Goal: Task Accomplishment & Management: Use online tool/utility

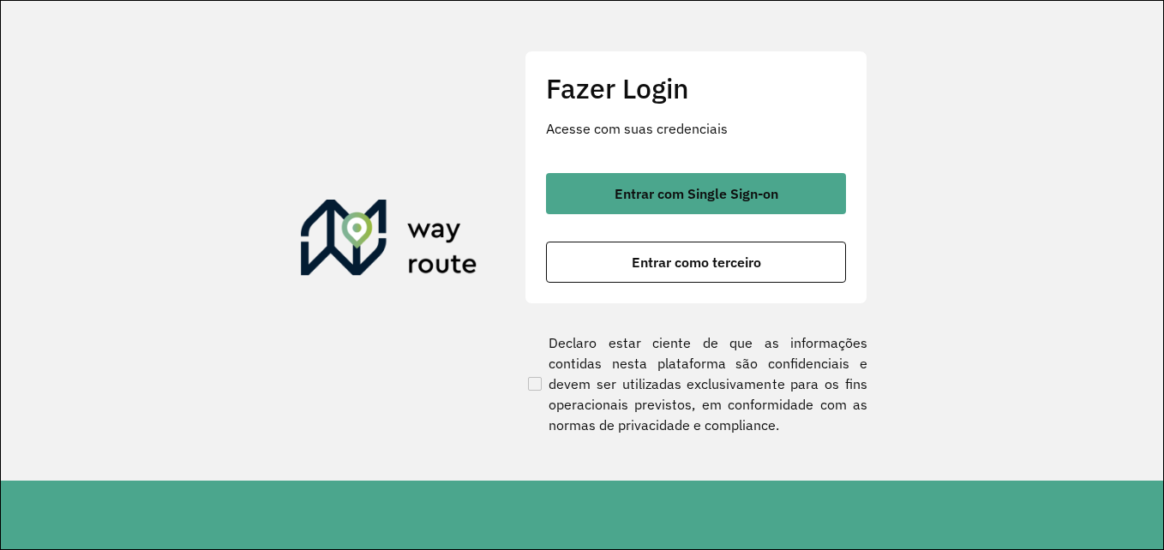
click at [655, 289] on div "Fazer Login Acesse com suas credenciais Entrar com Single Sign-on Entrar como t…" at bounding box center [696, 178] width 343 height 254
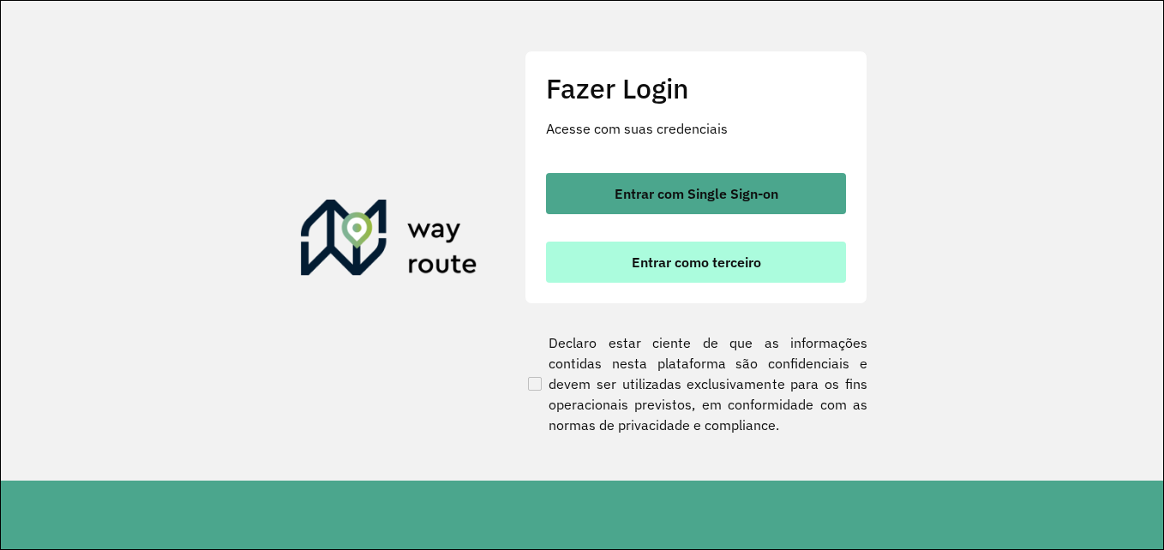
click at [658, 258] on span "Entrar como terceiro" at bounding box center [696, 263] width 129 height 14
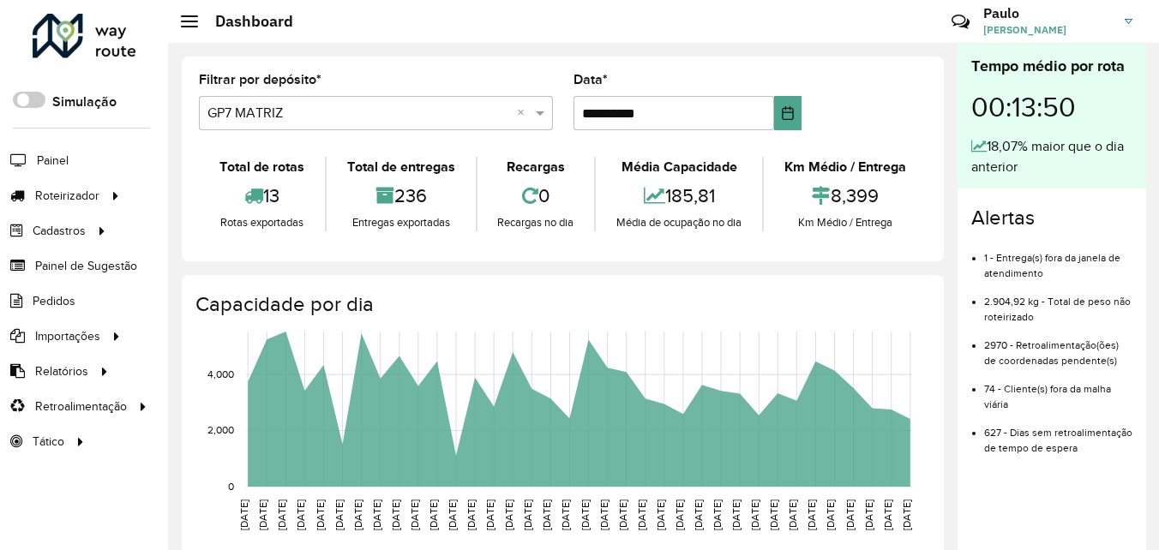
click at [274, 111] on input "text" at bounding box center [358, 114] width 303 height 21
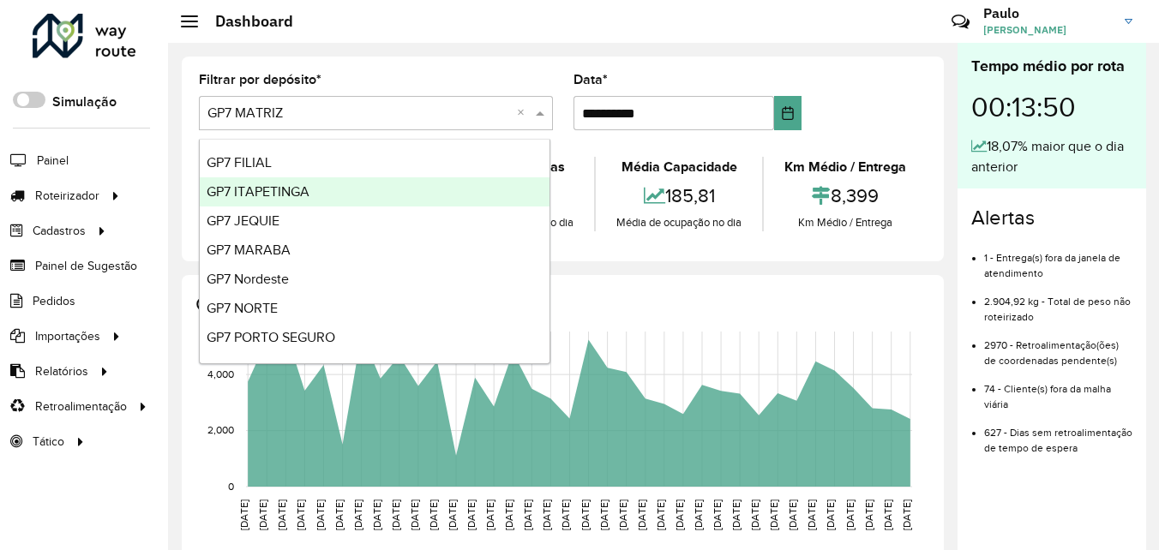
click at [265, 201] on div "GP7 ITAPETINGA" at bounding box center [375, 191] width 350 height 29
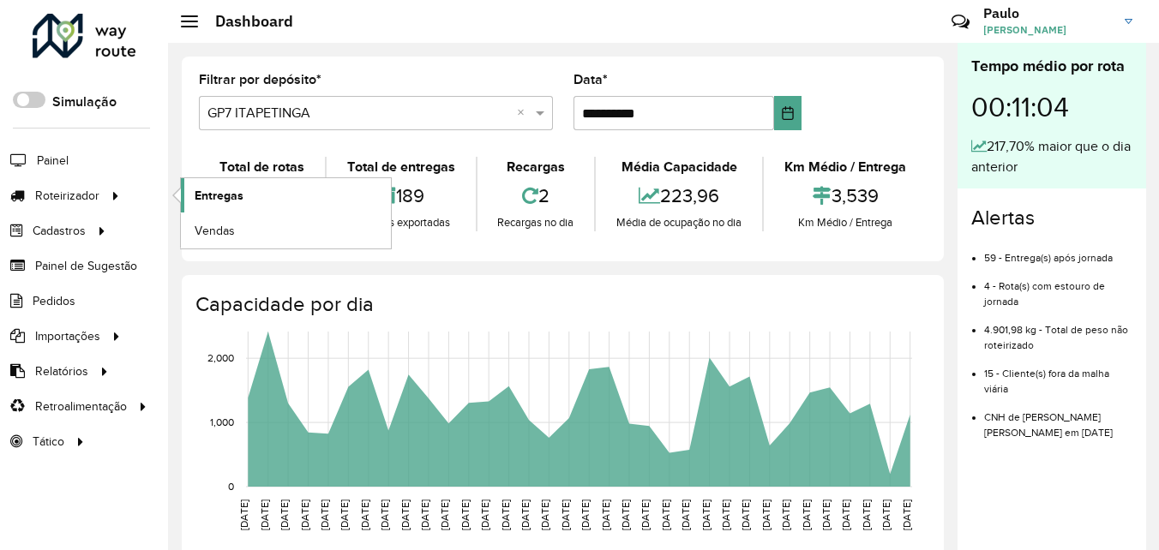
click at [224, 190] on span "Entregas" at bounding box center [219, 196] width 49 height 18
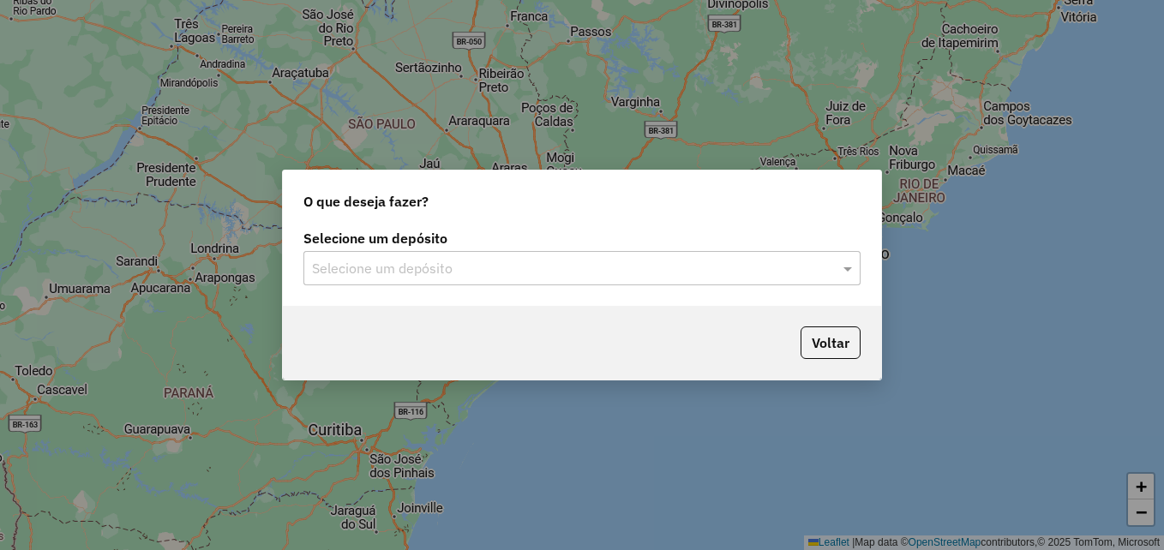
click at [382, 260] on input "text" at bounding box center [565, 269] width 506 height 21
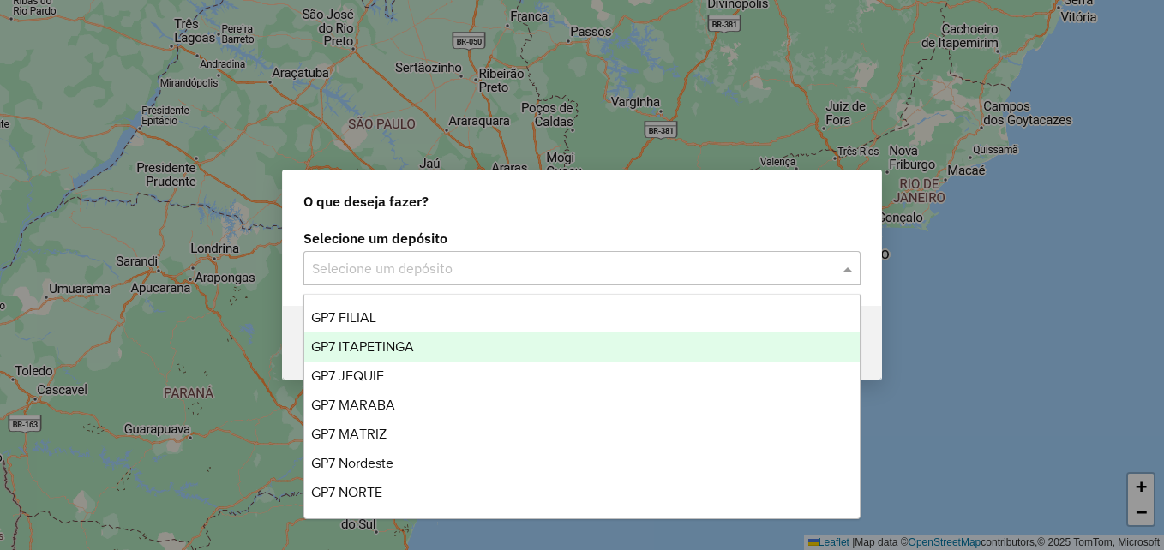
click at [387, 346] on span "GP7 ITAPETINGA" at bounding box center [362, 347] width 103 height 15
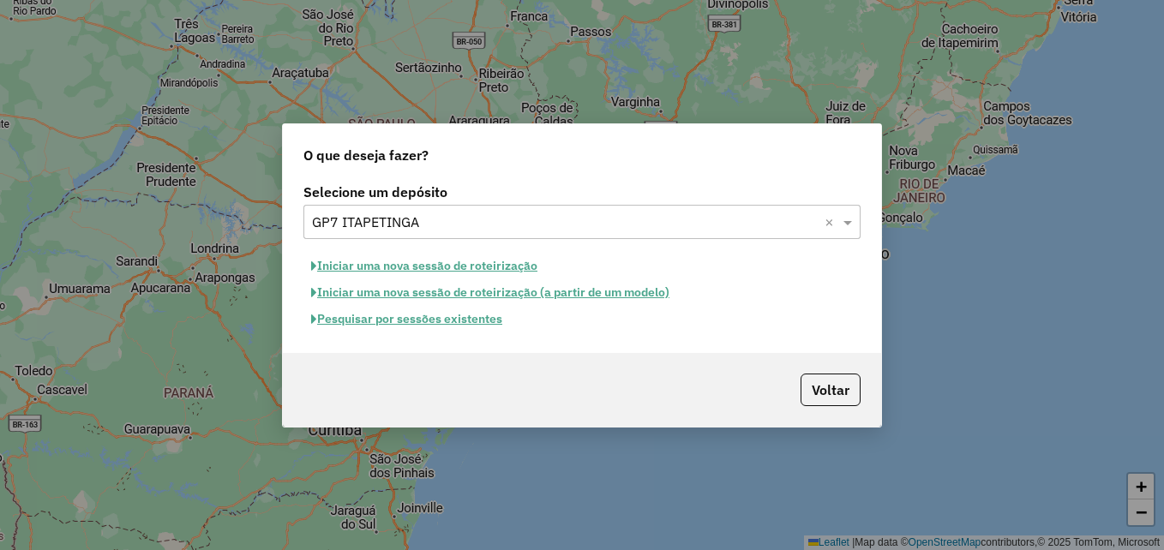
click at [432, 264] on button "Iniciar uma nova sessão de roteirização" at bounding box center [425, 266] width 242 height 27
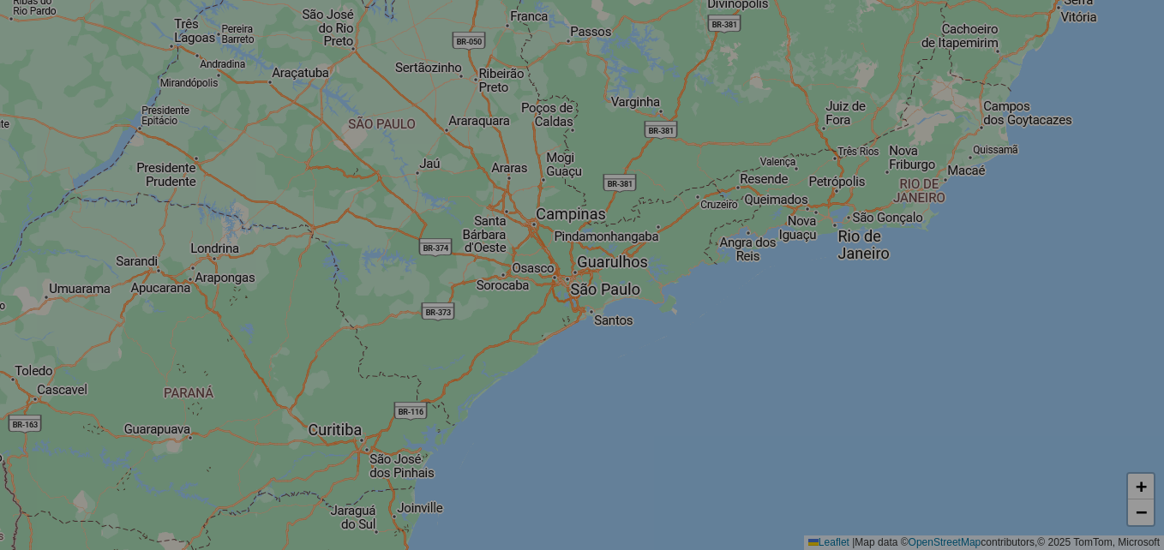
select select "*"
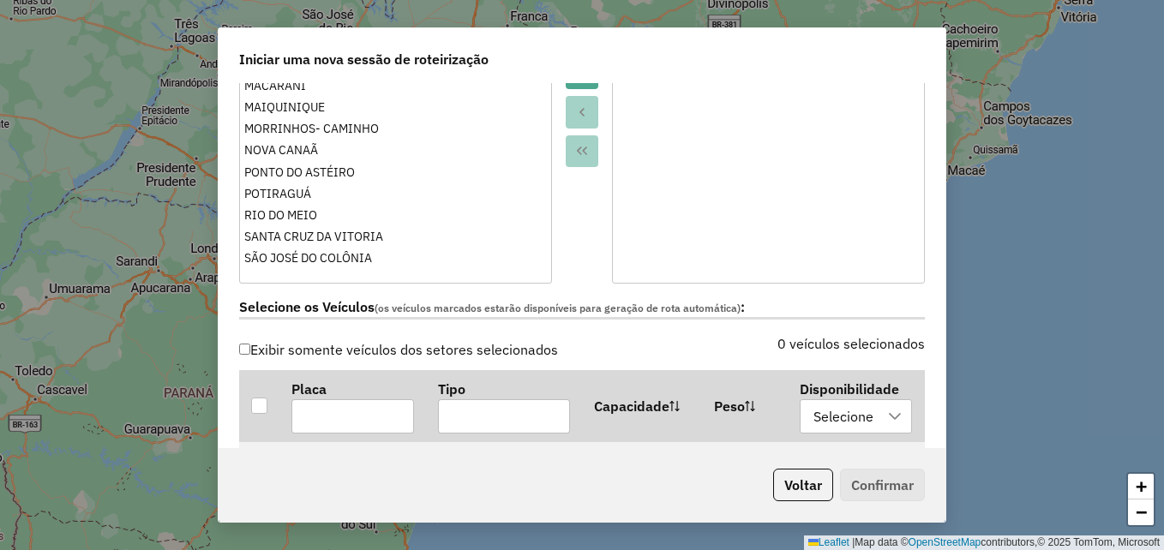
scroll to position [429, 0]
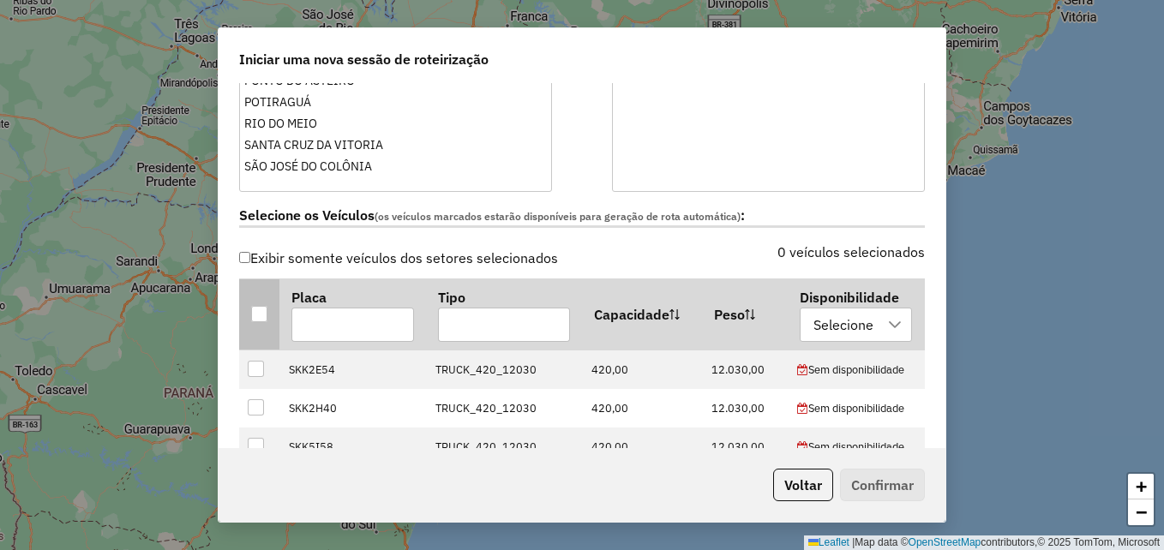
click at [258, 305] on th at bounding box center [259, 314] width 40 height 71
click at [251, 317] on div at bounding box center [259, 314] width 16 height 16
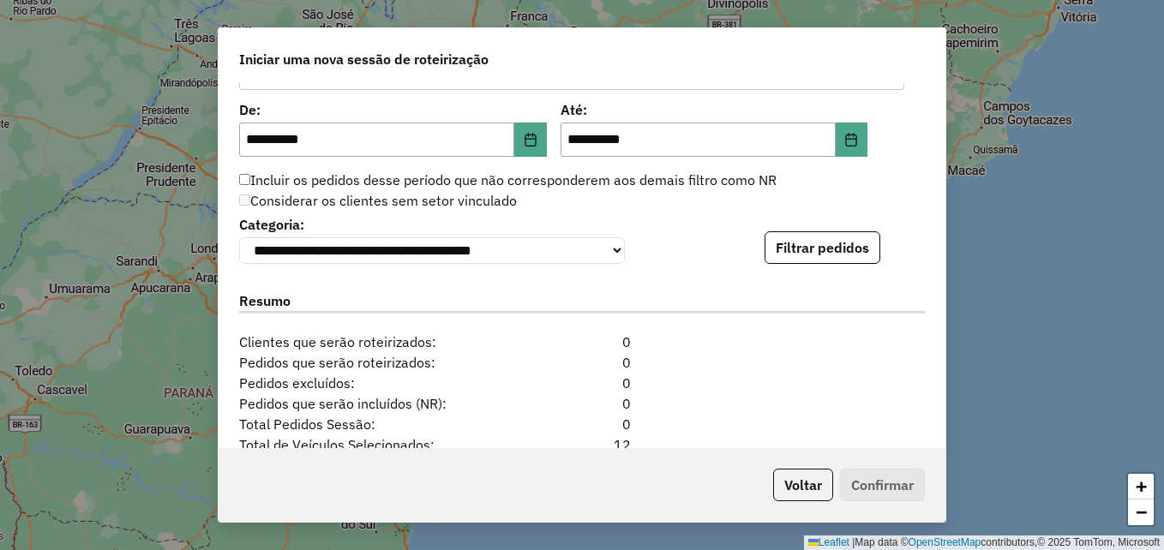
scroll to position [1638, 0]
click at [813, 252] on button "Filtrar pedidos" at bounding box center [823, 248] width 116 height 33
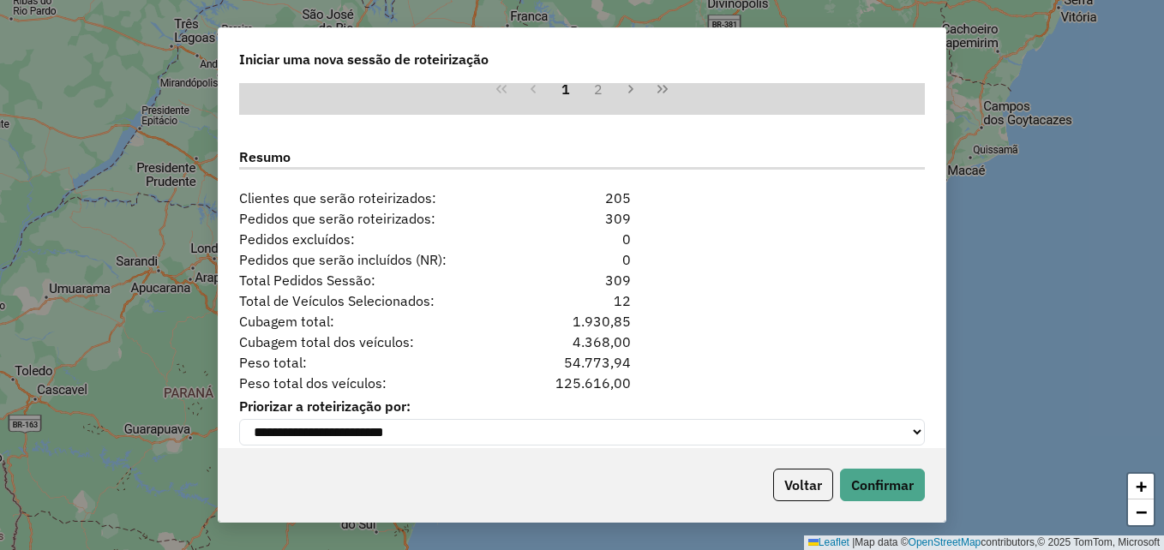
scroll to position [2152, 0]
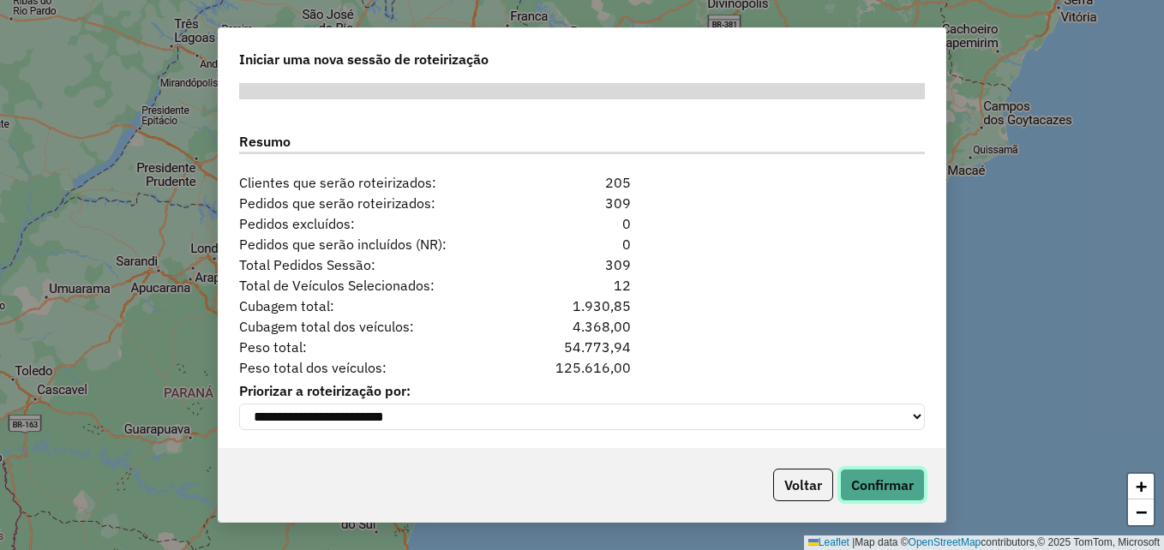
click at [869, 483] on button "Confirmar" at bounding box center [882, 485] width 85 height 33
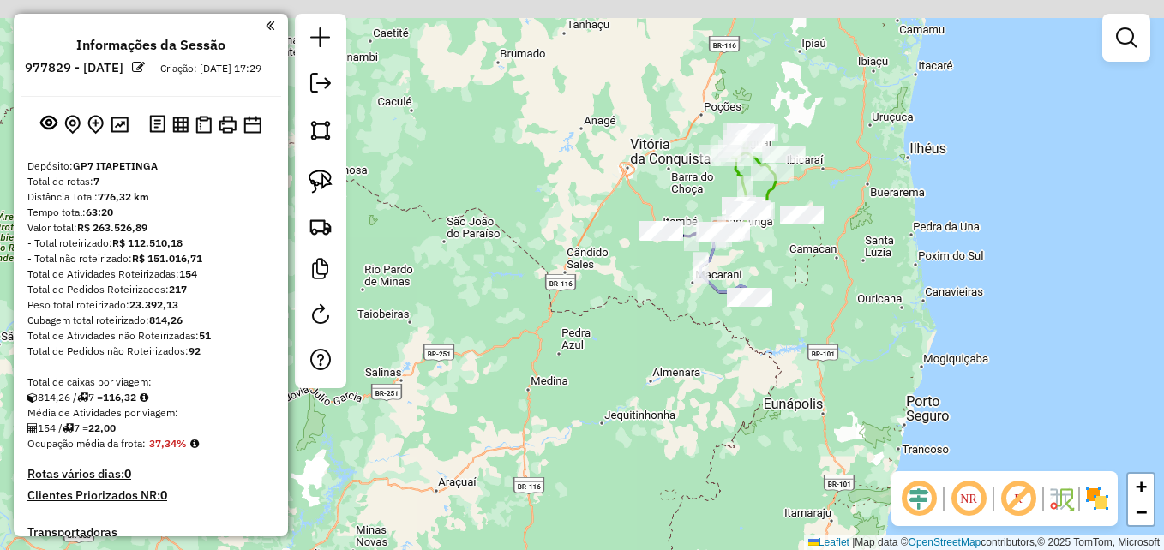
drag, startPoint x: 587, startPoint y: 143, endPoint x: 494, endPoint y: 216, distance: 118.5
click at [502, 218] on div "Janela de atendimento Grade de atendimento Capacidade Transportadoras Veículos …" at bounding box center [582, 275] width 1164 height 550
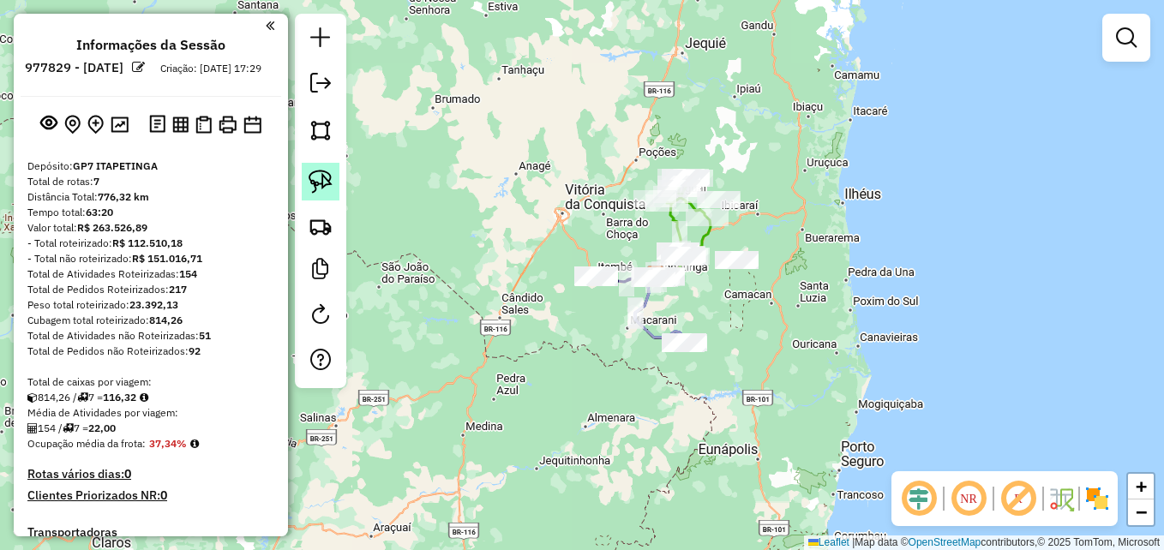
click at [318, 177] on img at bounding box center [321, 182] width 24 height 24
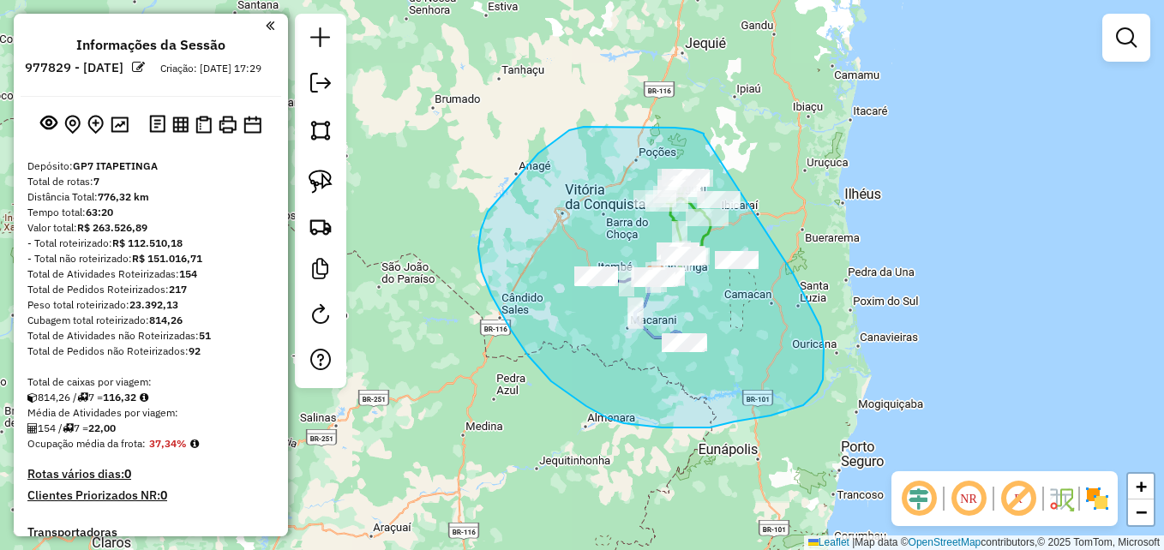
drag, startPoint x: 704, startPoint y: 135, endPoint x: 669, endPoint y: 121, distance: 38.1
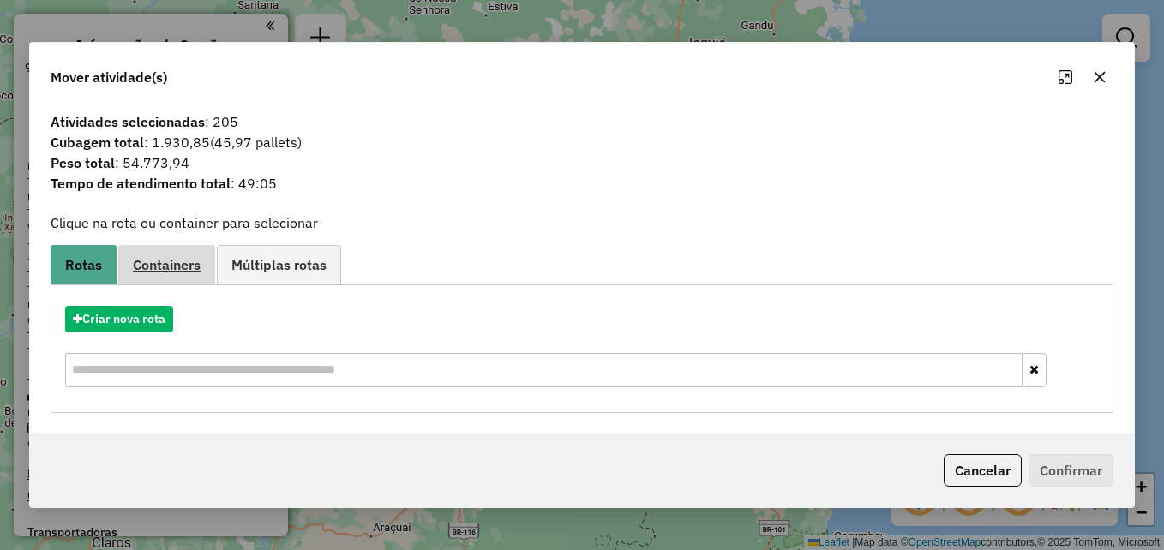
click at [177, 268] on span "Containers" at bounding box center [167, 265] width 68 height 14
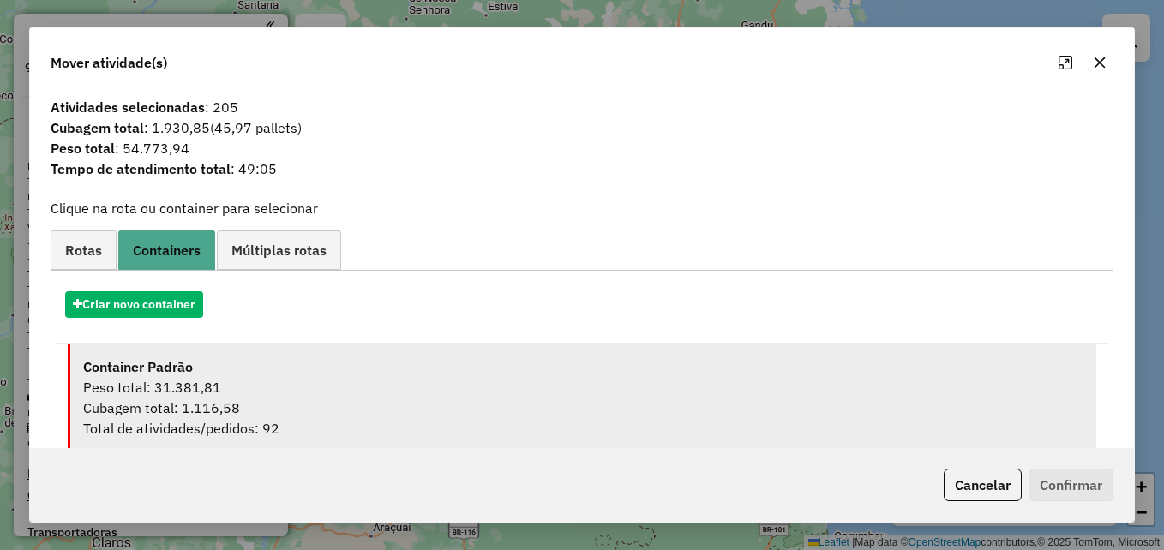
click at [181, 383] on div "Peso total: 31.381,81" at bounding box center [583, 387] width 1001 height 21
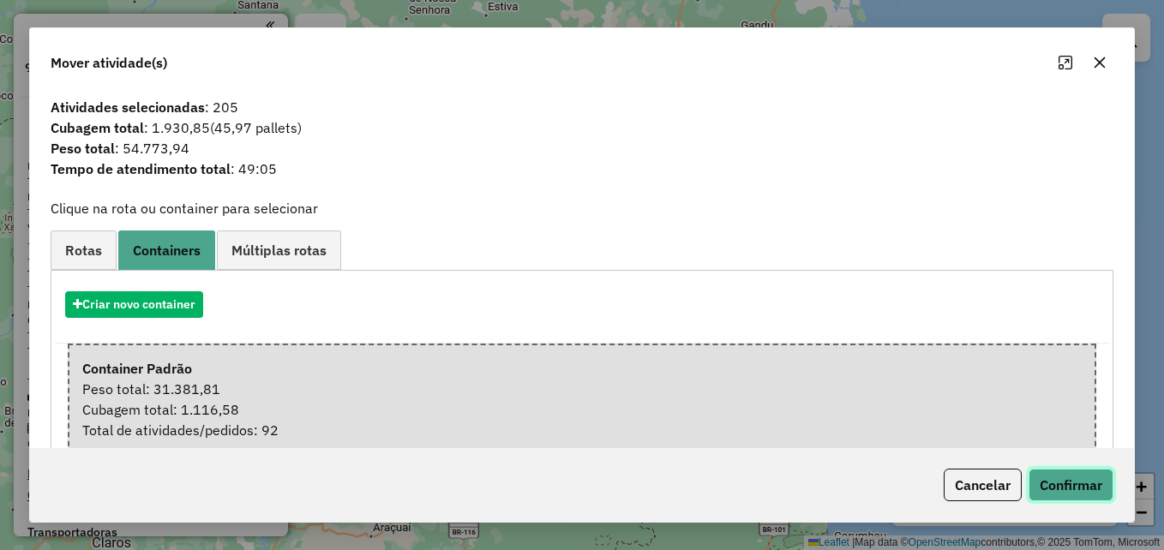
click at [1061, 486] on button "Confirmar" at bounding box center [1071, 485] width 85 height 33
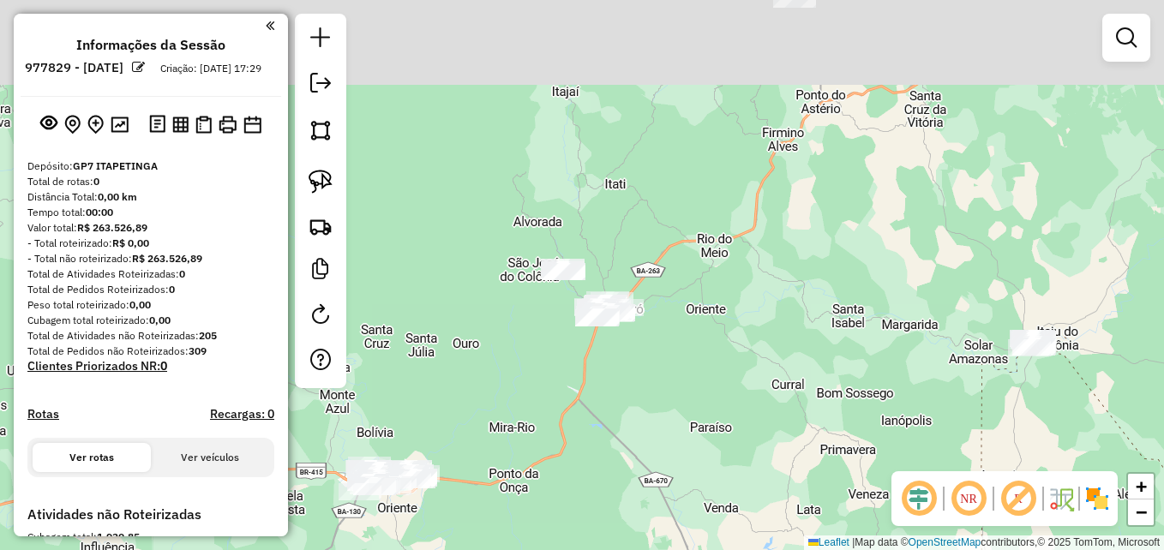
drag, startPoint x: 717, startPoint y: 171, endPoint x: 798, endPoint y: 336, distance: 183.7
click at [798, 336] on div "Janela de atendimento Grade de atendimento Capacidade Transportadoras Veículos …" at bounding box center [582, 275] width 1164 height 550
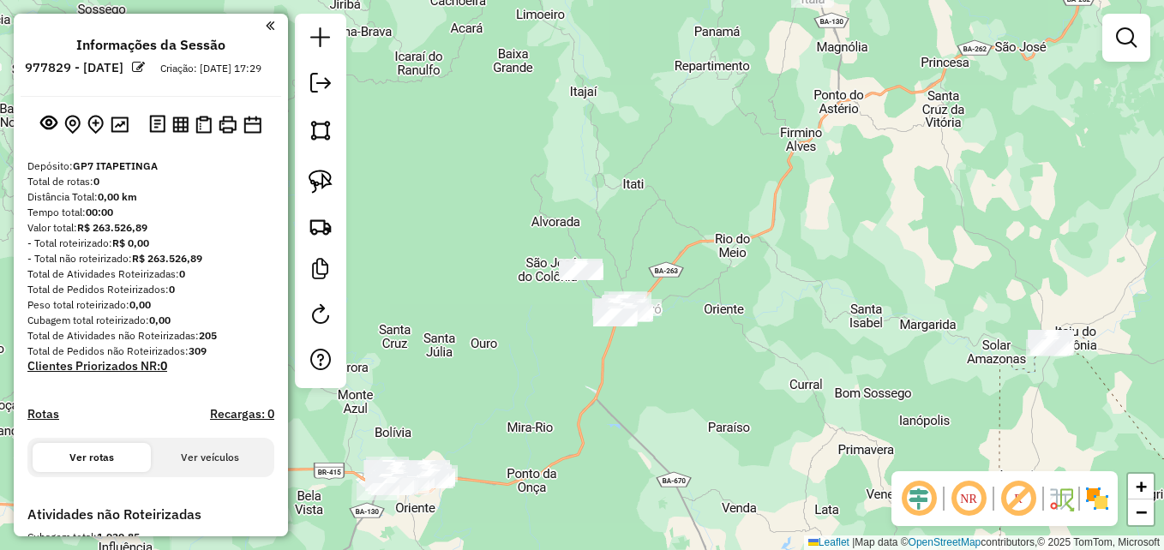
drag, startPoint x: 760, startPoint y: 302, endPoint x: 874, endPoint y: 281, distance: 115.9
click at [874, 281] on div "Janela de atendimento Grade de atendimento Capacidade Transportadoras Veículos …" at bounding box center [582, 275] width 1164 height 550
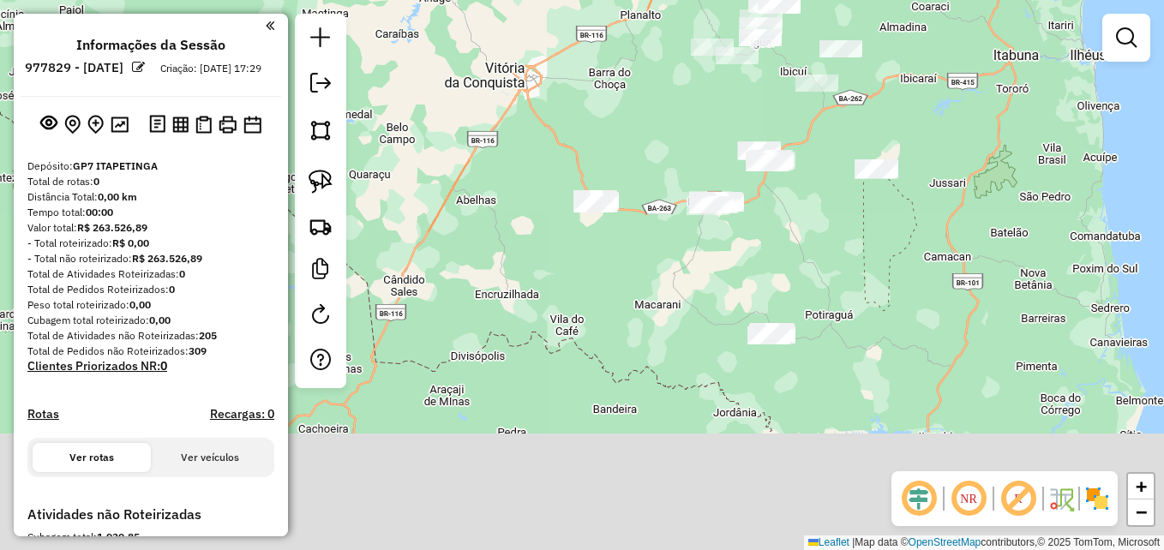
drag, startPoint x: 850, startPoint y: 430, endPoint x: 771, endPoint y: 262, distance: 184.9
click at [771, 262] on div "Janela de atendimento Grade de atendimento Capacidade Transportadoras Veículos …" at bounding box center [582, 275] width 1164 height 550
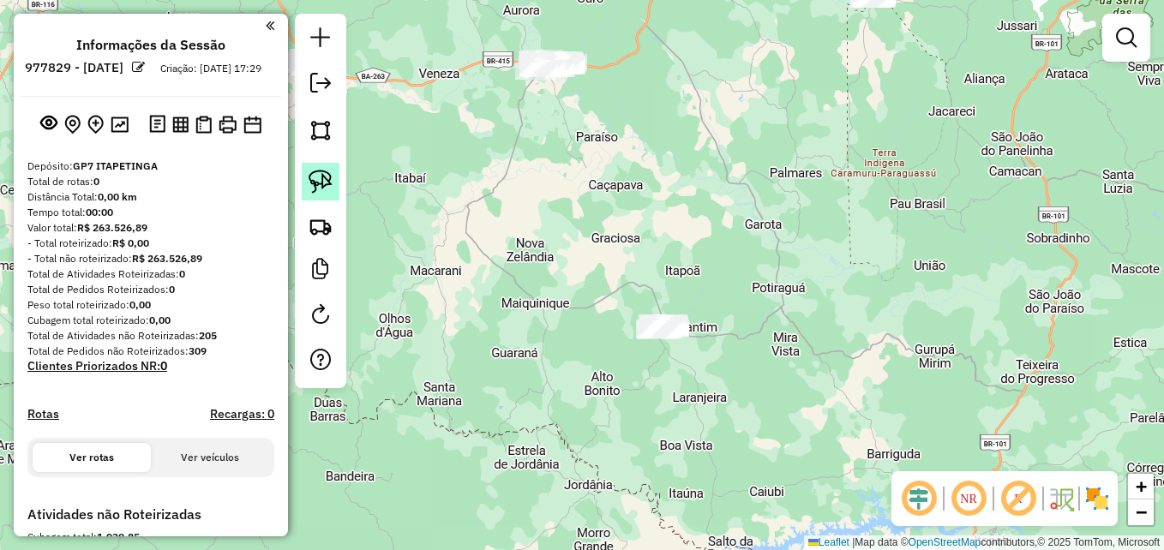
click at [322, 179] on img at bounding box center [321, 182] width 24 height 24
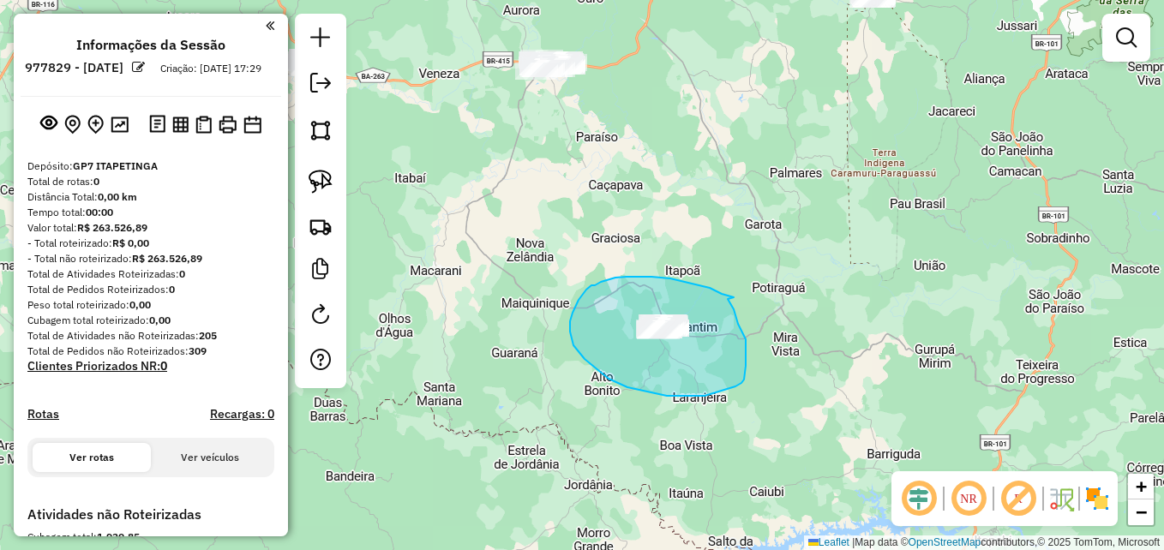
drag, startPoint x: 734, startPoint y: 298, endPoint x: 724, endPoint y: 293, distance: 11.1
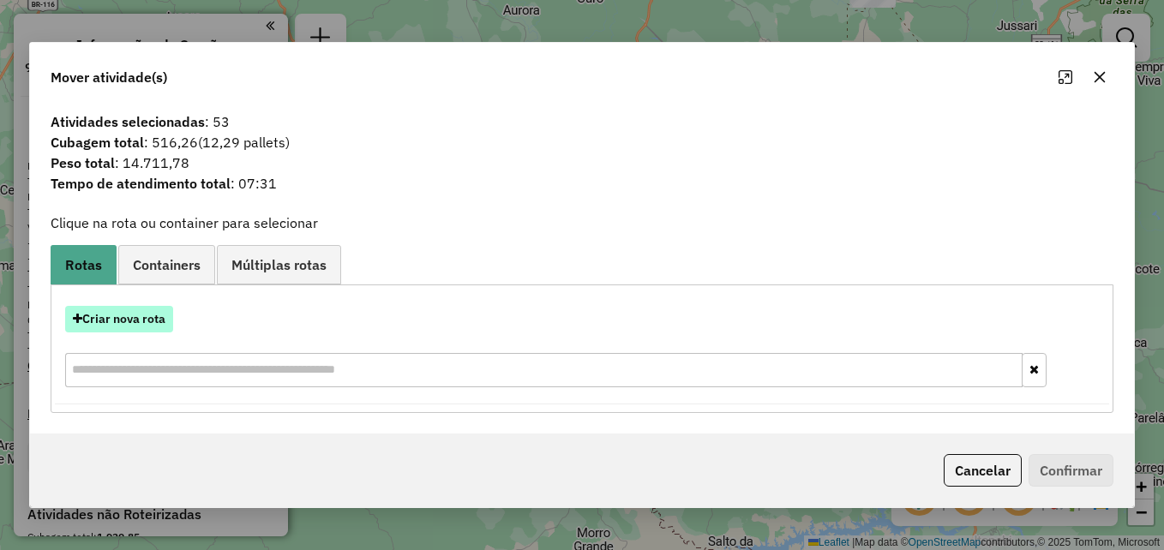
click at [118, 316] on button "Criar nova rota" at bounding box center [119, 319] width 108 height 27
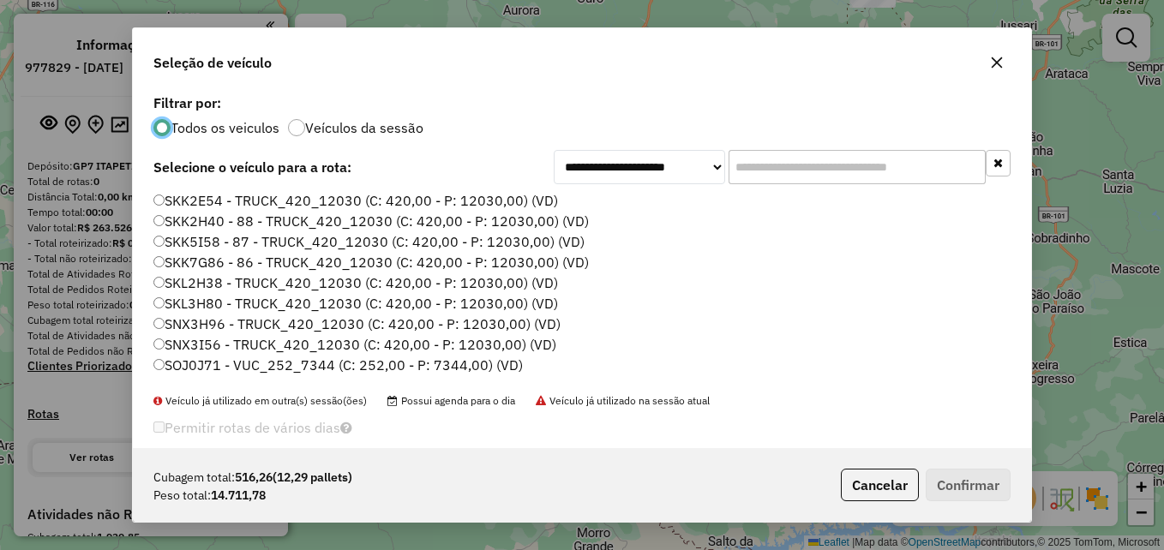
scroll to position [9, 5]
click at [758, 171] on input "text" at bounding box center [857, 167] width 257 height 34
paste input "*******"
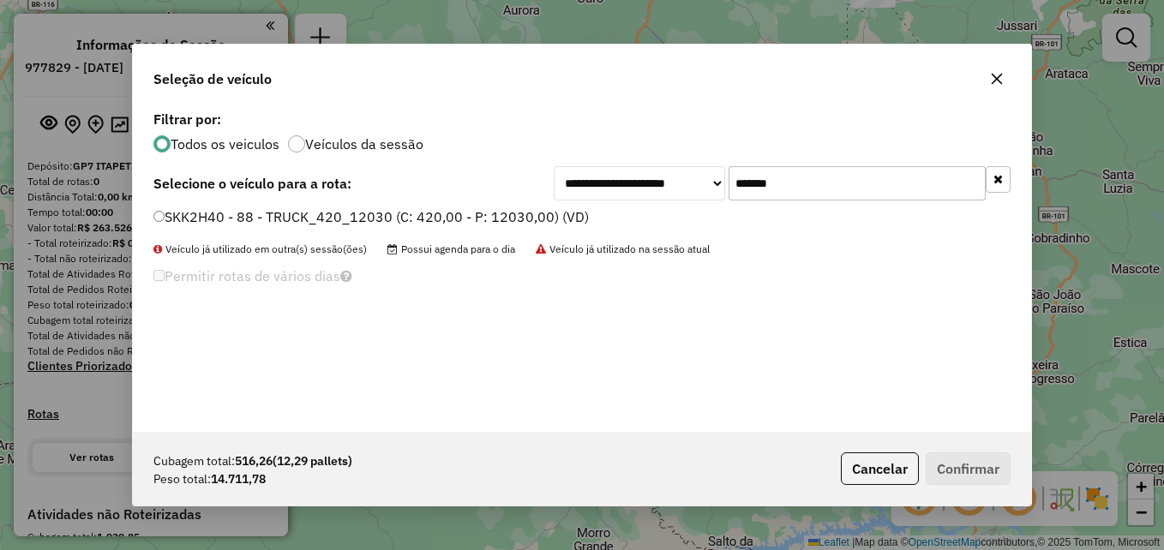
type input "*******"
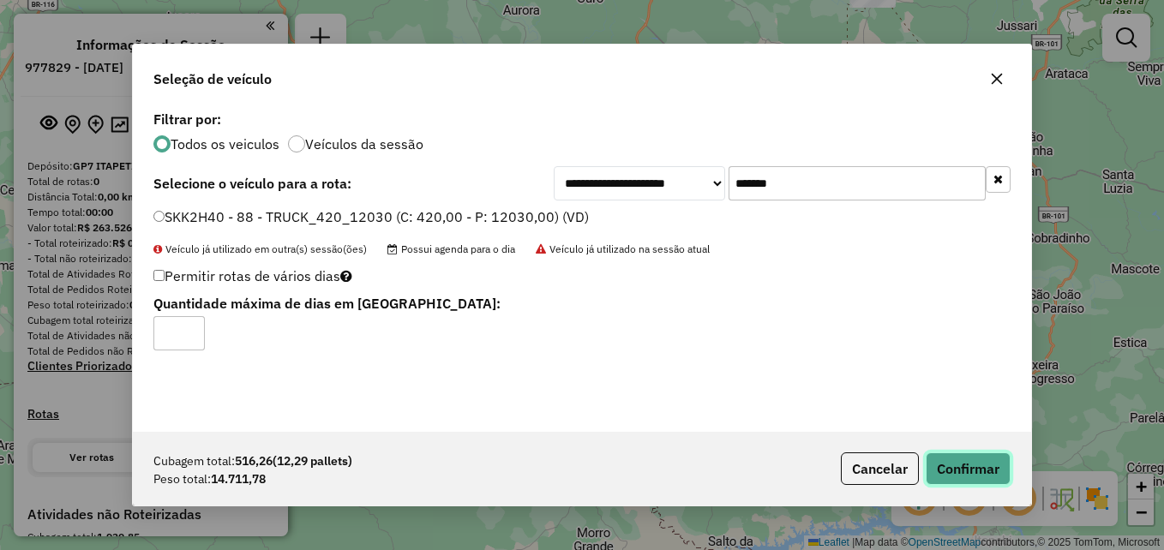
click at [946, 470] on button "Confirmar" at bounding box center [968, 469] width 85 height 33
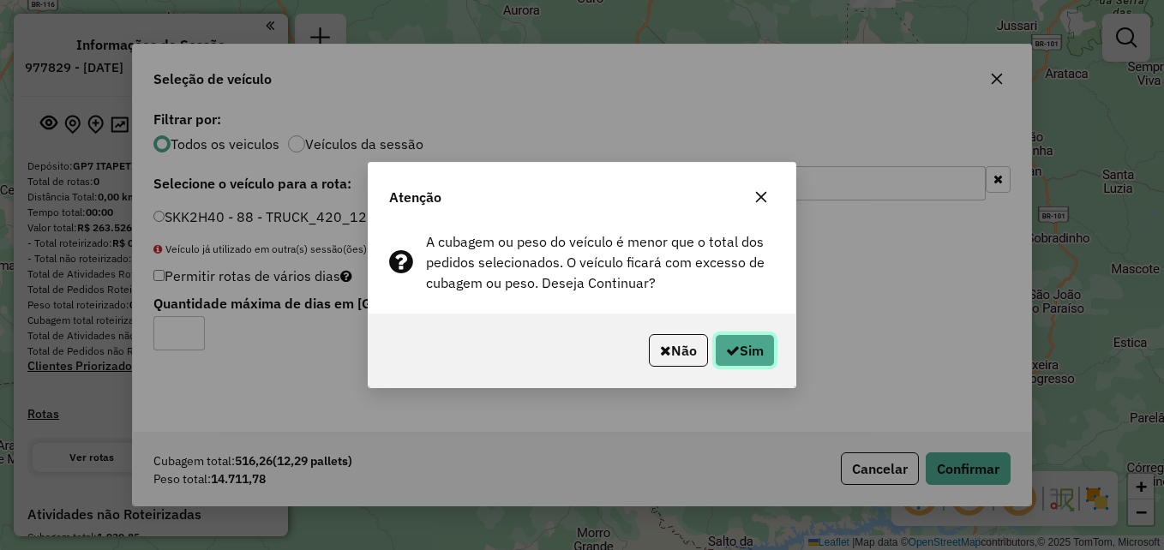
click at [740, 352] on button "Sim" at bounding box center [745, 350] width 60 height 33
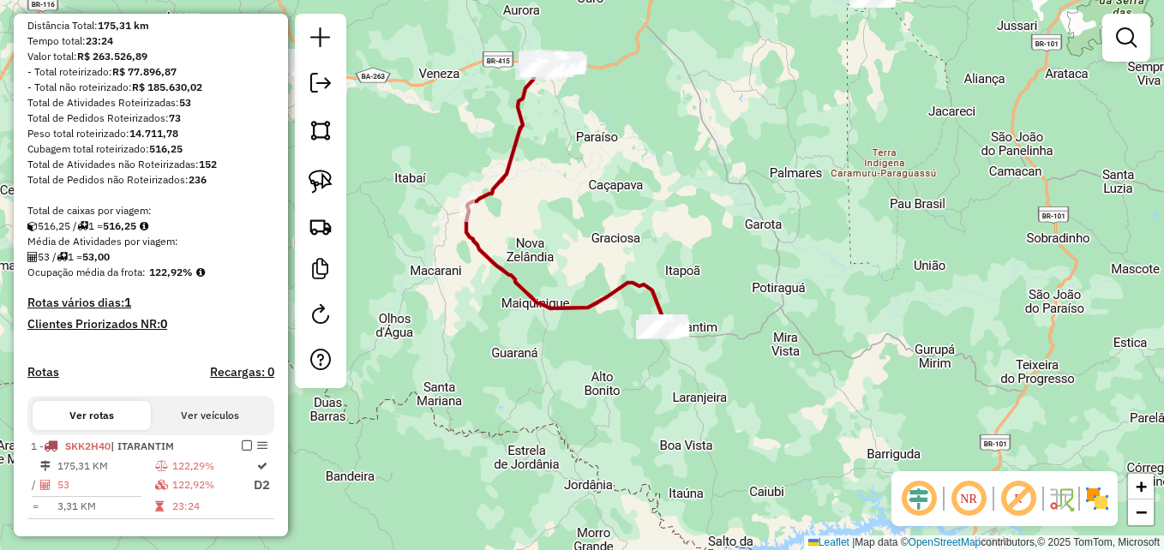
scroll to position [257, 0]
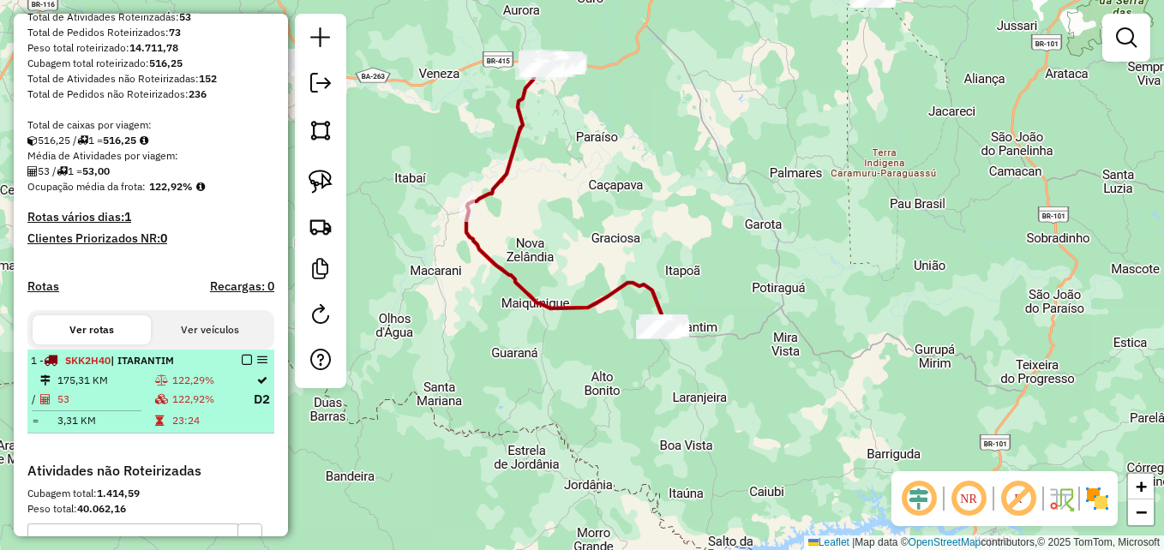
select select "**********"
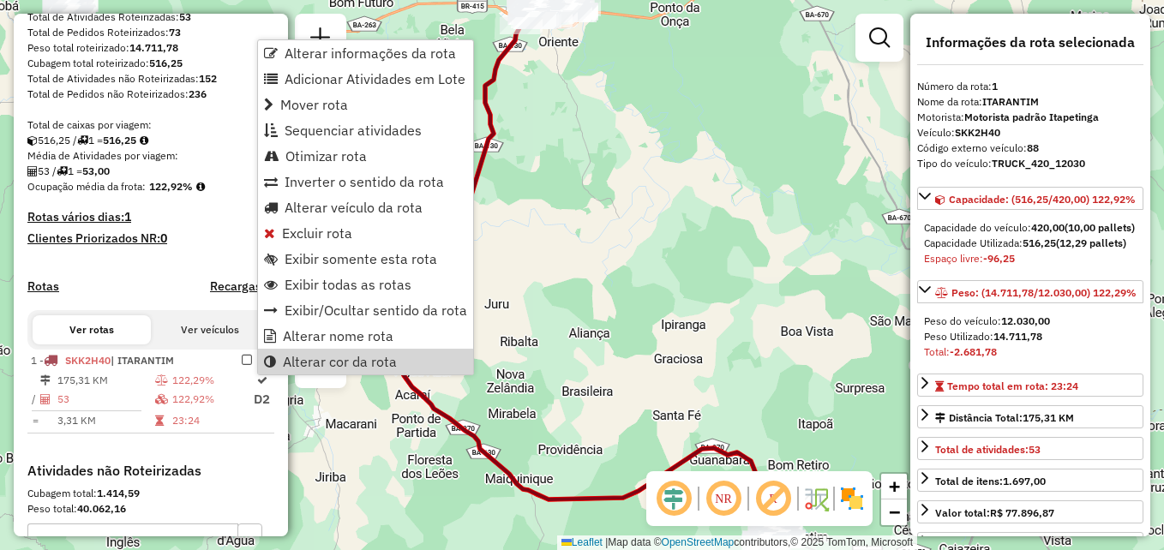
click at [697, 319] on div "Janela de atendimento Grade de atendimento Capacidade Transportadoras Veículos …" at bounding box center [582, 275] width 1164 height 550
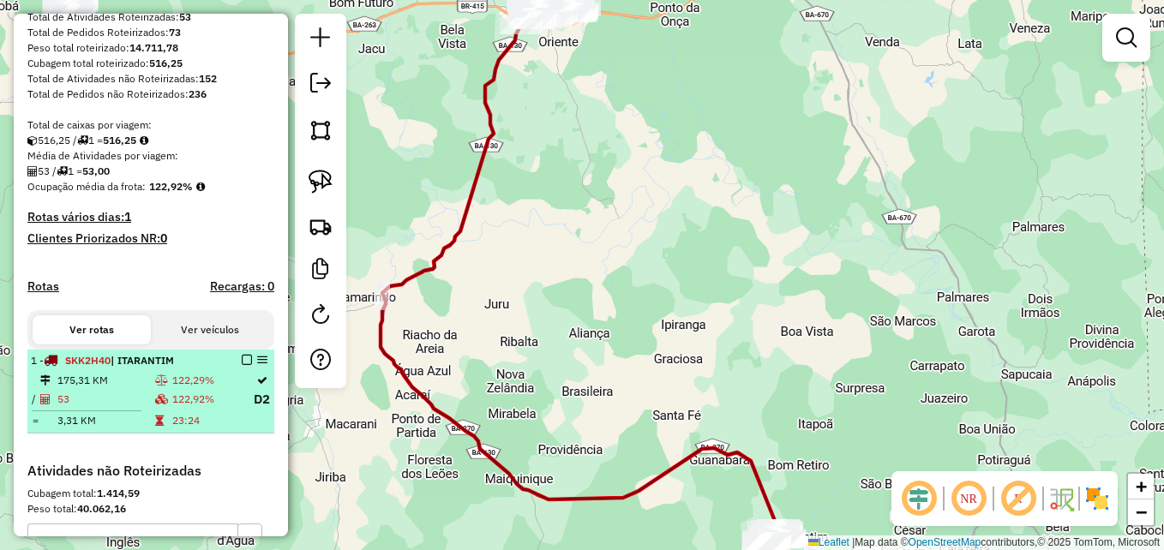
select select "**********"
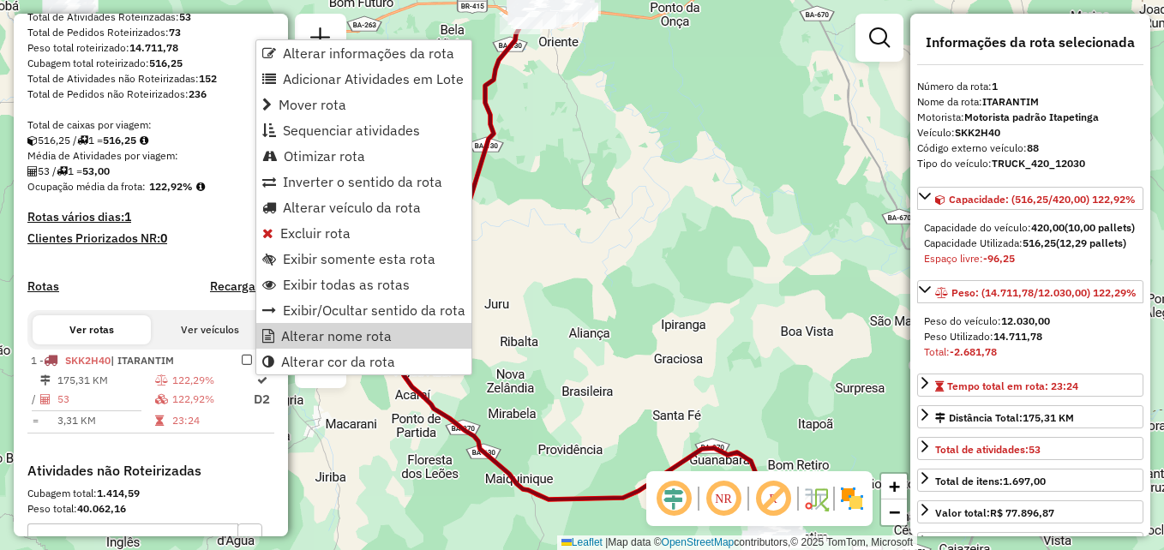
click at [615, 313] on div "Janela de atendimento Grade de atendimento Capacidade Transportadoras Veículos …" at bounding box center [582, 275] width 1164 height 550
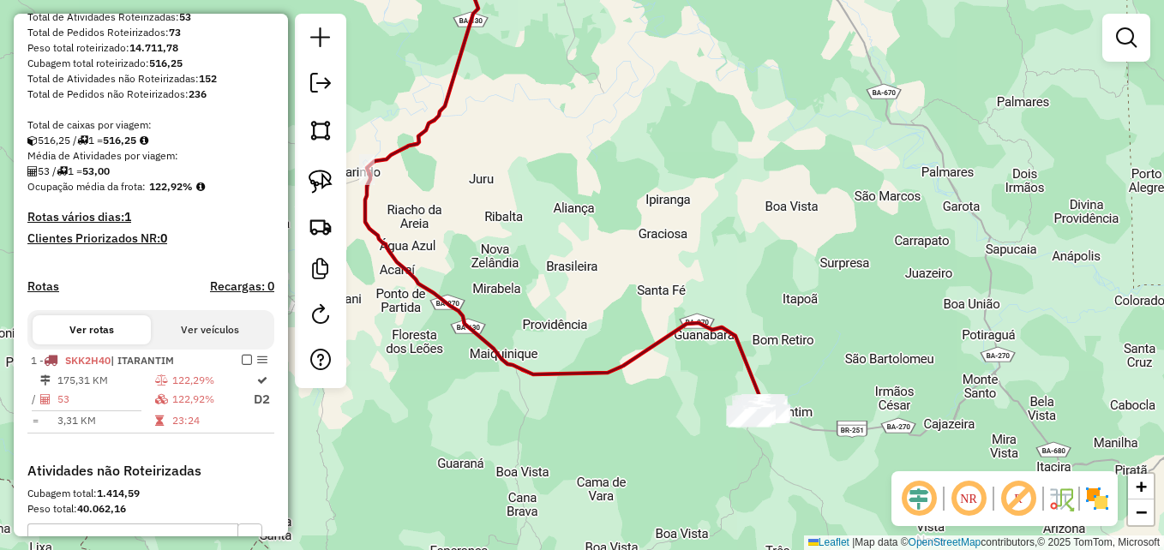
drag, startPoint x: 725, startPoint y: 352, endPoint x: 717, endPoint y: 123, distance: 229.1
click at [707, 142] on div "Janela de atendimento Grade de atendimento Capacidade Transportadoras Veículos …" at bounding box center [582, 275] width 1164 height 550
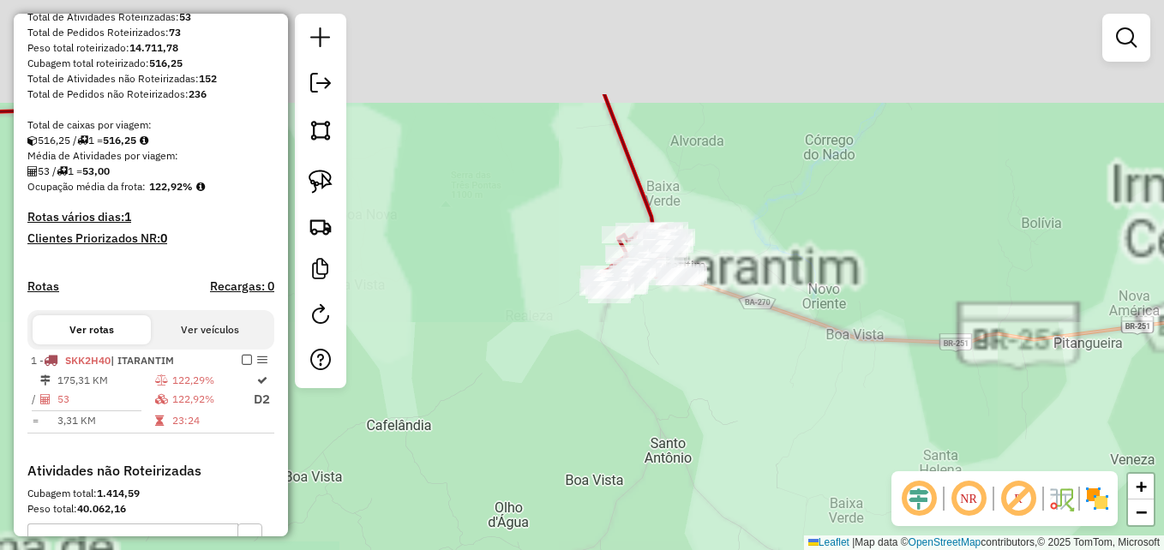
drag, startPoint x: 806, startPoint y: 228, endPoint x: 830, endPoint y: 306, distance: 81.6
click at [830, 306] on div "Janela de atendimento Grade de atendimento Capacidade Transportadoras Veículos …" at bounding box center [582, 275] width 1164 height 550
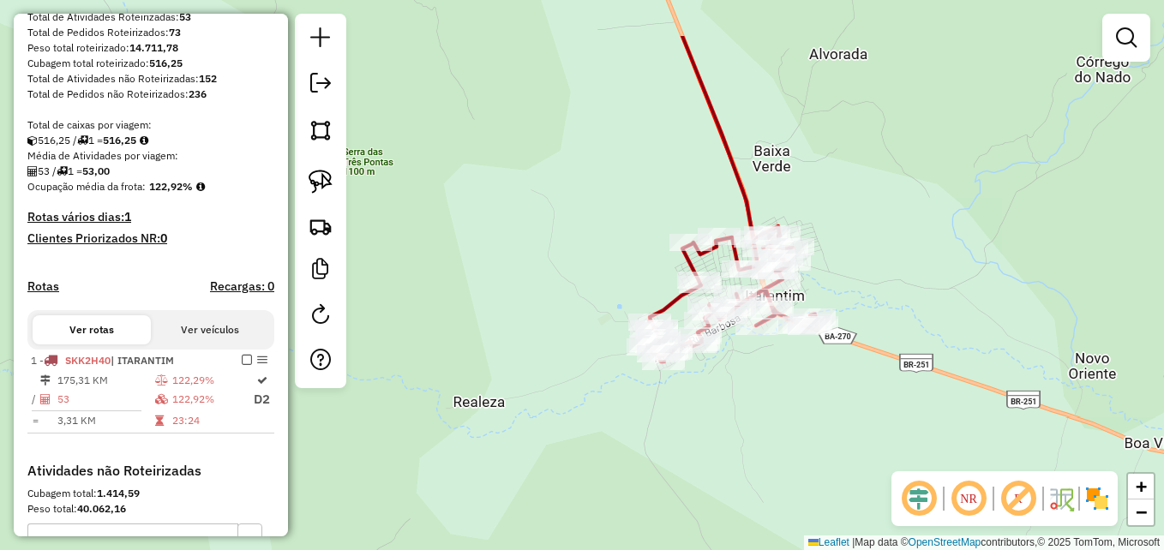
drag, startPoint x: 547, startPoint y: 290, endPoint x: 553, endPoint y: 359, distance: 69.7
click at [542, 410] on div "Janela de atendimento Grade de atendimento Capacidade Transportadoras Veículos …" at bounding box center [582, 275] width 1164 height 550
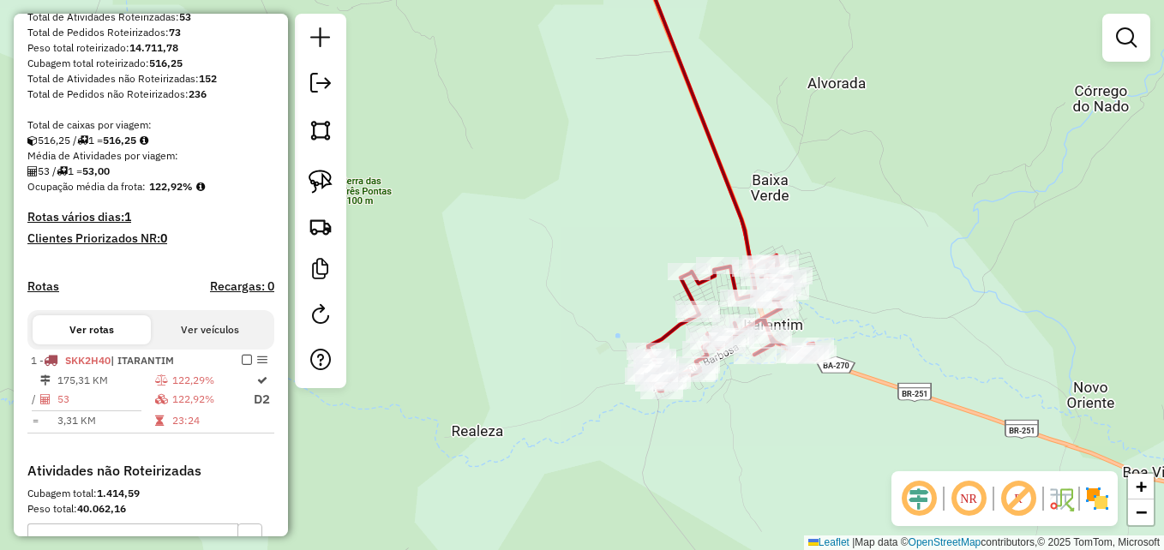
drag, startPoint x: 536, startPoint y: 334, endPoint x: 447, endPoint y: 229, distance: 138.1
click at [448, 229] on div "Janela de atendimento Grade de atendimento Capacidade Transportadoras Veículos …" at bounding box center [582, 275] width 1164 height 550
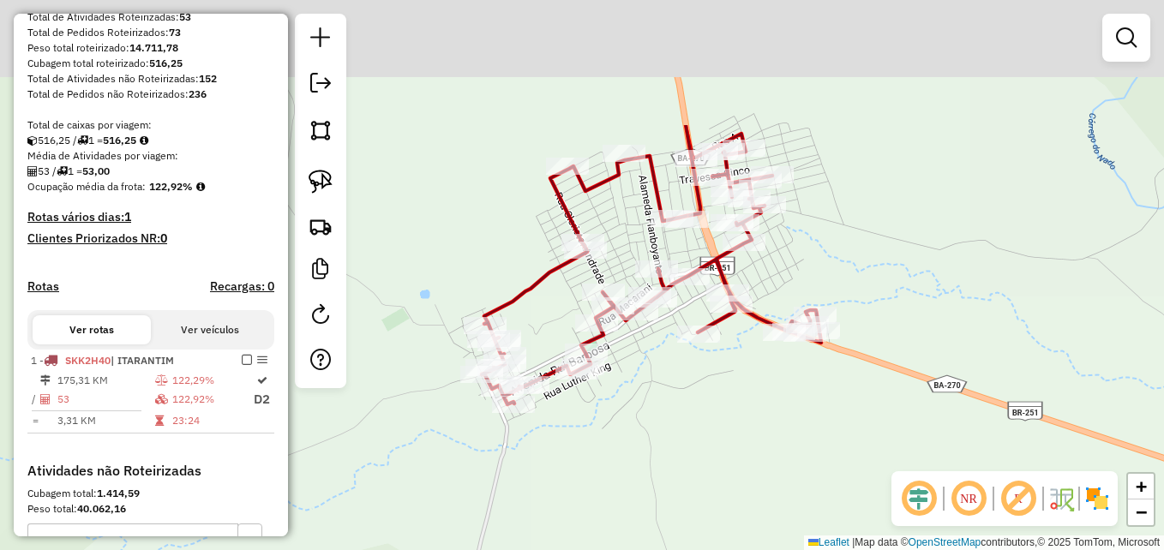
drag, startPoint x: 584, startPoint y: 384, endPoint x: 620, endPoint y: 465, distance: 88.3
click at [620, 465] on div "Janela de atendimento Grade de atendimento Capacidade Transportadoras Veículos …" at bounding box center [582, 275] width 1164 height 550
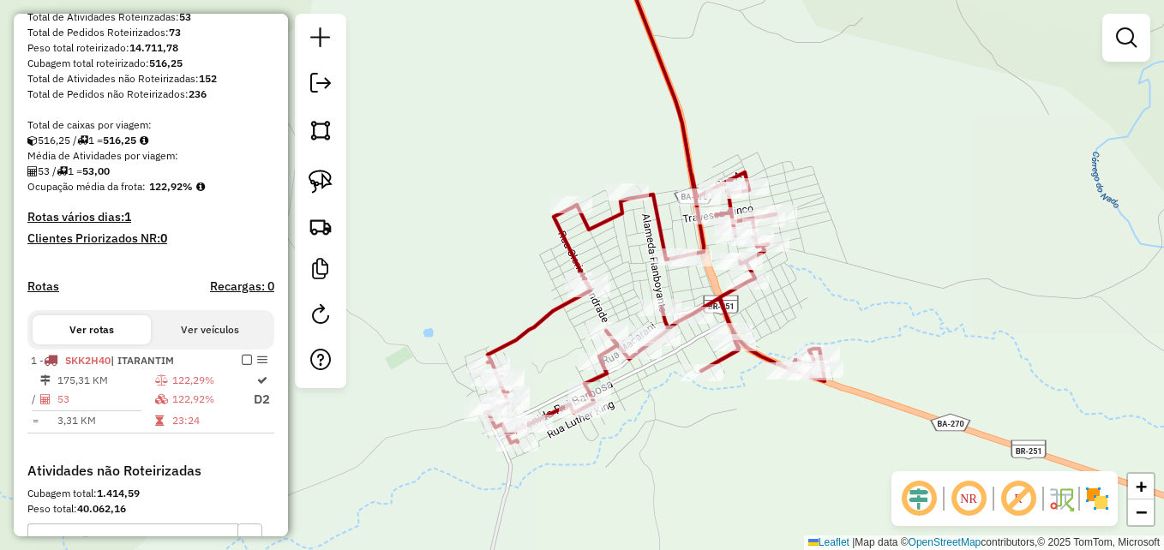
drag, startPoint x: 927, startPoint y: 171, endPoint x: 950, endPoint y: 236, distance: 68.3
click at [945, 254] on div "Janela de atendimento Grade de atendimento Capacidade Transportadoras Veículos …" at bounding box center [582, 275] width 1164 height 550
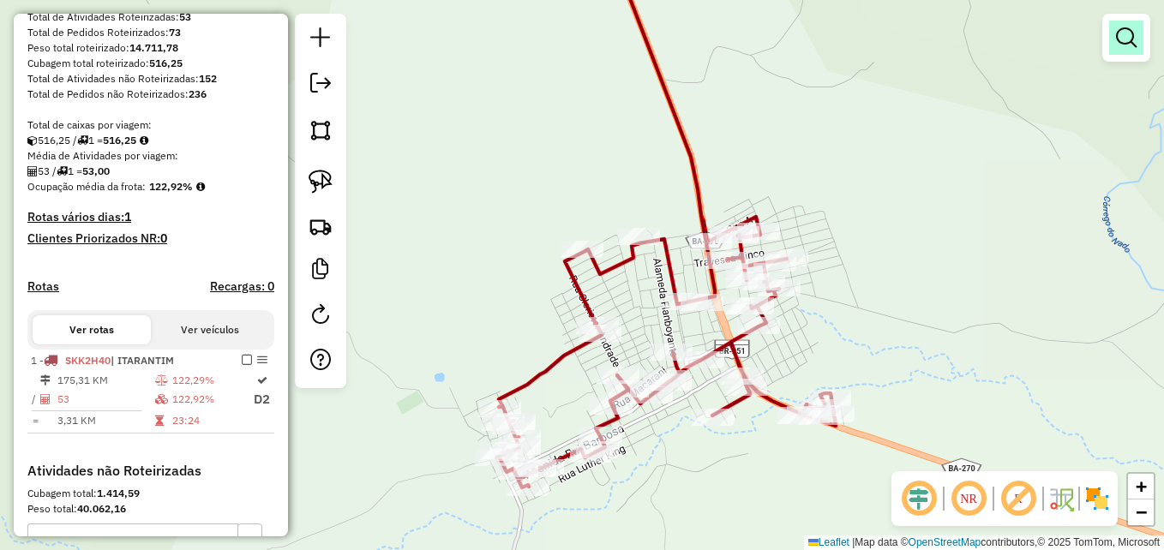
click at [1121, 35] on em at bounding box center [1126, 37] width 21 height 21
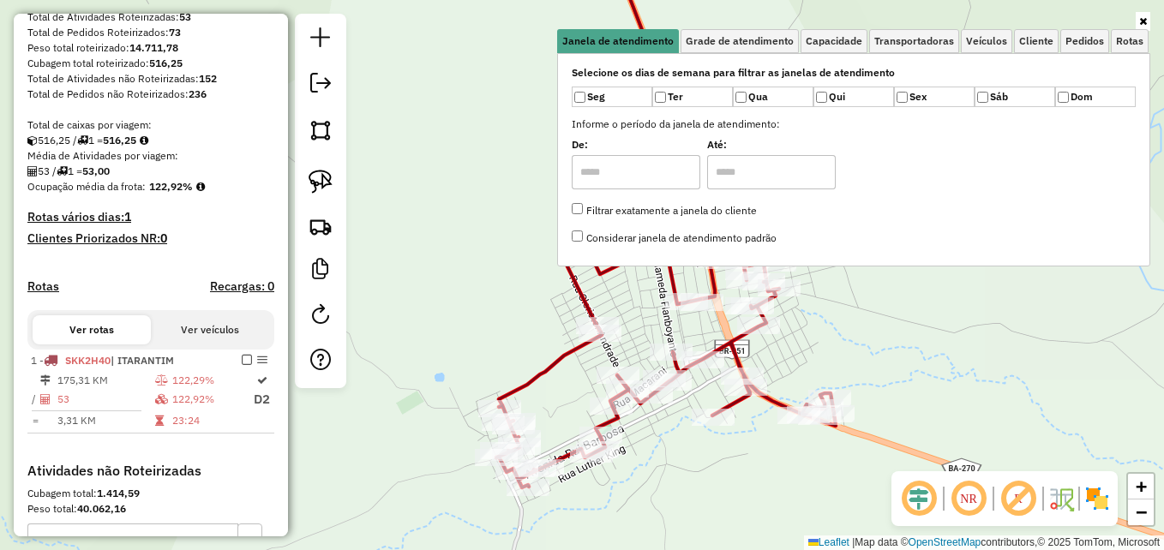
drag, startPoint x: 923, startPoint y: 381, endPoint x: 875, endPoint y: 317, distance: 79.1
click at [920, 380] on div "Janela de atendimento Grade de atendimento Capacidade Transportadoras Veículos …" at bounding box center [582, 275] width 1164 height 550
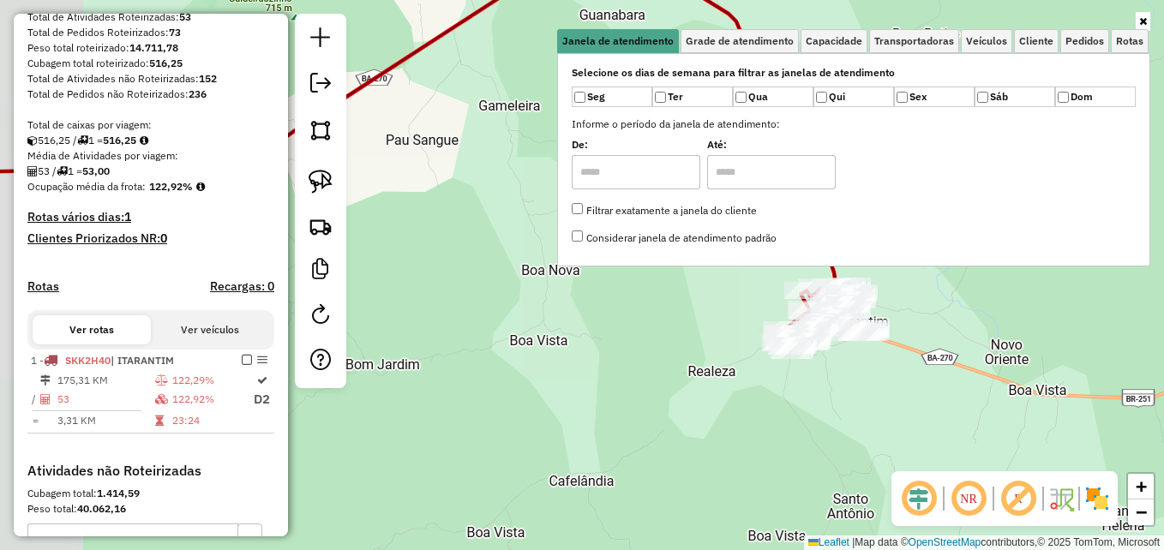
click at [593, 427] on div "Janela de atendimento Grade de atendimento Capacidade Transportadoras Veículos …" at bounding box center [582, 275] width 1164 height 550
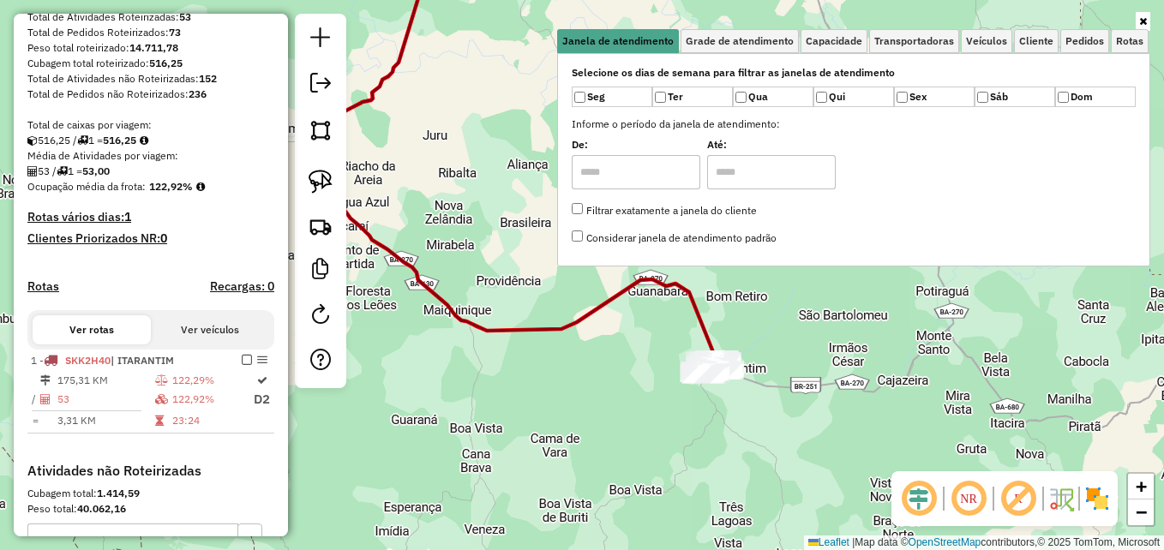
click at [1144, 14] on link at bounding box center [1143, 21] width 15 height 19
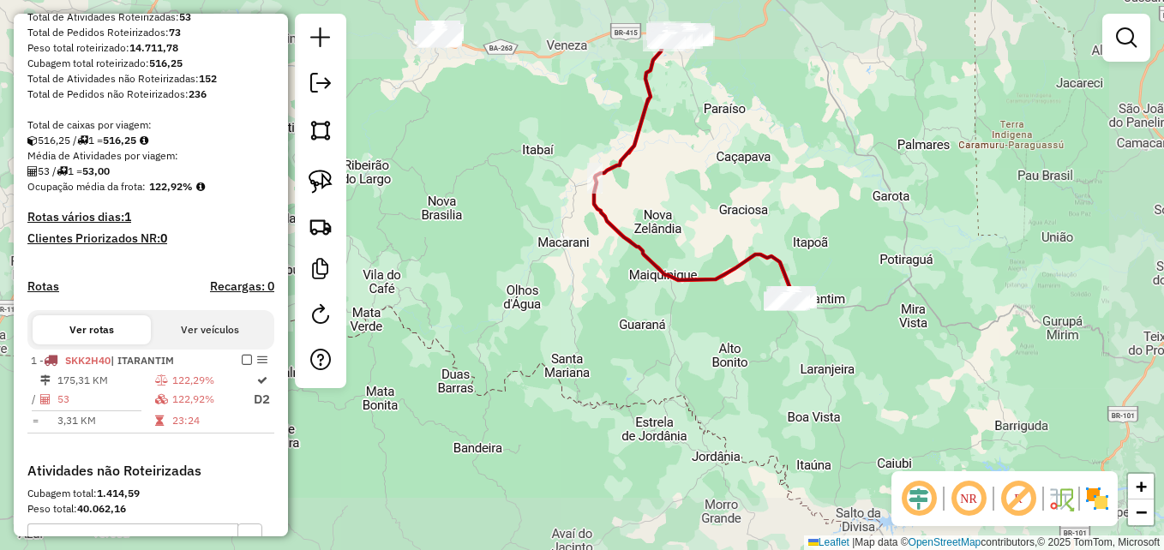
drag, startPoint x: 902, startPoint y: 268, endPoint x: 853, endPoint y: 383, distance: 125.6
click at [853, 383] on div "Janela de atendimento Grade de atendimento Capacidade Transportadoras Veículos …" at bounding box center [582, 275] width 1164 height 550
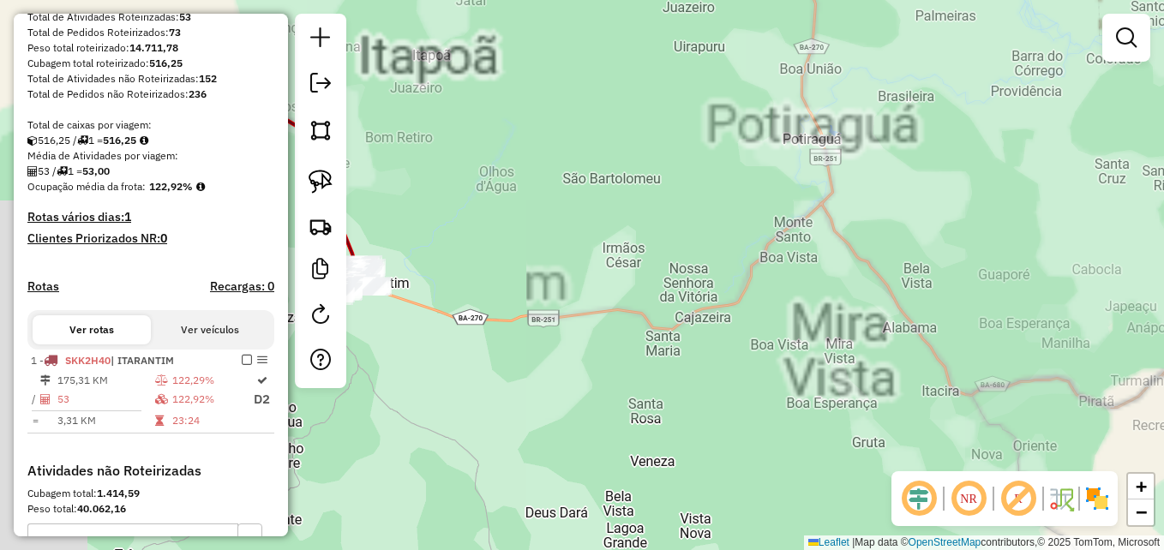
drag, startPoint x: 685, startPoint y: 159, endPoint x: 883, endPoint y: 276, distance: 230.3
click at [883, 276] on div "Janela de atendimento Grade de atendimento Capacidade Transportadoras Veículos …" at bounding box center [582, 275] width 1164 height 550
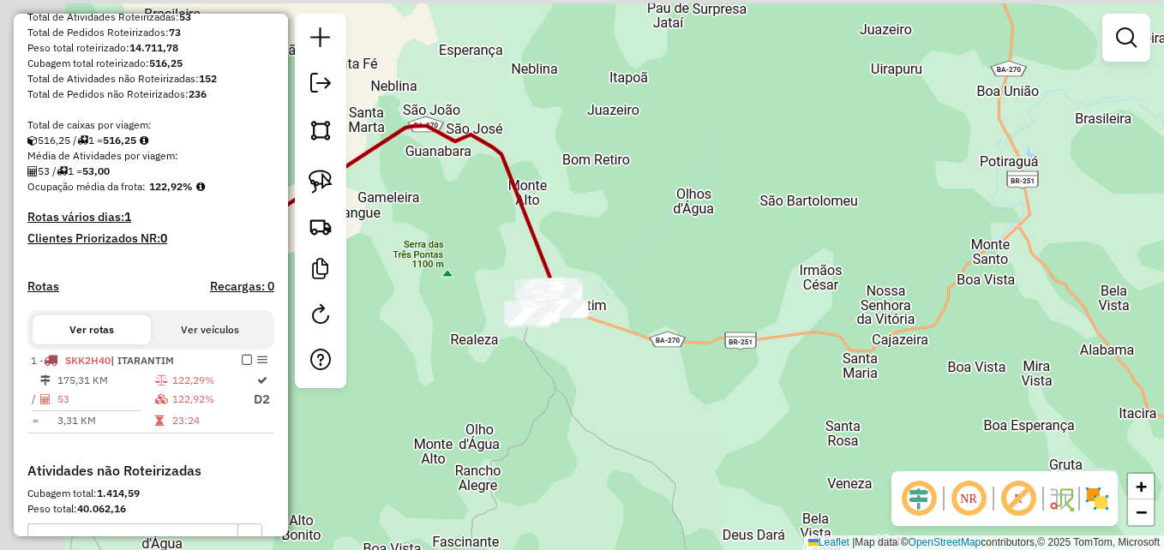
drag, startPoint x: 671, startPoint y: 216, endPoint x: 824, endPoint y: 216, distance: 152.6
click at [824, 216] on div "Janela de atendimento Grade de atendimento Capacidade Transportadoras Veículos …" at bounding box center [582, 275] width 1164 height 550
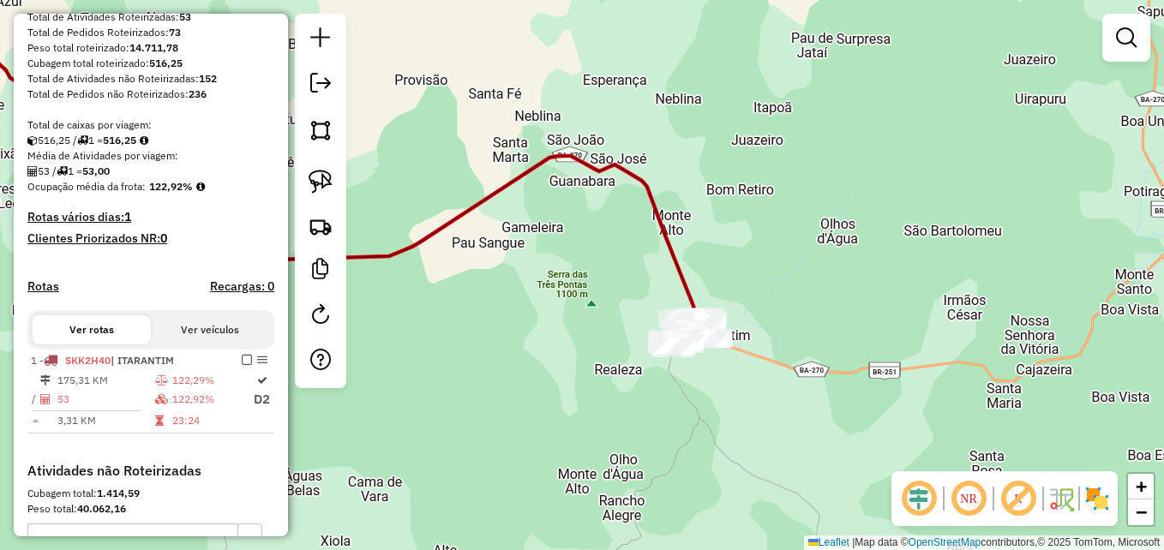
drag, startPoint x: 785, startPoint y: 259, endPoint x: 839, endPoint y: 258, distance: 54.9
click at [831, 265] on div "Janela de atendimento Grade de atendimento Capacidade Transportadoras Veículos …" at bounding box center [582, 275] width 1164 height 550
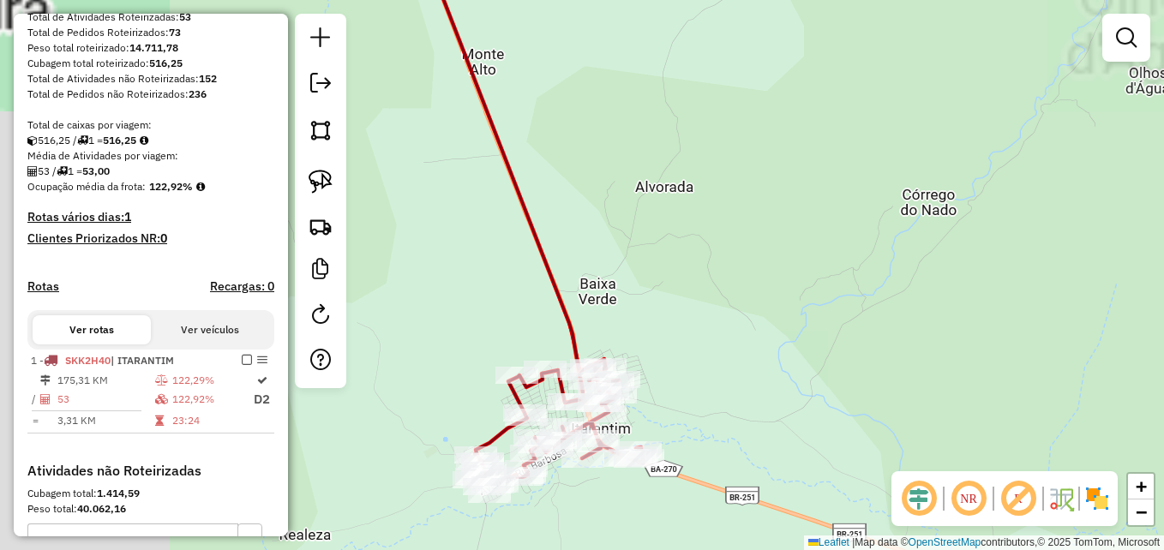
drag, startPoint x: 626, startPoint y: 250, endPoint x: 911, endPoint y: 72, distance: 335.9
click at [901, 77] on div "Janela de atendimento Grade de atendimento Capacidade Transportadoras Veículos …" at bounding box center [582, 275] width 1164 height 550
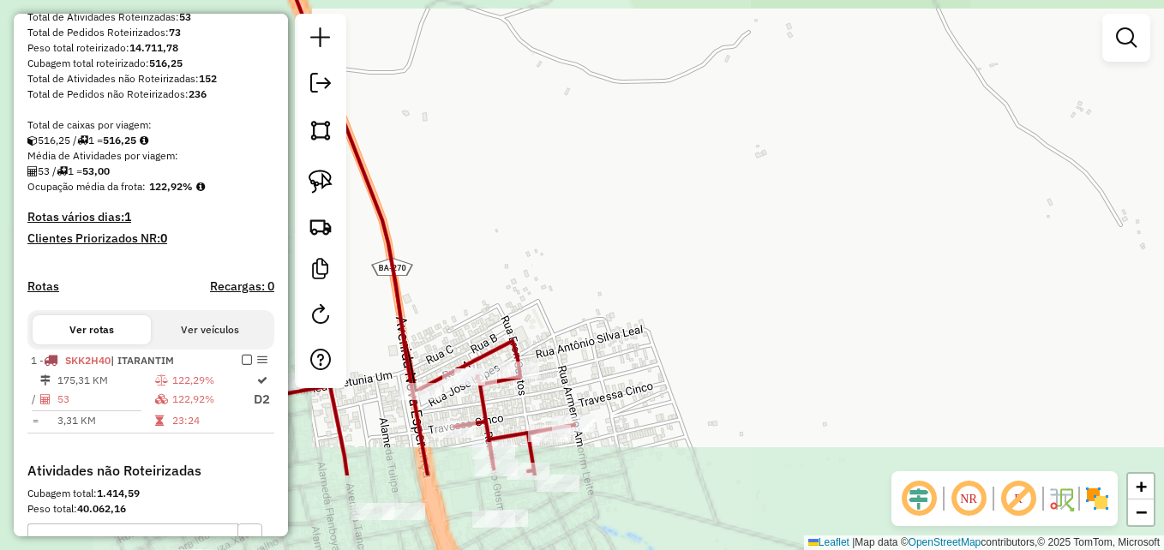
drag, startPoint x: 693, startPoint y: 229, endPoint x: 1064, endPoint y: 88, distance: 397.0
click at [1067, 90] on div "Janela de atendimento Grade de atendimento Capacidade Transportadoras Veículos …" at bounding box center [582, 275] width 1164 height 550
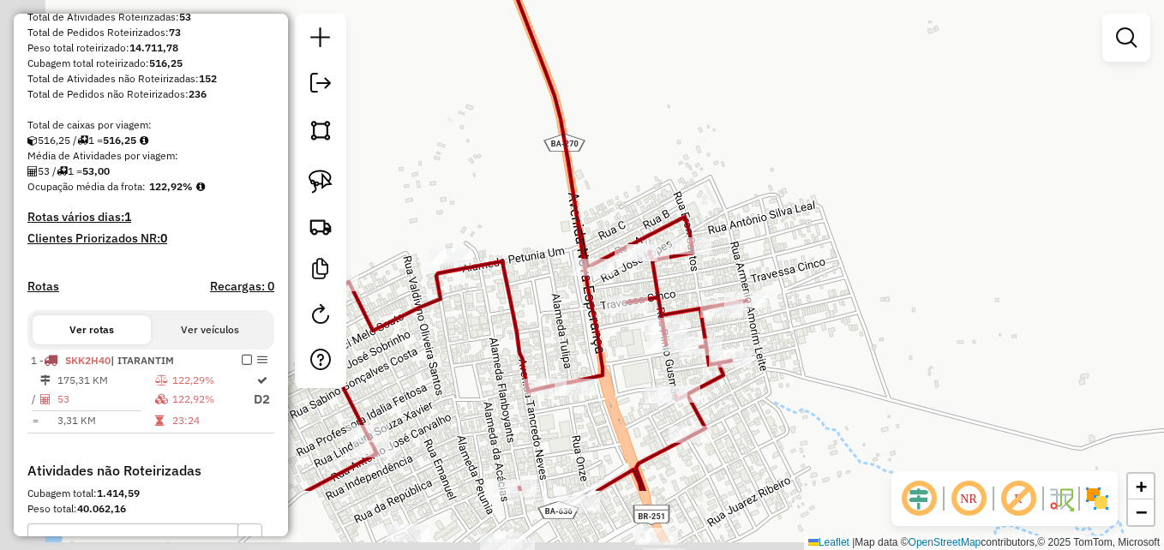
drag, startPoint x: 821, startPoint y: 245, endPoint x: 997, endPoint y: 30, distance: 277.9
click at [997, 39] on div "Janela de atendimento Grade de atendimento Capacidade Transportadoras Veículos …" at bounding box center [582, 275] width 1164 height 550
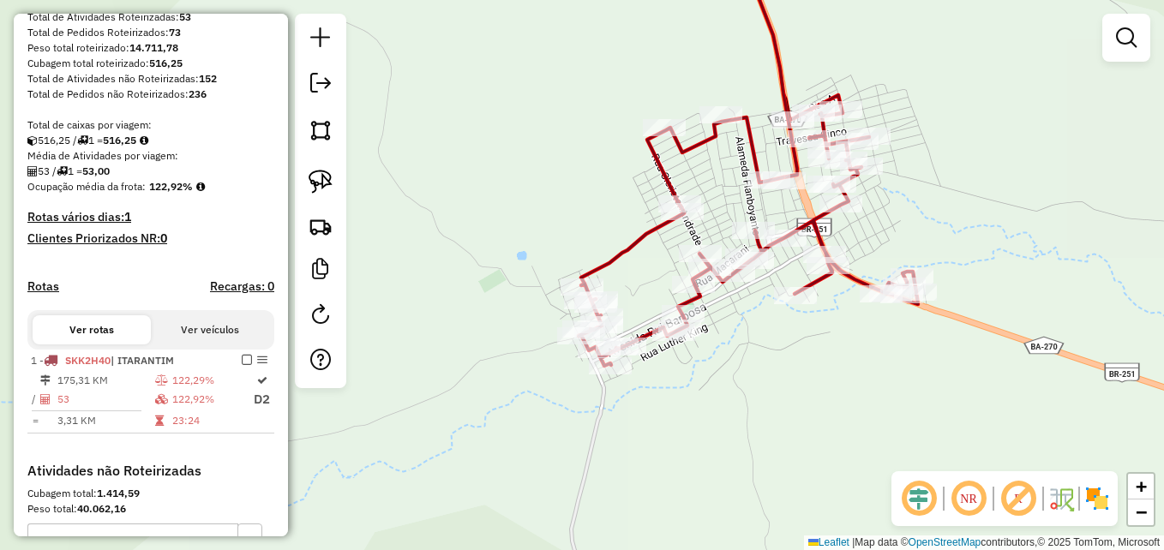
drag, startPoint x: 948, startPoint y: 179, endPoint x: 899, endPoint y: 206, distance: 55.6
click at [899, 206] on div "Janela de atendimento Grade de atendimento Capacidade Transportadoras Veículos …" at bounding box center [582, 275] width 1164 height 550
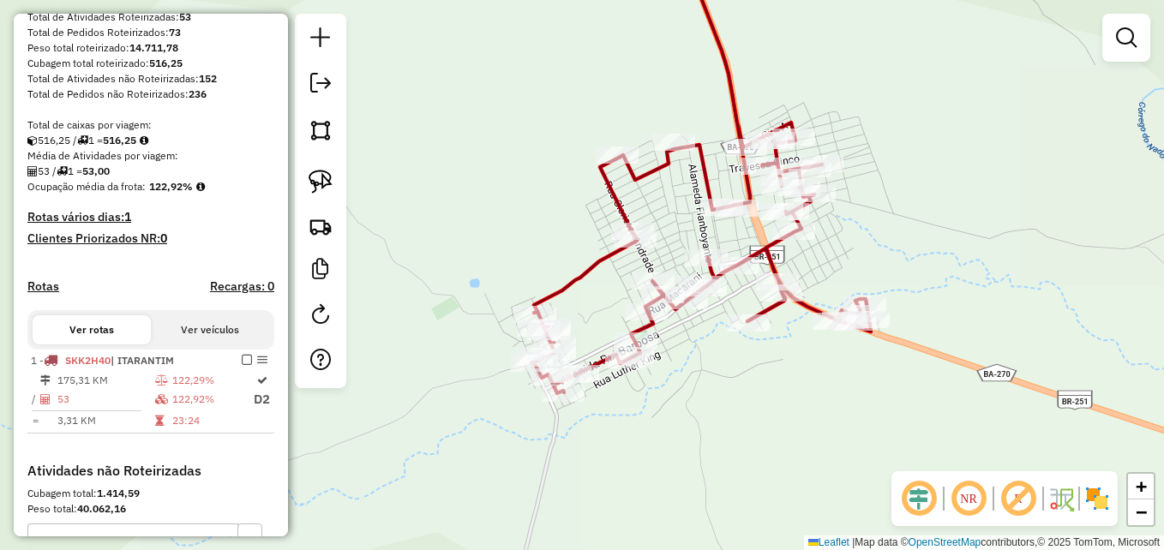
click at [1124, 41] on em at bounding box center [1126, 37] width 21 height 21
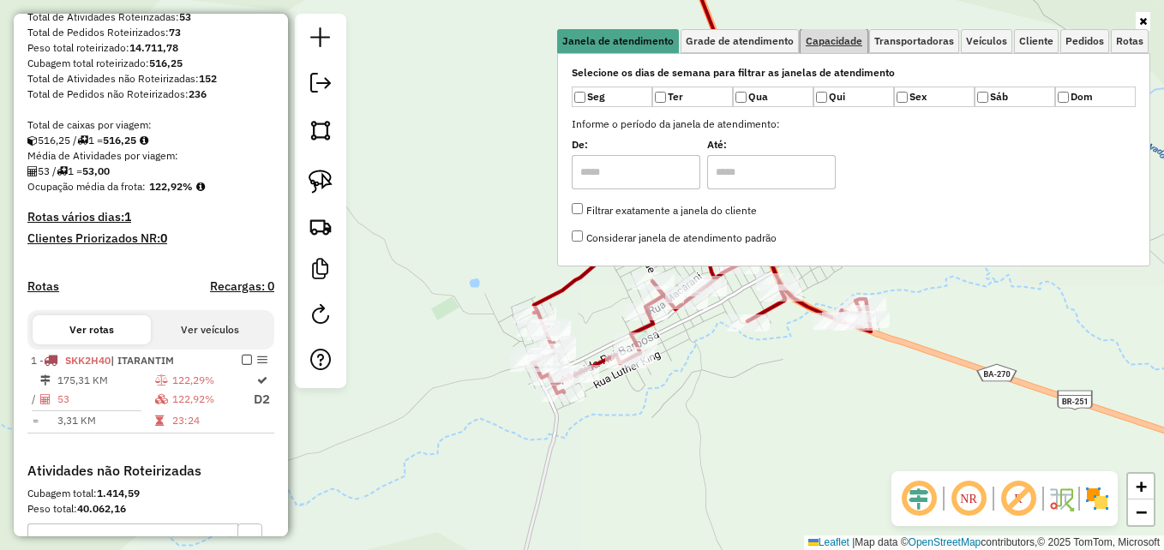
click at [842, 42] on span "Capacidade" at bounding box center [834, 41] width 57 height 10
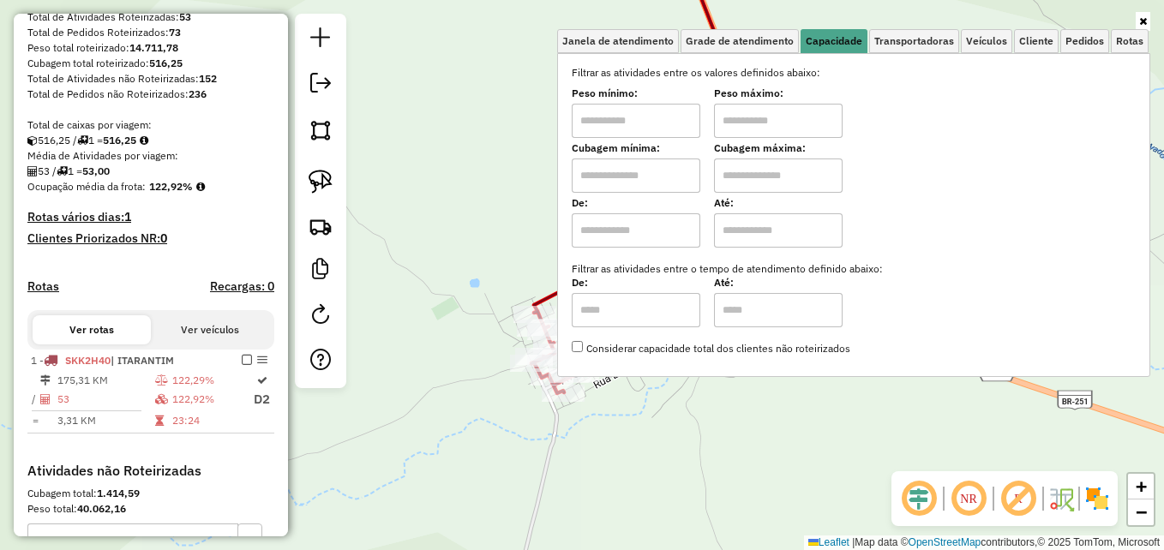
click at [616, 181] on input "text" at bounding box center [636, 176] width 129 height 34
type input "****"
type input "*****"
click at [474, 232] on div "Limpar filtros Janela de atendimento Grade de atendimento Capacidade Transporta…" at bounding box center [582, 275] width 1164 height 550
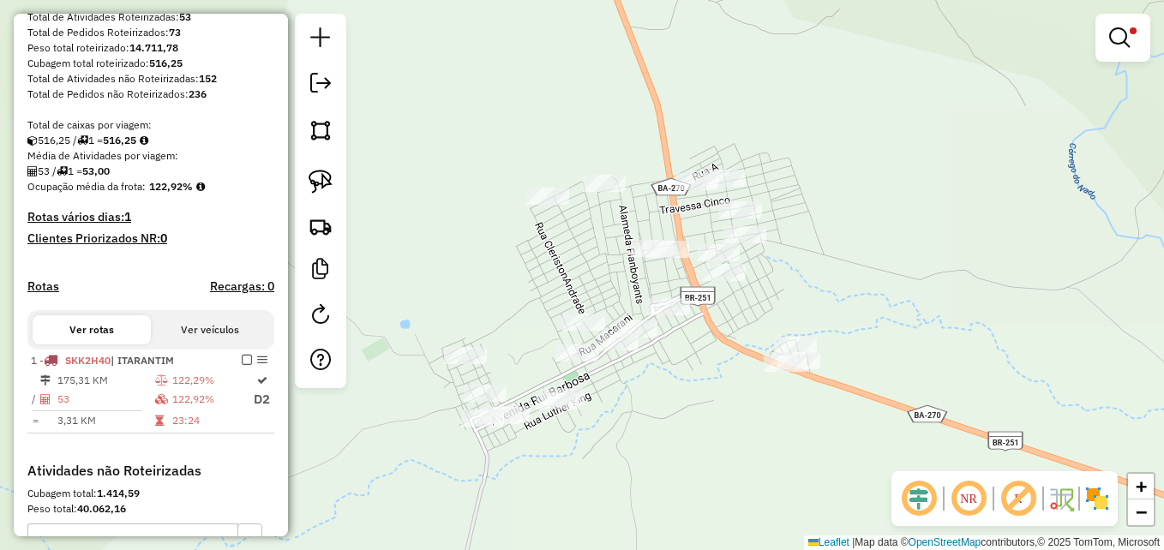
drag, startPoint x: 814, startPoint y: 364, endPoint x: 743, endPoint y: 406, distance: 81.5
click at [743, 406] on div "Limpar filtros Janela de atendimento Grade de atendimento Capacidade Transporta…" at bounding box center [582, 275] width 1164 height 550
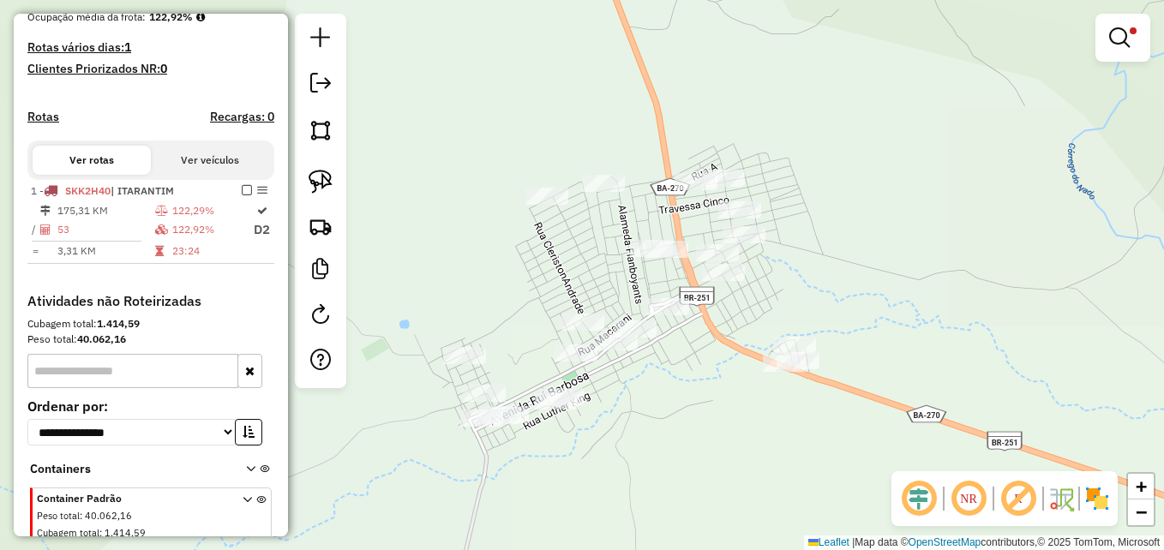
scroll to position [429, 0]
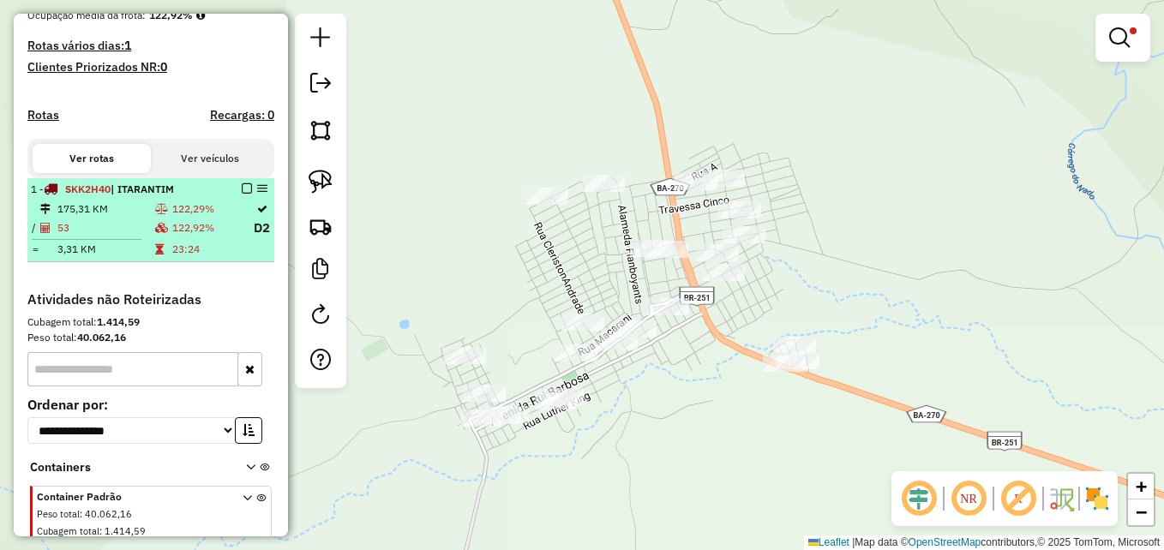
select select "**********"
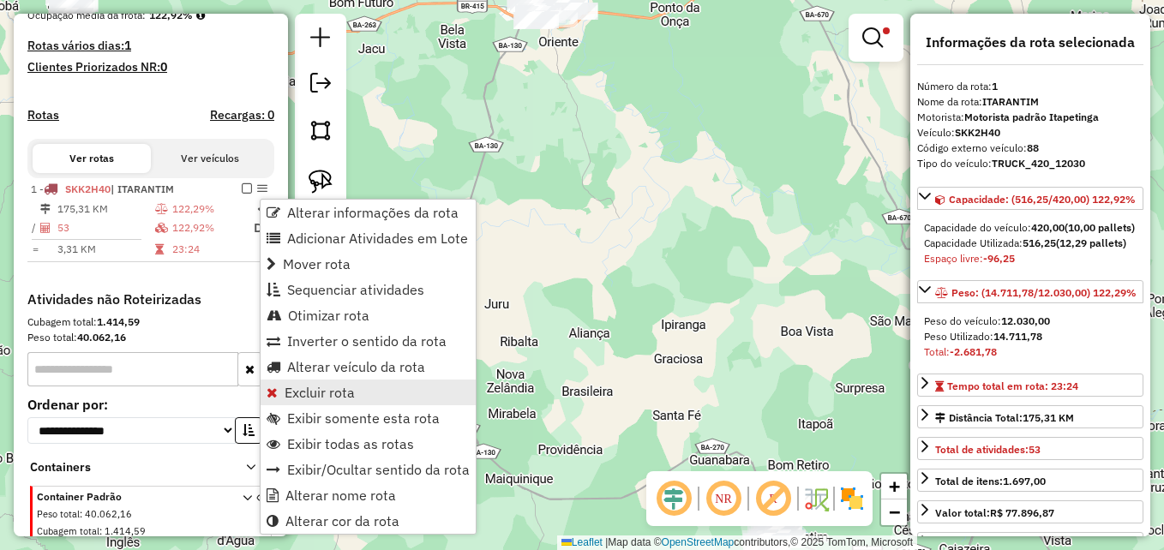
click at [319, 399] on span "Excluir rota" at bounding box center [320, 393] width 70 height 14
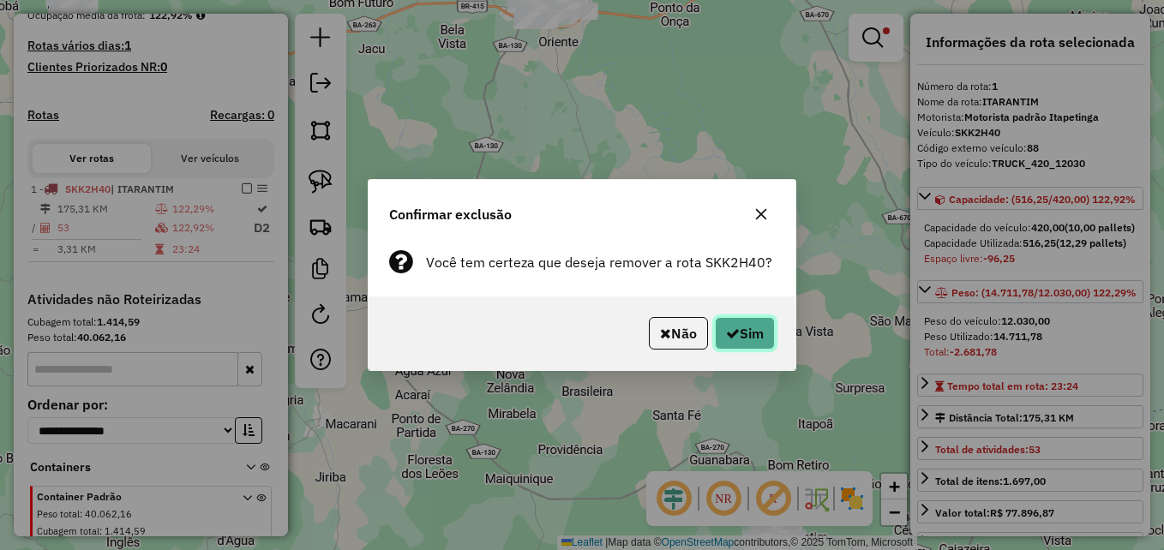
click at [748, 330] on button "Sim" at bounding box center [745, 333] width 60 height 33
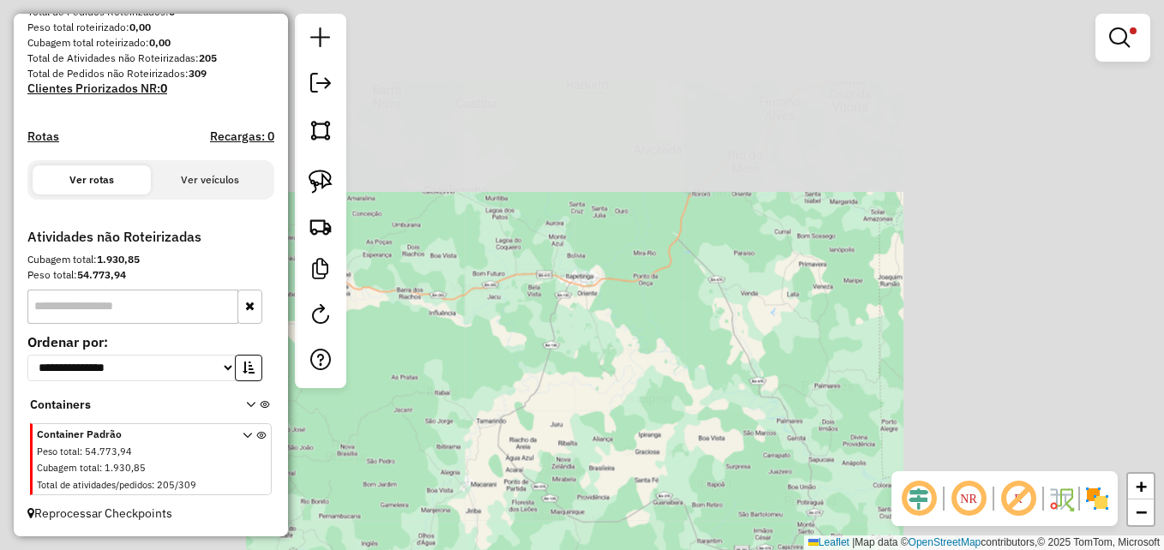
scroll to position [293, 0]
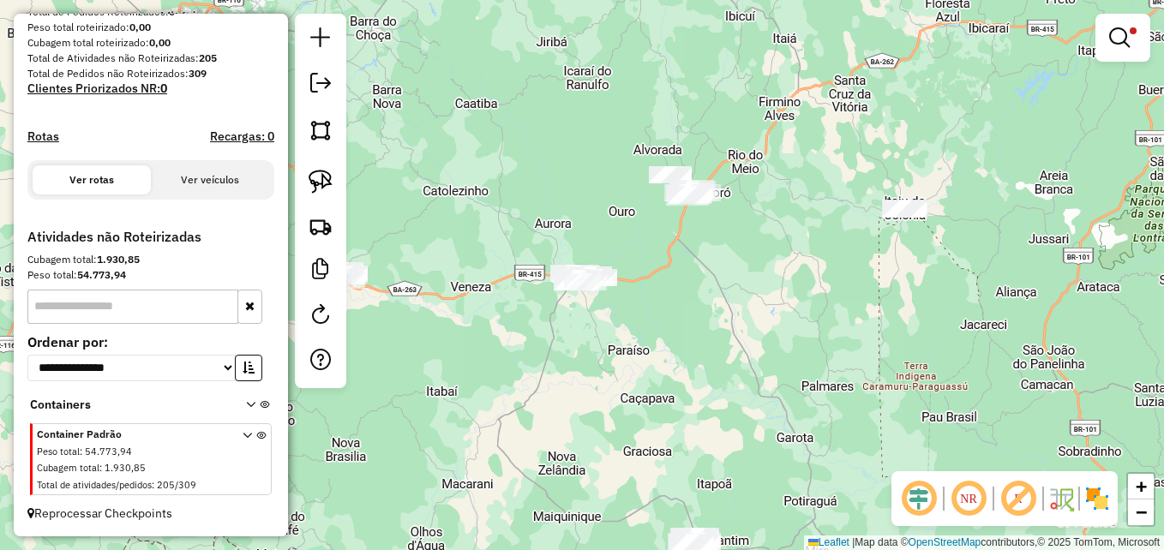
drag, startPoint x: 718, startPoint y: 408, endPoint x: 674, endPoint y: 182, distance: 230.5
click at [674, 187] on div "Limpar filtros Janela de atendimento Grade de atendimento Capacidade Transporta…" at bounding box center [582, 275] width 1164 height 550
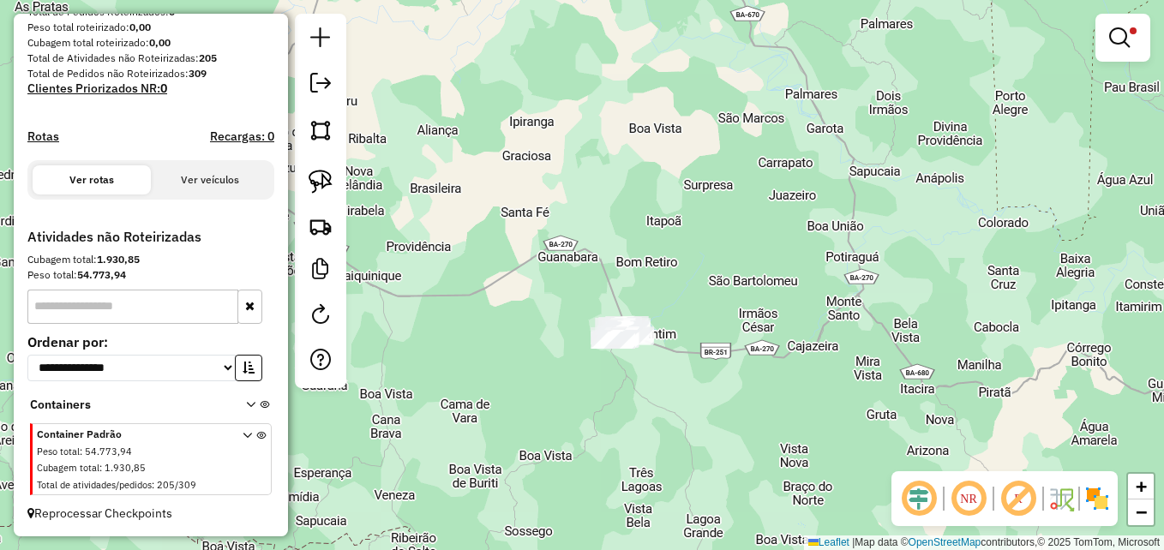
drag, startPoint x: 687, startPoint y: 255, endPoint x: 835, endPoint y: 250, distance: 148.4
click at [835, 250] on div "Limpar filtros Janela de atendimento Grade de atendimento Capacidade Transporta…" at bounding box center [582, 275] width 1164 height 550
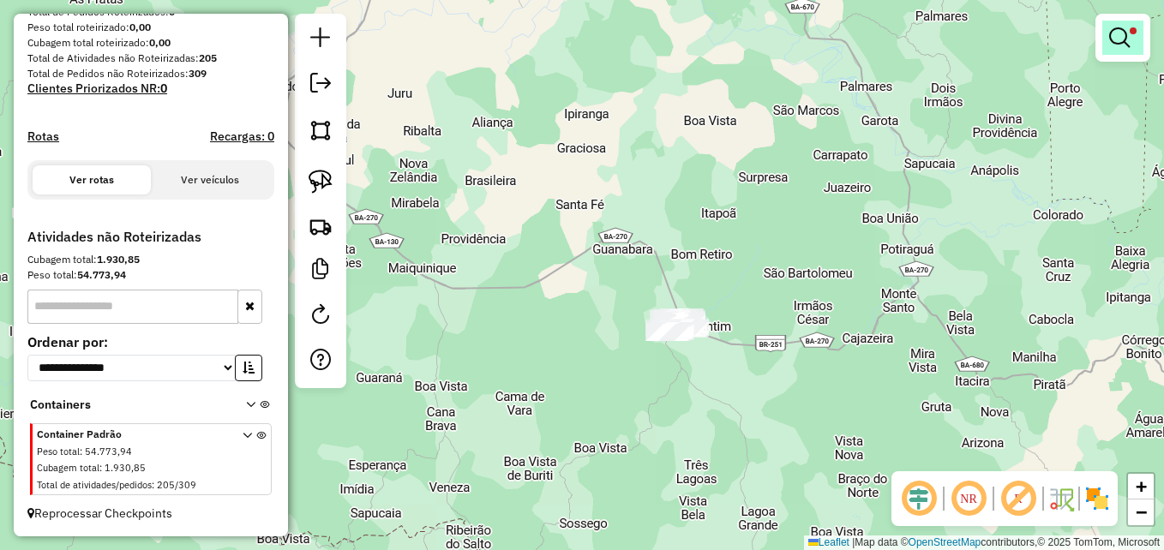
click at [1121, 42] on em at bounding box center [1120, 37] width 21 height 21
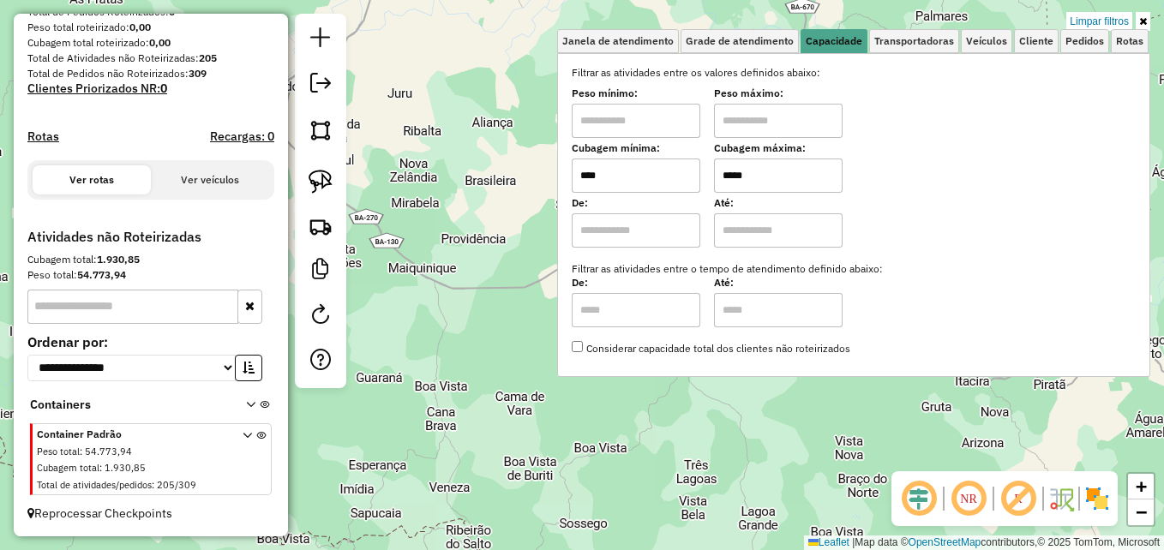
click at [650, 178] on input "****" at bounding box center [636, 176] width 129 height 34
click at [414, 250] on div "Limpar filtros Janela de atendimento Grade de atendimento Capacidade Transporta…" at bounding box center [582, 275] width 1164 height 550
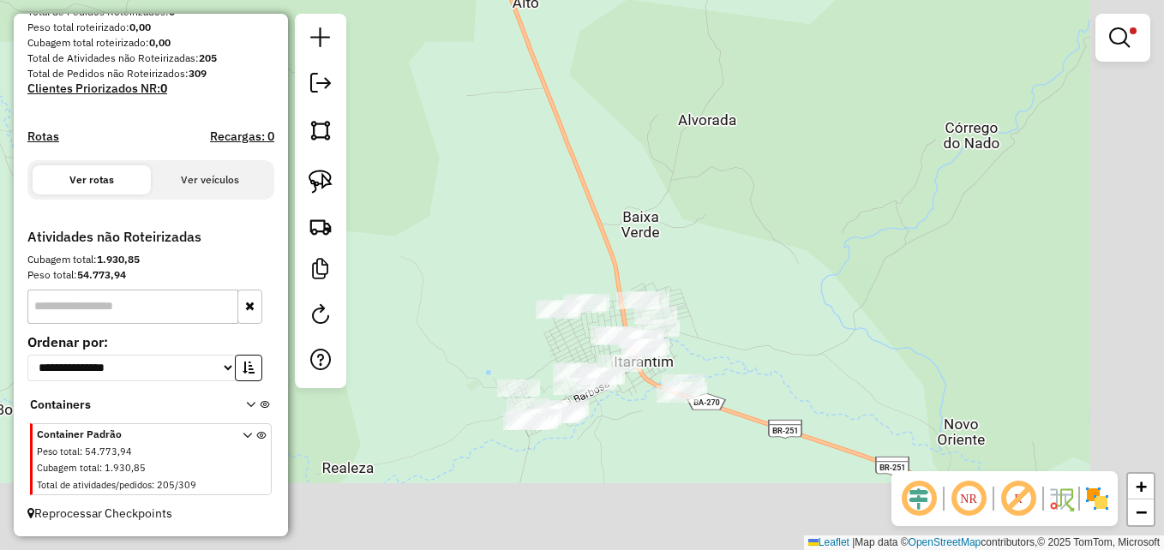
drag, startPoint x: 729, startPoint y: 300, endPoint x: 753, endPoint y: 168, distance: 134.2
click at [639, 135] on div "Limpar filtros Janela de atendimento Grade de atendimento Capacidade Transporta…" at bounding box center [582, 275] width 1164 height 550
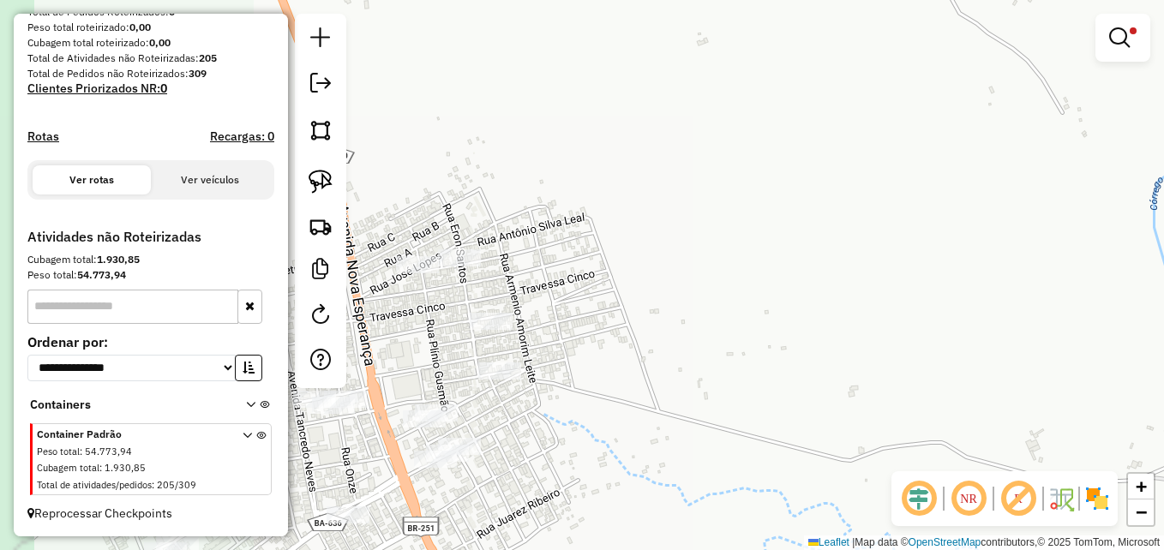
drag, startPoint x: 706, startPoint y: 251, endPoint x: 1021, endPoint y: 107, distance: 346.9
click at [1021, 107] on div "Limpar filtros Janela de atendimento Grade de atendimento Capacidade Transporta…" at bounding box center [582, 275] width 1164 height 550
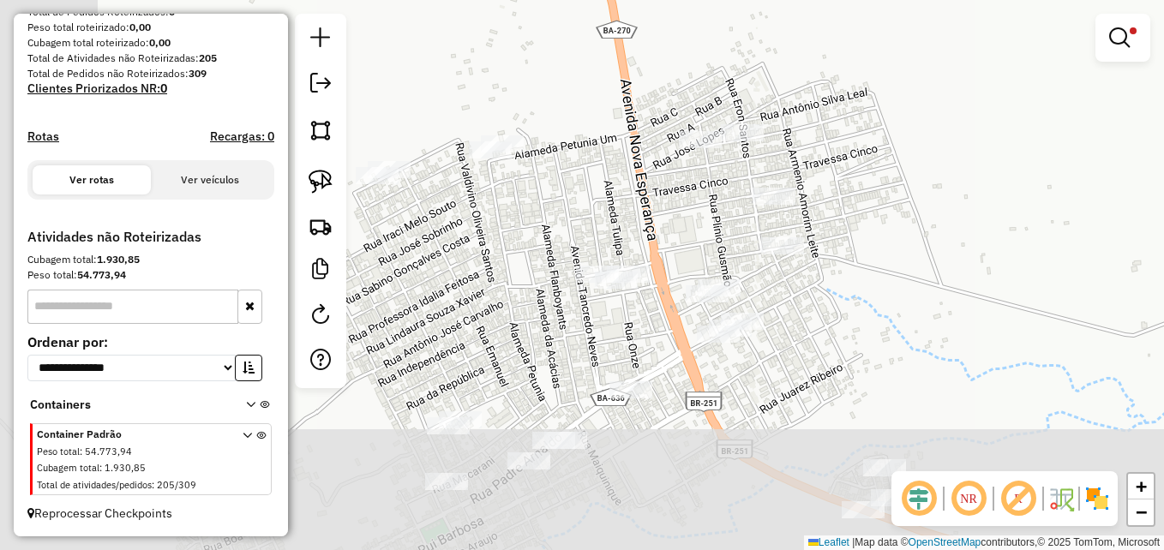
drag, startPoint x: 761, startPoint y: 255, endPoint x: 1031, endPoint y: 132, distance: 295.8
click at [1042, 128] on div "Limpar filtros Janela de atendimento Grade de atendimento Capacidade Transporta…" at bounding box center [582, 275] width 1164 height 550
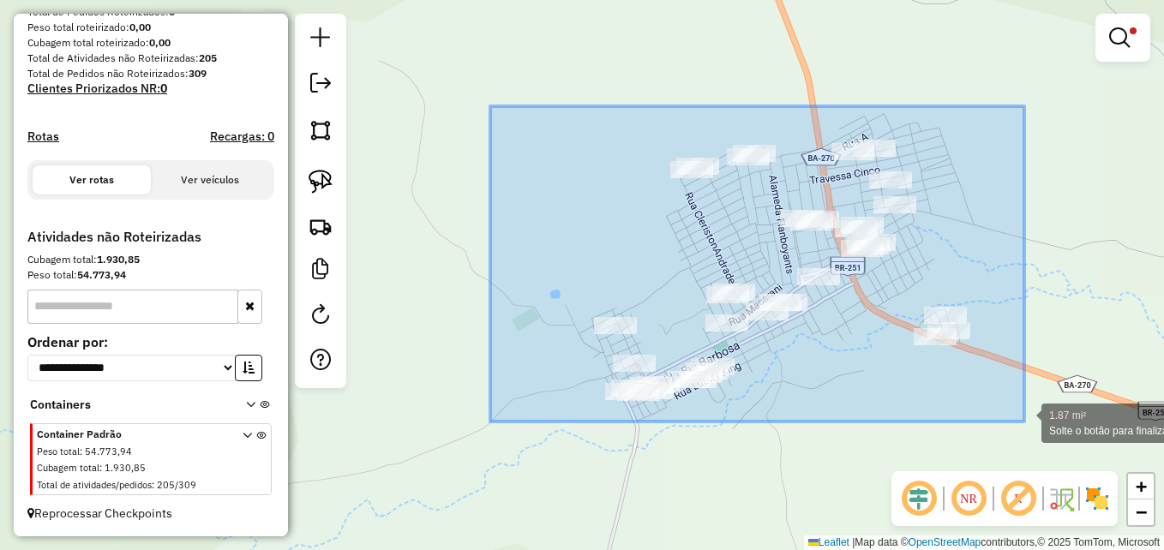
drag, startPoint x: 490, startPoint y: 106, endPoint x: 1032, endPoint y: 421, distance: 626.6
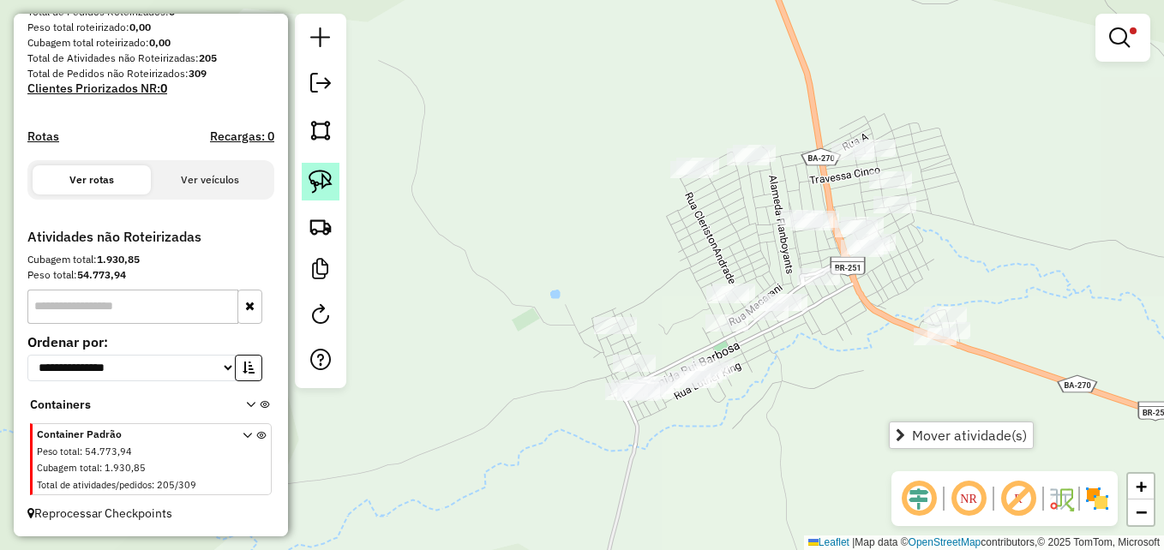
click at [318, 185] on img at bounding box center [321, 182] width 24 height 24
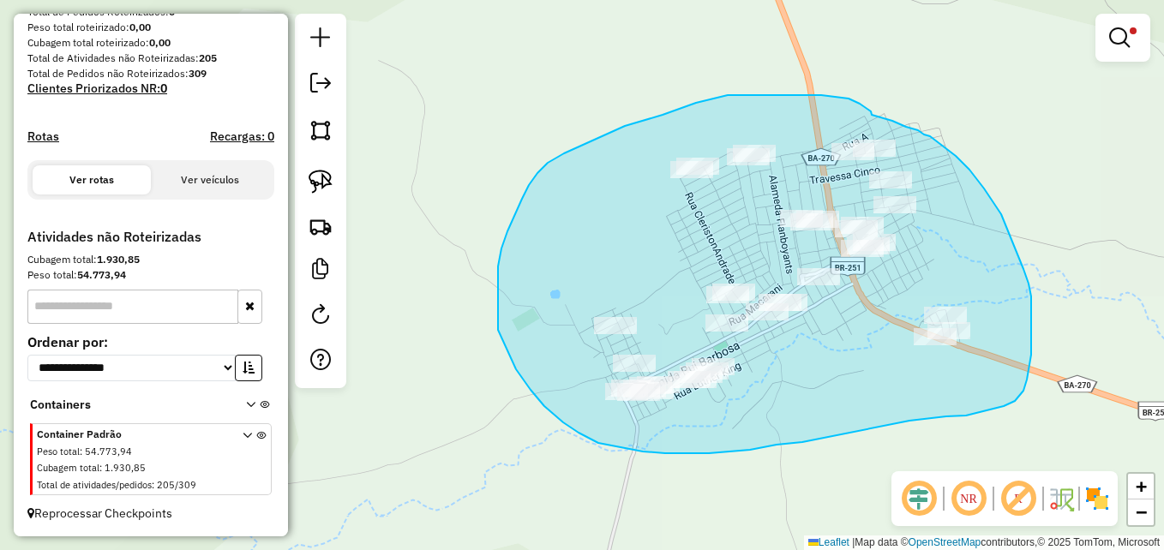
drag, startPoint x: 836, startPoint y: 97, endPoint x: 886, endPoint y: 118, distance: 54.2
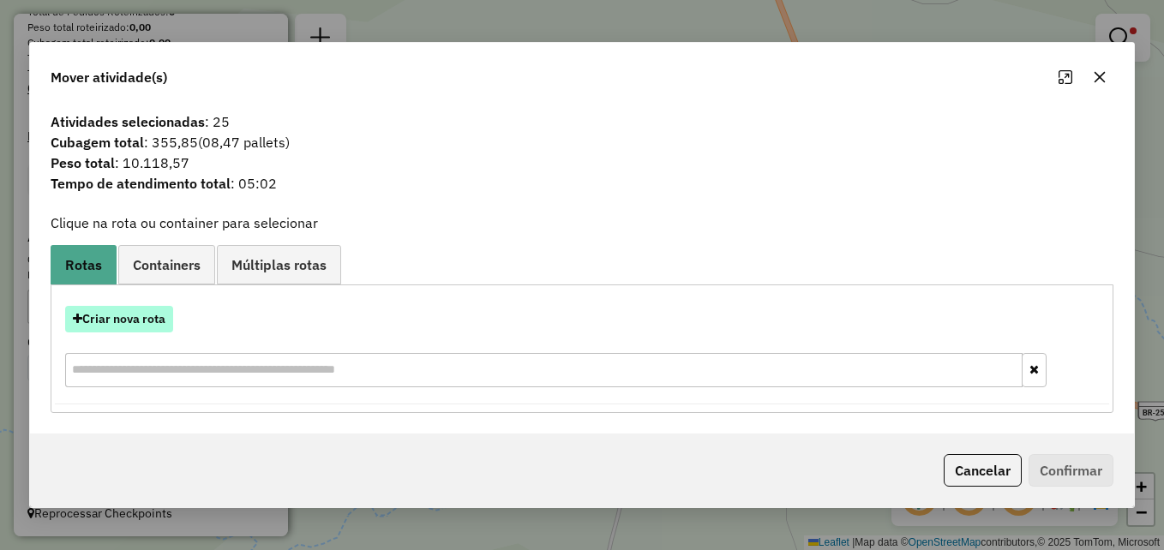
click at [108, 317] on button "Criar nova rota" at bounding box center [119, 319] width 108 height 27
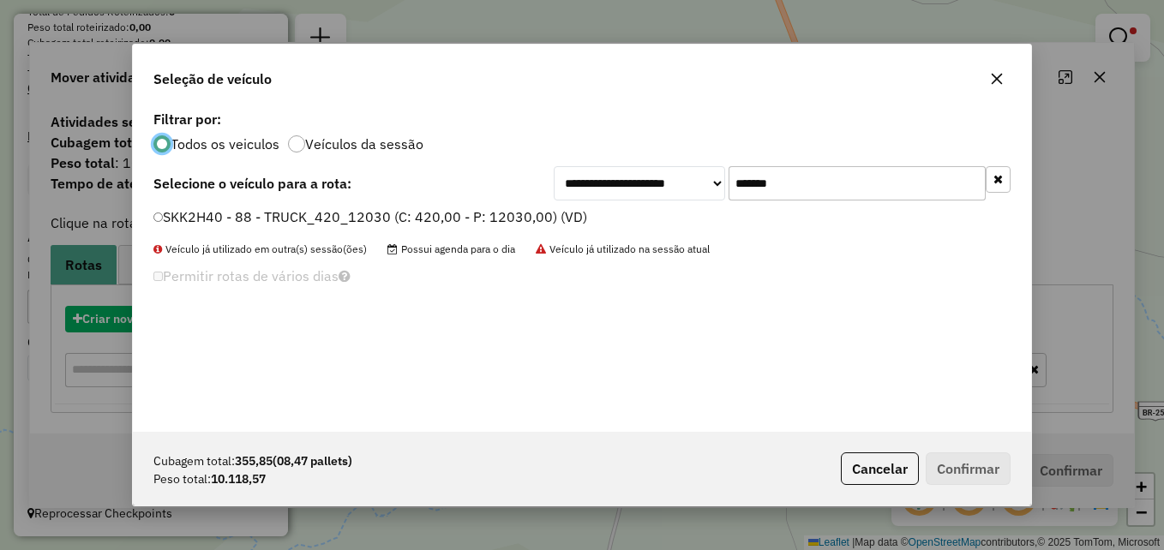
scroll to position [9, 5]
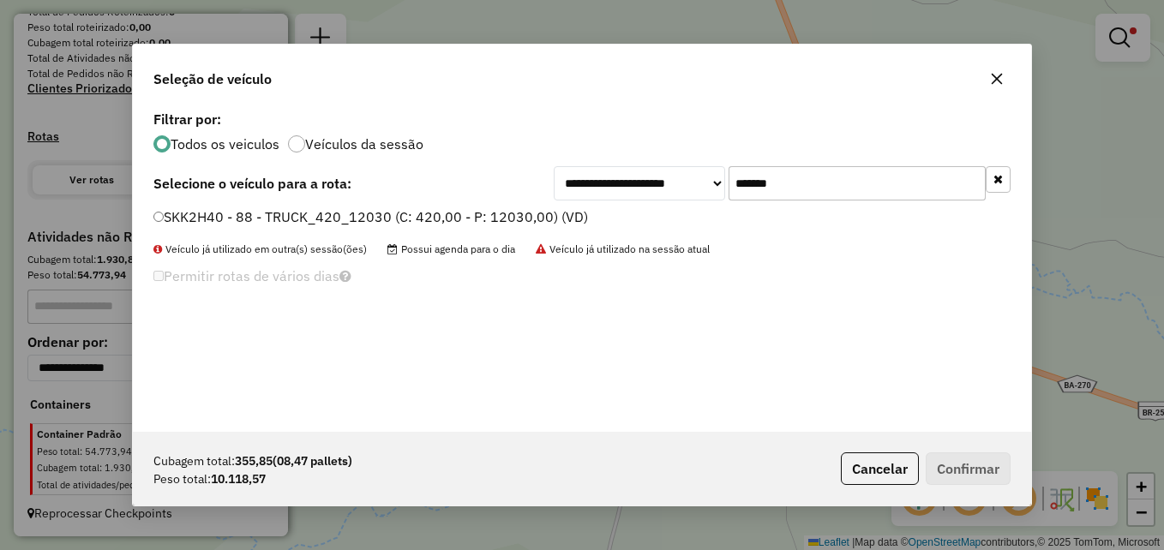
drag, startPoint x: 805, startPoint y: 177, endPoint x: 613, endPoint y: 183, distance: 192.2
click at [613, 183] on div "**********" at bounding box center [782, 183] width 457 height 34
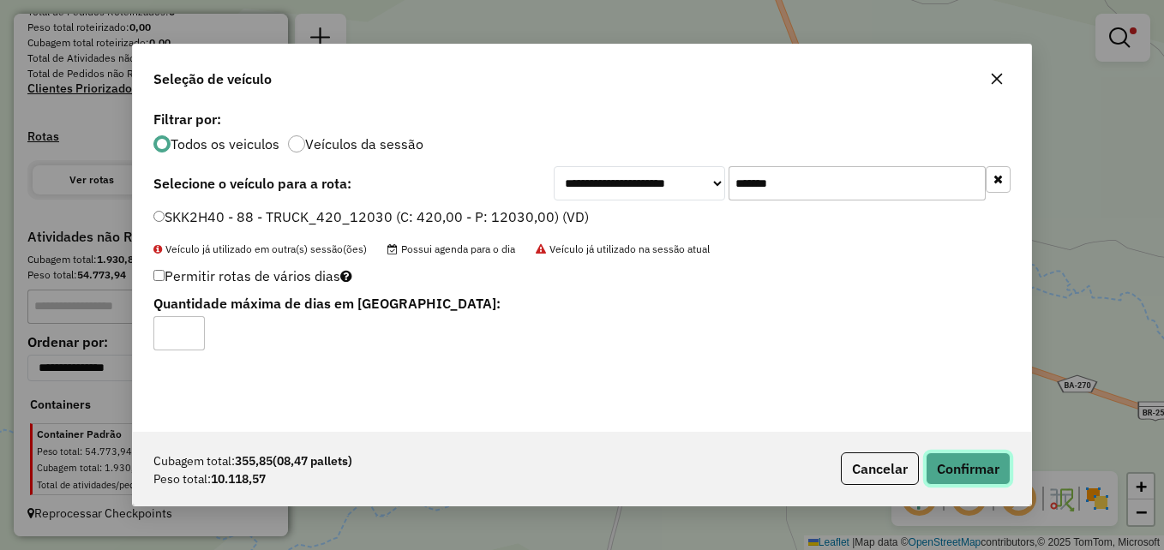
click at [954, 467] on button "Confirmar" at bounding box center [968, 469] width 85 height 33
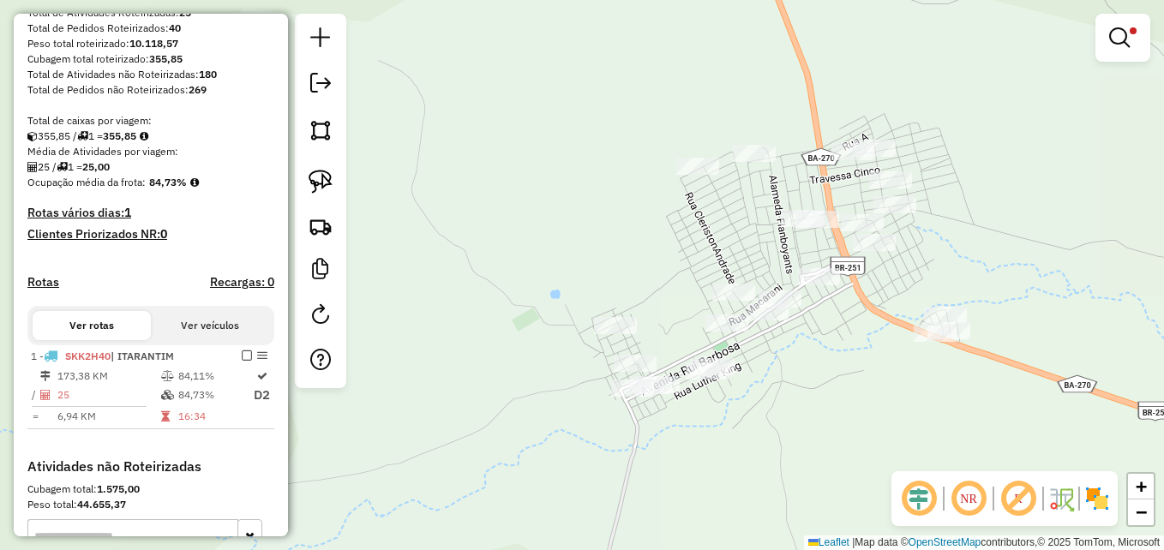
scroll to position [250, 0]
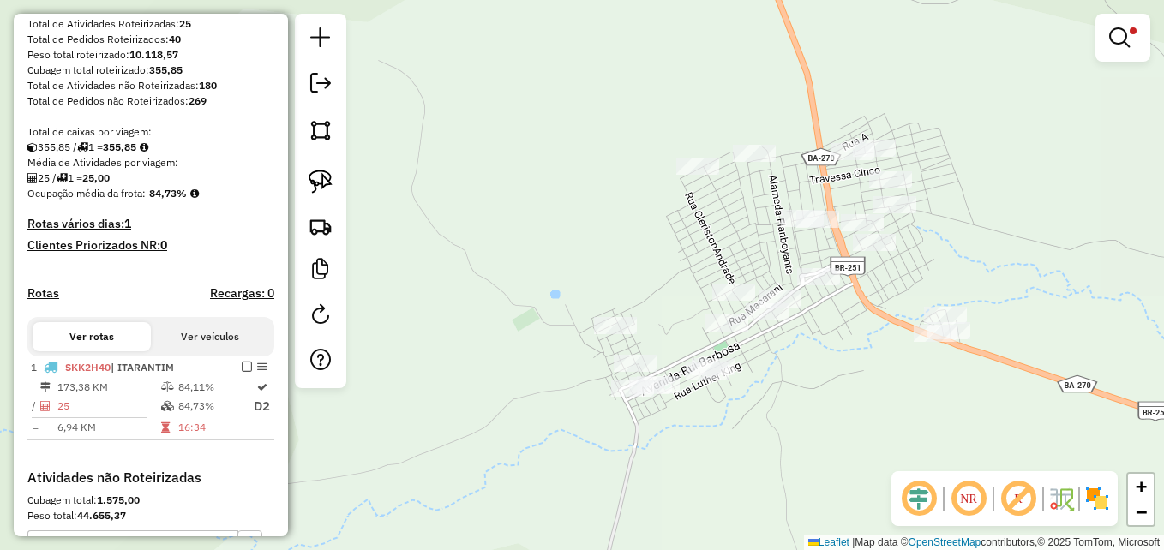
click at [615, 226] on div "Limpar filtros Janela de atendimento Grade de atendimento Capacidade Transporta…" at bounding box center [582, 275] width 1164 height 550
click at [1125, 38] on em at bounding box center [1120, 37] width 21 height 21
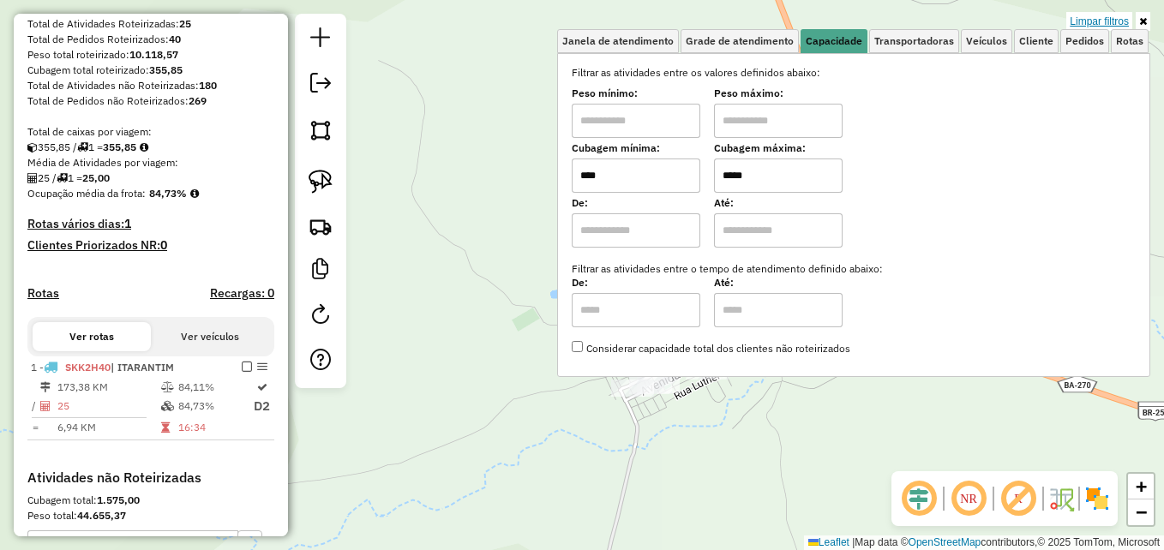
click at [1108, 18] on link "Limpar filtros" at bounding box center [1100, 21] width 66 height 19
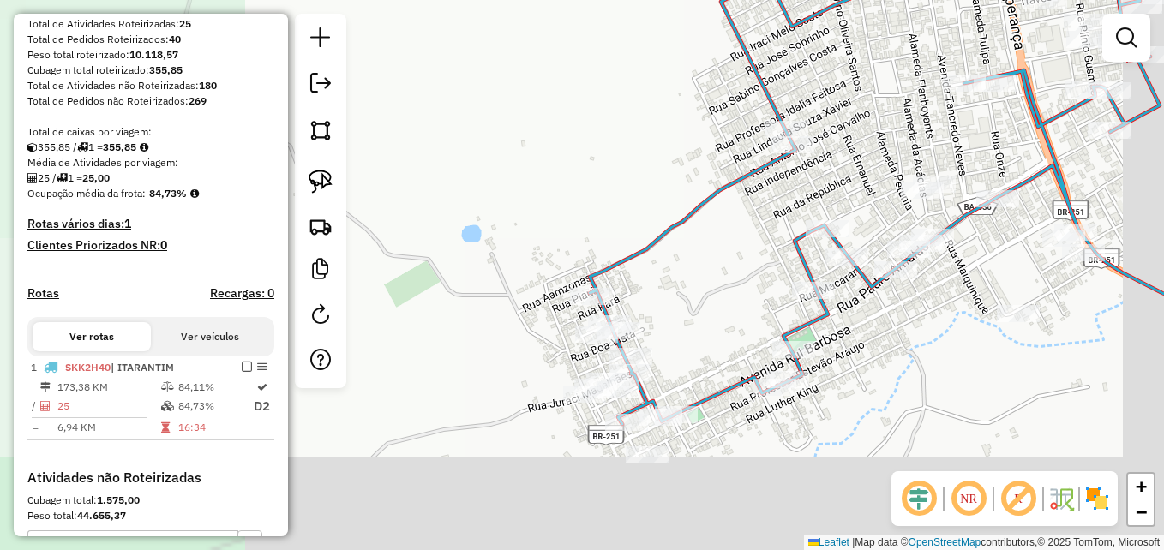
drag, startPoint x: 584, startPoint y: 225, endPoint x: 476, endPoint y: 91, distance: 171.9
click at [476, 93] on div "Janela de atendimento Grade de atendimento Capacidade Transportadoras Veículos …" at bounding box center [582, 275] width 1164 height 550
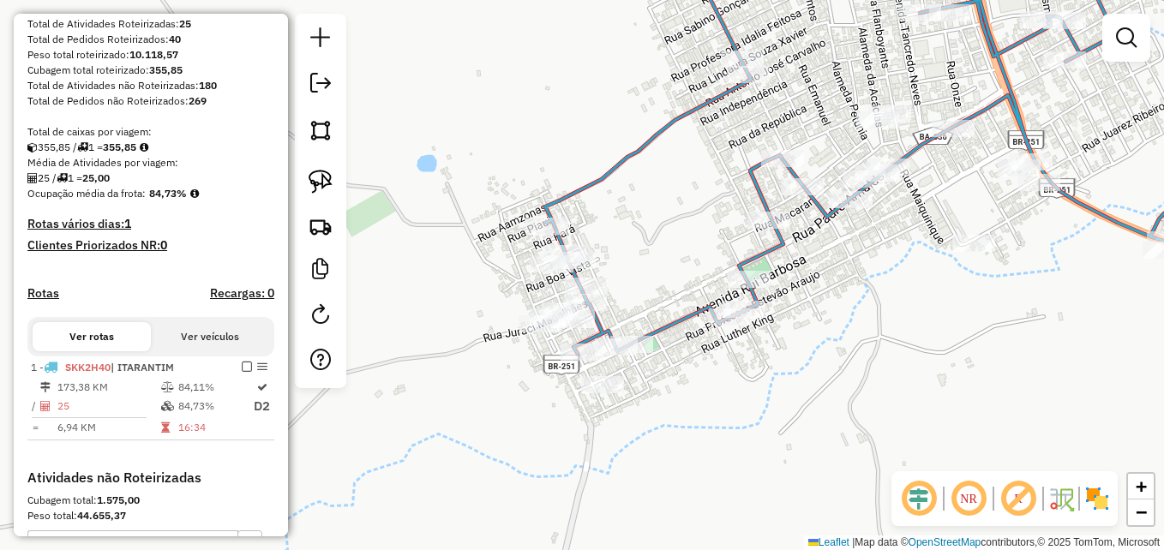
click at [586, 99] on div "Janela de atendimento Grade de atendimento Capacidade Transportadoras Veículos …" at bounding box center [582, 275] width 1164 height 550
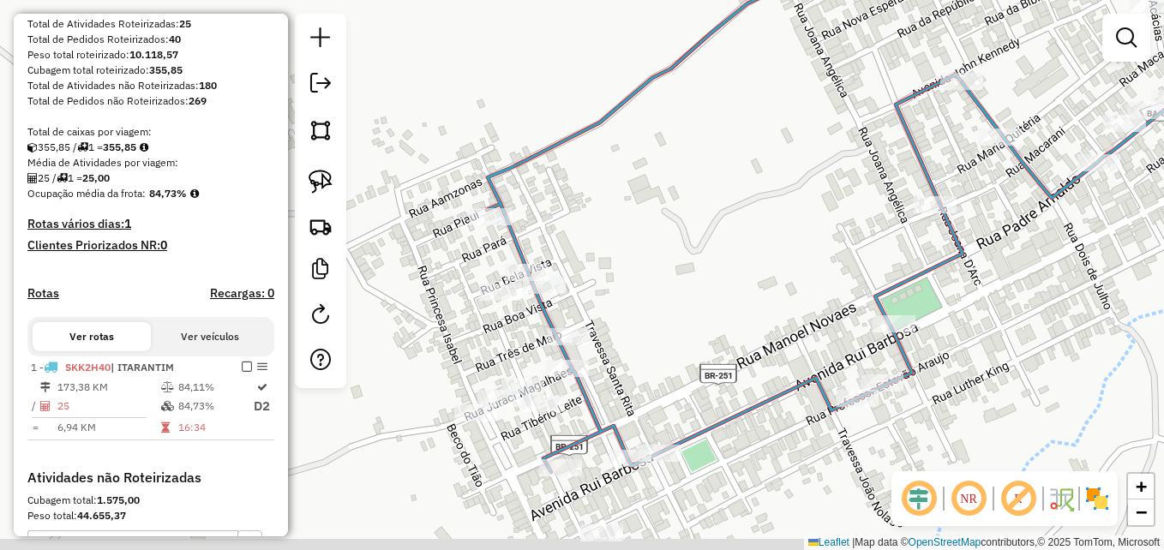
drag, startPoint x: 678, startPoint y: 341, endPoint x: 674, endPoint y: 176, distance: 165.5
click at [674, 176] on div "Janela de atendimento Grade de atendimento Capacidade Transportadoras Veículos …" at bounding box center [582, 275] width 1164 height 550
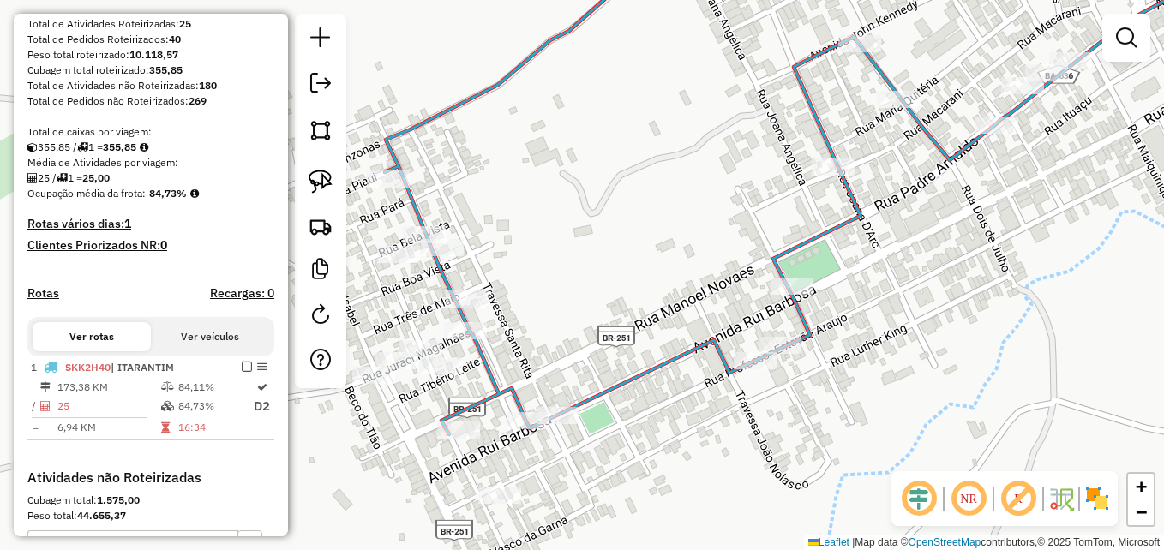
drag, startPoint x: 840, startPoint y: 232, endPoint x: 734, endPoint y: 227, distance: 106.4
click at [732, 229] on div "Janela de atendimento Grade de atendimento Capacidade Transportadoras Veículos …" at bounding box center [582, 275] width 1164 height 550
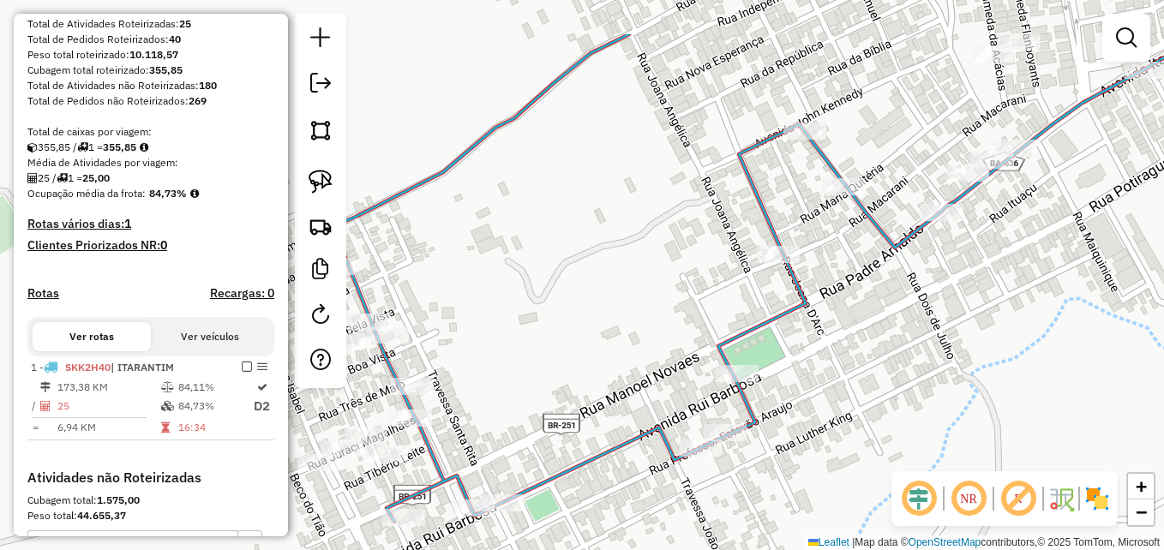
drag, startPoint x: 698, startPoint y: 176, endPoint x: 575, endPoint y: 282, distance: 162.3
click at [575, 282] on div "Janela de atendimento Grade de atendimento Capacidade Transportadoras Veículos …" at bounding box center [582, 275] width 1164 height 550
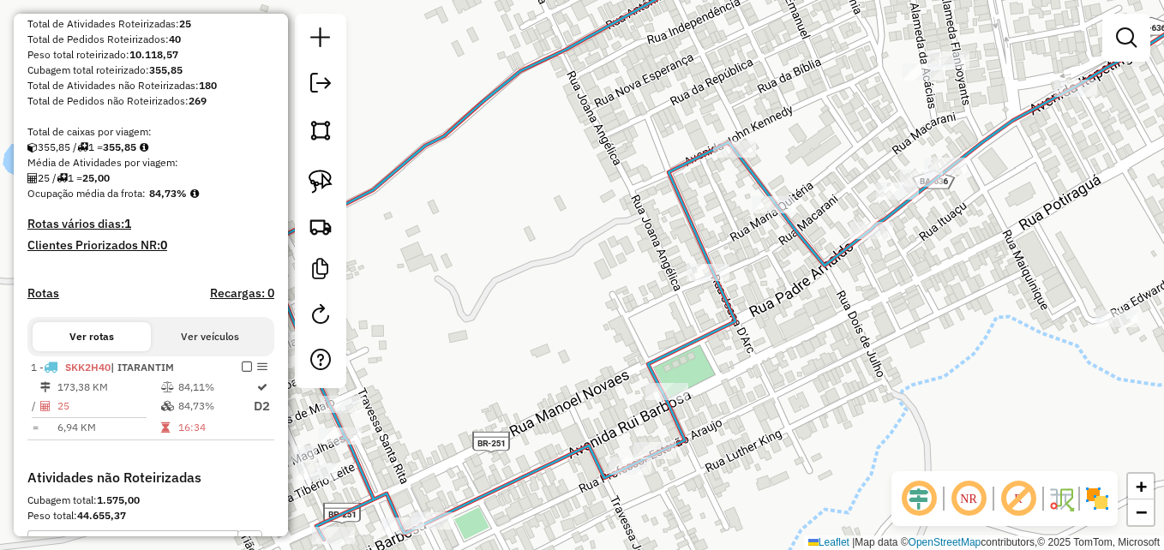
drag, startPoint x: 974, startPoint y: 287, endPoint x: 838, endPoint y: 358, distance: 153.8
click at [838, 358] on div "Janela de atendimento Grade de atendimento Capacidade Transportadoras Veículos …" at bounding box center [582, 275] width 1164 height 550
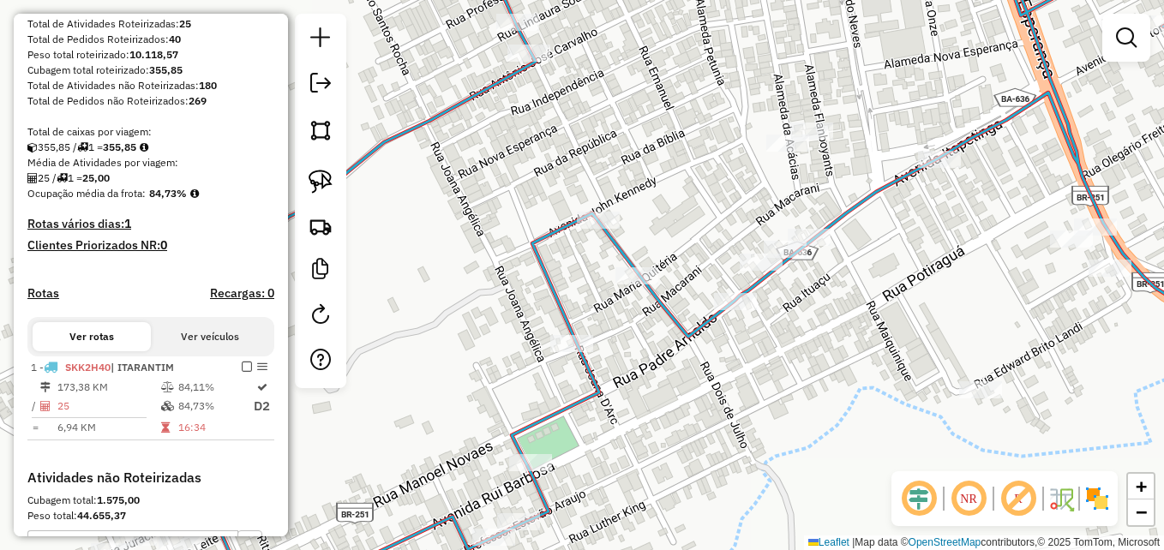
drag, startPoint x: 977, startPoint y: 262, endPoint x: 912, endPoint y: 312, distance: 82.0
click at [912, 312] on div "Janela de atendimento Grade de atendimento Capacidade Transportadoras Veículos …" at bounding box center [582, 275] width 1164 height 550
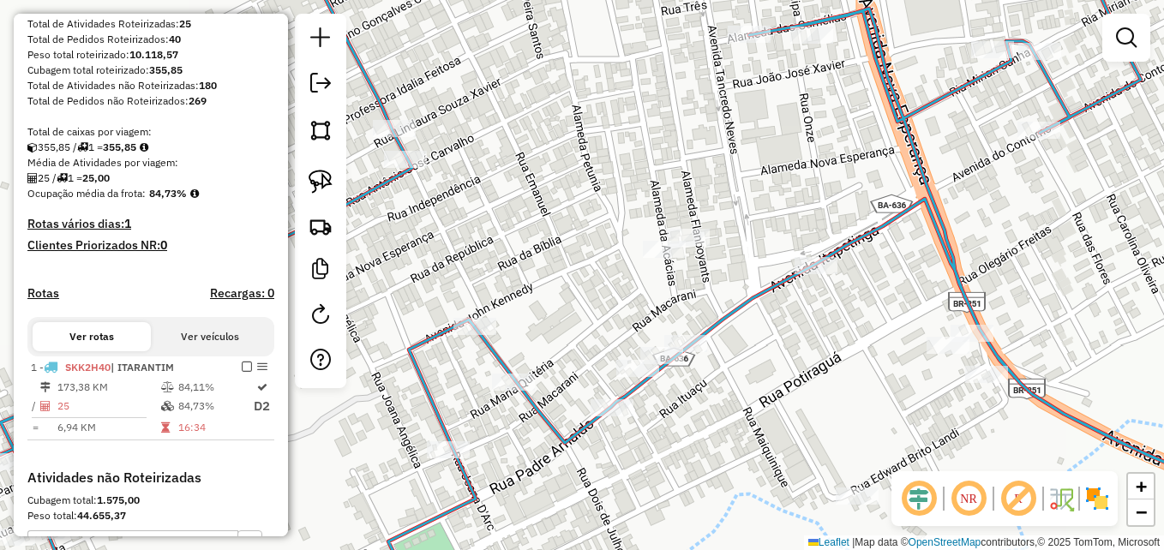
click at [833, 185] on div "Janela de atendimento Grade de atendimento Capacidade Transportadoras Veículos …" at bounding box center [582, 275] width 1164 height 550
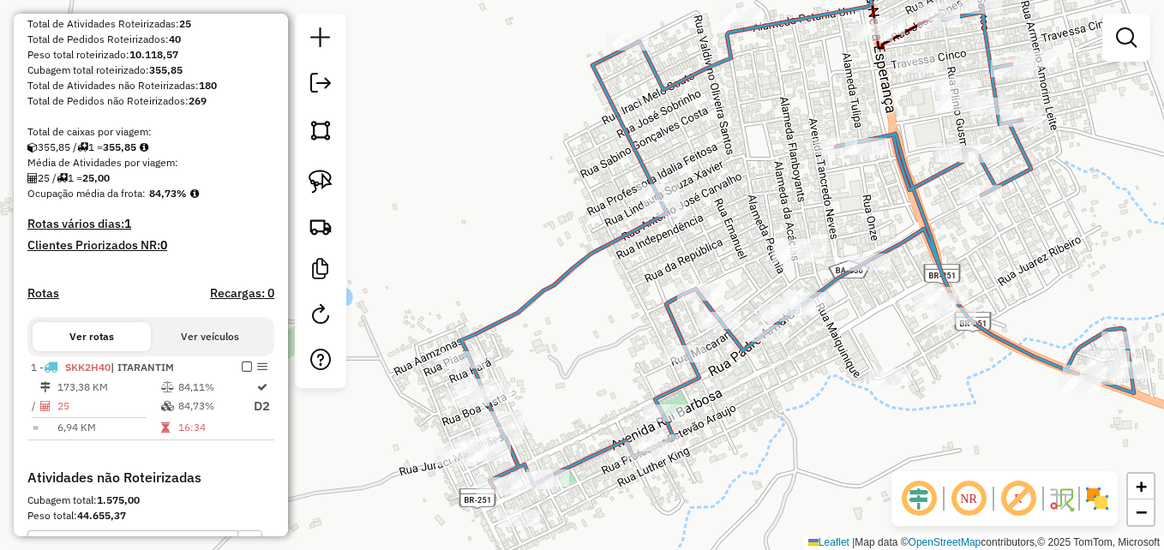
drag, startPoint x: 930, startPoint y: 345, endPoint x: 956, endPoint y: 368, distance: 34.6
click at [965, 376] on div "Janela de atendimento Grade de atendimento Capacidade Transportadoras Veículos …" at bounding box center [582, 275] width 1164 height 550
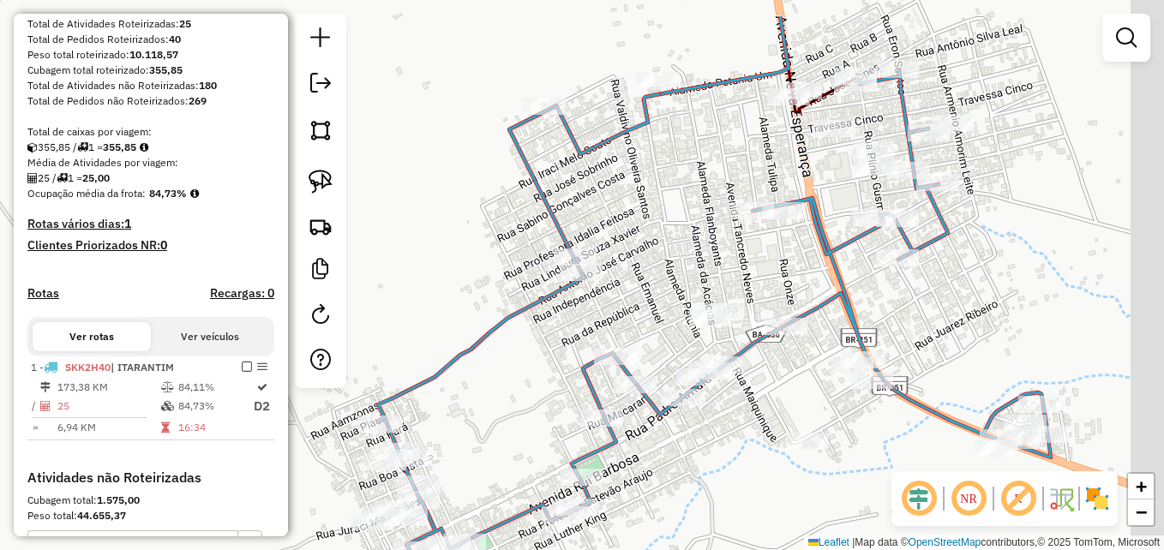
drag, startPoint x: 1093, startPoint y: 183, endPoint x: 996, endPoint y: 273, distance: 131.7
click at [996, 273] on div "Janela de atendimento Grade de atendimento Capacidade Transportadoras Veículos …" at bounding box center [582, 275] width 1164 height 550
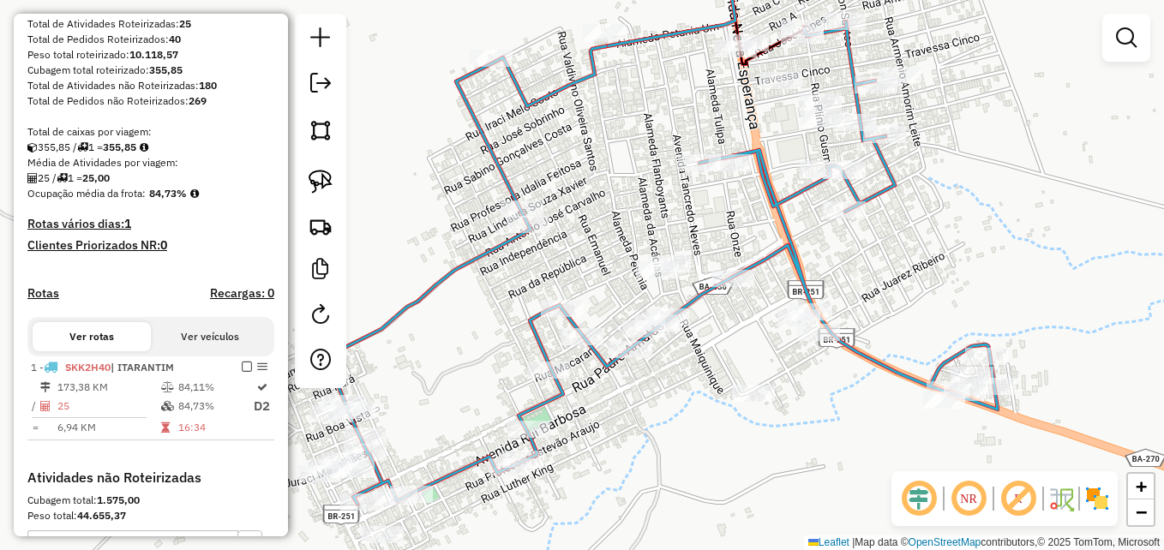
drag, startPoint x: 666, startPoint y: 238, endPoint x: 631, endPoint y: 159, distance: 85.6
click at [631, 159] on div "Janela de atendimento Grade de atendimento Capacidade Transportadoras Veículos …" at bounding box center [582, 275] width 1164 height 550
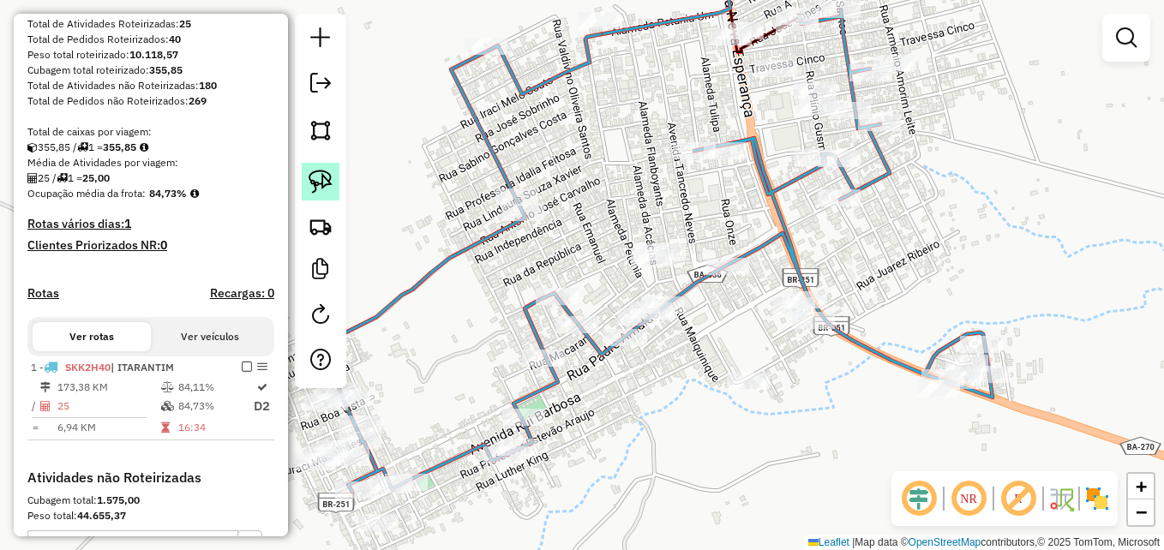
click at [322, 187] on img at bounding box center [321, 182] width 24 height 24
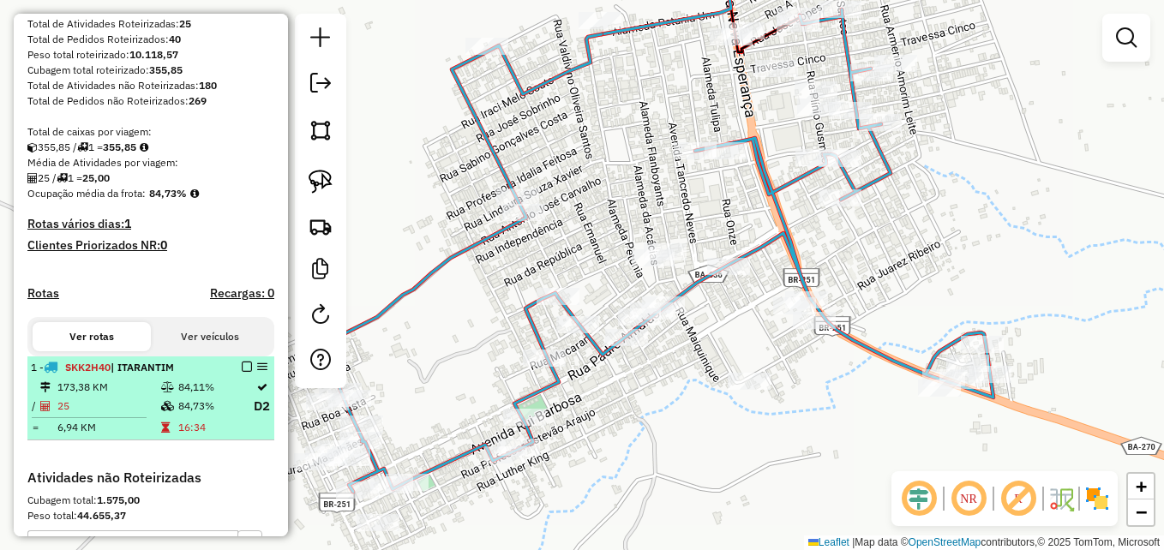
click at [260, 372] on em at bounding box center [262, 367] width 10 height 10
select select "**********"
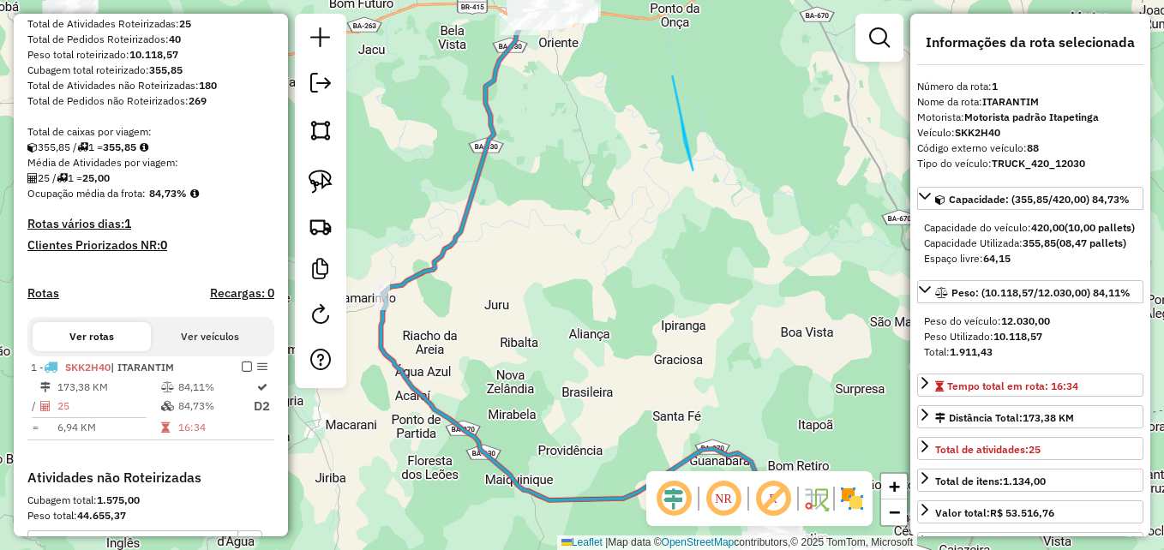
drag, startPoint x: 681, startPoint y: 117, endPoint x: 726, endPoint y: 338, distance: 225.0
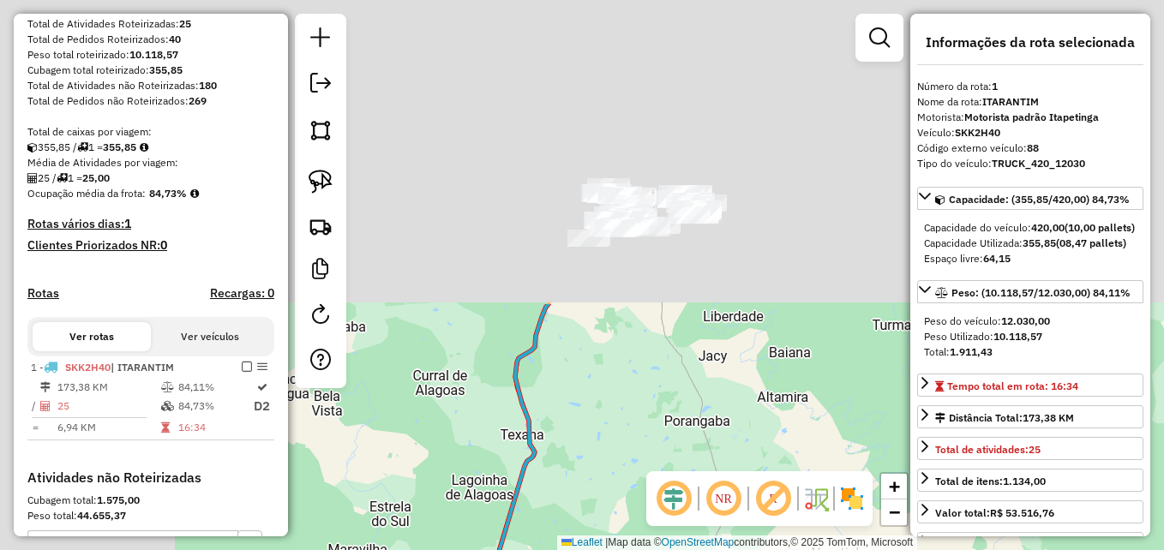
drag, startPoint x: 717, startPoint y: 262, endPoint x: 803, endPoint y: 449, distance: 205.6
click at [803, 449] on div "Janela de atendimento Grade de atendimento Capacidade Transportadoras Veículos …" at bounding box center [582, 275] width 1164 height 550
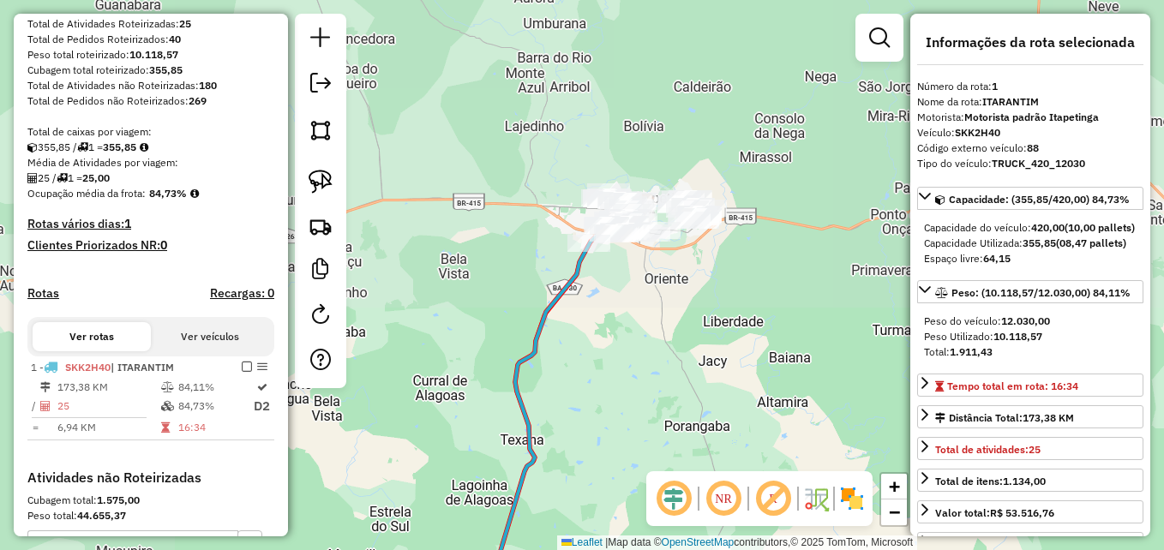
click at [767, 338] on div "Janela de atendimento Grade de atendimento Capacidade Transportadoras Veículos …" at bounding box center [582, 275] width 1164 height 550
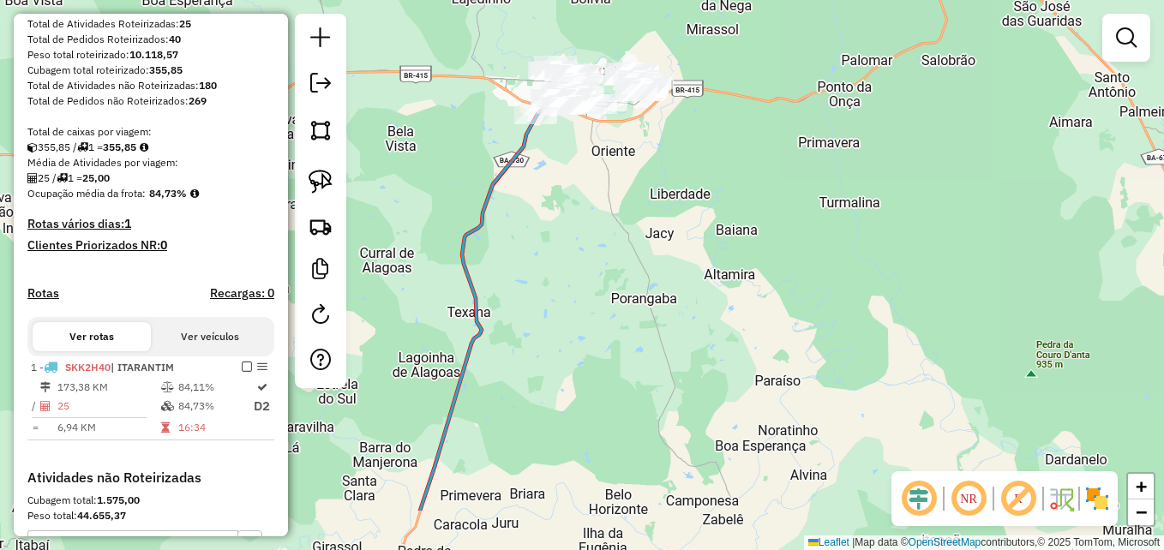
drag, startPoint x: 716, startPoint y: 400, endPoint x: 698, endPoint y: 75, distance: 325.5
click at [680, 78] on div "Janela de atendimento Grade de atendimento Capacidade Transportadoras Veículos …" at bounding box center [582, 275] width 1164 height 550
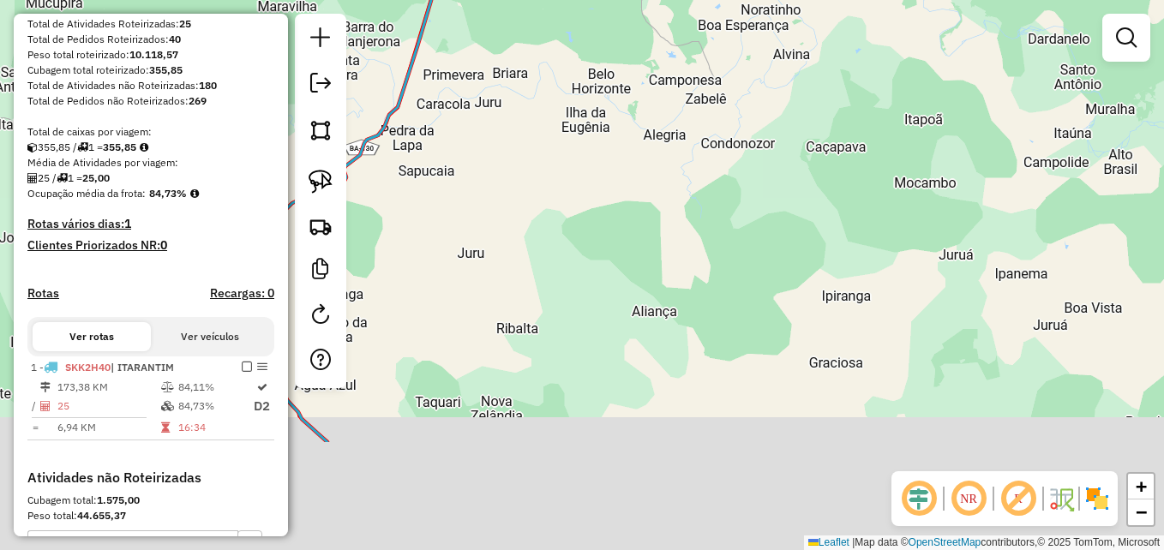
drag, startPoint x: 737, startPoint y: 343, endPoint x: 751, endPoint y: 155, distance: 188.3
click at [741, 168] on div "Janela de atendimento Grade de atendimento Capacidade Transportadoras Veículos …" at bounding box center [582, 275] width 1164 height 550
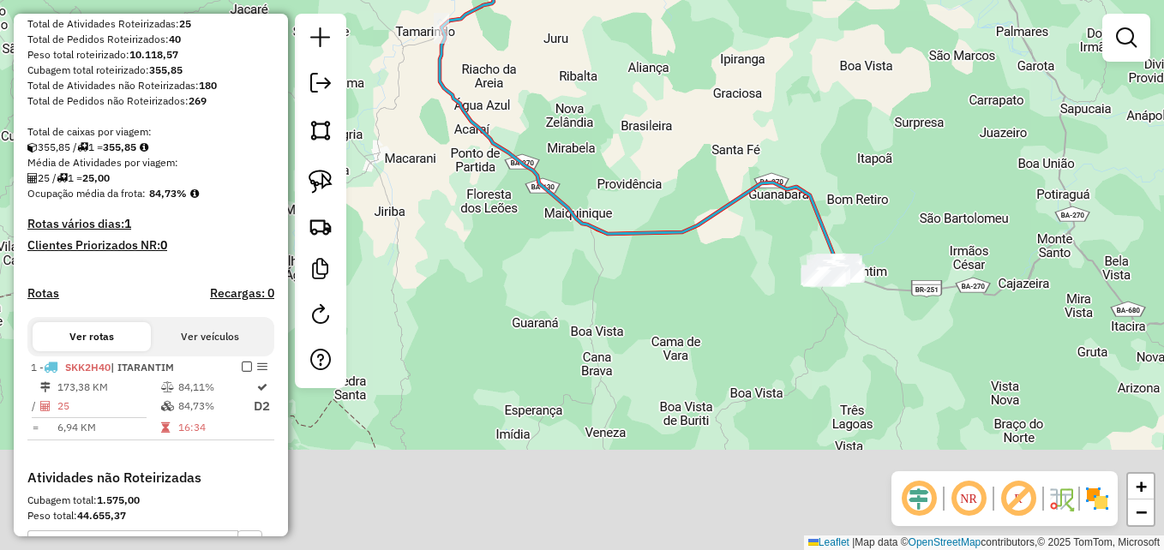
drag, startPoint x: 768, startPoint y: 395, endPoint x: 755, endPoint y: 235, distance: 160.9
click at [673, 114] on div "Janela de atendimento Grade de atendimento Capacidade Transportadoras Veículos …" at bounding box center [582, 275] width 1164 height 550
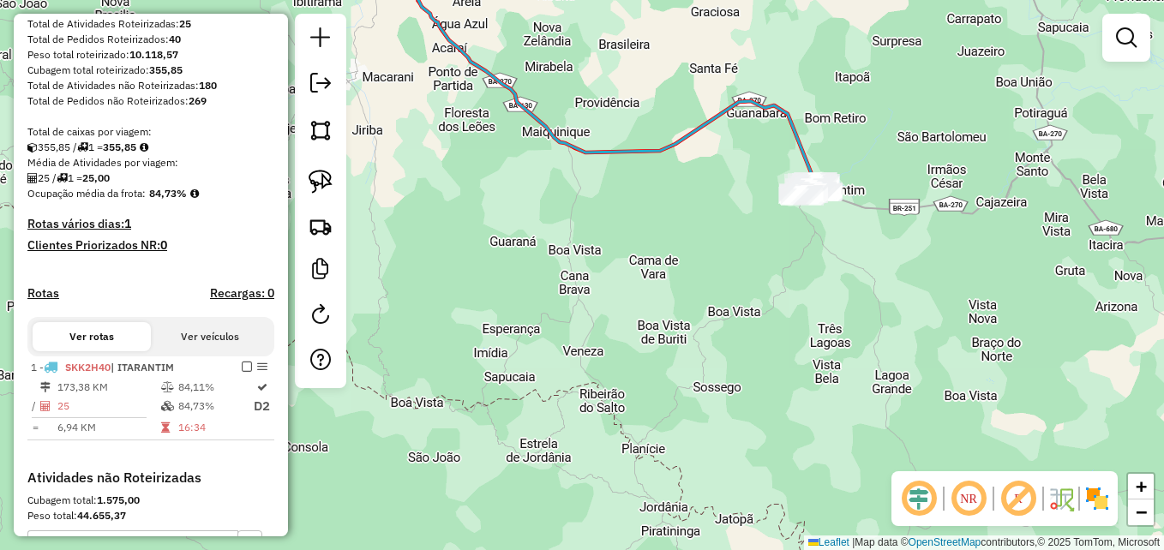
drag, startPoint x: 789, startPoint y: 336, endPoint x: 630, endPoint y: 393, distance: 168.4
click at [630, 393] on div "Janela de atendimento Grade de atendimento Capacidade Transportadoras Veículos …" at bounding box center [582, 275] width 1164 height 550
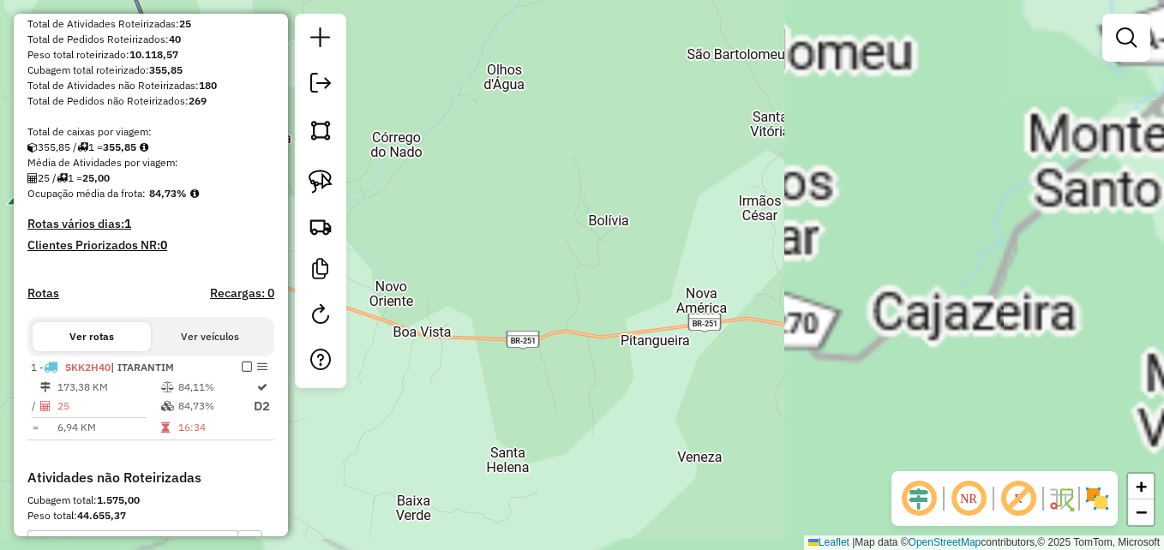
drag, startPoint x: 587, startPoint y: 448, endPoint x: 1084, endPoint y: 293, distance: 520.1
click at [1100, 301] on div "Janela de atendimento Grade de atendimento Capacidade Transportadoras Veículos …" at bounding box center [582, 275] width 1164 height 550
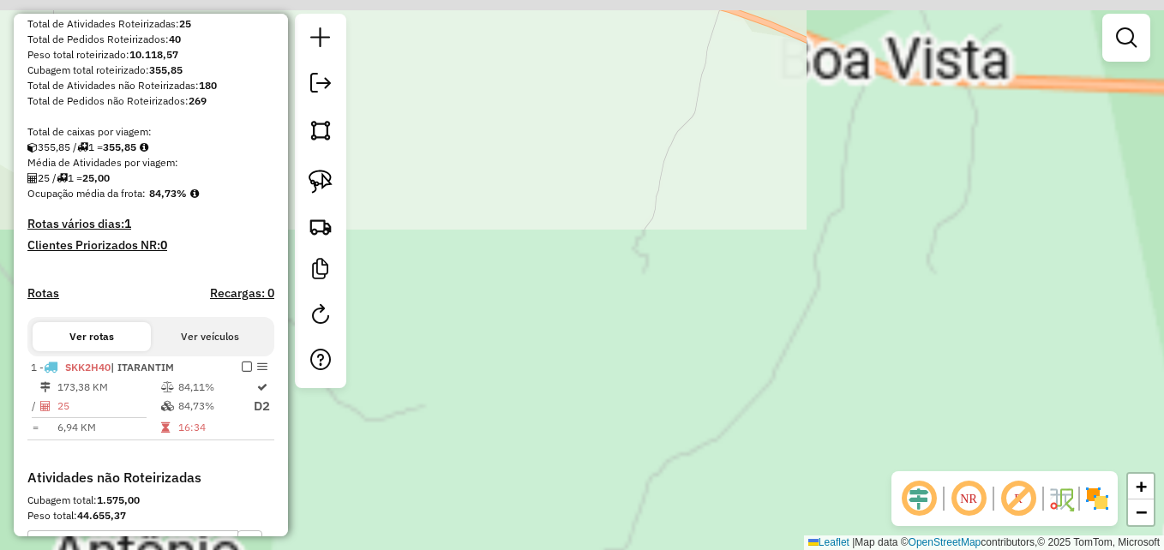
drag, startPoint x: 523, startPoint y: 286, endPoint x: 1050, endPoint y: 478, distance: 561.2
click at [1039, 501] on hb-router-mapa "**********" at bounding box center [582, 275] width 1164 height 550
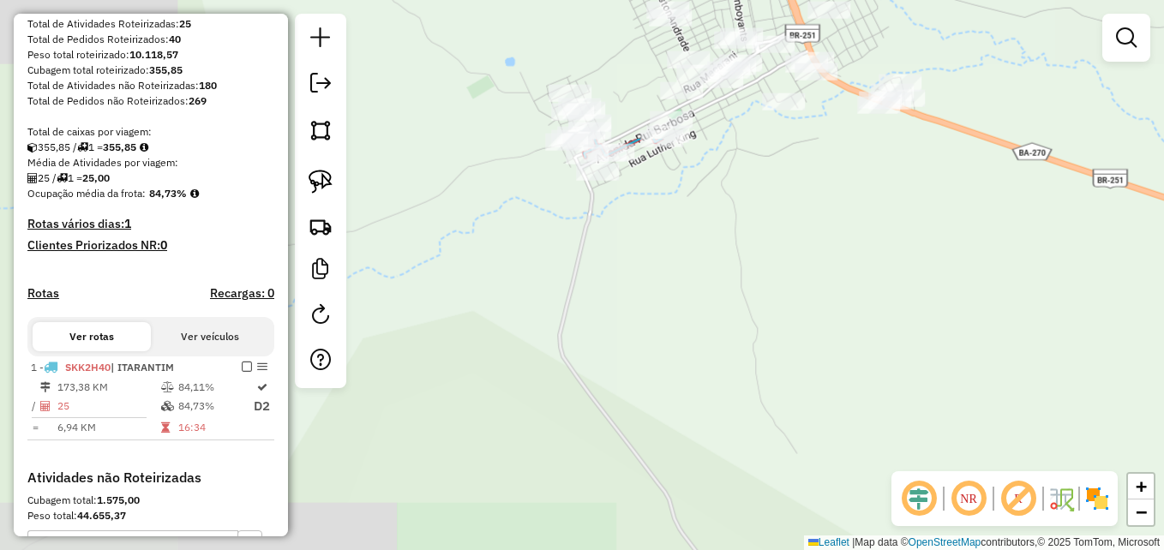
drag, startPoint x: 710, startPoint y: 276, endPoint x: 590, endPoint y: 544, distance: 293.2
click at [579, 550] on html "Aguarde... Pop-up bloqueado! Seu navegador bloqueou automáticamente a abertura …" at bounding box center [582, 275] width 1164 height 550
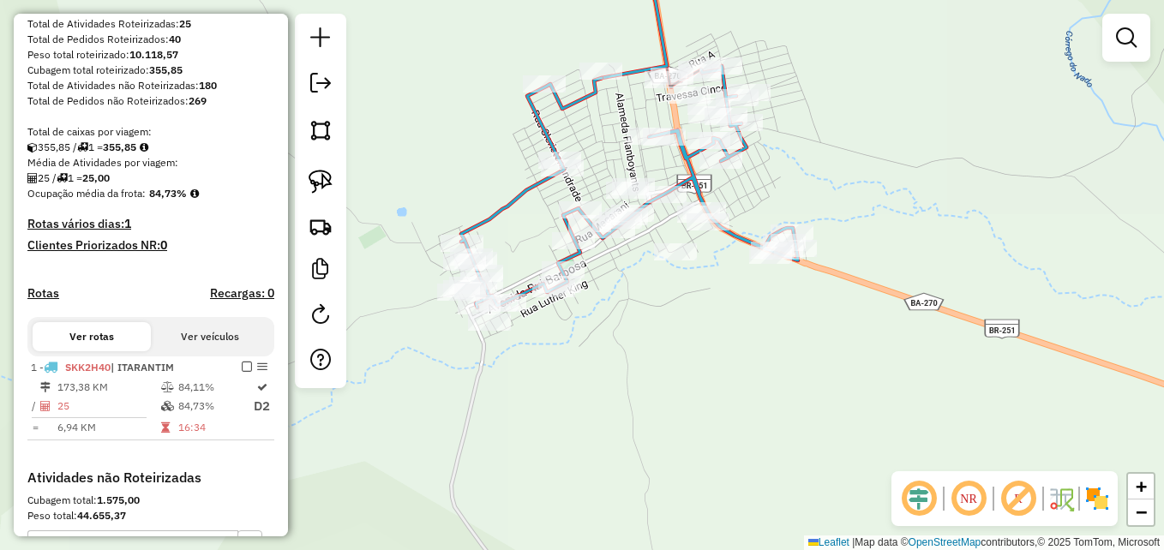
drag, startPoint x: 658, startPoint y: 381, endPoint x: 643, endPoint y: 470, distance: 90.4
click at [643, 470] on div "Janela de atendimento Grade de atendimento Capacidade Transportadoras Veículos …" at bounding box center [582, 275] width 1164 height 550
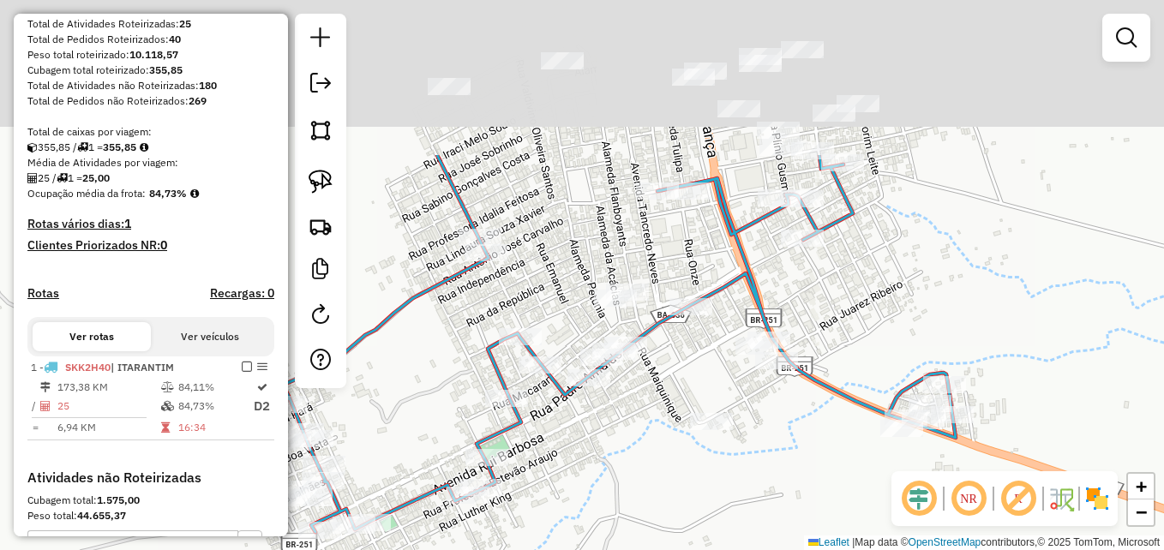
drag, startPoint x: 651, startPoint y: 343, endPoint x: 718, endPoint y: 505, distance: 175.3
click at [718, 505] on div "Janela de atendimento Grade de atendimento Capacidade Transportadoras Veículos …" at bounding box center [582, 275] width 1164 height 550
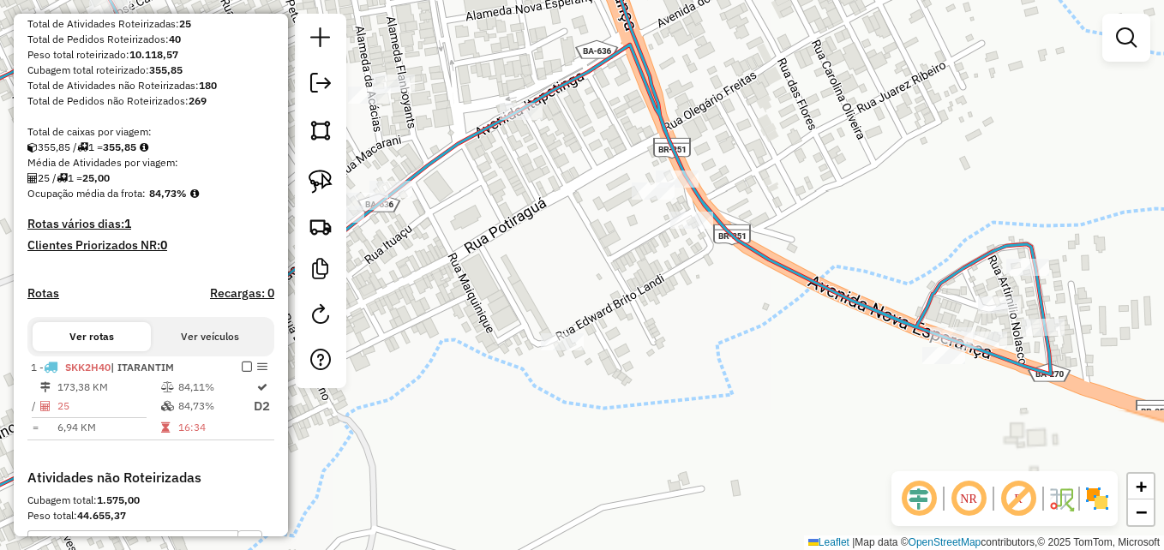
drag, startPoint x: 790, startPoint y: 449, endPoint x: 705, endPoint y: 387, distance: 105.5
click at [705, 387] on div "Janela de atendimento Grade de atendimento Capacidade Transportadoras Veículos …" at bounding box center [582, 275] width 1164 height 550
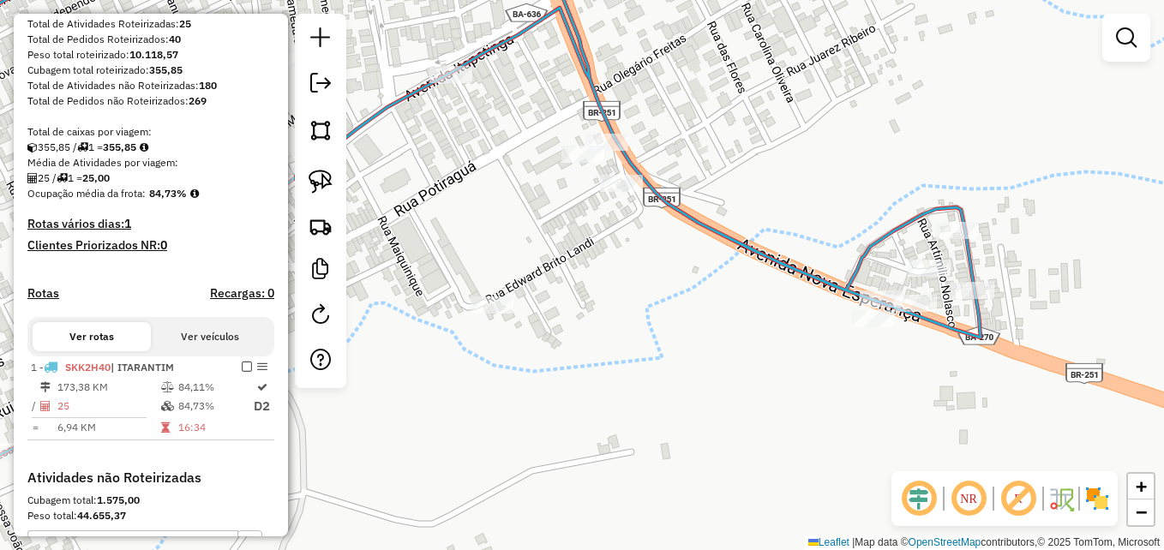
drag, startPoint x: 900, startPoint y: 276, endPoint x: 890, endPoint y: 286, distance: 14.6
click at [885, 292] on div "Janela de atendimento Grade de atendimento Capacidade Transportadoras Veículos …" at bounding box center [582, 275] width 1164 height 550
click at [615, 496] on div "Janela de atendimento Grade de atendimento Capacidade Transportadoras Veículos …" at bounding box center [582, 275] width 1164 height 550
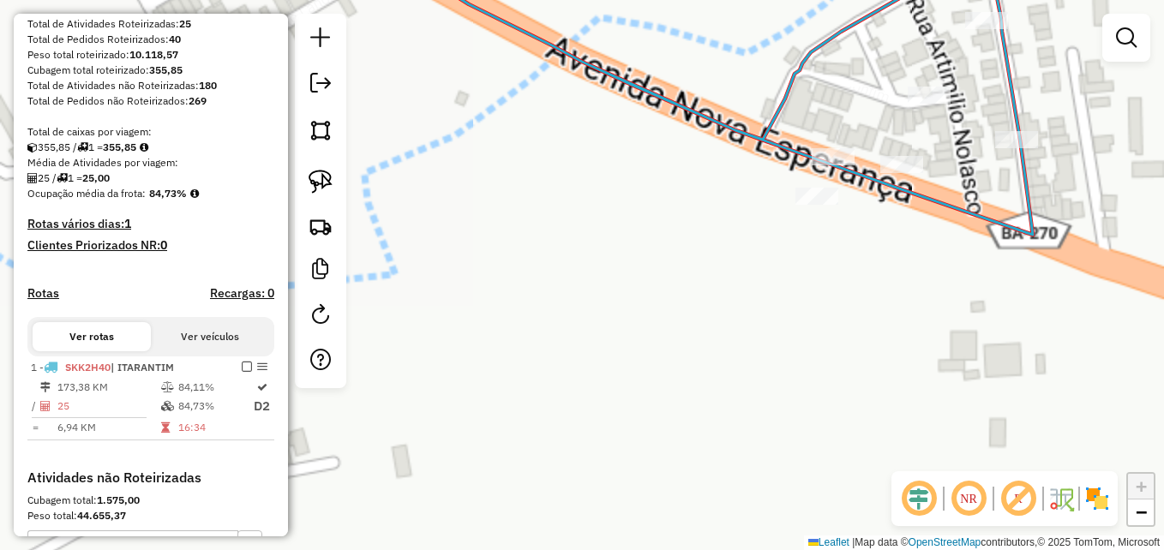
drag, startPoint x: 752, startPoint y: 301, endPoint x: 521, endPoint y: 314, distance: 231.0
click at [660, 318] on div "Janela de atendimento Grade de atendimento Capacidade Transportadoras Veículos …" at bounding box center [582, 275] width 1164 height 550
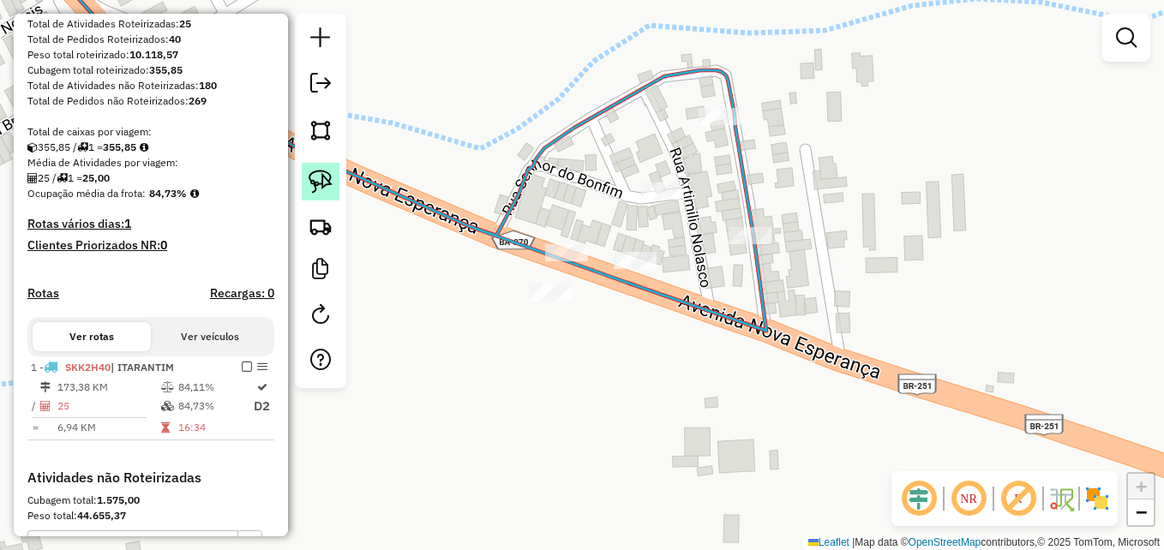
click at [321, 184] on img at bounding box center [321, 182] width 24 height 24
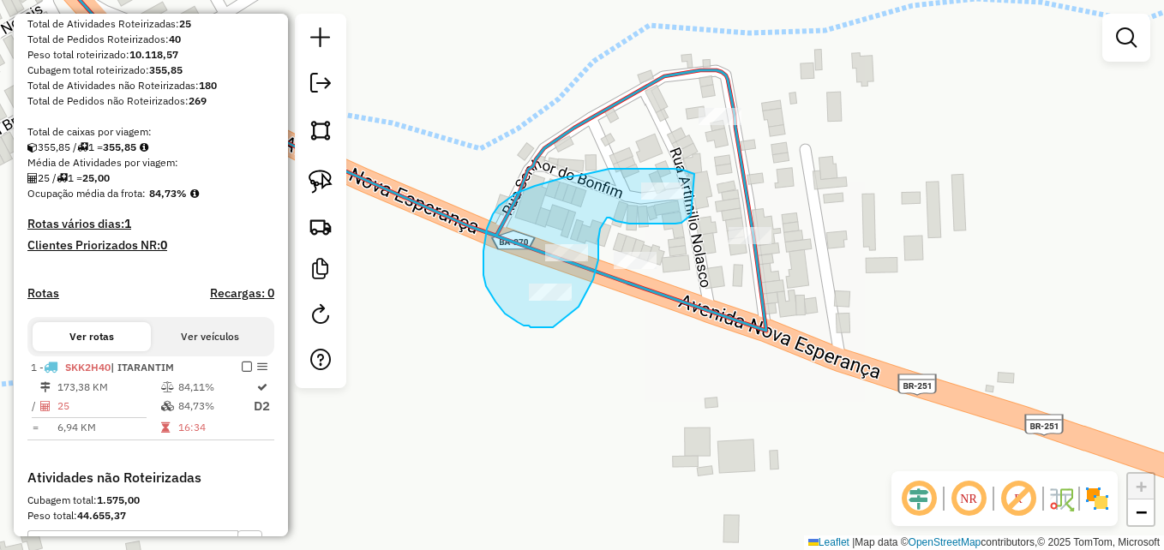
drag, startPoint x: 693, startPoint y: 173, endPoint x: 694, endPoint y: 208, distance: 35.2
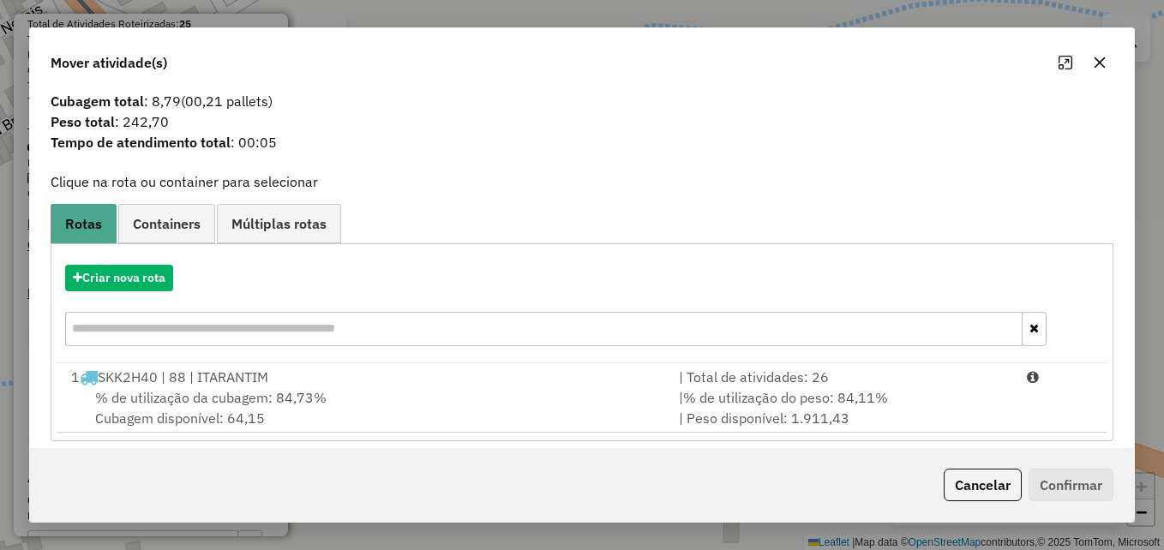
scroll to position [40, 0]
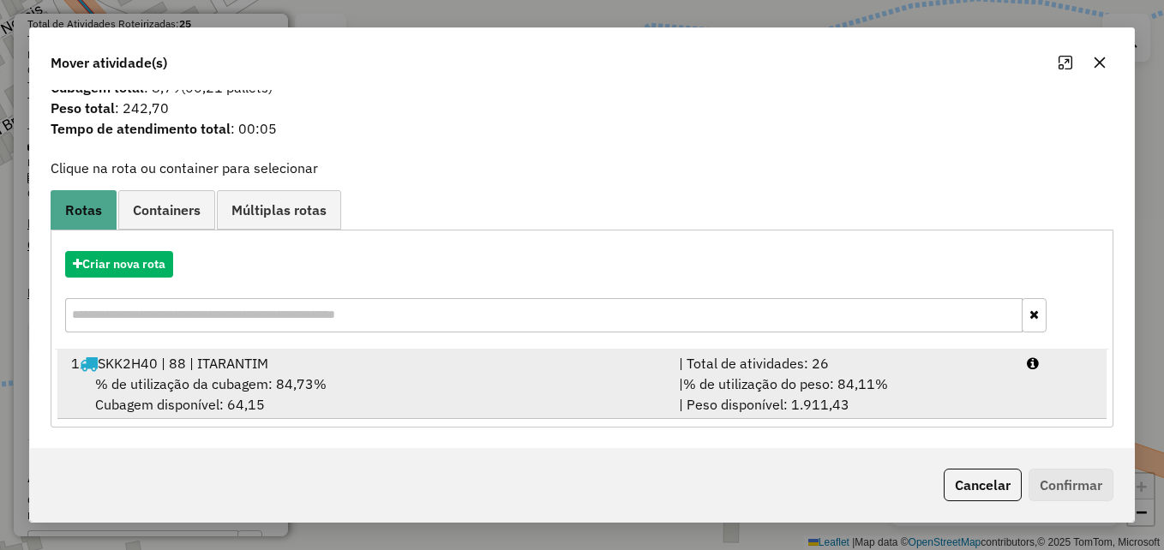
click at [286, 374] on div "% de utilização da cubagem: 84,73% Cubagem disponível: 64,15" at bounding box center [365, 394] width 608 height 41
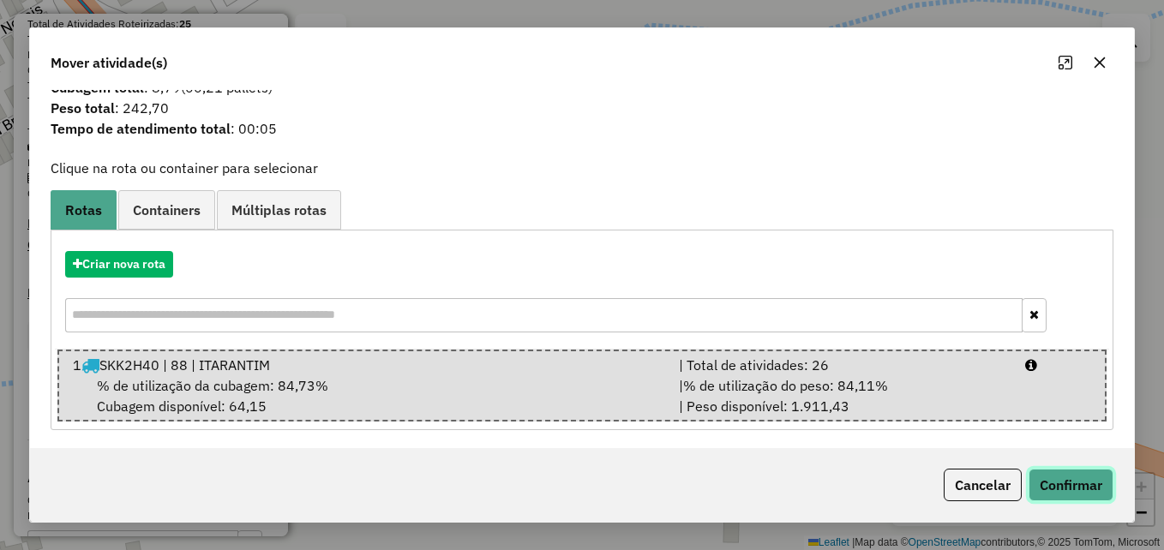
click at [1055, 490] on button "Confirmar" at bounding box center [1071, 485] width 85 height 33
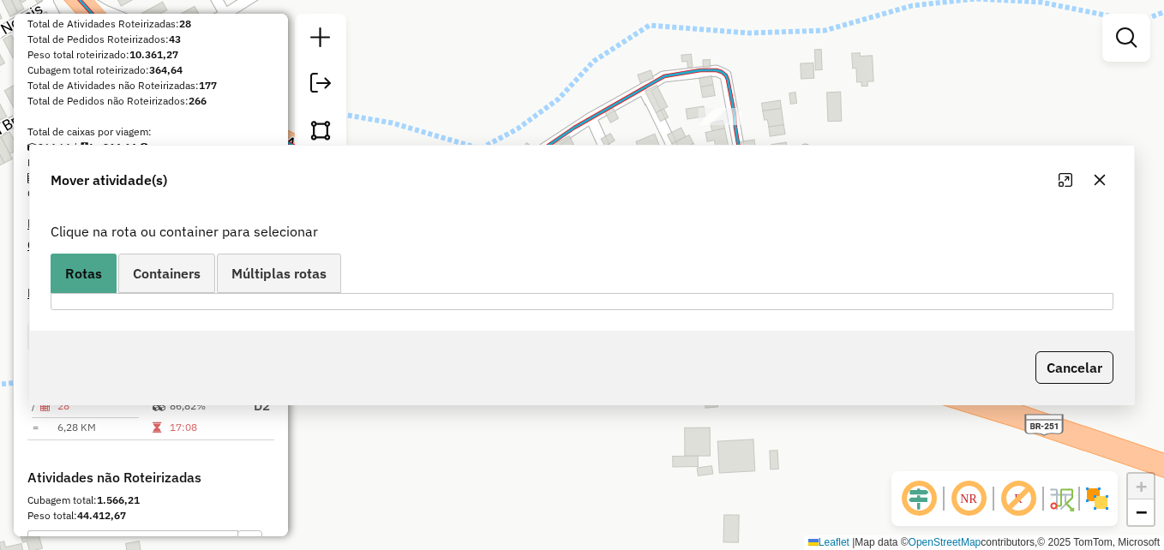
scroll to position [0, 0]
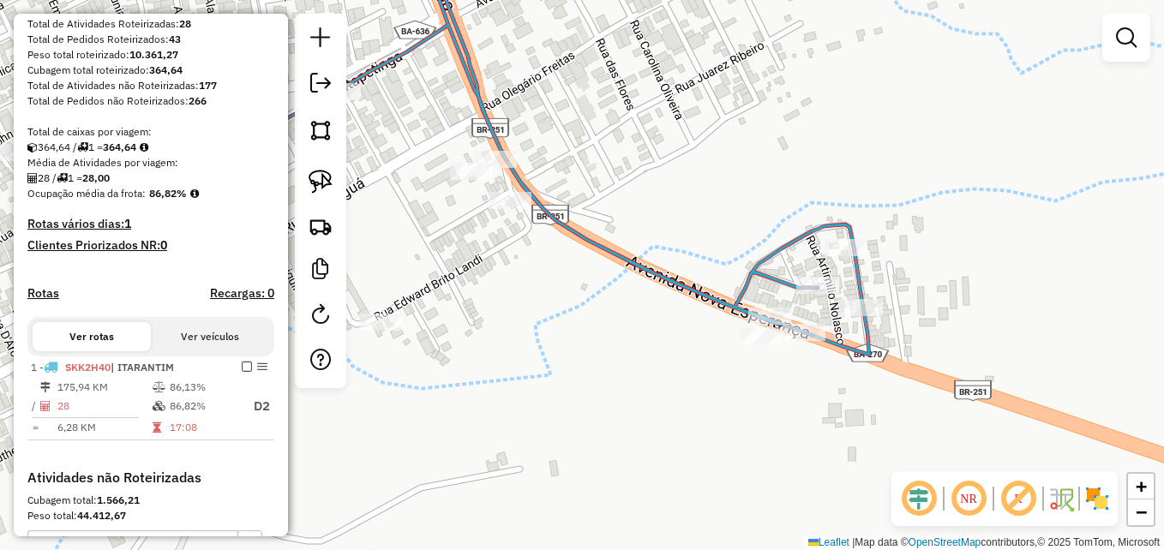
drag, startPoint x: 563, startPoint y: 402, endPoint x: 744, endPoint y: 401, distance: 180.9
click at [743, 401] on div "Janela de atendimento Grade de atendimento Capacidade Transportadoras Veículos …" at bounding box center [582, 275] width 1164 height 550
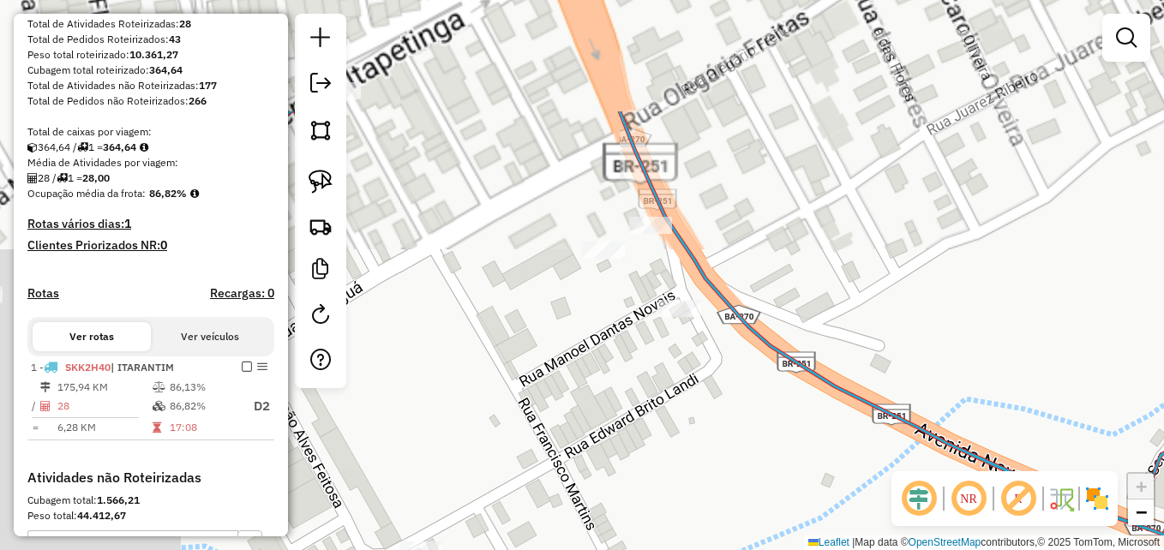
drag, startPoint x: 879, startPoint y: 248, endPoint x: 1028, endPoint y: 343, distance: 177.0
click at [1072, 363] on div "Janela de atendimento Grade de atendimento Capacidade Transportadoras Veículos …" at bounding box center [582, 275] width 1164 height 550
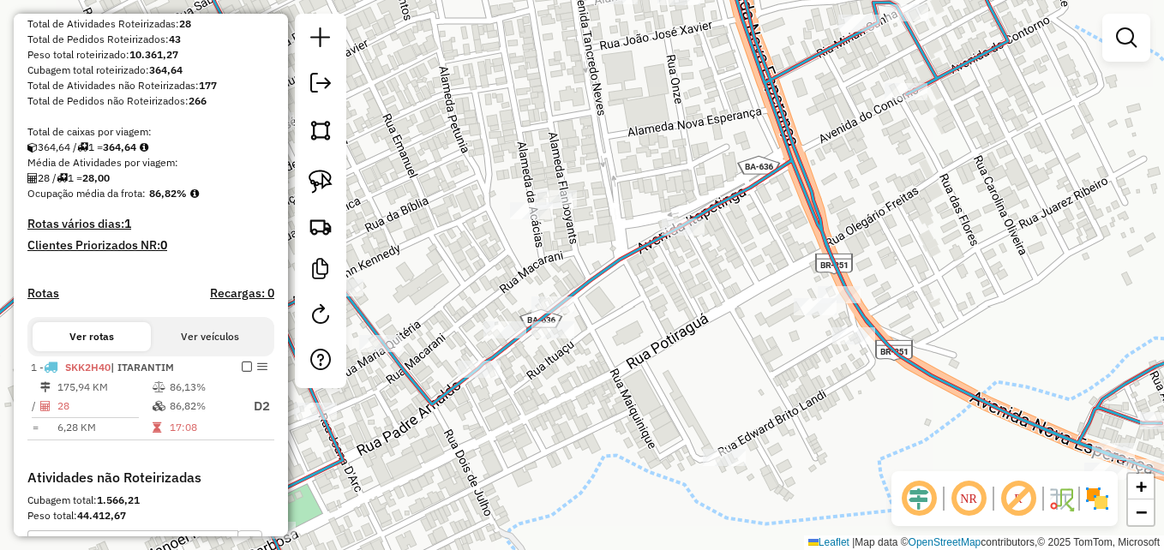
drag, startPoint x: 935, startPoint y: 137, endPoint x: 945, endPoint y: 278, distance: 140.9
click at [945, 278] on div "Janela de atendimento Grade de atendimento Capacidade Transportadoras Veículos …" at bounding box center [582, 275] width 1164 height 550
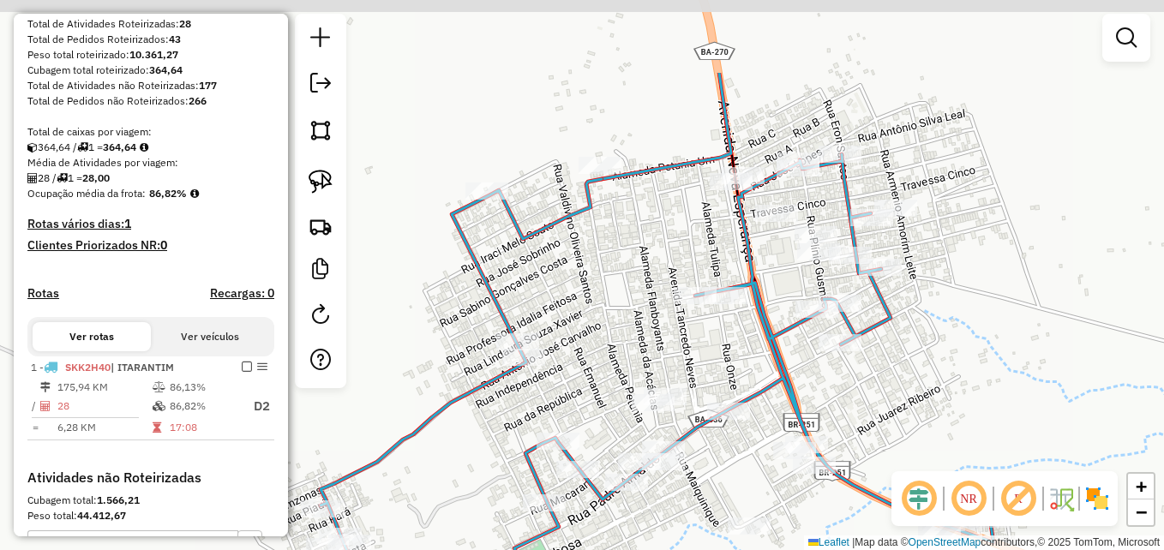
drag, startPoint x: 1019, startPoint y: 171, endPoint x: 944, endPoint y: 294, distance: 143.5
click at [946, 297] on div "Janela de atendimento Grade de atendimento Capacidade Transportadoras Veículos …" at bounding box center [582, 275] width 1164 height 550
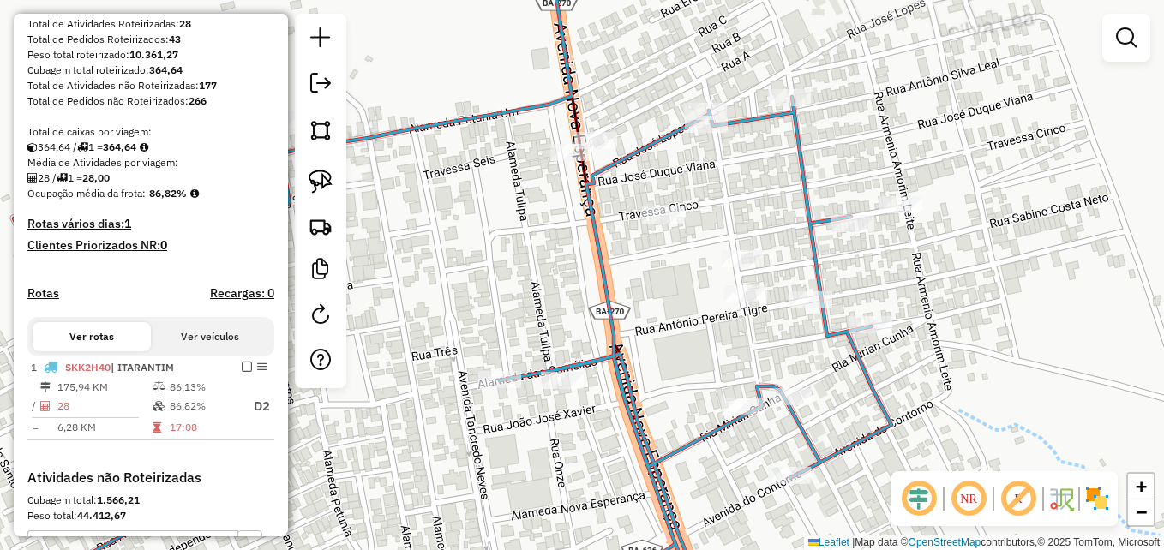
drag, startPoint x: 831, startPoint y: 232, endPoint x: 957, endPoint y: 262, distance: 129.6
click at [957, 262] on div "Janela de atendimento Grade de atendimento Capacidade Transportadoras Veículos …" at bounding box center [582, 275] width 1164 height 550
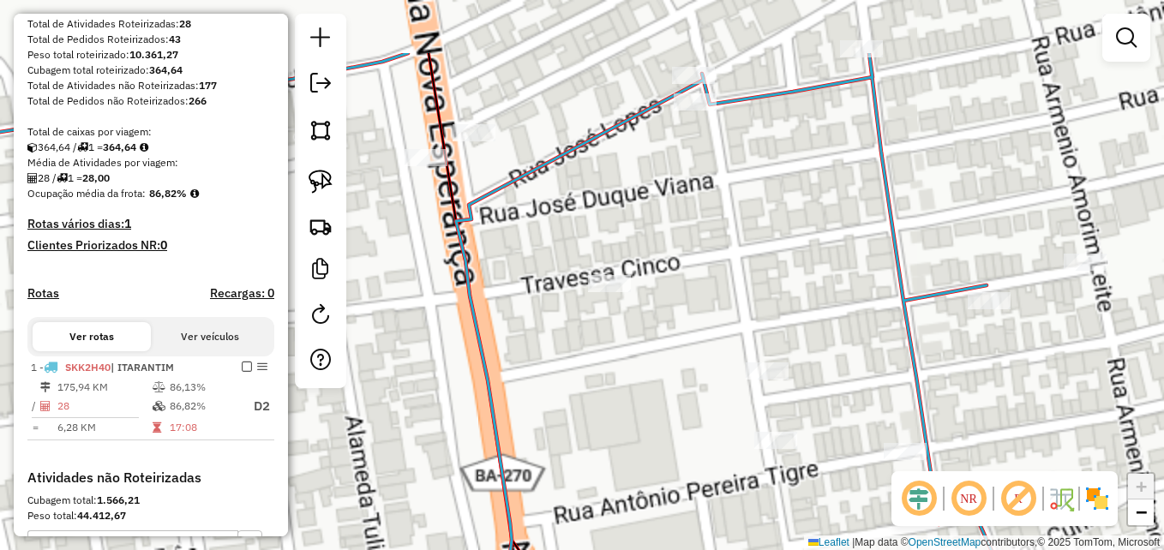
drag, startPoint x: 754, startPoint y: 163, endPoint x: 749, endPoint y: 310, distance: 146.7
click at [797, 324] on div "Janela de atendimento Grade de atendimento Capacidade Transportadoras Veículos …" at bounding box center [582, 275] width 1164 height 550
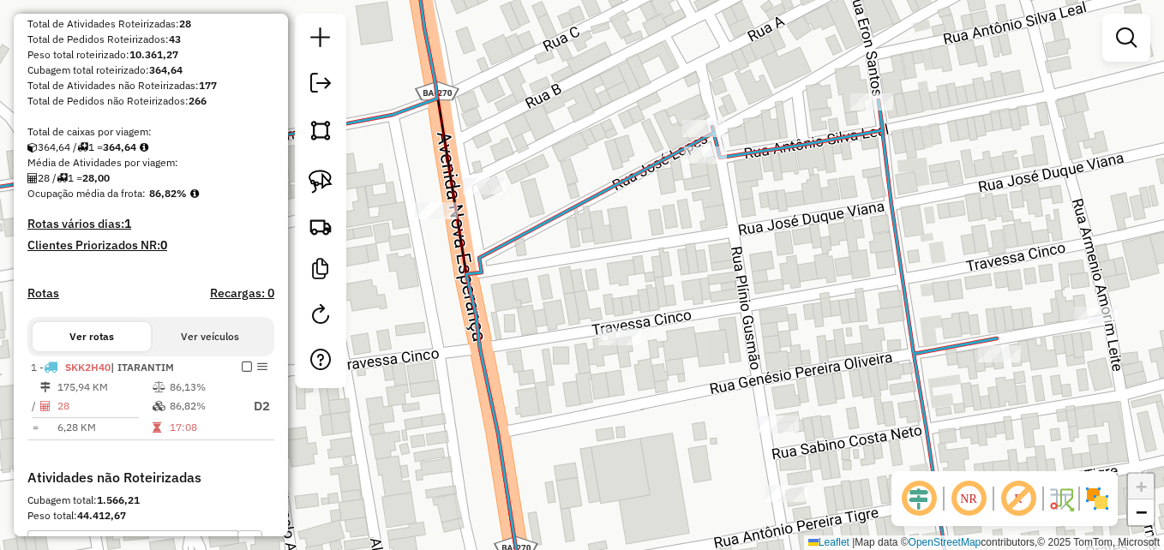
drag, startPoint x: 324, startPoint y: 183, endPoint x: 388, endPoint y: 179, distance: 64.4
click at [323, 183] on img at bounding box center [321, 182] width 24 height 24
drag, startPoint x: 732, startPoint y: 143, endPoint x: 793, endPoint y: 168, distance: 65.8
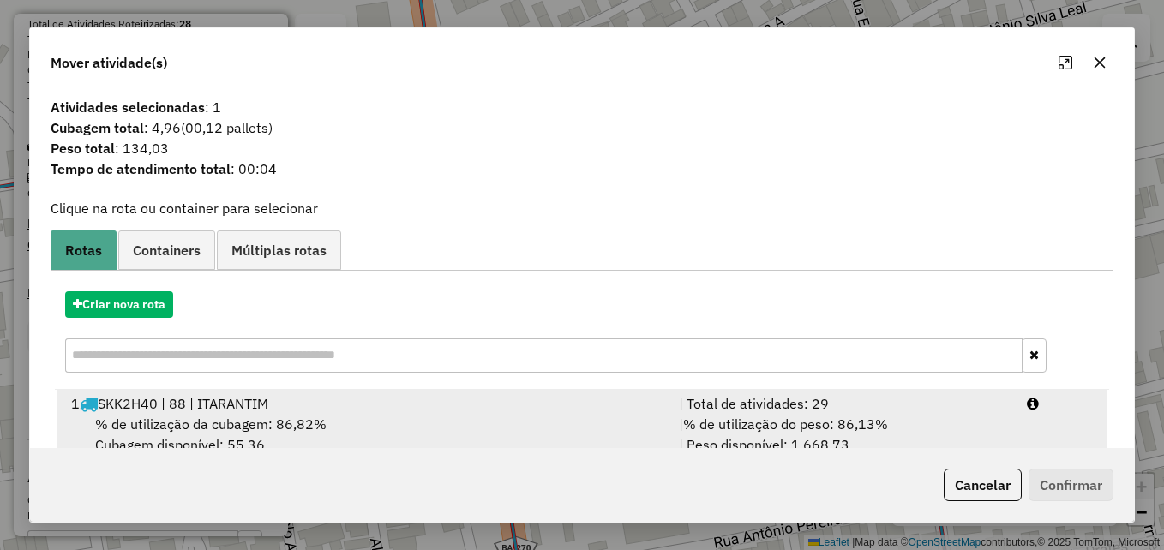
click at [352, 406] on div "1 SKK2H40 | 88 | ITARANTIM" at bounding box center [365, 404] width 608 height 21
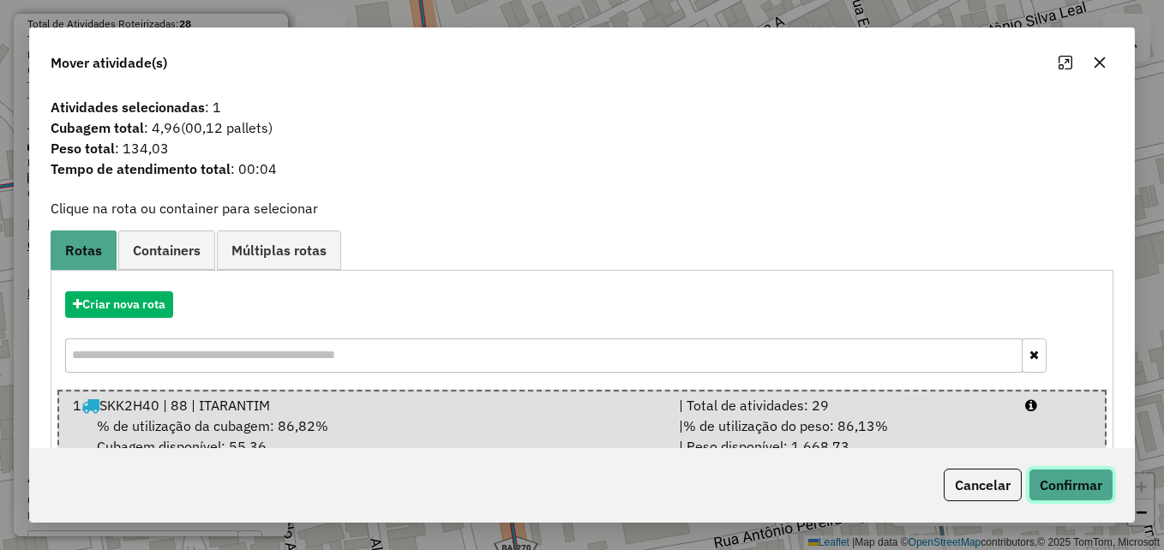
click at [1053, 480] on button "Confirmar" at bounding box center [1071, 485] width 85 height 33
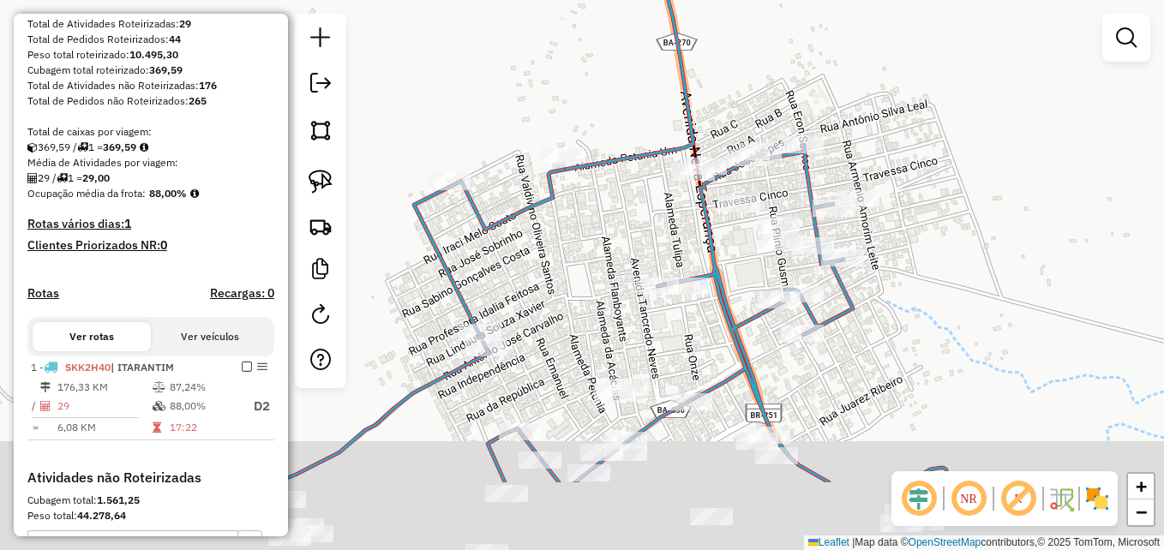
drag, startPoint x: 744, startPoint y: 447, endPoint x: 744, endPoint y: 237, distance: 210.1
click at [743, 237] on icon at bounding box center [615, 314] width 665 height 338
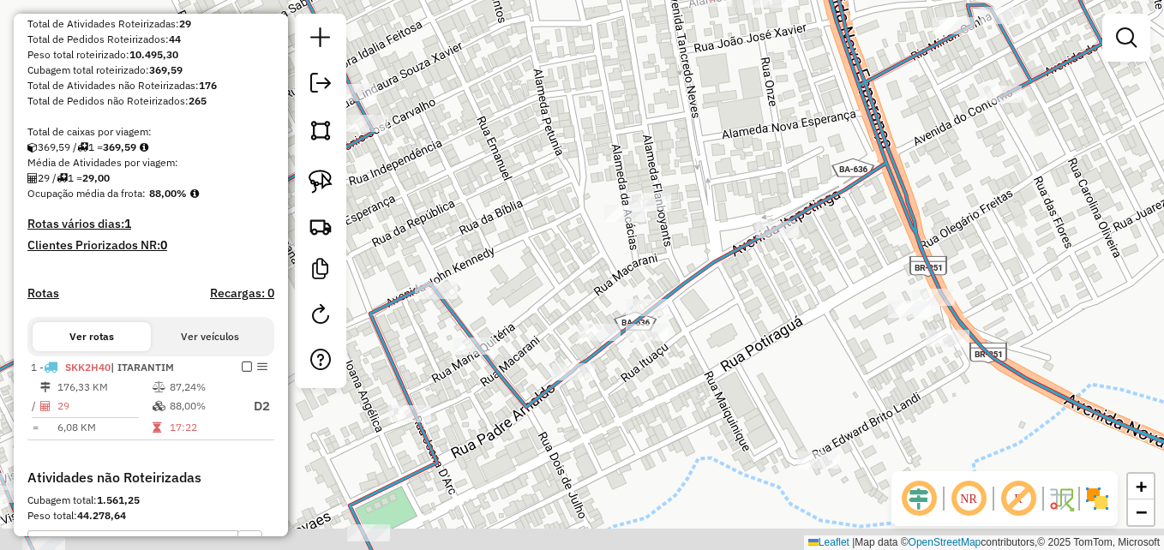
drag, startPoint x: 646, startPoint y: 338, endPoint x: 761, endPoint y: 274, distance: 131.3
click at [761, 274] on div "Janela de atendimento Grade de atendimento Capacidade Transportadoras Veículos …" at bounding box center [582, 275] width 1164 height 550
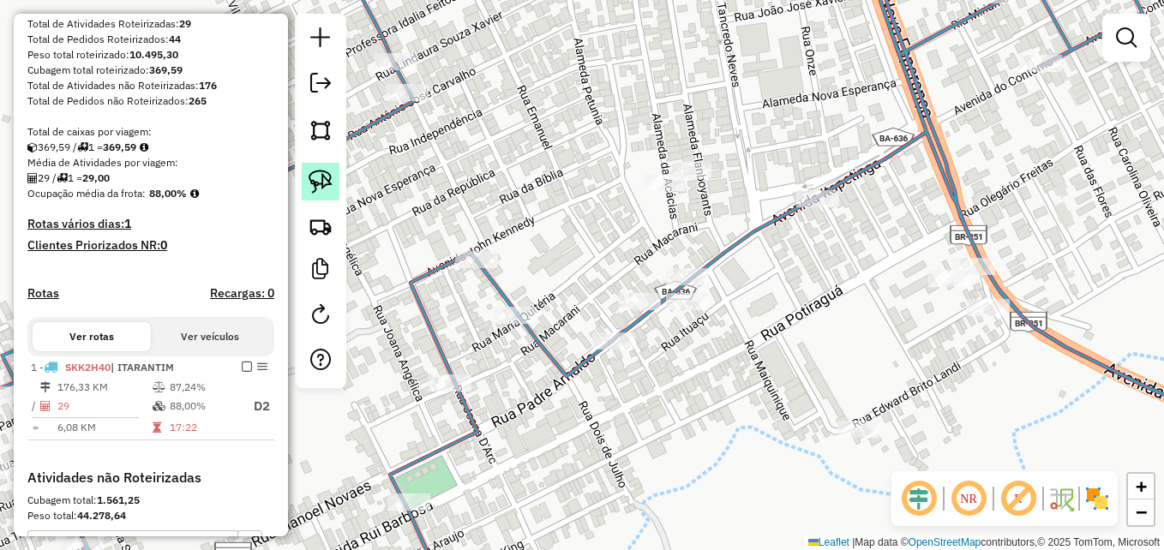
click at [318, 188] on img at bounding box center [321, 182] width 24 height 24
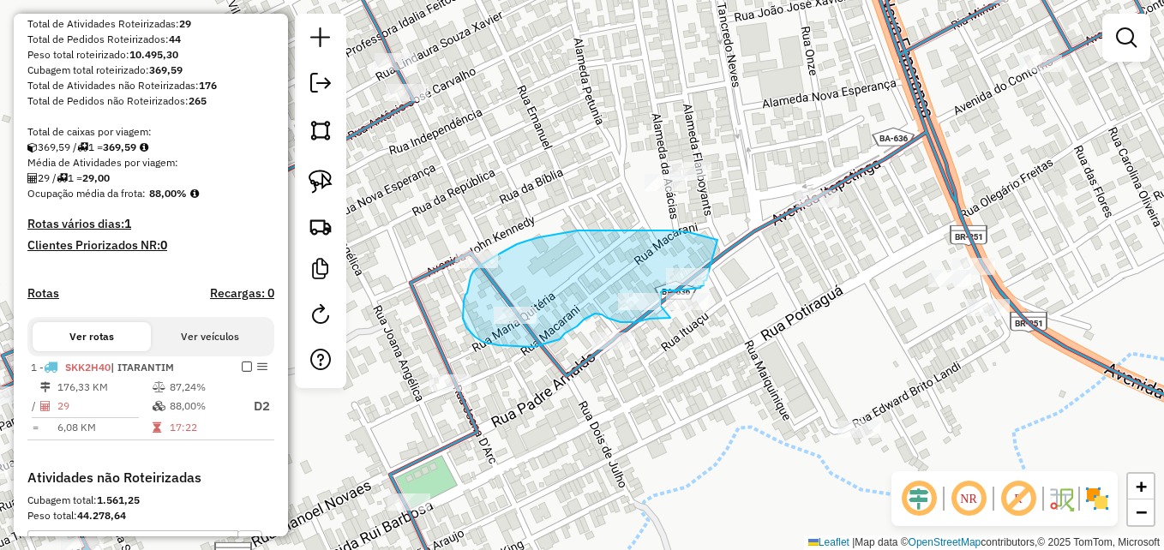
click at [707, 280] on div "Janela de atendimento Grade de atendimento Capacidade Transportadoras Veículos …" at bounding box center [582, 275] width 1164 height 550
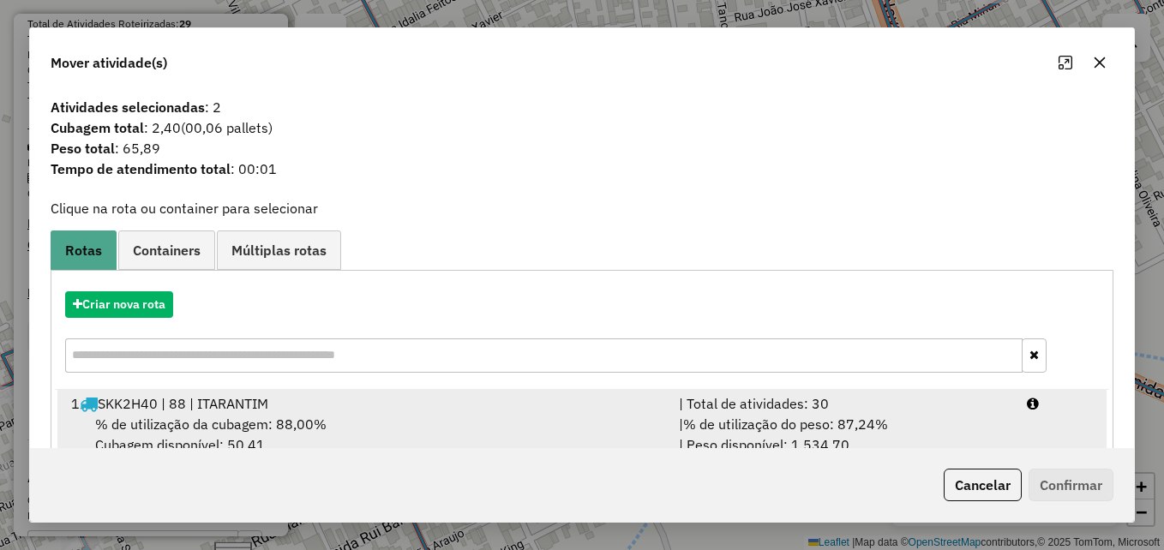
click at [436, 411] on div "1 SKK2H40 | 88 | ITARANTIM" at bounding box center [365, 404] width 608 height 21
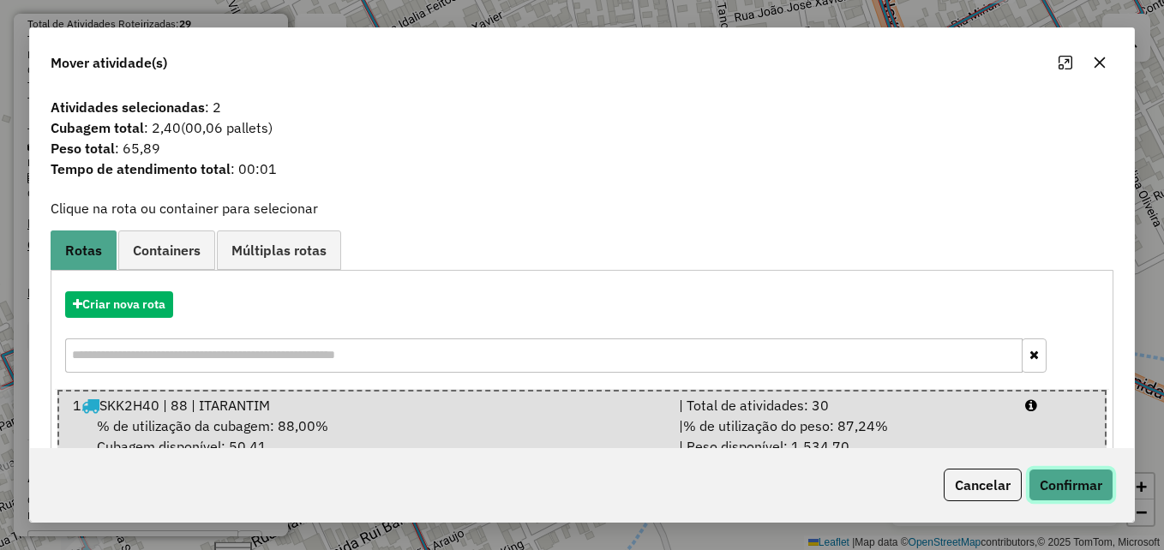
click at [1058, 487] on button "Confirmar" at bounding box center [1071, 485] width 85 height 33
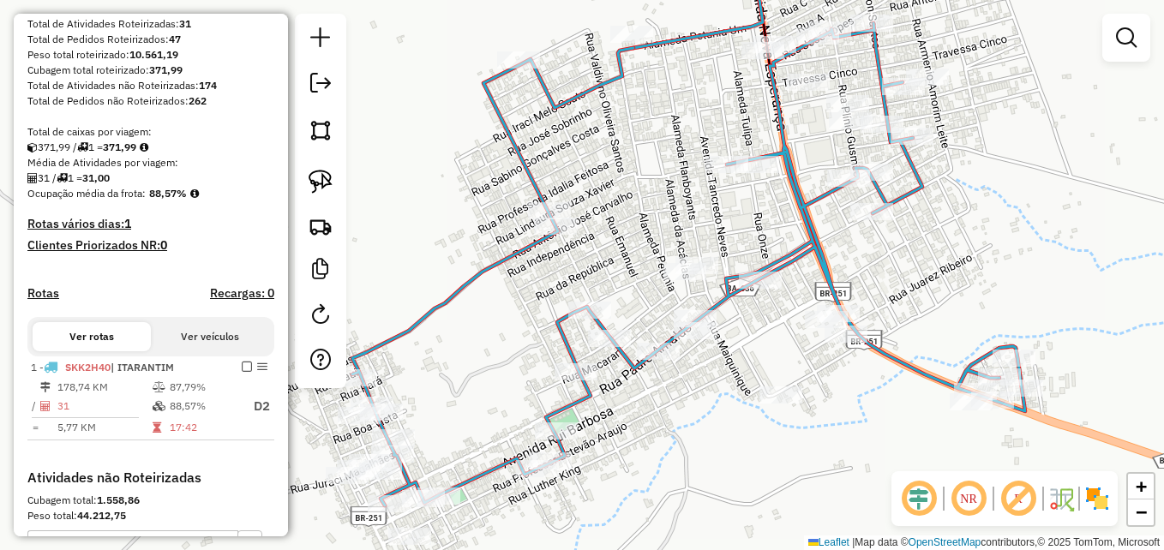
drag, startPoint x: 832, startPoint y: 206, endPoint x: 829, endPoint y: 245, distance: 39.5
click at [829, 245] on div "Janela de atendimento Grade de atendimento Capacidade Transportadoras Veículos …" at bounding box center [582, 275] width 1164 height 550
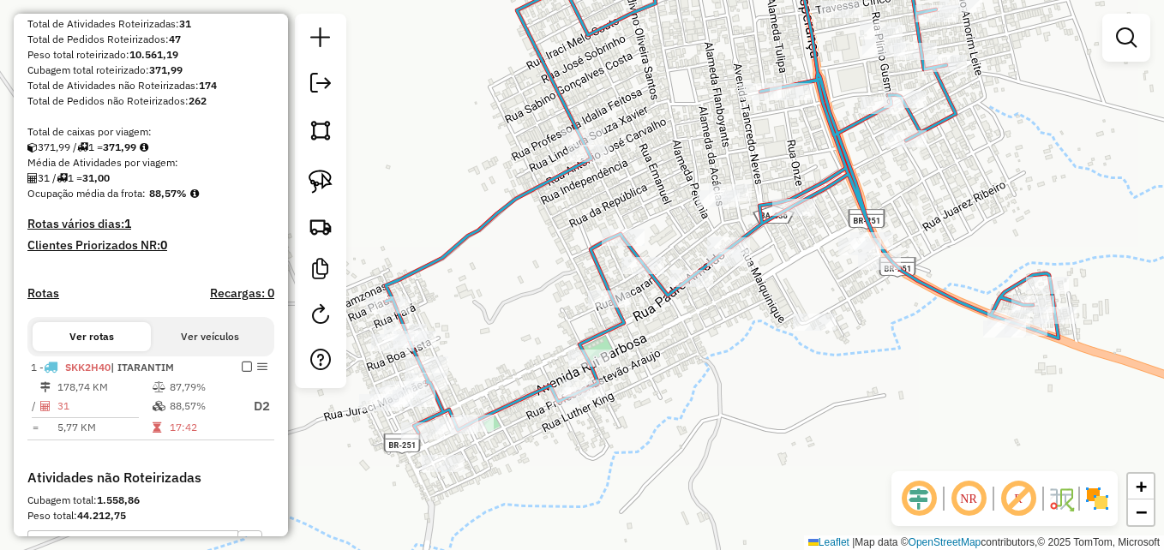
drag, startPoint x: 712, startPoint y: 382, endPoint x: 821, endPoint y: 183, distance: 226.8
click at [819, 183] on div "Rota 1 - Placa SKK2H40 148 - JURACI DA SILVA Janela de atendimento Grade de ate…" at bounding box center [582, 275] width 1164 height 550
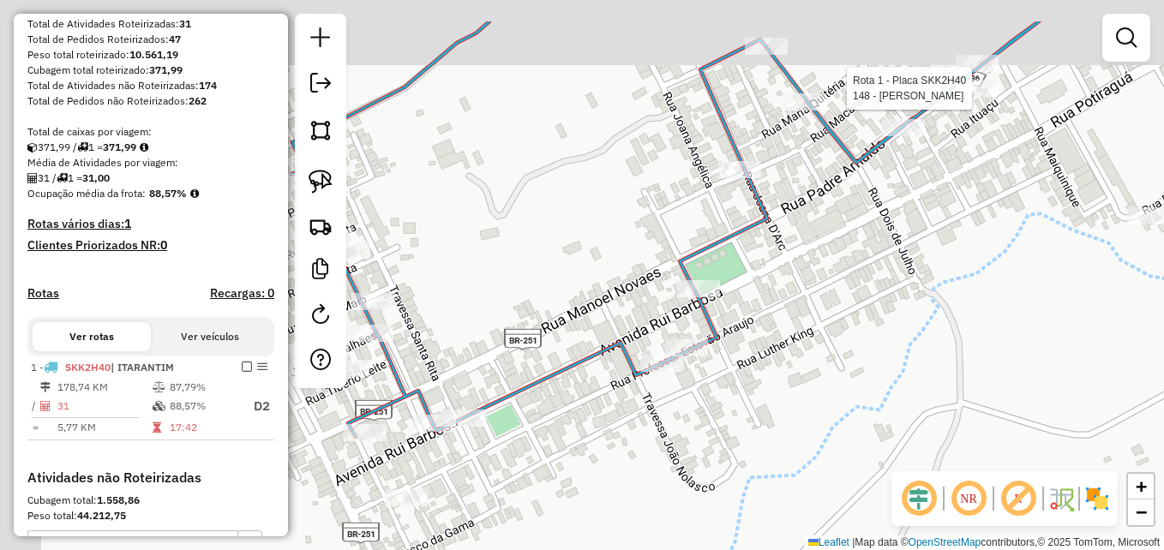
drag, startPoint x: 628, startPoint y: 227, endPoint x: 818, endPoint y: 304, distance: 205.1
click at [818, 304] on div "Rota 1 - Placa SKK2H40 148 - JURACI DA SILVA Janela de atendimento Grade de ate…" at bounding box center [582, 275] width 1164 height 550
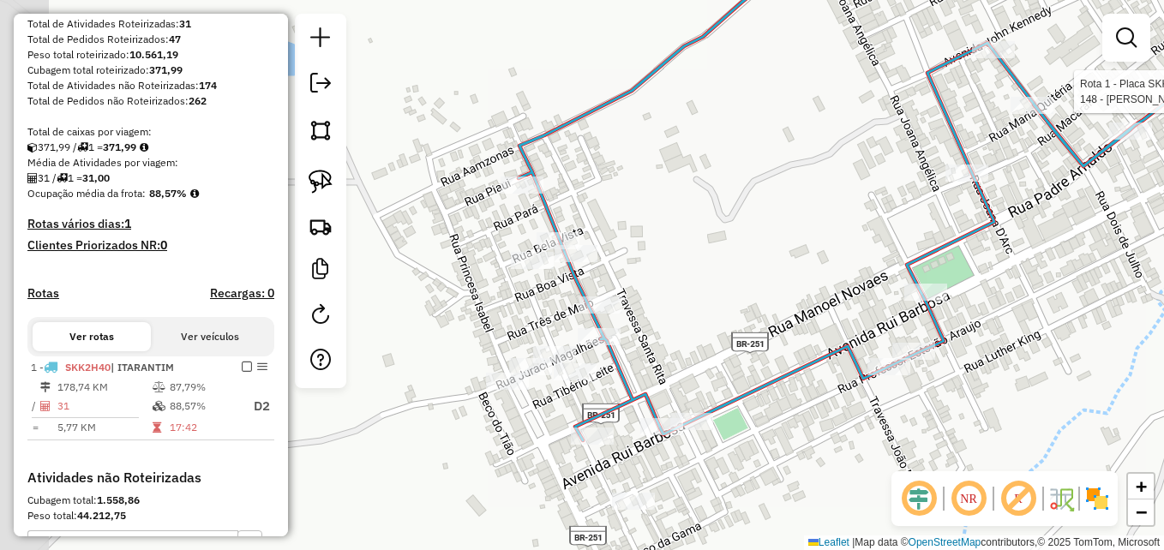
drag, startPoint x: 583, startPoint y: 208, endPoint x: 759, endPoint y: 210, distance: 175.8
click at [764, 212] on div "Rota 1 - Placa SKK2H40 148 - JURACI DA SILVA Janela de atendimento Grade de ate…" at bounding box center [582, 275] width 1164 height 550
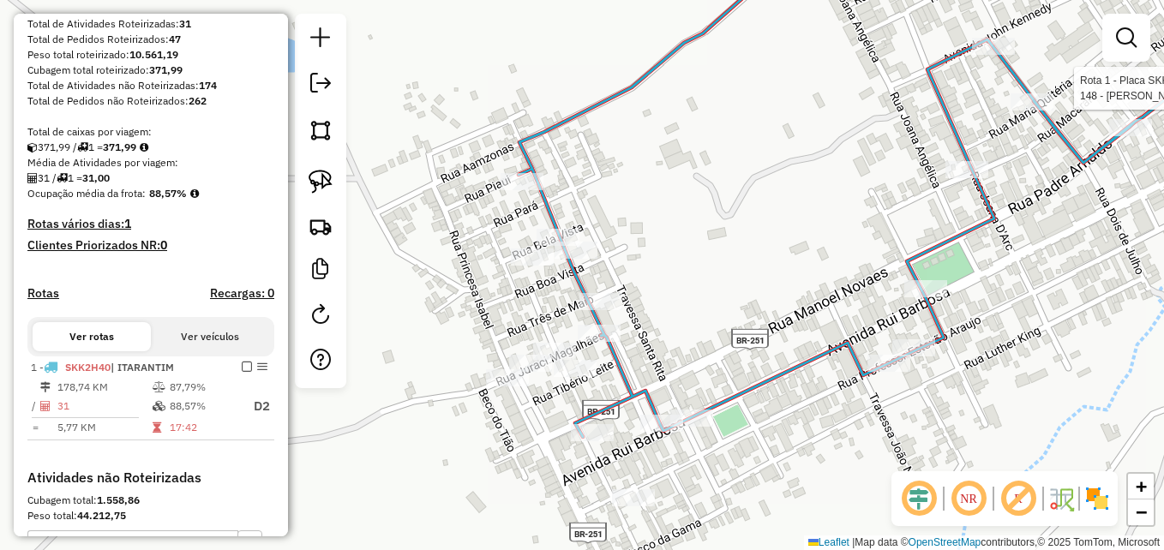
drag, startPoint x: 665, startPoint y: 272, endPoint x: 656, endPoint y: 258, distance: 16.2
click at [656, 258] on div "Rota 1 - Placa SKK2H40 148 - JURACI DA SILVA Janela de atendimento Grade de ate…" at bounding box center [582, 275] width 1164 height 550
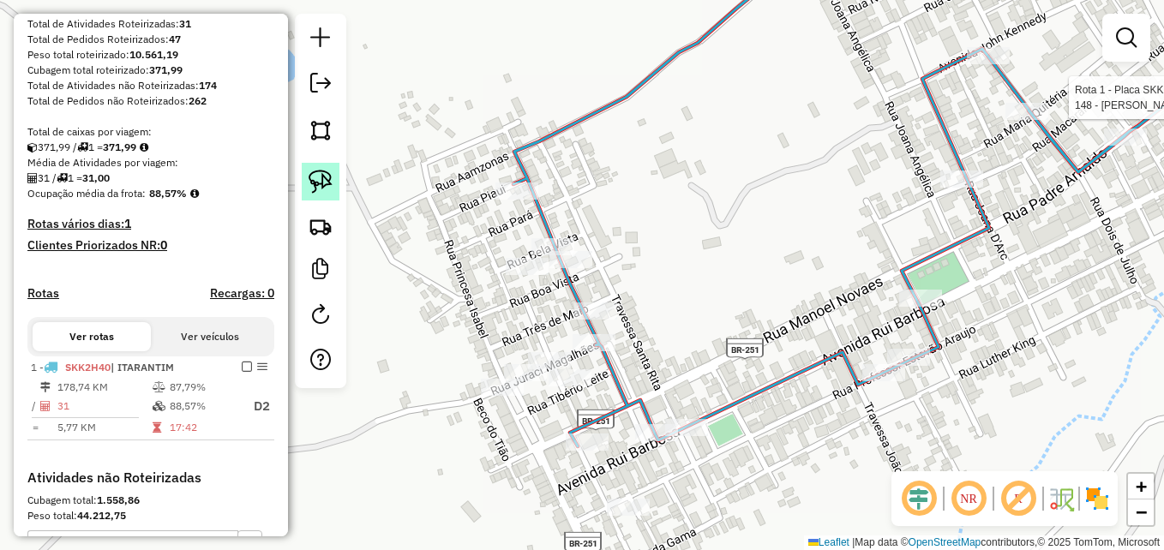
click at [329, 182] on img at bounding box center [321, 182] width 24 height 24
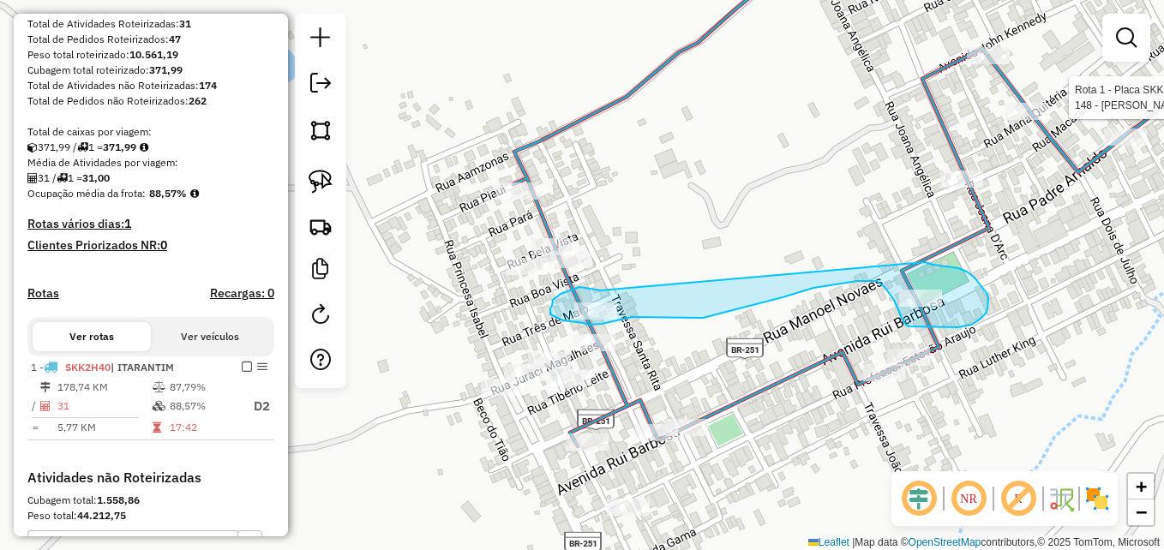
drag, startPoint x: 601, startPoint y: 291, endPoint x: 913, endPoint y: 258, distance: 313.8
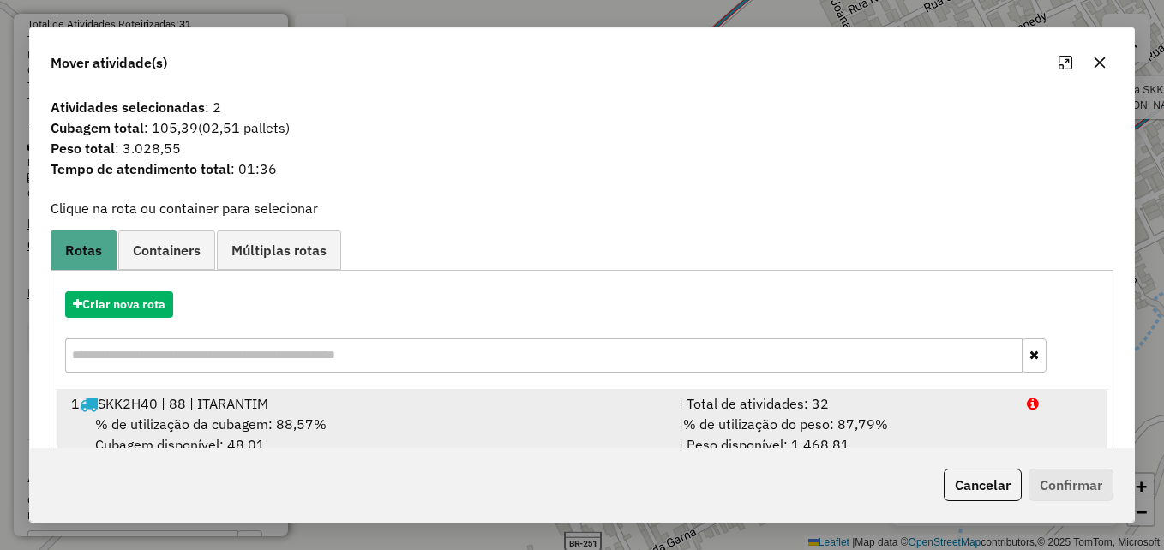
click at [327, 421] on div "% de utilização da cubagem: 88,57% Cubagem disponível: 48,01" at bounding box center [365, 434] width 608 height 41
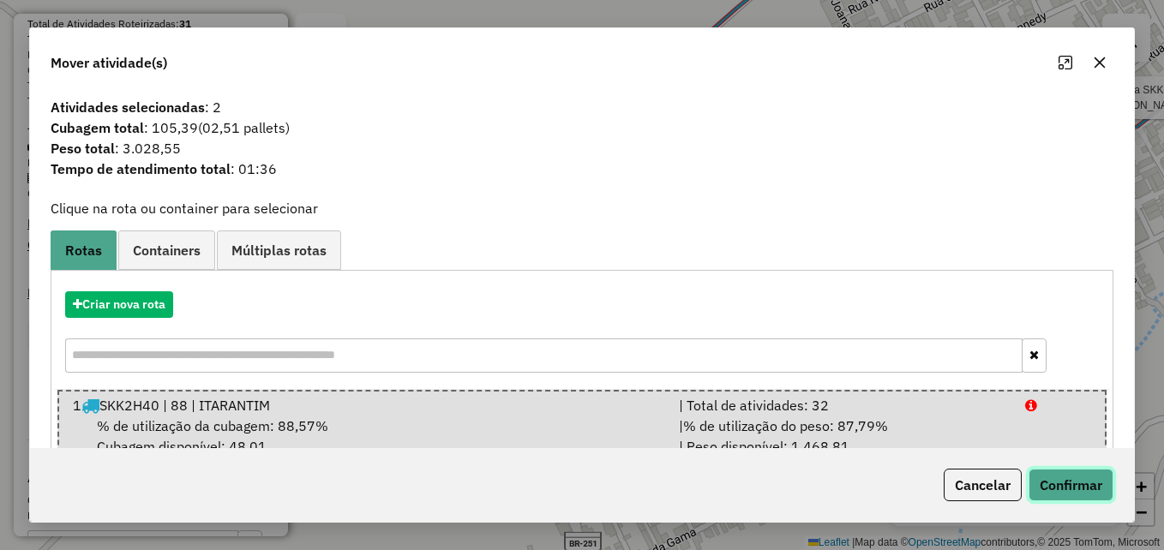
click at [1042, 477] on button "Confirmar" at bounding box center [1071, 485] width 85 height 33
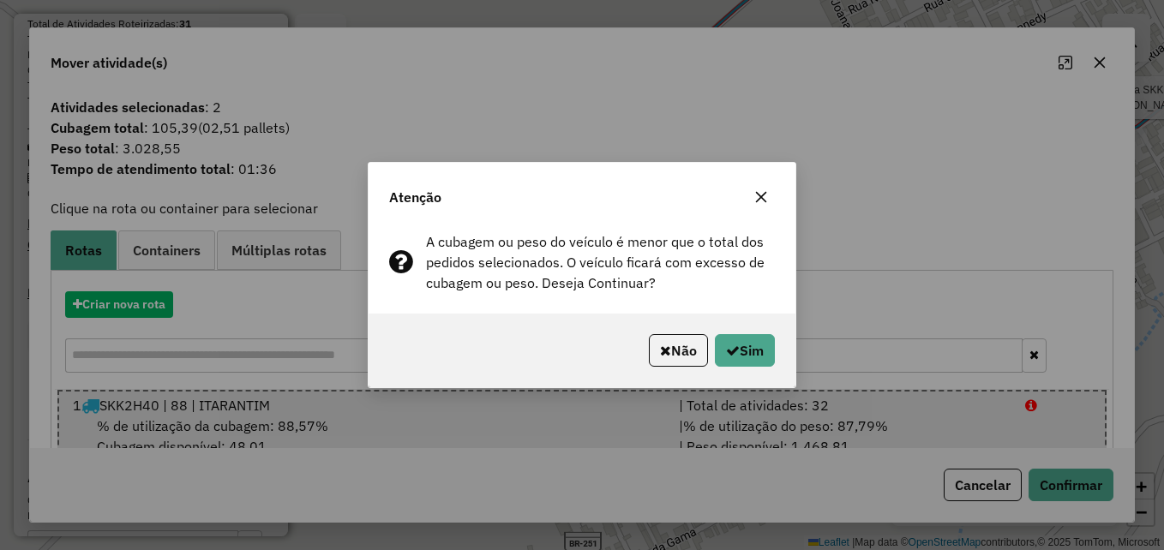
click at [764, 194] on icon "button" at bounding box center [761, 197] width 11 height 11
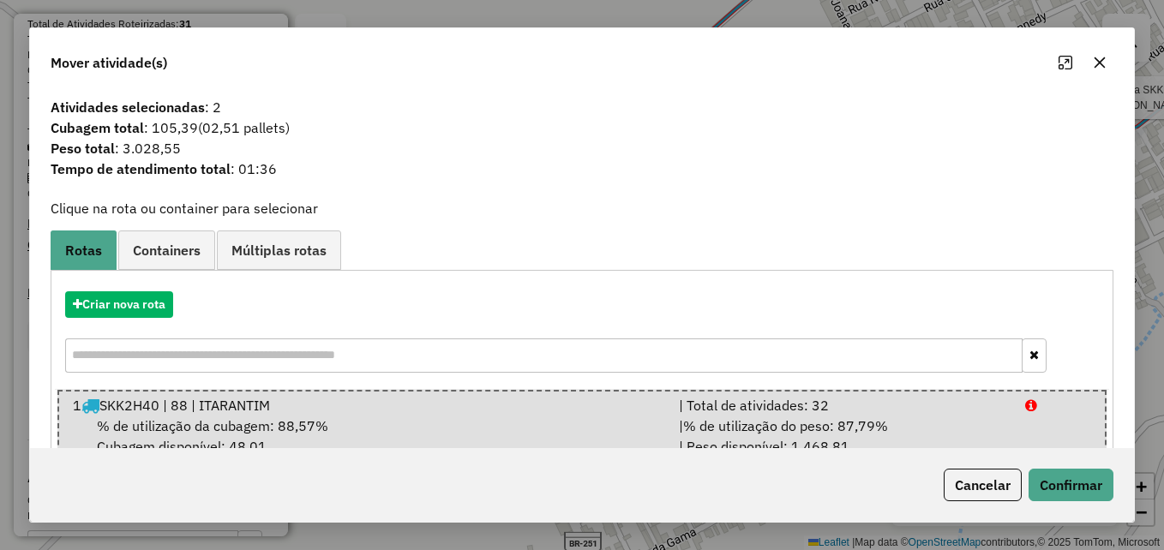
click at [1106, 59] on icon "button" at bounding box center [1100, 63] width 14 height 14
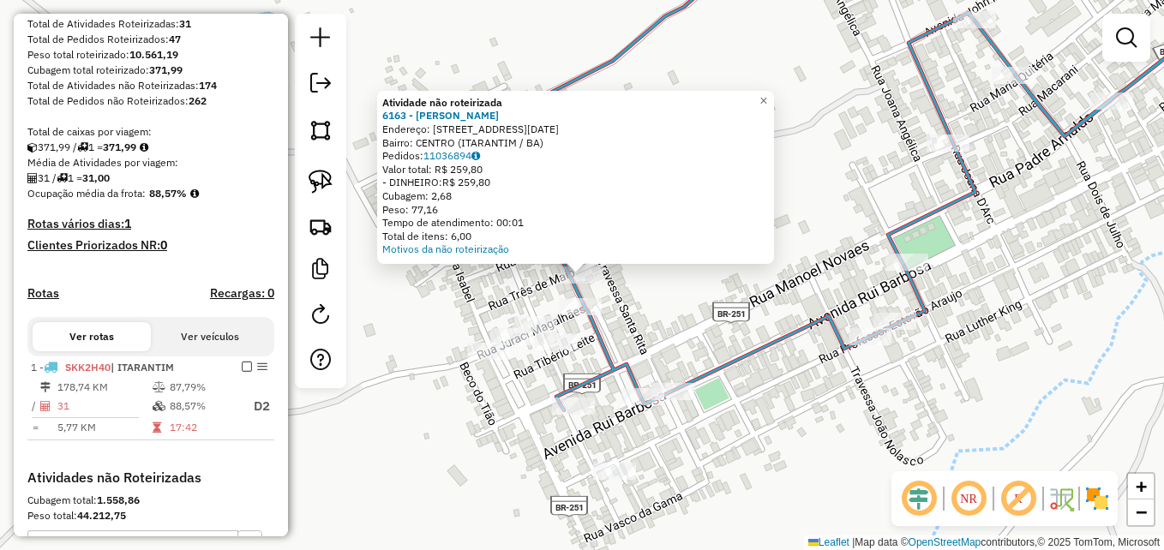
click at [733, 349] on div "Atividade não roteirizada 6163 - MINIMERCADO ALMEIDAO Endereço: R Rua 3 de Maio…" at bounding box center [582, 275] width 1164 height 550
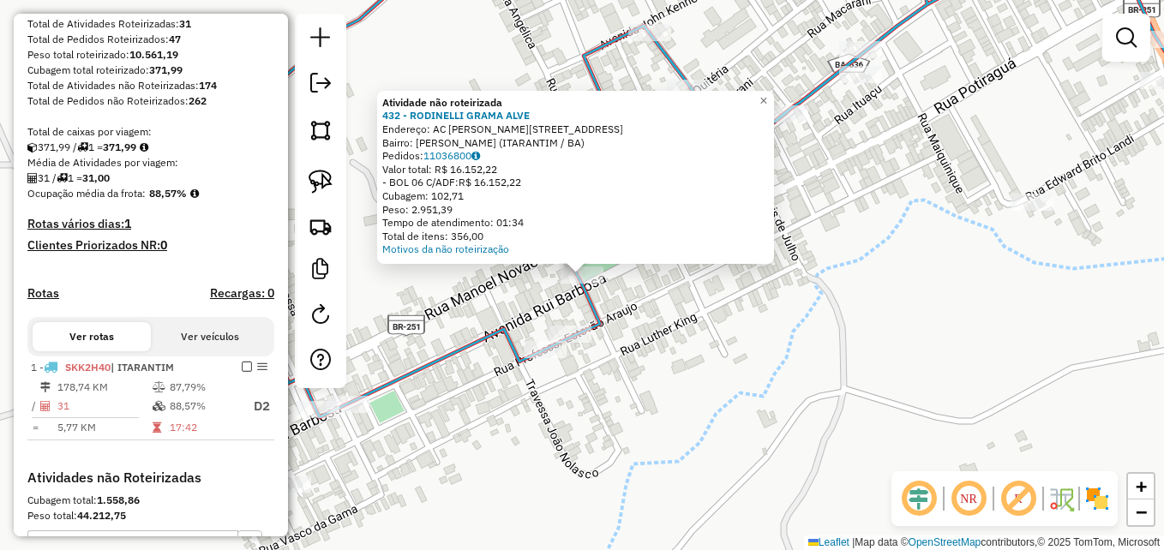
click at [835, 318] on div "Atividade não roteirizada 432 - RODINELLI GRAMA ALVE Endereço: AC JOSE PEREIRA …" at bounding box center [582, 275] width 1164 height 550
click at [667, 328] on div "Atividade não roteirizada 432 - RODINELLI GRAMA ALVE Endereço: AC JOSE PEREIRA …" at bounding box center [582, 275] width 1164 height 550
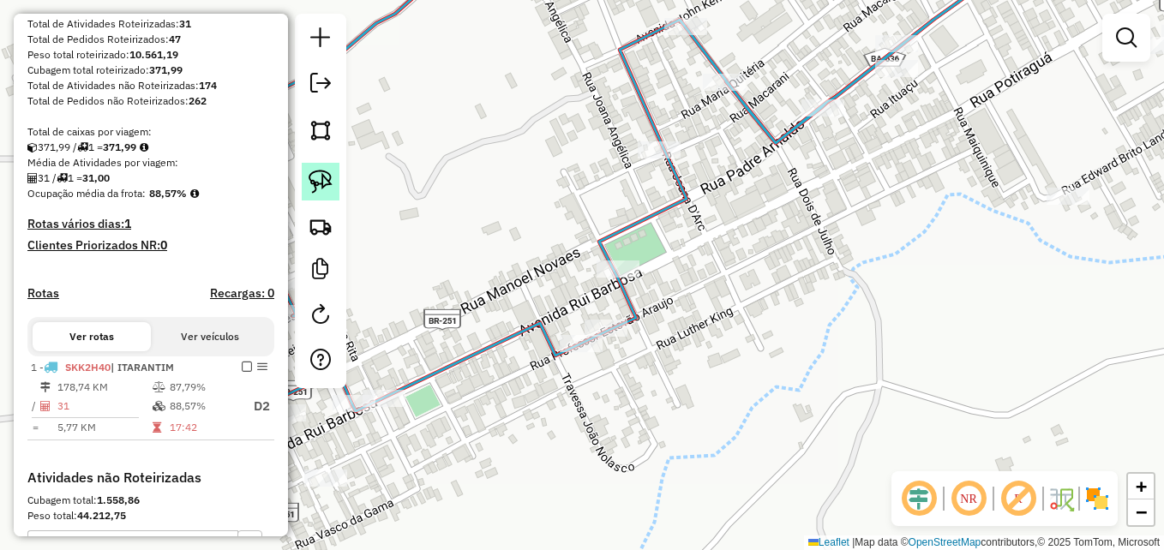
click at [322, 176] on img at bounding box center [321, 182] width 24 height 24
drag, startPoint x: 647, startPoint y: 256, endPoint x: 666, endPoint y: 273, distance: 25.6
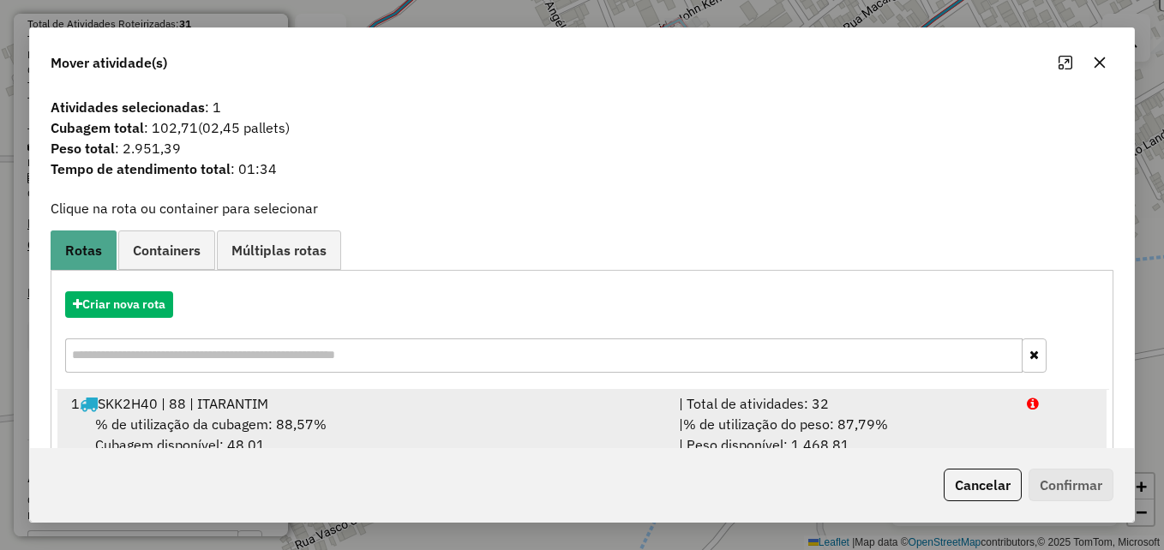
click at [398, 417] on div "% de utilização da cubagem: 88,57% Cubagem disponível: 48,01" at bounding box center [365, 434] width 608 height 41
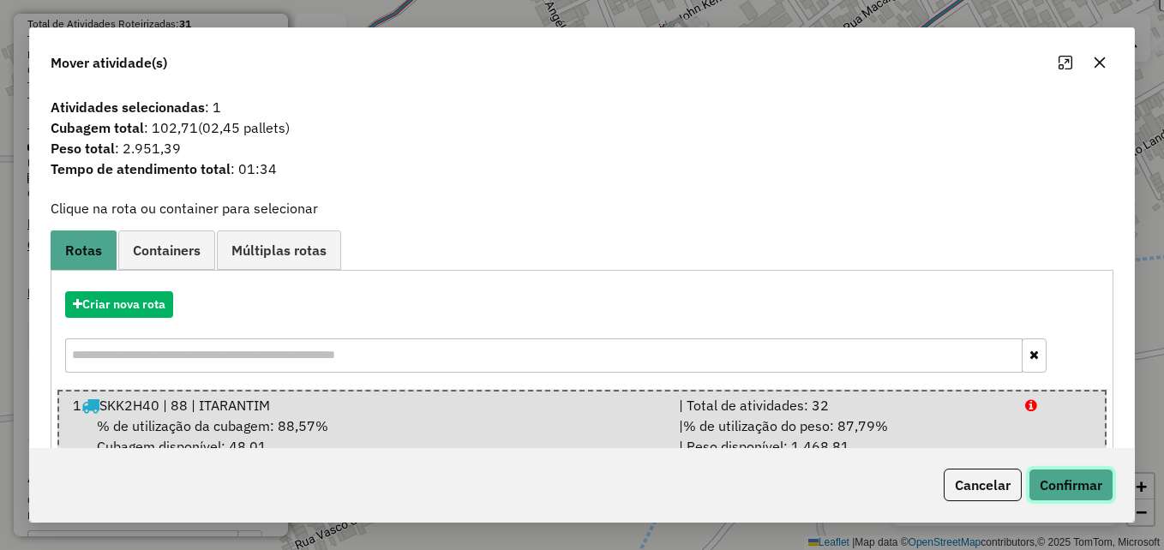
click at [1067, 472] on button "Confirmar" at bounding box center [1071, 485] width 85 height 33
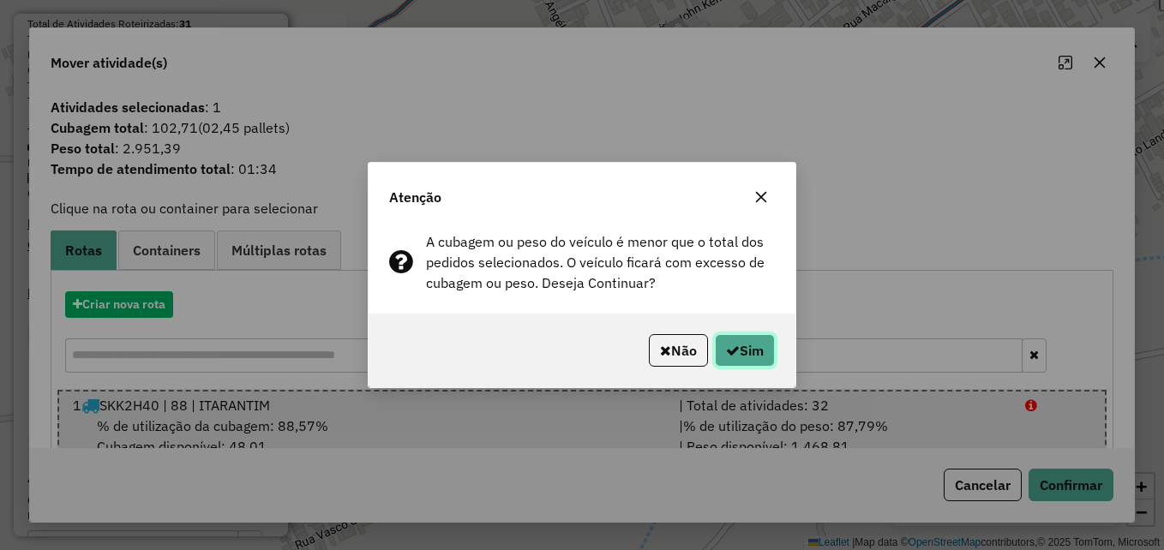
click at [750, 355] on button "Sim" at bounding box center [745, 350] width 60 height 33
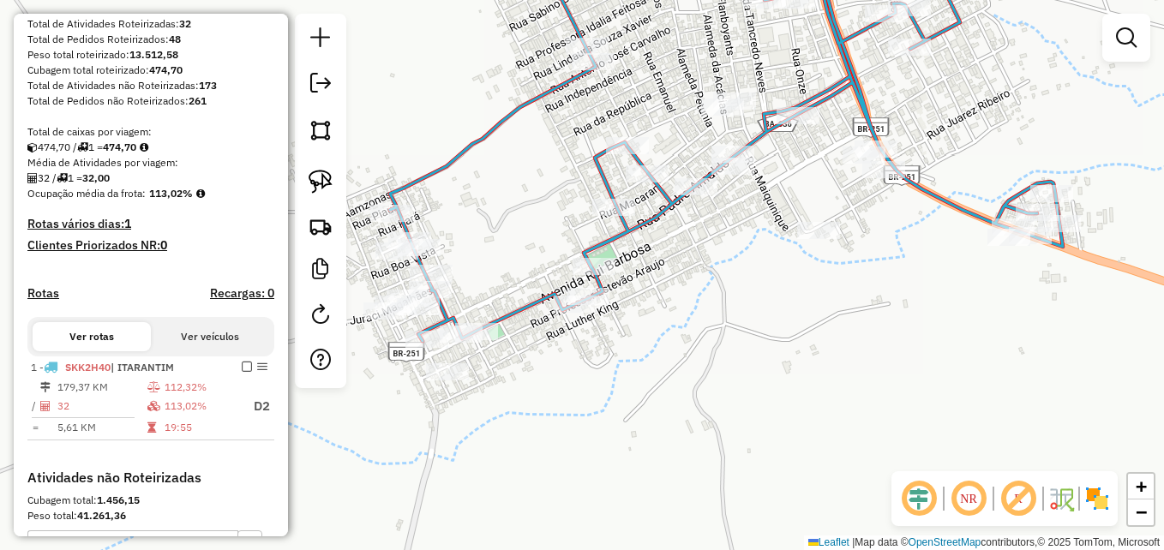
drag, startPoint x: 736, startPoint y: 287, endPoint x: 758, endPoint y: 319, distance: 38.8
click at [758, 319] on div "Janela de atendimento Grade de atendimento Capacidade Transportadoras Veículos …" at bounding box center [582, 275] width 1164 height 550
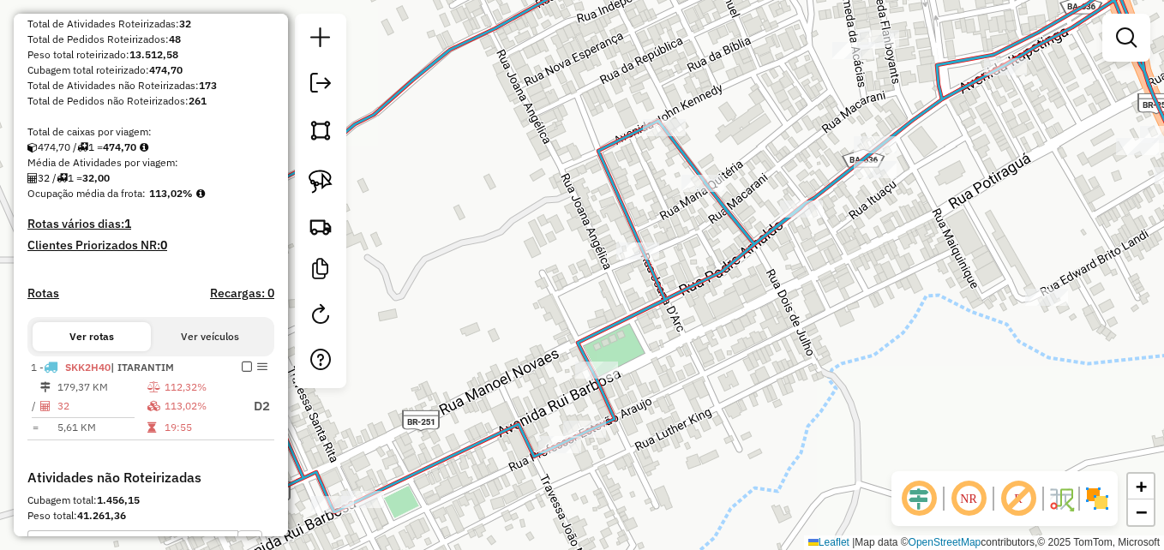
drag, startPoint x: 655, startPoint y: 284, endPoint x: 839, endPoint y: 257, distance: 186.3
click at [839, 257] on icon at bounding box center [777, 233] width 1176 height 572
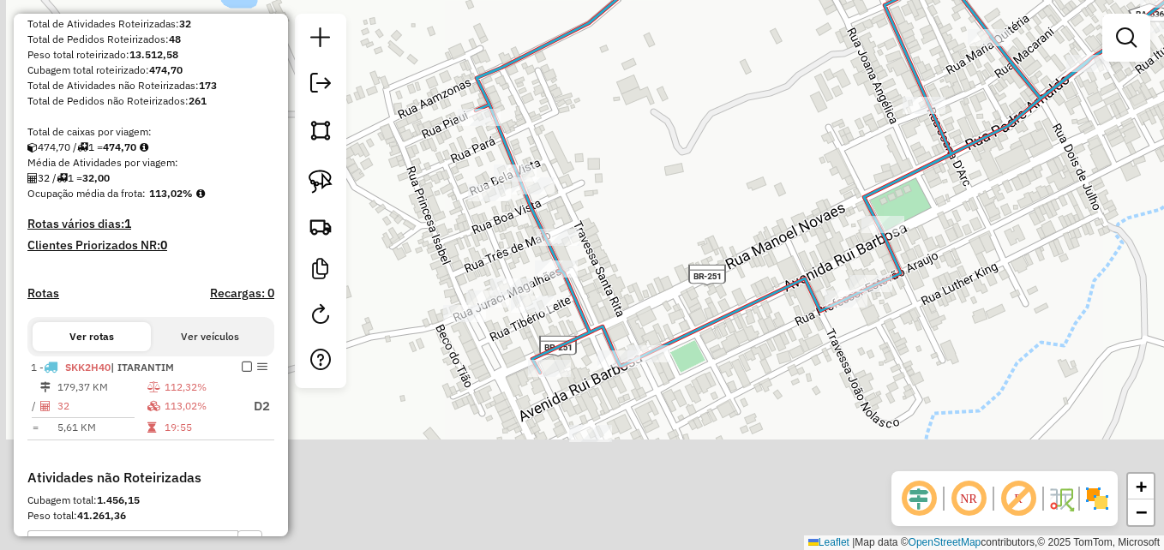
drag, startPoint x: 557, startPoint y: 289, endPoint x: 744, endPoint y: 160, distance: 226.9
click at [743, 157] on div "Janela de atendimento Grade de atendimento Capacidade Transportadoras Veículos …" at bounding box center [582, 275] width 1164 height 550
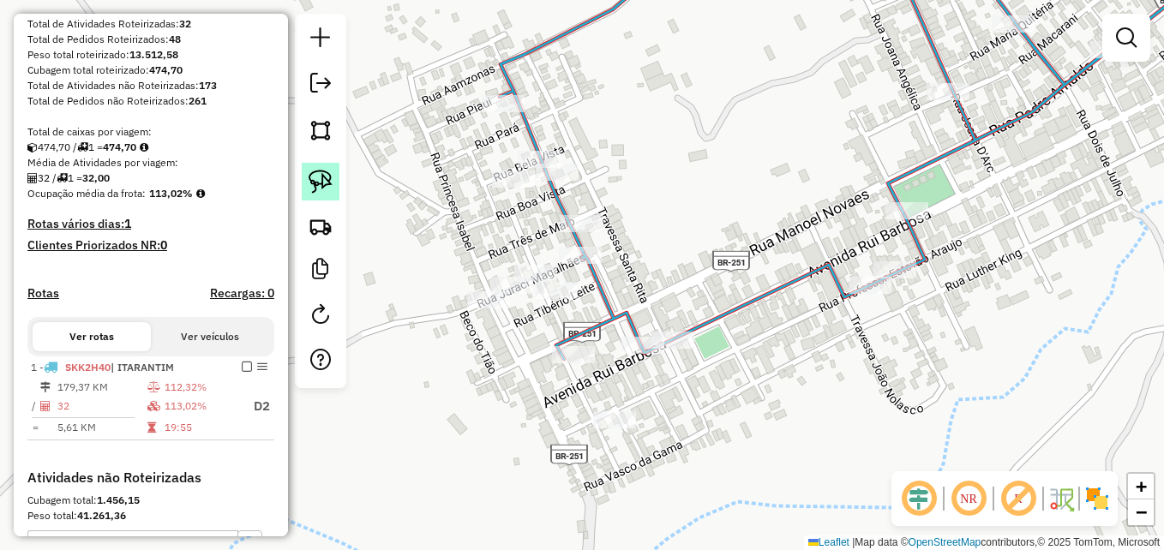
click at [322, 177] on img at bounding box center [321, 182] width 24 height 24
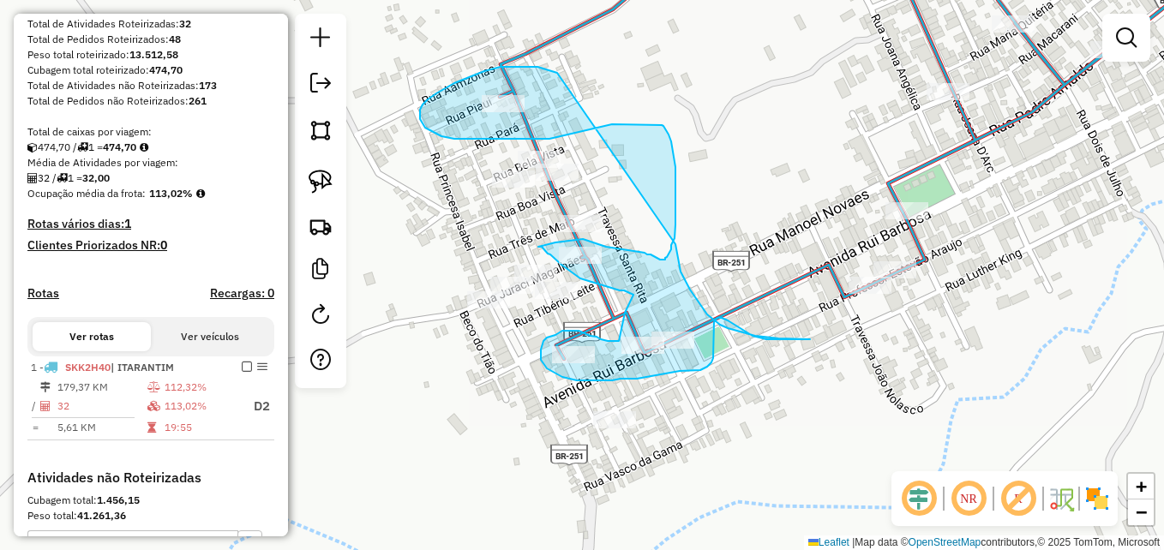
drag, startPoint x: 557, startPoint y: 73, endPoint x: 674, endPoint y: 238, distance: 201.7
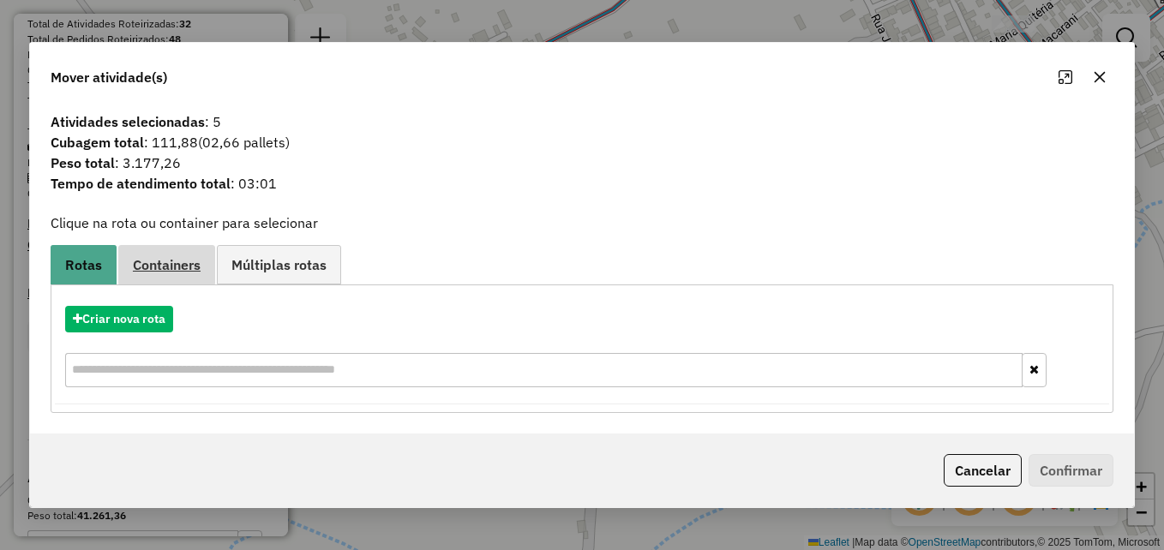
click at [166, 265] on span "Containers" at bounding box center [167, 265] width 68 height 14
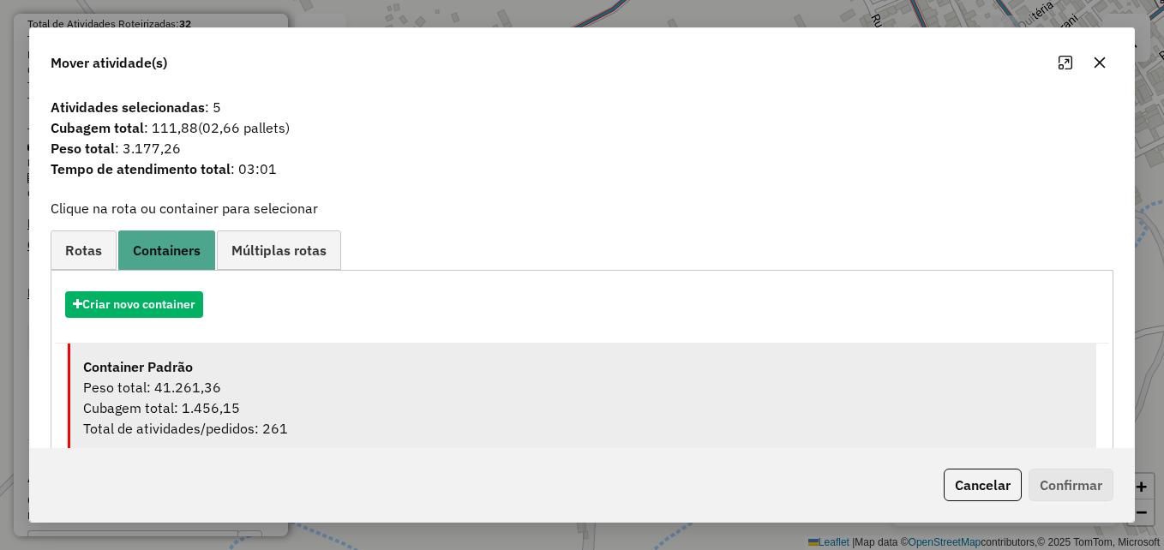
click at [231, 394] on div "Peso total: 41.261,36" at bounding box center [583, 387] width 1001 height 21
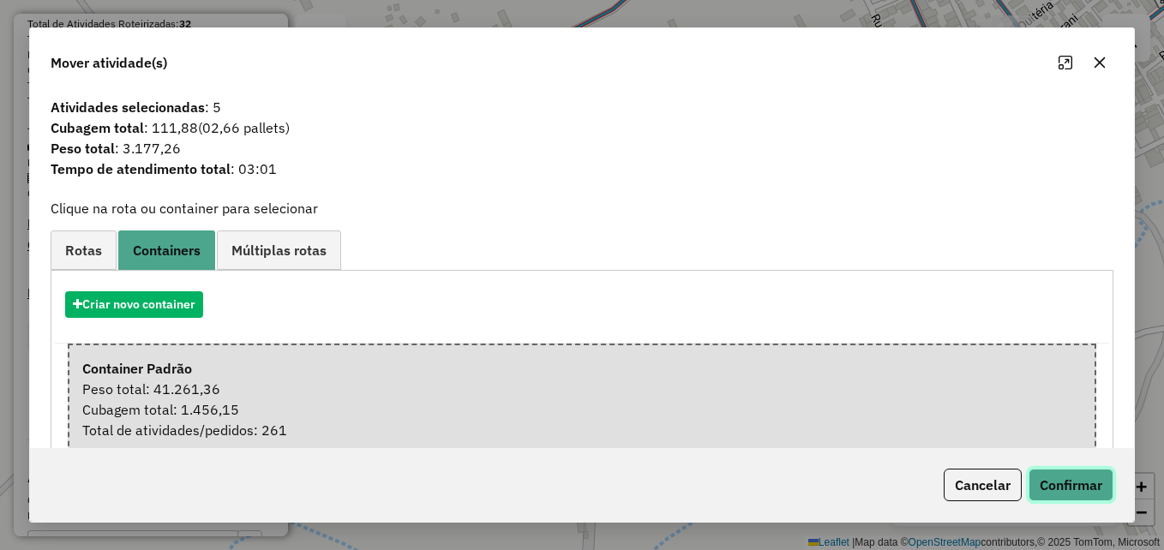
click at [1057, 481] on button "Confirmar" at bounding box center [1071, 485] width 85 height 33
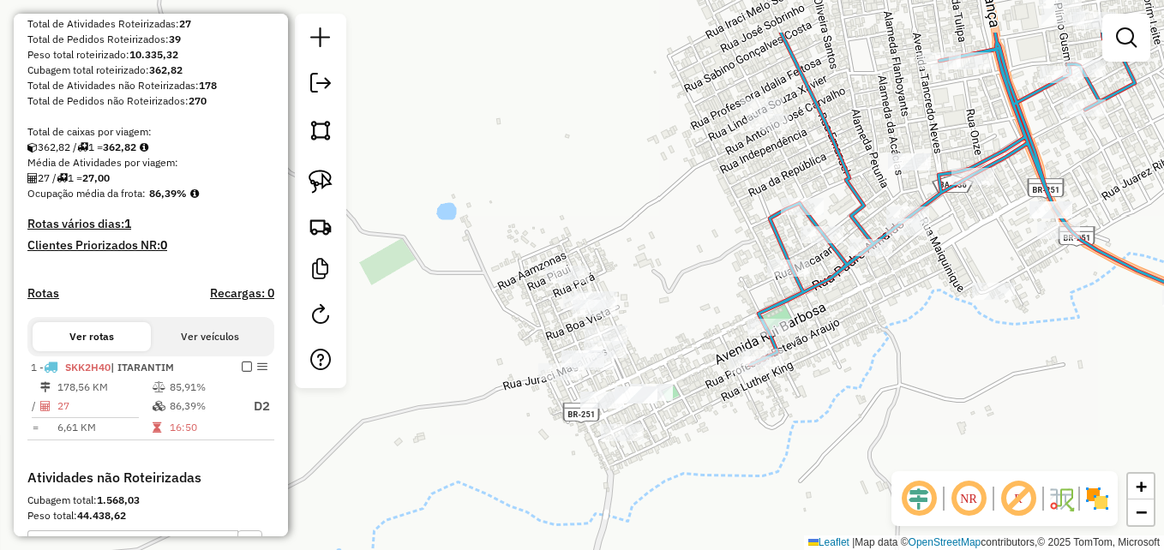
drag, startPoint x: 733, startPoint y: 177, endPoint x: 683, endPoint y: 265, distance: 100.6
click at [683, 265] on div "Janela de atendimento Grade de atendimento Capacidade Transportadoras Veículos …" at bounding box center [582, 275] width 1164 height 550
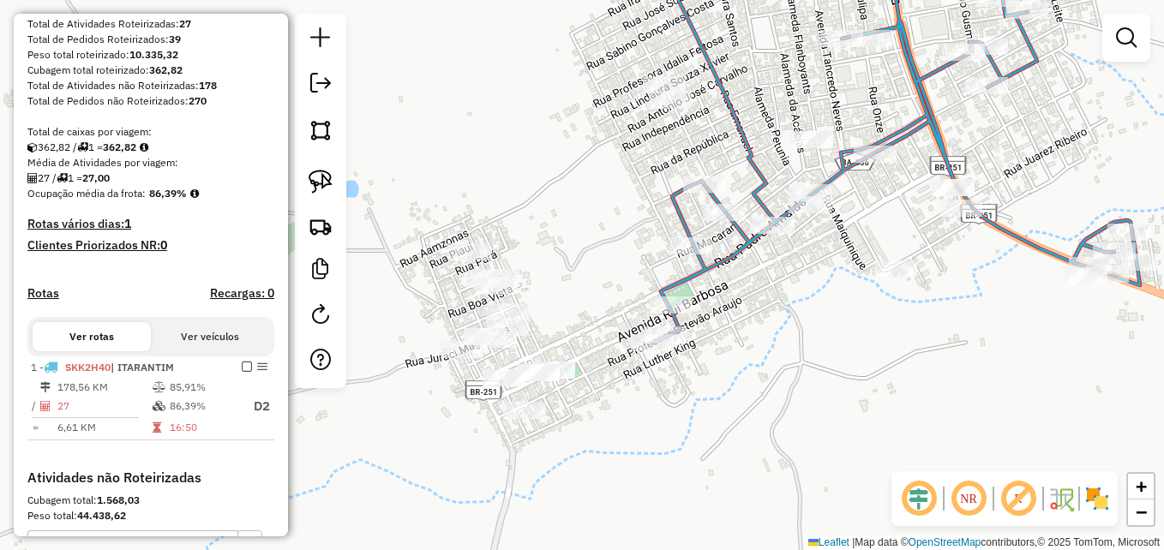
drag, startPoint x: 695, startPoint y: 285, endPoint x: 687, endPoint y: 292, distance: 11.0
click at [598, 262] on div "Janela de atendimento Grade de atendimento Capacidade Transportadoras Veículos …" at bounding box center [582, 275] width 1164 height 550
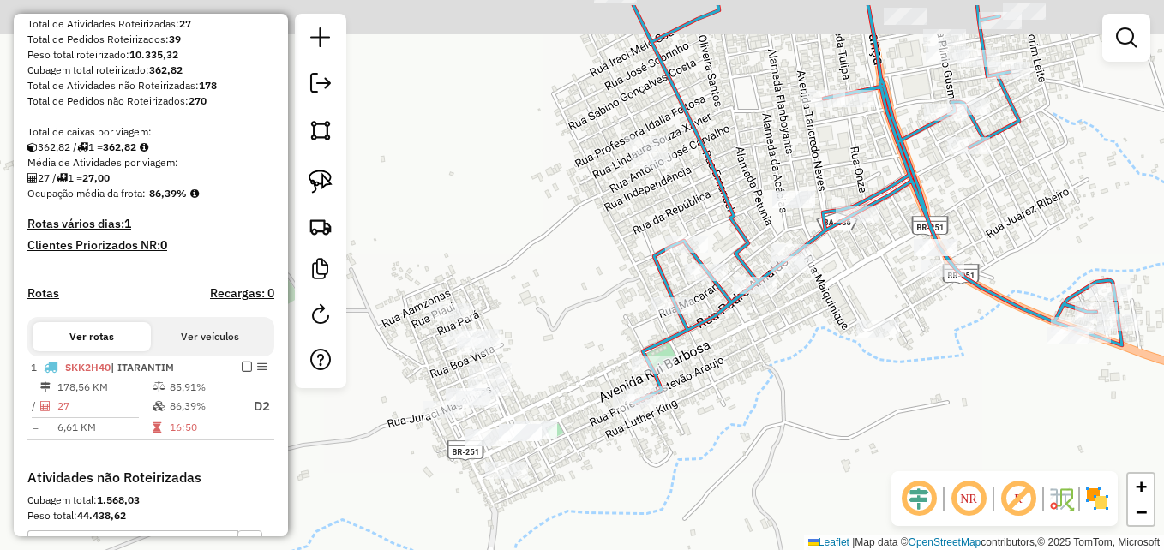
drag, startPoint x: 896, startPoint y: 207, endPoint x: 874, endPoint y: 274, distance: 69.7
click at [874, 274] on div "Janela de atendimento Grade de atendimento Capacidade Transportadoras Veículos …" at bounding box center [582, 275] width 1164 height 550
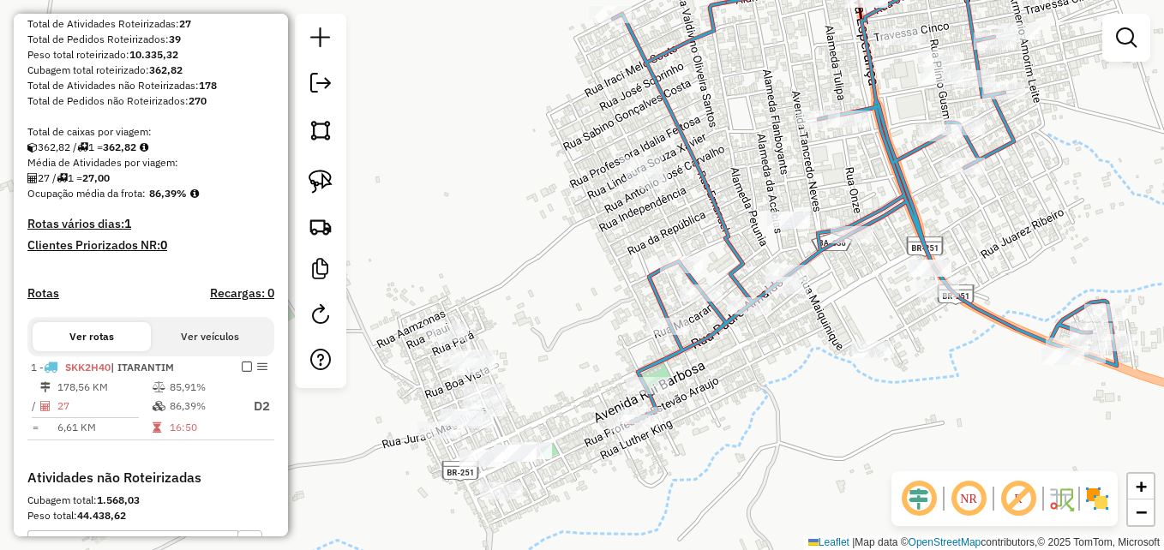
drag, startPoint x: 887, startPoint y: 279, endPoint x: 885, endPoint y: 295, distance: 16.4
click at [885, 295] on div "Janela de atendimento Grade de atendimento Capacidade Transportadoras Veículos …" at bounding box center [582, 275] width 1164 height 550
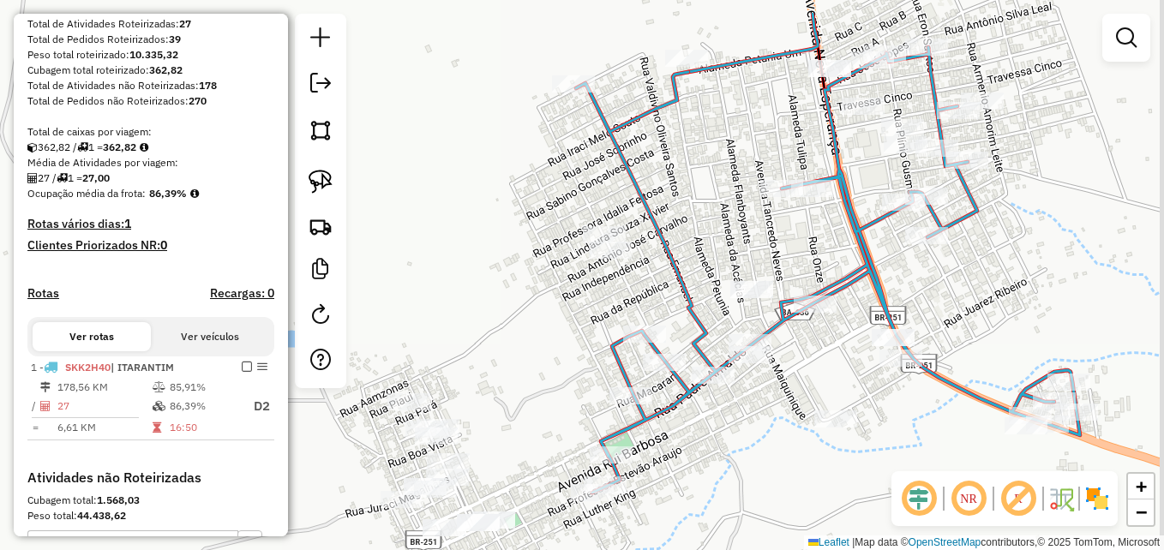
drag, startPoint x: 983, startPoint y: 193, endPoint x: 942, endPoint y: 263, distance: 81.0
click at [942, 263] on div "Janela de atendimento Grade de atendimento Capacidade Transportadoras Veículos …" at bounding box center [582, 275] width 1164 height 550
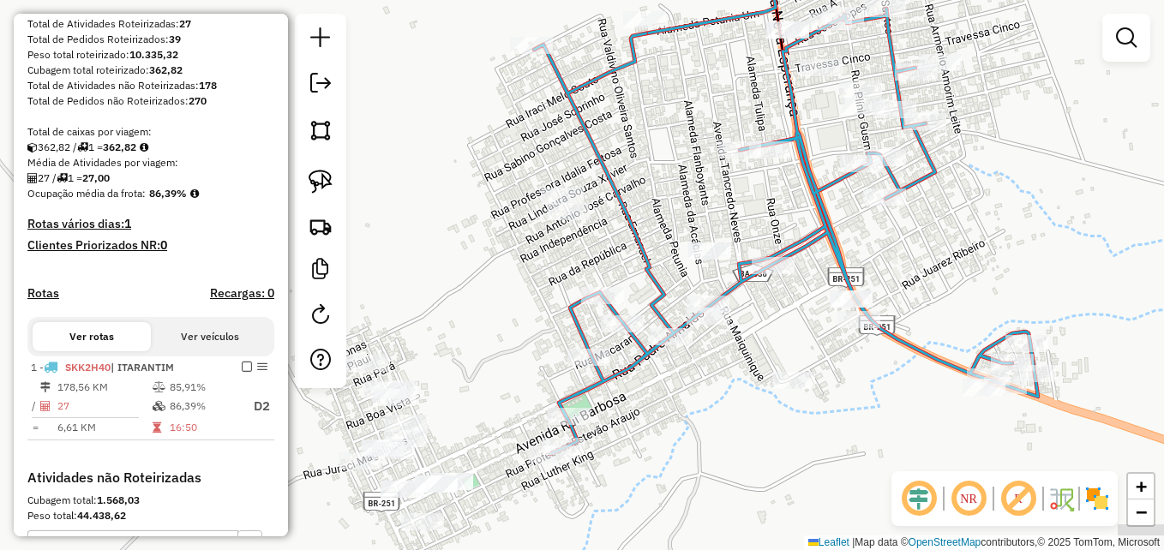
drag, startPoint x: 485, startPoint y: 305, endPoint x: 448, endPoint y: 262, distance: 57.1
click at [448, 262] on div "Janela de atendimento Grade de atendimento Capacidade Transportadoras Veículos …" at bounding box center [582, 275] width 1164 height 550
click at [322, 181] on img at bounding box center [321, 182] width 24 height 24
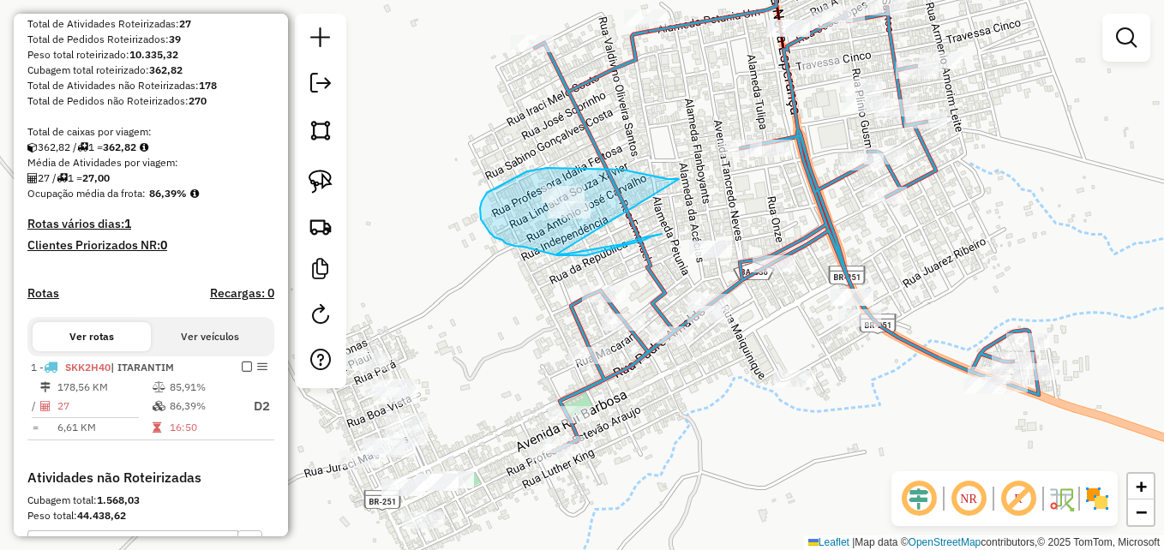
drag, startPoint x: 642, startPoint y: 174, endPoint x: 556, endPoint y: 255, distance: 117.7
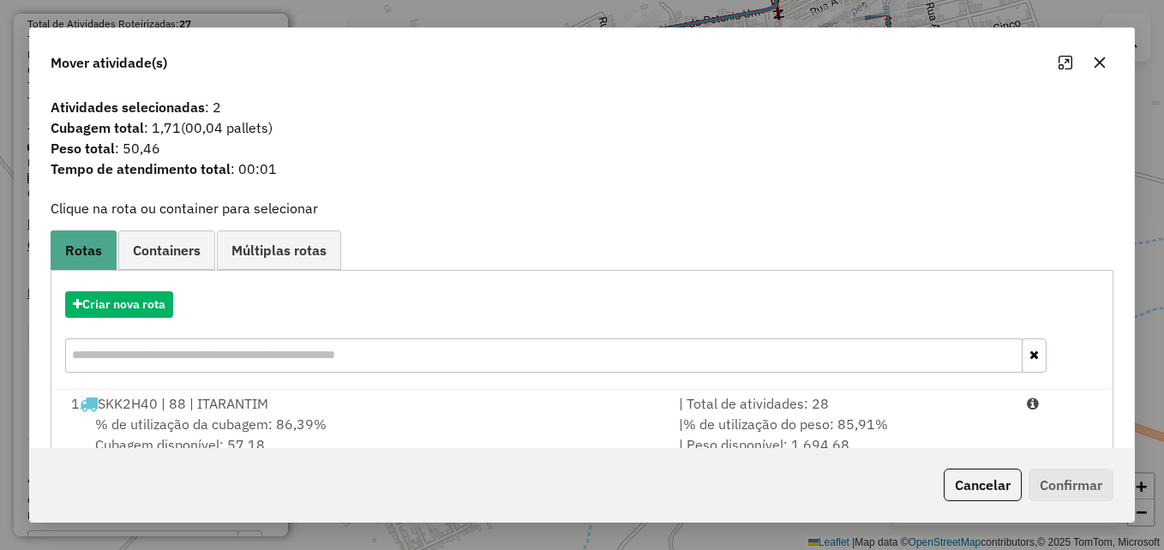
click at [1103, 60] on icon "button" at bounding box center [1100, 62] width 11 height 11
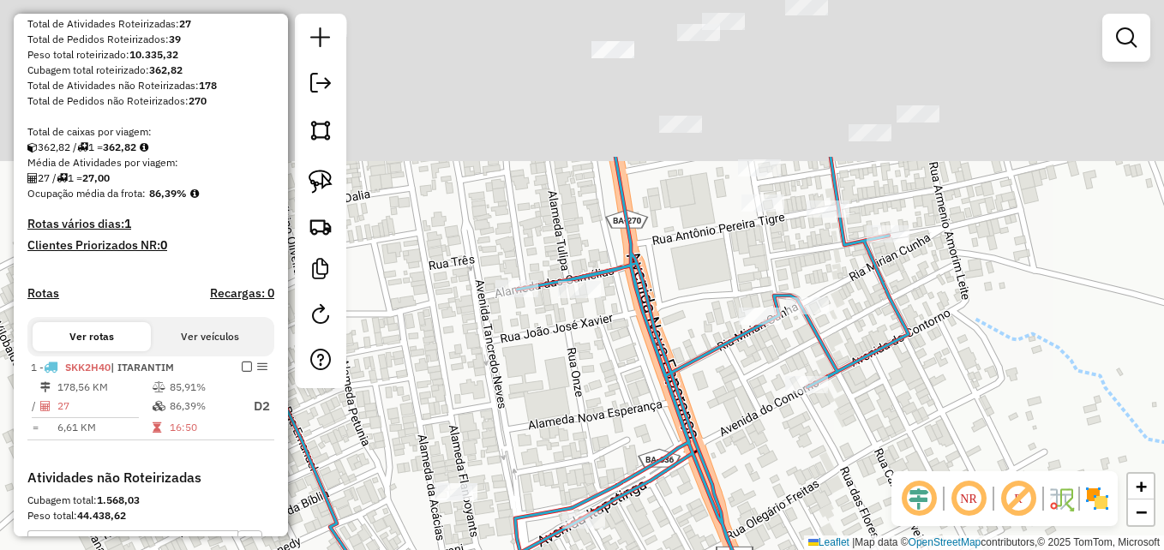
drag, startPoint x: 972, startPoint y: 199, endPoint x: 993, endPoint y: 387, distance: 188.9
click at [988, 442] on div "Janela de atendimento Grade de atendimento Capacidade Transportadoras Veículos …" at bounding box center [582, 275] width 1164 height 550
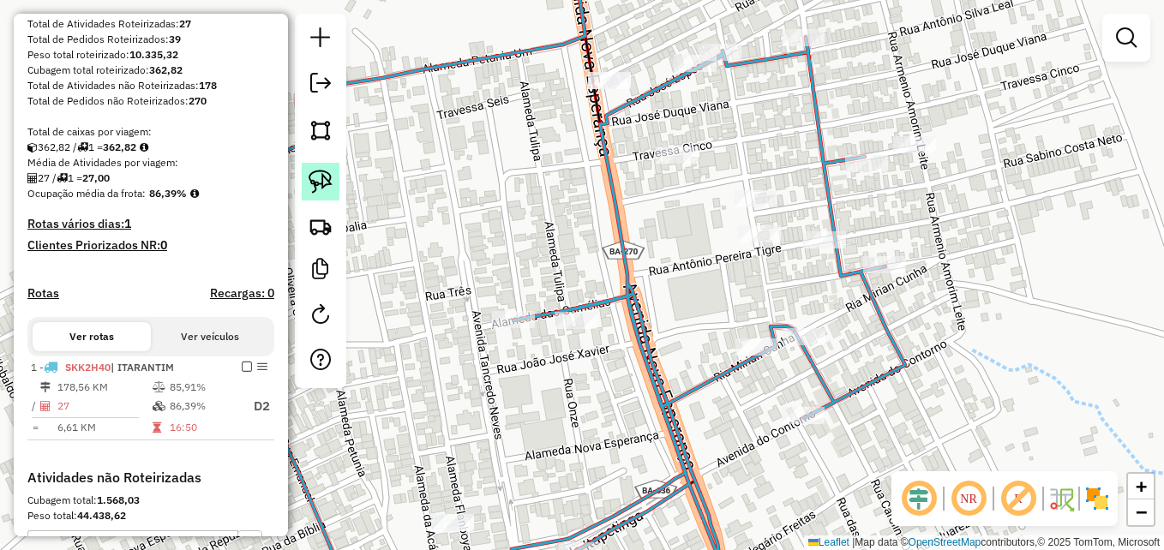
click at [322, 192] on img at bounding box center [321, 182] width 24 height 24
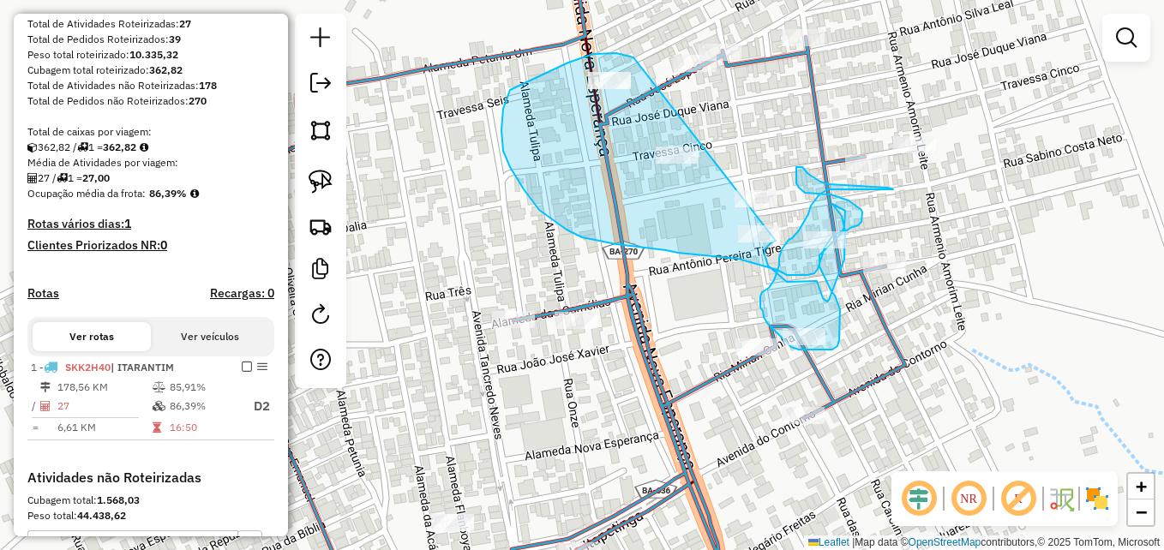
click at [776, 240] on div "Janela de atendimento Grade de atendimento Capacidade Transportadoras Veículos …" at bounding box center [582, 275] width 1164 height 550
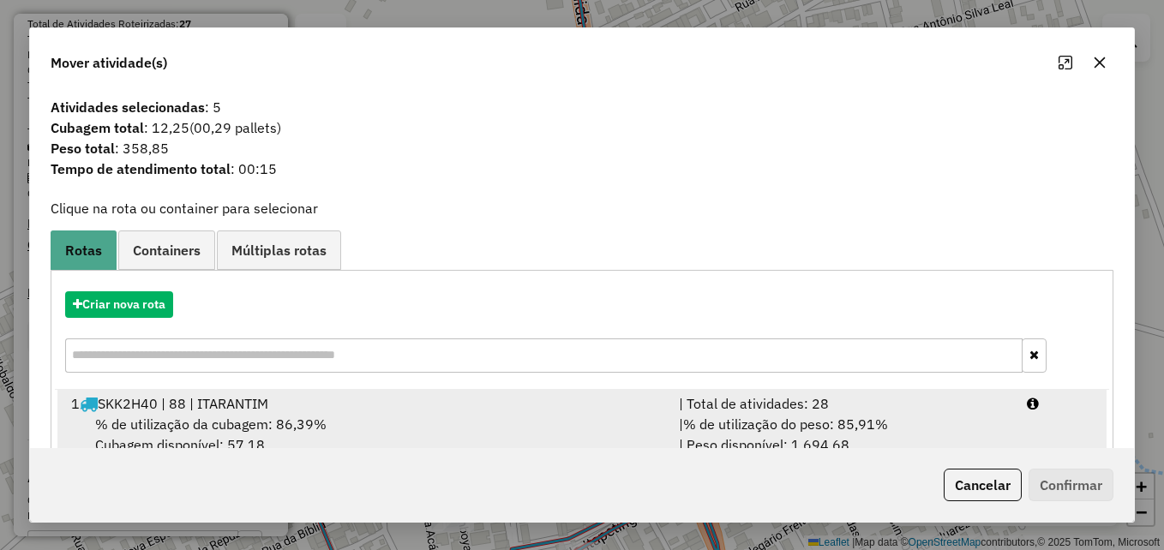
click at [261, 428] on span "% de utilização da cubagem: 86,39%" at bounding box center [211, 424] width 232 height 17
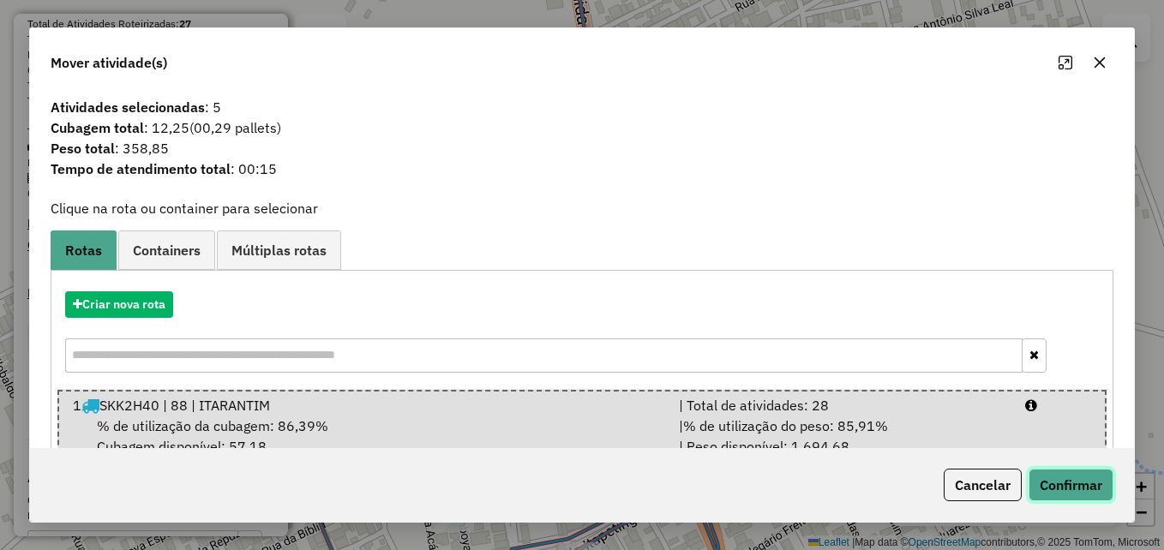
click at [1049, 486] on button "Confirmar" at bounding box center [1071, 485] width 85 height 33
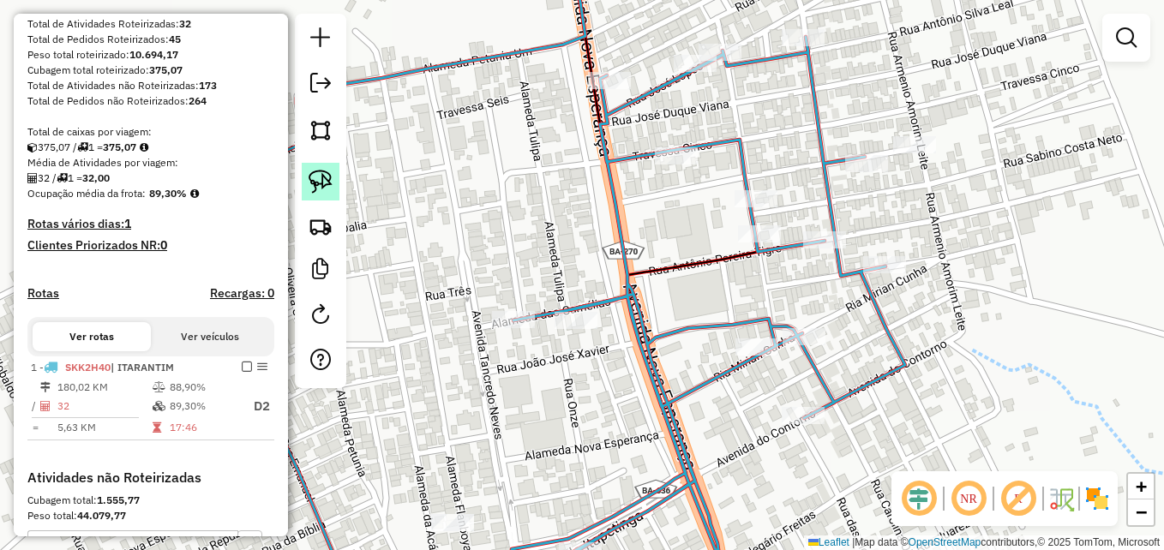
click at [316, 181] on img at bounding box center [321, 182] width 24 height 24
drag, startPoint x: 796, startPoint y: 175, endPoint x: 821, endPoint y: 186, distance: 28.0
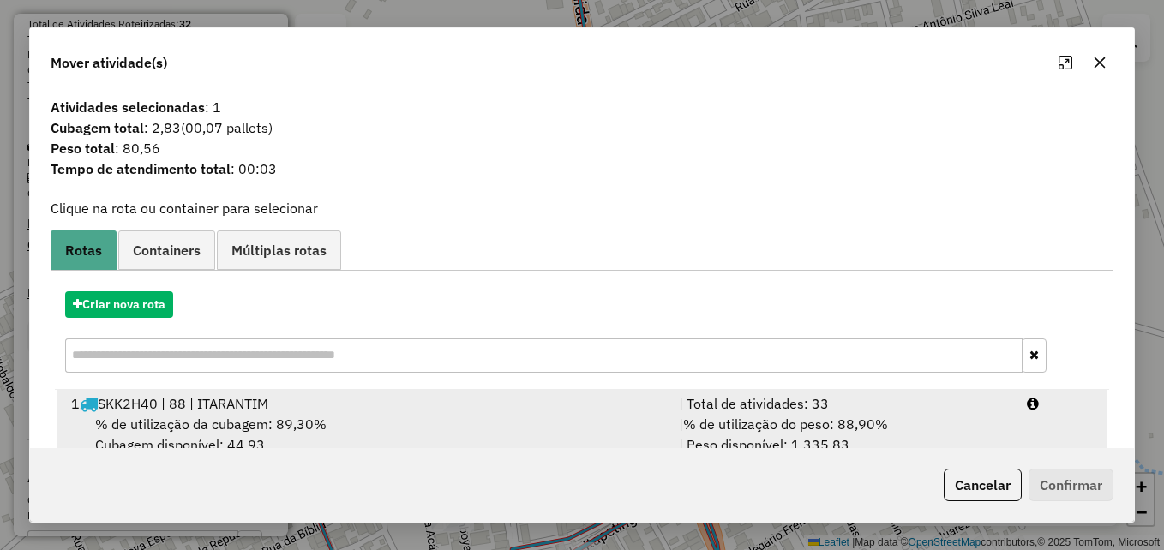
click at [358, 414] on div "% de utilização da cubagem: 89,30% Cubagem disponível: 44,93" at bounding box center [365, 434] width 608 height 41
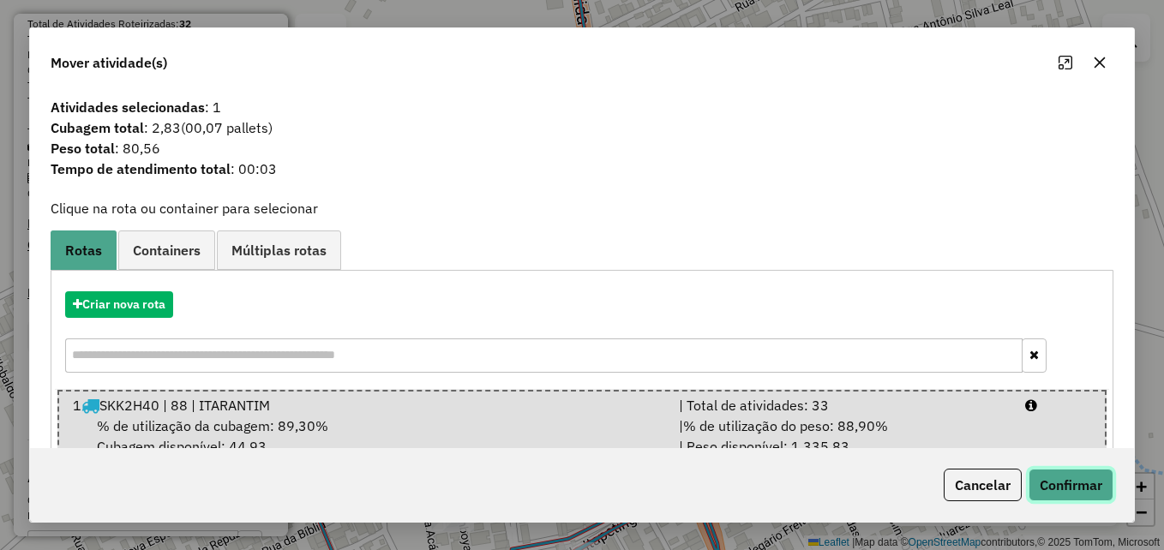
click at [1084, 482] on button "Confirmar" at bounding box center [1071, 485] width 85 height 33
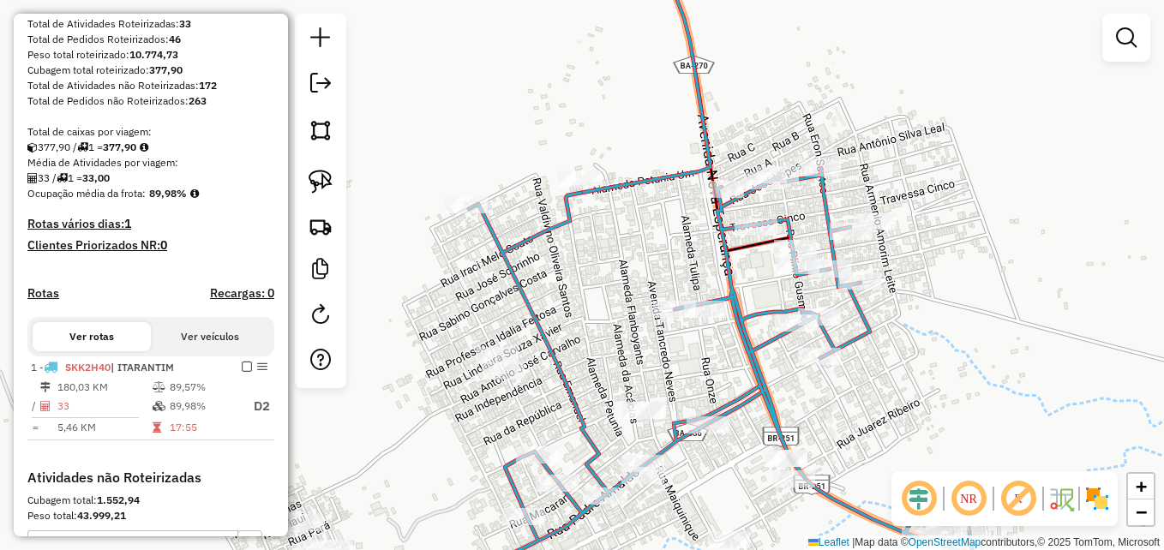
drag, startPoint x: 893, startPoint y: 415, endPoint x: 844, endPoint y: 352, distance: 79.9
click at [844, 352] on div "Janela de atendimento Grade de atendimento Capacidade Transportadoras Veículos …" at bounding box center [582, 275] width 1164 height 550
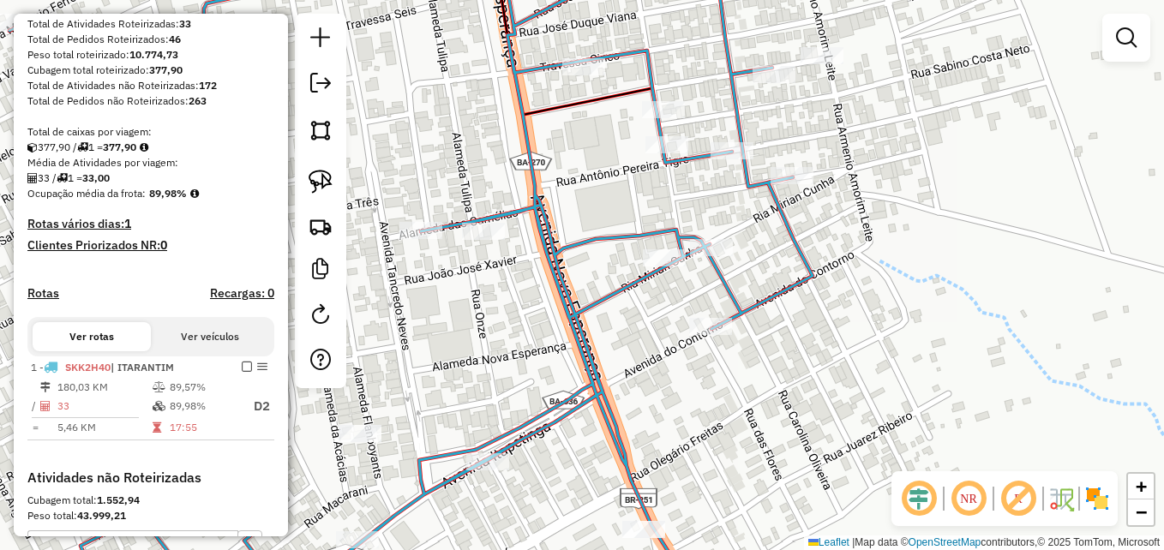
drag, startPoint x: 863, startPoint y: 141, endPoint x: 938, endPoint y: 237, distance: 122.1
click at [942, 262] on div "Janela de atendimento Grade de atendimento Capacidade Transportadoras Veículos …" at bounding box center [582, 275] width 1164 height 550
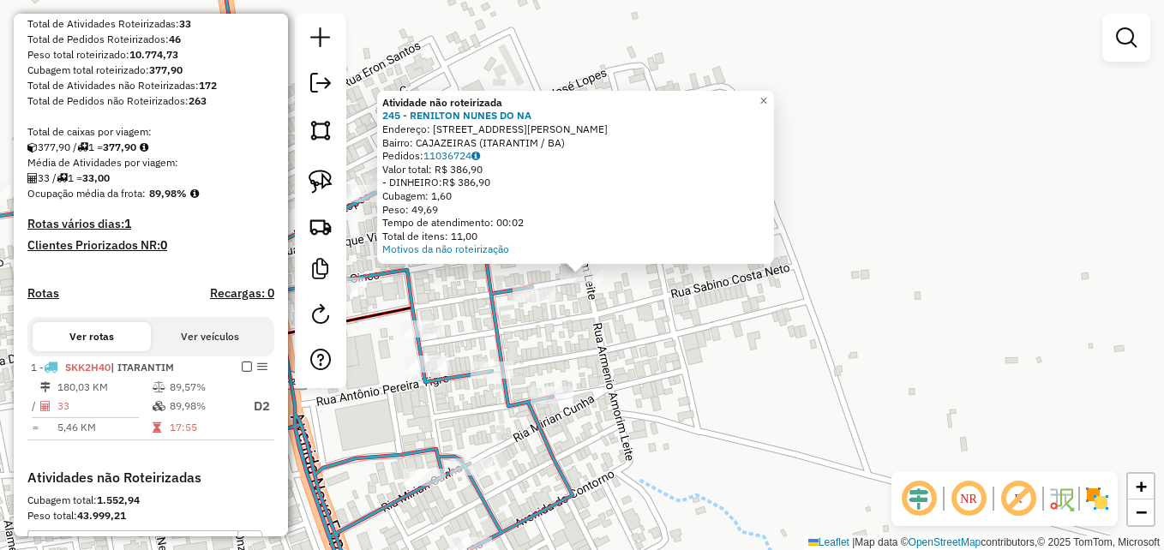
click at [767, 349] on div "Atividade não roteirizada 245 - RENILTON NUNES DO NA Endereço: RUA MELQUIADES C…" at bounding box center [582, 275] width 1164 height 550
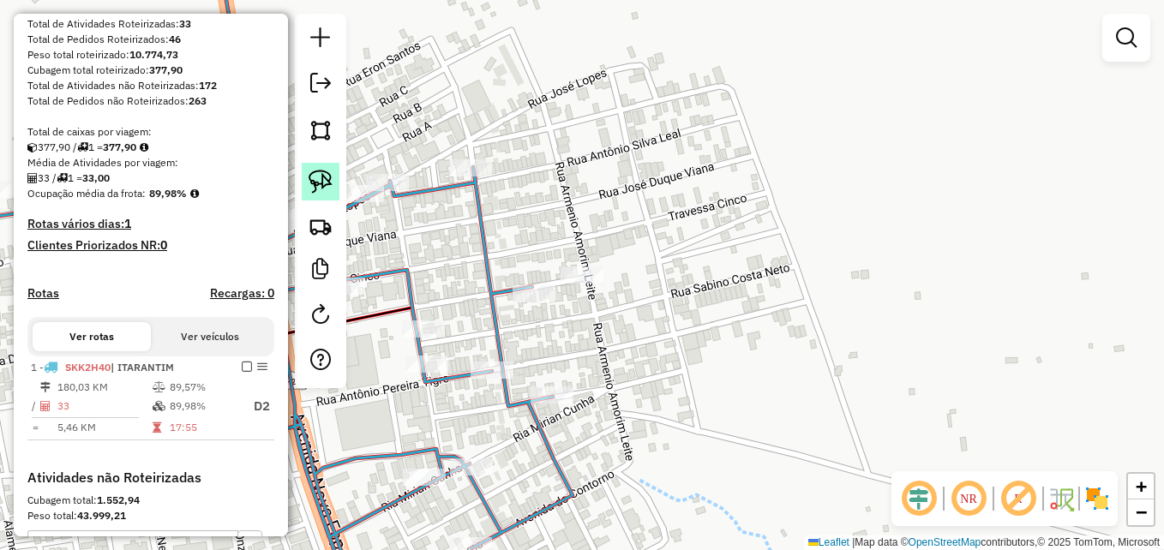
click at [323, 182] on img at bounding box center [321, 182] width 24 height 24
drag, startPoint x: 604, startPoint y: 261, endPoint x: 620, endPoint y: 252, distance: 18.4
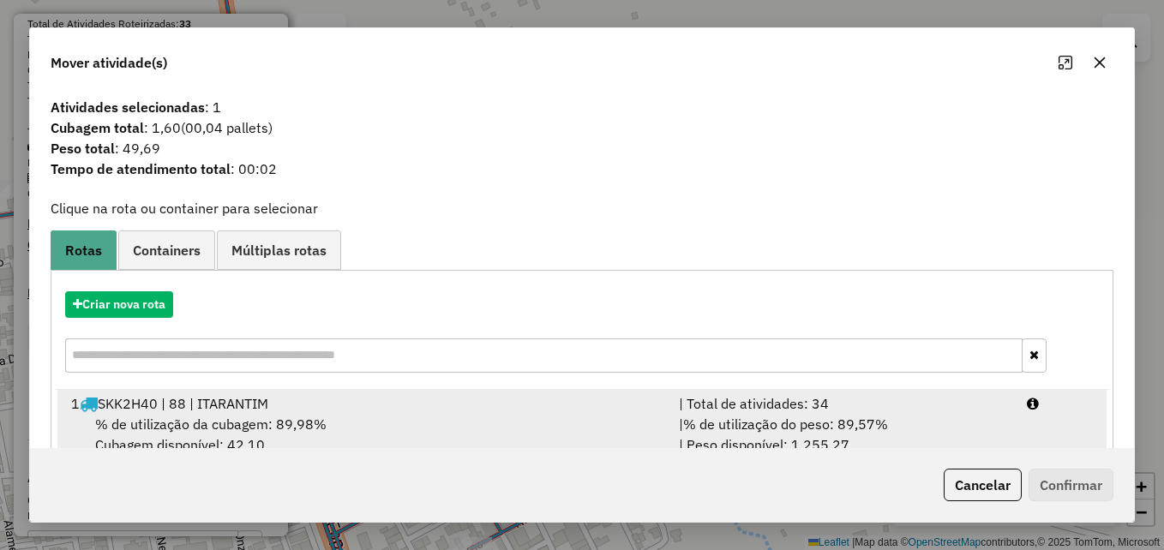
click at [505, 403] on div "1 SKK2H40 | 88 | ITARANTIM" at bounding box center [365, 404] width 608 height 21
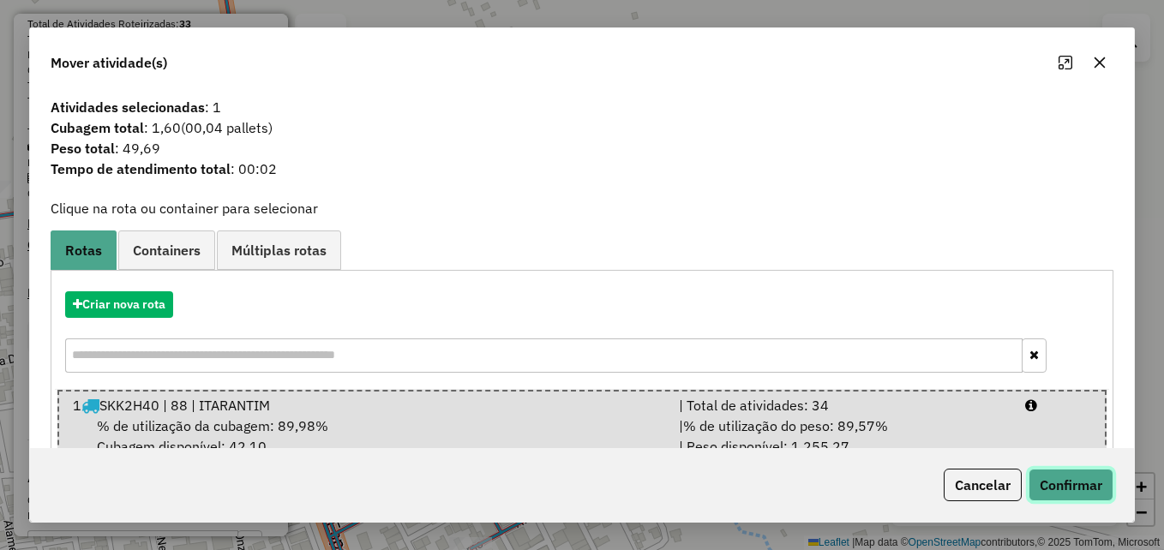
click at [1061, 490] on button "Confirmar" at bounding box center [1071, 485] width 85 height 33
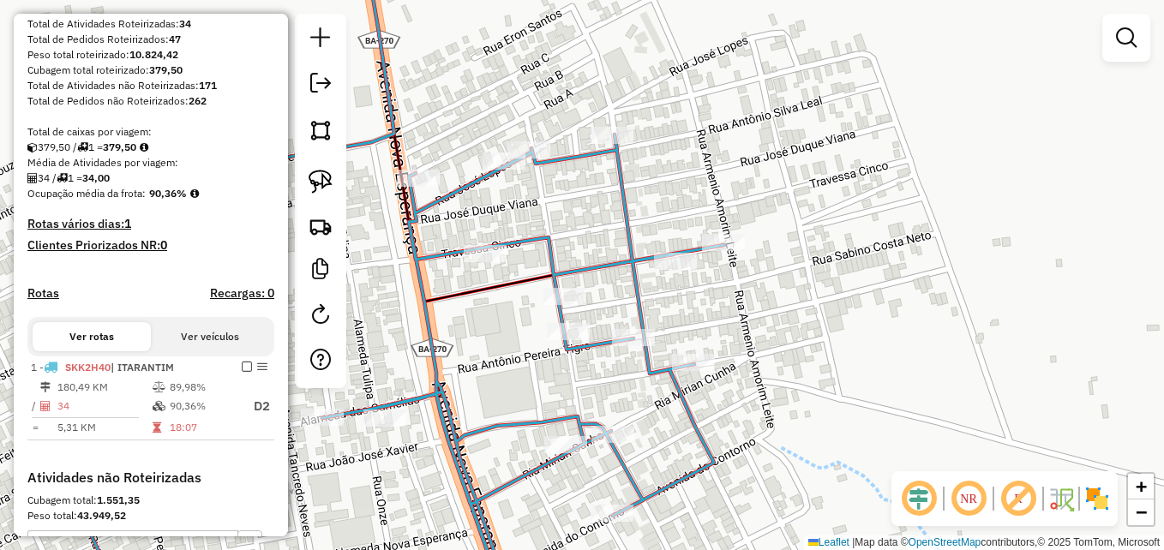
drag, startPoint x: 659, startPoint y: 318, endPoint x: 838, endPoint y: 265, distance: 186.1
click at [837, 266] on div "Janela de atendimento Grade de atendimento Capacidade Transportadoras Veículos …" at bounding box center [582, 275] width 1164 height 550
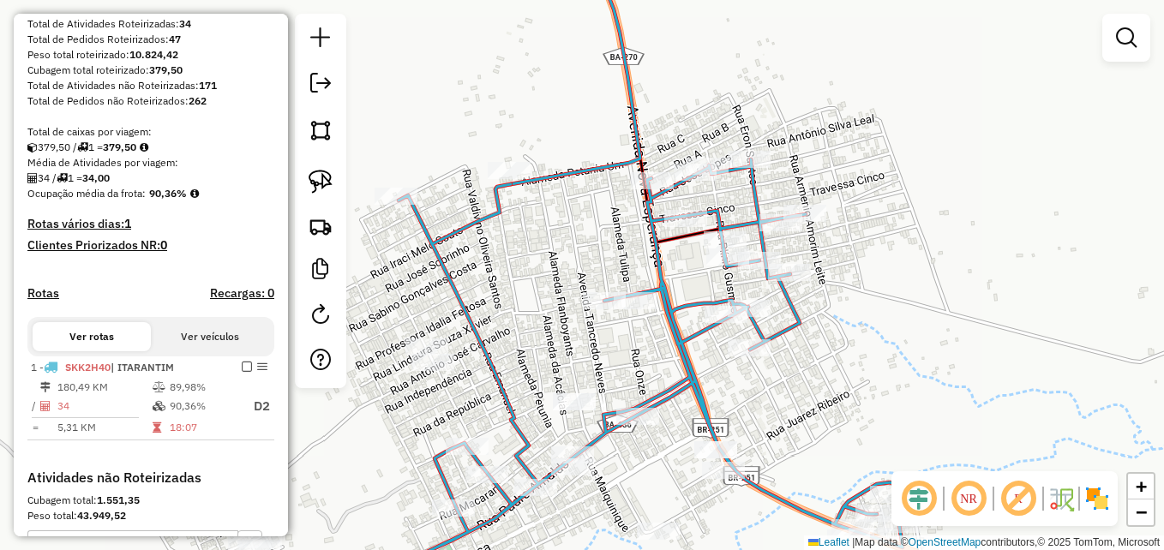
drag, startPoint x: 881, startPoint y: 365, endPoint x: 920, endPoint y: 194, distance: 176.0
click at [917, 203] on div "Janela de atendimento Grade de atendimento Capacidade Transportadoras Veículos …" at bounding box center [582, 275] width 1164 height 550
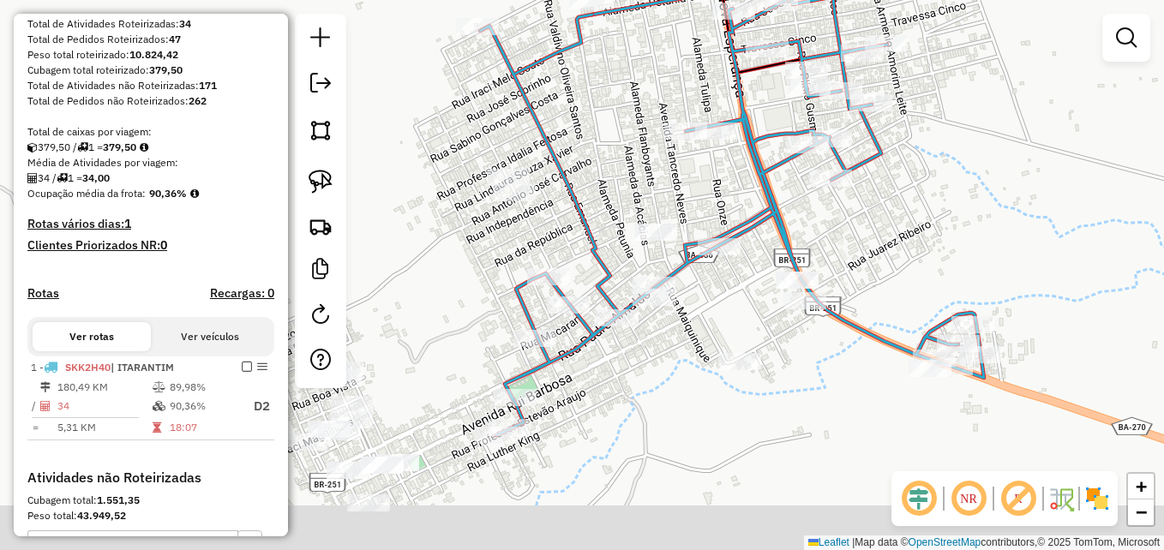
drag, startPoint x: 920, startPoint y: 269, endPoint x: 940, endPoint y: 245, distance: 31.1
click at [938, 248] on div "Janela de atendimento Grade de atendimento Capacidade Transportadoras Veículos …" at bounding box center [582, 275] width 1164 height 550
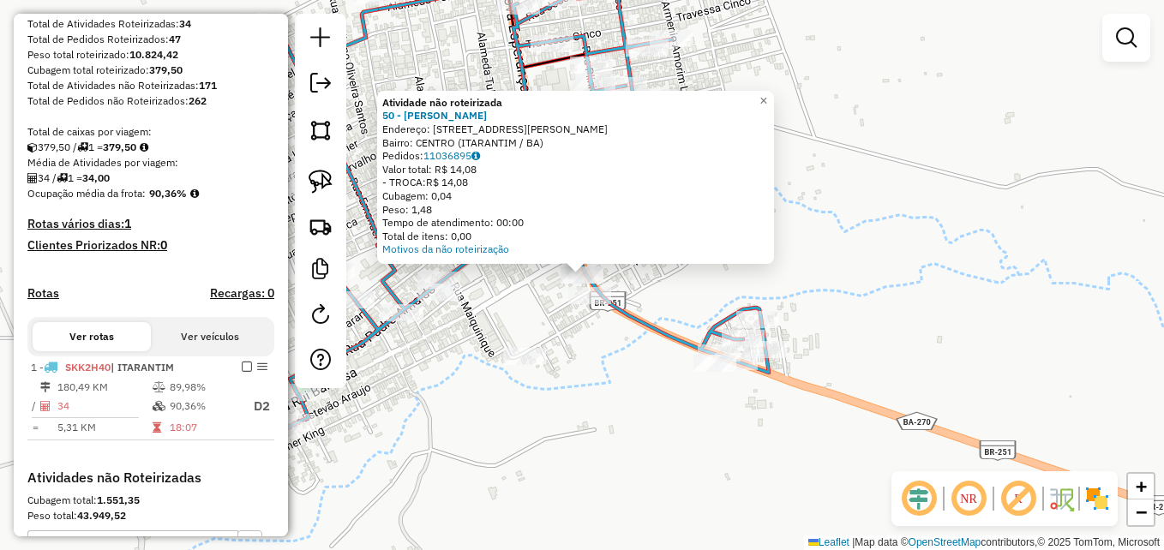
click at [637, 396] on div "Atividade não roteirizada 50 - Luciano carlos Ribei Endereço: RUA padre arnaldo…" at bounding box center [582, 275] width 1164 height 550
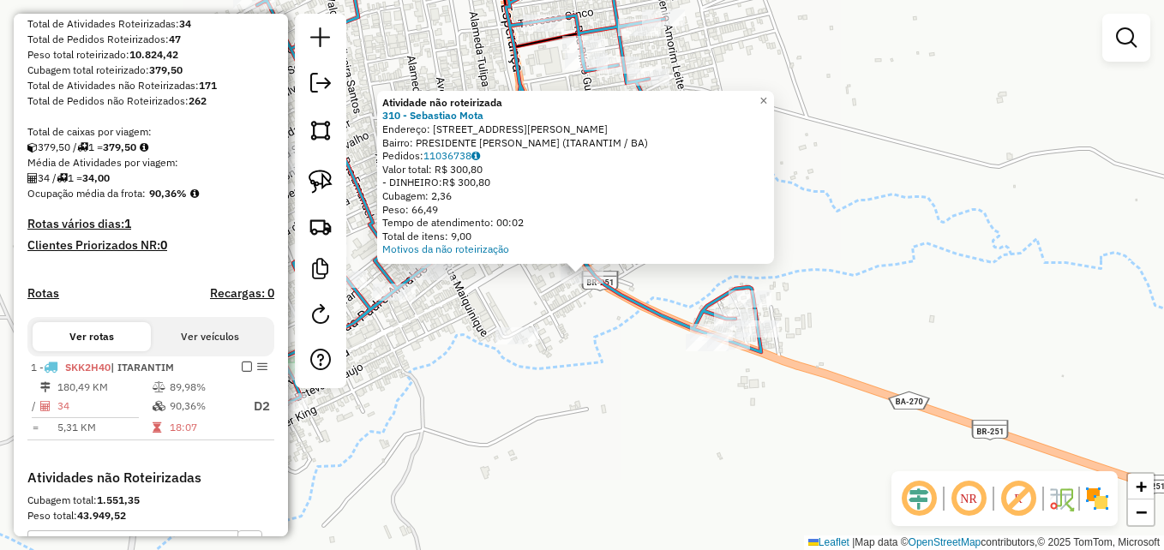
click at [618, 366] on div "Atividade não roteirizada 310 - Sebastiao Mota Endereço: Rua Manoel Dantas Nova…" at bounding box center [582, 275] width 1164 height 550
click at [572, 337] on div "Atividade não roteirizada 310 - Sebastiao Mota Endereço: Rua Manoel Dantas Nova…" at bounding box center [582, 275] width 1164 height 550
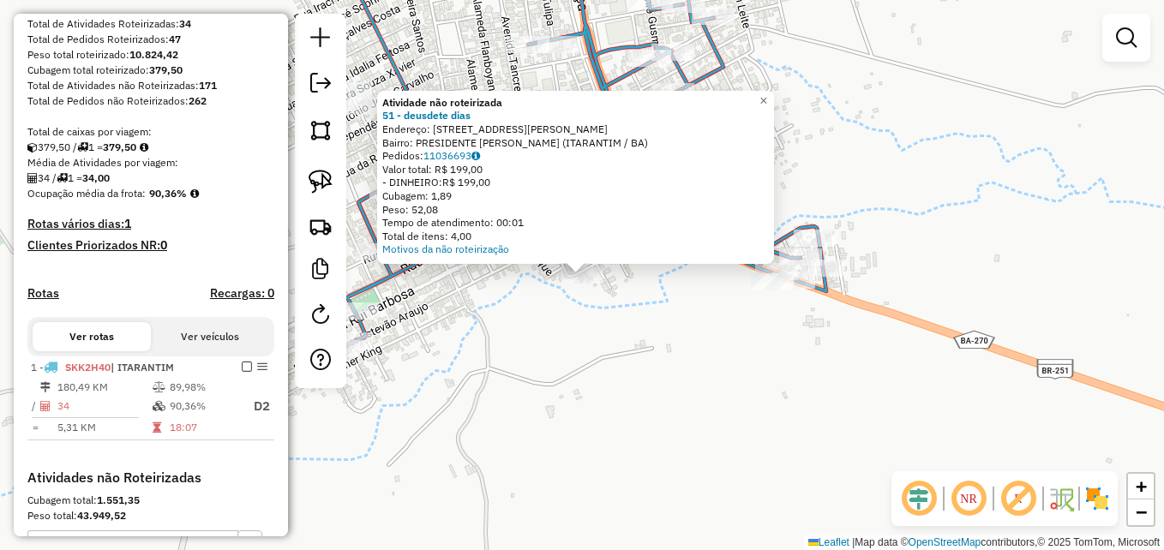
click at [610, 361] on div "Atividade não roteirizada 51 - deusdete dias Endereço: RUA edvard brito lande 5…" at bounding box center [582, 275] width 1164 height 550
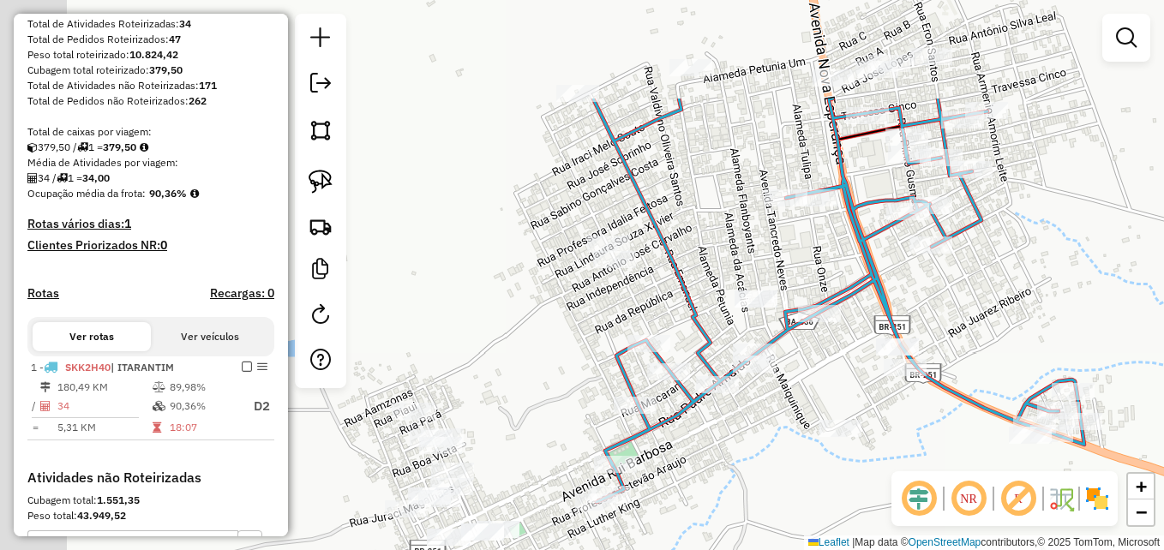
drag, startPoint x: 675, startPoint y: 308, endPoint x: 975, endPoint y: 467, distance: 339.8
click at [975, 467] on div "Janela de atendimento Grade de atendimento Capacidade Transportadoras Veículos …" at bounding box center [582, 275] width 1164 height 550
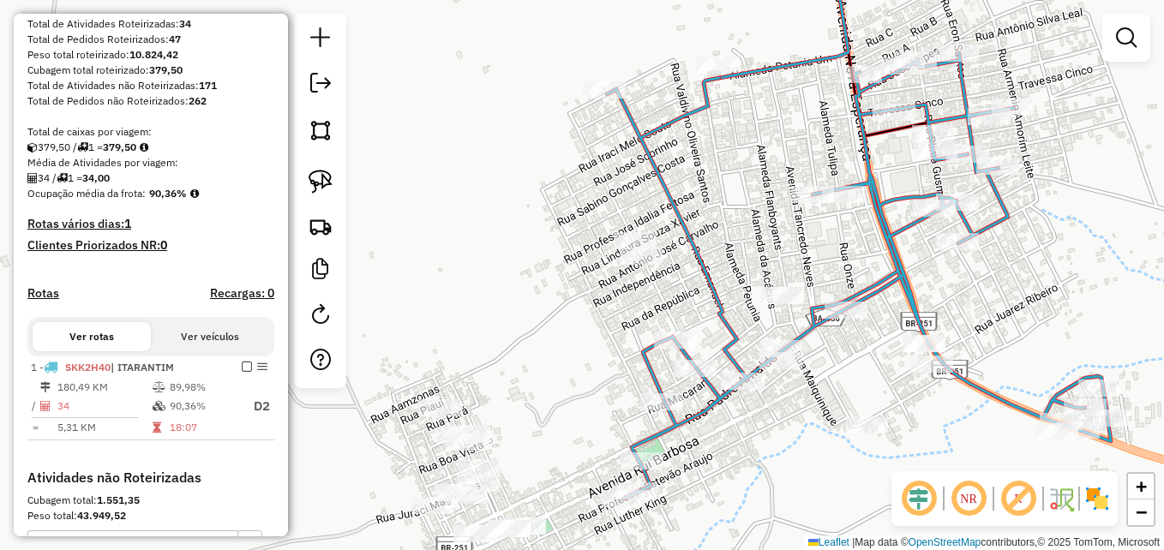
drag, startPoint x: 999, startPoint y: 435, endPoint x: 930, endPoint y: 373, distance: 92.3
click at [941, 380] on div "Janela de atendimento Grade de atendimento Capacidade Transportadoras Veículos …" at bounding box center [582, 275] width 1164 height 550
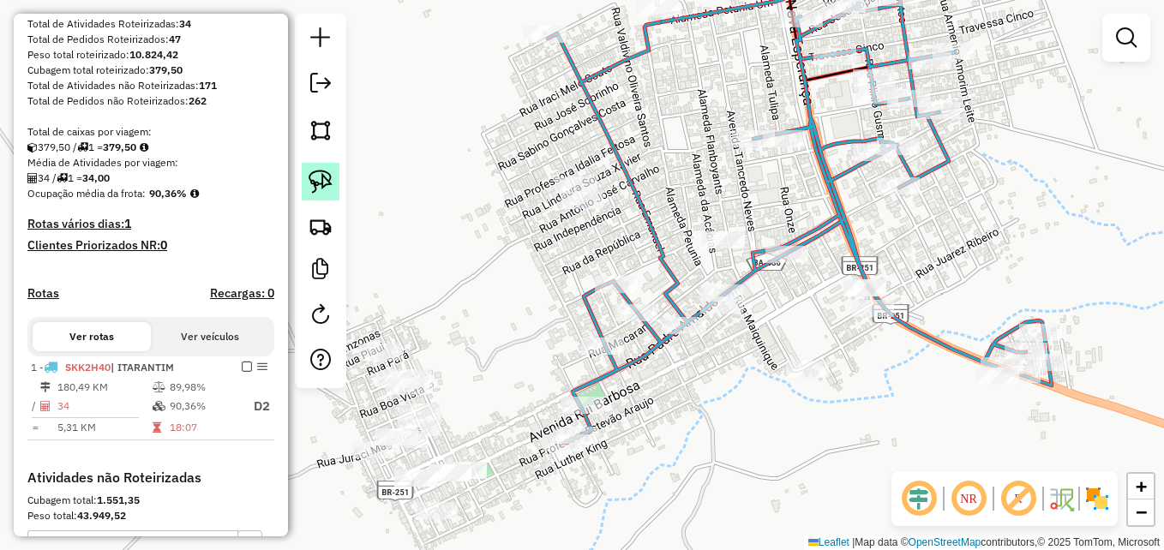
click at [316, 190] on img at bounding box center [321, 182] width 24 height 24
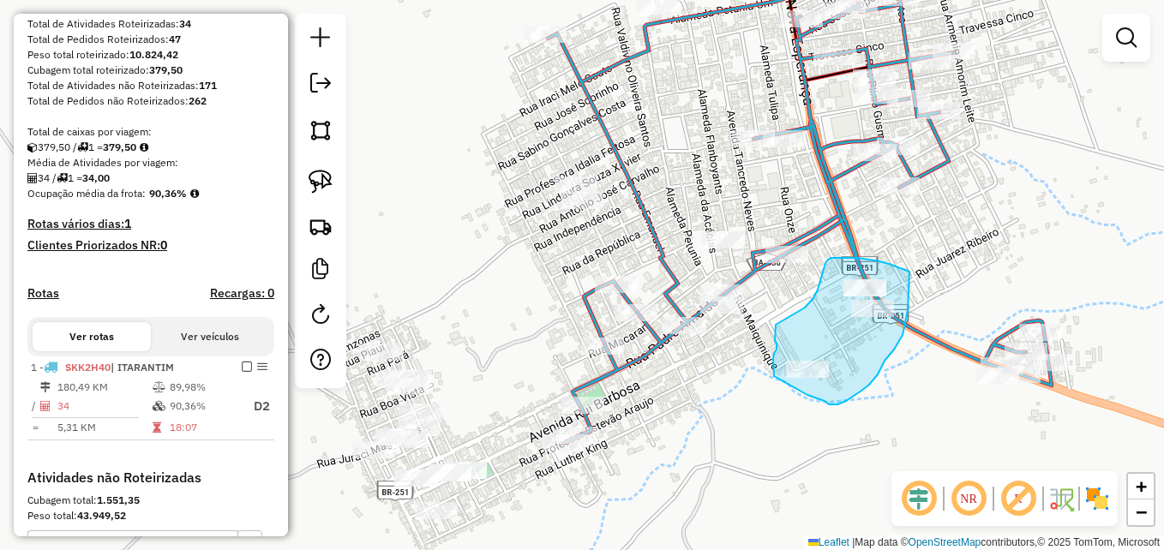
drag, startPoint x: 846, startPoint y: 258, endPoint x: 910, endPoint y: 272, distance: 64.9
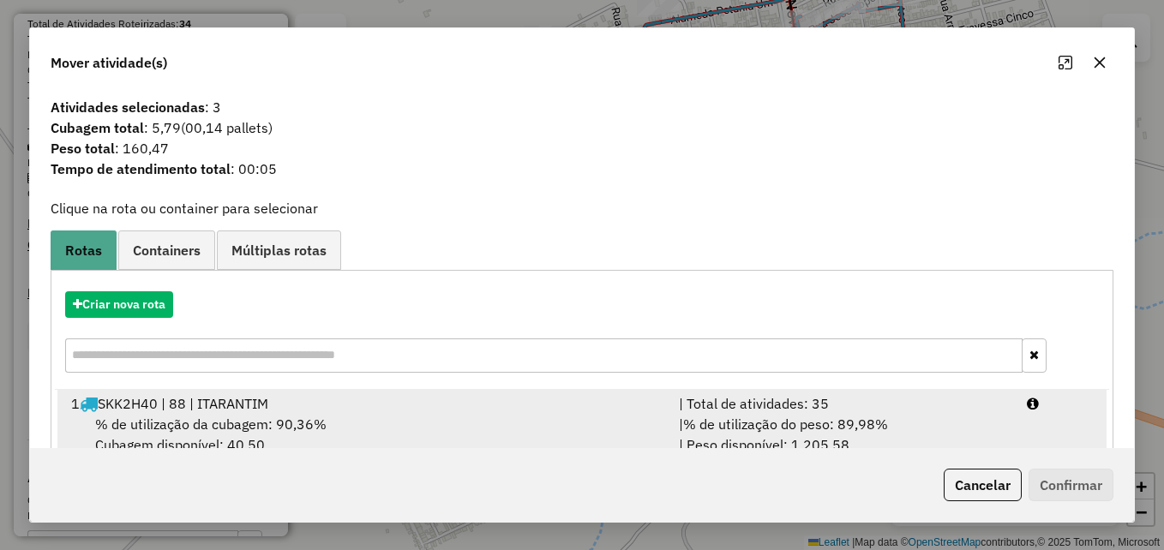
click at [209, 414] on div "% de utilização da cubagem: 90,36% Cubagem disponível: 40,50" at bounding box center [365, 434] width 608 height 41
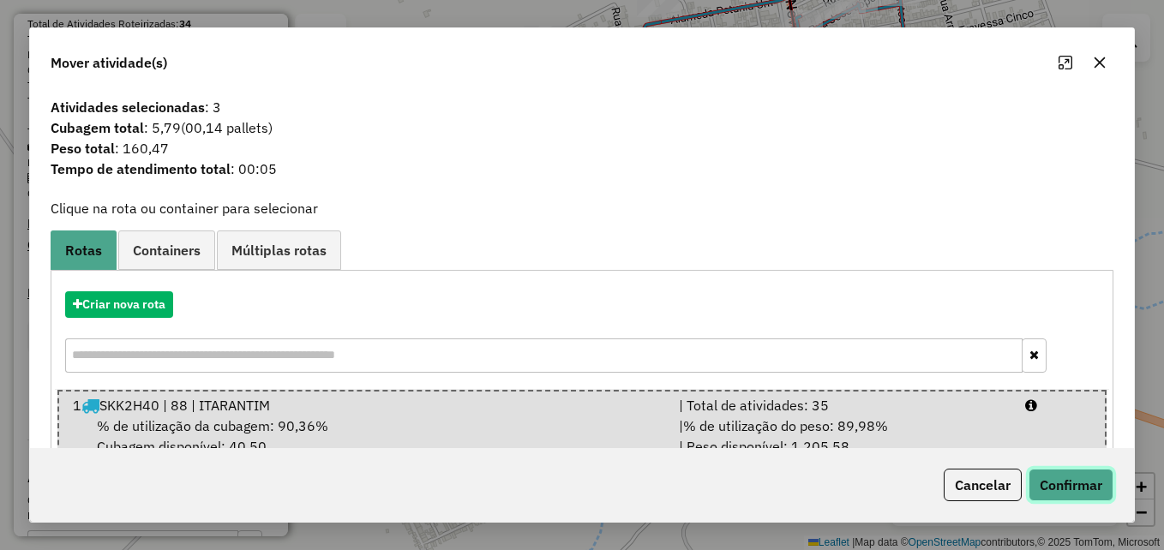
click at [1075, 485] on button "Confirmar" at bounding box center [1071, 485] width 85 height 33
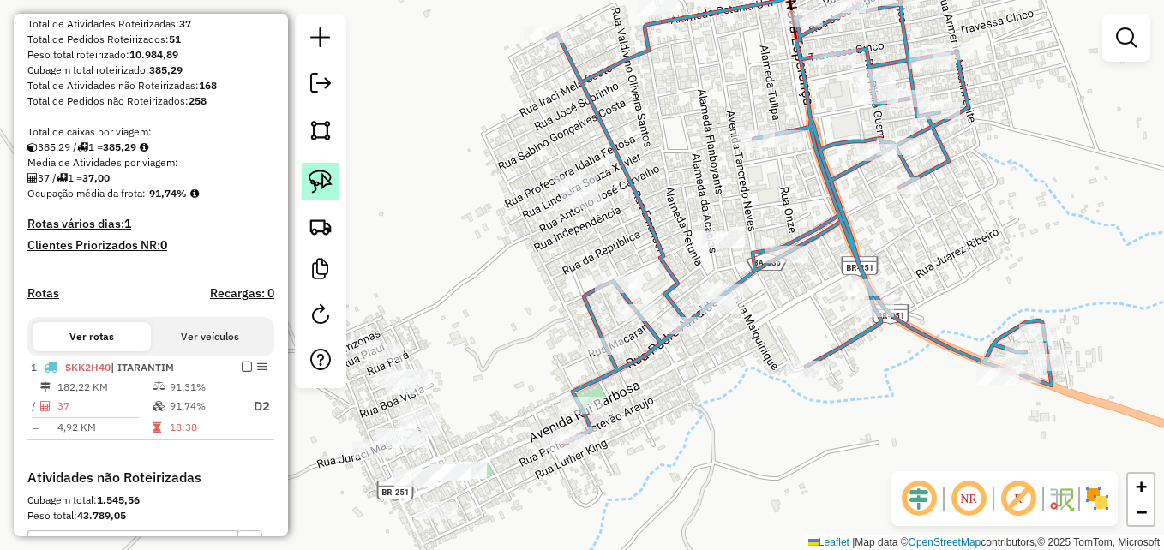
click at [313, 183] on img at bounding box center [321, 182] width 24 height 24
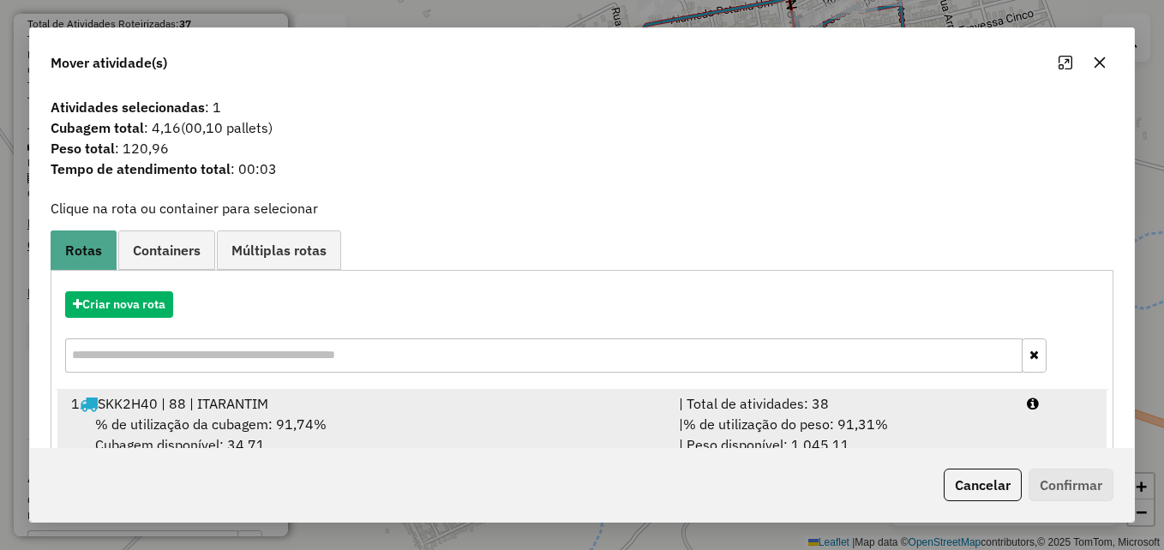
click at [352, 414] on div "% de utilização da cubagem: 91,74% Cubagem disponível: 34,71" at bounding box center [365, 434] width 608 height 41
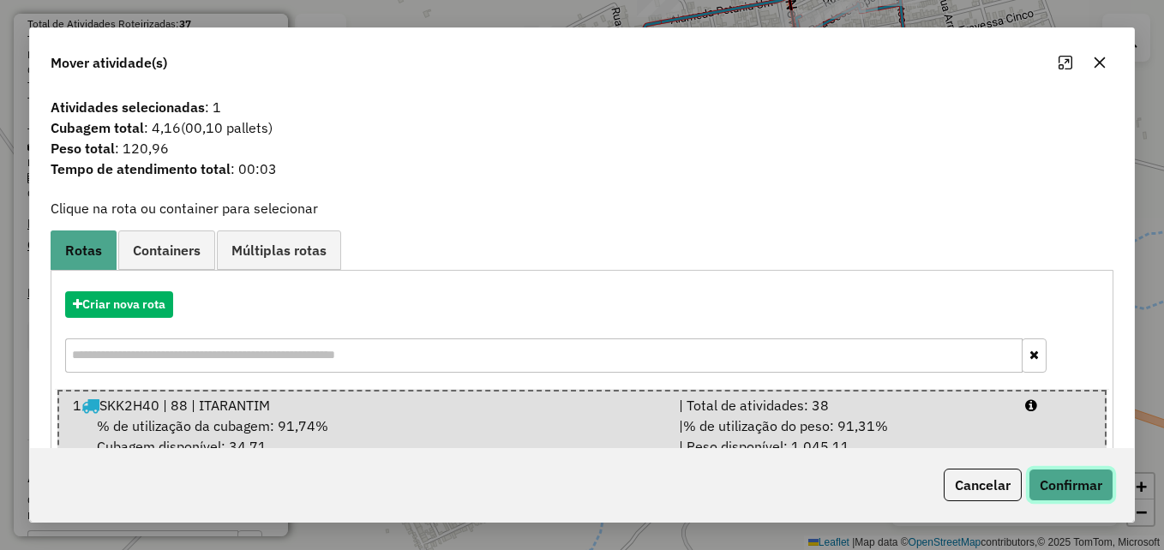
click at [1067, 484] on button "Confirmar" at bounding box center [1071, 485] width 85 height 33
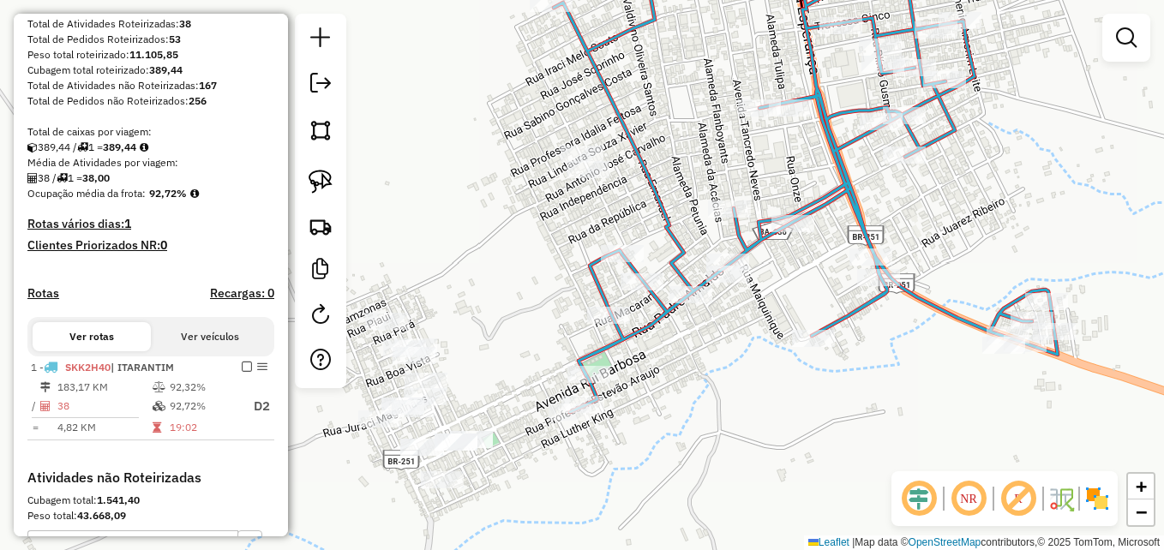
drag, startPoint x: 742, startPoint y: 437, endPoint x: 803, endPoint y: 278, distance: 170.7
click at [797, 282] on div "Janela de atendimento Grade de atendimento Capacidade Transportadoras Veículos …" at bounding box center [582, 275] width 1164 height 550
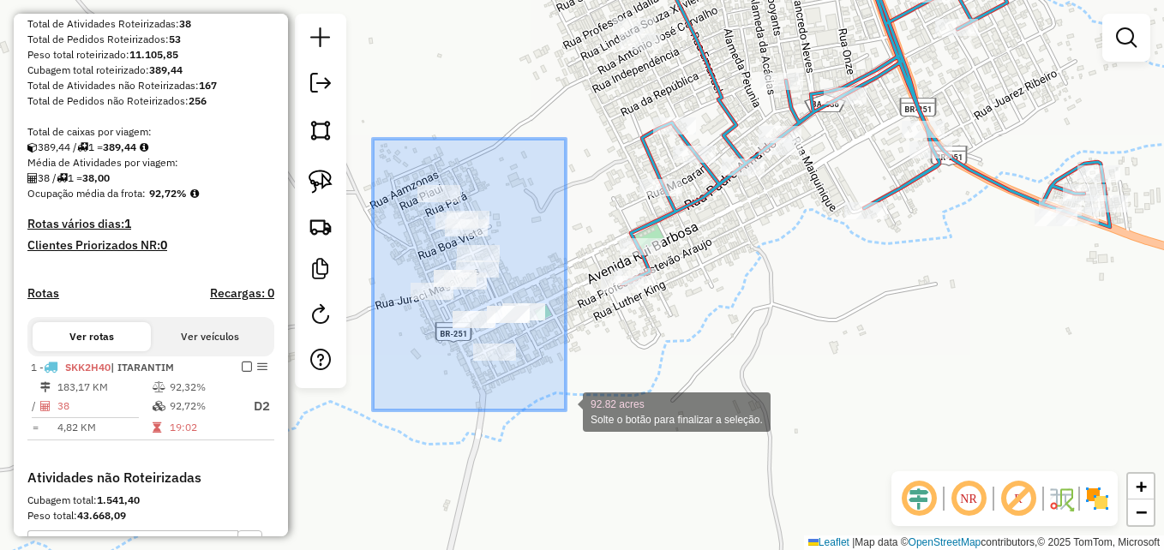
drag, startPoint x: 373, startPoint y: 139, endPoint x: 567, endPoint y: 411, distance: 333.8
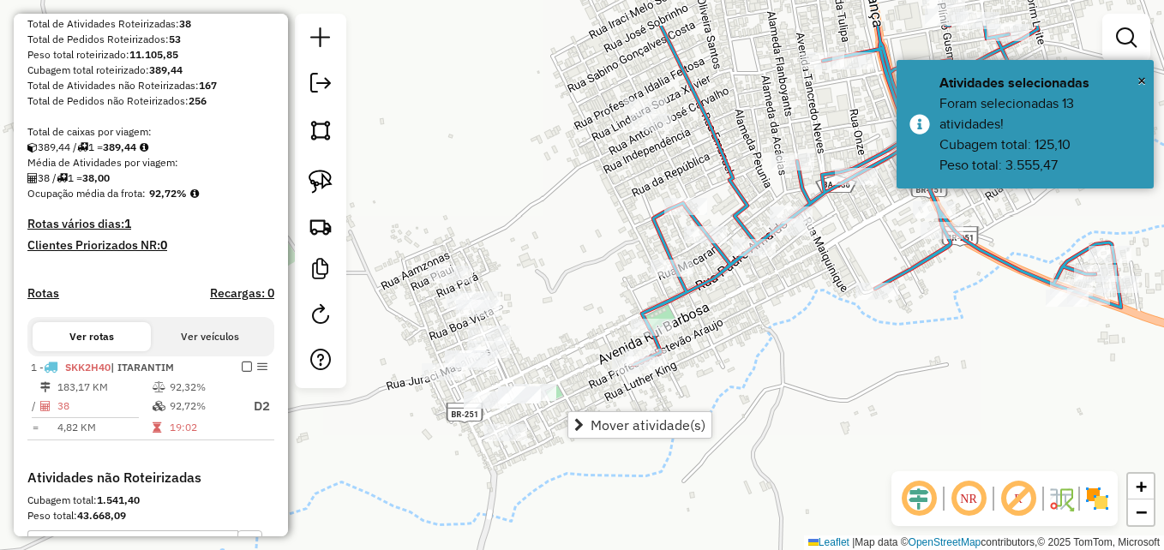
drag, startPoint x: 537, startPoint y: 137, endPoint x: 548, endPoint y: 218, distance: 81.4
click at [548, 218] on div "Janela de atendimento Grade de atendimento Capacidade Transportadoras Veículos …" at bounding box center [582, 275] width 1164 height 550
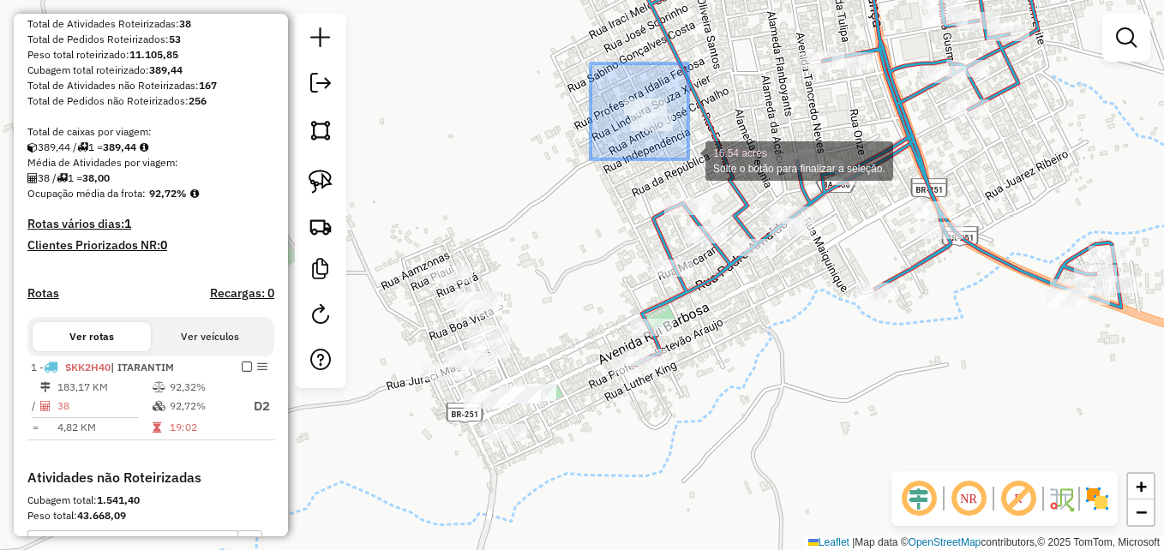
drag, startPoint x: 591, startPoint y: 63, endPoint x: 689, endPoint y: 159, distance: 137.0
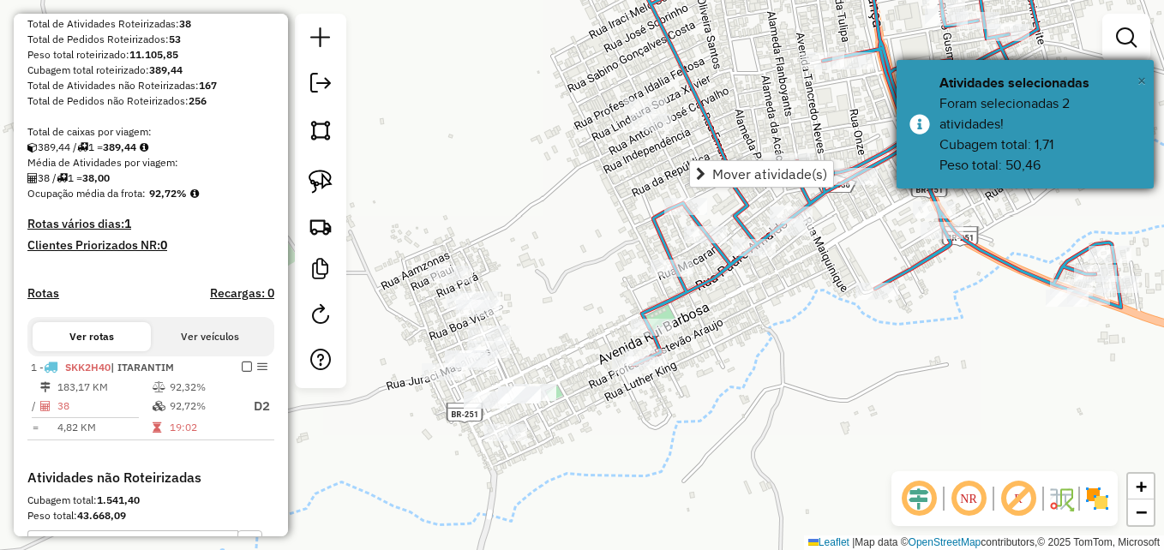
click at [1146, 79] on span "×" at bounding box center [1142, 80] width 9 height 19
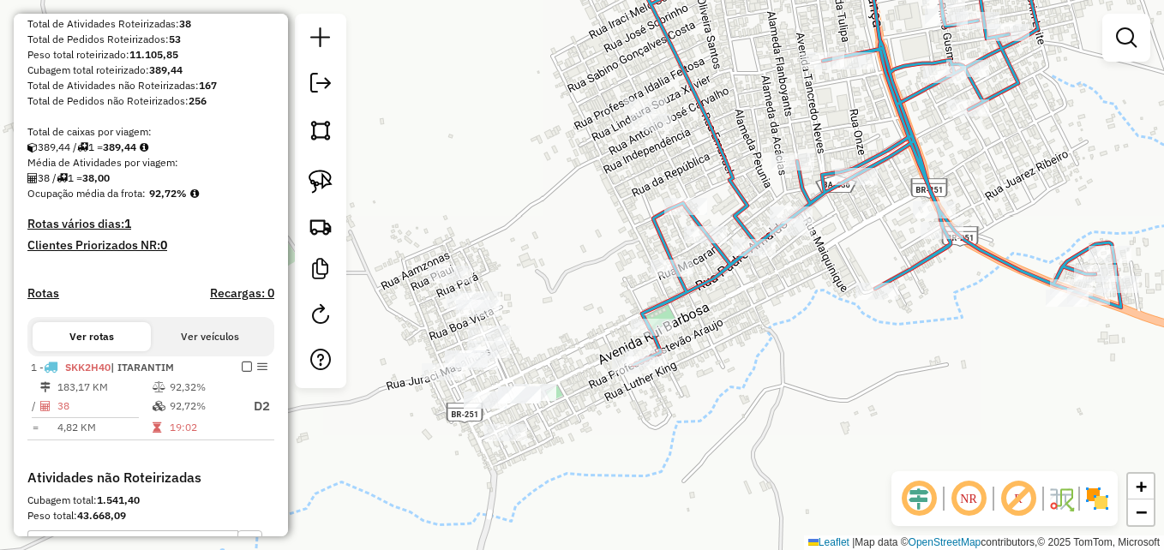
drag, startPoint x: 315, startPoint y: 178, endPoint x: 372, endPoint y: 169, distance: 58.2
click at [315, 178] on img at bounding box center [321, 182] width 24 height 24
drag, startPoint x: 671, startPoint y: 89, endPoint x: 684, endPoint y: 98, distance: 15.5
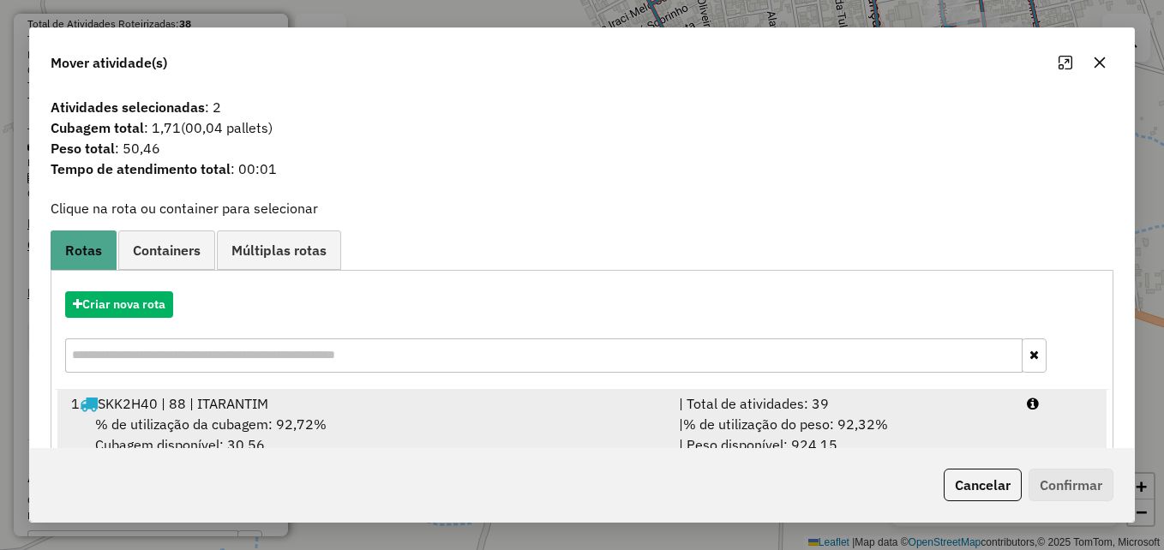
click at [359, 411] on div "1 SKK2H40 | 88 | ITARANTIM" at bounding box center [365, 404] width 608 height 21
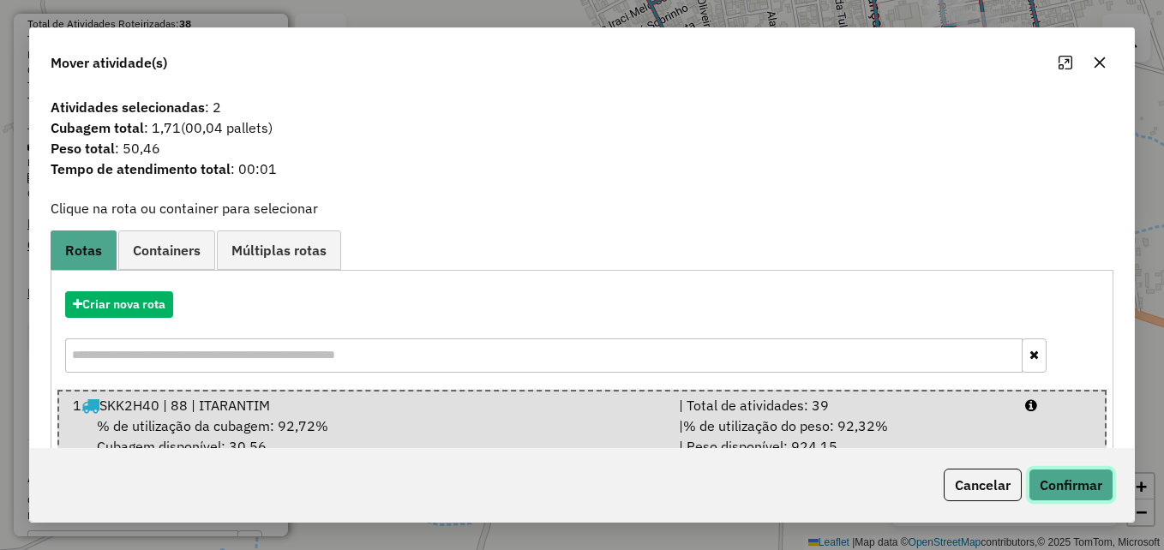
click at [1063, 478] on button "Confirmar" at bounding box center [1071, 485] width 85 height 33
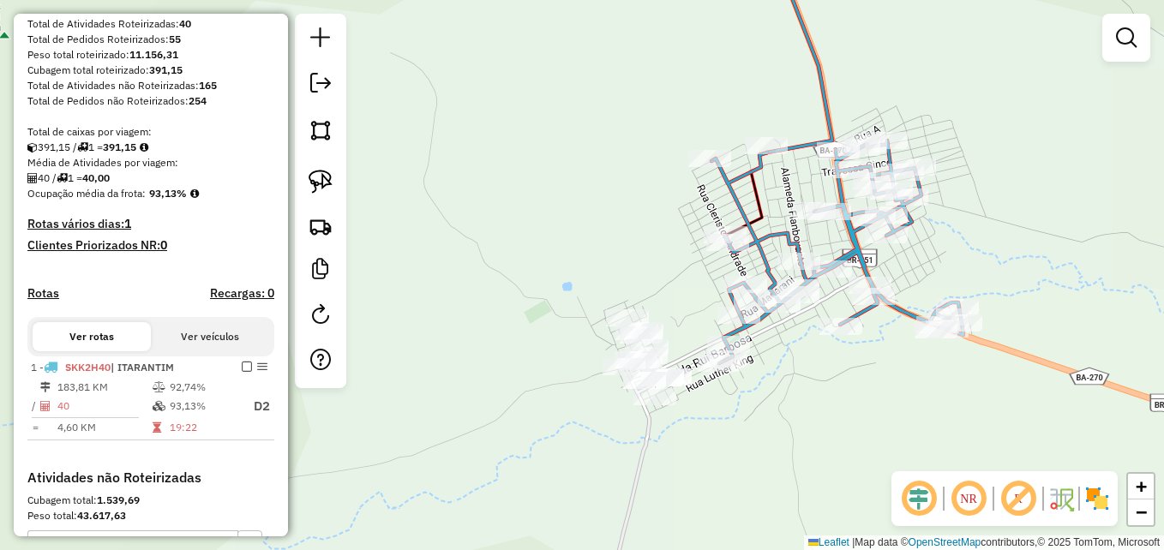
click at [580, 205] on div "Janela de atendimento Grade de atendimento Capacidade Transportadoras Veículos …" at bounding box center [582, 275] width 1164 height 550
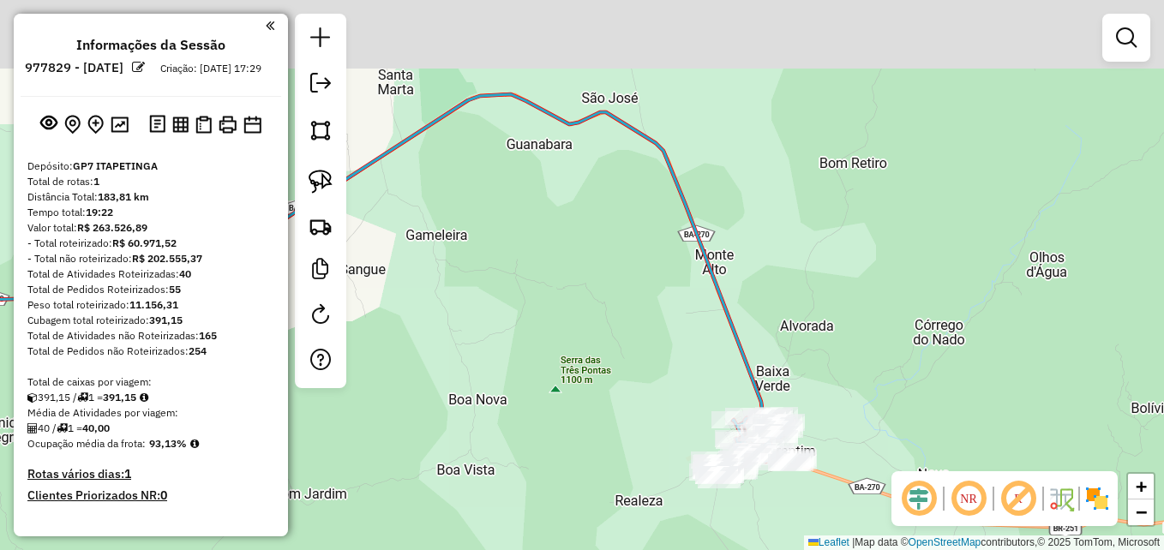
drag, startPoint x: 1045, startPoint y: 177, endPoint x: 935, endPoint y: 410, distance: 258.1
click at [940, 412] on div "Janela de atendimento Grade de atendimento Capacidade Transportadoras Veículos …" at bounding box center [582, 275] width 1164 height 550
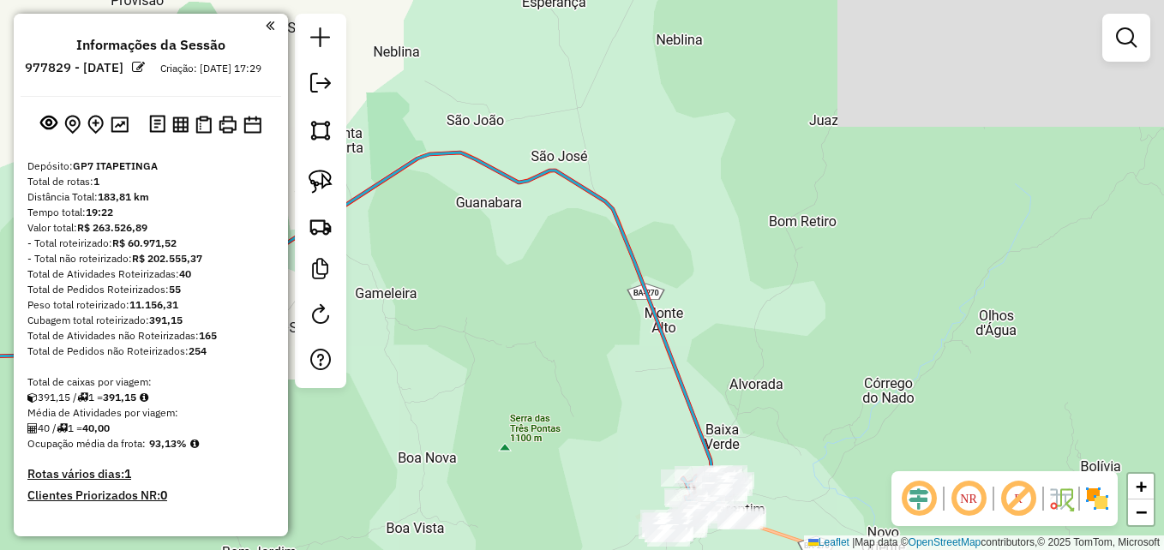
drag, startPoint x: 755, startPoint y: 367, endPoint x: 783, endPoint y: 268, distance: 103.2
click at [783, 268] on div "Janela de atendimento Grade de atendimento Capacidade Transportadoras Veículos …" at bounding box center [582, 275] width 1164 height 550
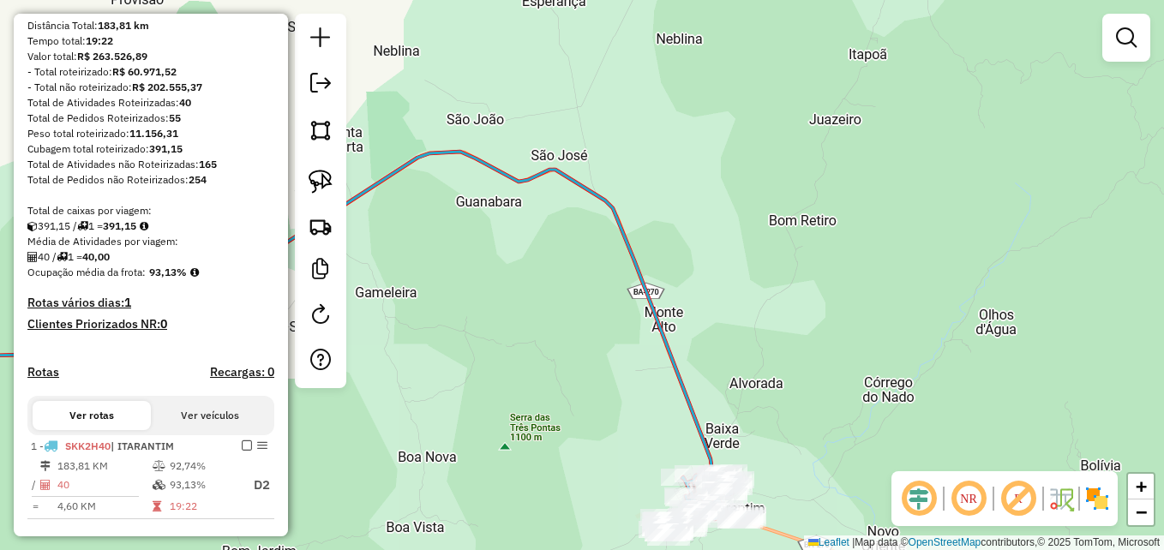
scroll to position [257, 0]
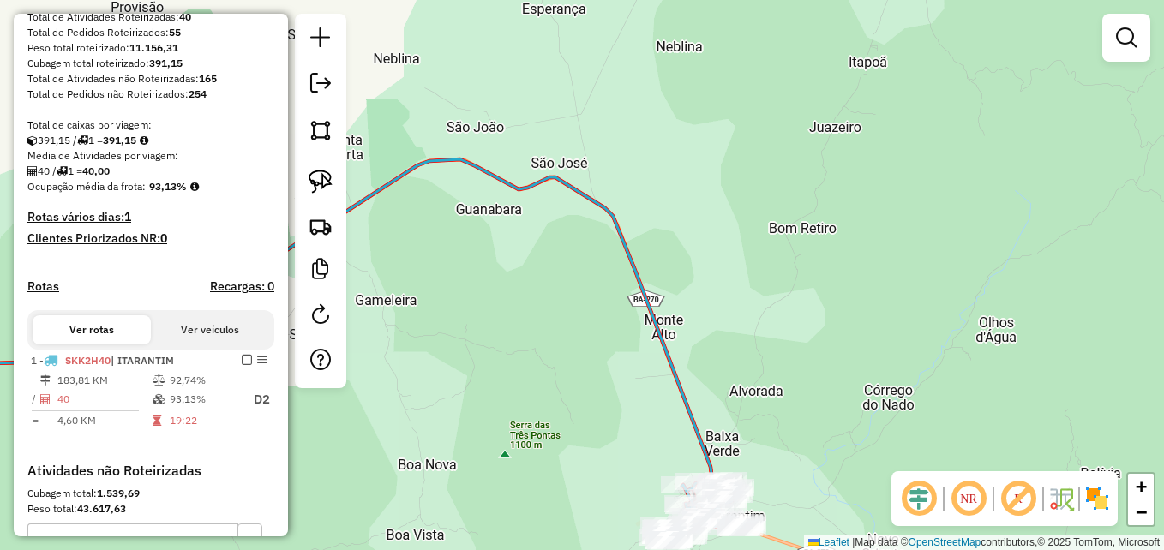
drag, startPoint x: 816, startPoint y: 201, endPoint x: 756, endPoint y: 328, distance: 139.6
click at [756, 328] on div "Janela de atendimento Grade de atendimento Capacidade Transportadoras Veículos …" at bounding box center [582, 275] width 1164 height 550
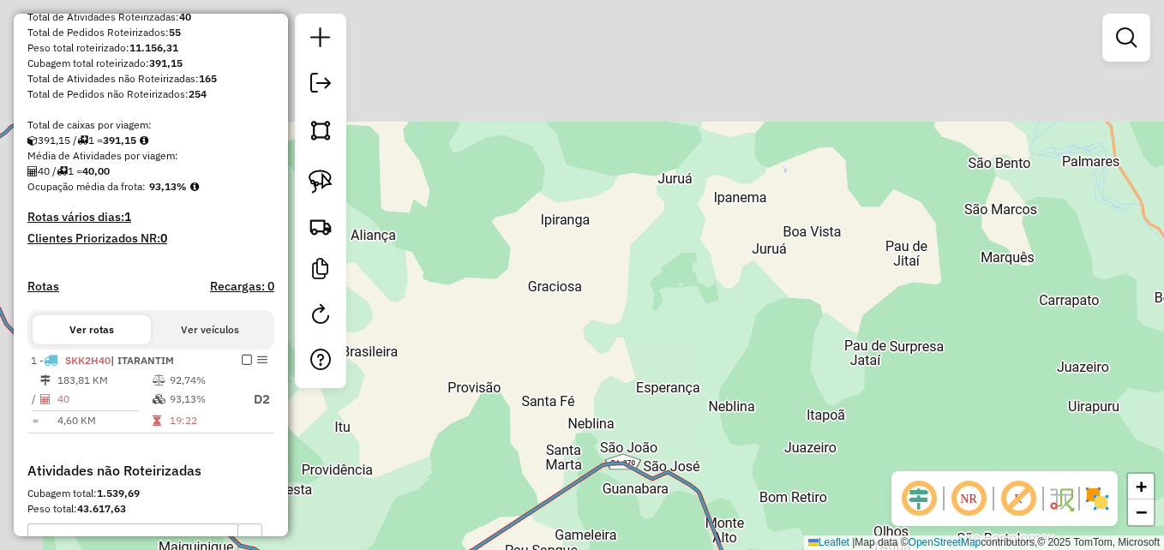
drag, startPoint x: 687, startPoint y: 207, endPoint x: 779, endPoint y: 376, distance: 192.6
click at [779, 376] on div "Janela de atendimento Grade de atendimento Capacidade Transportadoras Veículos …" at bounding box center [582, 275] width 1164 height 550
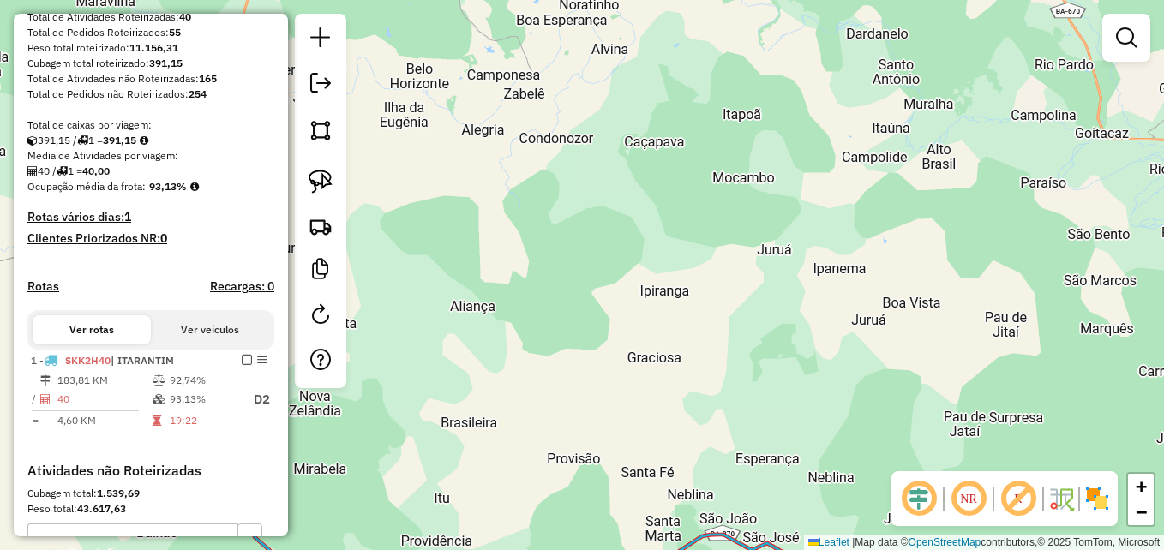
drag, startPoint x: 538, startPoint y: 224, endPoint x: 852, endPoint y: 370, distance: 346.0
click at [864, 375] on div "Janela de atendimento Grade de atendimento Capacidade Transportadoras Veículos …" at bounding box center [582, 275] width 1164 height 550
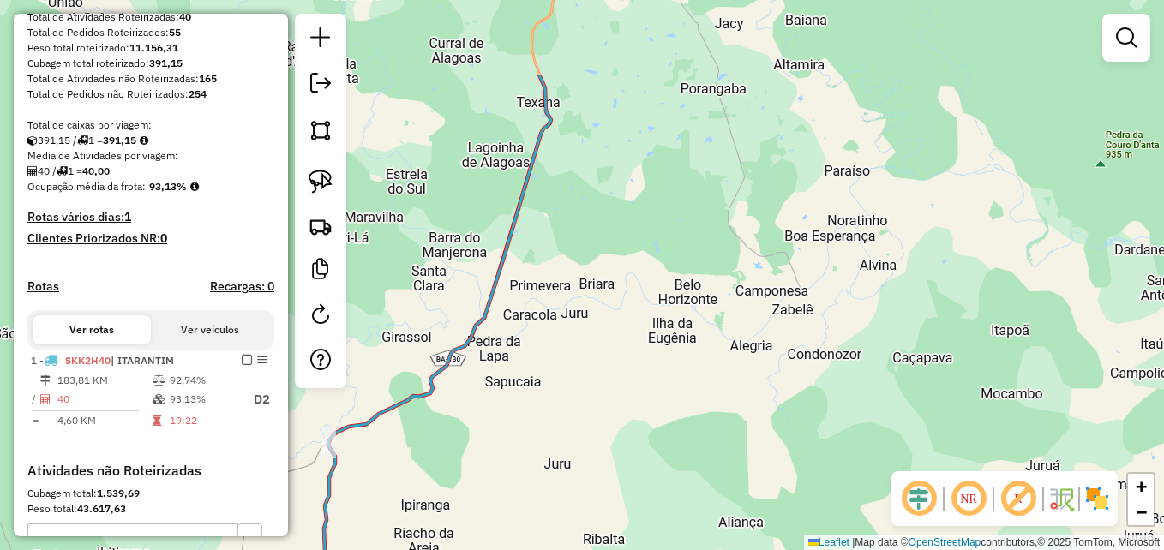
drag, startPoint x: 627, startPoint y: 225, endPoint x: 669, endPoint y: 320, distance: 104.0
click at [656, 358] on div "Janela de atendimento Grade de atendimento Capacidade Transportadoras Veículos …" at bounding box center [582, 275] width 1164 height 550
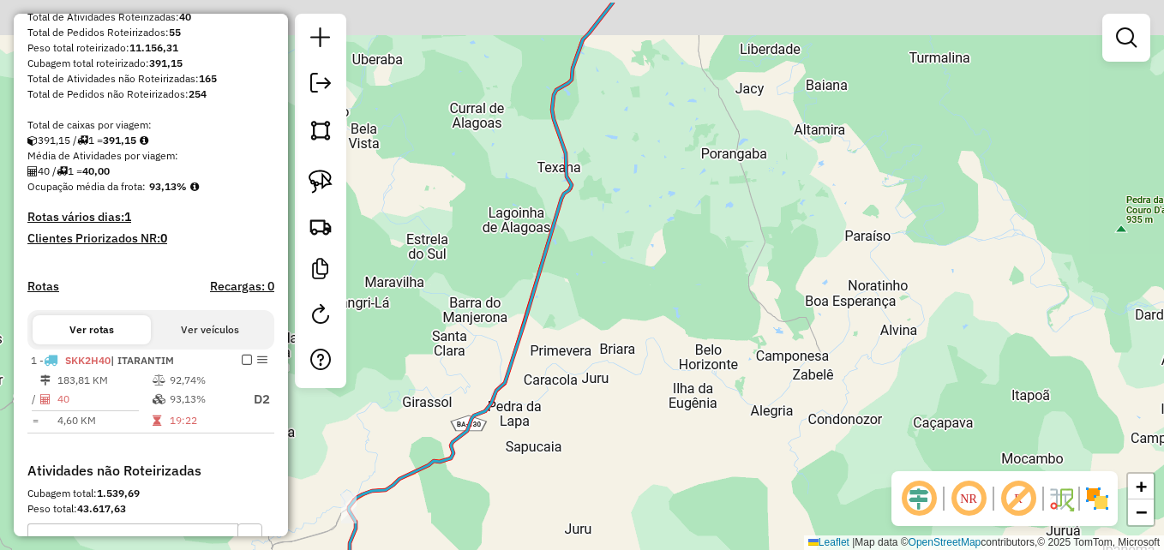
drag, startPoint x: 670, startPoint y: 215, endPoint x: 696, endPoint y: 300, distance: 89.0
click at [696, 298] on div "Janela de atendimento Grade de atendimento Capacidade Transportadoras Veículos …" at bounding box center [582, 275] width 1164 height 550
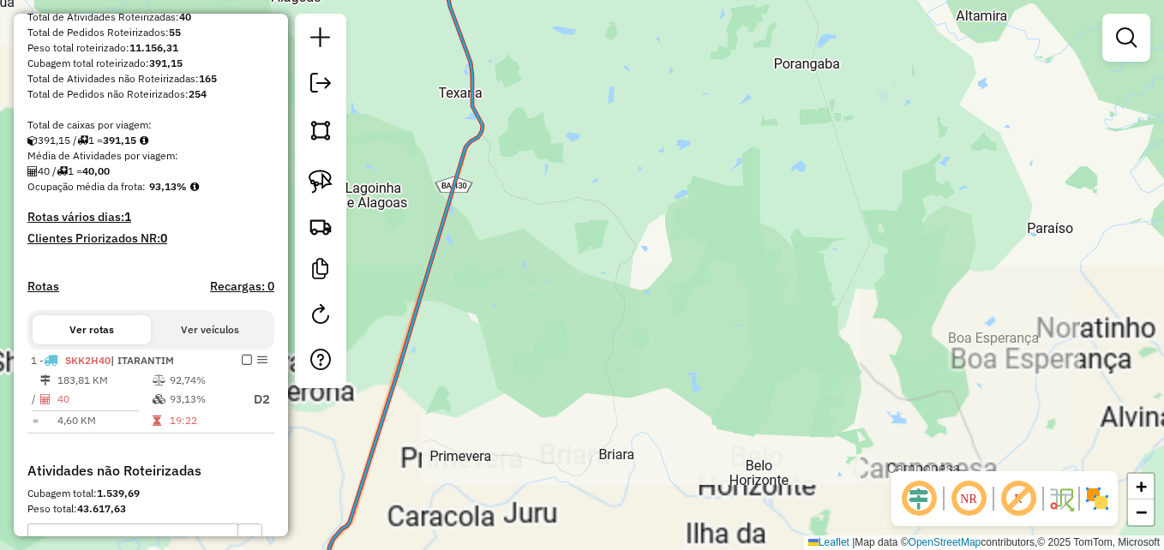
drag, startPoint x: 737, startPoint y: 195, endPoint x: 750, endPoint y: 374, distance: 179.7
click at [750, 374] on div "Janela de atendimento Grade de atendimento Capacidade Transportadoras Veículos …" at bounding box center [582, 275] width 1164 height 550
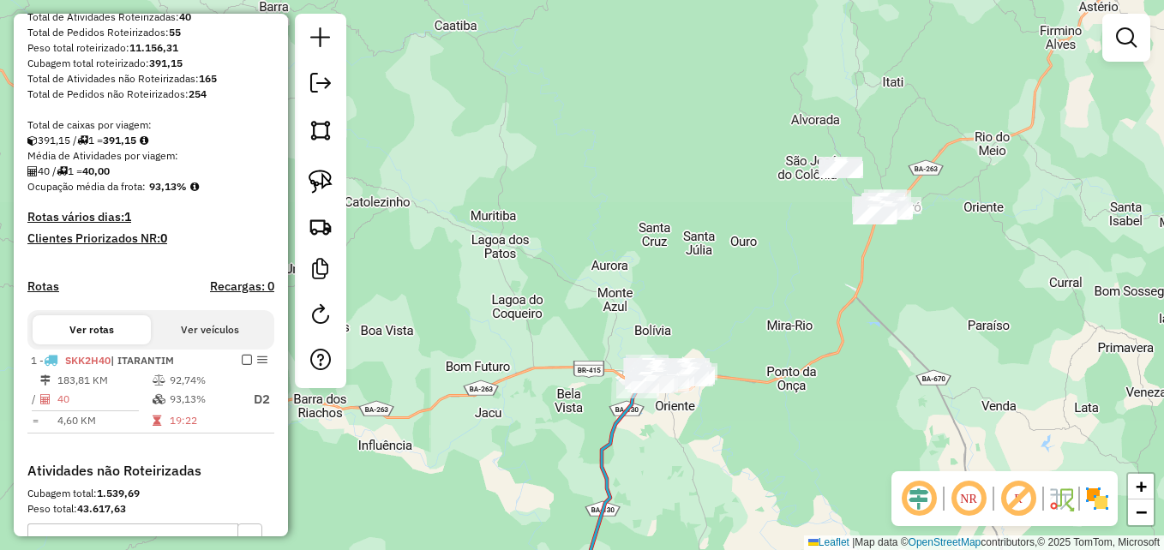
drag, startPoint x: 778, startPoint y: 348, endPoint x: 757, endPoint y: 418, distance: 72.4
click at [757, 418] on div "Janela de atendimento Grade de atendimento Capacidade Transportadoras Veículos …" at bounding box center [582, 275] width 1164 height 550
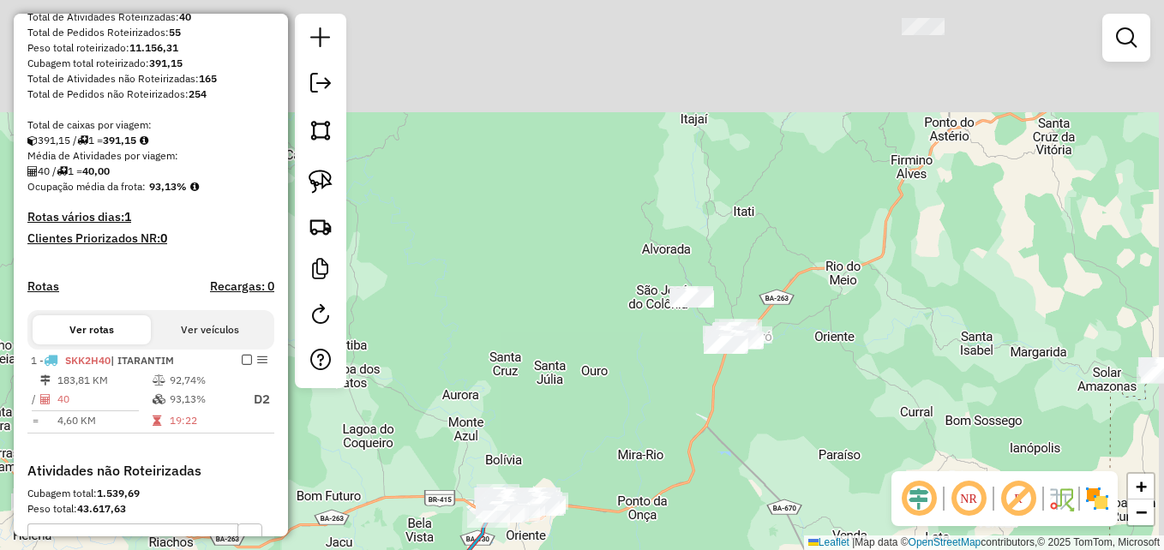
drag, startPoint x: 849, startPoint y: 249, endPoint x: 698, endPoint y: 416, distance: 225.2
click at [698, 416] on div "Janela de atendimento Grade de atendimento Capacidade Transportadoras Veículos …" at bounding box center [582, 275] width 1164 height 550
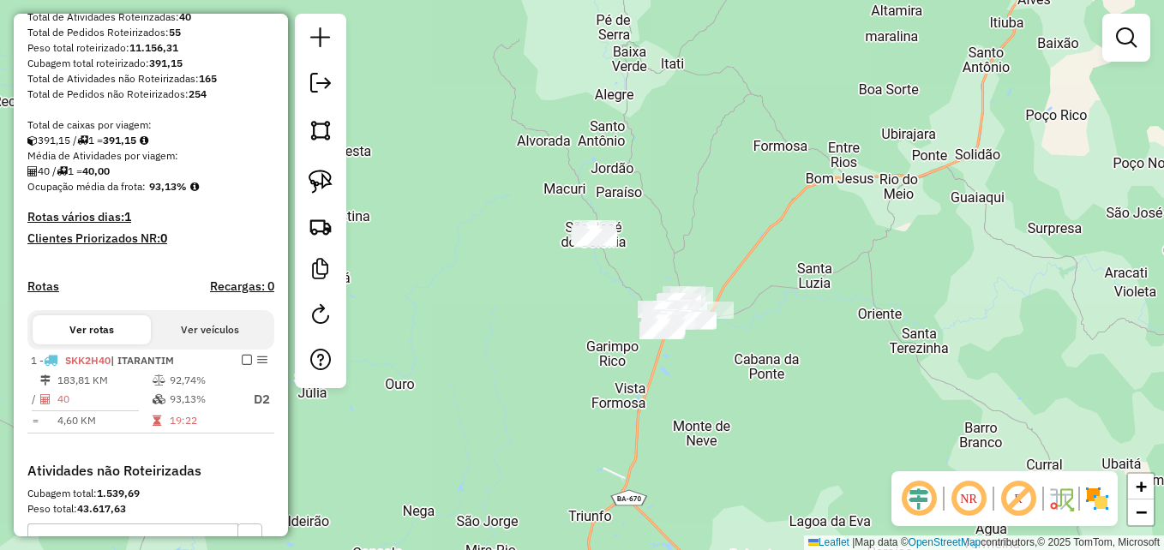
drag, startPoint x: 827, startPoint y: 297, endPoint x: 851, endPoint y: 332, distance: 42.6
click at [851, 330] on div "Janela de atendimento Grade de atendimento Capacidade Transportadoras Veículos …" at bounding box center [582, 275] width 1164 height 550
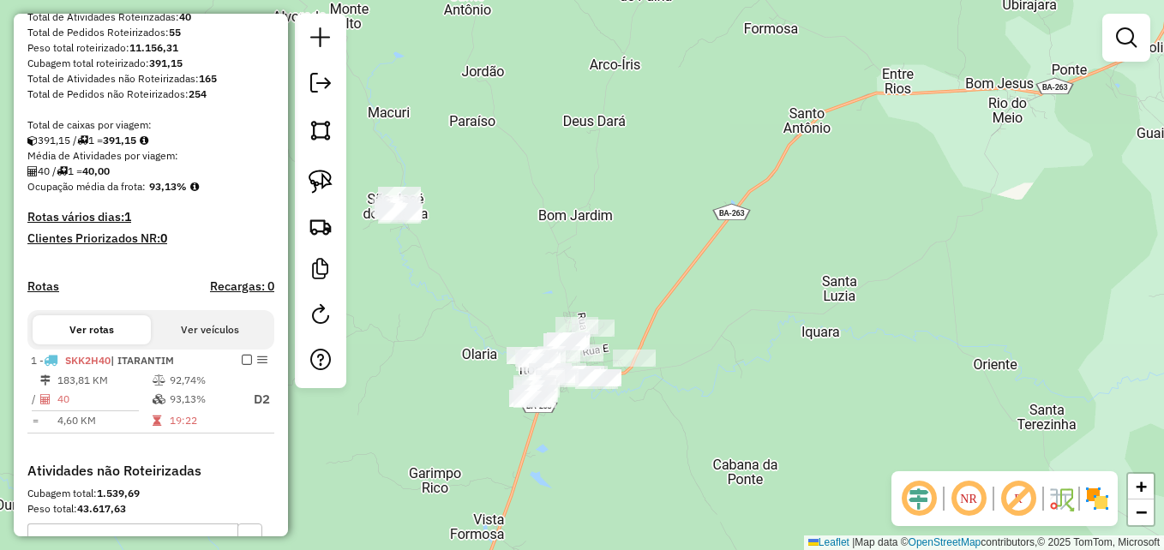
drag, startPoint x: 815, startPoint y: 328, endPoint x: 900, endPoint y: 274, distance: 101.8
click at [891, 278] on div "Janela de atendimento Grade de atendimento Capacidade Transportadoras Veículos …" at bounding box center [582, 275] width 1164 height 550
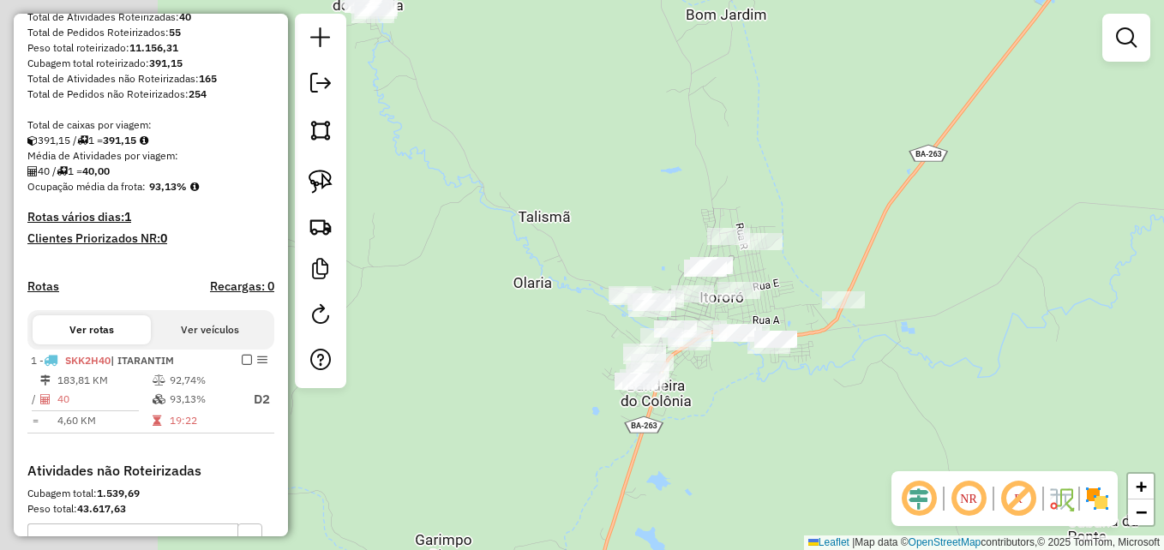
drag, startPoint x: 659, startPoint y: 236, endPoint x: 922, endPoint y: 210, distance: 263.6
click at [922, 210] on div "Janela de atendimento Grade de atendimento Capacidade Transportadoras Veículos …" at bounding box center [582, 275] width 1164 height 550
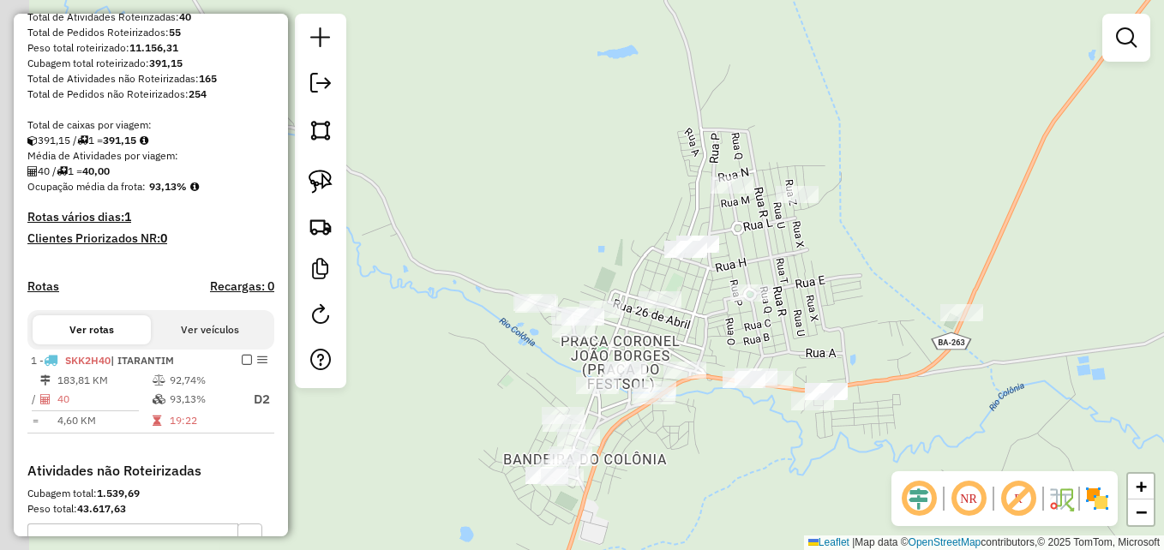
drag, startPoint x: 789, startPoint y: 211, endPoint x: 905, endPoint y: 143, distance: 134.1
click at [905, 146] on div "Janela de atendimento Grade de atendimento Capacidade Transportadoras Veículos …" at bounding box center [582, 275] width 1164 height 550
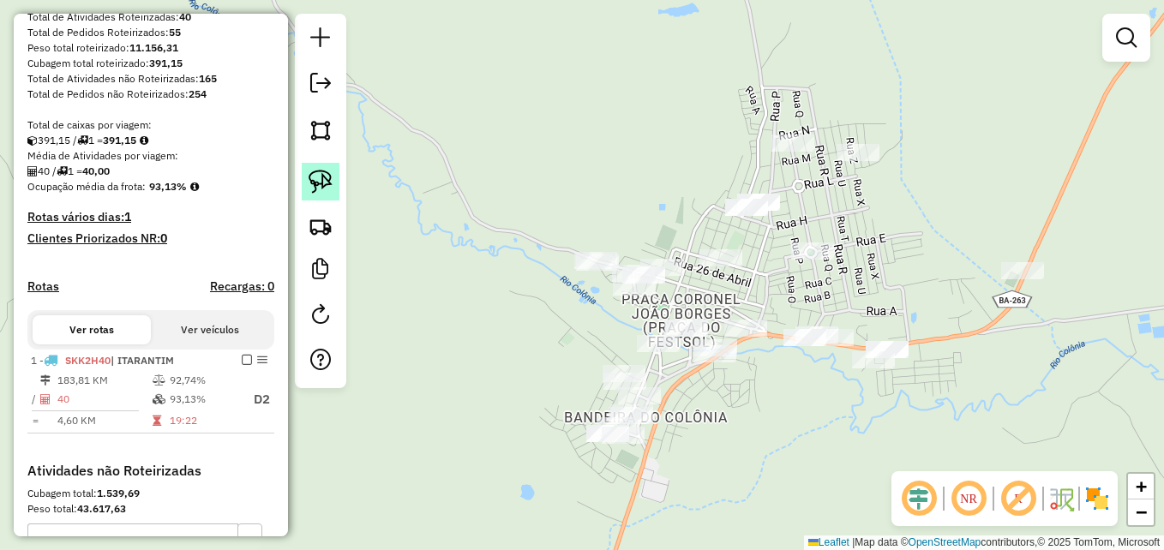
click at [325, 183] on img at bounding box center [321, 182] width 24 height 24
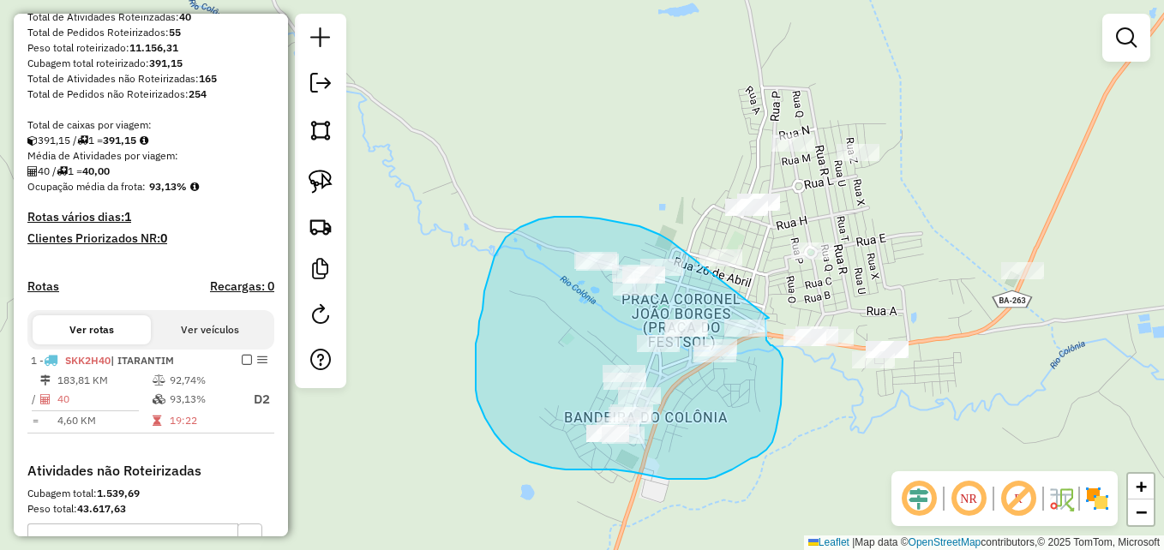
drag, startPoint x: 671, startPoint y: 241, endPoint x: 769, endPoint y: 318, distance: 125.2
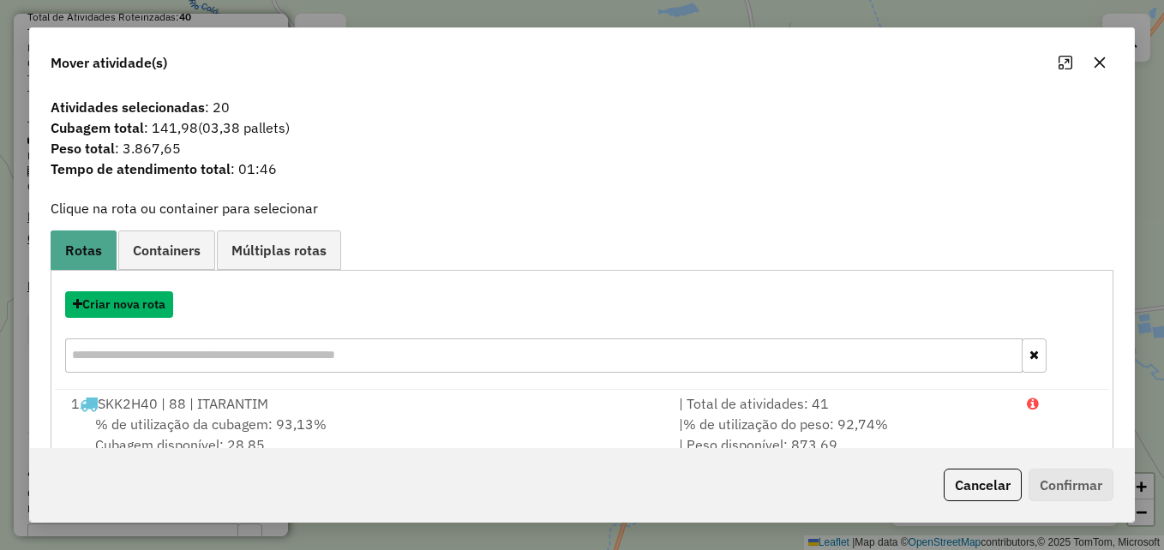
click at [115, 311] on button "Criar nova rota" at bounding box center [119, 305] width 108 height 27
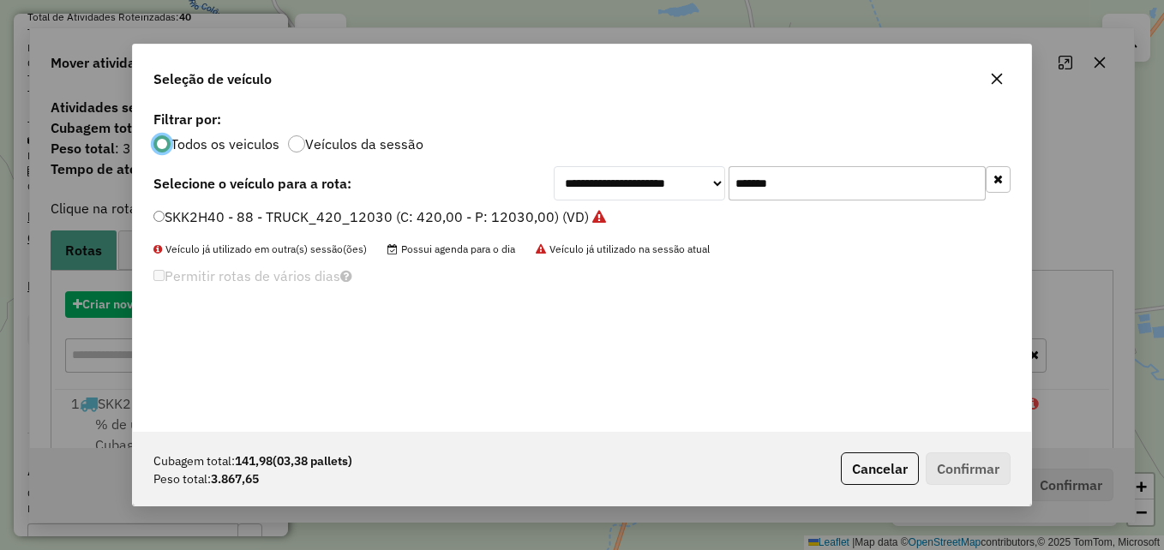
scroll to position [9, 5]
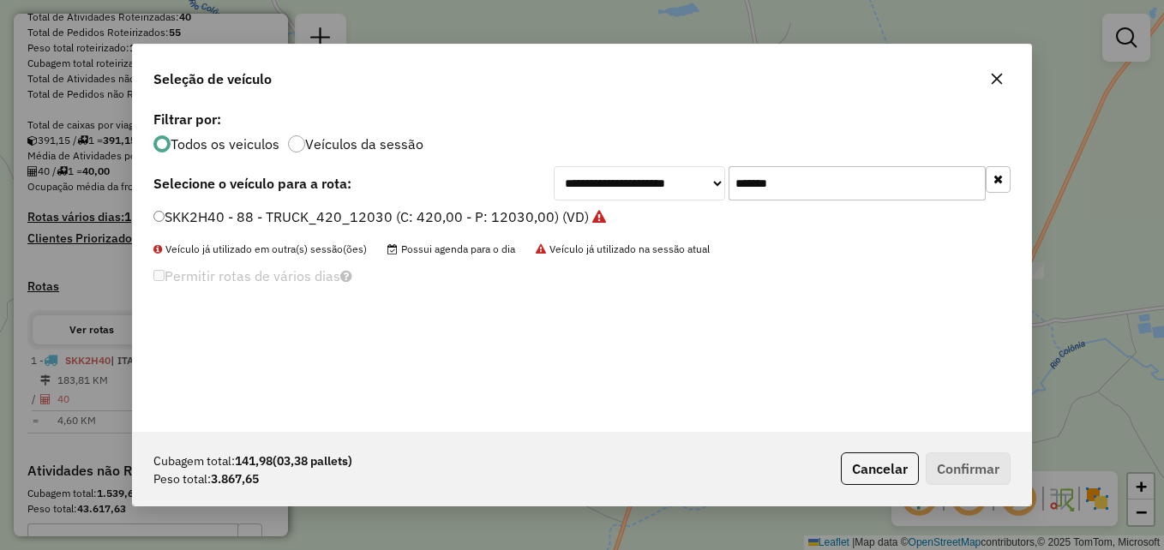
drag, startPoint x: 811, startPoint y: 179, endPoint x: 706, endPoint y: 179, distance: 105.5
click at [706, 179] on div "**********" at bounding box center [782, 183] width 457 height 34
paste input "text"
type input "*******"
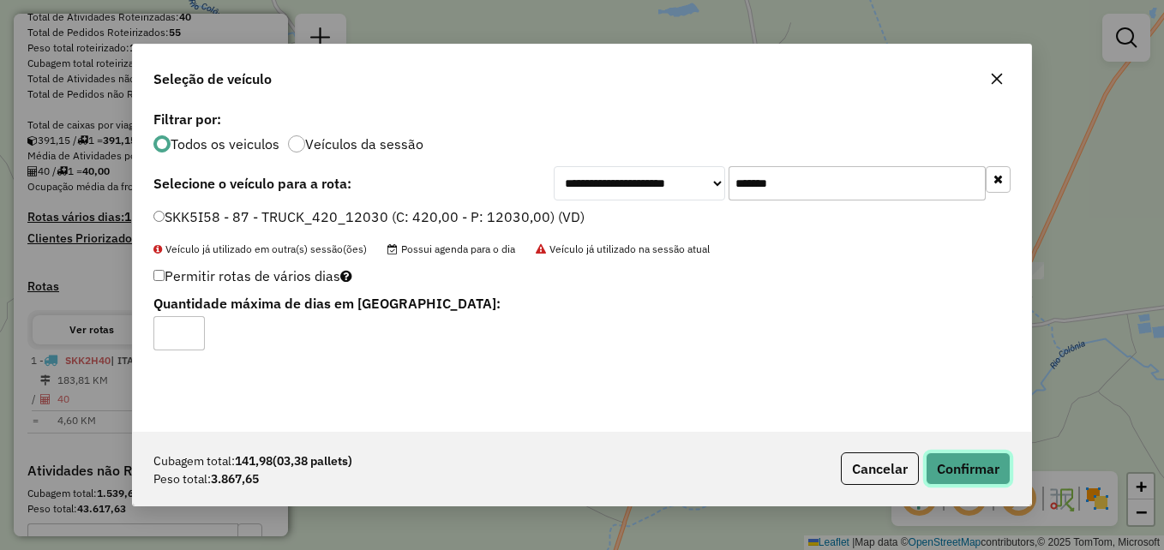
click at [959, 472] on button "Confirmar" at bounding box center [968, 469] width 85 height 33
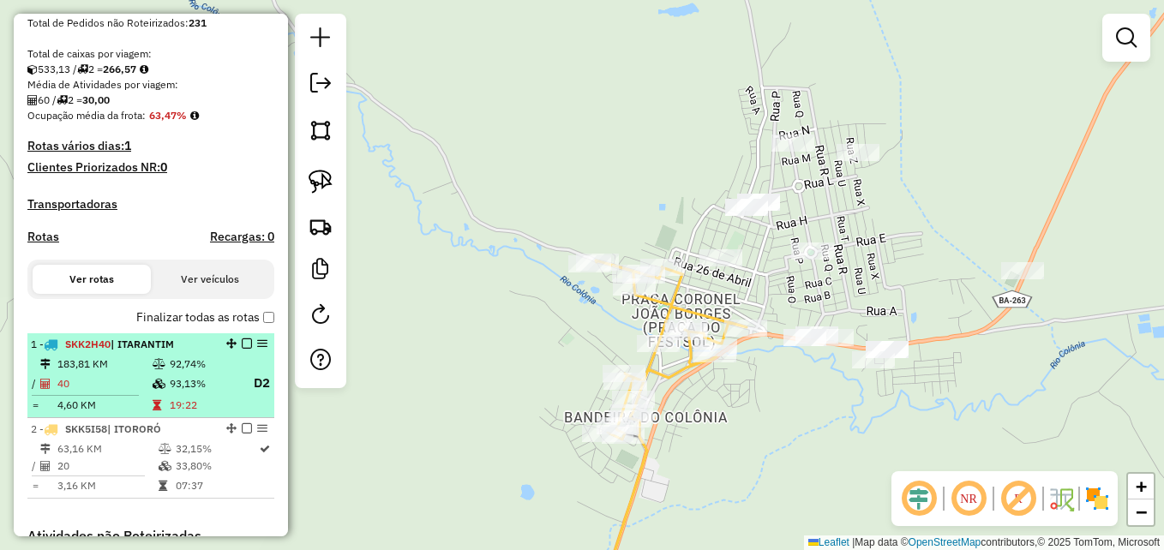
scroll to position [429, 0]
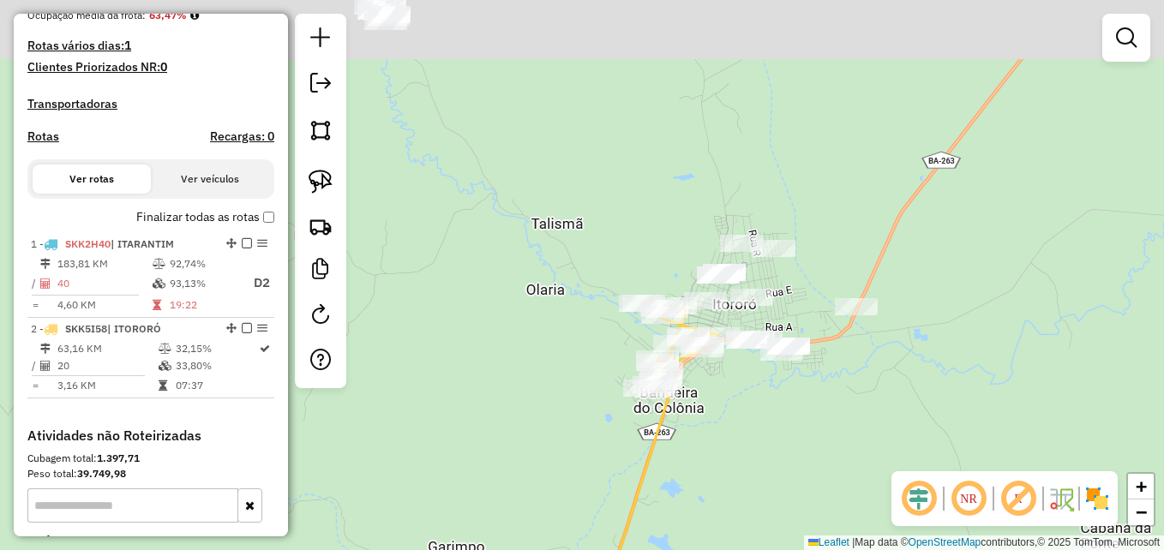
drag, startPoint x: 918, startPoint y: 87, endPoint x: 646, endPoint y: 210, distance: 299.0
click at [646, 210] on div "Janela de atendimento Grade de atendimento Capacidade Transportadoras Veículos …" at bounding box center [582, 275] width 1164 height 550
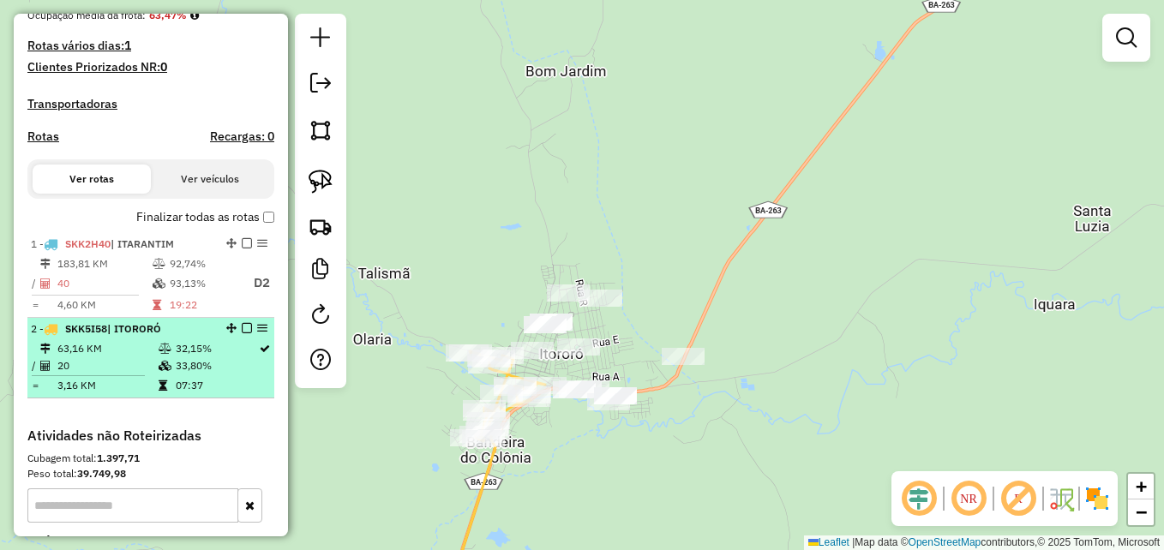
select select "**********"
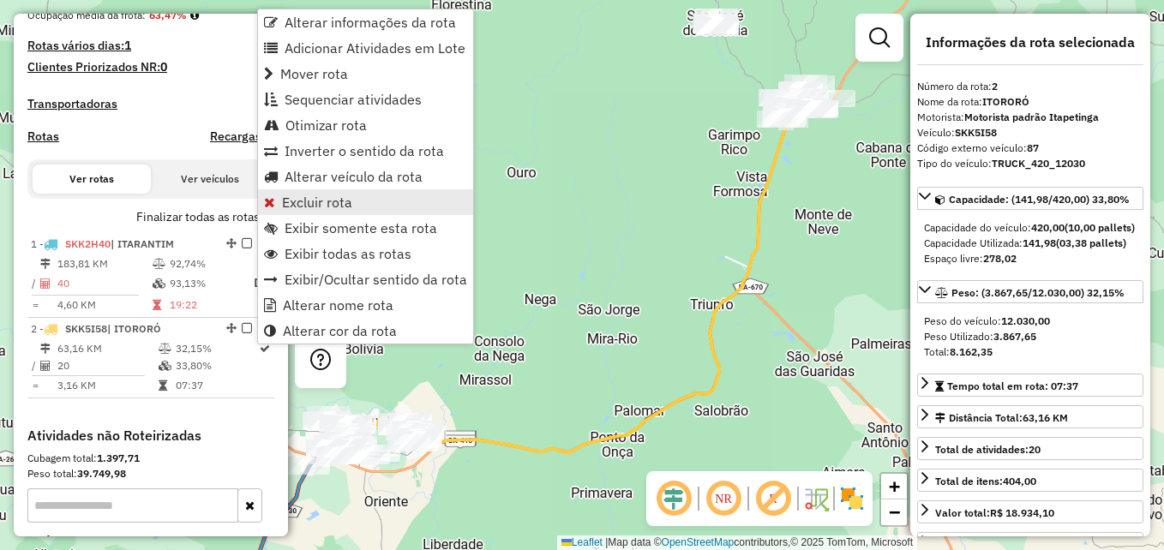
click at [306, 200] on span "Excluir rota" at bounding box center [317, 202] width 70 height 14
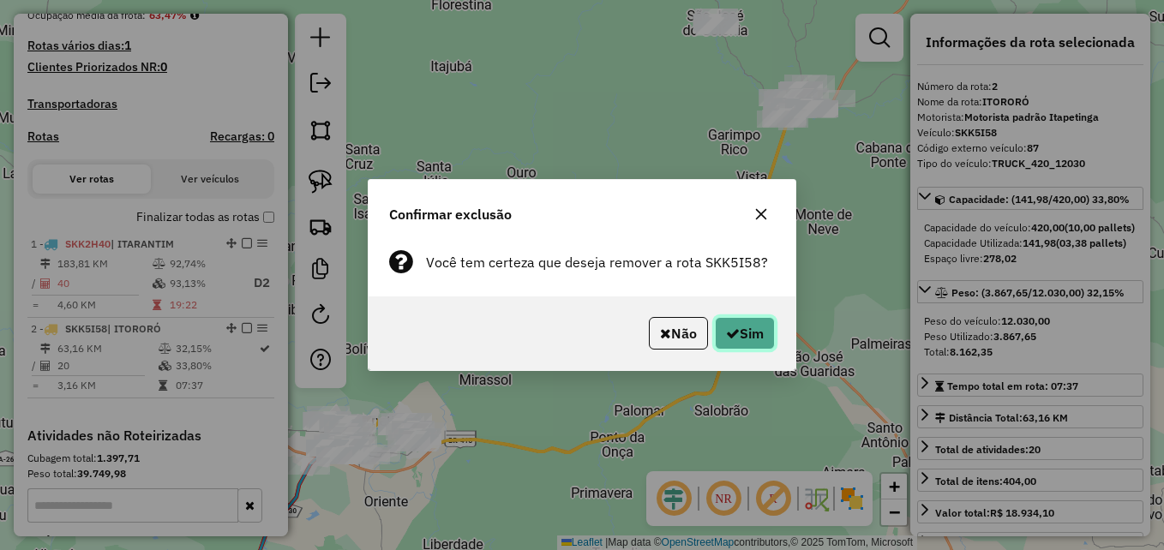
click at [767, 324] on button "Sim" at bounding box center [745, 333] width 60 height 33
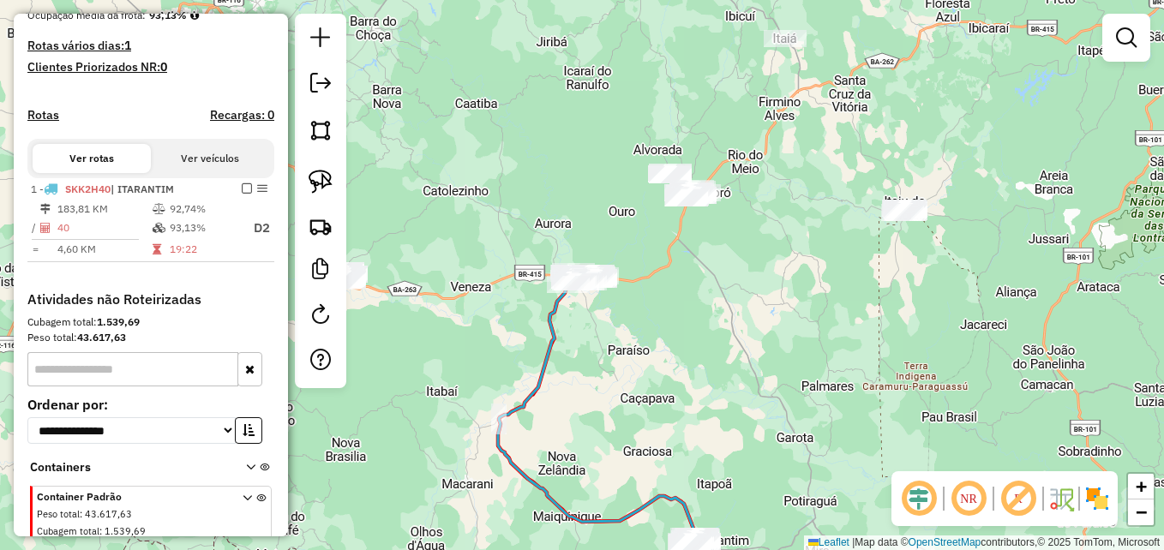
drag, startPoint x: 496, startPoint y: 201, endPoint x: 663, endPoint y: 273, distance: 180.9
click at [663, 273] on div "Janela de atendimento Grade de atendimento Capacidade Transportadoras Veículos …" at bounding box center [582, 275] width 1164 height 550
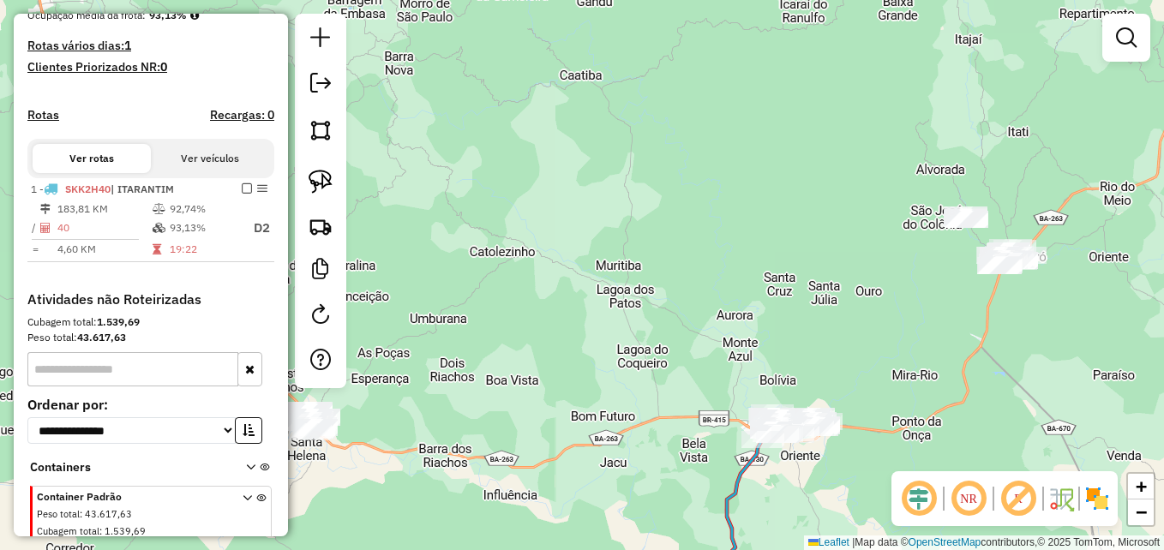
drag, startPoint x: 480, startPoint y: 294, endPoint x: 718, endPoint y: 199, distance: 255.9
click at [712, 207] on div "Janela de atendimento Grade de atendimento Capacidade Transportadoras Veículos …" at bounding box center [582, 275] width 1164 height 550
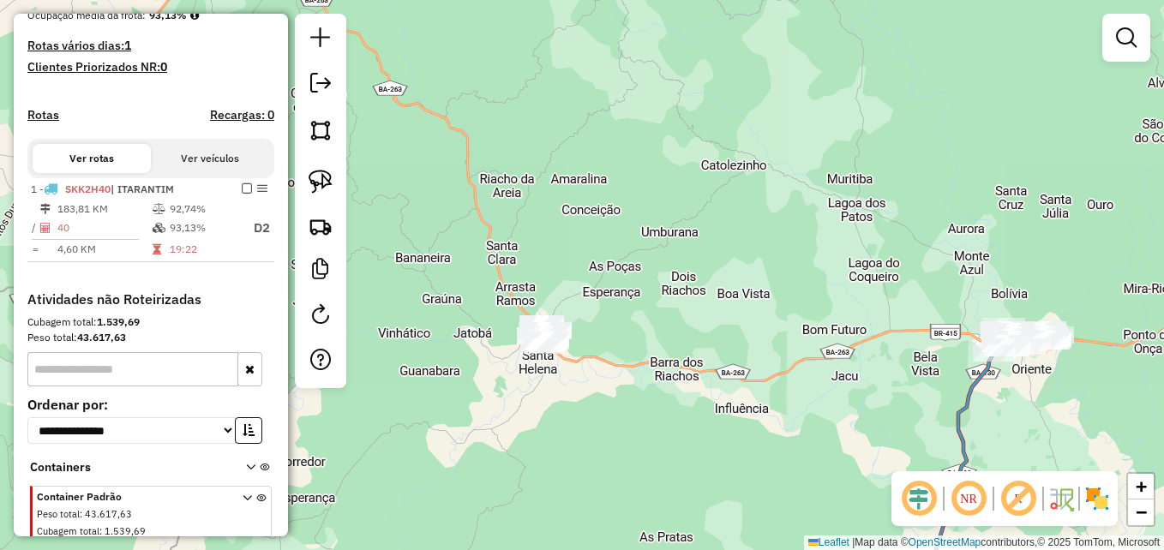
click at [973, 501] on em at bounding box center [968, 498] width 41 height 41
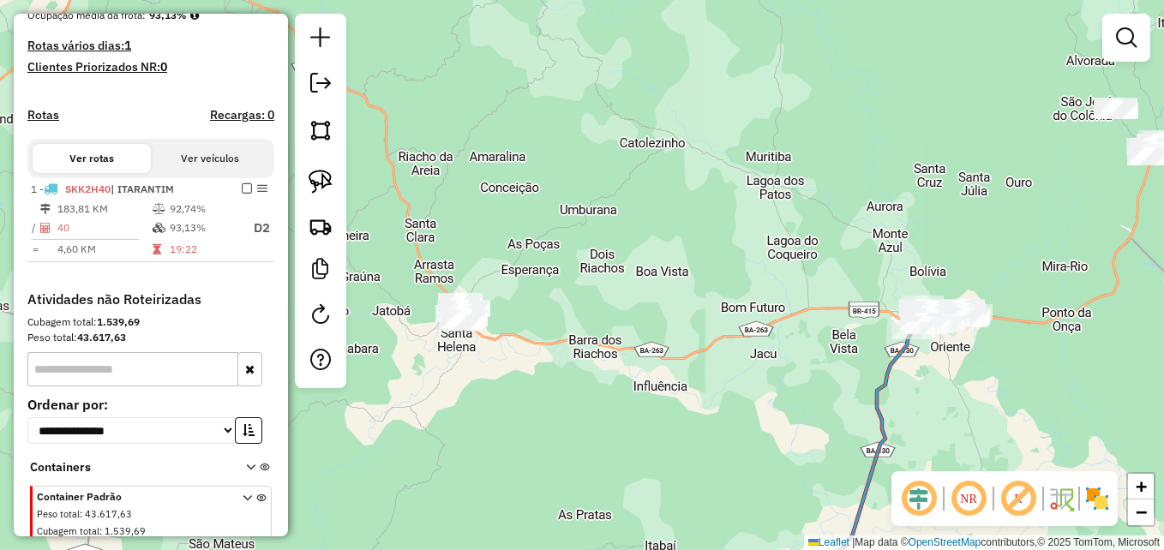
drag, startPoint x: 806, startPoint y: 327, endPoint x: 568, endPoint y: 189, distance: 275.0
click at [388, 183] on div "Janela de atendimento Grade de atendimento Capacidade Transportadoras Veículos …" at bounding box center [582, 275] width 1164 height 550
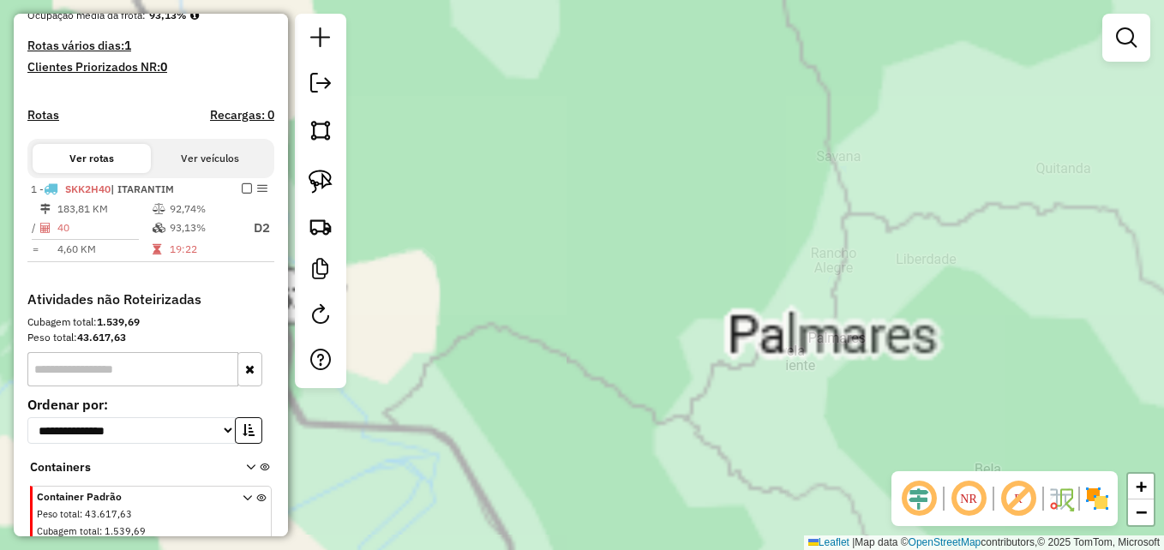
drag, startPoint x: 534, startPoint y: 158, endPoint x: 1013, endPoint y: 322, distance: 505.7
click at [1043, 323] on div "Janela de atendimento Grade de atendimento Capacidade Transportadoras Veículos …" at bounding box center [582, 275] width 1164 height 550
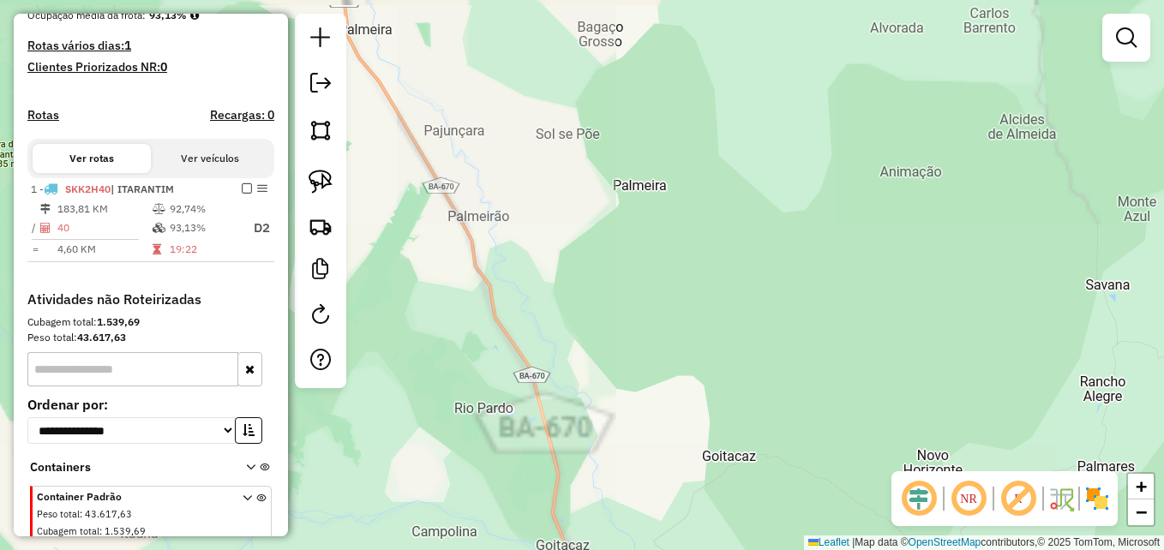
drag, startPoint x: 625, startPoint y: 217, endPoint x: 905, endPoint y: 341, distance: 306.7
click at [905, 341] on div "Janela de atendimento Grade de atendimento Capacidade Transportadoras Veículos …" at bounding box center [582, 275] width 1164 height 550
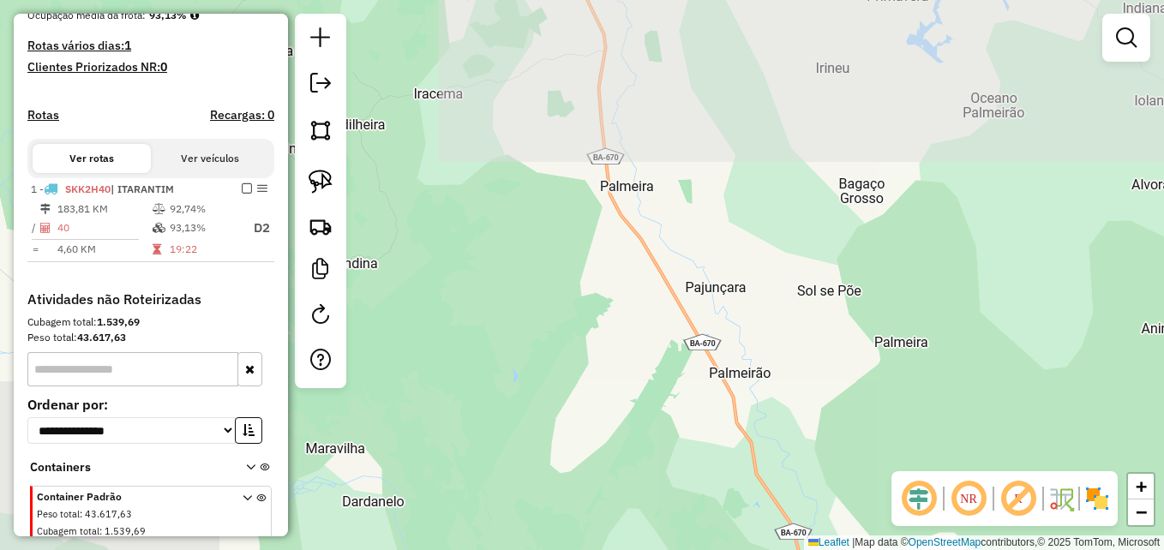
drag, startPoint x: 750, startPoint y: 301, endPoint x: 803, endPoint y: 389, distance: 102.6
click at [803, 389] on div "Janela de atendimento Grade de atendimento Capacidade Transportadoras Veículos …" at bounding box center [582, 275] width 1164 height 550
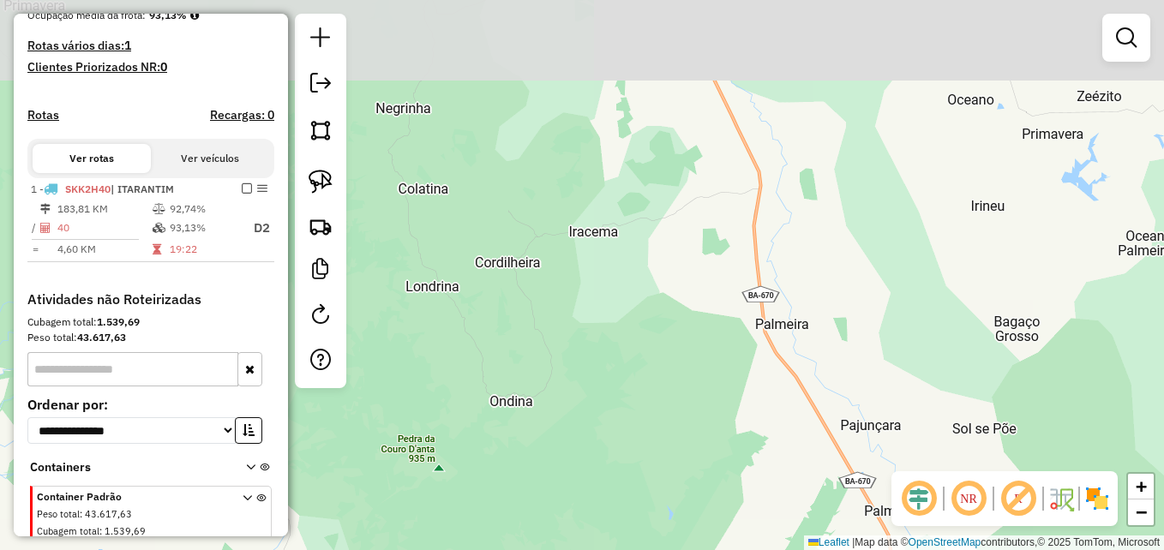
drag, startPoint x: 508, startPoint y: 272, endPoint x: 626, endPoint y: 334, distance: 133.9
click at [623, 334] on div "Janela de atendimento Grade de atendimento Capacidade Transportadoras Veículos …" at bounding box center [582, 275] width 1164 height 550
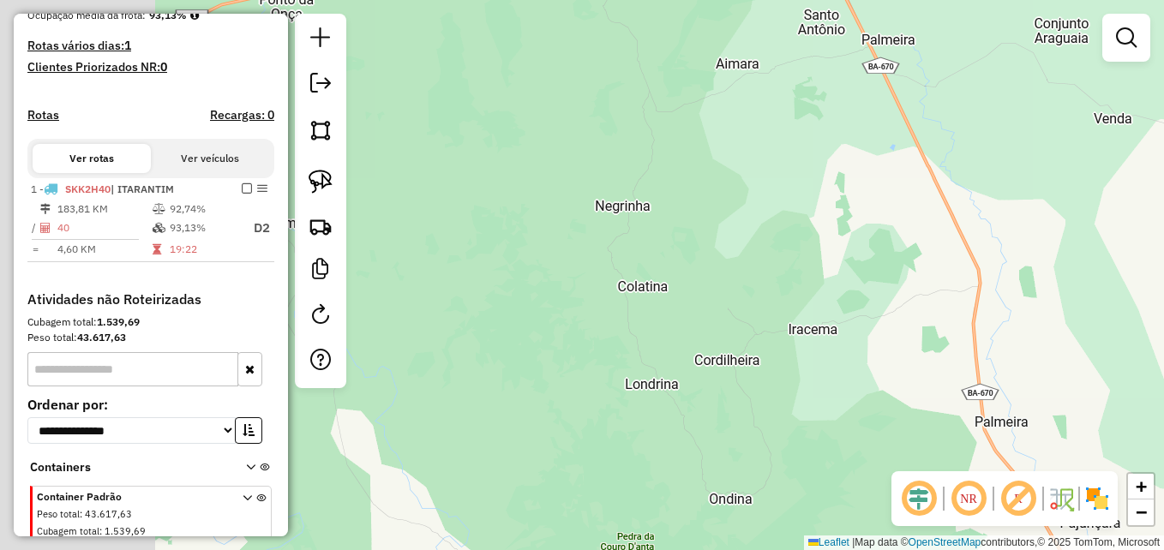
drag, startPoint x: 537, startPoint y: 285, endPoint x: 725, endPoint y: 331, distance: 194.2
click at [722, 331] on div "Janela de atendimento Grade de atendimento Capacidade Transportadoras Veículos …" at bounding box center [582, 275] width 1164 height 550
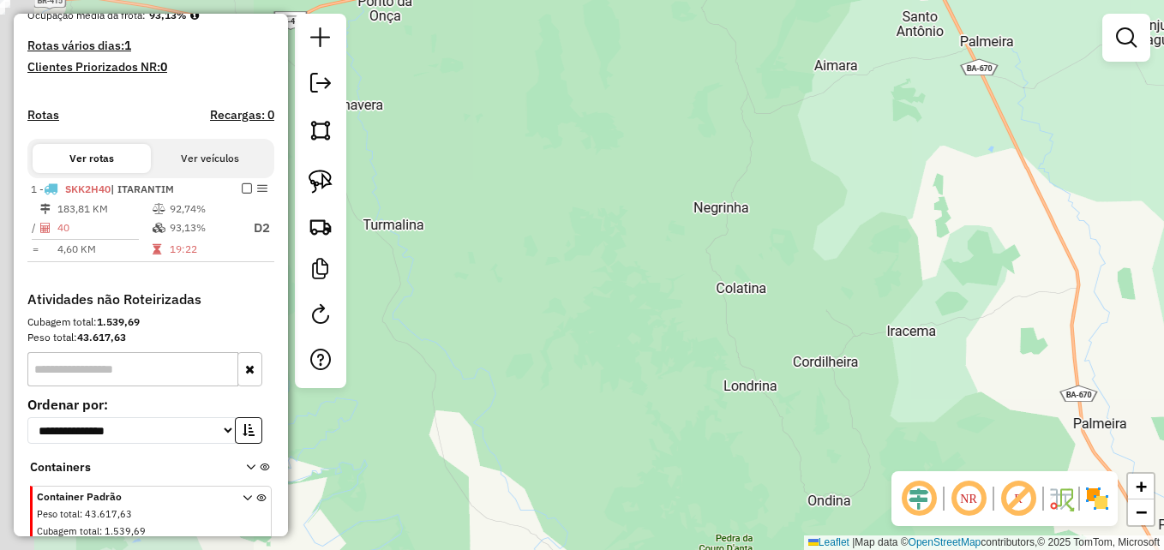
drag, startPoint x: 453, startPoint y: 240, endPoint x: 461, endPoint y: 248, distance: 11.5
click at [461, 248] on div "Janela de atendimento Grade de atendimento Capacidade Transportadoras Veículos …" at bounding box center [582, 275] width 1164 height 550
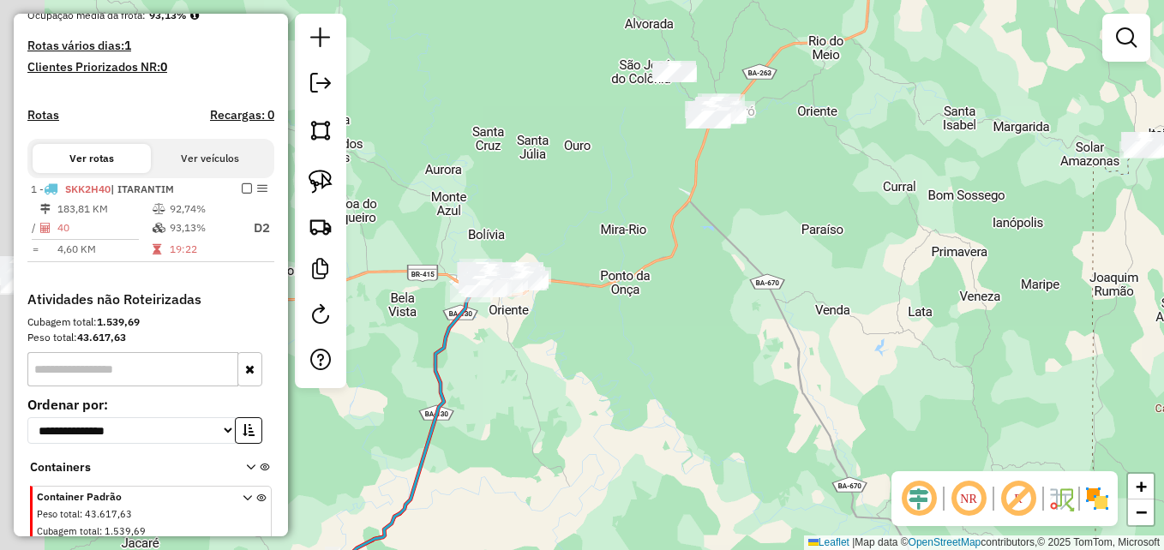
drag, startPoint x: 523, startPoint y: 225, endPoint x: 664, endPoint y: 311, distance: 165.1
click at [666, 312] on div "Janela de atendimento Grade de atendimento Capacidade Transportadoras Veículos …" at bounding box center [582, 275] width 1164 height 550
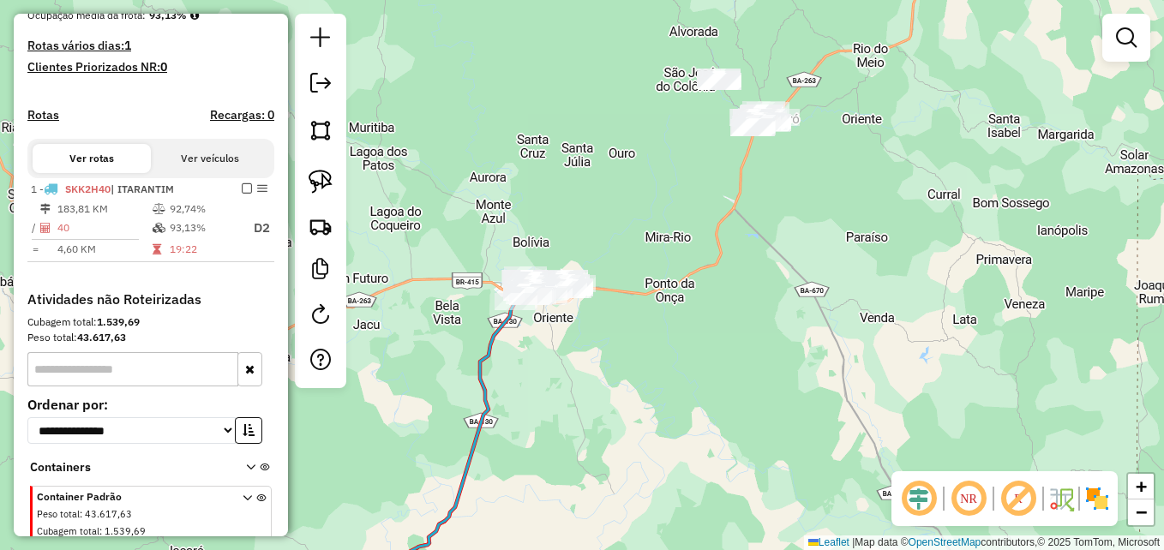
drag, startPoint x: 833, startPoint y: 171, endPoint x: 721, endPoint y: 399, distance: 253.9
click at [731, 398] on div "Janela de atendimento Grade de atendimento Capacidade Transportadoras Veículos …" at bounding box center [582, 275] width 1164 height 550
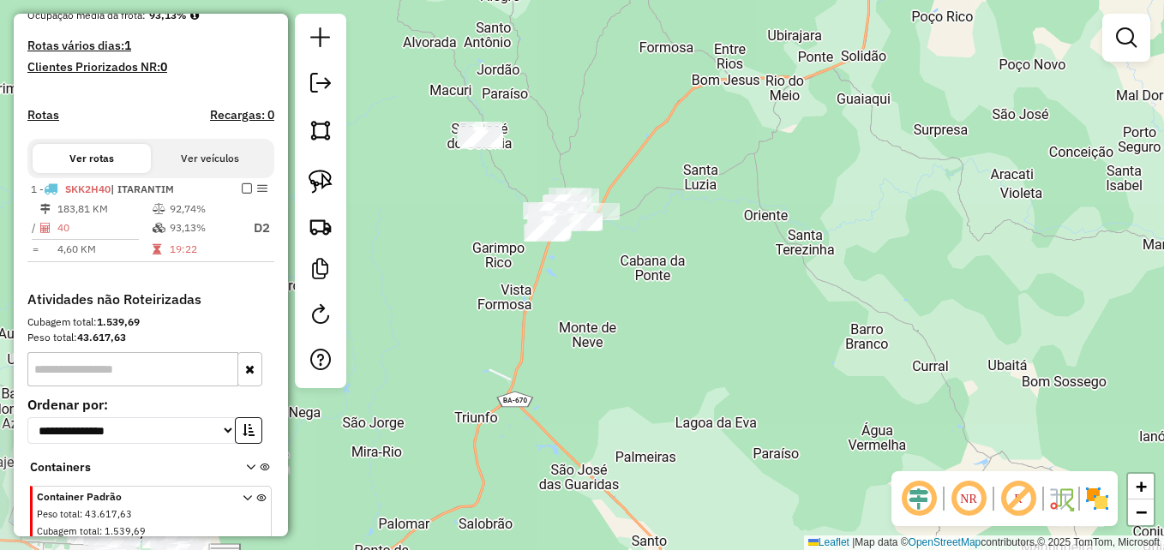
drag, startPoint x: 845, startPoint y: 341, endPoint x: 864, endPoint y: 204, distance: 138.5
click at [864, 204] on div "Janela de atendimento Grade de atendimento Capacidade Transportadoras Veículos …" at bounding box center [582, 275] width 1164 height 550
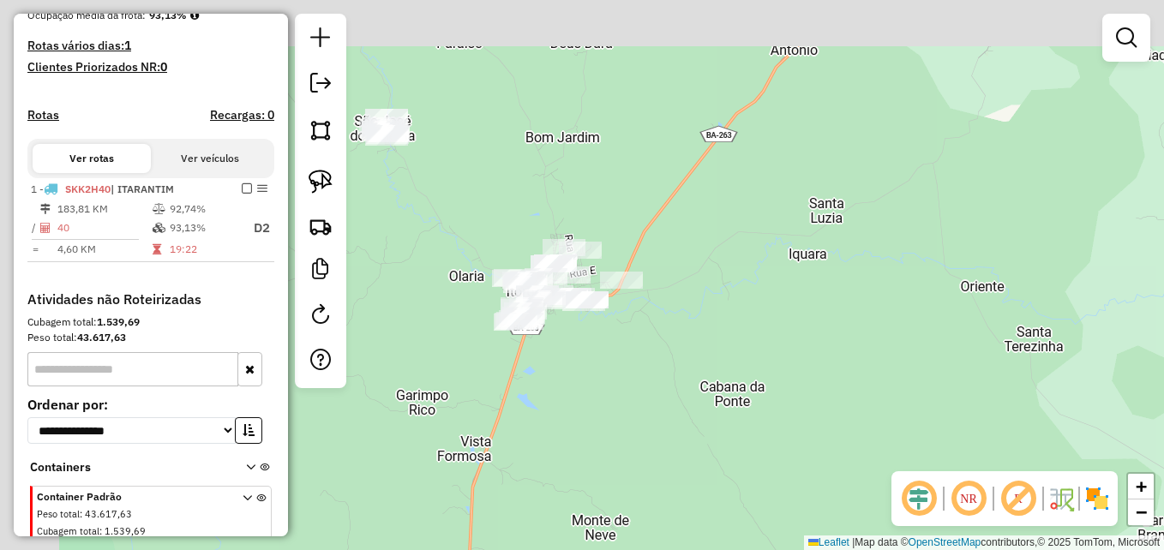
drag, startPoint x: 690, startPoint y: 215, endPoint x: 909, endPoint y: 312, distance: 239.2
click at [947, 310] on div "Janela de atendimento Grade de atendimento Capacidade Transportadoras Veículos …" at bounding box center [582, 275] width 1164 height 550
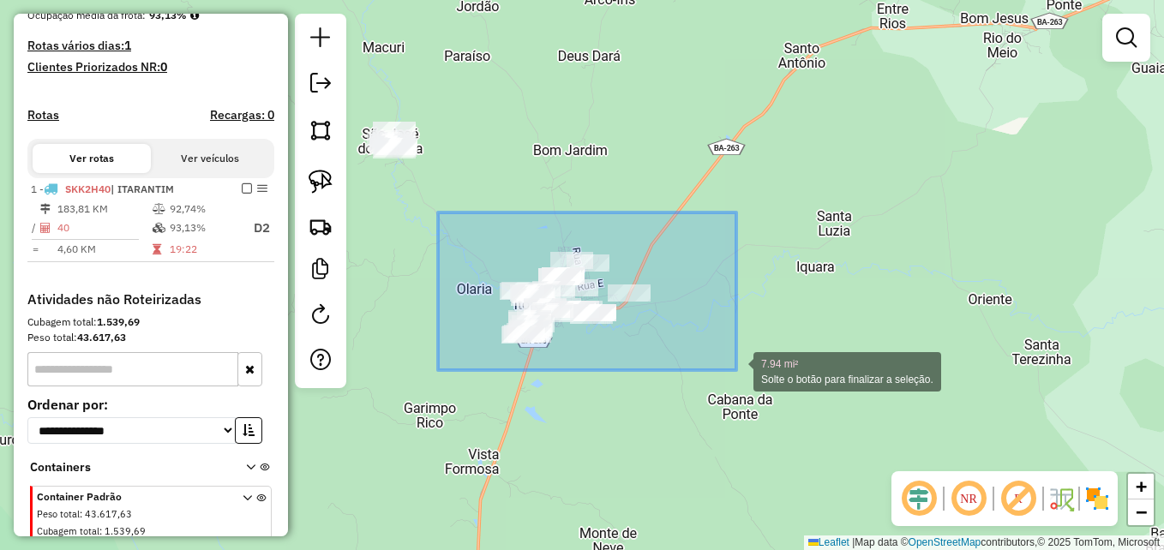
drag, startPoint x: 439, startPoint y: 265, endPoint x: 766, endPoint y: 366, distance: 342.0
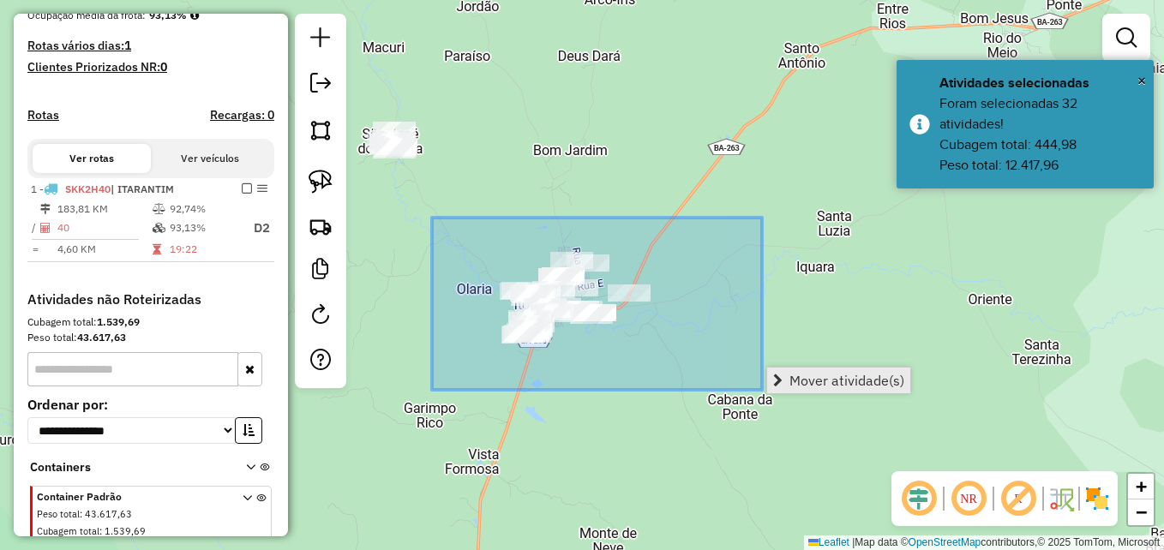
drag, startPoint x: 432, startPoint y: 218, endPoint x: 856, endPoint y: 376, distance: 452.0
click at [856, 376] on hb-router-mapa "**********" at bounding box center [582, 275] width 1164 height 550
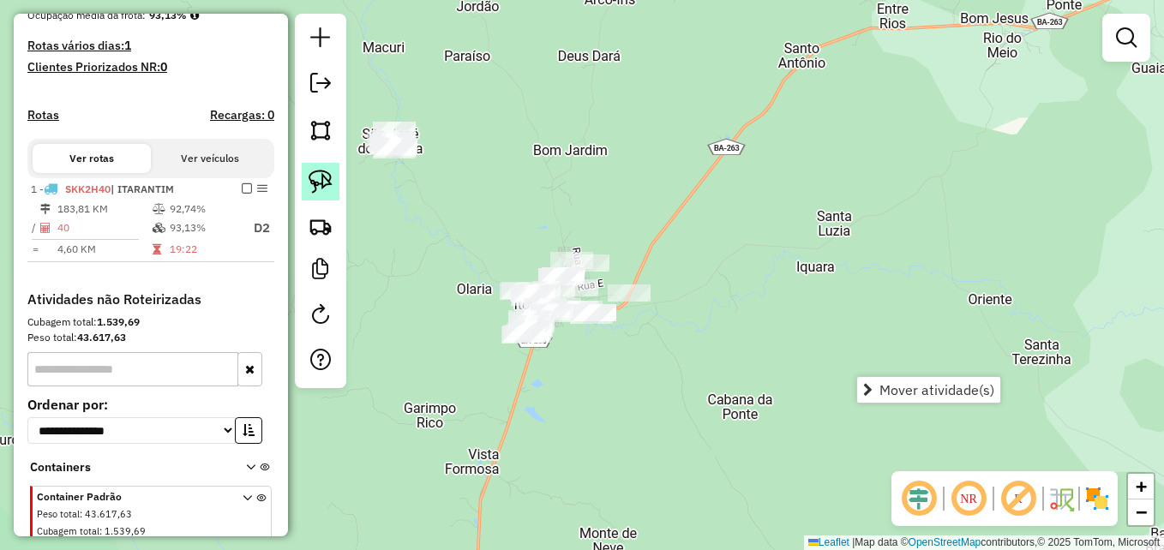
click at [316, 180] on img at bounding box center [321, 182] width 24 height 24
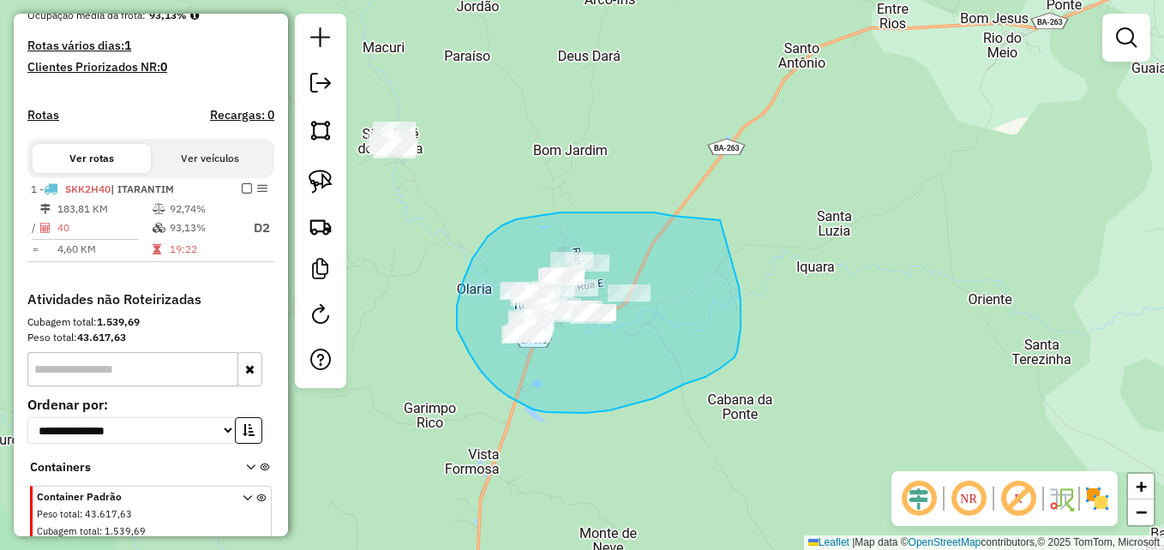
drag, startPoint x: 704, startPoint y: 220, endPoint x: 723, endPoint y: 226, distance: 19.8
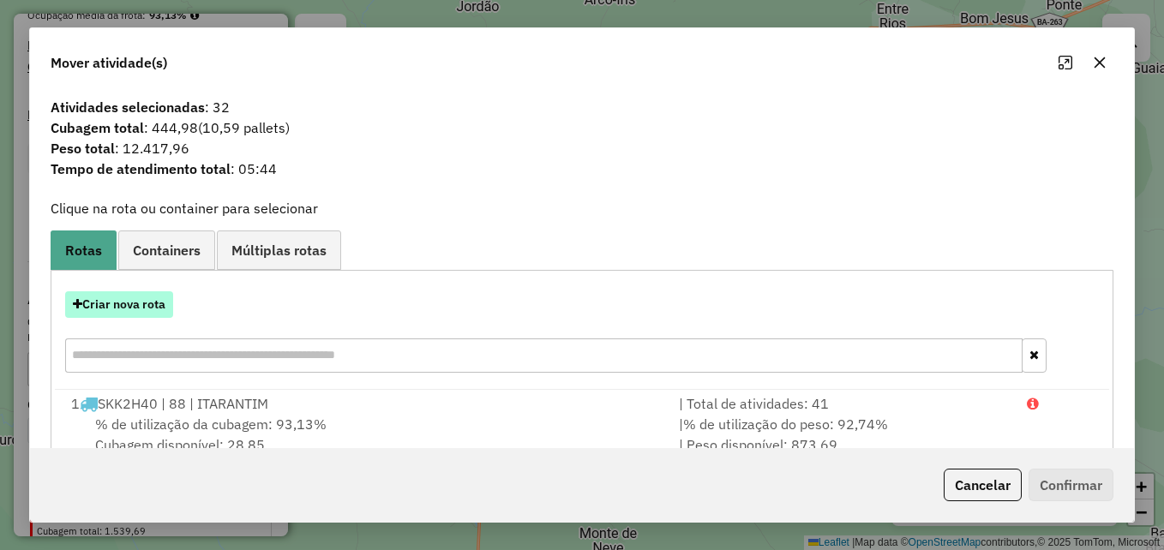
click at [138, 308] on button "Criar nova rota" at bounding box center [119, 305] width 108 height 27
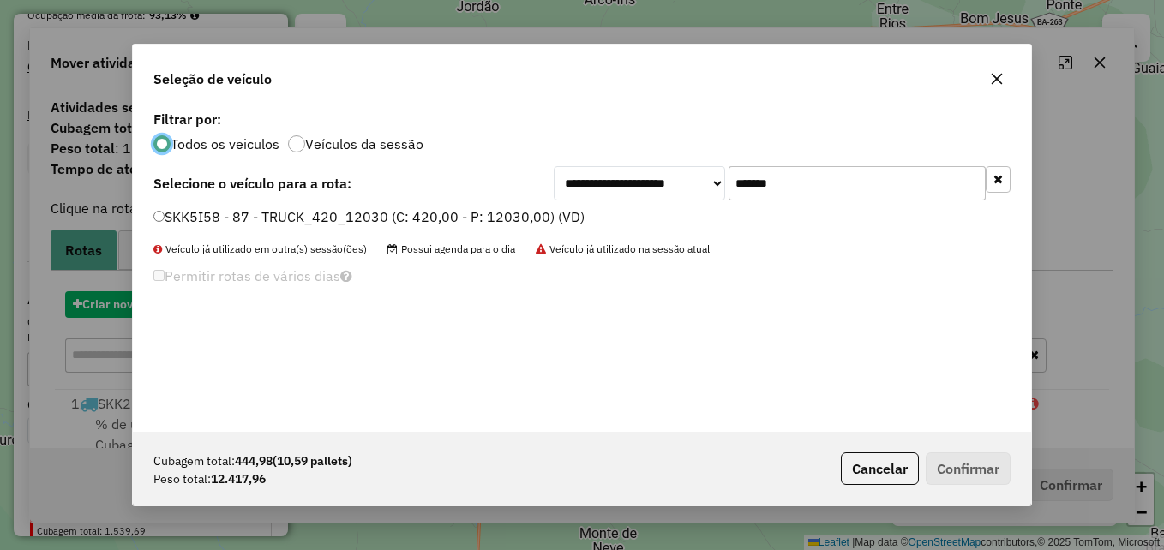
scroll to position [9, 5]
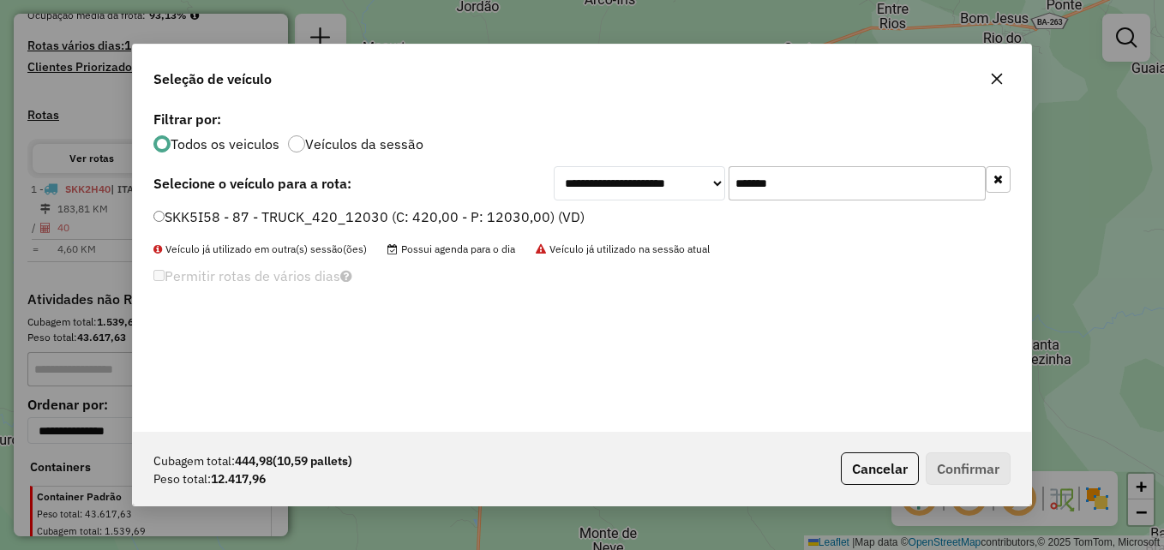
click at [855, 166] on input "*******" at bounding box center [857, 183] width 257 height 34
drag, startPoint x: 809, startPoint y: 191, endPoint x: 672, endPoint y: 190, distance: 137.2
click at [672, 190] on div "**********" at bounding box center [782, 183] width 457 height 34
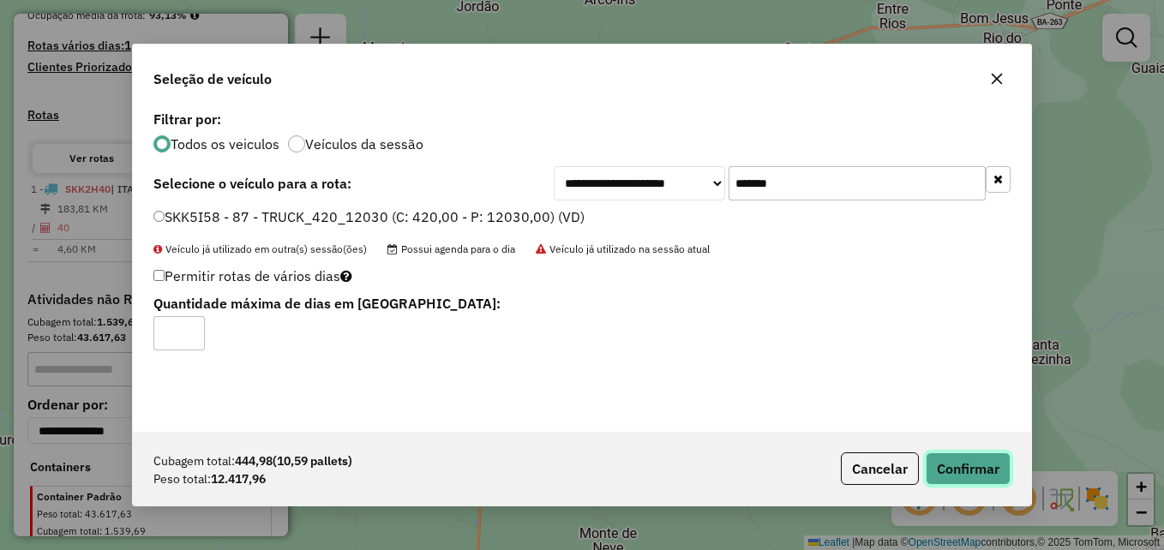
click at [967, 471] on button "Confirmar" at bounding box center [968, 469] width 85 height 33
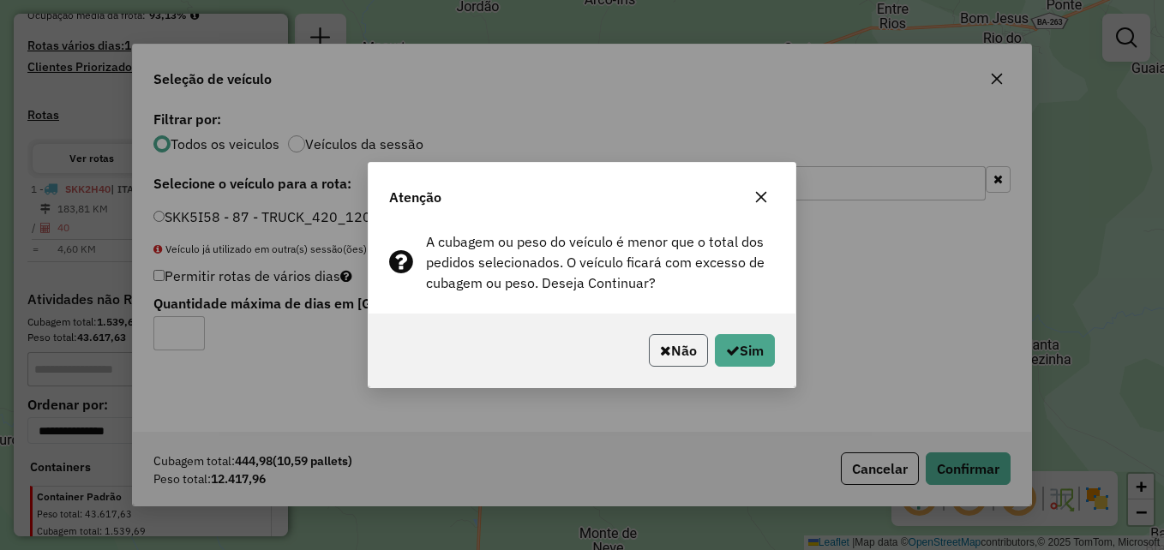
click at [653, 356] on button "Não" at bounding box center [678, 350] width 59 height 33
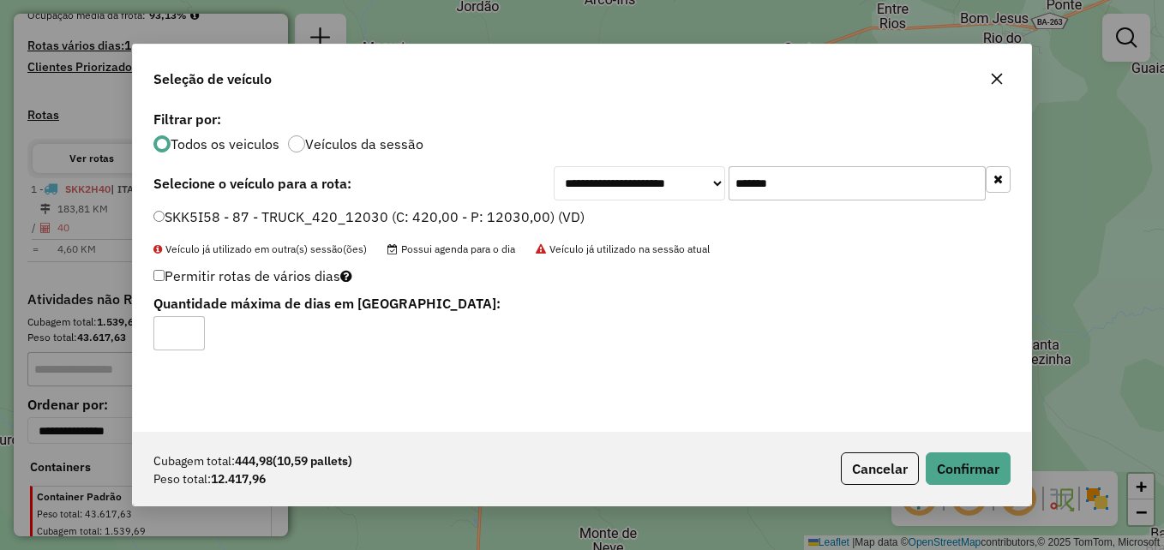
click at [995, 81] on icon "button" at bounding box center [997, 79] width 11 height 11
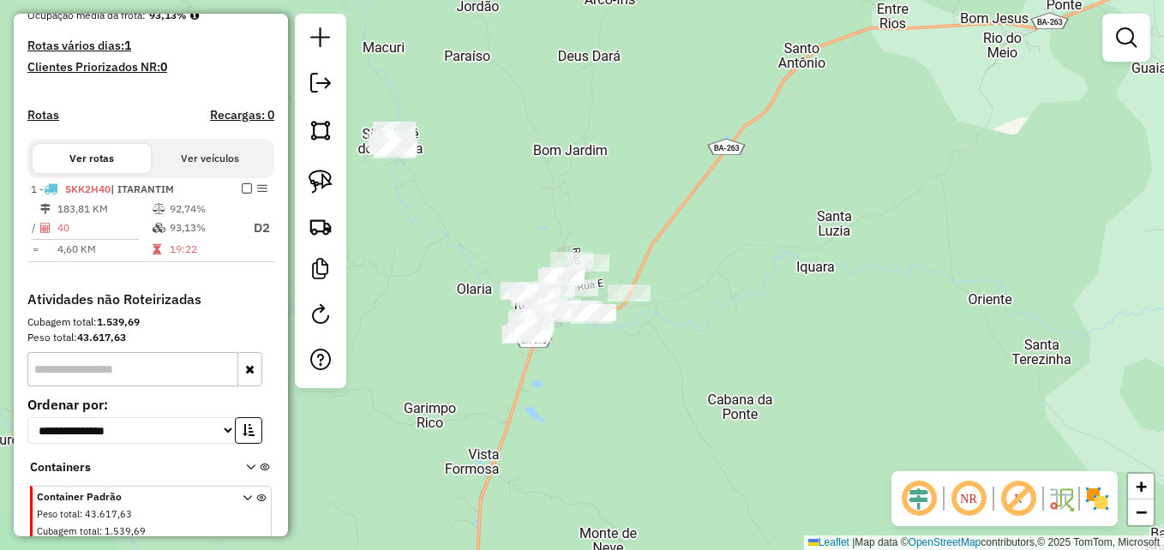
drag, startPoint x: 647, startPoint y: 181, endPoint x: 793, endPoint y: 208, distance: 148.3
click at [797, 213] on div "Janela de atendimento Grade de atendimento Capacidade Transportadoras Veículos …" at bounding box center [582, 275] width 1164 height 550
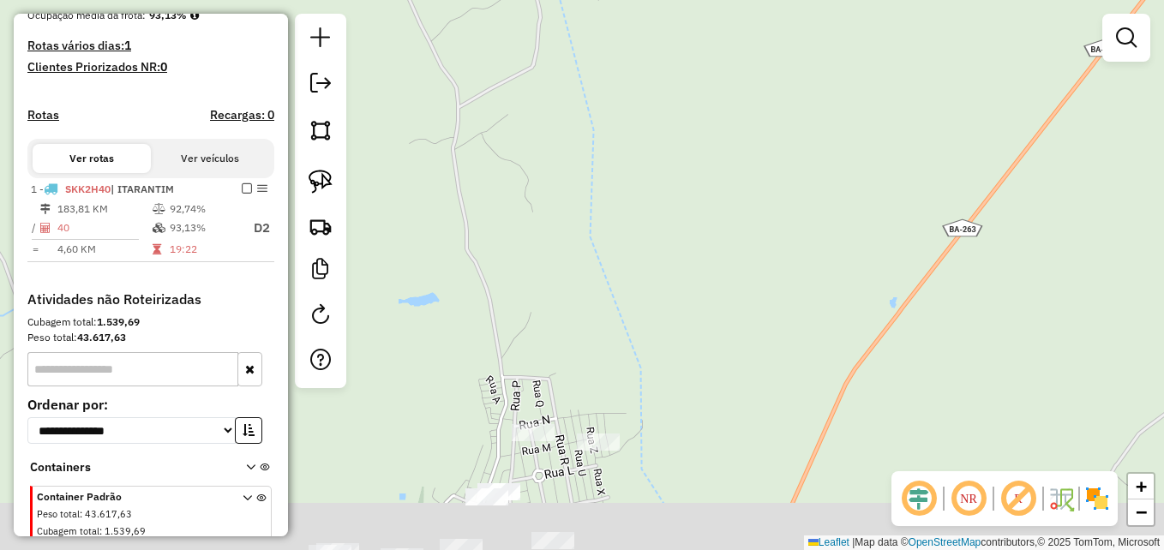
drag, startPoint x: 720, startPoint y: 272, endPoint x: 785, endPoint y: 77, distance: 205.0
click at [779, 89] on div "Janela de atendimento Grade de atendimento Capacidade Transportadoras Veículos …" at bounding box center [582, 275] width 1164 height 550
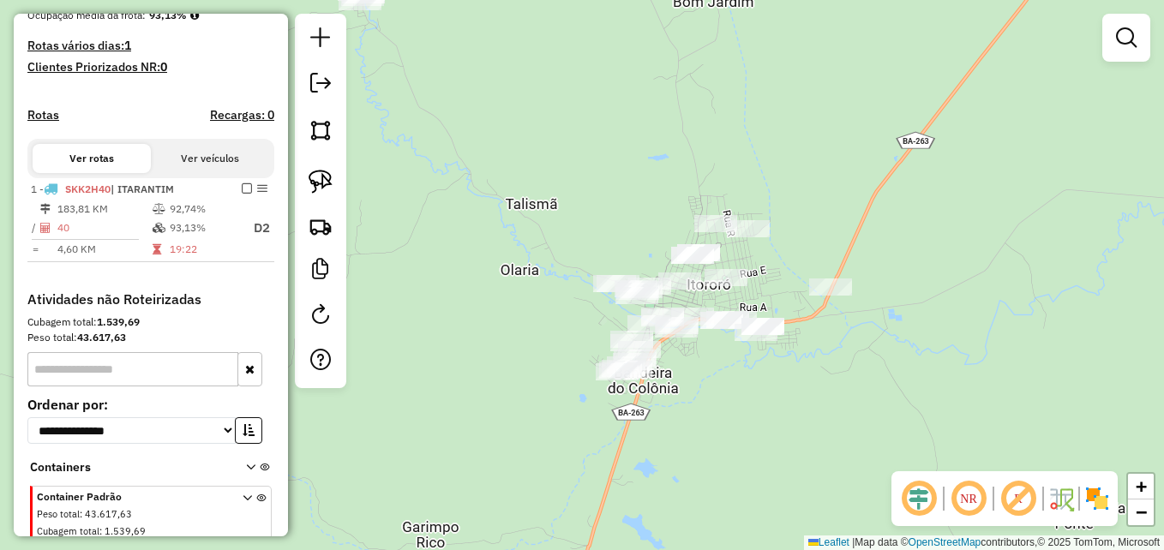
drag, startPoint x: 777, startPoint y: 251, endPoint x: 848, endPoint y: 187, distance: 95.9
click at [833, 195] on div "Janela de atendimento Grade de atendimento Capacidade Transportadoras Veículos …" at bounding box center [582, 275] width 1164 height 550
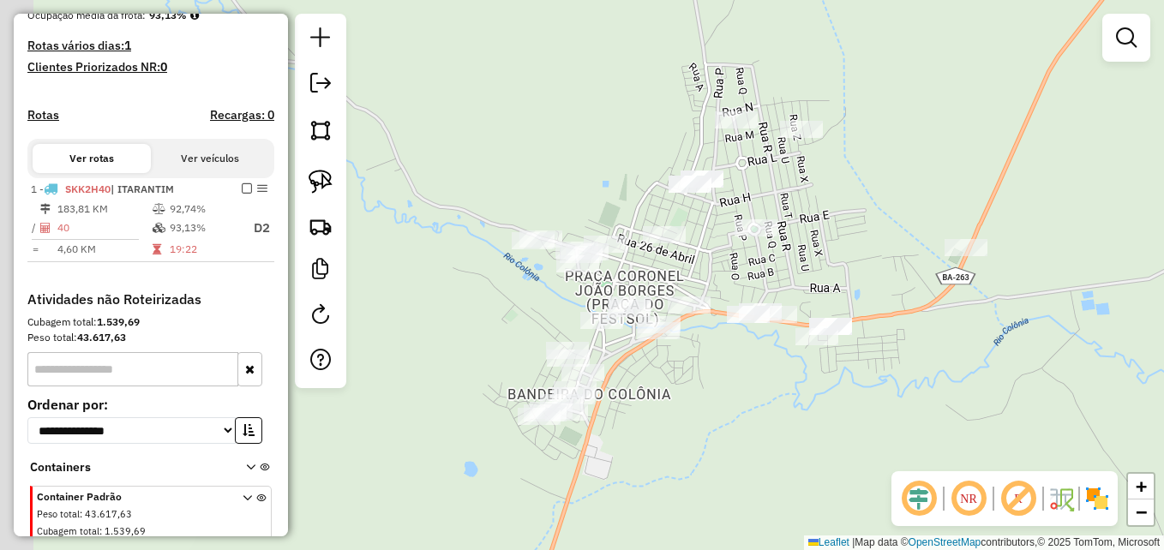
drag, startPoint x: 768, startPoint y: 245, endPoint x: 867, endPoint y: 123, distance: 156.7
click at [867, 124] on div "Janela de atendimento Grade de atendimento Capacidade Transportadoras Veículos …" at bounding box center [582, 275] width 1164 height 550
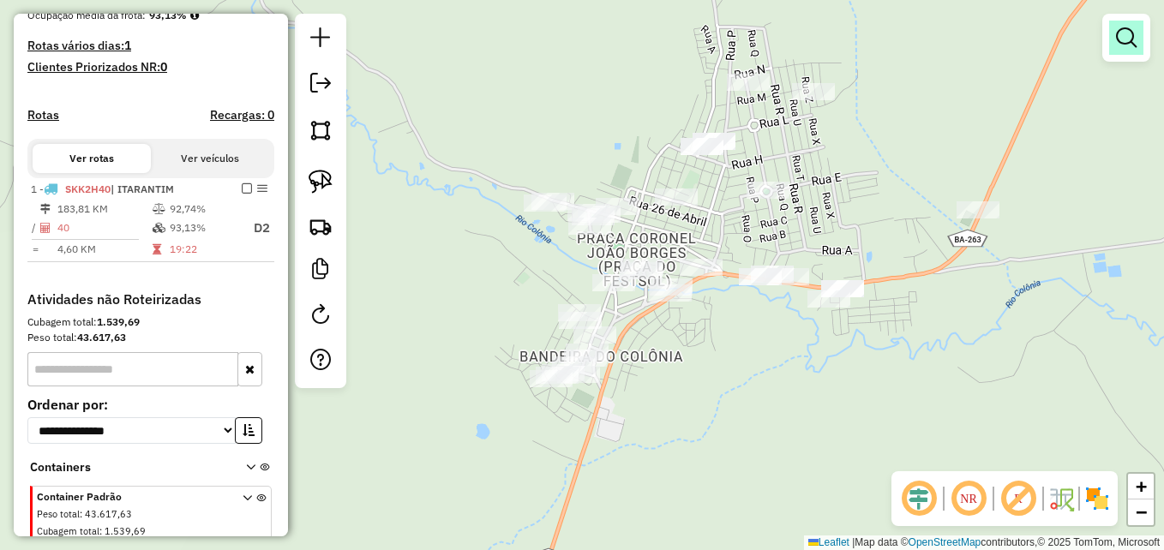
click at [1128, 34] on em at bounding box center [1126, 37] width 21 height 21
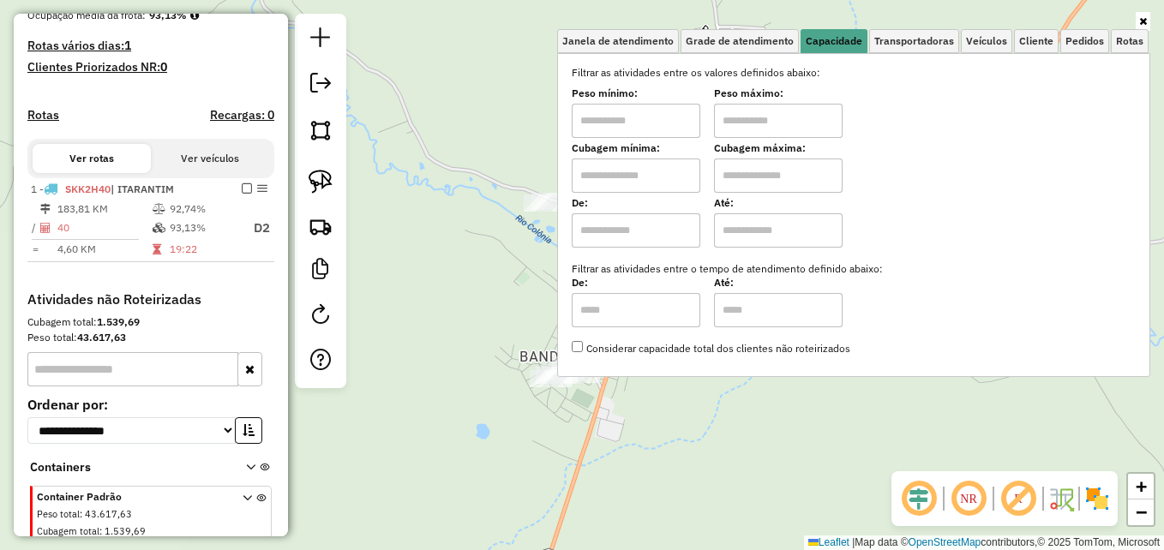
click at [635, 178] on input "text" at bounding box center [636, 176] width 129 height 34
type input "****"
type input "*****"
click at [478, 250] on div "Limpar filtros Janela de atendimento Grade de atendimento Capacidade Transporta…" at bounding box center [582, 275] width 1164 height 550
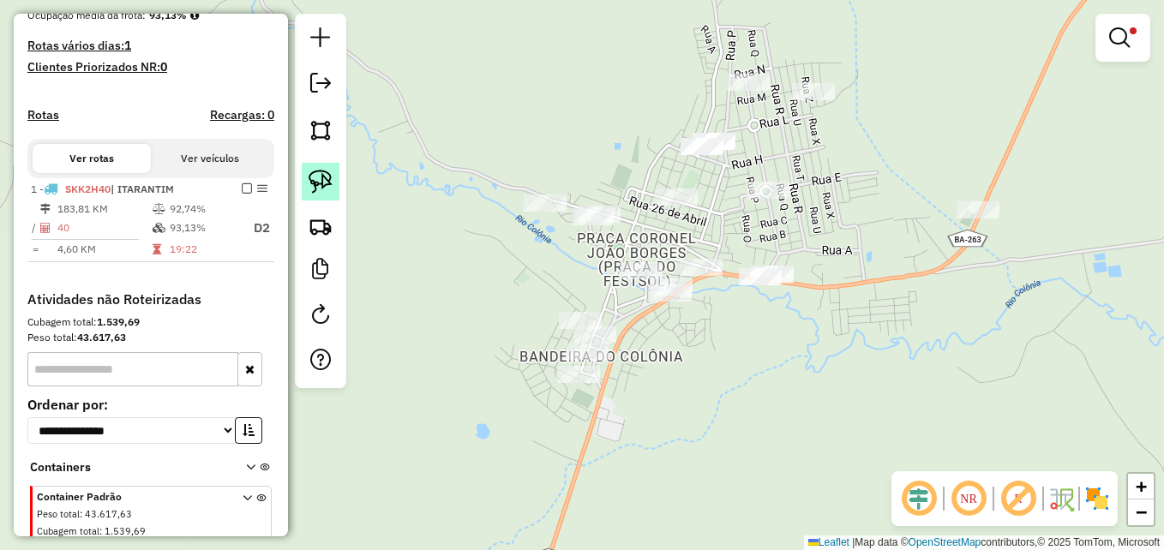
click at [321, 186] on img at bounding box center [321, 182] width 24 height 24
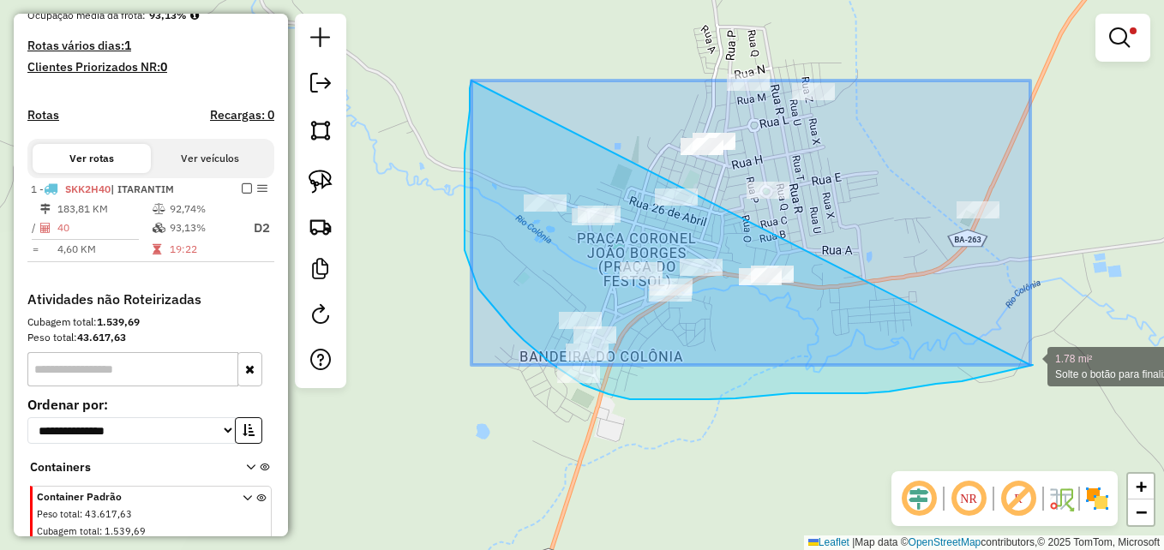
drag, startPoint x: 472, startPoint y: 81, endPoint x: 1031, endPoint y: 365, distance: 627.4
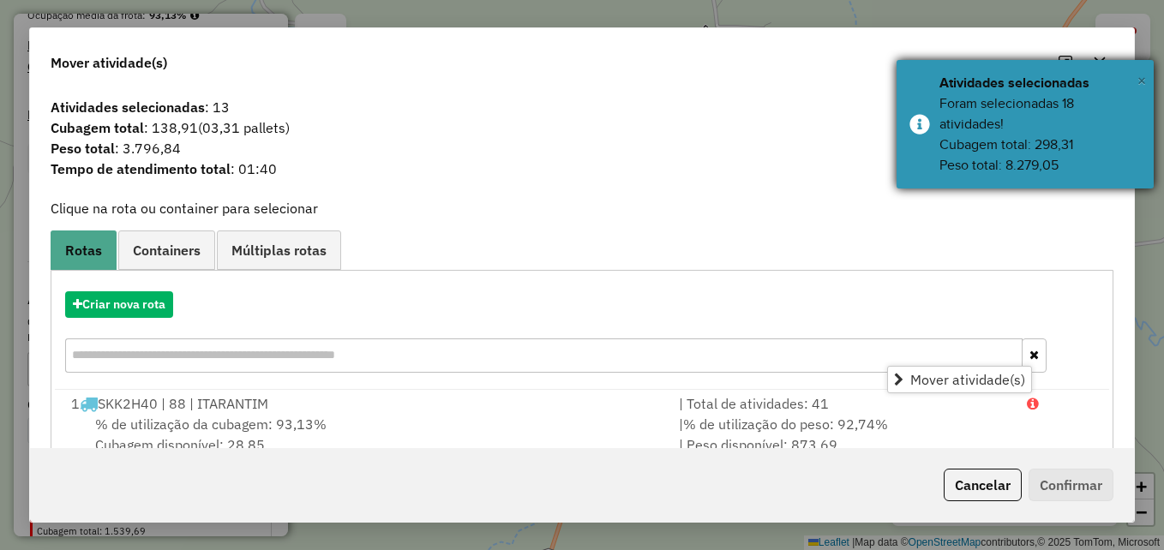
click at [1146, 75] on span "×" at bounding box center [1142, 80] width 9 height 19
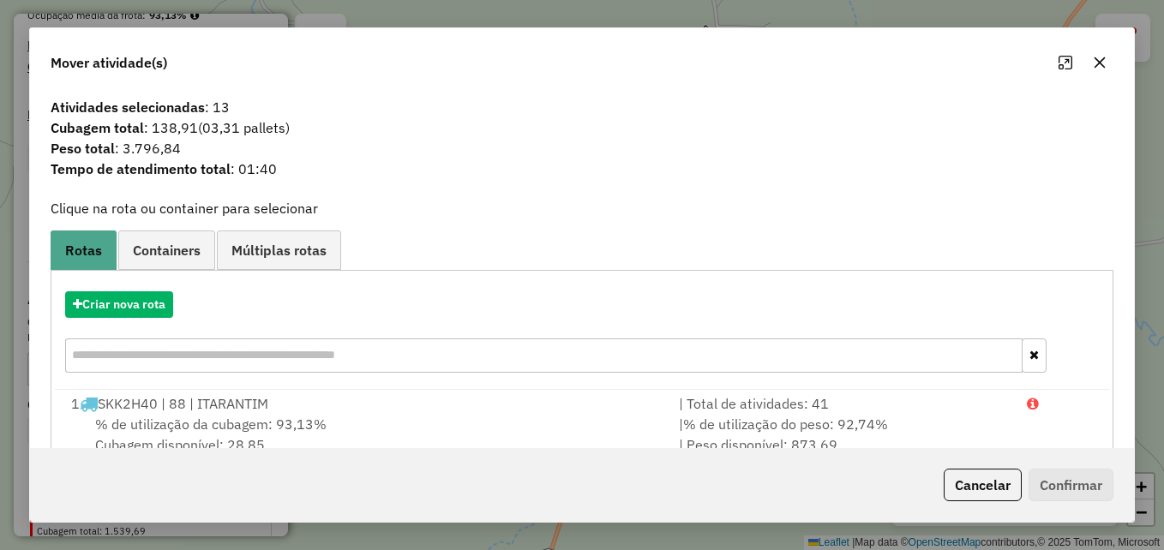
click at [1094, 62] on icon "button" at bounding box center [1100, 63] width 14 height 14
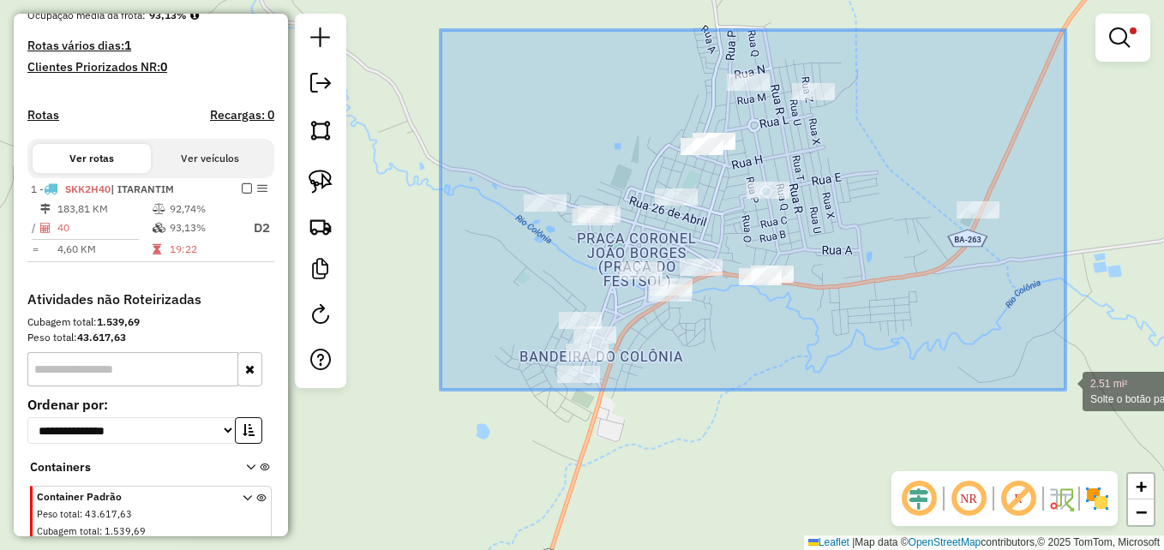
drag, startPoint x: 441, startPoint y: 30, endPoint x: 1066, endPoint y: 390, distance: 721.4
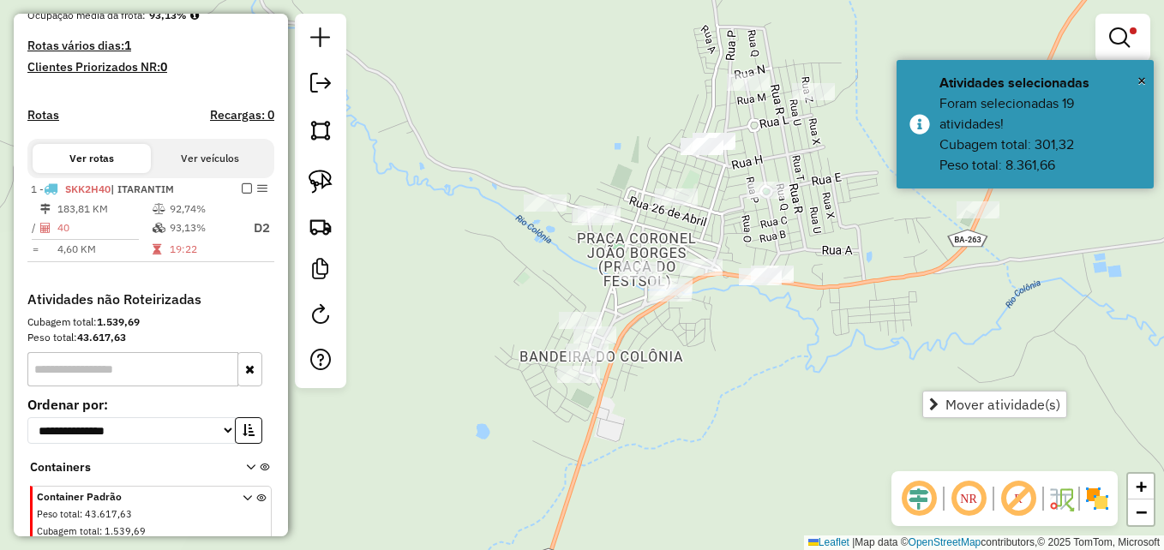
click at [879, 393] on div "Limpar filtros Janela de atendimento Grade de atendimento Capacidade Transporta…" at bounding box center [582, 275] width 1164 height 550
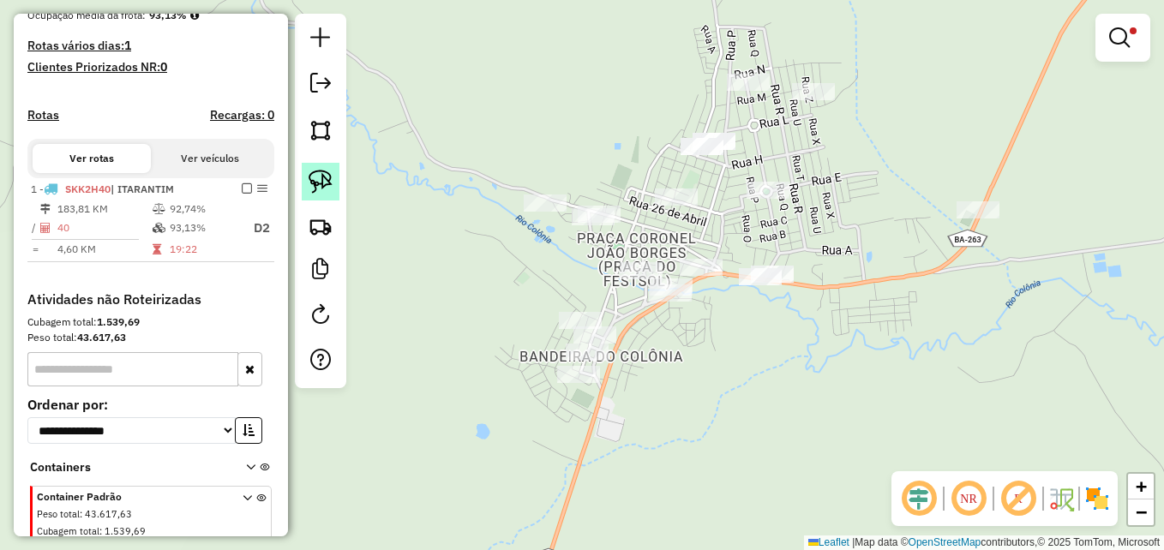
click at [318, 181] on img at bounding box center [321, 182] width 24 height 24
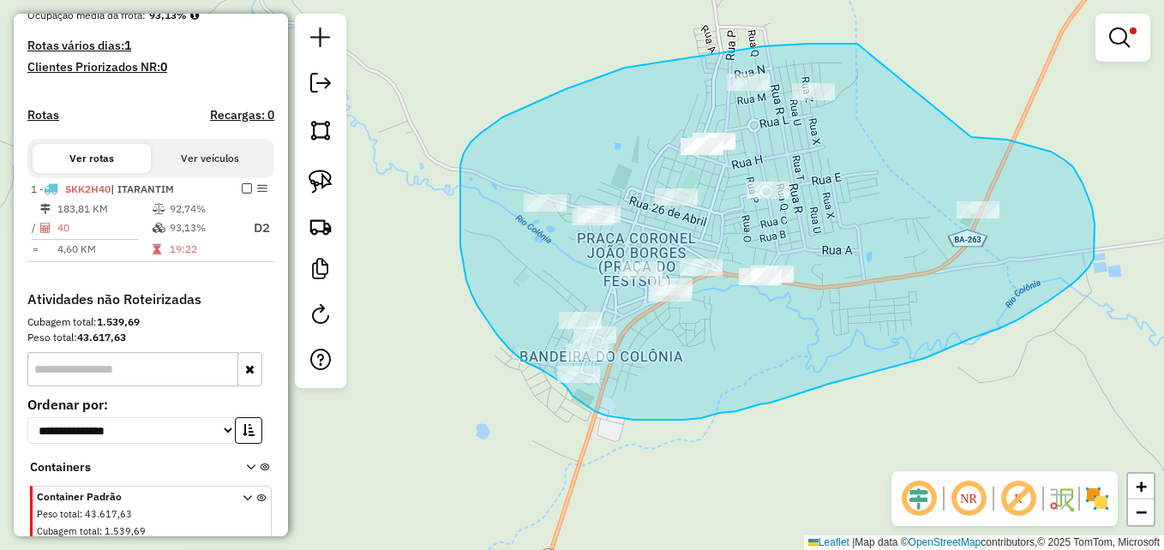
drag, startPoint x: 809, startPoint y: 44, endPoint x: 968, endPoint y: 138, distance: 184.5
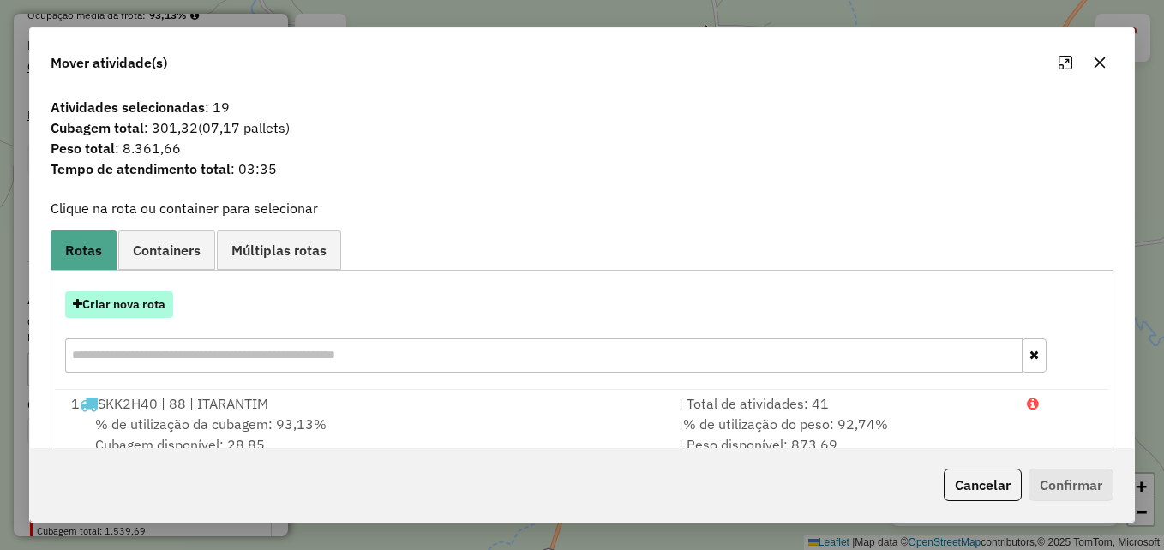
click at [127, 303] on button "Criar nova rota" at bounding box center [119, 305] width 108 height 27
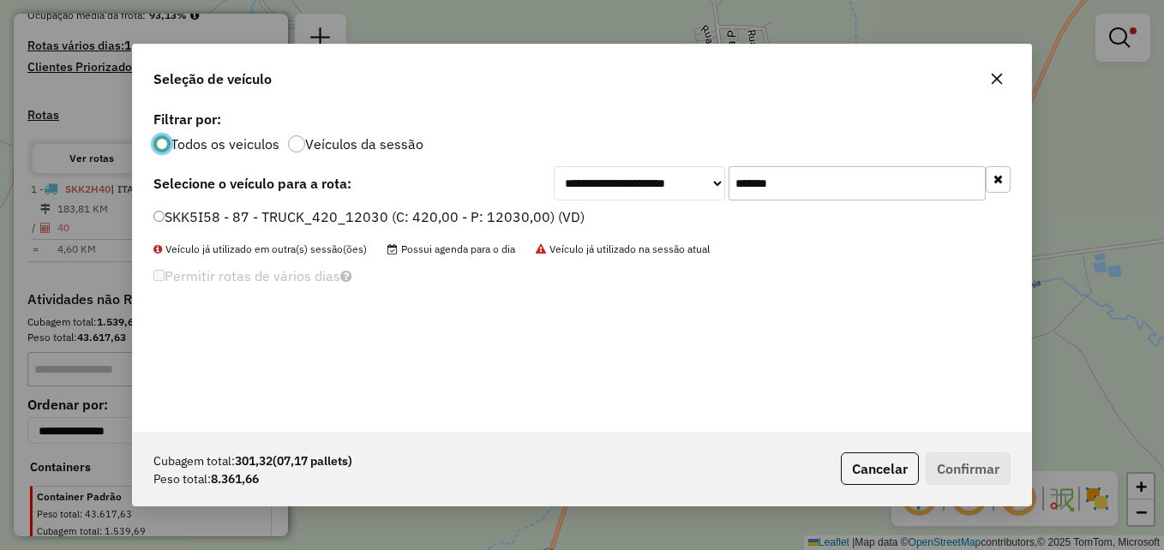
click at [833, 186] on input "*******" at bounding box center [857, 183] width 257 height 34
drag, startPoint x: 749, startPoint y: 179, endPoint x: 711, endPoint y: 179, distance: 38.6
click at [711, 179] on div "**********" at bounding box center [782, 183] width 457 height 34
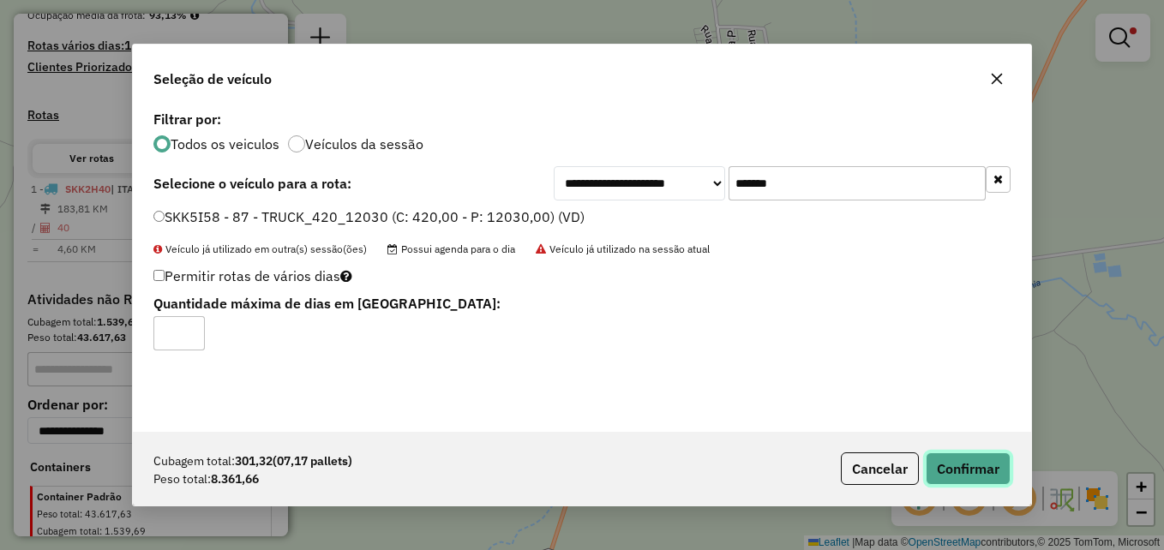
click at [962, 471] on button "Confirmar" at bounding box center [968, 469] width 85 height 33
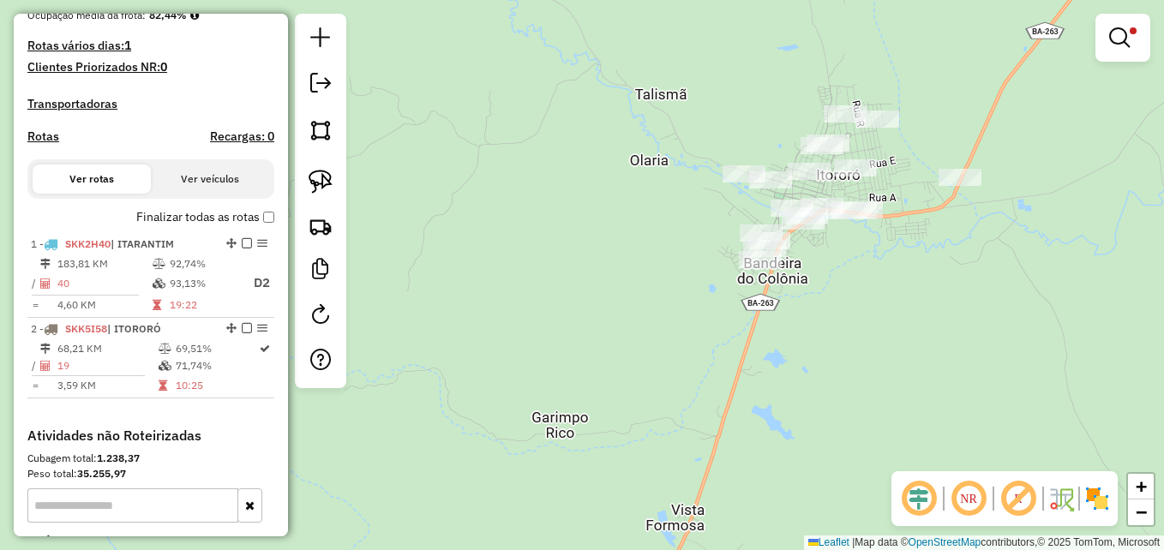
click at [1128, 39] on link at bounding box center [1123, 38] width 41 height 34
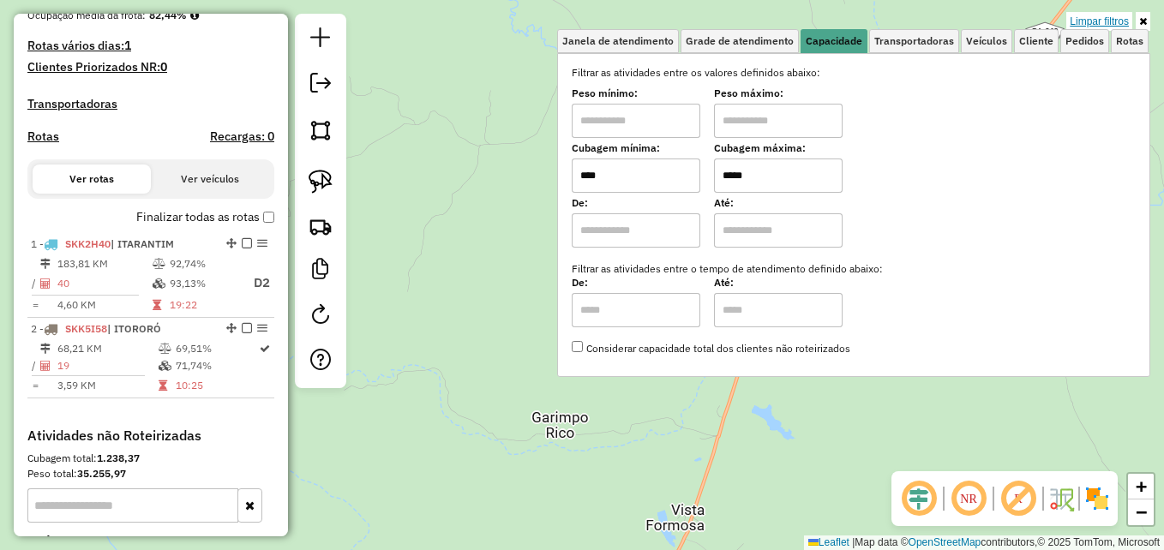
click at [1085, 23] on link "Limpar filtros" at bounding box center [1100, 21] width 66 height 19
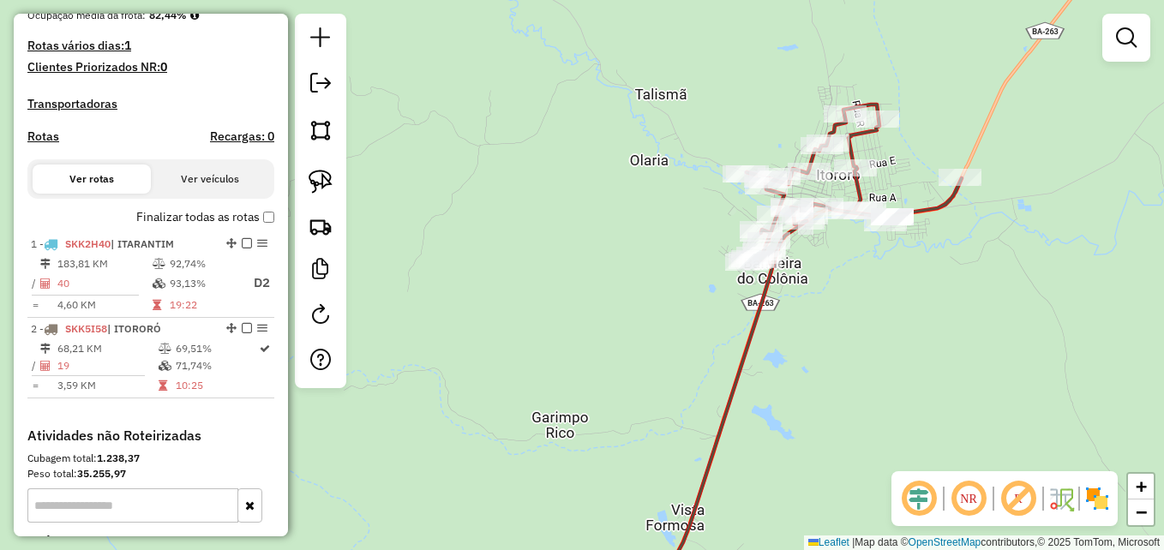
click at [649, 320] on div "Janela de atendimento Grade de atendimento Capacidade Transportadoras Veículos …" at bounding box center [582, 275] width 1164 height 550
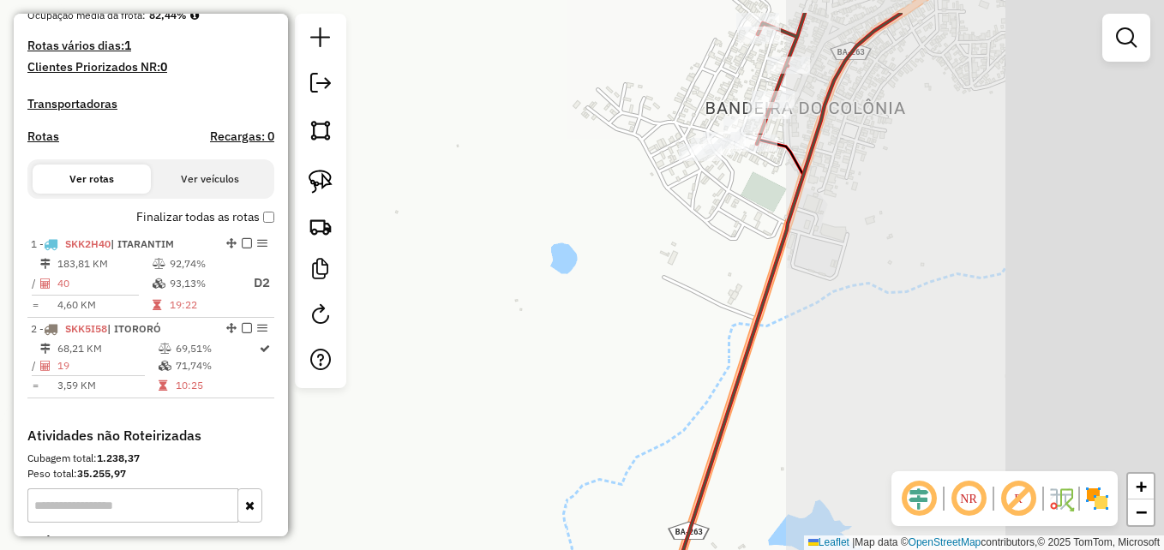
drag, startPoint x: 731, startPoint y: 248, endPoint x: 456, endPoint y: 317, distance: 283.9
click at [333, 321] on hb-router-mapa "Informações da Sessão 977829 - 12/08/2025 Criação: 11/08/2025 17:29 Depósito: G…" at bounding box center [582, 275] width 1164 height 550
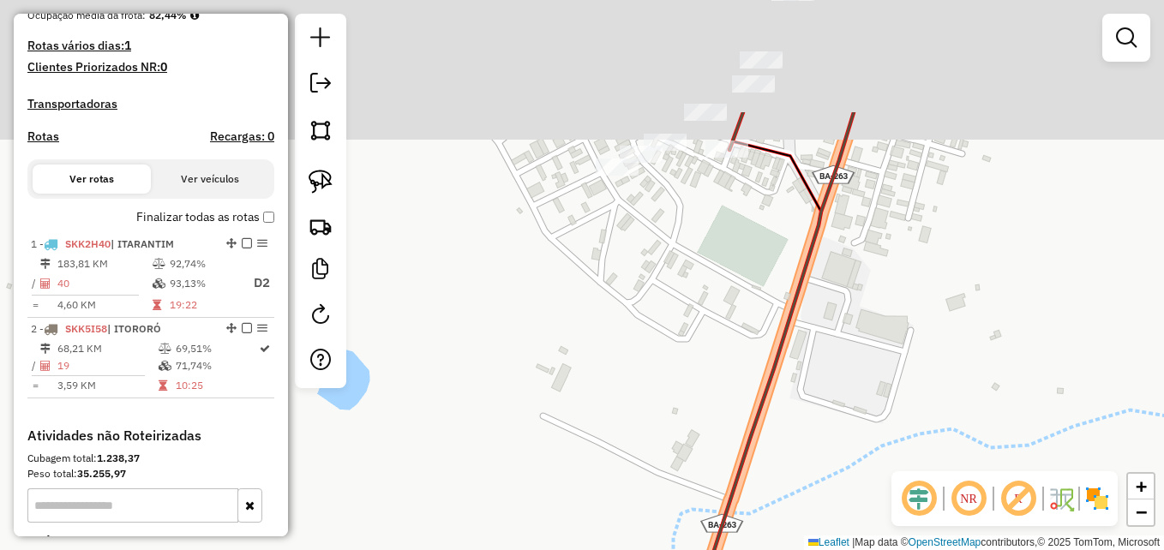
drag, startPoint x: 716, startPoint y: 223, endPoint x: 574, endPoint y: 508, distance: 317.9
click at [574, 508] on div "Janela de atendimento Grade de atendimento Capacidade Transportadoras Veículos …" at bounding box center [582, 275] width 1164 height 550
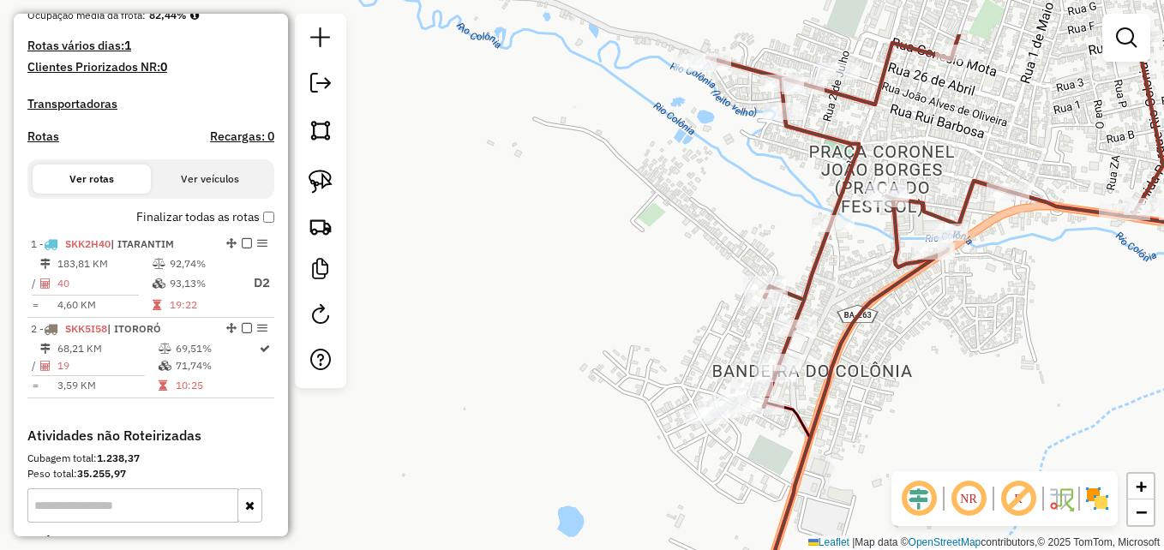
drag, startPoint x: 916, startPoint y: 273, endPoint x: 886, endPoint y: 396, distance: 127.1
click at [878, 408] on div "Janela de atendimento Grade de atendimento Capacidade Transportadoras Veículos …" at bounding box center [582, 275] width 1164 height 550
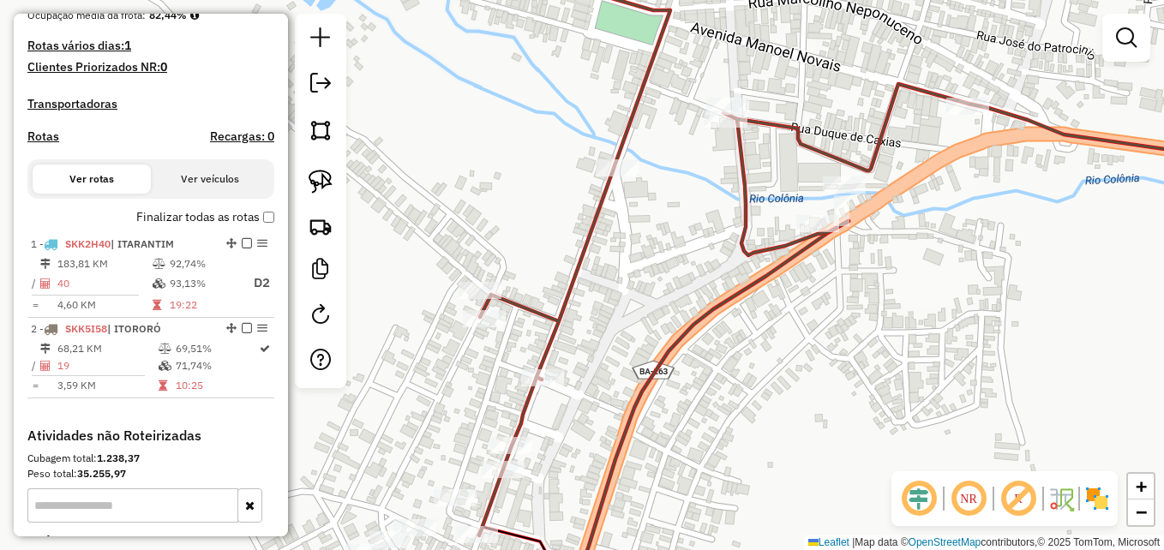
drag, startPoint x: 981, startPoint y: 351, endPoint x: 941, endPoint y: 429, distance: 87.4
click at [941, 429] on div "Janela de atendimento Grade de atendimento Capacidade Transportadoras Veículos …" at bounding box center [582, 275] width 1164 height 550
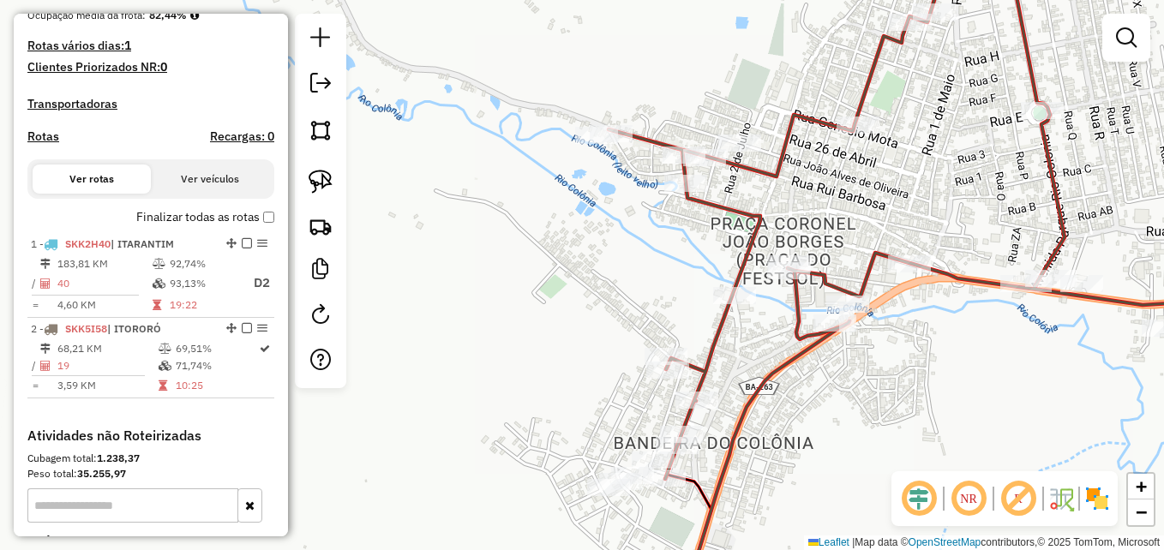
drag, startPoint x: 952, startPoint y: 386, endPoint x: 856, endPoint y: 300, distance: 128.7
click at [856, 302] on div "Janela de atendimento Grade de atendimento Capacidade Transportadoras Veículos …" at bounding box center [582, 275] width 1164 height 550
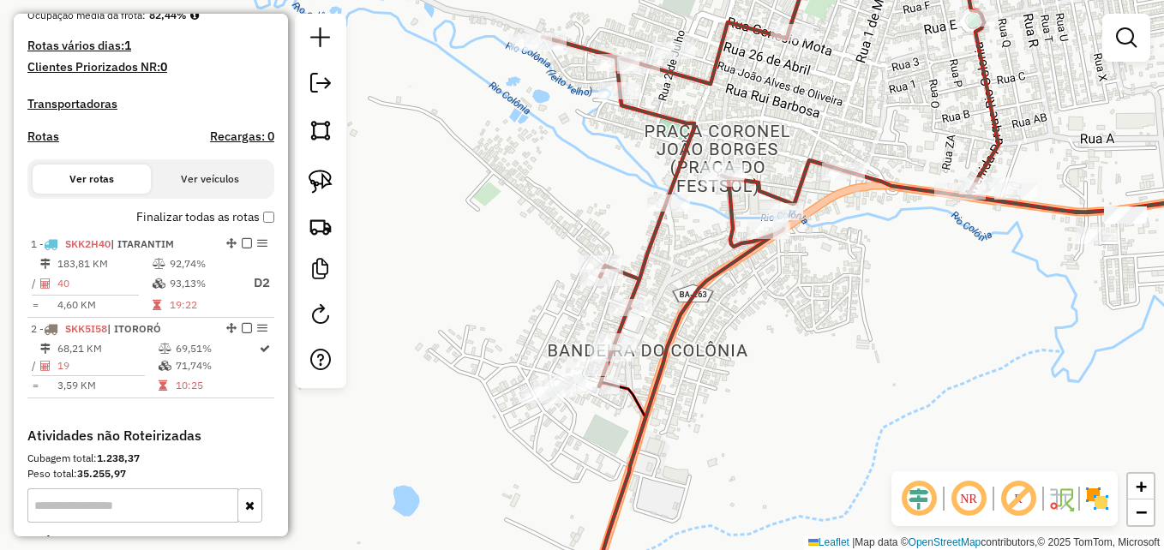
drag, startPoint x: 931, startPoint y: 295, endPoint x: 875, endPoint y: 413, distance: 131.2
click at [875, 418] on div "Janela de atendimento Grade de atendimento Capacidade Transportadoras Veículos …" at bounding box center [582, 275] width 1164 height 550
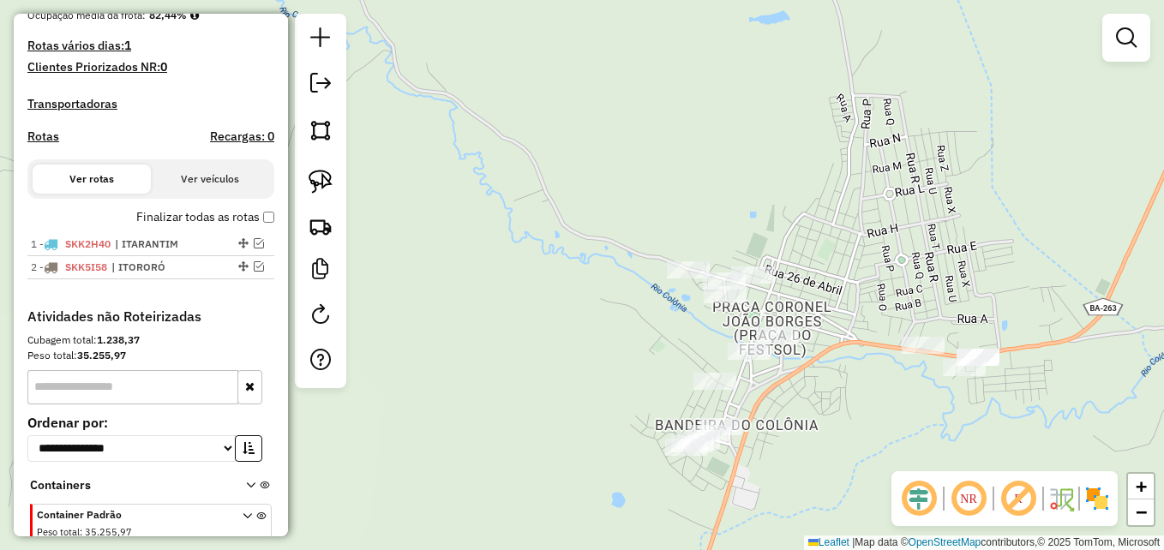
drag, startPoint x: 570, startPoint y: 295, endPoint x: 497, endPoint y: 237, distance: 93.3
click at [497, 237] on div "Janela de atendimento Grade de atendimento Capacidade Transportadoras Veículos …" at bounding box center [582, 275] width 1164 height 550
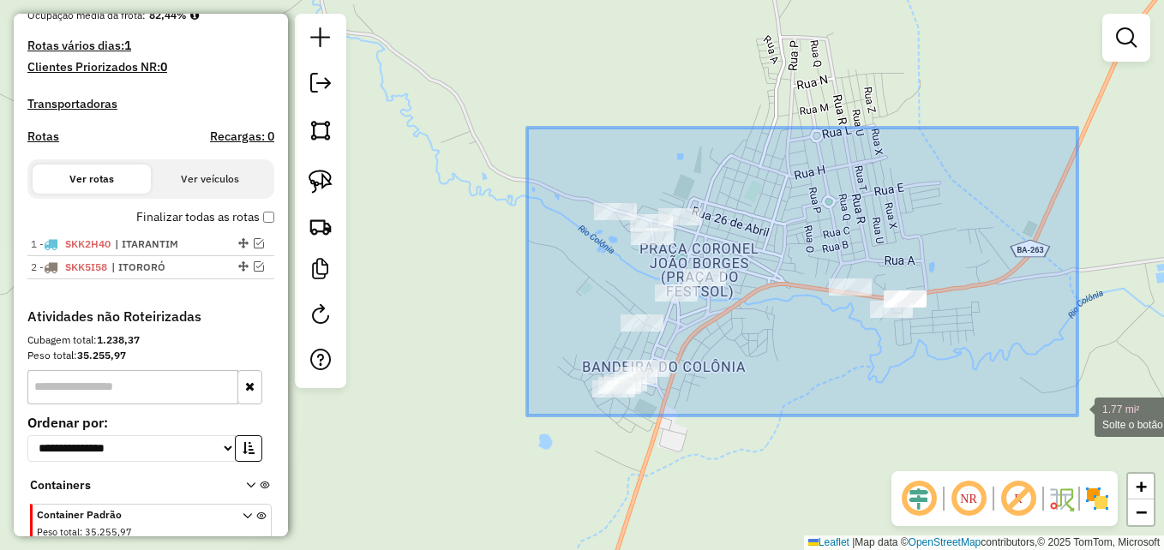
drag, startPoint x: 525, startPoint y: 131, endPoint x: 1078, endPoint y: 416, distance: 622.0
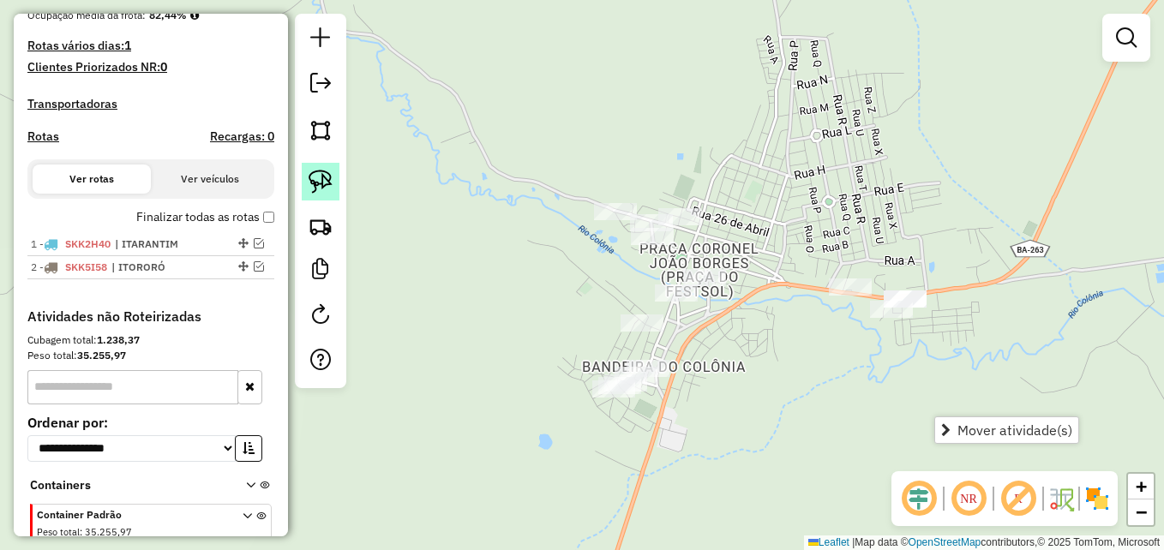
click at [317, 178] on img at bounding box center [321, 182] width 24 height 24
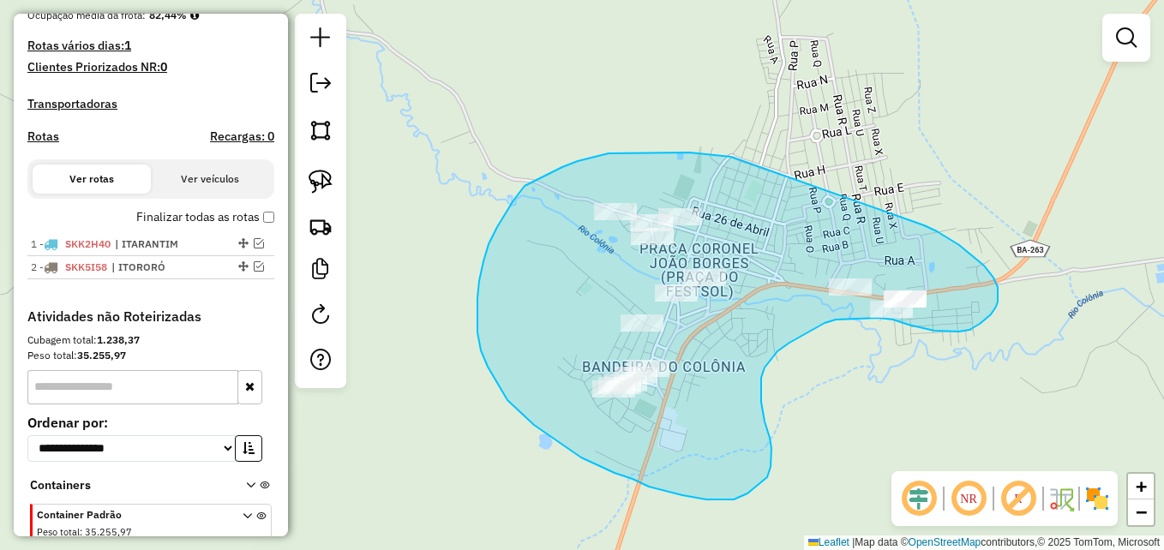
drag, startPoint x: 731, startPoint y: 157, endPoint x: 863, endPoint y: 216, distance: 144.7
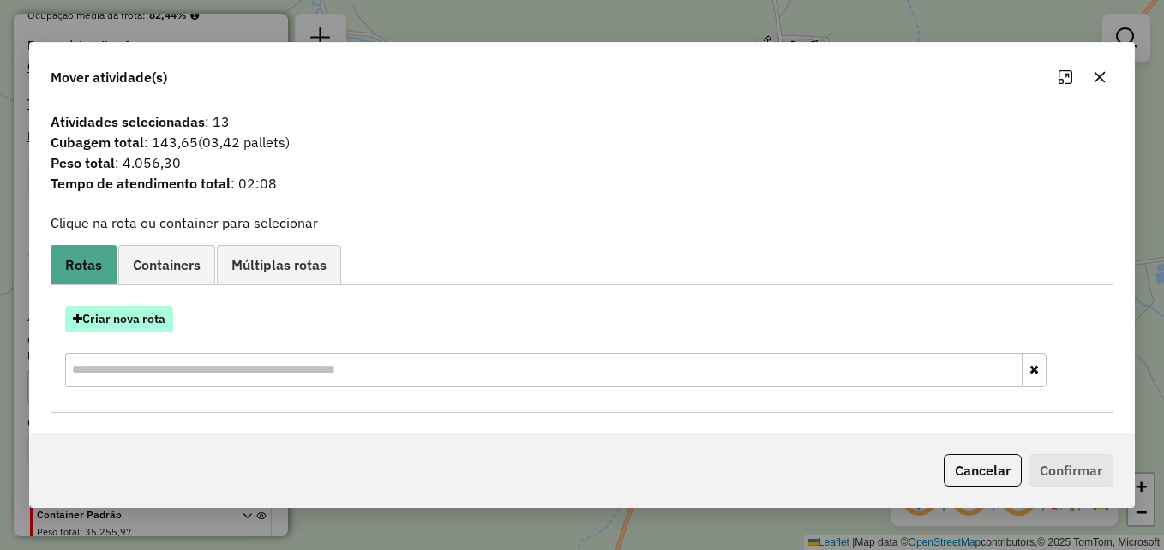
click at [133, 320] on button "Criar nova rota" at bounding box center [119, 319] width 108 height 27
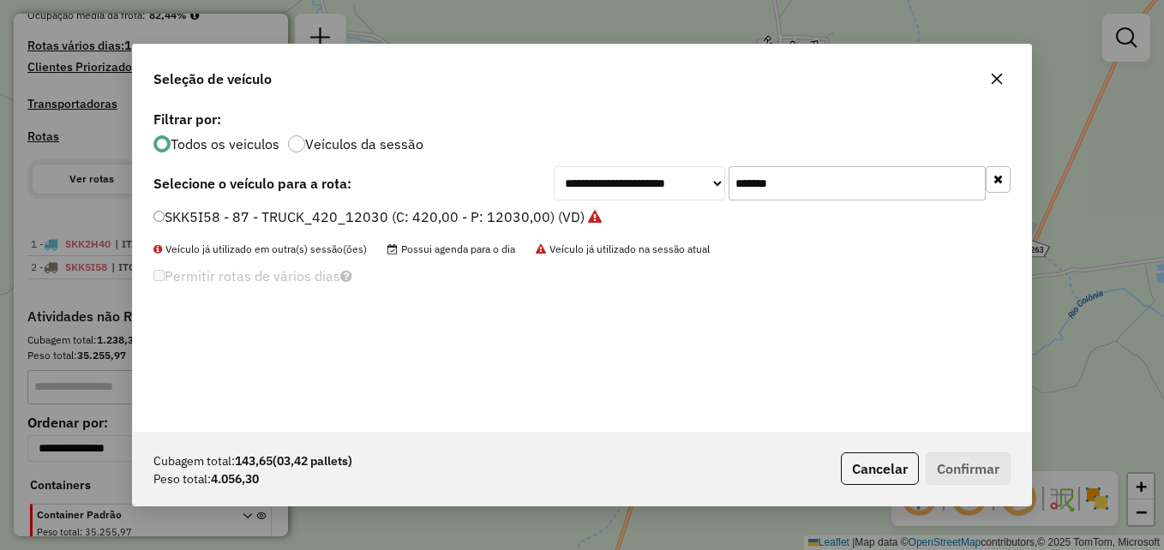
drag, startPoint x: 827, startPoint y: 181, endPoint x: 714, endPoint y: 175, distance: 113.3
click at [714, 175] on div "**********" at bounding box center [782, 183] width 457 height 34
paste input "text"
type input "*******"
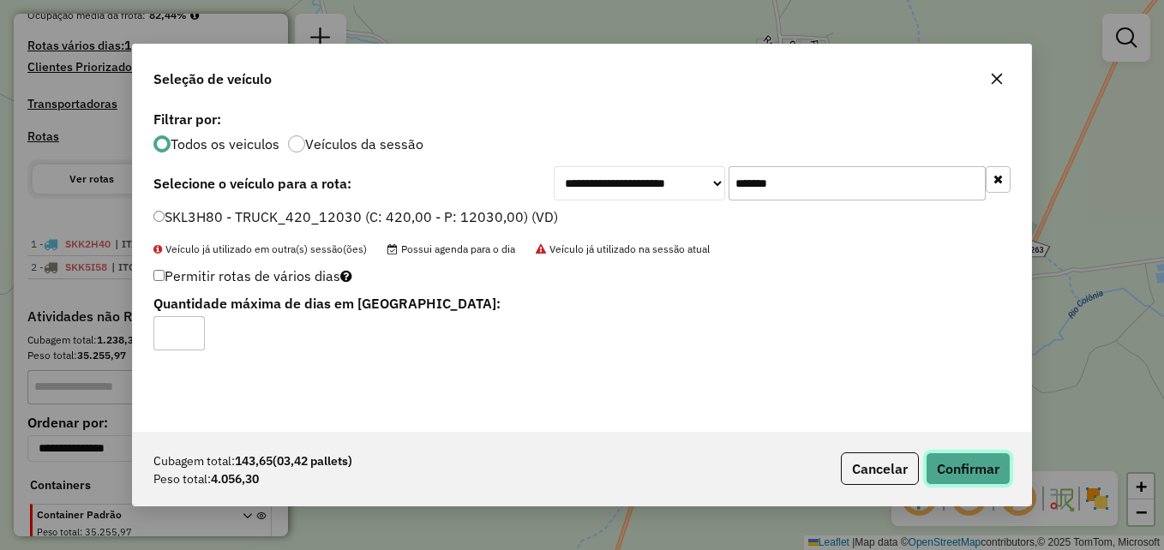
click at [962, 473] on button "Confirmar" at bounding box center [968, 469] width 85 height 33
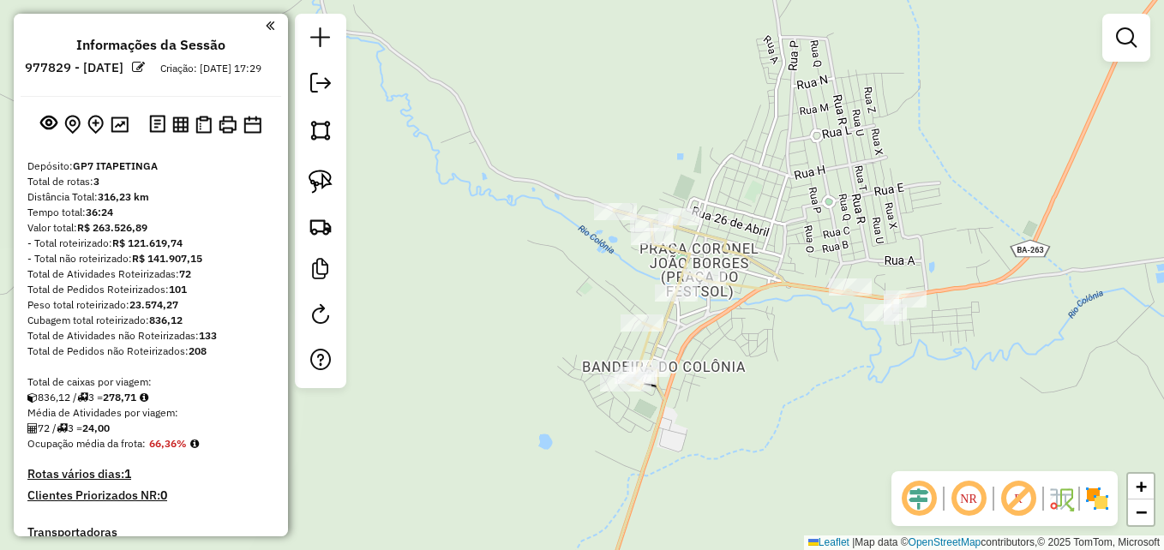
scroll to position [9, 5]
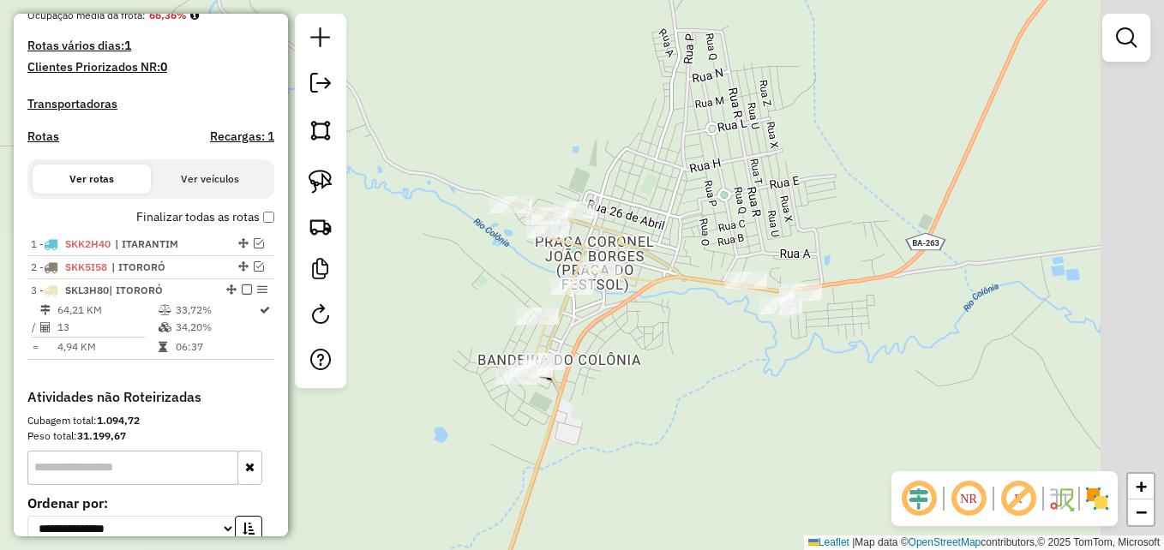
drag, startPoint x: 890, startPoint y: 364, endPoint x: 790, endPoint y: 355, distance: 100.7
click at [788, 355] on div "Janela de atendimento Grade de atendimento Capacidade Transportadoras Veículos …" at bounding box center [582, 275] width 1164 height 550
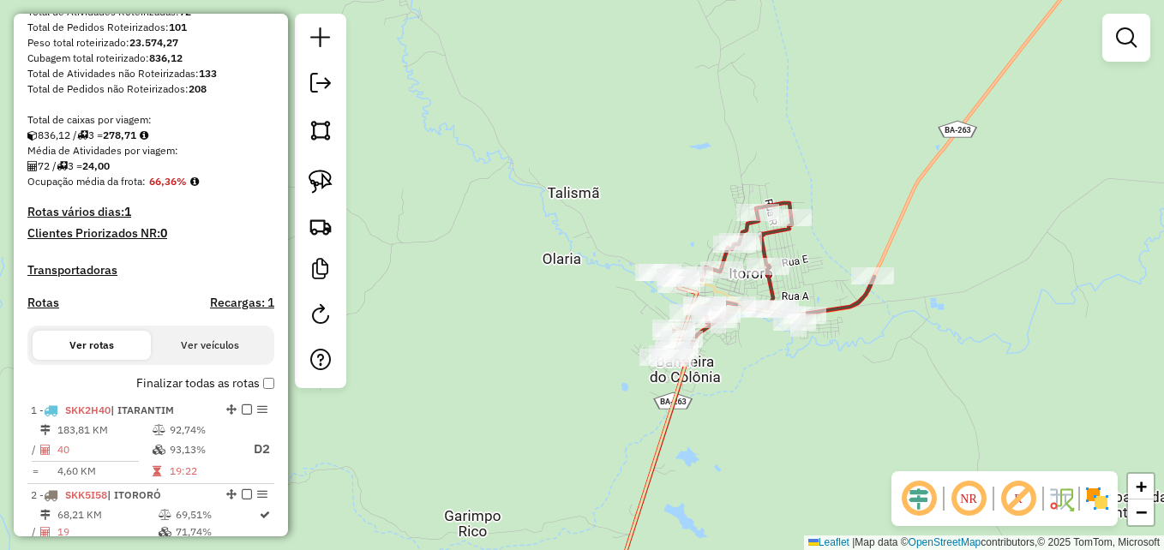
scroll to position [257, 0]
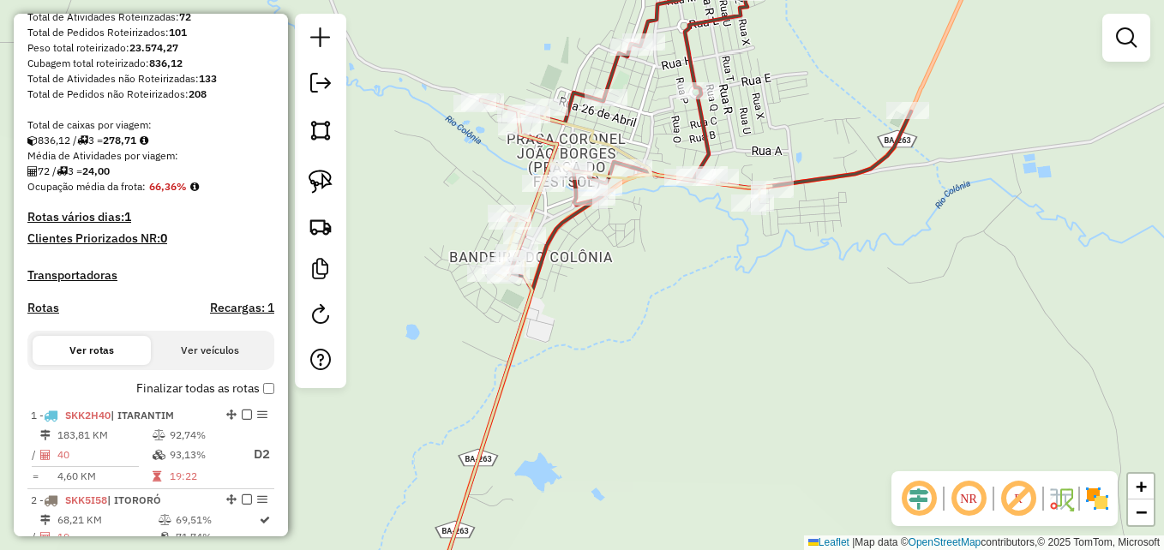
drag, startPoint x: 680, startPoint y: 281, endPoint x: 751, endPoint y: 379, distance: 120.9
click at [751, 385] on div "Janela de atendimento Grade de atendimento Capacidade Transportadoras Veículos …" at bounding box center [582, 275] width 1164 height 550
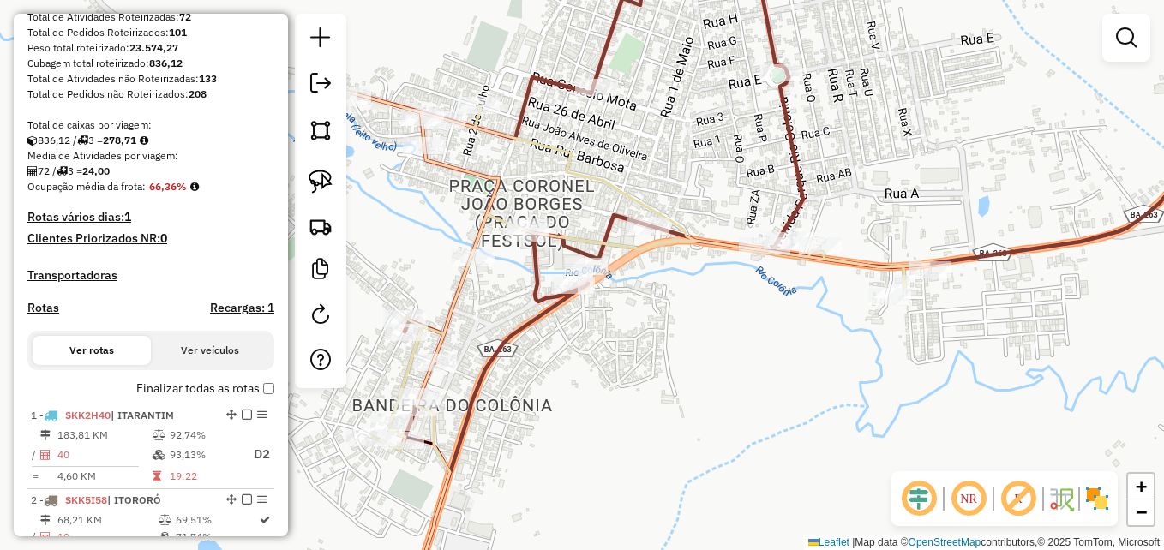
drag, startPoint x: 697, startPoint y: 332, endPoint x: 846, endPoint y: 328, distance: 149.2
click at [846, 328] on div "Janela de atendimento Grade de atendimento Capacidade Transportadoras Veículos …" at bounding box center [582, 275] width 1164 height 550
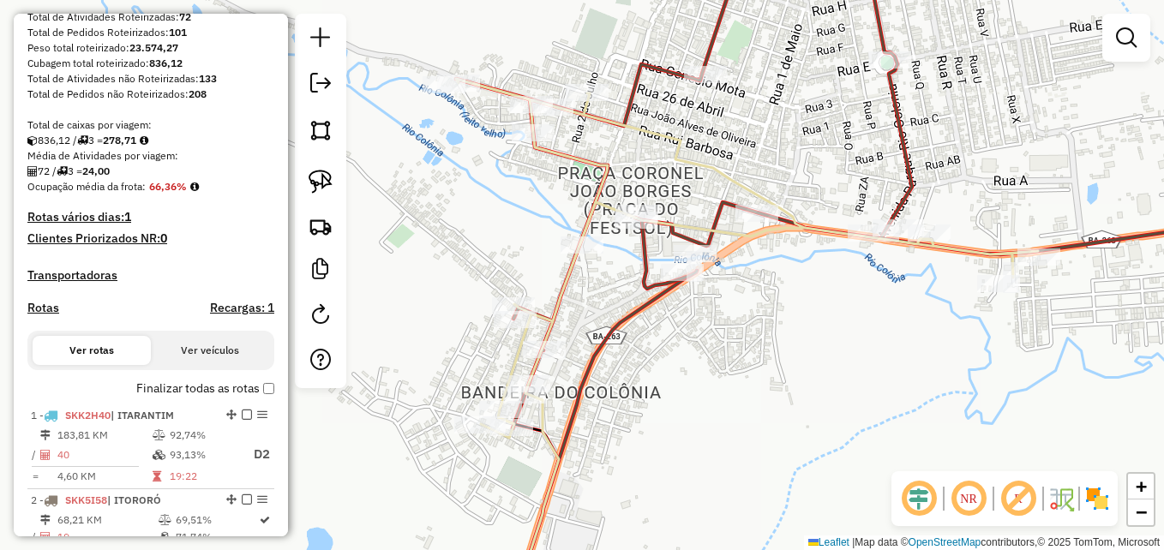
drag, startPoint x: 765, startPoint y: 289, endPoint x: 777, endPoint y: 315, distance: 28.4
click at [775, 315] on div "Janela de atendimento Grade de atendimento Capacidade Transportadoras Veículos …" at bounding box center [582, 275] width 1164 height 550
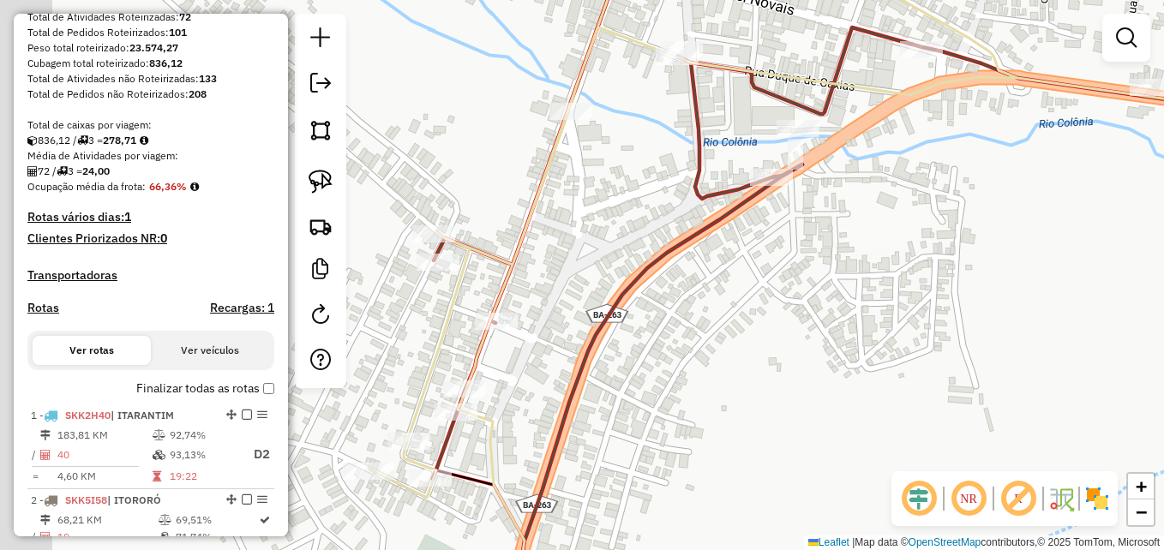
drag, startPoint x: 647, startPoint y: 338, endPoint x: 762, endPoint y: 230, distance: 157.7
click at [759, 233] on div "Janela de atendimento Grade de atendimento Capacidade Transportadoras Veículos …" at bounding box center [582, 275] width 1164 height 550
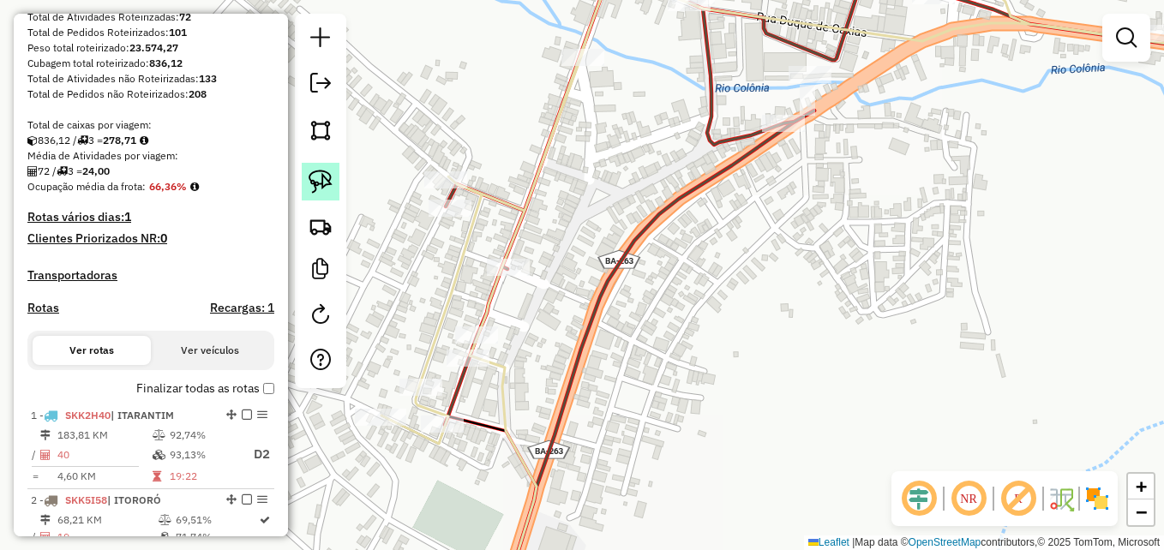
click at [318, 182] on img at bounding box center [321, 182] width 24 height 24
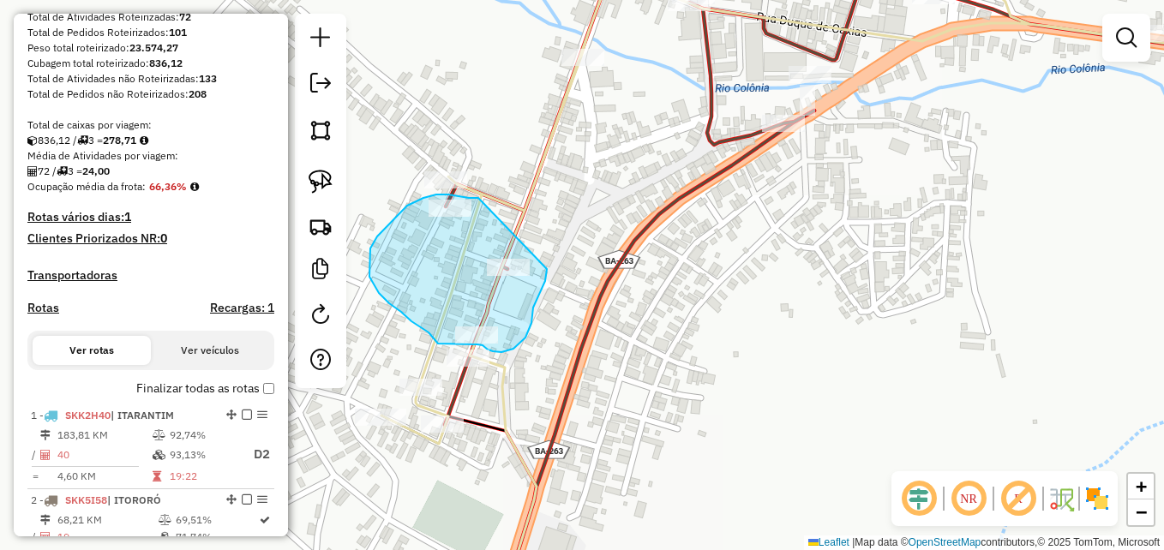
drag, startPoint x: 478, startPoint y: 198, endPoint x: 546, endPoint y: 265, distance: 95.2
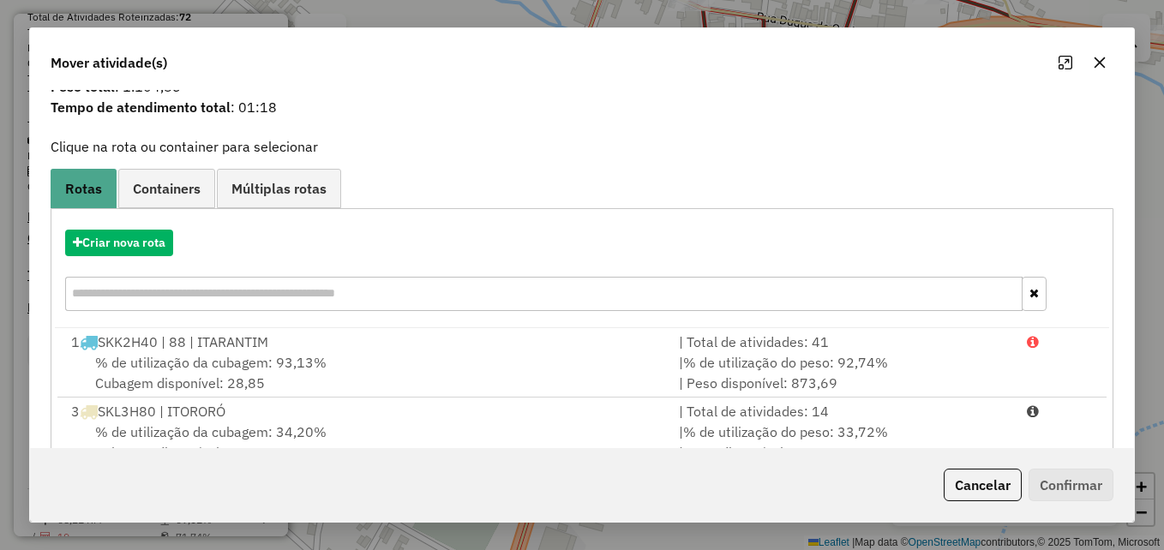
scroll to position [110, 0]
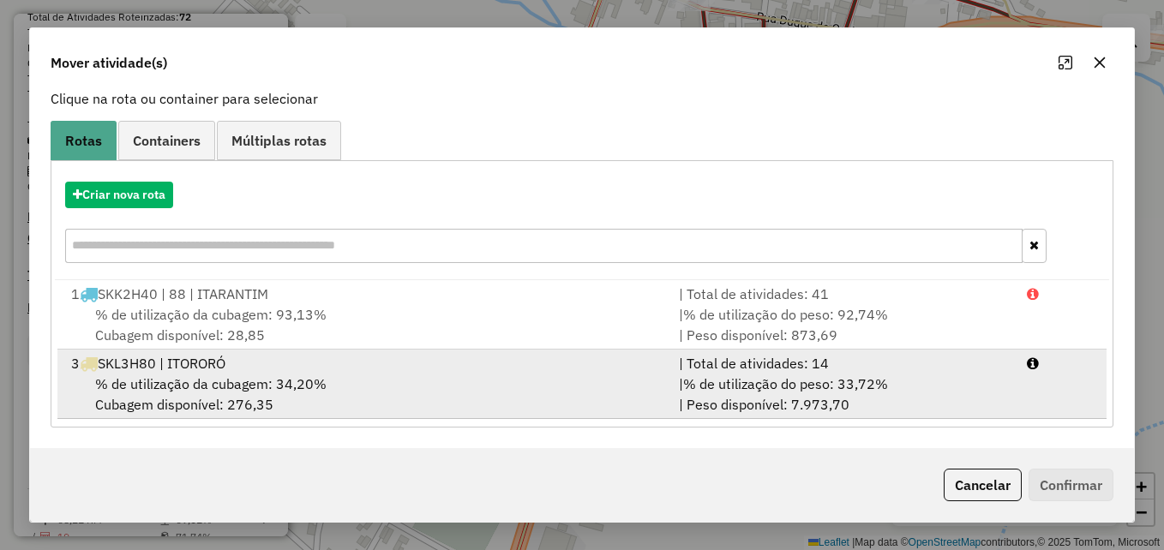
click at [404, 360] on div "3 SKL3H80 | ITORORÓ" at bounding box center [365, 363] width 608 height 21
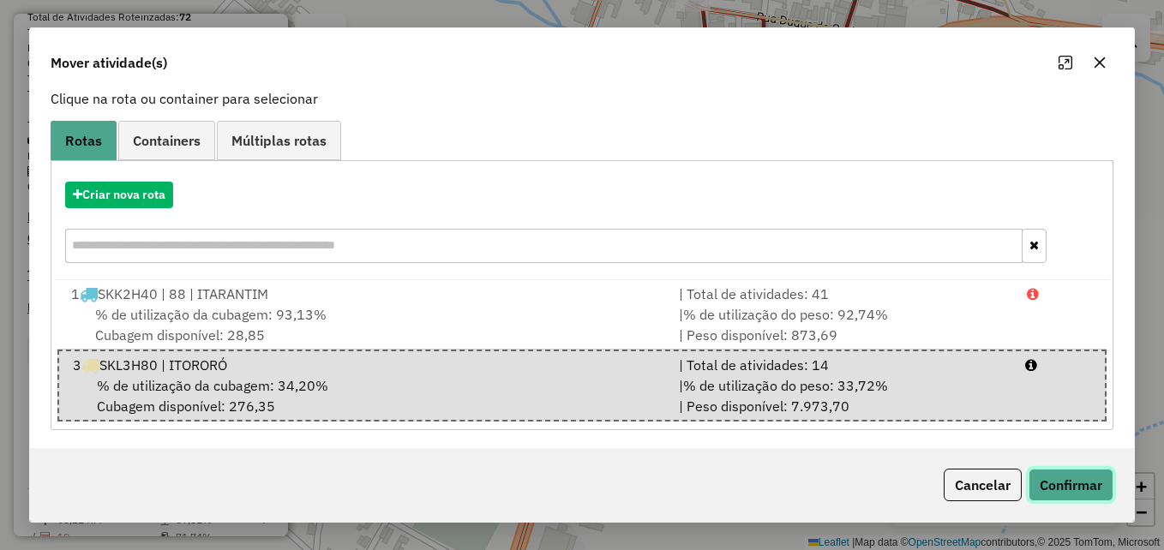
click at [1083, 485] on button "Confirmar" at bounding box center [1071, 485] width 85 height 33
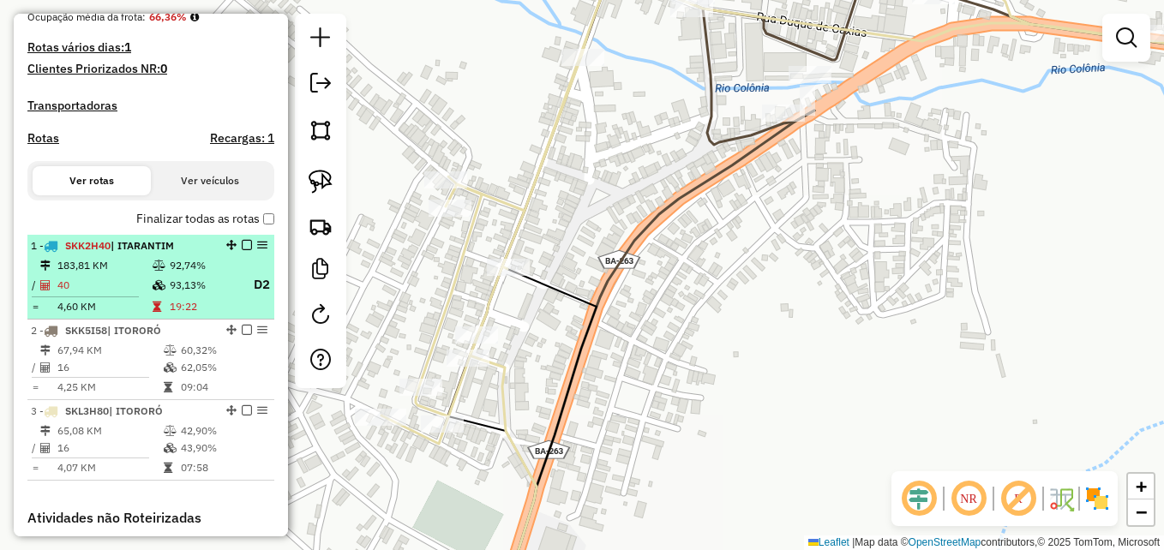
scroll to position [429, 0]
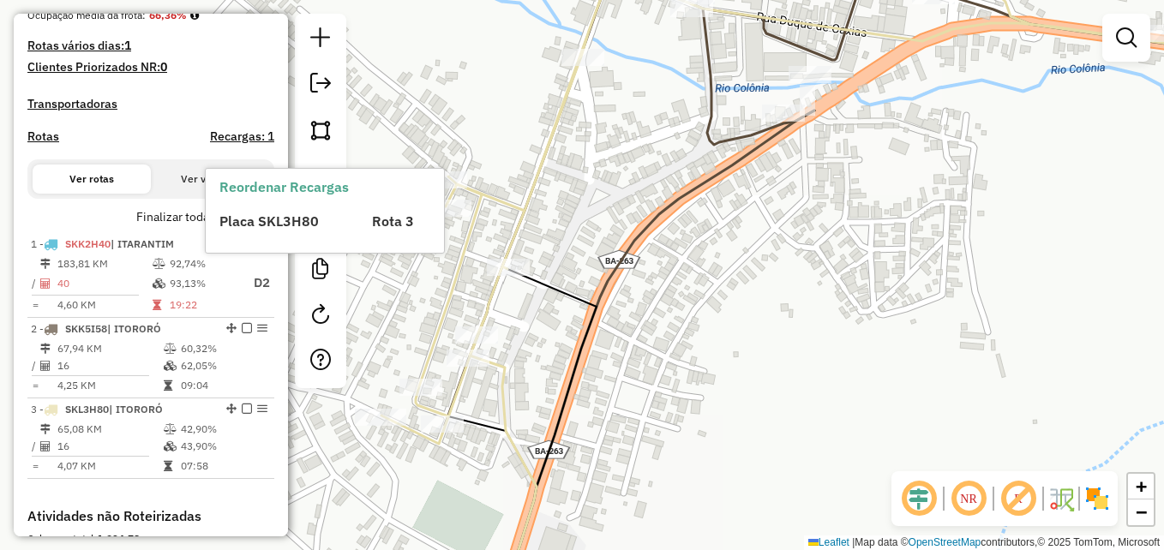
click at [319, 174] on div "Reordenar Recargas Placa SKL3H80 Rota 3" at bounding box center [325, 211] width 238 height 84
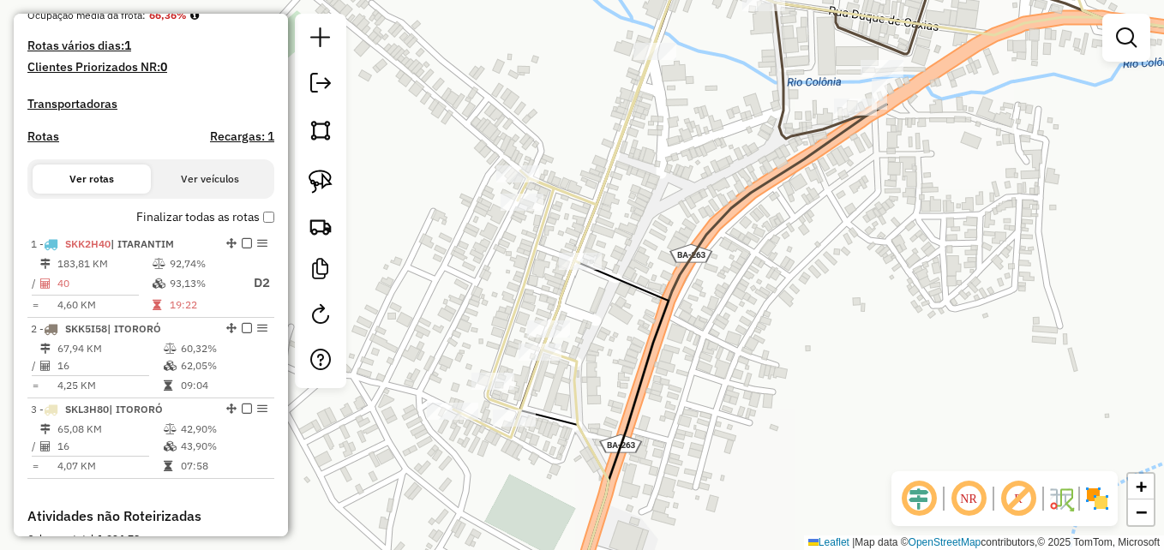
drag, startPoint x: 461, startPoint y: 389, endPoint x: 534, endPoint y: 343, distance: 86.3
click at [543, 351] on icon at bounding box center [903, 188] width 899 height 499
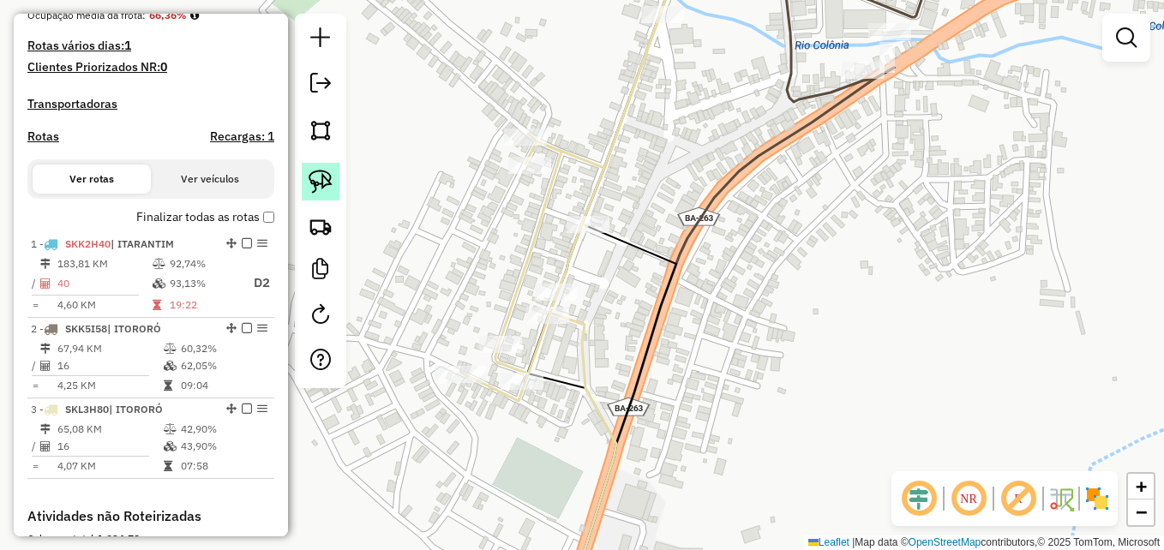
click at [319, 179] on img at bounding box center [321, 182] width 24 height 24
drag, startPoint x: 529, startPoint y: 361, endPoint x: 577, endPoint y: 382, distance: 52.6
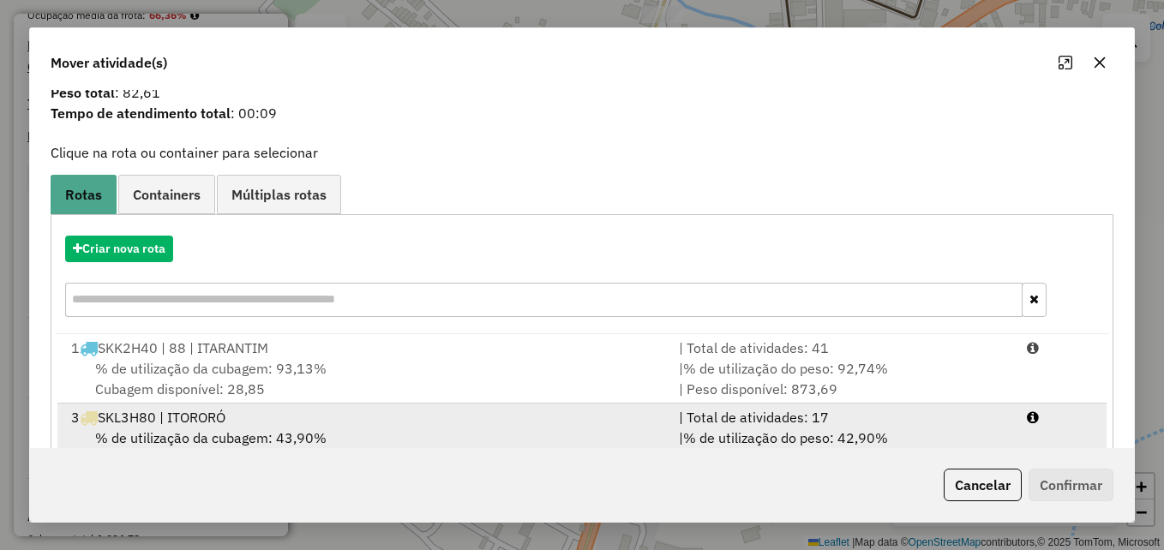
scroll to position [110, 0]
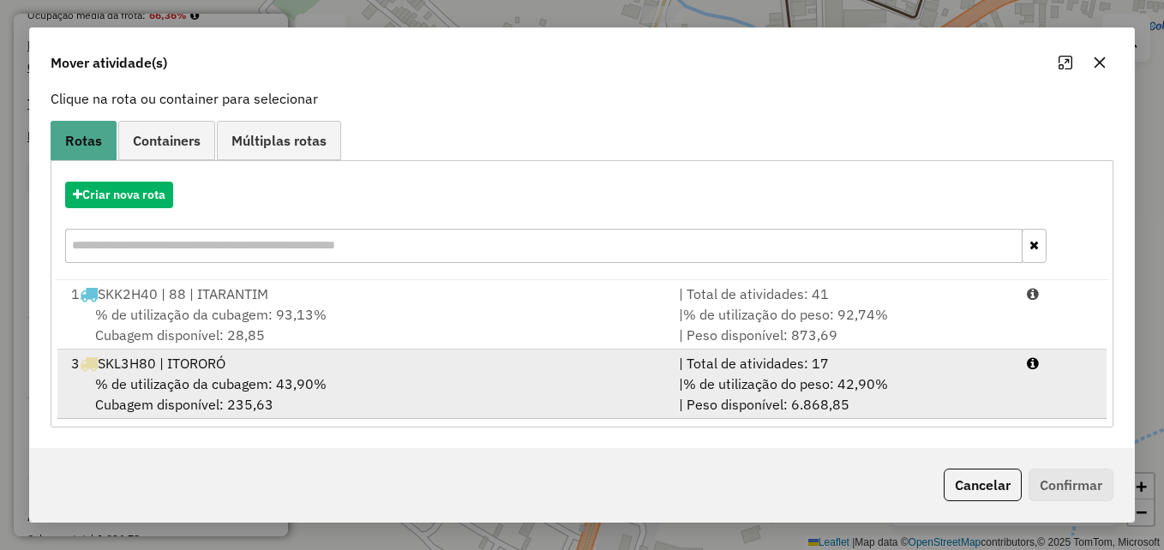
drag, startPoint x: 400, startPoint y: 376, endPoint x: 468, endPoint y: 377, distance: 68.6
click at [400, 377] on div "% de utilização da cubagem: 43,90% Cubagem disponível: 235,63" at bounding box center [365, 394] width 608 height 41
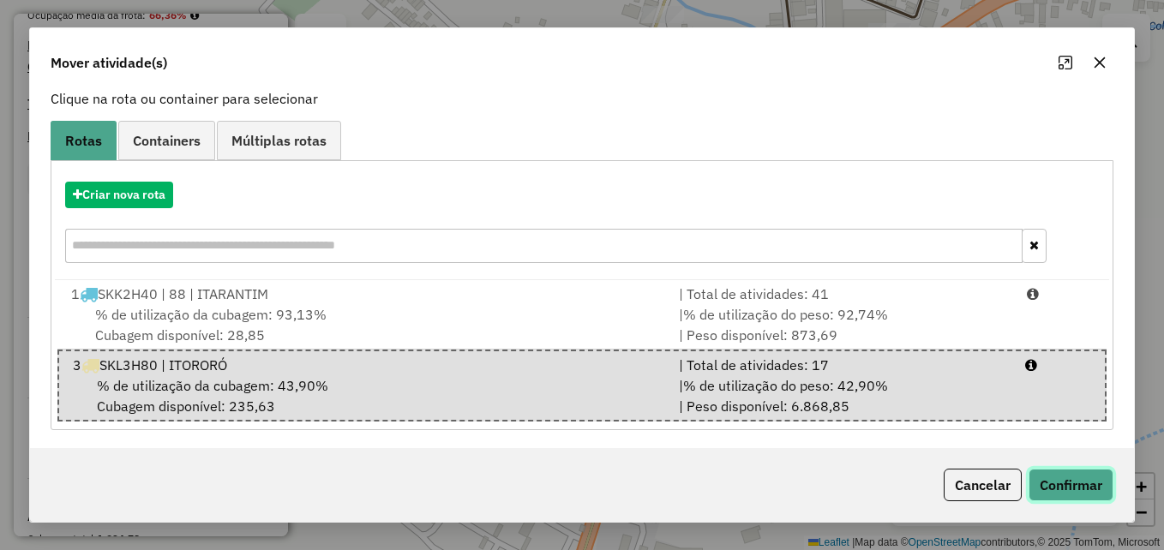
click at [1056, 481] on button "Confirmar" at bounding box center [1071, 485] width 85 height 33
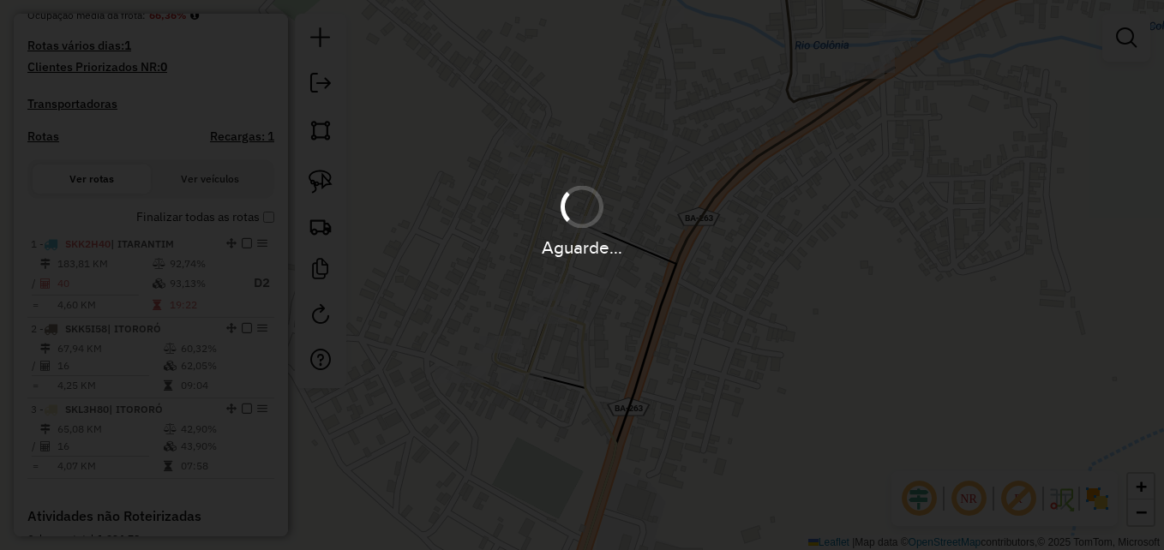
scroll to position [0, 0]
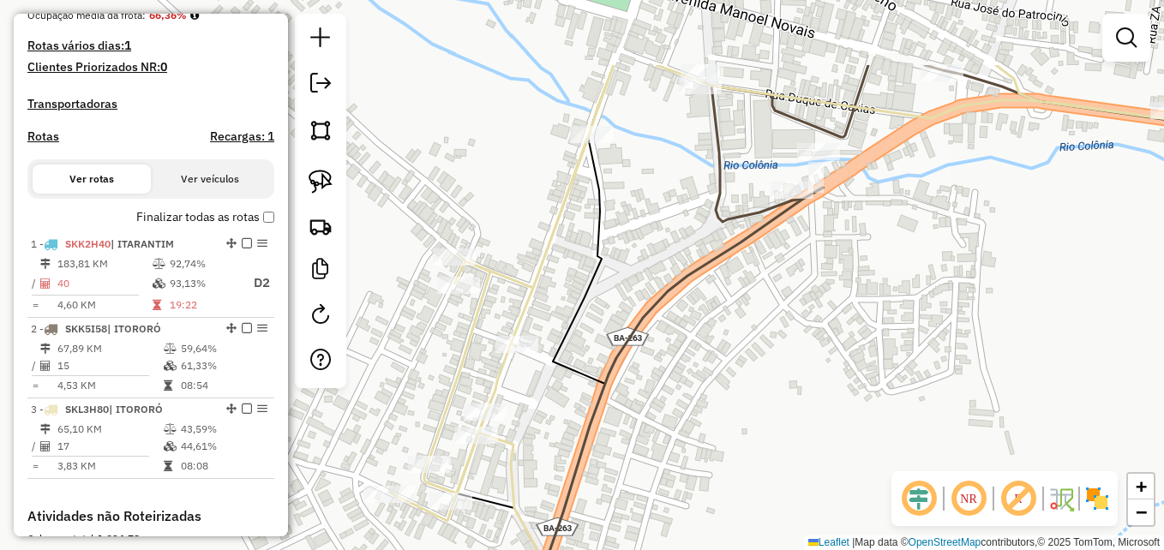
drag, startPoint x: 710, startPoint y: 129, endPoint x: 590, endPoint y: 316, distance: 222.9
click at [590, 316] on div "Janela de atendimento Grade de atendimento Capacidade Transportadoras Veículos …" at bounding box center [582, 275] width 1164 height 550
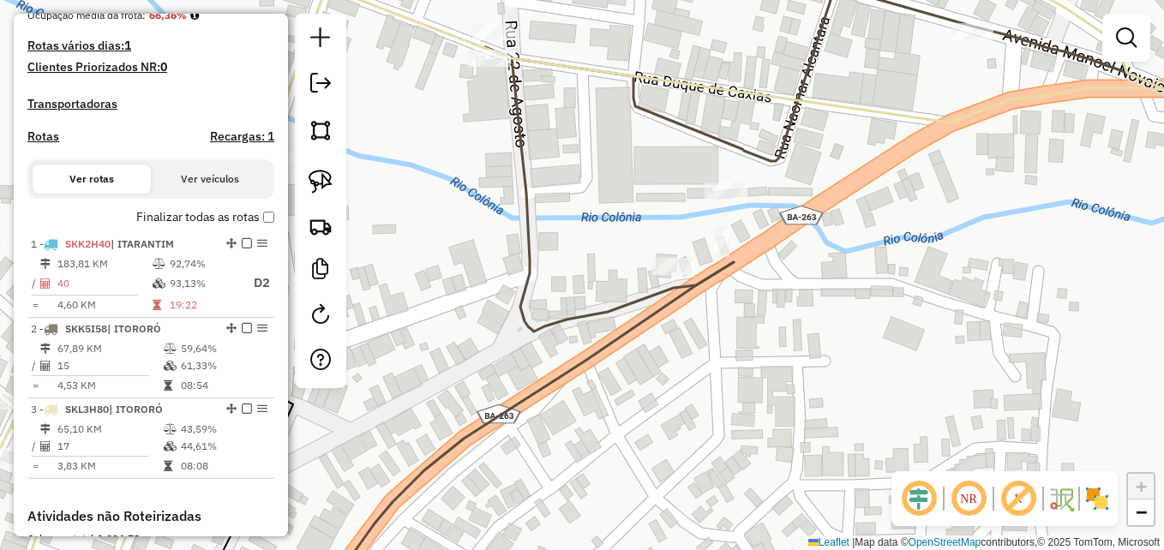
drag, startPoint x: 663, startPoint y: 115, endPoint x: 682, endPoint y: 147, distance: 36.9
click at [682, 147] on icon at bounding box center [887, 159] width 805 height 345
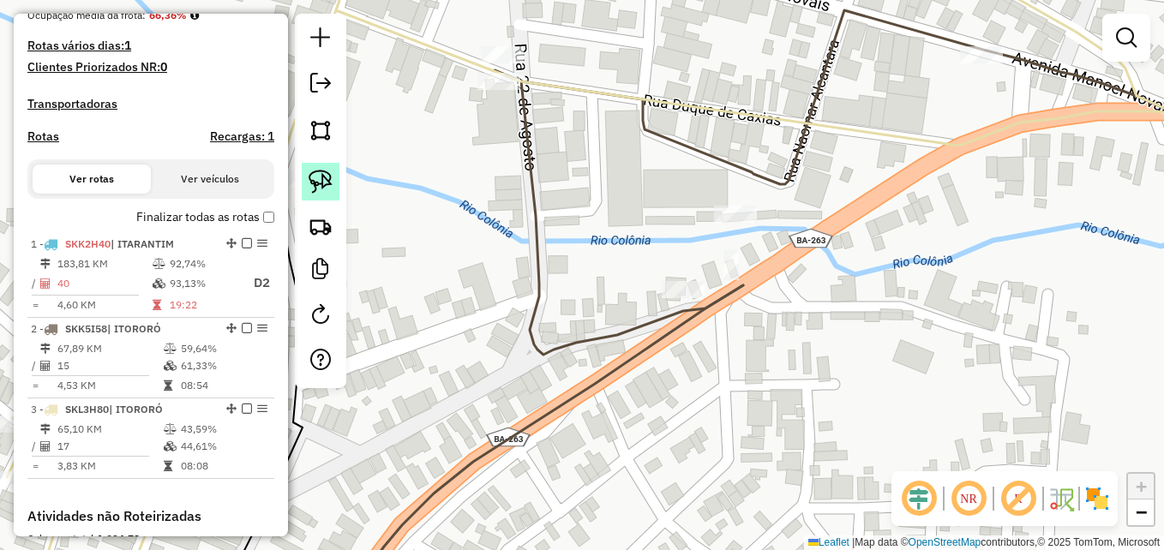
click at [320, 181] on img at bounding box center [321, 182] width 24 height 24
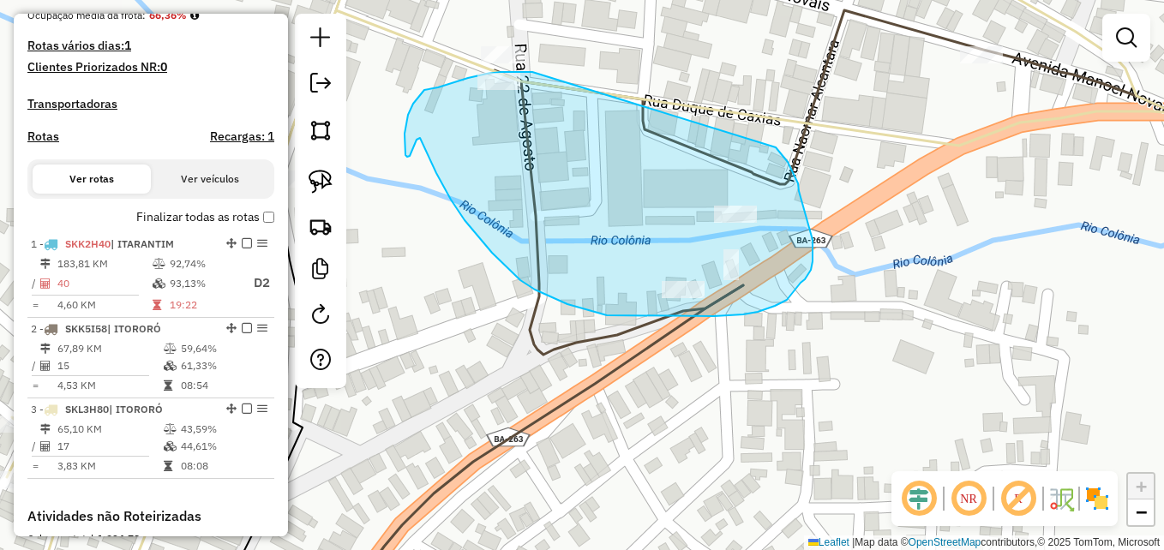
drag, startPoint x: 532, startPoint y: 72, endPoint x: 776, endPoint y: 147, distance: 254.9
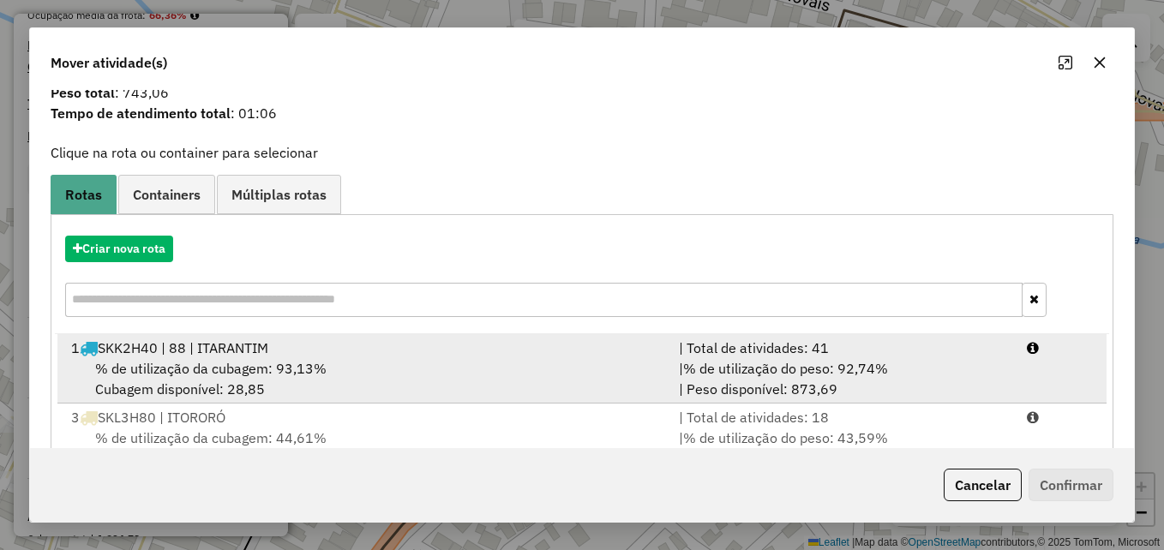
scroll to position [110, 0]
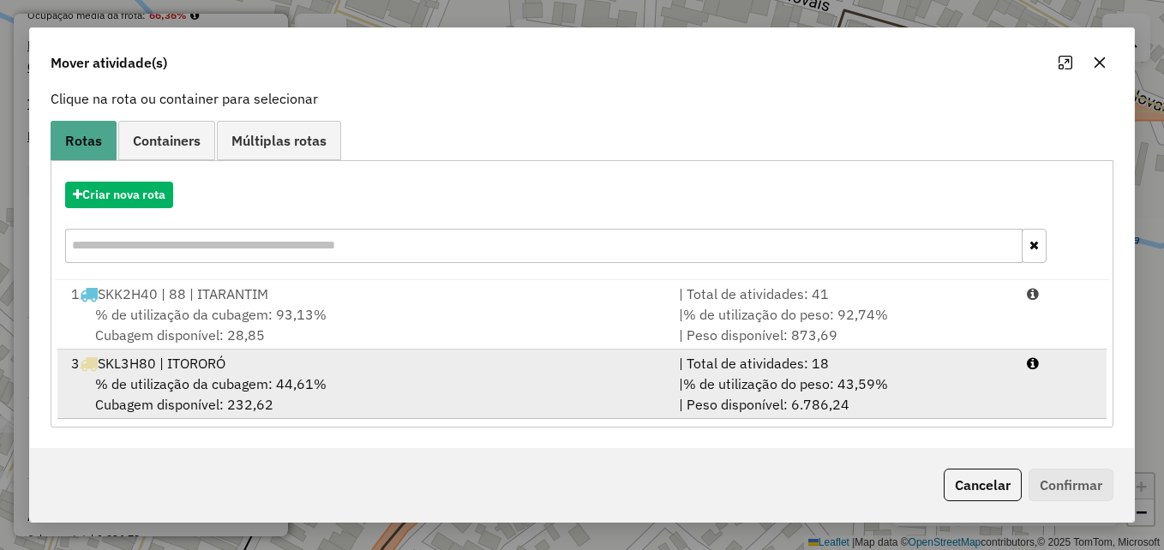
click at [478, 390] on div "% de utilização da cubagem: 44,61% Cubagem disponível: 232,62" at bounding box center [365, 394] width 608 height 41
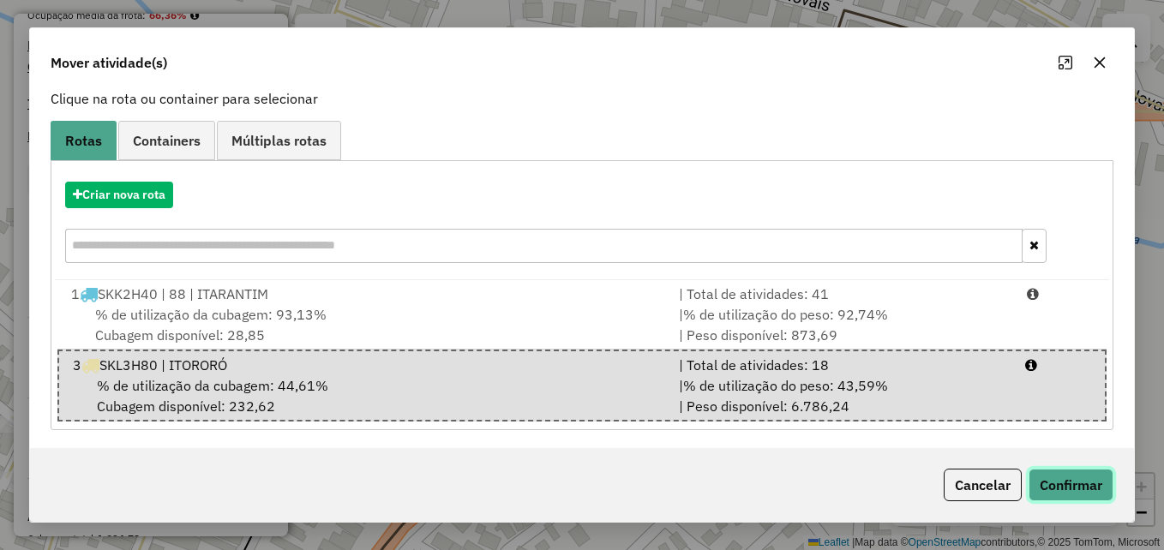
click at [1074, 484] on button "Confirmar" at bounding box center [1071, 485] width 85 height 33
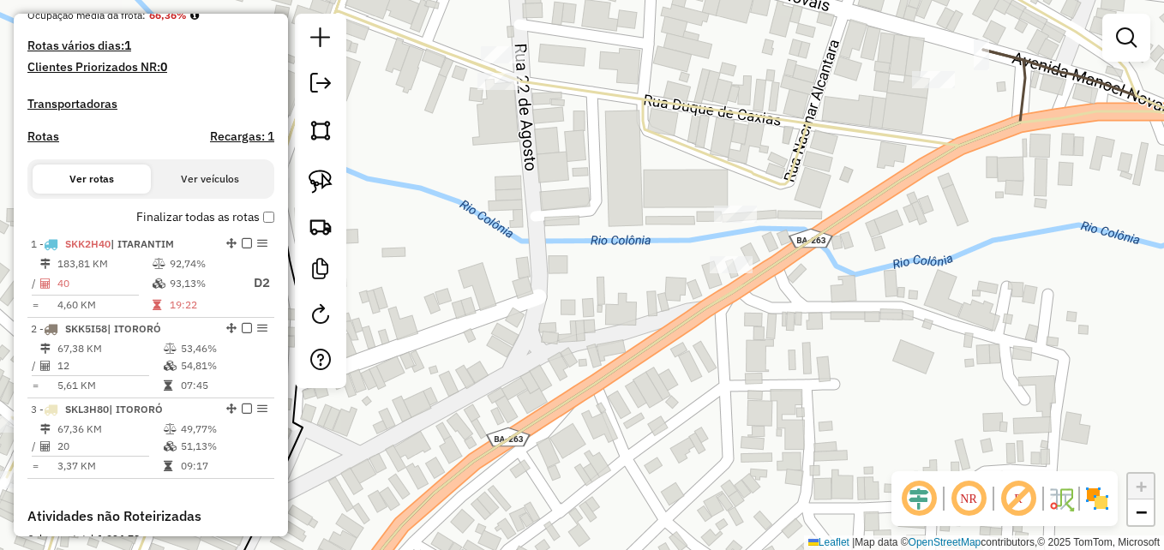
scroll to position [0, 0]
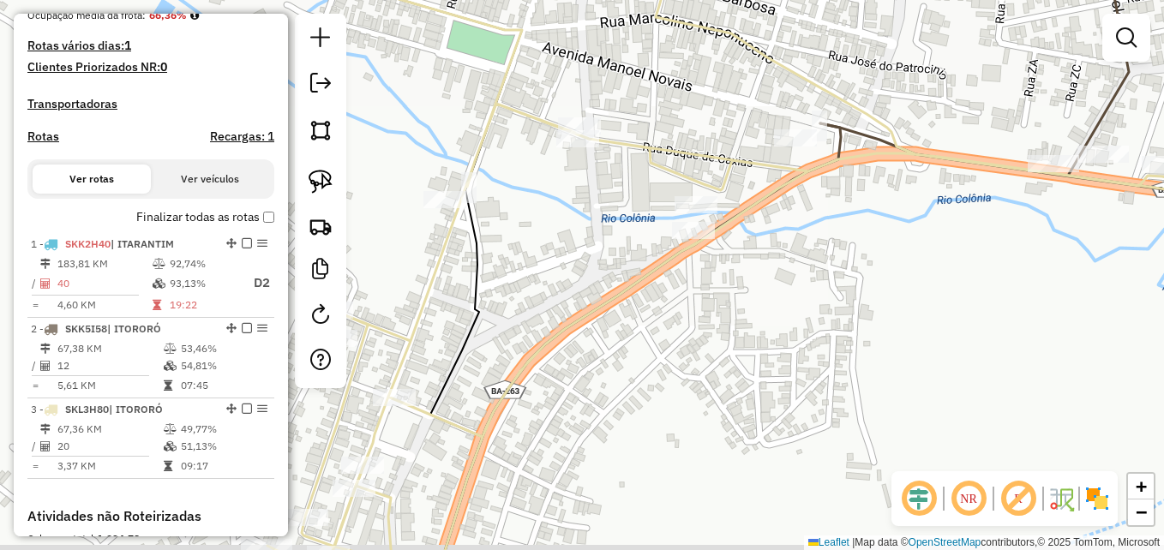
drag, startPoint x: 766, startPoint y: 310, endPoint x: 724, endPoint y: 265, distance: 61.9
click at [724, 265] on div "Janela de atendimento Grade de atendimento Capacidade Transportadoras Veículos …" at bounding box center [582, 275] width 1164 height 550
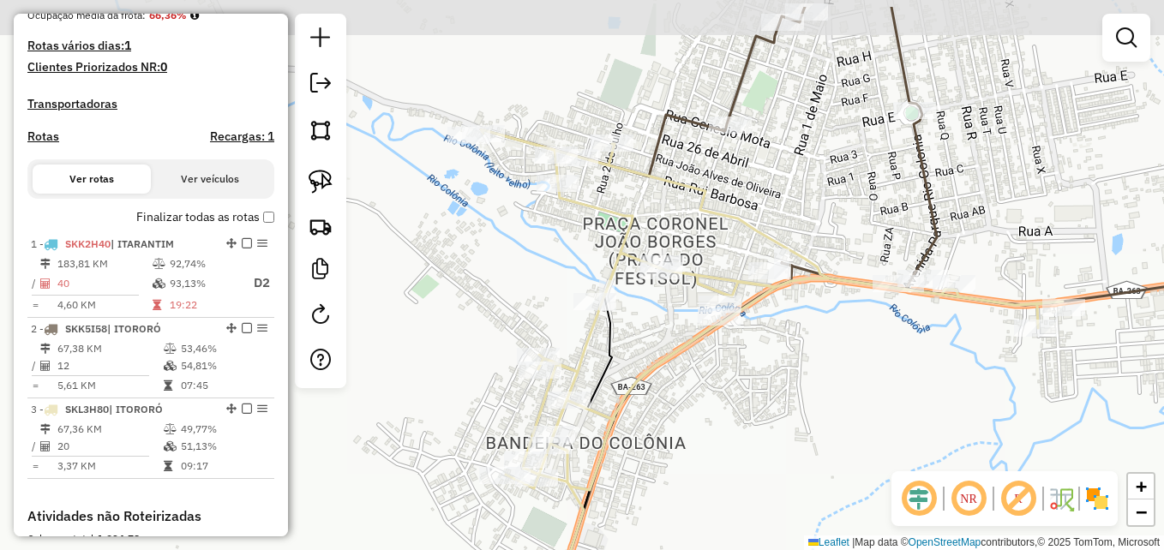
drag, startPoint x: 875, startPoint y: 274, endPoint x: 845, endPoint y: 327, distance: 60.3
click at [845, 327] on div "Janela de atendimento Grade de atendimento Capacidade Transportadoras Veículos …" at bounding box center [582, 275] width 1164 height 550
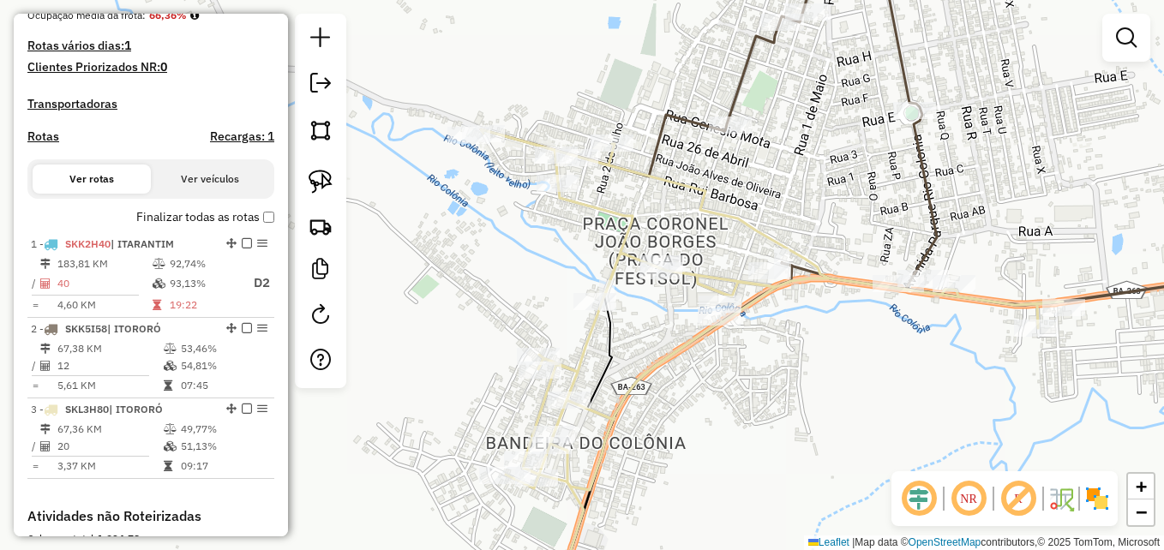
drag, startPoint x: 810, startPoint y: 194, endPoint x: 784, endPoint y: 266, distance: 76.8
click at [784, 266] on div "Janela de atendimento Grade de atendimento Capacidade Transportadoras Veículos …" at bounding box center [582, 275] width 1164 height 550
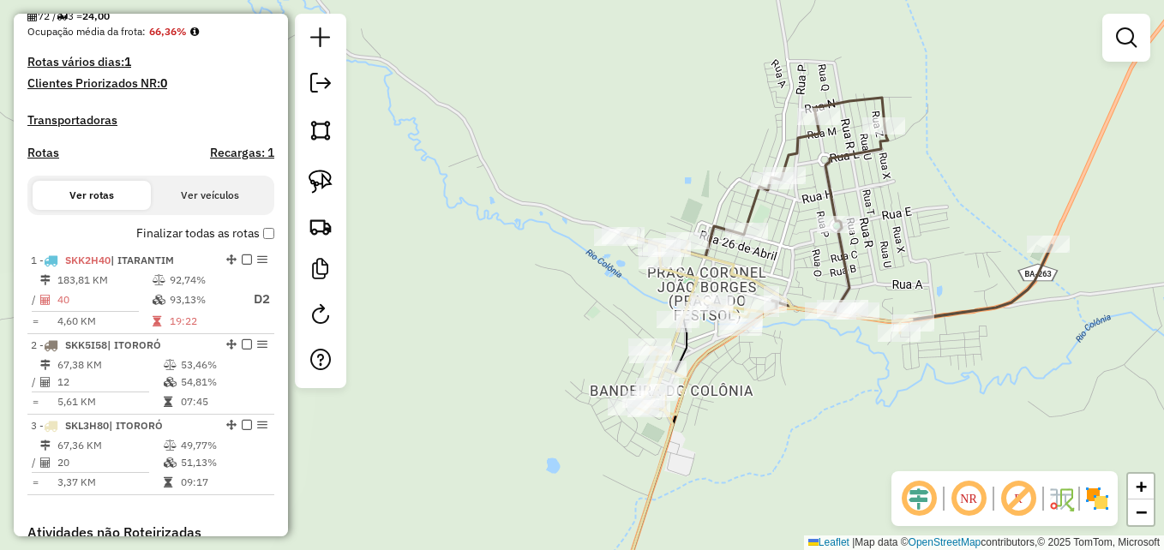
scroll to position [429, 0]
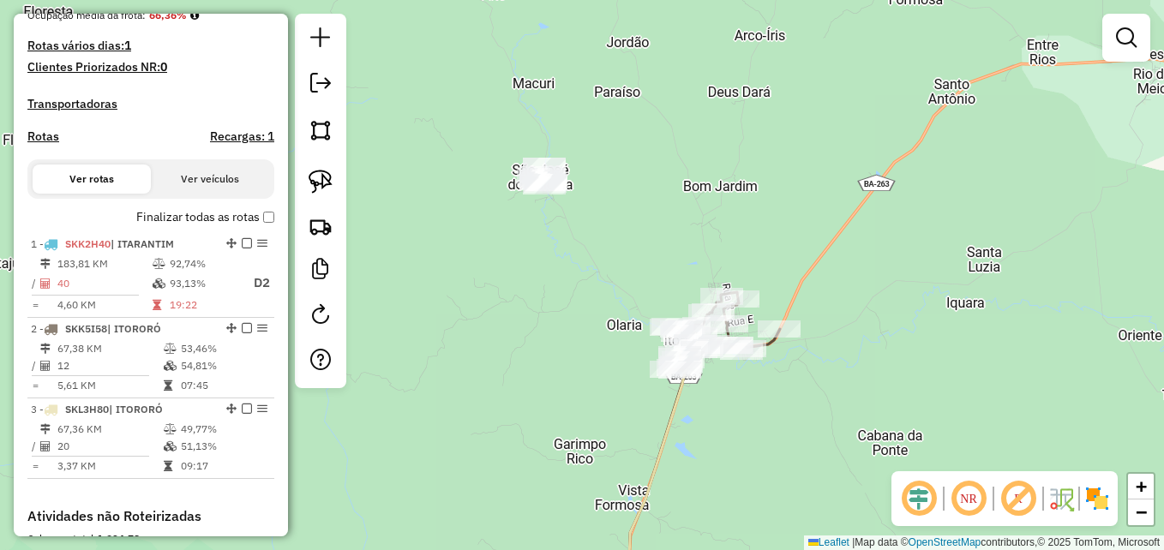
drag, startPoint x: 780, startPoint y: 442, endPoint x: 796, endPoint y: 201, distance: 241.4
click at [778, 226] on div "Janela de atendimento Grade de atendimento Capacidade Transportadoras Veículos …" at bounding box center [582, 275] width 1164 height 550
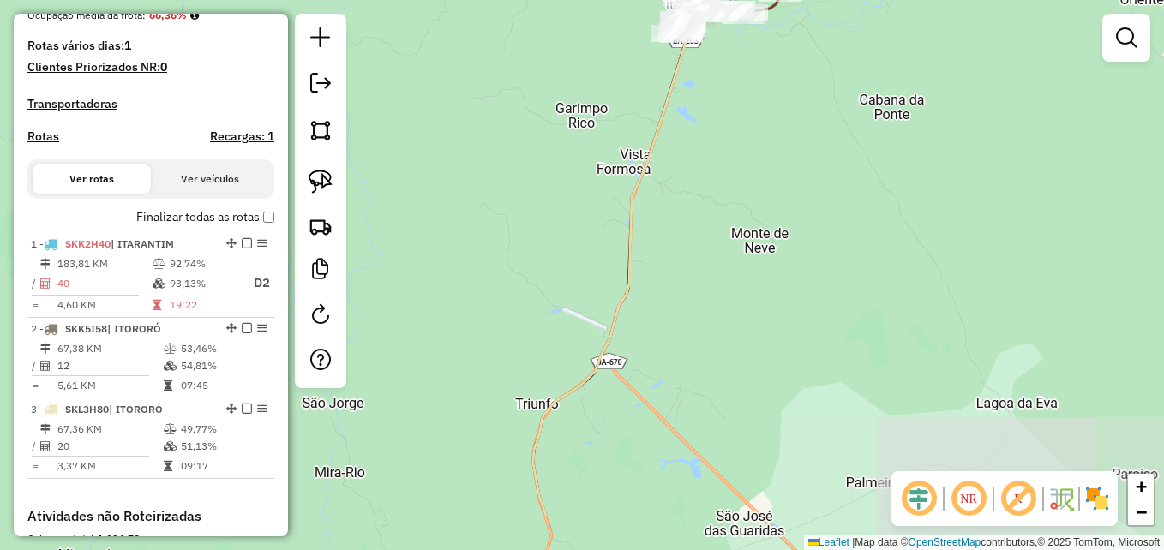
drag, startPoint x: 759, startPoint y: 364, endPoint x: 749, endPoint y: 257, distance: 107.6
click at [749, 262] on div "Janela de atendimento Grade de atendimento Capacidade Transportadoras Veículos …" at bounding box center [582, 275] width 1164 height 550
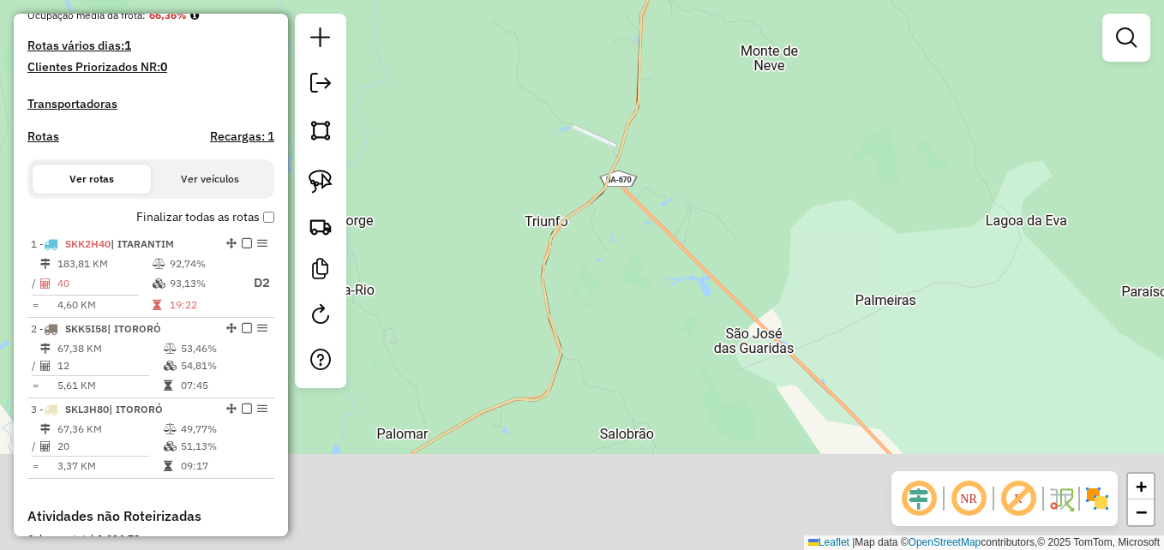
drag, startPoint x: 770, startPoint y: 382, endPoint x: 799, endPoint y: 203, distance: 181.6
click at [792, 210] on div "Janela de atendimento Grade de atendimento Capacidade Transportadoras Veículos …" at bounding box center [582, 275] width 1164 height 550
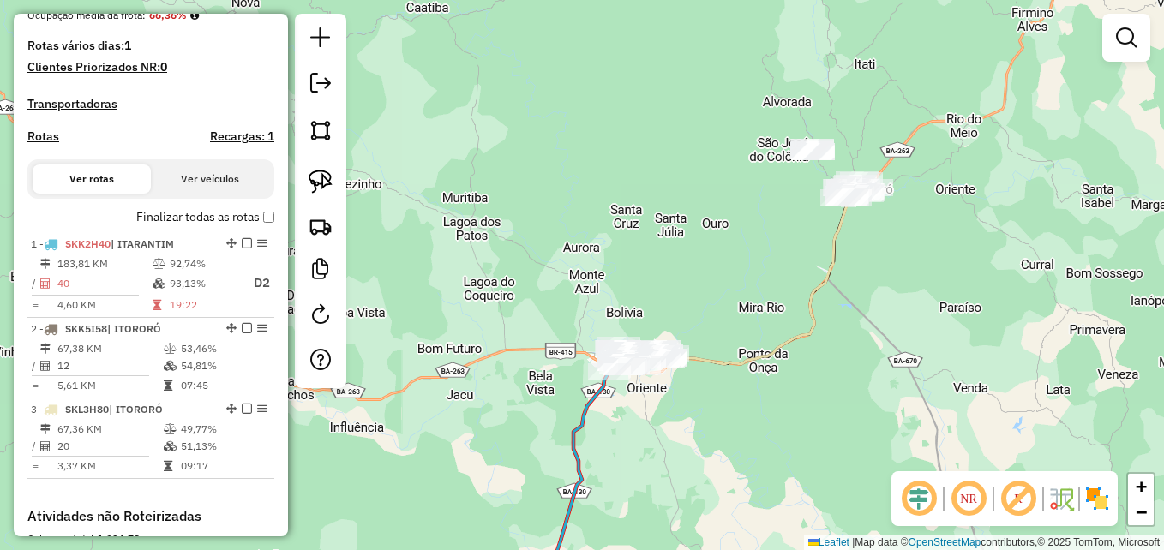
drag, startPoint x: 651, startPoint y: 366, endPoint x: 805, endPoint y: 321, distance: 160.9
click at [804, 330] on icon at bounding box center [743, 280] width 212 height 167
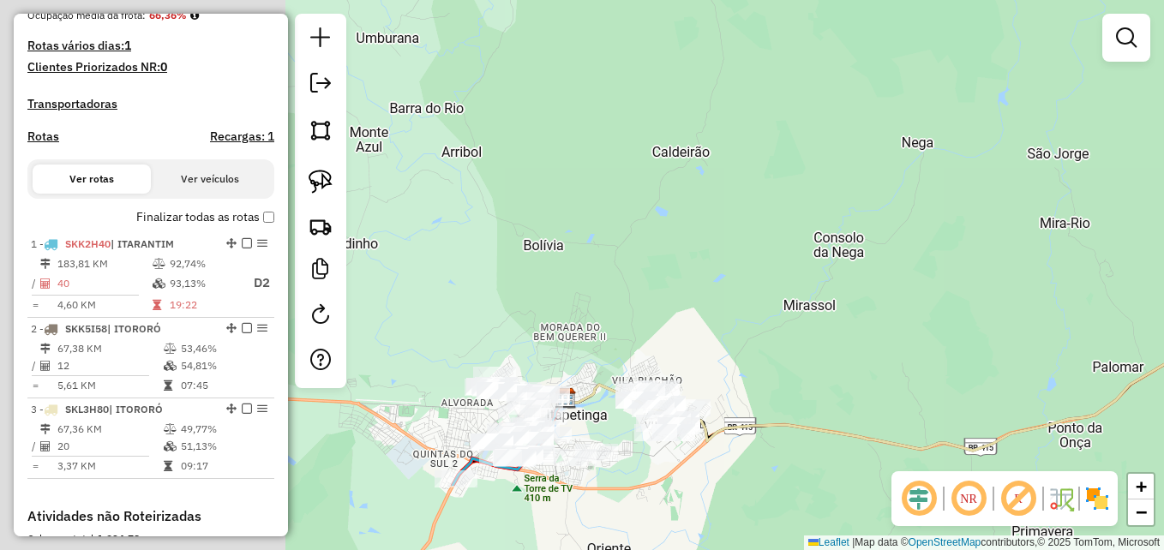
drag, startPoint x: 641, startPoint y: 301, endPoint x: 886, endPoint y: 198, distance: 265.9
click at [963, 170] on div "Janela de atendimento Grade de atendimento Capacidade Transportadoras Veículos …" at bounding box center [582, 275] width 1164 height 550
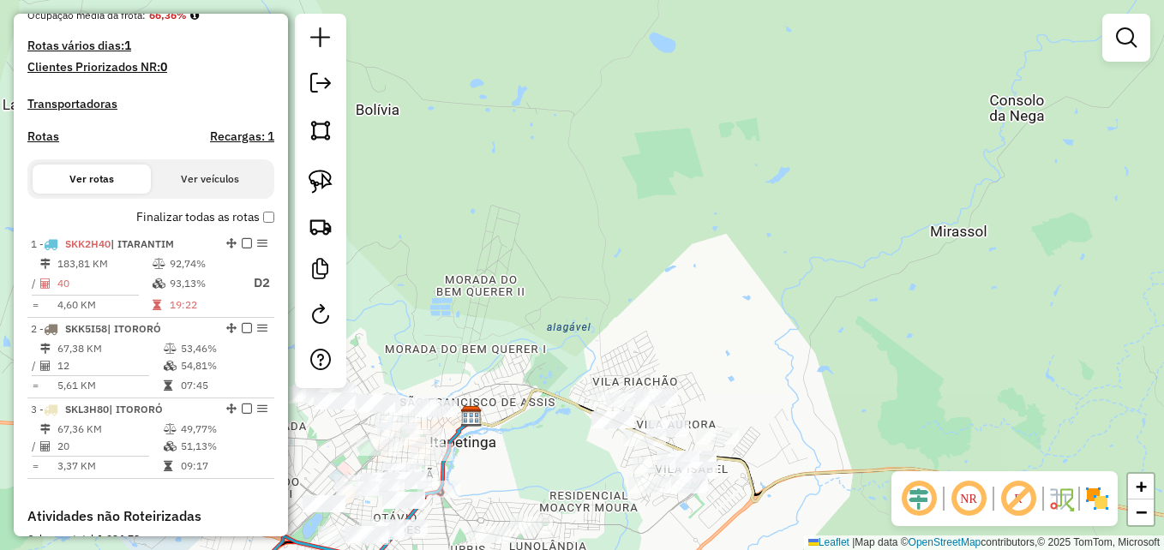
drag, startPoint x: 655, startPoint y: 311, endPoint x: 906, endPoint y: 140, distance: 304.2
click at [906, 140] on div "Janela de atendimento Grade de atendimento Capacidade Transportadoras Veículos …" at bounding box center [582, 275] width 1164 height 550
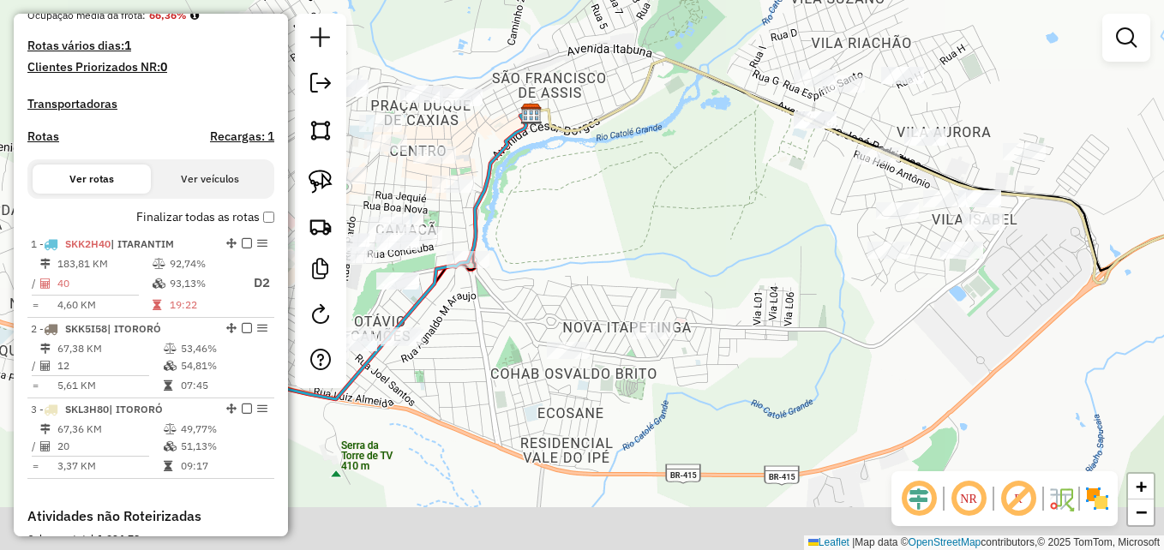
drag, startPoint x: 785, startPoint y: 362, endPoint x: 671, endPoint y: 185, distance: 210.2
click at [671, 186] on div "Janela de atendimento Grade de atendimento Capacidade Transportadoras Veículos …" at bounding box center [582, 275] width 1164 height 550
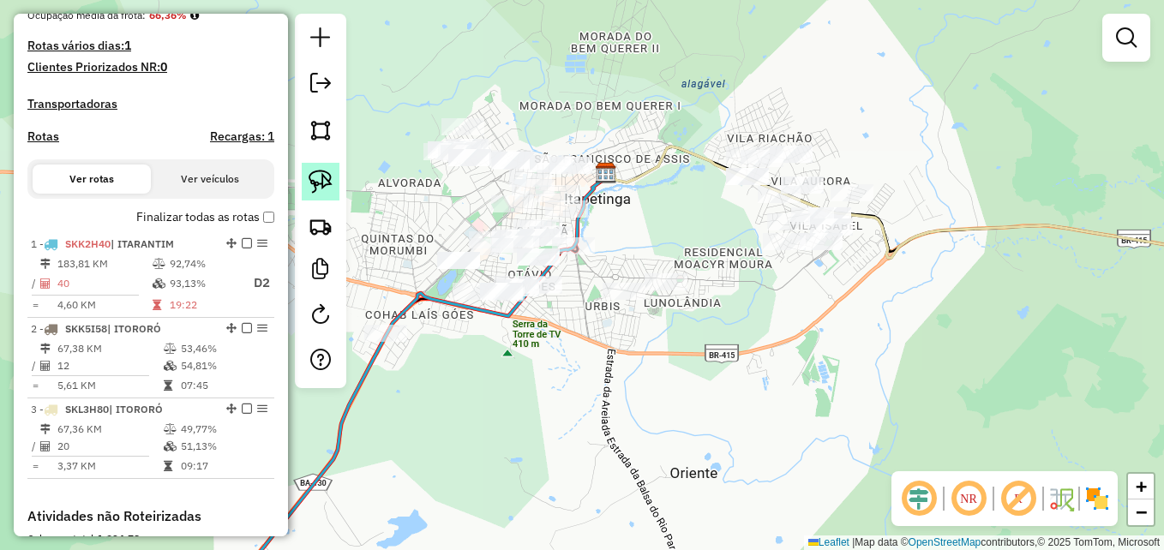
click at [319, 177] on img at bounding box center [321, 182] width 24 height 24
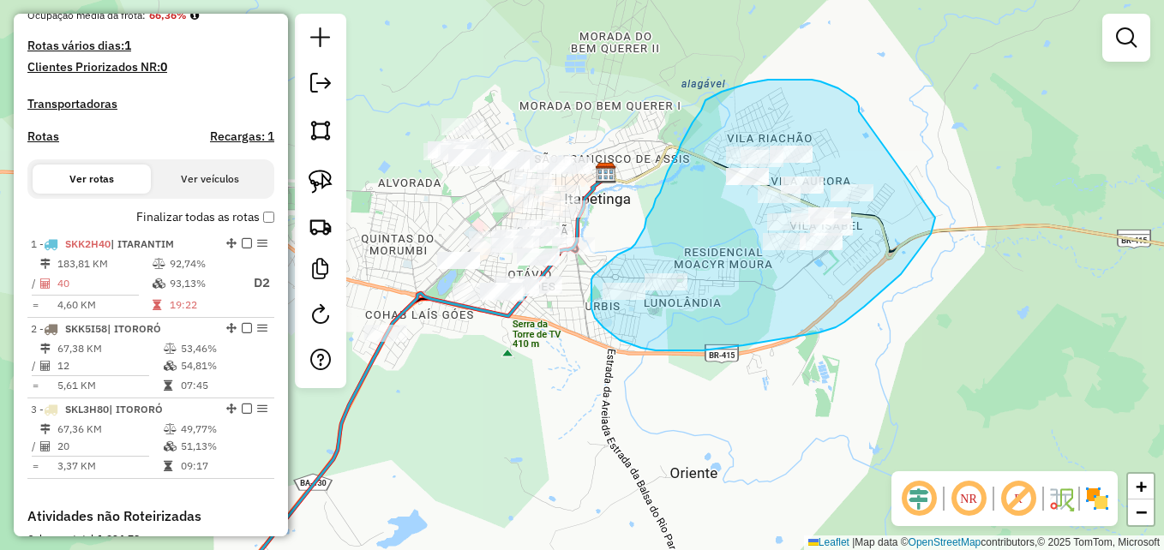
drag, startPoint x: 859, startPoint y: 106, endPoint x: 930, endPoint y: 162, distance: 90.4
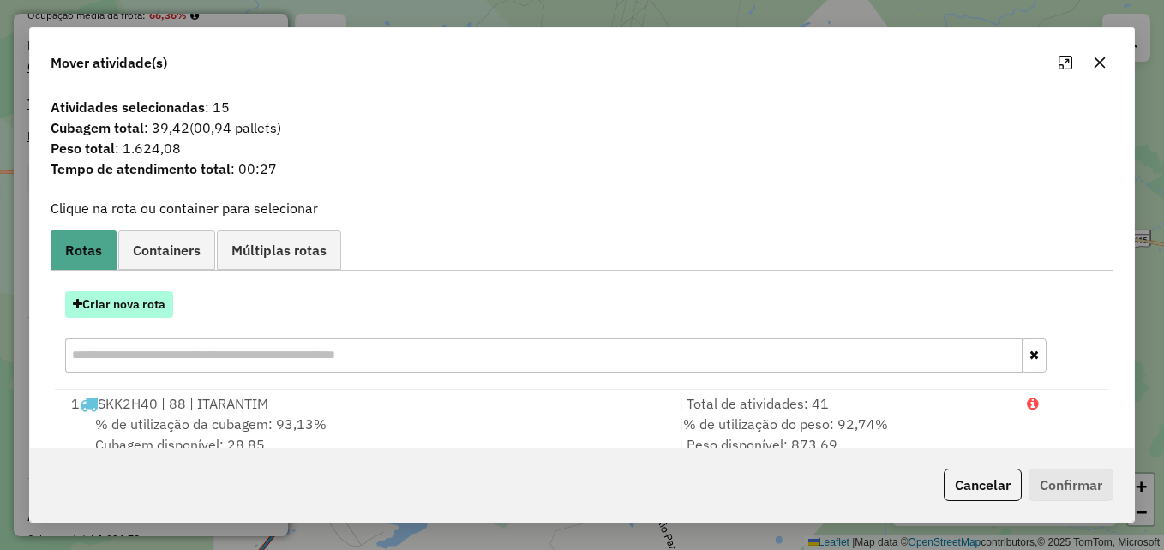
click at [97, 307] on button "Criar nova rota" at bounding box center [119, 305] width 108 height 27
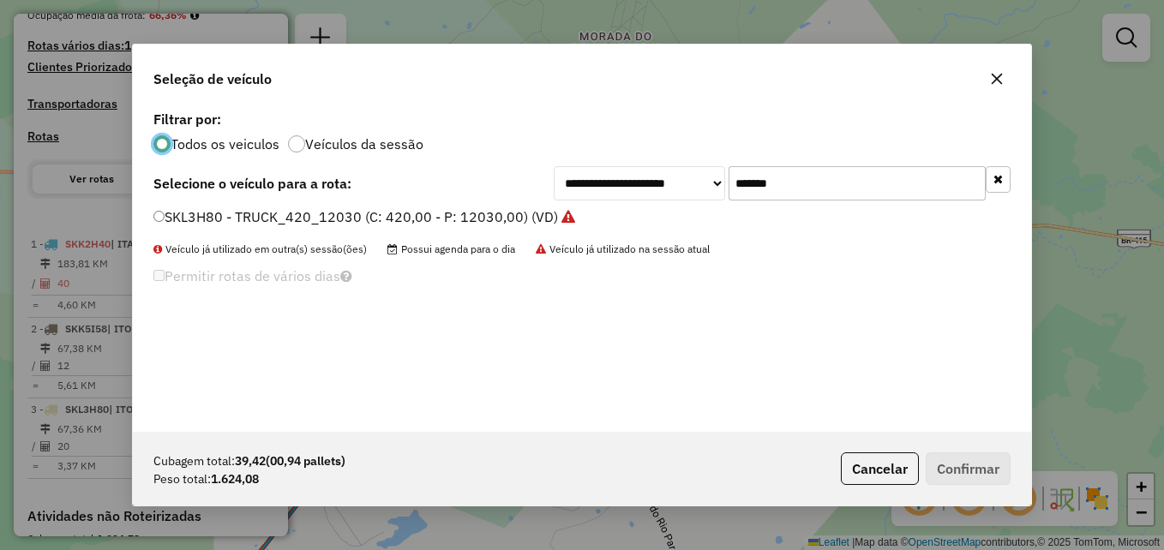
scroll to position [9, 5]
click at [829, 185] on input "*******" at bounding box center [857, 183] width 257 height 34
paste input "text"
type input "*******"
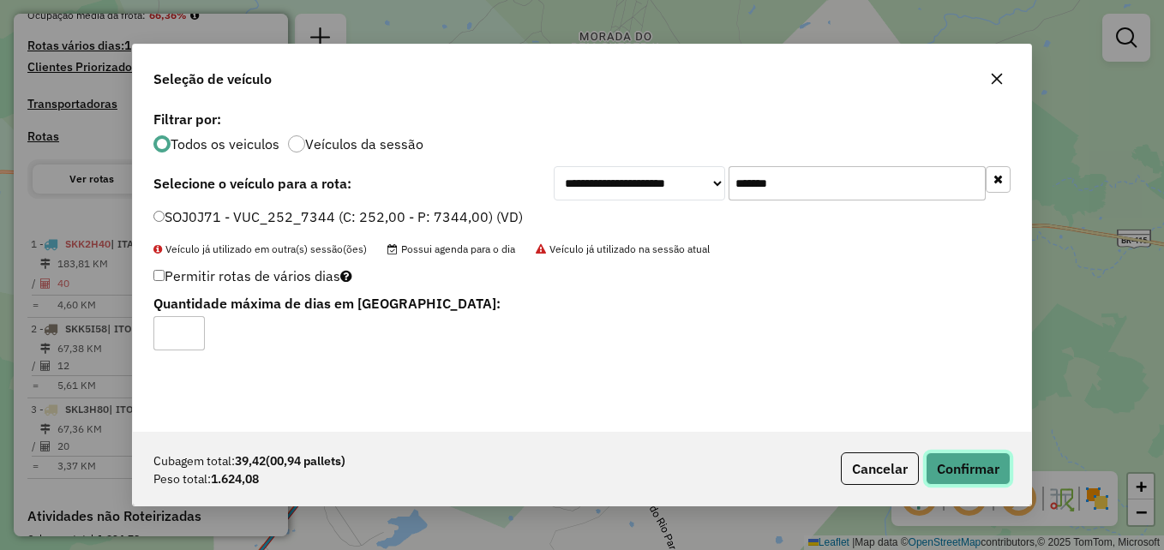
click at [952, 483] on button "Confirmar" at bounding box center [968, 469] width 85 height 33
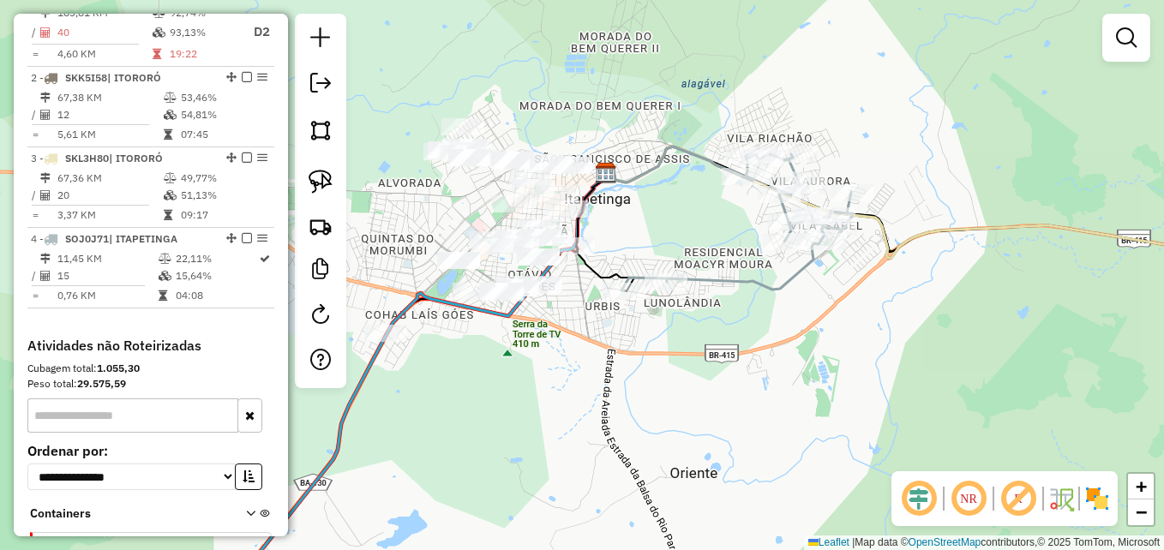
scroll to position [686, 0]
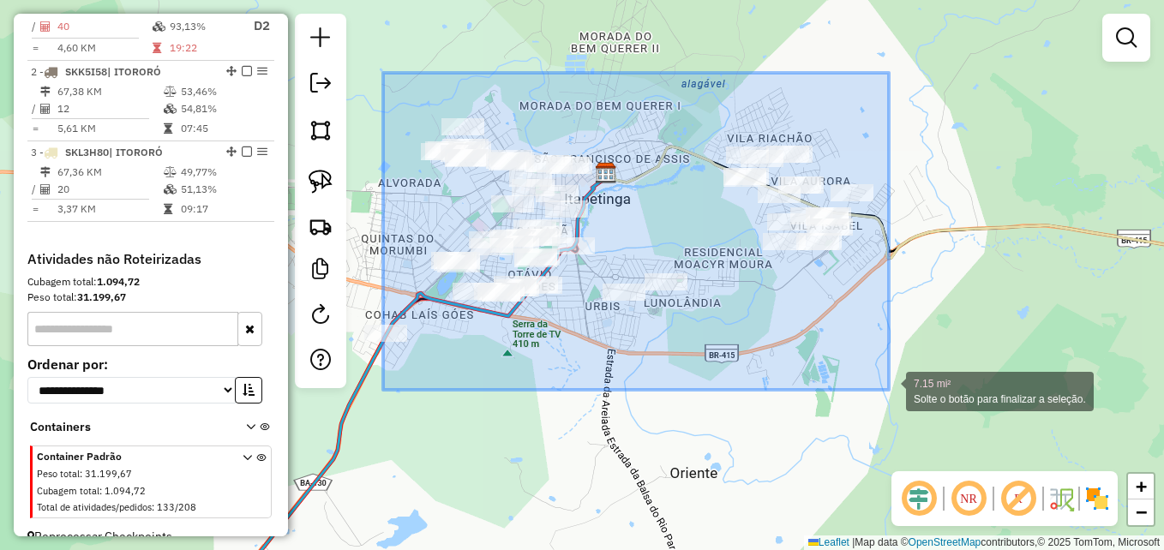
drag, startPoint x: 375, startPoint y: 81, endPoint x: 889, endPoint y: 390, distance: 600.0
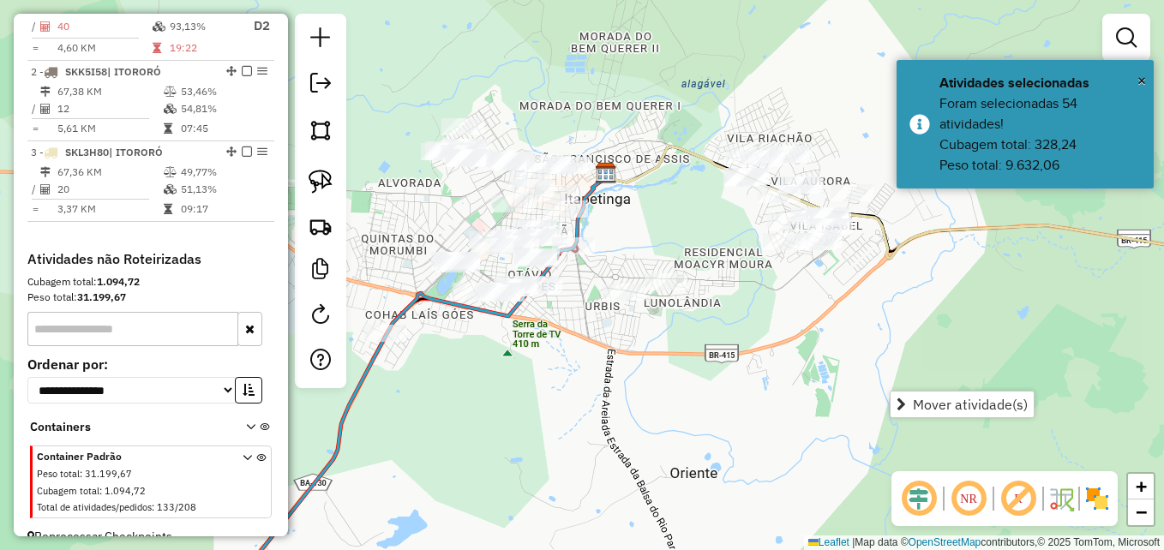
click at [378, 81] on div "Janela de atendimento Grade de atendimento Capacidade Transportadoras Veículos …" at bounding box center [582, 275] width 1164 height 550
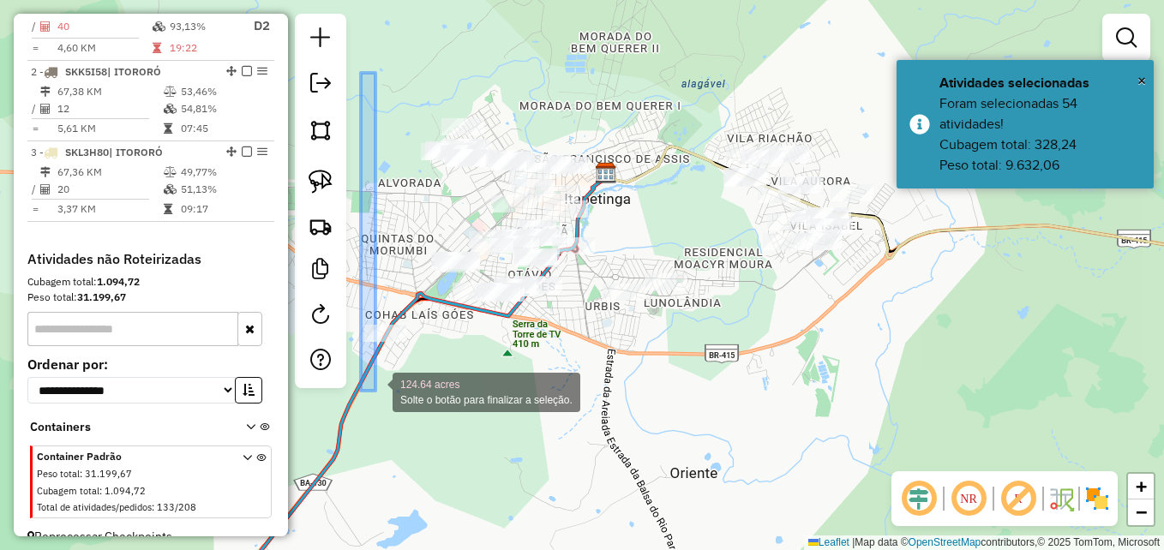
drag, startPoint x: 361, startPoint y: 73, endPoint x: 378, endPoint y: 364, distance: 292.0
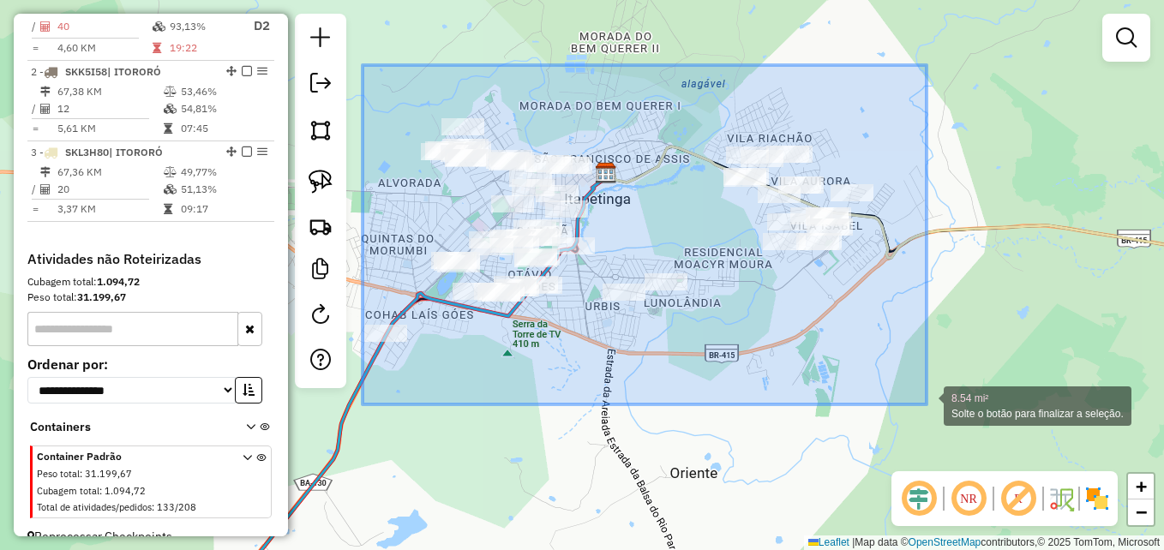
drag, startPoint x: 363, startPoint y: 65, endPoint x: 929, endPoint y: 404, distance: 660.3
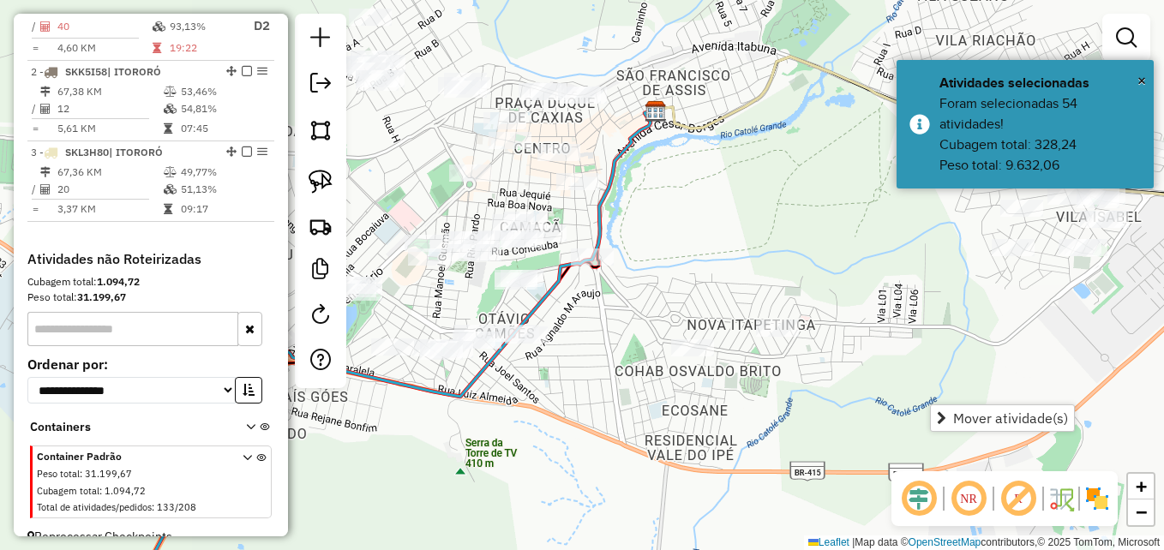
drag, startPoint x: 648, startPoint y: 224, endPoint x: 823, endPoint y: 251, distance: 177.1
click at [823, 251] on div "Janela de atendimento Grade de atendimento Capacidade Transportadoras Veículos …" at bounding box center [582, 275] width 1164 height 550
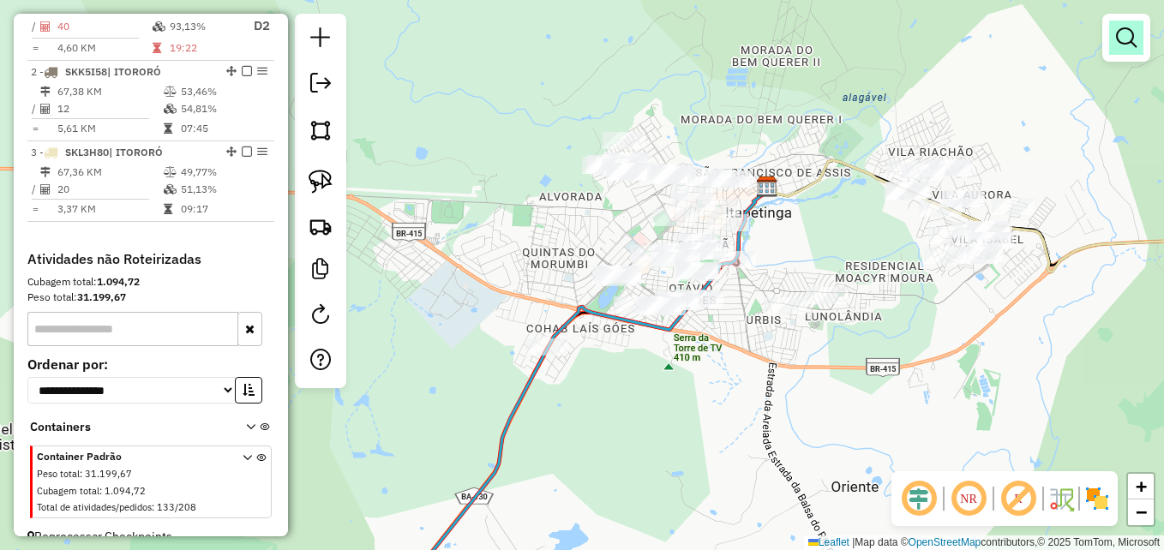
click at [1122, 36] on em at bounding box center [1126, 37] width 21 height 21
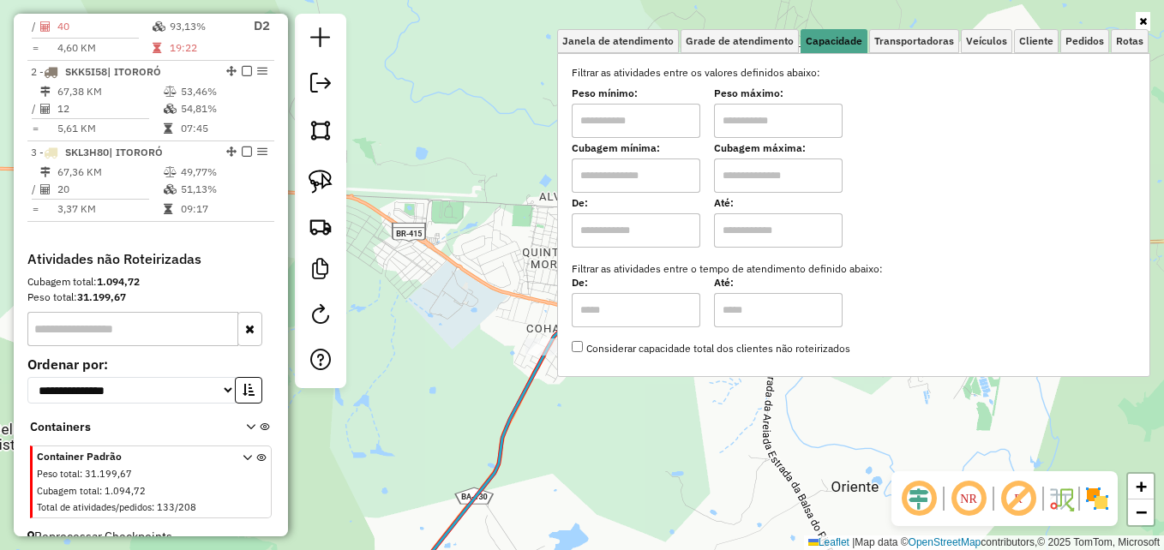
click at [641, 179] on input "text" at bounding box center [636, 176] width 129 height 34
click at [671, 153] on label "Cubagem mínima:" at bounding box center [636, 148] width 129 height 15
click at [666, 174] on input "*****" at bounding box center [636, 176] width 129 height 34
type input "****"
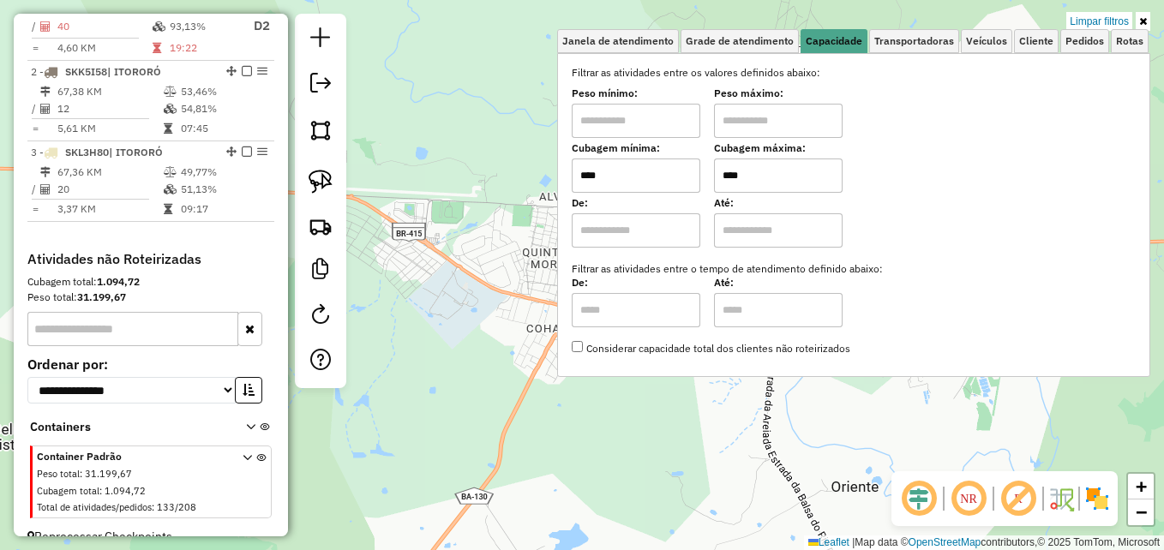
click at [468, 226] on div "Limpar filtros Janela de atendimento Grade de atendimento Capacidade Transporta…" at bounding box center [582, 275] width 1164 height 550
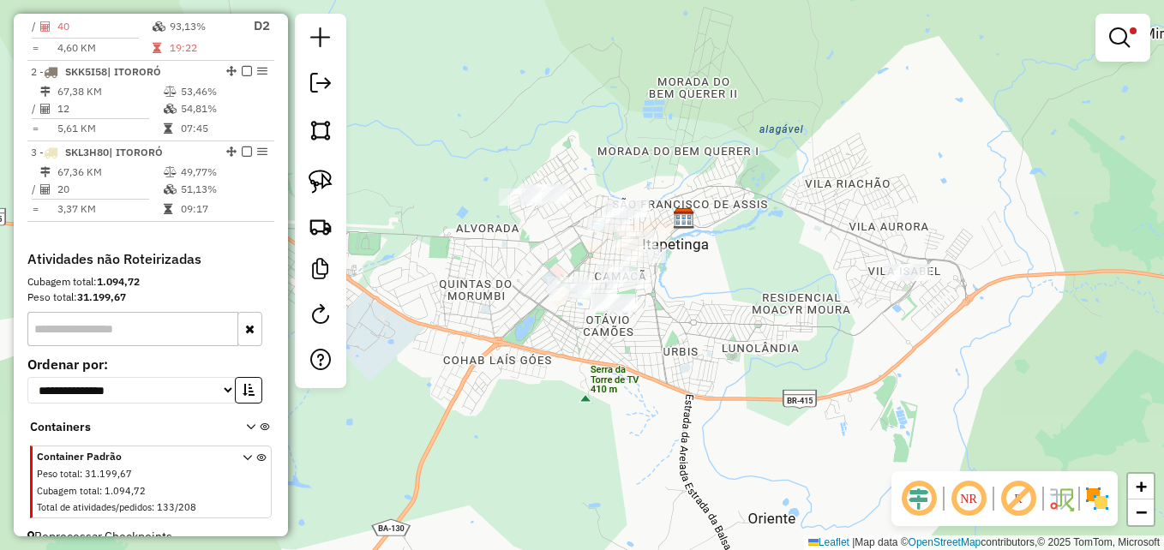
drag, startPoint x: 791, startPoint y: 303, endPoint x: 732, endPoint y: 328, distance: 64.5
click at [732, 328] on div "Limpar filtros Janela de atendimento Grade de atendimento Capacidade Transporta…" at bounding box center [582, 275] width 1164 height 550
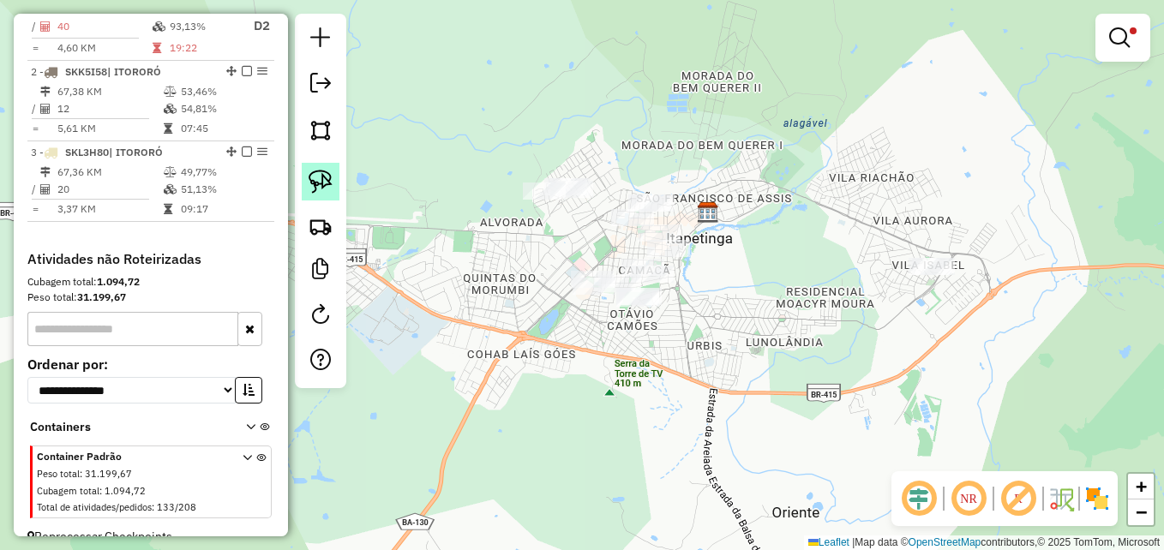
click at [328, 184] on img at bounding box center [321, 182] width 24 height 24
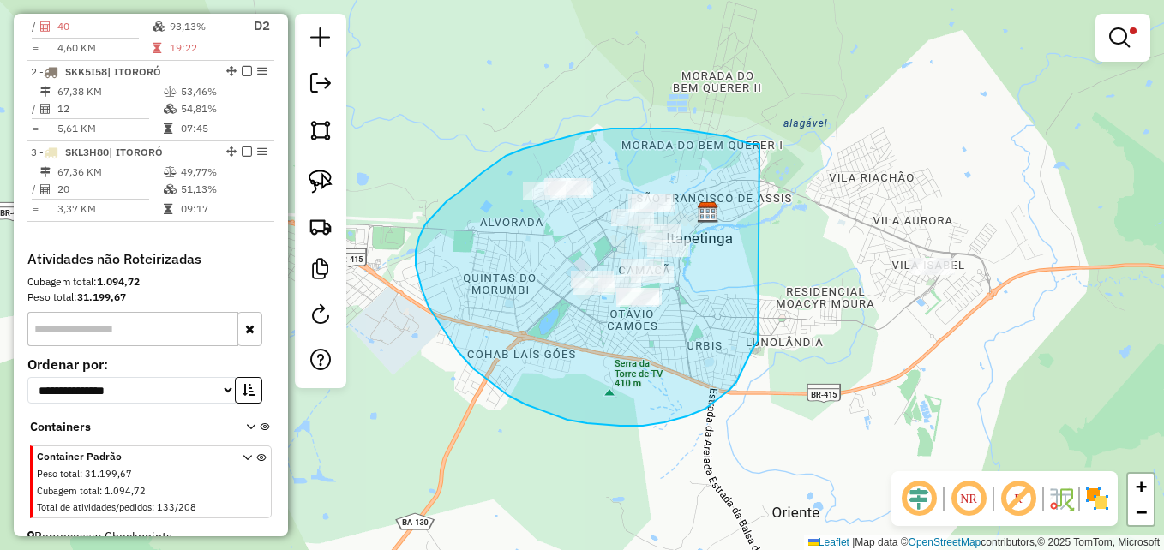
drag, startPoint x: 760, startPoint y: 144, endPoint x: 758, endPoint y: 216, distance: 72.0
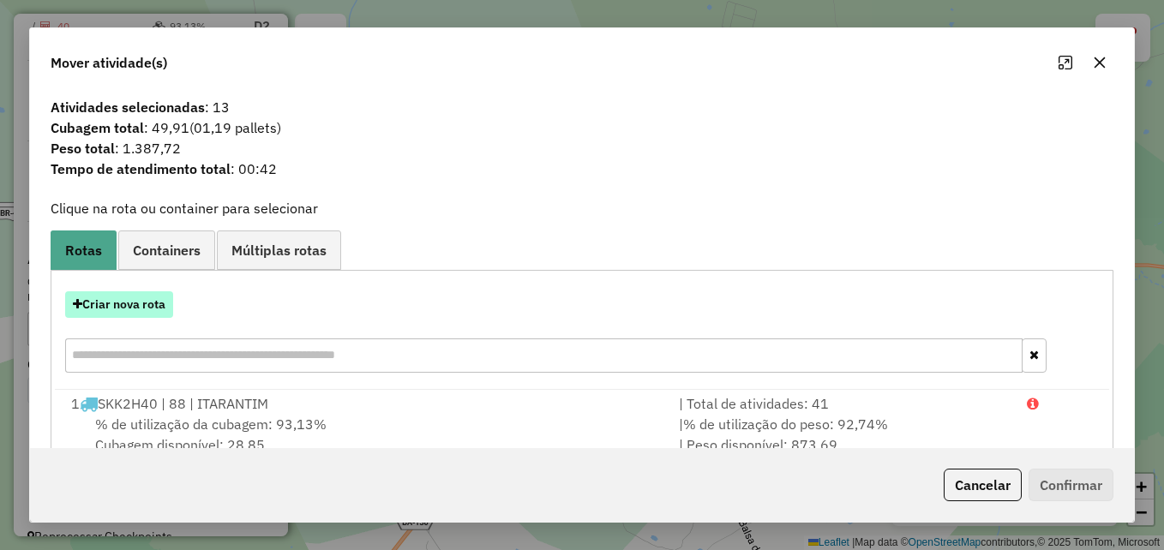
click at [98, 303] on button "Criar nova rota" at bounding box center [119, 305] width 108 height 27
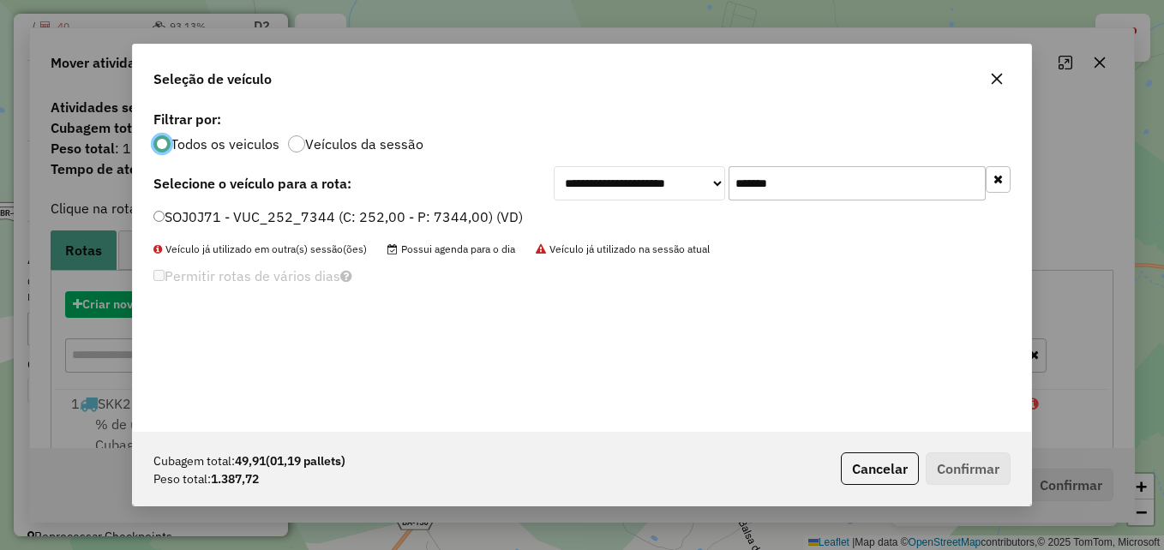
scroll to position [9, 5]
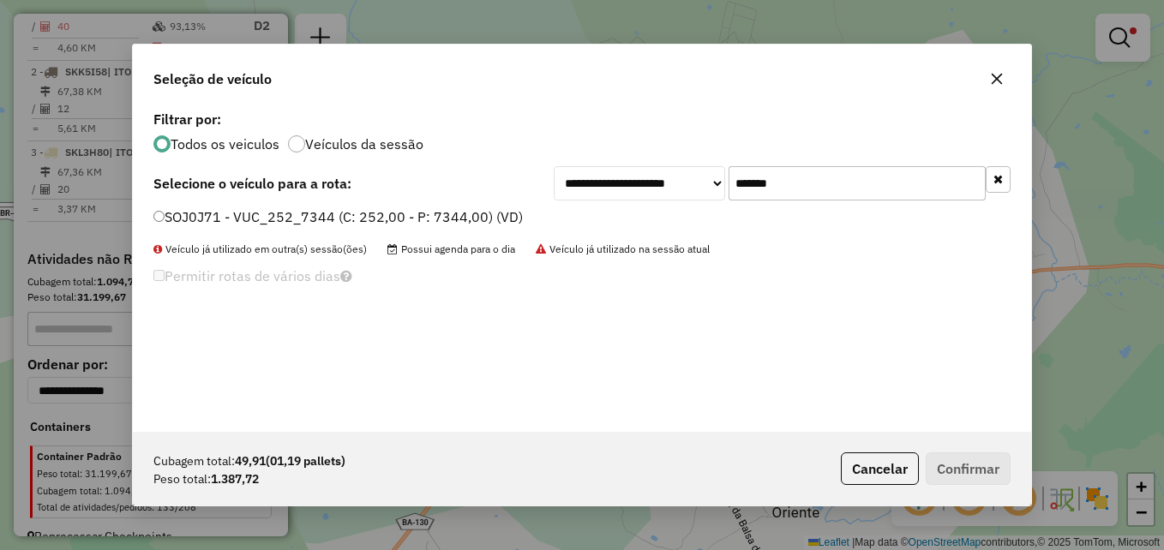
drag, startPoint x: 803, startPoint y: 185, endPoint x: 713, endPoint y: 185, distance: 90.0
click at [713, 185] on div "**********" at bounding box center [782, 183] width 457 height 34
click at [160, 209] on label "SOJ0J71 - VUC_252_7344 (C: 252,00 - P: 7344,00) (VD)" at bounding box center [338, 217] width 370 height 21
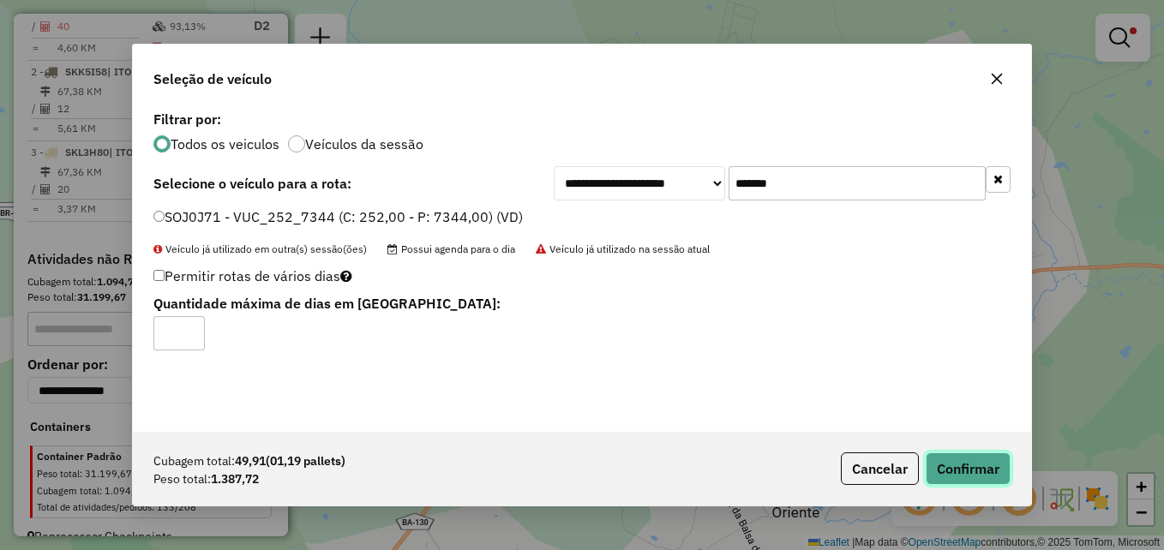
drag, startPoint x: 954, startPoint y: 466, endPoint x: 895, endPoint y: 400, distance: 89.3
click at [952, 466] on button "Confirmar" at bounding box center [968, 469] width 85 height 33
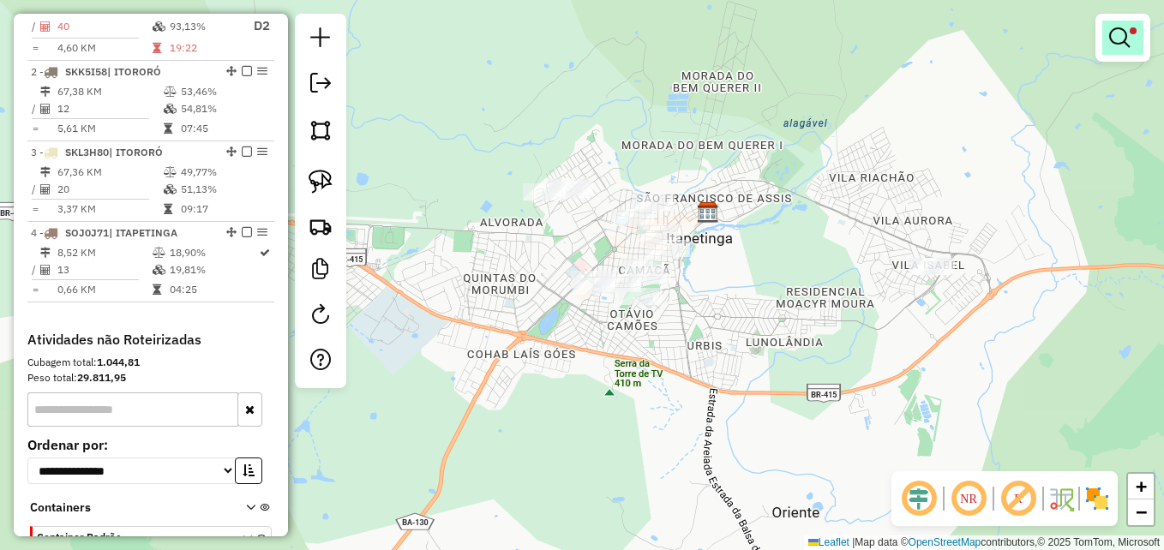
click at [1121, 34] on em at bounding box center [1120, 37] width 21 height 21
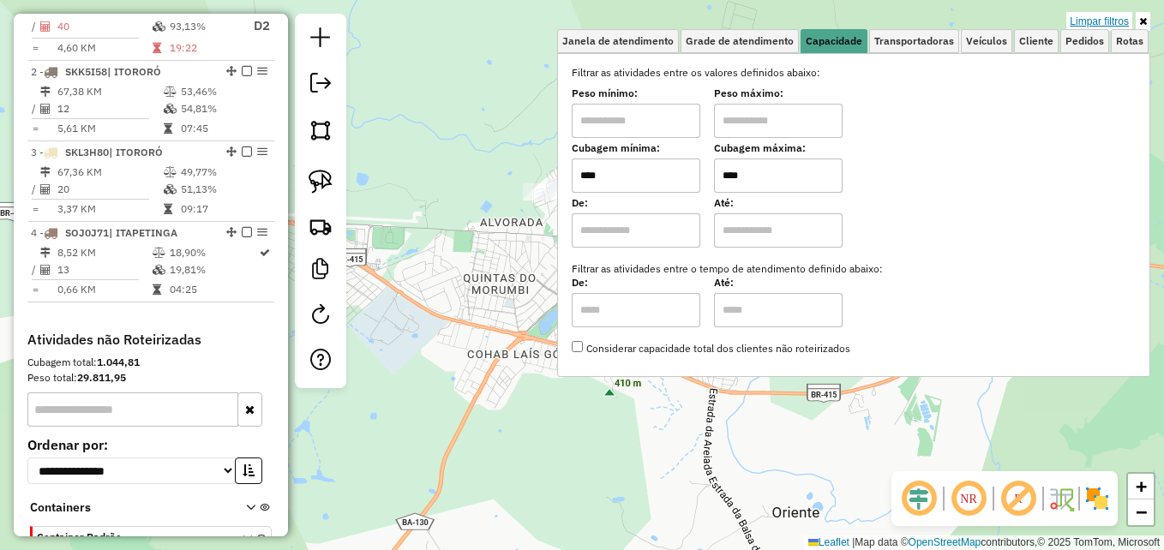
click at [1089, 21] on link "Limpar filtros" at bounding box center [1100, 21] width 66 height 19
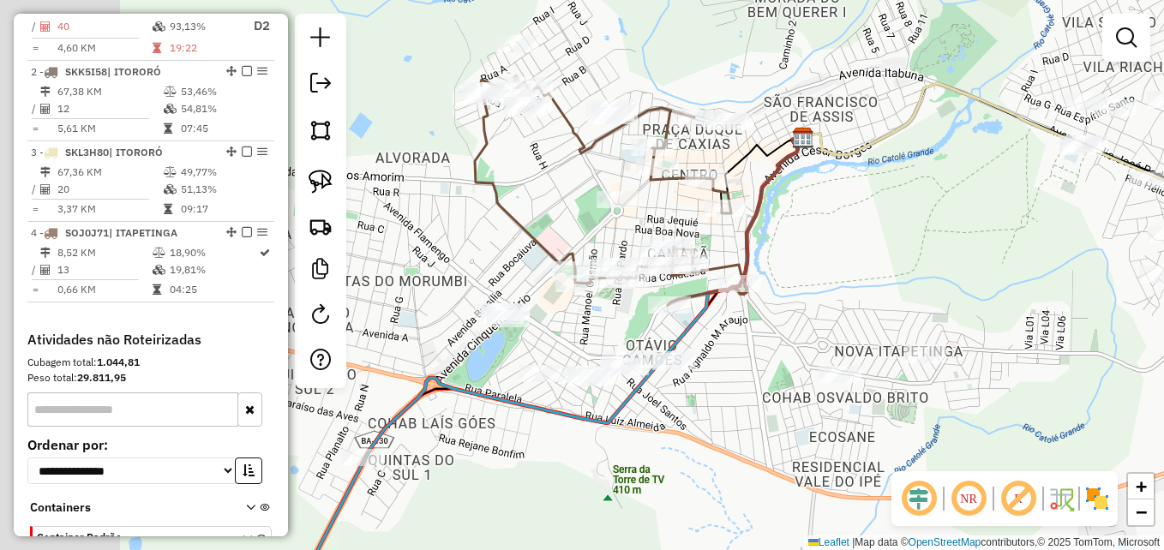
drag, startPoint x: 805, startPoint y: 213, endPoint x: 843, endPoint y: 203, distance: 38.9
click at [843, 203] on div "Janela de atendimento Grade de atendimento Capacidade Transportadoras Veículos …" at bounding box center [582, 275] width 1164 height 550
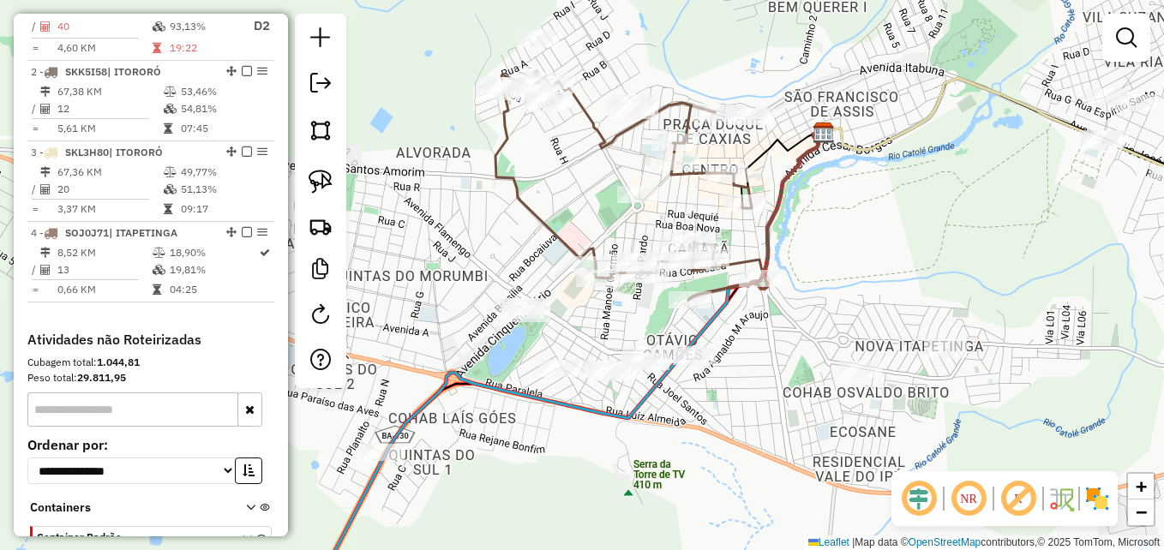
scroll to position [514, 0]
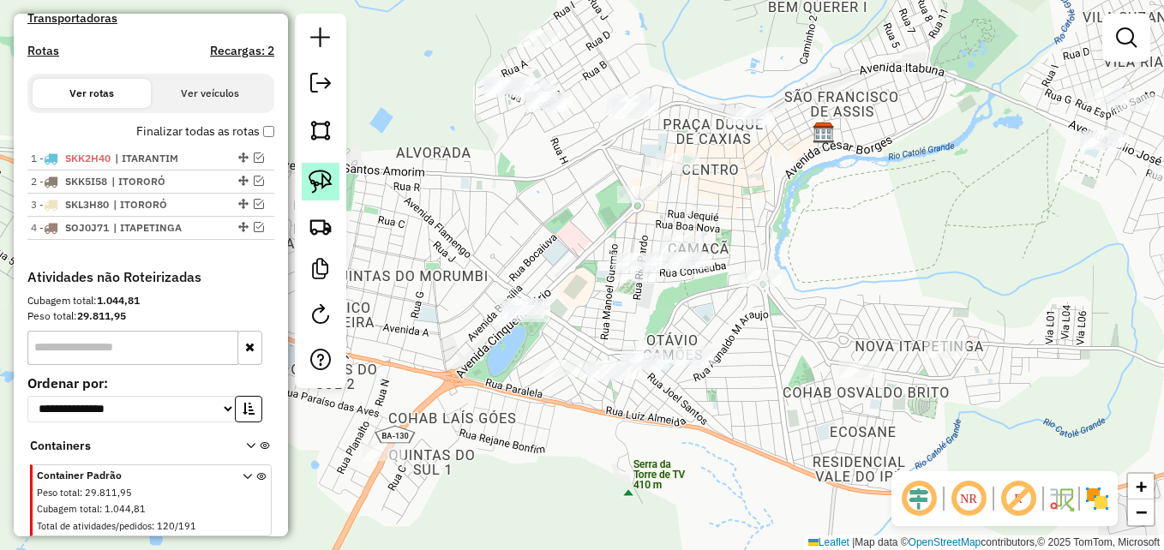
click at [317, 182] on img at bounding box center [321, 182] width 24 height 24
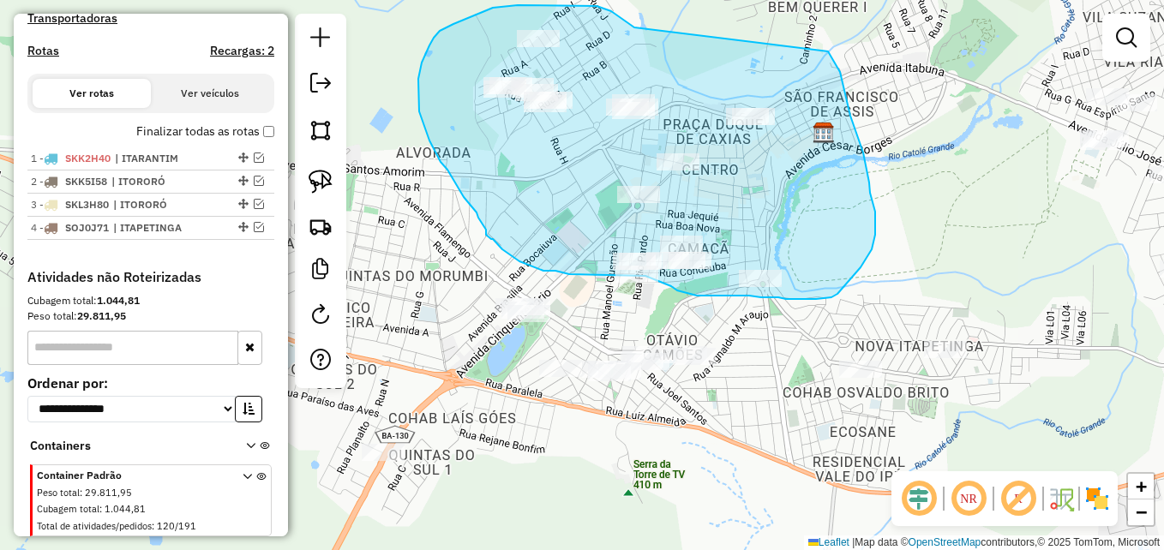
drag, startPoint x: 604, startPoint y: 9, endPoint x: 827, endPoint y: 50, distance: 225.9
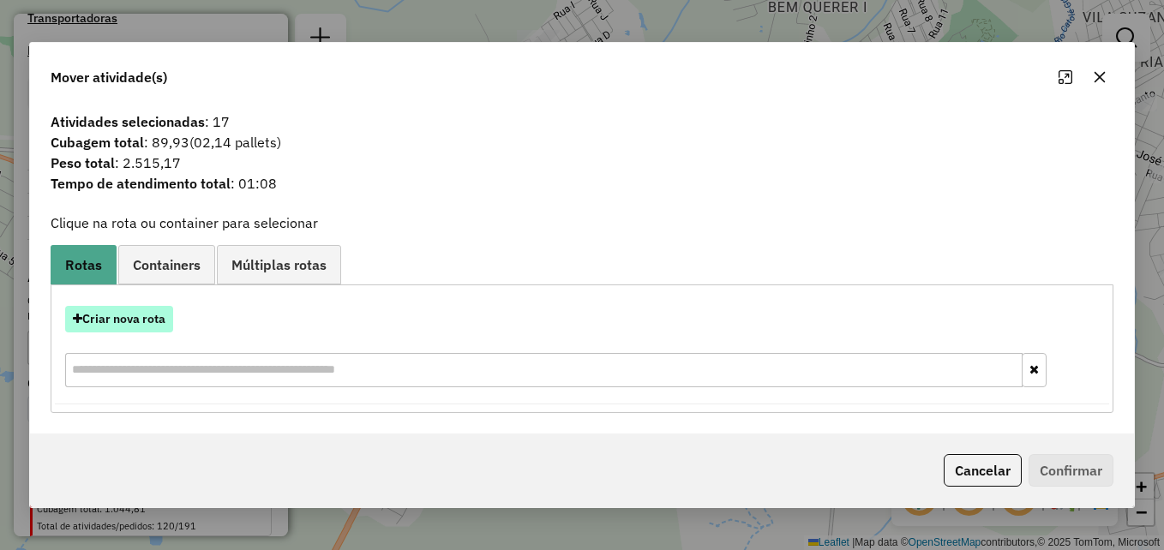
click at [141, 316] on button "Criar nova rota" at bounding box center [119, 319] width 108 height 27
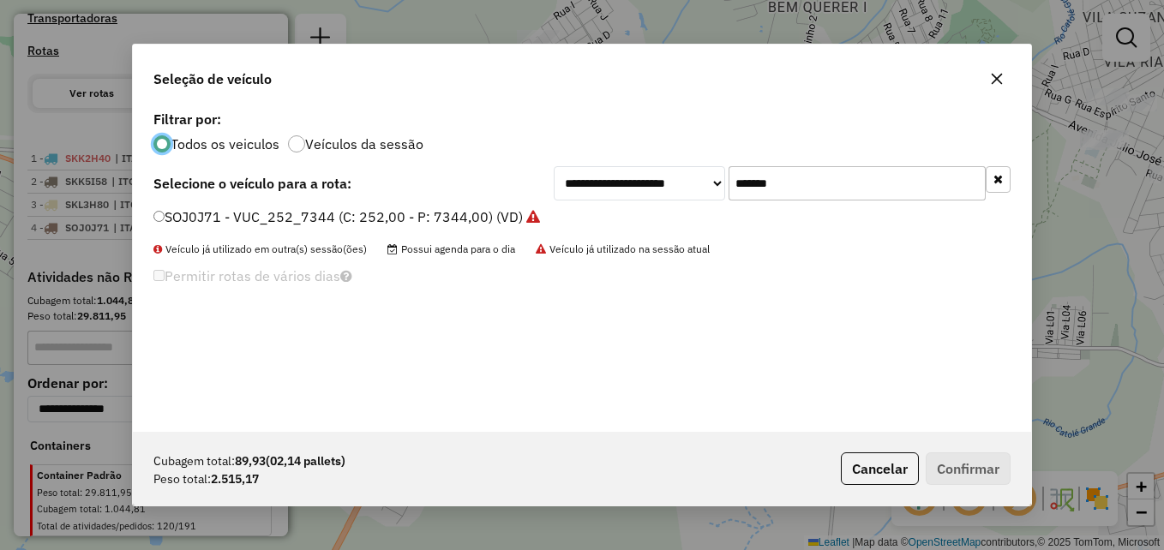
scroll to position [9, 5]
click at [995, 73] on icon "button" at bounding box center [997, 79] width 14 height 14
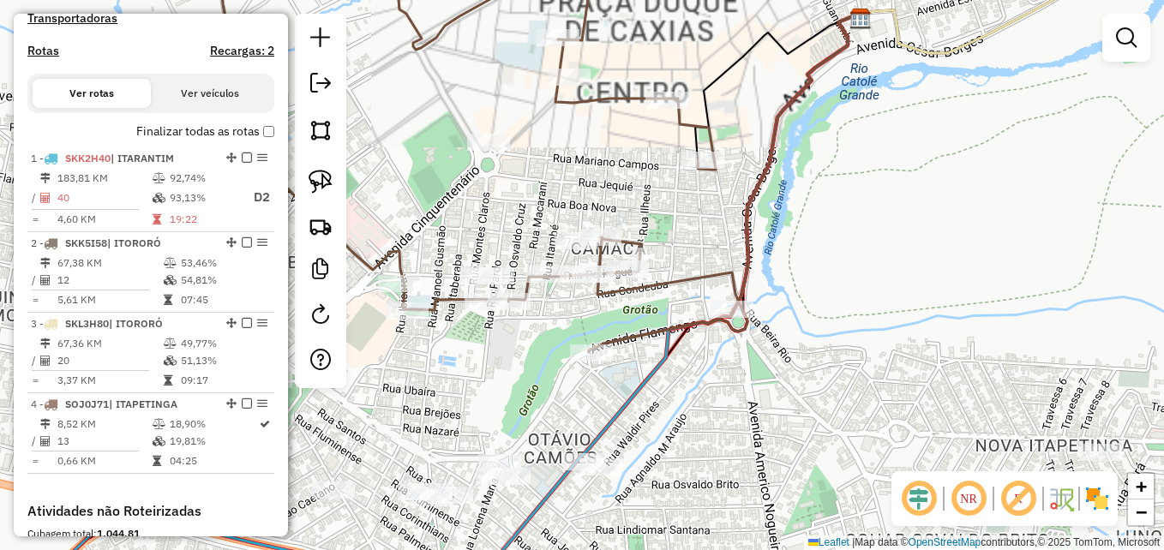
drag, startPoint x: 875, startPoint y: 211, endPoint x: 1001, endPoint y: 136, distance: 145.7
click at [1001, 139] on div "Janela de atendimento Grade de atendimento Capacidade Transportadoras Veículos …" at bounding box center [582, 275] width 1164 height 550
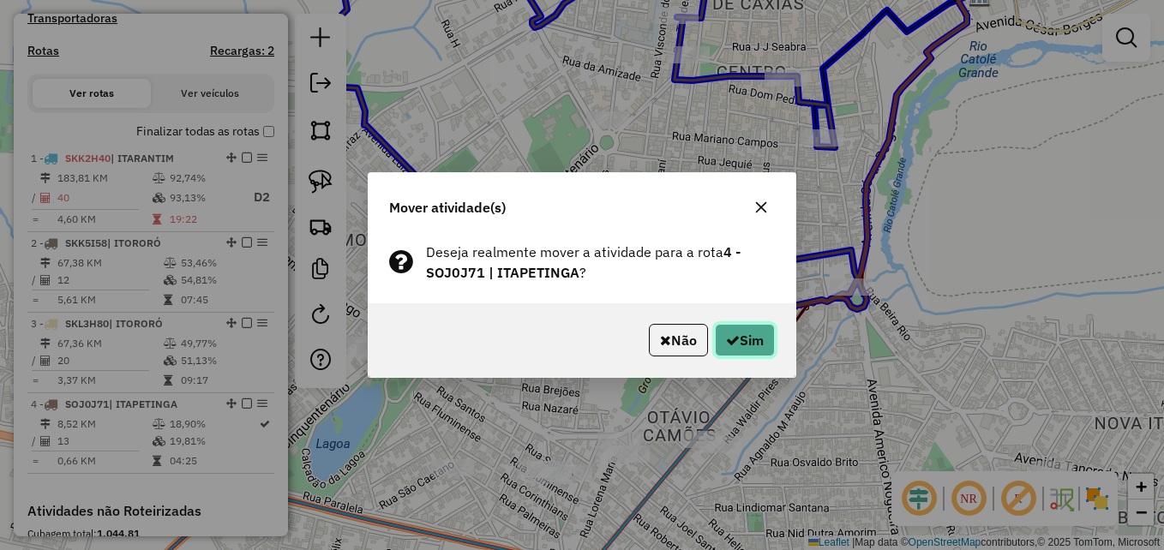
click at [738, 339] on button "Sim" at bounding box center [745, 340] width 60 height 33
click at [747, 342] on button "Sim" at bounding box center [745, 340] width 60 height 33
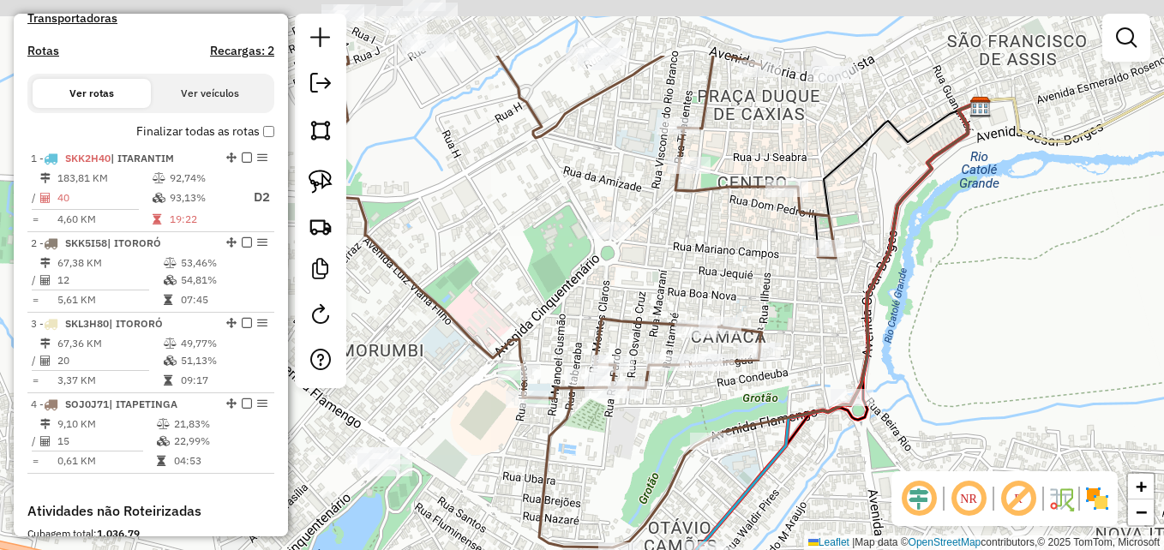
drag, startPoint x: 708, startPoint y: 120, endPoint x: 713, endPoint y: 287, distance: 167.3
click at [713, 287] on div "Janela de atendimento Grade de atendimento Capacidade Transportadoras Veículos …" at bounding box center [582, 275] width 1164 height 550
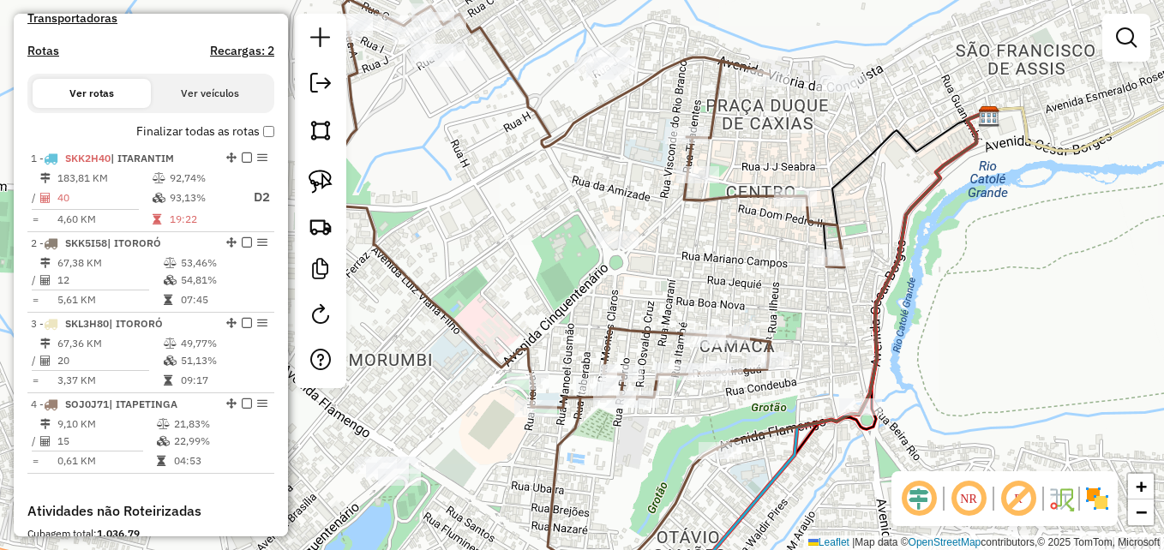
drag, startPoint x: 687, startPoint y: 211, endPoint x: 691, endPoint y: 164, distance: 47.4
click at [691, 164] on icon at bounding box center [597, 278] width 532 height 558
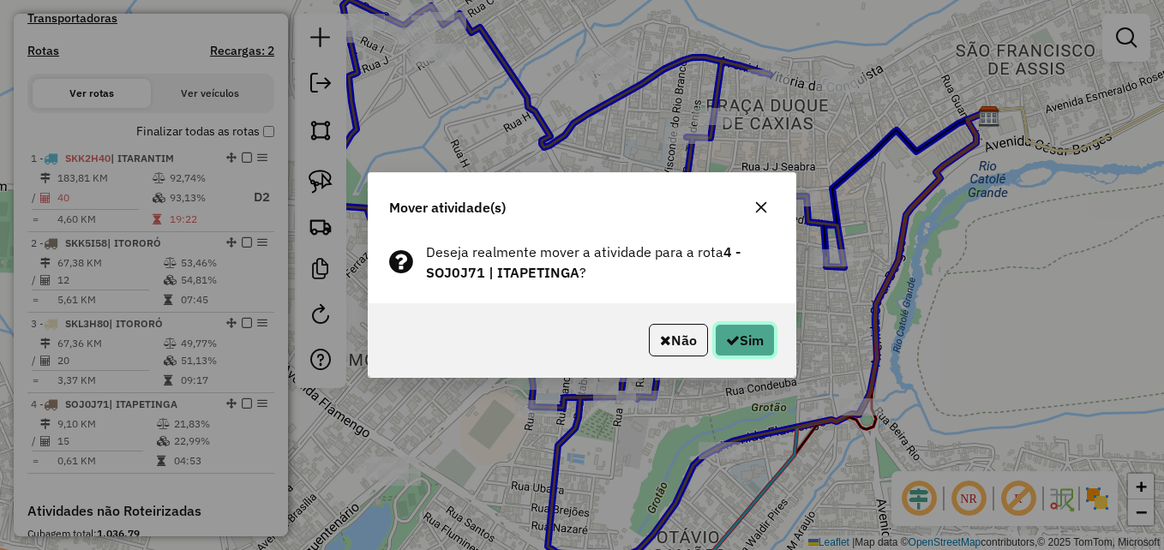
click at [737, 336] on button "Sim" at bounding box center [745, 340] width 60 height 33
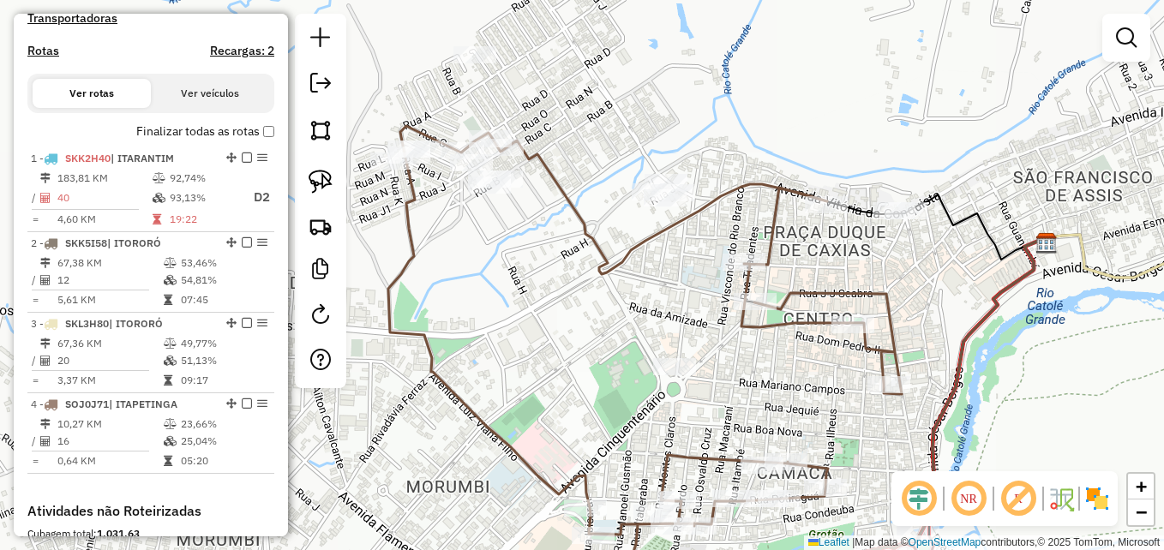
drag, startPoint x: 601, startPoint y: 163, endPoint x: 660, endPoint y: 290, distance: 140.0
click at [660, 290] on div "Janela de atendimento Grade de atendimento Capacidade Transportadoras Veículos …" at bounding box center [582, 275] width 1164 height 550
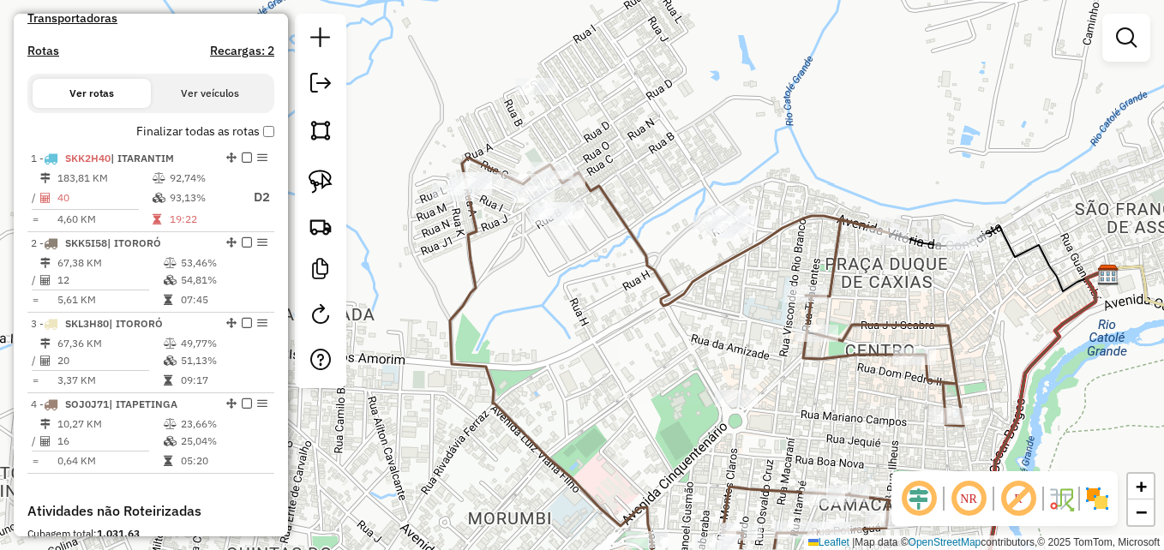
drag, startPoint x: 564, startPoint y: 295, endPoint x: 622, endPoint y: 333, distance: 69.4
click at [622, 333] on div "Janela de atendimento Grade de atendimento Capacidade Transportadoras Veículos …" at bounding box center [582, 275] width 1164 height 550
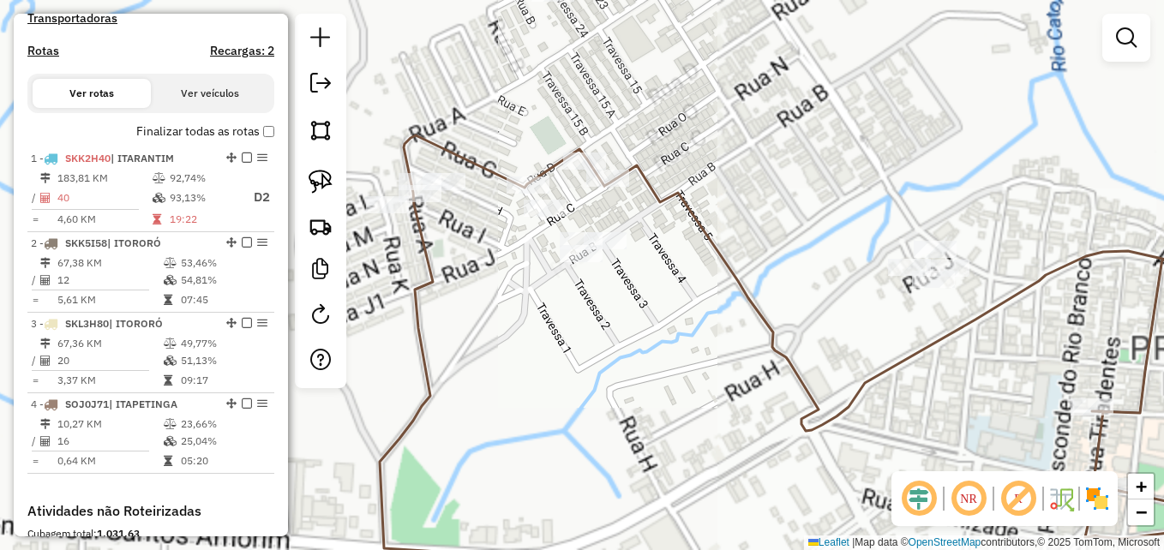
drag, startPoint x: 514, startPoint y: 265, endPoint x: 653, endPoint y: 364, distance: 170.3
click at [653, 364] on div "Janela de atendimento Grade de atendimento Capacidade Transportadoras Veículos …" at bounding box center [582, 275] width 1164 height 550
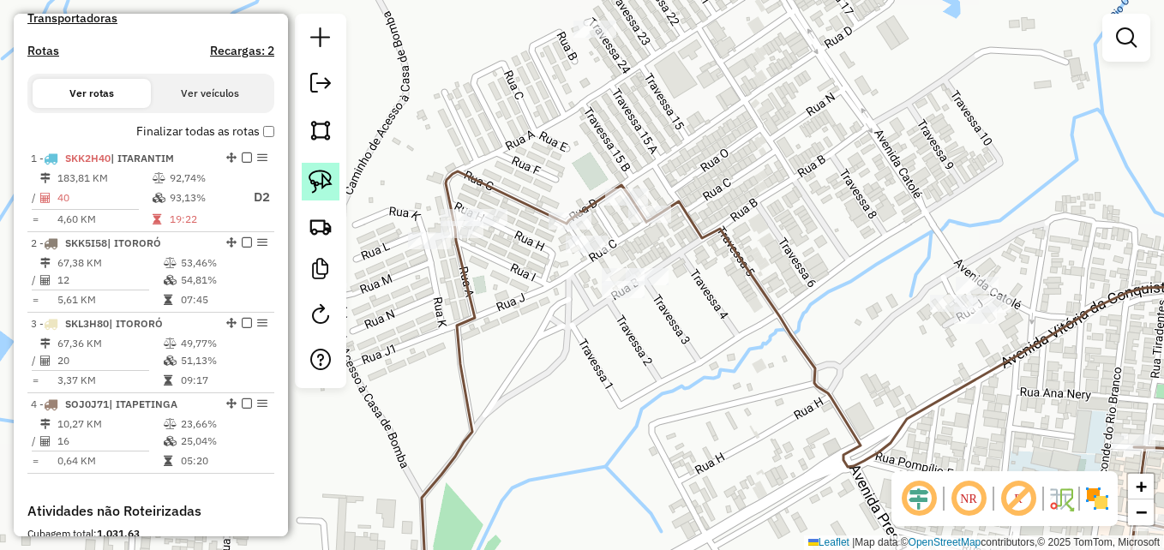
click at [319, 174] on img at bounding box center [321, 182] width 24 height 24
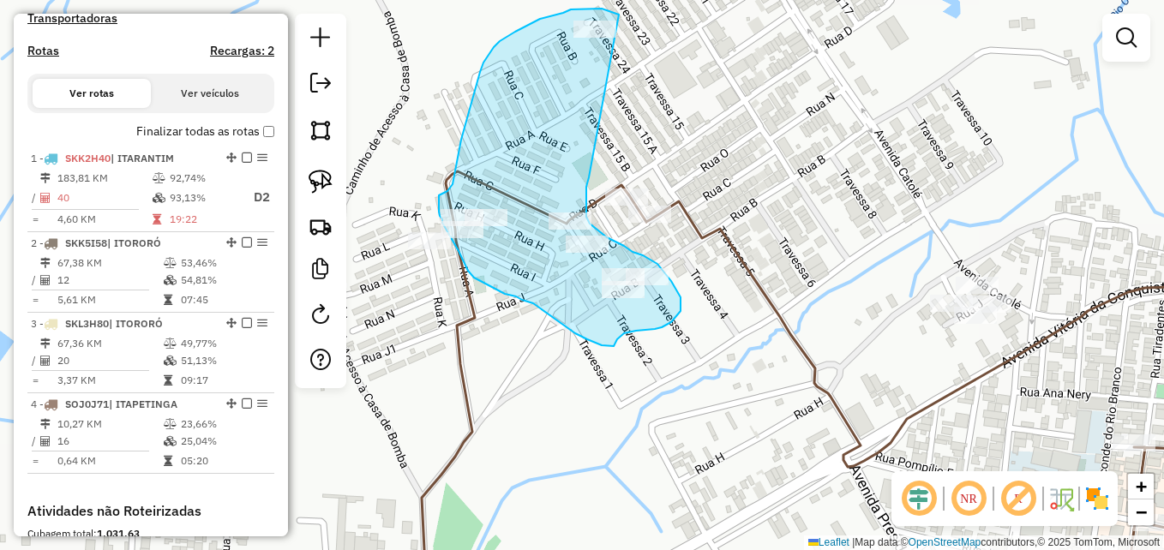
drag, startPoint x: 619, startPoint y: 15, endPoint x: 598, endPoint y: 165, distance: 152.4
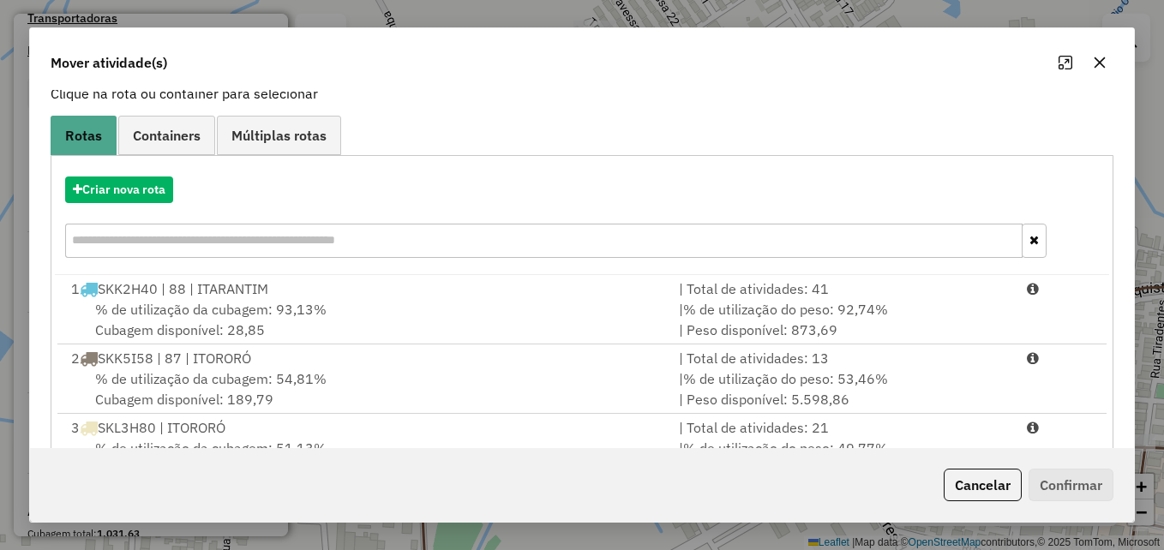
scroll to position [249, 0]
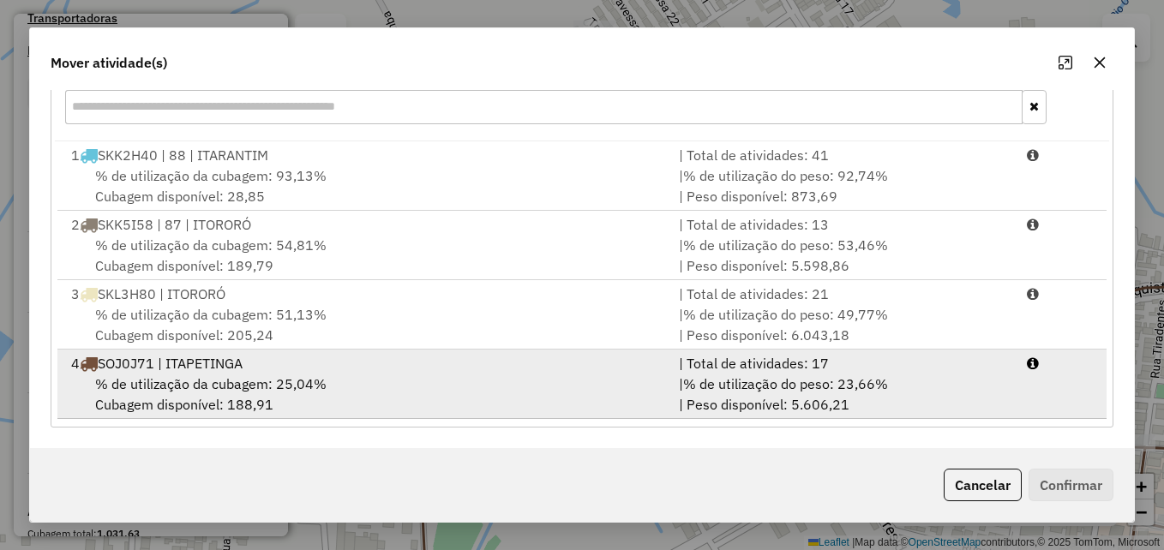
click at [536, 377] on div "% de utilização da cubagem: 25,04% Cubagem disponível: 188,91" at bounding box center [365, 394] width 608 height 41
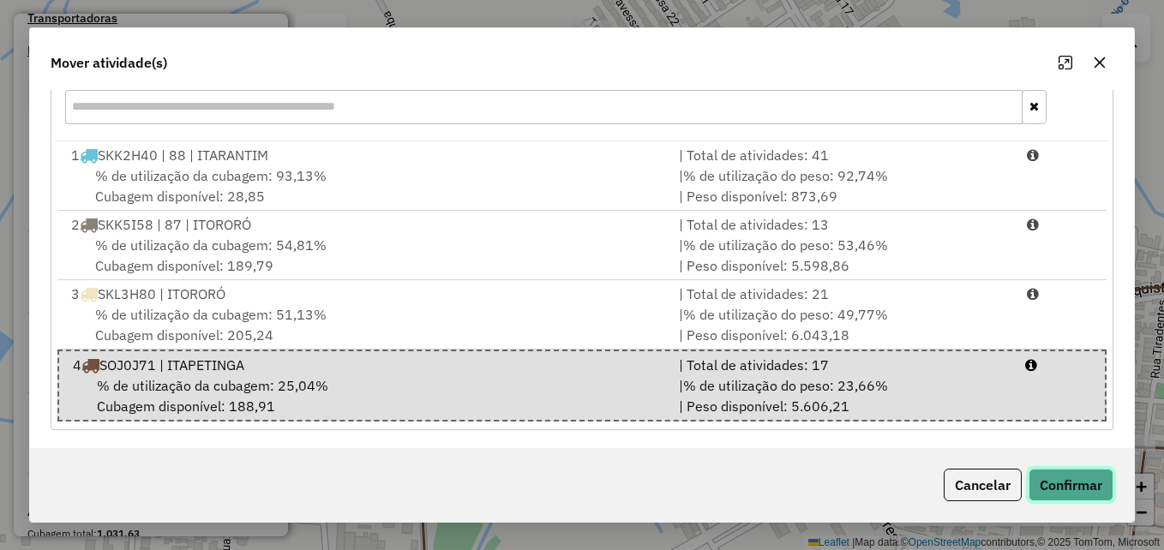
click at [1048, 482] on button "Confirmar" at bounding box center [1071, 485] width 85 height 33
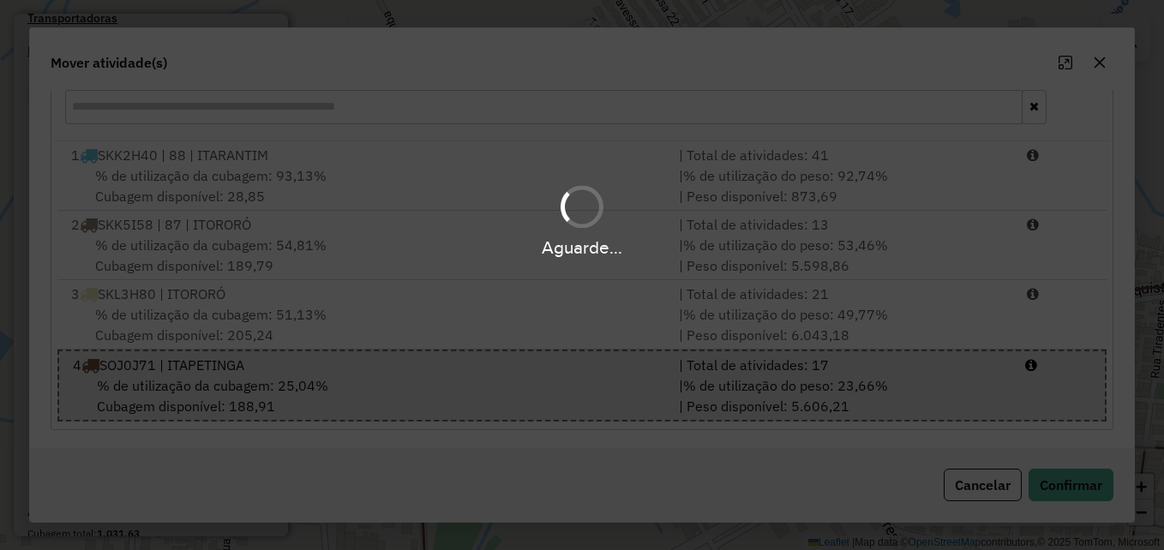
scroll to position [0, 0]
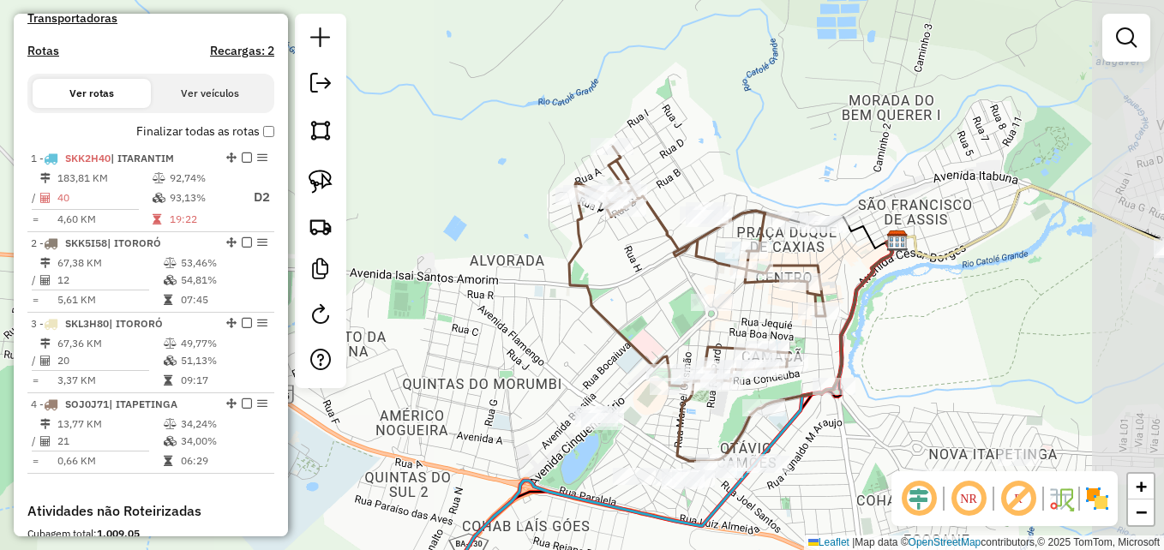
drag, startPoint x: 816, startPoint y: 311, endPoint x: 709, endPoint y: 282, distance: 111.1
click at [708, 282] on div "Janela de atendimento Grade de atendimento Capacidade Transportadoras Veículos …" at bounding box center [582, 275] width 1164 height 550
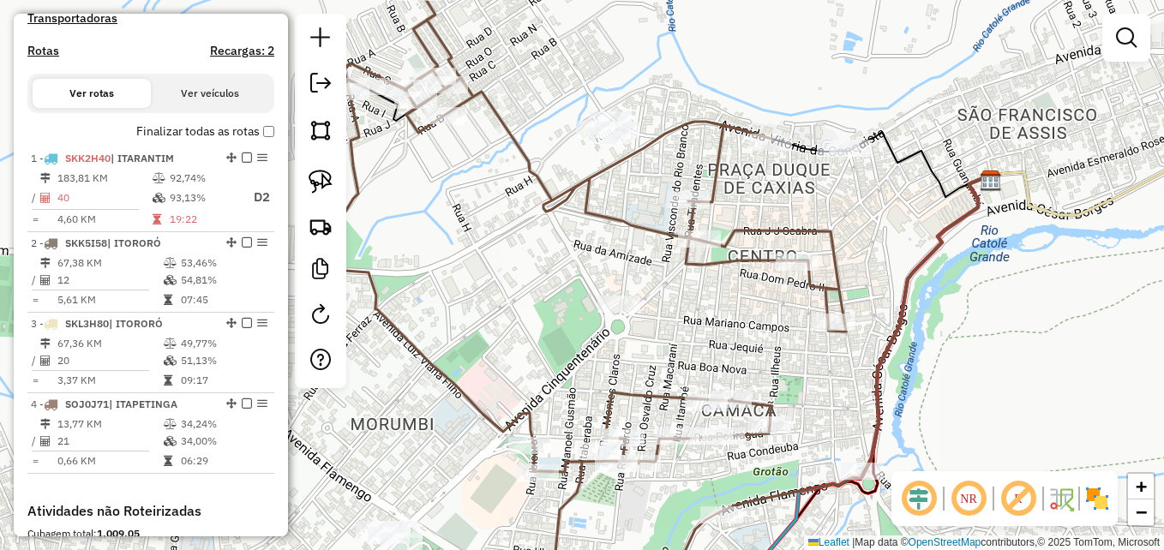
drag, startPoint x: 321, startPoint y: 171, endPoint x: 410, endPoint y: 153, distance: 91.0
click at [321, 171] on img at bounding box center [321, 182] width 24 height 24
drag, startPoint x: 565, startPoint y: 87, endPoint x: 643, endPoint y: 98, distance: 78.7
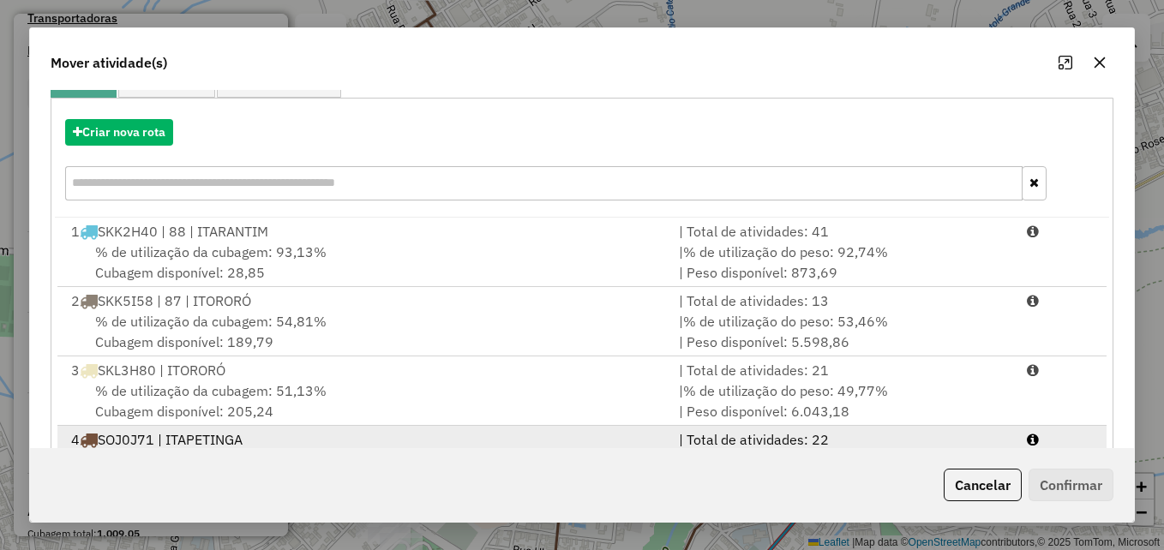
scroll to position [249, 0]
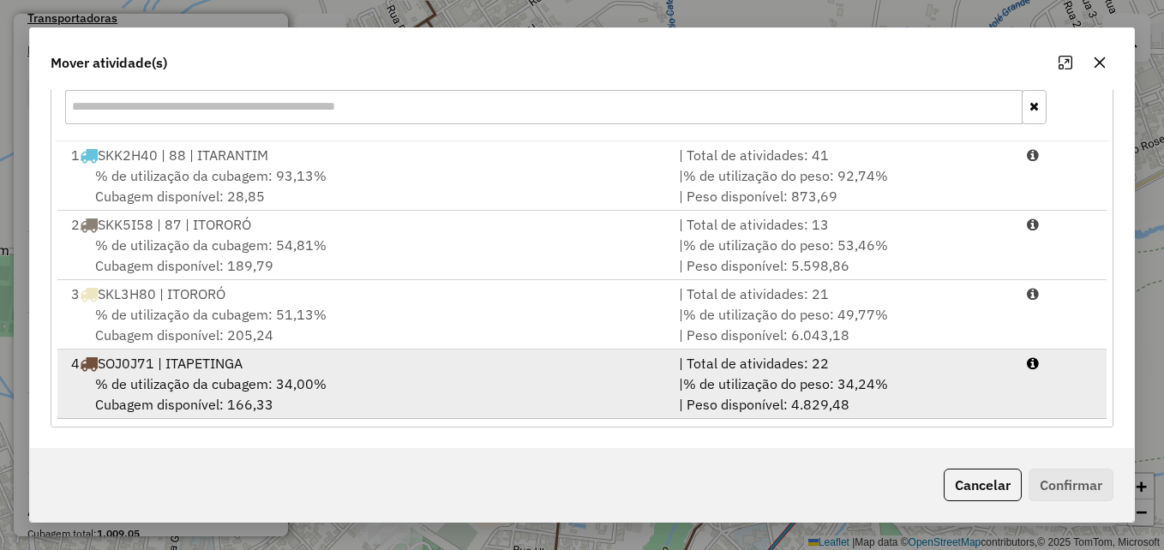
click at [529, 381] on div "% de utilização da cubagem: 34,00% Cubagem disponível: 166,33" at bounding box center [365, 394] width 608 height 41
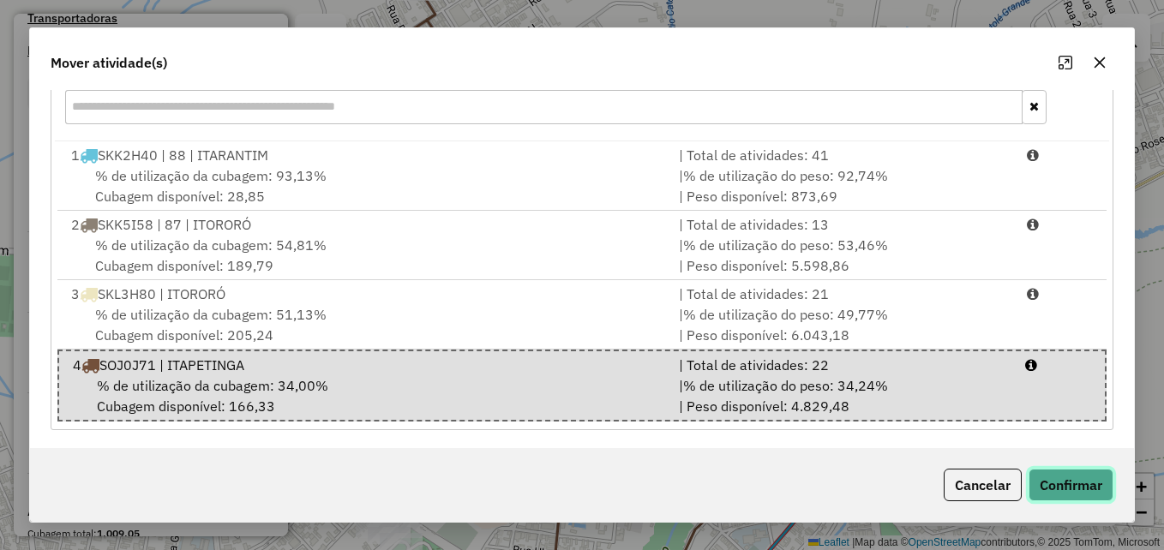
click at [1071, 488] on button "Confirmar" at bounding box center [1071, 485] width 85 height 33
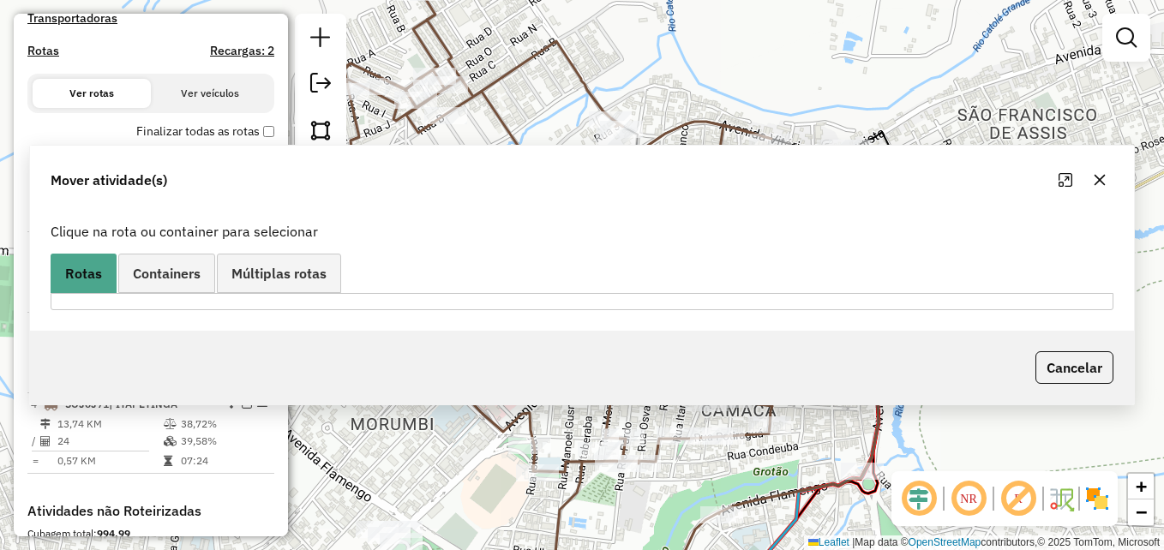
scroll to position [0, 0]
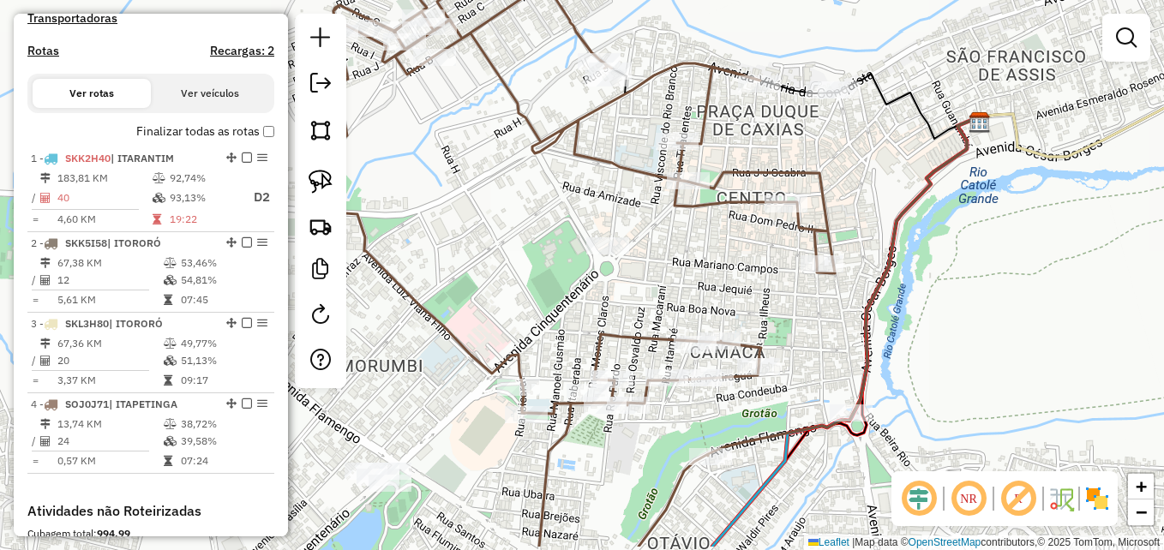
drag, startPoint x: 895, startPoint y: 242, endPoint x: 889, endPoint y: 176, distance: 66.3
click at [884, 179] on div "Janela de atendimento Grade de atendimento Capacidade Transportadoras Veículos …" at bounding box center [582, 275] width 1164 height 550
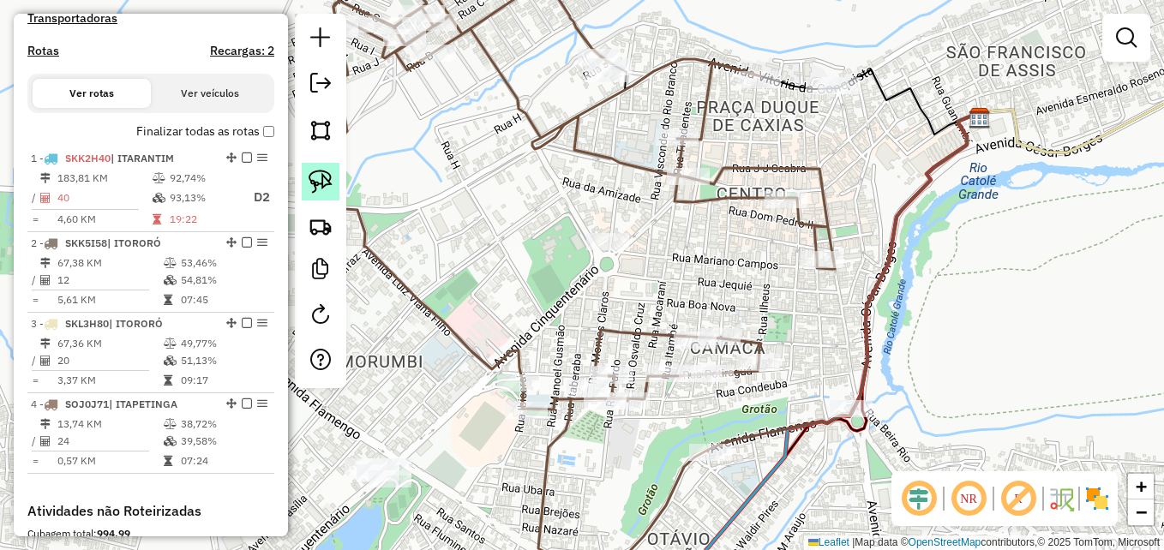
click at [320, 183] on img at bounding box center [321, 182] width 24 height 24
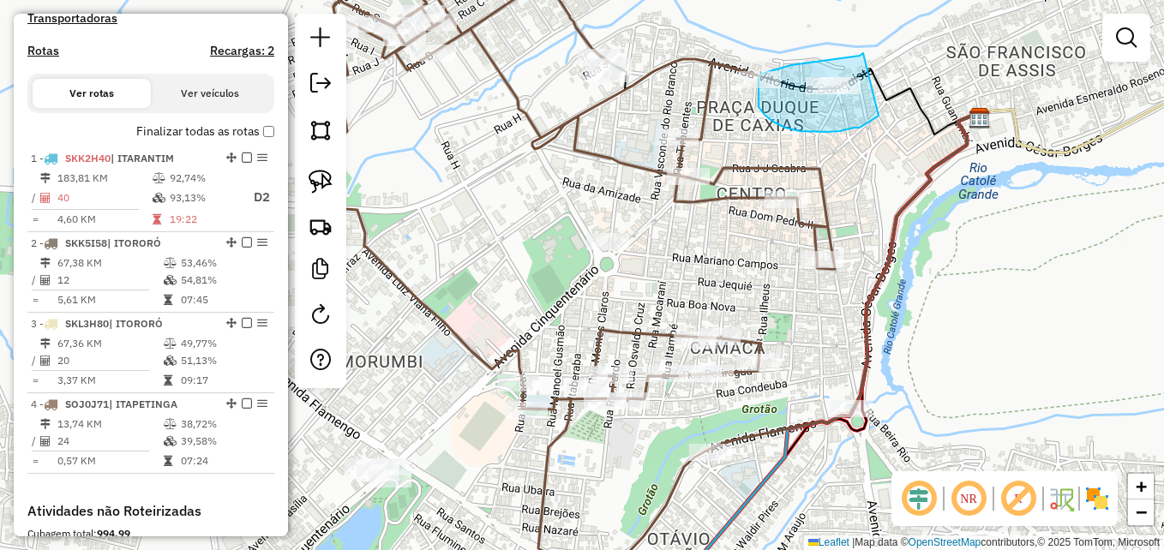
drag, startPoint x: 863, startPoint y: 53, endPoint x: 879, endPoint y: 116, distance: 64.5
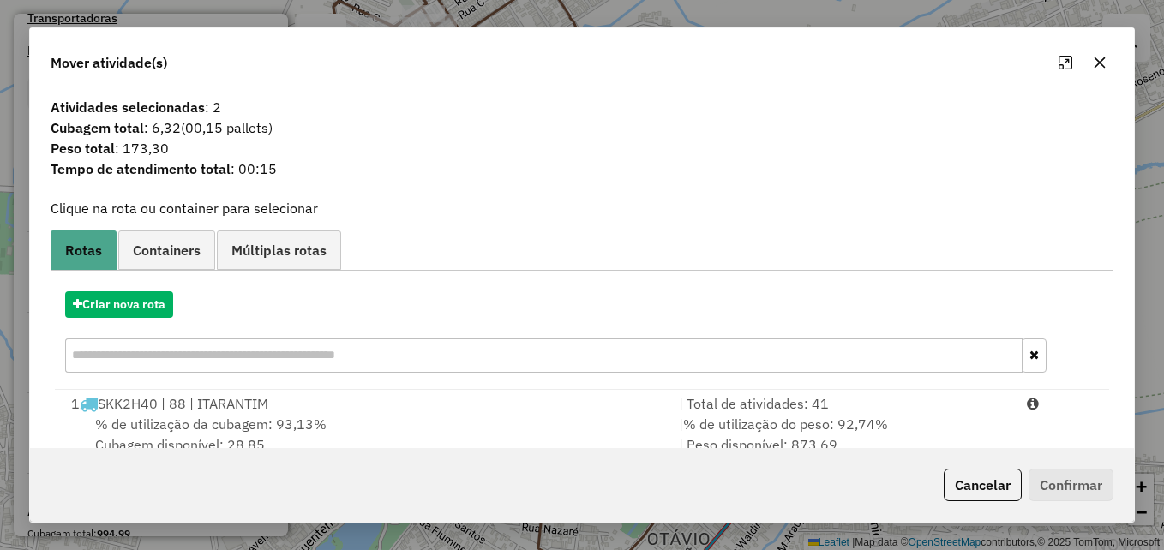
click at [1009, 484] on button "Cancelar" at bounding box center [983, 485] width 78 height 33
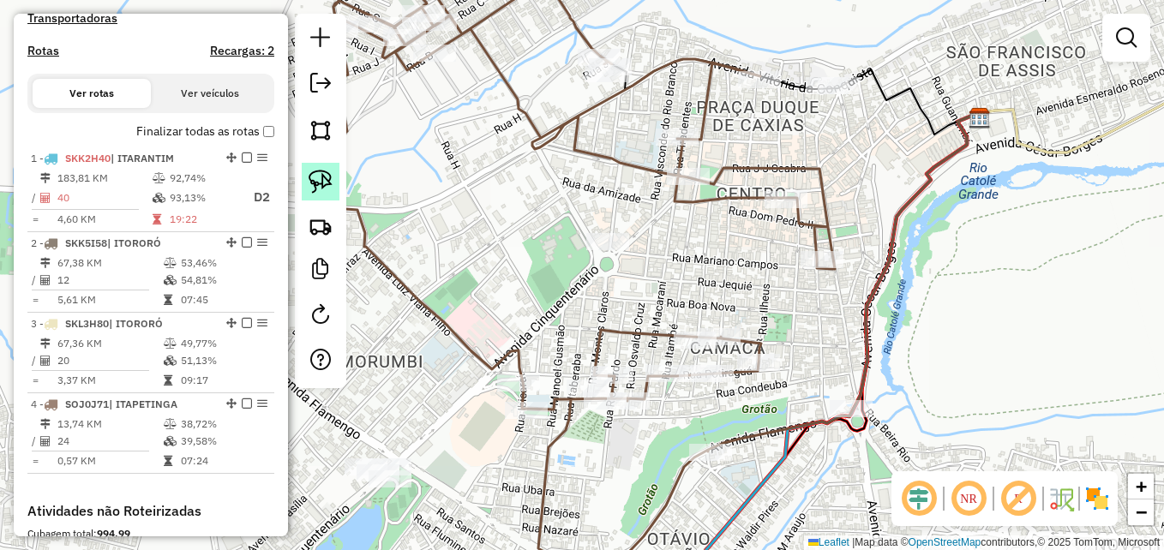
click at [322, 182] on img at bounding box center [321, 182] width 24 height 24
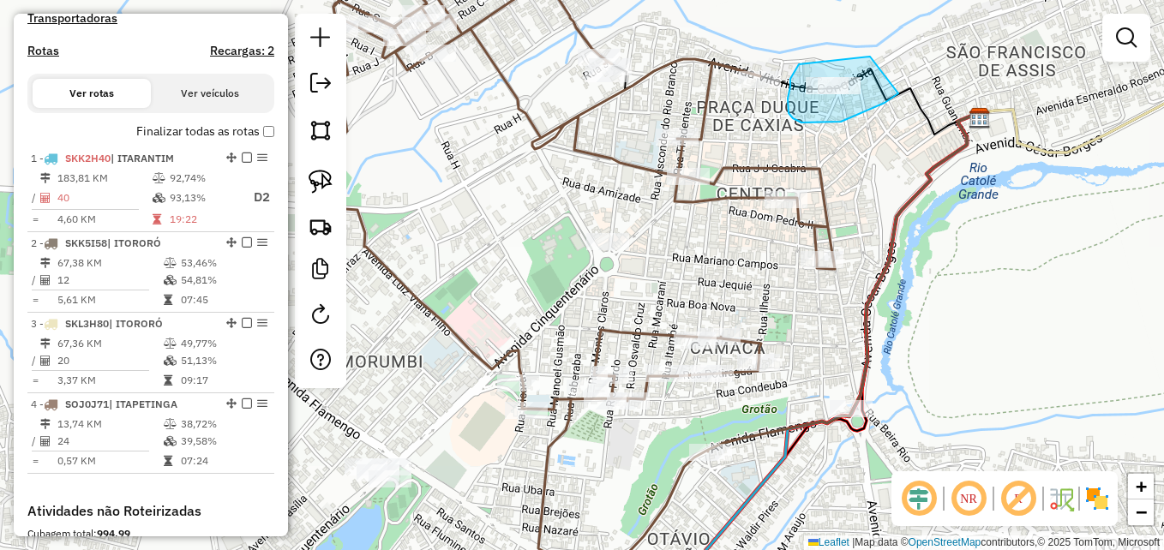
drag, startPoint x: 870, startPoint y: 57, endPoint x: 898, endPoint y: 75, distance: 33.3
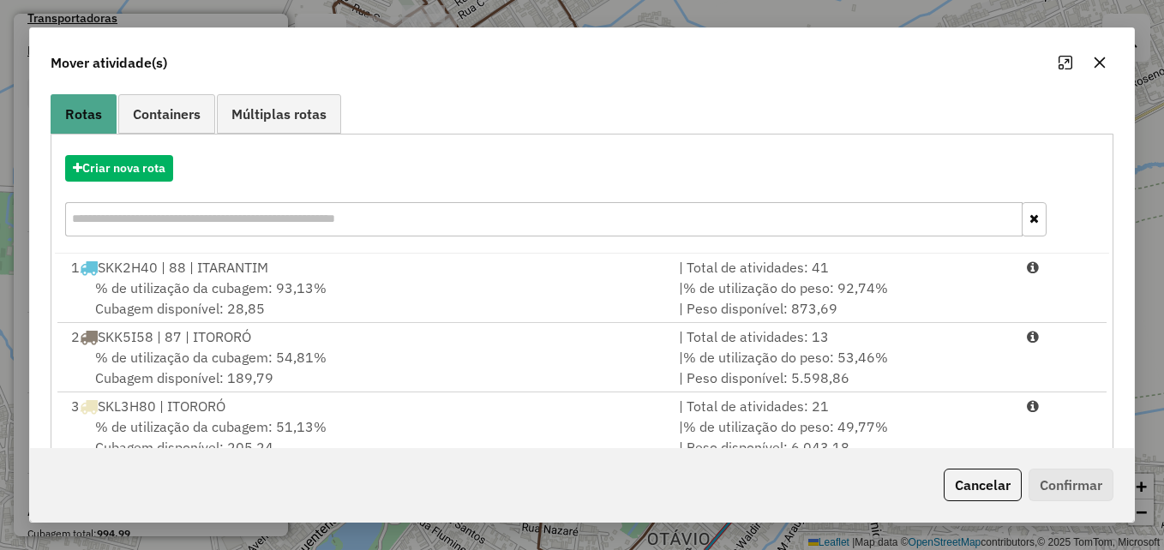
scroll to position [249, 0]
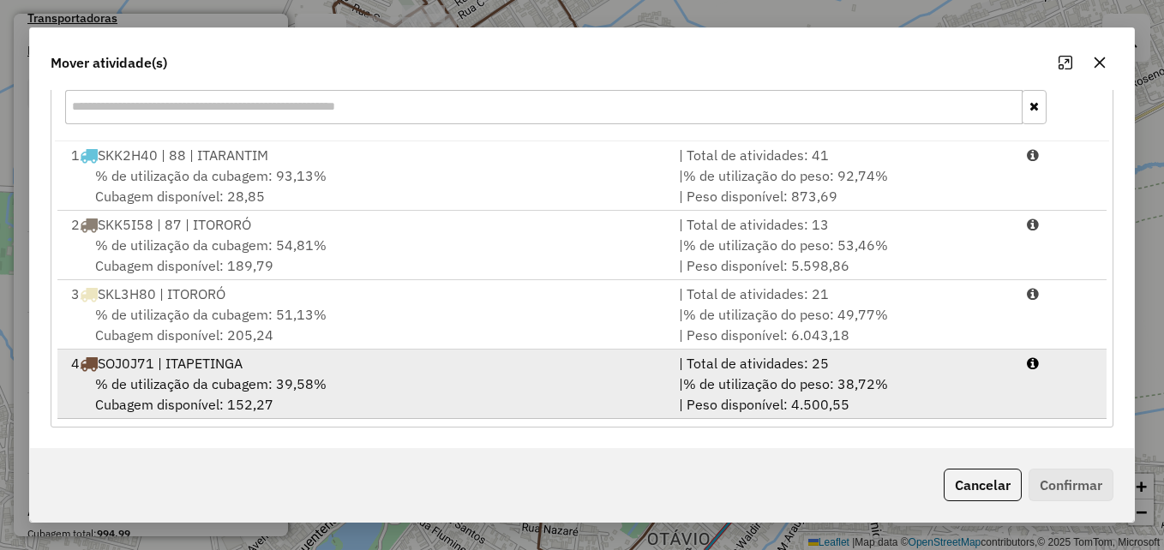
click at [719, 369] on div "| Total de atividades: 25" at bounding box center [842, 363] width 347 height 21
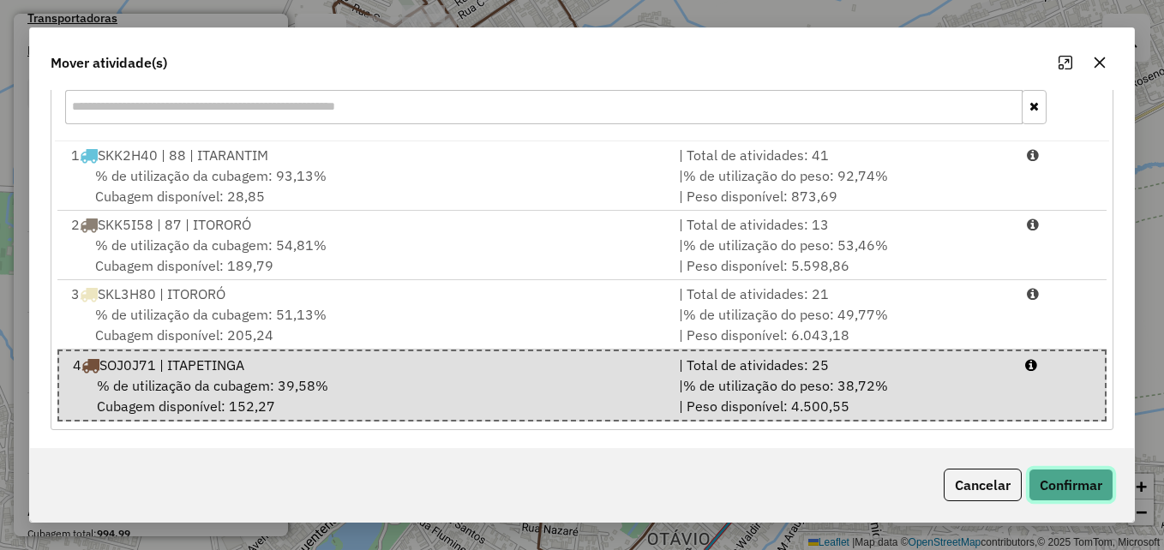
click at [1055, 485] on button "Confirmar" at bounding box center [1071, 485] width 85 height 33
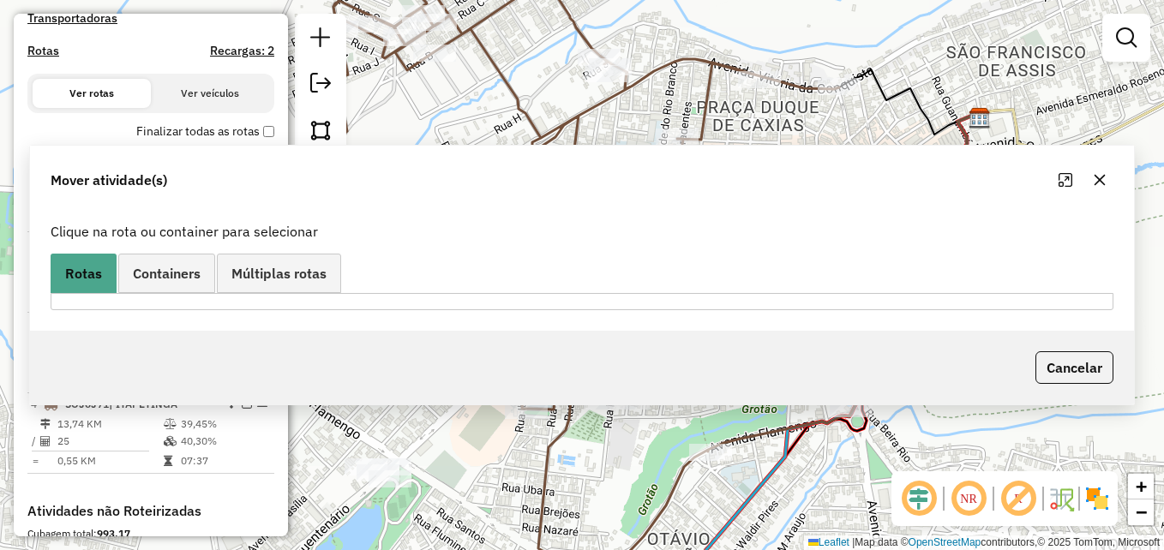
scroll to position [0, 0]
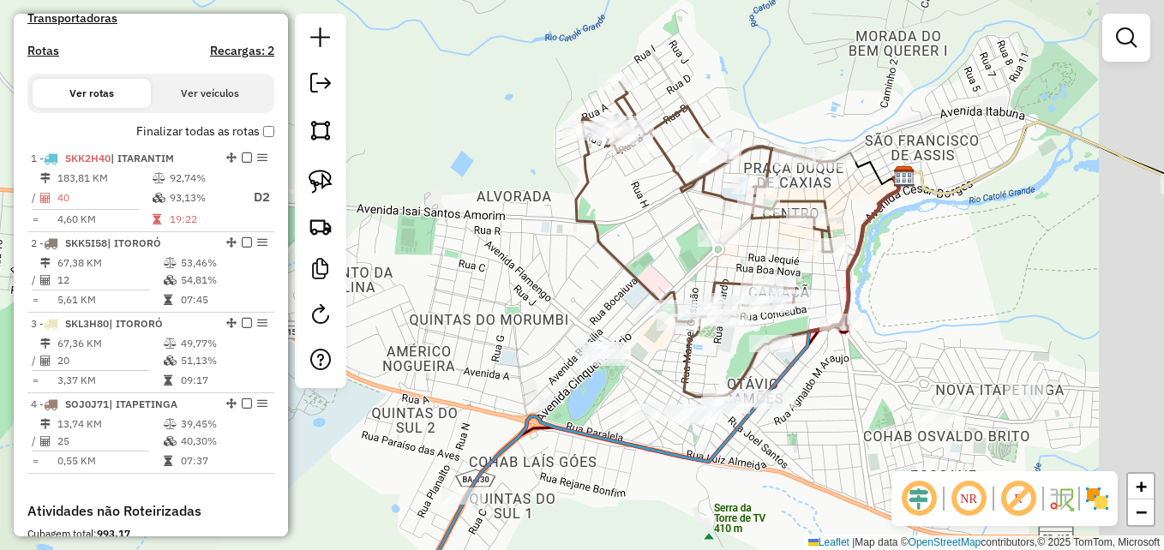
drag, startPoint x: 1013, startPoint y: 357, endPoint x: 896, endPoint y: 244, distance: 162.5
click at [896, 247] on div "Janela de atendimento Grade de atendimento Capacidade Transportadoras Veículos …" at bounding box center [582, 275] width 1164 height 550
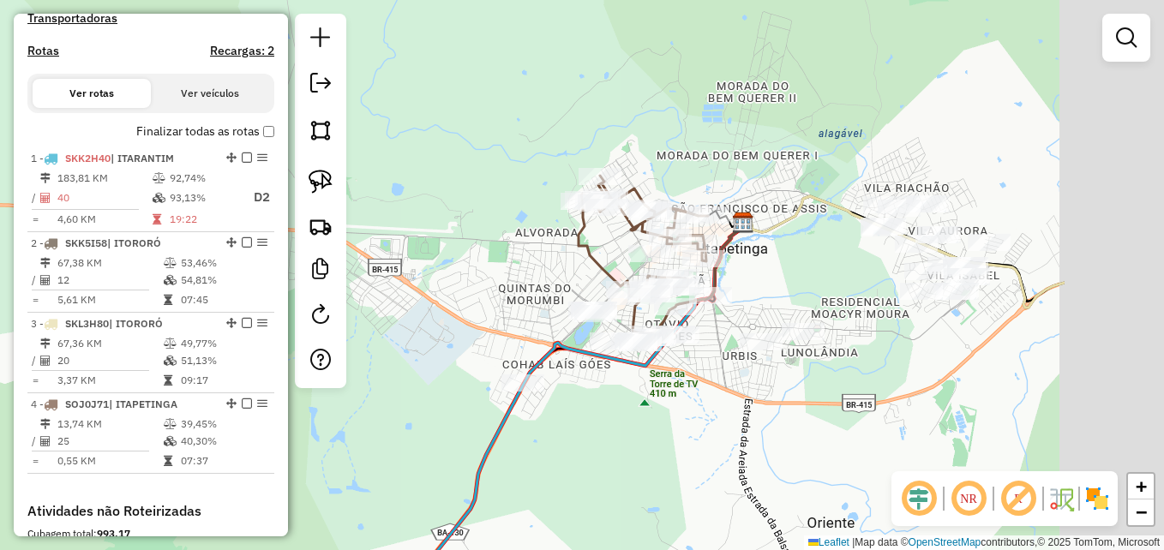
drag, startPoint x: 1101, startPoint y: 239, endPoint x: 885, endPoint y: 274, distance: 218.8
click at [885, 274] on div "Janela de atendimento Grade de atendimento Capacidade Transportadoras Veículos …" at bounding box center [582, 275] width 1164 height 550
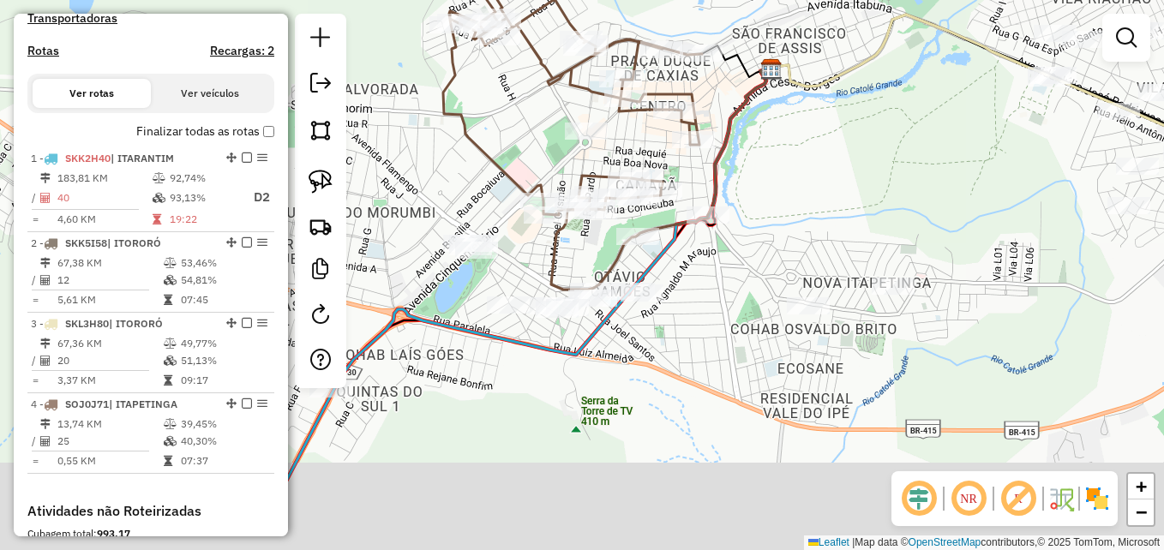
drag, startPoint x: 793, startPoint y: 261, endPoint x: 854, endPoint y: 161, distance: 116.6
click at [853, 163] on div "Janela de atendimento Grade de atendimento Capacidade Transportadoras Veículos …" at bounding box center [582, 275] width 1164 height 550
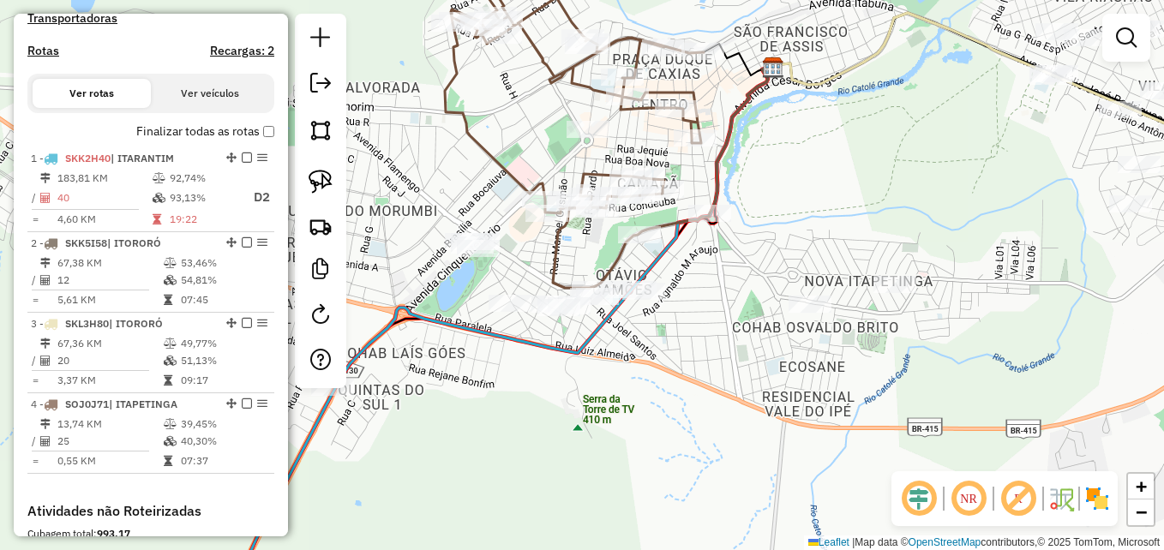
drag, startPoint x: 842, startPoint y: 208, endPoint x: 861, endPoint y: 196, distance: 22.4
click at [861, 196] on div "Janela de atendimento Grade de atendimento Capacidade Transportadoras Veículos …" at bounding box center [582, 275] width 1164 height 550
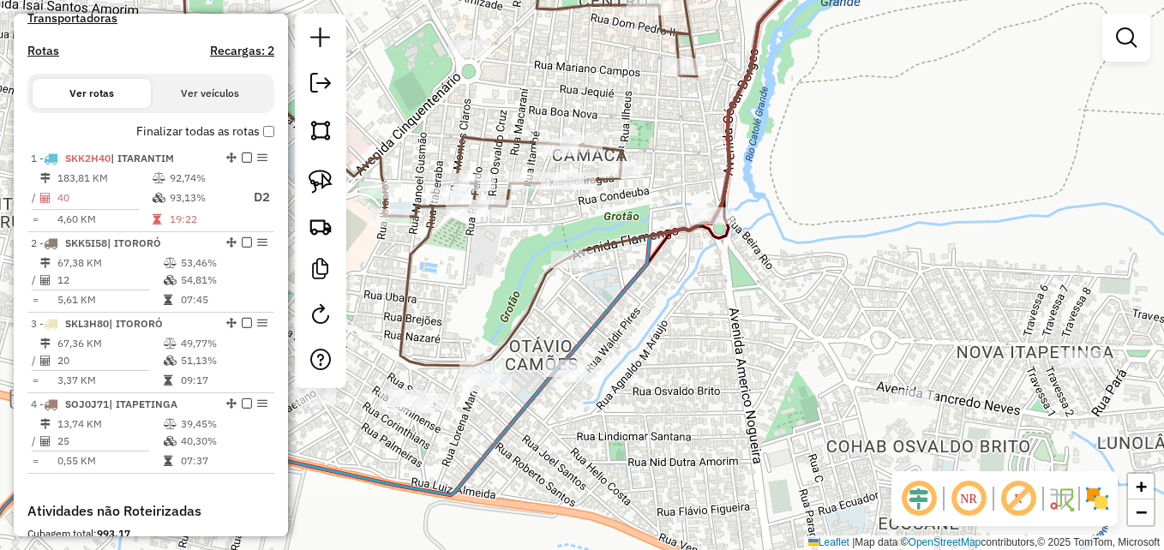
drag, startPoint x: 789, startPoint y: 229, endPoint x: 887, endPoint y: 262, distance: 103.3
click at [887, 262] on div "Janela de atendimento Grade de atendimento Capacidade Transportadoras Veículos …" at bounding box center [582, 275] width 1164 height 550
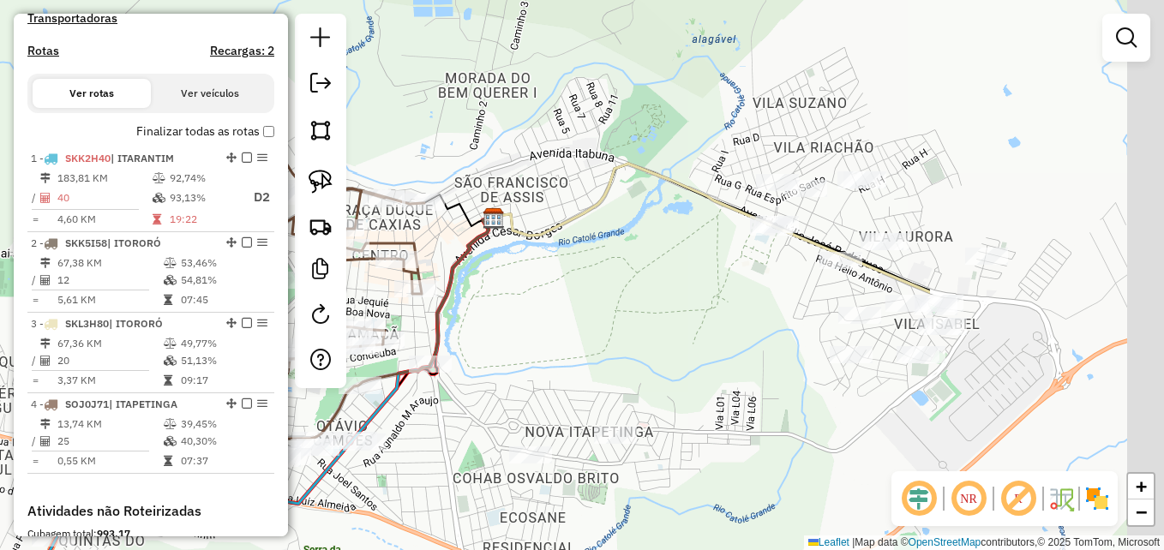
drag, startPoint x: 943, startPoint y: 295, endPoint x: 663, endPoint y: 344, distance: 284.6
click at [592, 358] on div "Janela de atendimento Grade de atendimento Capacidade Transportadoras Veículos …" at bounding box center [582, 275] width 1164 height 550
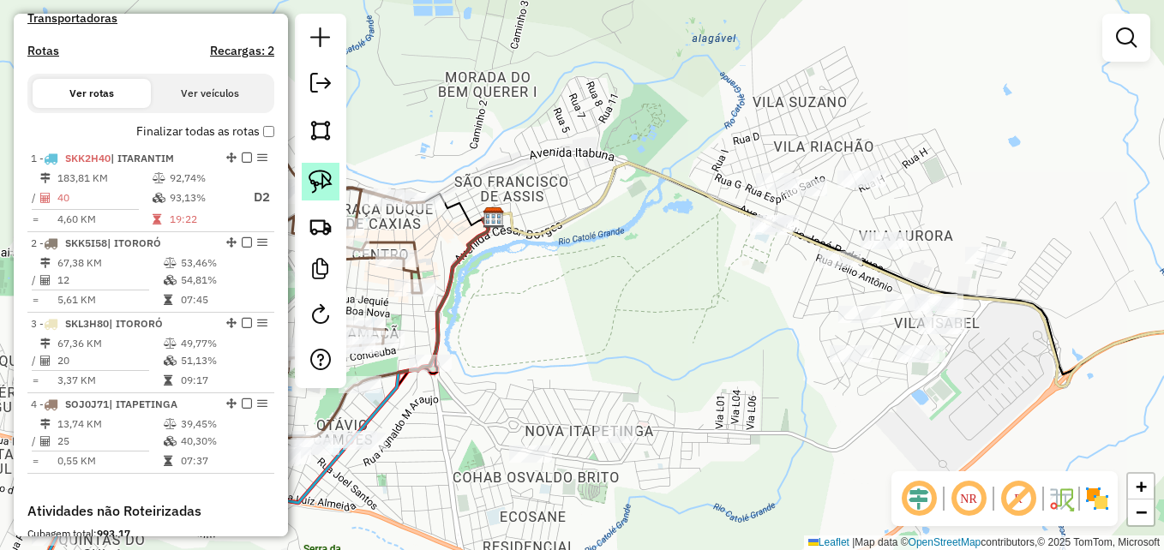
click at [318, 179] on img at bounding box center [321, 182] width 24 height 24
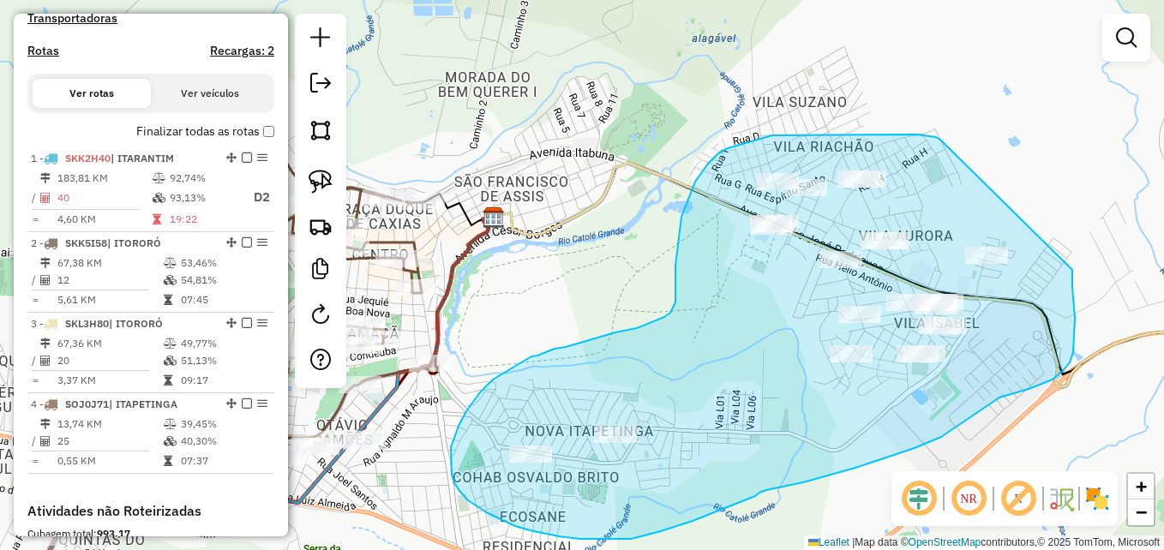
drag, startPoint x: 941, startPoint y: 140, endPoint x: 1072, endPoint y: 227, distance: 157.7
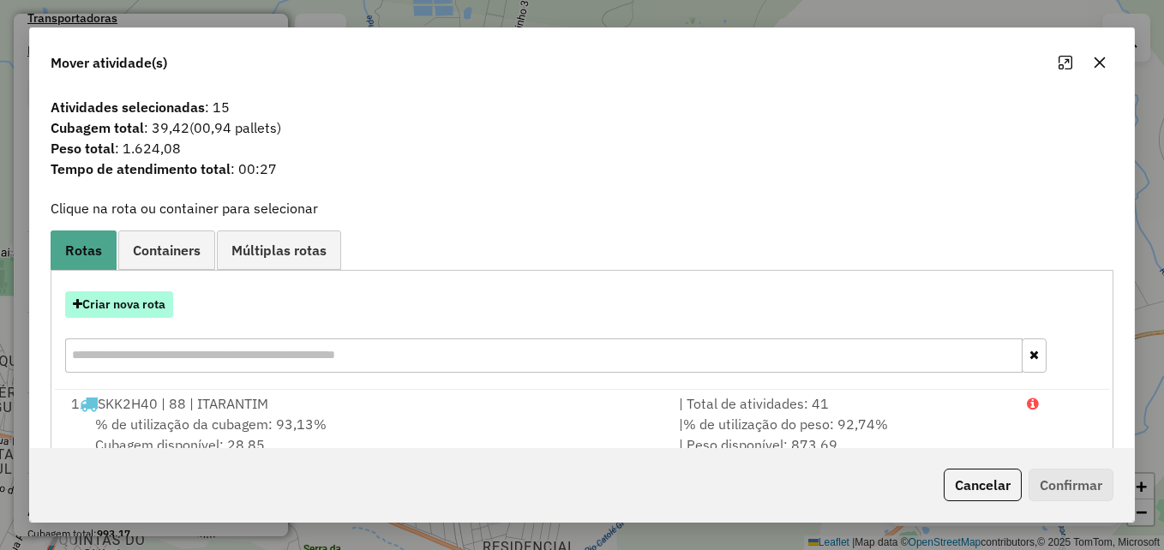
click at [139, 298] on button "Criar nova rota" at bounding box center [119, 305] width 108 height 27
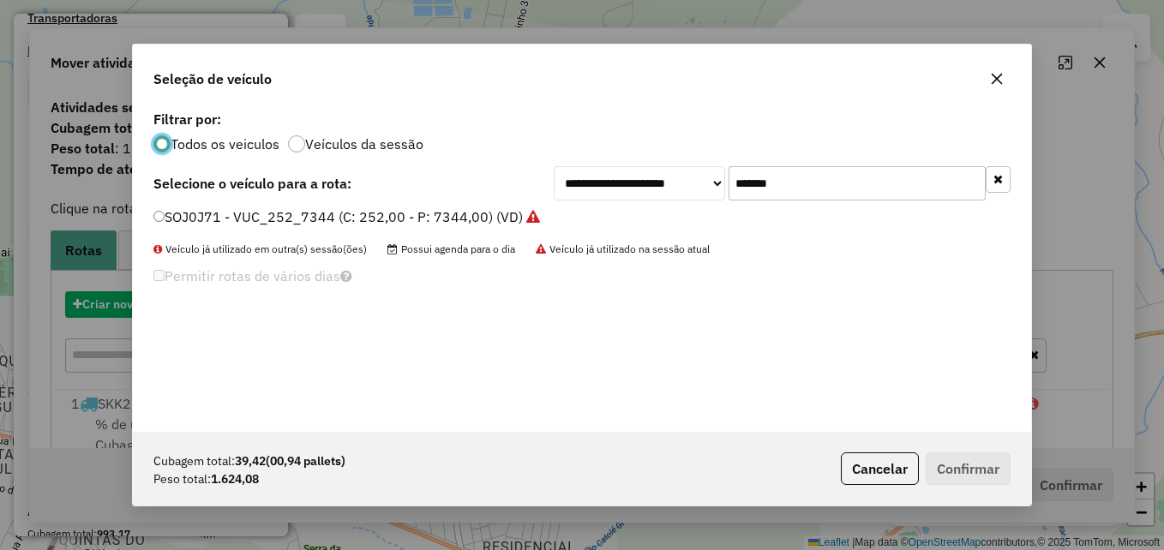
scroll to position [9, 5]
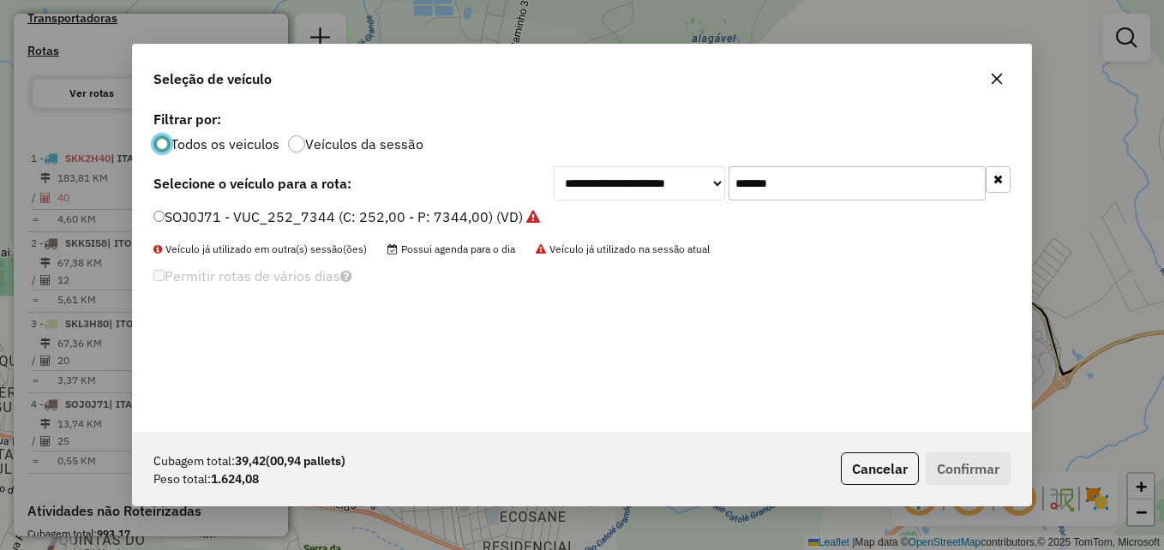
click at [849, 173] on input "*******" at bounding box center [857, 183] width 257 height 34
paste input "text"
type input "*******"
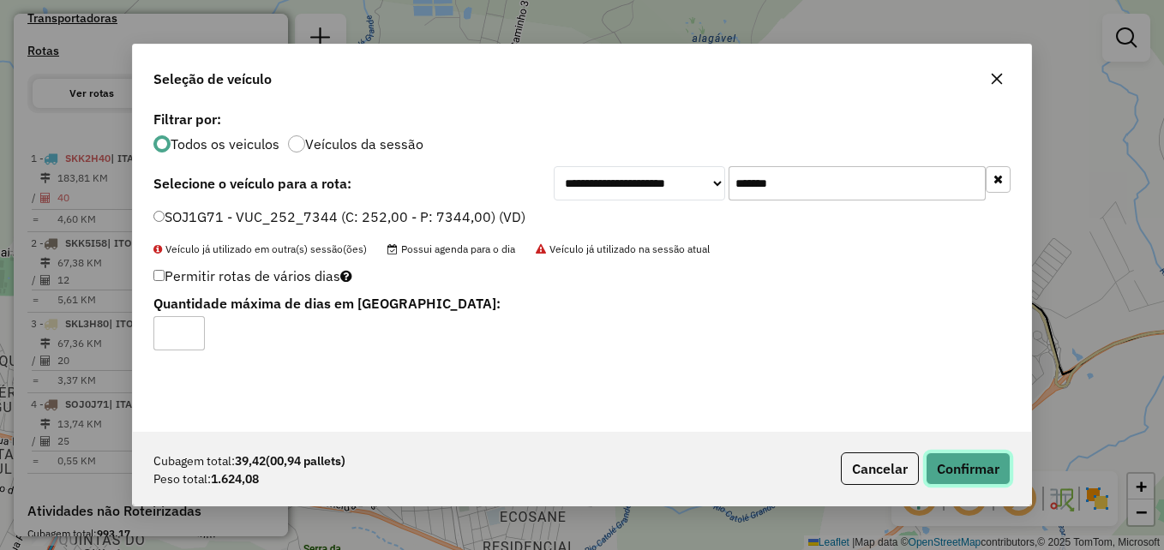
click at [971, 474] on button "Confirmar" at bounding box center [968, 469] width 85 height 33
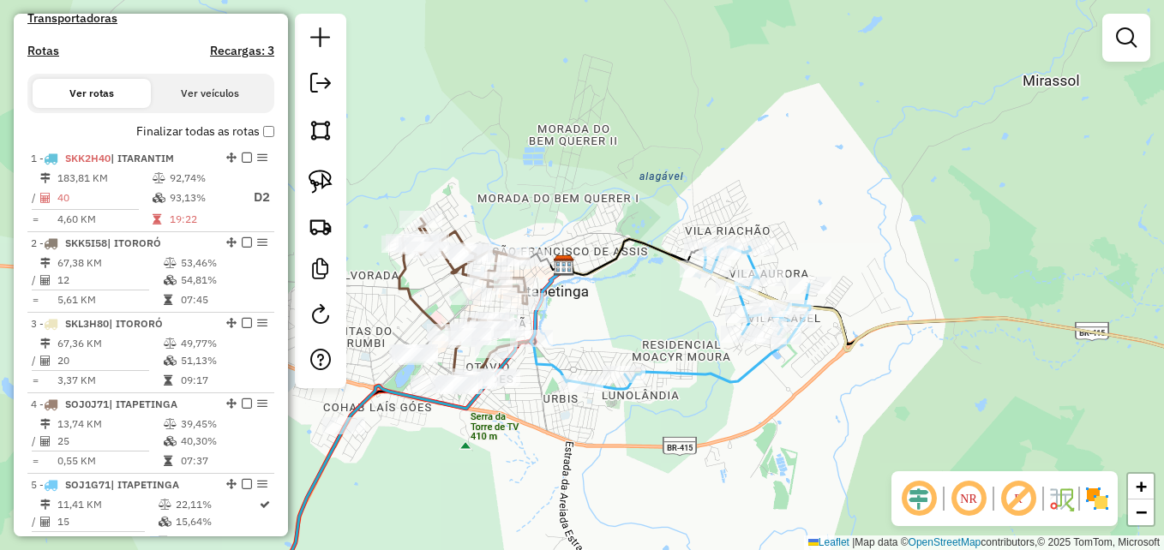
drag, startPoint x: 541, startPoint y: 430, endPoint x: 567, endPoint y: 415, distance: 29.6
click at [567, 415] on div "Janela de atendimento Grade de atendimento Capacidade Transportadoras Veículos …" at bounding box center [582, 275] width 1164 height 550
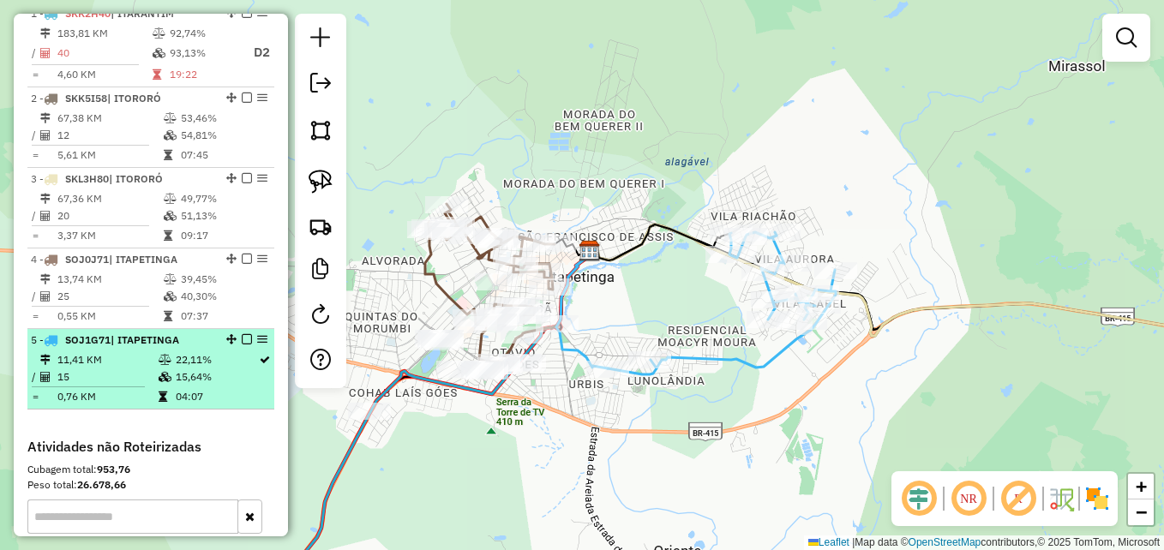
scroll to position [686, 0]
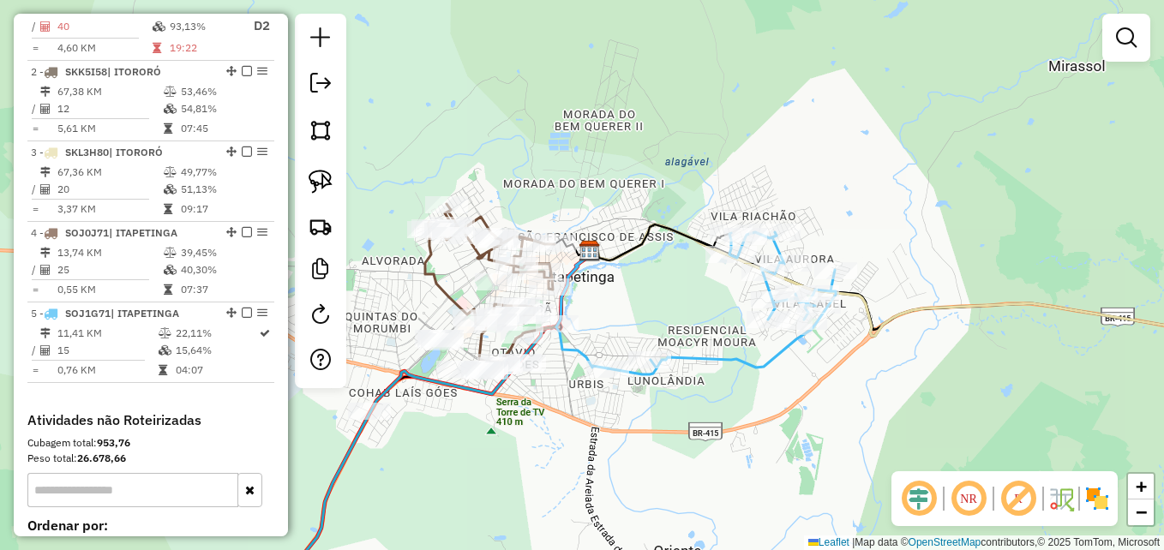
click at [629, 452] on div "Janela de atendimento Grade de atendimento Capacidade Transportadoras Veículos …" at bounding box center [582, 275] width 1164 height 550
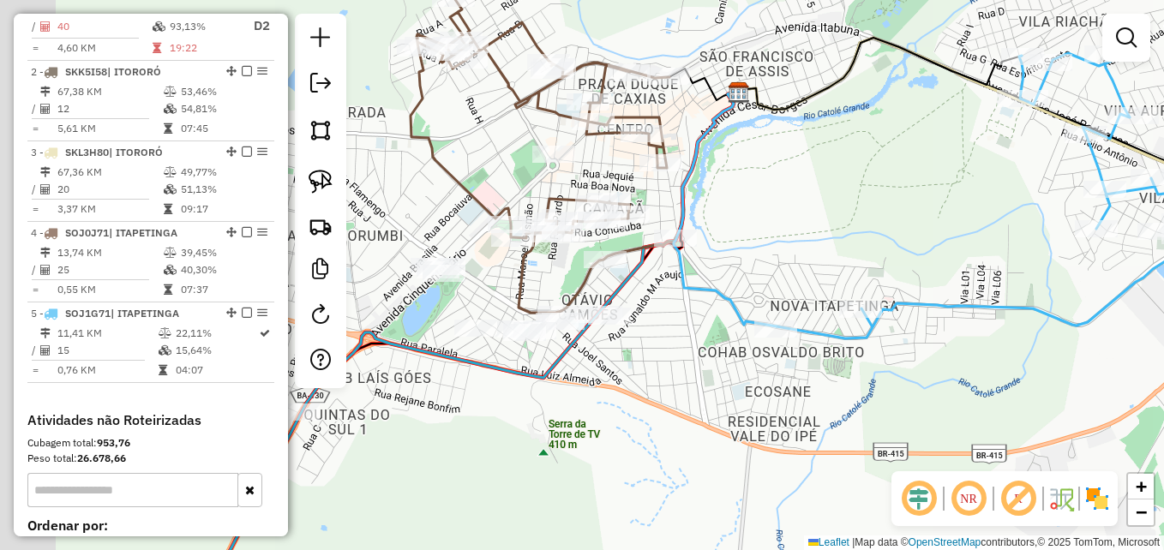
drag, startPoint x: 616, startPoint y: 329, endPoint x: 885, endPoint y: 239, distance: 283.9
click at [885, 234] on div "Janela de atendimento Grade de atendimento Capacidade Transportadoras Veículos …" at bounding box center [582, 275] width 1164 height 550
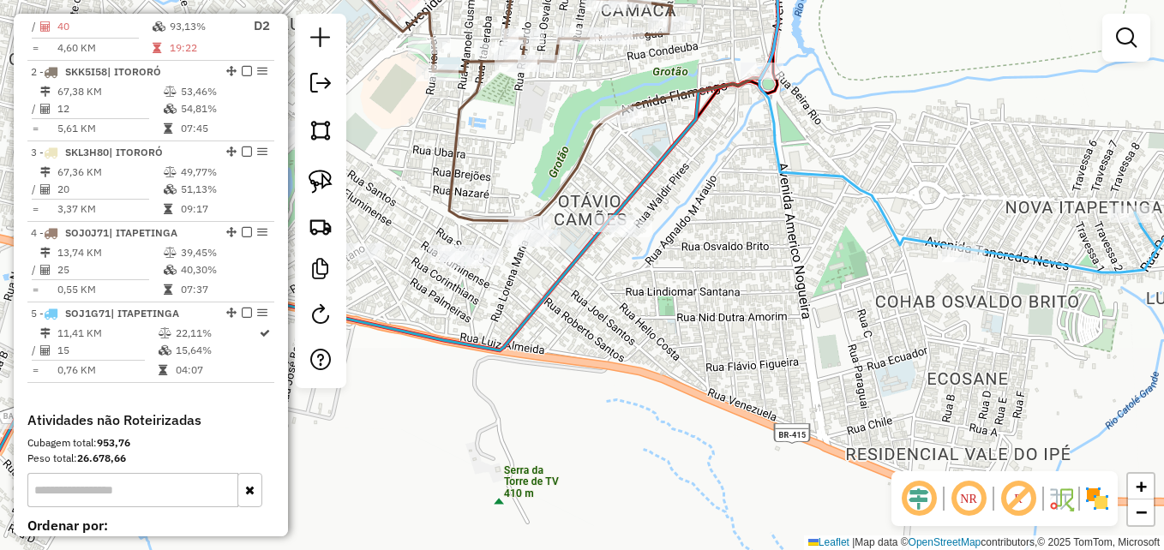
drag, startPoint x: 766, startPoint y: 330, endPoint x: 815, endPoint y: 330, distance: 49.7
click at [902, 341] on div "Janela de atendimento Grade de atendimento Capacidade Transportadoras Veículos …" at bounding box center [582, 275] width 1164 height 550
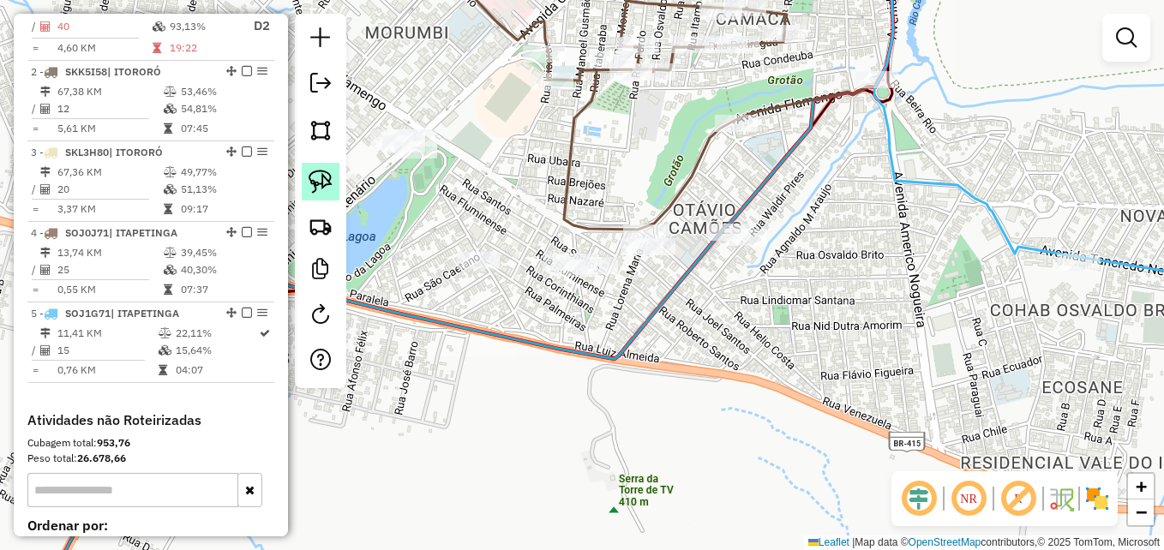
click at [321, 181] on img at bounding box center [321, 182] width 24 height 24
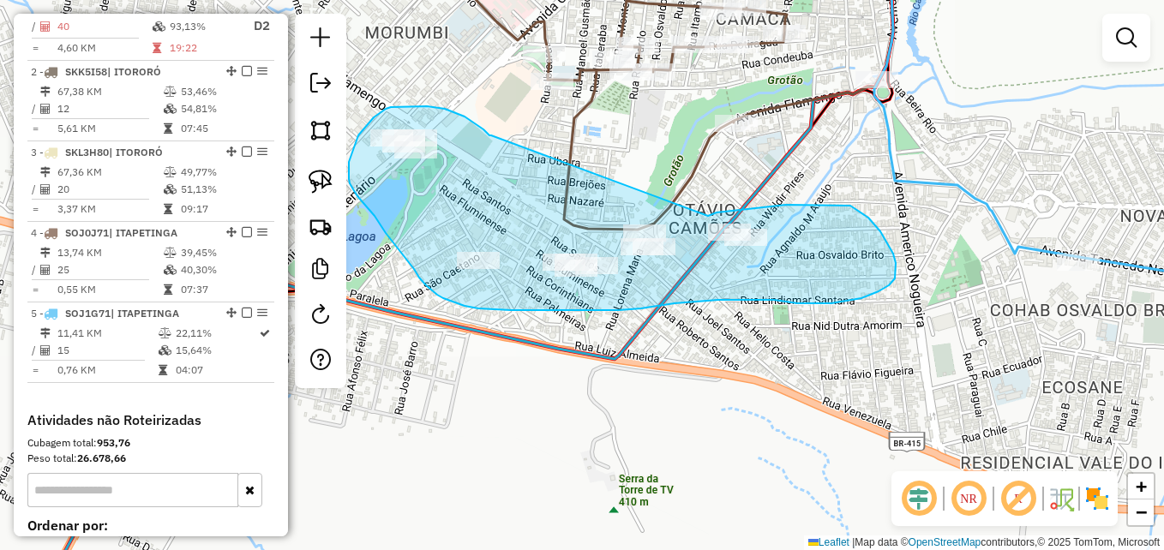
drag, startPoint x: 491, startPoint y: 135, endPoint x: 706, endPoint y: 217, distance: 229.3
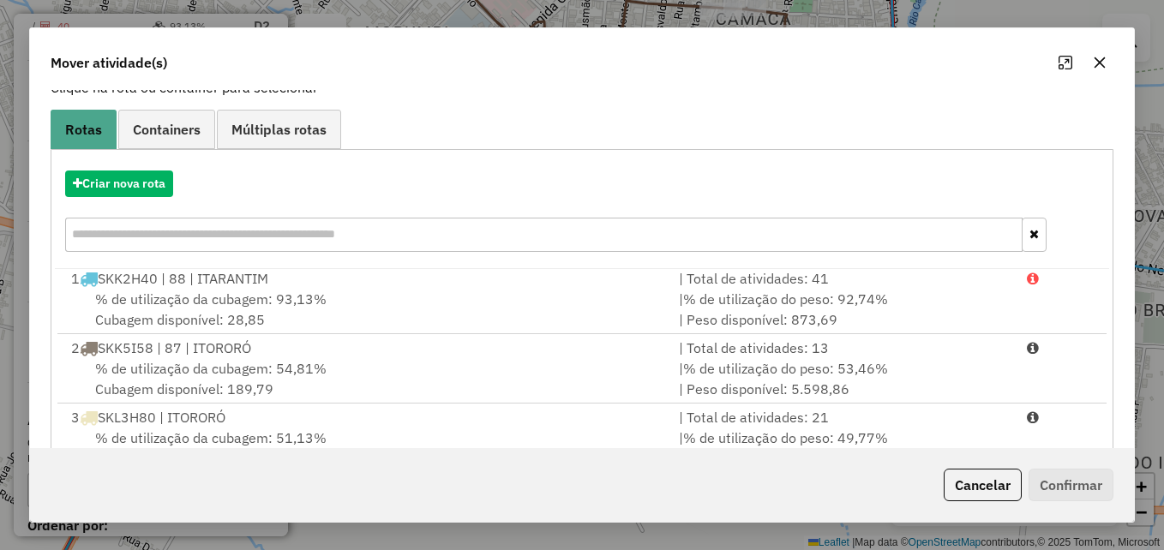
scroll to position [314, 0]
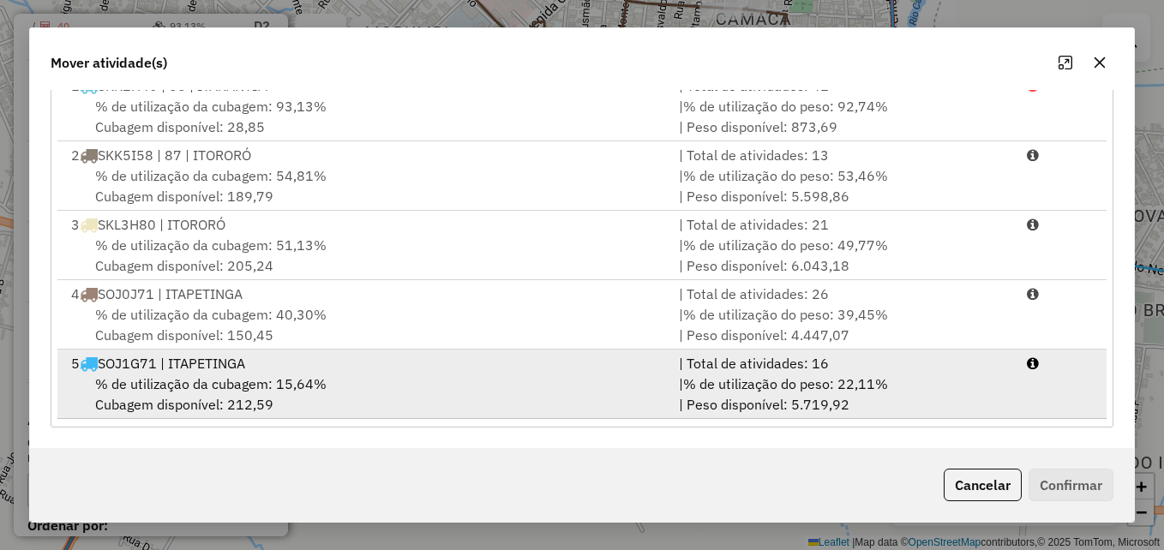
click at [583, 388] on div "% de utilização da cubagem: 15,64% Cubagem disponível: 212,59" at bounding box center [365, 394] width 608 height 41
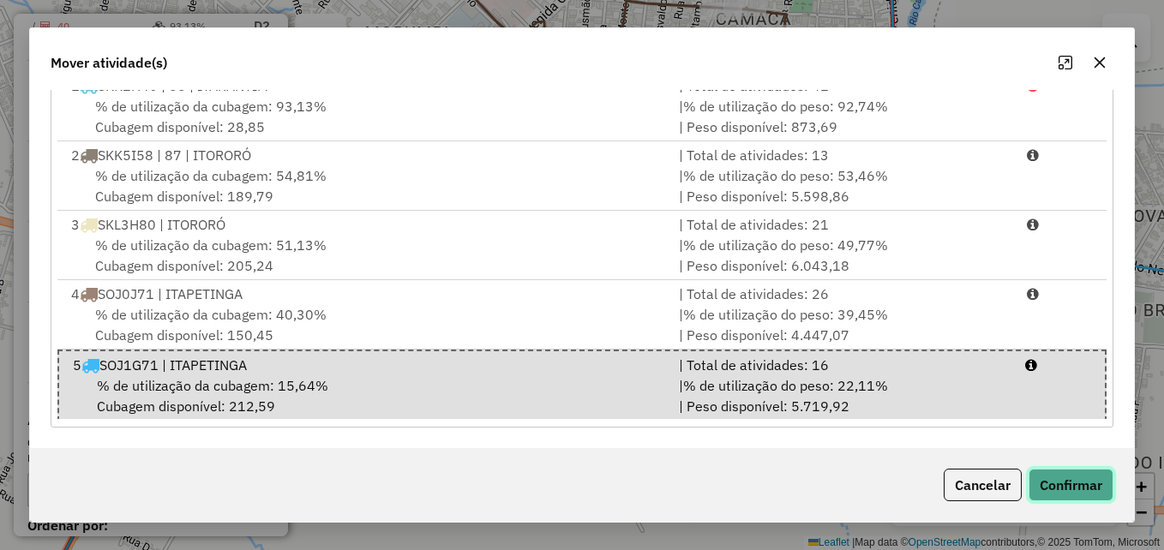
click at [1050, 486] on button "Confirmar" at bounding box center [1071, 485] width 85 height 33
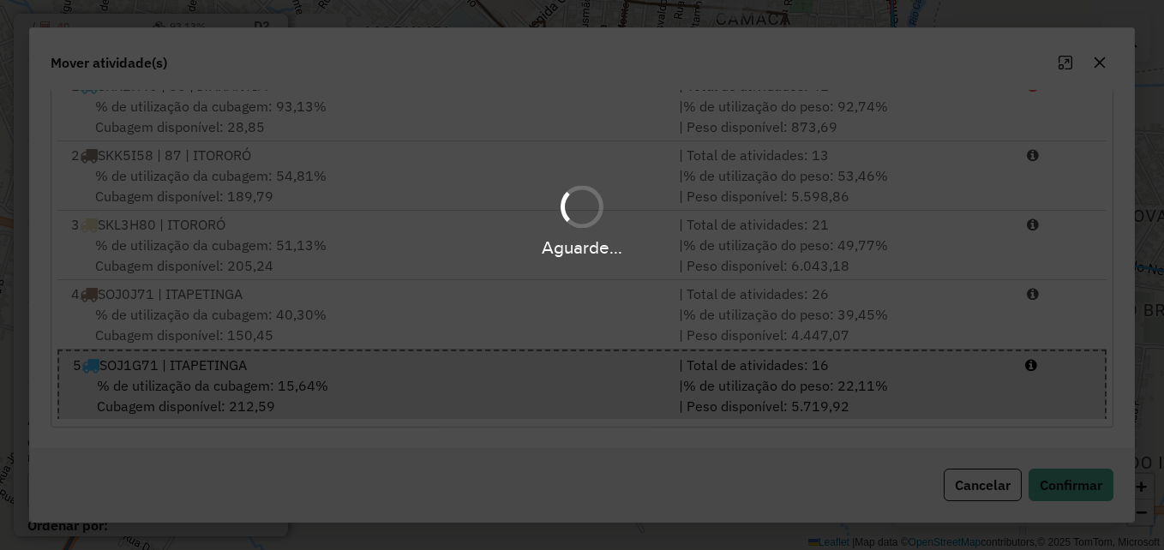
scroll to position [0, 0]
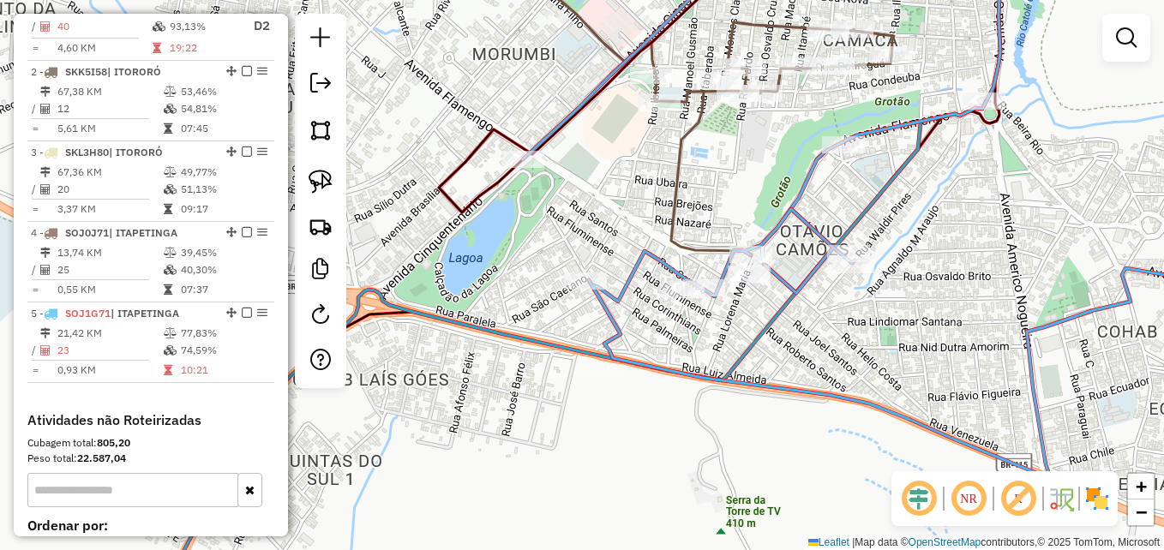
drag, startPoint x: 629, startPoint y: 310, endPoint x: 761, endPoint y: 338, distance: 135.0
click at [761, 338] on div "Janela de atendimento Grade de atendimento Capacidade Transportadoras Veículos …" at bounding box center [582, 275] width 1164 height 550
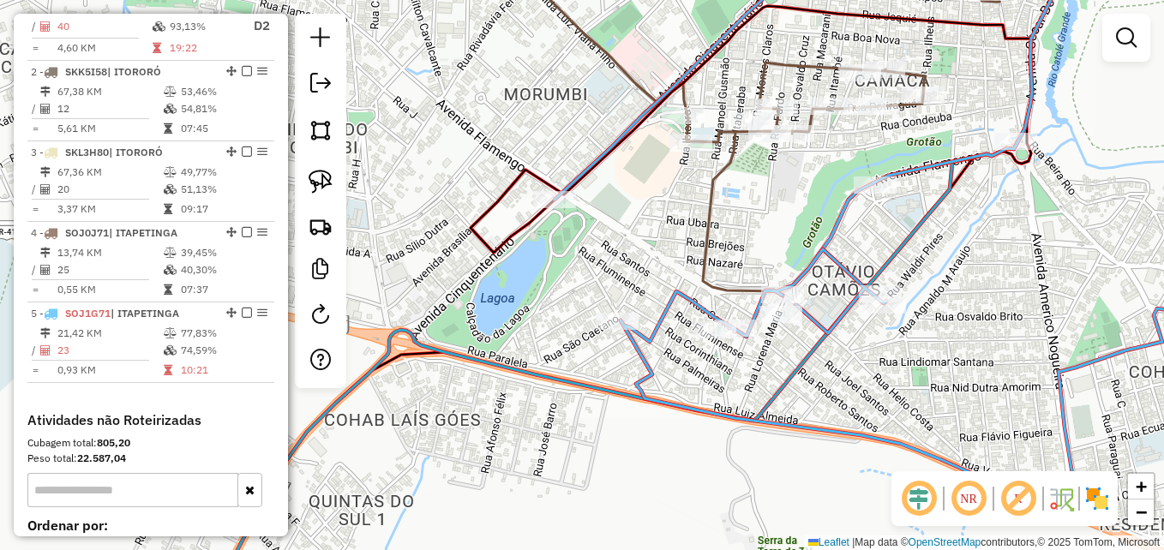
drag, startPoint x: 639, startPoint y: 189, endPoint x: 669, endPoint y: 260, distance: 77.2
click at [668, 260] on div "Janela de atendimento Grade de atendimento Capacidade Transportadoras Veículos …" at bounding box center [582, 275] width 1164 height 550
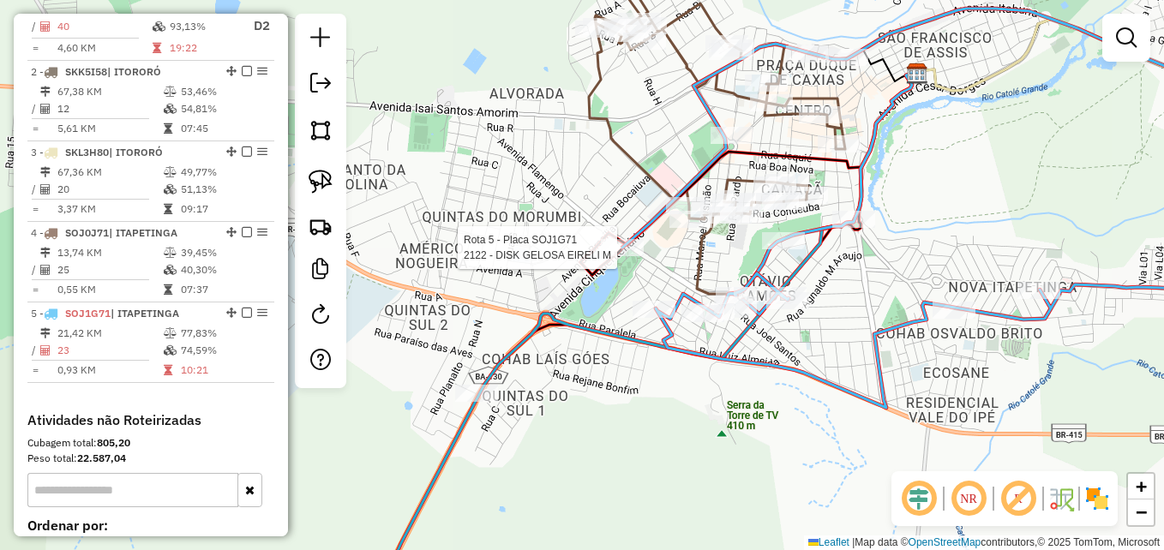
select select "**********"
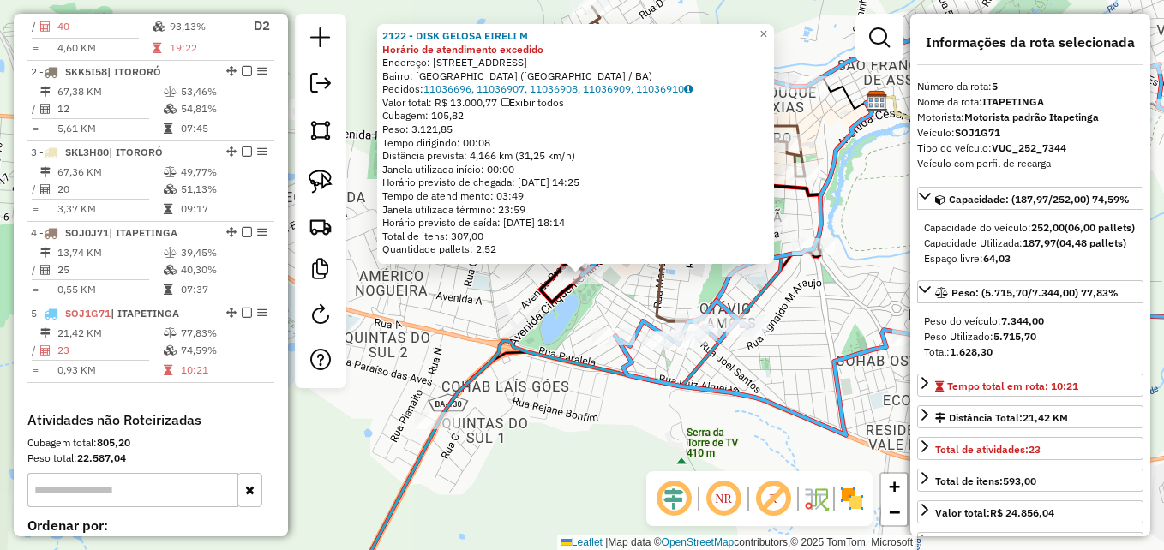
scroll to position [886, 0]
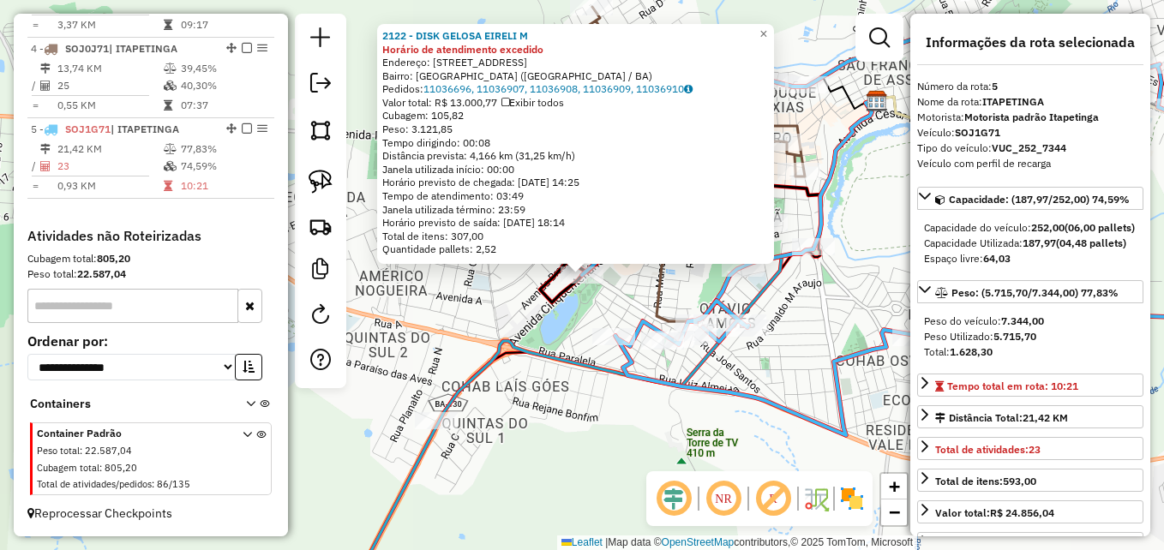
click at [550, 321] on div "2122 - DISK GELOSA EIRELI M Horário de atendimento excedido Endereço: AV CINQUE…" at bounding box center [582, 275] width 1164 height 550
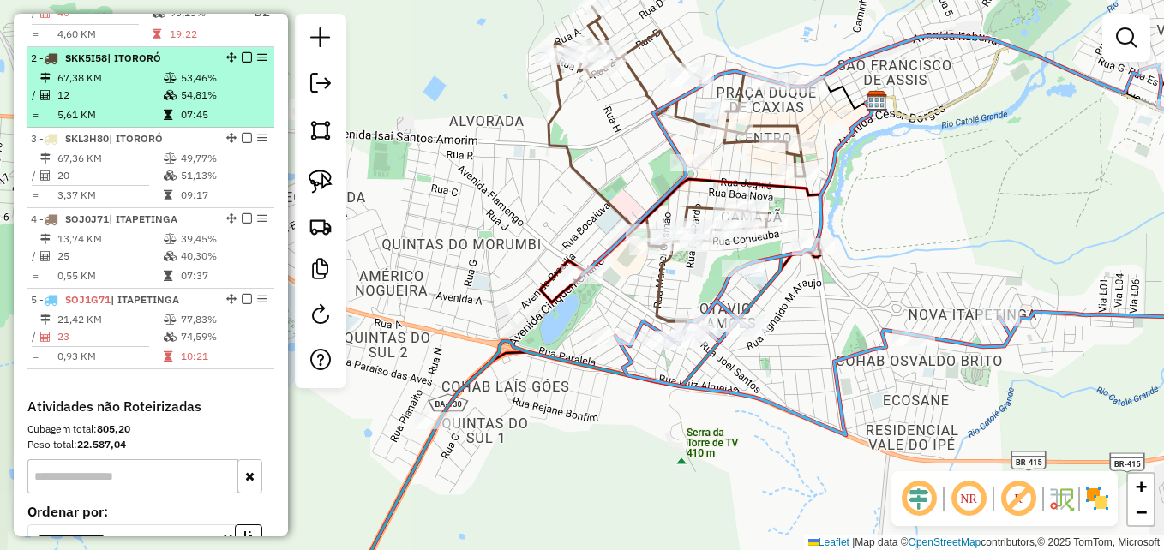
scroll to position [714, 0]
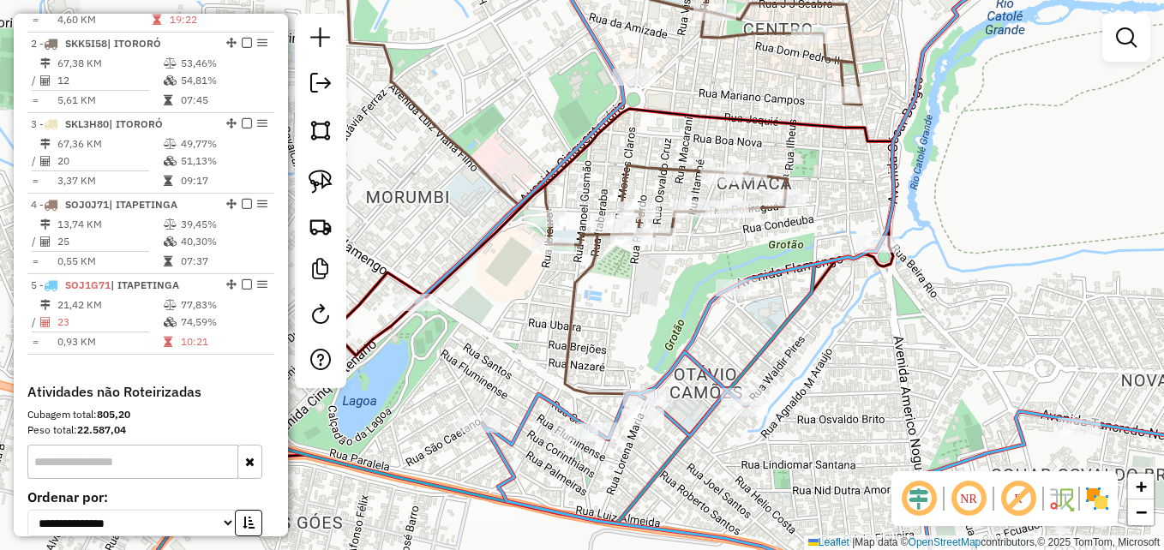
drag, startPoint x: 623, startPoint y: 281, endPoint x: 691, endPoint y: 283, distance: 67.8
click at [691, 283] on div "Janela de atendimento Grade de atendimento Capacidade Transportadoras Veículos …" at bounding box center [582, 275] width 1164 height 550
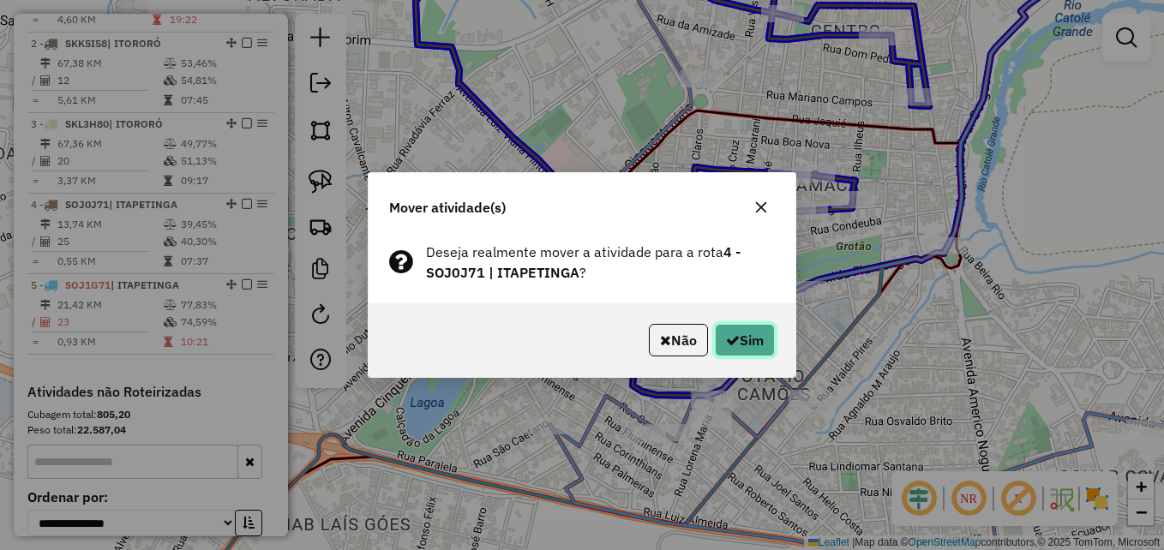
click at [752, 331] on button "Sim" at bounding box center [745, 340] width 60 height 33
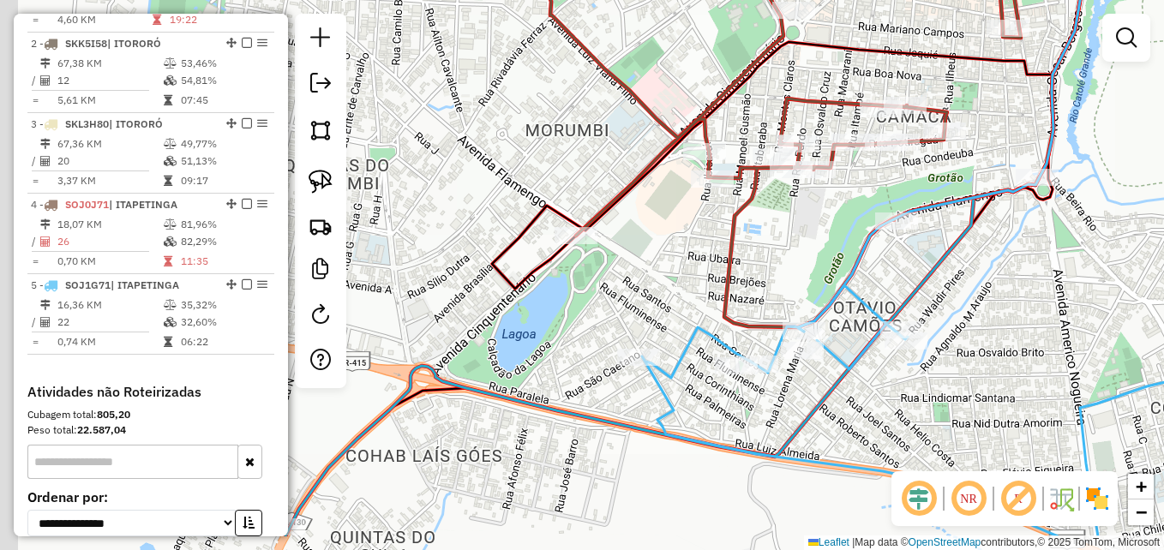
drag, startPoint x: 548, startPoint y: 352, endPoint x: 616, endPoint y: 283, distance: 97.6
click at [645, 280] on div "Janela de atendimento Grade de atendimento Capacidade Transportadoras Veículos …" at bounding box center [582, 275] width 1164 height 550
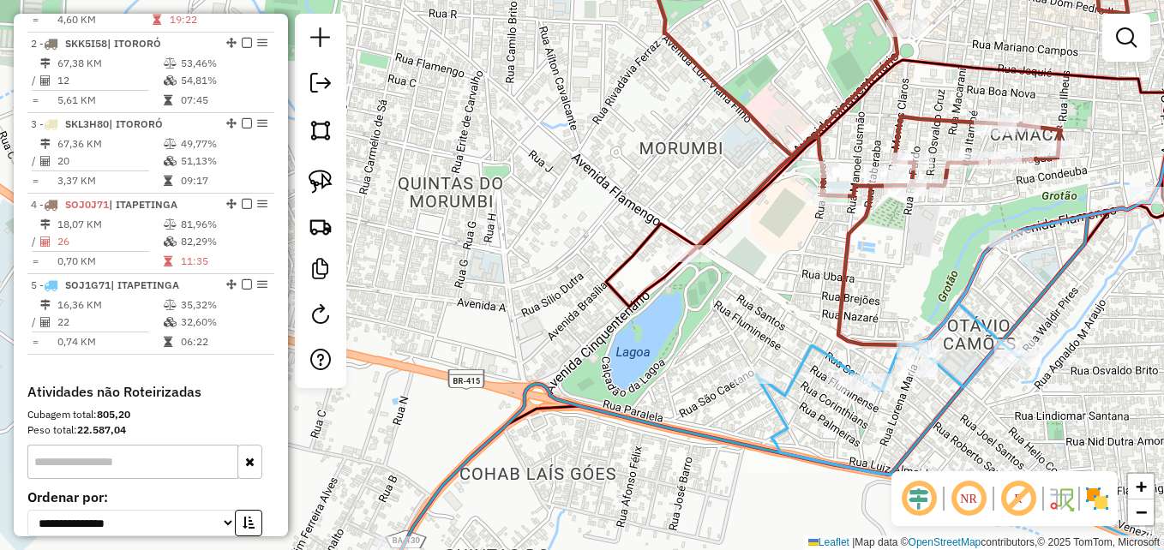
drag, startPoint x: 630, startPoint y: 317, endPoint x: 644, endPoint y: 315, distance: 14.0
click at [643, 307] on icon at bounding box center [918, 137] width 624 height 340
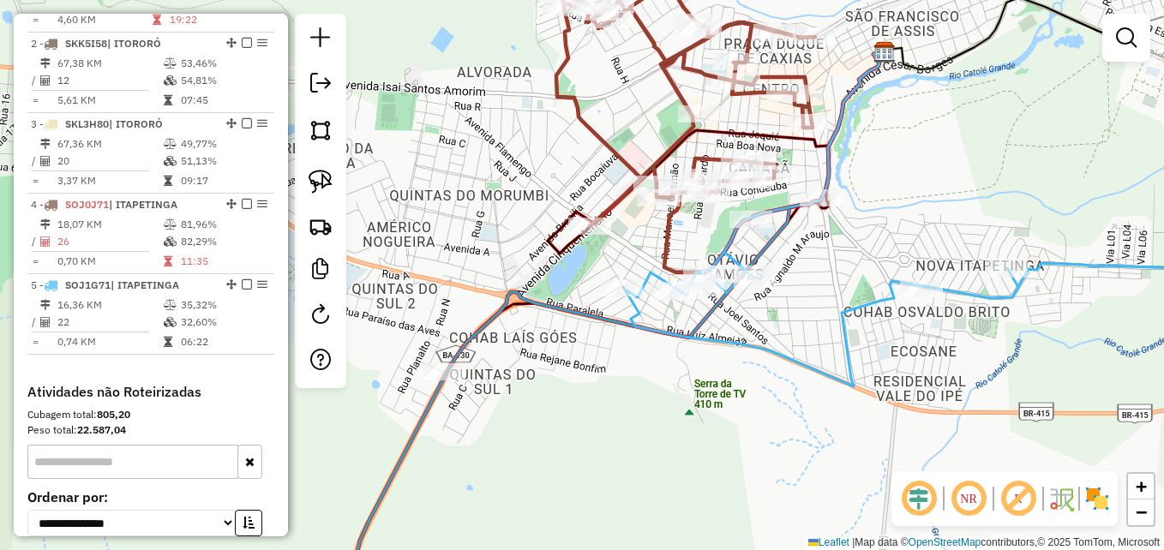
drag, startPoint x: 588, startPoint y: 367, endPoint x: 520, endPoint y: 316, distance: 85.7
click at [520, 316] on div "Janela de atendimento Grade de atendimento Capacidade Transportadoras Veículos …" at bounding box center [582, 275] width 1164 height 550
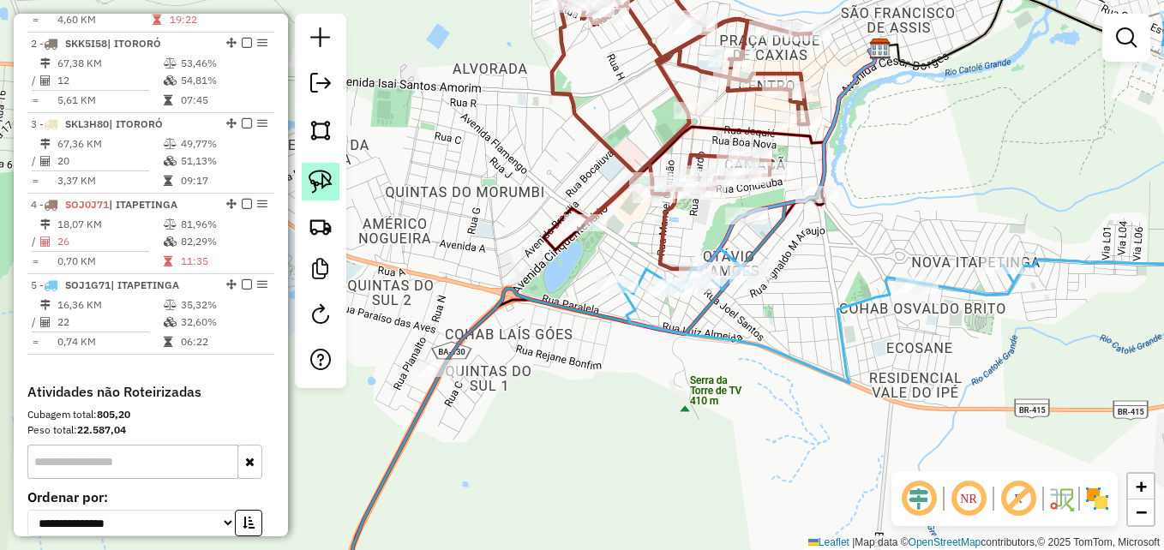
click at [327, 171] on img at bounding box center [321, 182] width 24 height 24
drag, startPoint x: 448, startPoint y: 344, endPoint x: 455, endPoint y: 334, distance: 12.4
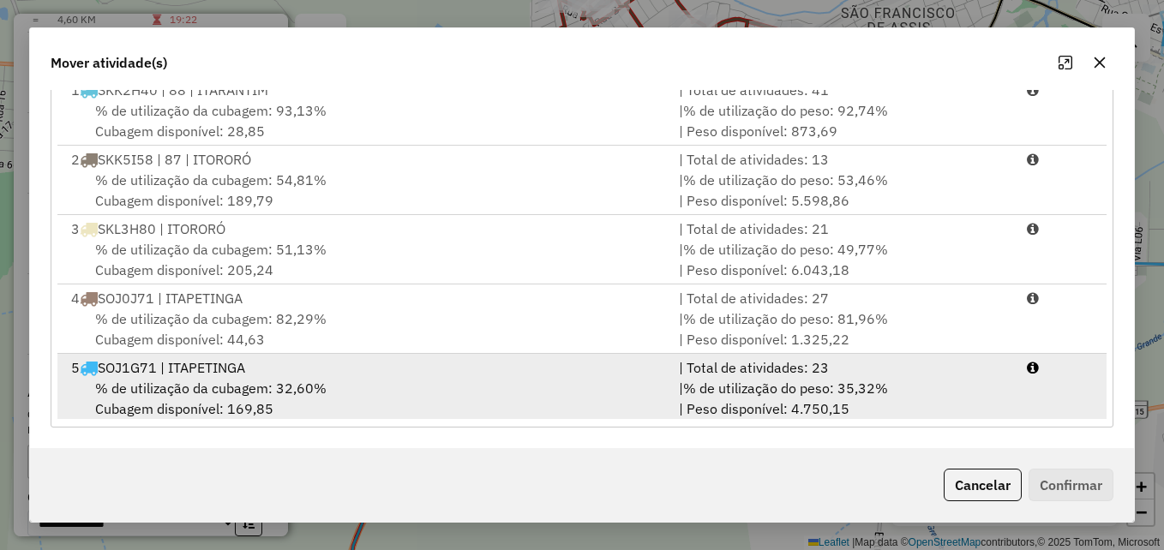
scroll to position [4, 0]
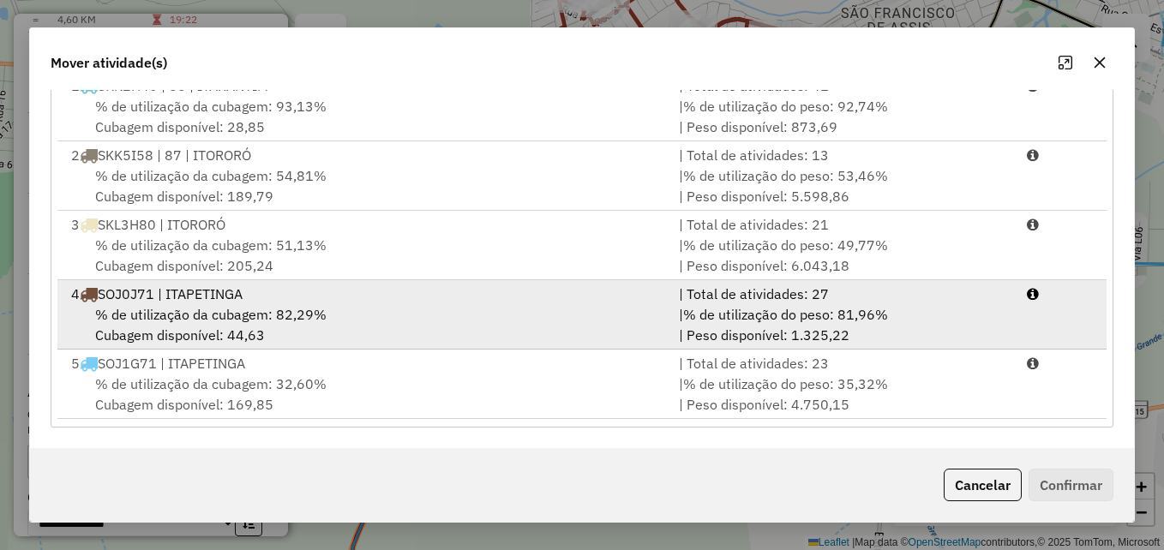
click at [400, 311] on div "% de utilização da cubagem: 82,29% Cubagem disponível: 44,63" at bounding box center [365, 324] width 608 height 41
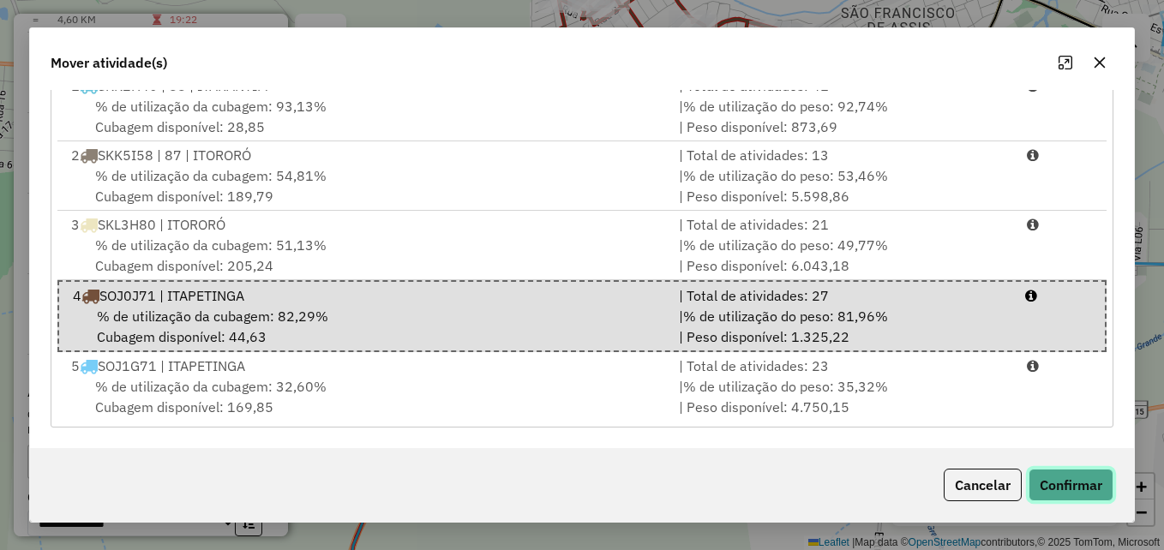
click at [1064, 484] on button "Confirmar" at bounding box center [1071, 485] width 85 height 33
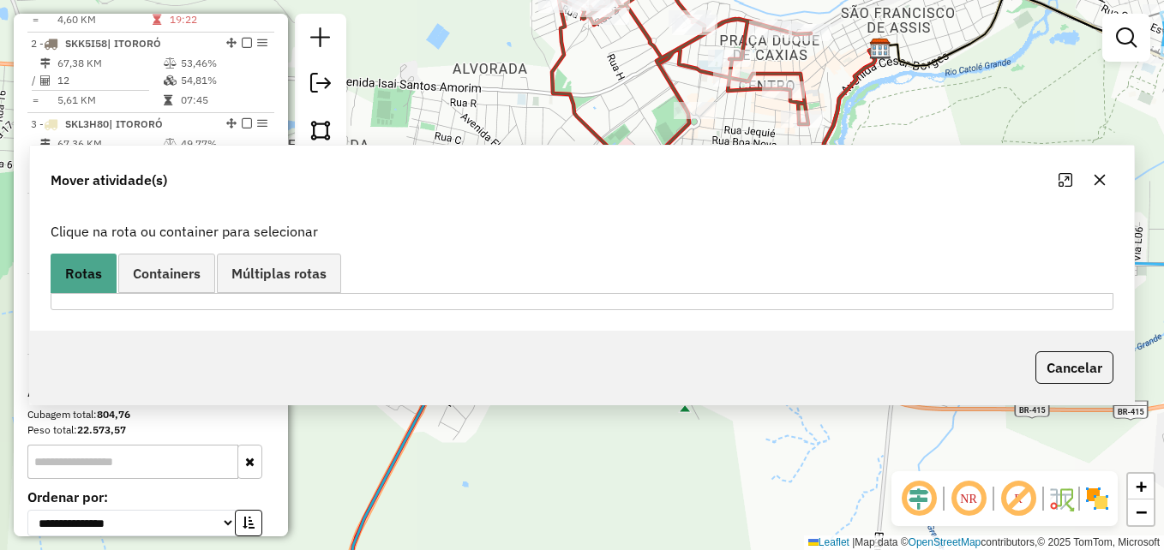
scroll to position [0, 0]
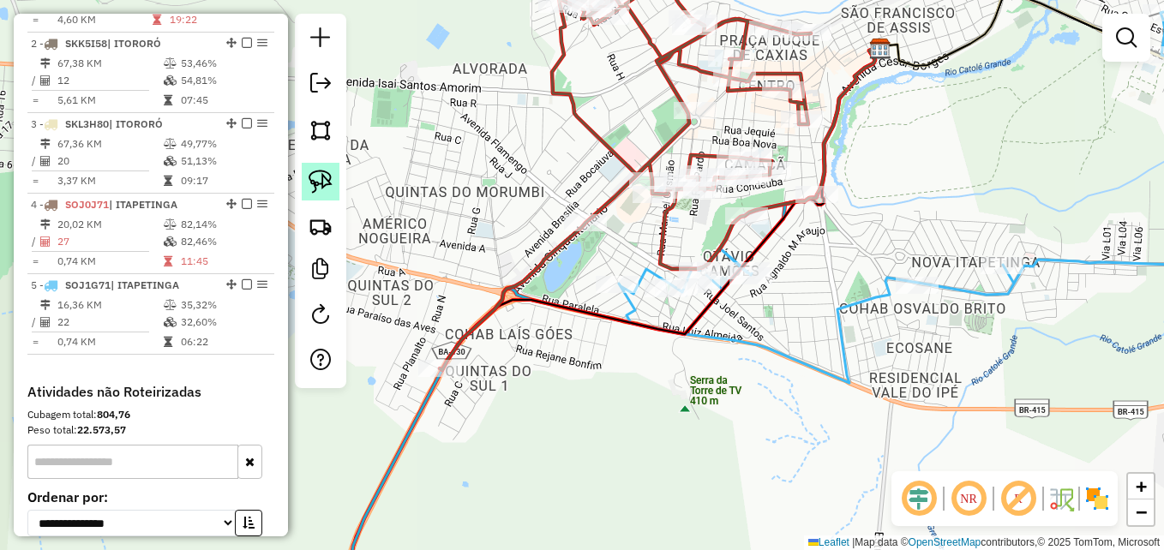
click at [329, 177] on img at bounding box center [321, 182] width 24 height 24
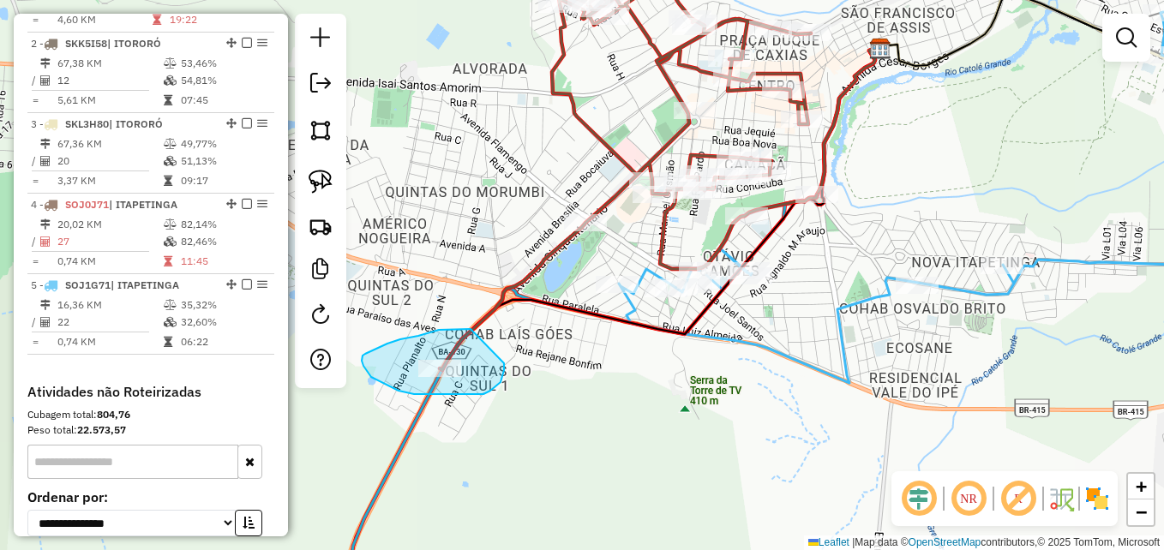
drag, startPoint x: 471, startPoint y: 329, endPoint x: 503, endPoint y: 362, distance: 46.1
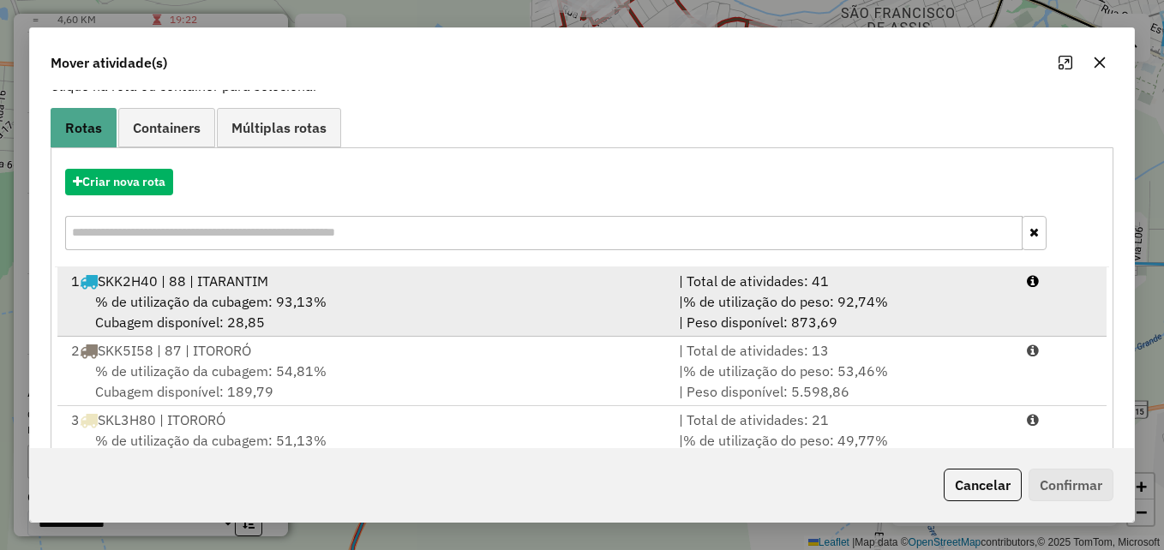
scroll to position [249, 0]
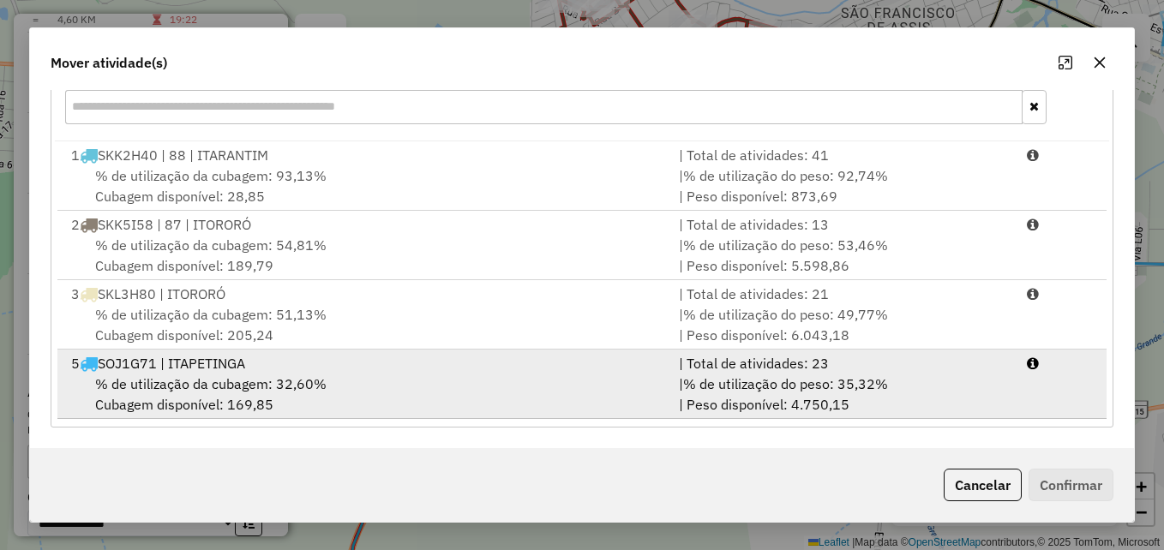
click at [496, 374] on div "% de utilização da cubagem: 32,60% Cubagem disponível: 169,85" at bounding box center [365, 394] width 608 height 41
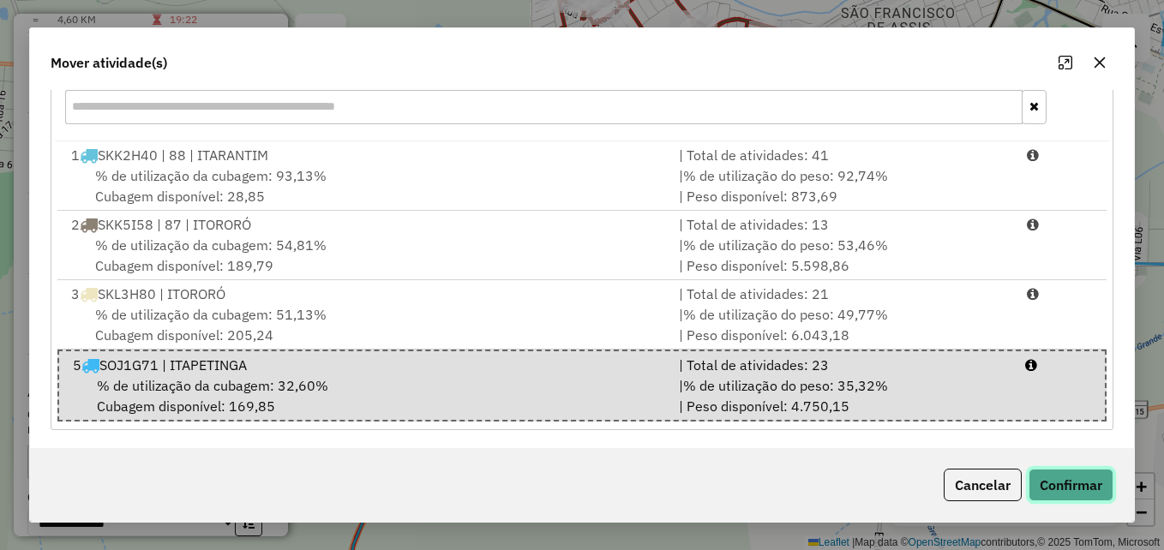
click at [1051, 478] on button "Confirmar" at bounding box center [1071, 485] width 85 height 33
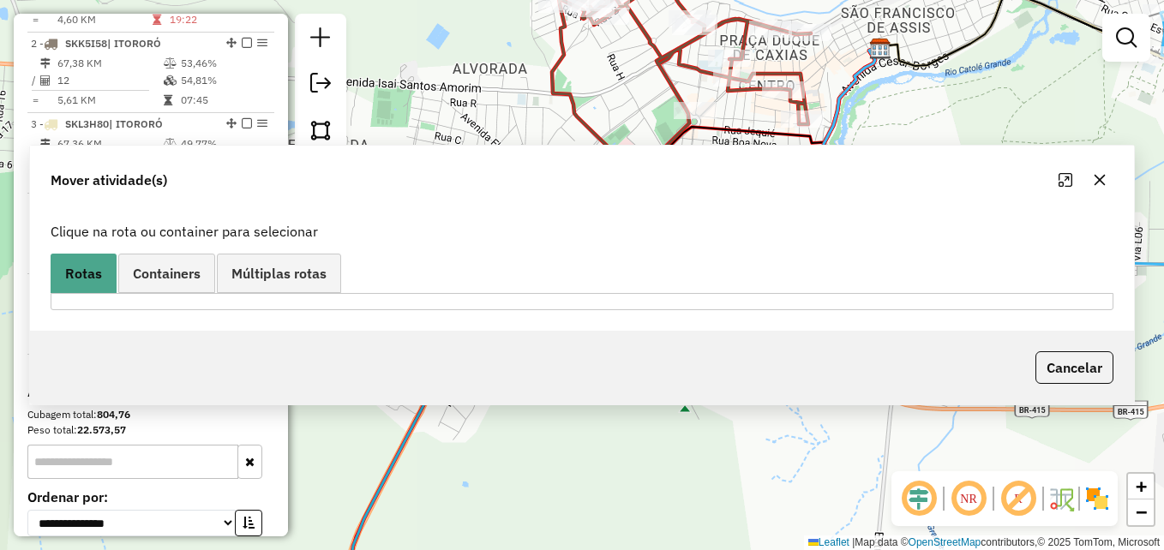
scroll to position [0, 0]
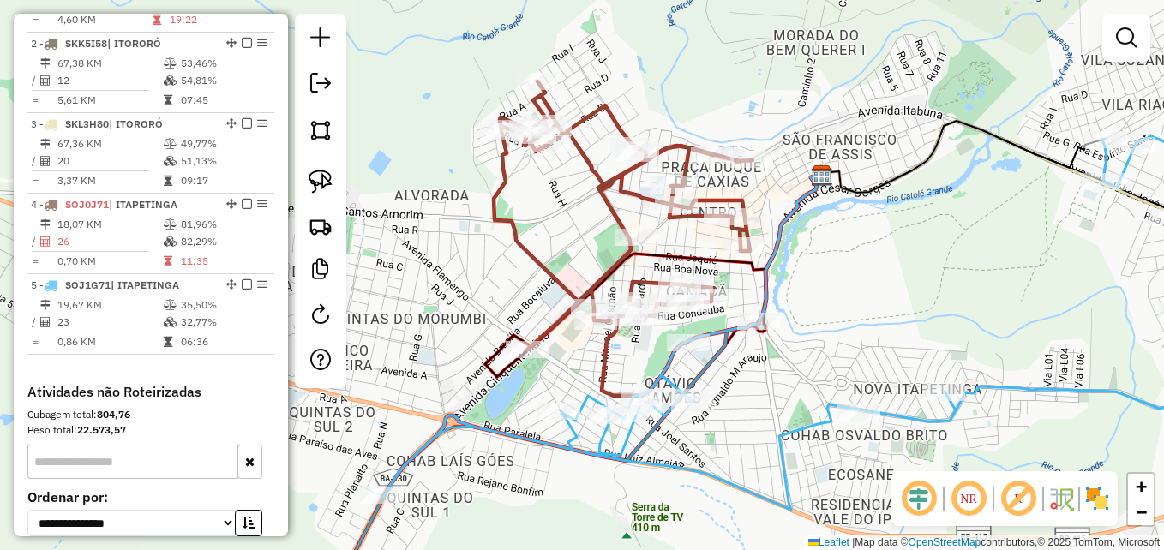
drag, startPoint x: 523, startPoint y: 144, endPoint x: 578, endPoint y: 273, distance: 139.8
click at [464, 286] on div "Janela de atendimento Grade de atendimento Capacidade Transportadoras Veículos …" at bounding box center [582, 275] width 1164 height 550
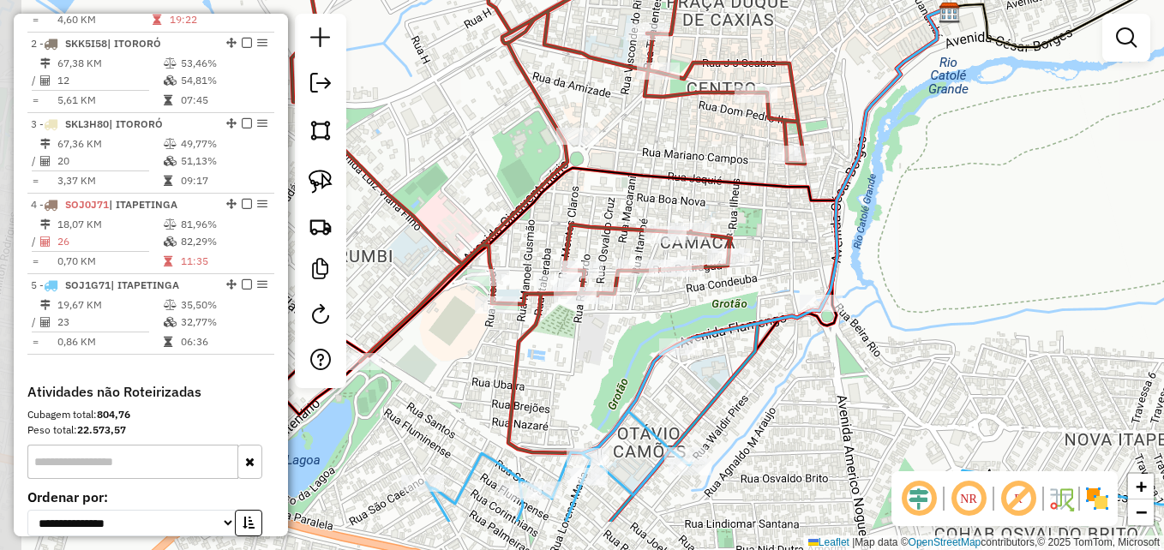
drag, startPoint x: 781, startPoint y: 294, endPoint x: 806, endPoint y: 210, distance: 87.6
click at [806, 210] on div "Janela de atendimento Grade de atendimento Capacidade Transportadoras Veículos …" at bounding box center [582, 275] width 1164 height 550
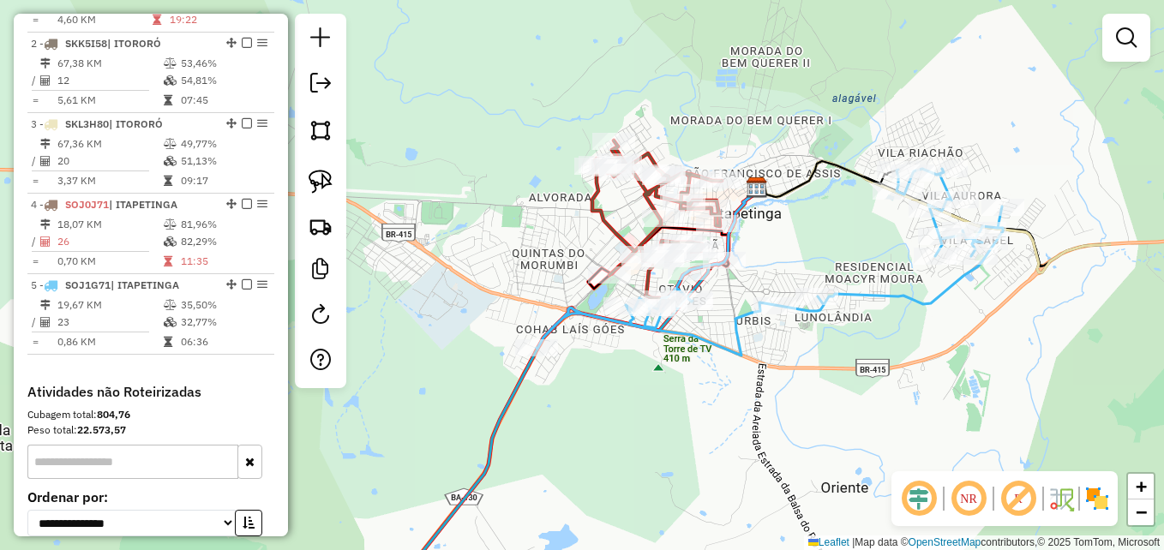
drag, startPoint x: 1025, startPoint y: 266, endPoint x: 901, endPoint y: 312, distance: 131.9
click at [901, 312] on icon at bounding box center [770, 262] width 466 height 187
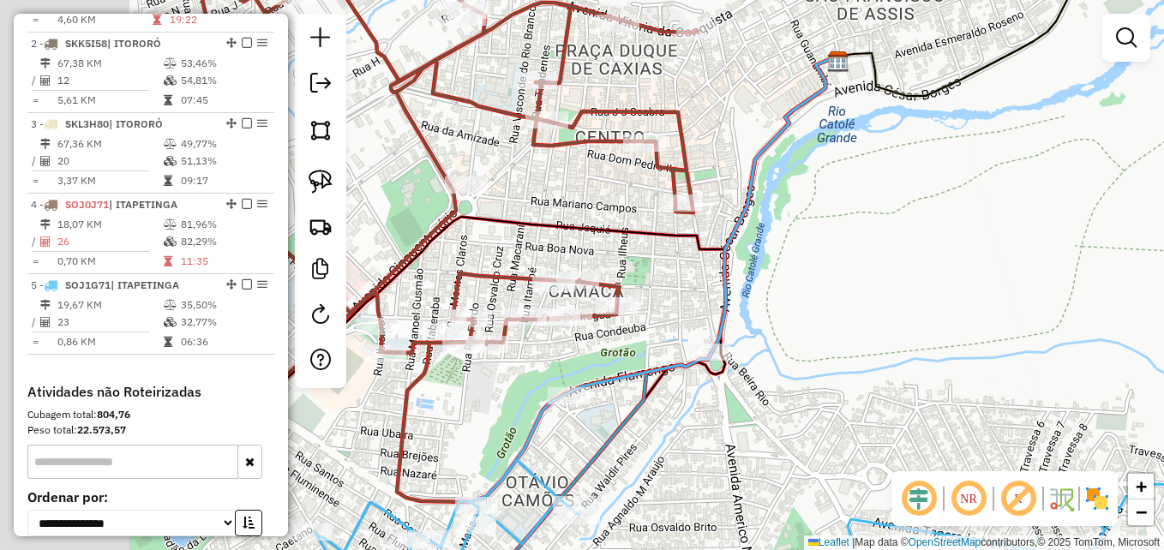
drag, startPoint x: 654, startPoint y: 268, endPoint x: 972, endPoint y: 274, distance: 318.2
click at [972, 274] on div "Janela de atendimento Grade de atendimento Capacidade Transportadoras Veículos …" at bounding box center [582, 275] width 1164 height 550
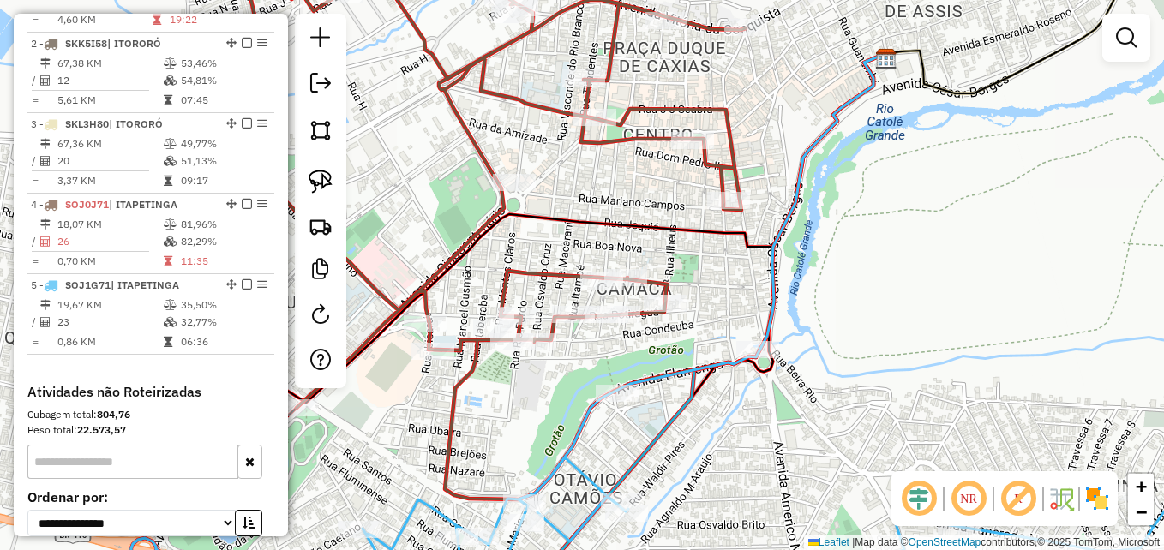
drag, startPoint x: 870, startPoint y: 287, endPoint x: 909, endPoint y: 247, distance: 55.8
click at [917, 248] on div "Janela de atendimento Grade de atendimento Capacidade Transportadoras Veículos …" at bounding box center [582, 275] width 1164 height 550
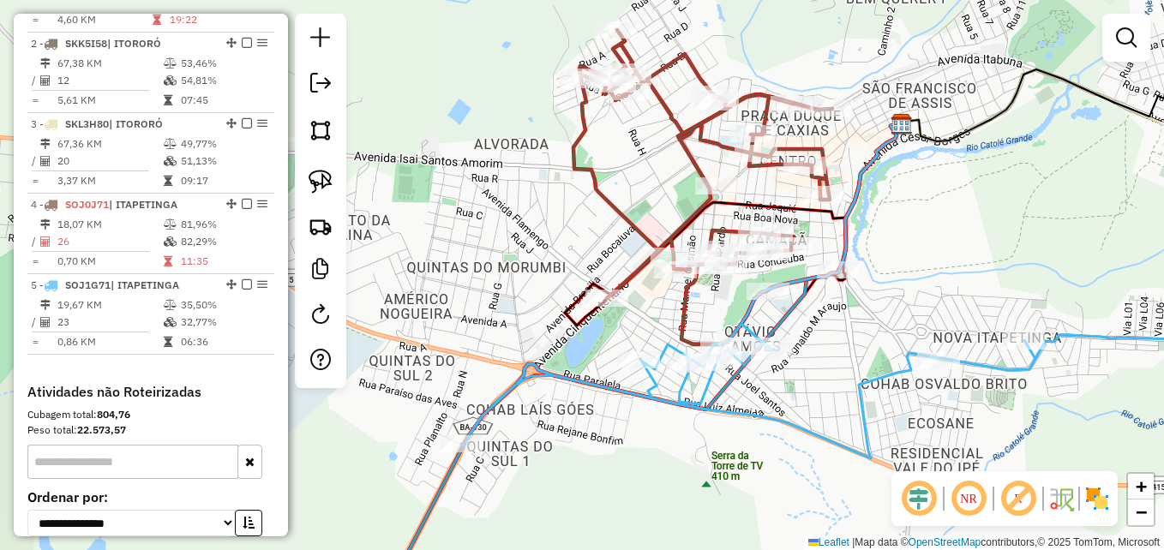
click at [953, 206] on div "Janela de atendimento Grade de atendimento Capacidade Transportadoras Veículos …" at bounding box center [582, 275] width 1164 height 550
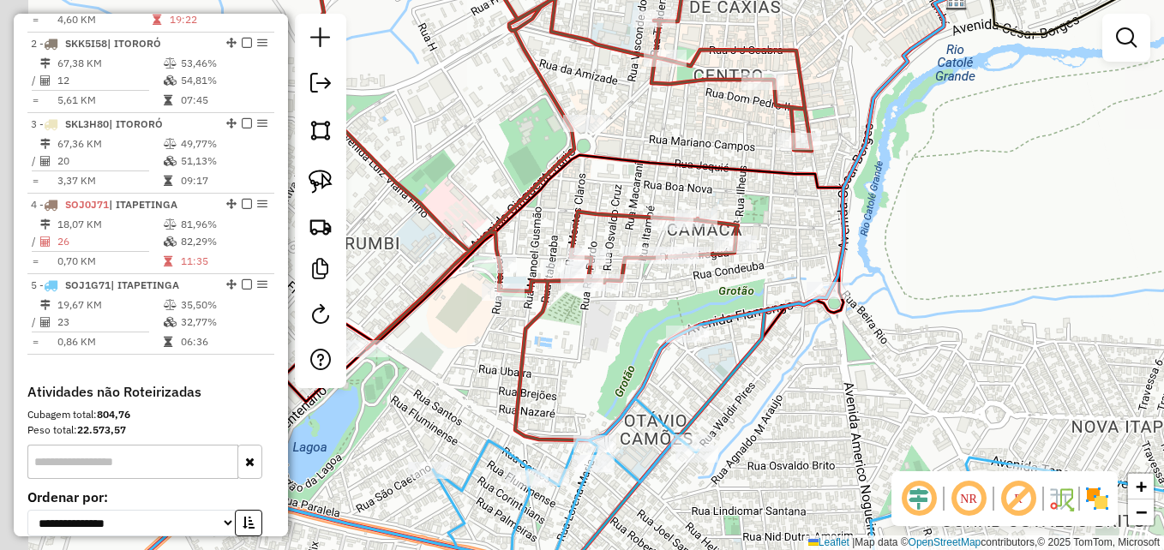
drag, startPoint x: 864, startPoint y: 258, endPoint x: 955, endPoint y: 238, distance: 93.2
click at [955, 238] on div "Janela de atendimento Grade de atendimento Capacidade Transportadoras Veículos …" at bounding box center [582, 275] width 1164 height 550
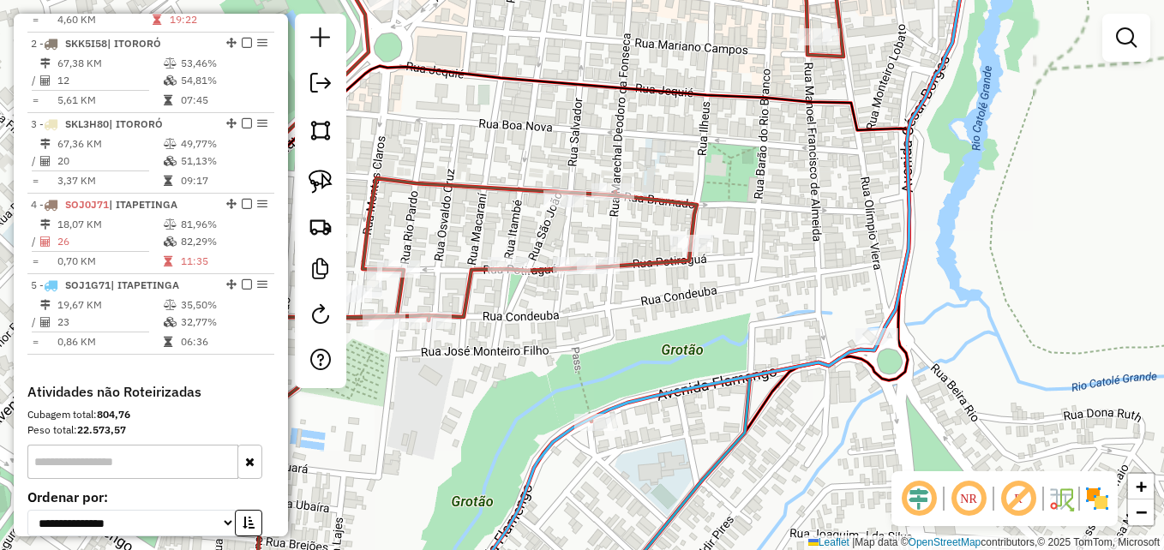
drag, startPoint x: 797, startPoint y: 247, endPoint x: 967, endPoint y: 189, distance: 180.3
click at [990, 189] on div "Janela de atendimento Grade de atendimento Capacidade Transportadoras Veículos …" at bounding box center [582, 275] width 1164 height 550
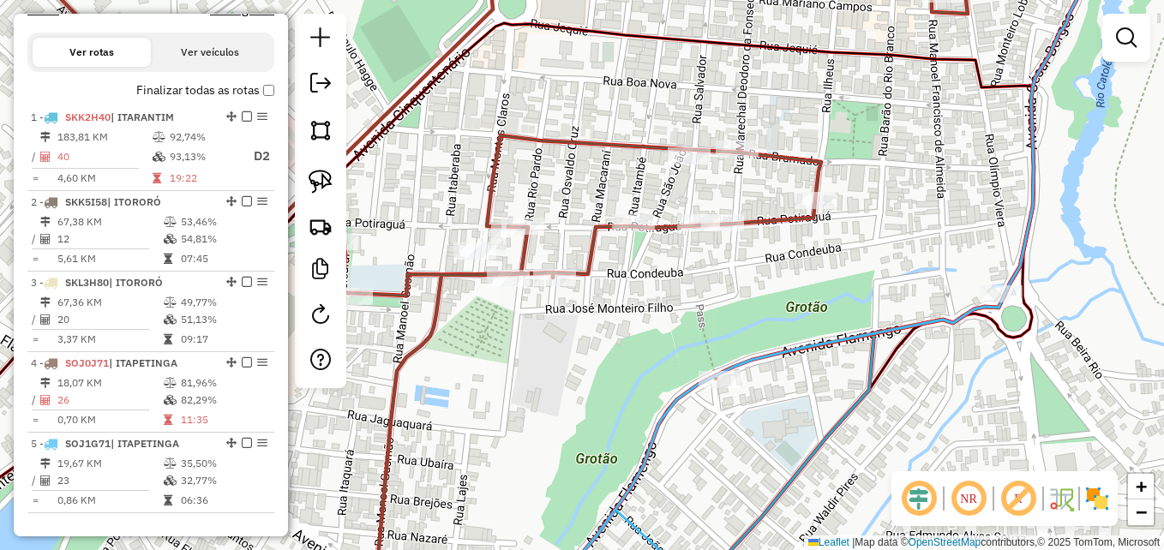
scroll to position [543, 0]
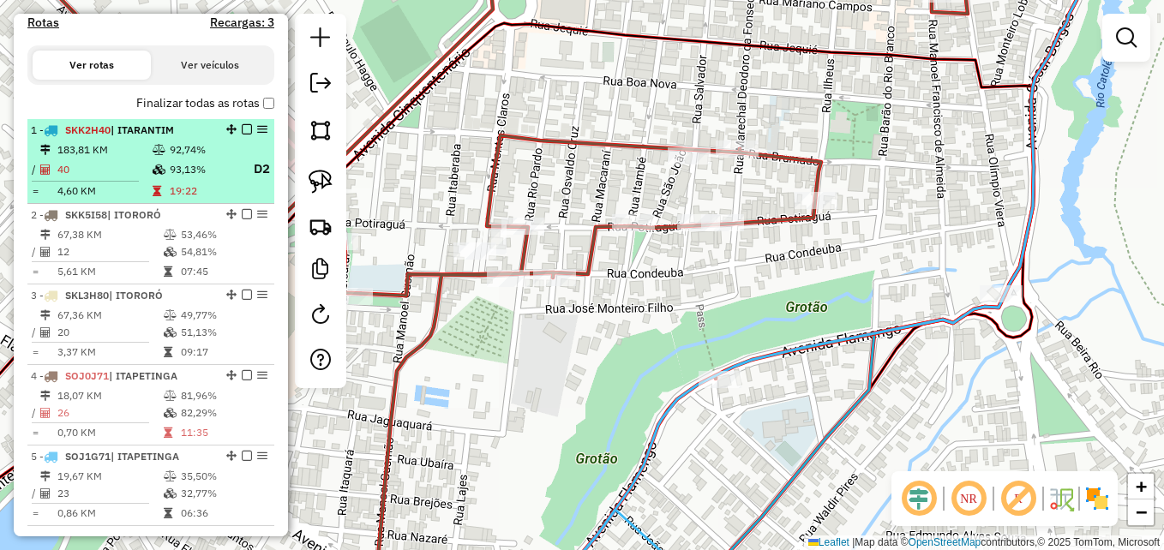
click at [258, 135] on em at bounding box center [262, 129] width 10 height 10
select select "**********"
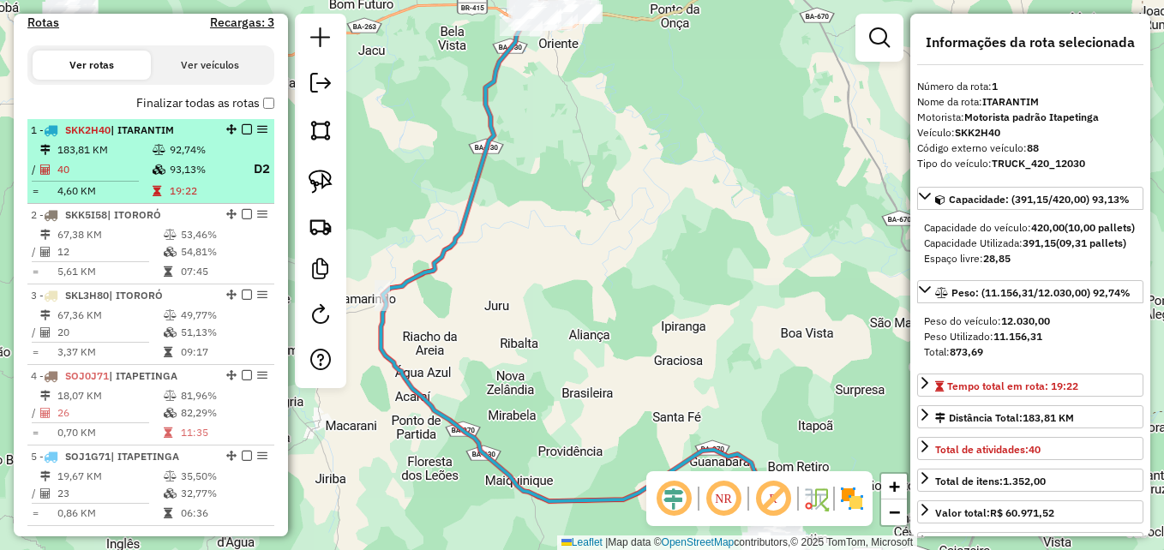
click at [258, 135] on em at bounding box center [262, 129] width 10 height 10
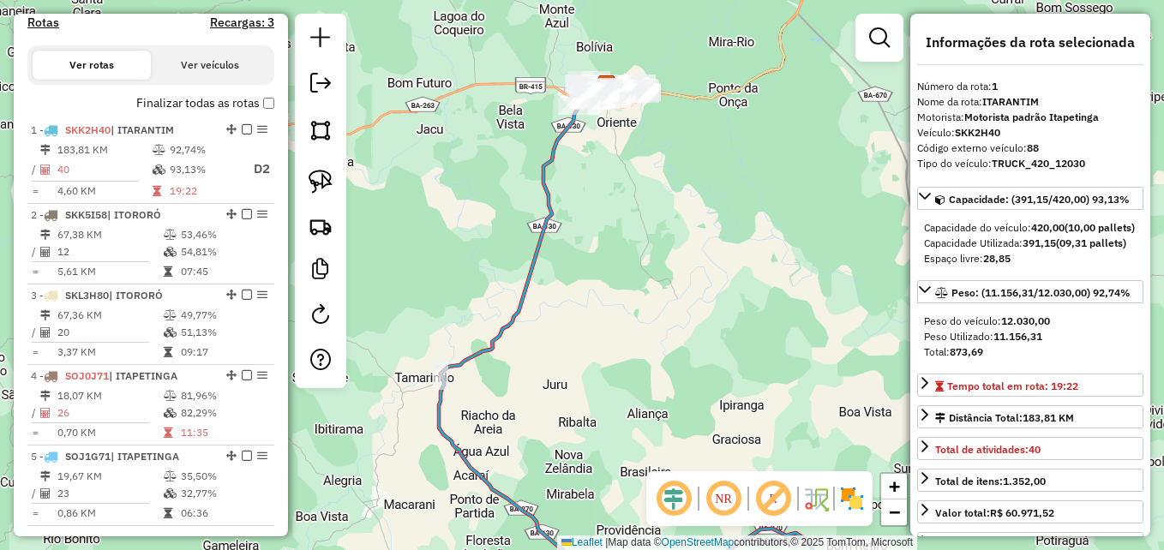
drag, startPoint x: 701, startPoint y: 234, endPoint x: 903, endPoint y: 400, distance: 261.9
click at [928, 430] on hb-router-mapa "Informações da Sessão 977829 - 12/08/2025 Criação: 11/08/2025 17:29 Depósito: G…" at bounding box center [582, 275] width 1164 height 550
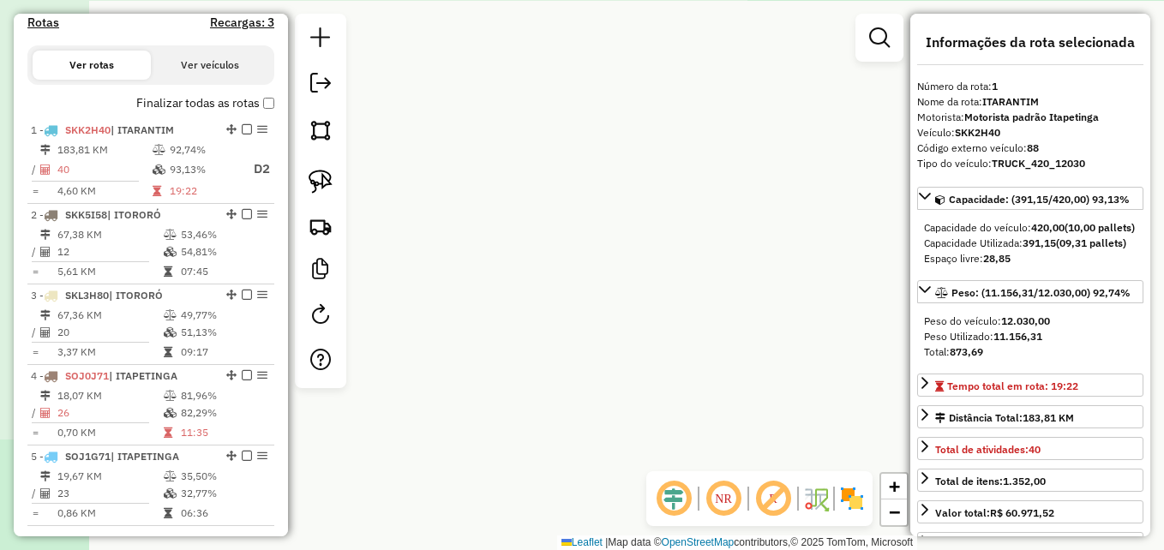
drag, startPoint x: 788, startPoint y: 297, endPoint x: 744, endPoint y: 253, distance: 61.8
click at [936, 259] on hb-router-mapa "Informações da Sessão 977829 - 12/08/2025 Criação: 11/08/2025 17:29 Depósito: G…" at bounding box center [582, 275] width 1164 height 550
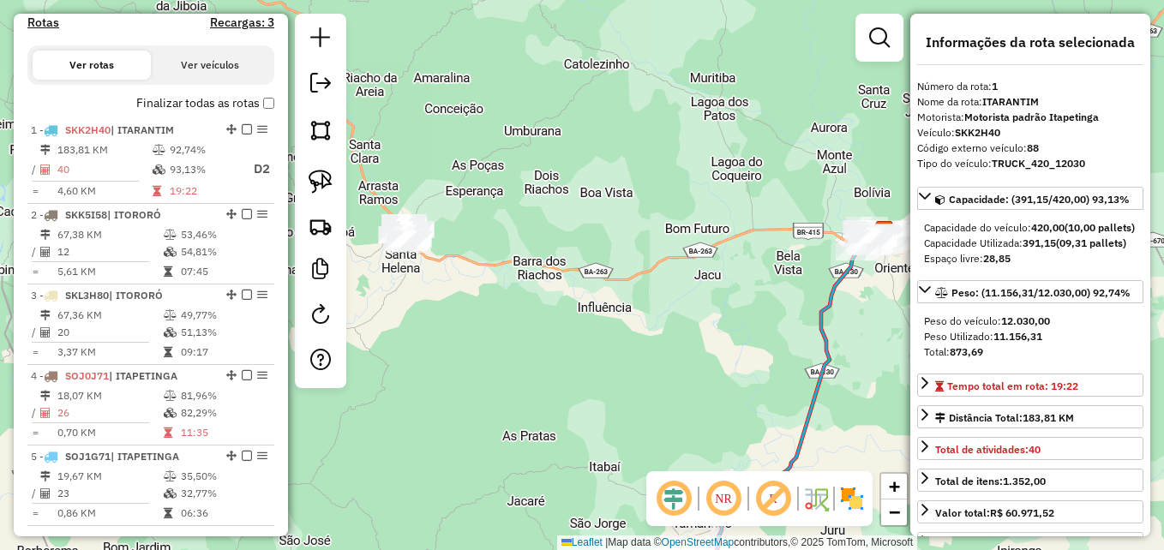
drag, startPoint x: 595, startPoint y: 273, endPoint x: 662, endPoint y: 317, distance: 80.4
click at [662, 317] on div "Janela de atendimento Grade de atendimento Capacidade Transportadoras Veículos …" at bounding box center [582, 275] width 1164 height 550
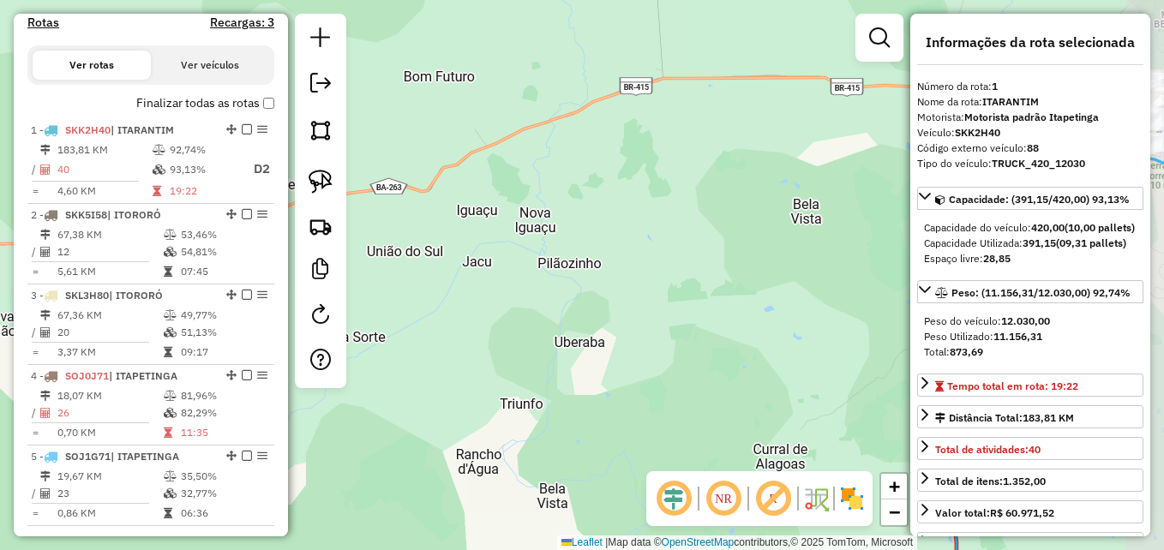
drag, startPoint x: 691, startPoint y: 278, endPoint x: 688, endPoint y: 329, distance: 51.6
click at [688, 328] on div "Janela de atendimento Grade de atendimento Capacidade Transportadoras Veículos …" at bounding box center [582, 275] width 1164 height 550
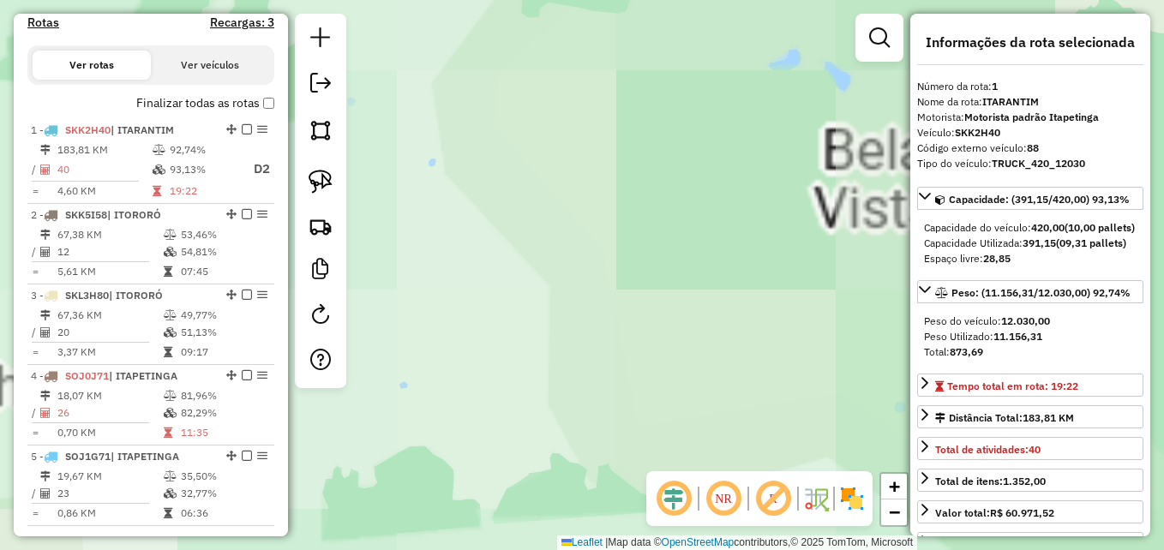
drag, startPoint x: 719, startPoint y: 272, endPoint x: 631, endPoint y: 289, distance: 90.0
click at [631, 289] on div "Janela de atendimento Grade de atendimento Capacidade Transportadoras Veículos …" at bounding box center [582, 275] width 1164 height 550
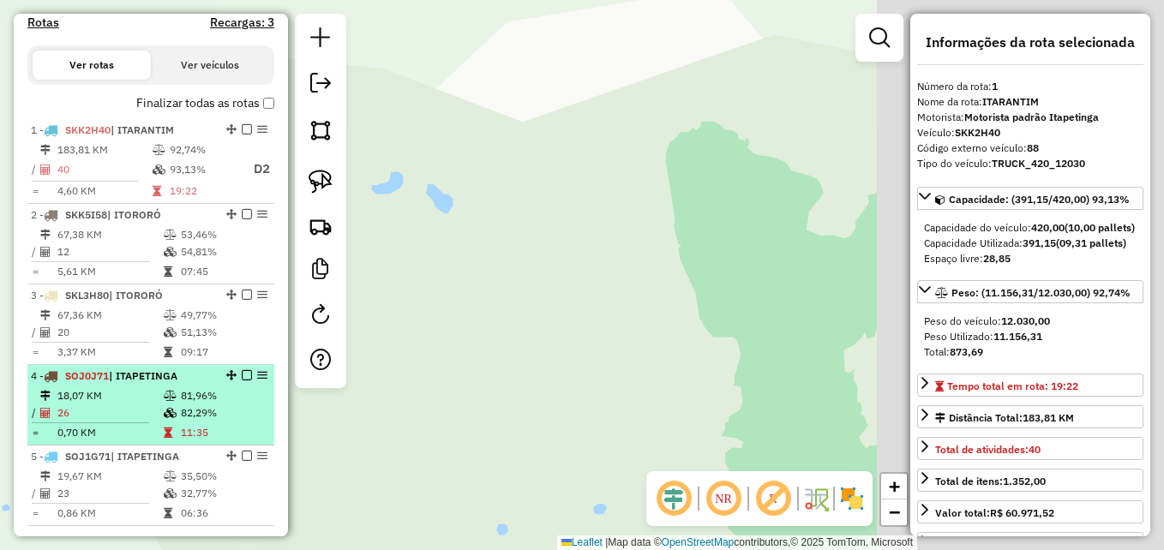
drag, startPoint x: 520, startPoint y: 336, endPoint x: 226, endPoint y: 417, distance: 304.9
click at [226, 417] on hb-router-mapa "Informações da Sessão 977829 - 12/08/2025 Criação: 11/08/2025 17:29 Depósito: G…" at bounding box center [582, 275] width 1164 height 550
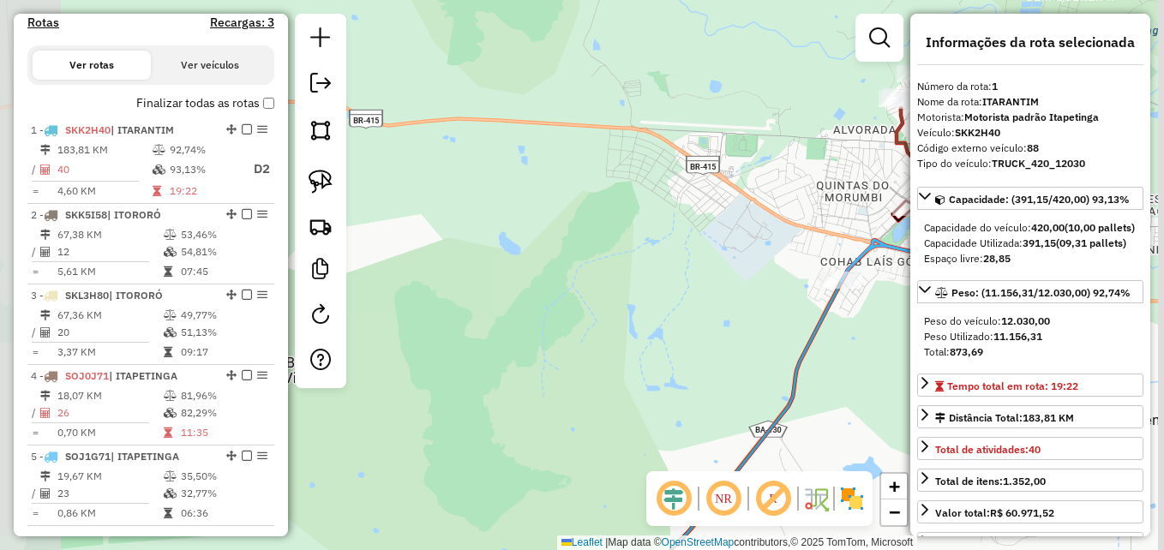
drag, startPoint x: 665, startPoint y: 302, endPoint x: 376, endPoint y: 385, distance: 300.7
click at [298, 404] on div "Janela de atendimento Grade de atendimento Capacidade Transportadoras Veículos …" at bounding box center [582, 275] width 1164 height 550
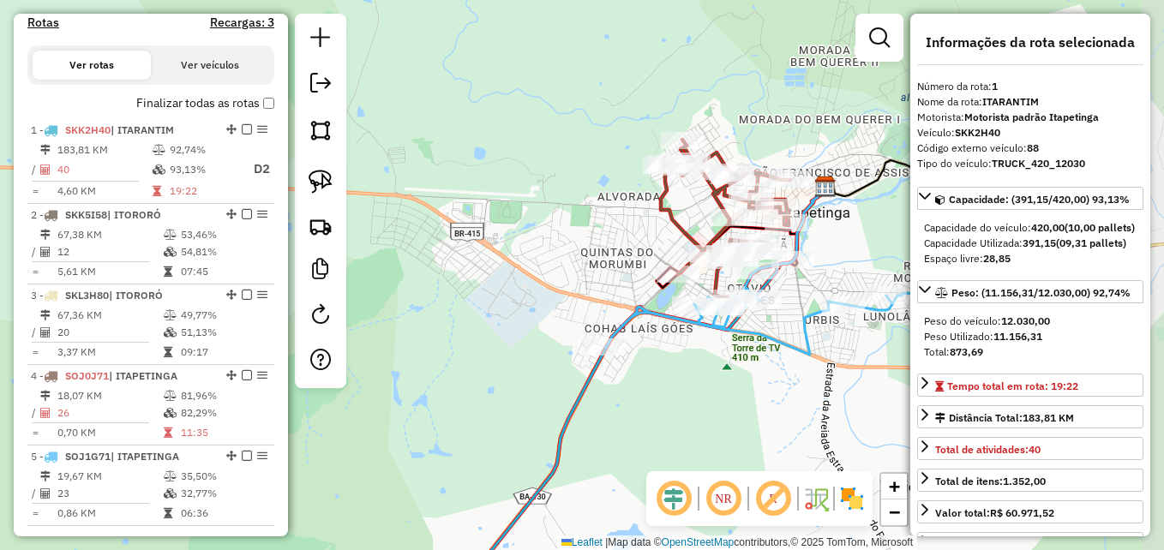
drag, startPoint x: 536, startPoint y: 320, endPoint x: 521, endPoint y: 326, distance: 15.8
click at [522, 326] on div "Janela de atendimento Grade de atendimento Capacidade Transportadoras Veículos …" at bounding box center [582, 275] width 1164 height 550
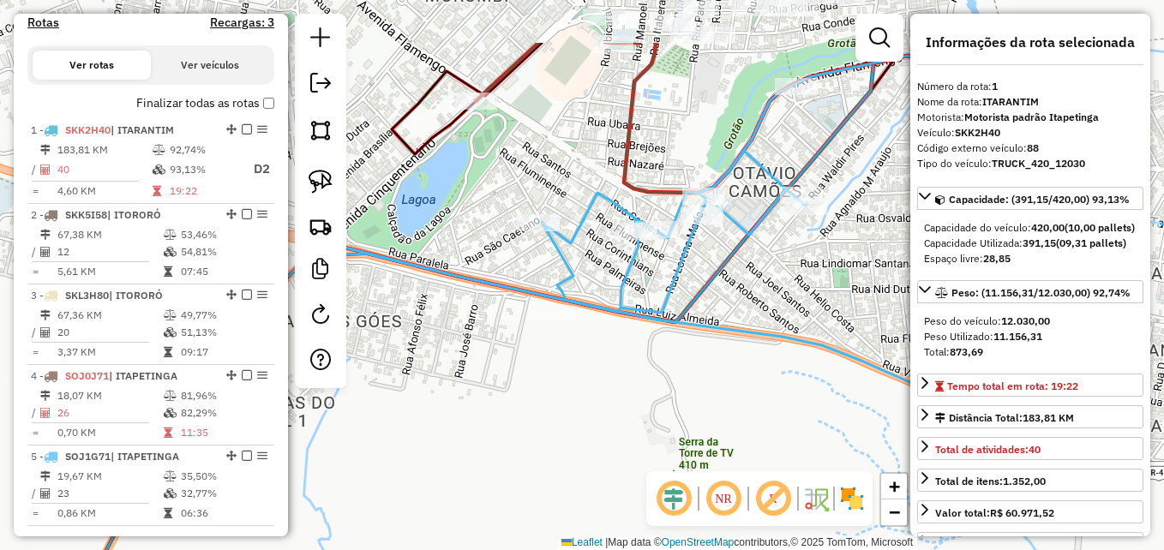
drag, startPoint x: 637, startPoint y: 347, endPoint x: 656, endPoint y: 478, distance: 132.5
click at [656, 478] on hb-router-mapa "Informações da Sessão 977829 - 12/08/2025 Criação: 11/08/2025 17:29 Depósito: G…" at bounding box center [582, 275] width 1164 height 550
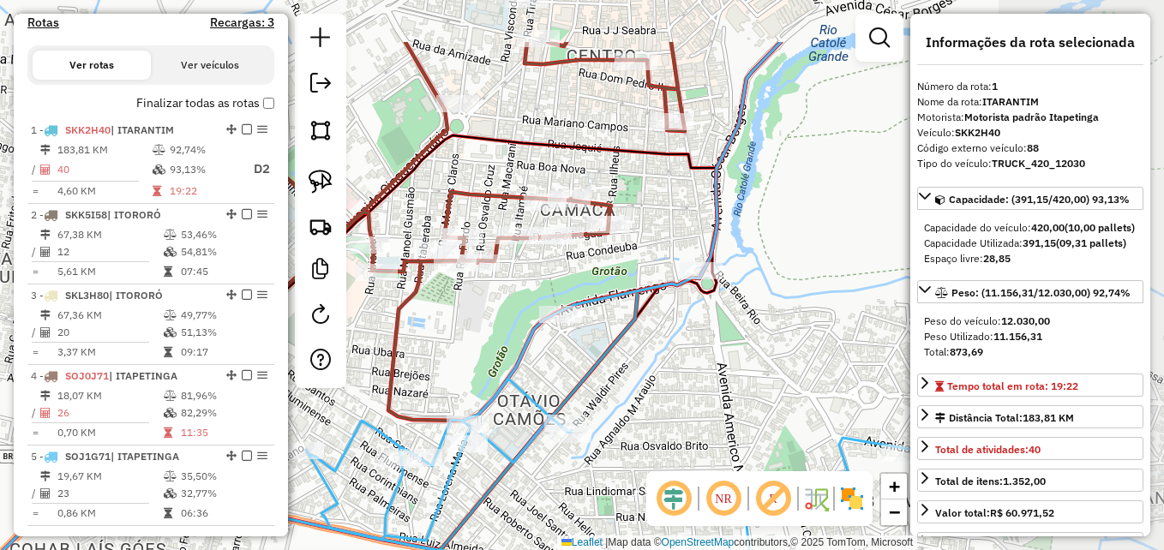
drag, startPoint x: 761, startPoint y: 170, endPoint x: 507, endPoint y: 267, distance: 272.5
click at [507, 267] on div "Janela de atendimento Grade de atendimento Capacidade Transportadoras Veículos …" at bounding box center [582, 275] width 1164 height 550
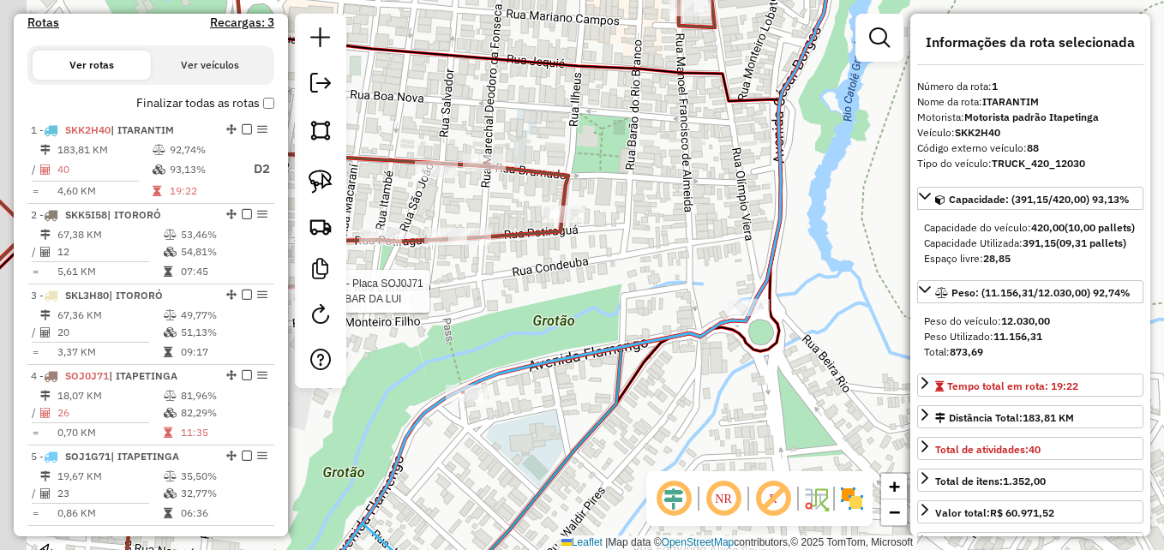
drag, startPoint x: 599, startPoint y: 180, endPoint x: 659, endPoint y: 183, distance: 59.2
click at [659, 183] on div "Rota 4 - Placa SOJ0J71 2070 - BAR DA LUI Janela de atendimento Grade de atendim…" at bounding box center [582, 275] width 1164 height 550
click at [311, 177] on img at bounding box center [321, 182] width 24 height 24
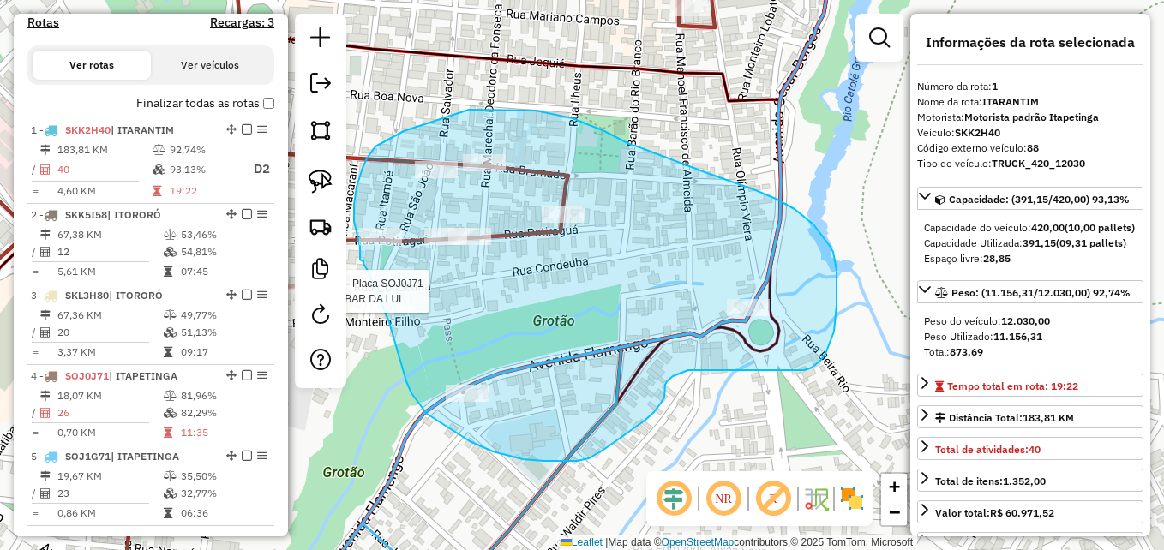
drag, startPoint x: 635, startPoint y: 146, endPoint x: 695, endPoint y: 167, distance: 63.7
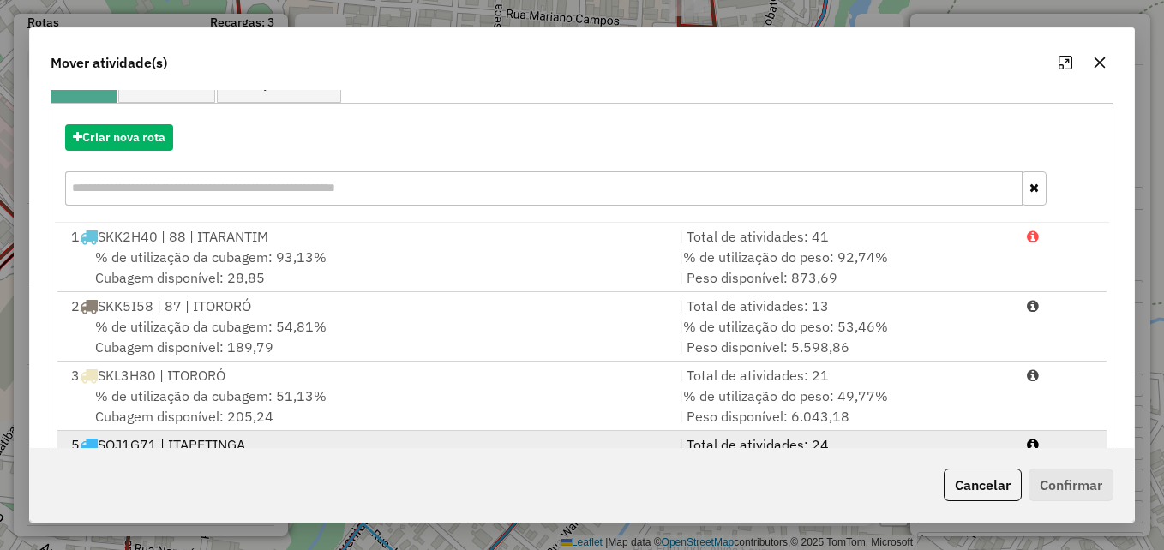
scroll to position [249, 0]
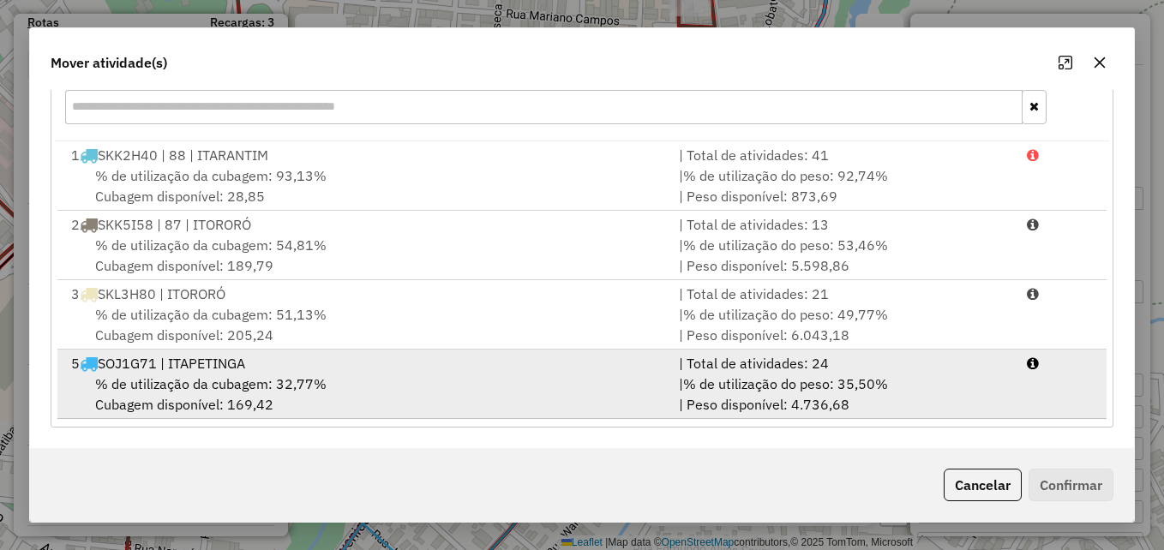
click at [521, 374] on div "% de utilização da cubagem: 32,77% Cubagem disponível: 169,42" at bounding box center [365, 394] width 608 height 41
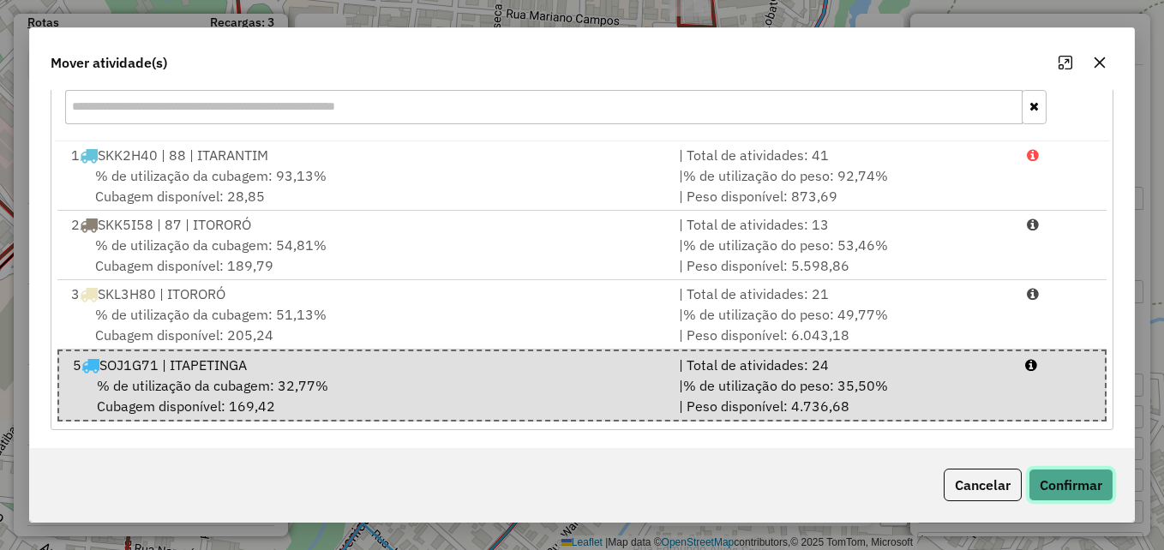
click at [1050, 489] on button "Confirmar" at bounding box center [1071, 485] width 85 height 33
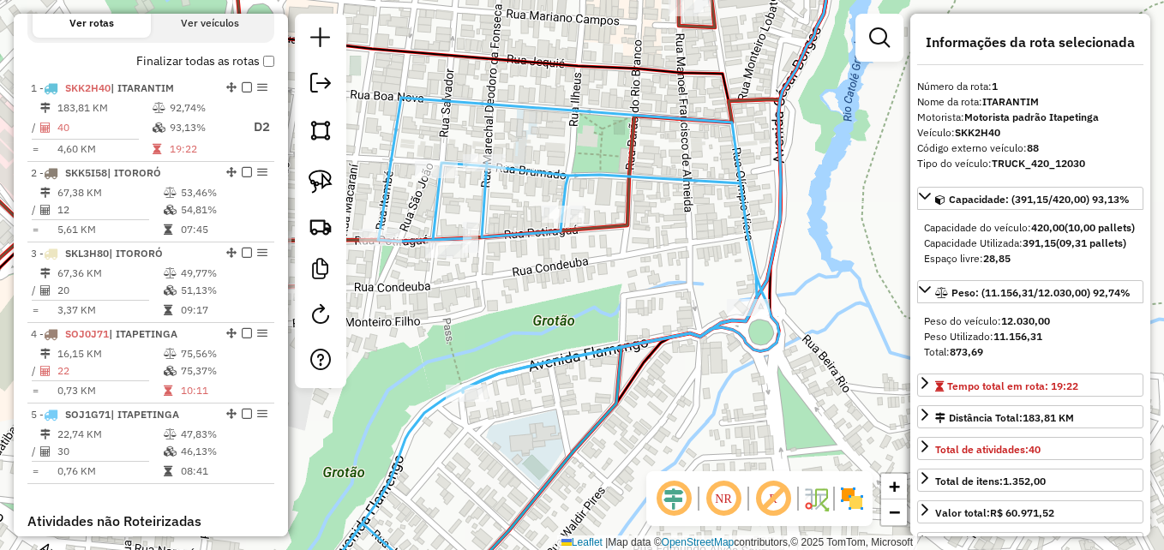
scroll to position [664, 0]
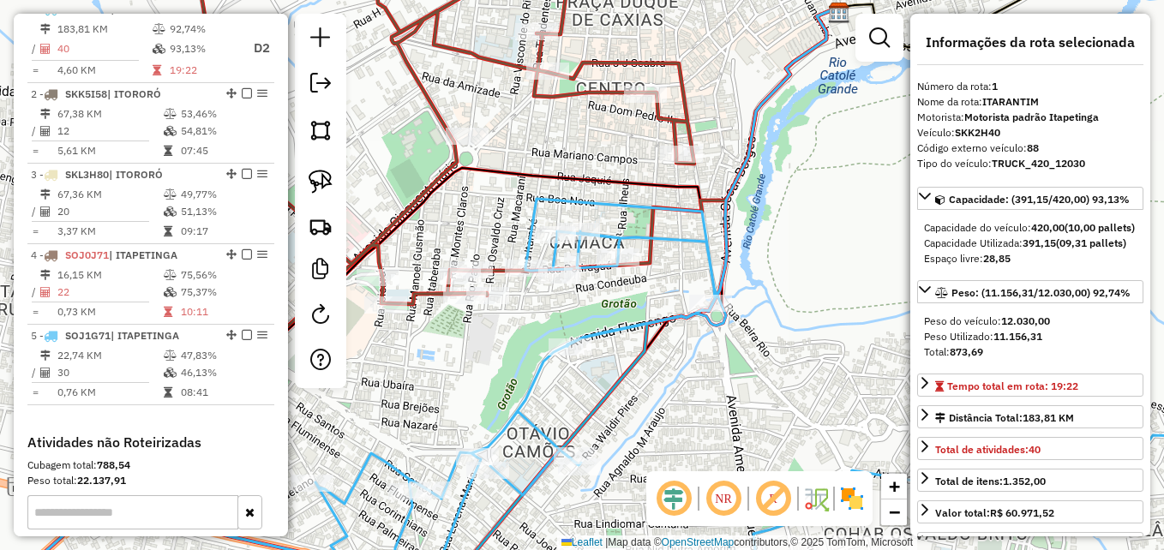
drag, startPoint x: 661, startPoint y: 162, endPoint x: 688, endPoint y: 207, distance: 52.6
click at [688, 207] on icon at bounding box center [636, 425] width 1343 height 452
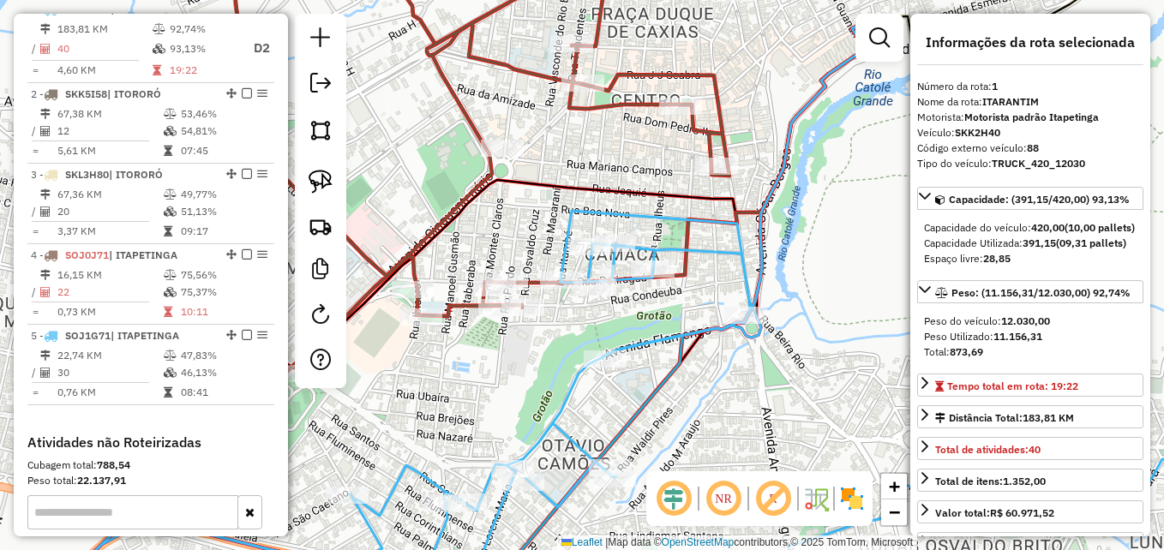
drag, startPoint x: 497, startPoint y: 161, endPoint x: 573, endPoint y: 171, distance: 76.2
click at [565, 177] on icon at bounding box center [537, 223] width 672 height 407
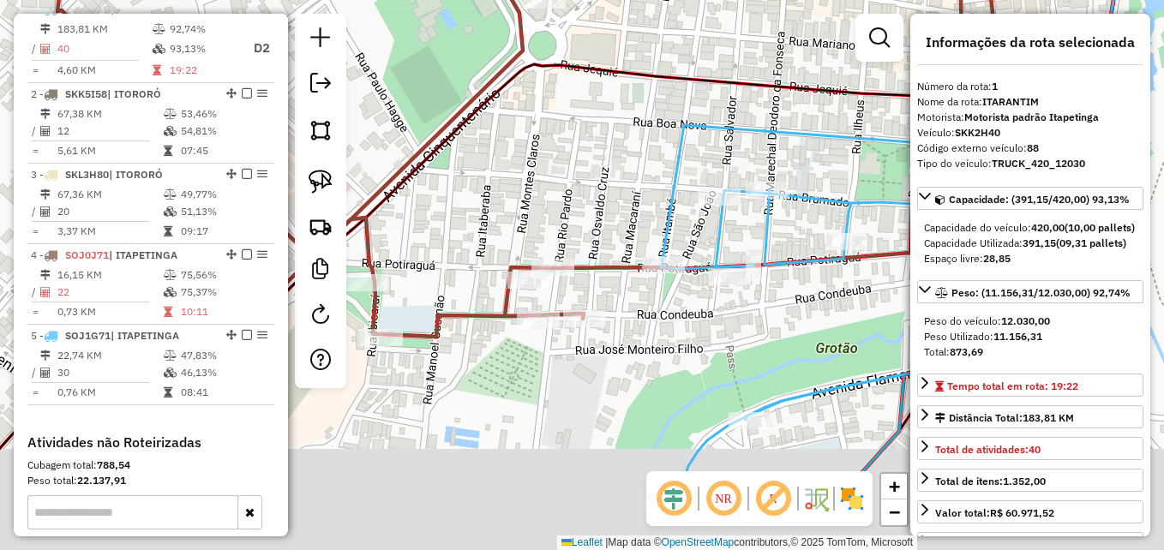
drag, startPoint x: 523, startPoint y: 284, endPoint x: 643, endPoint y: 151, distance: 179.1
click at [642, 151] on div "Janela de atendimento Grade de atendimento Capacidade Transportadoras Veículos …" at bounding box center [582, 275] width 1164 height 550
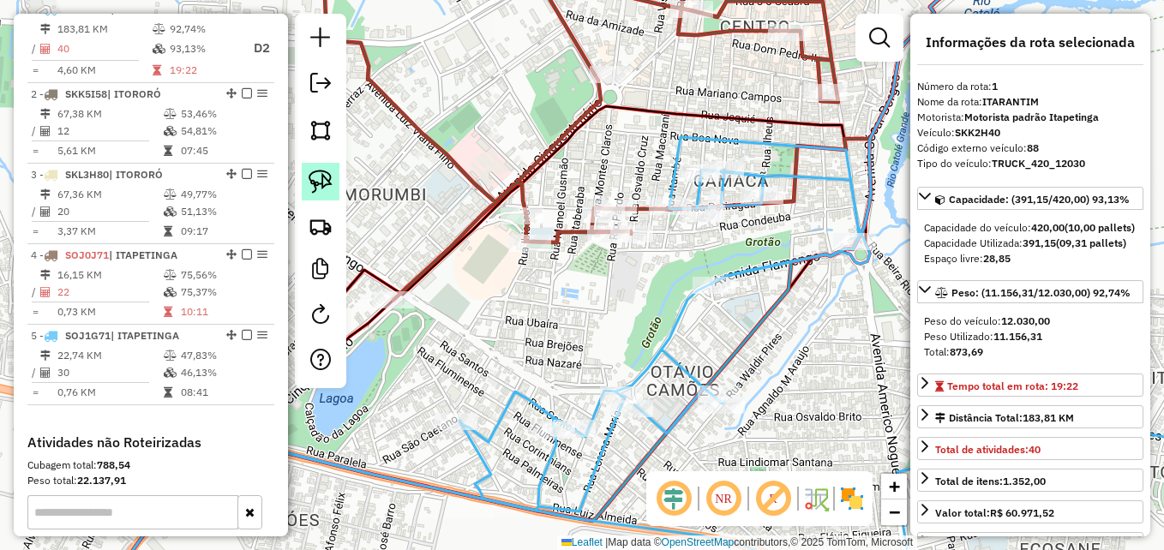
click at [314, 183] on img at bounding box center [321, 182] width 24 height 24
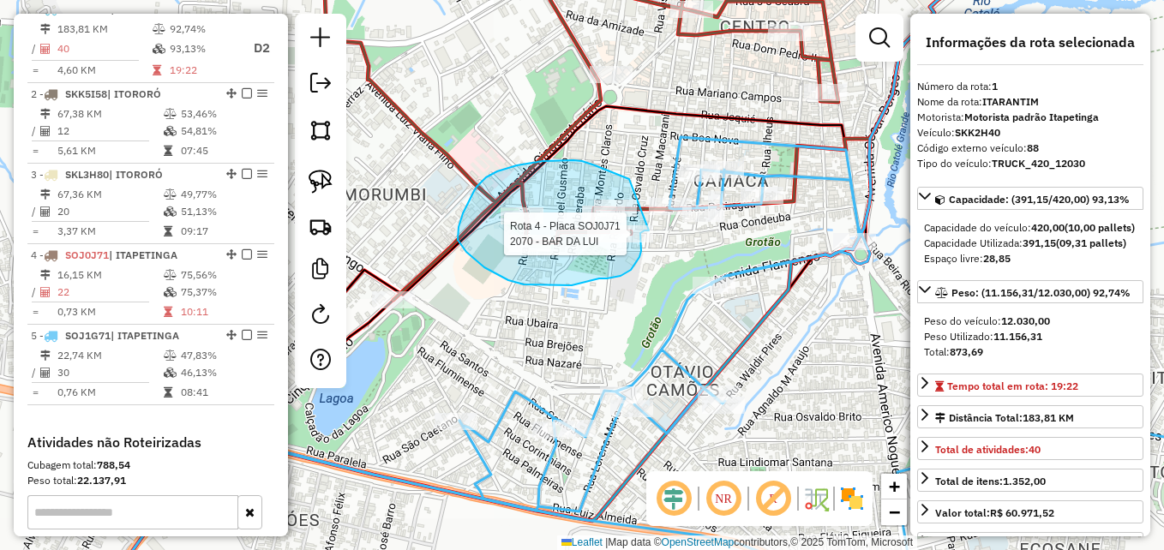
drag, startPoint x: 629, startPoint y: 179, endPoint x: 643, endPoint y: 225, distance: 47.5
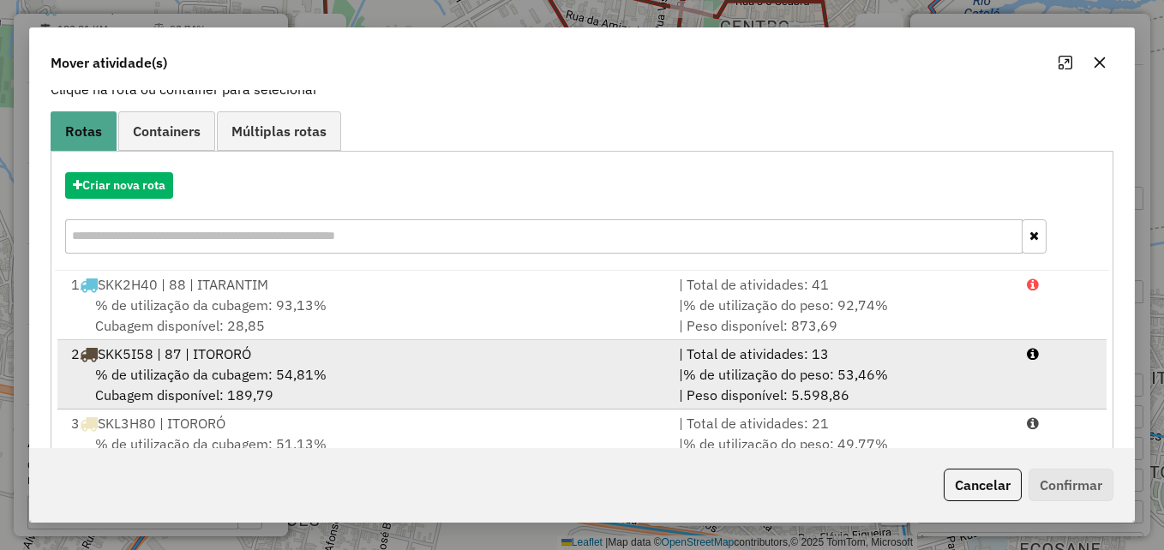
scroll to position [249, 0]
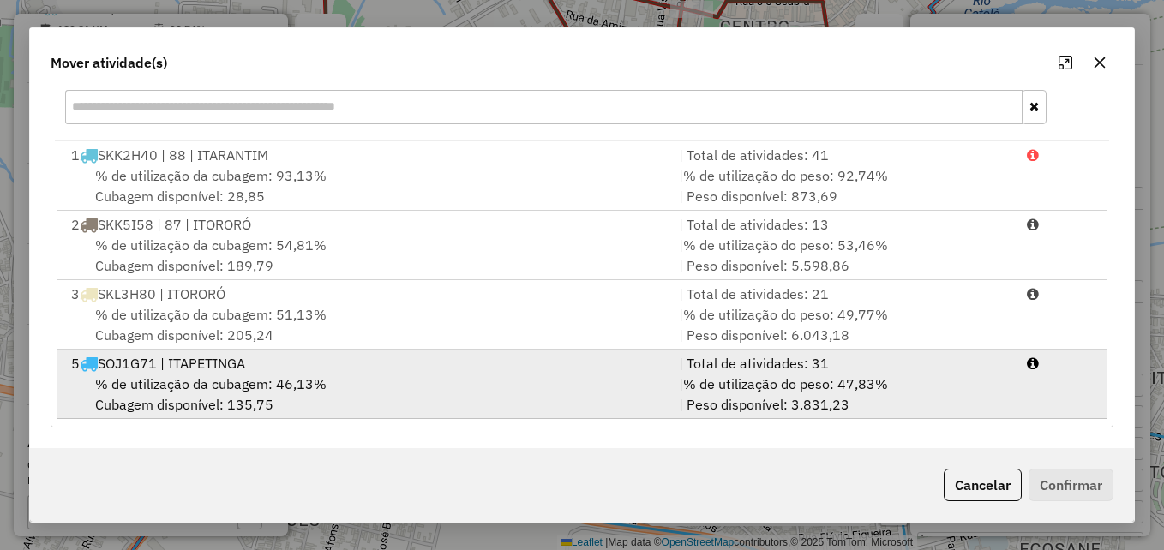
click at [511, 367] on div "5 SOJ1G71 | ITAPETINGA" at bounding box center [365, 363] width 608 height 21
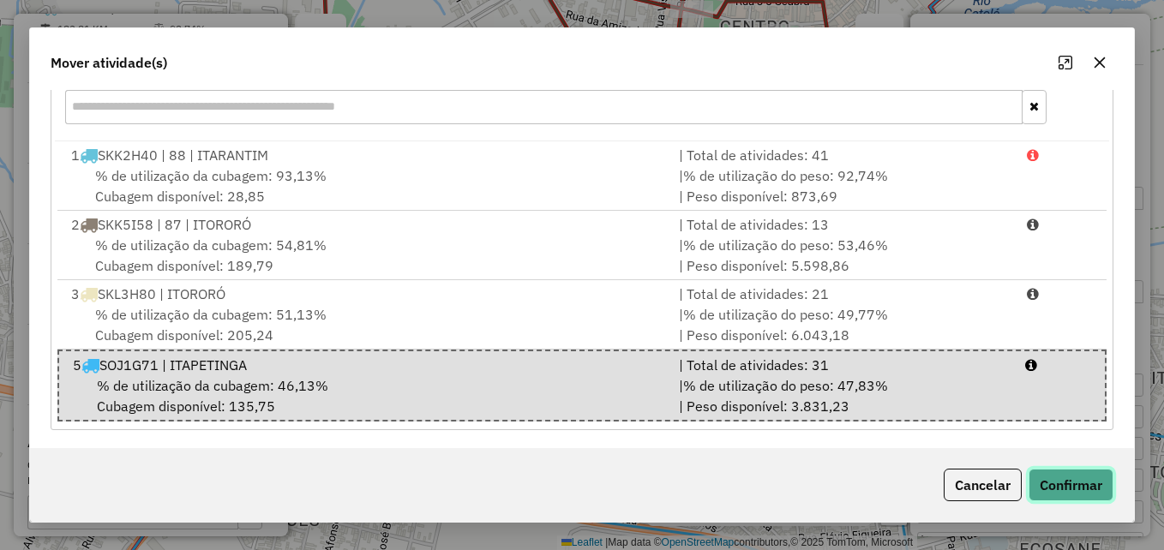
click at [1050, 484] on button "Confirmar" at bounding box center [1071, 485] width 85 height 33
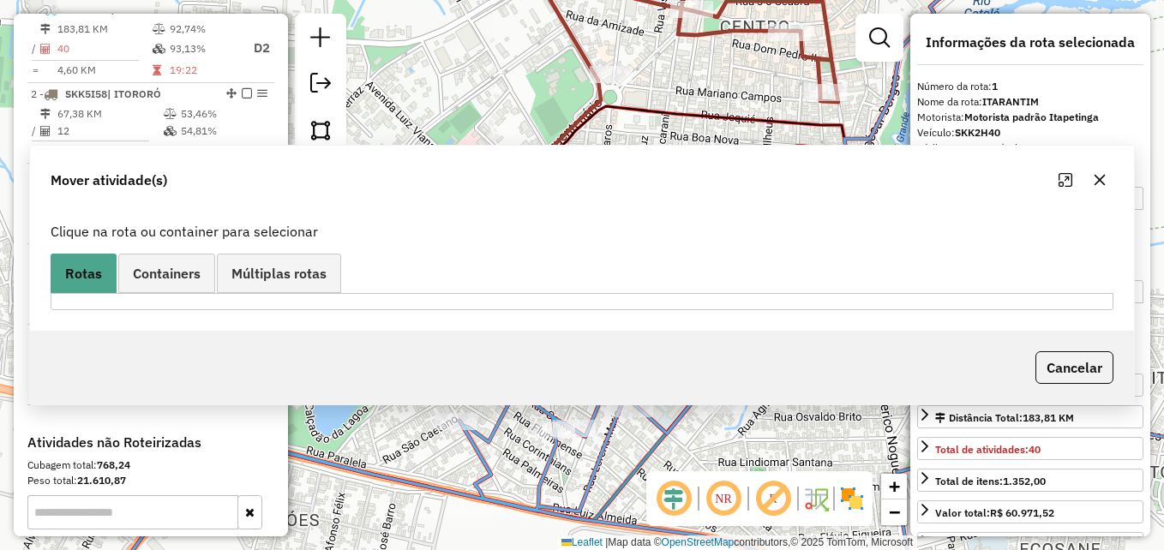
scroll to position [0, 0]
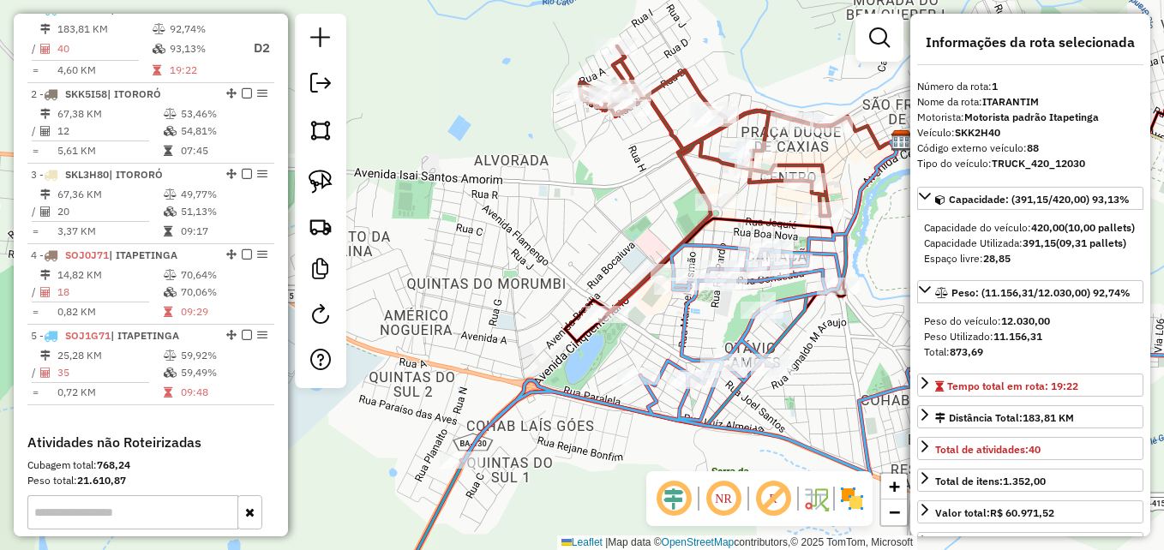
drag, startPoint x: 542, startPoint y: 179, endPoint x: 463, endPoint y: 252, distance: 107.4
click at [463, 252] on div "Janela de atendimento Grade de atendimento Capacidade Transportadoras Veículos …" at bounding box center [582, 275] width 1164 height 550
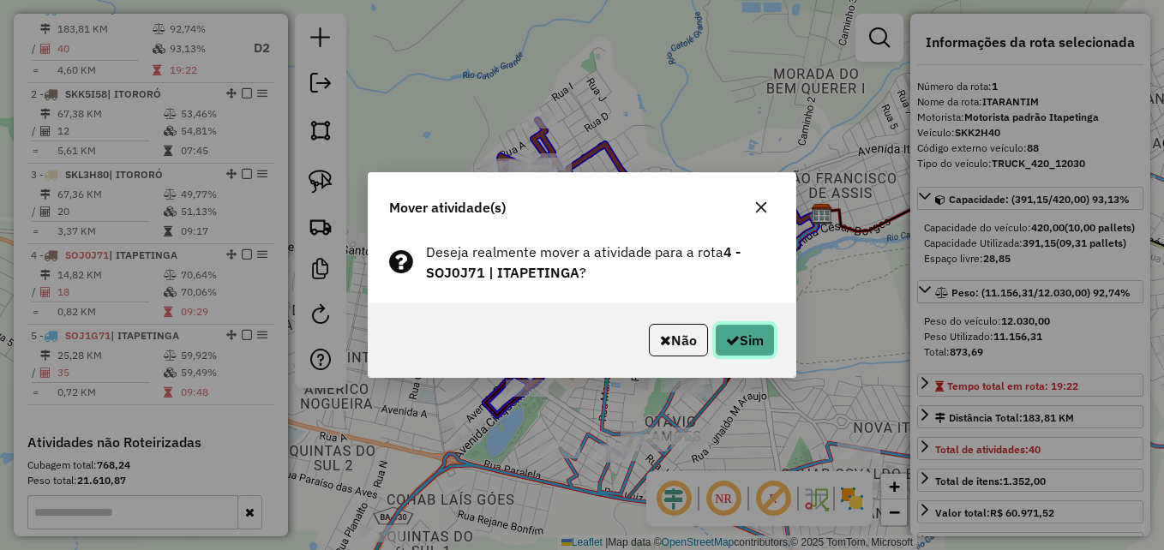
click at [756, 333] on button "Sim" at bounding box center [745, 340] width 60 height 33
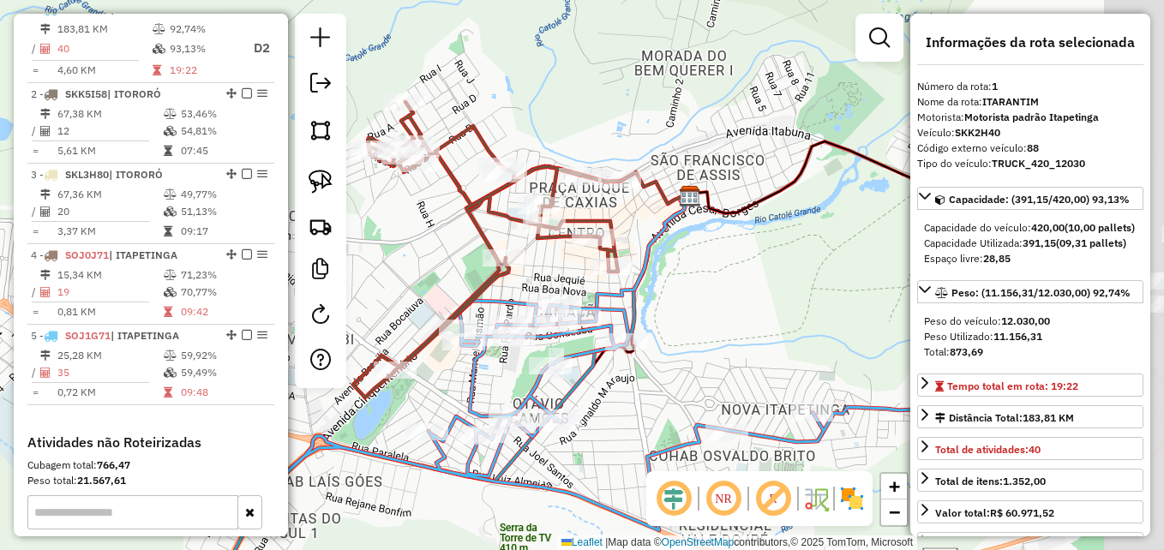
drag, startPoint x: 837, startPoint y: 292, endPoint x: 700, endPoint y: 272, distance: 138.6
click at [701, 273] on div "Janela de atendimento Grade de atendimento Capacidade Transportadoras Veículos …" at bounding box center [582, 275] width 1164 height 550
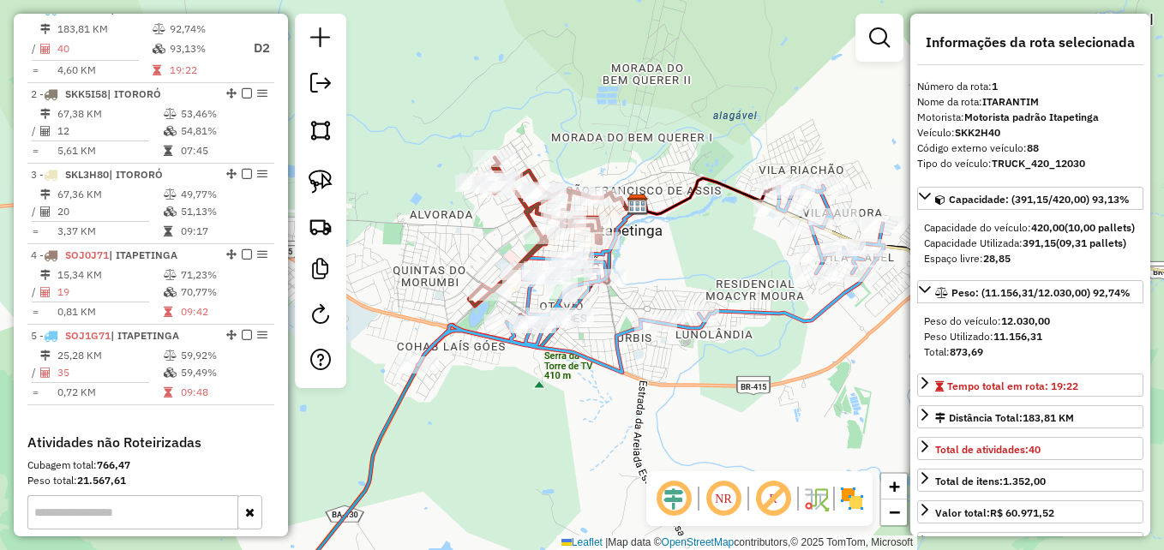
drag, startPoint x: 795, startPoint y: 416, endPoint x: 682, endPoint y: 371, distance: 121.6
click at [679, 372] on div "Janela de atendimento Grade de atendimento Capacidade Transportadoras Veículos …" at bounding box center [582, 275] width 1164 height 550
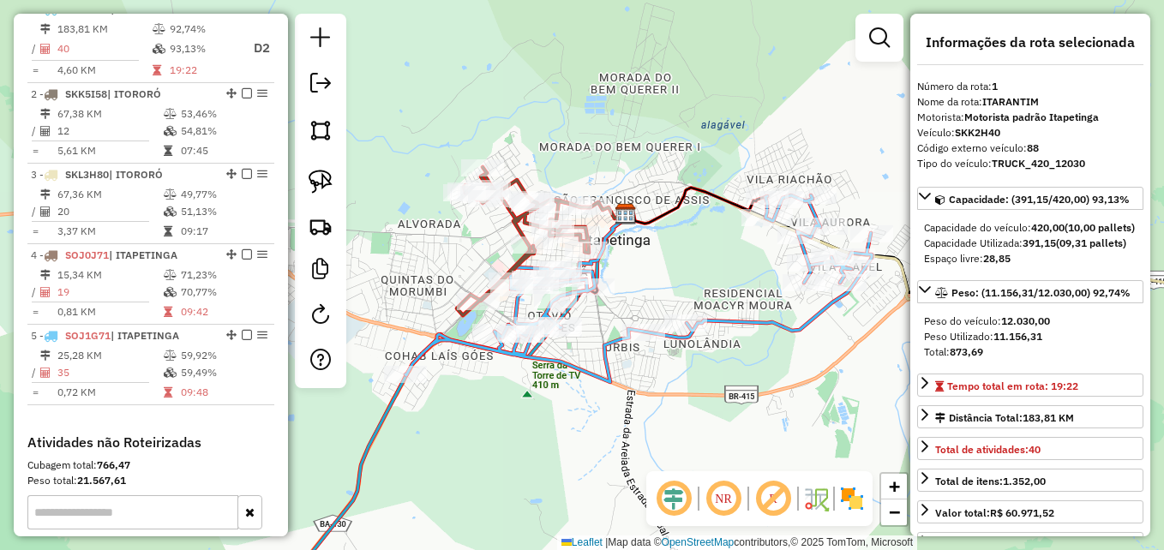
drag, startPoint x: 684, startPoint y: 205, endPoint x: 713, endPoint y: 232, distance: 38.8
click at [713, 232] on div "Janela de atendimento Grade de atendimento Capacidade Transportadoras Veículos …" at bounding box center [582, 275] width 1164 height 550
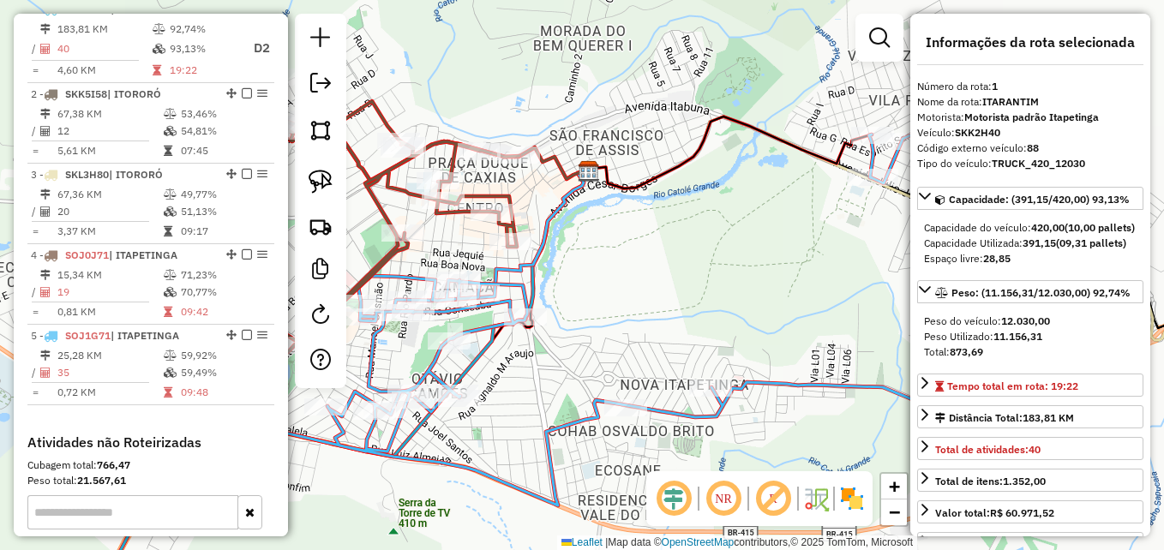
drag, startPoint x: 664, startPoint y: 233, endPoint x: 737, endPoint y: 253, distance: 76.3
click at [712, 250] on div "Janela de atendimento Grade de atendimento Capacidade Transportadoras Veículos …" at bounding box center [582, 275] width 1164 height 550
click at [752, 253] on div "Janela de atendimento Grade de atendimento Capacidade Transportadoras Veículos …" at bounding box center [582, 275] width 1164 height 550
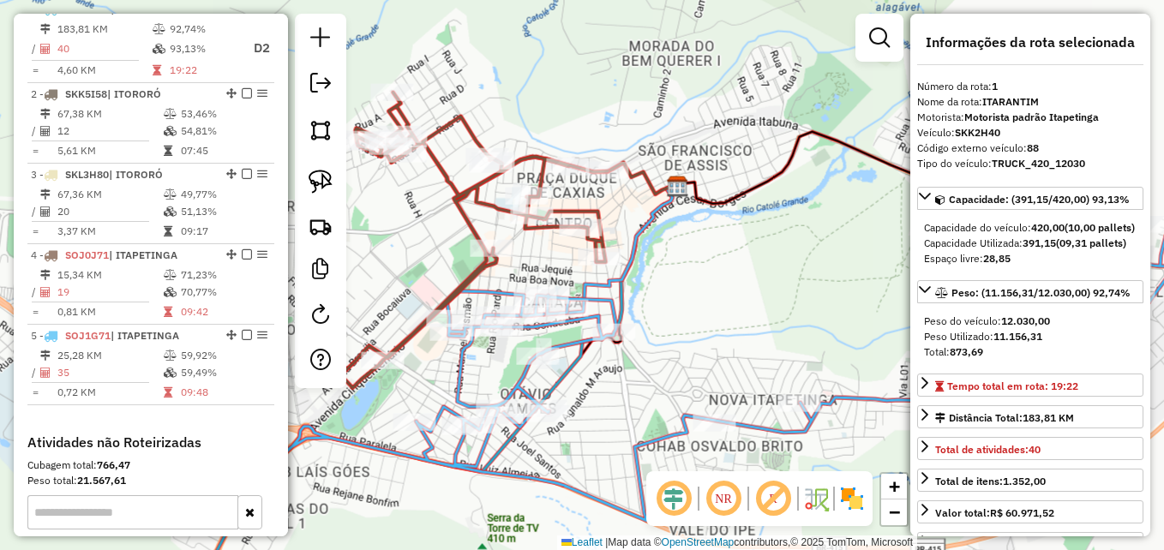
drag, startPoint x: 747, startPoint y: 280, endPoint x: 792, endPoint y: 262, distance: 49.2
click at [791, 263] on div "Janela de atendimento Grade de atendimento Capacidade Transportadoras Veículos …" at bounding box center [582, 275] width 1164 height 550
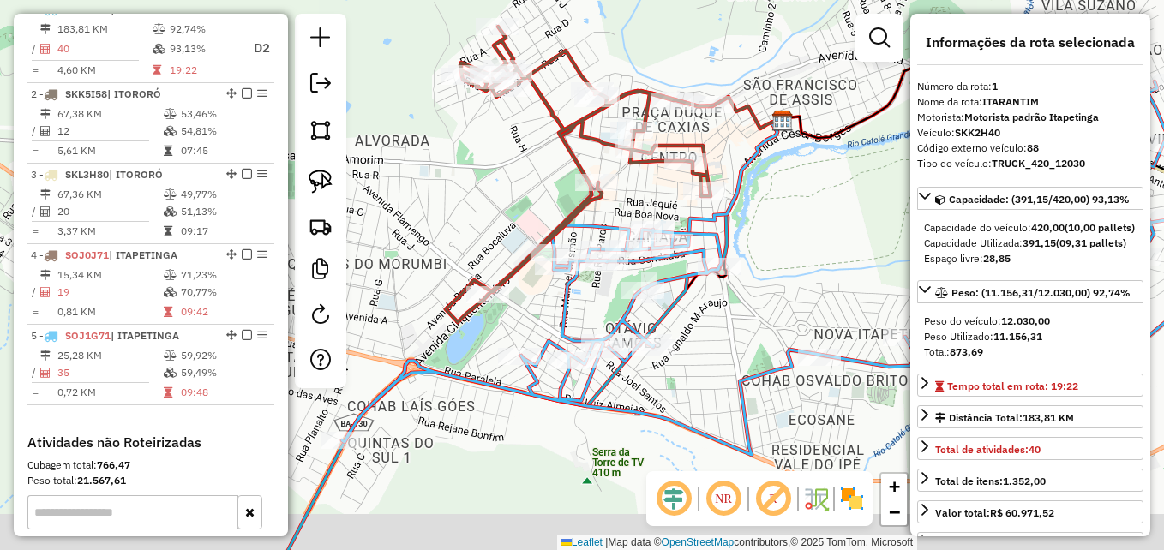
drag, startPoint x: 799, startPoint y: 268, endPoint x: 841, endPoint y: 226, distance: 59.4
click at [846, 227] on div "Janela de atendimento Grade de atendimento Capacidade Transportadoras Veículos …" at bounding box center [582, 275] width 1164 height 550
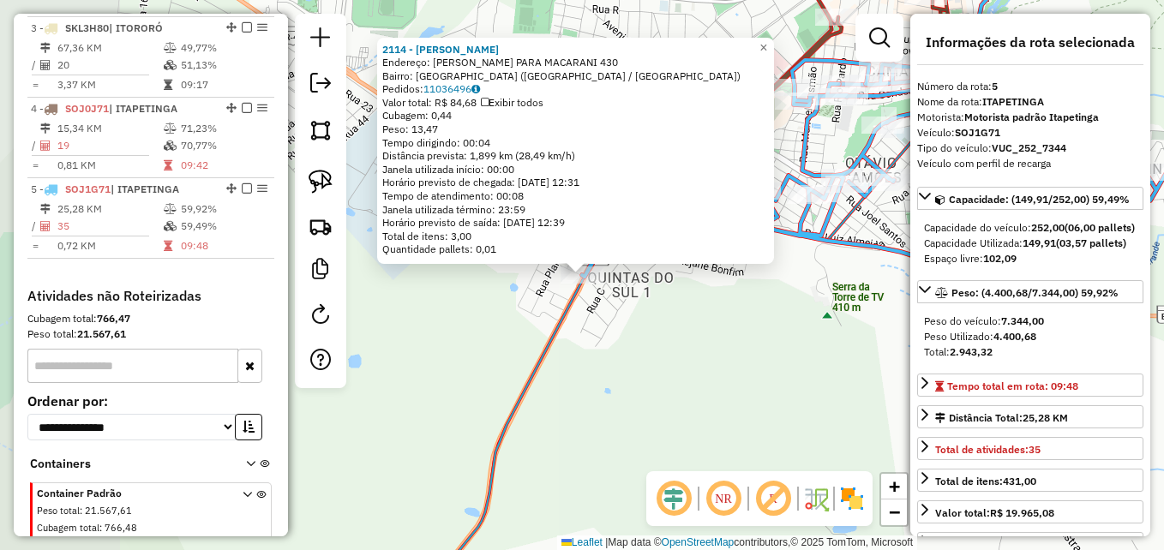
scroll to position [886, 0]
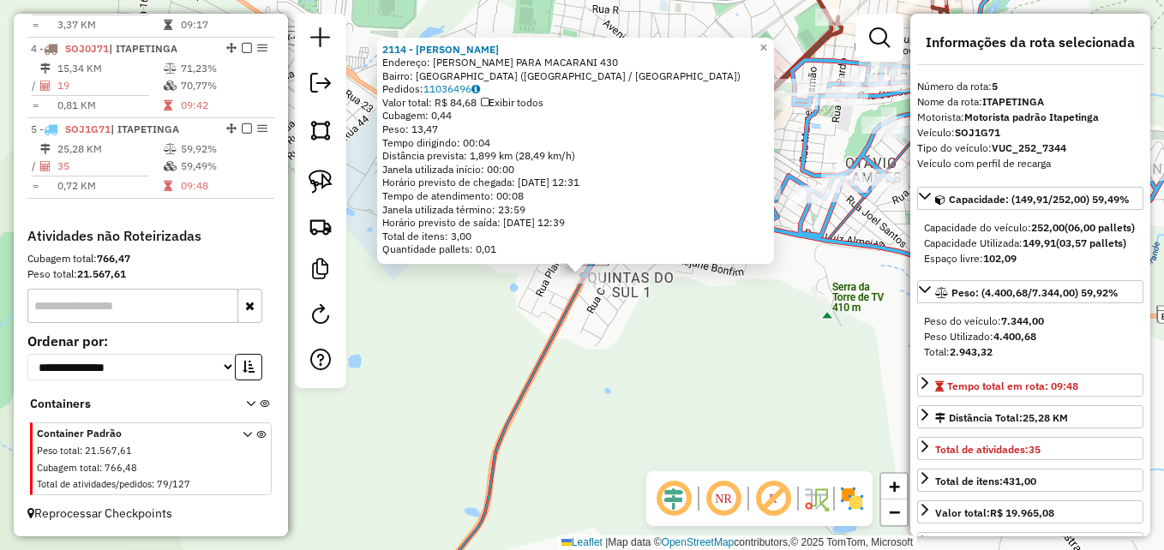
click at [412, 393] on div "2114 - ANTONIA COELHO LIMA Endereço: ROD ESTRADA PARA MACARANI 430 Bairro: PONT…" at bounding box center [582, 275] width 1164 height 550
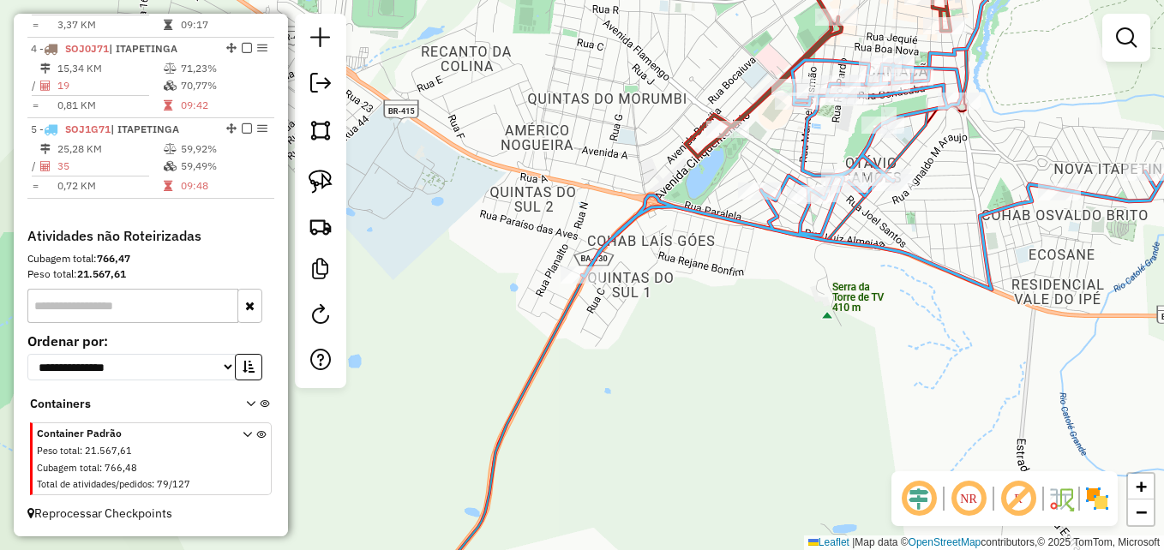
drag, startPoint x: 779, startPoint y: 280, endPoint x: 619, endPoint y: 394, distance: 196.1
click at [626, 394] on div "Janela de atendimento Grade de atendimento Capacidade Transportadoras Veículos …" at bounding box center [582, 275] width 1164 height 550
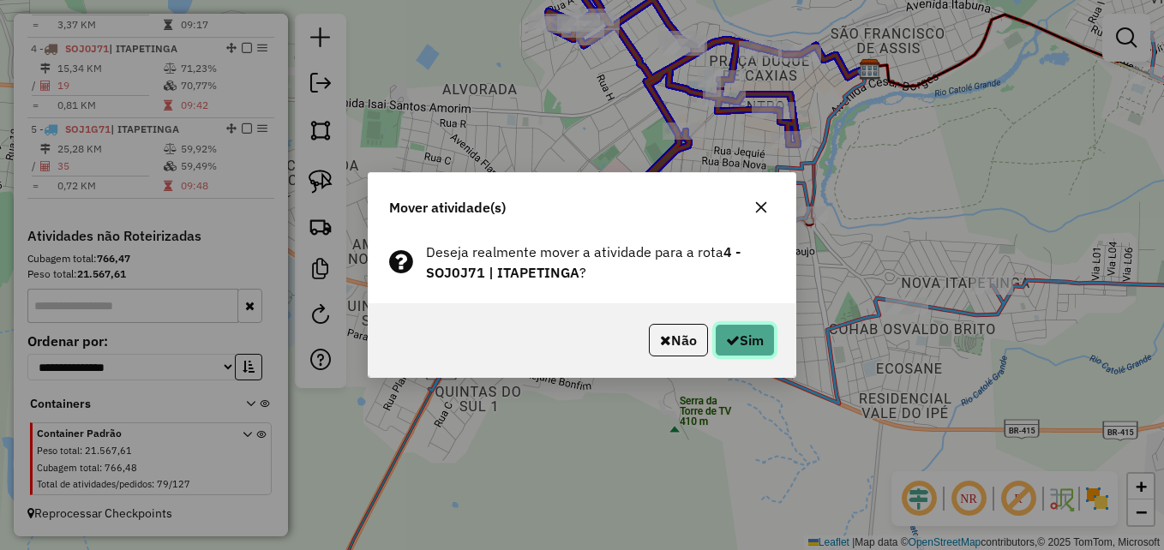
click at [738, 338] on button "Sim" at bounding box center [745, 340] width 60 height 33
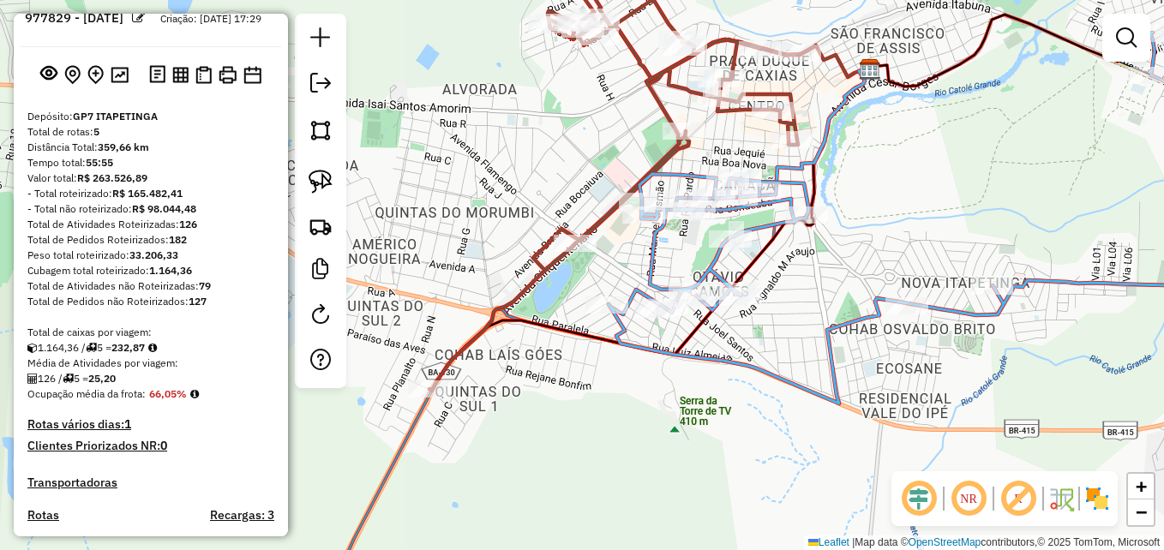
scroll to position [0, 0]
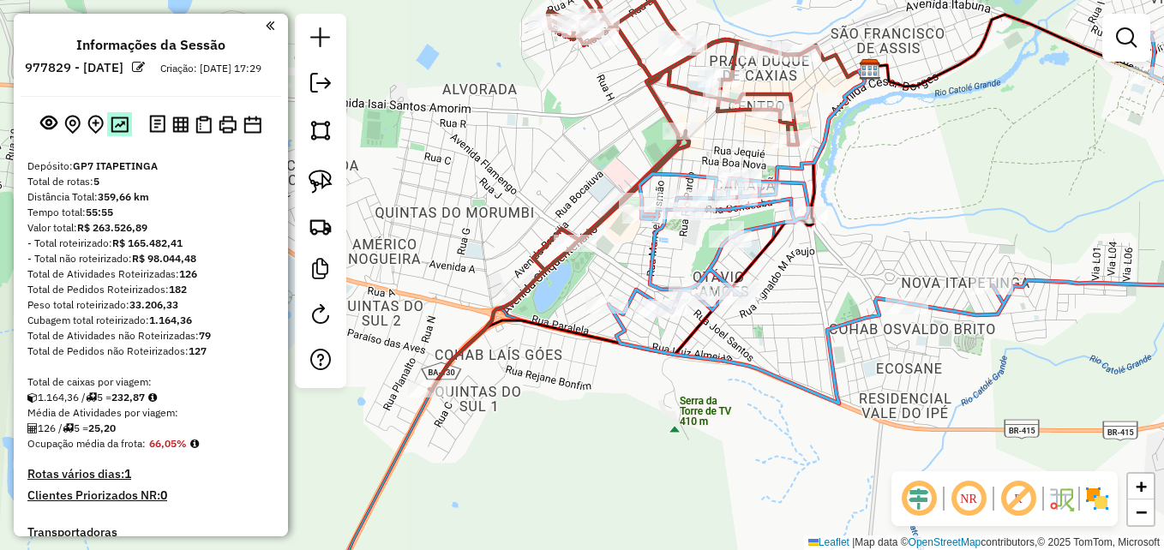
click at [113, 133] on img at bounding box center [120, 125] width 18 height 16
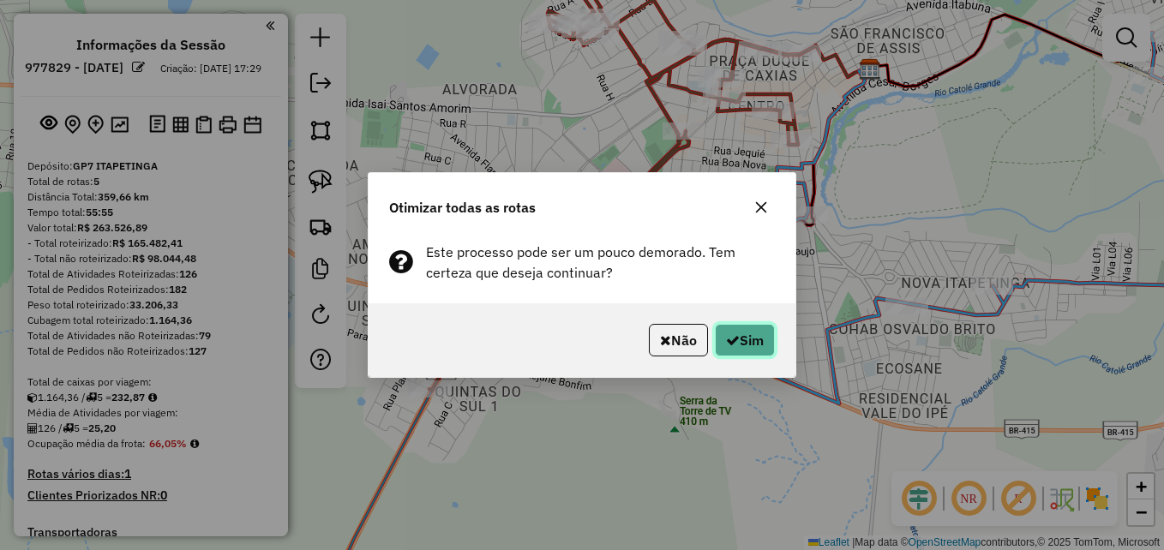
click at [737, 342] on button "Sim" at bounding box center [745, 340] width 60 height 33
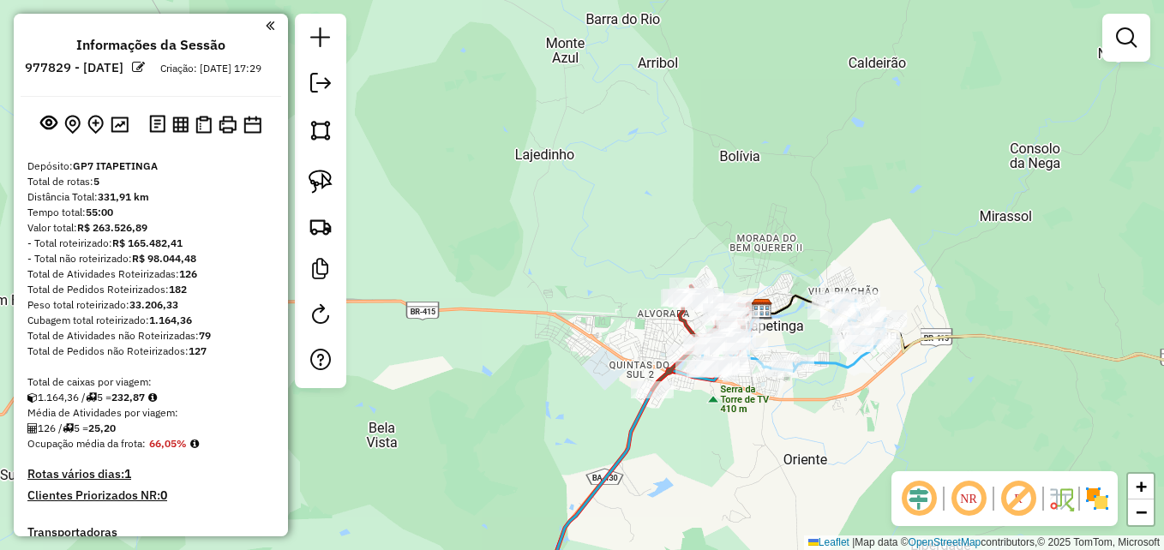
drag, startPoint x: 729, startPoint y: 186, endPoint x: 710, endPoint y: 269, distance: 85.3
click at [717, 269] on div "Janela de atendimento Grade de atendimento Capacidade Transportadoras Veículos …" at bounding box center [582, 275] width 1164 height 550
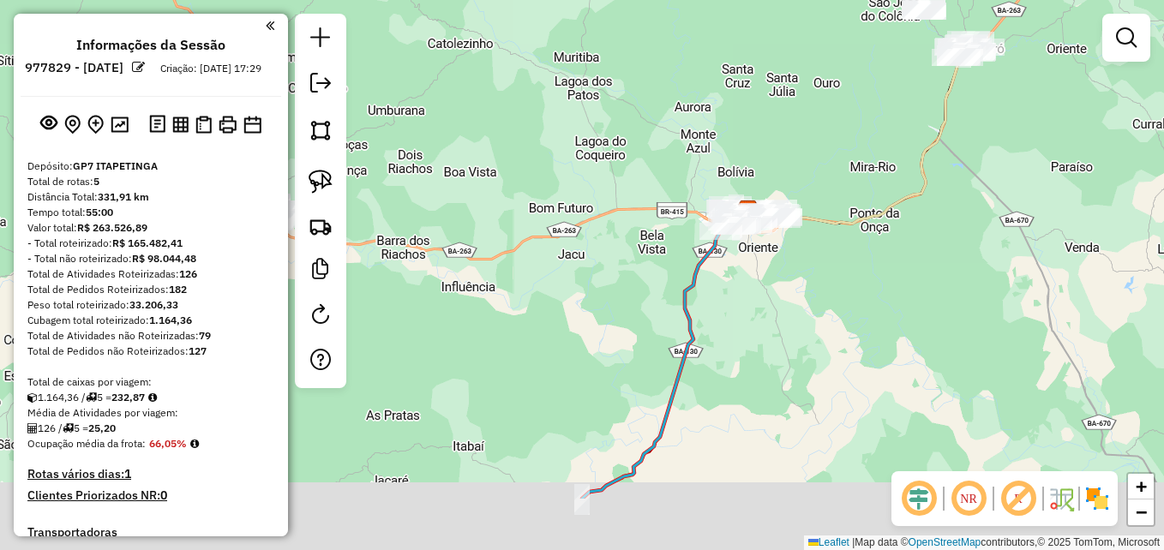
drag, startPoint x: 706, startPoint y: 424, endPoint x: 642, endPoint y: 318, distance: 123.8
click at [642, 318] on div "Janela de atendimento Grade de atendimento Capacidade Transportadoras Veículos …" at bounding box center [582, 275] width 1164 height 550
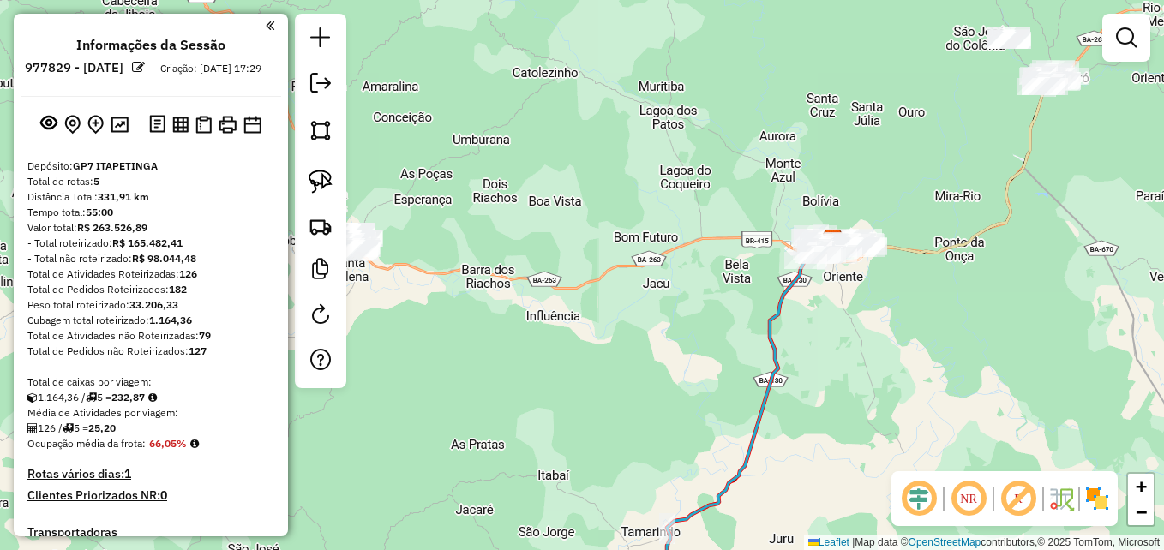
drag, startPoint x: 653, startPoint y: 349, endPoint x: 725, endPoint y: 418, distance: 100.1
click at [739, 437] on div "Janela de atendimento Grade de atendimento Capacidade Transportadoras Veículos …" at bounding box center [582, 275] width 1164 height 550
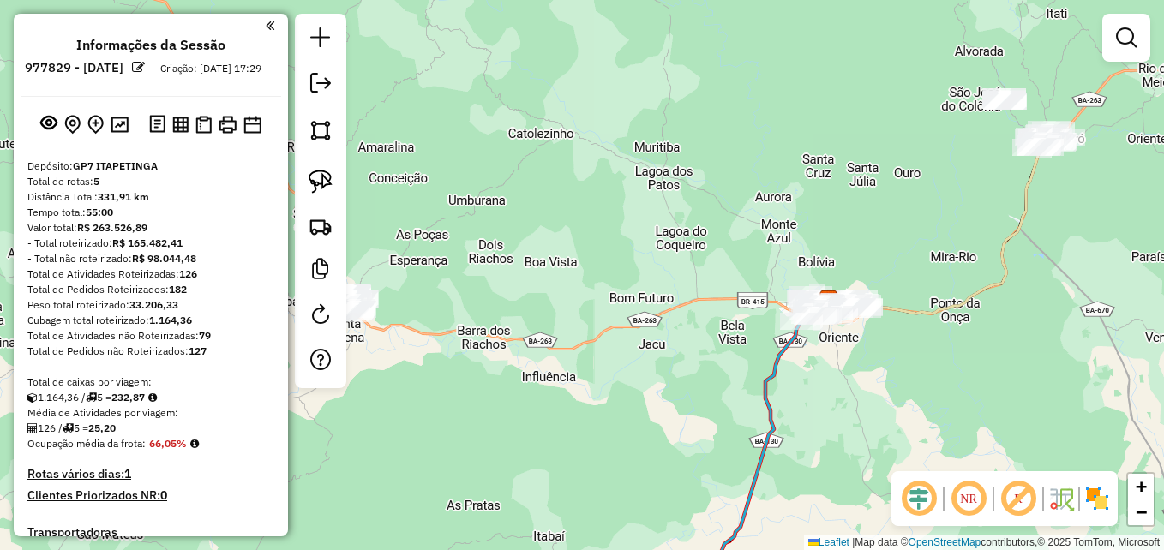
drag, startPoint x: 616, startPoint y: 318, endPoint x: 824, endPoint y: 280, distance: 211.9
click at [824, 280] on div "Janela de atendimento Grade de atendimento Capacidade Transportadoras Veículos …" at bounding box center [582, 275] width 1164 height 550
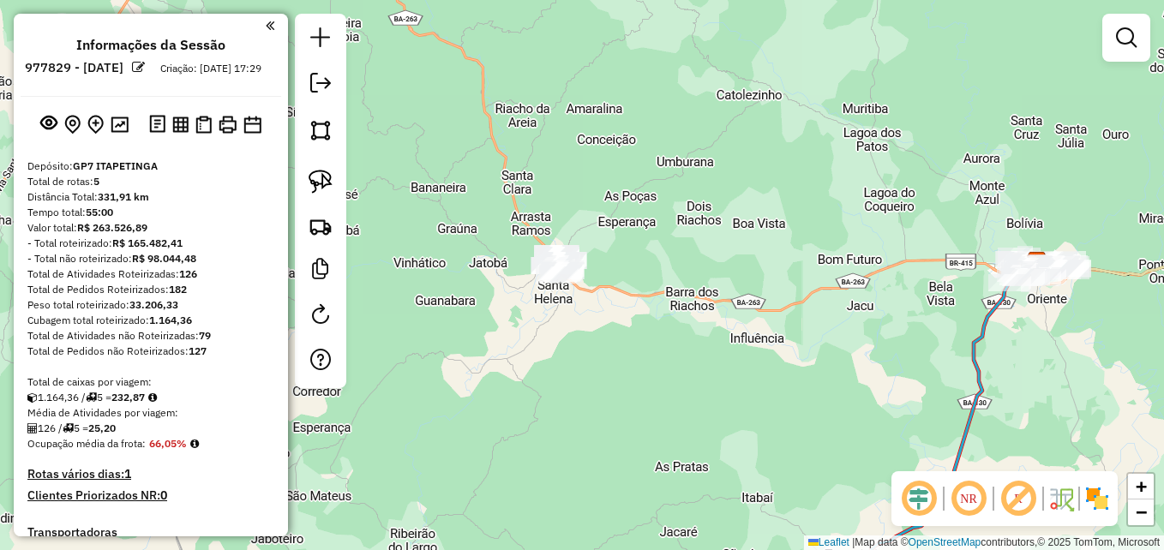
click at [977, 496] on em at bounding box center [968, 498] width 41 height 41
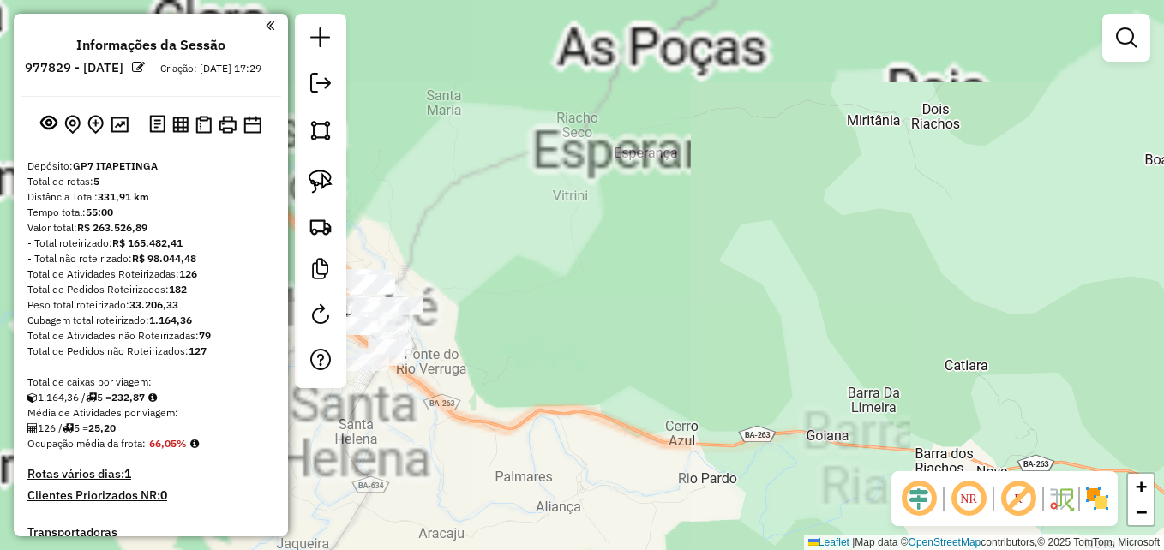
drag, startPoint x: 695, startPoint y: 232, endPoint x: 1072, endPoint y: 364, distance: 399.7
click at [1072, 364] on div "Janela de atendimento Grade de atendimento Capacidade Transportadoras Veículos …" at bounding box center [582, 275] width 1164 height 550
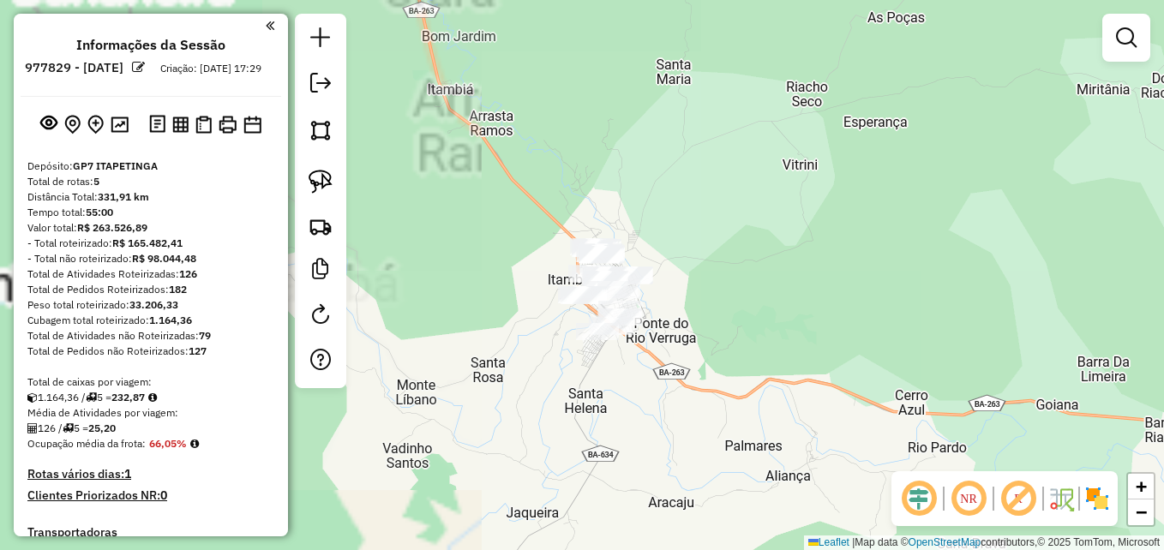
drag, startPoint x: 710, startPoint y: 318, endPoint x: 939, endPoint y: 262, distance: 235.6
click at [940, 277] on div "Janela de atendimento Grade de atendimento Capacidade Transportadoras Veículos …" at bounding box center [582, 275] width 1164 height 550
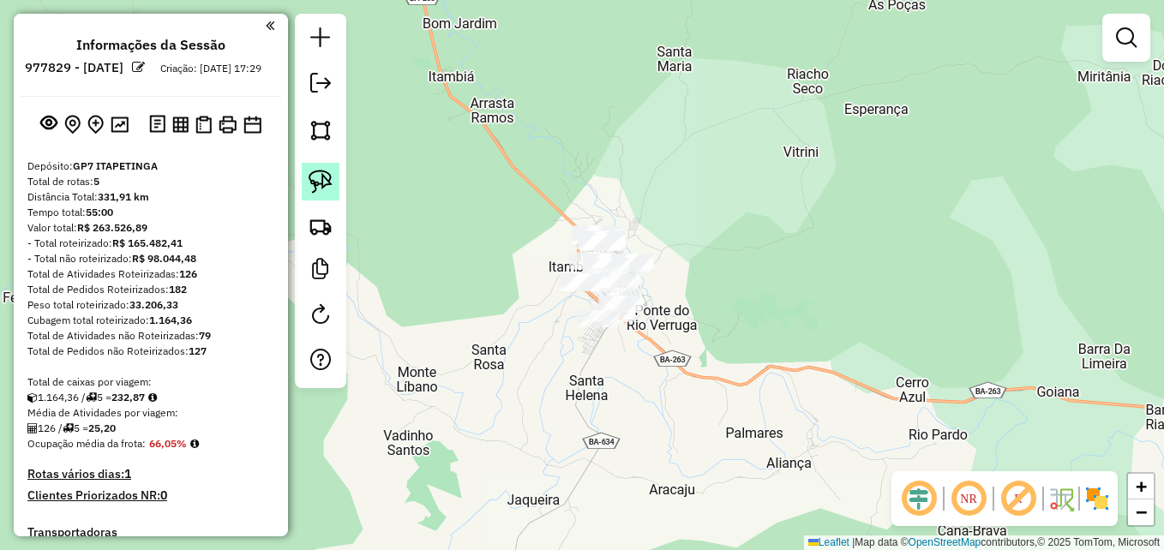
click at [322, 177] on img at bounding box center [321, 182] width 24 height 24
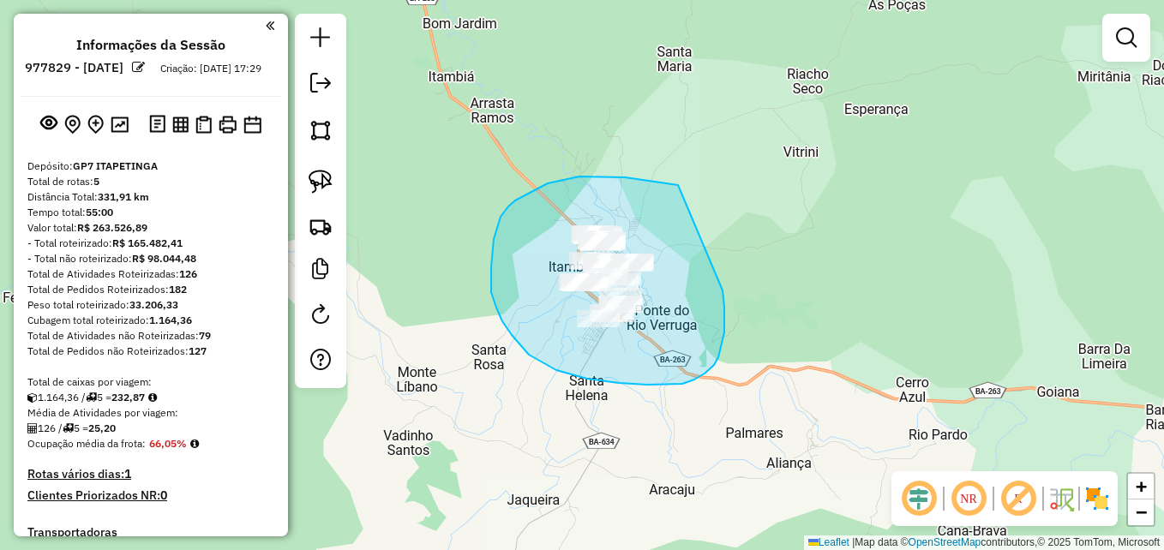
drag, startPoint x: 678, startPoint y: 185, endPoint x: 698, endPoint y: 222, distance: 41.8
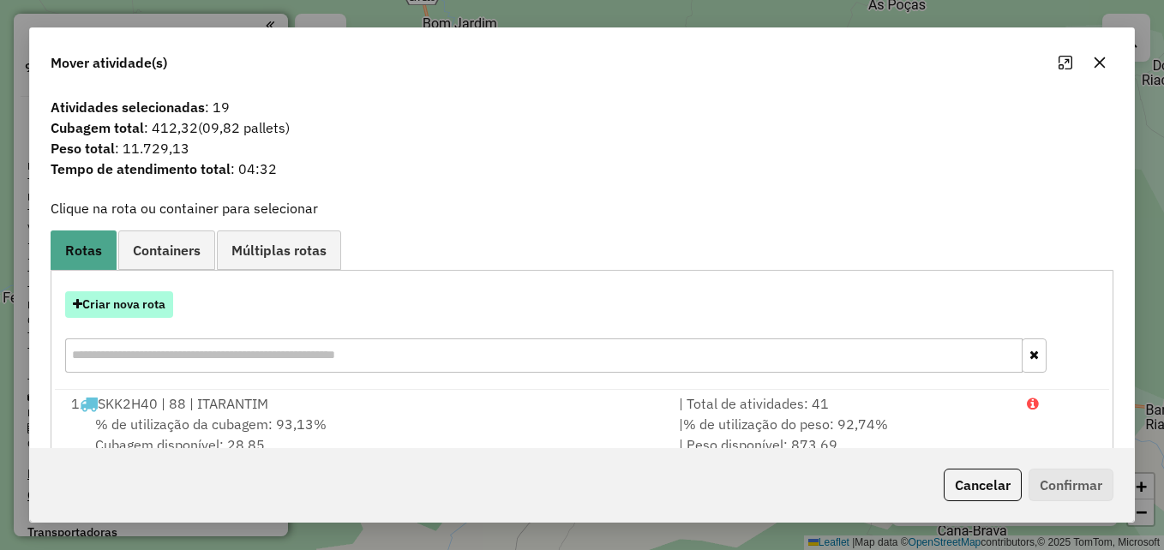
click at [135, 305] on button "Criar nova rota" at bounding box center [119, 305] width 108 height 27
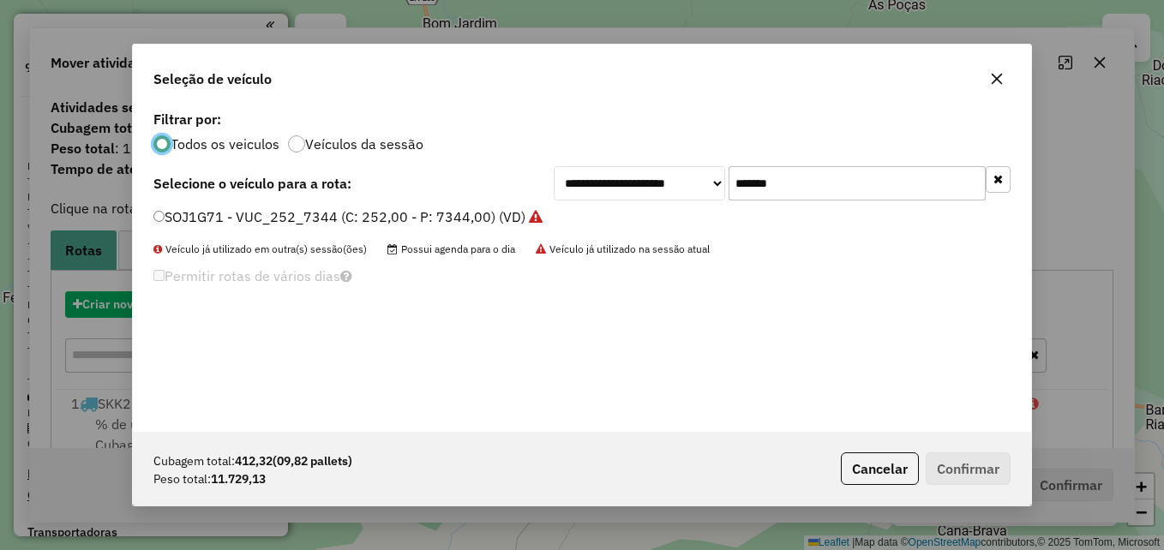
scroll to position [9, 5]
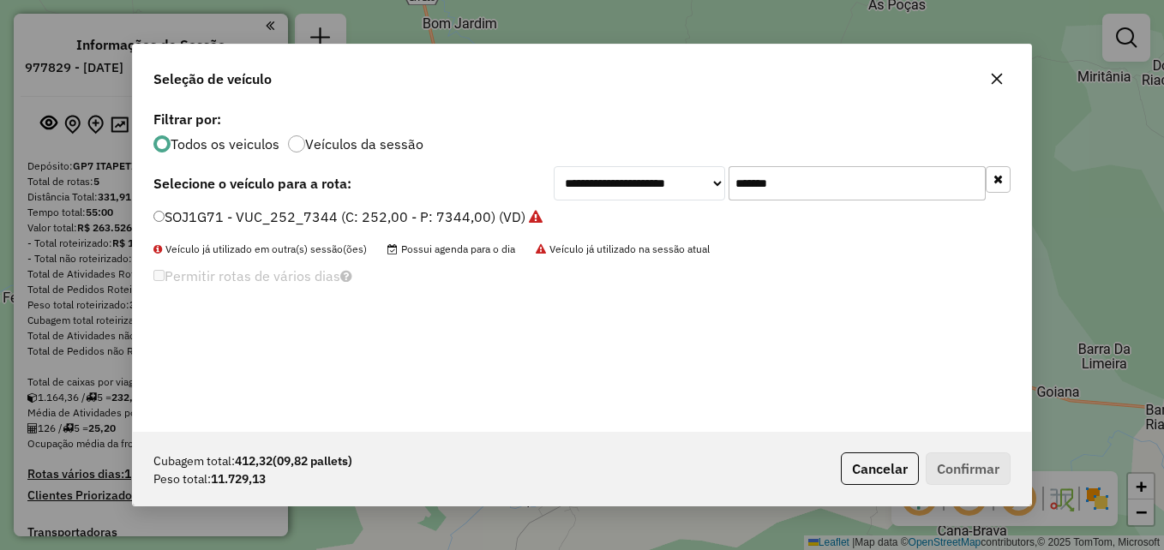
click at [810, 180] on input "*******" at bounding box center [857, 183] width 257 height 34
click at [809, 180] on input "*******" at bounding box center [857, 183] width 257 height 34
paste input "text"
type input "*******"
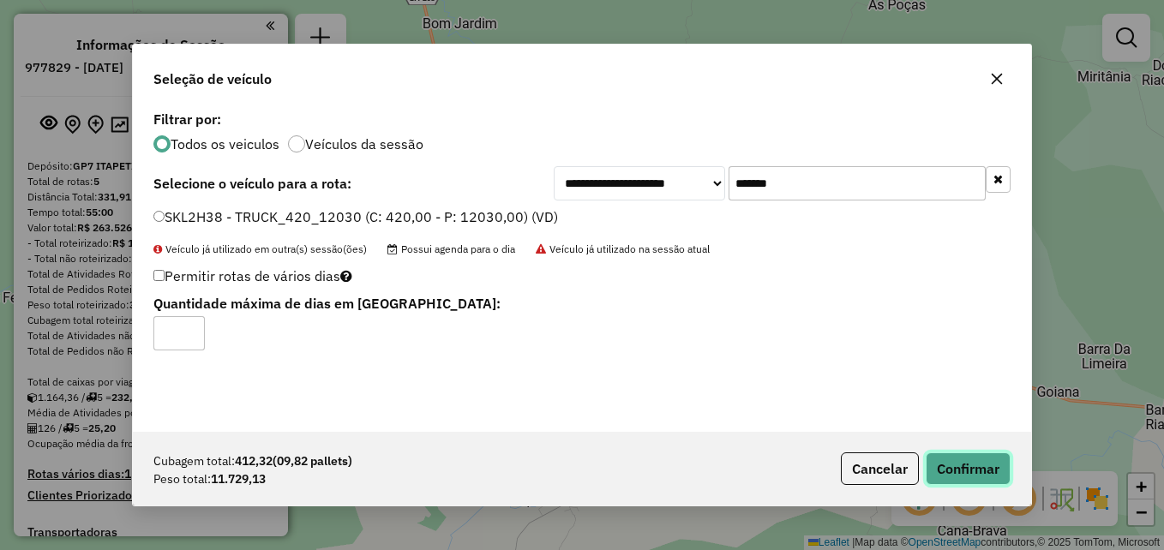
click at [965, 474] on button "Confirmar" at bounding box center [968, 469] width 85 height 33
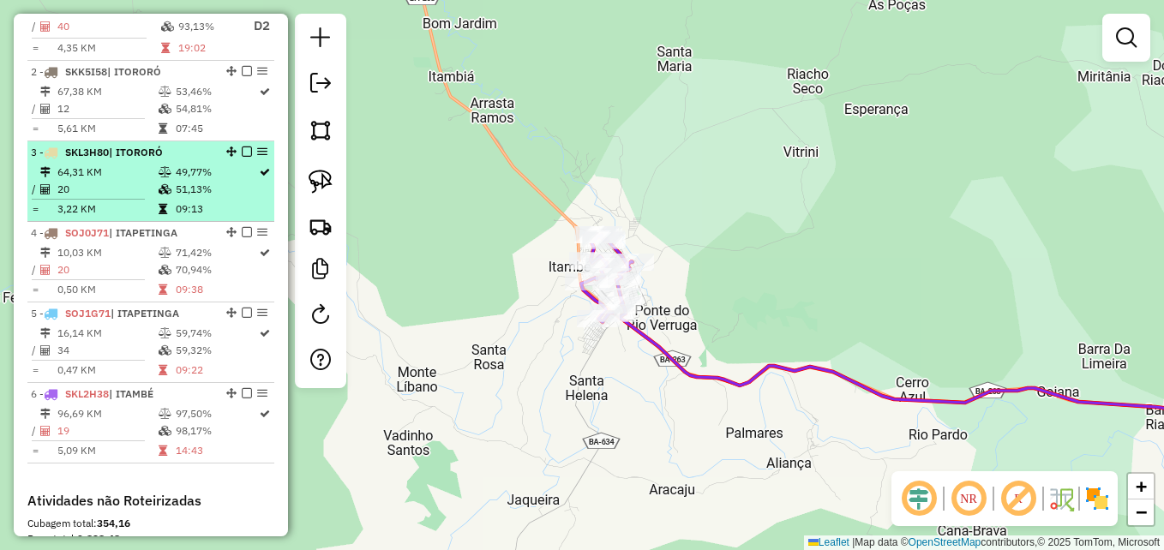
scroll to position [772, 0]
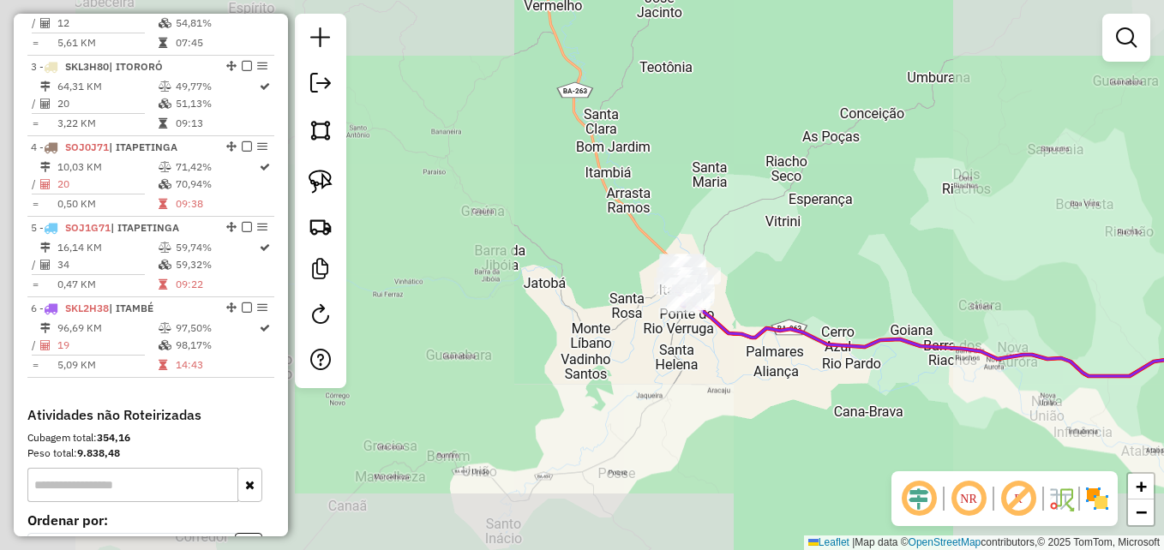
click at [773, 258] on div "Janela de atendimento Grade de atendimento Capacidade Transportadoras Veículos …" at bounding box center [582, 275] width 1164 height 550
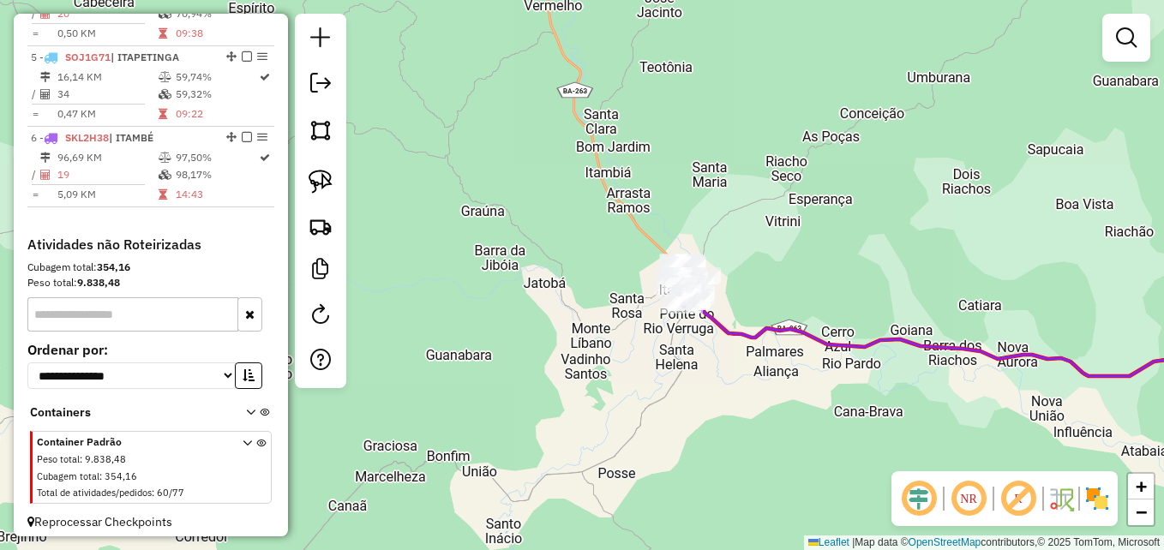
scroll to position [943, 0]
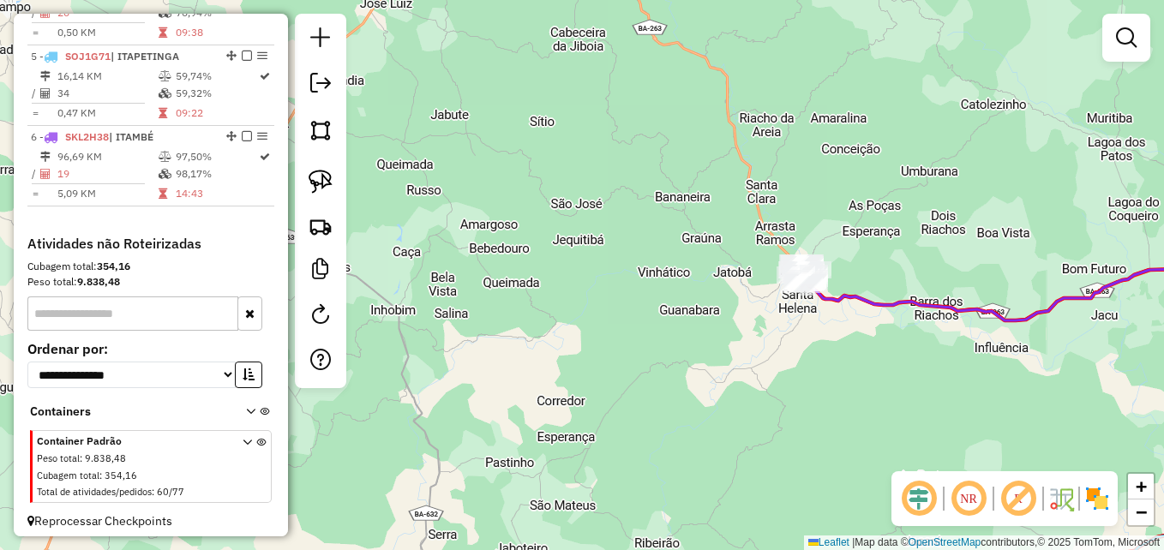
drag, startPoint x: 921, startPoint y: 237, endPoint x: 577, endPoint y: 276, distance: 346.1
click at [580, 276] on div "Janela de atendimento Grade de atendimento Capacidade Transportadoras Veículos …" at bounding box center [582, 275] width 1164 height 550
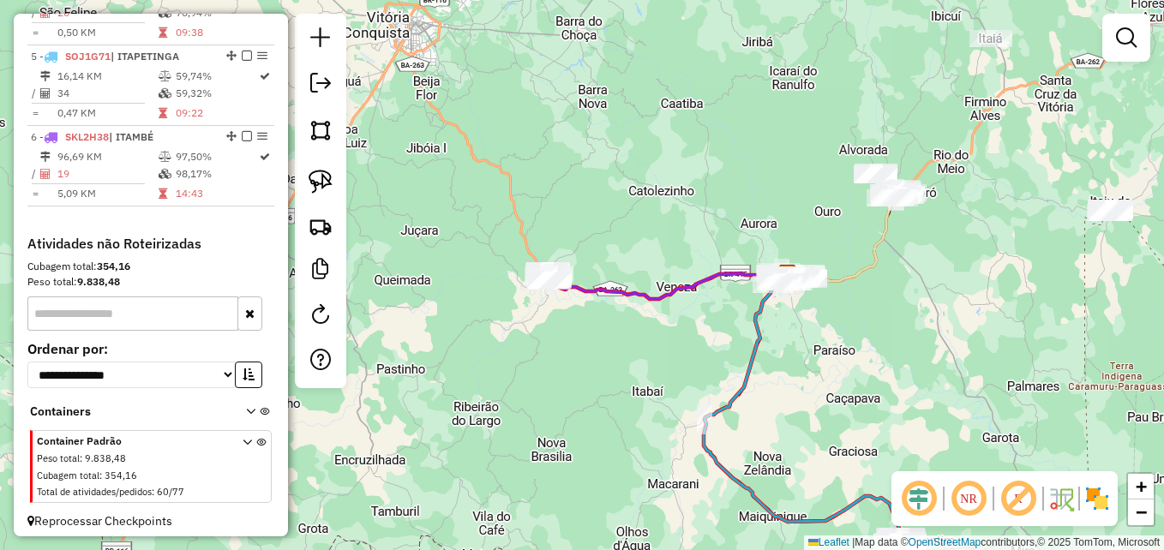
drag, startPoint x: 774, startPoint y: 232, endPoint x: 790, endPoint y: 242, distance: 18.5
click at [790, 242] on div "Janela de atendimento Grade de atendimento Capacidade Transportadoras Veículos …" at bounding box center [582, 275] width 1164 height 550
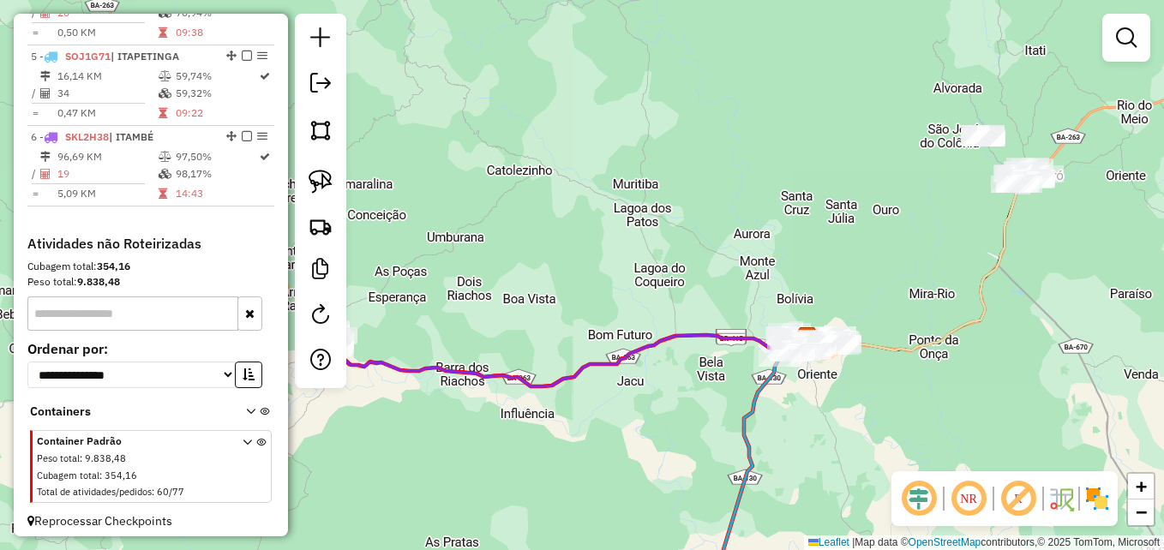
scroll to position [857, 0]
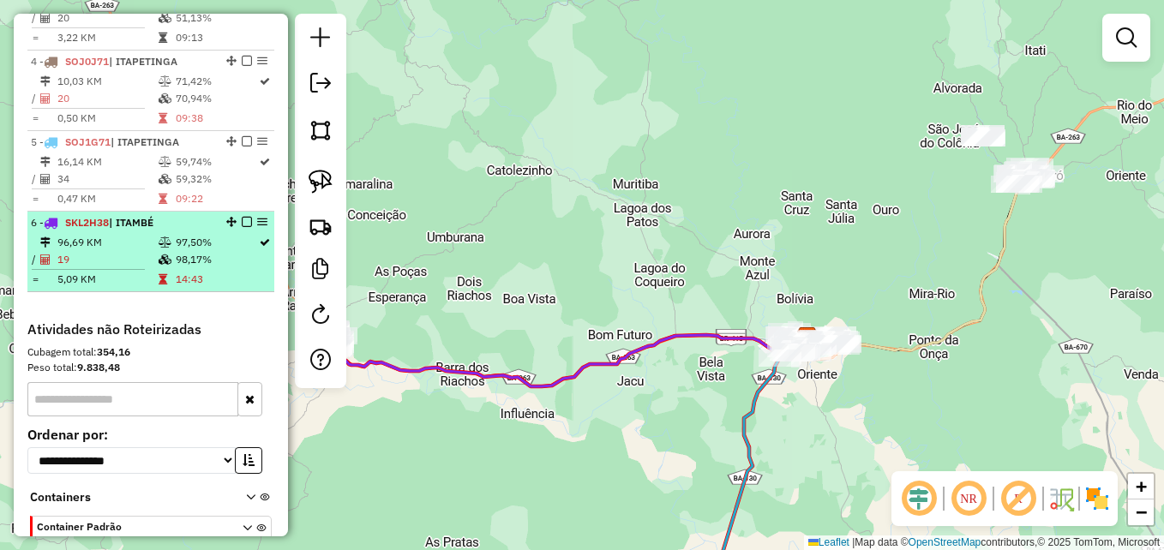
select select "**********"
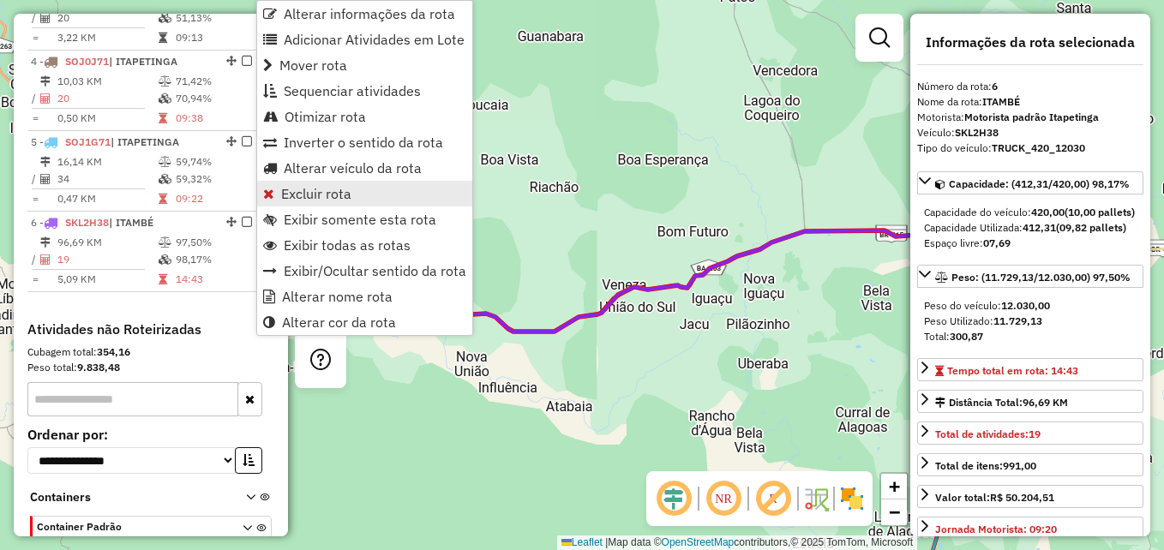
click at [322, 195] on span "Excluir rota" at bounding box center [316, 194] width 70 height 14
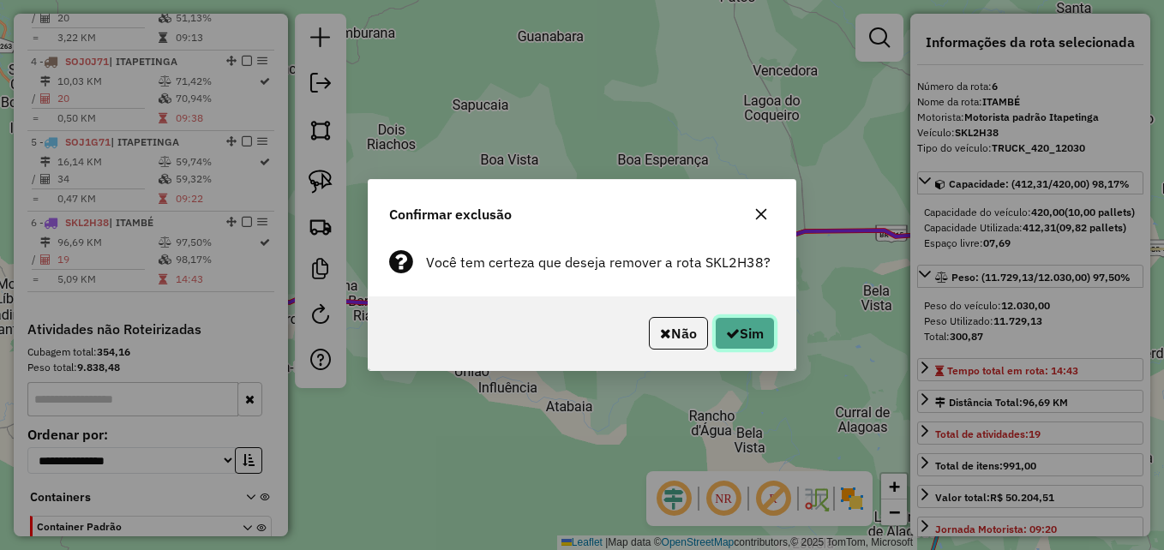
click at [749, 339] on button "Sim" at bounding box center [745, 333] width 60 height 33
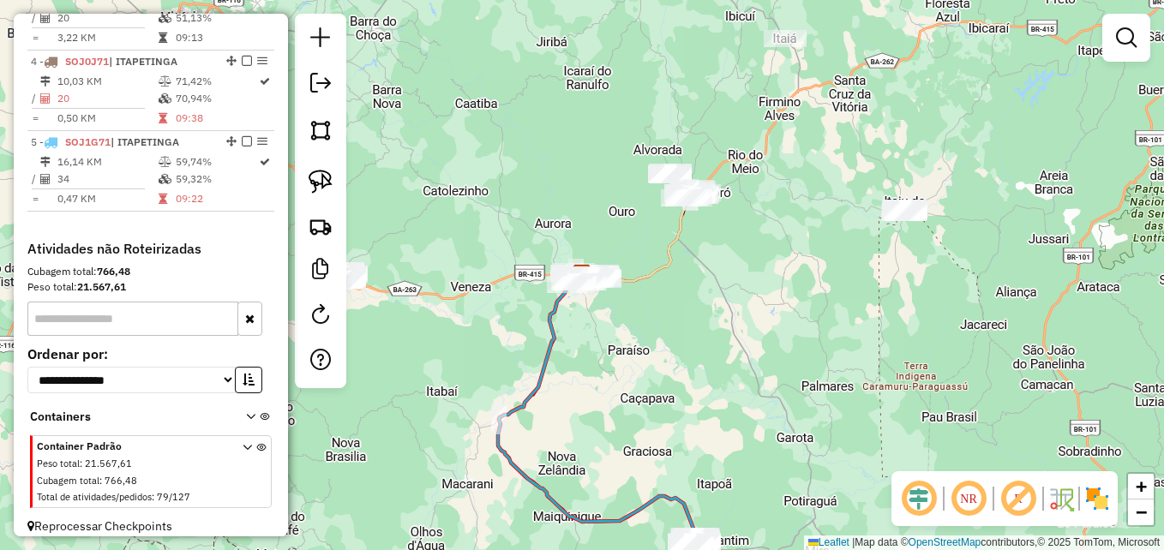
drag, startPoint x: 562, startPoint y: 238, endPoint x: 646, endPoint y: 291, distance: 98.7
click at [640, 291] on div "Janela de atendimento Grade de atendimento Capacidade Transportadoras Veículos …" at bounding box center [582, 275] width 1164 height 550
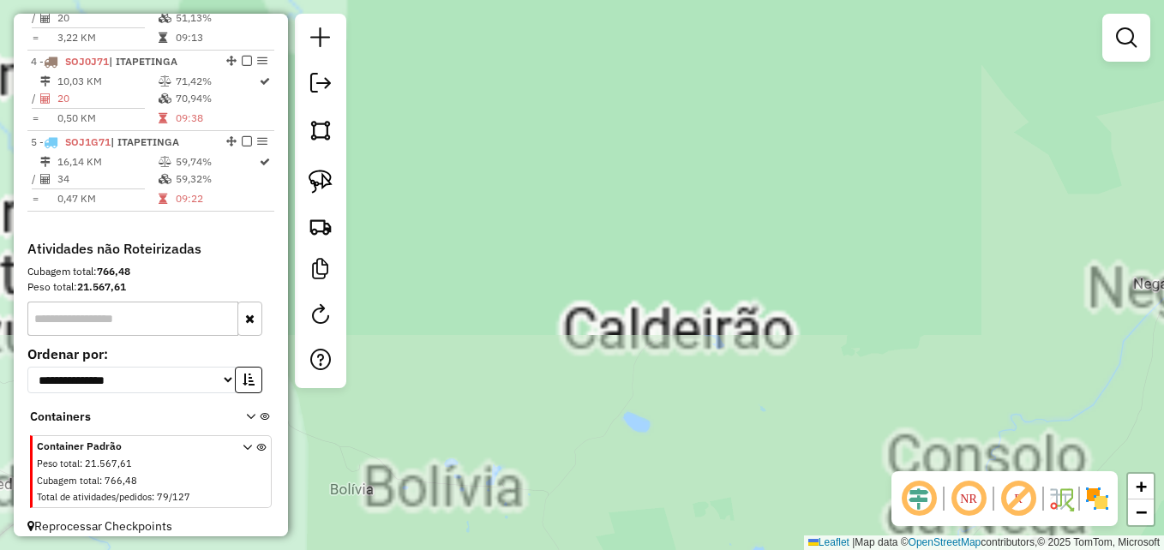
drag, startPoint x: 719, startPoint y: 379, endPoint x: 766, endPoint y: 155, distance: 228.5
click at [756, 179] on div "Janela de atendimento Grade de atendimento Capacidade Transportadoras Veículos …" at bounding box center [582, 275] width 1164 height 550
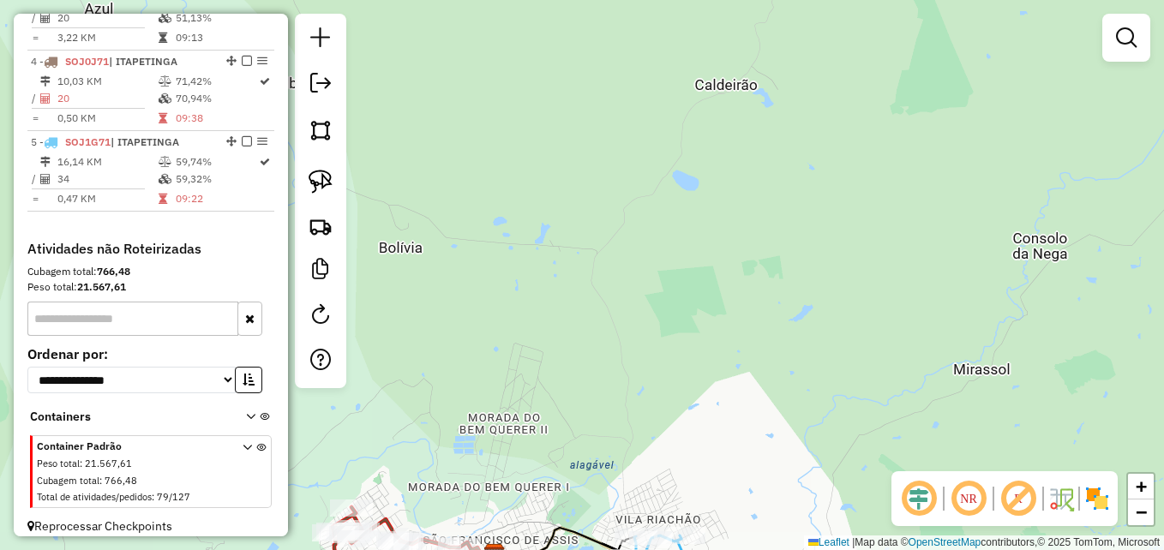
drag, startPoint x: 633, startPoint y: 286, endPoint x: 719, endPoint y: 69, distance: 233.6
click at [719, 72] on div "Janela de atendimento Grade de atendimento Capacidade Transportadoras Veículos …" at bounding box center [582, 275] width 1164 height 550
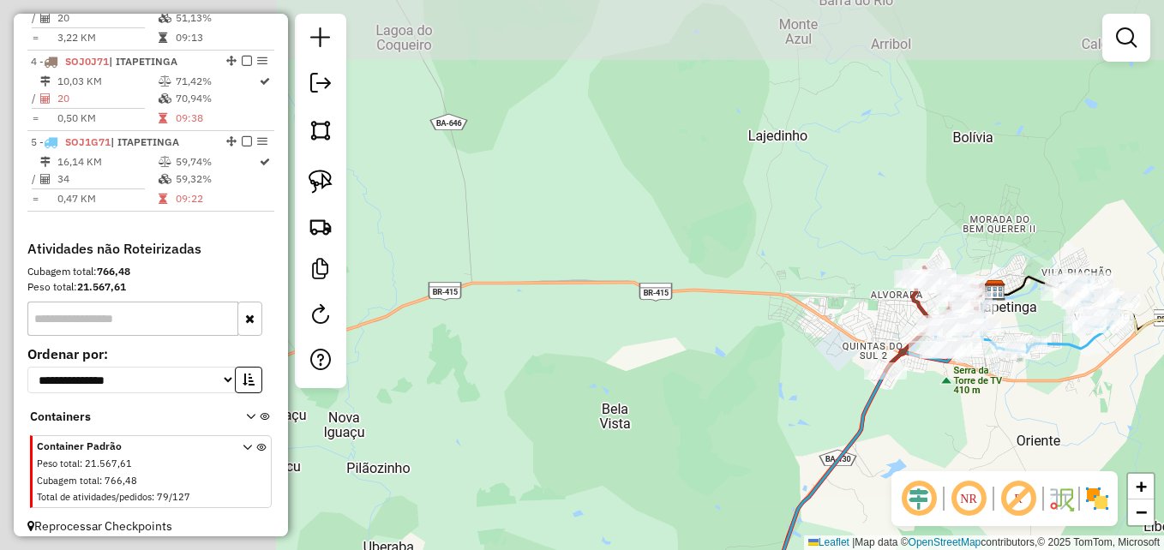
drag, startPoint x: 489, startPoint y: 108, endPoint x: 726, endPoint y: 222, distance: 263.5
click at [912, 195] on div "Janela de atendimento Grade de atendimento Capacidade Transportadoras Veículos …" at bounding box center [582, 275] width 1164 height 550
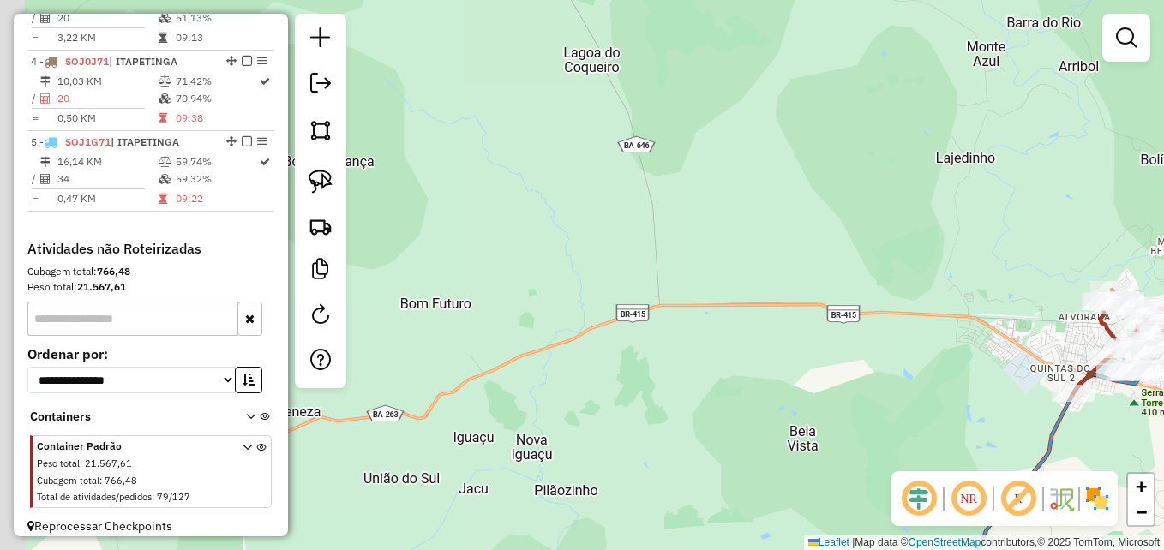
drag, startPoint x: 755, startPoint y: 267, endPoint x: 804, endPoint y: 259, distance: 50.3
click at [884, 261] on div "Janela de atendimento Grade de atendimento Capacidade Transportadoras Veículos …" at bounding box center [582, 275] width 1164 height 550
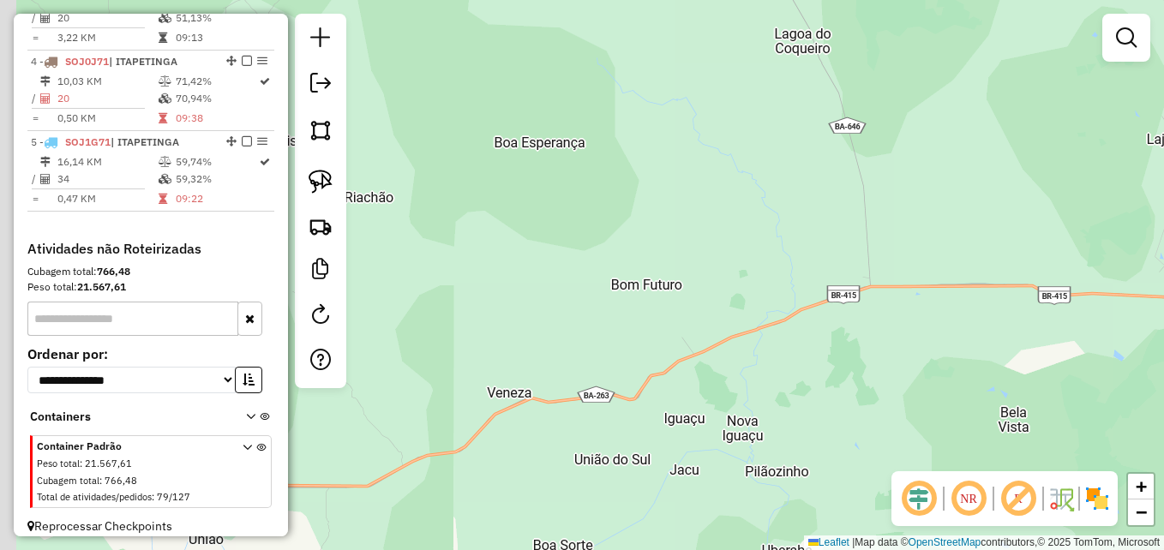
drag, startPoint x: 496, startPoint y: 253, endPoint x: 721, endPoint y: 172, distance: 239.5
click at [707, 186] on div "Janela de atendimento Grade de atendimento Capacidade Transportadoras Veículos …" at bounding box center [582, 275] width 1164 height 550
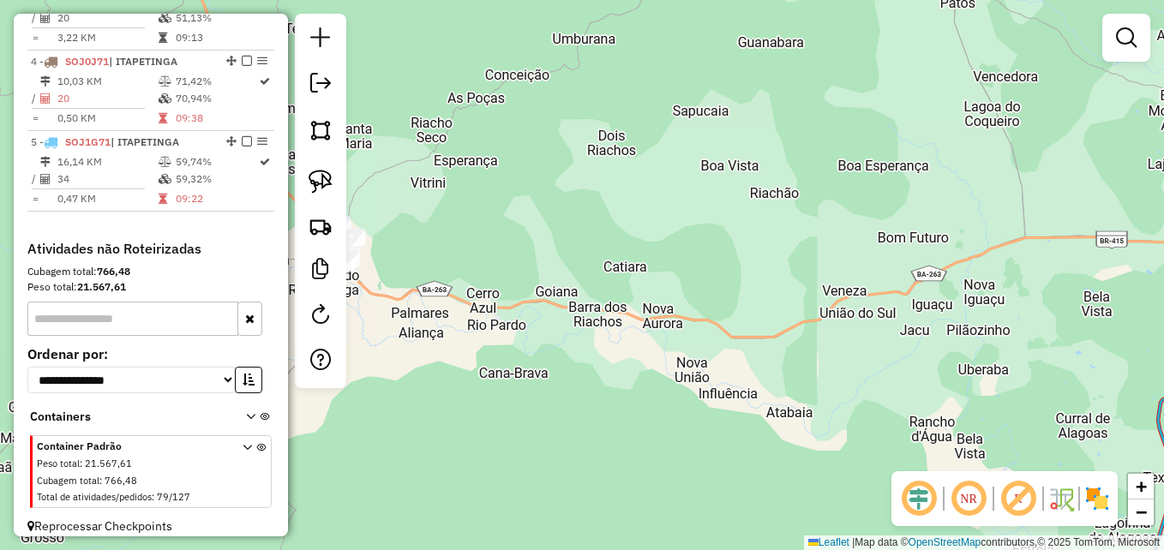
drag, startPoint x: 656, startPoint y: 203, endPoint x: 810, endPoint y: 204, distance: 154.3
click at [810, 204] on div "Janela de atendimento Grade de atendimento Capacidade Transportadoras Veículos …" at bounding box center [582, 275] width 1164 height 550
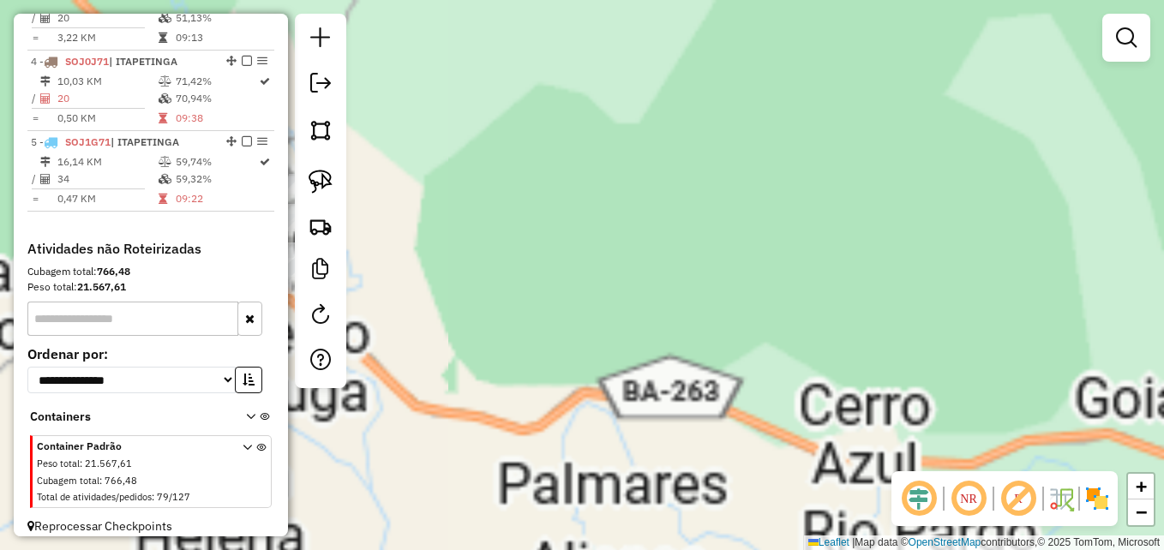
drag, startPoint x: 712, startPoint y: 233, endPoint x: 998, endPoint y: 205, distance: 287.8
click at [991, 207] on div "Janela de atendimento Grade de atendimento Capacidade Transportadoras Veículos …" at bounding box center [582, 275] width 1164 height 550
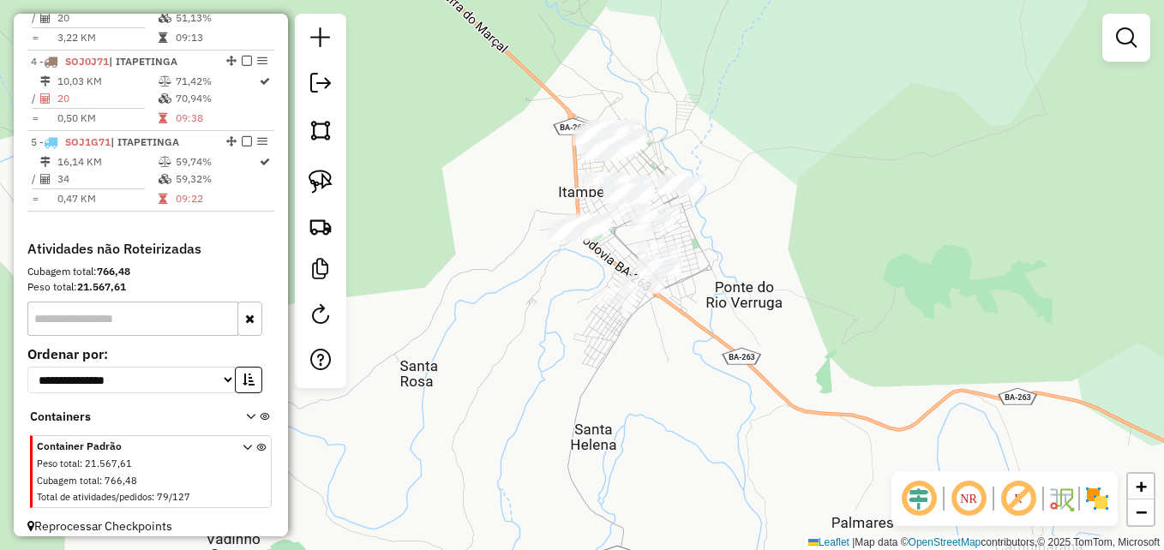
drag, startPoint x: 729, startPoint y: 258, endPoint x: 743, endPoint y: 301, distance: 45.3
click at [743, 301] on div "Janela de atendimento Grade de atendimento Capacidade Transportadoras Veículos …" at bounding box center [582, 275] width 1164 height 550
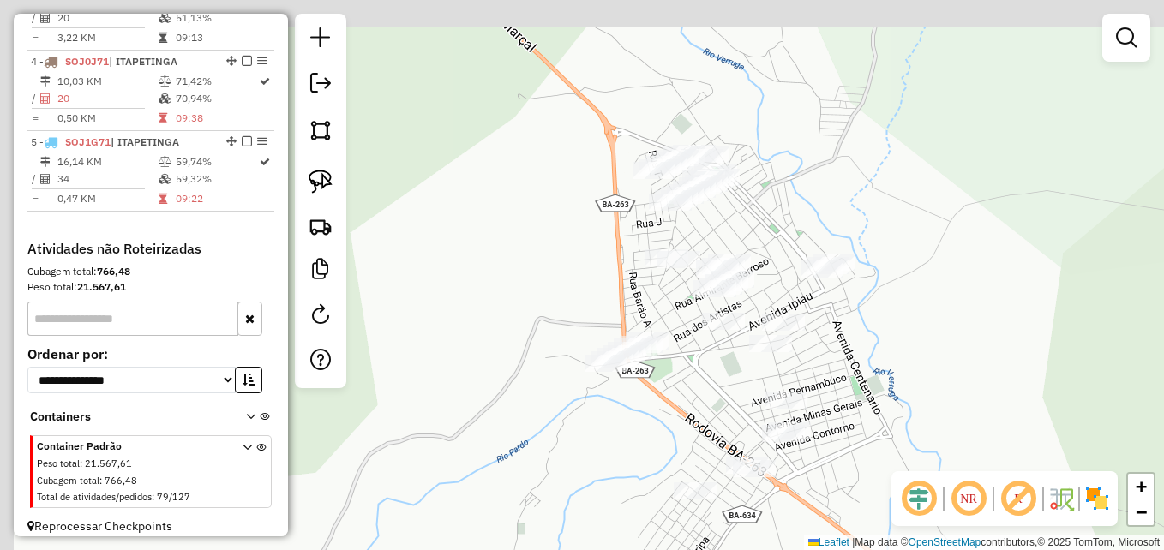
drag, startPoint x: 797, startPoint y: 234, endPoint x: 941, endPoint y: 295, distance: 155.6
click at [941, 295] on div "Janela de atendimento Grade de atendimento Capacidade Transportadoras Veículos …" at bounding box center [582, 275] width 1164 height 550
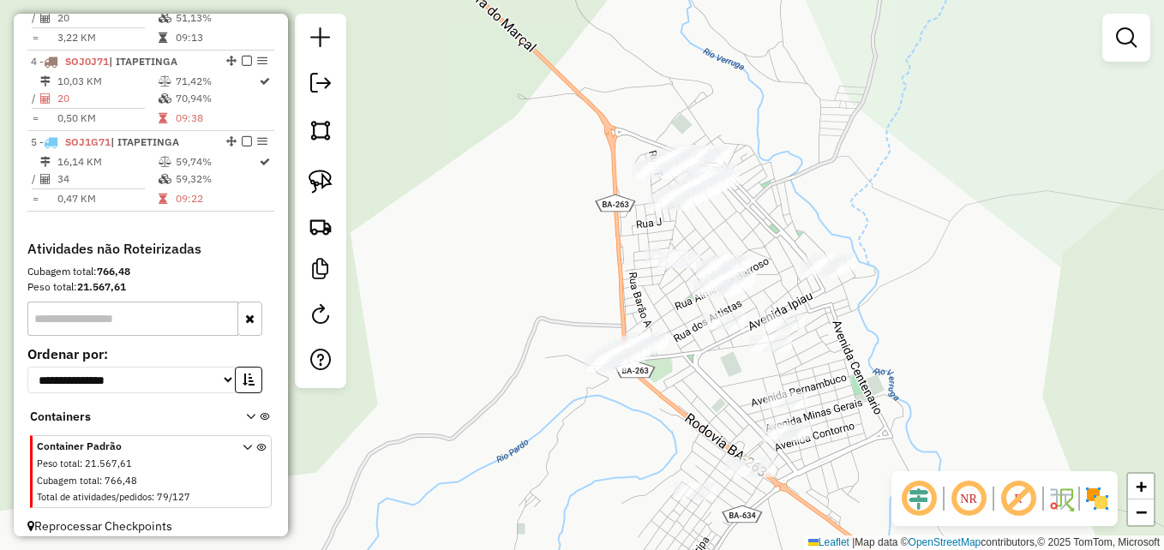
drag, startPoint x: 908, startPoint y: 224, endPoint x: 792, endPoint y: 224, distance: 115.8
click at [792, 224] on div "Janela de atendimento Grade de atendimento Capacidade Transportadoras Veículos …" at bounding box center [582, 275] width 1164 height 550
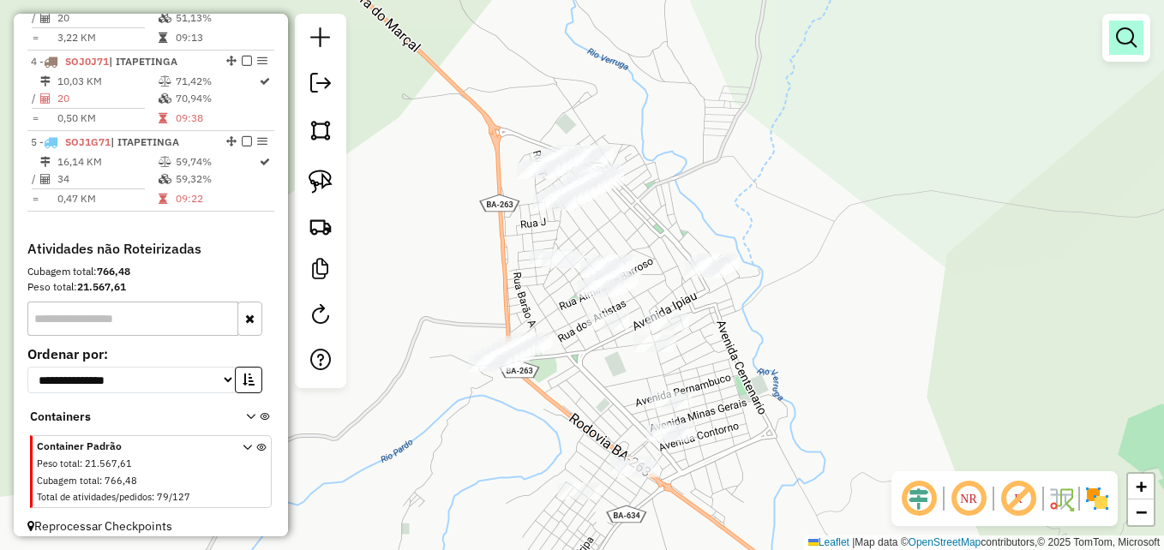
click at [1124, 41] on em at bounding box center [1126, 37] width 21 height 21
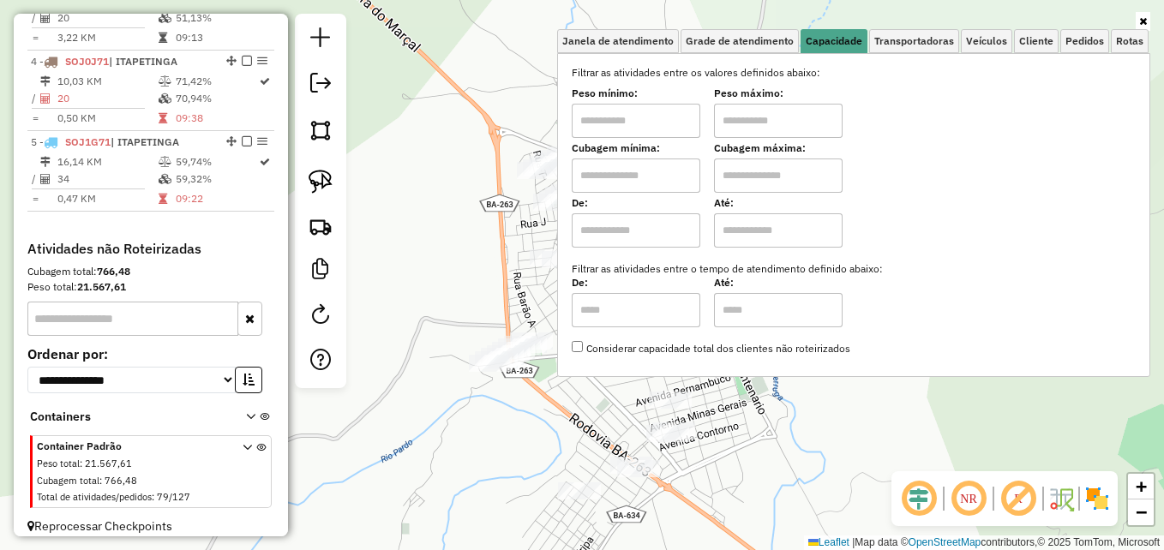
click at [617, 183] on input "text" at bounding box center [636, 176] width 129 height 34
type input "****"
type input "*****"
click at [460, 292] on div "Limpar filtros Janela de atendimento Grade de atendimento Capacidade Transporta…" at bounding box center [582, 275] width 1164 height 550
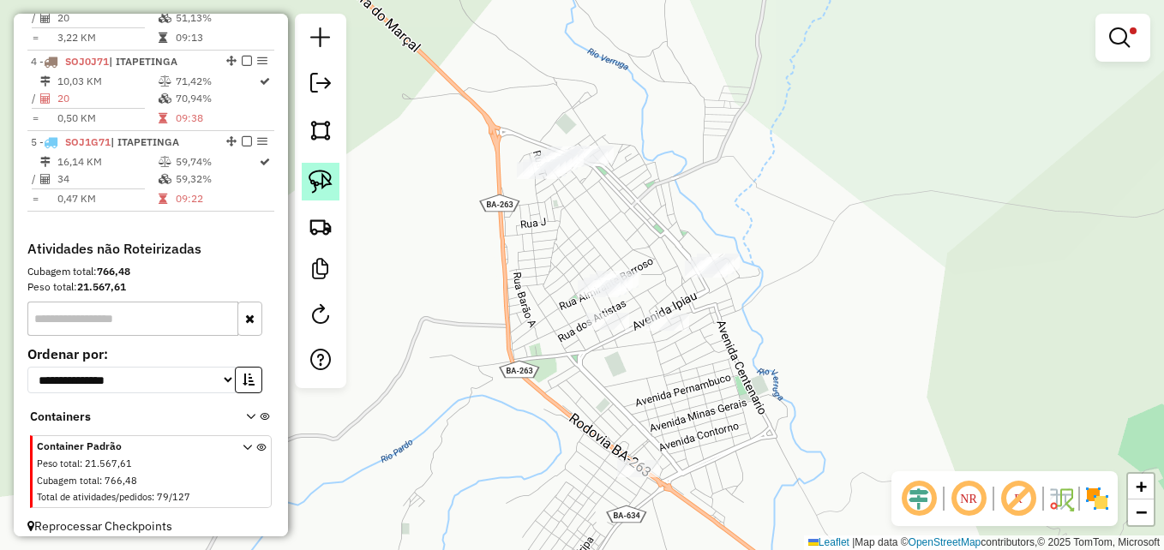
click at [316, 179] on img at bounding box center [321, 182] width 24 height 24
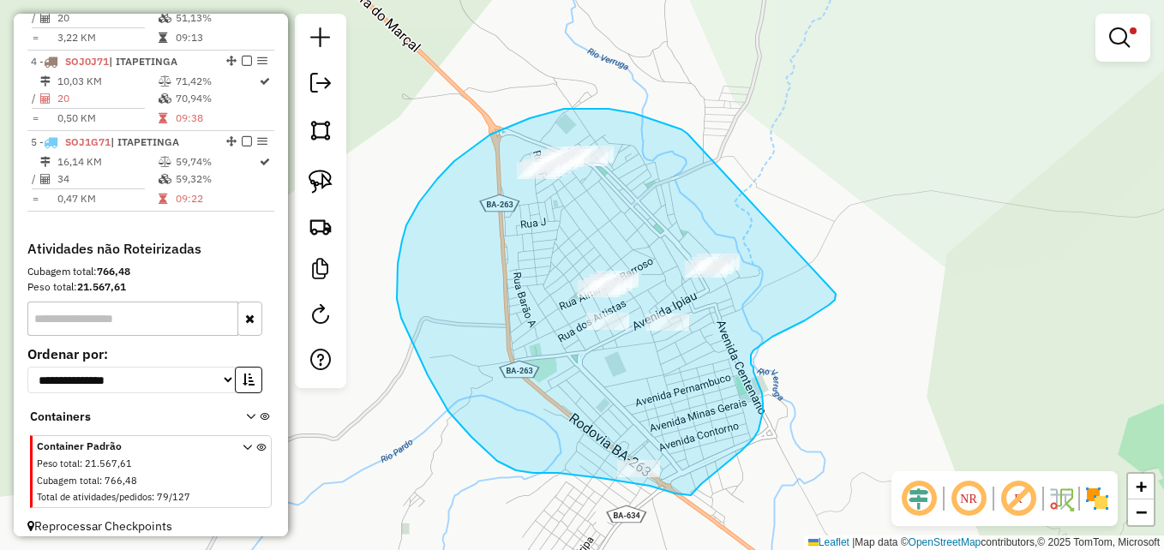
drag, startPoint x: 674, startPoint y: 128, endPoint x: 834, endPoint y: 280, distance: 221.4
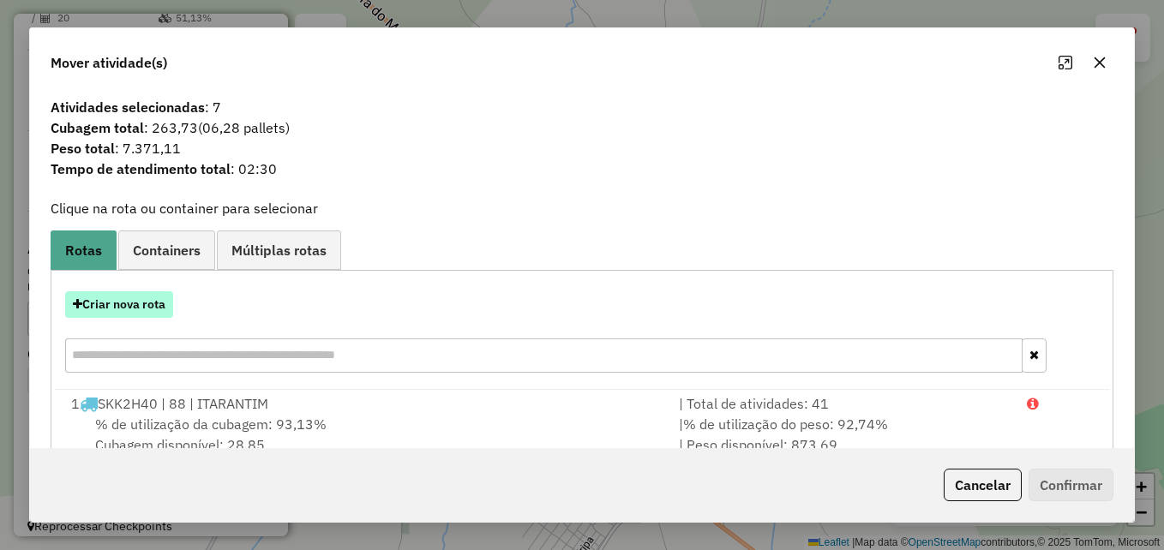
click at [123, 309] on button "Criar nova rota" at bounding box center [119, 305] width 108 height 27
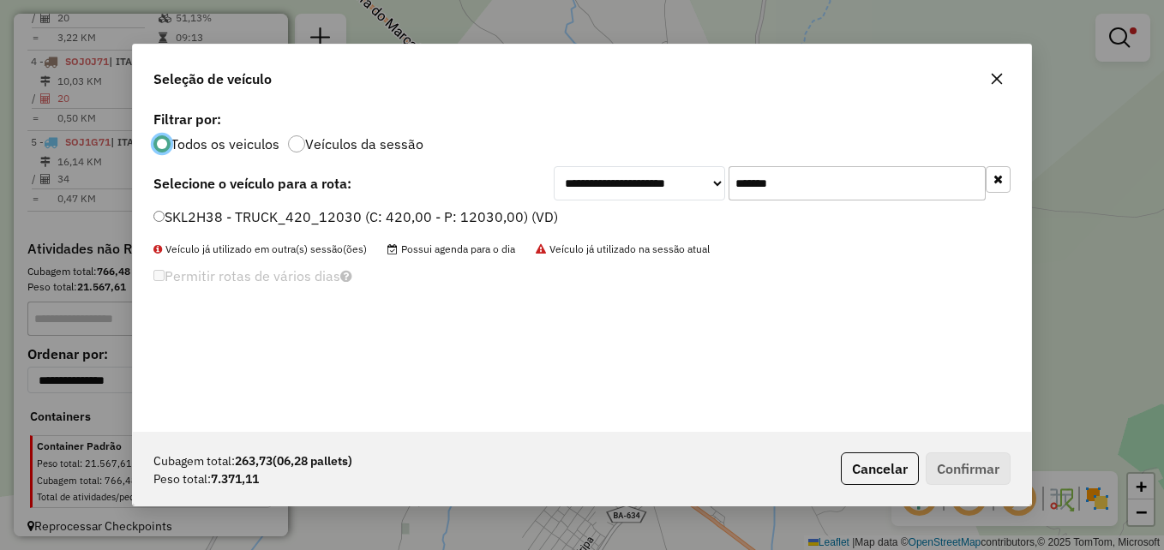
scroll to position [9, 5]
click at [809, 183] on input "*******" at bounding box center [857, 183] width 257 height 34
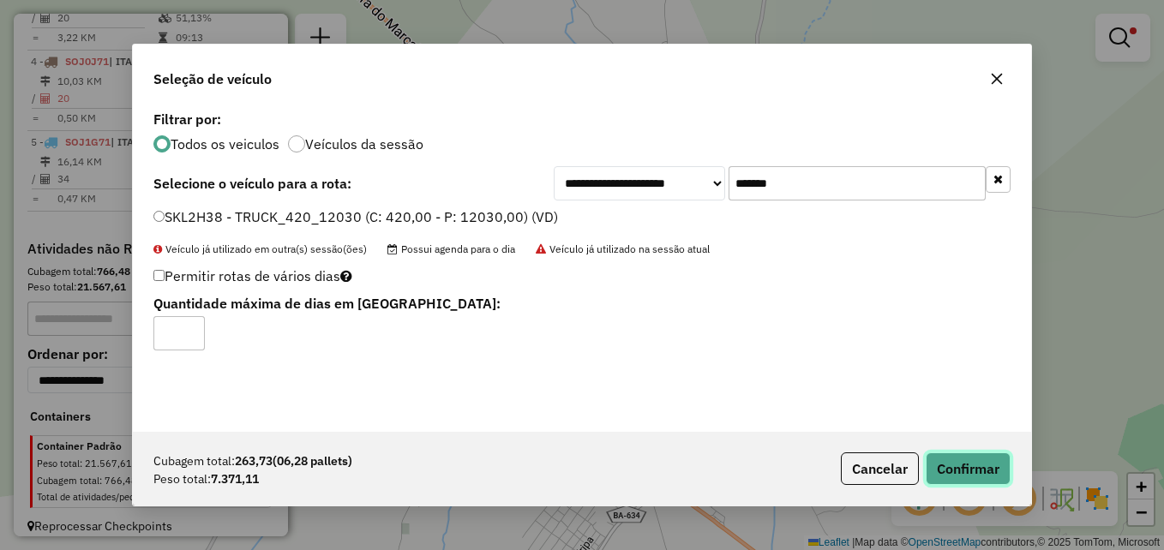
click at [953, 475] on button "Confirmar" at bounding box center [968, 469] width 85 height 33
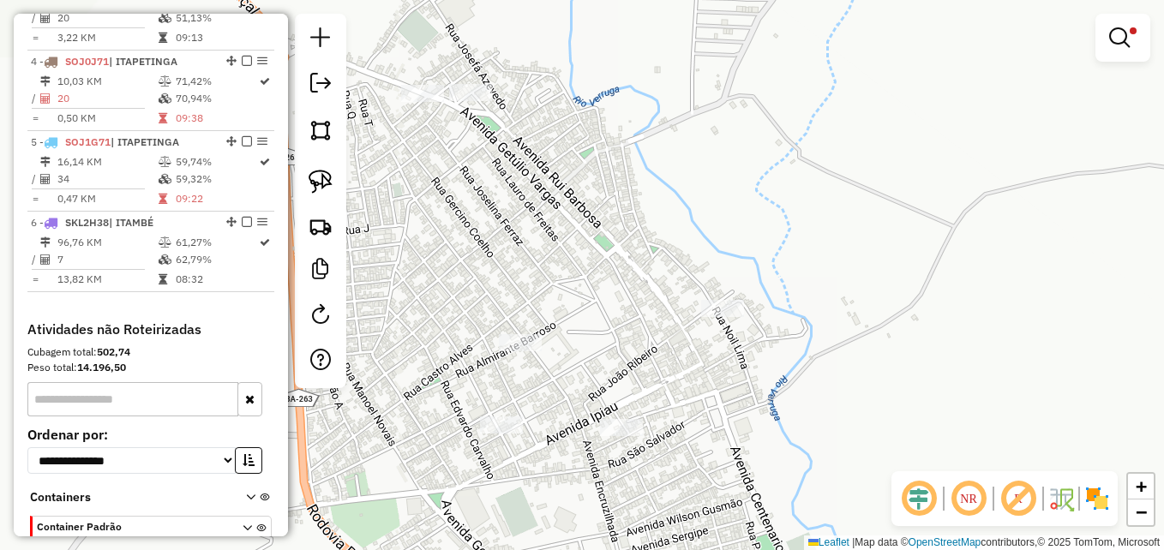
click at [599, 192] on div "Limpar filtros Janela de atendimento Grade de atendimento Capacidade Transporta…" at bounding box center [582, 275] width 1164 height 550
select select "**********"
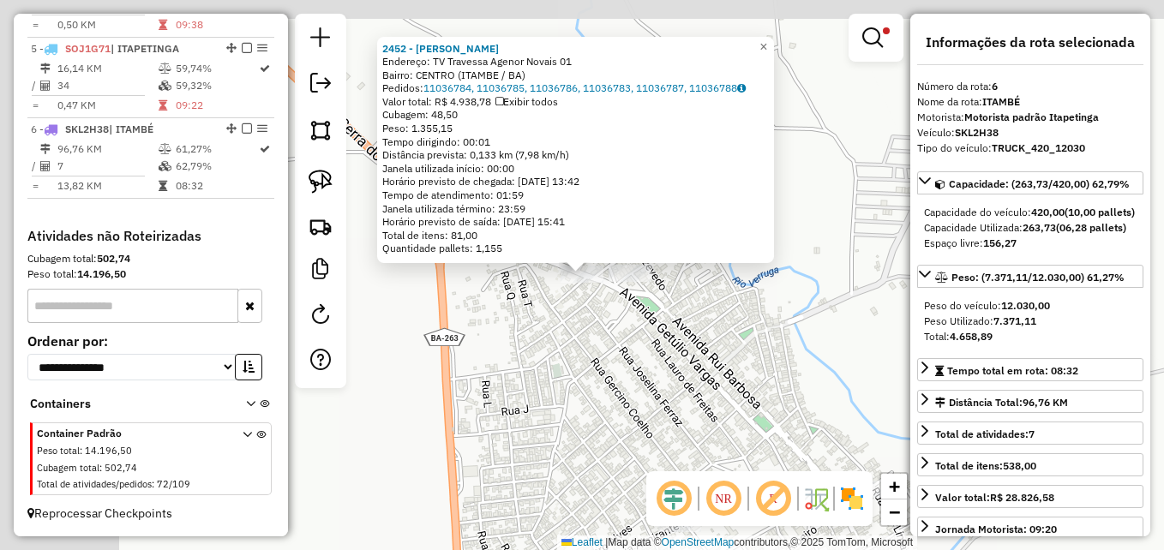
scroll to position [966, 0]
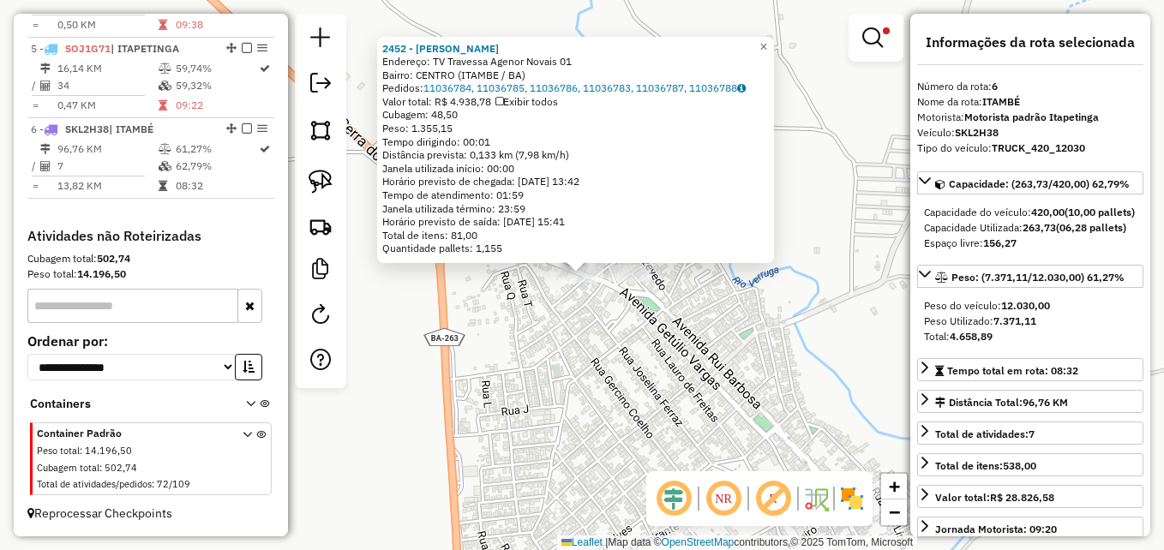
click at [525, 312] on div "2452 - ALMIR VIEIRA MELO Endereço: TV Travessa Agenor Novais 01 Bairro: CENTRO …" at bounding box center [582, 275] width 1164 height 550
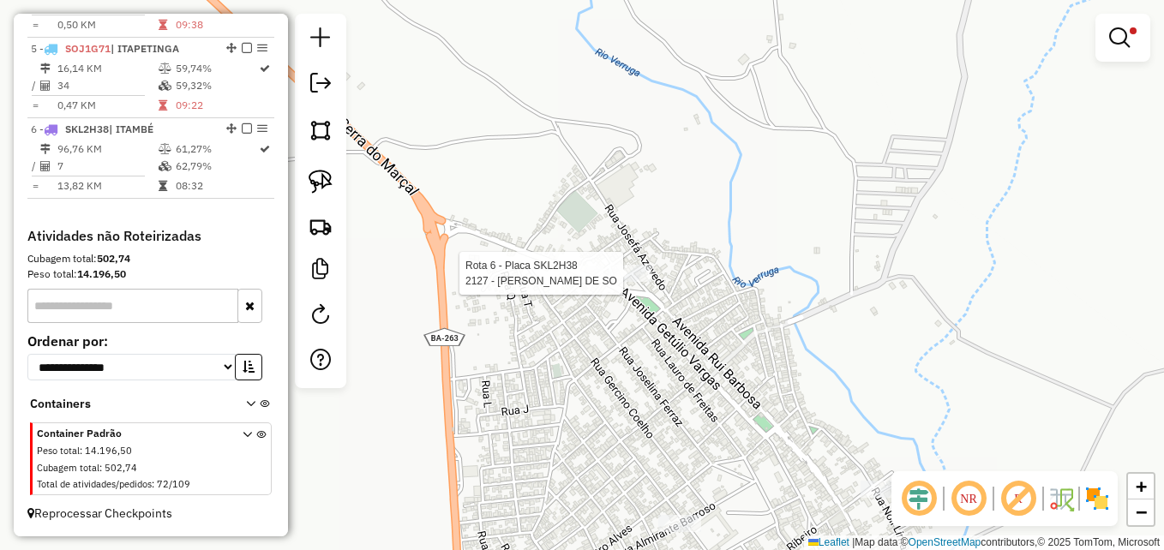
select select "**********"
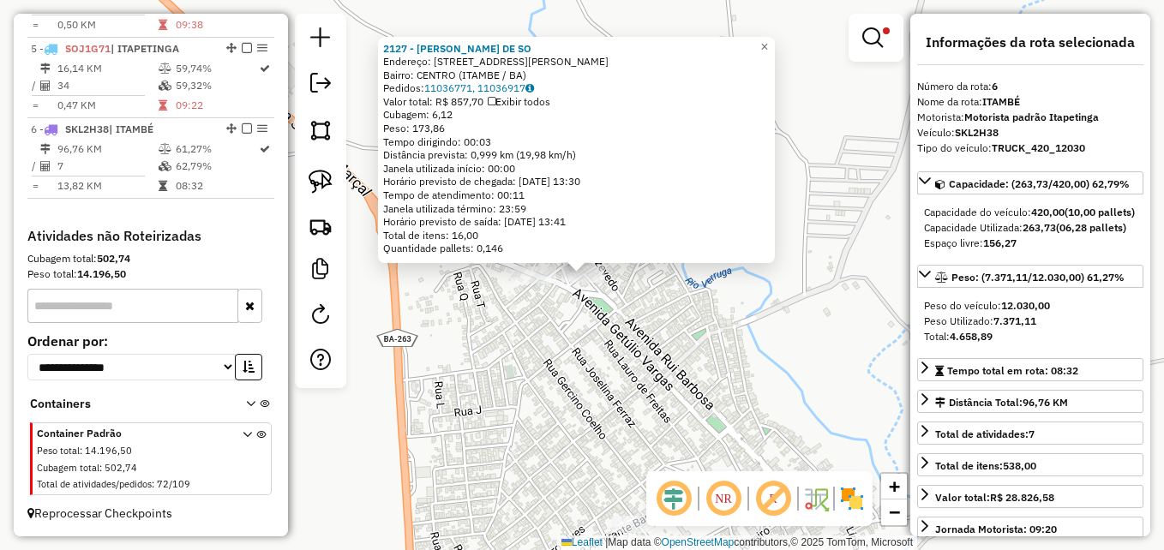
click at [643, 349] on div "2127 - MAURICIO ALVES DE SO Endereço: R Alfredo Pires 142 Bairro: CENTRO (ITAMB…" at bounding box center [582, 275] width 1164 height 550
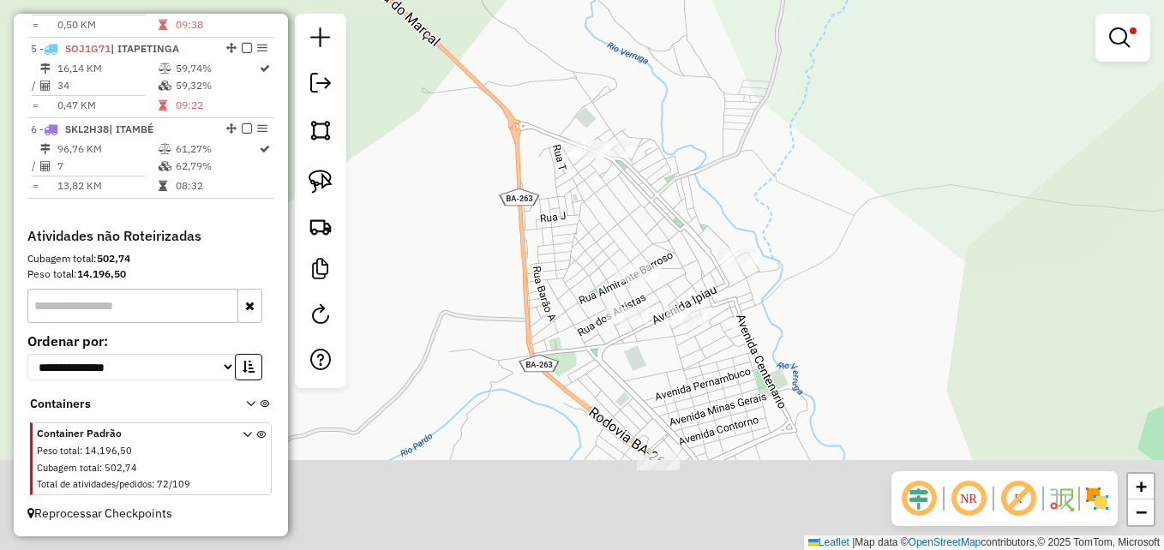
drag, startPoint x: 699, startPoint y: 354, endPoint x: 664, endPoint y: 159, distance: 198.6
click at [664, 166] on div "Limpar filtros Janela de atendimento Grade de atendimento Capacidade Transporta…" at bounding box center [582, 275] width 1164 height 550
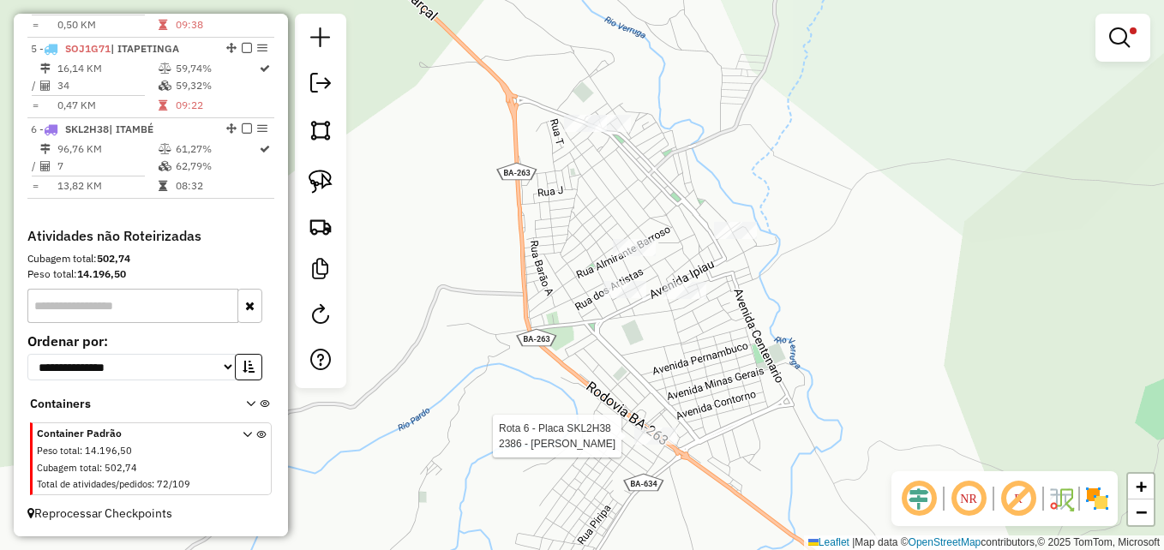
select select "**********"
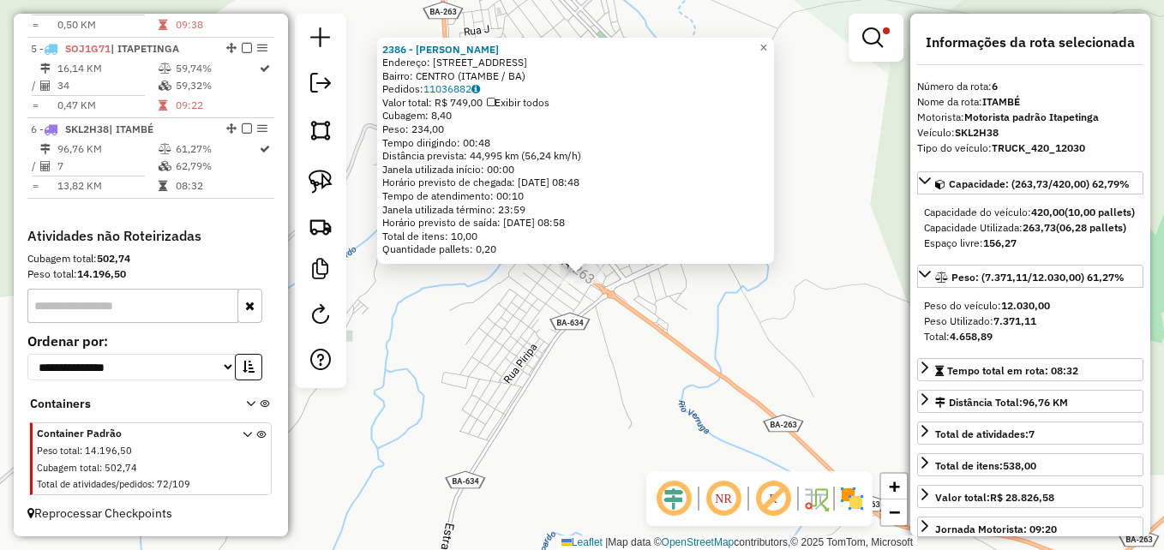
click at [596, 382] on div "2386 - NEIDE PEREIRA DA SIL Endereço: AV AVENIDA ITAPETINGA 10 Bairro: CENTRO (…" at bounding box center [582, 275] width 1164 height 550
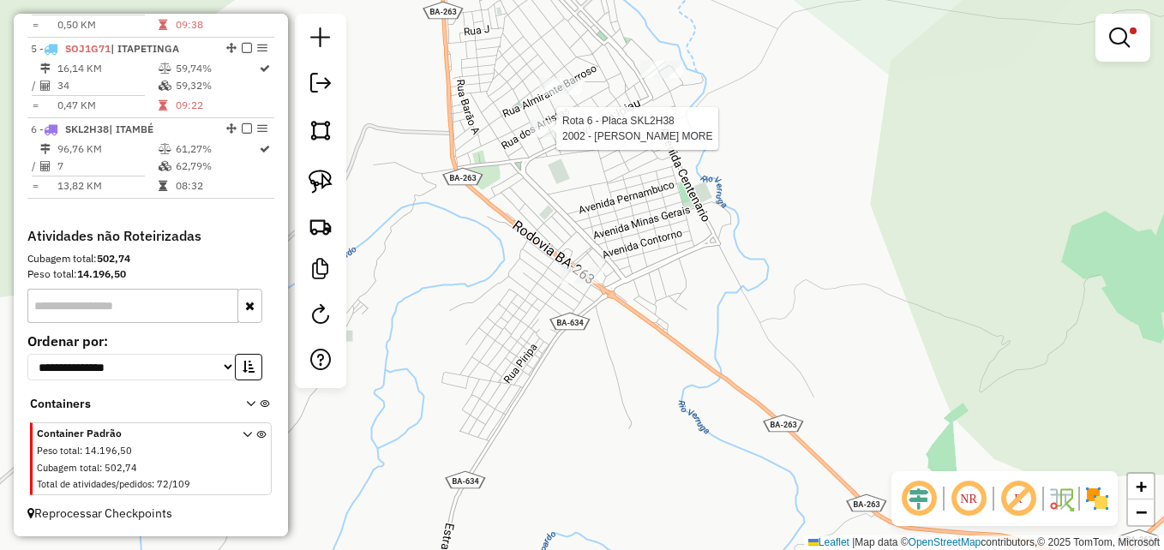
select select "**********"
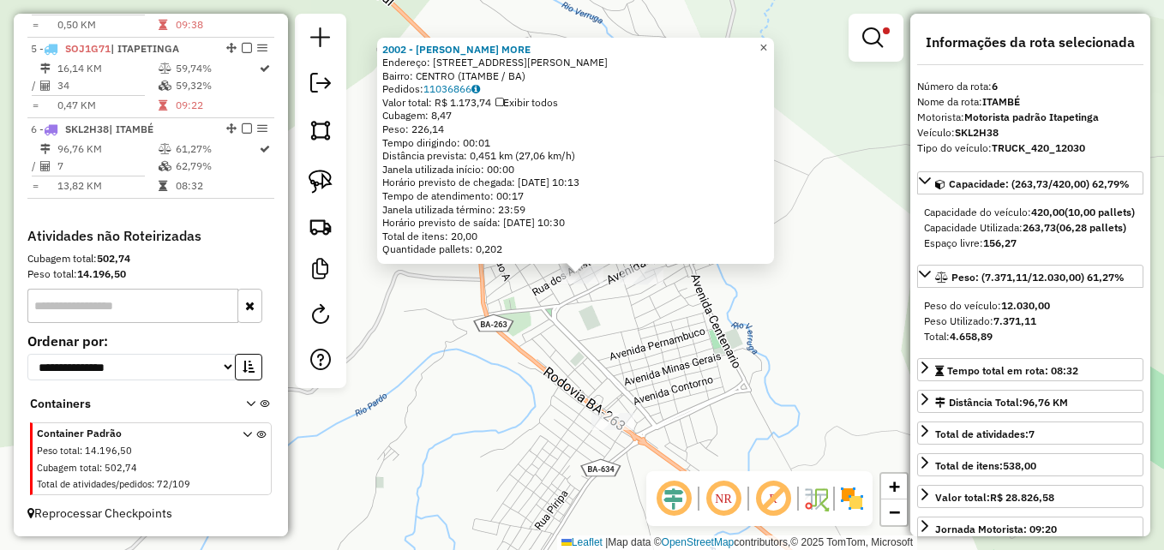
click at [767, 44] on span "×" at bounding box center [764, 47] width 8 height 15
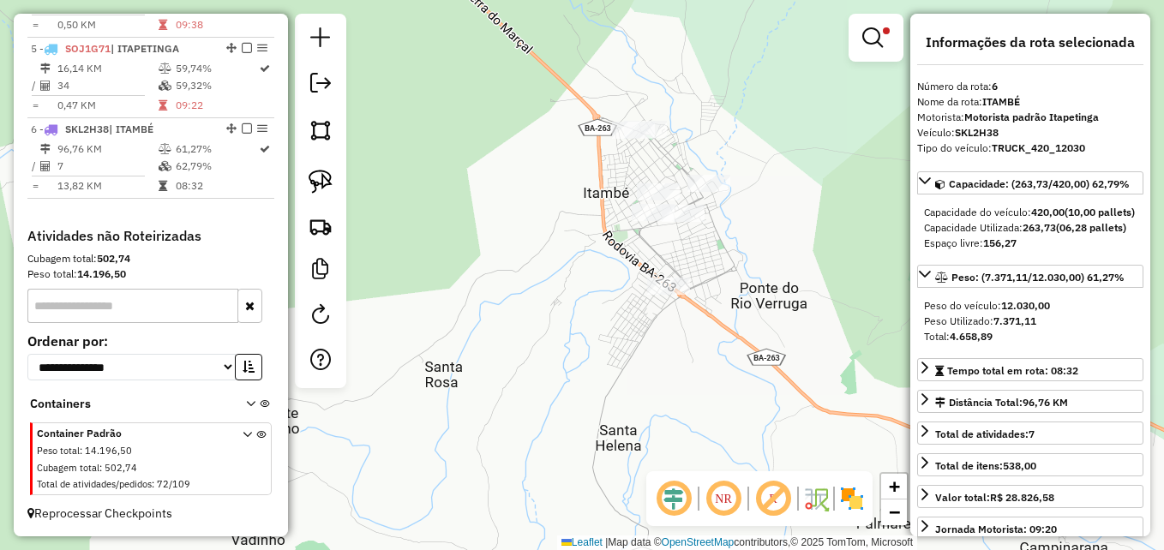
drag, startPoint x: 532, startPoint y: 184, endPoint x: 516, endPoint y: 254, distance: 71.3
click at [516, 254] on div "Limpar filtros Janela de atendimento Grade de atendimento Capacidade Transporta…" at bounding box center [582, 275] width 1164 height 550
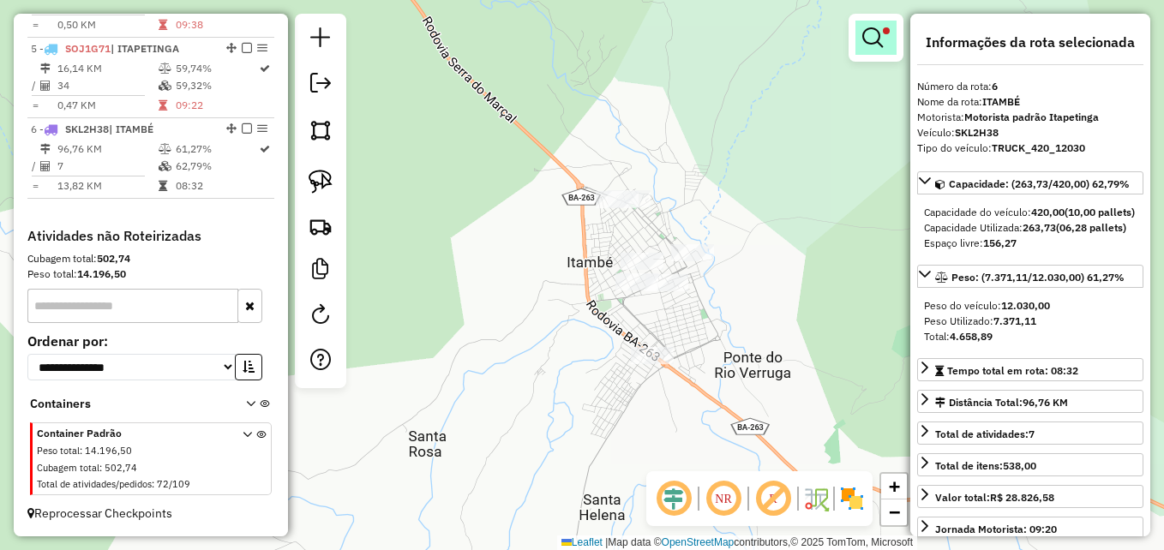
click at [881, 33] on em at bounding box center [873, 37] width 21 height 21
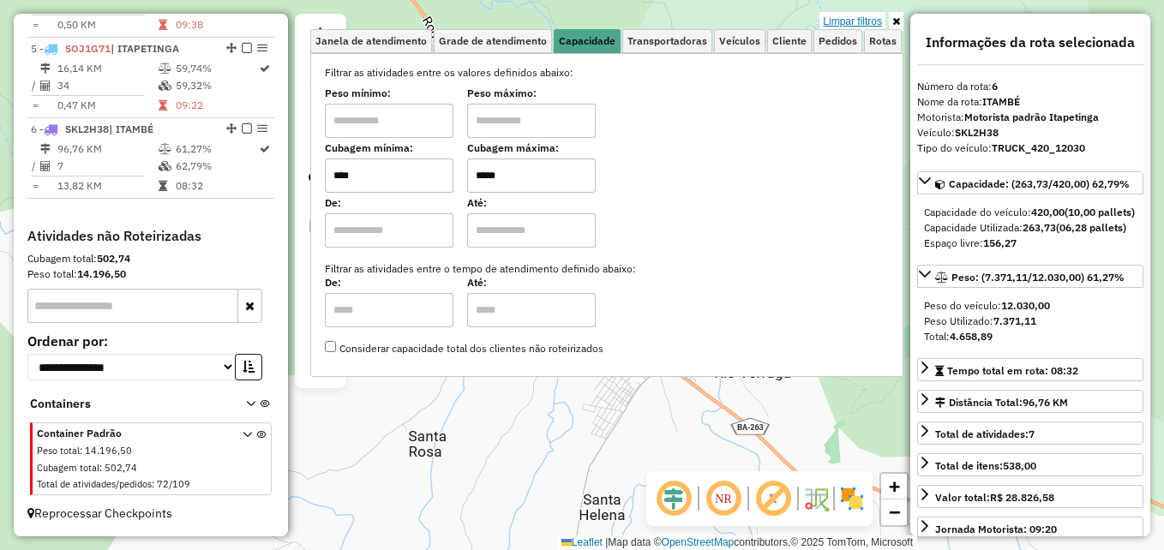
click at [862, 16] on link "Limpar filtros" at bounding box center [853, 21] width 66 height 19
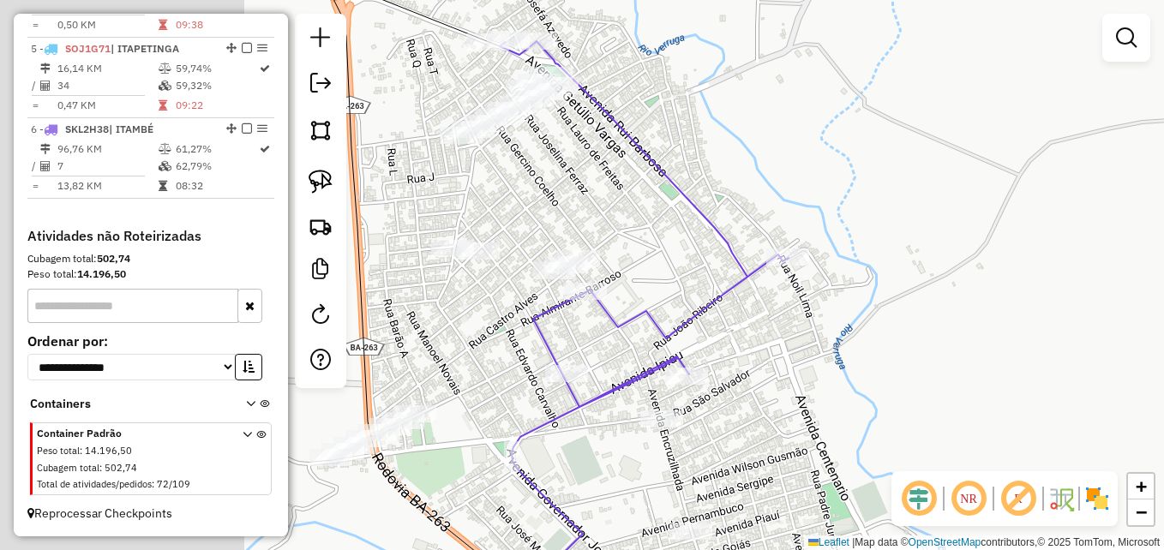
drag, startPoint x: 669, startPoint y: 189, endPoint x: 977, endPoint y: 148, distance: 310.6
click at [993, 147] on div "Janela de atendimento Grade de atendimento Capacidade Transportadoras Veículos …" at bounding box center [582, 275] width 1164 height 550
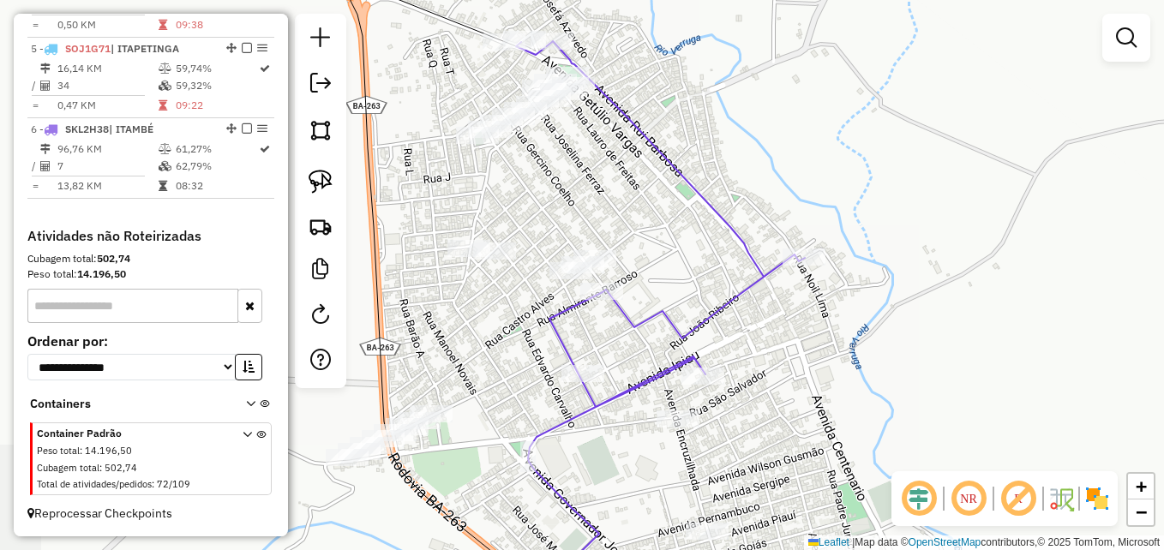
drag, startPoint x: 780, startPoint y: 104, endPoint x: 797, endPoint y: 130, distance: 31.6
click at [801, 132] on div "Janela de atendimento Grade de atendimento Capacidade Transportadoras Veículos …" at bounding box center [582, 275] width 1164 height 550
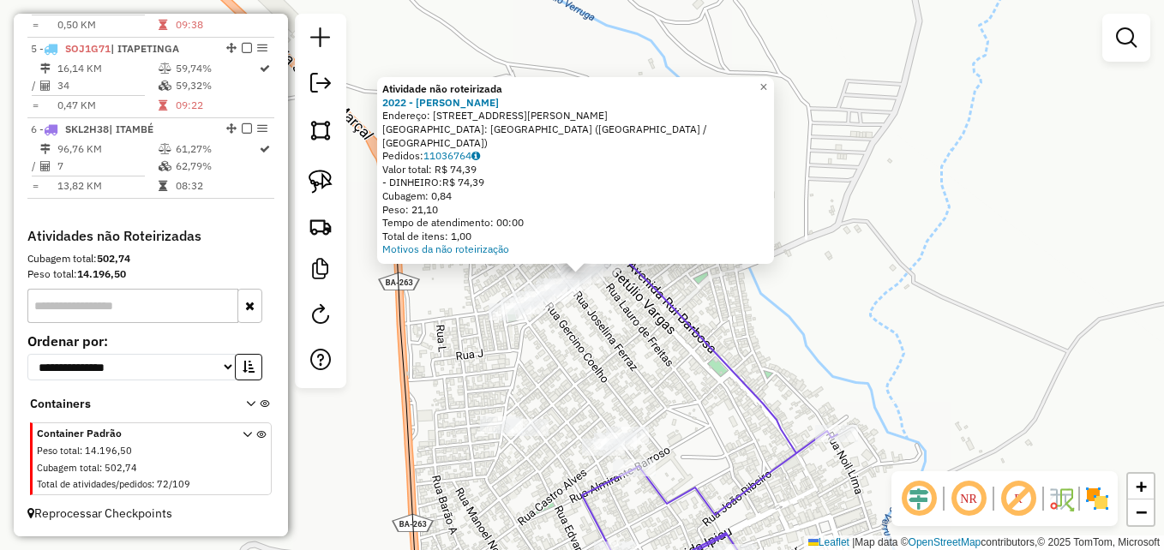
click at [743, 286] on div "Atividade não roteirizada 2022 - SEBASTIAO SANTOS SIL Endereço: AV PRESIDENTE V…" at bounding box center [582, 275] width 1164 height 550
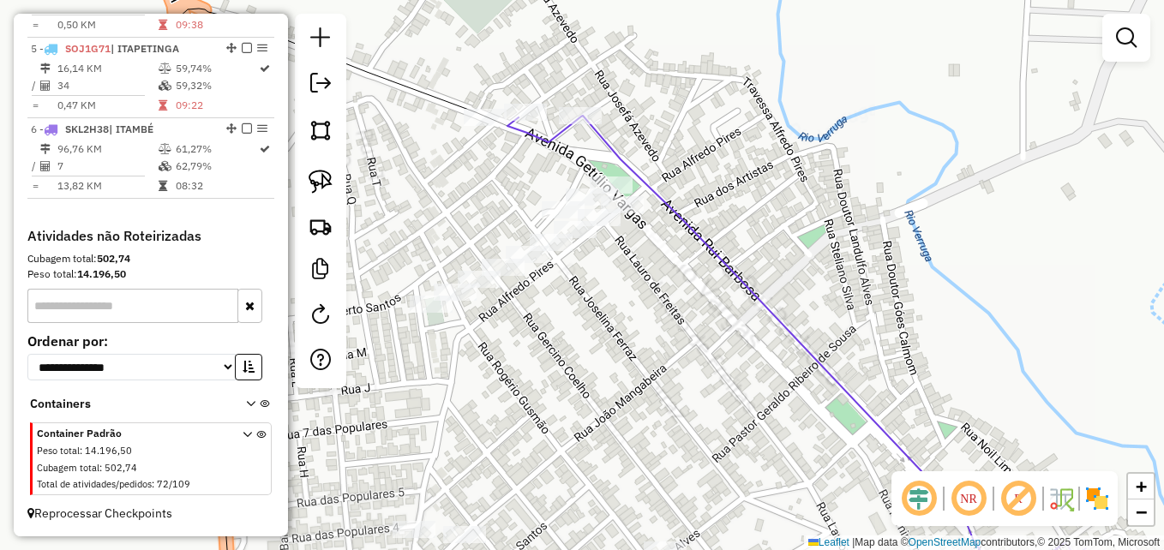
drag, startPoint x: 688, startPoint y: 281, endPoint x: 914, endPoint y: 200, distance: 240.6
click at [969, 205] on div "Janela de atendimento Grade de atendimento Capacidade Transportadoras Veículos …" at bounding box center [582, 275] width 1164 height 550
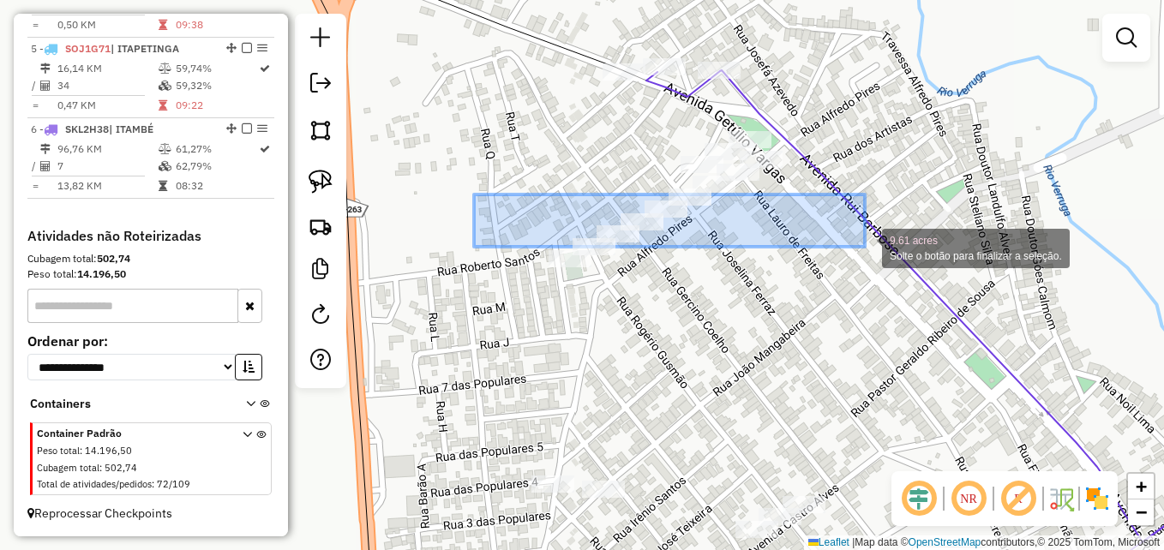
drag, startPoint x: 474, startPoint y: 195, endPoint x: 898, endPoint y: 231, distance: 425.1
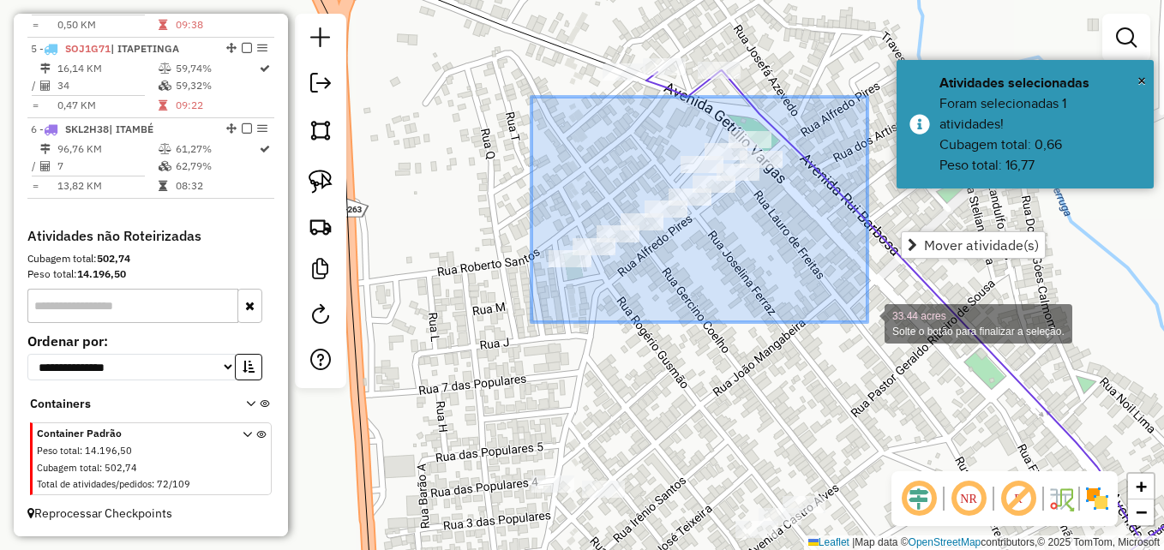
drag, startPoint x: 532, startPoint y: 97, endPoint x: 868, endPoint y: 322, distance: 404.8
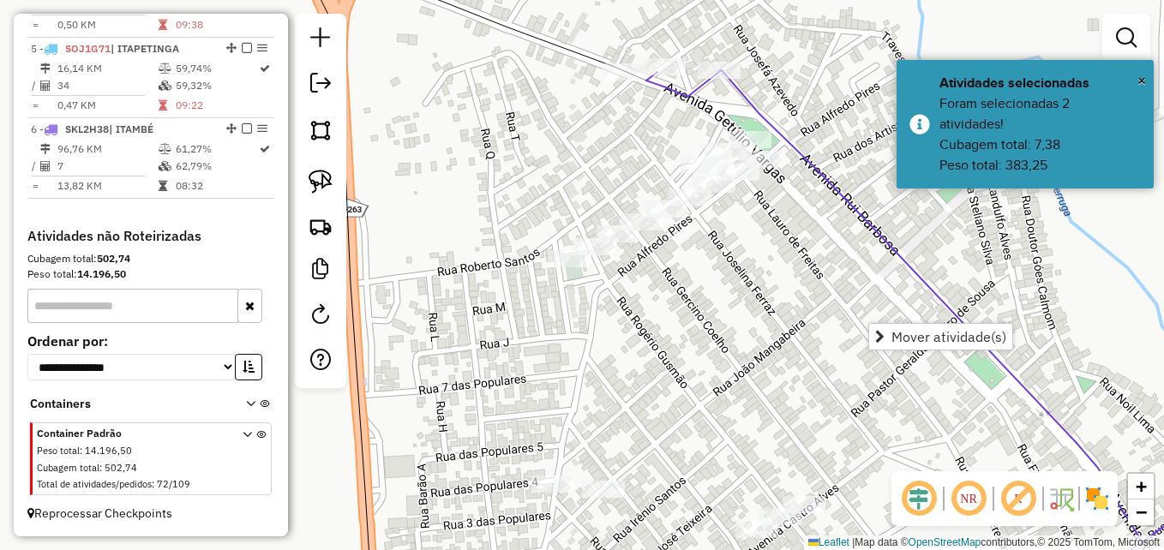
click at [847, 325] on div "Janela de atendimento Grade de atendimento Capacidade Transportadoras Veículos …" at bounding box center [582, 275] width 1164 height 550
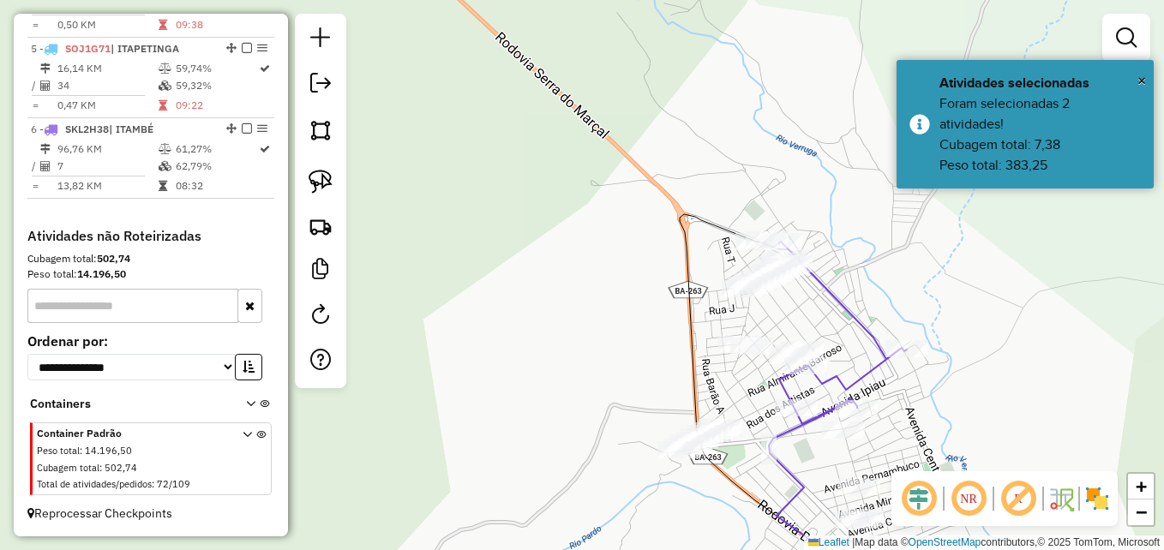
drag, startPoint x: 796, startPoint y: 335, endPoint x: 778, endPoint y: 277, distance: 61.0
click at [779, 280] on div "Janela de atendimento Grade de atendimento Capacidade Transportadoras Veículos …" at bounding box center [582, 275] width 1164 height 550
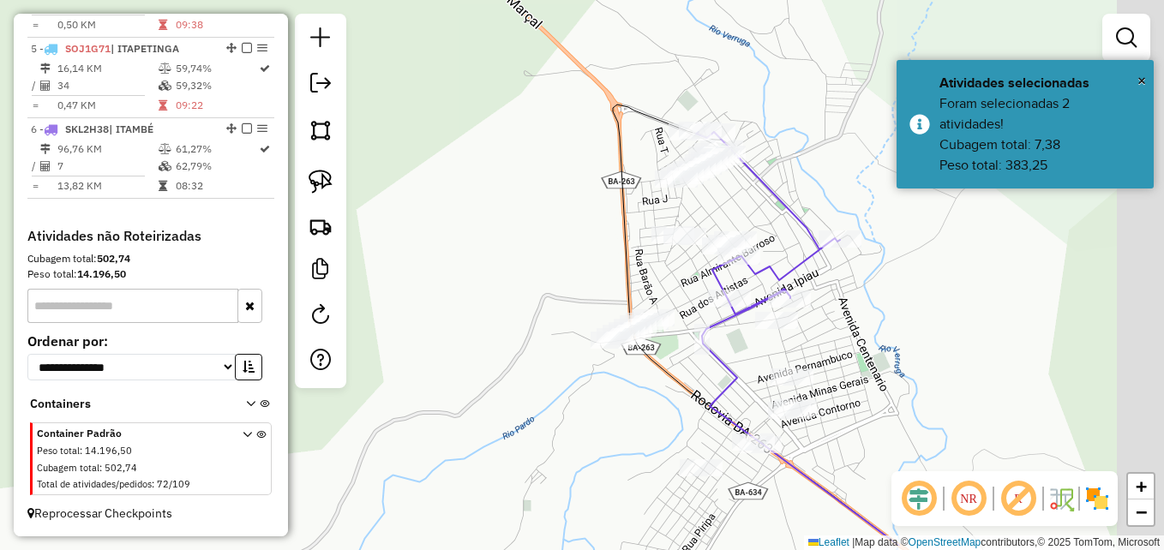
drag, startPoint x: 635, startPoint y: 329, endPoint x: 607, endPoint y: 232, distance: 100.9
click at [575, 240] on div "Janela de atendimento Grade de atendimento Capacidade Transportadoras Veículos …" at bounding box center [582, 275] width 1164 height 550
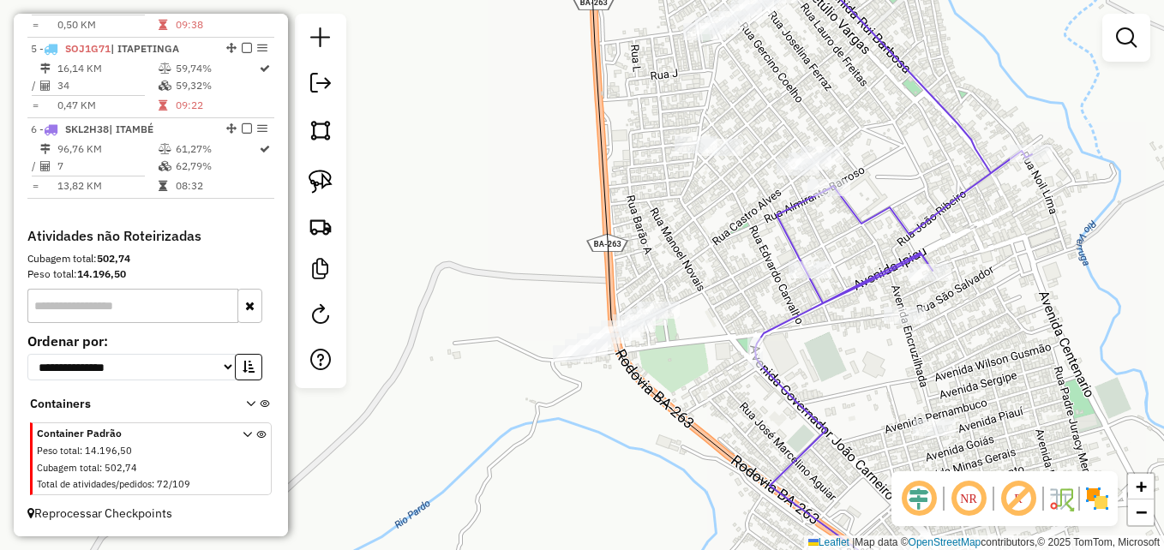
drag, startPoint x: 632, startPoint y: 236, endPoint x: 672, endPoint y: 226, distance: 41.4
click at [675, 227] on div "Janela de atendimento Grade de atendimento Capacidade Transportadoras Veículos …" at bounding box center [582, 275] width 1164 height 550
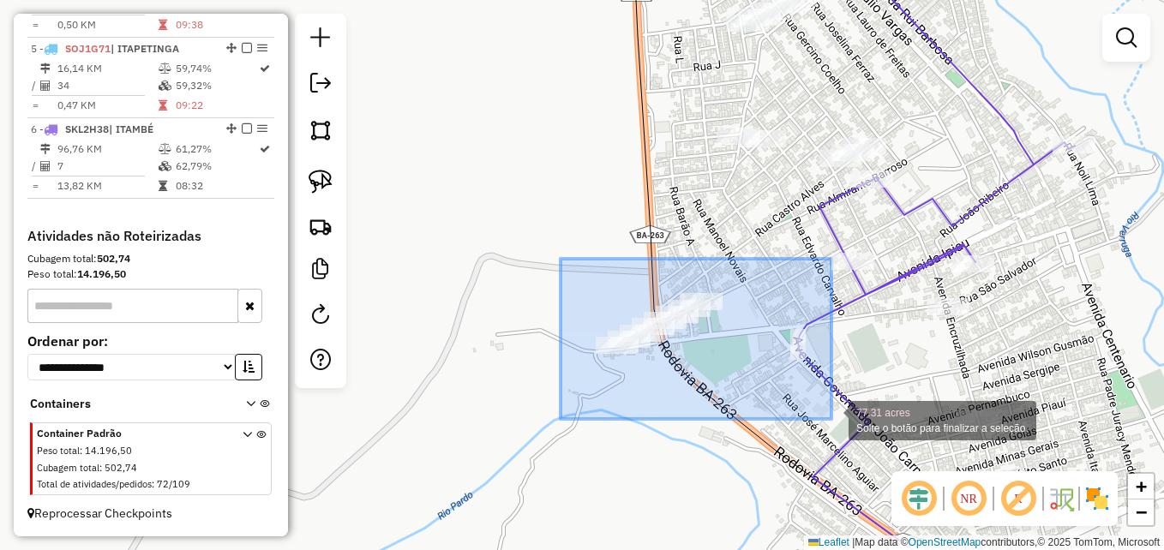
drag, startPoint x: 561, startPoint y: 259, endPoint x: 832, endPoint y: 419, distance: 314.8
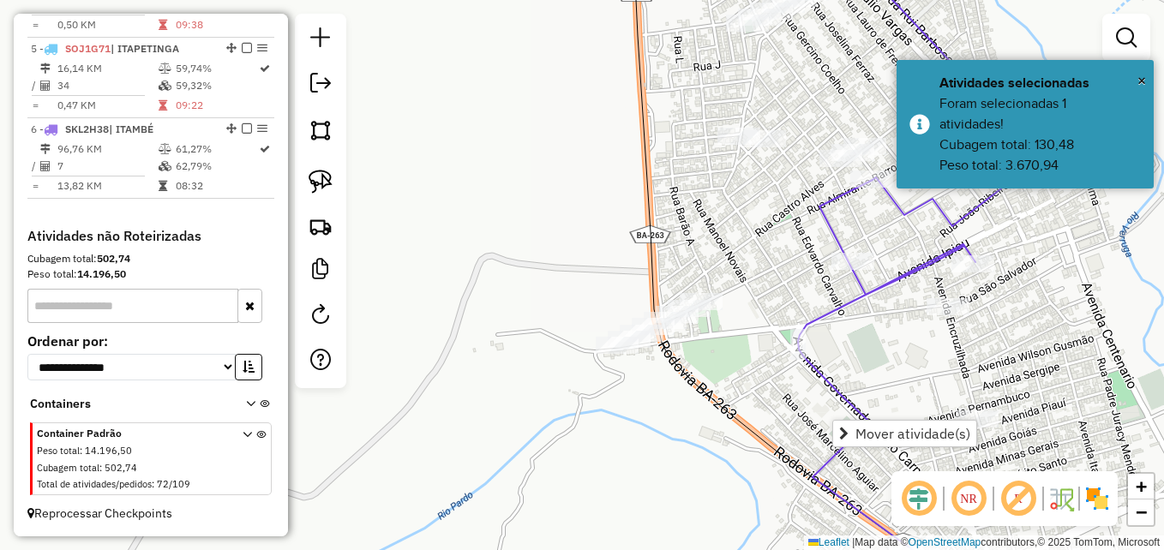
click at [585, 236] on div "Janela de atendimento Grade de atendimento Capacidade Transportadoras Veículos …" at bounding box center [582, 275] width 1164 height 550
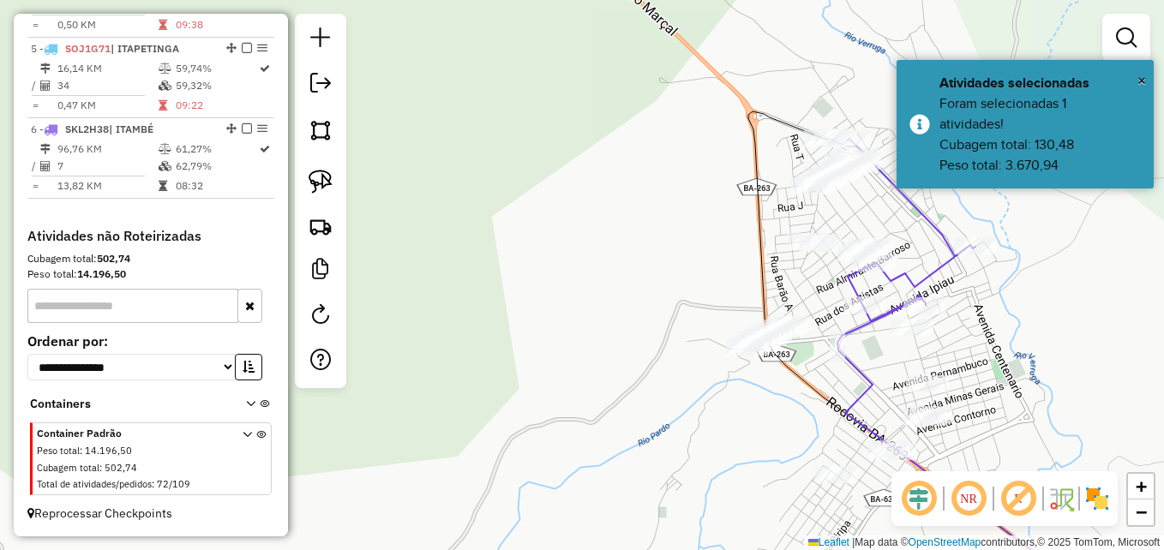
drag, startPoint x: 702, startPoint y: 212, endPoint x: 501, endPoint y: 198, distance: 202.0
click at [502, 199] on div "Janela de atendimento Grade de atendimento Capacidade Transportadoras Veículos …" at bounding box center [582, 275] width 1164 height 550
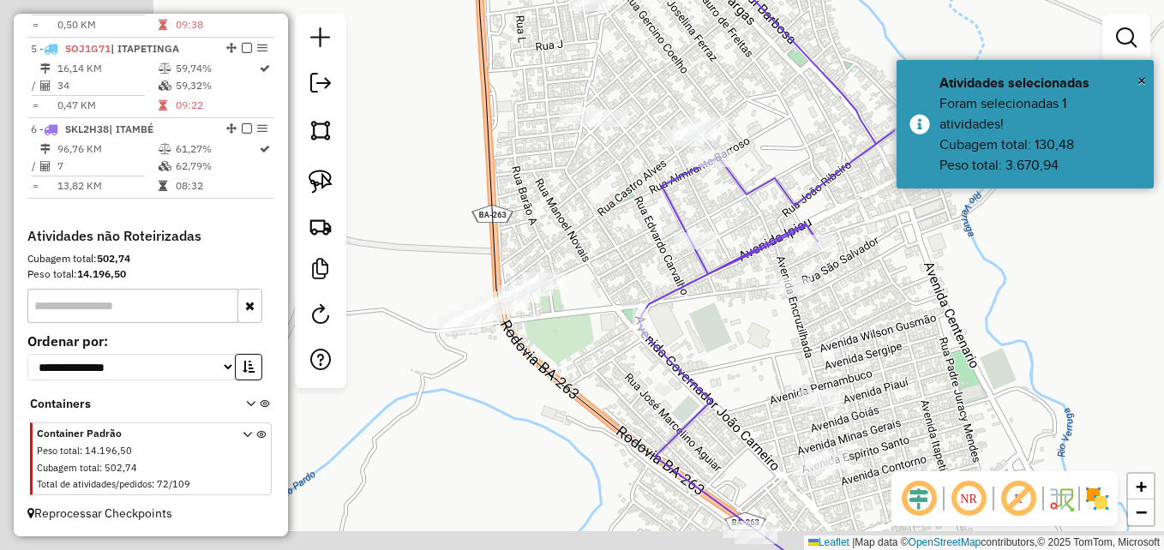
drag, startPoint x: 903, startPoint y: 262, endPoint x: 983, endPoint y: 250, distance: 80.5
click at [983, 250] on div "Janela de atendimento Grade de atendimento Capacidade Transportadoras Veículos …" at bounding box center [582, 275] width 1164 height 550
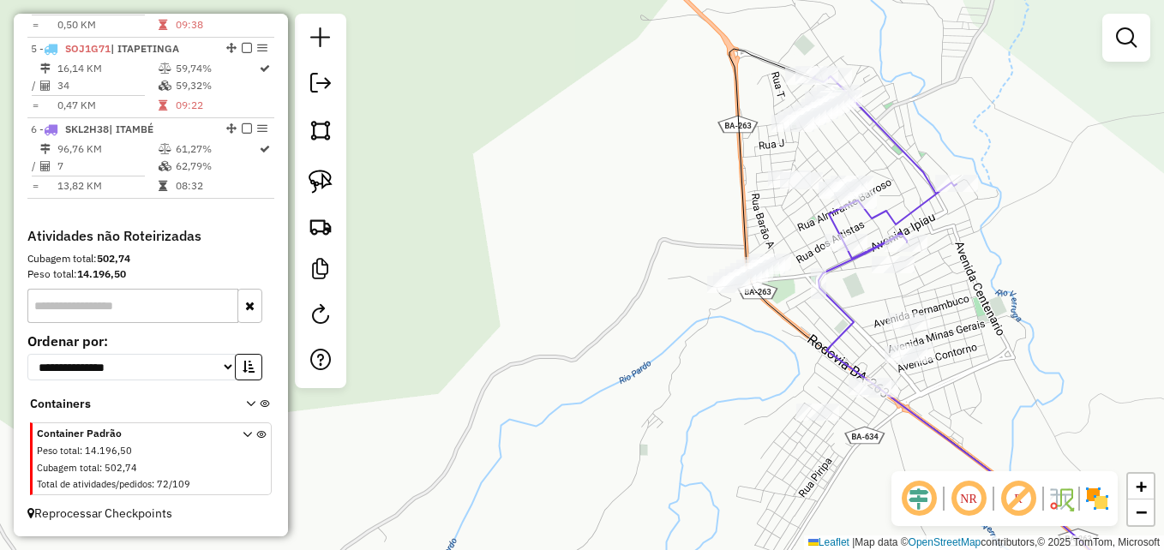
scroll to position [881, 0]
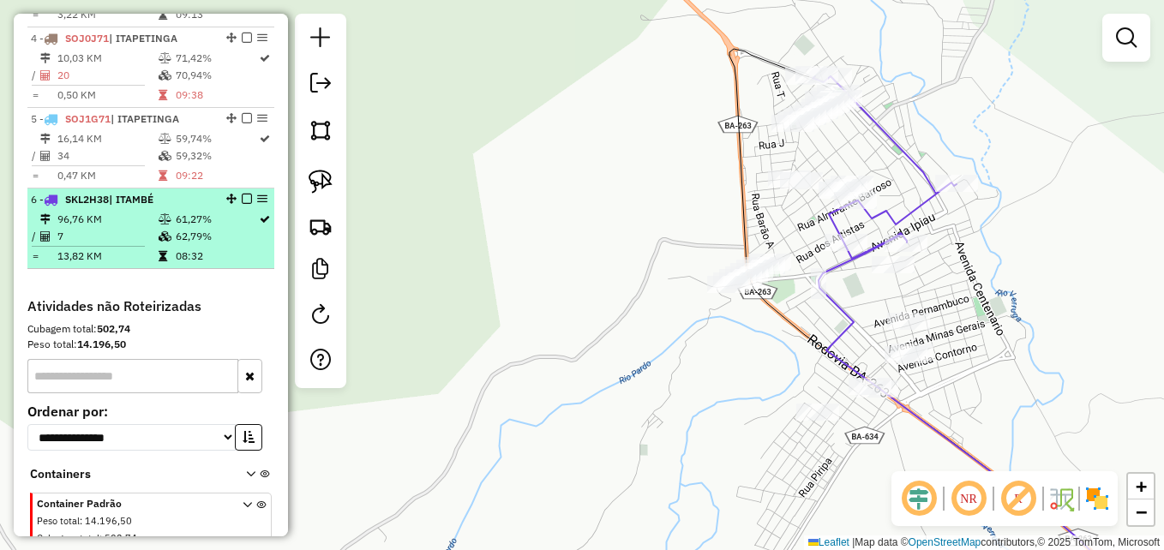
select select "**********"
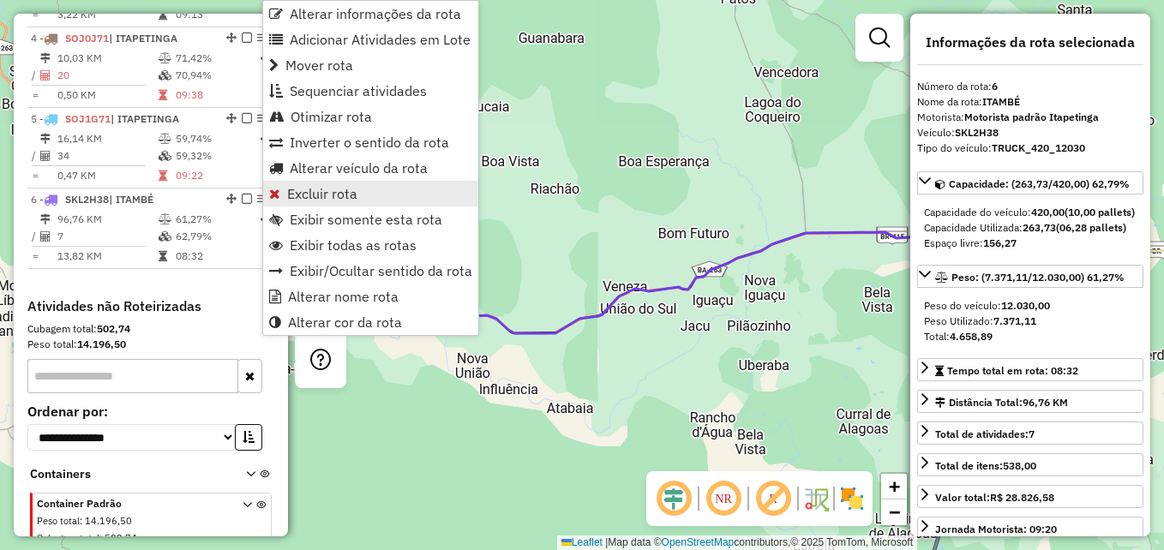
click at [320, 195] on span "Excluir rota" at bounding box center [322, 194] width 70 height 14
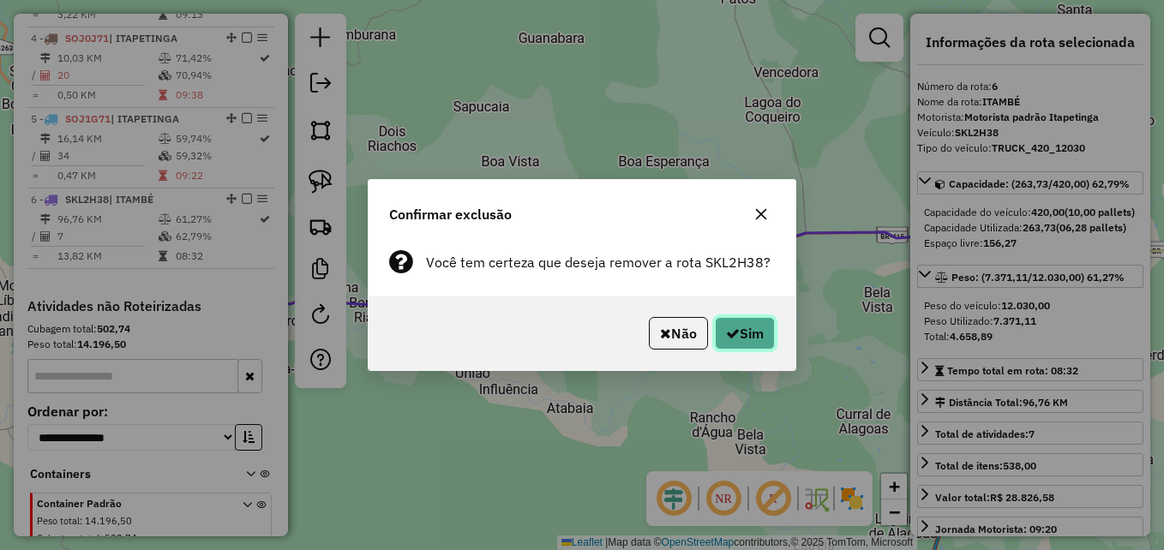
click at [750, 338] on button "Sim" at bounding box center [745, 333] width 60 height 33
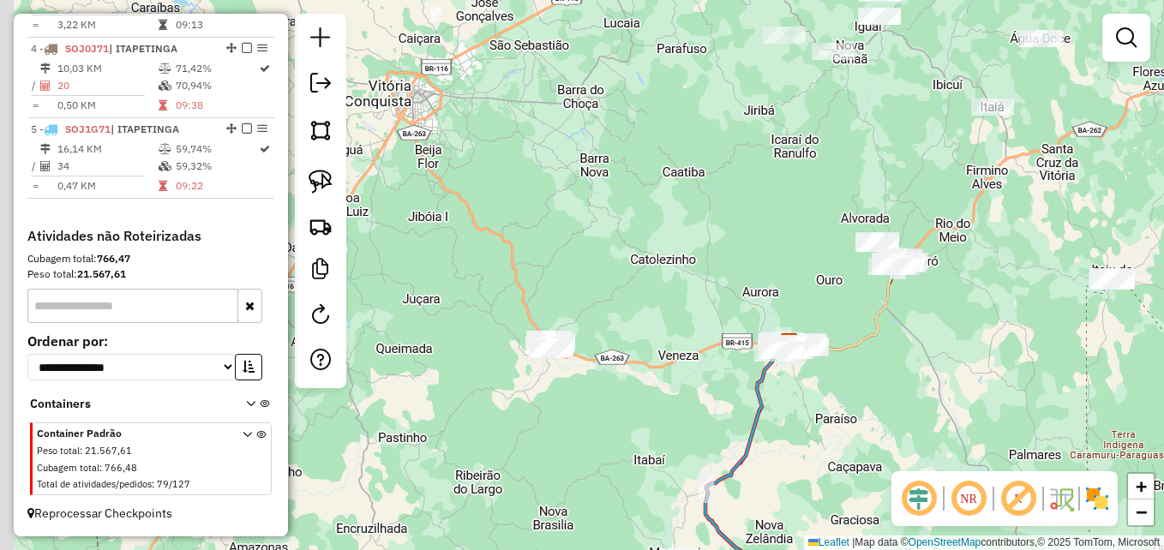
drag, startPoint x: 505, startPoint y: 180, endPoint x: 832, endPoint y: 270, distance: 338.9
click at [832, 270] on div "Janela de atendimento Grade de atendimento Capacidade Transportadoras Veículos …" at bounding box center [582, 275] width 1164 height 550
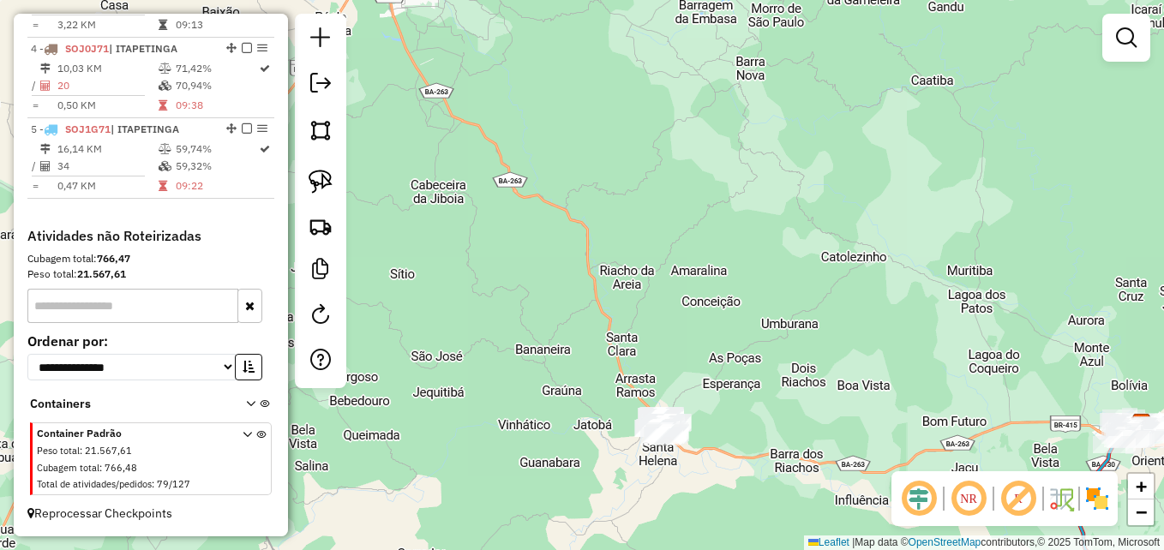
drag, startPoint x: 725, startPoint y: 345, endPoint x: 647, endPoint y: 163, distance: 197.5
click at [625, 169] on div "Janela de atendimento Grade de atendimento Capacidade Transportadoras Veículos …" at bounding box center [582, 275] width 1164 height 550
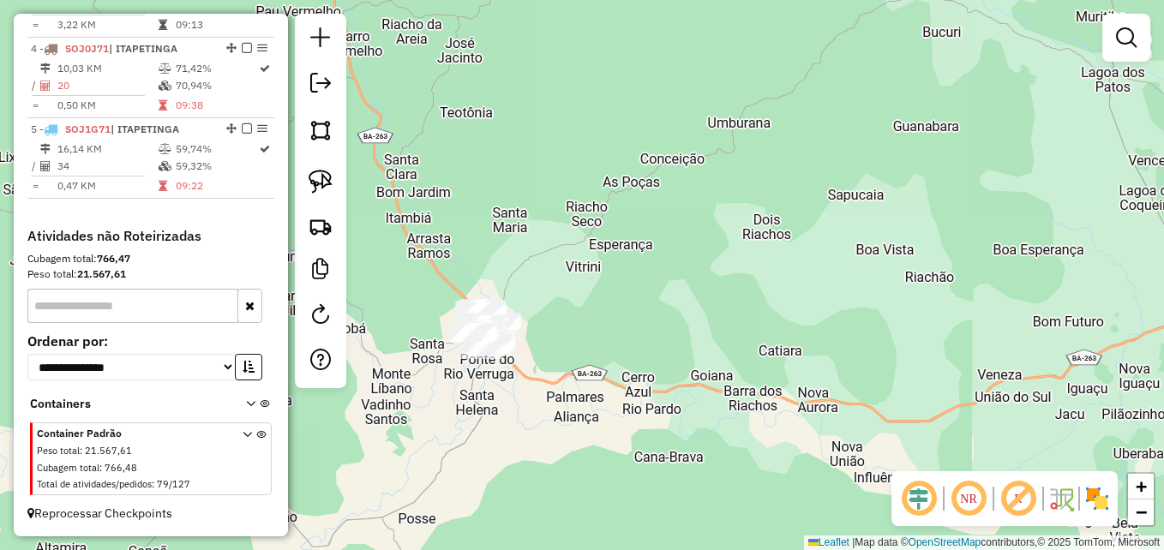
drag, startPoint x: 664, startPoint y: 201, endPoint x: 764, endPoint y: 216, distance: 101.5
click at [764, 217] on div "Janela de atendimento Grade de atendimento Capacidade Transportadoras Veículos …" at bounding box center [582, 275] width 1164 height 550
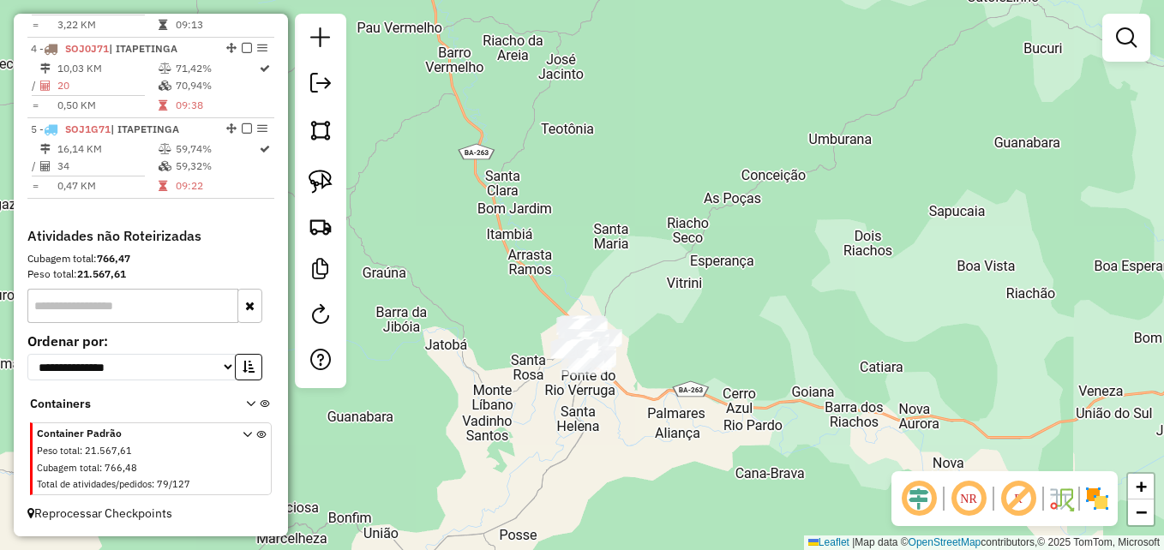
drag, startPoint x: 322, startPoint y: 182, endPoint x: 342, endPoint y: 187, distance: 20.4
click at [322, 181] on img at bounding box center [321, 182] width 24 height 24
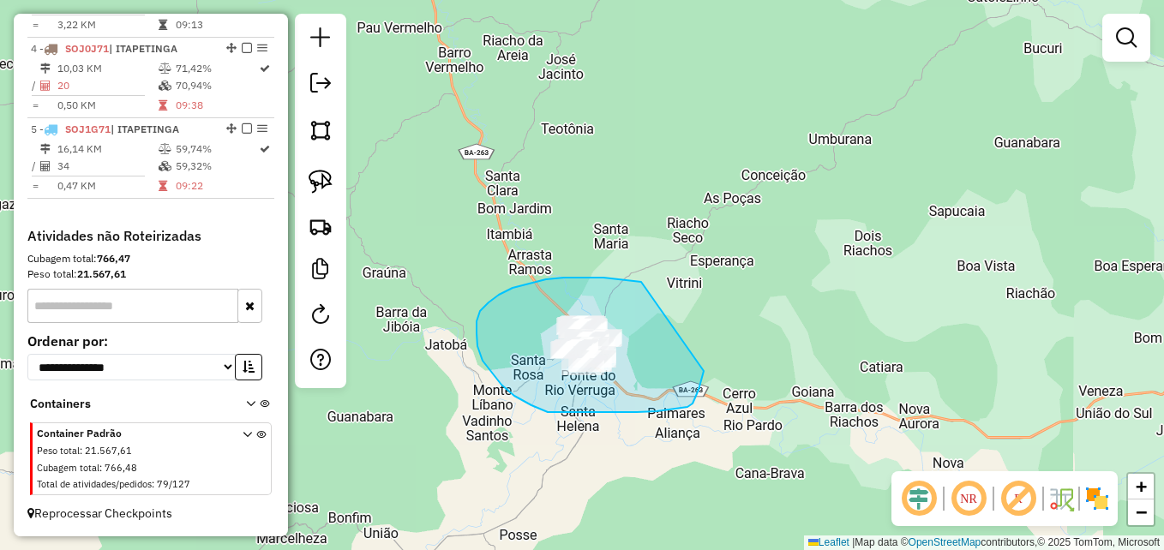
drag, startPoint x: 641, startPoint y: 282, endPoint x: 711, endPoint y: 336, distance: 88.0
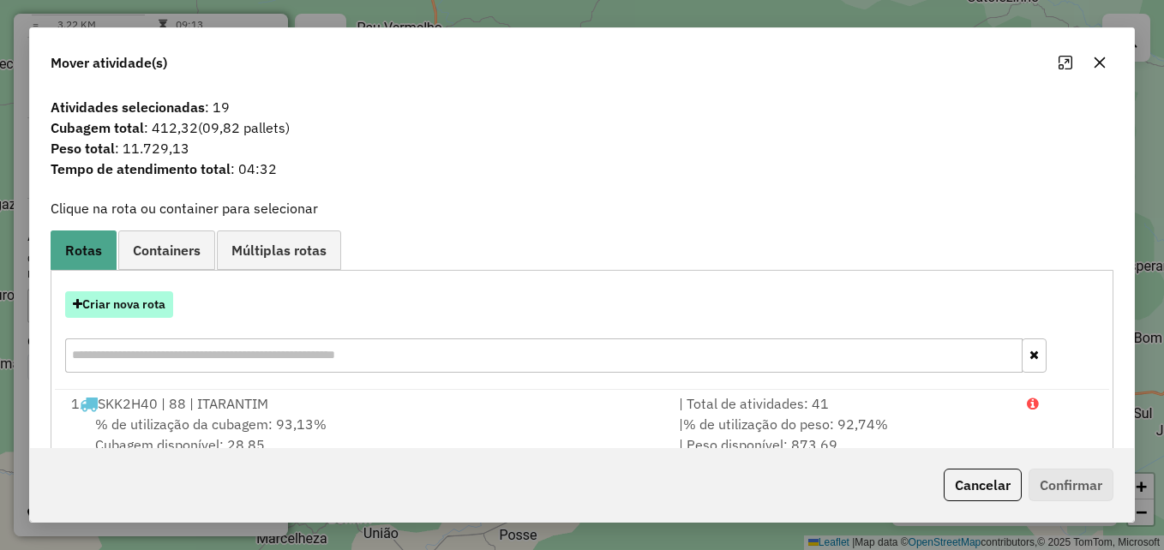
click at [120, 302] on button "Criar nova rota" at bounding box center [119, 305] width 108 height 27
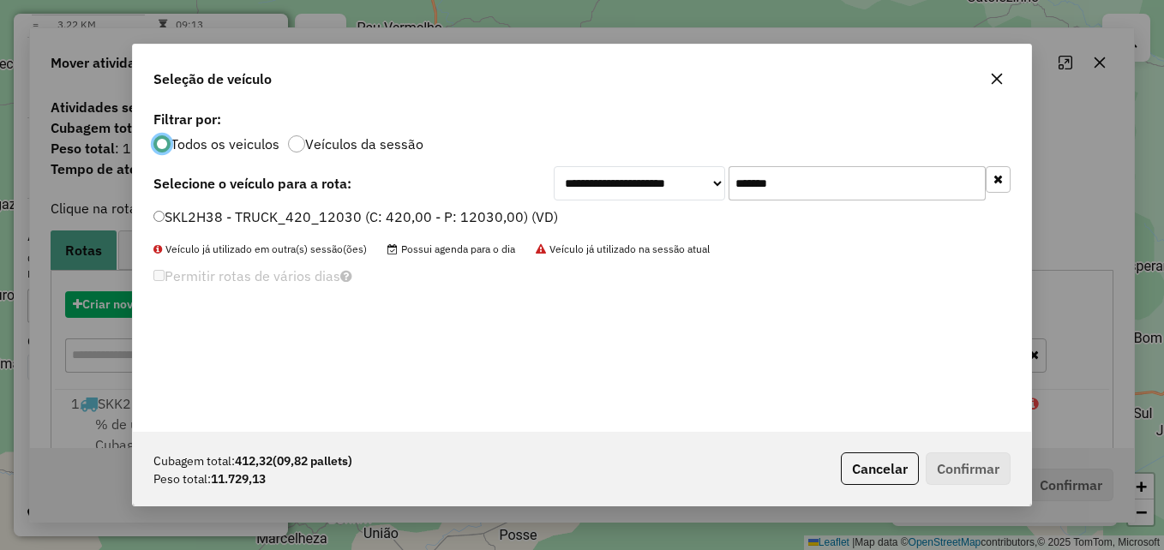
scroll to position [9, 5]
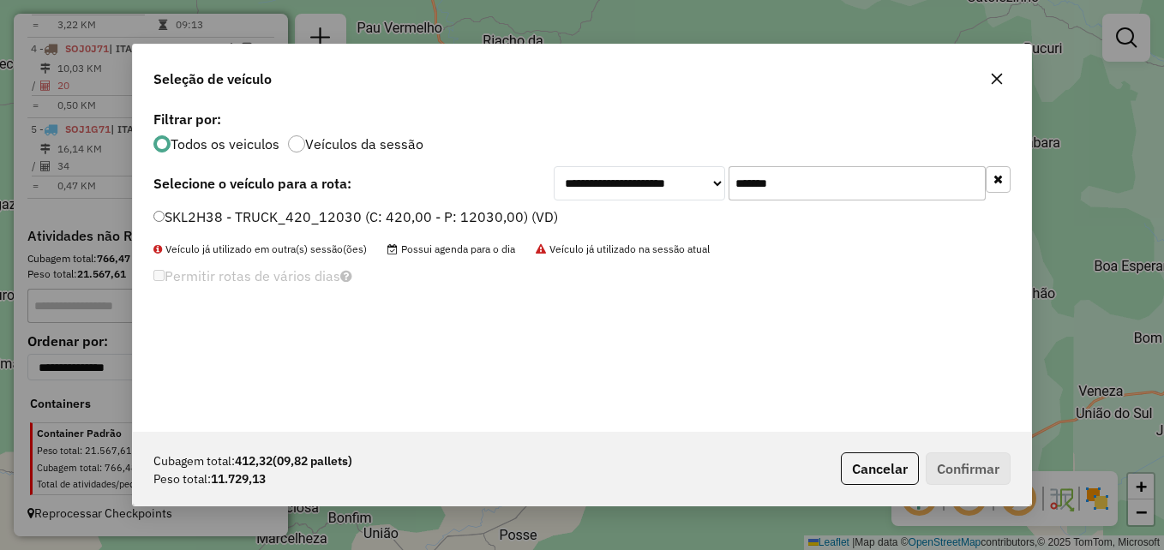
click at [841, 175] on input "*******" at bounding box center [857, 183] width 257 height 34
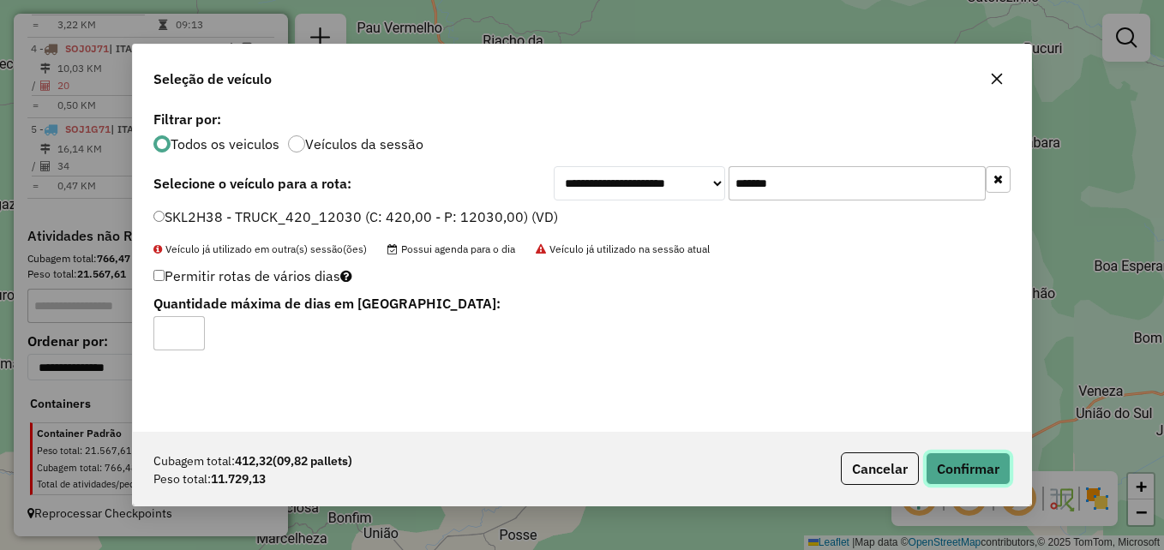
click at [957, 478] on button "Confirmar" at bounding box center [968, 469] width 85 height 33
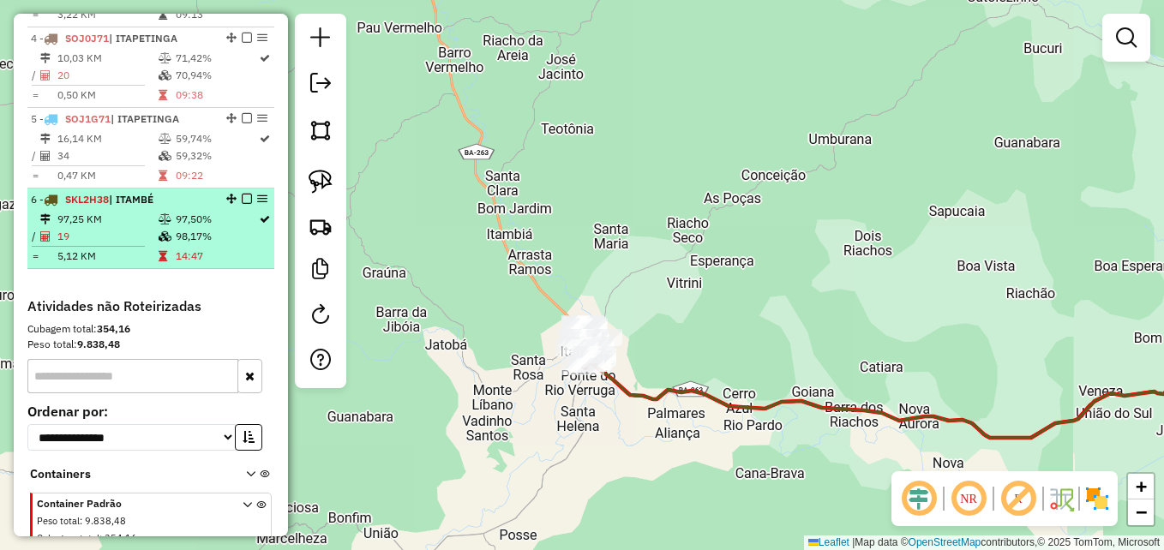
select select "**********"
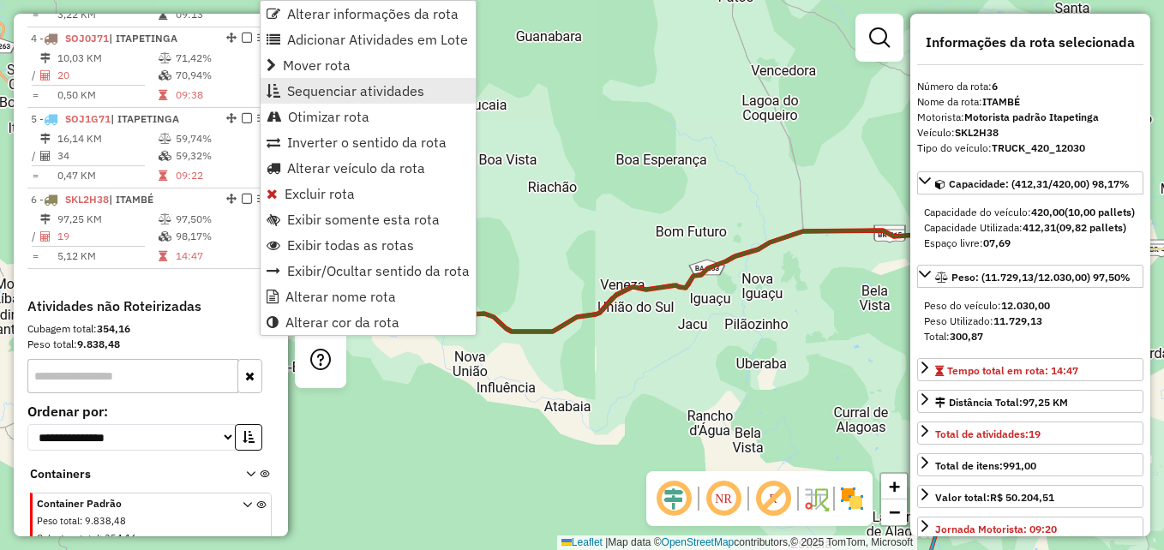
click at [347, 96] on span "Sequenciar atividades" at bounding box center [355, 91] width 137 height 14
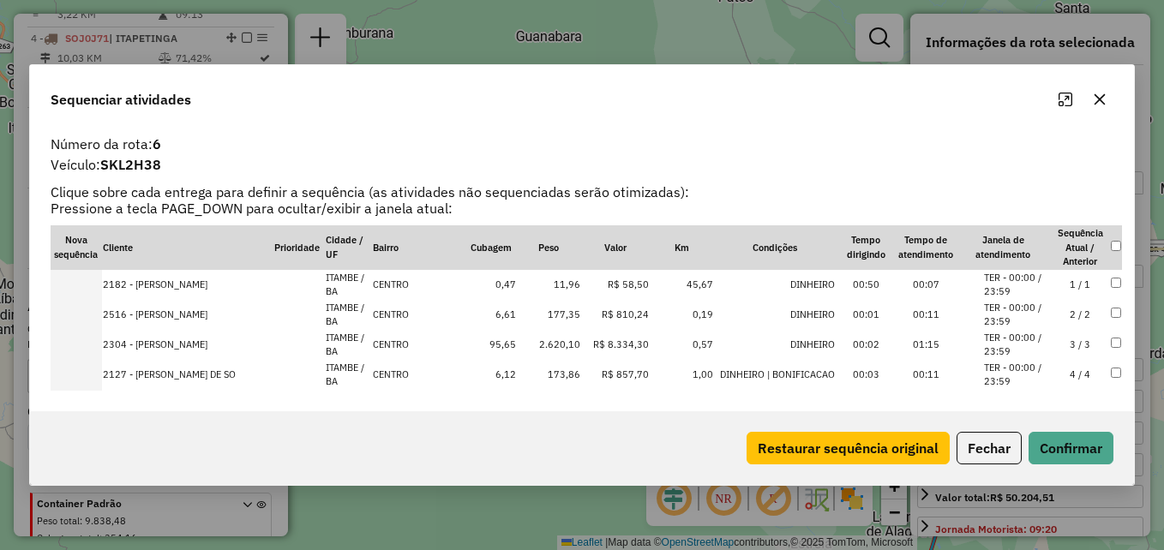
click at [326, 146] on div "Número da rota: 6" at bounding box center [582, 144] width 1084 height 21
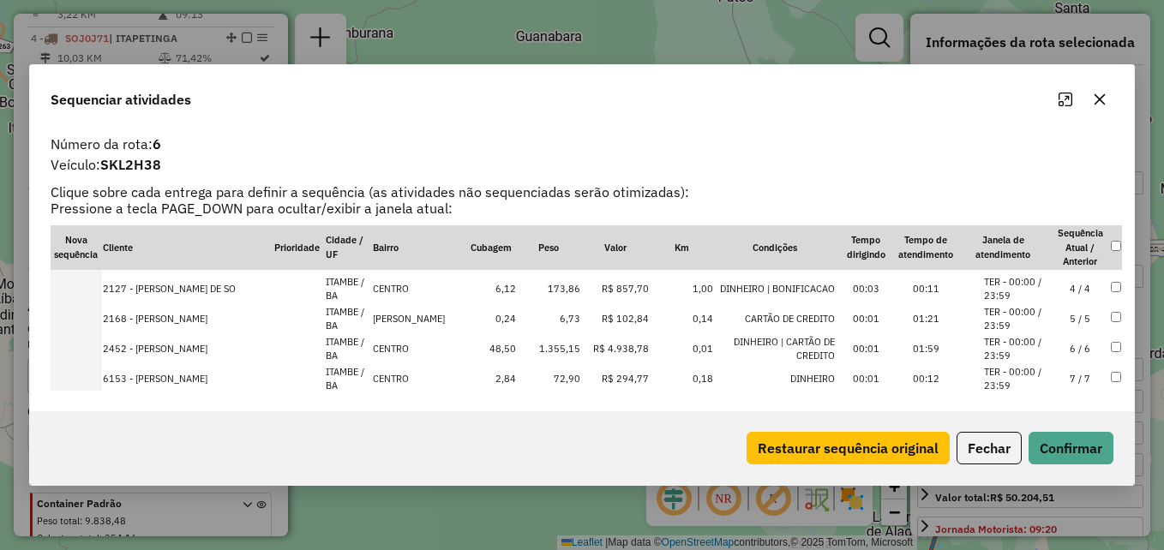
drag, startPoint x: 451, startPoint y: 103, endPoint x: 462, endPoint y: 122, distance: 21.9
click at [451, 102] on div "Sequenciar atividades" at bounding box center [582, 96] width 1104 height 62
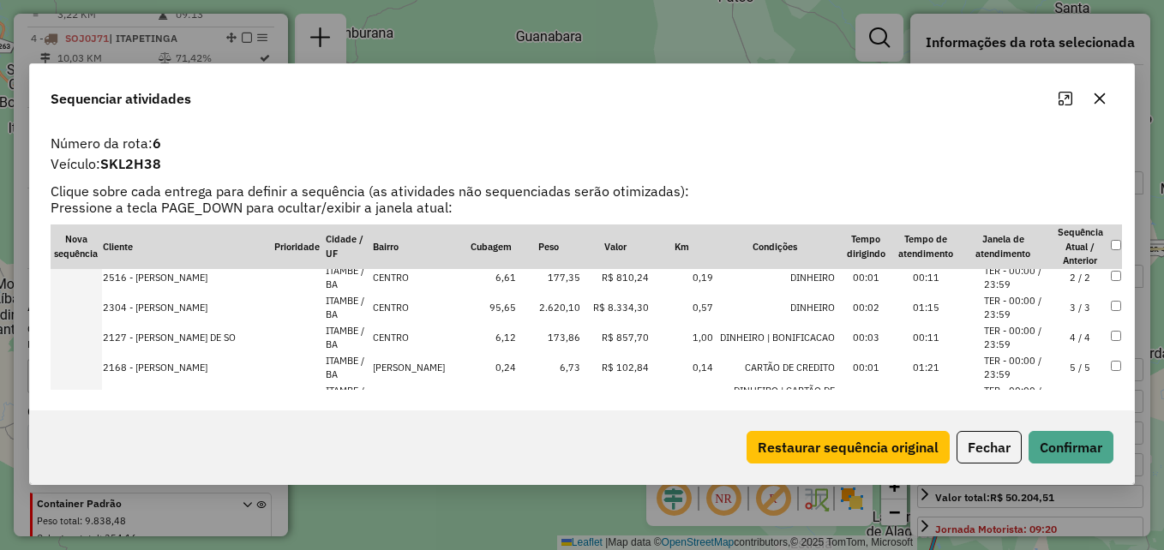
scroll to position [0, 0]
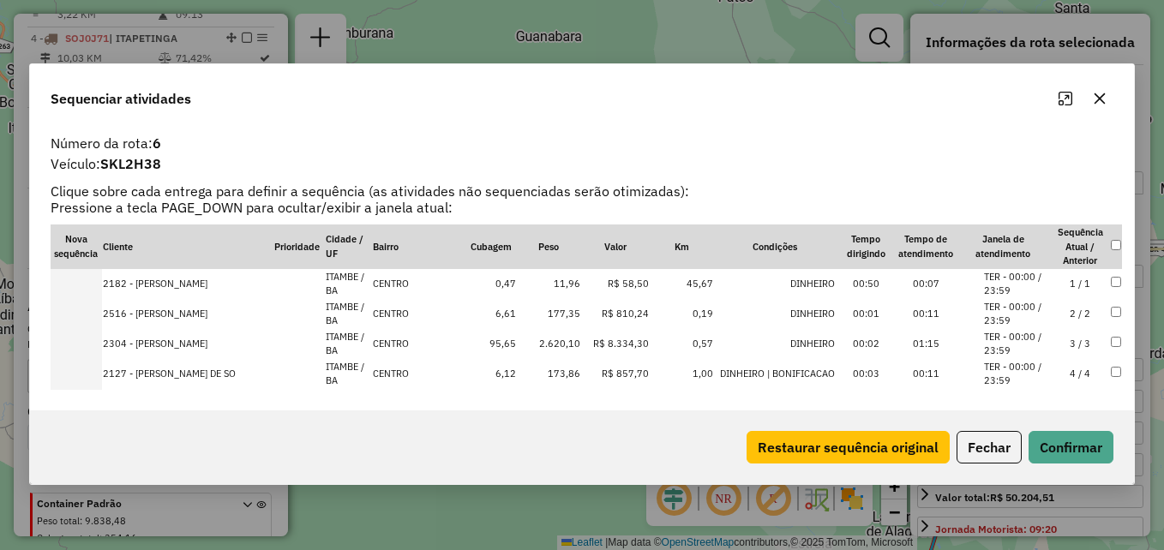
click at [1100, 92] on icon "button" at bounding box center [1100, 99] width 14 height 14
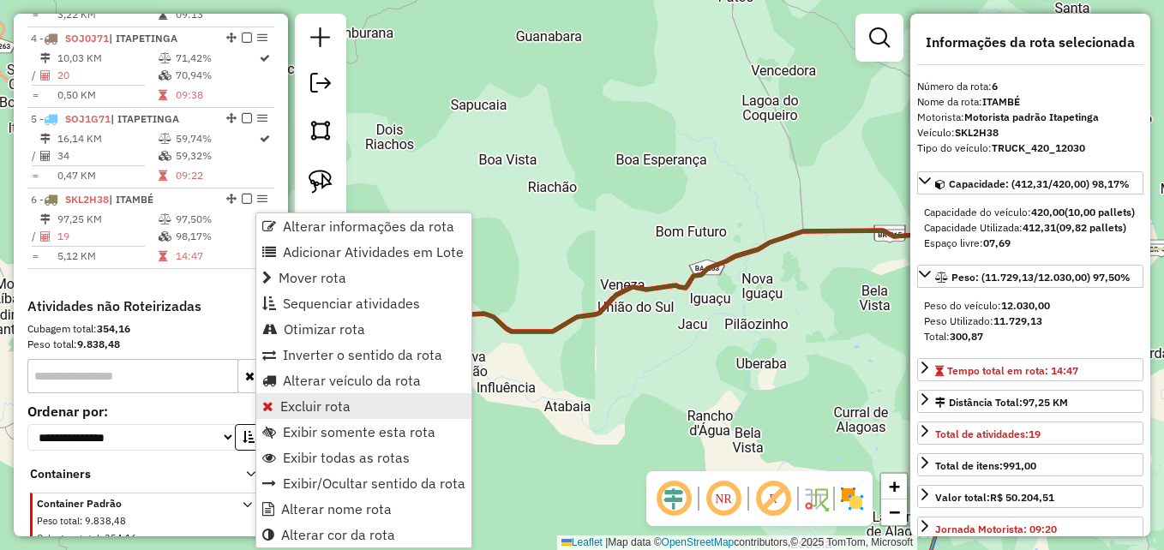
click at [308, 406] on span "Excluir rota" at bounding box center [315, 407] width 70 height 14
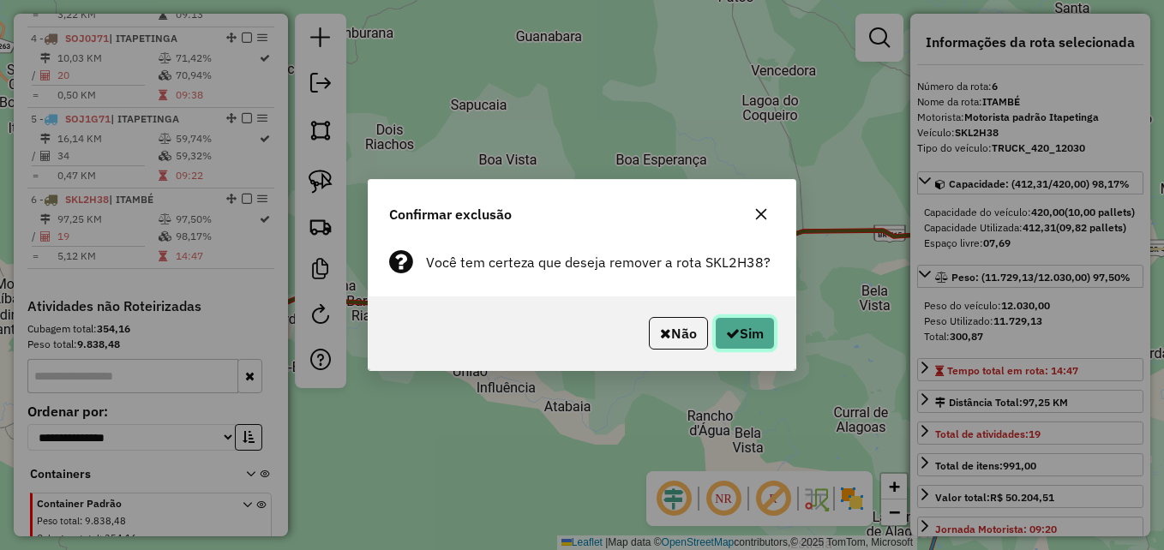
click at [749, 328] on button "Sim" at bounding box center [745, 333] width 60 height 33
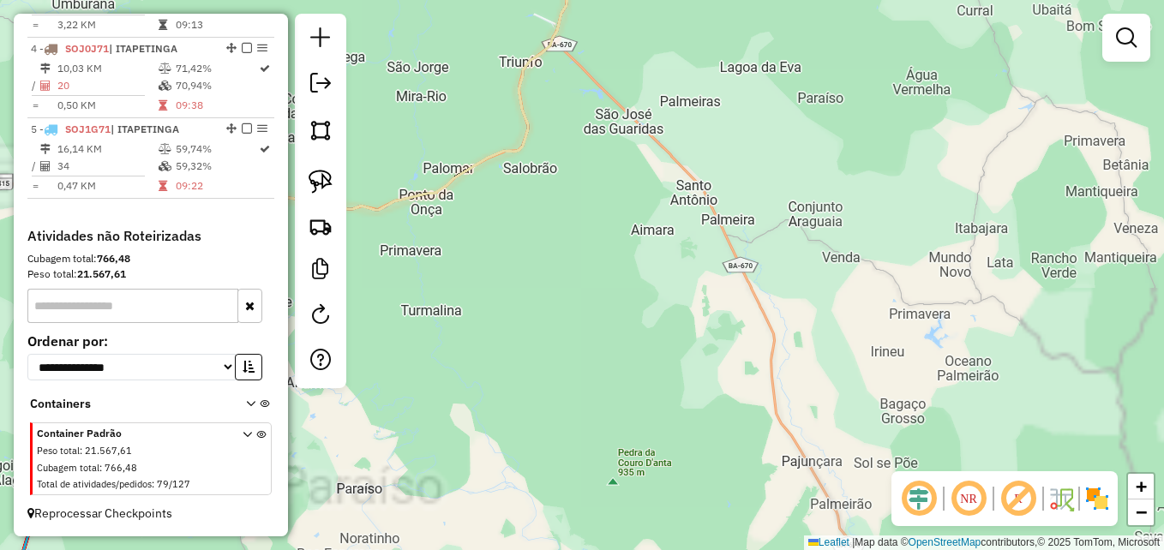
drag, startPoint x: 611, startPoint y: 232, endPoint x: 947, endPoint y: 250, distance: 336.6
click at [947, 250] on div "Janela de atendimento Grade de atendimento Capacidade Transportadoras Veículos …" at bounding box center [582, 275] width 1164 height 550
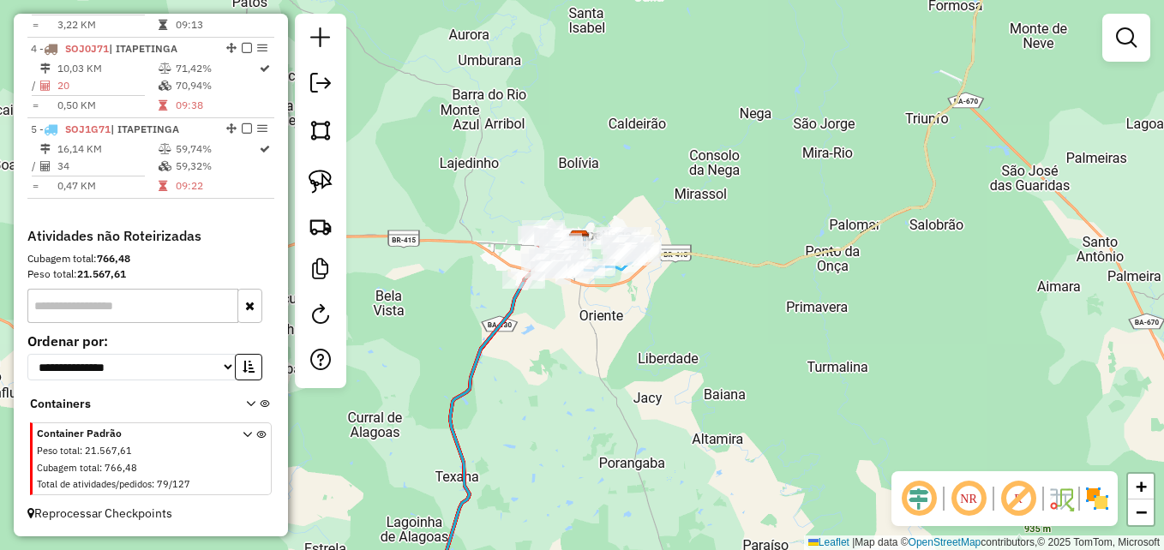
drag, startPoint x: 697, startPoint y: 229, endPoint x: 841, endPoint y: 285, distance: 154.5
click at [840, 267] on icon at bounding box center [784, 125] width 408 height 284
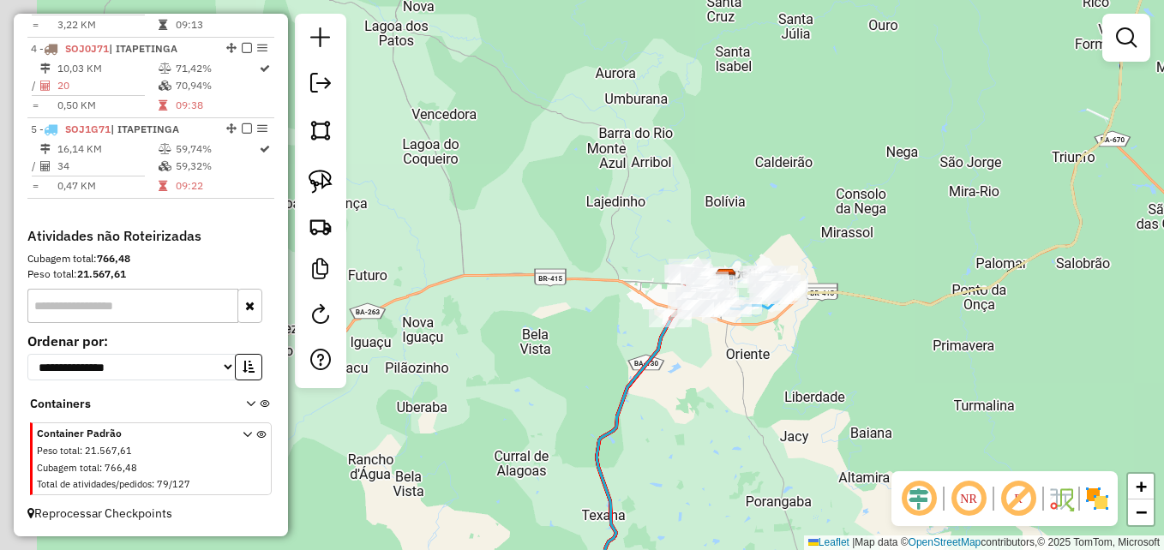
drag, startPoint x: 480, startPoint y: 250, endPoint x: 890, endPoint y: 202, distance: 412.6
click at [892, 207] on div "Janela de atendimento Grade de atendimento Capacidade Transportadoras Veículos …" at bounding box center [582, 275] width 1164 height 550
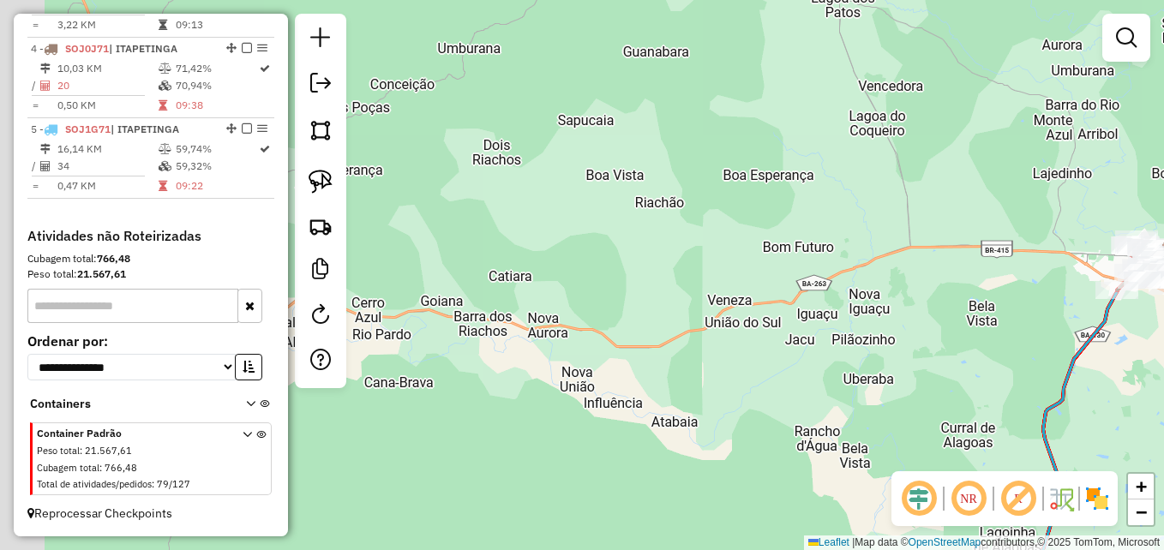
drag, startPoint x: 663, startPoint y: 241, endPoint x: 925, endPoint y: 249, distance: 262.5
click at [925, 249] on div "Janela de atendimento Grade de atendimento Capacidade Transportadoras Veículos …" at bounding box center [582, 275] width 1164 height 550
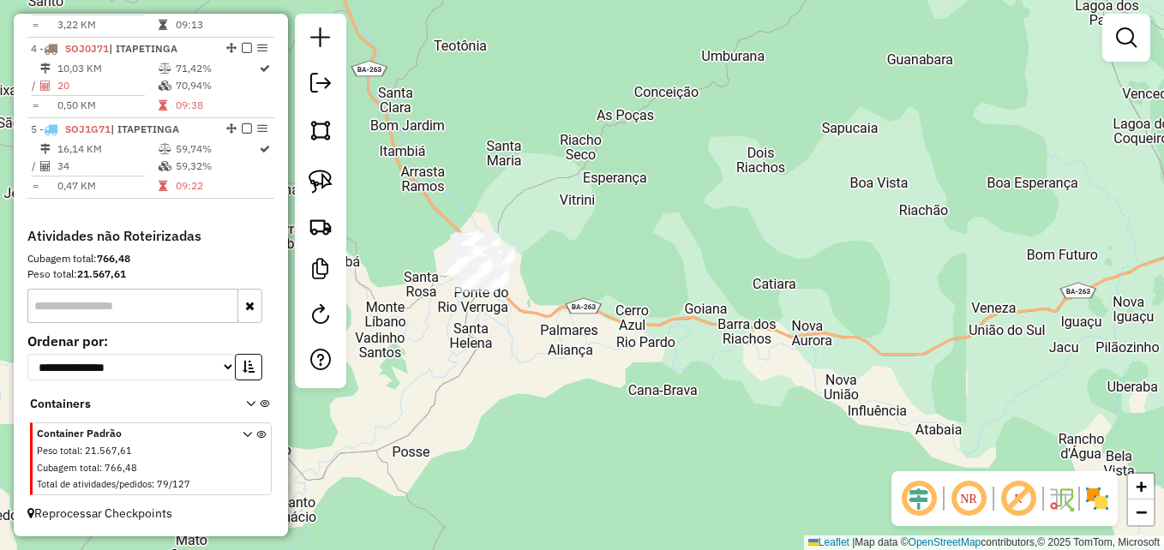
drag, startPoint x: 719, startPoint y: 223, endPoint x: 943, endPoint y: 182, distance: 227.5
click at [943, 182] on div "Janela de atendimento Grade de atendimento Capacidade Transportadoras Veículos …" at bounding box center [582, 275] width 1164 height 550
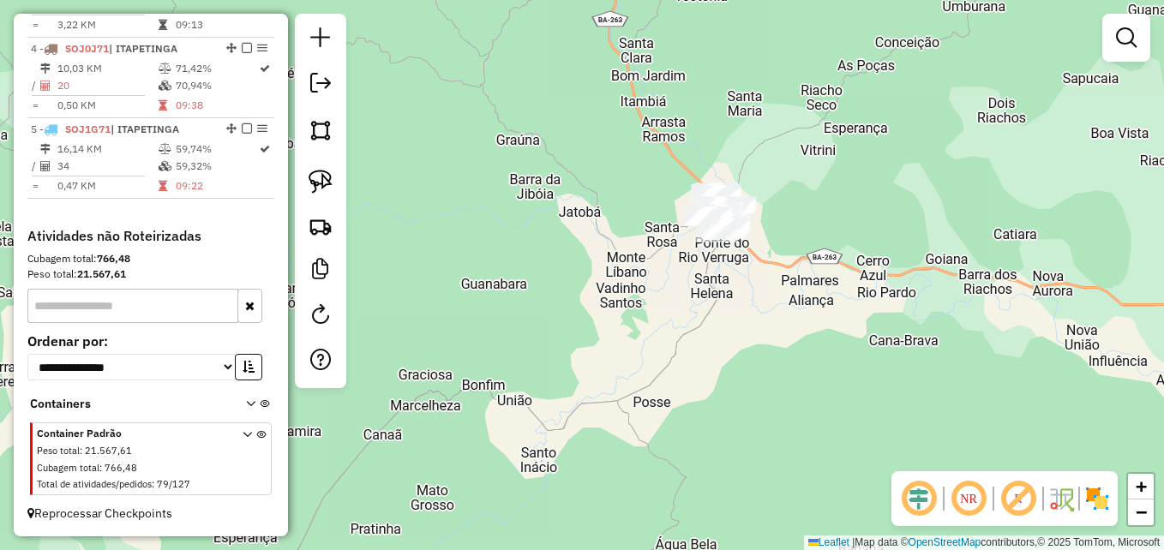
drag, startPoint x: 1125, startPoint y: 39, endPoint x: 1116, endPoint y: 40, distance: 8.7
click at [1125, 38] on em at bounding box center [1126, 37] width 21 height 21
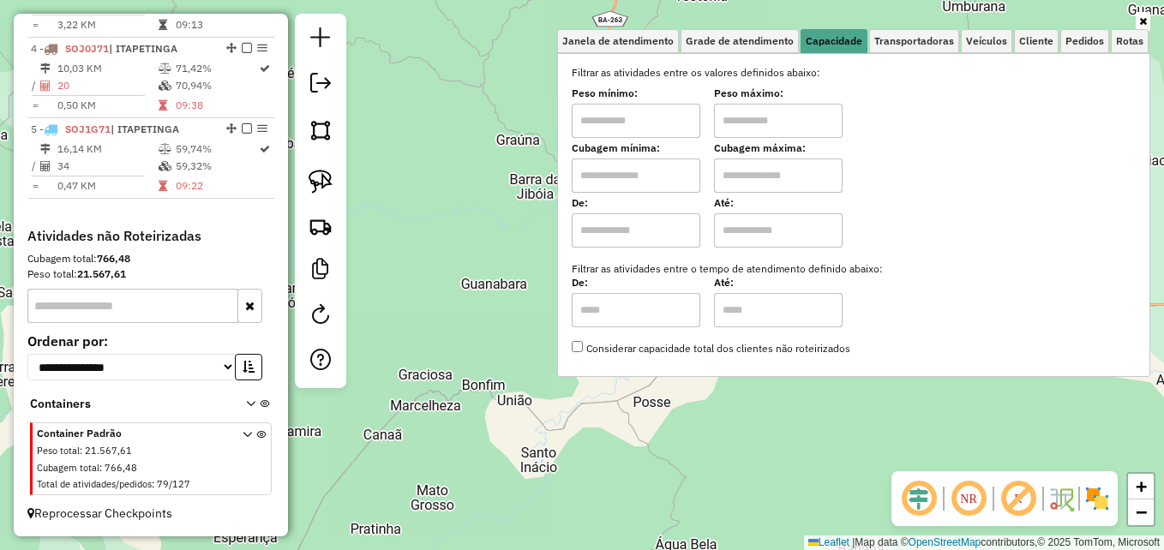
click at [636, 181] on input "text" at bounding box center [636, 176] width 129 height 34
type input "****"
type input "*****"
click at [421, 188] on div "Limpar filtros Janela de atendimento Grade de atendimento Capacidade Transporta…" at bounding box center [582, 275] width 1164 height 550
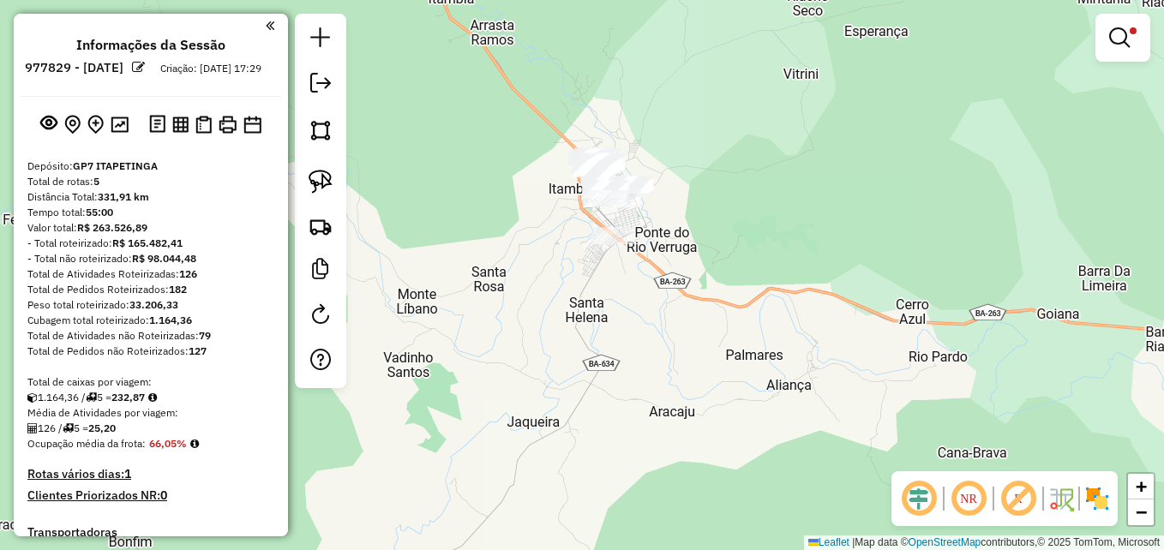
scroll to position [881, 0]
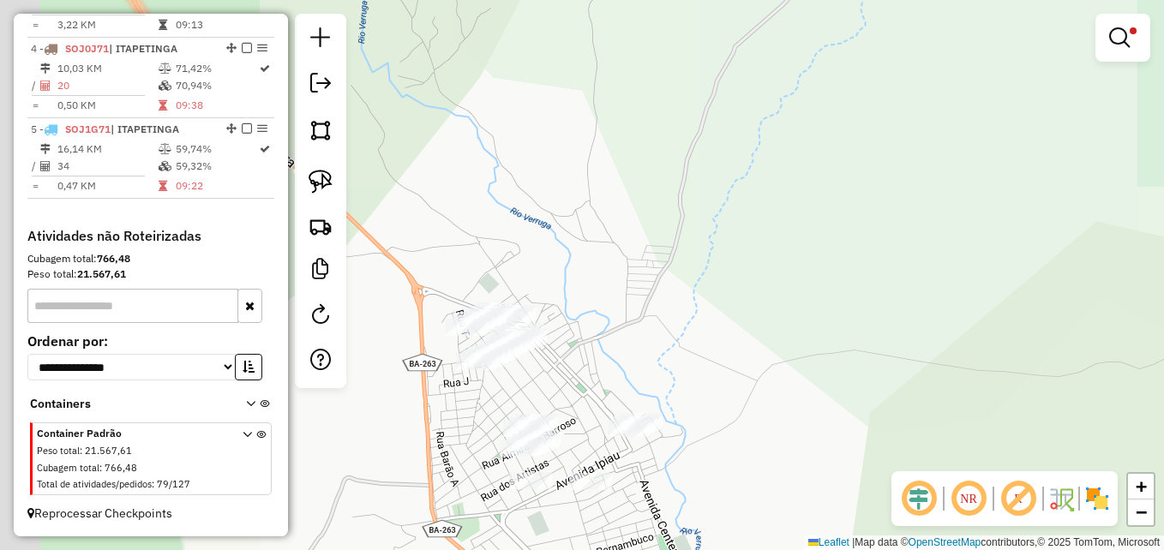
drag, startPoint x: 659, startPoint y: 135, endPoint x: 1026, endPoint y: 273, distance: 392.1
click at [1026, 274] on div "Limpar filtros Janela de atendimento Grade de atendimento Capacidade Transporta…" at bounding box center [582, 275] width 1164 height 550
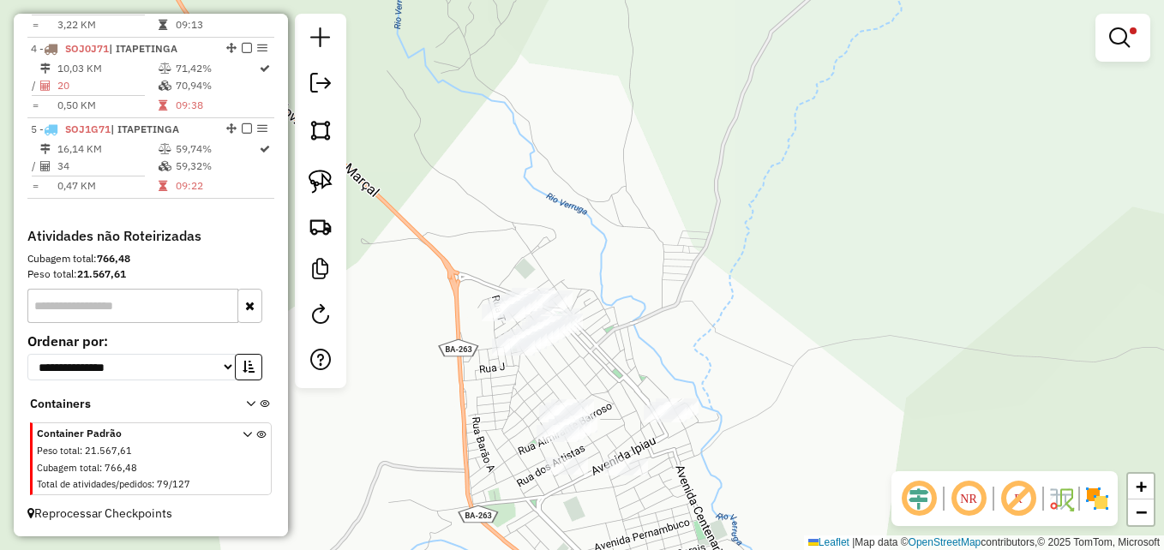
drag, startPoint x: 761, startPoint y: 310, endPoint x: 781, endPoint y: 123, distance: 188.9
click at [781, 123] on div "Limpar filtros Janela de atendimento Grade de atendimento Capacidade Transporta…" at bounding box center [582, 275] width 1164 height 550
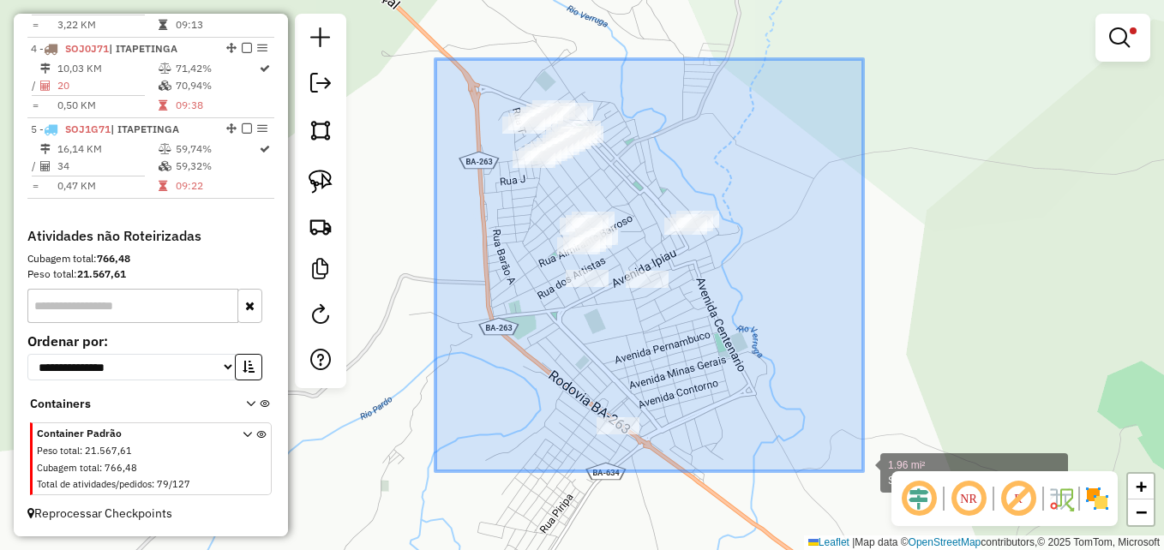
drag, startPoint x: 436, startPoint y: 59, endPoint x: 867, endPoint y: 471, distance: 596.2
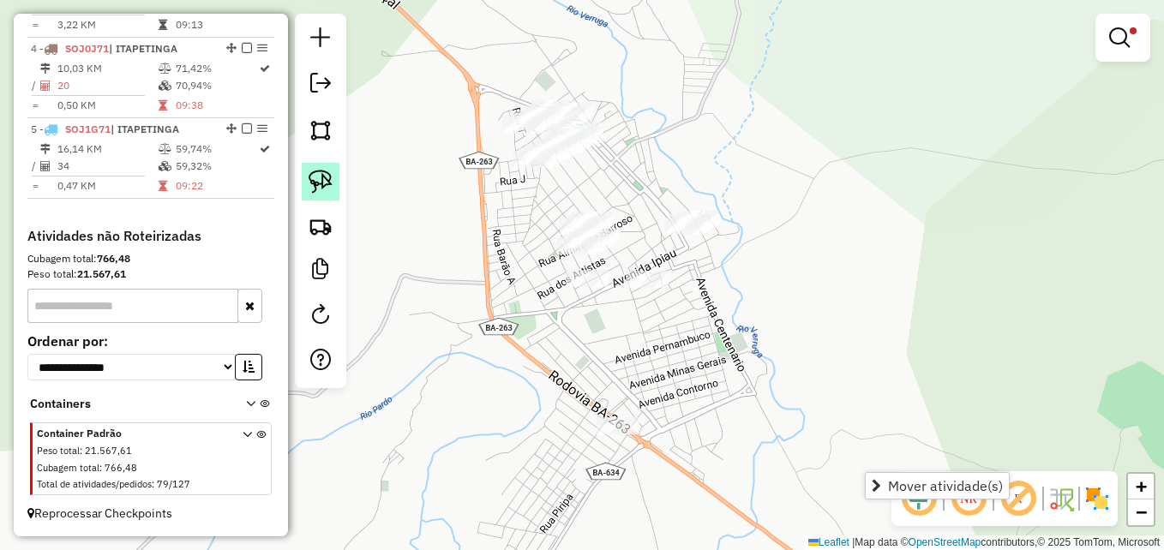
click at [318, 190] on img at bounding box center [321, 182] width 24 height 24
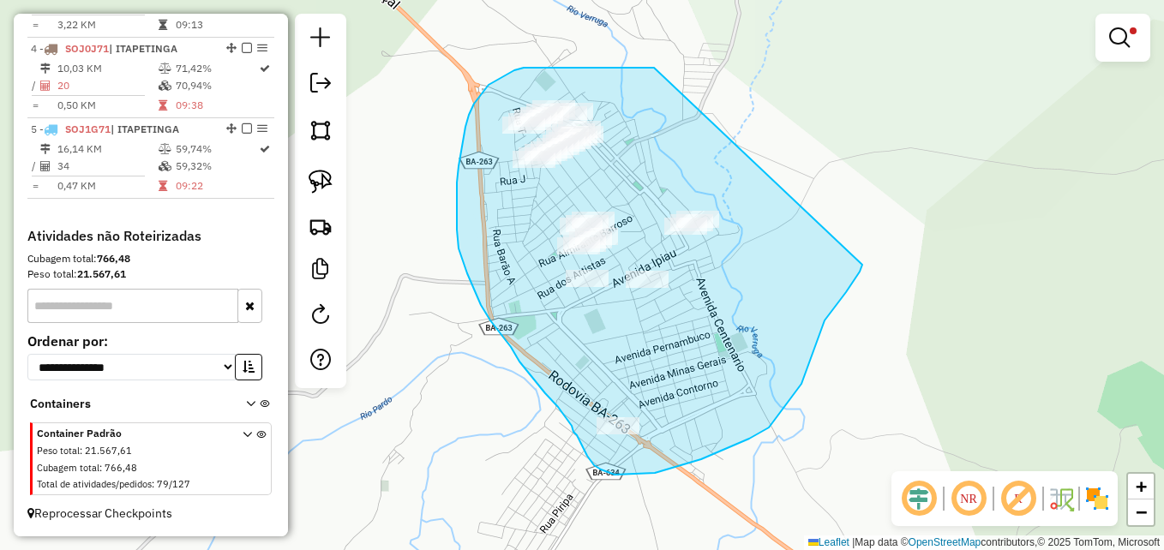
drag, startPoint x: 654, startPoint y: 68, endPoint x: 863, endPoint y: 265, distance: 286.9
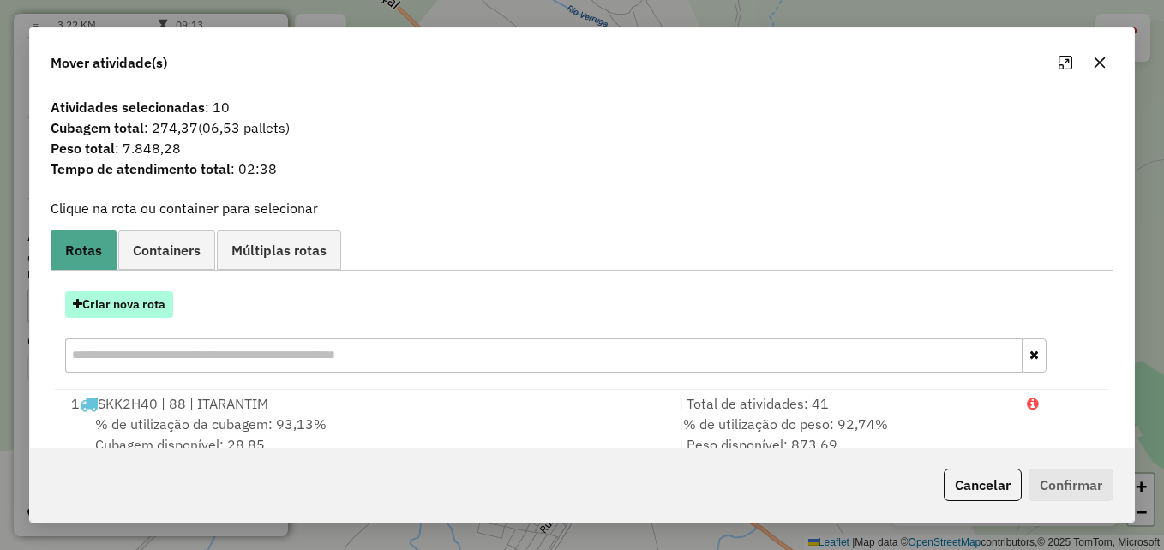
click at [140, 306] on button "Criar nova rota" at bounding box center [119, 305] width 108 height 27
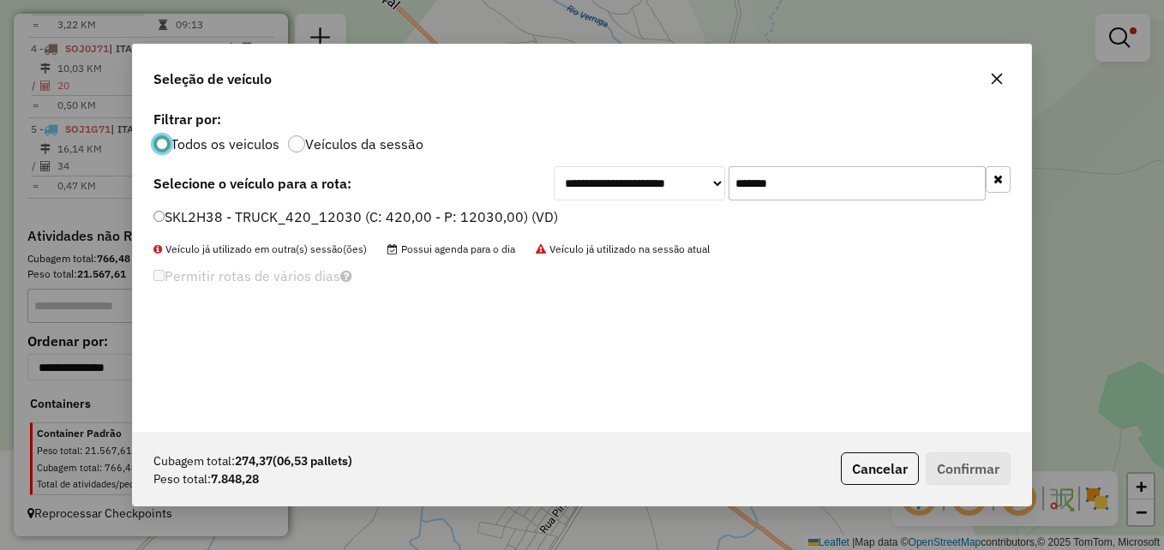
scroll to position [9, 5]
click at [802, 176] on input "*******" at bounding box center [857, 183] width 257 height 34
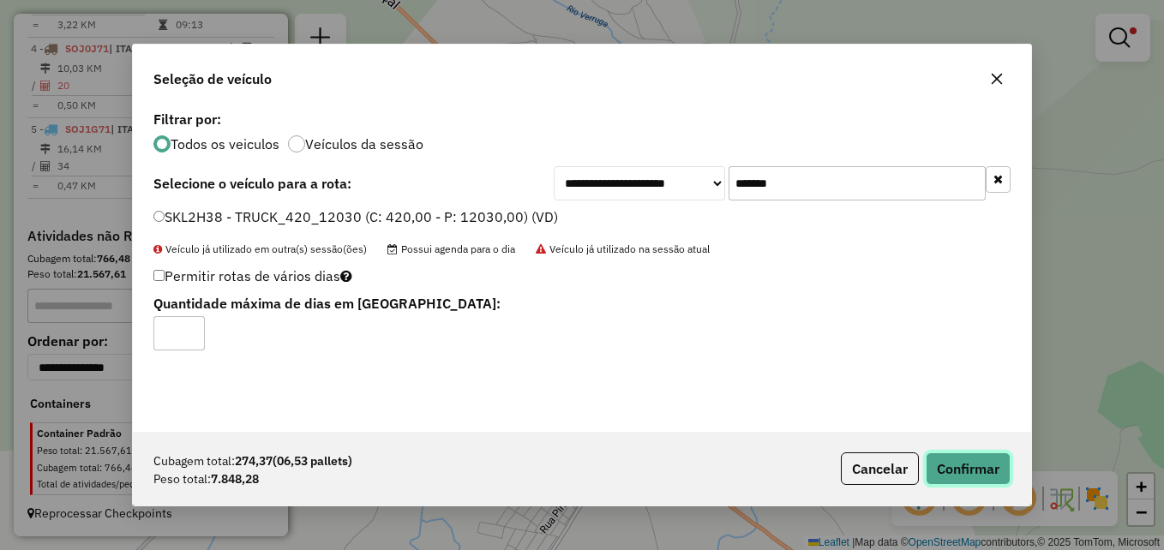
click at [965, 469] on button "Confirmar" at bounding box center [968, 469] width 85 height 33
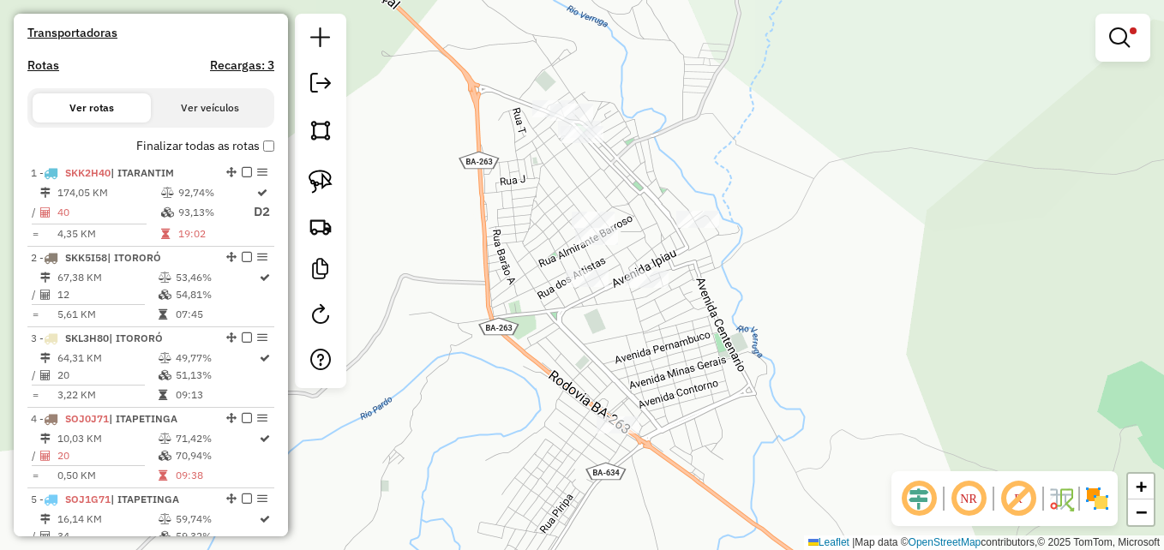
scroll to position [538, 0]
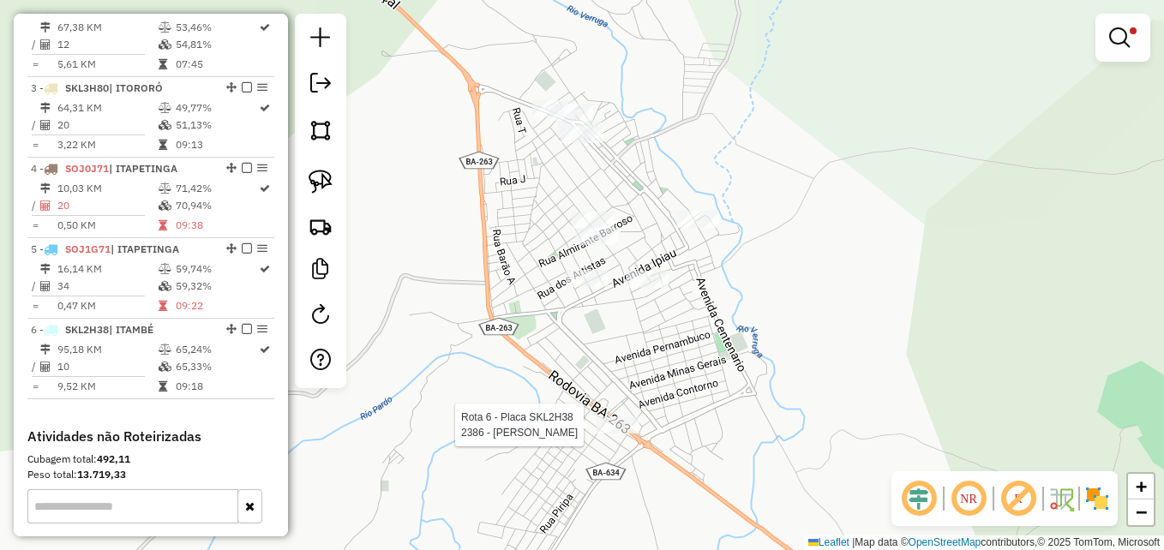
select select "**********"
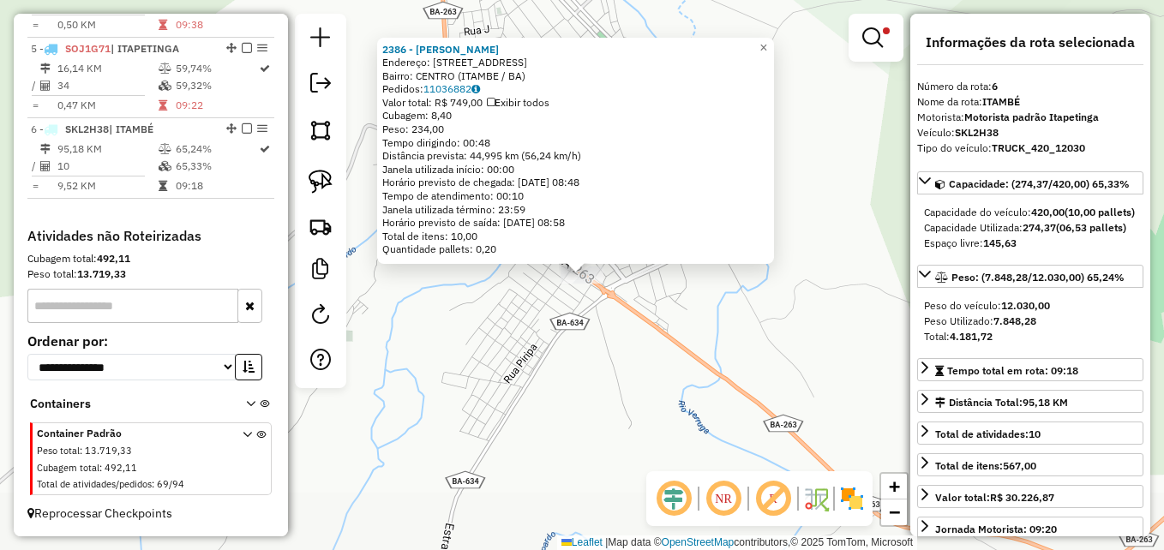
scroll to position [966, 0]
click at [583, 369] on div "2386 - [PERSON_NAME] DA SIL Endereço: [STREET_ADDRESS] Bairro: [GEOGRAPHIC_DATA…" at bounding box center [582, 275] width 1164 height 550
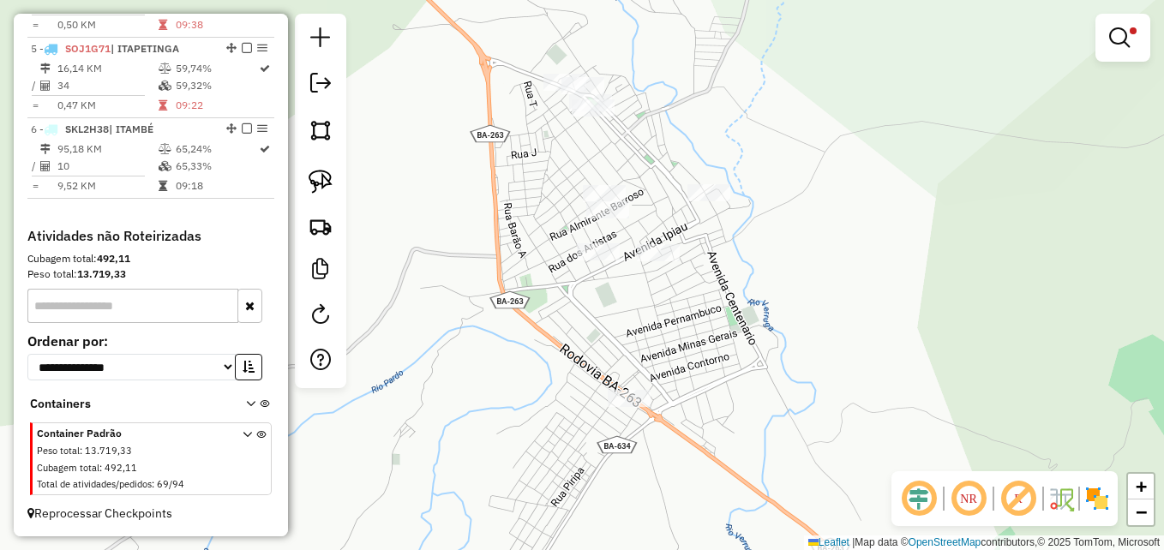
drag, startPoint x: 695, startPoint y: 220, endPoint x: 741, endPoint y: 335, distance: 123.6
click at [741, 335] on div "Limpar filtros Janela de atendimento Grade de atendimento Capacidade Transporta…" at bounding box center [582, 275] width 1164 height 550
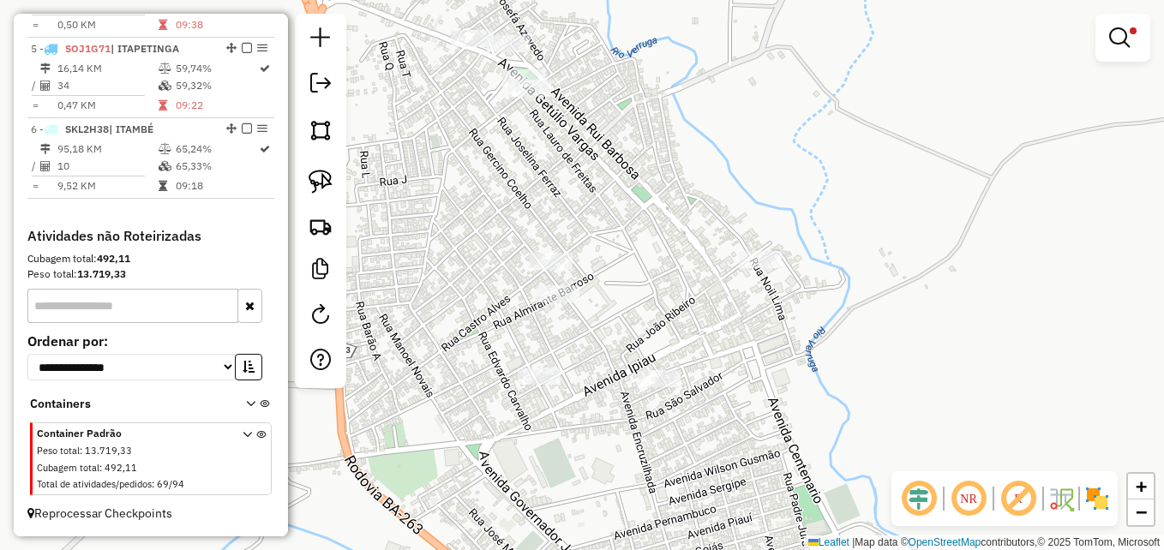
drag, startPoint x: 650, startPoint y: 154, endPoint x: 840, endPoint y: 159, distance: 190.4
click at [840, 159] on div "Limpar filtros Janela de atendimento Grade de atendimento Capacidade Transporta…" at bounding box center [582, 275] width 1164 height 550
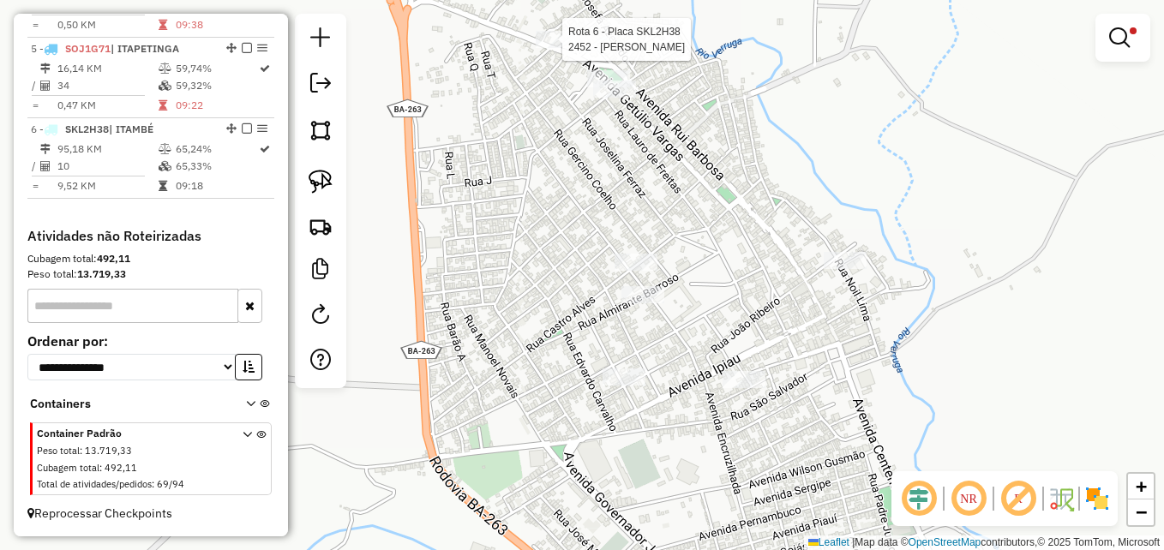
select select "**********"
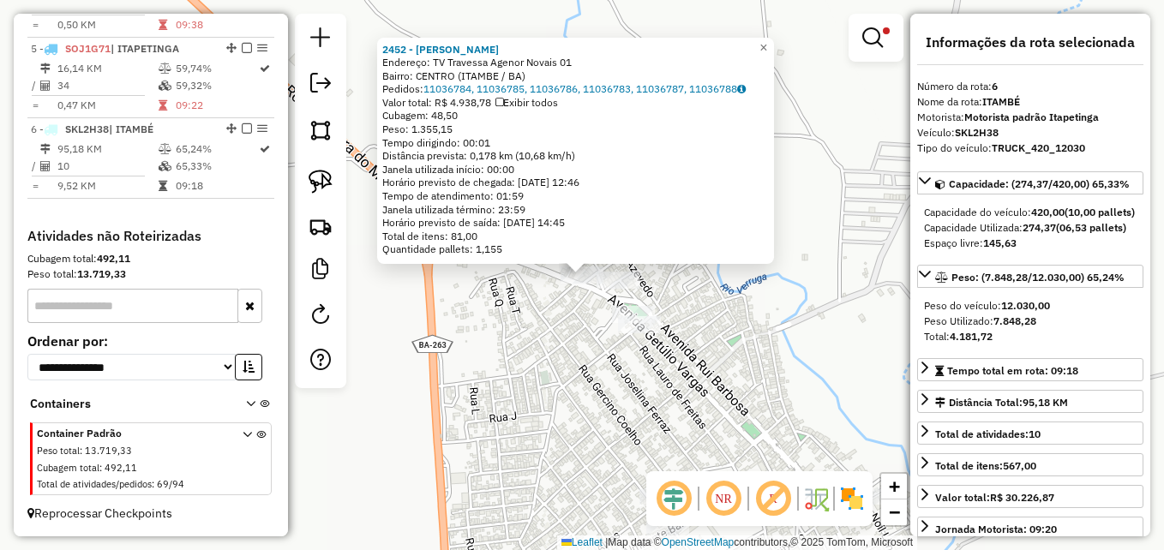
click at [501, 430] on div "Rota 6 - Placa SKL2H38 2452 - [PERSON_NAME] MELO 2452 - [PERSON_NAME]: TV Trave…" at bounding box center [582, 275] width 1164 height 550
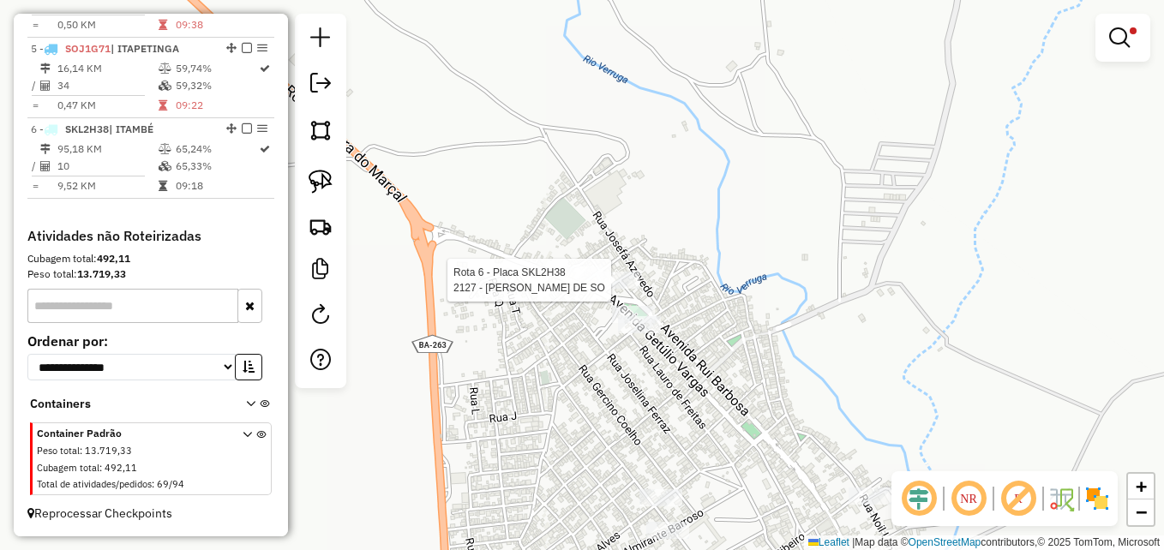
select select "**********"
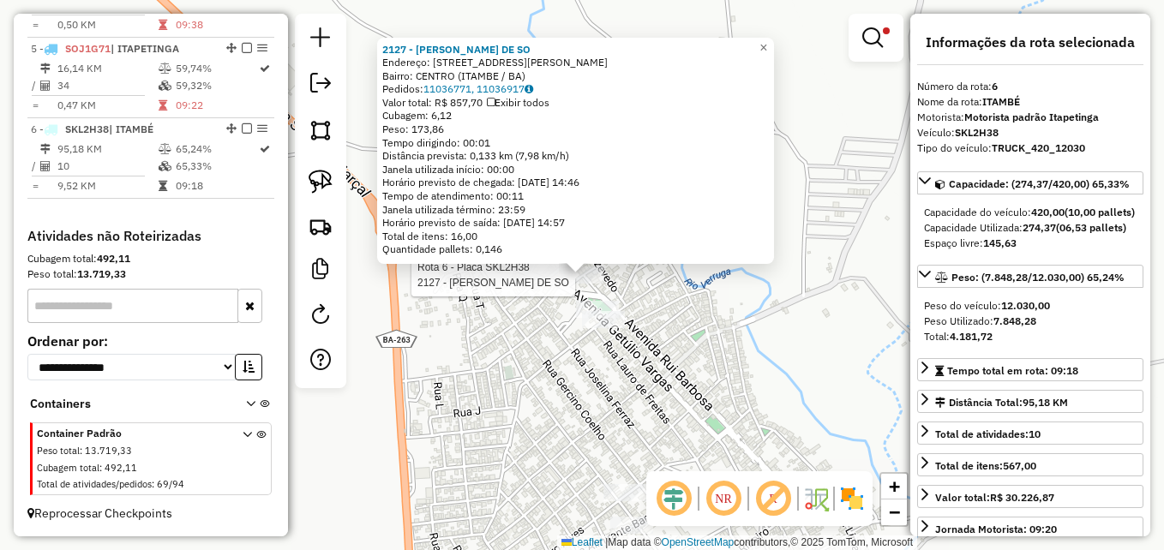
click at [506, 376] on div "Rota 6 - Placa SKL2H38 2127 - [PERSON_NAME] DE SO 2127 - [PERSON_NAME] DE SO En…" at bounding box center [582, 275] width 1164 height 550
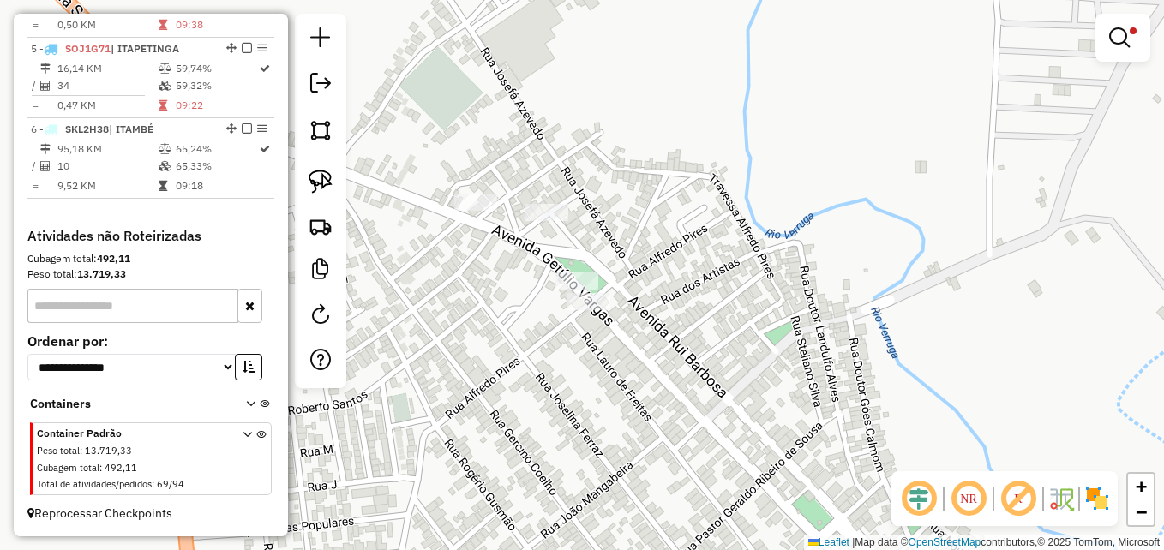
drag, startPoint x: 659, startPoint y: 233, endPoint x: 666, endPoint y: 214, distance: 20.9
click at [666, 214] on div "Limpar filtros Janela de atendimento Grade de atendimento Capacidade Transporta…" at bounding box center [582, 275] width 1164 height 550
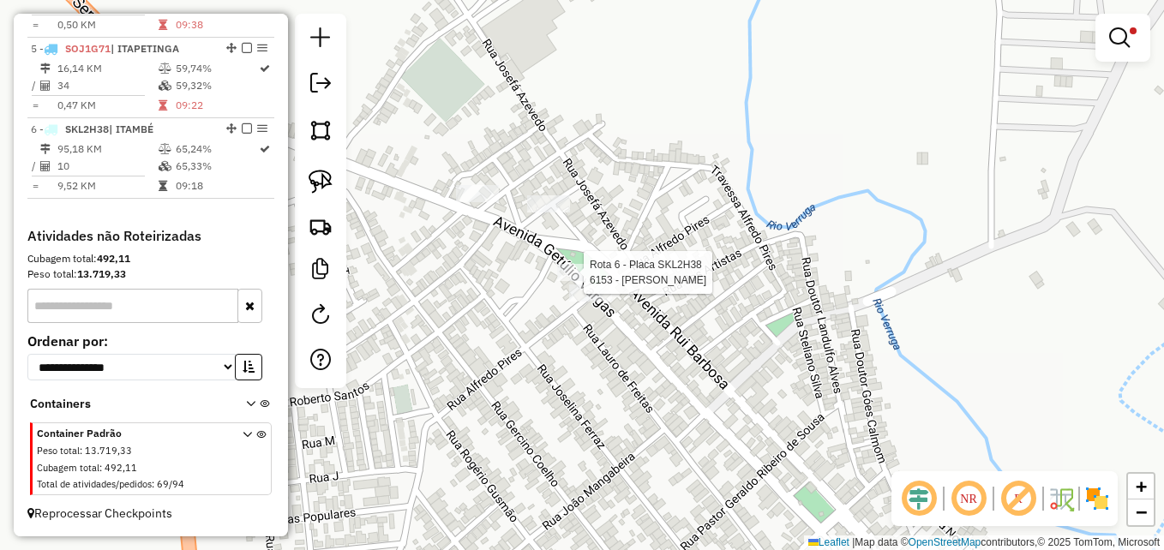
select select "**********"
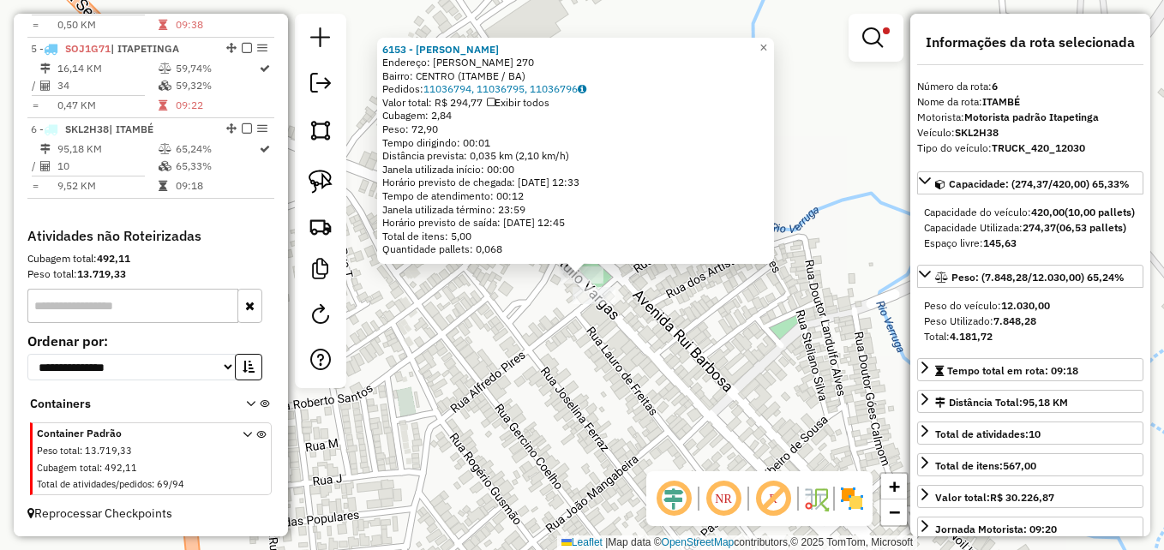
click at [502, 351] on div "Rota 6 - Placa SKL2H38 6153 - [PERSON_NAME] 6153 - [PERSON_NAME]: [PERSON_NAME]…" at bounding box center [582, 275] width 1164 height 550
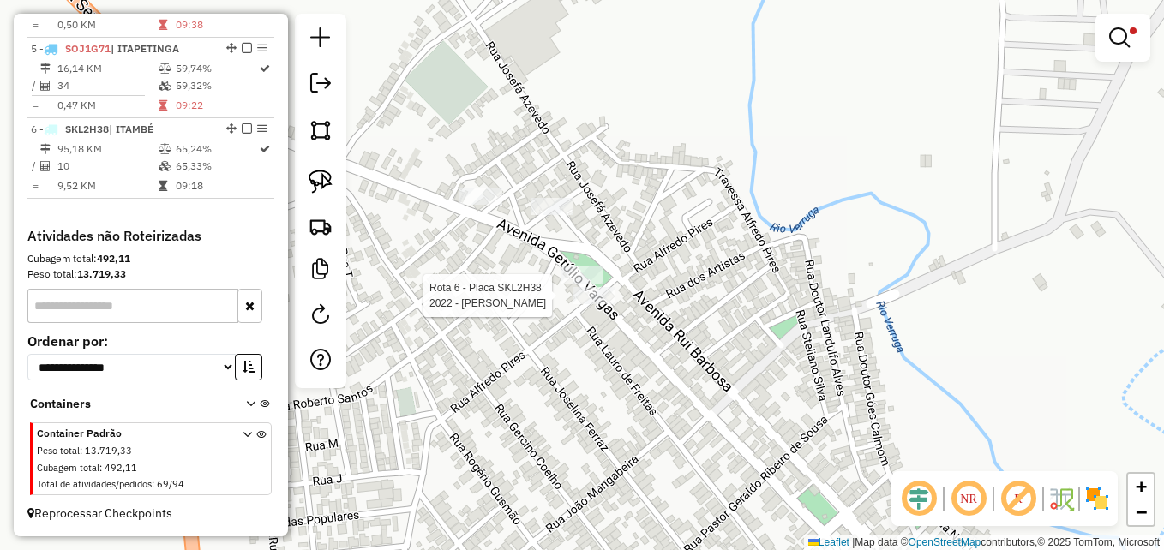
select select "**********"
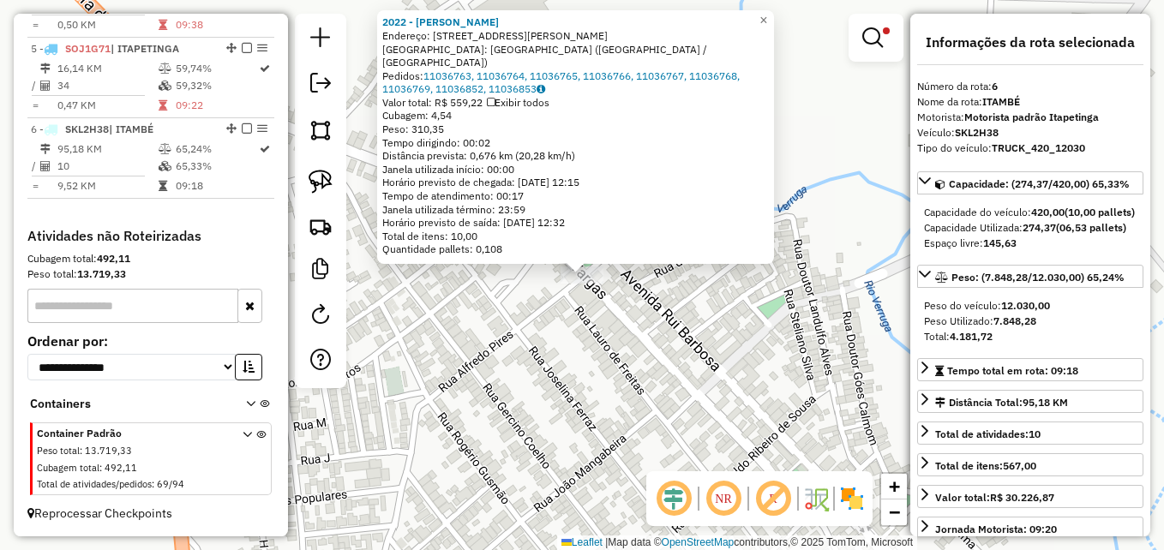
click at [468, 383] on div "Rota 6 - Placa SKL2H38 2022 - [GEOGRAPHIC_DATA][PERSON_NAME] SIL 2022 - [GEOGRA…" at bounding box center [582, 275] width 1164 height 550
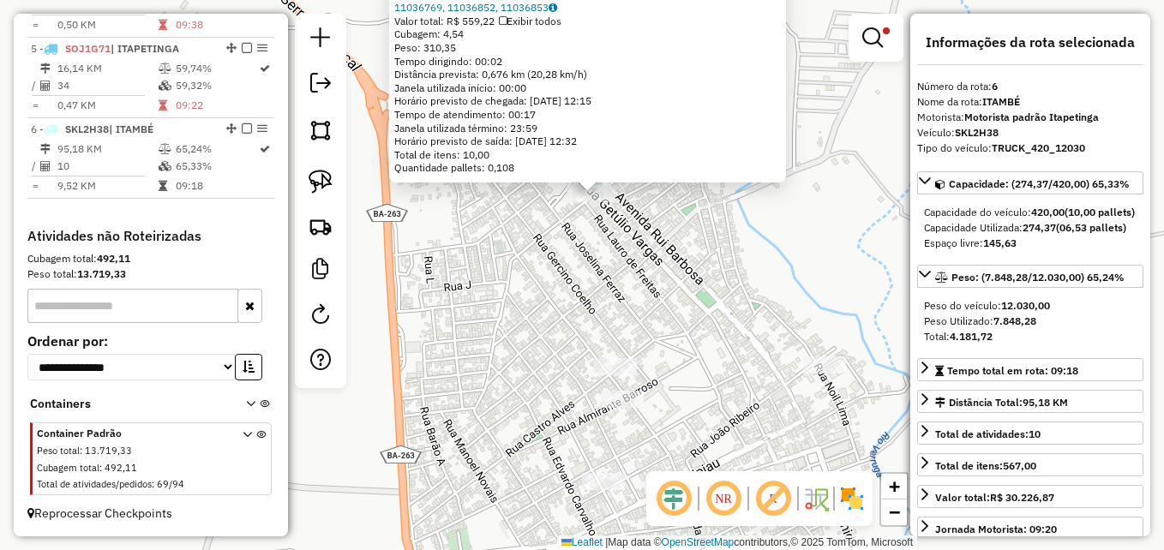
drag, startPoint x: 568, startPoint y: 394, endPoint x: 588, endPoint y: 235, distance: 160.0
click at [581, 238] on div "2022 - [GEOGRAPHIC_DATA][PERSON_NAME]: [STREET_ADDRESS][PERSON_NAME] Bairro: [G…" at bounding box center [582, 275] width 1164 height 550
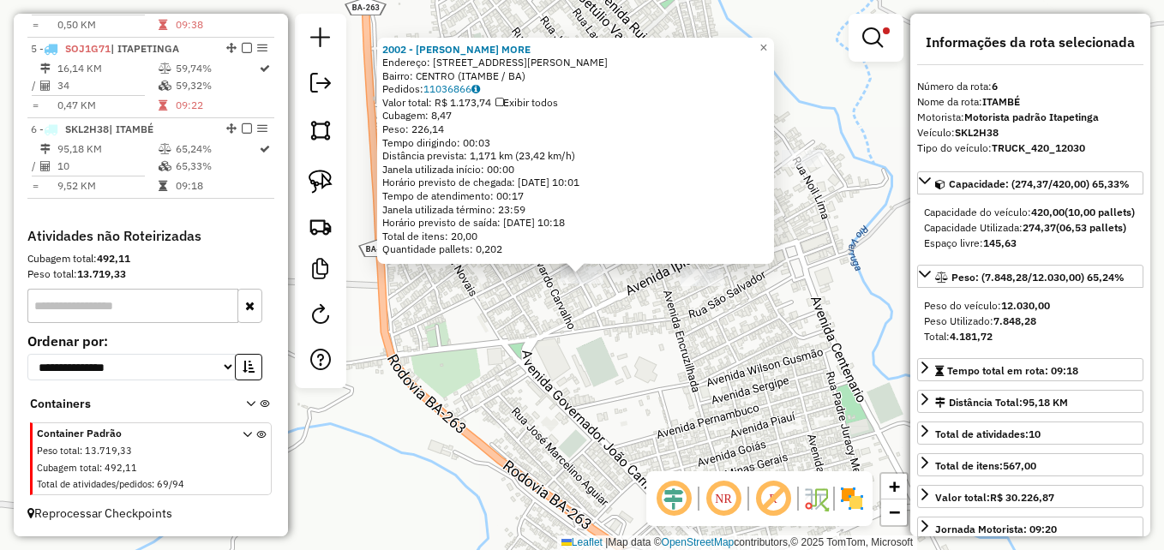
click at [545, 340] on div "2002 - [PERSON_NAME] MORE Endereço: AV [PERSON_NAME] 92 Bairro: [GEOGRAPHIC_DAT…" at bounding box center [582, 275] width 1164 height 550
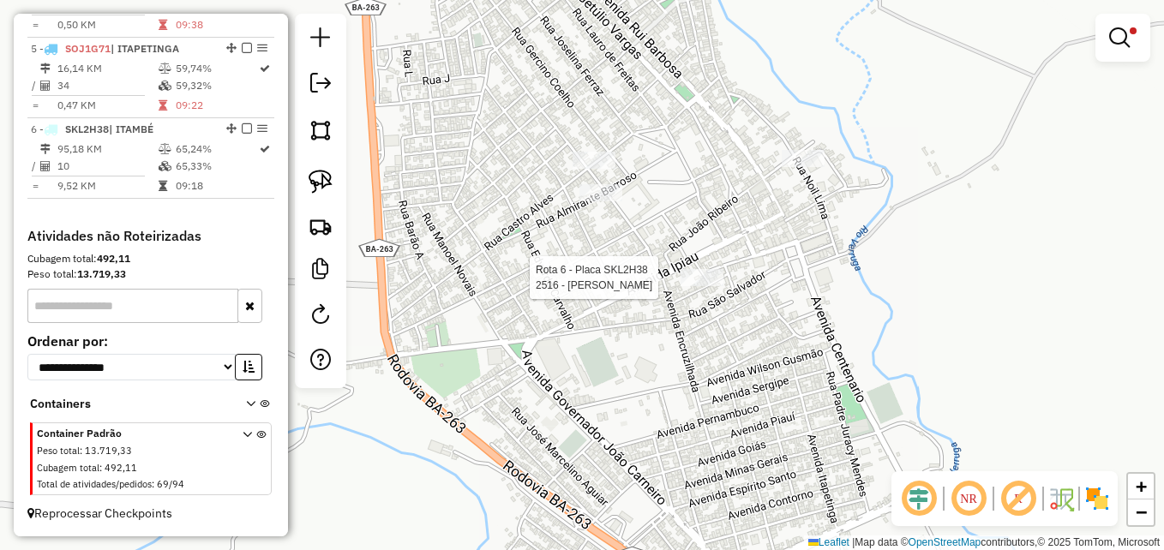
click at [700, 286] on div at bounding box center [702, 277] width 43 height 17
select select "**********"
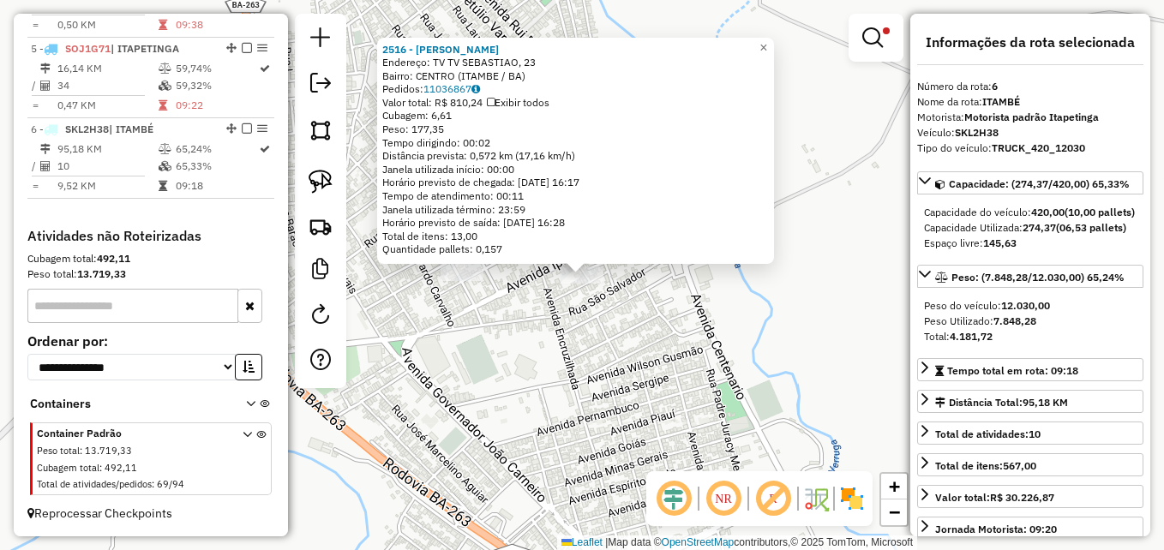
click at [659, 322] on div "2516 - [PERSON_NAME]: TV TV SEBASTIAO, 23 Bairro: [GEOGRAPHIC_DATA] ([GEOGRAPHI…" at bounding box center [582, 275] width 1164 height 550
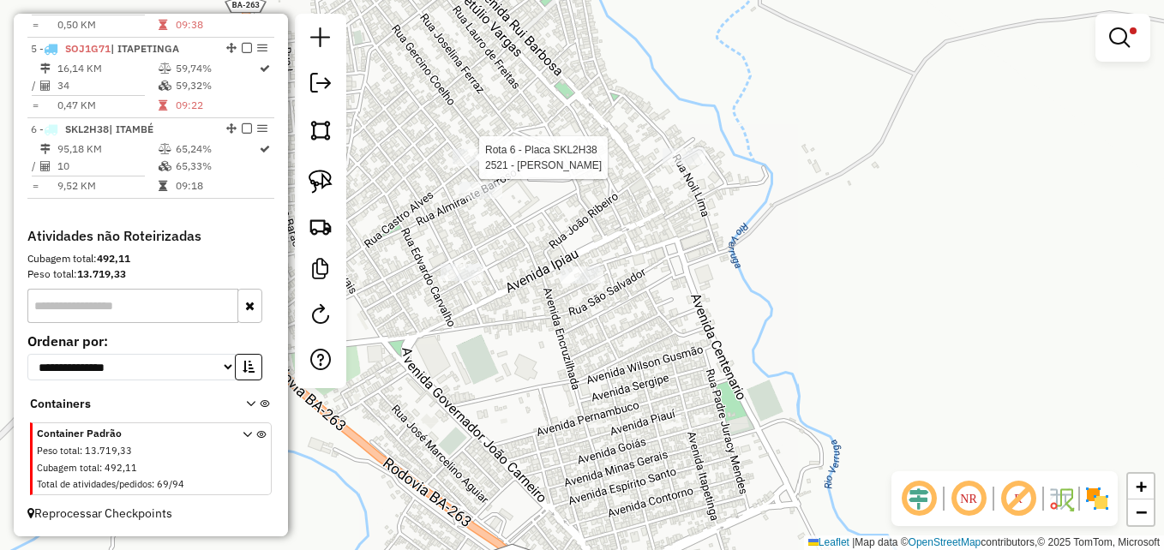
select select "**********"
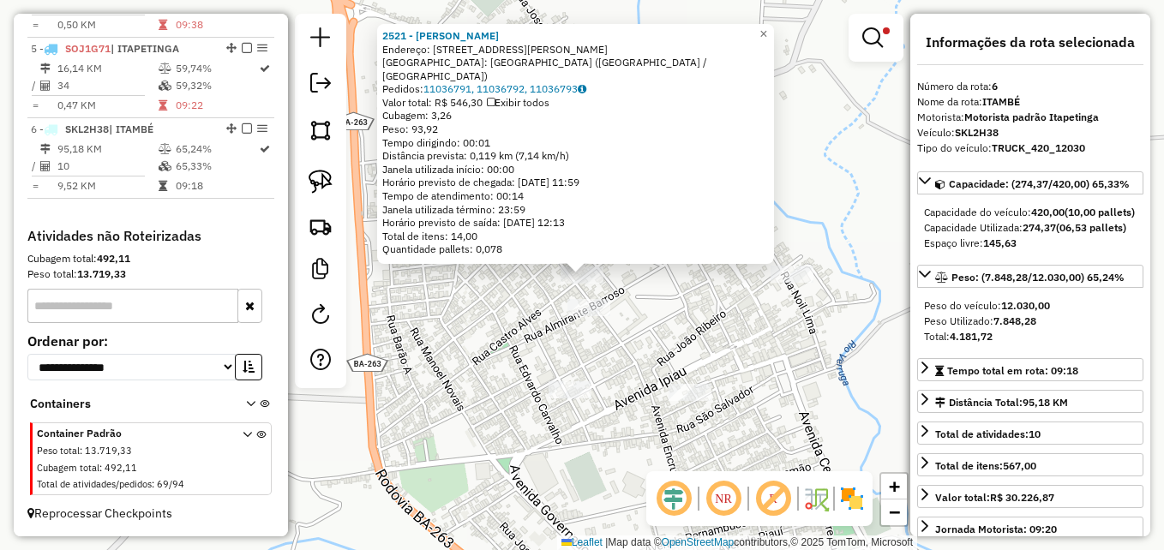
click at [508, 331] on div "2521 - [PERSON_NAME]: R [PERSON_NAME] 352 Bairro: [GEOGRAPHIC_DATA] ([GEOGRAPHI…" at bounding box center [582, 275] width 1164 height 550
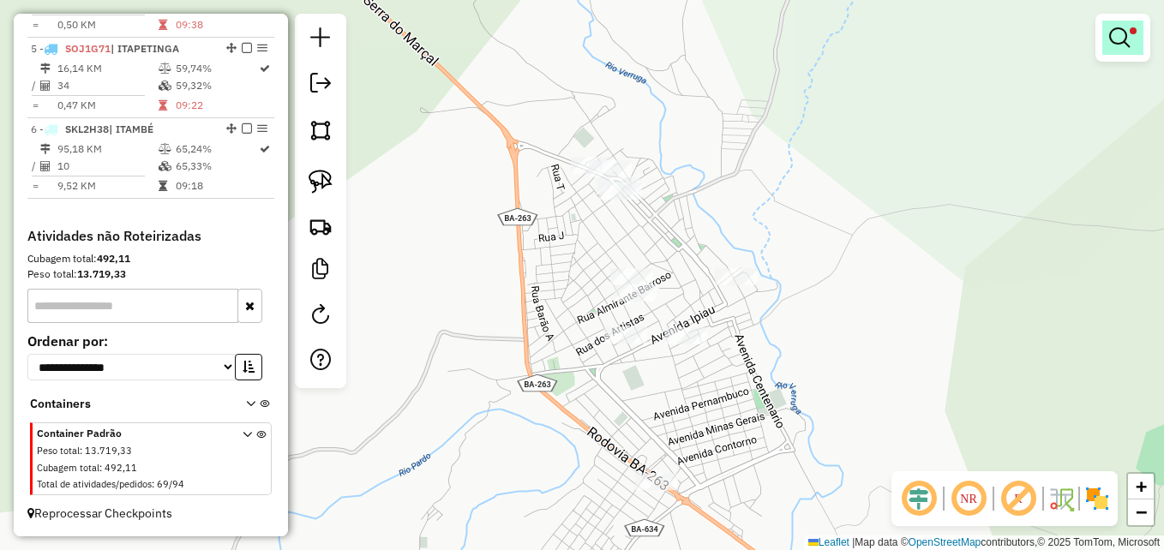
click at [1123, 39] on em at bounding box center [1120, 37] width 21 height 21
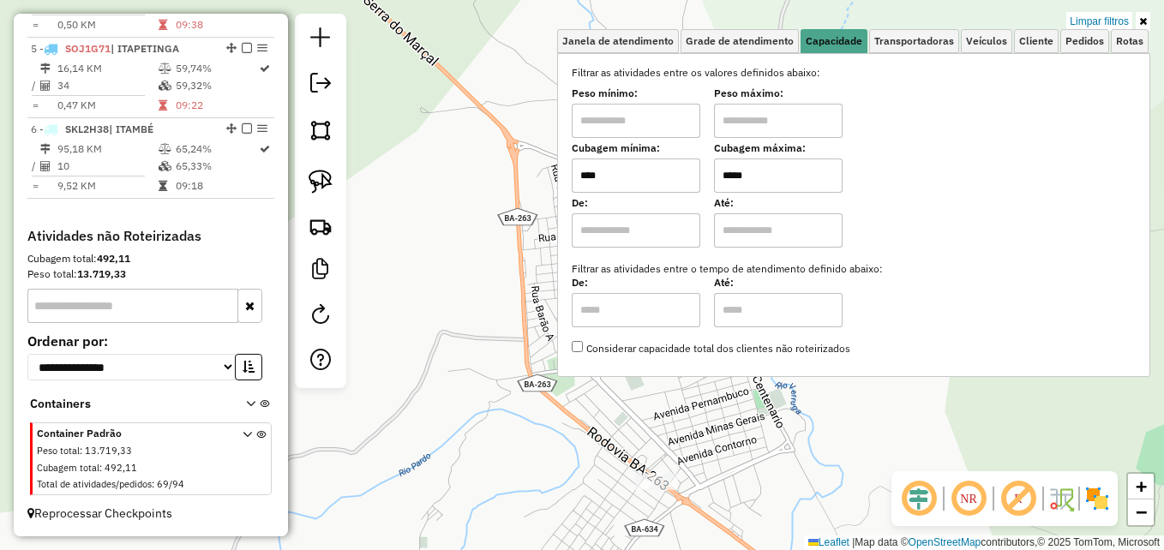
click at [650, 165] on input "****" at bounding box center [636, 176] width 129 height 34
click at [499, 292] on div "Limpar filtros Janela de atendimento Grade de atendimento Capacidade Transporta…" at bounding box center [582, 275] width 1164 height 550
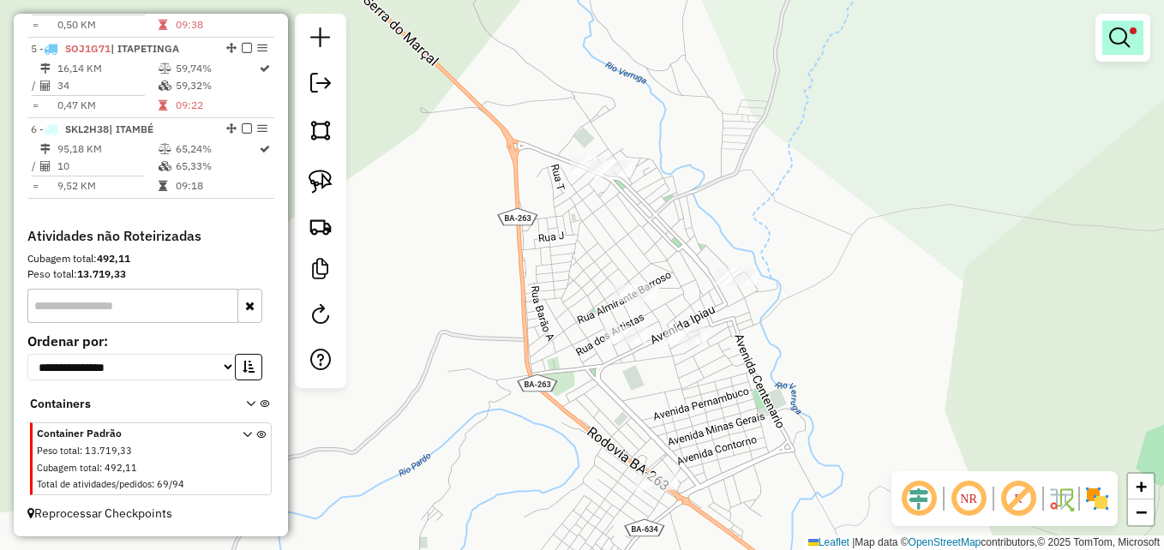
click at [1118, 33] on em at bounding box center [1120, 37] width 21 height 21
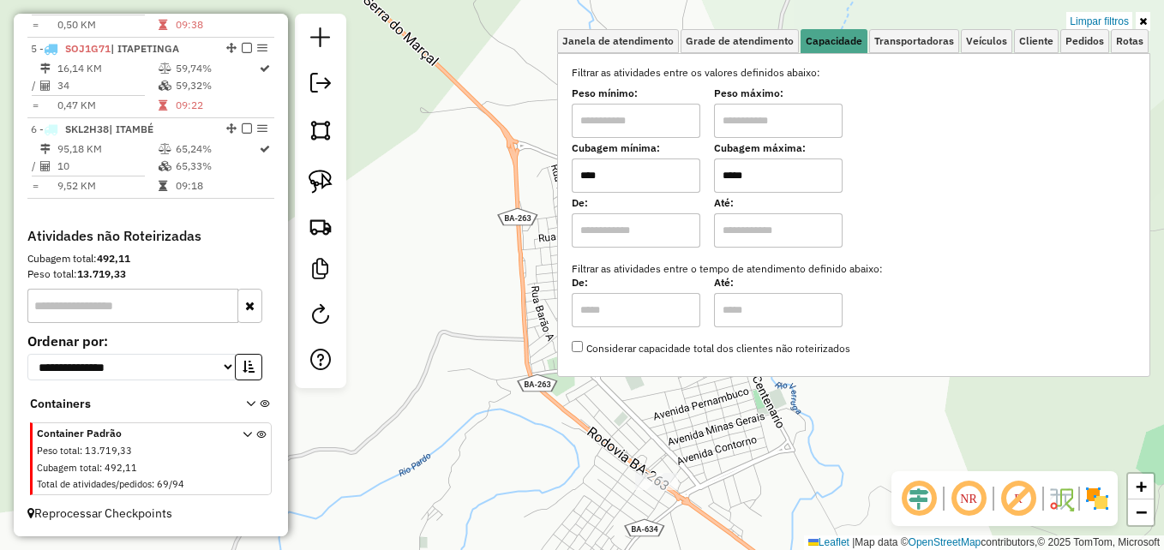
click at [486, 220] on div "Limpar filtros Janela de atendimento Grade de atendimento Capacidade Transporta…" at bounding box center [582, 275] width 1164 height 550
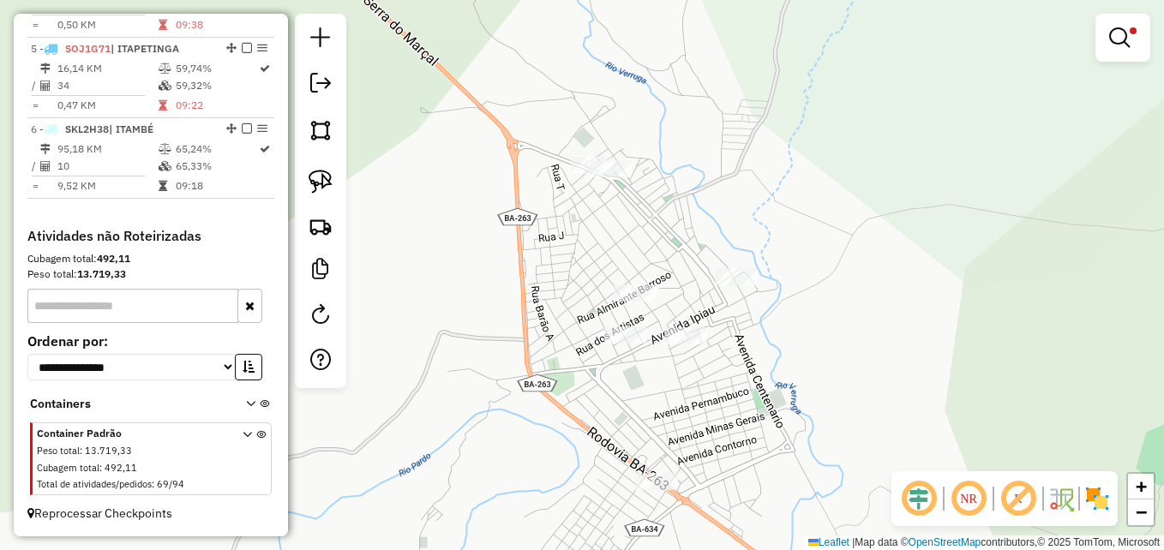
click at [1119, 38] on em at bounding box center [1120, 37] width 21 height 21
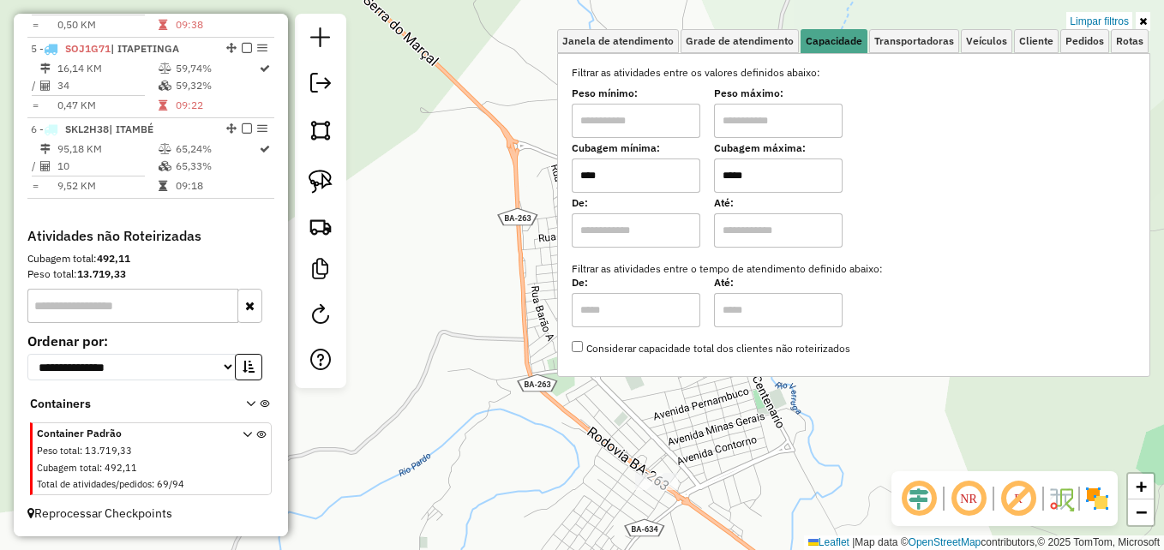
click at [625, 180] on input "****" at bounding box center [636, 176] width 129 height 34
type input "****"
click at [406, 335] on div "Limpar filtros Janela de atendimento Grade de atendimento Capacidade Transporta…" at bounding box center [582, 275] width 1164 height 550
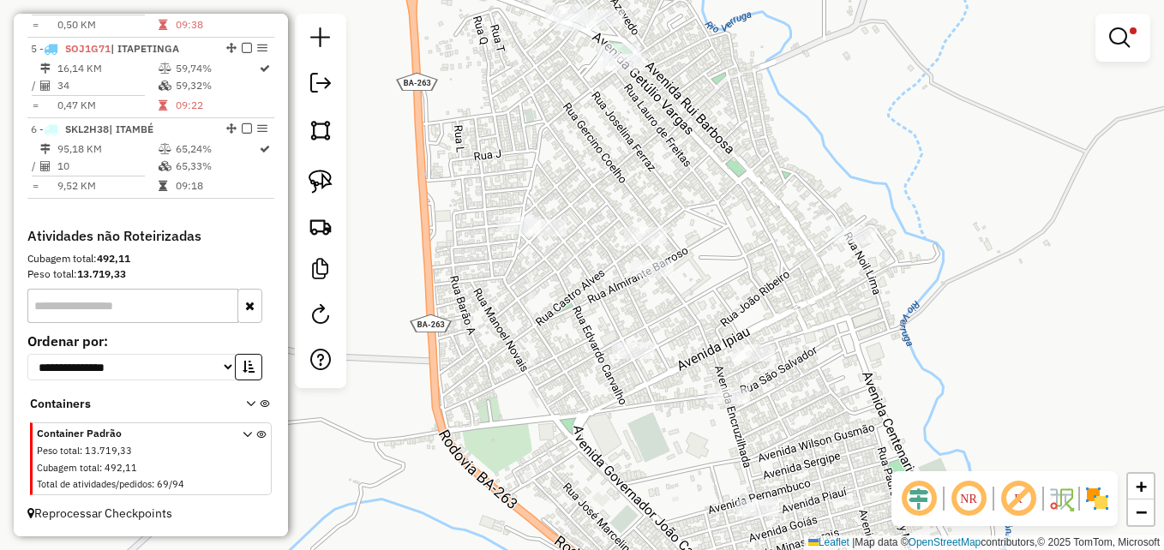
drag, startPoint x: 629, startPoint y: 189, endPoint x: 696, endPoint y: 287, distance: 119.6
click at [696, 286] on div "Limpar filtros Janela de atendimento Grade de atendimento Capacidade Transporta…" at bounding box center [582, 275] width 1164 height 550
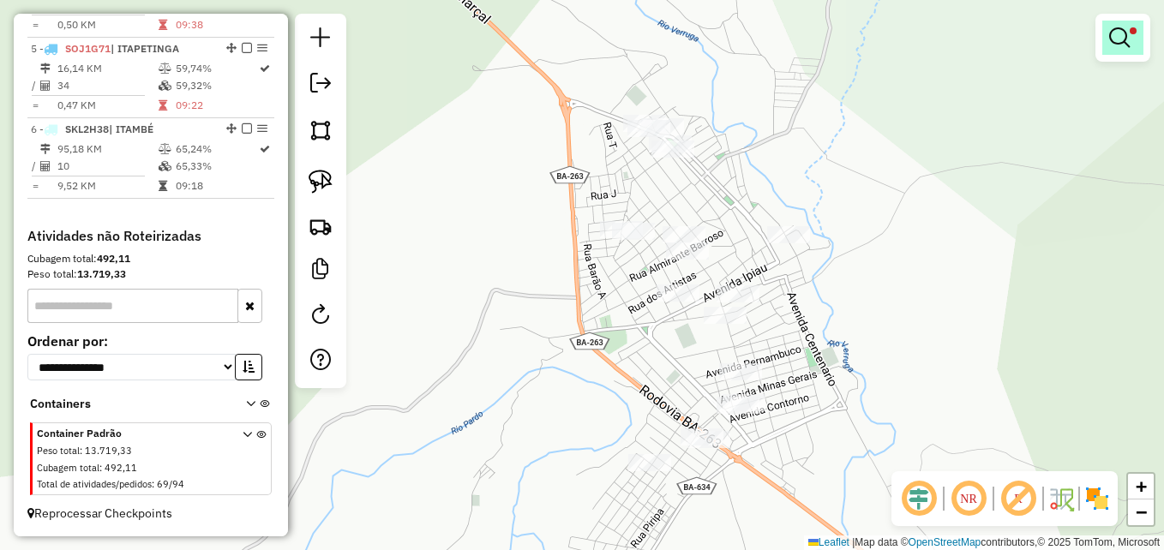
click at [1126, 38] on em at bounding box center [1120, 37] width 21 height 21
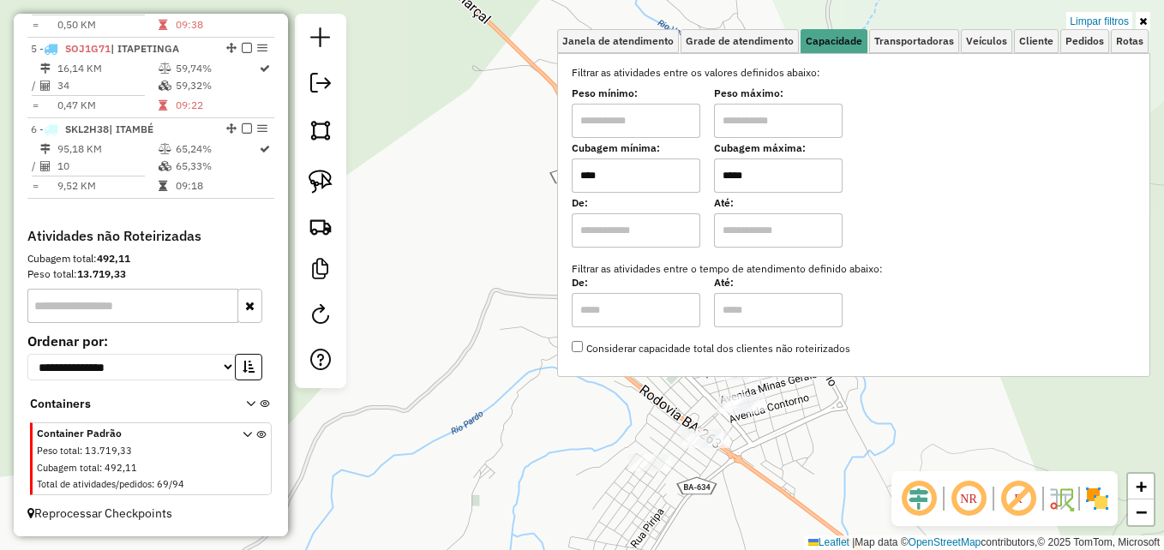
click at [778, 174] on input "*****" at bounding box center [778, 176] width 129 height 34
type input "****"
click at [485, 293] on div "Janela de atendimento Grade de atendimento Capacidade Transportadoras Veículos …" at bounding box center [582, 275] width 1164 height 550
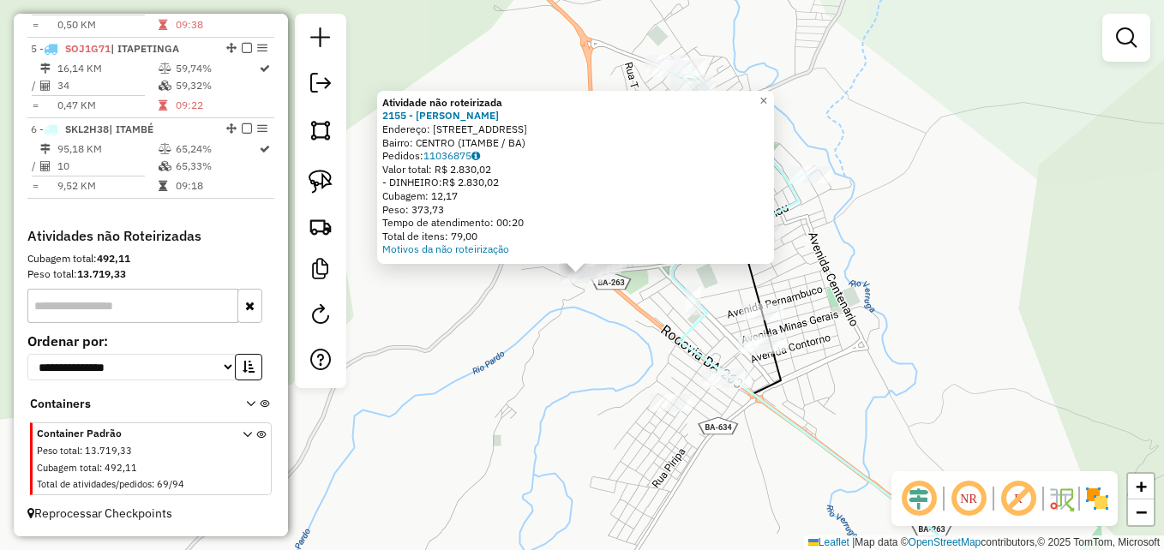
click at [529, 378] on div "Atividade não roteirizada 2155 - [PERSON_NAME]: [STREET_ADDRESS] Pedidos: 11036…" at bounding box center [582, 275] width 1164 height 550
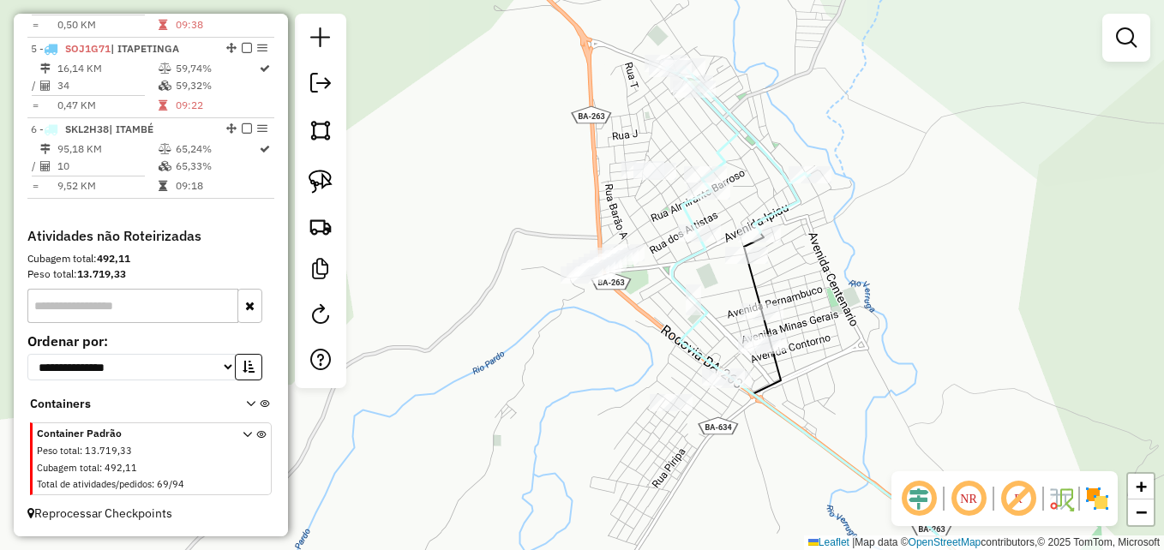
drag, startPoint x: 598, startPoint y: 407, endPoint x: 524, endPoint y: 425, distance: 76.7
click at [524, 425] on div "Janela de atendimento Grade de atendimento Capacidade Transportadoras Veículos …" at bounding box center [582, 275] width 1164 height 550
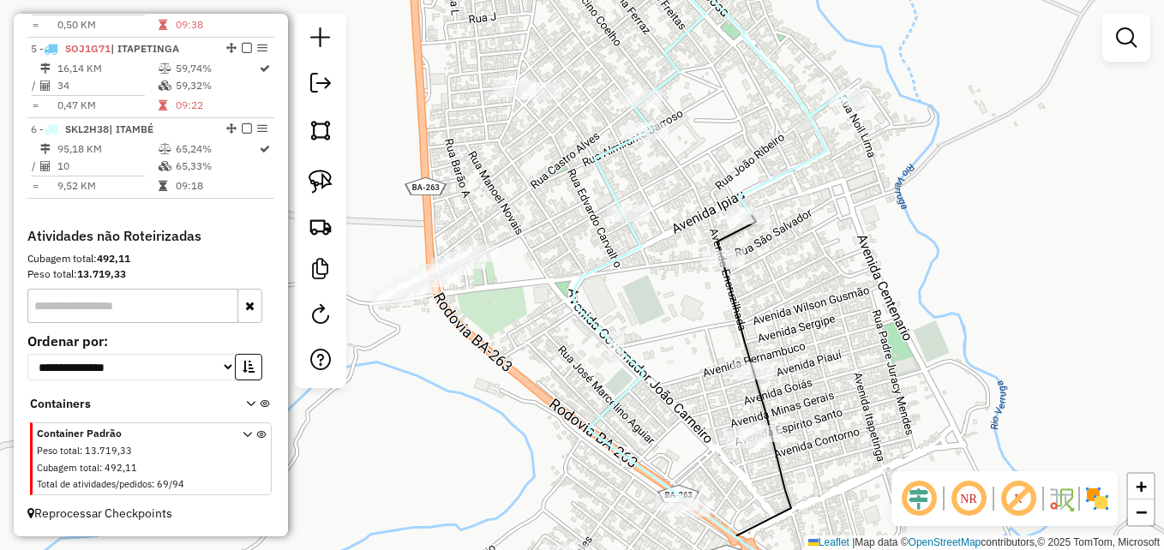
drag, startPoint x: 633, startPoint y: 288, endPoint x: 660, endPoint y: 340, distance: 59.1
click at [660, 340] on div "Janela de atendimento Grade de atendimento Capacidade Transportadoras Veículos …" at bounding box center [582, 275] width 1164 height 550
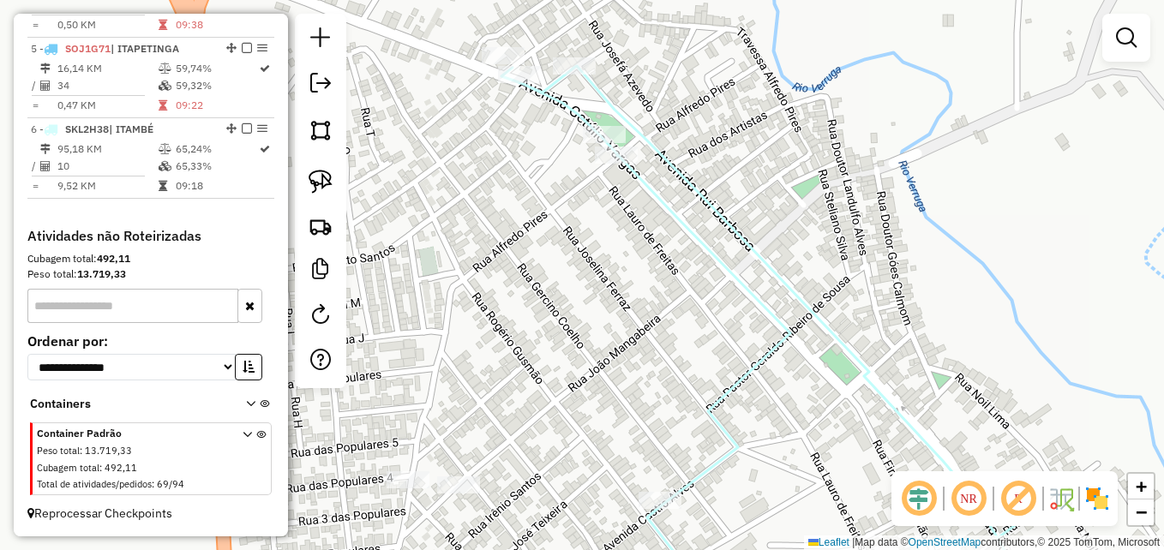
drag, startPoint x: 559, startPoint y: 206, endPoint x: 653, endPoint y: 206, distance: 94.3
click at [653, 206] on div "Janela de atendimento Grade de atendimento Capacidade Transportadoras Veículos …" at bounding box center [582, 275] width 1164 height 550
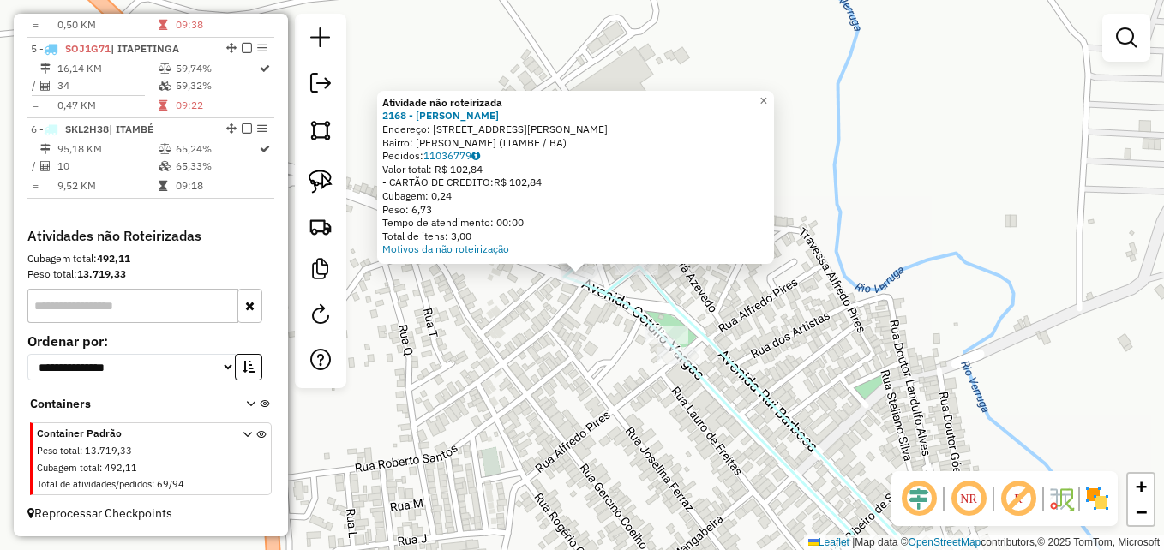
click at [495, 369] on div "Atividade não roteirizada 2168 - GESIVALDO DOS SANTOS Endereço: 081 RUA CAPITaO…" at bounding box center [582, 275] width 1164 height 550
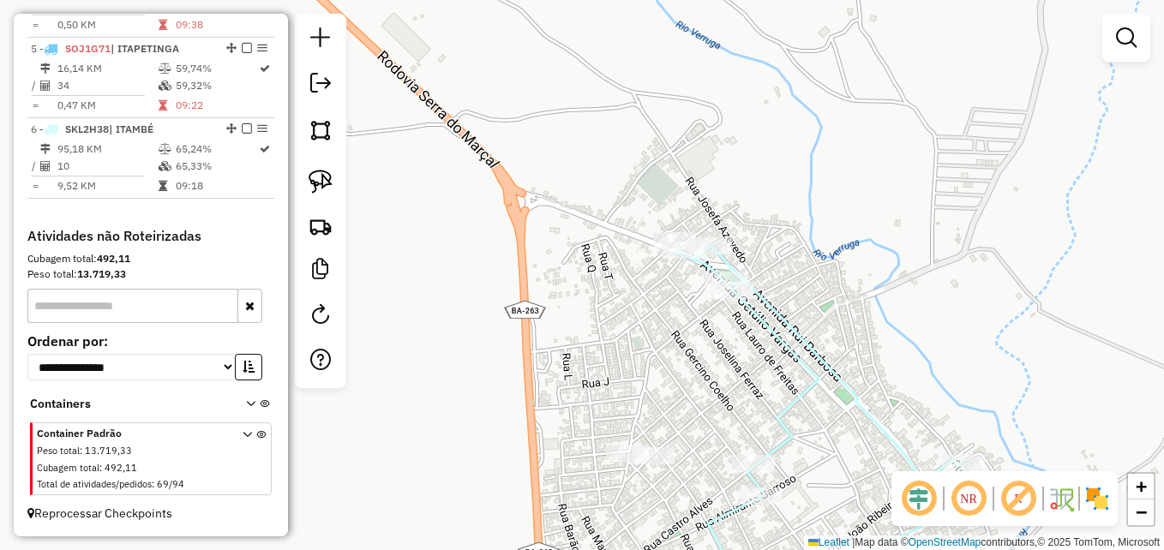
drag, startPoint x: 772, startPoint y: 375, endPoint x: 823, endPoint y: 202, distance: 179.9
click at [799, 237] on div "Janela de atendimento Grade de atendimento Capacidade Transportadoras Veículos …" at bounding box center [582, 275] width 1164 height 550
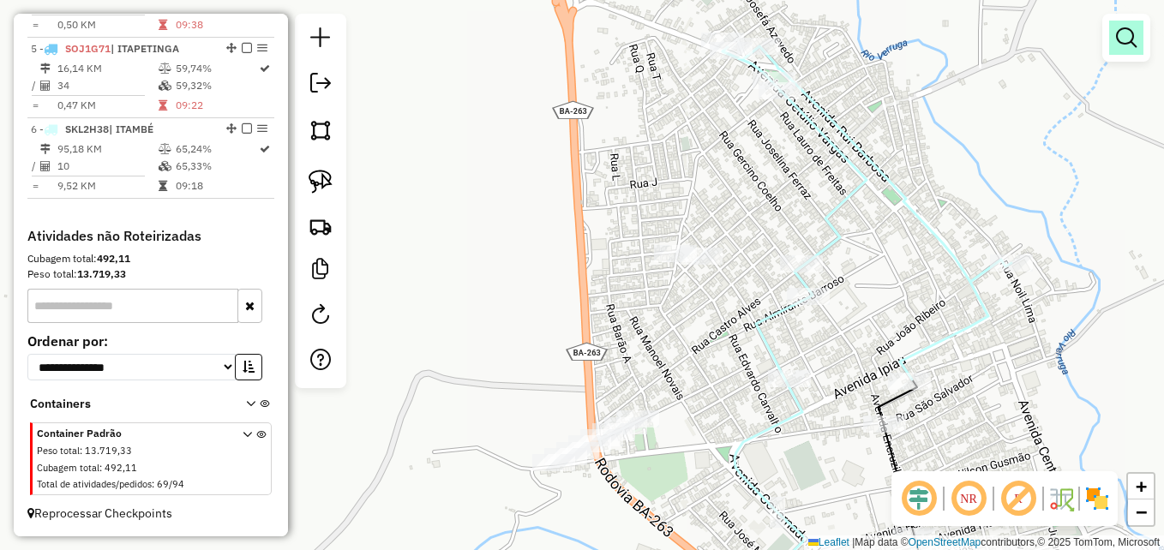
click at [1116, 44] on link at bounding box center [1127, 38] width 34 height 34
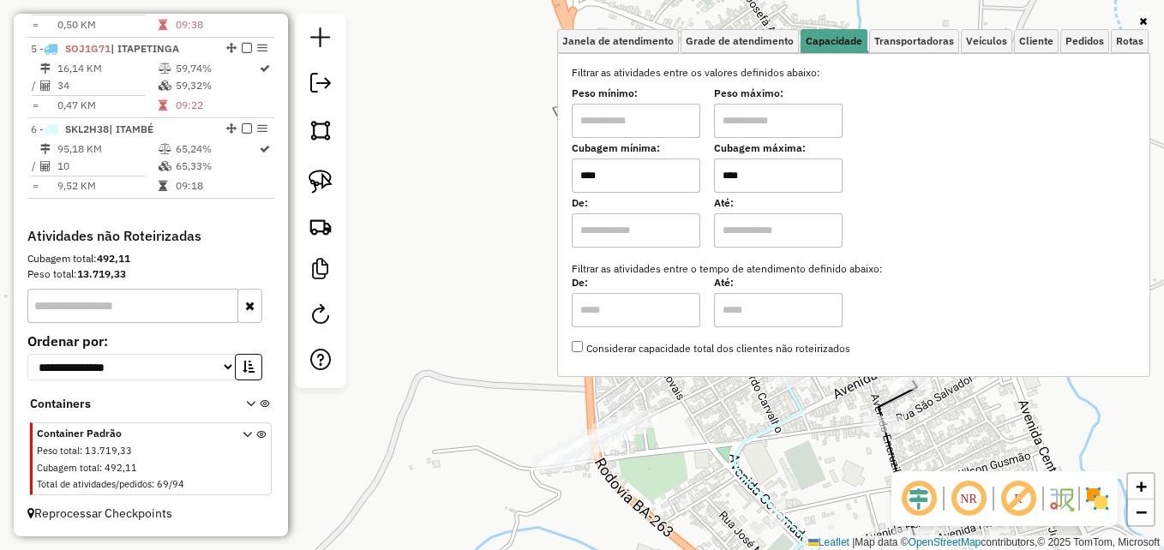
click at [482, 268] on div "Janela de atendimento Grade de atendimento Capacidade Transportadoras Veículos …" at bounding box center [582, 275] width 1164 height 550
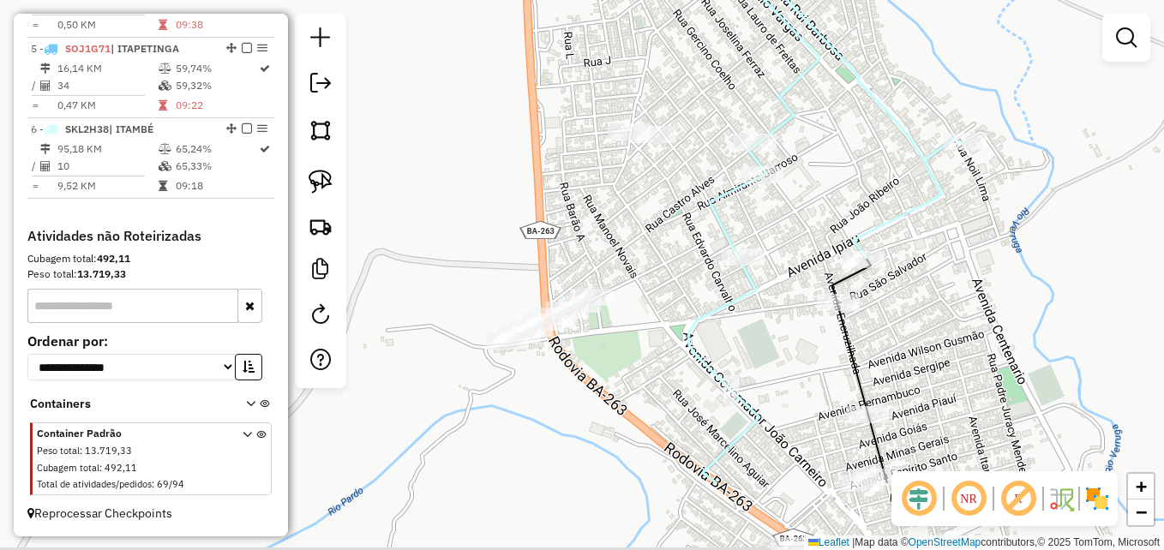
drag, startPoint x: 693, startPoint y: 364, endPoint x: 647, endPoint y: 238, distance: 134.3
click at [647, 240] on div "Janela de atendimento Grade de atendimento Capacidade Transportadoras Veículos …" at bounding box center [582, 275] width 1164 height 550
click at [324, 177] on img at bounding box center [321, 182] width 24 height 24
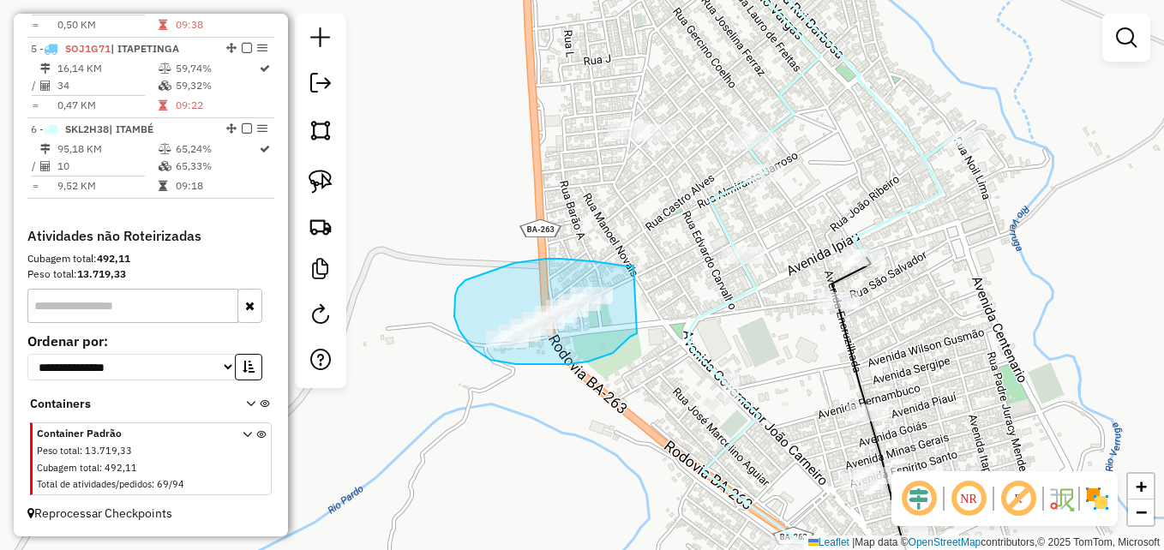
drag, startPoint x: 634, startPoint y: 266, endPoint x: 657, endPoint y: 292, distance: 35.2
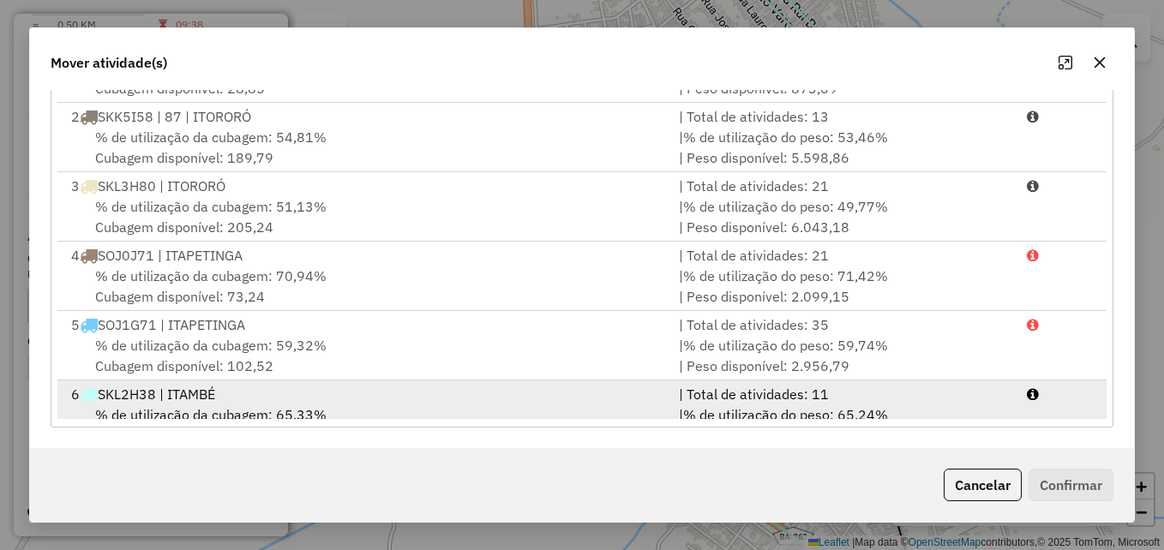
scroll to position [74, 0]
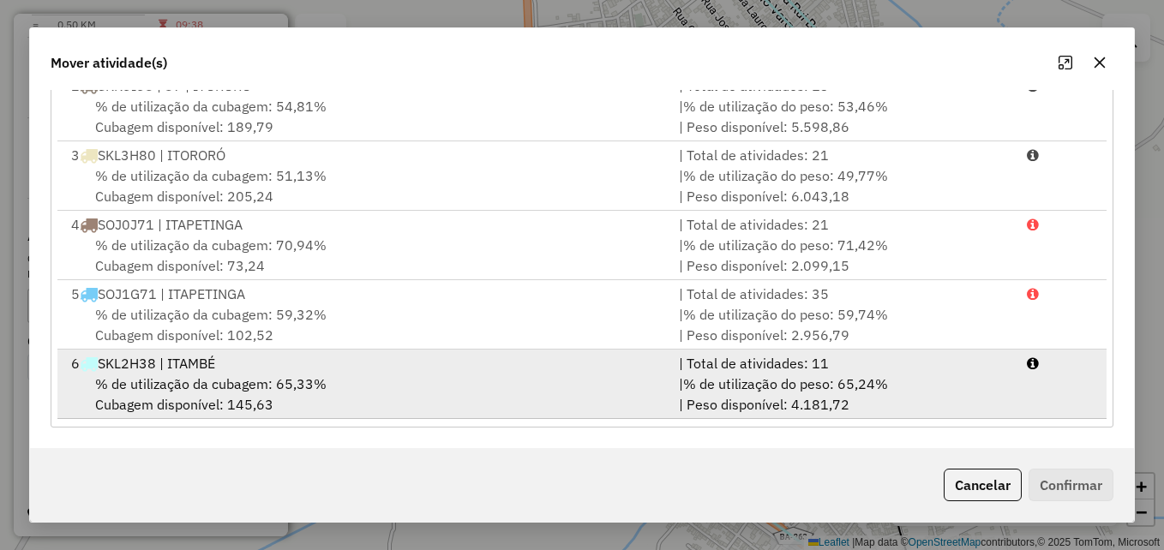
click at [400, 385] on div "% de utilização da cubagem: 65,33% Cubagem disponível: 145,63" at bounding box center [365, 394] width 608 height 41
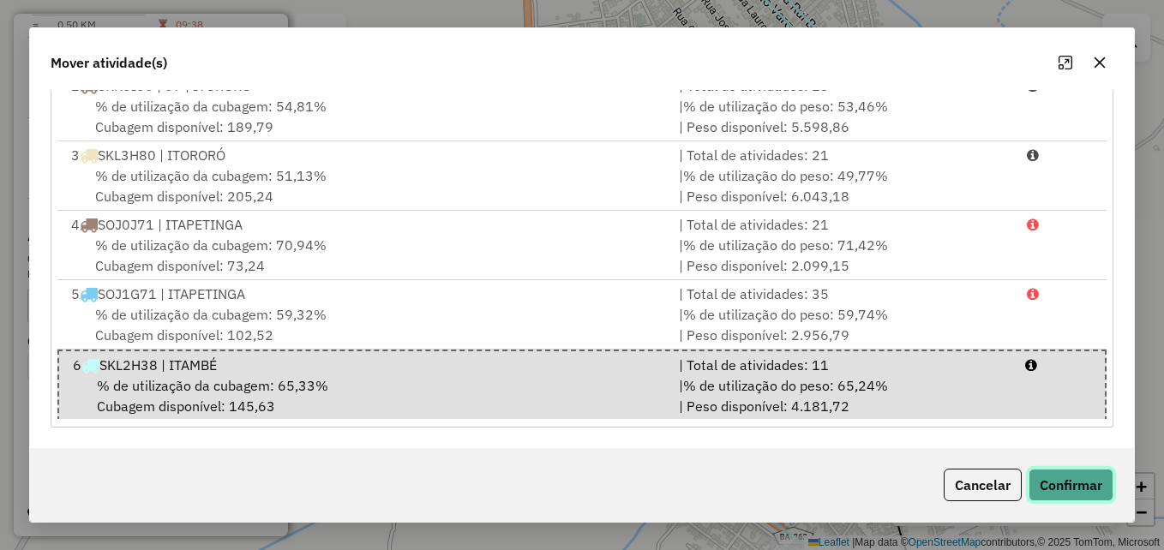
click at [1068, 485] on button "Confirmar" at bounding box center [1071, 485] width 85 height 33
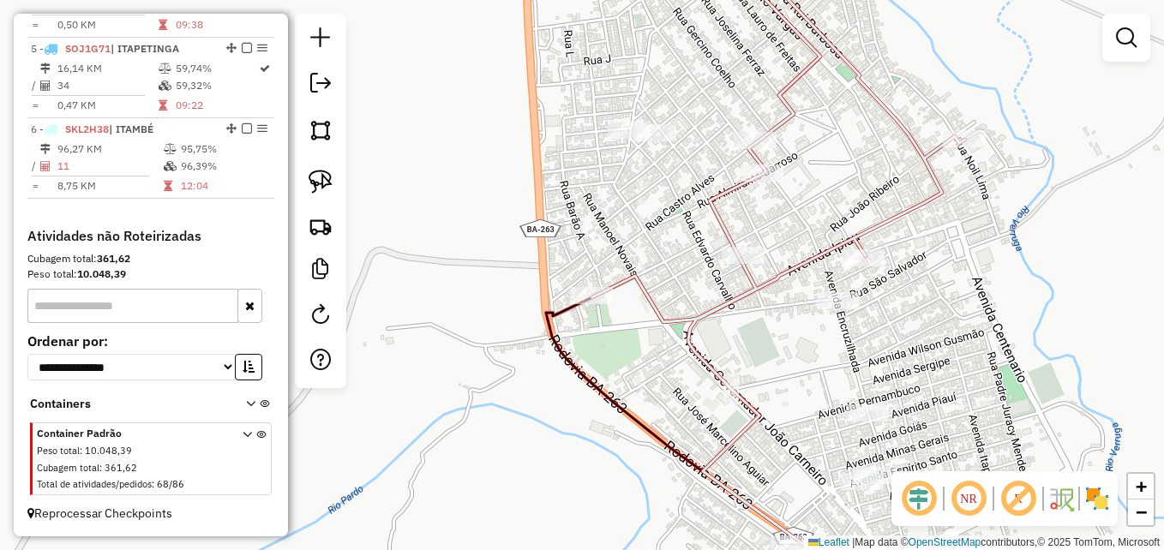
scroll to position [0, 0]
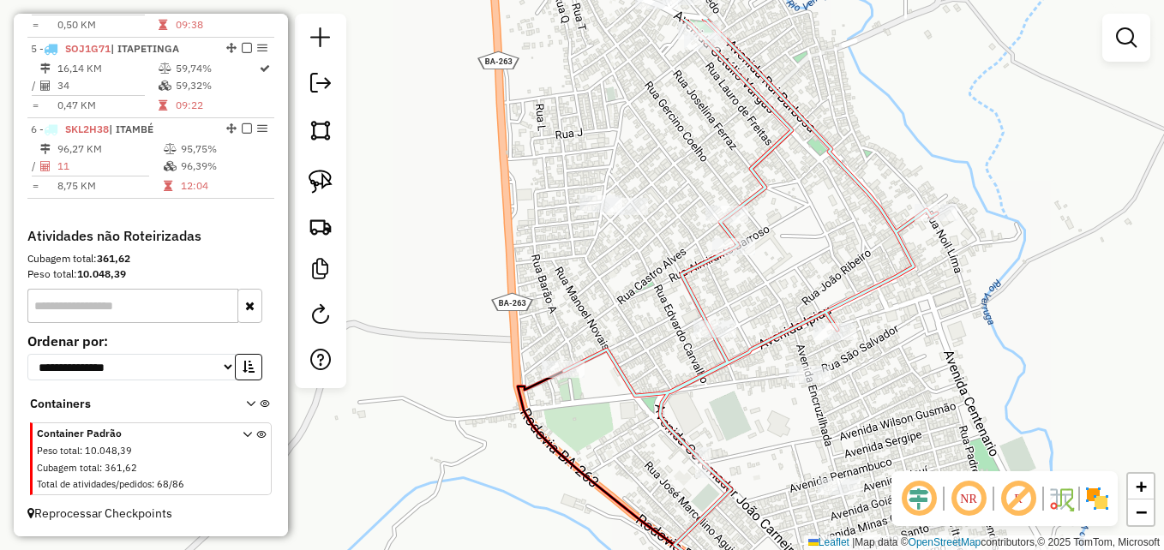
drag, startPoint x: 681, startPoint y: 206, endPoint x: 650, endPoint y: 284, distance: 83.9
click at [650, 284] on div "Janela de atendimento Grade de atendimento Capacidade Transportadoras Veículos …" at bounding box center [582, 275] width 1164 height 550
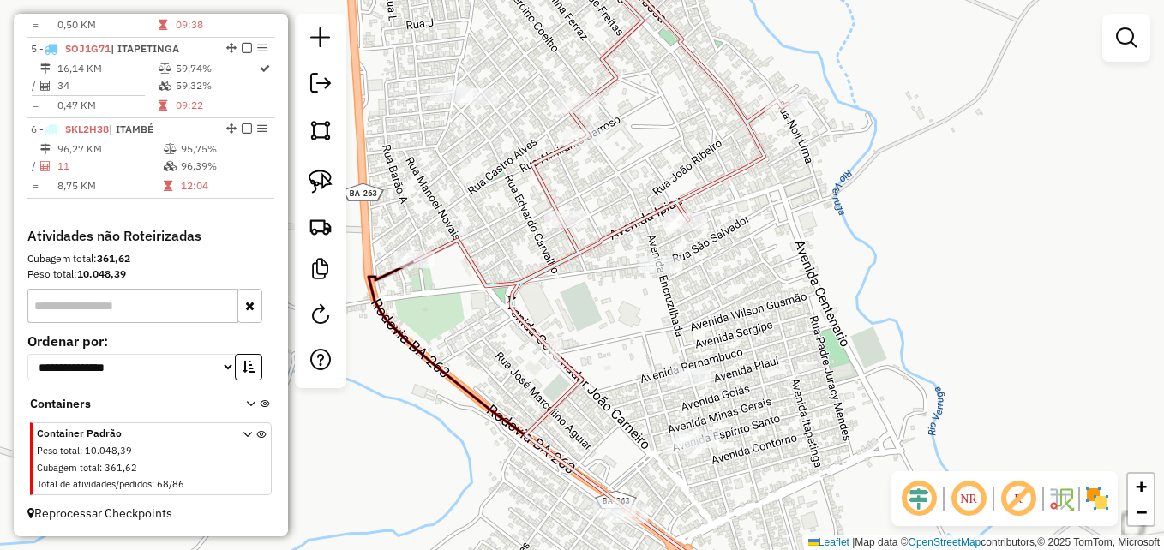
drag, startPoint x: 815, startPoint y: 326, endPoint x: 828, endPoint y: 253, distance: 74.0
click at [829, 256] on div "Janela de atendimento Grade de atendimento Capacidade Transportadoras Veículos …" at bounding box center [582, 275] width 1164 height 550
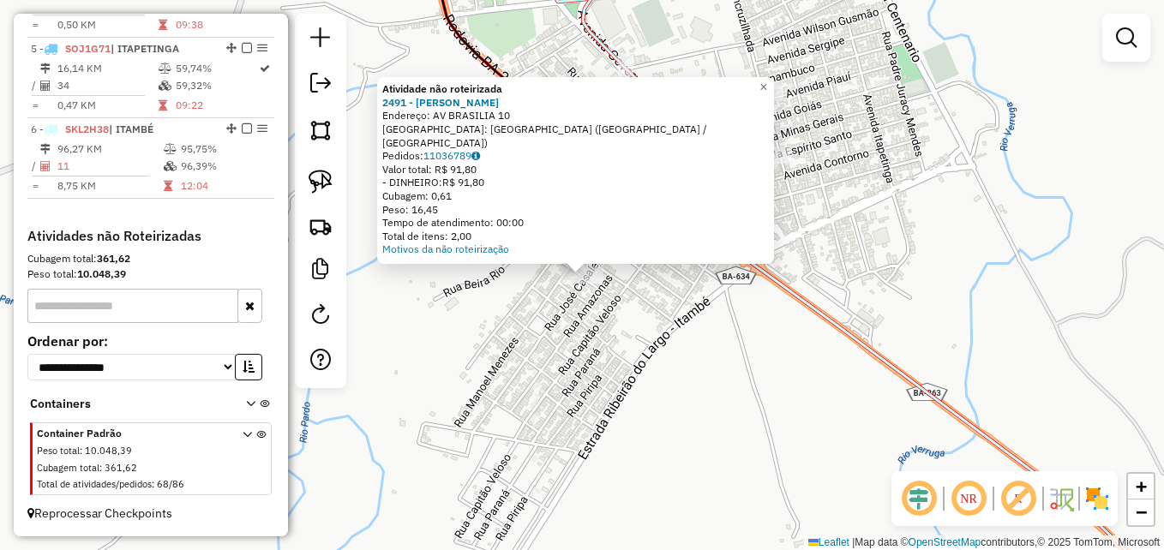
click at [567, 385] on div "Atividade não roteirizada 2491 - [PERSON_NAME]: AV BRASILIA 10 Bairro: [GEOGRAP…" at bounding box center [582, 275] width 1164 height 550
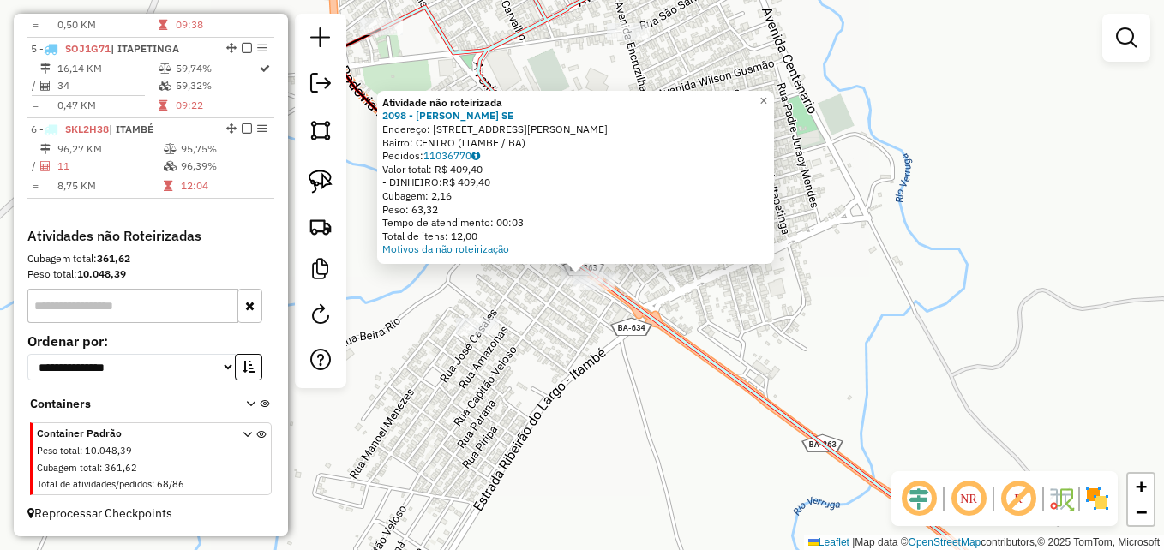
click at [600, 363] on div "Atividade não roteirizada 2098 - [PERSON_NAME] SE Endereço: R MANOEL BALBINO 83…" at bounding box center [582, 275] width 1164 height 550
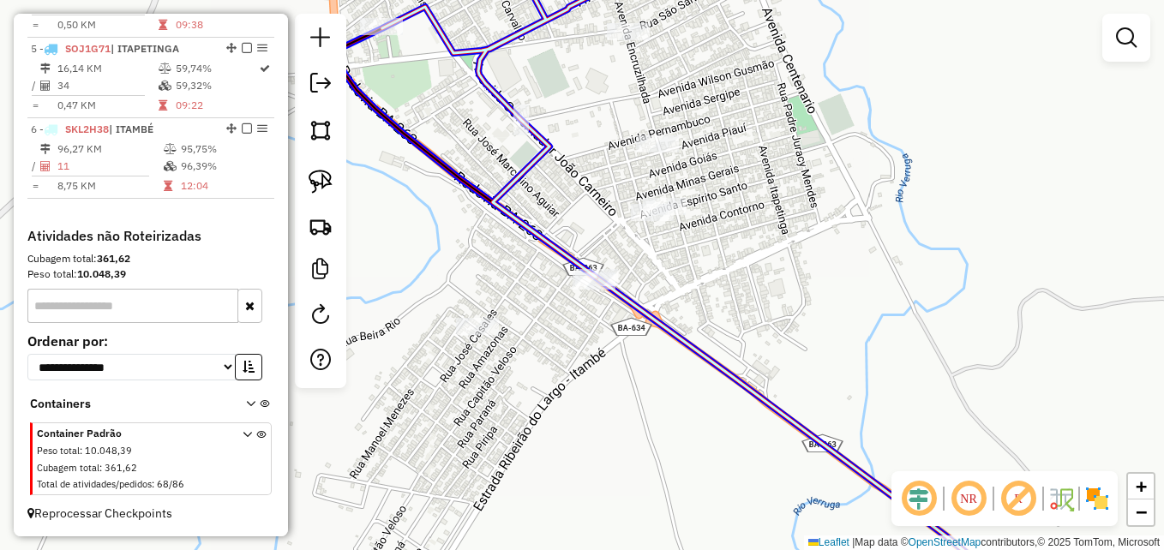
click at [598, 284] on div at bounding box center [596, 277] width 43 height 17
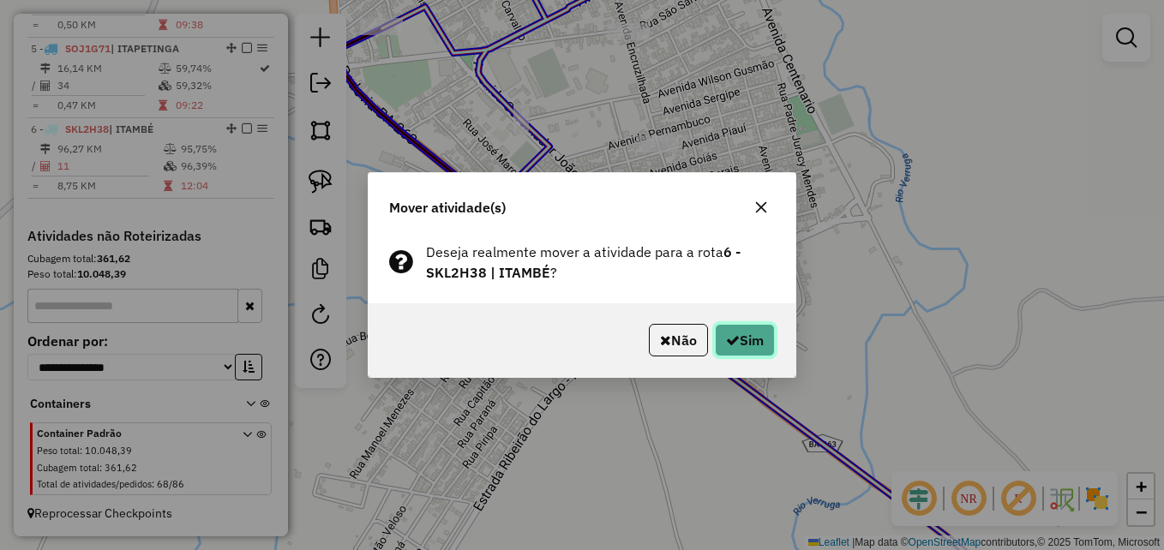
click at [767, 340] on button "Sim" at bounding box center [745, 340] width 60 height 33
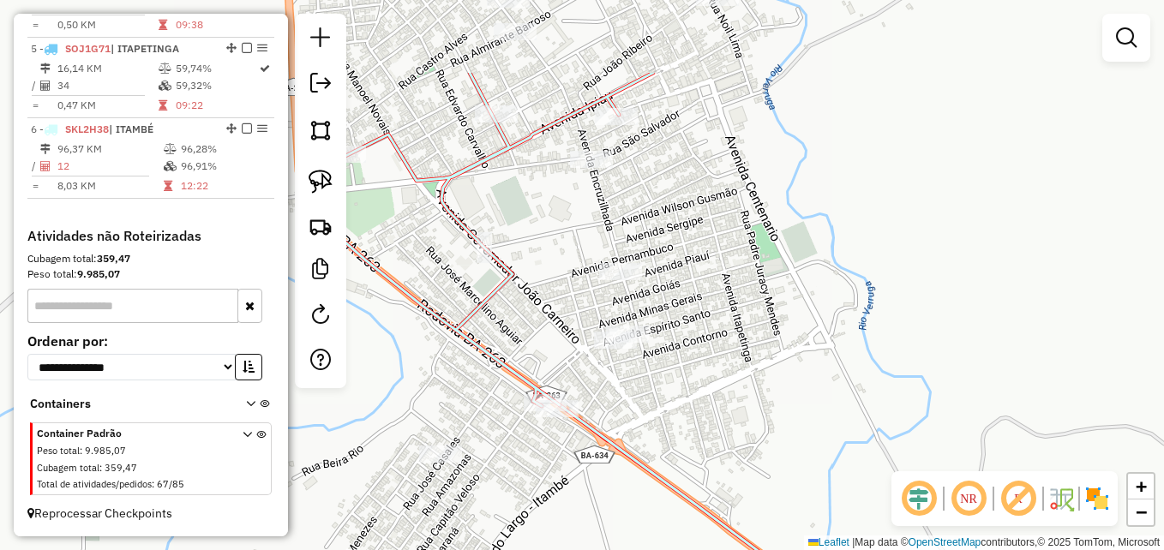
drag, startPoint x: 843, startPoint y: 194, endPoint x: 811, endPoint y: 332, distance: 141.6
click at [809, 328] on div "Janela de atendimento Grade de atendimento Capacidade Transportadoras Veículos …" at bounding box center [582, 275] width 1164 height 550
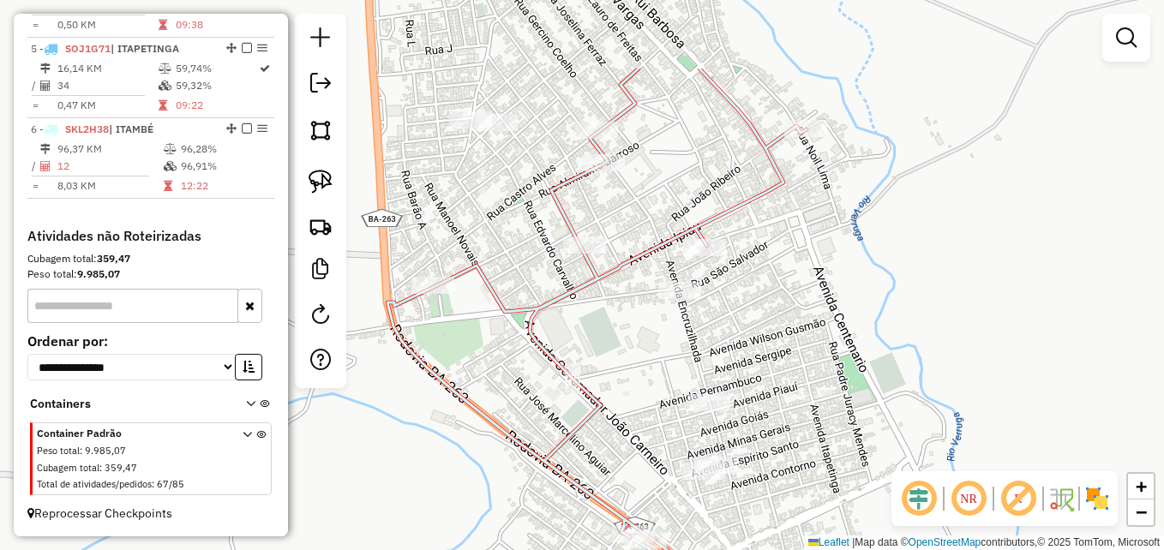
drag, startPoint x: 803, startPoint y: 311, endPoint x: 828, endPoint y: 330, distance: 31.2
click at [826, 328] on div "Janela de atendimento Grade de atendimento Capacidade Transportadoras Veículos …" at bounding box center [582, 275] width 1164 height 550
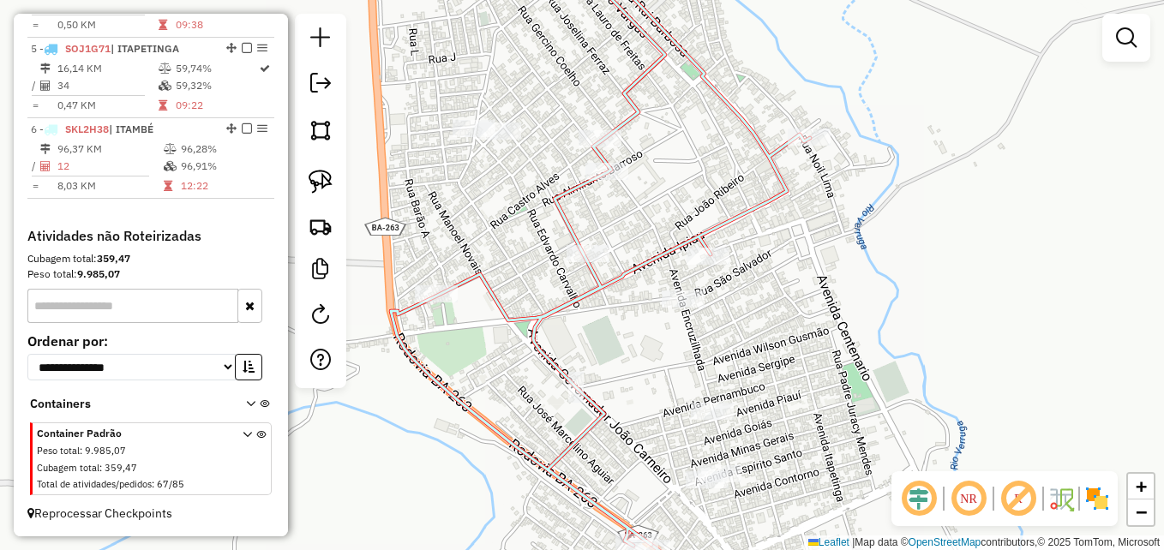
drag, startPoint x: 746, startPoint y: 144, endPoint x: 753, endPoint y: 214, distance: 69.8
click at [747, 198] on div "Janela de atendimento Grade de atendimento Capacidade Transportadoras Veículos …" at bounding box center [582, 275] width 1164 height 550
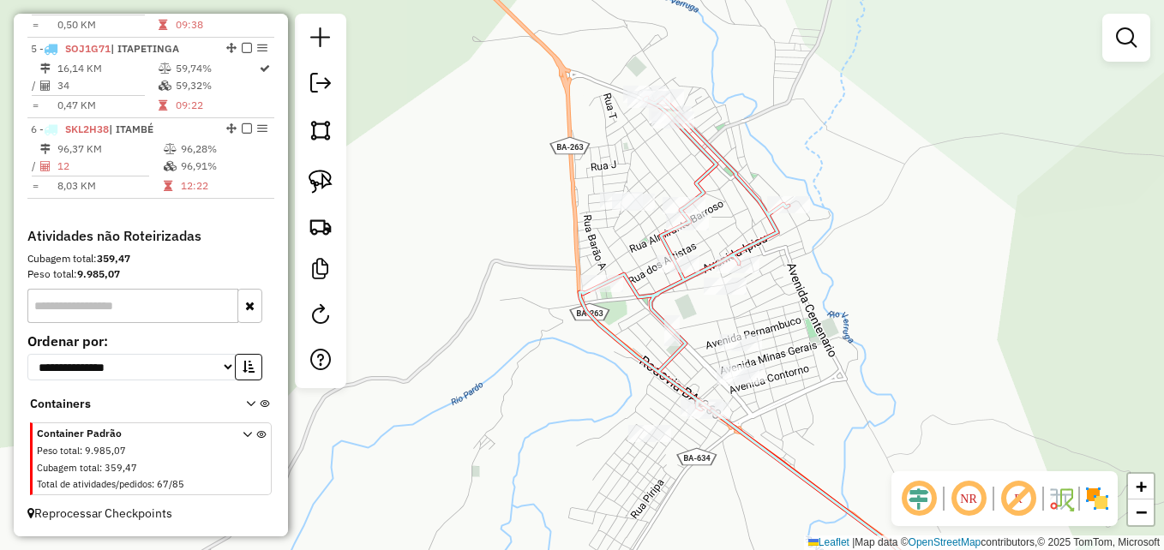
click at [735, 164] on icon at bounding box center [684, 254] width 209 height 312
select select "**********"
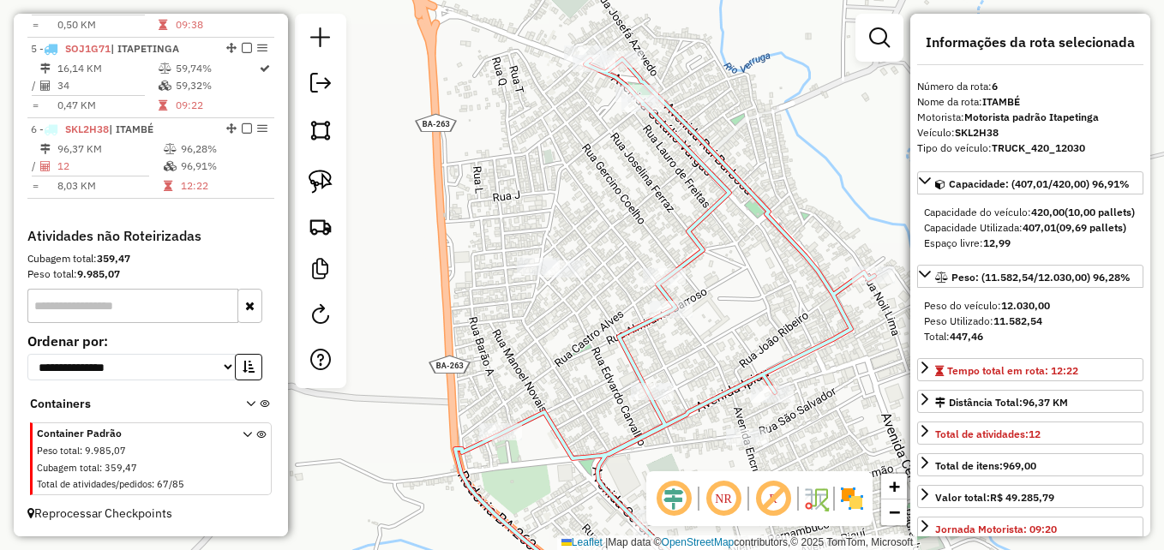
drag, startPoint x: 671, startPoint y: 116, endPoint x: 707, endPoint y: 147, distance: 48.6
click at [737, 147] on div "Janela de atendimento Grade de atendimento Capacidade Transportadoras Veículos …" at bounding box center [582, 275] width 1164 height 550
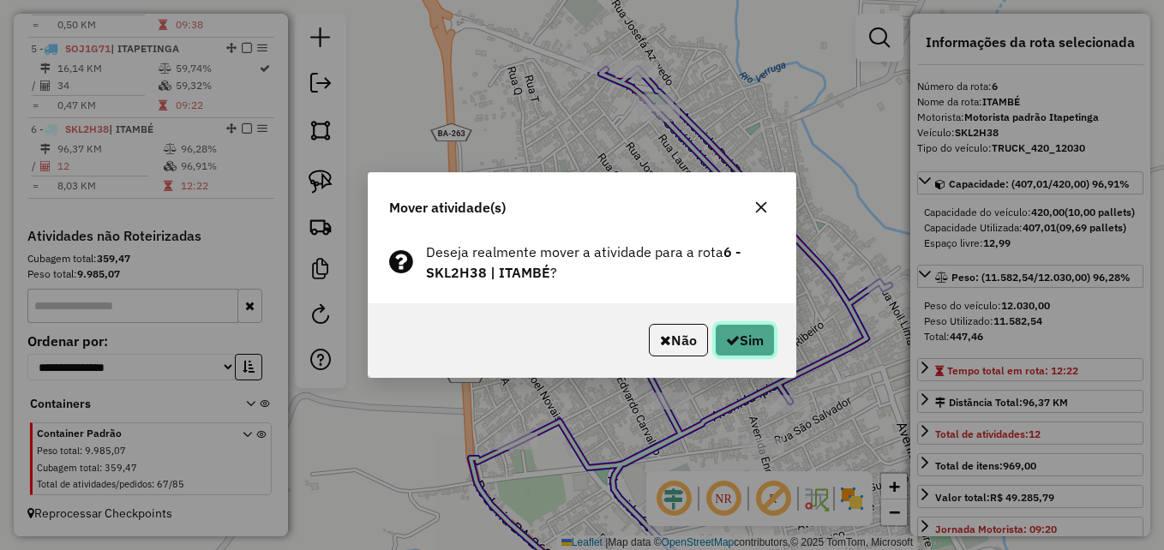
click at [737, 338] on button "Sim" at bounding box center [745, 340] width 60 height 33
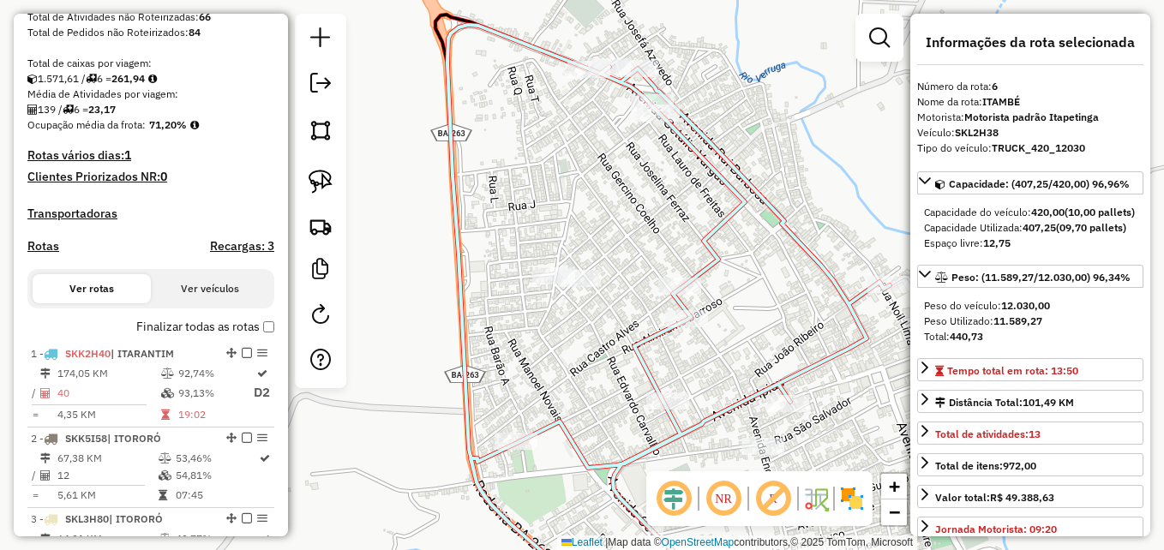
scroll to position [452, 0]
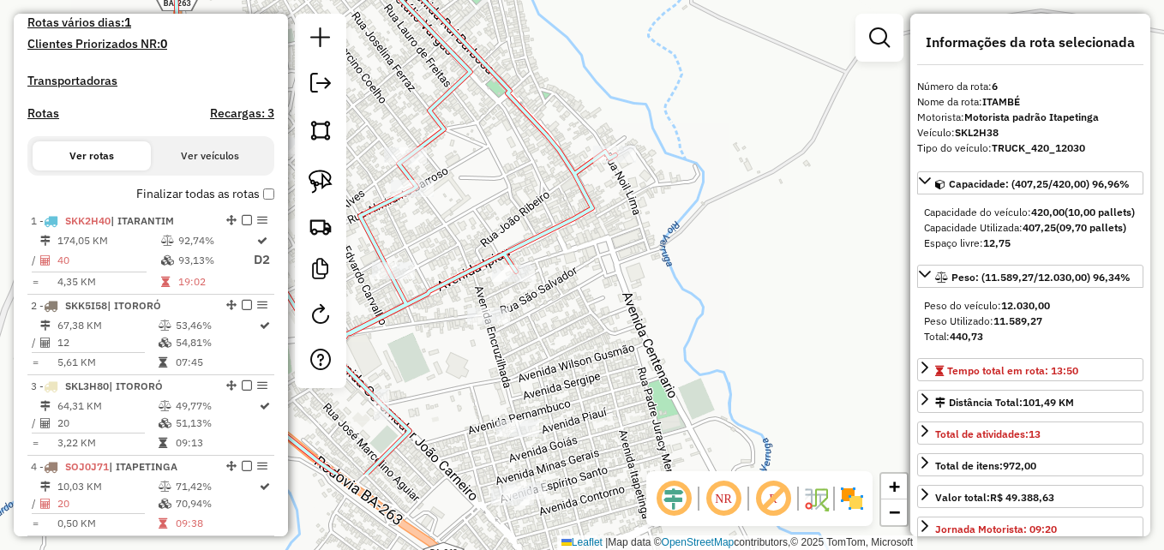
drag, startPoint x: 779, startPoint y: 279, endPoint x: 504, endPoint y: 145, distance: 305.2
click at [504, 147] on div "Janela de atendimento Grade de atendimento Capacidade Transportadoras Veículos …" at bounding box center [582, 275] width 1164 height 550
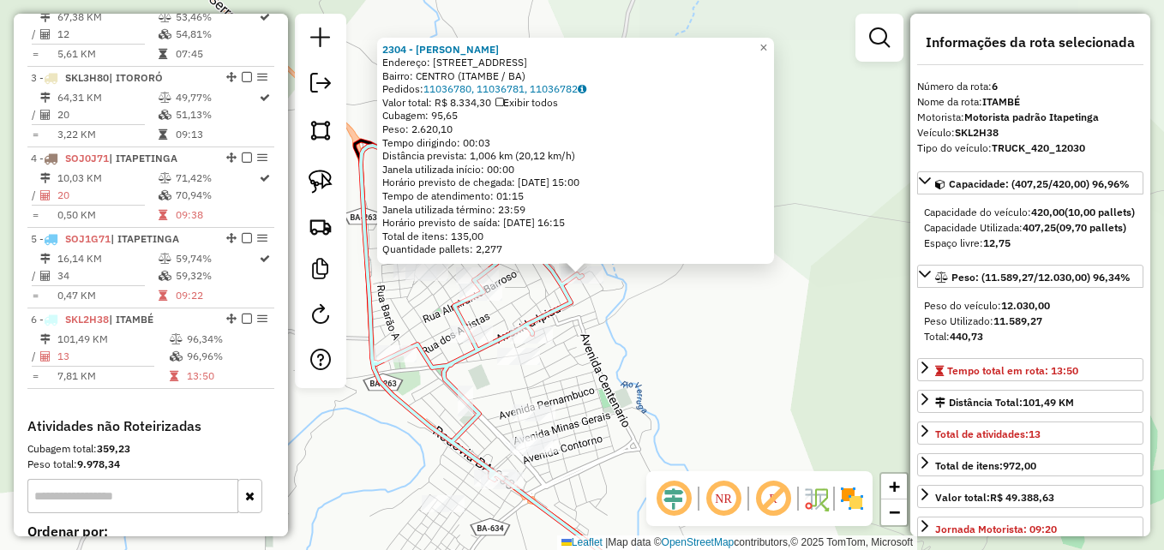
scroll to position [966, 0]
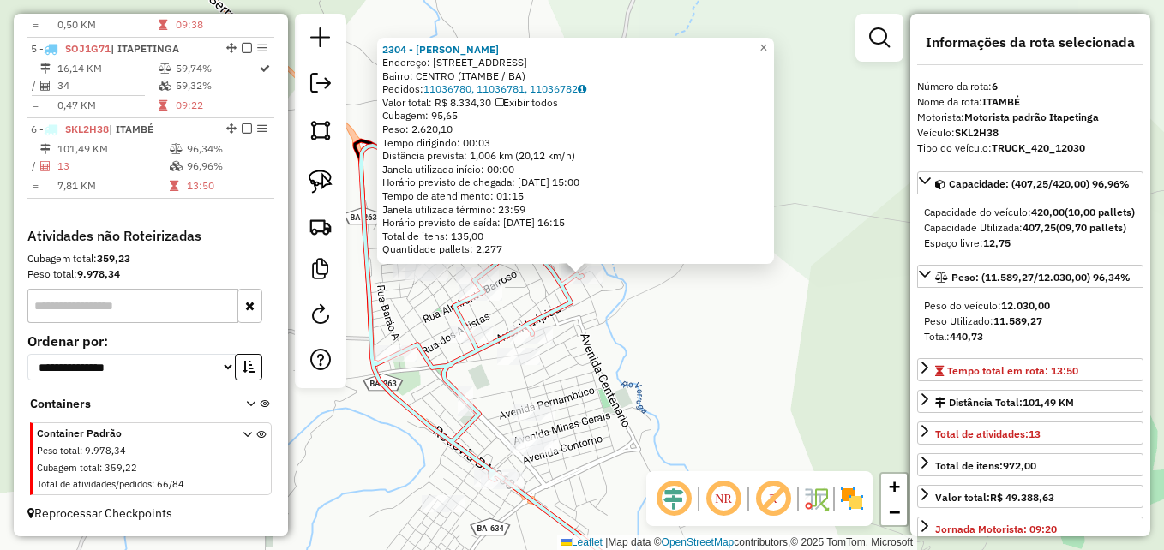
click at [612, 352] on div "2304 - CLEIDSON [PERSON_NAME]: R PRACA SAN FILI 350 Bairro: [GEOGRAPHIC_DATA] (…" at bounding box center [582, 275] width 1164 height 550
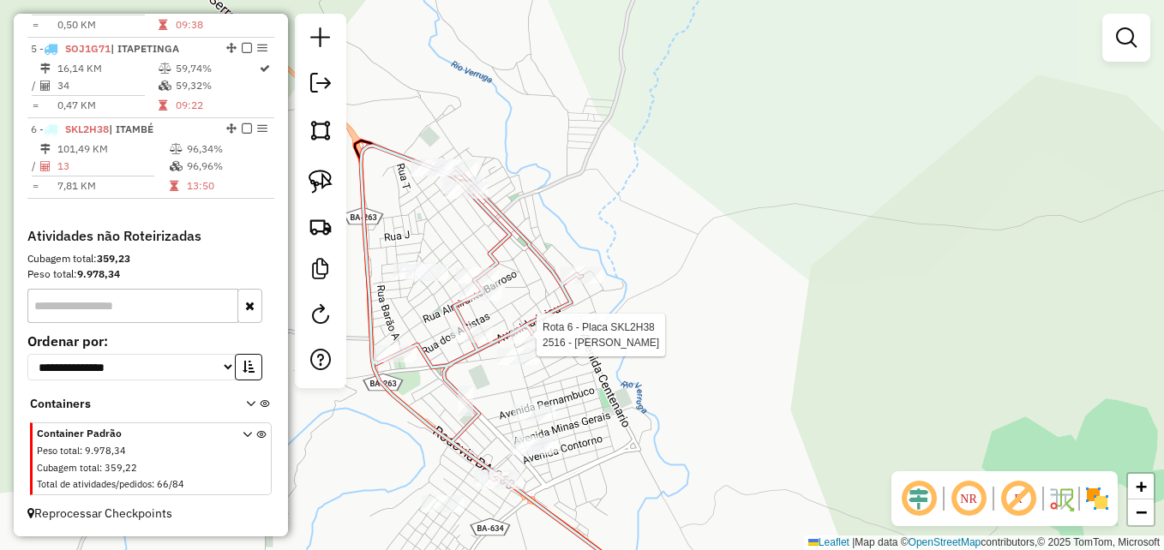
select select "**********"
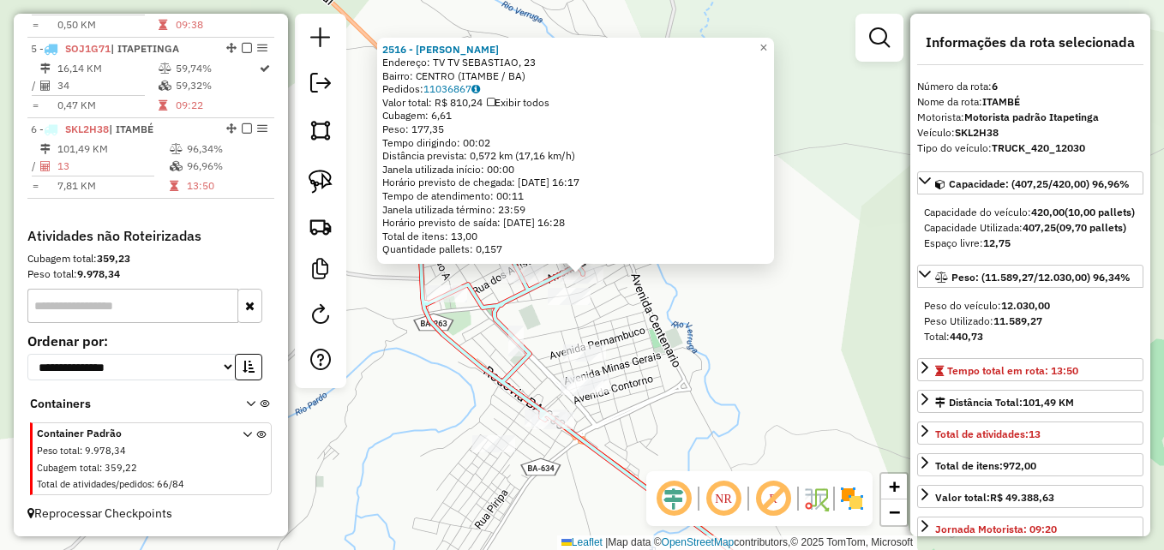
click at [506, 351] on div "Rota 6 - Placa SKL2H38 2002 - [PERSON_NAME] MORE 2516 - [PERSON_NAME] RODRIGUE …" at bounding box center [582, 275] width 1164 height 550
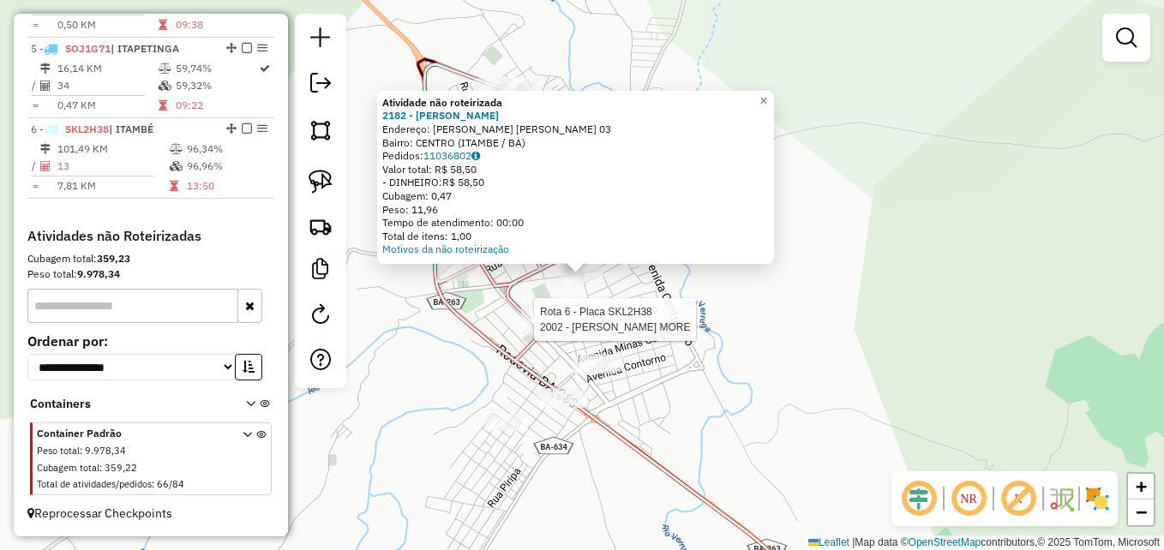
select select "**********"
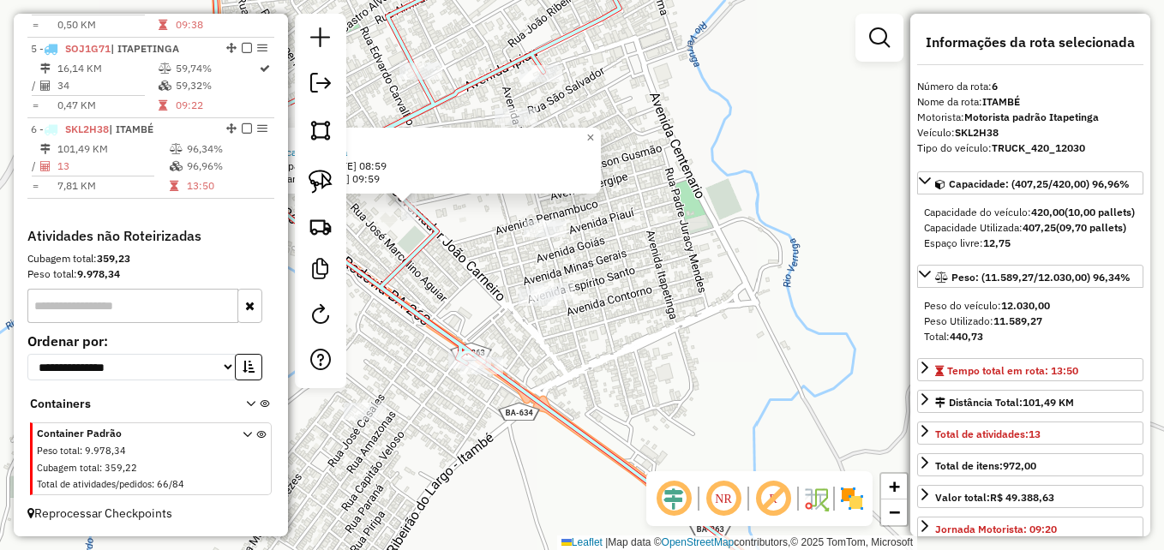
drag, startPoint x: 677, startPoint y: 313, endPoint x: 807, endPoint y: 286, distance: 133.0
click at [807, 286] on div "Refeição Selecionar um local de parada Horário inicial da parada: [DATE] 08:59 …" at bounding box center [582, 275] width 1164 height 550
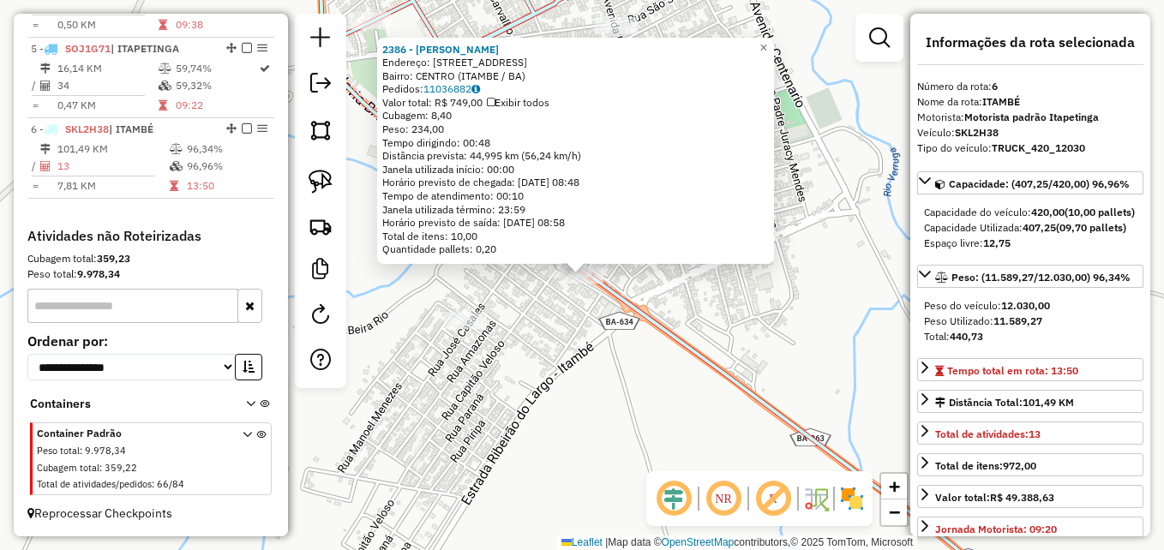
click at [563, 346] on div "2386 - [PERSON_NAME] DA SIL Endereço: [STREET_ADDRESS] Bairro: [GEOGRAPHIC_DATA…" at bounding box center [582, 275] width 1164 height 550
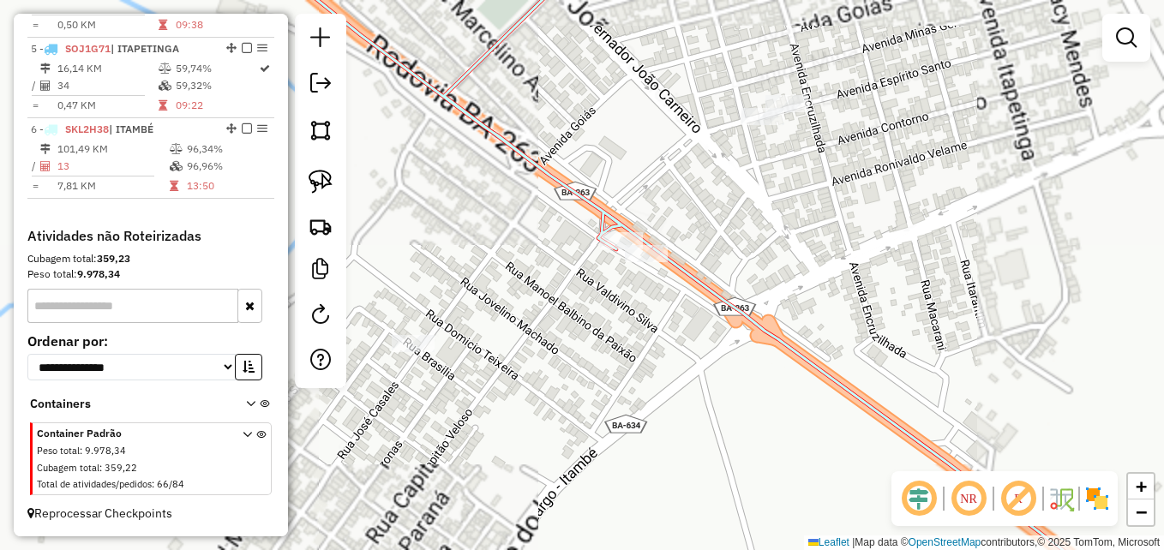
drag, startPoint x: 565, startPoint y: 276, endPoint x: 633, endPoint y: 321, distance: 81.1
click at [633, 321] on div "Janela de atendimento Grade de atendimento Capacidade Transportadoras Veículos …" at bounding box center [582, 275] width 1164 height 550
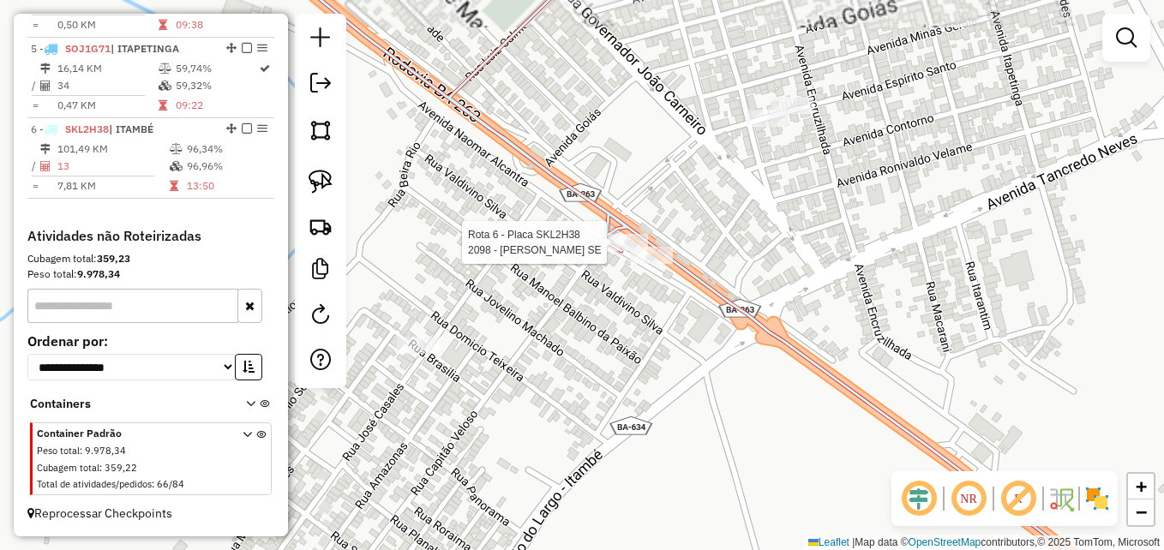
select select "**********"
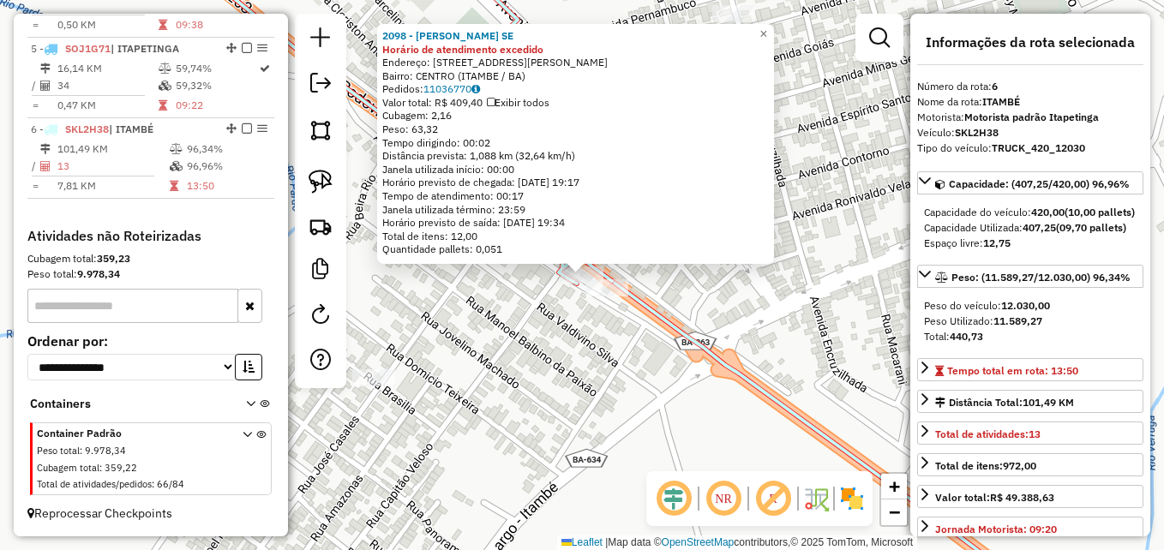
click at [557, 370] on div "2098 - [PERSON_NAME] SE Horário de atendimento excedido Endereço: [STREET_ADDRE…" at bounding box center [582, 275] width 1164 height 550
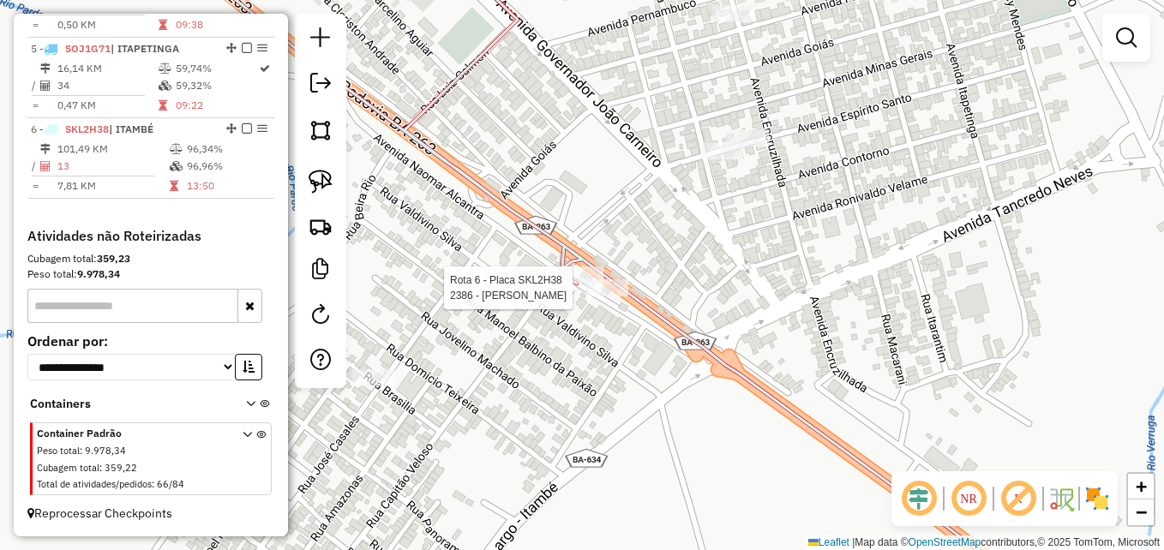
select select "**********"
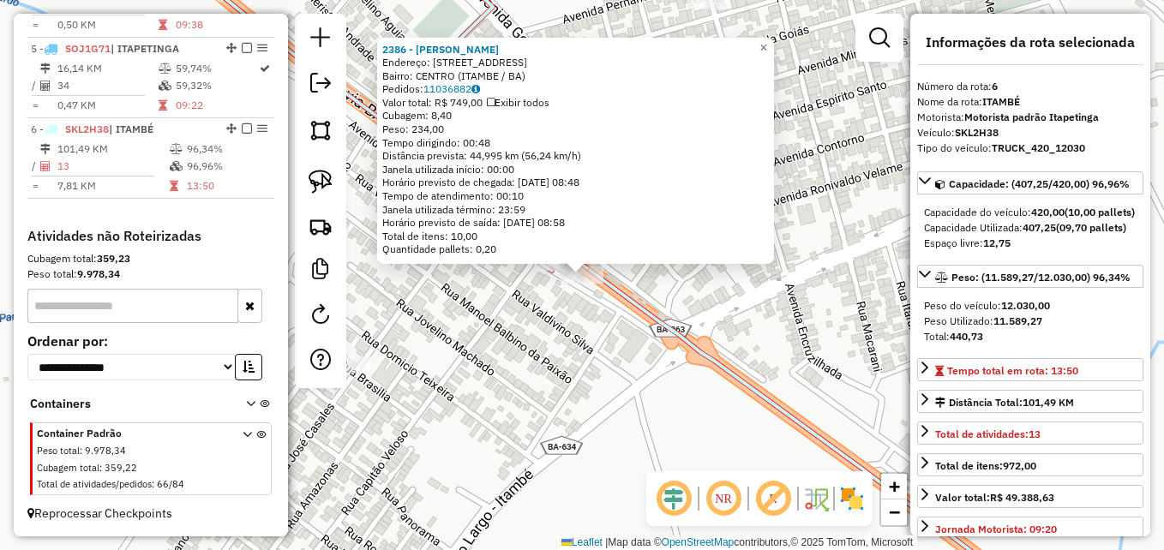
click at [569, 353] on div "2386 - [PERSON_NAME] DA SIL Endereço: [STREET_ADDRESS] Bairro: [GEOGRAPHIC_DATA…" at bounding box center [582, 275] width 1164 height 550
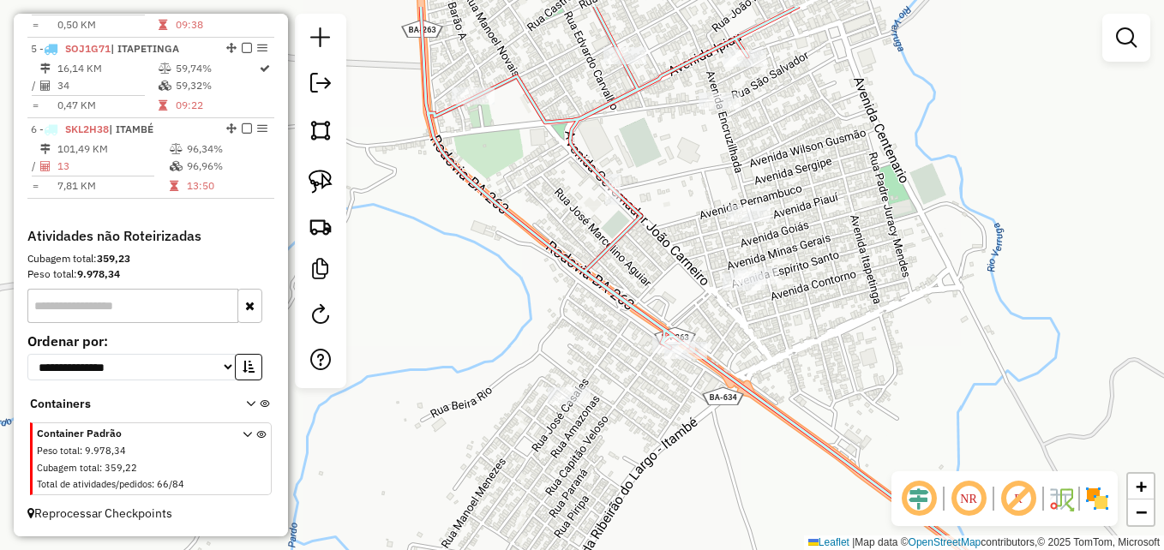
drag, startPoint x: 679, startPoint y: 131, endPoint x: 693, endPoint y: 325, distance: 194.3
click at [693, 325] on div "Janela de atendimento Grade de atendimento Capacidade Transportadoras Veículos …" at bounding box center [582, 275] width 1164 height 550
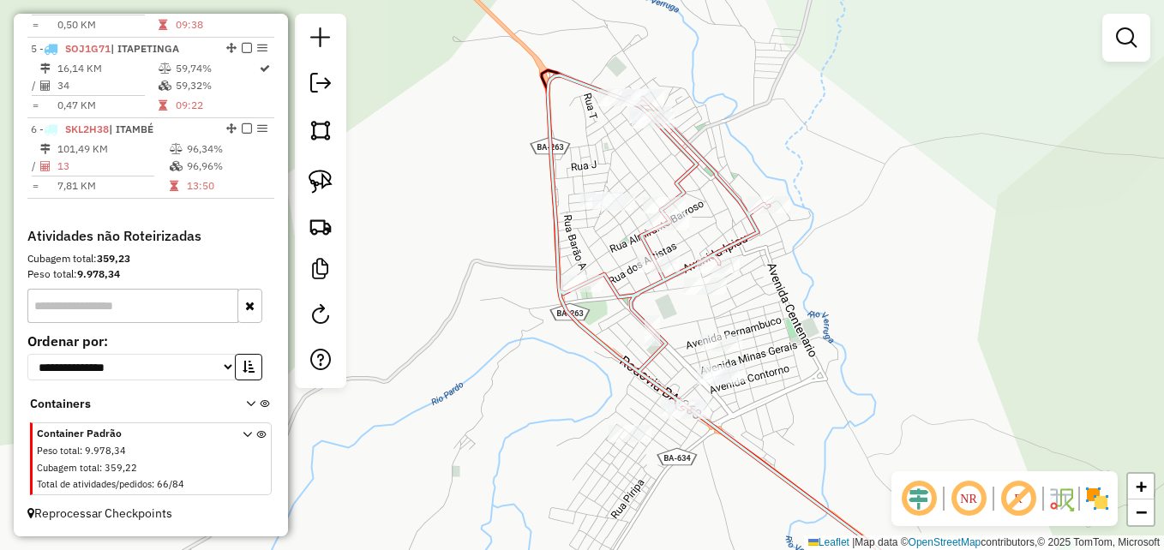
drag, startPoint x: 742, startPoint y: 113, endPoint x: 742, endPoint y: 182, distance: 68.6
click at [742, 182] on div "Janela de atendimento Grade de atendimento Capacidade Transportadoras Veículos …" at bounding box center [582, 275] width 1164 height 550
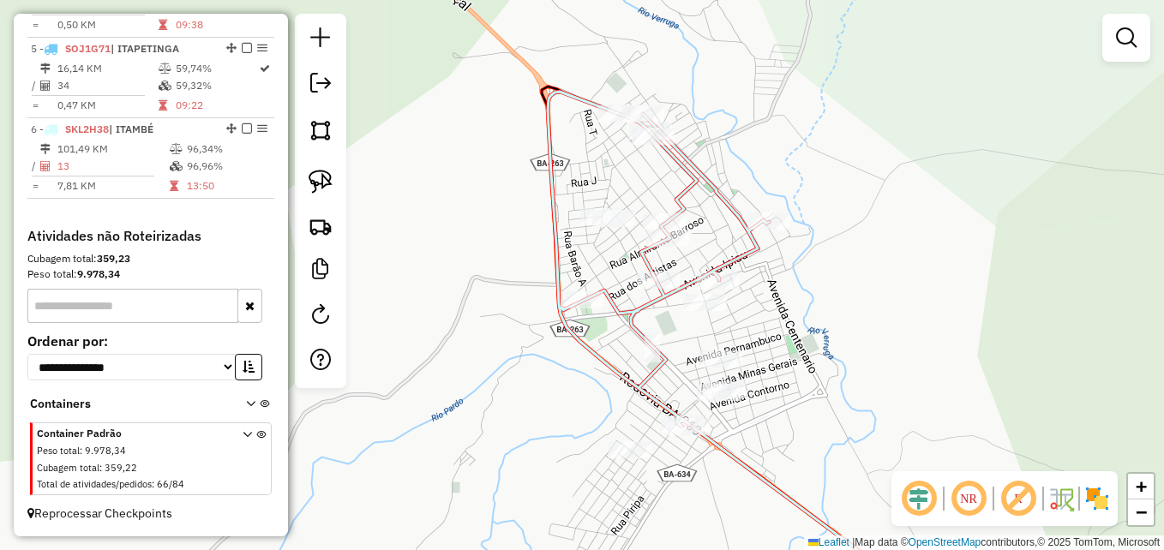
click at [785, 212] on div "Rota 6 - Placa SKL2H38 2304 - CLEIDSON [PERSON_NAME] de atendimento Grade de at…" at bounding box center [582, 275] width 1164 height 550
select select "**********"
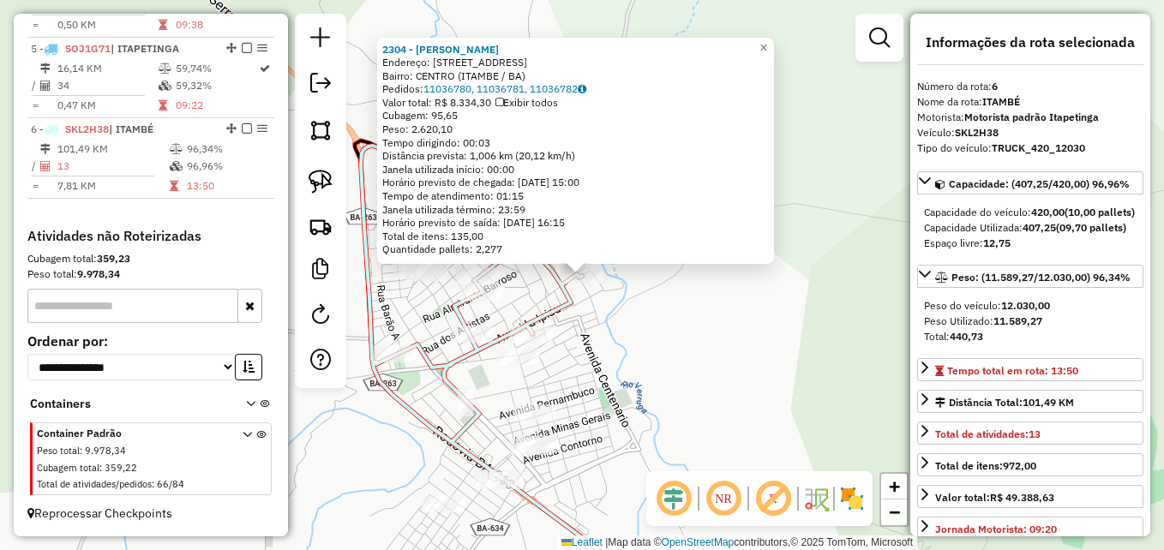
click at [605, 348] on div "2304 - CLEIDSON [PERSON_NAME]: R PRACA SAN FILI 350 Bairro: [GEOGRAPHIC_DATA] (…" at bounding box center [582, 275] width 1164 height 550
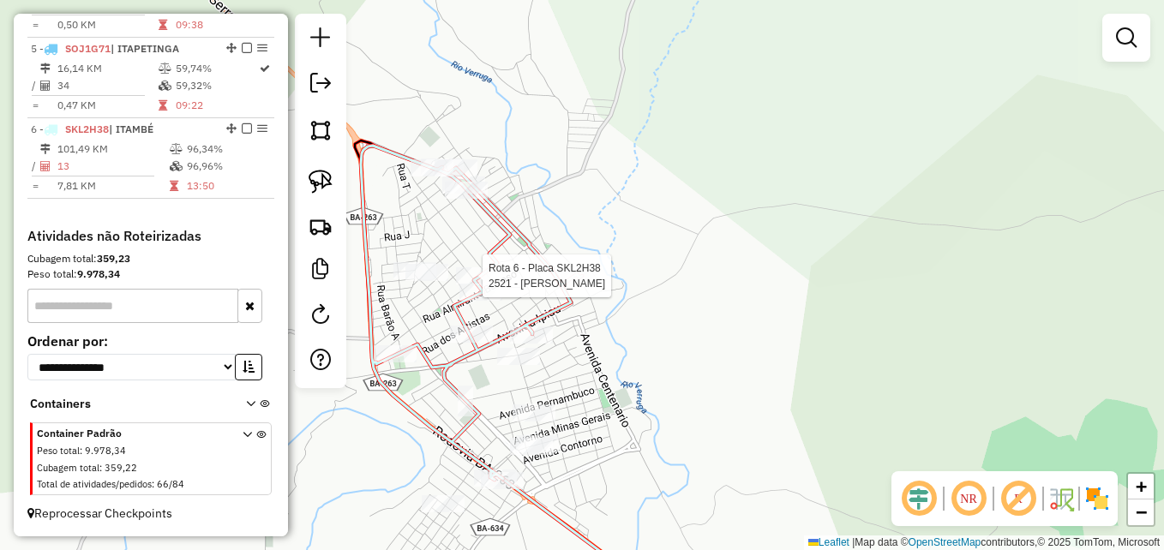
select select "**********"
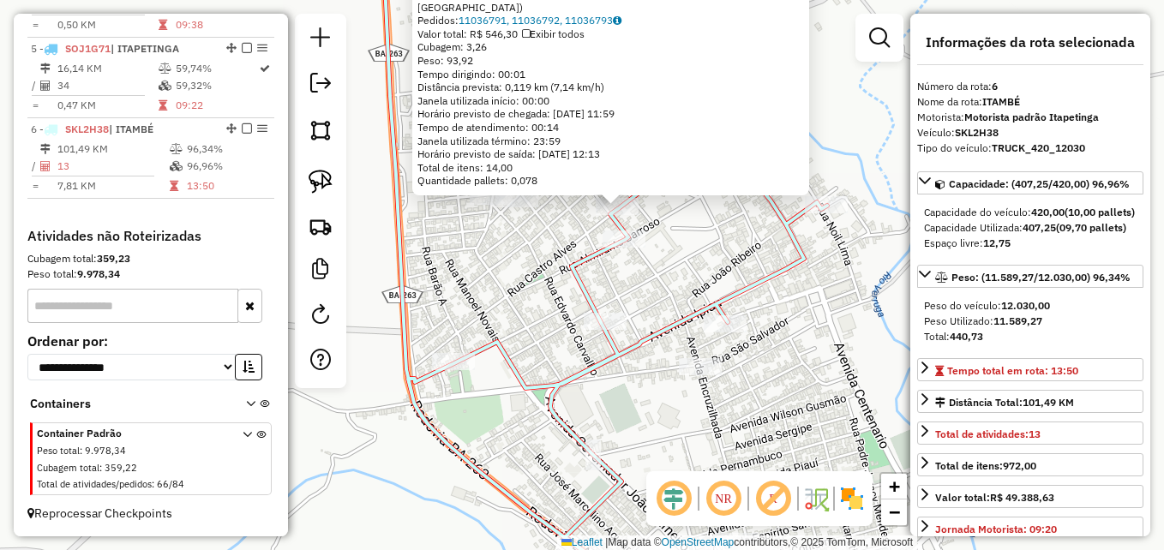
click at [570, 288] on div "2521 - [PERSON_NAME]: R [PERSON_NAME] 352 Bairro: [GEOGRAPHIC_DATA] ([GEOGRAPHI…" at bounding box center [582, 275] width 1164 height 550
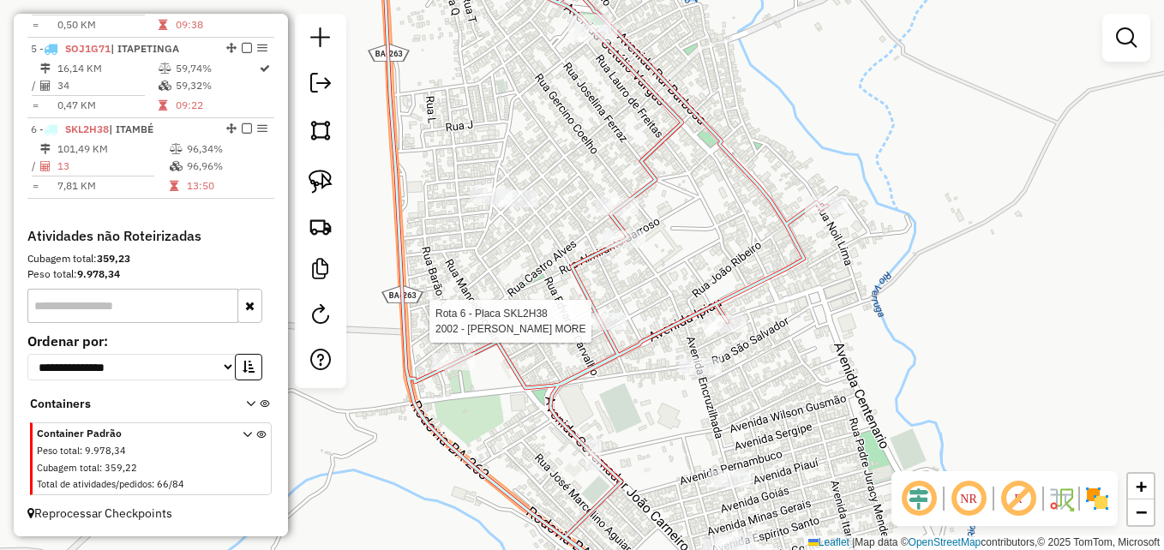
select select "**********"
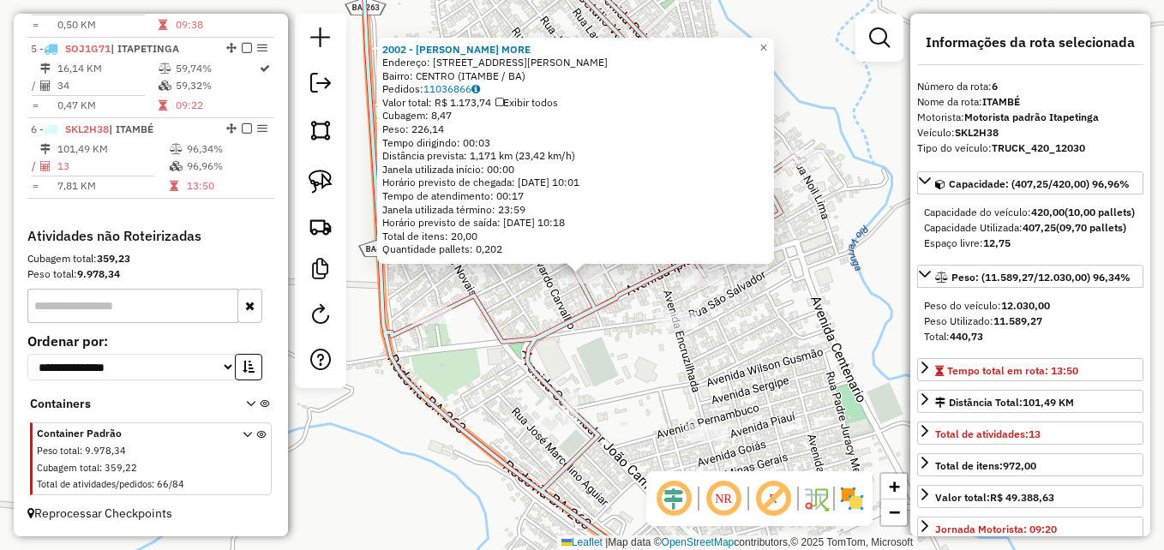
click at [548, 338] on icon at bounding box center [583, 256] width 442 height 622
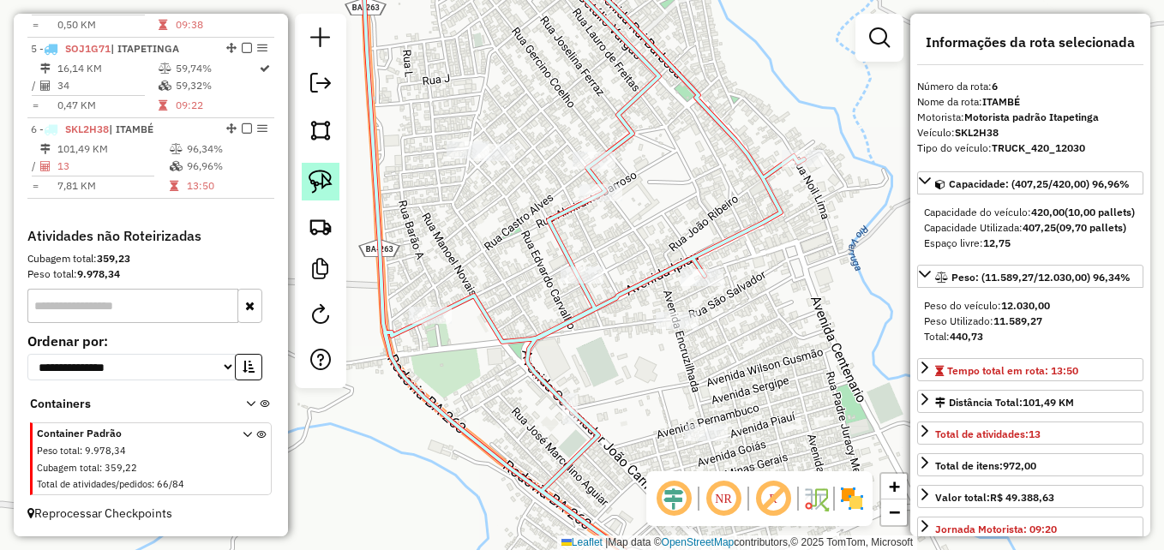
click at [321, 177] on img at bounding box center [321, 182] width 24 height 24
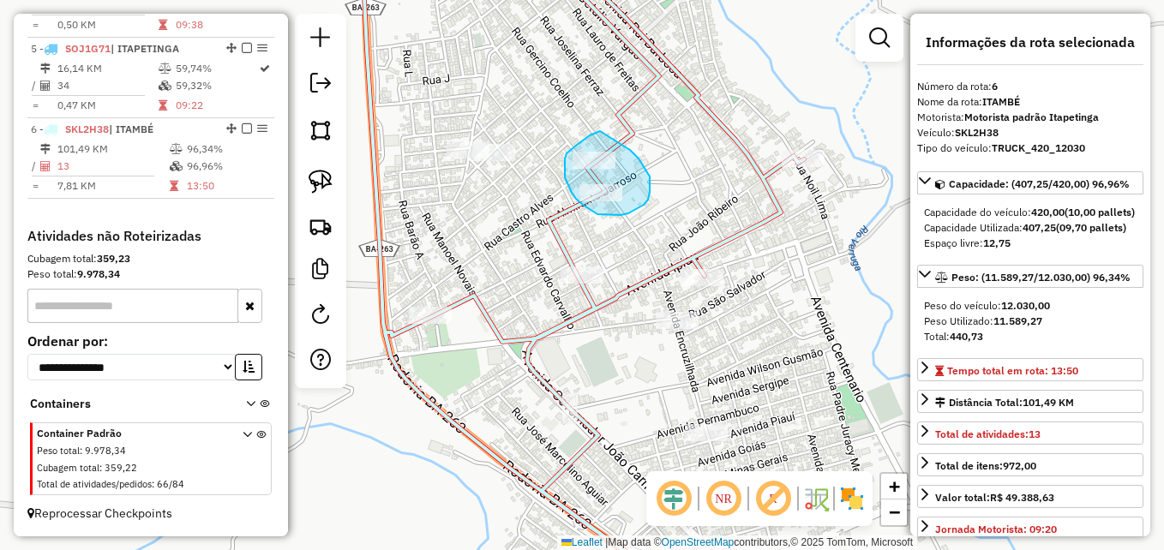
drag, startPoint x: 600, startPoint y: 131, endPoint x: 618, endPoint y: 144, distance: 22.1
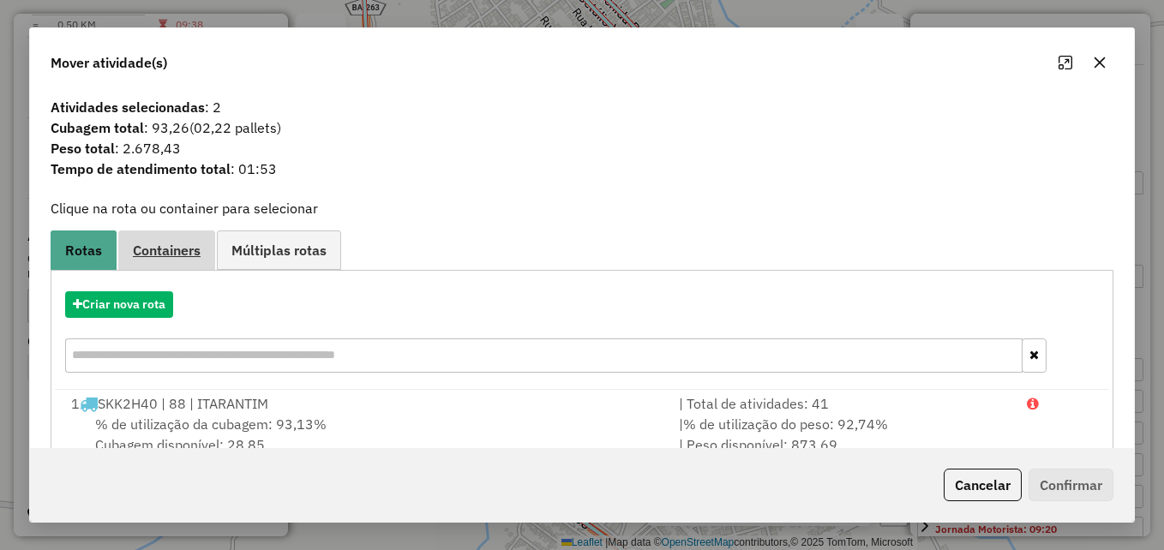
click at [171, 246] on span "Containers" at bounding box center [167, 251] width 68 height 14
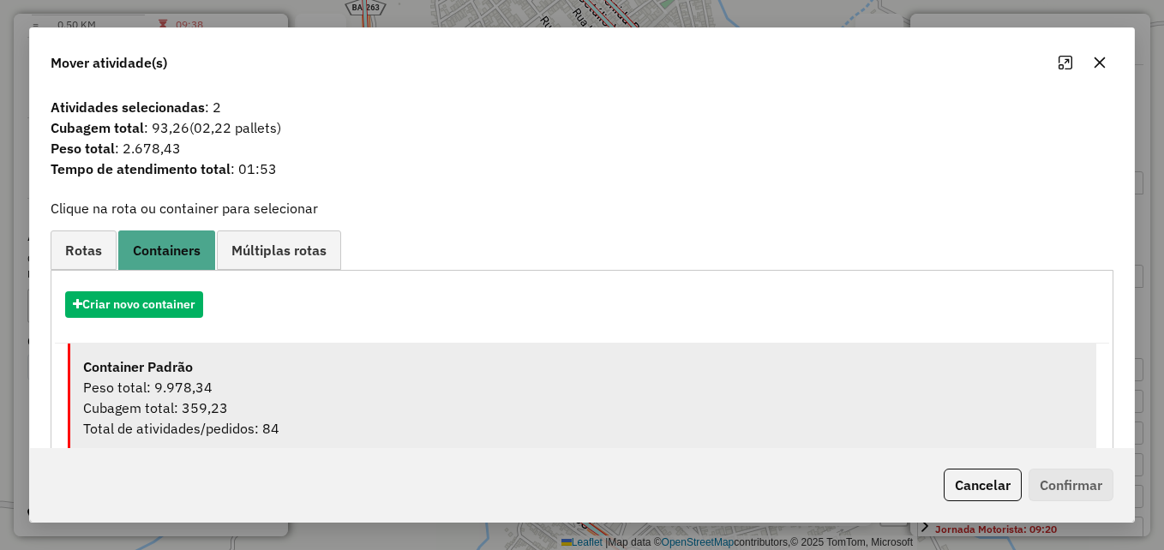
click at [259, 400] on div "Cubagem total: 359,23" at bounding box center [583, 408] width 1001 height 21
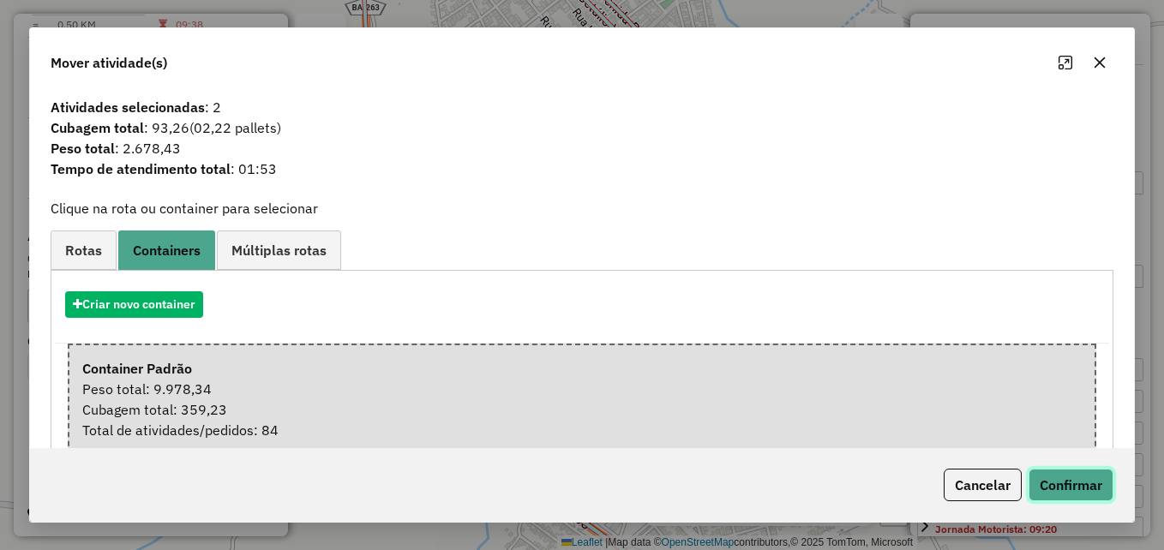
drag, startPoint x: 1080, startPoint y: 478, endPoint x: 1044, endPoint y: 451, distance: 44.8
click at [1080, 478] on button "Confirmar" at bounding box center [1071, 485] width 85 height 33
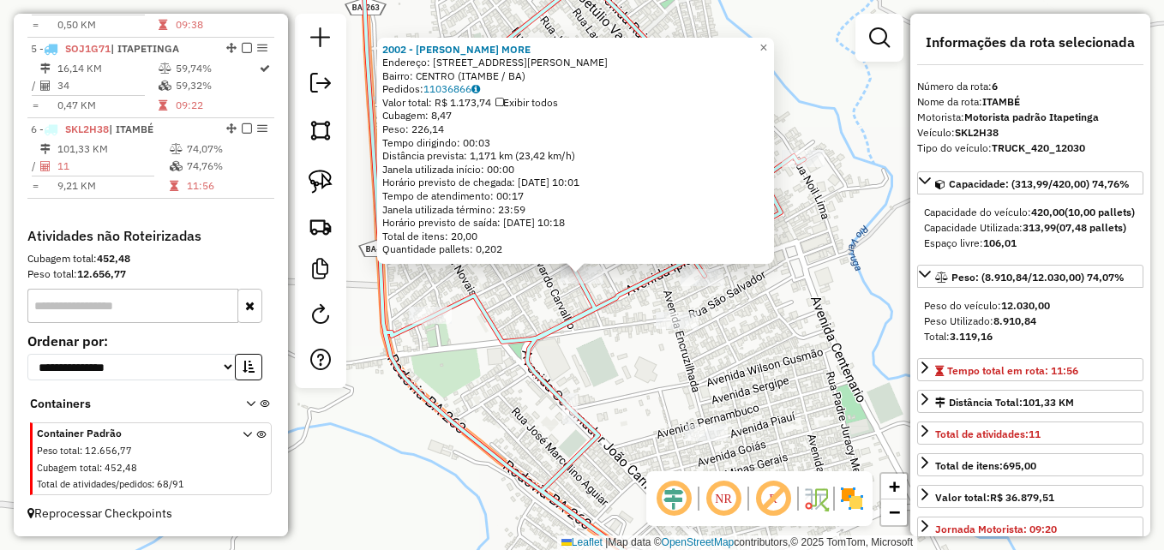
click at [568, 382] on div "2002 - [PERSON_NAME] MORE Endereço: AV [PERSON_NAME] 92 Bairro: [GEOGRAPHIC_DAT…" at bounding box center [582, 275] width 1164 height 550
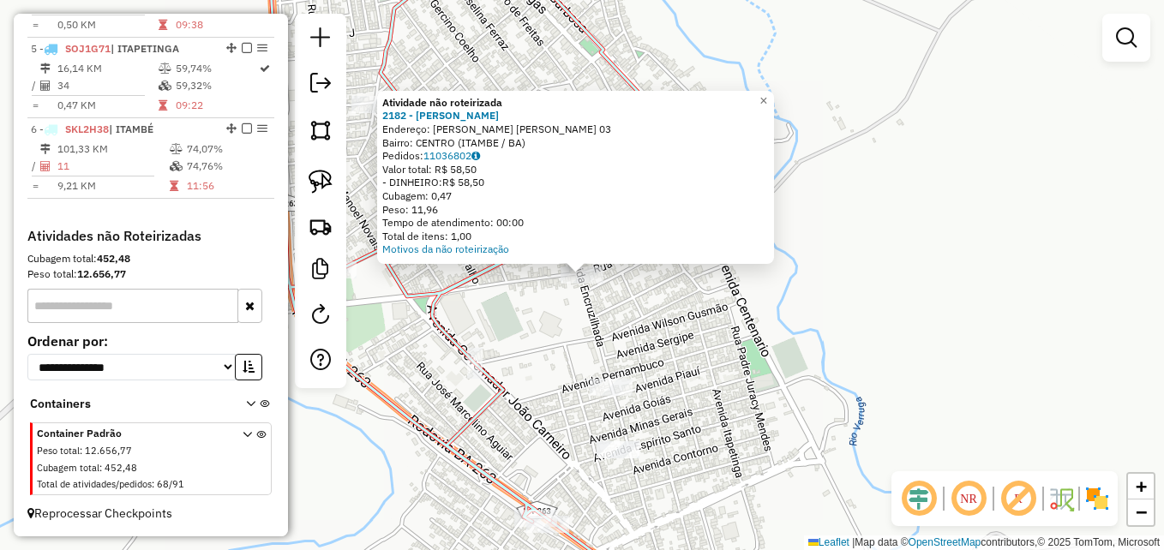
click at [670, 358] on div "Atividade não roteirizada 2182 - [PERSON_NAME]: R RUA JOaO PESSOA 03 Bairro: [G…" at bounding box center [582, 275] width 1164 height 550
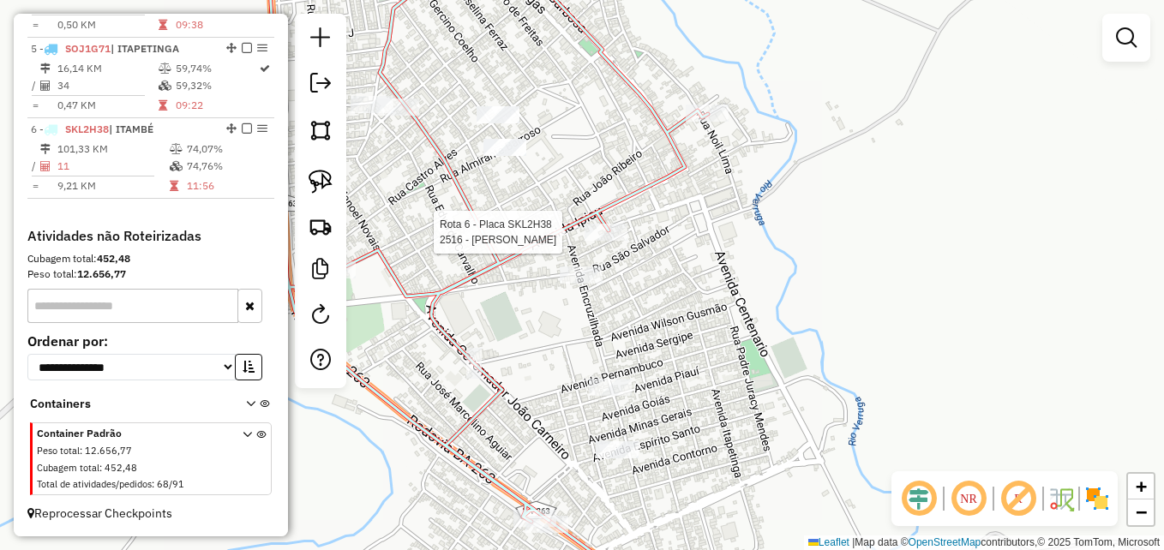
select select "**********"
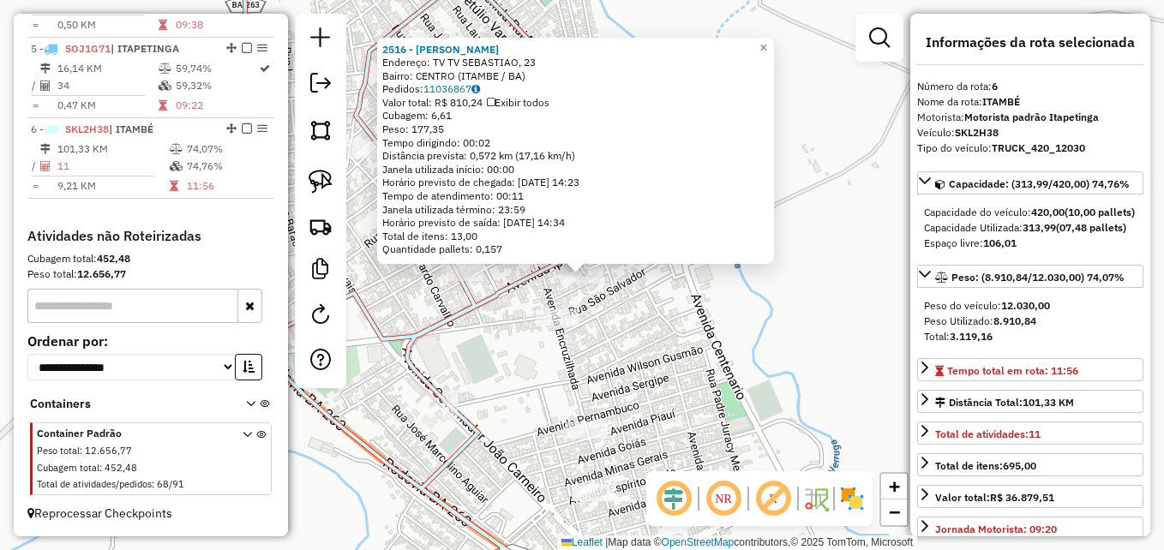
click at [634, 334] on div "2516 - [PERSON_NAME]: TV TV SEBASTIAO, 23 Bairro: [GEOGRAPHIC_DATA] ([GEOGRAPHI…" at bounding box center [582, 275] width 1164 height 550
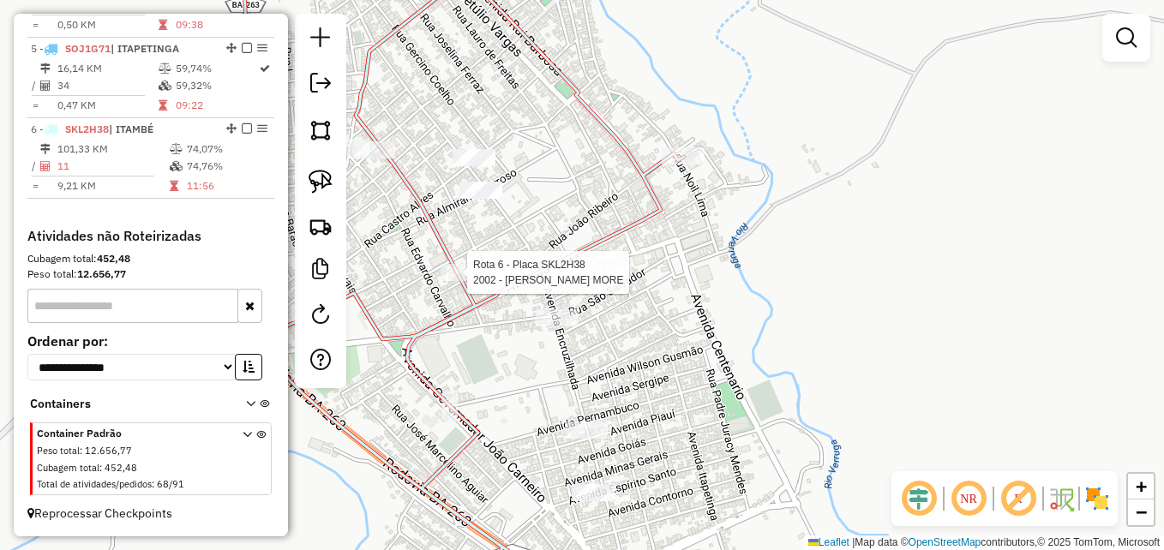
select select "**********"
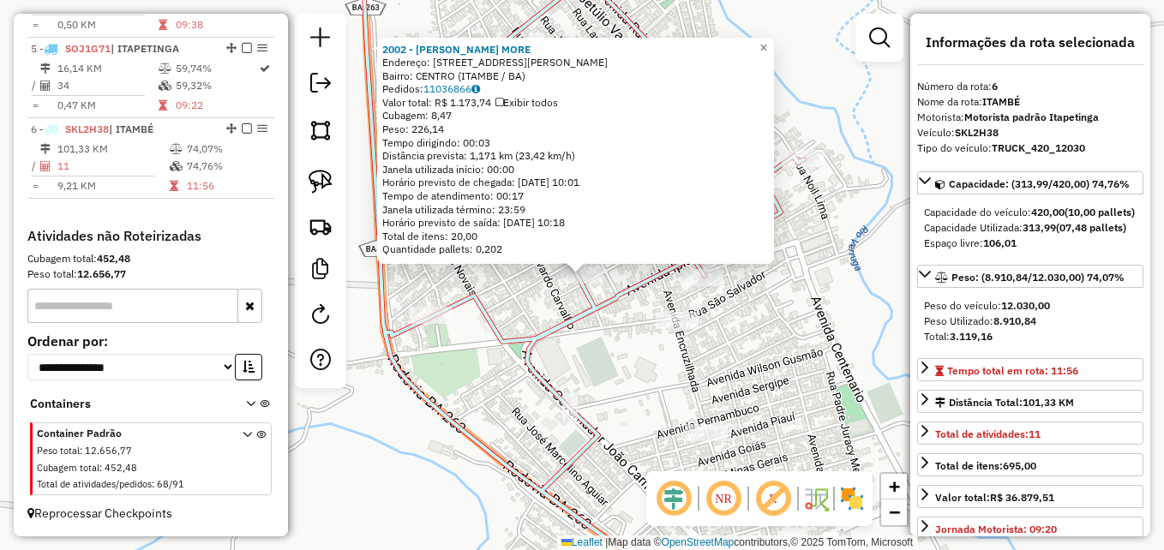
click at [489, 327] on icon at bounding box center [583, 256] width 442 height 622
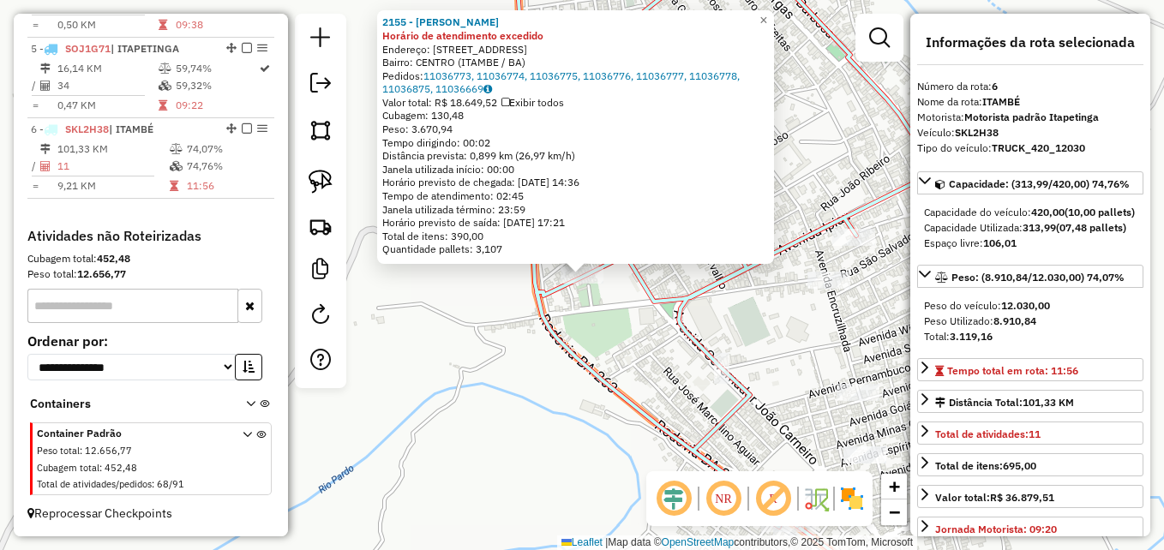
click at [624, 323] on div "2155 - [PERSON_NAME] de atendimento excedido Endereço: [STREET_ADDRESS] Pedidos…" at bounding box center [582, 275] width 1164 height 550
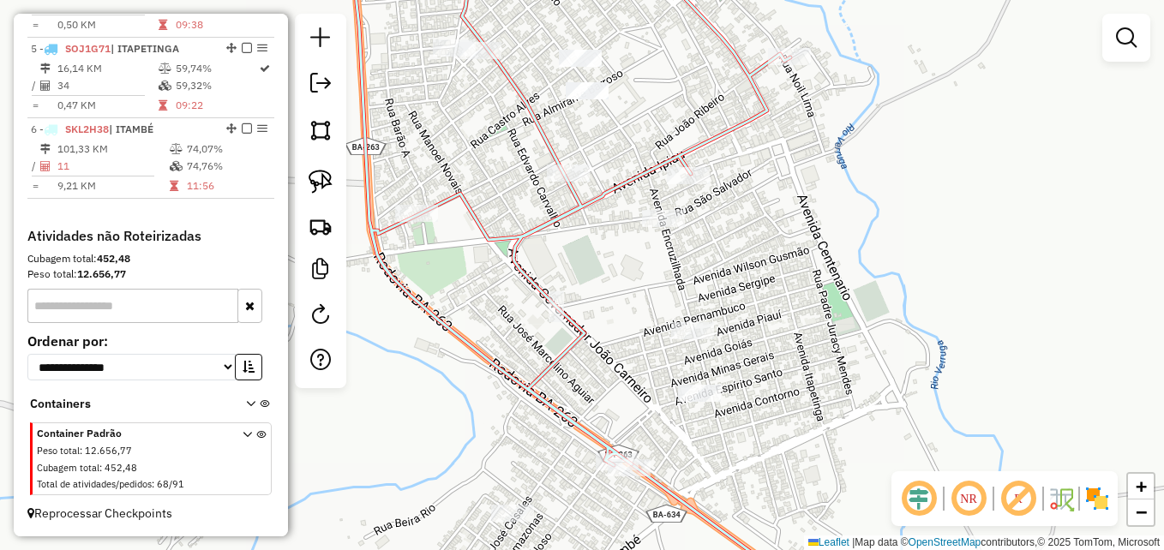
drag, startPoint x: 775, startPoint y: 341, endPoint x: 826, endPoint y: 244, distance: 110.1
click at [826, 246] on div "Janela de atendimento Grade de atendimento Capacidade Transportadoras Veículos …" at bounding box center [582, 275] width 1164 height 550
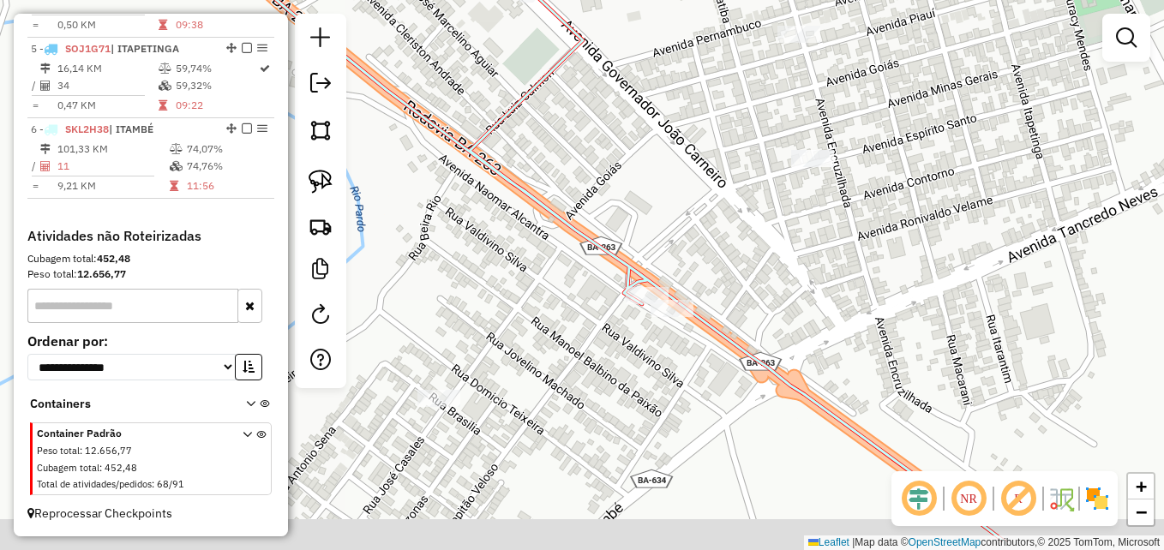
drag, startPoint x: 715, startPoint y: 391, endPoint x: 827, endPoint y: 310, distance: 138.1
click at [832, 315] on div "Janela de atendimento Grade de atendimento Capacidade Transportadoras Veículos …" at bounding box center [582, 275] width 1164 height 550
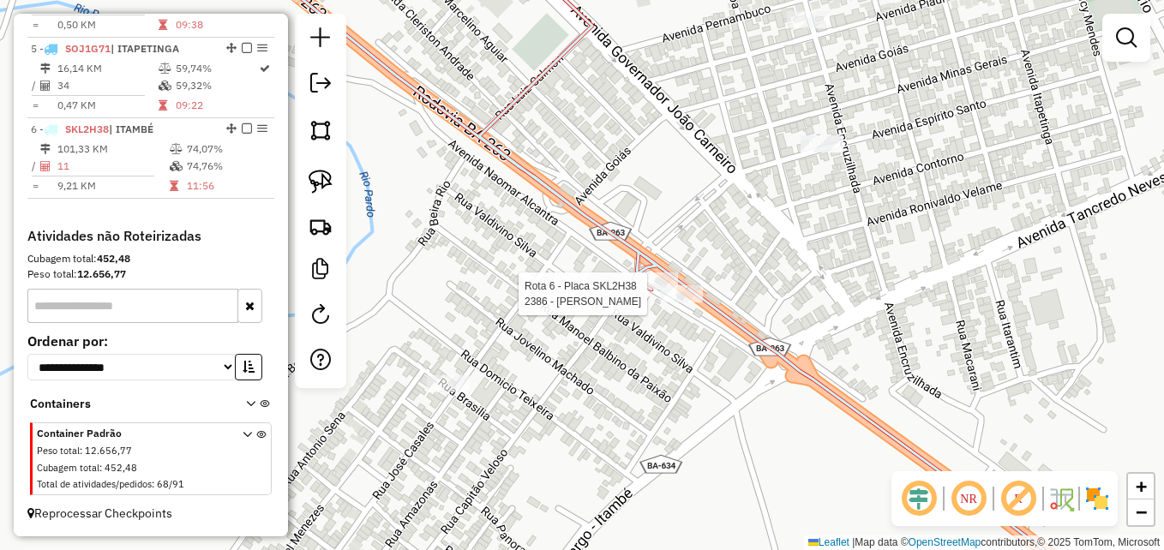
select select "**********"
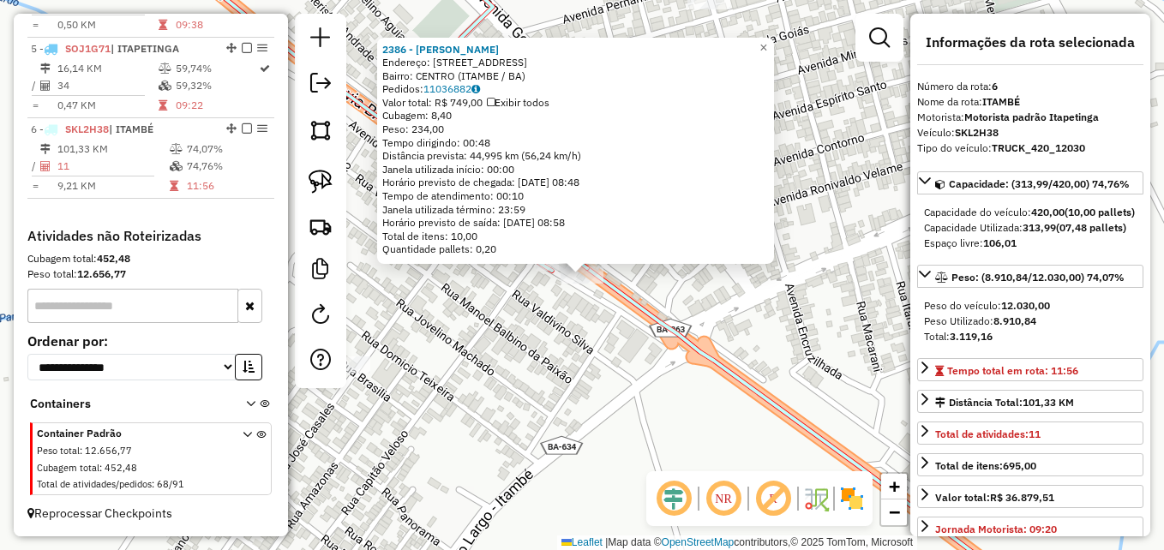
click at [542, 318] on div "2386 - [PERSON_NAME] DA SIL Endereço: [STREET_ADDRESS] Bairro: [GEOGRAPHIC_DATA…" at bounding box center [582, 275] width 1164 height 550
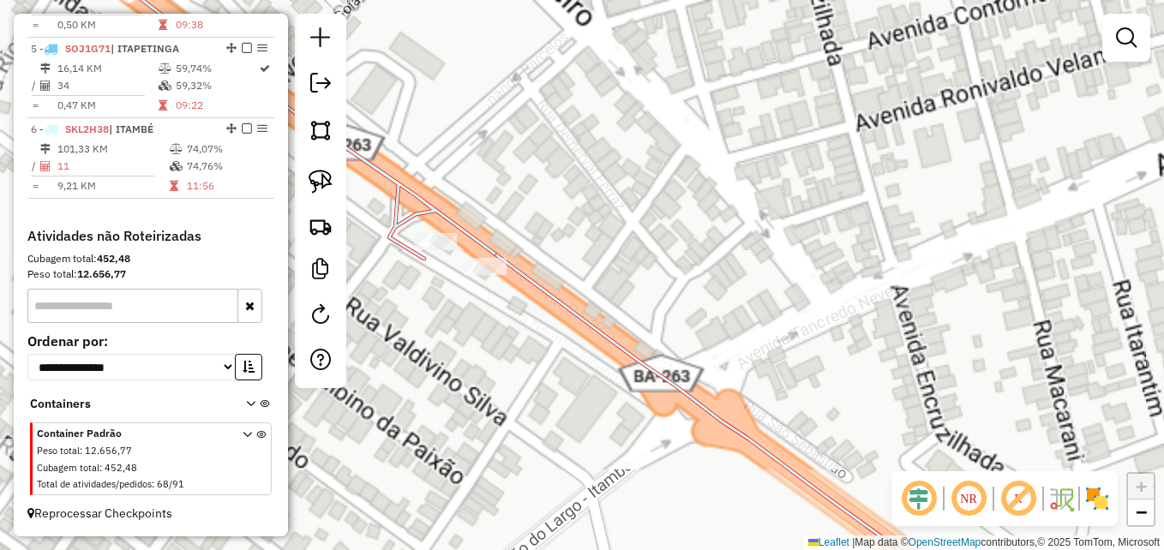
drag, startPoint x: 629, startPoint y: 234, endPoint x: 781, endPoint y: 243, distance: 152.0
click at [781, 243] on div "Janela de atendimento Grade de atendimento Capacidade Transportadoras Veículos …" at bounding box center [582, 275] width 1164 height 550
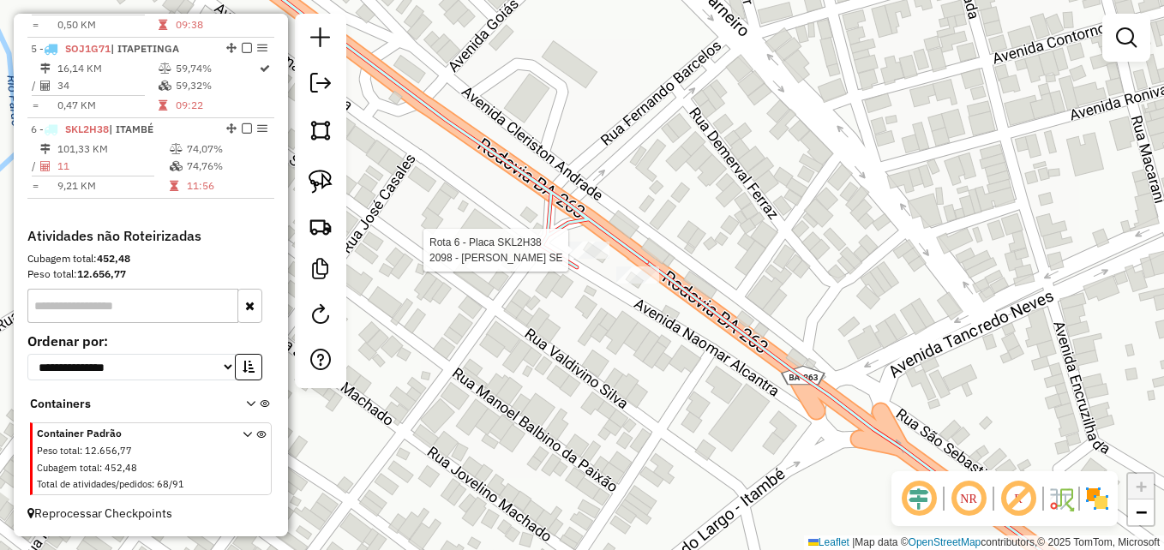
select select "**********"
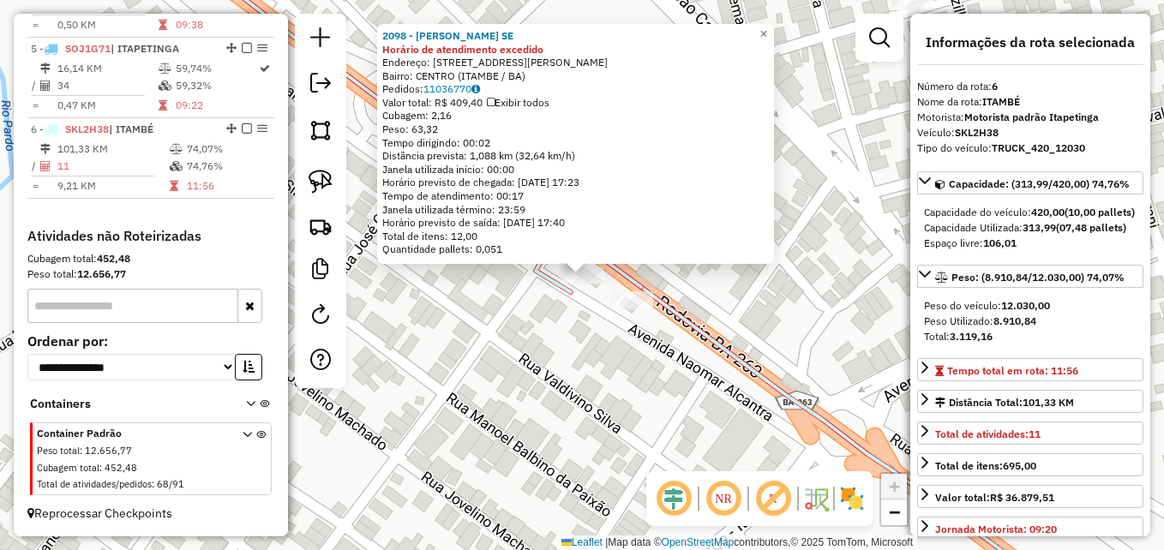
click at [448, 349] on div "2098 - [PERSON_NAME] SE Horário de atendimento excedido Endereço: [STREET_ADDRE…" at bounding box center [582, 275] width 1164 height 550
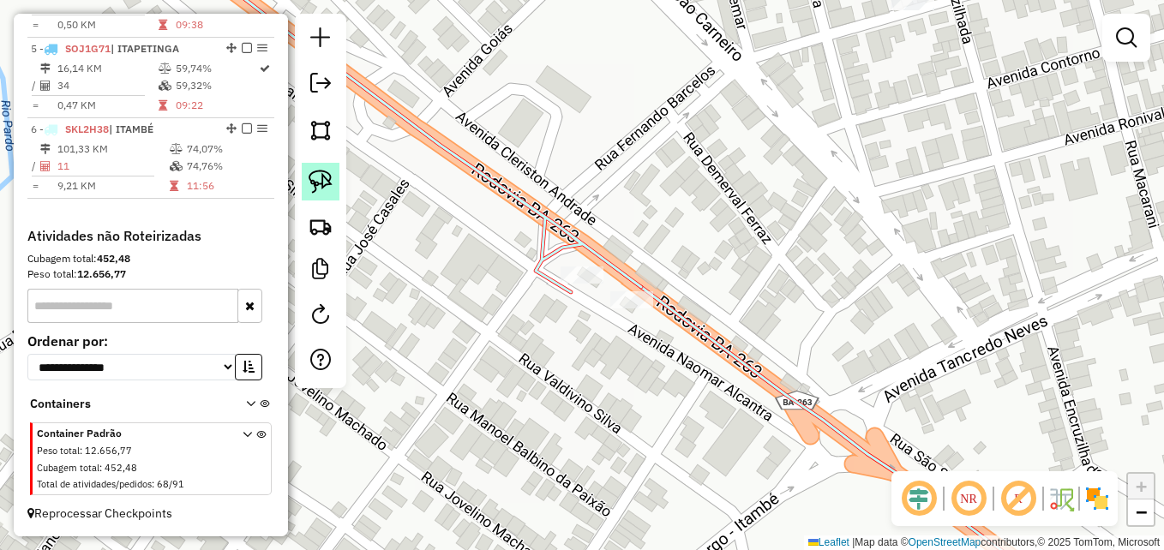
click at [321, 183] on img at bounding box center [321, 182] width 24 height 24
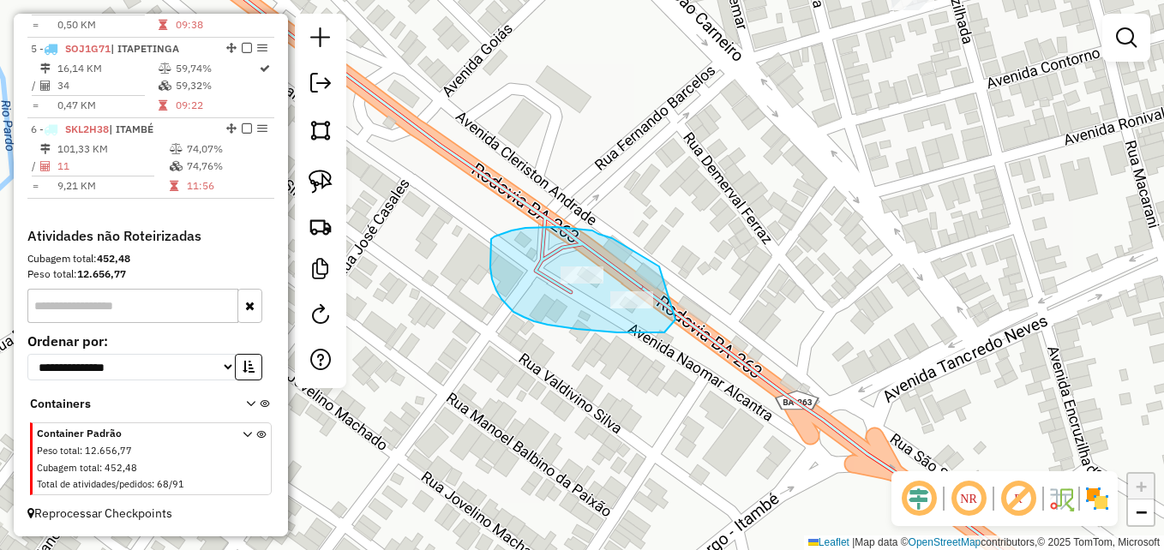
drag, startPoint x: 658, startPoint y: 266, endPoint x: 681, endPoint y: 283, distance: 28.8
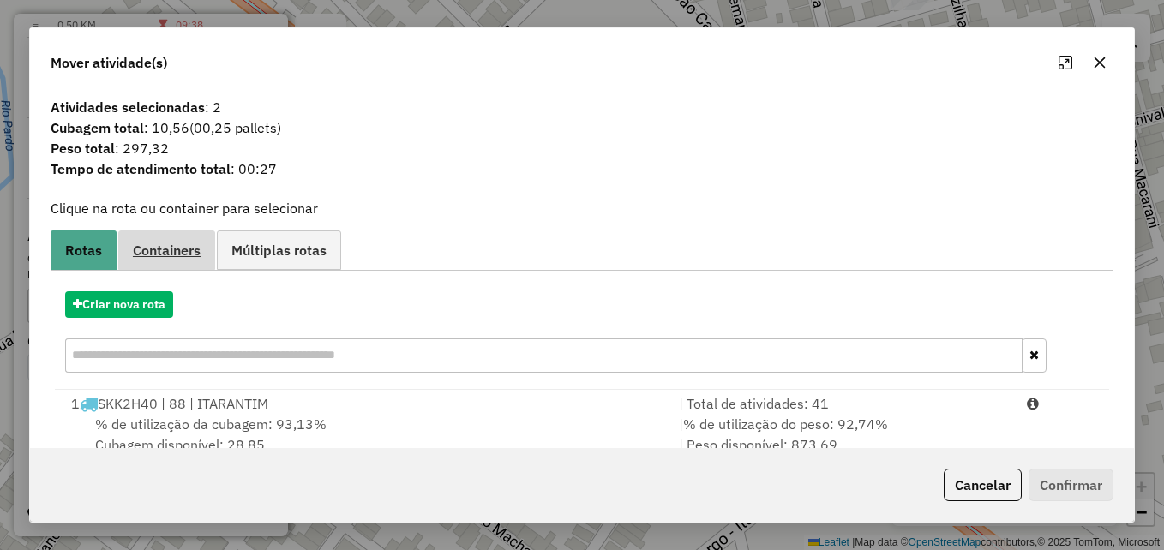
click at [177, 246] on span "Containers" at bounding box center [167, 251] width 68 height 14
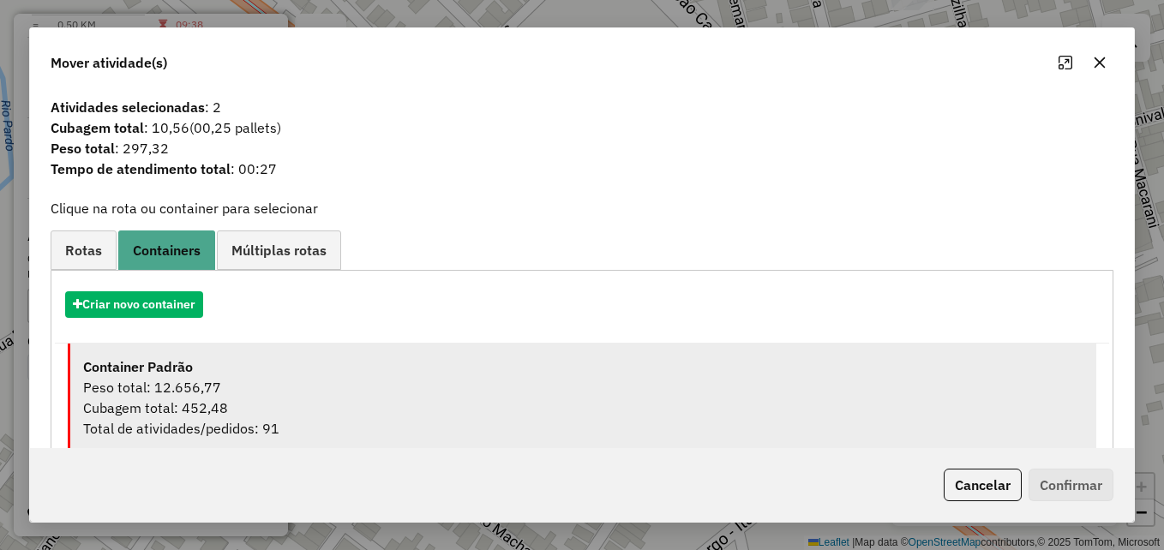
click at [310, 390] on div "Peso total: 12.656,77" at bounding box center [583, 387] width 1001 height 21
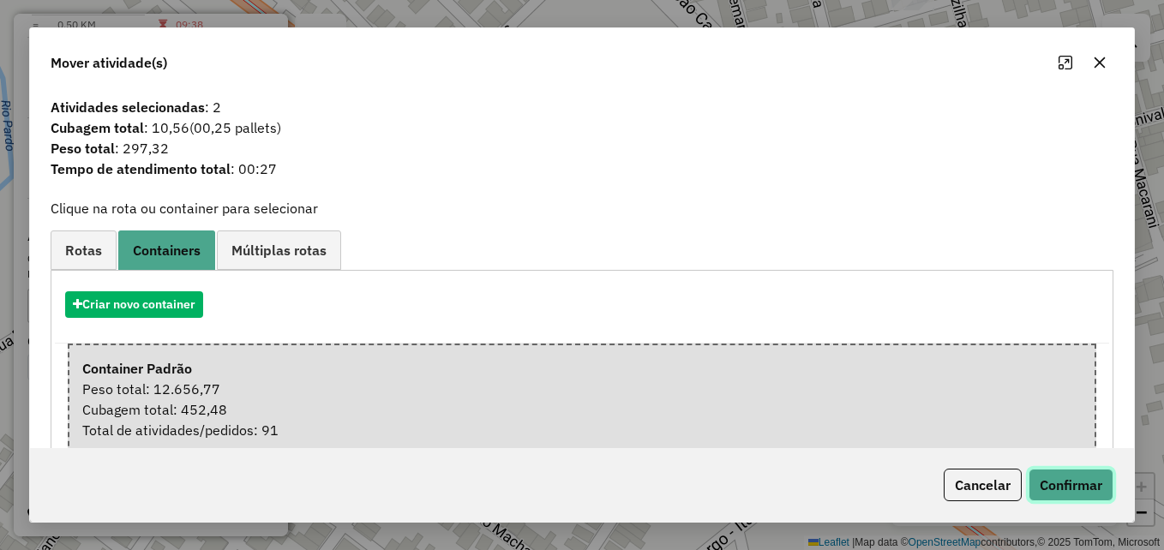
click at [1057, 490] on button "Confirmar" at bounding box center [1071, 485] width 85 height 33
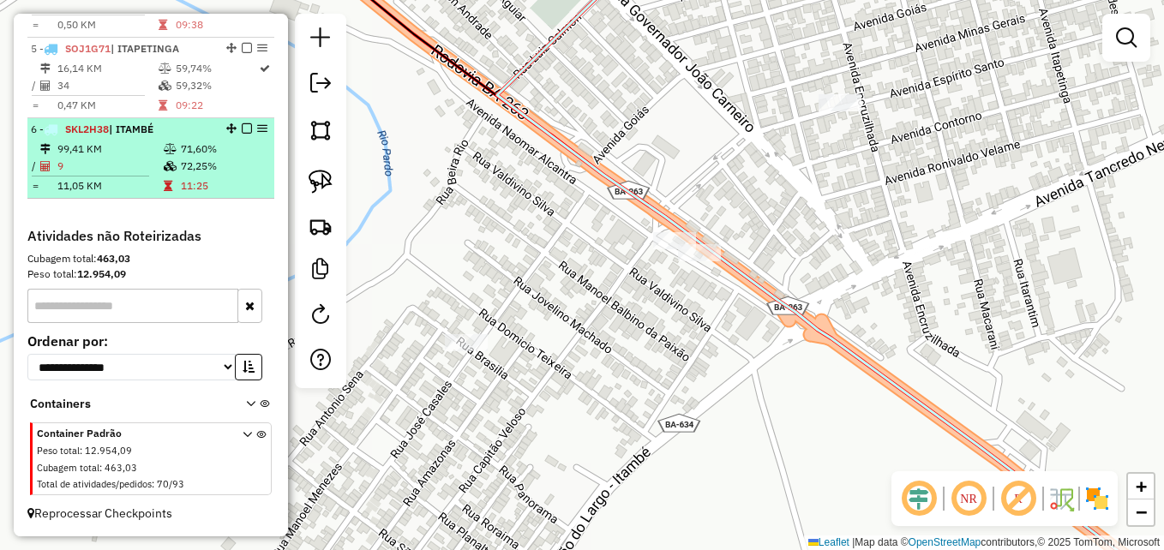
select select "**********"
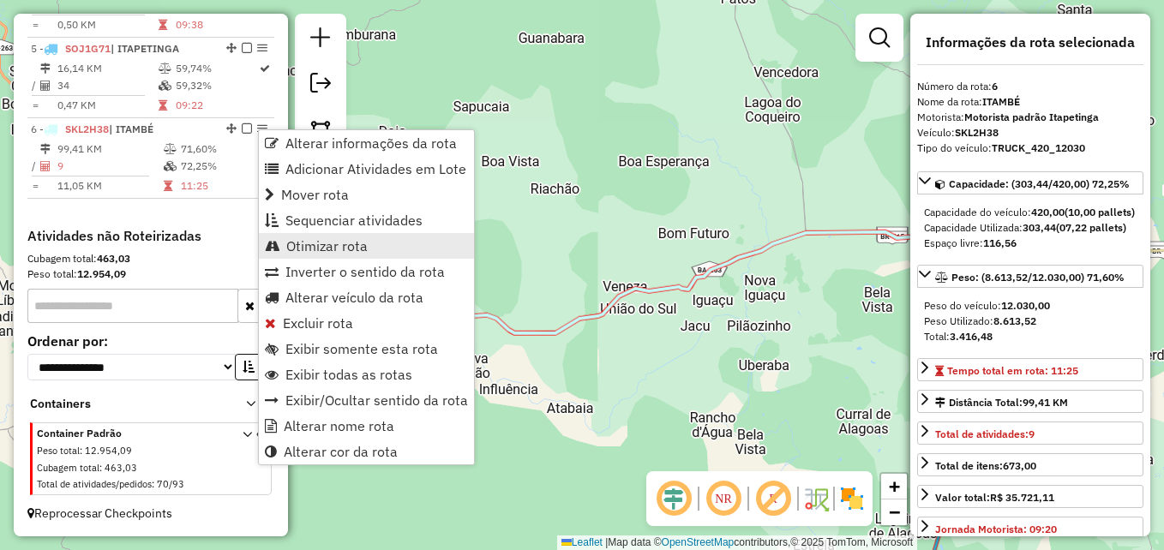
click at [324, 247] on span "Otimizar rota" at bounding box center [326, 246] width 81 height 14
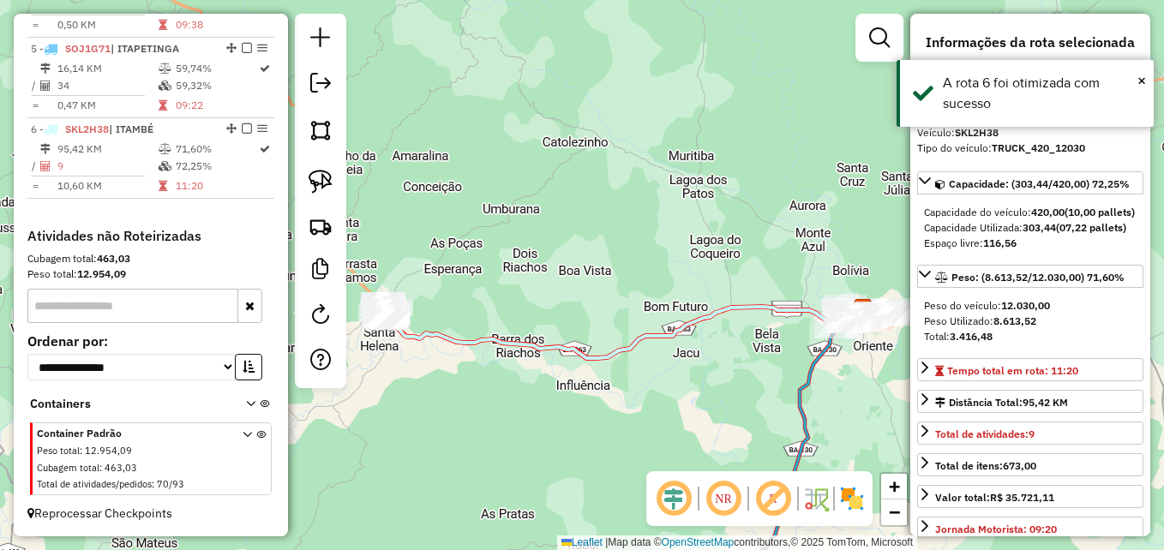
drag, startPoint x: 614, startPoint y: 153, endPoint x: 559, endPoint y: 324, distance: 180.1
click at [538, 312] on div "Janela de atendimento Grade de atendimento Capacidade Transportadoras Veículos …" at bounding box center [582, 275] width 1164 height 550
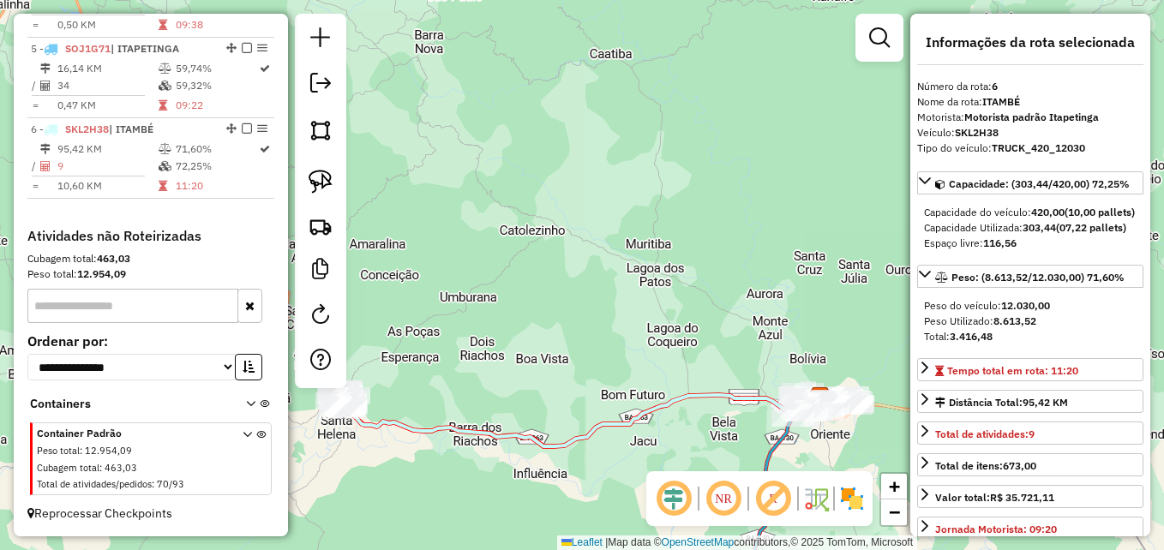
drag, startPoint x: 508, startPoint y: 328, endPoint x: 807, endPoint y: 222, distance: 317.3
click at [807, 222] on div "Janela de atendimento Grade de atendimento Capacidade Transportadoras Veículos …" at bounding box center [582, 275] width 1164 height 550
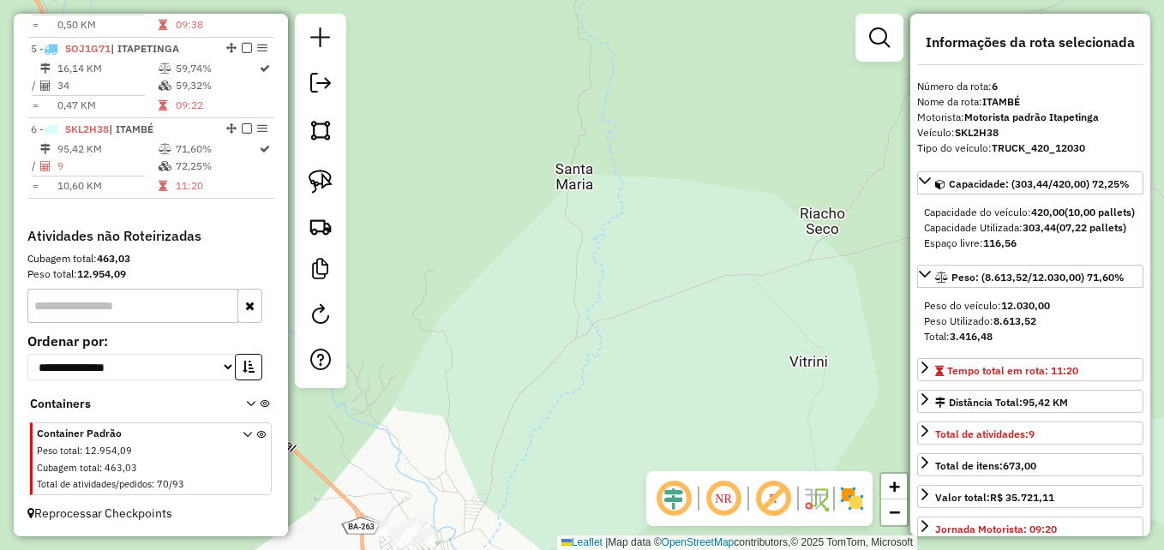
drag, startPoint x: 534, startPoint y: 364, endPoint x: 664, endPoint y: 156, distance: 245.3
click at [662, 154] on div "Janela de atendimento Grade de atendimento Capacidade Transportadoras Veículos …" at bounding box center [582, 275] width 1164 height 550
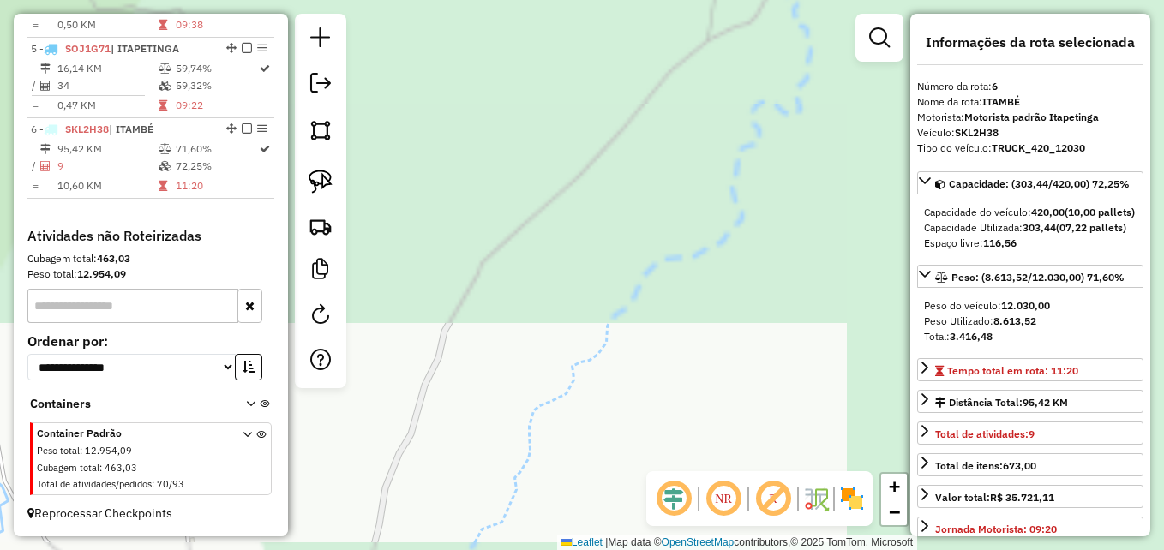
drag, startPoint x: 544, startPoint y: 331, endPoint x: 700, endPoint y: 155, distance: 234.5
click at [699, 159] on div "Janela de atendimento Grade de atendimento Capacidade Transportadoras Veículos …" at bounding box center [582, 275] width 1164 height 550
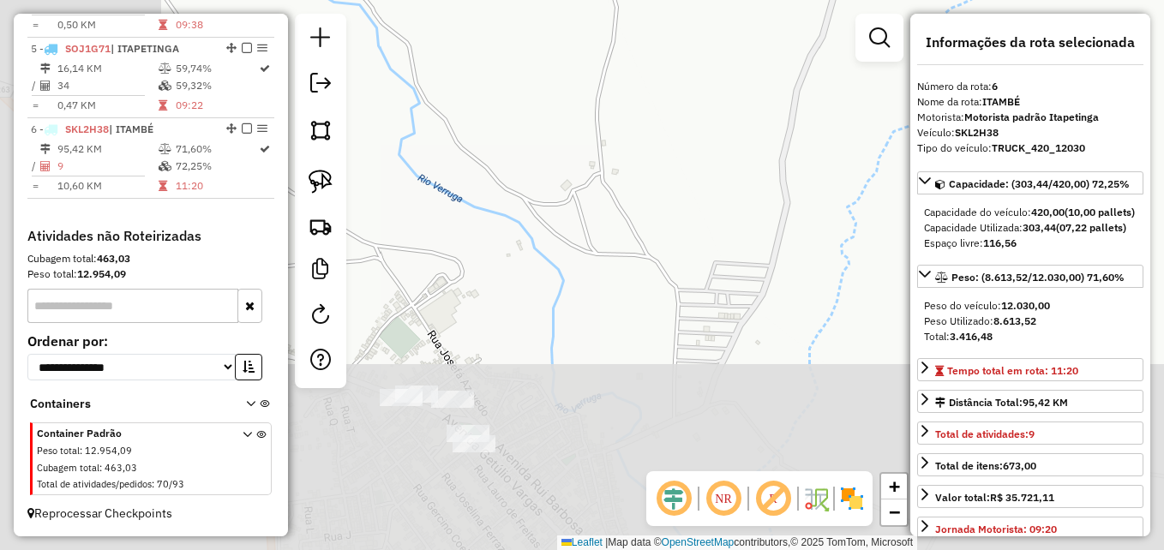
drag, startPoint x: 496, startPoint y: 419, endPoint x: 788, endPoint y: 167, distance: 386.1
click at [785, 171] on div "Janela de atendimento Grade de atendimento Capacidade Transportadoras Veículos …" at bounding box center [582, 275] width 1164 height 550
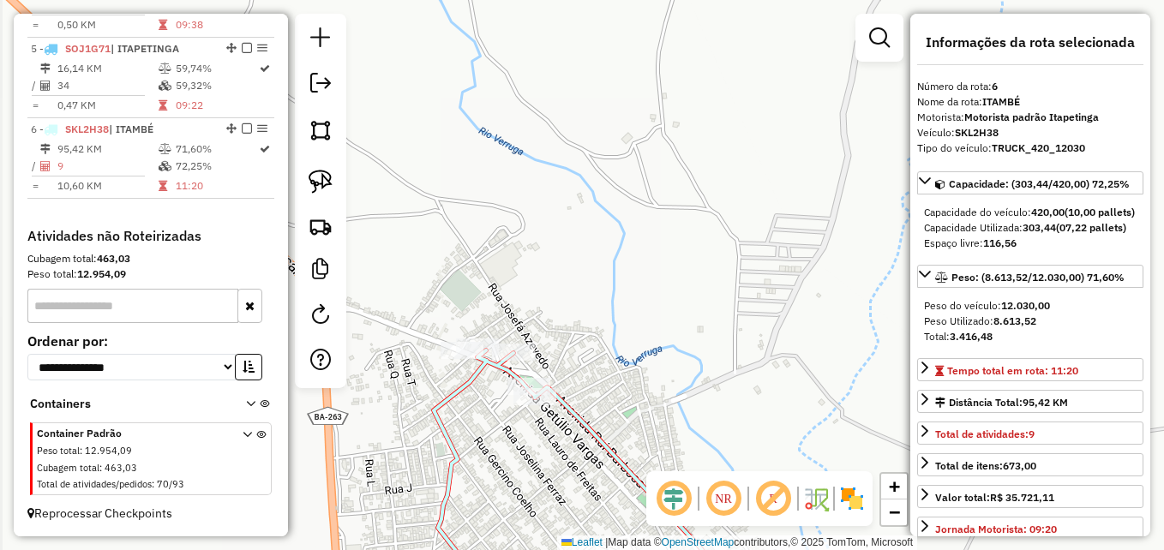
drag, startPoint x: 574, startPoint y: 337, endPoint x: 695, endPoint y: 253, distance: 146.5
click at [696, 258] on div "Janela de atendimento Grade de atendimento Capacidade Transportadoras Veículos …" at bounding box center [582, 275] width 1164 height 550
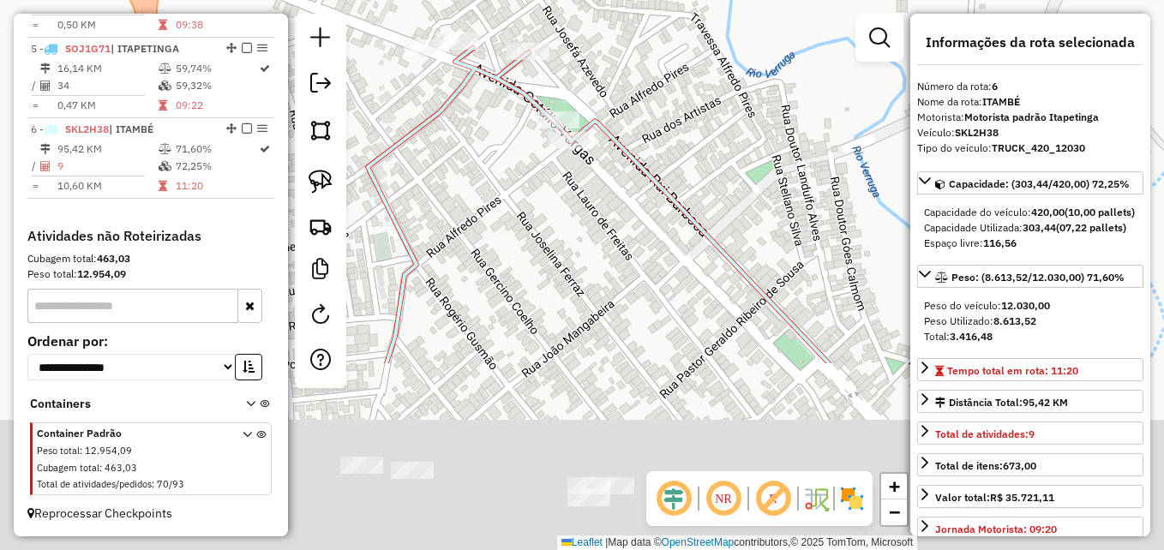
drag, startPoint x: 718, startPoint y: 391, endPoint x: 677, endPoint y: 114, distance: 279.9
click at [671, 127] on div "Janela de atendimento Grade de atendimento Capacidade Transportadoras Veículos …" at bounding box center [582, 275] width 1164 height 550
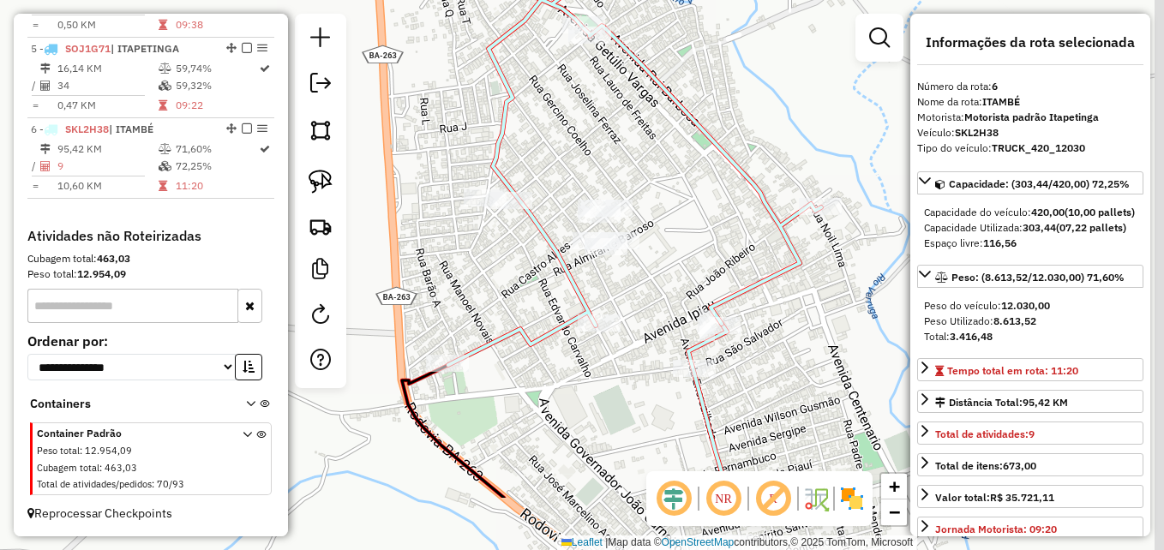
drag, startPoint x: 725, startPoint y: 282, endPoint x: 641, endPoint y: 134, distance: 170.1
click at [641, 136] on div "Janela de atendimento Grade de atendimento Capacidade Transportadoras Veículos …" at bounding box center [582, 275] width 1164 height 550
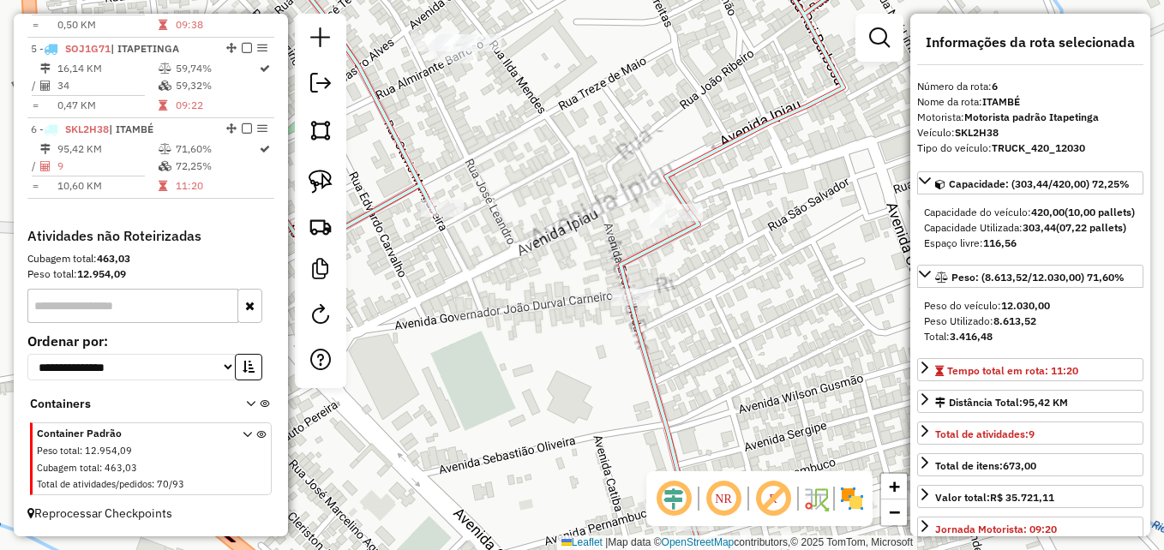
drag, startPoint x: 737, startPoint y: 250, endPoint x: 733, endPoint y: 214, distance: 35.4
click at [737, 220] on div "Janela de atendimento Grade de atendimento Capacidade Transportadoras Veículos …" at bounding box center [582, 275] width 1164 height 550
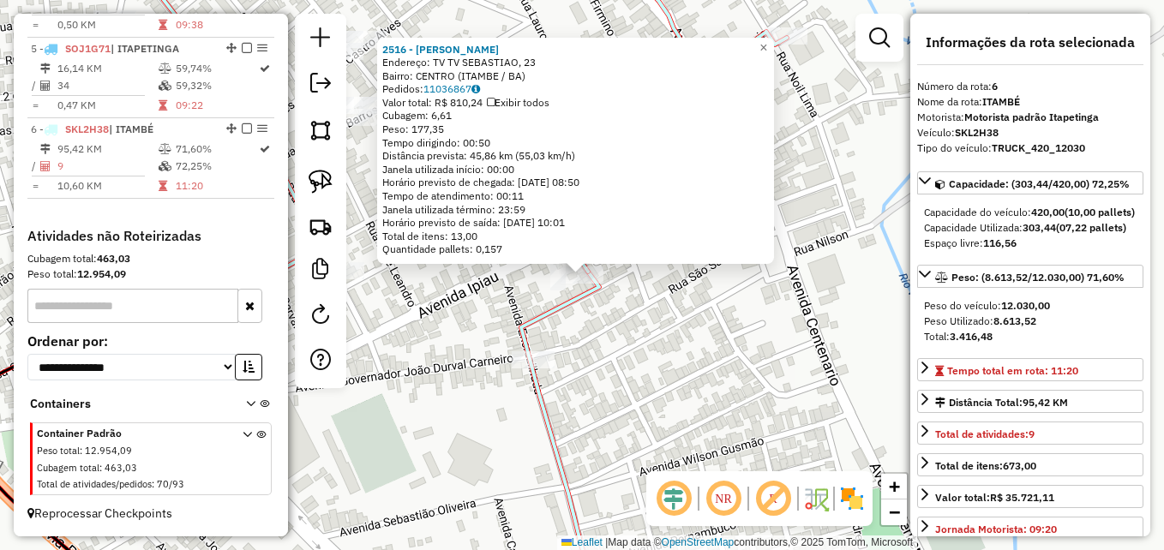
click at [643, 340] on div "2516 - [PERSON_NAME]: TV TV SEBASTIAO, 23 Bairro: [GEOGRAPHIC_DATA] ([GEOGRAPHI…" at bounding box center [582, 275] width 1164 height 550
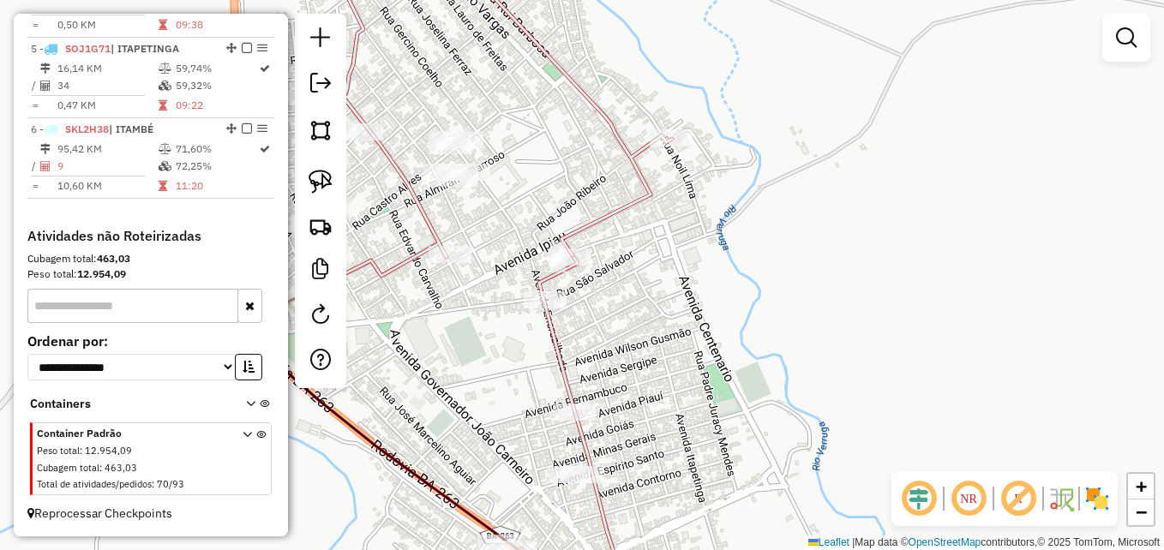
drag, startPoint x: 547, startPoint y: 215, endPoint x: 659, endPoint y: 181, distance: 117.4
click at [659, 181] on div "Janela de atendimento Grade de atendimento Capacidade Transportadoras Veículos …" at bounding box center [582, 275] width 1164 height 550
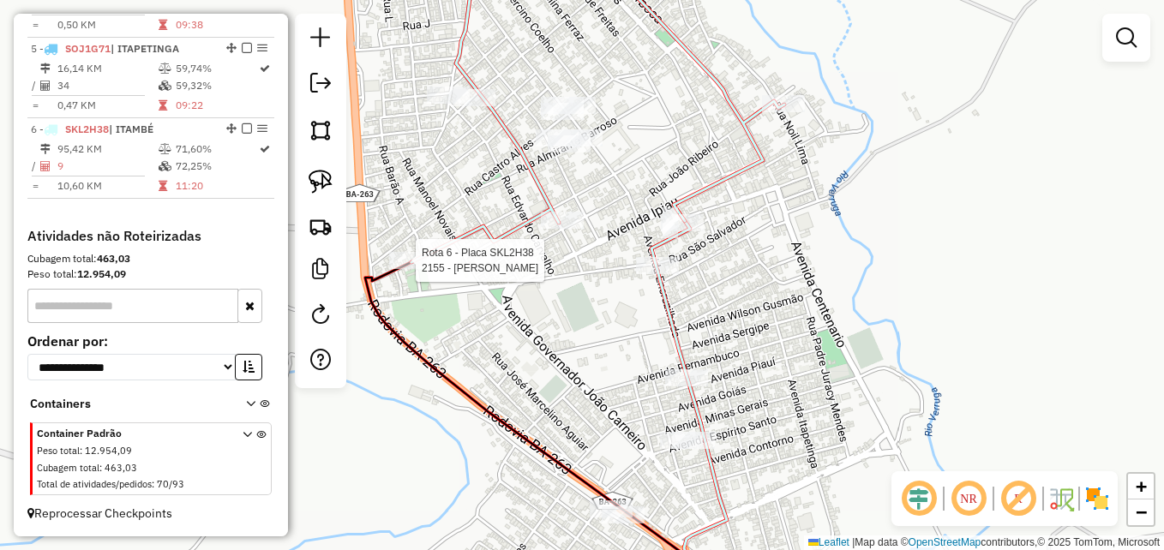
select select "**********"
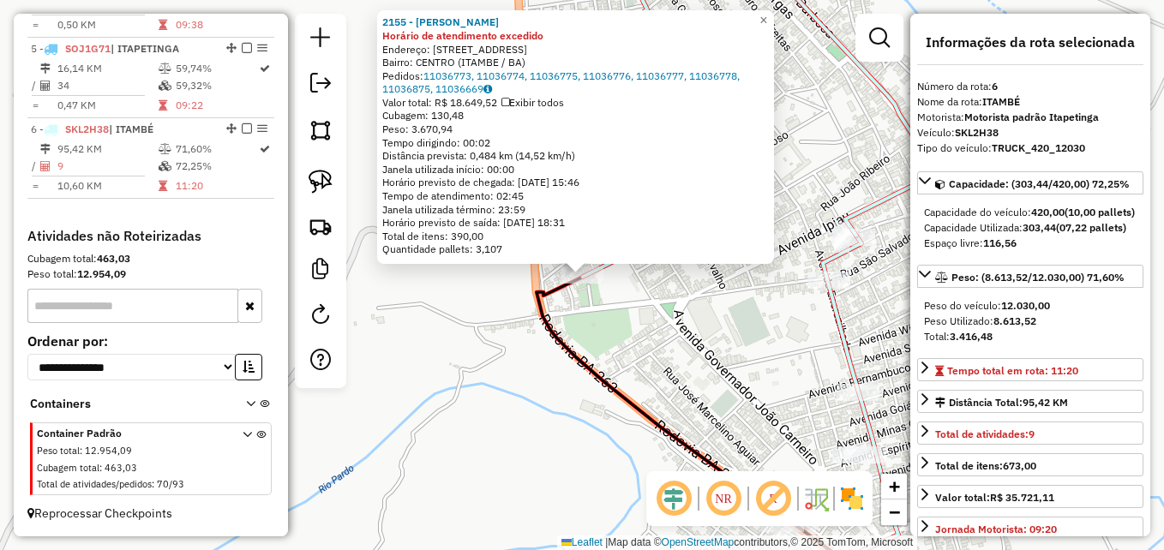
click at [674, 355] on div "2155 - [PERSON_NAME] de atendimento excedido Endereço: [STREET_ADDRESS] Pedidos…" at bounding box center [582, 275] width 1164 height 550
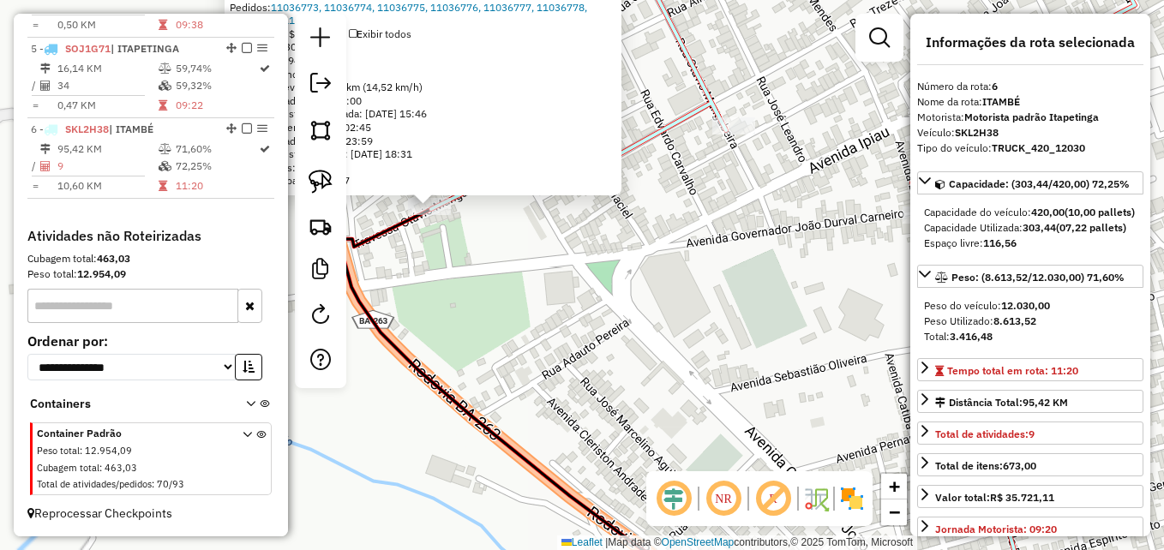
click at [609, 382] on div "2155 - [PERSON_NAME] de atendimento excedido Endereço: [STREET_ADDRESS] Pedidos…" at bounding box center [582, 275] width 1164 height 550
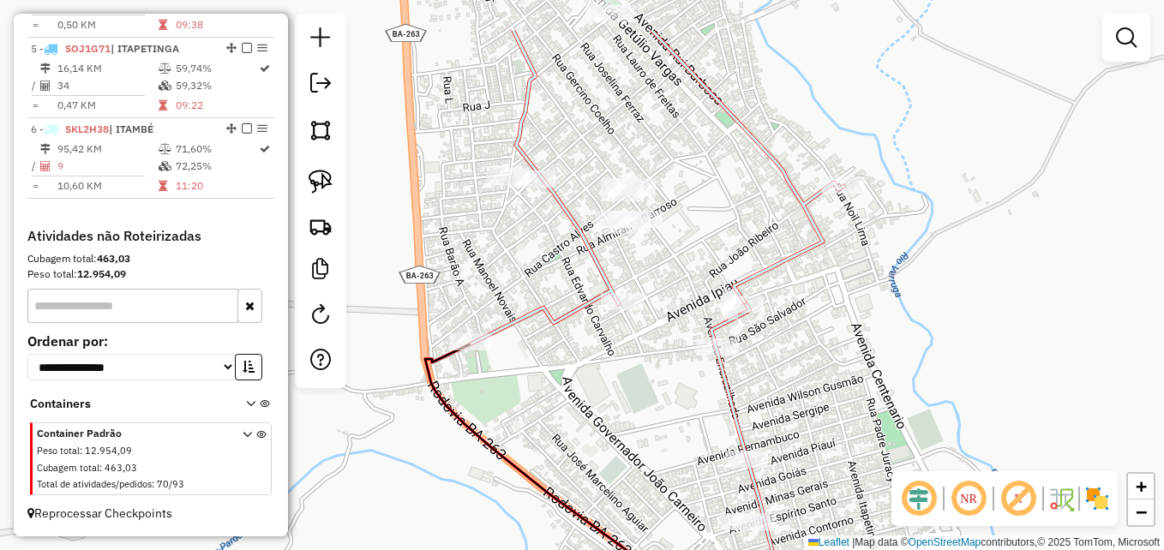
drag, startPoint x: 735, startPoint y: 321, endPoint x: 611, endPoint y: 405, distance: 149.4
click at [601, 417] on div "Janela de atendimento Grade de atendimento Capacidade Transportadoras Veículos …" at bounding box center [582, 275] width 1164 height 550
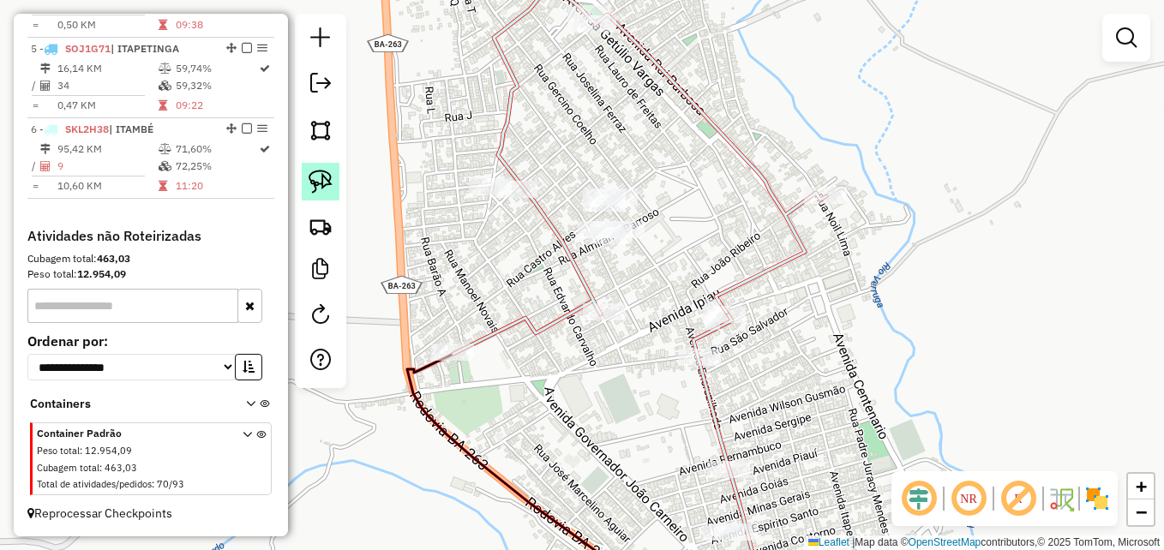
click at [320, 180] on img at bounding box center [321, 182] width 24 height 24
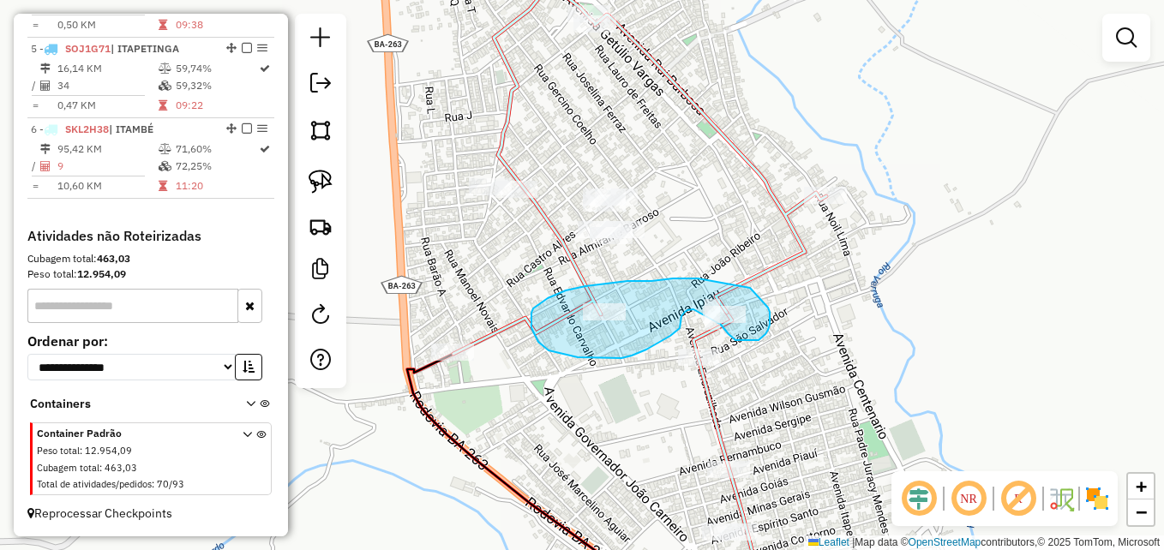
drag, startPoint x: 698, startPoint y: 279, endPoint x: 747, endPoint y: 287, distance: 49.6
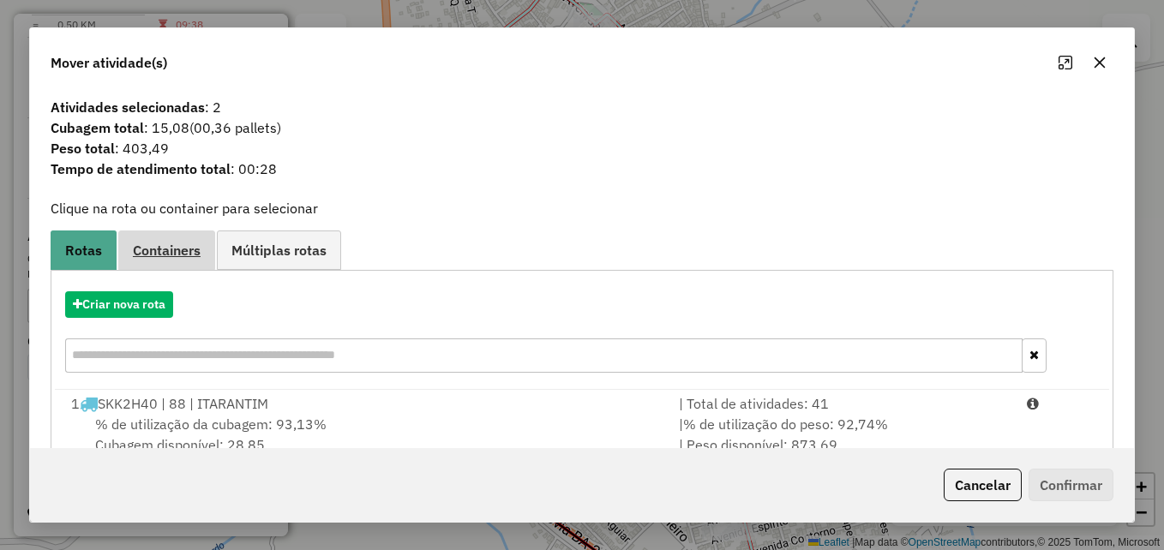
click at [169, 251] on span "Containers" at bounding box center [167, 251] width 68 height 14
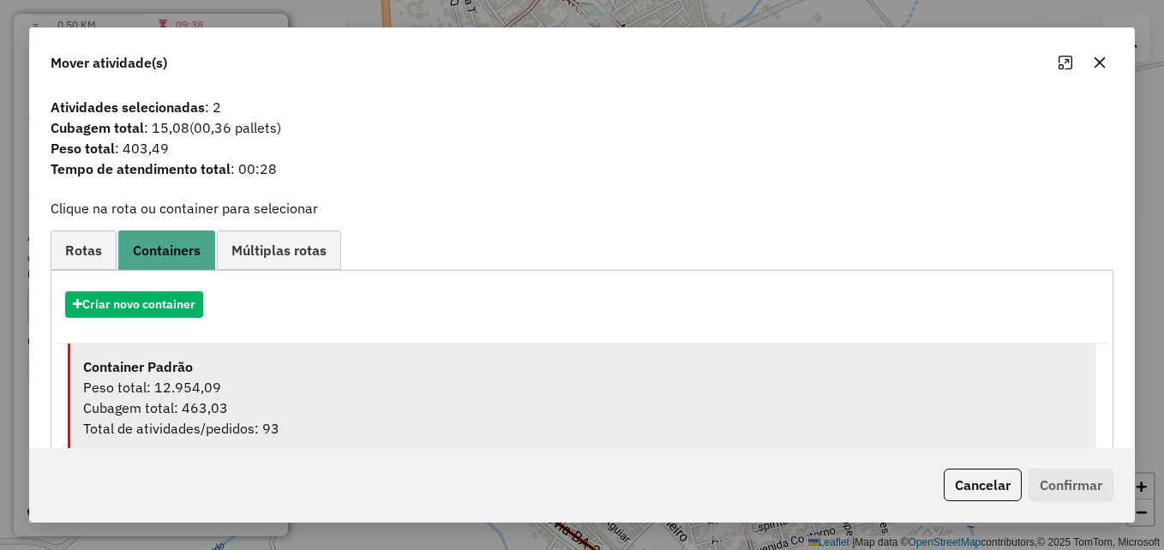
click at [276, 383] on div "Peso total: 12.954,09" at bounding box center [583, 387] width 1001 height 21
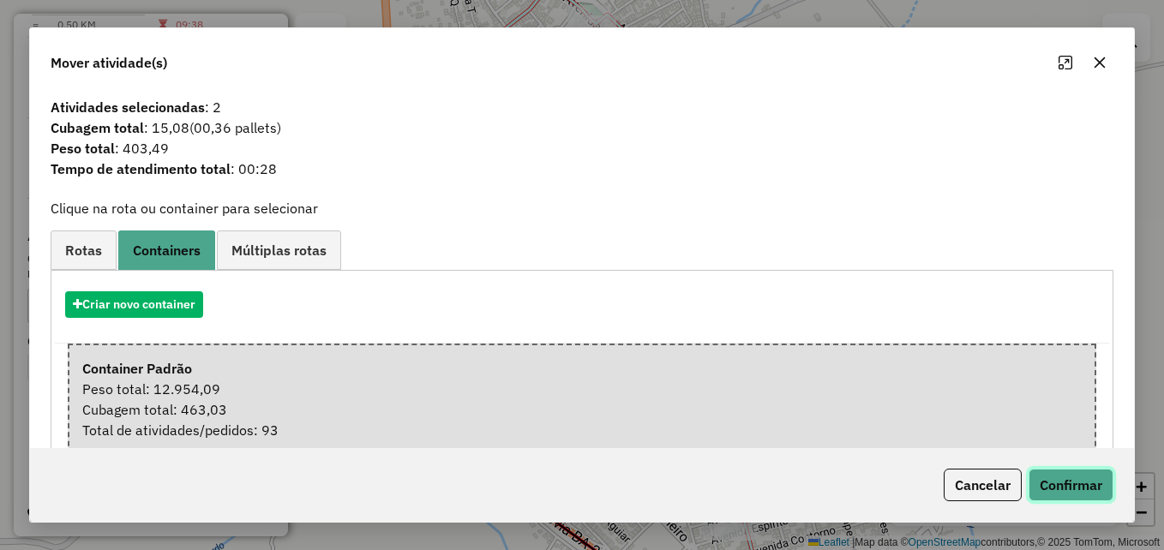
click at [1051, 481] on button "Confirmar" at bounding box center [1071, 485] width 85 height 33
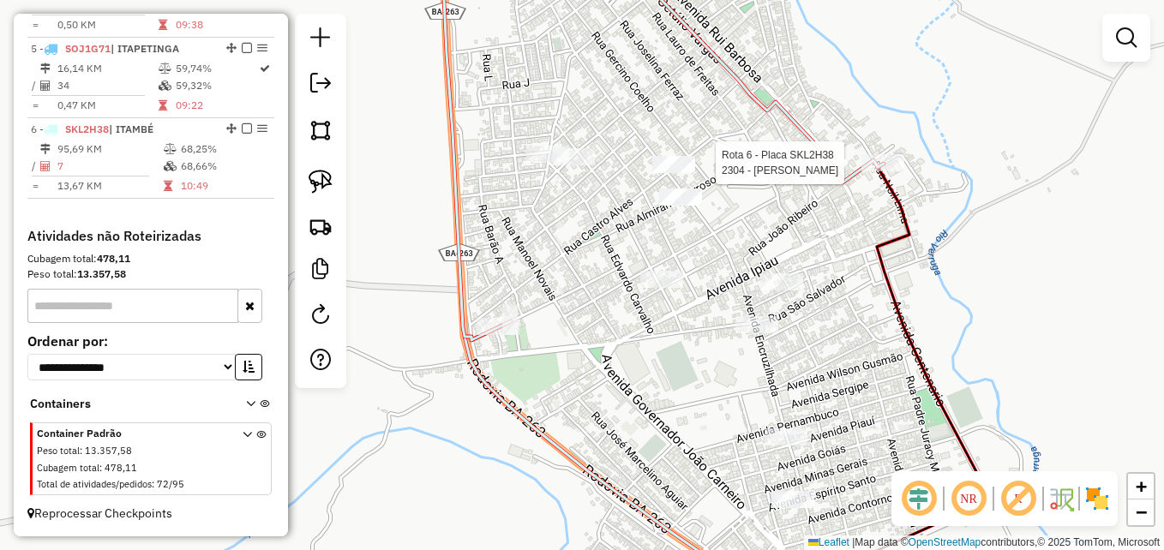
select select "**********"
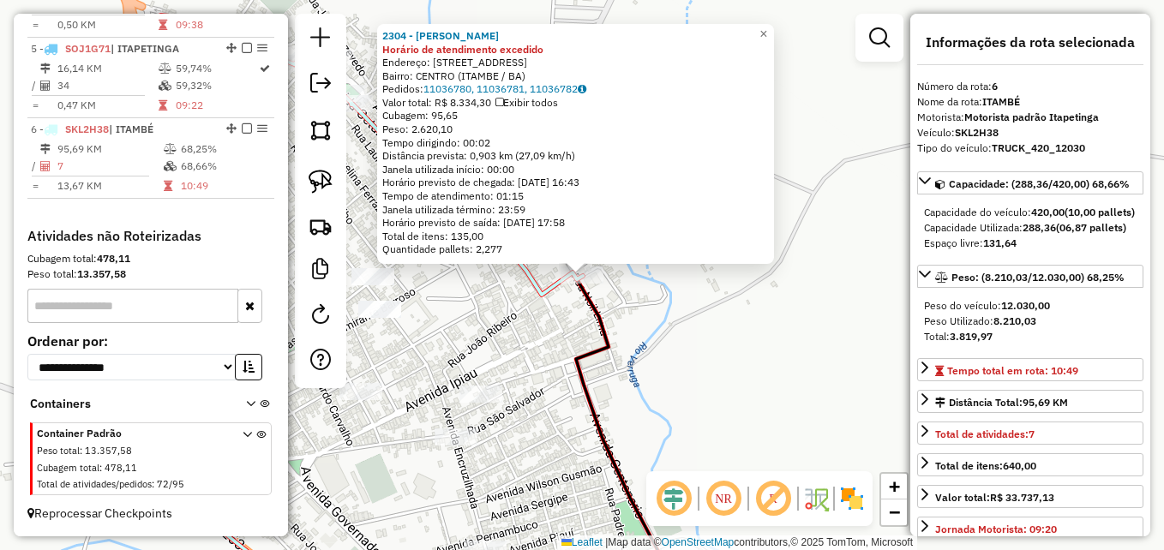
click at [528, 380] on div "2304 - CLEIDSON [PERSON_NAME] de atendimento excedido Endereço: R PRACA SAN FIL…" at bounding box center [582, 275] width 1164 height 550
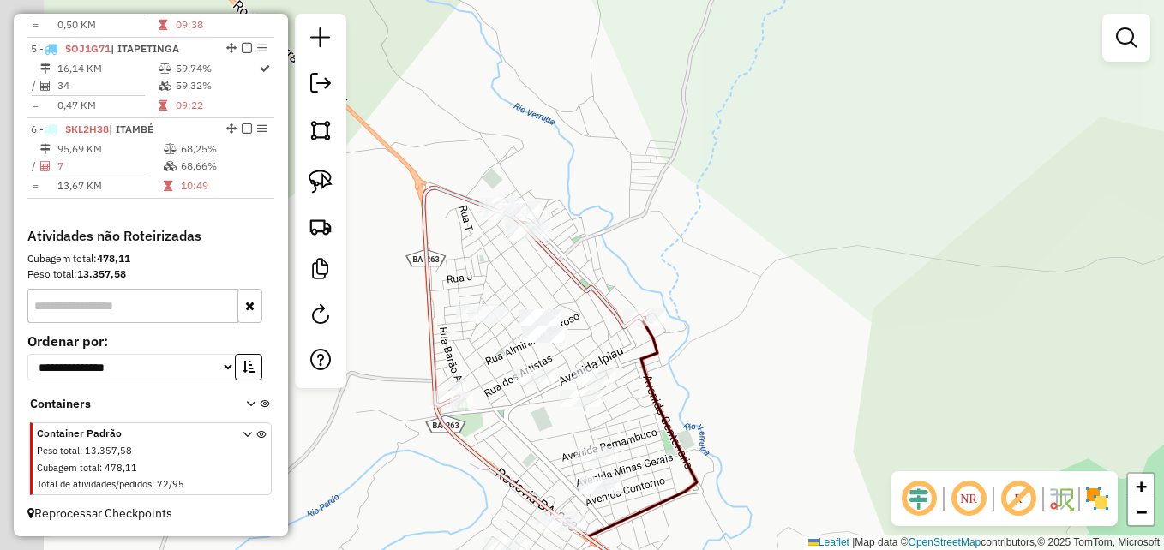
drag, startPoint x: 516, startPoint y: 240, endPoint x: 604, endPoint y: 268, distance: 91.7
click at [604, 266] on div "Janela de atendimento Grade de atendimento Capacidade Transportadoras Veículos …" at bounding box center [582, 275] width 1164 height 550
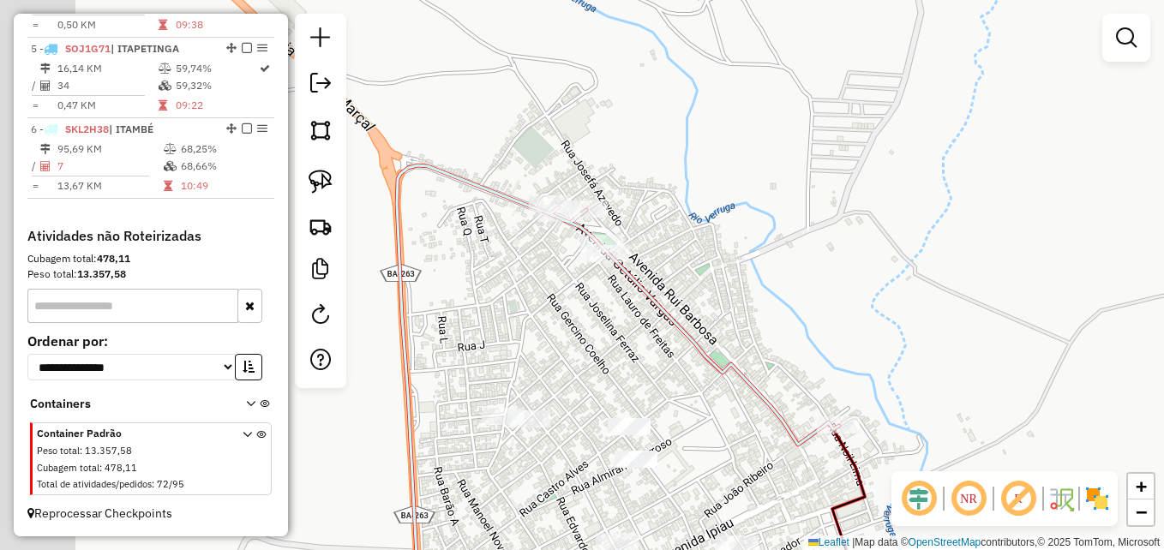
drag, startPoint x: 538, startPoint y: 215, endPoint x: 661, endPoint y: 264, distance: 132.8
click at [665, 262] on div "Janela de atendimento Grade de atendimento Capacidade Transportadoras Veículos …" at bounding box center [582, 275] width 1164 height 550
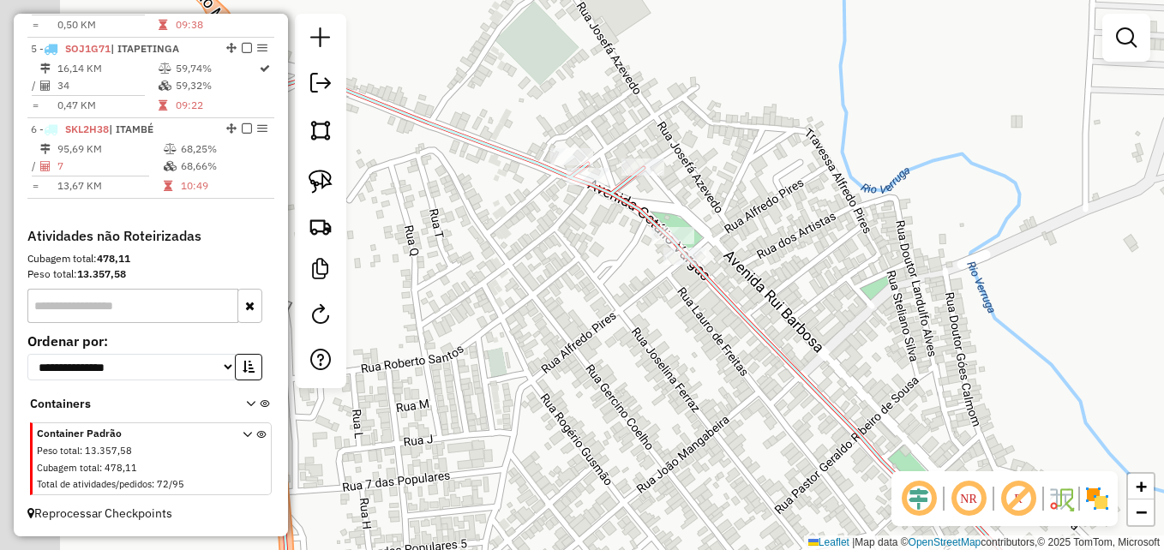
drag, startPoint x: 551, startPoint y: 302, endPoint x: 686, endPoint y: 315, distance: 135.2
click at [685, 315] on div "Janela de atendimento Grade de atendimento Capacidade Transportadoras Veículos …" at bounding box center [582, 275] width 1164 height 550
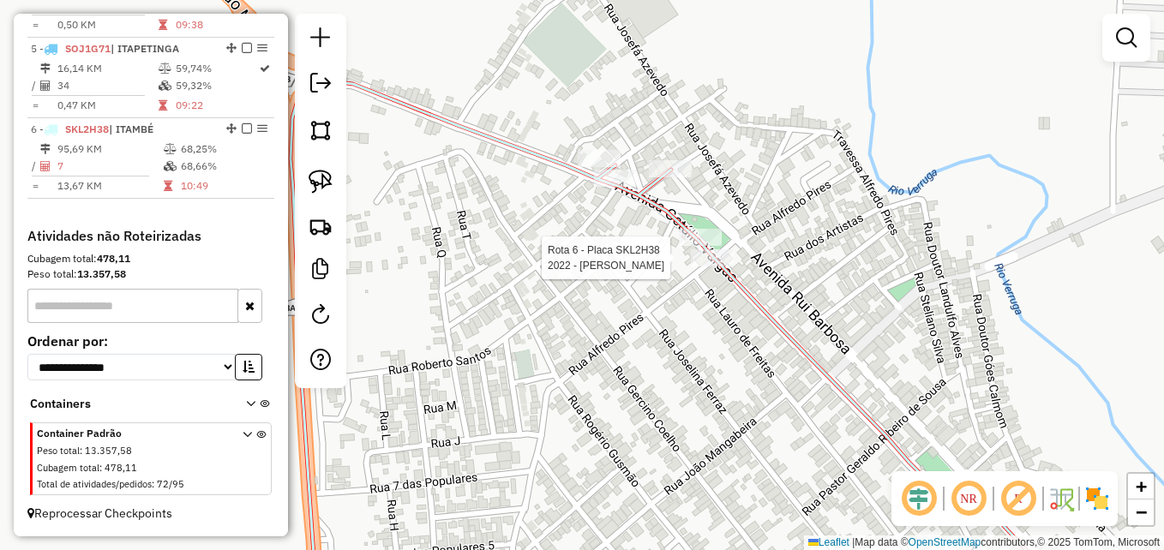
select select "**********"
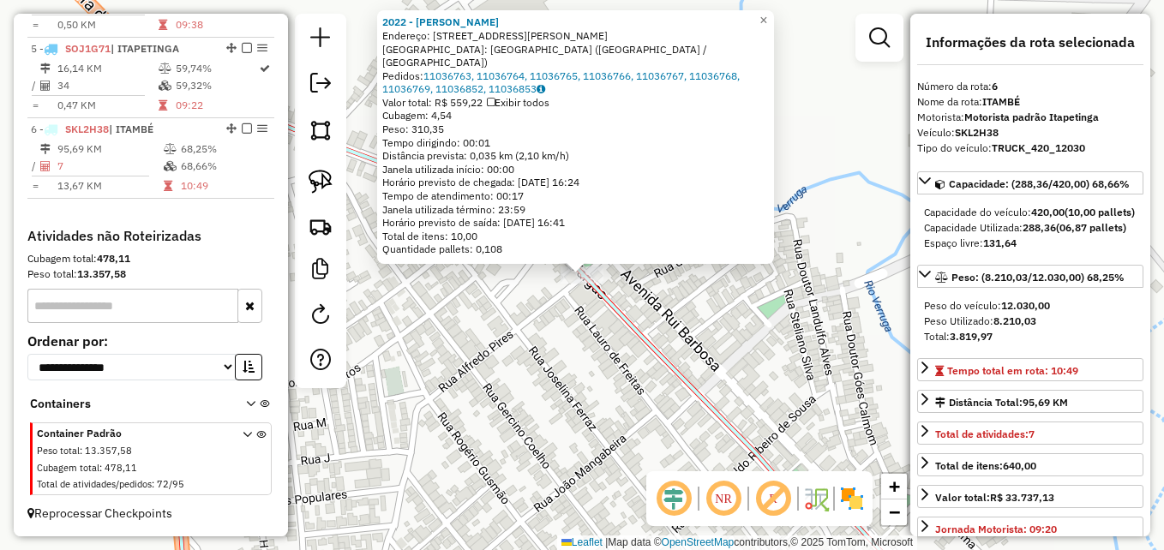
click at [662, 328] on div "2022 - [GEOGRAPHIC_DATA][PERSON_NAME]: [STREET_ADDRESS][PERSON_NAME] Bairro: [G…" at bounding box center [582, 275] width 1164 height 550
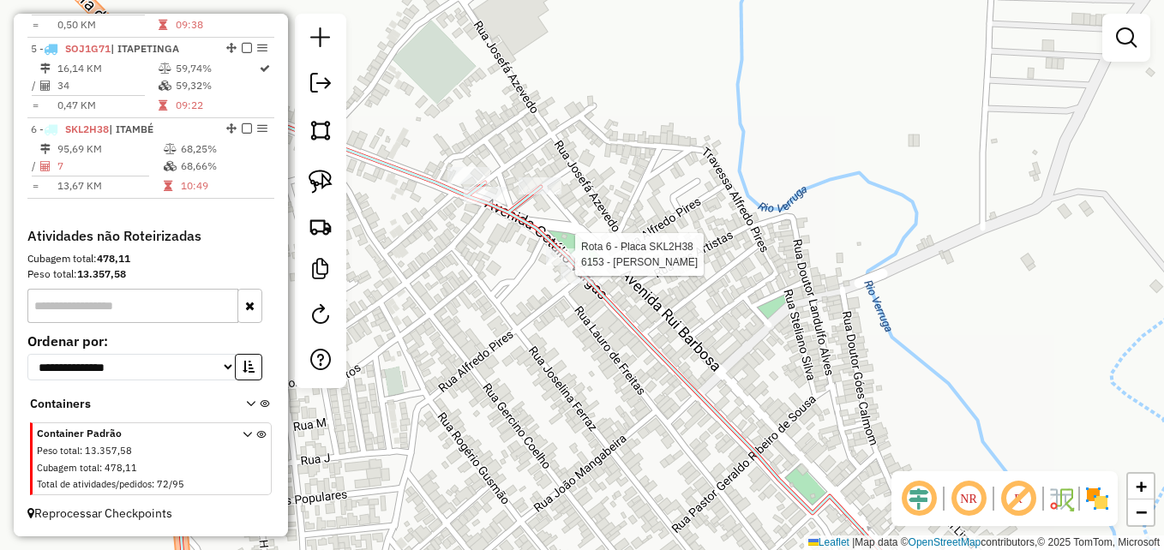
select select "**********"
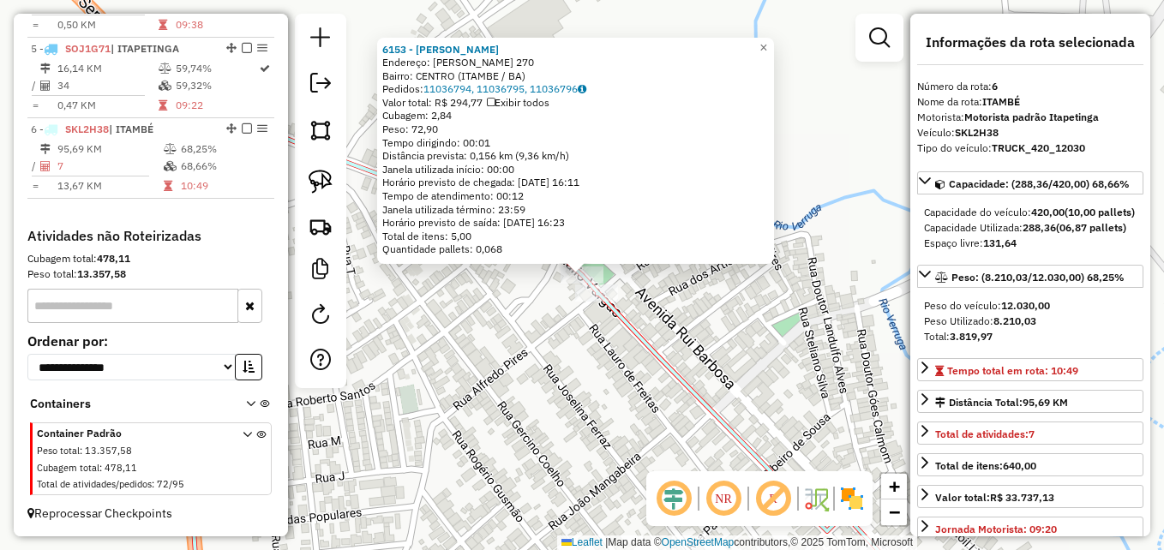
click at [549, 333] on div "6153 - [PERSON_NAME]: [PERSON_NAME] 270 Bairro: CENTRO (ITAMBE / BA) Pedidos: 1…" at bounding box center [582, 275] width 1164 height 550
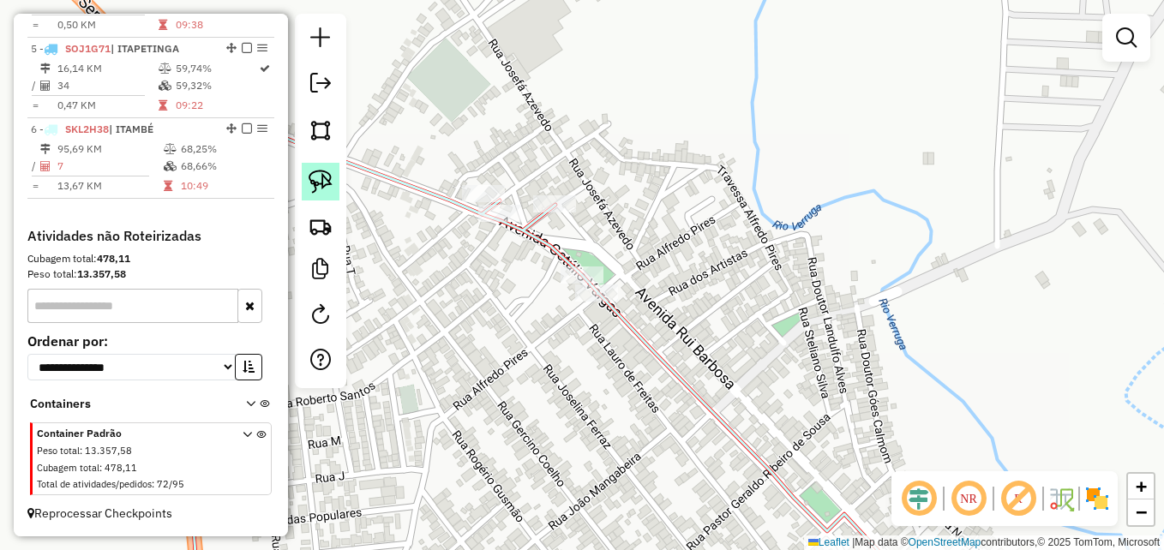
click at [321, 178] on img at bounding box center [321, 182] width 24 height 24
drag, startPoint x: 610, startPoint y: 250, endPoint x: 630, endPoint y: 265, distance: 25.0
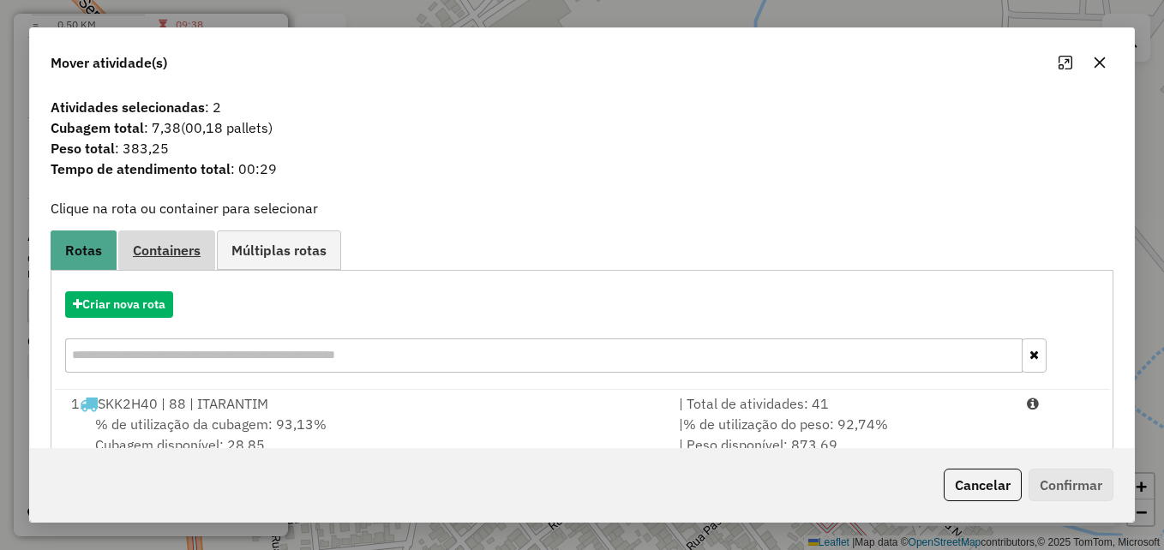
click at [172, 240] on link "Containers" at bounding box center [166, 250] width 97 height 39
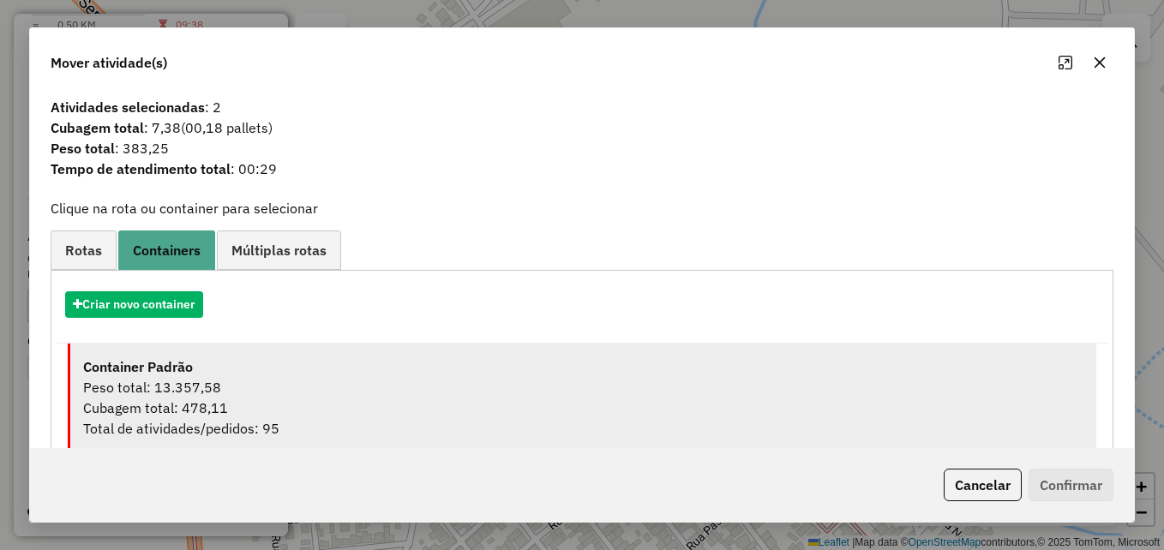
click at [205, 394] on div "Peso total: 13.357,58" at bounding box center [583, 387] width 1001 height 21
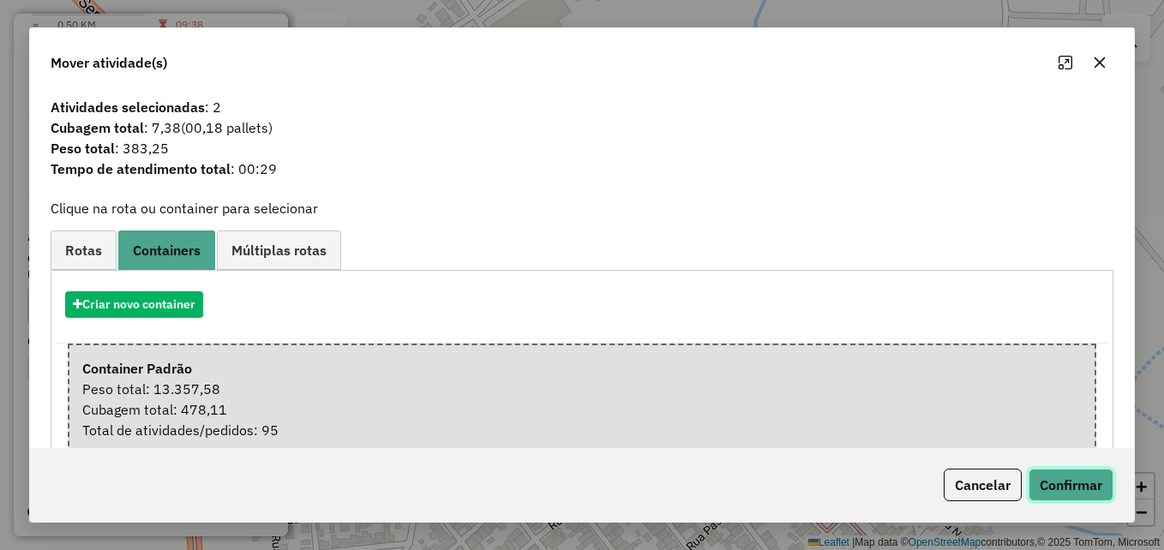
drag, startPoint x: 1069, startPoint y: 487, endPoint x: 1061, endPoint y: 484, distance: 9.2
click at [1068, 487] on button "Confirmar" at bounding box center [1071, 485] width 85 height 33
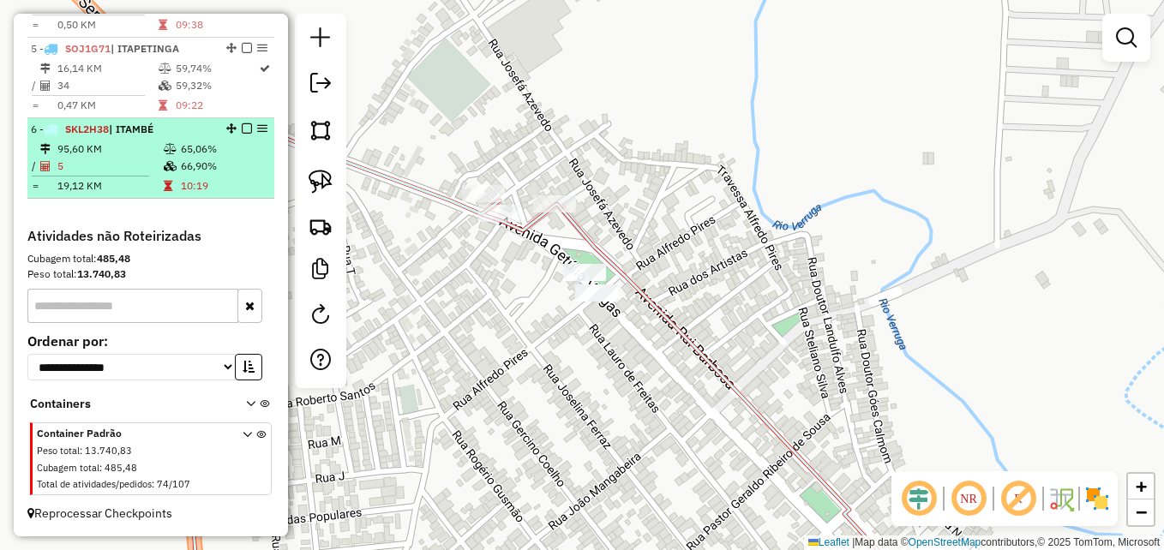
select select "**********"
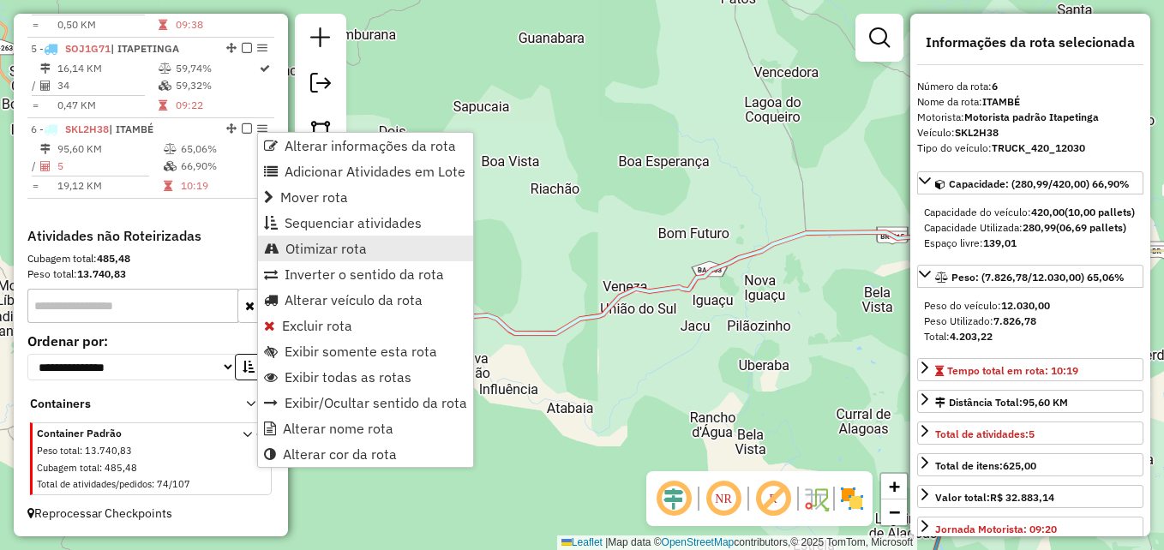
click at [322, 250] on span "Otimizar rota" at bounding box center [326, 249] width 81 height 14
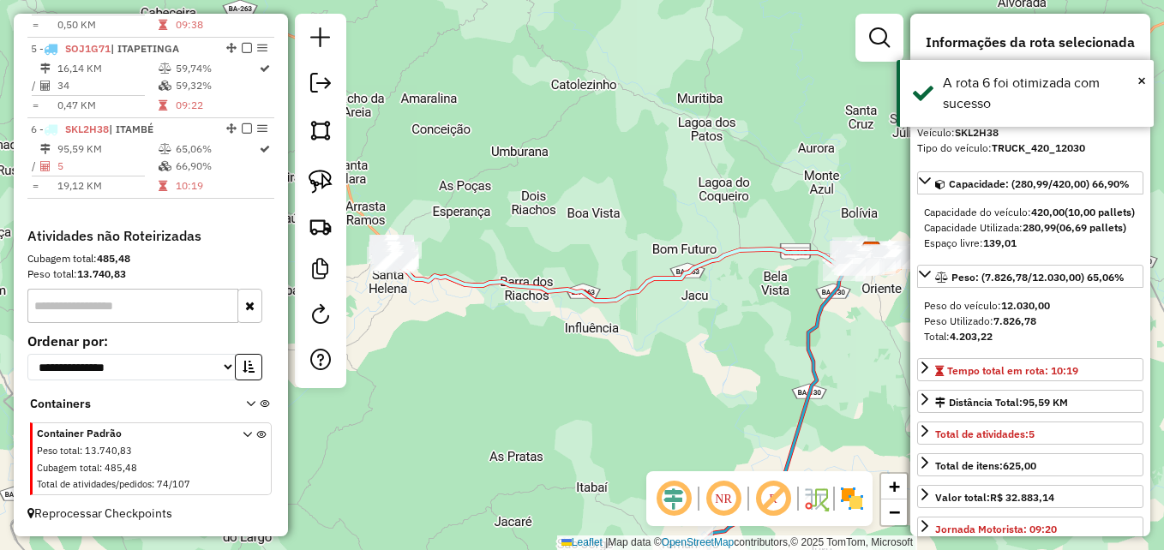
drag, startPoint x: 492, startPoint y: 205, endPoint x: 723, endPoint y: 232, distance: 232.2
click at [724, 232] on div "Janela de atendimento Grade de atendimento Capacidade Transportadoras Veículos …" at bounding box center [582, 275] width 1164 height 550
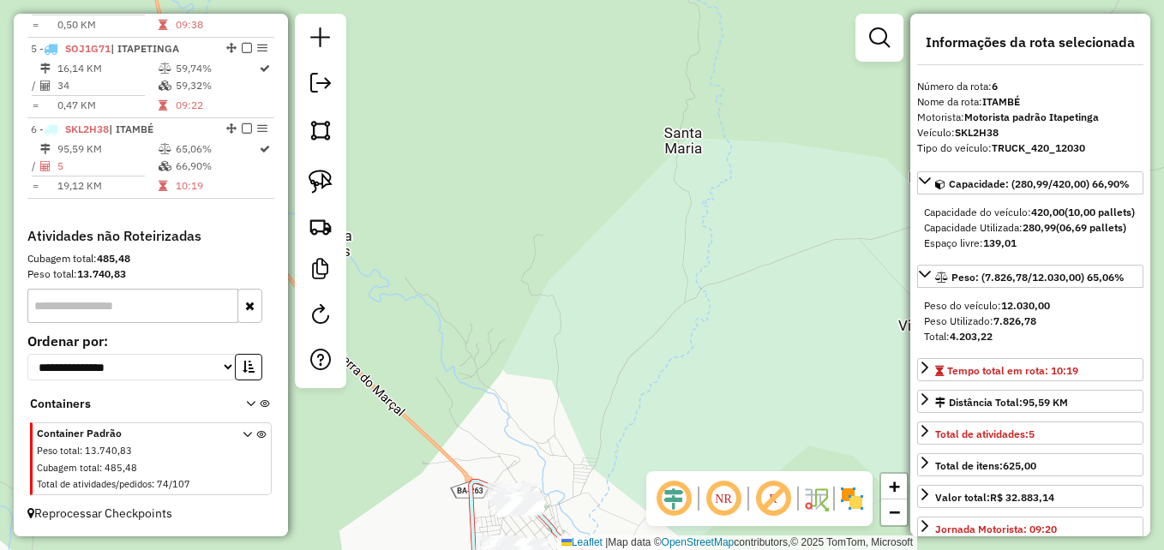
click at [574, 308] on div "Janela de atendimento Grade de atendimento Capacidade Transportadoras Veículos …" at bounding box center [582, 275] width 1164 height 550
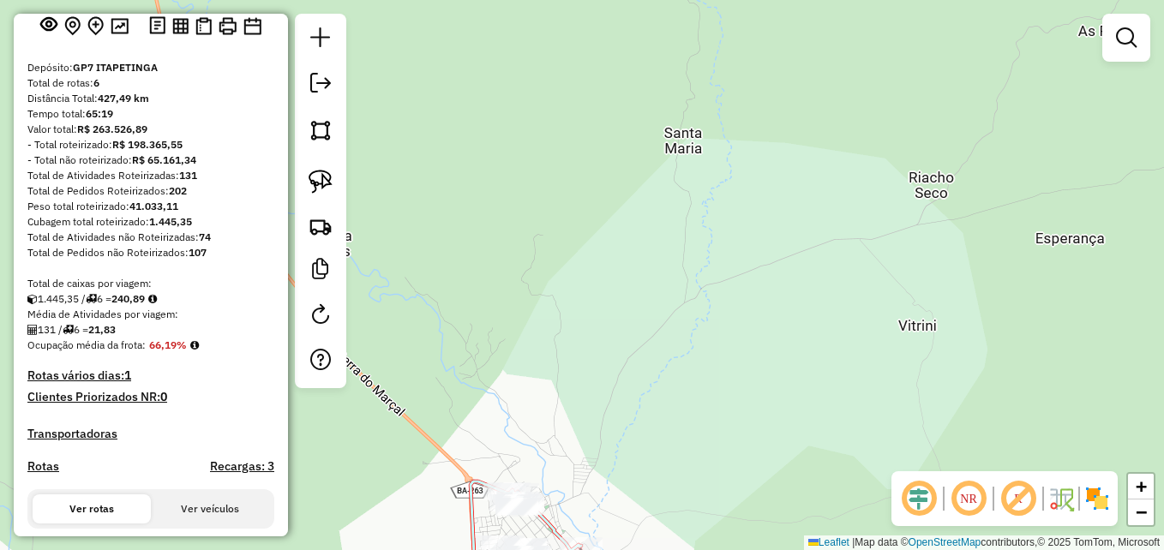
scroll to position [195, 0]
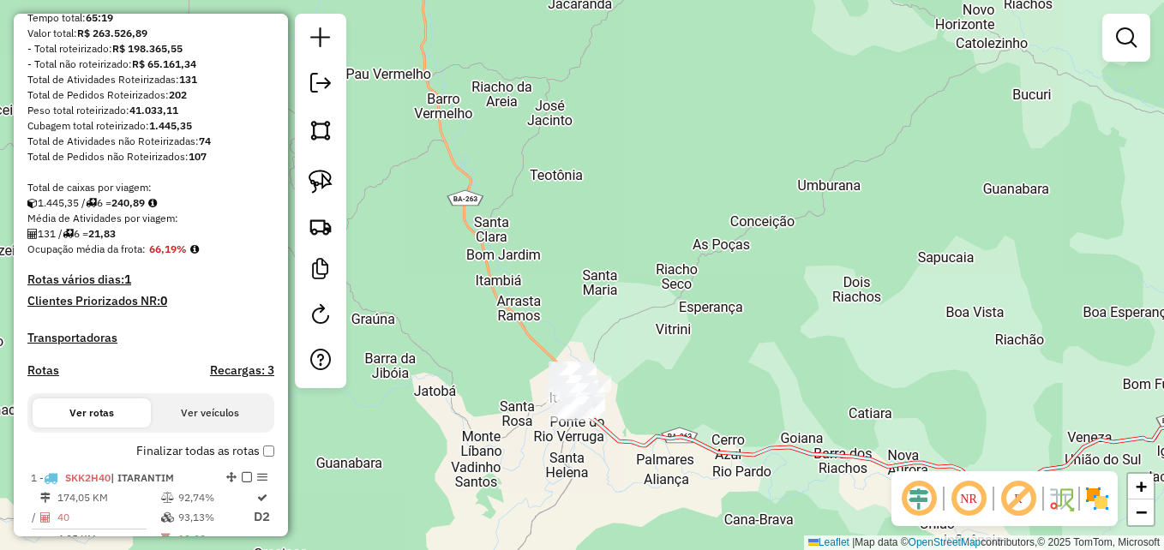
drag, startPoint x: 672, startPoint y: 378, endPoint x: 681, endPoint y: 254, distance: 124.6
click at [681, 254] on div "Janela de atendimento Grade de atendimento Capacidade Transportadoras Veículos …" at bounding box center [582, 275] width 1164 height 550
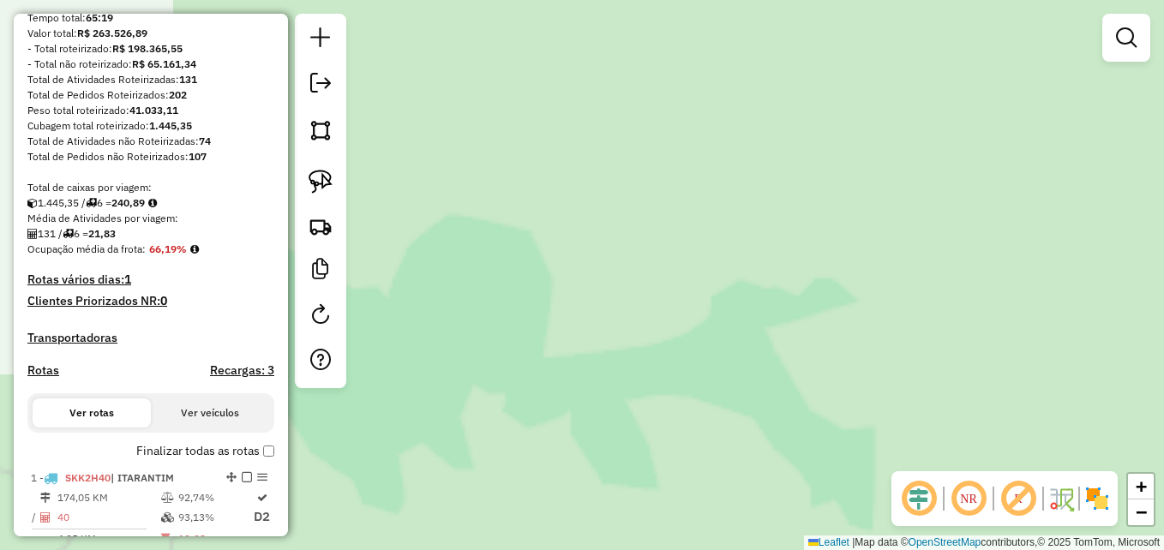
drag, startPoint x: 555, startPoint y: 243, endPoint x: 991, endPoint y: 251, distance: 436.5
click at [996, 251] on div "Janela de atendimento Grade de atendimento Capacidade Transportadoras Veículos …" at bounding box center [582, 275] width 1164 height 550
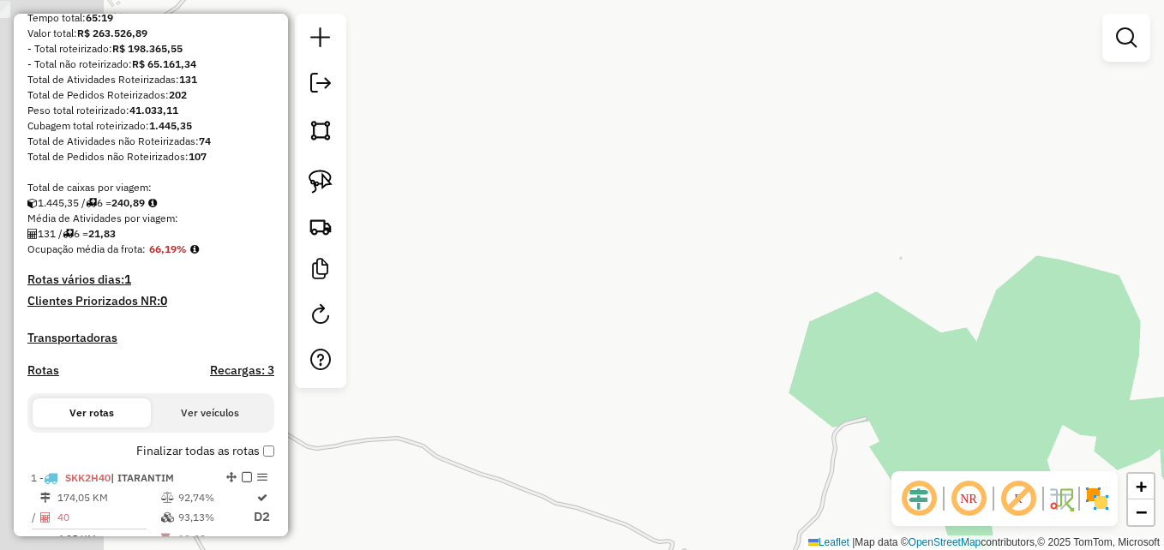
drag, startPoint x: 544, startPoint y: 244, endPoint x: 778, endPoint y: 209, distance: 235.9
click at [1054, 217] on div "Janela de atendimento Grade de atendimento Capacidade Transportadoras Veículos …" at bounding box center [582, 275] width 1164 height 550
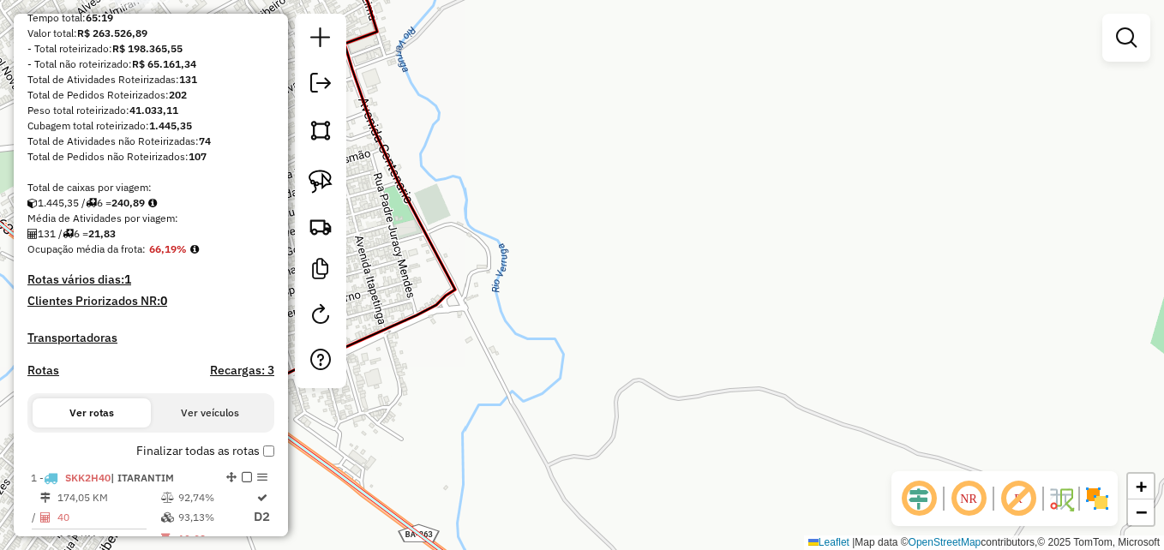
drag, startPoint x: 711, startPoint y: 232, endPoint x: 811, endPoint y: 254, distance: 102.8
click at [999, 246] on div "Janela de atendimento Grade de atendimento Capacidade Transportadoras Veículos …" at bounding box center [582, 275] width 1164 height 550
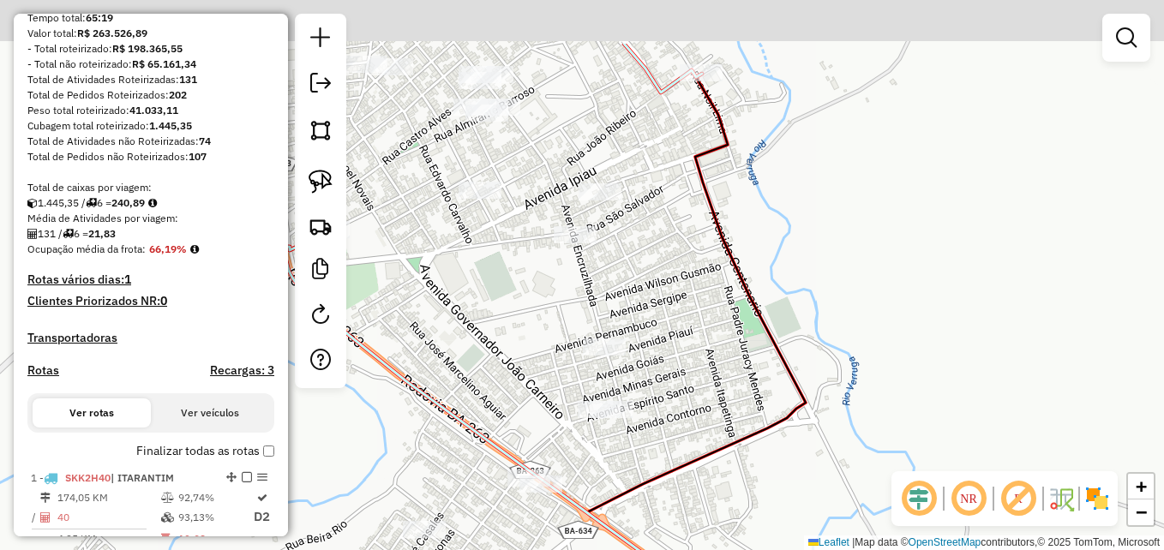
drag, startPoint x: 704, startPoint y: 183, endPoint x: 773, endPoint y: 306, distance: 140.9
click at [773, 305] on div "Janela de atendimento Grade de atendimento Capacidade Transportadoras Veículos …" at bounding box center [582, 275] width 1164 height 550
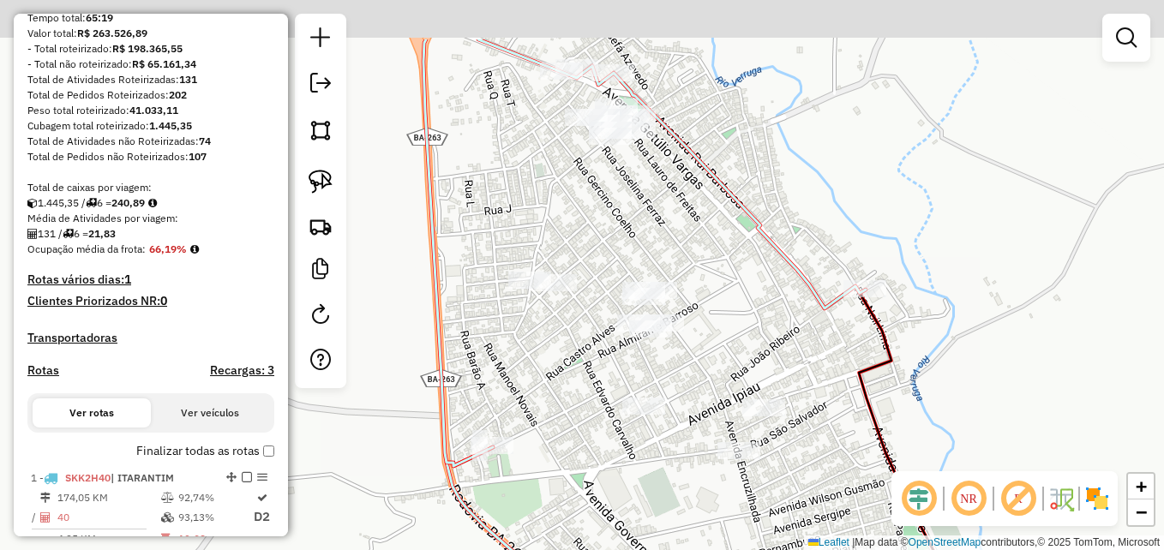
drag, startPoint x: 632, startPoint y: 134, endPoint x: 681, endPoint y: 189, distance: 73.5
click at [681, 189] on div "Janela de atendimento Grade de atendimento Capacidade Transportadoras Veículos …" at bounding box center [582, 275] width 1164 height 550
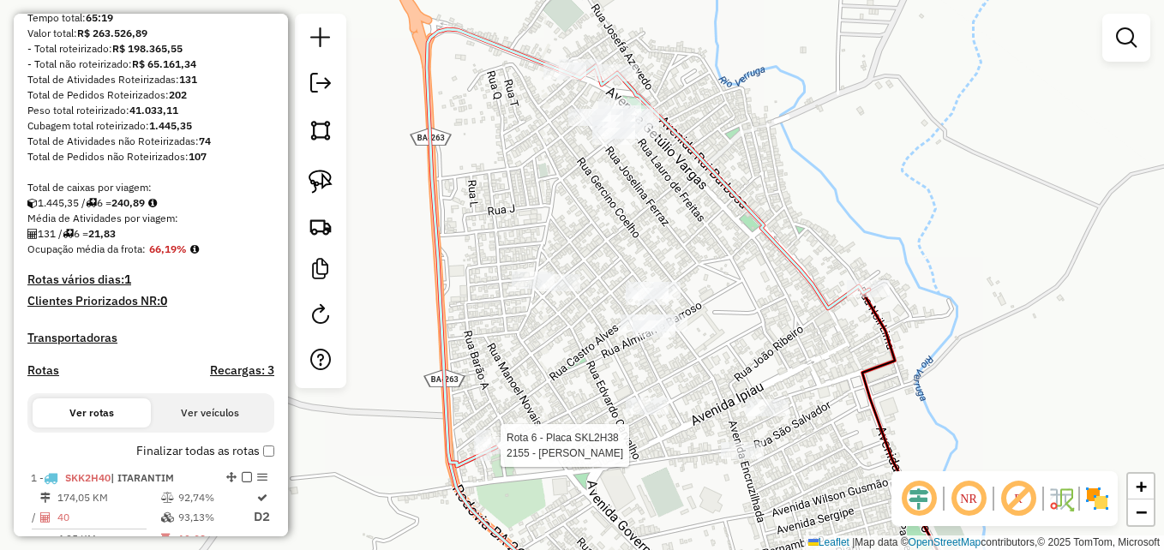
select select "**********"
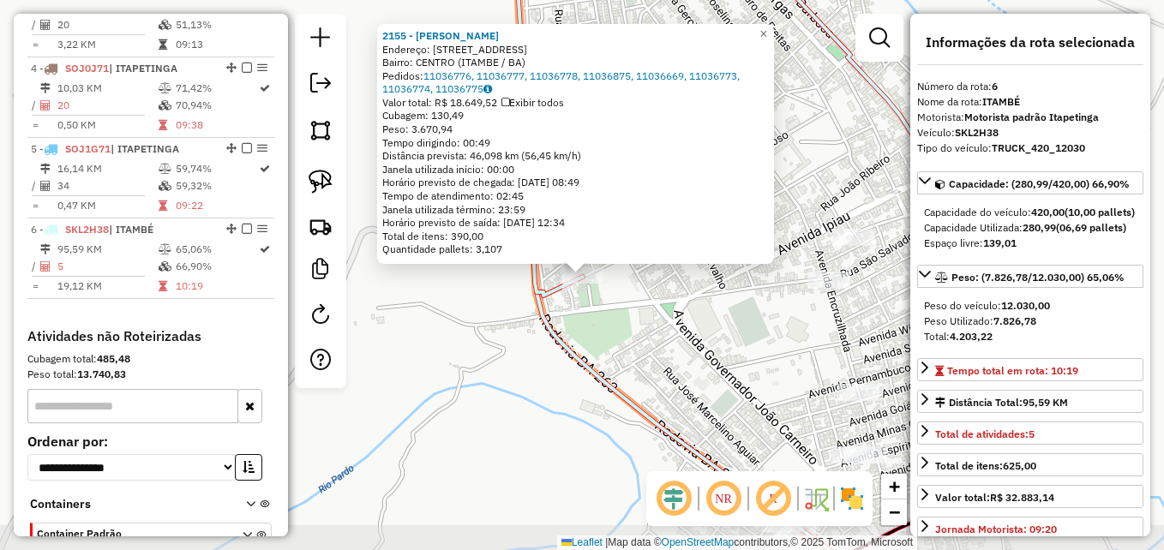
scroll to position [966, 0]
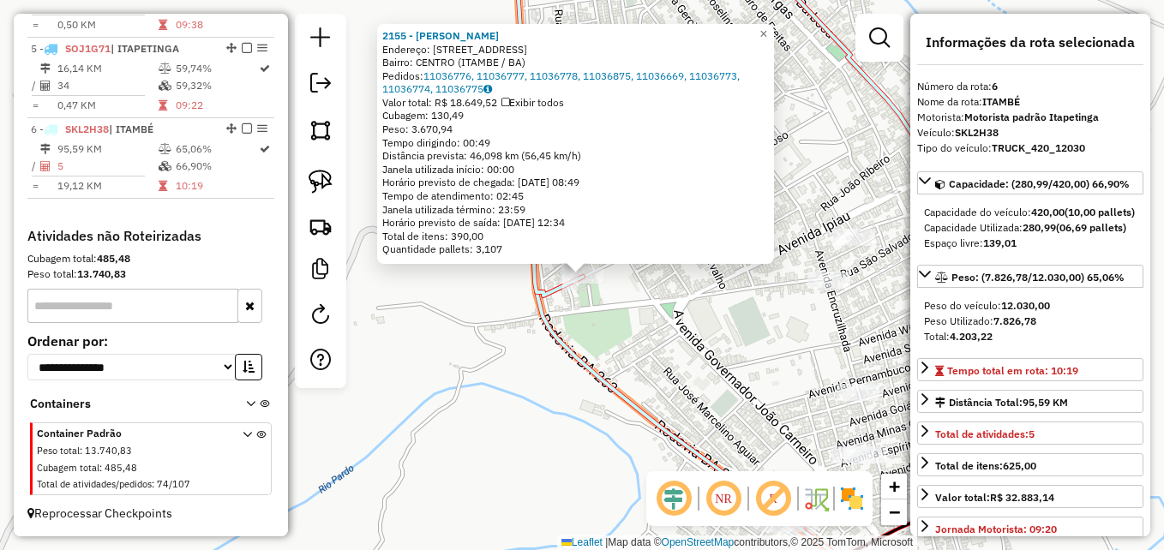
click at [683, 348] on div "2155 - [PERSON_NAME]: [STREET_ADDRESS]) Pedidos: 11036776, 11036777, 11036778, …" at bounding box center [582, 275] width 1164 height 550
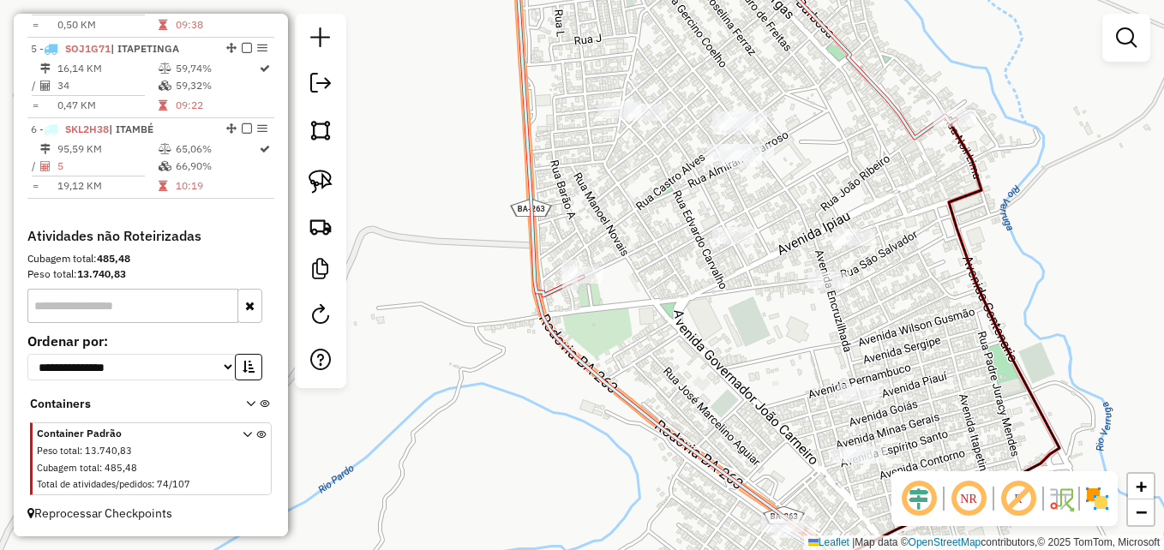
drag, startPoint x: 851, startPoint y: 180, endPoint x: 749, endPoint y: 257, distance: 127.9
click at [749, 257] on div "Janela de atendimento Grade de atendimento Capacidade Transportadoras Veículos …" at bounding box center [582, 275] width 1164 height 550
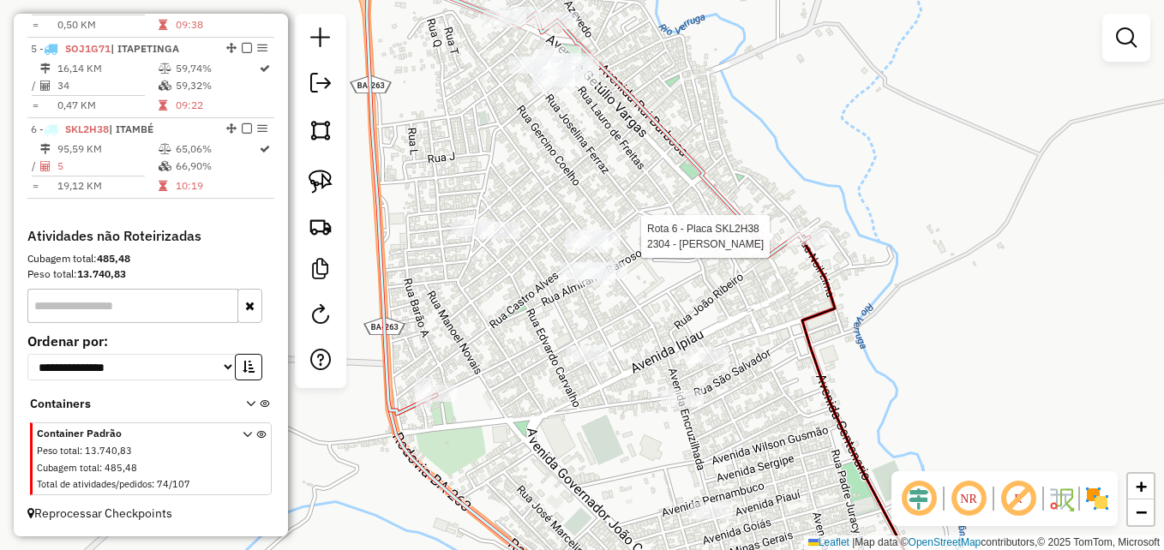
click at [801, 245] on div at bounding box center [808, 236] width 43 height 17
select select "**********"
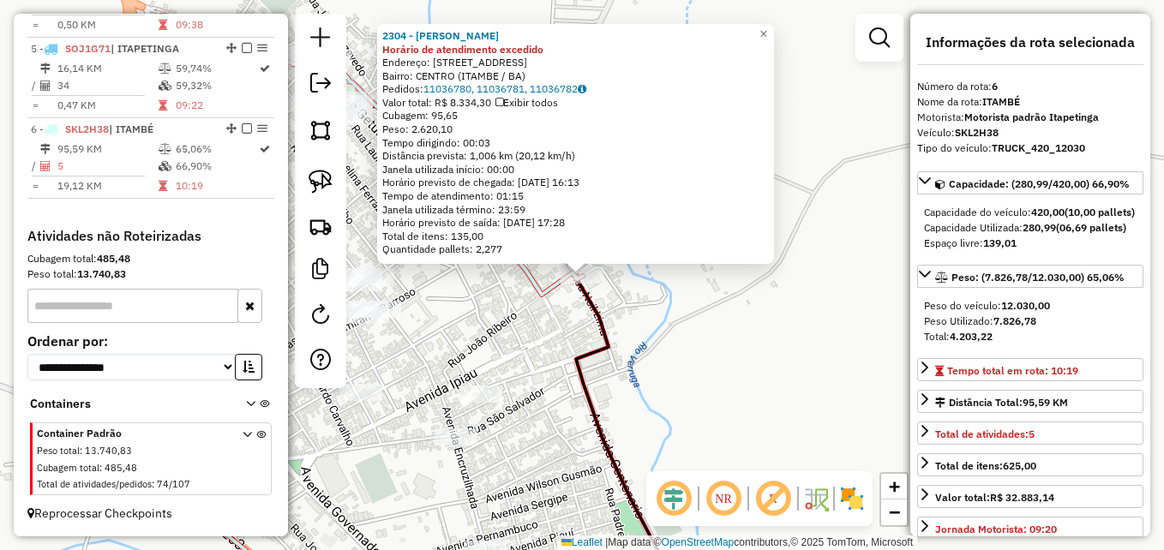
click at [545, 371] on div "2304 - CLEIDSON [PERSON_NAME] de atendimento excedido Endereço: R PRACA SAN FIL…" at bounding box center [582, 275] width 1164 height 550
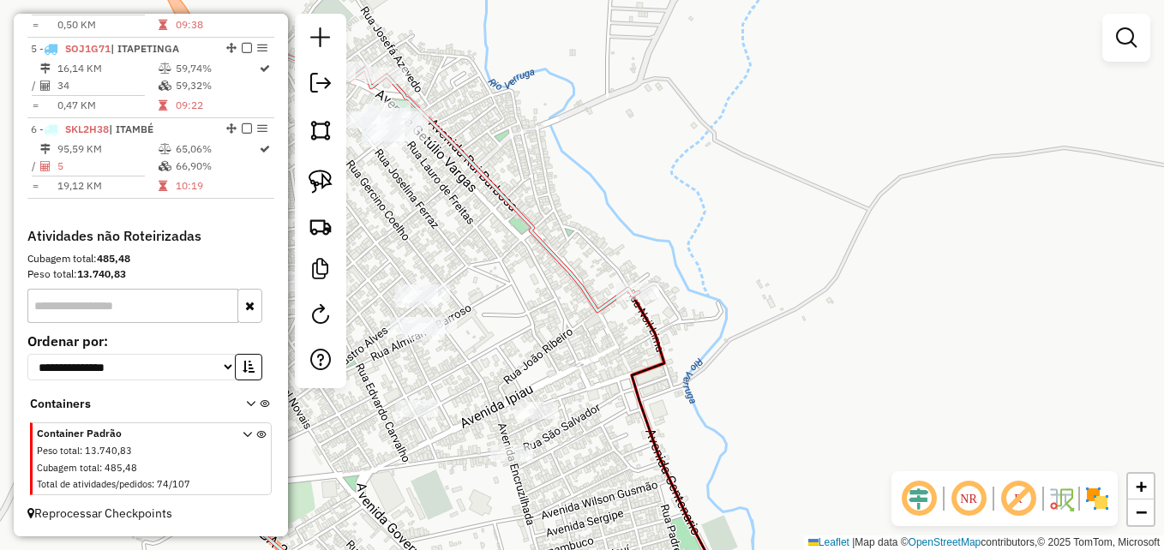
drag, startPoint x: 500, startPoint y: 182, endPoint x: 730, endPoint y: 213, distance: 231.9
click at [726, 214] on div "Janela de atendimento Grade de atendimento Capacidade Transportadoras Veículos …" at bounding box center [582, 275] width 1164 height 550
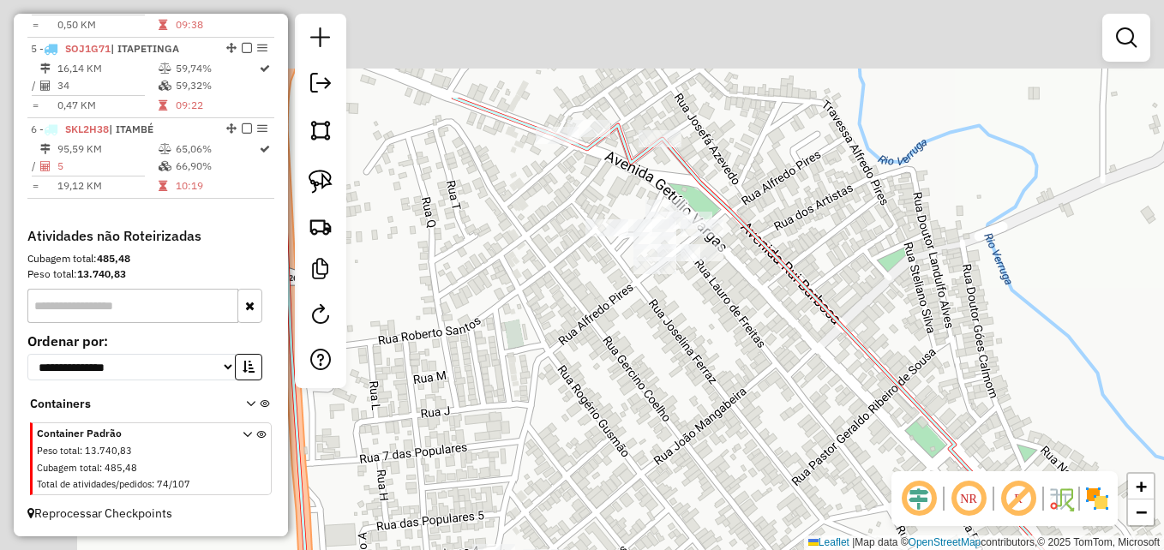
drag, startPoint x: 671, startPoint y: 116, endPoint x: 797, endPoint y: 304, distance: 226.9
click at [857, 331] on div "Janela de atendimento Grade de atendimento Capacidade Transportadoras Veículos …" at bounding box center [582, 275] width 1164 height 550
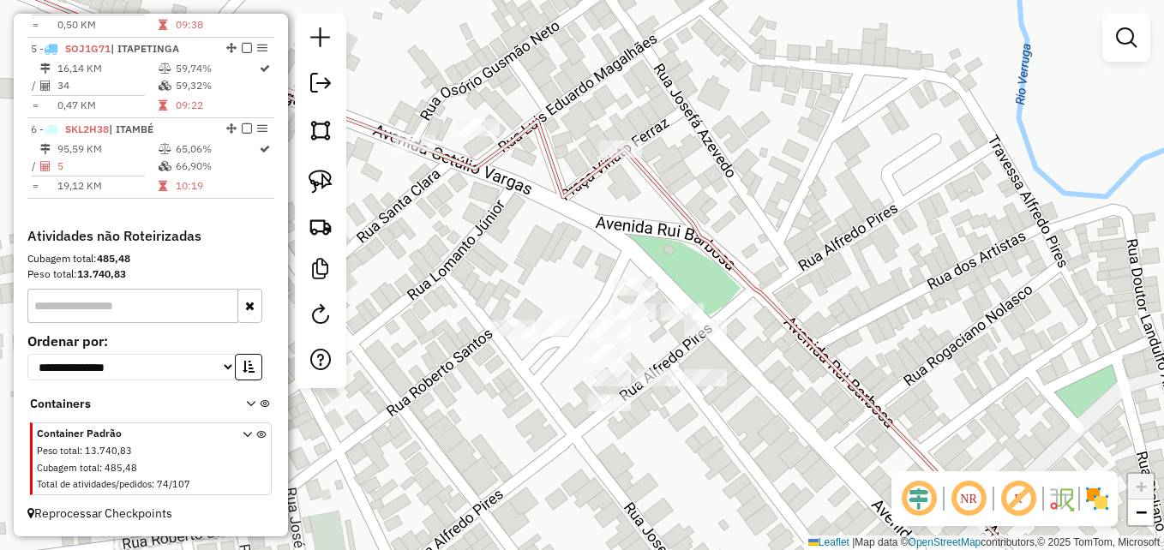
click at [646, 266] on div "Janela de atendimento Grade de atendimento Capacidade Transportadoras Veículos …" at bounding box center [582, 275] width 1164 height 550
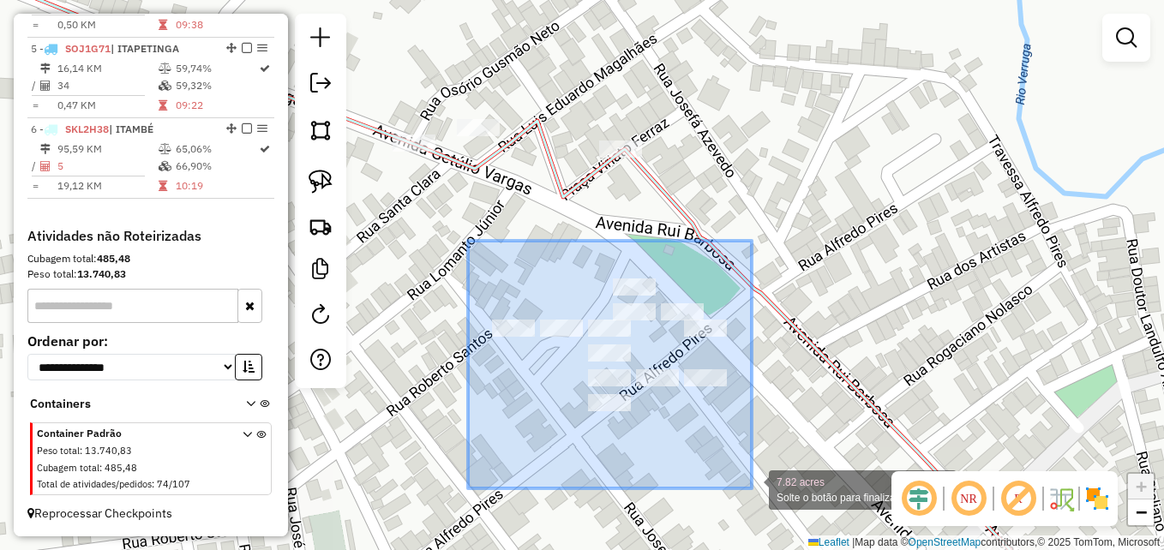
drag, startPoint x: 468, startPoint y: 250, endPoint x: 752, endPoint y: 489, distance: 371.2
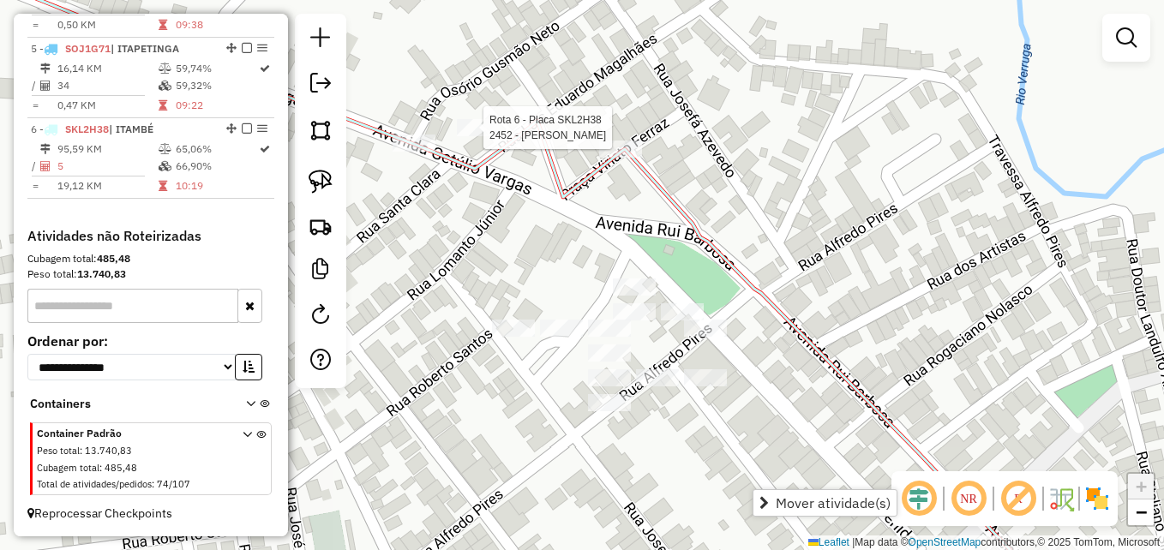
select select "**********"
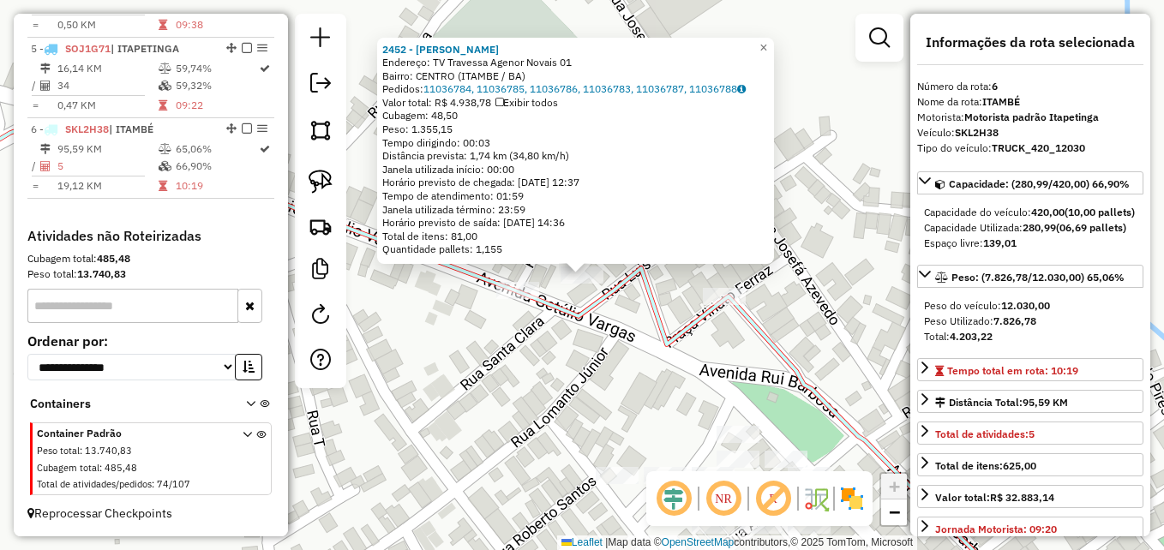
click at [400, 278] on div "2452 - [PERSON_NAME]: TV Travessa Agenor Novais 01 Bairro: [GEOGRAPHIC_DATA] ([…" at bounding box center [582, 275] width 1164 height 550
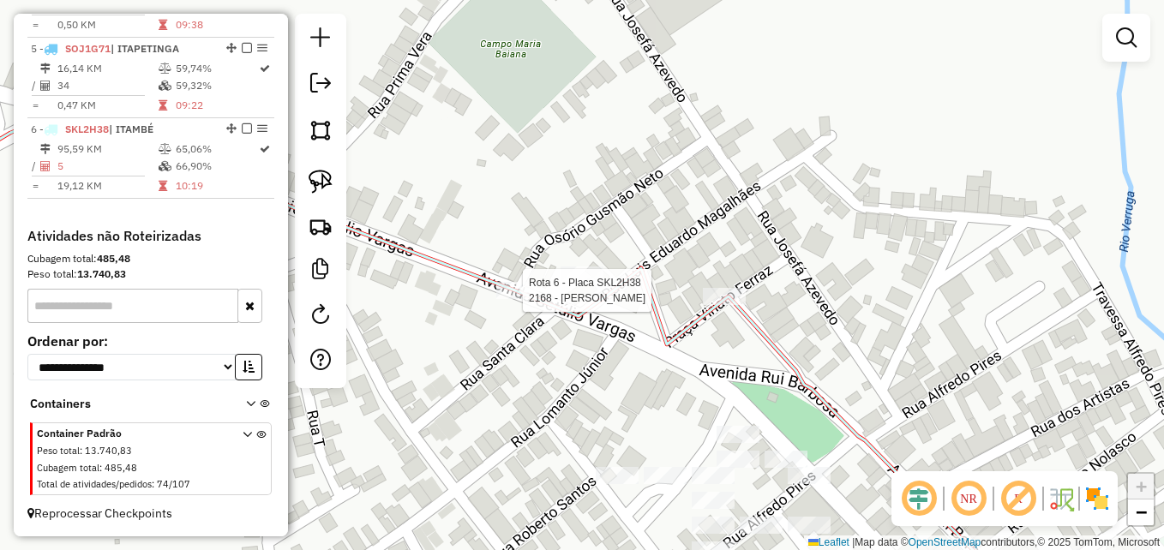
select select "**********"
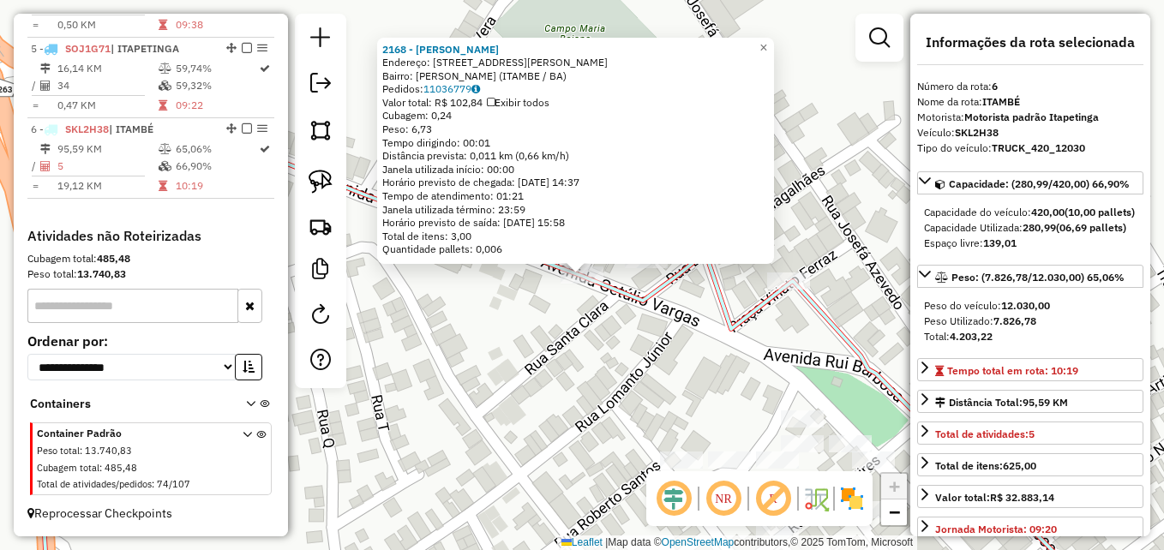
click at [481, 313] on div "2168 - GESIVALDO DOS SANTOS Endereço: 081 RUA CAPITaO VELOSO 274 Bairro: [PERSO…" at bounding box center [582, 275] width 1164 height 550
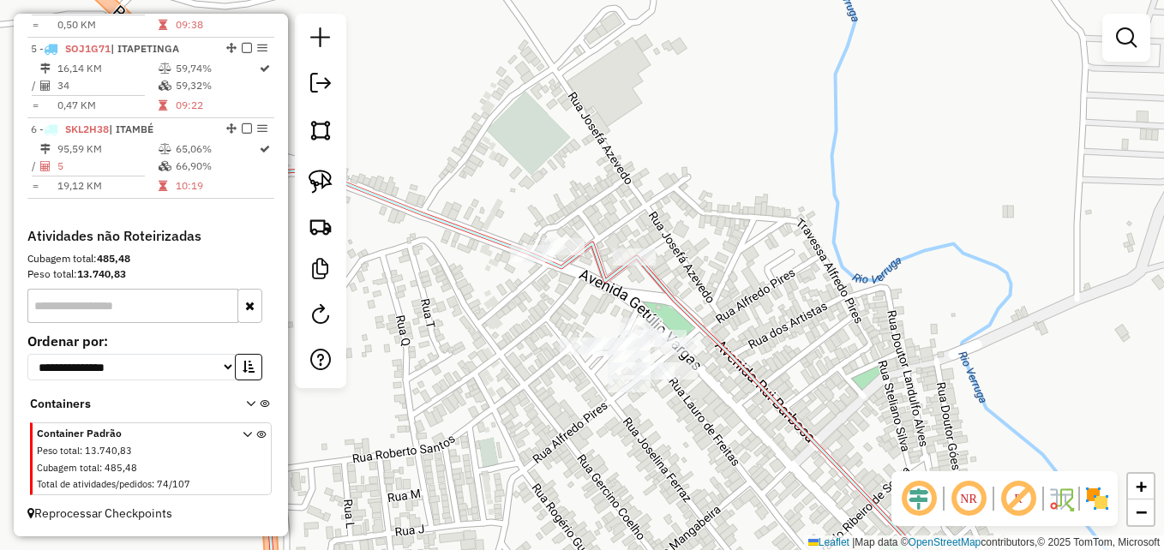
drag, startPoint x: 828, startPoint y: 341, endPoint x: 833, endPoint y: 183, distance: 157.8
click at [829, 210] on div "Janela de atendimento Grade de atendimento Capacidade Transportadoras Veículos …" at bounding box center [582, 275] width 1164 height 550
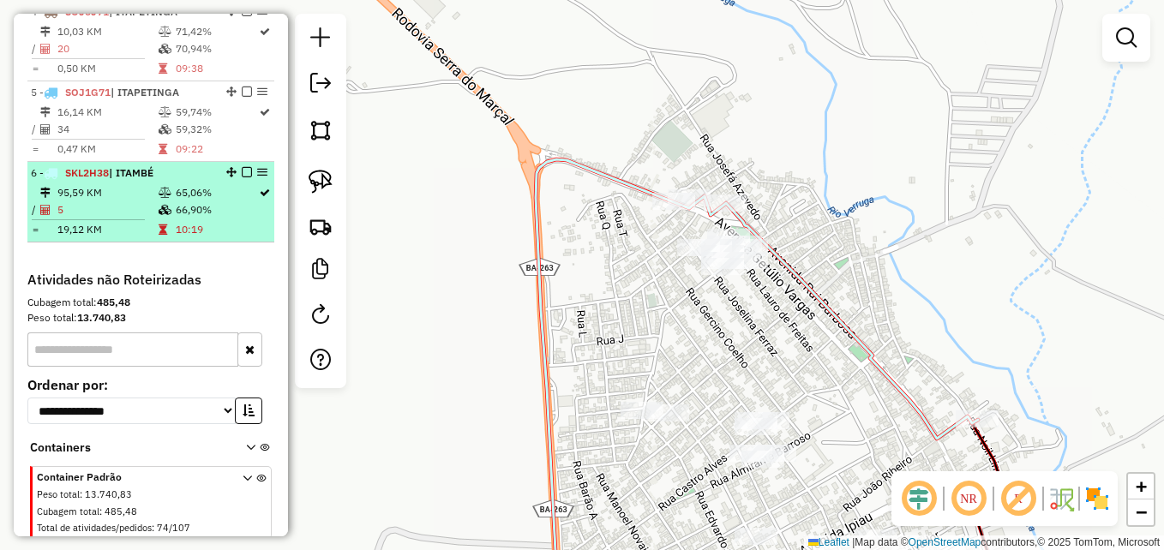
scroll to position [881, 0]
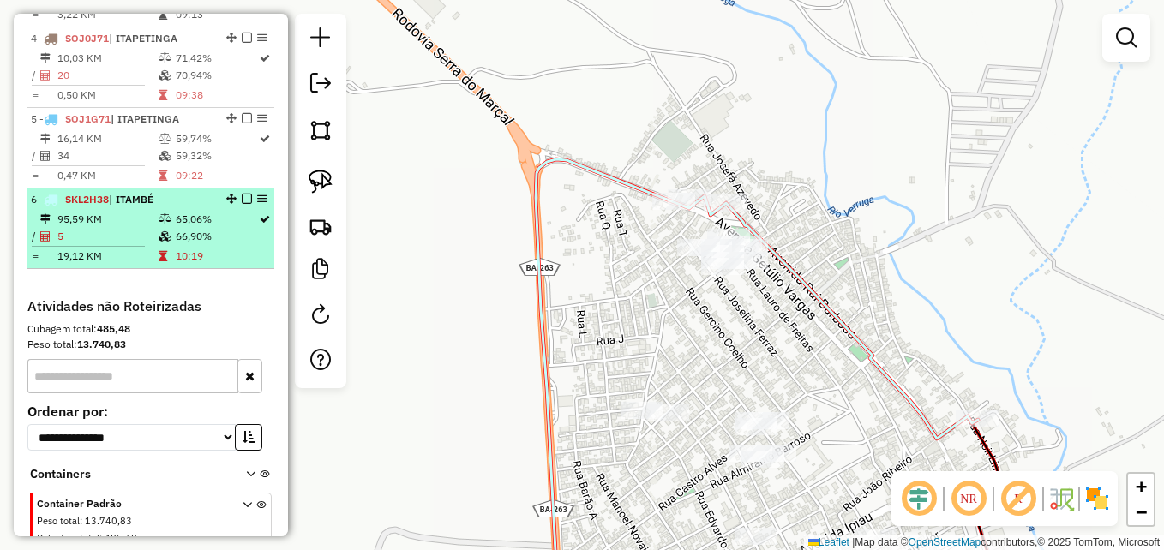
select select "**********"
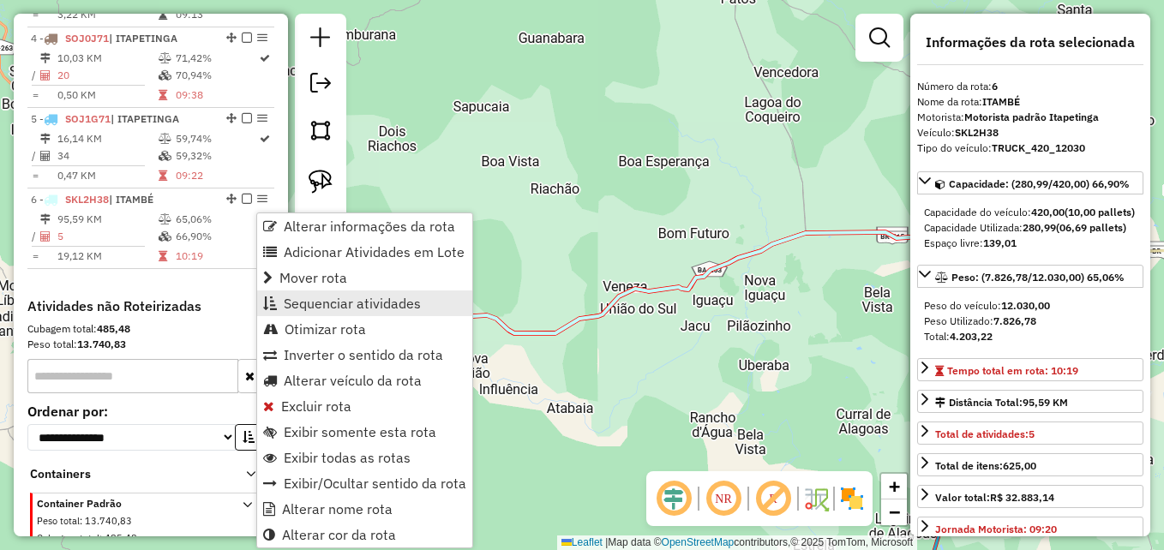
click at [346, 304] on span "Sequenciar atividades" at bounding box center [352, 304] width 137 height 14
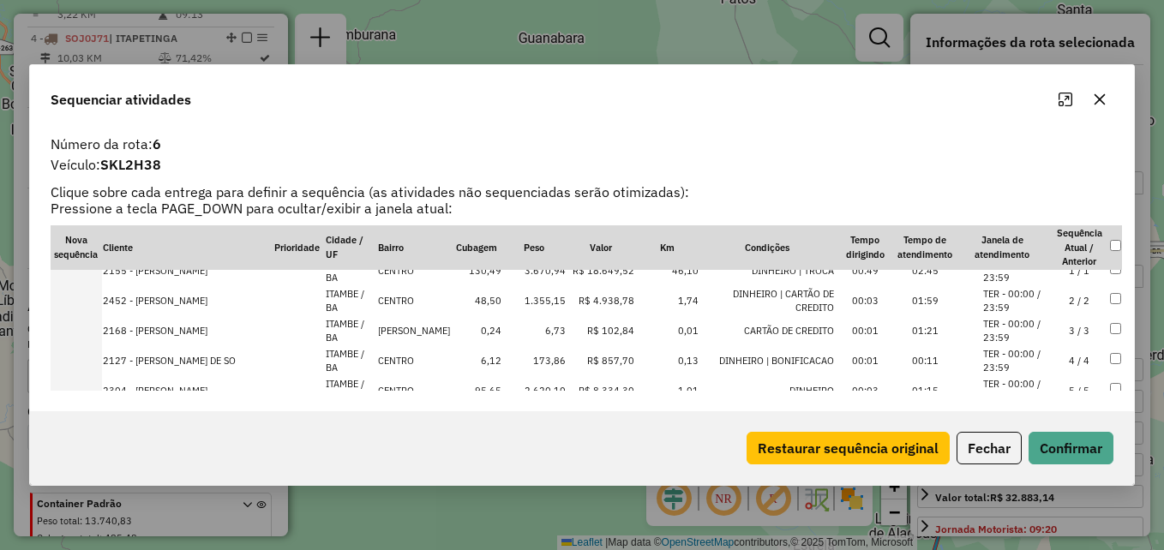
scroll to position [0, 0]
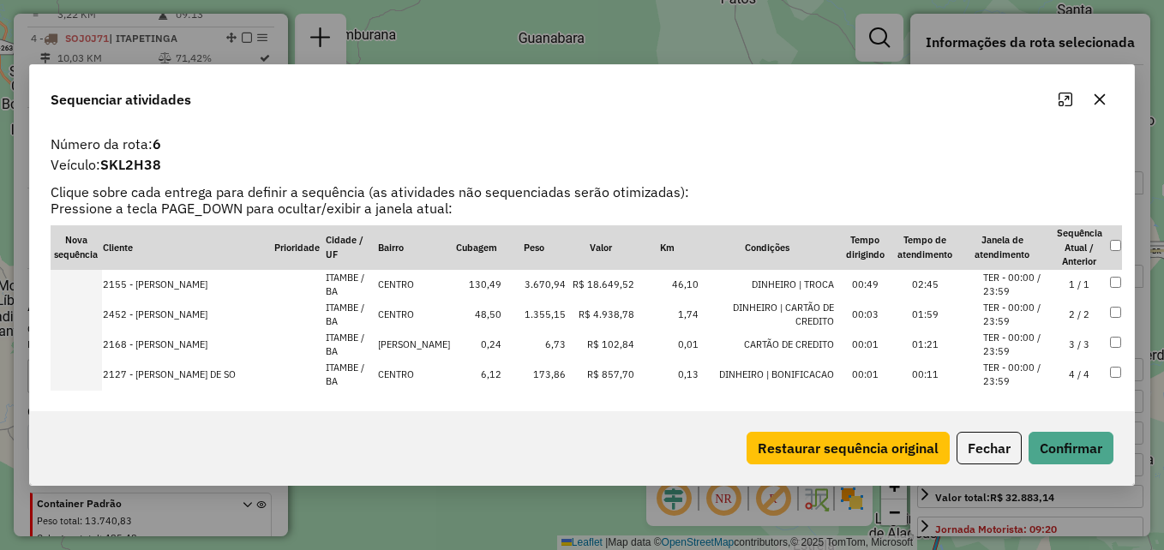
click at [1094, 99] on icon "button" at bounding box center [1100, 100] width 14 height 14
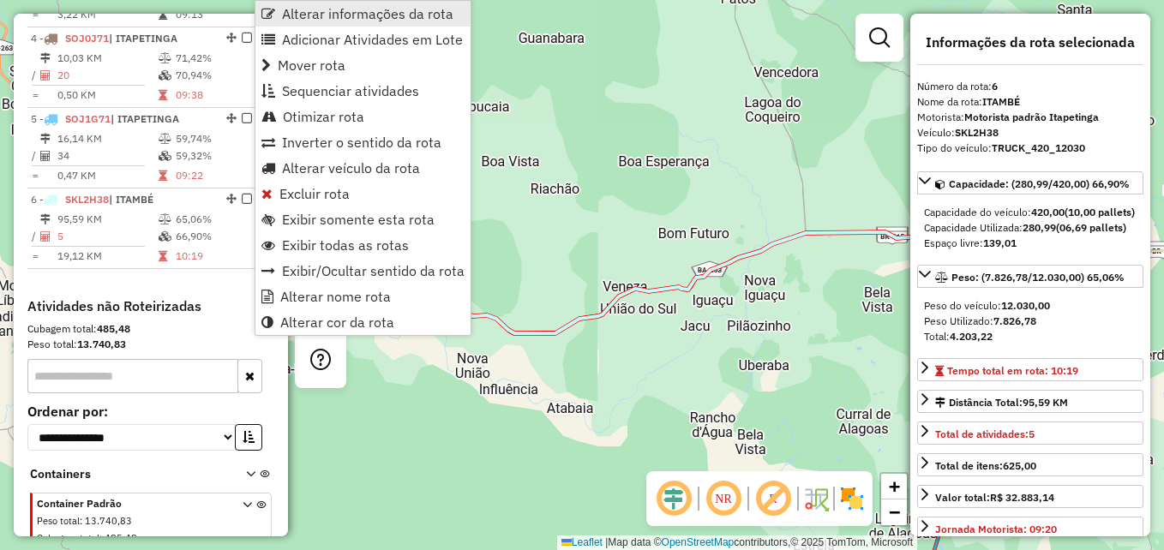
click at [343, 7] on span "Alterar informações da rota" at bounding box center [367, 14] width 171 height 14
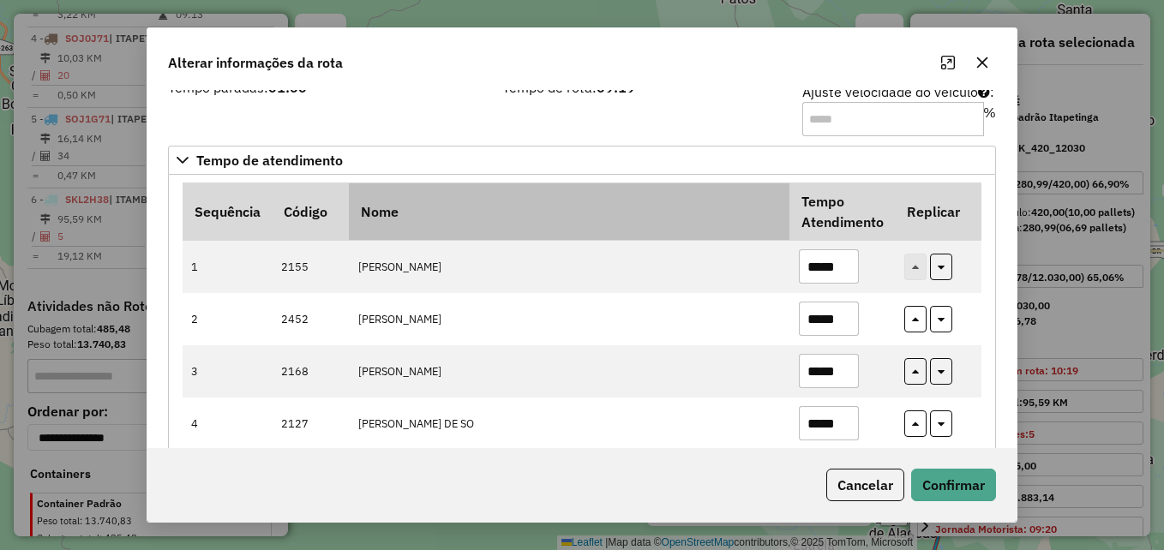
scroll to position [86, 0]
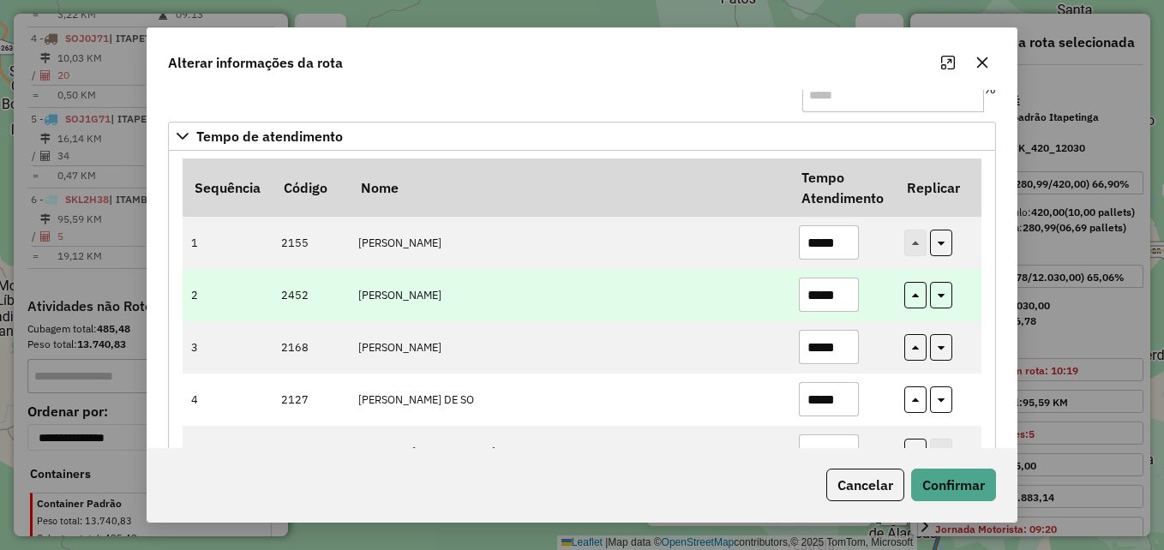
click at [839, 292] on input "*****" at bounding box center [829, 295] width 60 height 34
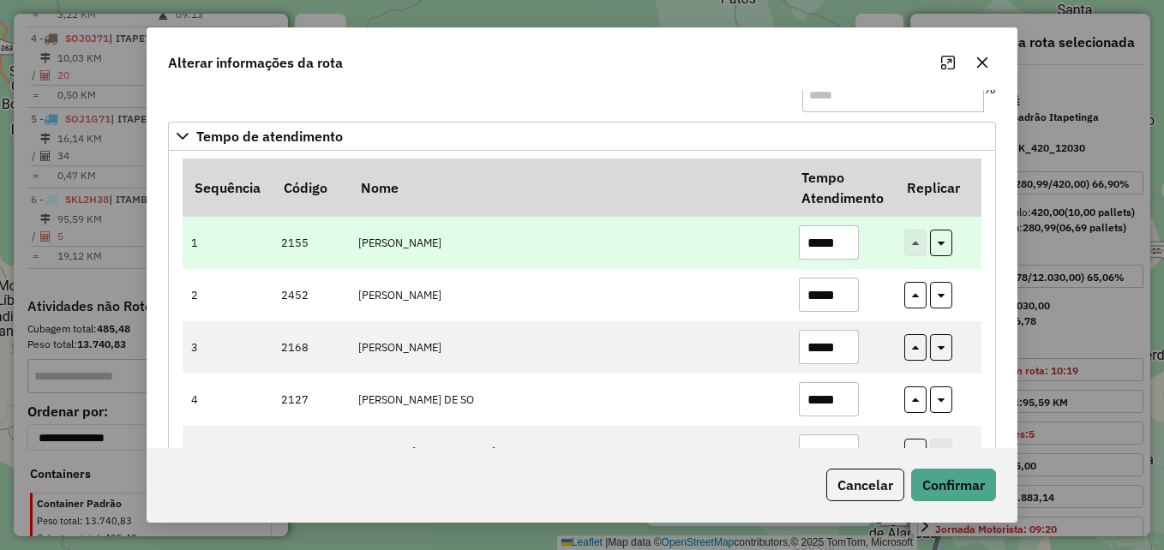
type input "*****"
click at [716, 231] on td "[PERSON_NAME]" at bounding box center [569, 243] width 441 height 52
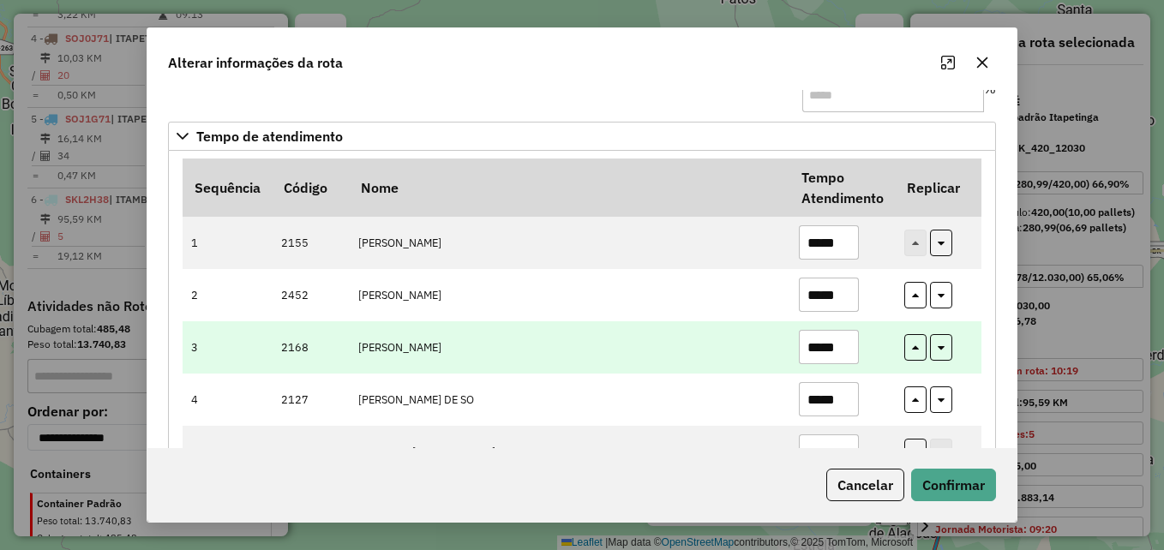
click at [846, 351] on input "*****" at bounding box center [829, 347] width 60 height 34
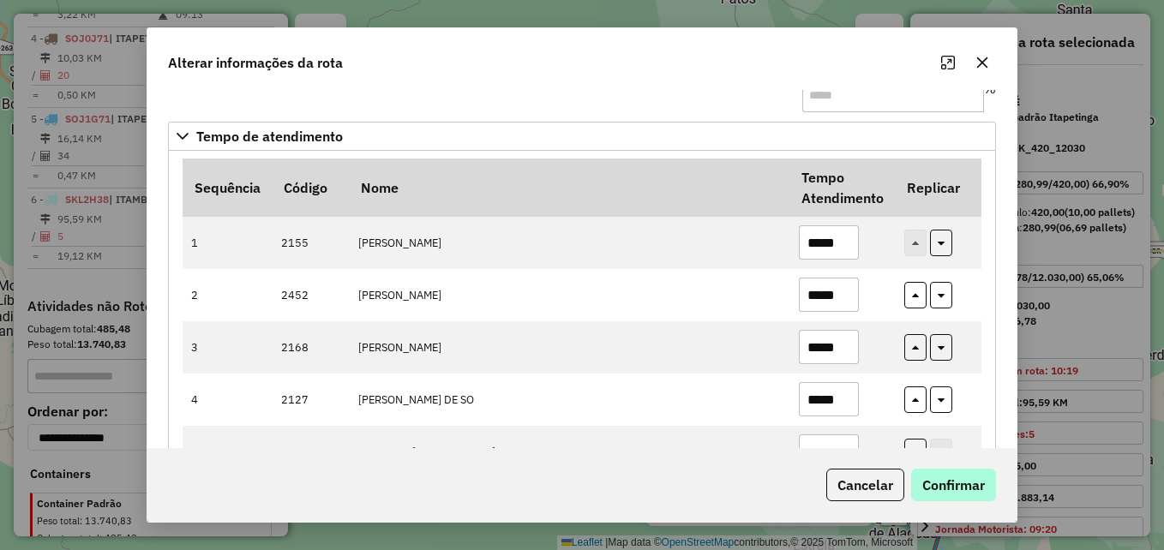
type input "*****"
click at [958, 493] on button "Confirmar" at bounding box center [953, 485] width 85 height 33
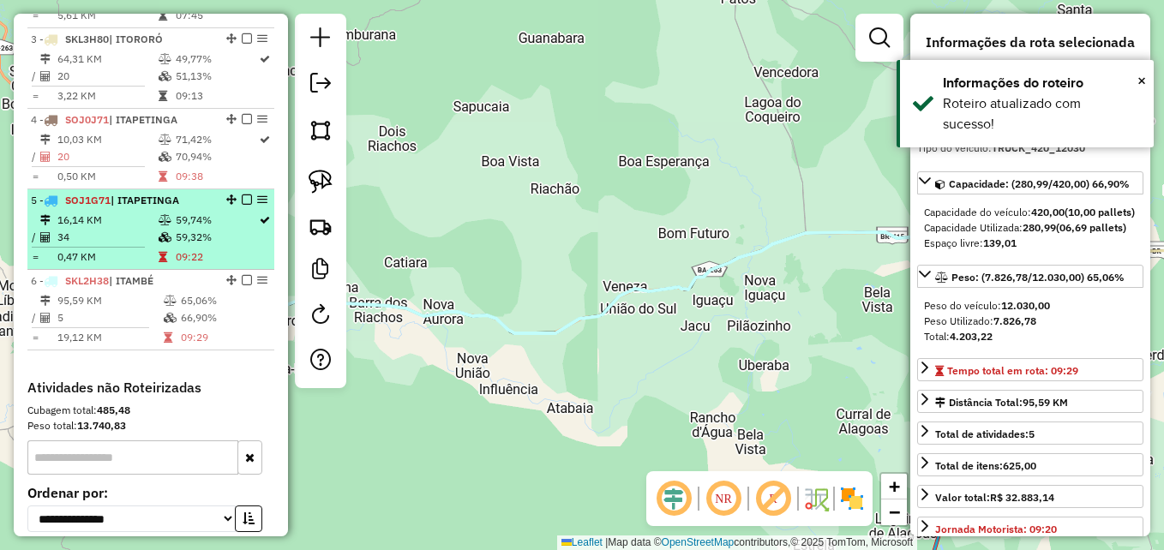
scroll to position [795, 0]
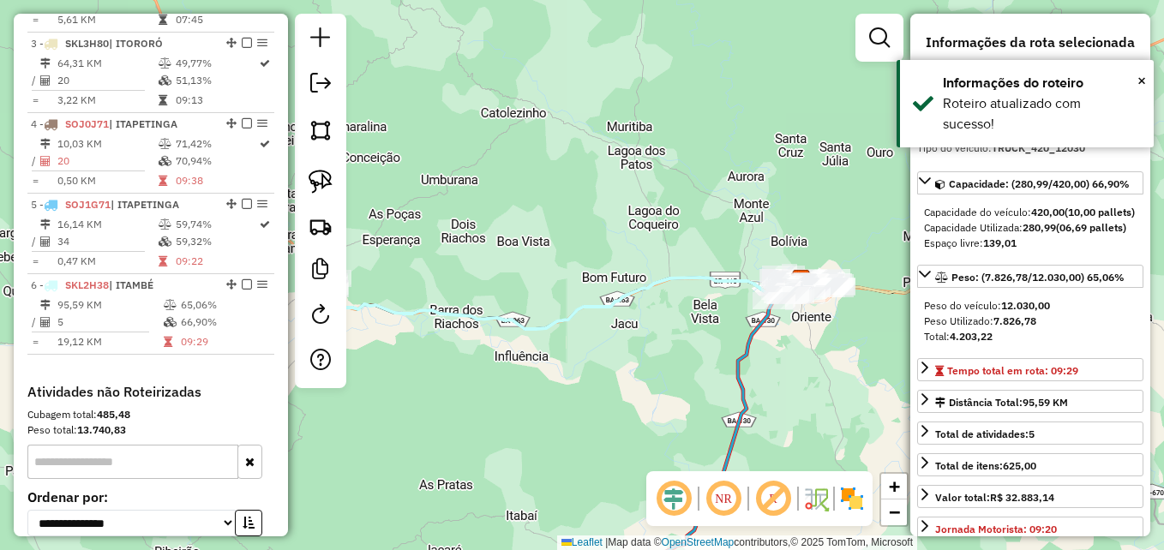
drag, startPoint x: 477, startPoint y: 385, endPoint x: 765, endPoint y: 207, distance: 338.8
click at [772, 209] on div "Janela de atendimento Grade de atendimento Capacidade Transportadoras Veículos …" at bounding box center [582, 275] width 1164 height 550
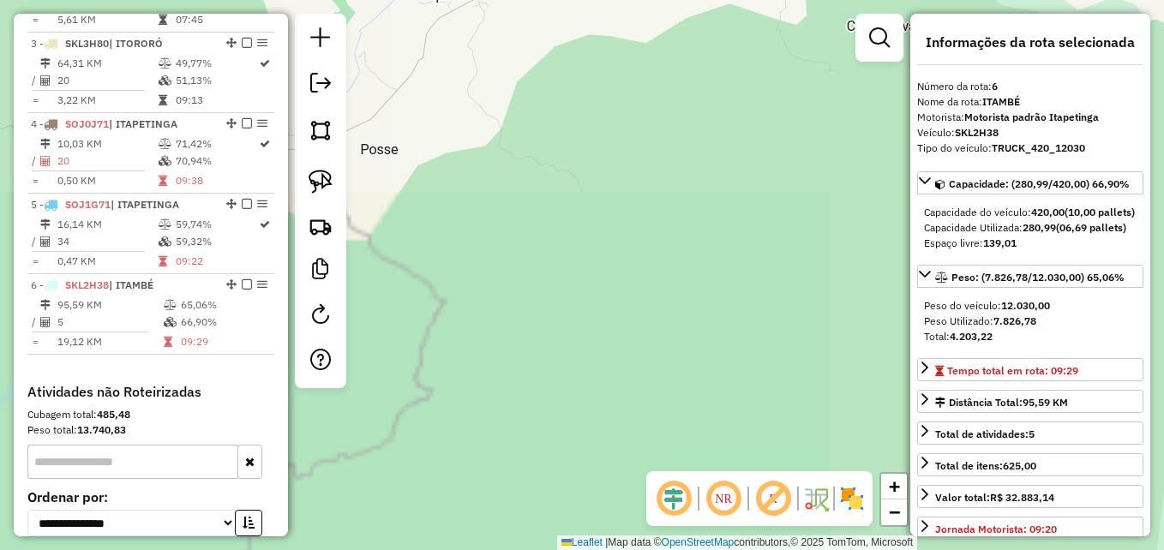
drag, startPoint x: 629, startPoint y: 104, endPoint x: 731, endPoint y: 424, distance: 336.5
click at [734, 423] on div "Janela de atendimento Grade de atendimento Capacidade Transportadoras Veículos …" at bounding box center [582, 275] width 1164 height 550
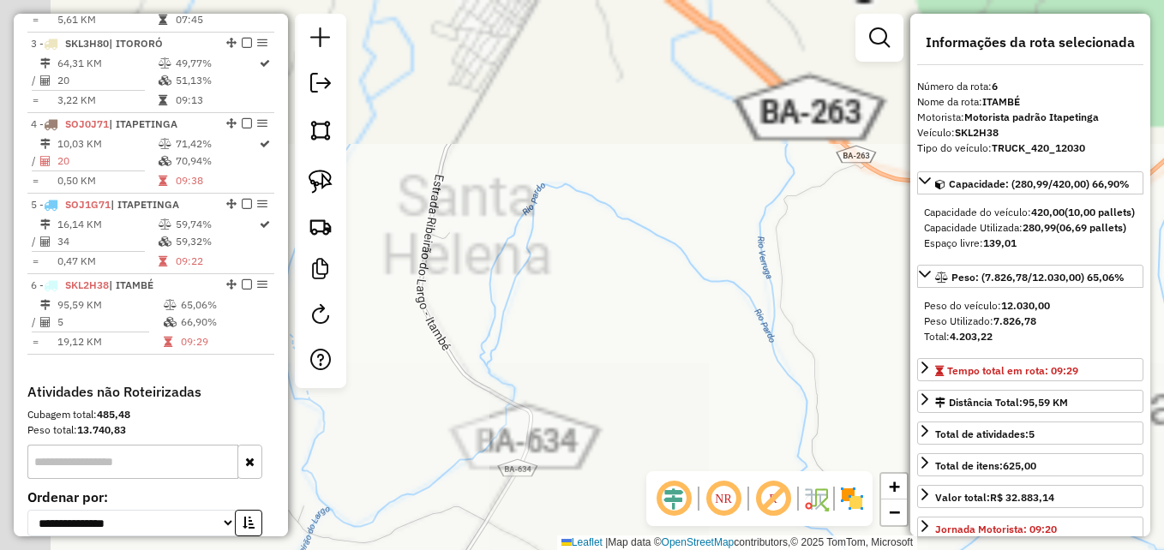
drag, startPoint x: 708, startPoint y: 142, endPoint x: 782, endPoint y: 451, distance: 317.4
click at [789, 520] on hb-router-mapa "Informações da Sessão 977829 - [DATE] Criação: [DATE] 17:29 Depósito: GP7 ITAPE…" at bounding box center [582, 275] width 1164 height 550
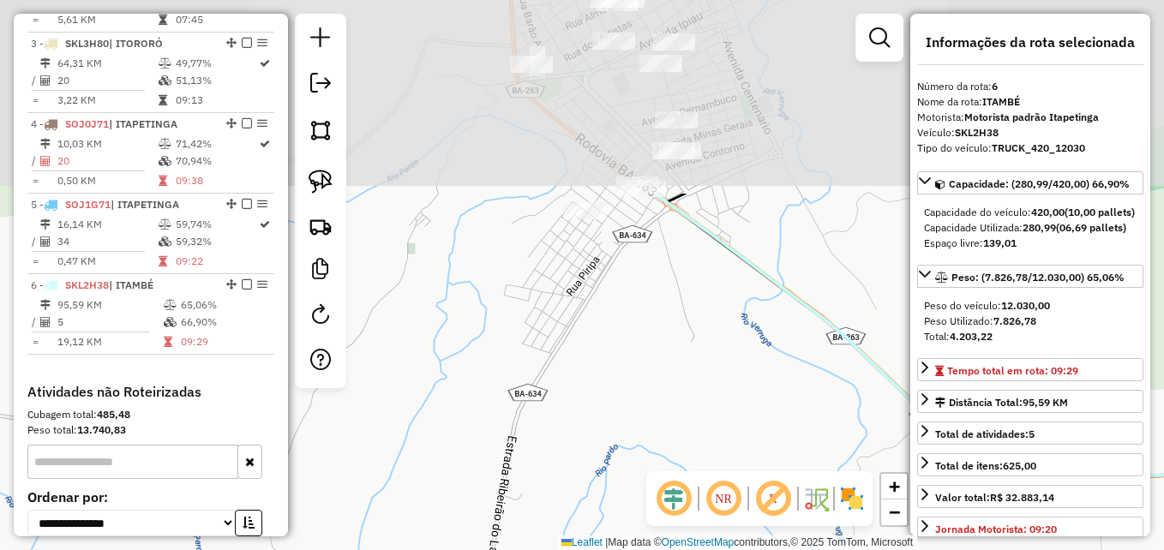
drag, startPoint x: 696, startPoint y: 248, endPoint x: 761, endPoint y: 496, distance: 256.8
click at [761, 496] on hb-router-mapa "Informações da Sessão 977829 - [DATE] Criação: [DATE] 17:29 Depósito: GP7 ITAPE…" at bounding box center [582, 275] width 1164 height 550
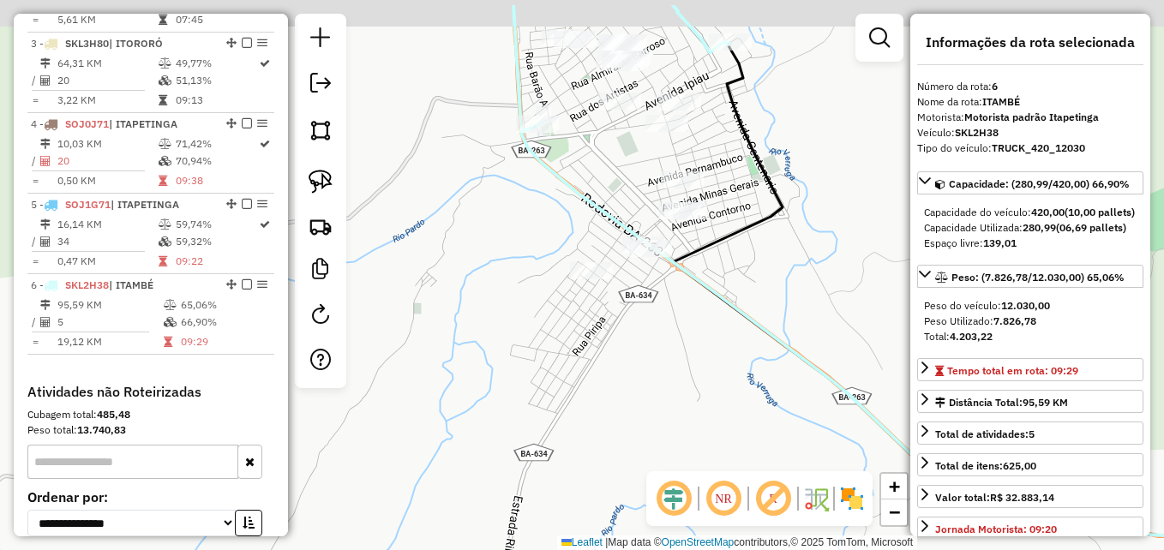
drag, startPoint x: 709, startPoint y: 247, endPoint x: 711, endPoint y: 337, distance: 90.0
click at [711, 337] on icon at bounding box center [980, 289] width 614 height 493
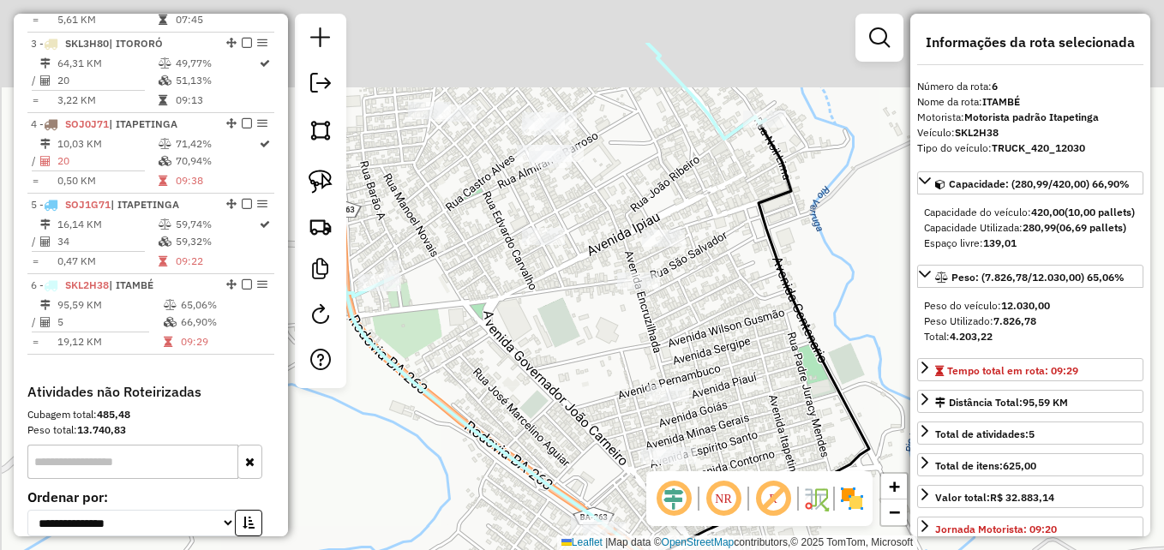
drag, startPoint x: 747, startPoint y: 205, endPoint x: 791, endPoint y: 274, distance: 81.3
click at [791, 274] on icon at bounding box center [760, 411] width 219 height 583
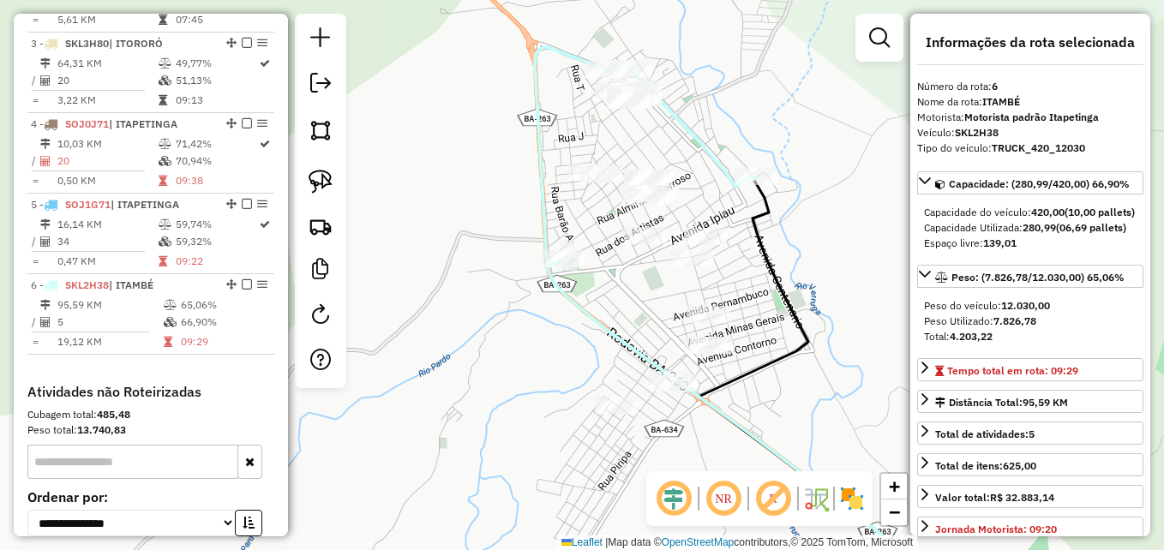
drag, startPoint x: 763, startPoint y: 424, endPoint x: 748, endPoint y: 348, distance: 77.9
click at [748, 348] on div "Janela de atendimento Grade de atendimento Capacidade Transportadoras Veículos …" at bounding box center [582, 275] width 1164 height 550
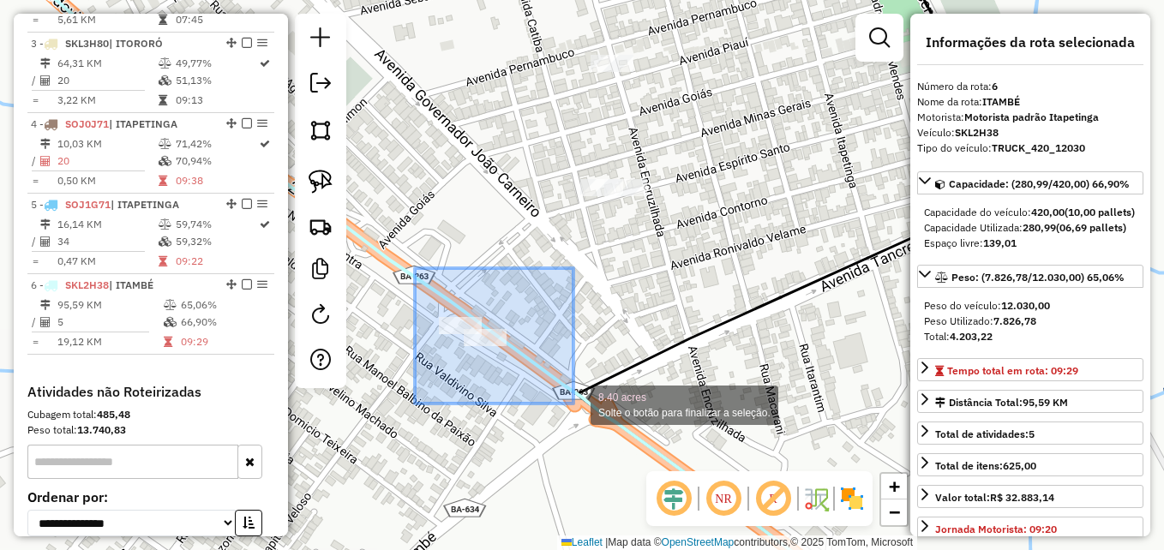
drag, startPoint x: 415, startPoint y: 268, endPoint x: 601, endPoint y: 404, distance: 230.2
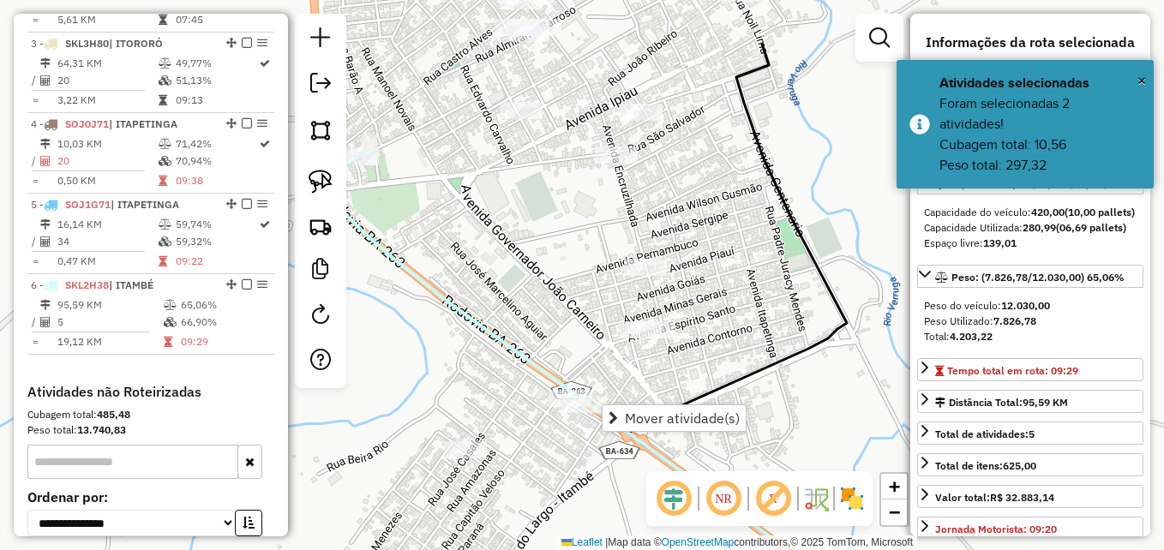
drag, startPoint x: 502, startPoint y: 236, endPoint x: 585, endPoint y: 388, distance: 173.8
click at [587, 418] on div "Janela de atendimento Grade de atendimento Capacidade Transportadoras Veículos …" at bounding box center [582, 275] width 1164 height 550
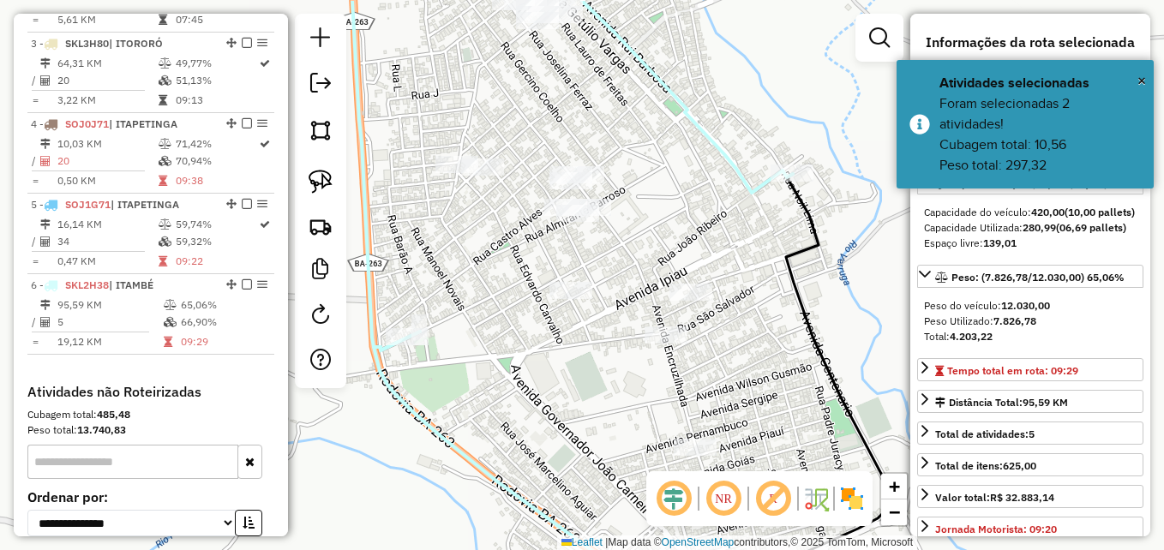
drag, startPoint x: 665, startPoint y: 191, endPoint x: 665, endPoint y: 325, distance: 133.8
click at [641, 347] on div "Janela de atendimento Grade de atendimento Capacidade Transportadoras Veículos …" at bounding box center [582, 275] width 1164 height 550
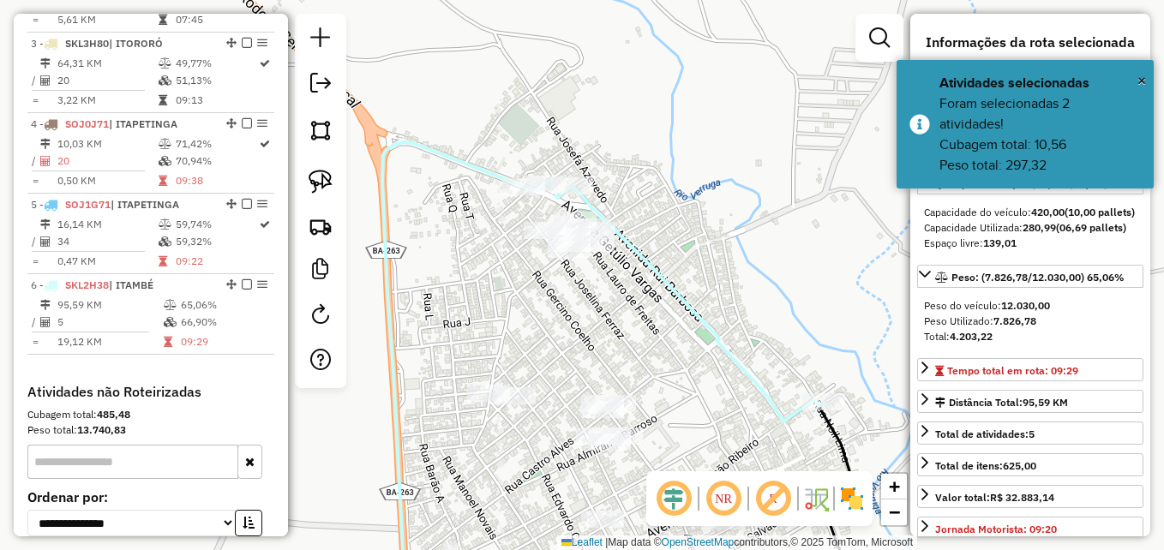
drag, startPoint x: 675, startPoint y: 320, endPoint x: 689, endPoint y: 318, distance: 14.7
click at [686, 334] on div "Janela de atendimento Grade de atendimento Capacidade Transportadoras Veículos …" at bounding box center [582, 275] width 1164 height 550
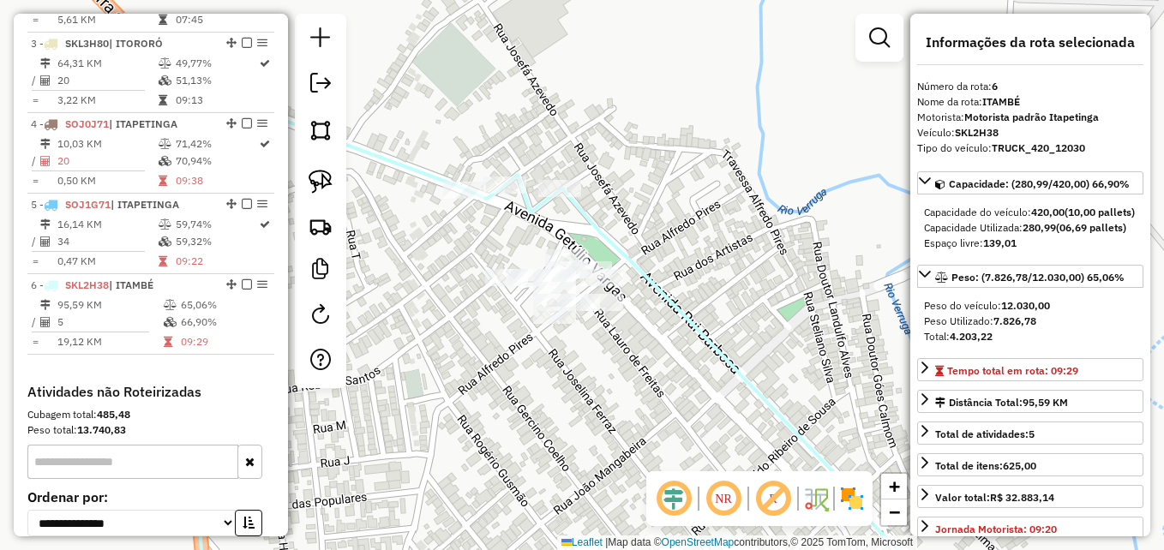
drag, startPoint x: 566, startPoint y: 310, endPoint x: 641, endPoint y: 370, distance: 96.4
click at [641, 370] on div "Janela de atendimento Grade de atendimento Capacidade Transportadoras Veículos …" at bounding box center [582, 275] width 1164 height 550
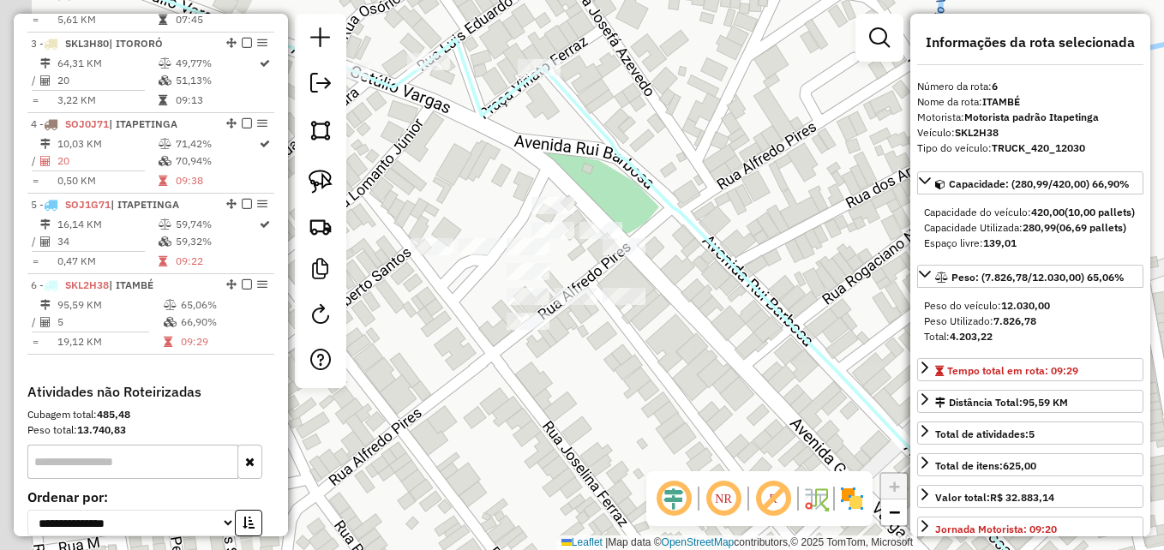
drag, startPoint x: 610, startPoint y: 379, endPoint x: 656, endPoint y: 344, distance: 57.5
click at [727, 384] on div "Janela de atendimento Grade de atendimento Capacidade Transportadoras Veículos …" at bounding box center [582, 275] width 1164 height 550
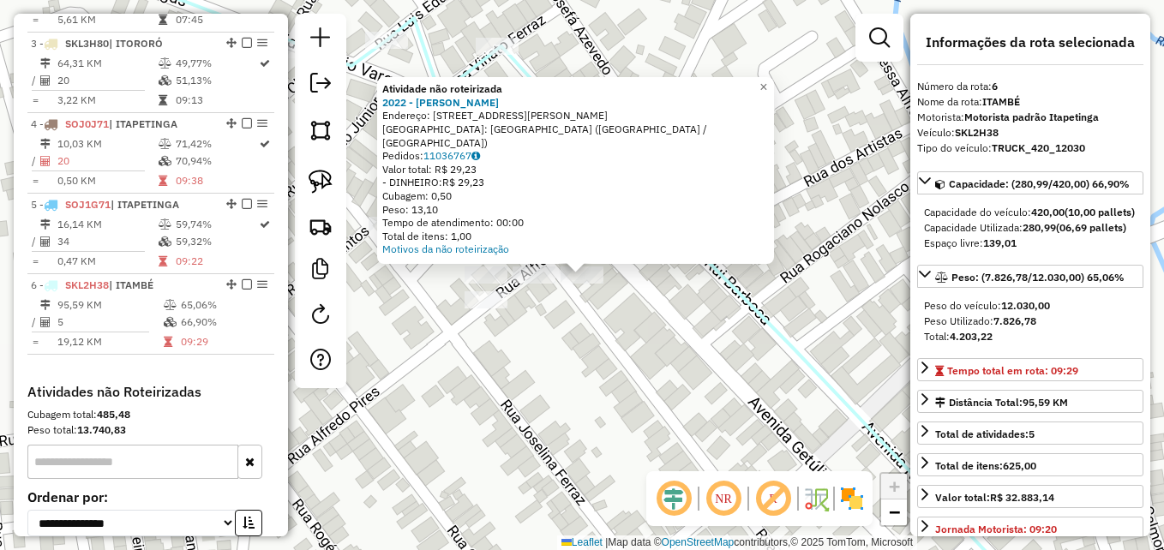
click at [574, 358] on div "Atividade não roteirizada 2022 - [PERSON_NAME] SIL Endereço: [STREET_ADDRESS][P…" at bounding box center [582, 275] width 1164 height 550
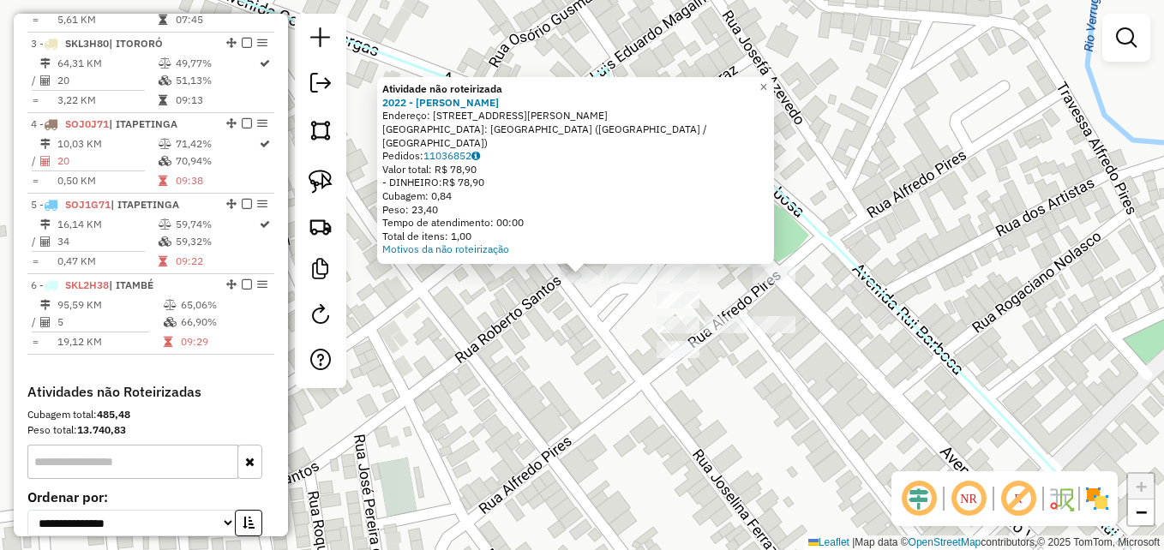
click at [507, 330] on div "Atividade não roteirizada 2022 - [PERSON_NAME]: [STREET_ADDRESS][PERSON_NAME] B…" at bounding box center [582, 275] width 1164 height 550
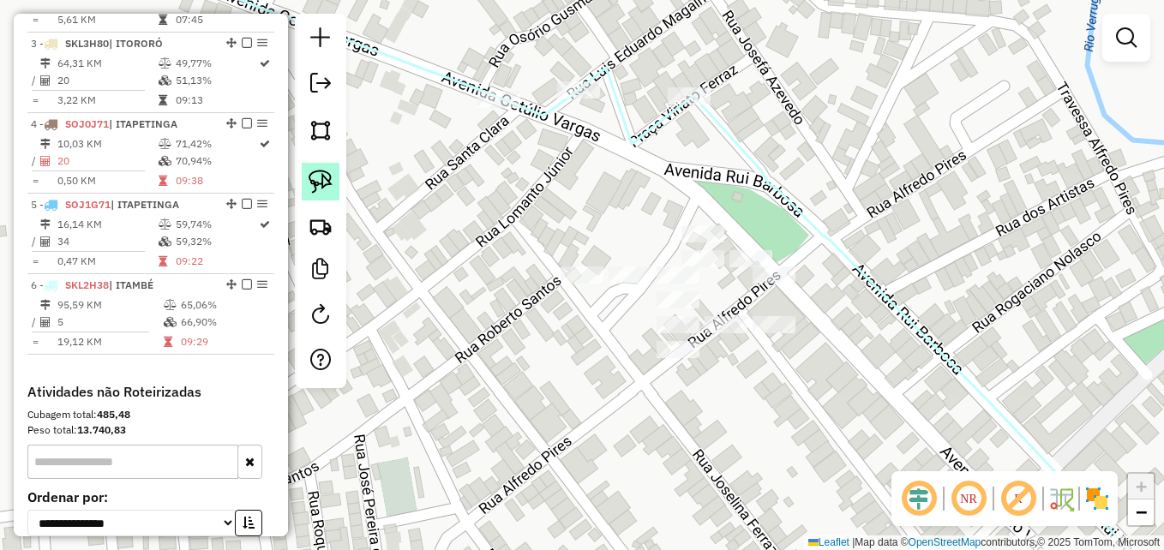
click at [320, 178] on img at bounding box center [321, 182] width 24 height 24
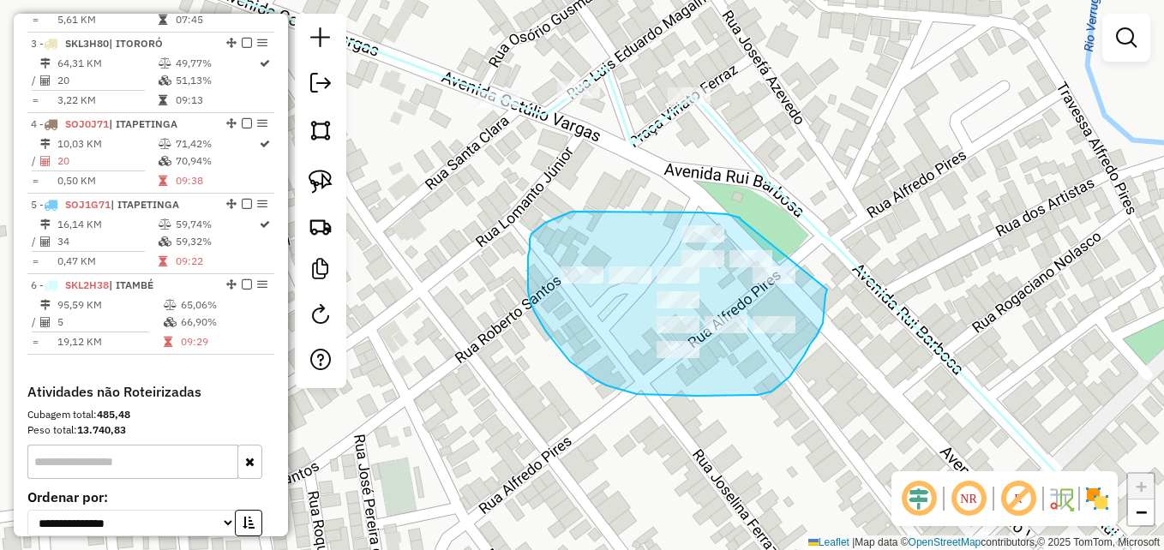
drag, startPoint x: 741, startPoint y: 220, endPoint x: 827, endPoint y: 283, distance: 107.4
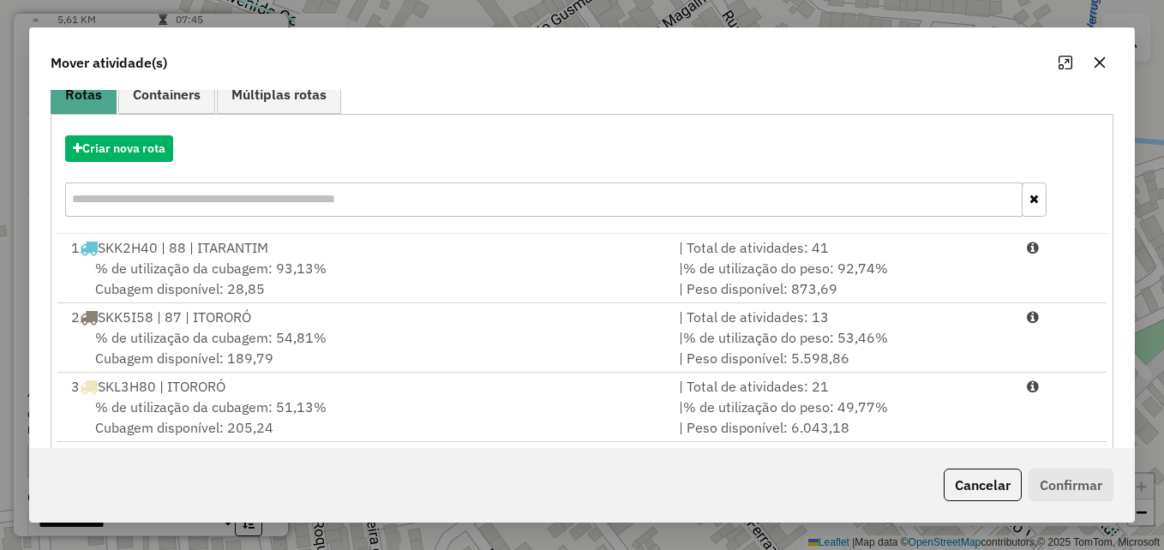
scroll to position [0, 0]
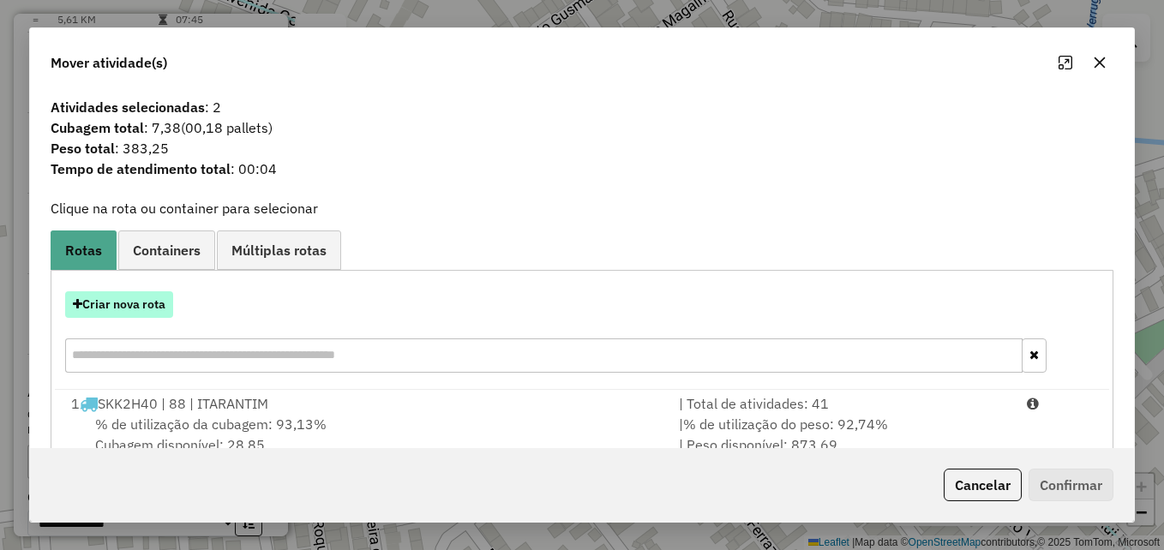
click at [126, 310] on button "Criar nova rota" at bounding box center [119, 305] width 108 height 27
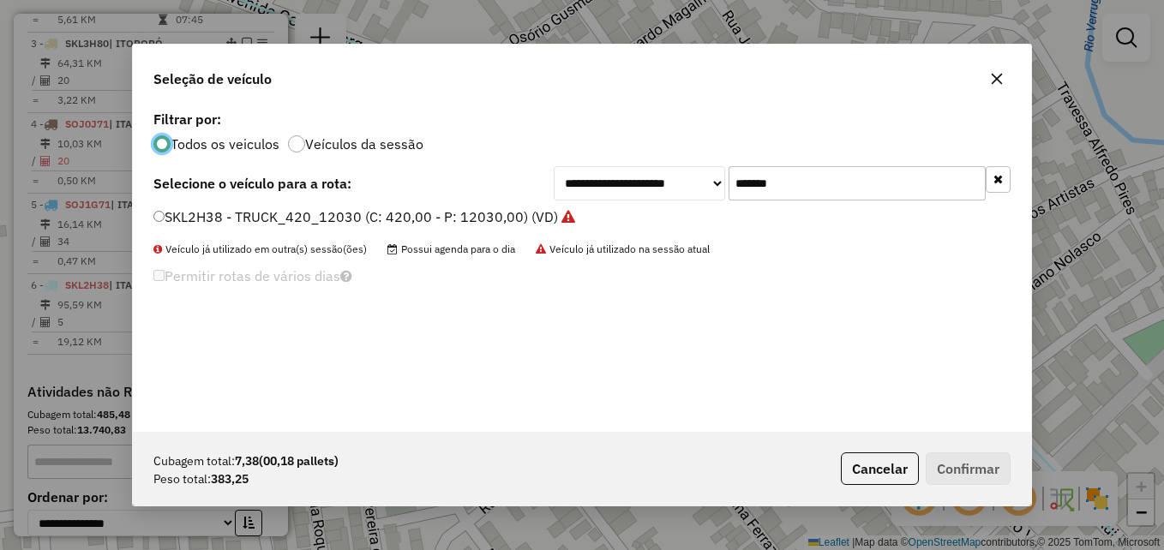
scroll to position [9, 5]
drag, startPoint x: 810, startPoint y: 183, endPoint x: 701, endPoint y: 184, distance: 109.8
click at [701, 184] on div "**********" at bounding box center [782, 183] width 457 height 34
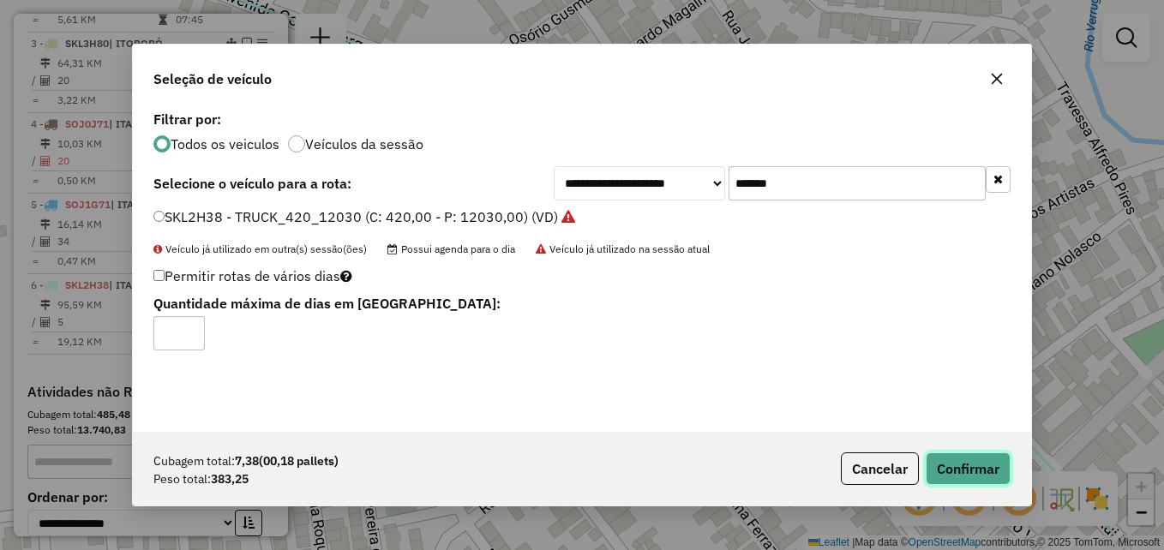
click at [977, 476] on button "Confirmar" at bounding box center [968, 469] width 85 height 33
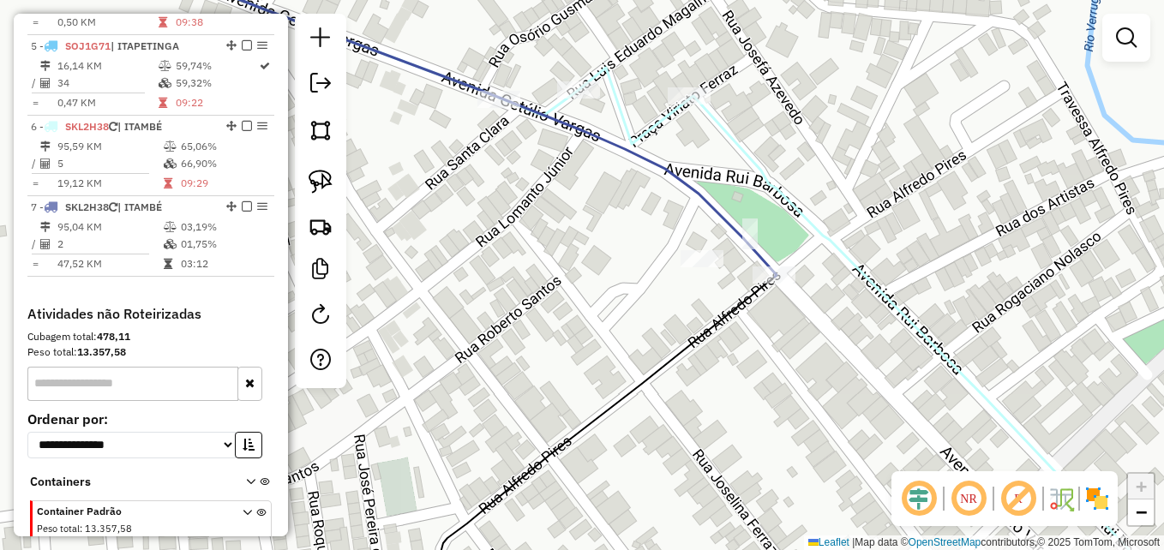
scroll to position [988, 0]
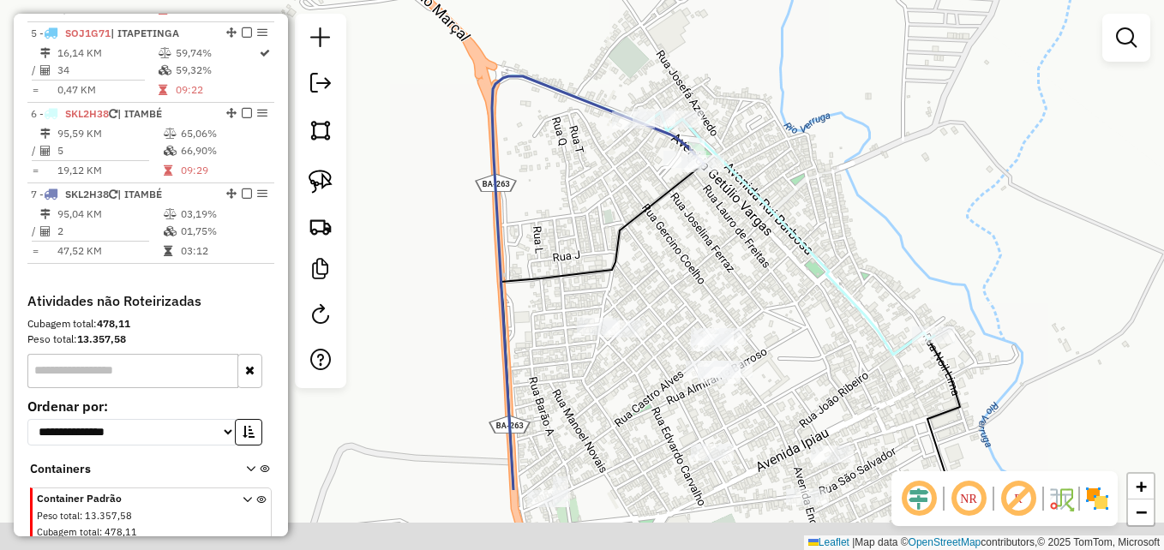
drag, startPoint x: 635, startPoint y: 365, endPoint x: 715, endPoint y: 220, distance: 166.2
click at [715, 225] on div "Janela de atendimento Grade de atendimento Capacidade Transportadoras Veículos …" at bounding box center [582, 275] width 1164 height 550
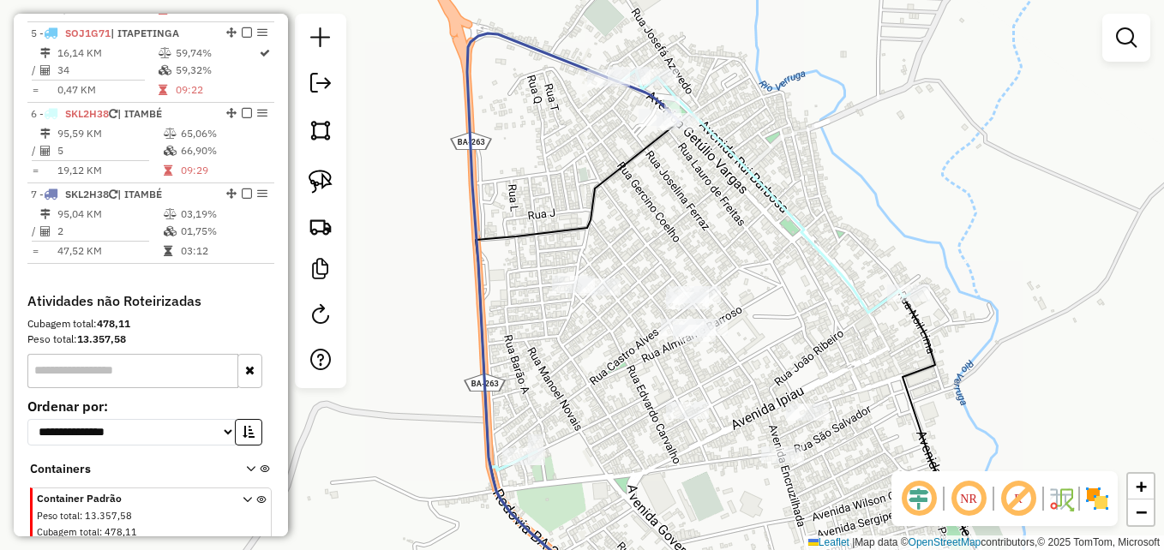
drag, startPoint x: 755, startPoint y: 209, endPoint x: 696, endPoint y: 177, distance: 67.1
click at [696, 177] on div "Janela de atendimento Grade de atendimento Capacidade Transportadoras Veículos …" at bounding box center [582, 275] width 1164 height 550
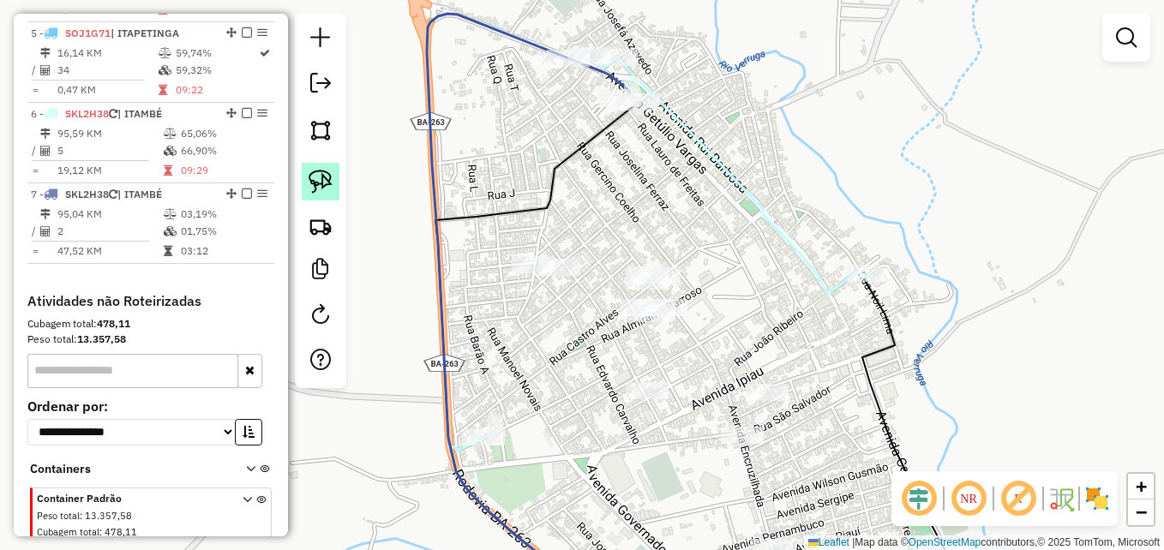
click at [319, 183] on img at bounding box center [321, 182] width 24 height 24
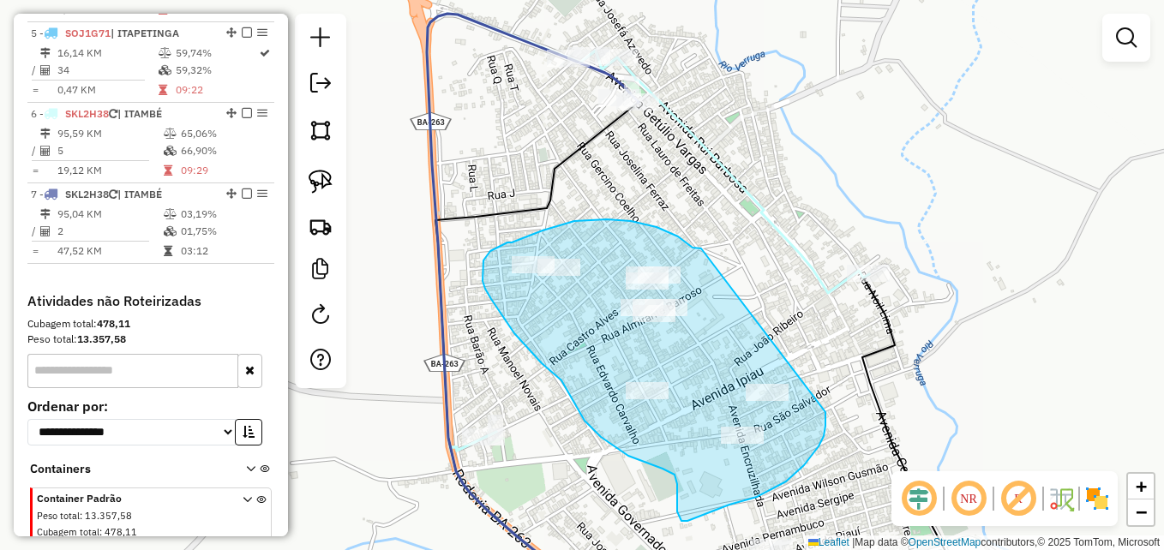
drag, startPoint x: 700, startPoint y: 249, endPoint x: 821, endPoint y: 374, distance: 174.6
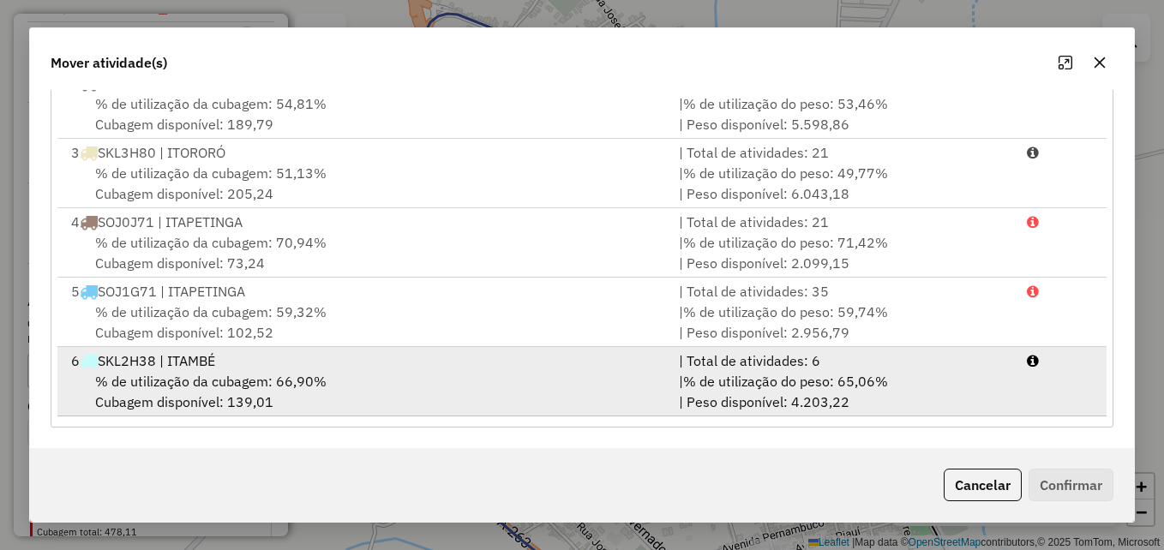
scroll to position [143, 0]
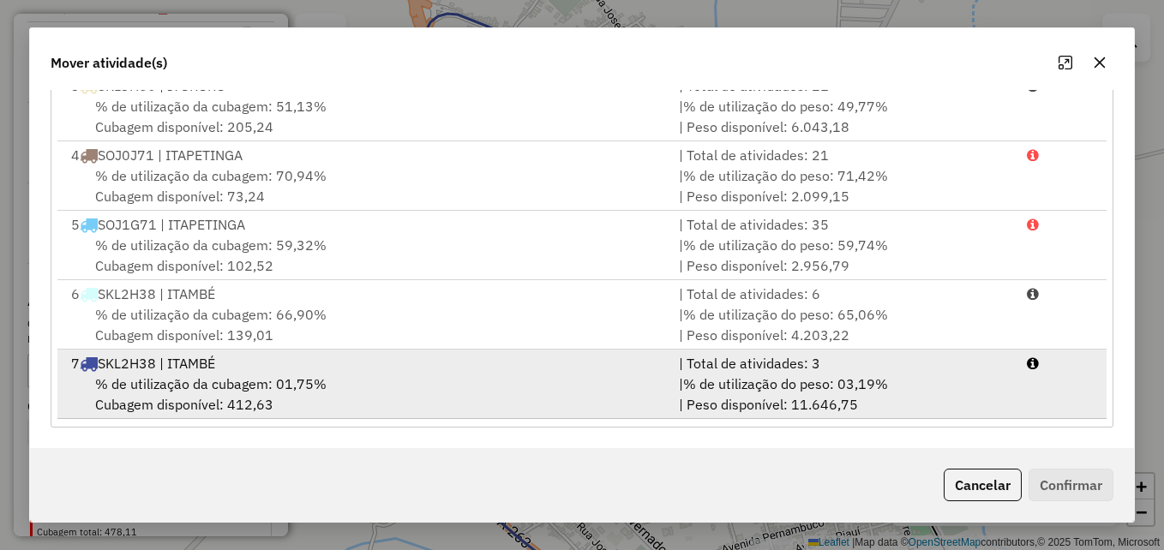
click at [516, 400] on div "% de utilização da cubagem: 01,75% Cubagem disponível: 412,63" at bounding box center [365, 394] width 608 height 41
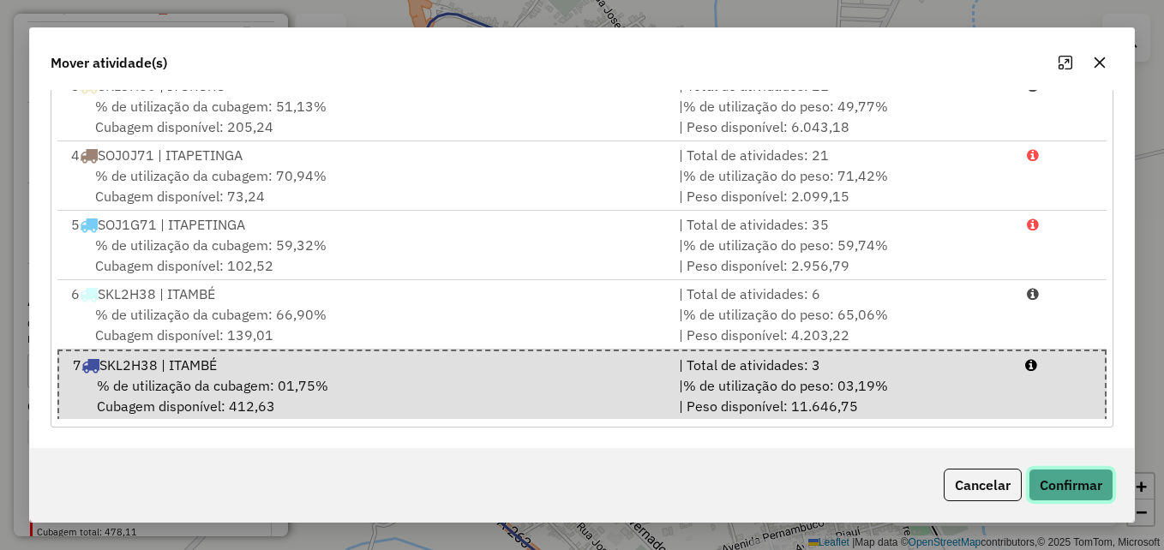
click at [1076, 478] on button "Confirmar" at bounding box center [1071, 485] width 85 height 33
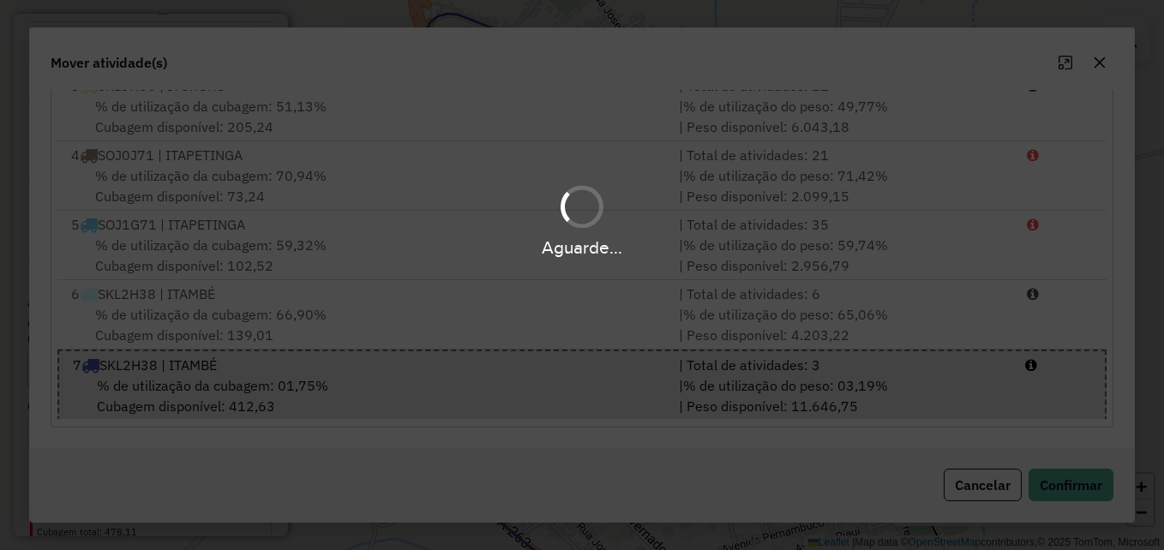
scroll to position [966, 0]
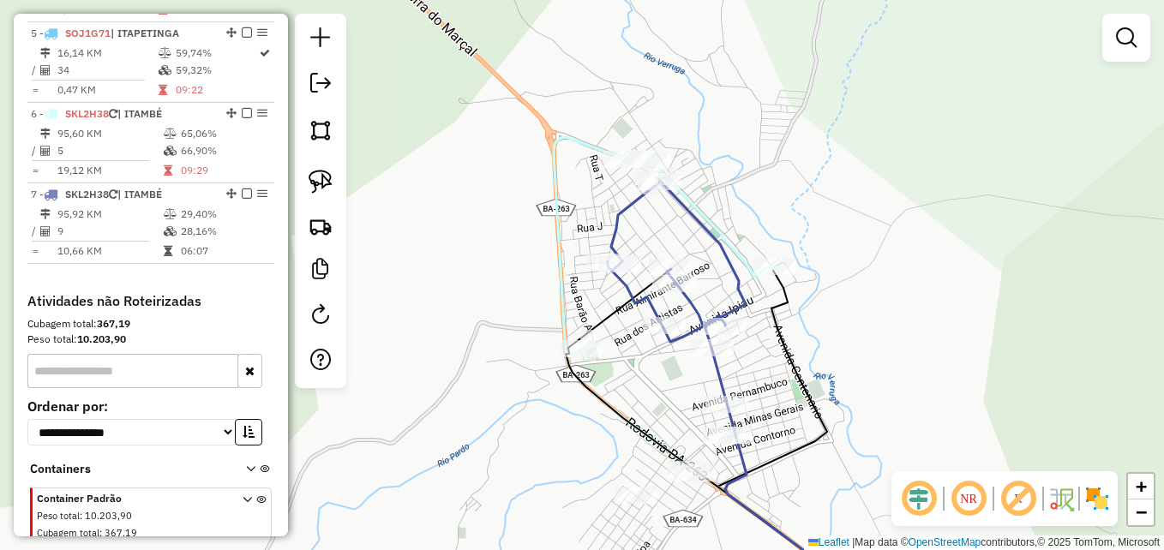
drag, startPoint x: 835, startPoint y: 422, endPoint x: 863, endPoint y: 260, distance: 164.5
click at [860, 271] on div "Janela de atendimento Grade de atendimento Capacidade Transportadoras Veículos …" at bounding box center [582, 275] width 1164 height 550
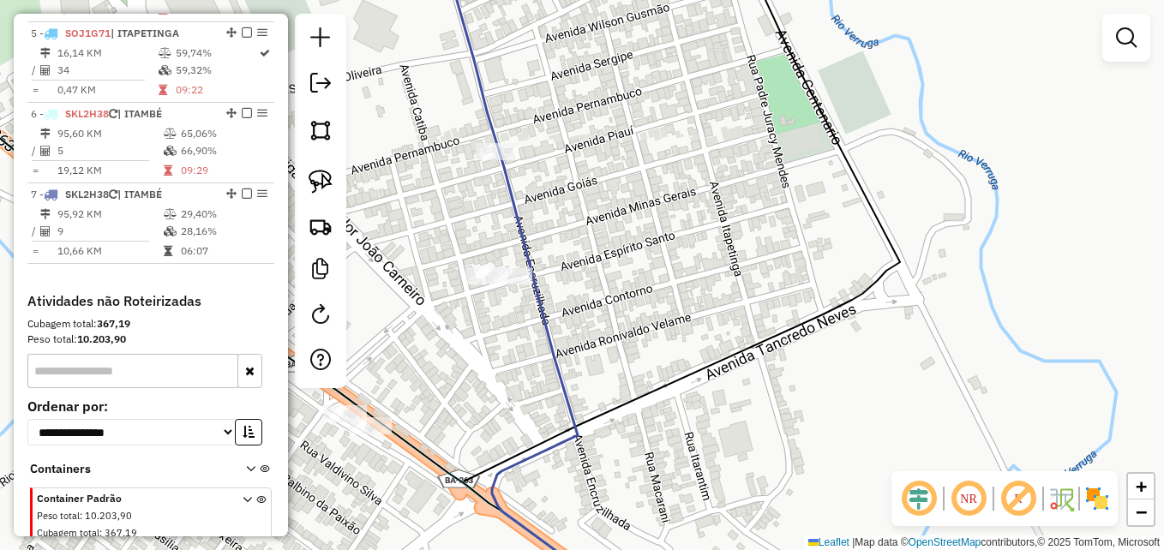
drag, startPoint x: 732, startPoint y: 341, endPoint x: 965, endPoint y: 307, distance: 234.9
click at [900, 307] on icon at bounding box center [681, 271] width 438 height 660
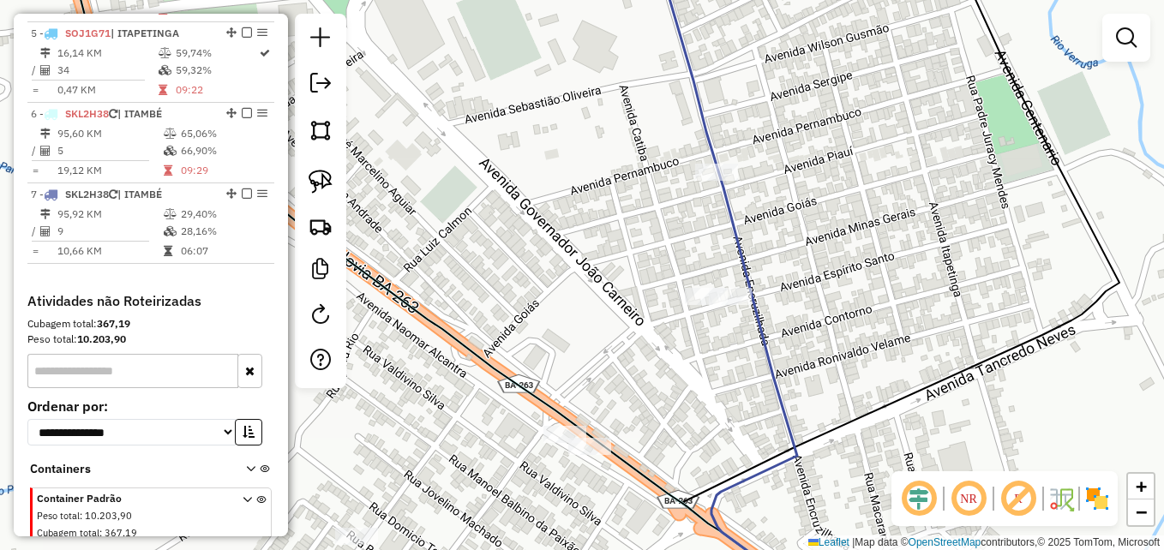
drag, startPoint x: 753, startPoint y: 98, endPoint x: 773, endPoint y: 154, distance: 59.9
click at [773, 154] on div "Janela de atendimento Grade de atendimento Capacidade Transportadoras Veículos …" at bounding box center [582, 275] width 1164 height 550
click at [319, 177] on img at bounding box center [321, 182] width 24 height 24
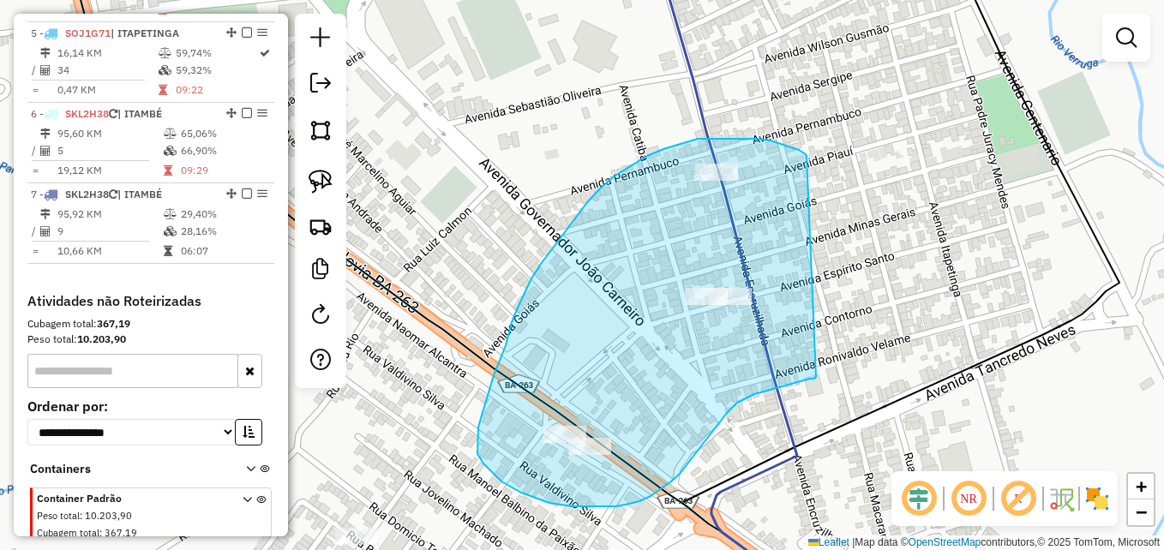
drag, startPoint x: 806, startPoint y: 154, endPoint x: 810, endPoint y: 362, distance: 207.5
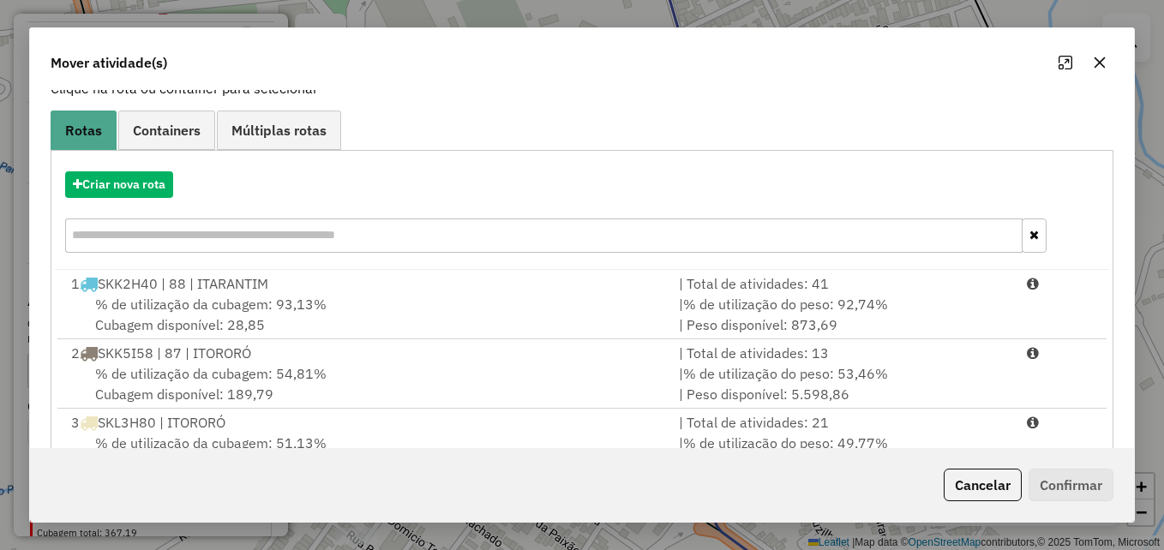
scroll to position [314, 0]
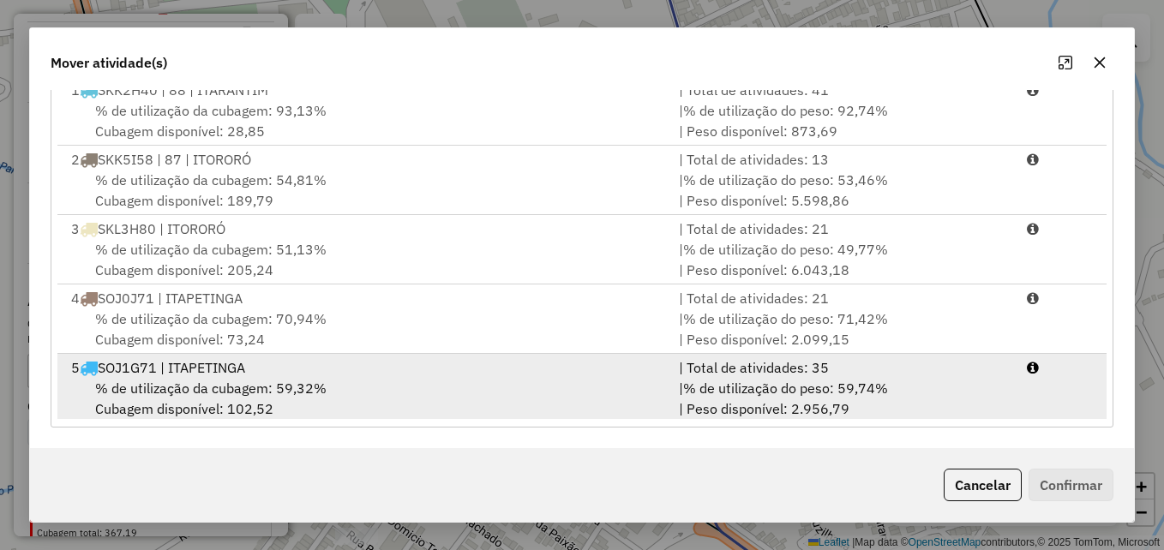
click at [433, 375] on div "5 SOJ1G71 | ITAPETINGA" at bounding box center [365, 368] width 608 height 21
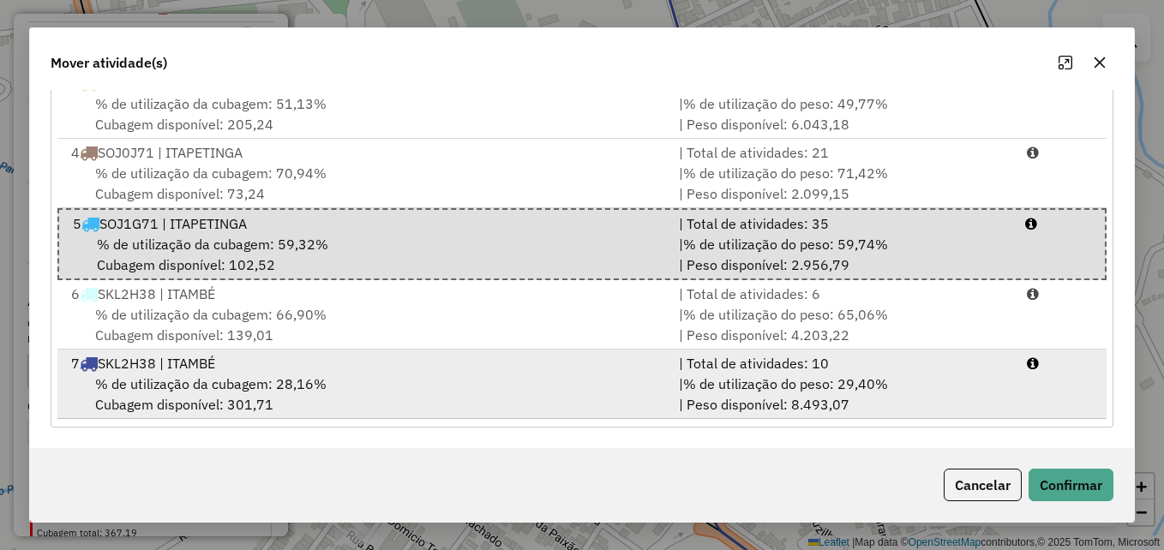
click at [480, 364] on div "7 SKL2H38 | ITAMBÉ" at bounding box center [365, 363] width 608 height 21
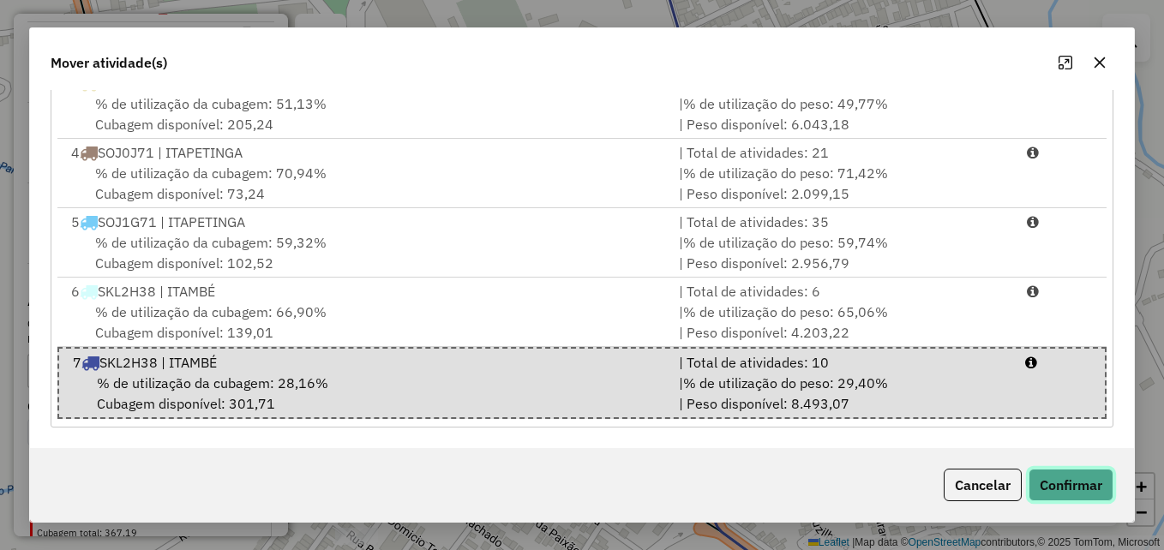
click at [1074, 487] on button "Confirmar" at bounding box center [1071, 485] width 85 height 33
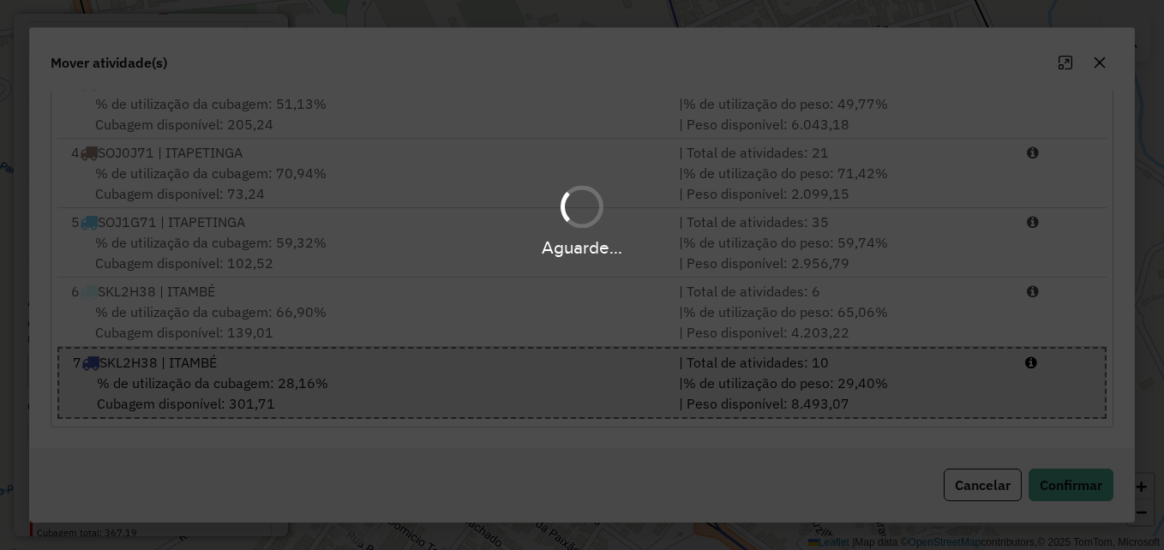
scroll to position [0, 0]
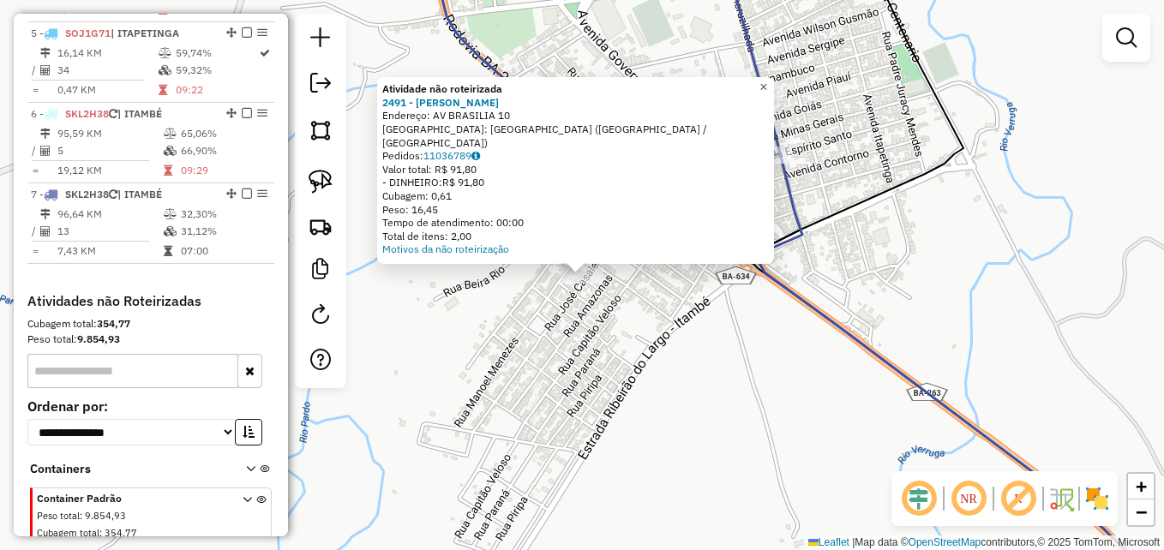
click at [767, 94] on span "×" at bounding box center [764, 87] width 8 height 15
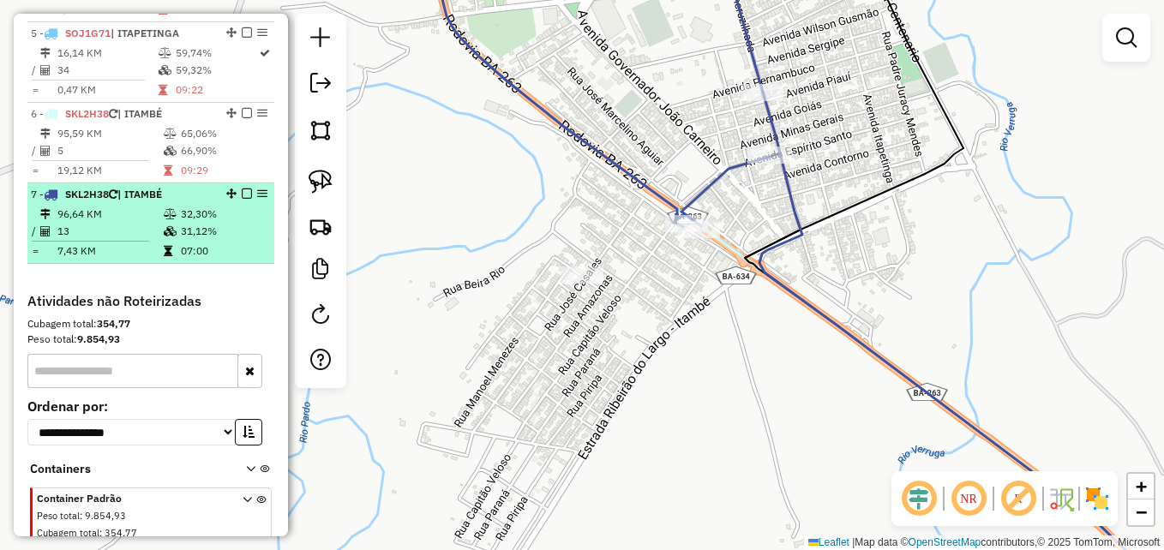
select select "**********"
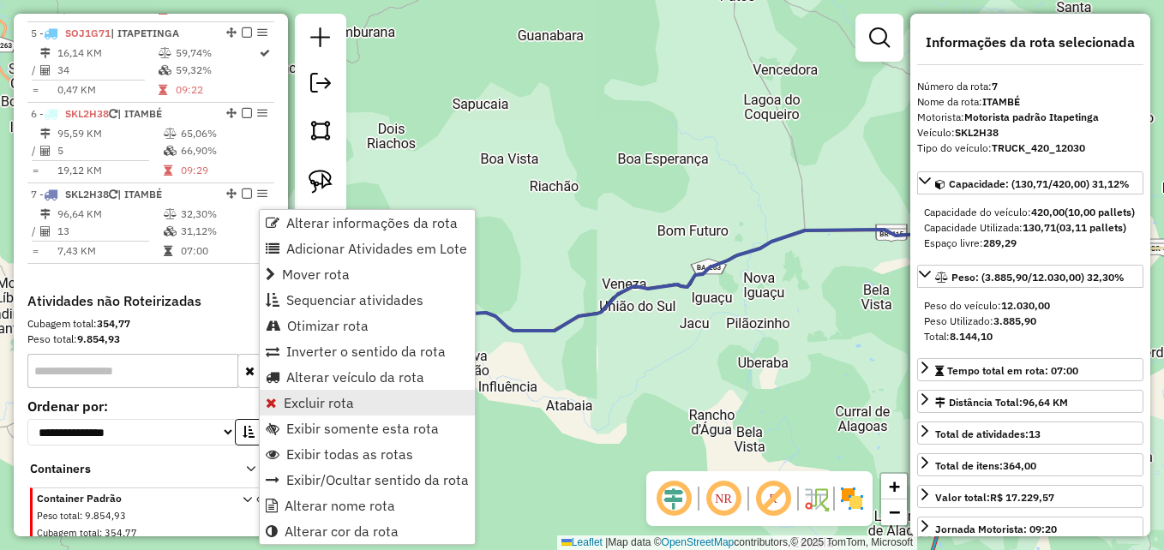
click at [319, 405] on span "Excluir rota" at bounding box center [319, 403] width 70 height 14
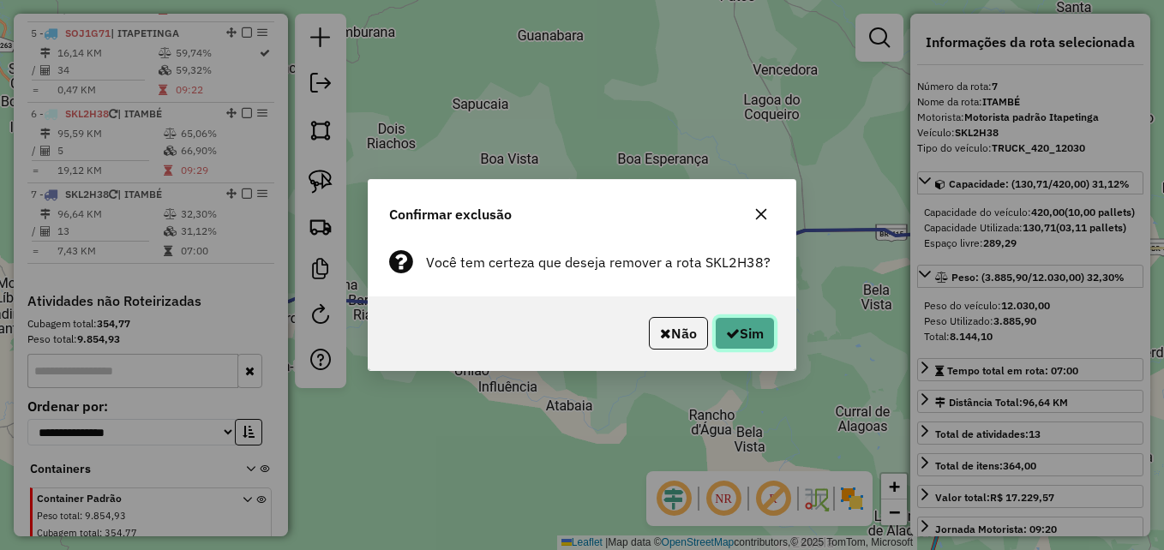
click at [751, 329] on button "Sim" at bounding box center [745, 333] width 60 height 33
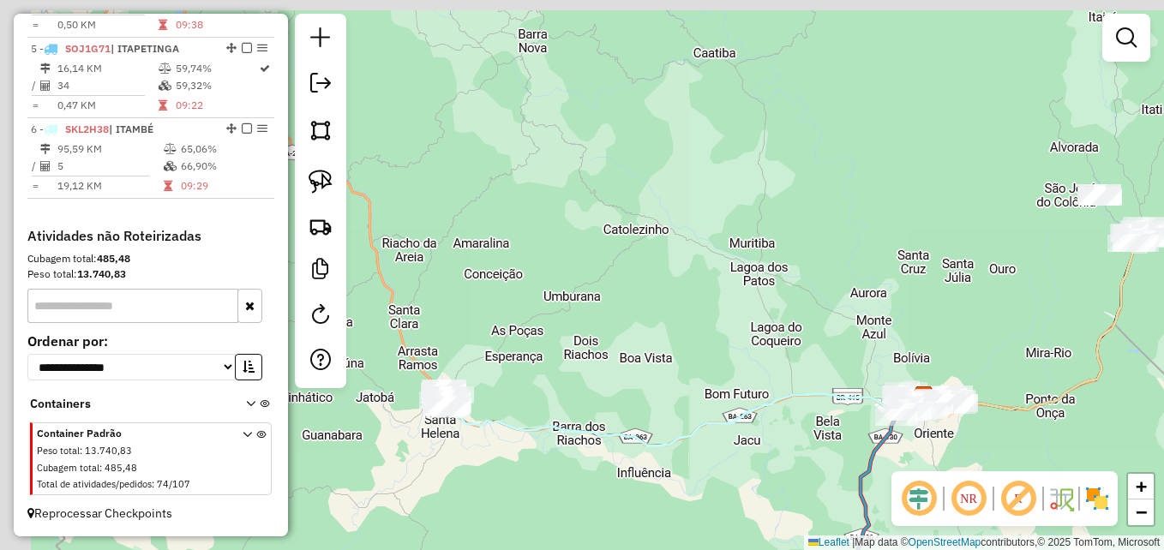
drag, startPoint x: 553, startPoint y: 171, endPoint x: 639, endPoint y: 320, distance: 172.1
click at [639, 320] on div "Janela de atendimento Grade de atendimento Capacidade Transportadoras Veículos …" at bounding box center [582, 275] width 1164 height 550
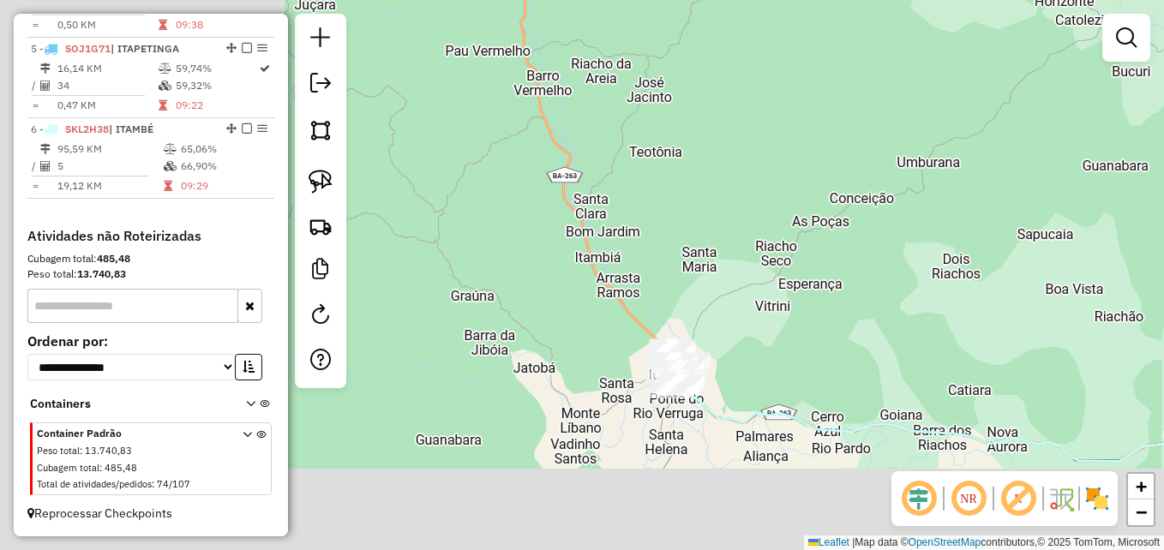
drag, startPoint x: 528, startPoint y: 319, endPoint x: 943, endPoint y: 177, distance: 438.5
click at [948, 179] on div "Janela de atendimento Grade de atendimento Capacidade Transportadoras Veículos …" at bounding box center [582, 275] width 1164 height 550
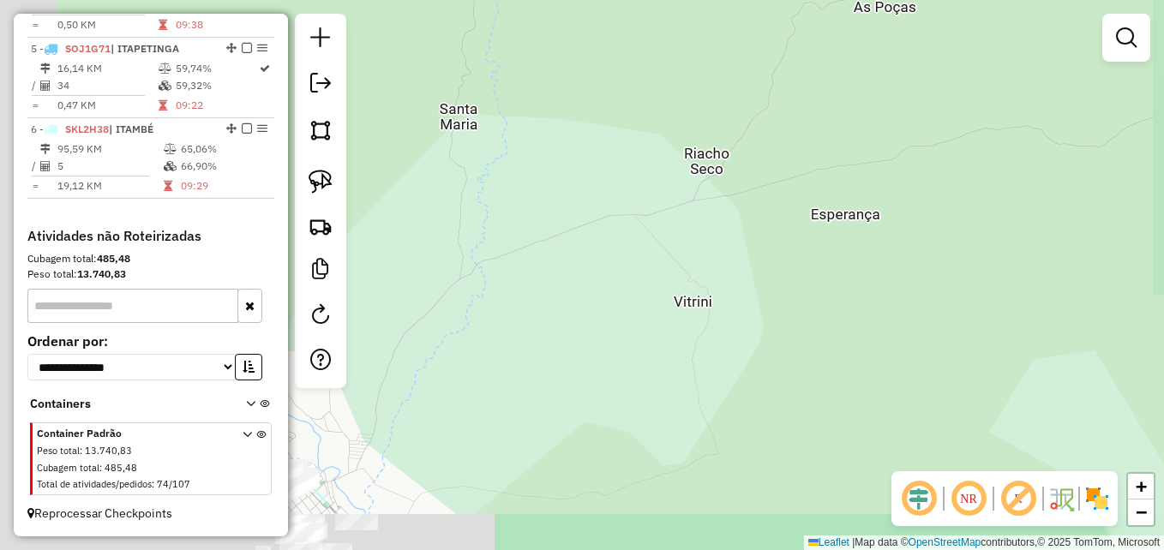
drag, startPoint x: 649, startPoint y: 328, endPoint x: 917, endPoint y: 185, distance: 303.4
click at [915, 187] on div "Janela de atendimento Grade de atendimento Capacidade Transportadoras Veículos …" at bounding box center [582, 275] width 1164 height 550
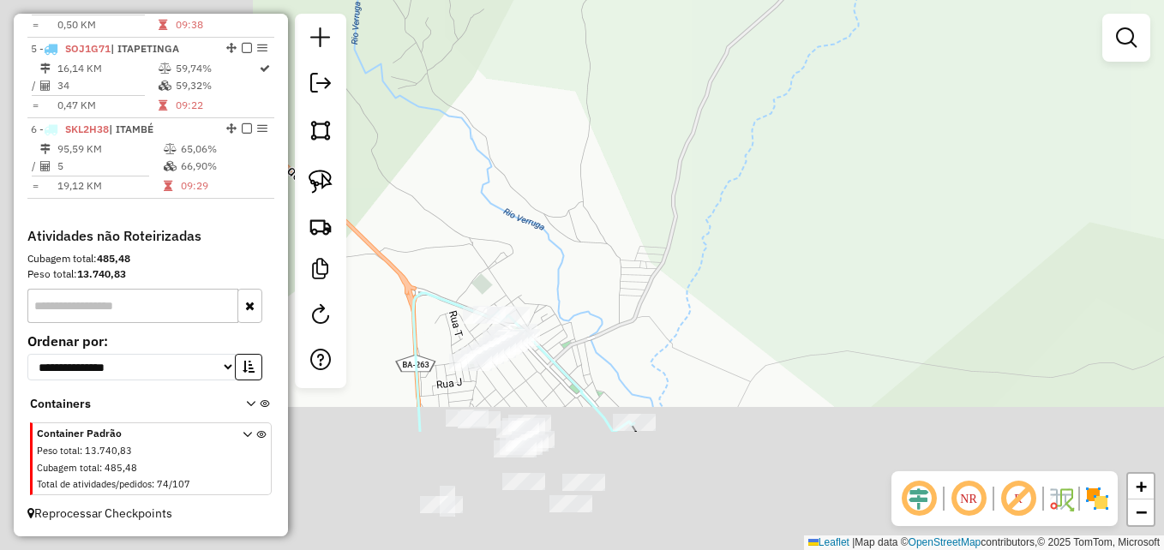
drag, startPoint x: 496, startPoint y: 354, endPoint x: 909, endPoint y: 153, distance: 459.0
click at [902, 157] on div "Janela de atendimento Grade de atendimento Capacidade Transportadoras Veículos …" at bounding box center [582, 275] width 1164 height 550
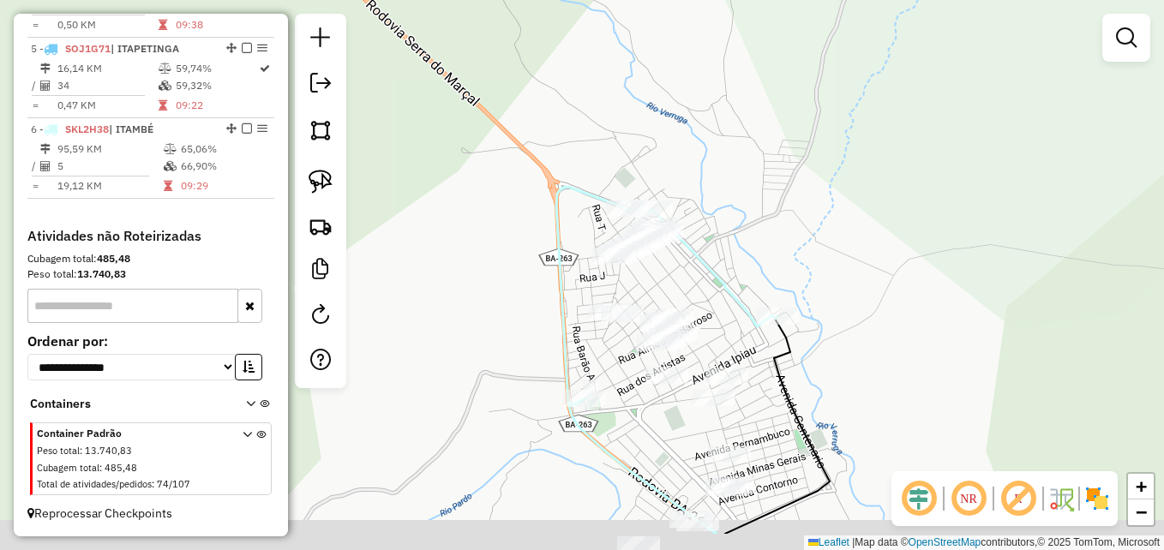
drag, startPoint x: 654, startPoint y: 242, endPoint x: 749, endPoint y: 184, distance: 111.2
click at [743, 171] on div "Janela de atendimento Grade de atendimento Capacidade Transportadoras Veículos …" at bounding box center [582, 275] width 1164 height 550
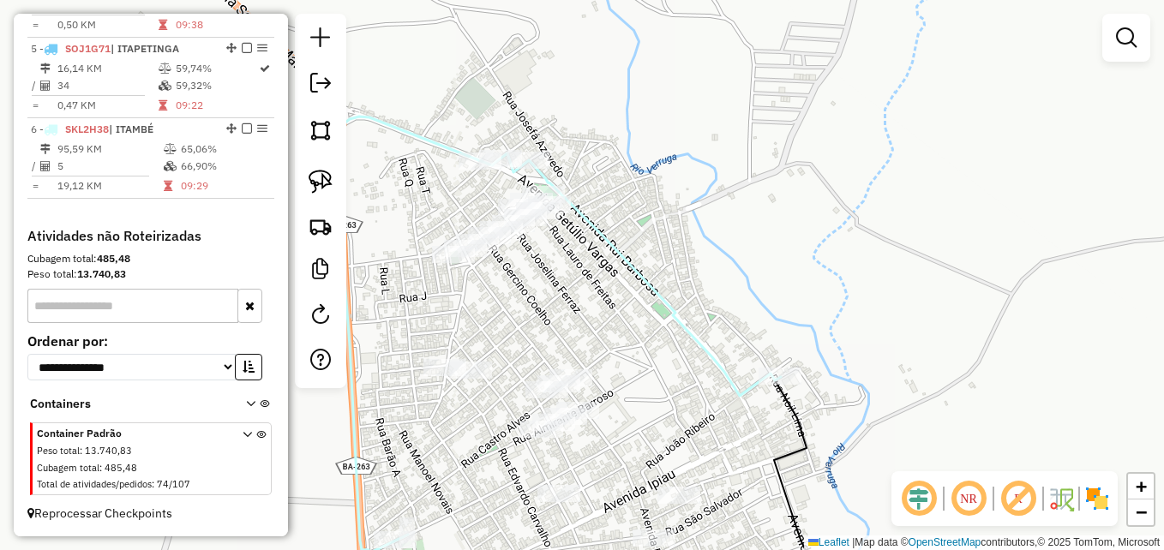
drag, startPoint x: 684, startPoint y: 201, endPoint x: 857, endPoint y: 133, distance: 186.0
click at [854, 135] on div "Janela de atendimento Grade de atendimento Capacidade Transportadoras Veículos …" at bounding box center [582, 275] width 1164 height 550
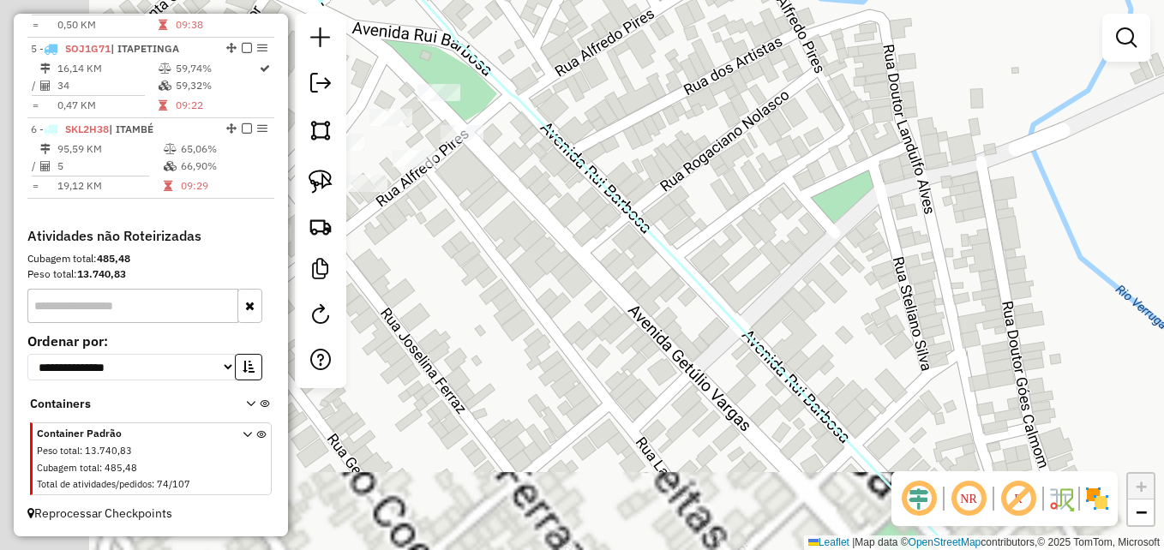
drag, startPoint x: 616, startPoint y: 220, endPoint x: 780, endPoint y: 175, distance: 170.8
click at [902, 197] on div "Janela de atendimento Grade de atendimento Capacidade Transportadoras Veículos …" at bounding box center [582, 275] width 1164 height 550
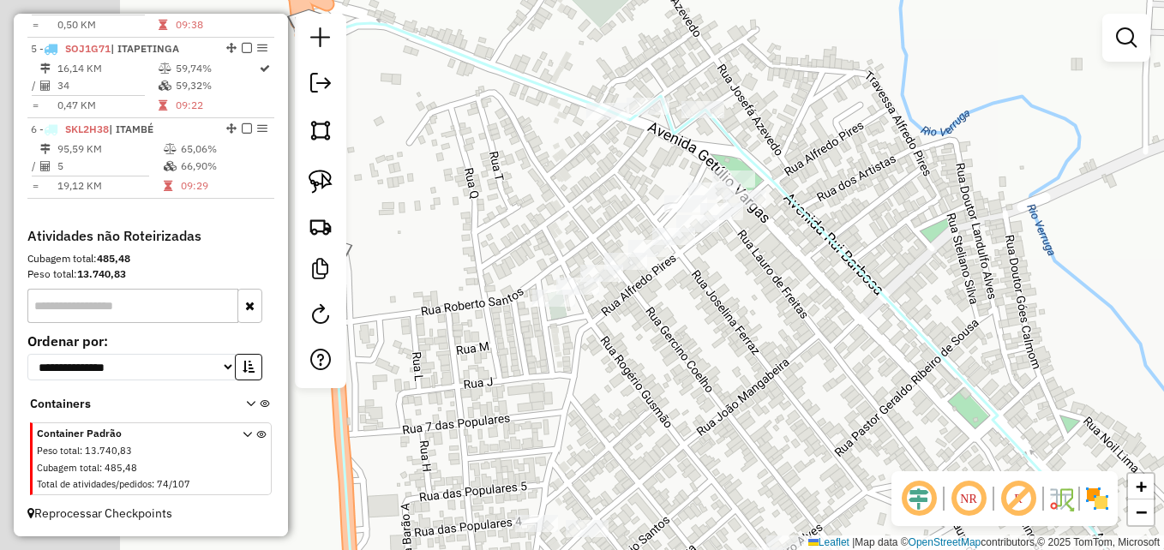
drag, startPoint x: 614, startPoint y: 311, endPoint x: 886, endPoint y: 278, distance: 273.9
click at [886, 278] on div "Janela de atendimento Grade de atendimento Capacidade Transportadoras Veículos …" at bounding box center [582, 275] width 1164 height 550
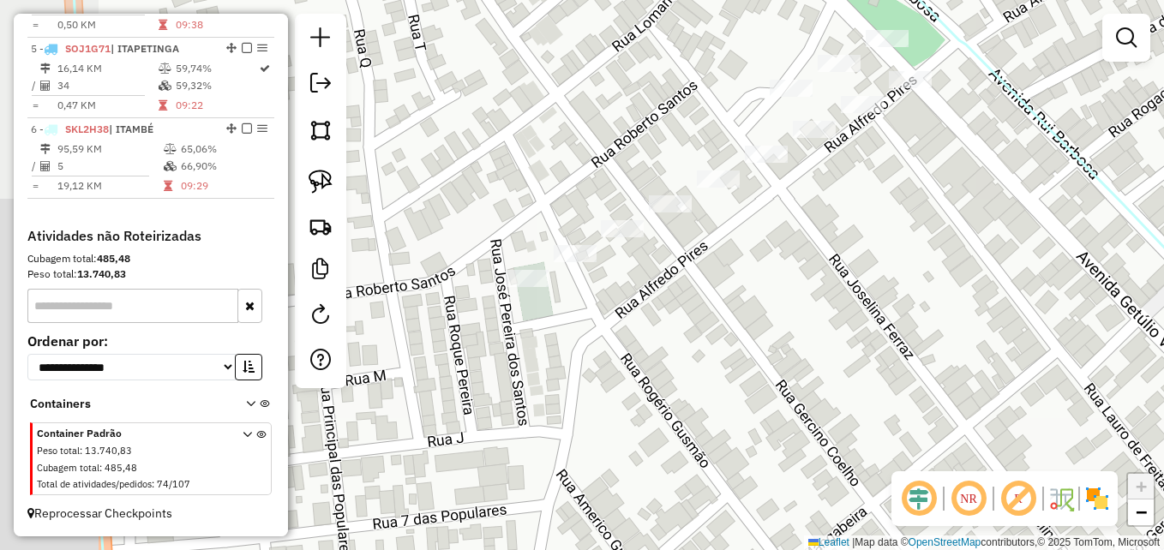
drag, startPoint x: 842, startPoint y: 269, endPoint x: 836, endPoint y: 280, distance: 12.7
click at [970, 274] on div "Janela de atendimento Grade de atendimento Capacidade Transportadoras Veículos …" at bounding box center [582, 275] width 1164 height 550
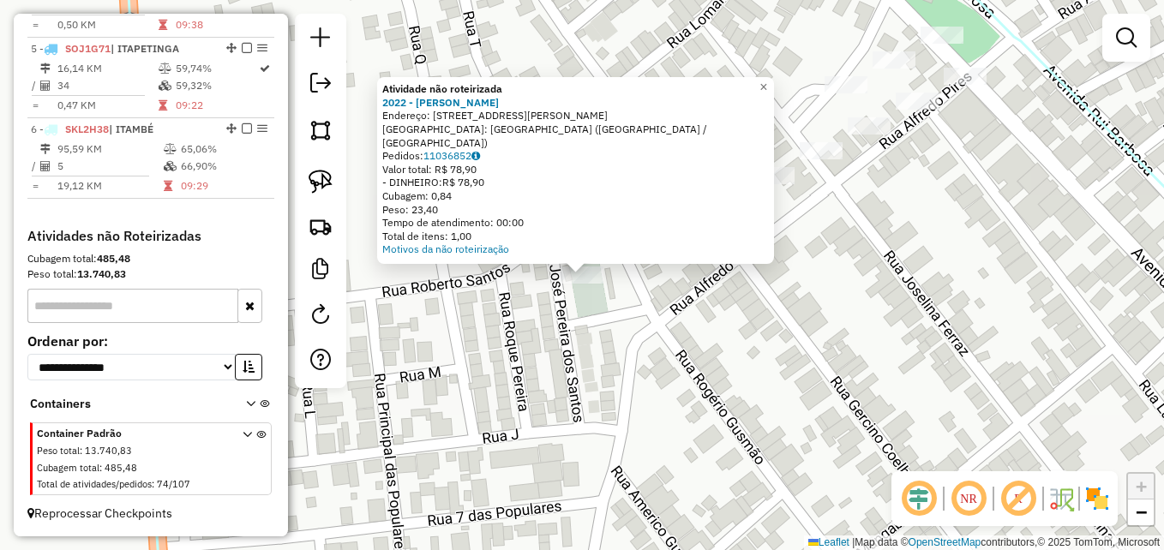
drag, startPoint x: 612, startPoint y: 331, endPoint x: 610, endPoint y: 298, distance: 33.5
click at [612, 332] on div "Atividade não roteirizada 2022 - [PERSON_NAME]: [STREET_ADDRESS][PERSON_NAME] B…" at bounding box center [582, 275] width 1164 height 550
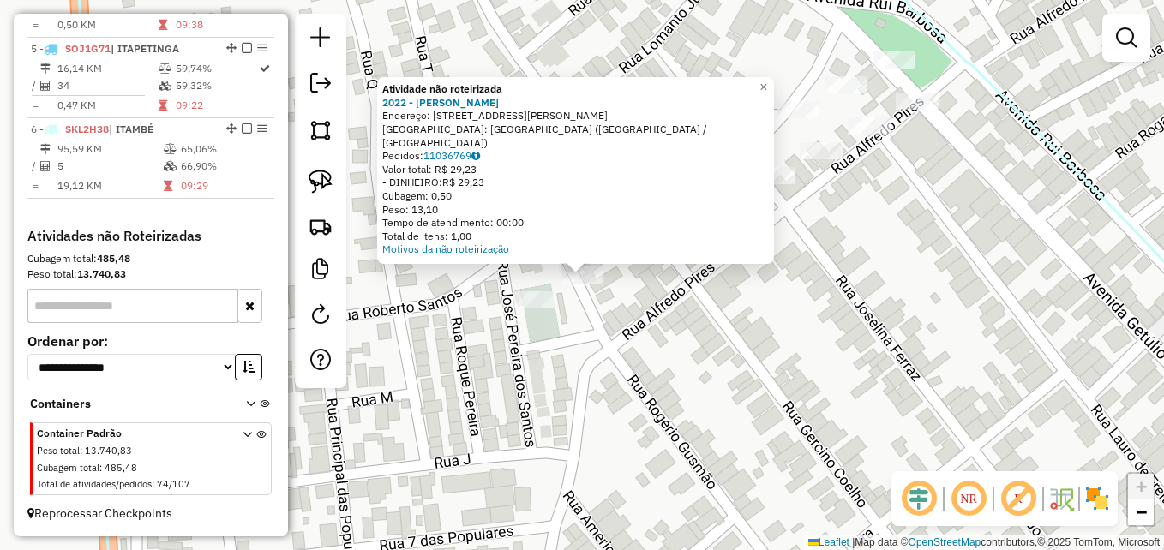
click at [749, 315] on div "Atividade não roteirizada 2022 - SEBASTIAO SANTOS SIL Endereço: [STREET_ADDRESS…" at bounding box center [582, 275] width 1164 height 550
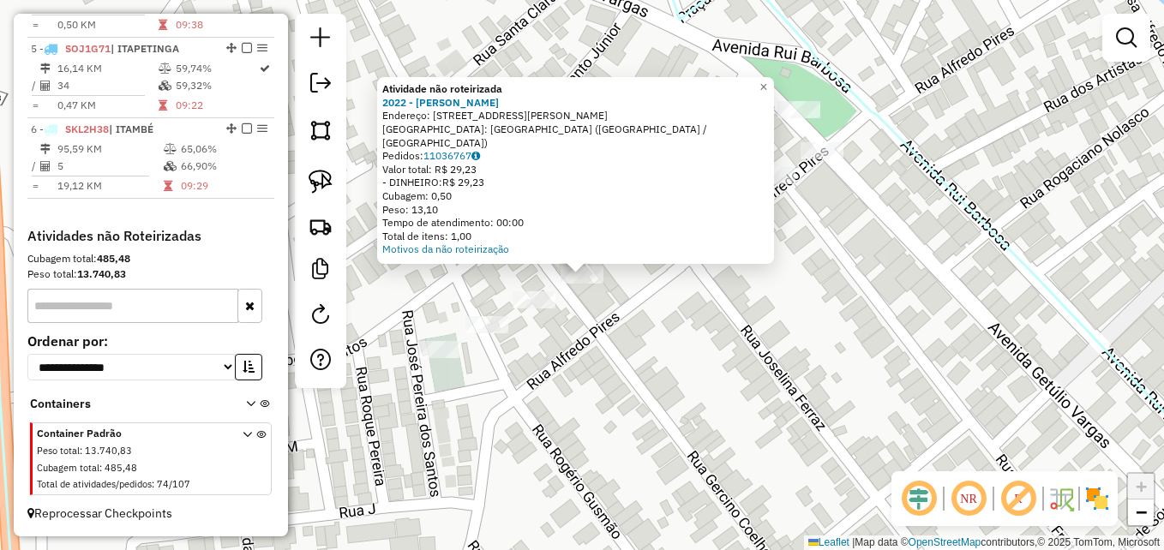
drag, startPoint x: 758, startPoint y: 321, endPoint x: 708, endPoint y: 297, distance: 55.2
click at [757, 322] on div "Atividade não roteirizada 2022 - [PERSON_NAME] SIL Endereço: [STREET_ADDRESS][P…" at bounding box center [582, 275] width 1164 height 550
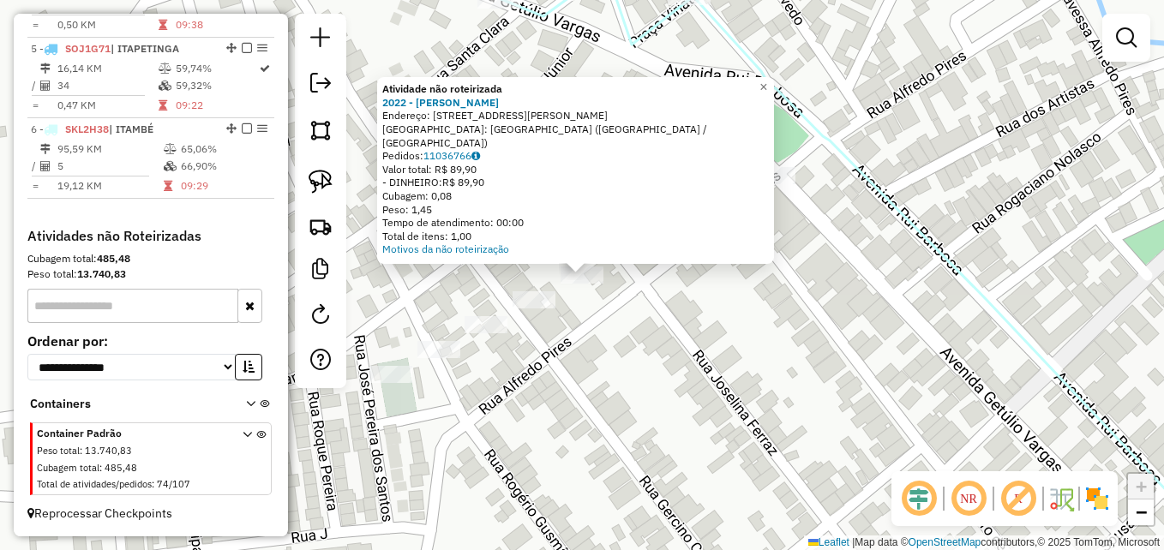
click at [713, 312] on div "Atividade não roteirizada 2022 - SEBASTIAO SANTOS SIL Endereço: [STREET_ADDRESS…" at bounding box center [582, 275] width 1164 height 550
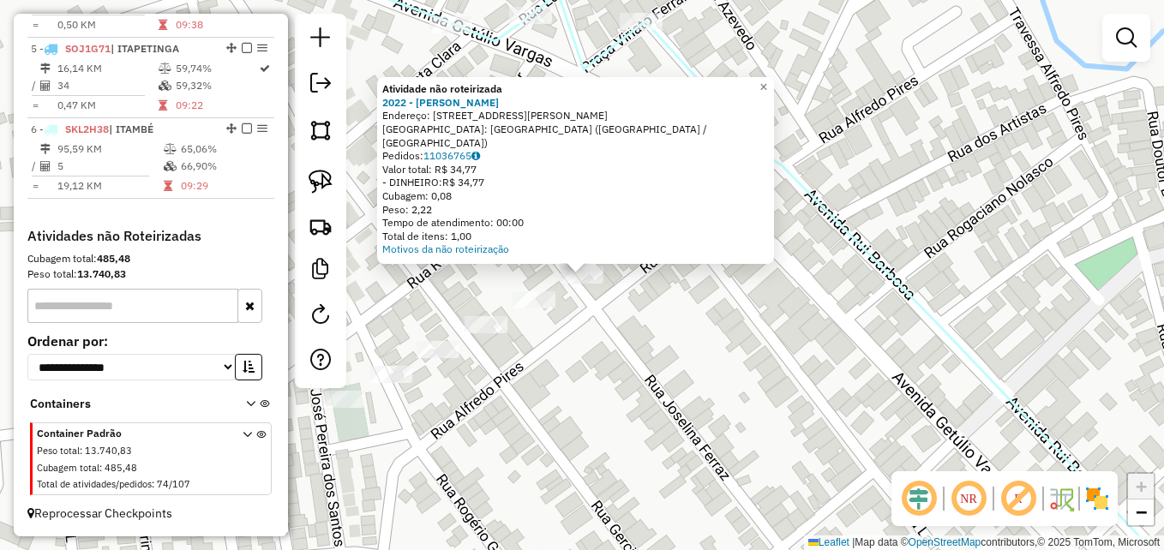
click at [673, 337] on div "Atividade não roteirizada 2022 - [PERSON_NAME]: [STREET_ADDRESS][PERSON_NAME] P…" at bounding box center [582, 275] width 1164 height 550
click at [681, 322] on div "Atividade não roteirizada 2022 - [PERSON_NAME]: [STREET_ADDRESS][PERSON_NAME] P…" at bounding box center [582, 275] width 1164 height 550
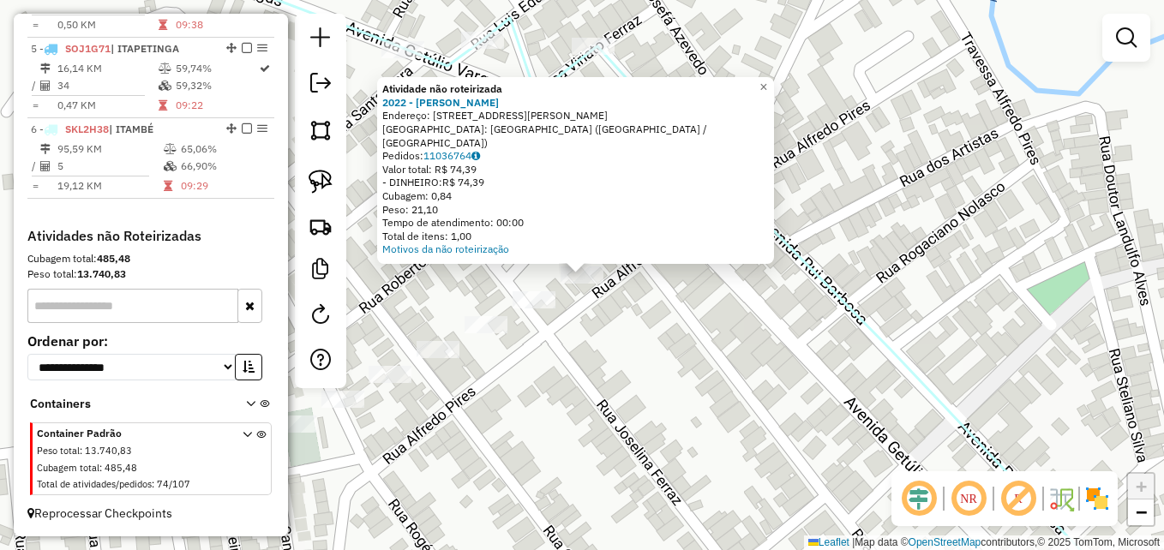
click at [689, 342] on div "Atividade não roteirizada 2022 - [PERSON_NAME]: [STREET_ADDRESS][PERSON_NAME] B…" at bounding box center [582, 275] width 1164 height 550
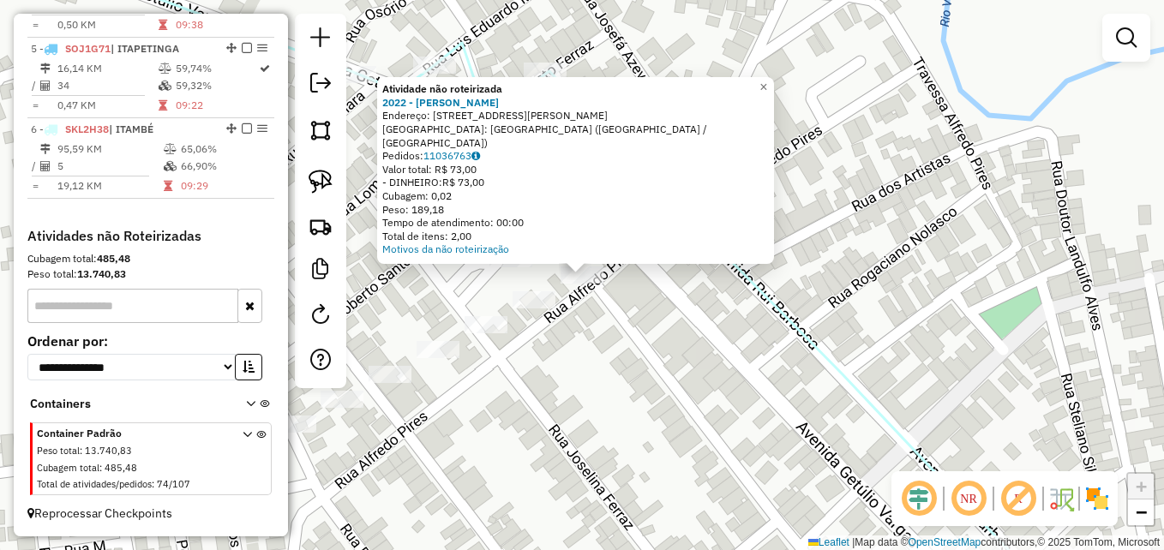
click at [653, 350] on div "Atividade não roteirizada 2022 - [PERSON_NAME]: [STREET_ADDRESS][PERSON_NAME] […" at bounding box center [582, 275] width 1164 height 550
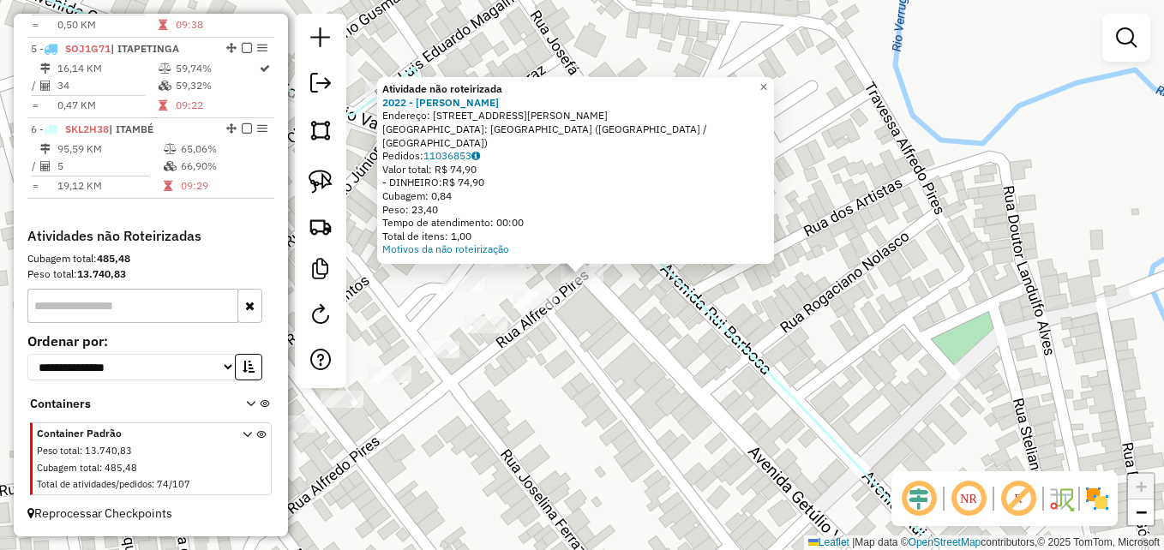
click at [621, 368] on div "Atividade não roteirizada 2022 - [PERSON_NAME]: [STREET_ADDRESS][PERSON_NAME] B…" at bounding box center [582, 275] width 1164 height 550
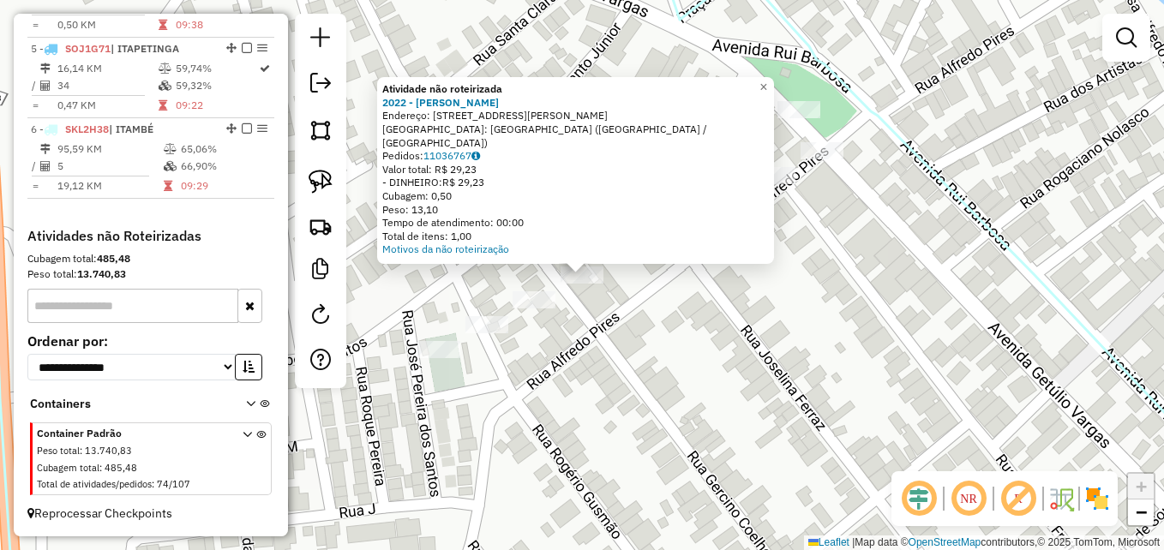
click at [645, 370] on div "Atividade não roteirizada 2022 - [PERSON_NAME] SIL Endereço: [STREET_ADDRESS][P…" at bounding box center [582, 275] width 1164 height 550
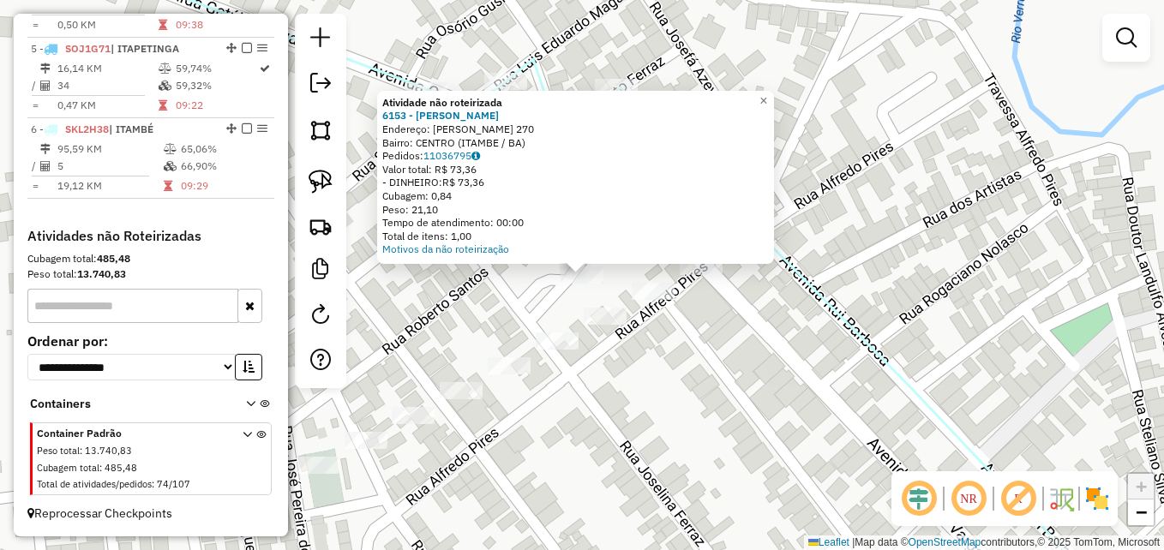
click at [680, 400] on div "Atividade não roteirizada 6153 - [PERSON_NAME] Endereço: [PERSON_NAME] 270 Bair…" at bounding box center [582, 275] width 1164 height 550
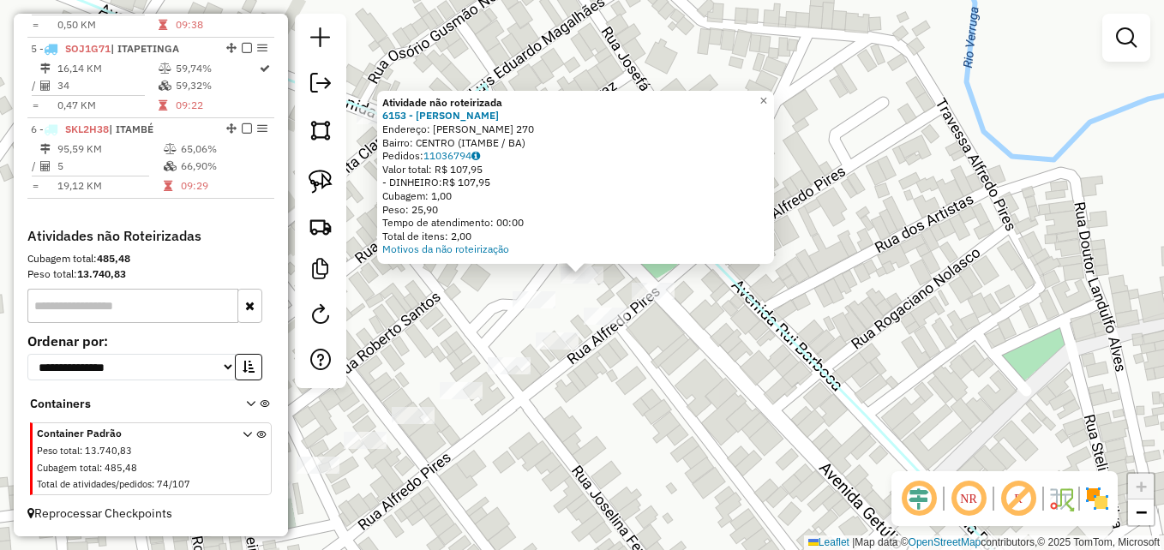
click at [693, 388] on div "Atividade não roteirizada 6153 - [PERSON_NAME] Endereço: [PERSON_NAME] 270 Bair…" at bounding box center [582, 275] width 1164 height 550
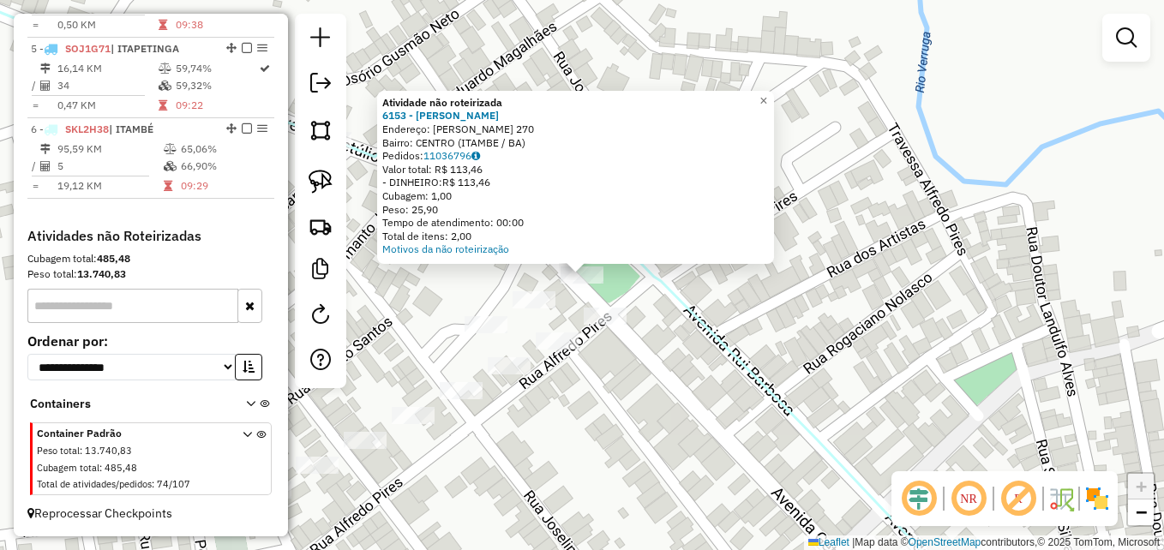
click at [638, 396] on div "Atividade não roteirizada 6153 - [PERSON_NAME] Endereço: [PERSON_NAME] 270 Bair…" at bounding box center [582, 275] width 1164 height 550
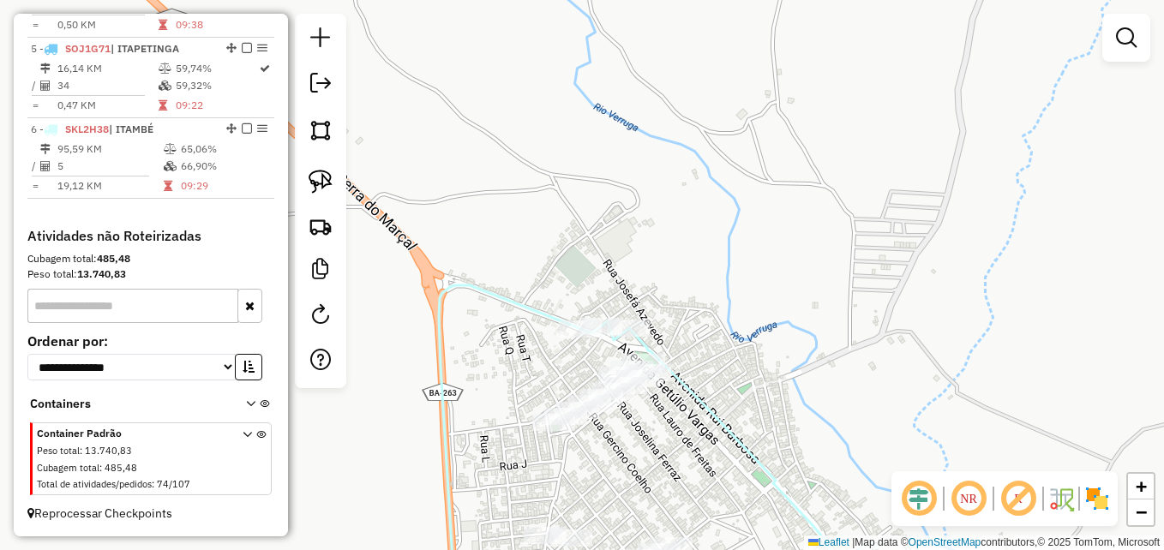
drag, startPoint x: 777, startPoint y: 377, endPoint x: 819, endPoint y: 149, distance: 231.9
click at [819, 160] on div "Janela de atendimento Grade de atendimento Capacidade Transportadoras Veículos …" at bounding box center [582, 275] width 1164 height 550
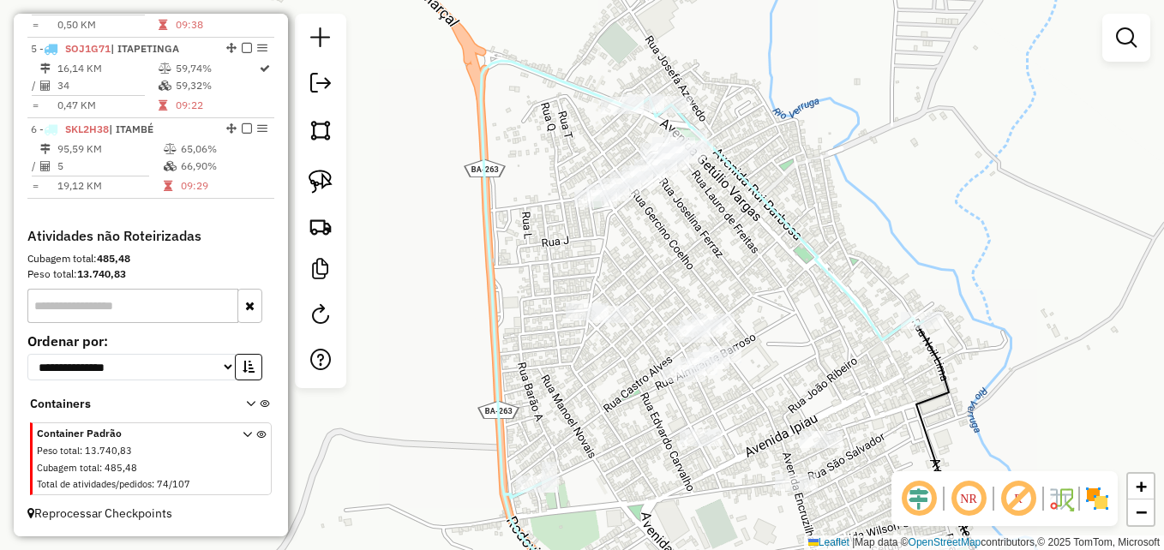
drag, startPoint x: 746, startPoint y: 267, endPoint x: 746, endPoint y: 222, distance: 44.6
click at [738, 236] on div "Janela de atendimento Grade de atendimento Capacidade Transportadoras Veículos …" at bounding box center [582, 275] width 1164 height 550
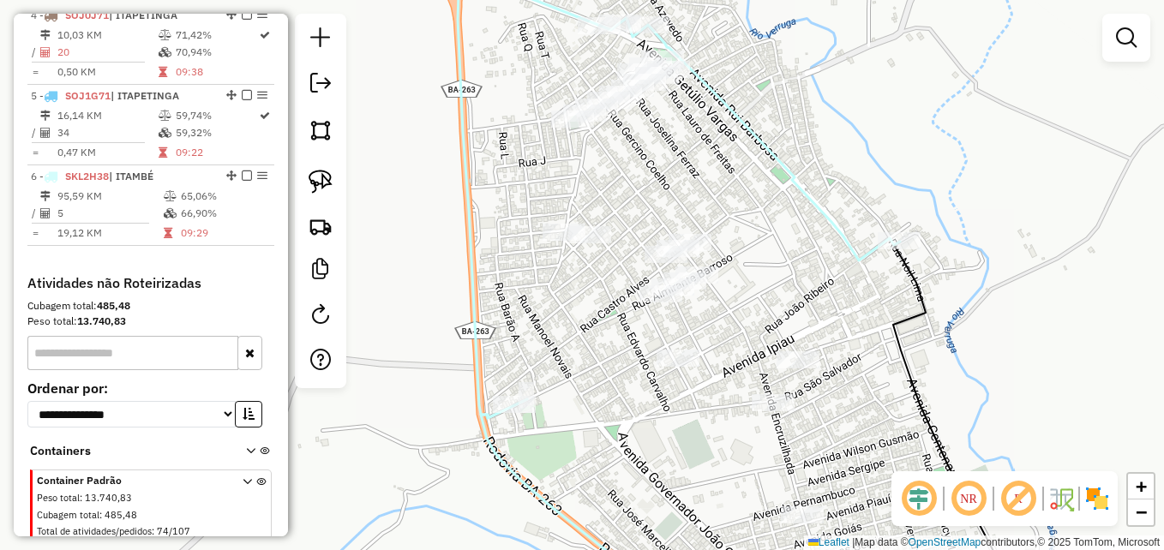
scroll to position [881, 0]
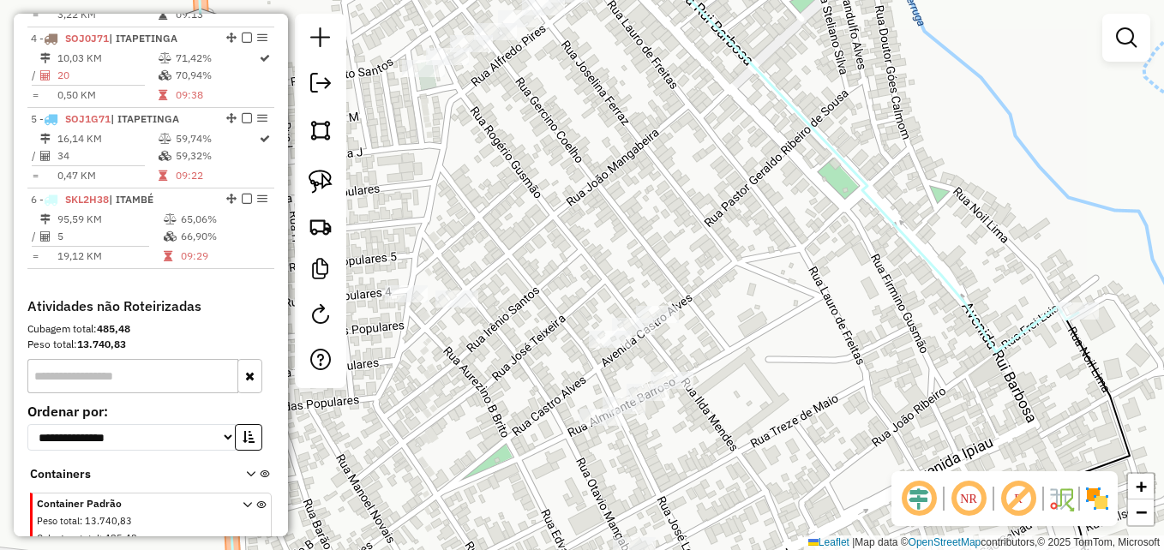
drag, startPoint x: 699, startPoint y: 99, endPoint x: 749, endPoint y: 166, distance: 83.3
click at [748, 166] on div "Janela de atendimento Grade de atendimento Capacidade Transportadoras Veículos …" at bounding box center [582, 275] width 1164 height 550
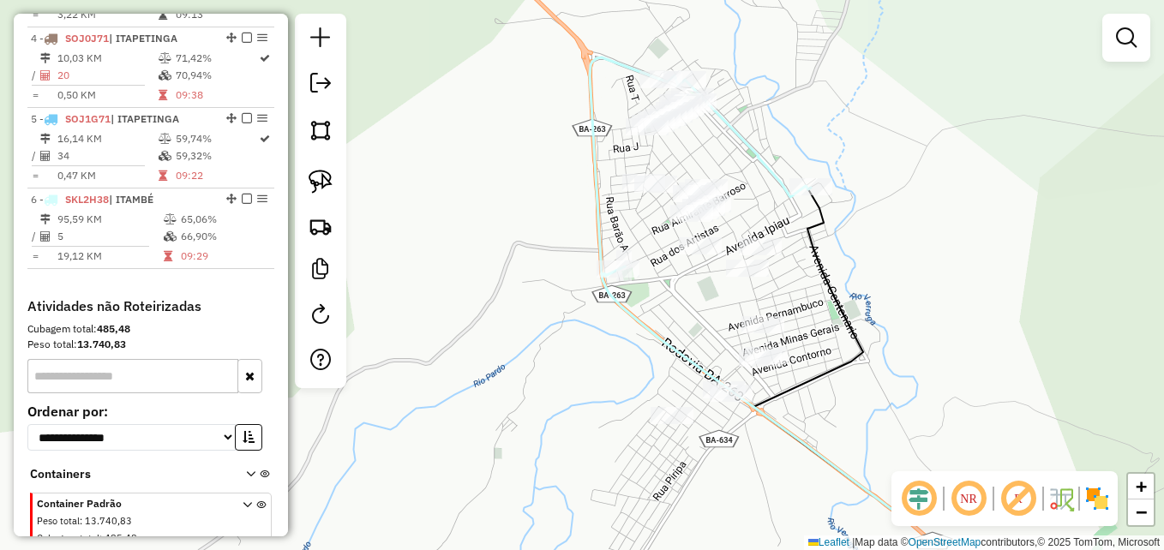
drag, startPoint x: 841, startPoint y: 352, endPoint x: 828, endPoint y: 259, distance: 94.3
click at [823, 262] on icon at bounding box center [832, 355] width 156 height 335
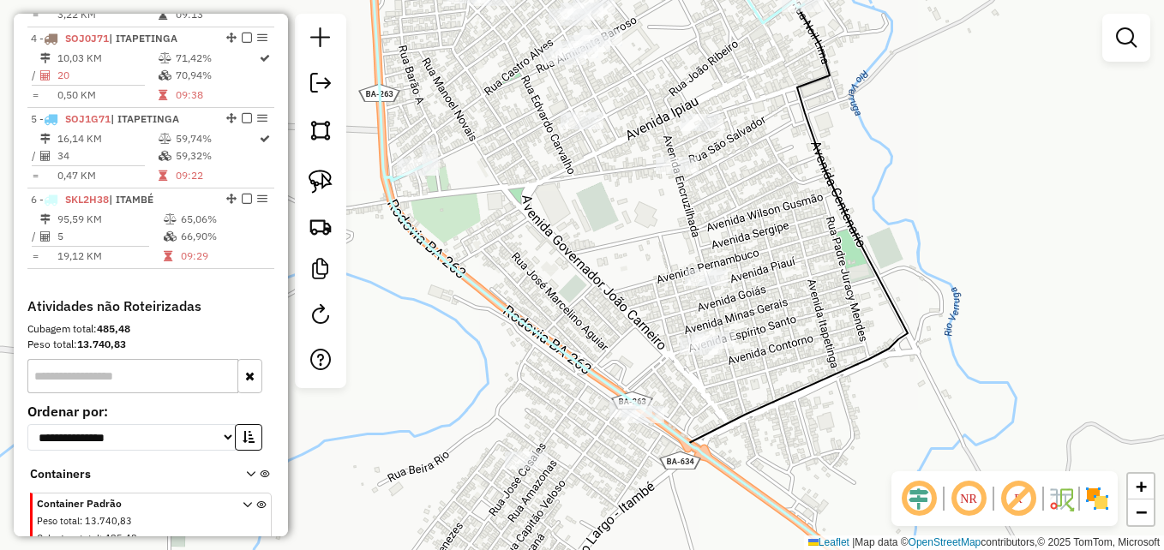
drag, startPoint x: 767, startPoint y: 358, endPoint x: 797, endPoint y: 295, distance: 69.4
click at [795, 296] on div "Janela de atendimento Grade de atendimento Capacidade Transportadoras Veículos …" at bounding box center [582, 275] width 1164 height 550
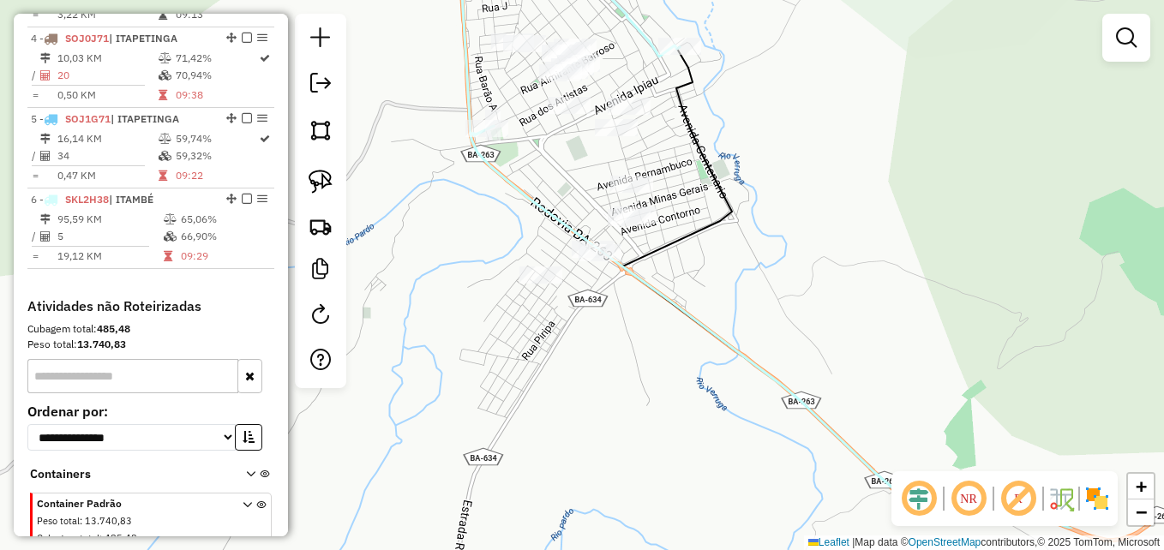
drag, startPoint x: 754, startPoint y: 416, endPoint x: 647, endPoint y: 341, distance: 130.6
click at [647, 341] on div "Janela de atendimento Grade de atendimento Capacidade Transportadoras Veículos …" at bounding box center [582, 275] width 1164 height 550
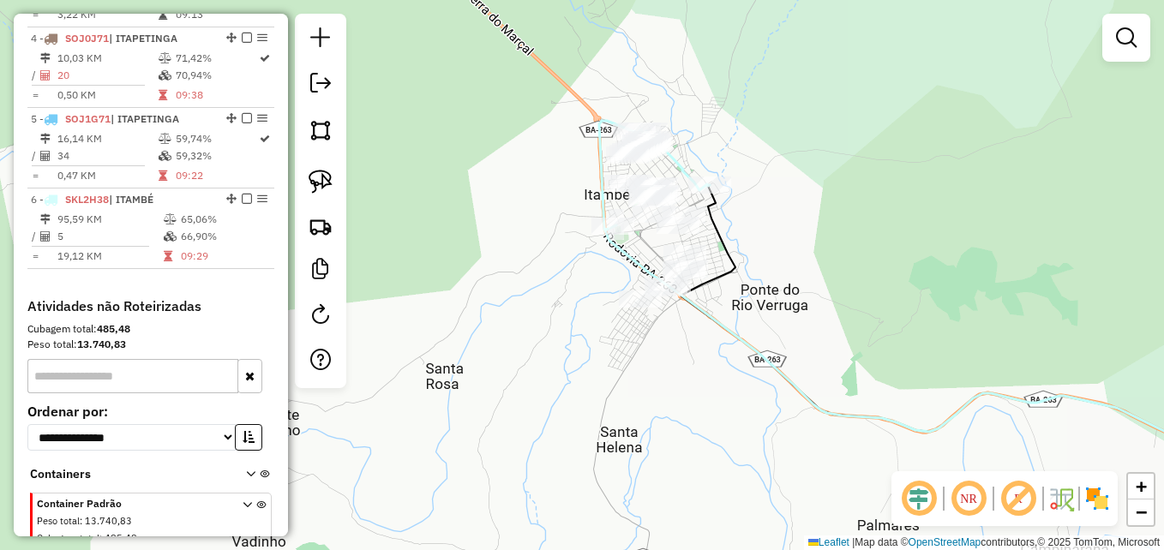
drag, startPoint x: 695, startPoint y: 343, endPoint x: 749, endPoint y: 368, distance: 59.5
click at [749, 368] on div "Janela de atendimento Grade de atendimento Capacidade Transportadoras Veículos …" at bounding box center [582, 275] width 1164 height 550
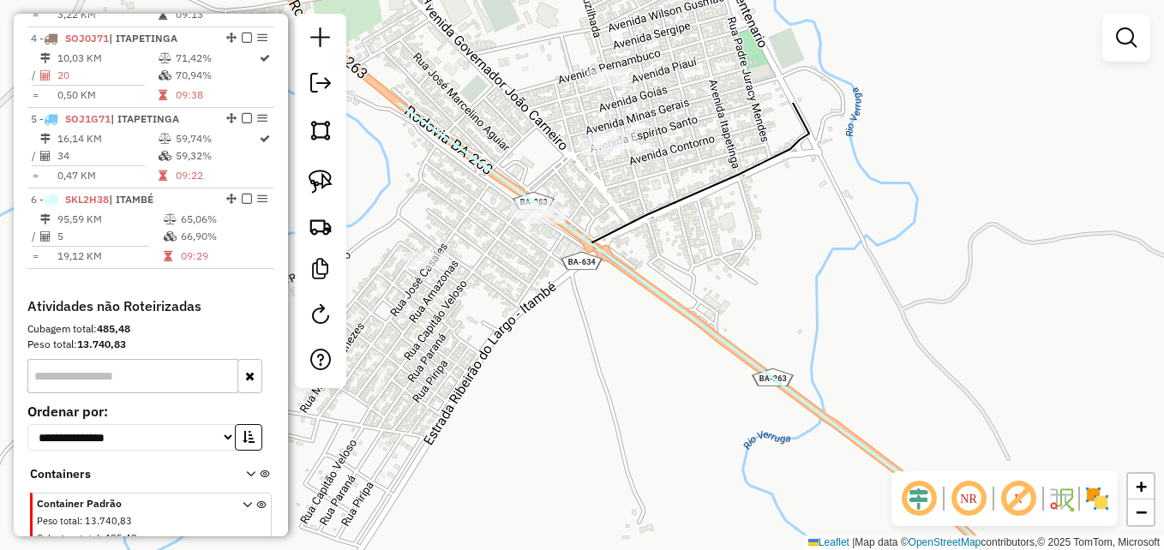
drag, startPoint x: 609, startPoint y: 284, endPoint x: 734, endPoint y: 401, distance: 171.7
click at [737, 455] on div "Janela de atendimento Grade de atendimento Capacidade Transportadoras Veículos …" at bounding box center [582, 275] width 1164 height 550
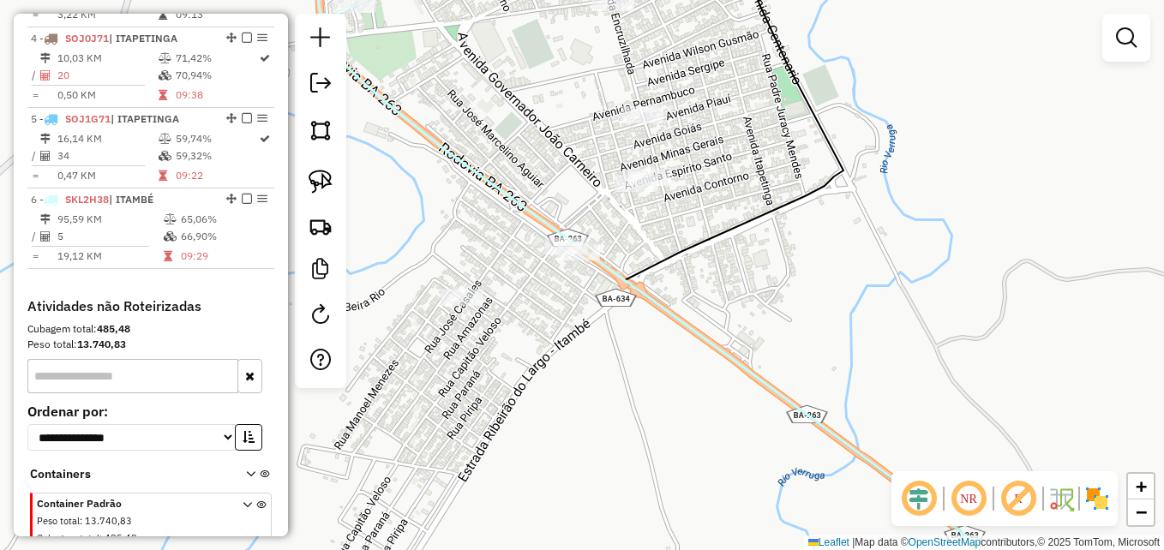
click at [716, 359] on icon at bounding box center [692, 313] width 743 height 629
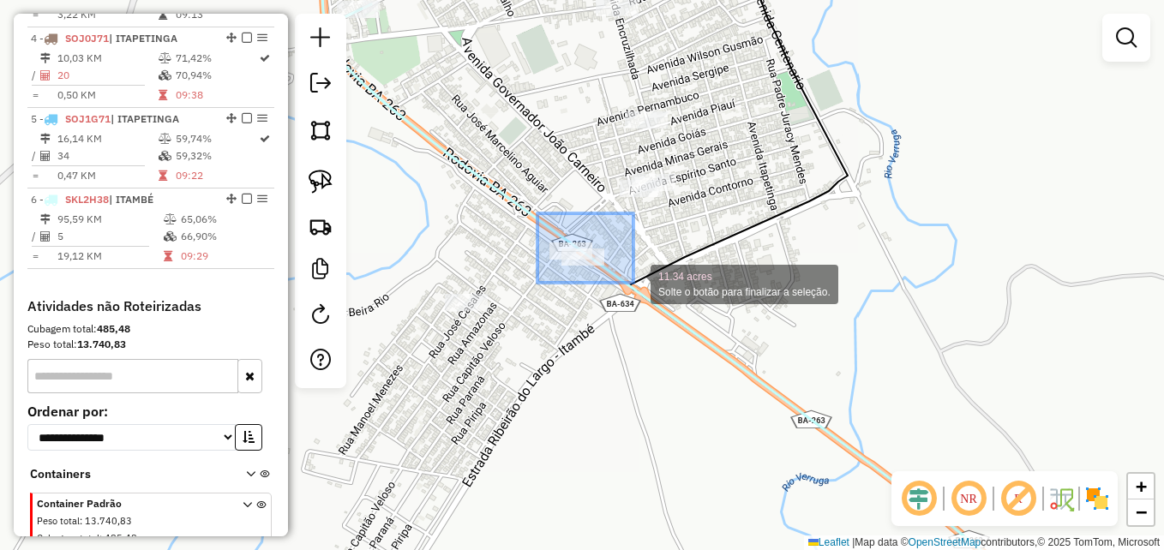
drag, startPoint x: 538, startPoint y: 214, endPoint x: 634, endPoint y: 283, distance: 118.5
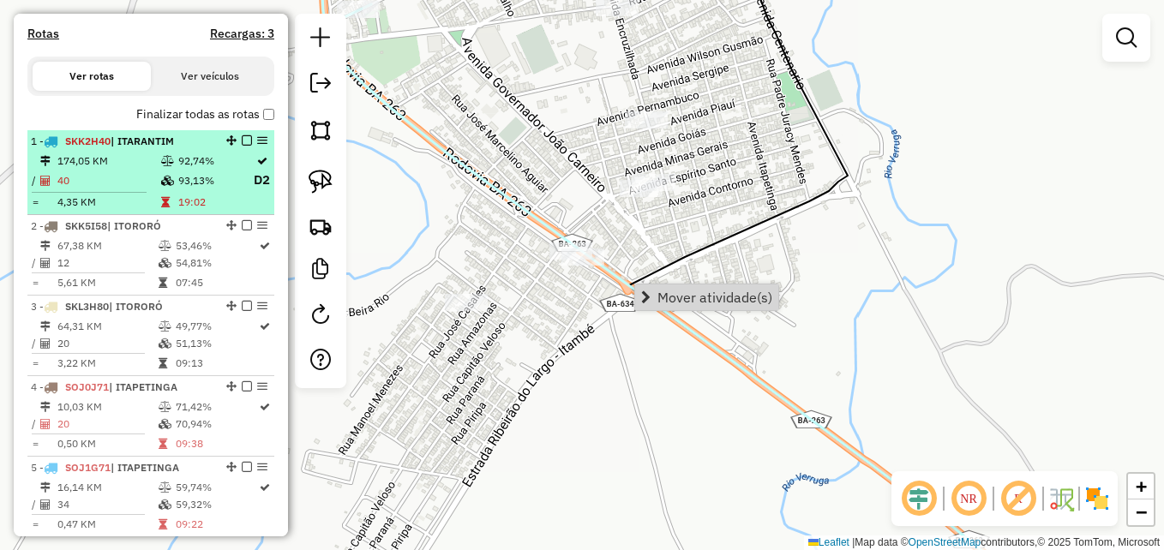
scroll to position [623, 0]
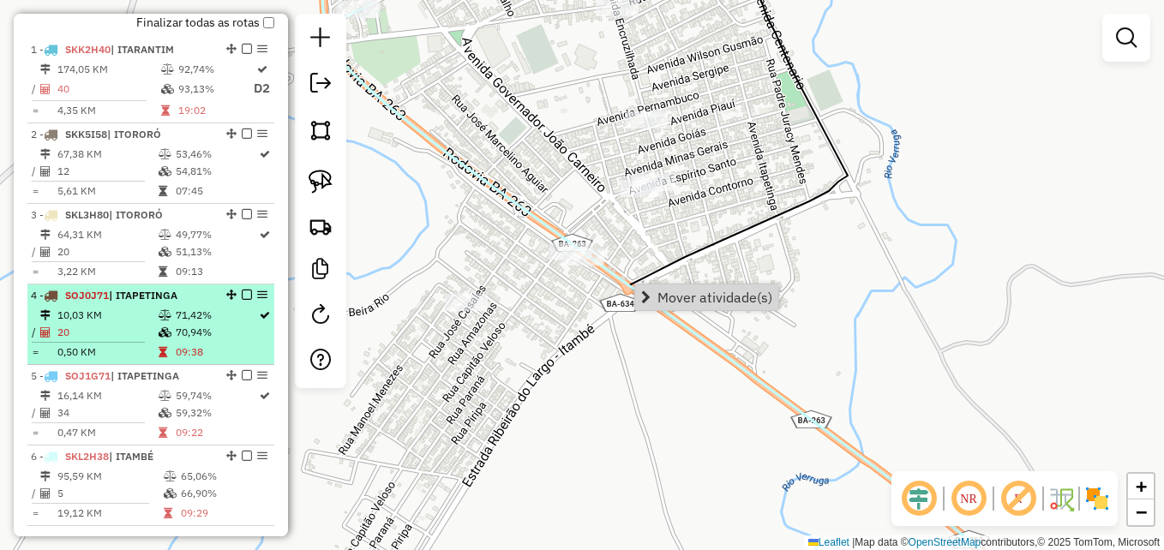
select select "**********"
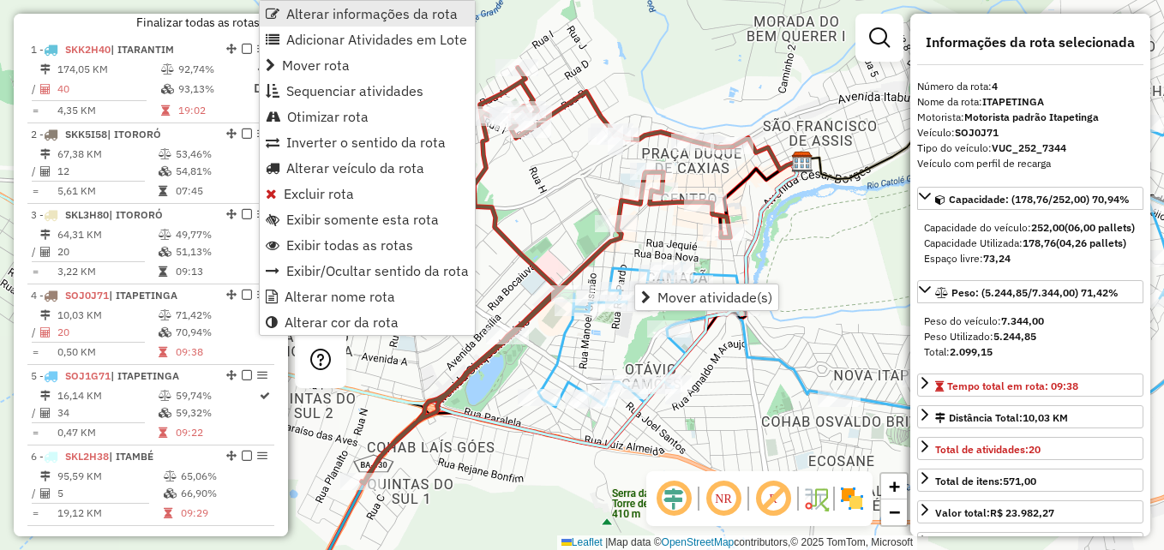
click at [380, 14] on span "Alterar informações da rota" at bounding box center [371, 14] width 171 height 14
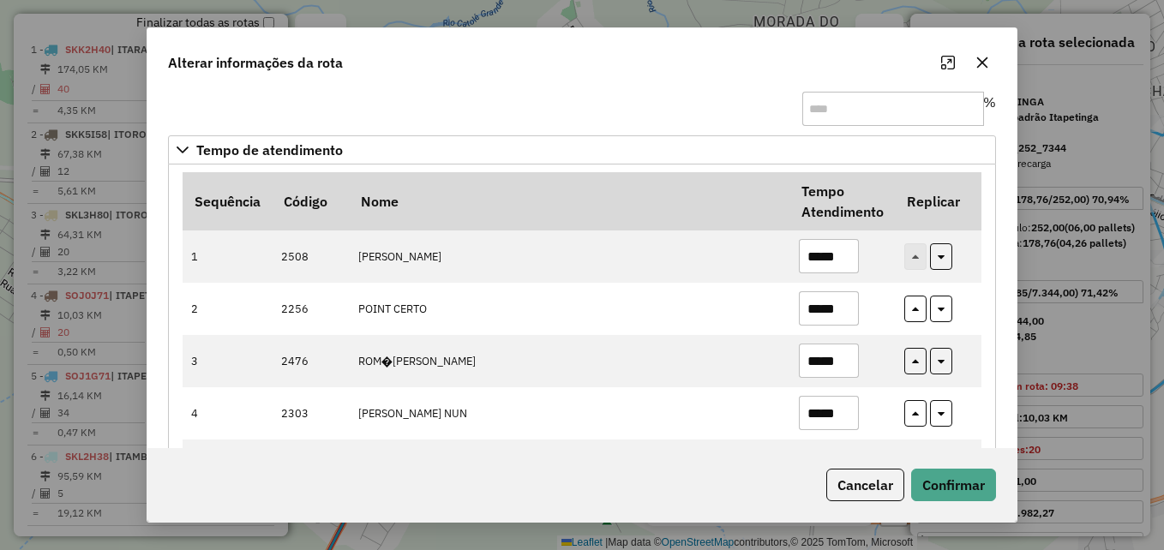
scroll to position [0, 0]
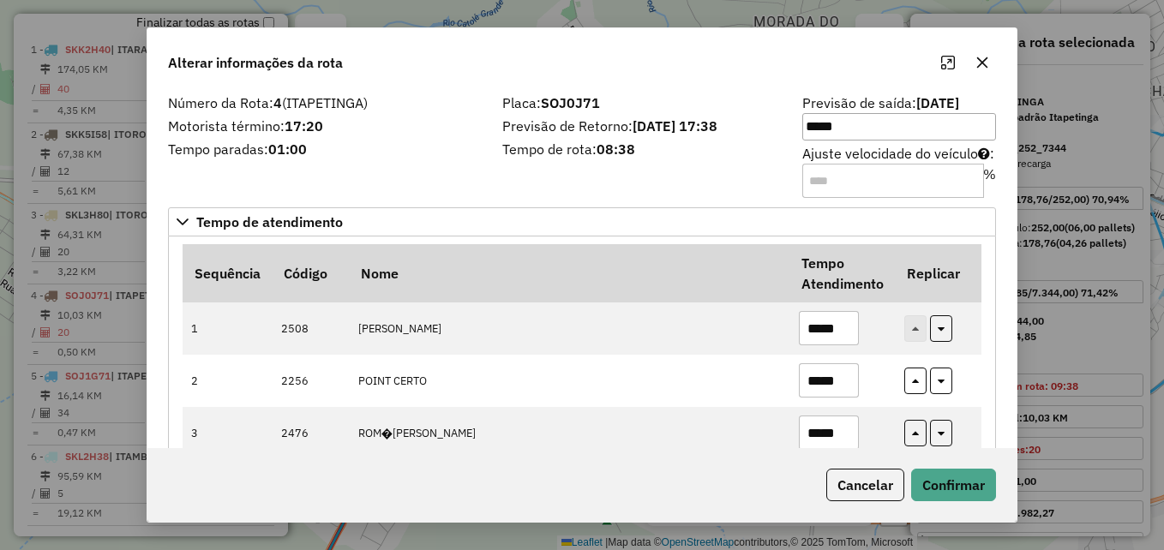
click at [983, 60] on icon "button" at bounding box center [982, 62] width 11 height 11
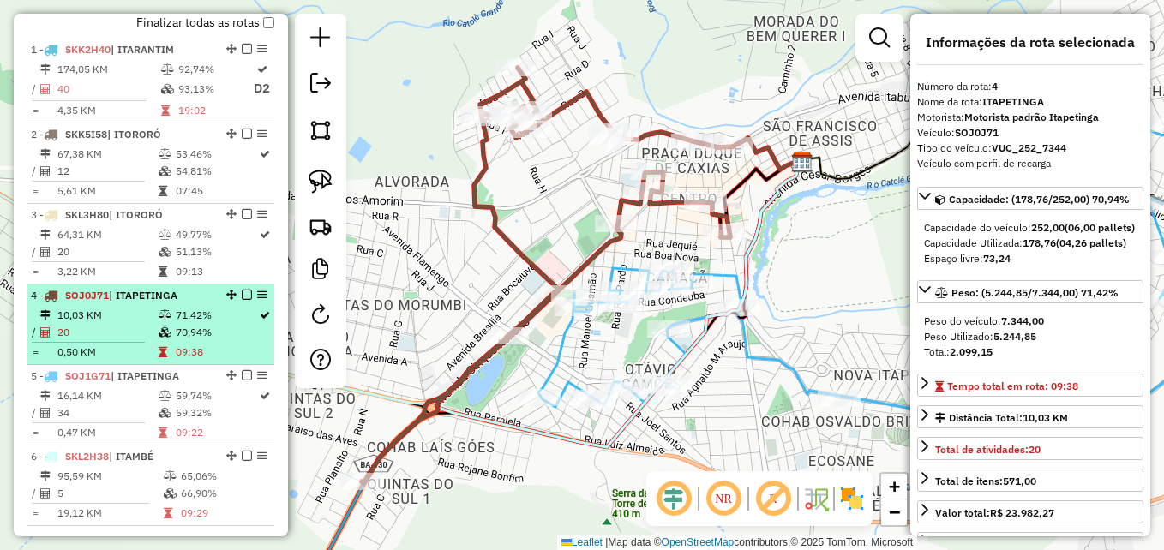
scroll to position [709, 0]
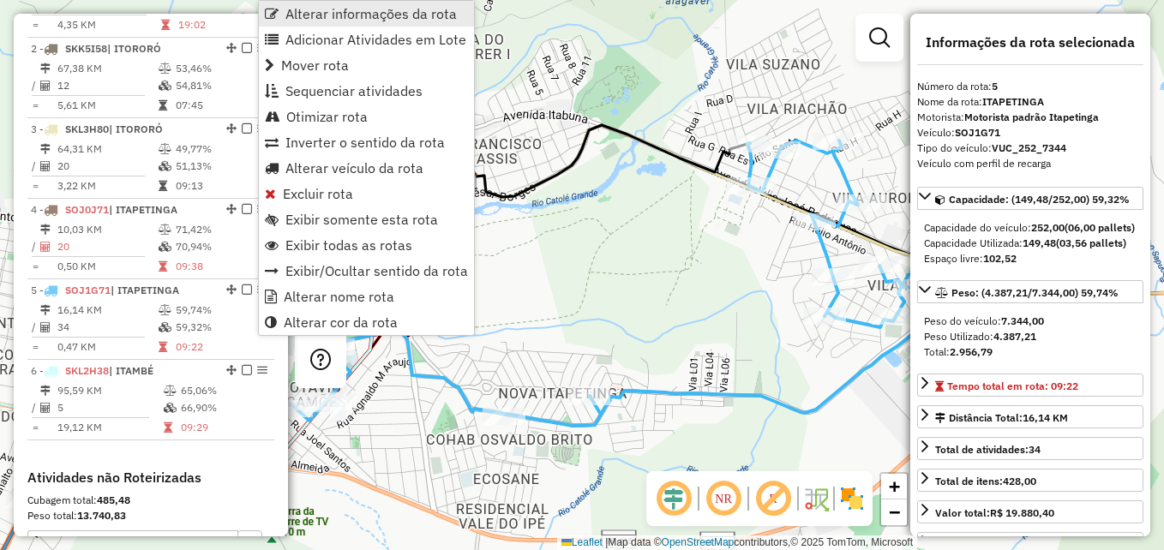
click at [353, 15] on span "Alterar informações da rota" at bounding box center [371, 14] width 171 height 14
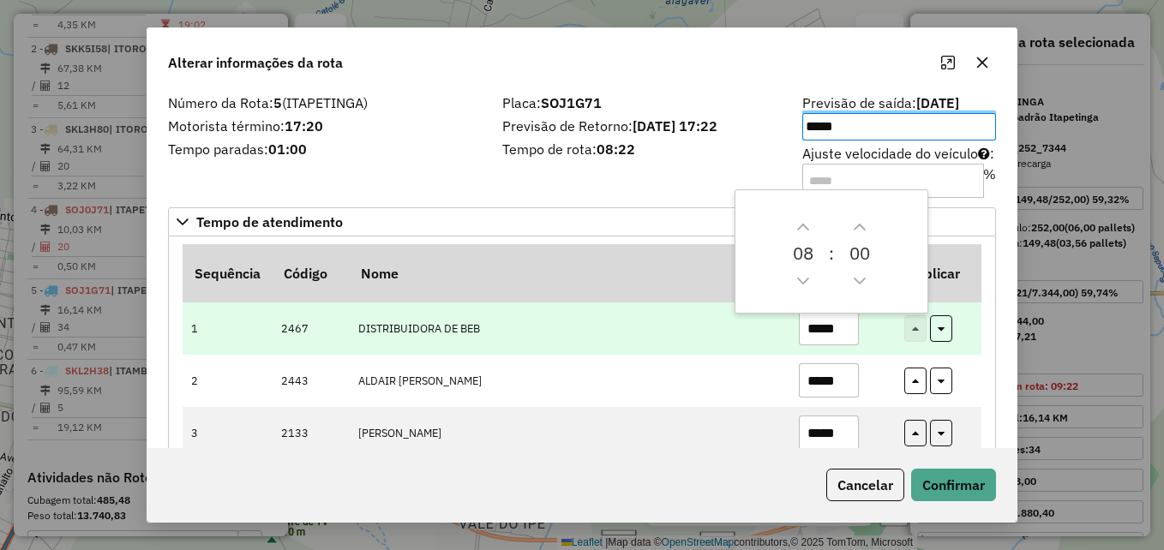
click at [661, 337] on td "DISTRIBUIDORA DE BEB" at bounding box center [569, 329] width 441 height 52
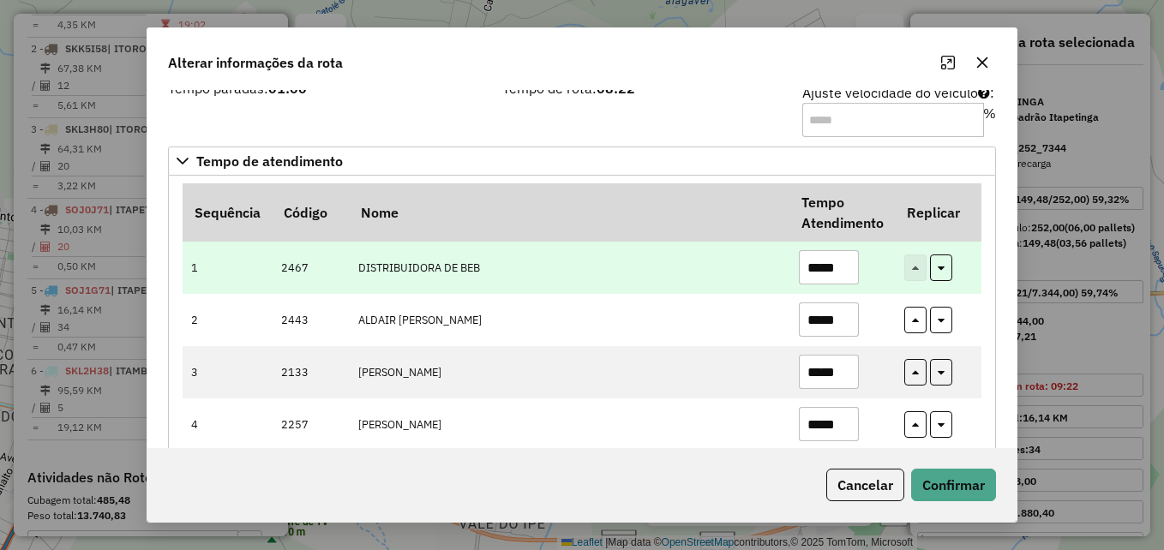
scroll to position [35, 0]
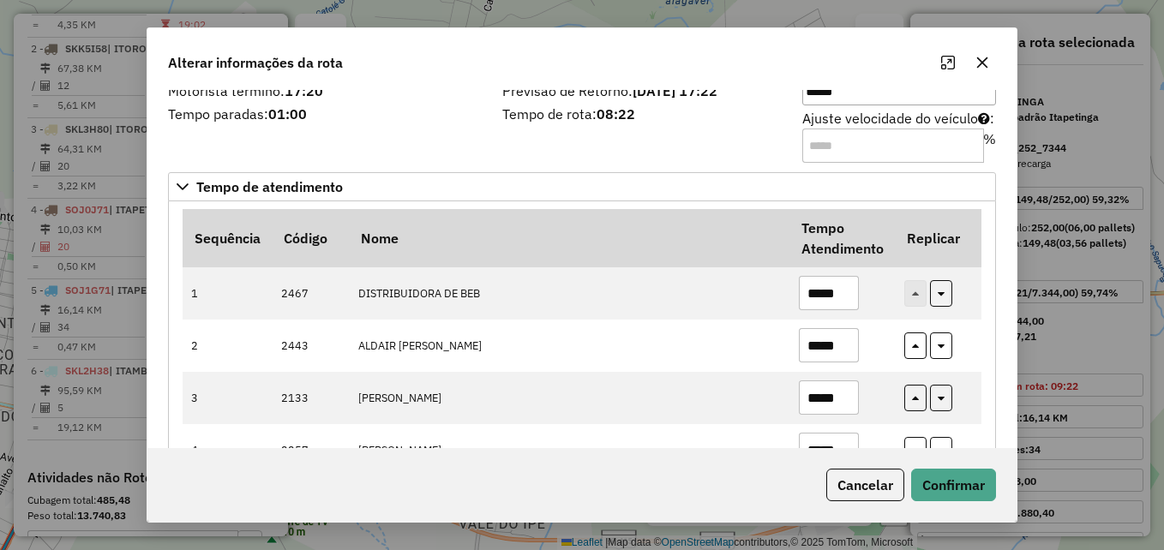
click at [989, 58] on icon "button" at bounding box center [982, 62] width 11 height 11
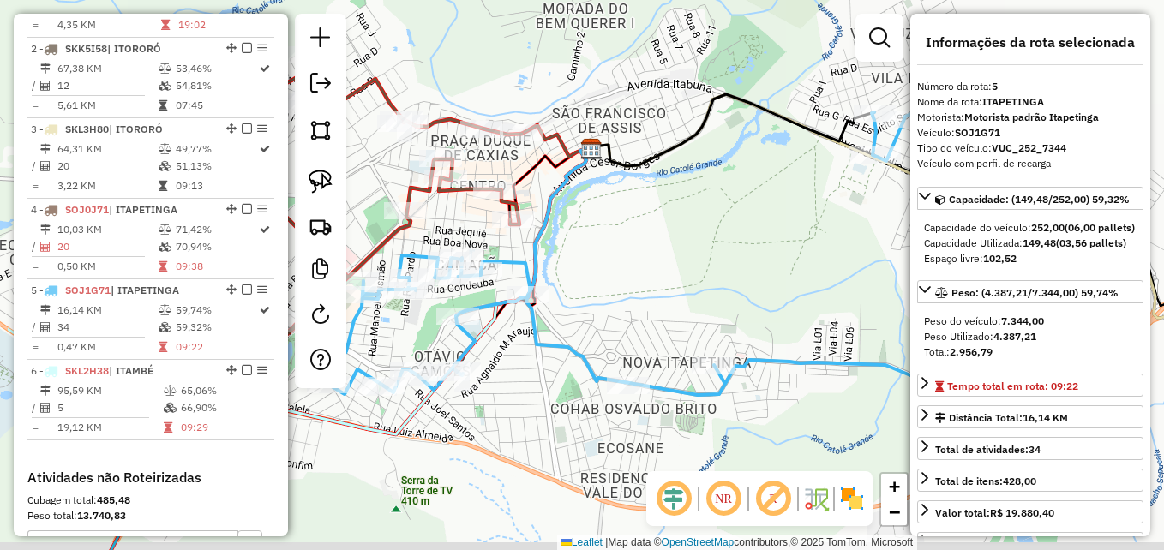
drag, startPoint x: 592, startPoint y: 294, endPoint x: 713, endPoint y: 258, distance: 127.0
click at [716, 261] on div "Janela de atendimento Grade de atendimento Capacidade Transportadoras Veículos …" at bounding box center [582, 275] width 1164 height 550
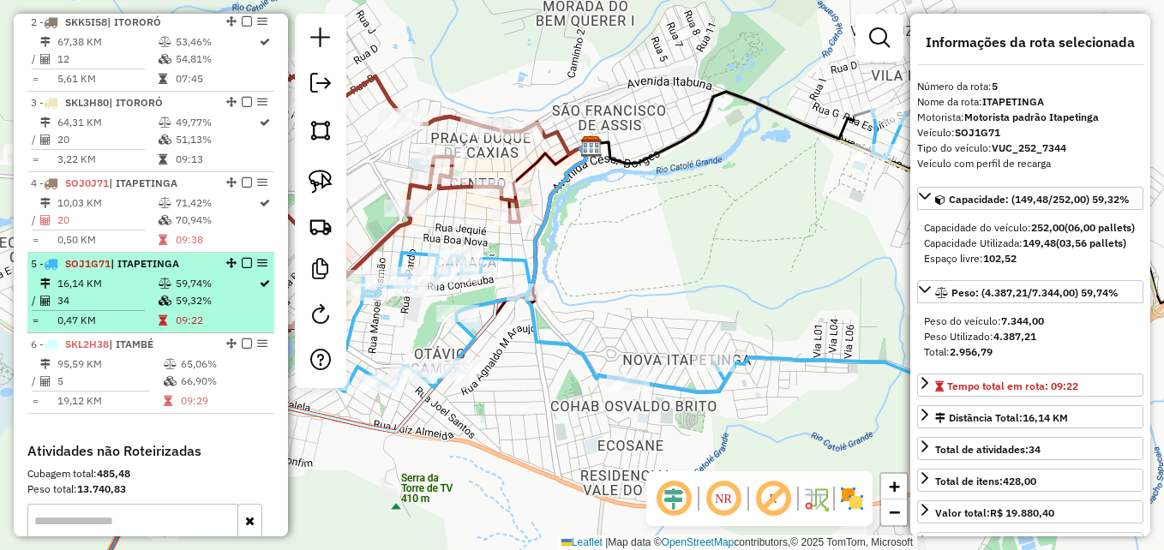
scroll to position [709, 0]
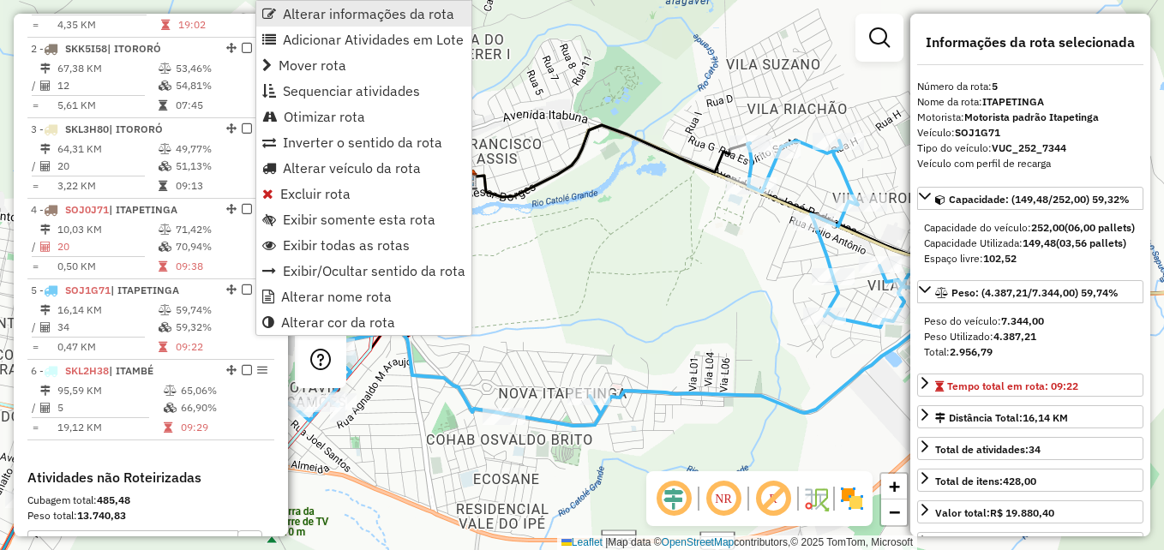
click at [353, 7] on span "Alterar informações da rota" at bounding box center [368, 14] width 171 height 14
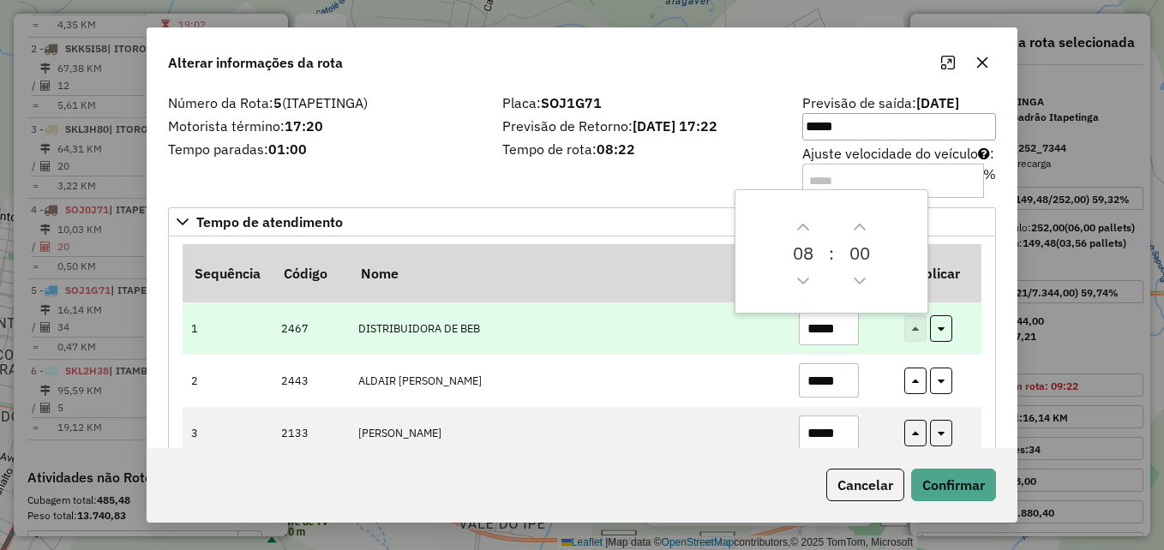
click at [655, 331] on td "DISTRIBUIDORA DE BEB" at bounding box center [569, 329] width 441 height 52
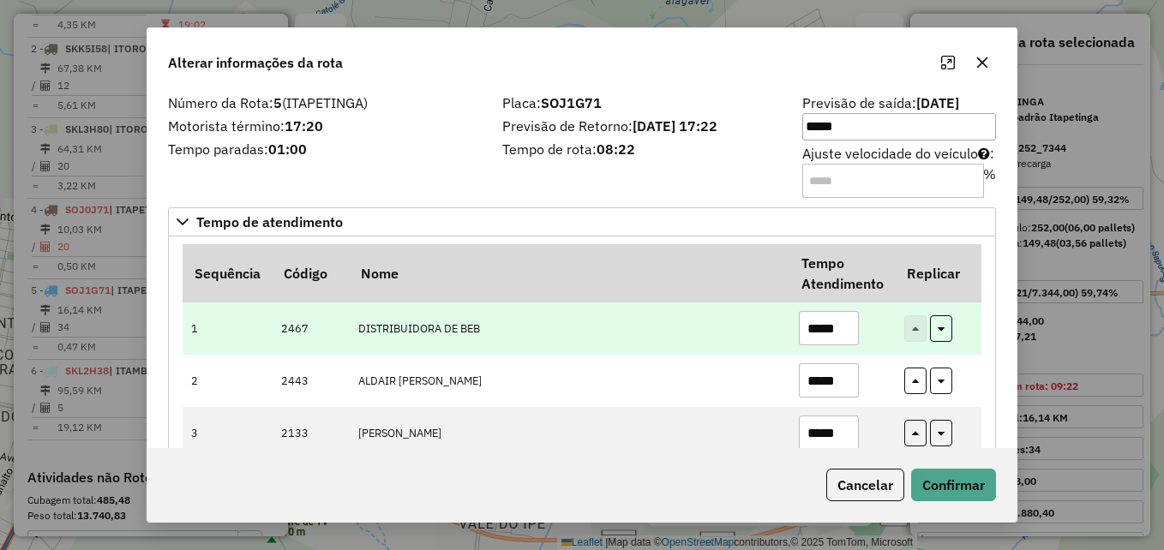
scroll to position [86, 0]
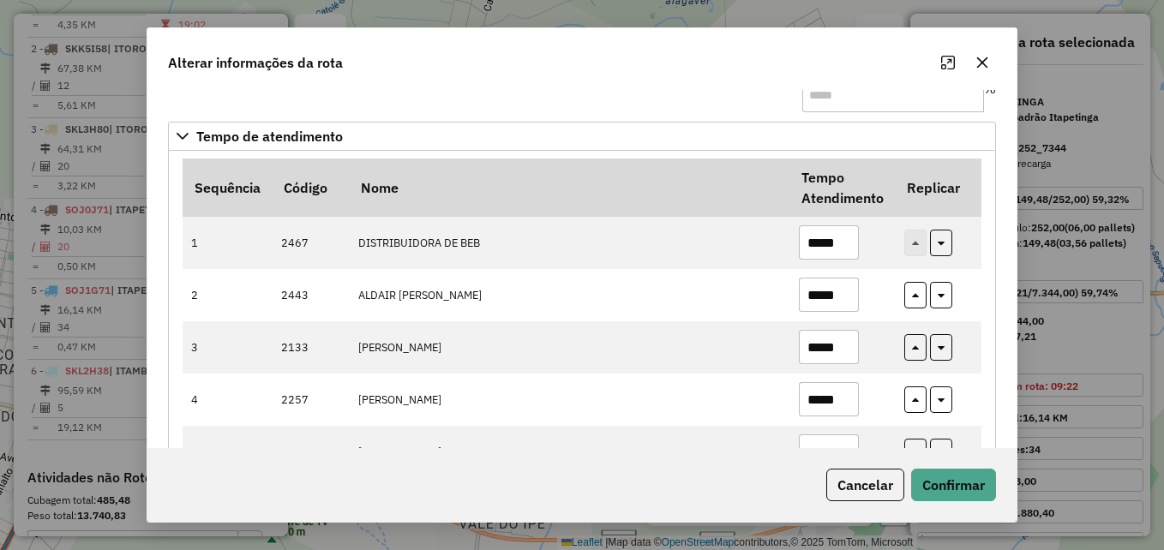
click at [988, 62] on icon "button" at bounding box center [983, 63] width 14 height 14
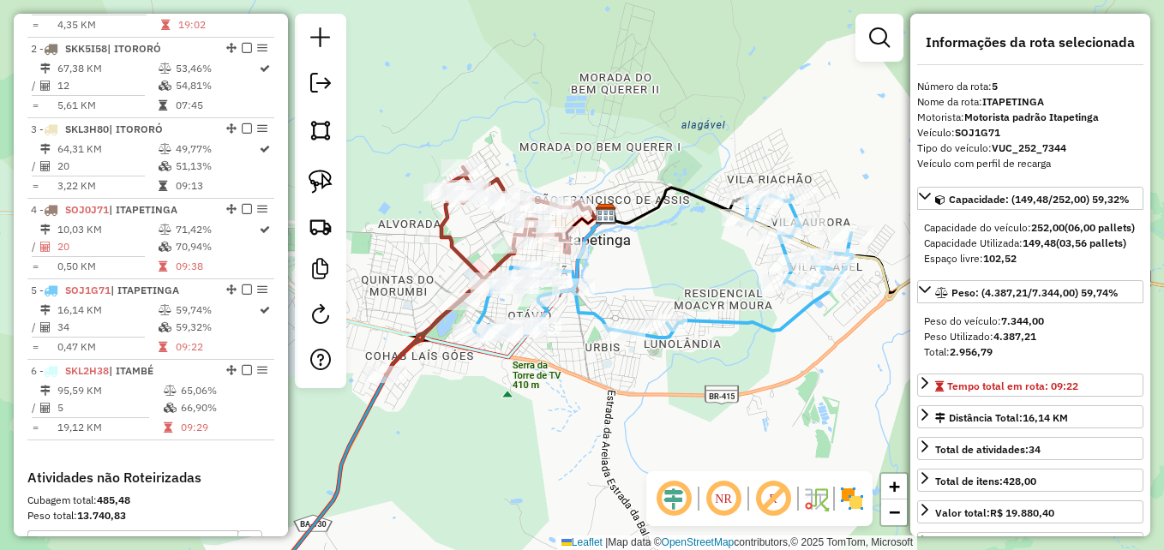
drag, startPoint x: 702, startPoint y: 282, endPoint x: 667, endPoint y: 258, distance: 42.6
click at [667, 258] on div "Janela de atendimento Grade de atendimento Capacidade Transportadoras Veículos …" at bounding box center [582, 275] width 1164 height 550
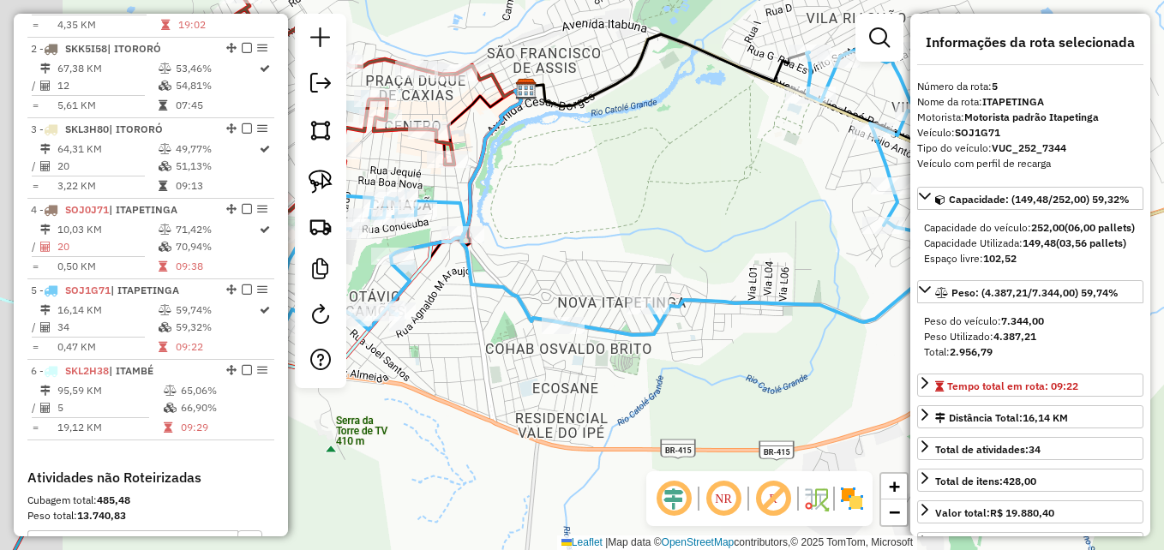
drag, startPoint x: 628, startPoint y: 214, endPoint x: 811, endPoint y: 273, distance: 192.8
click at [840, 269] on div "Janela de atendimento Grade de atendimento Capacidade Transportadoras Veículos …" at bounding box center [582, 275] width 1164 height 550
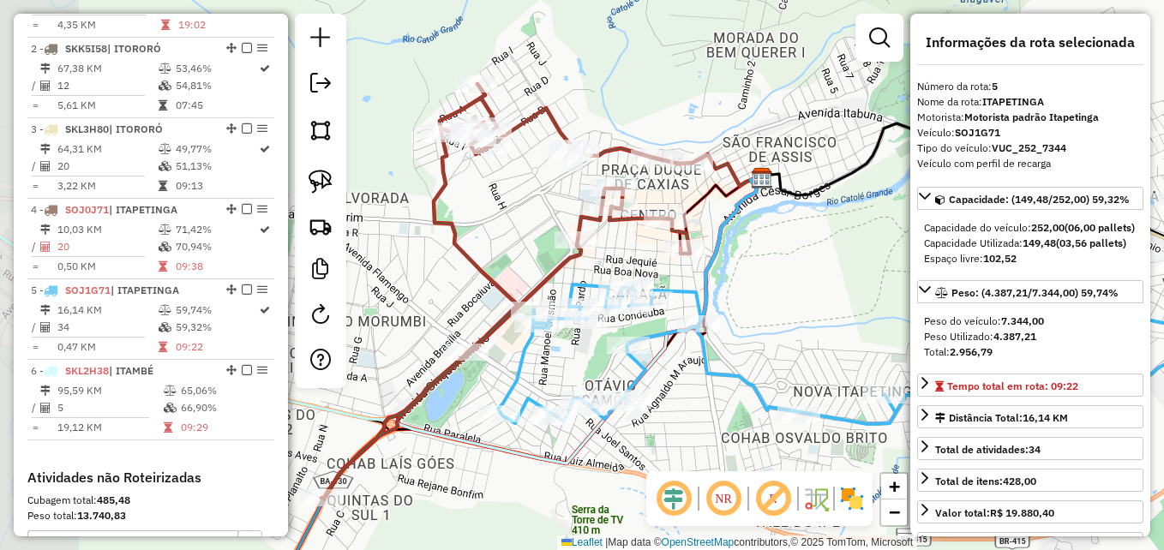
drag, startPoint x: 699, startPoint y: 244, endPoint x: 799, endPoint y: 299, distance: 114.8
click at [799, 299] on div "Janela de atendimento Grade de atendimento Capacidade Transportadoras Veículos …" at bounding box center [582, 275] width 1164 height 550
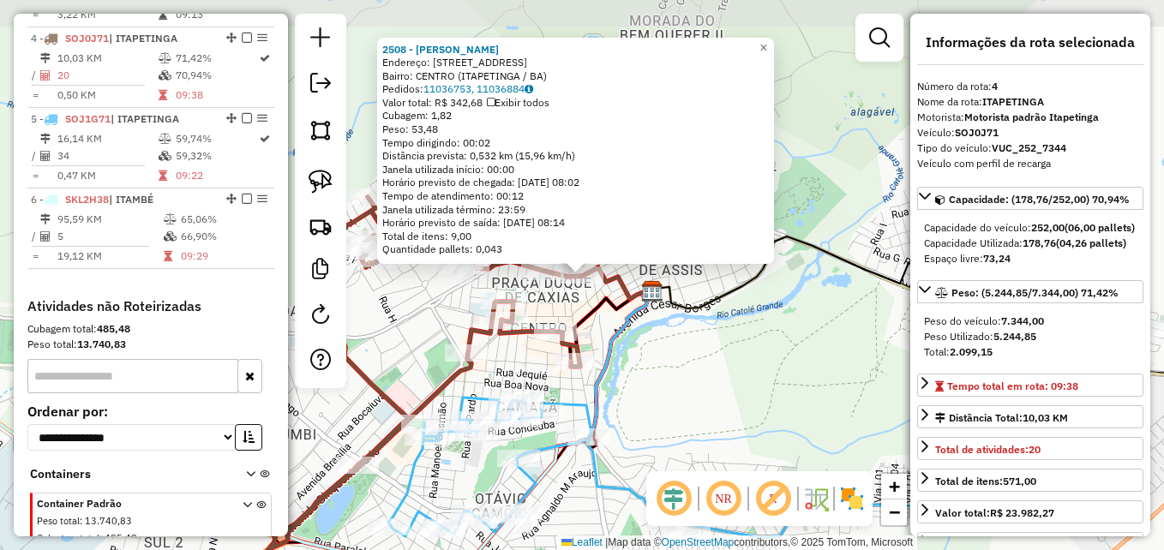
scroll to position [910, 0]
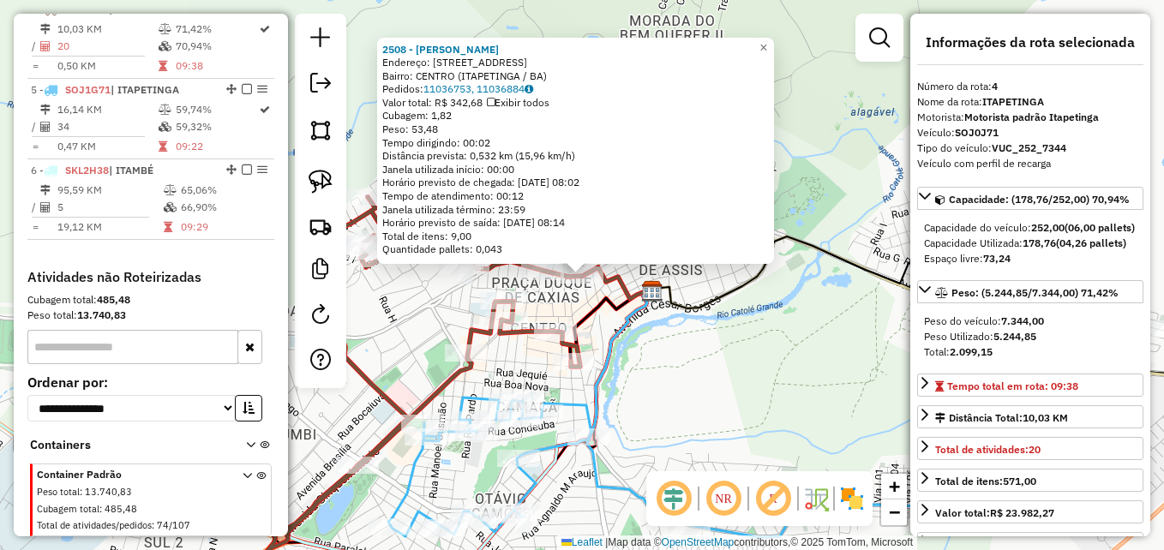
click at [810, 309] on div "2508 - REINALDO DANTAS MACE Endereço: AV VITORIA DA CONQUISTA 2 Bairro: CENTRO …" at bounding box center [582, 275] width 1164 height 550
click at [652, 345] on div "2508 - REINALDO DANTAS MACE Endereço: AV VITORIA DA CONQUISTA 2 Bairro: CENTRO …" at bounding box center [582, 275] width 1164 height 550
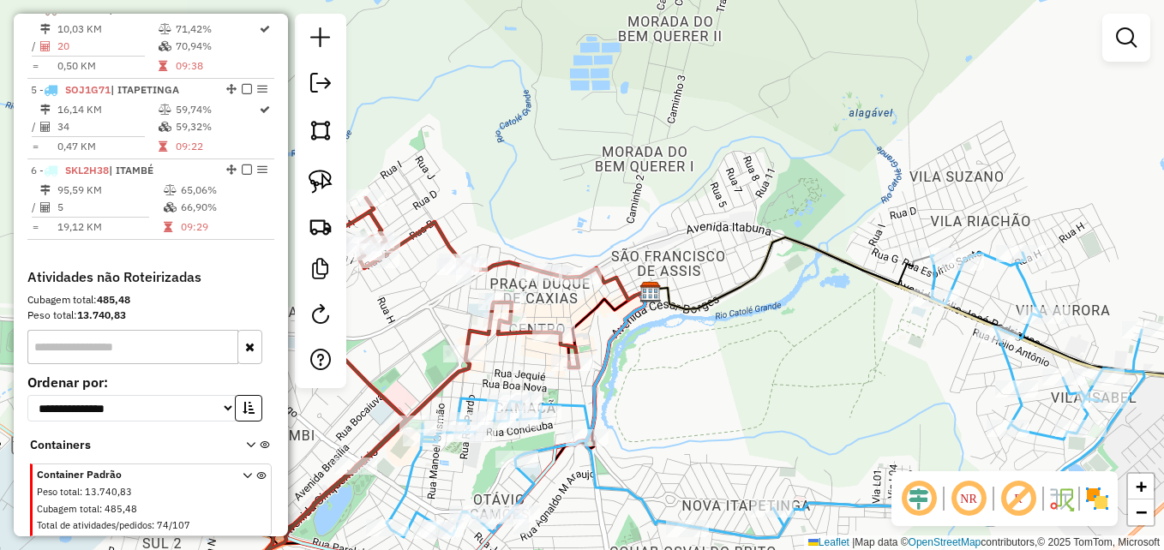
drag, startPoint x: 574, startPoint y: 201, endPoint x: 746, endPoint y: 144, distance: 181.7
click at [746, 144] on div "Janela de atendimento Grade de atendimento Capacidade Transportadoras Veículos …" at bounding box center [582, 275] width 1164 height 550
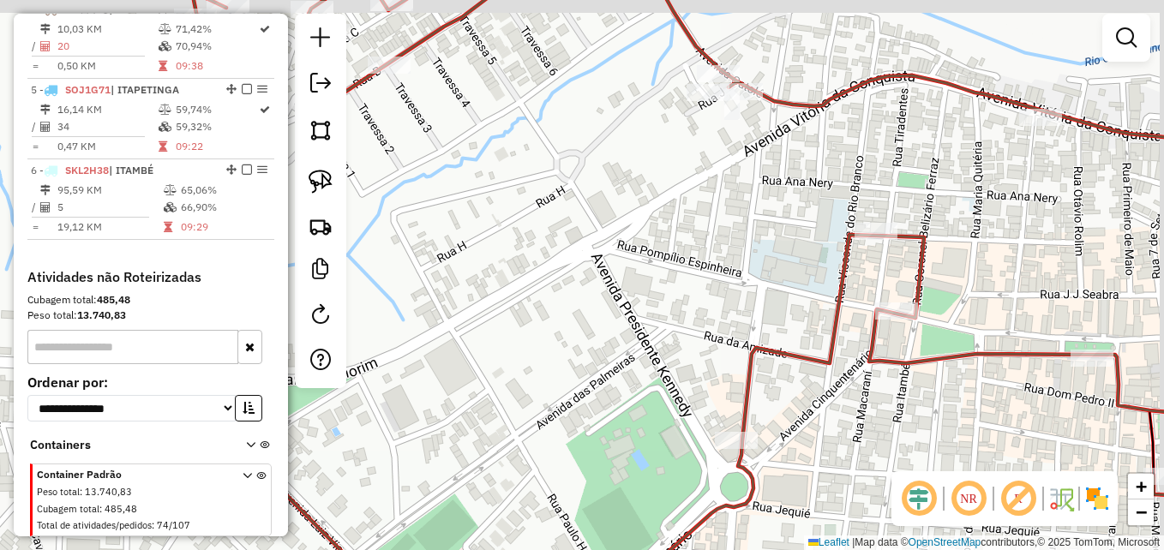
drag, startPoint x: 610, startPoint y: 192, endPoint x: 538, endPoint y: 322, distance: 147.7
click at [532, 338] on div "Janela de atendimento Grade de atendimento Capacidade Transportadoras Veículos …" at bounding box center [582, 275] width 1164 height 550
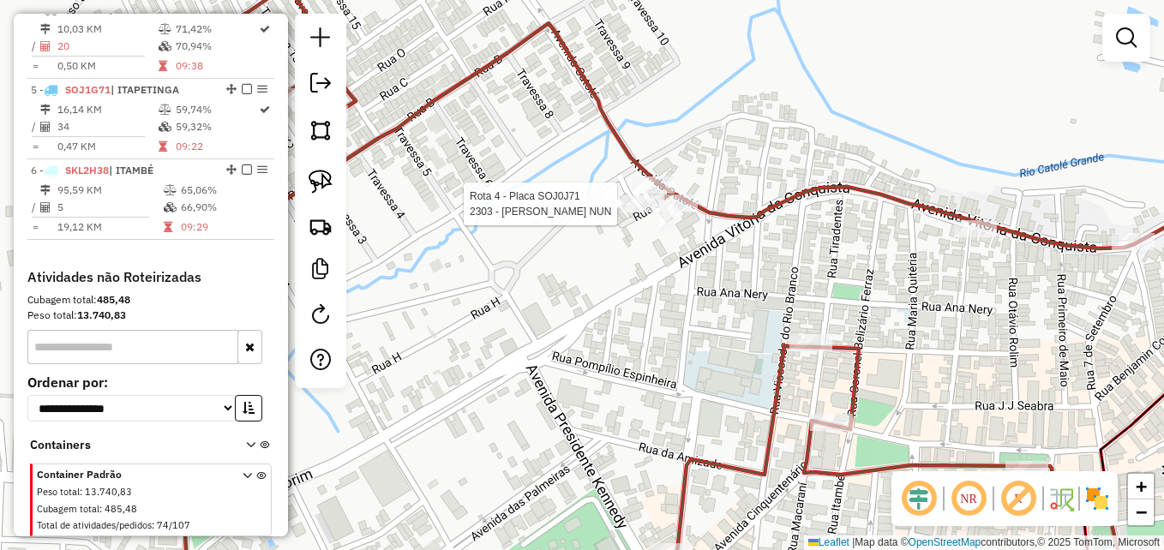
select select "**********"
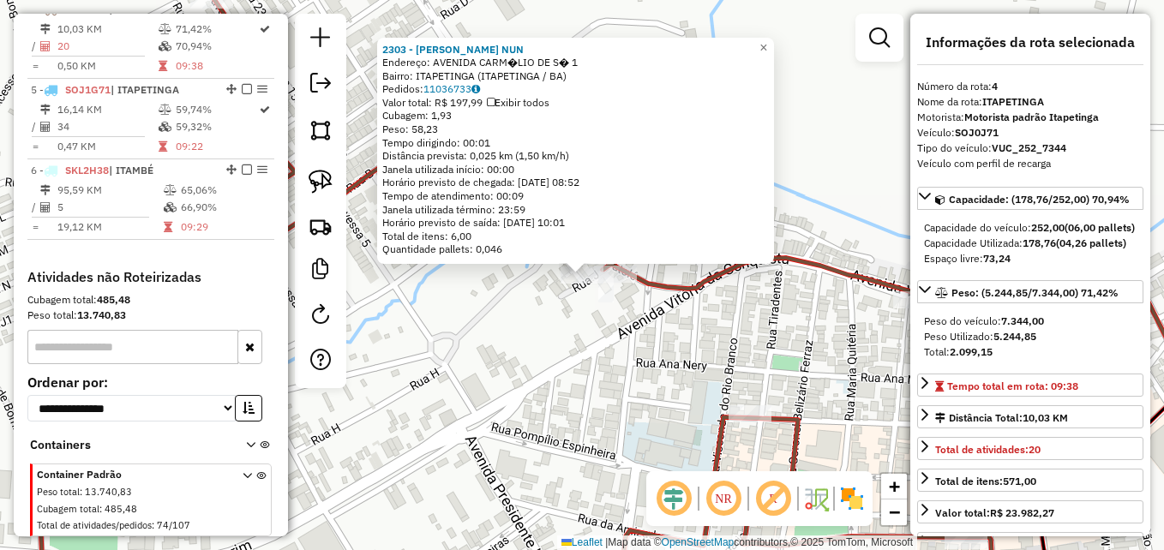
click at [590, 360] on div "2303 - DAIANE FERNANDES NUN Endereço: AVENIDA CARM�LIO DE S� 1 Bairro: ITAPETIN…" at bounding box center [582, 275] width 1164 height 550
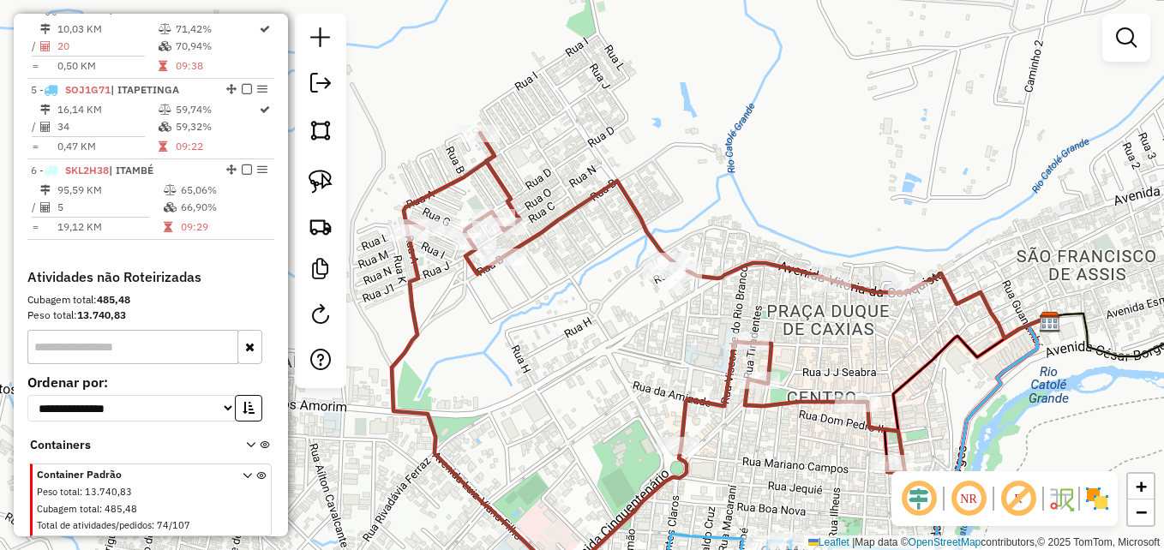
drag, startPoint x: 608, startPoint y: 396, endPoint x: 581, endPoint y: 336, distance: 65.6
click at [583, 342] on div "Janela de atendimento Grade de atendimento Capacidade Transportadoras Veículos …" at bounding box center [582, 275] width 1164 height 550
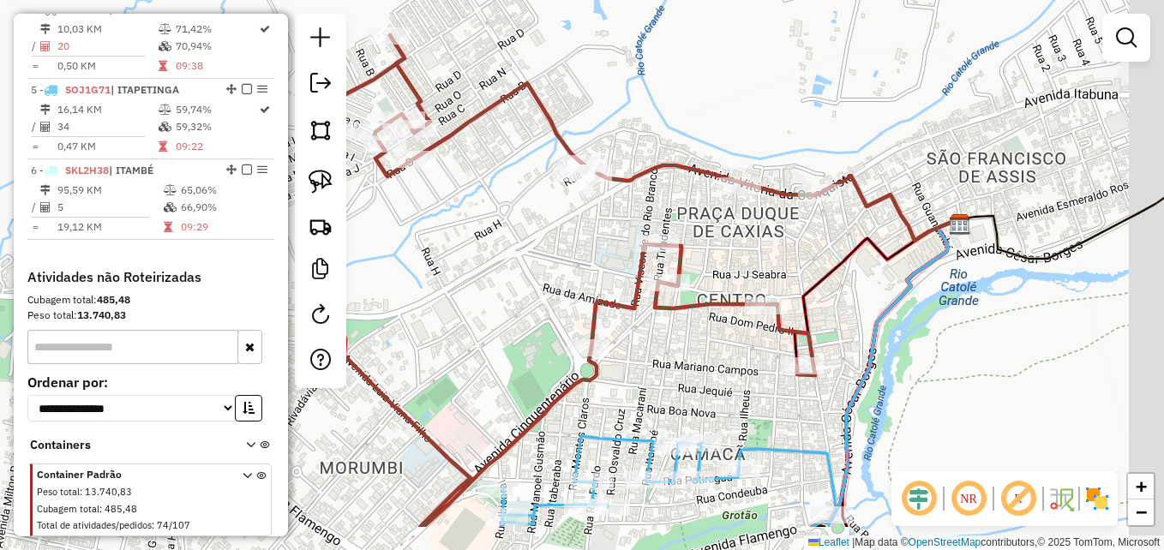
drag, startPoint x: 605, startPoint y: 386, endPoint x: 559, endPoint y: 272, distance: 123.1
click at [515, 287] on div "Janela de atendimento Grade de atendimento Capacidade Transportadoras Veículos …" at bounding box center [582, 275] width 1164 height 550
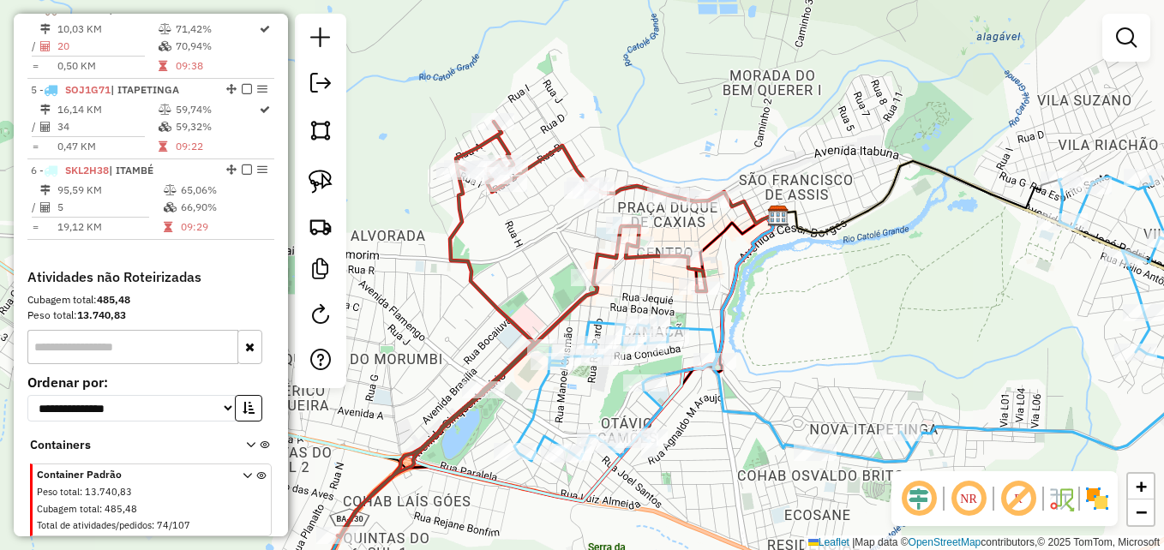
drag, startPoint x: 1130, startPoint y: 370, endPoint x: 1056, endPoint y: 341, distance: 79.8
click at [1056, 341] on div "Janela de atendimento Grade de atendimento Capacidade Transportadoras Veículos …" at bounding box center [582, 275] width 1164 height 550
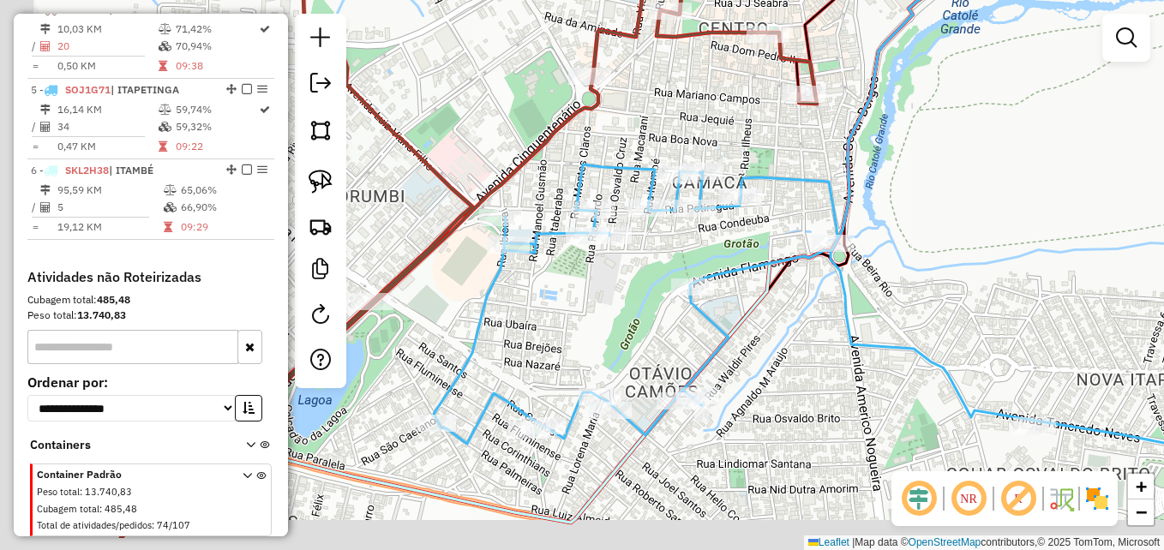
drag, startPoint x: 719, startPoint y: 419, endPoint x: 863, endPoint y: 286, distance: 196.0
click at [904, 337] on icon at bounding box center [947, 305] width 1027 height 280
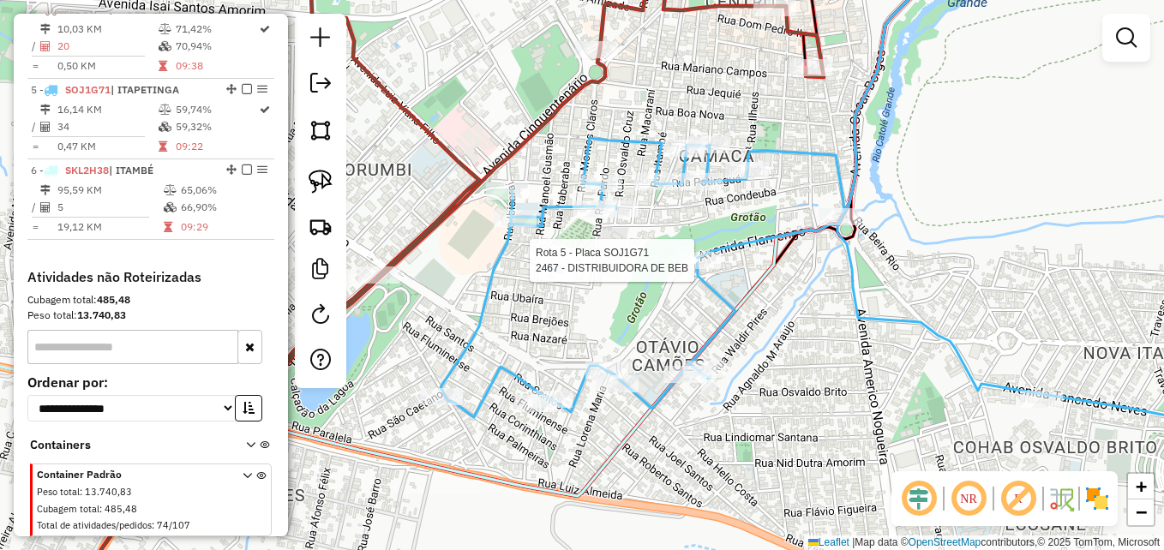
select select "**********"
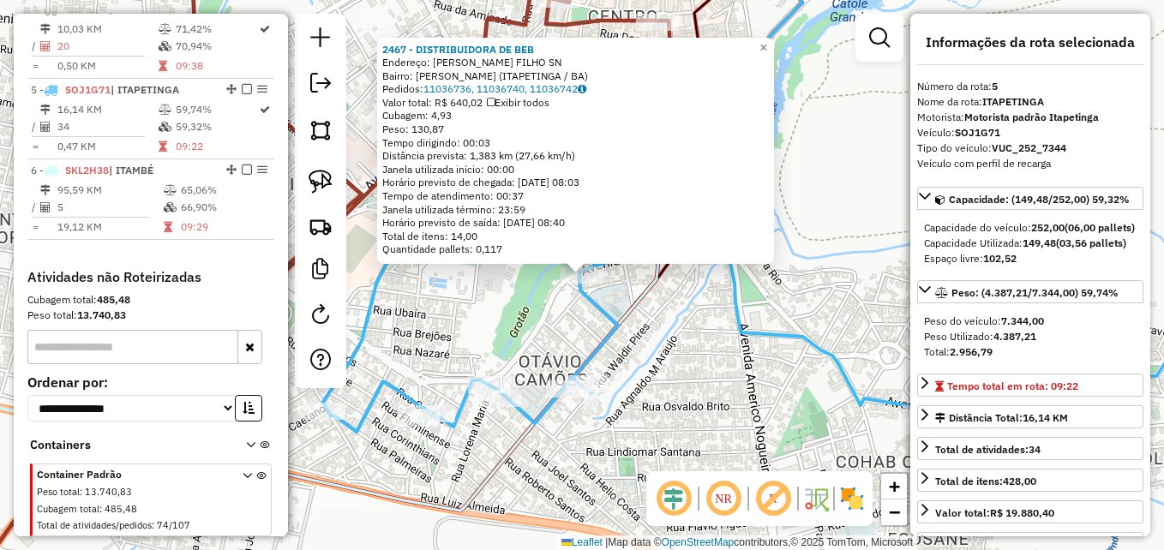
scroll to position [966, 0]
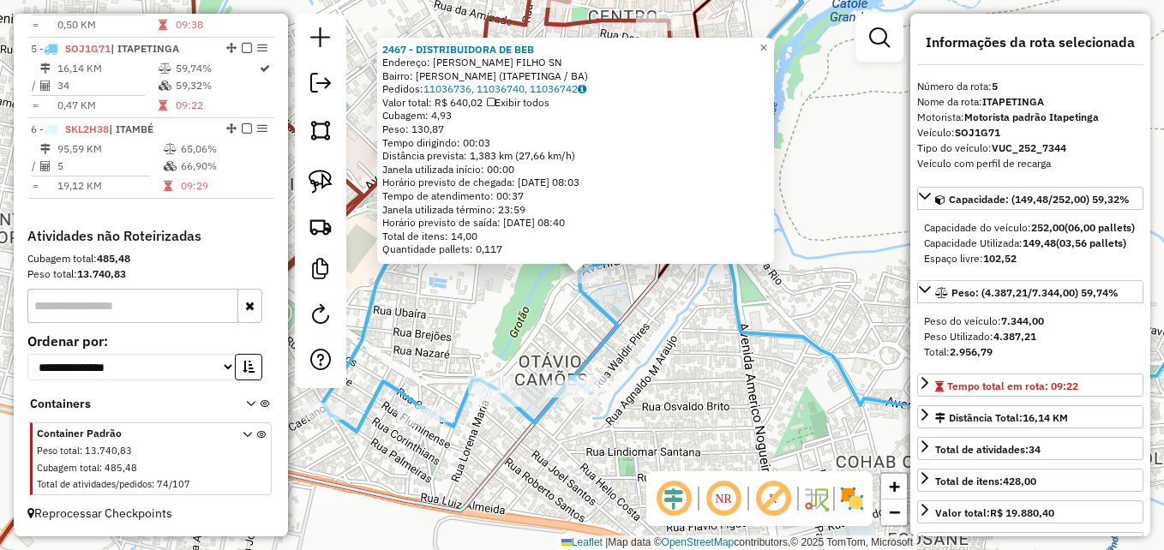
click at [690, 356] on div "2467 - DISTRIBUIDORA DE BEB Endereço: R ARLINDO SOUZA S. FILHO SN Bairro: OCTAV…" at bounding box center [582, 275] width 1164 height 550
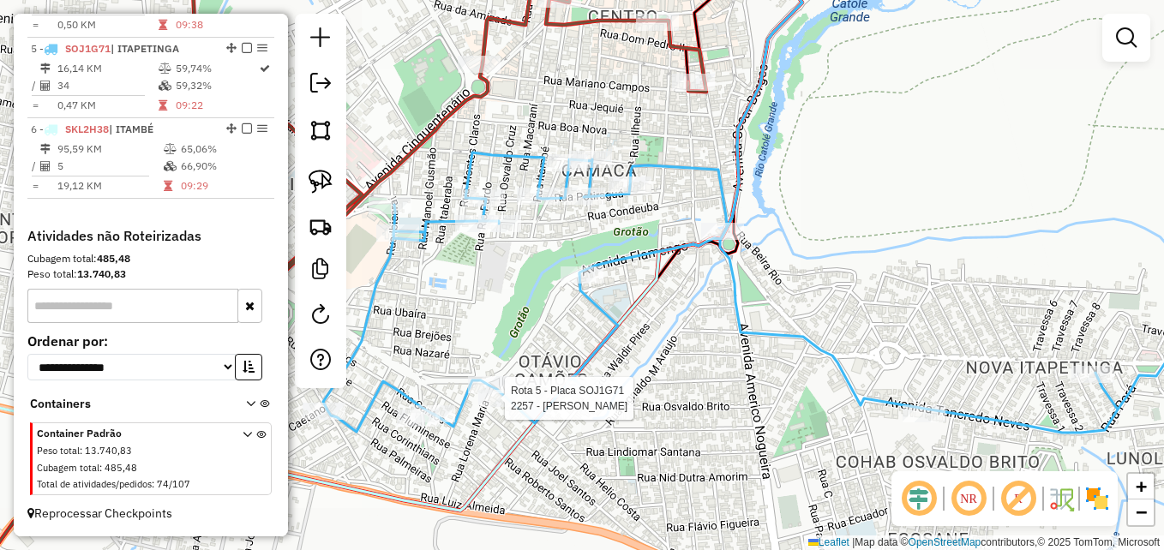
select select "**********"
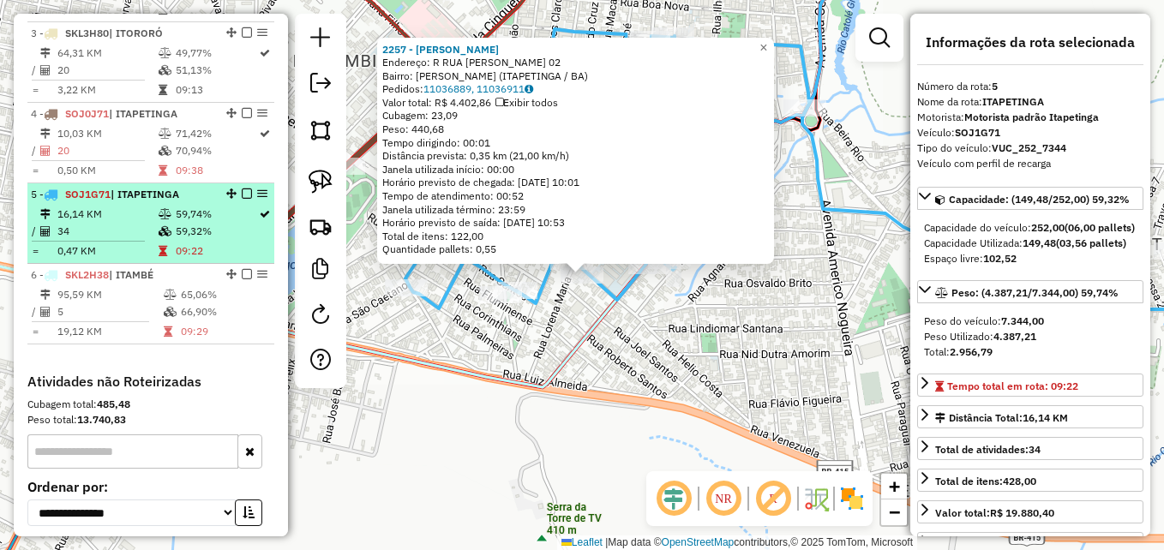
scroll to position [795, 0]
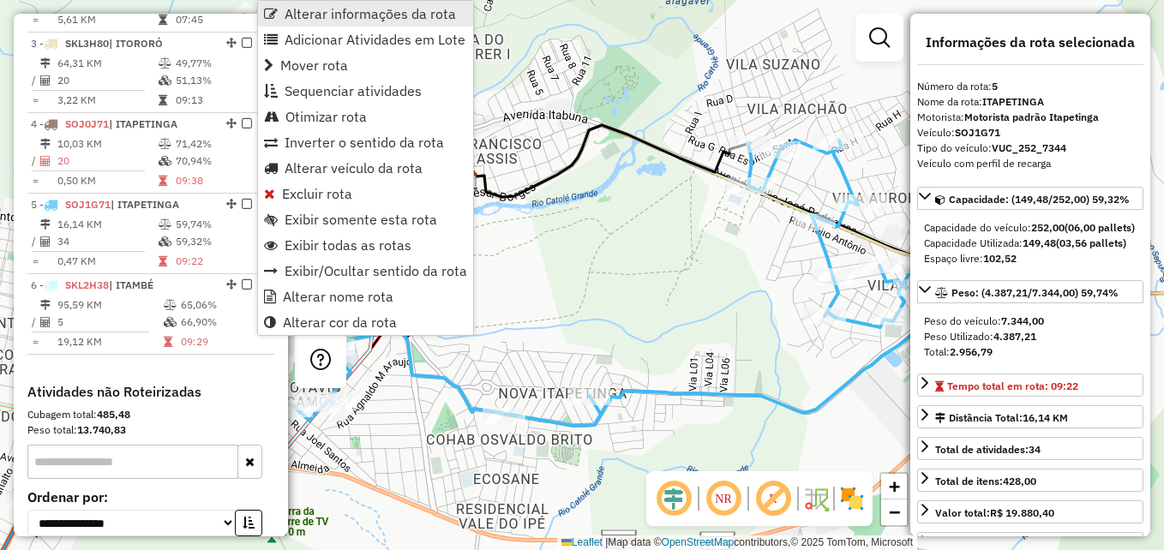
click at [376, 16] on span "Alterar informações da rota" at bounding box center [370, 14] width 171 height 14
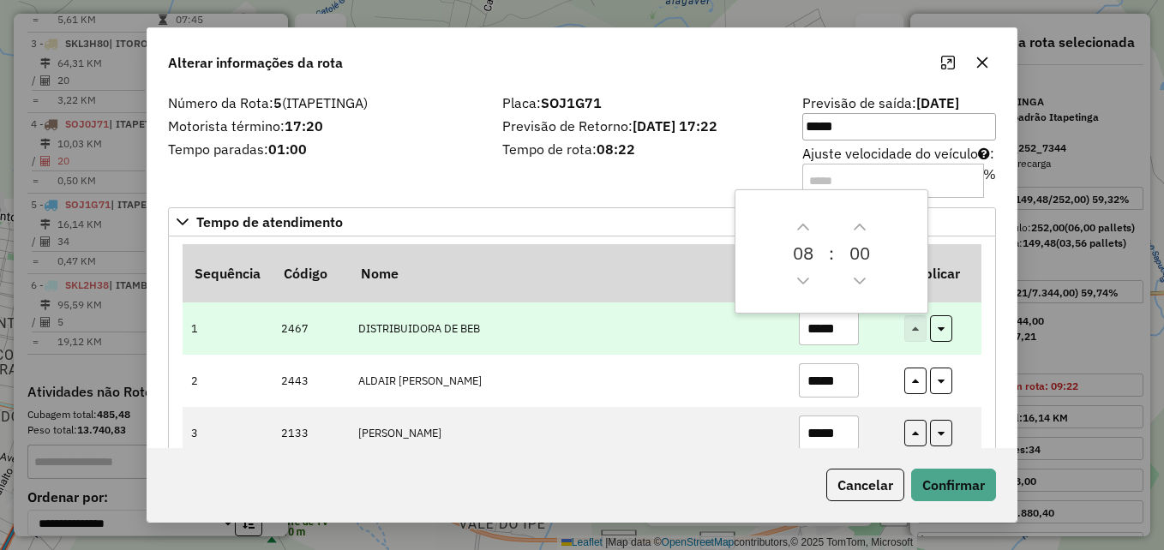
click at [742, 327] on td "DISTRIBUIDORA DE BEB" at bounding box center [569, 329] width 441 height 52
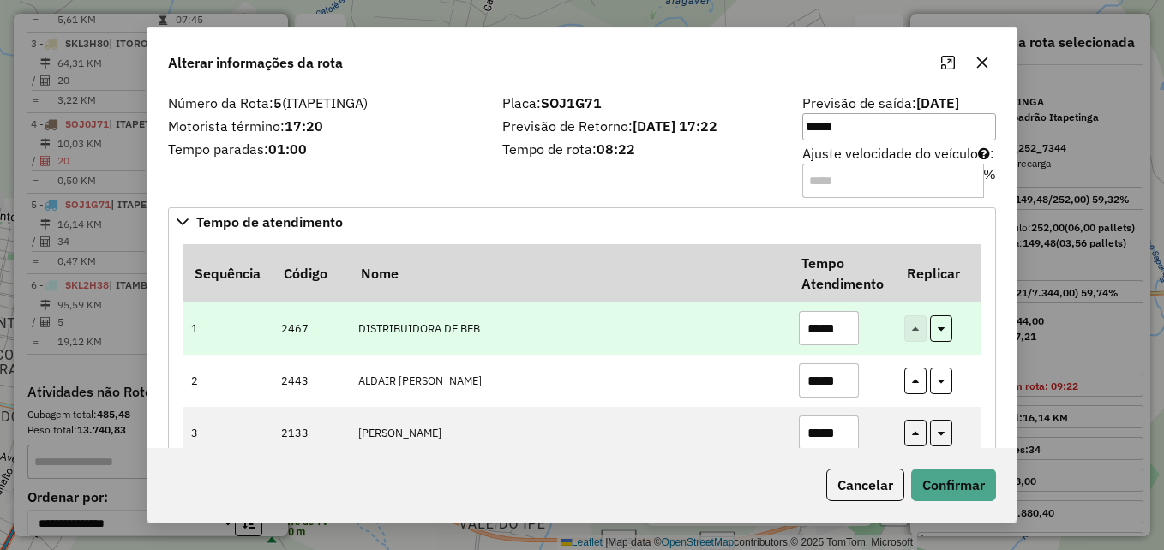
click at [845, 324] on input "*****" at bounding box center [829, 328] width 60 height 34
type input "*****"
click at [763, 321] on td "DISTRIBUIDORA DE BEB" at bounding box center [569, 329] width 441 height 52
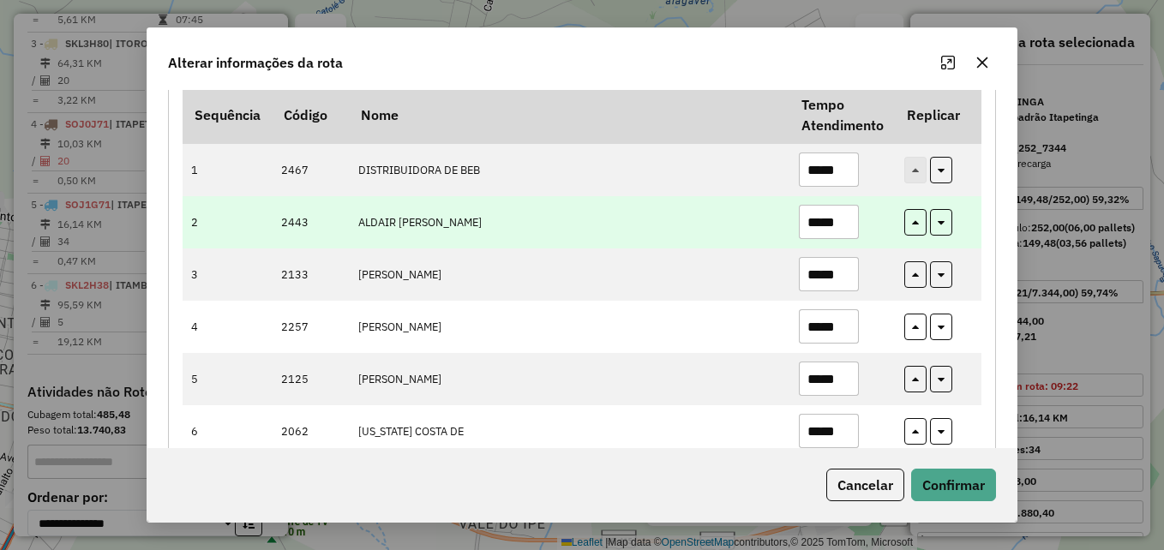
scroll to position [171, 0]
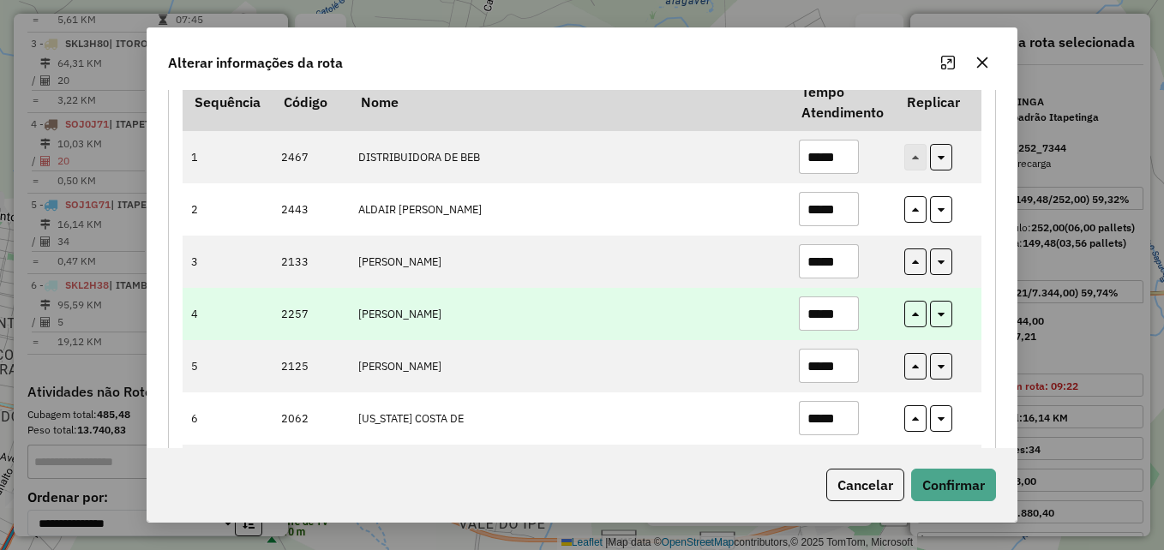
click at [842, 314] on input "*****" at bounding box center [829, 314] width 60 height 34
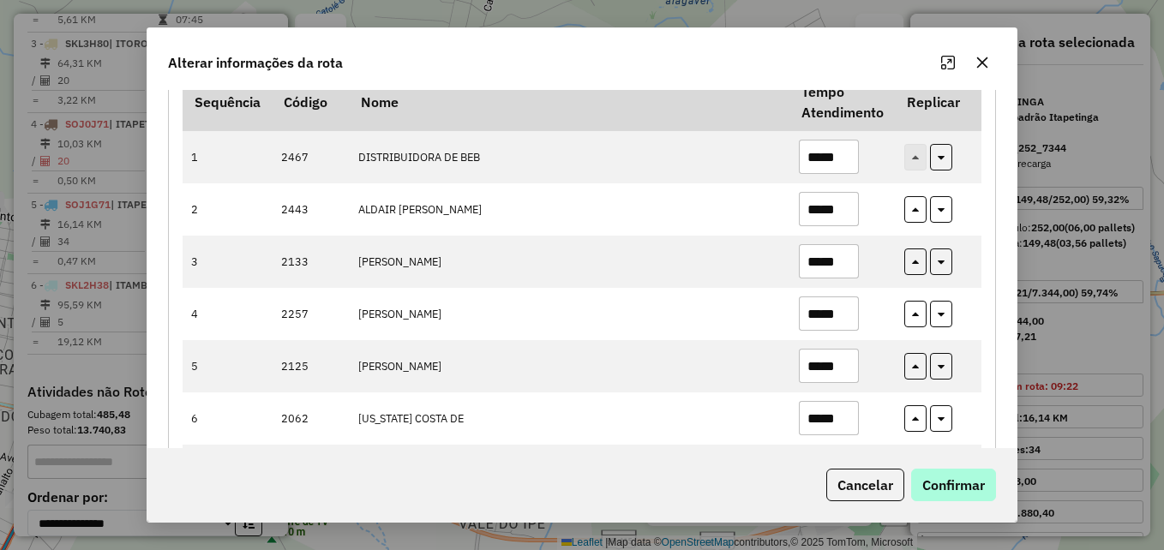
type input "*****"
click at [947, 484] on button "Confirmar" at bounding box center [953, 485] width 85 height 33
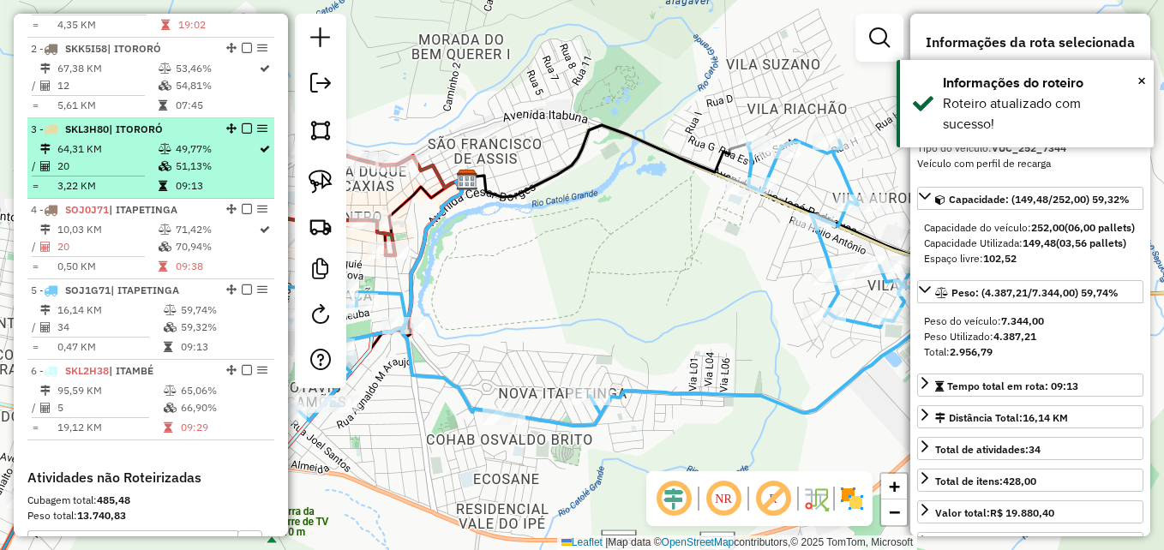
scroll to position [623, 0]
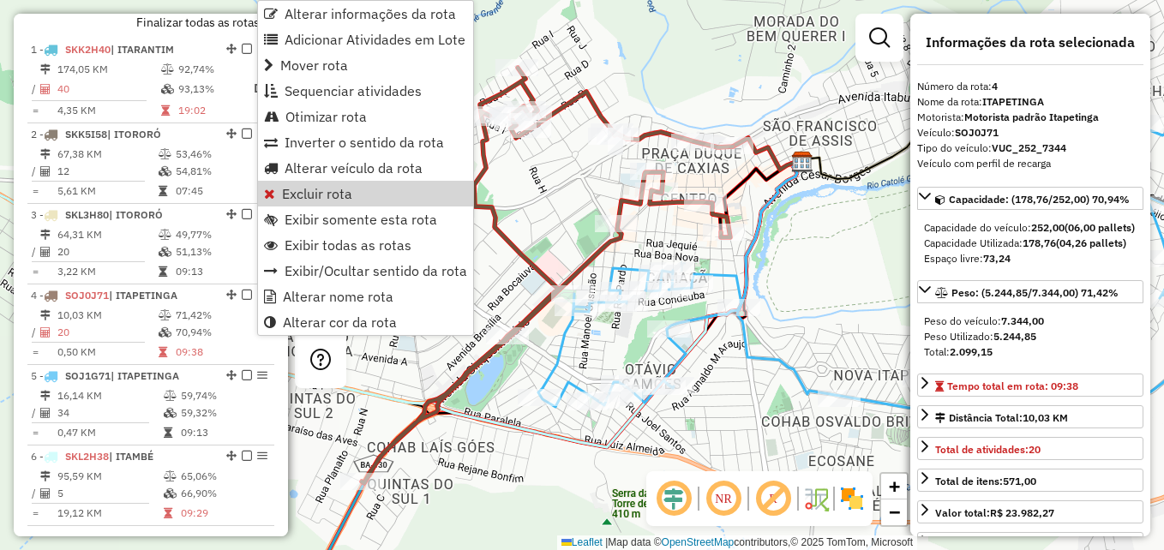
click at [764, 367] on icon at bounding box center [909, 266] width 743 height 286
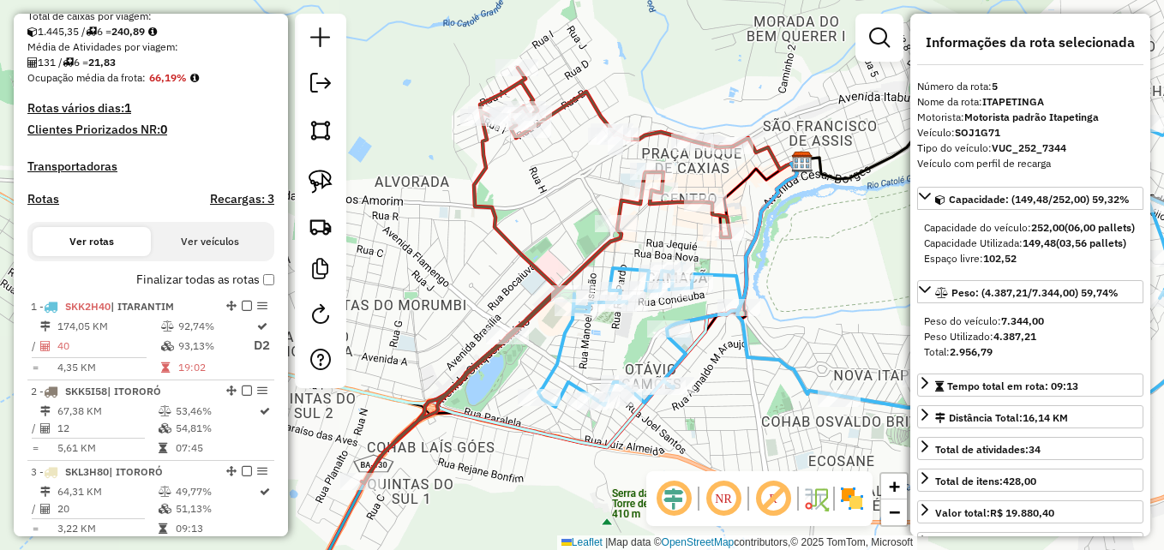
scroll to position [538, 0]
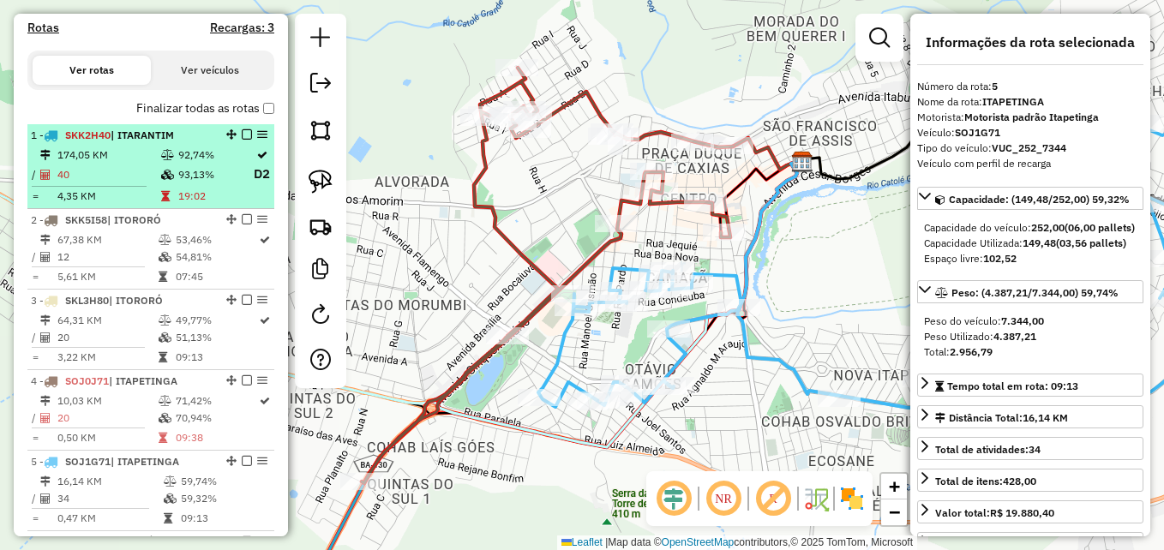
click at [194, 185] on td "93,13%" at bounding box center [214, 174] width 75 height 21
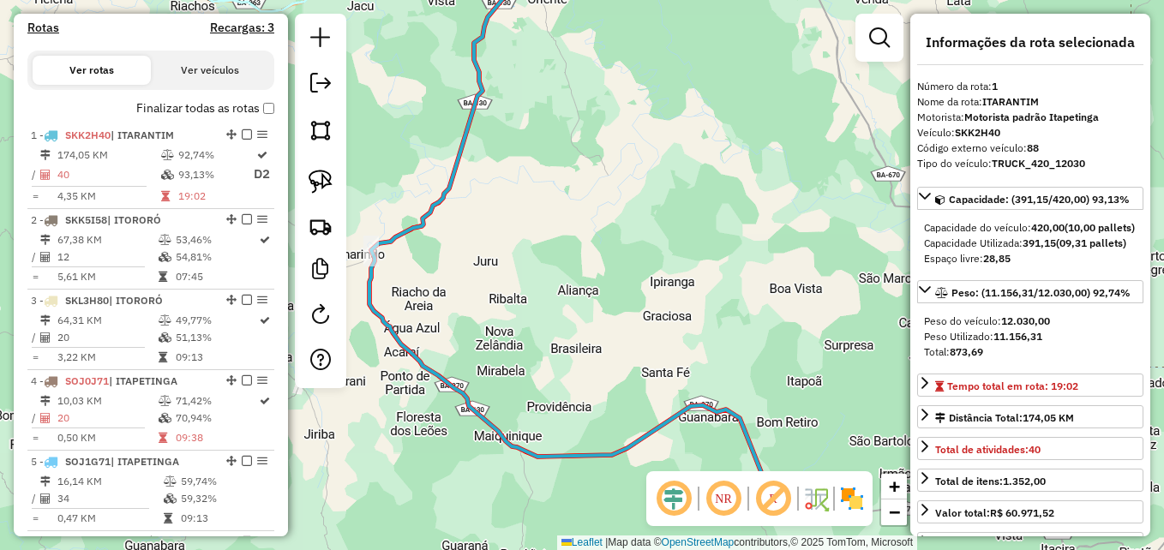
drag, startPoint x: 730, startPoint y: 355, endPoint x: 723, endPoint y: 101, distance: 253.9
click at [723, 101] on div "Janela de atendimento Grade de atendimento Capacidade Transportadoras Veículos …" at bounding box center [582, 275] width 1164 height 550
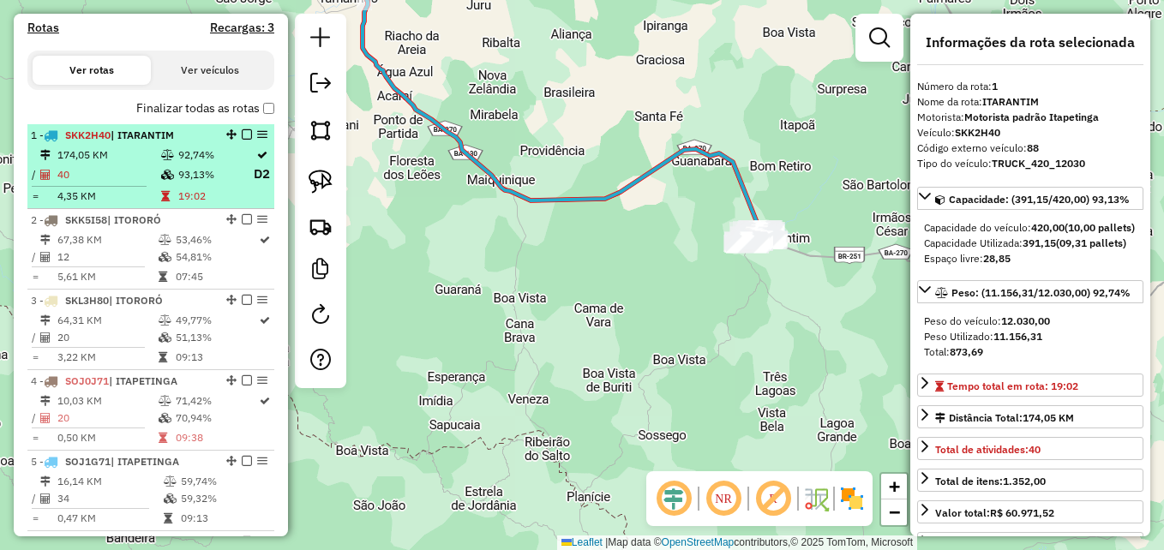
click at [160, 180] on td at bounding box center [168, 174] width 17 height 21
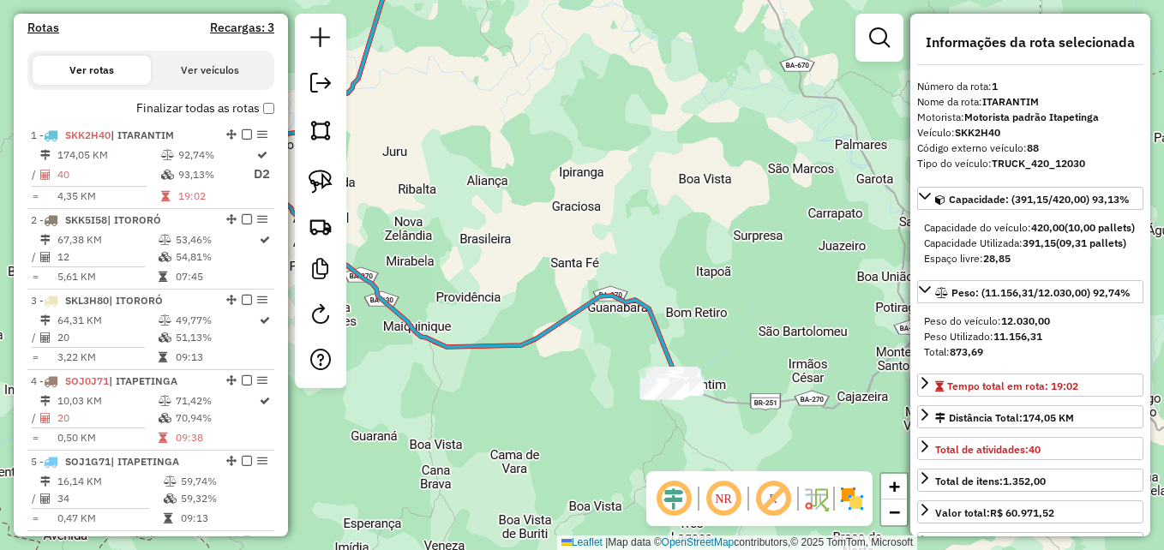
drag, startPoint x: 741, startPoint y: 399, endPoint x: 726, endPoint y: 273, distance: 126.9
click at [726, 274] on div "Janela de atendimento Grade de atendimento Capacidade Transportadoras Veículos …" at bounding box center [582, 275] width 1164 height 550
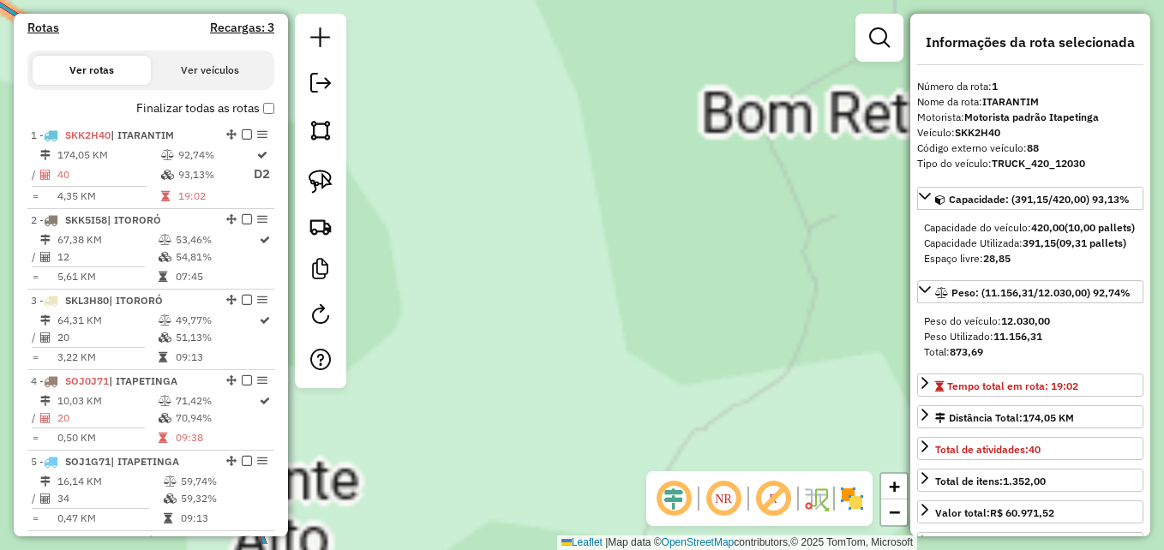
drag, startPoint x: 683, startPoint y: 363, endPoint x: 730, endPoint y: -39, distance: 404.0
click at [730, 0] on html "Aguarde... Pop-up bloqueado! Seu navegador bloqueou automáticamente a abertura …" at bounding box center [582, 275] width 1164 height 550
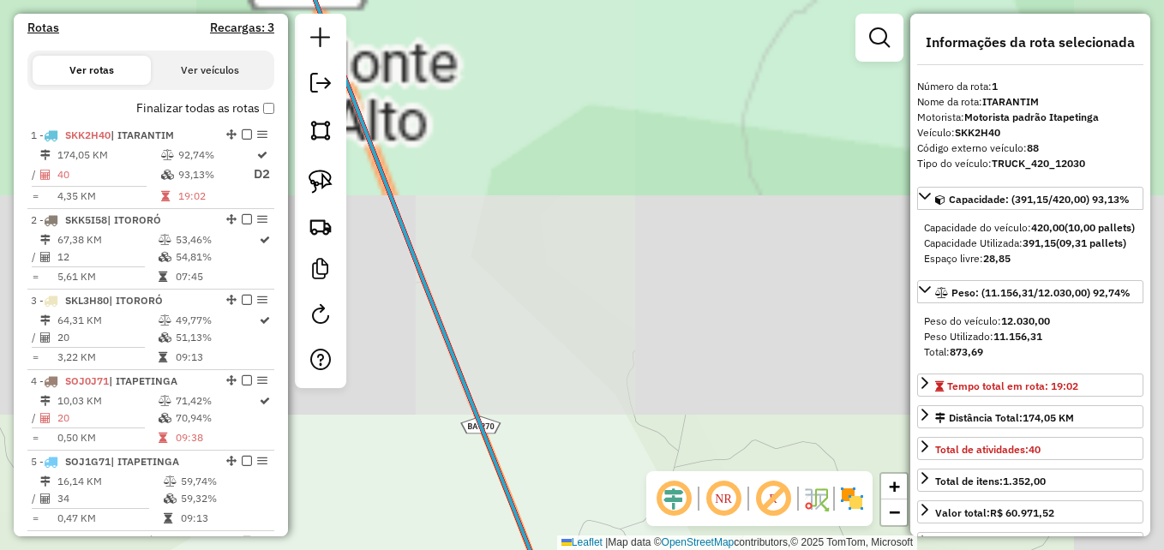
drag, startPoint x: 664, startPoint y: 262, endPoint x: 743, endPoint y: 186, distance: 110.4
click at [743, 186] on div "Janela de atendimento Grade de atendimento Capacidade Transportadoras Veículos …" at bounding box center [582, 275] width 1164 height 550
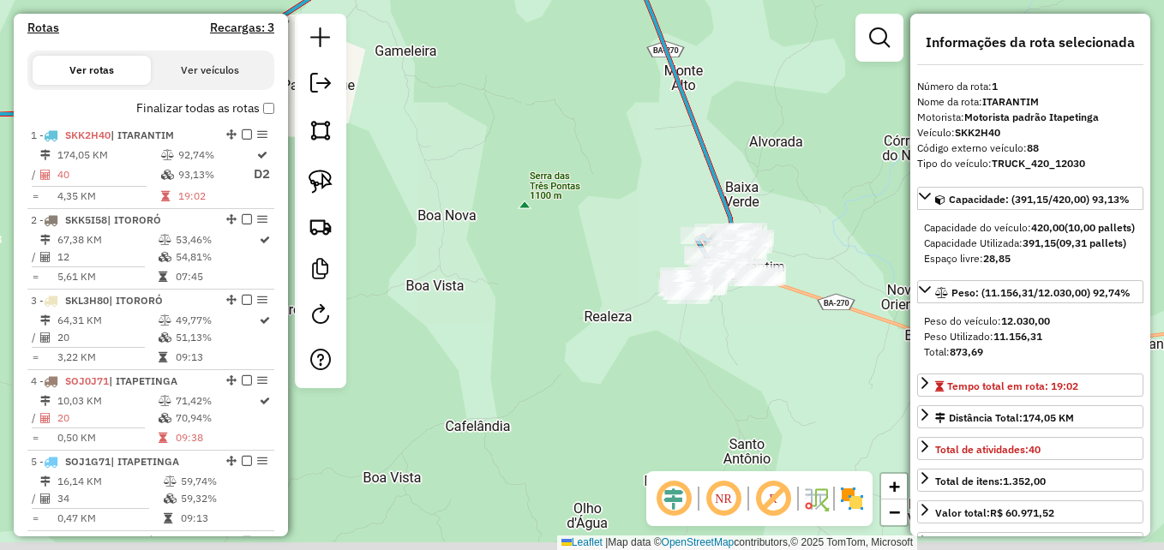
drag, startPoint x: 726, startPoint y: 319, endPoint x: 753, endPoint y: 166, distance: 154.9
click at [749, 169] on div "Janela de atendimento Grade de atendimento Capacidade Transportadoras Veículos …" at bounding box center [582, 275] width 1164 height 550
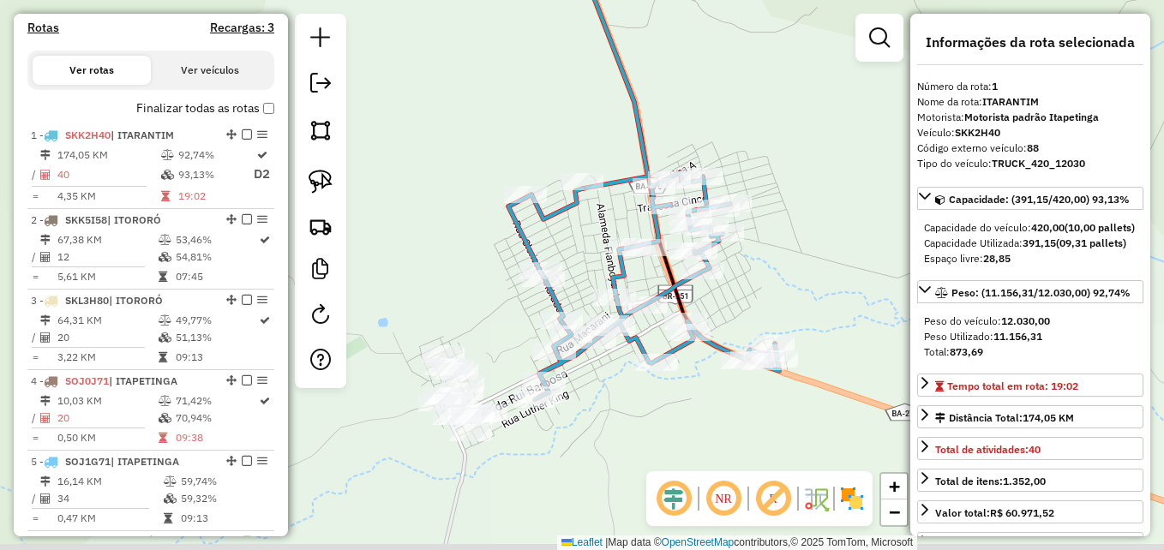
drag, startPoint x: 824, startPoint y: 274, endPoint x: 833, endPoint y: 195, distance: 79.3
click at [833, 195] on div "Janela de atendimento Grade de atendimento Capacidade Transportadoras Veículos …" at bounding box center [582, 275] width 1164 height 550
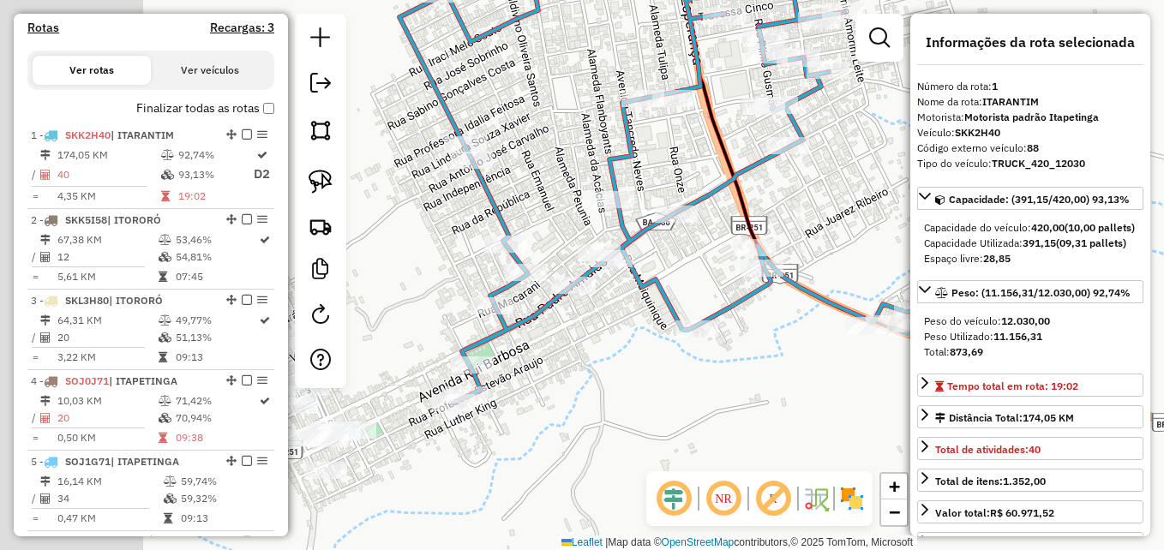
drag, startPoint x: 699, startPoint y: 292, endPoint x: 881, endPoint y: 207, distance: 201.4
click at [882, 207] on div "Janela de atendimento Grade de atendimento Capacidade Transportadoras Veículos …" at bounding box center [582, 275] width 1164 height 550
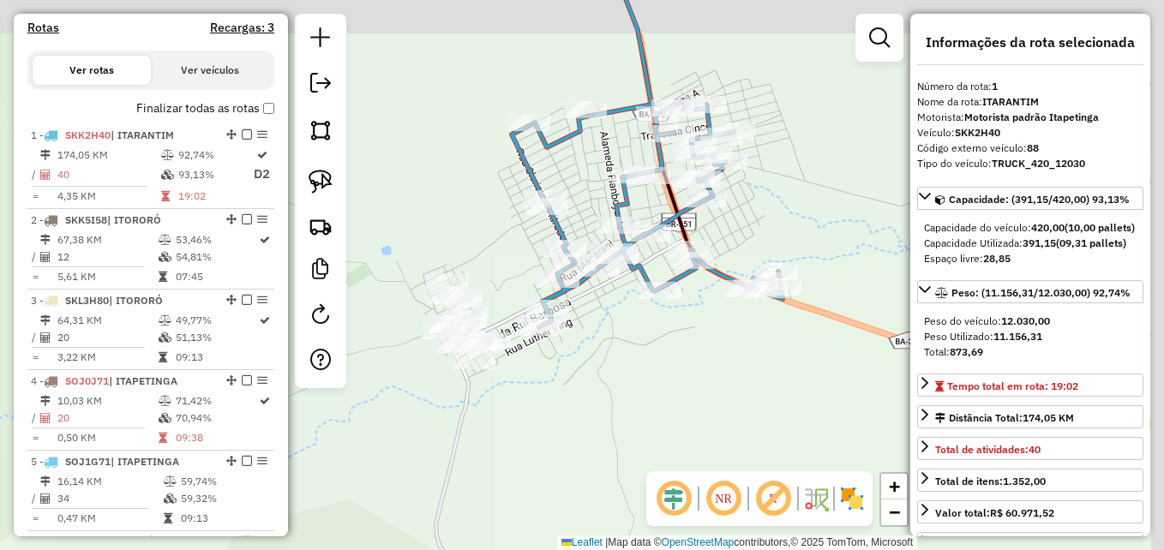
drag, startPoint x: 687, startPoint y: 382, endPoint x: 641, endPoint y: 395, distance: 47.5
click at [641, 395] on div "Janela de atendimento Grade de atendimento Capacidade Transportadoras Veículos …" at bounding box center [582, 275] width 1164 height 550
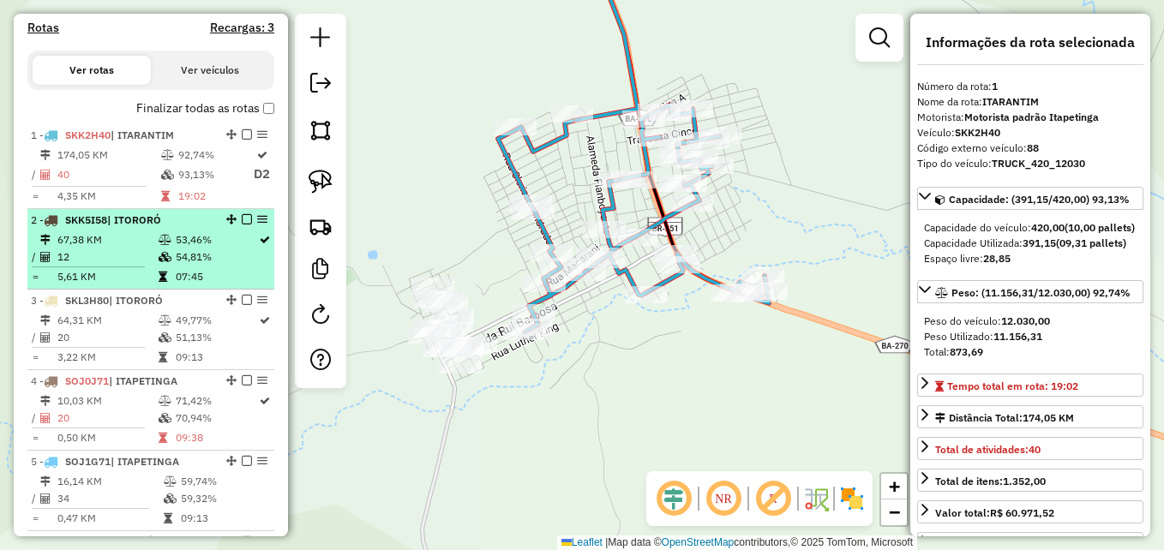
click at [210, 266] on td "54,81%" at bounding box center [216, 257] width 83 height 17
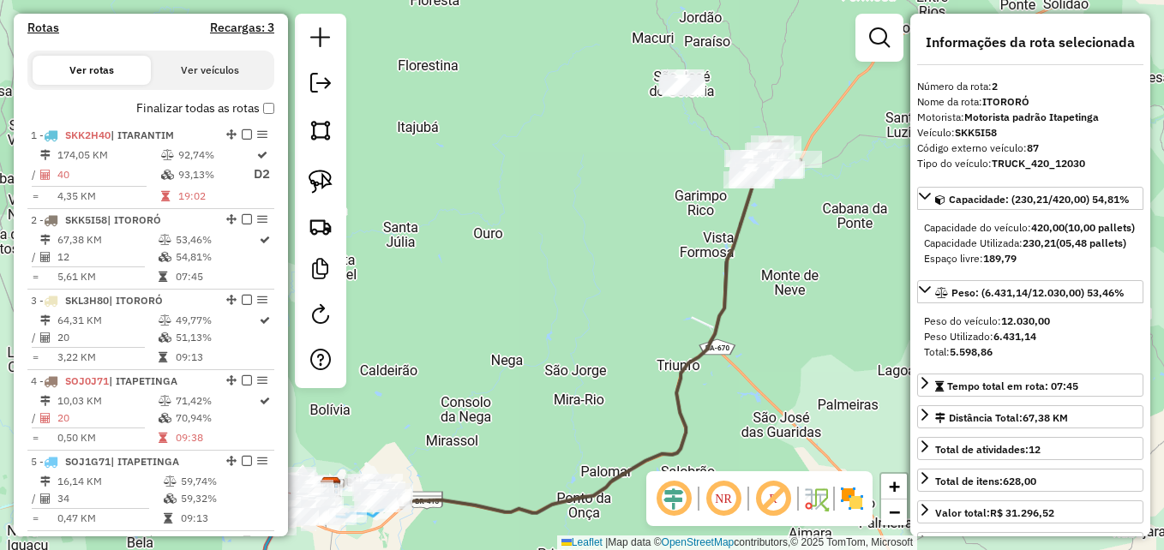
drag, startPoint x: 677, startPoint y: 211, endPoint x: 622, endPoint y: 321, distance: 122.7
click at [622, 321] on div "Janela de atendimento Grade de atendimento Capacidade Transportadoras Veículos …" at bounding box center [582, 275] width 1164 height 550
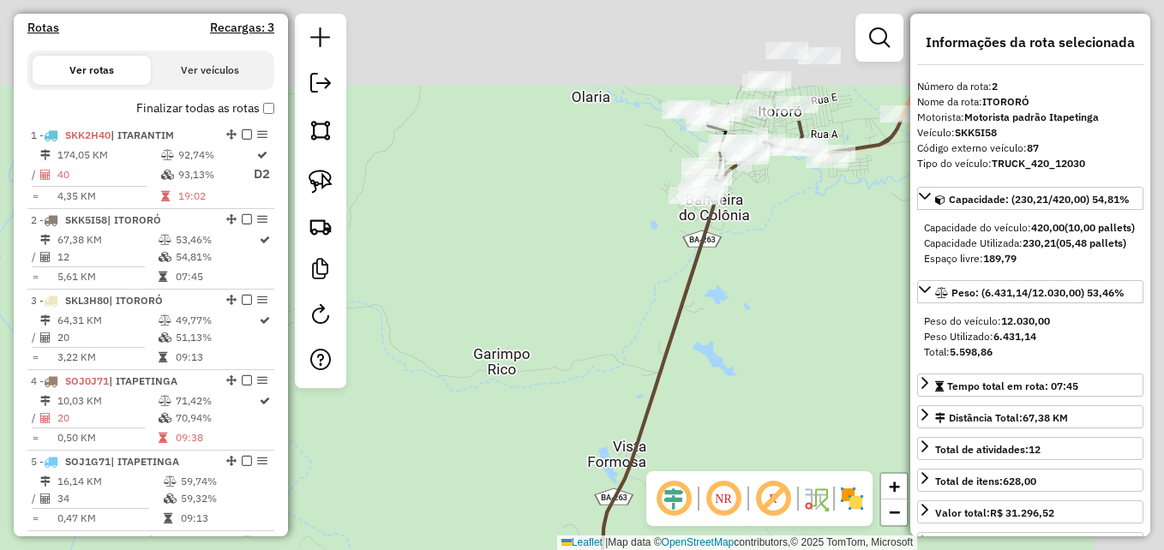
drag, startPoint x: 743, startPoint y: 200, endPoint x: 653, endPoint y: 428, distance: 245.2
click at [549, 476] on div "Janela de atendimento Grade de atendimento Capacidade Transportadoras Veículos …" at bounding box center [582, 275] width 1164 height 550
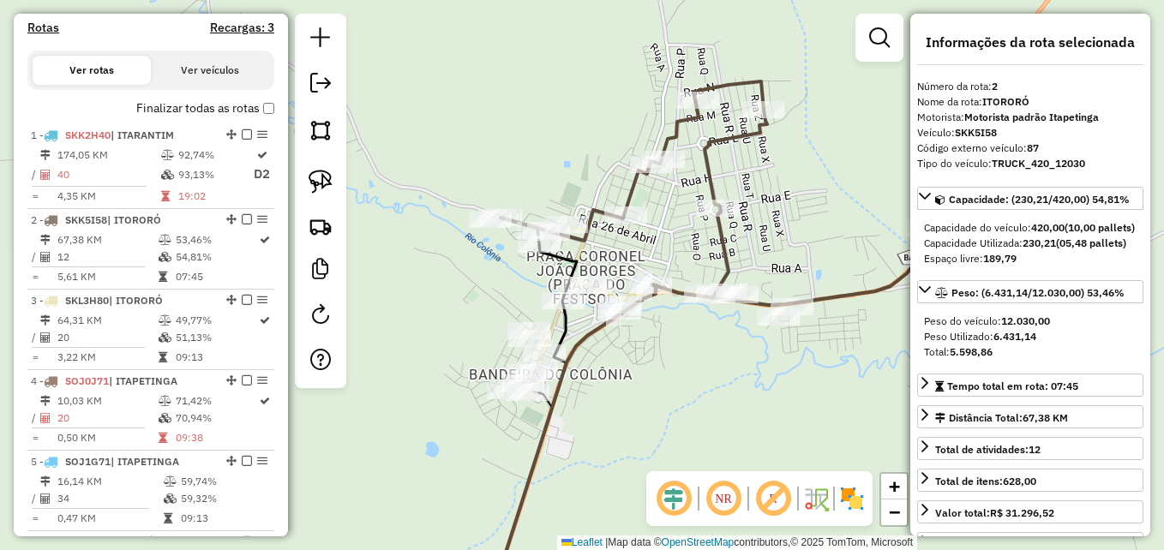
drag, startPoint x: 732, startPoint y: 301, endPoint x: 689, endPoint y: 418, distance: 124.5
click at [689, 418] on div "Janela de atendimento Grade de atendimento Capacidade Transportadoras Veículos …" at bounding box center [582, 275] width 1164 height 550
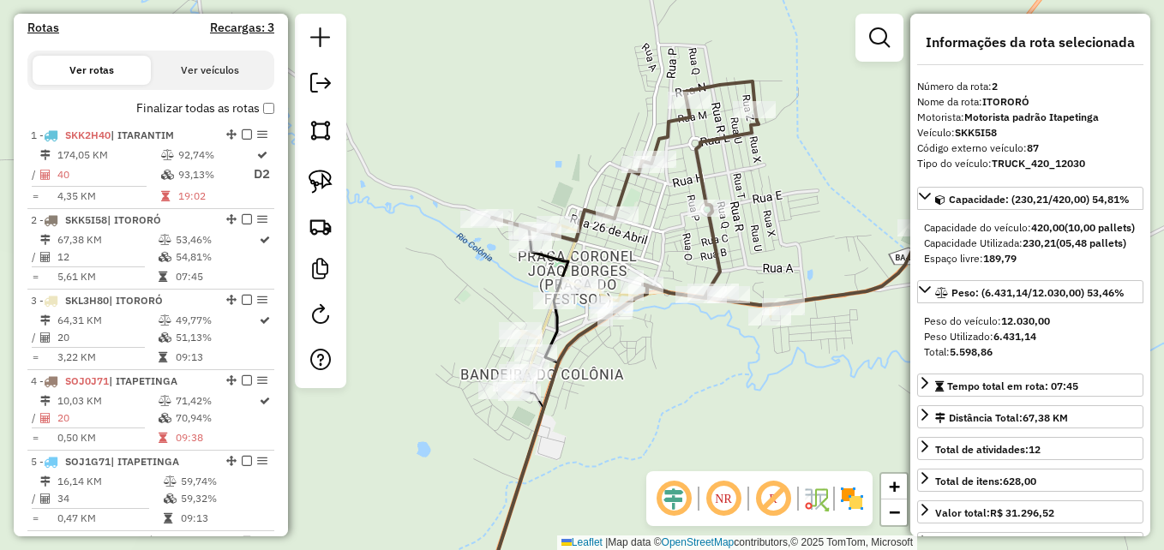
drag, startPoint x: 797, startPoint y: 388, endPoint x: 741, endPoint y: 384, distance: 56.8
click at [741, 384] on div "Janela de atendimento Grade de atendimento Capacidade Transportadoras Veículos …" at bounding box center [582, 275] width 1164 height 550
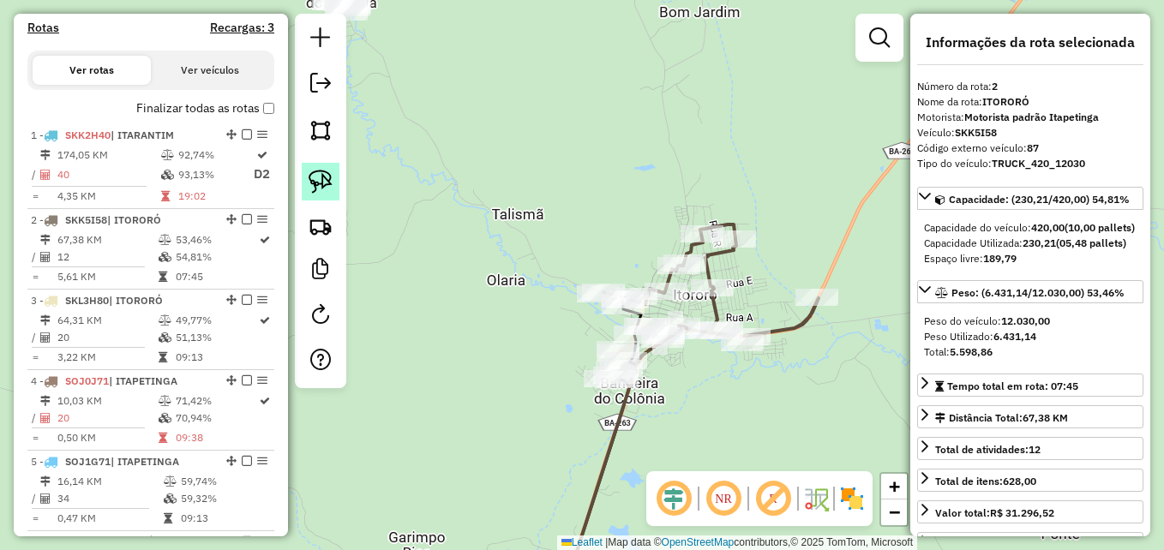
click at [322, 183] on img at bounding box center [321, 182] width 24 height 24
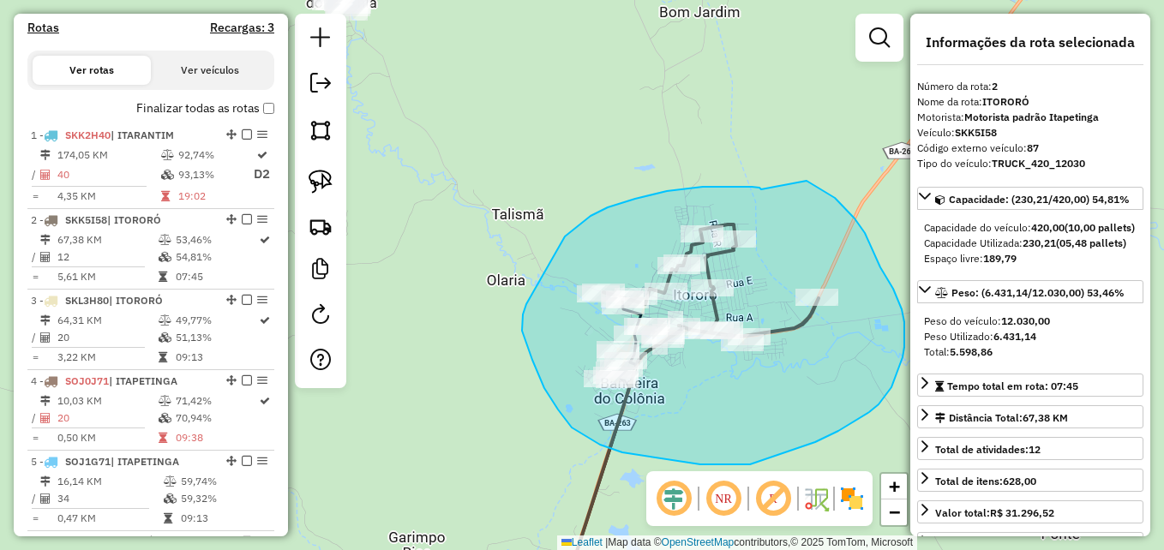
drag, startPoint x: 761, startPoint y: 189, endPoint x: 807, endPoint y: 181, distance: 46.2
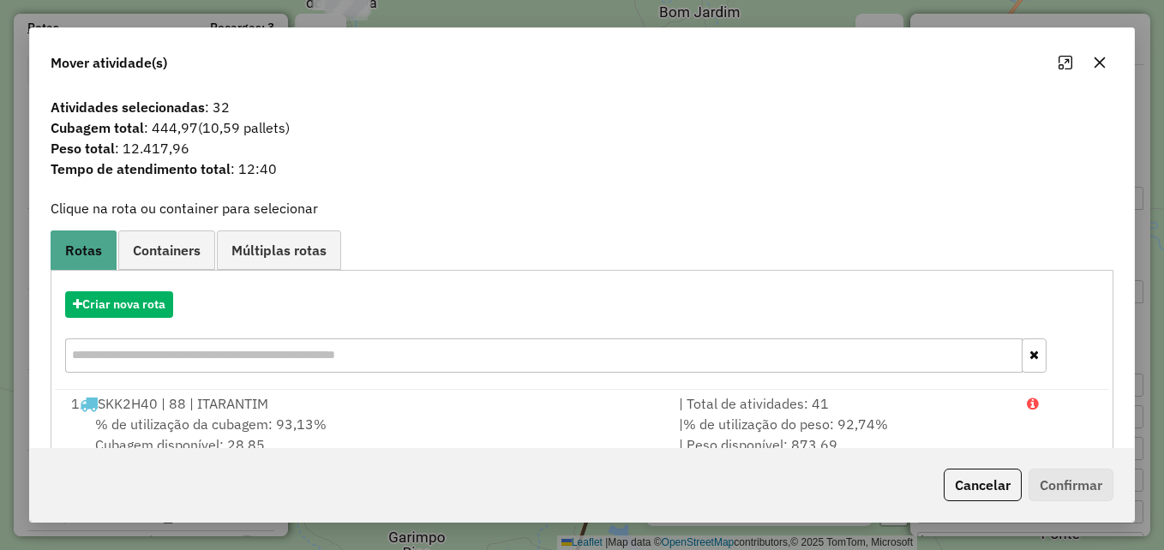
click at [1105, 58] on icon "button" at bounding box center [1100, 62] width 11 height 11
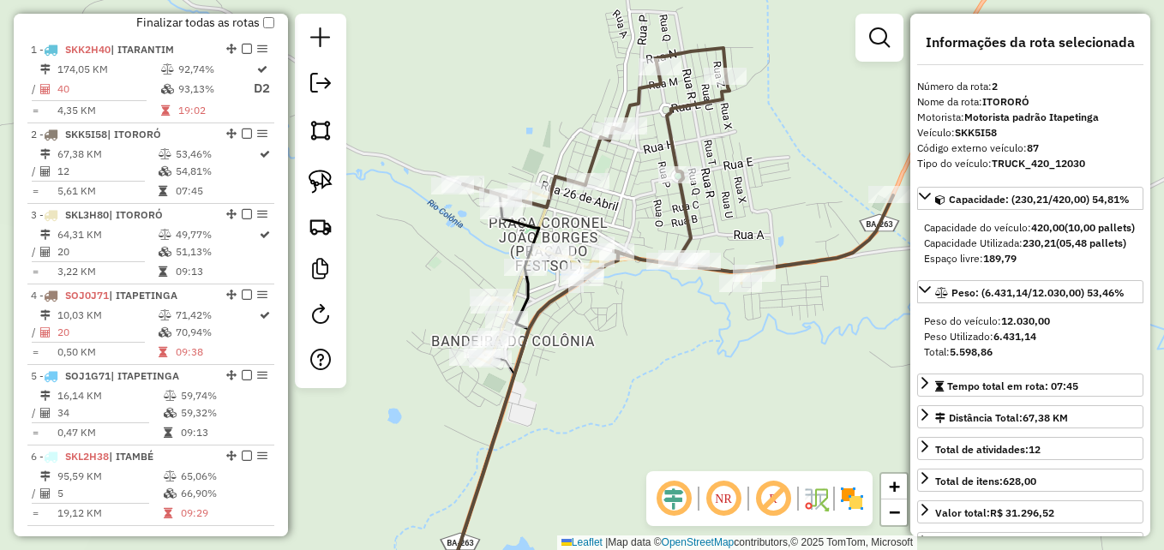
scroll to position [709, 0]
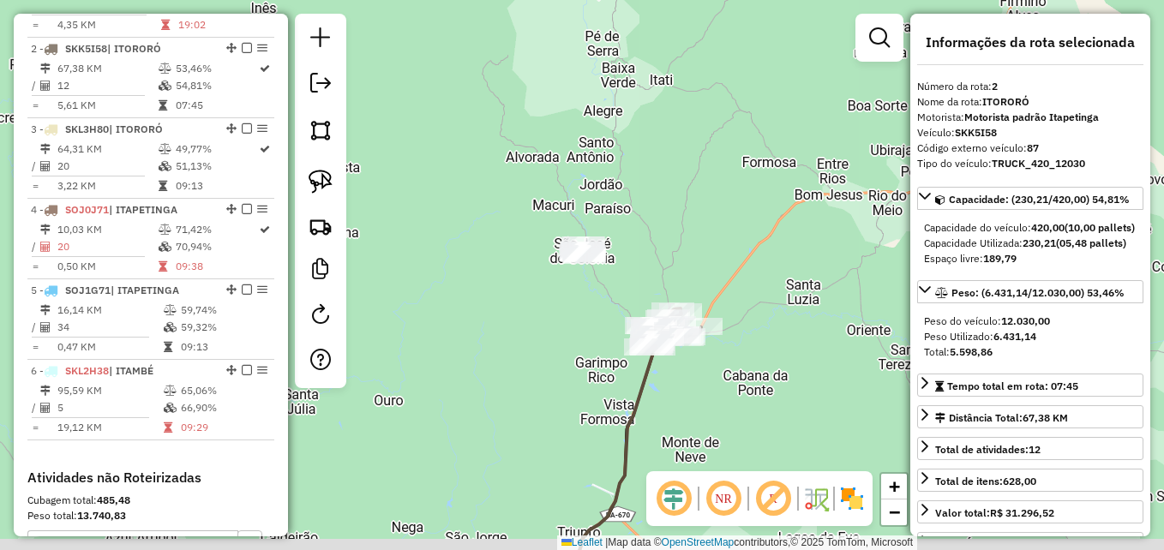
drag, startPoint x: 641, startPoint y: 273, endPoint x: 662, endPoint y: 189, distance: 86.7
click at [655, 189] on div "Janela de atendimento Grade de atendimento Capacidade Transportadoras Veículos …" at bounding box center [582, 275] width 1164 height 550
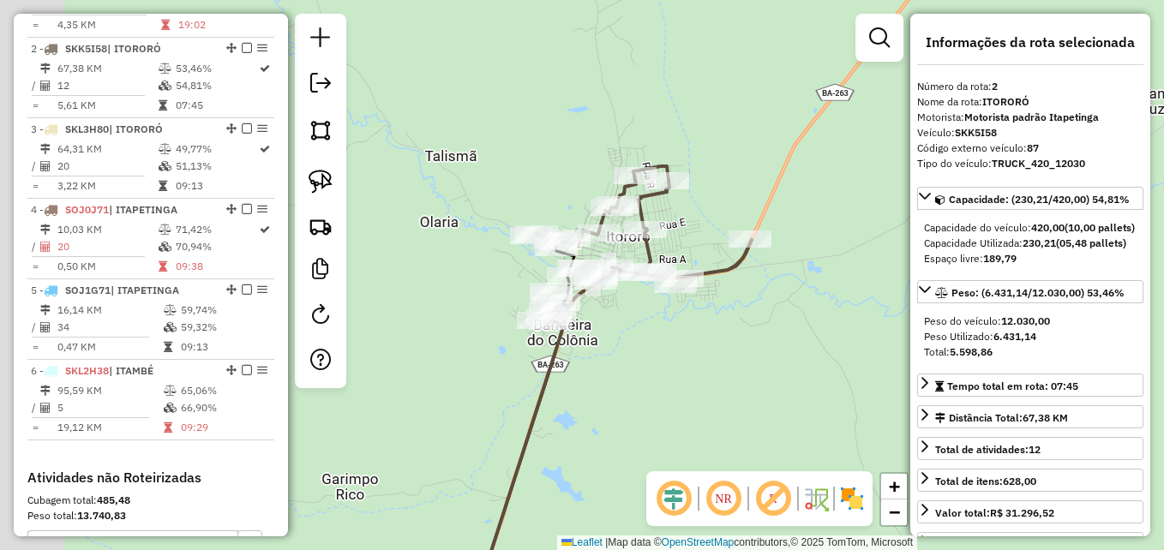
drag, startPoint x: 653, startPoint y: 382, endPoint x: 719, endPoint y: 327, distance: 86.4
click at [728, 334] on div "Janela de atendimento Grade de atendimento Capacidade Transportadoras Veículos …" at bounding box center [582, 275] width 1164 height 550
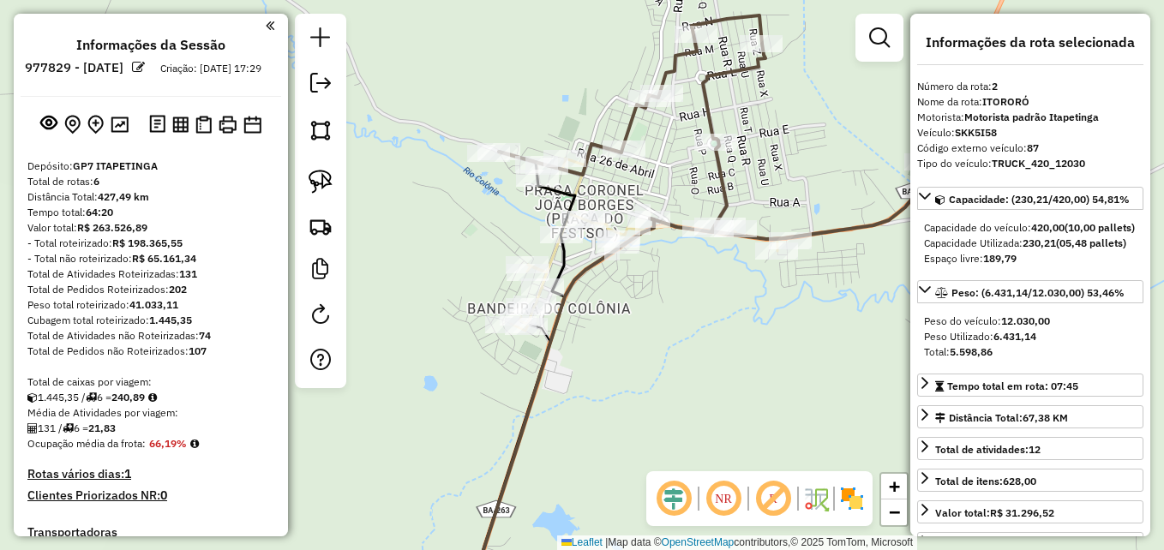
select select "**********"
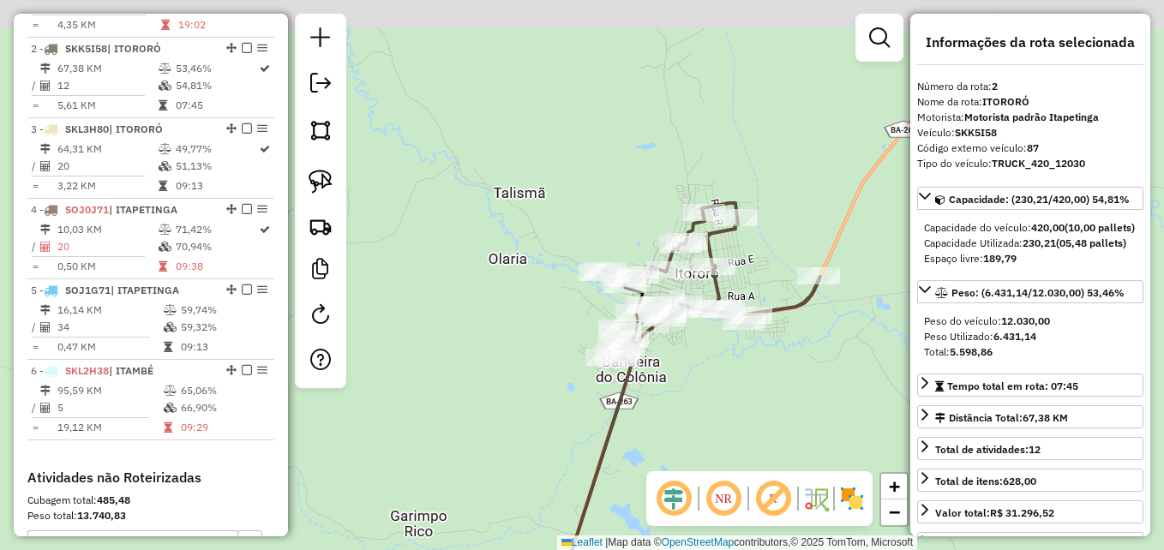
drag, startPoint x: 680, startPoint y: 346, endPoint x: 731, endPoint y: 395, distance: 71.6
click at [731, 395] on div "Janela de atendimento Grade de atendimento Capacidade Transportadoras Veículos …" at bounding box center [582, 275] width 1164 height 550
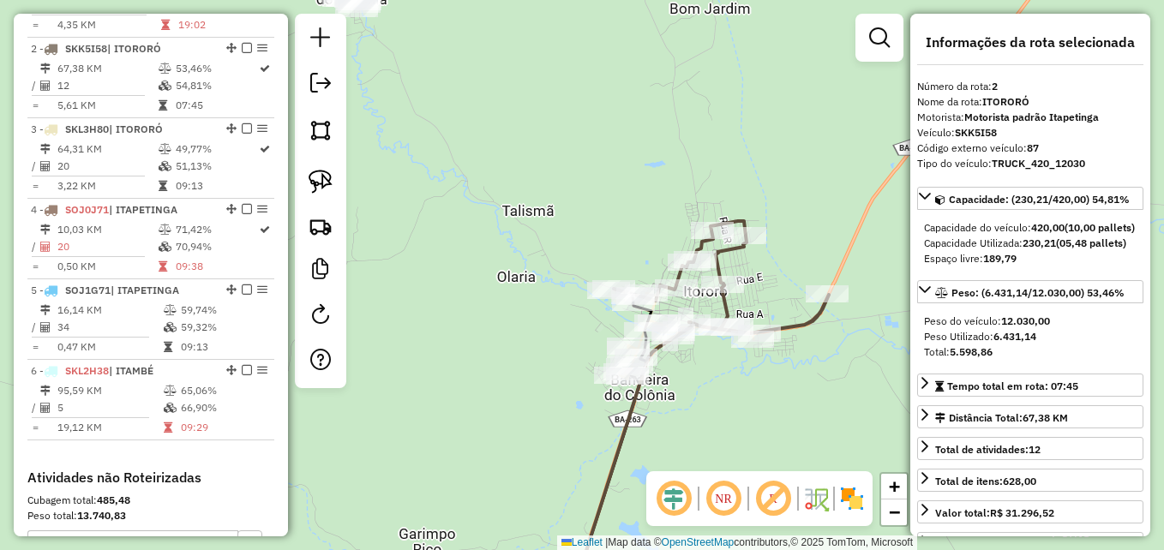
drag, startPoint x: 756, startPoint y: 404, endPoint x: 749, endPoint y: 424, distance: 21.7
click at [754, 424] on div "Janela de atendimento Grade de atendimento Capacidade Transportadoras Veículos …" at bounding box center [582, 275] width 1164 height 550
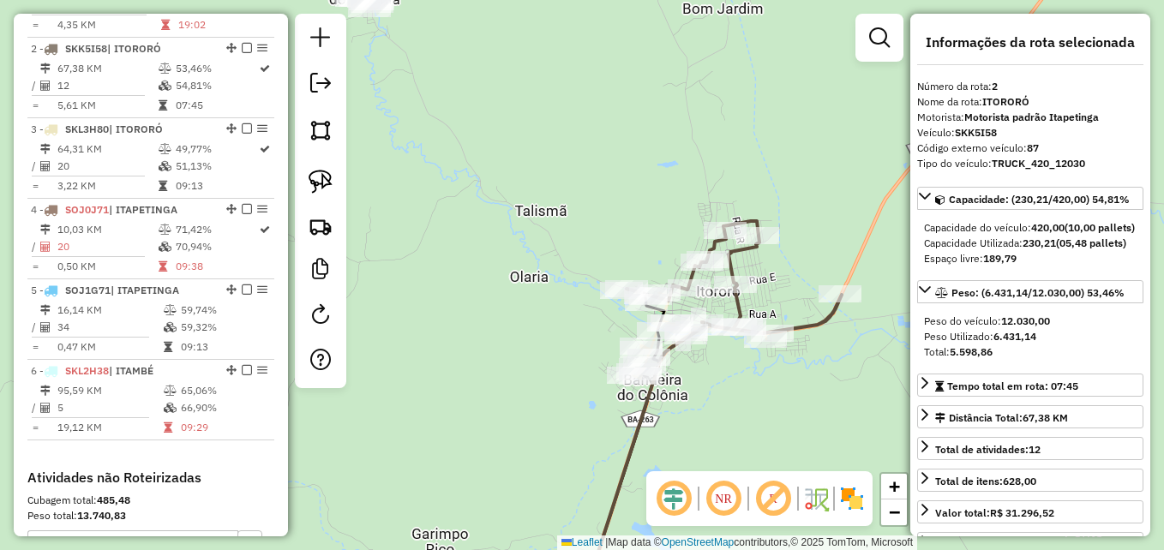
drag, startPoint x: 743, startPoint y: 411, endPoint x: 778, endPoint y: 405, distance: 34.8
click at [778, 405] on div "Janela de atendimento Grade de atendimento Capacidade Transportadoras Veículos …" at bounding box center [582, 275] width 1164 height 550
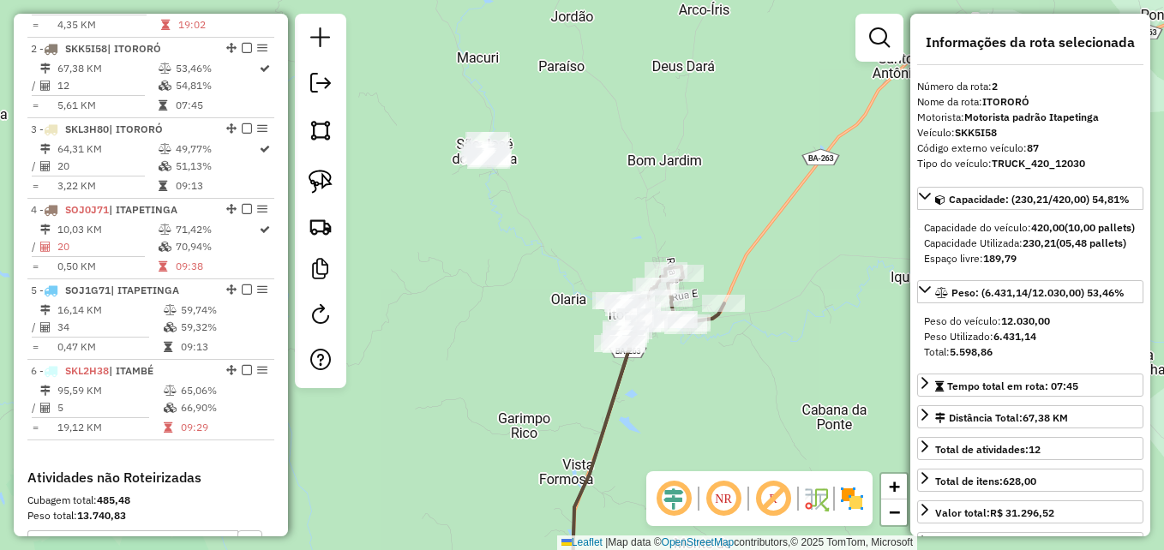
drag, startPoint x: 811, startPoint y: 430, endPoint x: 706, endPoint y: 393, distance: 111.7
click at [706, 393] on div "Janela de atendimento Grade de atendimento Capacidade Transportadoras Veículos …" at bounding box center [582, 275] width 1164 height 550
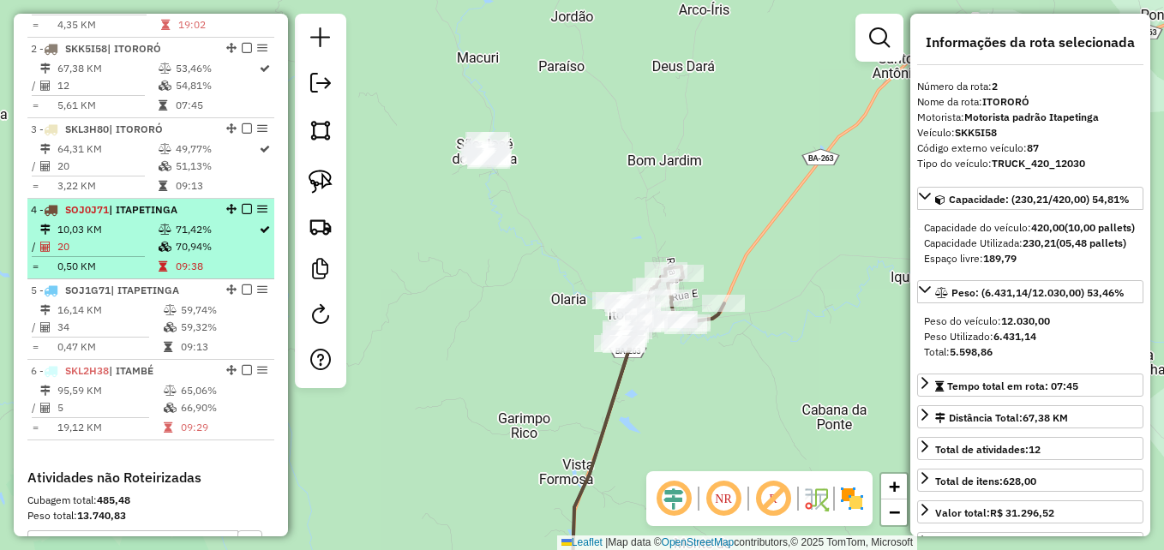
scroll to position [623, 0]
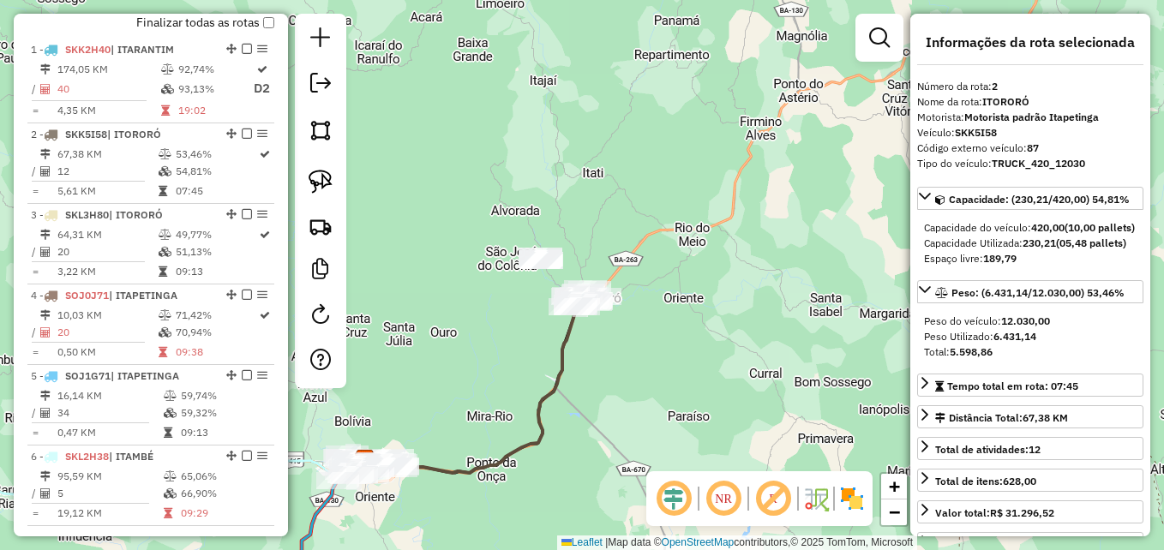
drag, startPoint x: 634, startPoint y: 334, endPoint x: 708, endPoint y: 219, distance: 137.7
click at [707, 219] on div "Janela de atendimento Grade de atendimento Capacidade Transportadoras Veículos …" at bounding box center [582, 275] width 1164 height 550
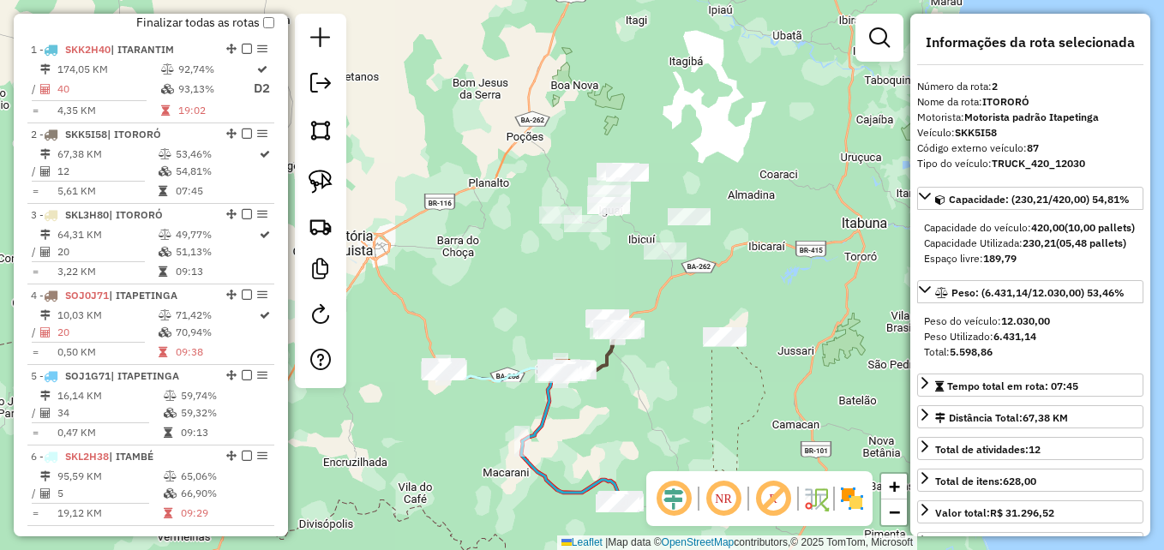
drag, startPoint x: 718, startPoint y: 226, endPoint x: 692, endPoint y: 298, distance: 75.7
click at [692, 298] on div "Janela de atendimento Grade de atendimento Capacidade Transportadoras Veículos …" at bounding box center [582, 275] width 1164 height 550
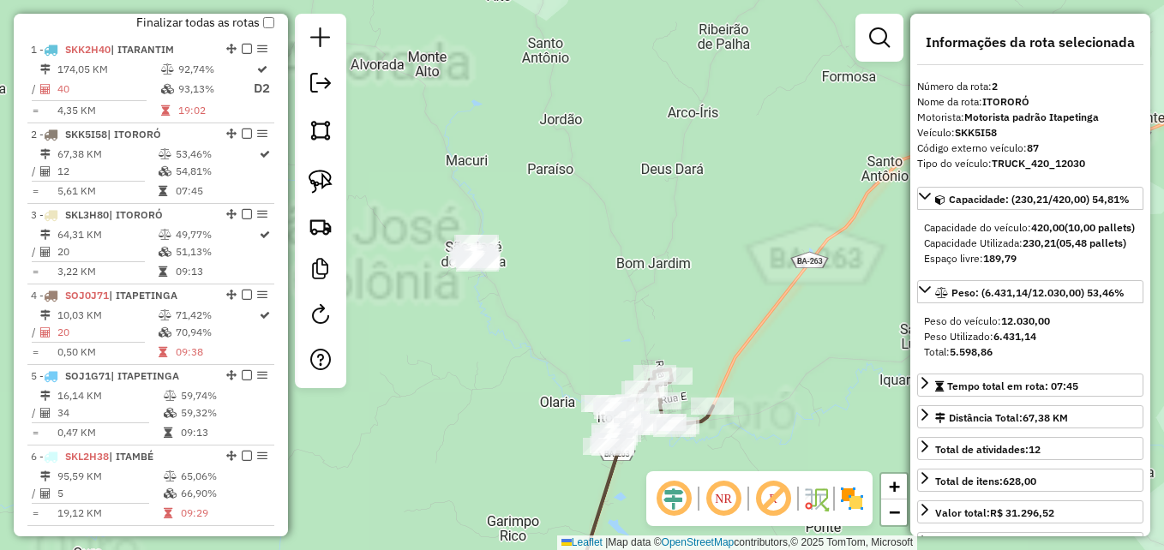
drag, startPoint x: 519, startPoint y: 283, endPoint x: 611, endPoint y: 279, distance: 92.7
click at [611, 280] on div "Janela de atendimento Grade de atendimento Capacidade Transportadoras Veículos …" at bounding box center [582, 275] width 1164 height 550
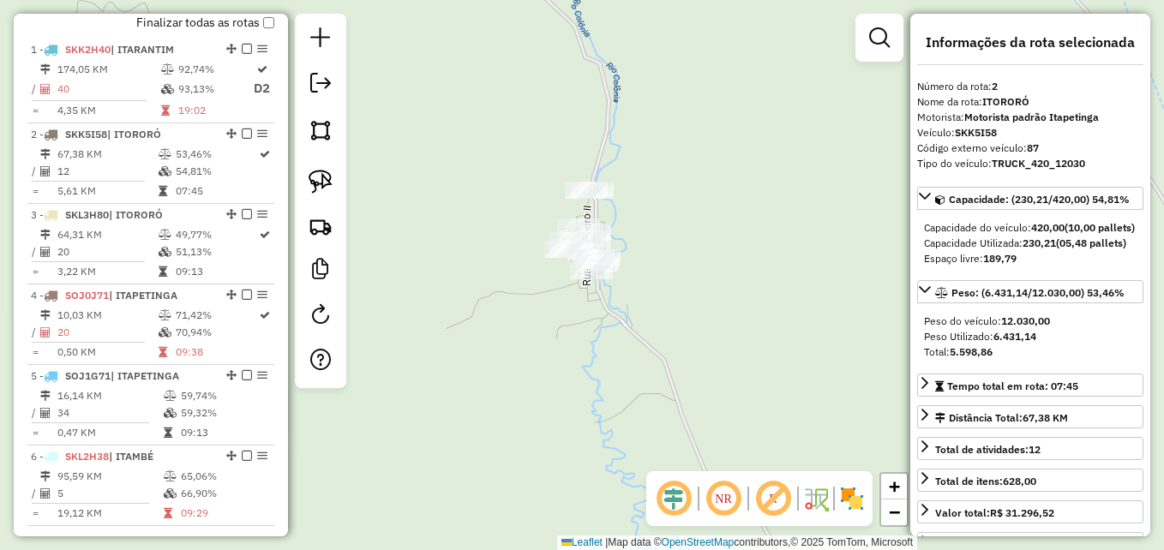
click at [625, 308] on div "Janela de atendimento Grade de atendimento Capacidade Transportadoras Veículos …" at bounding box center [582, 275] width 1164 height 550
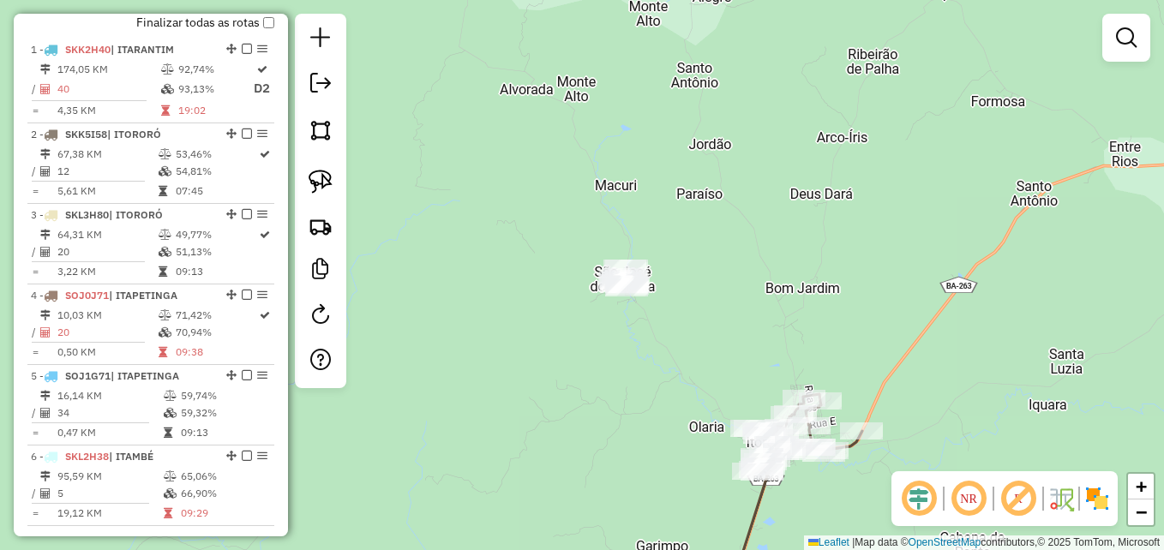
drag, startPoint x: 691, startPoint y: 354, endPoint x: 695, endPoint y: 373, distance: 19.2
click at [694, 373] on div "Janela de atendimento Grade de atendimento Capacidade Transportadoras Veículos …" at bounding box center [582, 275] width 1164 height 550
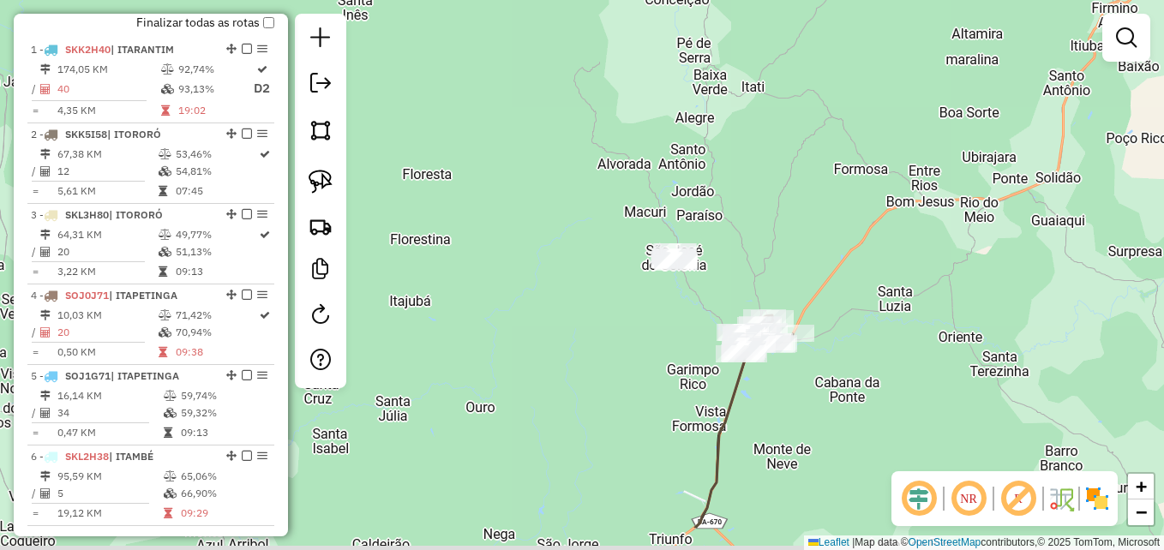
drag, startPoint x: 695, startPoint y: 371, endPoint x: 686, endPoint y: 250, distance: 121.2
click at [687, 250] on div "Janela de atendimento Grade de atendimento Capacidade Transportadoras Veículos …" at bounding box center [582, 275] width 1164 height 550
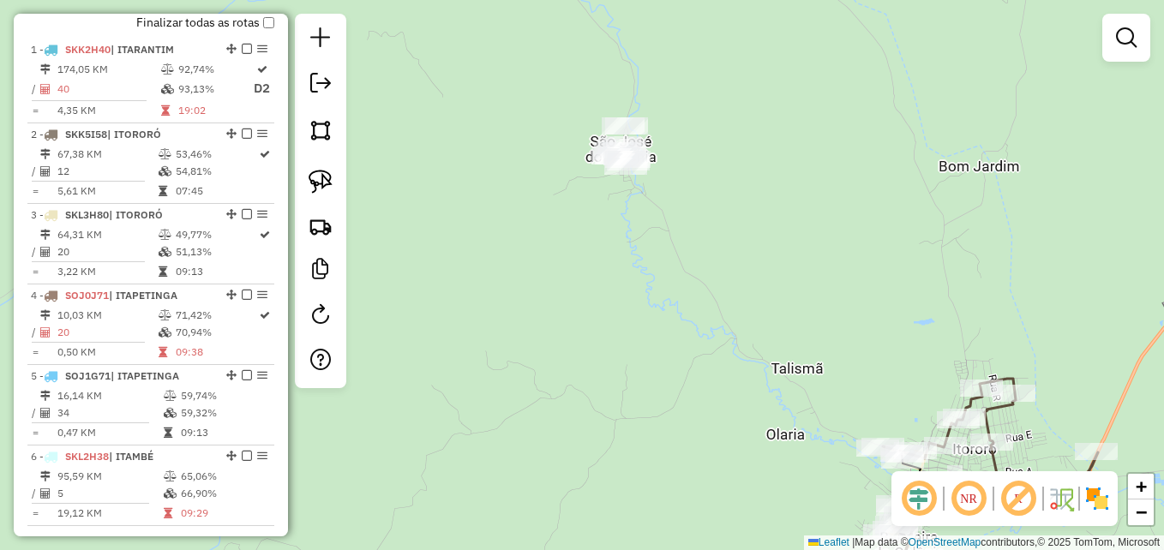
drag, startPoint x: 677, startPoint y: 158, endPoint x: 685, endPoint y: 241, distance: 83.6
click at [685, 241] on div "Janela de atendimento Grade de atendimento Capacidade Transportadoras Veículos …" at bounding box center [582, 275] width 1164 height 550
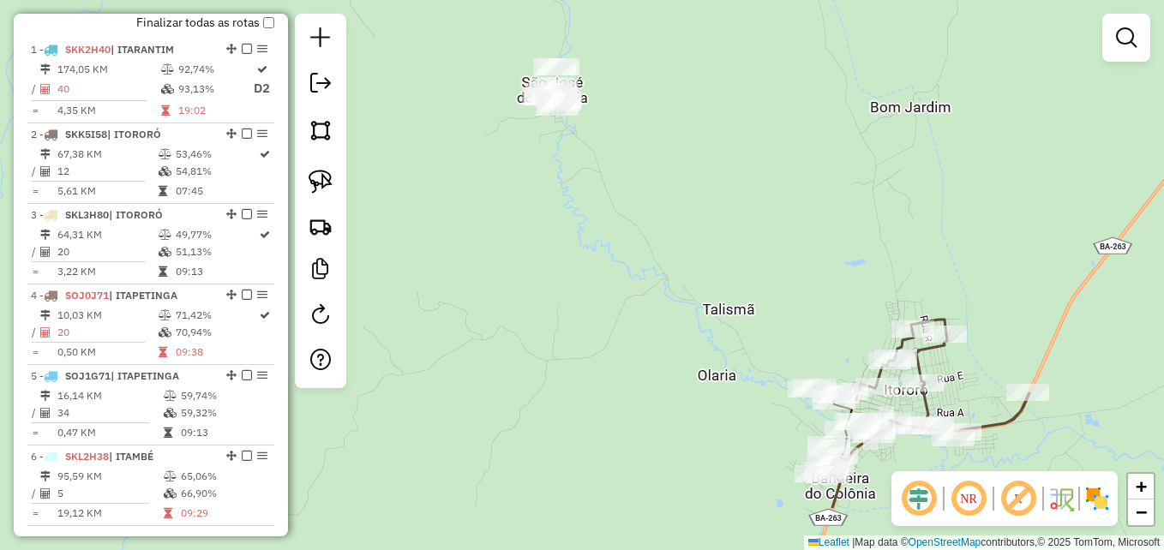
drag, startPoint x: 779, startPoint y: 362, endPoint x: 706, endPoint y: 265, distance: 121.8
click at [706, 265] on div "Janela de atendimento Grade de atendimento Capacidade Transportadoras Veículos …" at bounding box center [582, 275] width 1164 height 550
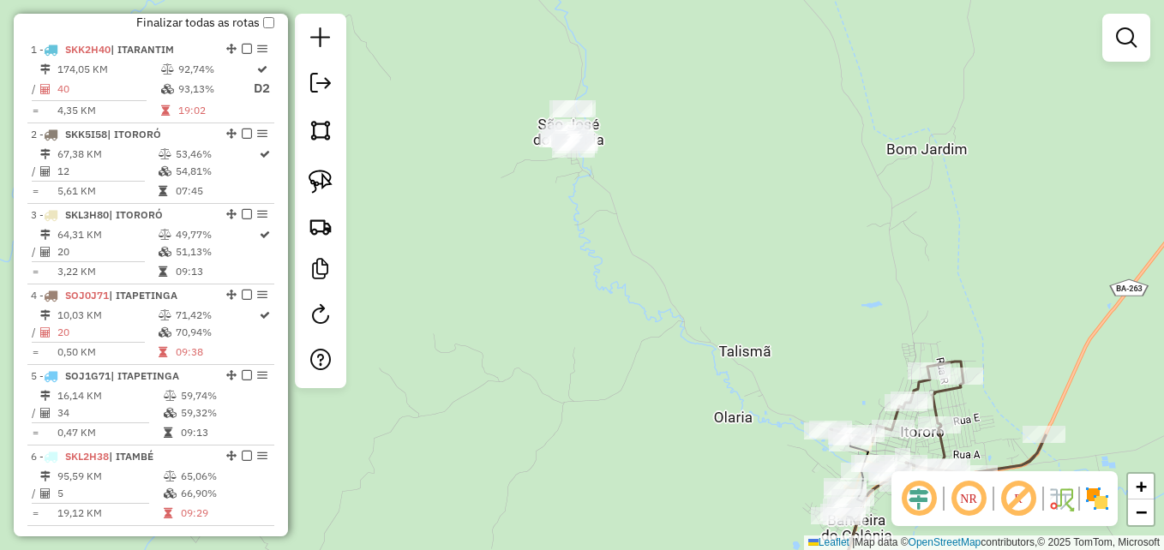
drag, startPoint x: 821, startPoint y: 320, endPoint x: 838, endPoint y: 362, distance: 45.1
click at [838, 362] on div "Janela de atendimento Grade de atendimento Capacidade Transportadoras Veículos …" at bounding box center [582, 275] width 1164 height 550
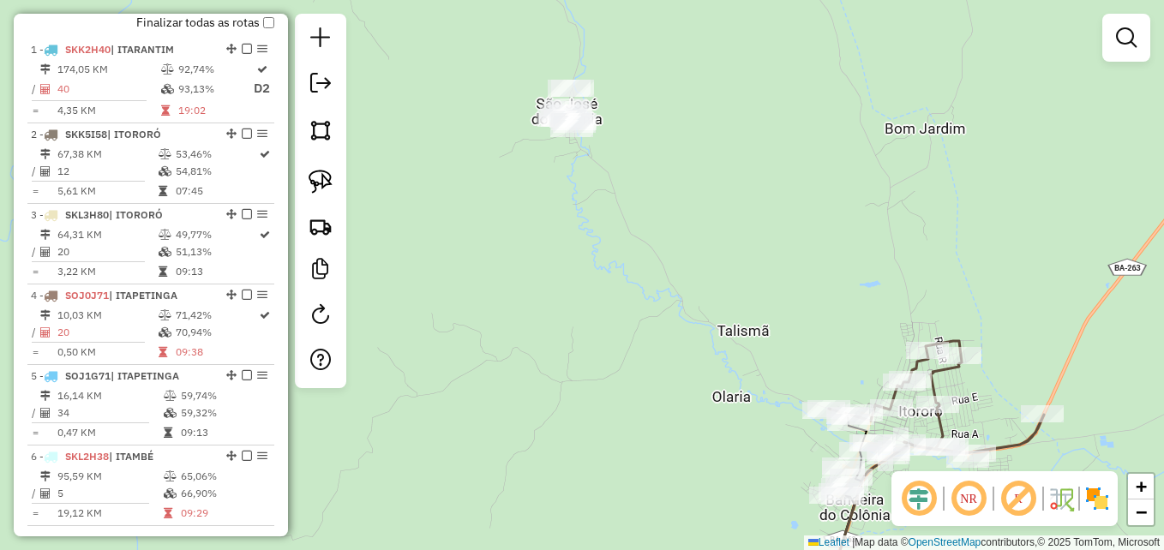
drag, startPoint x: 667, startPoint y: 236, endPoint x: 690, endPoint y: 254, distance: 29.3
click at [698, 272] on div "Janela de atendimento Grade de atendimento Capacidade Transportadoras Veículos …" at bounding box center [582, 275] width 1164 height 550
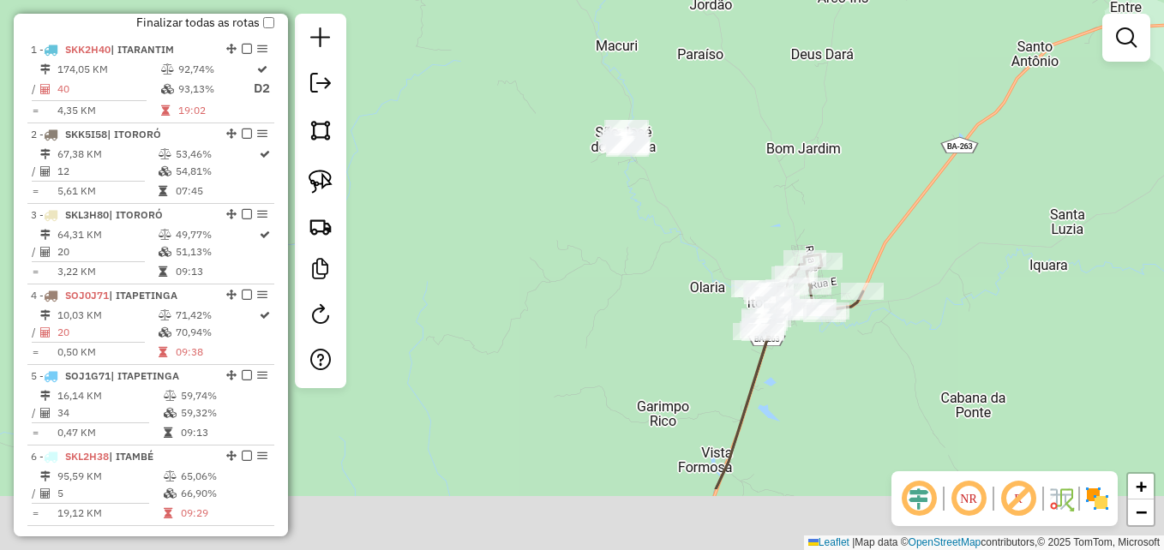
drag, startPoint x: 829, startPoint y: 310, endPoint x: 754, endPoint y: 195, distance: 138.2
click at [754, 195] on div "Janela de atendimento Grade de atendimento Capacidade Transportadoras Veículos …" at bounding box center [582, 275] width 1164 height 550
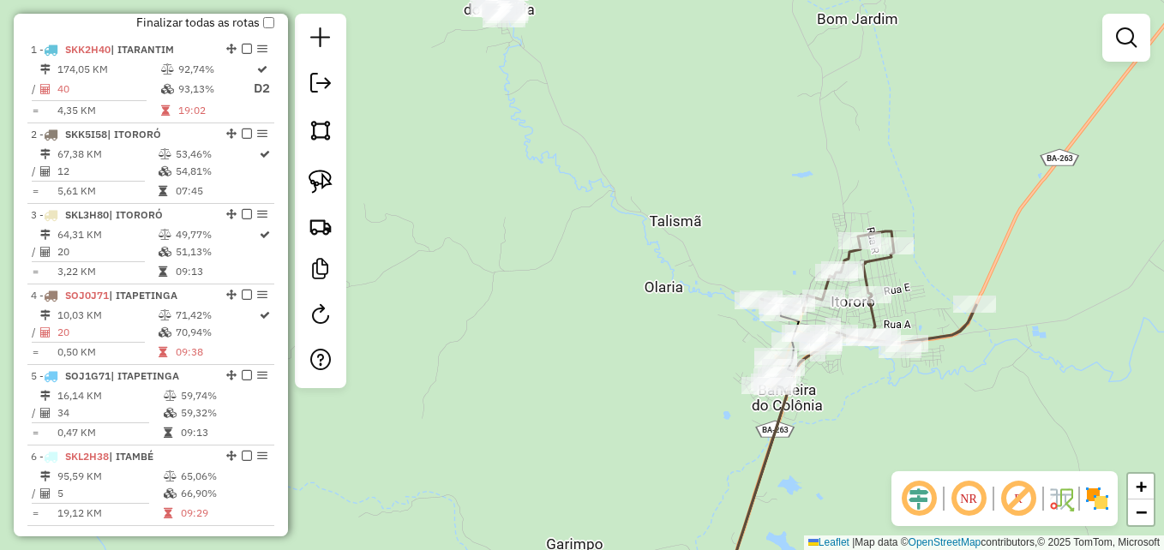
drag, startPoint x: 763, startPoint y: 250, endPoint x: 671, endPoint y: 160, distance: 127.9
click at [671, 164] on div "Janela de atendimento Grade de atendimento Capacidade Transportadoras Veículos …" at bounding box center [582, 275] width 1164 height 550
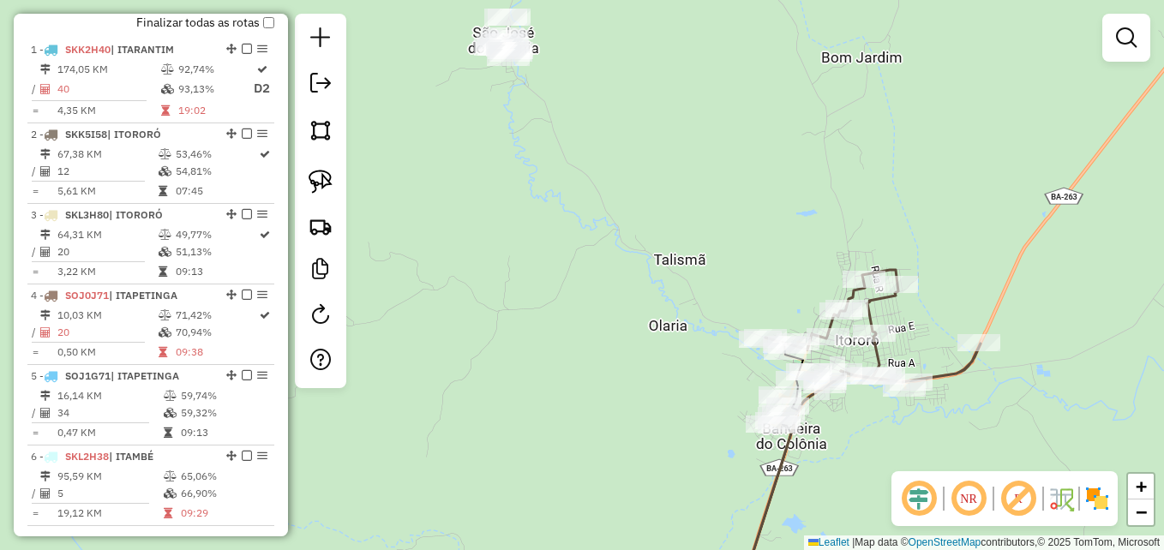
drag, startPoint x: 656, startPoint y: 211, endPoint x: 747, endPoint y: 294, distance: 123.2
click at [746, 296] on div "Janela de atendimento Grade de atendimento Capacidade Transportadoras Veículos …" at bounding box center [582, 275] width 1164 height 550
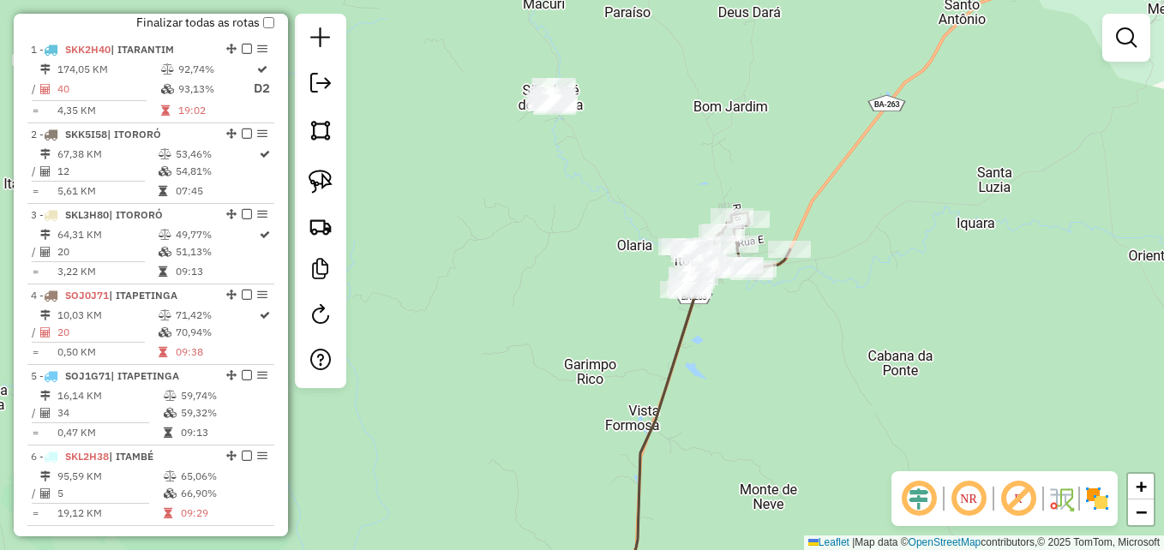
drag, startPoint x: 701, startPoint y: 261, endPoint x: 656, endPoint y: 196, distance: 78.7
click at [659, 202] on div "Janela de atendimento Grade de atendimento Capacidade Transportadoras Veículos …" at bounding box center [582, 275] width 1164 height 550
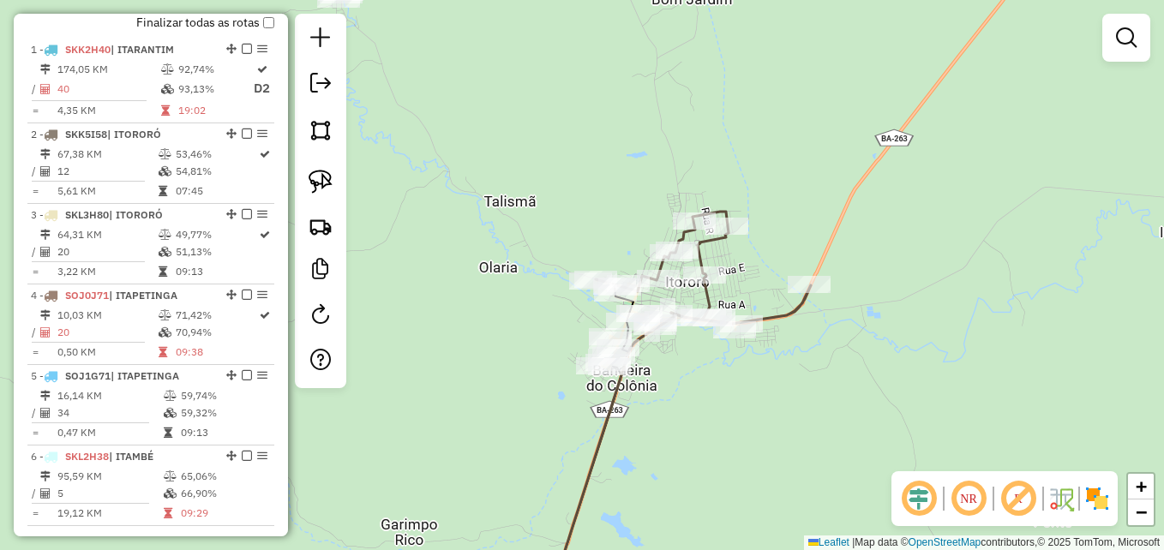
drag, startPoint x: 709, startPoint y: 173, endPoint x: 794, endPoint y: 154, distance: 87.0
click at [806, 157] on div "Janela de atendimento Grade de atendimento Capacidade Transportadoras Veículos …" at bounding box center [582, 275] width 1164 height 550
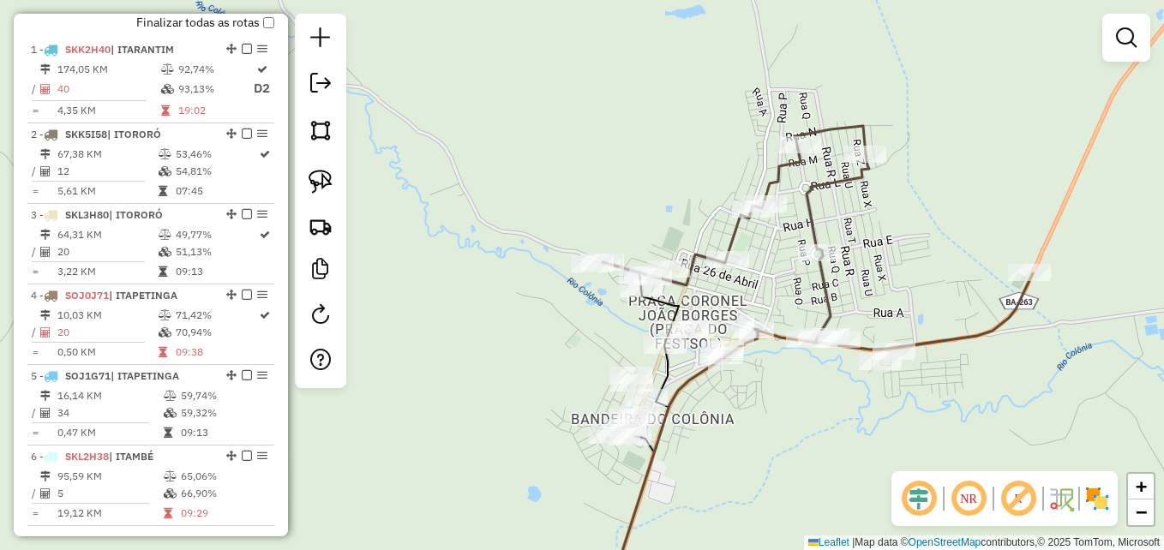
drag, startPoint x: 659, startPoint y: 195, endPoint x: 679, endPoint y: 147, distance: 52.2
click at [679, 150] on div "Janela de atendimento Grade de atendimento Capacidade Transportadoras Veículos …" at bounding box center [582, 275] width 1164 height 550
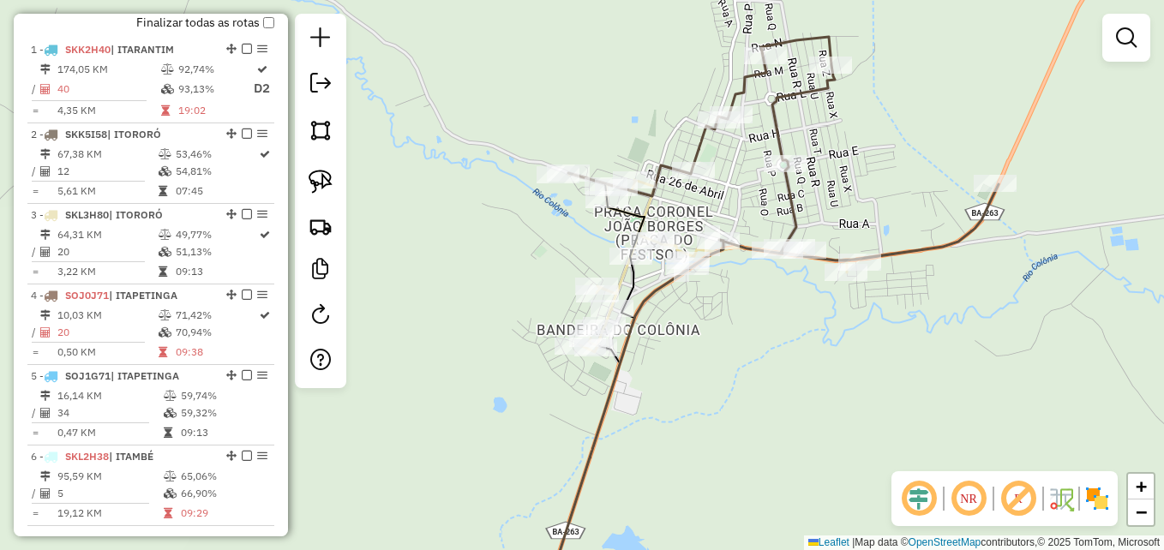
drag, startPoint x: 694, startPoint y: 165, endPoint x: 635, endPoint y: 122, distance: 72.4
click at [638, 122] on div "Janela de atendimento Grade de atendimento Capacidade Transportadoras Veículos …" at bounding box center [582, 275] width 1164 height 550
drag, startPoint x: 330, startPoint y: 173, endPoint x: 348, endPoint y: 171, distance: 18.2
click at [330, 173] on img at bounding box center [321, 182] width 24 height 24
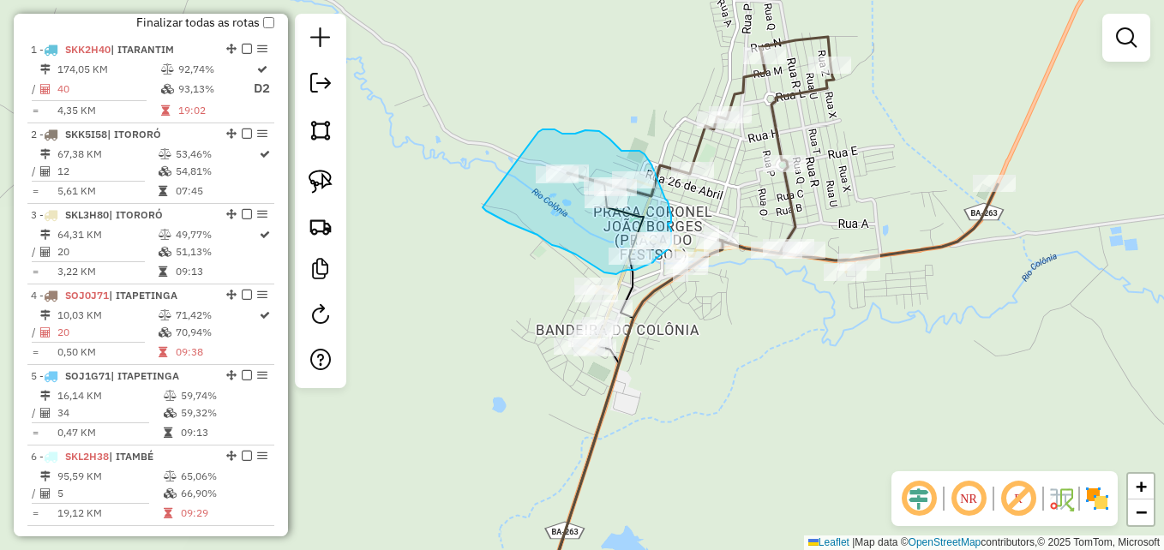
drag, startPoint x: 538, startPoint y: 132, endPoint x: 448, endPoint y: 145, distance: 90.9
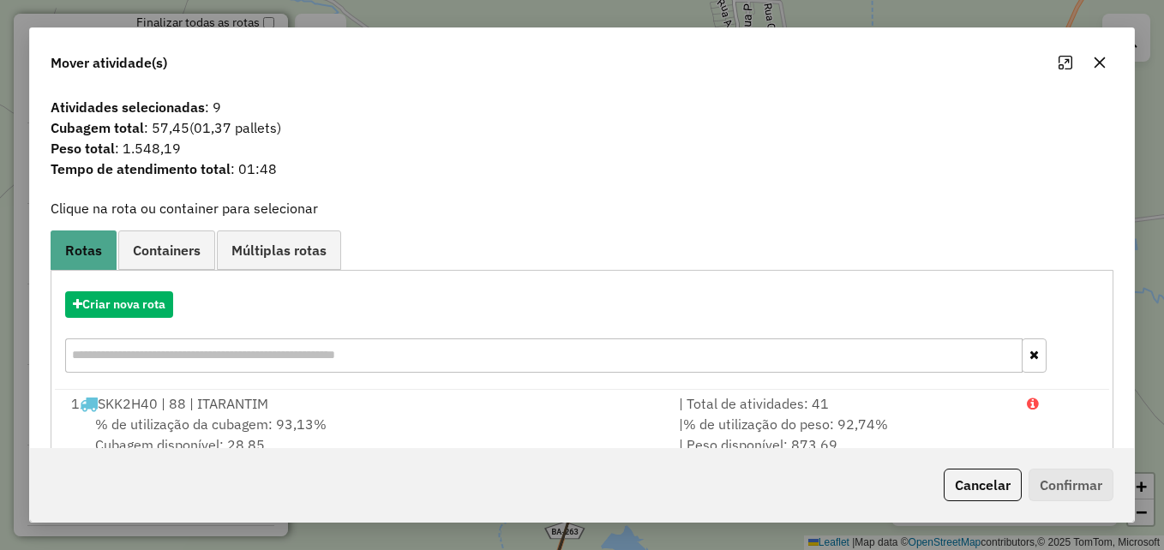
click at [1094, 60] on icon "button" at bounding box center [1100, 63] width 14 height 14
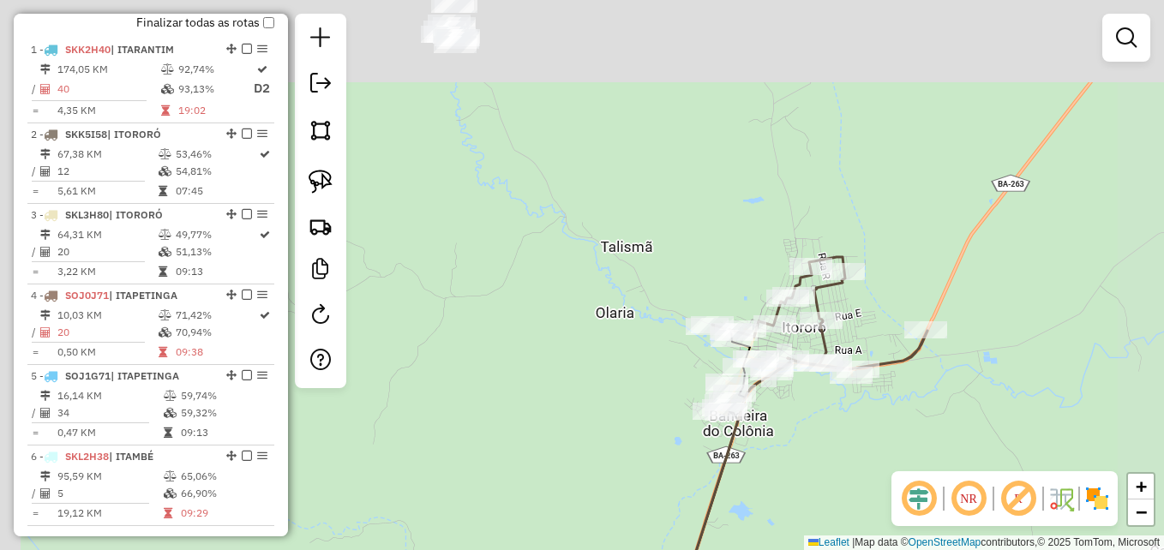
drag, startPoint x: 658, startPoint y: 98, endPoint x: 731, endPoint y: 242, distance: 161.8
click at [803, 286] on div "Janela de atendimento Grade de atendimento Capacidade Transportadoras Veículos …" at bounding box center [582, 275] width 1164 height 550
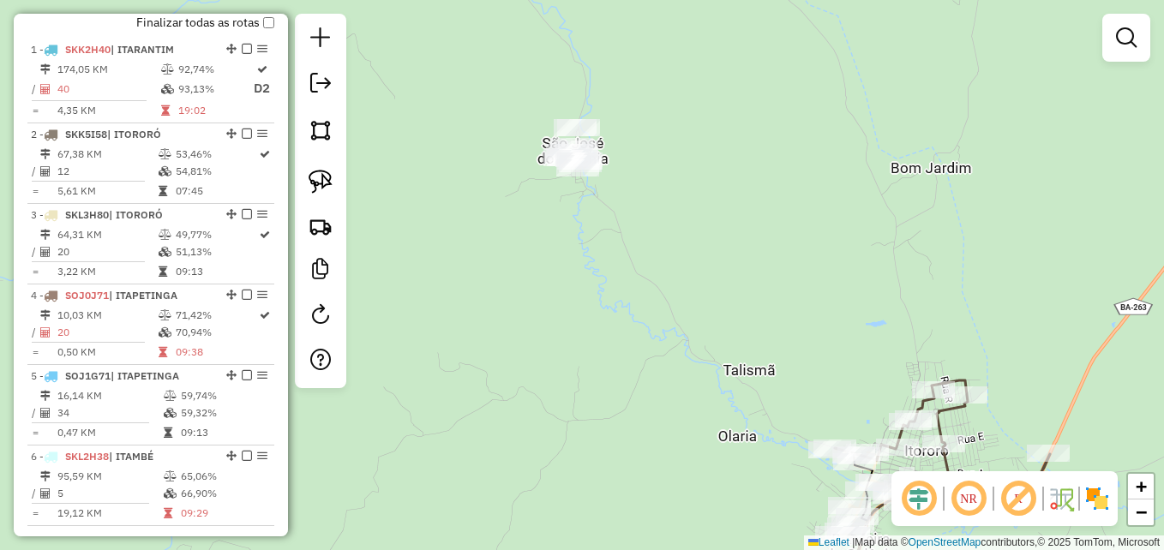
drag, startPoint x: 717, startPoint y: 232, endPoint x: 735, endPoint y: 244, distance: 21.6
click at [735, 244] on div "Janela de atendimento Grade de atendimento Capacidade Transportadoras Veículos …" at bounding box center [582, 275] width 1164 height 550
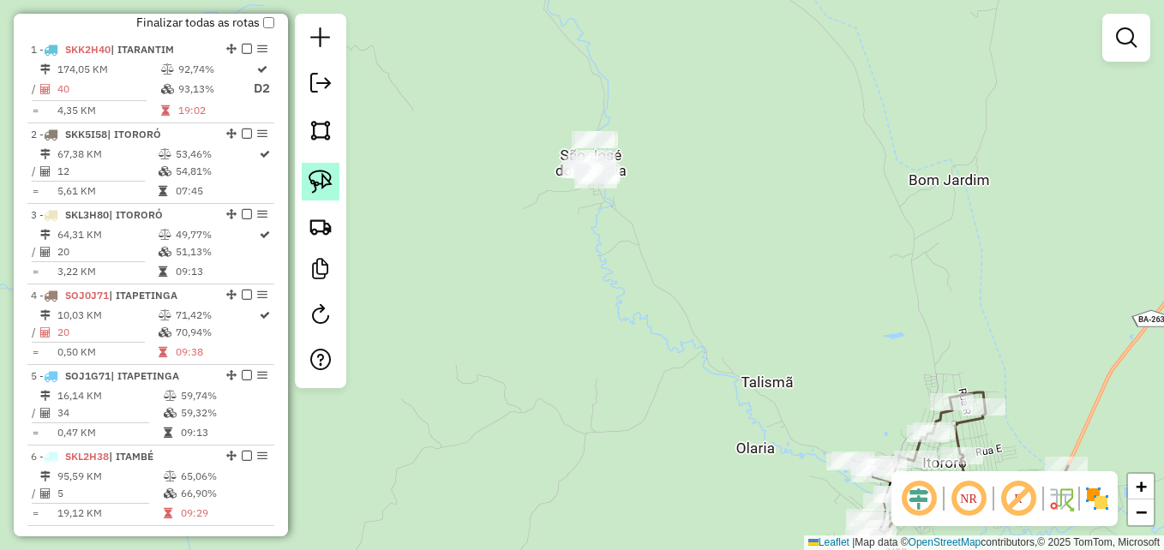
click at [310, 177] on img at bounding box center [321, 182] width 24 height 24
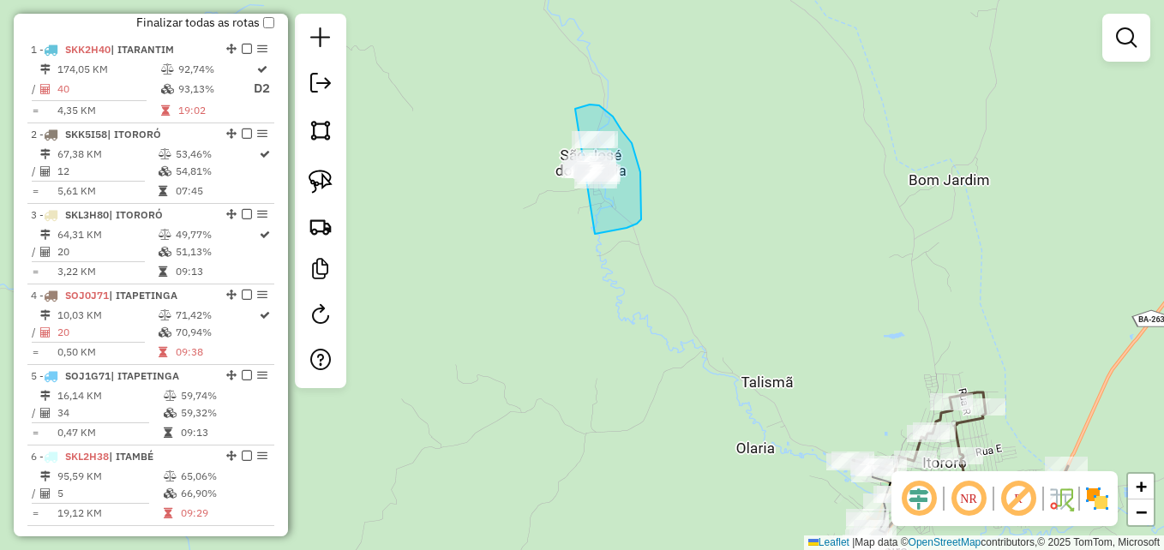
drag, startPoint x: 599, startPoint y: 105, endPoint x: 551, endPoint y: 91, distance: 50.2
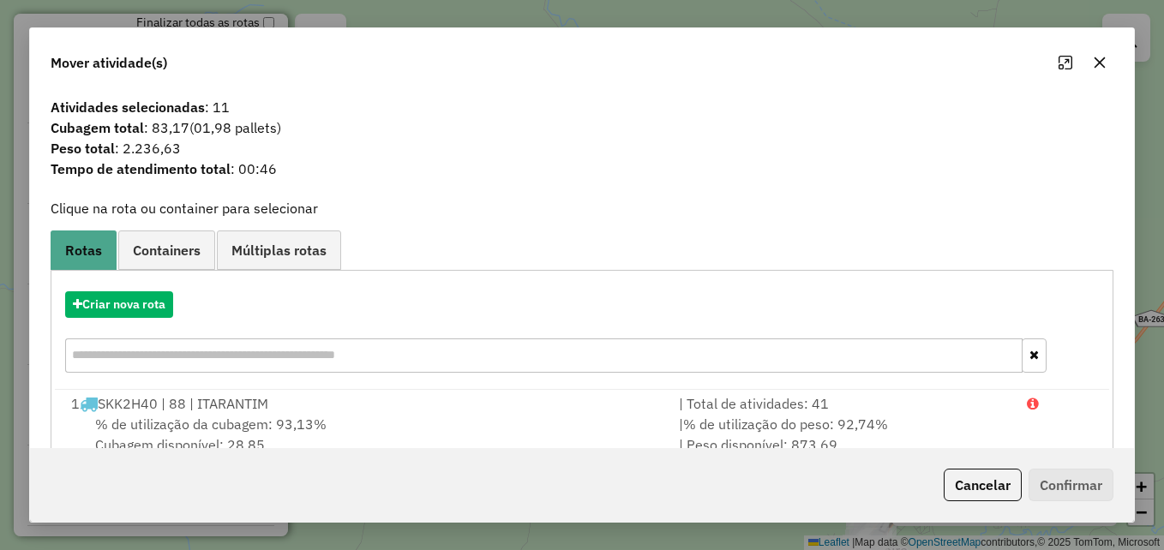
click at [1103, 59] on icon "button" at bounding box center [1100, 62] width 11 height 11
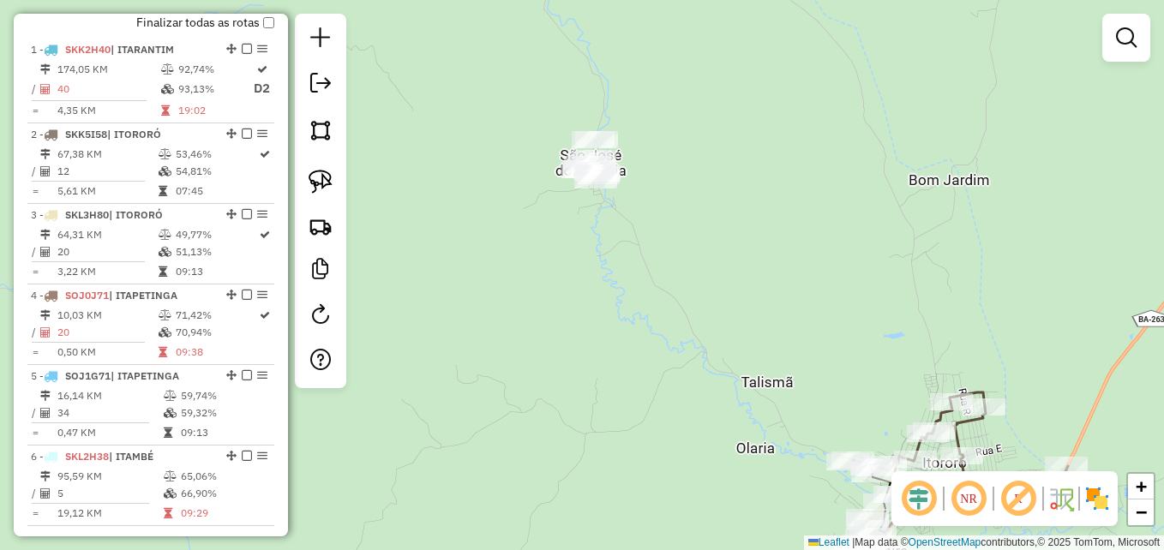
drag, startPoint x: 927, startPoint y: 365, endPoint x: 759, endPoint y: 204, distance: 232.9
click at [760, 207] on div "Janela de atendimento Grade de atendimento Capacidade Transportadoras Veículos …" at bounding box center [582, 275] width 1164 height 550
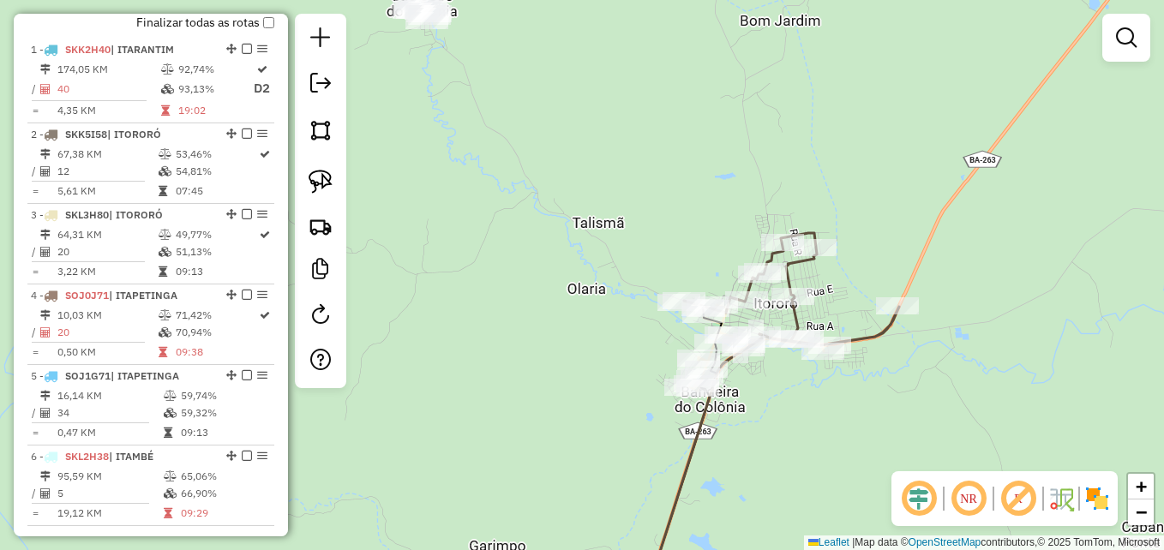
drag, startPoint x: 653, startPoint y: 210, endPoint x: 538, endPoint y: 171, distance: 122.3
click at [555, 177] on div "Janela de atendimento Grade de atendimento Capacidade Transportadoras Veículos …" at bounding box center [582, 275] width 1164 height 550
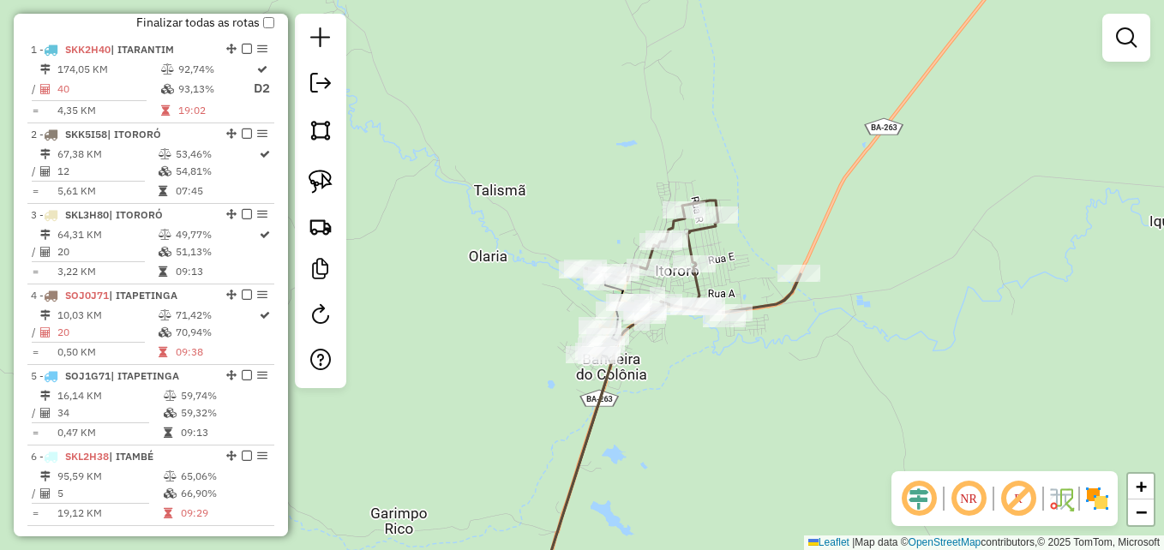
drag, startPoint x: 324, startPoint y: 183, endPoint x: 407, endPoint y: 175, distance: 83.5
click at [327, 183] on img at bounding box center [321, 182] width 24 height 24
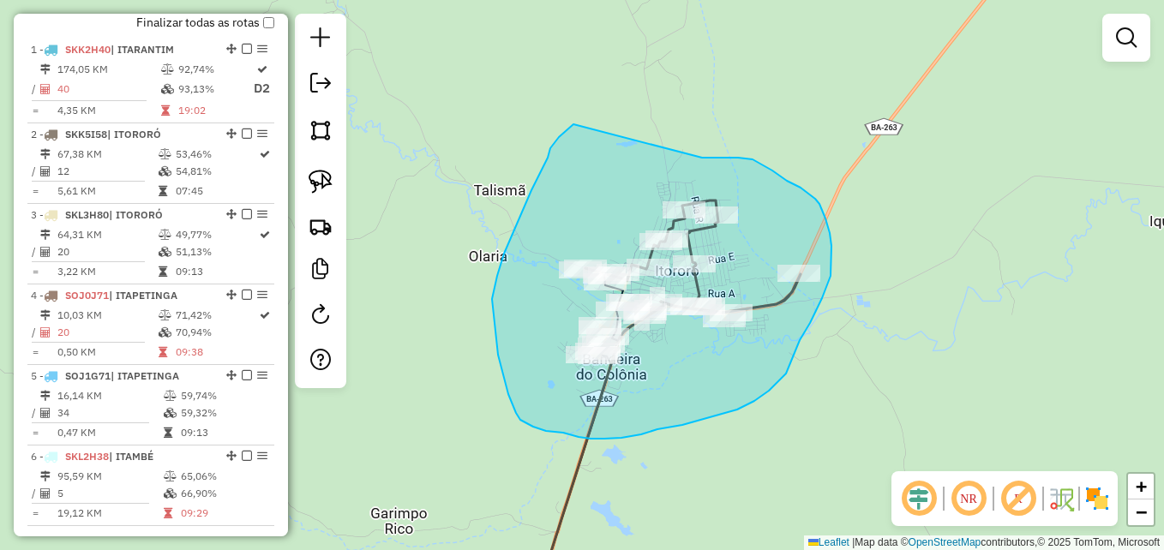
drag, startPoint x: 759, startPoint y: 164, endPoint x: 577, endPoint y: 111, distance: 189.2
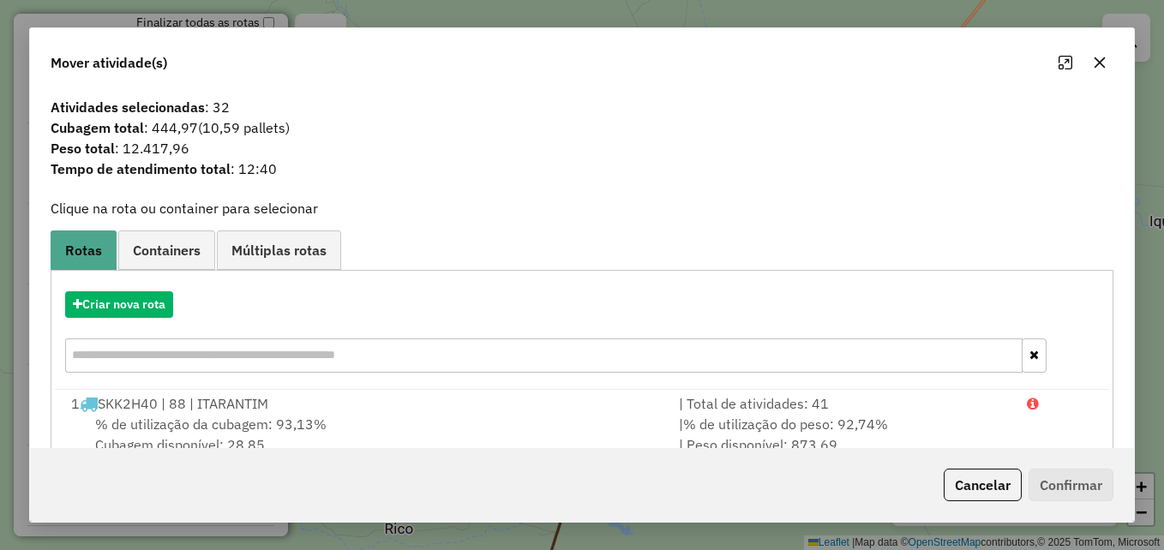
click at [1099, 60] on icon "button" at bounding box center [1100, 63] width 14 height 14
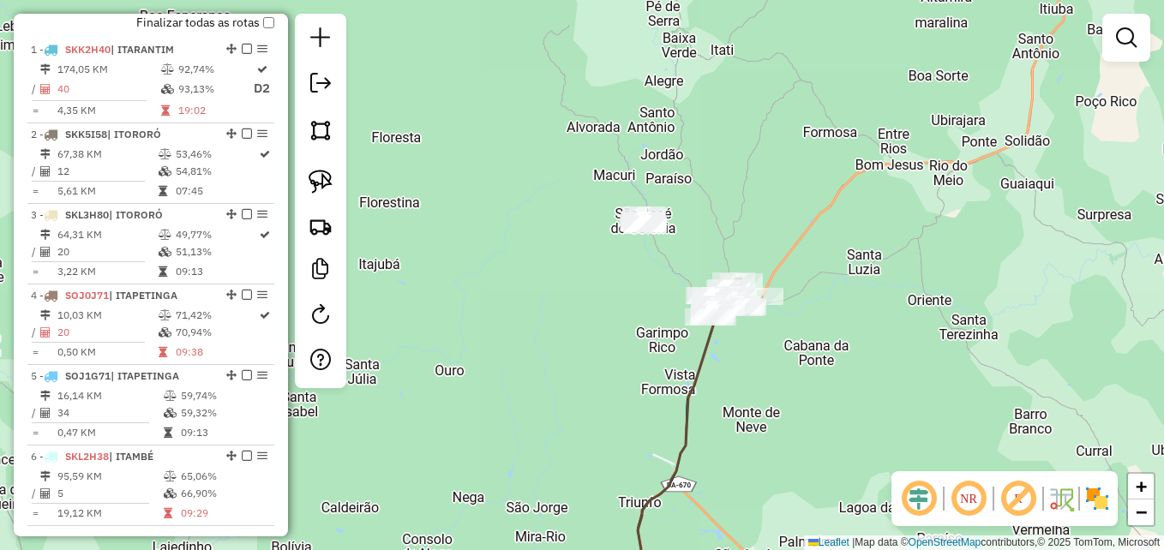
drag, startPoint x: 693, startPoint y: 159, endPoint x: 454, endPoint y: 190, distance: 240.4
click at [724, 161] on div "Janela de atendimento Grade de atendimento Capacidade Transportadoras Veículos …" at bounding box center [582, 275] width 1164 height 550
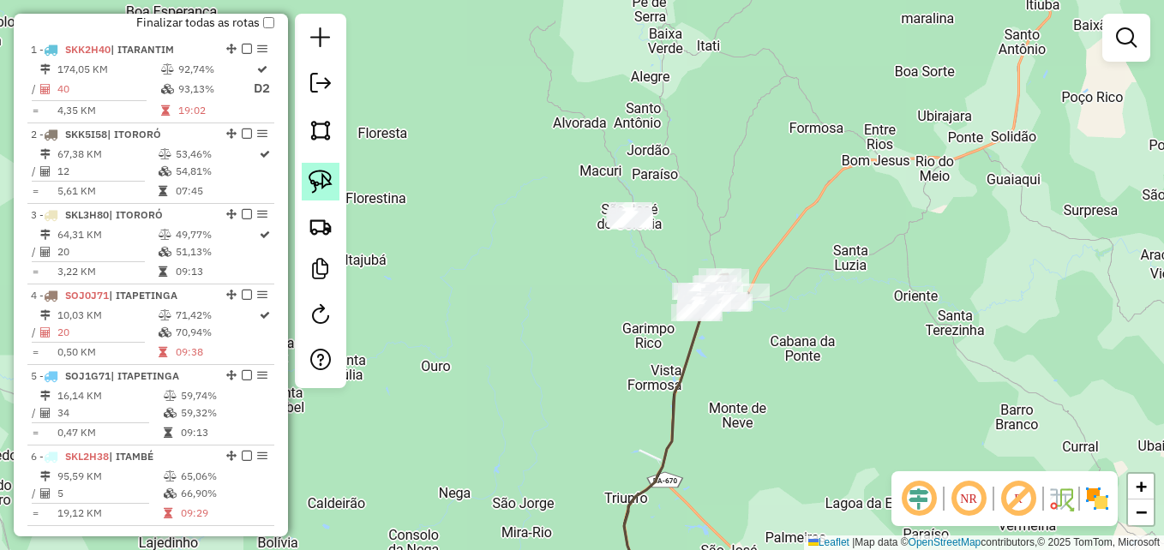
click at [334, 184] on link at bounding box center [321, 182] width 38 height 38
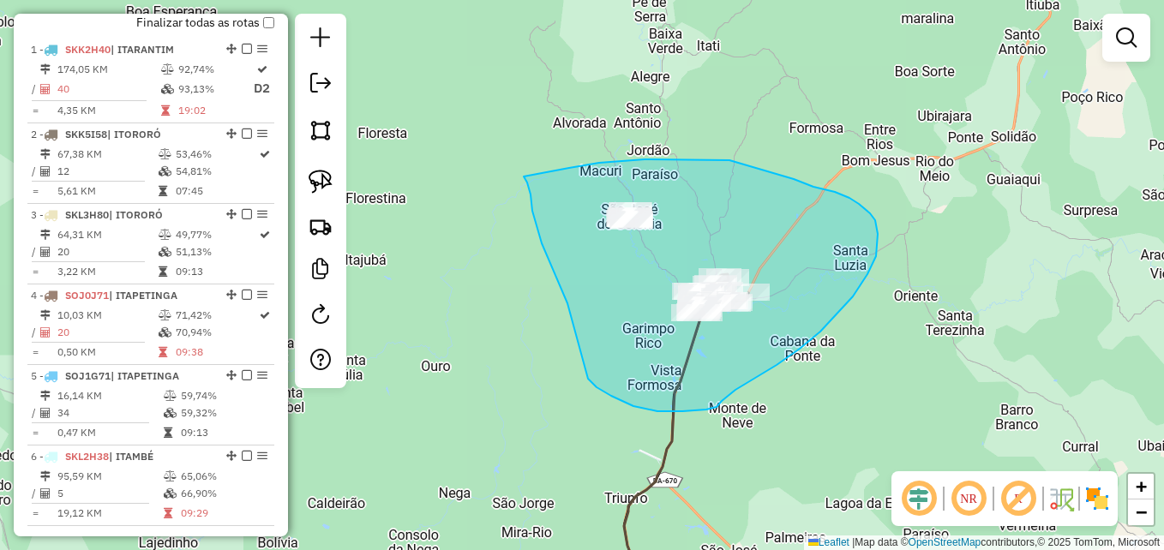
drag, startPoint x: 730, startPoint y: 160, endPoint x: 490, endPoint y: 151, distance: 239.4
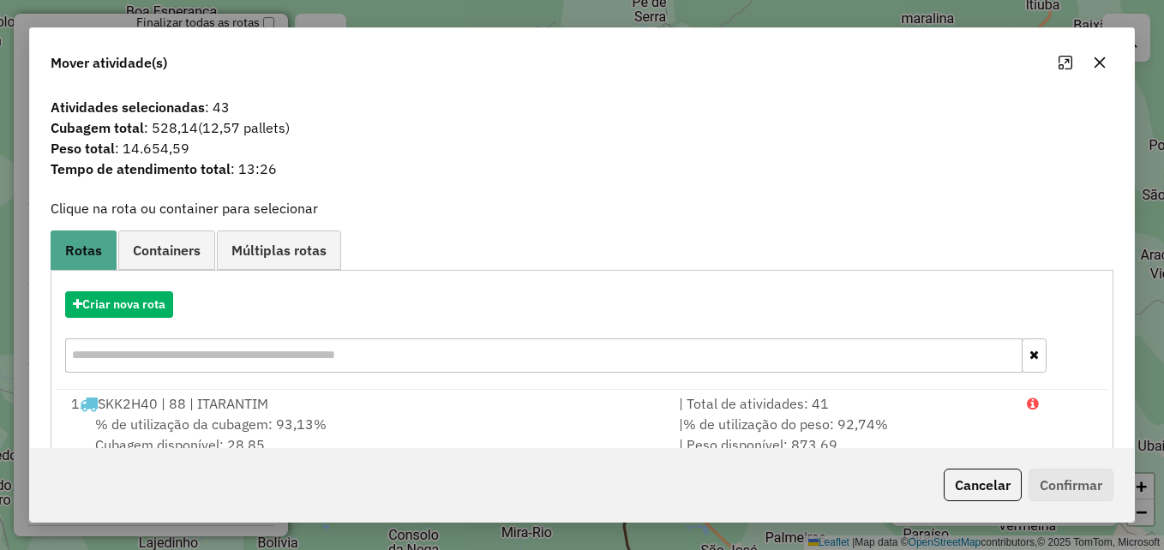
click at [1104, 63] on icon "button" at bounding box center [1100, 63] width 14 height 14
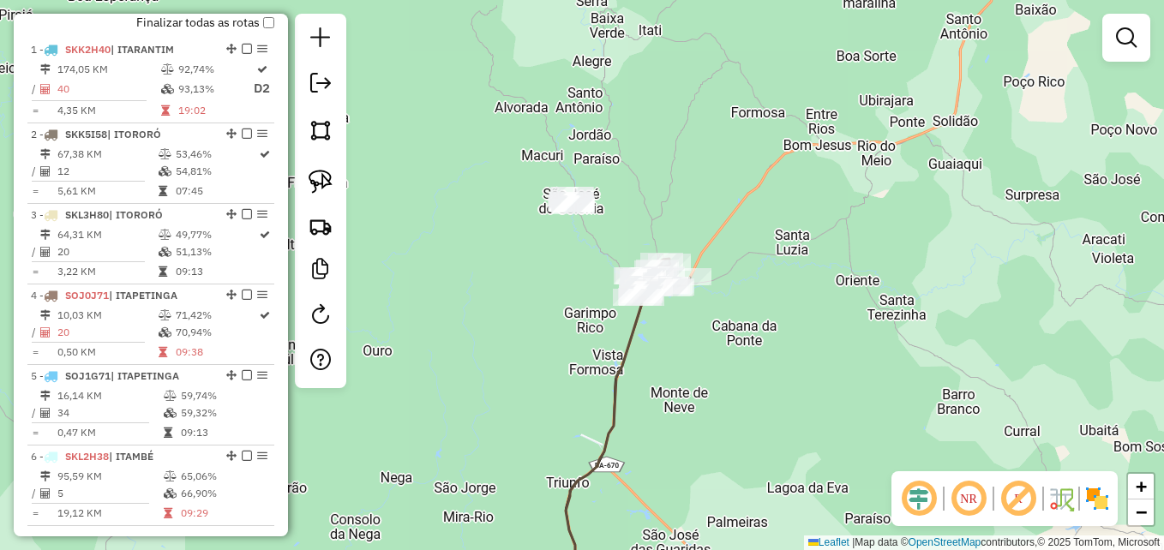
drag, startPoint x: 557, startPoint y: 264, endPoint x: 521, endPoint y: 257, distance: 36.7
click at [521, 257] on div "Janela de atendimento Grade de atendimento Capacidade Transportadoras Veículos …" at bounding box center [582, 275] width 1164 height 550
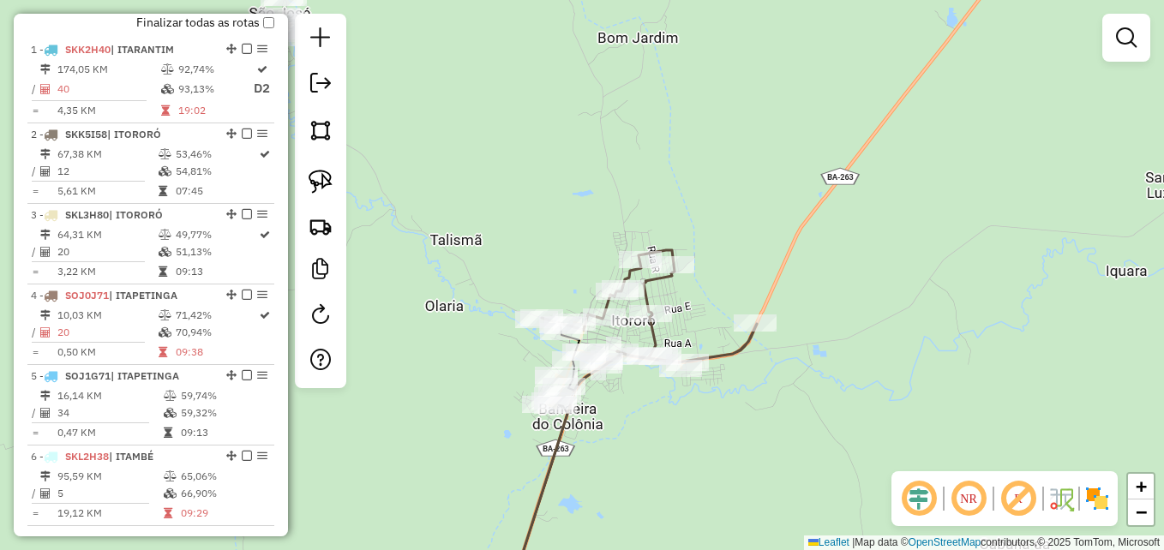
drag, startPoint x: 555, startPoint y: 220, endPoint x: 657, endPoint y: 227, distance: 102.3
click at [660, 217] on div "Janela de atendimento Grade de atendimento Capacidade Transportadoras Veículos …" at bounding box center [582, 275] width 1164 height 550
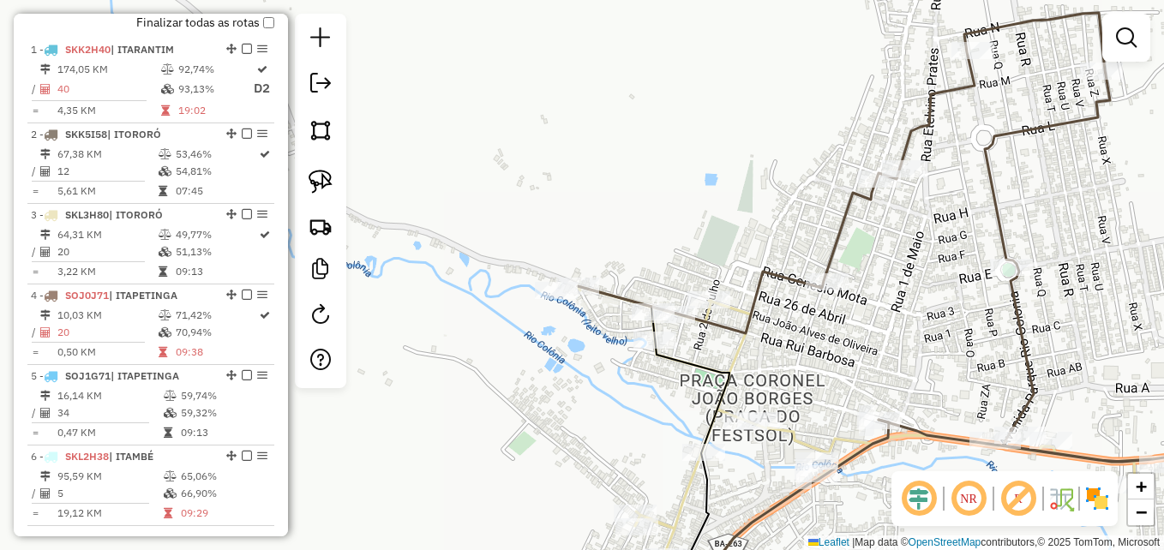
drag, startPoint x: 786, startPoint y: 195, endPoint x: 820, endPoint y: 165, distance: 44.4
click at [818, 166] on div "Janela de atendimento Grade de atendimento Capacidade Transportadoras Veículos …" at bounding box center [582, 275] width 1164 height 550
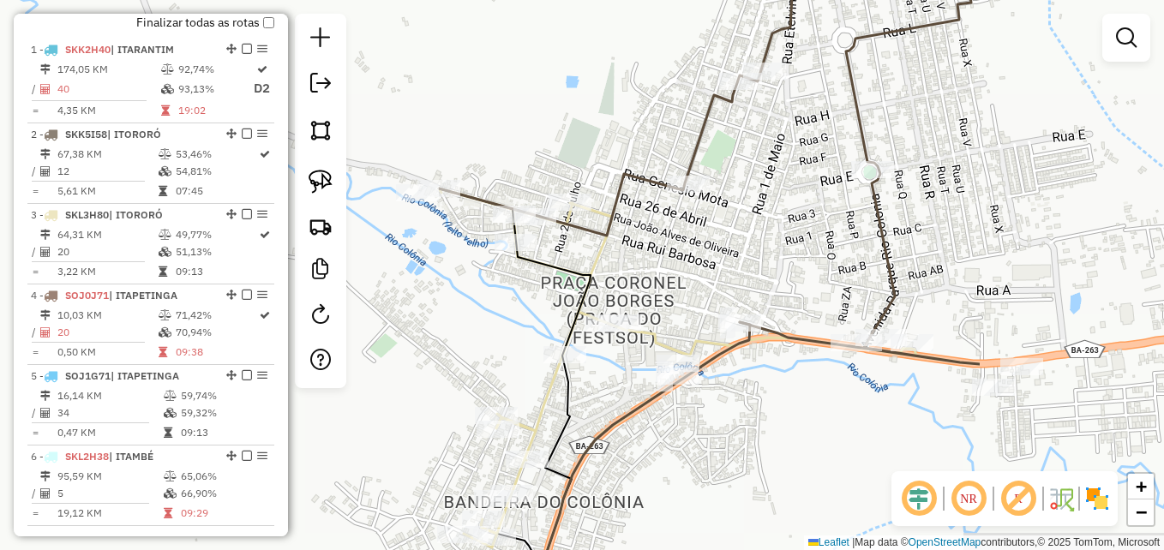
drag, startPoint x: 786, startPoint y: 100, endPoint x: 474, endPoint y: 118, distance: 312.6
click at [474, 118] on div "Janela de atendimento Grade de atendimento Capacidade Transportadoras Veículos …" at bounding box center [582, 275] width 1164 height 550
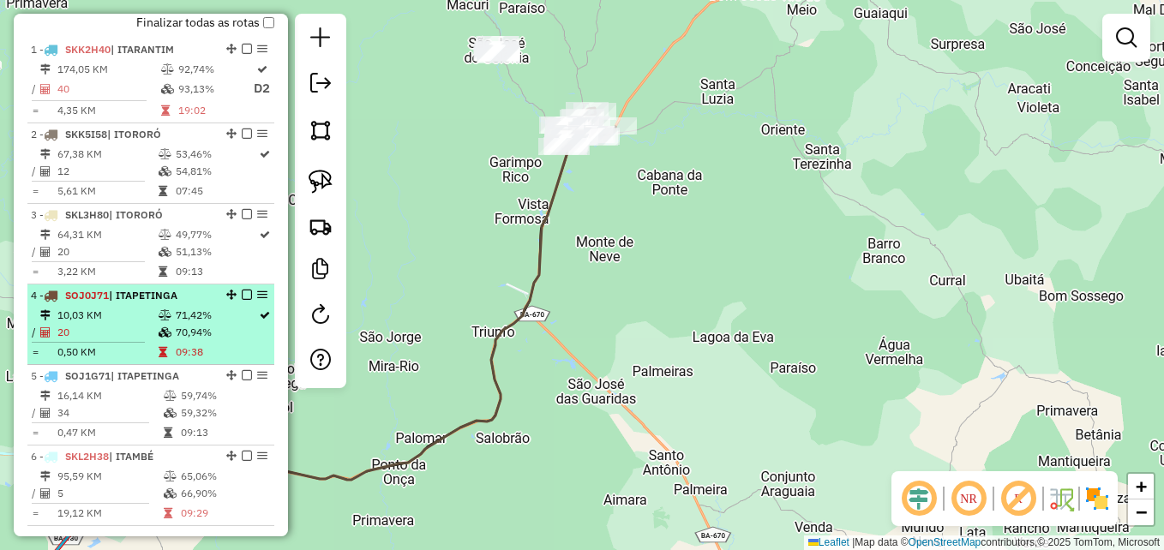
click at [203, 340] on td "70,94%" at bounding box center [216, 332] width 83 height 17
select select "**********"
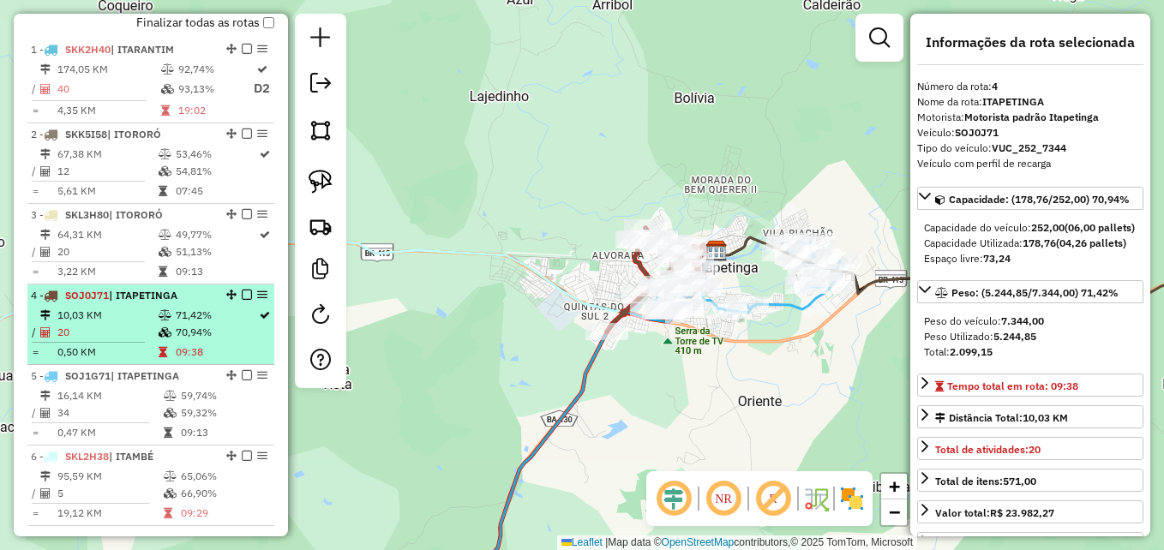
scroll to position [709, 0]
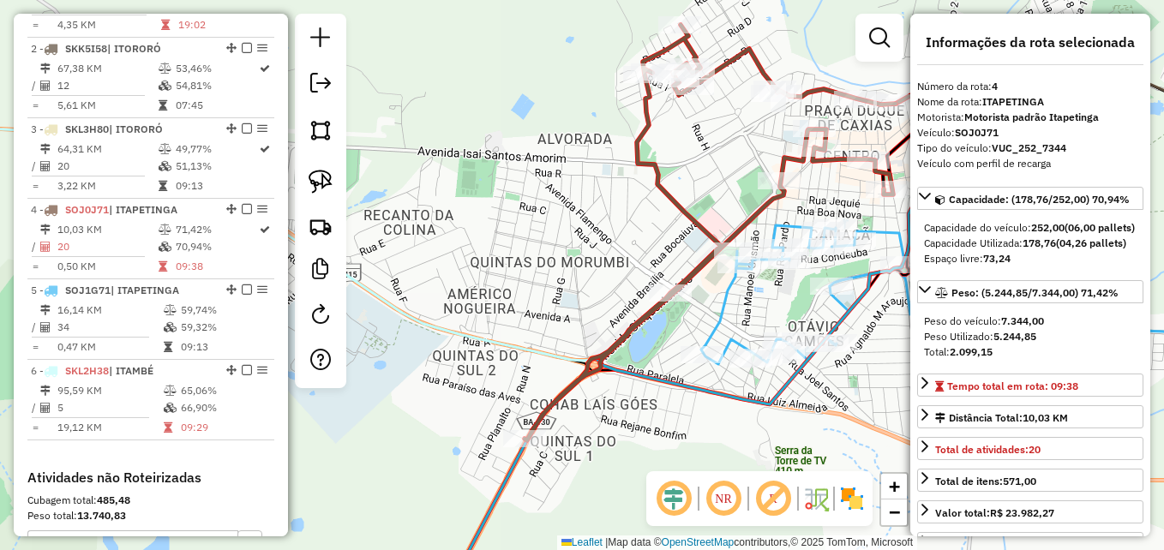
drag, startPoint x: 610, startPoint y: 279, endPoint x: 547, endPoint y: 279, distance: 63.5
click at [550, 279] on div "Rota 4 - Placa SOJ0J71 2122 - DISK GELOSA EIRELI M Janela de atendimento Grade …" at bounding box center [582, 275] width 1164 height 550
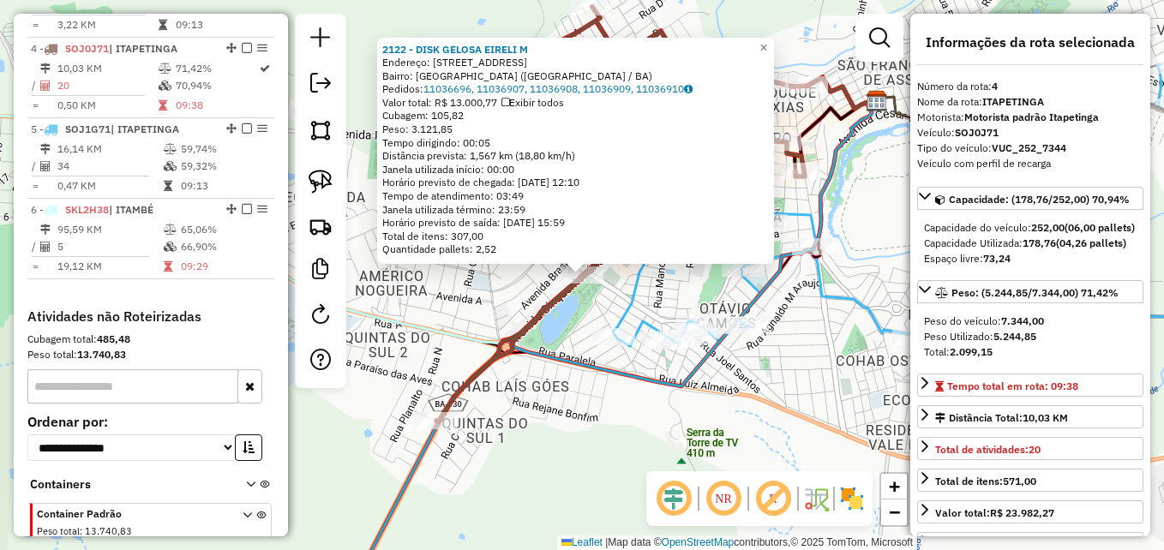
scroll to position [910, 0]
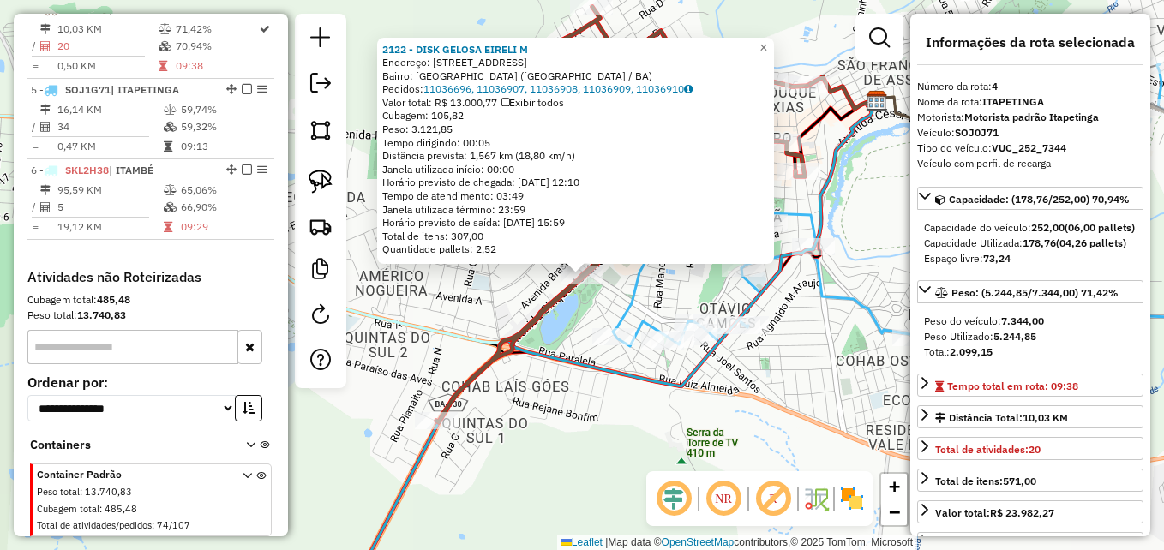
click at [472, 313] on div "2122 - DISK GELOSA EIRELI M Endereço: AV CINQUETENARIO 1000 Bairro: QUINTAS DO …" at bounding box center [582, 275] width 1164 height 550
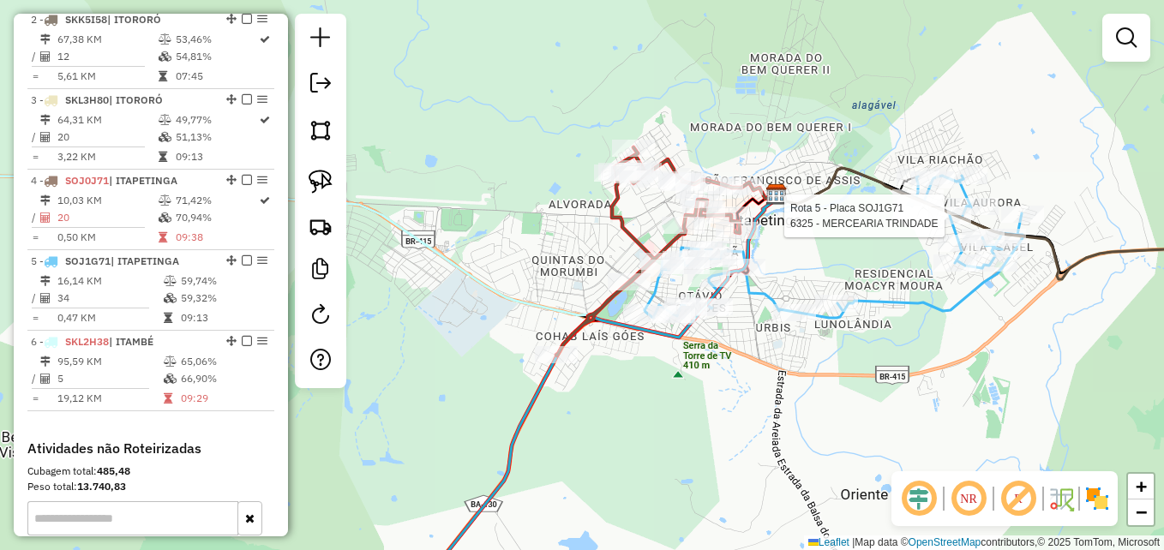
scroll to position [567, 0]
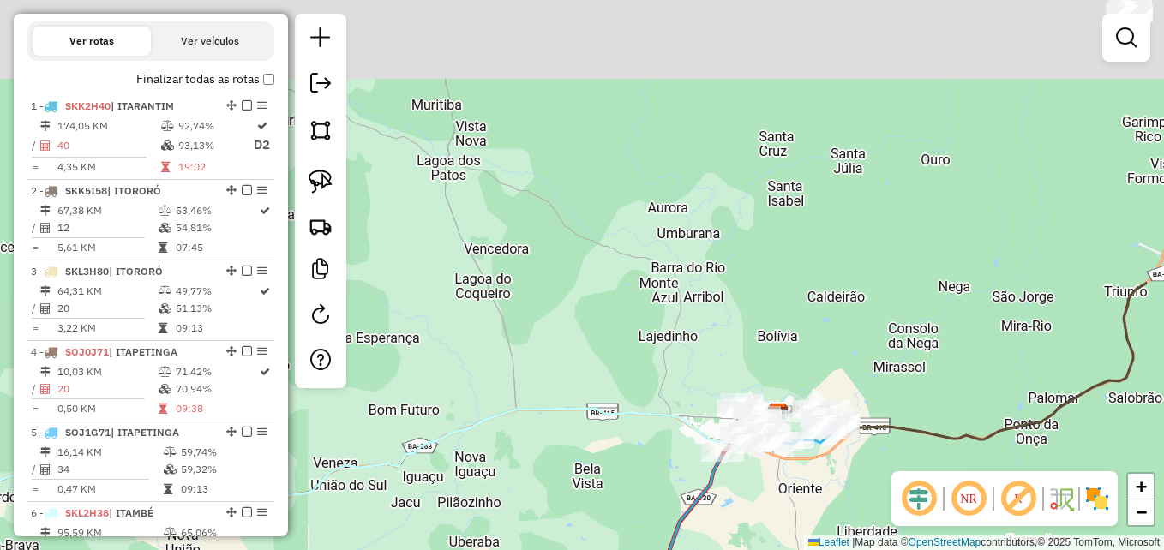
drag, startPoint x: 763, startPoint y: 197, endPoint x: 591, endPoint y: 472, distance: 324.7
click at [591, 472] on div "Janela de atendimento Grade de atendimento Capacidade Transportadoras Veículos …" at bounding box center [582, 275] width 1164 height 550
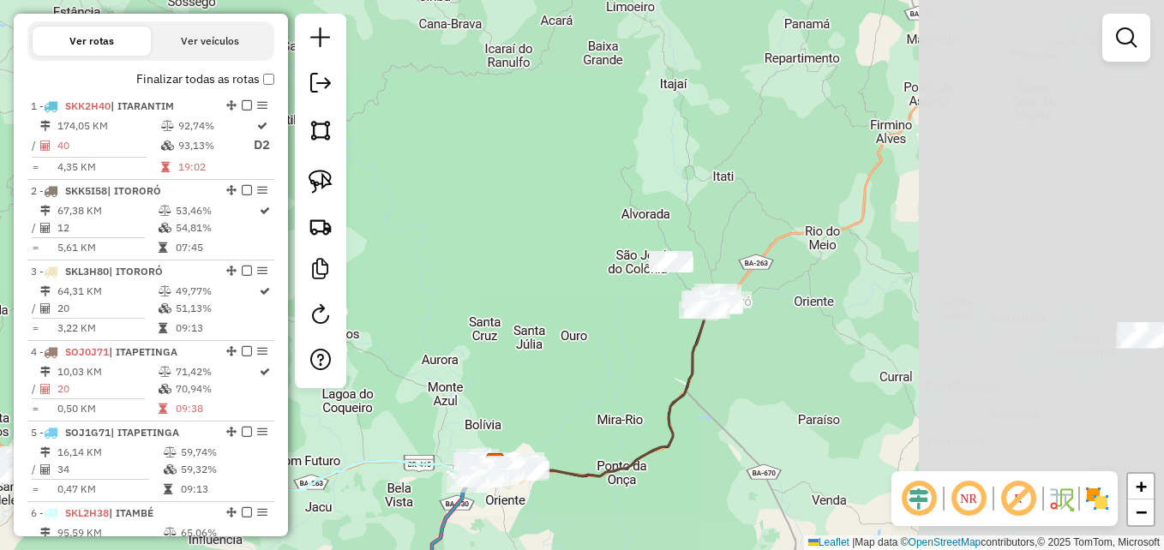
drag, startPoint x: 843, startPoint y: 266, endPoint x: 551, endPoint y: 294, distance: 292.9
click at [551, 294] on div "Janela de atendimento Grade de atendimento Capacidade Transportadoras Veículos …" at bounding box center [582, 275] width 1164 height 550
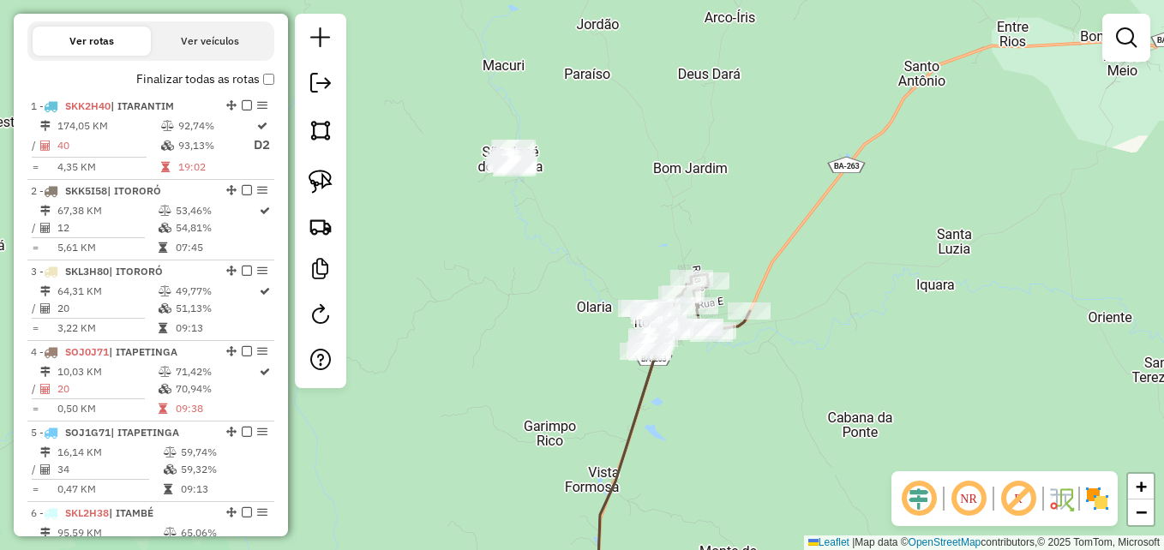
drag, startPoint x: 659, startPoint y: 215, endPoint x: 812, endPoint y: 218, distance: 153.5
click at [811, 218] on div "Janela de atendimento Grade de atendimento Capacidade Transportadoras Veículos …" at bounding box center [582, 275] width 1164 height 550
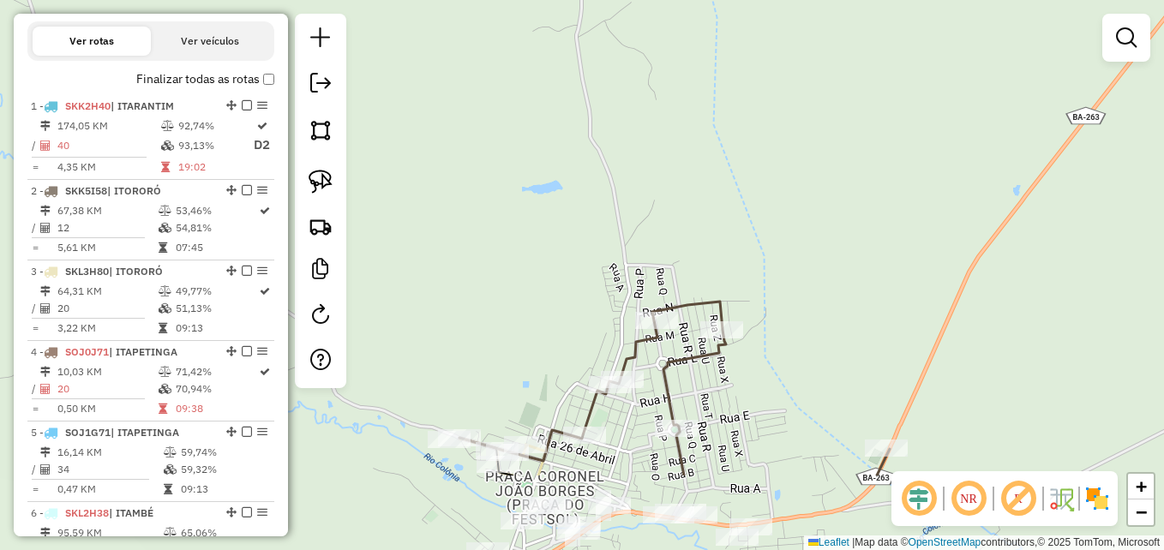
drag, startPoint x: 695, startPoint y: 244, endPoint x: 822, endPoint y: 69, distance: 215.4
click at [822, 69] on div "Janela de atendimento Grade de atendimento Capacidade Transportadoras Veículos …" at bounding box center [582, 275] width 1164 height 550
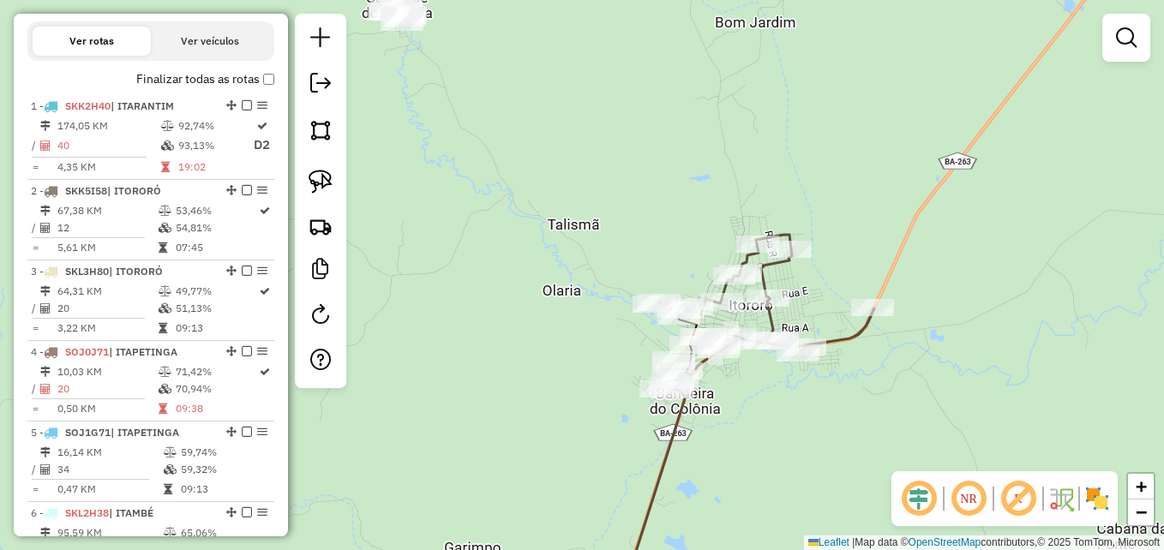
drag, startPoint x: 783, startPoint y: 182, endPoint x: 833, endPoint y: 173, distance: 50.5
click at [833, 173] on div "Janela de atendimento Grade de atendimento Capacidade Transportadoras Veículos …" at bounding box center [582, 275] width 1164 height 550
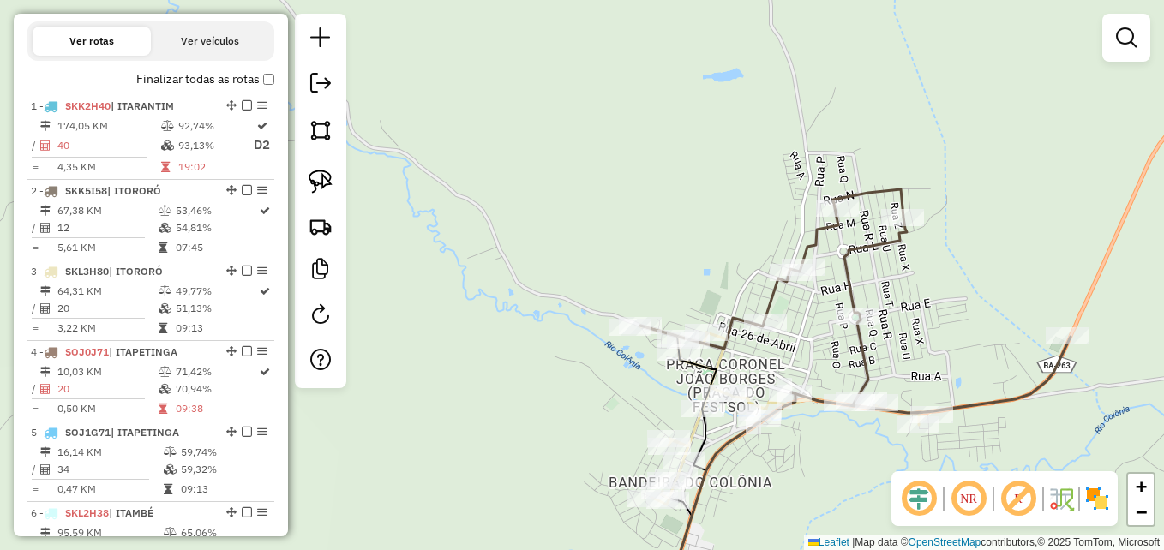
drag, startPoint x: 743, startPoint y: 226, endPoint x: 749, endPoint y: 120, distance: 106.5
click at [749, 120] on div "Janela de atendimento Grade de atendimento Capacidade Transportadoras Veículos …" at bounding box center [582, 275] width 1164 height 550
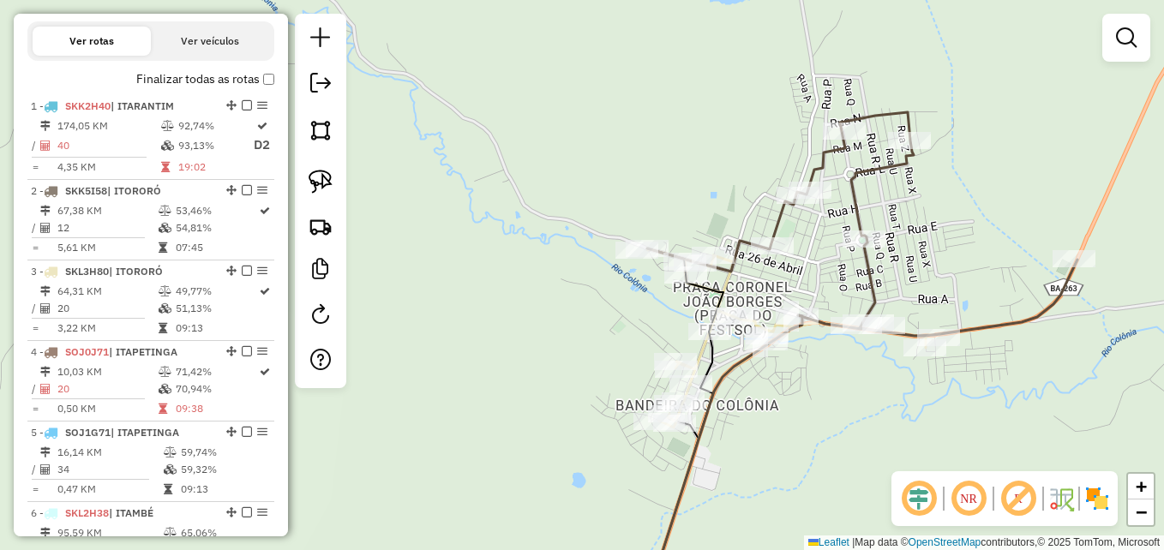
drag, startPoint x: 724, startPoint y: 184, endPoint x: 771, endPoint y: 127, distance: 74.3
click at [771, 127] on div "Janela de atendimento Grade de atendimento Capacidade Transportadoras Veículos …" at bounding box center [582, 275] width 1164 height 550
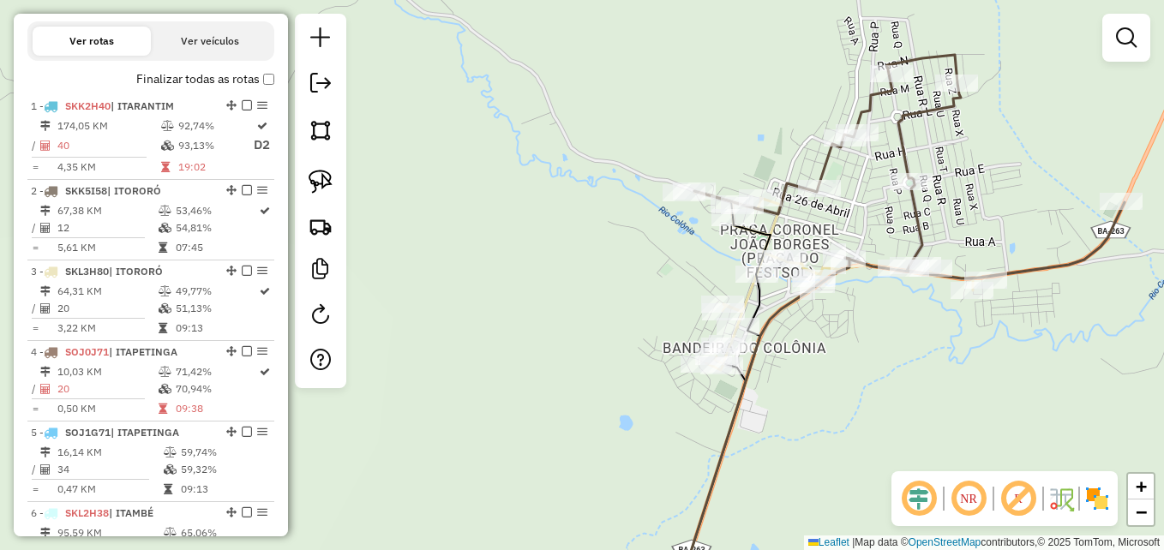
drag, startPoint x: 768, startPoint y: 133, endPoint x: 707, endPoint y: 207, distance: 95.6
click at [707, 207] on div "Janela de atendimento Grade de atendimento Capacidade Transportadoras Veículos …" at bounding box center [582, 275] width 1164 height 550
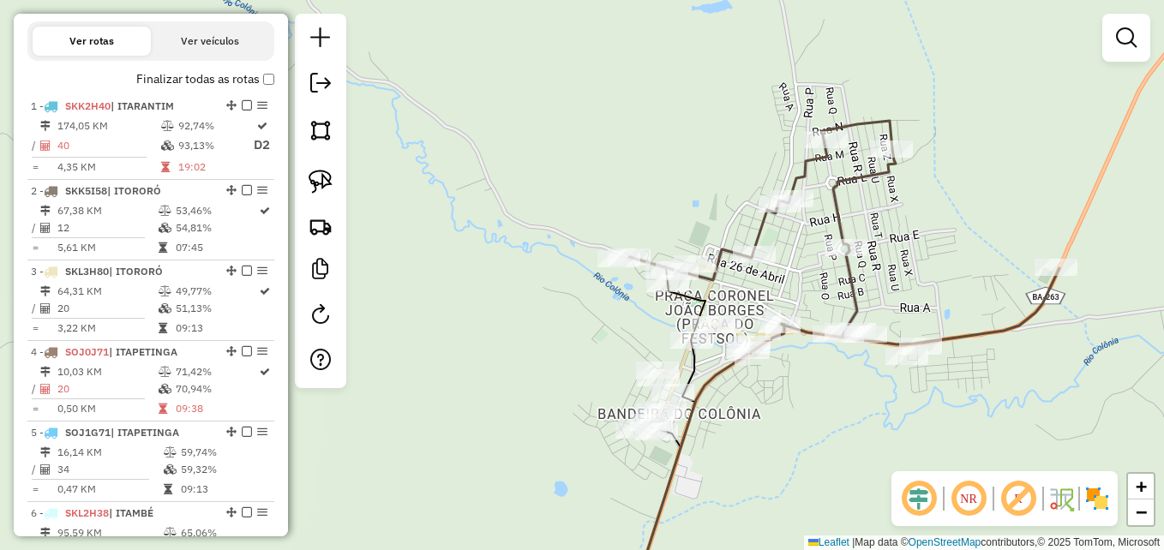
click at [705, 174] on div "Janela de atendimento Grade de atendimento Capacidade Transportadoras Veículos …" at bounding box center [582, 275] width 1164 height 550
click at [316, 179] on img at bounding box center [321, 182] width 24 height 24
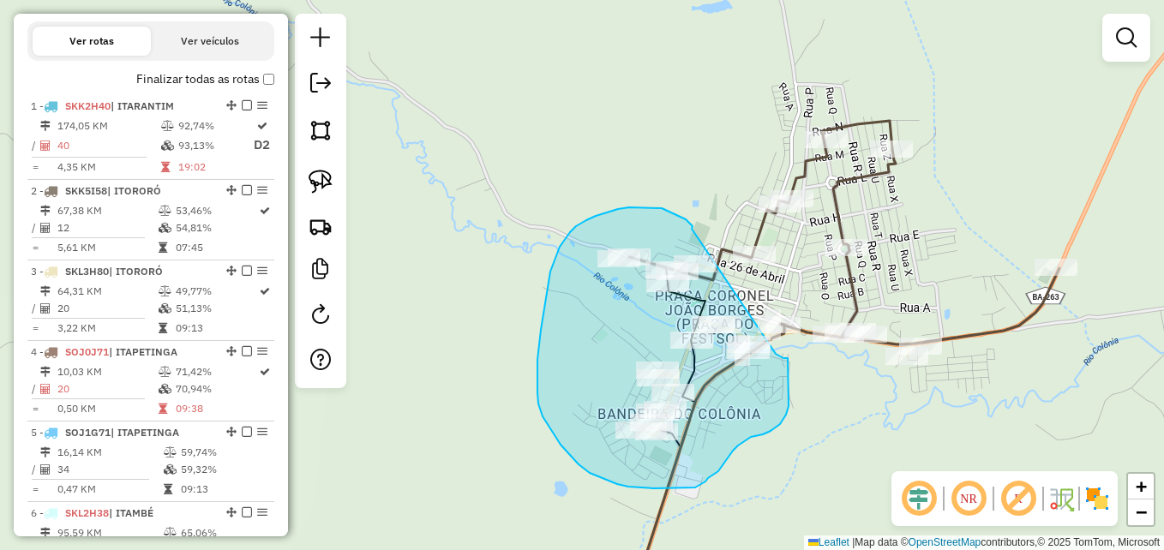
drag, startPoint x: 692, startPoint y: 229, endPoint x: 776, endPoint y: 354, distance: 150.8
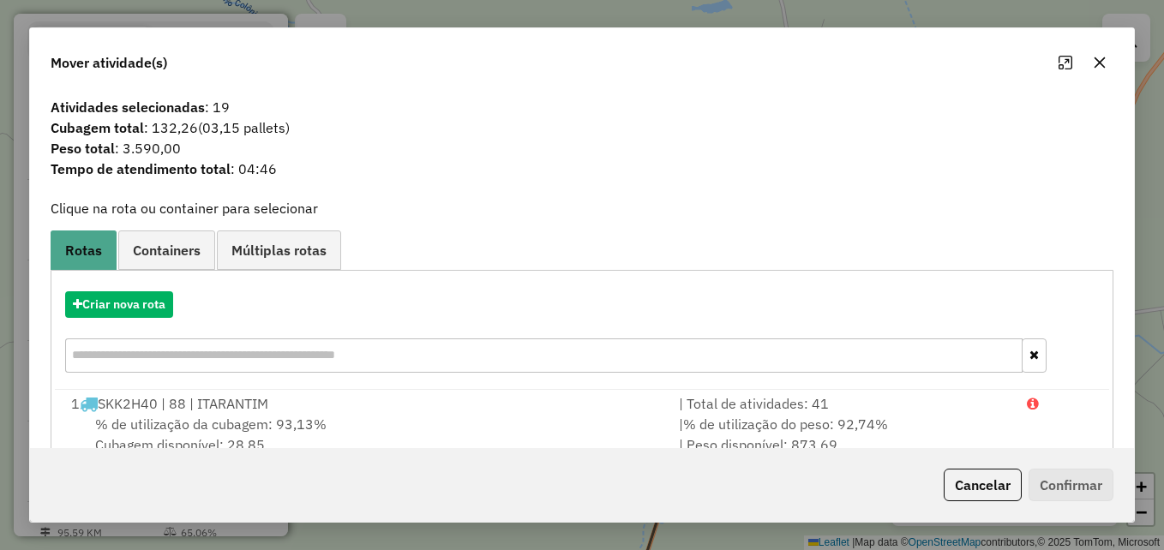
click at [1100, 68] on icon "button" at bounding box center [1100, 63] width 14 height 14
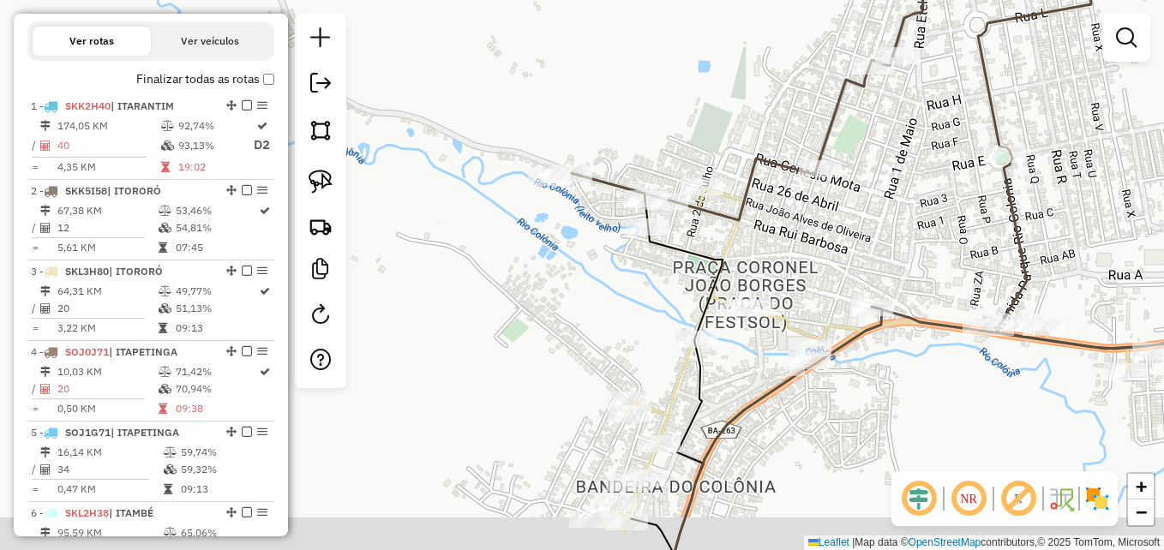
drag, startPoint x: 721, startPoint y: 271, endPoint x: 857, endPoint y: 218, distance: 146.3
click at [857, 224] on div "Janela de atendimento Grade de atendimento Capacidade Transportadoras Veículos …" at bounding box center [582, 275] width 1164 height 550
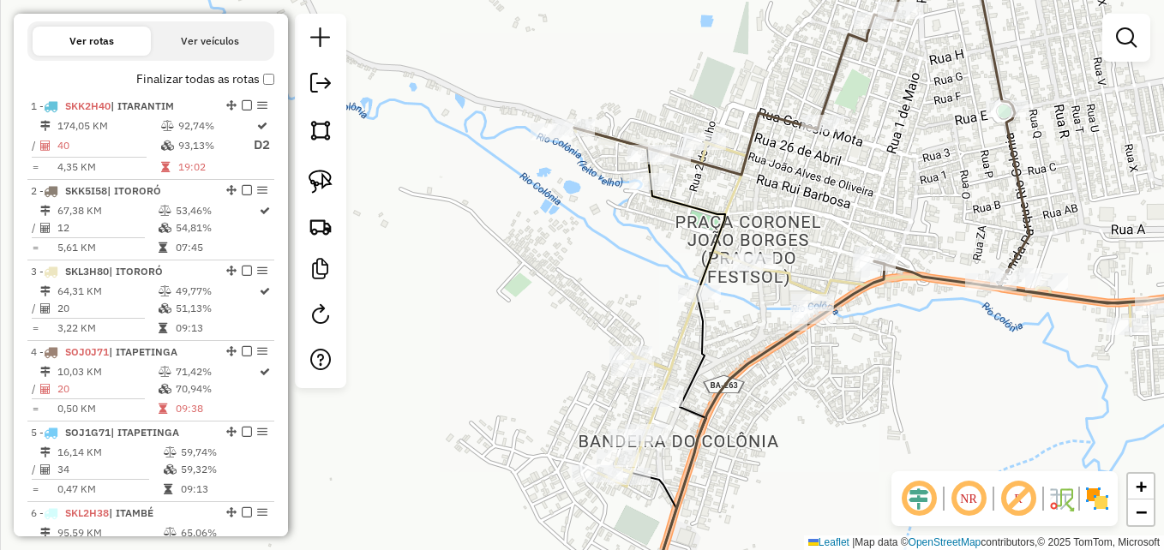
drag, startPoint x: 805, startPoint y: 254, endPoint x: 808, endPoint y: 207, distance: 46.4
click at [808, 207] on div "Janela de atendimento Grade de atendimento Capacidade Transportadoras Veículos …" at bounding box center [582, 275] width 1164 height 550
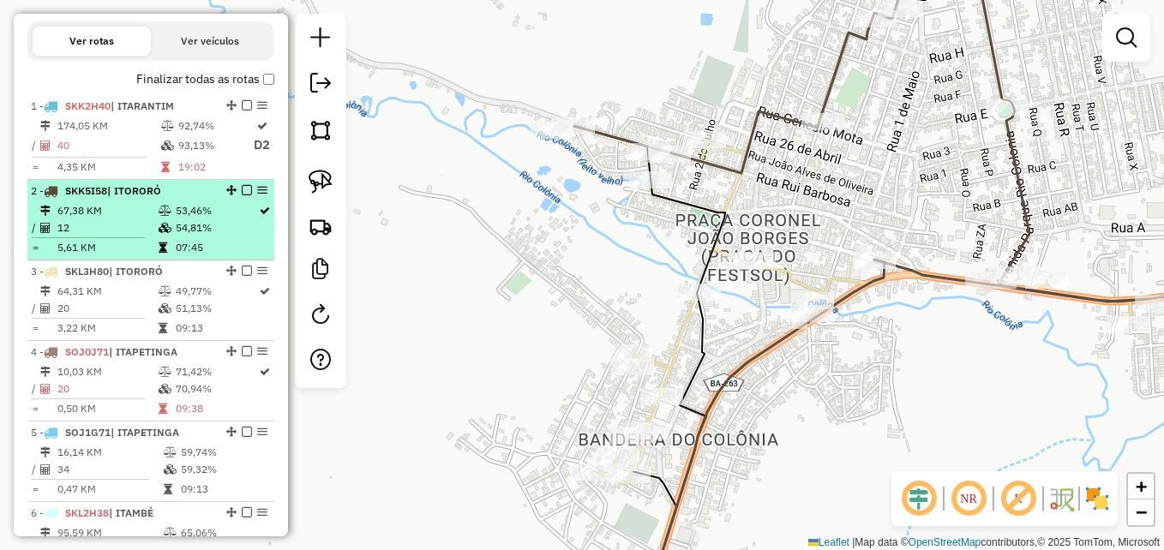
select select "**********"
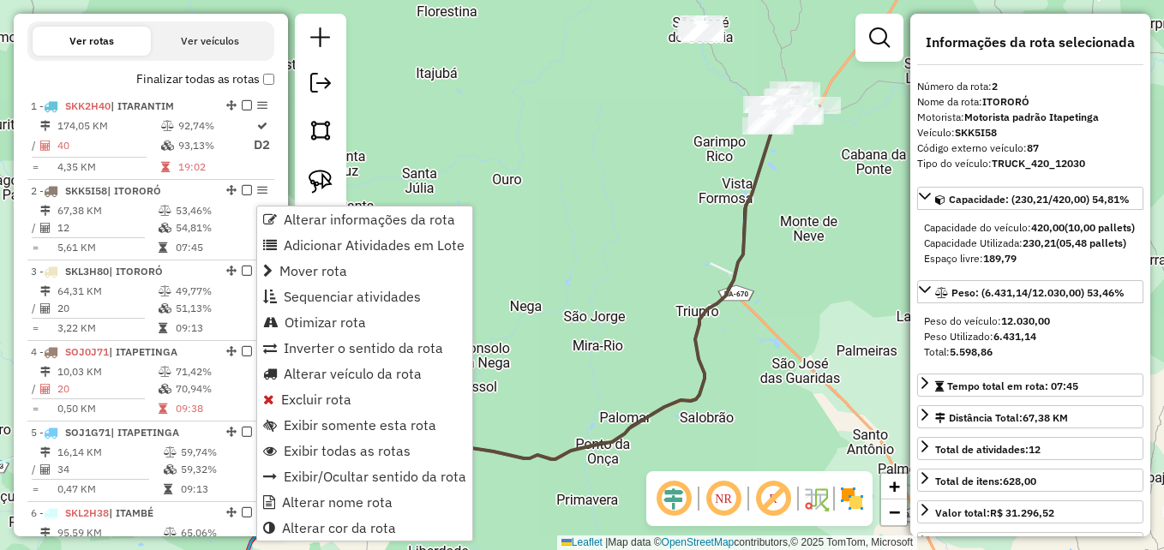
click at [706, 242] on div "Janela de atendimento Grade de atendimento Capacidade Transportadoras Veículos …" at bounding box center [582, 275] width 1164 height 550
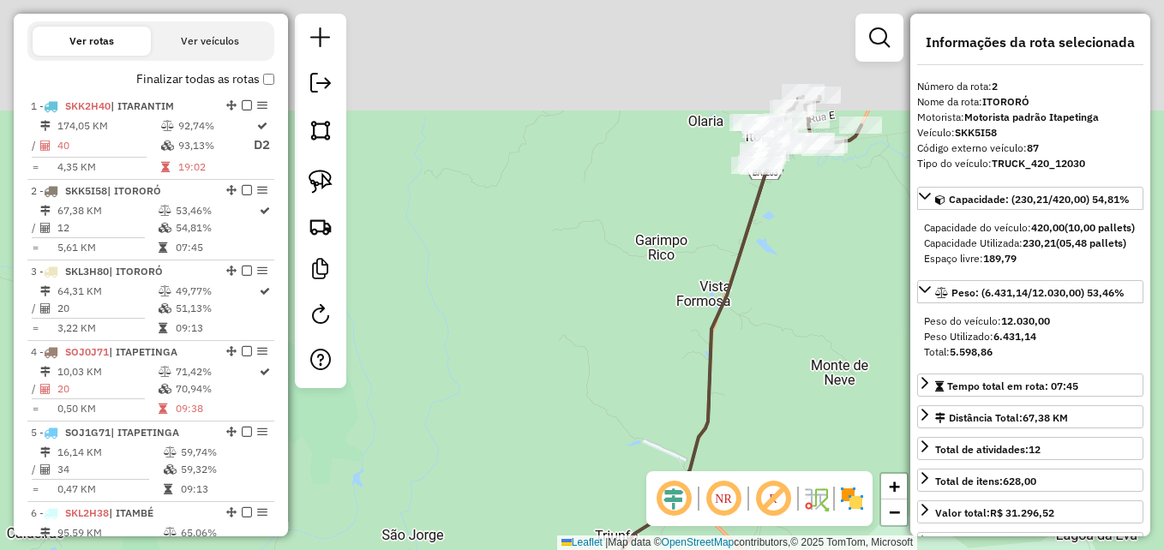
drag, startPoint x: 691, startPoint y: 177, endPoint x: 629, endPoint y: 499, distance: 327.6
click at [609, 505] on div "Janela de atendimento Grade de atendimento Capacidade Transportadoras Veículos …" at bounding box center [582, 275] width 1164 height 550
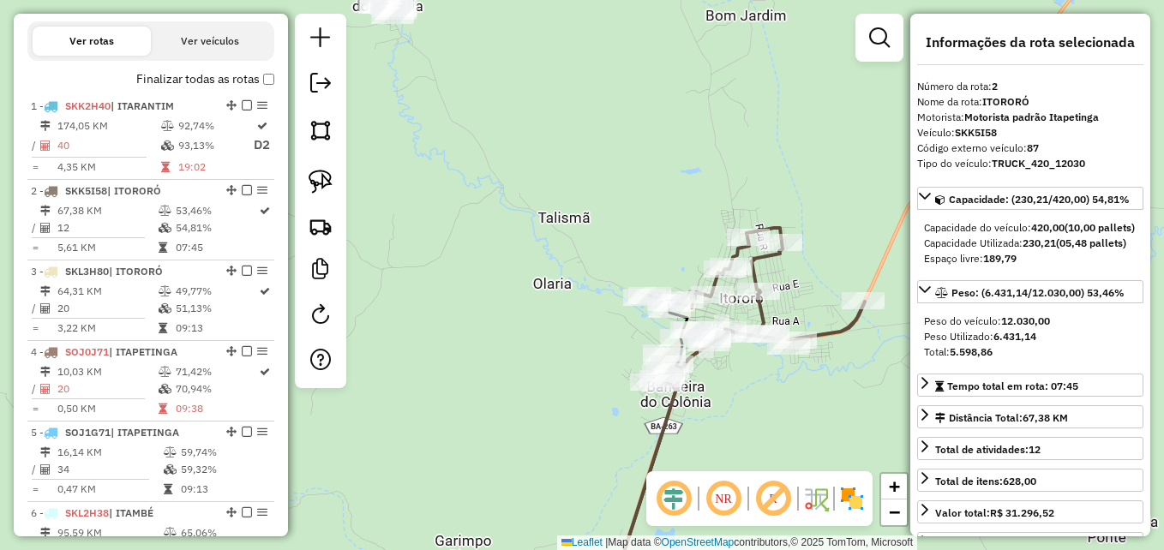
click at [625, 193] on div "Janela de atendimento Grade de atendimento Capacidade Transportadoras Veículos …" at bounding box center [582, 275] width 1164 height 550
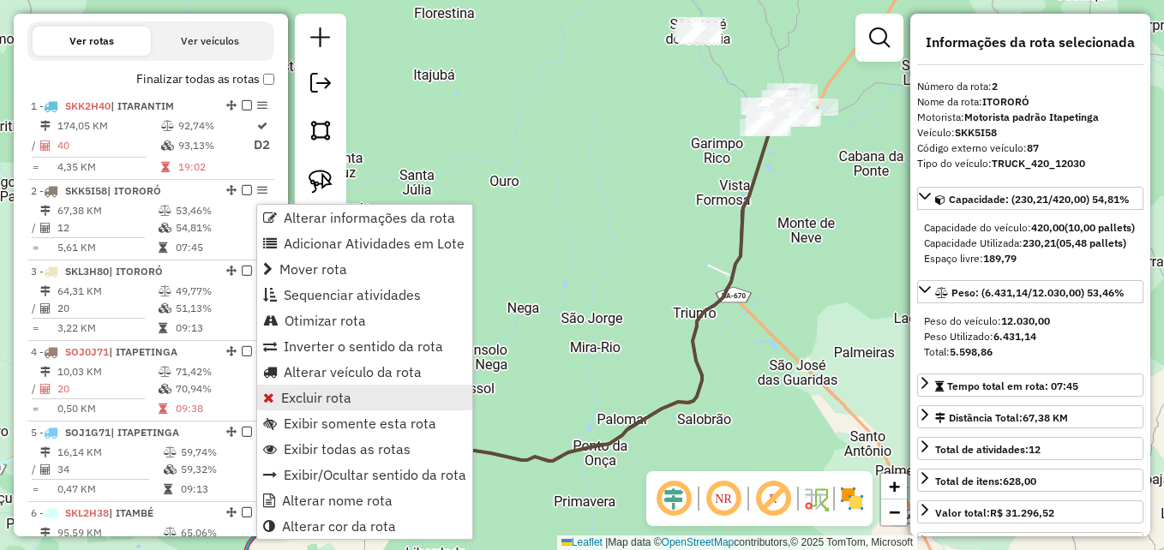
click at [310, 403] on span "Excluir rota" at bounding box center [316, 398] width 70 height 14
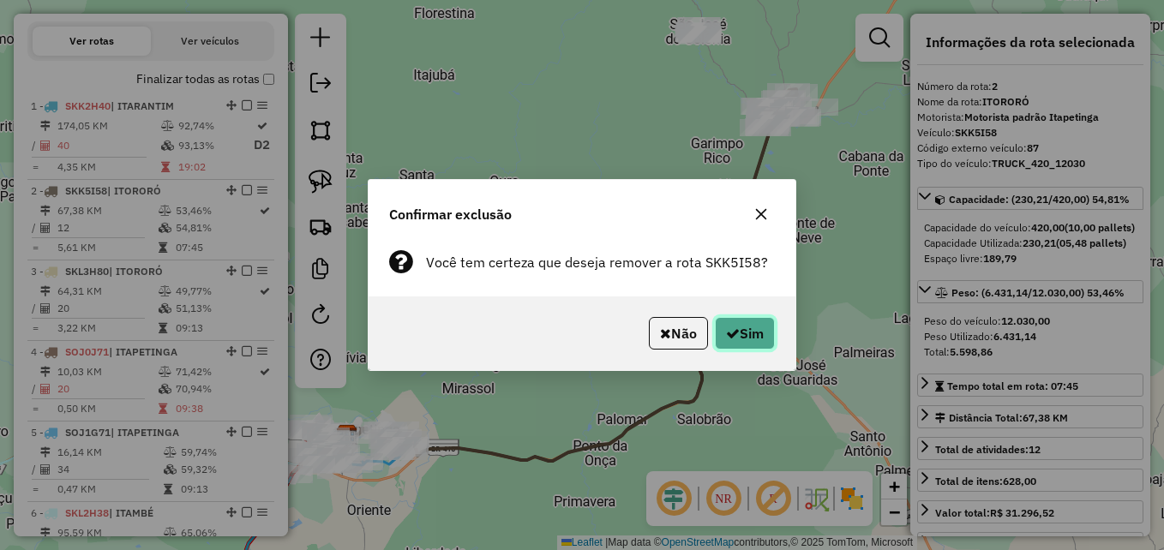
click at [755, 329] on button "Sim" at bounding box center [745, 333] width 60 height 33
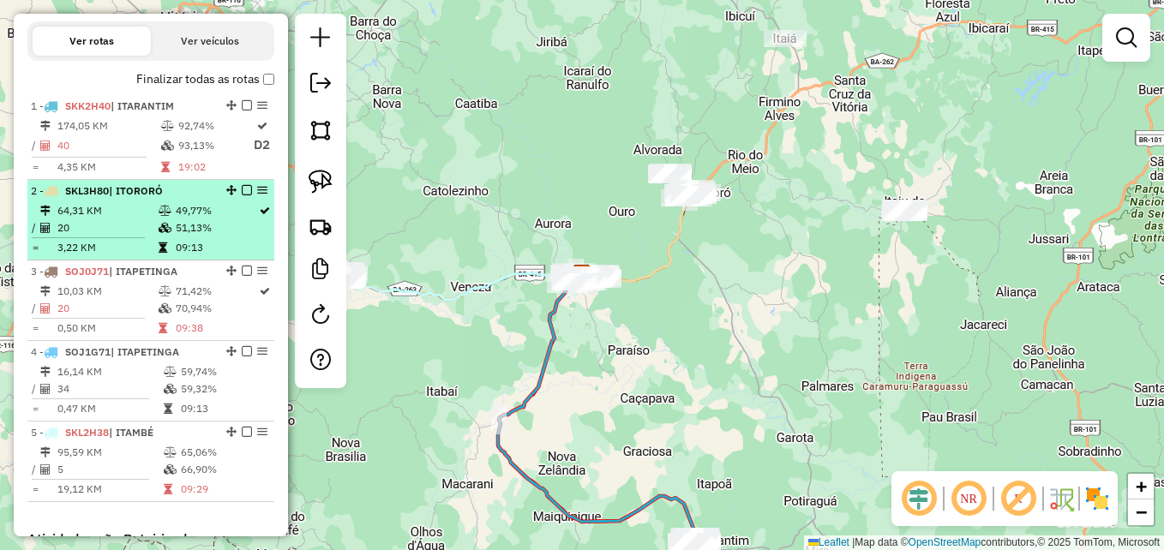
select select "**********"
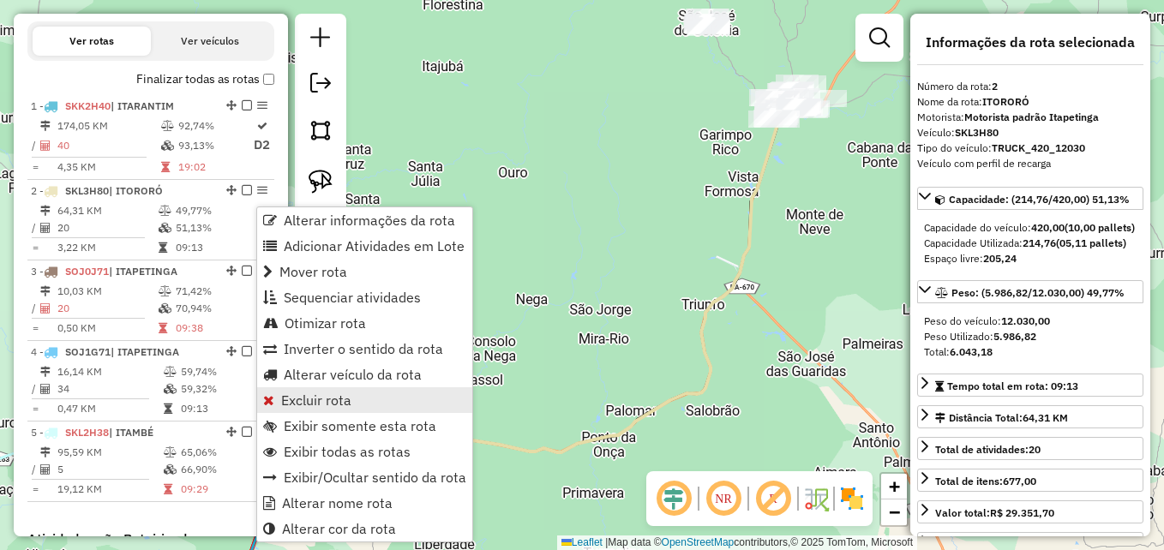
click at [304, 400] on span "Excluir rota" at bounding box center [316, 401] width 70 height 14
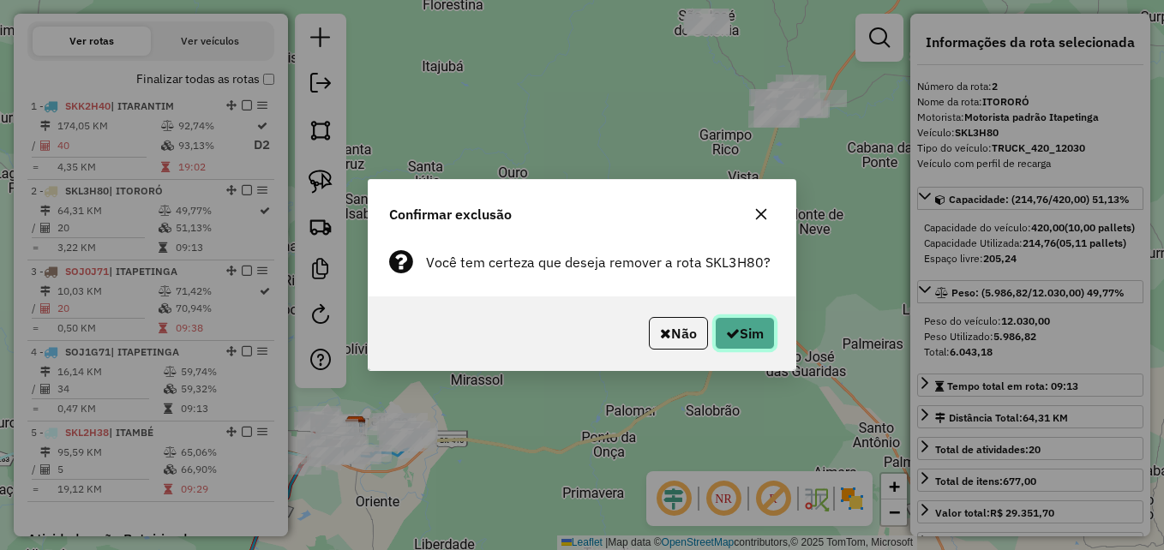
click at [731, 333] on icon "button" at bounding box center [733, 334] width 14 height 14
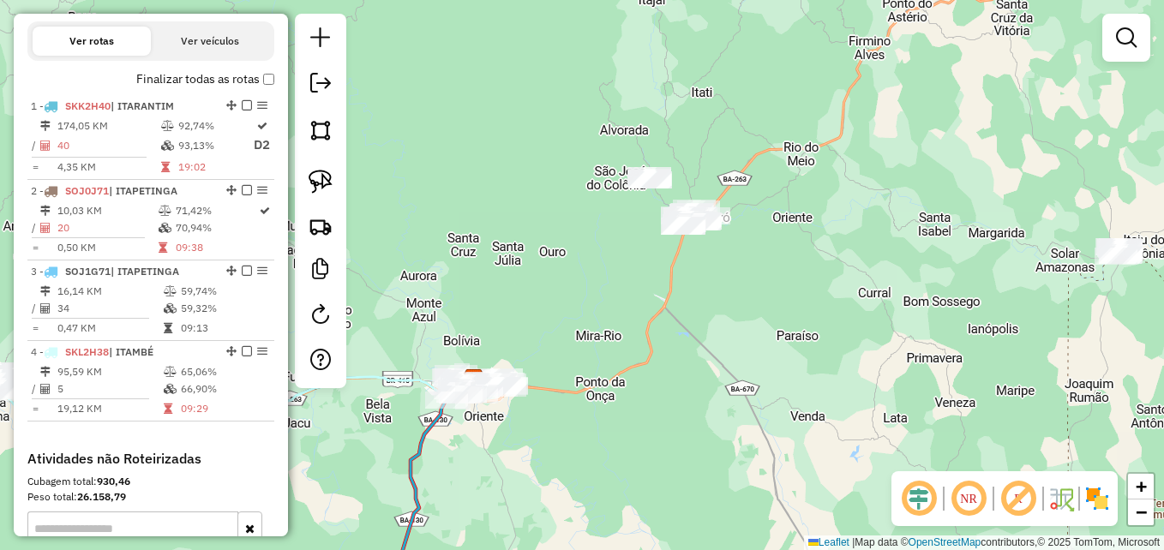
drag, startPoint x: 672, startPoint y: 163, endPoint x: 686, endPoint y: 376, distance: 213.1
click at [686, 376] on div "Janela de atendimento Grade de atendimento Capacidade Transportadoras Veículos …" at bounding box center [582, 275] width 1164 height 550
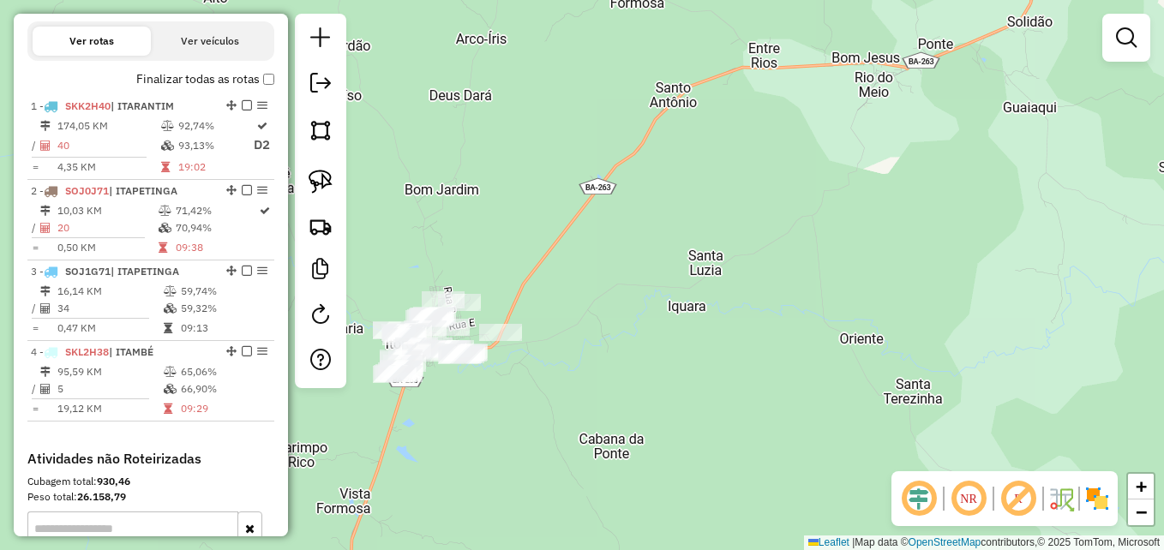
drag, startPoint x: 702, startPoint y: 333, endPoint x: 839, endPoint y: 298, distance: 140.8
click at [872, 322] on div "Janela de atendimento Grade de atendimento Capacidade Transportadoras Veículos …" at bounding box center [582, 275] width 1164 height 550
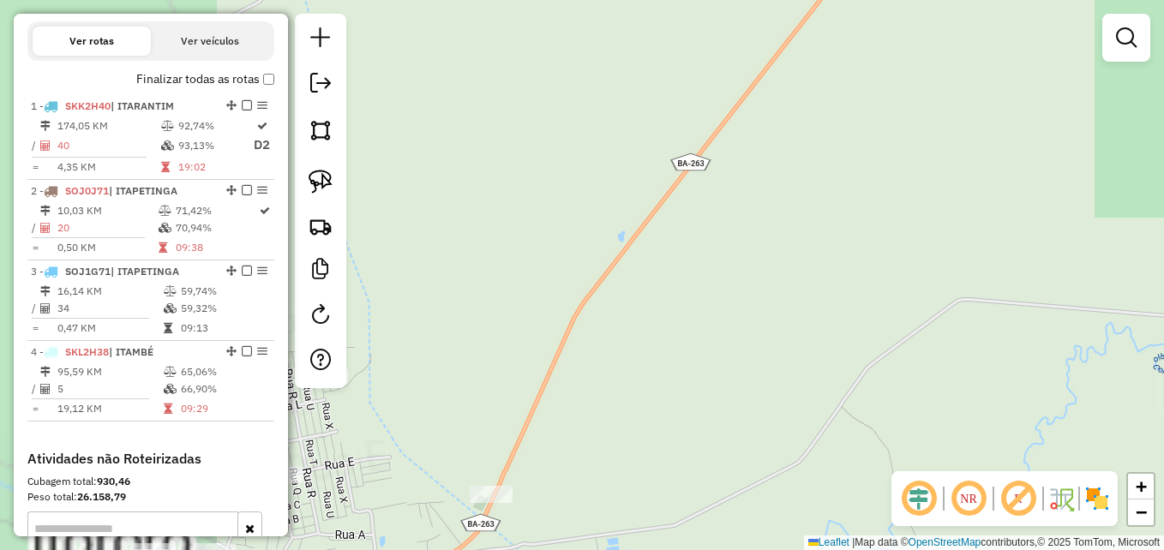
drag, startPoint x: 590, startPoint y: 218, endPoint x: 935, endPoint y: 195, distance: 345.5
click at [934, 195] on div "Janela de atendimento Grade de atendimento Capacidade Transportadoras Veículos …" at bounding box center [582, 275] width 1164 height 550
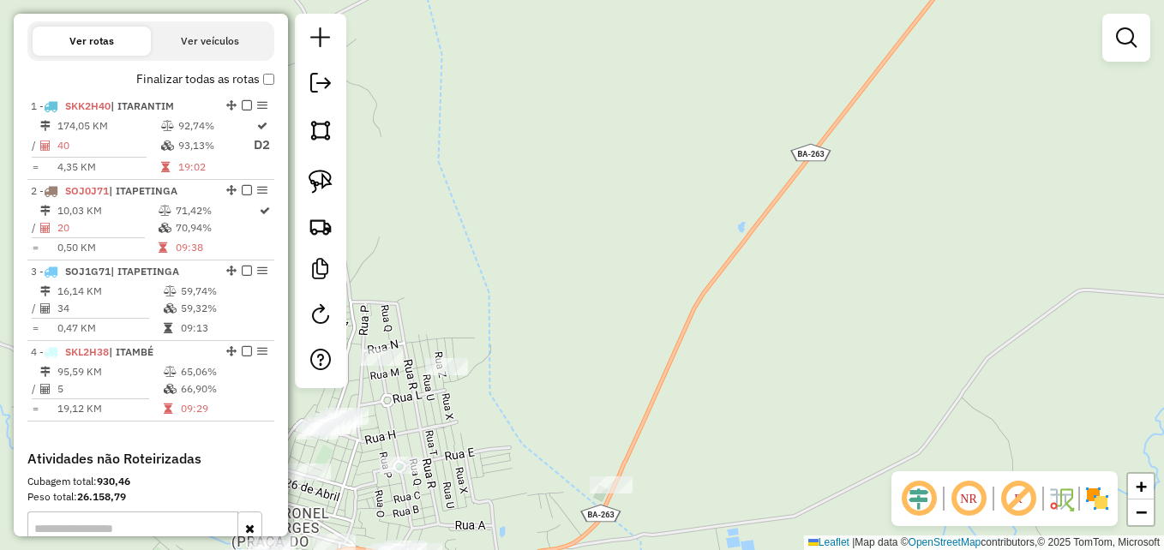
drag, startPoint x: 554, startPoint y: 227, endPoint x: 823, endPoint y: 152, distance: 279.6
click at [823, 152] on div "Janela de atendimento Grade de atendimento Capacidade Transportadoras Veículos …" at bounding box center [582, 275] width 1164 height 550
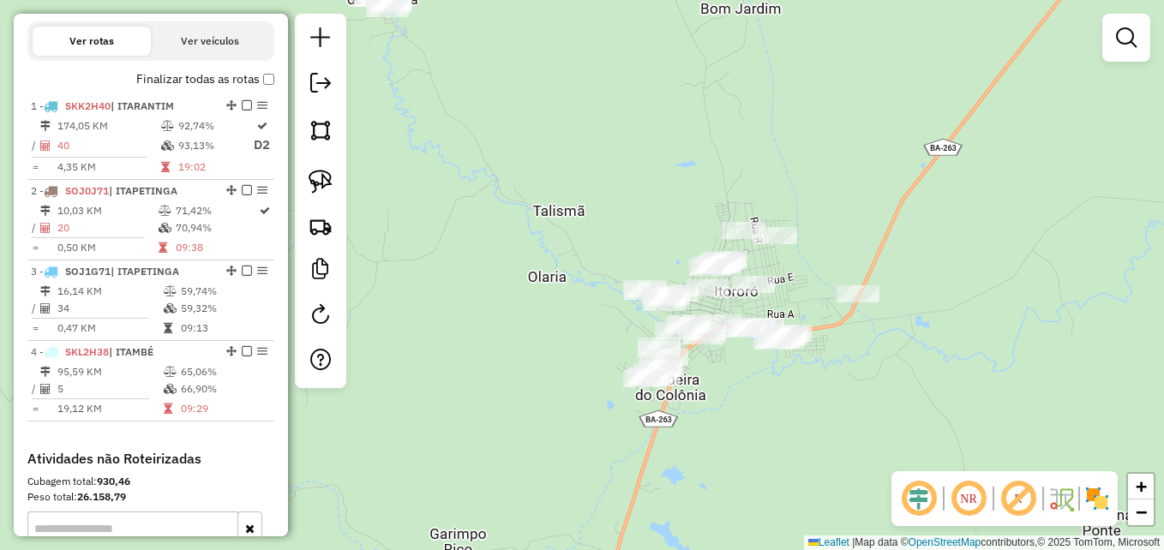
click at [858, 204] on div "Janela de atendimento Grade de atendimento Capacidade Transportadoras Veículos …" at bounding box center [582, 275] width 1164 height 550
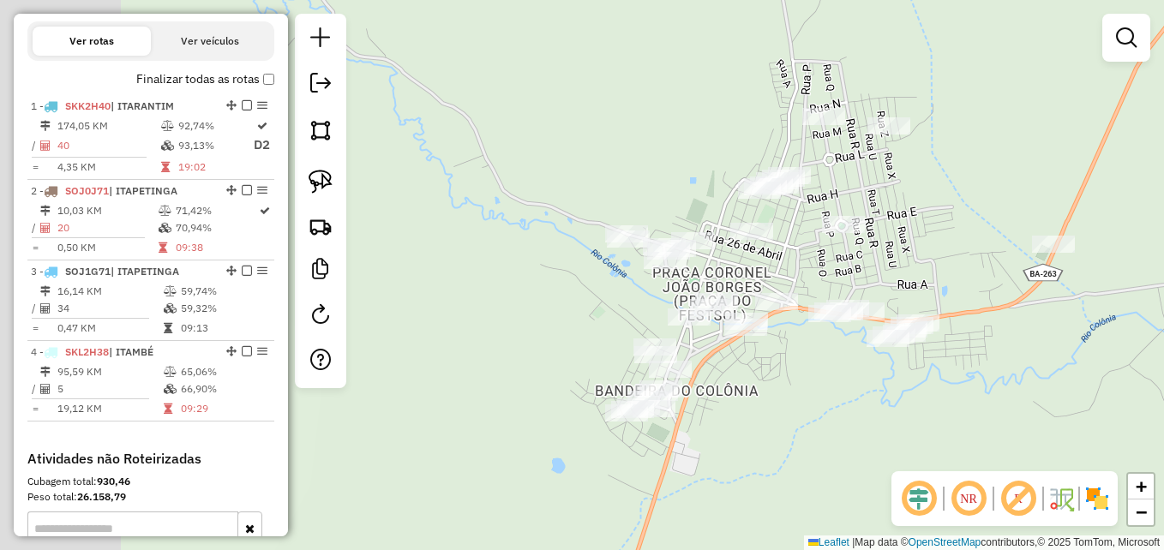
drag, startPoint x: 692, startPoint y: 224, endPoint x: 896, endPoint y: 81, distance: 249.3
click at [894, 82] on div "Janela de atendimento Grade de atendimento Capacidade Transportadoras Veículos …" at bounding box center [582, 275] width 1164 height 550
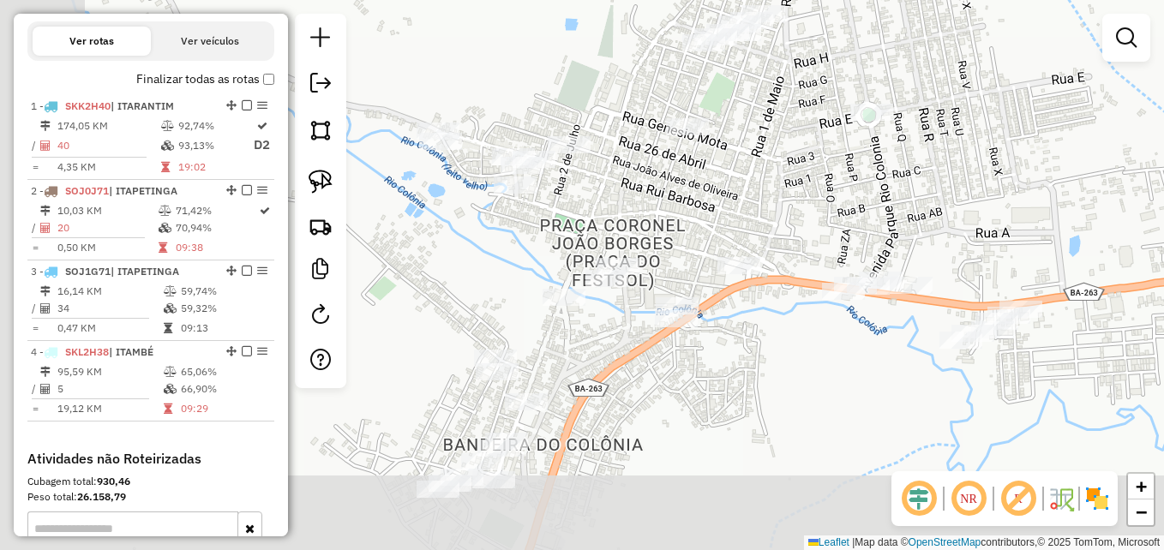
drag, startPoint x: 815, startPoint y: 304, endPoint x: 966, endPoint y: 160, distance: 208.0
click at [966, 160] on div "Janela de atendimento Grade de atendimento Capacidade Transportadoras Veículos …" at bounding box center [582, 275] width 1164 height 550
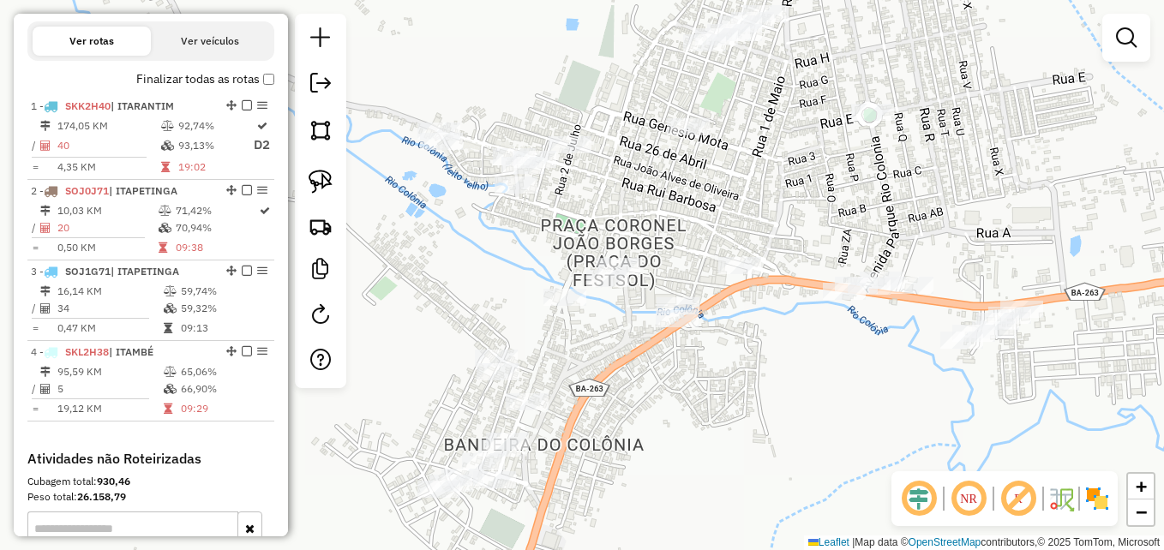
drag, startPoint x: 822, startPoint y: 418, endPoint x: 913, endPoint y: 345, distance: 117.0
click at [913, 345] on div "Janela de atendimento Grade de atendimento Capacidade Transportadoras Veículos …" at bounding box center [582, 275] width 1164 height 550
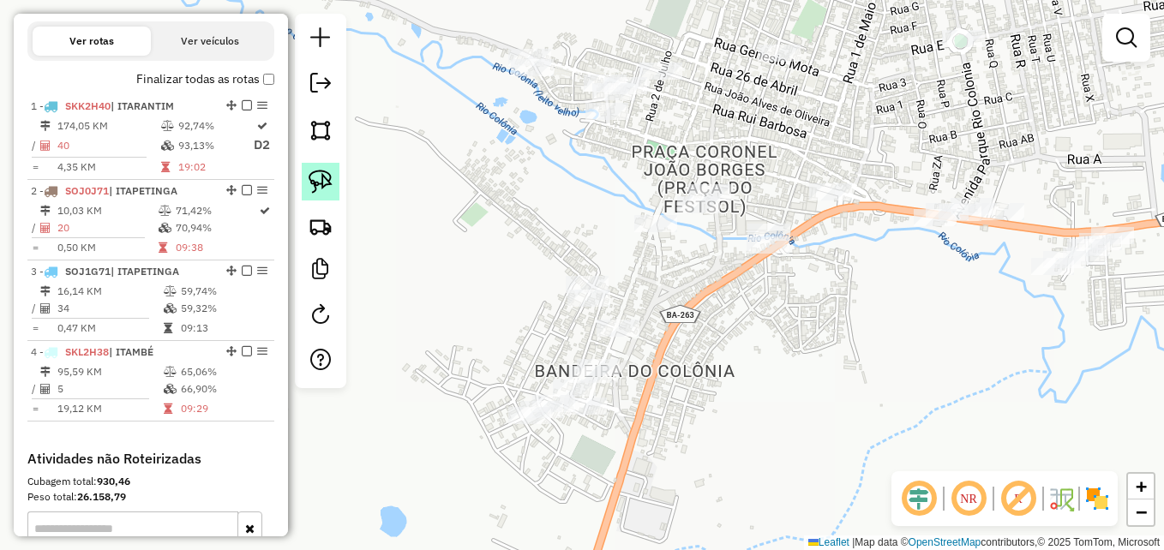
click at [322, 191] on img at bounding box center [321, 182] width 24 height 24
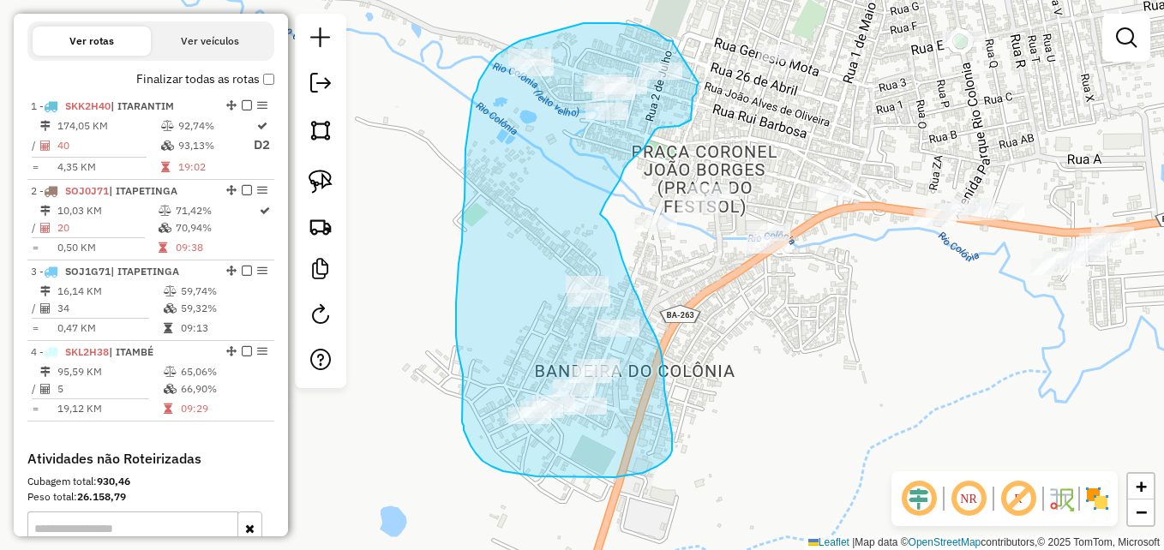
drag, startPoint x: 673, startPoint y: 43, endPoint x: 699, endPoint y: 82, distance: 47.1
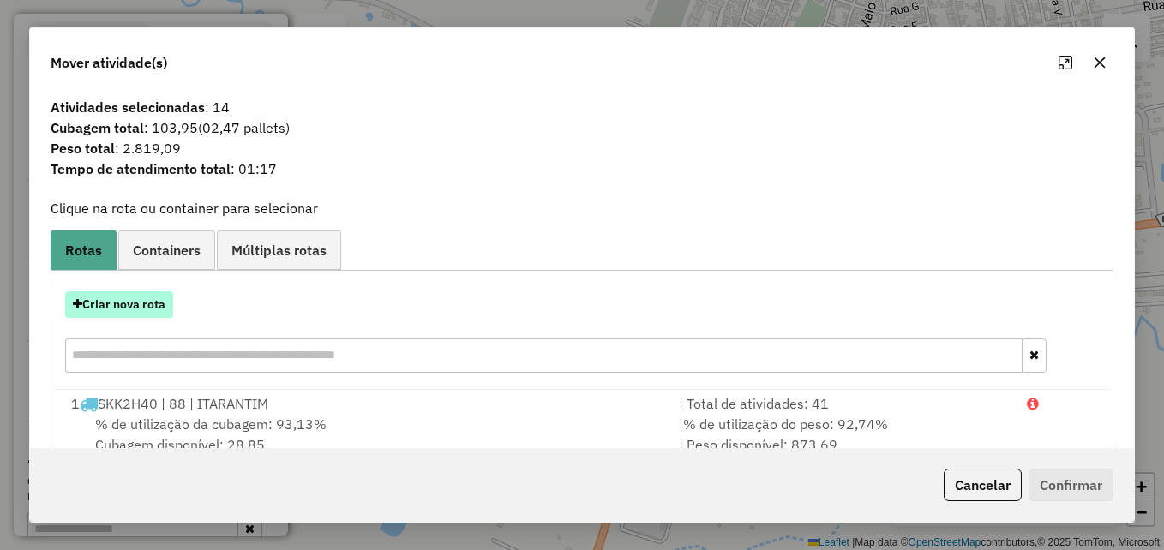
click at [126, 302] on button "Criar nova rota" at bounding box center [119, 305] width 108 height 27
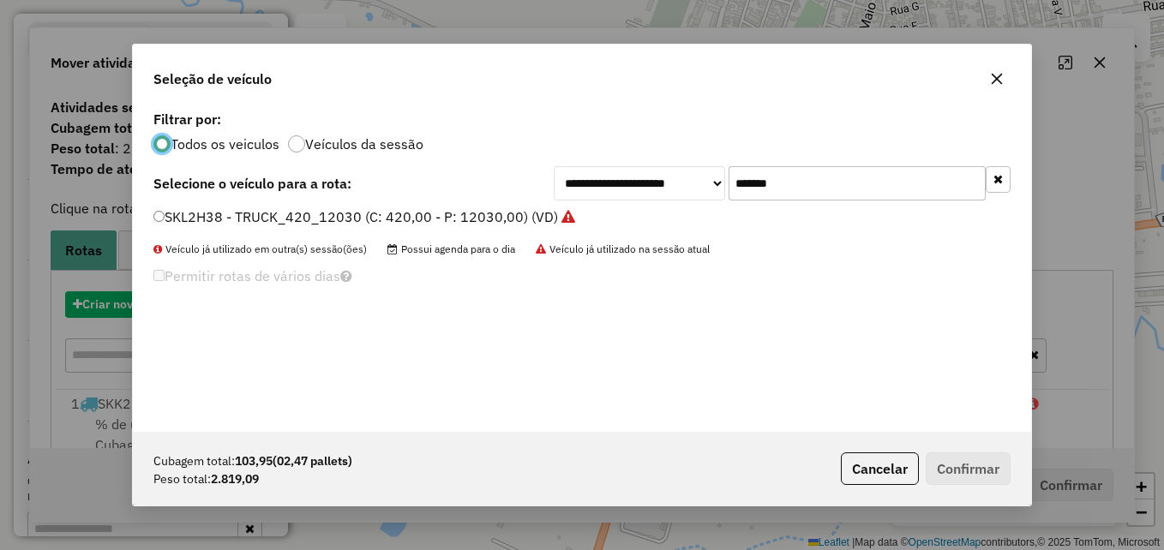
scroll to position [9, 5]
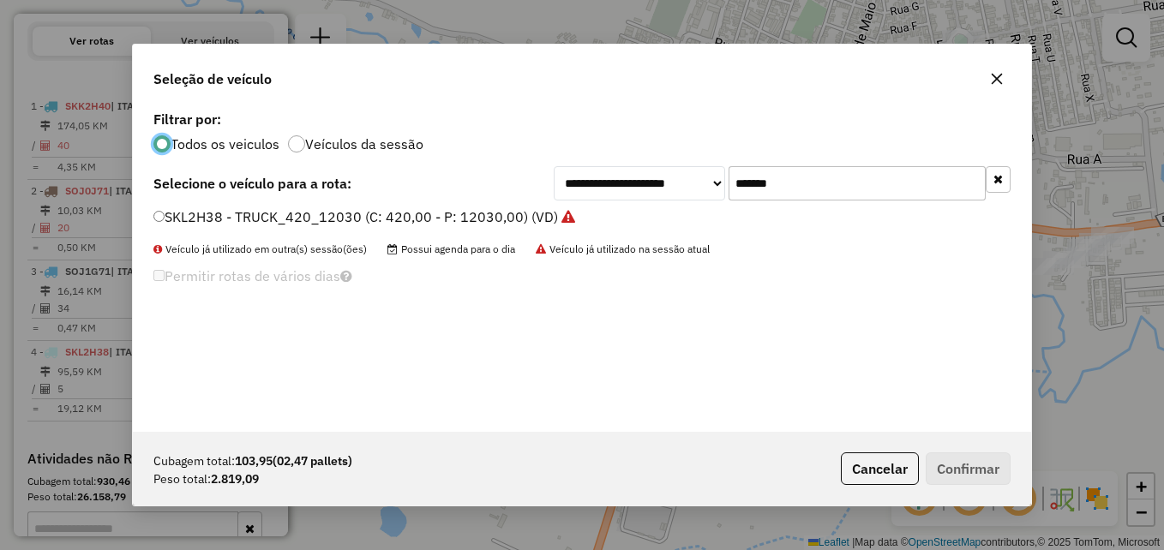
click at [796, 171] on input "*******" at bounding box center [857, 183] width 257 height 34
click at [809, 184] on input "*******" at bounding box center [857, 183] width 257 height 34
paste input "text"
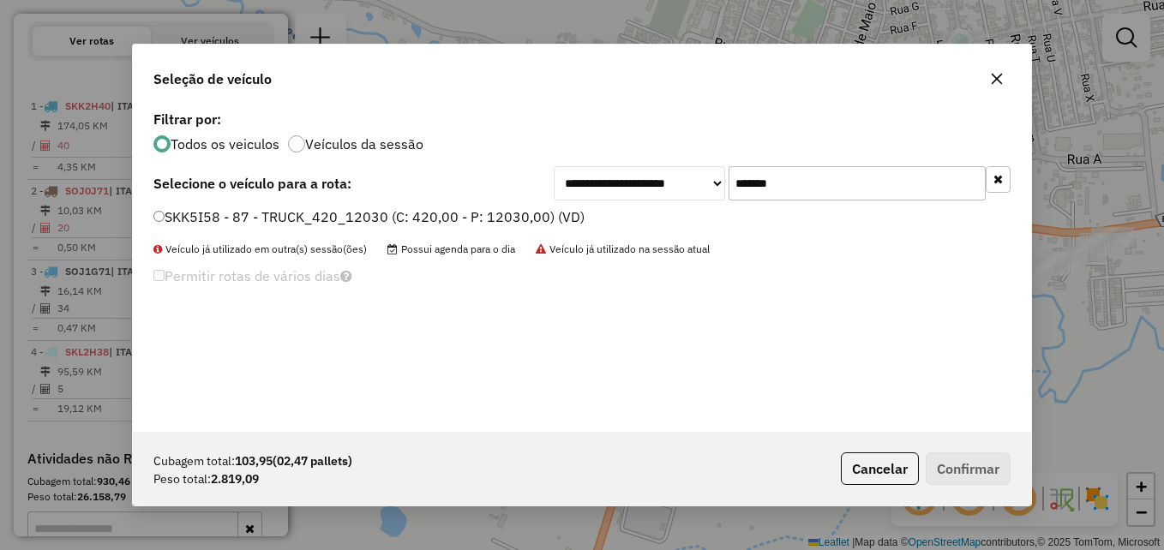
type input "*******"
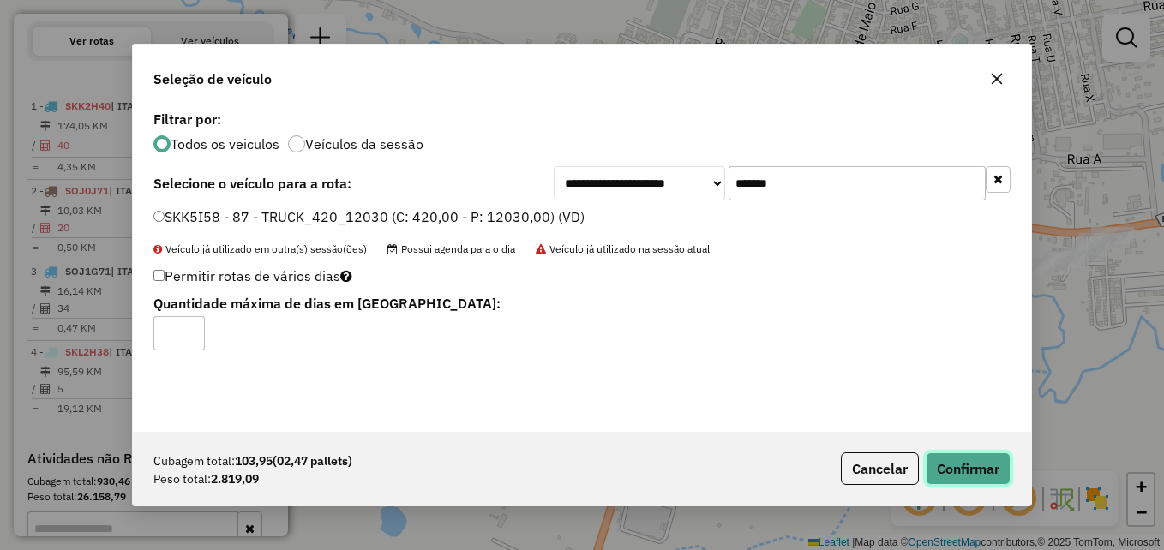
click at [962, 467] on button "Confirmar" at bounding box center [968, 469] width 85 height 33
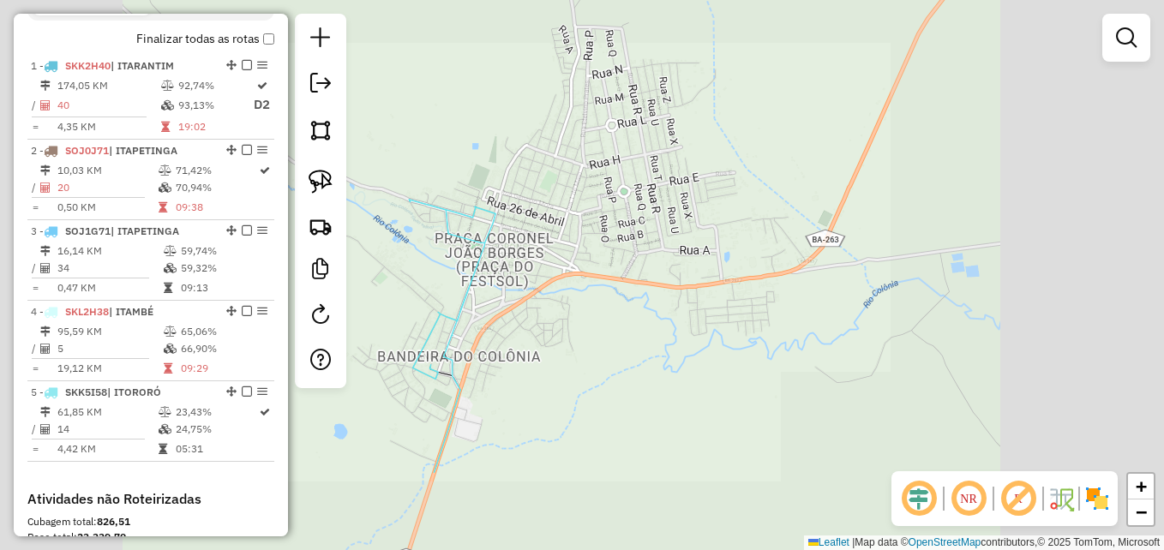
scroll to position [653, 0]
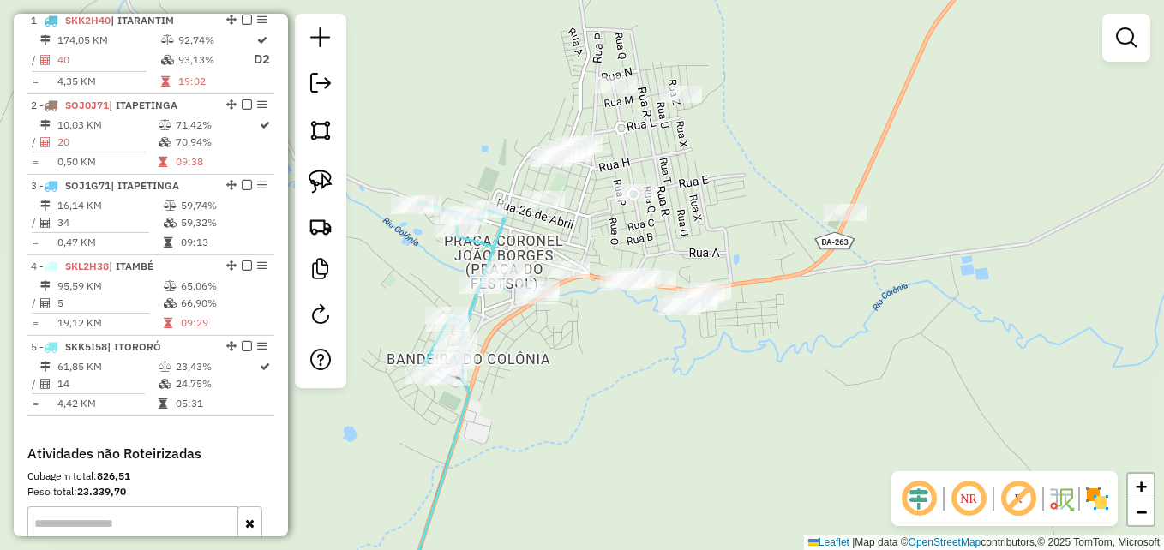
drag, startPoint x: 663, startPoint y: 398, endPoint x: 827, endPoint y: 416, distance: 165.6
click at [827, 417] on div "Janela de atendimento Grade de atendimento Capacidade Transportadoras Veículos …" at bounding box center [582, 275] width 1164 height 550
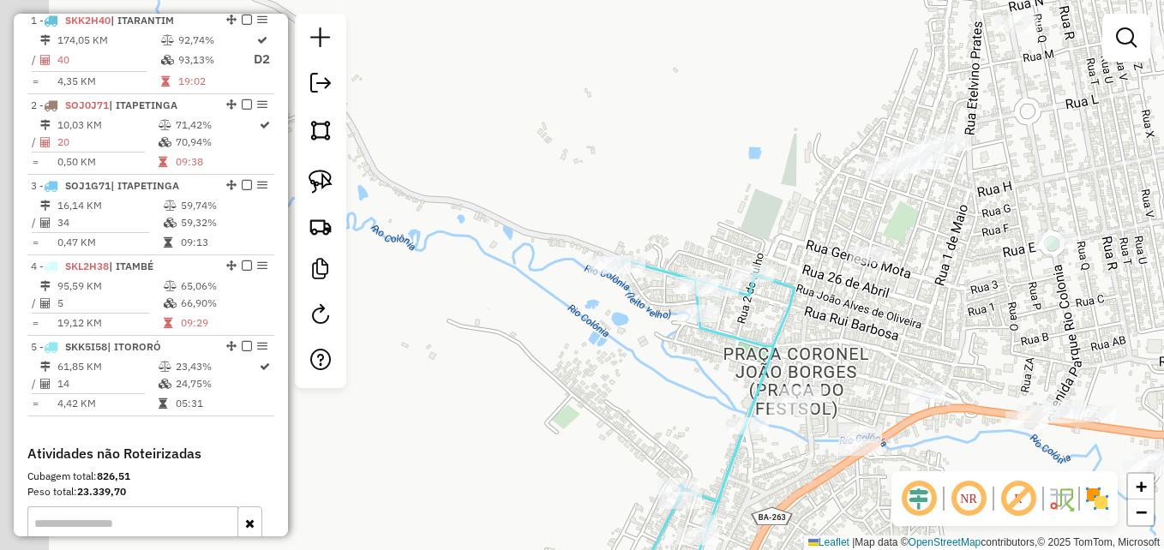
drag, startPoint x: 611, startPoint y: 162, endPoint x: 770, endPoint y: 184, distance: 160.2
click at [770, 184] on div "Janela de atendimento Grade de atendimento Capacidade Transportadoras Veículos …" at bounding box center [582, 275] width 1164 height 550
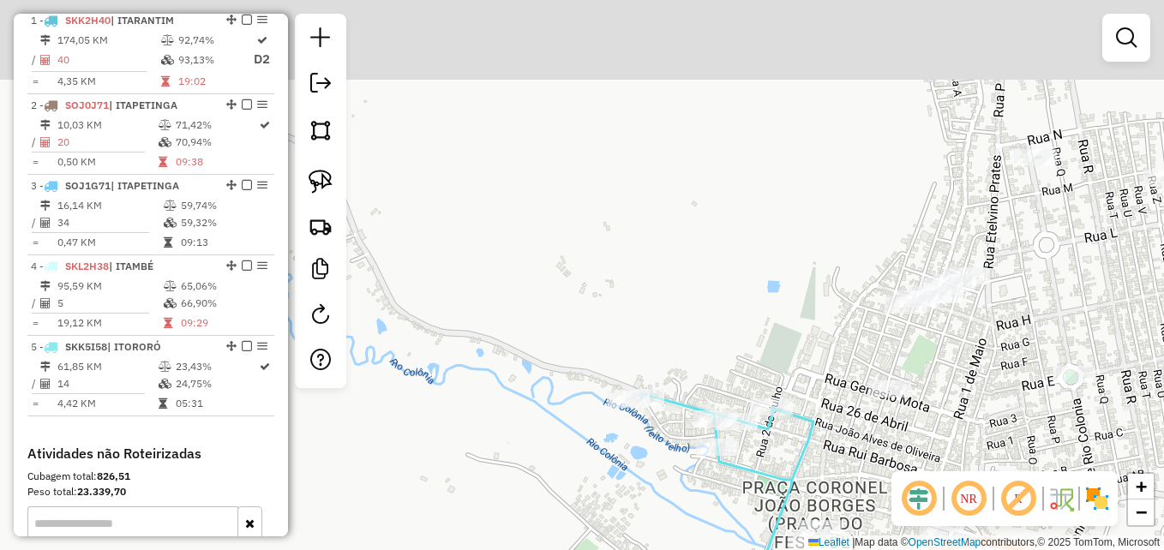
drag, startPoint x: 629, startPoint y: 243, endPoint x: 675, endPoint y: 225, distance: 49.7
click at [634, 264] on div "Janela de atendimento Grade de atendimento Capacidade Transportadoras Veículos …" at bounding box center [582, 275] width 1164 height 550
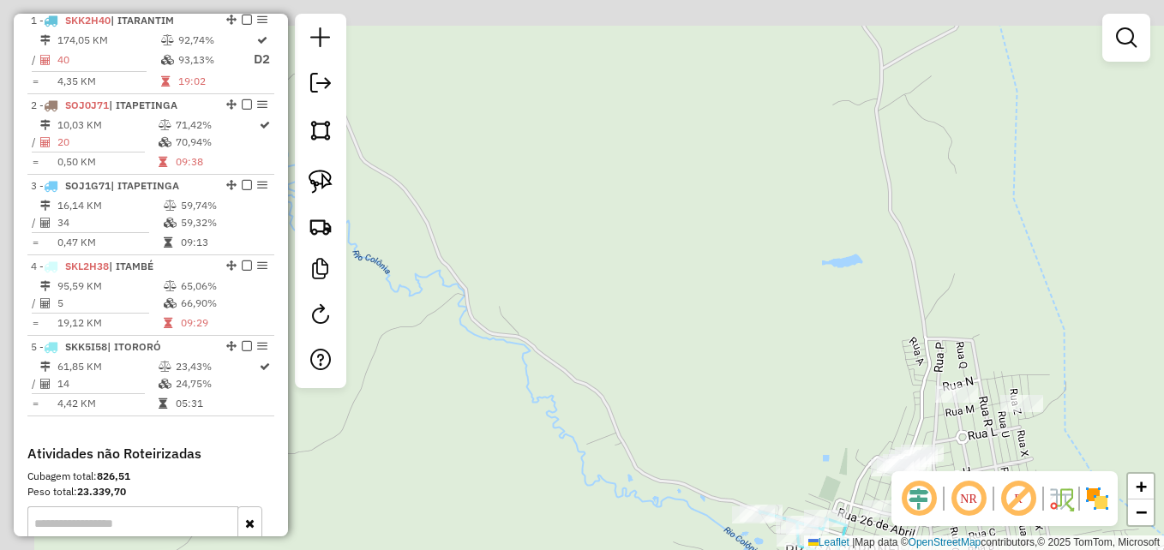
drag, startPoint x: 600, startPoint y: 163, endPoint x: 676, endPoint y: 303, distance: 158.8
click at [682, 327] on div "Janela de atendimento Grade de atendimento Capacidade Transportadoras Veículos …" at bounding box center [582, 275] width 1164 height 550
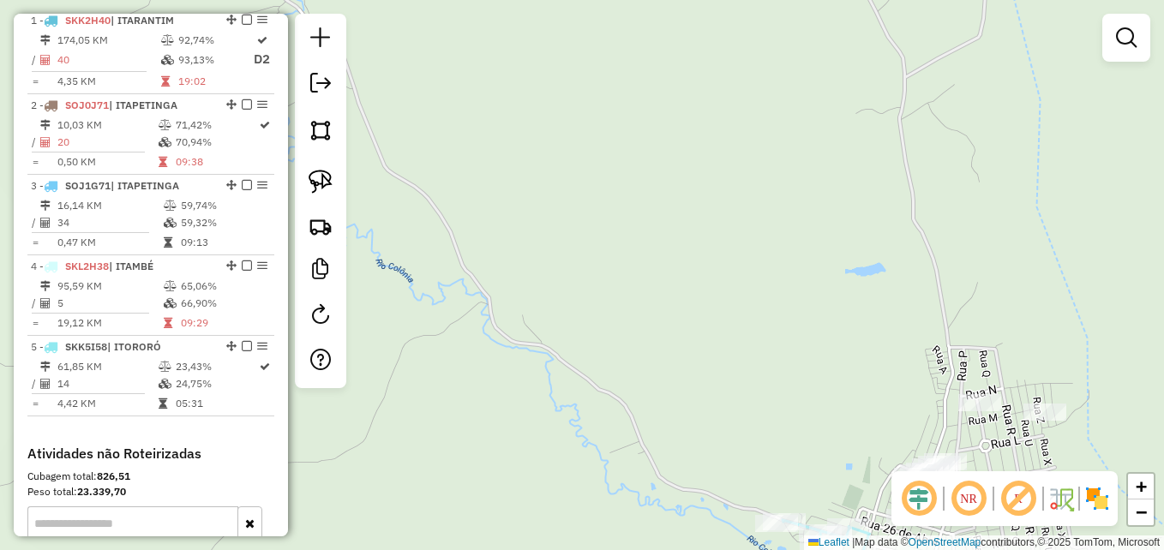
drag, startPoint x: 568, startPoint y: 224, endPoint x: 610, endPoint y: 226, distance: 41.2
click at [604, 230] on div "Janela de atendimento Grade de atendimento Capacidade Transportadoras Veículos …" at bounding box center [582, 275] width 1164 height 550
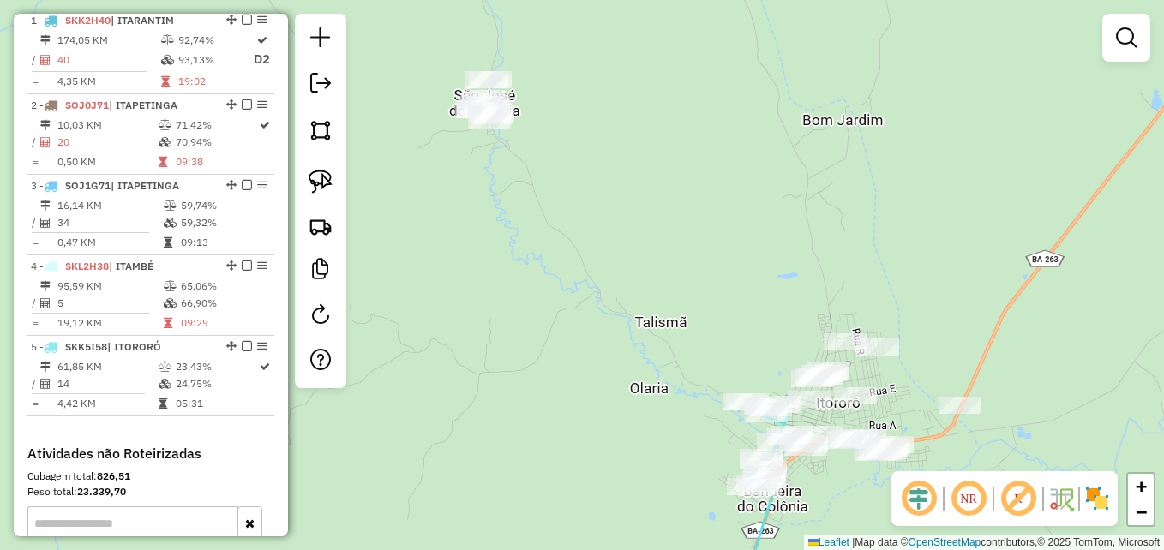
drag, startPoint x: 610, startPoint y: 162, endPoint x: 647, endPoint y: 270, distance: 114.4
click at [647, 270] on div "Janela de atendimento Grade de atendimento Capacidade Transportadoras Veículos …" at bounding box center [582, 275] width 1164 height 550
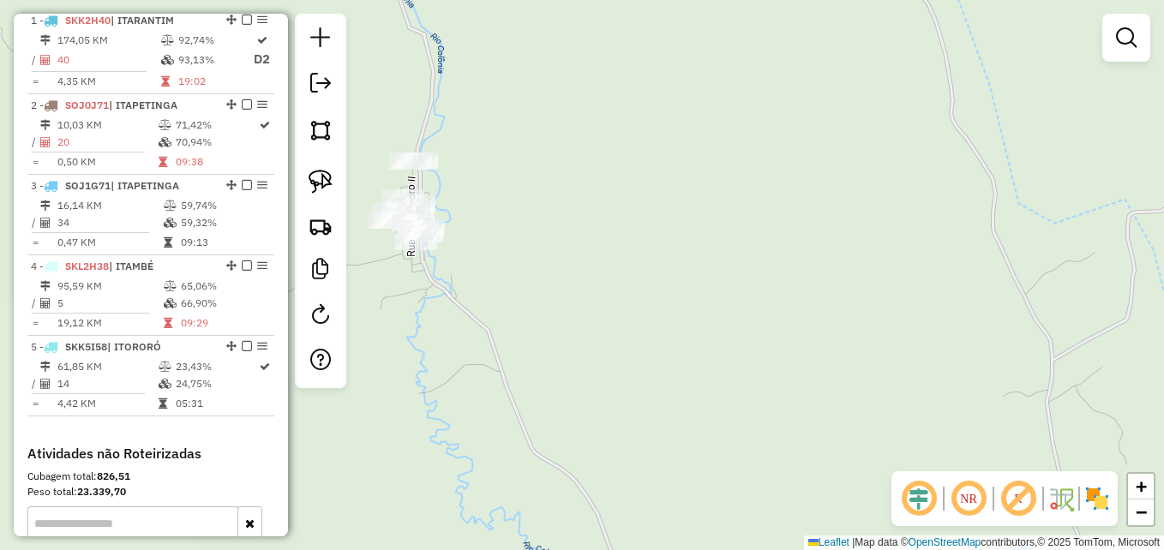
drag, startPoint x: 608, startPoint y: 194, endPoint x: 707, endPoint y: 199, distance: 98.7
click at [707, 199] on div "Janela de atendimento Grade de atendimento Capacidade Transportadoras Veículos …" at bounding box center [582, 275] width 1164 height 550
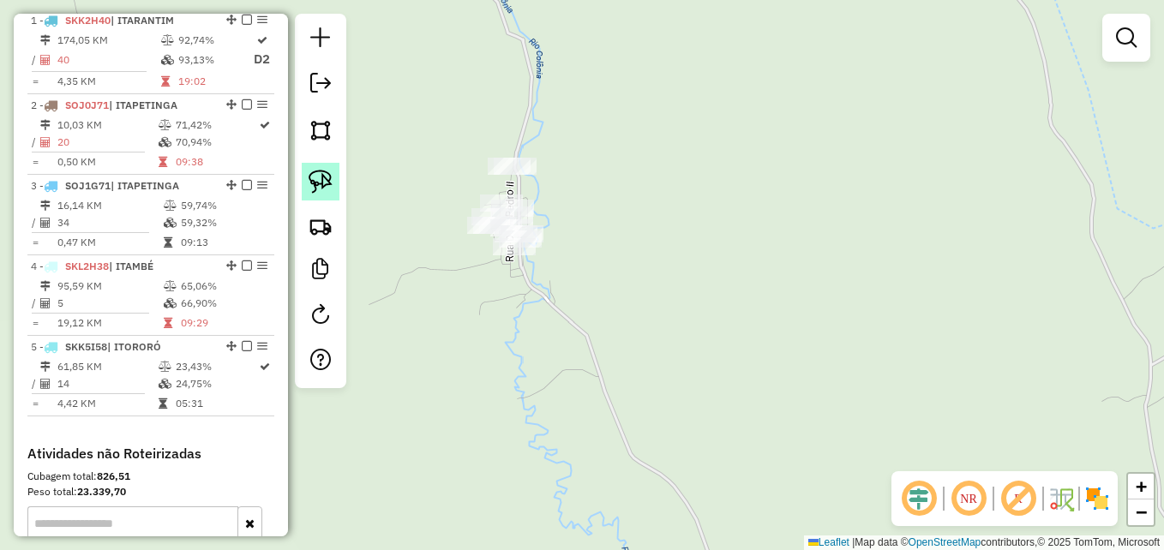
click at [322, 183] on img at bounding box center [321, 182] width 24 height 24
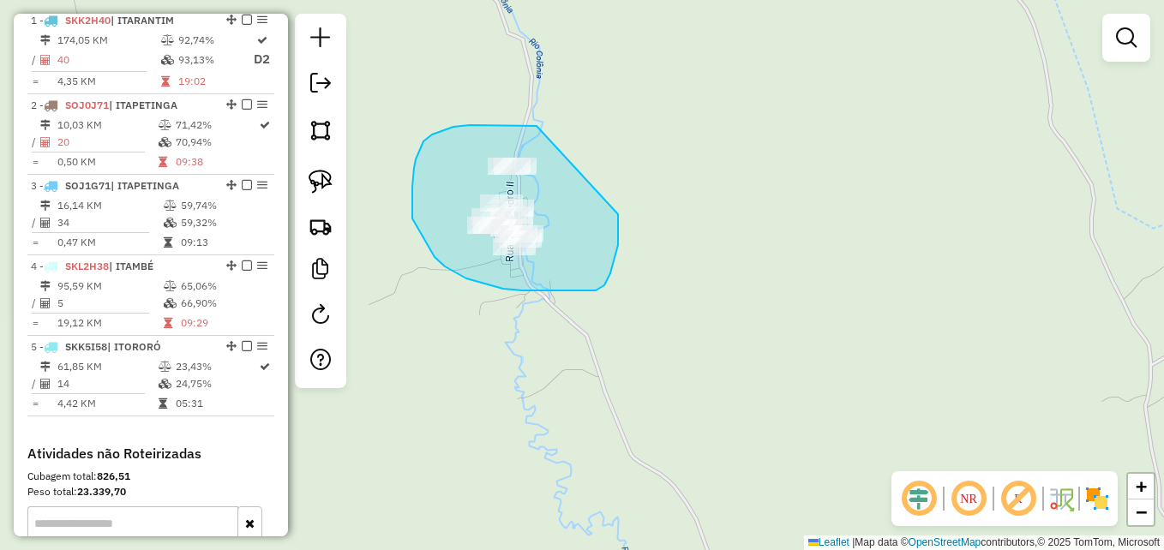
drag, startPoint x: 537, startPoint y: 126, endPoint x: 601, endPoint y: 162, distance: 73.7
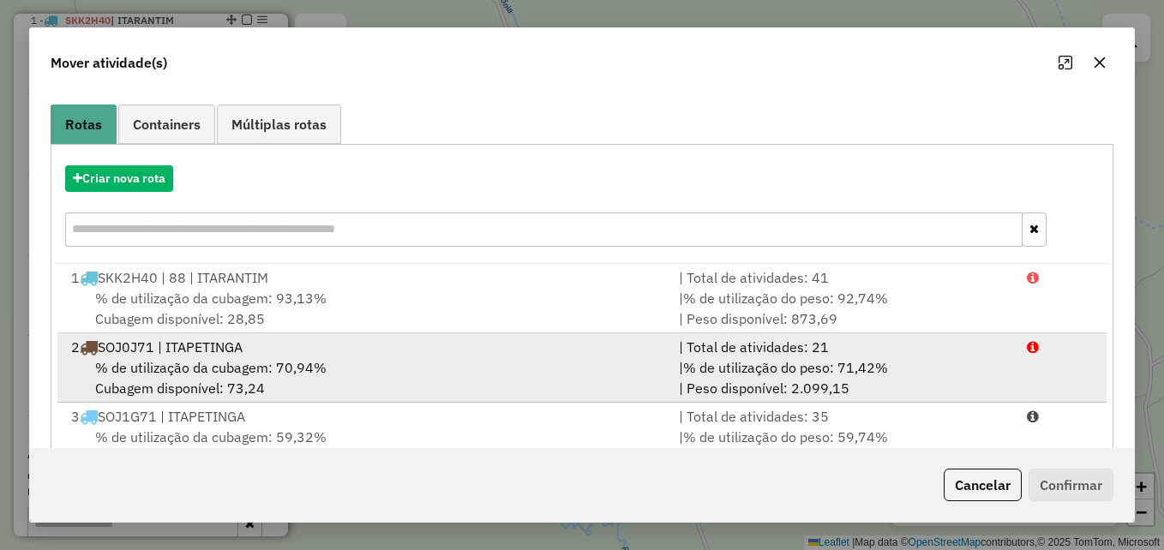
scroll to position [314, 0]
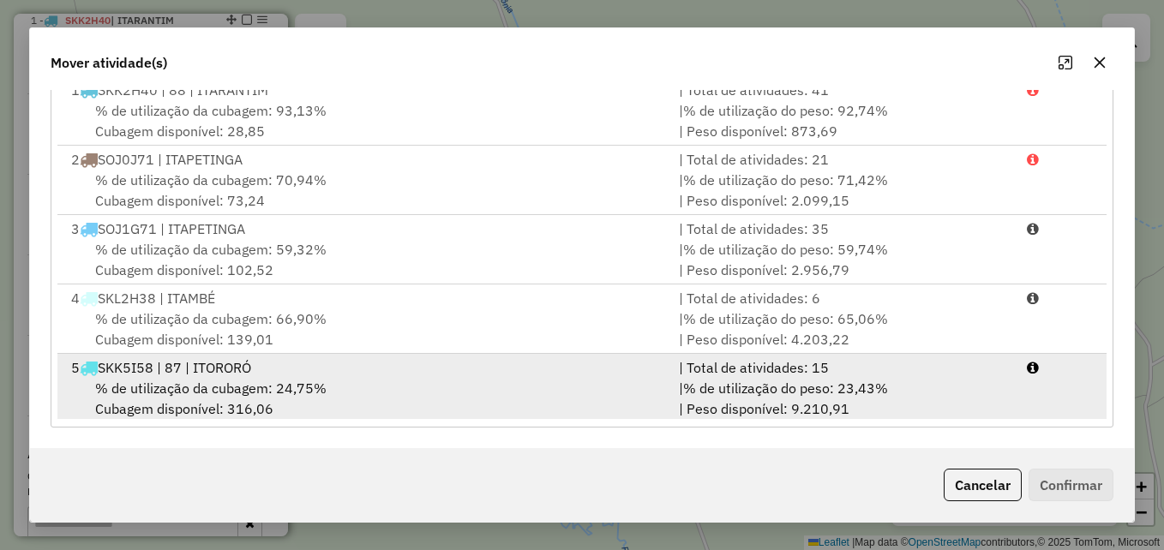
click at [537, 394] on div "% de utilização da cubagem: 24,75% Cubagem disponível: 316,06" at bounding box center [365, 398] width 608 height 41
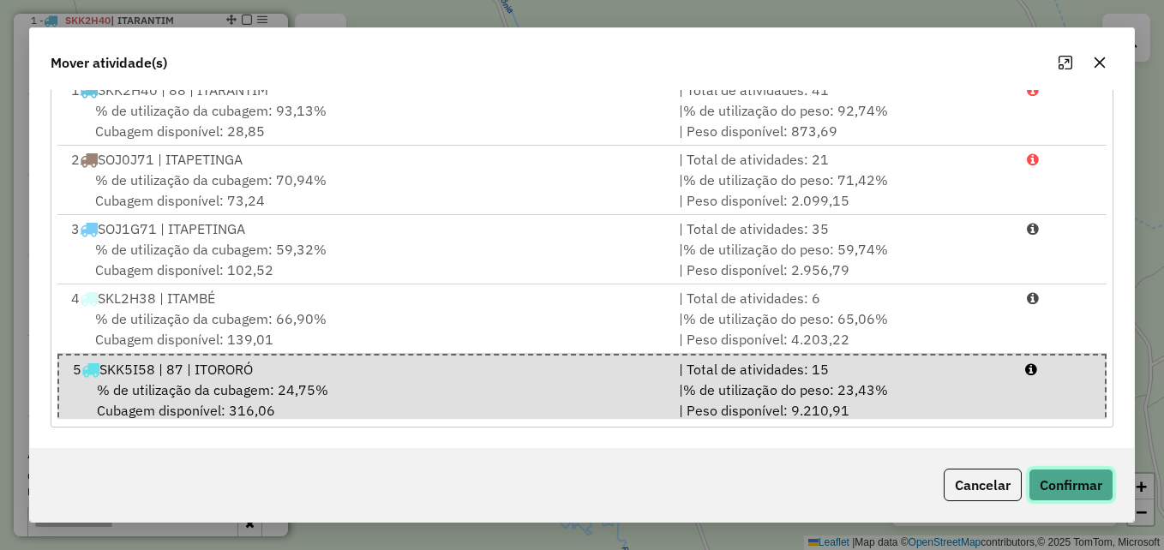
click at [1080, 489] on button "Confirmar" at bounding box center [1071, 485] width 85 height 33
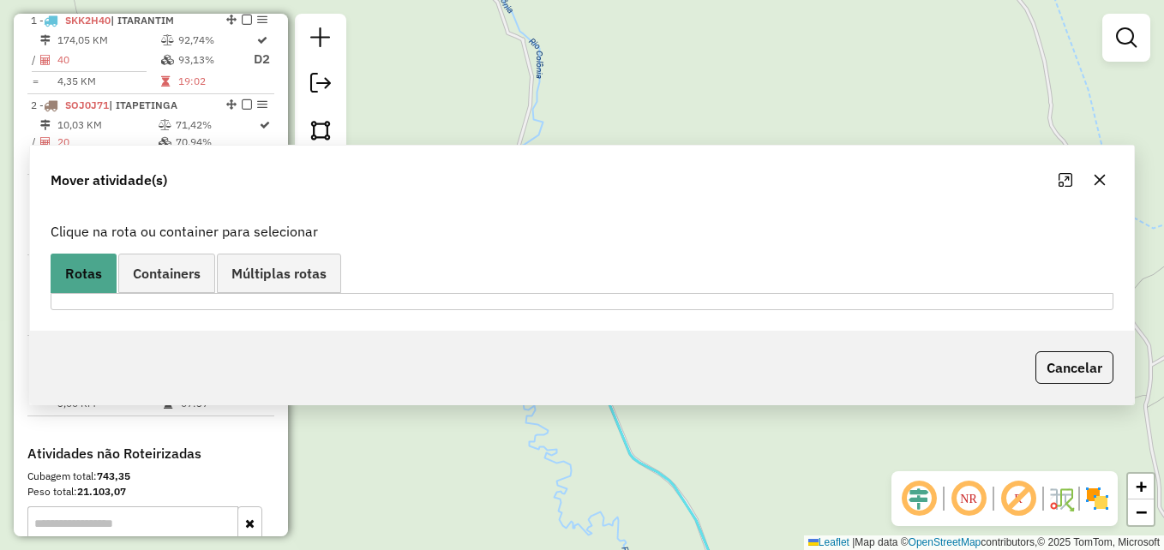
scroll to position [0, 0]
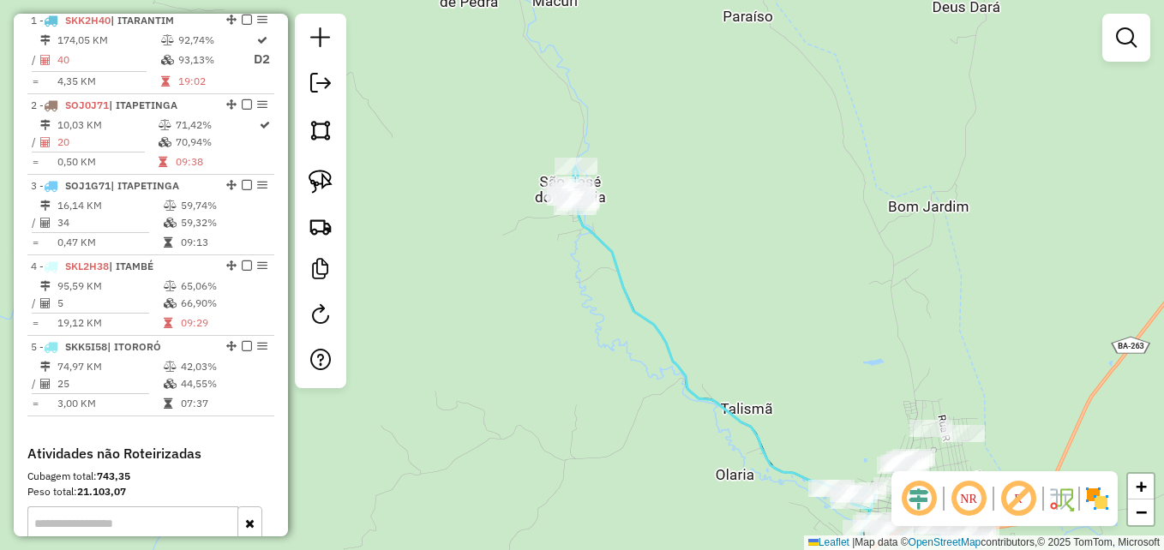
drag, startPoint x: 712, startPoint y: 326, endPoint x: 629, endPoint y: 277, distance: 95.7
click at [687, 273] on div "Janela de atendimento Grade de atendimento Capacidade Transportadoras Veículos …" at bounding box center [582, 275] width 1164 height 550
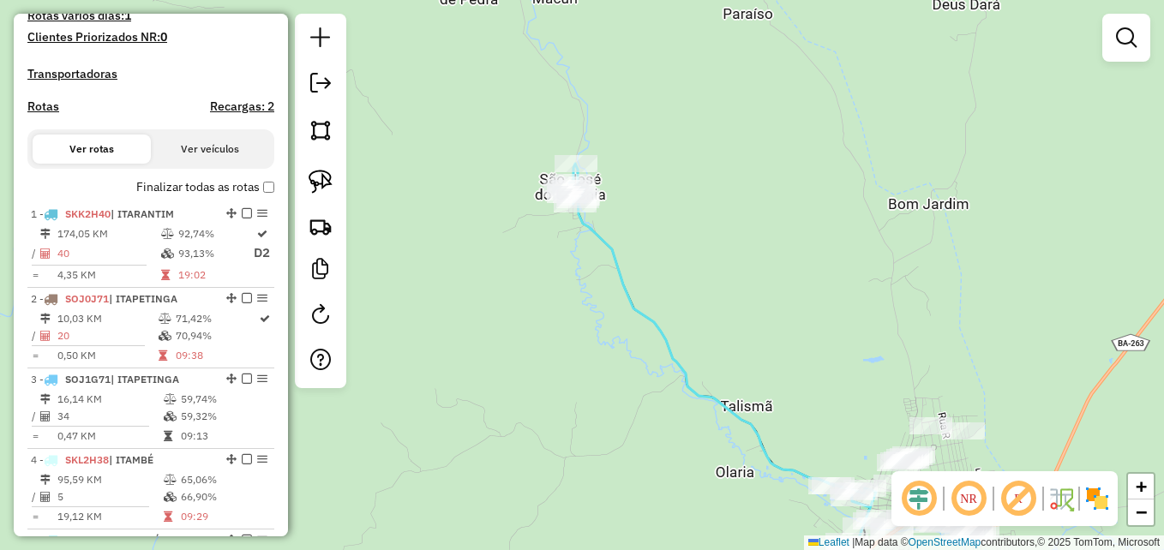
scroll to position [481, 0]
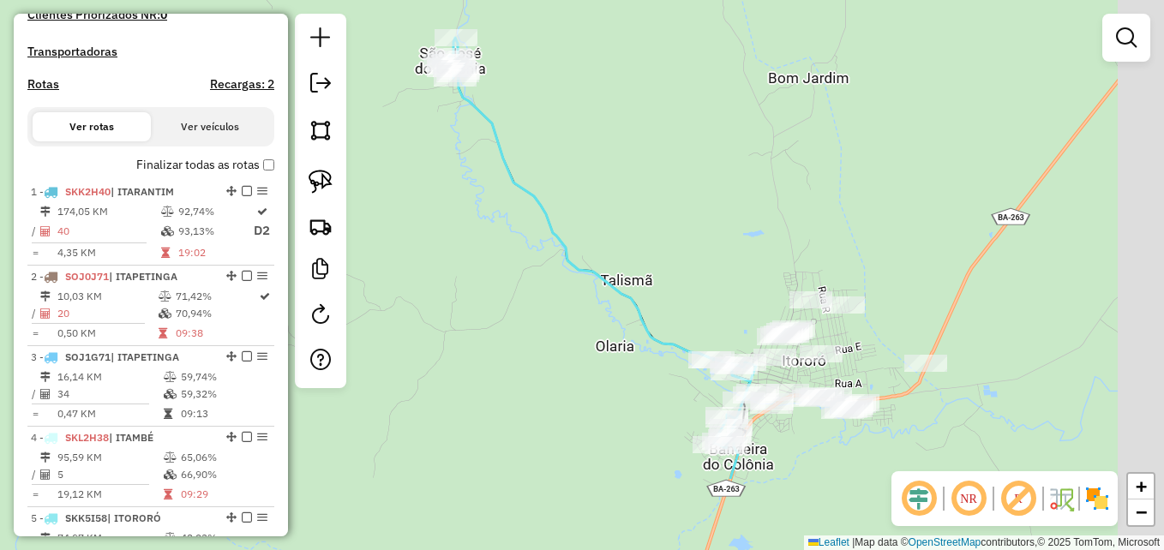
drag, startPoint x: 819, startPoint y: 309, endPoint x: 685, endPoint y: 156, distance: 202.9
click at [684, 163] on div "Janela de atendimento Grade de atendimento Capacidade Transportadoras Veículos …" at bounding box center [582, 275] width 1164 height 550
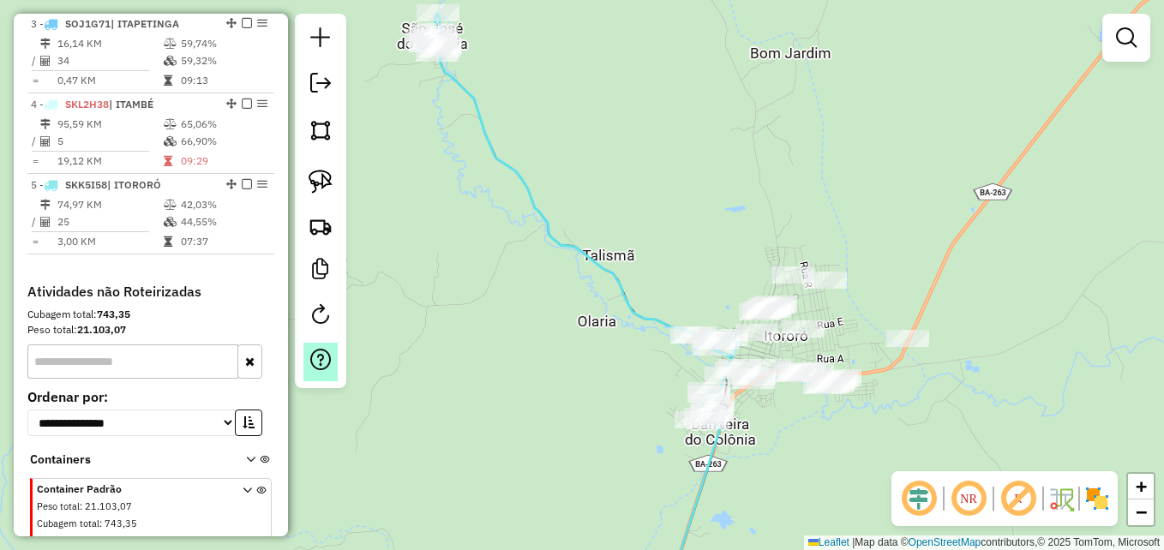
scroll to position [824, 0]
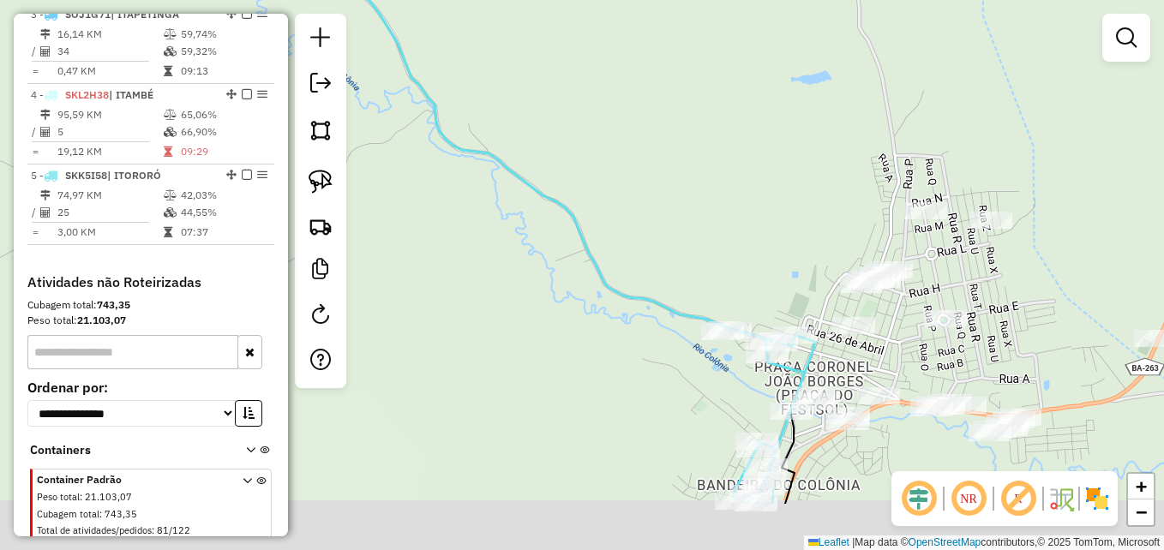
drag, startPoint x: 695, startPoint y: 261, endPoint x: 621, endPoint y: 111, distance: 167.6
click at [618, 111] on div "Janela de atendimento Grade de atendimento Capacidade Transportadoras Veículos …" at bounding box center [582, 275] width 1164 height 550
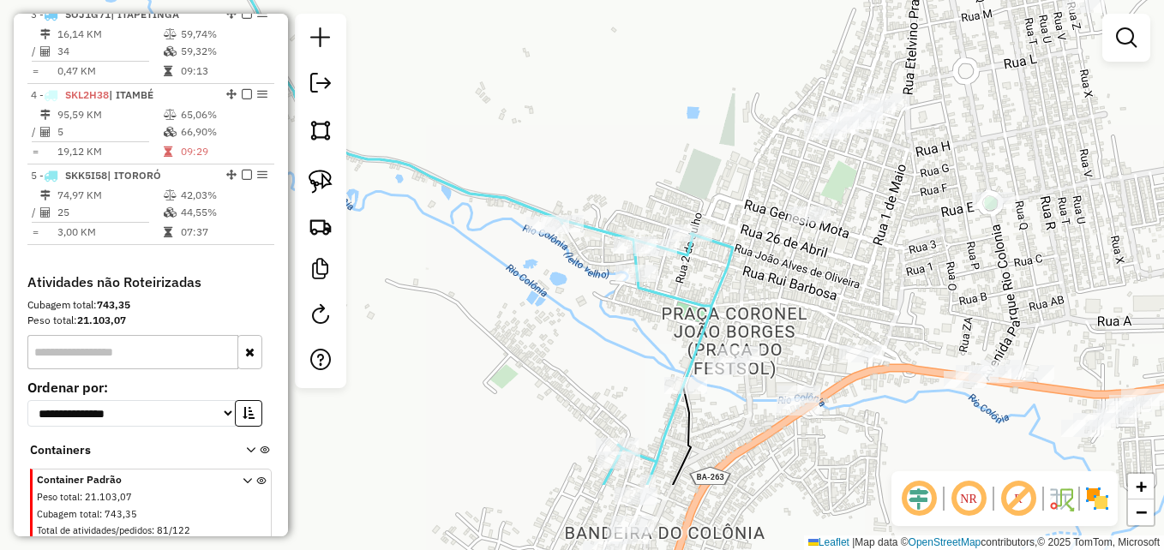
drag, startPoint x: 753, startPoint y: 280, endPoint x: 659, endPoint y: 75, distance: 225.2
click at [654, 79] on div "Janela de atendimento Grade de atendimento Capacidade Transportadoras Veículos …" at bounding box center [582, 275] width 1164 height 550
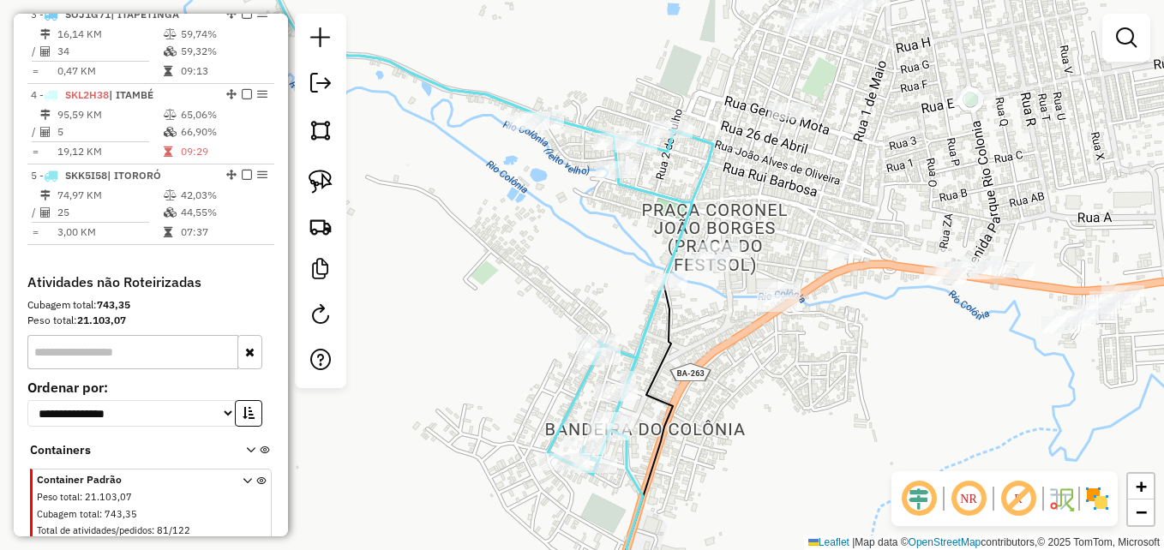
drag, startPoint x: 797, startPoint y: 224, endPoint x: 834, endPoint y: 180, distance: 57.8
click at [834, 180] on div "Janela de atendimento Grade de atendimento Capacidade Transportadoras Veículos …" at bounding box center [582, 275] width 1164 height 550
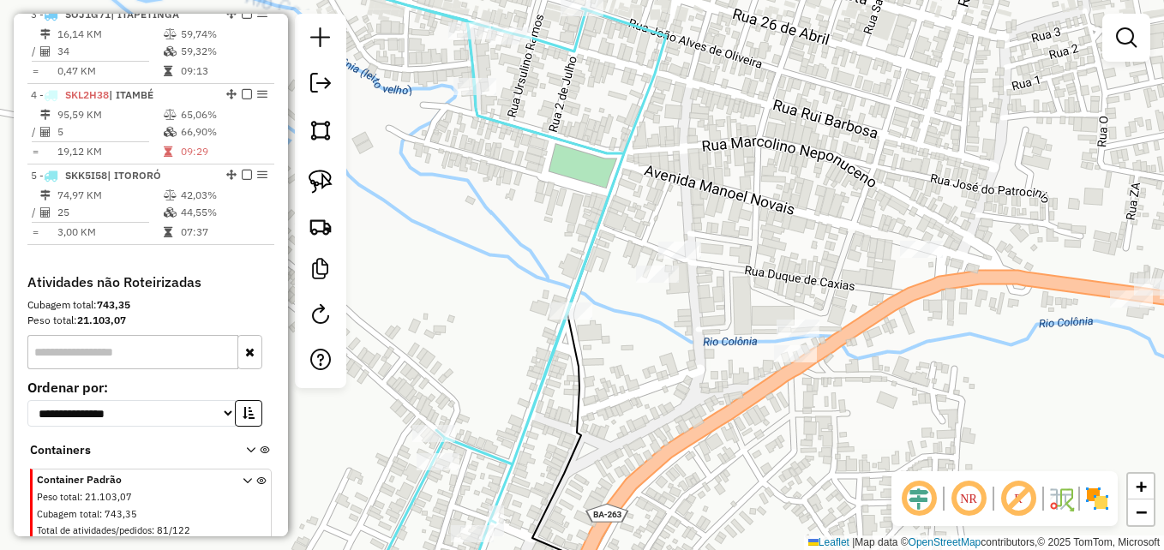
drag, startPoint x: 779, startPoint y: 211, endPoint x: 843, endPoint y: 183, distance: 69.9
click at [843, 183] on div "Janela de atendimento Grade de atendimento Capacidade Transportadoras Veículos …" at bounding box center [582, 275] width 1164 height 550
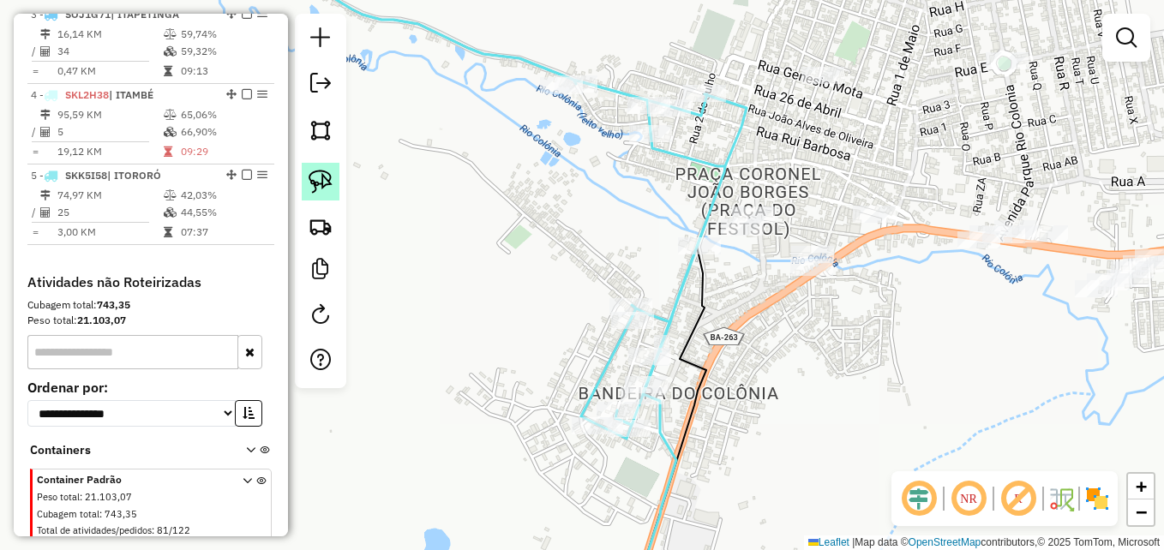
click at [319, 184] on img at bounding box center [321, 182] width 24 height 24
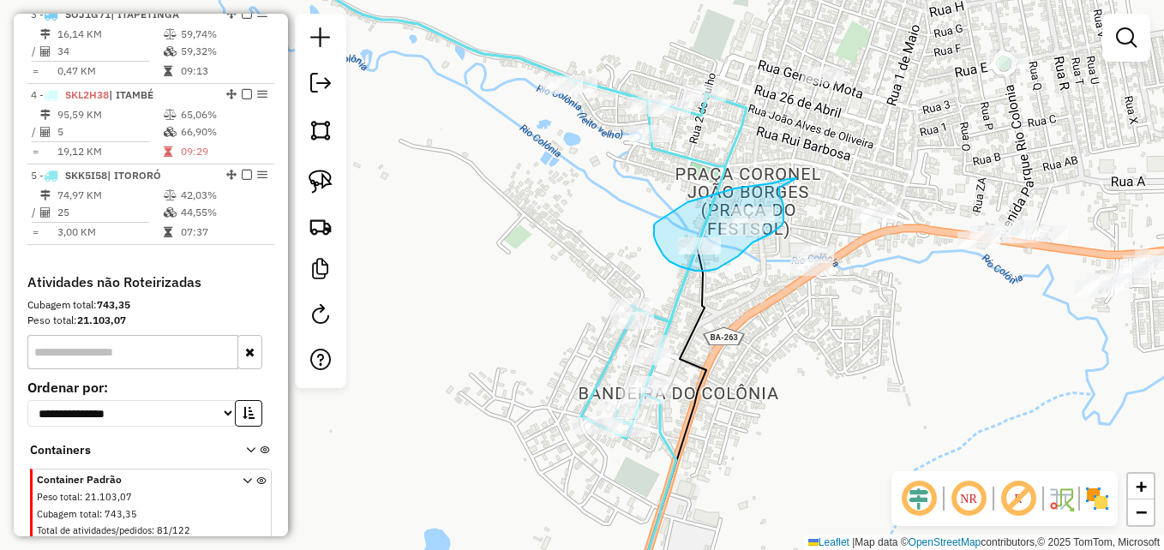
drag, startPoint x: 797, startPoint y: 178, endPoint x: 779, endPoint y: 188, distance: 19.6
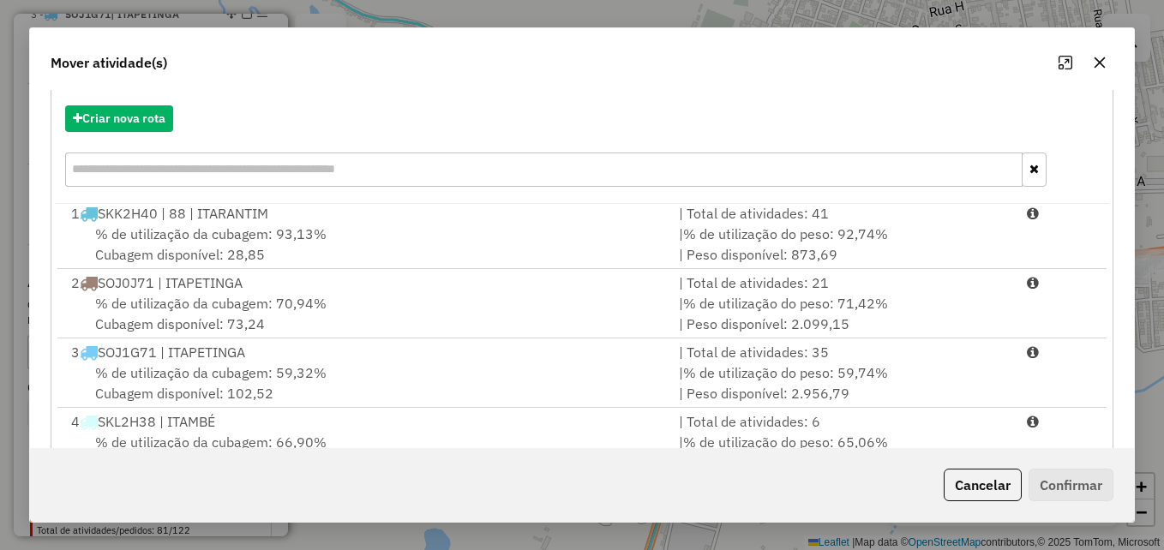
scroll to position [314, 0]
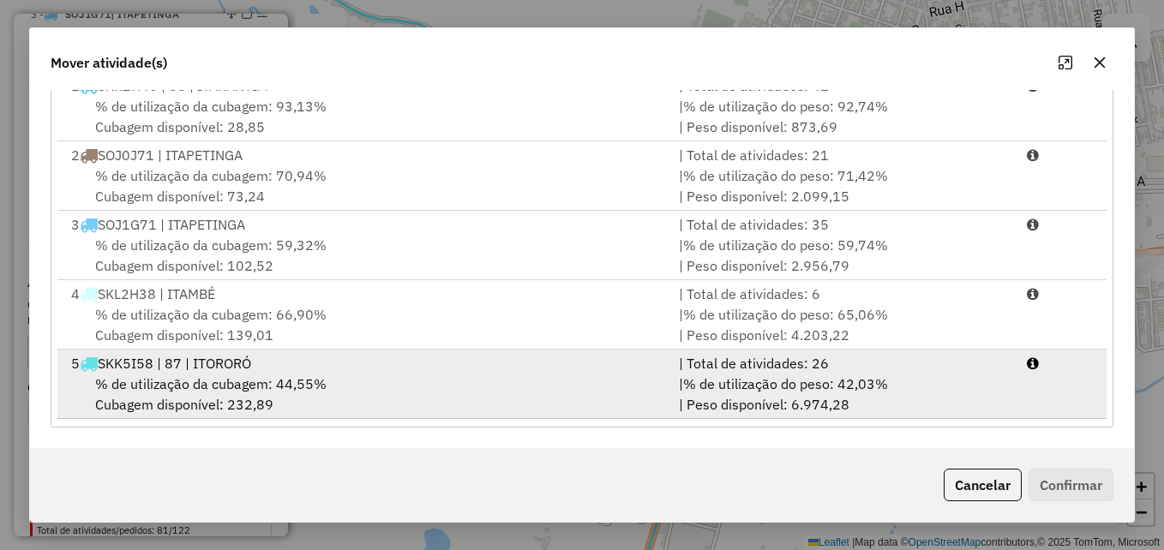
click at [460, 394] on div "% de utilização da cubagem: 44,55% Cubagem disponível: 232,89" at bounding box center [365, 394] width 608 height 41
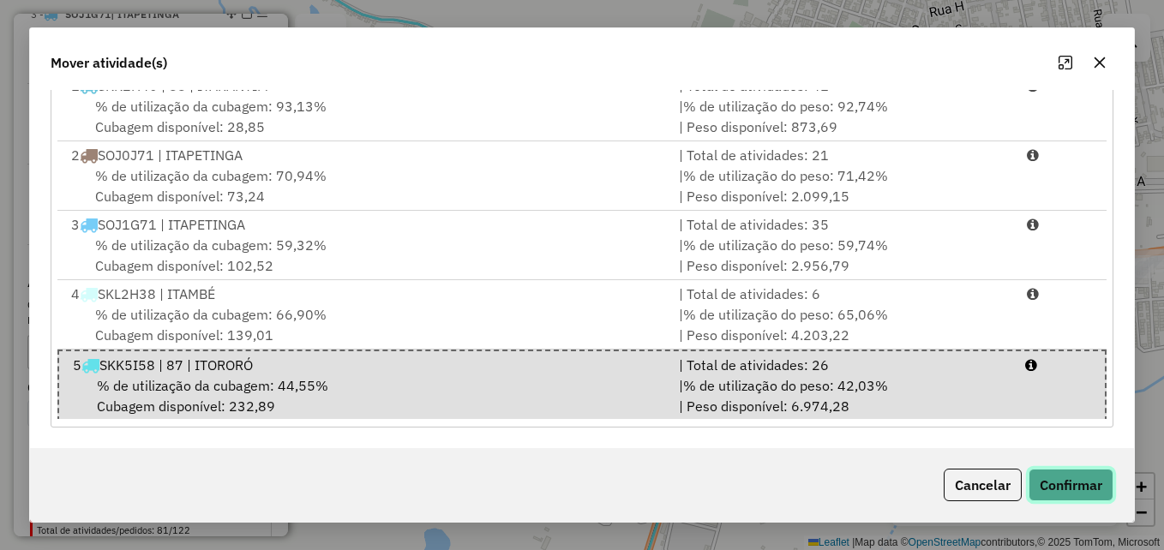
click at [1047, 485] on button "Confirmar" at bounding box center [1071, 485] width 85 height 33
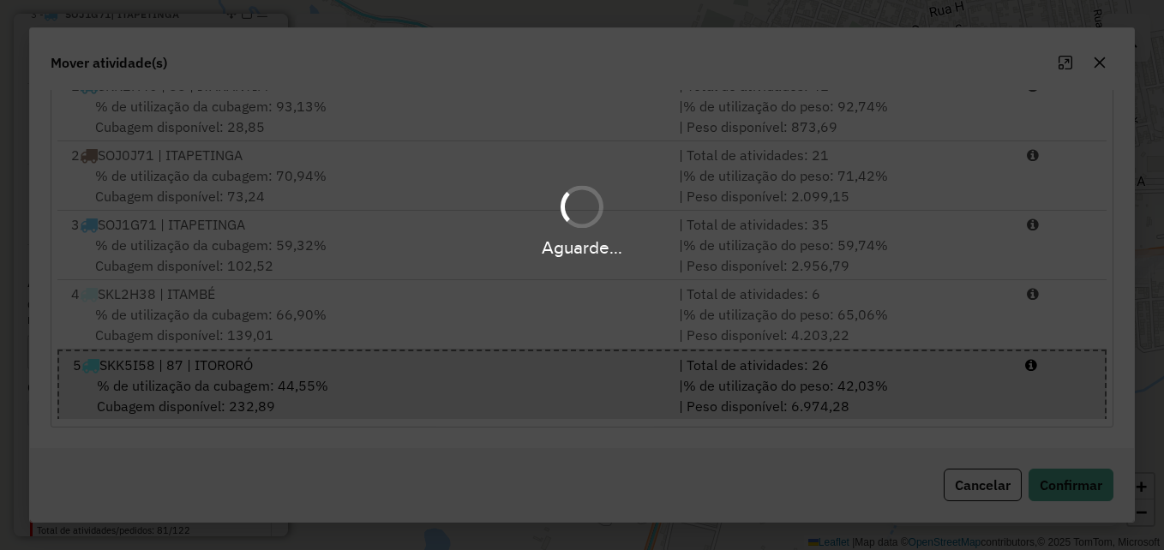
scroll to position [0, 0]
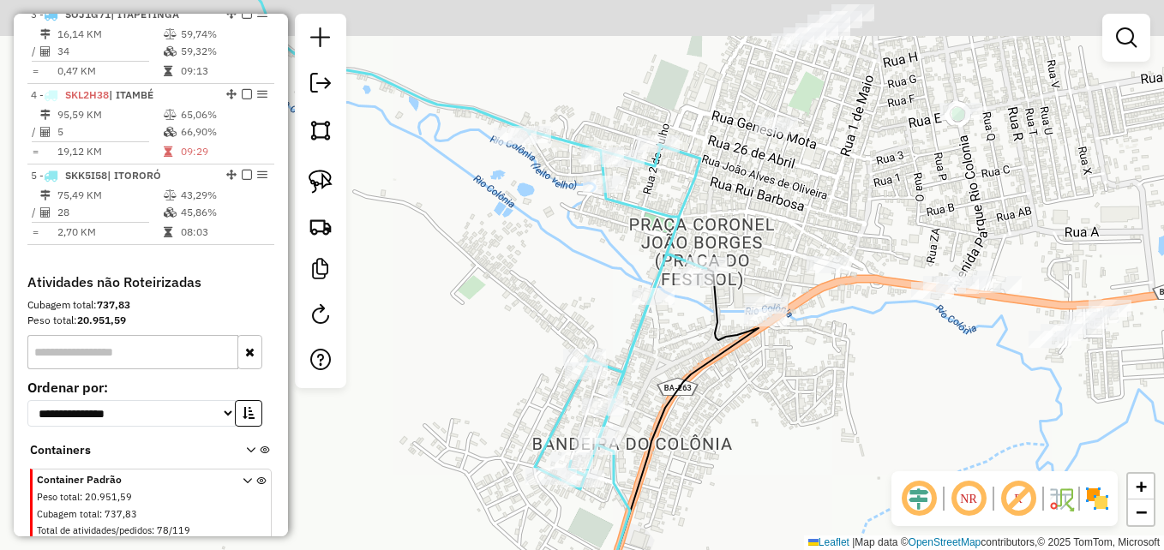
drag, startPoint x: 592, startPoint y: 222, endPoint x: 545, endPoint y: 274, distance: 69.8
click at [545, 274] on div "Janela de atendimento Grade de atendimento Capacidade Transportadoras Veículos …" at bounding box center [582, 275] width 1164 height 550
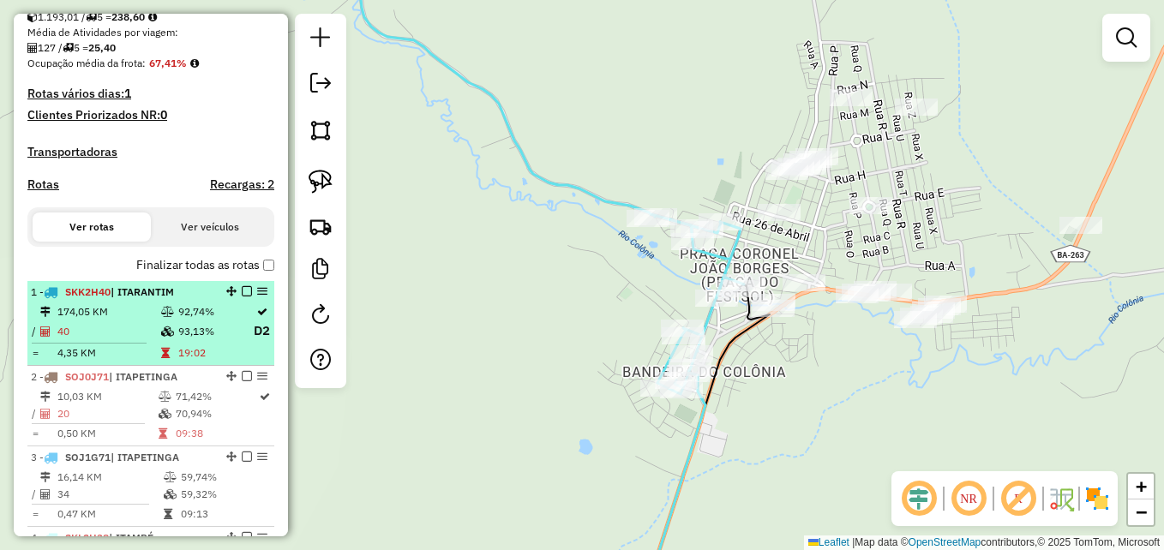
scroll to position [481, 0]
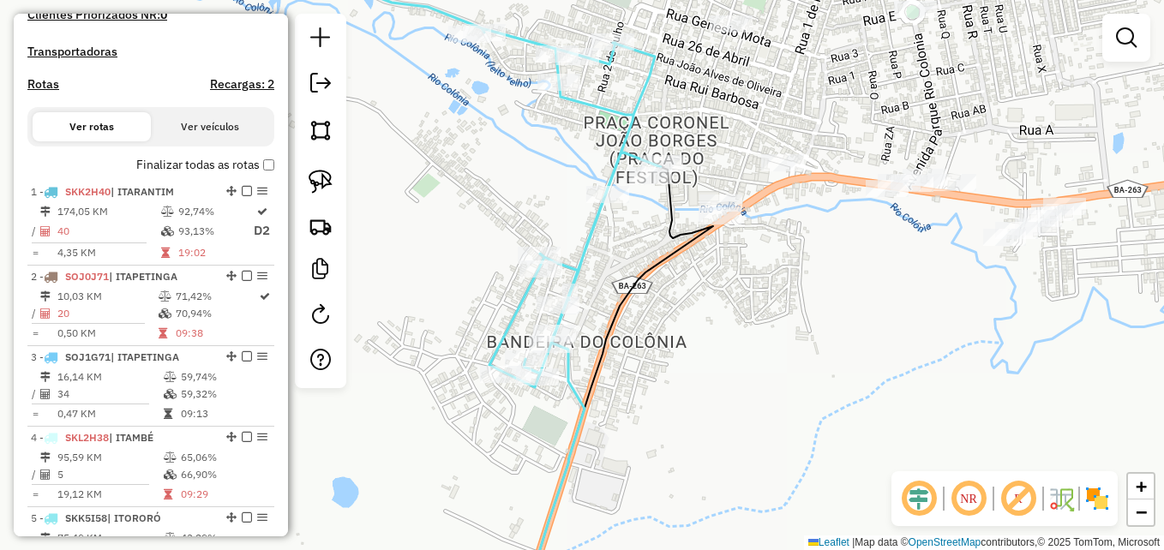
drag, startPoint x: 769, startPoint y: 294, endPoint x: 776, endPoint y: 316, distance: 23.3
click at [776, 316] on div "Janela de atendimento Grade de atendimento Capacidade Transportadoras Veículos …" at bounding box center [582, 275] width 1164 height 550
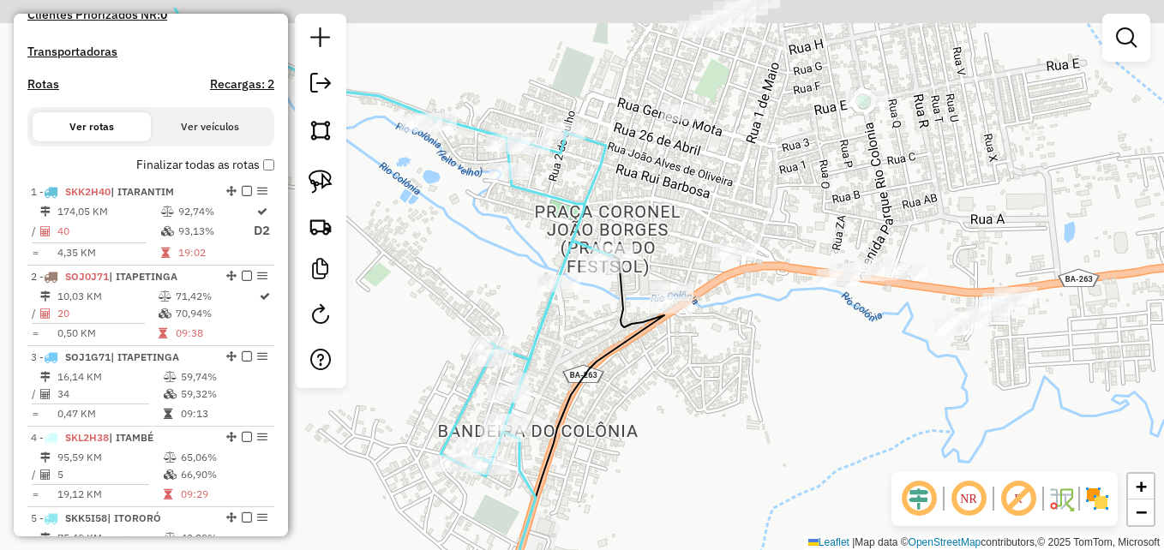
drag, startPoint x: 900, startPoint y: 338, endPoint x: 848, endPoint y: 412, distance: 90.4
click at [834, 418] on div "Janela de atendimento Grade de atendimento Capacidade Transportadoras Veículos …" at bounding box center [582, 275] width 1164 height 550
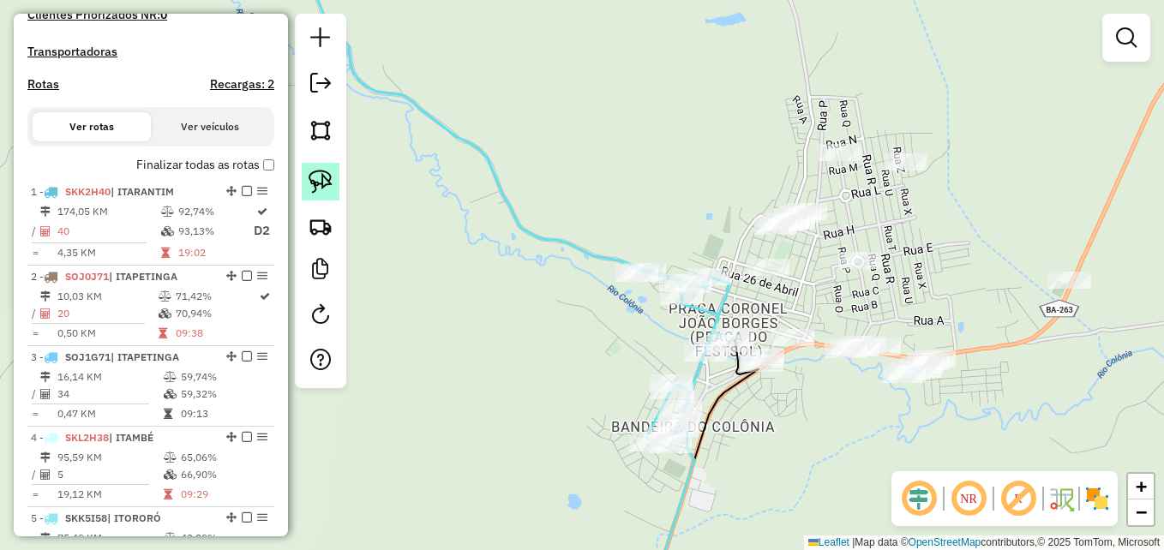
drag, startPoint x: 328, startPoint y: 173, endPoint x: 344, endPoint y: 180, distance: 16.9
click at [326, 173] on img at bounding box center [321, 182] width 24 height 24
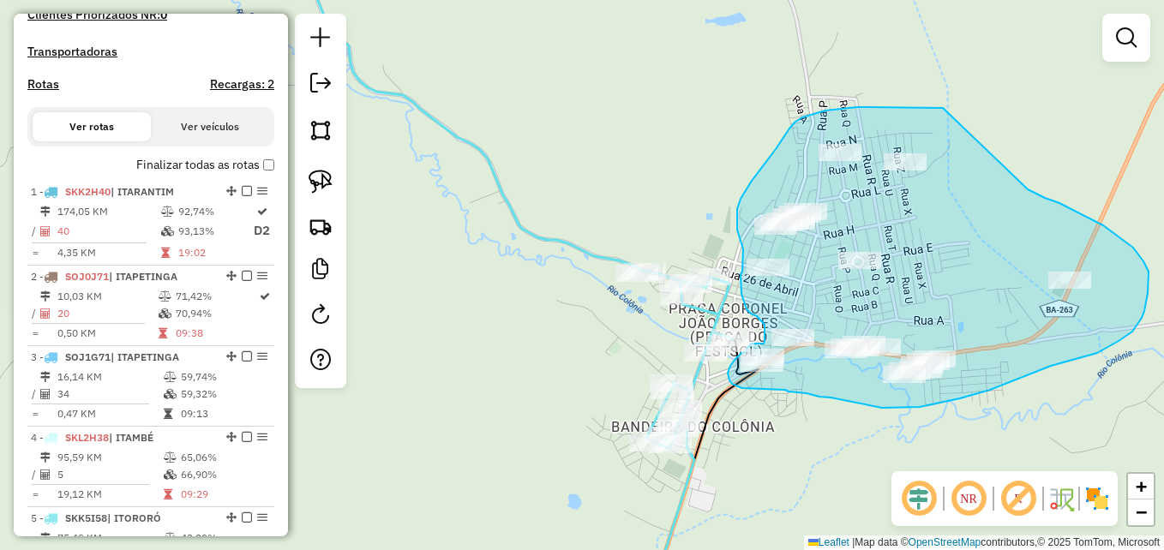
drag, startPoint x: 943, startPoint y: 108, endPoint x: 1026, endPoint y: 189, distance: 115.8
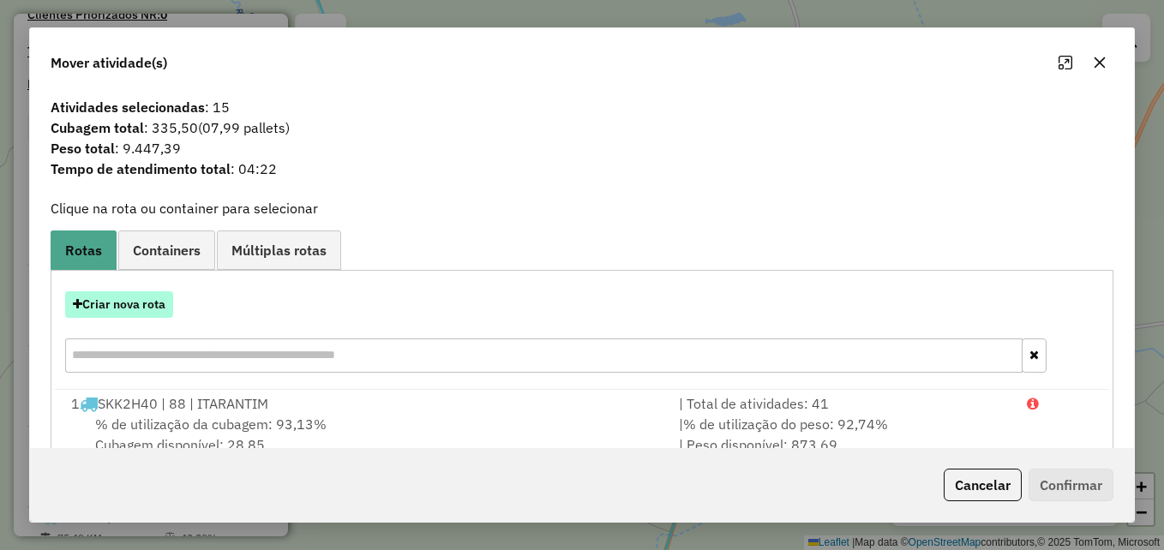
click at [121, 307] on button "Criar nova rota" at bounding box center [119, 305] width 108 height 27
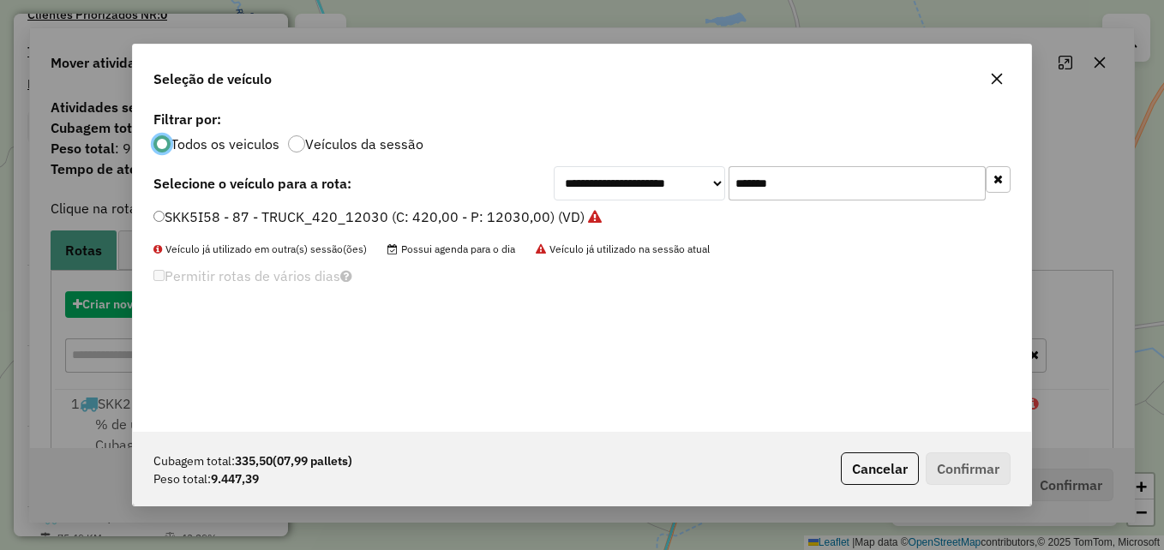
scroll to position [9, 5]
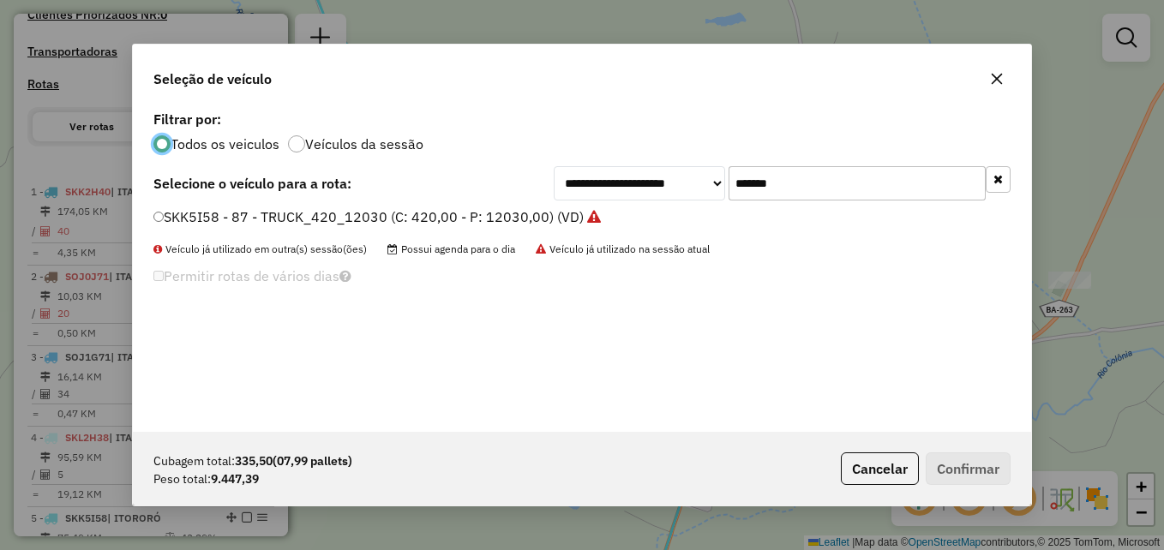
click at [839, 189] on input "*******" at bounding box center [857, 183] width 257 height 34
paste input "text"
type input "*******"
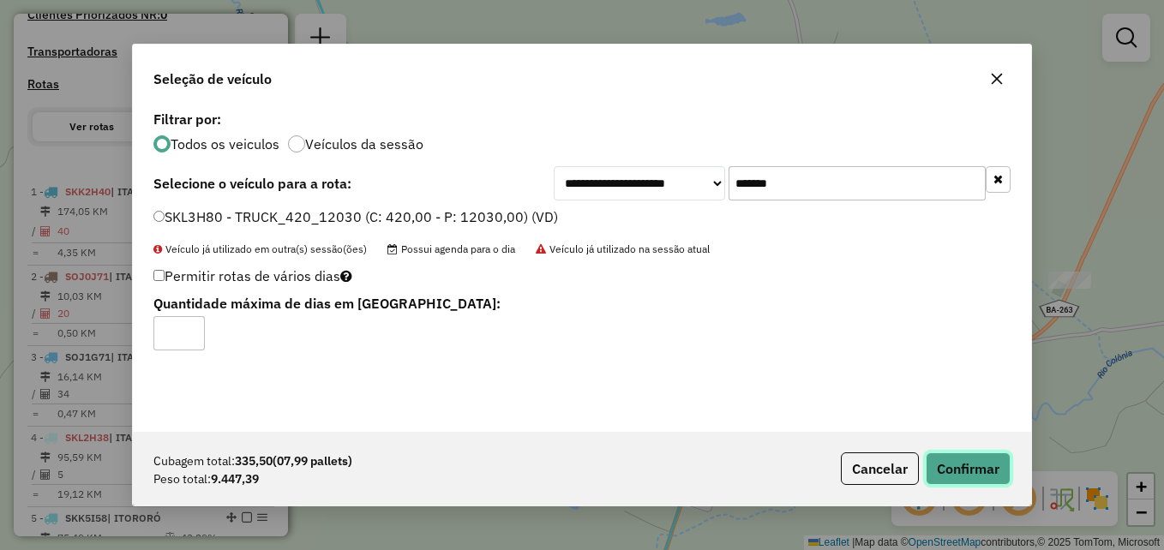
click at [959, 461] on button "Confirmar" at bounding box center [968, 469] width 85 height 33
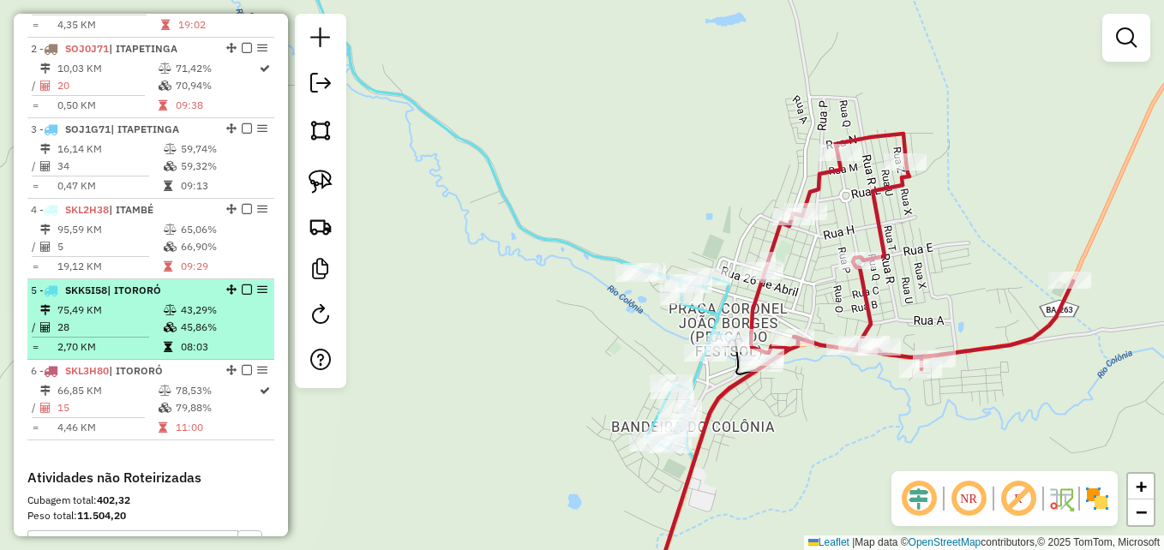
scroll to position [738, 0]
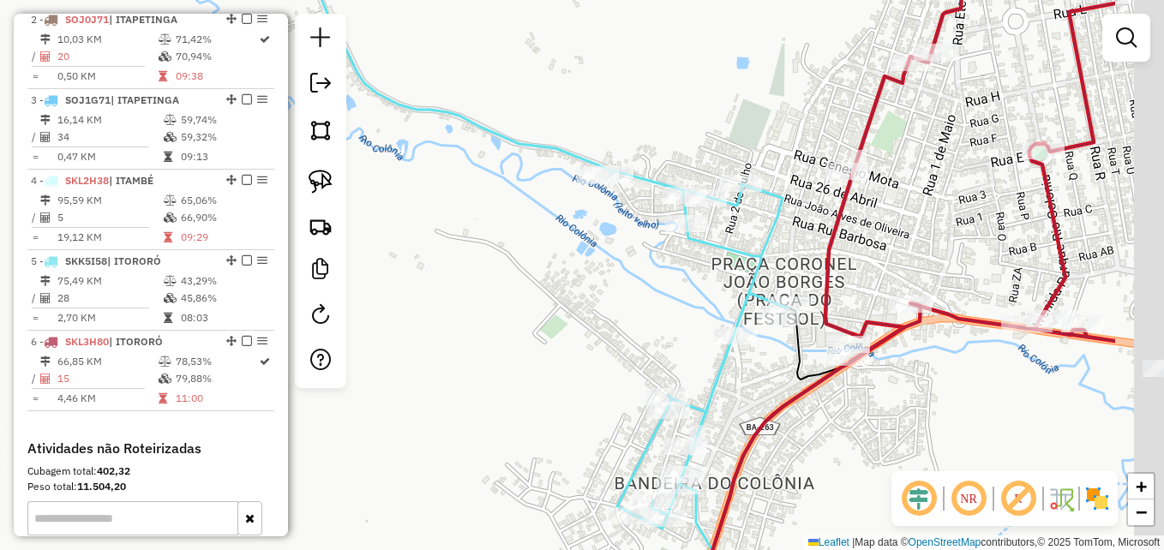
drag, startPoint x: 577, startPoint y: 346, endPoint x: 365, endPoint y: 307, distance: 215.3
click at [365, 307] on div "Janela de atendimento Grade de atendimento Capacidade Transportadoras Veículos …" at bounding box center [582, 275] width 1164 height 550
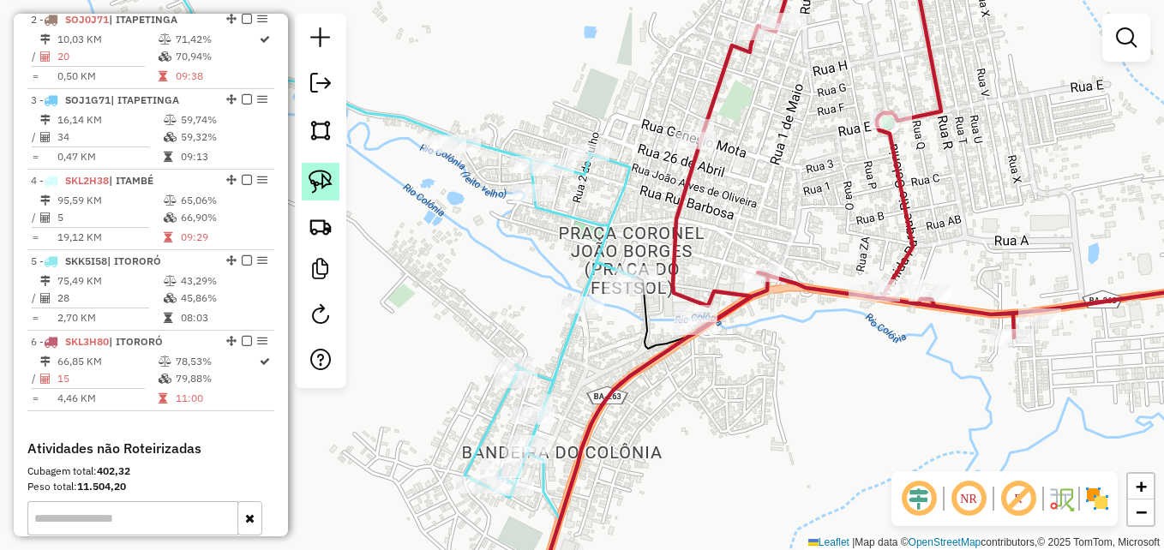
click at [317, 180] on img at bounding box center [321, 182] width 24 height 24
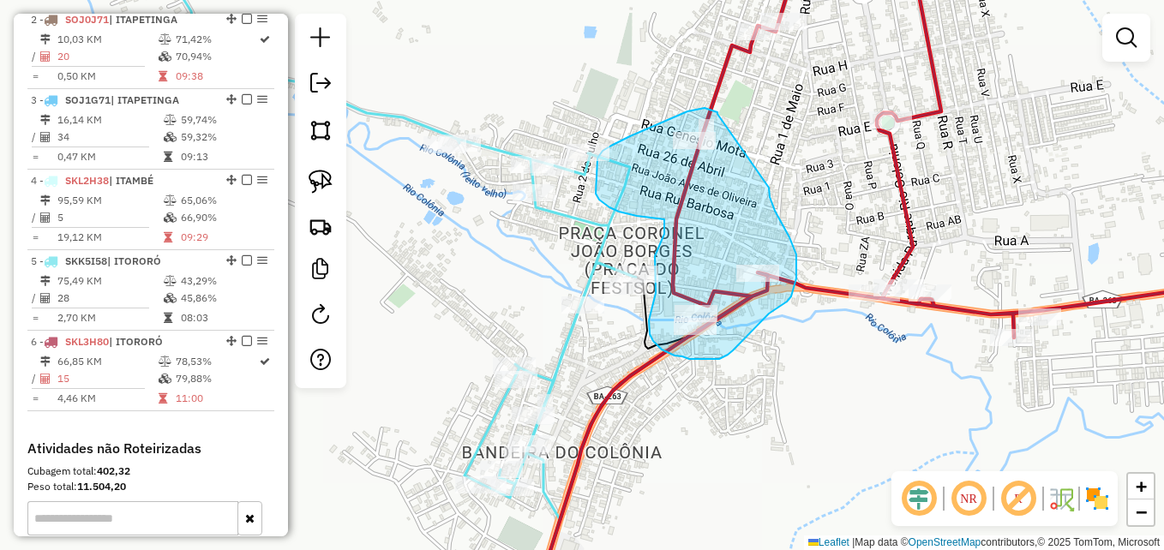
drag, startPoint x: 718, startPoint y: 114, endPoint x: 769, endPoint y: 188, distance: 89.9
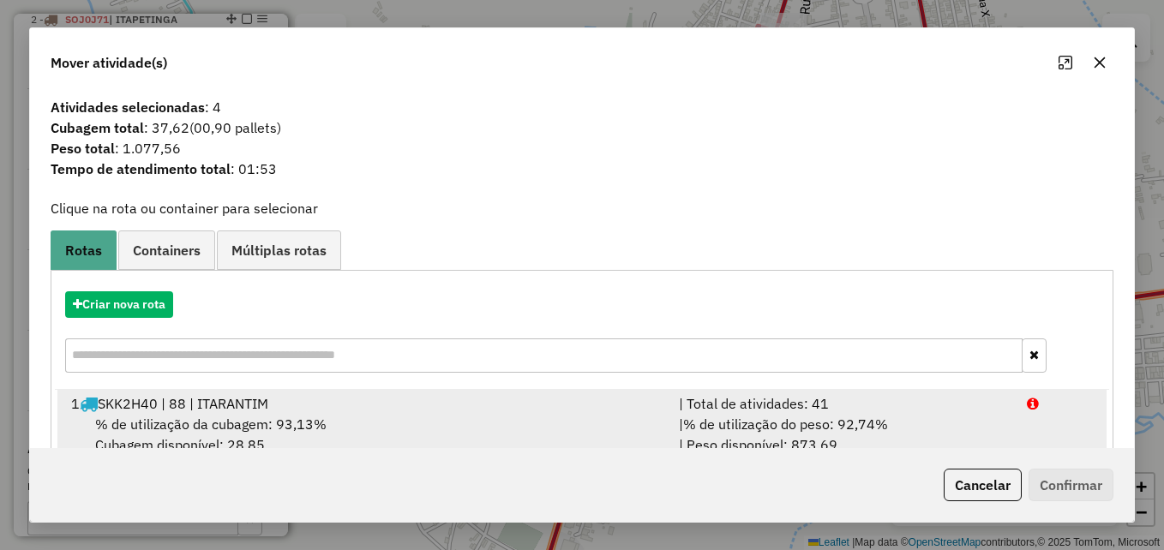
scroll to position [314, 0]
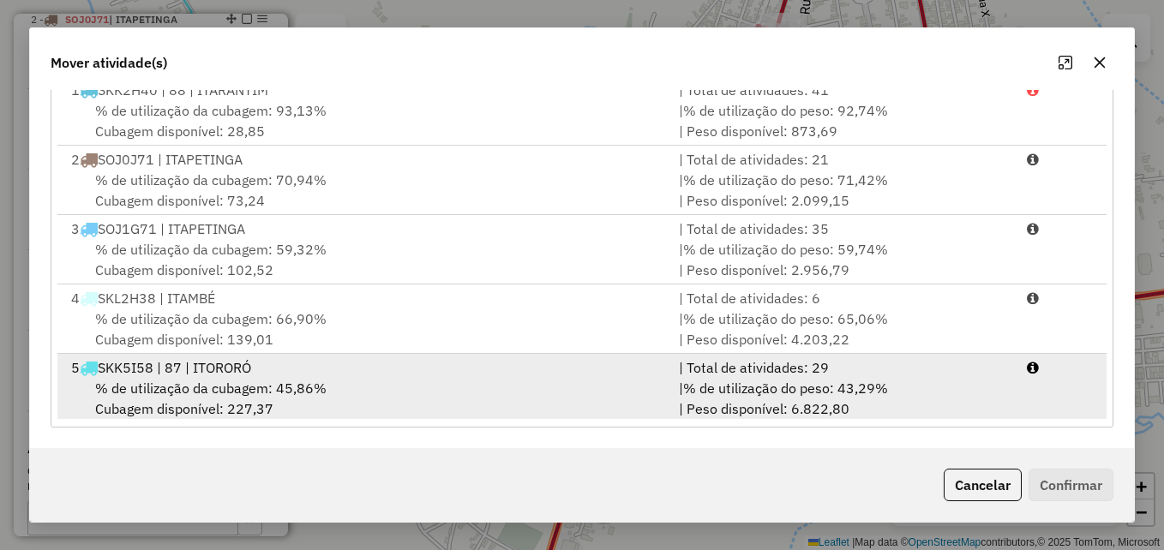
click at [498, 381] on div "% de utilização da cubagem: 45,86% Cubagem disponível: 227,37" at bounding box center [365, 398] width 608 height 41
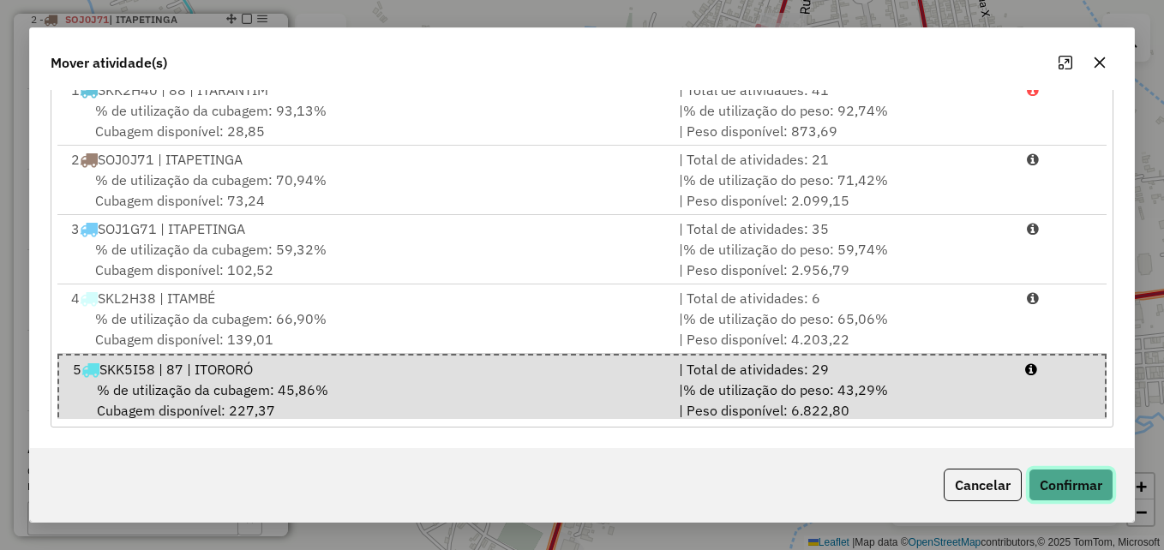
click at [1069, 480] on button "Confirmar" at bounding box center [1071, 485] width 85 height 33
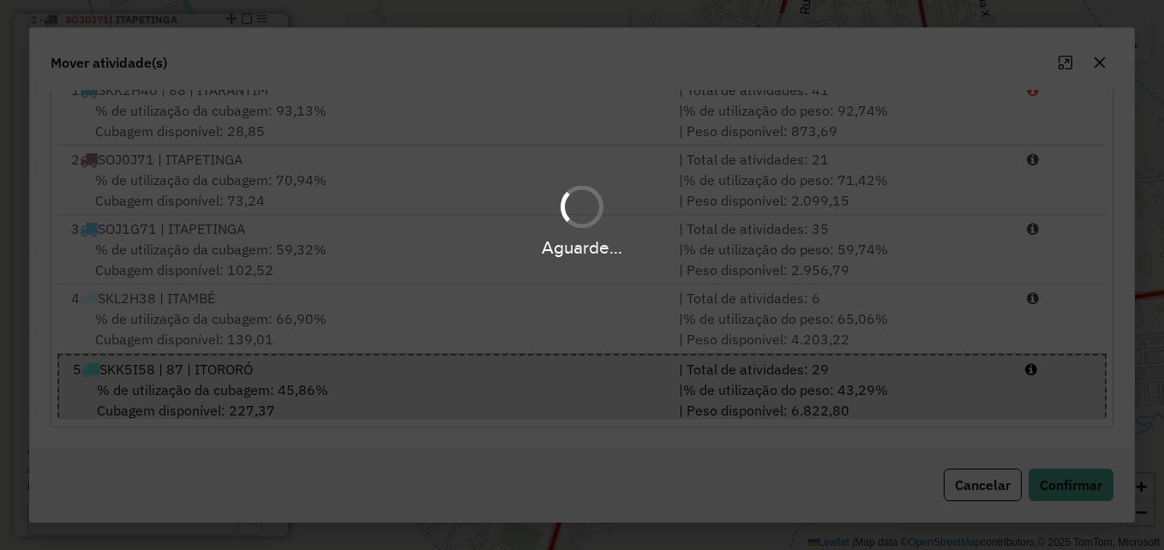
scroll to position [0, 0]
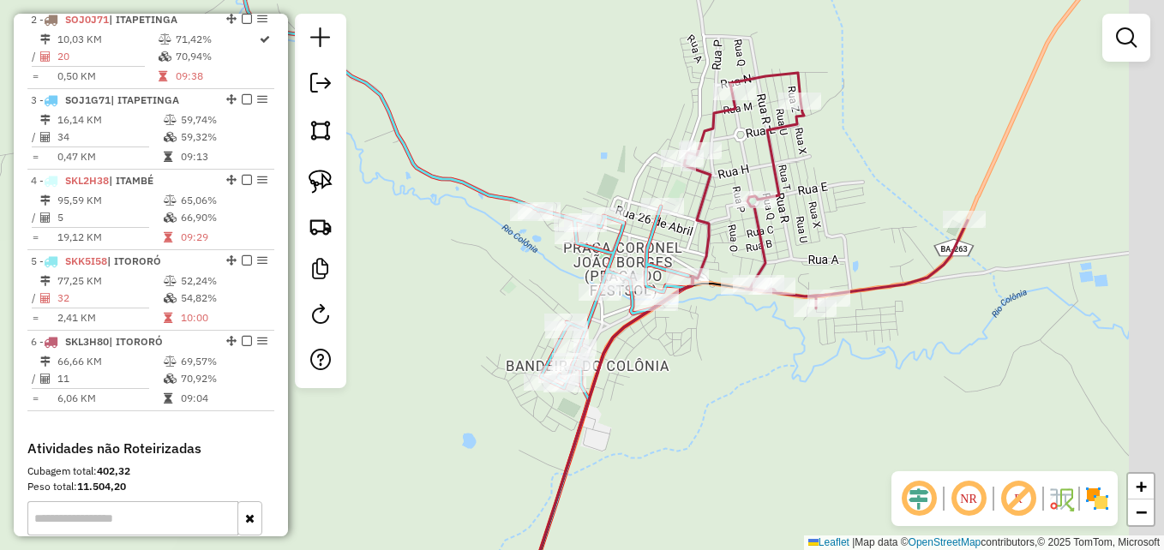
drag, startPoint x: 834, startPoint y: 354, endPoint x: 748, endPoint y: 380, distance: 90.3
click at [729, 404] on div "Janela de atendimento Grade de atendimento Capacidade Transportadoras Veículos …" at bounding box center [582, 275] width 1164 height 550
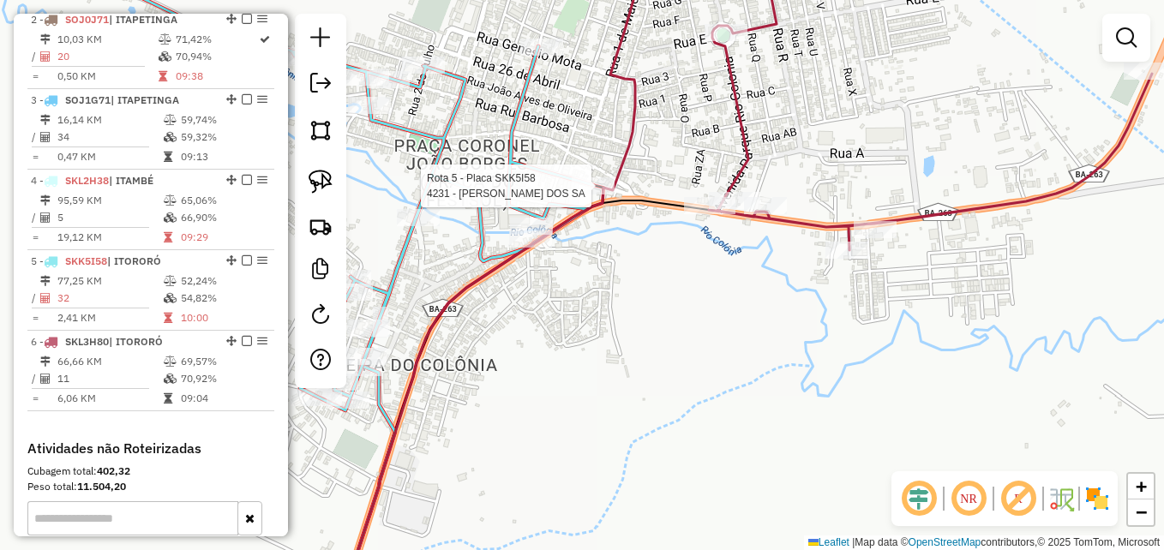
select select "**********"
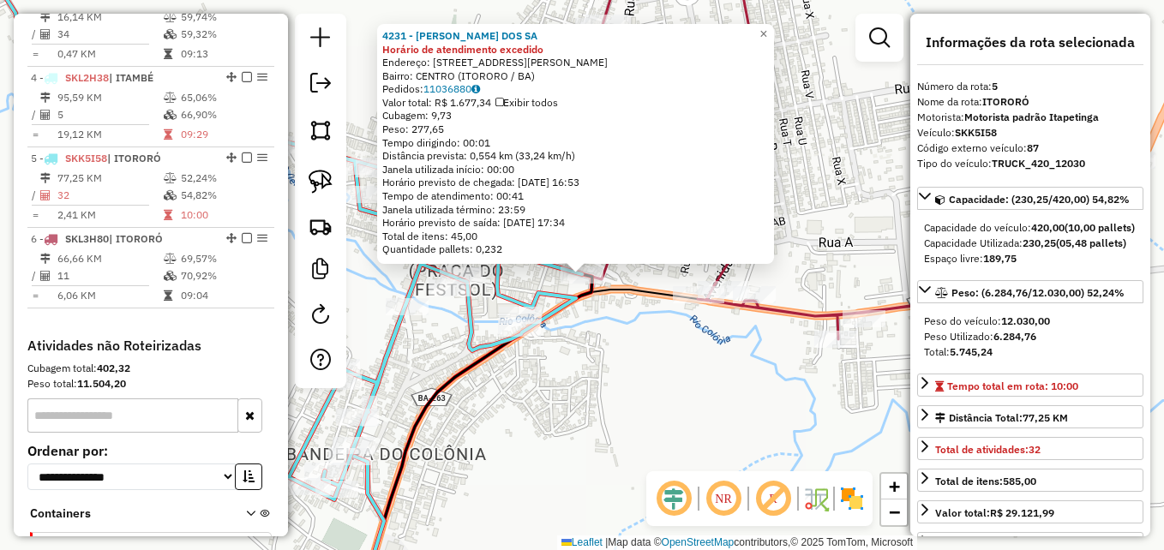
scroll to position [966, 0]
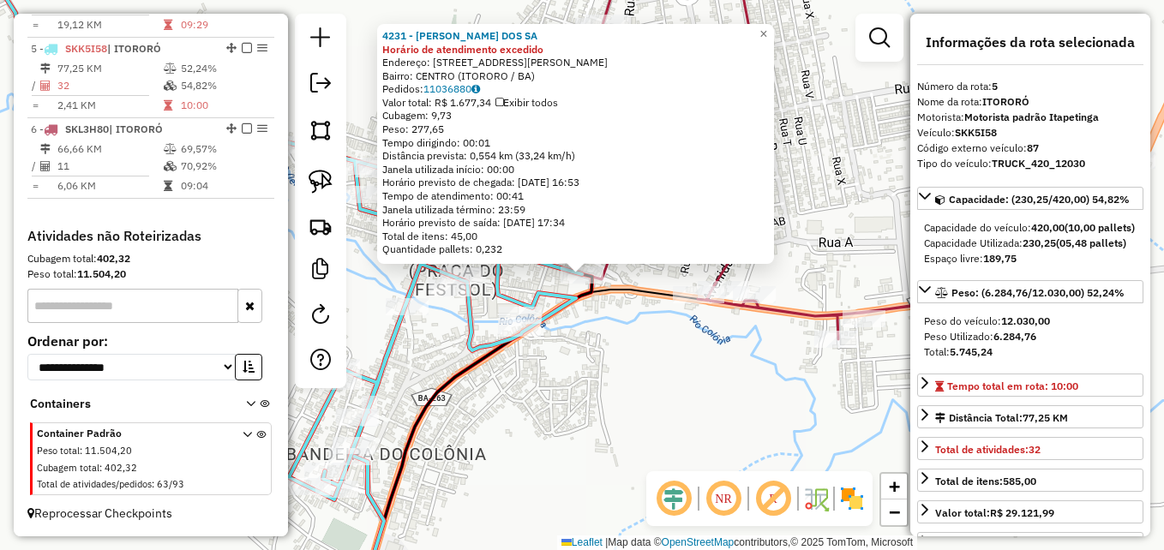
click at [641, 381] on div "4231 - MARIA SAMPAIO DOS SA Horário de atendimento excedido Endereço: AV AV MAN…" at bounding box center [582, 275] width 1164 height 550
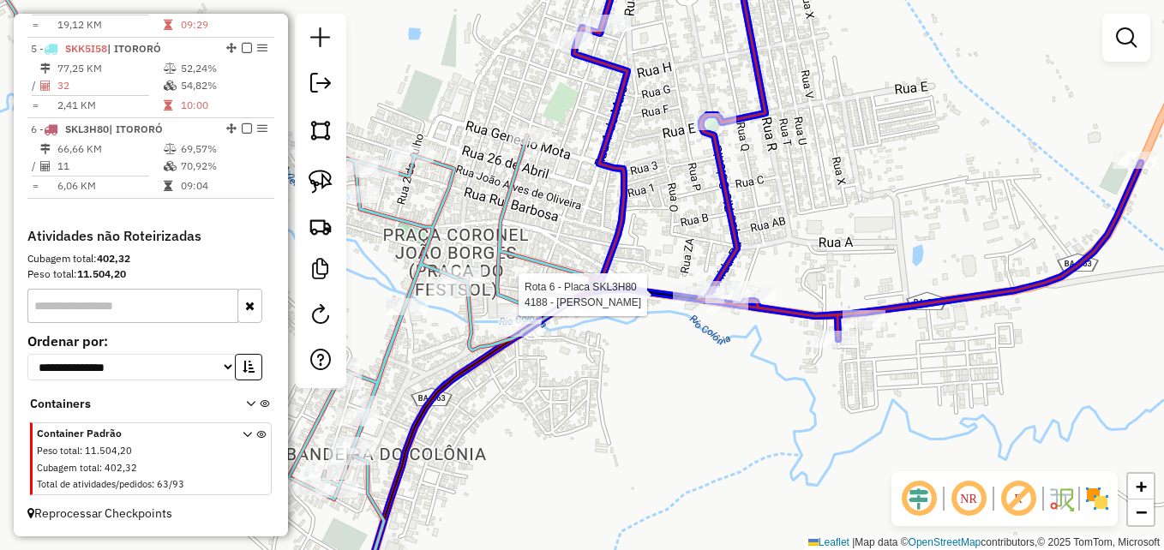
click at [602, 420] on div at bounding box center [602, 420] width 0 height 0
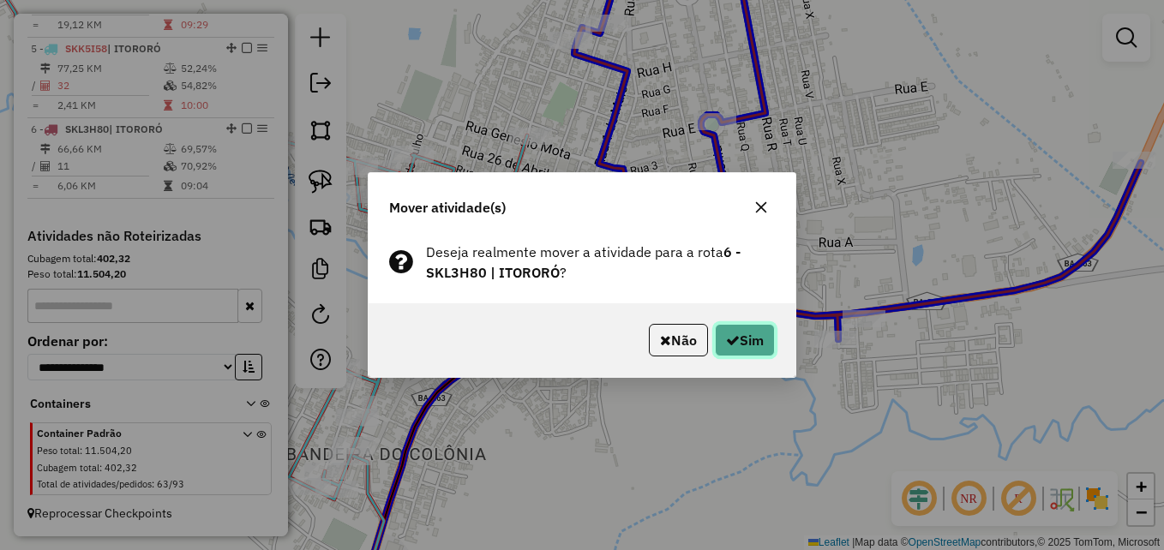
click at [755, 349] on button "Sim" at bounding box center [745, 340] width 60 height 33
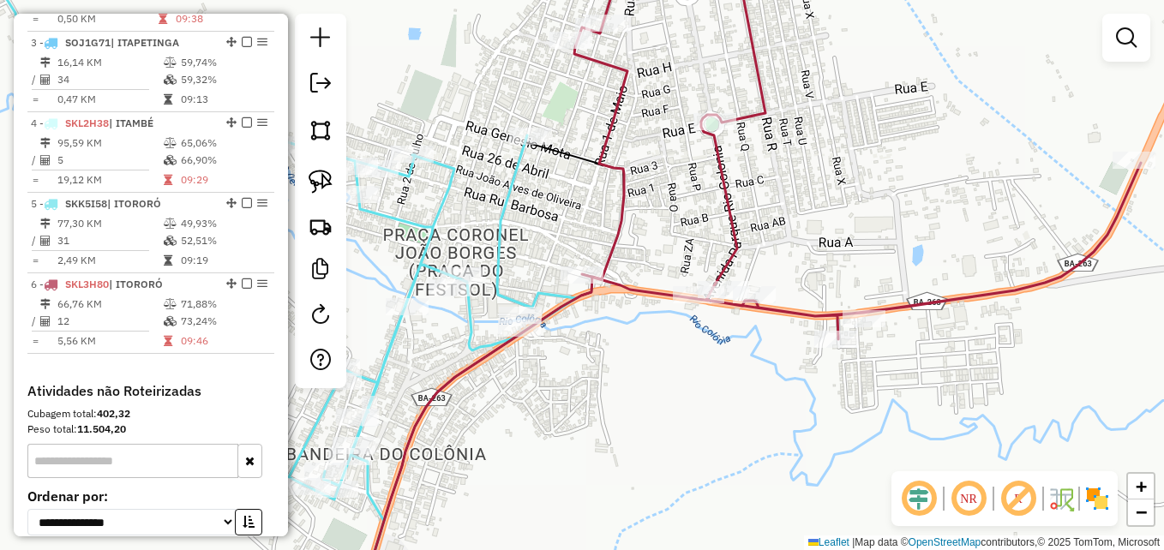
scroll to position [795, 0]
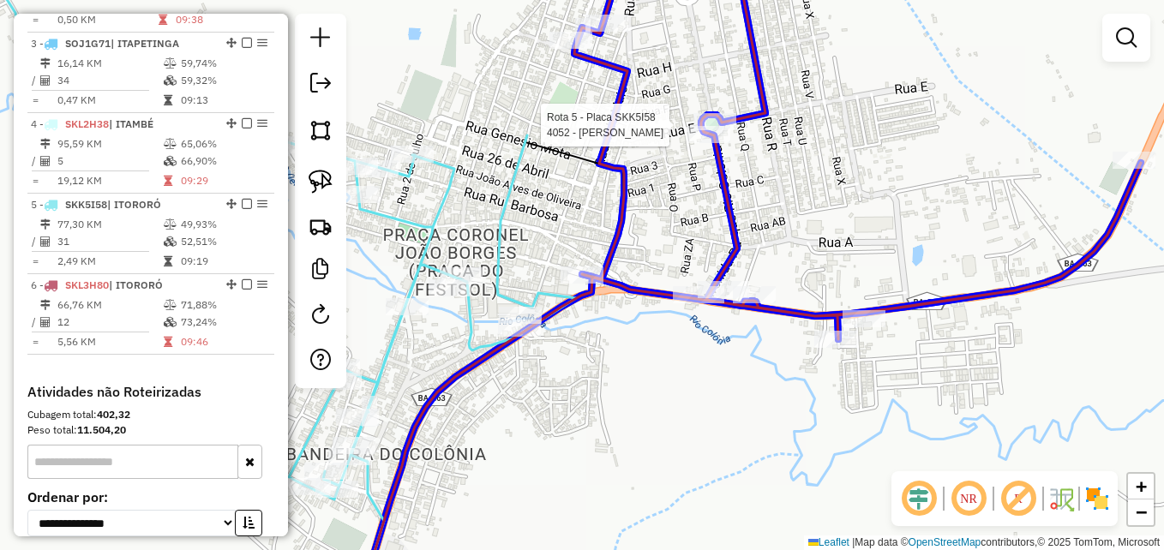
click at [602, 420] on div at bounding box center [602, 420] width 0 height 0
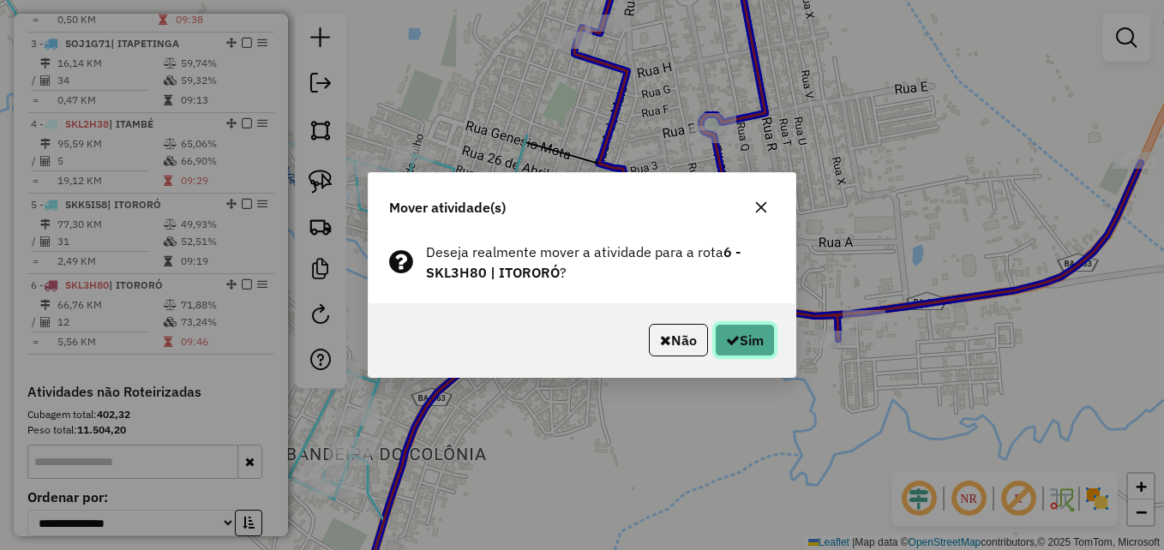
click at [736, 343] on icon "button" at bounding box center [733, 341] width 14 height 14
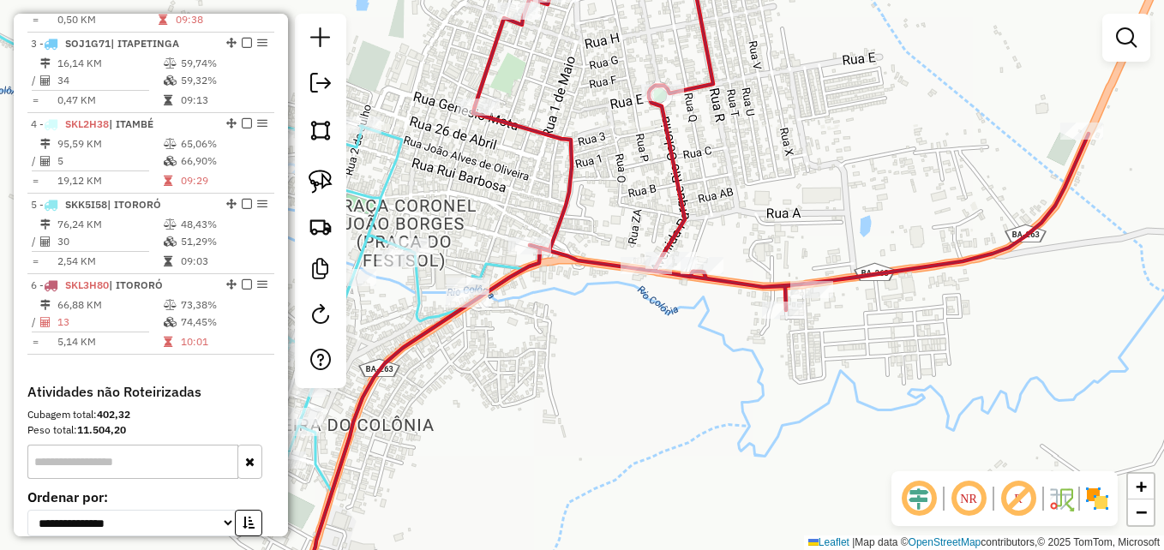
drag, startPoint x: 570, startPoint y: 329, endPoint x: 610, endPoint y: 348, distance: 44.5
click at [610, 348] on div "Janela de atendimento Grade de atendimento Capacidade Transportadoras Veículos …" at bounding box center [582, 275] width 1164 height 550
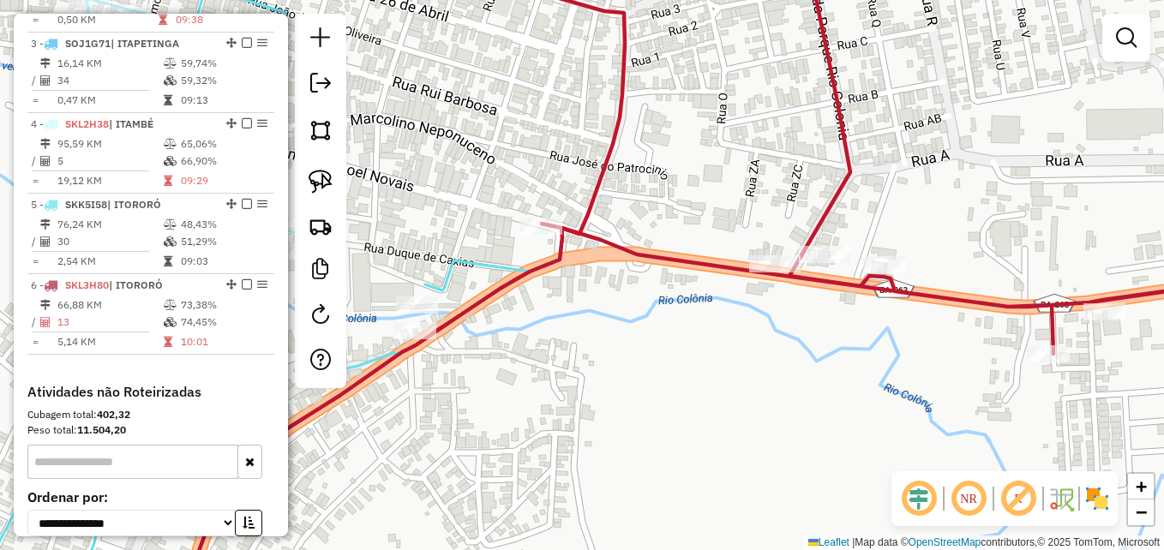
drag, startPoint x: 499, startPoint y: 273, endPoint x: 552, endPoint y: 279, distance: 53.5
click at [530, 273] on icon at bounding box center [220, 274] width 619 height 660
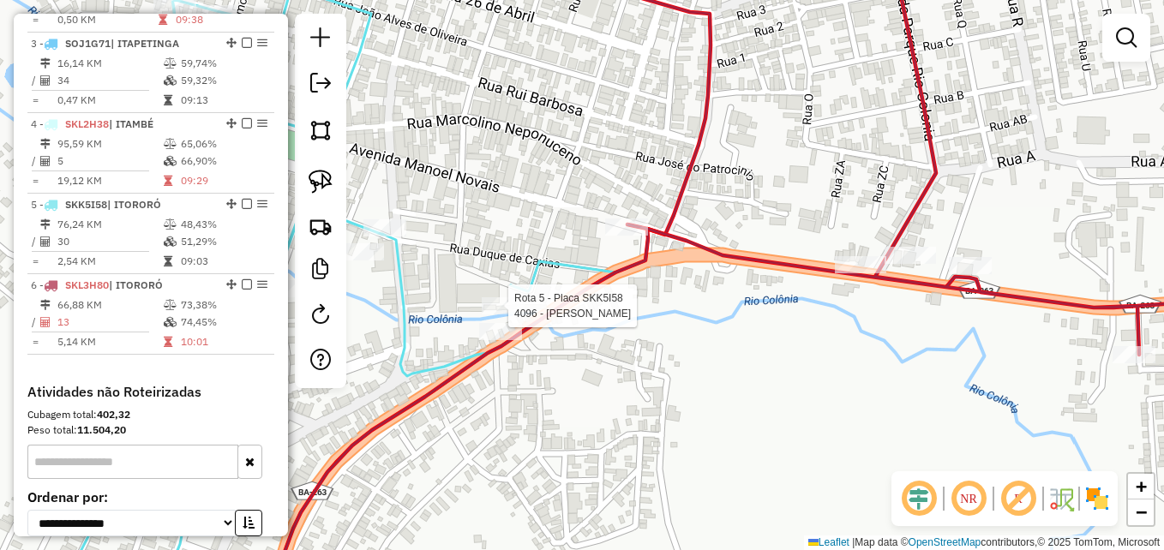
select select "**********"
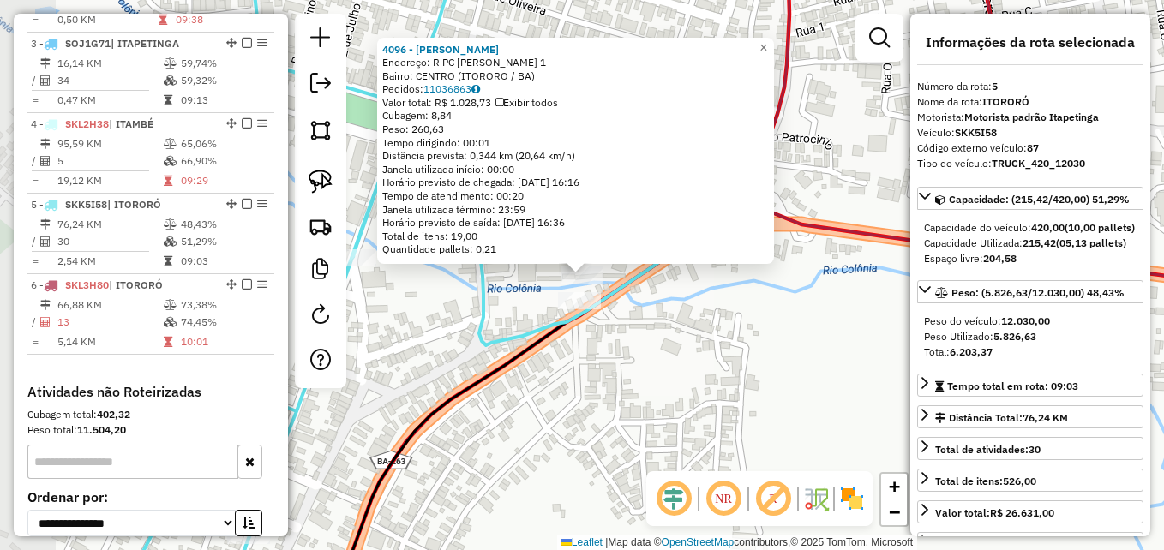
scroll to position [966, 0]
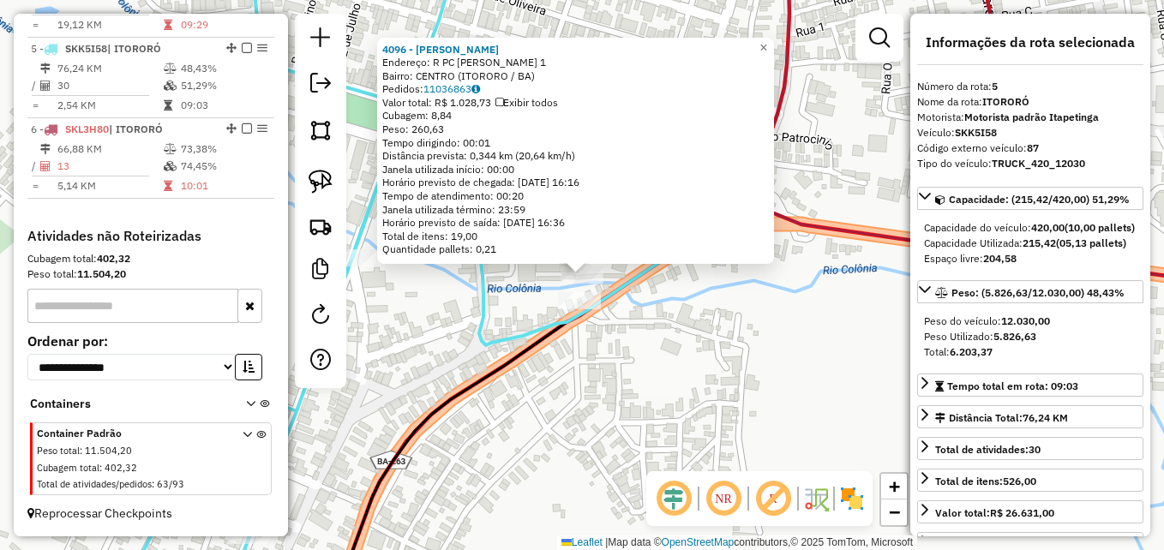
click at [532, 382] on div "4096 - ADSON SILVA E ROCHA Endereço: R PC AGOSTINHO COSTA 1 Bairro: CENTRO (ITO…" at bounding box center [582, 275] width 1164 height 550
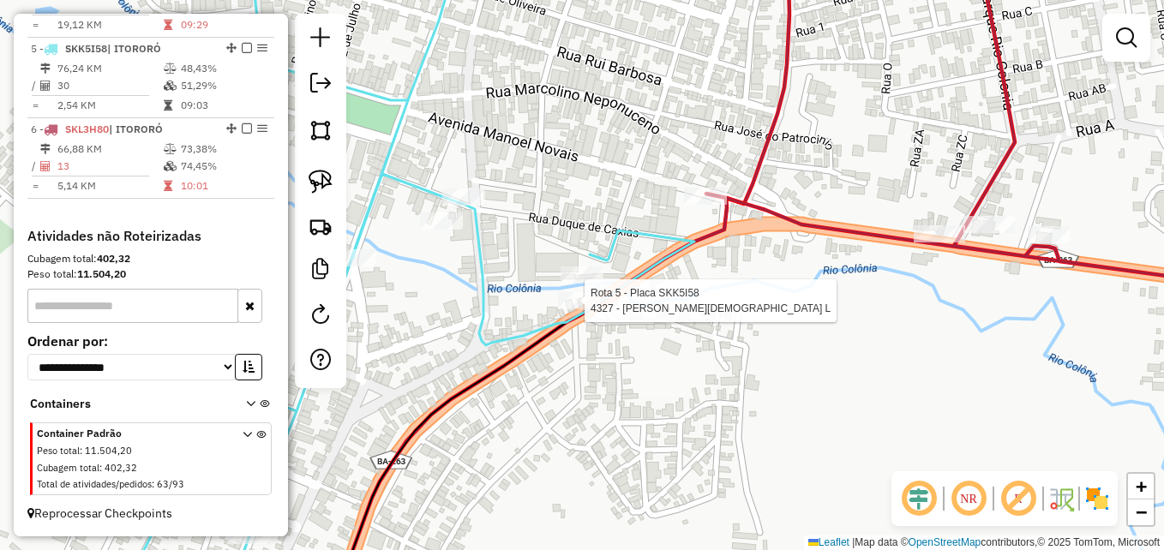
select select "**********"
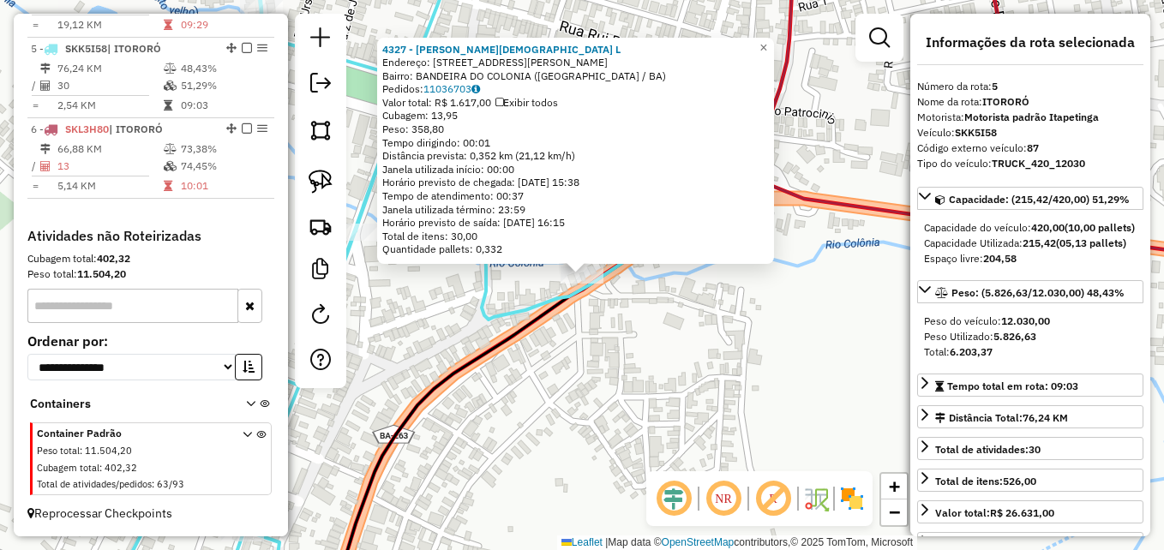
click at [570, 346] on div "4327 - MAURINA DOS SANTOS L Endereço: R JOSE DORICO 48 Bairro: BANDEIRA DO COLO…" at bounding box center [582, 275] width 1164 height 550
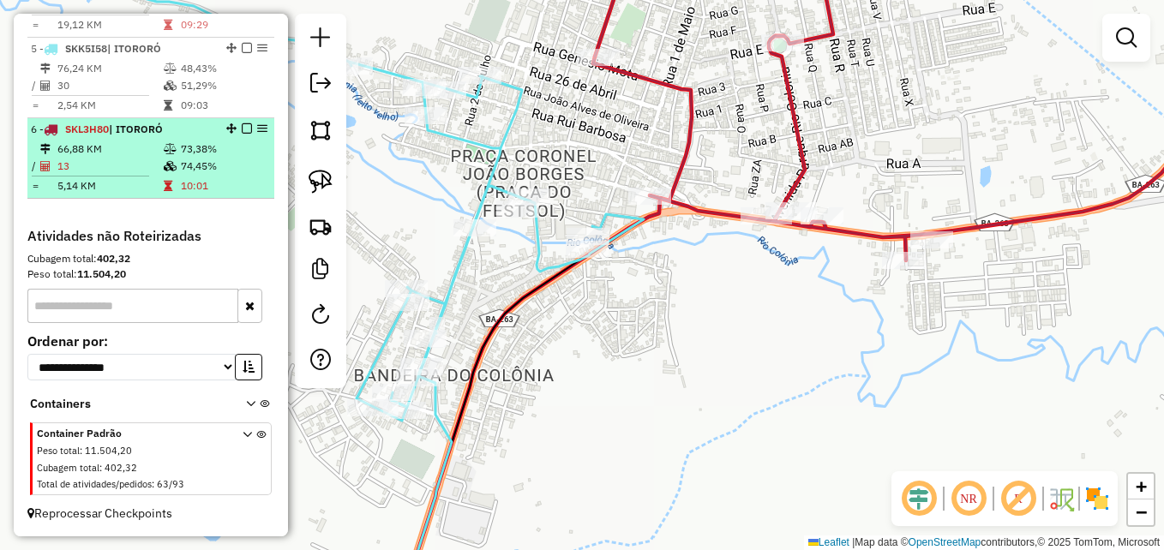
scroll to position [881, 0]
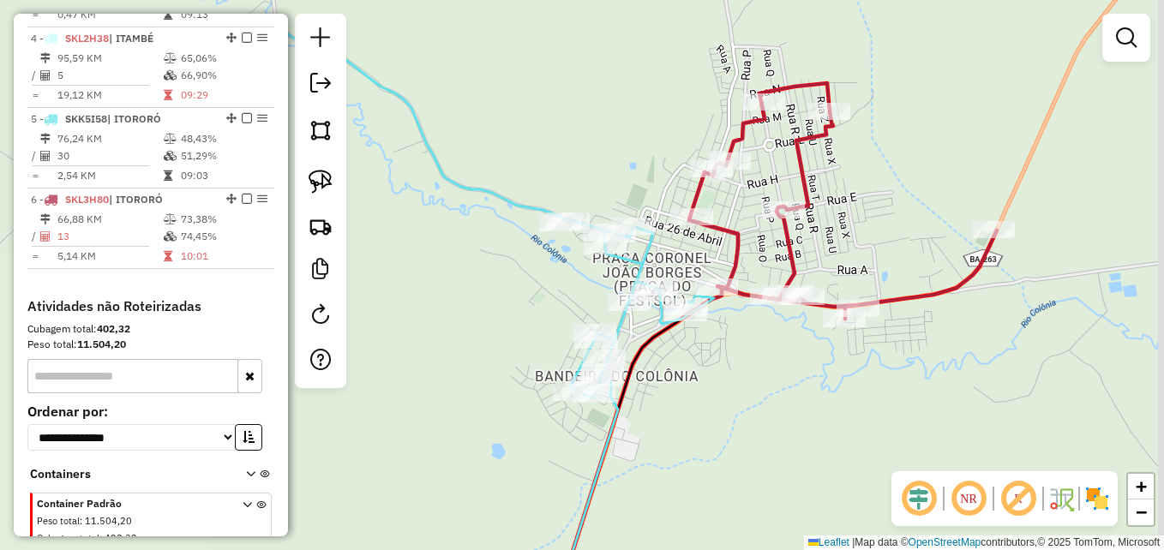
drag, startPoint x: 990, startPoint y: 159, endPoint x: 821, endPoint y: 239, distance: 187.6
click at [821, 239] on div "Janela de atendimento Grade de atendimento Capacidade Transportadoras Veículos …" at bounding box center [582, 275] width 1164 height 550
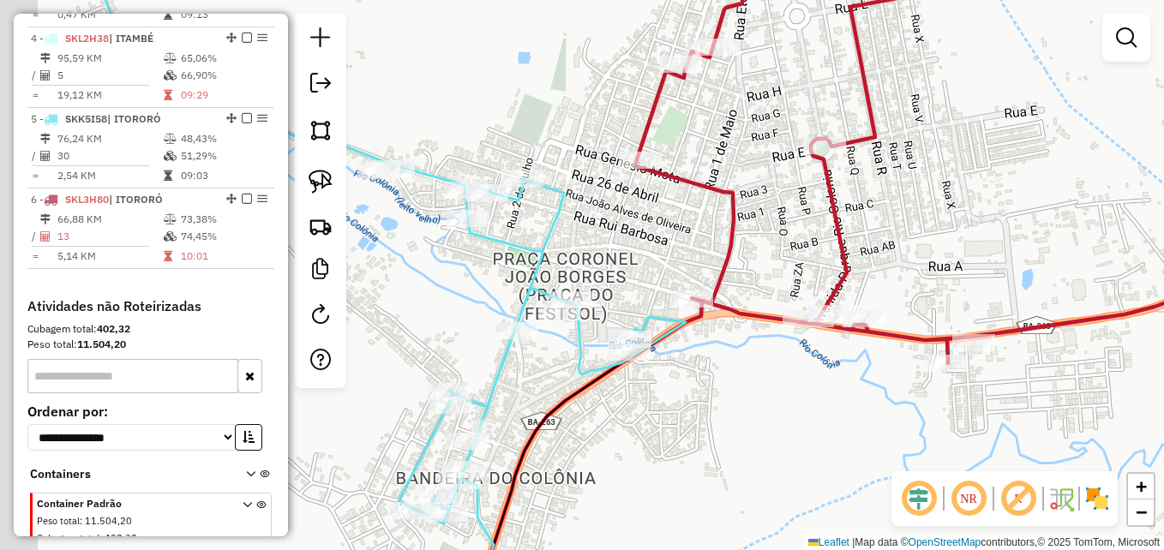
drag, startPoint x: 637, startPoint y: 286, endPoint x: 773, endPoint y: 262, distance: 137.4
click at [773, 262] on div "Janela de atendimento Grade de atendimento Capacidade Transportadoras Veículos …" at bounding box center [582, 275] width 1164 height 550
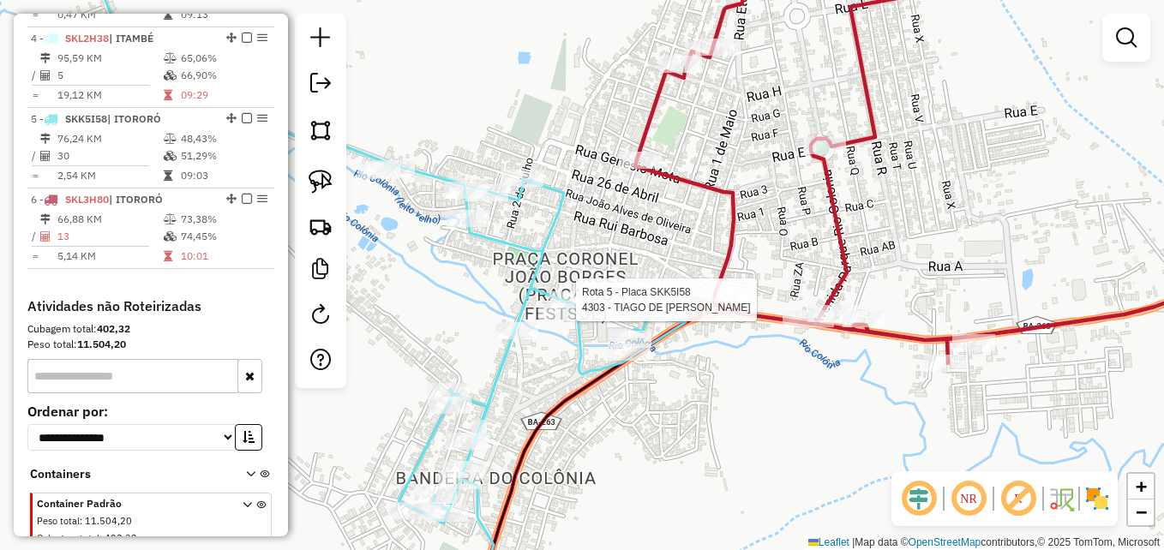
select select "**********"
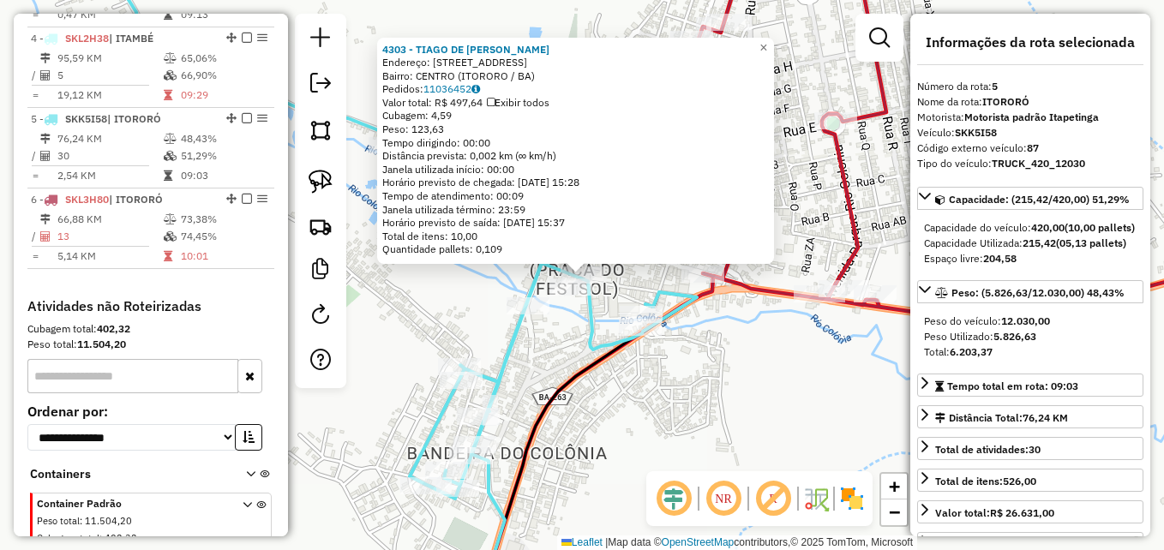
scroll to position [966, 0]
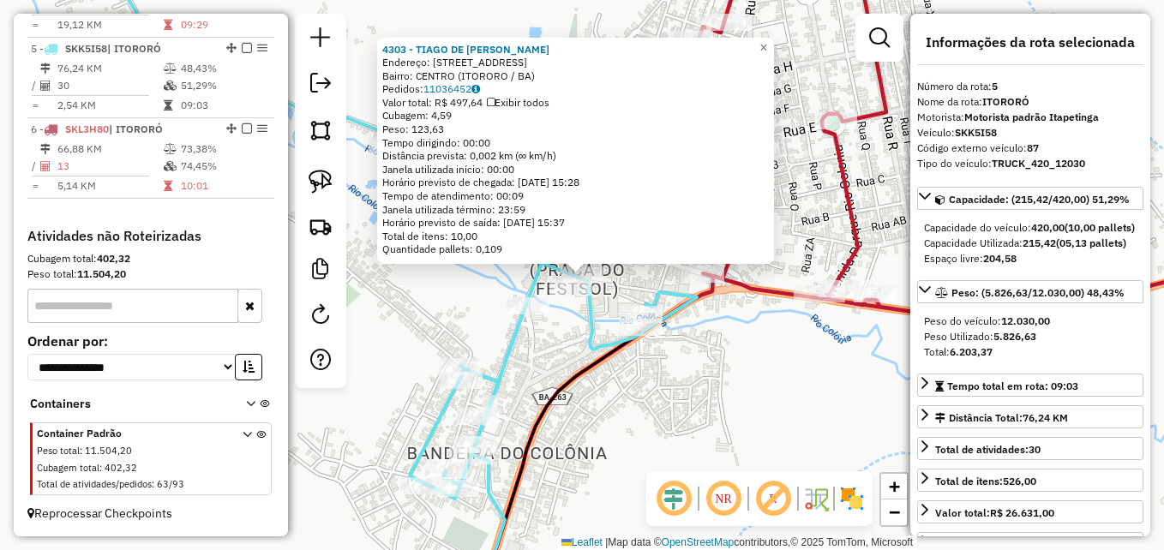
click at [752, 391] on div "4303 - TIAGO DE SENA ROCHA Endereço: R BARRAO DO RIO BRANCO 41 Bairro: CENTRO (…" at bounding box center [582, 275] width 1164 height 550
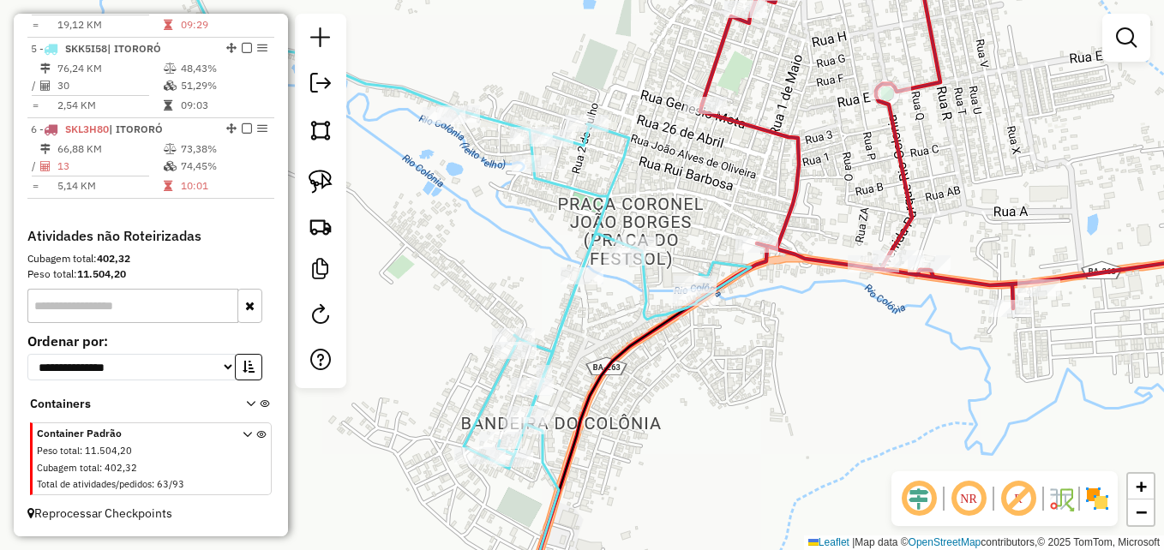
drag, startPoint x: 645, startPoint y: 305, endPoint x: 699, endPoint y: 275, distance: 61.8
click at [699, 275] on icon at bounding box center [455, 192] width 592 height 554
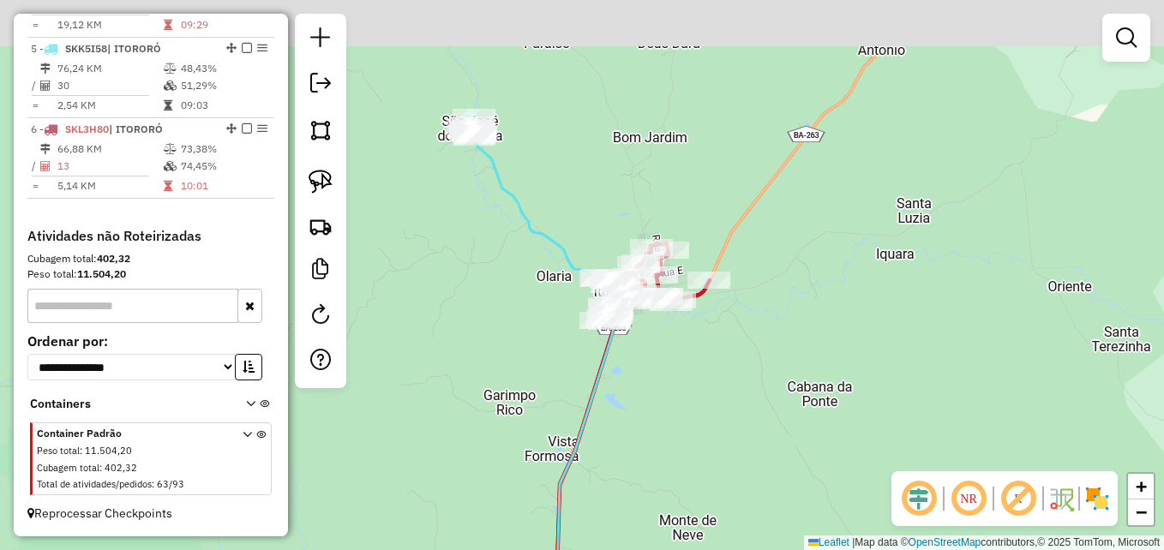
drag, startPoint x: 509, startPoint y: 115, endPoint x: 583, endPoint y: 218, distance: 126.6
click at [577, 218] on div "Janela de atendimento Grade de atendimento Capacidade Transportadoras Veículos …" at bounding box center [582, 275] width 1164 height 550
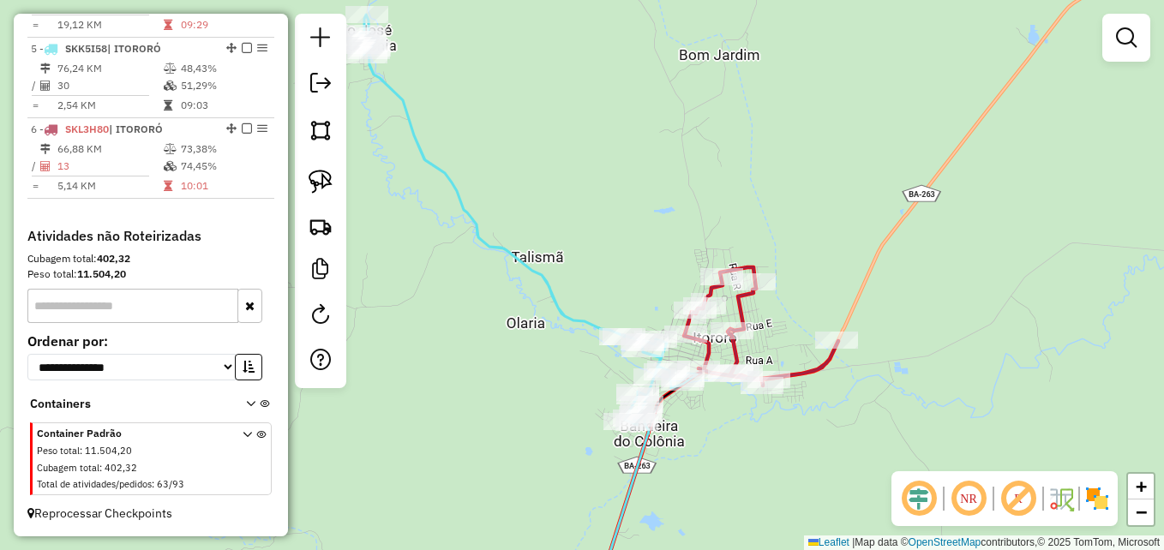
drag, startPoint x: 551, startPoint y: 162, endPoint x: 657, endPoint y: 240, distance: 131.2
click at [657, 240] on div "Janela de atendimento Grade de atendimento Capacidade Transportadoras Veículos …" at bounding box center [582, 275] width 1164 height 550
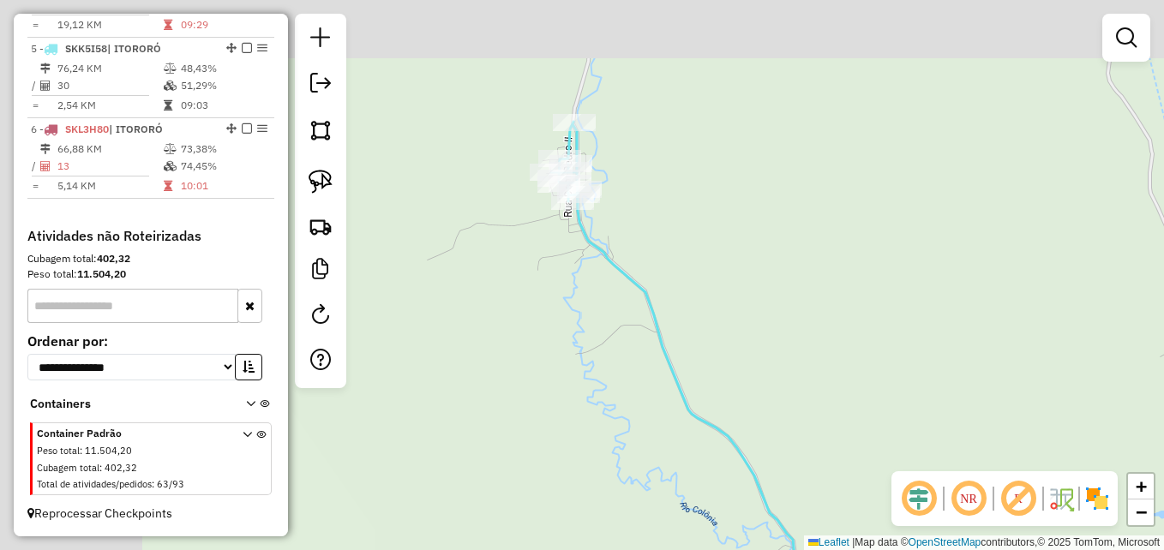
drag, startPoint x: 495, startPoint y: 106, endPoint x: 745, endPoint y: 243, distance: 285.1
click at [745, 243] on div "Janela de atendimento Grade de atendimento Capacidade Transportadoras Veículos …" at bounding box center [582, 275] width 1164 height 550
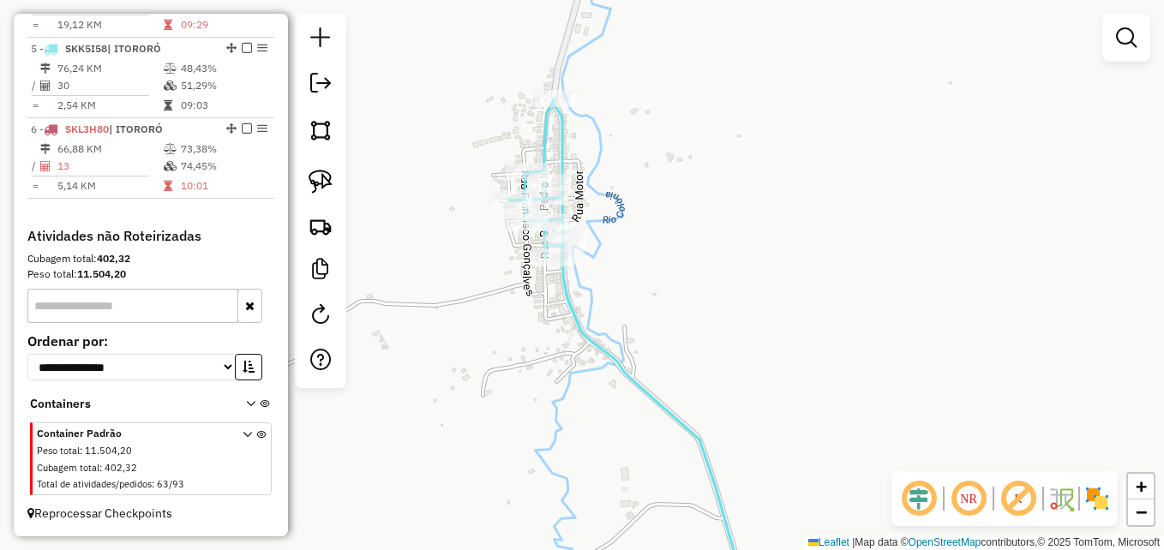
drag, startPoint x: 568, startPoint y: 142, endPoint x: 689, endPoint y: 211, distance: 138.3
click at [683, 208] on div "Janela de atendimento Grade de atendimento Capacidade Transportadoras Veículos …" at bounding box center [582, 275] width 1164 height 550
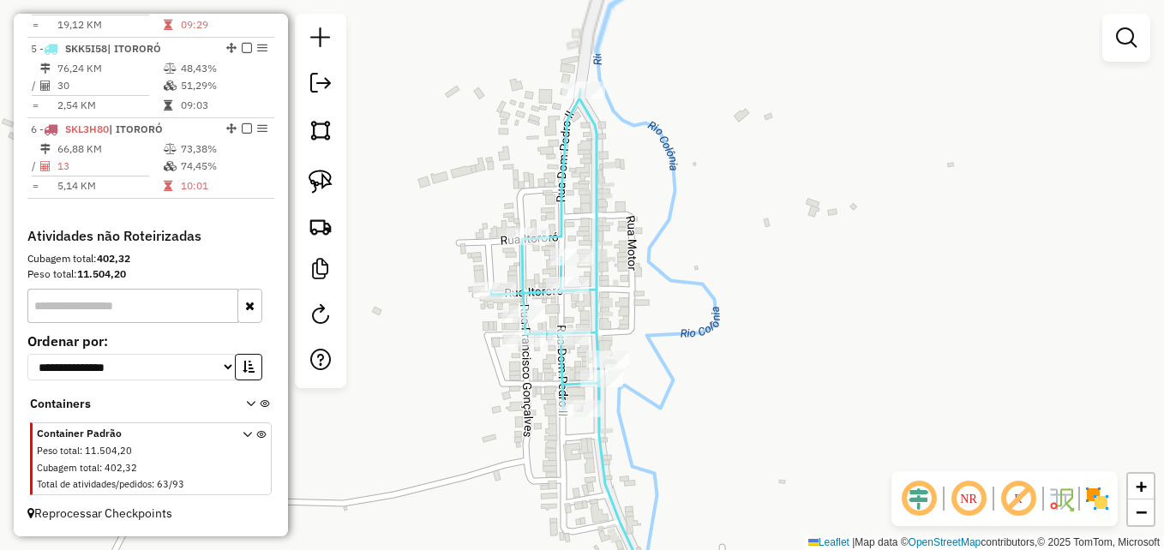
drag, startPoint x: 615, startPoint y: 156, endPoint x: 683, endPoint y: 198, distance: 79.7
click at [683, 198] on div "Janela de atendimento Grade de atendimento Capacidade Transportadoras Veículos …" at bounding box center [582, 275] width 1164 height 550
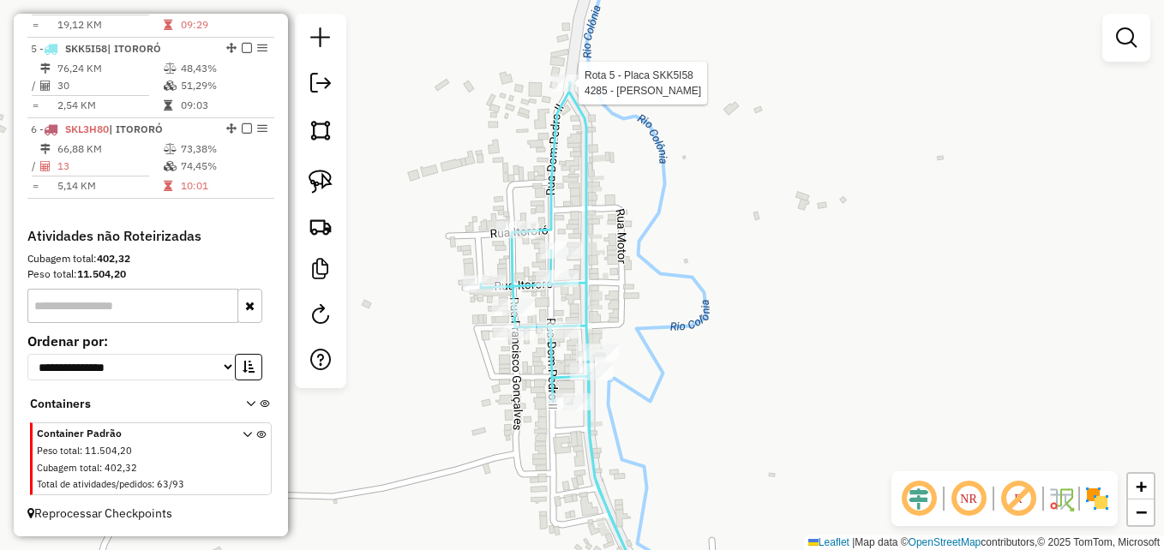
select select "**********"
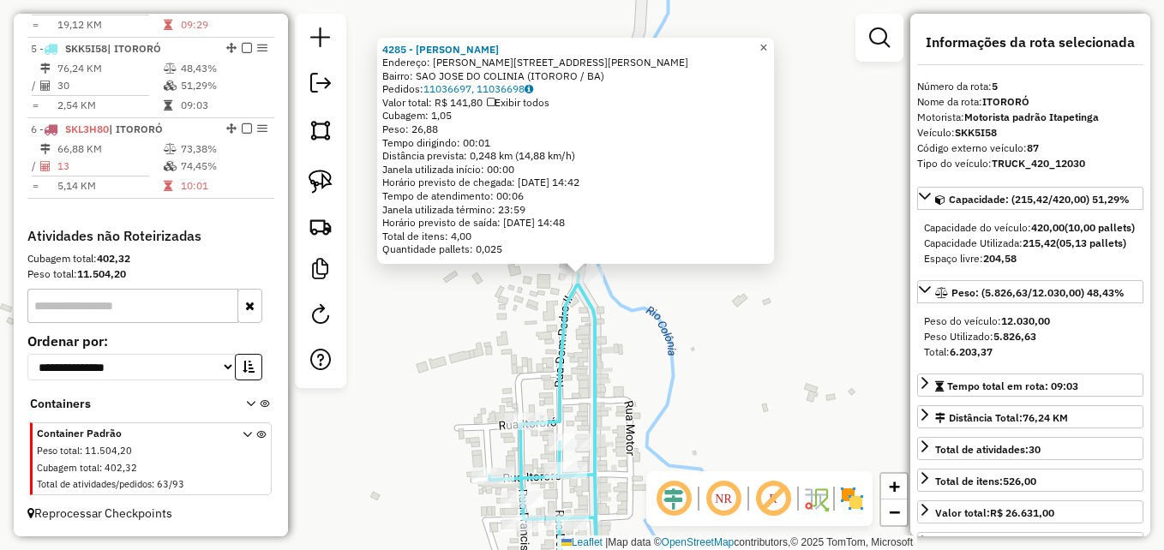
click at [767, 41] on span "×" at bounding box center [764, 47] width 8 height 15
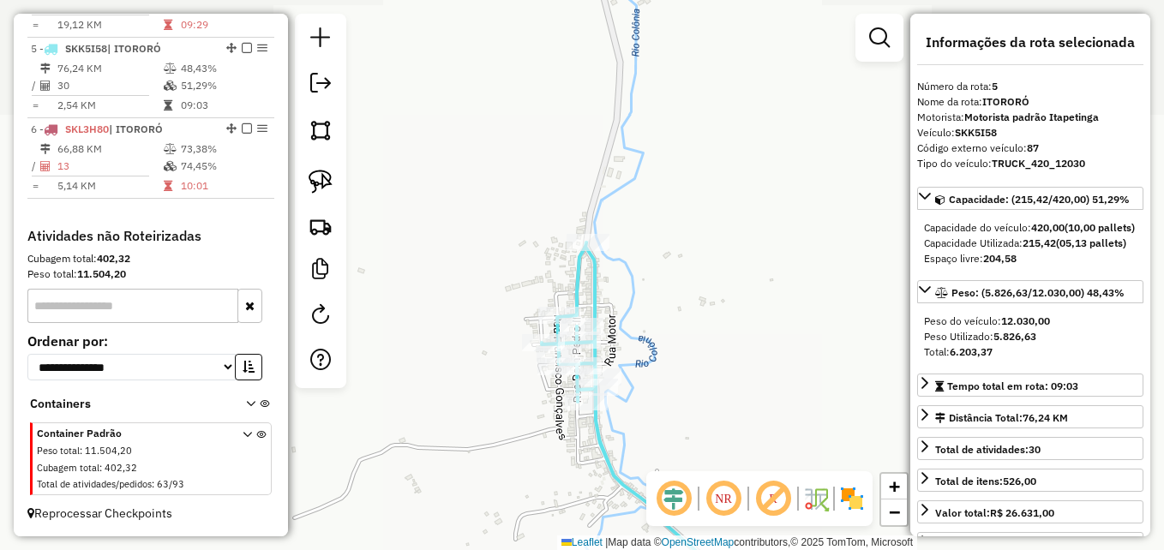
drag, startPoint x: 674, startPoint y: 274, endPoint x: 607, endPoint y: 205, distance: 95.8
click at [606, 214] on div "Janela de atendimento Grade de atendimento Capacidade Transportadoras Veículos …" at bounding box center [582, 275] width 1164 height 550
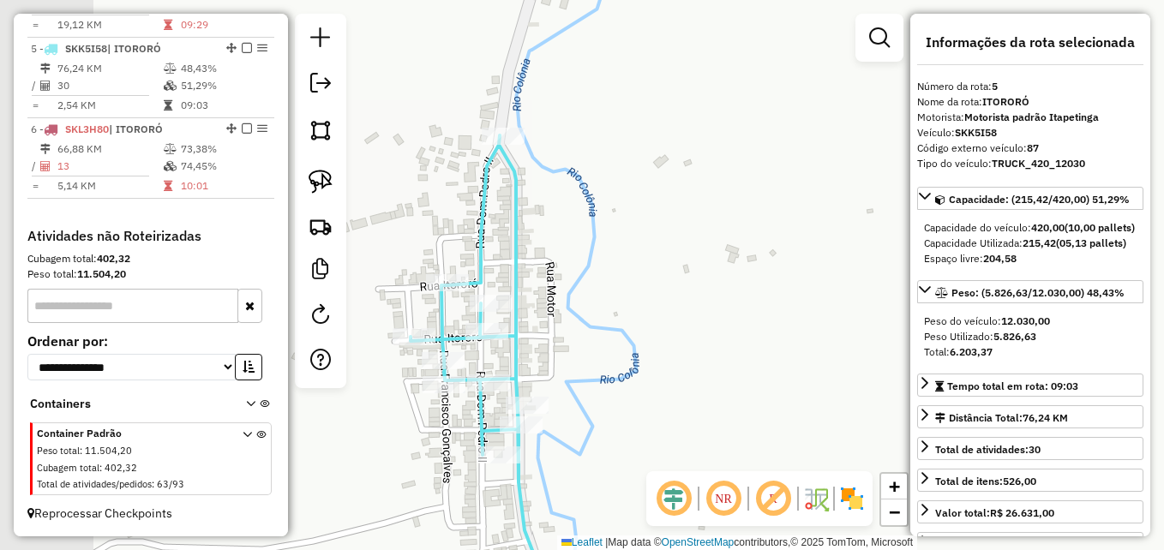
drag, startPoint x: 582, startPoint y: 200, endPoint x: 680, endPoint y: 198, distance: 97.8
click at [680, 198] on div "Janela de atendimento Grade de atendimento Capacidade Transportadoras Veículos …" at bounding box center [582, 275] width 1164 height 550
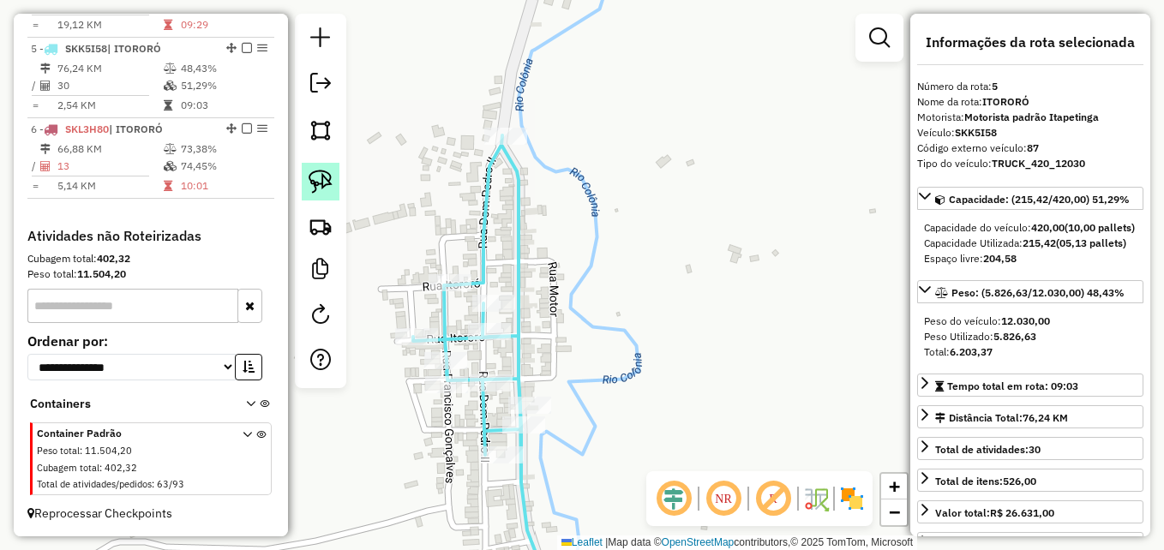
click at [316, 174] on img at bounding box center [321, 182] width 24 height 24
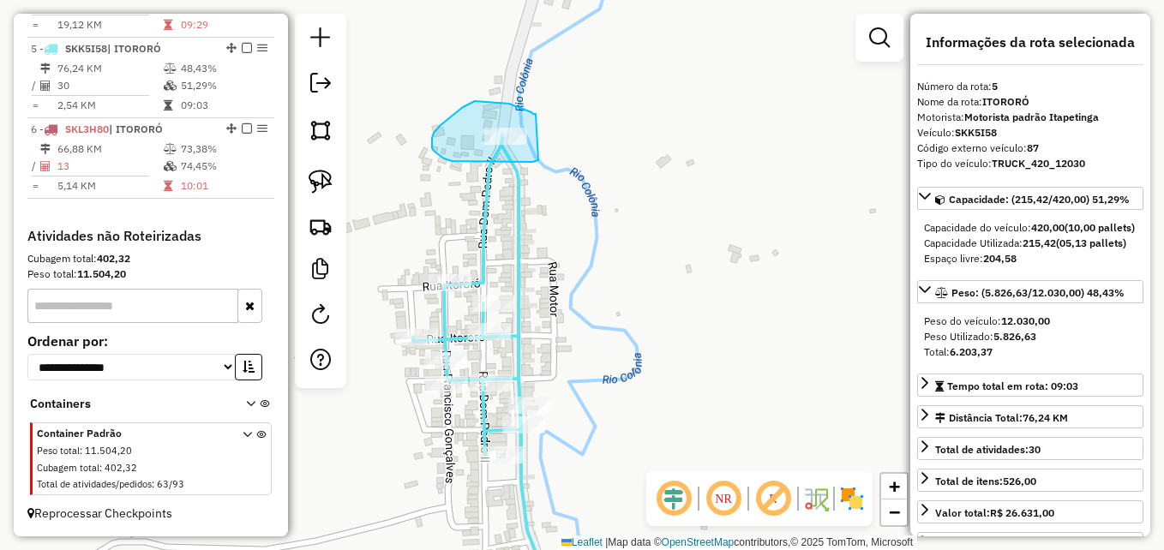
drag, startPoint x: 527, startPoint y: 111, endPoint x: 538, endPoint y: 160, distance: 51.0
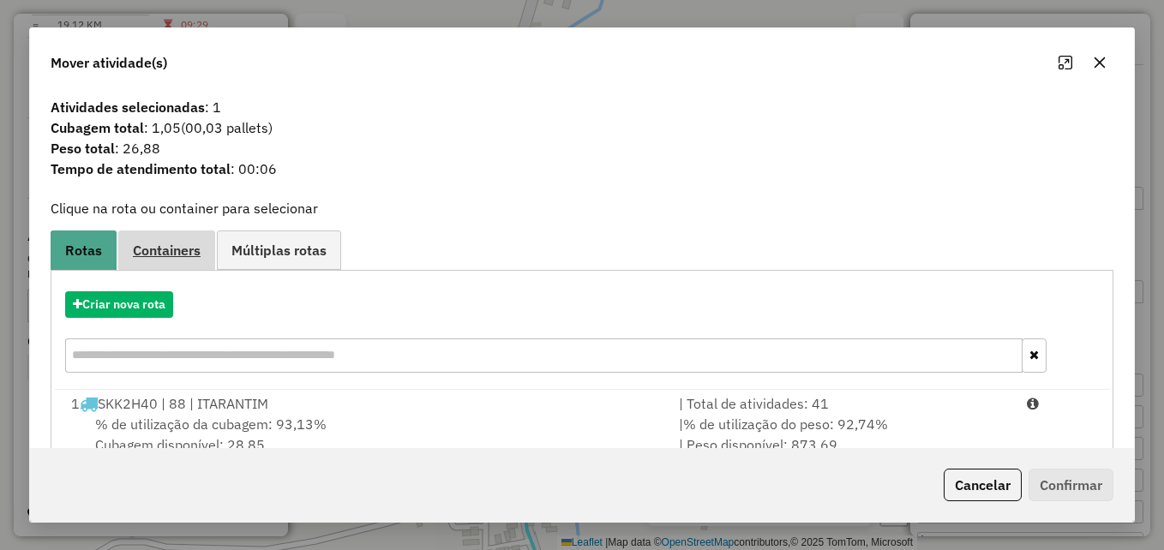
click at [153, 257] on span "Containers" at bounding box center [167, 251] width 68 height 14
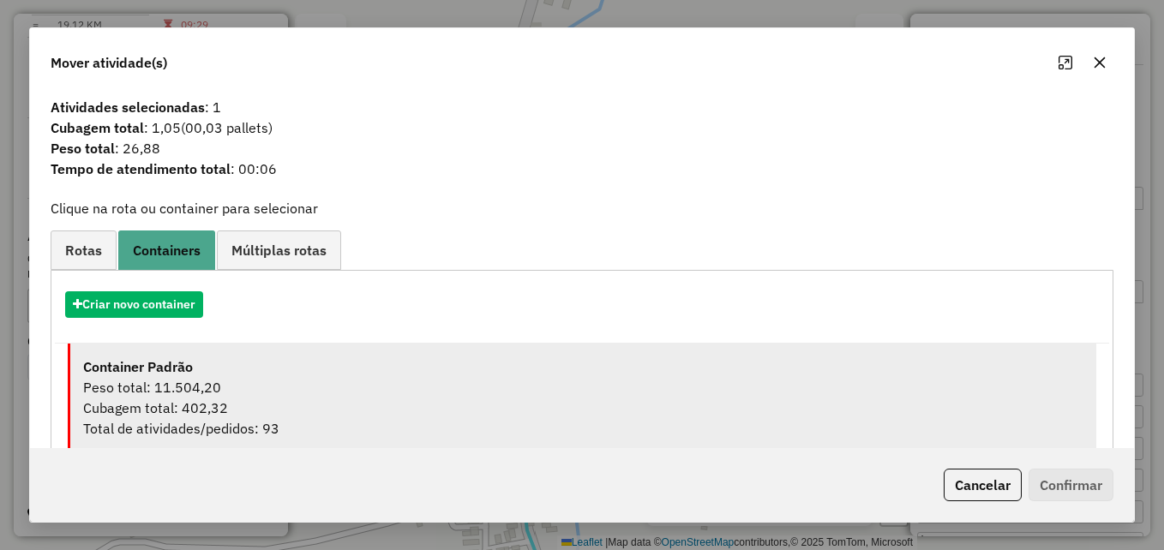
drag, startPoint x: 420, startPoint y: 390, endPoint x: 570, endPoint y: 406, distance: 150.9
click at [419, 391] on div "Peso total: 11.504,20" at bounding box center [583, 387] width 1001 height 21
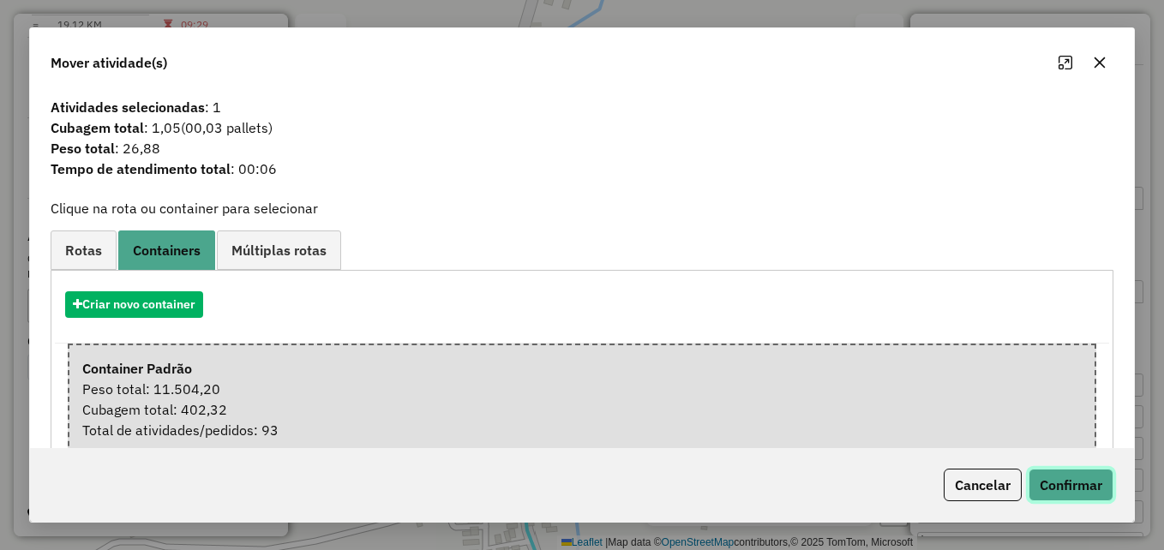
click at [1055, 484] on button "Confirmar" at bounding box center [1071, 485] width 85 height 33
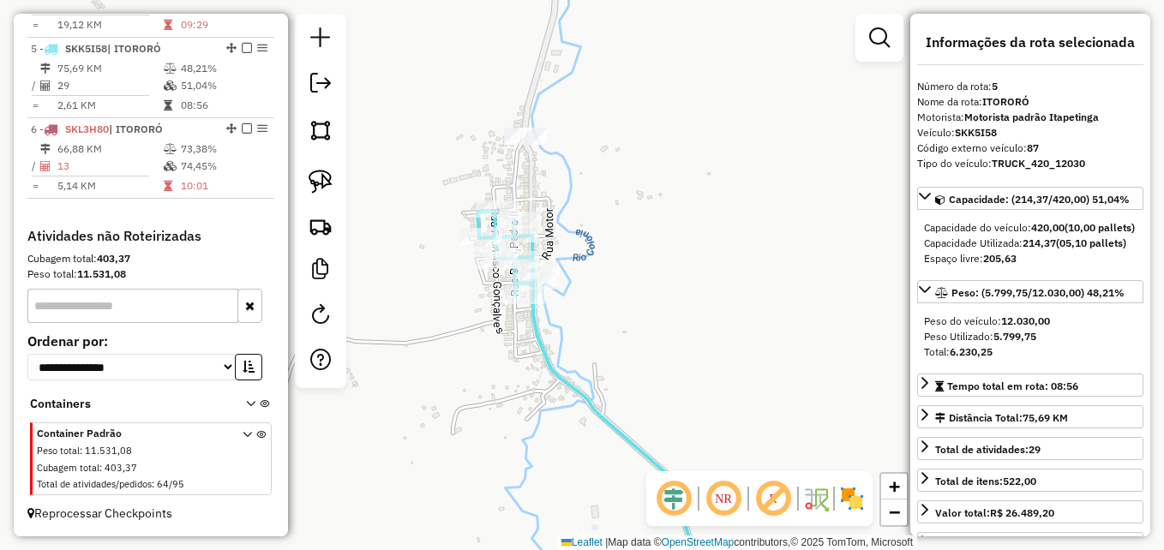
drag, startPoint x: 688, startPoint y: 347, endPoint x: 619, endPoint y: 244, distance: 124.4
click at [617, 253] on div "Janela de atendimento Grade de atendimento Capacidade Transportadoras Veículos …" at bounding box center [582, 275] width 1164 height 550
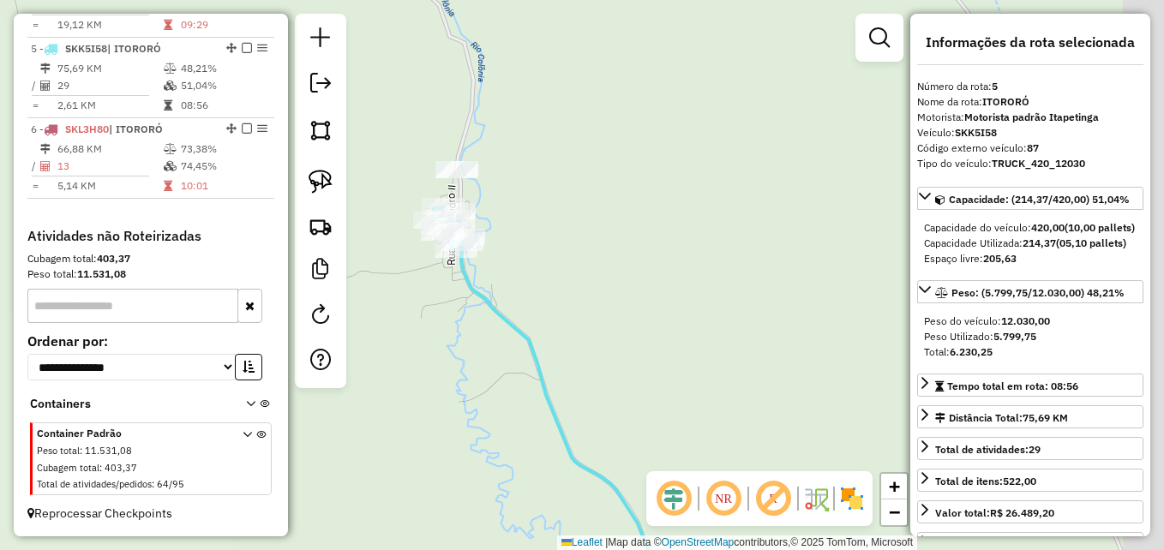
drag, startPoint x: 708, startPoint y: 292, endPoint x: 571, endPoint y: 277, distance: 138.0
click at [580, 290] on div "Janela de atendimento Grade de atendimento Capacidade Transportadoras Veículos …" at bounding box center [582, 275] width 1164 height 550
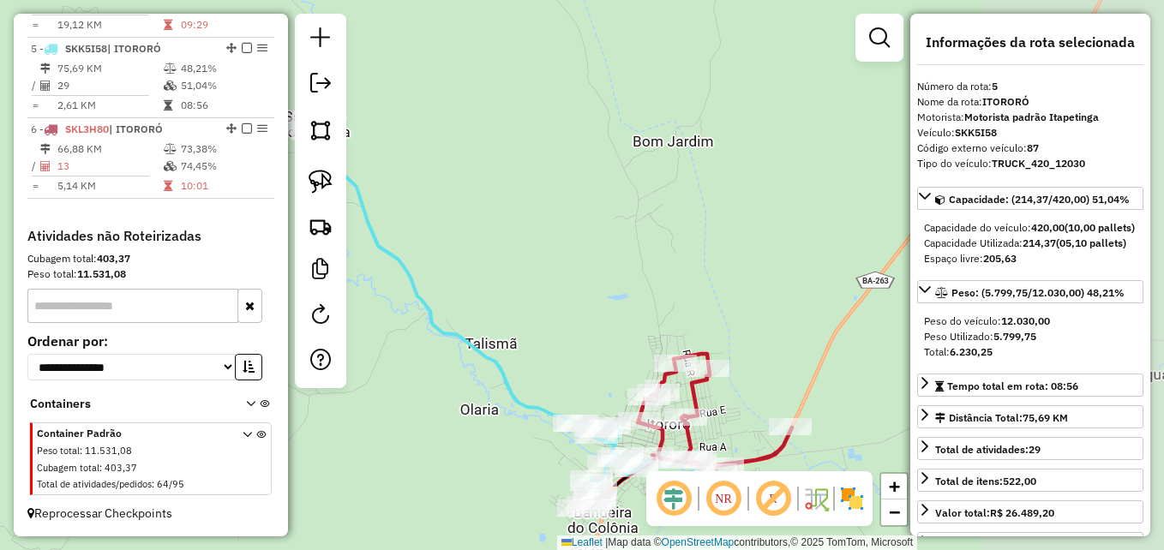
drag, startPoint x: 651, startPoint y: 317, endPoint x: 463, endPoint y: 198, distance: 222.4
click at [463, 198] on div "Janela de atendimento Grade de atendimento Capacidade Transportadoras Veículos …" at bounding box center [582, 275] width 1164 height 550
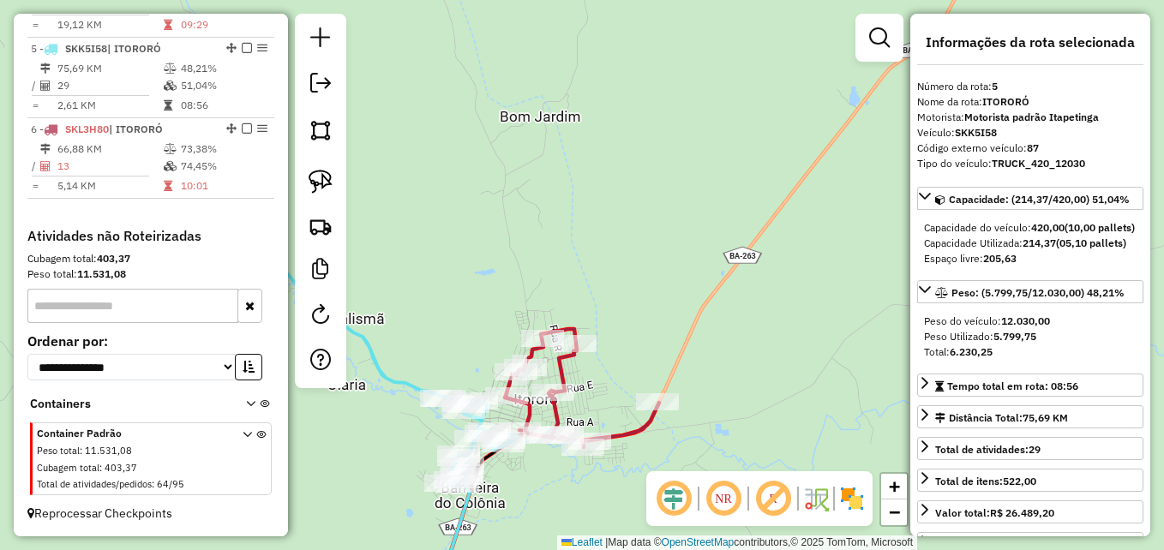
drag, startPoint x: 565, startPoint y: 274, endPoint x: 629, endPoint y: 154, distance: 135.8
click at [620, 164] on div "Janela de atendimento Grade de atendimento Capacidade Transportadoras Veículos …" at bounding box center [582, 275] width 1164 height 550
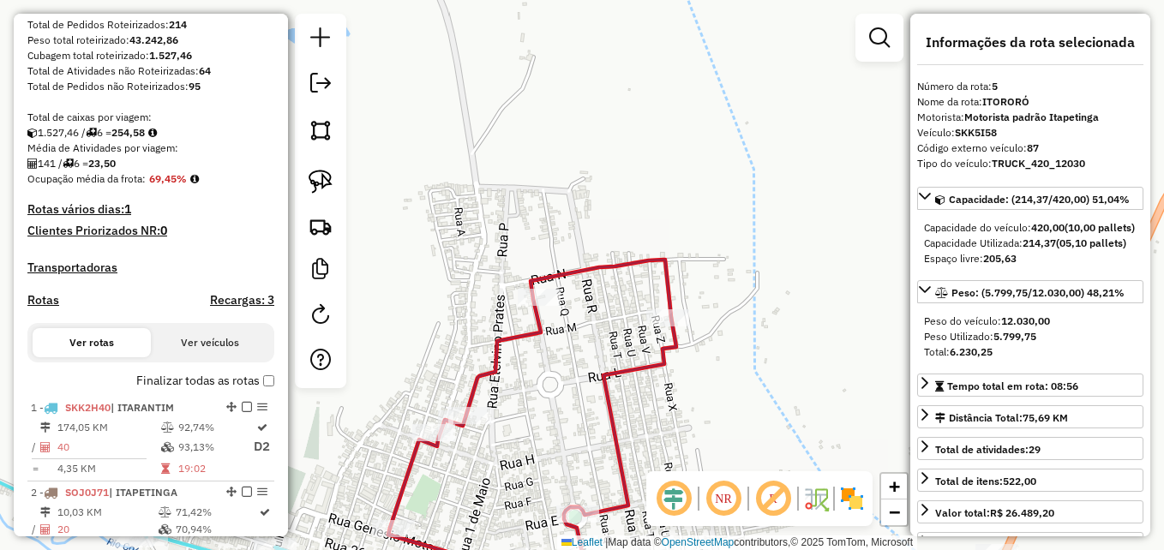
scroll to position [366, 0]
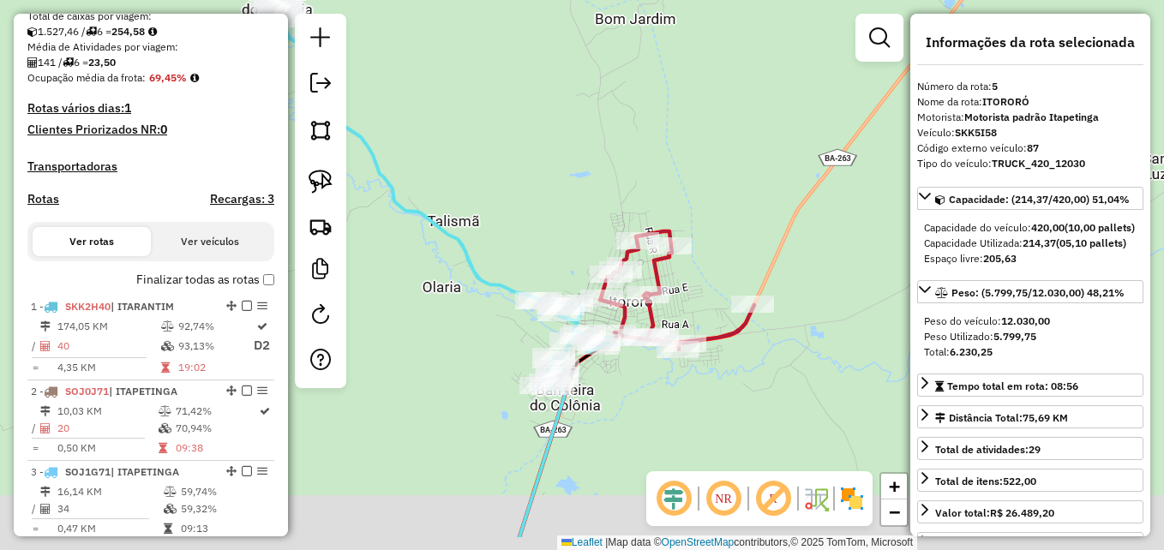
drag, startPoint x: 708, startPoint y: 362, endPoint x: 698, endPoint y: 235, distance: 127.3
click at [697, 240] on div "Janela de atendimento Grade de atendimento Capacidade Transportadoras Veículos …" at bounding box center [582, 275] width 1164 height 550
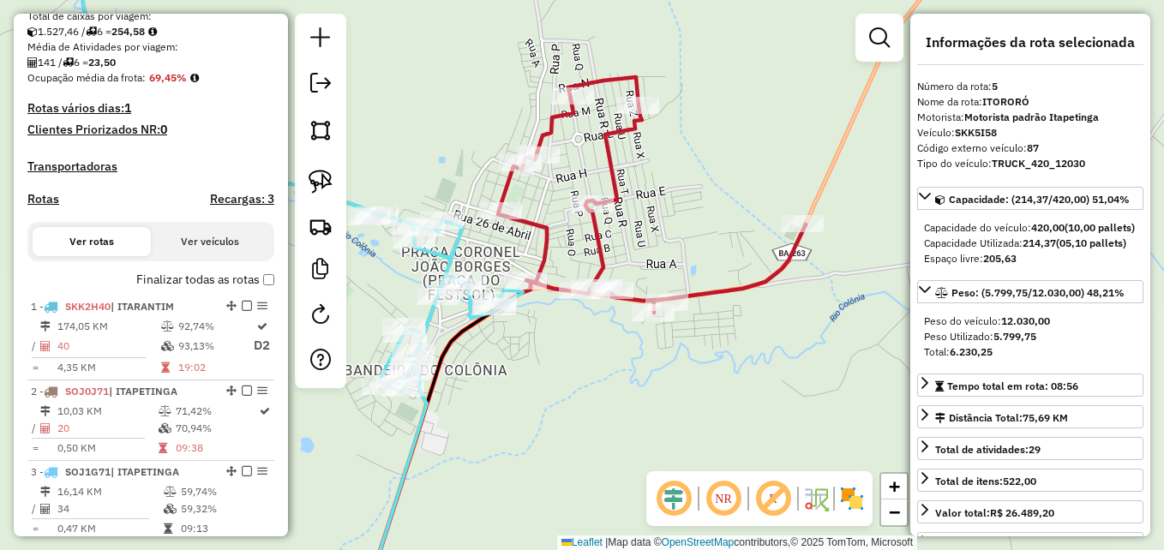
drag, startPoint x: 684, startPoint y: 215, endPoint x: 719, endPoint y: 198, distance: 38.3
click at [716, 198] on div "Janela de atendimento Grade de atendimento Capacidade Transportadoras Veículos …" at bounding box center [582, 275] width 1164 height 550
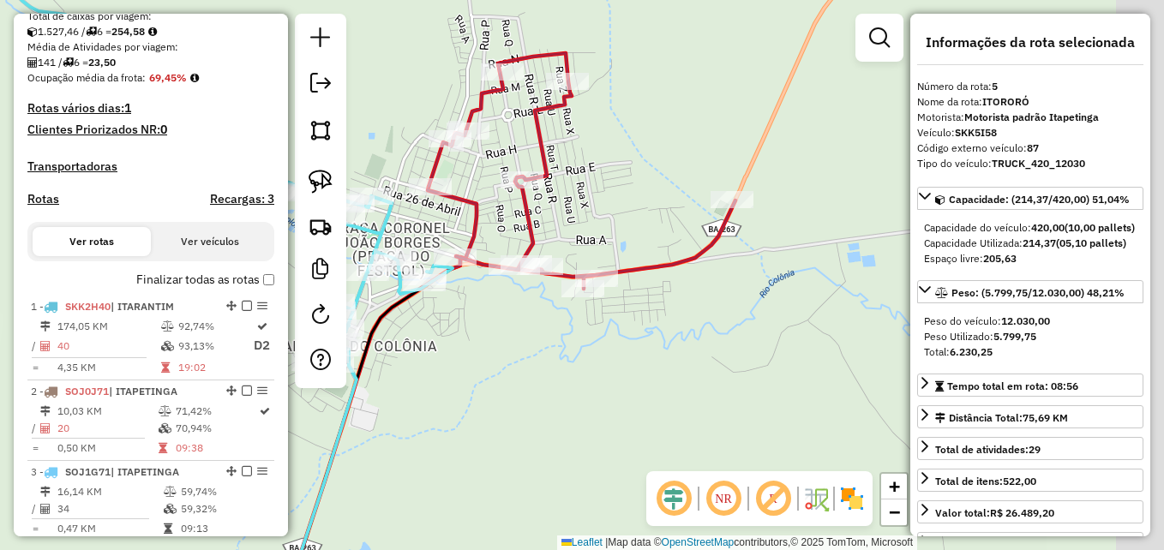
drag, startPoint x: 713, startPoint y: 248, endPoint x: 613, endPoint y: 235, distance: 100.3
click at [607, 235] on div "Janela de atendimento Grade de atendimento Capacidade Transportadoras Veículos …" at bounding box center [582, 275] width 1164 height 550
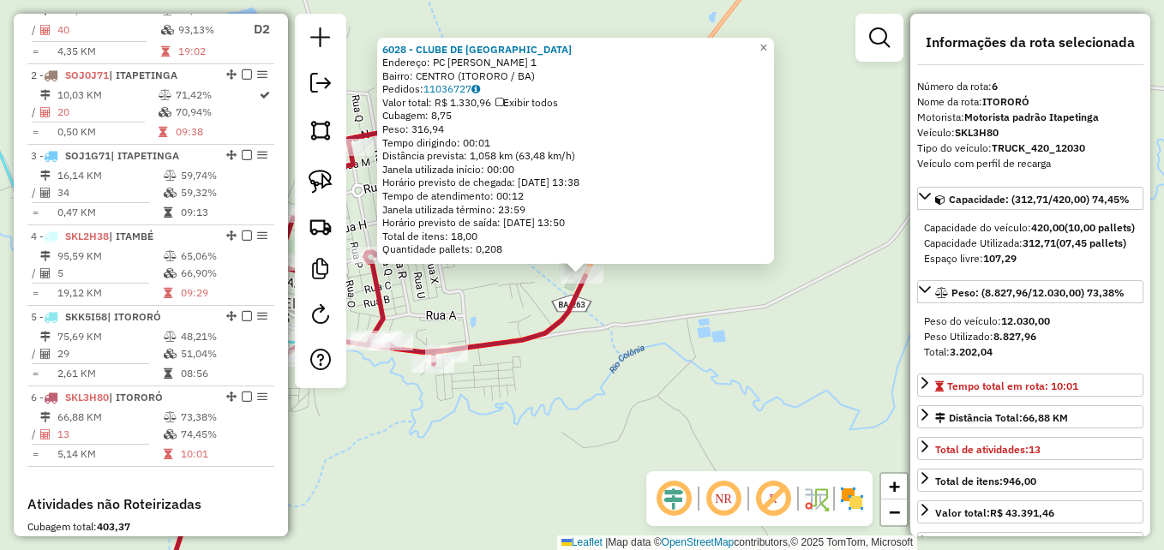
scroll to position [966, 0]
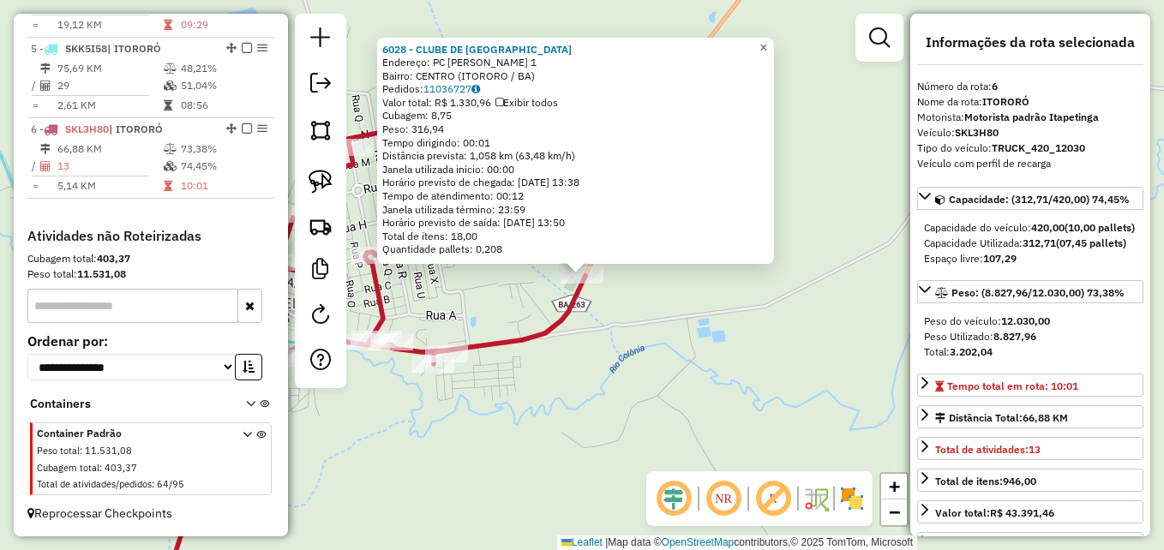
click at [767, 40] on span "×" at bounding box center [764, 47] width 8 height 15
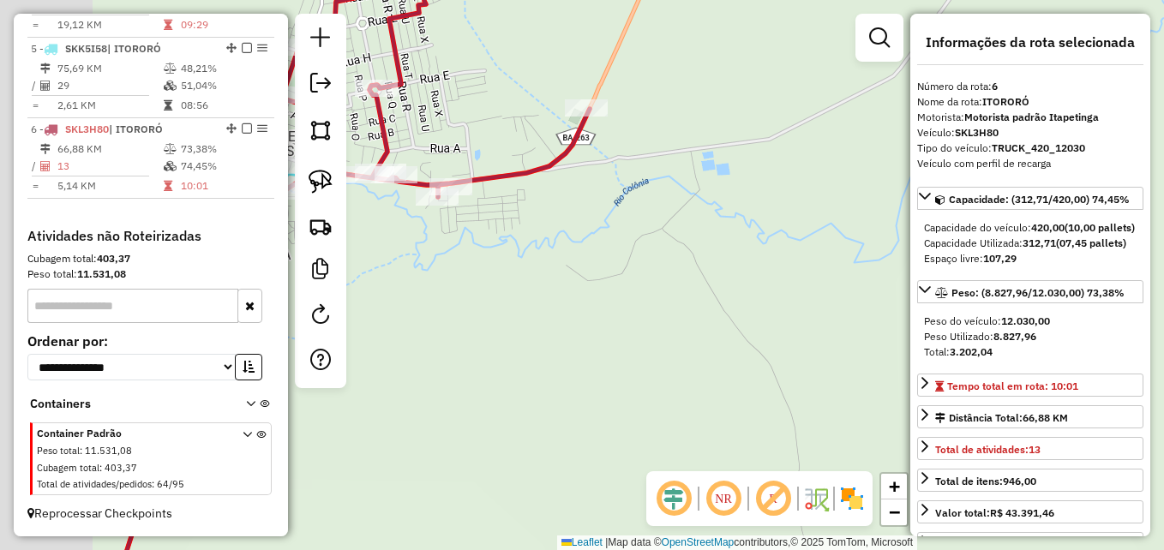
drag, startPoint x: 670, startPoint y: 246, endPoint x: 764, endPoint y: 261, distance: 95.4
click at [755, 264] on div "Janela de atendimento Grade de atendimento Capacidade Transportadoras Veículos …" at bounding box center [582, 275] width 1164 height 550
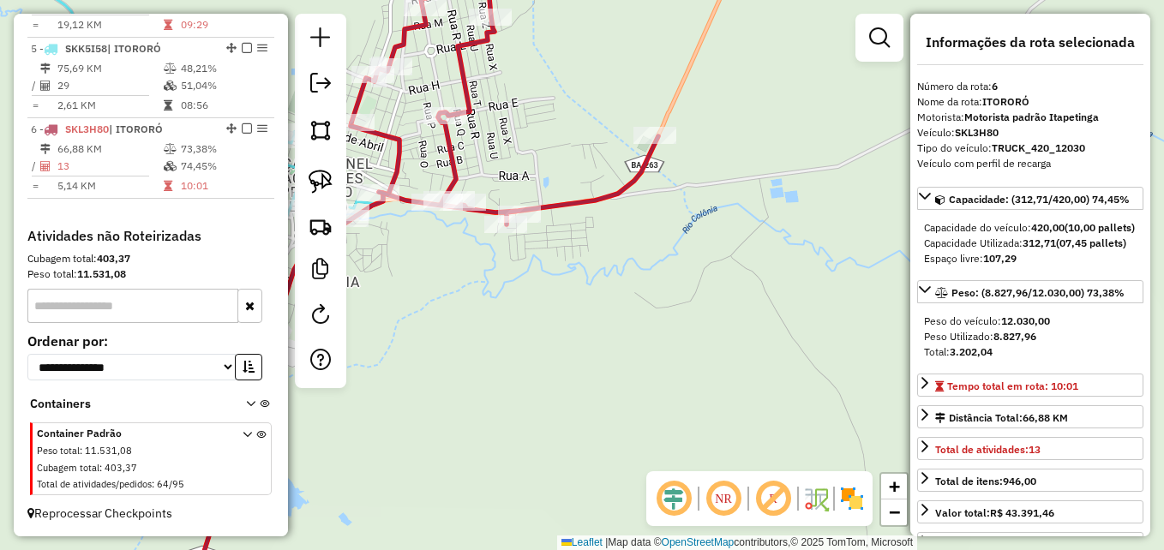
drag, startPoint x: 586, startPoint y: 249, endPoint x: 675, endPoint y: 290, distance: 98.2
click at [674, 289] on div "Janela de atendimento Grade de atendimento Capacidade Transportadoras Veículos …" at bounding box center [582, 275] width 1164 height 550
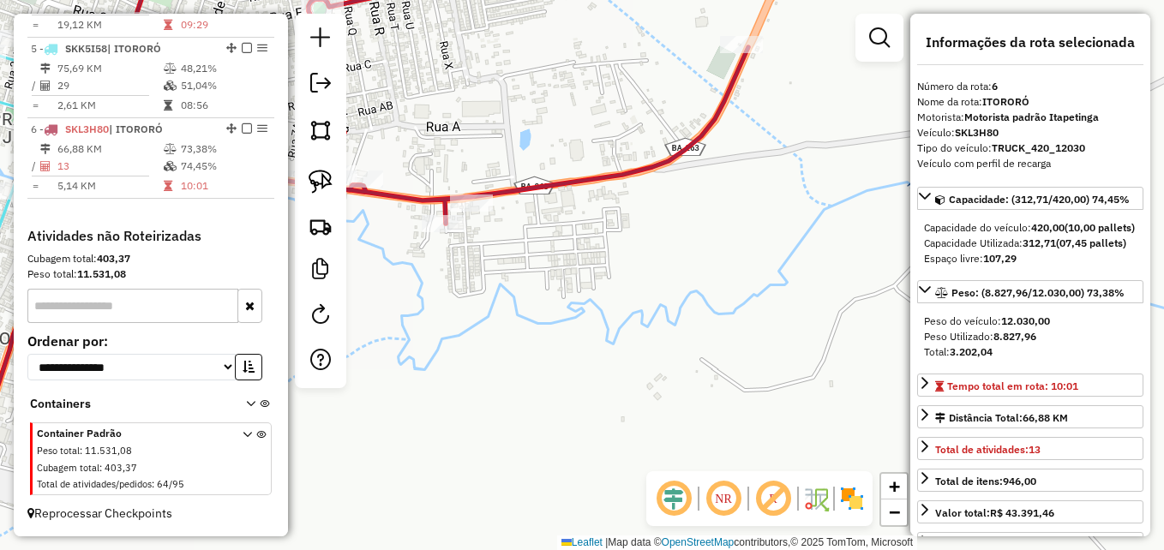
drag, startPoint x: 657, startPoint y: 269, endPoint x: 681, endPoint y: 312, distance: 49.1
click at [682, 311] on div "Janela de atendimento Grade de atendimento Capacidade Transportadoras Veículos …" at bounding box center [582, 275] width 1164 height 550
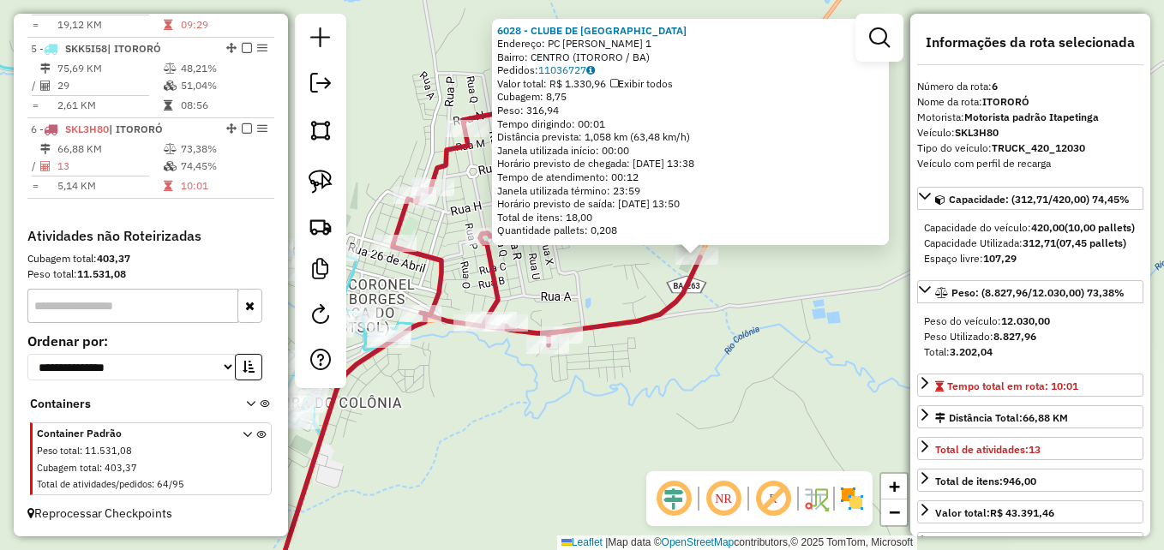
drag, startPoint x: 719, startPoint y: 369, endPoint x: 771, endPoint y: 329, distance: 65.5
click at [771, 329] on div "6028 - CLUBE DE CAMPO DO GA Endereço: PC CEL JOAO BORGES 1 Bairro: CENTRO (ITOR…" at bounding box center [582, 275] width 1164 height 550
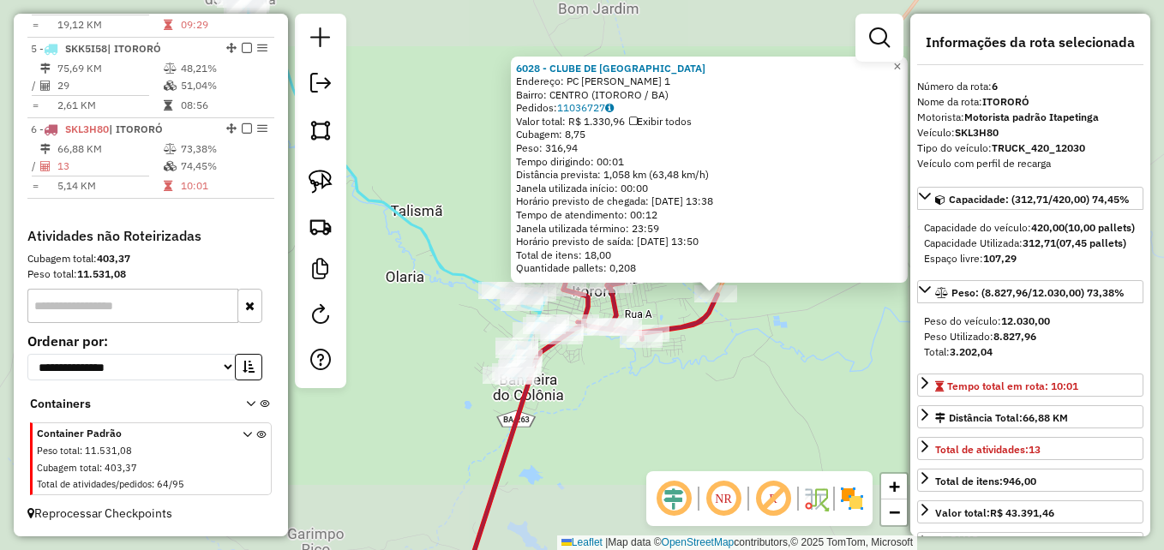
click at [737, 376] on div "6028 - CLUBE DE CAMPO DO GA Endereço: PC CEL JOAO BORGES 1 Bairro: CENTRO (ITOR…" at bounding box center [582, 275] width 1164 height 550
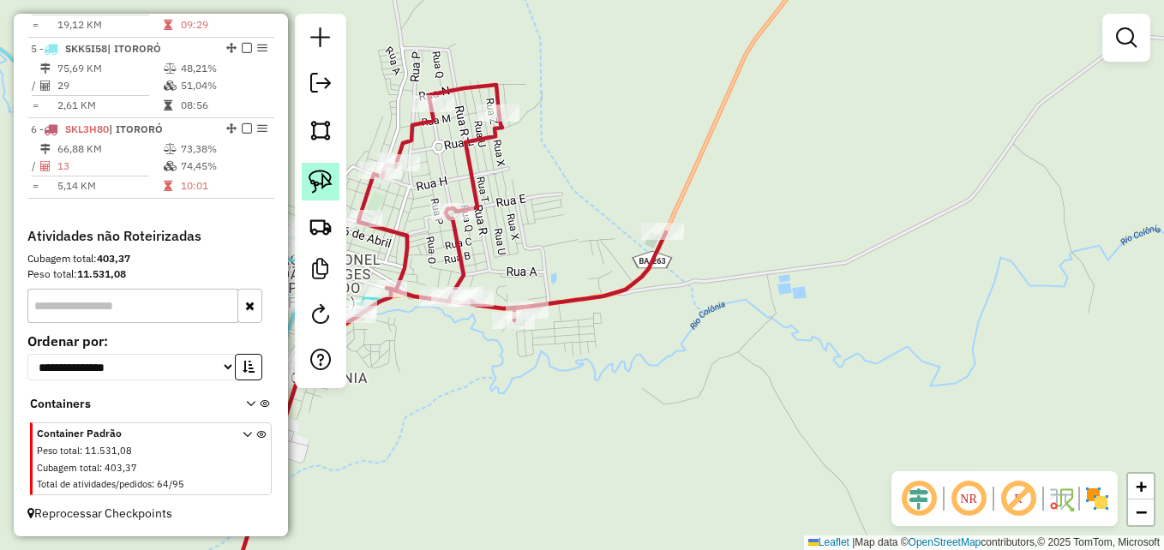
click at [320, 174] on img at bounding box center [321, 182] width 24 height 24
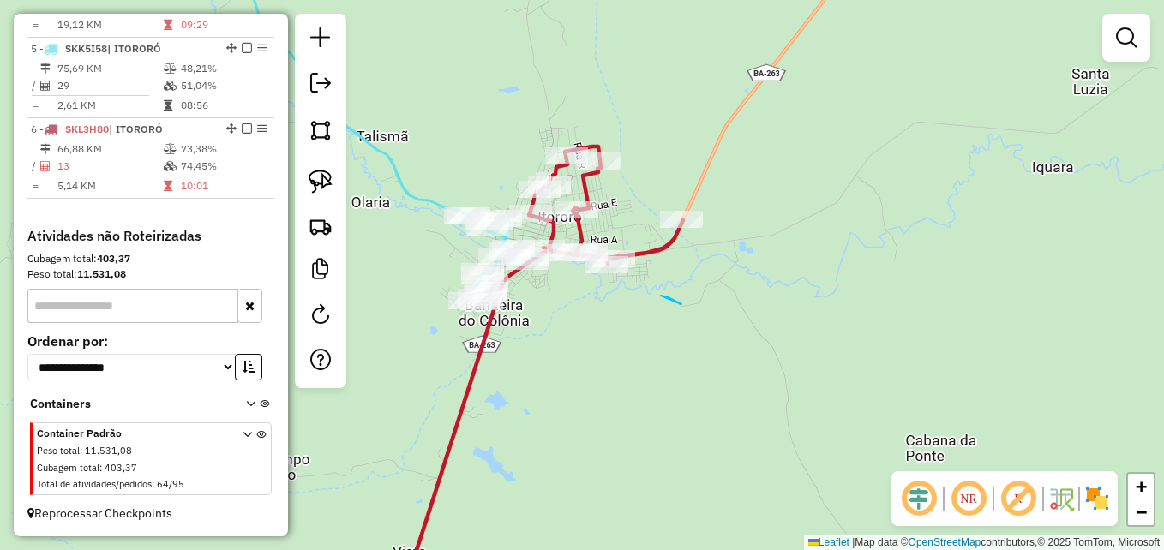
drag, startPoint x: 661, startPoint y: 296, endPoint x: 729, endPoint y: 323, distance: 73.1
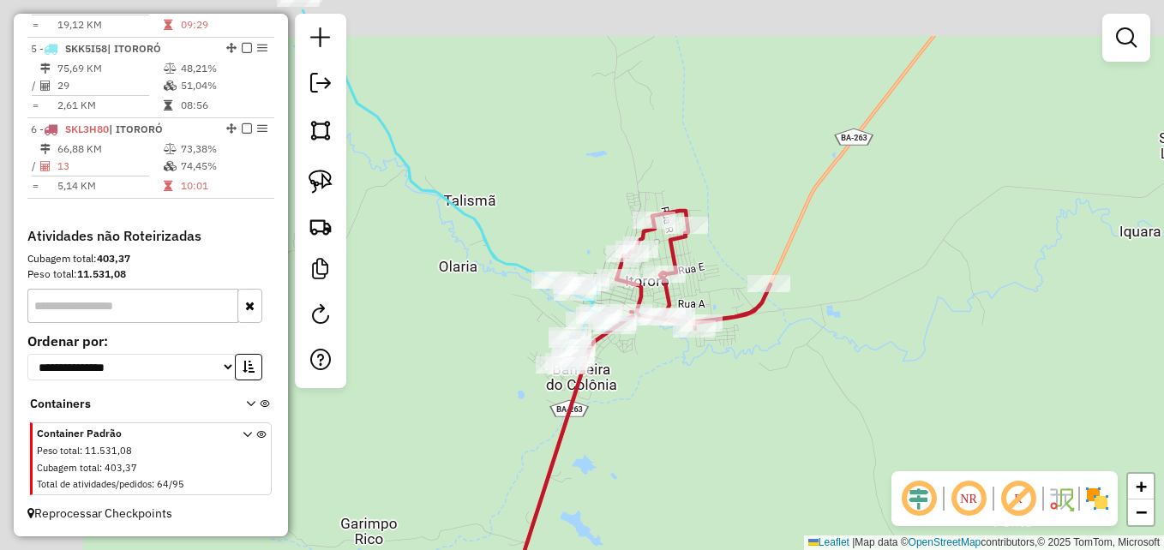
drag, startPoint x: 604, startPoint y: 192, endPoint x: 725, endPoint y: 220, distance: 124.0
click at [725, 220] on div "Janela de atendimento Grade de atendimento Capacidade Transportadoras Veículos …" at bounding box center [582, 275] width 1164 height 550
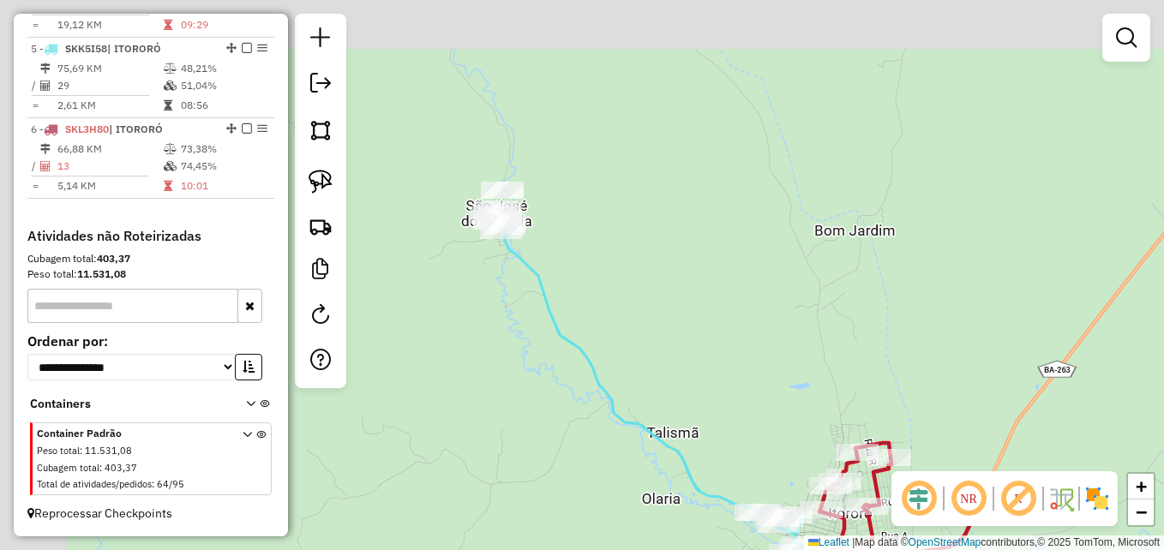
drag, startPoint x: 528, startPoint y: 96, endPoint x: 611, endPoint y: 281, distance: 203.0
click at [614, 308] on div "Janela de atendimento Grade de atendimento Capacidade Transportadoras Veículos …" at bounding box center [582, 275] width 1164 height 550
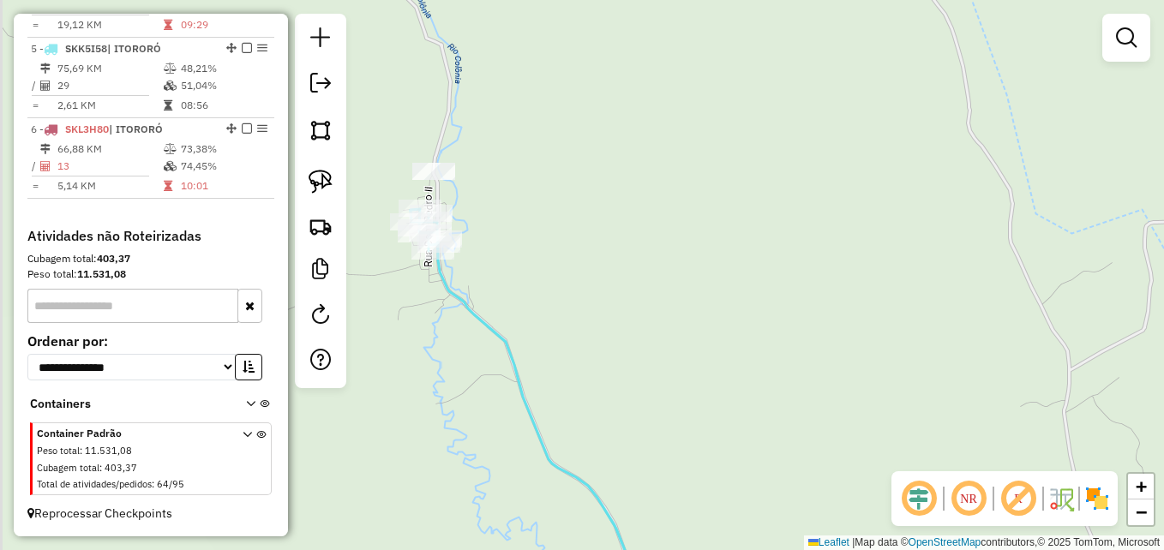
drag, startPoint x: 564, startPoint y: 235, endPoint x: 598, endPoint y: 257, distance: 40.9
click at [598, 257] on div "Janela de atendimento Grade de atendimento Capacidade Transportadoras Veículos …" at bounding box center [582, 275] width 1164 height 550
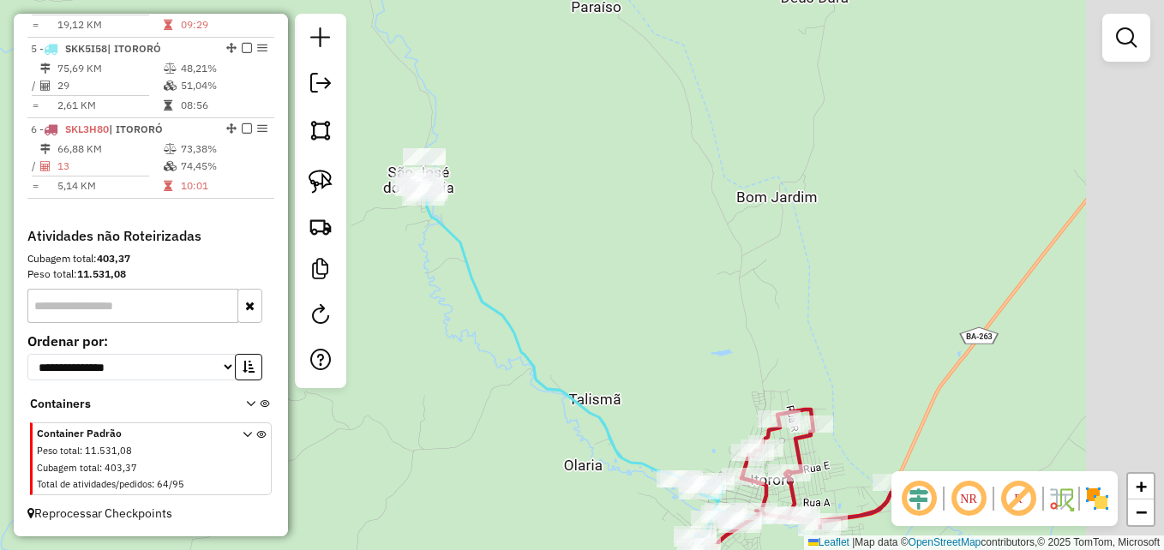
drag, startPoint x: 657, startPoint y: 298, endPoint x: 509, endPoint y: 194, distance: 180.8
click at [505, 195] on div "Janela de atendimento Grade de atendimento Capacidade Transportadoras Veículos …" at bounding box center [582, 275] width 1164 height 550
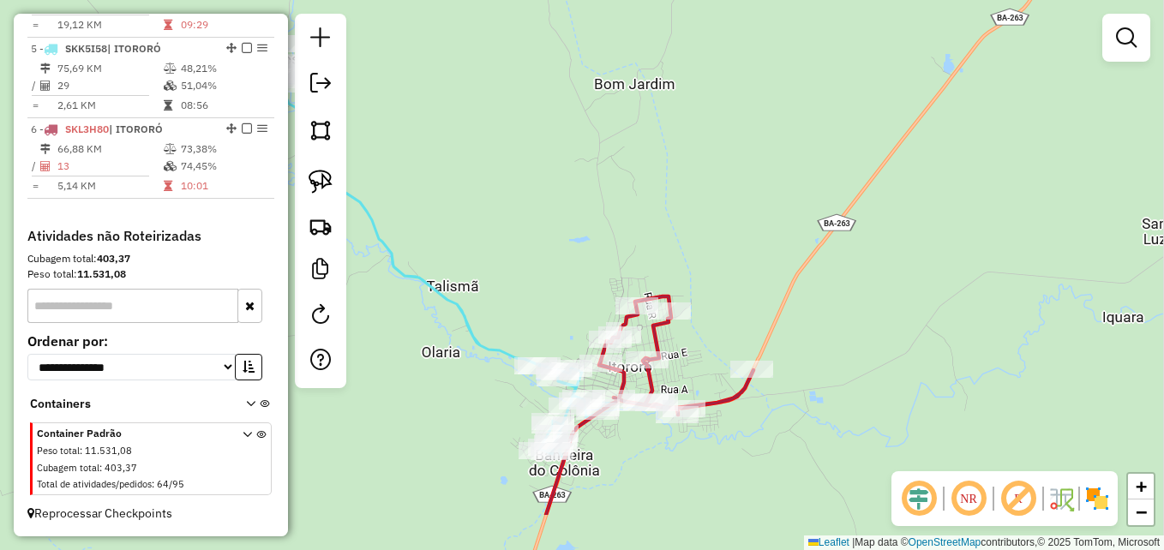
drag, startPoint x: 599, startPoint y: 253, endPoint x: 478, endPoint y: 147, distance: 161.1
click at [480, 148] on div "Janela de atendimento Grade de atendimento Capacidade Transportadoras Veículos …" at bounding box center [582, 275] width 1164 height 550
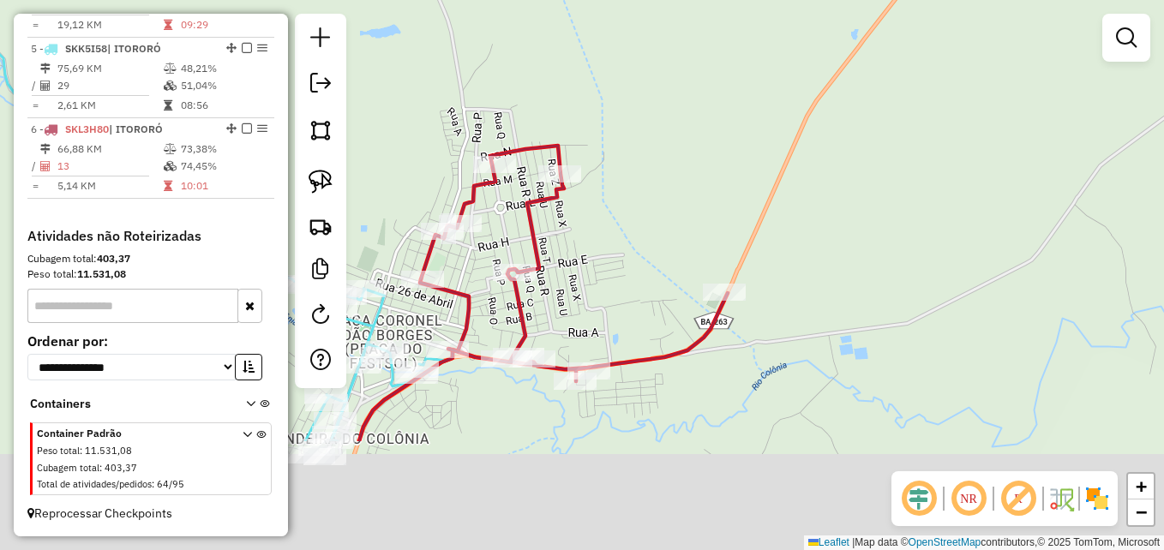
drag, startPoint x: 721, startPoint y: 381, endPoint x: 719, endPoint y: 112, distance: 268.4
click at [719, 114] on div "Janela de atendimento Grade de atendimento Capacidade Transportadoras Veículos …" at bounding box center [582, 275] width 1164 height 550
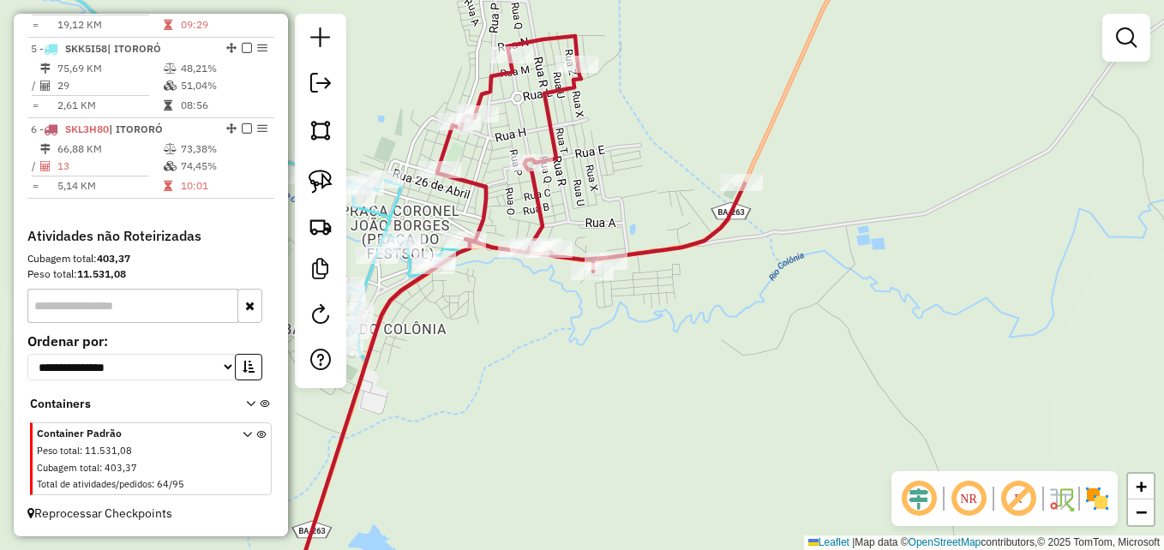
drag, startPoint x: 722, startPoint y: 321, endPoint x: 738, endPoint y: 318, distance: 16.5
click at [738, 318] on div "Janela de atendimento Grade de atendimento Capacidade Transportadoras Veículos …" at bounding box center [582, 275] width 1164 height 550
click at [323, 168] on link at bounding box center [321, 182] width 38 height 38
drag, startPoint x: 762, startPoint y: 157, endPoint x: 797, endPoint y: 181, distance: 42.6
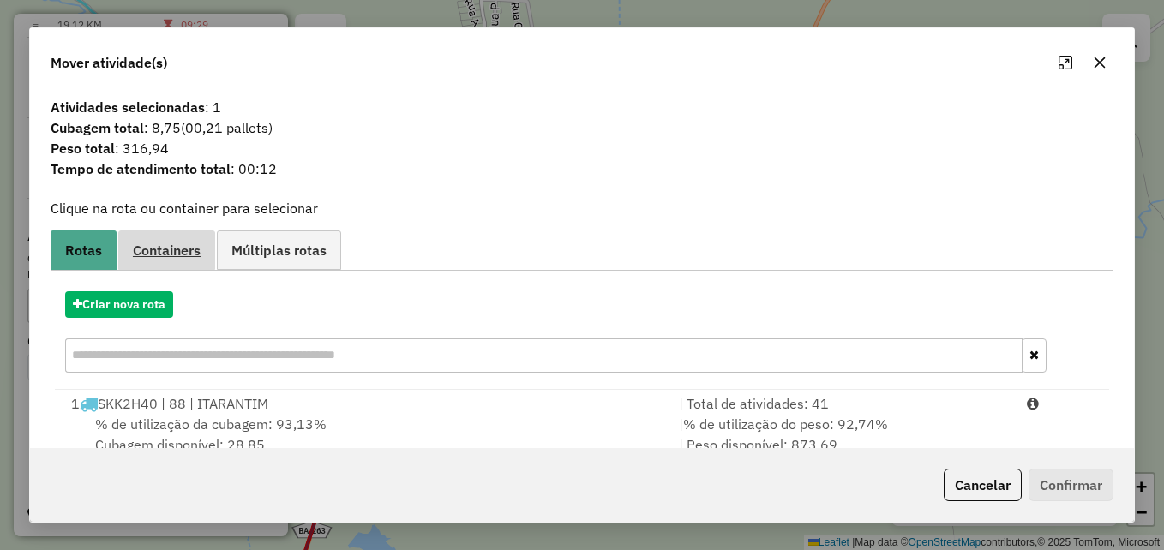
click at [177, 247] on span "Containers" at bounding box center [167, 251] width 68 height 14
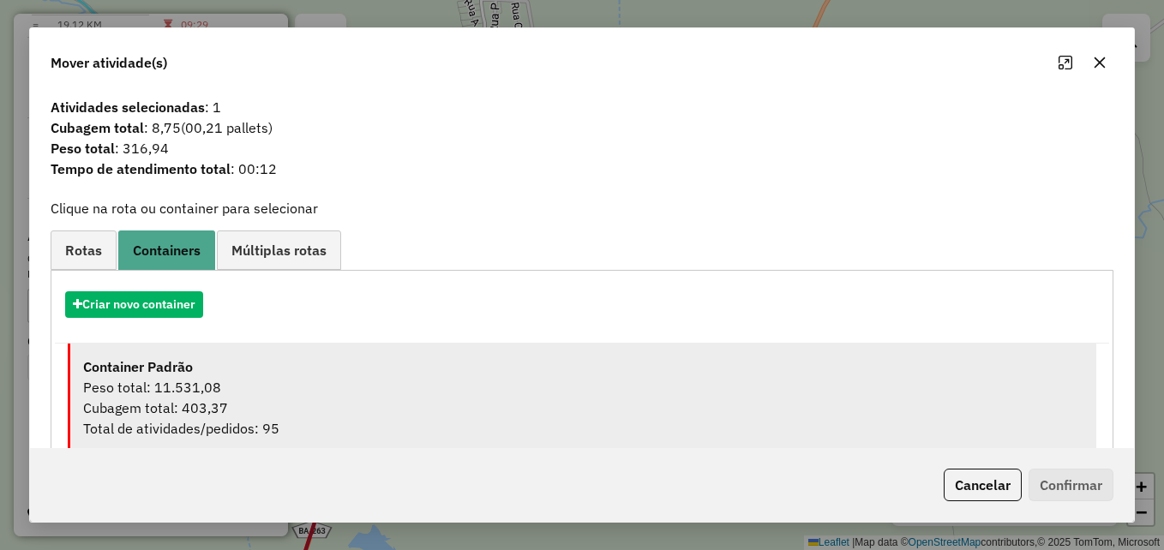
click at [319, 396] on div "Peso total: 11.531,08" at bounding box center [583, 387] width 1001 height 21
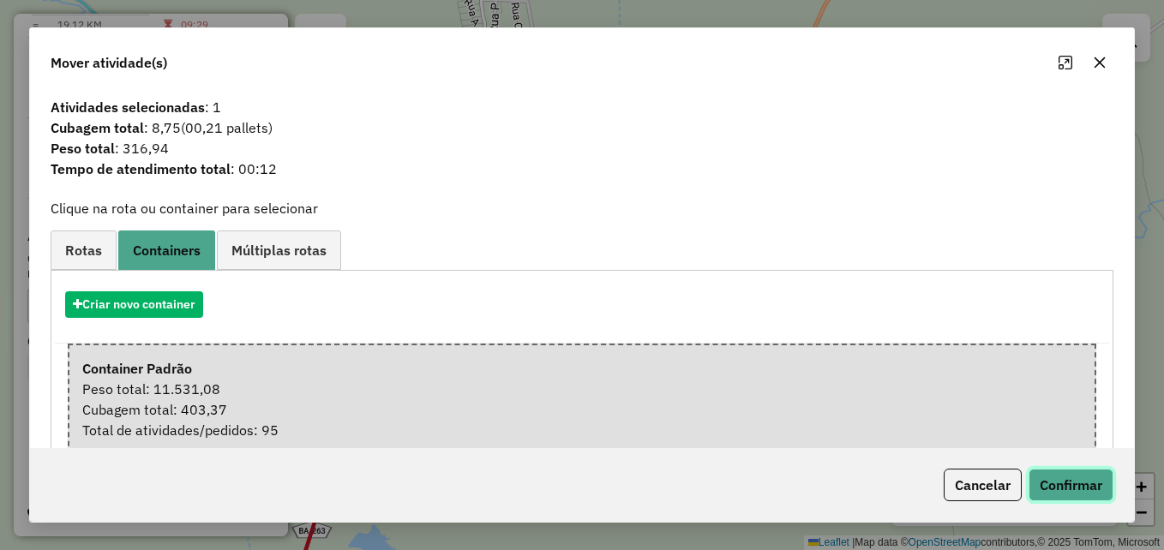
drag, startPoint x: 1069, startPoint y: 487, endPoint x: 1064, endPoint y: 479, distance: 9.3
click at [1068, 487] on button "Confirmar" at bounding box center [1071, 485] width 85 height 33
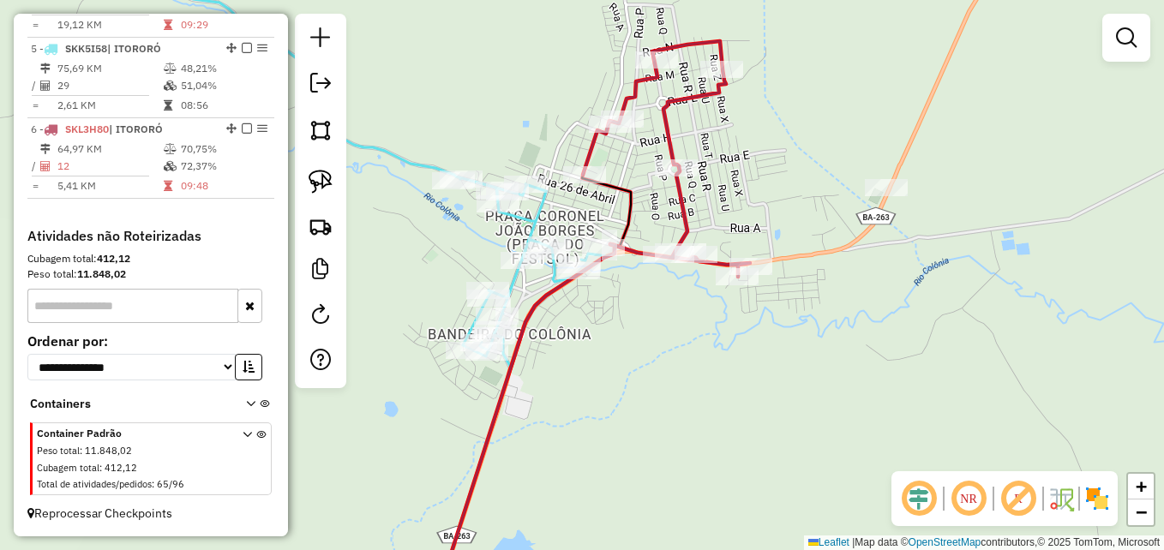
drag, startPoint x: 581, startPoint y: 185, endPoint x: 725, endPoint y: 190, distance: 144.1
click at [725, 190] on div "Janela de atendimento Grade de atendimento Capacidade Transportadoras Veículos …" at bounding box center [582, 275] width 1164 height 550
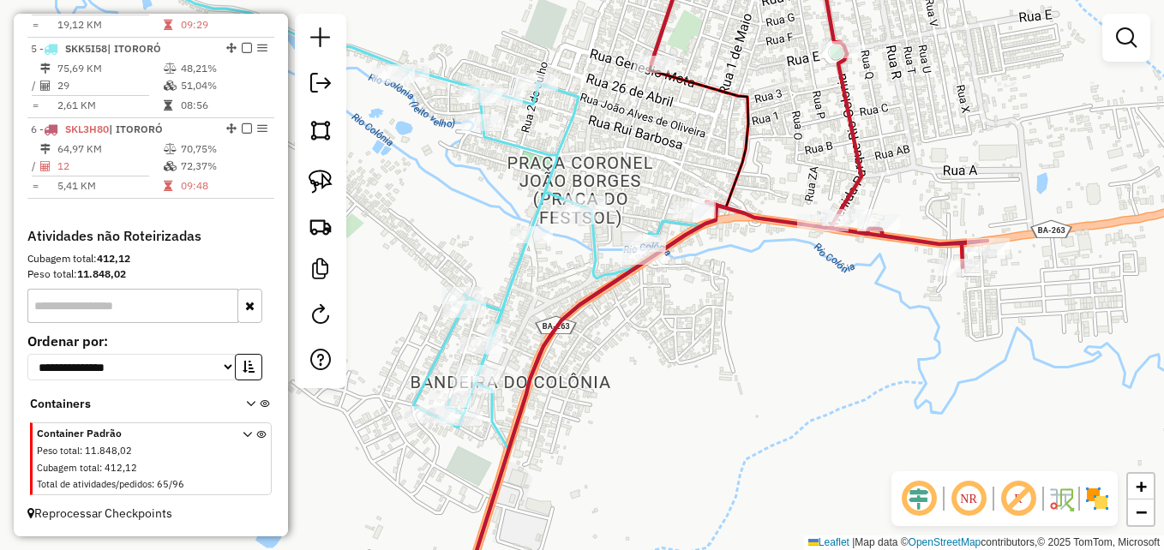
drag, startPoint x: 929, startPoint y: 183, endPoint x: 801, endPoint y: 182, distance: 128.6
click at [801, 182] on div "Janela de atendimento Grade de atendimento Capacidade Transportadoras Veículos …" at bounding box center [582, 275] width 1164 height 550
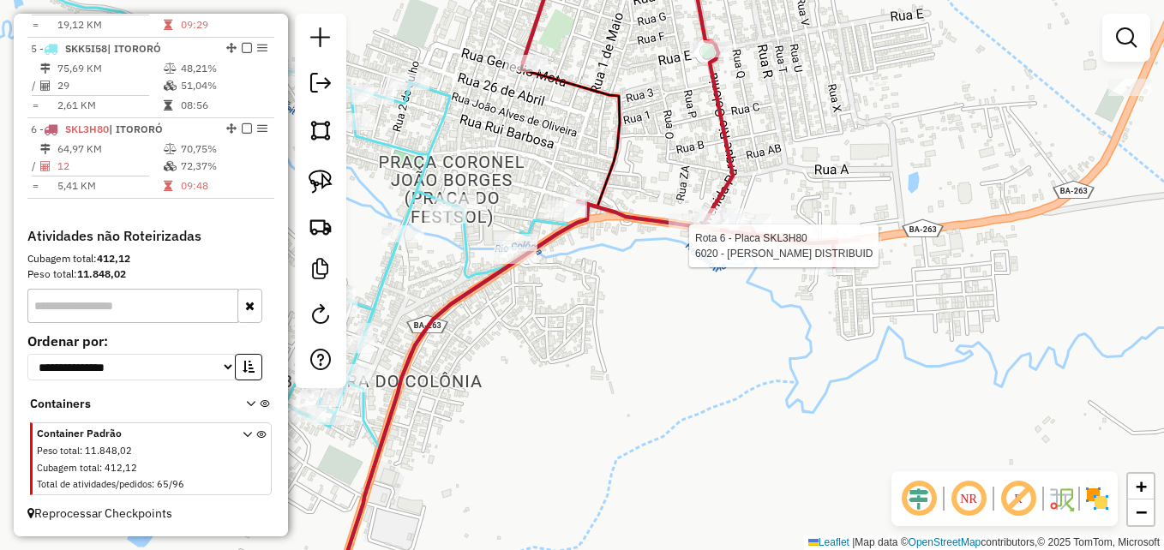
select select "**********"
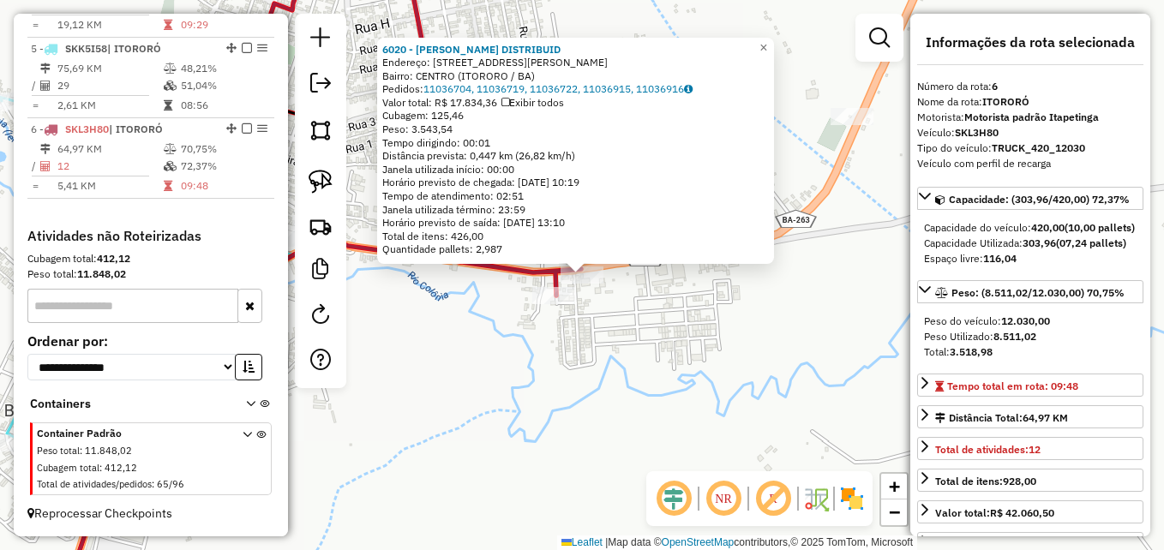
click at [708, 331] on div "6020 - ANDREIQUE DISTRIBUID Endereço: R JOAO ALVES DE OLIVEIRA 26B Bairro: CENT…" at bounding box center [582, 275] width 1164 height 550
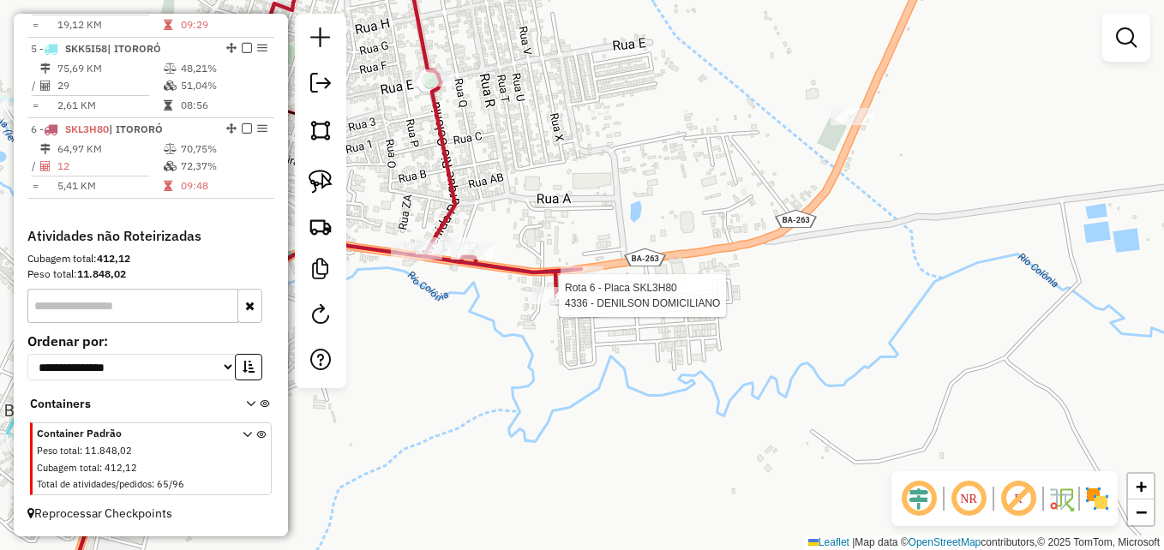
select select "**********"
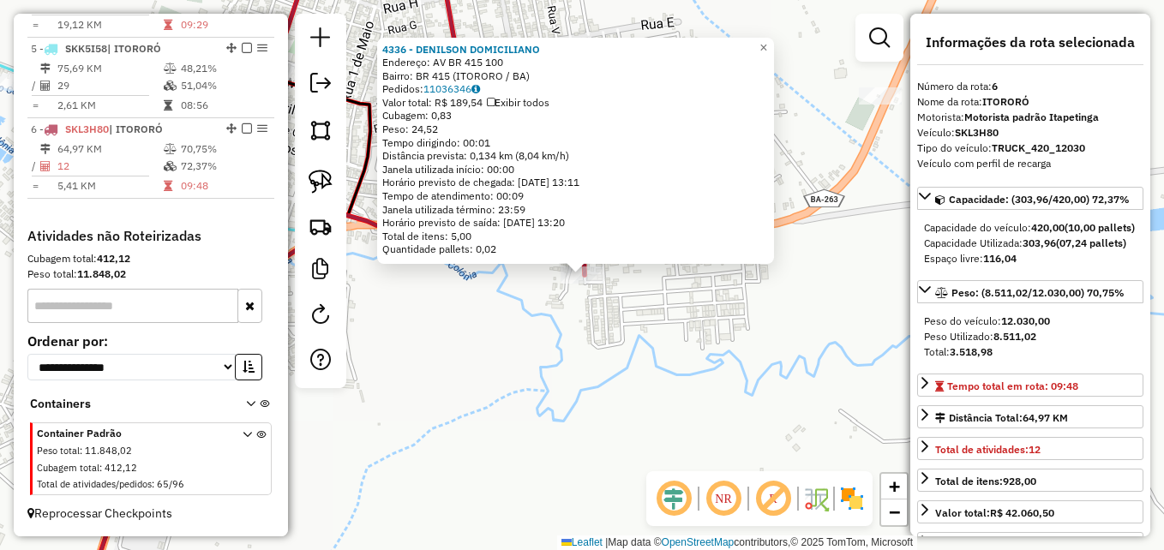
click at [531, 324] on div "4336 - DENILSON DOMICILIANO Endereço: AV BR 415 100 Bairro: BR 415 (ITORORO / B…" at bounding box center [582, 275] width 1164 height 550
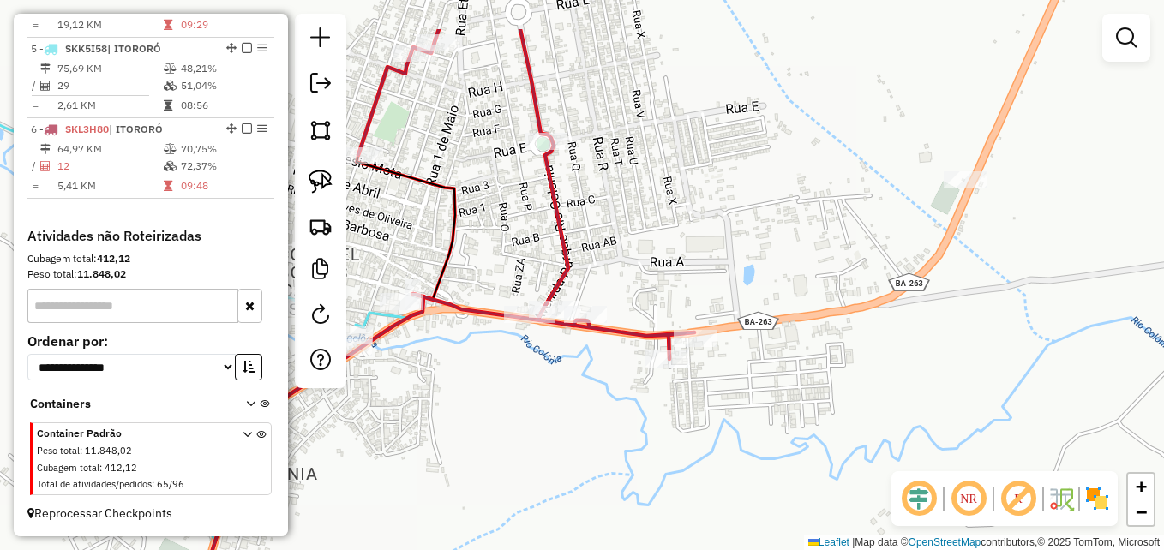
drag, startPoint x: 648, startPoint y: 168, endPoint x: 766, endPoint y: 256, distance: 146.5
click at [753, 263] on div "Janela de atendimento Grade de atendimento Capacidade Transportadoras Veículos …" at bounding box center [582, 275] width 1164 height 550
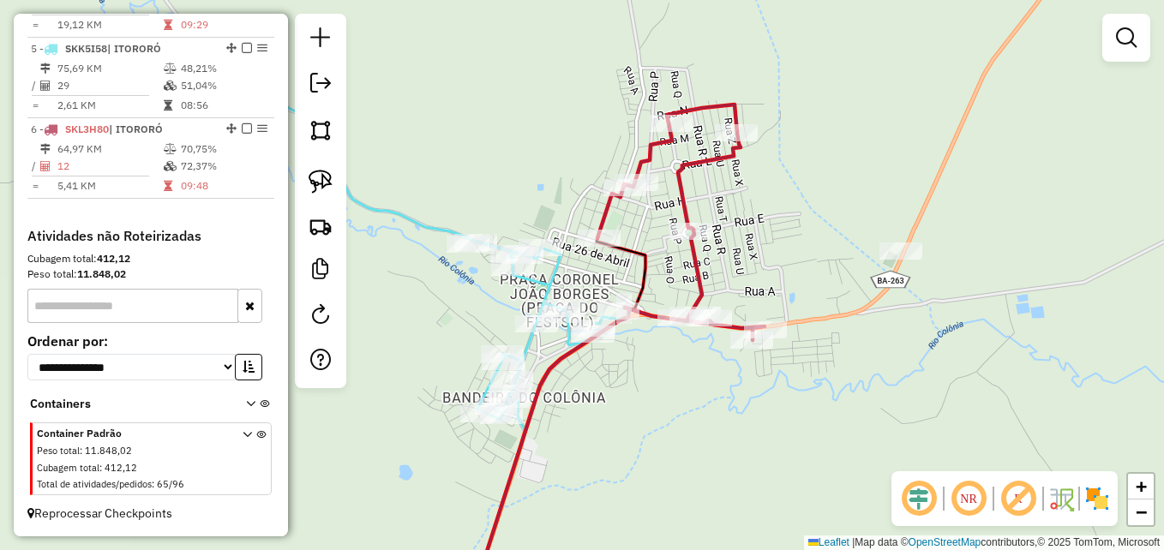
drag, startPoint x: 690, startPoint y: 101, endPoint x: 724, endPoint y: 202, distance: 106.6
click at [723, 202] on div "Janela de atendimento Grade de atendimento Capacidade Transportadoras Veículos …" at bounding box center [582, 275] width 1164 height 550
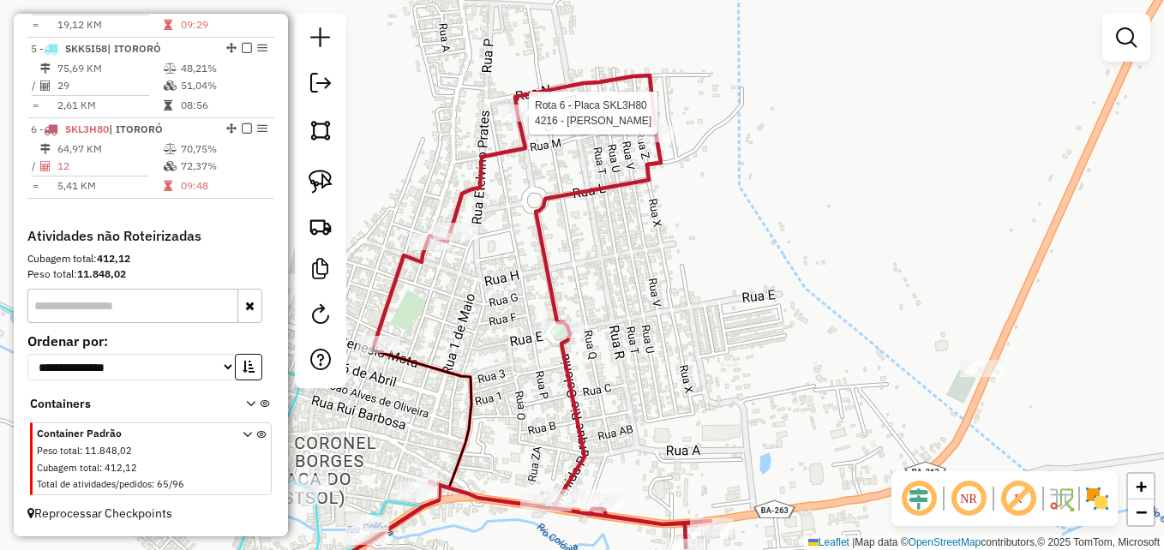
select select "**********"
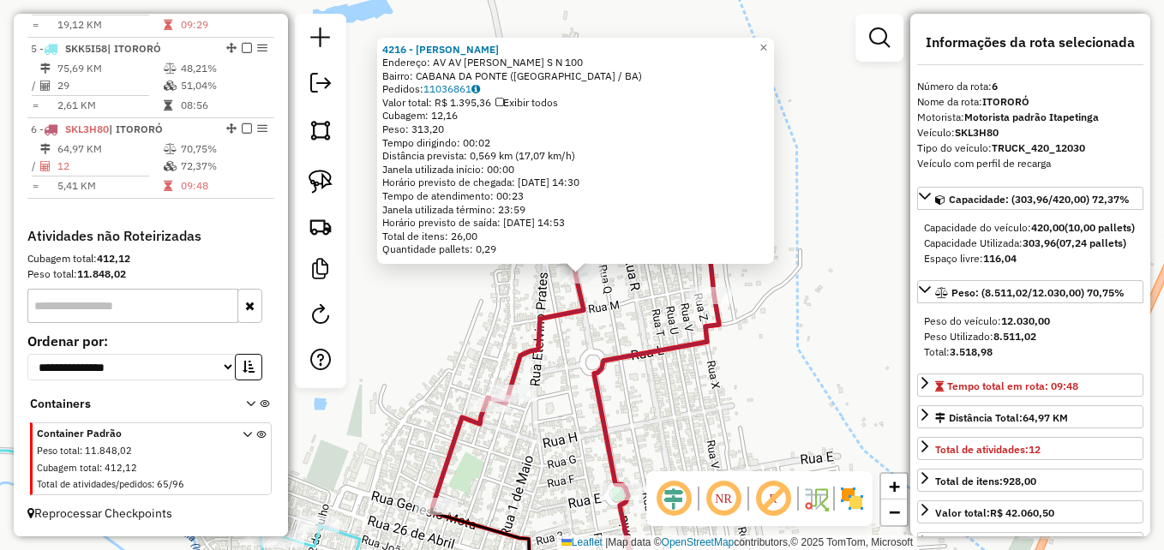
click at [424, 273] on div "4216 - HAROLDO SILVA DE OLI Endereço: AV AV CILMO CEDRO S N 100 Bairro: CABANA …" at bounding box center [582, 275] width 1164 height 550
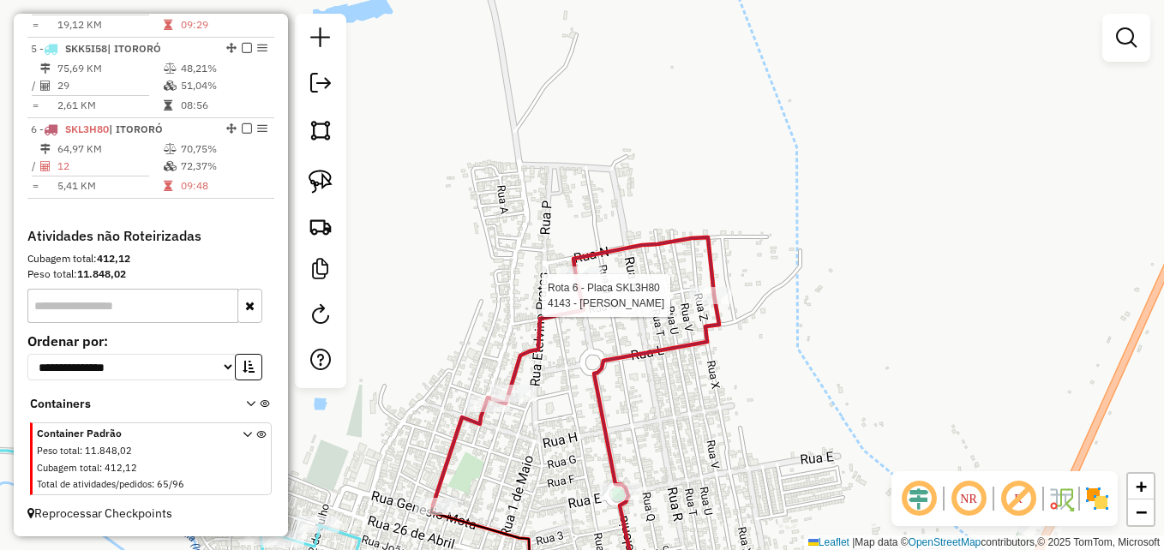
select select "**********"
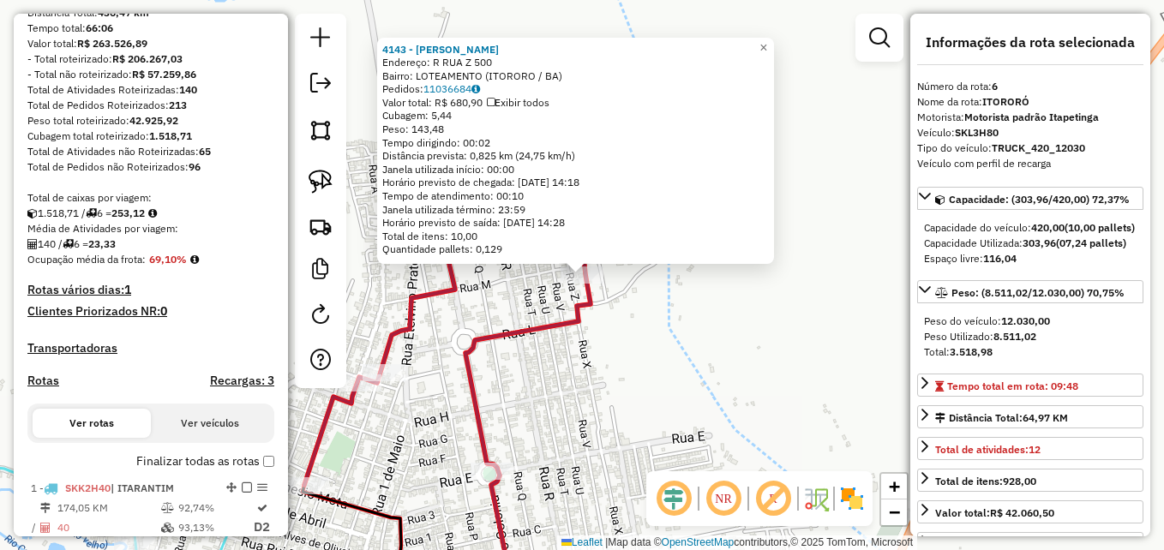
scroll to position [280, 0]
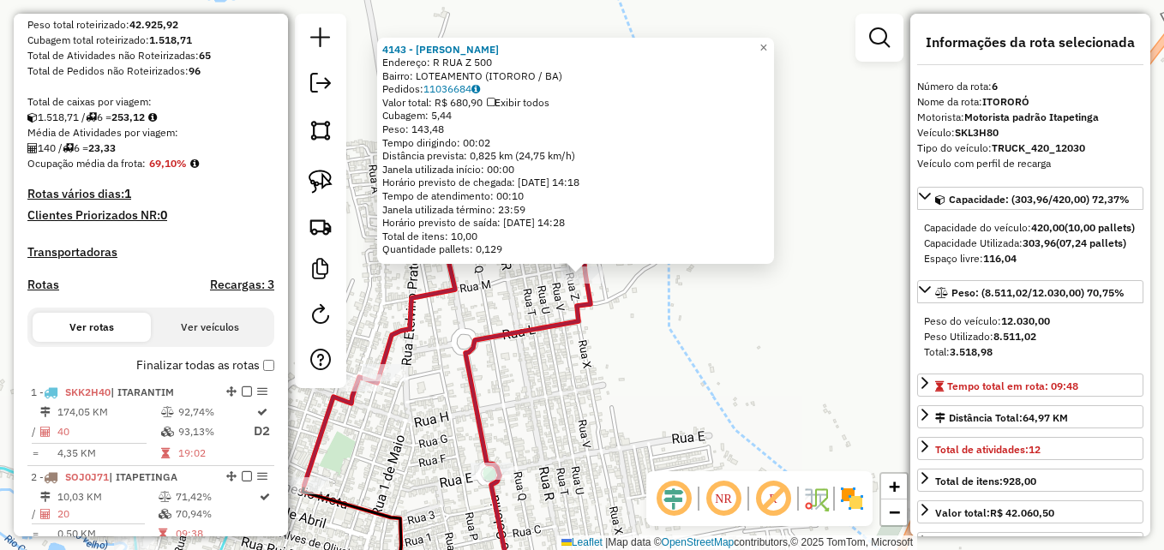
click at [647, 358] on div "4143 - LEIDIANE PEREIRA ROD Endereço: R RUA Z 500 Bairro: LOTEAMENTO (ITORORO /…" at bounding box center [582, 275] width 1164 height 550
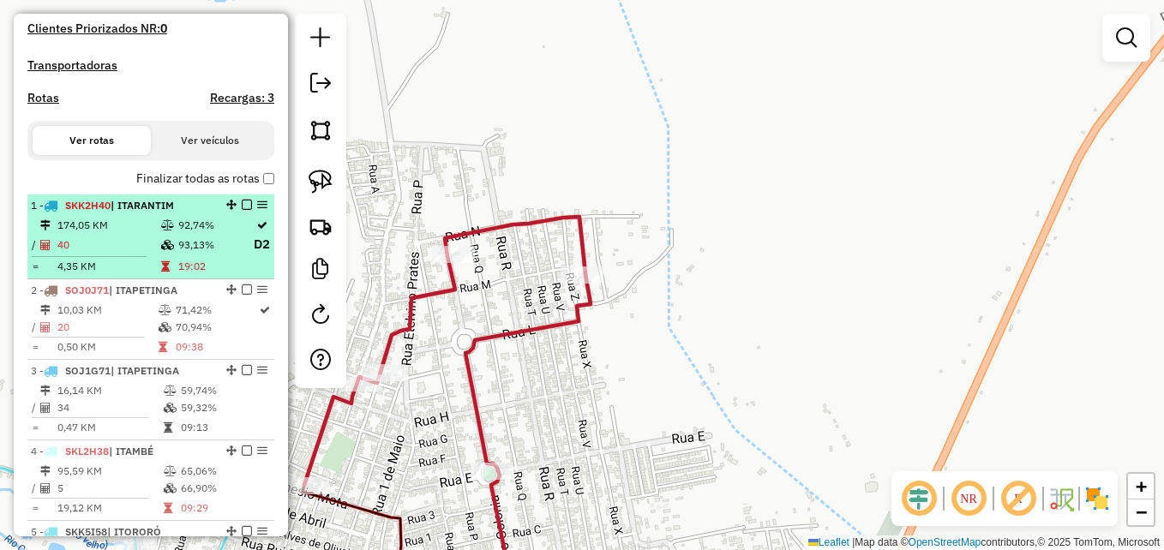
scroll to position [623, 0]
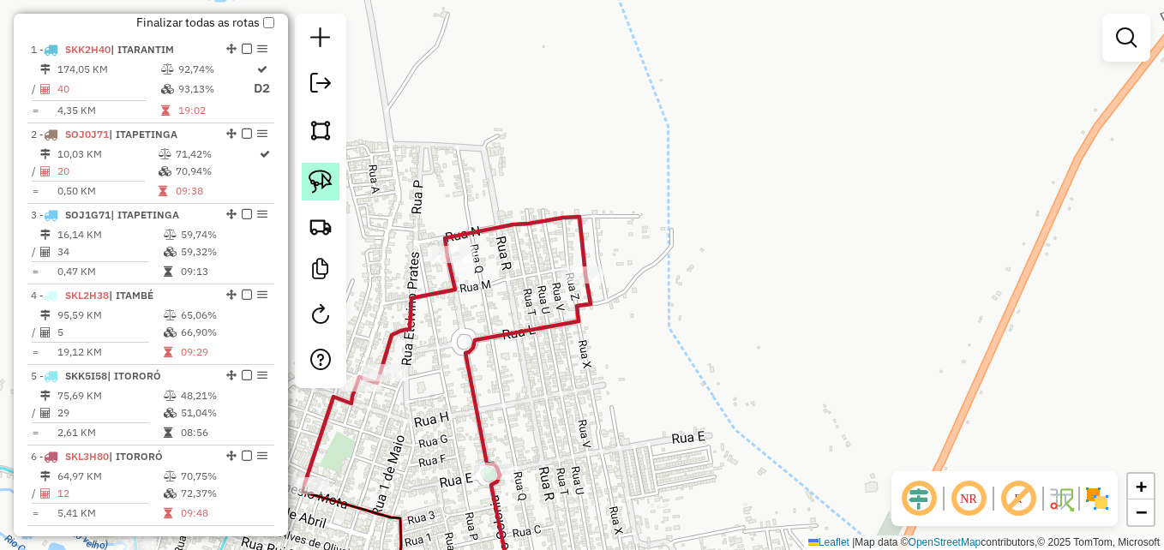
click at [324, 176] on img at bounding box center [321, 182] width 24 height 24
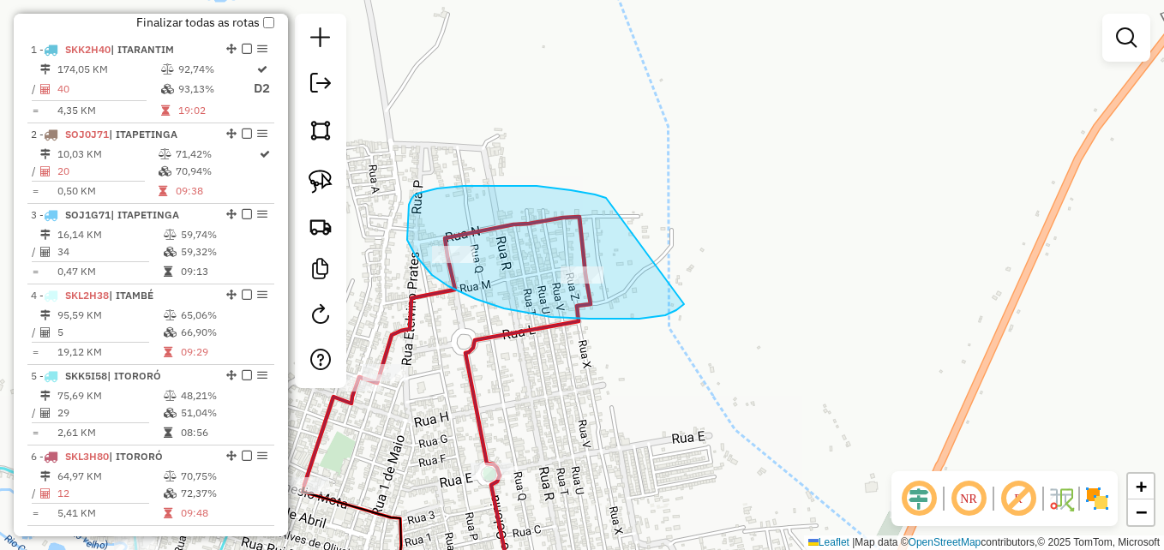
drag, startPoint x: 606, startPoint y: 198, endPoint x: 665, endPoint y: 225, distance: 64.1
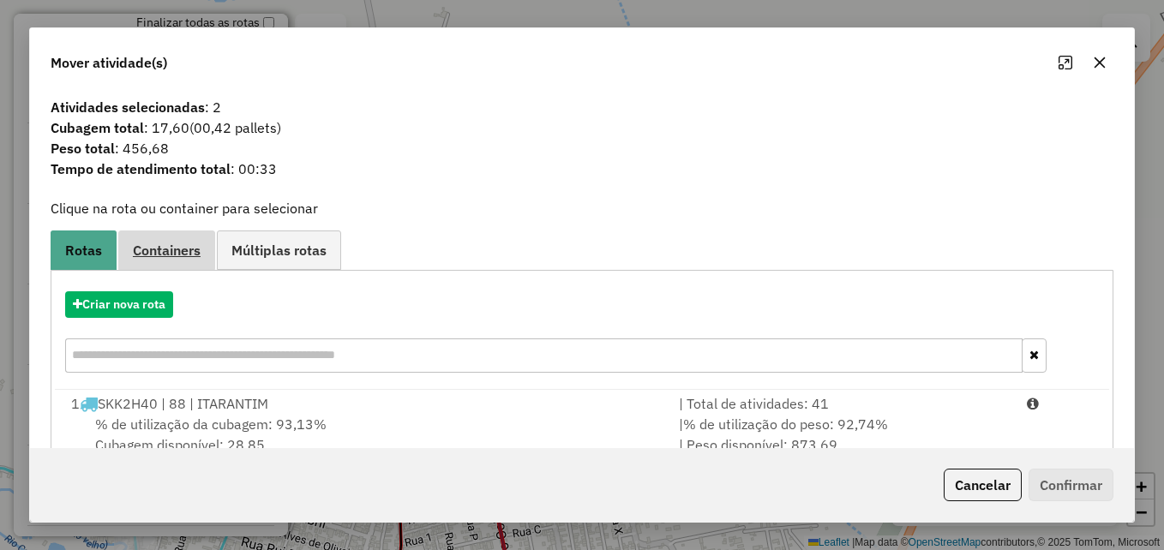
click at [198, 255] on span "Containers" at bounding box center [167, 251] width 68 height 14
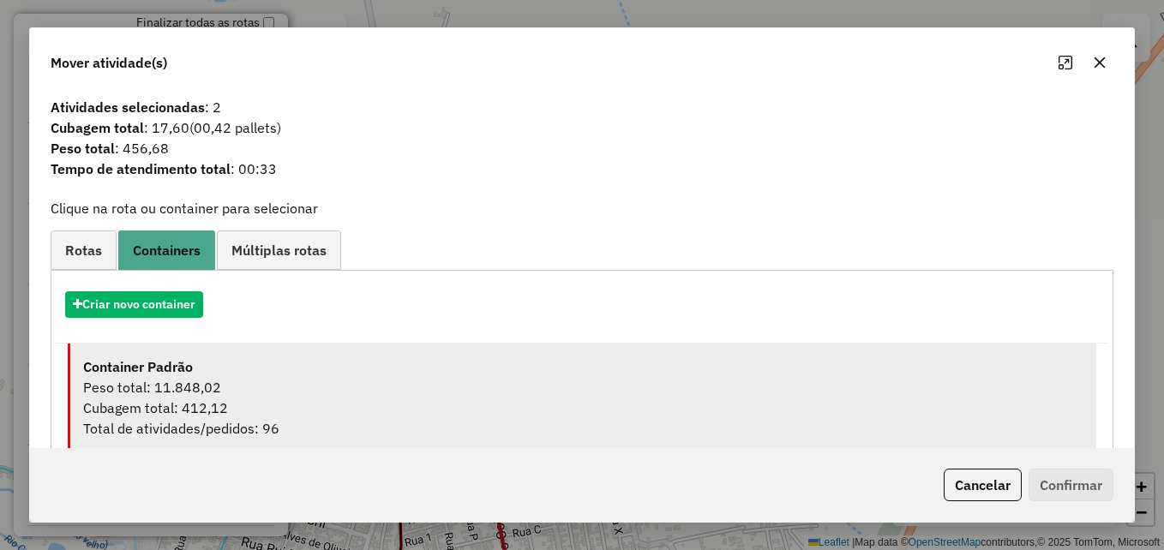
drag, startPoint x: 310, startPoint y: 400, endPoint x: 386, endPoint y: 401, distance: 75.5
click at [310, 400] on div "Cubagem total: 412,12" at bounding box center [583, 408] width 1001 height 21
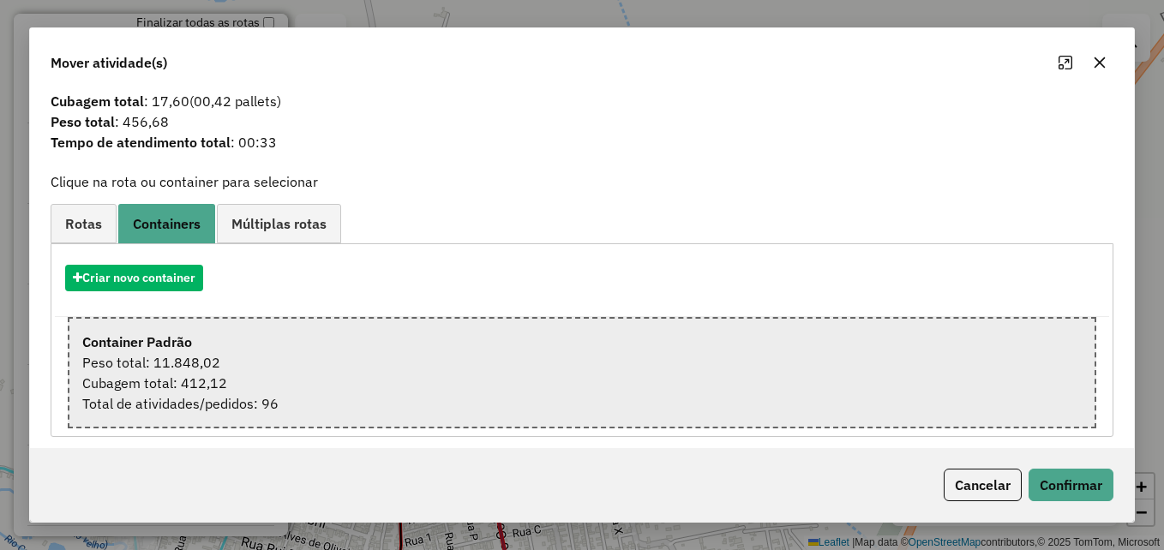
scroll to position [36, 0]
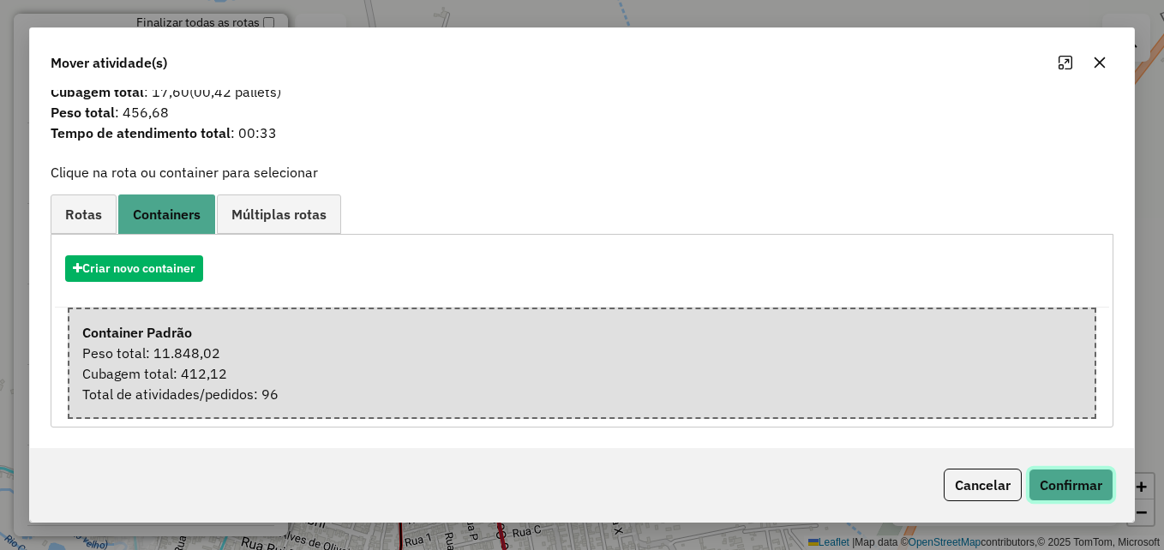
click at [1062, 490] on button "Confirmar" at bounding box center [1071, 485] width 85 height 33
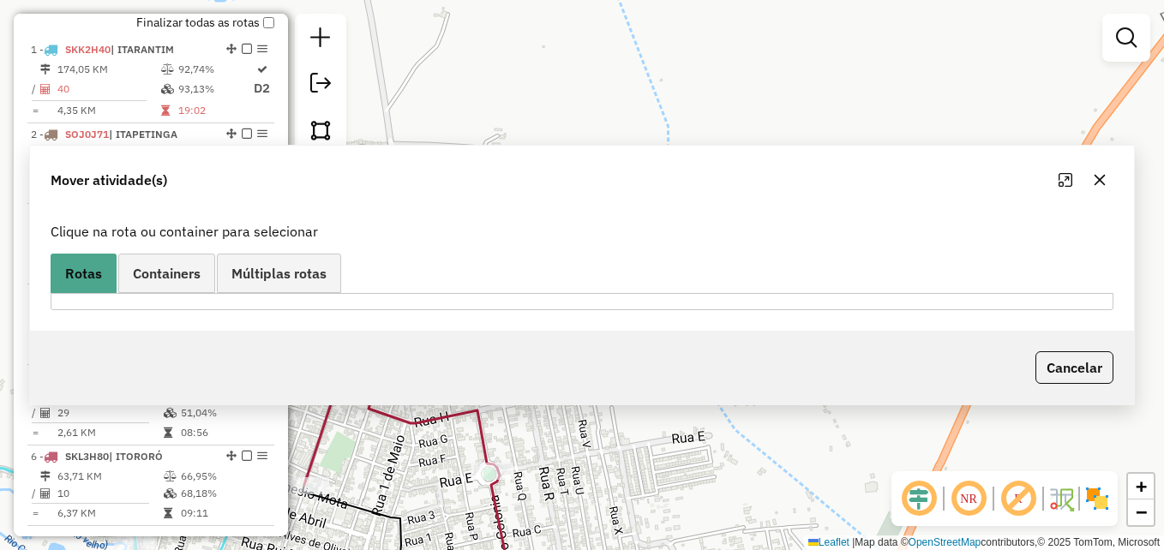
scroll to position [0, 0]
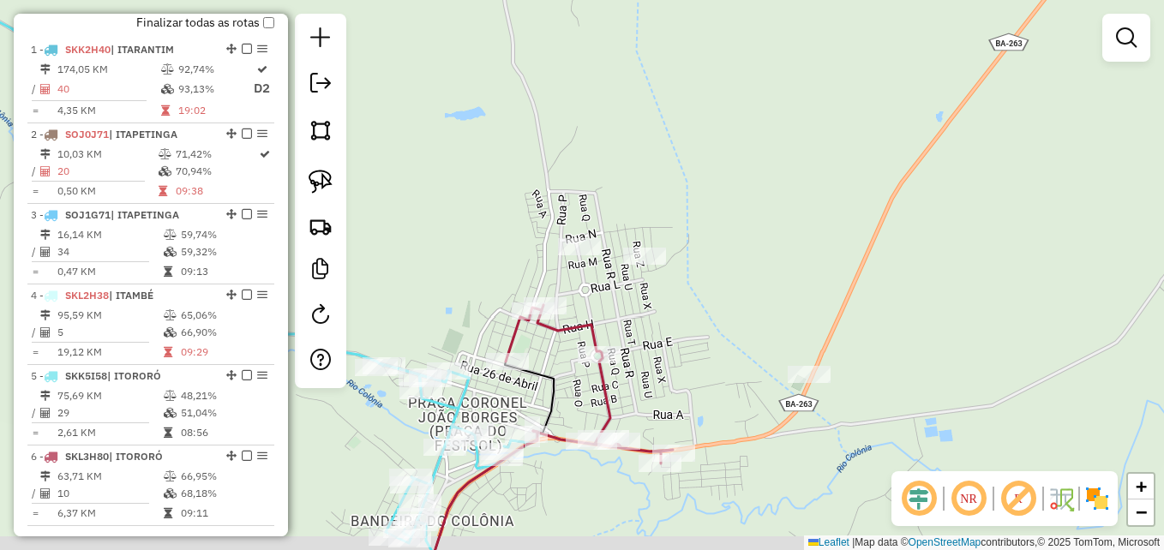
drag, startPoint x: 663, startPoint y: 346, endPoint x: 764, endPoint y: 150, distance: 220.1
click at [763, 153] on div "Janela de atendimento Grade de atendimento Capacidade Transportadoras Veículos …" at bounding box center [582, 275] width 1164 height 550
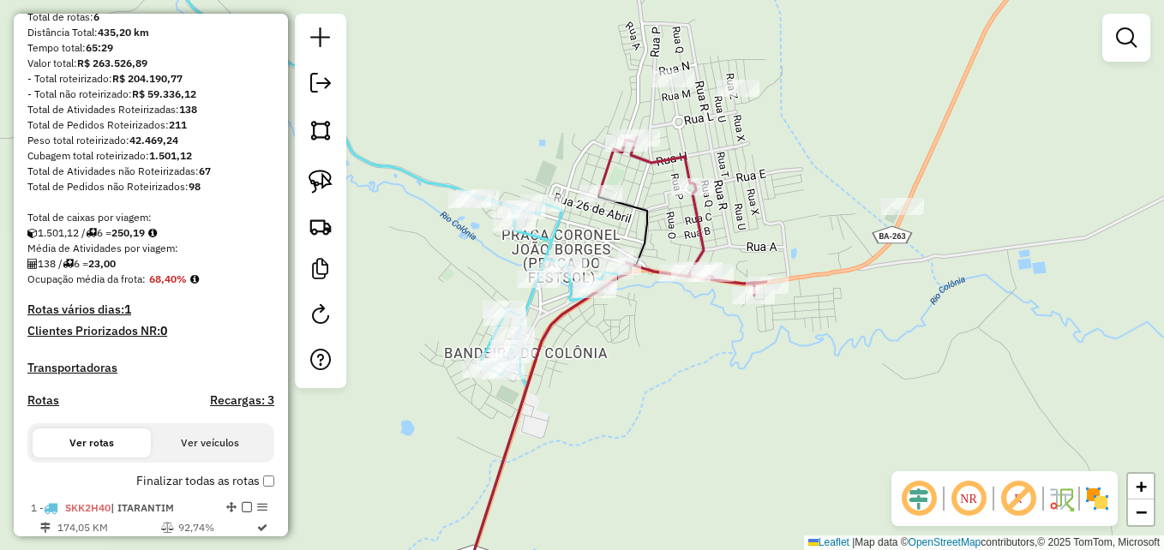
scroll to position [195, 0]
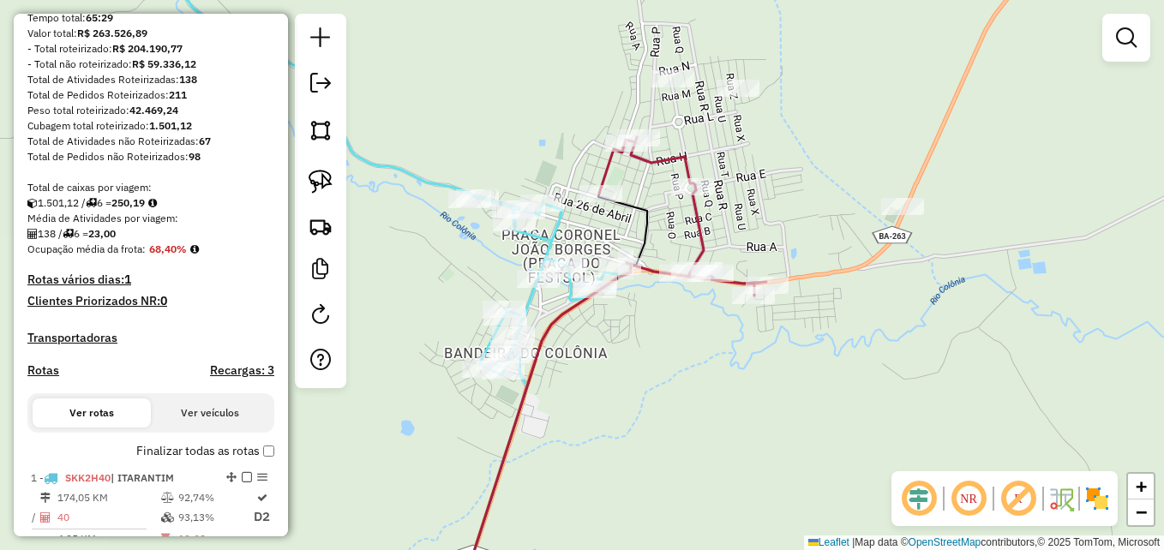
drag, startPoint x: 733, startPoint y: 408, endPoint x: 775, endPoint y: 423, distance: 44.5
click at [772, 424] on div "Janela de atendimento Grade de atendimento Capacidade Transportadoras Veículos …" at bounding box center [582, 275] width 1164 height 550
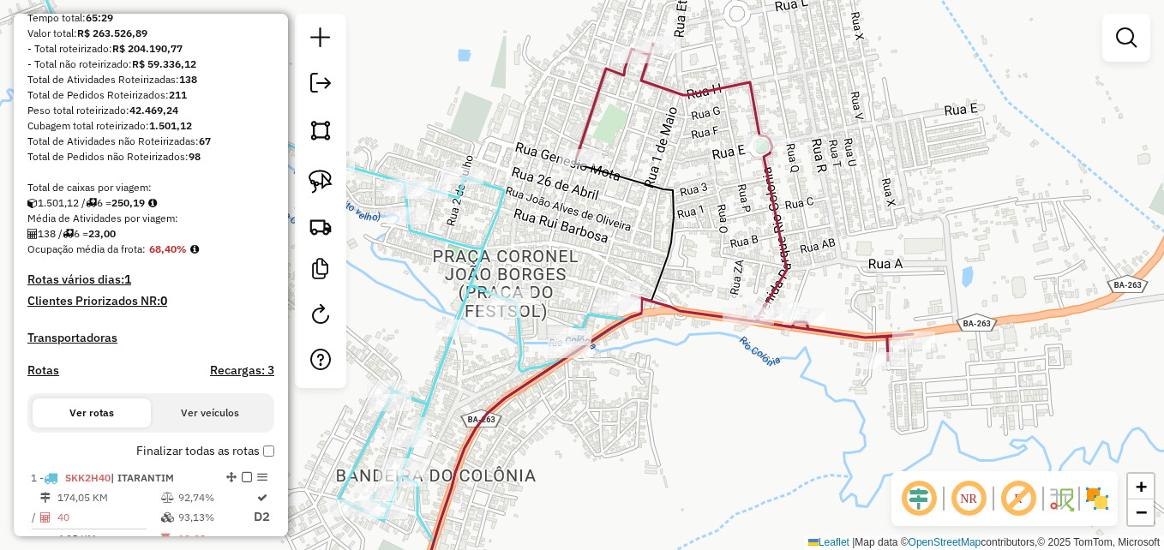
drag, startPoint x: 711, startPoint y: 239, endPoint x: 782, endPoint y: 233, distance: 71.4
click at [782, 233] on icon at bounding box center [745, 202] width 336 height 317
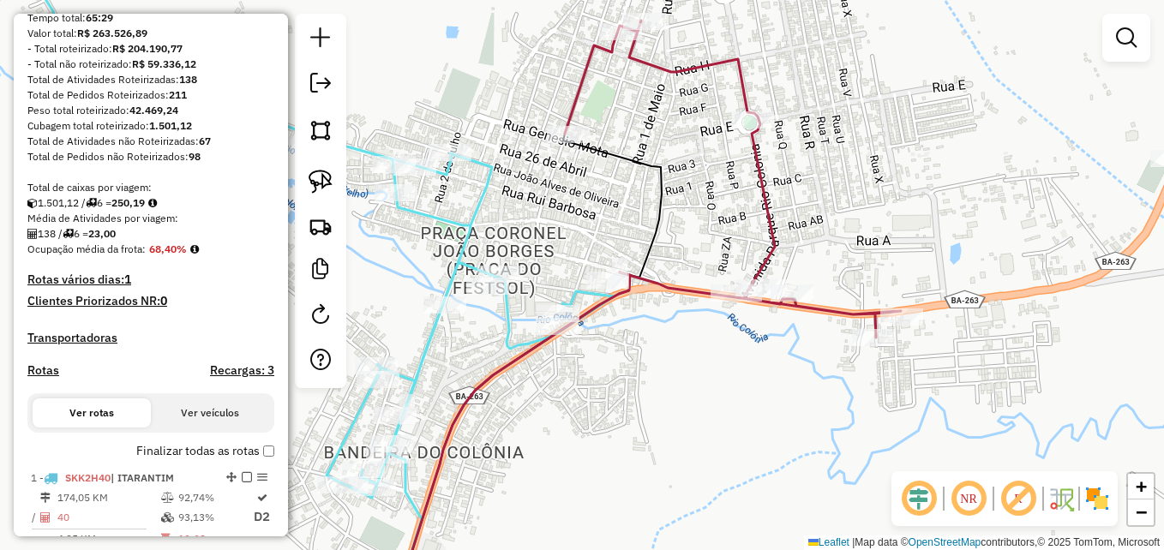
drag, startPoint x: 656, startPoint y: 381, endPoint x: 685, endPoint y: 391, distance: 30.9
click at [685, 391] on div "Janela de atendimento Grade de atendimento Capacidade Transportadoras Veículos …" at bounding box center [582, 275] width 1164 height 550
click at [328, 183] on img at bounding box center [321, 182] width 24 height 24
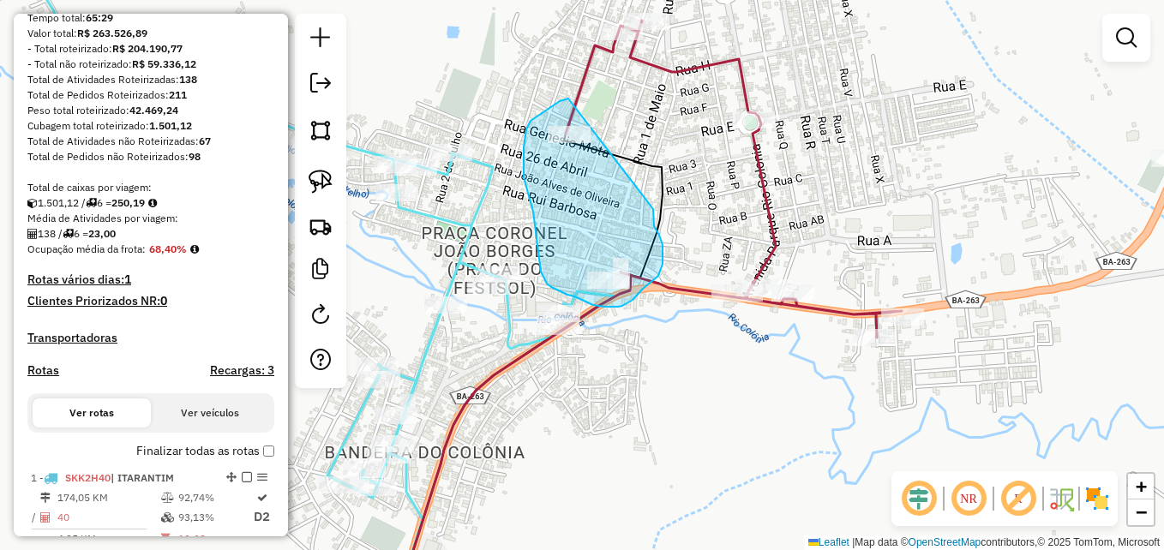
drag, startPoint x: 568, startPoint y: 99, endPoint x: 653, endPoint y: 209, distance: 139.4
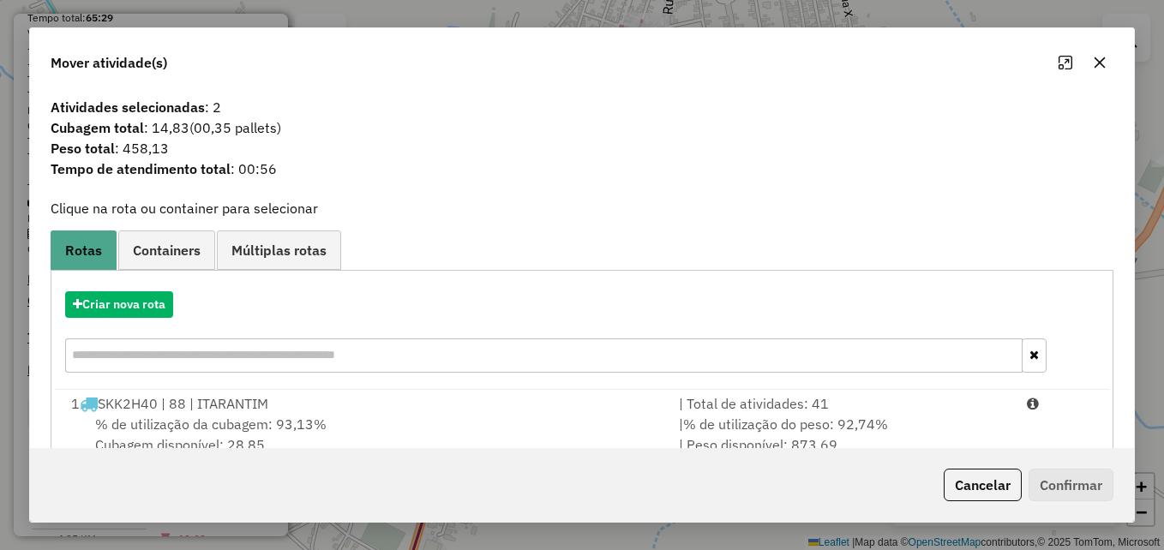
click at [1104, 66] on button "button" at bounding box center [1099, 62] width 27 height 27
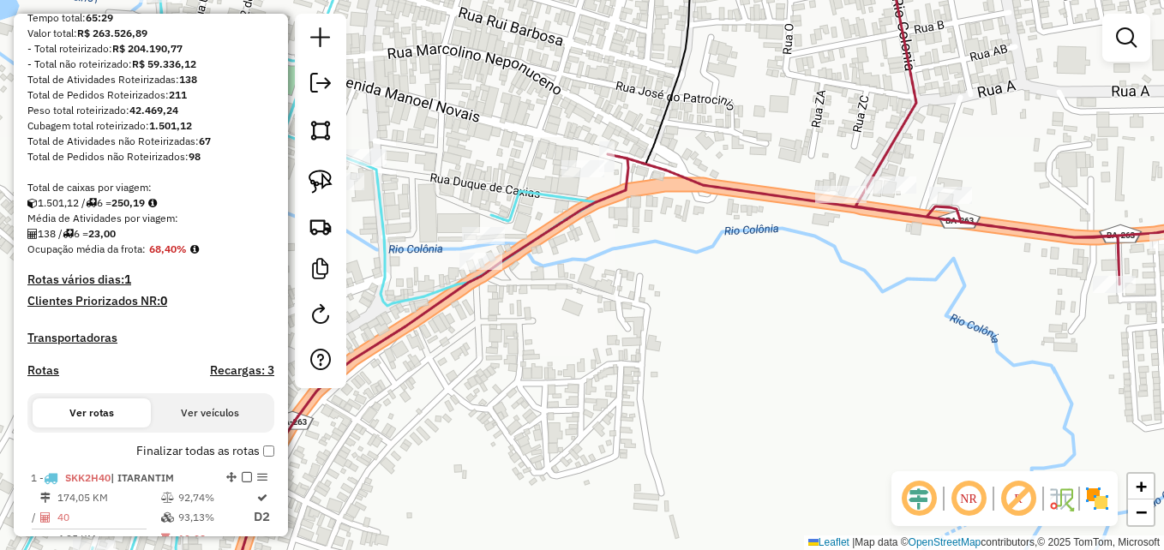
drag, startPoint x: 717, startPoint y: 358, endPoint x: 709, endPoint y: 323, distance: 35.2
click at [785, 346] on div "Janela de atendimento Grade de atendimento Capacidade Transportadoras Veículos …" at bounding box center [582, 275] width 1164 height 550
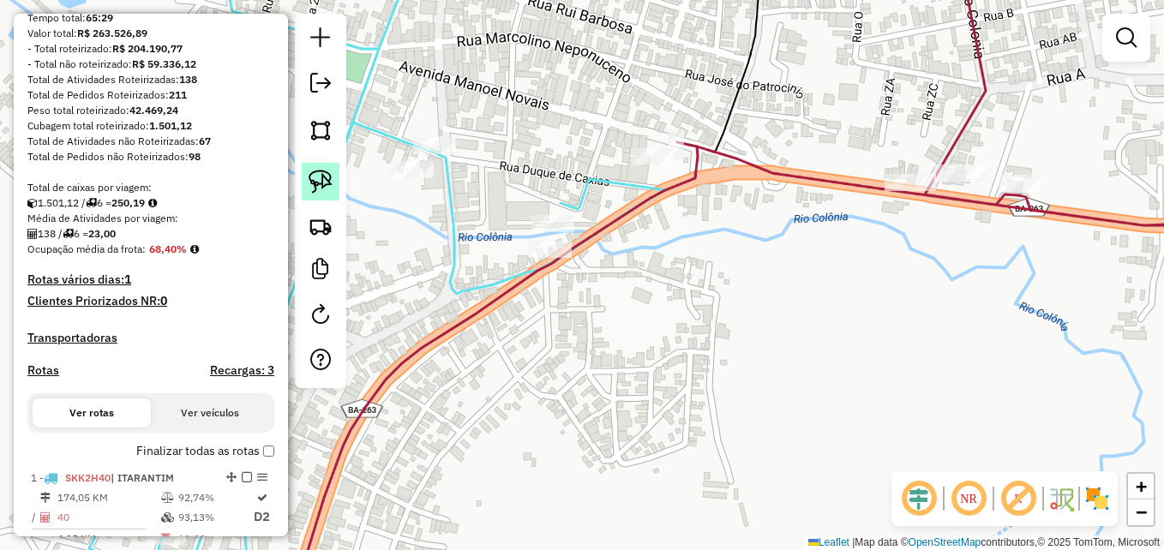
click at [323, 174] on img at bounding box center [321, 182] width 24 height 24
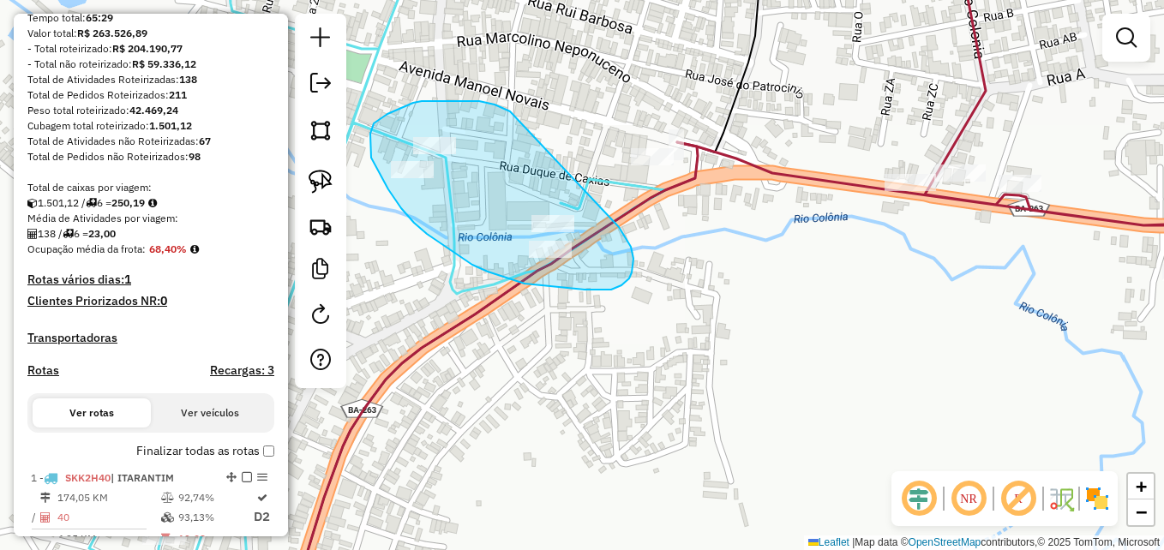
drag, startPoint x: 510, startPoint y: 111, endPoint x: 618, endPoint y: 225, distance: 156.5
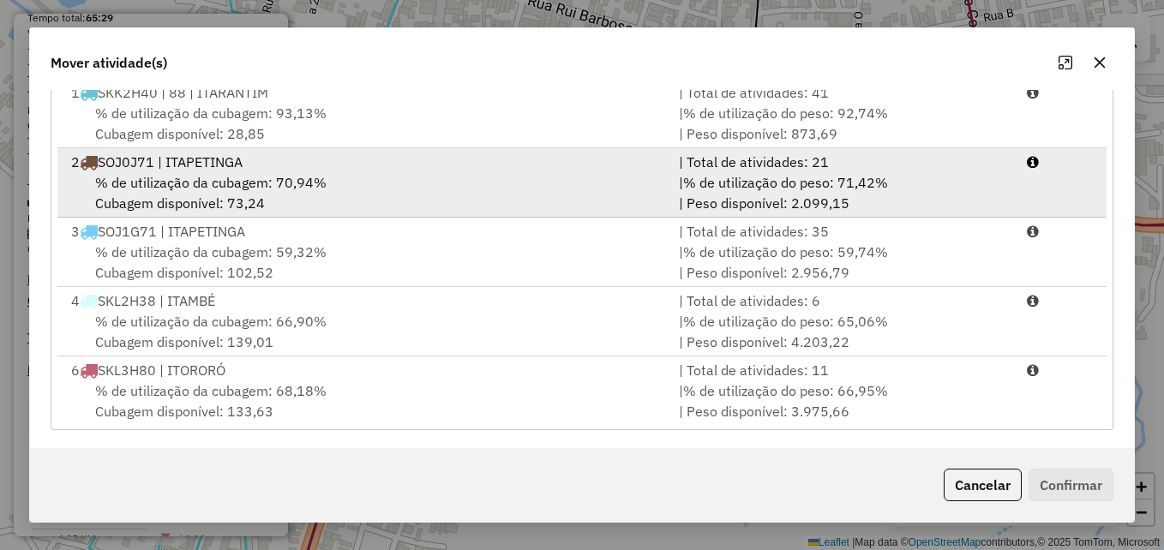
scroll to position [314, 0]
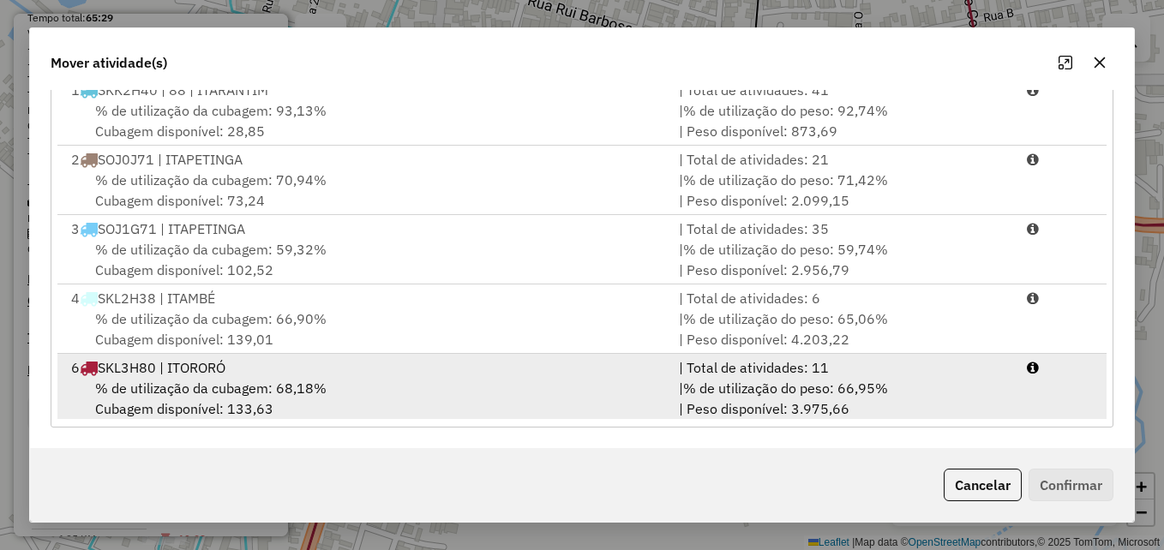
click at [501, 362] on div "6 SKL3H80 | ITORORÓ" at bounding box center [365, 368] width 608 height 21
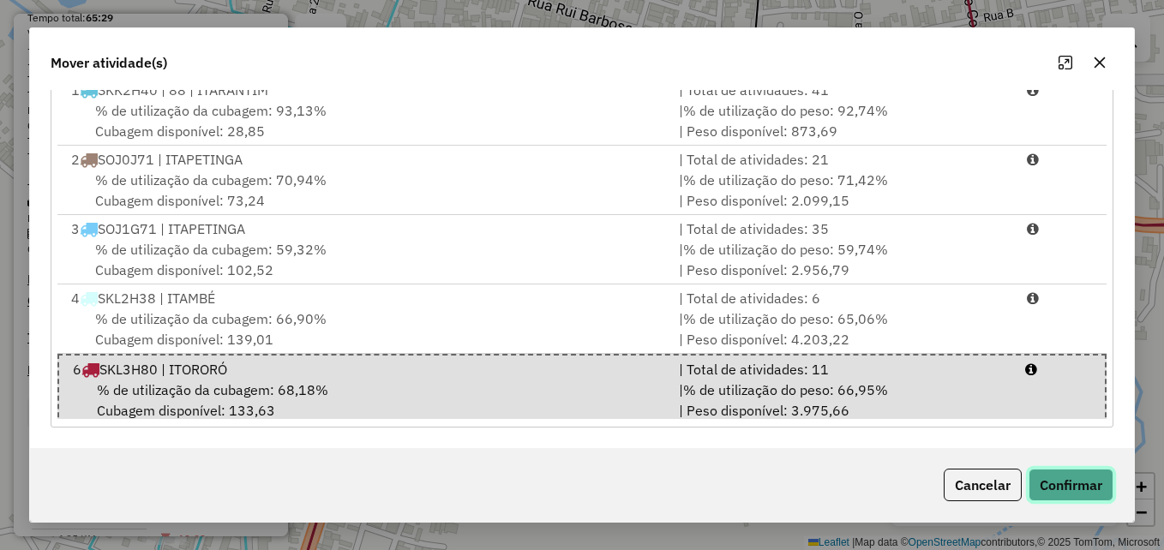
click at [1061, 485] on button "Confirmar" at bounding box center [1071, 485] width 85 height 33
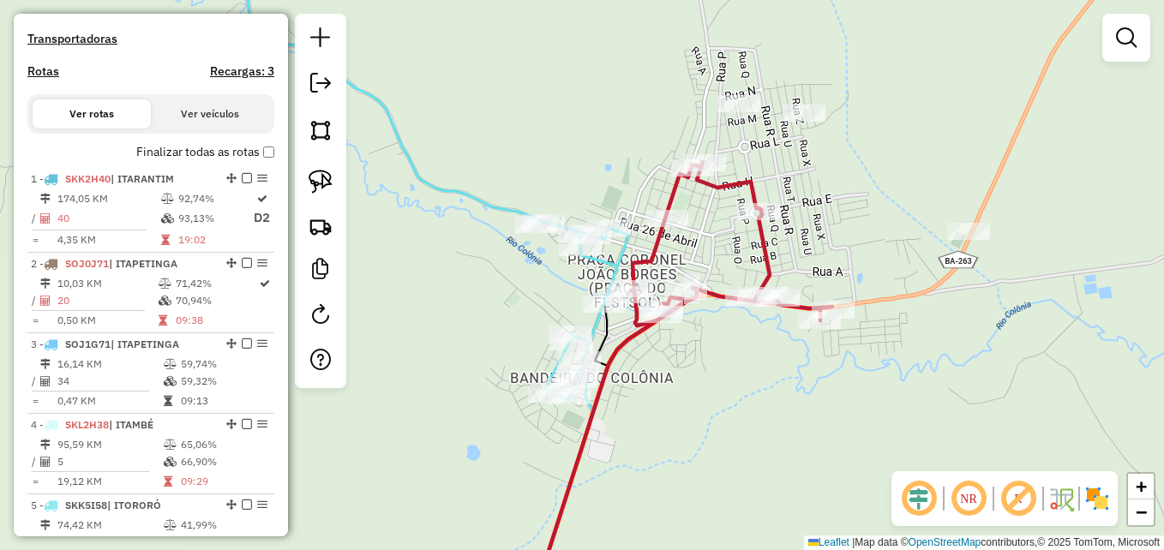
scroll to position [538, 0]
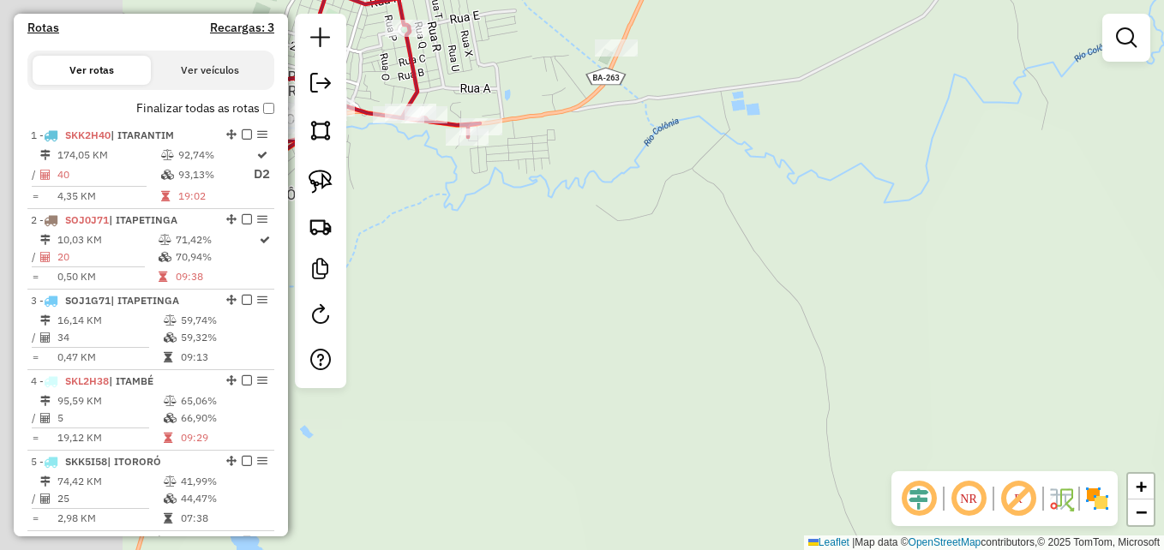
drag, startPoint x: 686, startPoint y: 316, endPoint x: 1036, endPoint y: 313, distance: 349.9
click at [1036, 313] on div "Janela de atendimento Grade de atendimento Capacidade Transportadoras Veículos …" at bounding box center [582, 275] width 1164 height 550
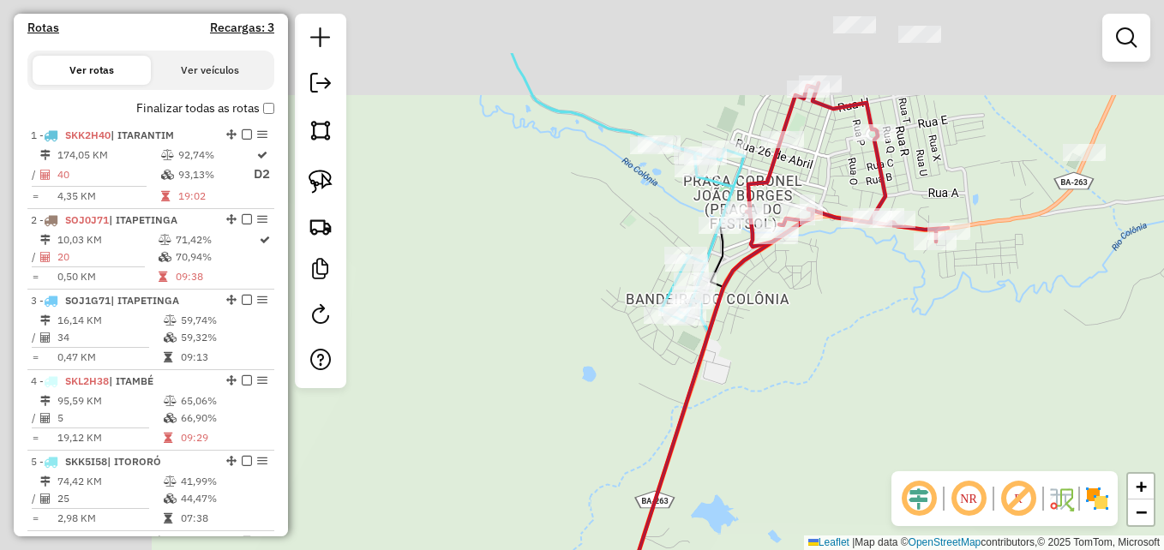
drag, startPoint x: 684, startPoint y: 333, endPoint x: 960, endPoint y: 418, distance: 288.8
click at [960, 418] on div "Janela de atendimento Grade de atendimento Capacidade Transportadoras Veículos …" at bounding box center [582, 275] width 1164 height 550
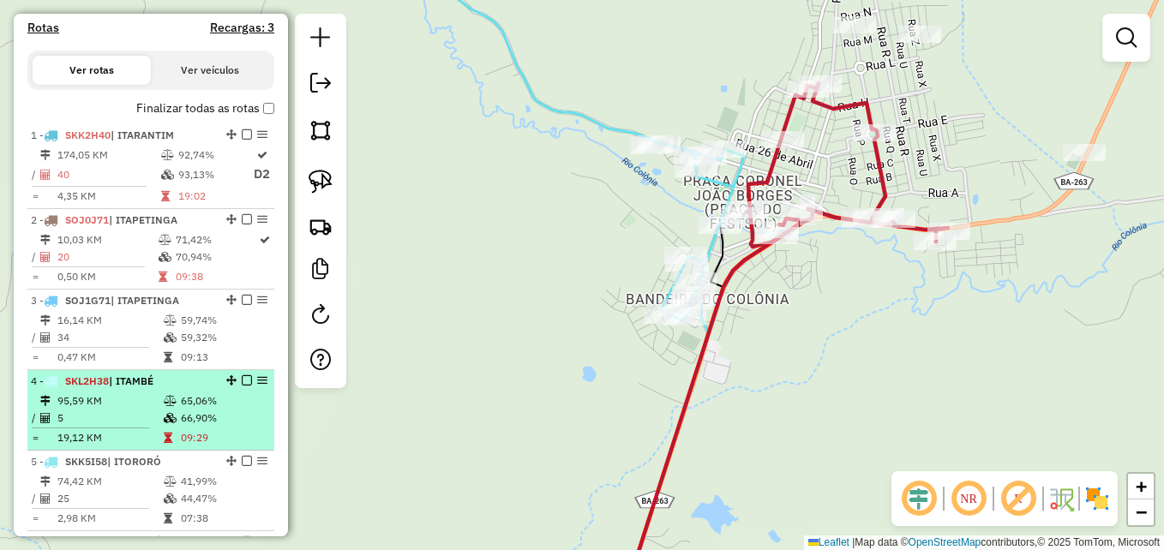
scroll to position [709, 0]
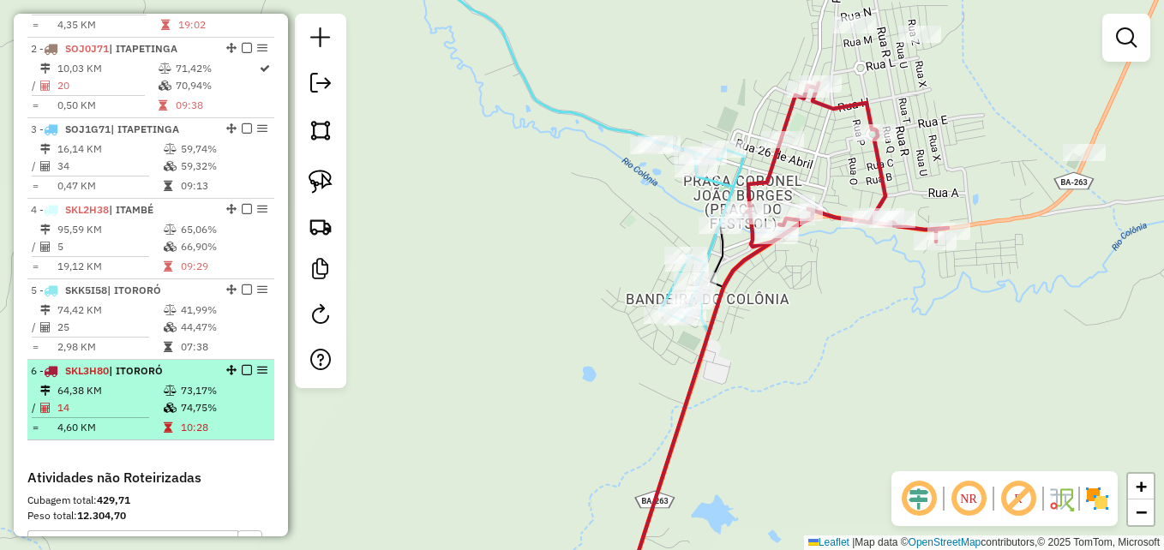
select select "**********"
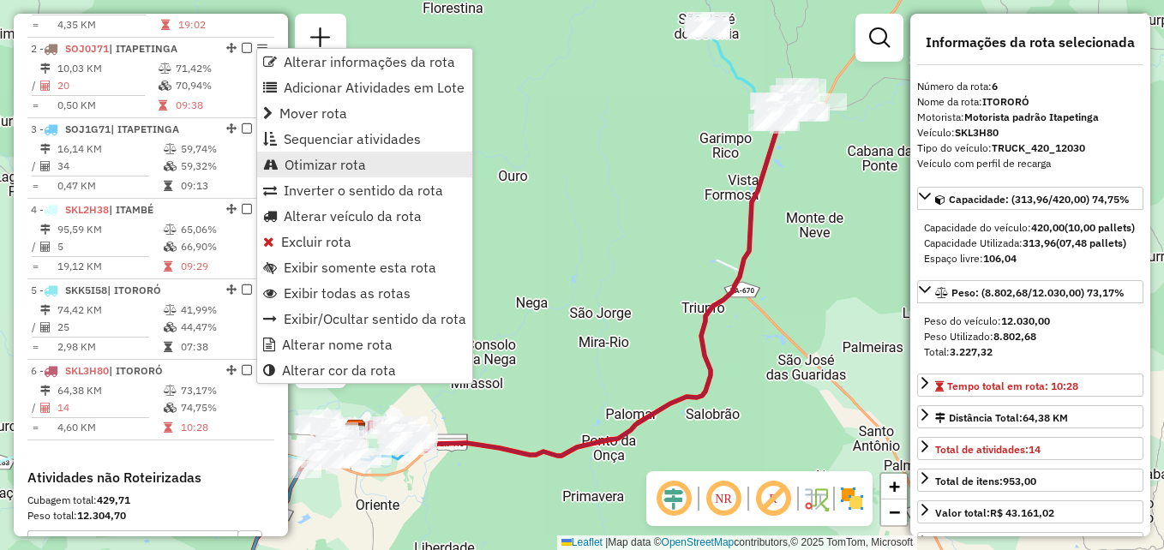
click at [323, 165] on span "Otimizar rota" at bounding box center [325, 165] width 81 height 14
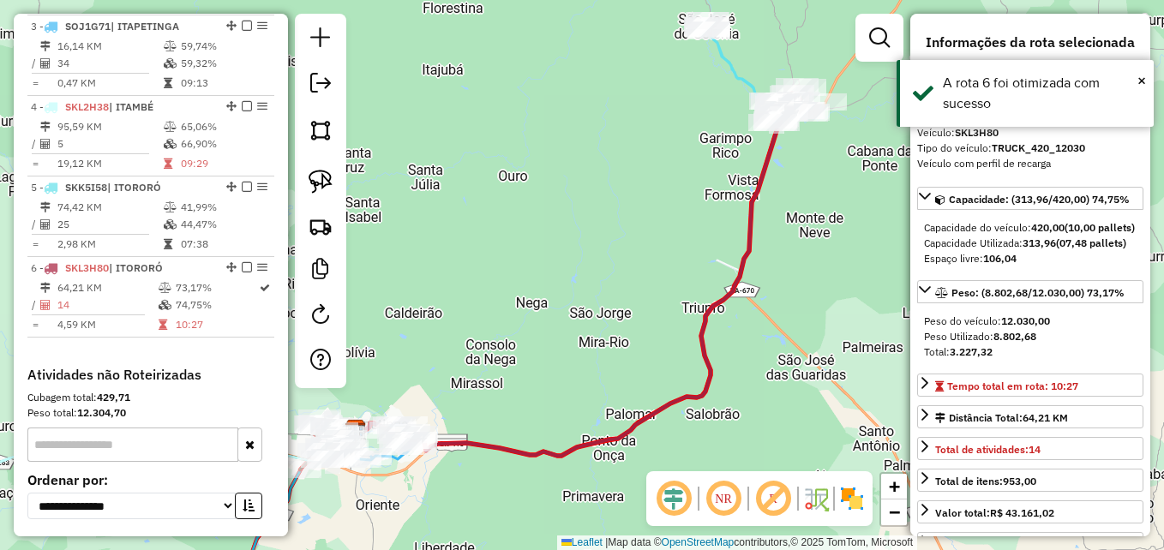
scroll to position [795, 0]
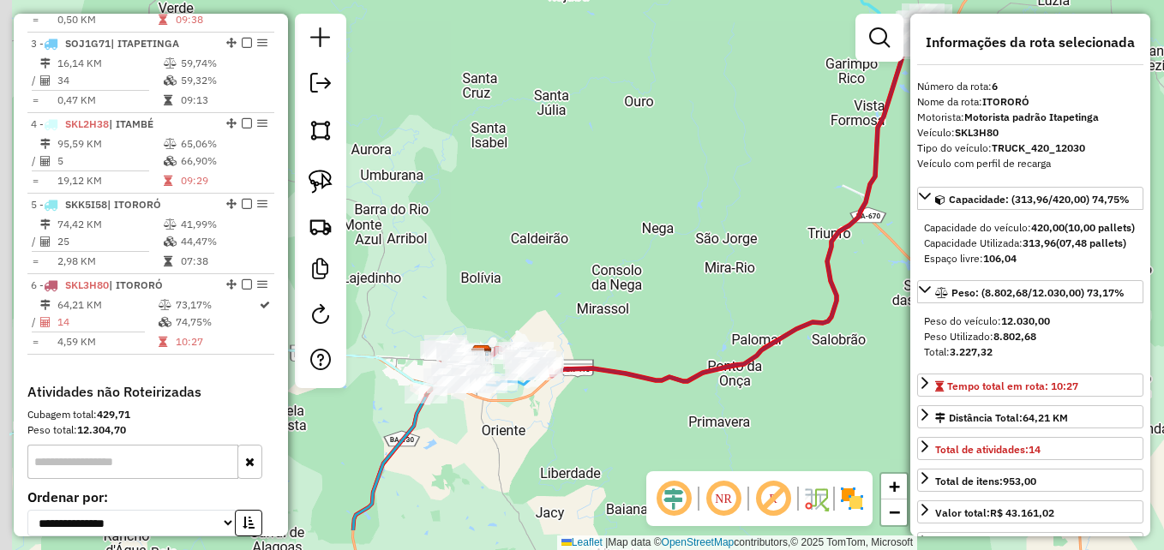
drag, startPoint x: 545, startPoint y: 285, endPoint x: 663, endPoint y: 205, distance: 142.0
click at [672, 207] on div "Janela de atendimento Grade de atendimento Capacidade Transportadoras Veículos …" at bounding box center [582, 275] width 1164 height 550
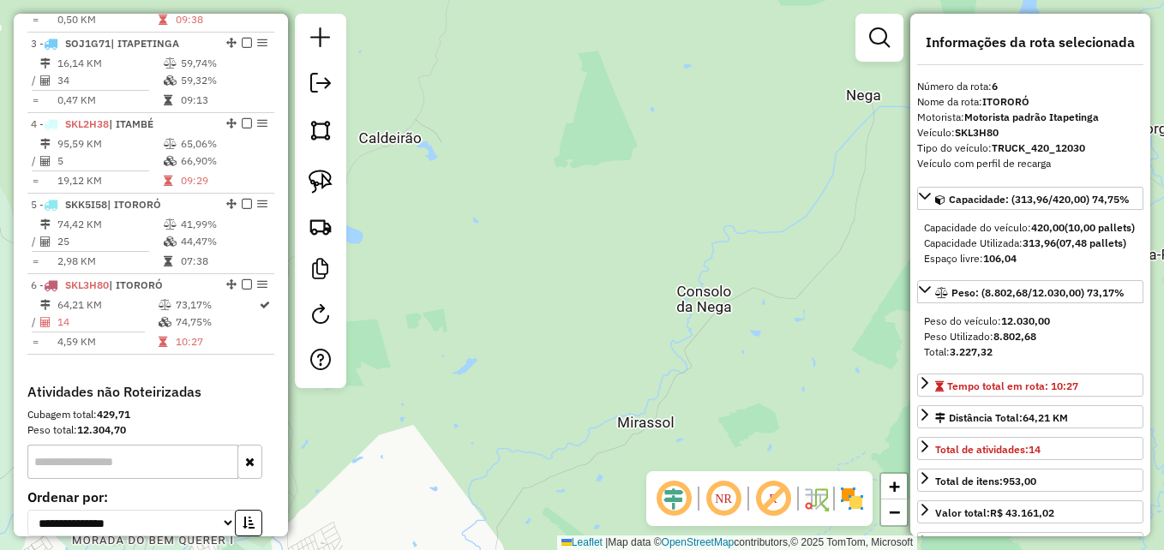
drag, startPoint x: 513, startPoint y: 295, endPoint x: 518, endPoint y: 141, distance: 153.6
click at [518, 142] on div "Janela de atendimento Grade de atendimento Capacidade Transportadoras Veículos …" at bounding box center [582, 275] width 1164 height 550
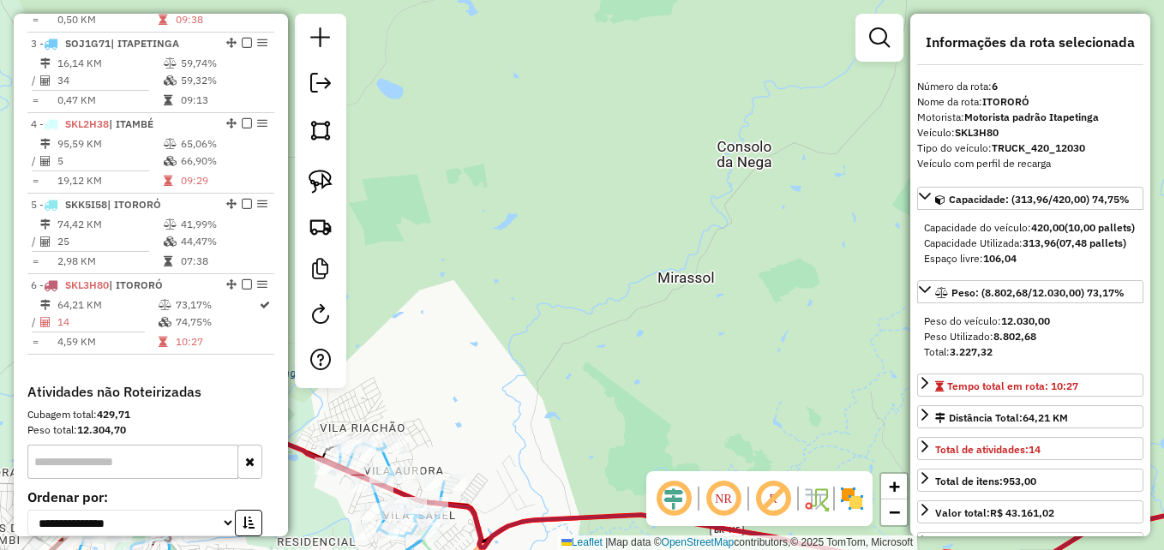
drag, startPoint x: 472, startPoint y: 300, endPoint x: 575, endPoint y: 135, distance: 194.9
click at [574, 141] on div "Janela de atendimento Grade de atendimento Capacidade Transportadoras Veículos …" at bounding box center [582, 275] width 1164 height 550
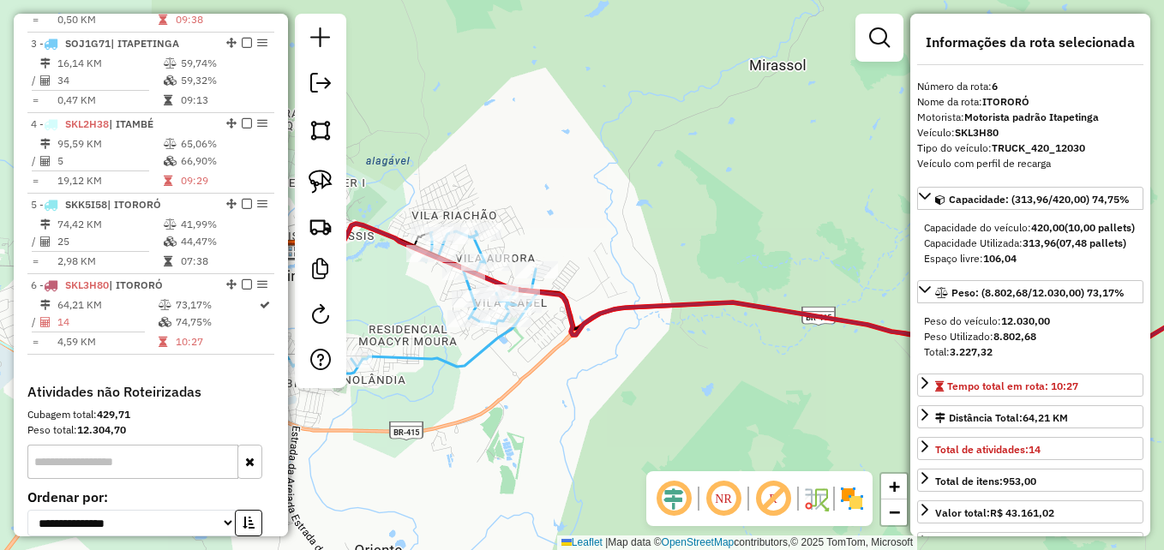
drag, startPoint x: 526, startPoint y: 279, endPoint x: 579, endPoint y: 135, distance: 153.5
click at [566, 143] on div "Janela de atendimento Grade de atendimento Capacidade Transportadoras Veículos …" at bounding box center [582, 275] width 1164 height 550
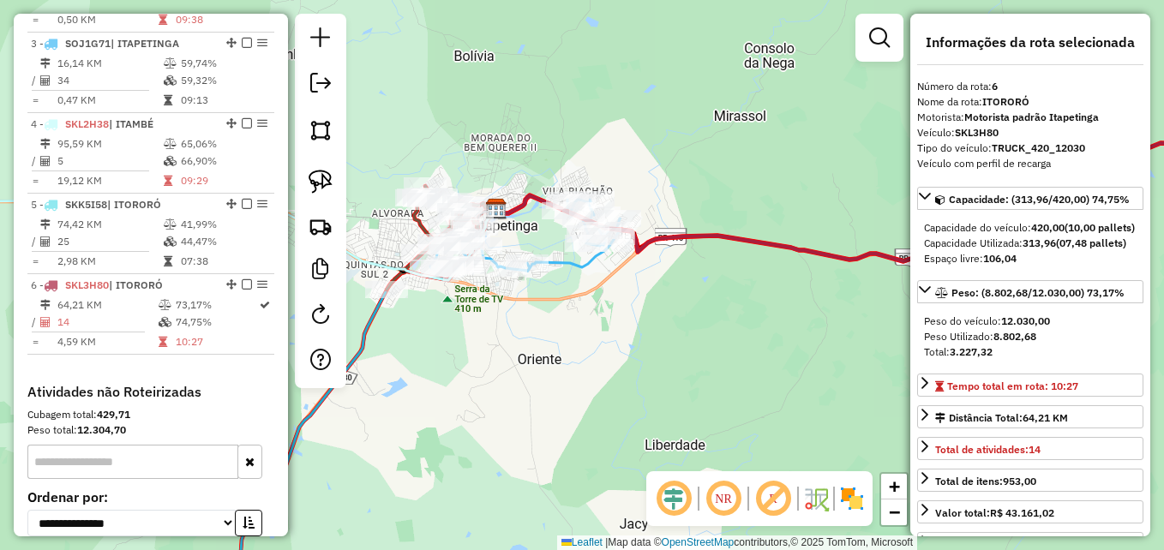
click at [570, 334] on div "Janela de atendimento Grade de atendimento Capacidade Transportadoras Veículos …" at bounding box center [582, 275] width 1164 height 550
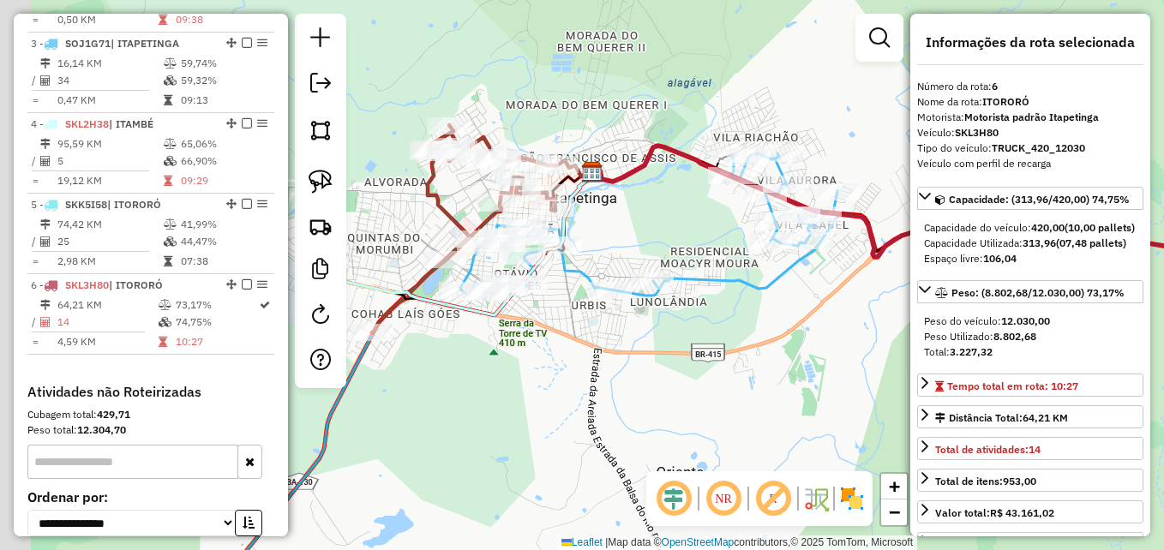
drag, startPoint x: 508, startPoint y: 351, endPoint x: 545, endPoint y: 376, distance: 45.7
click at [545, 376] on div "Janela de atendimento Grade de atendimento Capacidade Transportadoras Veículos …" at bounding box center [582, 275] width 1164 height 550
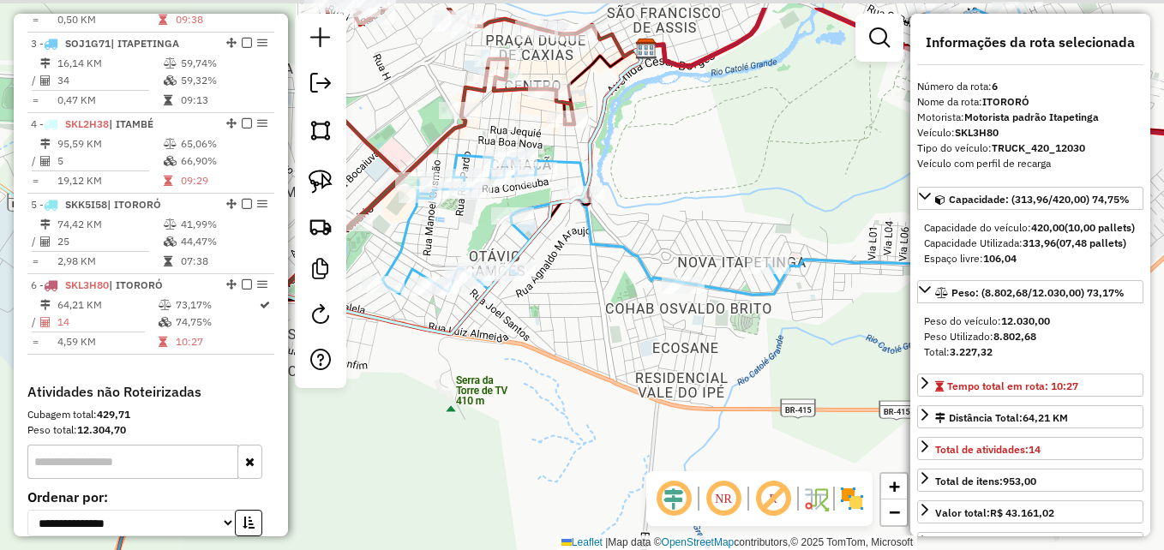
drag, startPoint x: 442, startPoint y: 328, endPoint x: 448, endPoint y: 391, distance: 63.0
click at [448, 391] on div "Janela de atendimento Grade de atendimento Capacidade Transportadoras Veículos …" at bounding box center [582, 275] width 1164 height 550
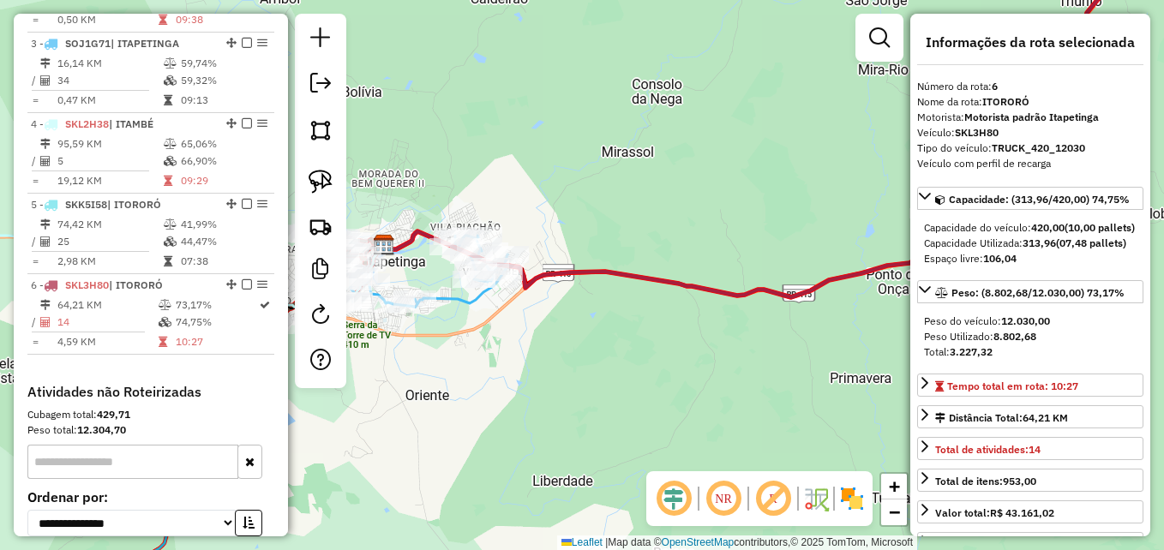
drag, startPoint x: 707, startPoint y: 382, endPoint x: 524, endPoint y: 334, distance: 189.7
click at [524, 334] on div "Janela de atendimento Grade de atendimento Capacidade Transportadoras Veículos …" at bounding box center [582, 275] width 1164 height 550
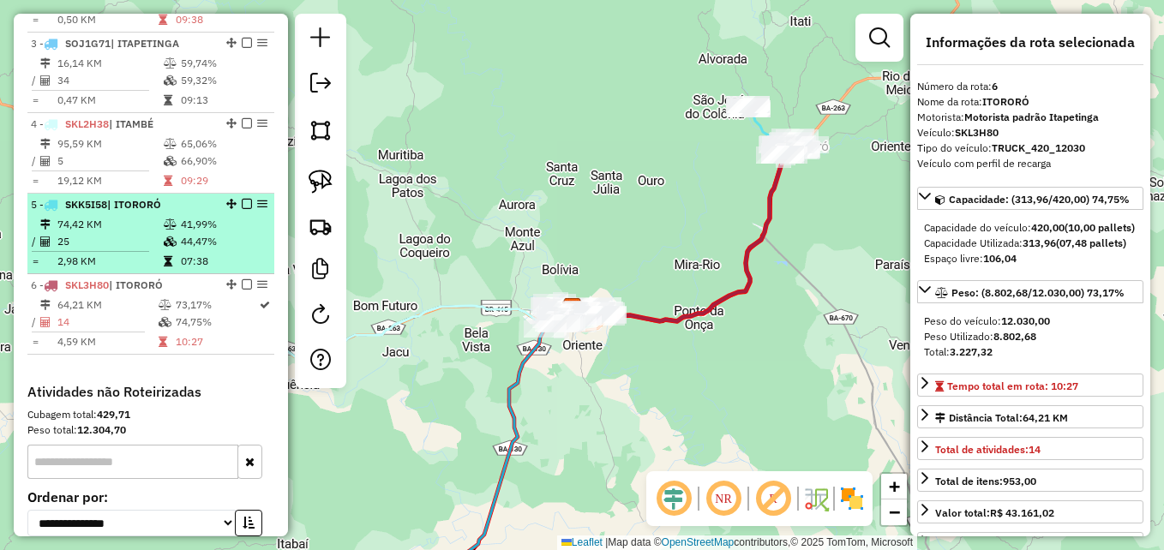
click at [131, 233] on td "74,42 KM" at bounding box center [110, 224] width 106 height 17
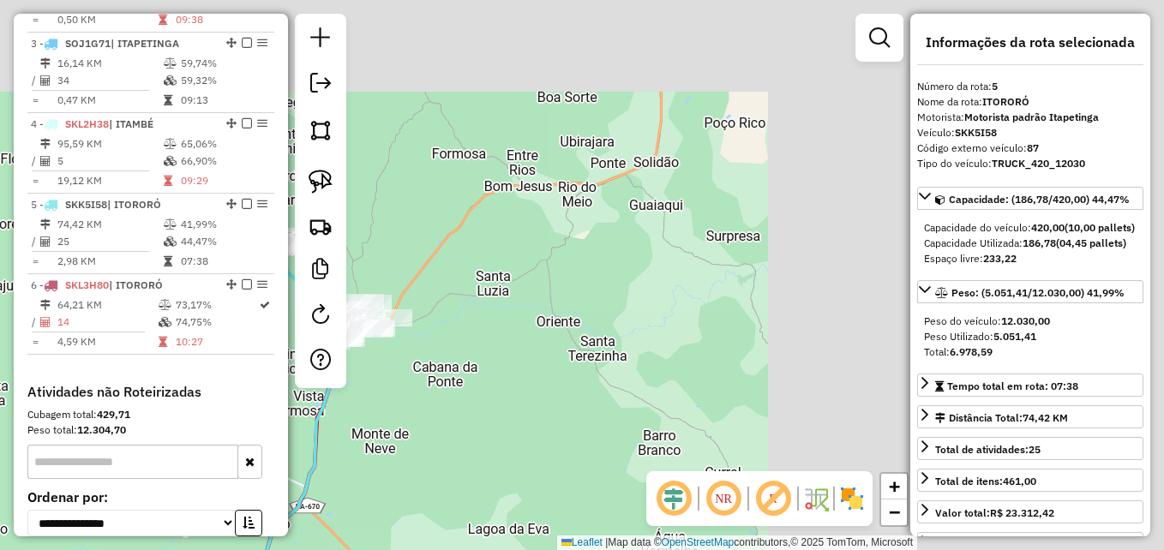
drag, startPoint x: 689, startPoint y: 215, endPoint x: 242, endPoint y: 397, distance: 483.1
click at [242, 397] on hb-router-mapa "Informações da Sessão 977829 - 12/08/2025 Criação: 11/08/2025 17:29 Depósito: G…" at bounding box center [582, 275] width 1164 height 550
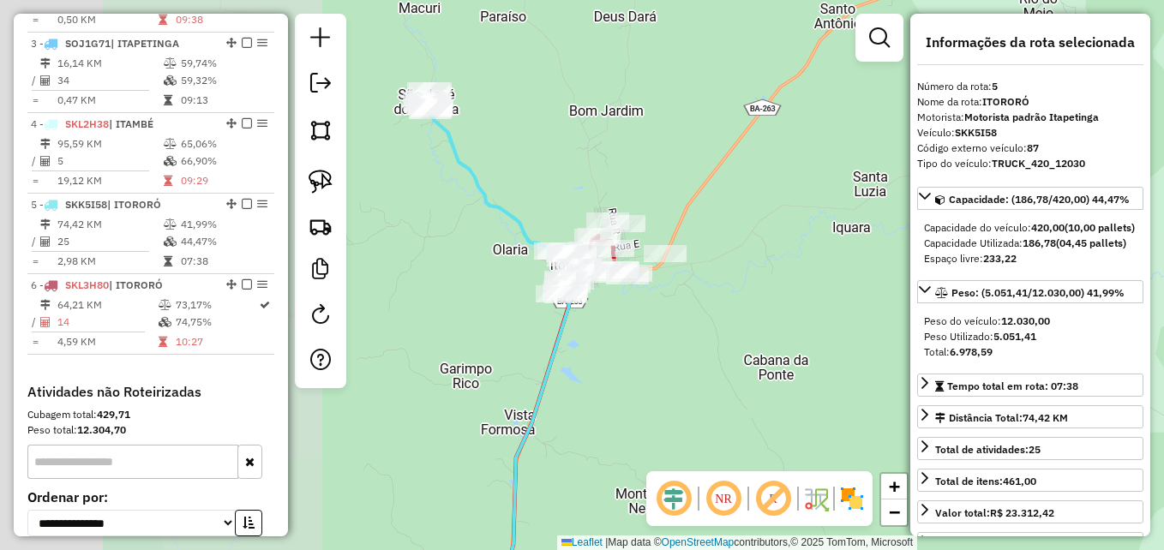
drag, startPoint x: 477, startPoint y: 362, endPoint x: 689, endPoint y: 328, distance: 214.4
click at [757, 332] on div "Janela de atendimento Grade de atendimento Capacidade Transportadoras Veículos …" at bounding box center [582, 275] width 1164 height 550
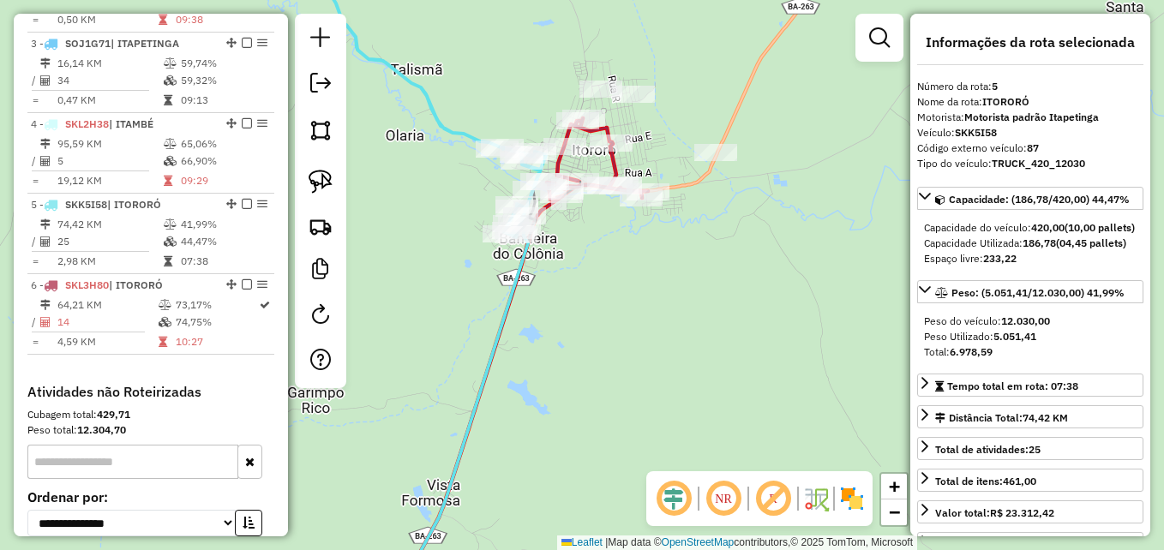
drag, startPoint x: 582, startPoint y: 311, endPoint x: 593, endPoint y: 331, distance: 22.7
click at [593, 331] on div "Janela de atendimento Grade de atendimento Capacidade Transportadoras Veículos …" at bounding box center [582, 275] width 1164 height 550
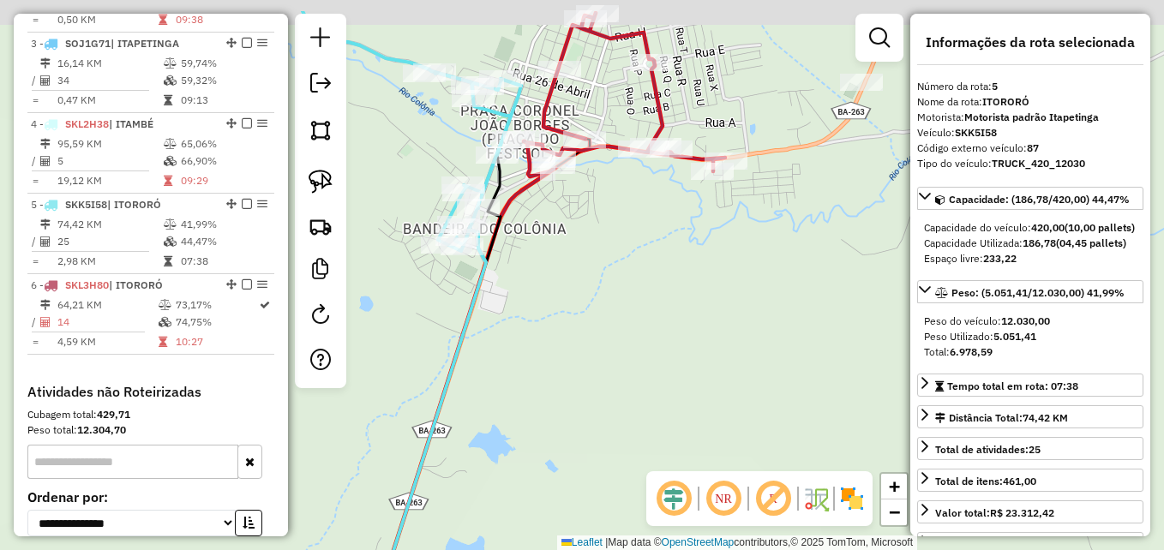
drag, startPoint x: 634, startPoint y: 268, endPoint x: 648, endPoint y: 377, distance: 109.9
click at [648, 377] on div "Janela de atendimento Grade de atendimento Capacidade Transportadoras Veículos …" at bounding box center [582, 275] width 1164 height 550
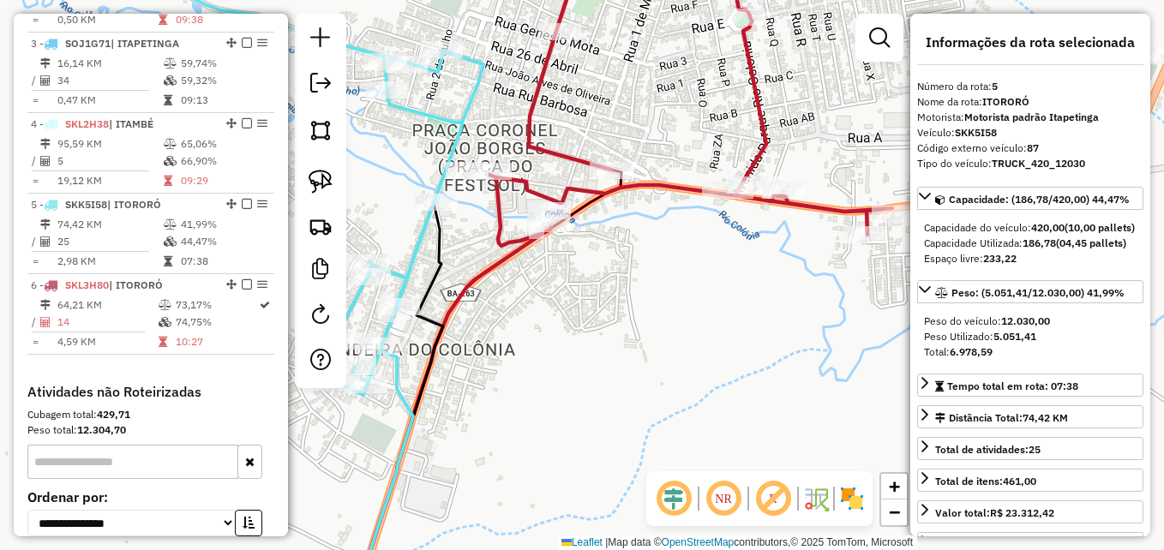
drag, startPoint x: 594, startPoint y: 333, endPoint x: 630, endPoint y: 352, distance: 41.1
click at [634, 356] on div "Janela de atendimento Grade de atendimento Capacidade Transportadoras Veículos …" at bounding box center [582, 275] width 1164 height 550
click at [322, 175] on img at bounding box center [321, 182] width 24 height 24
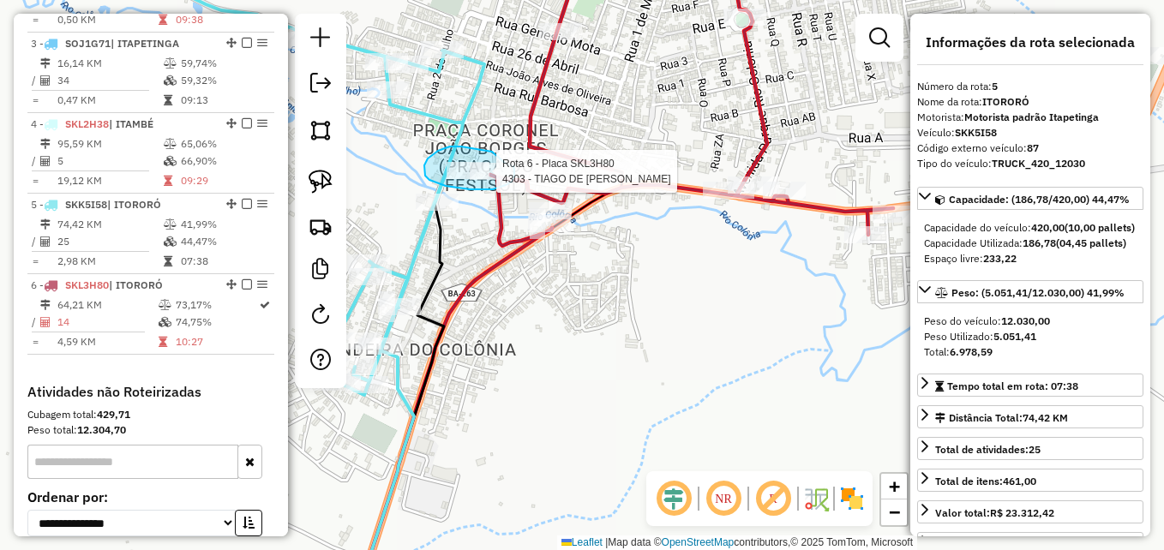
click at [506, 164] on div "Rota 6 - Placa SKL3H80 4303 - TIAGO DE SENA ROCHA Janela de atendimento Grade d…" at bounding box center [582, 275] width 1164 height 550
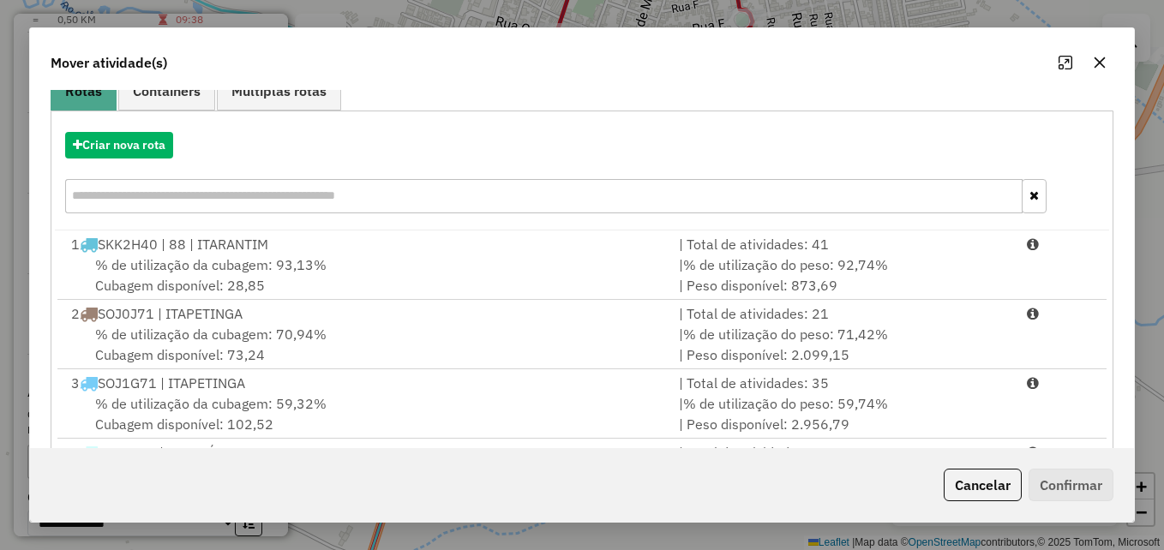
scroll to position [314, 0]
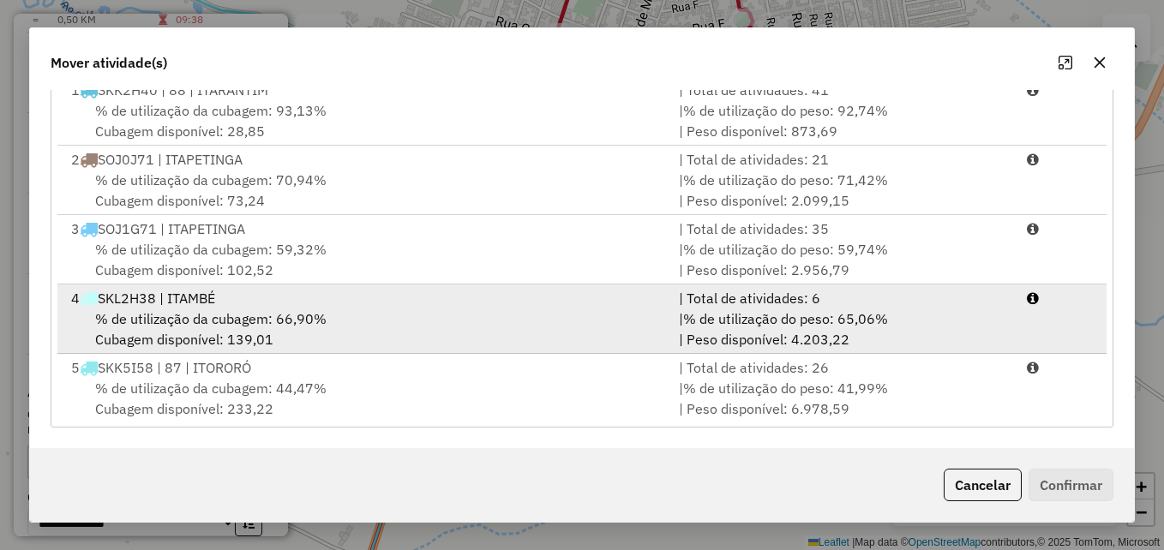
click at [394, 313] on div "% de utilização da cubagem: 66,90% Cubagem disponível: 139,01" at bounding box center [365, 329] width 608 height 41
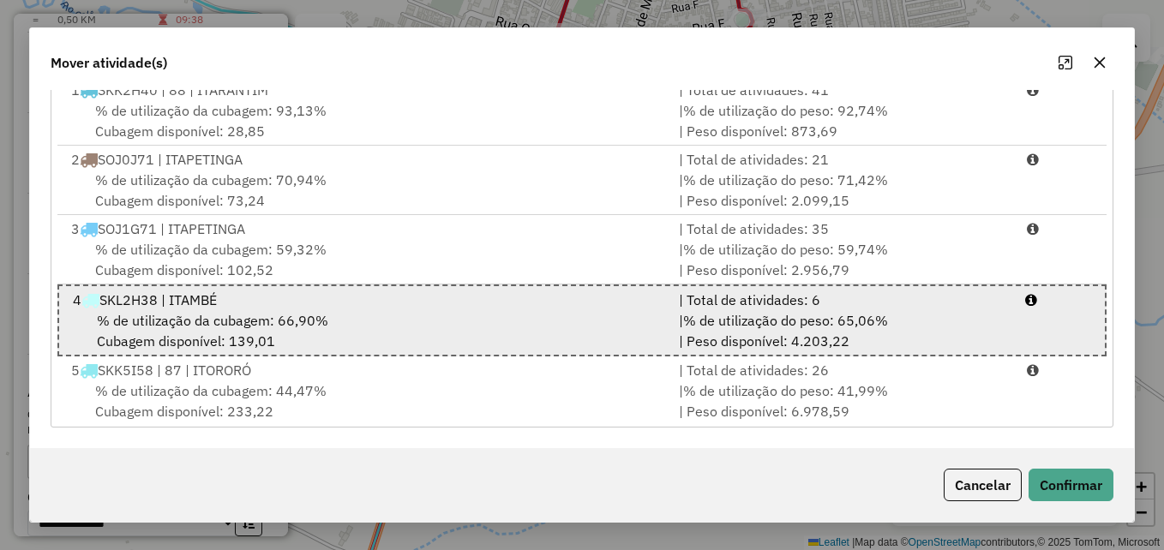
click at [399, 316] on div "% de utilização da cubagem: 66,90% Cubagem disponível: 139,01" at bounding box center [366, 330] width 606 height 41
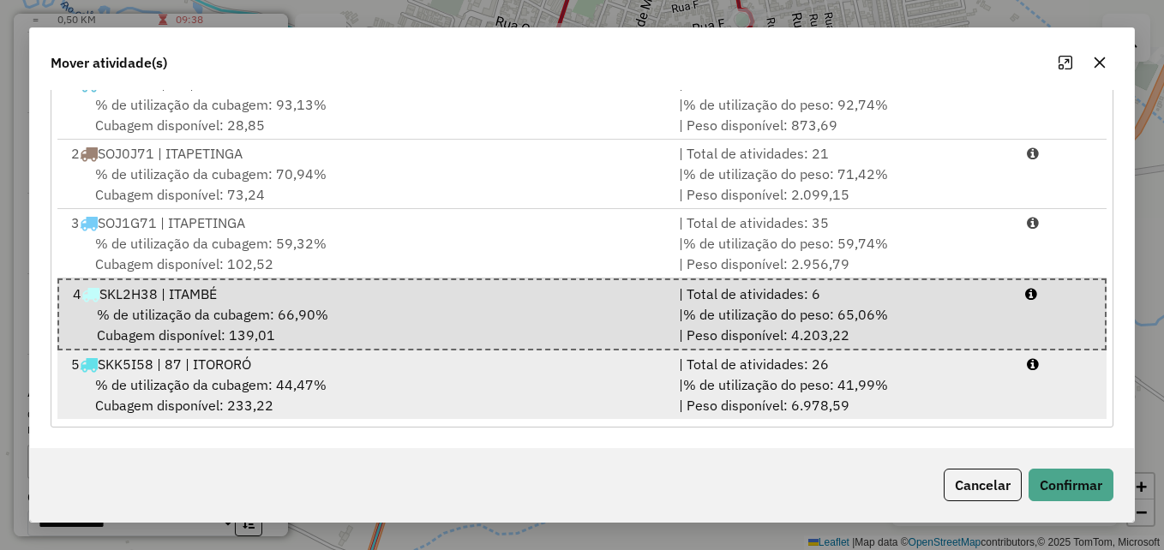
scroll to position [7, 0]
click at [440, 358] on div "5 SKK5I58 | 87 | ITORORÓ" at bounding box center [365, 363] width 608 height 21
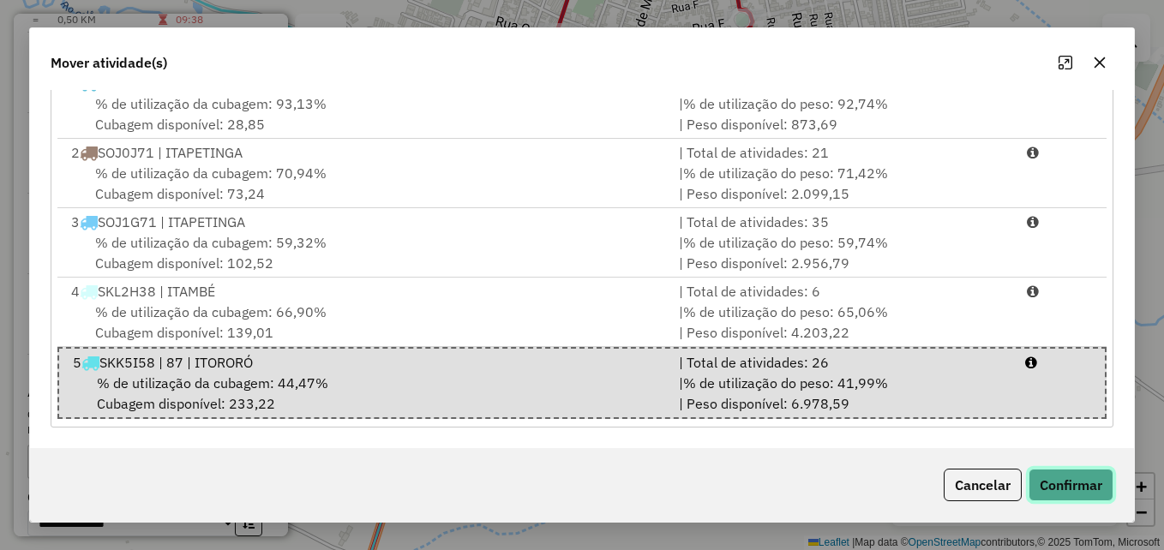
click at [1064, 478] on button "Confirmar" at bounding box center [1071, 485] width 85 height 33
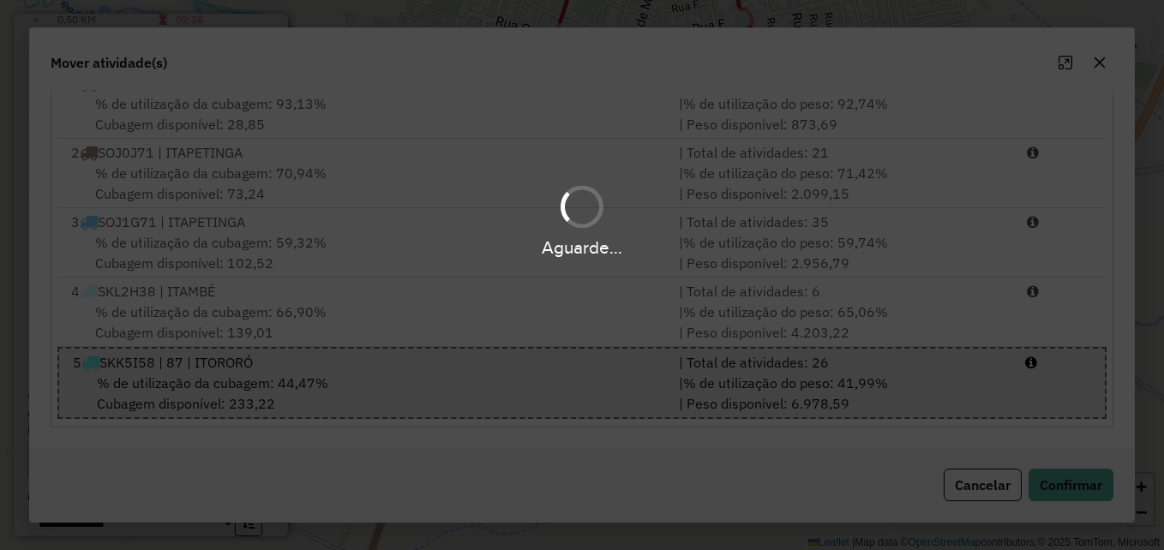
scroll to position [0, 0]
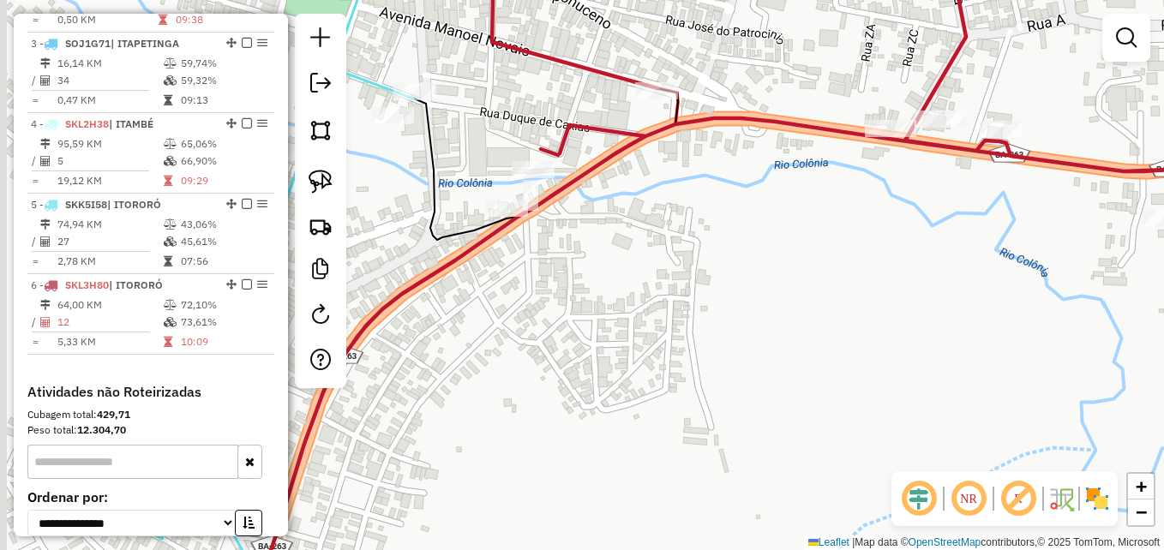
drag, startPoint x: 633, startPoint y: 262, endPoint x: 724, endPoint y: 320, distance: 107.5
click at [724, 320] on div "Janela de atendimento Grade de atendimento Capacidade Transportadoras Veículos …" at bounding box center [582, 275] width 1164 height 550
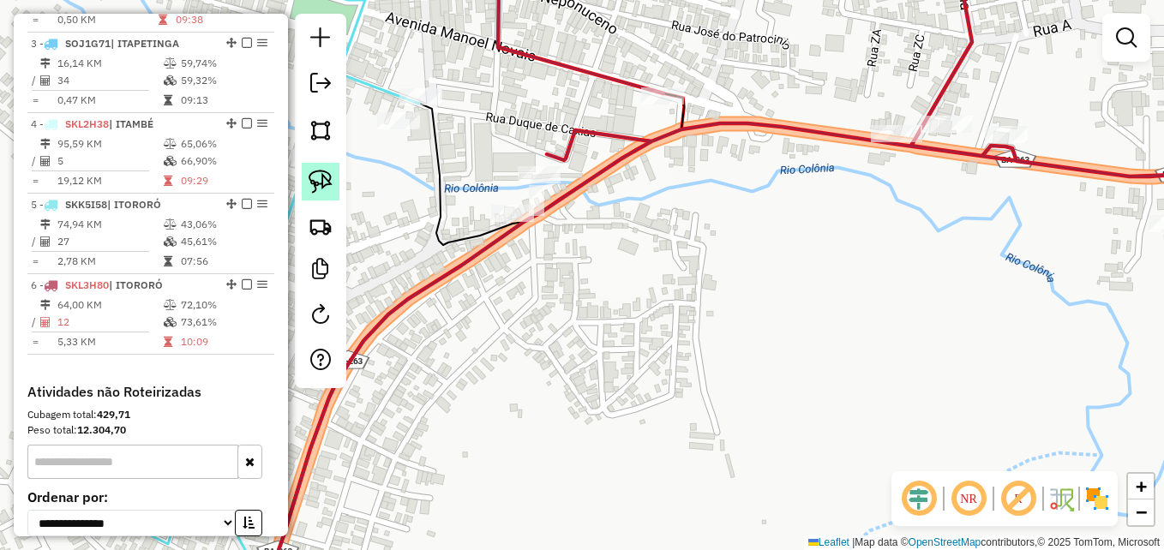
click at [322, 180] on img at bounding box center [321, 182] width 24 height 24
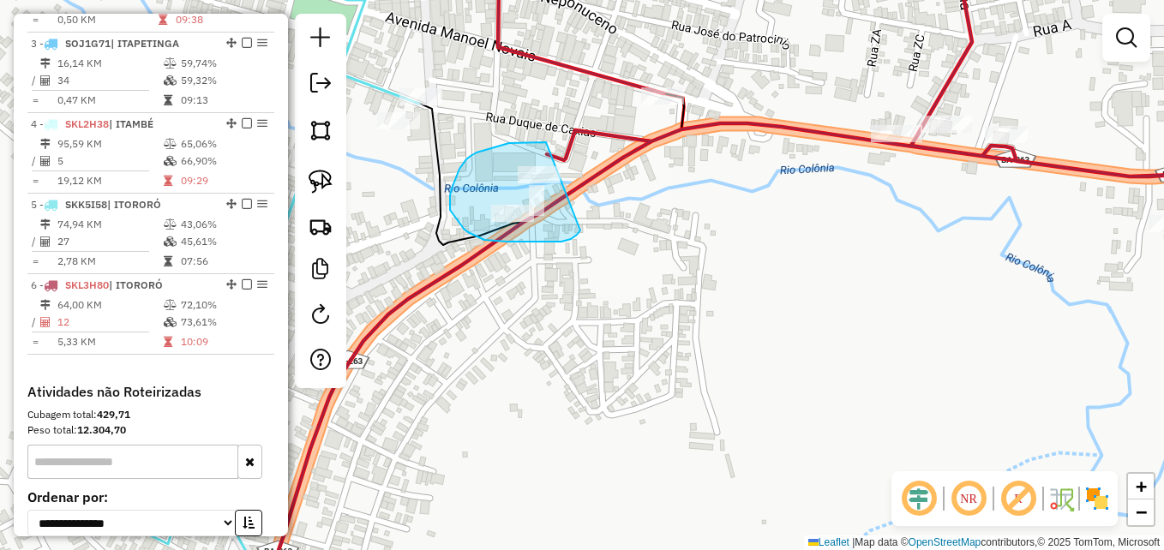
drag, startPoint x: 528, startPoint y: 142, endPoint x: 567, endPoint y: 177, distance: 52.2
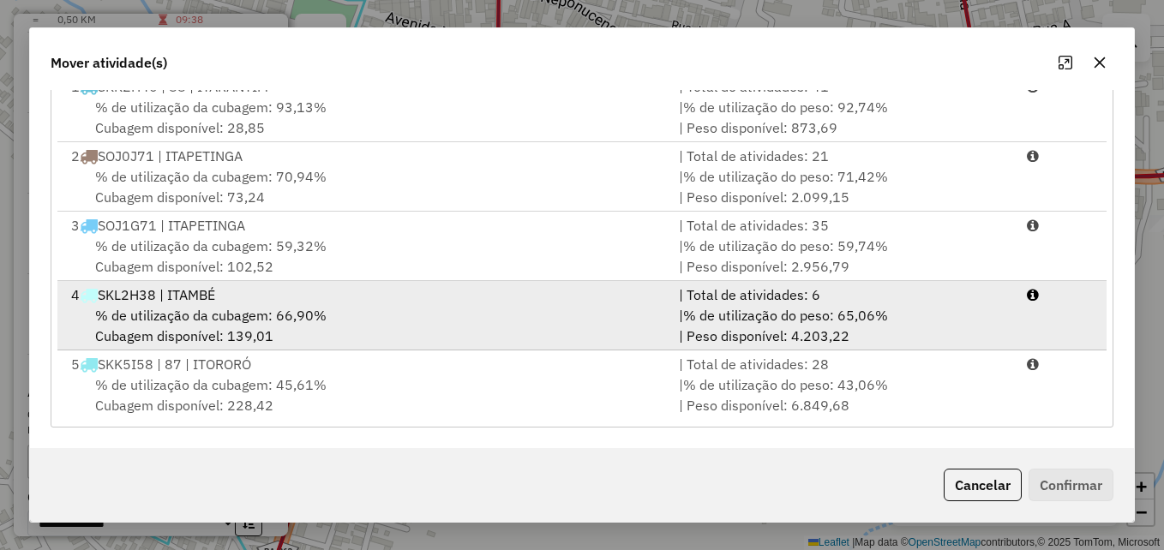
scroll to position [4, 0]
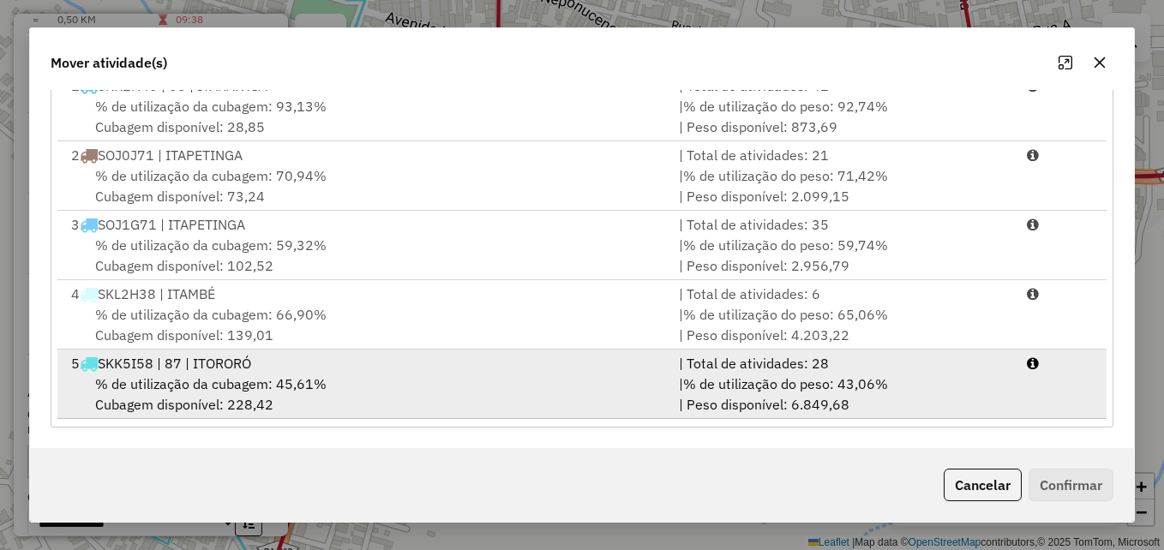
click at [376, 385] on div "% de utilização da cubagem: 45,61% Cubagem disponível: 228,42" at bounding box center [365, 394] width 608 height 41
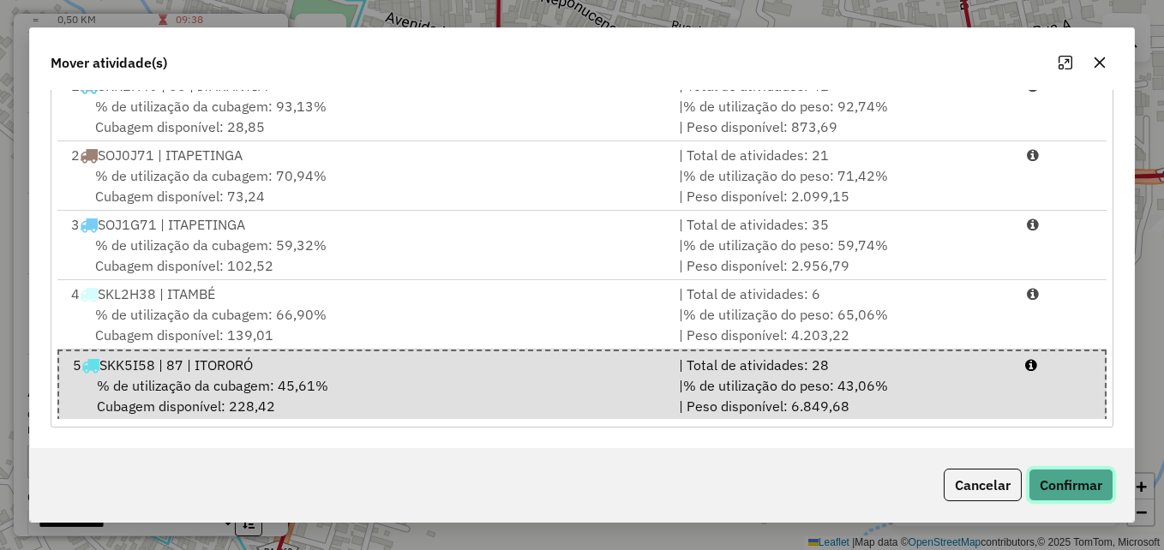
click at [1047, 486] on button "Confirmar" at bounding box center [1071, 485] width 85 height 33
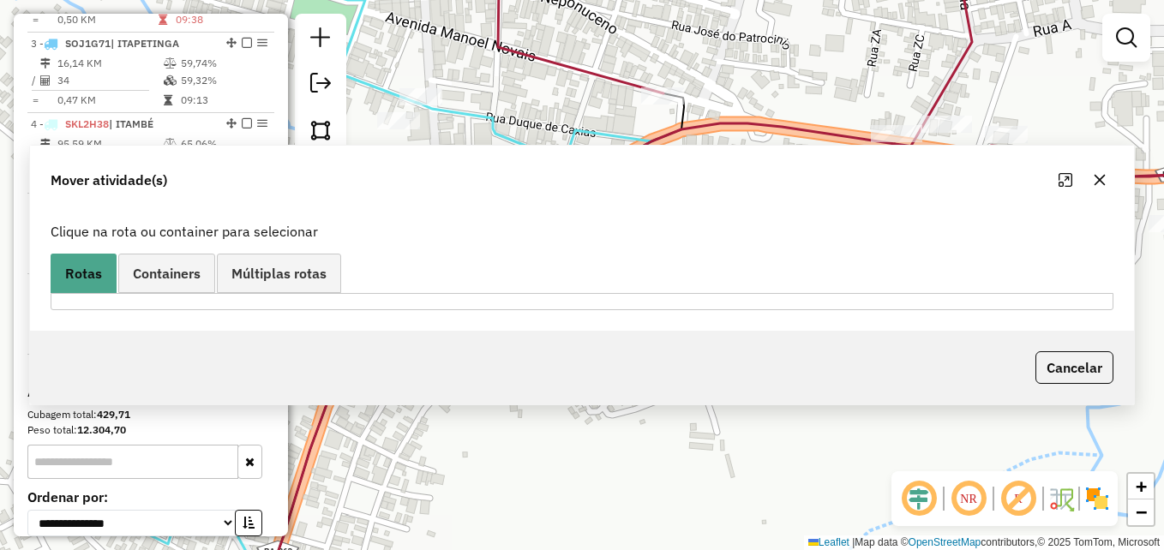
scroll to position [0, 0]
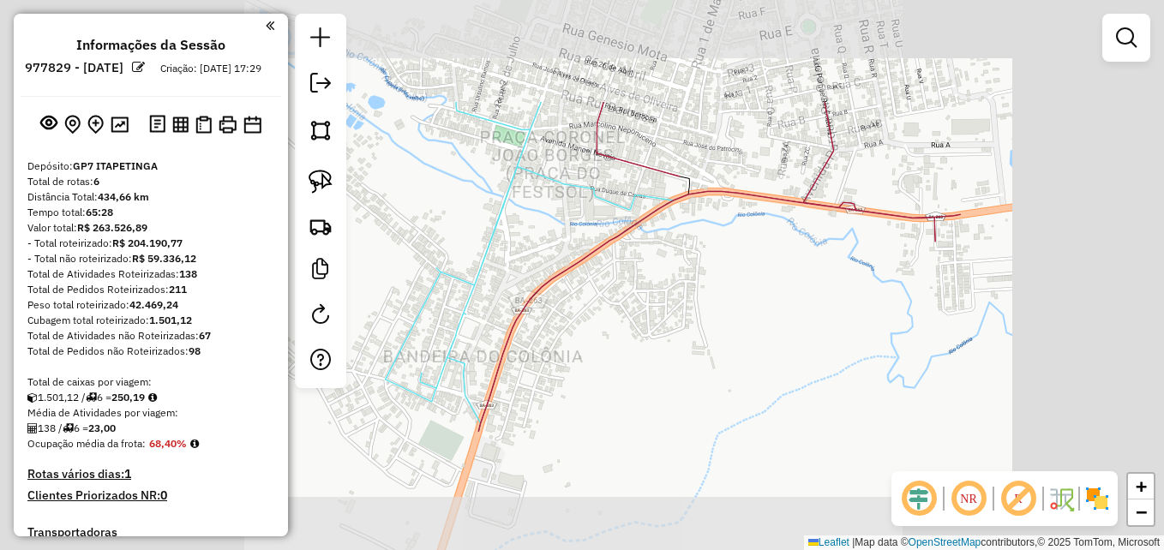
scroll to position [795, 0]
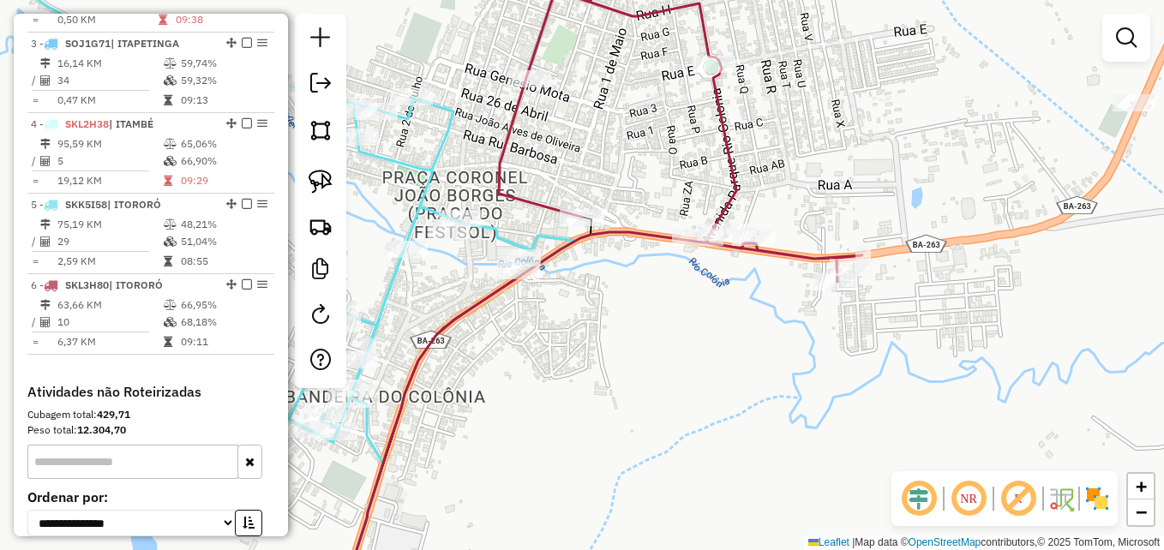
drag, startPoint x: 787, startPoint y: 329, endPoint x: 664, endPoint y: 391, distance: 138.0
click at [664, 391] on div "Janela de atendimento Grade de atendimento Capacidade Transportadoras Veículos …" at bounding box center [582, 275] width 1164 height 550
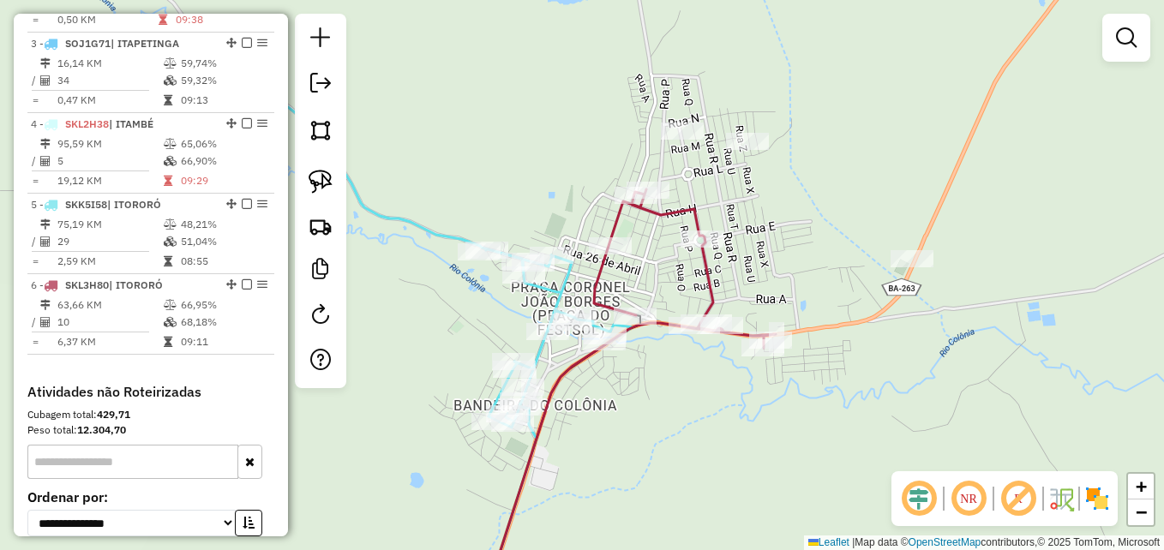
drag, startPoint x: 833, startPoint y: 183, endPoint x: 827, endPoint y: 270, distance: 86.9
click at [828, 270] on div "Janela de atendimento Grade de atendimento Capacidade Transportadoras Veículos …" at bounding box center [582, 275] width 1164 height 550
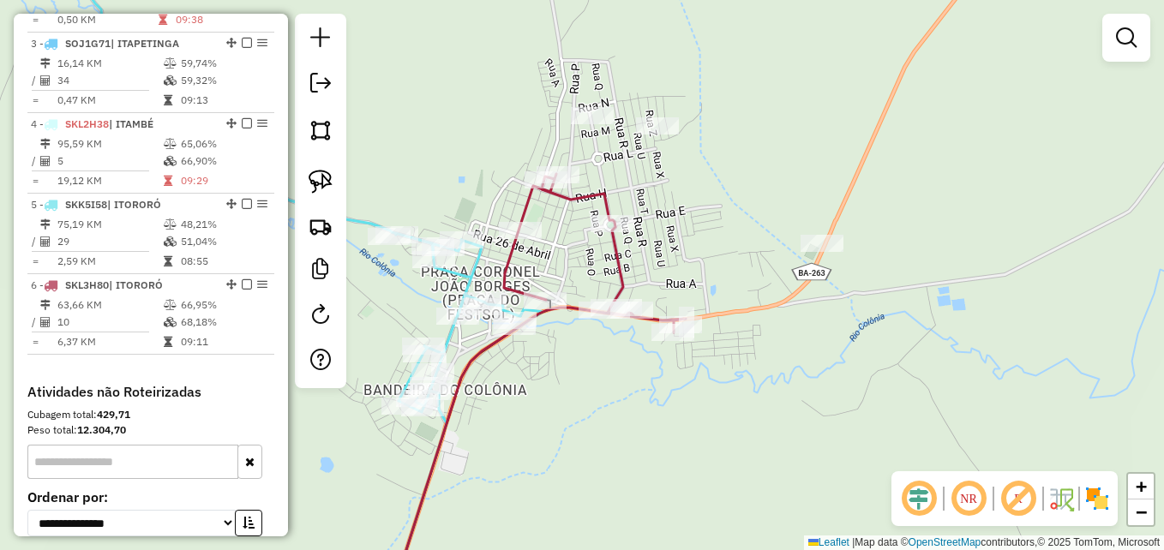
drag, startPoint x: 536, startPoint y: 378, endPoint x: 561, endPoint y: 385, distance: 25.8
click at [561, 385] on div "Janela de atendimento Grade de atendimento Capacidade Transportadoras Veículos …" at bounding box center [582, 275] width 1164 height 550
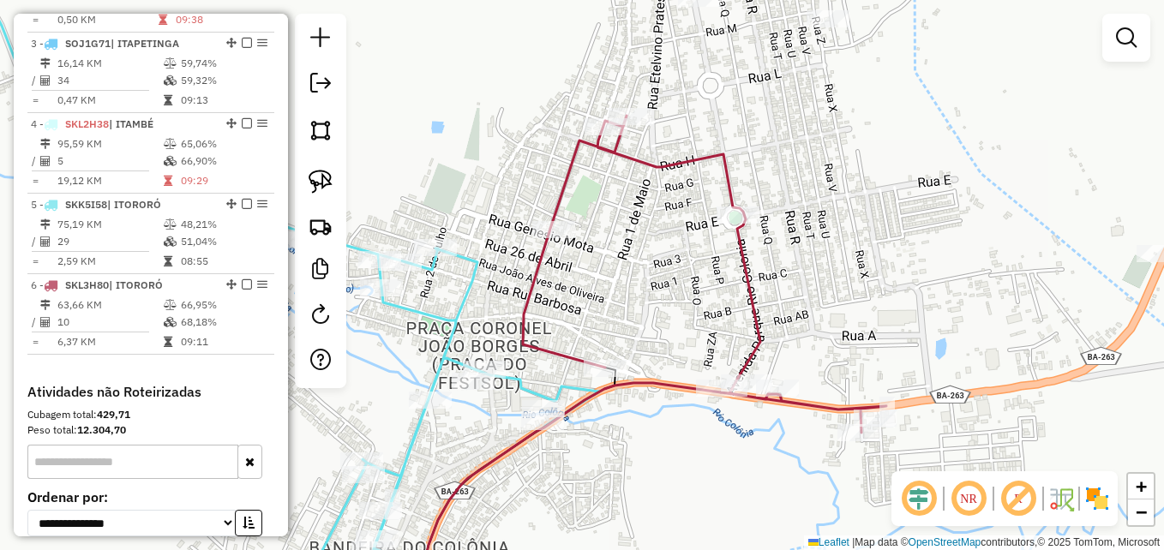
drag, startPoint x: 486, startPoint y: 222, endPoint x: 678, endPoint y: 276, distance: 199.5
click at [690, 287] on icon at bounding box center [705, 274] width 364 height 317
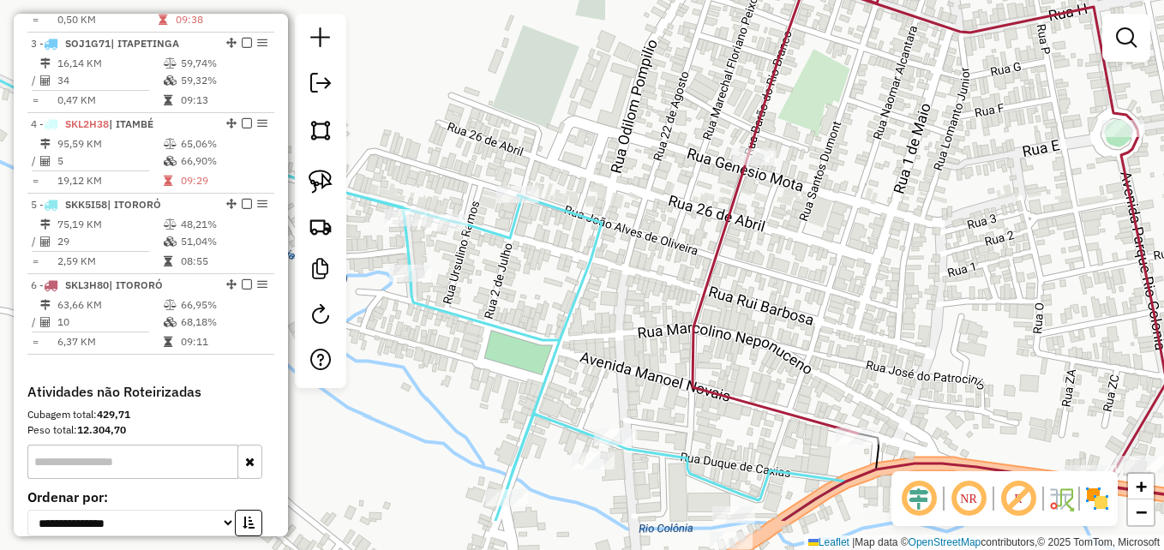
drag, startPoint x: 644, startPoint y: 267, endPoint x: 648, endPoint y: 189, distance: 77.3
click at [638, 196] on div "Janela de atendimento Grade de atendimento Capacidade Transportadoras Veículos …" at bounding box center [582, 275] width 1164 height 550
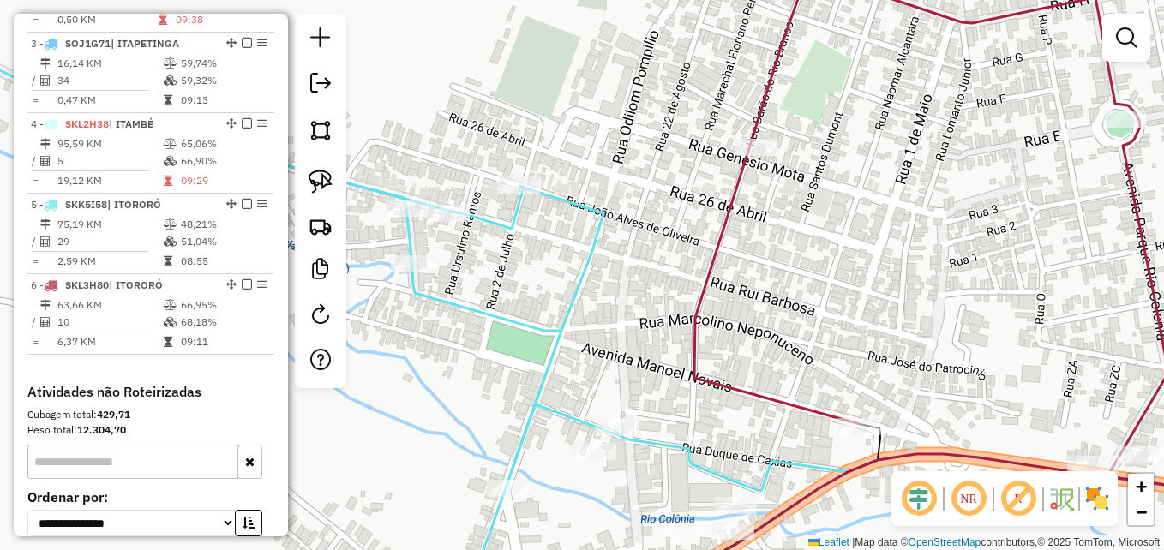
click at [652, 187] on div "Janela de atendimento Grade de atendimento Capacidade Transportadoras Veículos …" at bounding box center [582, 275] width 1164 height 550
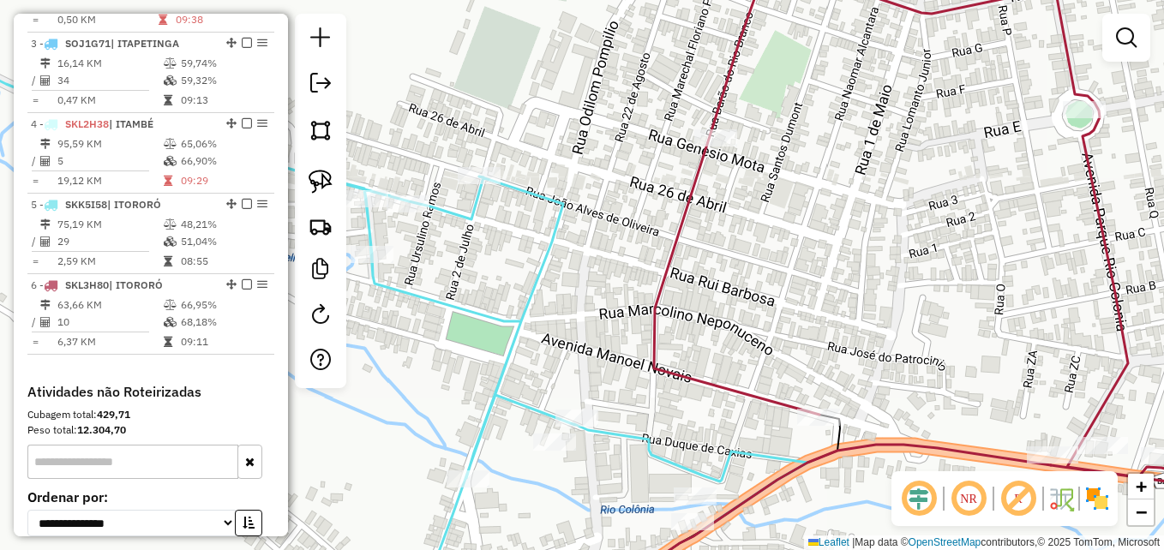
drag, startPoint x: 561, startPoint y: 286, endPoint x: 618, endPoint y: 253, distance: 66.0
click at [518, 276] on div "Janela de atendimento Grade de atendimento Capacidade Transportadoras Veículos …" at bounding box center [582, 275] width 1164 height 550
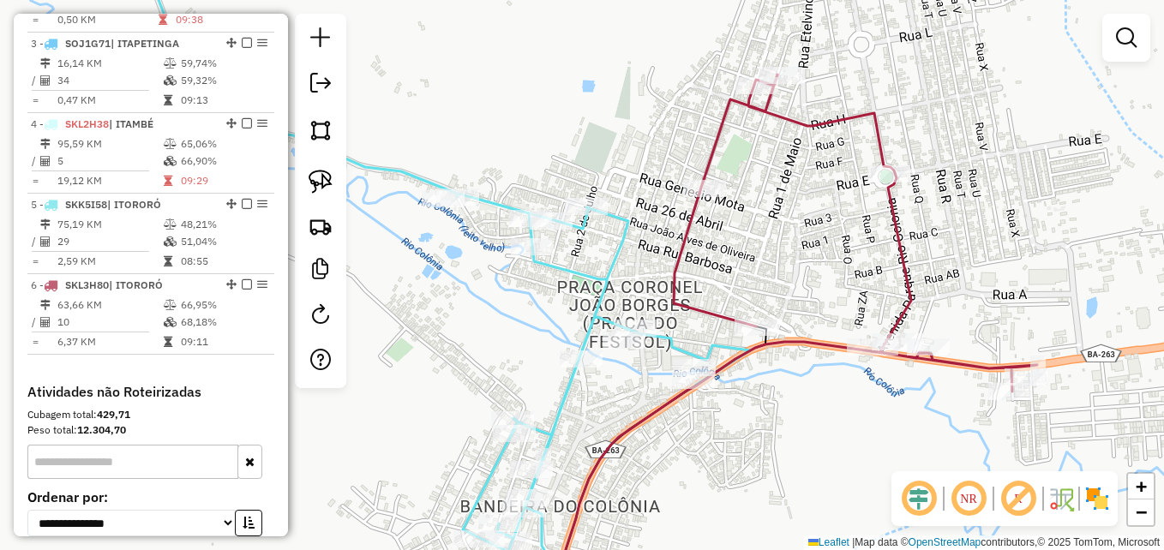
drag, startPoint x: 765, startPoint y: 245, endPoint x: 502, endPoint y: 288, distance: 265.9
click at [502, 288] on div "Janela de atendimento Grade de atendimento Capacidade Transportadoras Veículos …" at bounding box center [582, 275] width 1164 height 550
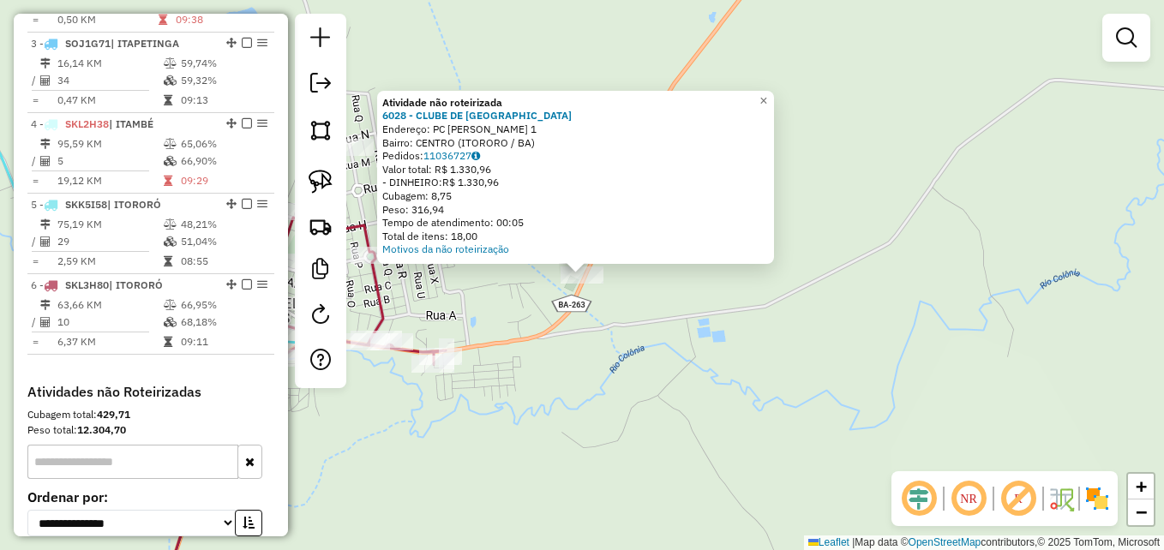
click at [542, 371] on div "Atividade não roteirizada 6028 - CLUBE DE CAMPO DO GA Endereço: PC CEL [PERSON_…" at bounding box center [582, 275] width 1164 height 550
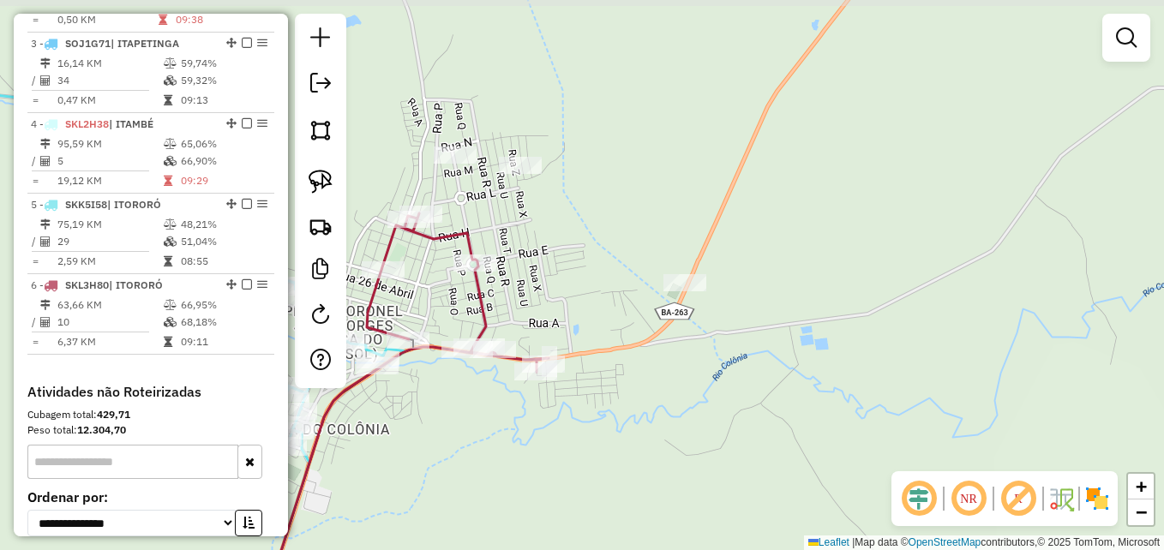
drag, startPoint x: 512, startPoint y: 210, endPoint x: 614, endPoint y: 194, distance: 103.3
click at [624, 212] on div "Janela de atendimento Grade de atendimento Capacidade Transportadoras Veículos …" at bounding box center [582, 275] width 1164 height 550
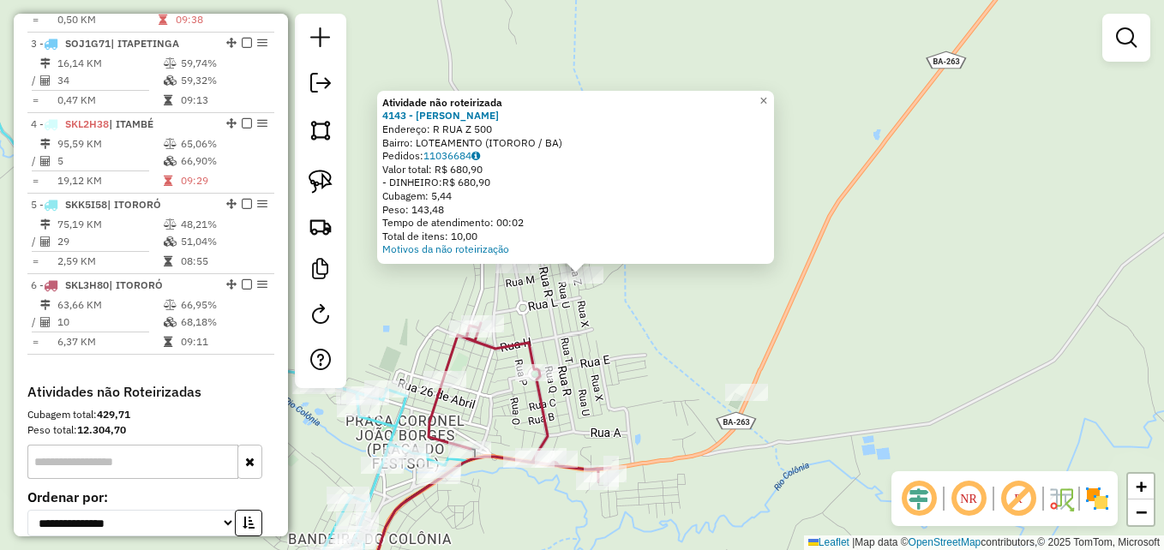
click at [412, 265] on div "Atividade não roteirizada 4143 - [PERSON_NAME] ROD Endereço: R RUA Z 500 Bairro…" at bounding box center [582, 275] width 1164 height 550
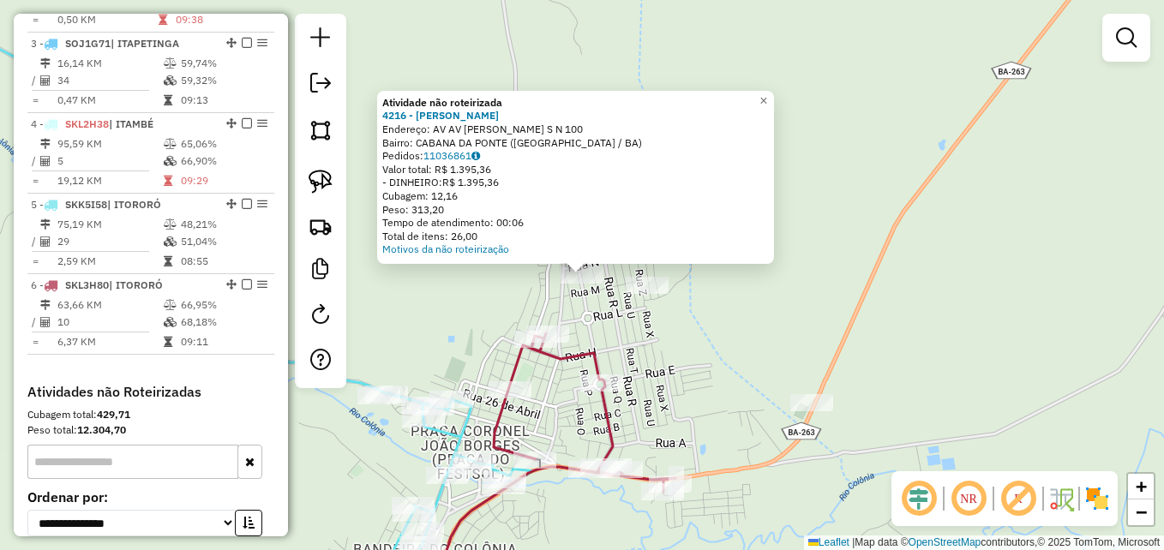
click at [505, 280] on div "Atividade não roteirizada 4216 - [PERSON_NAME] DE OLI Endereço: AV AV CILMO CED…" at bounding box center [582, 275] width 1164 height 550
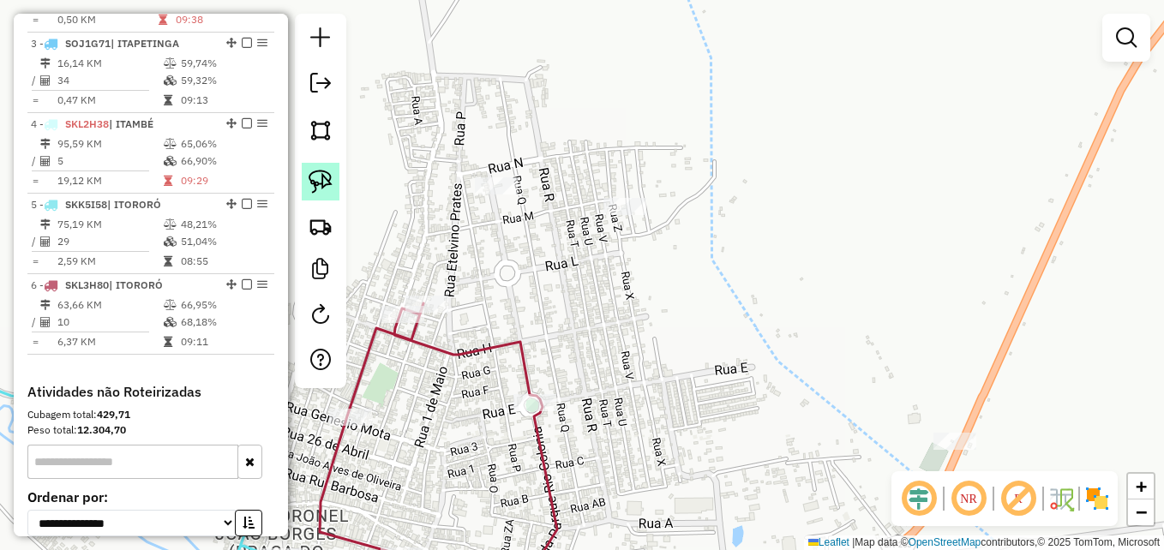
click at [322, 177] on img at bounding box center [321, 182] width 24 height 24
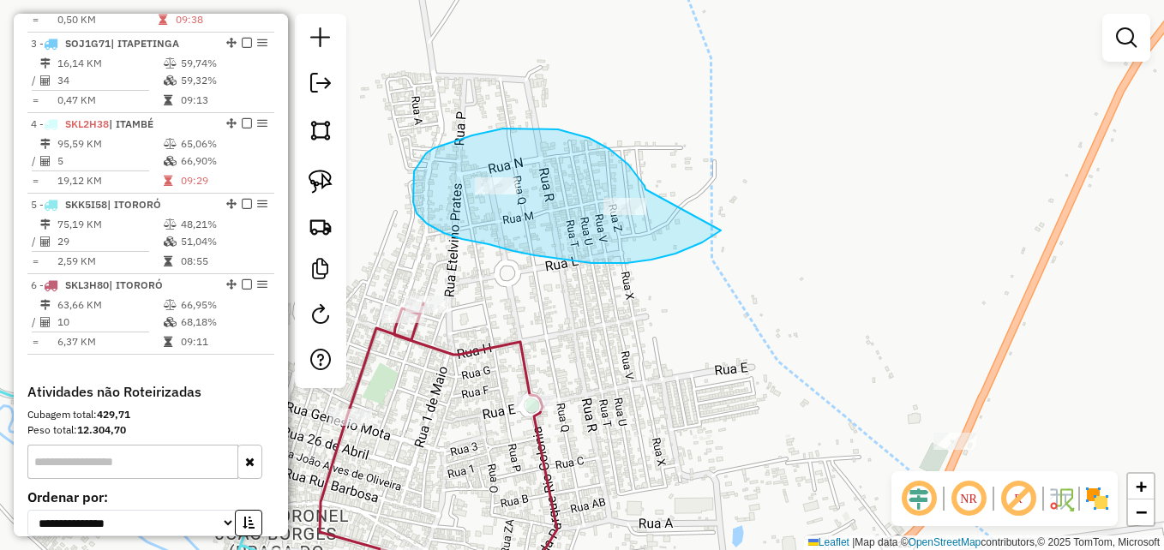
drag, startPoint x: 646, startPoint y: 189, endPoint x: 701, endPoint y: 188, distance: 54.9
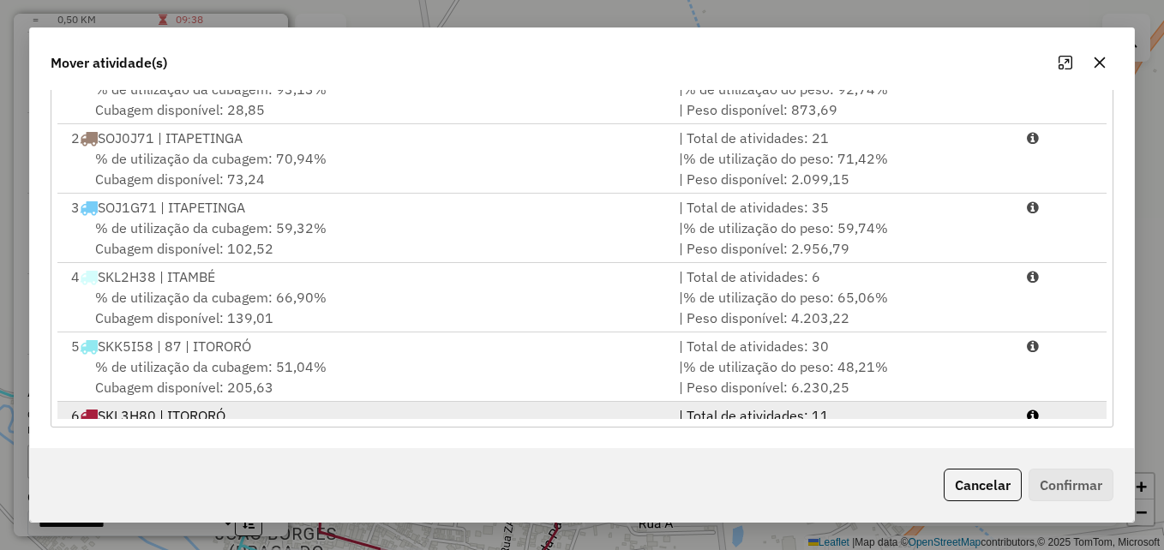
scroll to position [74, 0]
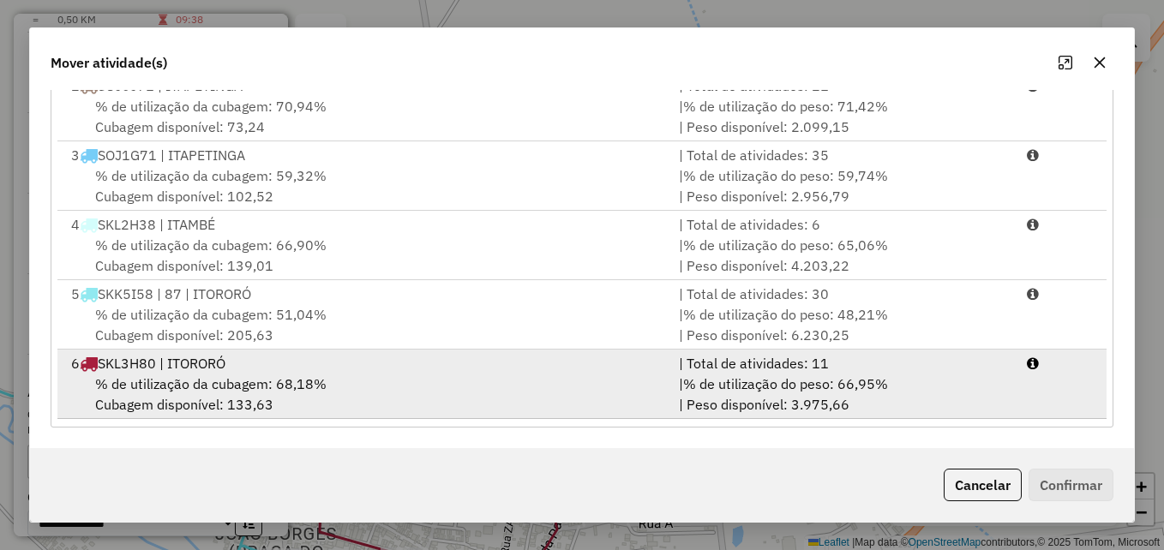
drag, startPoint x: 574, startPoint y: 383, endPoint x: 632, endPoint y: 388, distance: 57.7
click at [574, 384] on div "% de utilização da cubagem: 68,18% Cubagem disponível: 133,63" at bounding box center [365, 394] width 608 height 41
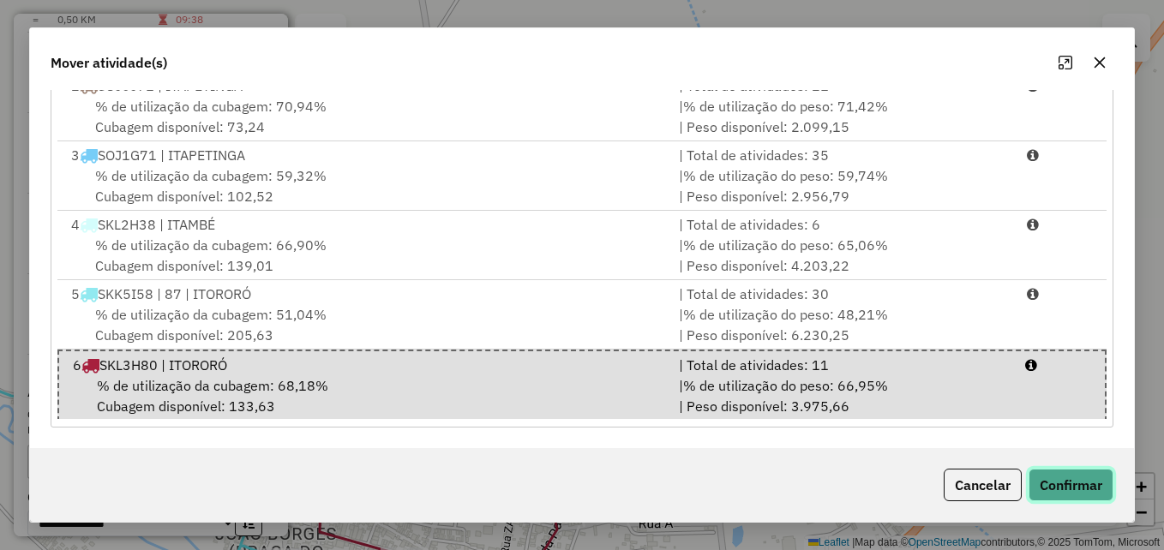
click at [1073, 484] on button "Confirmar" at bounding box center [1071, 485] width 85 height 33
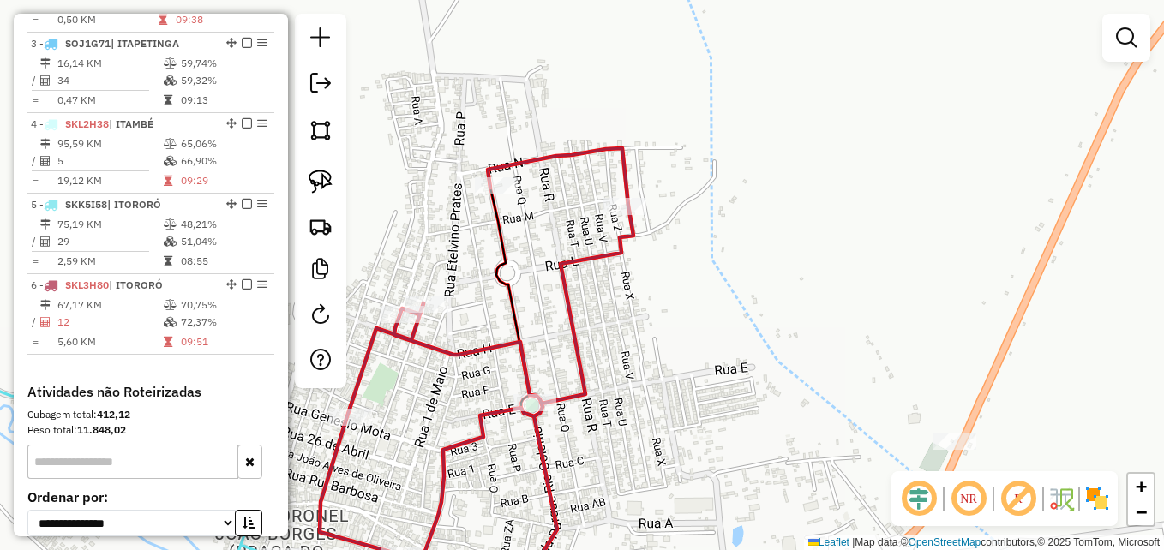
scroll to position [0, 0]
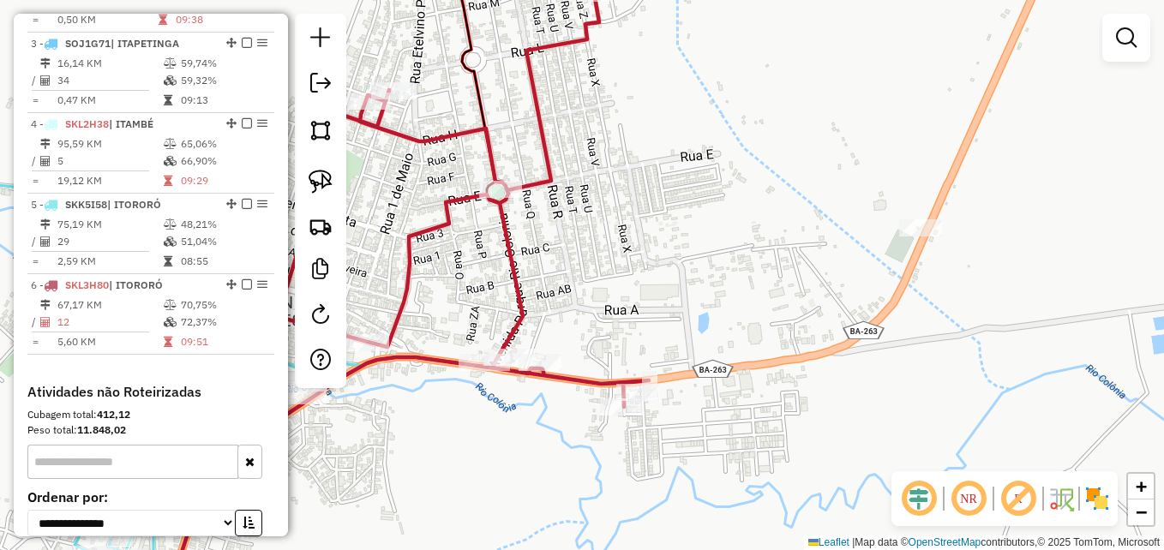
drag, startPoint x: 636, startPoint y: 286, endPoint x: 801, endPoint y: 149, distance: 213.7
click at [800, 152] on div "Janela de atendimento Grade de atendimento Capacidade Transportadoras Veículos …" at bounding box center [582, 275] width 1164 height 550
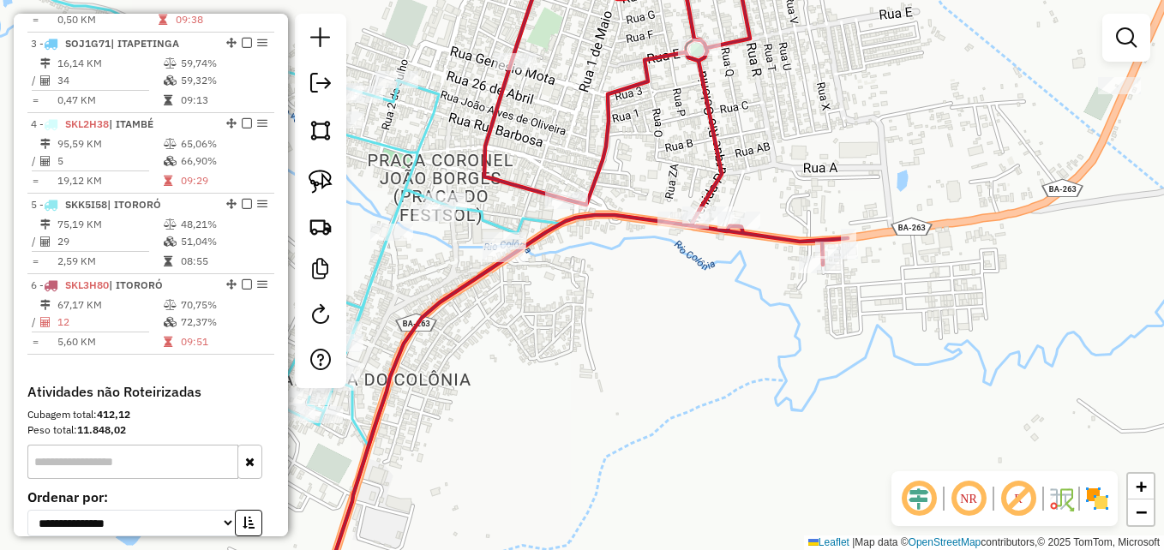
drag, startPoint x: 634, startPoint y: 372, endPoint x: 704, endPoint y: 363, distance: 70.9
click at [702, 363] on div "Janela de atendimento Grade de atendimento Capacidade Transportadoras Veículos …" at bounding box center [582, 275] width 1164 height 550
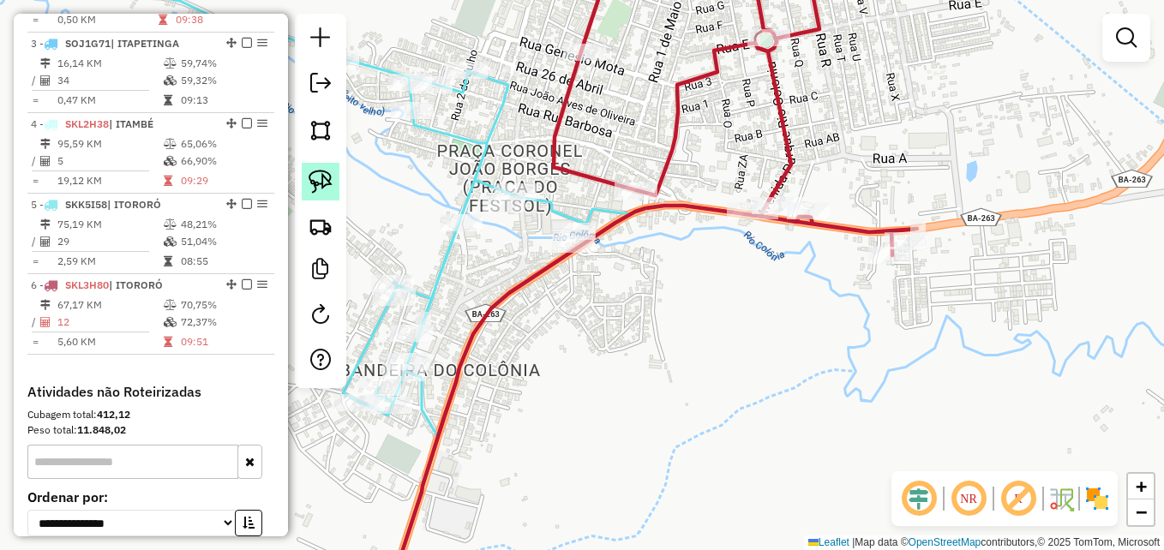
click at [326, 177] on img at bounding box center [321, 182] width 24 height 24
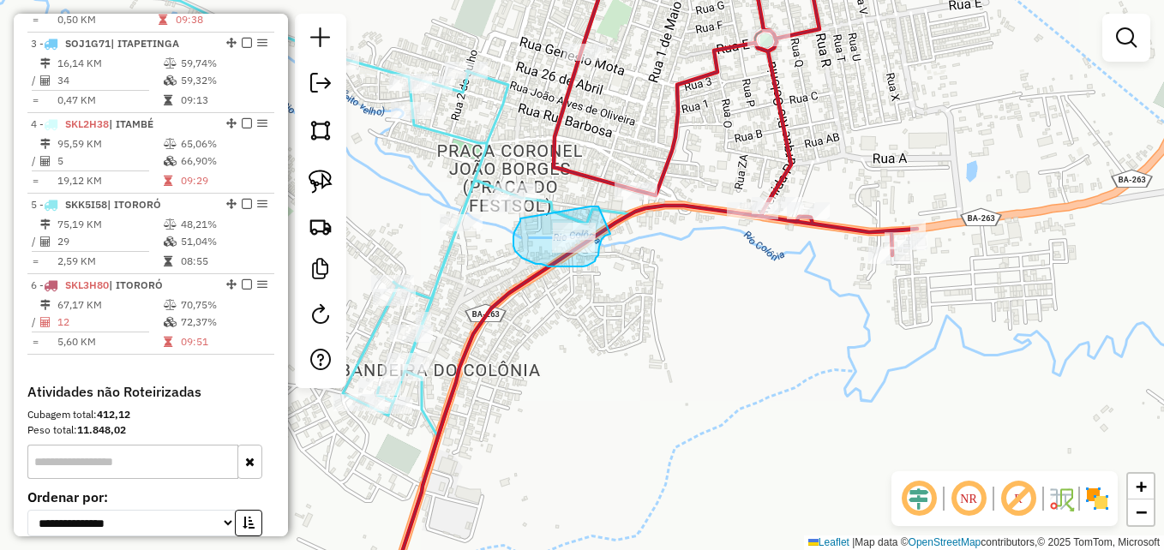
drag, startPoint x: 598, startPoint y: 207, endPoint x: 610, endPoint y: 234, distance: 29.9
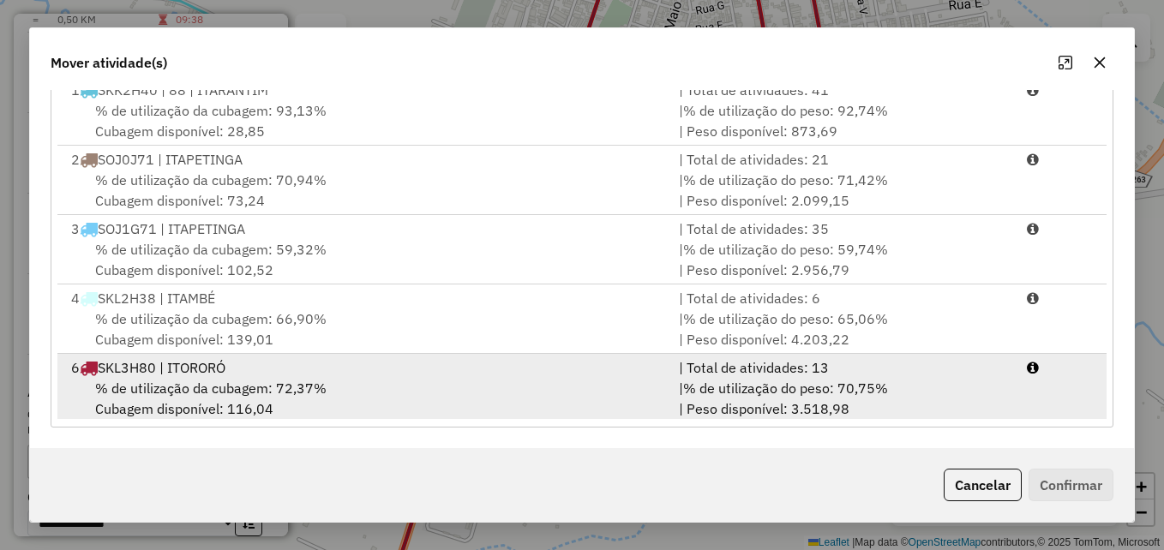
scroll to position [4, 0]
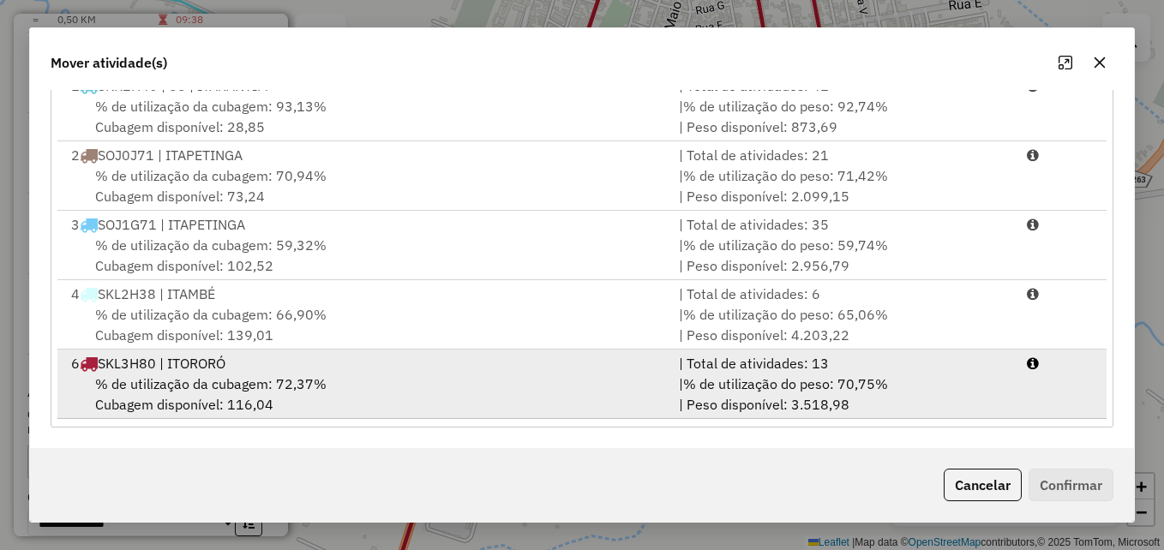
click at [611, 374] on div "% de utilização da cubagem: 72,37% Cubagem disponível: 116,04" at bounding box center [365, 394] width 608 height 41
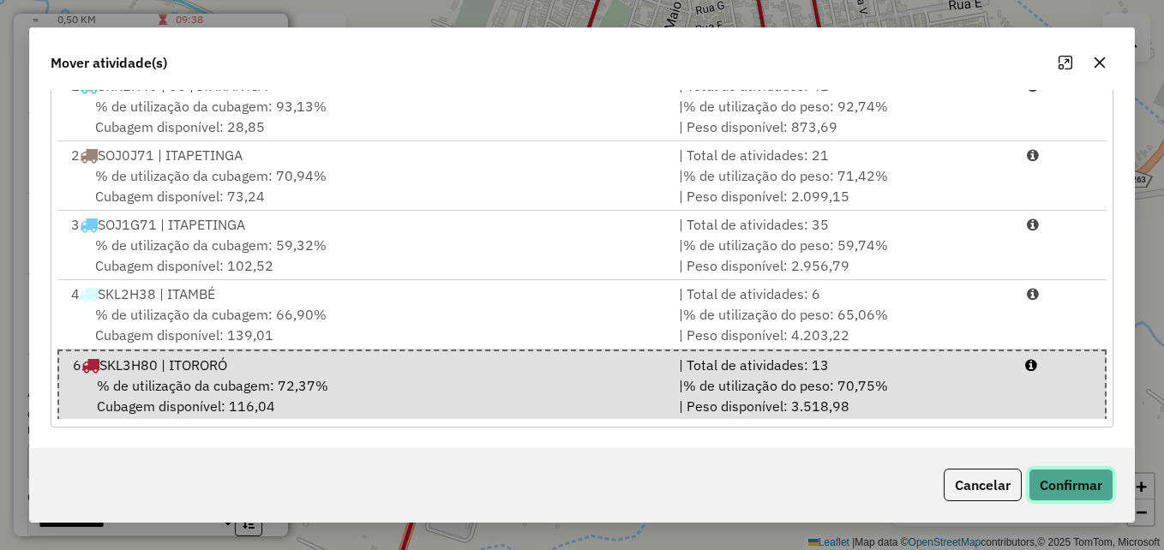
click at [1063, 480] on button "Confirmar" at bounding box center [1071, 485] width 85 height 33
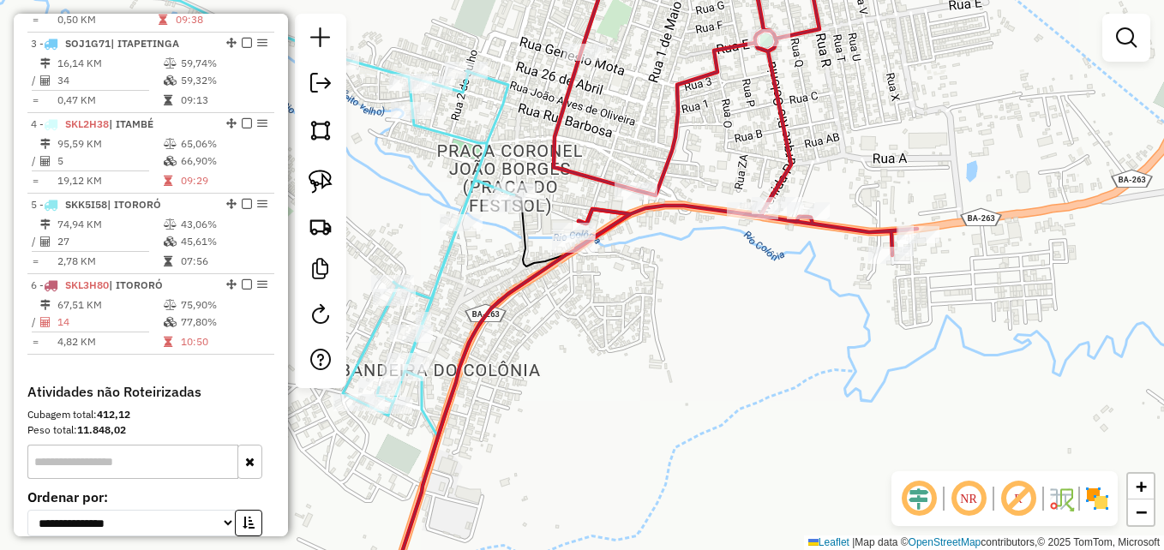
scroll to position [0, 0]
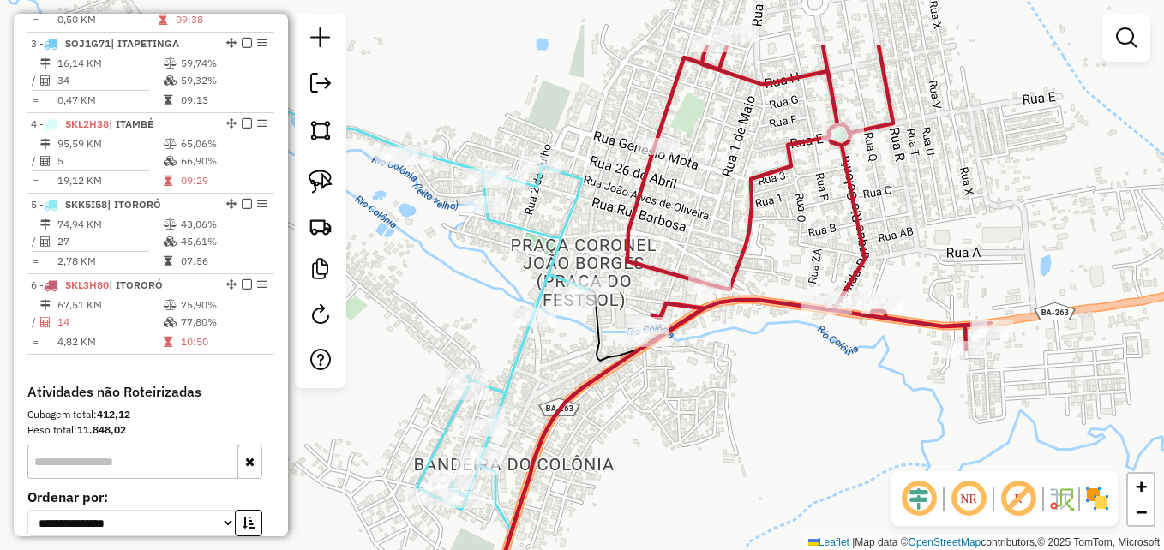
drag, startPoint x: 557, startPoint y: 151, endPoint x: 648, endPoint y: 251, distance: 135.4
click at [648, 251] on div "Janela de atendimento Grade de atendimento Capacidade Transportadoras Veículos …" at bounding box center [582, 275] width 1164 height 550
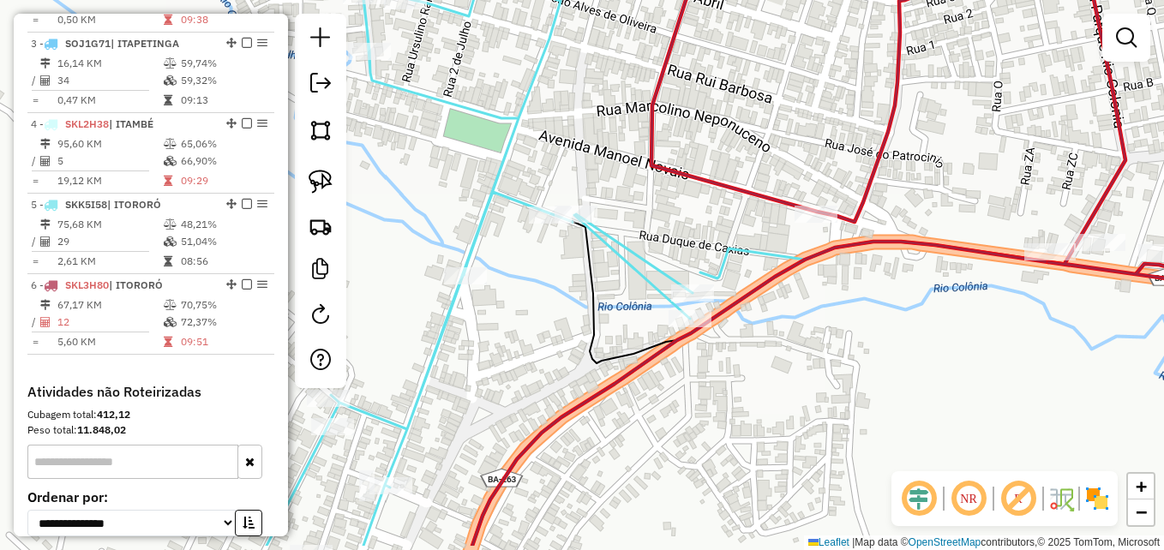
drag, startPoint x: 570, startPoint y: 327, endPoint x: 665, endPoint y: 268, distance: 111.3
click at [665, 268] on icon at bounding box center [410, 216] width 790 height 660
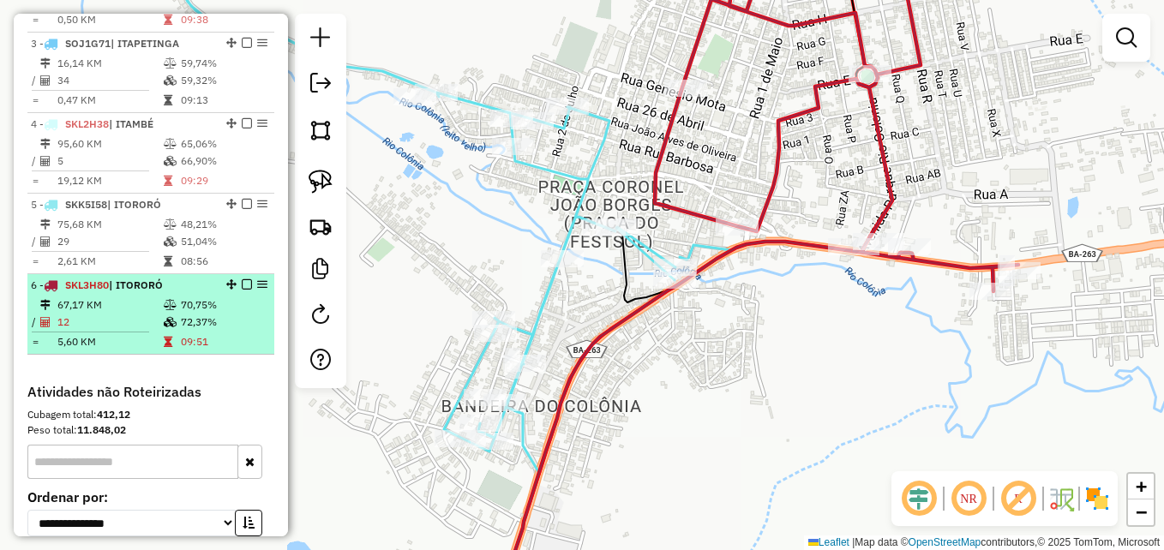
select select "**********"
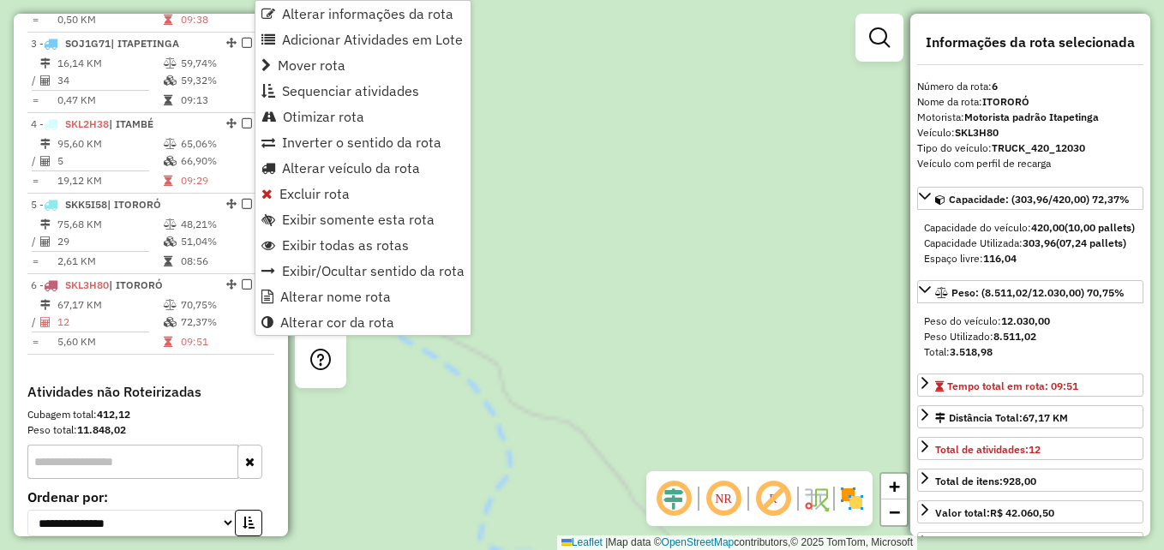
drag, startPoint x: 676, startPoint y: 183, endPoint x: 319, endPoint y: 495, distance: 474.0
click at [319, 495] on div "Janela de atendimento Grade de atendimento Capacidade Transportadoras Veículos …" at bounding box center [582, 275] width 1164 height 550
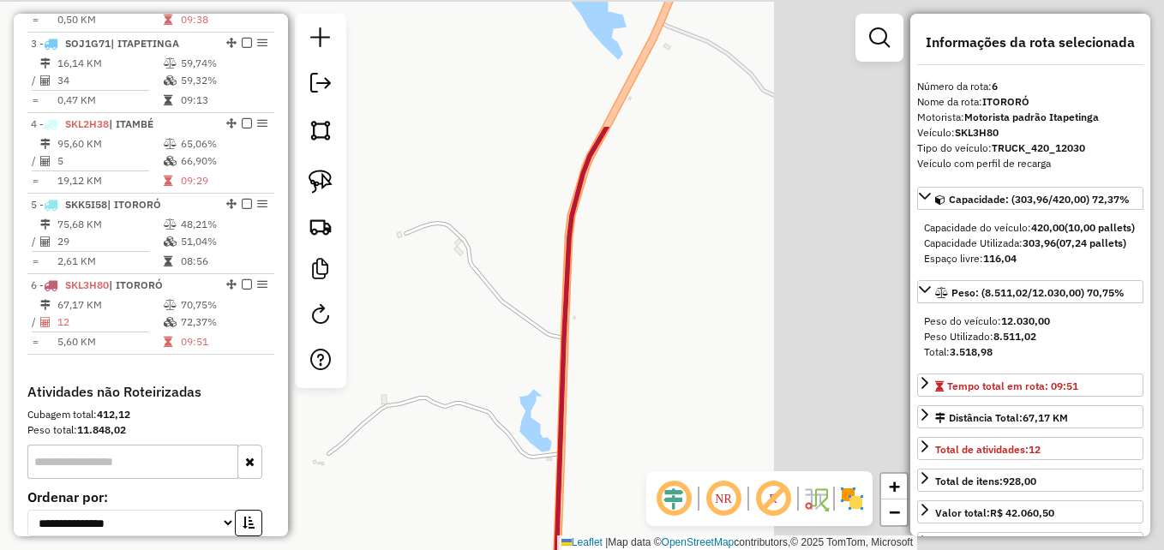
drag, startPoint x: 659, startPoint y: 292, endPoint x: 295, endPoint y: 450, distance: 396.3
click at [203, 479] on hb-router-mapa "Informações da Sessão 977829 - [DATE] Criação: [DATE] 17:29 Depósito: GP7 ITAPE…" at bounding box center [582, 275] width 1164 height 550
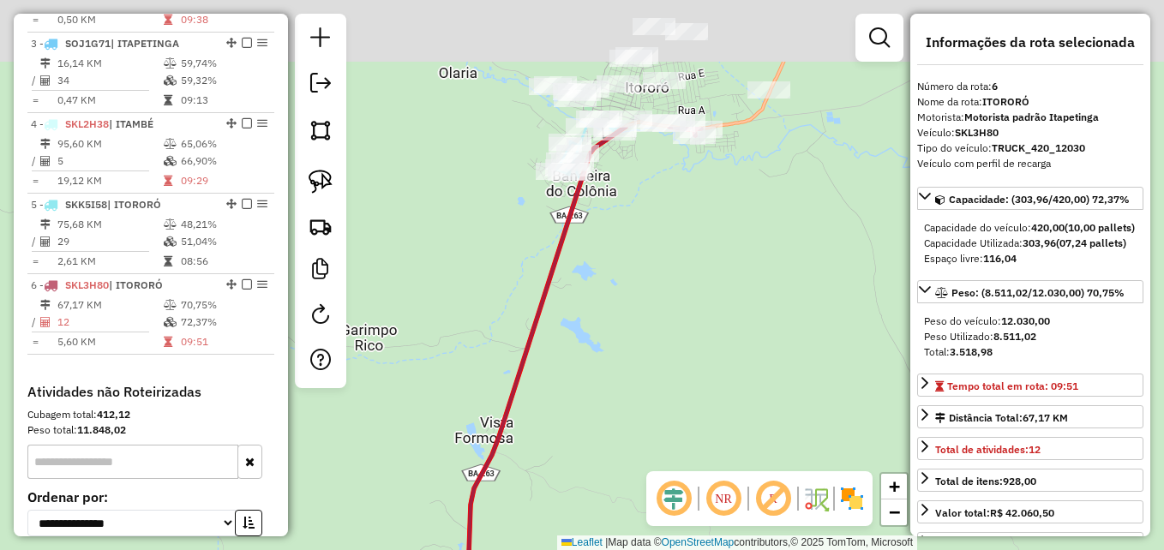
drag, startPoint x: 678, startPoint y: 251, endPoint x: 583, endPoint y: 453, distance: 222.8
click at [583, 453] on div "Janela de atendimento Grade de atendimento Capacidade Transportadoras Veículos …" at bounding box center [582, 275] width 1164 height 550
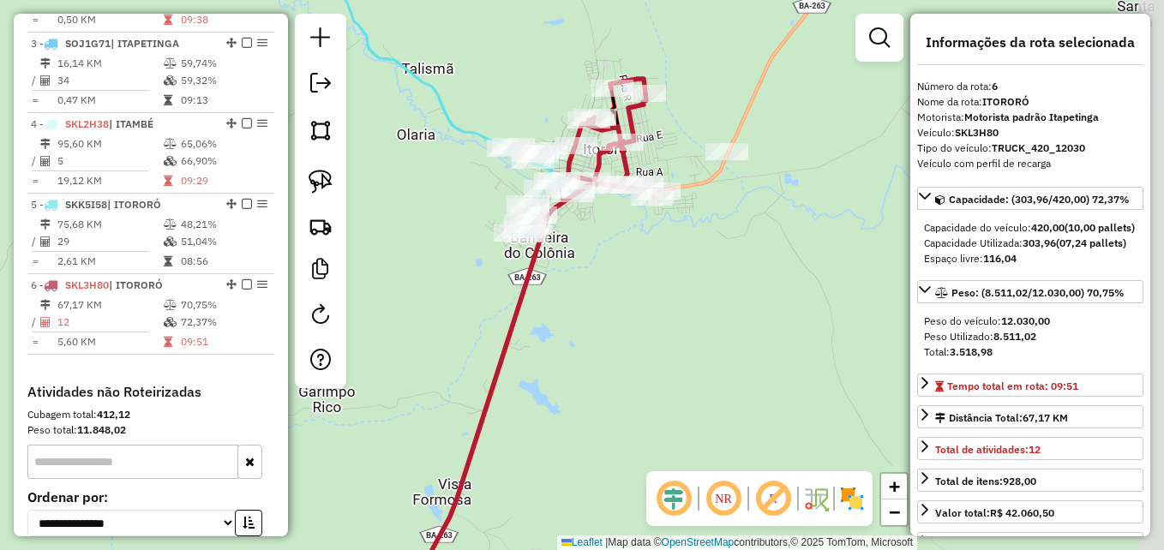
drag, startPoint x: 797, startPoint y: 298, endPoint x: 745, endPoint y: 334, distance: 63.5
click at [736, 360] on div "Janela de atendimento Grade de atendimento Capacidade Transportadoras Veículos …" at bounding box center [582, 275] width 1164 height 550
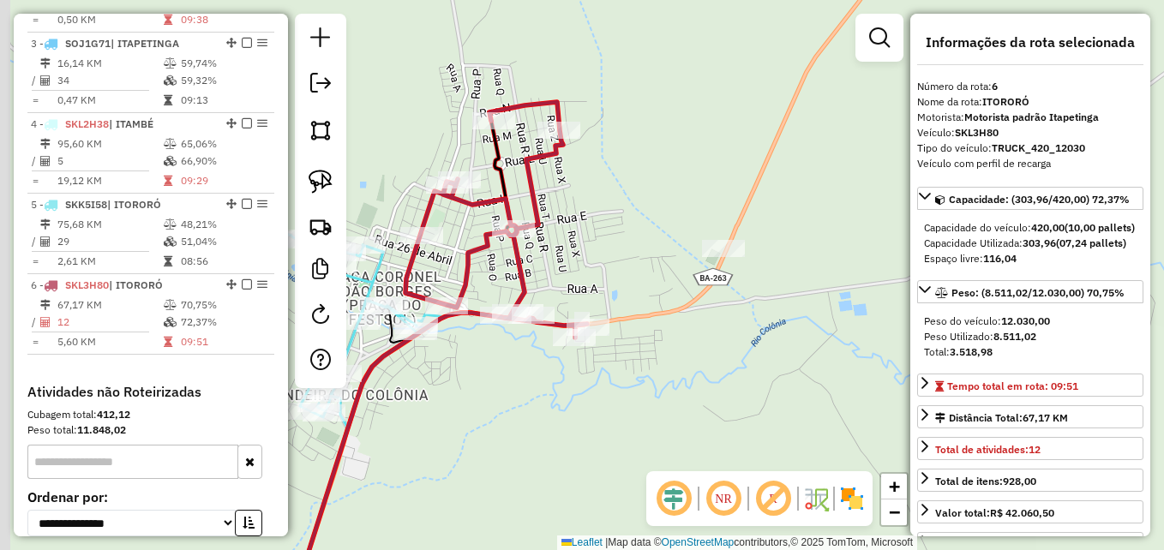
drag, startPoint x: 653, startPoint y: 250, endPoint x: 820, endPoint y: 378, distance: 210.9
click at [820, 379] on div "Janela de atendimento Grade de atendimento Capacidade Transportadoras Veículos …" at bounding box center [582, 275] width 1164 height 550
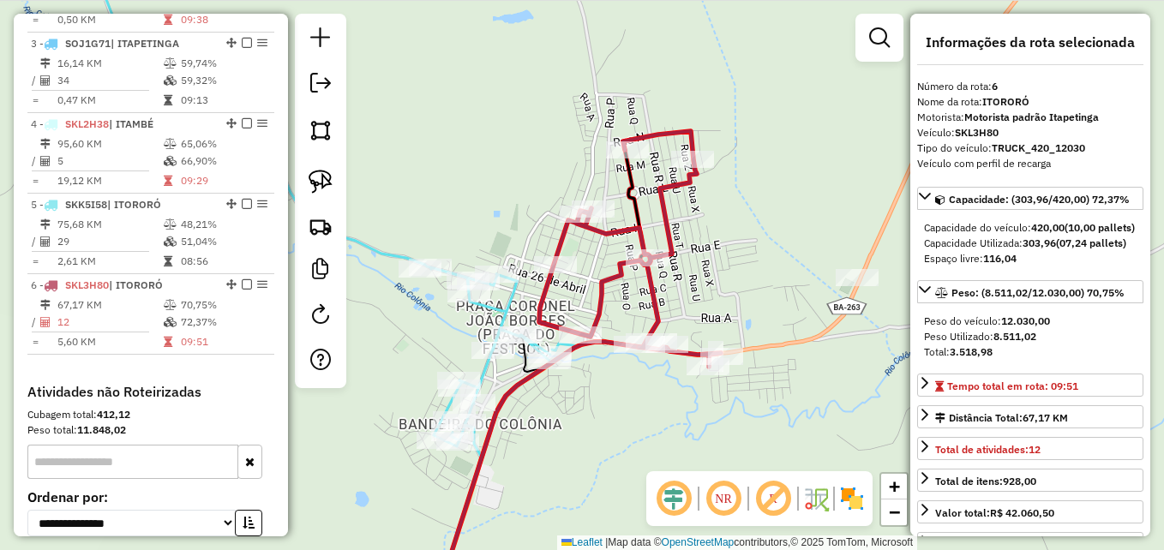
drag, startPoint x: 466, startPoint y: 373, endPoint x: 587, endPoint y: 408, distance: 126.7
click at [587, 408] on div "Janela de atendimento Grade de atendimento Capacidade Transportadoras Veículos …" at bounding box center [582, 275] width 1164 height 550
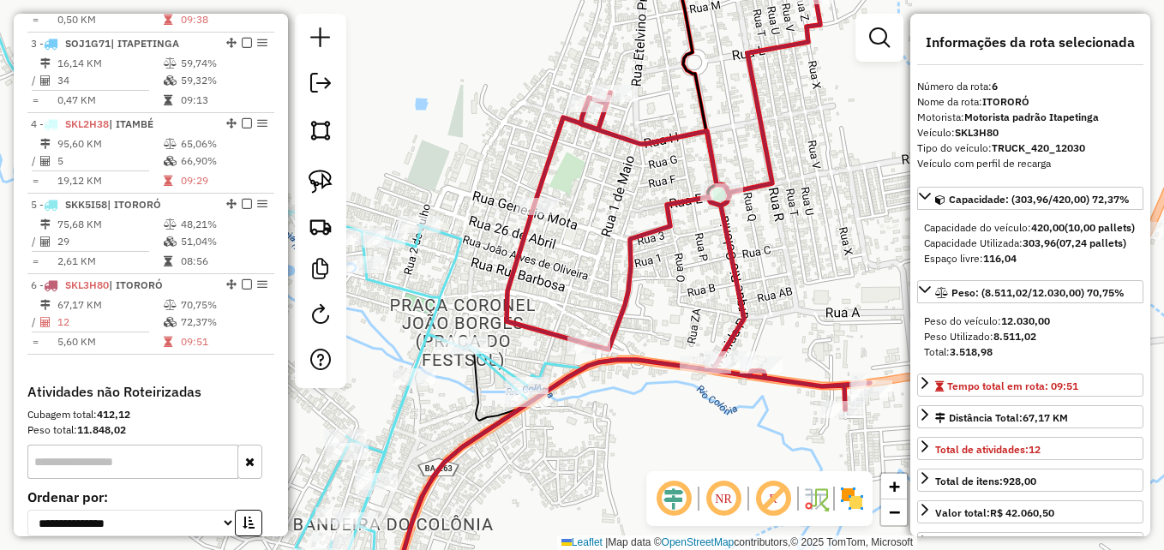
drag, startPoint x: 546, startPoint y: 309, endPoint x: 574, endPoint y: 260, distance: 56.0
click at [574, 260] on div "Janela de atendimento Grade de atendimento Capacidade Transportadoras Veículos …" at bounding box center [582, 275] width 1164 height 550
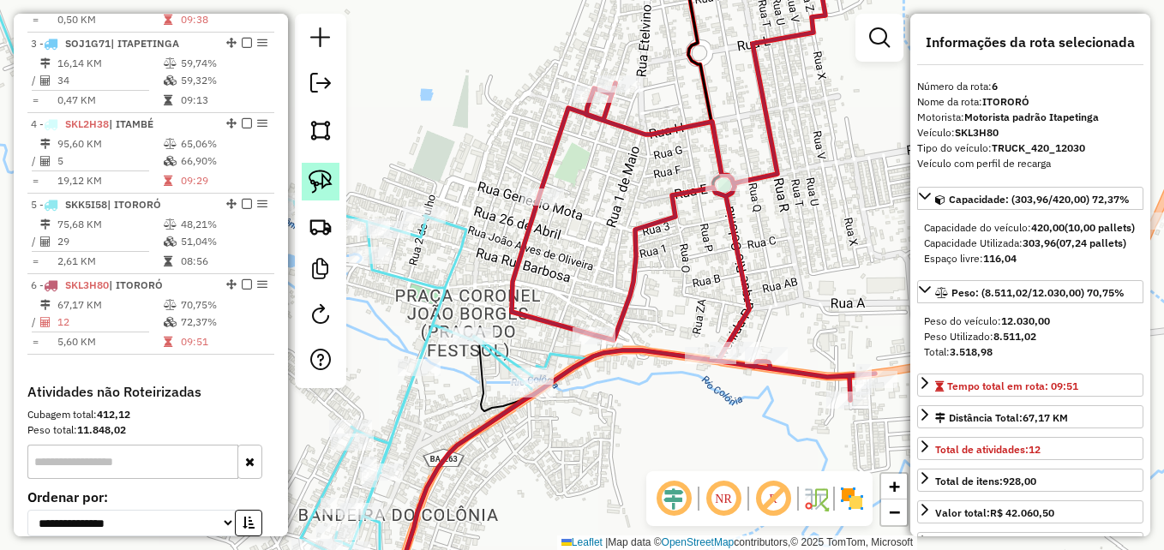
click at [327, 180] on img at bounding box center [321, 182] width 24 height 24
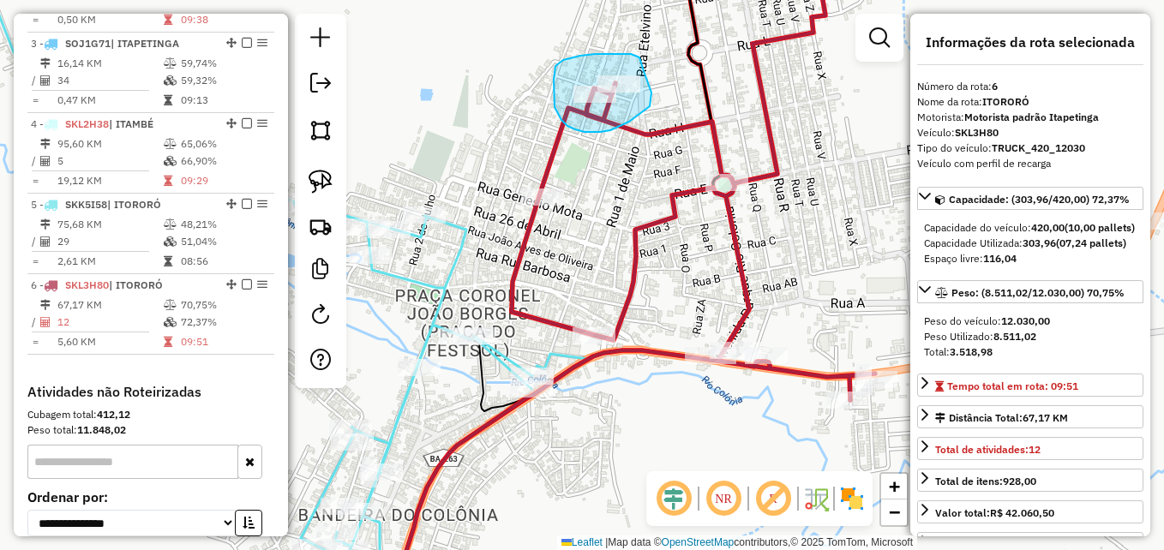
drag, startPoint x: 640, startPoint y: 57, endPoint x: 630, endPoint y: 56, distance: 9.6
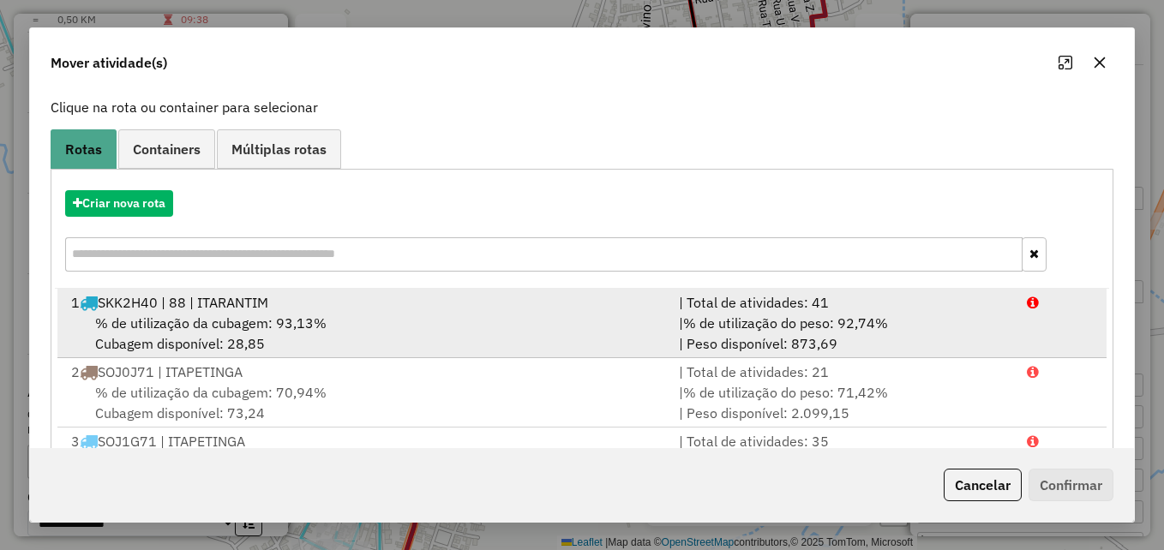
scroll to position [314, 0]
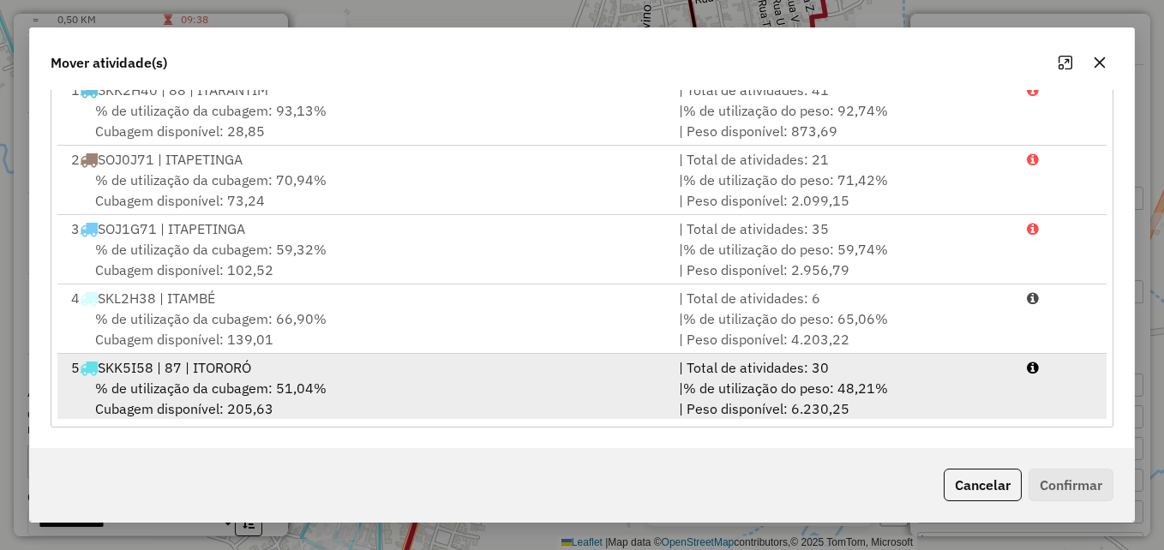
click at [416, 387] on div "% de utilização da cubagem: 51,04% Cubagem disponível: 205,63" at bounding box center [365, 398] width 608 height 41
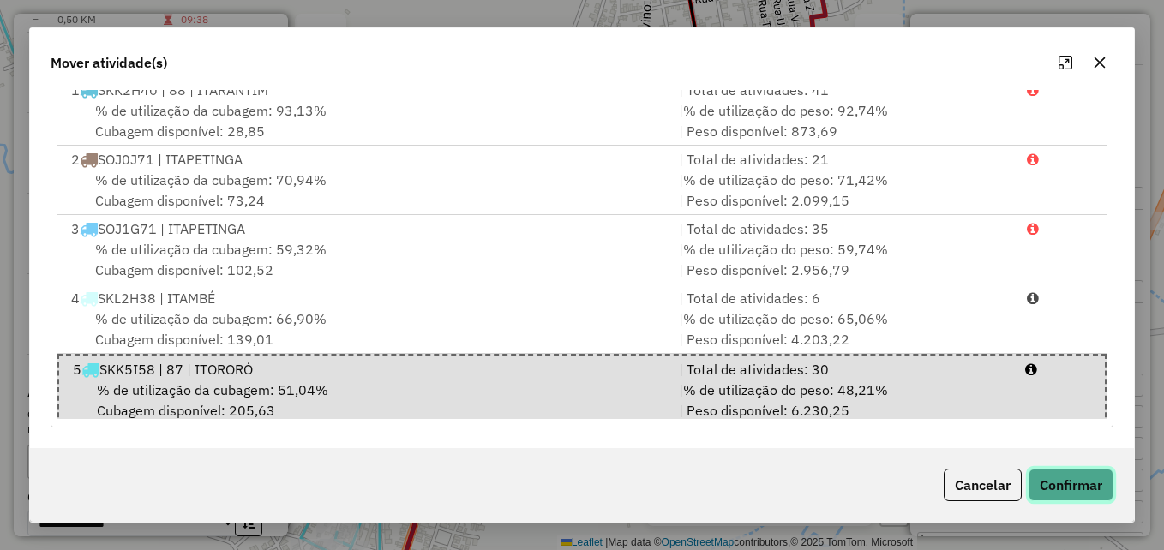
click at [1055, 489] on button "Confirmar" at bounding box center [1071, 485] width 85 height 33
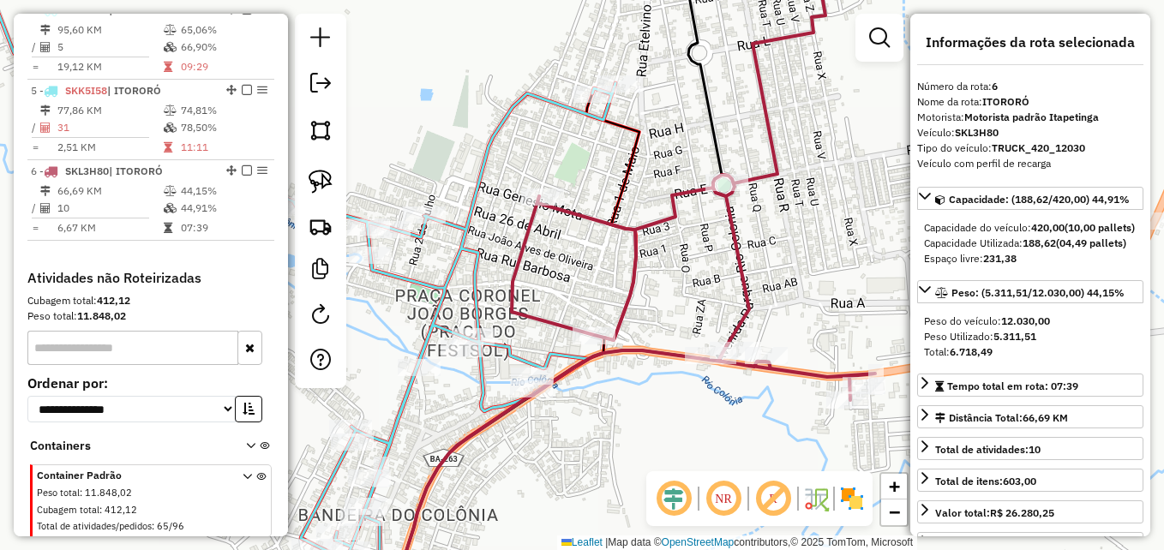
scroll to position [881, 0]
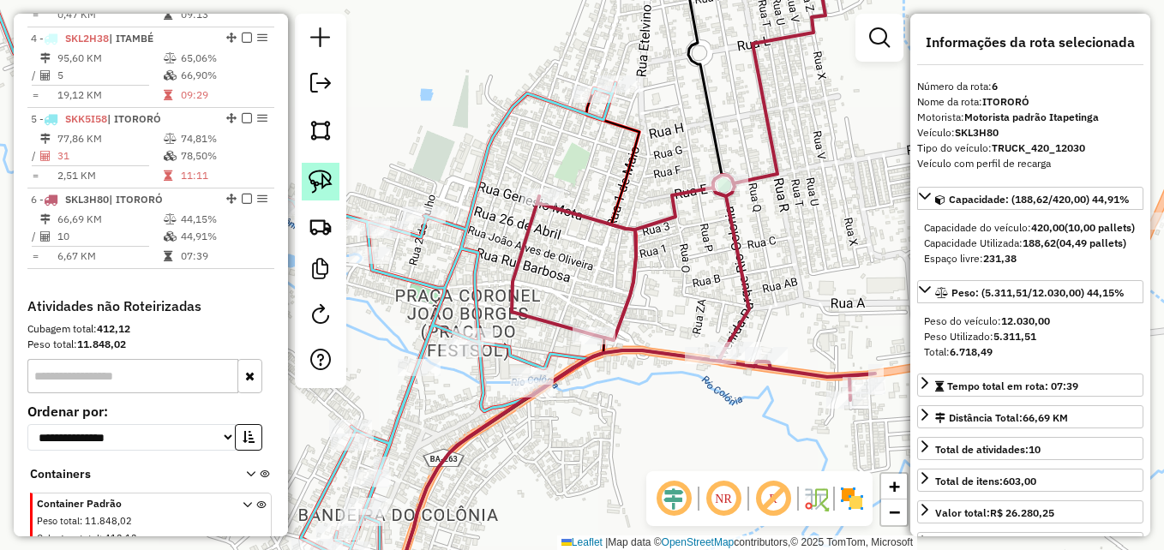
click at [323, 177] on img at bounding box center [321, 182] width 24 height 24
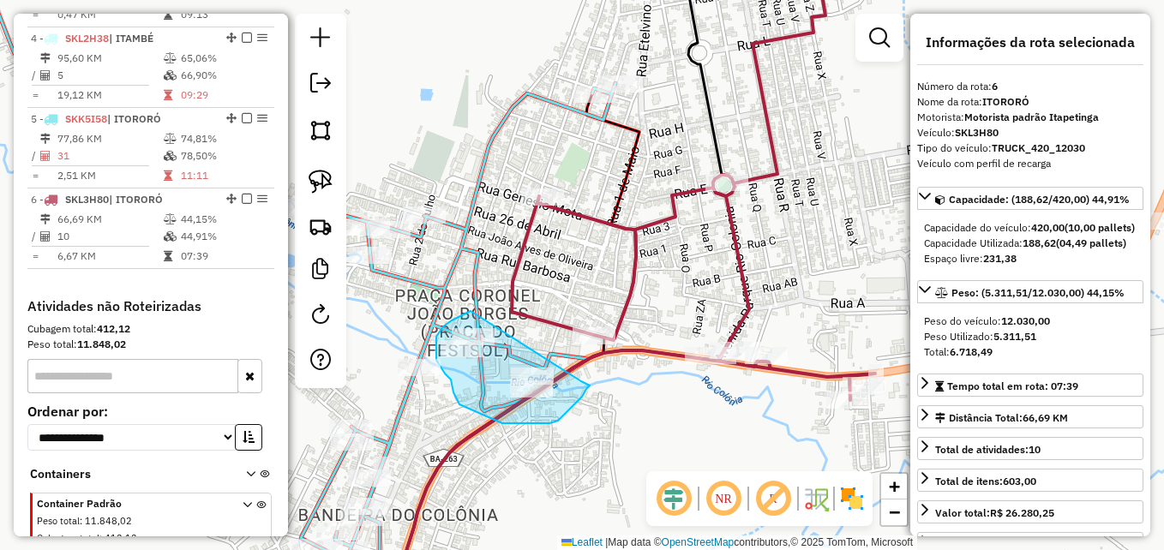
drag, startPoint x: 471, startPoint y: 311, endPoint x: 586, endPoint y: 380, distance: 133.8
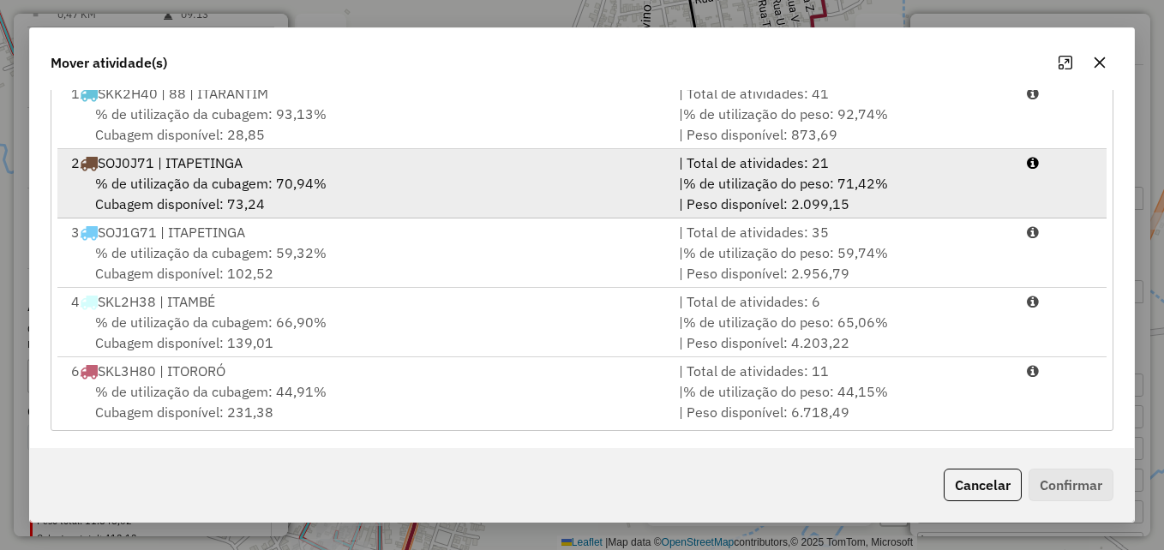
scroll to position [314, 0]
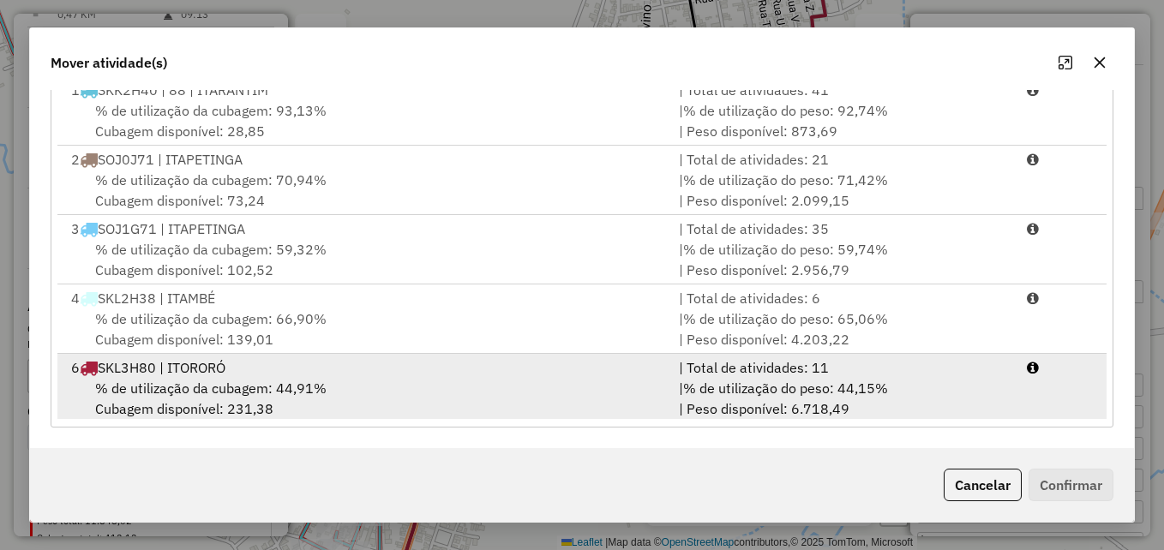
click at [483, 374] on div "6 SKL3H80 | ITORORÓ" at bounding box center [365, 368] width 608 height 21
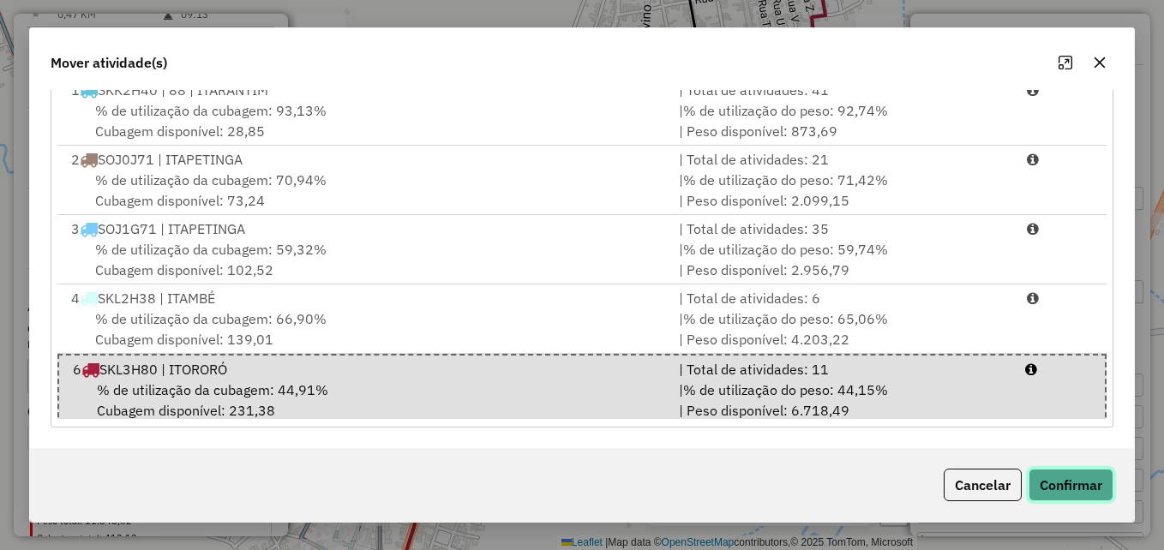
click at [1060, 486] on button "Confirmar" at bounding box center [1071, 485] width 85 height 33
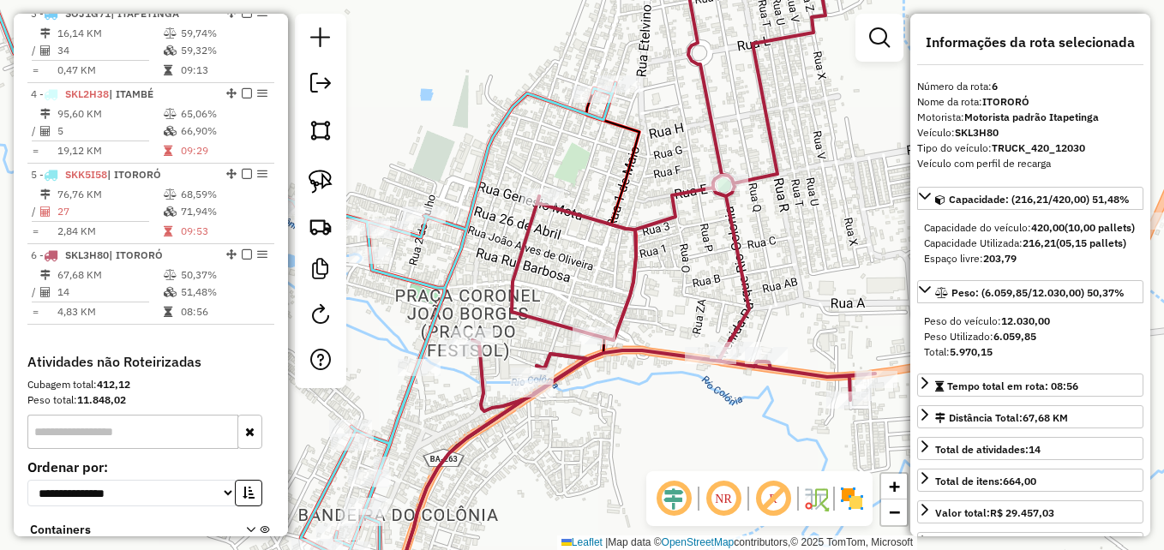
scroll to position [795, 0]
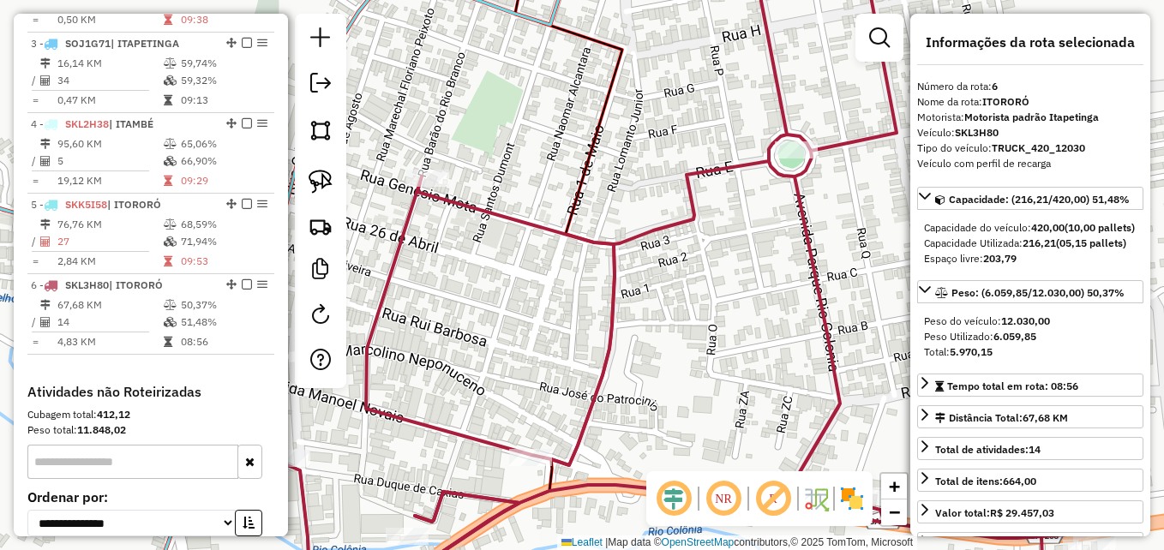
drag, startPoint x: 686, startPoint y: 88, endPoint x: 690, endPoint y: 120, distance: 32.0
click at [690, 120] on div "Janela de atendimento Grade de atendimento Capacidade Transportadoras Veículos …" at bounding box center [582, 275] width 1164 height 550
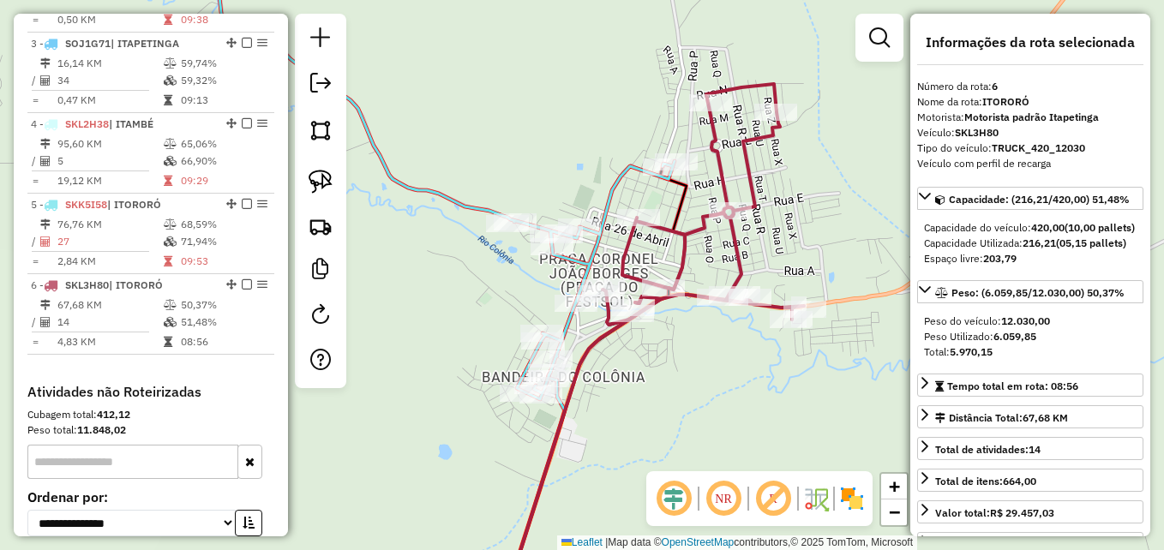
drag, startPoint x: 811, startPoint y: 248, endPoint x: 629, endPoint y: 286, distance: 186.5
click at [629, 286] on div "Janela de atendimento Grade de atendimento Capacidade Transportadoras Veículos …" at bounding box center [582, 275] width 1164 height 550
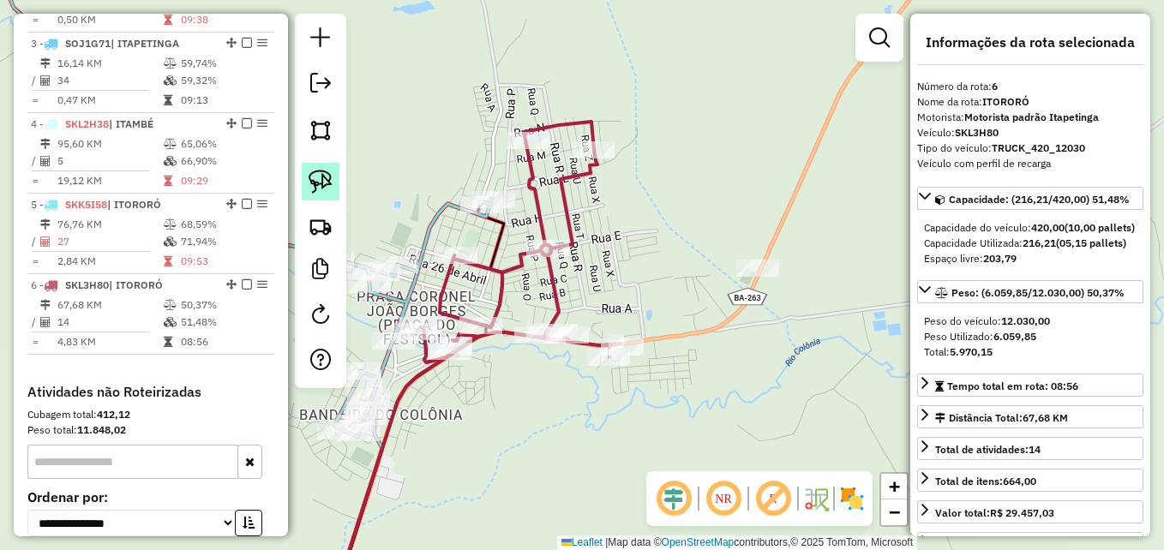
click at [323, 175] on img at bounding box center [321, 182] width 24 height 24
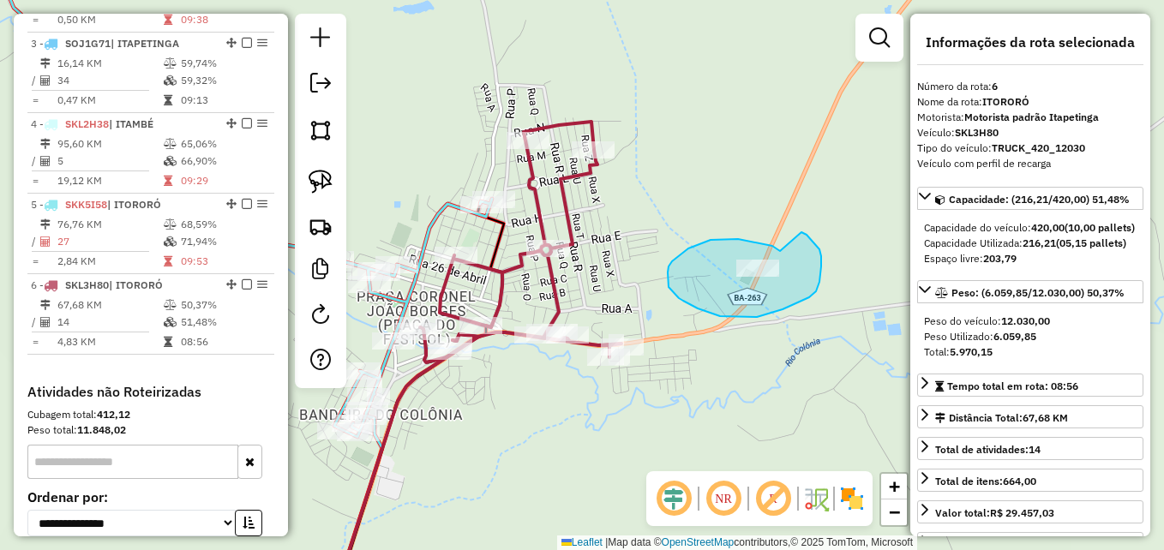
drag, startPoint x: 780, startPoint y: 251, endPoint x: 797, endPoint y: 231, distance: 26.8
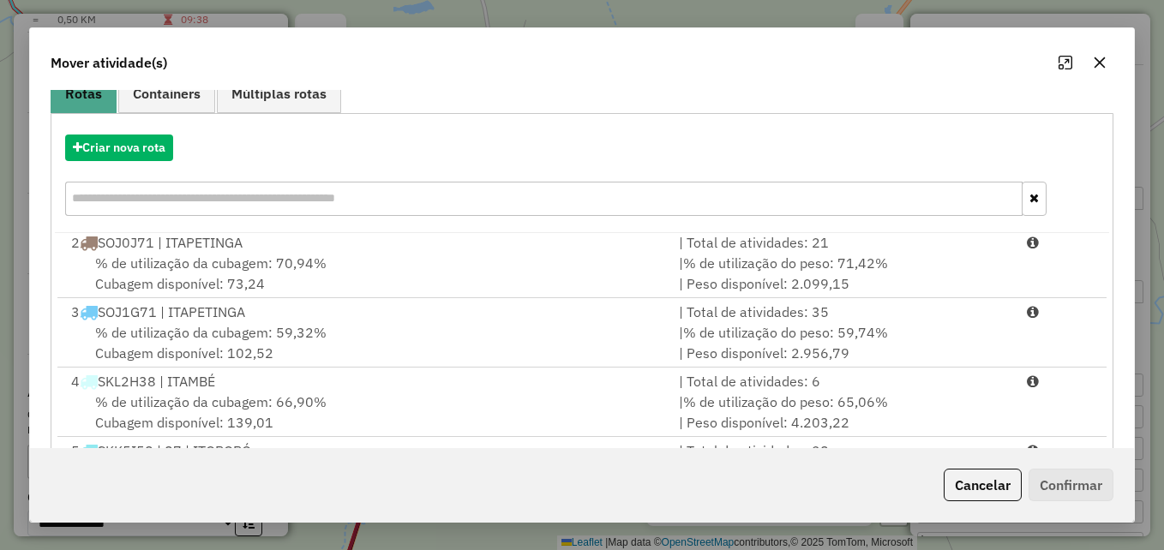
scroll to position [314, 0]
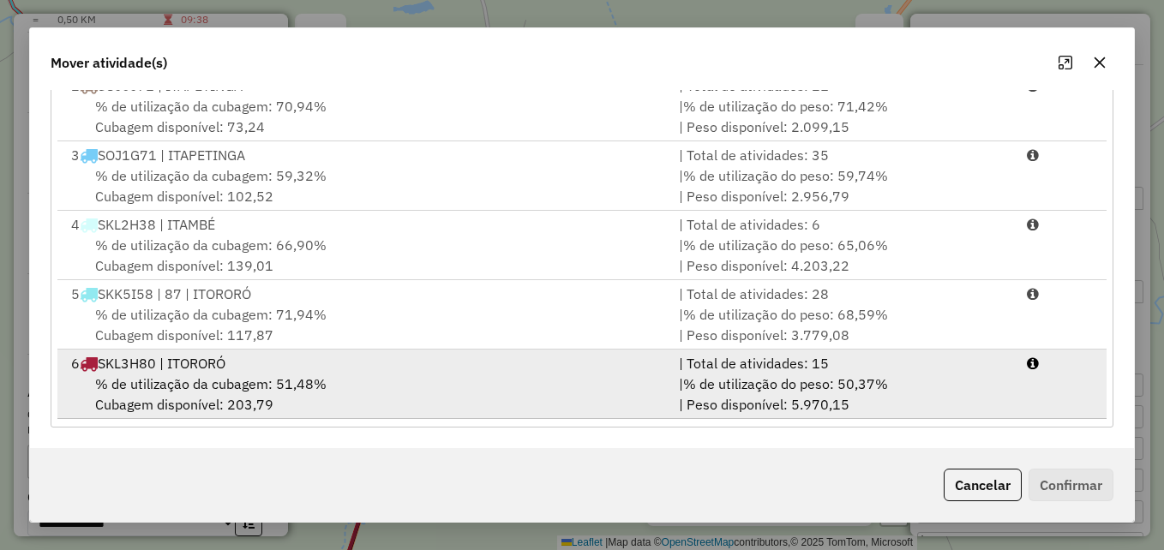
click at [548, 367] on div "6 SKL3H80 | ITORORÓ" at bounding box center [365, 363] width 608 height 21
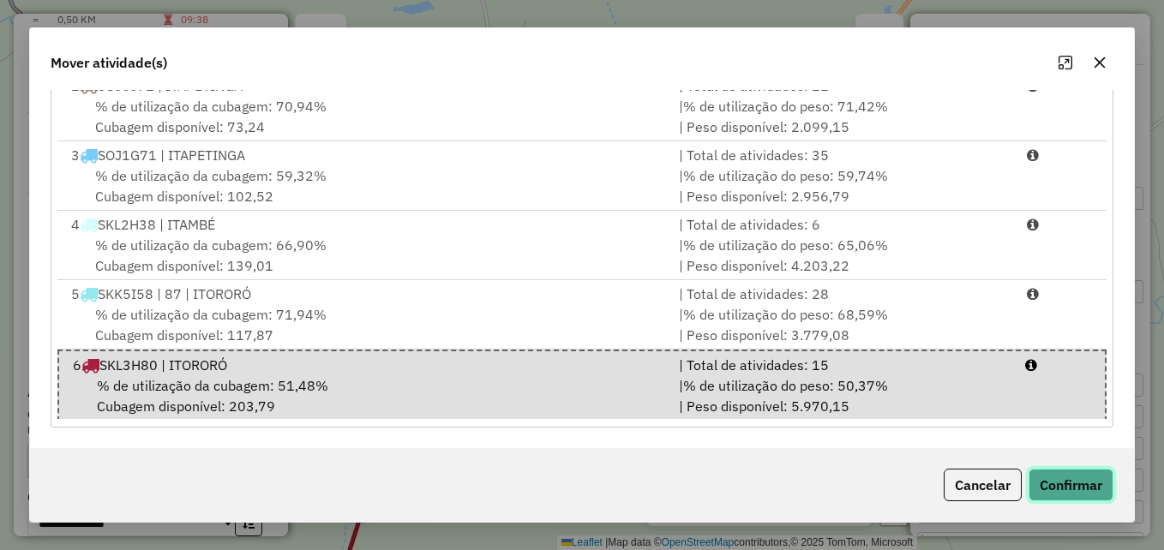
click at [1058, 485] on button "Confirmar" at bounding box center [1071, 485] width 85 height 33
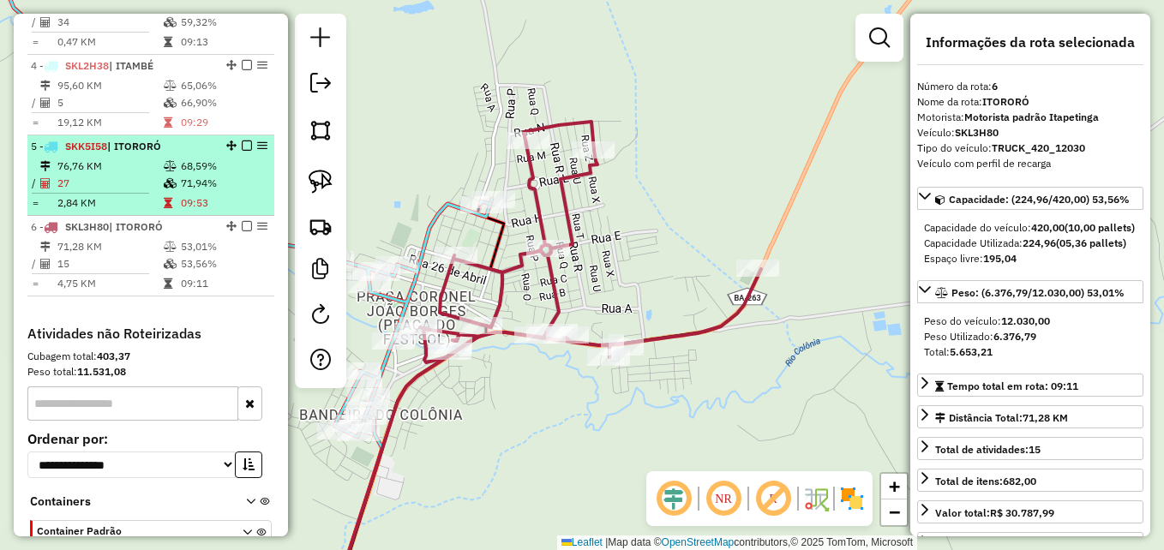
scroll to position [795, 0]
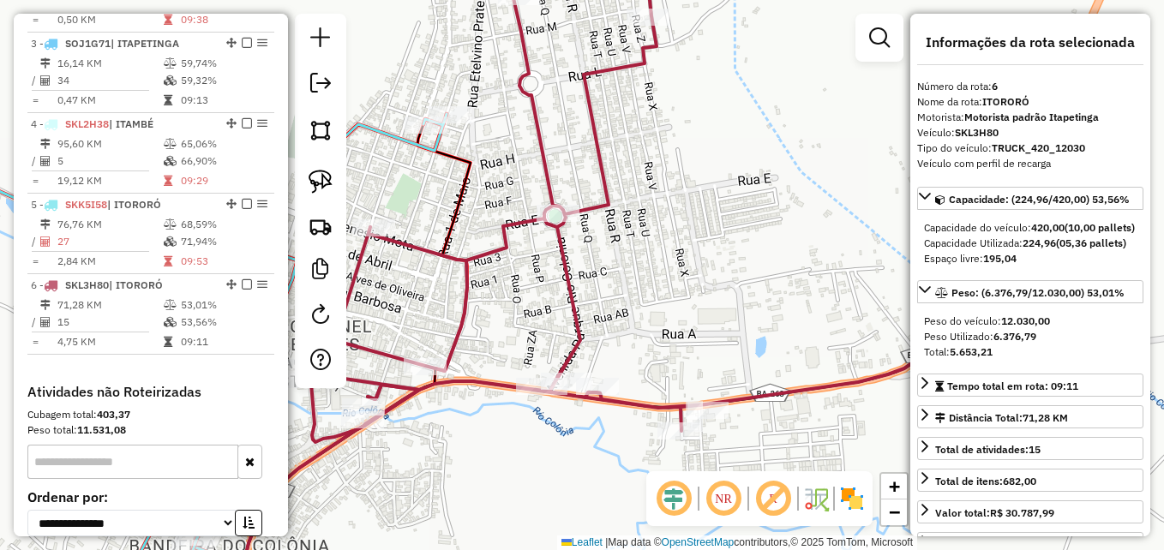
drag, startPoint x: 517, startPoint y: 308, endPoint x: 659, endPoint y: 259, distance: 149.7
click at [659, 266] on div "Janela de atendimento Grade de atendimento Capacidade Transportadoras Veículos …" at bounding box center [582, 275] width 1164 height 550
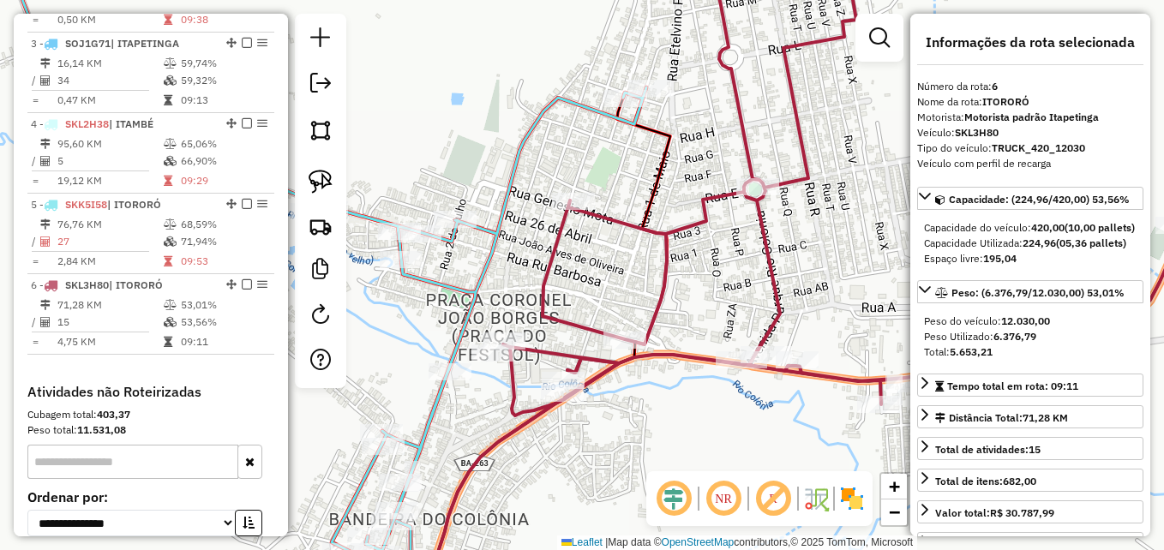
drag, startPoint x: 512, startPoint y: 238, endPoint x: 555, endPoint y: 249, distance: 44.1
click at [555, 249] on icon at bounding box center [843, 185] width 681 height 460
drag, startPoint x: 519, startPoint y: 280, endPoint x: 570, endPoint y: 204, distance: 91.3
click at [570, 204] on div "Janela de atendimento Grade de atendimento Capacidade Transportadoras Veículos …" at bounding box center [582, 275] width 1164 height 550
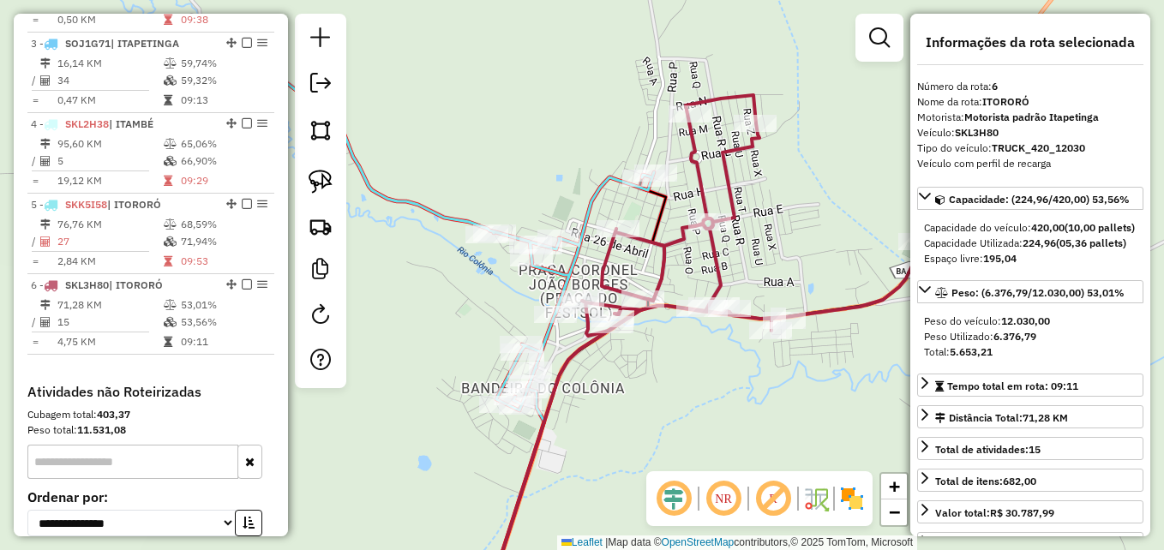
drag, startPoint x: 729, startPoint y: 127, endPoint x: 702, endPoint y: 191, distance: 69.6
click at [703, 197] on icon at bounding box center [752, 215] width 341 height 241
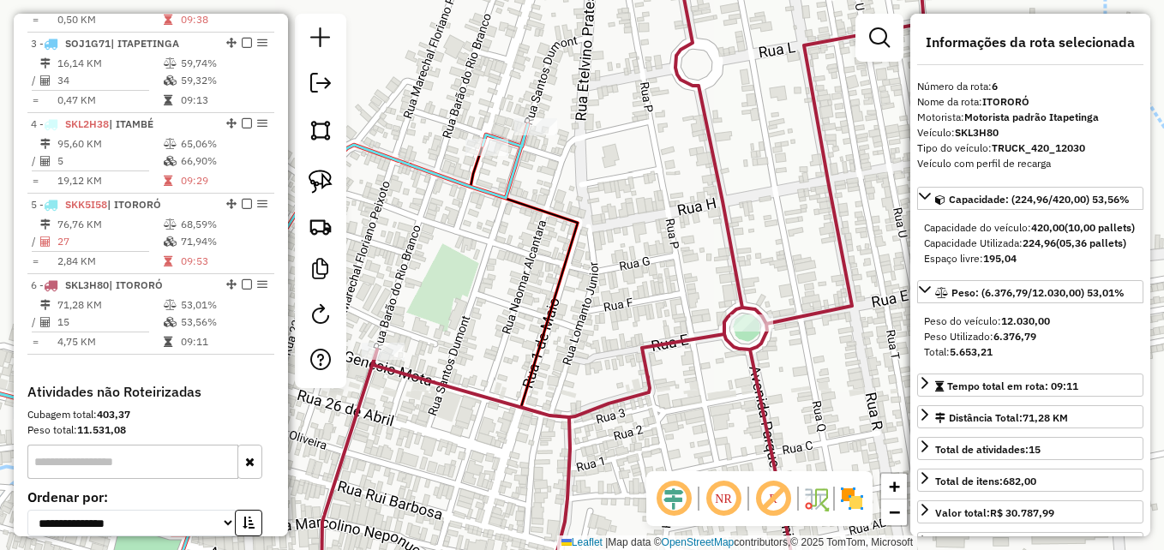
drag, startPoint x: 632, startPoint y: 192, endPoint x: 733, endPoint y: 178, distance: 102.1
click at [733, 178] on div "Janela de atendimento Grade de atendimento Capacidade Transportadoras Veículos …" at bounding box center [582, 275] width 1164 height 550
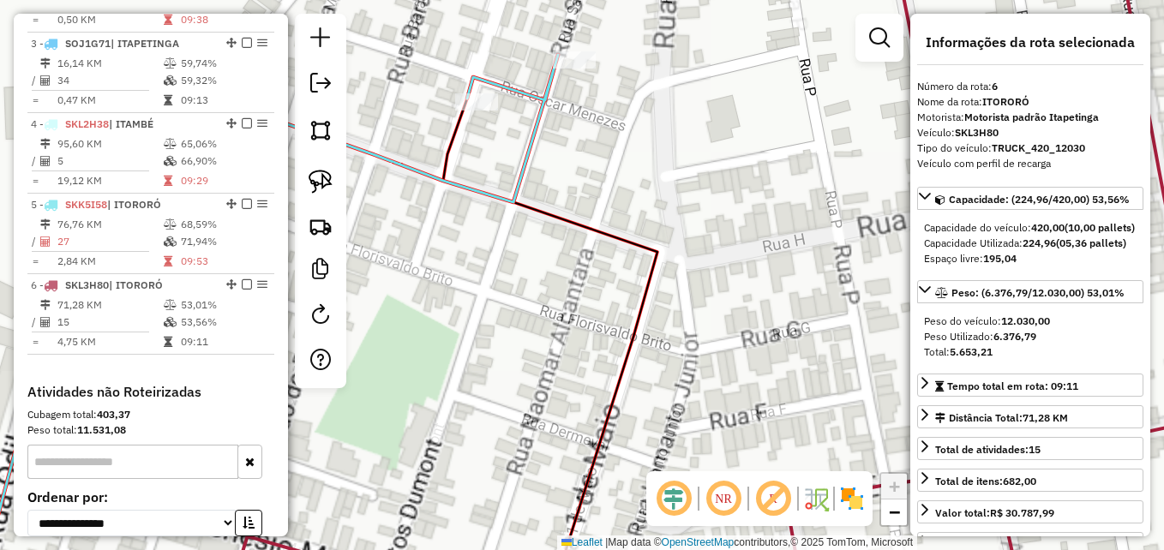
drag, startPoint x: 626, startPoint y: 158, endPoint x: 695, endPoint y: 156, distance: 68.6
click at [695, 156] on div "Janela de atendimento Grade de atendimento Capacidade Transportadoras Veículos …" at bounding box center [582, 275] width 1164 height 550
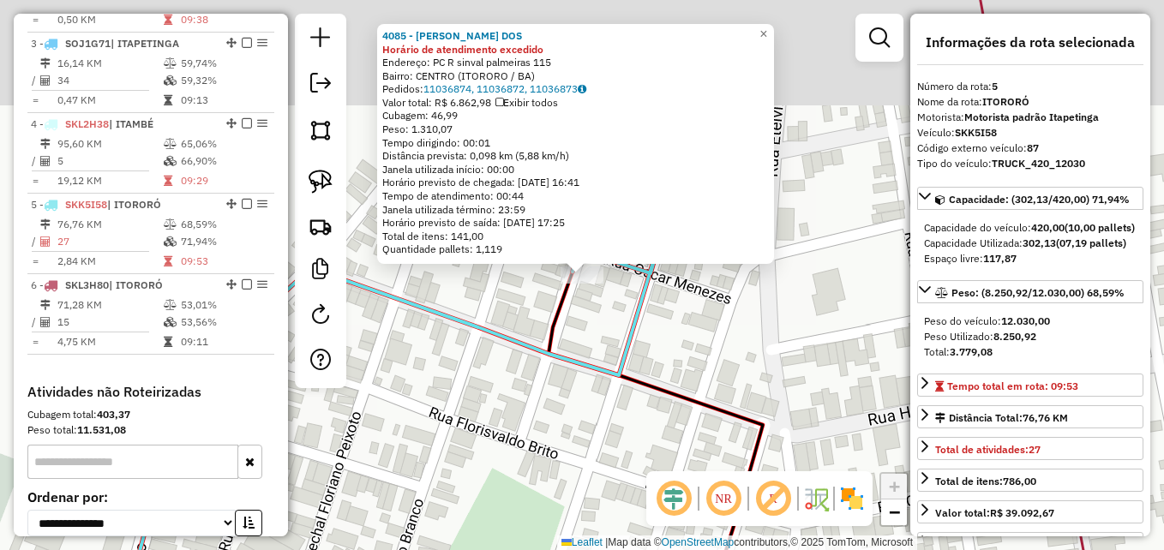
scroll to position [966, 0]
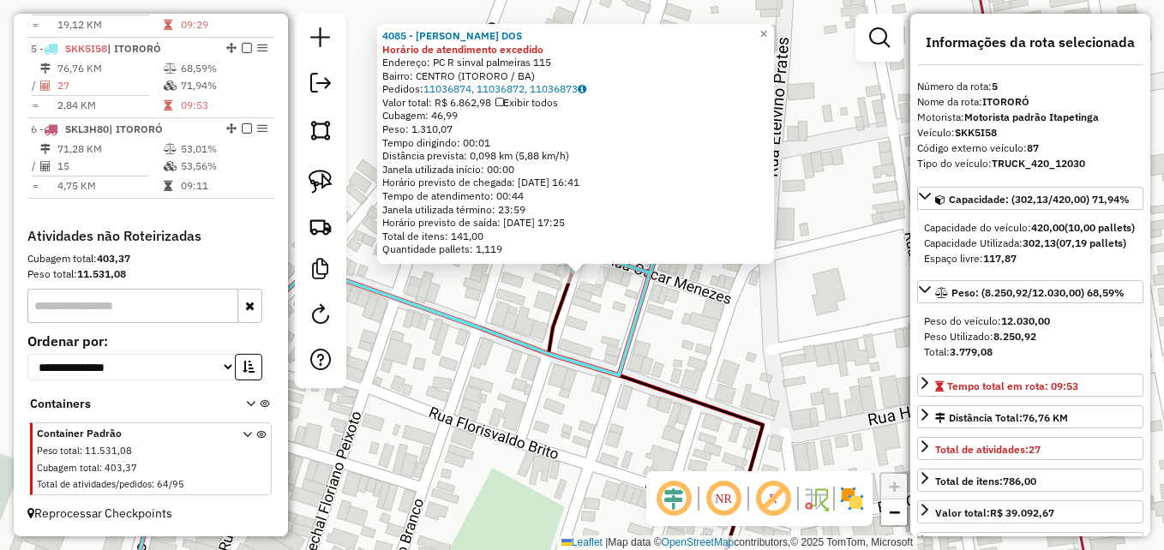
click at [472, 280] on div "4085 - JONATHA BARBOSA DOS Horário de atendimento excedido Endereço: PC R sinva…" at bounding box center [582, 275] width 1164 height 550
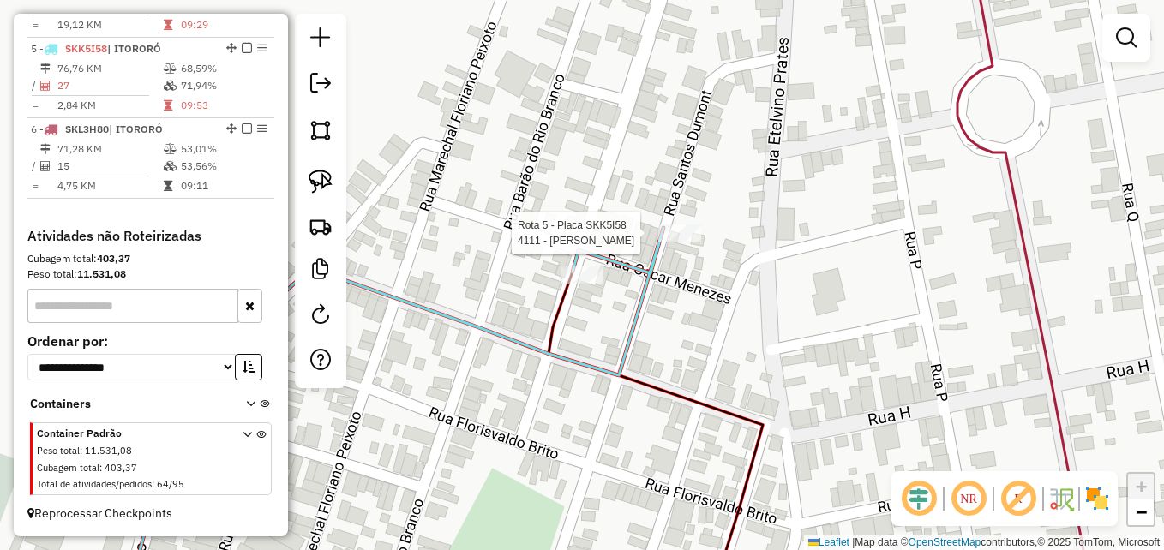
select select "**********"
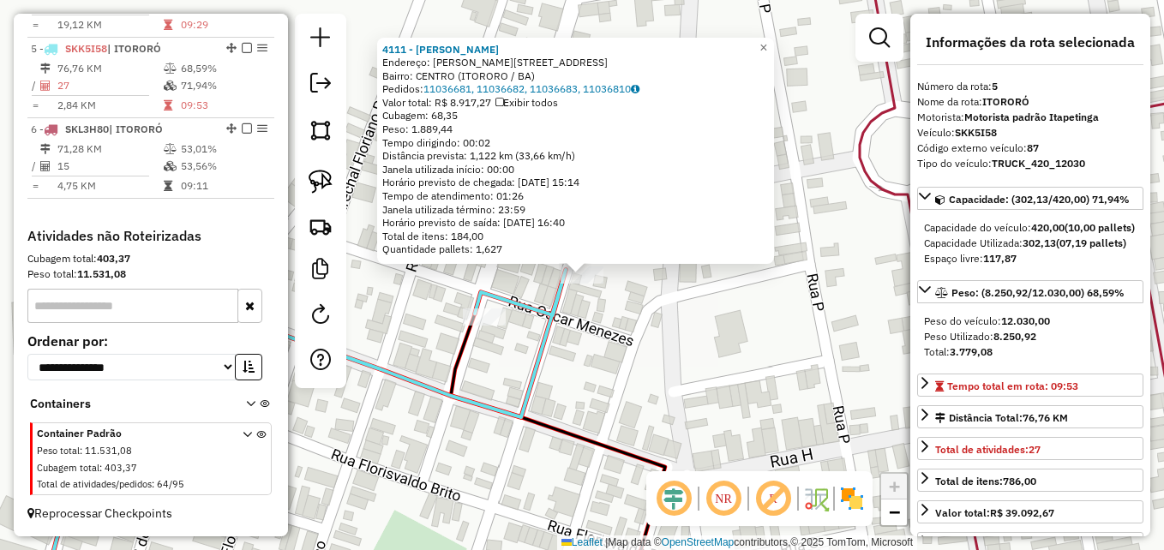
click at [653, 315] on div "4111 - IDACILIO SOARES ALME Endereço: R R SANTOS DUMONT 308 Bairro: CENTRO (ITO…" at bounding box center [582, 275] width 1164 height 550
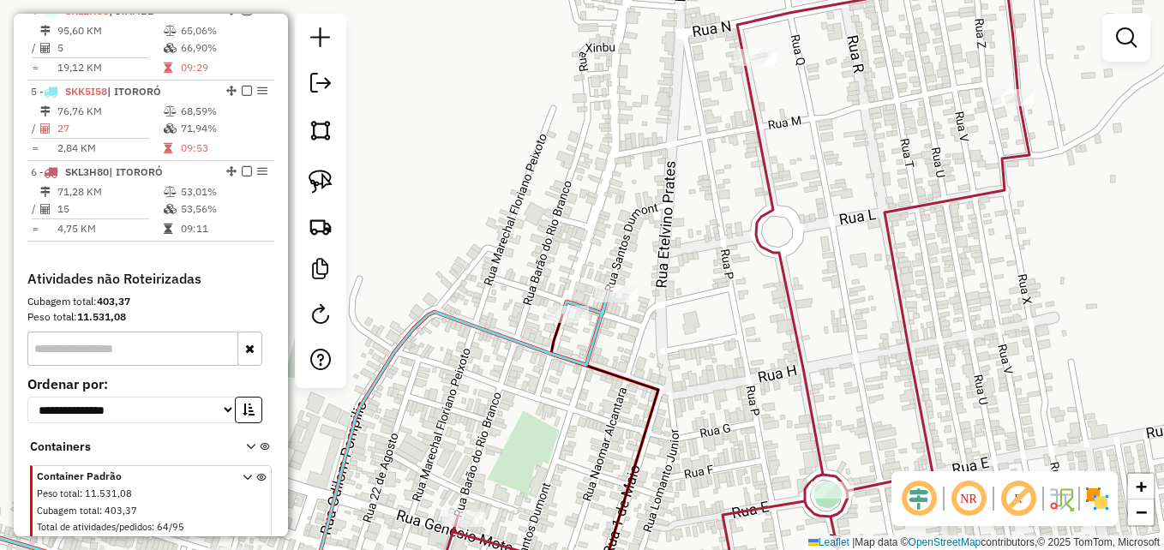
scroll to position [881, 0]
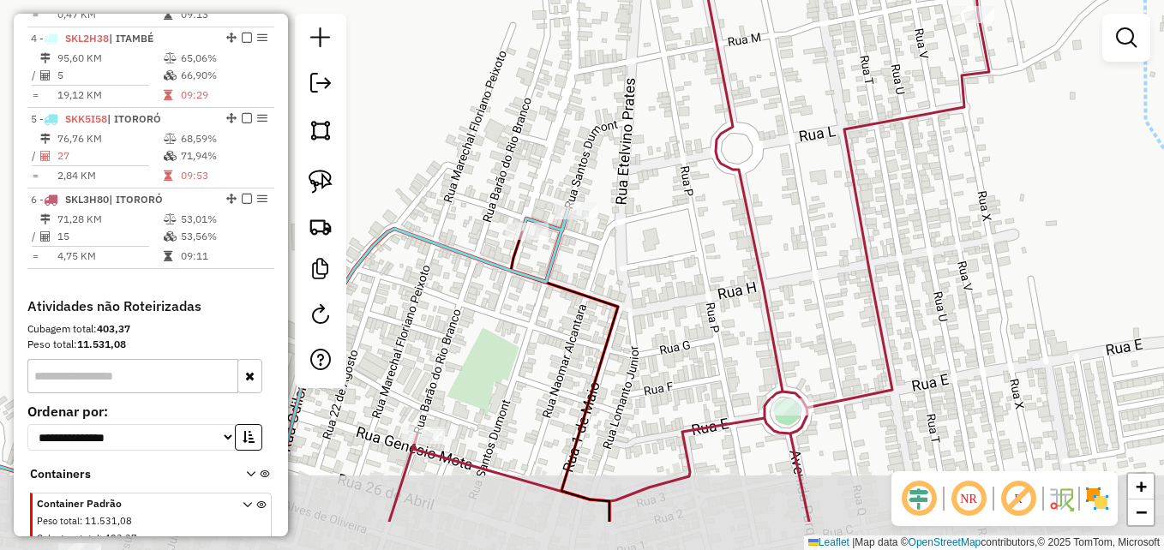
drag, startPoint x: 683, startPoint y: 346, endPoint x: 640, endPoint y: 255, distance: 100.9
click at [640, 256] on div "Janela de atendimento Grade de atendimento Capacidade Transportadoras Veículos …" at bounding box center [582, 275] width 1164 height 550
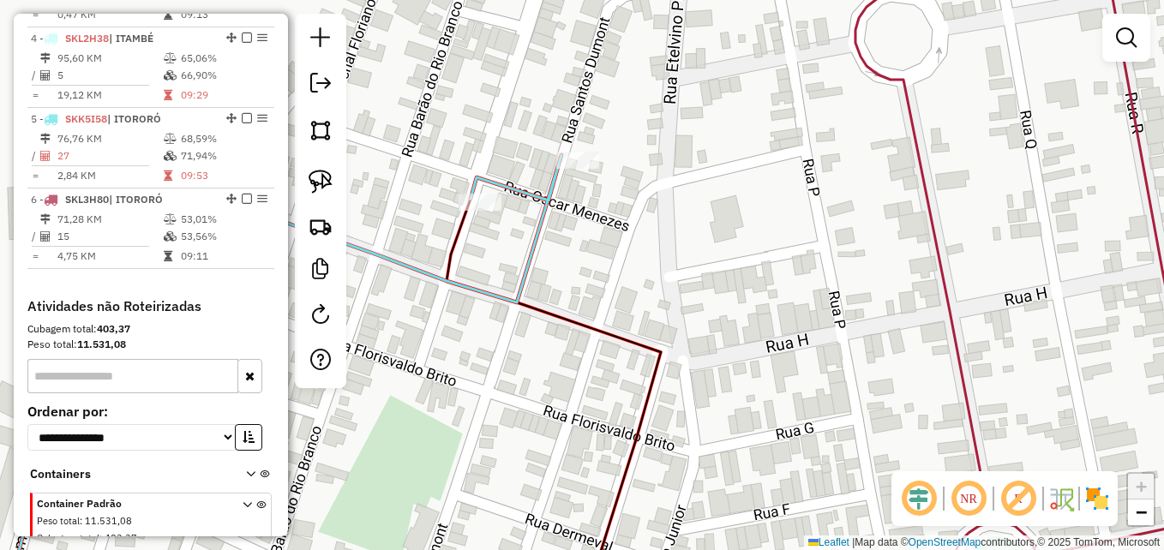
drag, startPoint x: 599, startPoint y: 215, endPoint x: 705, endPoint y: 230, distance: 106.5
click at [705, 230] on div "Janela de atendimento Grade de atendimento Capacidade Transportadoras Veículos …" at bounding box center [582, 275] width 1164 height 550
select select "**********"
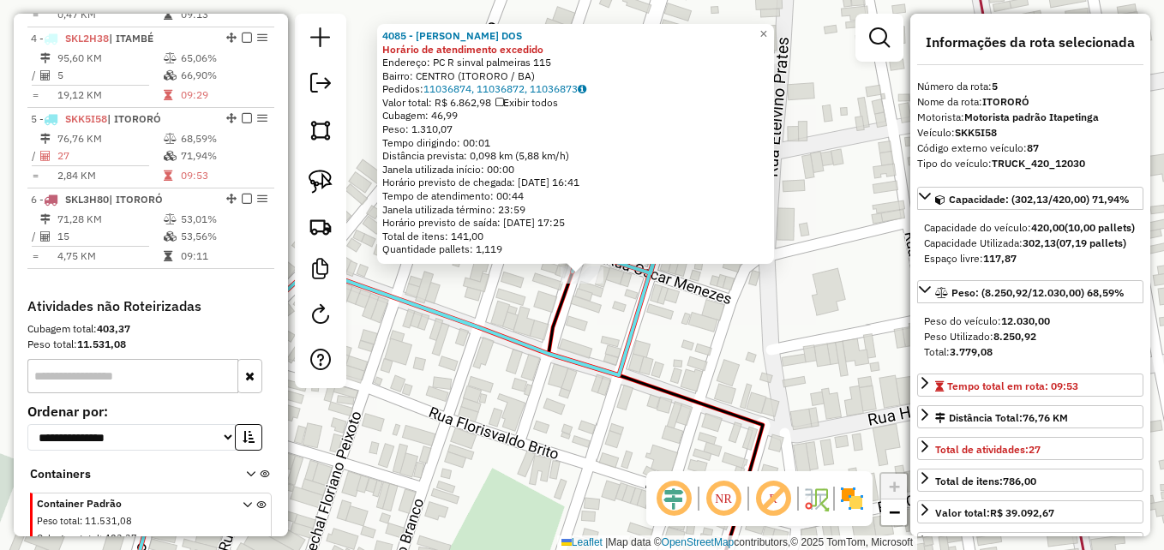
scroll to position [966, 0]
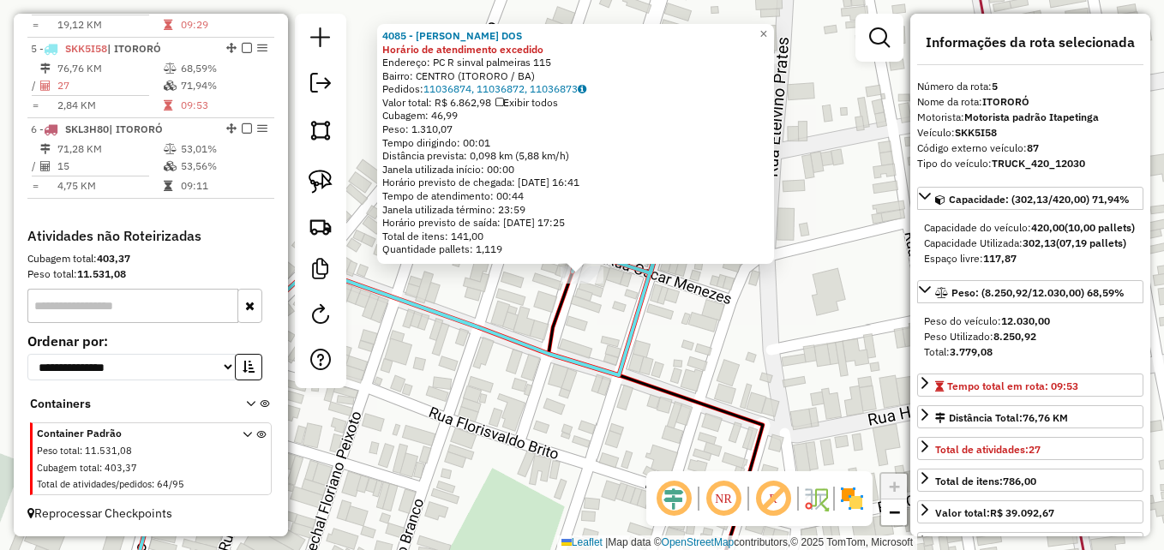
click at [501, 338] on icon at bounding box center [394, 416] width 538 height 377
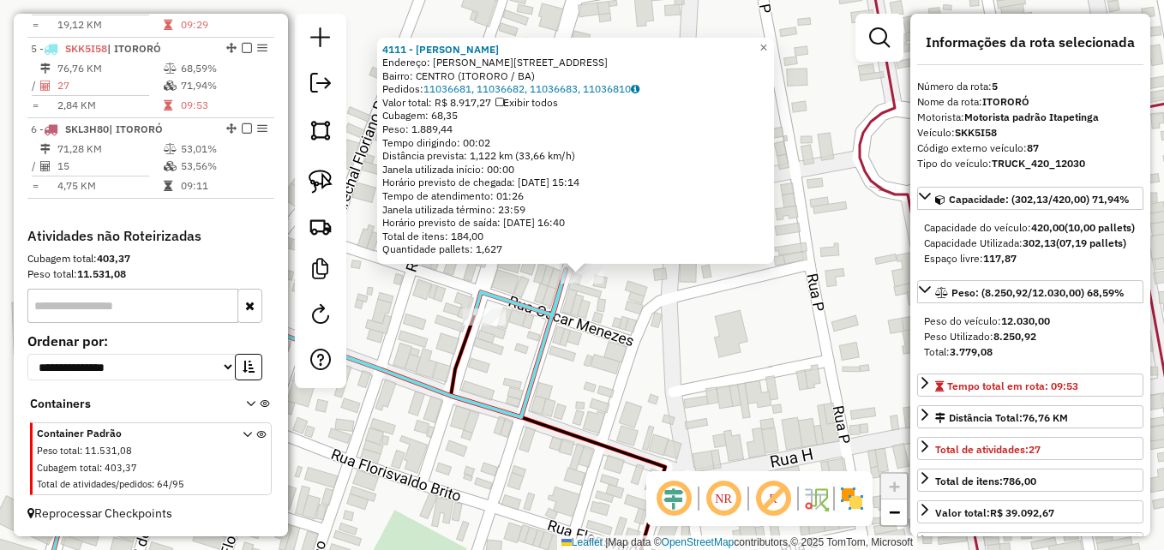
click at [677, 353] on div "4111 - IDACILIO SOARES ALME Endereço: R R SANTOS DUMONT 308 Bairro: CENTRO (ITO…" at bounding box center [582, 275] width 1164 height 550
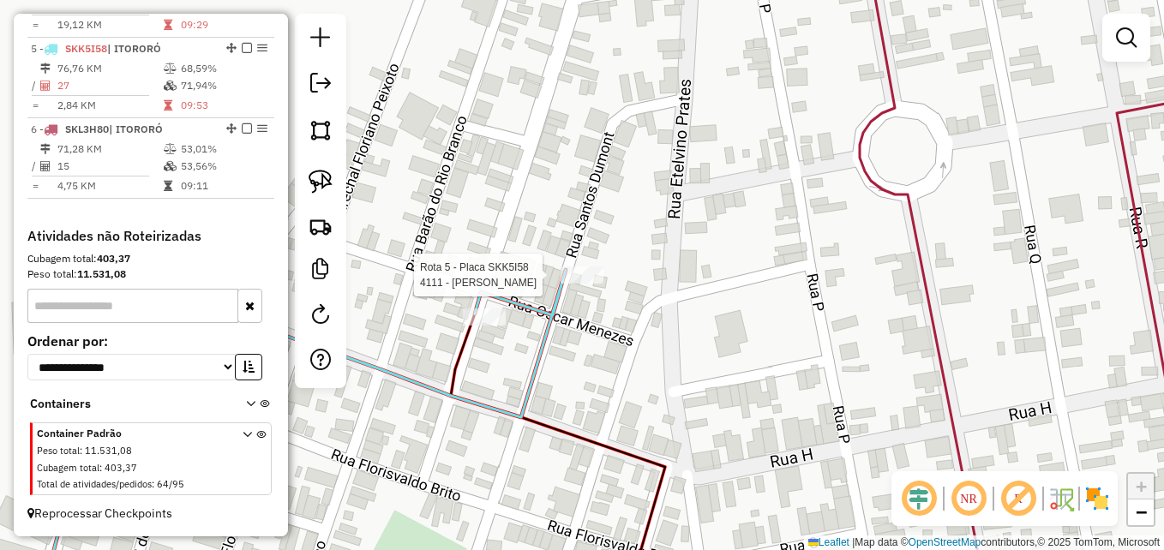
select select "**********"
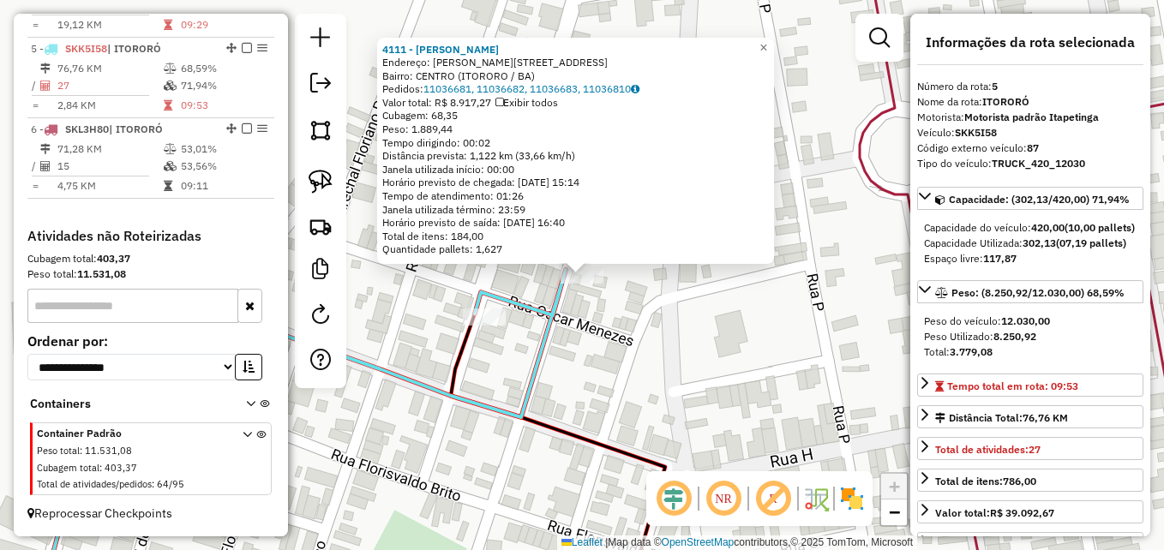
click at [692, 326] on div "4111 - IDACILIO SOARES ALME Endereço: R R SANTOS DUMONT 308 Bairro: CENTRO (ITO…" at bounding box center [582, 275] width 1164 height 550
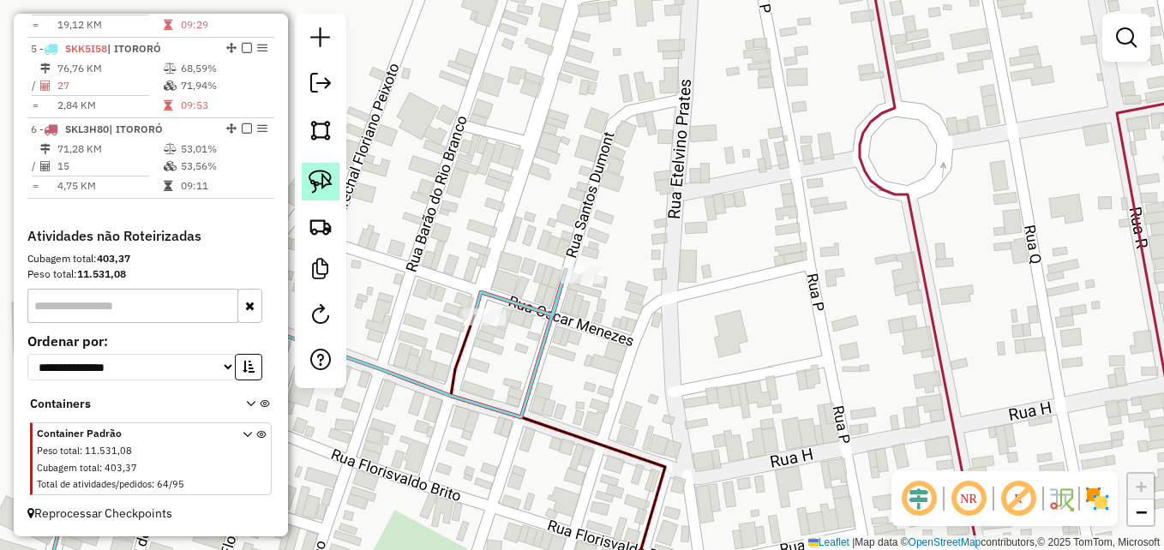
click at [316, 171] on img at bounding box center [321, 182] width 24 height 24
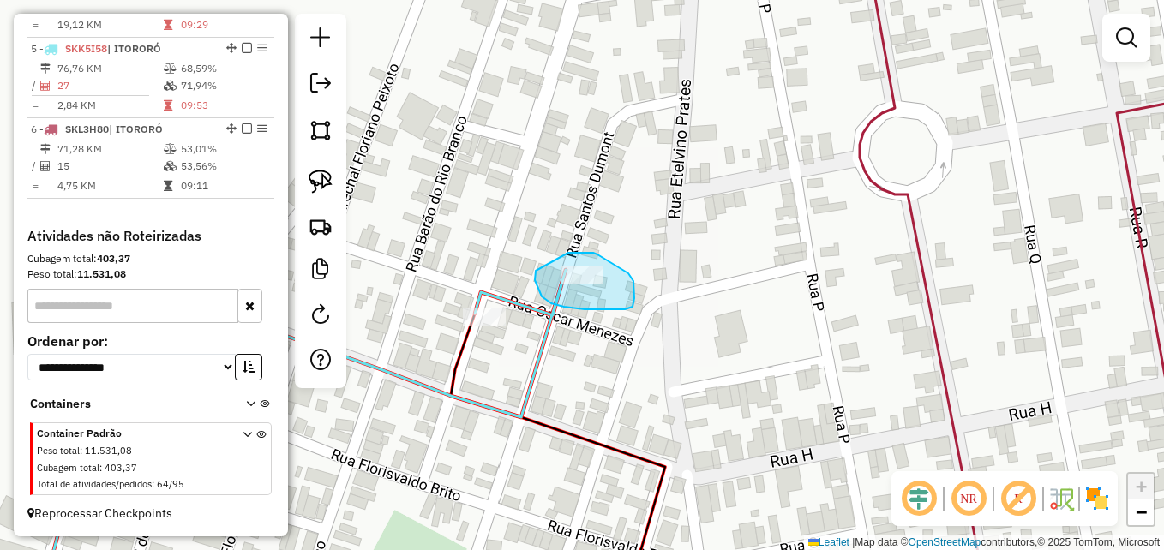
drag, startPoint x: 593, startPoint y: 253, endPoint x: 627, endPoint y: 273, distance: 38.8
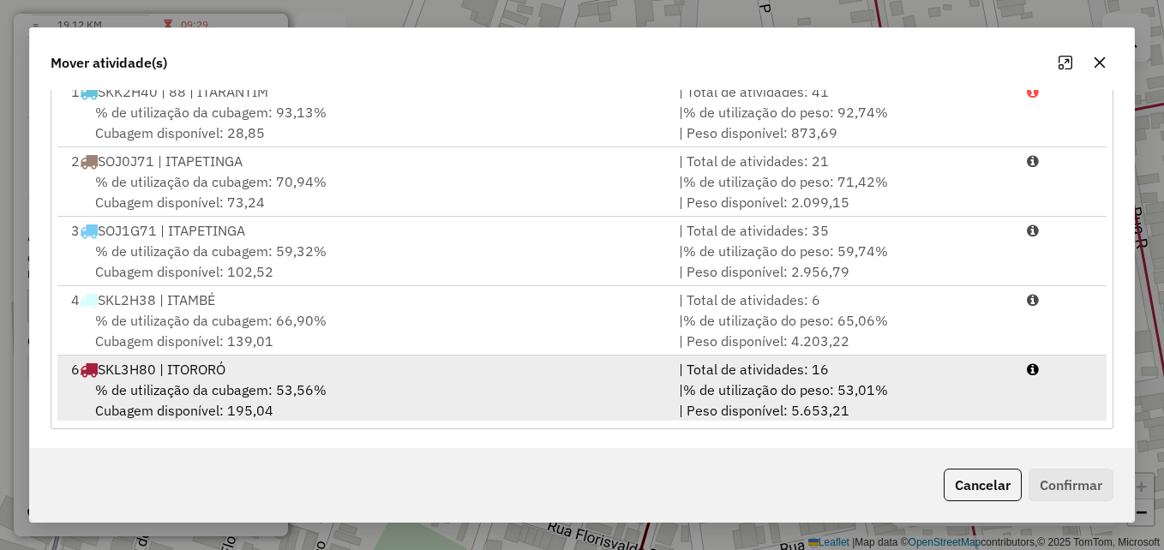
scroll to position [314, 0]
click at [631, 379] on div "% de utilização da cubagem: 53,56% Cubagem disponível: 195,04" at bounding box center [365, 398] width 608 height 41
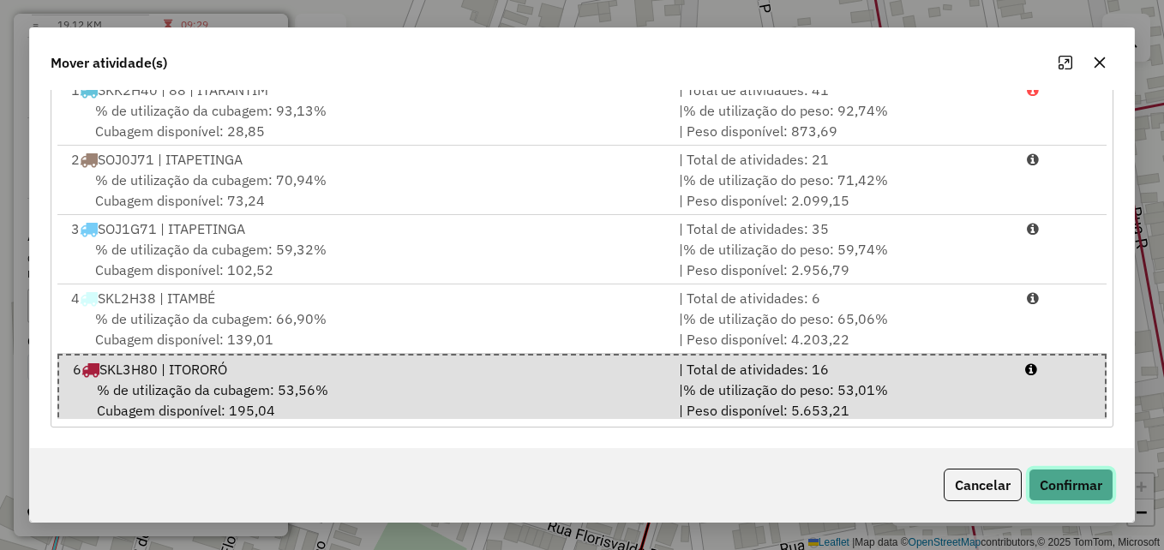
click at [1051, 484] on button "Confirmar" at bounding box center [1071, 485] width 85 height 33
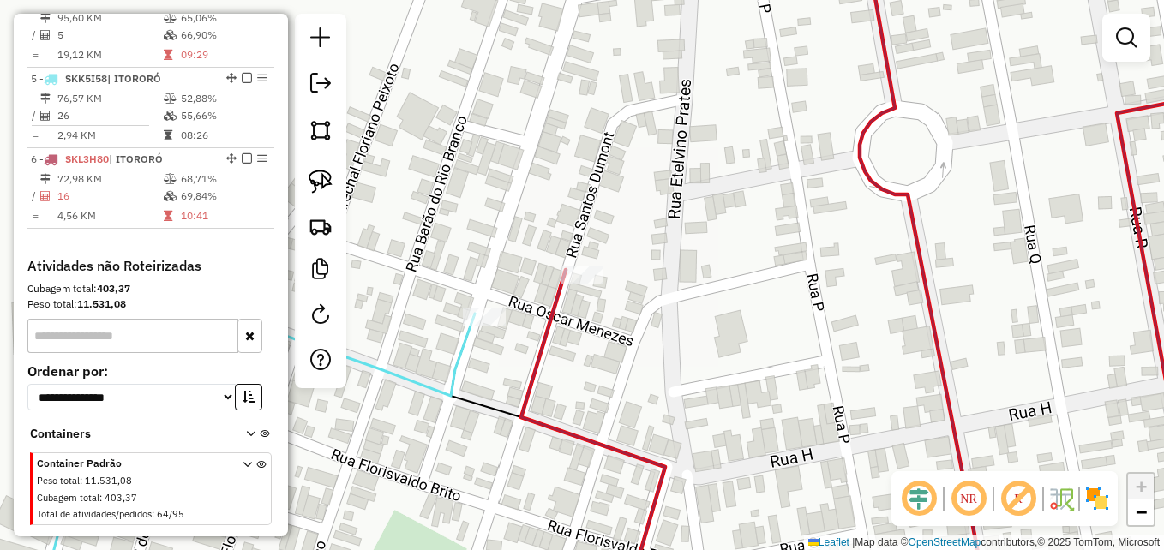
scroll to position [881, 0]
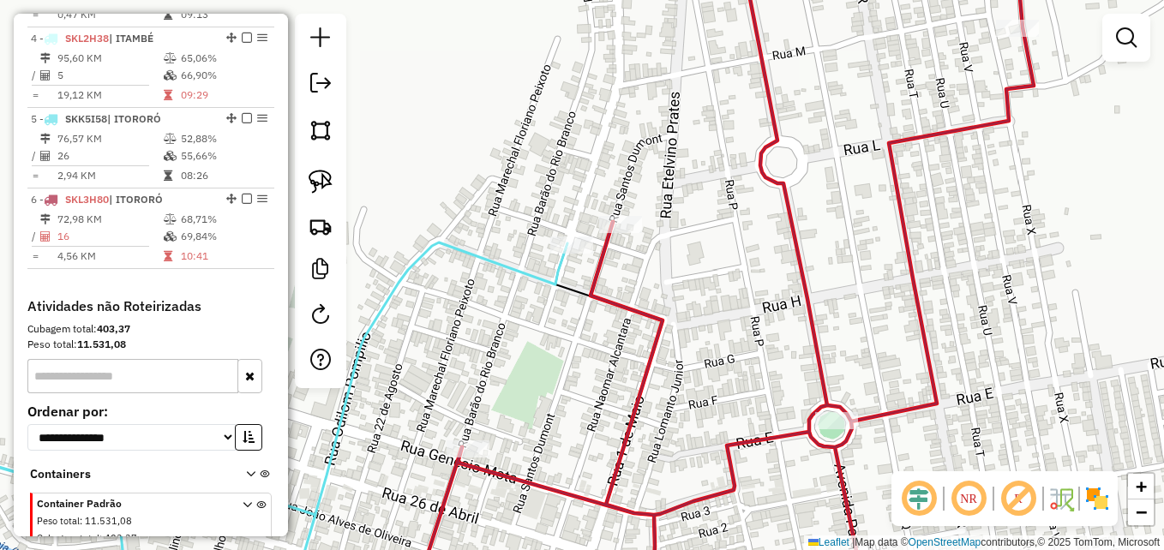
drag, startPoint x: 725, startPoint y: 286, endPoint x: 725, endPoint y: 235, distance: 50.6
click at [725, 241] on div "Janela de atendimento Grade de atendimento Capacidade Transportadoras Veículos …" at bounding box center [582, 275] width 1164 height 550
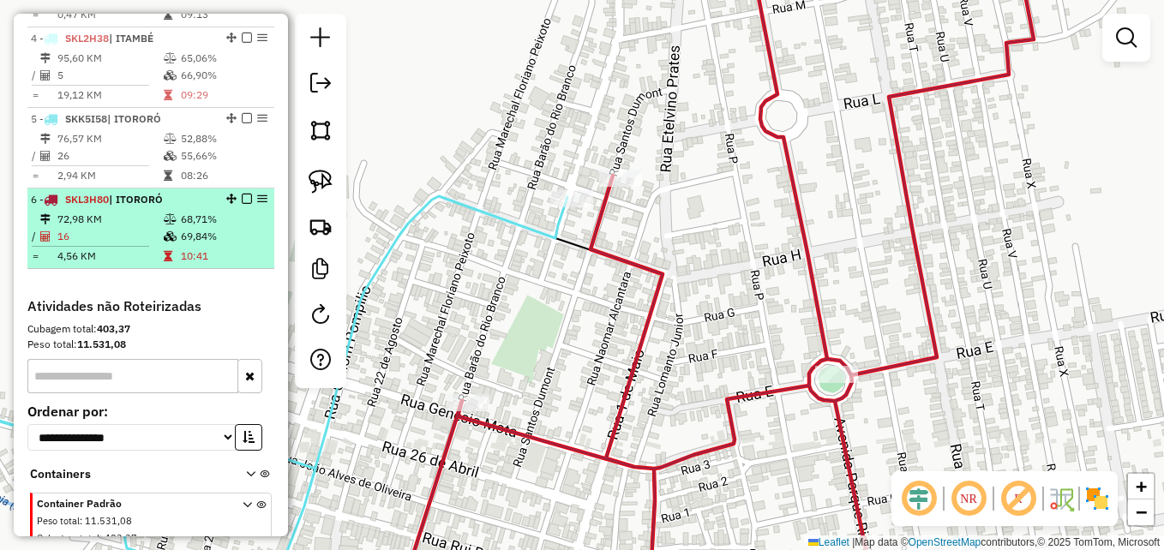
select select "**********"
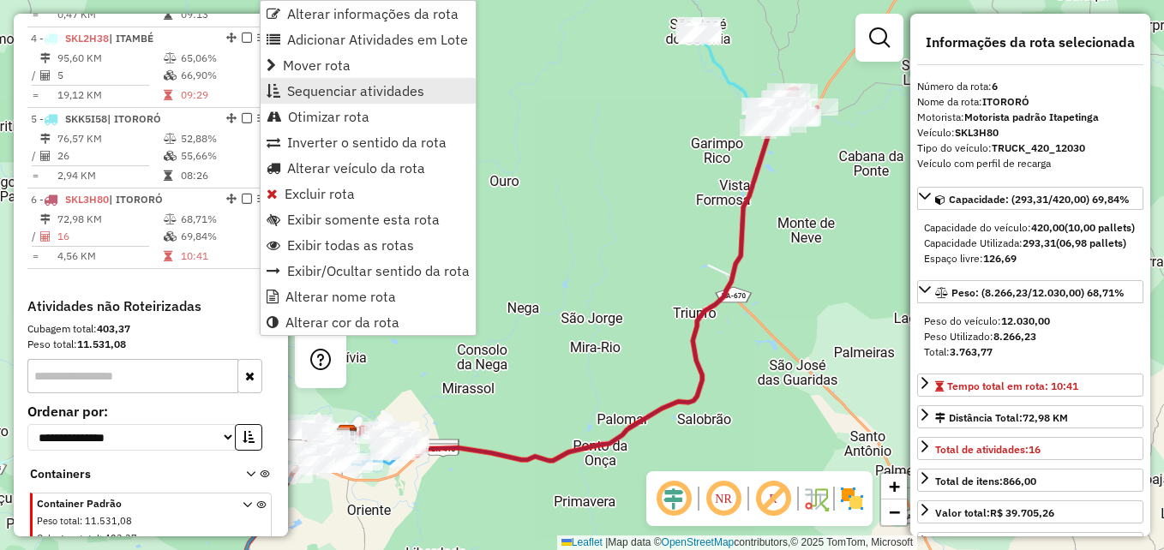
click at [370, 94] on span "Sequenciar atividades" at bounding box center [355, 91] width 137 height 14
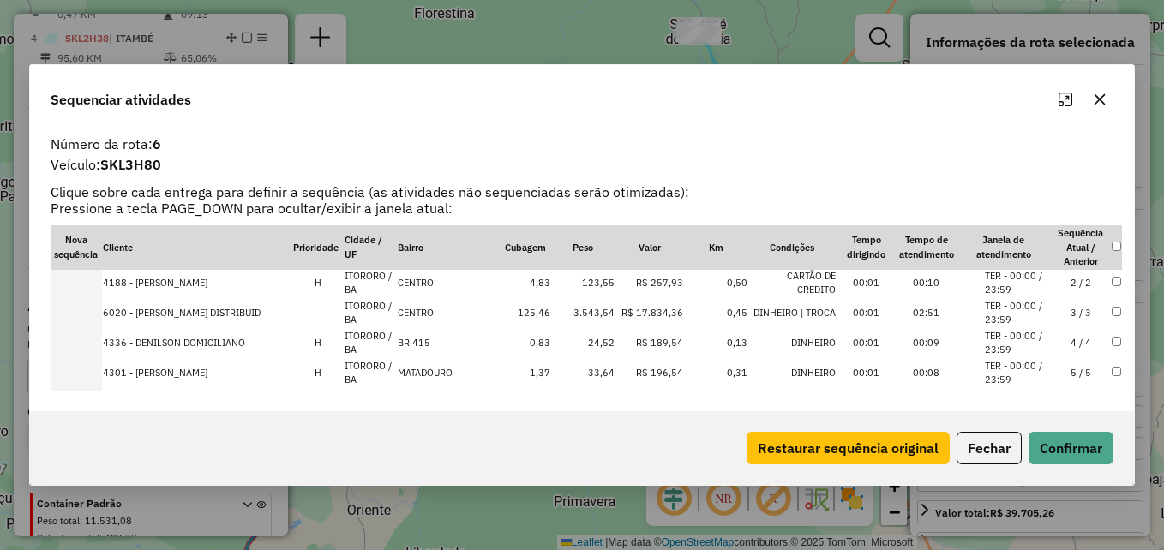
scroll to position [0, 0]
click at [998, 449] on button "Fechar" at bounding box center [989, 448] width 65 height 33
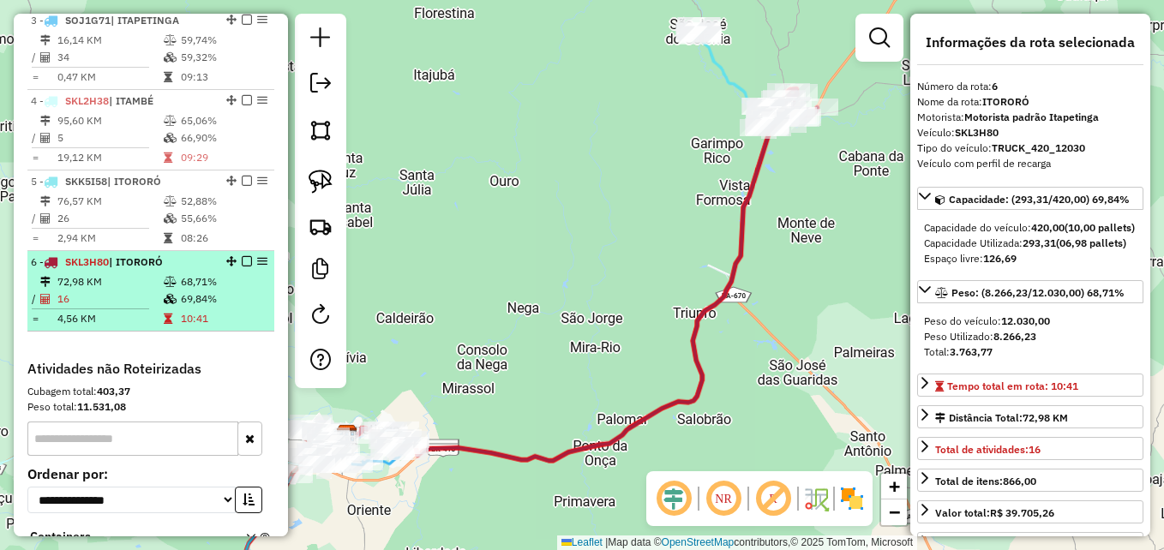
scroll to position [795, 0]
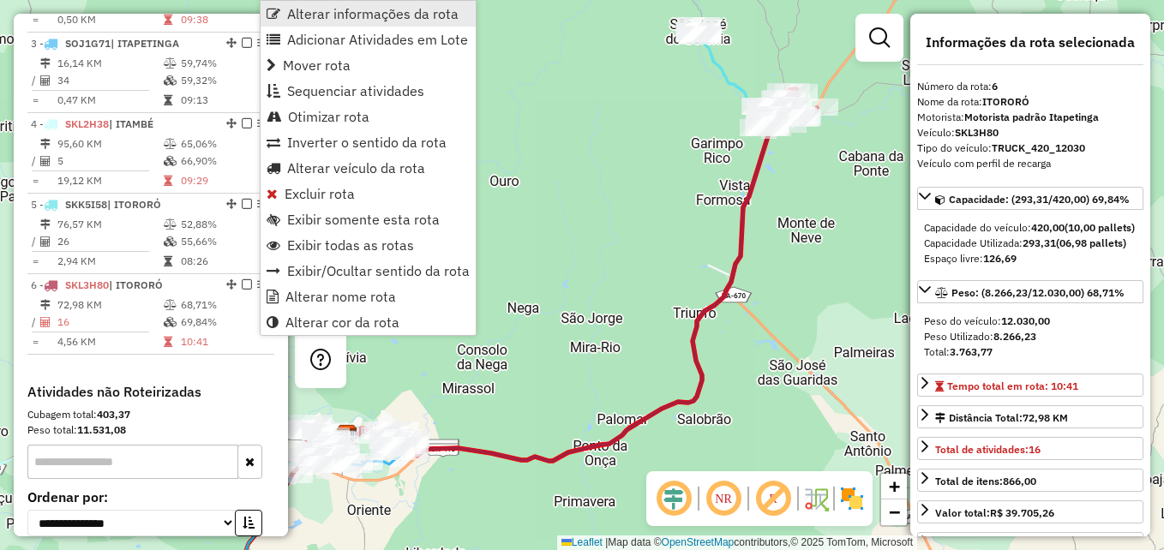
click at [346, 13] on span "Alterar informações da rota" at bounding box center [372, 14] width 171 height 14
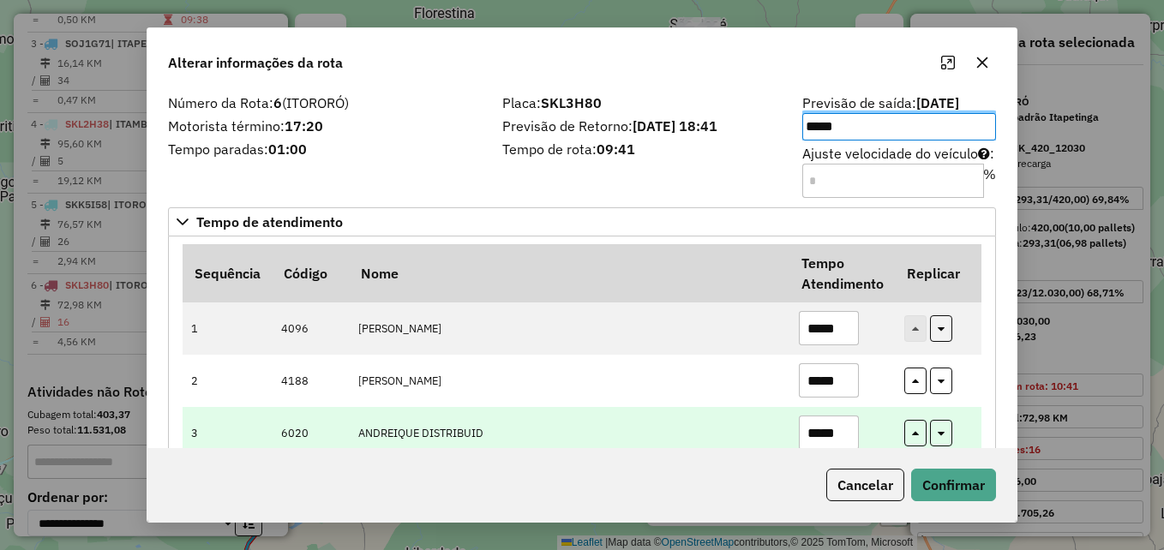
scroll to position [86, 0]
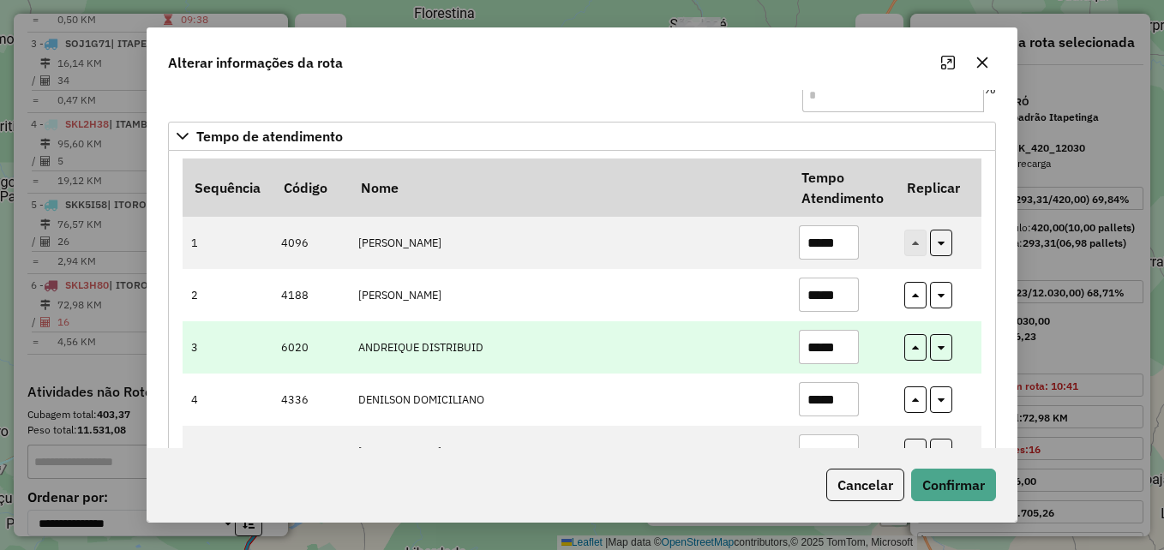
click at [843, 347] on input "*****" at bounding box center [829, 347] width 60 height 34
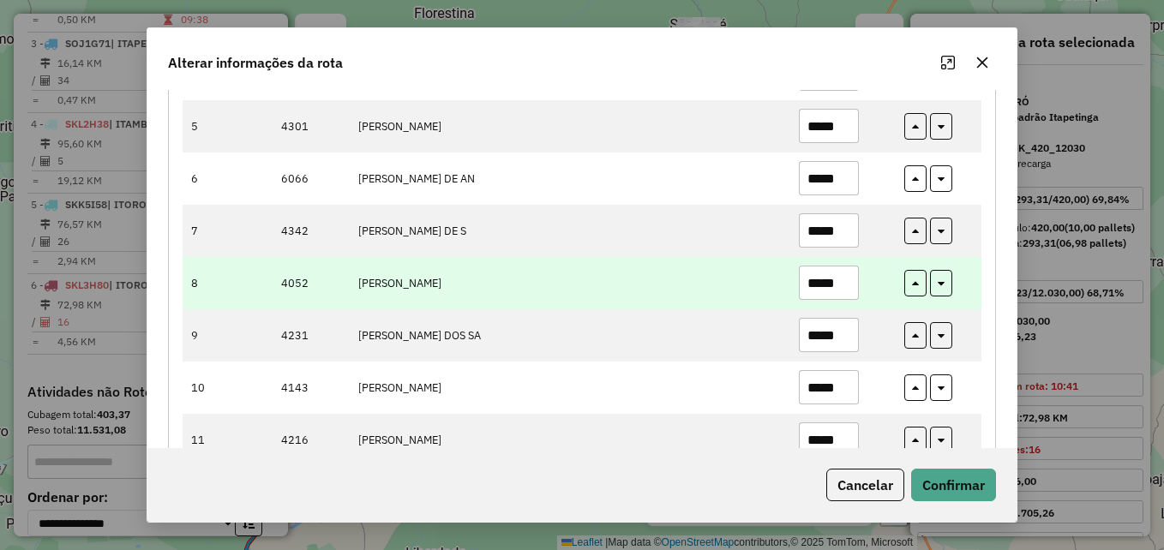
scroll to position [429, 0]
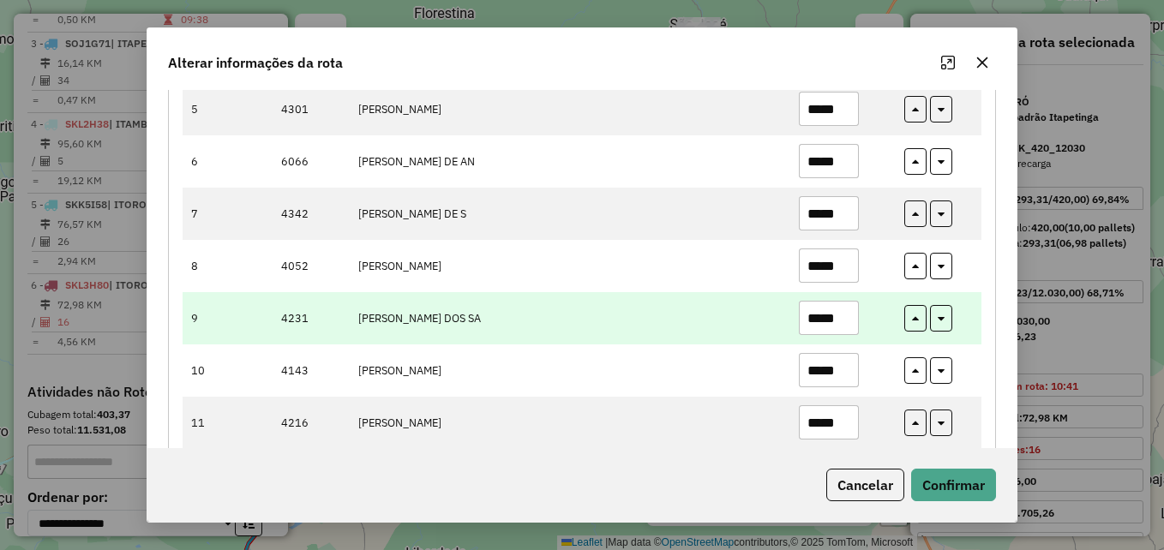
type input "*****"
click at [845, 320] on input "*****" at bounding box center [829, 318] width 60 height 34
type input "*****"
click at [687, 325] on td "MARIA SAMPAIO DOS SA" at bounding box center [569, 318] width 441 height 52
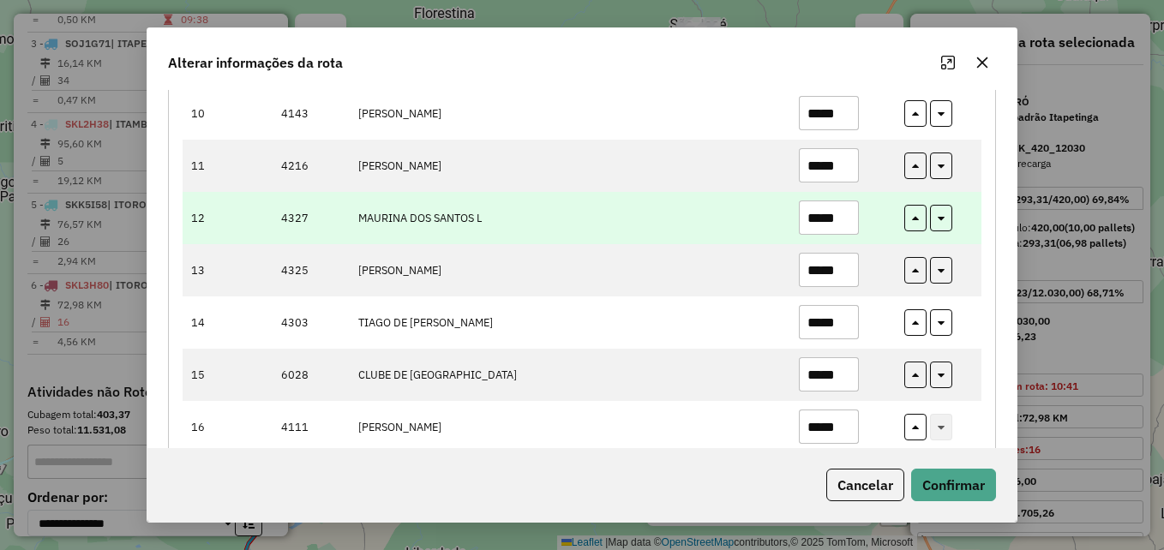
scroll to position [723, 0]
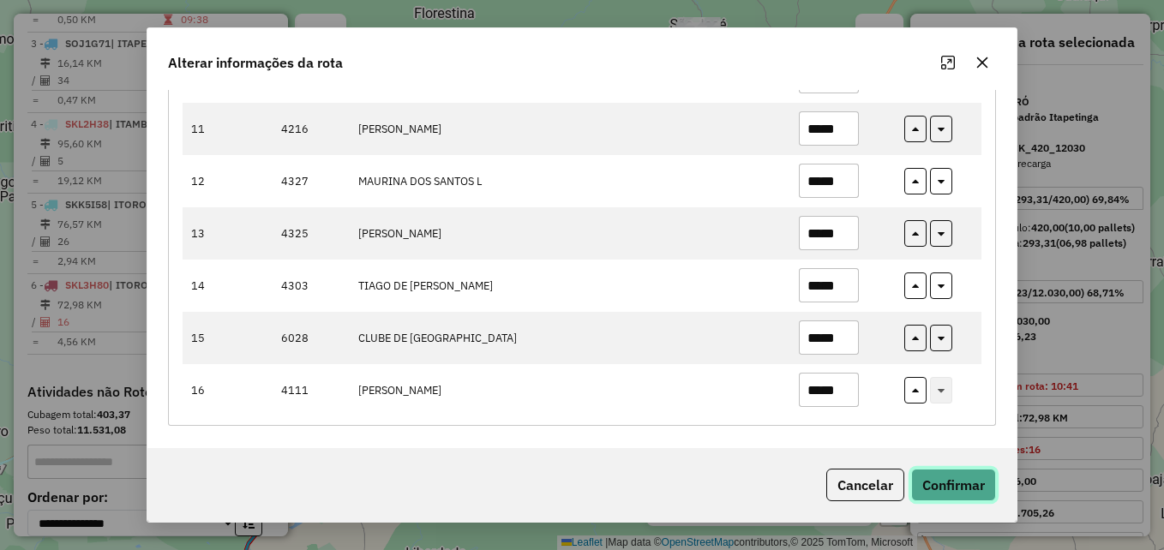
click at [956, 486] on button "Confirmar" at bounding box center [953, 485] width 85 height 33
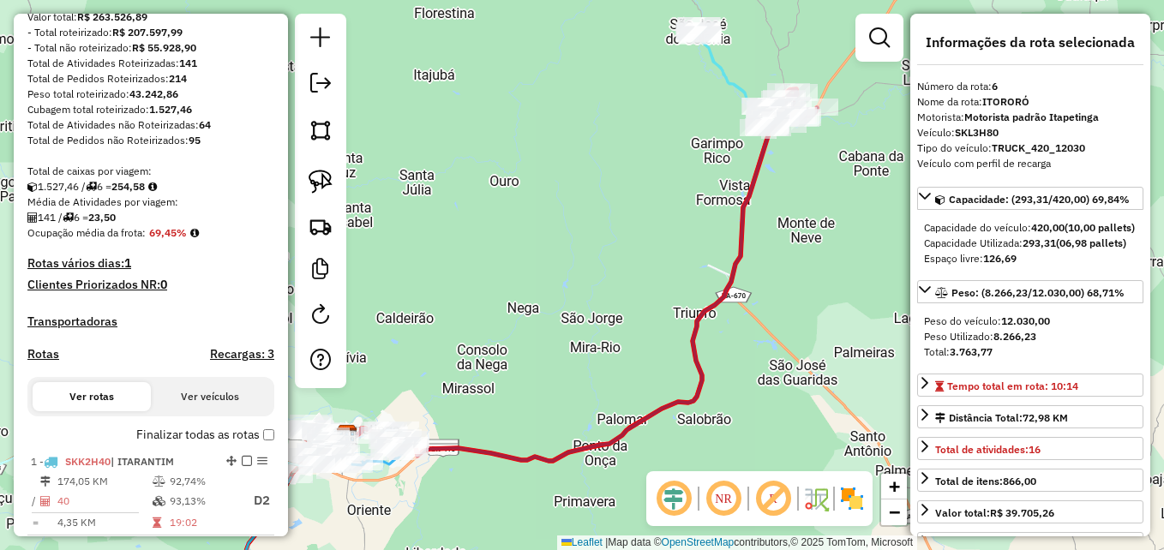
scroll to position [23, 0]
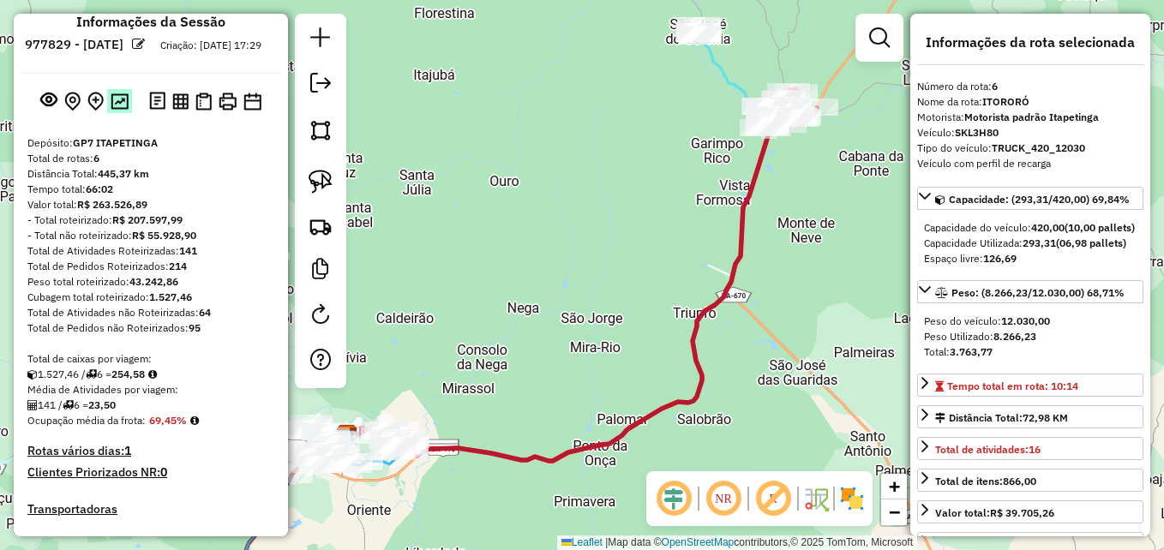
click at [117, 110] on img at bounding box center [120, 101] width 18 height 16
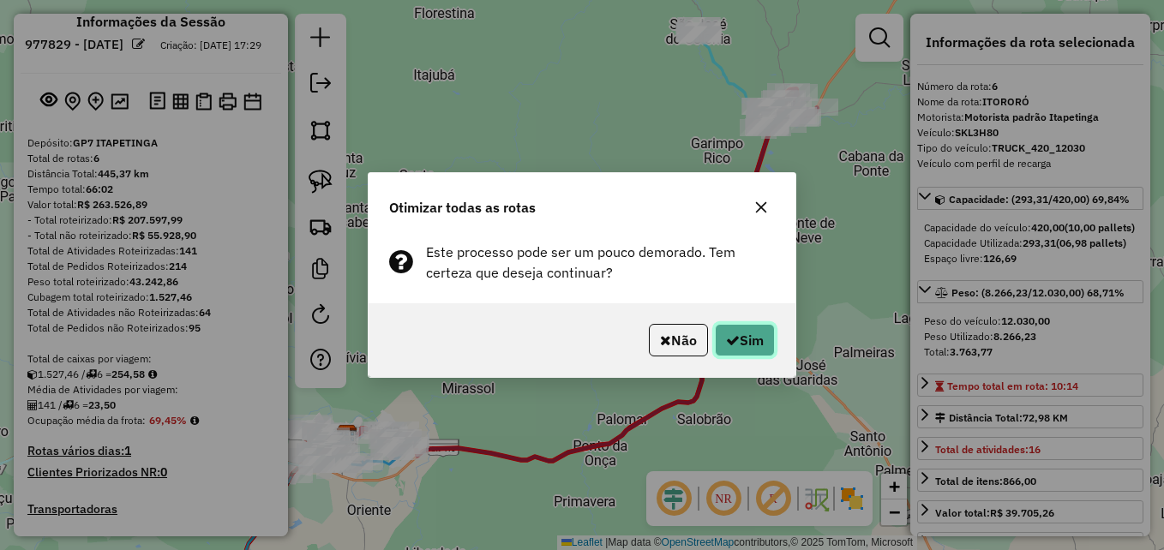
click at [749, 339] on button "Sim" at bounding box center [745, 340] width 60 height 33
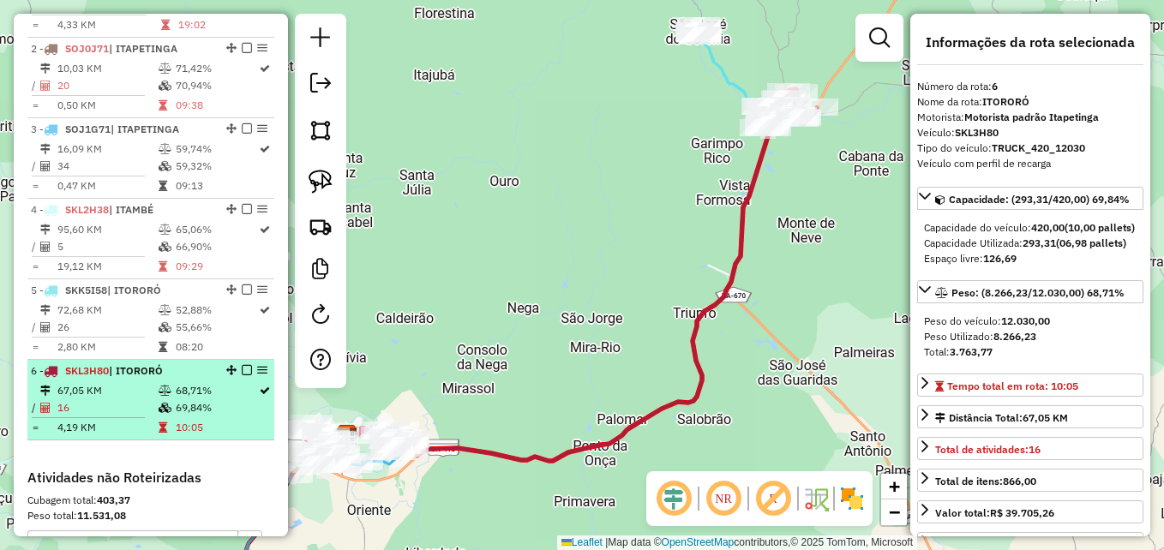
scroll to position [623, 0]
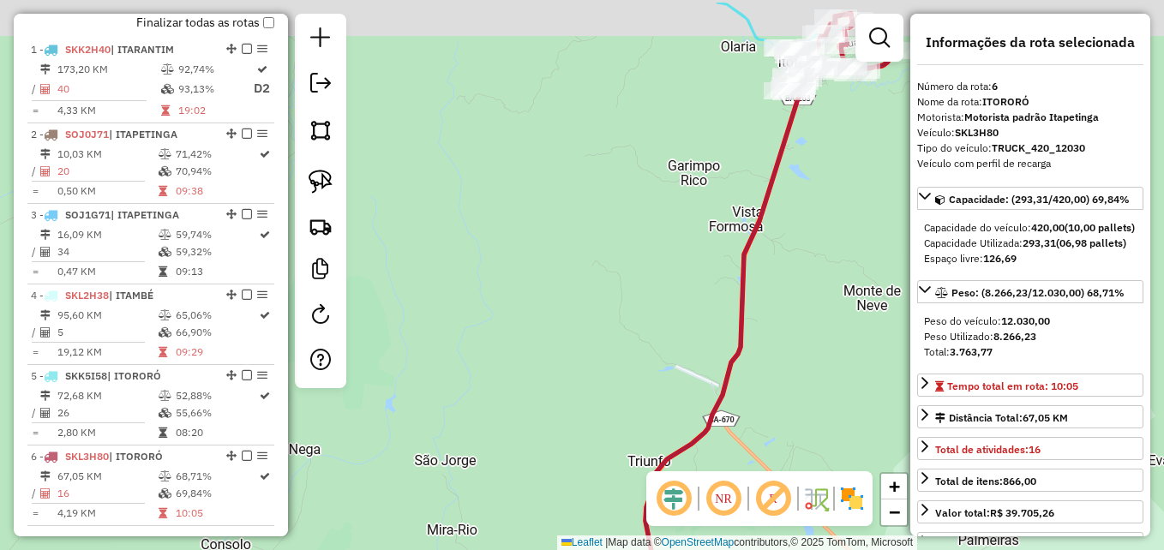
drag, startPoint x: 710, startPoint y: 123, endPoint x: 586, endPoint y: 366, distance: 273.4
click at [585, 363] on div "Janela de atendimento Grade de atendimento Capacidade Transportadoras Veículos …" at bounding box center [582, 275] width 1164 height 550
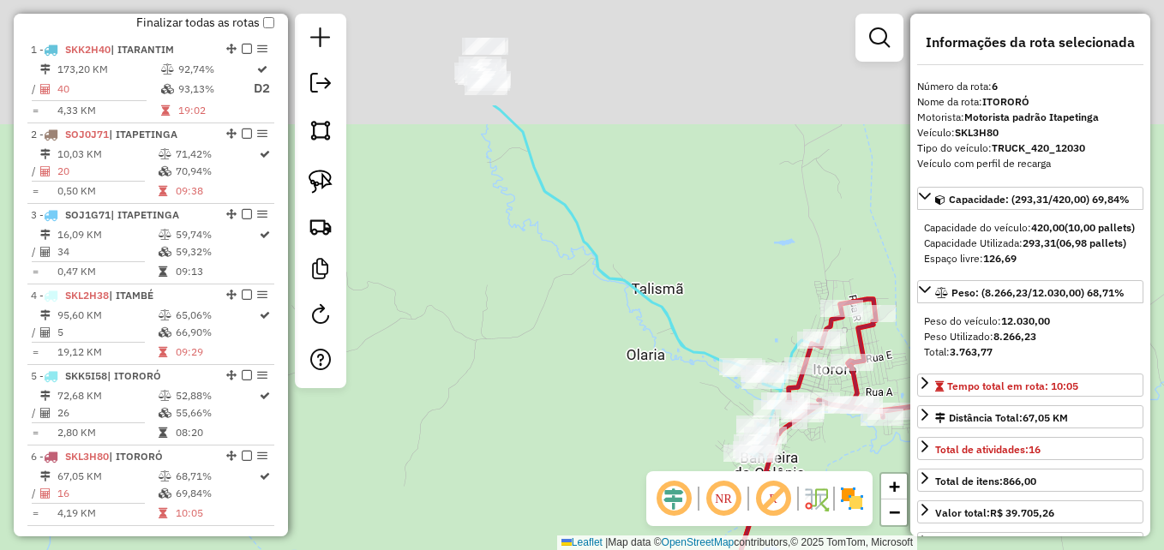
drag, startPoint x: 593, startPoint y: 196, endPoint x: 607, endPoint y: 260, distance: 64.9
click at [616, 290] on icon at bounding box center [656, 281] width 324 height 352
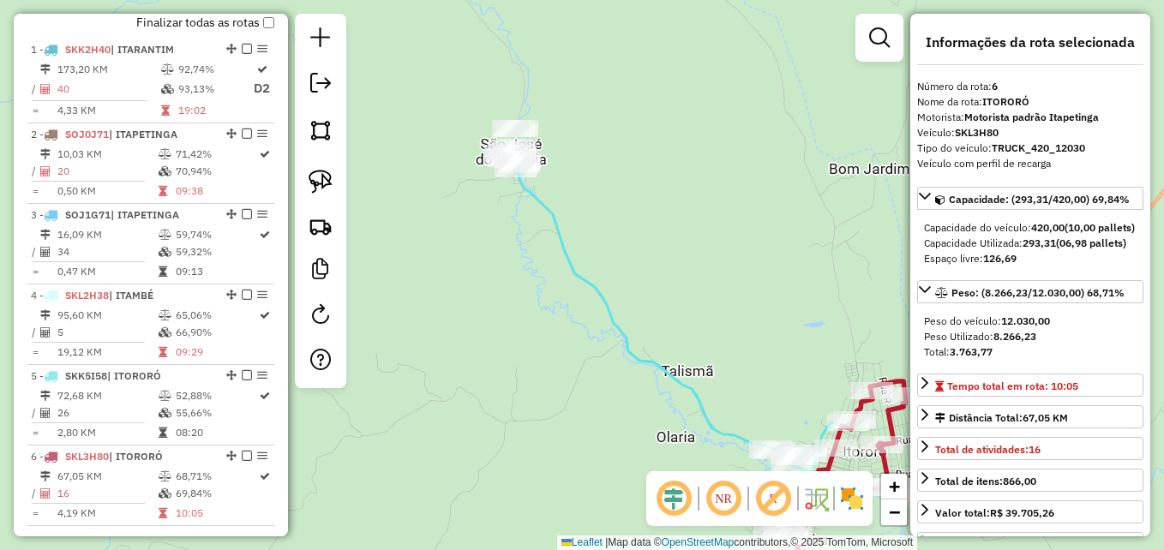
drag, startPoint x: 589, startPoint y: 162, endPoint x: 614, endPoint y: 235, distance: 77.0
click at [615, 238] on div "Janela de atendimento Grade de atendimento Capacidade Transportadoras Veículos …" at bounding box center [582, 275] width 1164 height 550
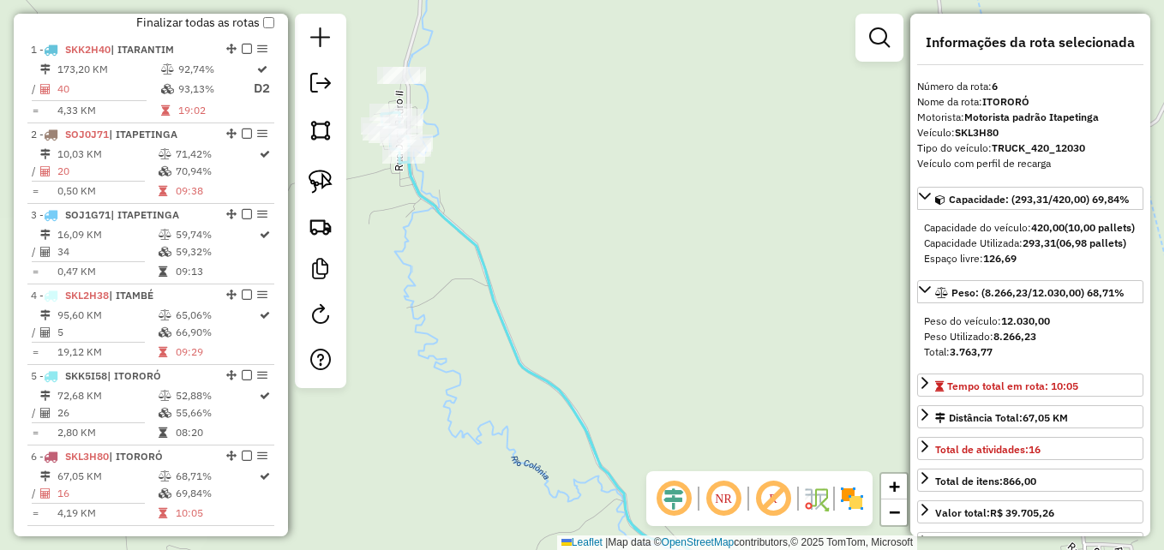
drag, startPoint x: 573, startPoint y: 126, endPoint x: 702, endPoint y: 284, distance: 204.1
click at [702, 284] on div "Janela de atendimento Grade de atendimento Capacidade Transportadoras Veículos …" at bounding box center [582, 275] width 1164 height 550
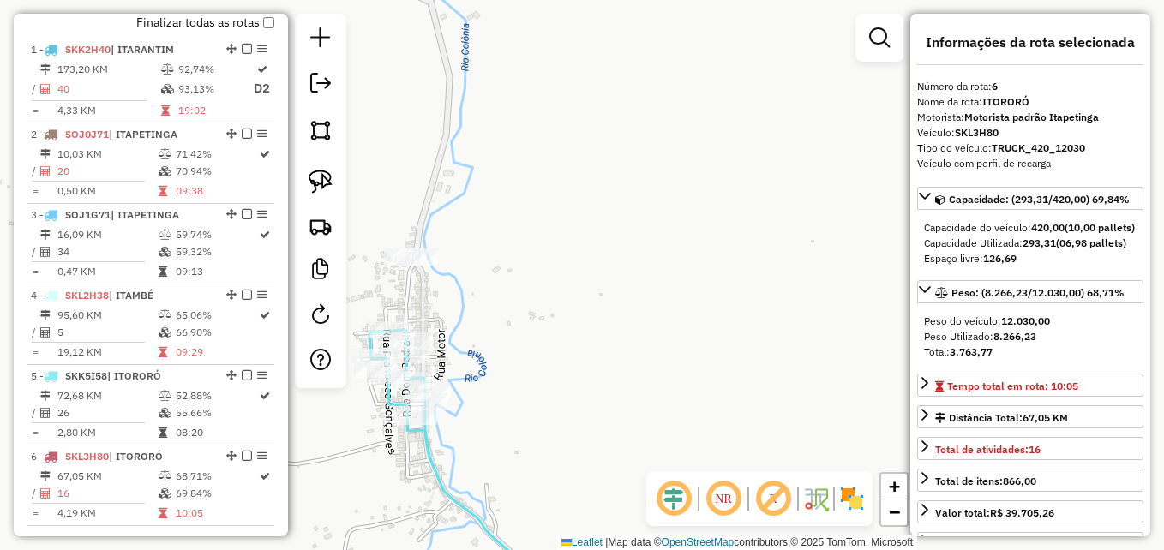
drag, startPoint x: 598, startPoint y: 277, endPoint x: 711, endPoint y: 241, distance: 118.8
click at [725, 253] on div "Janela de atendimento Grade de atendimento Capacidade Transportadoras Veículos …" at bounding box center [582, 275] width 1164 height 550
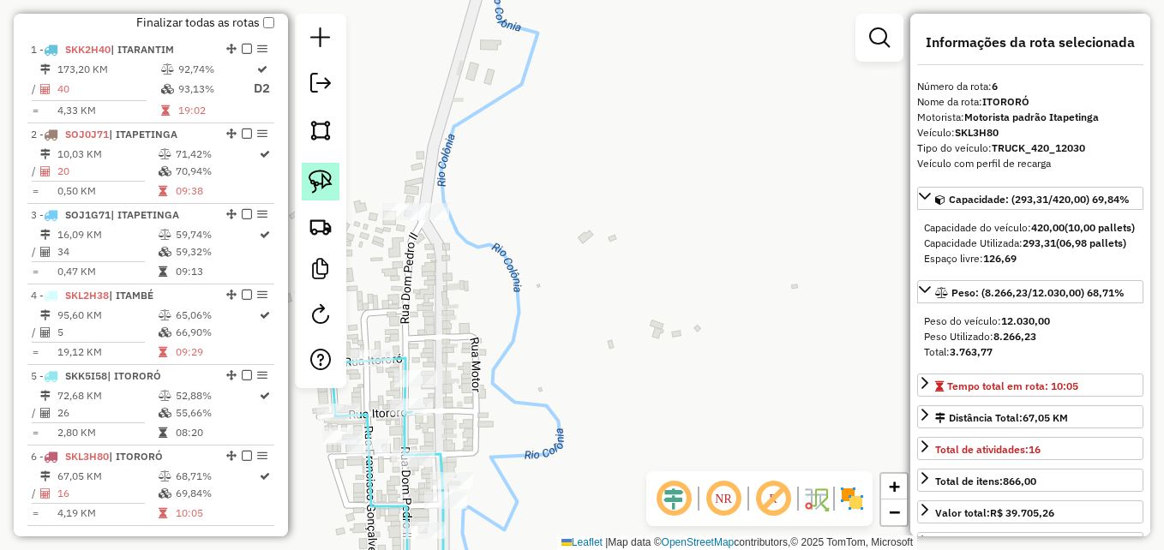
click at [325, 182] on img at bounding box center [321, 182] width 24 height 24
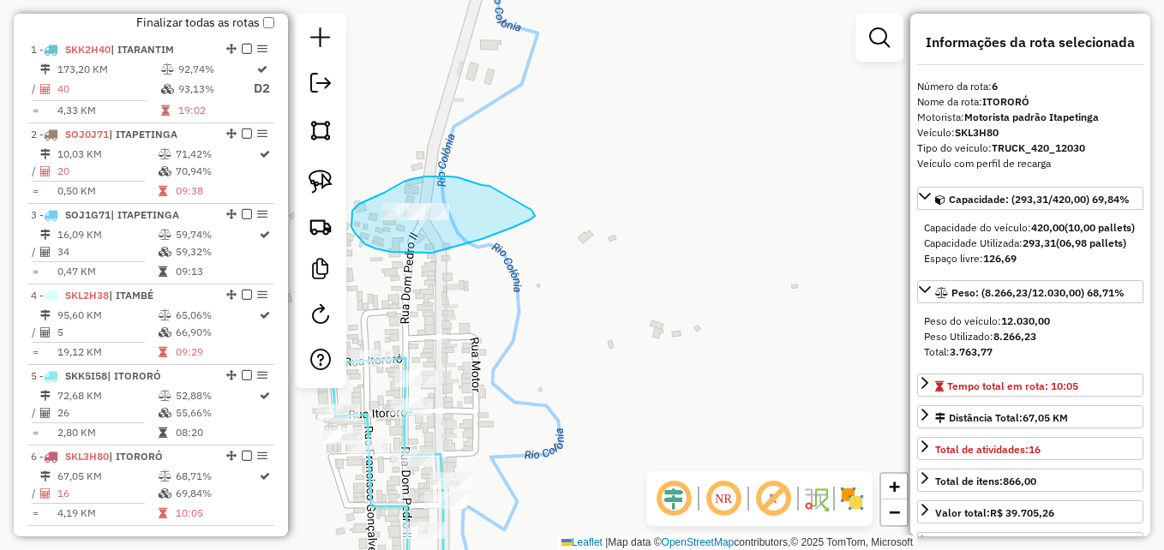
drag, startPoint x: 490, startPoint y: 186, endPoint x: 517, endPoint y: 199, distance: 30.3
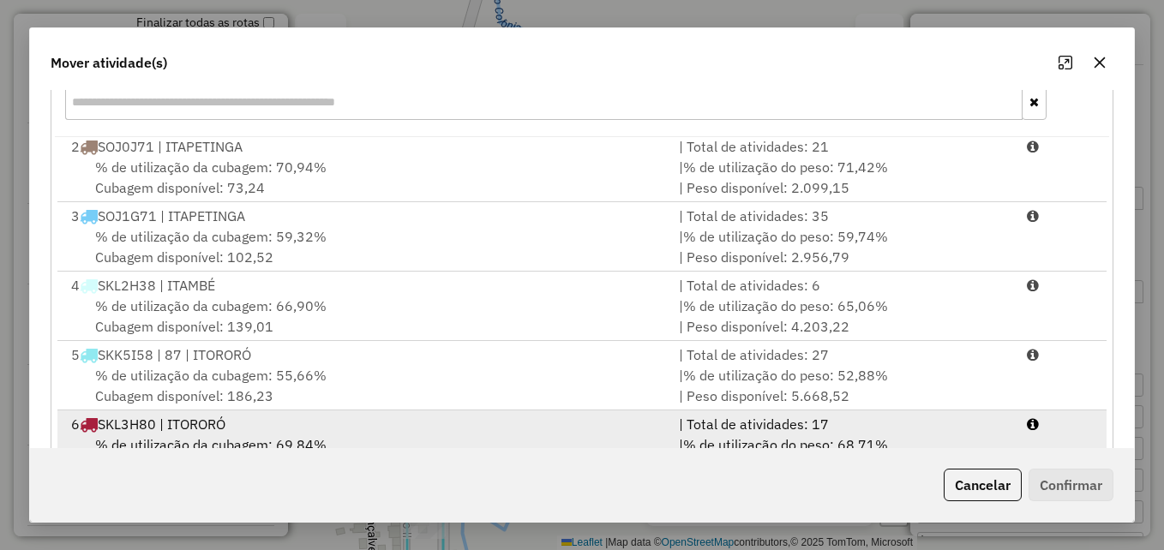
scroll to position [314, 0]
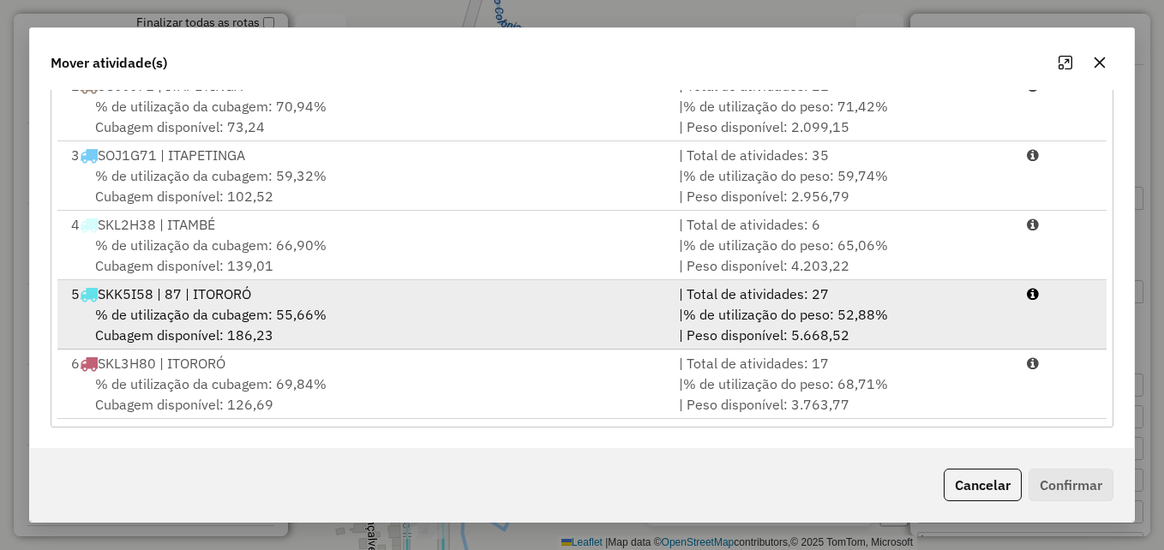
click at [528, 308] on div "% de utilização da cubagem: 55,66% Cubagem disponível: 186,23" at bounding box center [365, 324] width 608 height 41
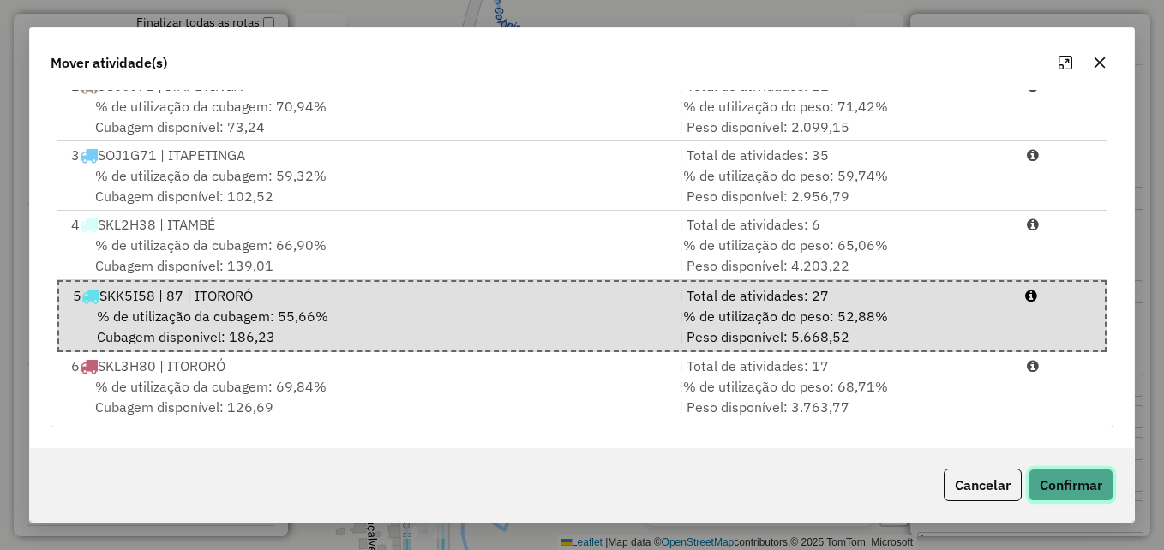
click at [1050, 474] on button "Confirmar" at bounding box center [1071, 485] width 85 height 33
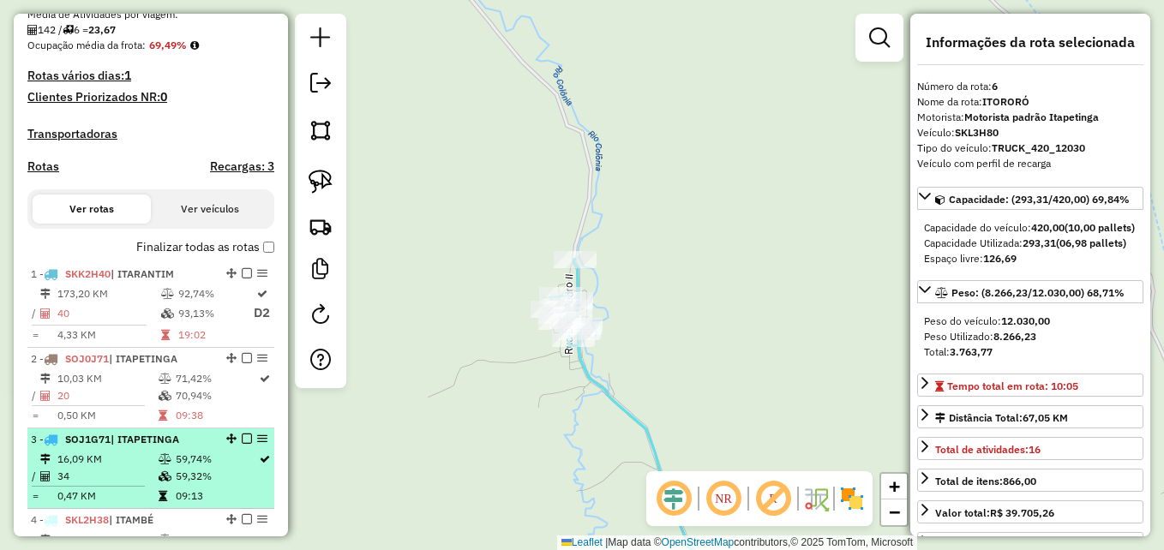
scroll to position [366, 0]
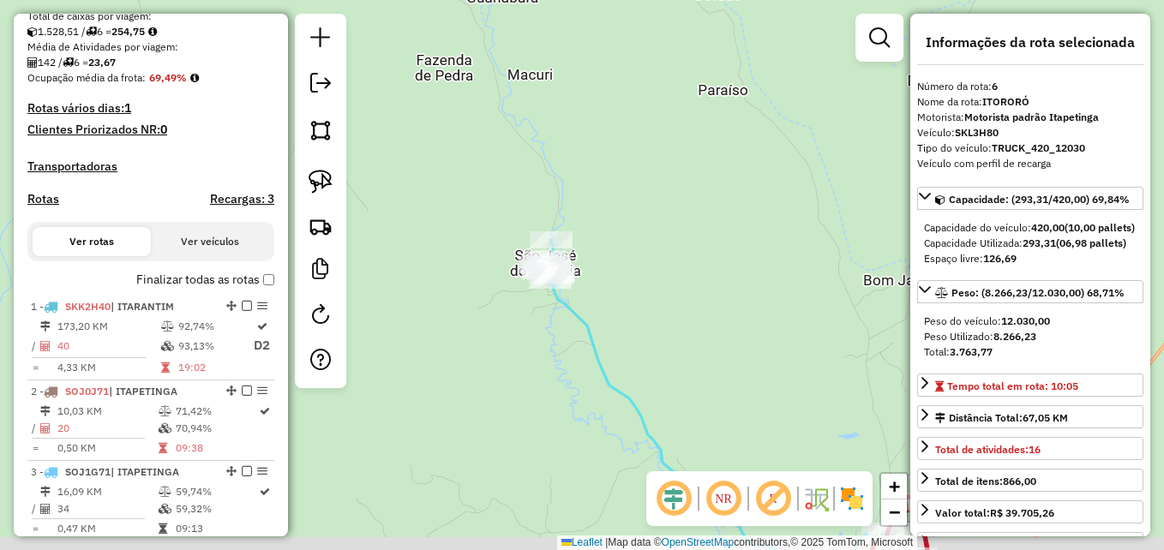
drag, startPoint x: 685, startPoint y: 352, endPoint x: 659, endPoint y: 310, distance: 49.3
click at [659, 311] on div "Janela de atendimento Grade de atendimento Capacidade Transportadoras Veículos …" at bounding box center [582, 275] width 1164 height 550
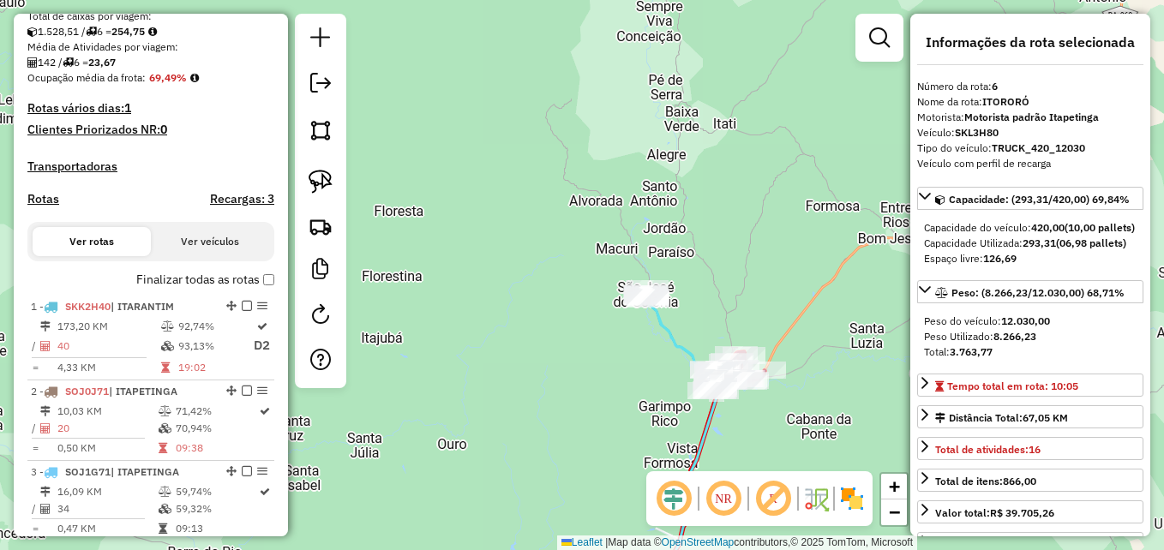
drag, startPoint x: 621, startPoint y: 352, endPoint x: 594, endPoint y: 304, distance: 54.9
click at [592, 308] on div "Janela de atendimento Grade de atendimento Capacidade Transportadoras Veículos …" at bounding box center [582, 275] width 1164 height 550
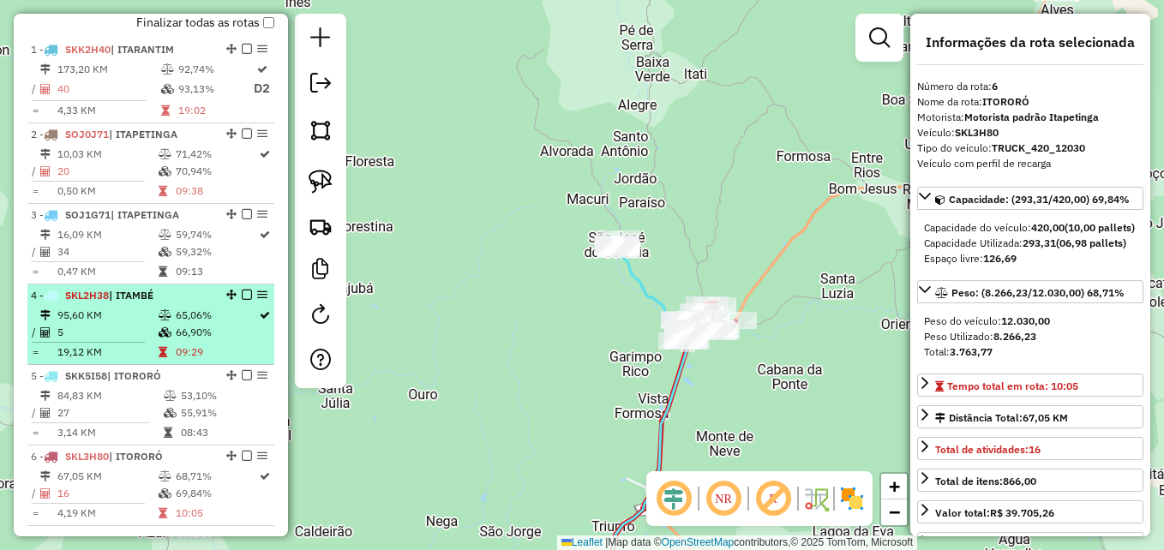
scroll to position [538, 0]
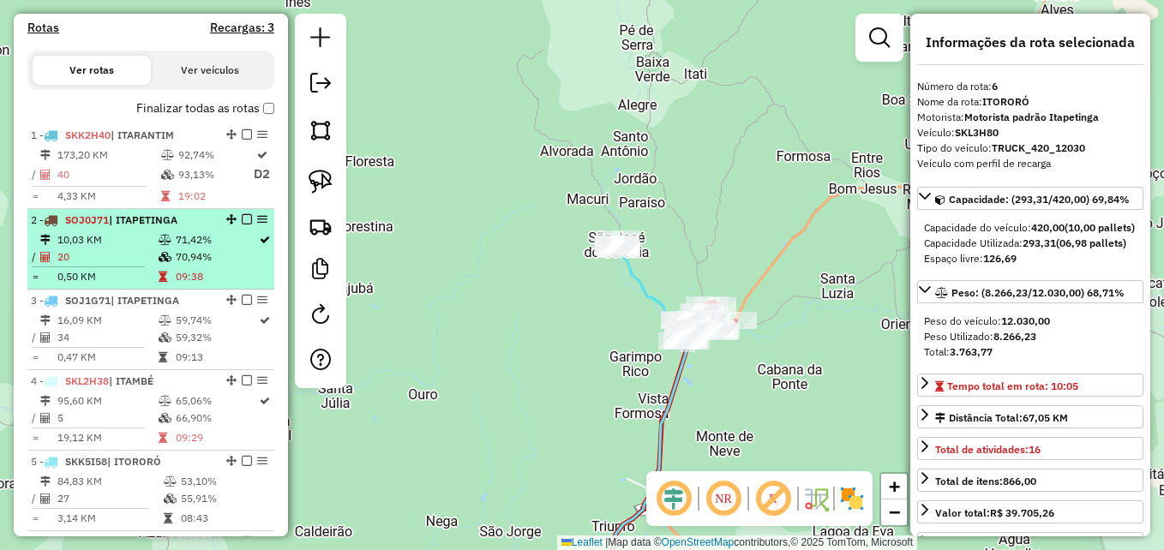
click at [216, 249] on td "71,42%" at bounding box center [216, 240] width 83 height 17
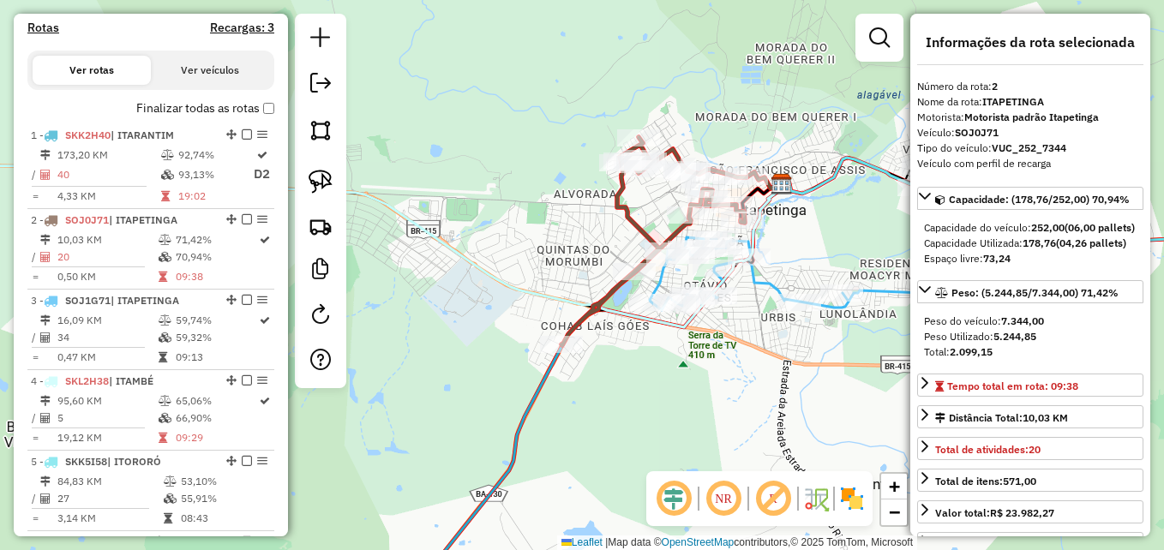
drag, startPoint x: 676, startPoint y: 230, endPoint x: 631, endPoint y: 214, distance: 47.5
click at [631, 214] on icon at bounding box center [654, 241] width 185 height 208
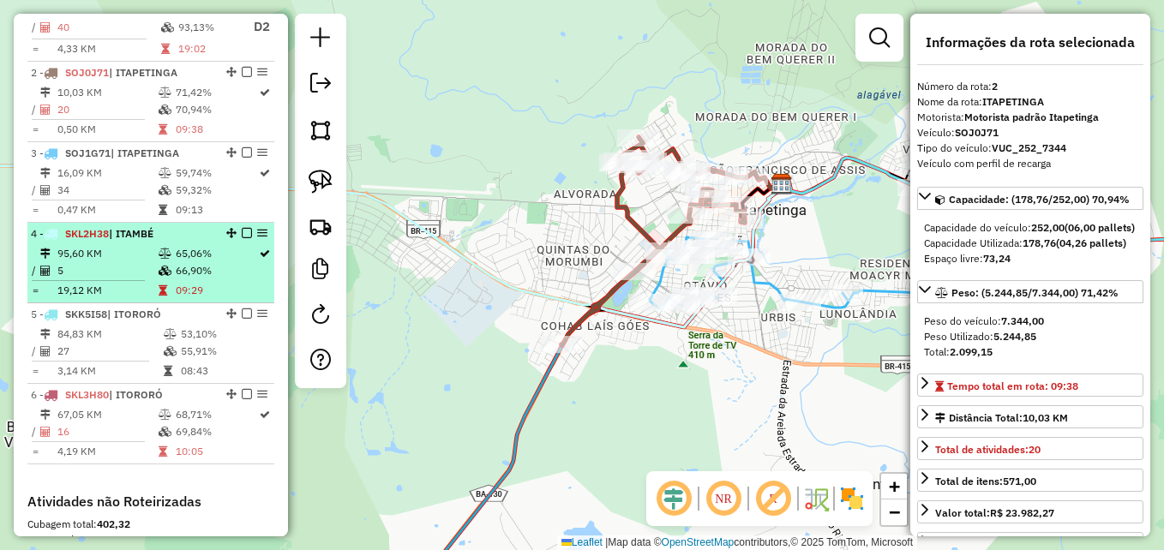
scroll to position [709, 0]
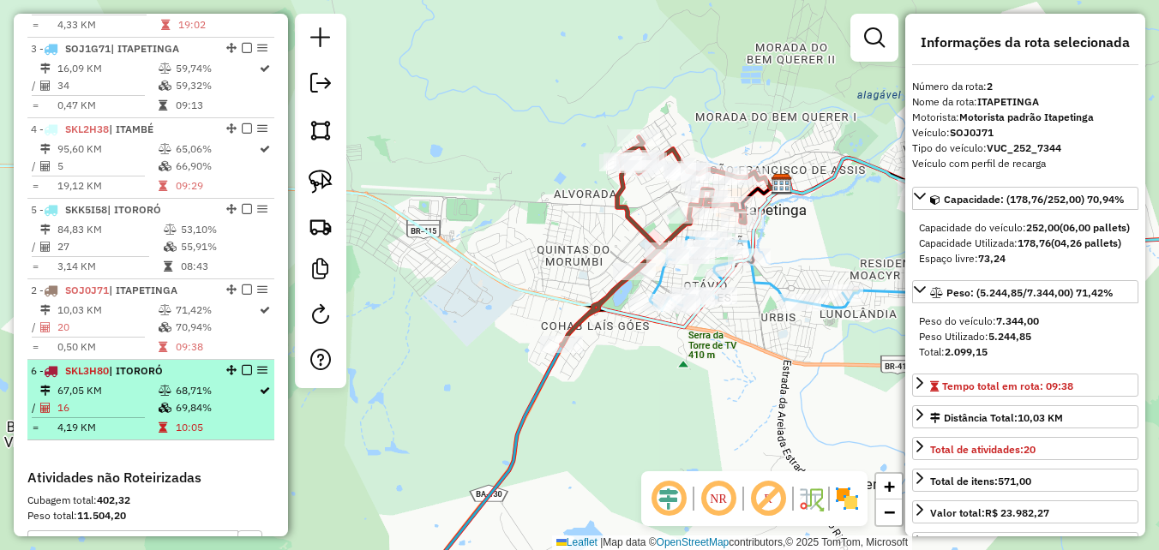
drag, startPoint x: 224, startPoint y: 61, endPoint x: 207, endPoint y: 396, distance: 335.7
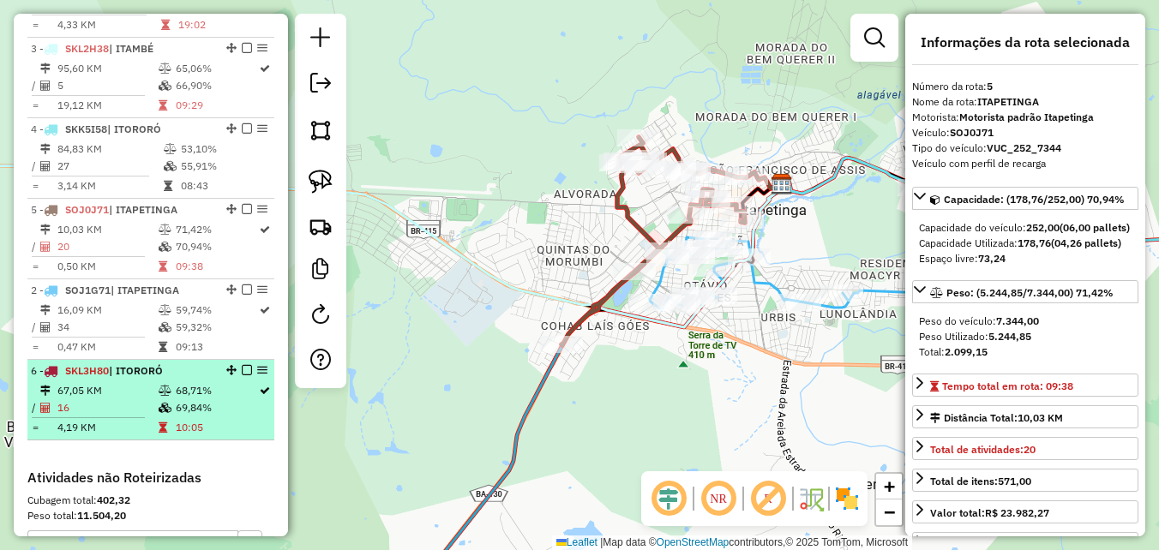
drag, startPoint x: 226, startPoint y: 60, endPoint x: 214, endPoint y: 393, distance: 332.9
drag, startPoint x: 224, startPoint y: 221, endPoint x: 201, endPoint y: 401, distance: 181.4
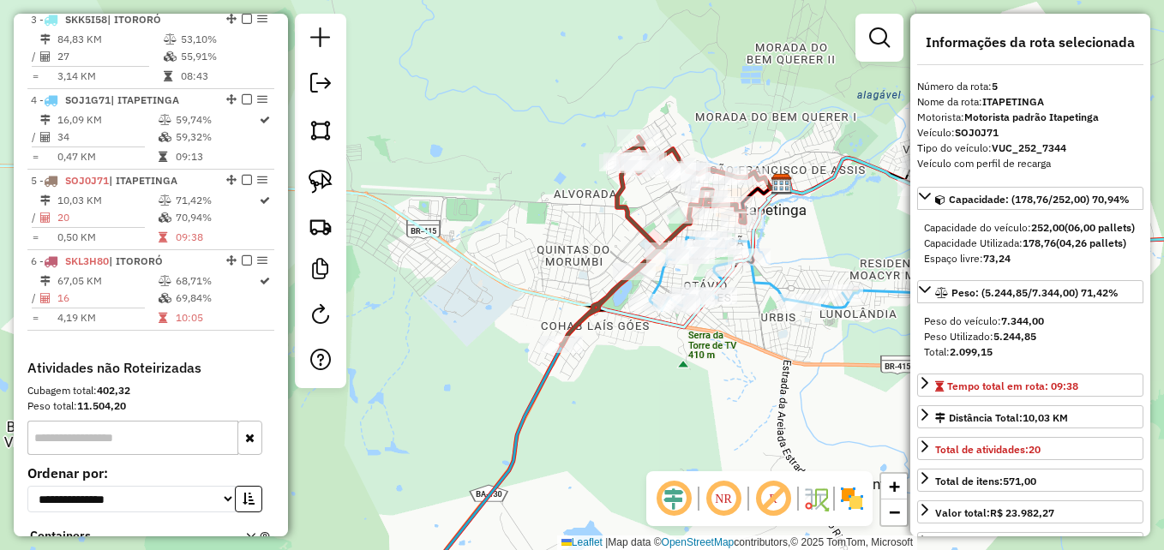
scroll to position [795, 0]
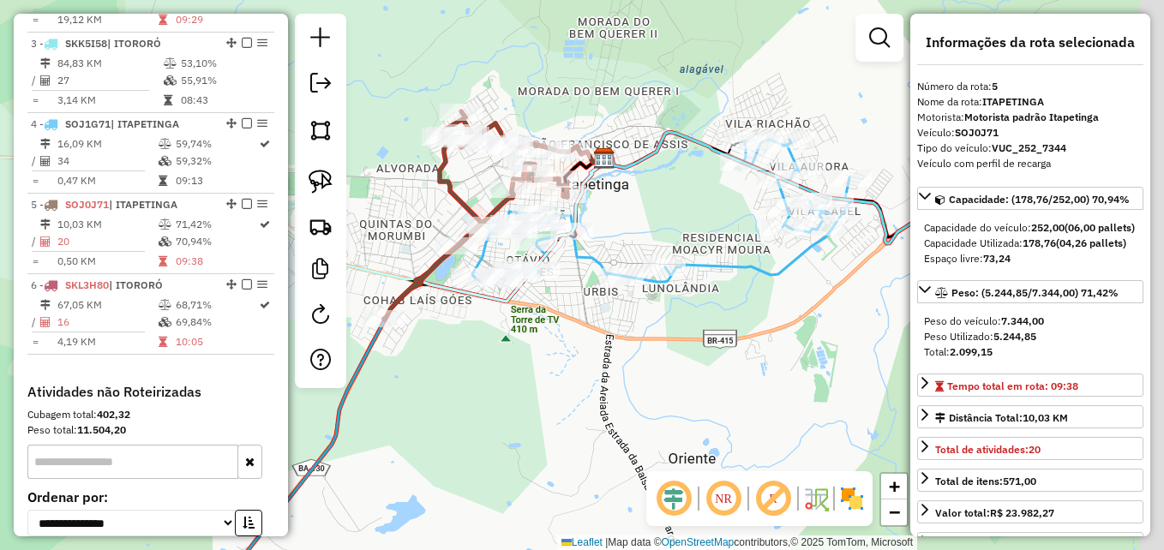
drag, startPoint x: 740, startPoint y: 366, endPoint x: 562, endPoint y: 340, distance: 180.3
click at [562, 340] on div "Janela de atendimento Grade de atendimento Capacidade Transportadoras Veículos …" at bounding box center [582, 275] width 1164 height 550
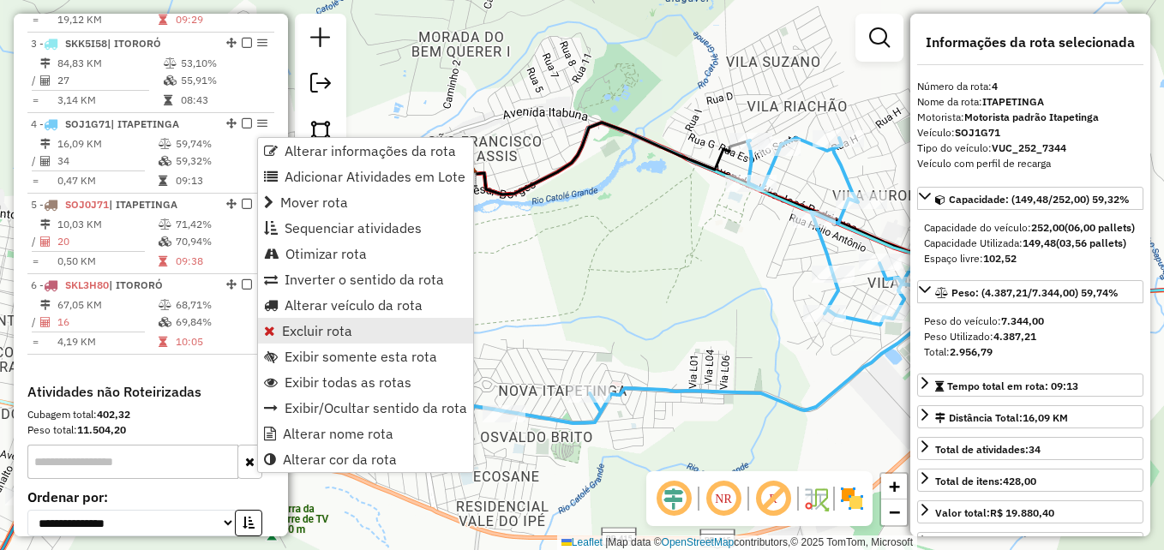
click at [332, 327] on span "Excluir rota" at bounding box center [317, 331] width 70 height 14
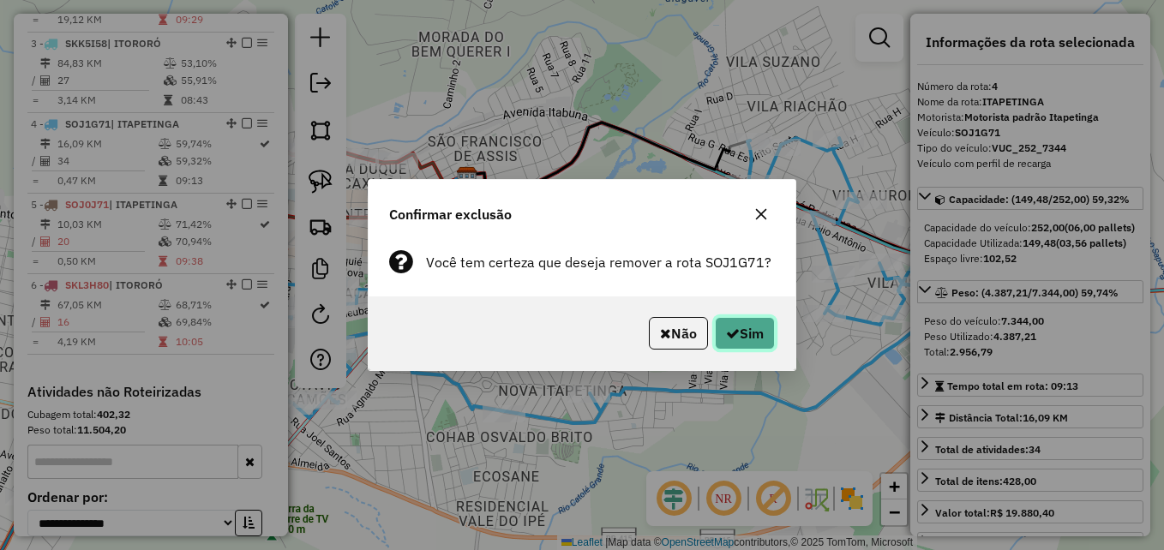
click at [737, 332] on button "Sim" at bounding box center [745, 333] width 60 height 33
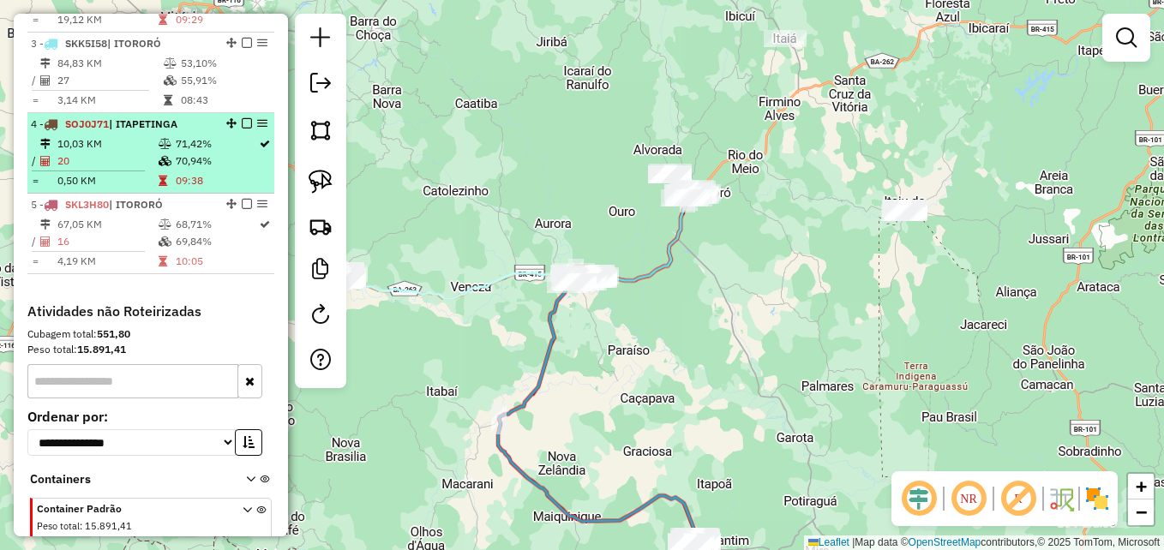
select select "**********"
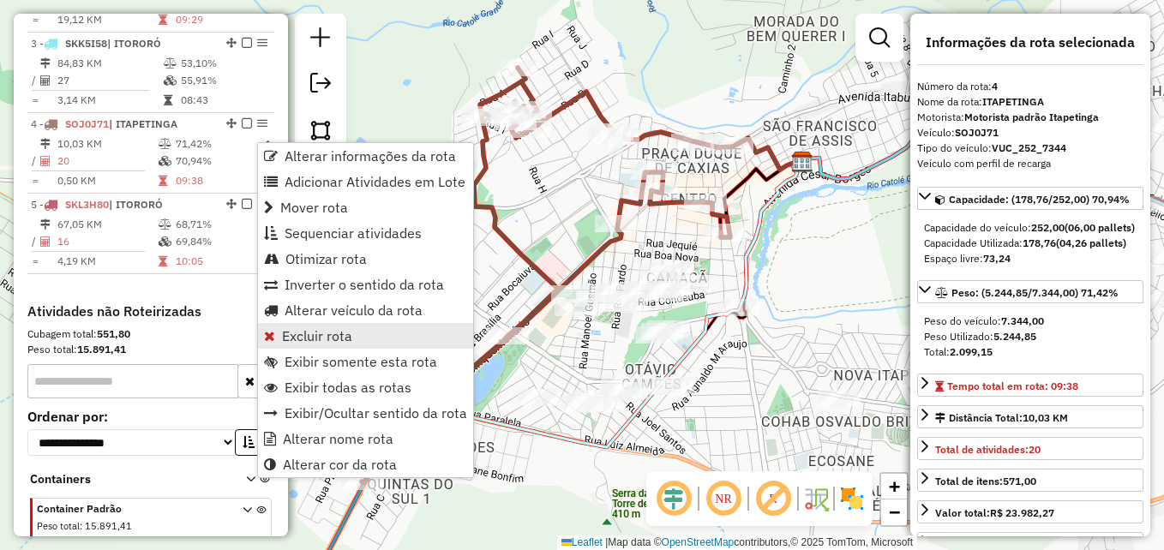
click at [307, 337] on span "Excluir rota" at bounding box center [317, 336] width 70 height 14
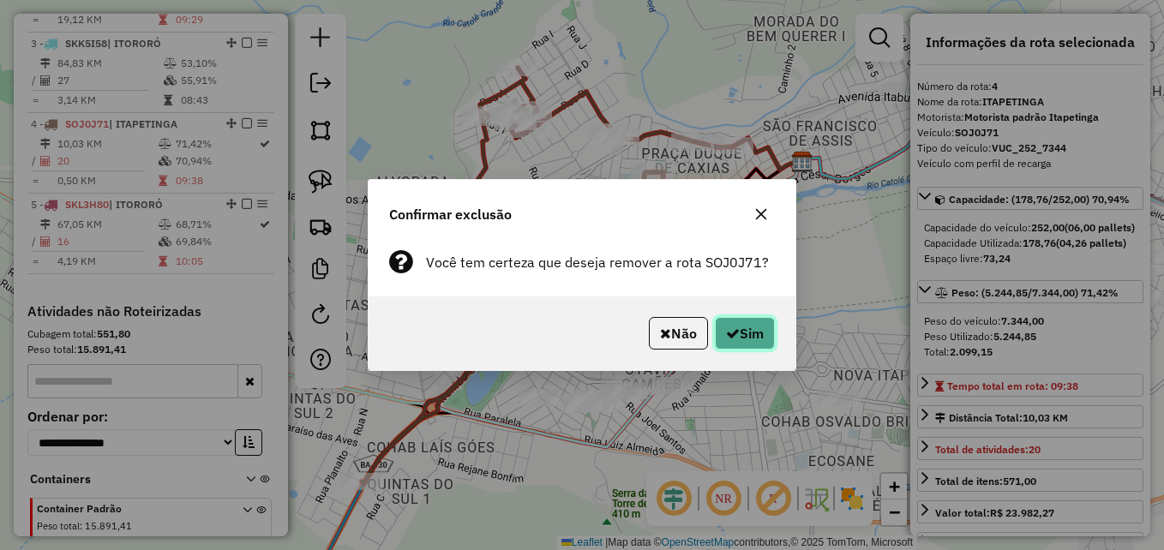
click at [730, 335] on icon "button" at bounding box center [733, 334] width 14 height 14
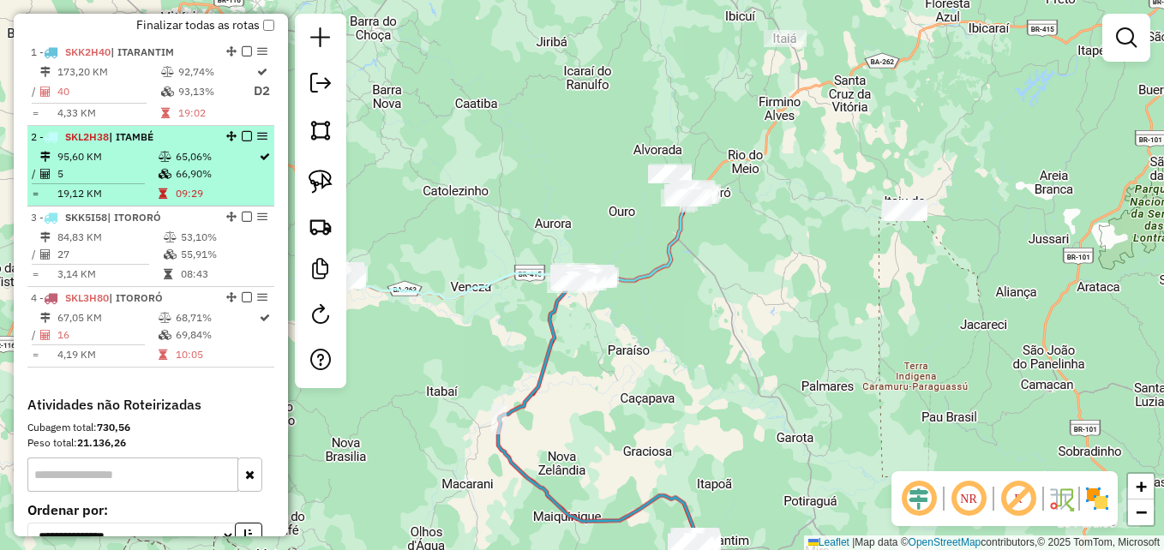
scroll to position [538, 0]
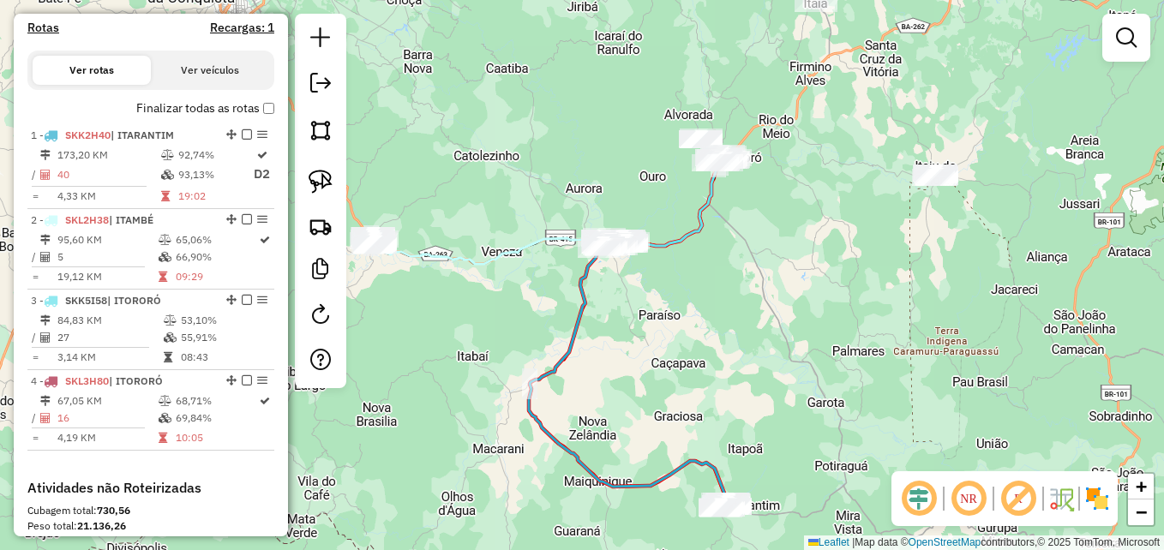
drag, startPoint x: 730, startPoint y: 250, endPoint x: 808, endPoint y: 272, distance: 80.9
click at [808, 276] on div "Janela de atendimento Grade de atendimento Capacidade Transportadoras Veículos …" at bounding box center [582, 275] width 1164 height 550
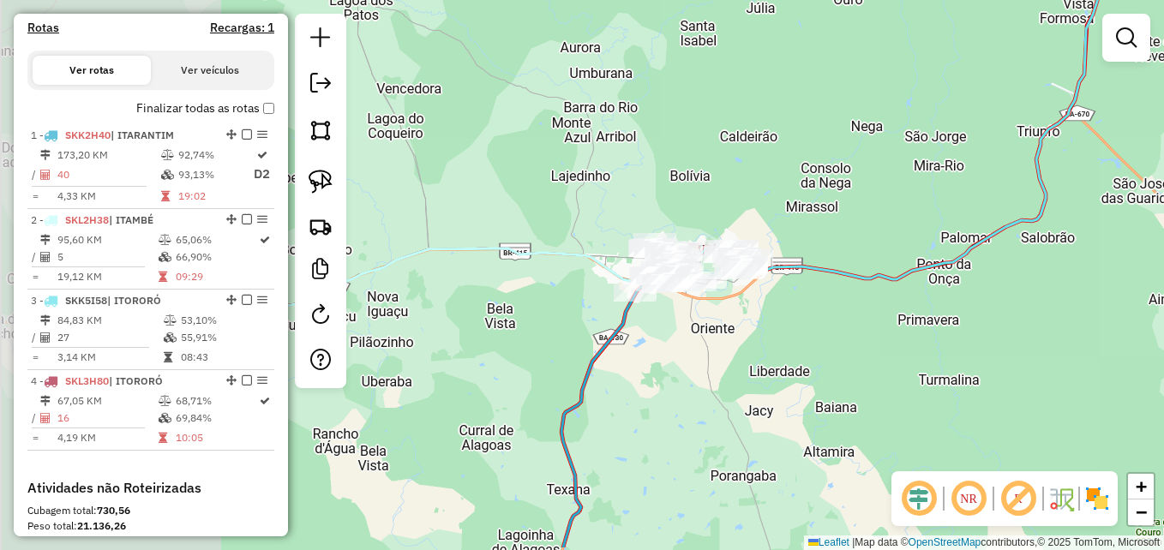
drag, startPoint x: 608, startPoint y: 238, endPoint x: 863, endPoint y: 170, distance: 263.5
click at [864, 171] on div "Janela de atendimento Grade de atendimento Capacidade Transportadoras Veículos …" at bounding box center [582, 275] width 1164 height 550
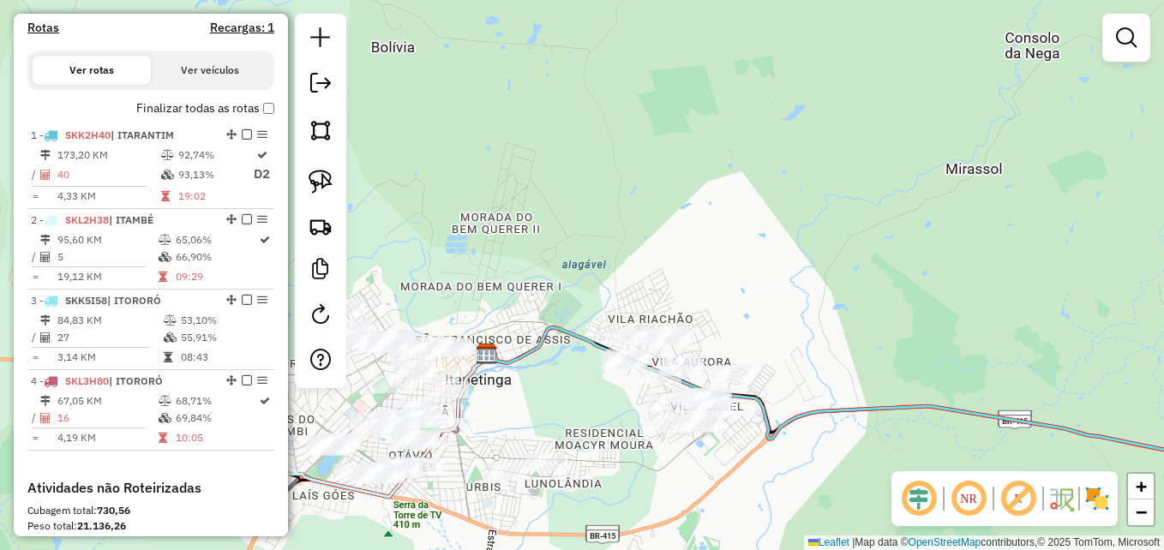
drag, startPoint x: 703, startPoint y: 245, endPoint x: 911, endPoint y: 92, distance: 258.8
click at [912, 99] on div "Janela de atendimento Grade de atendimento Capacidade Transportadoras Veículos …" at bounding box center [582, 275] width 1164 height 550
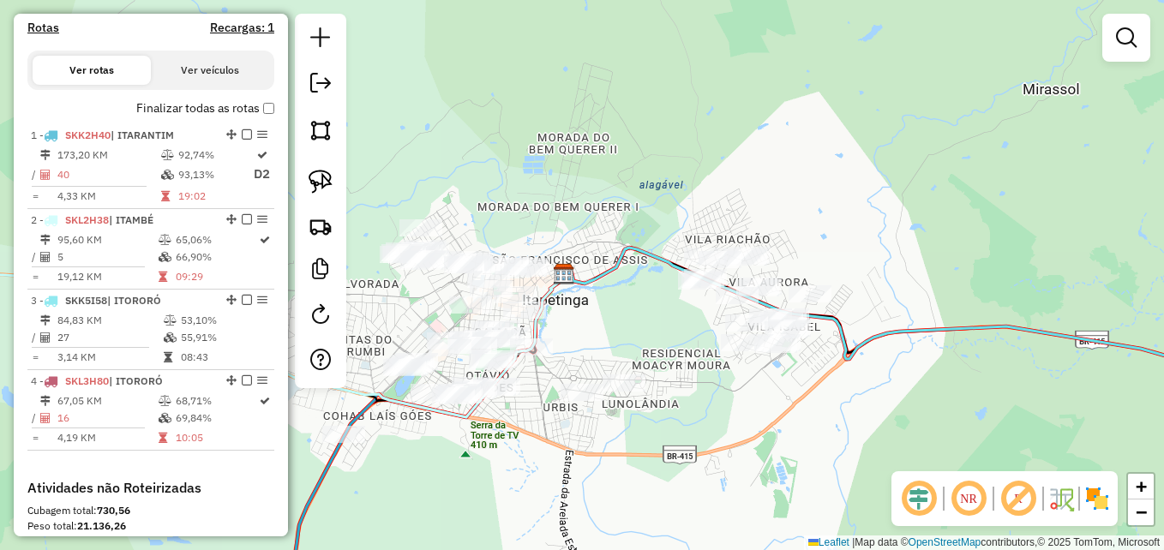
drag, startPoint x: 862, startPoint y: 99, endPoint x: 874, endPoint y: 84, distance: 19.6
click at [874, 84] on div "Janela de atendimento Grade de atendimento Capacidade Transportadoras Veículos …" at bounding box center [582, 275] width 1164 height 550
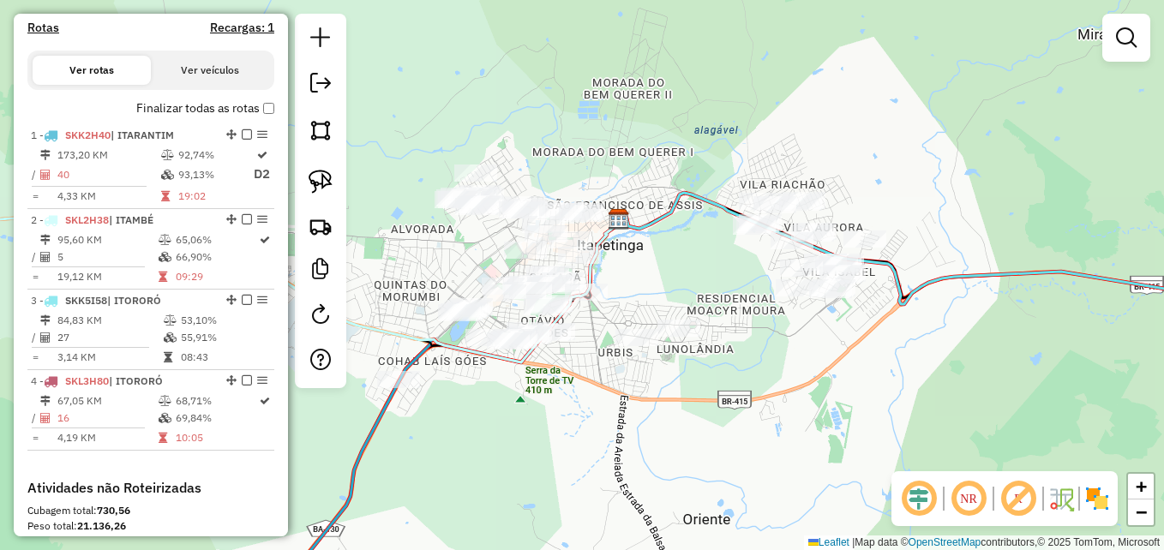
drag, startPoint x: 733, startPoint y: 135, endPoint x: 887, endPoint y: 46, distance: 177.5
click at [903, 49] on div "Janela de atendimento Grade de atendimento Capacidade Transportadoras Veículos …" at bounding box center [582, 275] width 1164 height 550
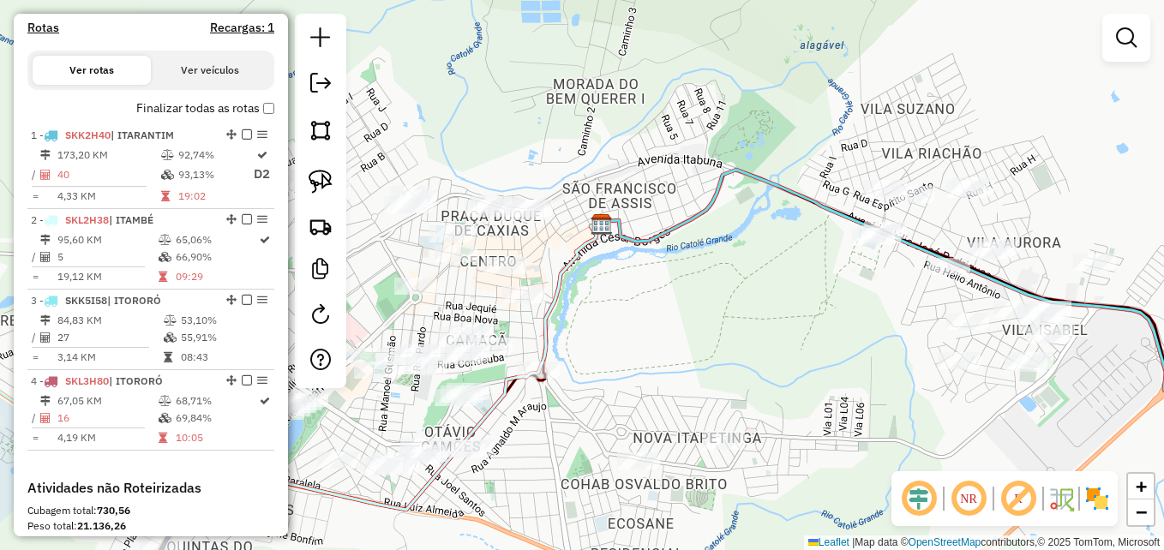
drag, startPoint x: 813, startPoint y: 119, endPoint x: 797, endPoint y: 82, distance: 40.0
click at [797, 82] on div "Janela de atendimento Grade de atendimento Capacidade Transportadoras Veículos …" at bounding box center [582, 275] width 1164 height 550
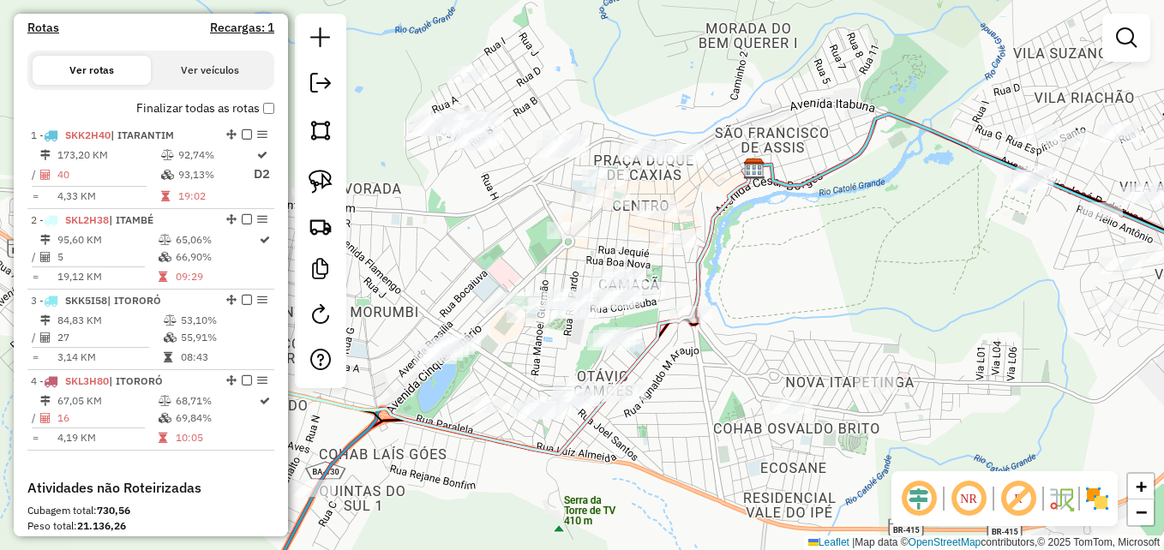
drag, startPoint x: 734, startPoint y: 228, endPoint x: 890, endPoint y: 177, distance: 164.3
click at [890, 177] on div "Janela de atendimento Grade de atendimento Capacidade Transportadoras Veículos …" at bounding box center [582, 275] width 1164 height 550
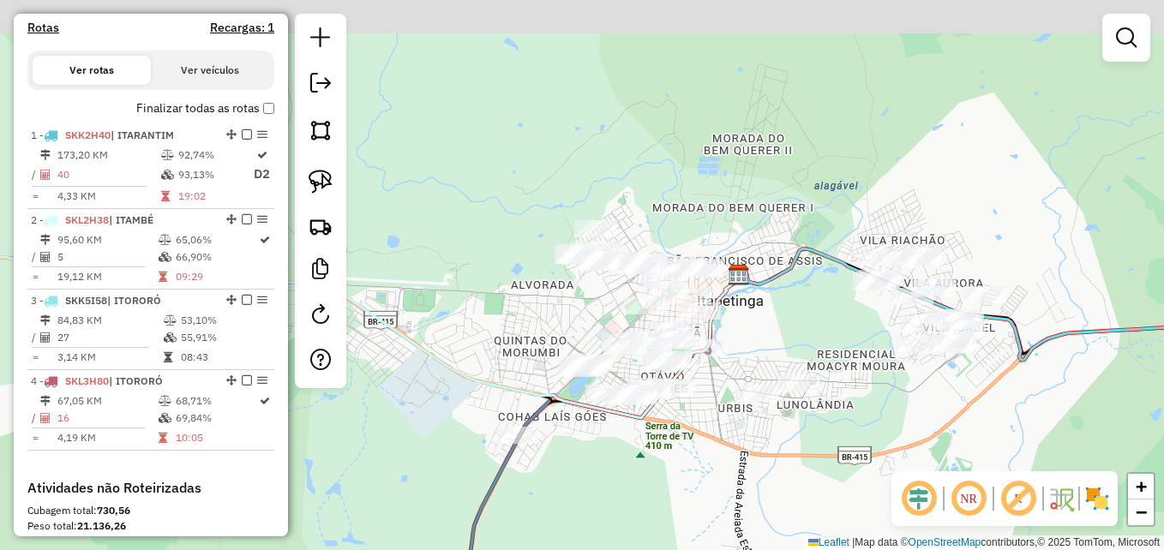
drag, startPoint x: 864, startPoint y: 301, endPoint x: 802, endPoint y: 342, distance: 74.9
click at [802, 342] on div "Janela de atendimento Grade de atendimento Capacidade Transportadoras Veículos …" at bounding box center [582, 275] width 1164 height 550
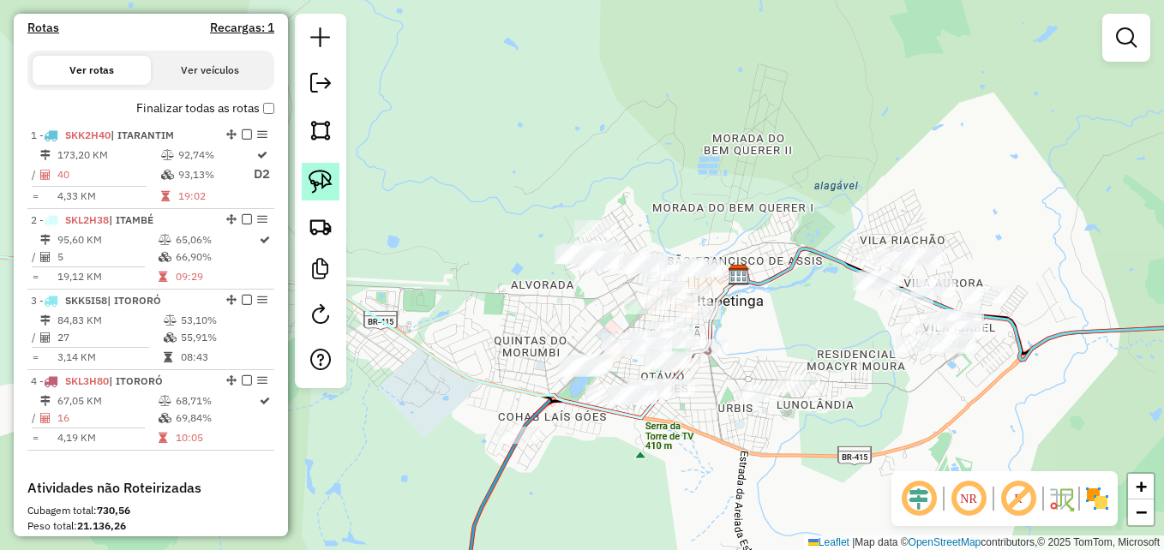
click at [309, 178] on img at bounding box center [321, 182] width 24 height 24
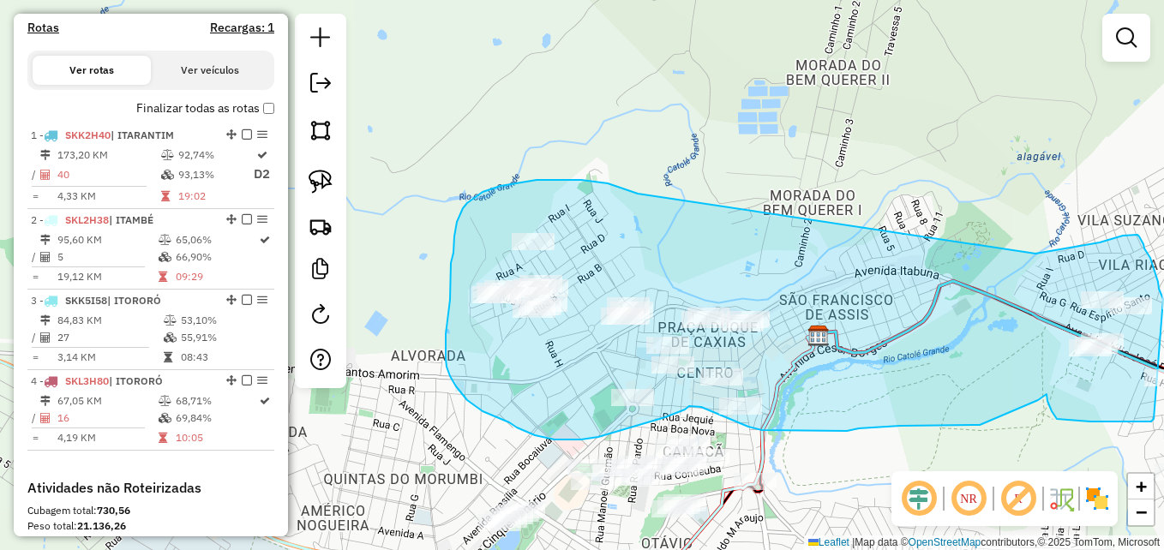
drag, startPoint x: 635, startPoint y: 192, endPoint x: 1036, endPoint y: 254, distance: 406.0
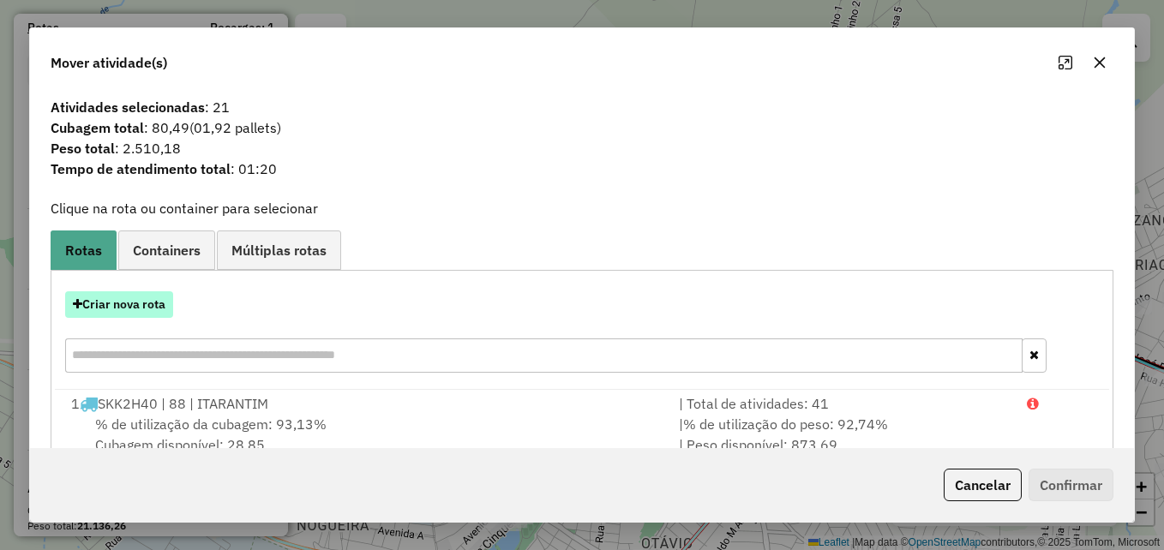
click at [105, 309] on button "Criar nova rota" at bounding box center [119, 305] width 108 height 27
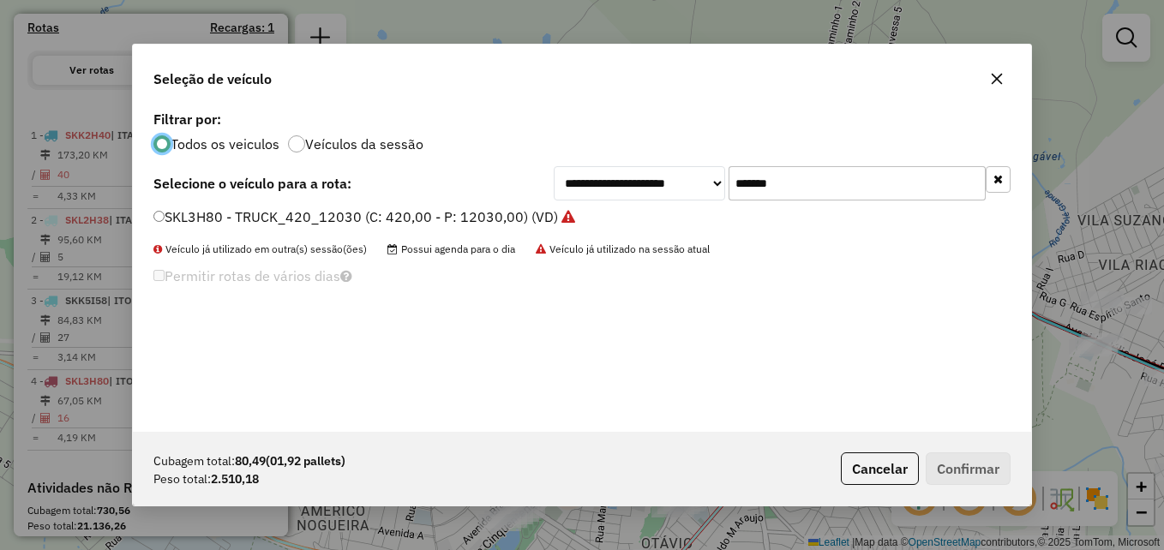
scroll to position [9, 5]
click at [842, 189] on input "*******" at bounding box center [857, 183] width 257 height 34
click at [840, 189] on input "*******" at bounding box center [857, 183] width 257 height 34
paste input "text"
type input "*******"
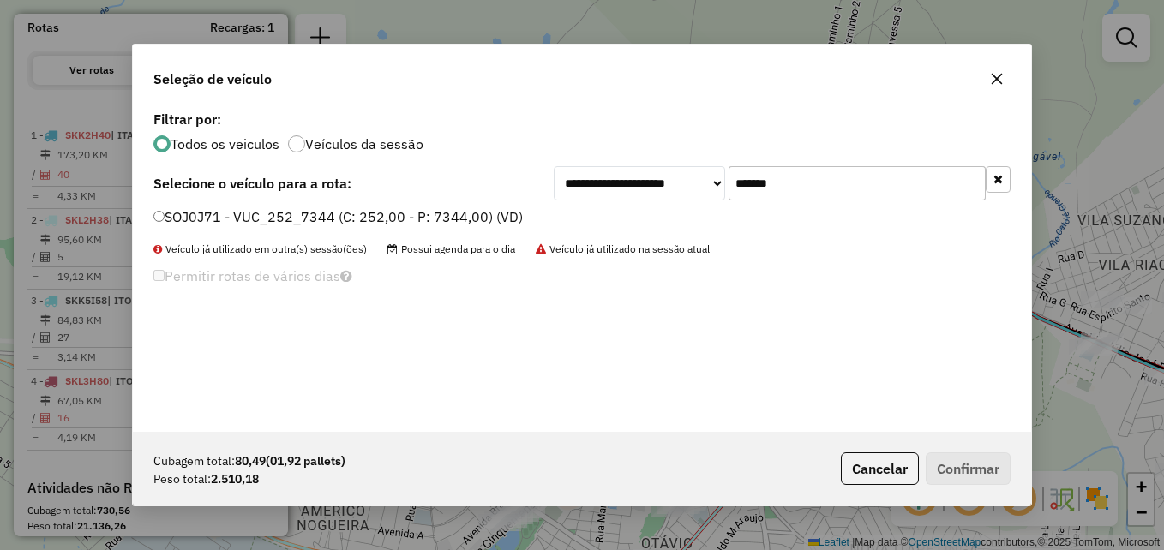
click at [158, 225] on label "SOJ0J71 - VUC_252_7344 (C: 252,00 - P: 7344,00) (VD)" at bounding box center [338, 217] width 370 height 21
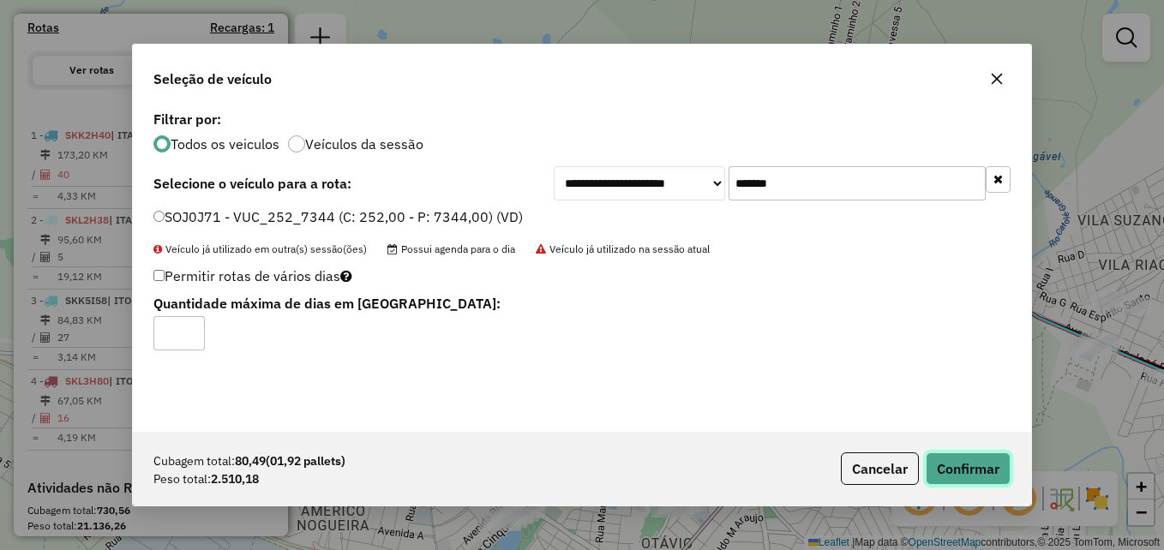
click at [962, 467] on button "Confirmar" at bounding box center [968, 469] width 85 height 33
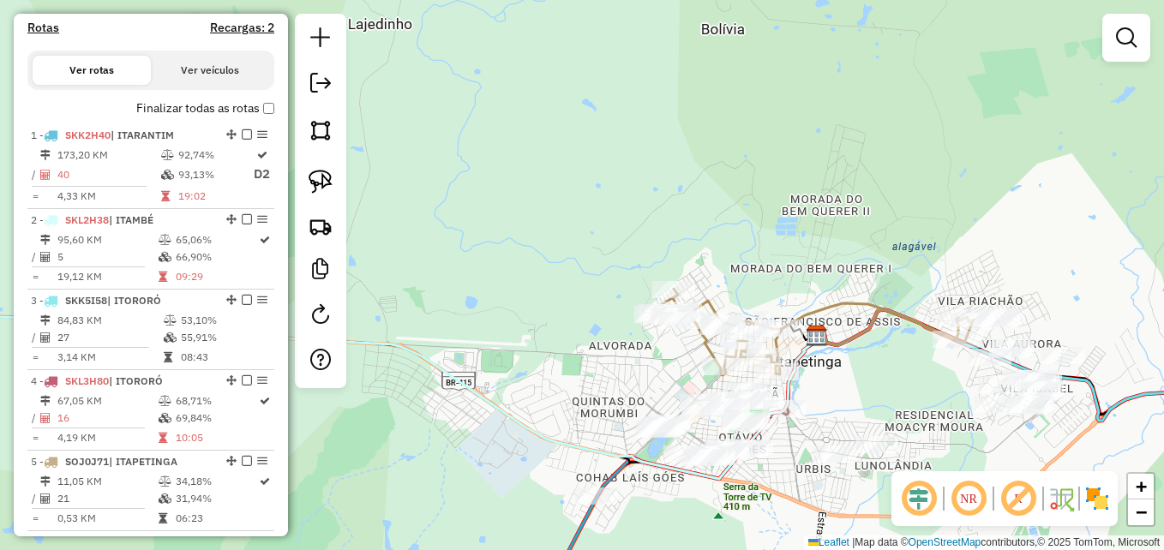
drag, startPoint x: 926, startPoint y: 408, endPoint x: 842, endPoint y: 293, distance: 142.3
click at [842, 298] on div "Janela de atendimento Grade de atendimento Capacidade Transportadoras Veículos …" at bounding box center [582, 275] width 1164 height 550
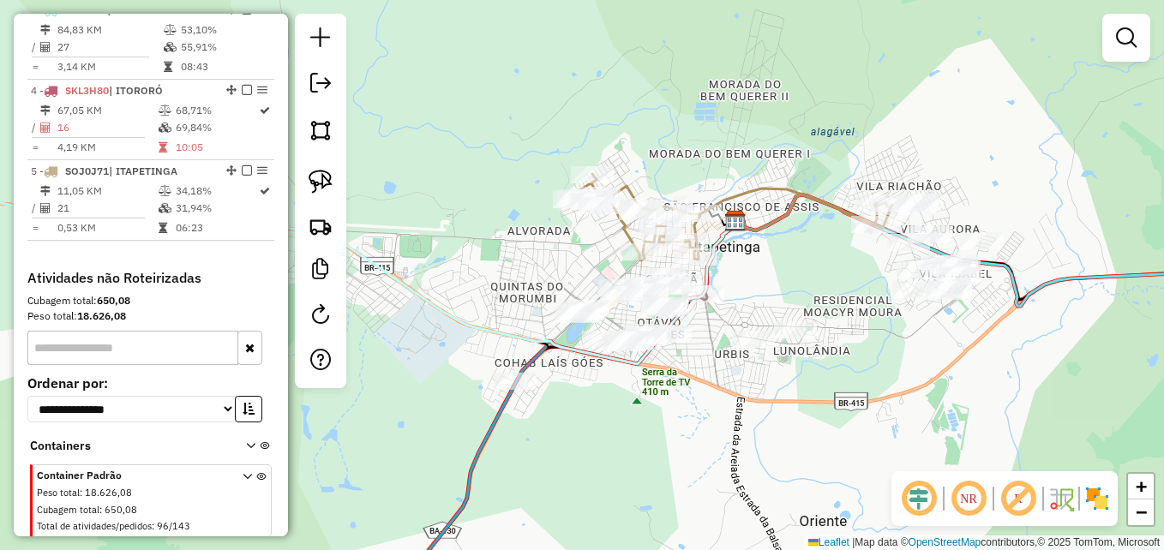
scroll to position [800, 0]
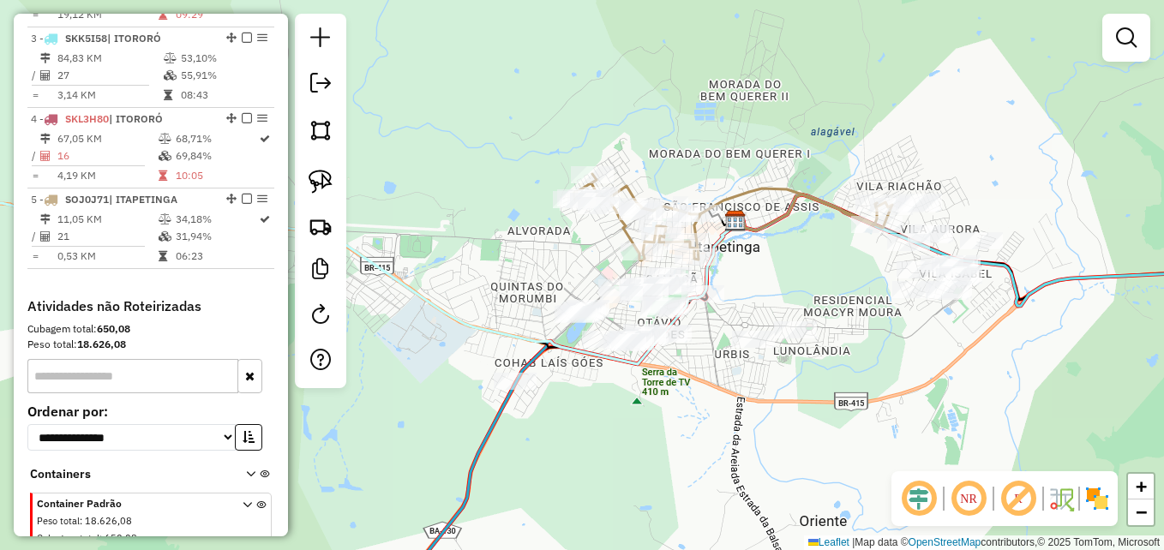
click at [882, 392] on div "Janela de atendimento Grade de atendimento Capacidade Transportadoras Veículos …" at bounding box center [582, 275] width 1164 height 550
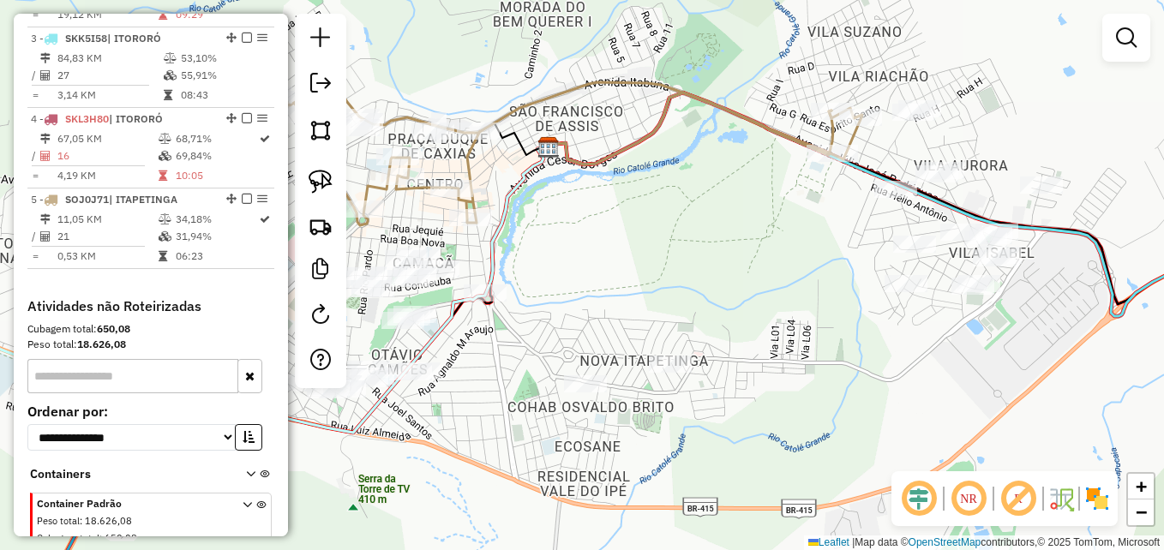
drag, startPoint x: 865, startPoint y: 295, endPoint x: 859, endPoint y: 359, distance: 64.6
click at [859, 359] on div "Janela de atendimento Grade de atendimento Capacidade Transportadoras Veículos …" at bounding box center [582, 275] width 1164 height 550
click at [318, 180] on img at bounding box center [321, 182] width 24 height 24
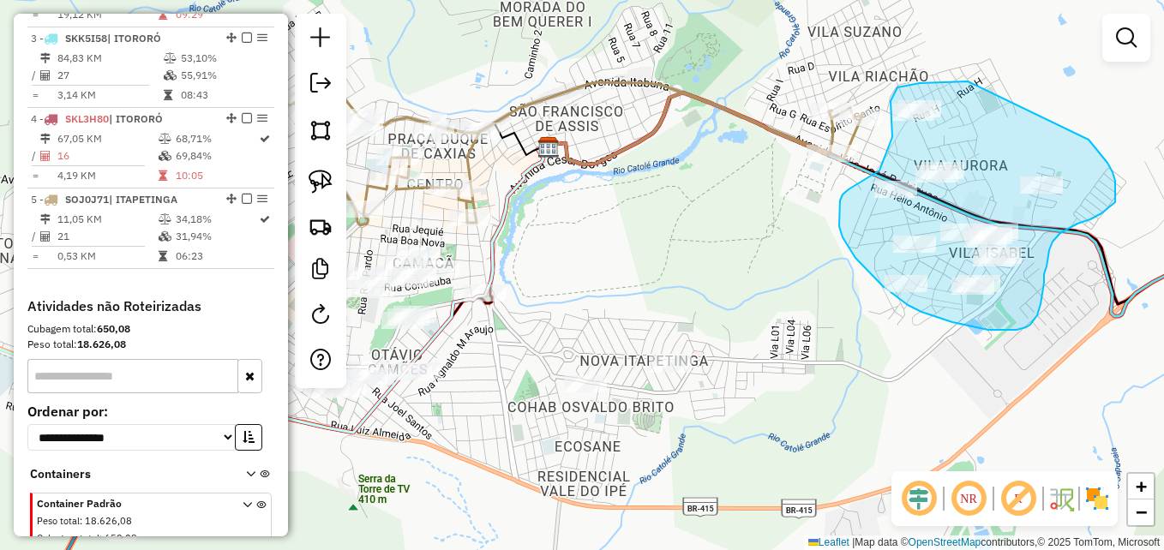
drag, startPoint x: 968, startPoint y: 81, endPoint x: 1071, endPoint y: 123, distance: 110.8
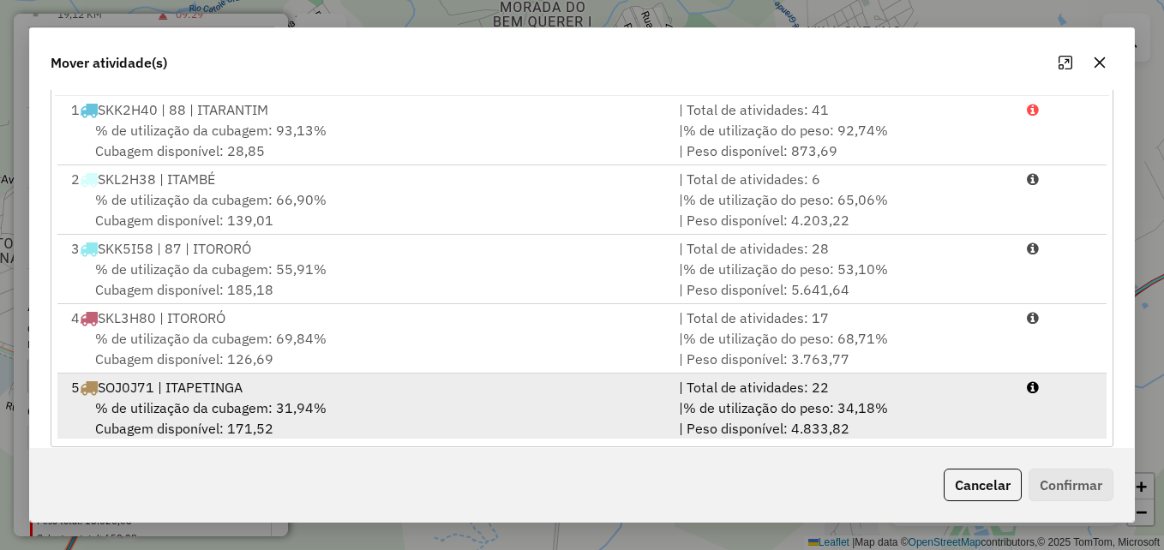
scroll to position [314, 0]
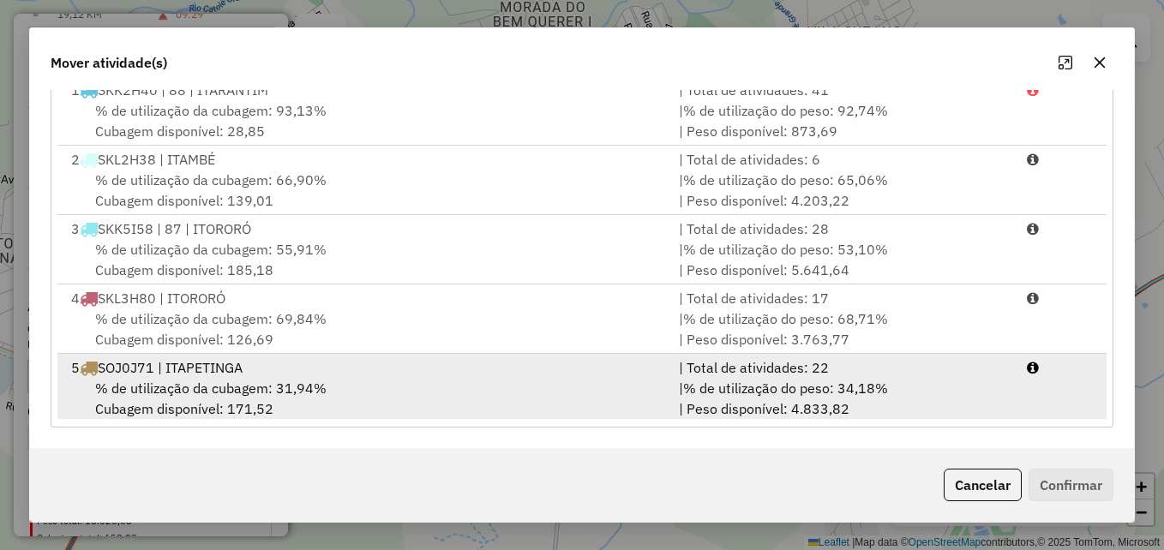
click at [521, 381] on div "% de utilização da cubagem: 31,94% Cubagem disponível: 171,52" at bounding box center [365, 398] width 608 height 41
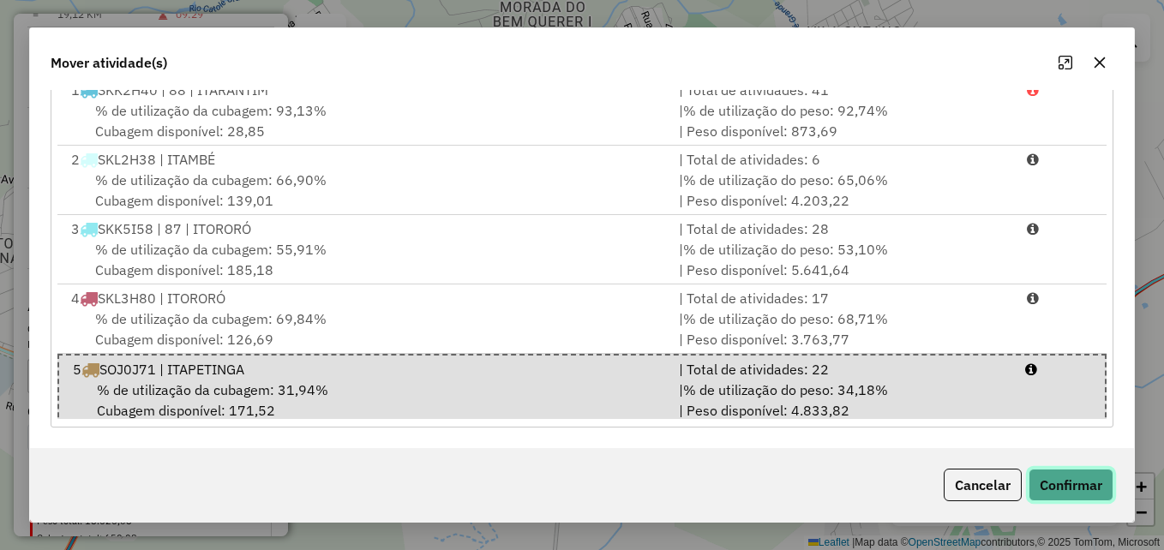
click at [1067, 484] on button "Confirmar" at bounding box center [1071, 485] width 85 height 33
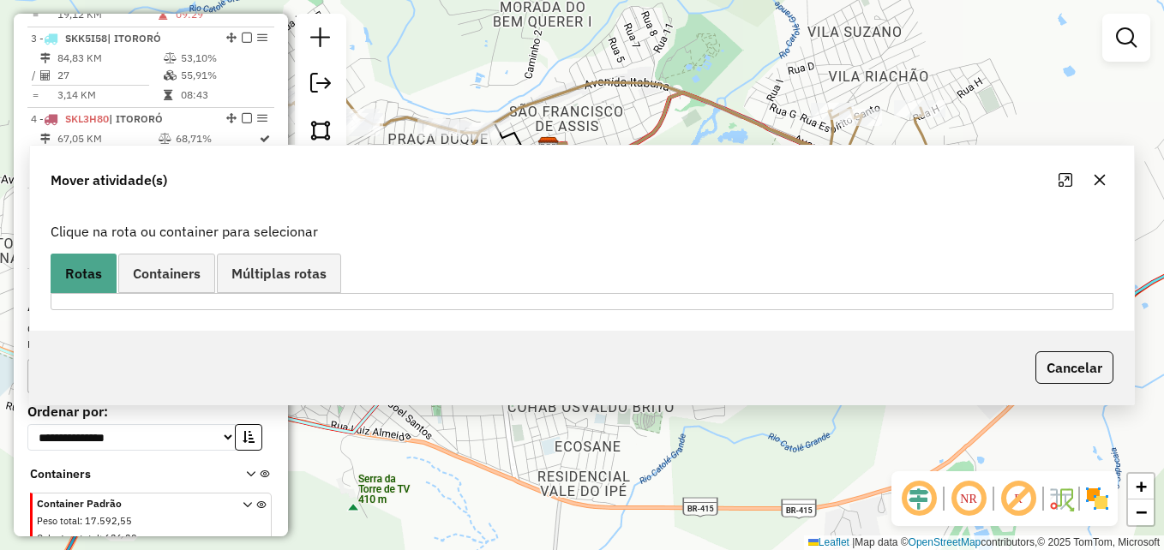
scroll to position [0, 0]
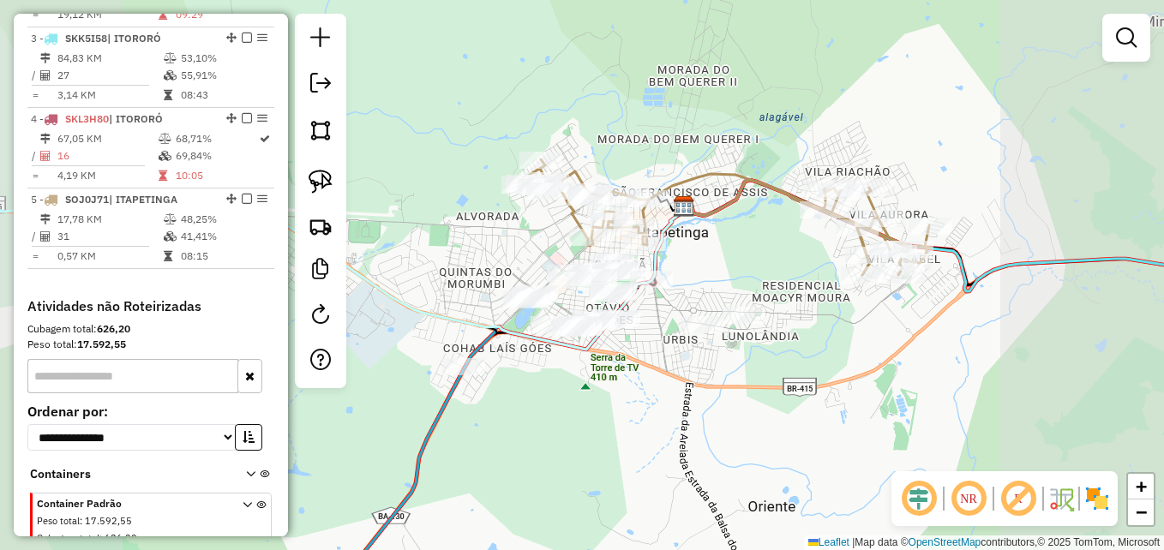
click at [773, 243] on div "Janela de atendimento Grade de atendimento Capacidade Transportadoras Veículos …" at bounding box center [582, 275] width 1164 height 550
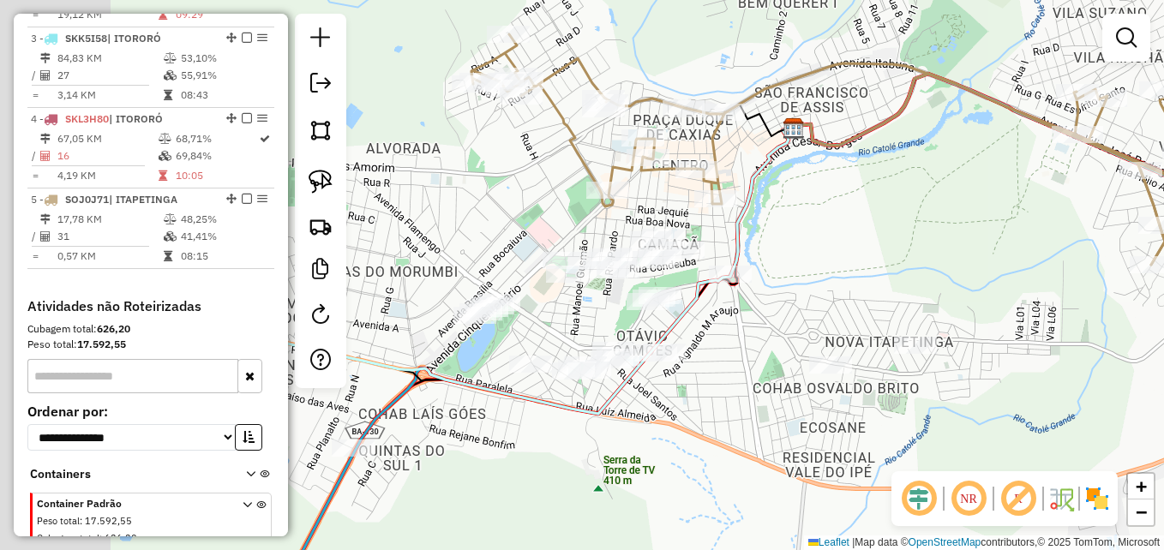
drag, startPoint x: 821, startPoint y: 250, endPoint x: 865, endPoint y: 242, distance: 44.4
click at [865, 242] on div "Janela de atendimento Grade de atendimento Capacidade Transportadoras Veículos …" at bounding box center [582, 275] width 1164 height 550
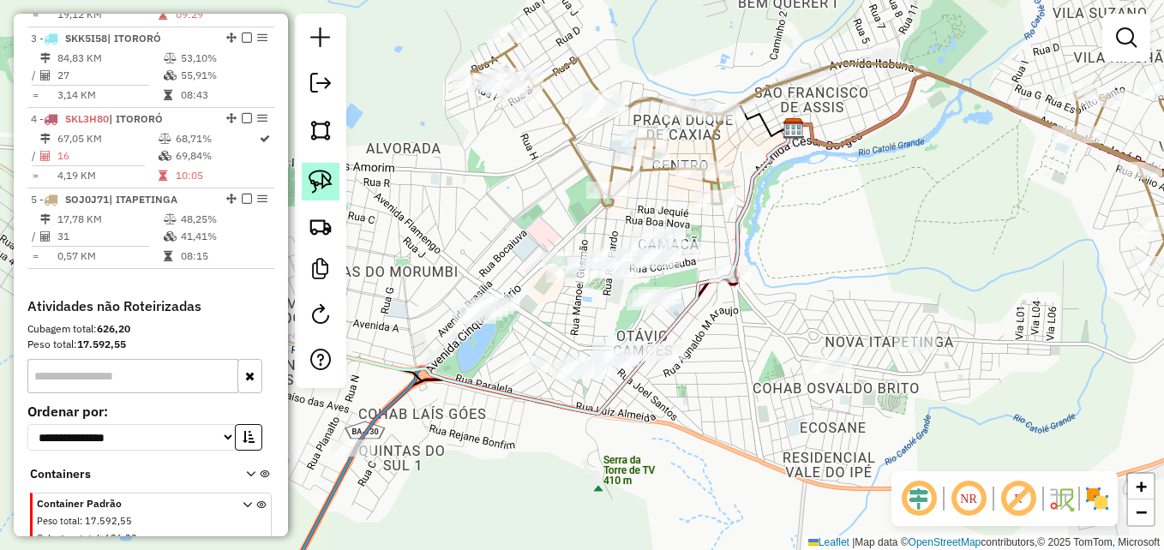
click at [322, 170] on img at bounding box center [321, 182] width 24 height 24
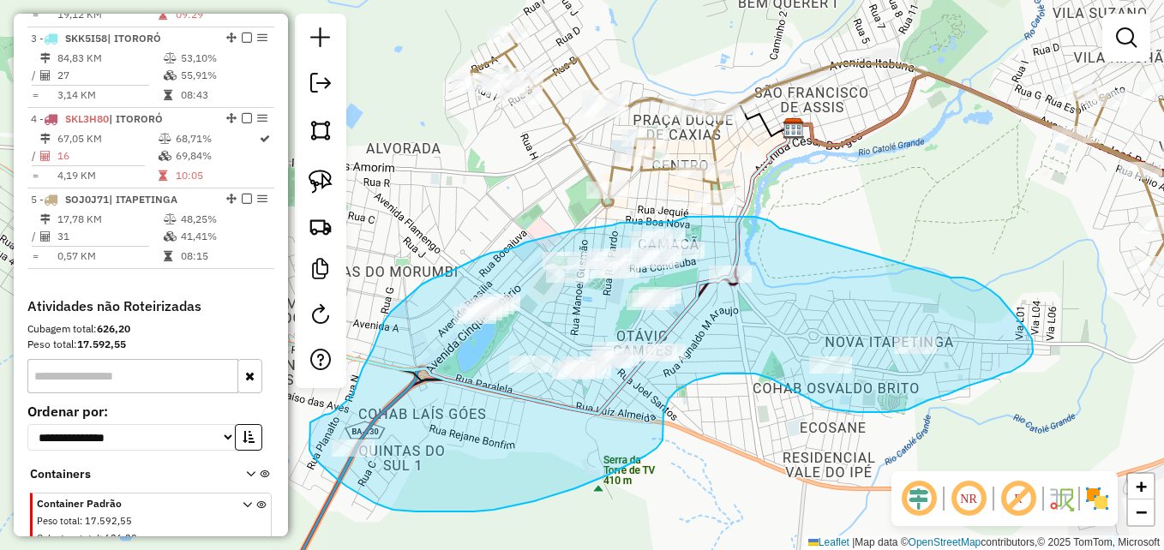
drag, startPoint x: 782, startPoint y: 229, endPoint x: 946, endPoint y: 278, distance: 170.9
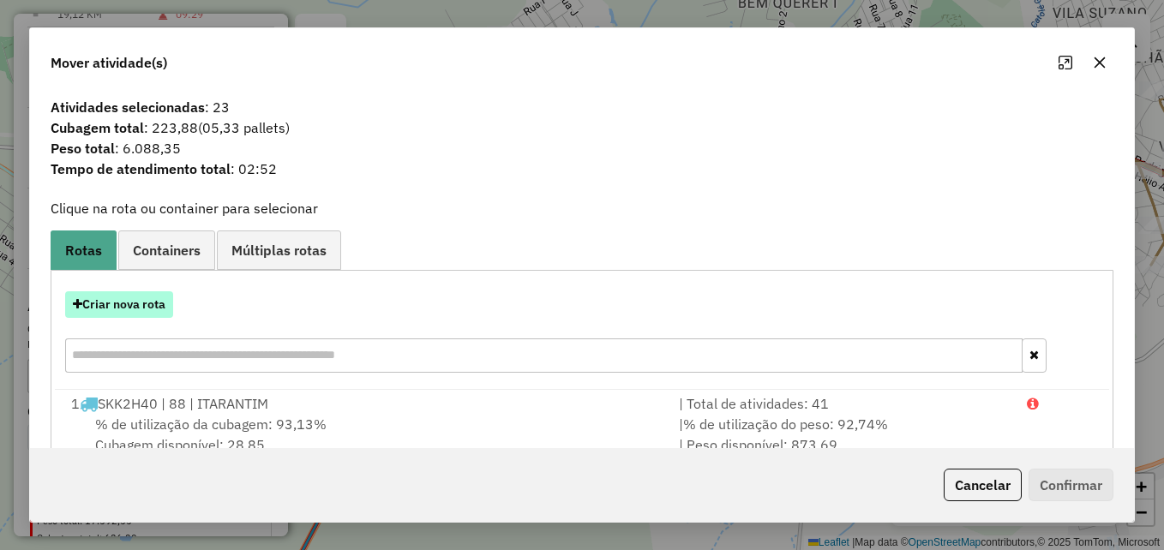
click at [148, 305] on button "Criar nova rota" at bounding box center [119, 305] width 108 height 27
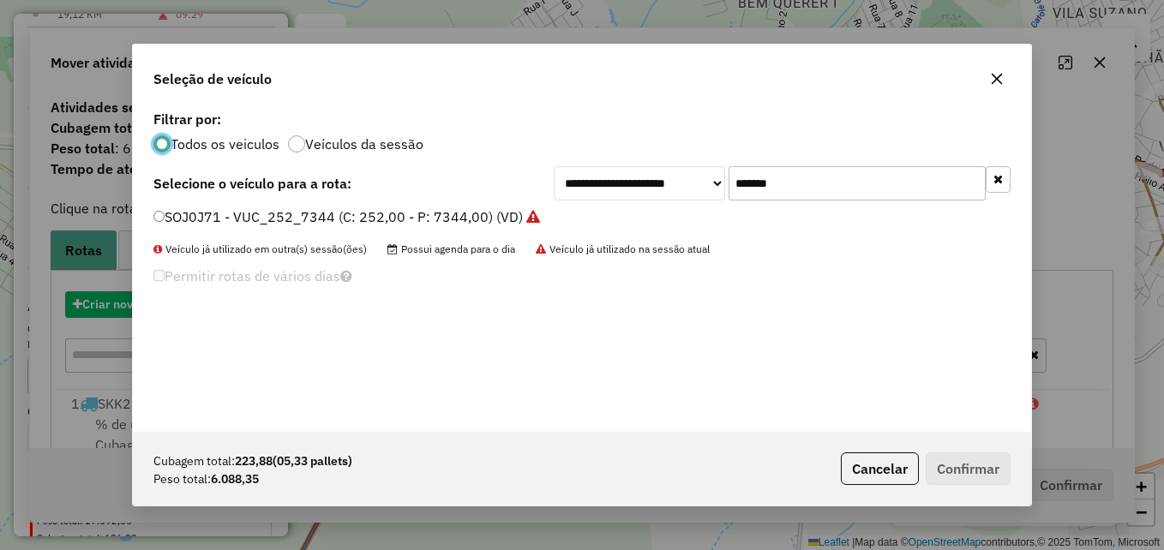
scroll to position [9, 5]
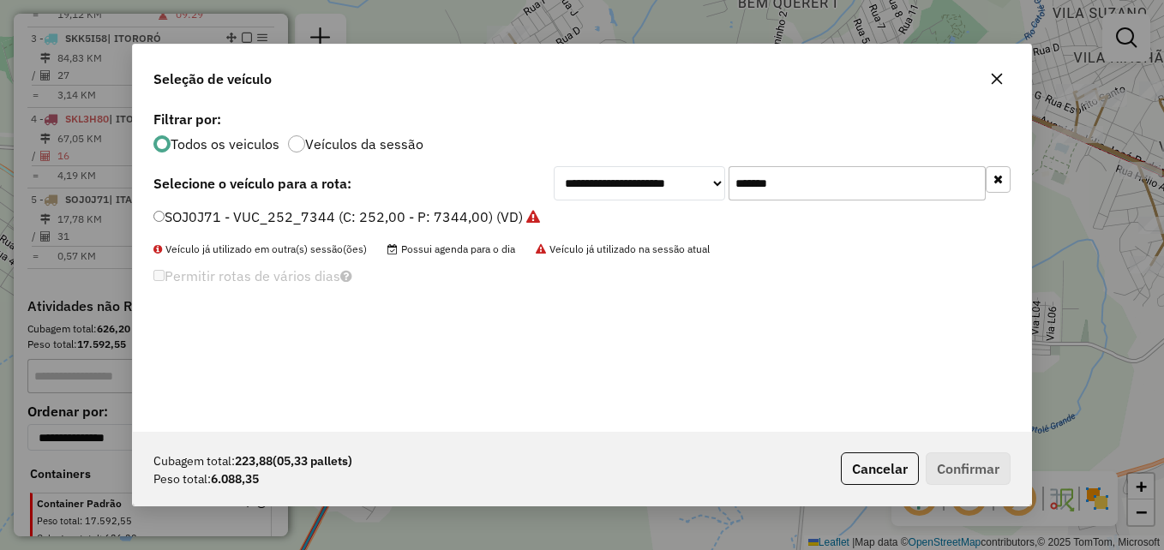
click at [833, 185] on input "*******" at bounding box center [857, 183] width 257 height 34
paste input "text"
type input "*******"
click at [153, 215] on div "SOJ1G71 - VUC_252_7344 (C: 252,00 - P: 7344,00) (VD)" at bounding box center [582, 224] width 878 height 34
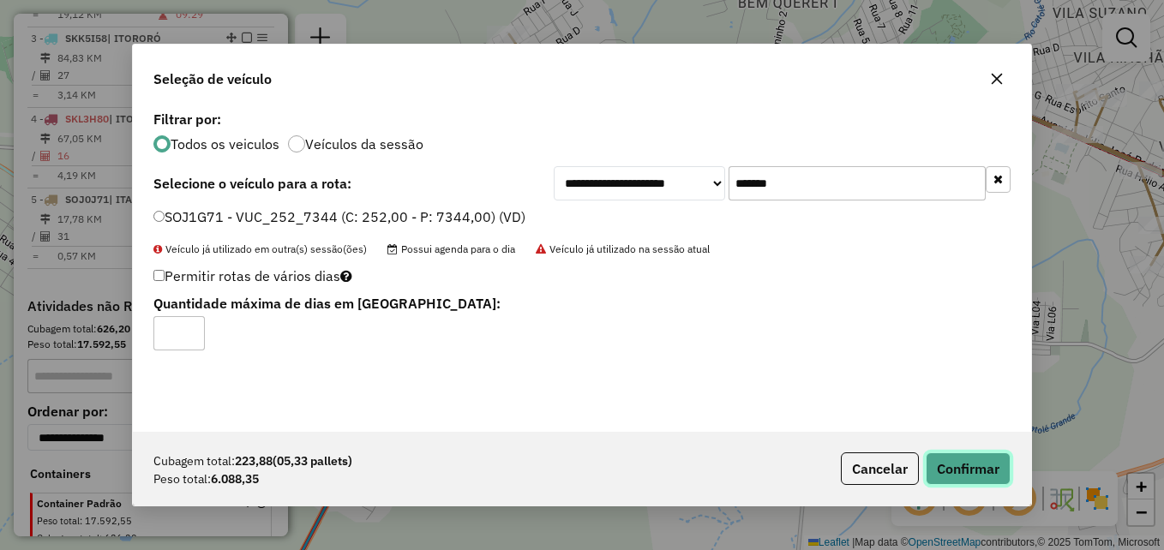
click at [961, 466] on button "Confirmar" at bounding box center [968, 469] width 85 height 33
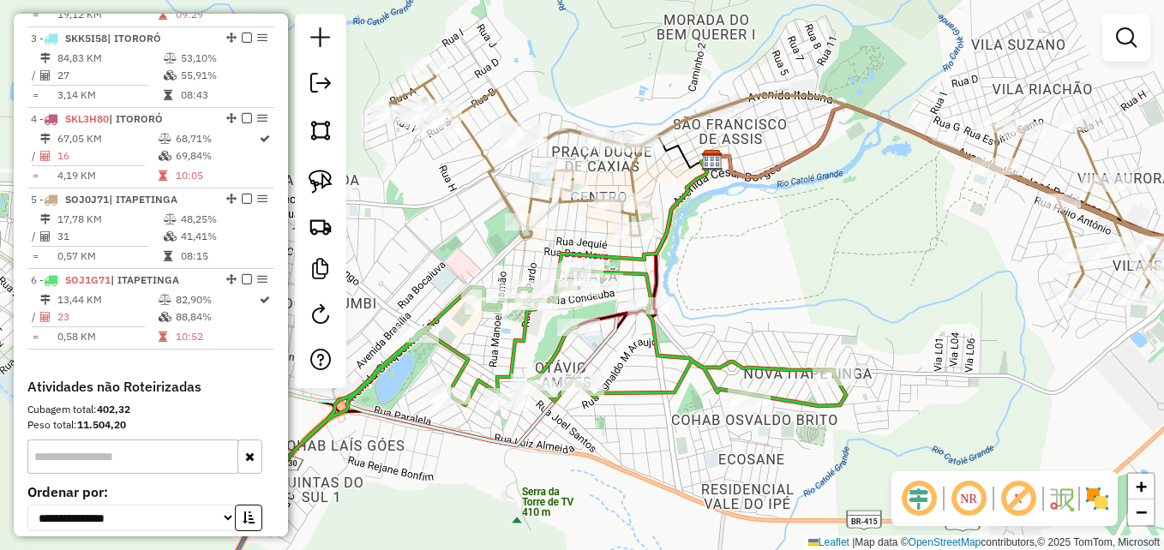
drag, startPoint x: 842, startPoint y: 250, endPoint x: 766, endPoint y: 279, distance: 81.4
click at [761, 281] on div "Janela de atendimento Grade de atendimento Capacidade Transportadoras Veículos …" at bounding box center [582, 275] width 1164 height 550
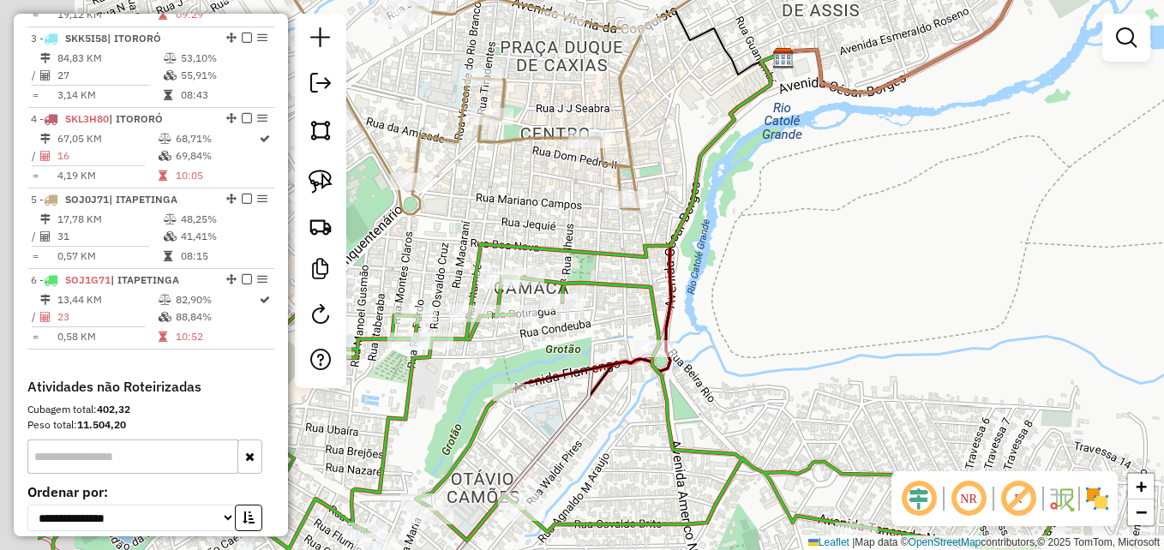
drag, startPoint x: 731, startPoint y: 264, endPoint x: 899, endPoint y: 270, distance: 169.0
click at [885, 278] on div "Janela de atendimento Grade de atendimento Capacidade Transportadoras Veículos …" at bounding box center [582, 275] width 1164 height 550
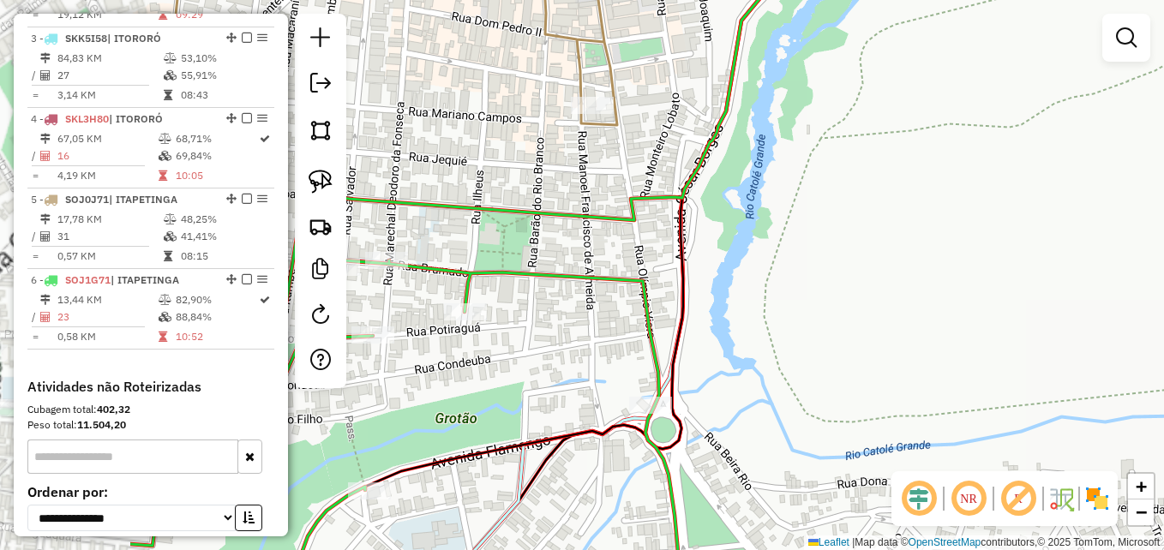
drag, startPoint x: 811, startPoint y: 275, endPoint x: 1005, endPoint y: 232, distance: 198.5
click at [1005, 232] on div "Janela de atendimento Grade de atendimento Capacidade Transportadoras Veículos …" at bounding box center [582, 275] width 1164 height 550
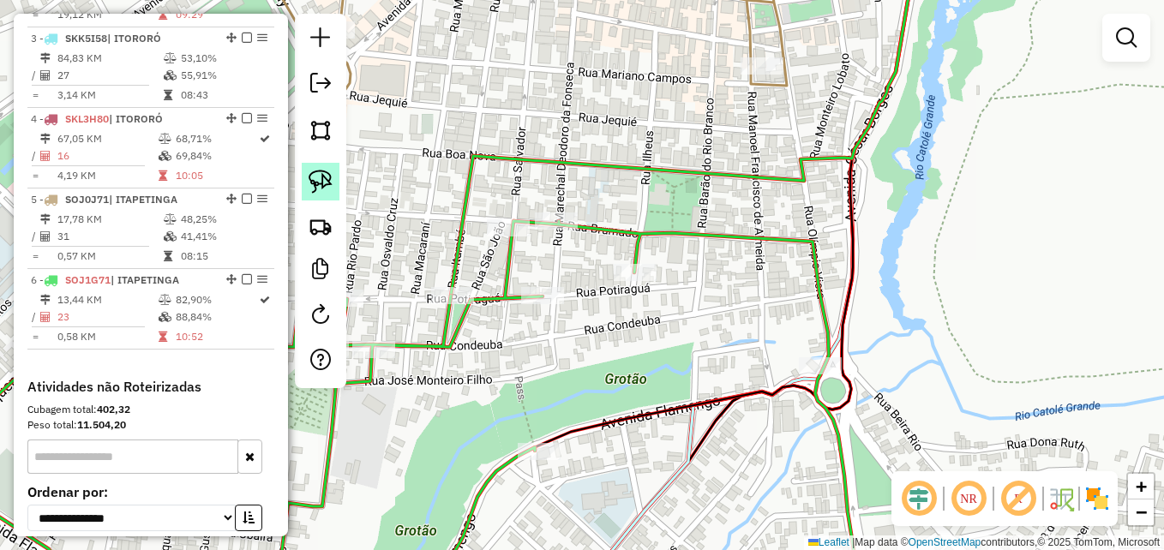
click at [316, 181] on img at bounding box center [321, 182] width 24 height 24
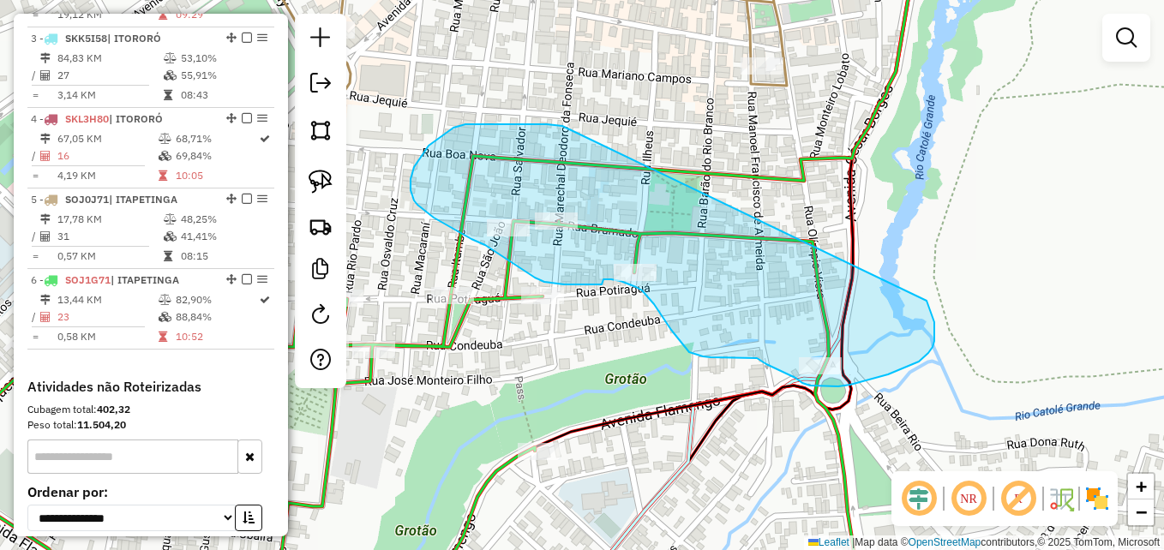
drag, startPoint x: 555, startPoint y: 125, endPoint x: 924, endPoint y: 294, distance: 406.3
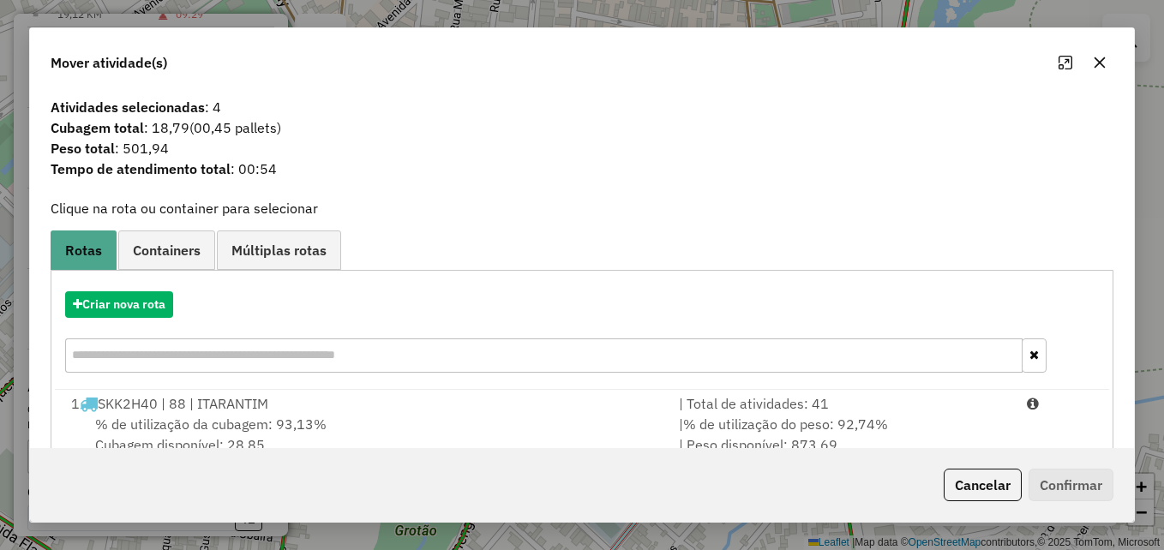
scroll to position [314, 0]
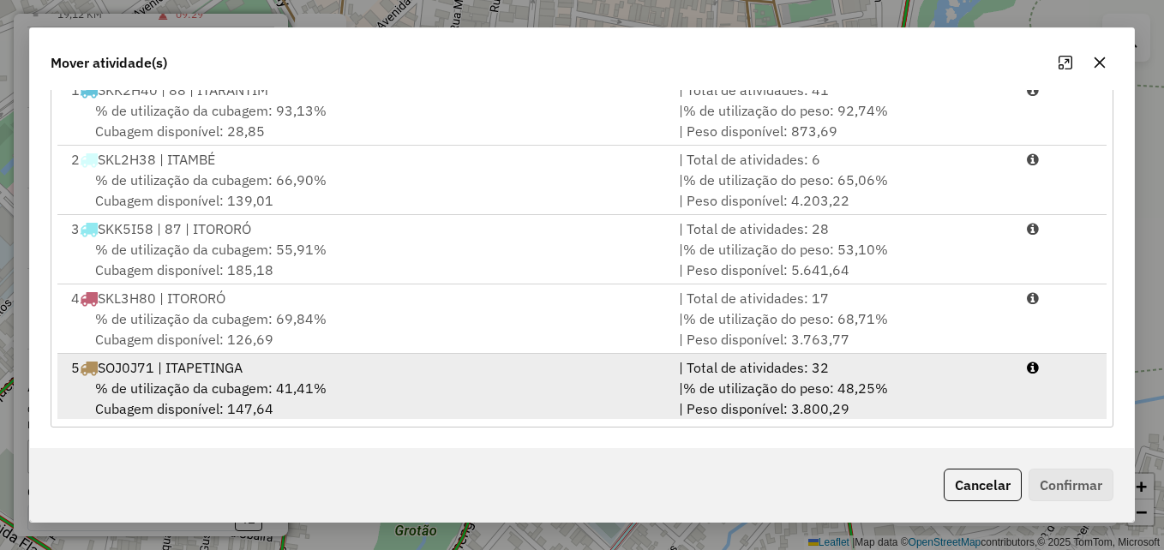
click at [626, 390] on div "% de utilização da cubagem: 41,41% Cubagem disponível: 147,64" at bounding box center [365, 398] width 608 height 41
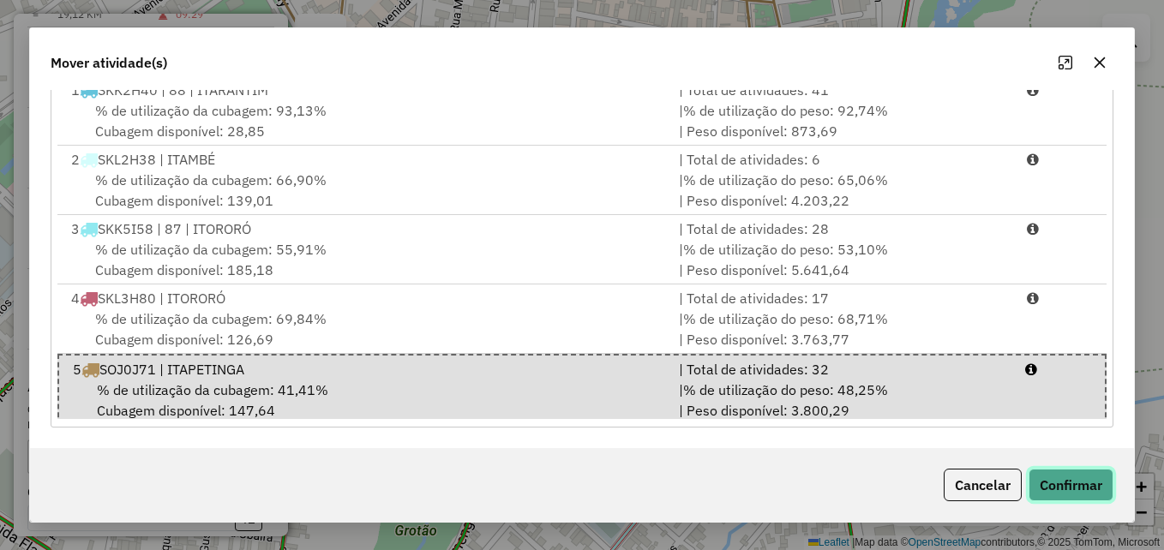
click at [1058, 482] on button "Confirmar" at bounding box center [1071, 485] width 85 height 33
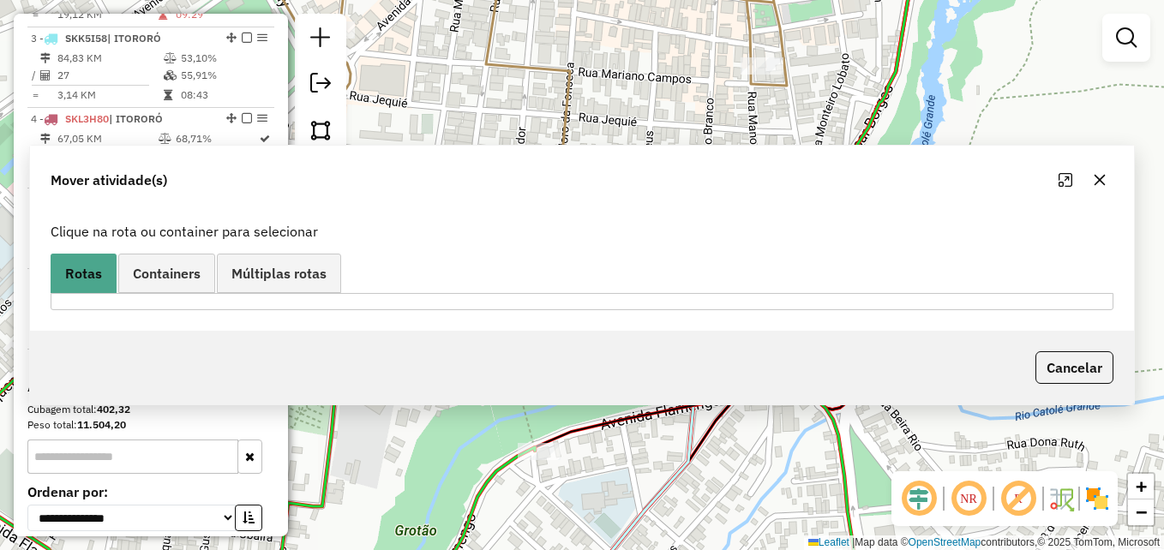
scroll to position [0, 0]
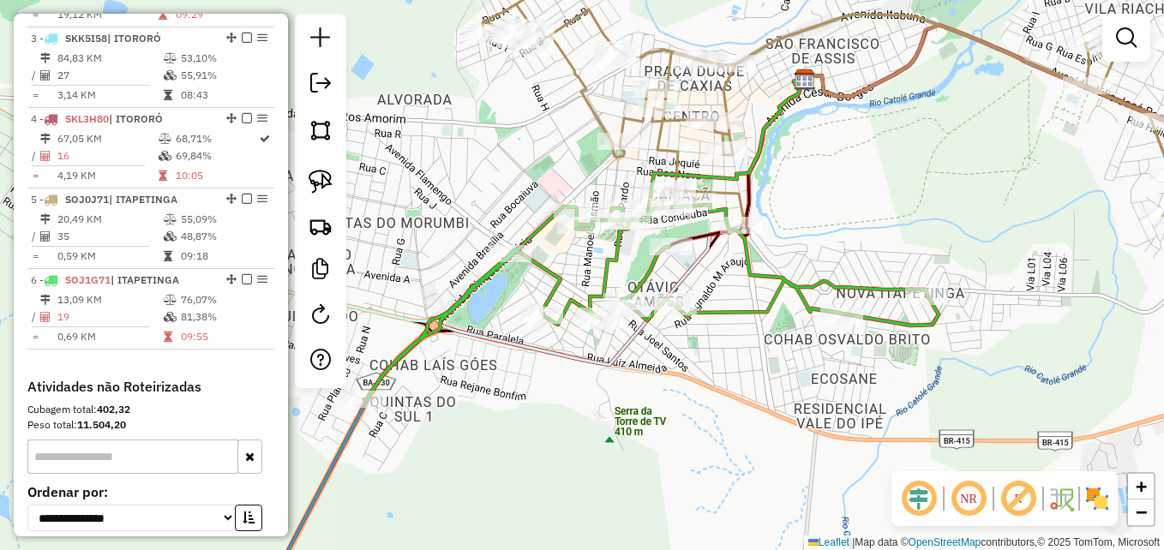
drag, startPoint x: 935, startPoint y: 290, endPoint x: 884, endPoint y: 246, distance: 67.5
click at [852, 247] on div "Janela de atendimento Grade de atendimento Capacidade Transportadoras Veículos …" at bounding box center [582, 275] width 1164 height 550
select select "**********"
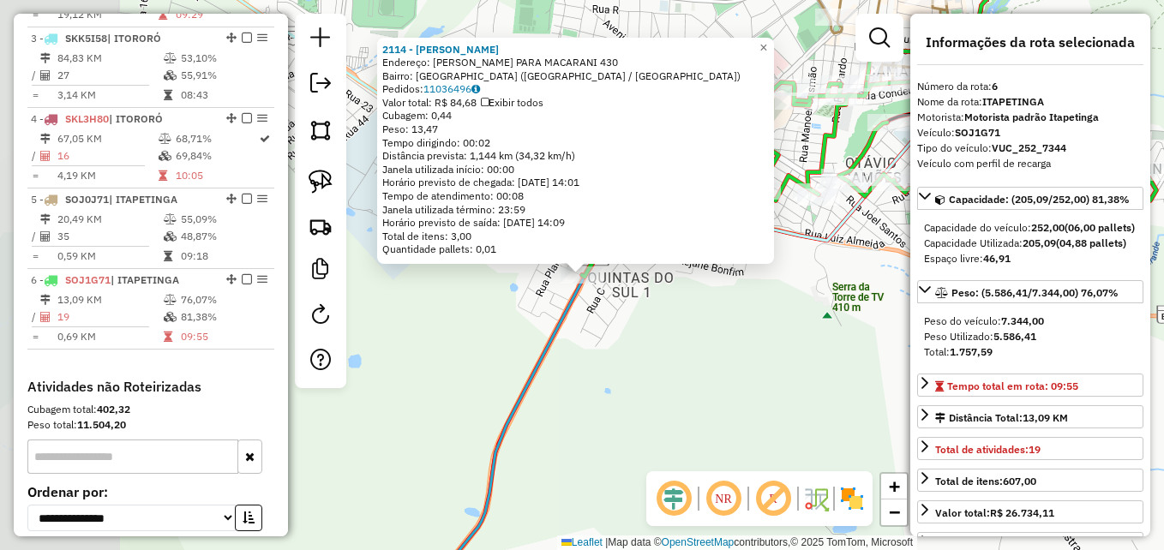
scroll to position [966, 0]
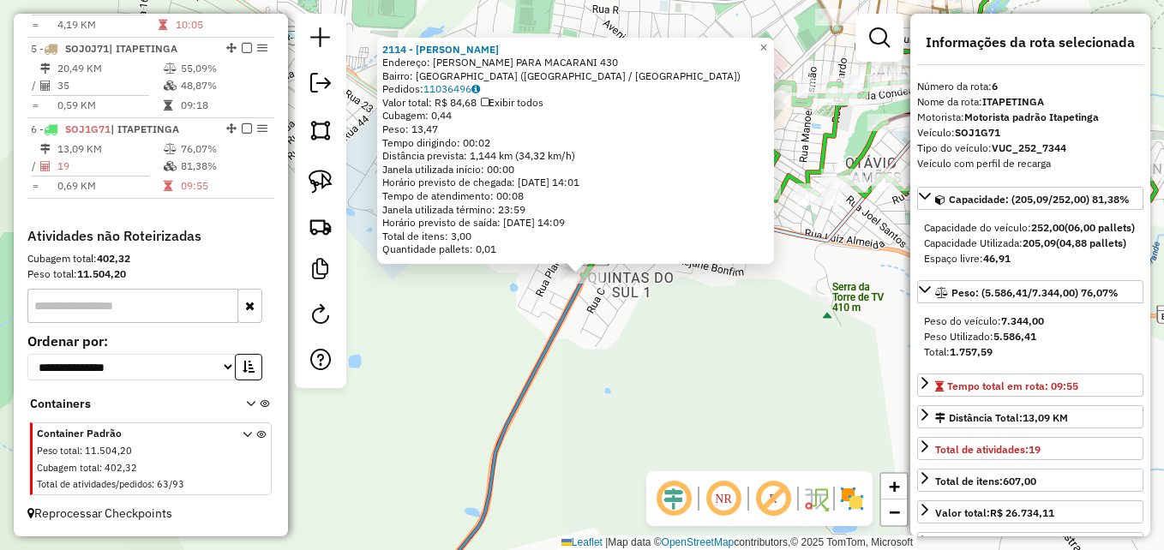
click at [503, 366] on div "2114 - ANTONIA COELHO LIMA Endereço: ROD ESTRADA PARA MACARANI 430 Bairro: PONT…" at bounding box center [582, 275] width 1164 height 550
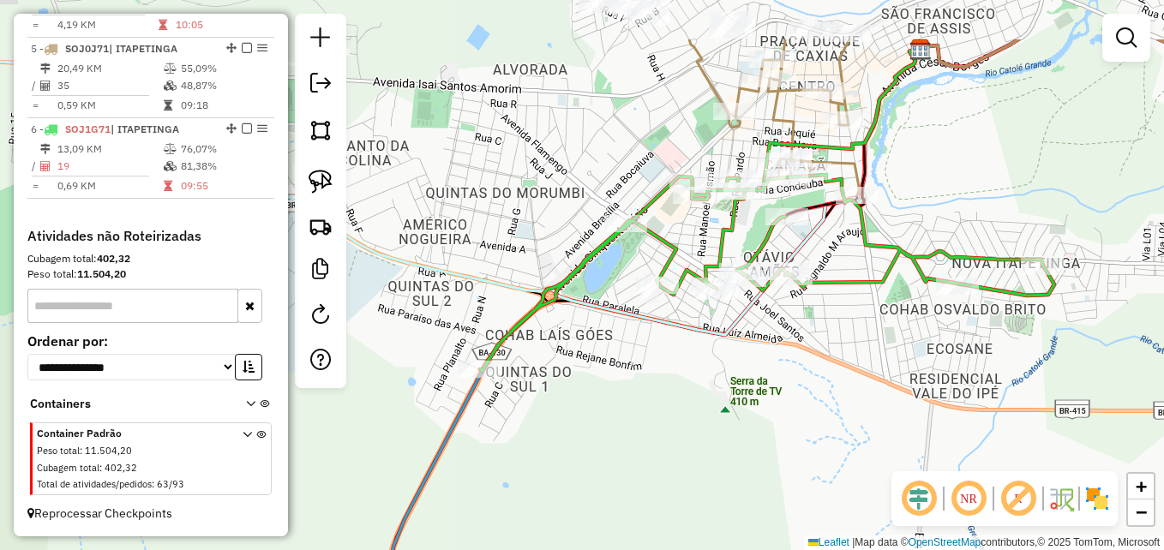
drag, startPoint x: 701, startPoint y: 315, endPoint x: 514, endPoint y: 454, distance: 232.7
click at [514, 454] on div "Janela de atendimento Grade de atendimento Capacidade Transportadoras Veículos …" at bounding box center [582, 275] width 1164 height 550
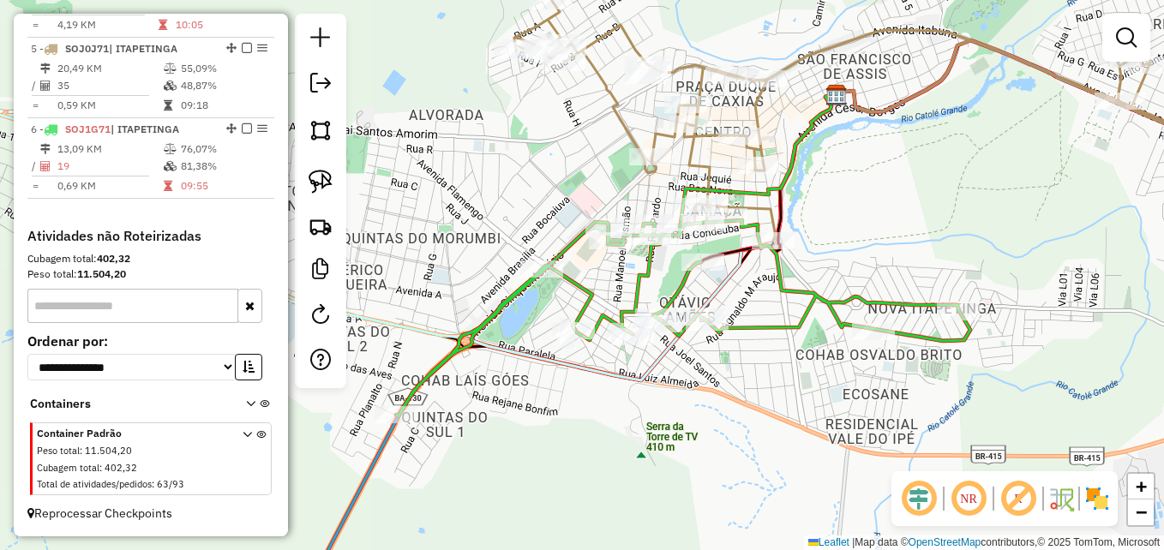
drag, startPoint x: 762, startPoint y: 385, endPoint x: 662, endPoint y: 410, distance: 103.4
click at [662, 410] on div "Janela de atendimento Grade de atendimento Capacidade Transportadoras Veículos …" at bounding box center [582, 275] width 1164 height 550
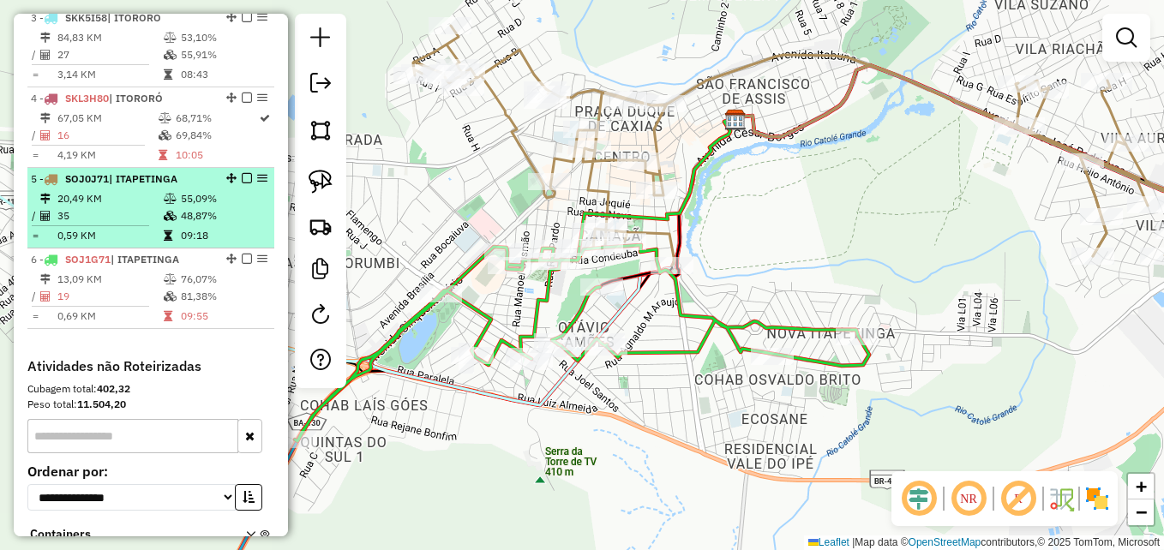
scroll to position [795, 0]
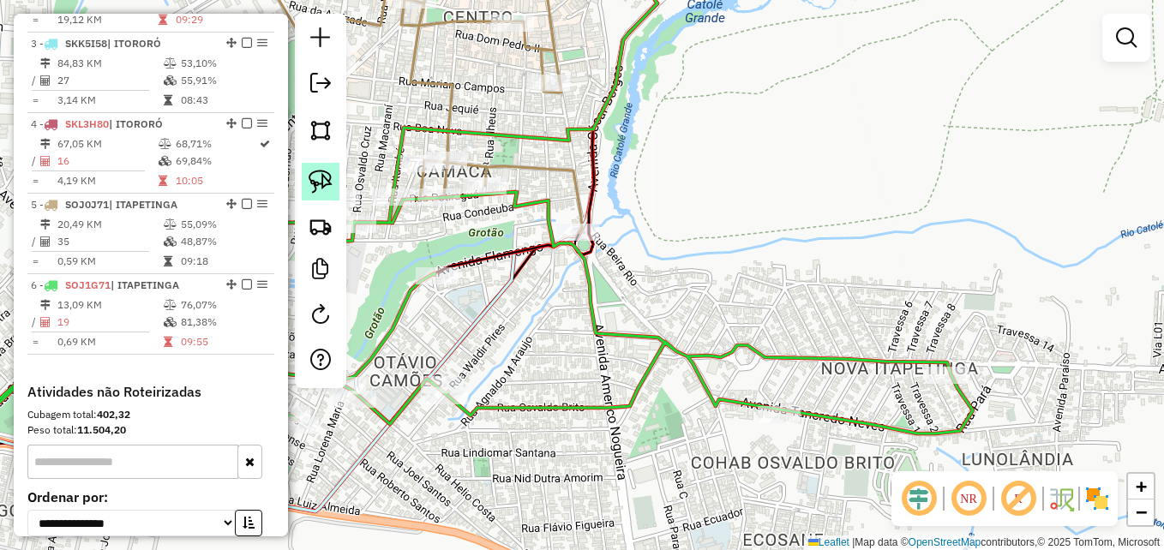
click at [321, 187] on img at bounding box center [321, 182] width 24 height 24
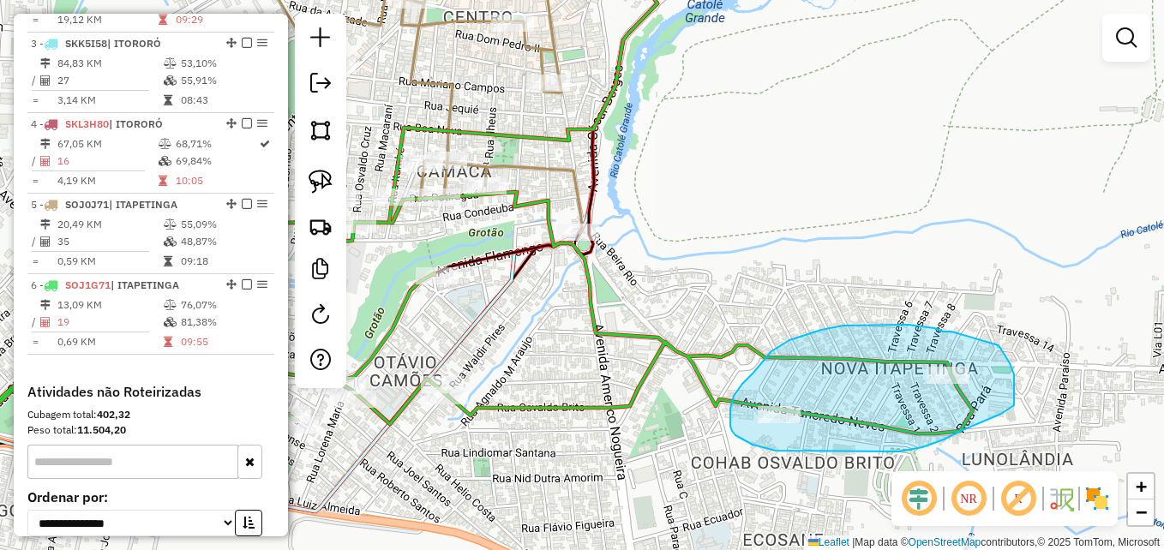
drag, startPoint x: 952, startPoint y: 332, endPoint x: 999, endPoint y: 346, distance: 49.1
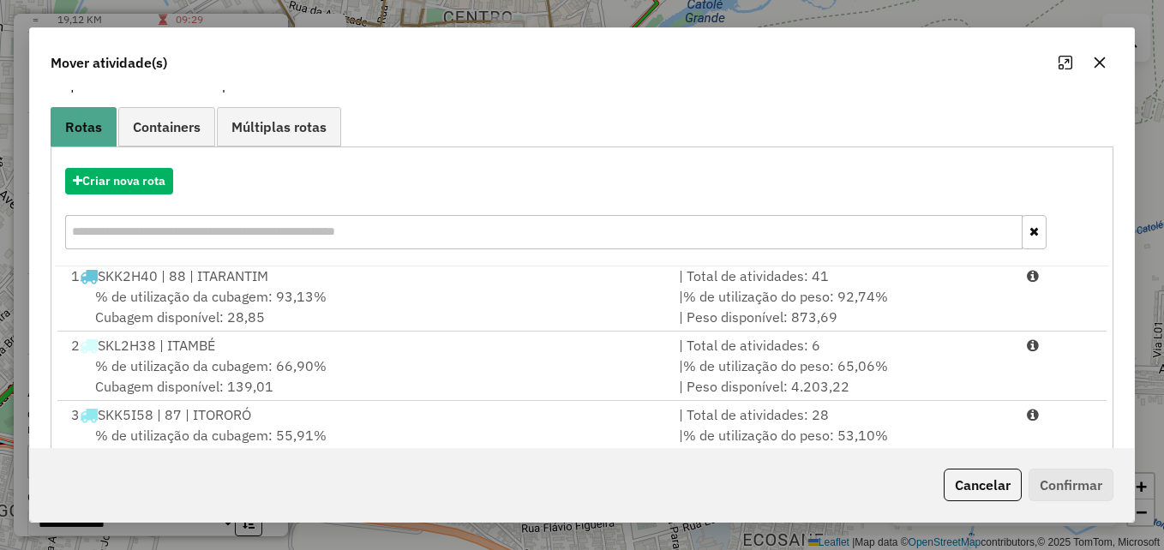
scroll to position [314, 0]
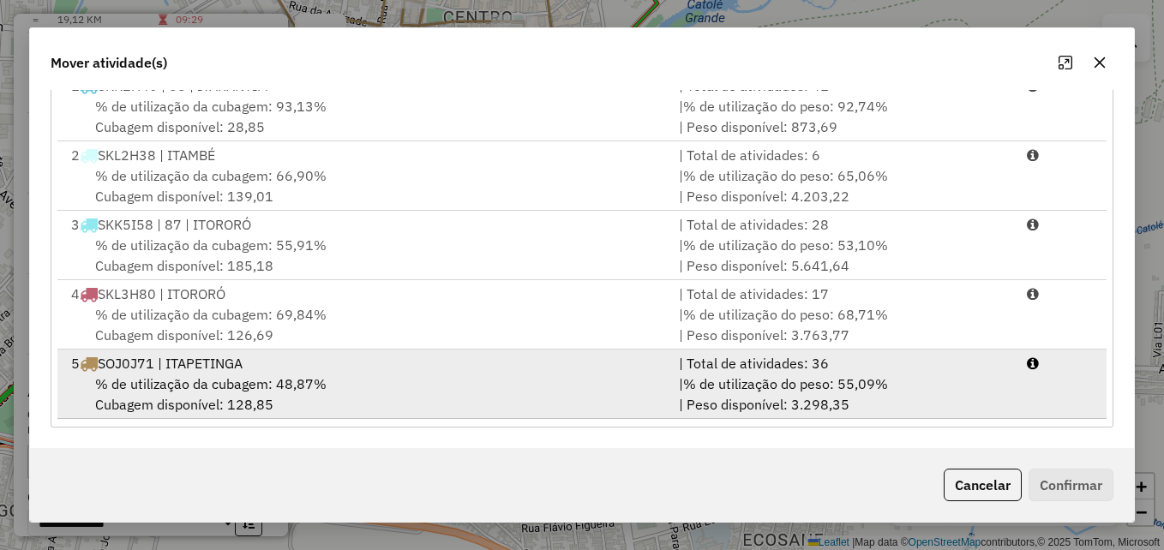
click at [568, 382] on div "% de utilização da cubagem: 48,87% Cubagem disponível: 128,85" at bounding box center [365, 394] width 608 height 41
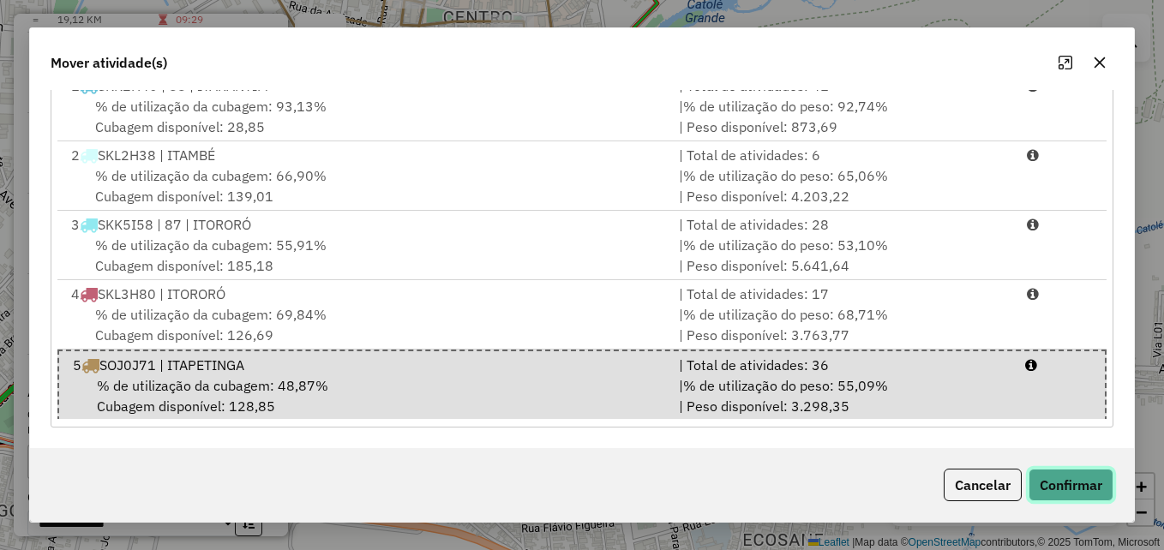
click at [1060, 484] on button "Confirmar" at bounding box center [1071, 485] width 85 height 33
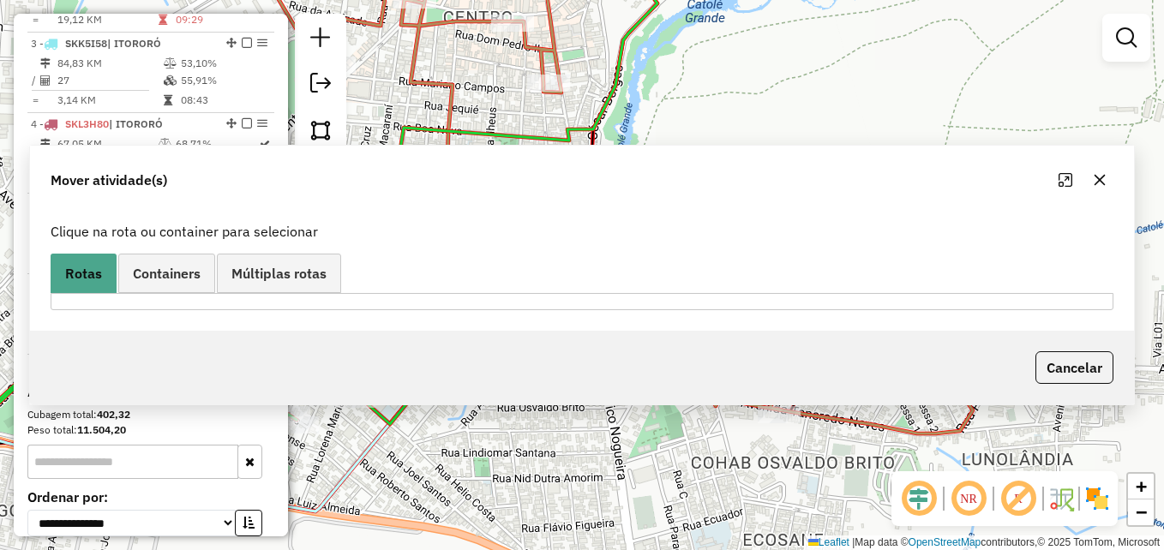
scroll to position [0, 0]
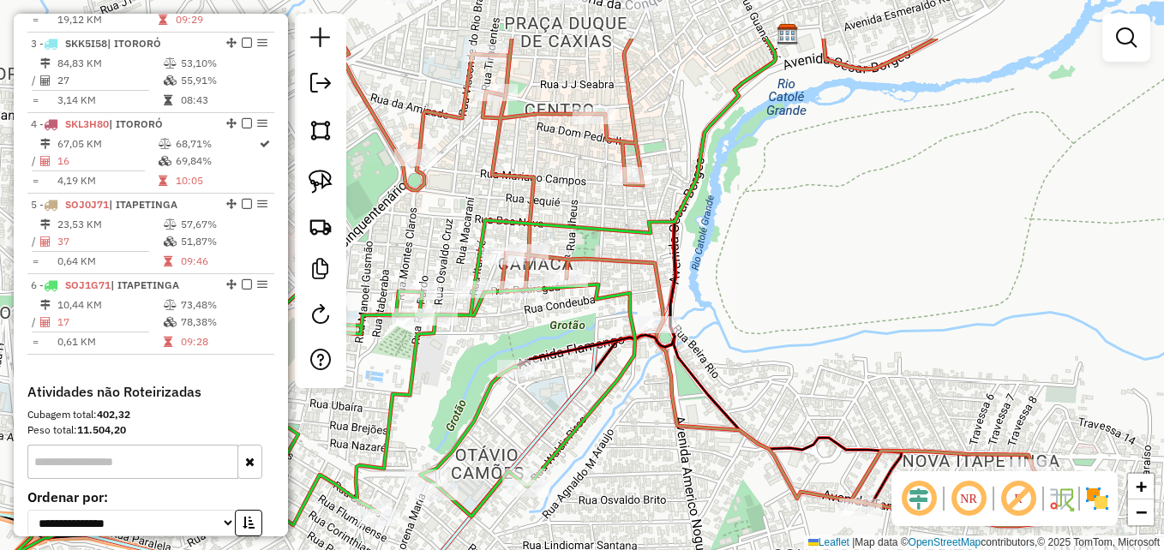
drag, startPoint x: 736, startPoint y: 195, endPoint x: 852, endPoint y: 334, distance: 181.4
click at [851, 333] on div "Janela de atendimento Grade de atendimento Capacidade Transportadoras Veículos …" at bounding box center [582, 275] width 1164 height 550
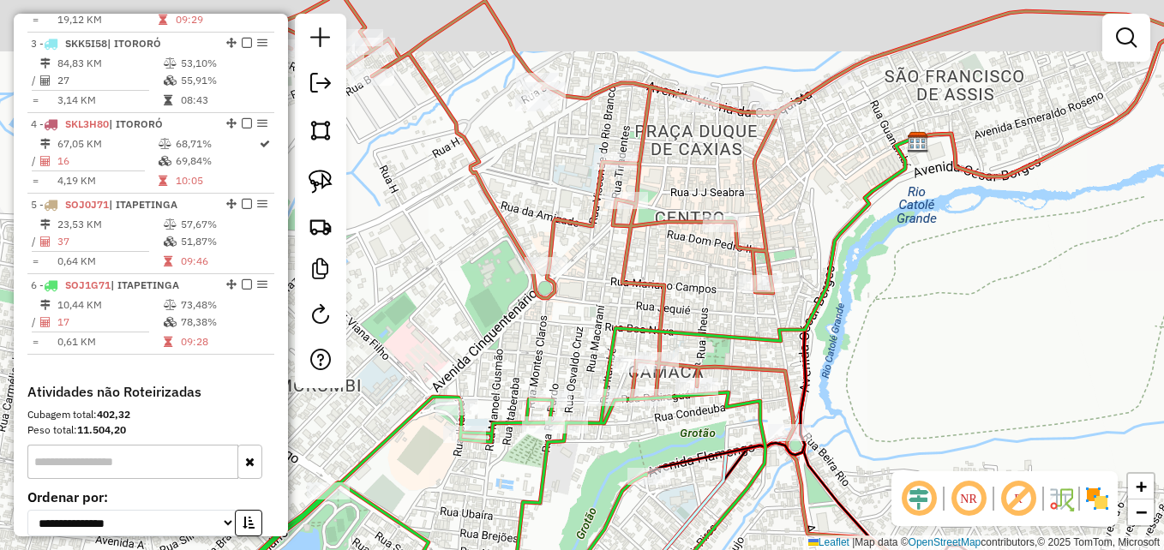
drag, startPoint x: 774, startPoint y: 244, endPoint x: 826, endPoint y: 259, distance: 53.5
click at [805, 260] on div "Janela de atendimento Grade de atendimento Capacidade Transportadoras Veículos …" at bounding box center [582, 275] width 1164 height 550
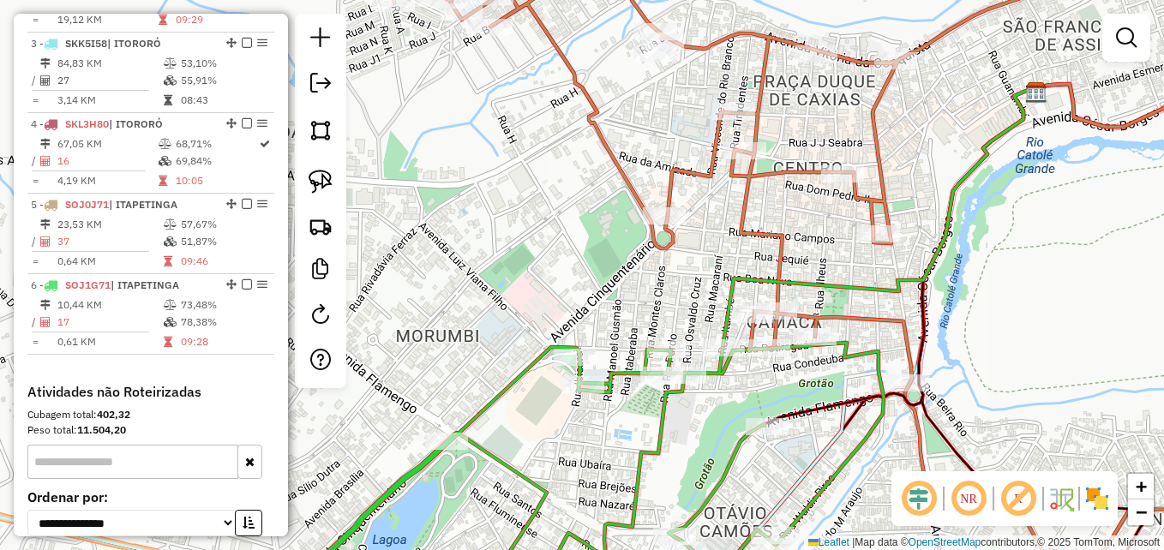
drag, startPoint x: 719, startPoint y: 292, endPoint x: 804, endPoint y: 285, distance: 86.1
click at [804, 285] on icon at bounding box center [879, 217] width 312 height 261
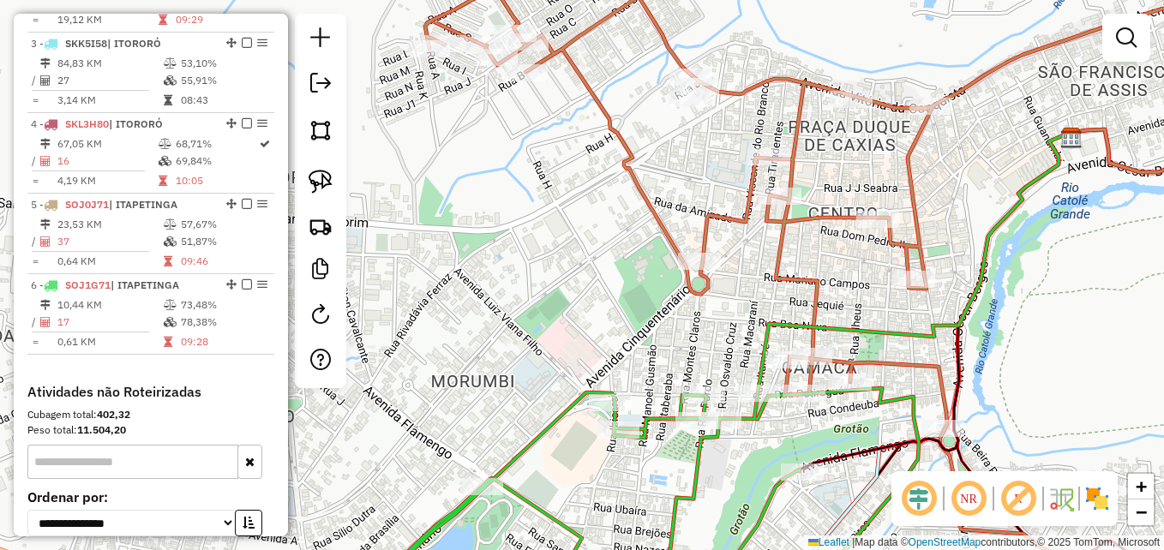
drag, startPoint x: 726, startPoint y: 231, endPoint x: 758, endPoint y: 277, distance: 56.1
click at [758, 277] on div "Janela de atendimento Grade de atendimento Capacidade Transportadoras Veículos …" at bounding box center [582, 275] width 1164 height 550
drag, startPoint x: 329, startPoint y: 179, endPoint x: 362, endPoint y: 181, distance: 32.6
click at [329, 178] on img at bounding box center [321, 182] width 24 height 24
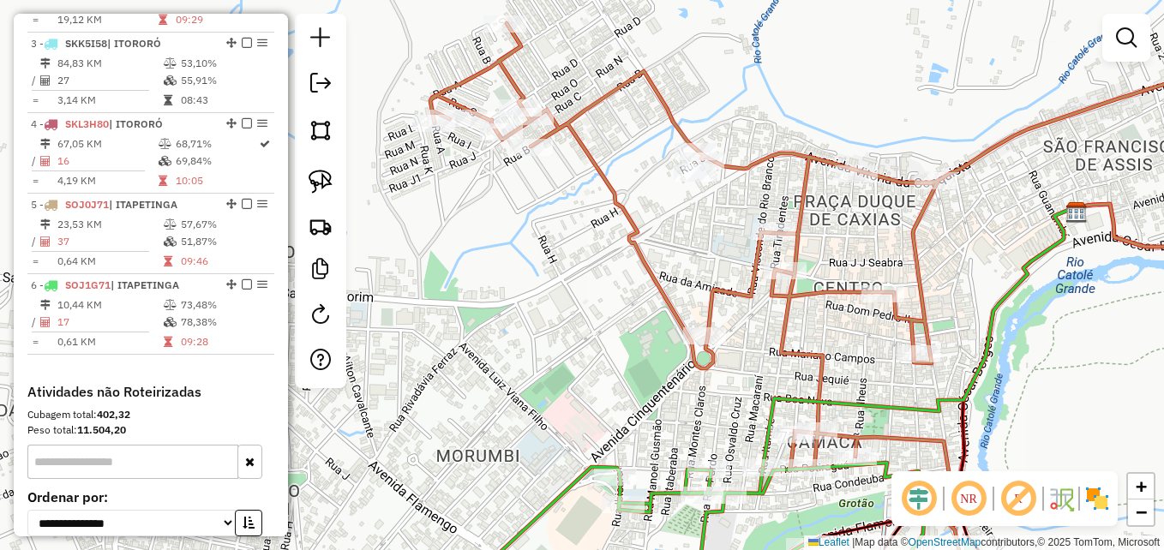
drag, startPoint x: 712, startPoint y: 166, endPoint x: 713, endPoint y: 239, distance: 72.9
click at [717, 242] on div "Janela de atendimento Grade de atendimento Capacidade Transportadoras Veículos …" at bounding box center [582, 275] width 1164 height 550
select select "**********"
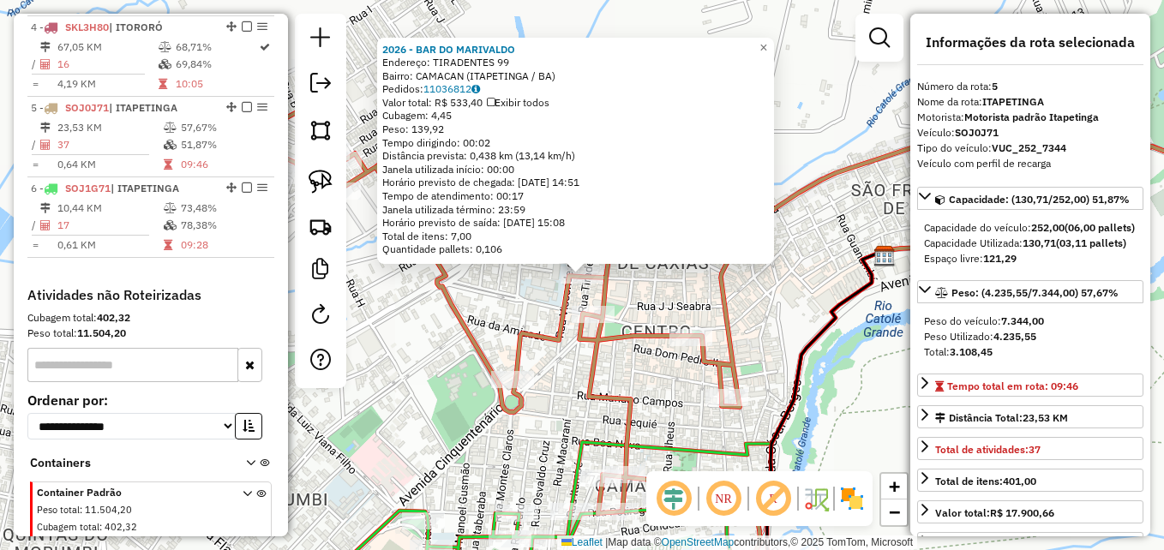
scroll to position [966, 0]
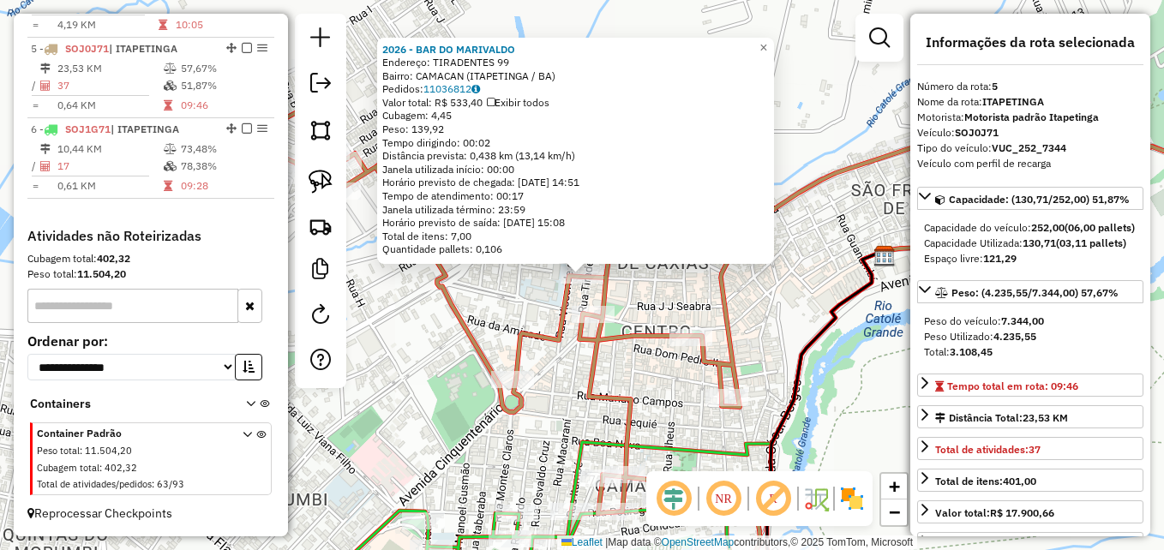
click at [457, 300] on icon at bounding box center [759, 336] width 1043 height 538
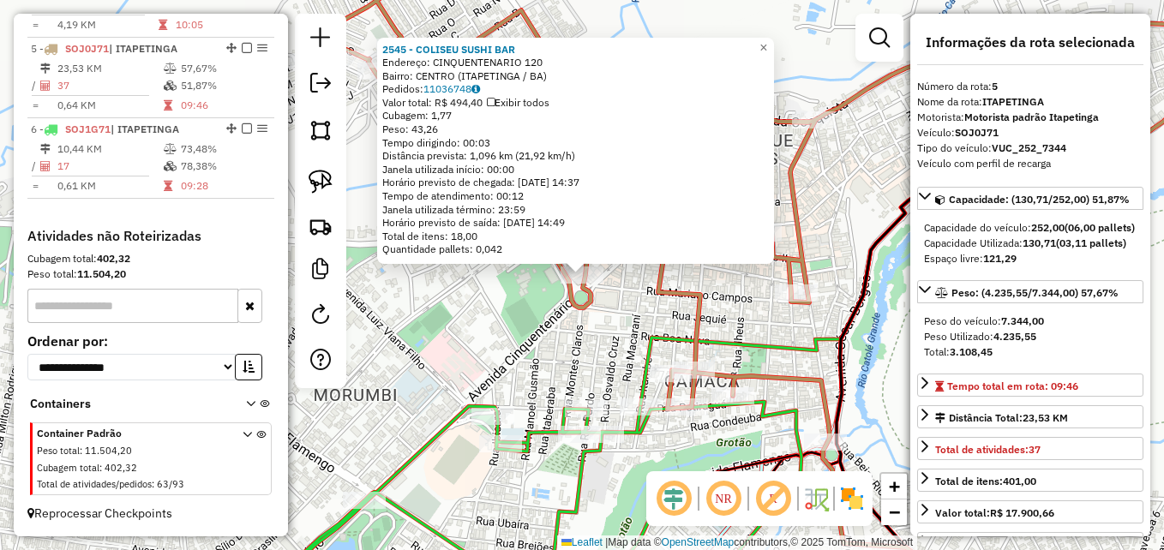
click at [406, 344] on div "2545 - COLISEU SUSHI BAR Endereço: CINQUENTENARIO 120 Bairro: CENTRO (ITAPETING…" at bounding box center [582, 275] width 1164 height 550
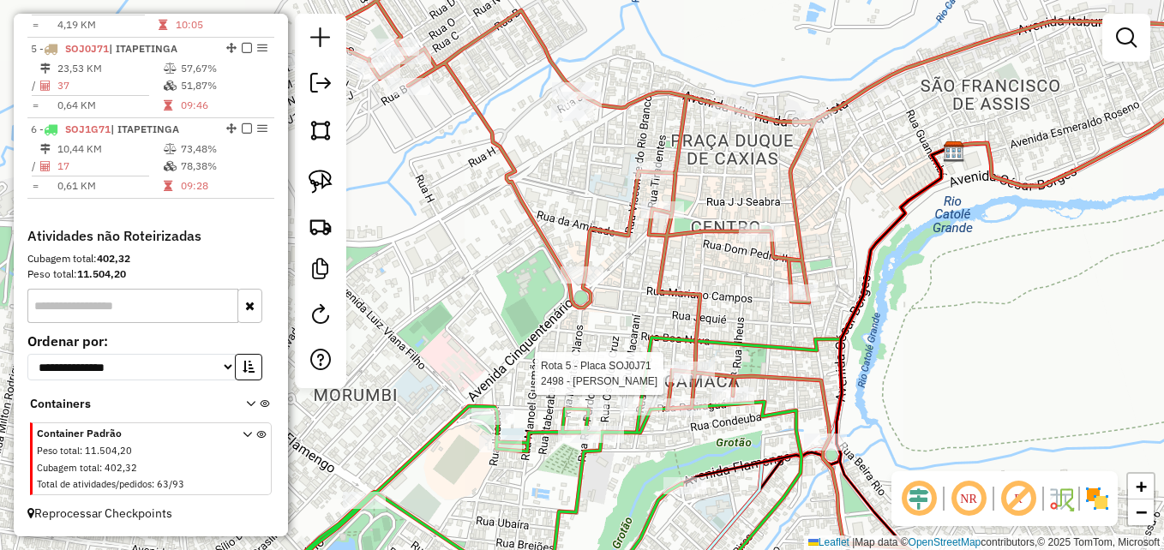
select select "**********"
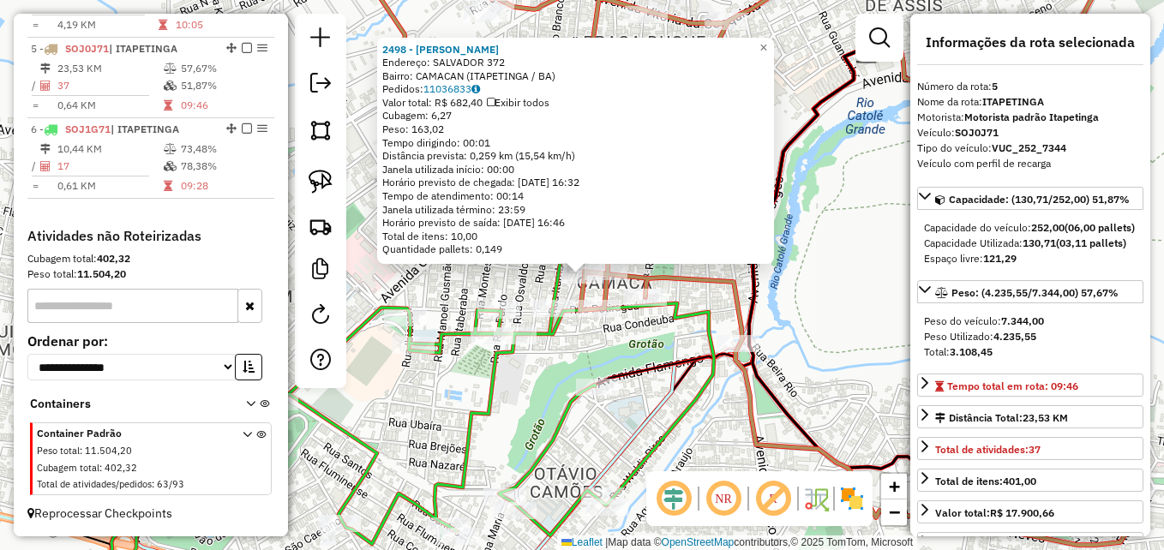
click at [437, 274] on div "2498 - AUDINEIA SOUZA Endereço: SALVADOR 372 Bairro: CAMACAN (ITAPETINGA / BA) …" at bounding box center [582, 275] width 1164 height 550
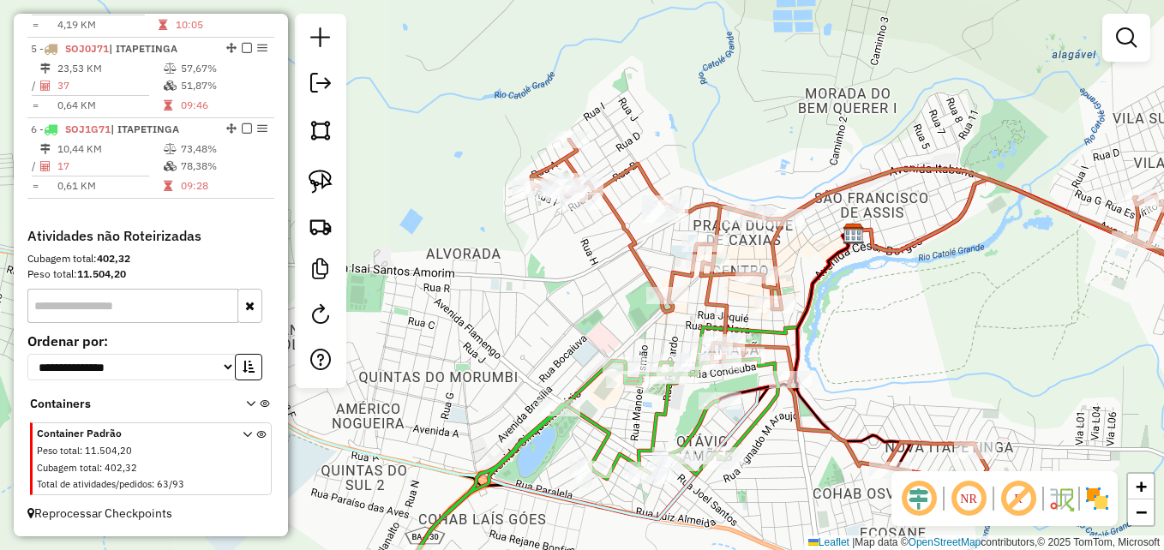
drag, startPoint x: 536, startPoint y: 249, endPoint x: 749, endPoint y: 266, distance: 214.2
click at [691, 274] on div "Janela de atendimento Grade de atendimento Capacidade Transportadoras Veículos …" at bounding box center [582, 275] width 1164 height 550
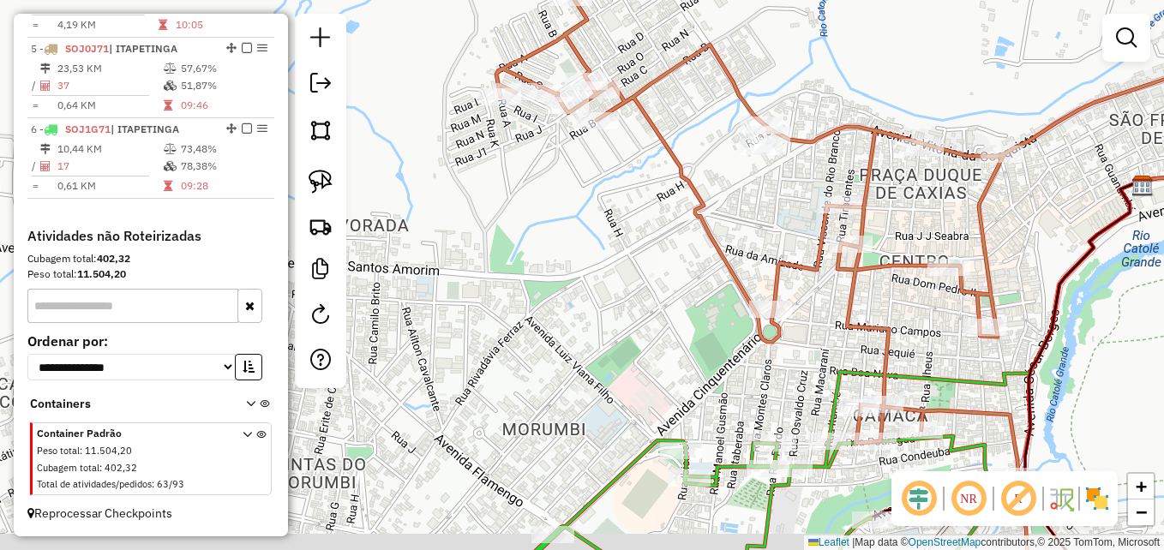
drag, startPoint x: 682, startPoint y: 323, endPoint x: 629, endPoint y: 283, distance: 66.0
click at [629, 283] on div "Janela de atendimento Grade de atendimento Capacidade Transportadoras Veículos …" at bounding box center [582, 275] width 1164 height 550
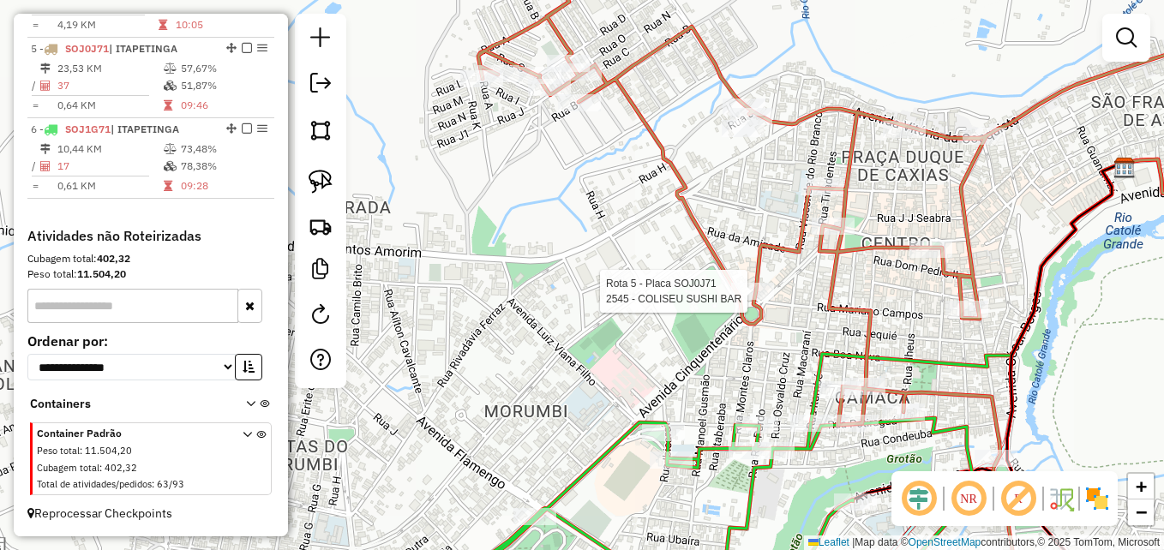
select select "**********"
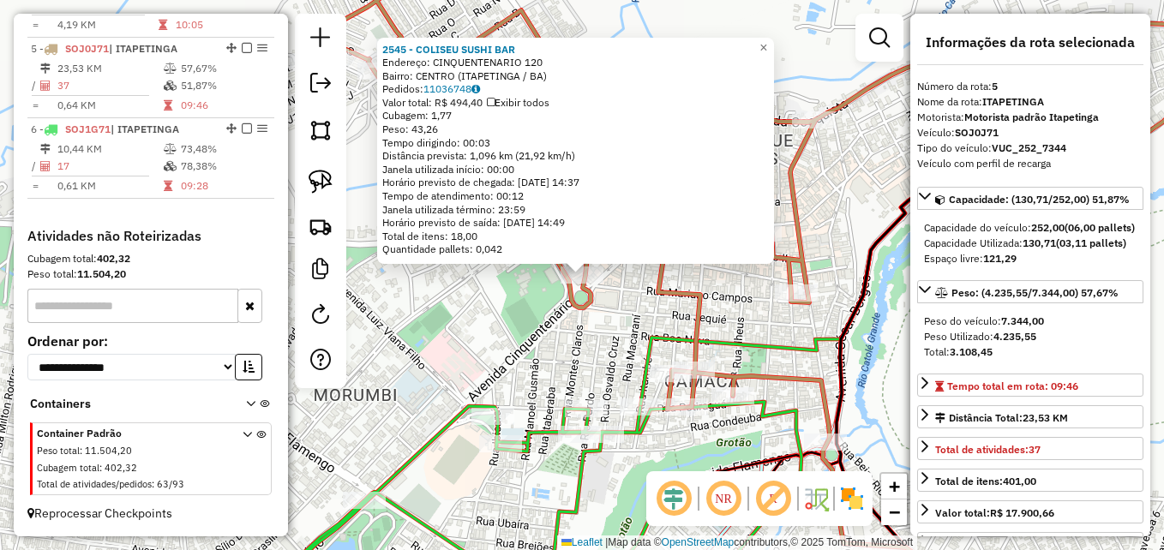
click at [456, 339] on div "2545 - COLISEU SUSHI BAR Endereço: CINQUENTENARIO 120 Bairro: CENTRO (ITAPETING…" at bounding box center [582, 275] width 1164 height 550
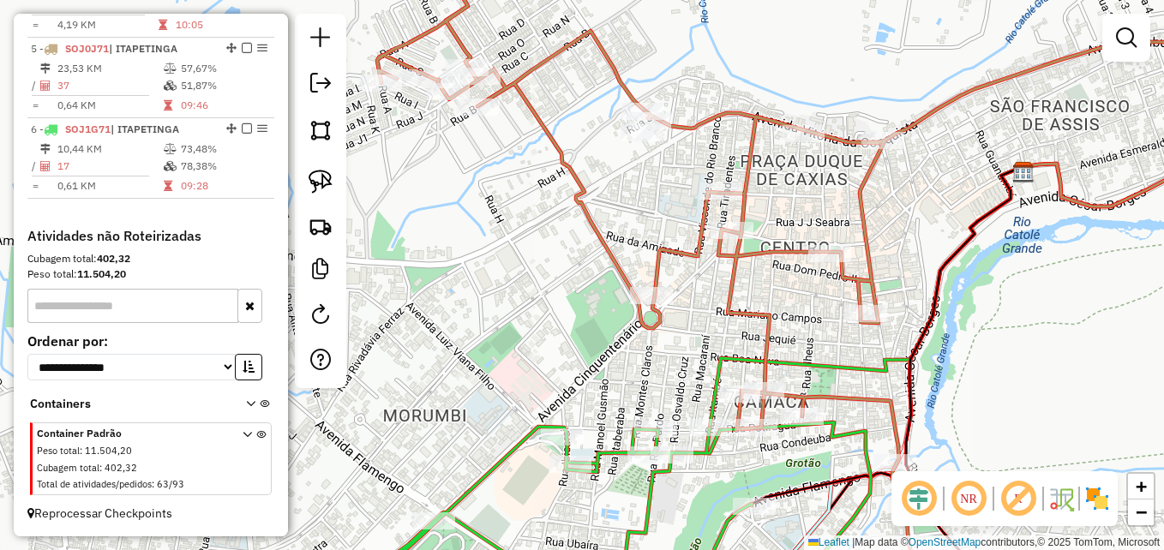
drag, startPoint x: 568, startPoint y: 205, endPoint x: 656, endPoint y: 219, distance: 88.5
click at [655, 221] on icon at bounding box center [863, 304] width 973 height 643
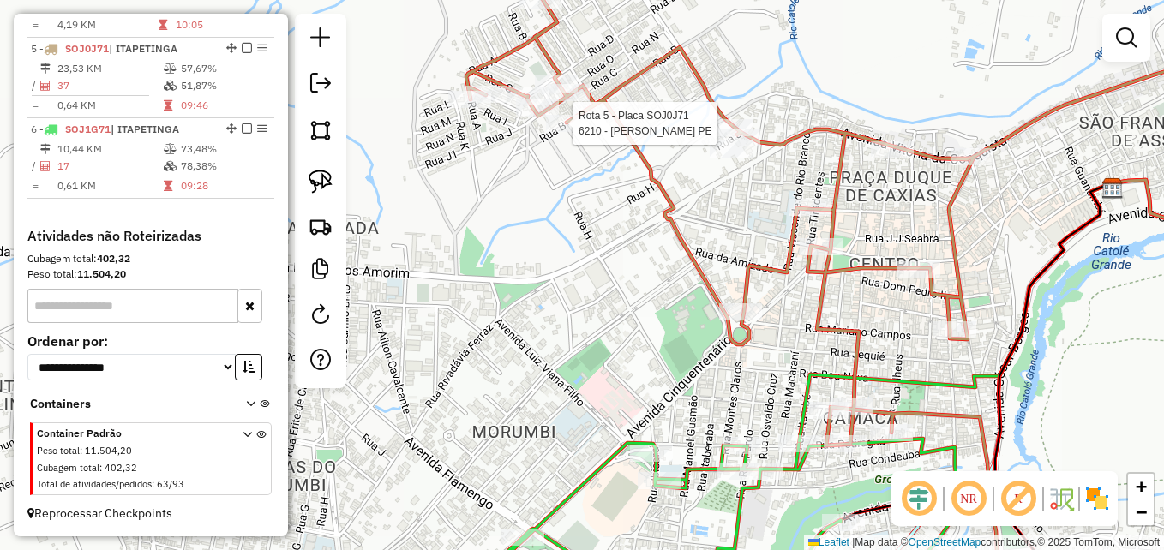
select select "**********"
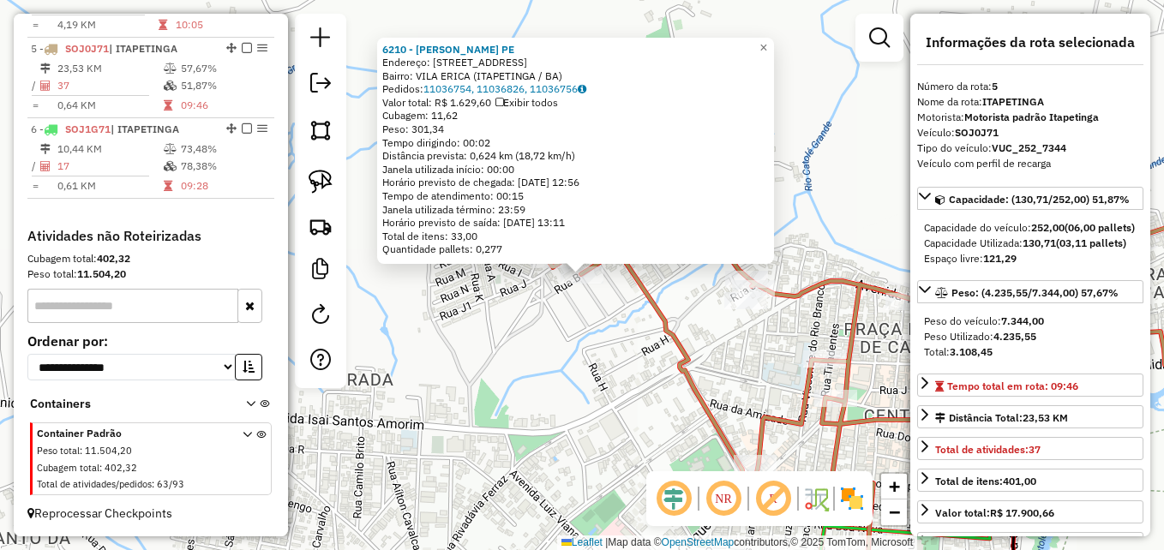
click at [525, 308] on div "6210 - RAISSA FERNANDES PE Endereço: Rua B quadra D 476 Bairro: VILA ERICA (ITA…" at bounding box center [582, 275] width 1164 height 550
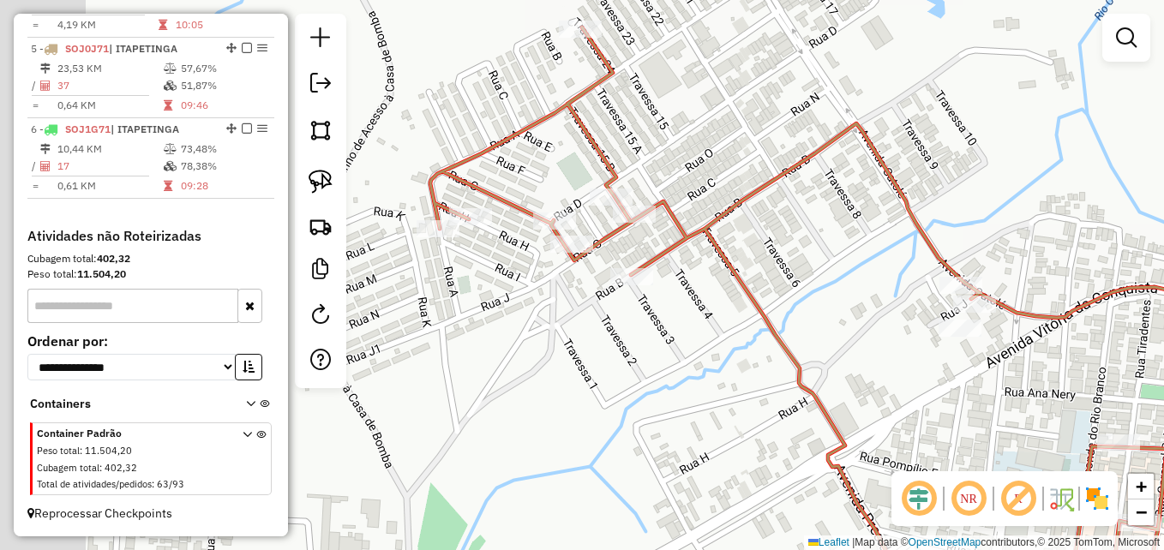
drag, startPoint x: 532, startPoint y: 323, endPoint x: 660, endPoint y: 343, distance: 129.3
click at [662, 343] on div "Janela de atendimento Grade de atendimento Capacidade Transportadoras Veículos …" at bounding box center [582, 275] width 1164 height 550
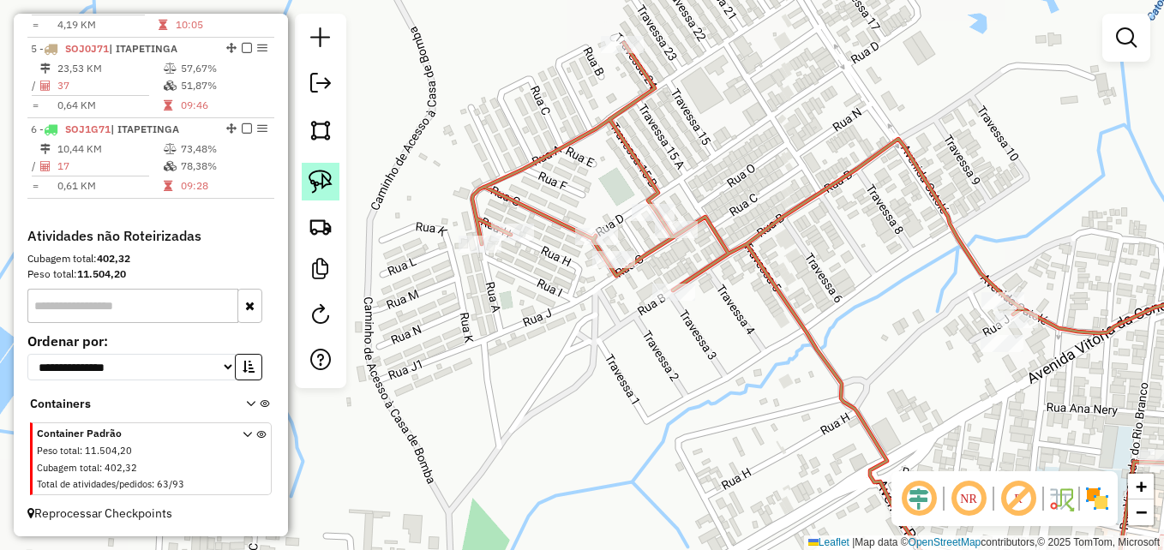
click at [318, 171] on img at bounding box center [321, 182] width 24 height 24
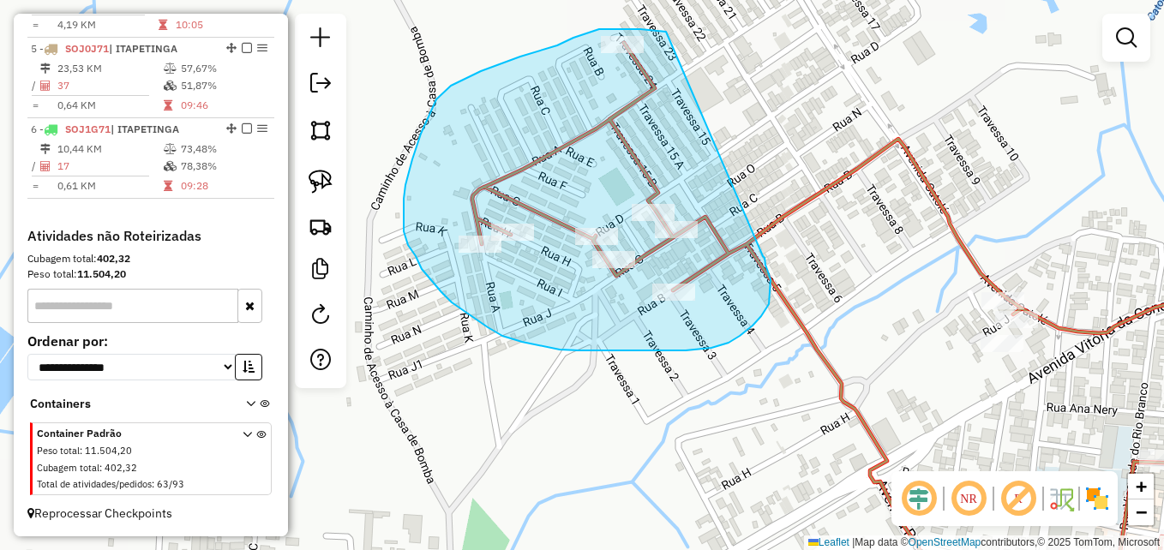
drag, startPoint x: 604, startPoint y: 29, endPoint x: 763, endPoint y: 256, distance: 277.1
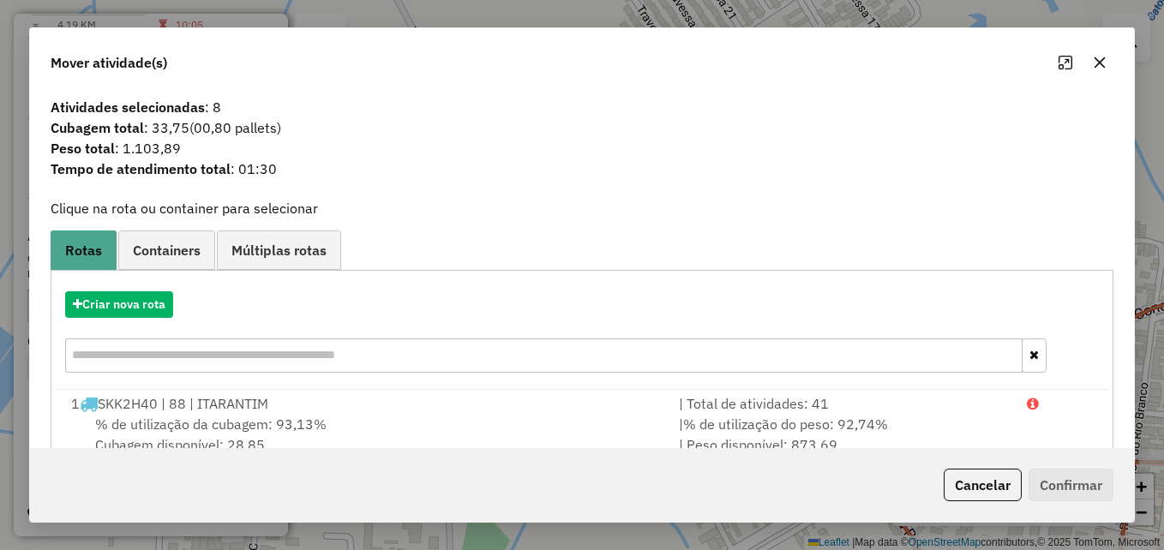
click at [1098, 59] on icon "button" at bounding box center [1100, 62] width 11 height 11
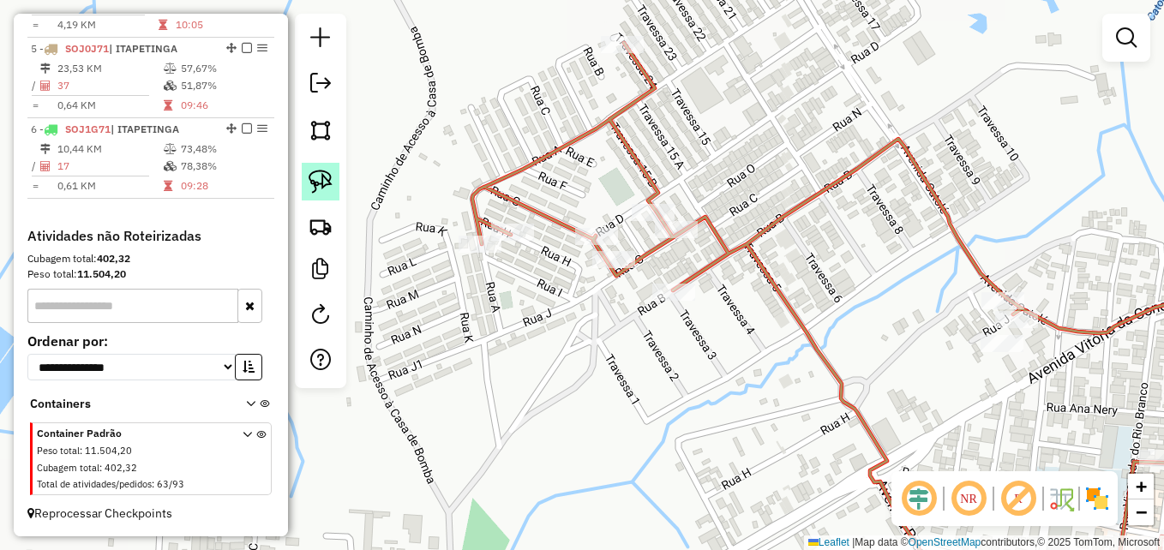
click at [316, 182] on img at bounding box center [321, 182] width 24 height 24
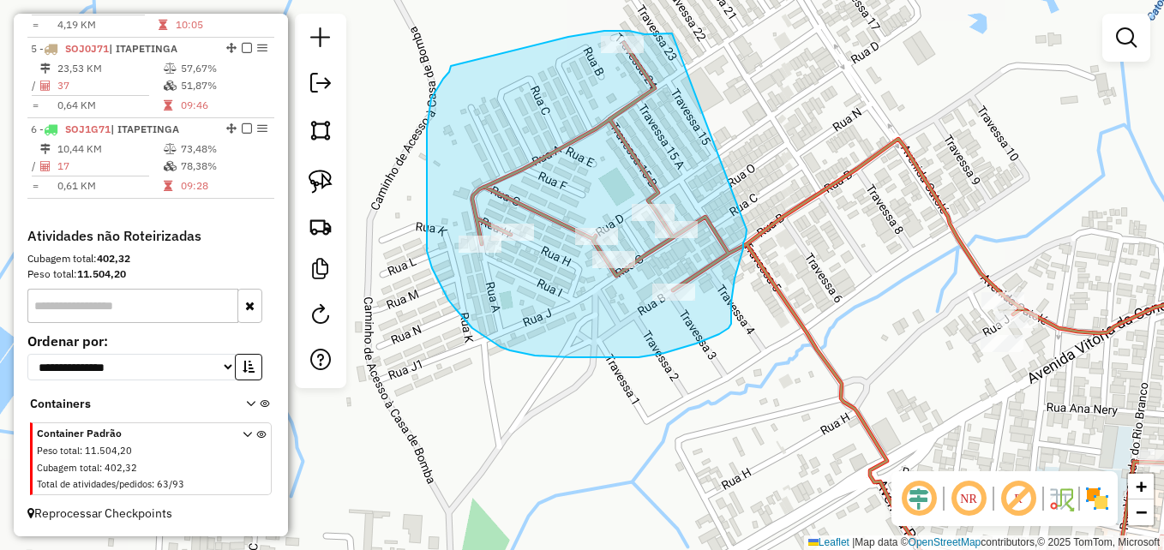
drag, startPoint x: 672, startPoint y: 33, endPoint x: 747, endPoint y: 230, distance: 210.0
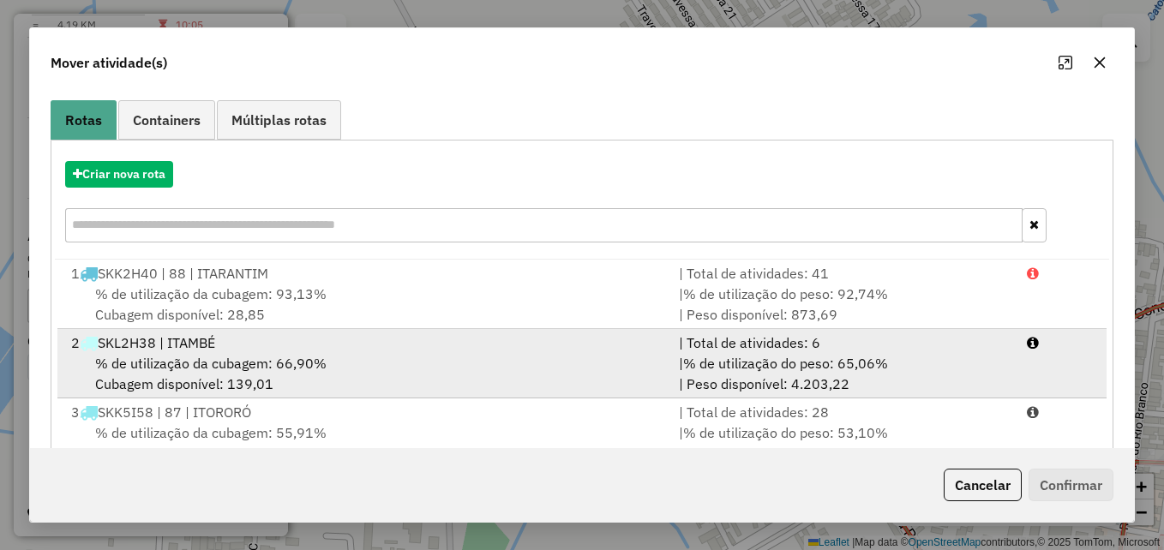
scroll to position [314, 0]
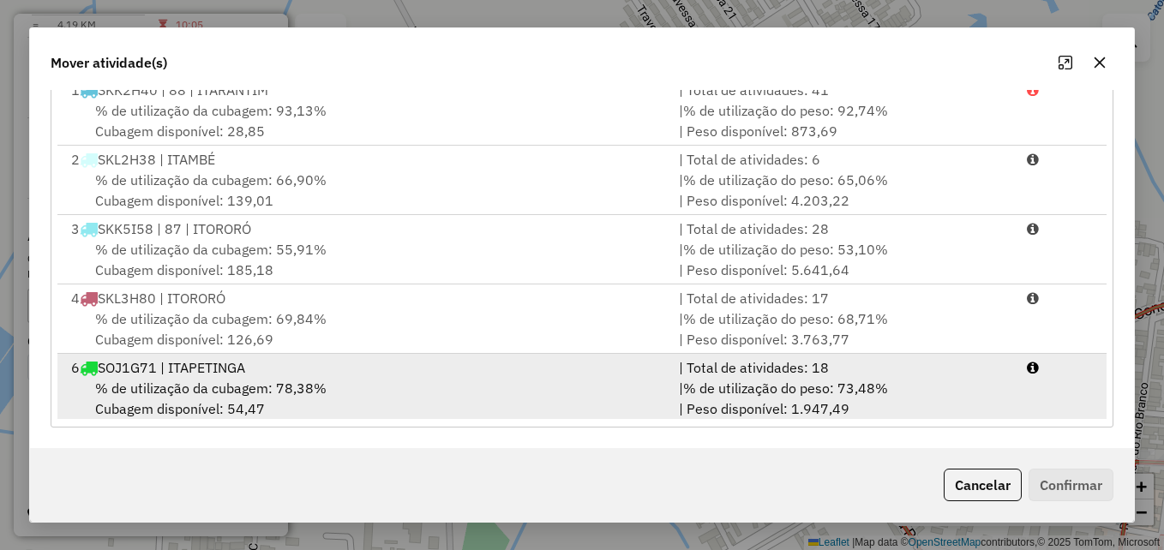
click at [549, 378] on div "% de utilização da cubagem: 78,38% Cubagem disponível: 54,47" at bounding box center [365, 398] width 608 height 41
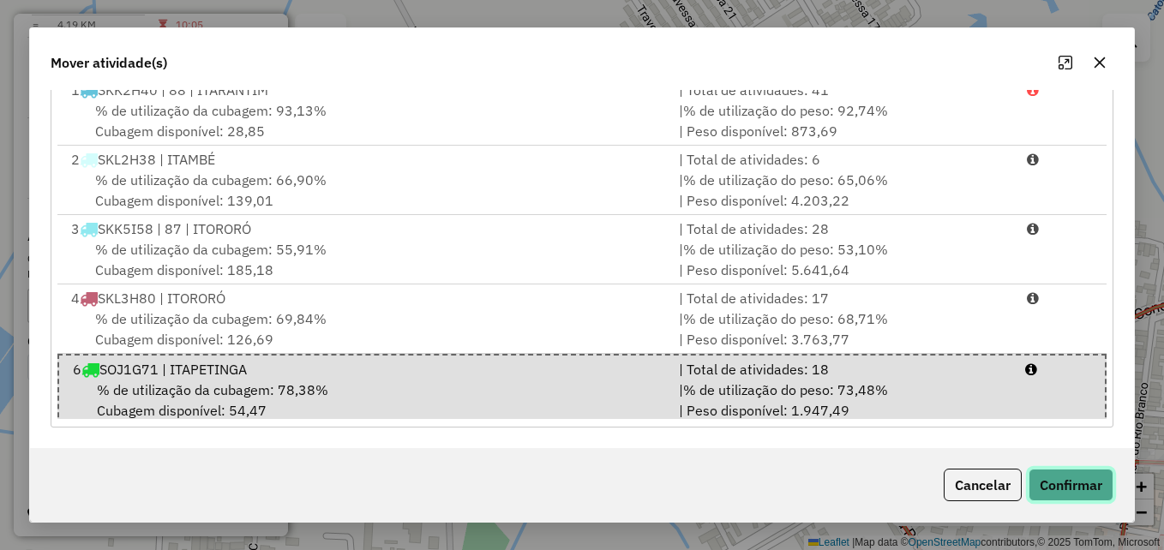
click at [1069, 486] on button "Confirmar" at bounding box center [1071, 485] width 85 height 33
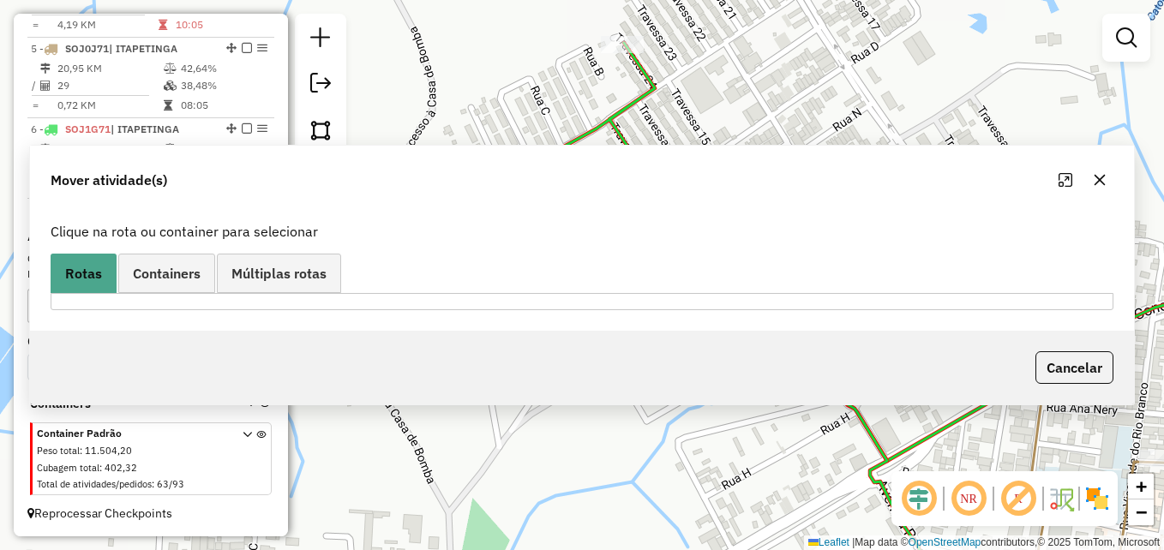
scroll to position [0, 0]
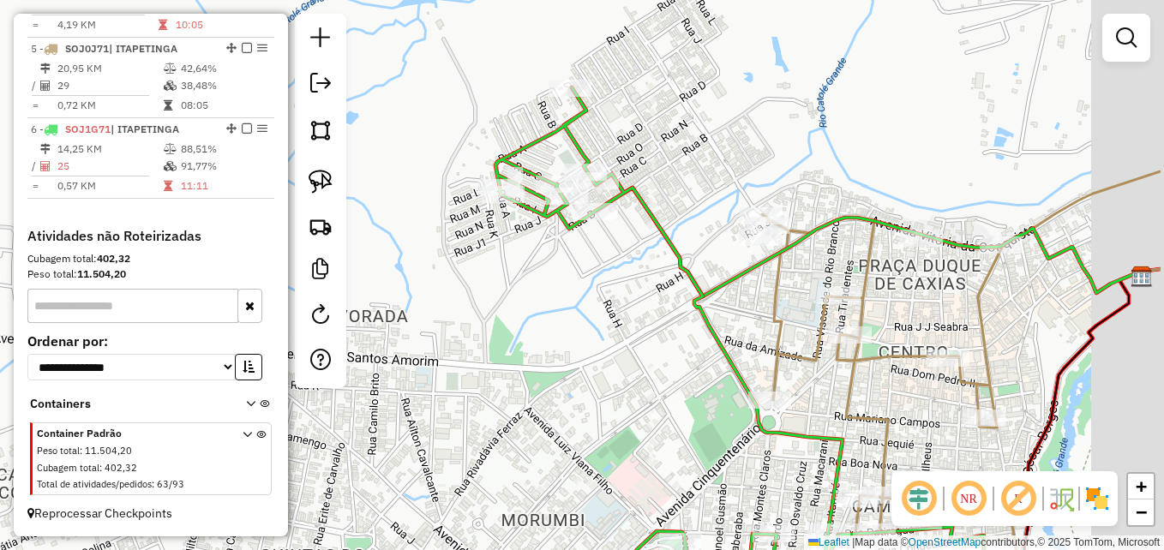
drag, startPoint x: 740, startPoint y: 328, endPoint x: 604, endPoint y: 271, distance: 147.6
click at [604, 272] on div "Janela de atendimento Grade de atendimento Capacidade Transportadoras Veículos …" at bounding box center [582, 275] width 1164 height 550
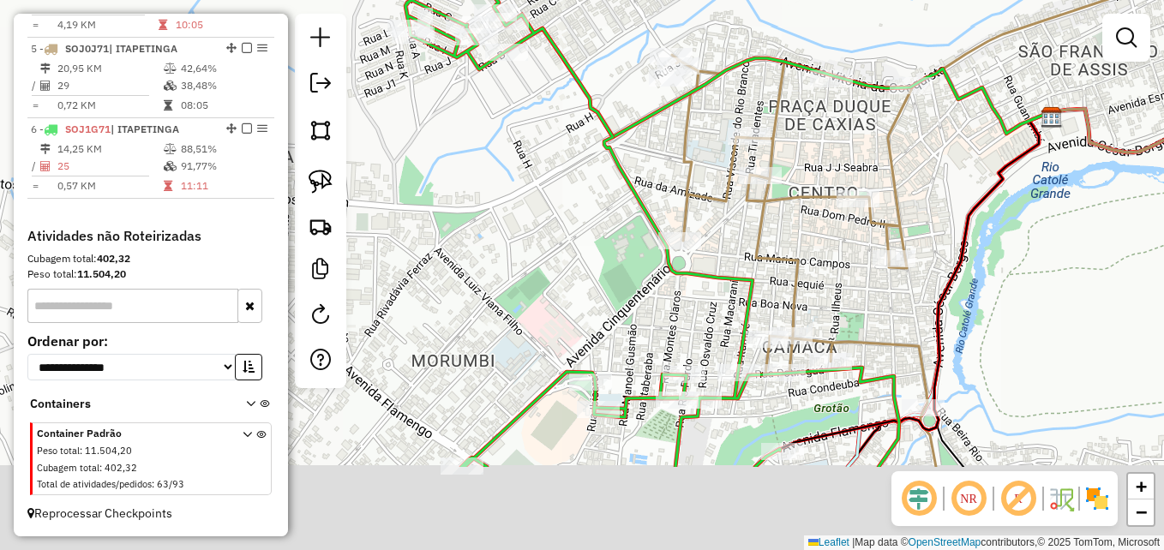
drag, startPoint x: 659, startPoint y: 398, endPoint x: 681, endPoint y: 223, distance: 176.2
click at [625, 238] on div "Janela de atendimento Grade de atendimento Capacidade Transportadoras Veículos …" at bounding box center [582, 275] width 1164 height 550
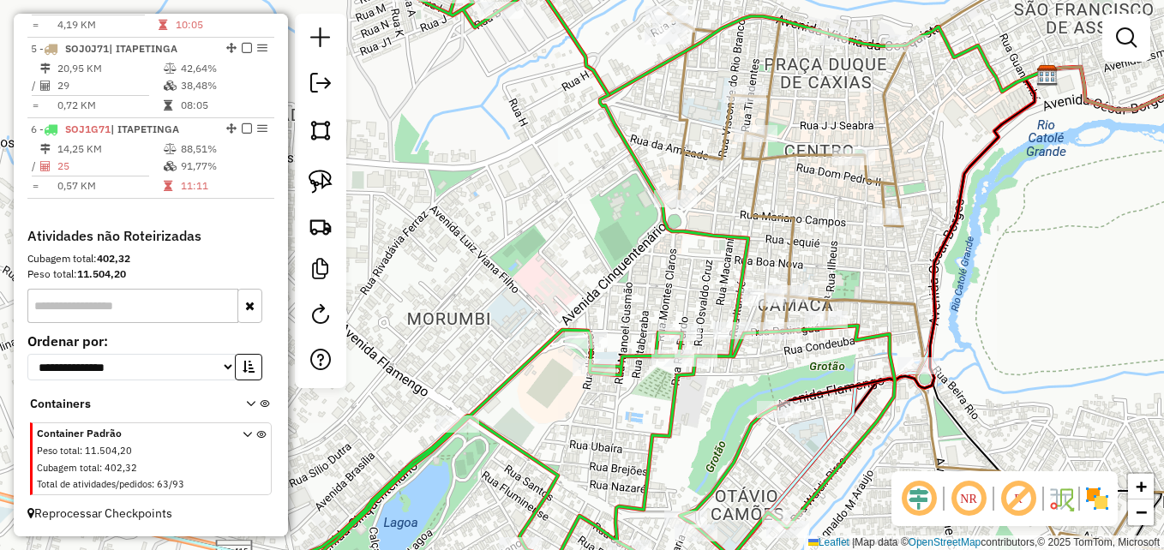
drag, startPoint x: 687, startPoint y: 258, endPoint x: 589, endPoint y: 221, distance: 104.5
click at [589, 221] on div "Janela de atendimento Grade de atendimento Capacidade Transportadoras Veículos …" at bounding box center [582, 275] width 1164 height 550
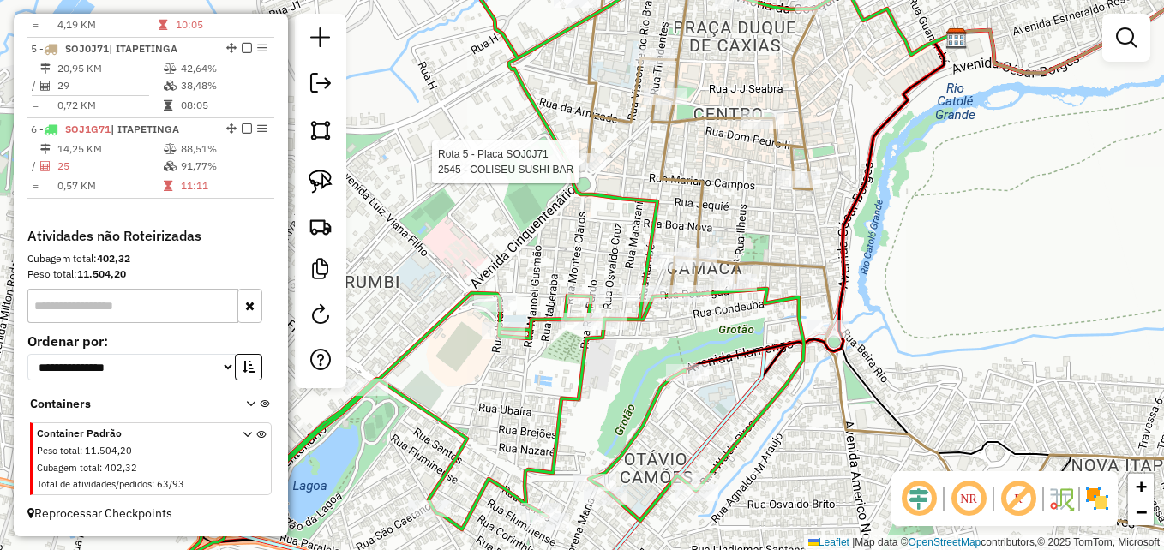
select select "**********"
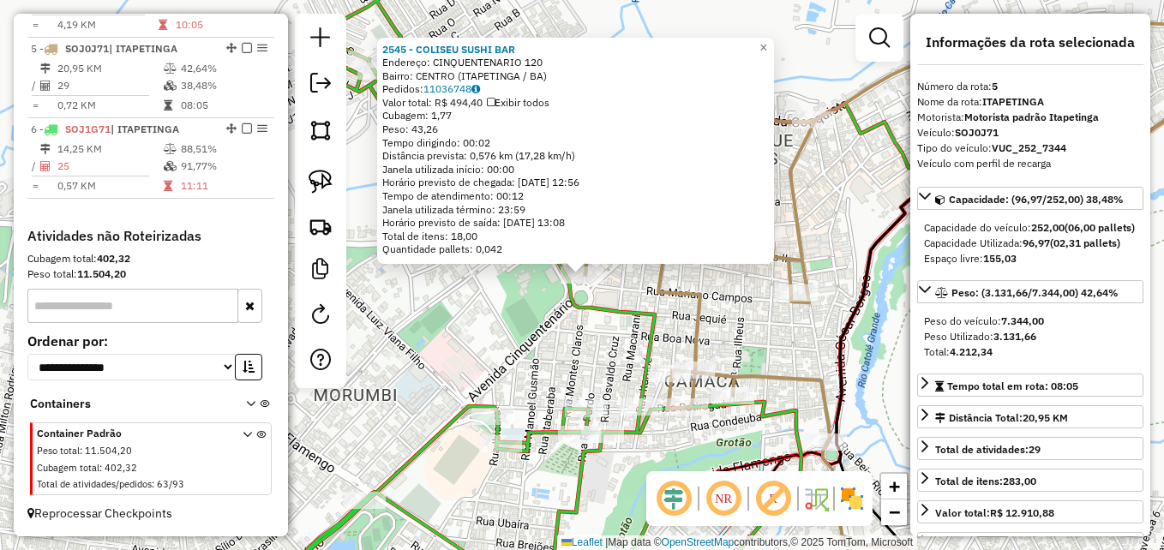
click at [468, 308] on div "2545 - COLISEU SUSHI BAR Endereço: CINQUENTENARIO 120 Bairro: CENTRO (ITAPETING…" at bounding box center [582, 275] width 1164 height 550
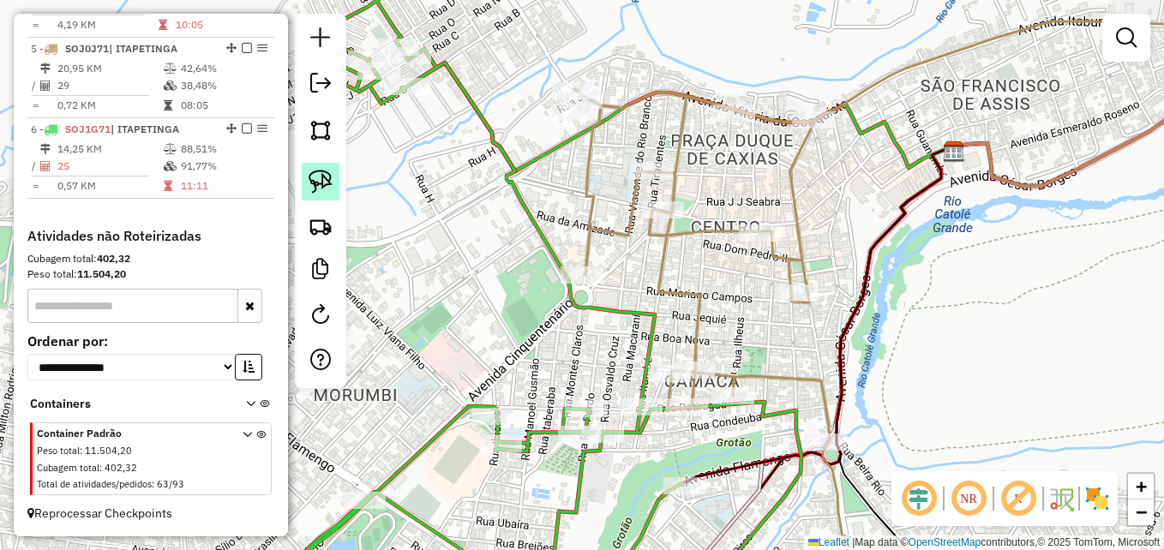
drag, startPoint x: 318, startPoint y: 172, endPoint x: 334, endPoint y: 182, distance: 18.1
click at [317, 172] on img at bounding box center [321, 182] width 24 height 24
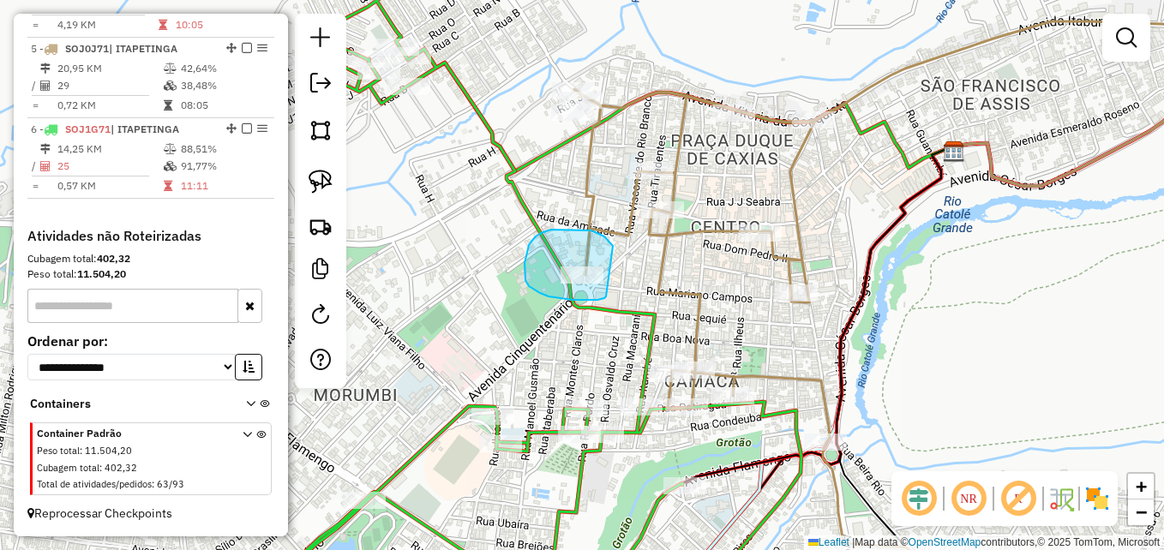
drag, startPoint x: 613, startPoint y: 246, endPoint x: 614, endPoint y: 273, distance: 26.6
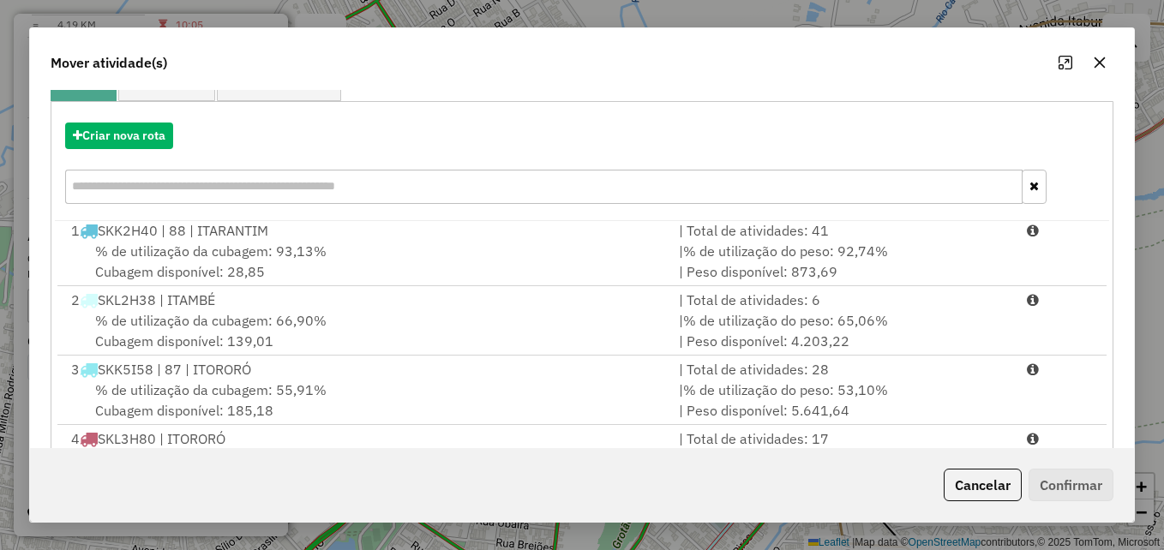
scroll to position [314, 0]
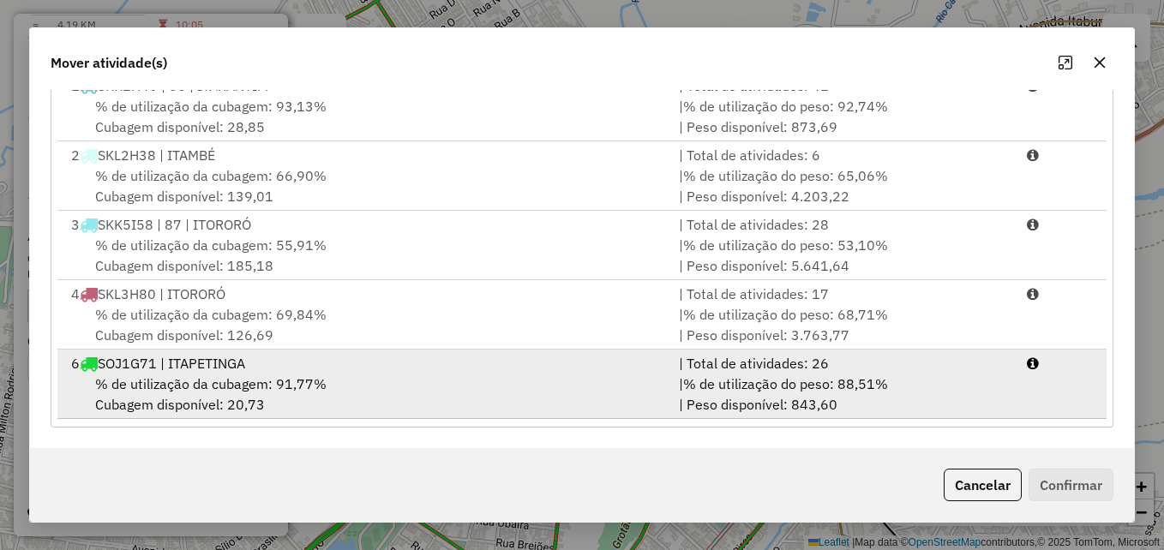
click at [574, 369] on div "6 SOJ1G71 | ITAPETINGA" at bounding box center [365, 363] width 608 height 21
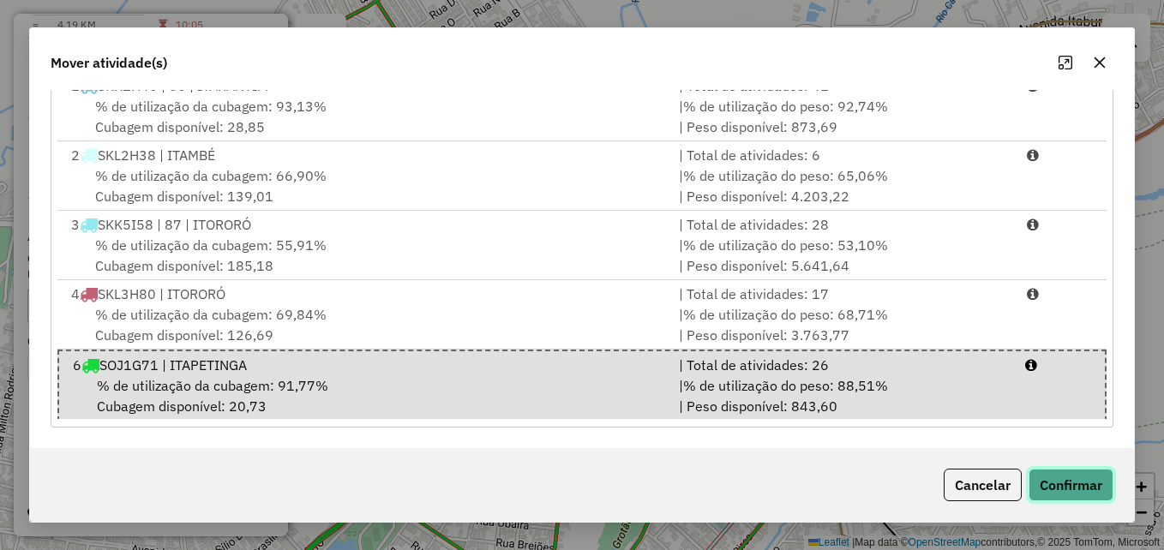
click at [1044, 479] on button "Confirmar" at bounding box center [1071, 485] width 85 height 33
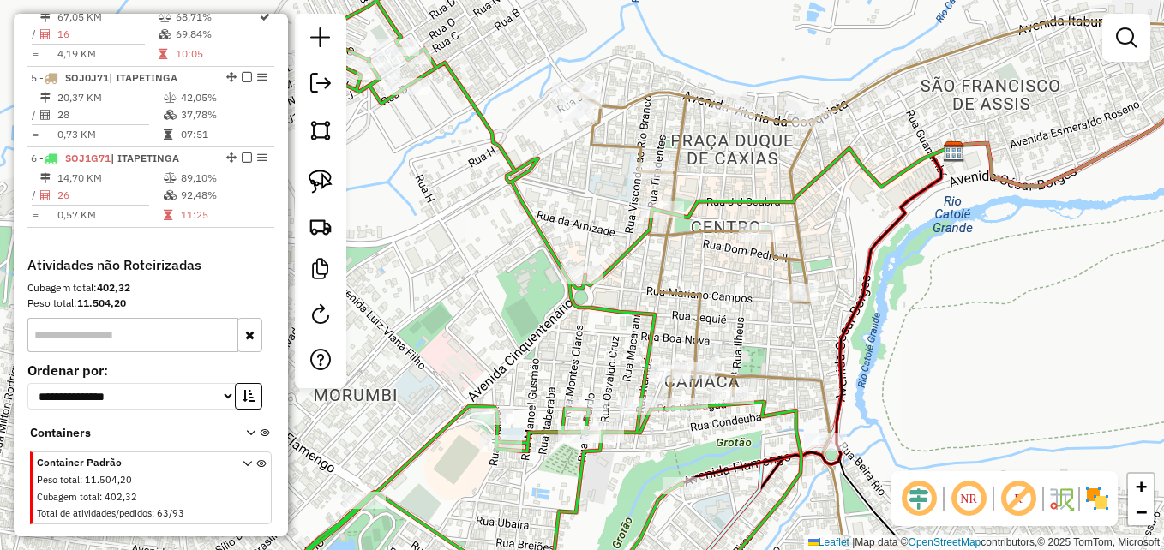
scroll to position [881, 0]
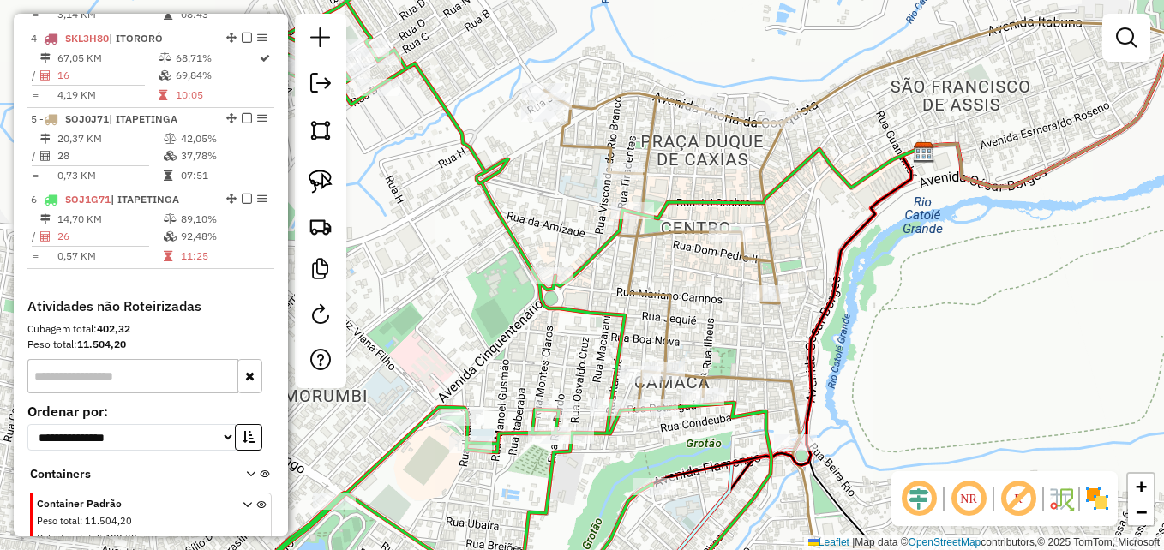
drag, startPoint x: 572, startPoint y: 308, endPoint x: 525, endPoint y: 295, distance: 48.9
click at [483, 299] on icon at bounding box center [496, 284] width 550 height 643
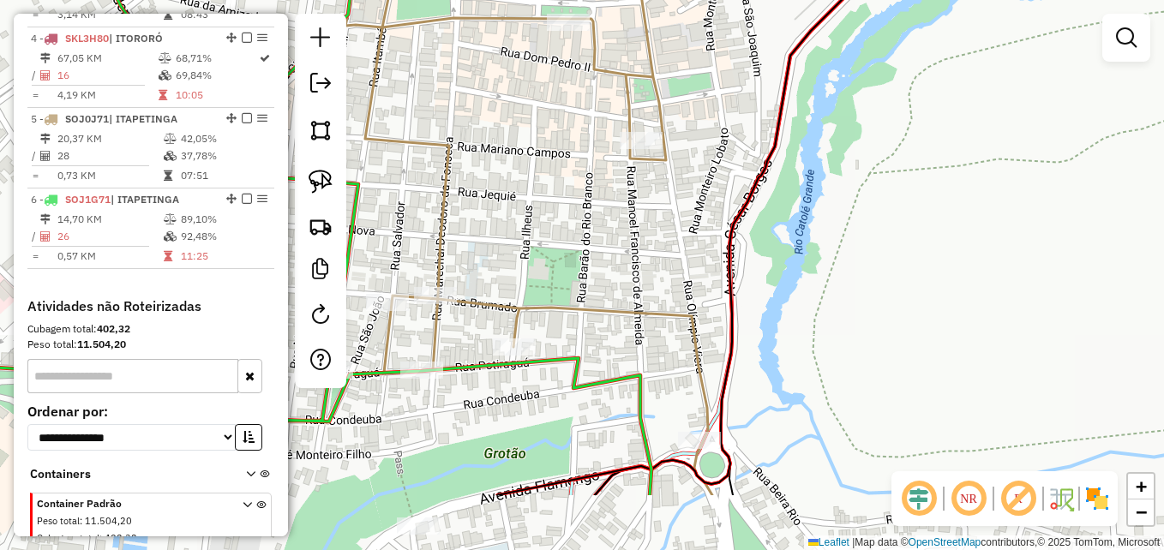
drag, startPoint x: 802, startPoint y: 351, endPoint x: 928, endPoint y: 224, distance: 178.9
click at [924, 230] on div "Janela de atendimento Grade de atendimento Capacidade Transportadoras Veículos …" at bounding box center [582, 275] width 1164 height 550
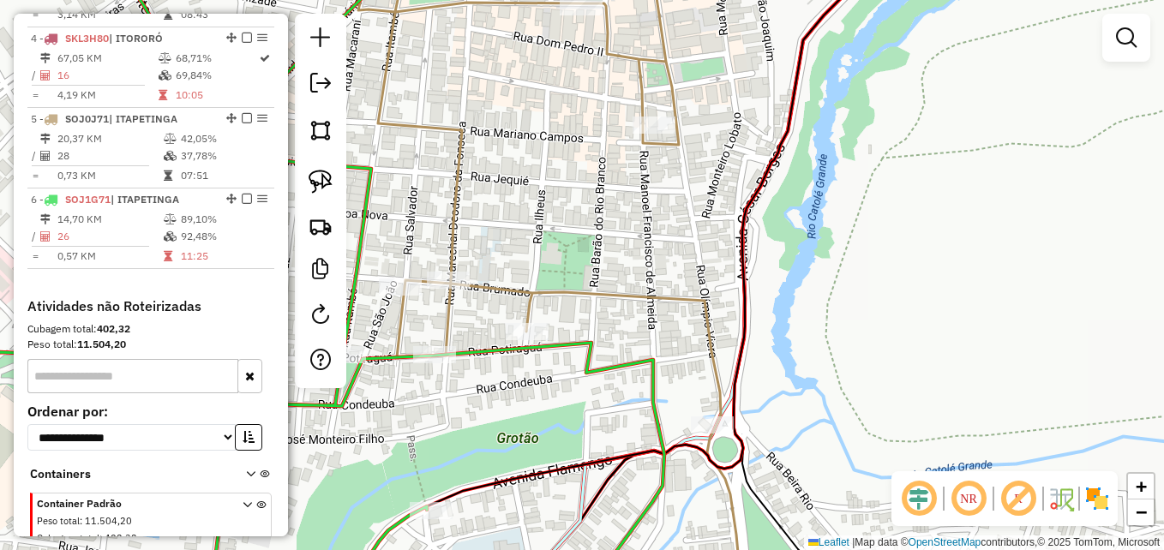
drag, startPoint x: 771, startPoint y: 274, endPoint x: 780, endPoint y: 196, distance: 77.7
click at [779, 200] on div "Janela de atendimento Grade de atendimento Capacidade Transportadoras Veículos …" at bounding box center [582, 275] width 1164 height 550
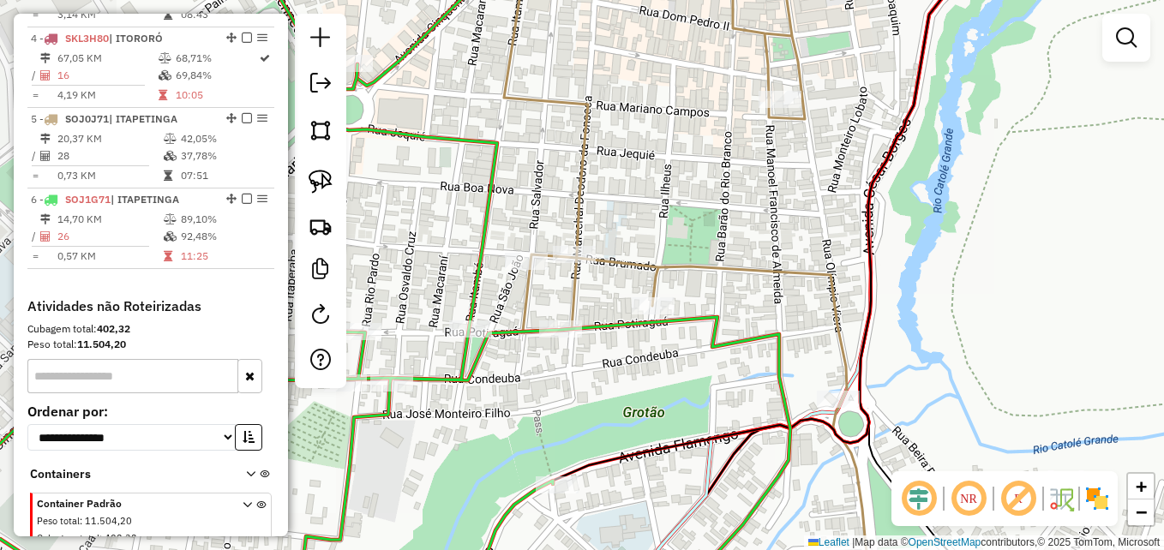
drag, startPoint x: 703, startPoint y: 196, endPoint x: 821, endPoint y: 245, distance: 128.0
click at [821, 245] on div "Janela de atendimento Grade de atendimento Capacidade Transportadoras Veículos …" at bounding box center [582, 275] width 1164 height 550
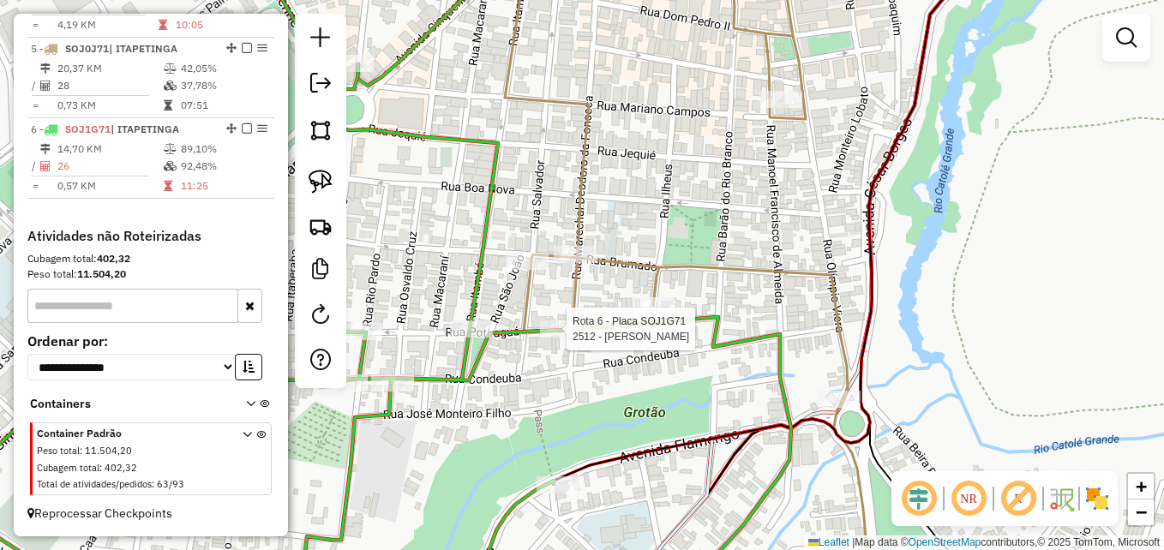
select select "**********"
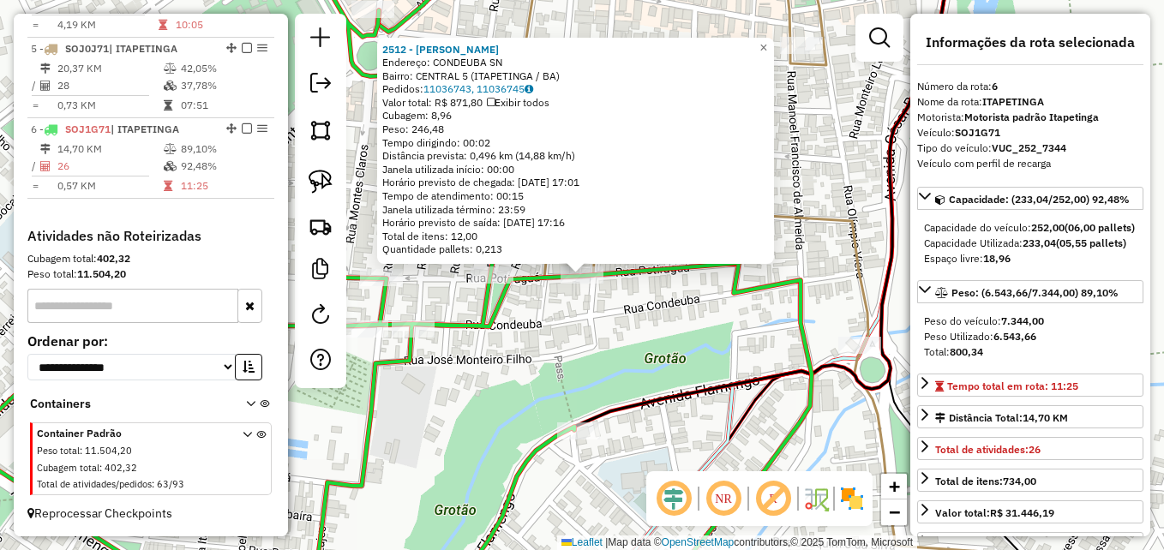
click at [557, 356] on div "2512 - EDVALDO NOVAES SOUZA Endereço: CONDEUBA SN Bairro: CENTRAL 5 (ITAPETINGA…" at bounding box center [582, 275] width 1164 height 550
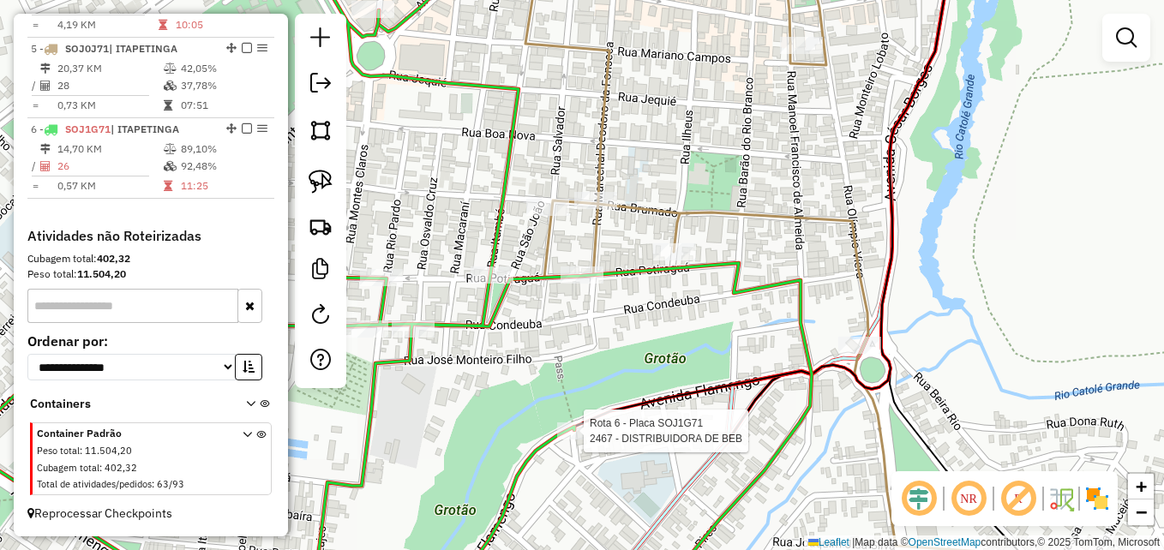
select select "**********"
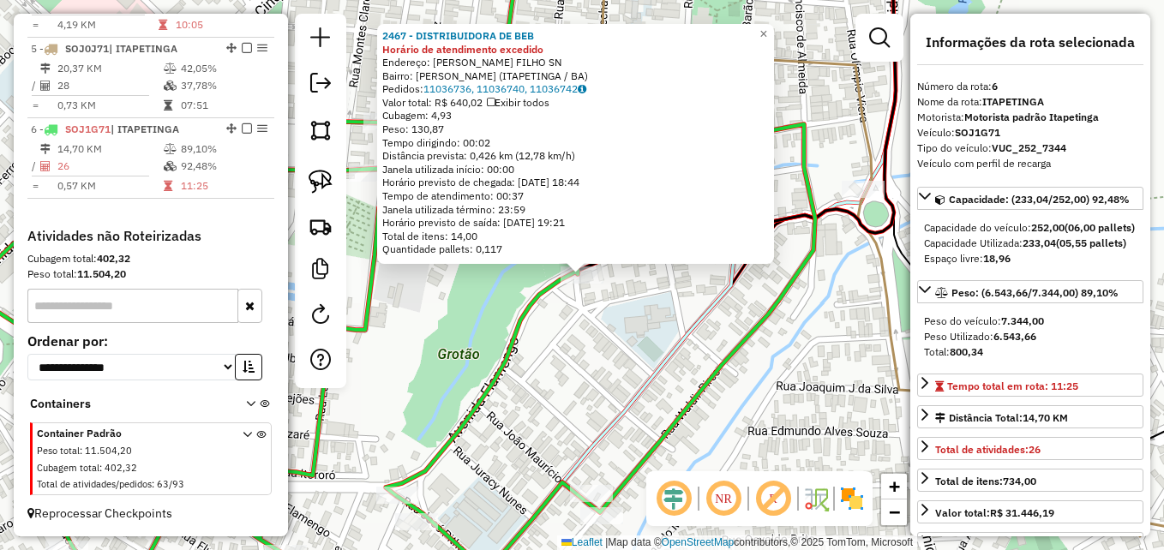
click at [559, 396] on div "2467 - DISTRIBUIDORA DE BEB Horário de atendimento excedido Endereço: R ARLINDO…" at bounding box center [582, 275] width 1164 height 550
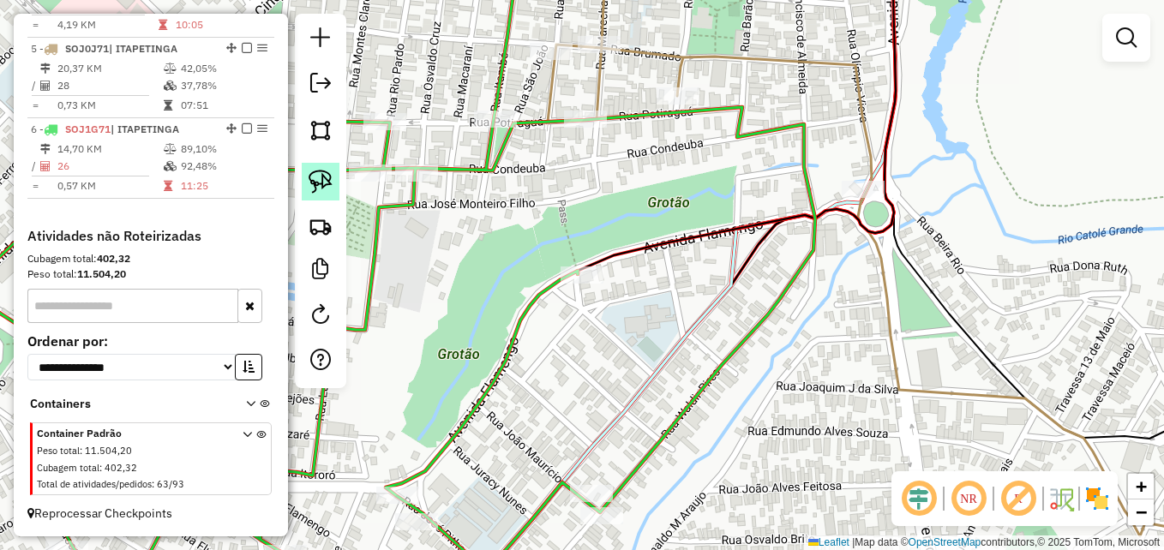
click at [319, 172] on img at bounding box center [321, 182] width 24 height 24
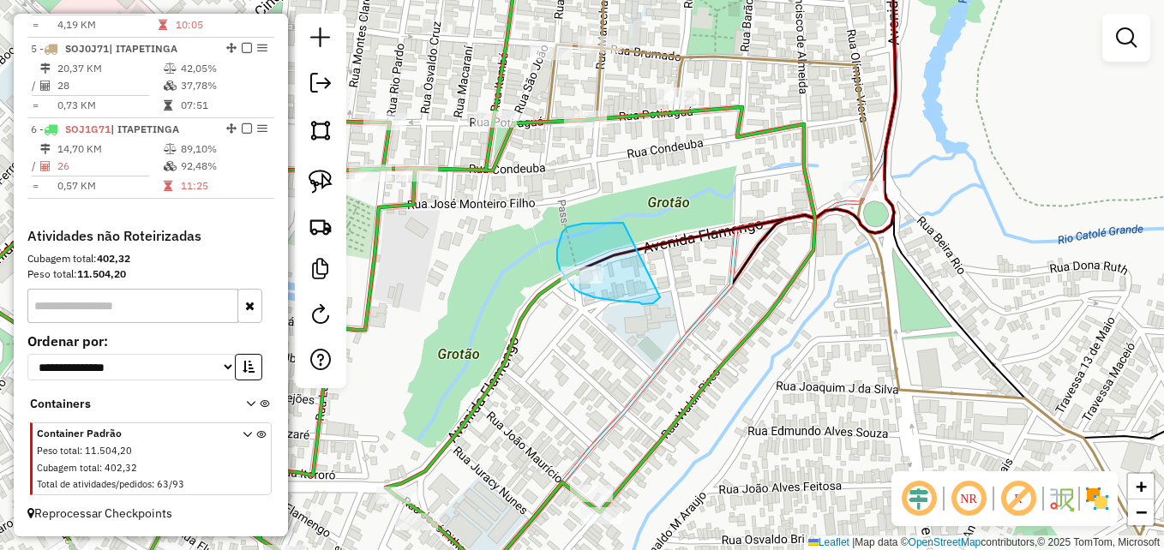
drag, startPoint x: 623, startPoint y: 223, endPoint x: 662, endPoint y: 285, distance: 72.8
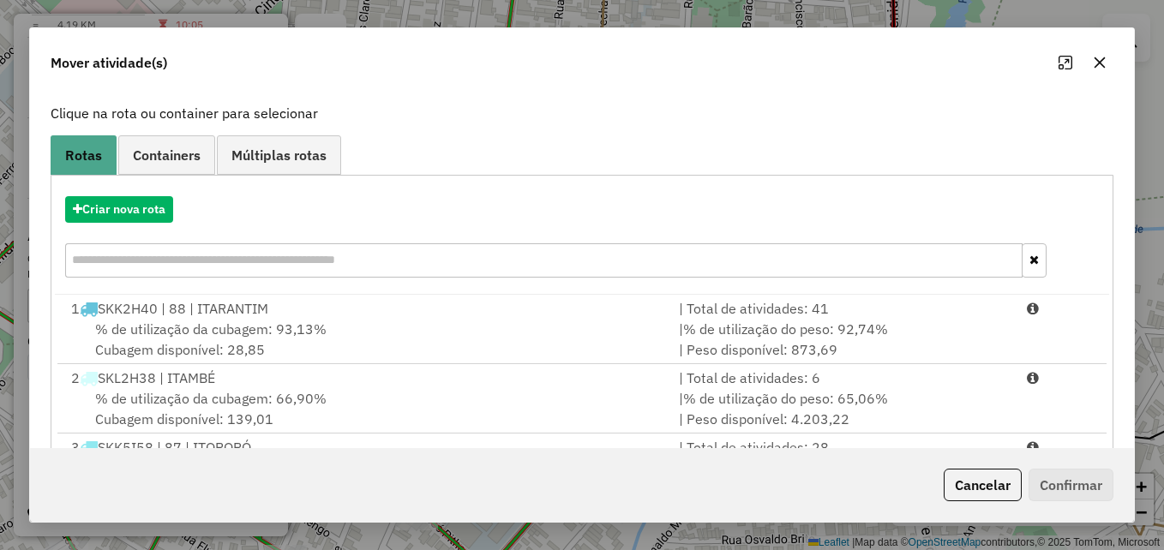
scroll to position [314, 0]
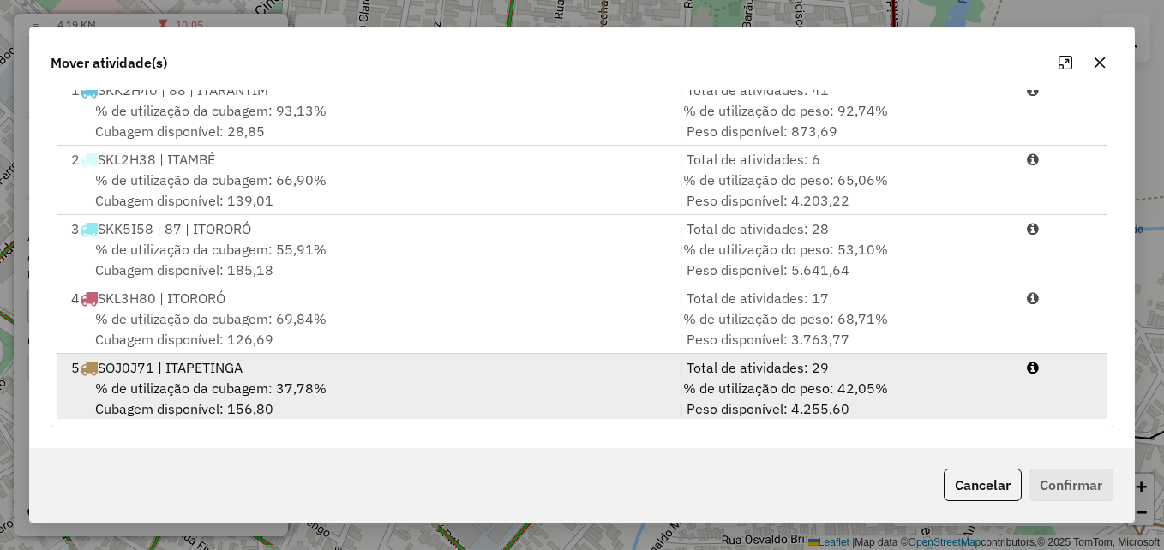
click at [651, 394] on div "% de utilização da cubagem: 37,78% Cubagem disponível: 156,80" at bounding box center [365, 398] width 608 height 41
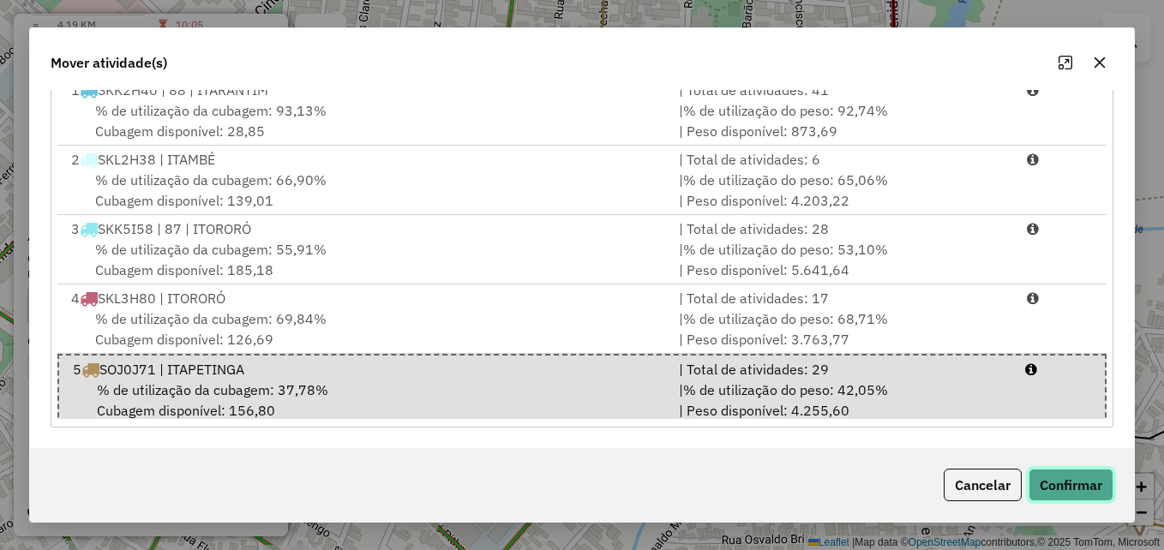
click at [1086, 488] on button "Confirmar" at bounding box center [1071, 485] width 85 height 33
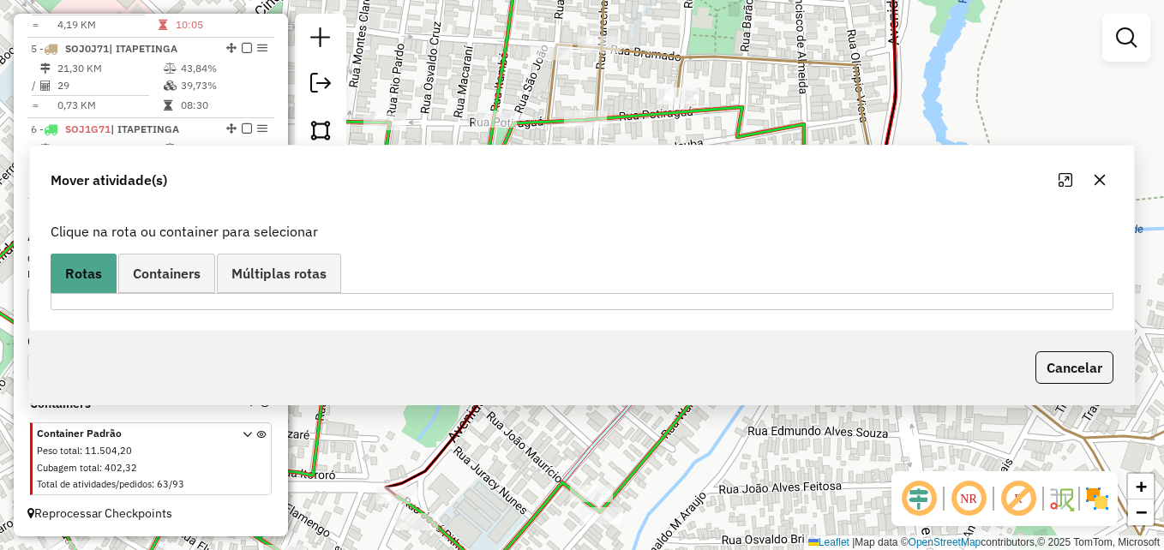
scroll to position [0, 0]
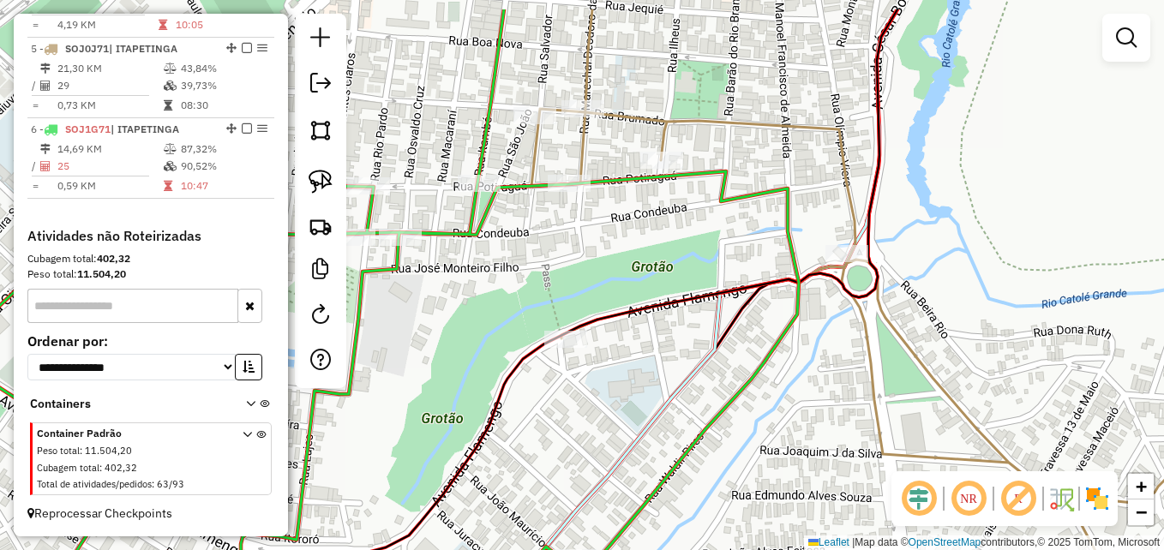
drag, startPoint x: 518, startPoint y: 215, endPoint x: 502, endPoint y: 285, distance: 71.3
click at [502, 285] on div "Janela de atendimento Grade de atendimento Capacidade Transportadoras Veículos …" at bounding box center [582, 275] width 1164 height 550
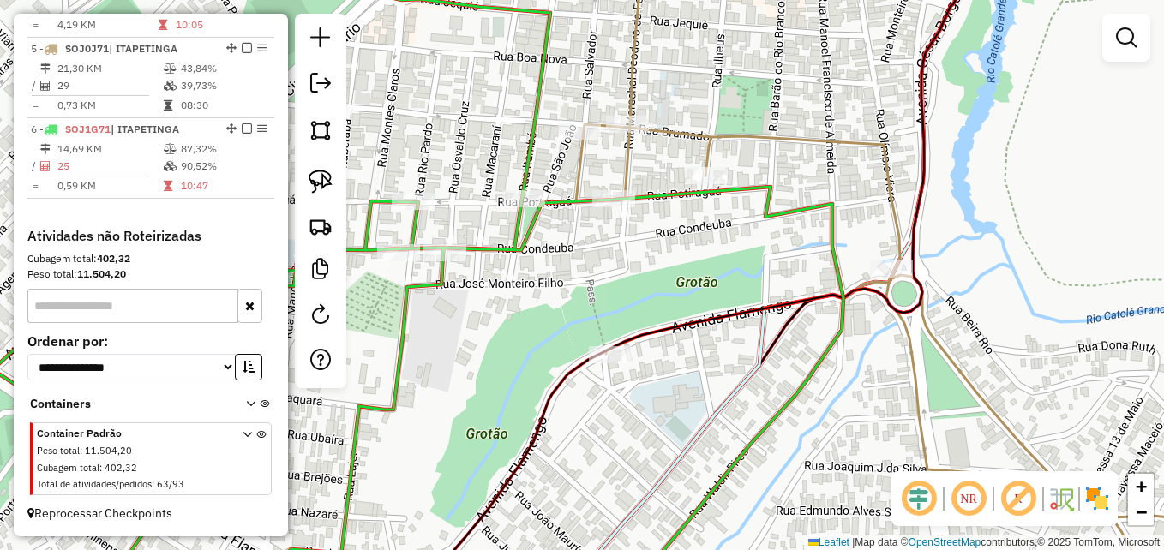
drag, startPoint x: 673, startPoint y: 274, endPoint x: 777, endPoint y: 313, distance: 110.7
click at [777, 313] on div "Janela de atendimento Grade de atendimento Capacidade Transportadoras Veículos …" at bounding box center [582, 275] width 1164 height 550
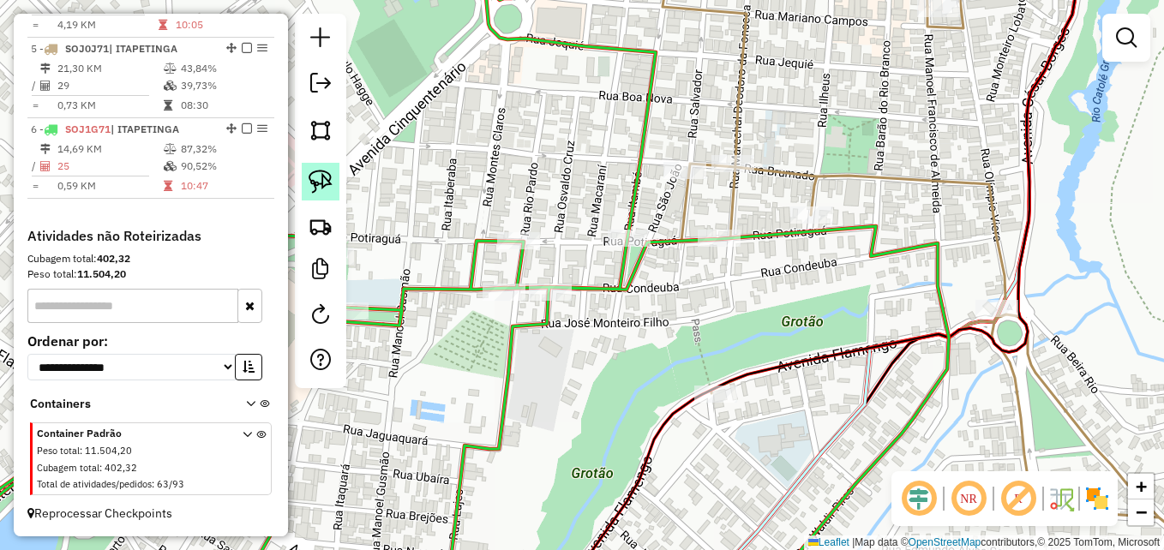
click at [325, 177] on img at bounding box center [321, 182] width 24 height 24
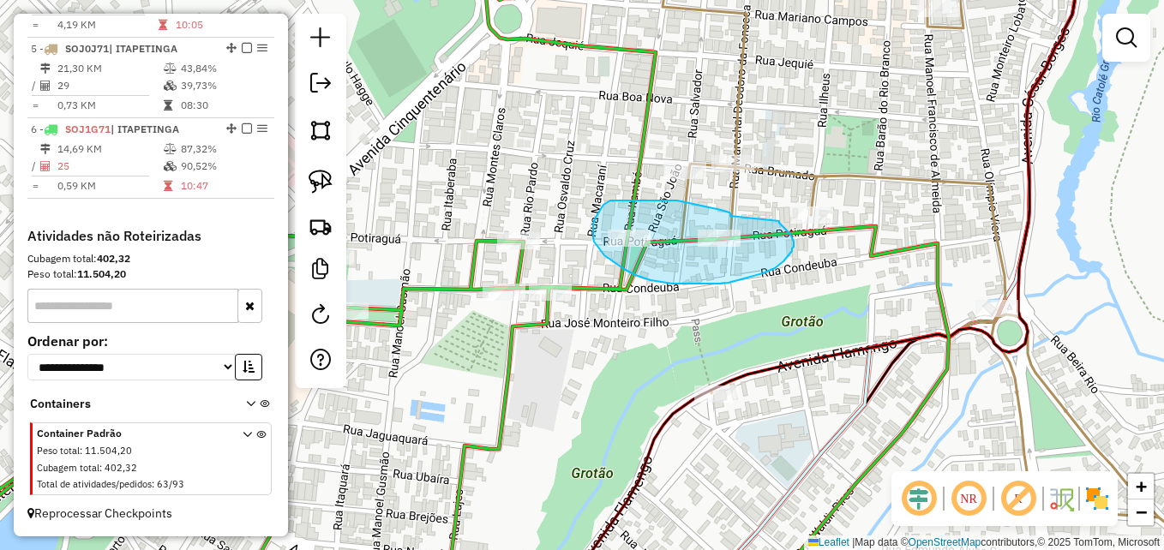
drag, startPoint x: 731, startPoint y: 216, endPoint x: 780, endPoint y: 220, distance: 49.9
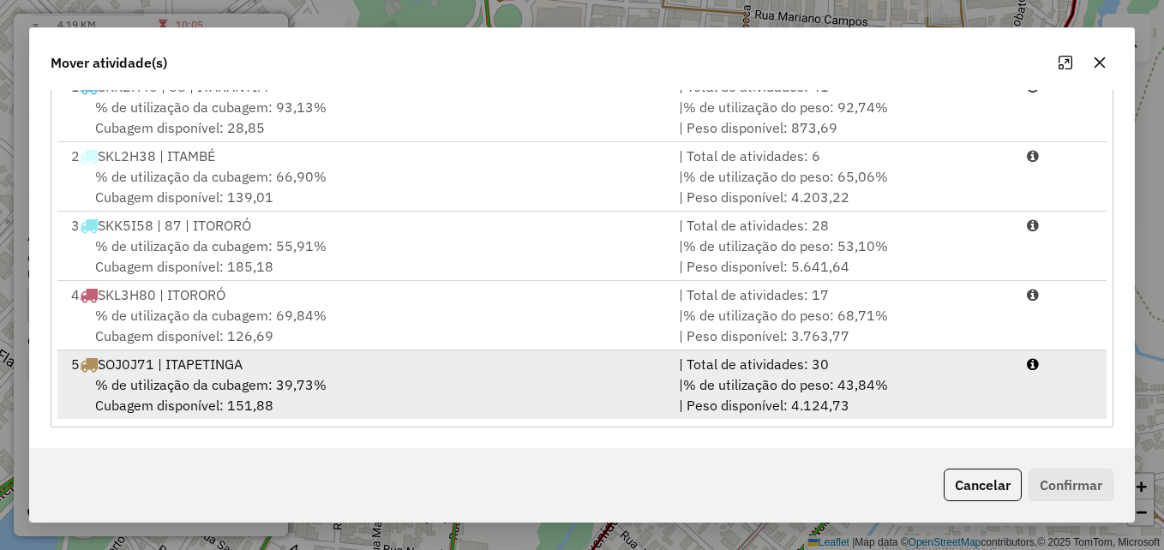
scroll to position [4, 0]
click at [600, 384] on div "% de utilização da cubagem: 39,73% Cubagem disponível: 151,88" at bounding box center [365, 394] width 608 height 41
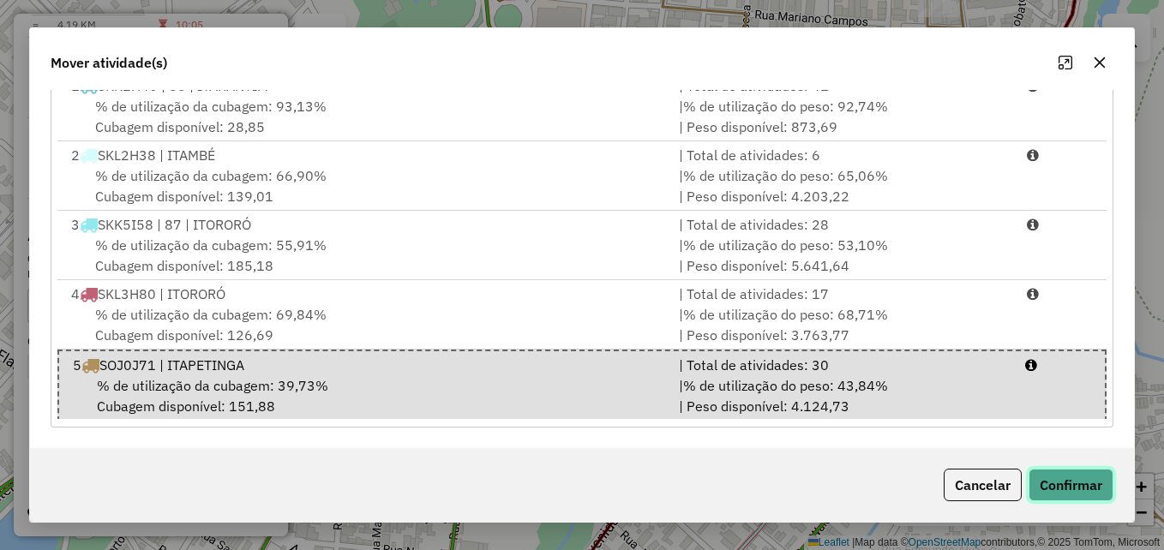
drag, startPoint x: 1080, startPoint y: 490, endPoint x: 1050, endPoint y: 455, distance: 46.2
click at [1080, 491] on button "Confirmar" at bounding box center [1071, 485] width 85 height 33
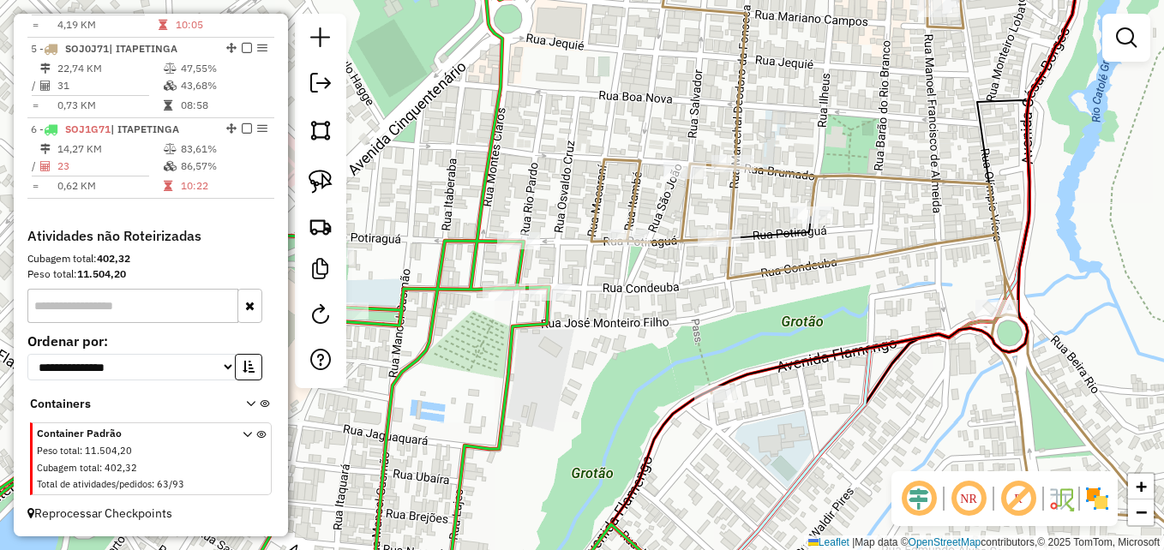
scroll to position [881, 0]
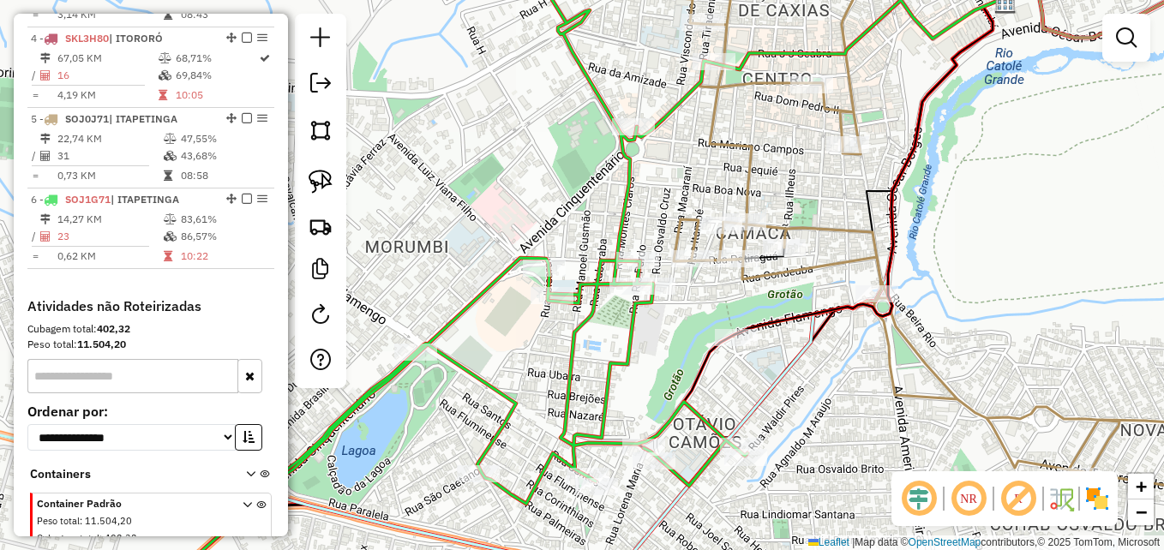
drag, startPoint x: 985, startPoint y: 400, endPoint x: 824, endPoint y: 446, distance: 167.7
click at [824, 452] on div "Janela de atendimento Grade de atendimento Capacidade Transportadoras Veículos …" at bounding box center [582, 275] width 1164 height 550
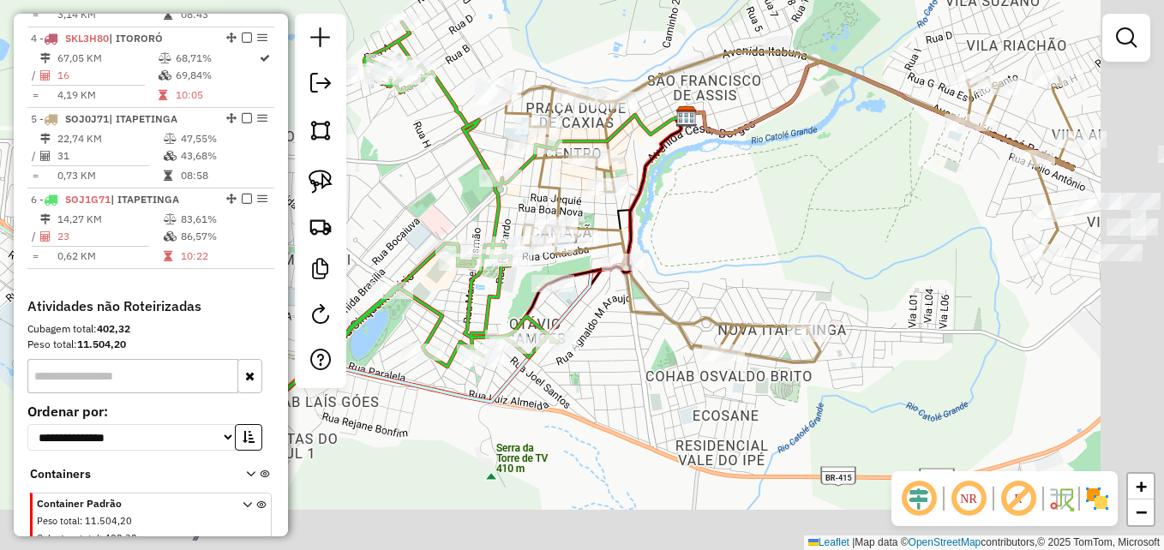
drag, startPoint x: 1080, startPoint y: 303, endPoint x: 836, endPoint y: 207, distance: 262.2
click at [837, 209] on div "Janela de atendimento Grade de atendimento Capacidade Transportadoras Veículos …" at bounding box center [582, 275] width 1164 height 550
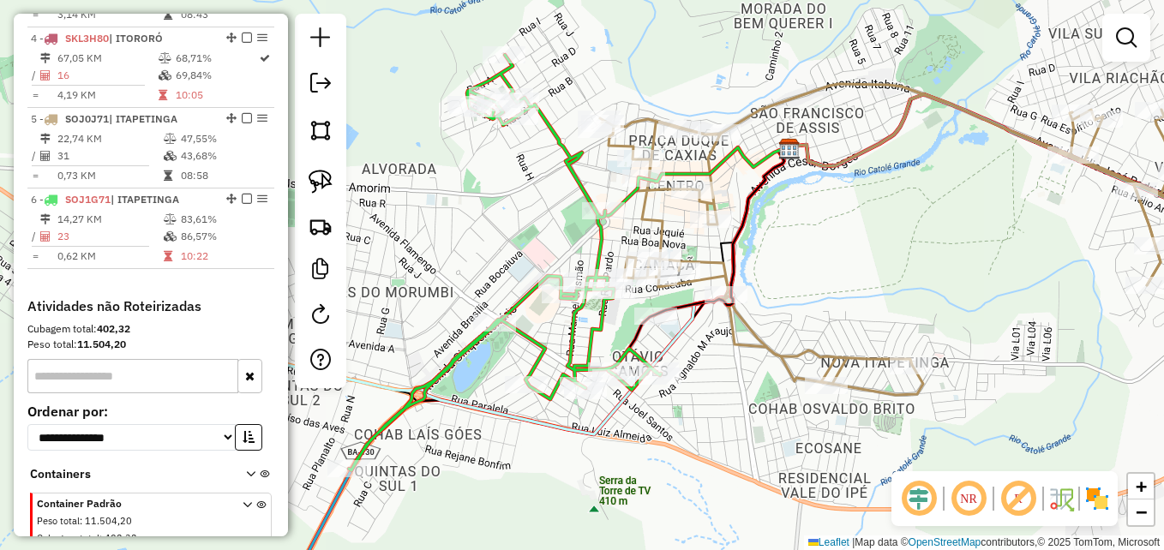
drag, startPoint x: 761, startPoint y: 209, endPoint x: 917, endPoint y: 274, distance: 169.1
click at [917, 274] on div "Janela de atendimento Grade de atendimento Capacidade Transportadoras Veículos …" at bounding box center [582, 275] width 1164 height 550
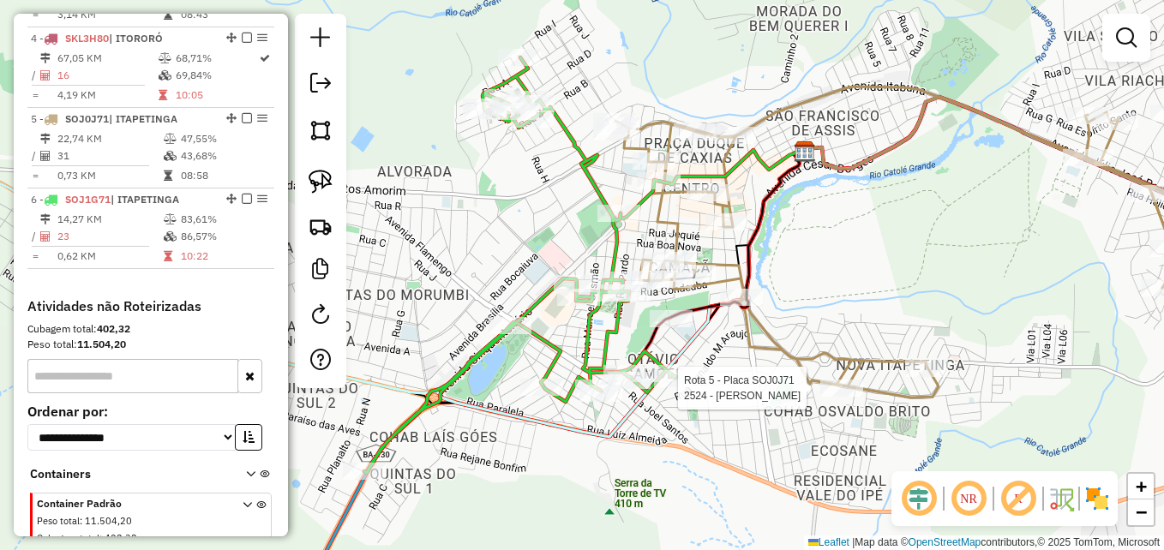
select select "**********"
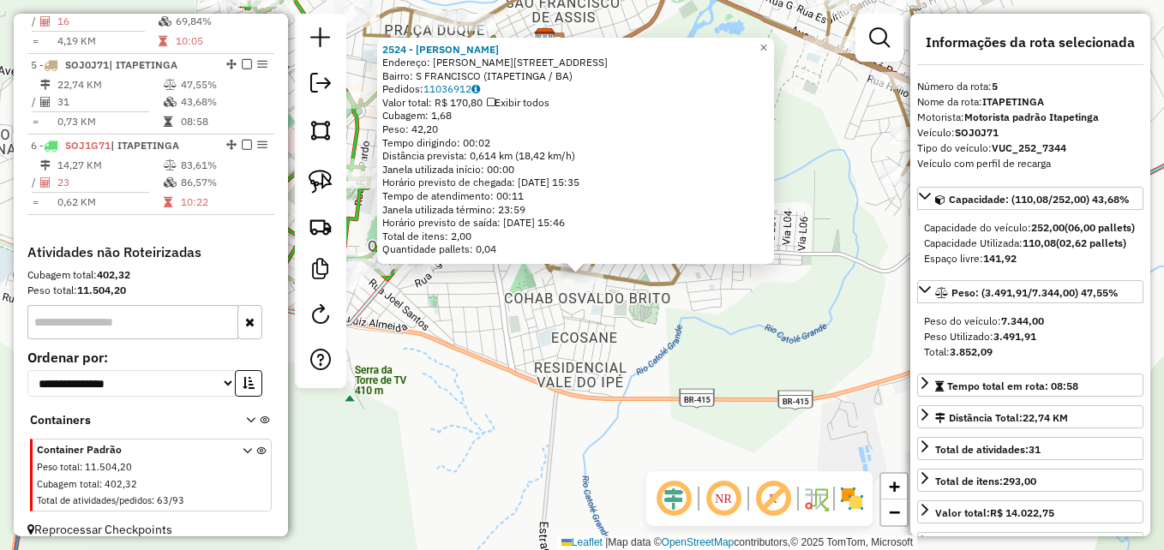
scroll to position [966, 0]
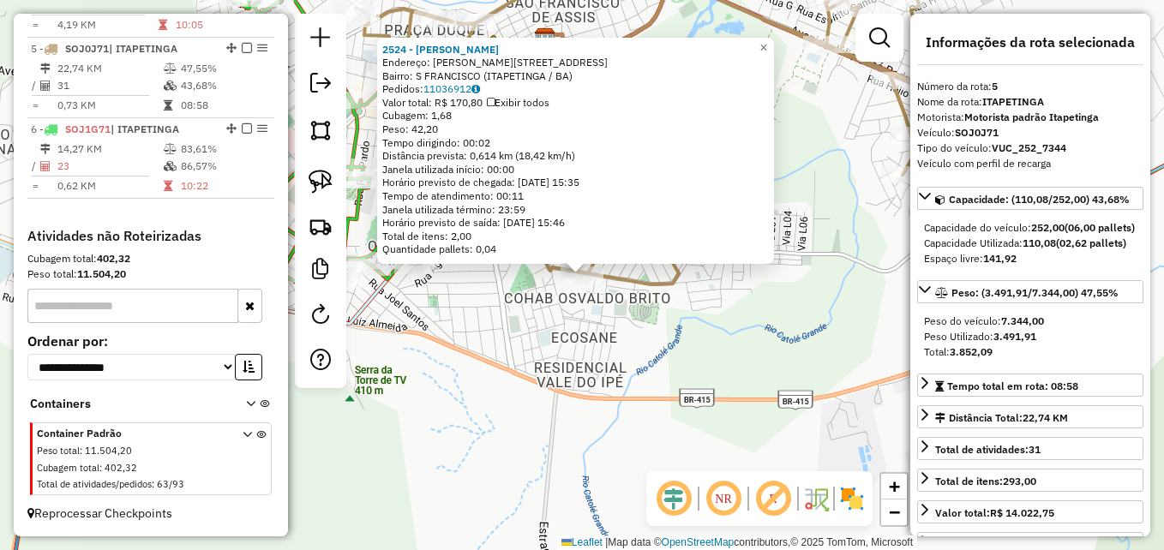
click at [560, 363] on div "2524 - JOSE ALMEIDA DA SILV Endereço: R TANCREDO NEVES 156 Bairro: S FRANCISCO …" at bounding box center [582, 275] width 1164 height 550
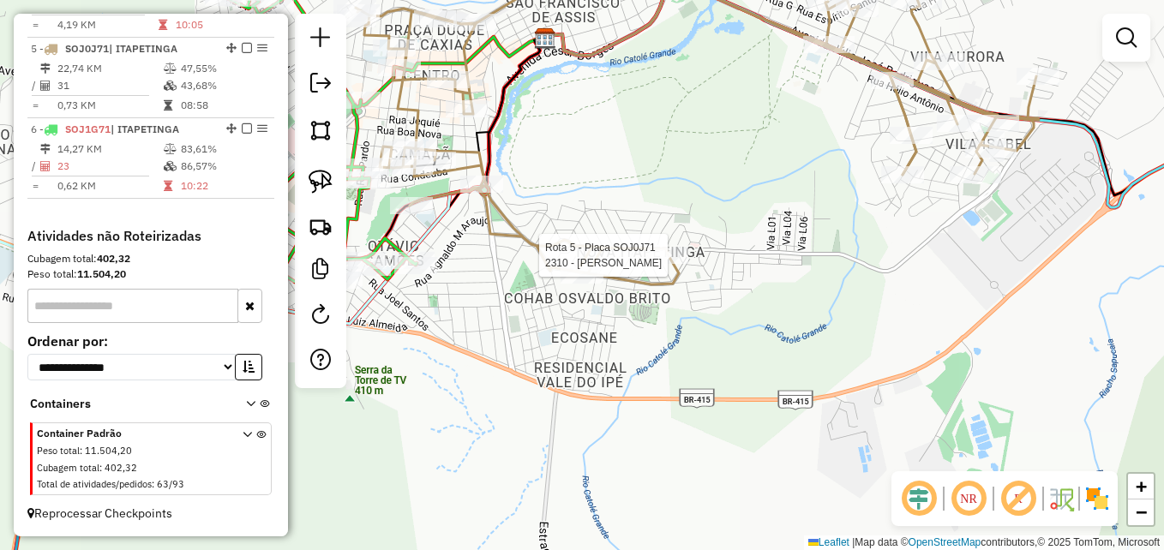
select select "**********"
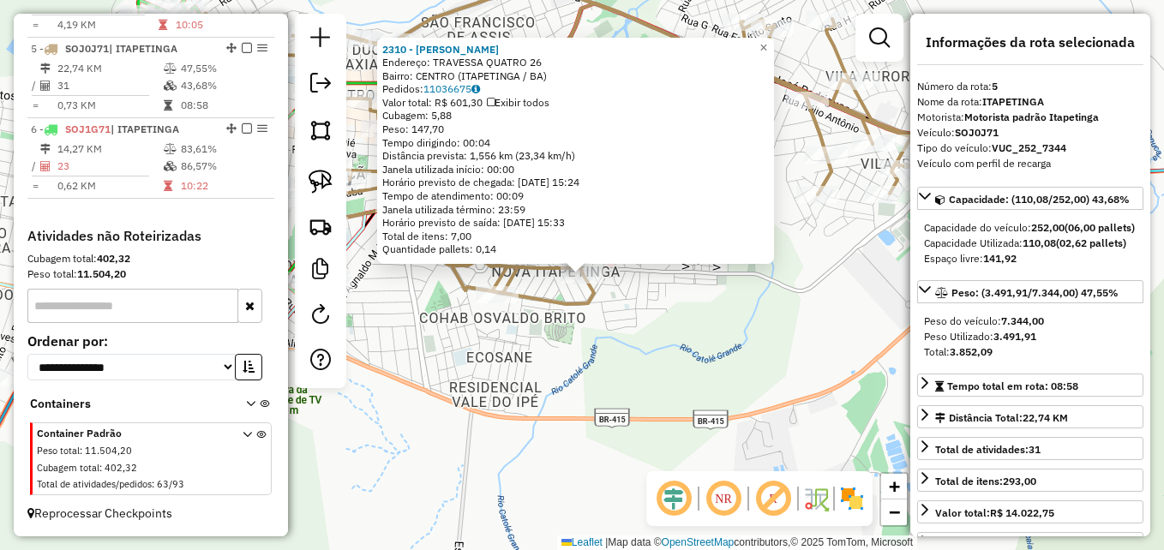
click at [568, 386] on div "2310 - DON JUAN Endereço: TRAVESSA QUATRO 26 Bairro: CENTRO (ITAPETINGA / BA) P…" at bounding box center [582, 275] width 1164 height 550
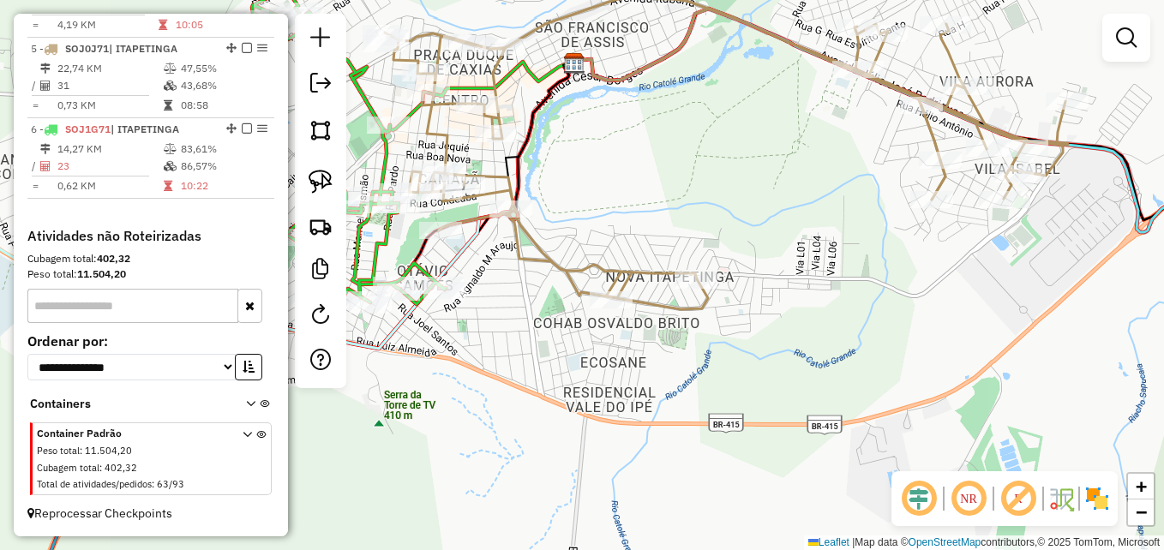
drag, startPoint x: 647, startPoint y: 224, endPoint x: 698, endPoint y: 206, distance: 54.5
click at [698, 206] on div "Janela de atendimento Grade de atendimento Capacidade Transportadoras Veículos …" at bounding box center [582, 275] width 1164 height 550
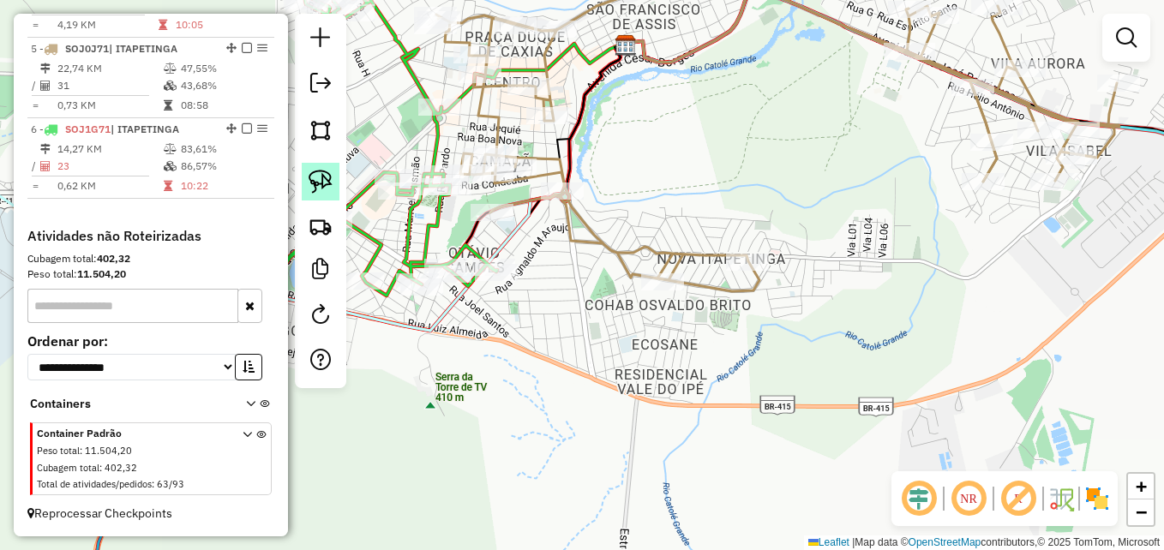
click at [317, 175] on img at bounding box center [321, 182] width 24 height 24
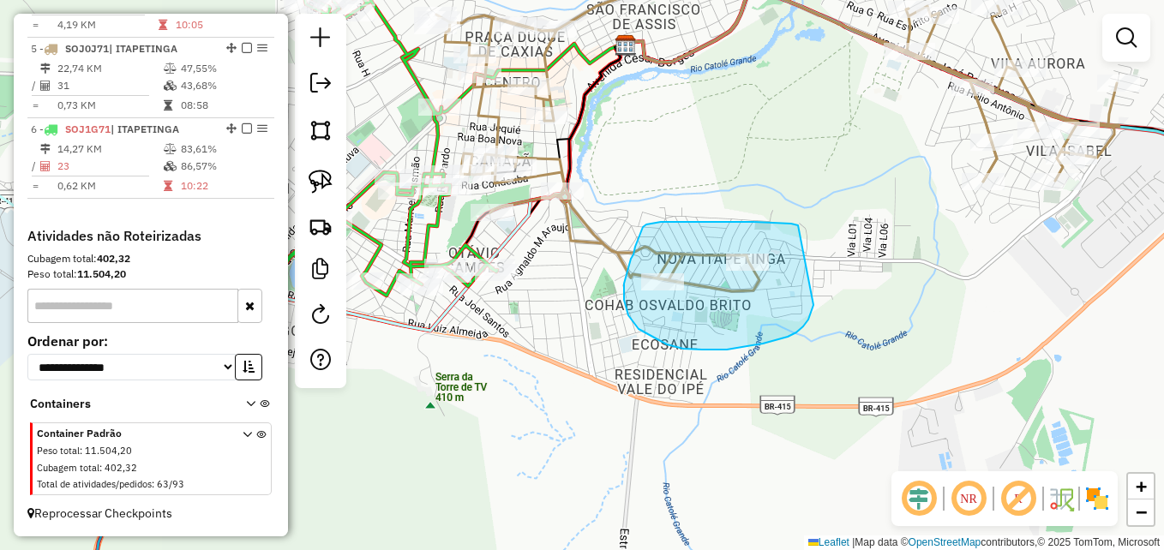
drag, startPoint x: 798, startPoint y: 226, endPoint x: 811, endPoint y: 290, distance: 65.6
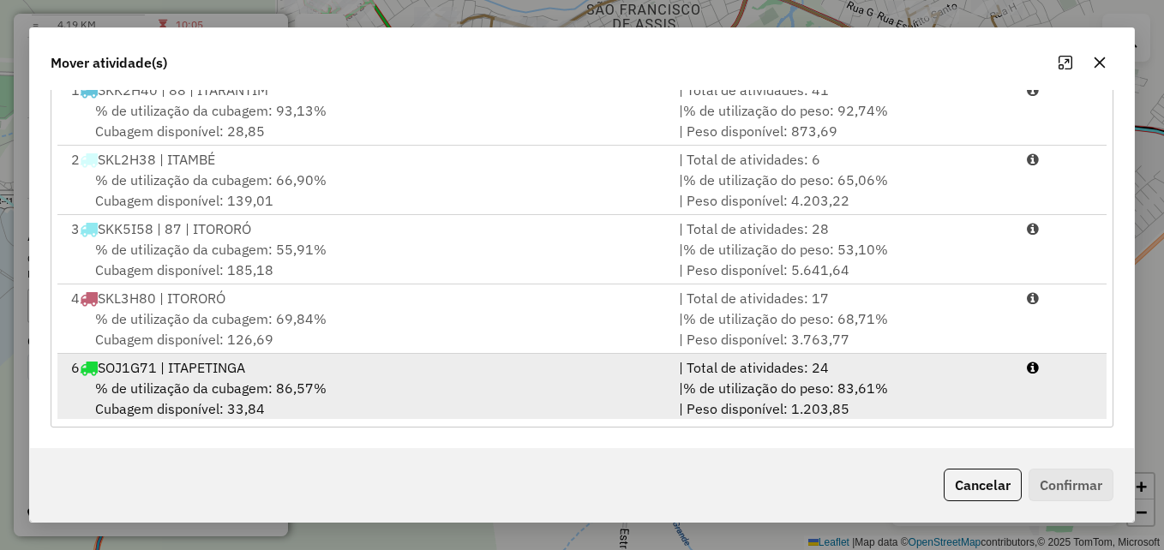
scroll to position [4, 0]
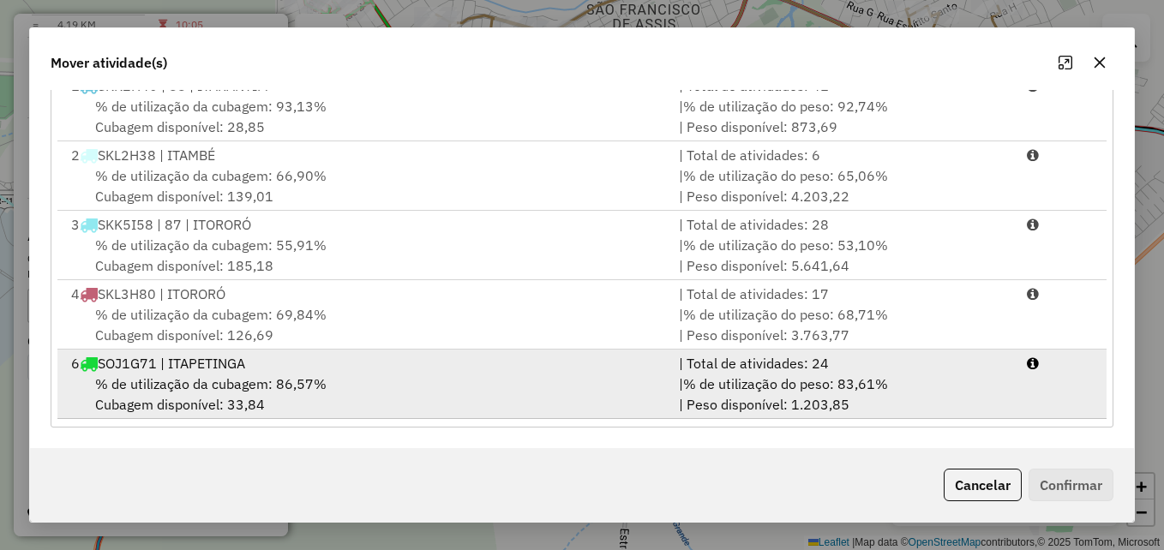
click at [635, 375] on div "% de utilização da cubagem: 86,57% Cubagem disponível: 33,84" at bounding box center [365, 394] width 608 height 41
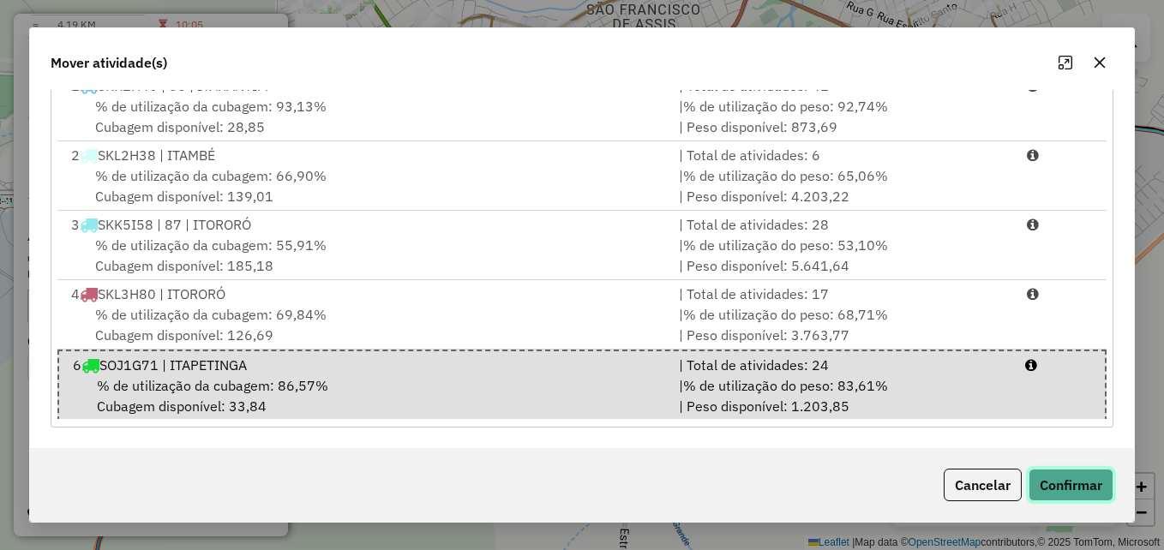
click at [1064, 489] on button "Confirmar" at bounding box center [1071, 485] width 85 height 33
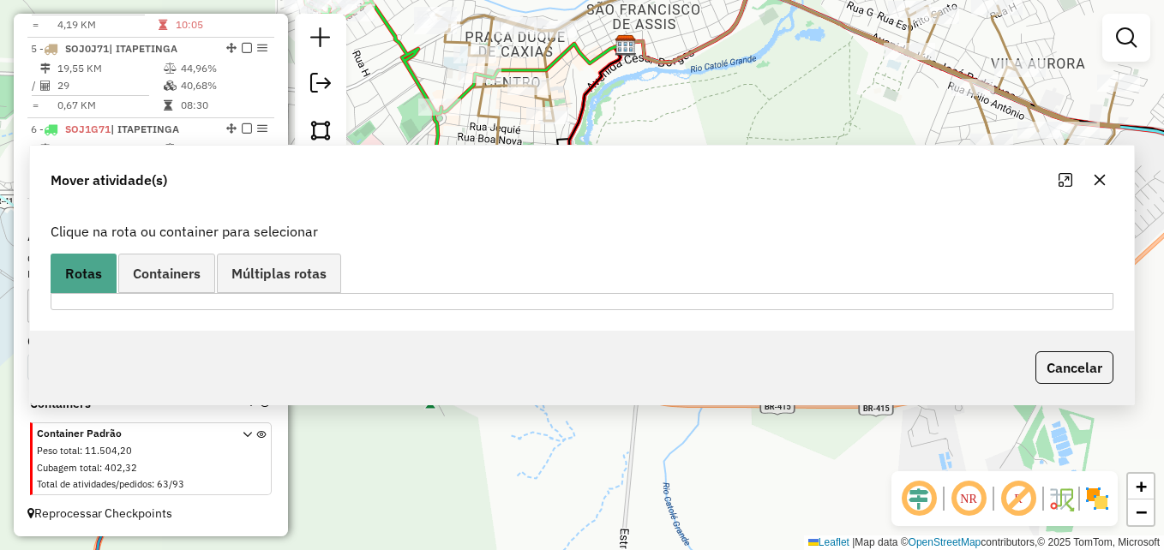
scroll to position [0, 0]
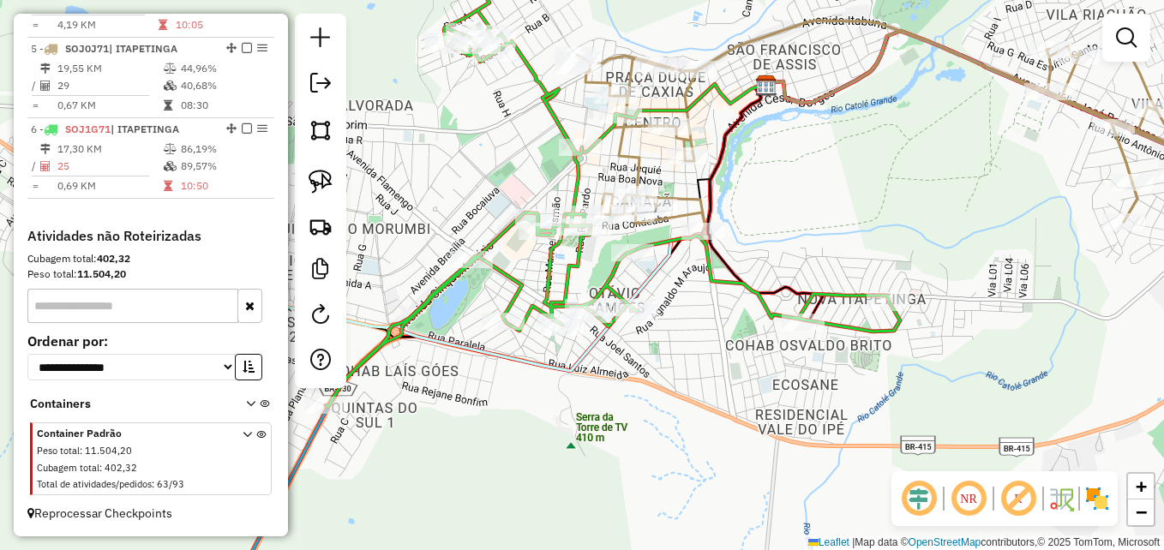
drag, startPoint x: 611, startPoint y: 350, endPoint x: 777, endPoint y: 384, distance: 169.0
click at [777, 384] on div "Janela de atendimento Grade de atendimento Capacidade Transportadoras Veículos …" at bounding box center [582, 275] width 1164 height 550
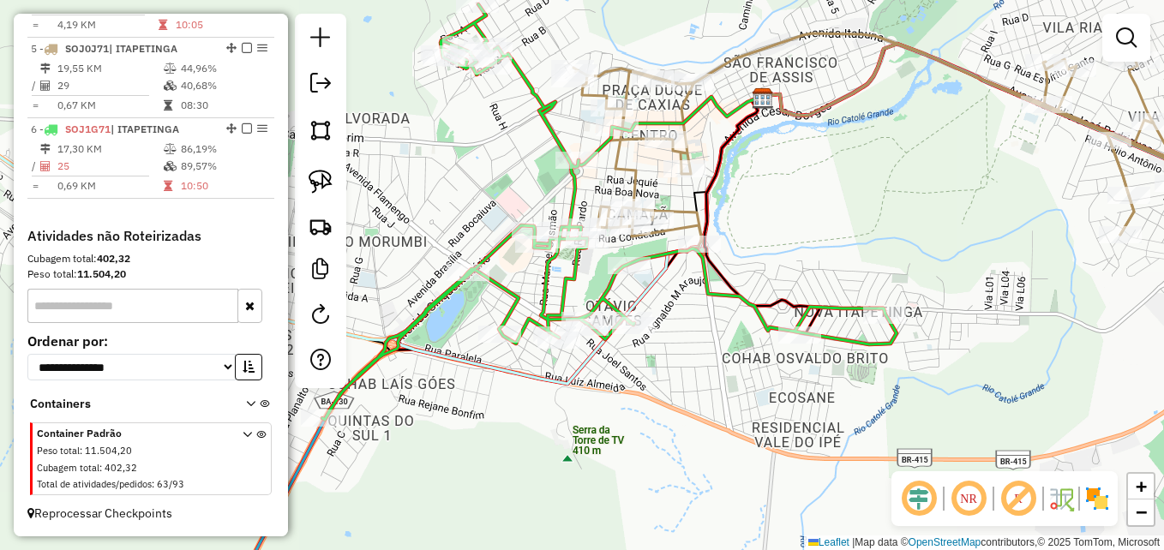
drag, startPoint x: 705, startPoint y: 281, endPoint x: 760, endPoint y: 358, distance: 94.0
click at [760, 358] on div "Janela de atendimento Grade de atendimento Capacidade Transportadoras Veículos …" at bounding box center [582, 275] width 1164 height 550
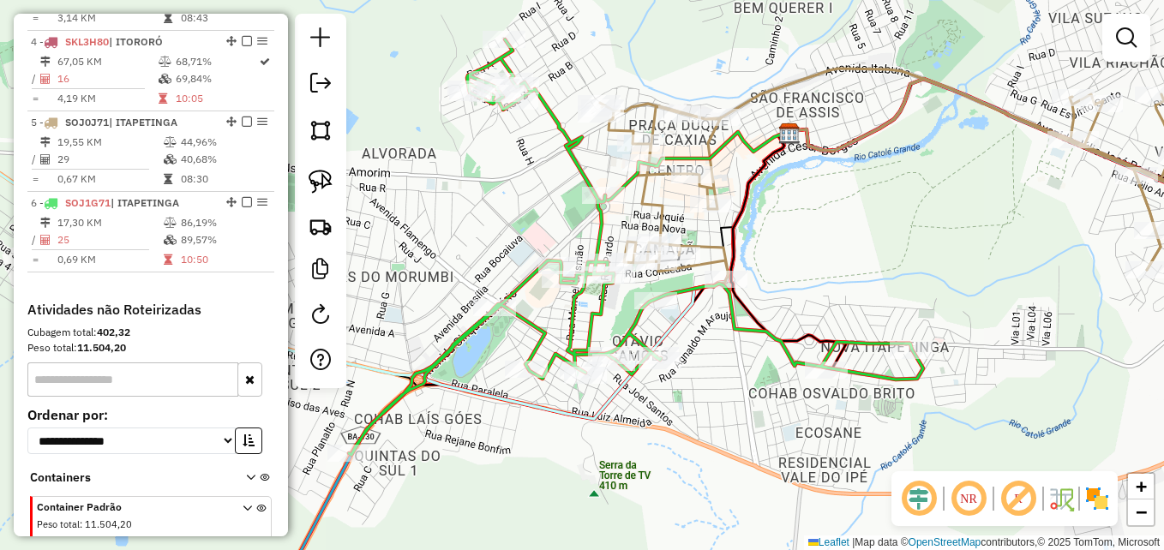
scroll to position [795, 0]
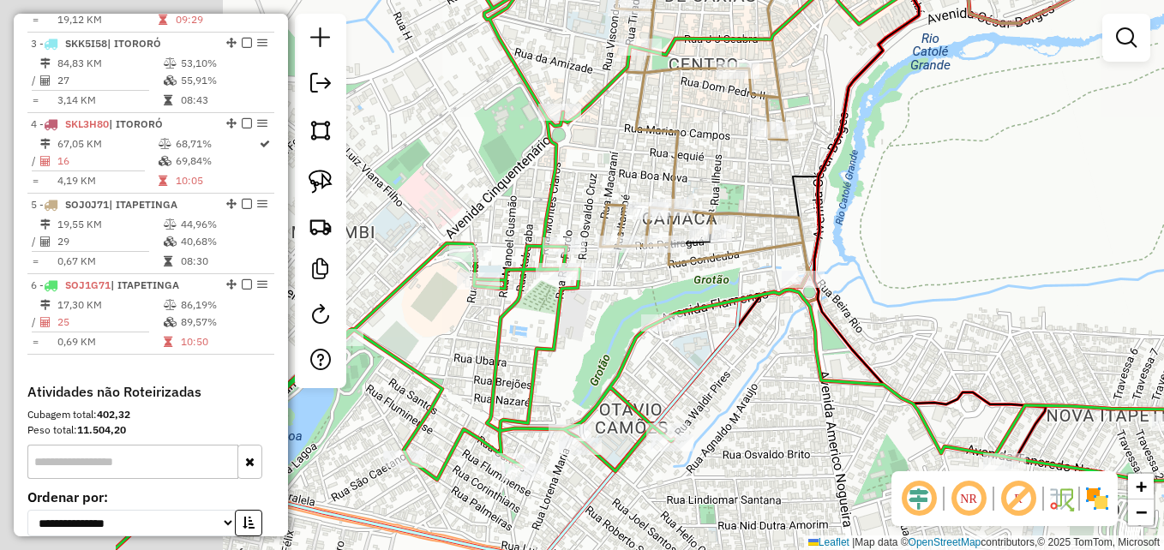
drag, startPoint x: 775, startPoint y: 256, endPoint x: 1009, endPoint y: 241, distance: 234.5
click at [1009, 241] on div "Janela de atendimento Grade de atendimento Capacidade Transportadoras Veículos …" at bounding box center [582, 275] width 1164 height 550
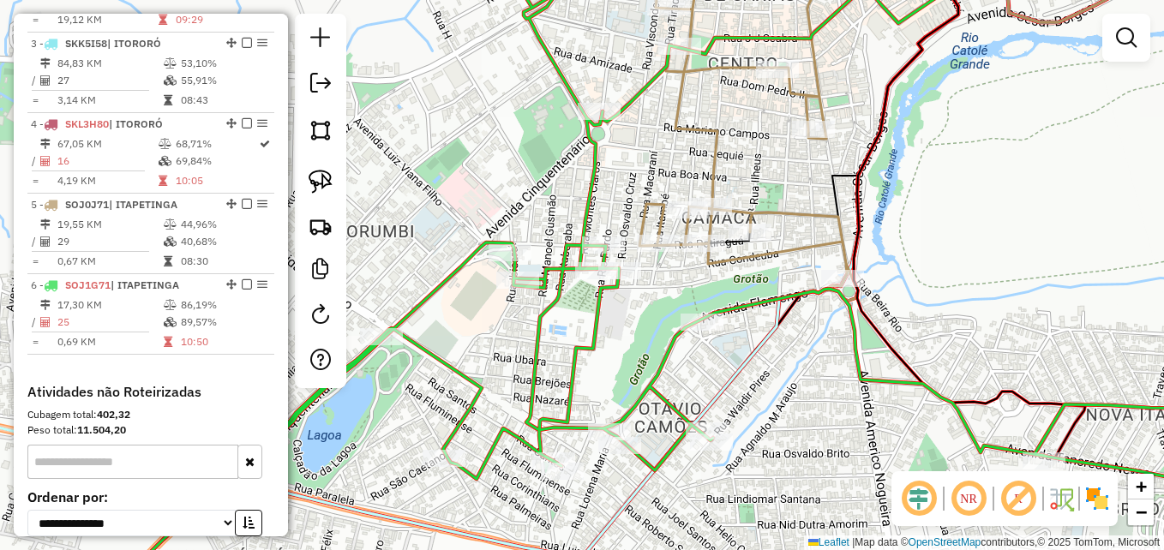
drag, startPoint x: 793, startPoint y: 184, endPoint x: 857, endPoint y: 183, distance: 64.3
click at [857, 183] on icon at bounding box center [814, 114] width 312 height 263
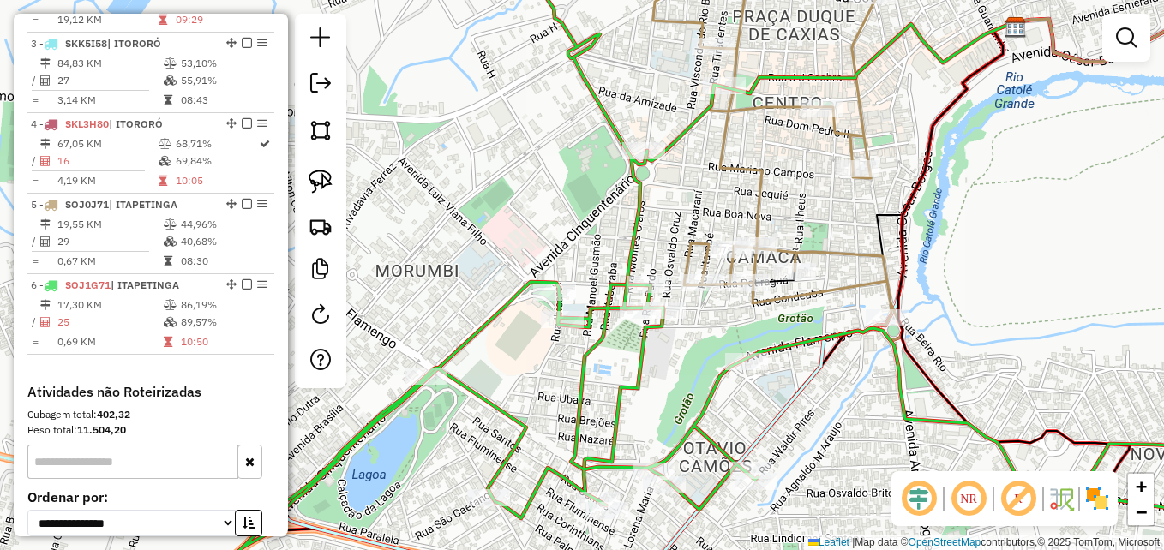
drag, startPoint x: 827, startPoint y: 155, endPoint x: 848, endPoint y: 201, distance: 51.0
click at [848, 201] on div "Janela de atendimento Grade de atendimento Capacidade Transportadoras Veículos …" at bounding box center [582, 275] width 1164 height 550
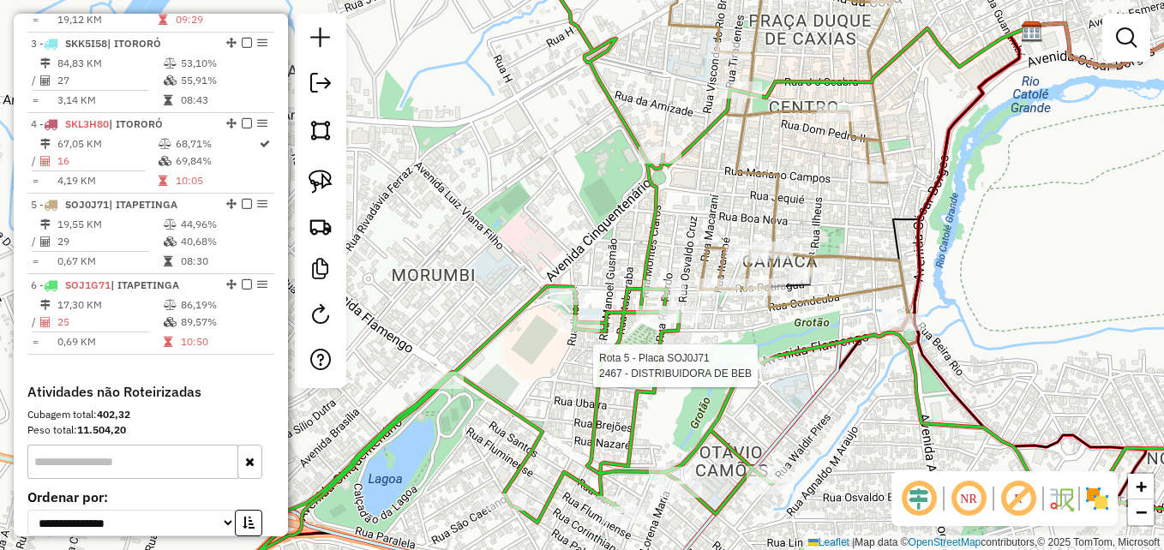
select select "**********"
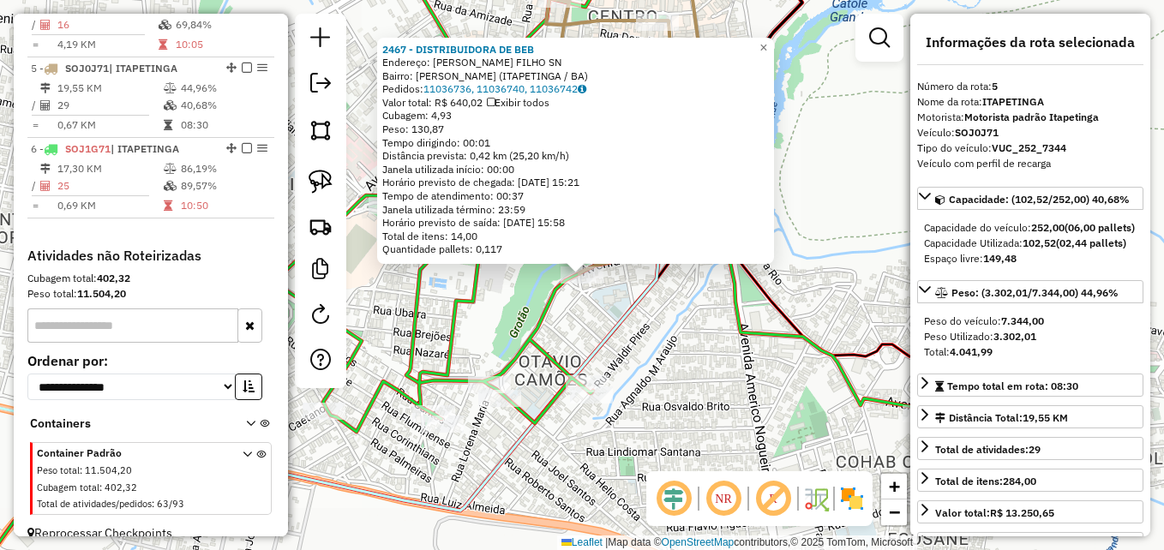
scroll to position [966, 0]
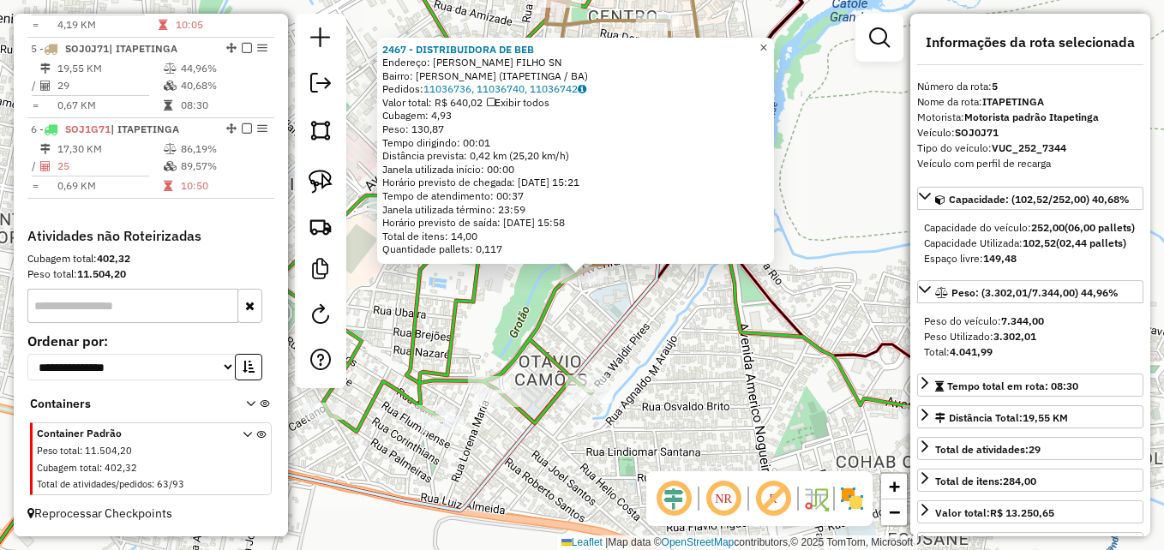
click at [767, 40] on span "×" at bounding box center [764, 47] width 8 height 15
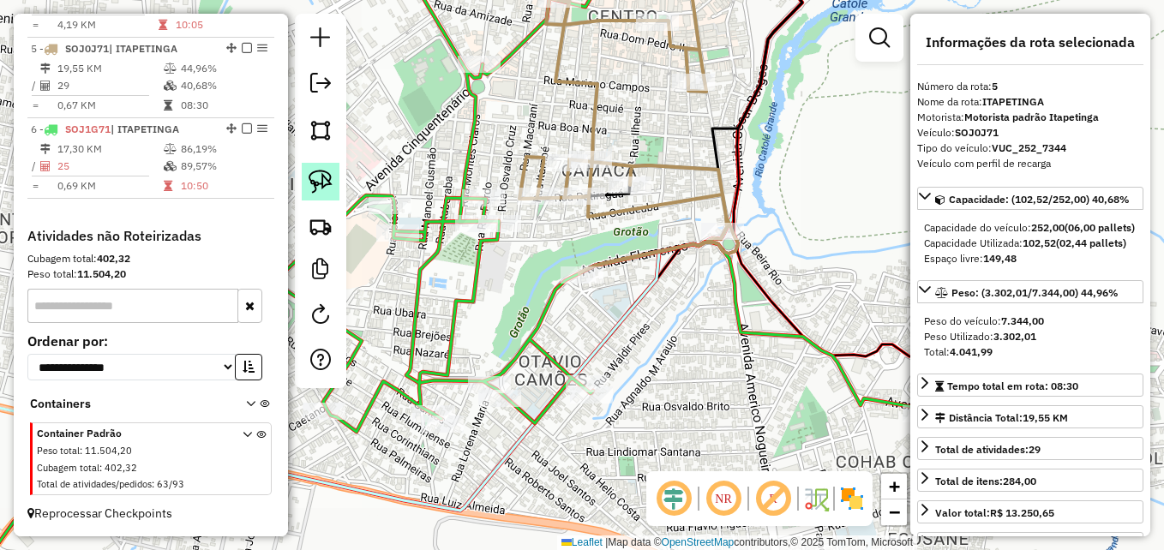
click at [321, 182] on img at bounding box center [321, 182] width 24 height 24
drag, startPoint x: 619, startPoint y: 244, endPoint x: 593, endPoint y: 300, distance: 62.2
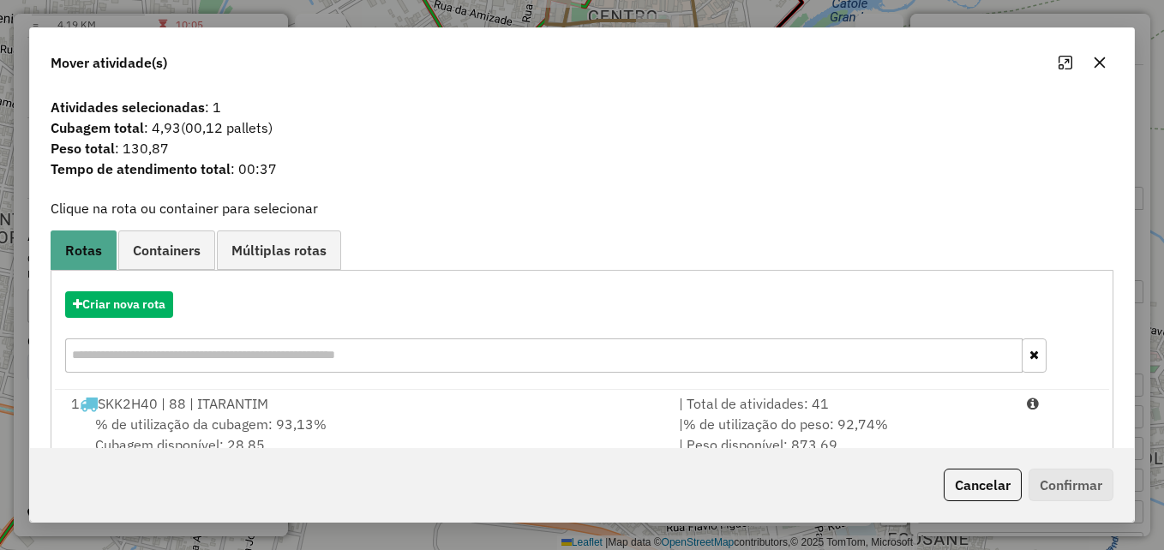
click at [1107, 60] on icon "button" at bounding box center [1100, 63] width 14 height 14
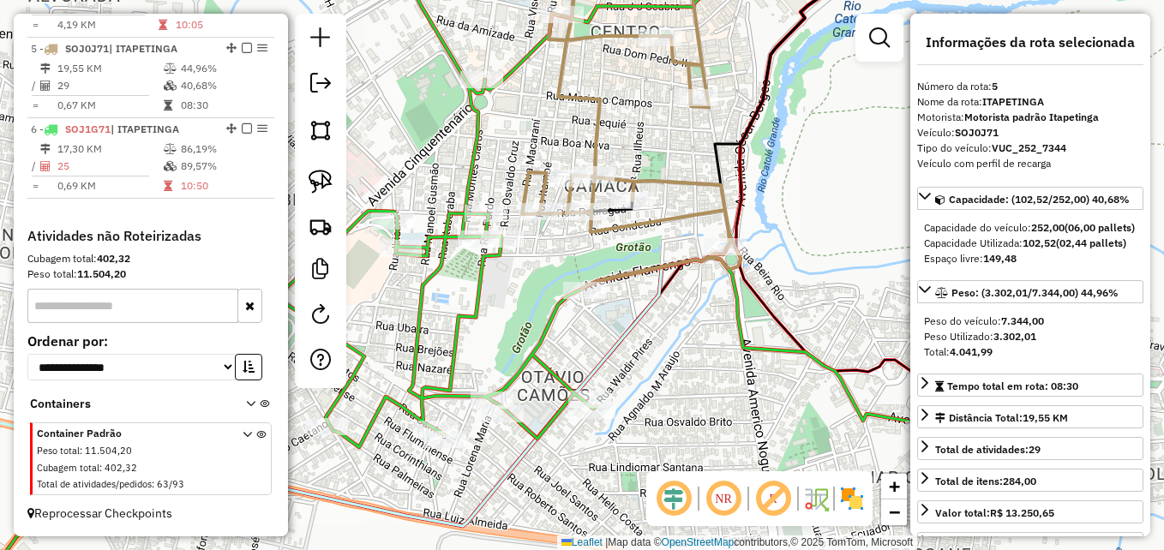
drag, startPoint x: 488, startPoint y: 137, endPoint x: 490, endPoint y: 240, distance: 102.9
click at [478, 239] on div "Janela de atendimento Grade de atendimento Capacidade Transportadoras Veículos …" at bounding box center [582, 275] width 1164 height 550
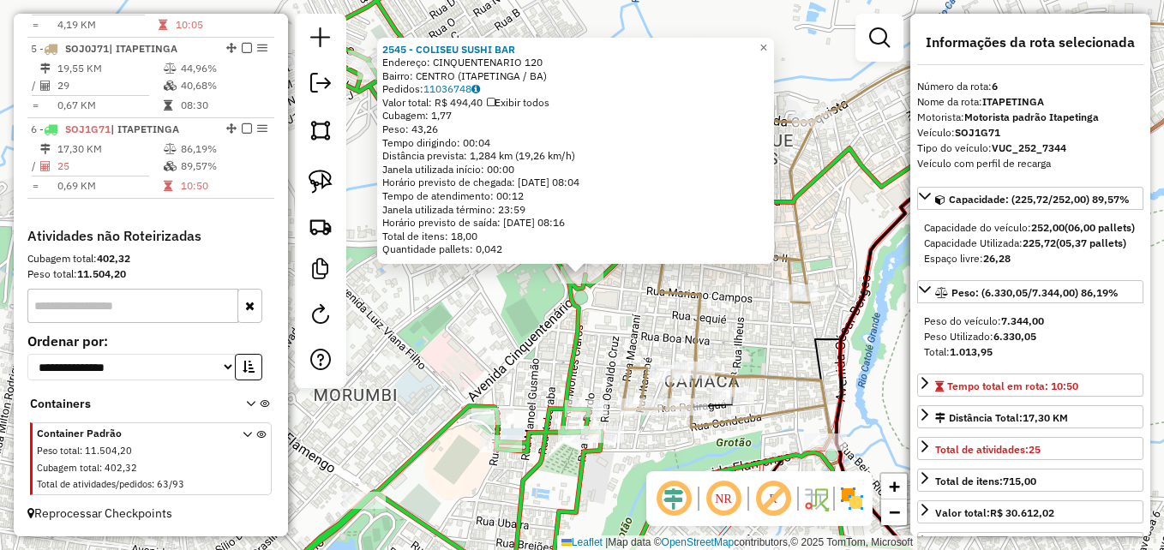
click at [496, 316] on div "2545 - COLISEU SUSHI BAR Endereço: CINQUENTENARIO 120 Bairro: CENTRO (ITAPETING…" at bounding box center [582, 275] width 1164 height 550
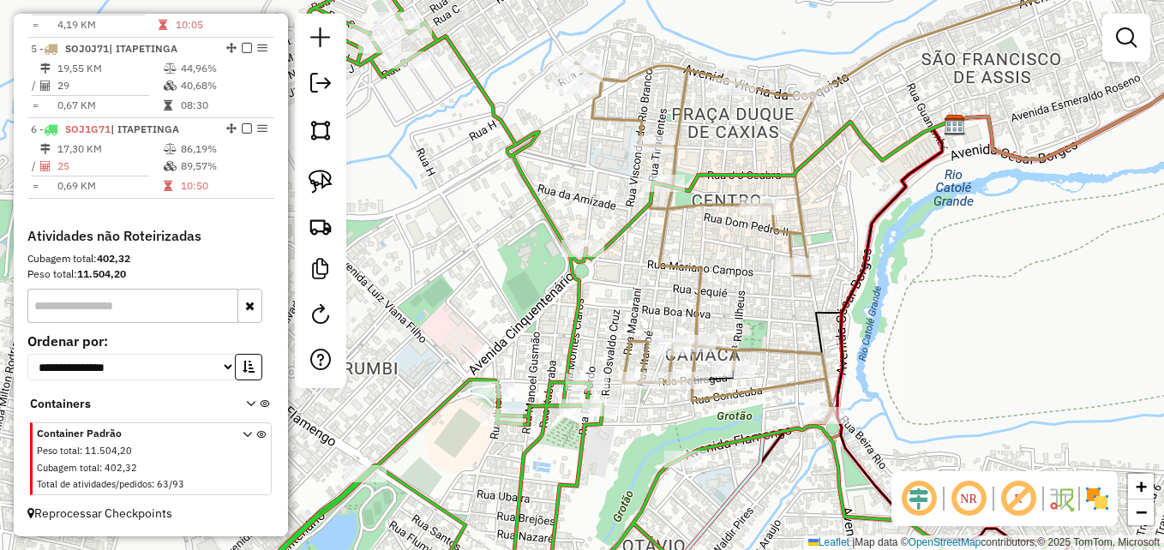
drag, startPoint x: 666, startPoint y: 317, endPoint x: 679, endPoint y: 232, distance: 86.7
click at [680, 234] on div "Janela de atendimento Grade de atendimento Capacidade Transportadoras Veículos …" at bounding box center [582, 275] width 1164 height 550
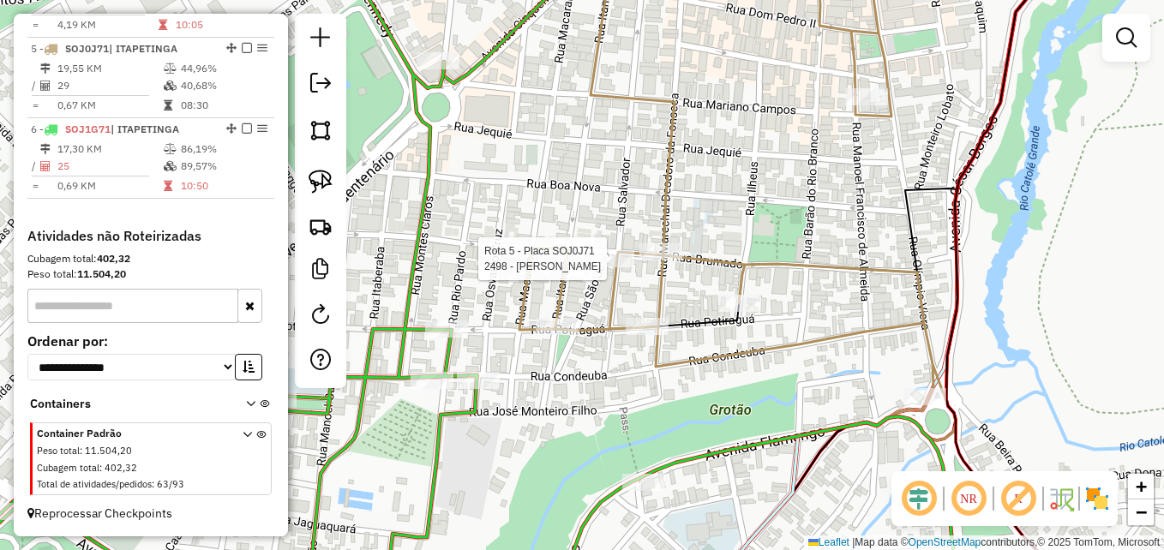
select select "**********"
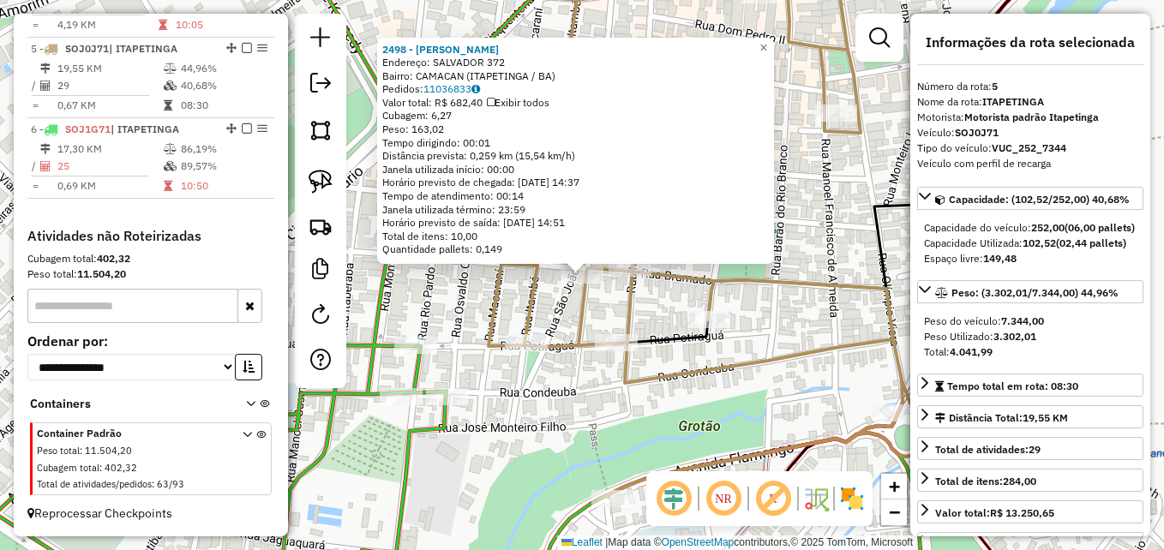
click at [493, 315] on icon at bounding box center [707, 221] width 436 height 553
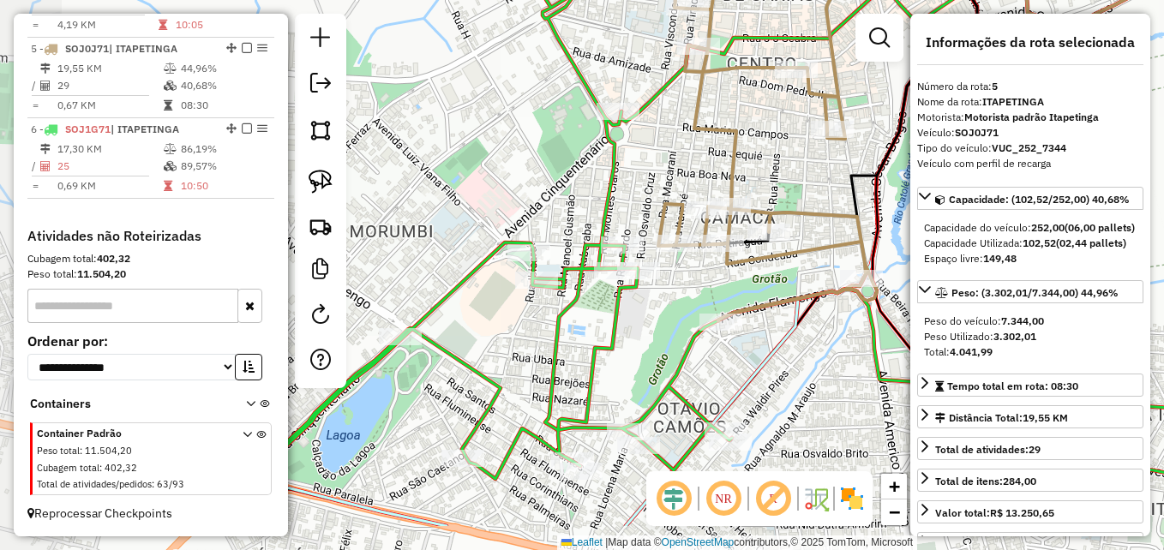
drag, startPoint x: 611, startPoint y: 386, endPoint x: 770, endPoint y: 240, distance: 215.4
click at [770, 242] on icon at bounding box center [1013, 93] width 806 height 455
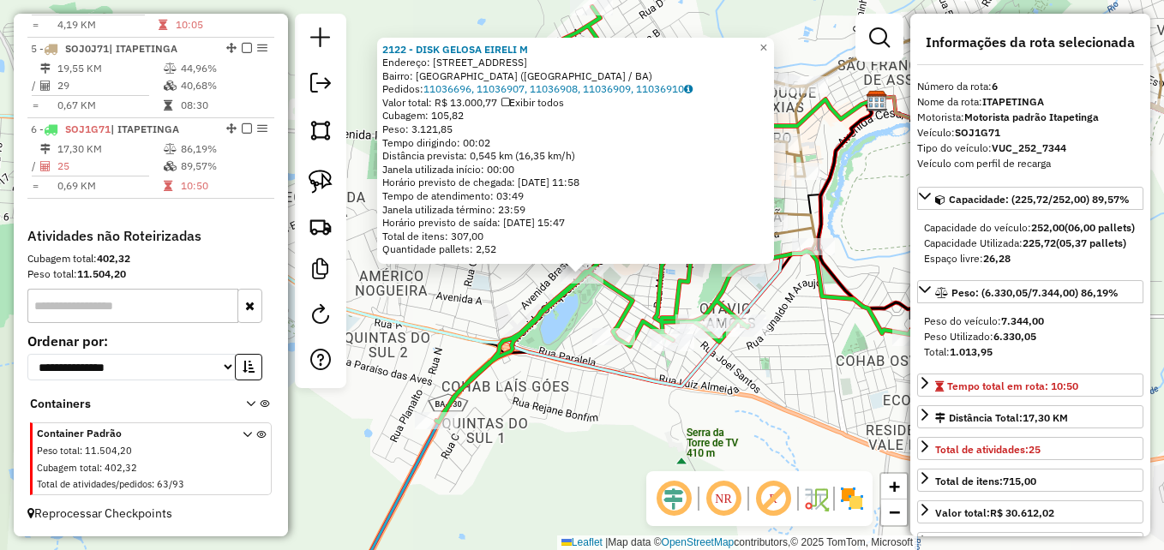
click at [562, 411] on div "2122 - DISK GELOSA EIRELI M Endereço: AV CINQUETENARIO 1000 Bairro: QUINTAS DO …" at bounding box center [582, 275] width 1164 height 550
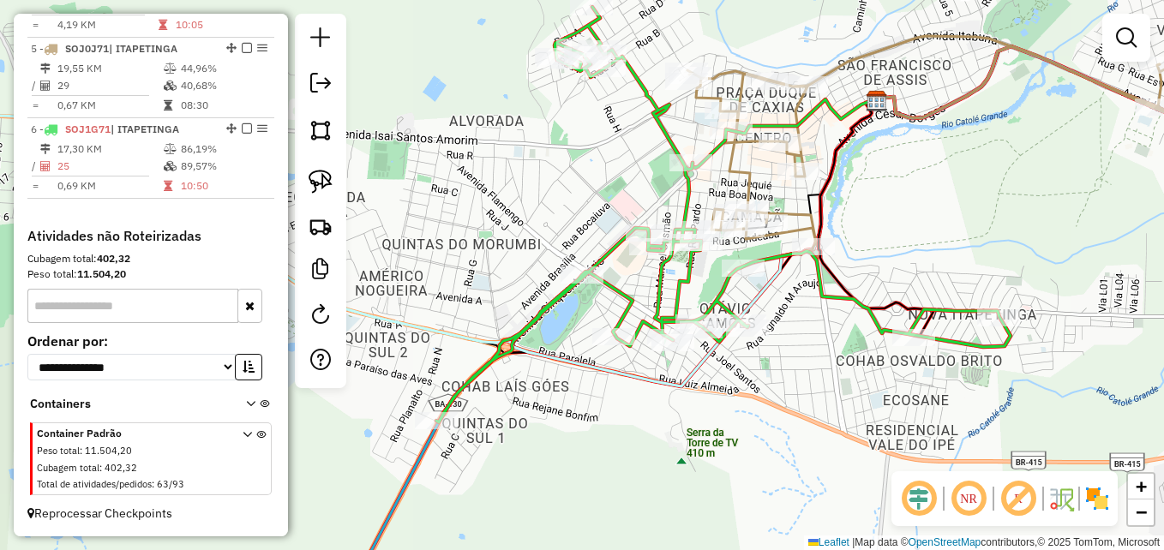
drag, startPoint x: 632, startPoint y: 136, endPoint x: 536, endPoint y: 167, distance: 100.9
click at [536, 167] on div "Janela de atendimento Grade de atendimento Capacidade Transportadoras Veículos …" at bounding box center [582, 275] width 1164 height 550
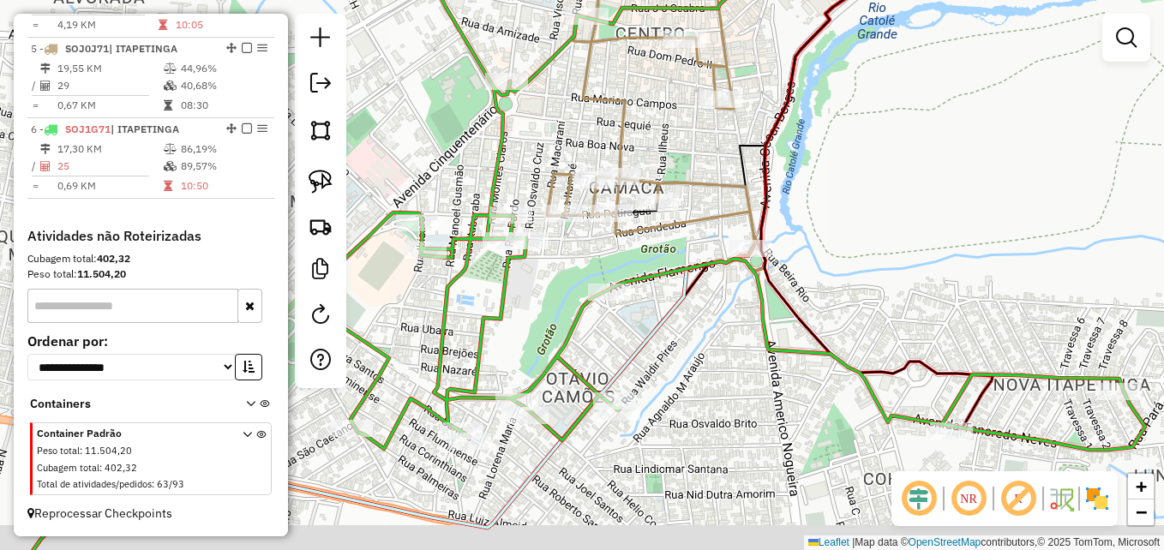
drag, startPoint x: 761, startPoint y: 263, endPoint x: 712, endPoint y: 197, distance: 82.1
click at [892, 225] on div "Janela de atendimento Grade de atendimento Capacidade Transportadoras Veículos …" at bounding box center [582, 275] width 1164 height 550
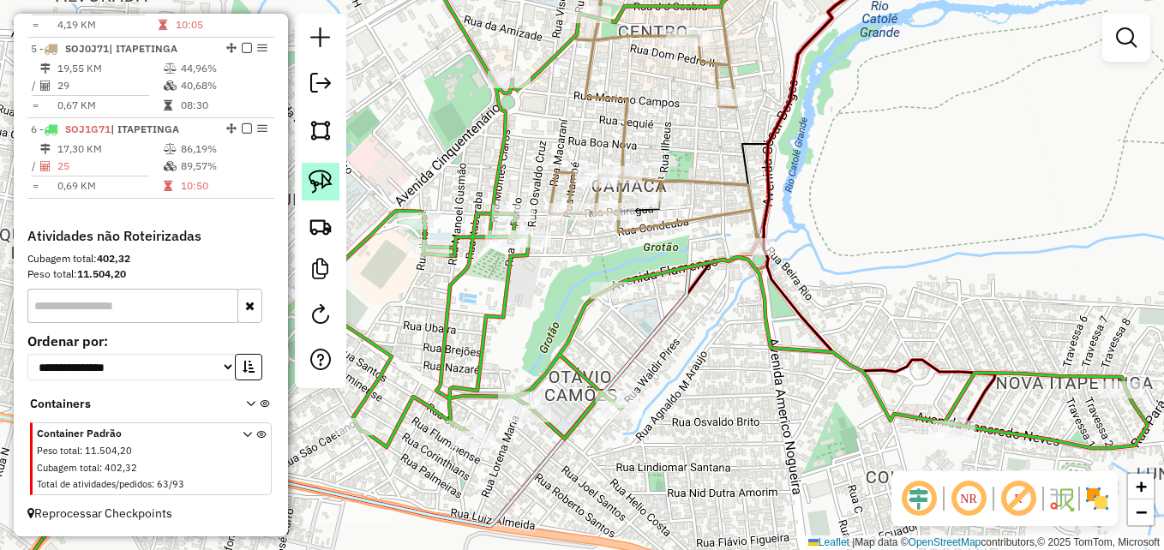
click at [317, 182] on img at bounding box center [321, 182] width 24 height 24
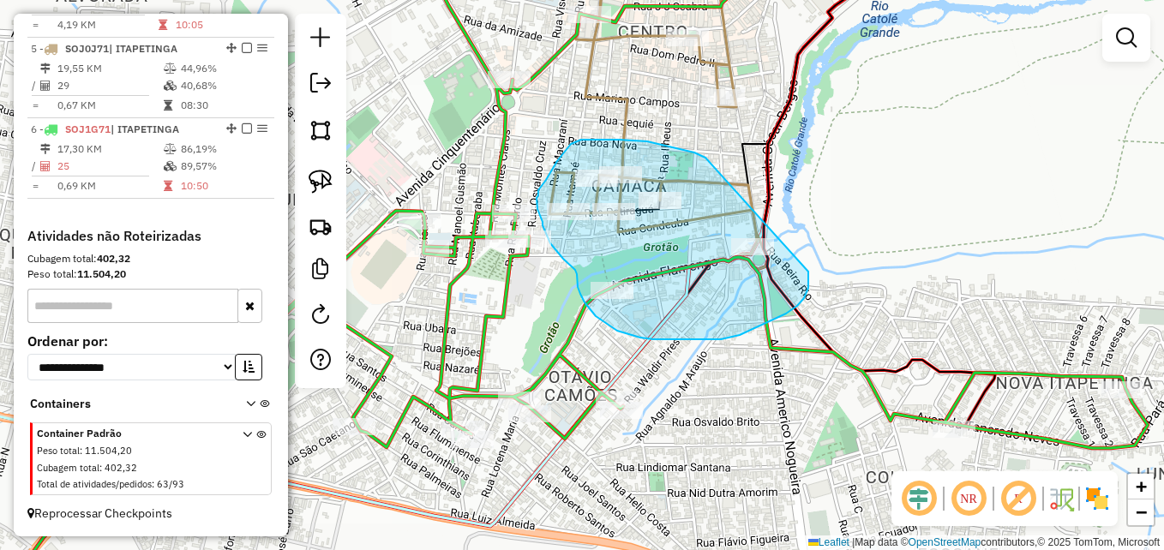
drag, startPoint x: 706, startPoint y: 158, endPoint x: 801, endPoint y: 226, distance: 117.3
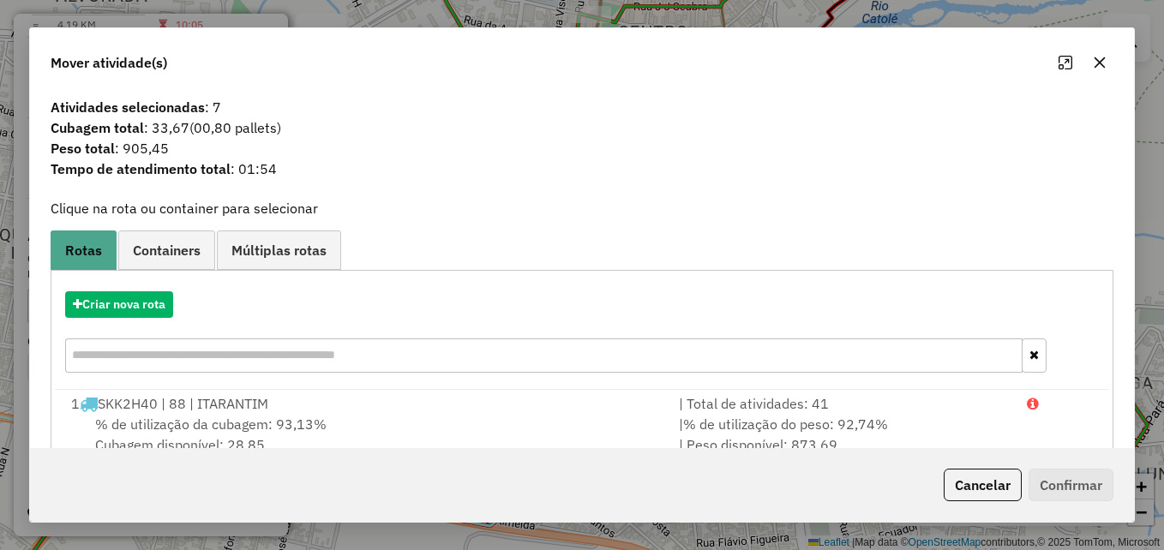
click at [1097, 64] on icon "button" at bounding box center [1100, 63] width 14 height 14
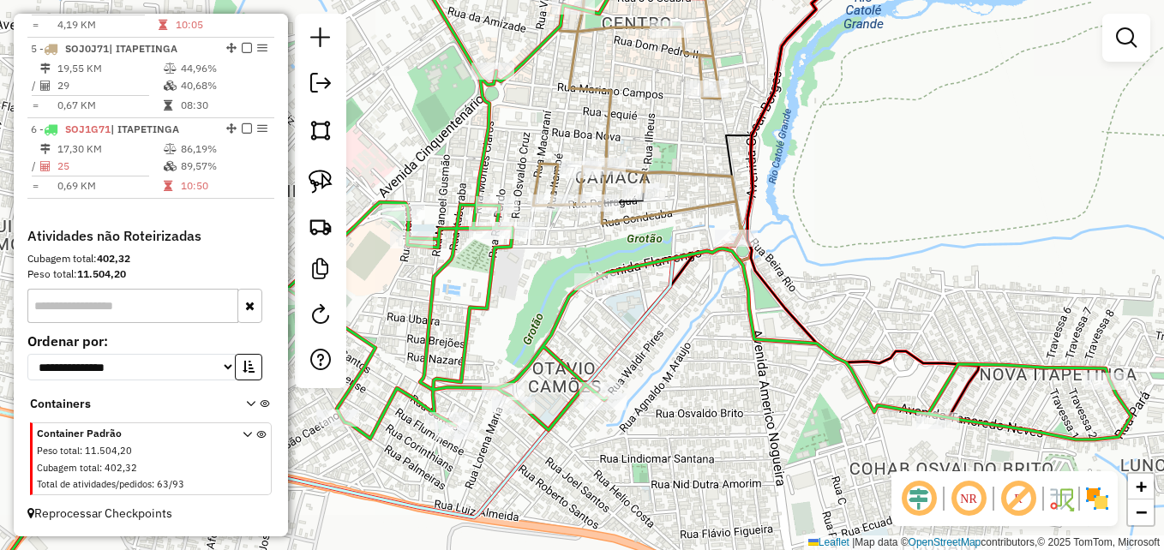
drag, startPoint x: 701, startPoint y: 154, endPoint x: 684, endPoint y: 146, distance: 18.4
click at [684, 146] on div "Janela de atendimento Grade de atendimento Capacidade Transportadoras Veículos …" at bounding box center [582, 275] width 1164 height 550
click at [326, 181] on img at bounding box center [321, 182] width 24 height 24
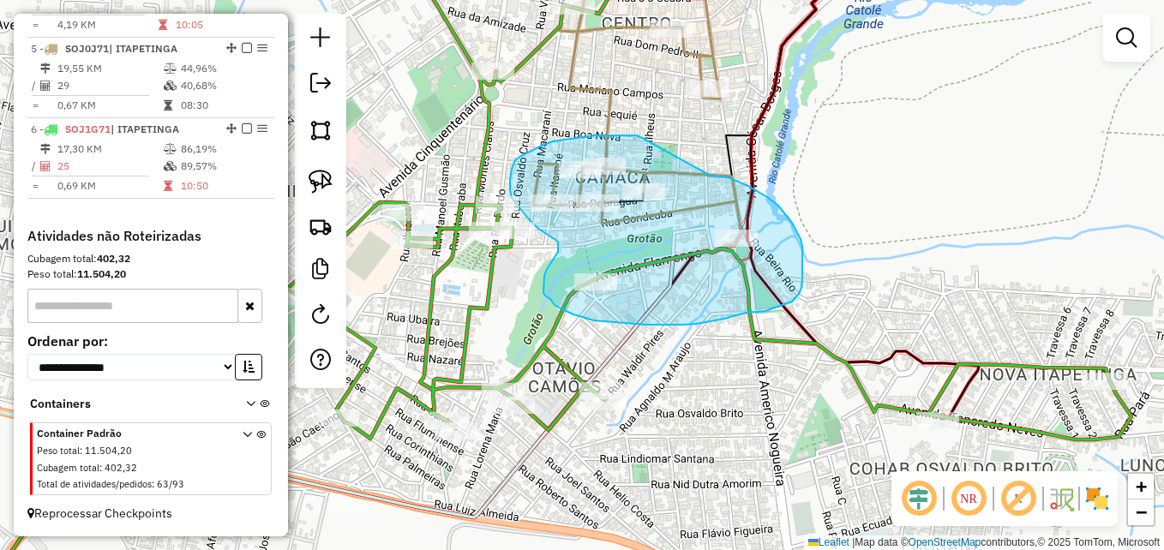
drag, startPoint x: 642, startPoint y: 138, endPoint x: 713, endPoint y: 174, distance: 79.8
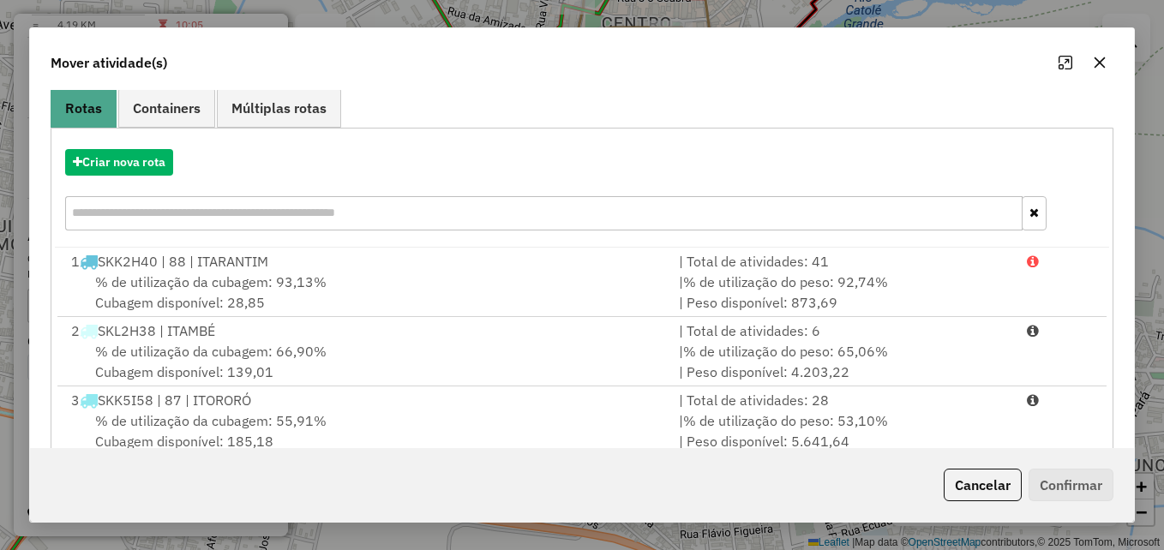
scroll to position [314, 0]
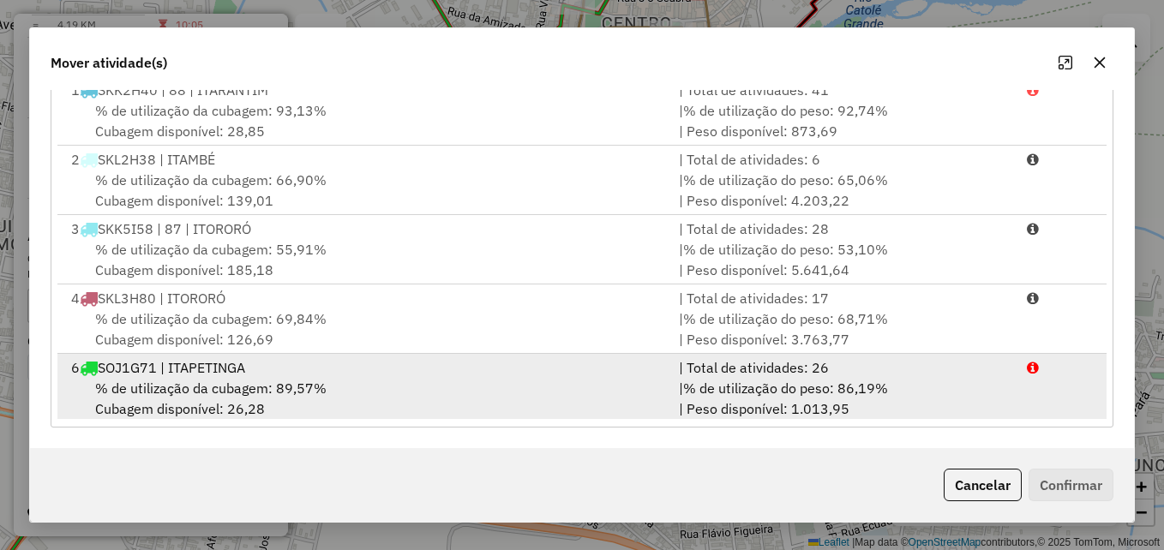
click at [520, 392] on div "% de utilização da cubagem: 89,57% Cubagem disponível: 26,28" at bounding box center [365, 398] width 608 height 41
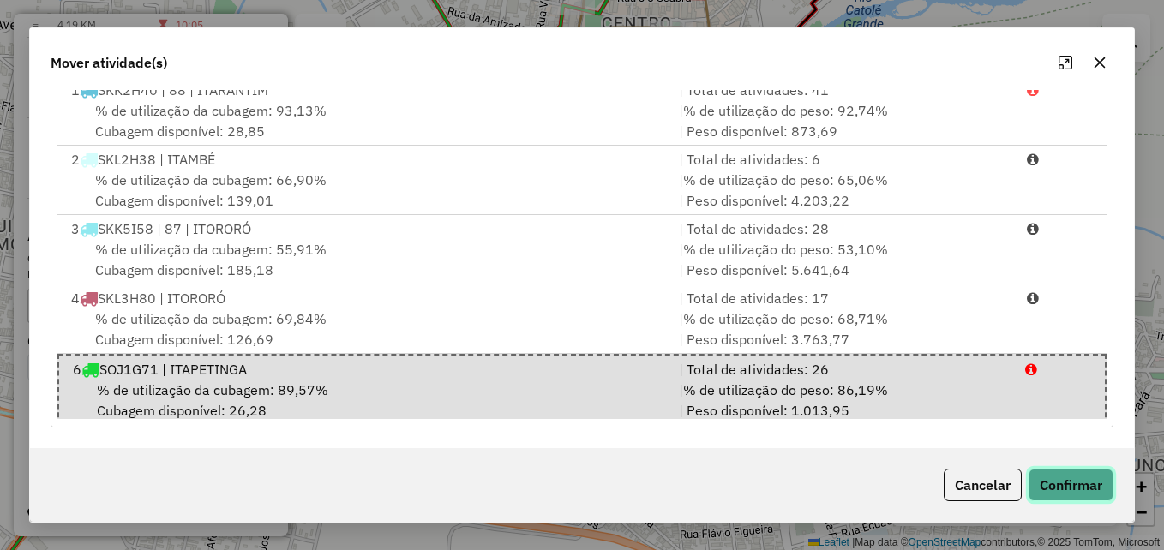
click at [1068, 482] on button "Confirmar" at bounding box center [1071, 485] width 85 height 33
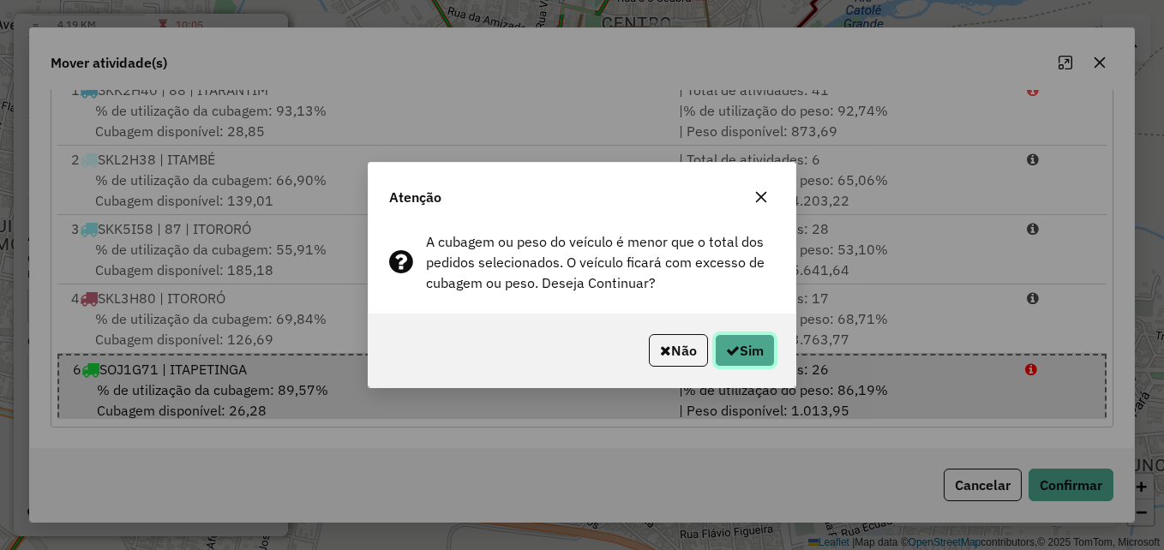
click at [754, 348] on button "Sim" at bounding box center [745, 350] width 60 height 33
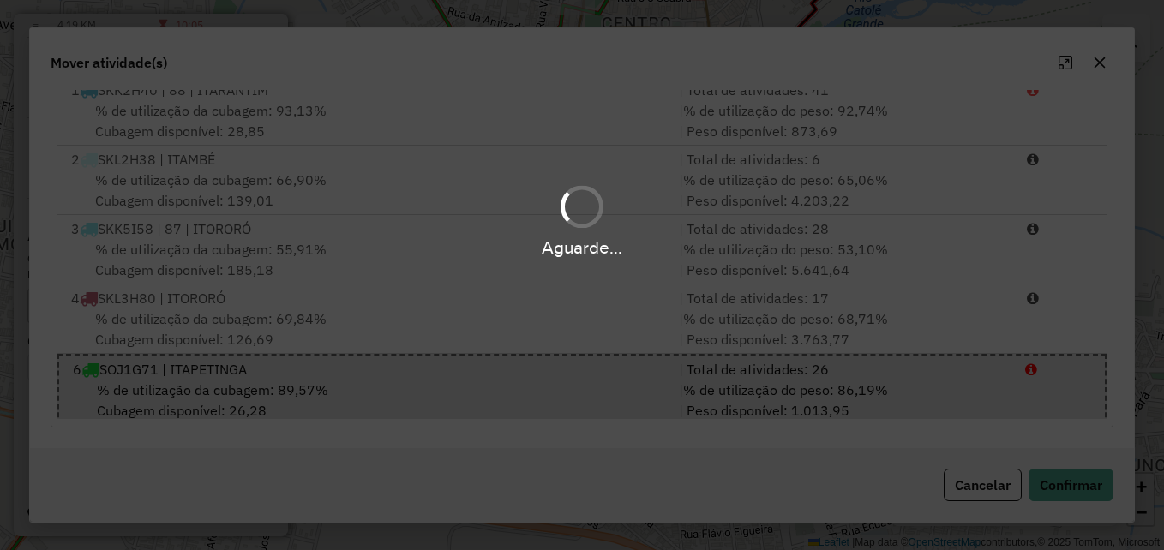
scroll to position [0, 0]
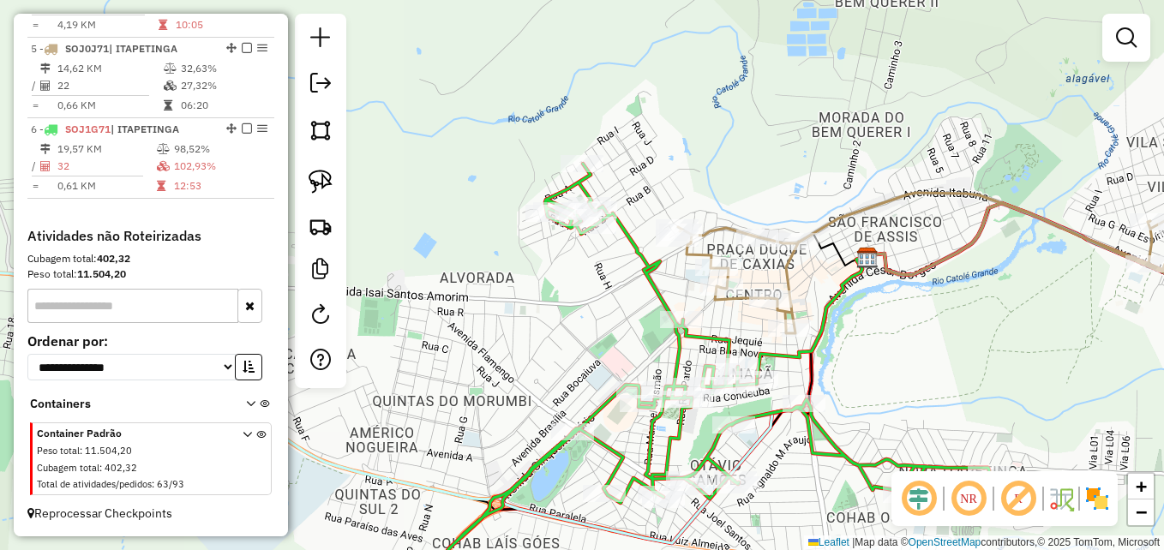
drag, startPoint x: 854, startPoint y: 198, endPoint x: 889, endPoint y: 340, distance: 145.8
click at [889, 340] on div "Janela de atendimento Grade de atendimento Capacidade Transportadoras Veículos …" at bounding box center [582, 275] width 1164 height 550
click at [326, 184] on img at bounding box center [321, 182] width 24 height 24
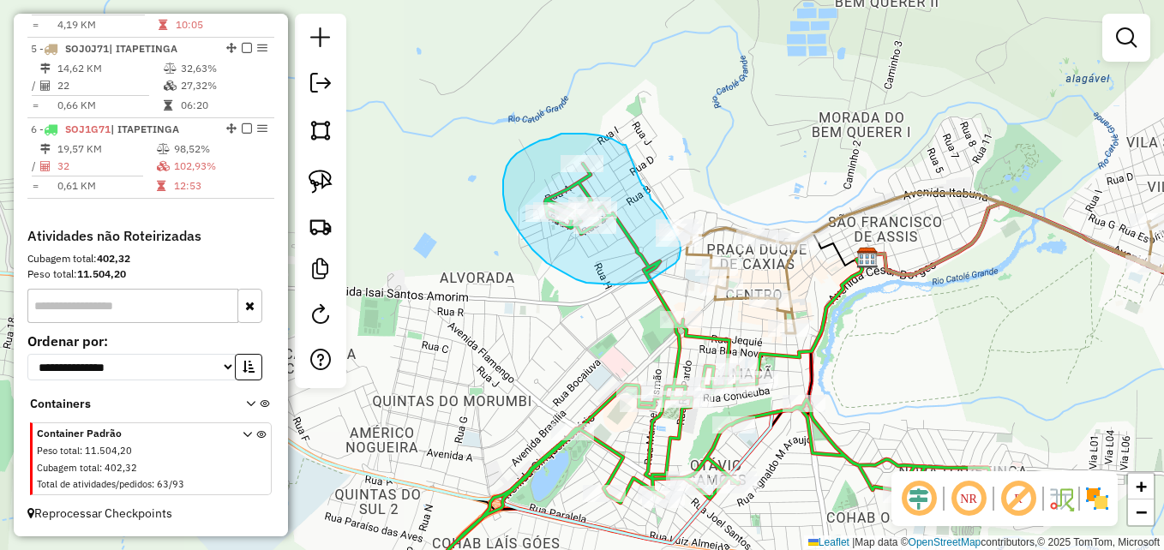
drag, startPoint x: 626, startPoint y: 145, endPoint x: 638, endPoint y: 176, distance: 33.1
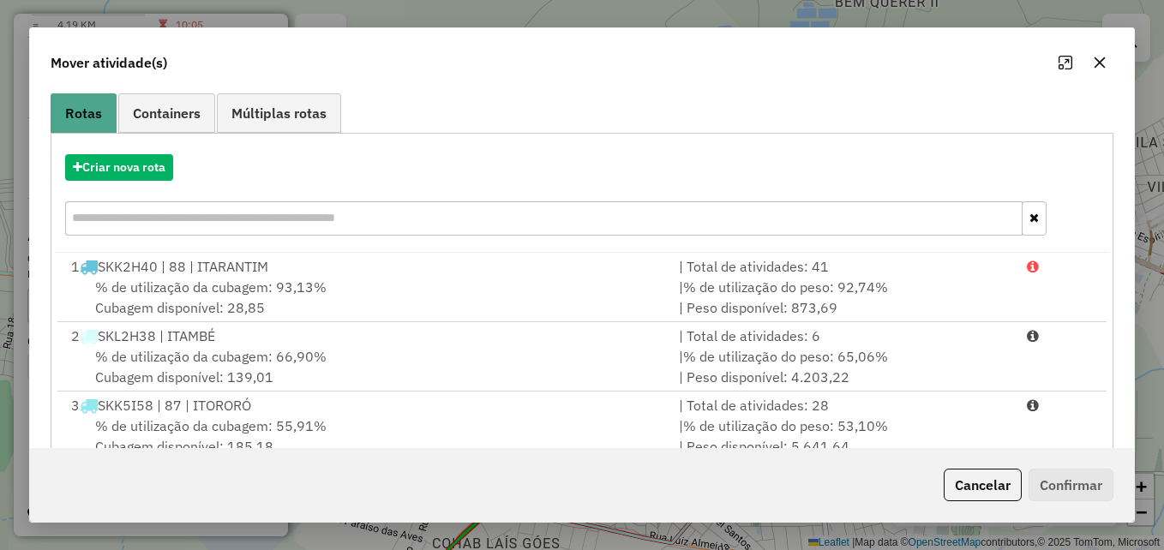
scroll to position [249, 0]
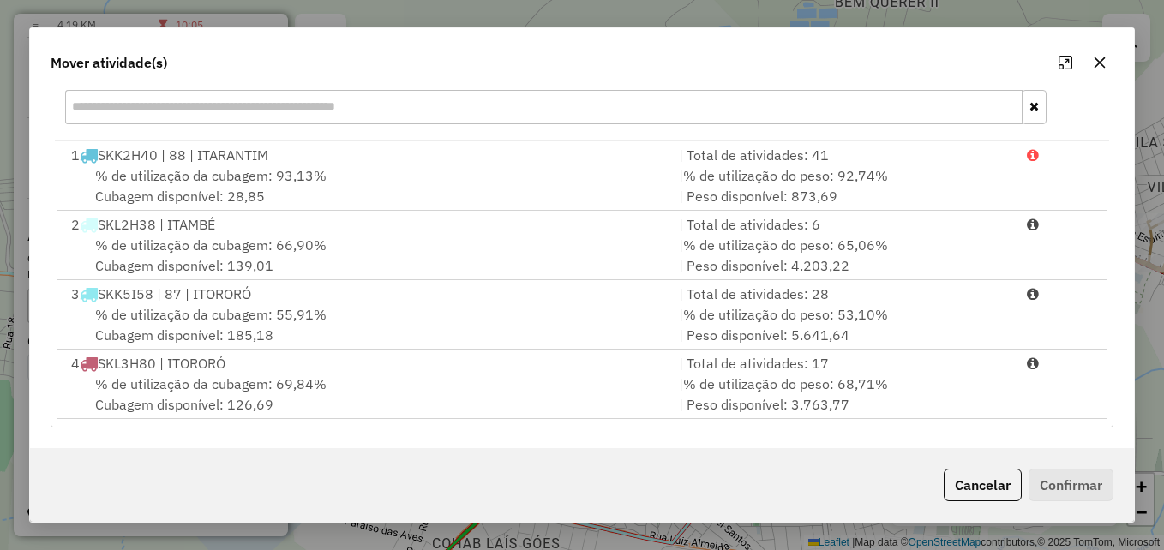
click at [1110, 61] on button "button" at bounding box center [1099, 62] width 27 height 27
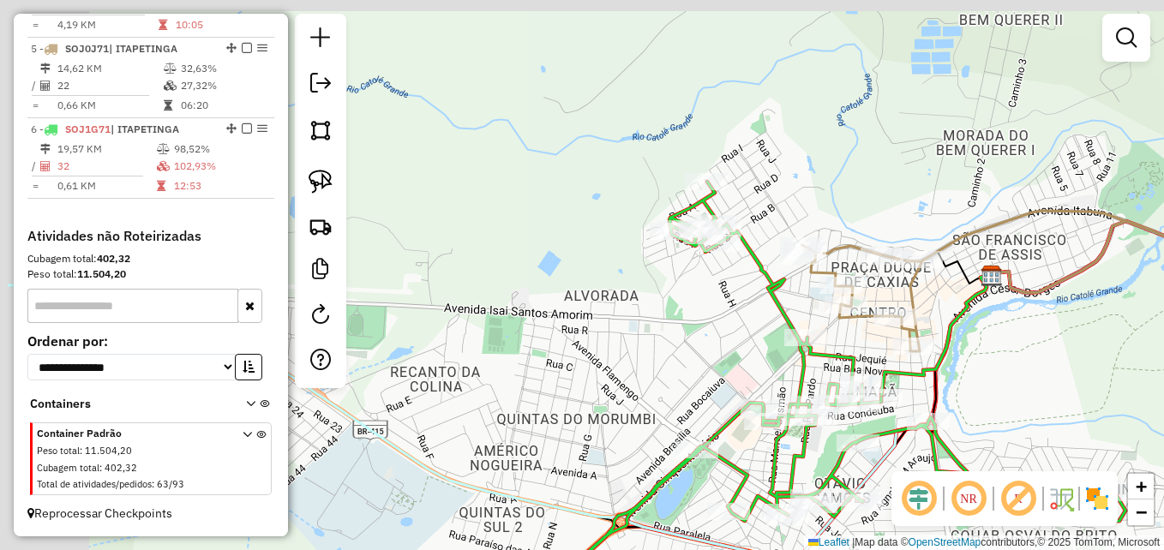
drag, startPoint x: 682, startPoint y: 178, endPoint x: 812, endPoint y: 198, distance: 131.8
click at [812, 198] on div "Janela de atendimento Grade de atendimento Capacidade Transportadoras Veículos …" at bounding box center [582, 275] width 1164 height 550
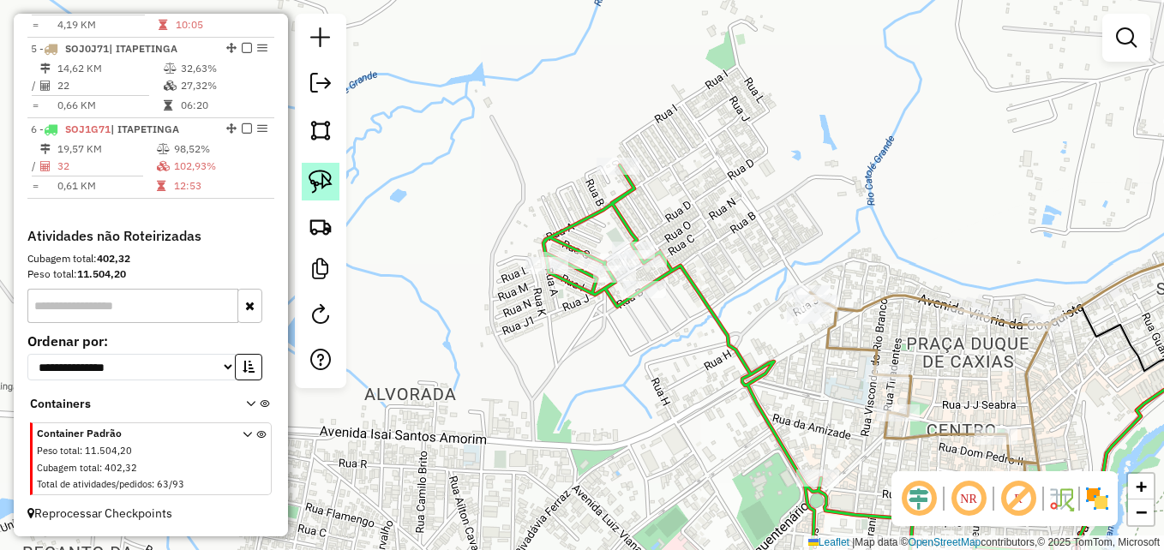
click at [324, 182] on img at bounding box center [321, 182] width 24 height 24
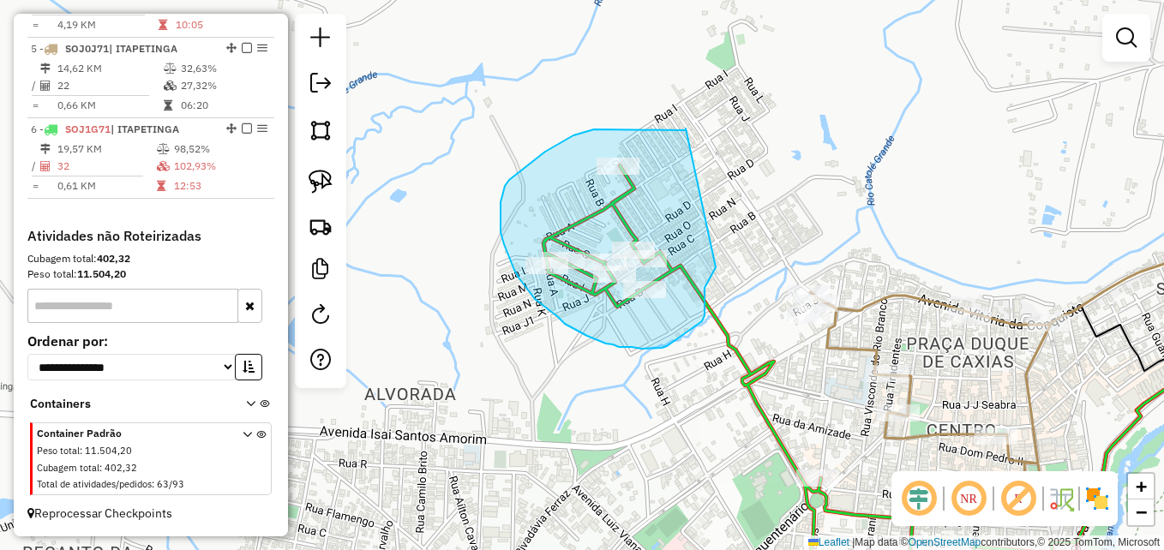
drag, startPoint x: 686, startPoint y: 129, endPoint x: 716, endPoint y: 268, distance: 142.1
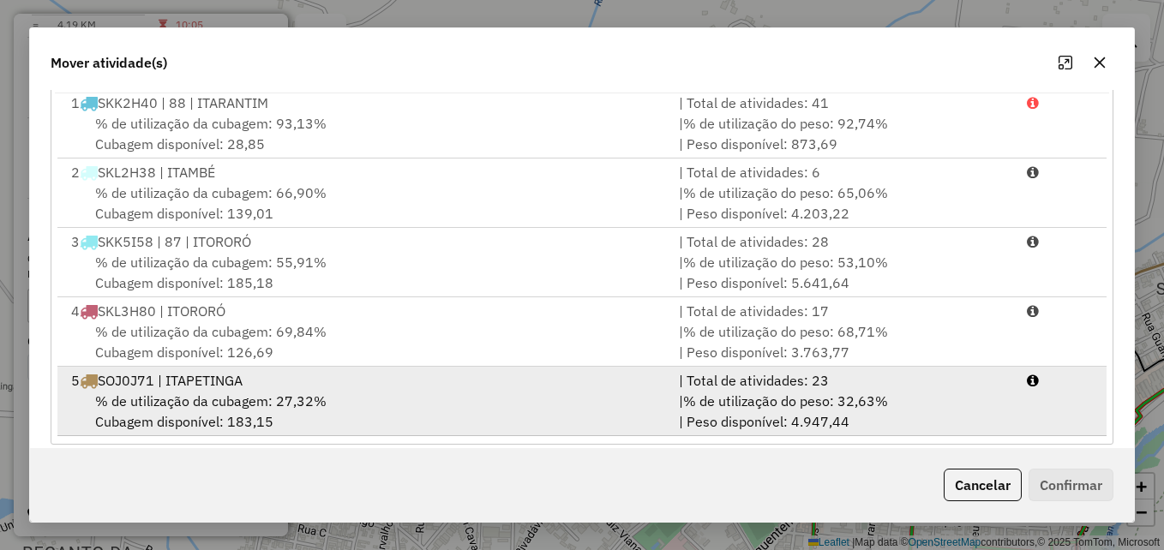
scroll to position [314, 0]
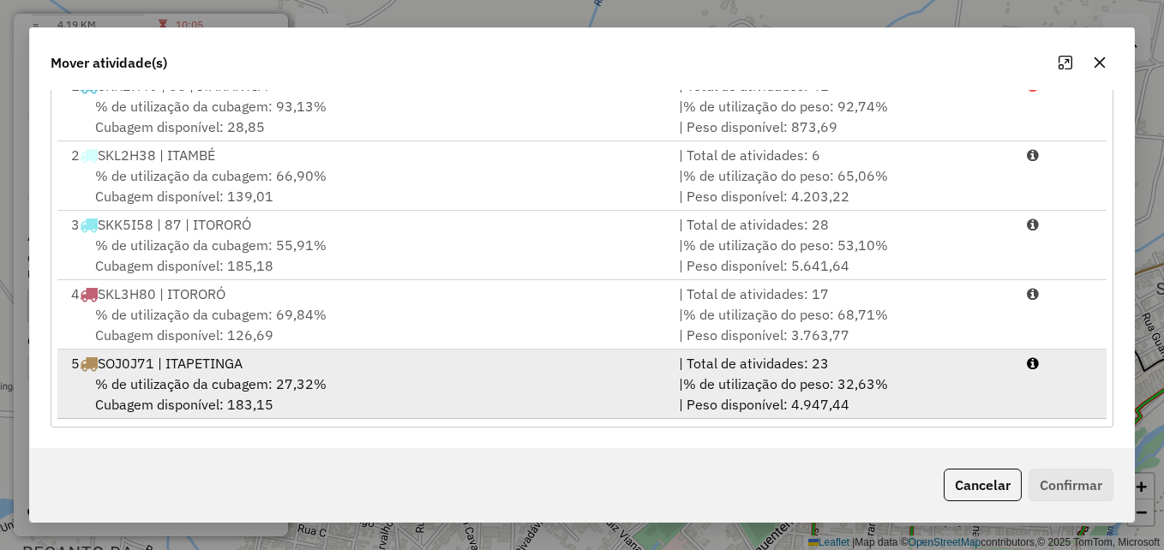
click at [534, 384] on div "% de utilização da cubagem: 27,32% Cubagem disponível: 183,15" at bounding box center [365, 394] width 608 height 41
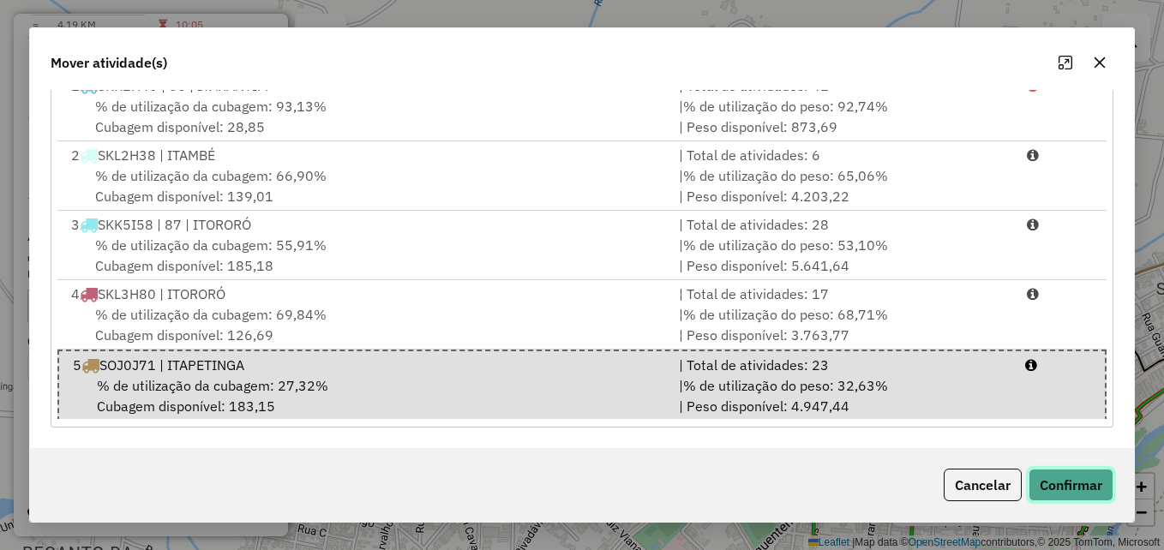
drag, startPoint x: 1073, startPoint y: 478, endPoint x: 1059, endPoint y: 473, distance: 14.7
click at [1070, 479] on button "Confirmar" at bounding box center [1071, 485] width 85 height 33
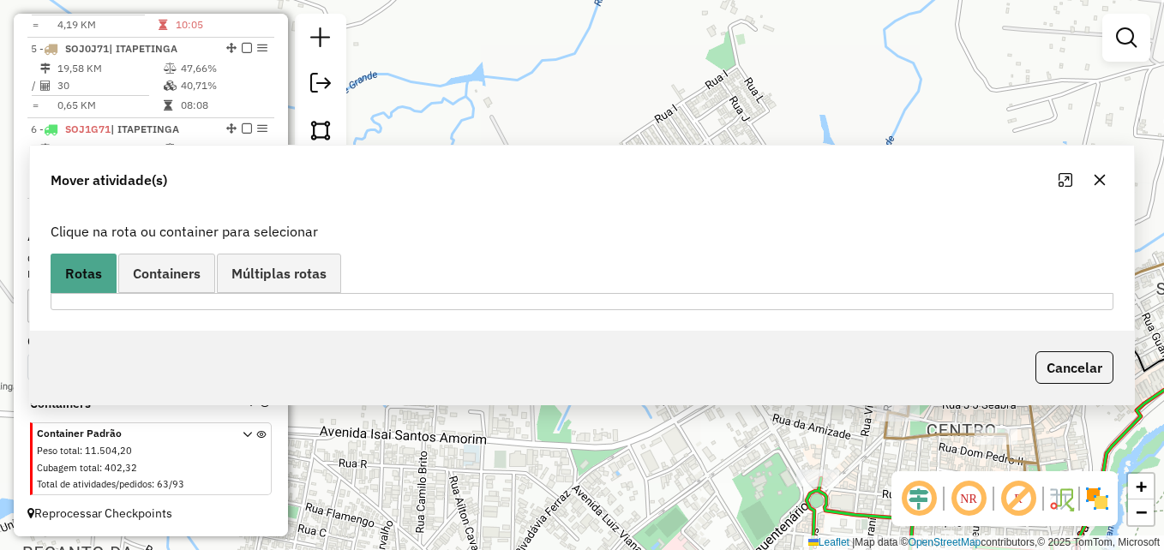
scroll to position [0, 0]
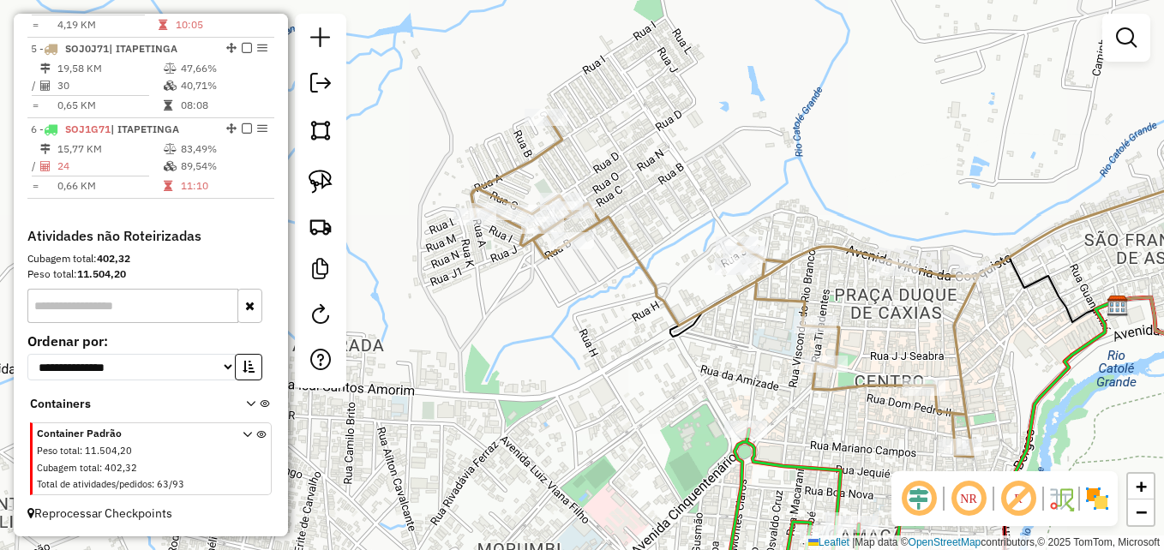
drag, startPoint x: 835, startPoint y: 250, endPoint x: 750, endPoint y: 183, distance: 107.5
click at [750, 183] on div "Janela de atendimento Grade de atendimento Capacidade Transportadoras Veículos …" at bounding box center [582, 275] width 1164 height 550
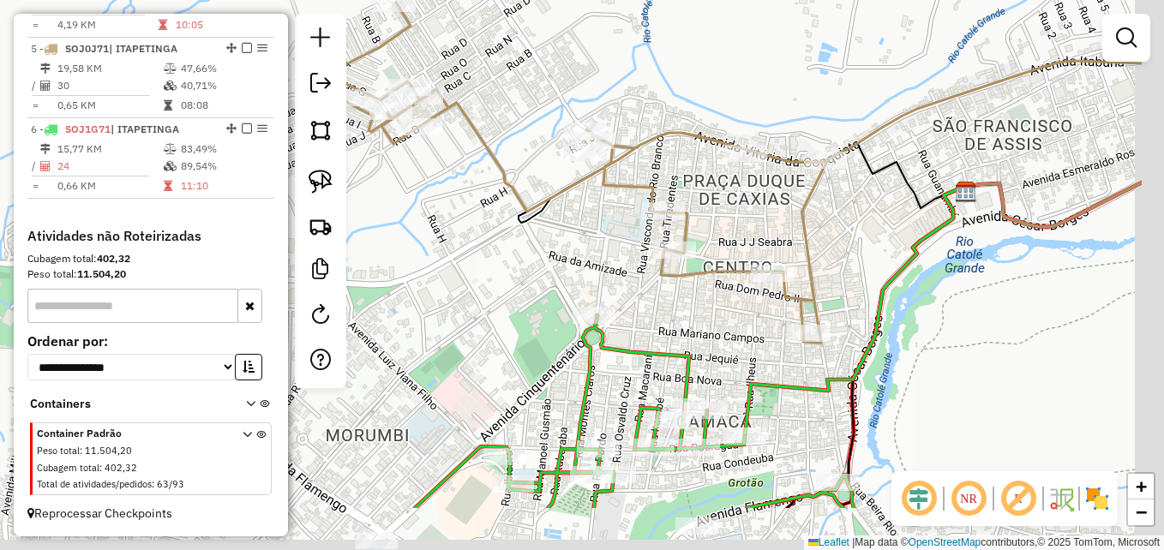
drag, startPoint x: 753, startPoint y: 393, endPoint x: 581, endPoint y: 274, distance: 208.8
click at [582, 275] on div "Janela de atendimento Grade de atendimento Capacidade Transportadoras Veículos …" at bounding box center [582, 275] width 1164 height 550
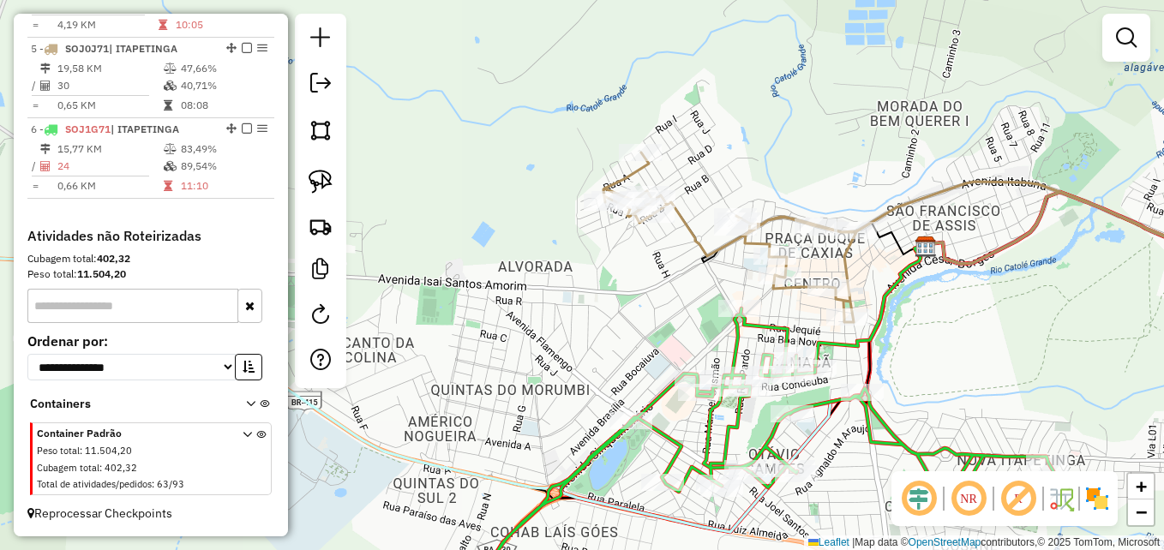
drag, startPoint x: 992, startPoint y: 392, endPoint x: 815, endPoint y: 269, distance: 215.7
click at [815, 269] on div "Janela de atendimento Grade de atendimento Capacidade Transportadoras Veículos …" at bounding box center [582, 275] width 1164 height 550
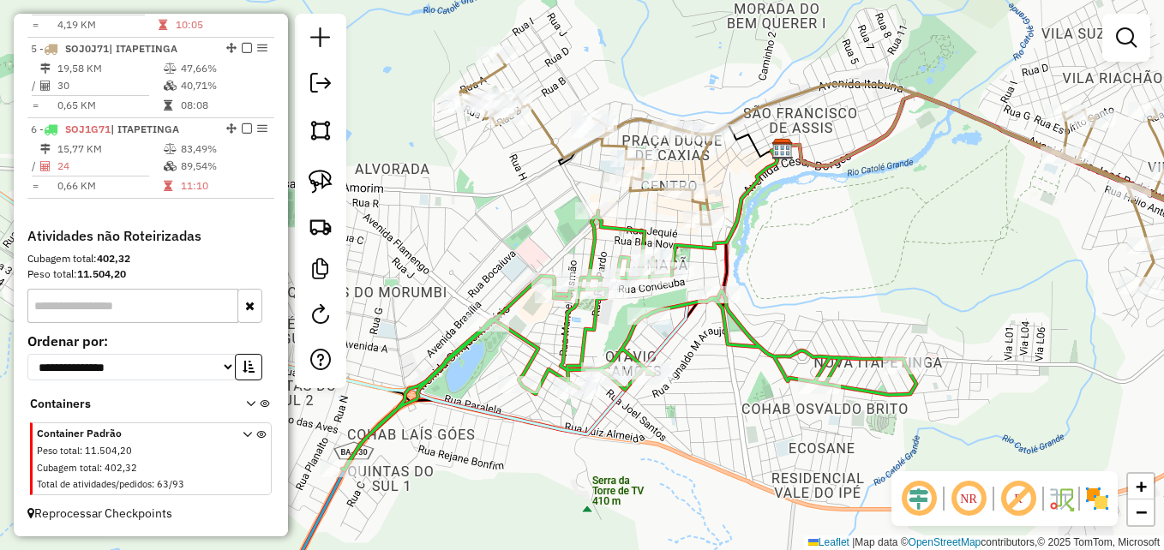
drag, startPoint x: 872, startPoint y: 293, endPoint x: 809, endPoint y: 275, distance: 65.1
click at [809, 275] on div "Janela de atendimento Grade de atendimento Capacidade Transportadoras Veículos …" at bounding box center [582, 275] width 1164 height 550
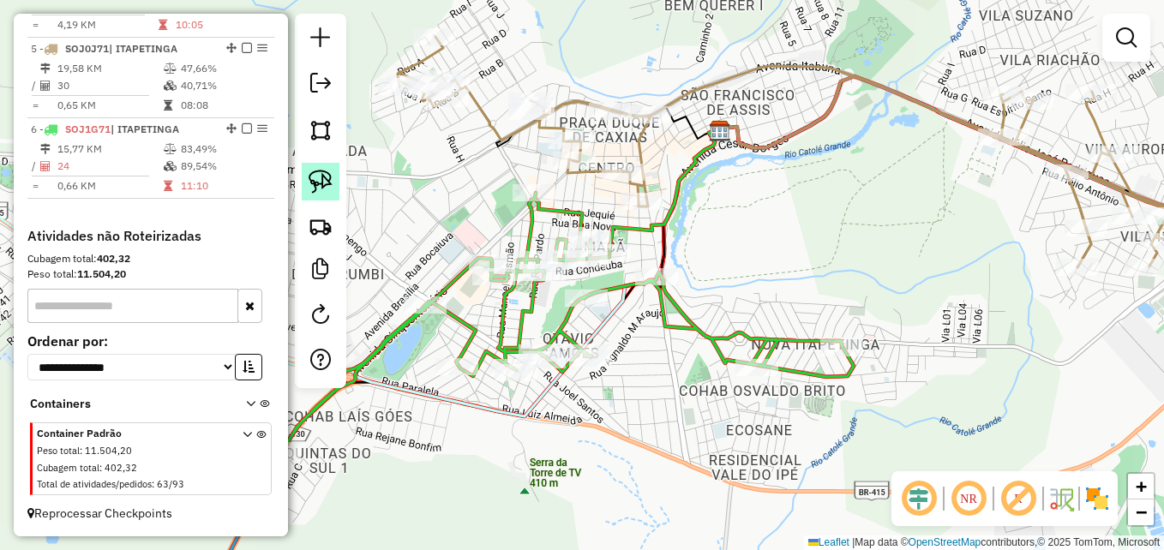
click at [323, 179] on img at bounding box center [321, 182] width 24 height 24
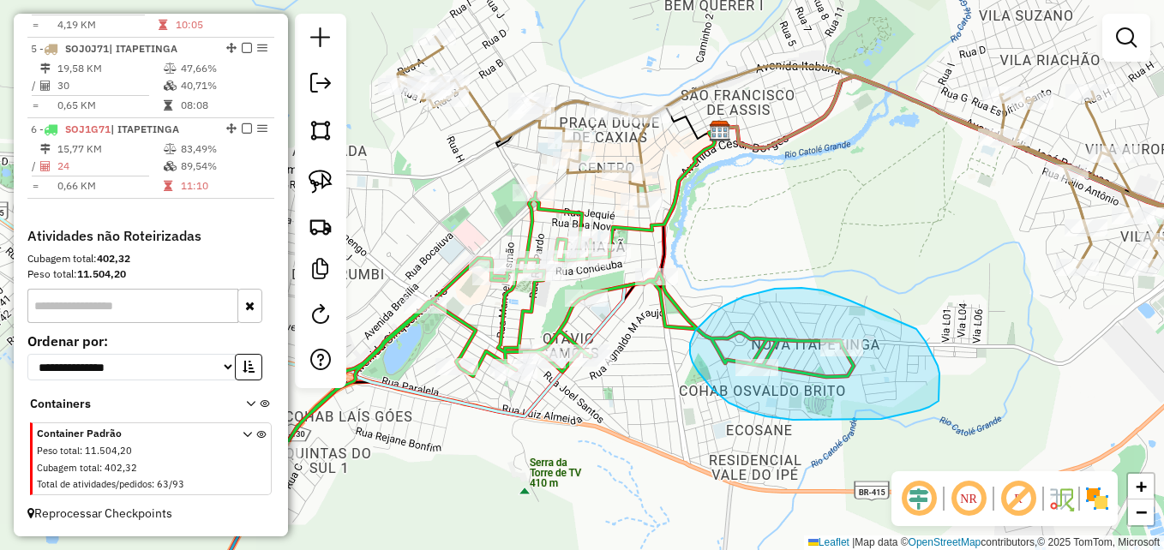
drag, startPoint x: 851, startPoint y: 301, endPoint x: 917, endPoint y: 328, distance: 71.5
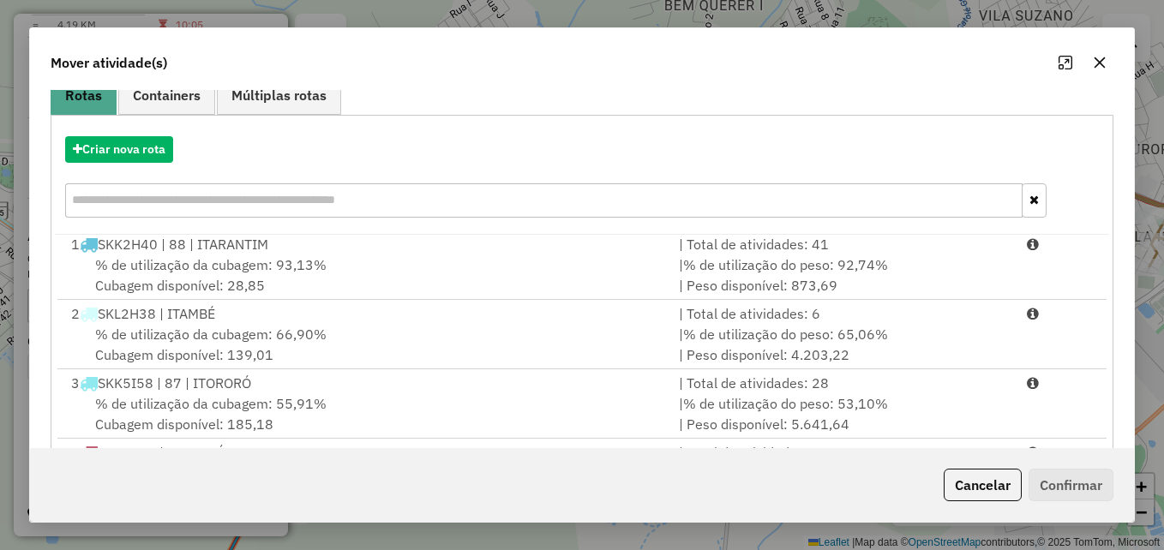
scroll to position [314, 0]
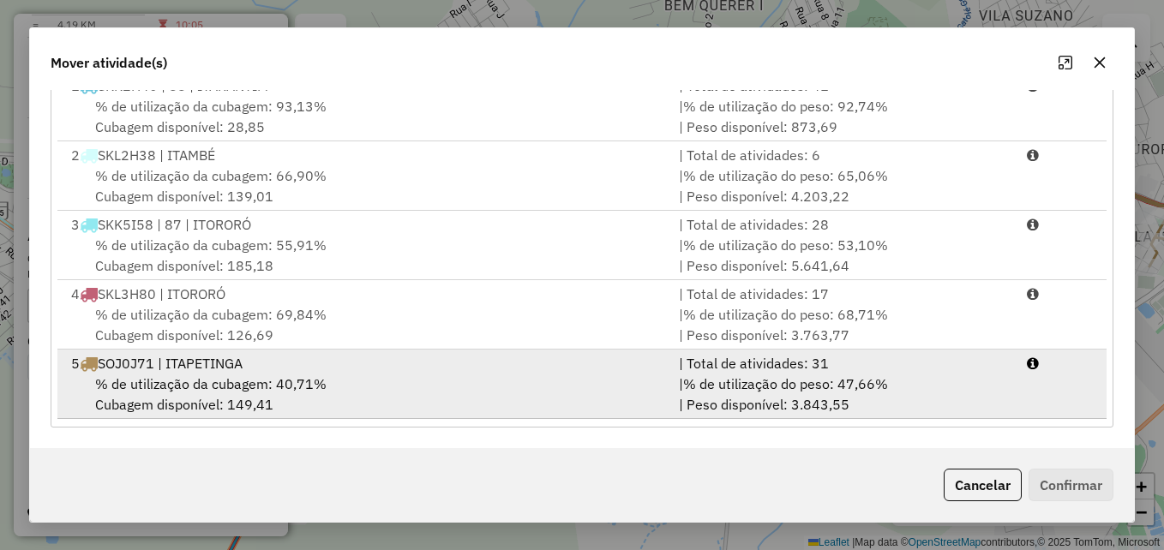
click at [723, 367] on div "| Total de atividades: 31" at bounding box center [842, 363] width 347 height 21
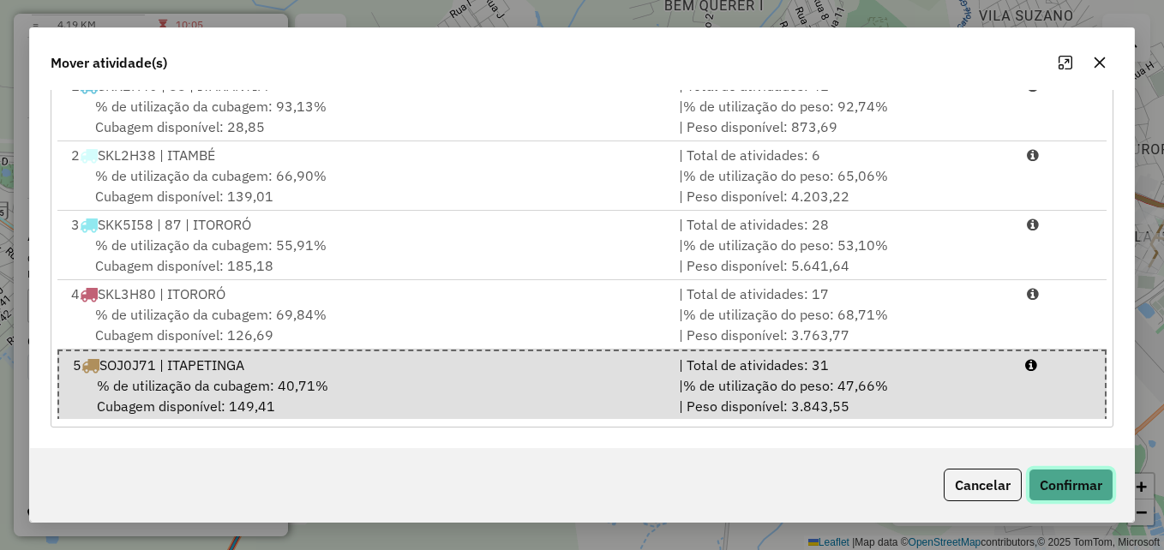
click at [1080, 490] on button "Confirmar" at bounding box center [1071, 485] width 85 height 33
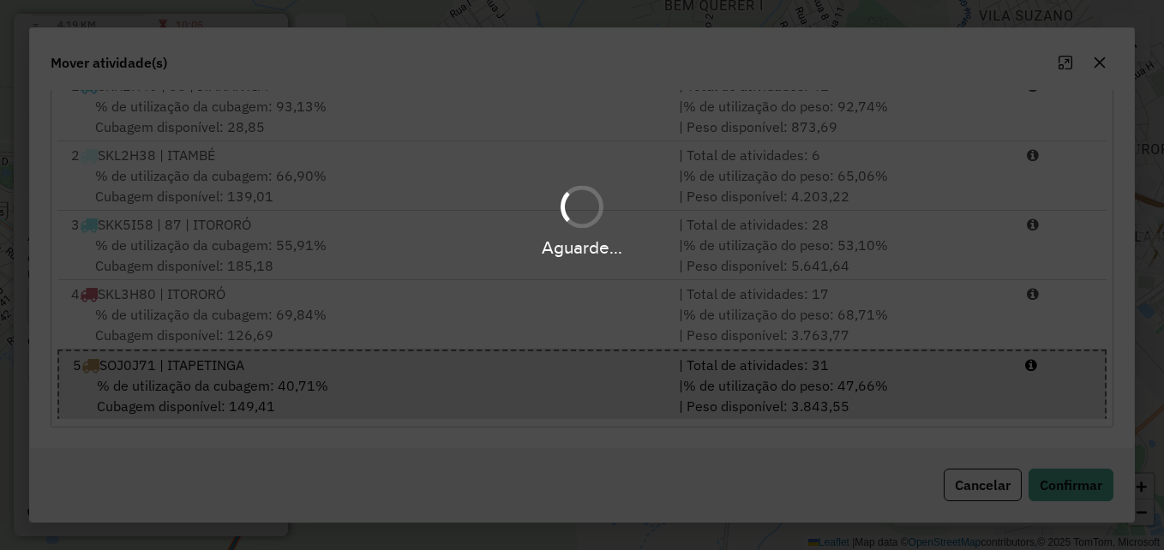
scroll to position [0, 0]
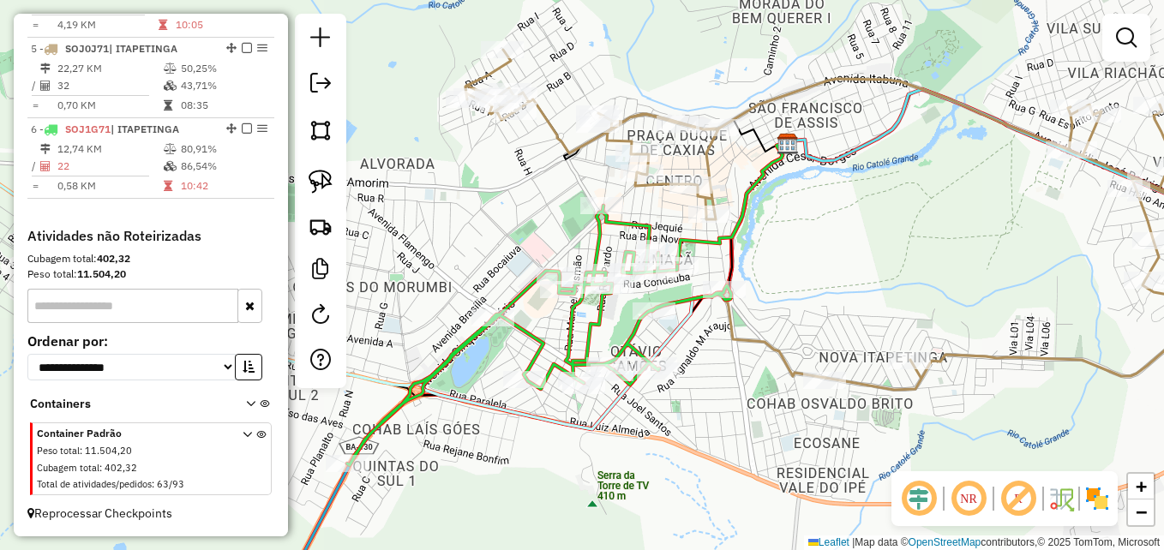
click at [803, 251] on div "Janela de atendimento Grade de atendimento Capacidade Transportadoras Veículos …" at bounding box center [582, 275] width 1164 height 550
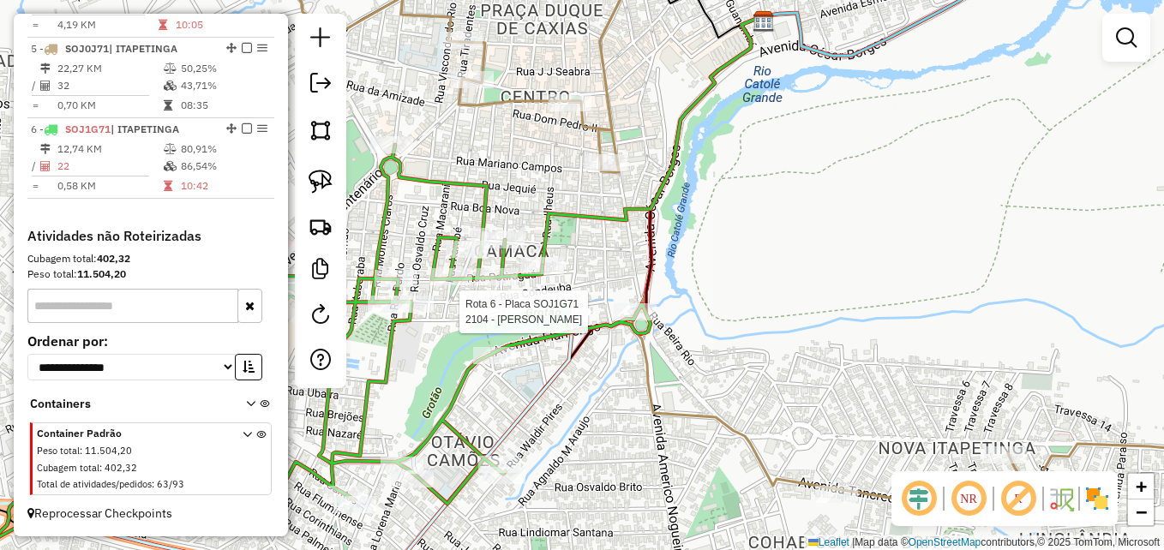
select select "**********"
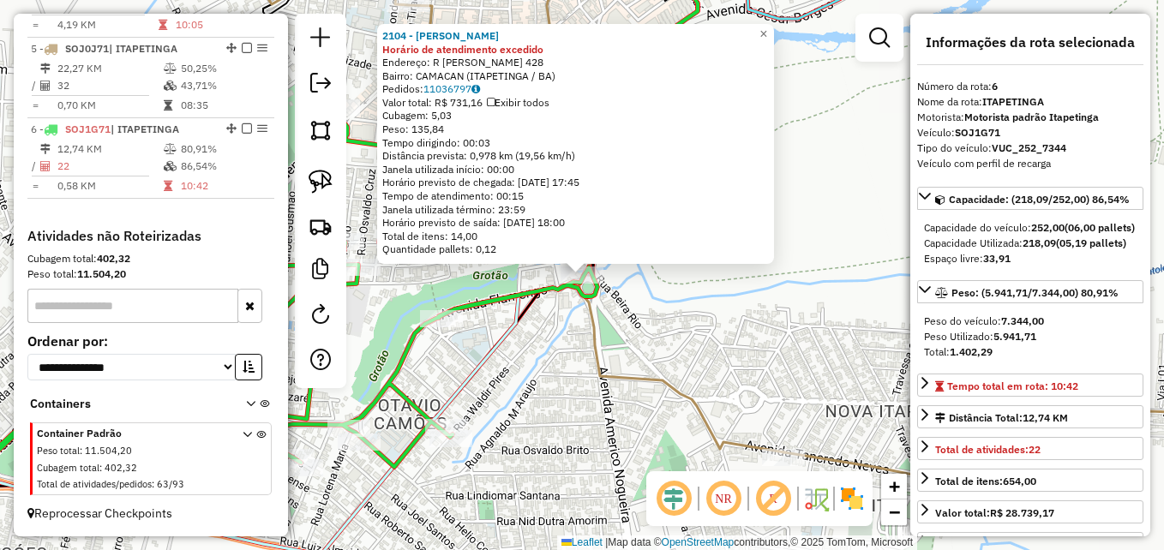
click at [691, 315] on div "2104 - DILSON MOREIRA NOLAS Horário de atendimento excedido Endereço: R OLIMPIO…" at bounding box center [582, 275] width 1164 height 550
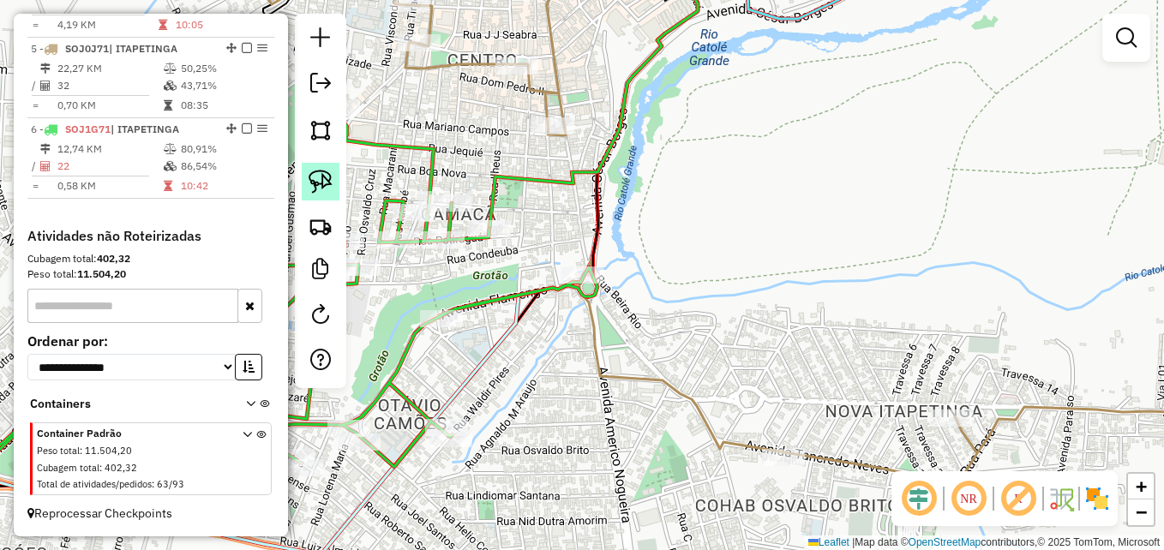
click at [322, 175] on img at bounding box center [321, 182] width 24 height 24
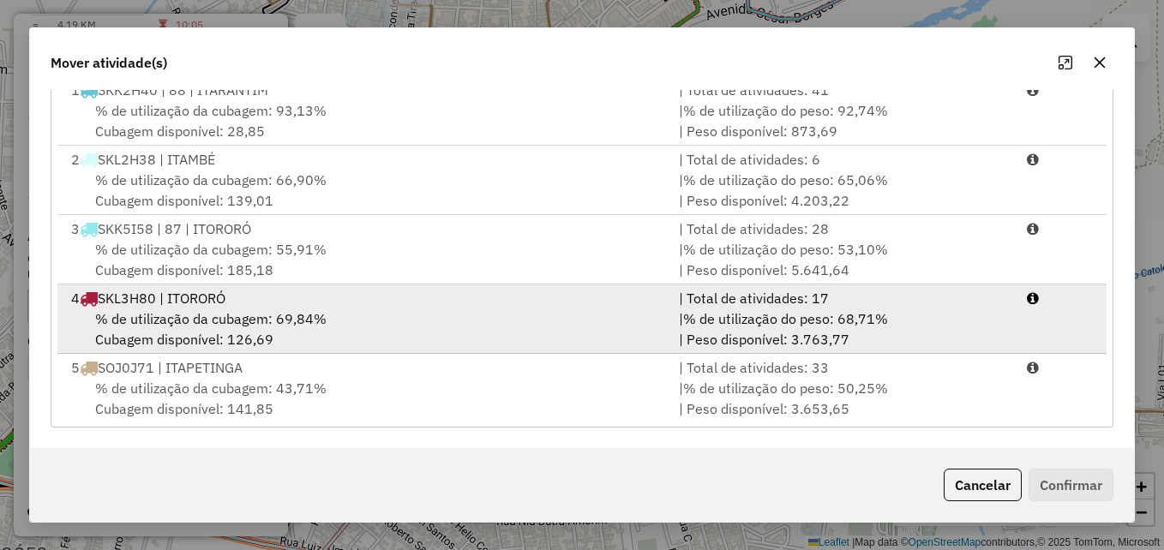
scroll to position [4, 0]
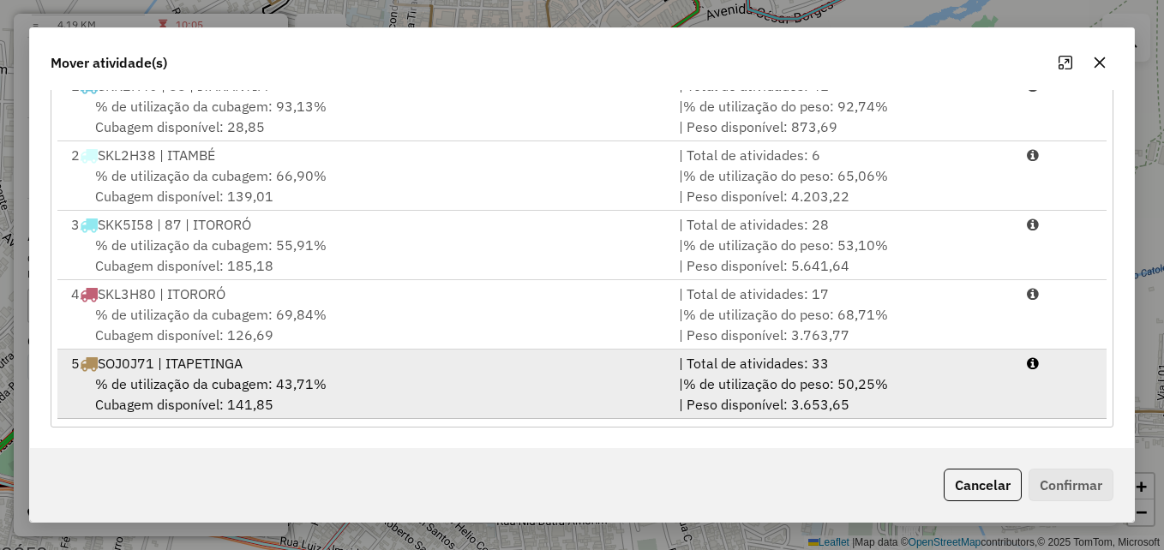
click at [677, 394] on div "| % de utilização do peso: 50,25% | Peso disponível: 3.653,65" at bounding box center [842, 394] width 347 height 41
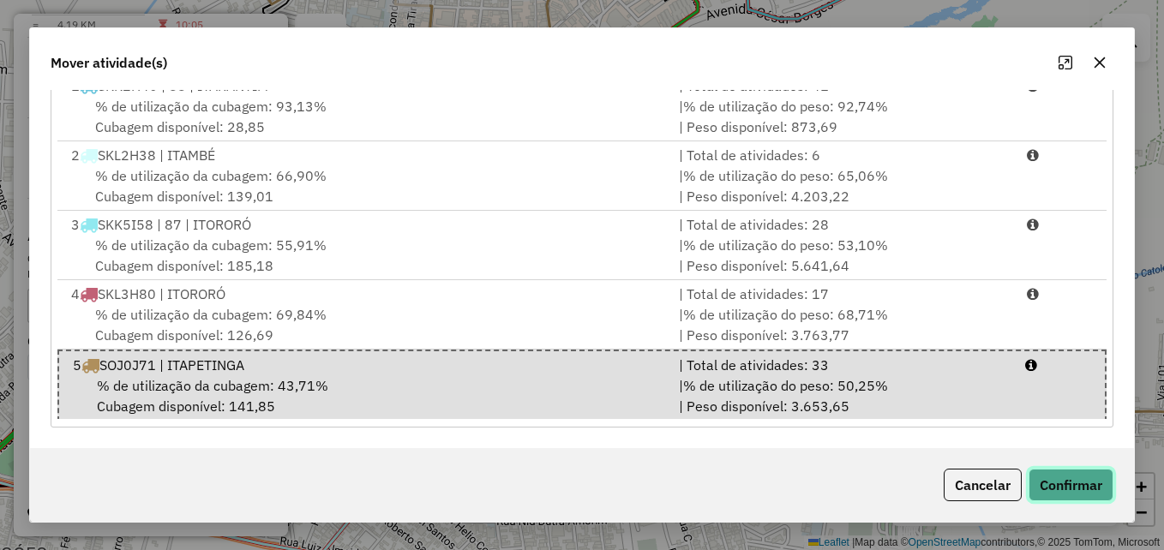
click at [1061, 479] on button "Confirmar" at bounding box center [1071, 485] width 85 height 33
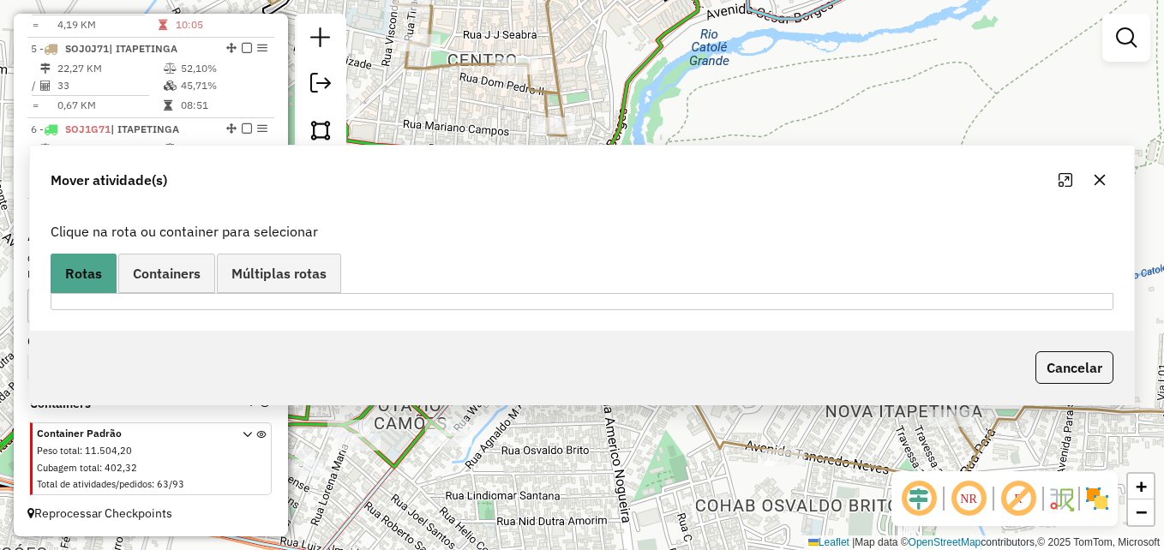
scroll to position [0, 0]
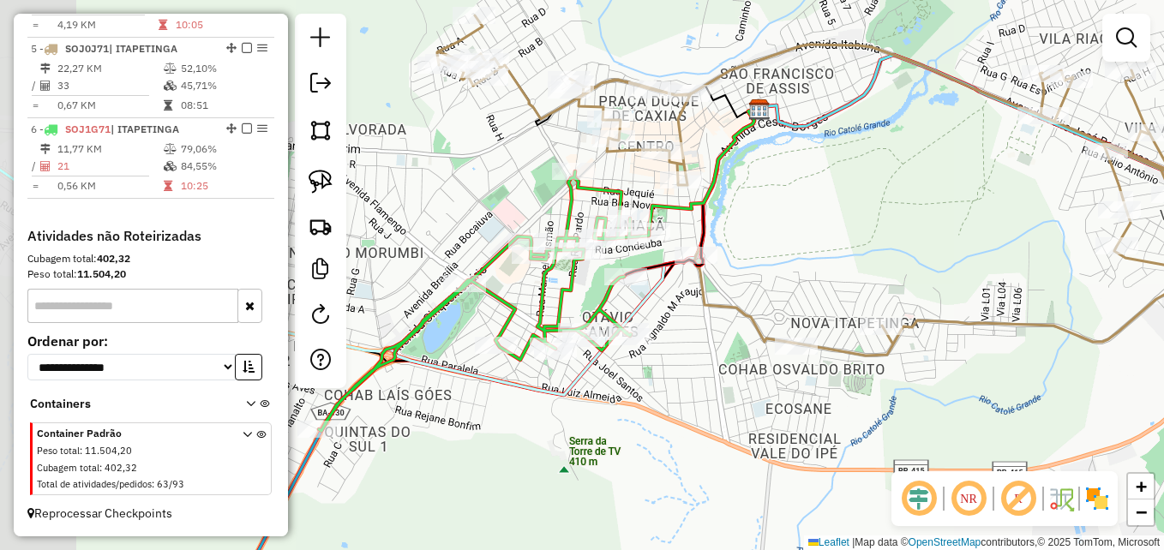
drag, startPoint x: 647, startPoint y: 193, endPoint x: 742, endPoint y: 232, distance: 101.9
click at [743, 230] on div "Janela de atendimento Grade de atendimento Capacidade Transportadoras Veículos …" at bounding box center [582, 275] width 1164 height 550
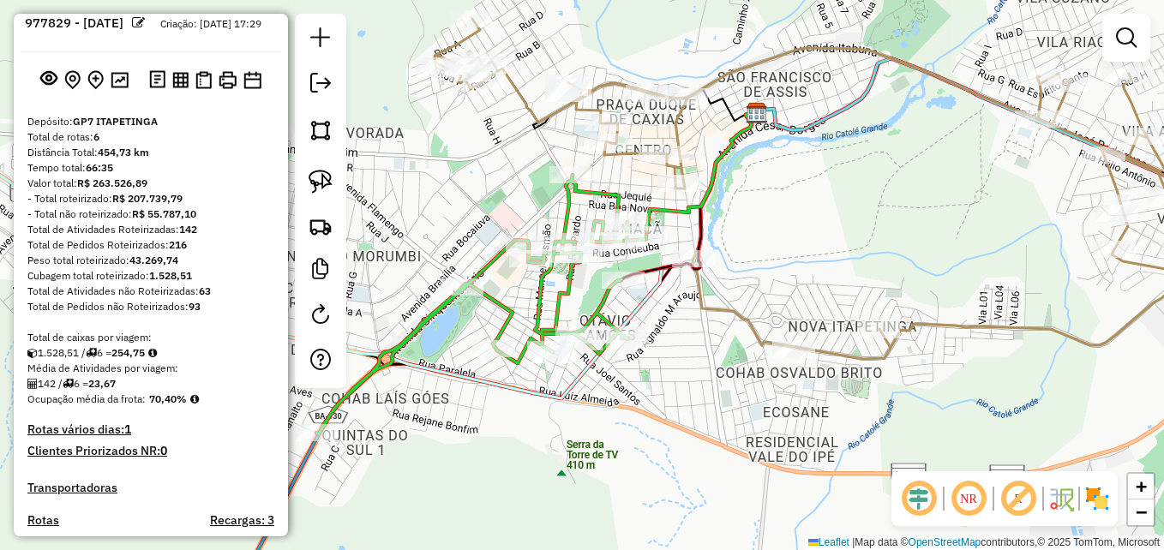
scroll to position [23, 0]
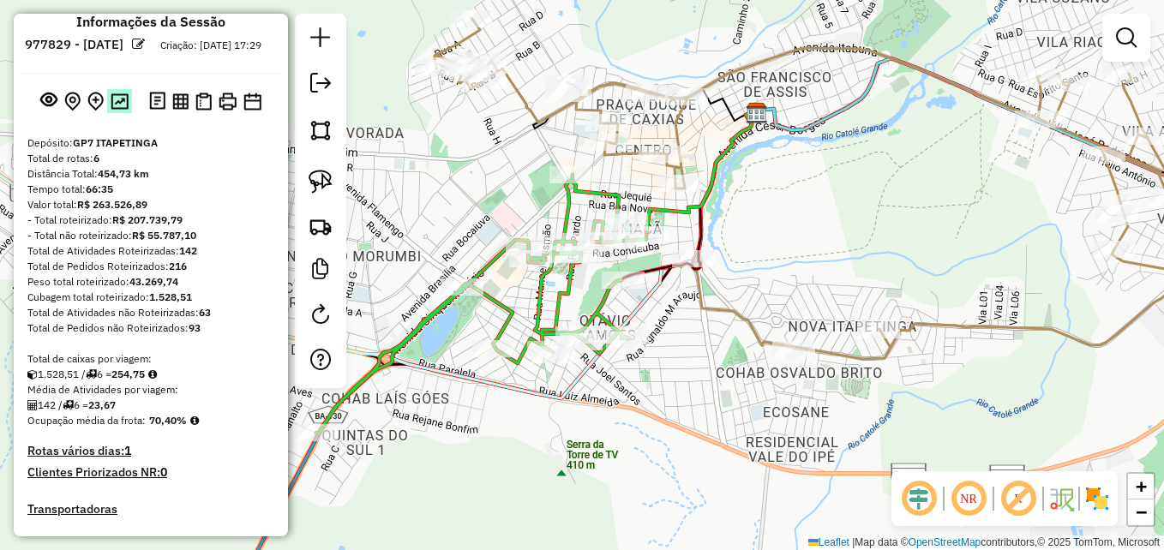
click at [115, 110] on img at bounding box center [120, 101] width 18 height 16
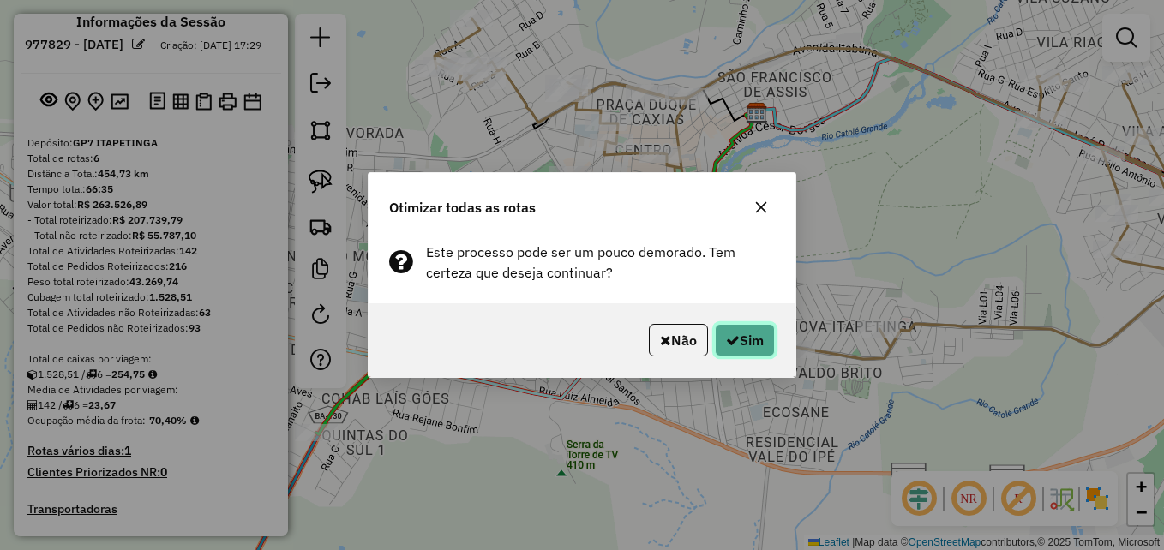
click at [740, 340] on button "Sim" at bounding box center [745, 340] width 60 height 33
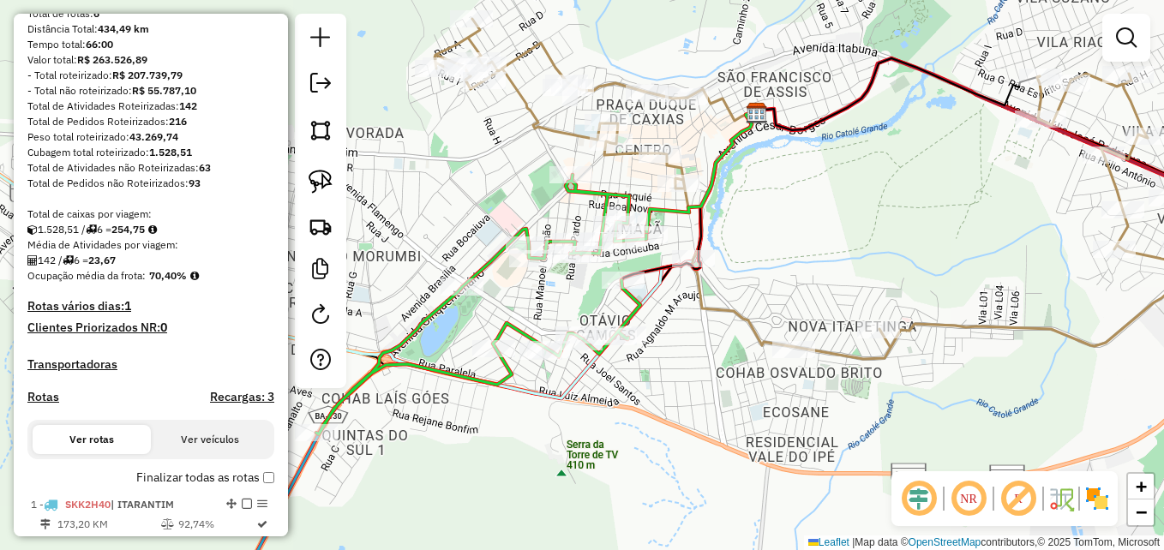
scroll to position [280, 0]
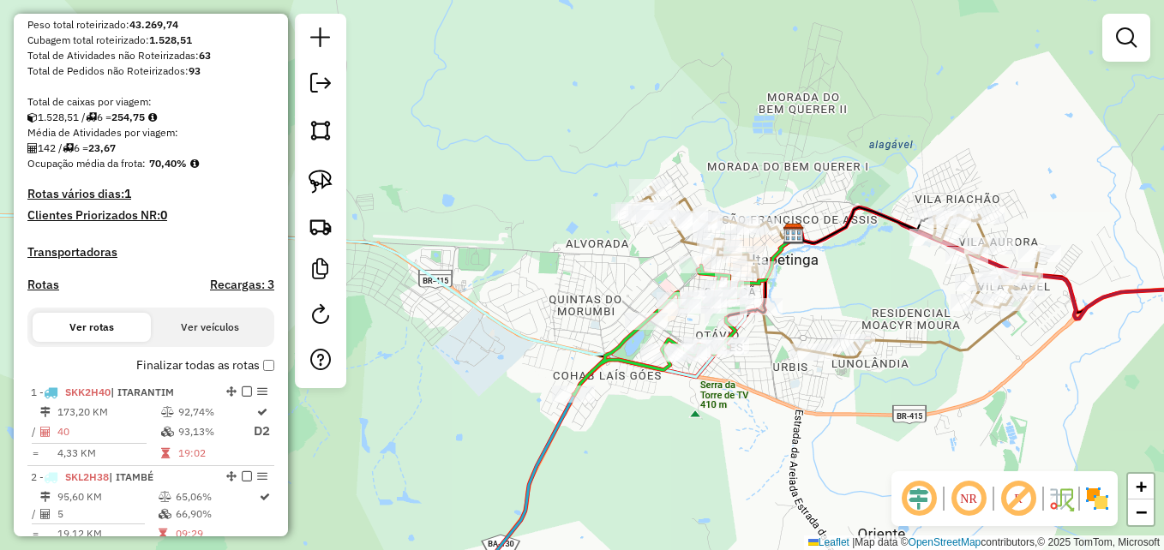
drag, startPoint x: 868, startPoint y: 432, endPoint x: 759, endPoint y: 375, distance: 123.1
click at [759, 375] on div "Janela de atendimento Grade de atendimento Capacidade Transportadoras Veículos …" at bounding box center [582, 275] width 1164 height 550
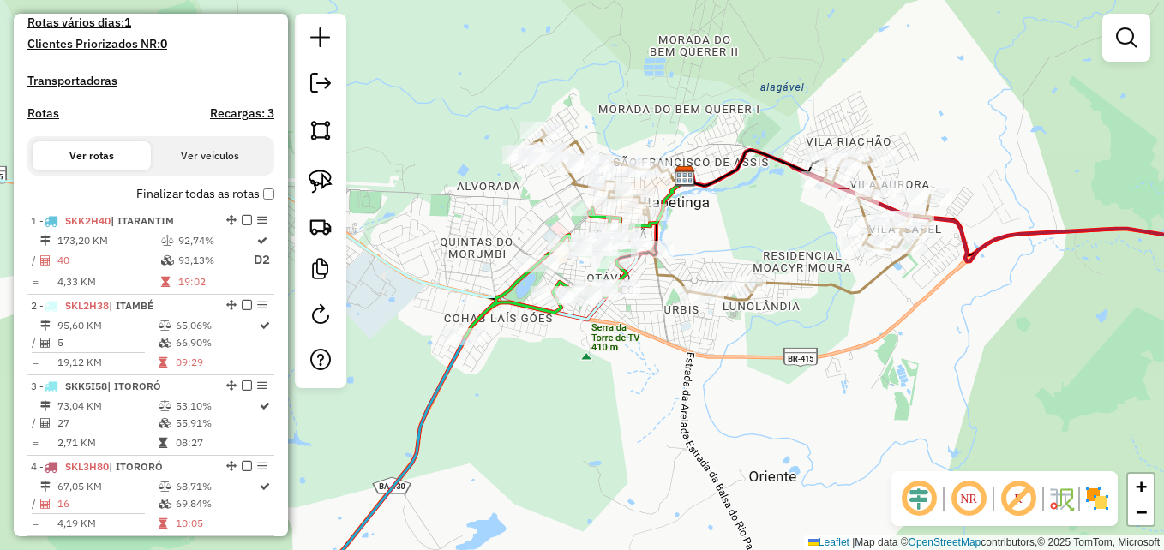
scroll to position [709, 0]
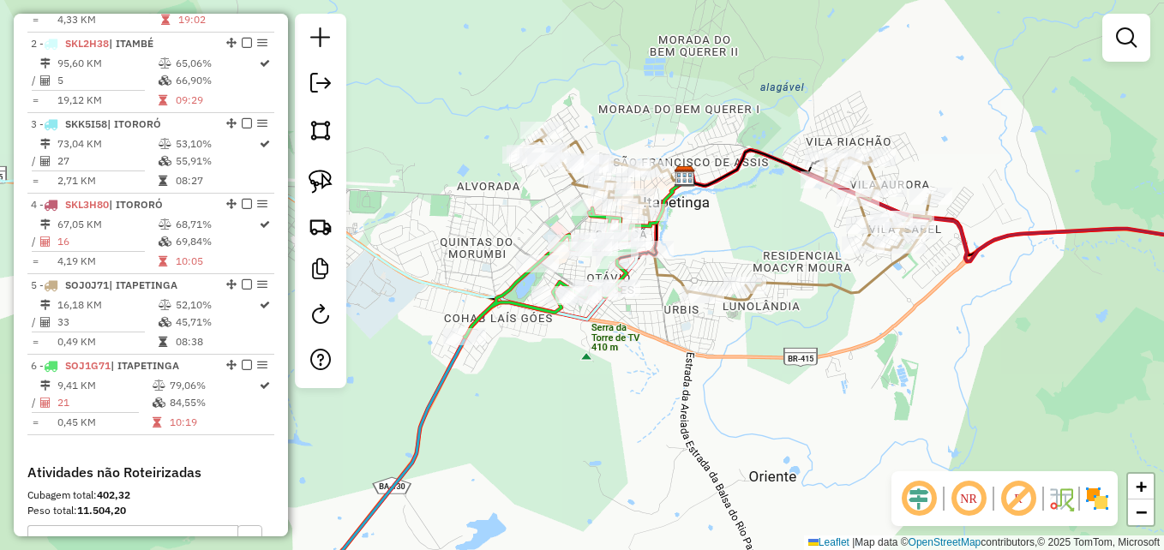
scroll to position [795, 0]
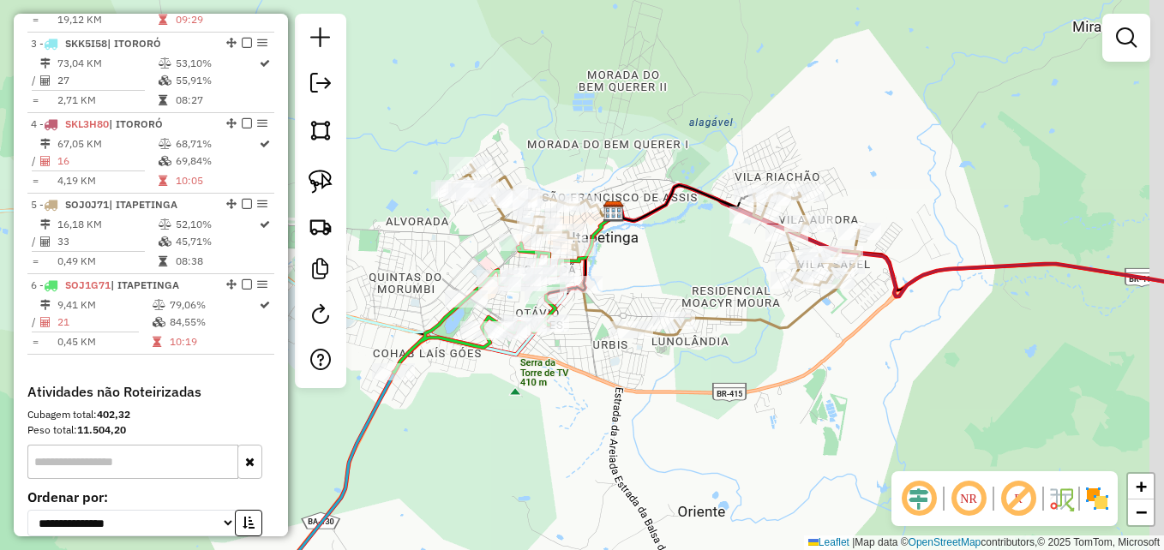
drag, startPoint x: 688, startPoint y: 344, endPoint x: 617, endPoint y: 380, distance: 79.0
click at [616, 380] on div "Janela de atendimento Grade de atendimento Capacidade Transportadoras Veículos …" at bounding box center [582, 275] width 1164 height 550
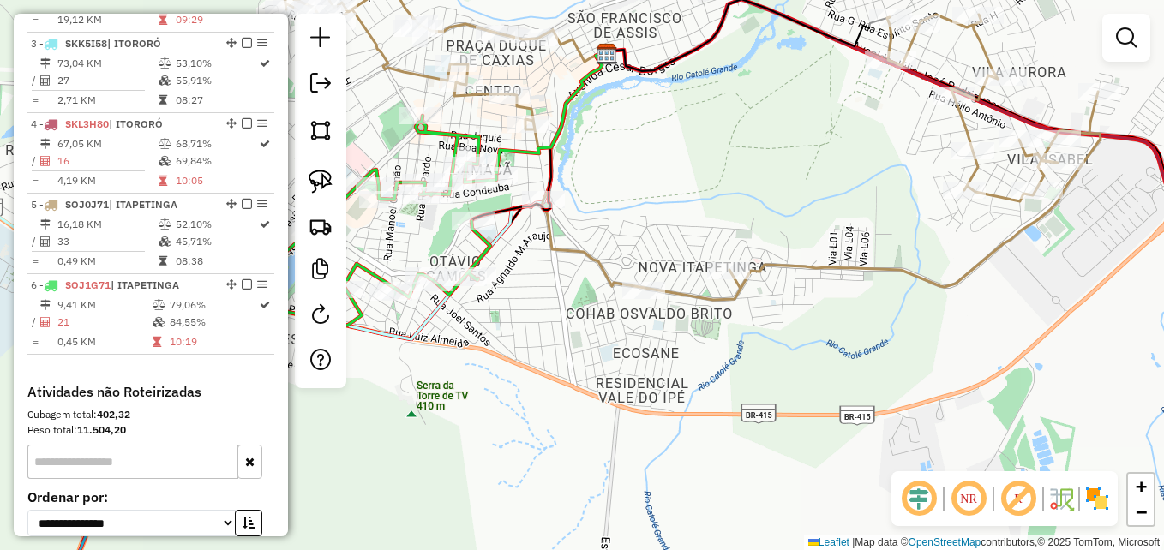
drag, startPoint x: 675, startPoint y: 324, endPoint x: 765, endPoint y: 323, distance: 90.0
click at [765, 323] on div "Janela de atendimento Grade de atendimento Capacidade Transportadoras Veículos …" at bounding box center [582, 275] width 1164 height 550
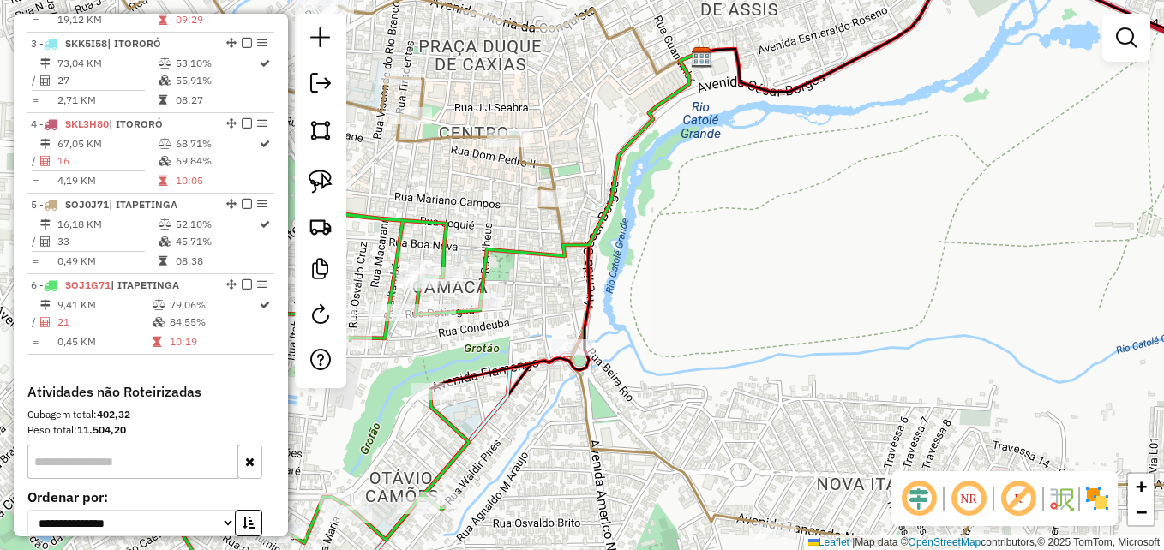
drag, startPoint x: 675, startPoint y: 226, endPoint x: 876, endPoint y: 232, distance: 201.6
click at [878, 232] on div "Janela de atendimento Grade de atendimento Capacidade Transportadoras Veículos …" at bounding box center [582, 275] width 1164 height 550
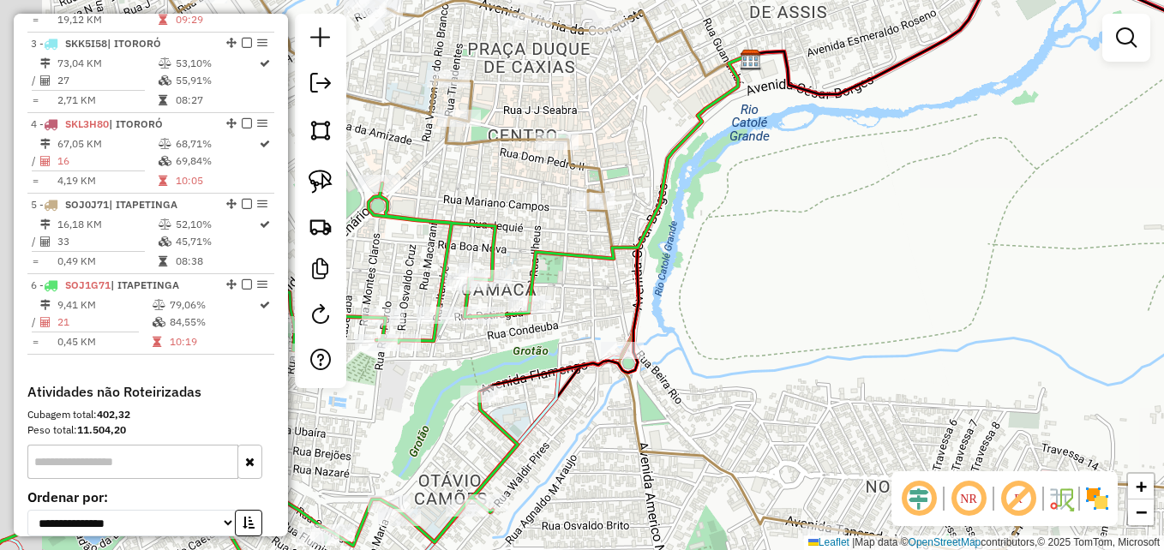
drag, startPoint x: 696, startPoint y: 231, endPoint x: 803, endPoint y: 237, distance: 107.3
click at [803, 237] on div "Janela de atendimento Grade de atendimento Capacidade Transportadoras Veículos …" at bounding box center [582, 275] width 1164 height 550
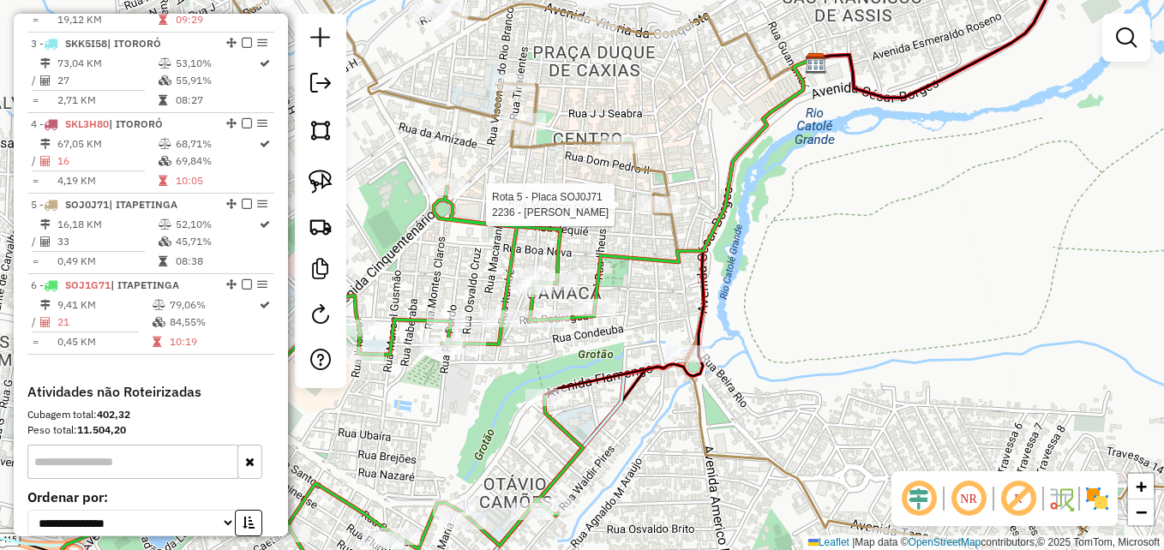
select select "**********"
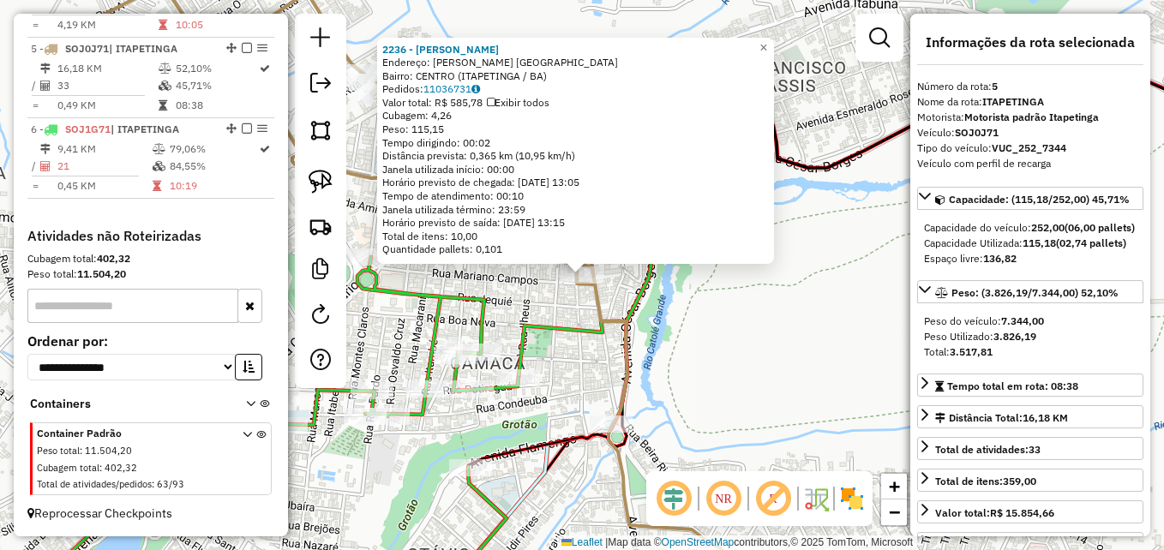
scroll to position [966, 0]
click at [731, 326] on div "2236 - [PERSON_NAME]: R RUA MANOEL FRANCISCO DE ALMEID111 Bairro: CENTRO ([GEOG…" at bounding box center [582, 275] width 1164 height 550
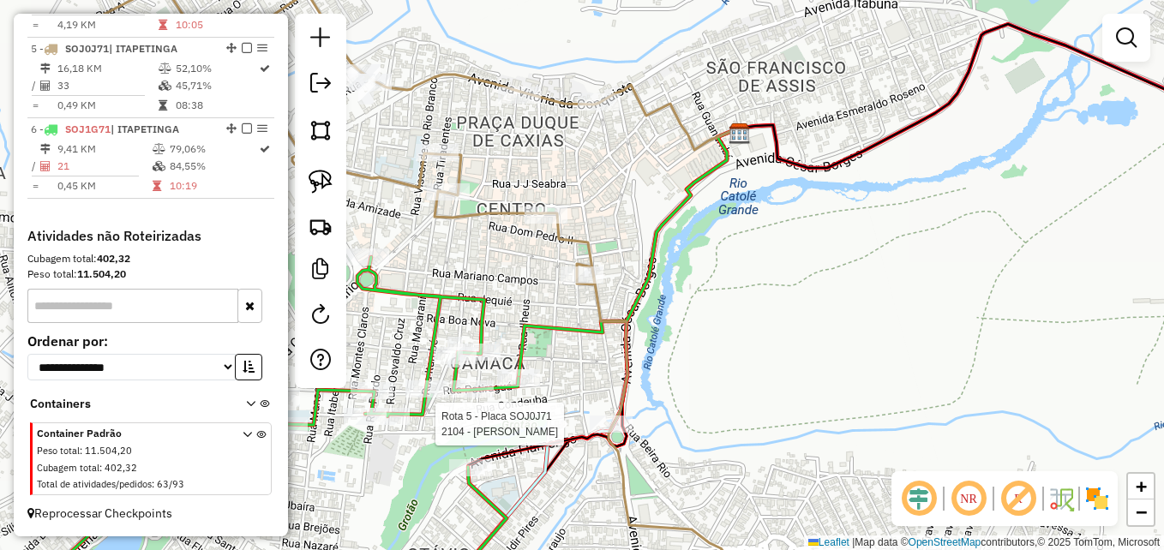
select select "**********"
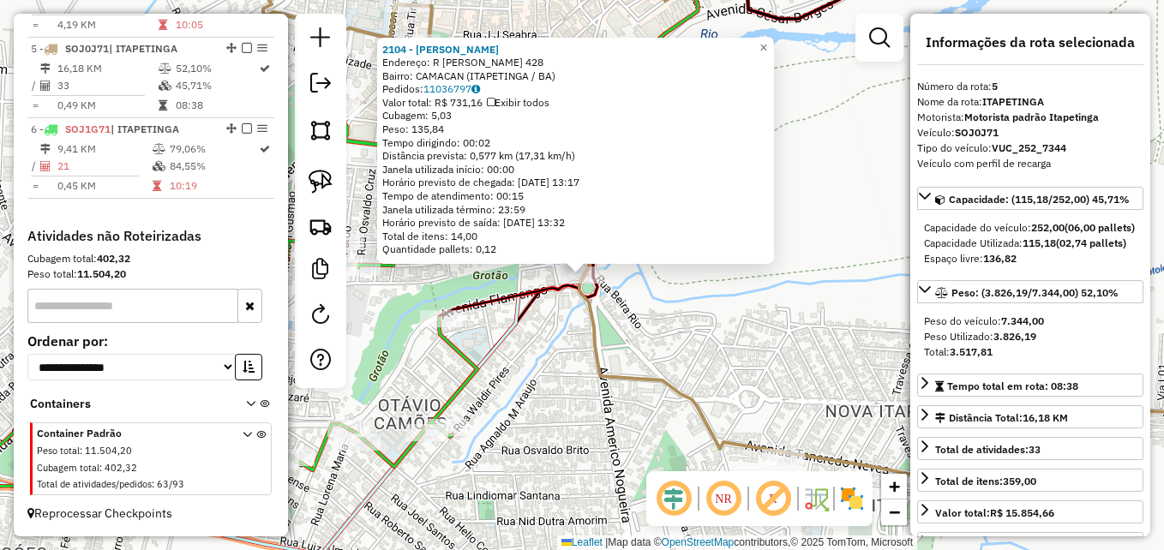
click at [665, 378] on icon at bounding box center [758, 211] width 1046 height 532
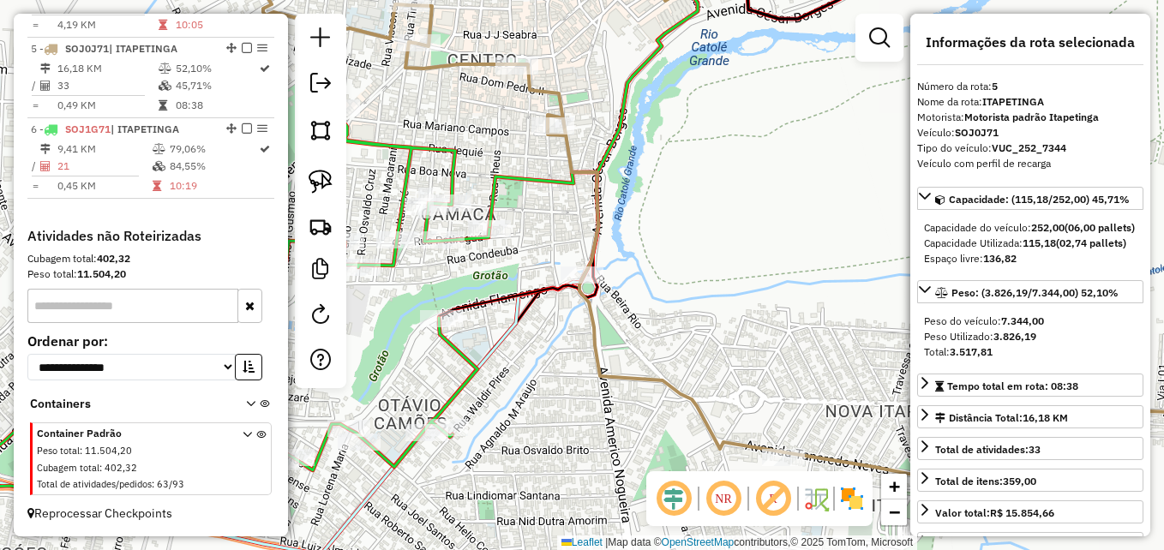
drag, startPoint x: 537, startPoint y: 413, endPoint x: 727, endPoint y: 380, distance: 193.3
click at [734, 388] on div "Janela de atendimento Grade de atendimento Capacidade Transportadoras Veículos …" at bounding box center [582, 275] width 1164 height 550
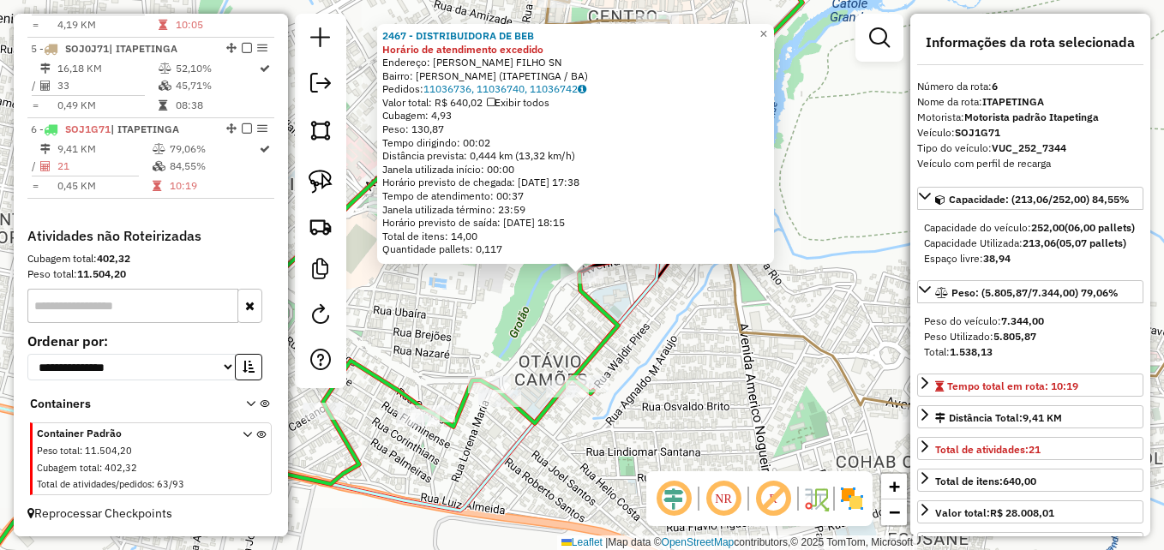
click at [660, 315] on div "2467 - DISTRIBUIDORA DE BEB Horário de atendimento excedido Endereço: R ARLINDO…" at bounding box center [582, 275] width 1164 height 550
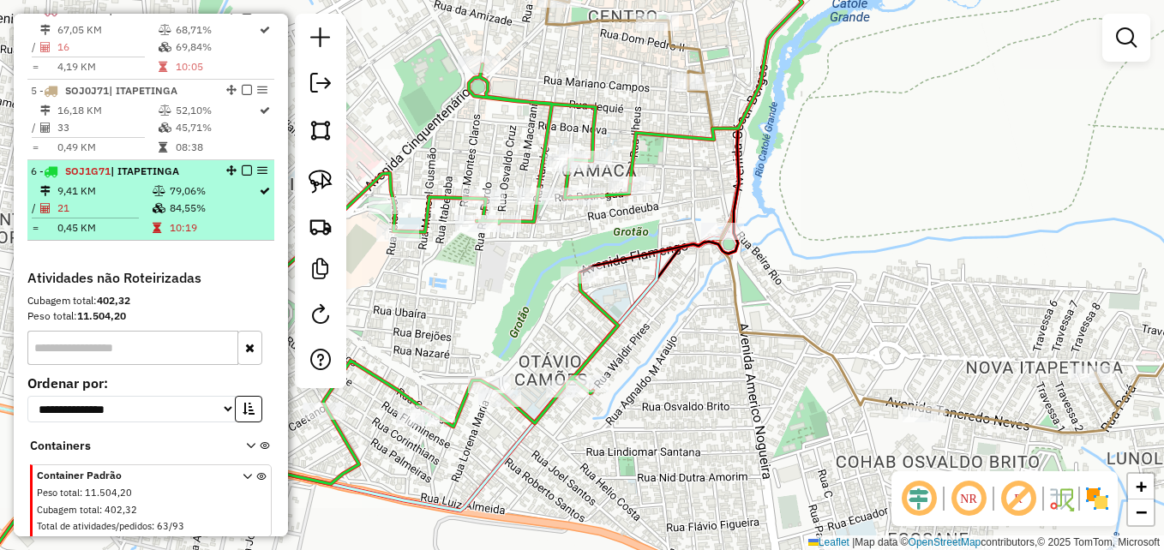
scroll to position [881, 0]
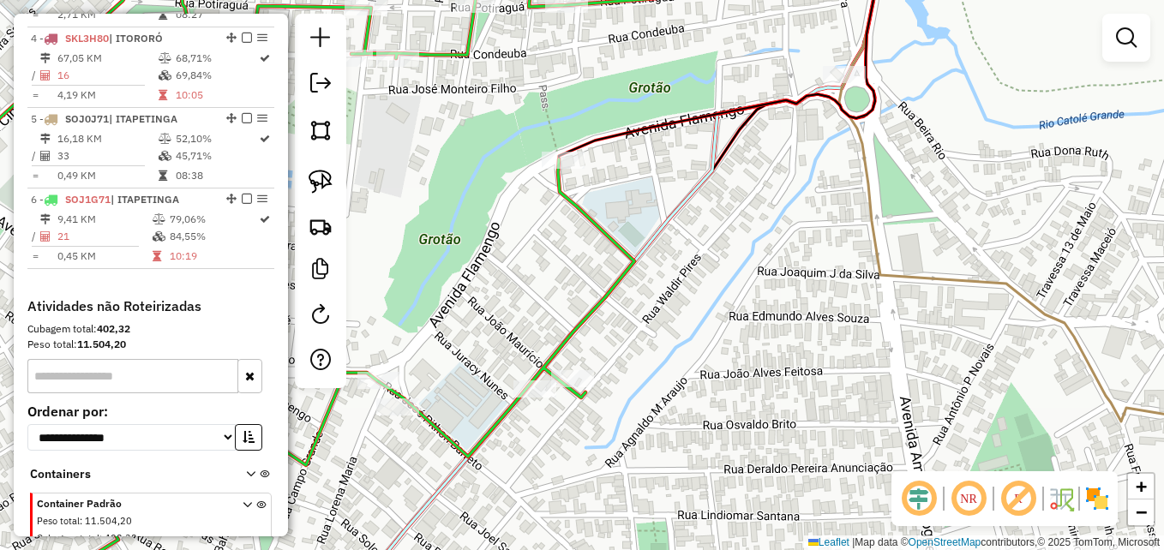
drag, startPoint x: 690, startPoint y: 362, endPoint x: 801, endPoint y: 344, distance: 112.1
click at [801, 344] on div "Janela de atendimento Grade de atendimento Capacidade Transportadoras Veículos …" at bounding box center [582, 275] width 1164 height 550
click at [316, 172] on img at bounding box center [321, 182] width 24 height 24
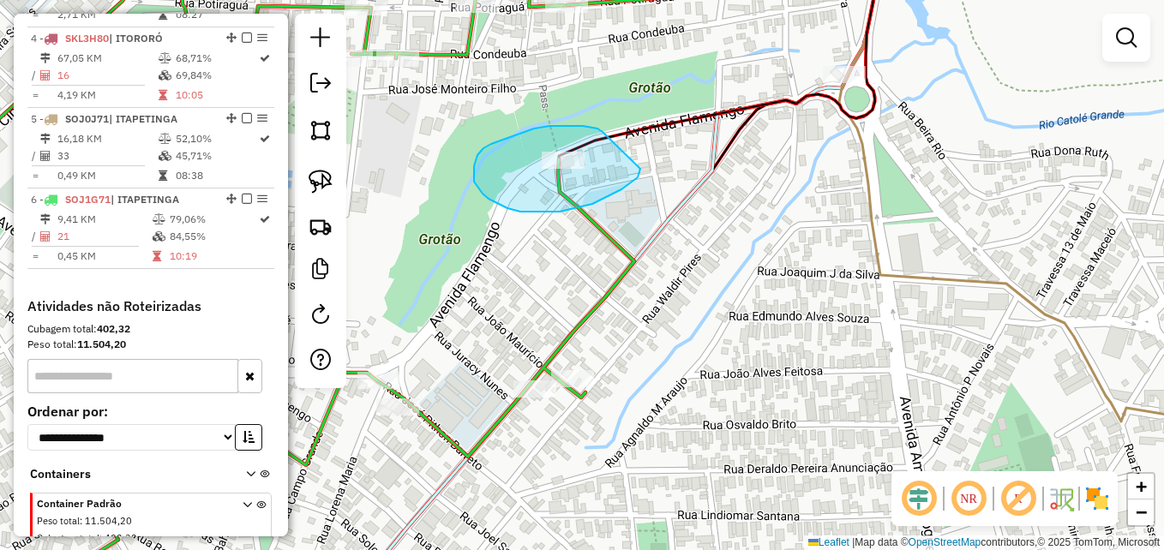
drag, startPoint x: 583, startPoint y: 126, endPoint x: 553, endPoint y: 112, distance: 33.0
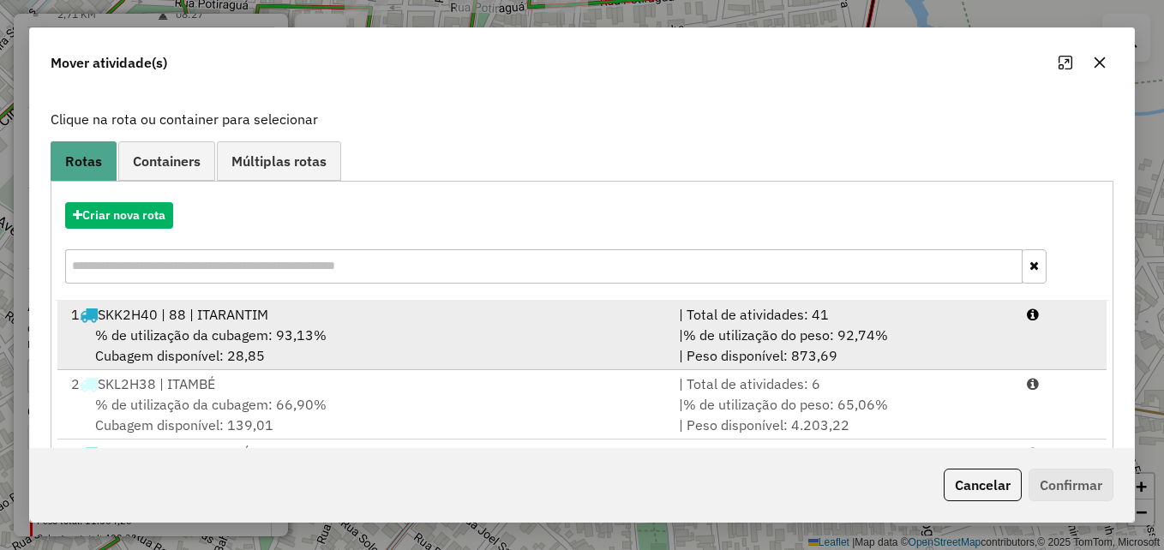
scroll to position [314, 0]
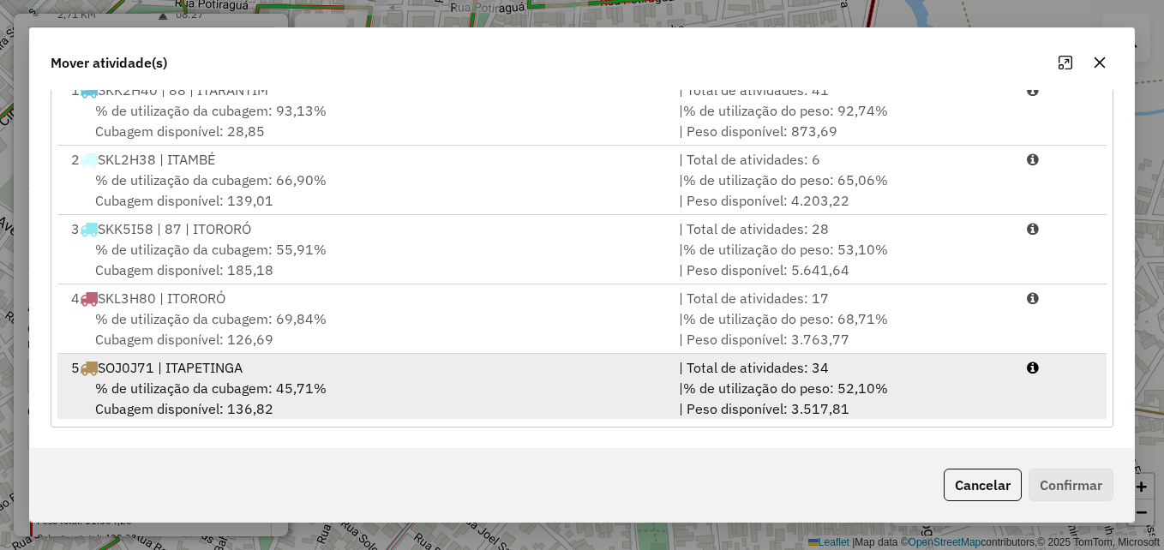
click at [604, 378] on div "% de utilização da cubagem: 45,71% Cubagem disponível: 136,82" at bounding box center [365, 398] width 608 height 41
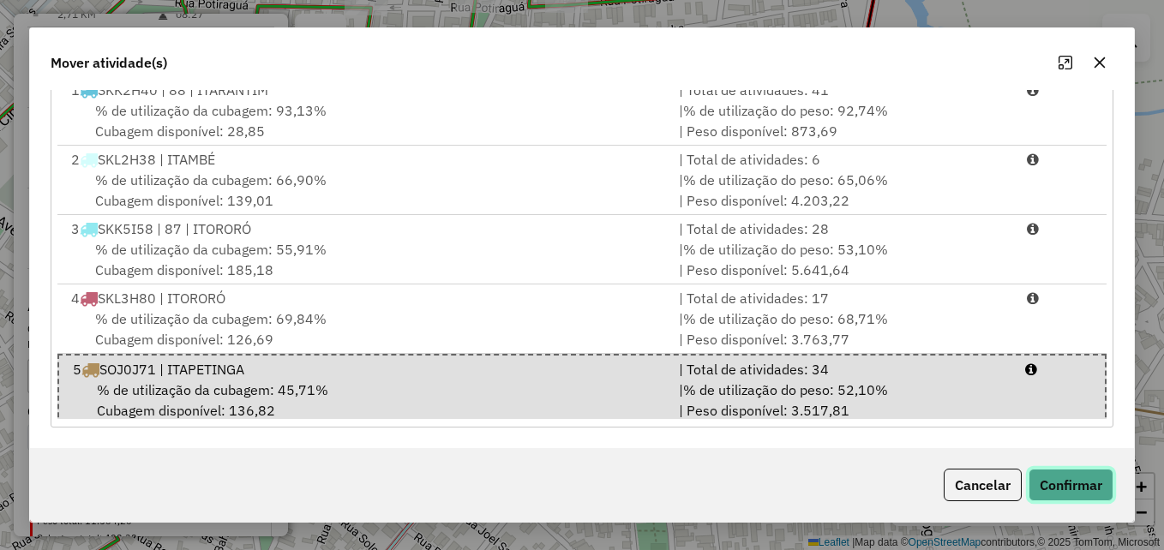
click at [1050, 486] on button "Confirmar" at bounding box center [1071, 485] width 85 height 33
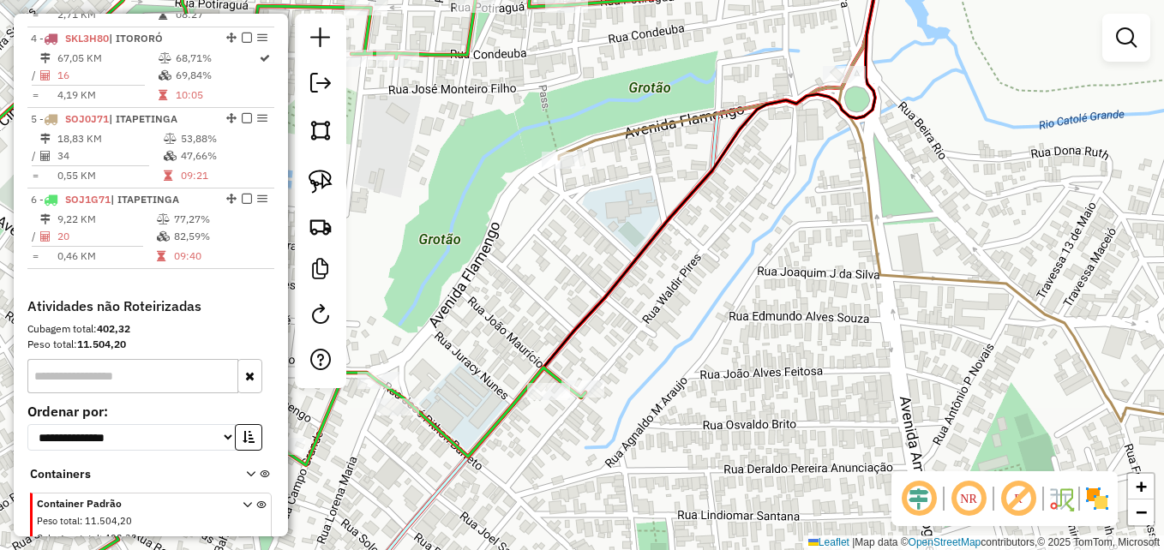
scroll to position [0, 0]
click at [312, 181] on img at bounding box center [321, 182] width 24 height 24
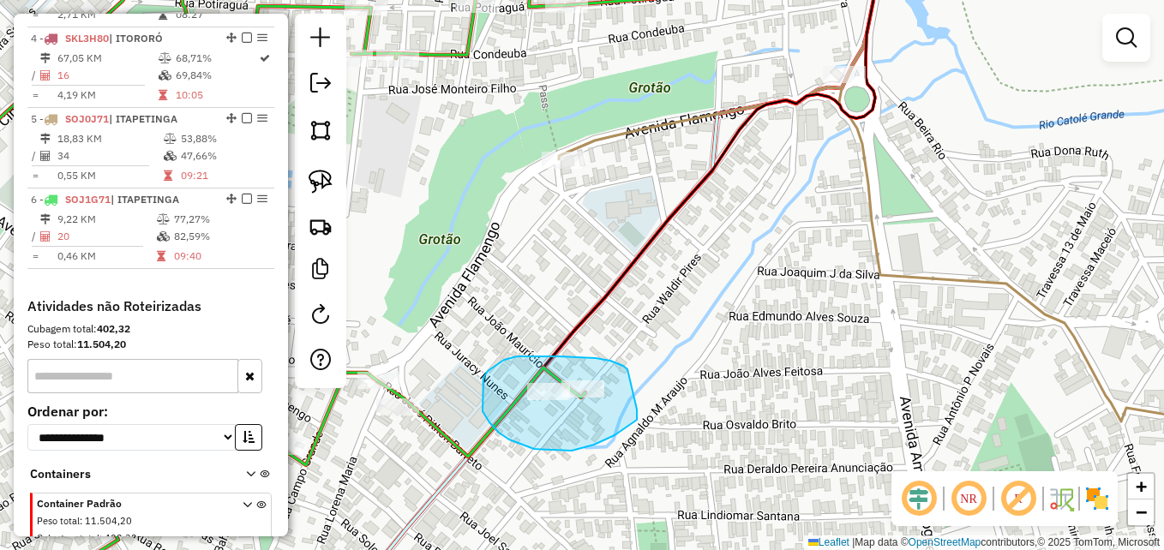
drag, startPoint x: 627, startPoint y: 369, endPoint x: 624, endPoint y: 384, distance: 15.6
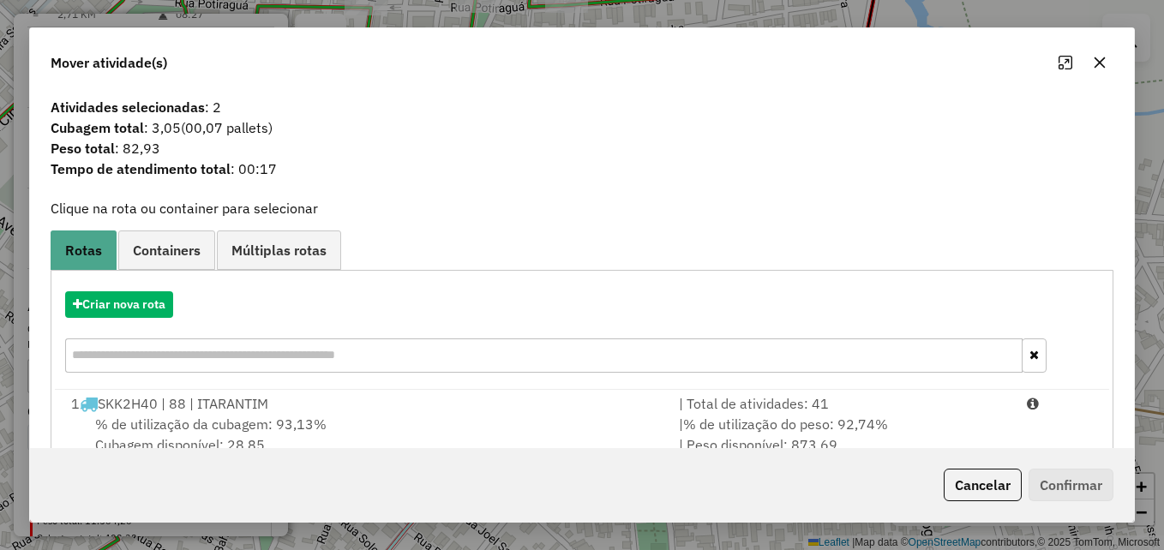
click at [1104, 67] on button "button" at bounding box center [1099, 62] width 27 height 27
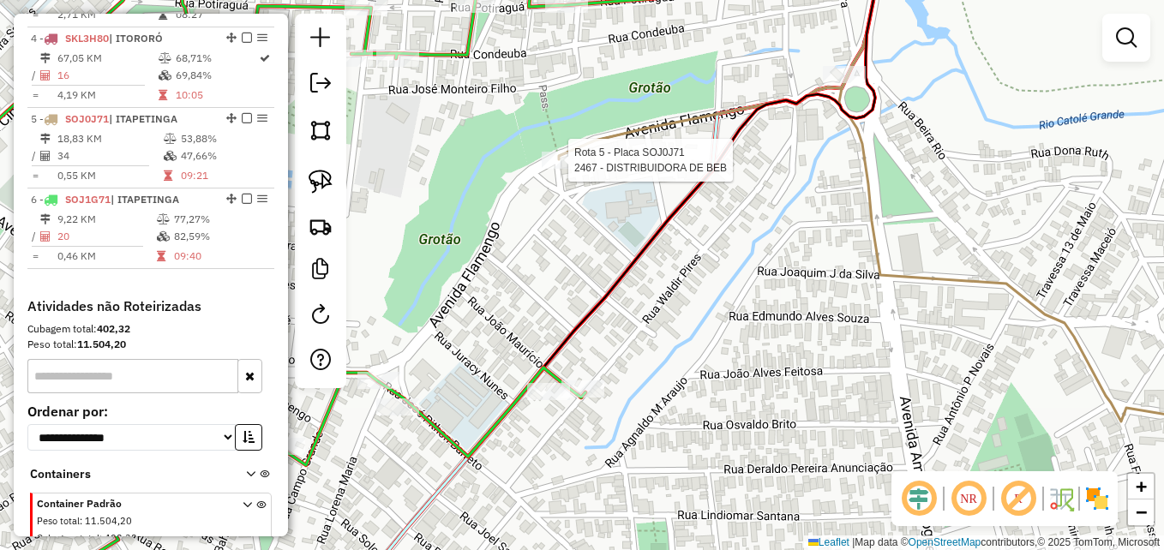
click at [561, 169] on div at bounding box center [563, 160] width 43 height 17
select select "**********"
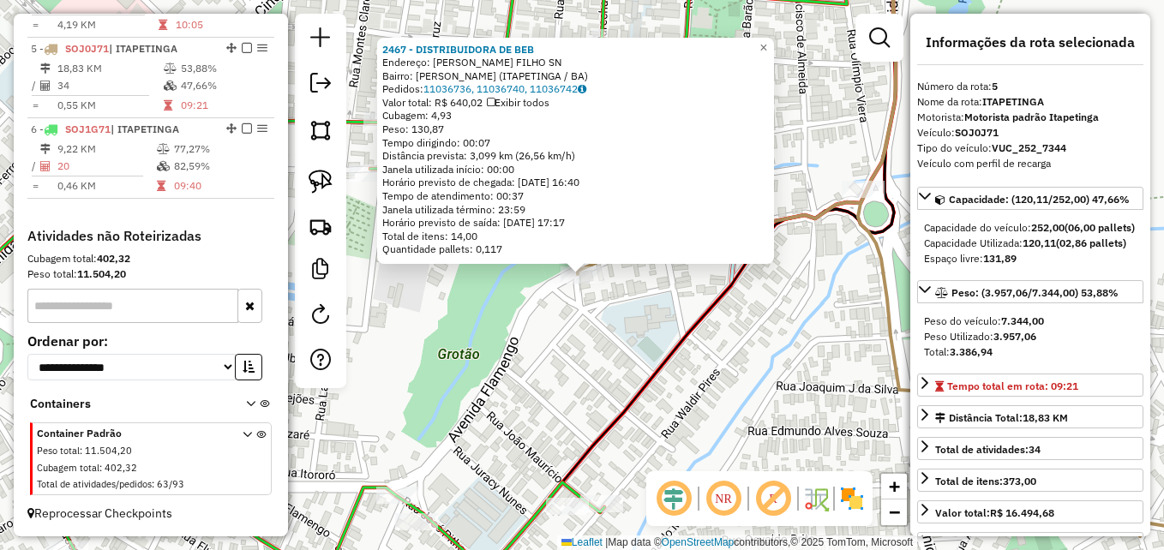
scroll to position [966, 0]
click at [614, 287] on div "2467 - DISTRIBUIDORA DE BEB Endereço: R ARLINDO SOUZA S. FILHO SN Bairro: OCTAV…" at bounding box center [582, 275] width 1164 height 550
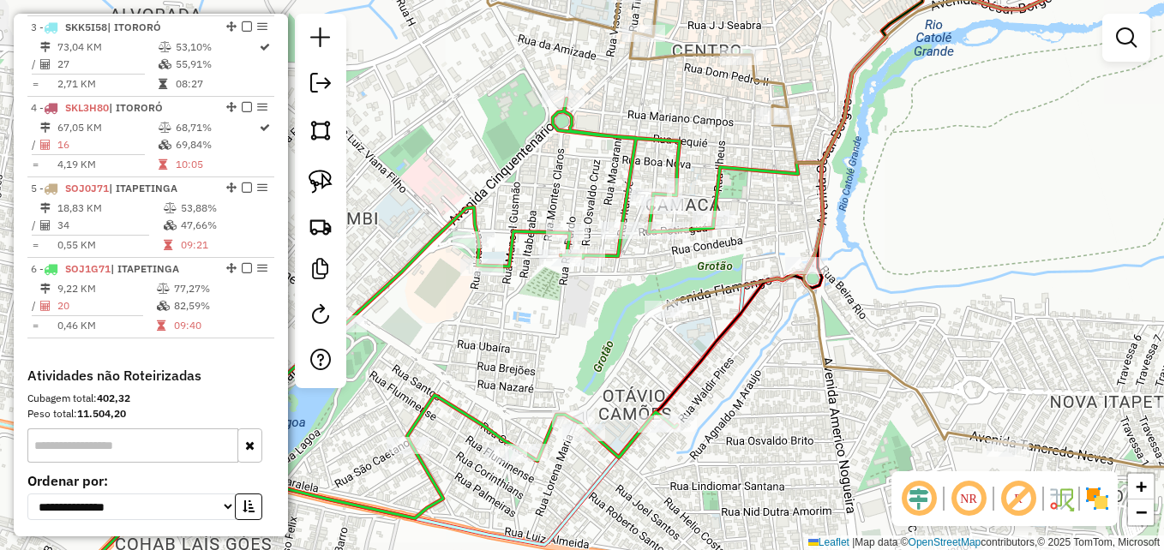
scroll to position [795, 0]
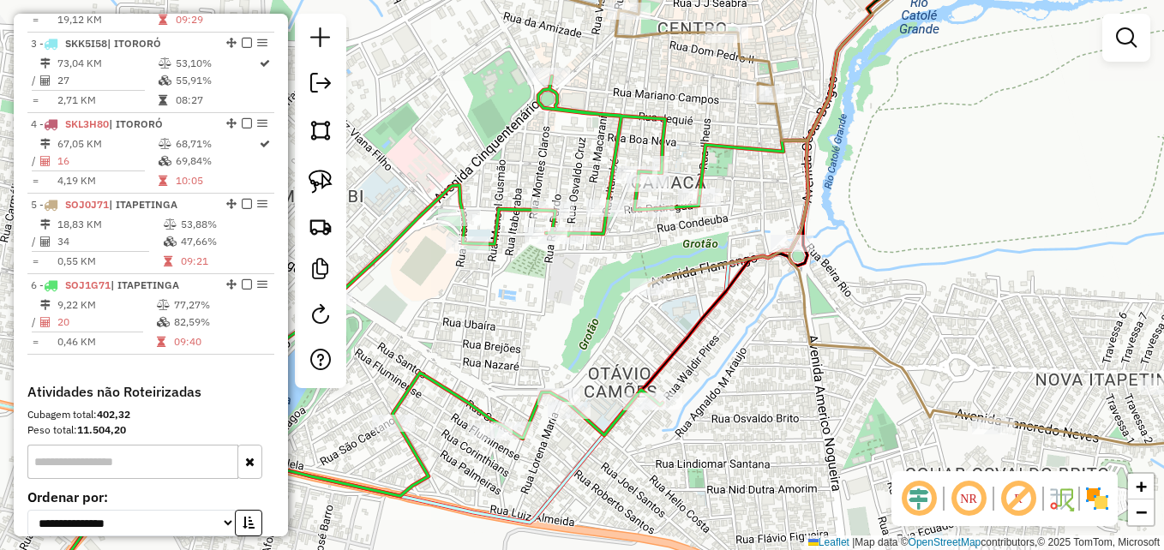
drag, startPoint x: 749, startPoint y: 376, endPoint x: 731, endPoint y: 351, distance: 31.4
click at [731, 351] on div "Janela de atendimento Grade de atendimento Capacidade Transportadoras Veículos …" at bounding box center [582, 275] width 1164 height 550
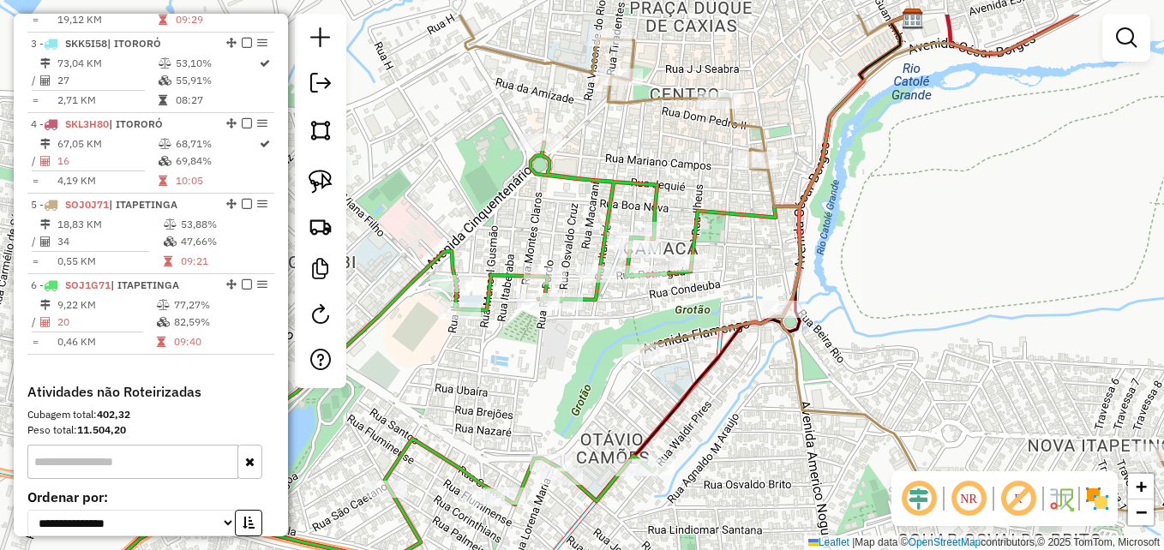
drag, startPoint x: 702, startPoint y: 108, endPoint x: 696, endPoint y: 219, distance: 110.8
click at [689, 215] on div "Janela de atendimento Grade de atendimento Capacidade Transportadoras Veículos …" at bounding box center [582, 275] width 1164 height 550
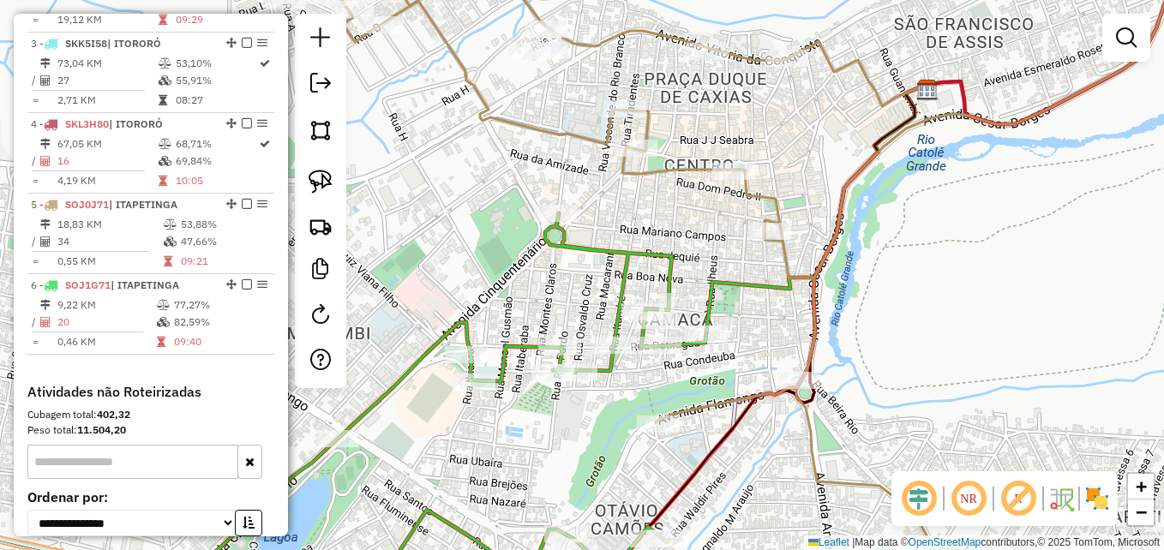
drag, startPoint x: 527, startPoint y: 133, endPoint x: 574, endPoint y: 217, distance: 96.4
click at [574, 217] on div "Janela de atendimento Grade de atendimento Capacidade Transportadoras Veículos …" at bounding box center [582, 275] width 1164 height 550
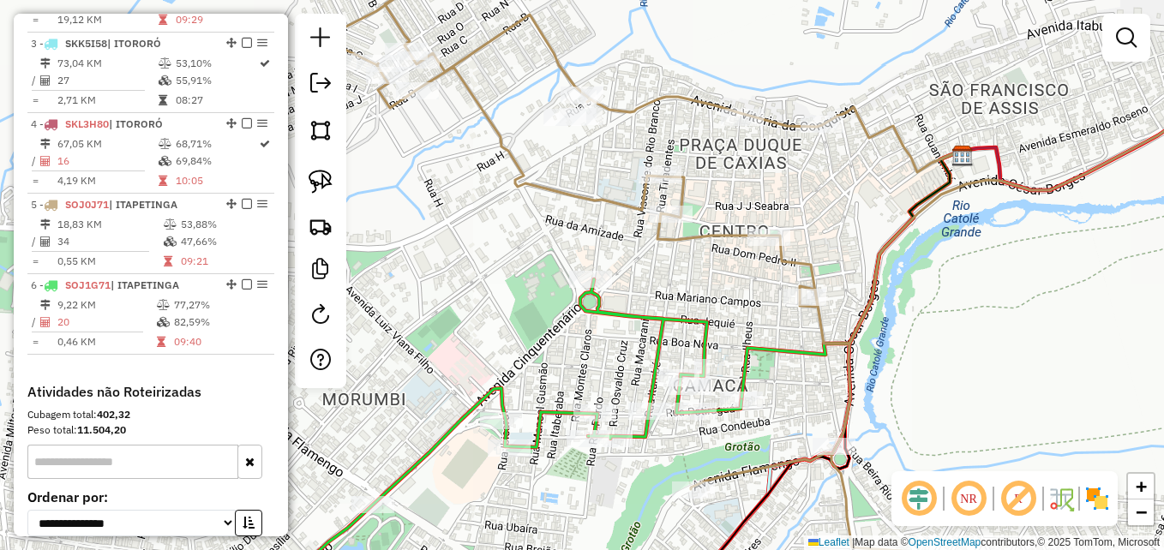
drag, startPoint x: 518, startPoint y: 159, endPoint x: 546, endPoint y: 216, distance: 64.0
click at [546, 216] on icon at bounding box center [801, 292] width 971 height 651
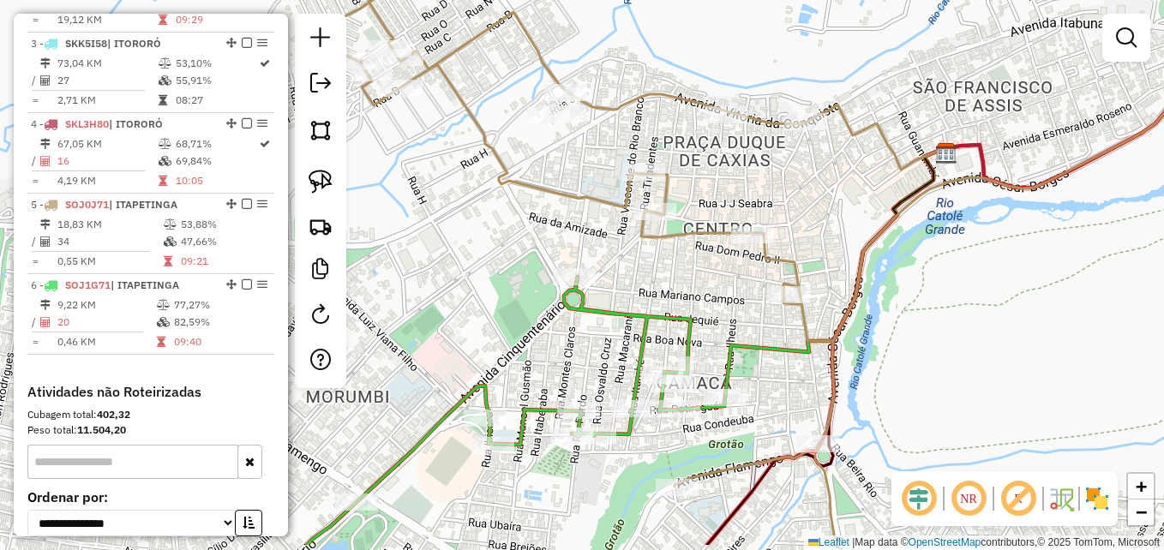
drag, startPoint x: 621, startPoint y: 256, endPoint x: 599, endPoint y: 156, distance: 101.7
click at [563, 170] on div "Janela de atendimento Grade de atendimento Capacidade Transportadoras Veículos …" at bounding box center [582, 275] width 1164 height 550
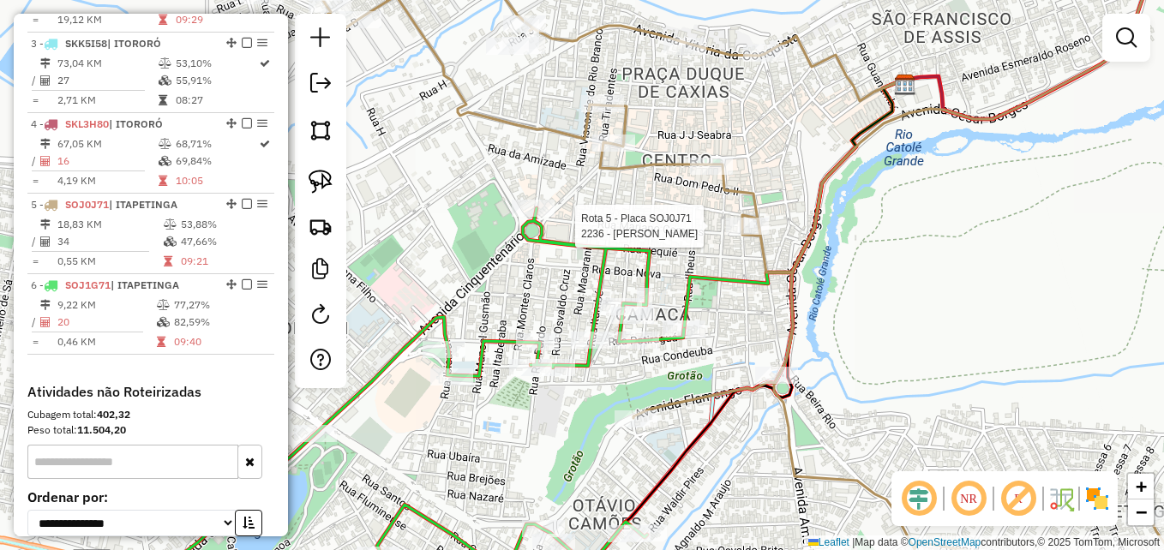
select select "**********"
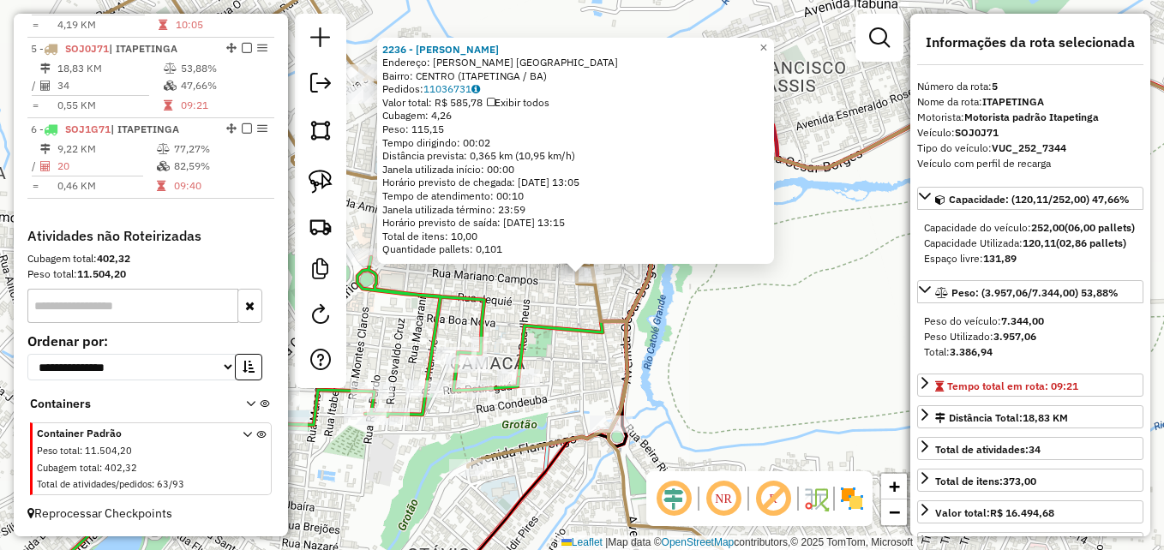
scroll to position [966, 0]
click at [602, 320] on icon at bounding box center [687, 275] width 1188 height 660
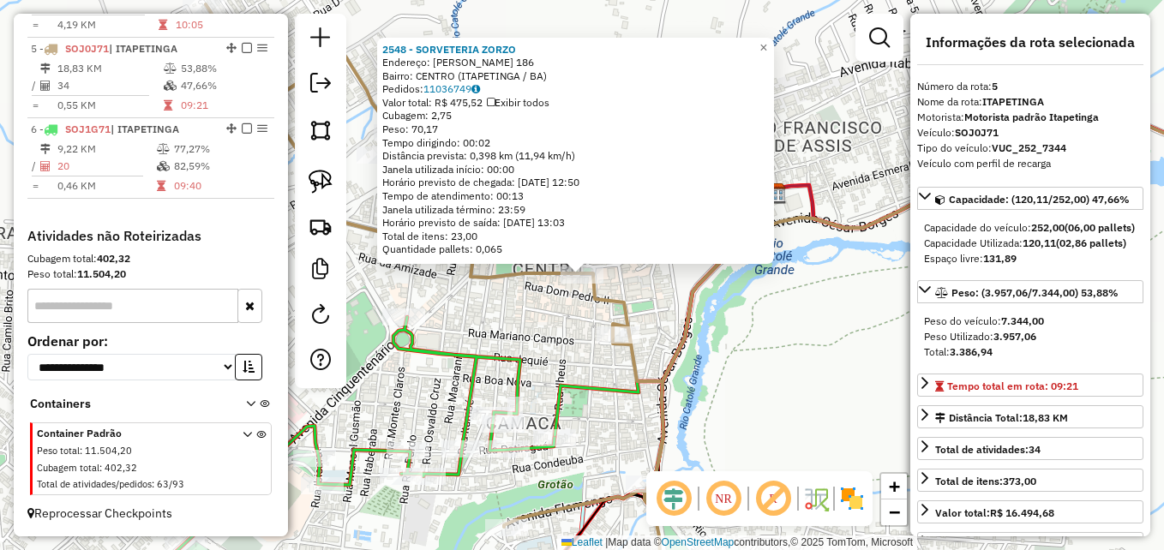
click at [479, 357] on icon at bounding box center [335, 461] width 439 height 288
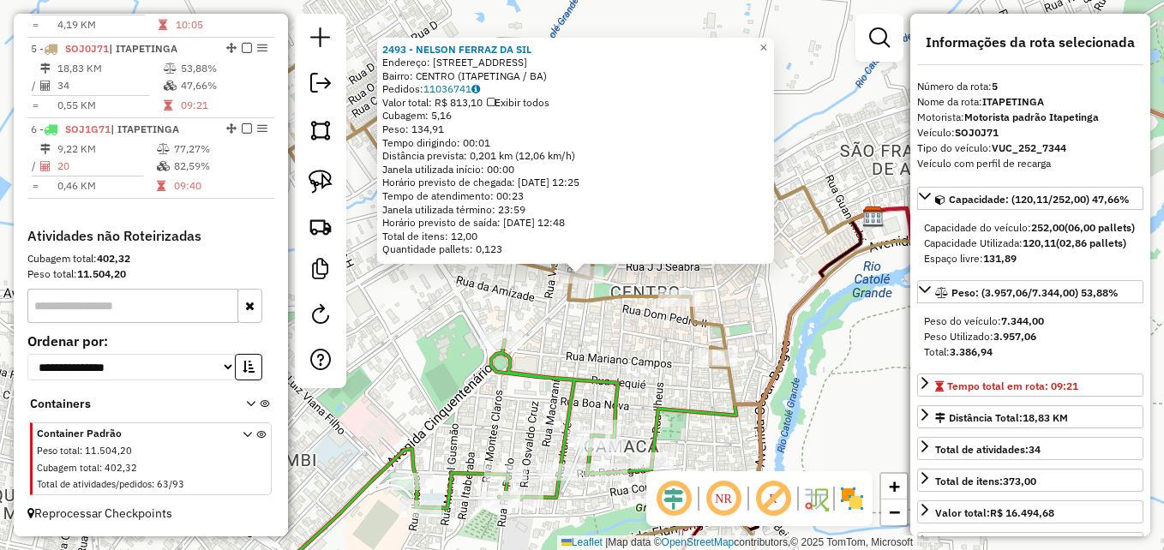
click at [424, 274] on div "2493 - NELSON FERRAZ DA SIL Endereço: R POMPILIO ESPINHEIRA 28 Bairro: CENTRO (…" at bounding box center [582, 275] width 1164 height 550
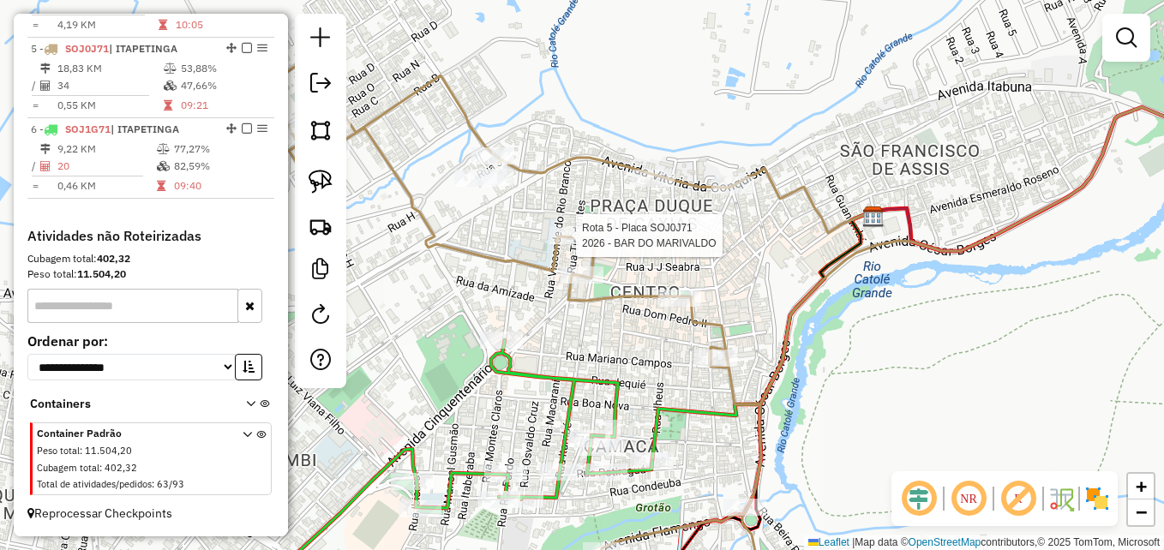
select select "**********"
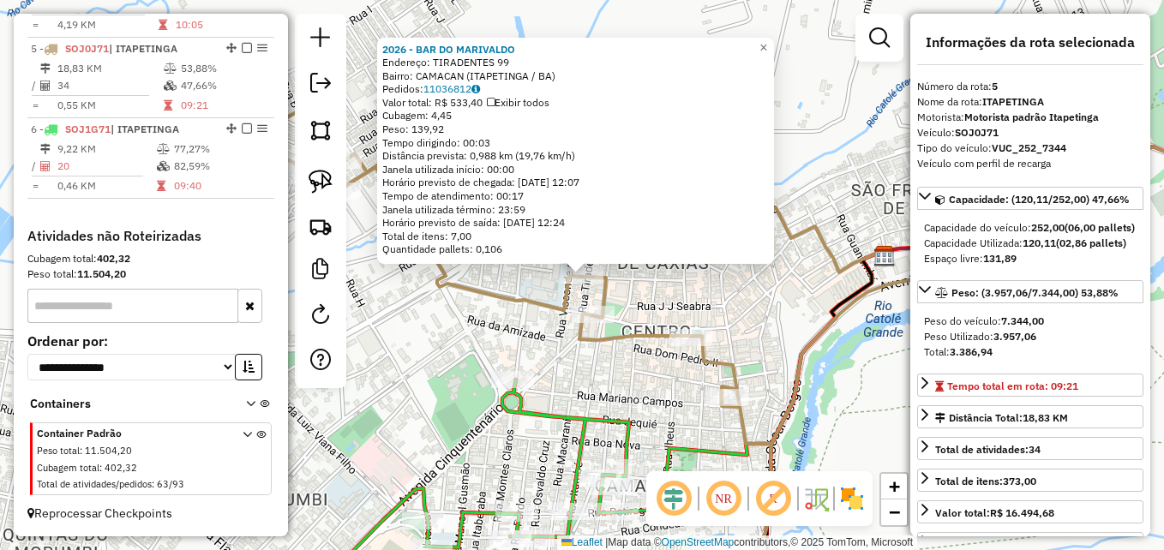
click at [481, 310] on div "2026 - BAR DO MARIVALDO Endereço: TIRADENTES 99 Bairro: CAMACAN (ITAPETINGA / B…" at bounding box center [582, 275] width 1164 height 550
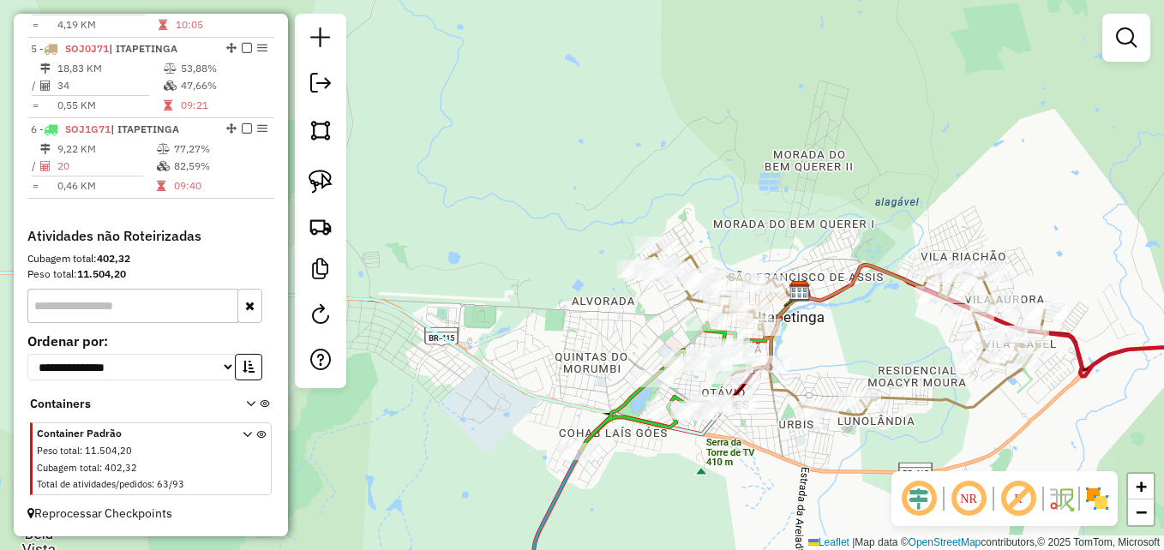
drag, startPoint x: 841, startPoint y: 363, endPoint x: 792, endPoint y: 280, distance: 95.7
click at [792, 280] on div "Janela de atendimento Grade de atendimento Capacidade Transportadoras Veículos …" at bounding box center [582, 275] width 1164 height 550
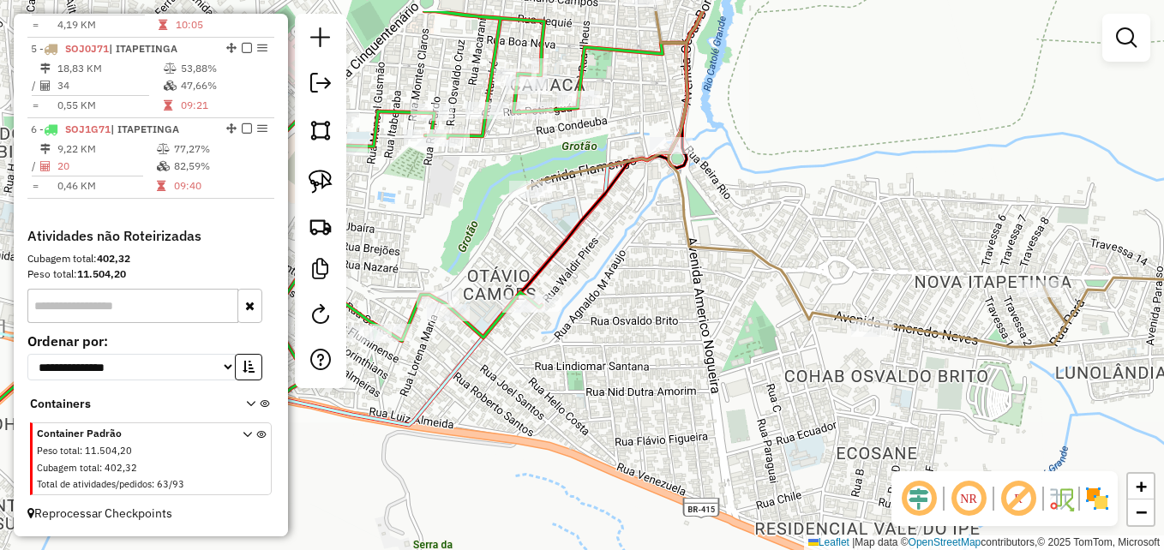
drag, startPoint x: 683, startPoint y: 315, endPoint x: 669, endPoint y: 381, distance: 67.6
click at [669, 381] on div "Janela de atendimento Grade de atendimento Capacidade Transportadoras Veículos …" at bounding box center [582, 275] width 1164 height 550
select select "**********"
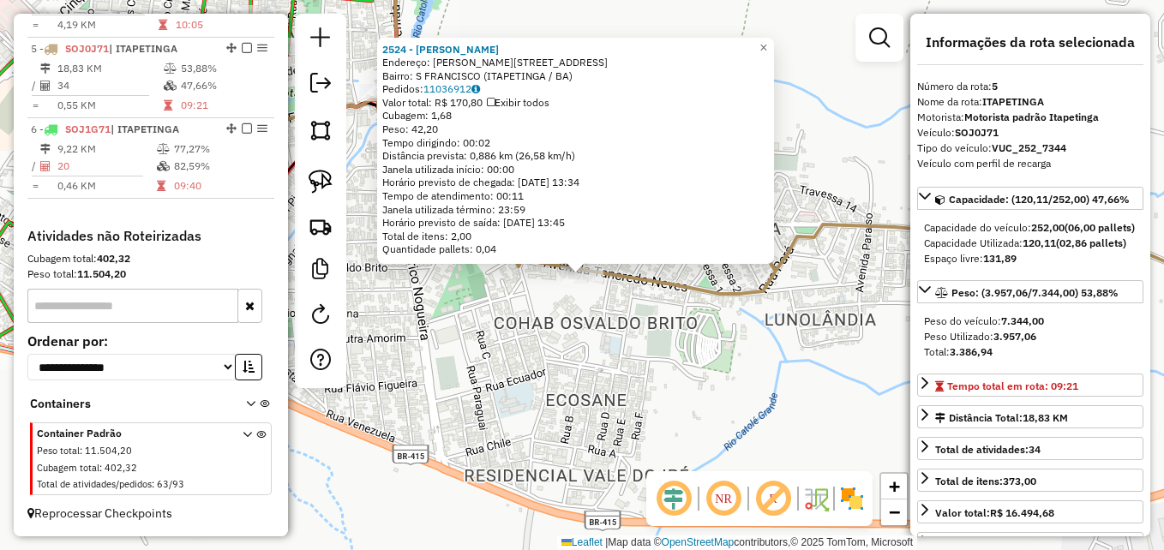
click at [574, 398] on div "2524 - JOSE ALMEIDA DA SILV Endereço: R TANCREDO NEVES 156 Bairro: S FRANCISCO …" at bounding box center [582, 275] width 1164 height 550
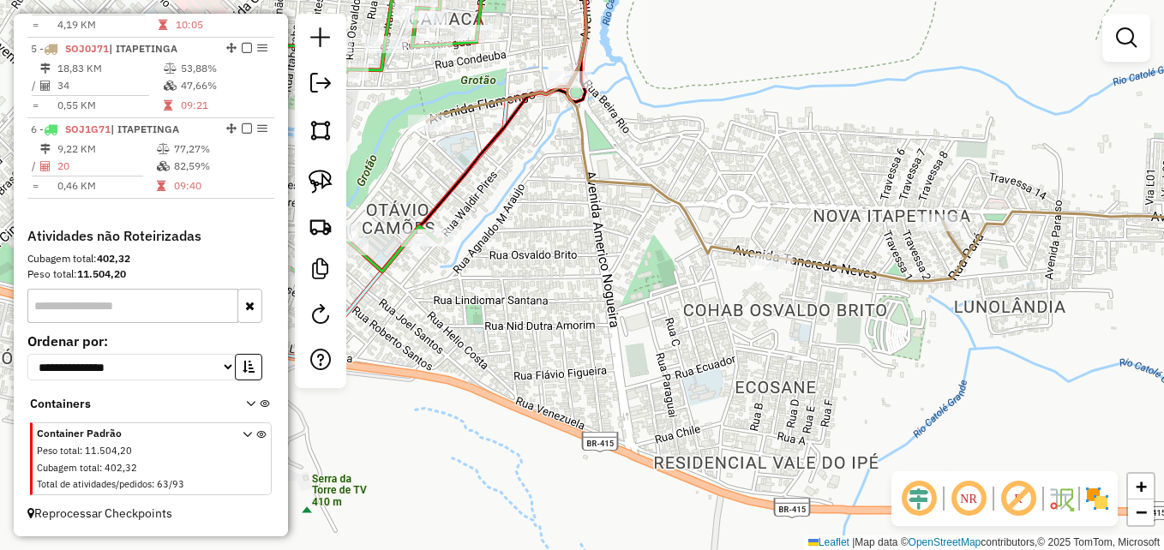
drag, startPoint x: 532, startPoint y: 356, endPoint x: 720, endPoint y: 341, distance: 189.2
click at [720, 341] on div "Janela de atendimento Grade de atendimento Capacidade Transportadoras Veículos …" at bounding box center [582, 275] width 1164 height 550
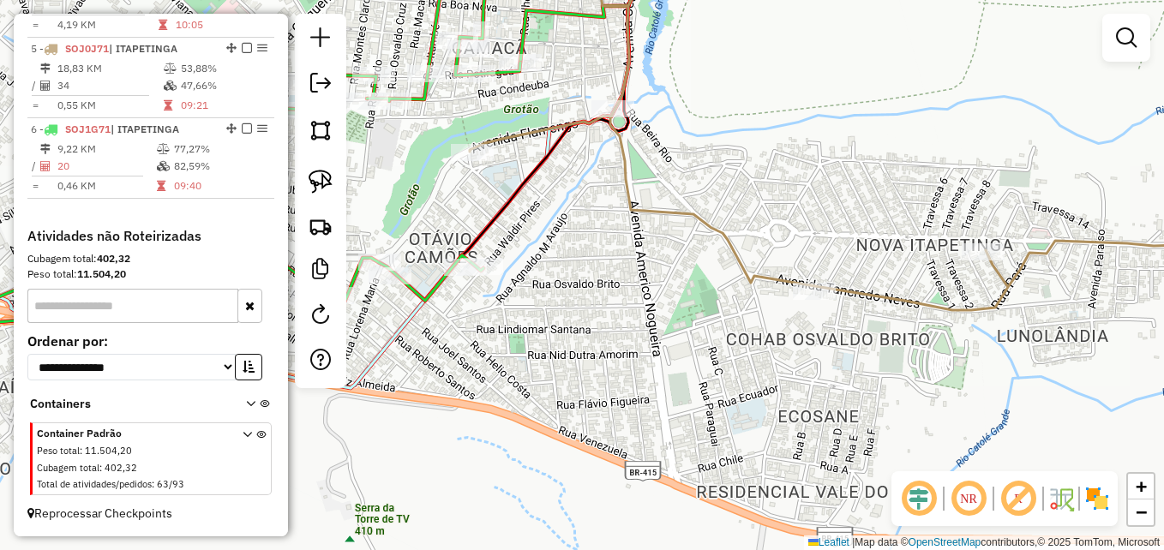
drag, startPoint x: 678, startPoint y: 211, endPoint x: 719, endPoint y: 241, distance: 50.2
click at [719, 241] on icon at bounding box center [895, 142] width 851 height 335
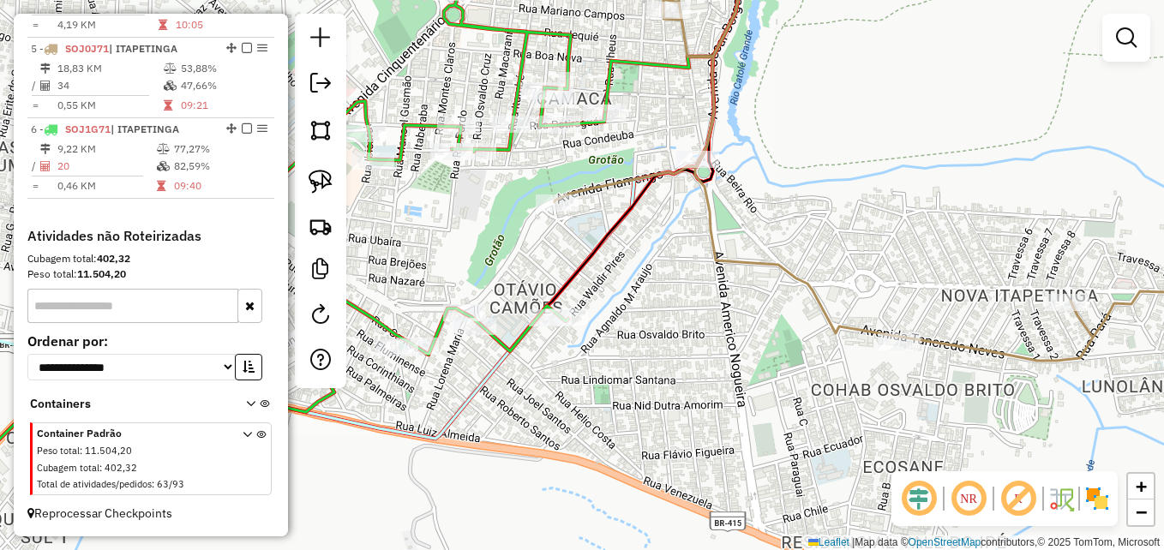
drag, startPoint x: 681, startPoint y: 238, endPoint x: 744, endPoint y: 276, distance: 73.8
click at [744, 276] on icon at bounding box center [960, 178] width 811 height 365
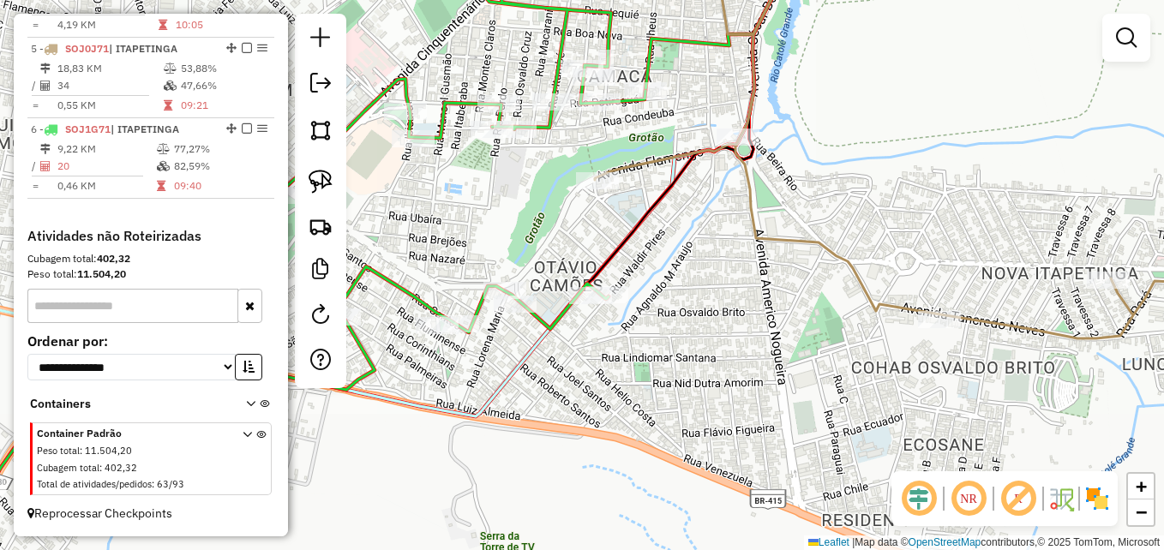
drag, startPoint x: 626, startPoint y: 308, endPoint x: 660, endPoint y: 282, distance: 42.9
click at [660, 282] on div "Janela de atendimento Grade de atendimento Capacidade Transportadoras Veículos …" at bounding box center [582, 275] width 1164 height 550
click at [324, 175] on img at bounding box center [321, 182] width 24 height 24
drag, startPoint x: 621, startPoint y: 256, endPoint x: 668, endPoint y: 299, distance: 64.3
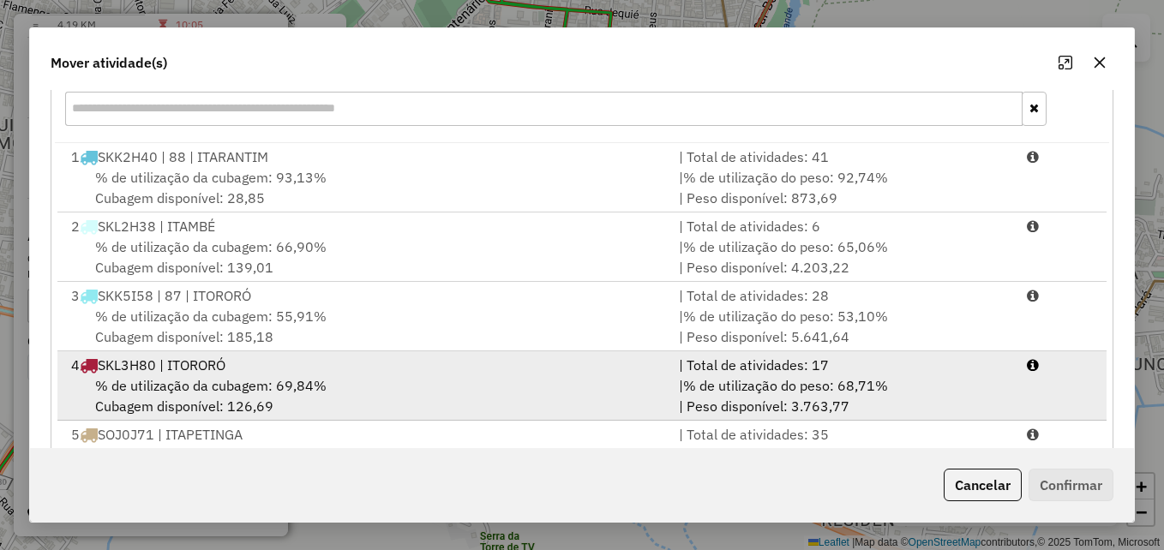
scroll to position [314, 0]
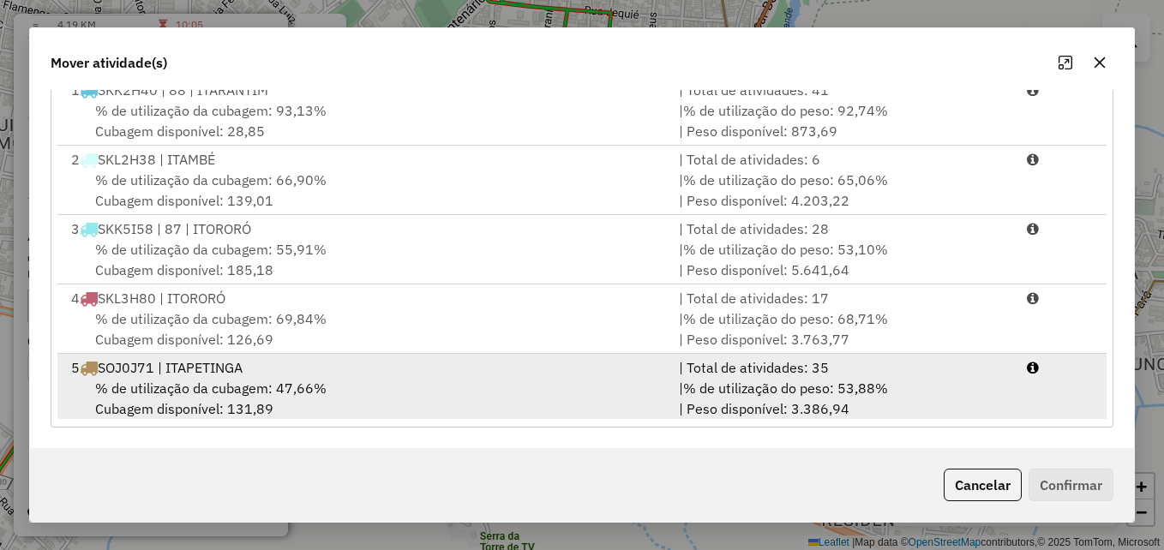
click at [594, 379] on div "% de utilização da cubagem: 47,66% Cubagem disponível: 131,89" at bounding box center [365, 398] width 608 height 41
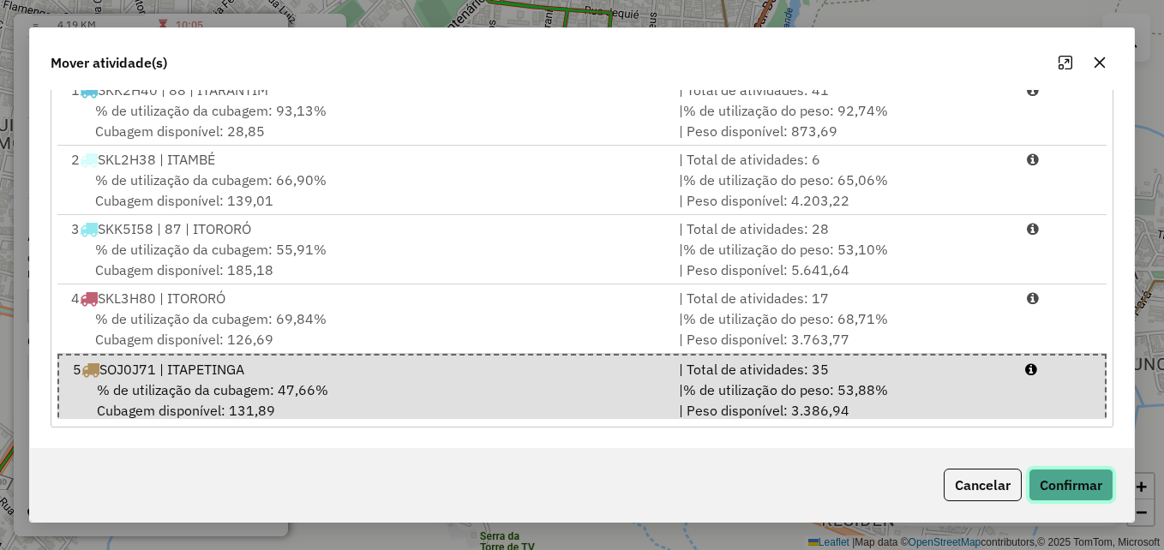
click at [1071, 472] on button "Confirmar" at bounding box center [1071, 485] width 85 height 33
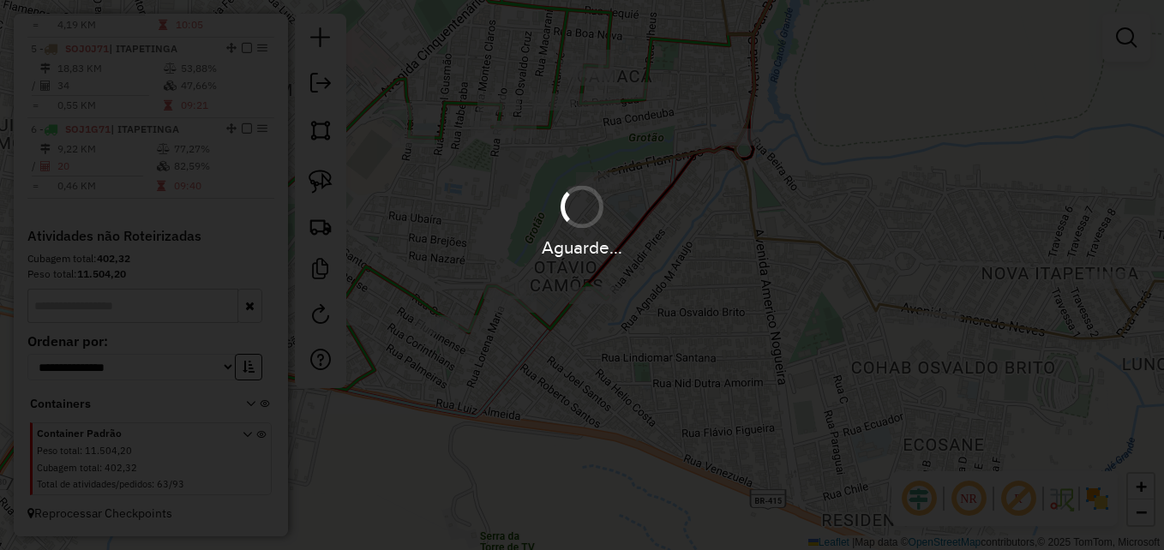
scroll to position [0, 0]
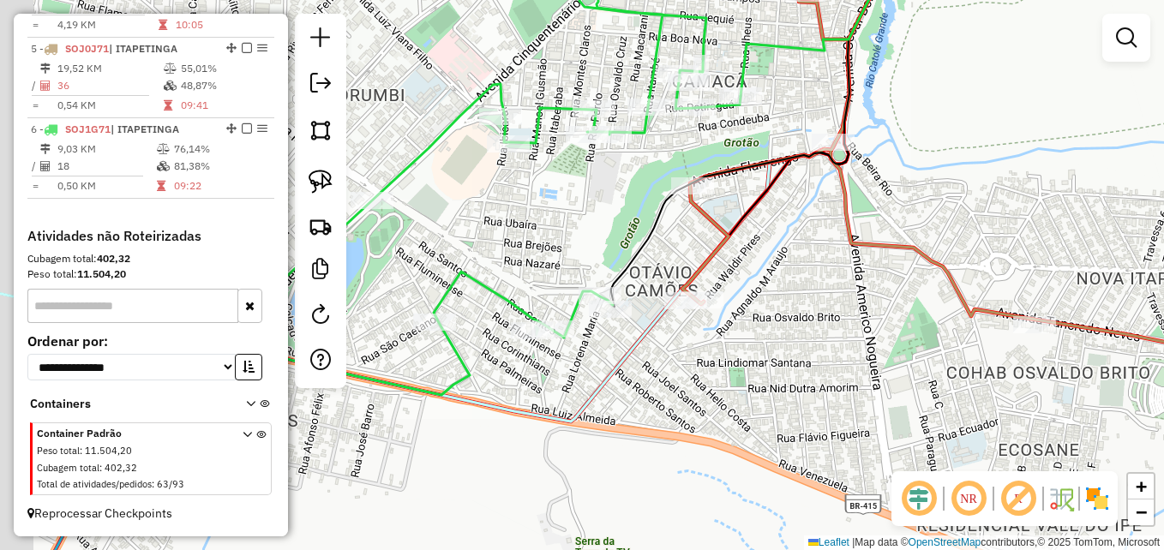
drag, startPoint x: 678, startPoint y: 250, endPoint x: 701, endPoint y: 250, distance: 22.3
click at [701, 250] on div "Janela de atendimento Grade de atendimento Capacidade Transportadoras Veículos …" at bounding box center [582, 275] width 1164 height 550
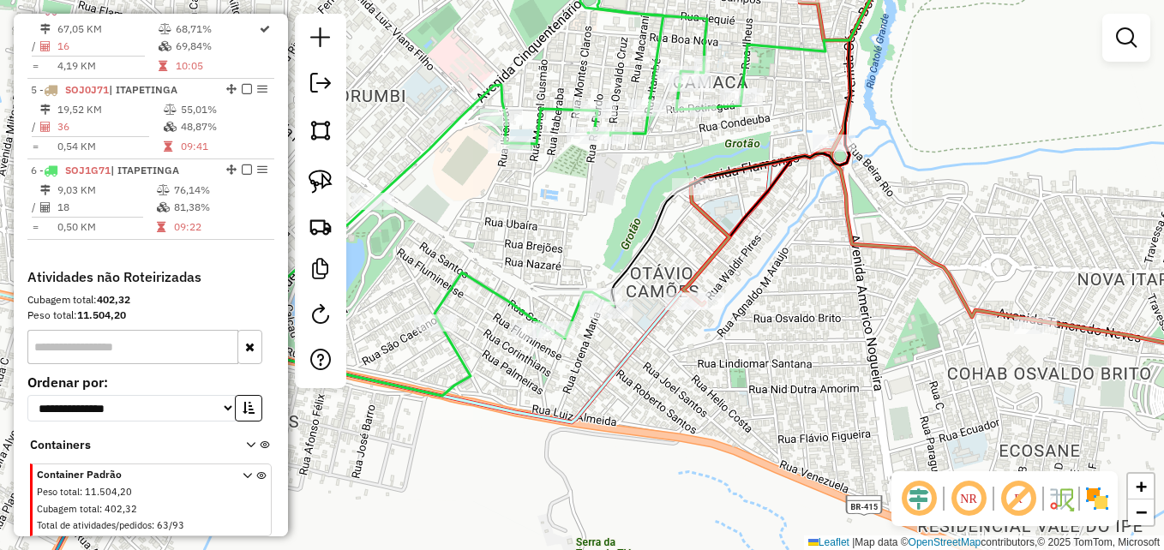
scroll to position [881, 0]
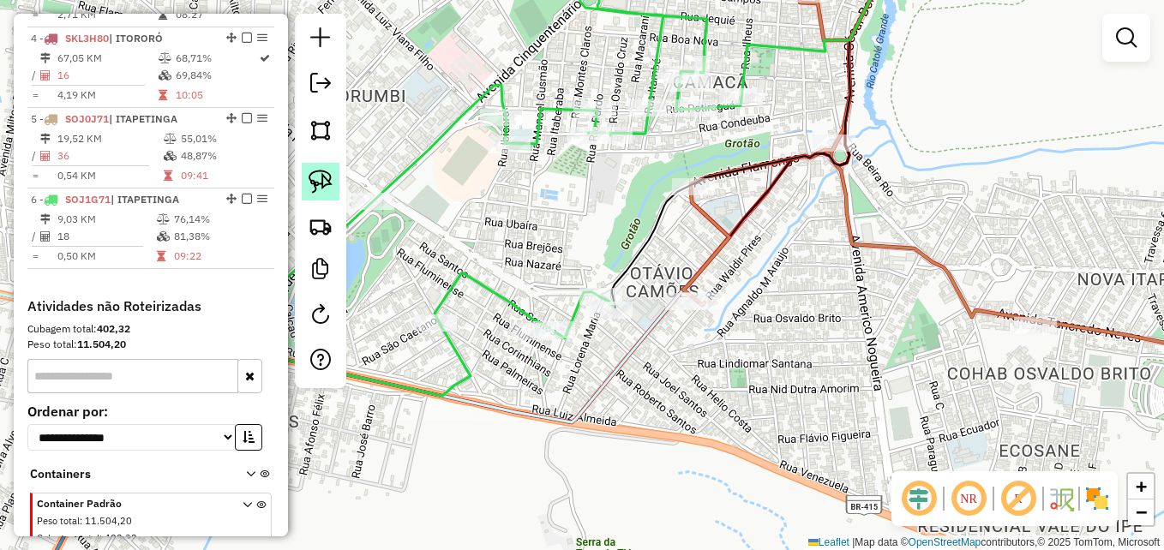
click at [319, 177] on img at bounding box center [321, 182] width 24 height 24
drag, startPoint x: 695, startPoint y: 151, endPoint x: 702, endPoint y: 159, distance: 10.3
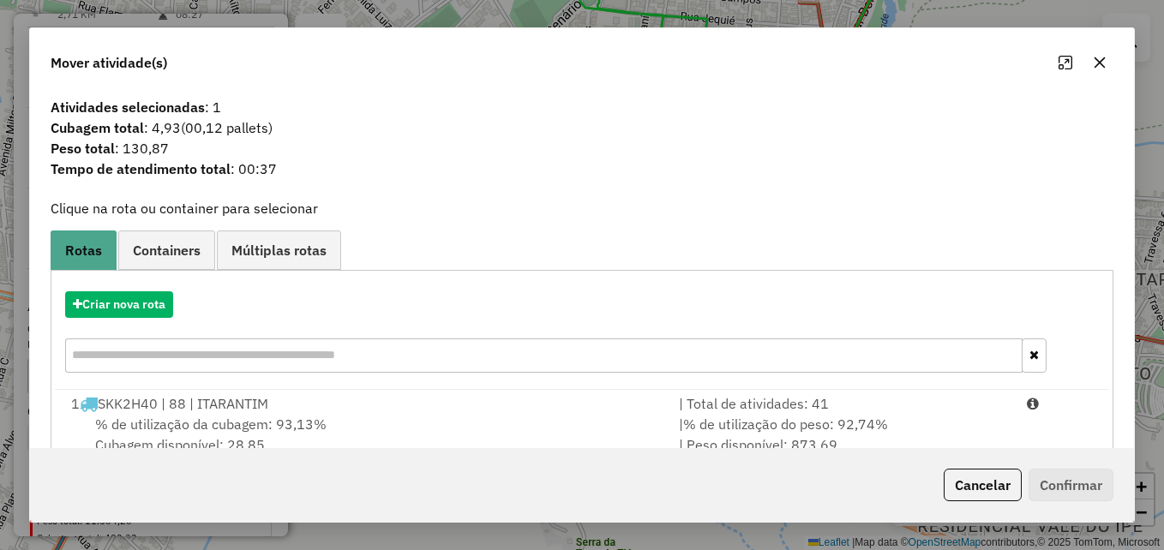
click at [1097, 63] on icon "button" at bounding box center [1100, 63] width 14 height 14
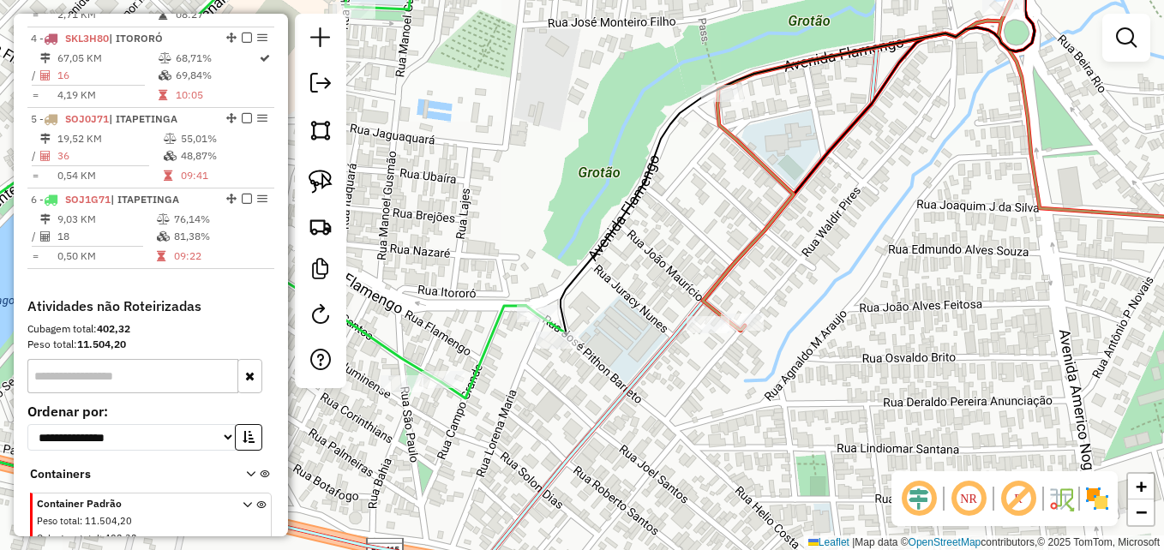
drag, startPoint x: 621, startPoint y: 260, endPoint x: 695, endPoint y: 263, distance: 74.7
click at [696, 257] on div "Janela de atendimento Grade de atendimento Capacidade Transportadoras Veículos …" at bounding box center [582, 275] width 1164 height 550
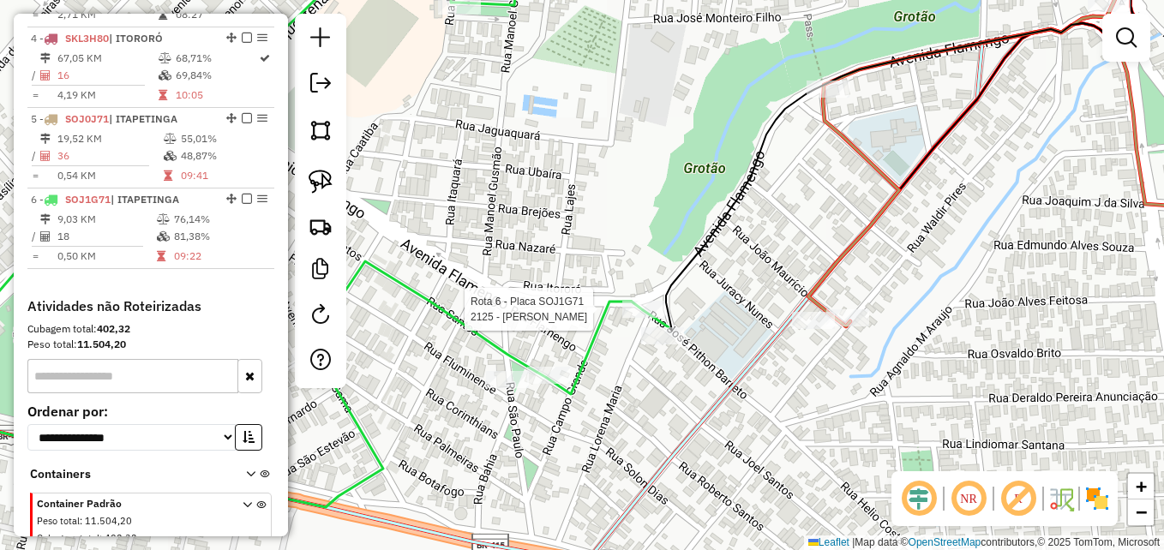
select select "**********"
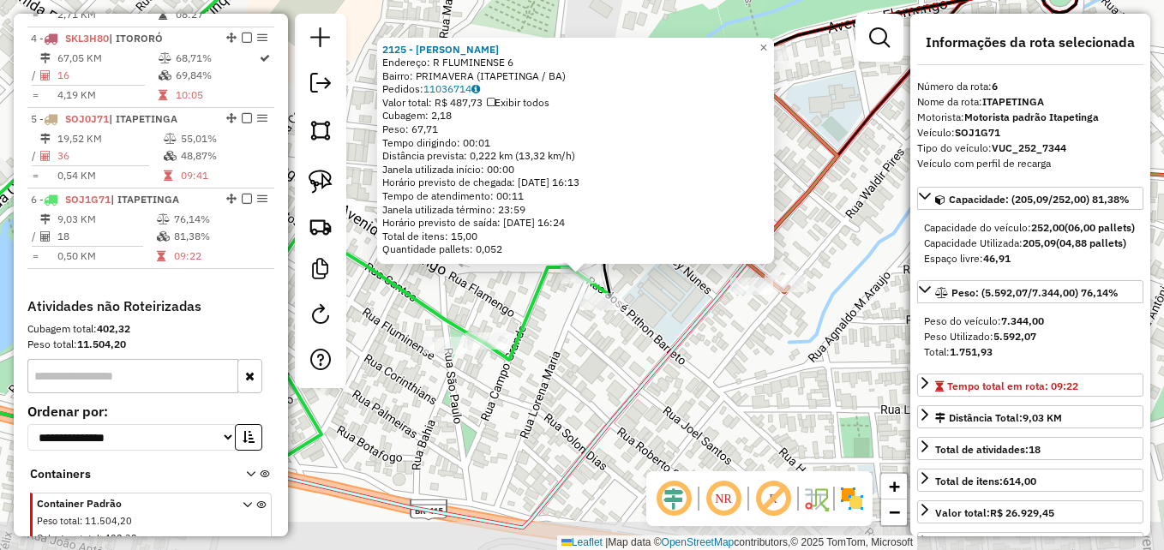
scroll to position [966, 0]
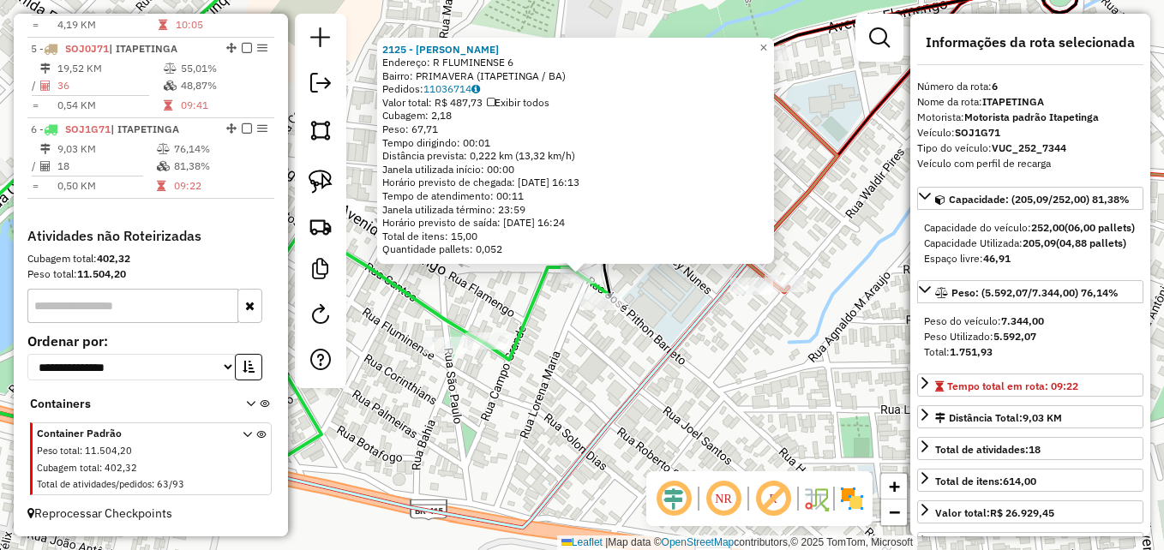
drag, startPoint x: 597, startPoint y: 391, endPoint x: 614, endPoint y: 354, distance: 40.7
click at [597, 390] on div "2125 - LUCIANO SOARES SANTO Endereço: R FLUMINENSE 6 Bairro: PRIMAVERA (ITAPETI…" at bounding box center [582, 275] width 1164 height 550
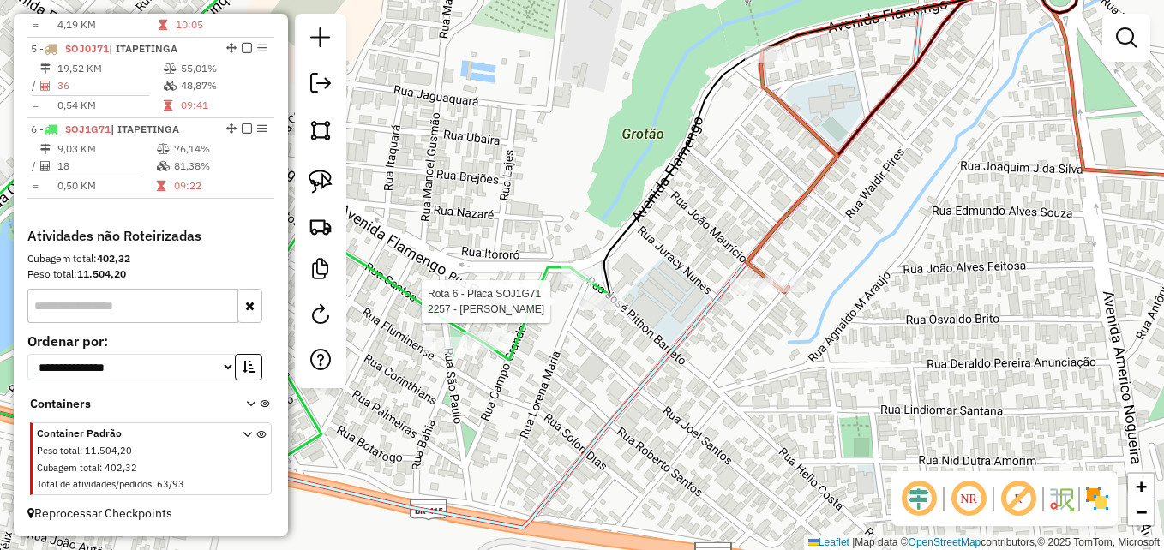
select select "**********"
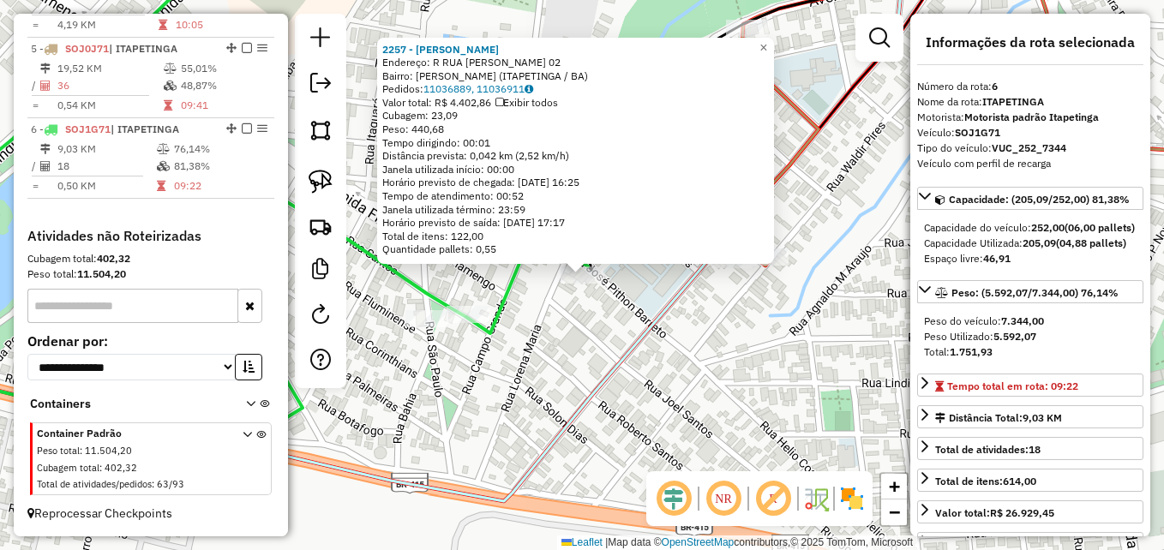
click at [616, 356] on icon at bounding box center [457, 223] width 1149 height 556
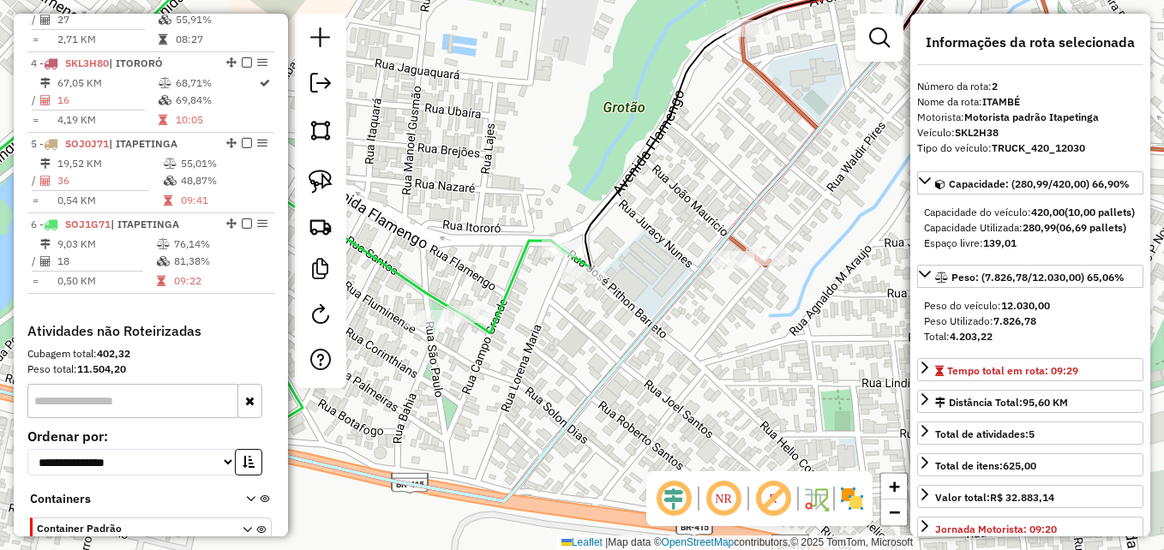
scroll to position [749, 0]
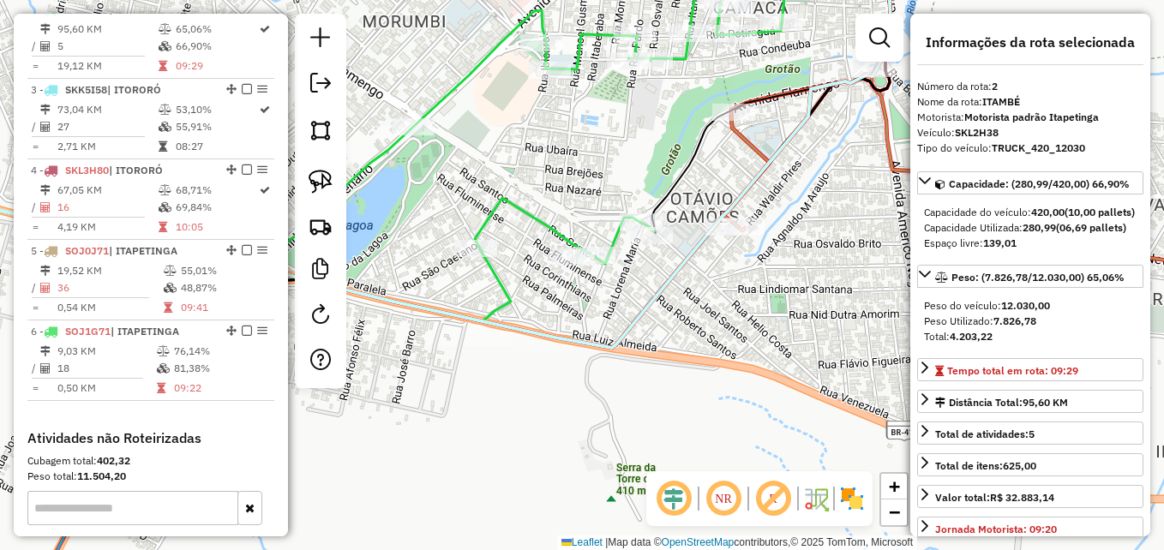
drag, startPoint x: 702, startPoint y: 163, endPoint x: 680, endPoint y: 222, distance: 63.2
click at [680, 222] on icon at bounding box center [777, 89] width 249 height 288
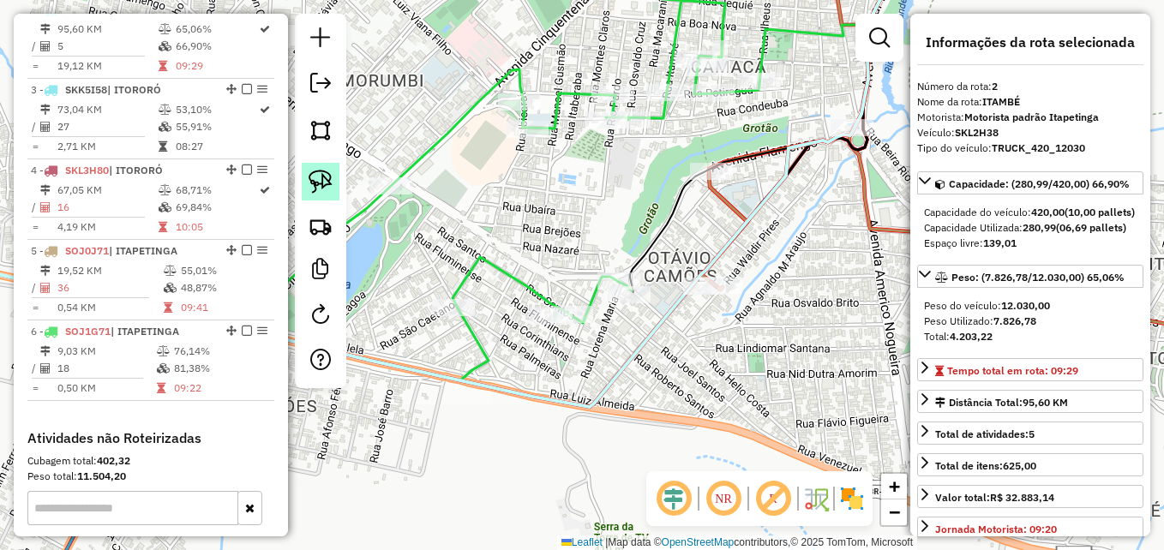
click at [330, 187] on img at bounding box center [321, 182] width 24 height 24
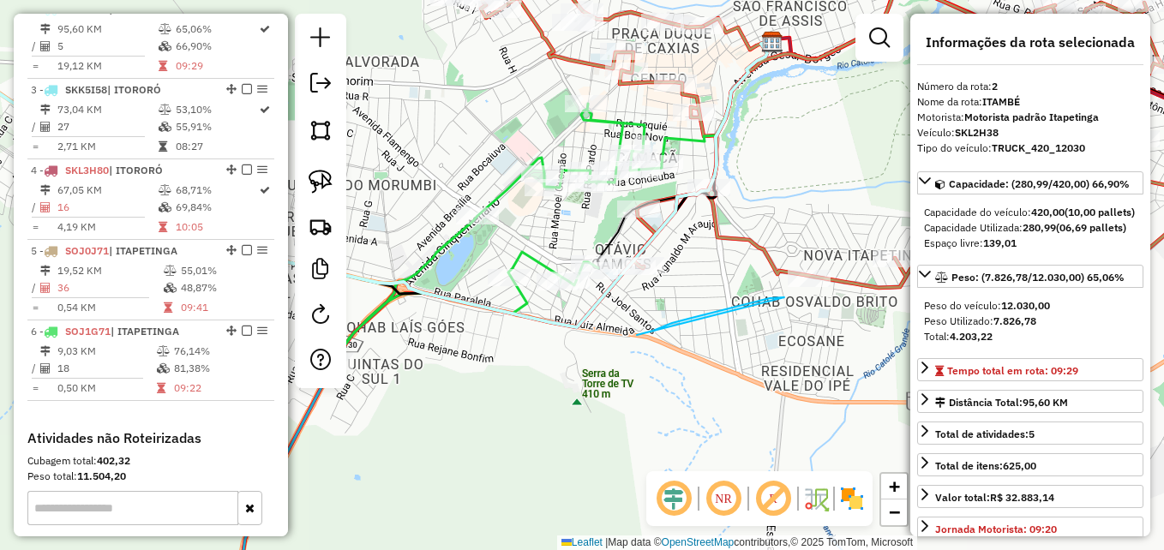
drag, startPoint x: 637, startPoint y: 335, endPoint x: 788, endPoint y: 296, distance: 156.0
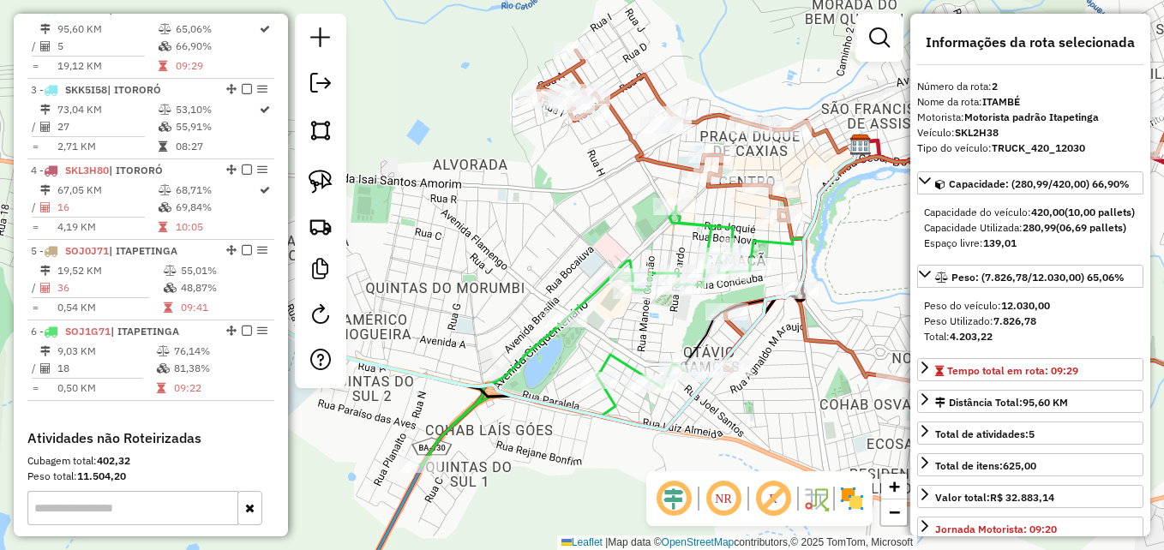
drag, startPoint x: 712, startPoint y: 208, endPoint x: 866, endPoint y: 243, distance: 158.1
click at [866, 243] on div "Janela de atendimento Grade de atendimento Capacidade Transportadoras Veículos …" at bounding box center [582, 275] width 1164 height 550
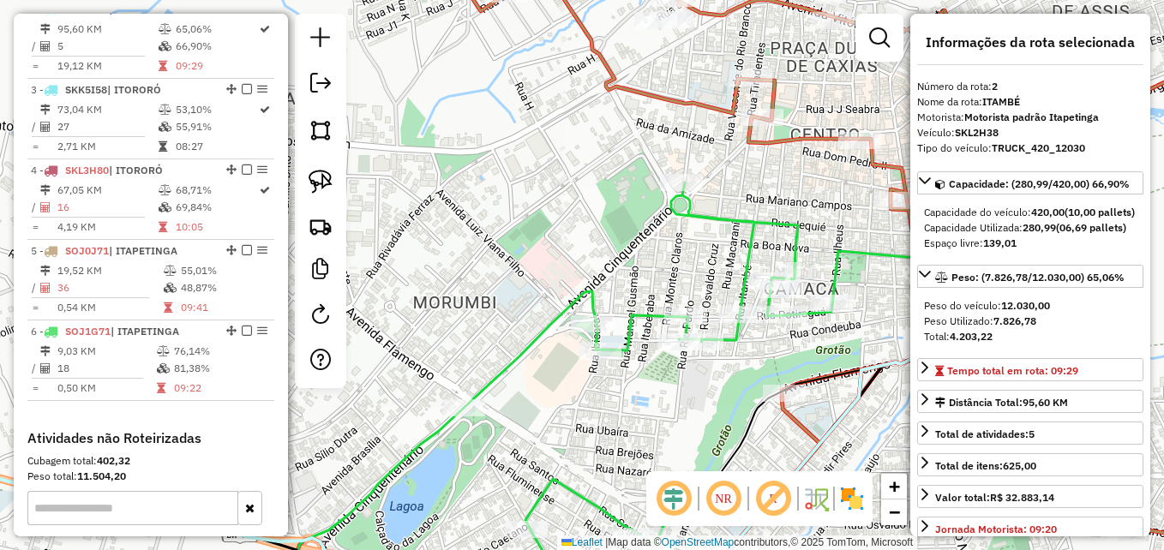
drag, startPoint x: 749, startPoint y: 192, endPoint x: 586, endPoint y: 181, distance: 164.1
click at [586, 181] on div "Janela de atendimento Grade de atendimento Capacidade Transportadoras Veículos …" at bounding box center [582, 275] width 1164 height 550
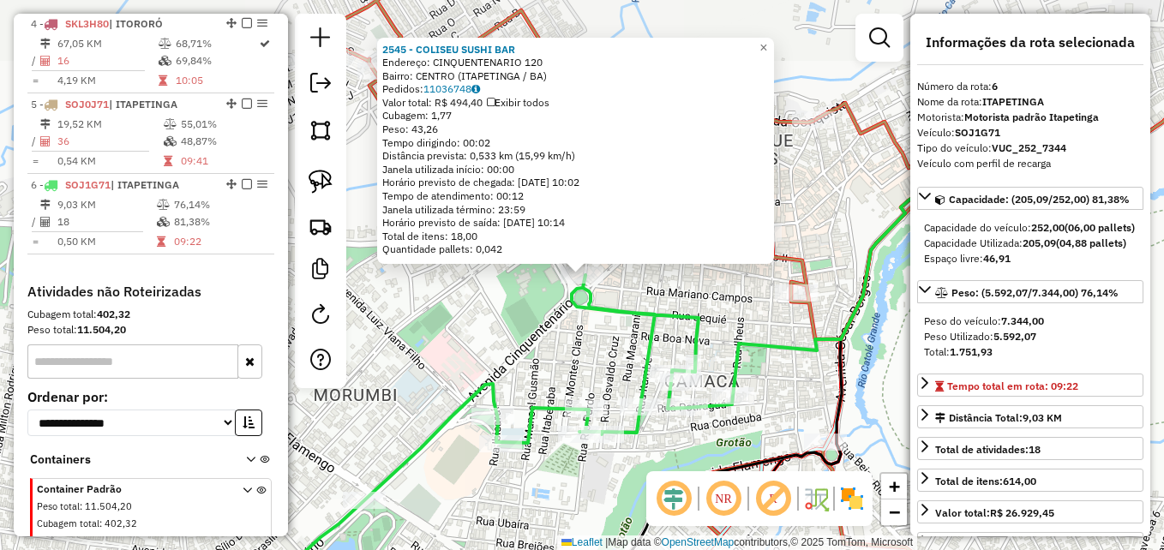
scroll to position [966, 0]
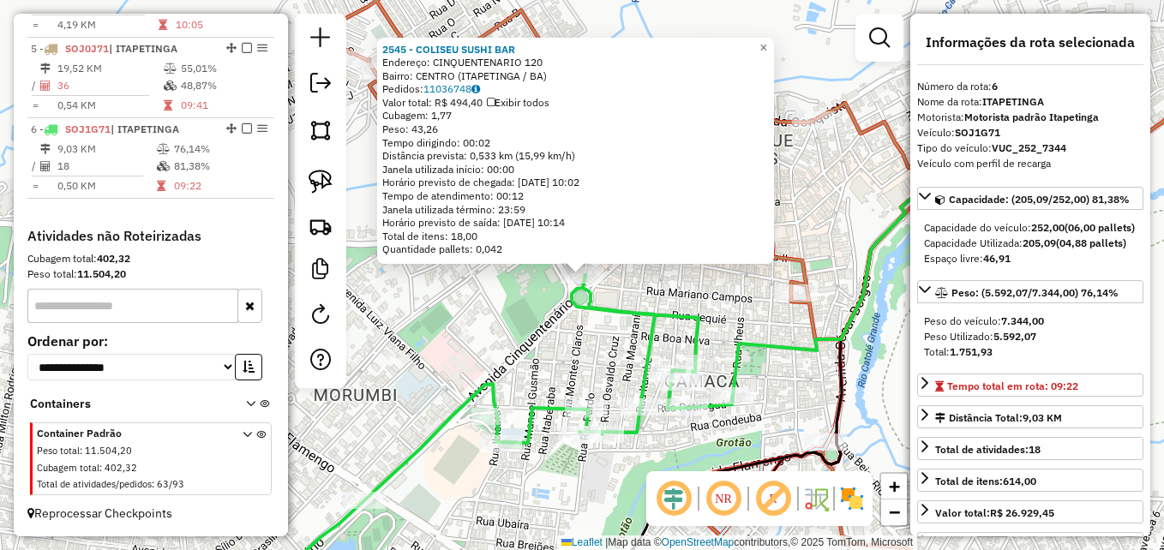
click at [458, 289] on div "2545 - COLISEU SUSHI BAR Endereço: CINQUENTENARIO 120 Bairro: CENTRO (ITAPETING…" at bounding box center [582, 275] width 1164 height 550
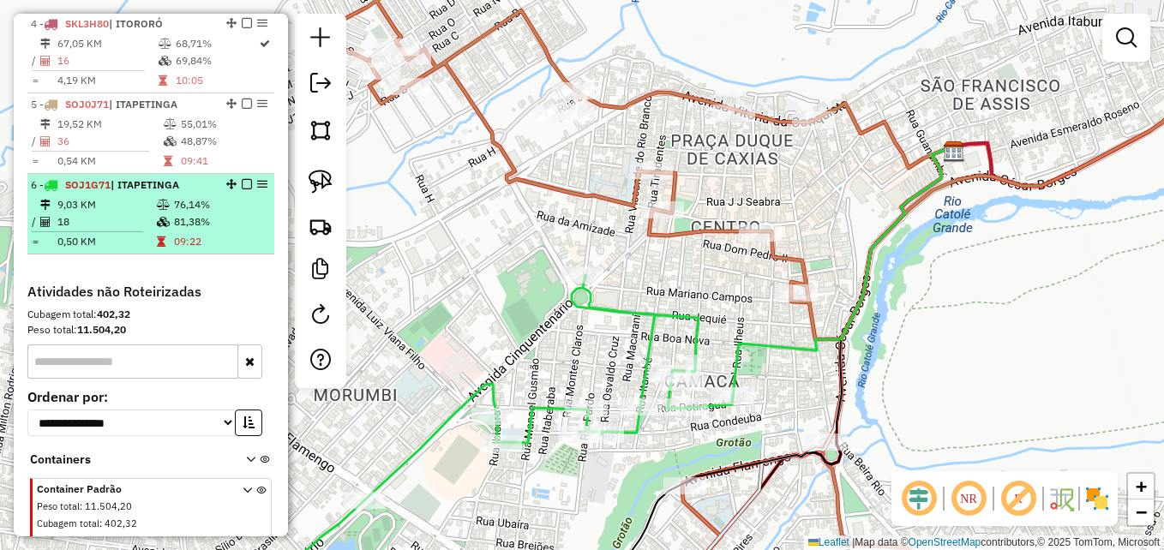
scroll to position [881, 0]
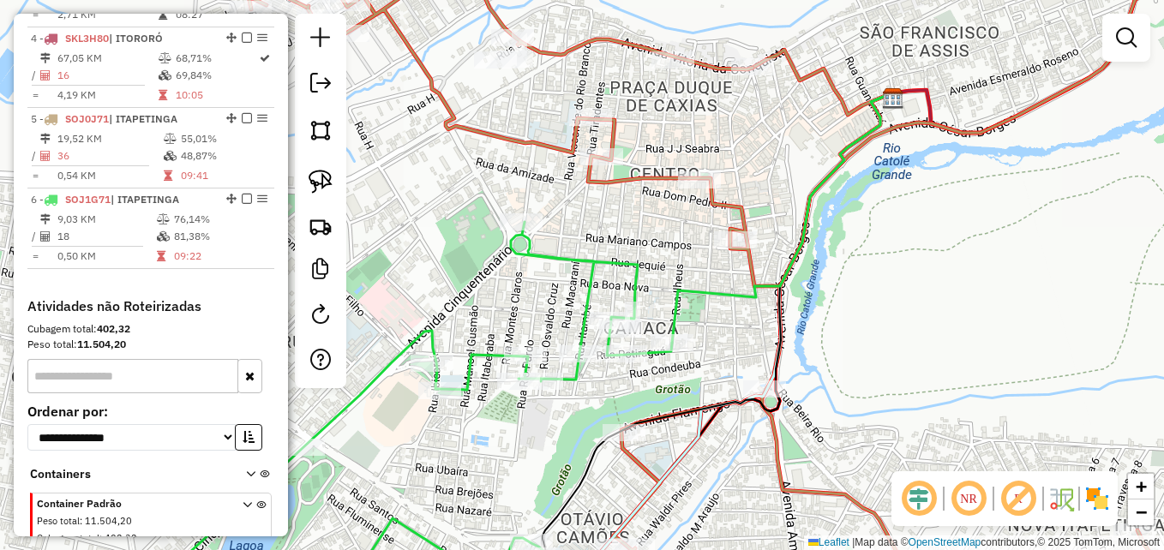
drag, startPoint x: 622, startPoint y: 263, endPoint x: 548, endPoint y: 195, distance: 100.8
click at [548, 195] on div "Janela de atendimento Grade de atendimento Capacidade Transportadoras Veículos …" at bounding box center [582, 275] width 1164 height 550
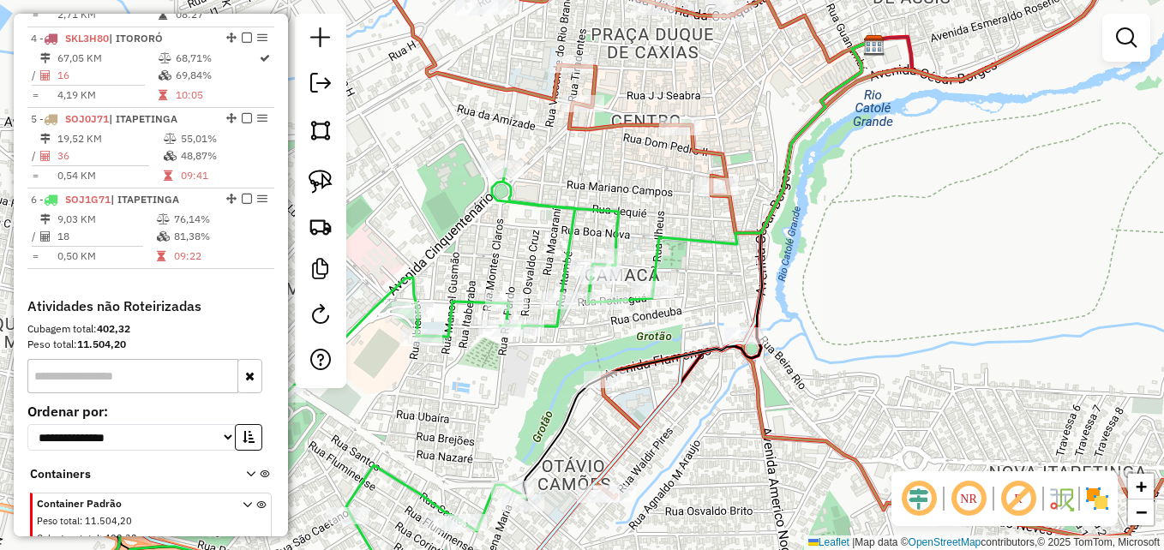
drag, startPoint x: 700, startPoint y: 237, endPoint x: 718, endPoint y: 187, distance: 52.9
click at [713, 189] on icon at bounding box center [763, 165] width 220 height 250
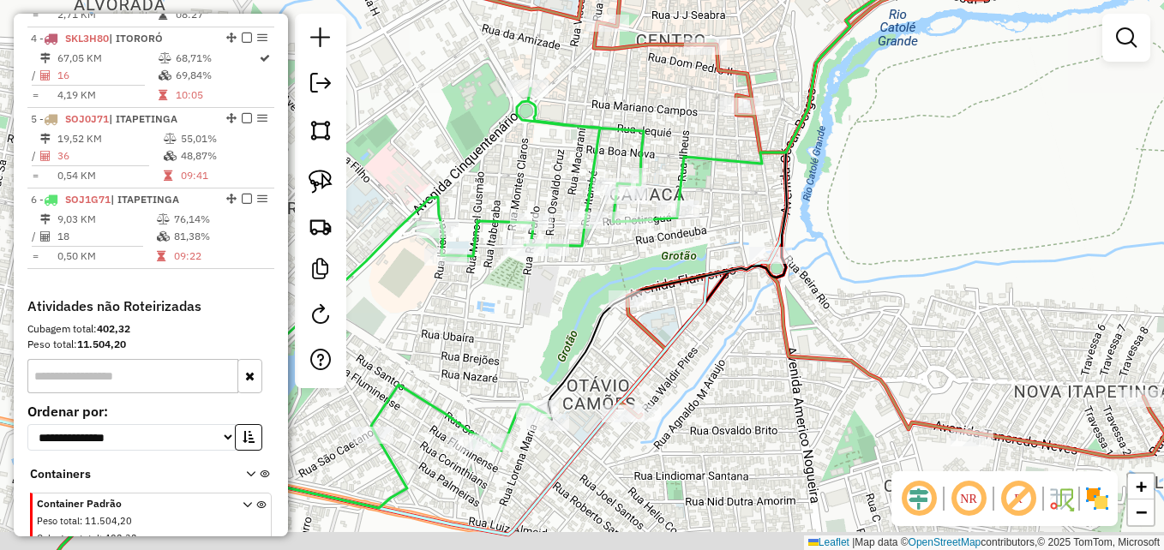
drag, startPoint x: 701, startPoint y: 341, endPoint x: 738, endPoint y: 257, distance: 91.8
click at [715, 268] on icon at bounding box center [393, 247] width 1007 height 575
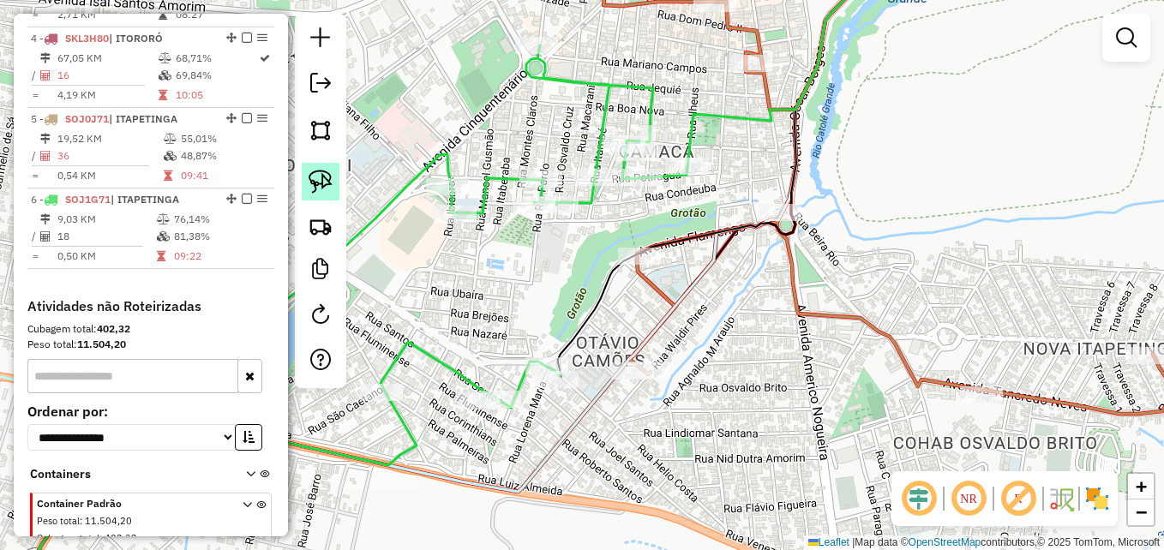
click at [320, 177] on img at bounding box center [321, 182] width 24 height 24
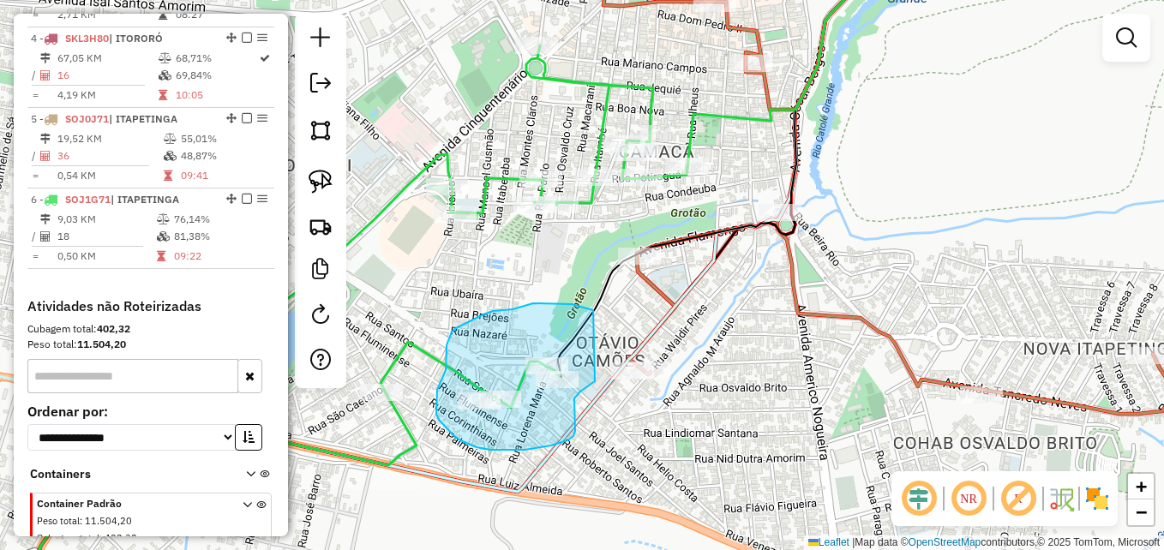
drag, startPoint x: 593, startPoint y: 310, endPoint x: 592, endPoint y: 382, distance: 71.2
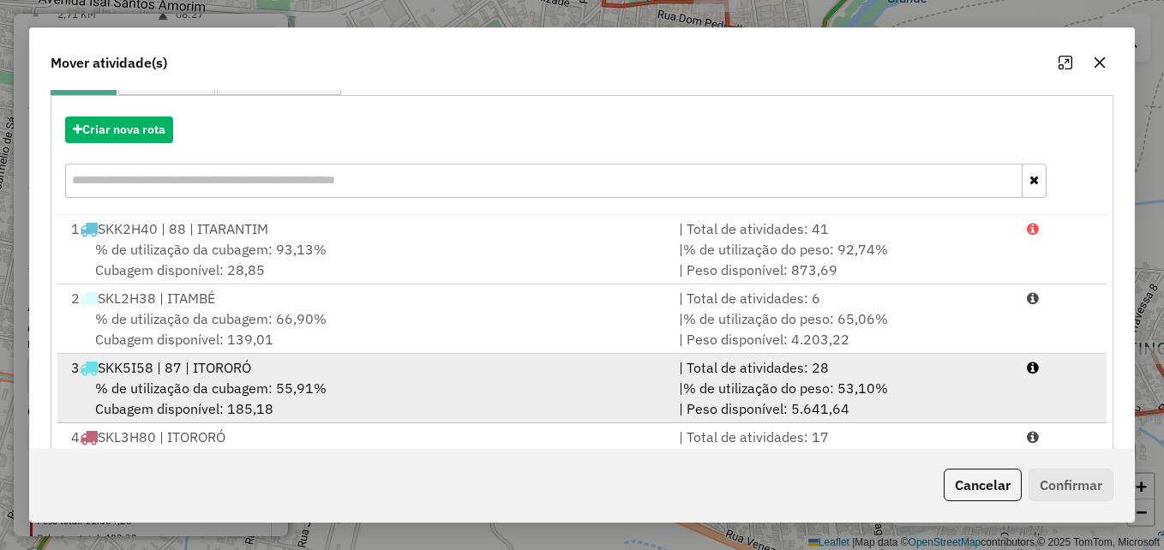
scroll to position [314, 0]
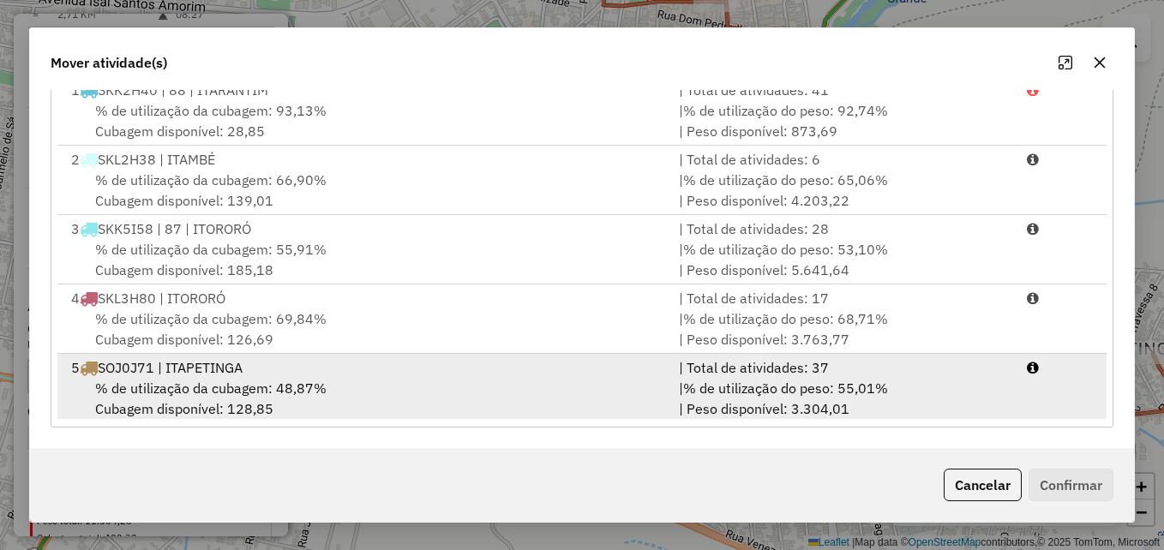
click at [598, 386] on div "% de utilização da cubagem: 48,87% Cubagem disponível: 128,85" at bounding box center [365, 398] width 608 height 41
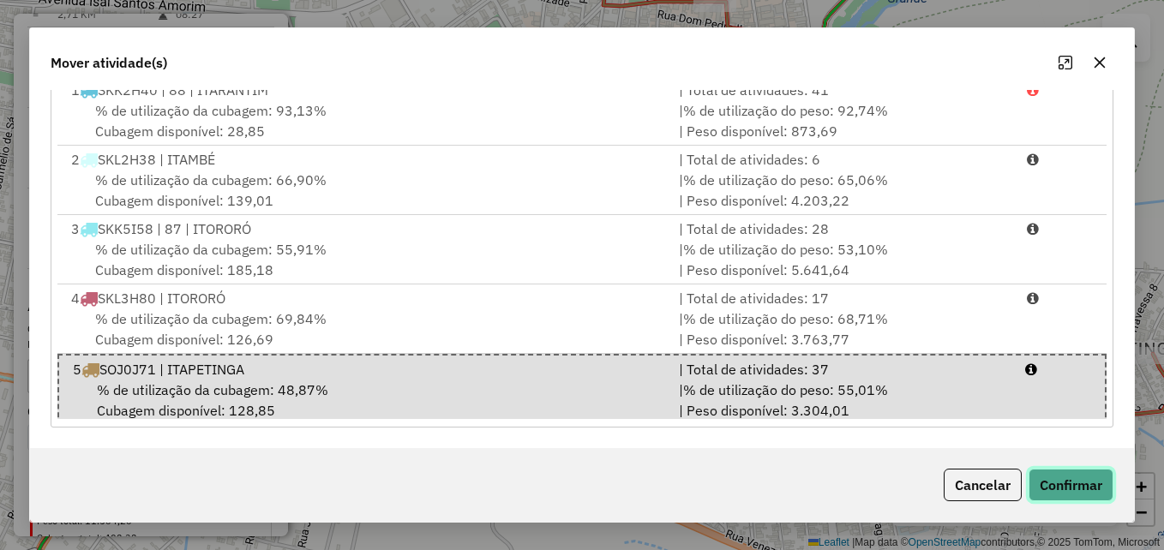
click at [1087, 482] on button "Confirmar" at bounding box center [1071, 485] width 85 height 33
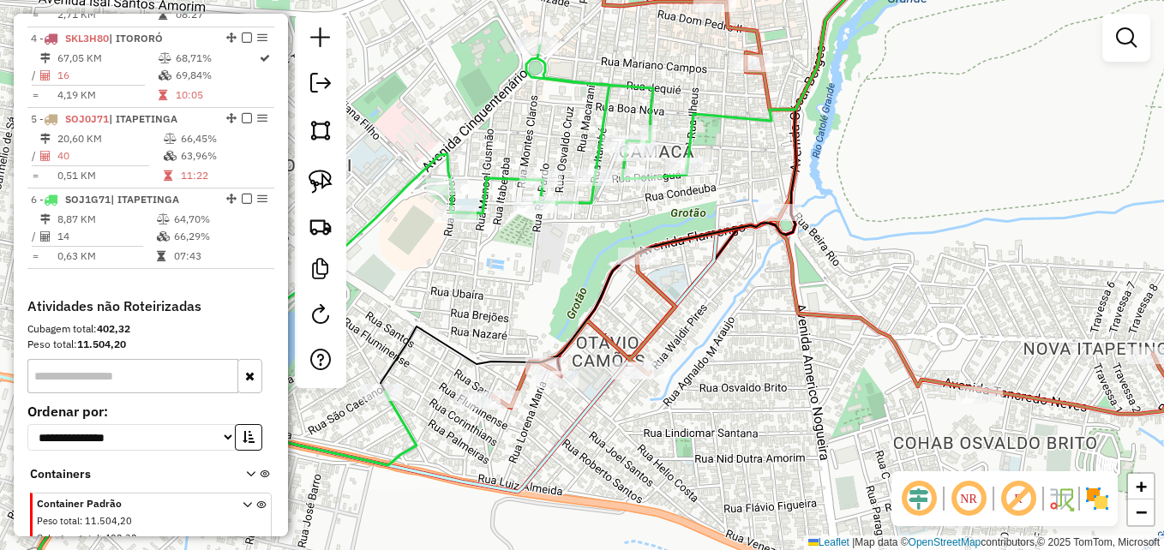
scroll to position [0, 0]
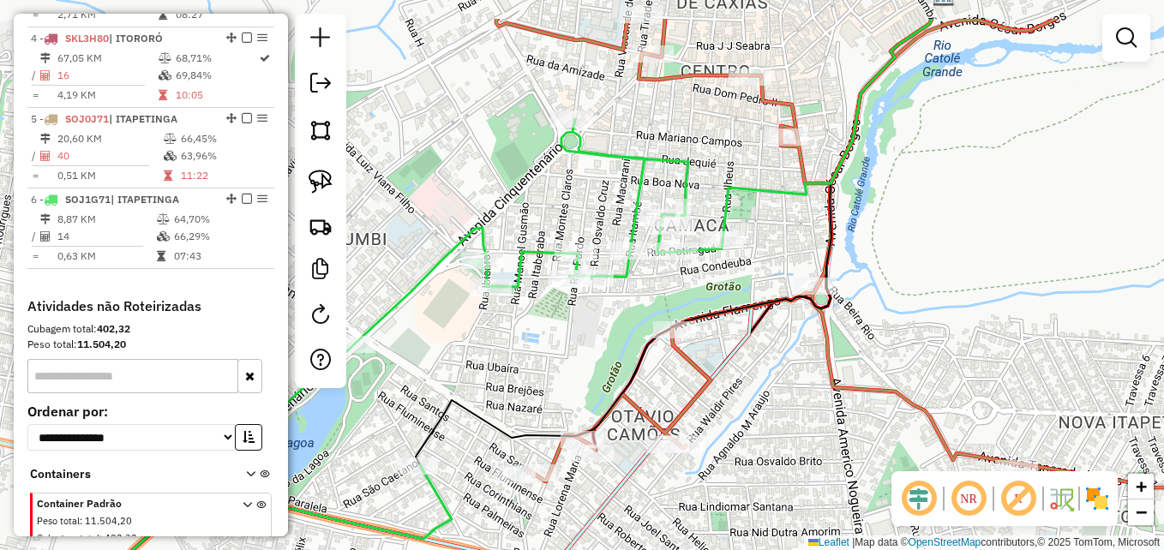
drag, startPoint x: 615, startPoint y: 246, endPoint x: 650, endPoint y: 320, distance: 81.7
click at [650, 320] on div "Janela de atendimento Grade de atendimento Capacidade Transportadoras Veículos …" at bounding box center [582, 275] width 1164 height 550
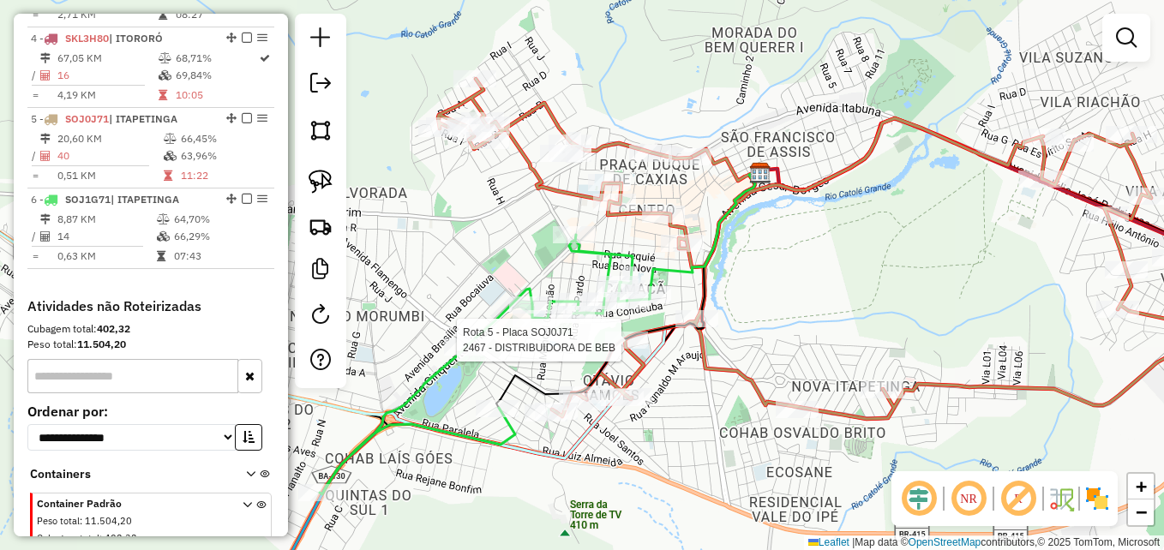
drag, startPoint x: 559, startPoint y: 113, endPoint x: 530, endPoint y: 237, distance: 126.9
click at [508, 238] on div "Rota 5 - Placa SOJ0J71 2467 - DISTRIBUIDORA DE BEB Janela de atendimento Grade …" at bounding box center [582, 275] width 1164 height 550
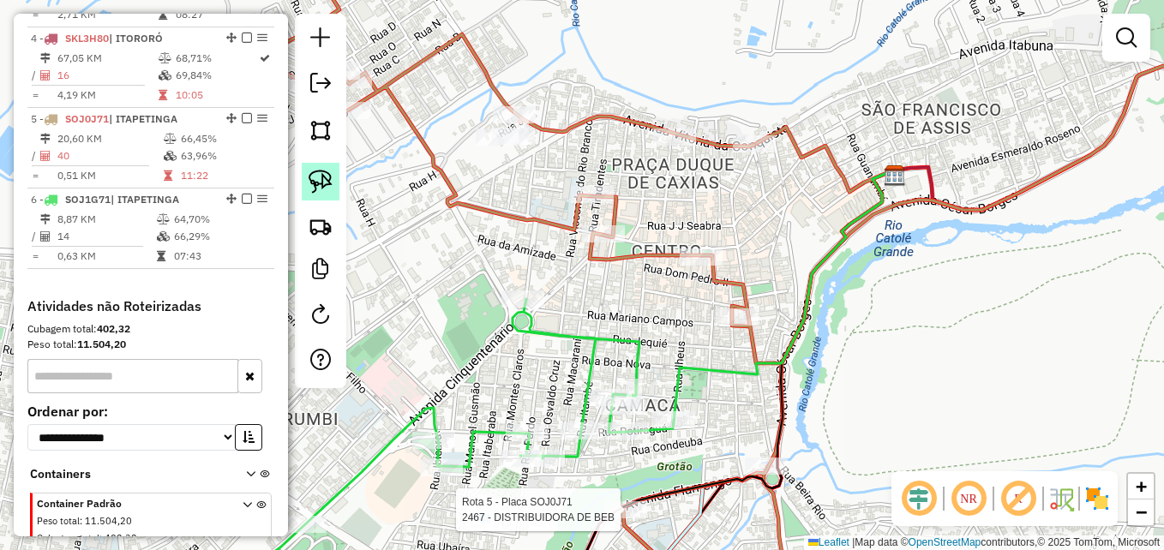
click at [321, 176] on img at bounding box center [321, 182] width 24 height 24
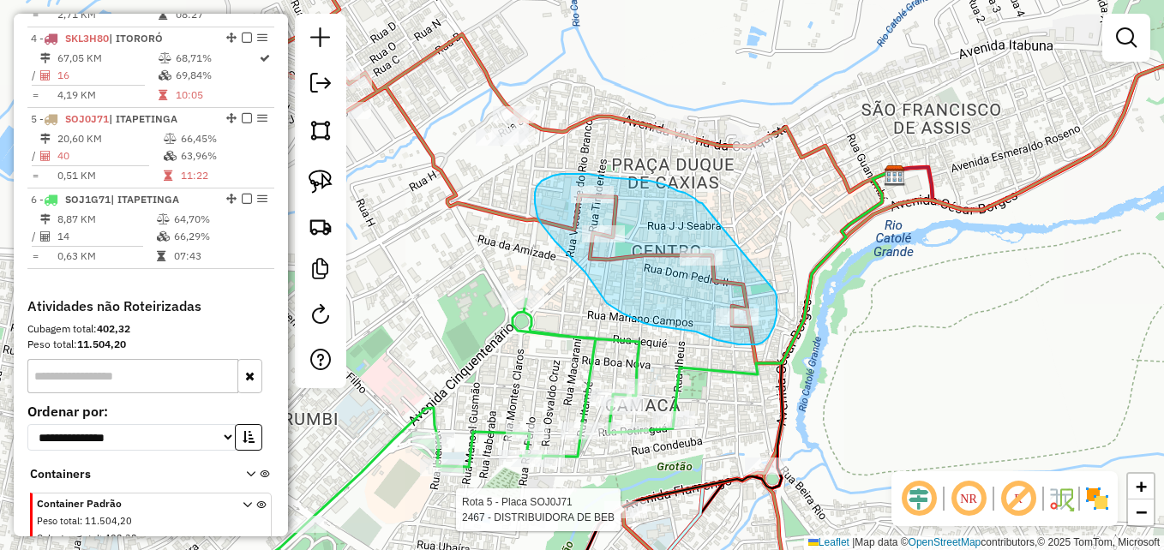
drag, startPoint x: 713, startPoint y: 217, endPoint x: 768, endPoint y: 280, distance: 83.2
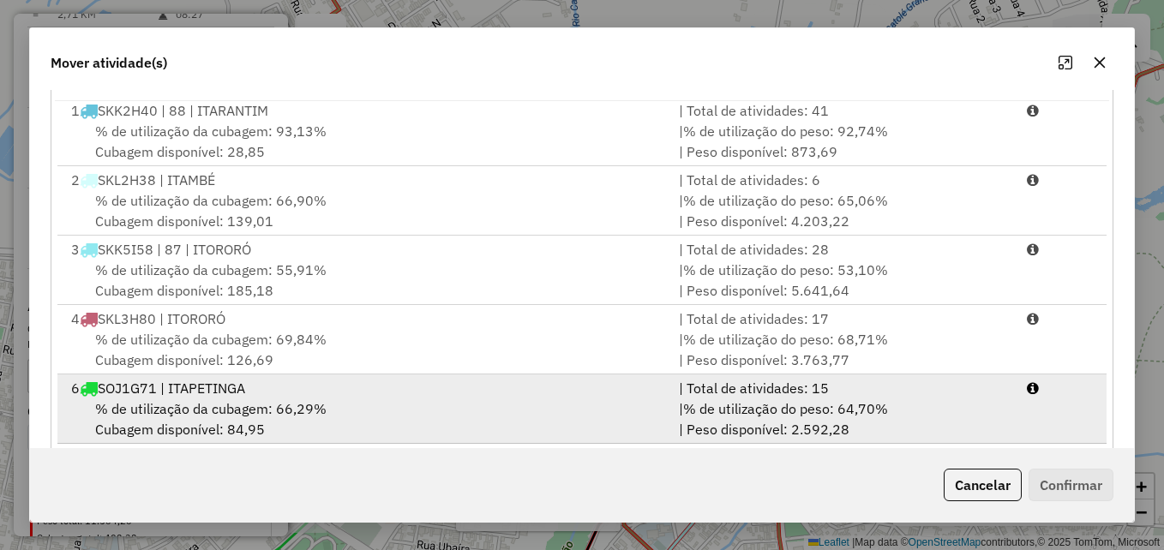
scroll to position [314, 0]
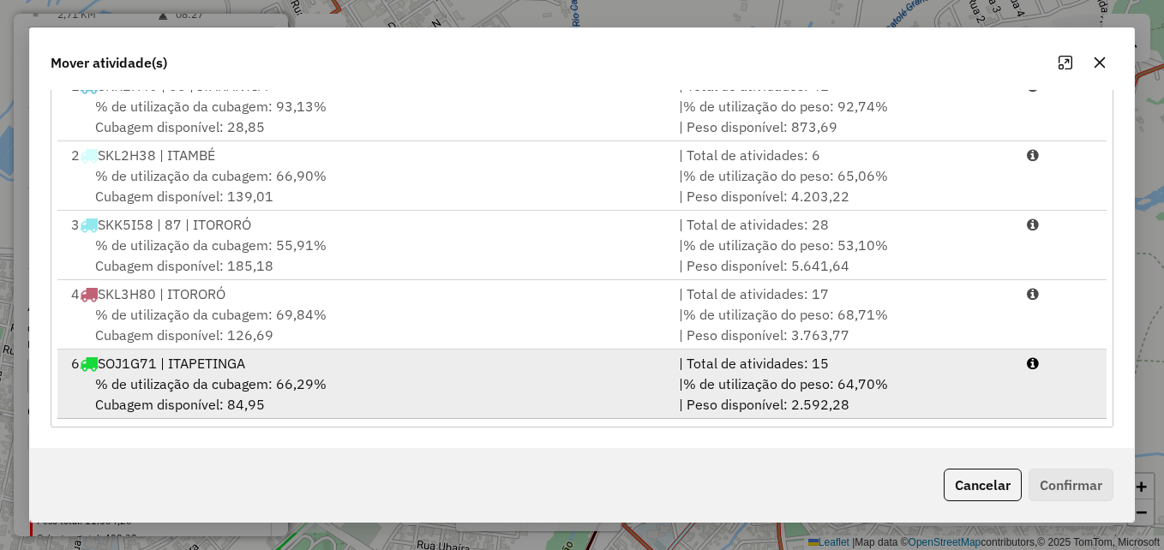
click at [622, 385] on div "% de utilização da cubagem: 66,29% Cubagem disponível: 84,95" at bounding box center [365, 394] width 608 height 41
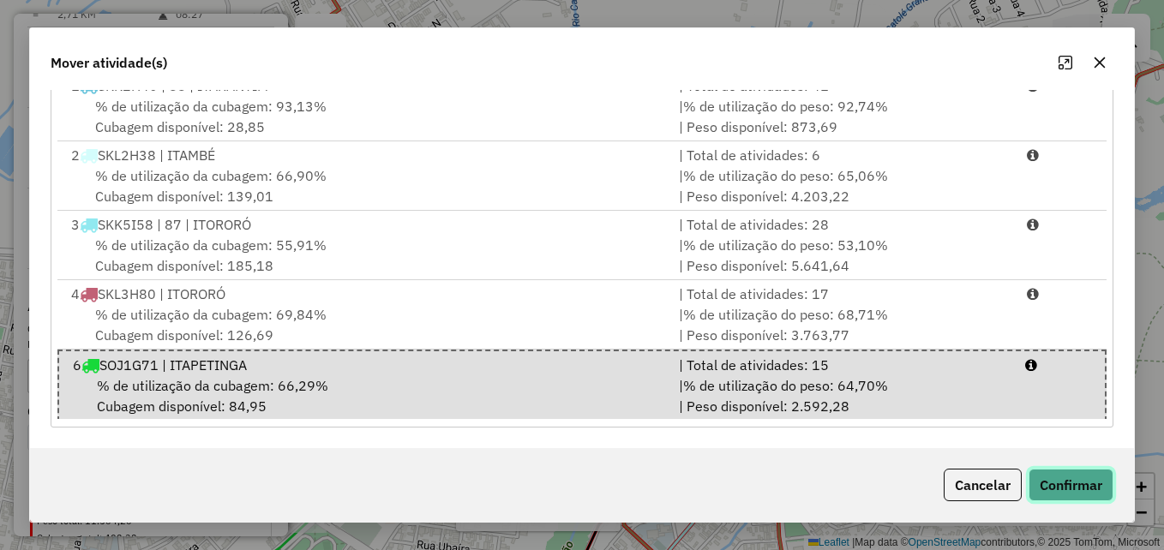
click at [1054, 482] on button "Confirmar" at bounding box center [1071, 485] width 85 height 33
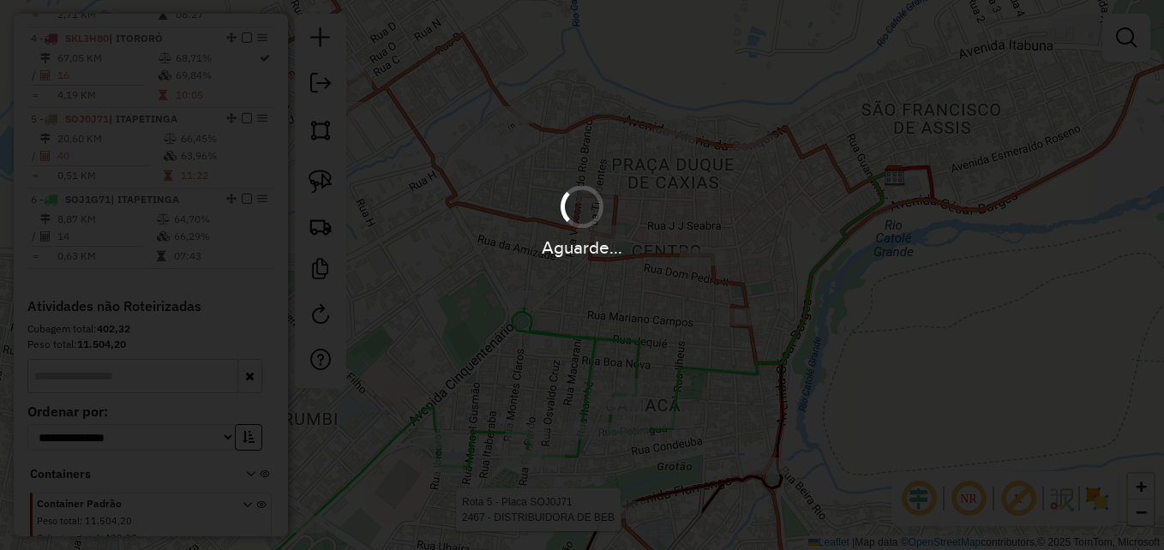
scroll to position [0, 0]
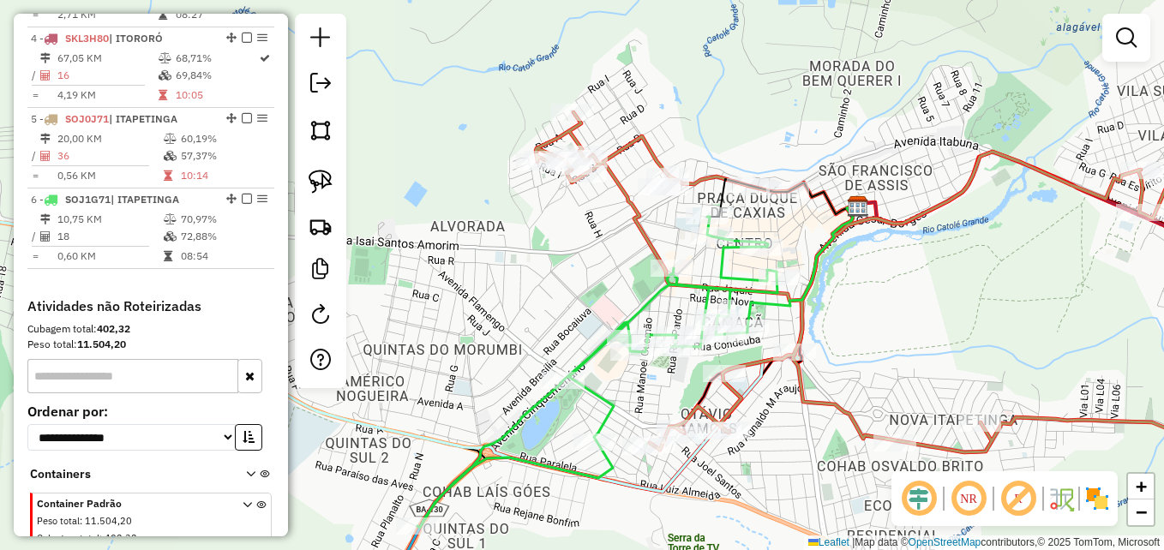
drag, startPoint x: 777, startPoint y: 354, endPoint x: 793, endPoint y: 331, distance: 28.3
click at [793, 331] on icon at bounding box center [916, 282] width 761 height 340
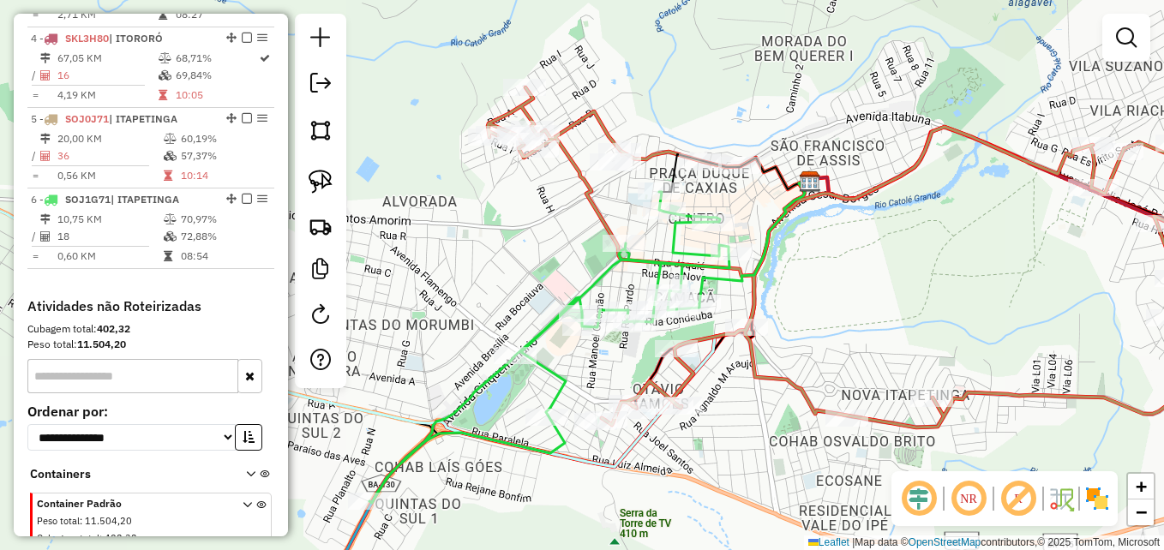
drag, startPoint x: 621, startPoint y: 85, endPoint x: 597, endPoint y: 201, distance: 118.2
click at [597, 201] on icon at bounding box center [873, 257] width 770 height 340
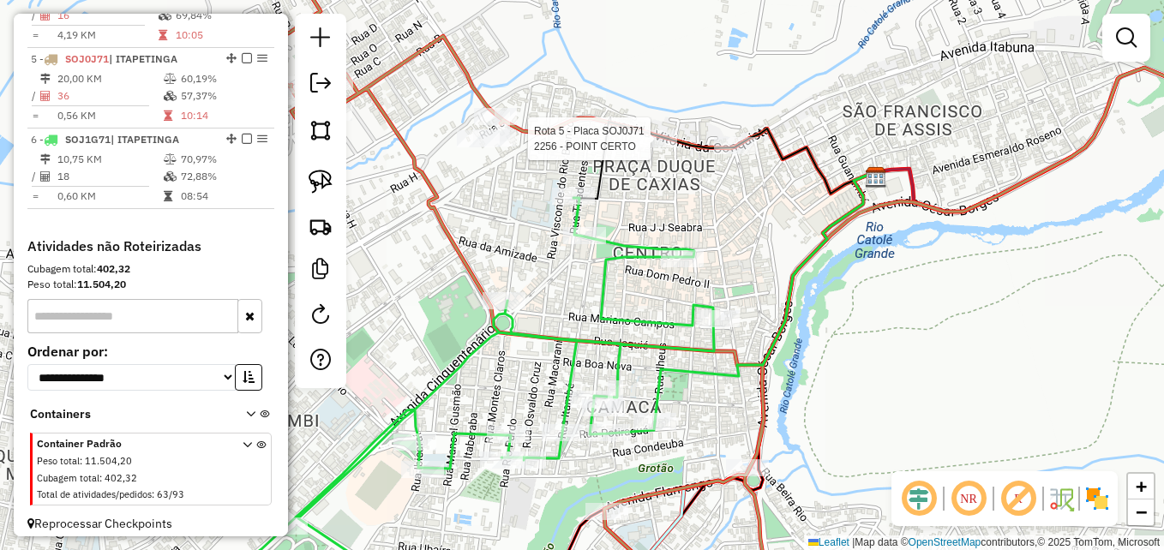
select select "**********"
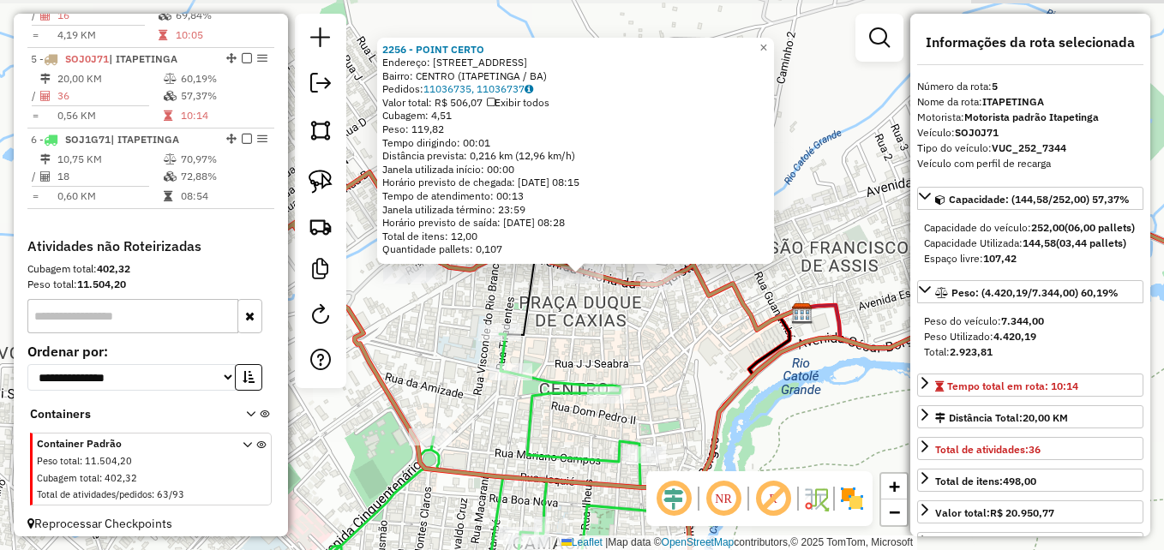
scroll to position [966, 0]
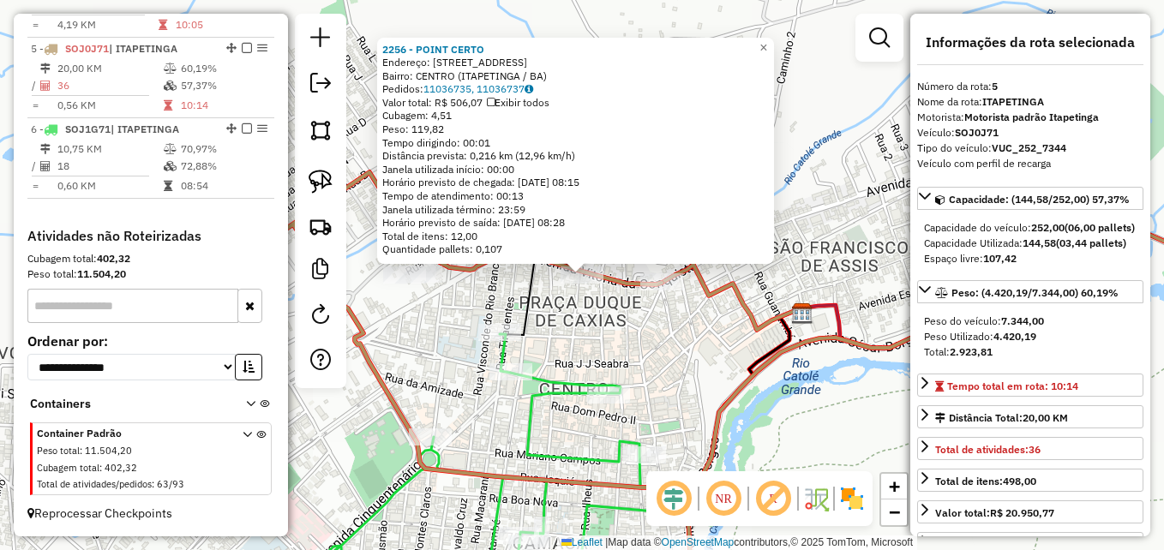
click at [650, 311] on div "Rota 5 - Placa SOJ0J71 2508 - REINALDO DANTAS MACE 2256 - POINT CERTO Endereço:…" at bounding box center [582, 275] width 1164 height 550
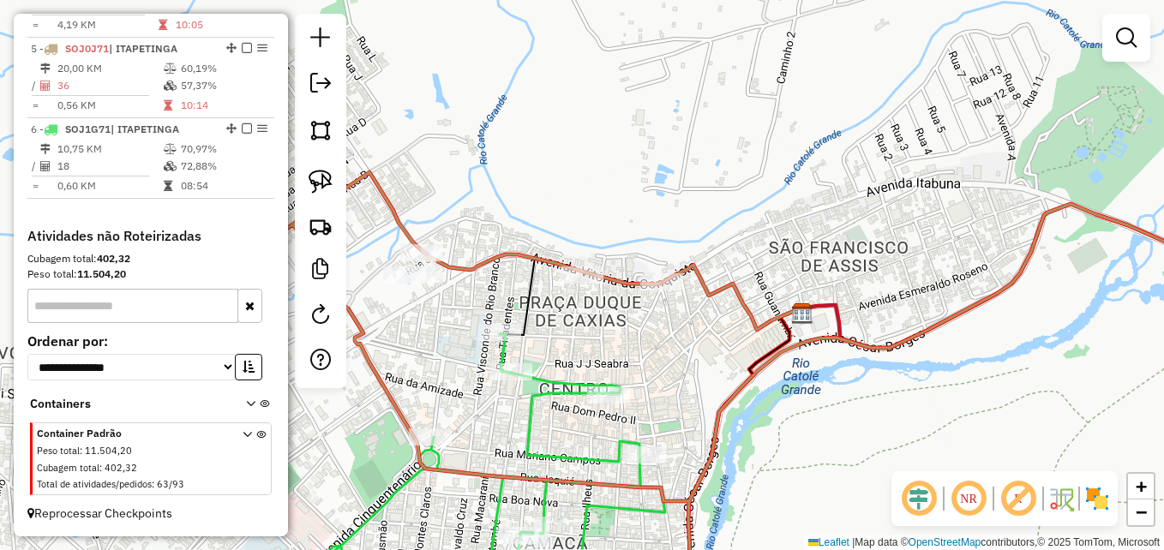
click at [667, 273] on icon at bounding box center [731, 297] width 139 height 65
select select "**********"
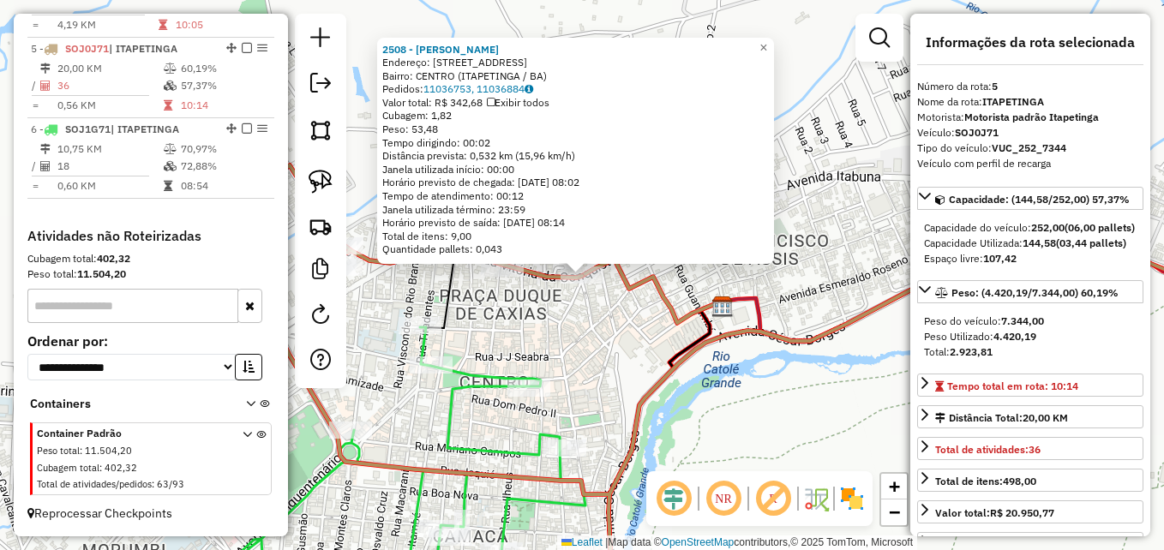
click at [635, 332] on div "2508 - REINALDO DANTAS MACE Endereço: AV VITORIA DA CONQUISTA 2 Bairro: CENTRO …" at bounding box center [582, 275] width 1164 height 550
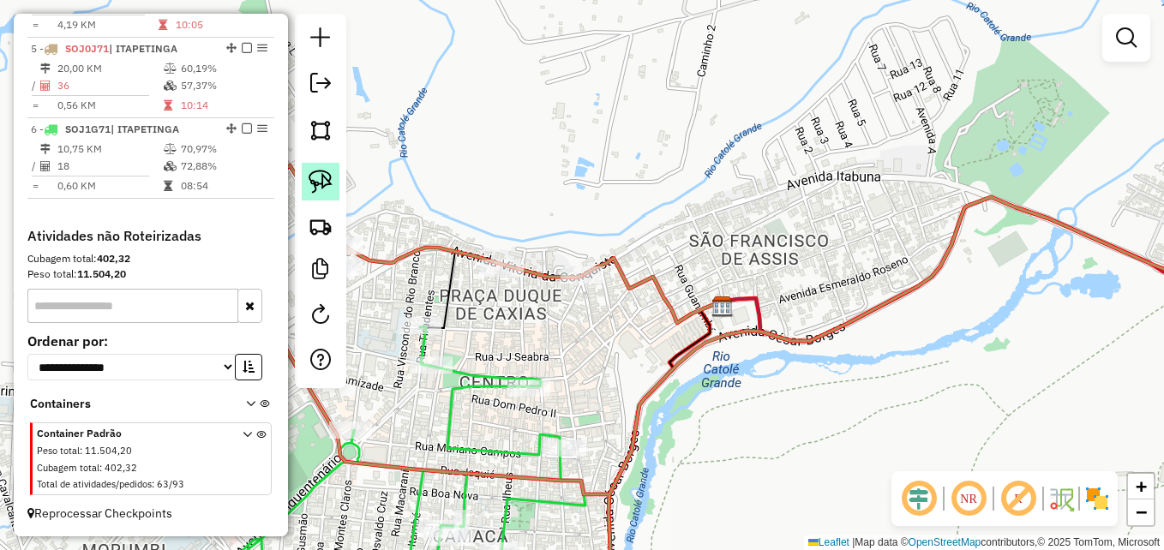
click at [321, 171] on img at bounding box center [321, 182] width 24 height 24
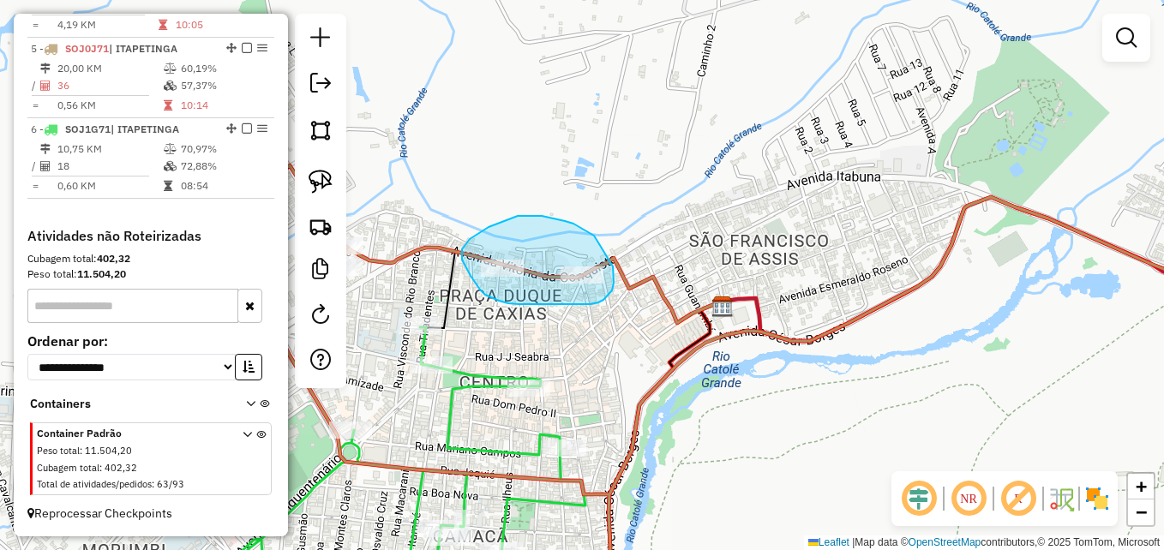
drag, startPoint x: 586, startPoint y: 231, endPoint x: 607, endPoint y: 253, distance: 30.9
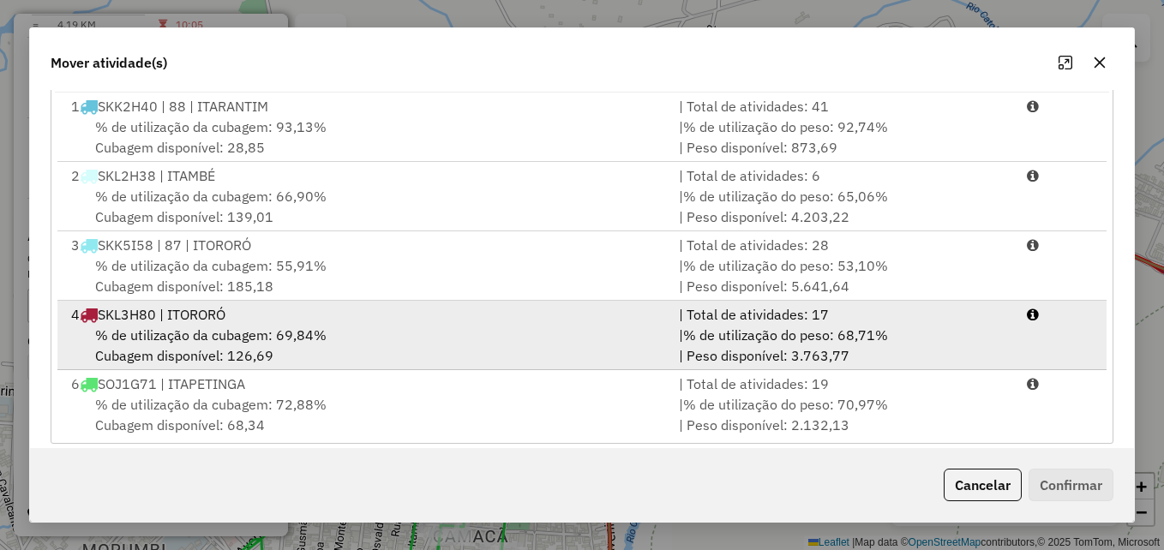
scroll to position [314, 0]
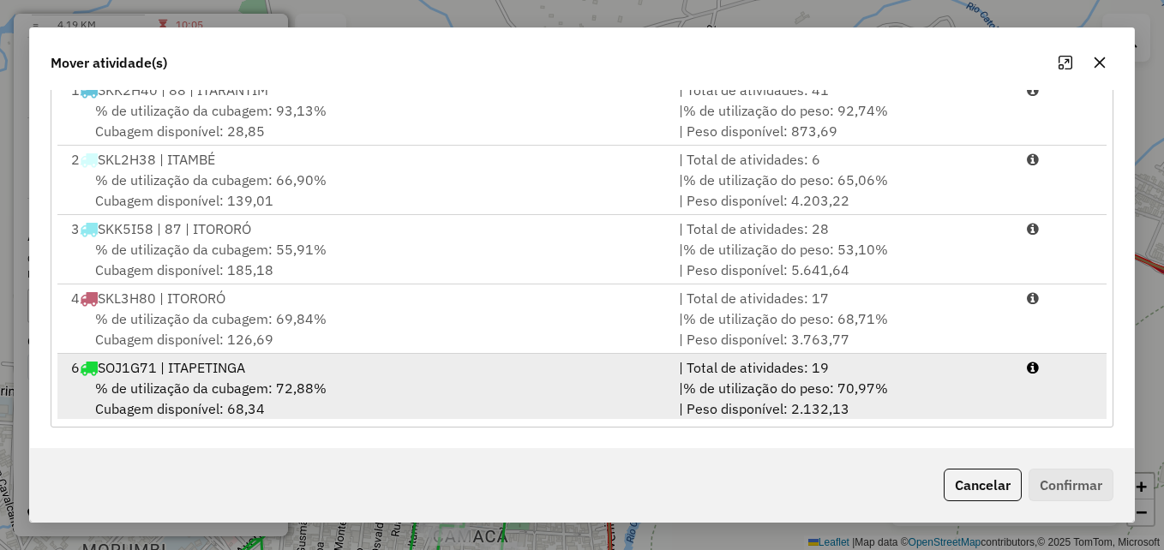
click at [641, 378] on div "% de utilização da cubagem: 72,88% Cubagem disponível: 68,34" at bounding box center [365, 398] width 608 height 41
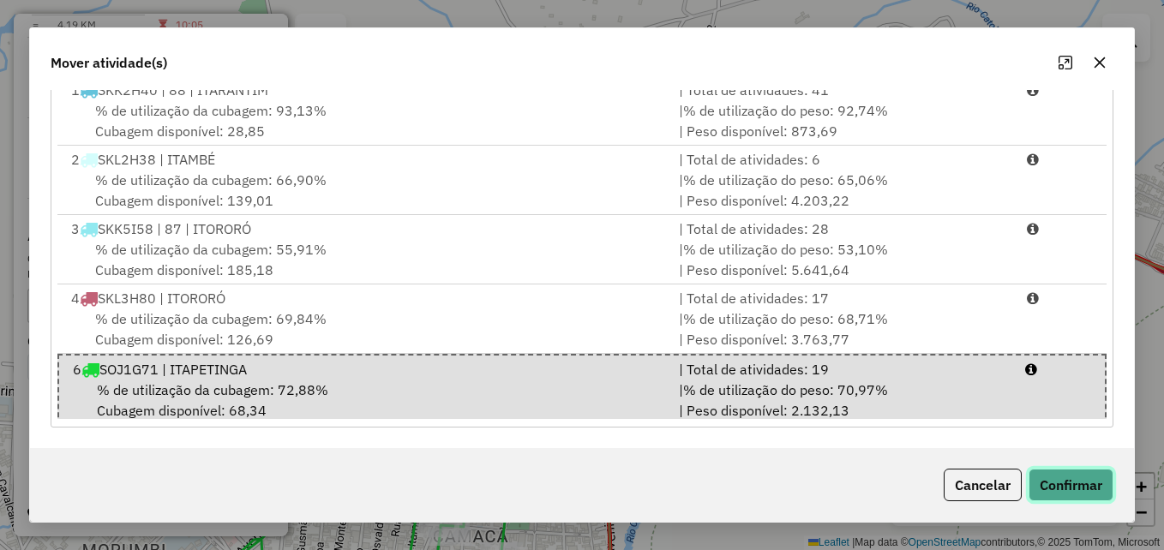
click at [1076, 490] on button "Confirmar" at bounding box center [1071, 485] width 85 height 33
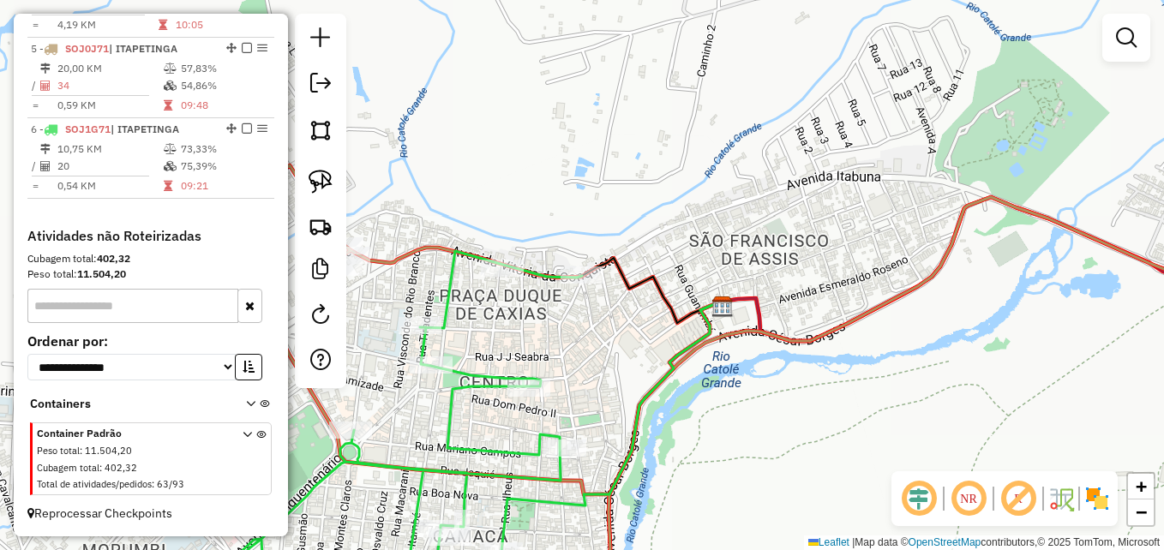
scroll to position [0, 0]
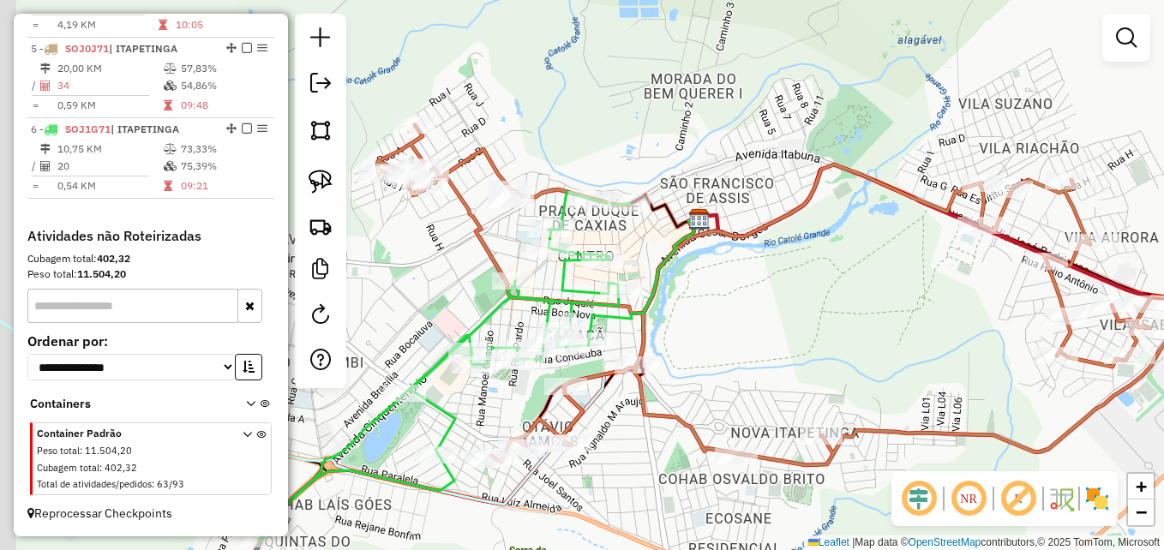
drag, startPoint x: 749, startPoint y: 303, endPoint x: 783, endPoint y: 304, distance: 33.5
click at [783, 304] on div "Janela de atendimento Grade de atendimento Capacidade Transportadoras Veículos …" at bounding box center [582, 275] width 1164 height 550
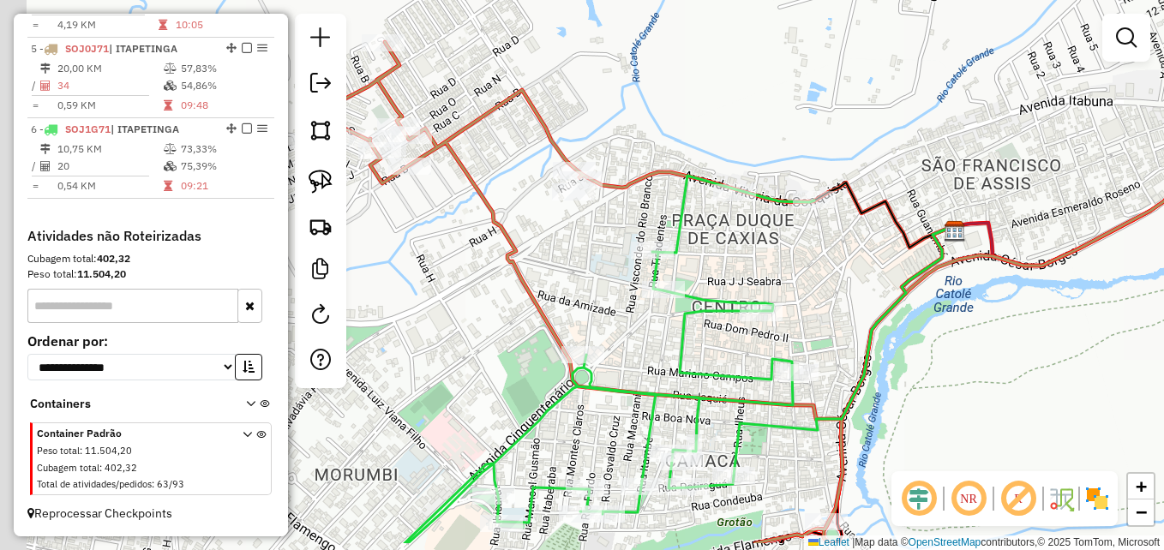
drag, startPoint x: 594, startPoint y: 157, endPoint x: 710, endPoint y: 86, distance: 135.9
click at [713, 91] on div "Janela de atendimento Grade de atendimento Capacidade Transportadoras Veículos …" at bounding box center [582, 275] width 1164 height 550
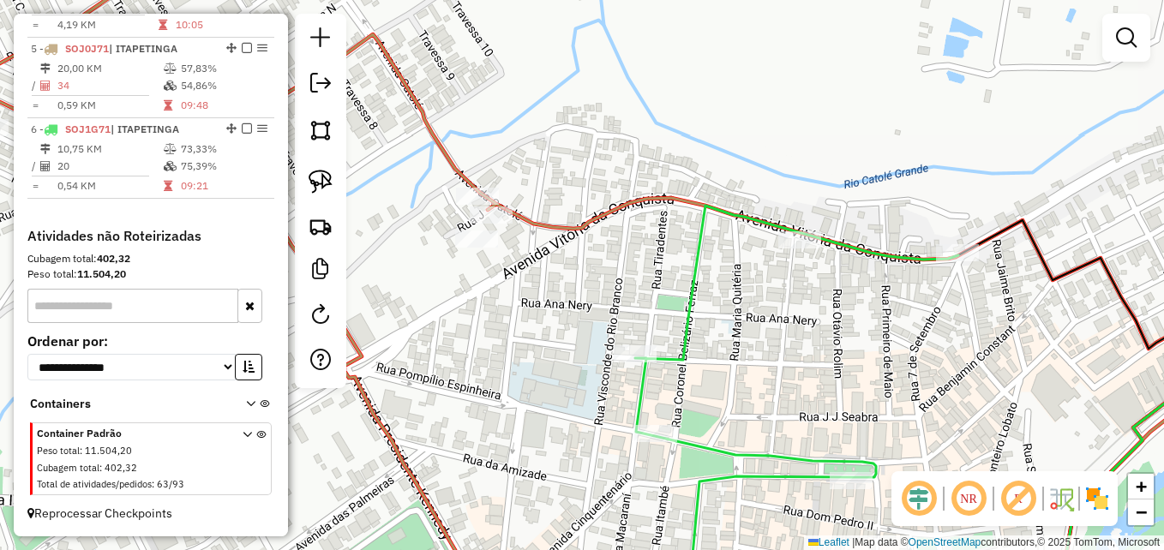
drag, startPoint x: 592, startPoint y: 124, endPoint x: 732, endPoint y: 108, distance: 141.6
click at [747, 105] on div "Janela de atendimento Grade de atendimento Capacidade Transportadoras Veículos …" at bounding box center [582, 275] width 1164 height 550
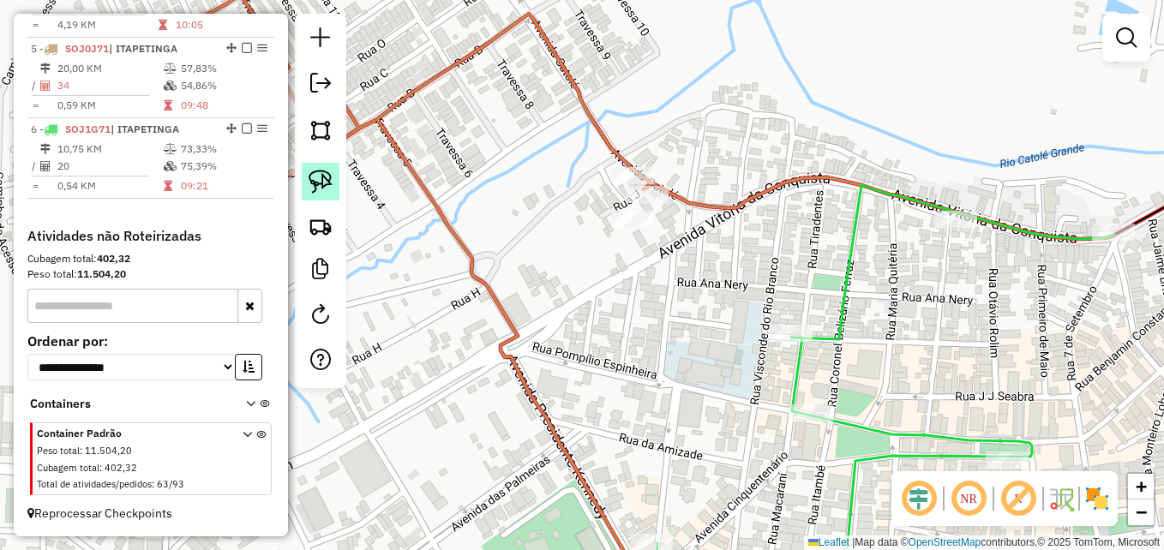
drag, startPoint x: 316, startPoint y: 177, endPoint x: 336, endPoint y: 177, distance: 20.6
click at [316, 177] on img at bounding box center [321, 182] width 24 height 24
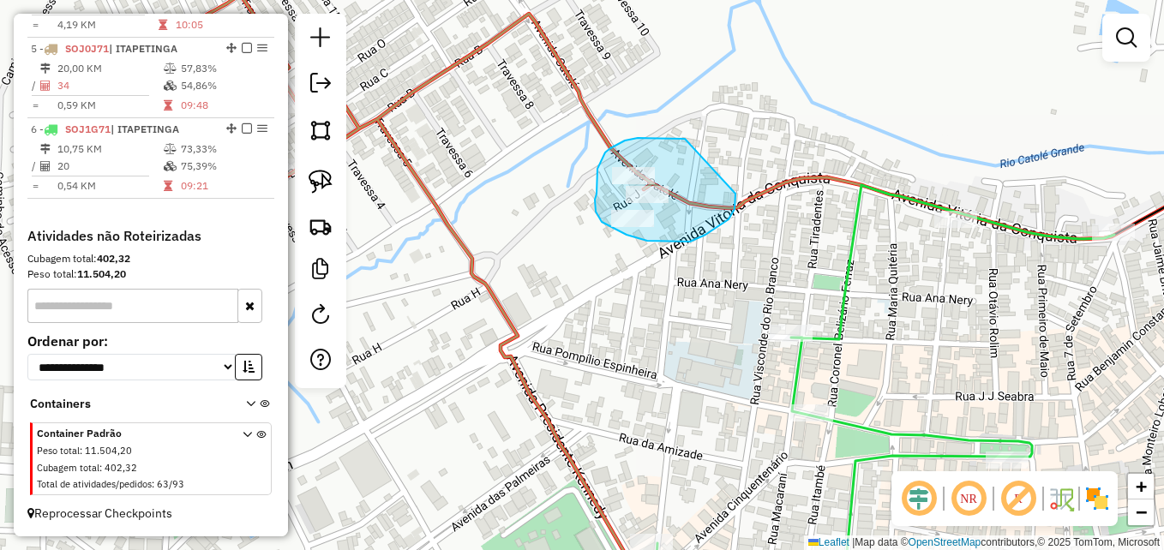
drag, startPoint x: 685, startPoint y: 139, endPoint x: 726, endPoint y: 177, distance: 56.4
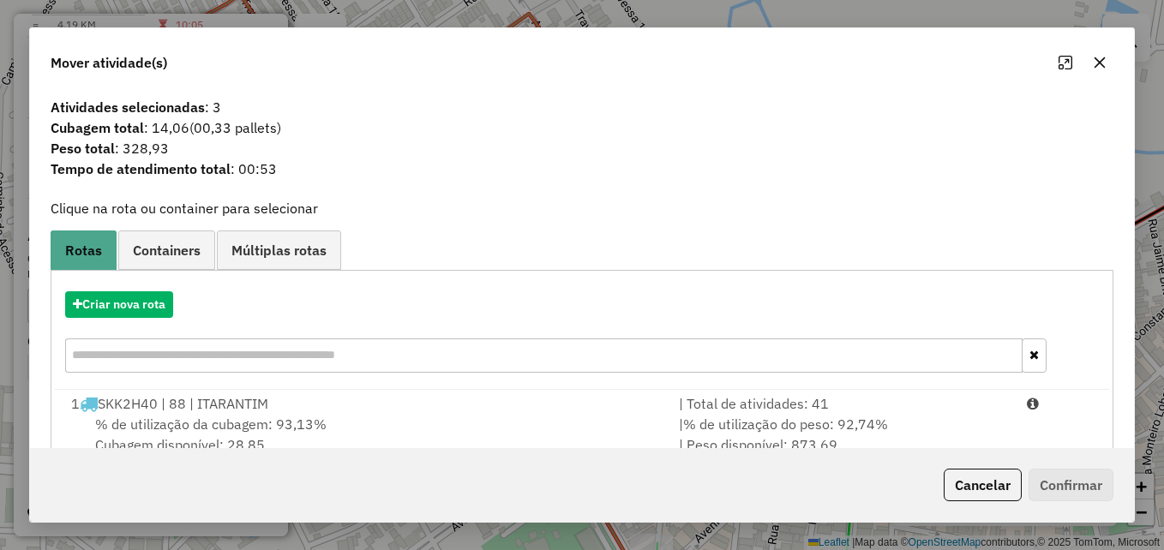
click at [1098, 65] on icon "button" at bounding box center [1100, 62] width 11 height 11
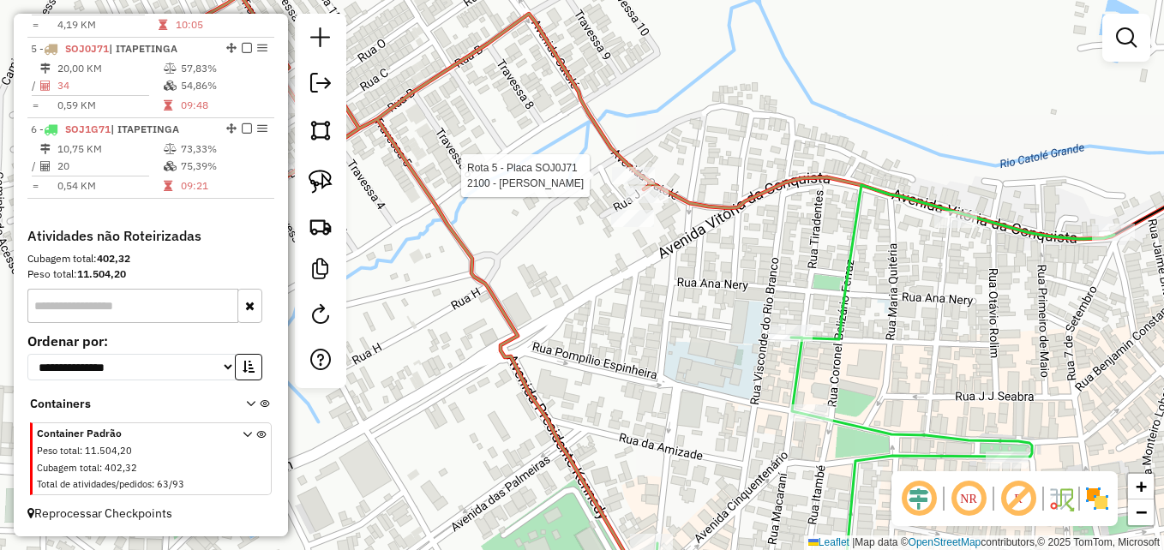
select select "**********"
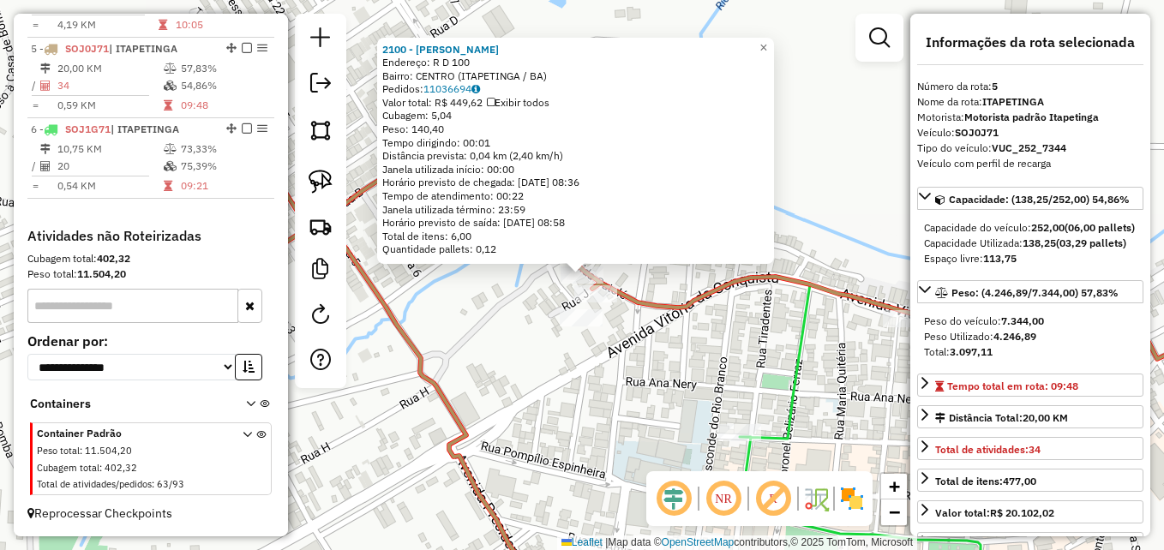
click at [677, 292] on div "2100 - PAULO SERGIO ALVES M Endereço: R D 100 Bairro: CENTRO (ITAPETINGA / BA) …" at bounding box center [582, 275] width 1164 height 550
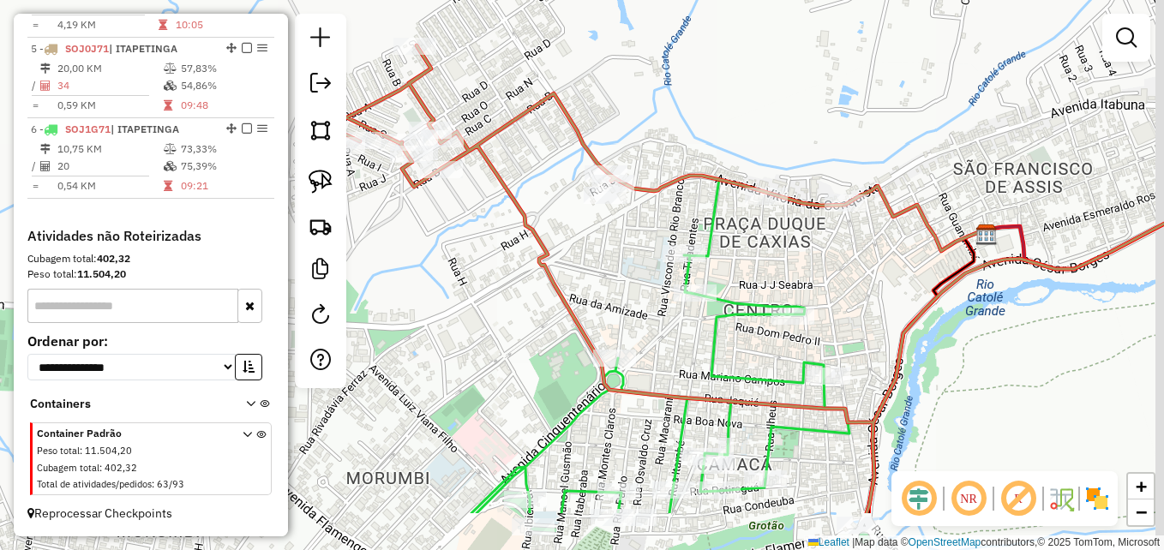
drag, startPoint x: 845, startPoint y: 308, endPoint x: 807, endPoint y: 153, distance: 159.7
click at [810, 161] on div "Janela de atendimento Grade de atendimento Capacidade Transportadoras Veículos …" at bounding box center [582, 275] width 1164 height 550
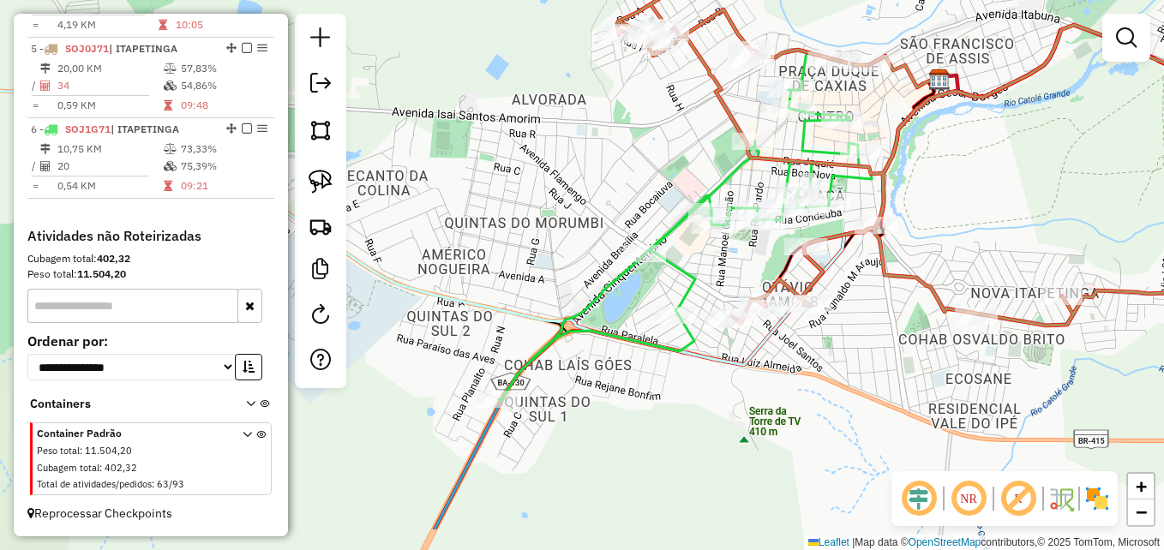
drag, startPoint x: 876, startPoint y: 359, endPoint x: 902, endPoint y: 277, distance: 86.2
click at [899, 281] on icon at bounding box center [960, 155] width 687 height 340
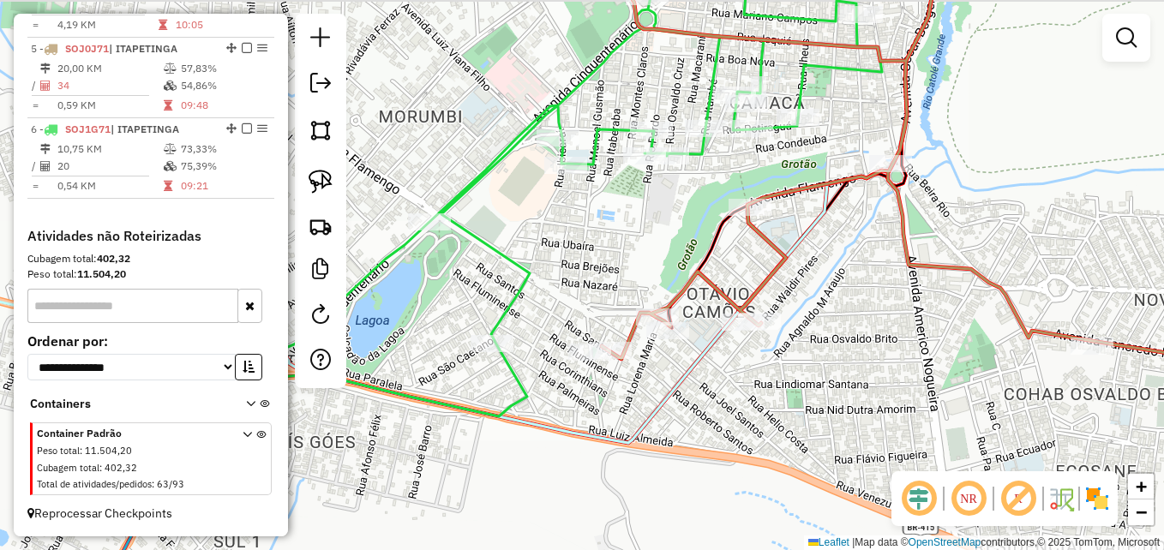
drag, startPoint x: 827, startPoint y: 230, endPoint x: 863, endPoint y: 267, distance: 52.1
click at [863, 267] on div "Janela de atendimento Grade de atendimento Capacidade Transportadoras Veículos …" at bounding box center [582, 275] width 1164 height 550
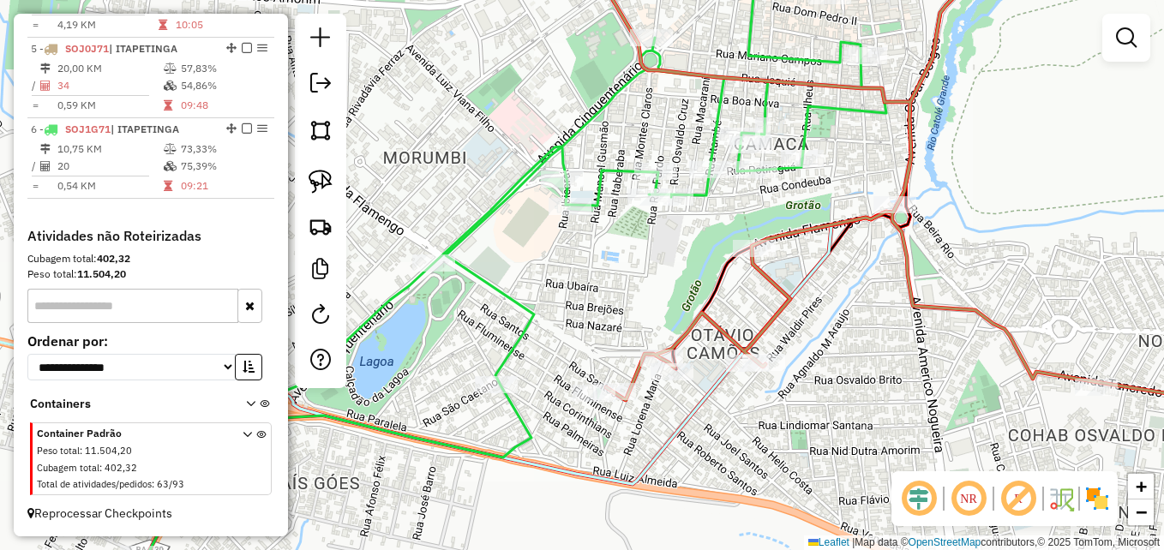
drag, startPoint x: 897, startPoint y: 247, endPoint x: 888, endPoint y: 277, distance: 31.2
click at [888, 277] on div "Janela de atendimento Grade de atendimento Capacidade Transportadoras Veículos …" at bounding box center [582, 275] width 1164 height 550
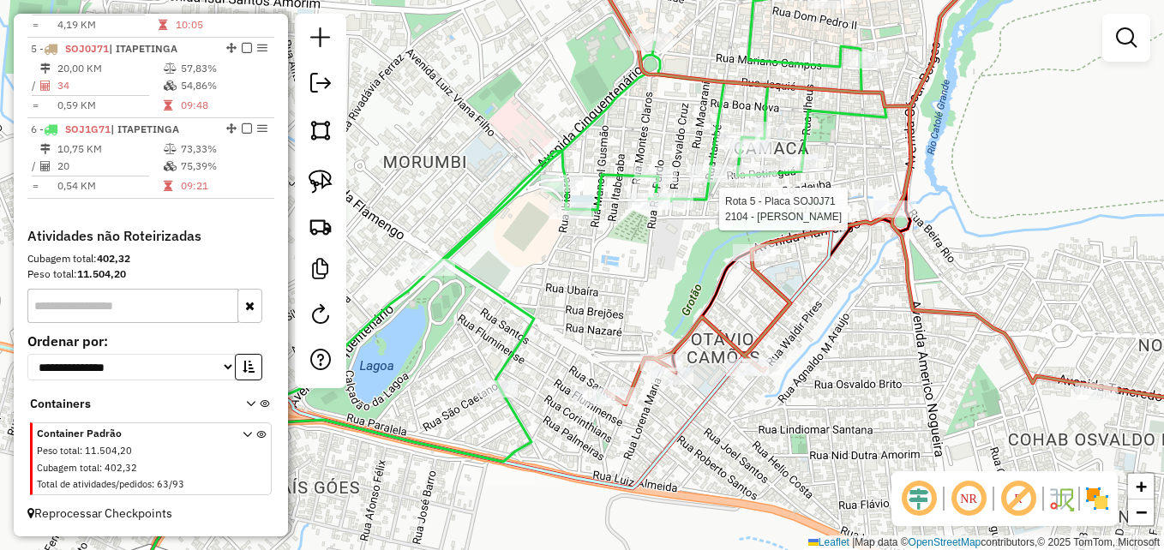
select select "**********"
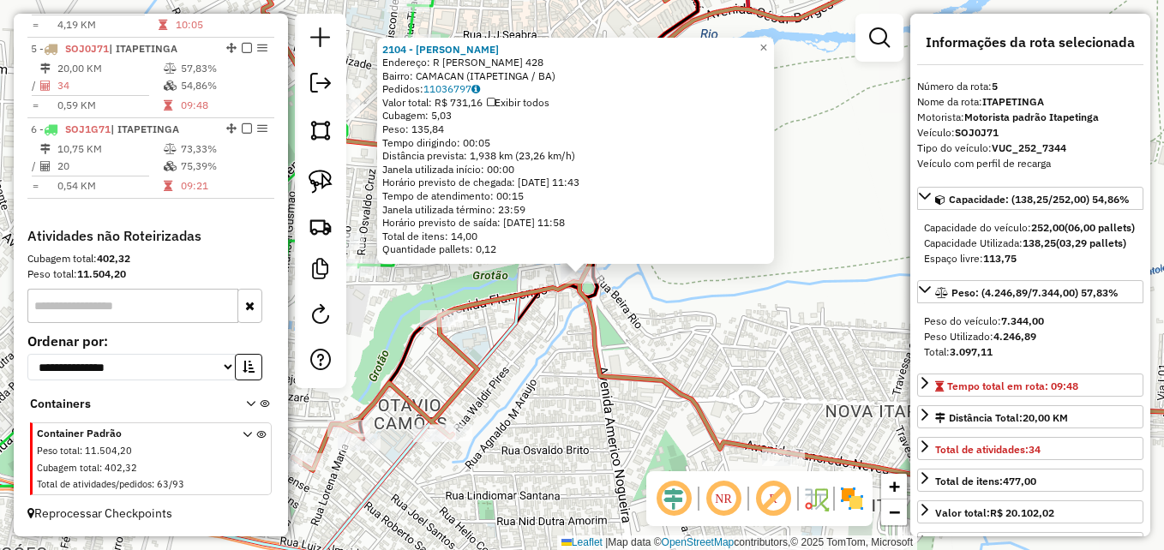
drag, startPoint x: 581, startPoint y: 358, endPoint x: 546, endPoint y: 332, distance: 44.1
click at [581, 359] on div "2104 - DILSON MOREIRA NOLAS Endereço: R OLIMPIO VIEIRA 428 Bairro: CAMACAN (ITA…" at bounding box center [582, 275] width 1164 height 550
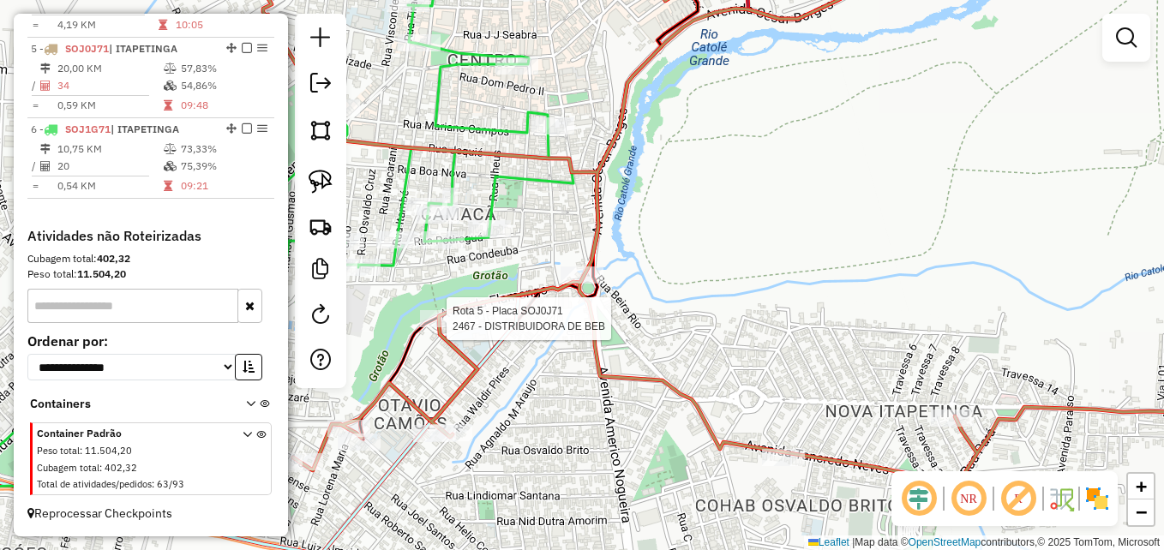
select select "**********"
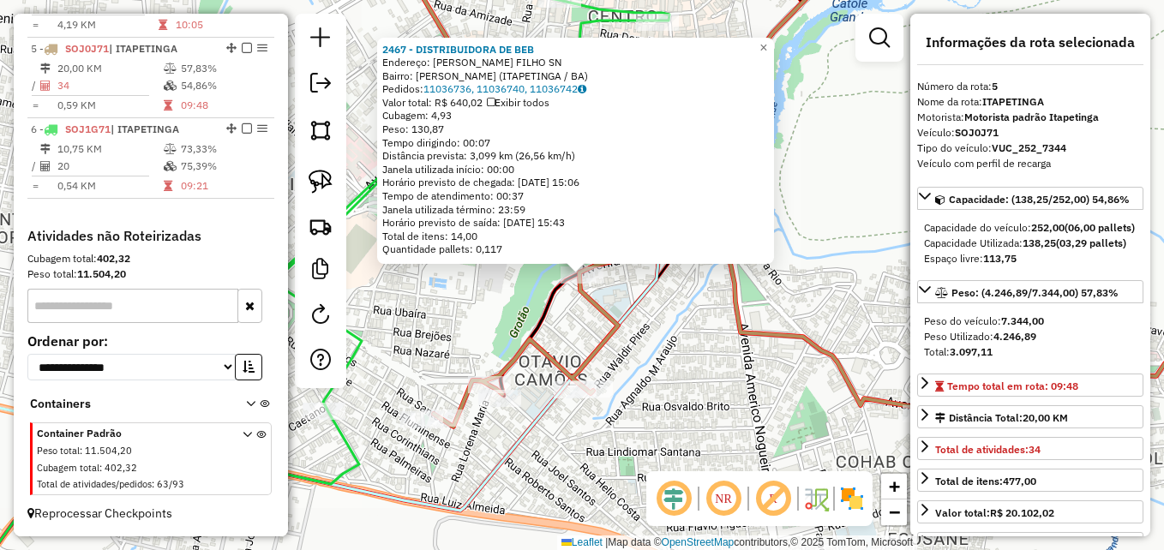
click at [463, 312] on div "2467 - DISTRIBUIDORA DE BEB Endereço: R ARLINDO SOUZA S. FILHO SN Bairro: OCTAV…" at bounding box center [582, 275] width 1164 height 550
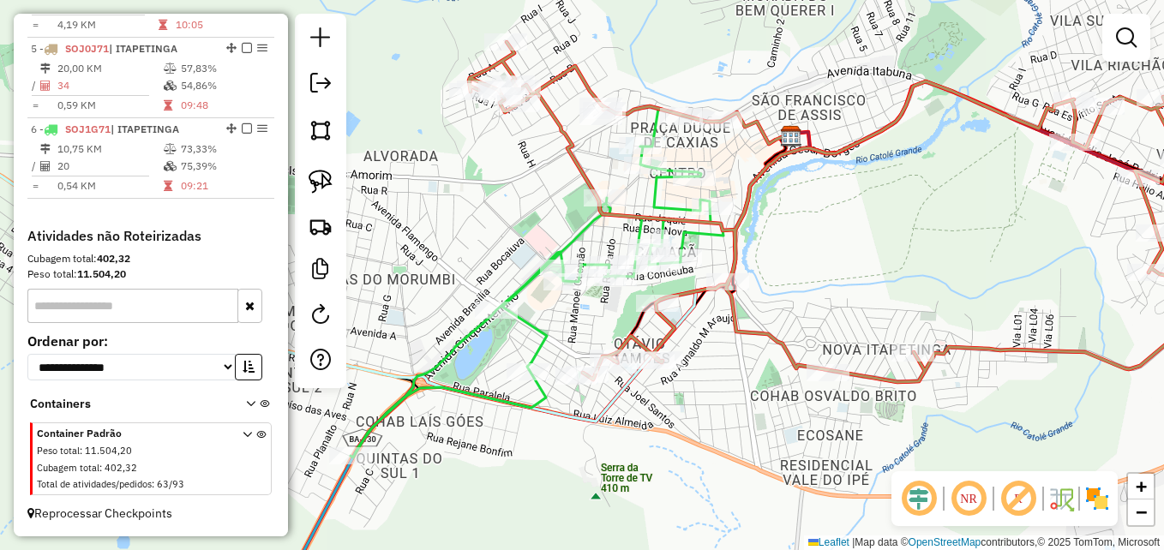
drag, startPoint x: 797, startPoint y: 132, endPoint x: 809, endPoint y: 191, distance: 60.5
click at [809, 191] on div "Janela de atendimento Grade de atendimento Capacidade Transportadoras Veículos …" at bounding box center [582, 275] width 1164 height 550
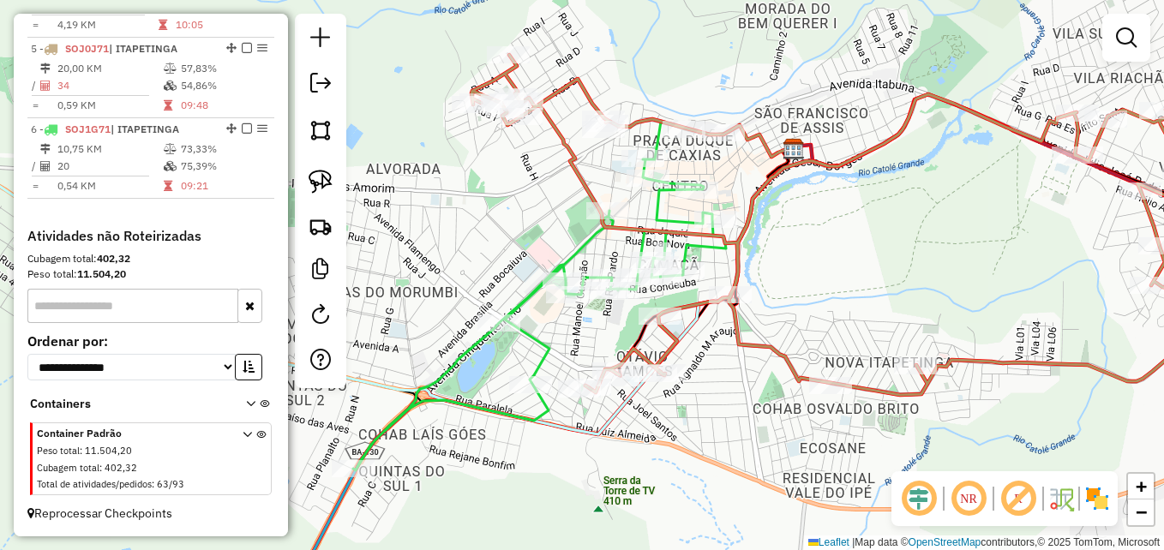
drag, startPoint x: 551, startPoint y: 175, endPoint x: 605, endPoint y: 253, distance: 94.9
click at [591, 253] on div "Janela de atendimento Grade de atendimento Capacidade Transportadoras Veículos …" at bounding box center [582, 275] width 1164 height 550
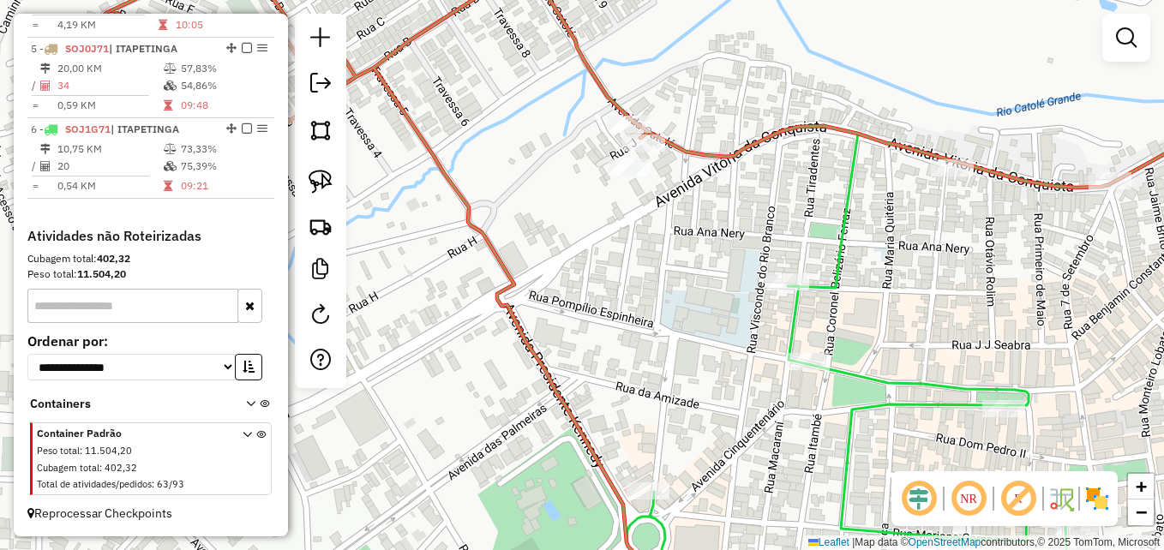
drag, startPoint x: 672, startPoint y: 209, endPoint x: 673, endPoint y: 272, distance: 62.6
click at [677, 304] on div "Janela de atendimento Grade de atendimento Capacidade Transportadoras Veículos …" at bounding box center [582, 275] width 1164 height 550
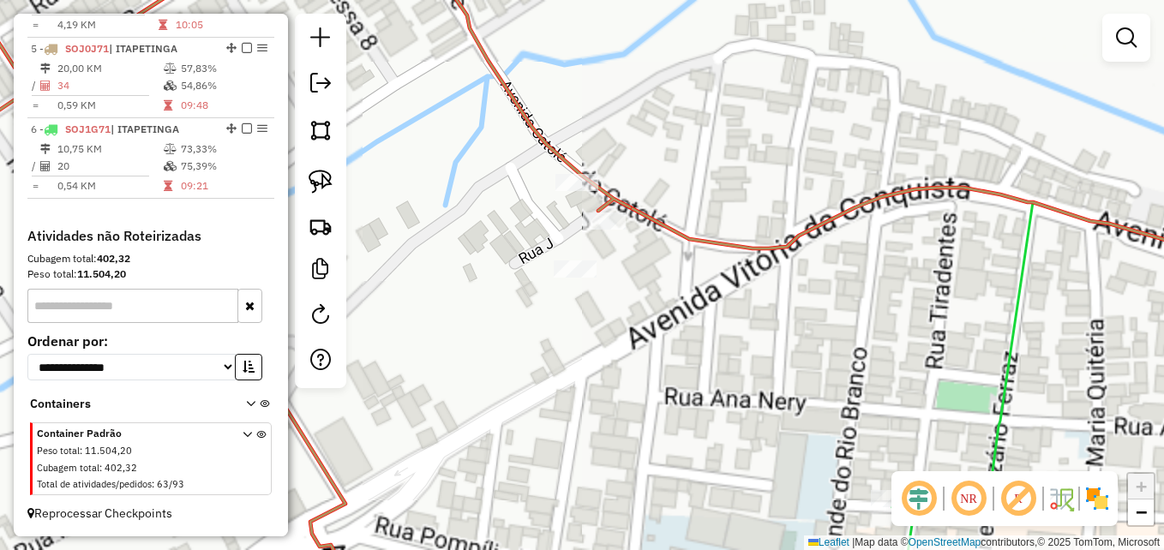
drag, startPoint x: 631, startPoint y: 315, endPoint x: 710, endPoint y: 274, distance: 88.6
click at [725, 296] on div "Janela de atendimento Grade de atendimento Capacidade Transportadoras Veículos …" at bounding box center [582, 275] width 1164 height 550
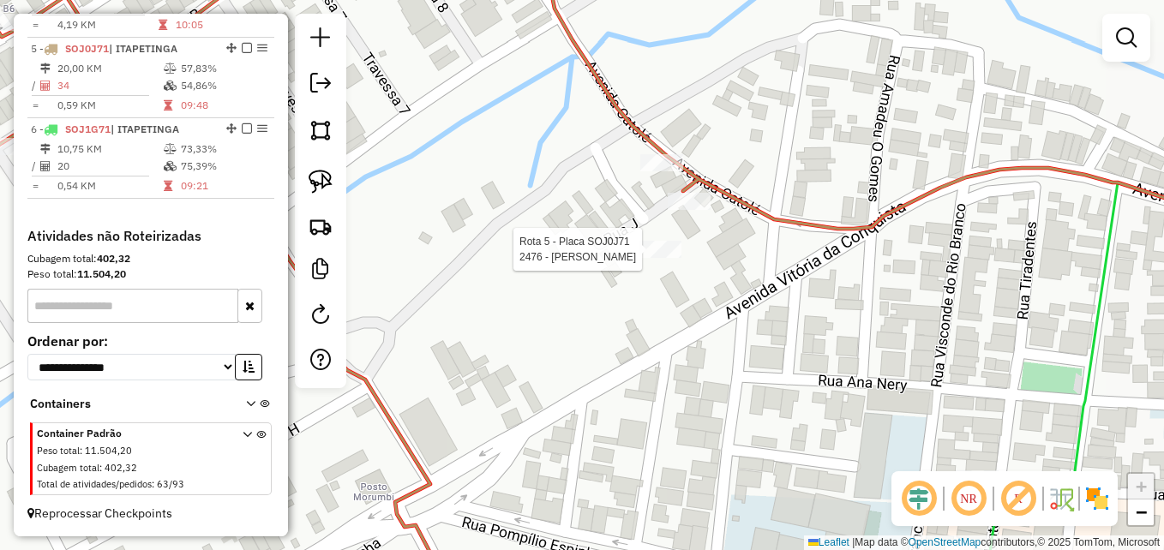
select select "**********"
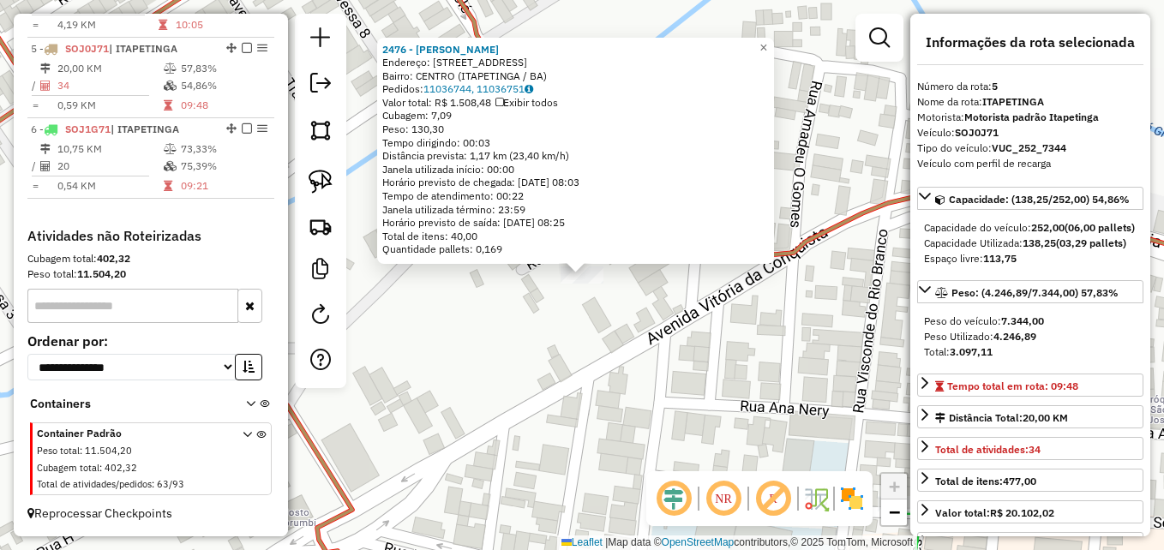
click at [632, 347] on div "2476 - ROM�RIO SANTOS Endereço: Av.Dom fontineli 69 Bairro: CENTRO (ITAPETINGA …" at bounding box center [582, 275] width 1164 height 550
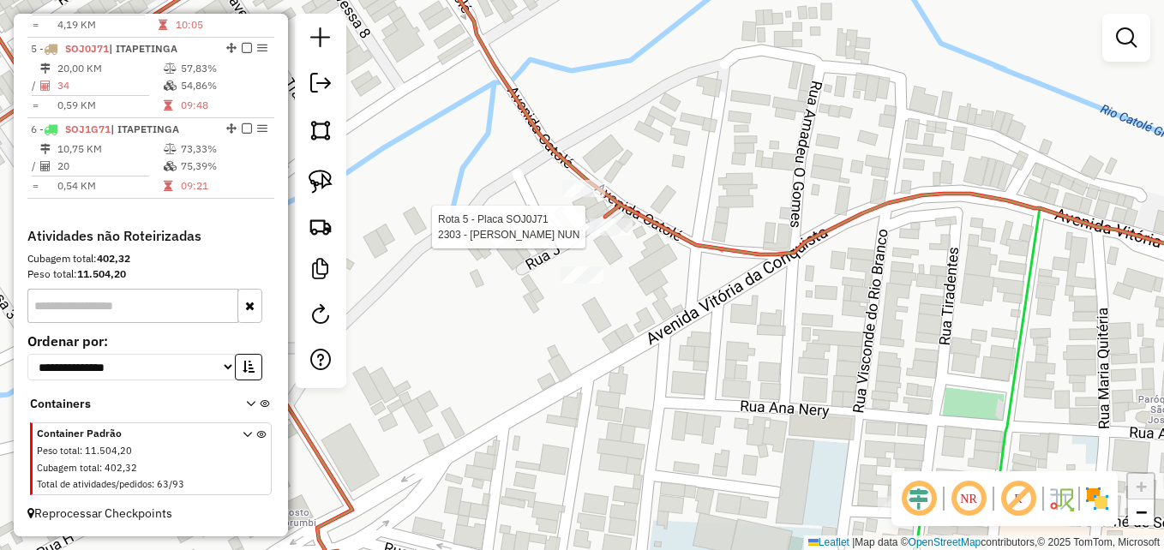
select select "**********"
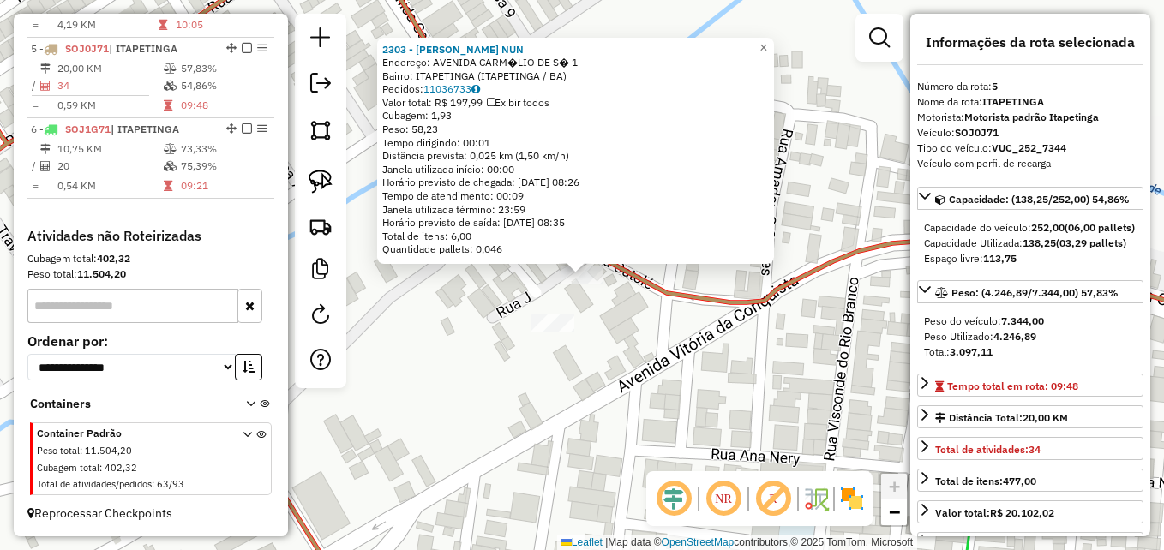
click at [638, 327] on div "2303 - DAIANE FERNANDES NUN Endereço: AVENIDA CARM�LIO DE S� 1 Bairro: ITAPETIN…" at bounding box center [582, 275] width 1164 height 550
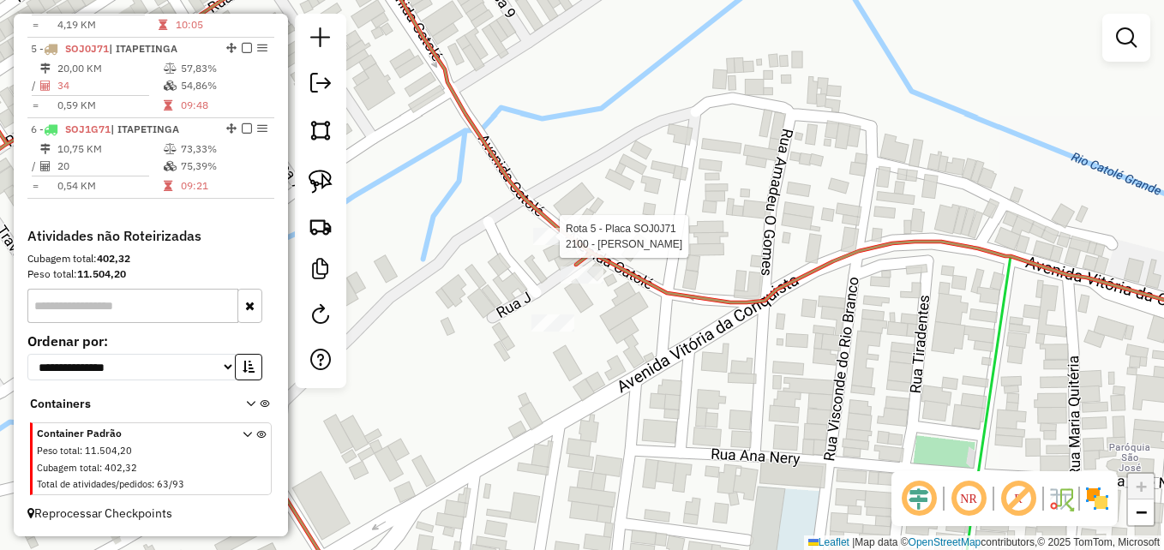
select select "**********"
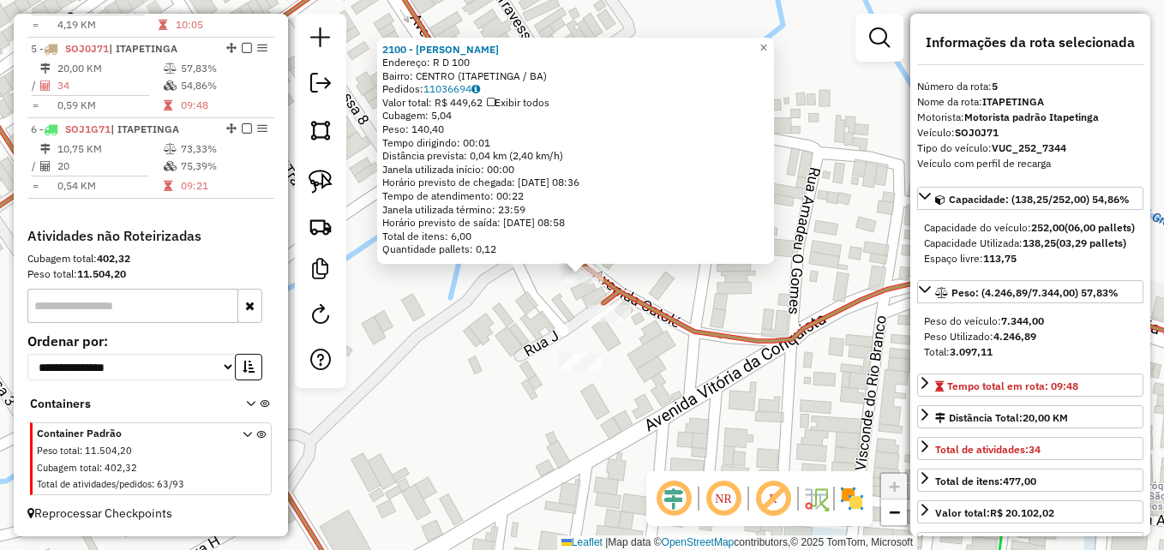
click at [516, 291] on div "2100 - PAULO SERGIO ALVES M Endereço: R D 100 Bairro: CENTRO (ITAPETINGA / BA) …" at bounding box center [582, 275] width 1164 height 550
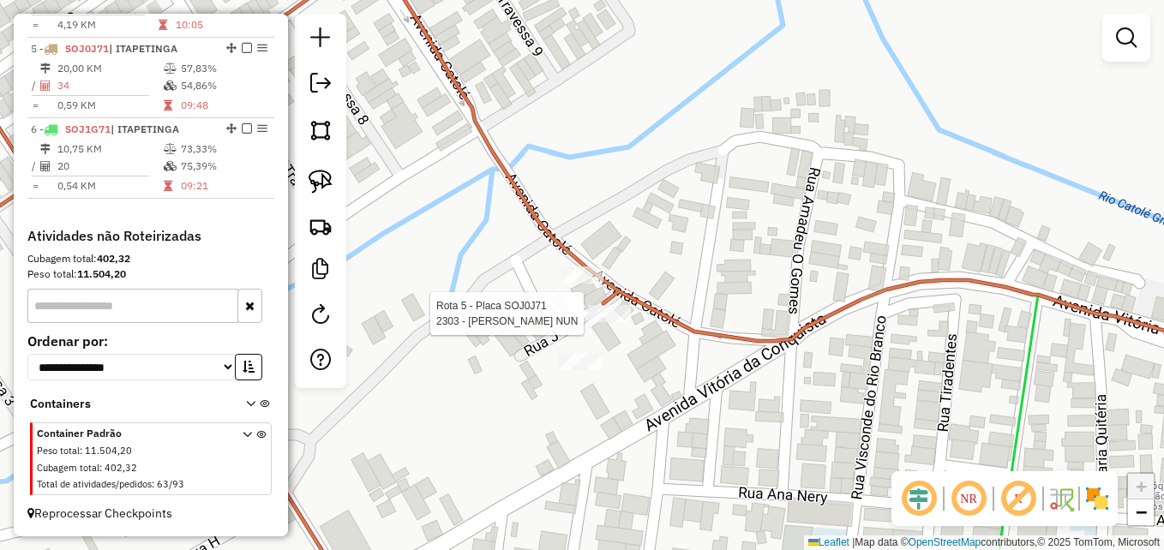
select select "**********"
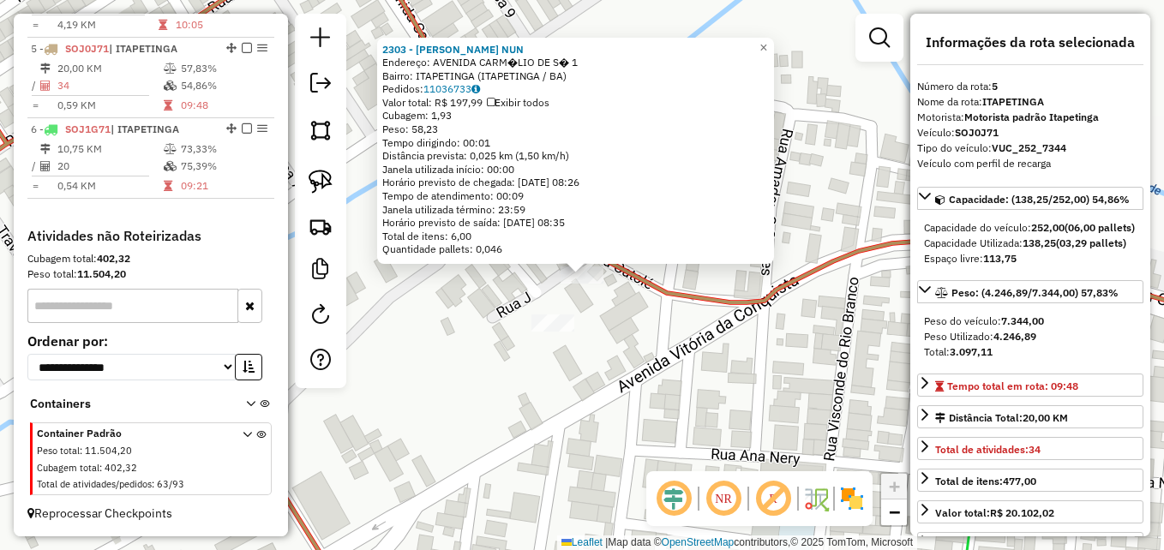
click at [647, 338] on div "2303 - DAIANE FERNANDES NUN Endereço: AVENIDA CARM�LIO DE S� 1 Bairro: ITAPETIN…" at bounding box center [582, 275] width 1164 height 550
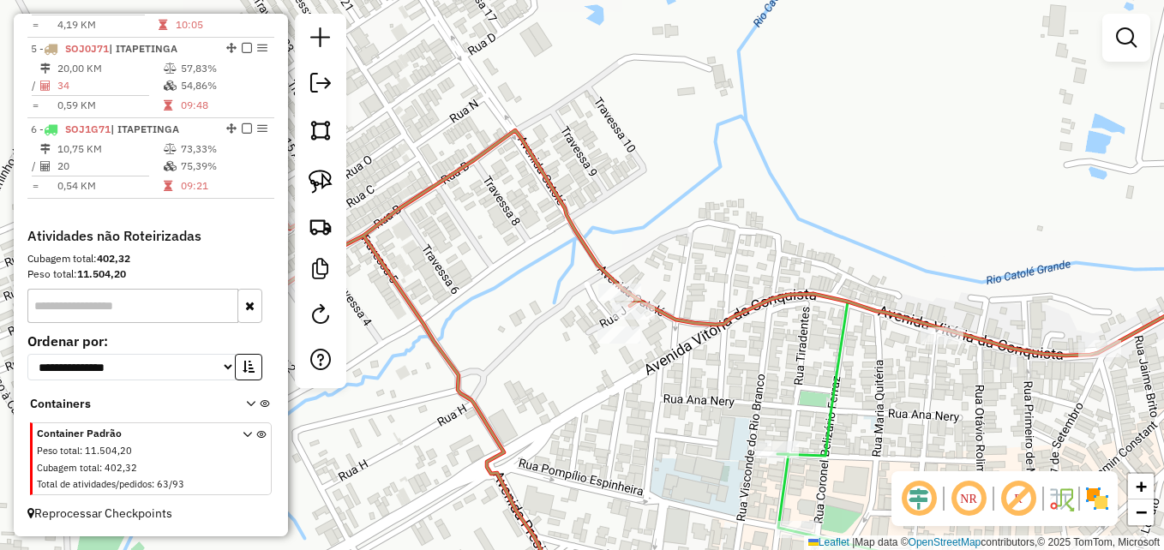
drag, startPoint x: 1013, startPoint y: 377, endPoint x: 627, endPoint y: 212, distance: 420.6
click at [623, 214] on div "Janela de atendimento Grade de atendimento Capacidade Transportadoras Veículos …" at bounding box center [582, 275] width 1164 height 550
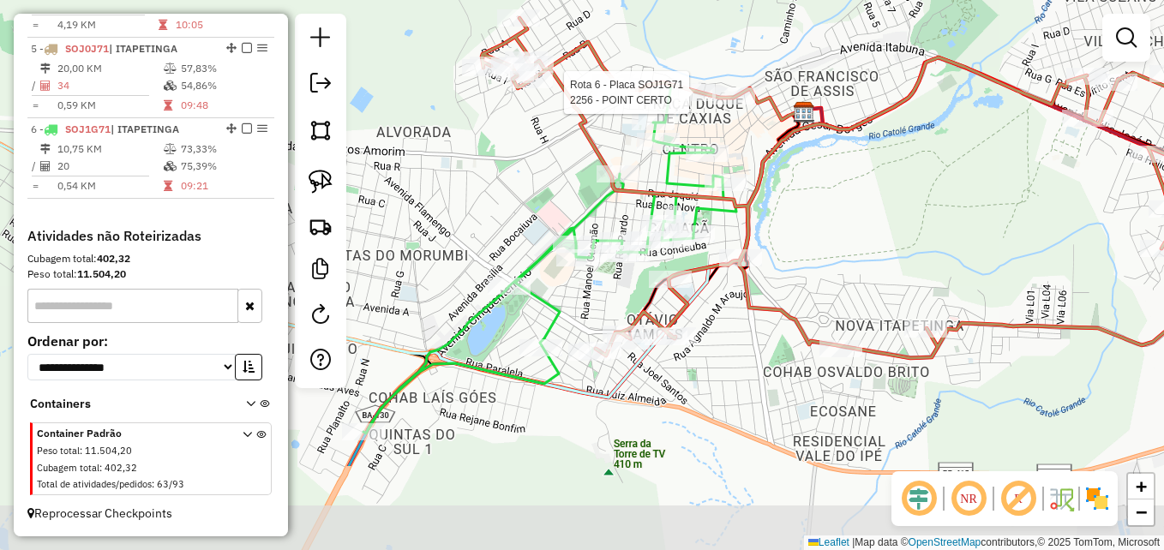
drag, startPoint x: 943, startPoint y: 345, endPoint x: 900, endPoint y: 205, distance: 146.2
click at [897, 205] on div "Rota 6 - Placa SOJ1G71 2256 - POINT CERTO Janela de atendimento Grade de atendi…" at bounding box center [582, 275] width 1164 height 550
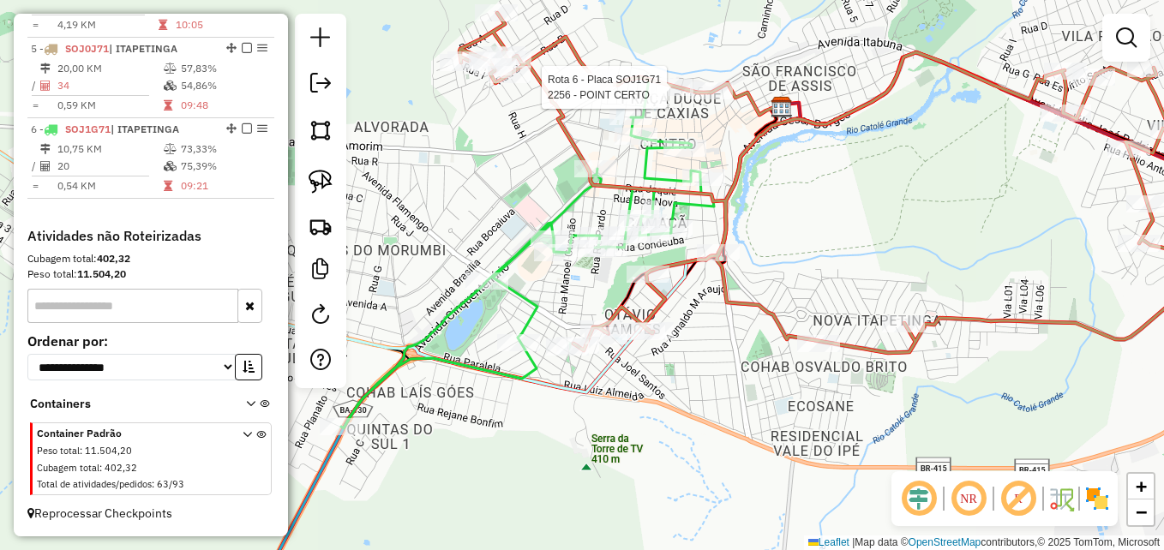
drag, startPoint x: 1048, startPoint y: 248, endPoint x: 784, endPoint y: 195, distance: 269.2
click at [784, 196] on div "Rota 6 - Placa SOJ1G71 2256 - POINT CERTO Janela de atendimento Grade de atendi…" at bounding box center [582, 275] width 1164 height 550
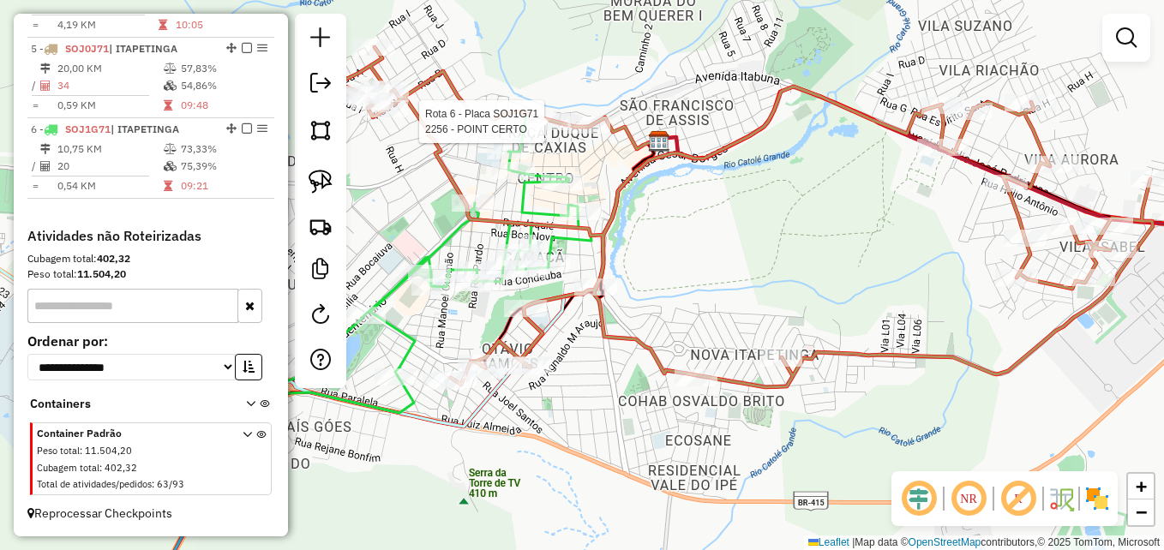
drag, startPoint x: 741, startPoint y: 165, endPoint x: 877, endPoint y: 256, distance: 163.4
click at [877, 256] on div "Rota 6 - Placa SOJ1G71 2256 - POINT CERTO Janela de atendimento Grade de atendi…" at bounding box center [582, 275] width 1164 height 550
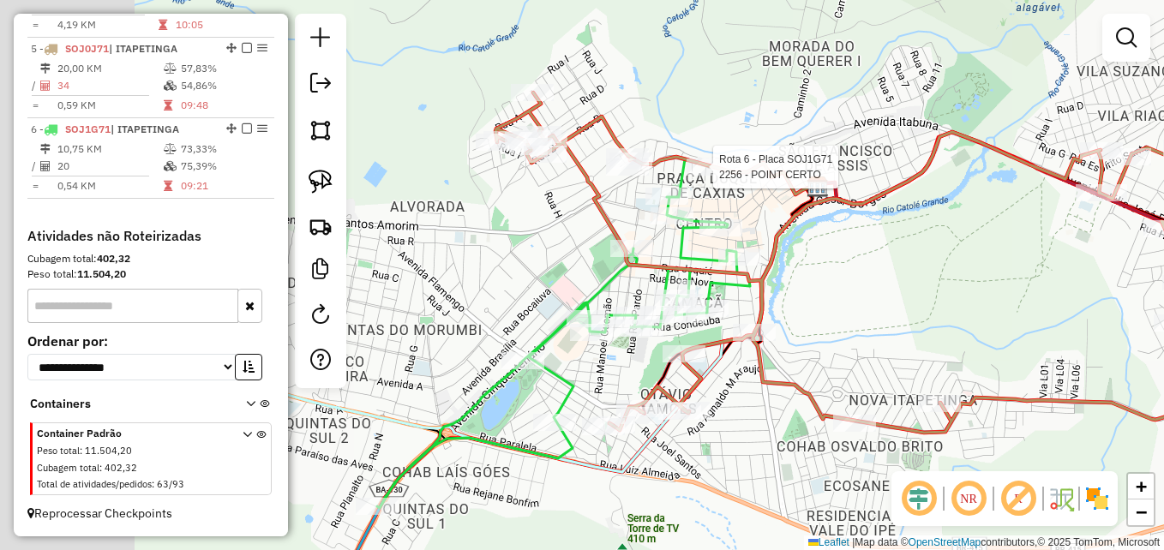
drag, startPoint x: 772, startPoint y: 253, endPoint x: 928, endPoint y: 304, distance: 164.0
click at [928, 304] on div "Rota 6 - Placa SOJ1G71 2256 - POINT CERTO Janela de atendimento Grade de atendi…" at bounding box center [582, 275] width 1164 height 550
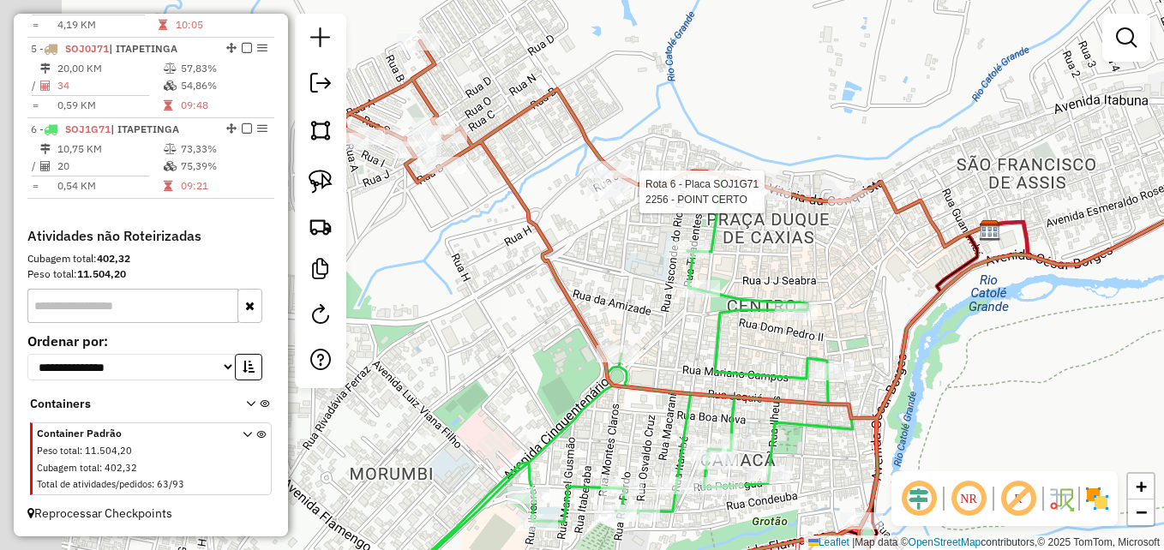
drag, startPoint x: 425, startPoint y: 214, endPoint x: 683, endPoint y: 293, distance: 269.9
click at [682, 293] on div "Rota 6 - Placa SOJ1G71 2256 - POINT CERTO Janela de atendimento Grade de atendi…" at bounding box center [582, 275] width 1164 height 550
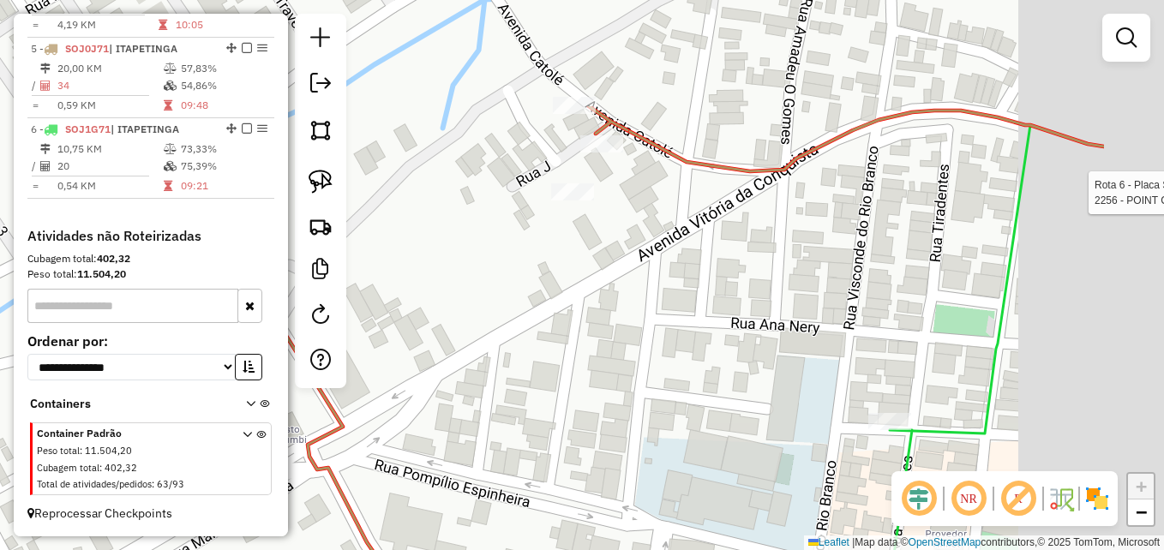
drag, startPoint x: 731, startPoint y: 152, endPoint x: 564, endPoint y: 328, distance: 242.6
click at [562, 328] on div "Rota 6 - Placa SOJ1G71 2256 - POINT CERTO Janela de atendimento Grade de atendi…" at bounding box center [582, 275] width 1164 height 550
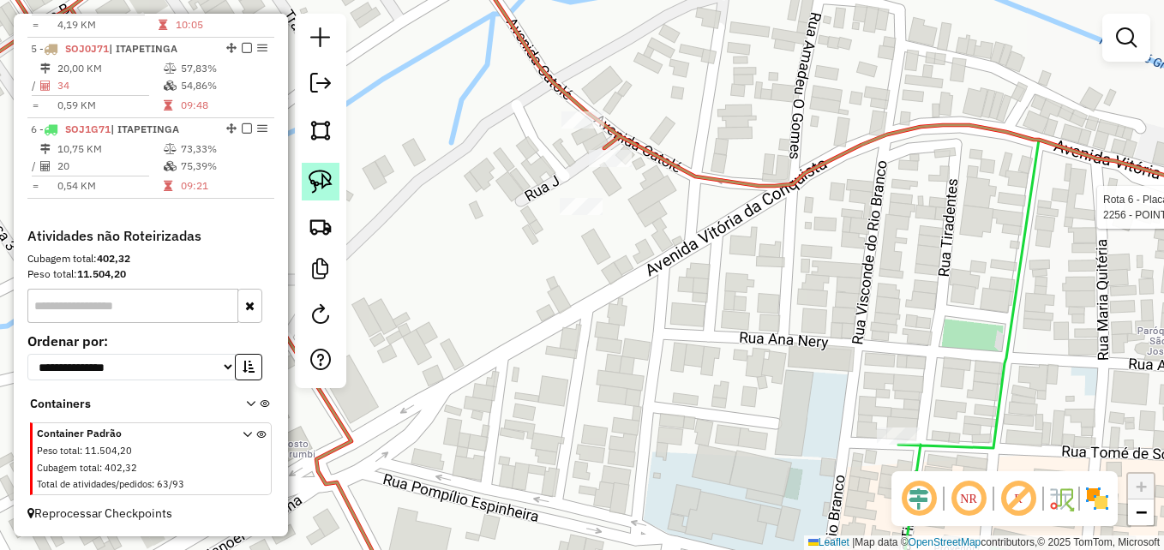
click at [323, 178] on img at bounding box center [321, 182] width 24 height 24
drag, startPoint x: 647, startPoint y: 136, endPoint x: 655, endPoint y: 160, distance: 25.5
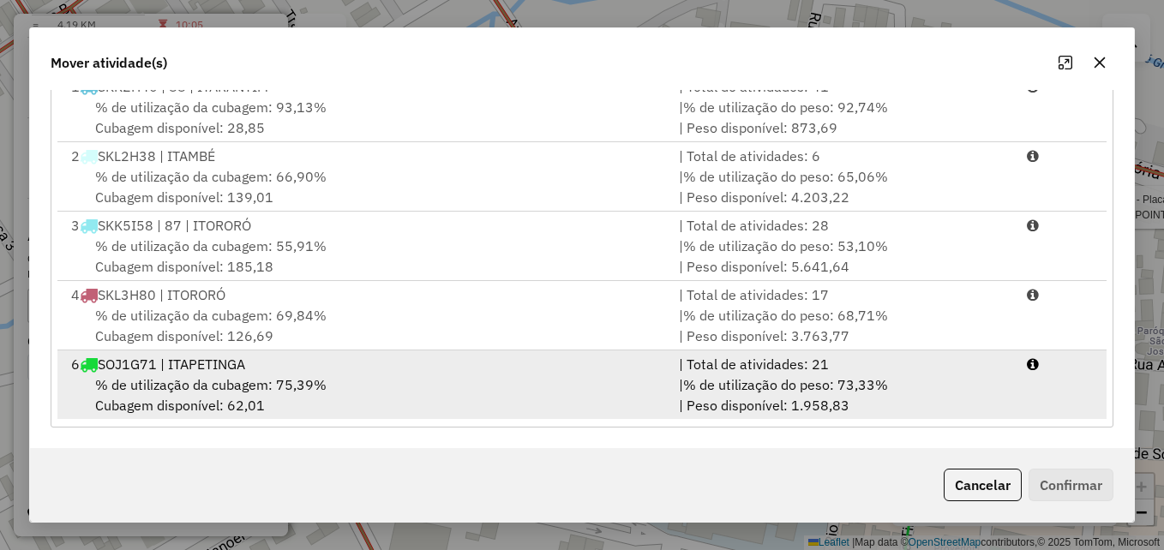
scroll to position [4, 0]
drag, startPoint x: 610, startPoint y: 378, endPoint x: 832, endPoint y: 413, distance: 224.8
click at [610, 379] on div "% de utilização da cubagem: 75,39% Cubagem disponível: 62,01" at bounding box center [365, 394] width 608 height 41
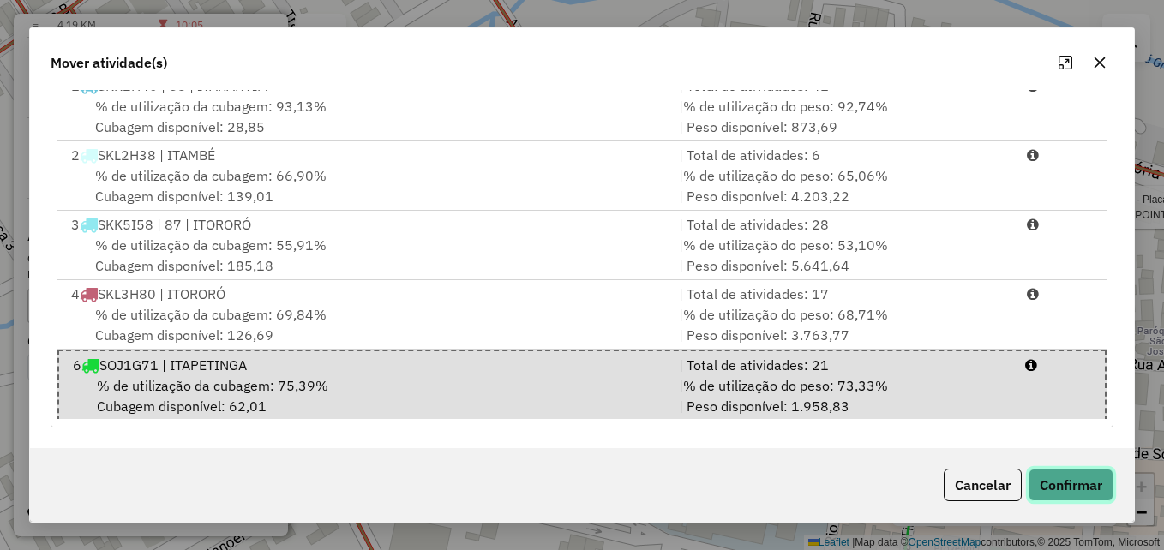
click at [1056, 486] on button "Confirmar" at bounding box center [1071, 485] width 85 height 33
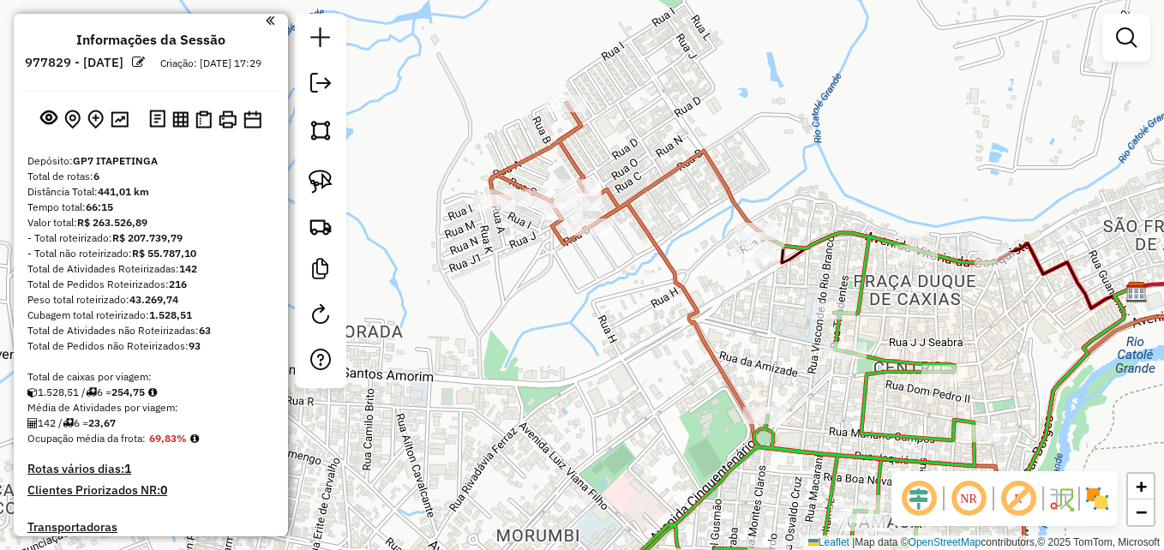
scroll to position [0, 0]
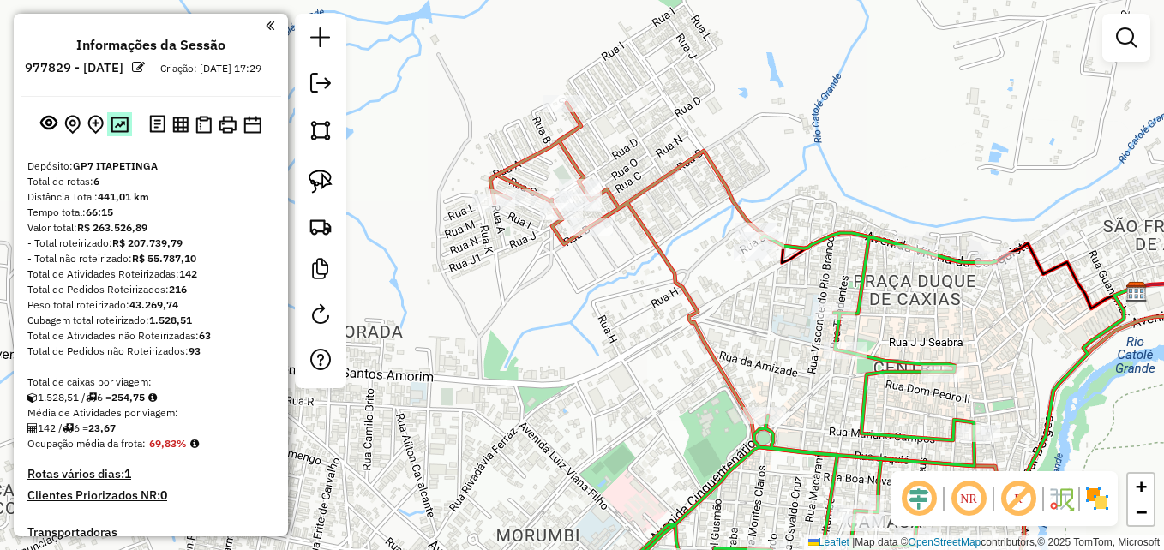
click at [116, 133] on img at bounding box center [120, 125] width 18 height 16
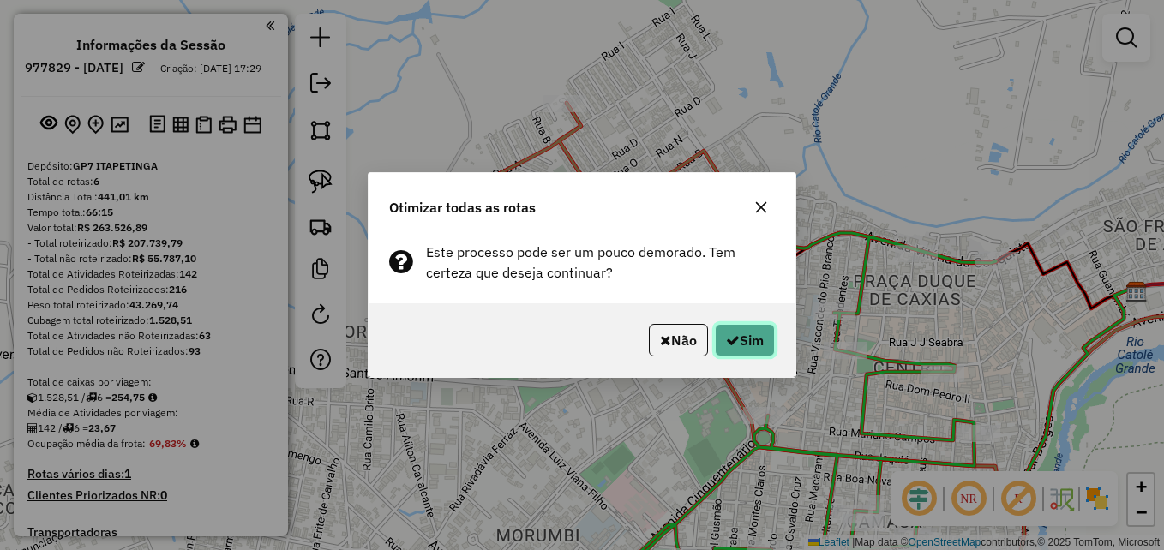
click at [764, 339] on button "Sim" at bounding box center [745, 340] width 60 height 33
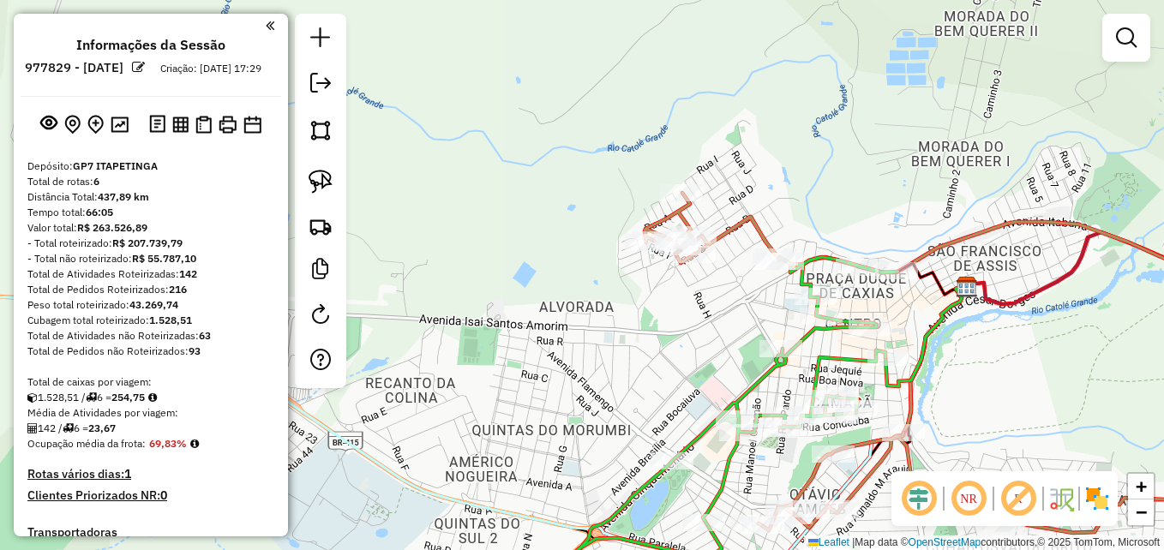
drag, startPoint x: 651, startPoint y: 359, endPoint x: 650, endPoint y: 334, distance: 24.9
click at [650, 335] on div "Janela de atendimento Grade de atendimento Capacidade Transportadoras Veículos …" at bounding box center [582, 275] width 1164 height 550
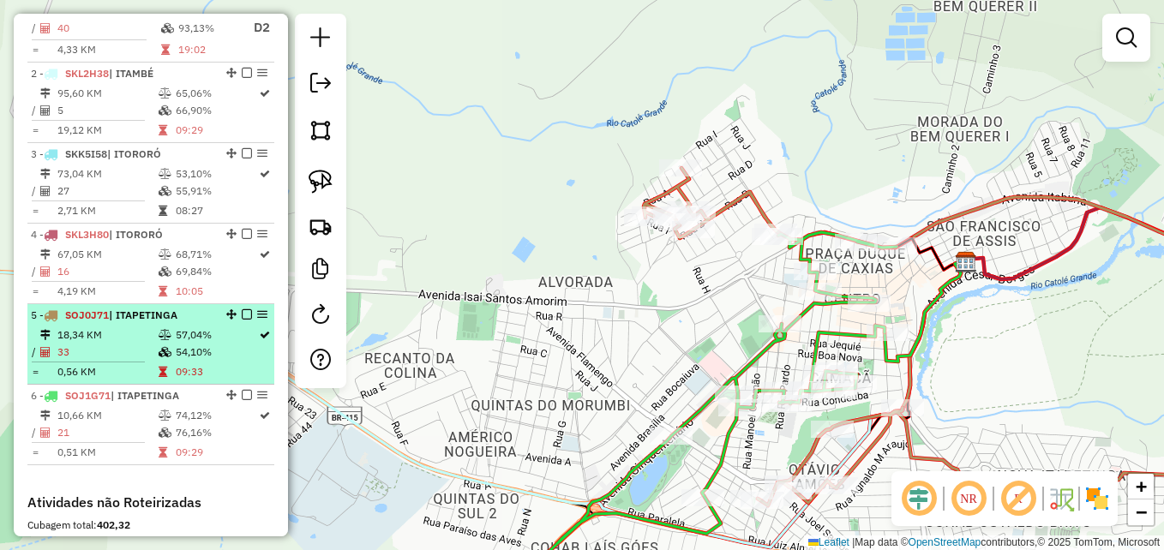
scroll to position [686, 0]
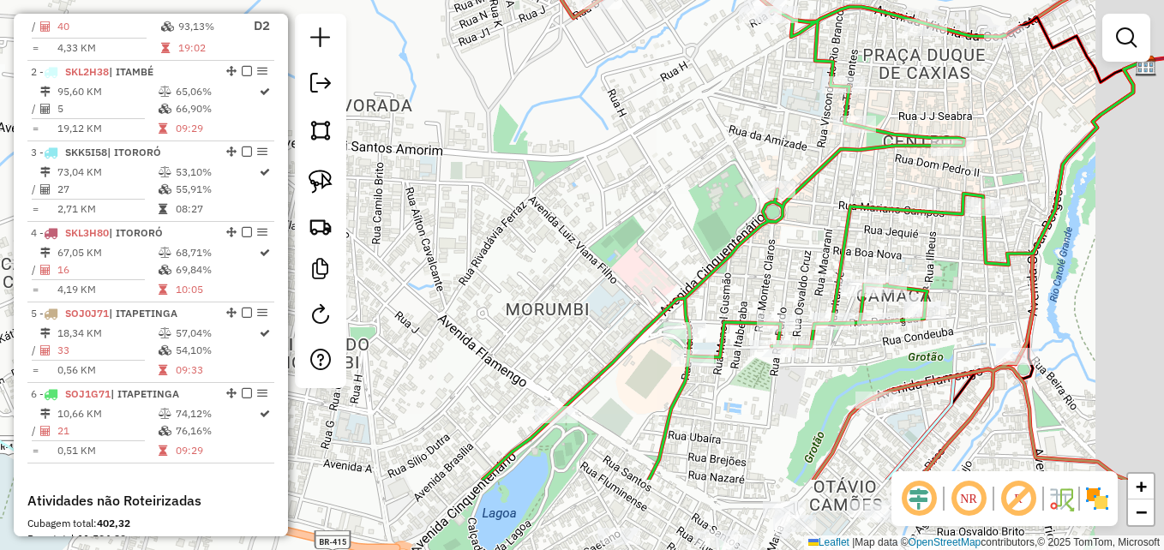
drag, startPoint x: 712, startPoint y: 379, endPoint x: 605, endPoint y: 237, distance: 177.7
click at [598, 244] on div "Janela de atendimento Grade de atendimento Capacidade Transportadoras Veículos …" at bounding box center [582, 275] width 1164 height 550
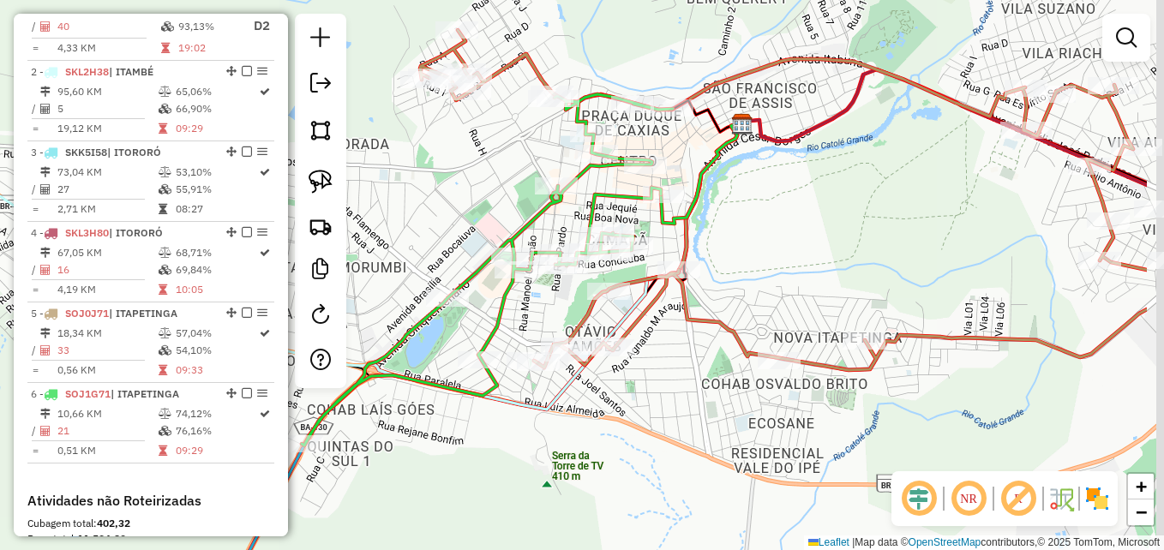
drag, startPoint x: 1033, startPoint y: 277, endPoint x: 911, endPoint y: 249, distance: 125.0
click at [899, 249] on div "Janela de atendimento Grade de atendimento Capacidade Transportadoras Veículos …" at bounding box center [582, 275] width 1164 height 550
drag, startPoint x: 924, startPoint y: 244, endPoint x: 956, endPoint y: 254, distance: 33.1
click at [956, 254] on div "Janela de atendimento Grade de atendimento Capacidade Transportadoras Veículos …" at bounding box center [582, 275] width 1164 height 550
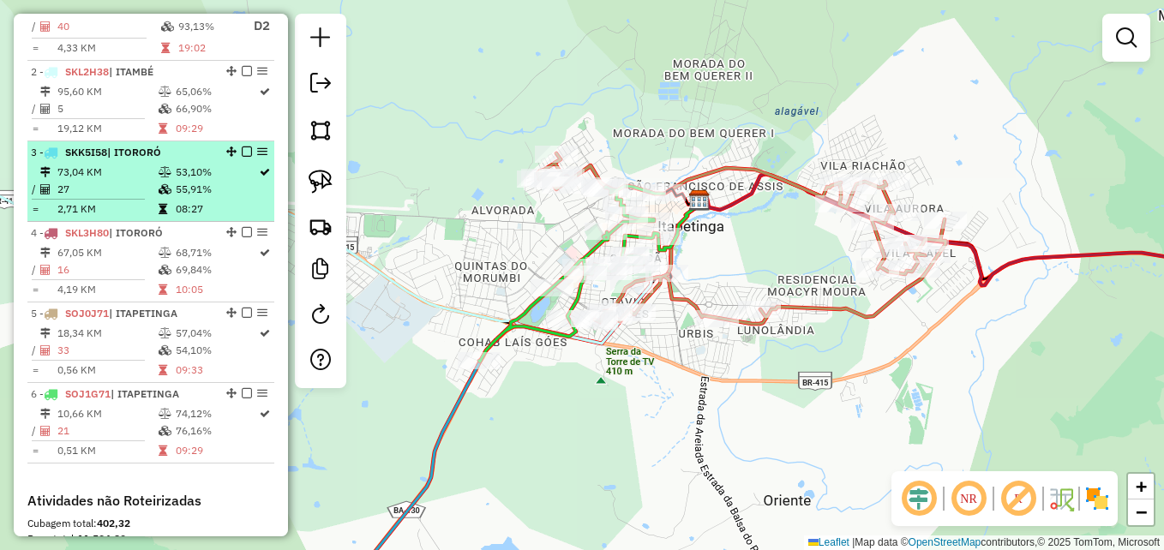
click at [201, 198] on td "55,91%" at bounding box center [216, 189] width 83 height 17
select select "**********"
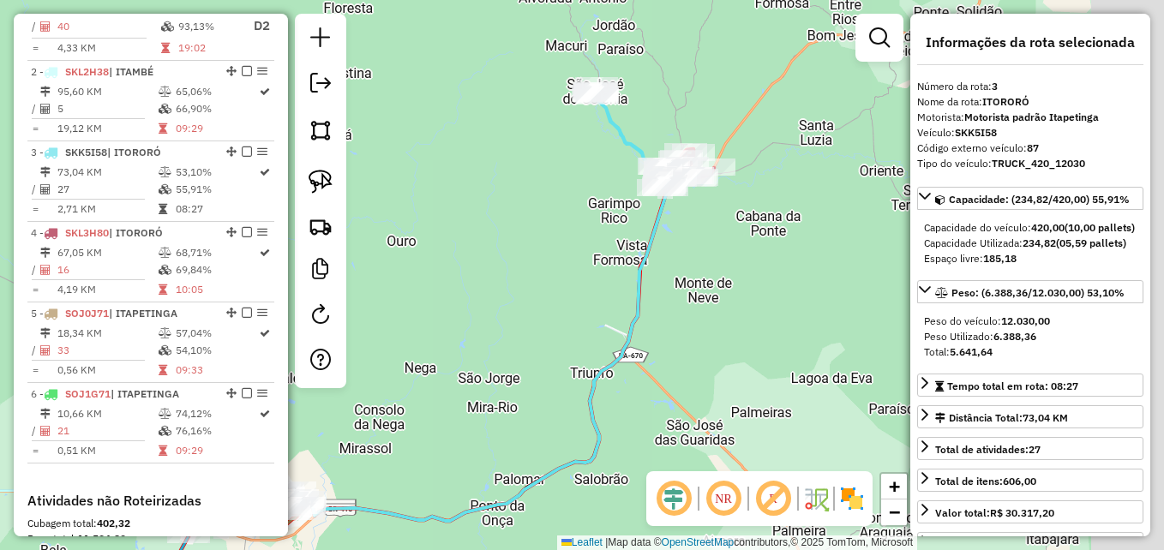
drag, startPoint x: 720, startPoint y: 243, endPoint x: 600, endPoint y: 271, distance: 123.3
click at [600, 271] on div "Janela de atendimento Grade de atendimento Capacidade Transportadoras Veículos …" at bounding box center [582, 275] width 1164 height 550
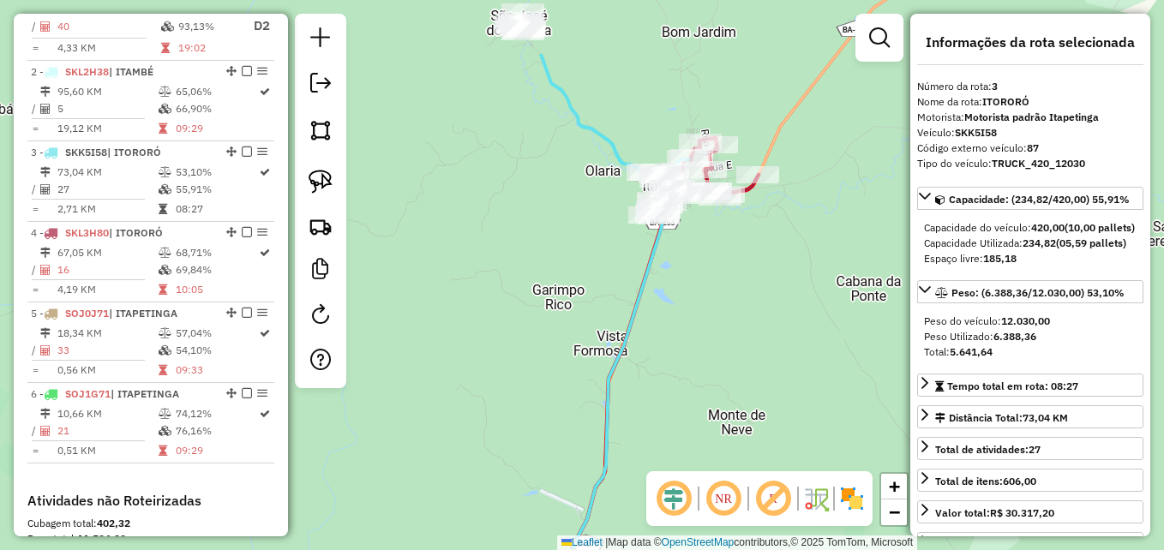
drag, startPoint x: 706, startPoint y: 192, endPoint x: 640, endPoint y: 306, distance: 131.8
click at [640, 306] on icon at bounding box center [586, 462] width 153 height 503
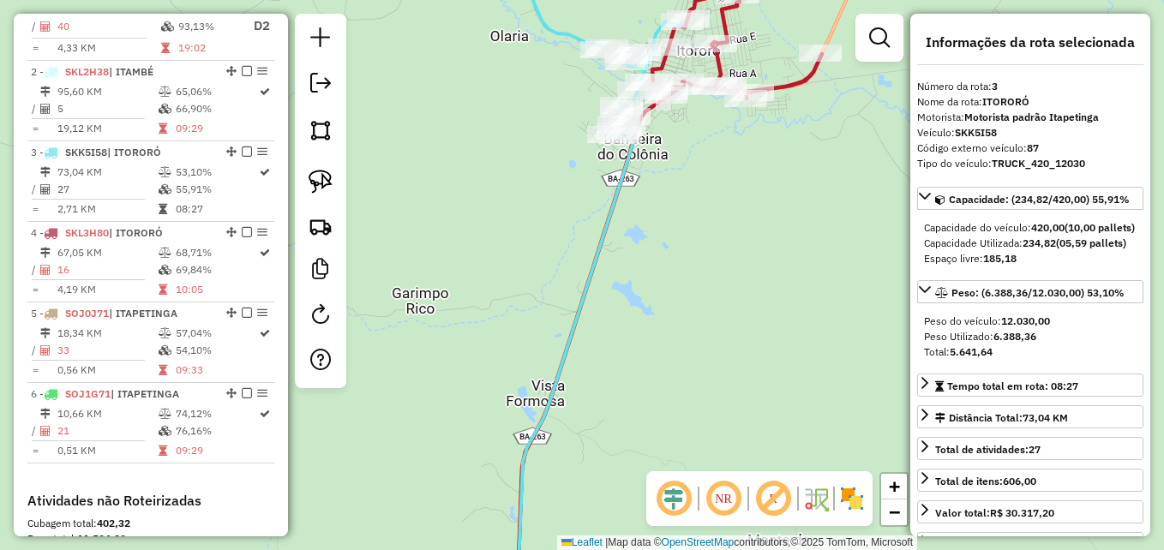
drag, startPoint x: 701, startPoint y: 240, endPoint x: 672, endPoint y: 389, distance: 151.9
click at [672, 389] on div "Janela de atendimento Grade de atendimento Capacidade Transportadoras Veículos …" at bounding box center [582, 275] width 1164 height 550
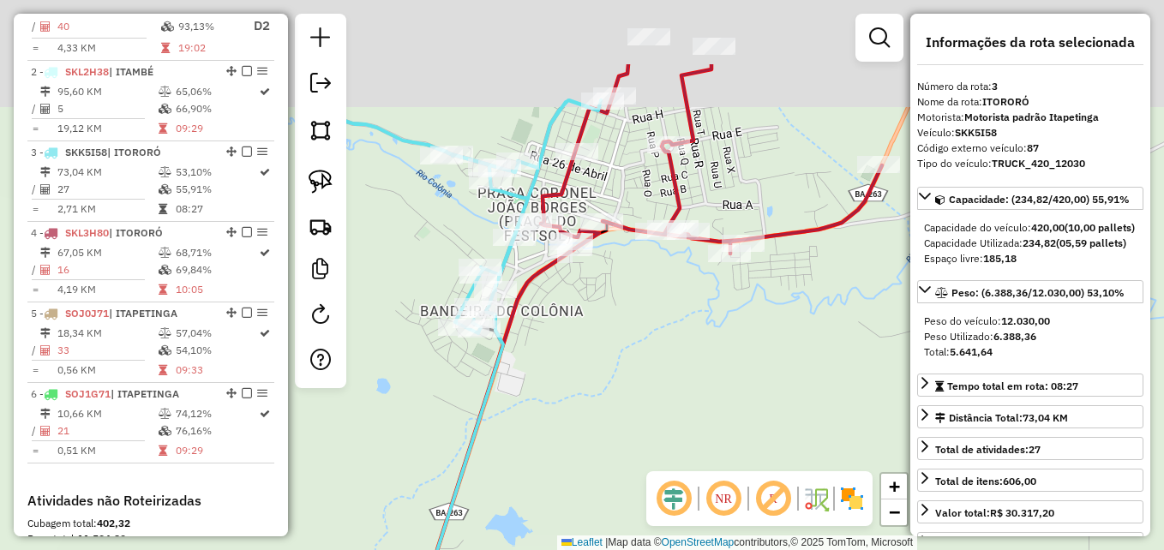
drag, startPoint x: 702, startPoint y: 274, endPoint x: 707, endPoint y: 398, distance: 124.4
click at [707, 398] on div "Janela de atendimento Grade de atendimento Capacidade Transportadoras Veículos …" at bounding box center [582, 275] width 1164 height 550
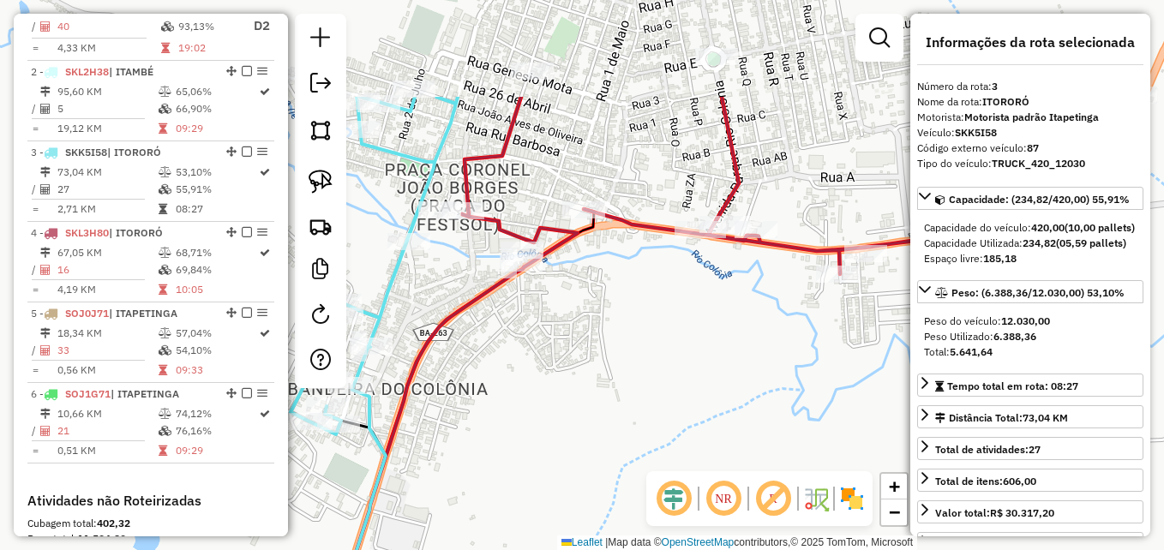
drag, startPoint x: 659, startPoint y: 275, endPoint x: 742, endPoint y: 409, distance: 157.5
click at [737, 427] on div "Janela de atendimento Grade de atendimento Capacidade Transportadoras Veículos …" at bounding box center [582, 275] width 1164 height 550
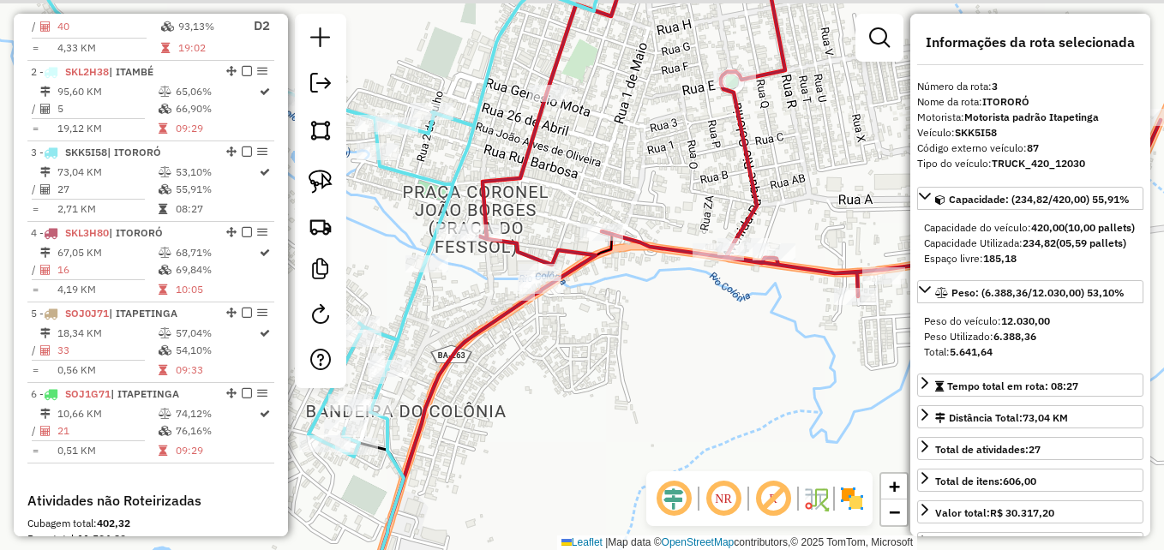
drag, startPoint x: 671, startPoint y: 352, endPoint x: 696, endPoint y: 376, distance: 35.8
click at [694, 378] on div "Janela de atendimento Grade de atendimento Capacidade Transportadoras Veículos …" at bounding box center [582, 275] width 1164 height 550
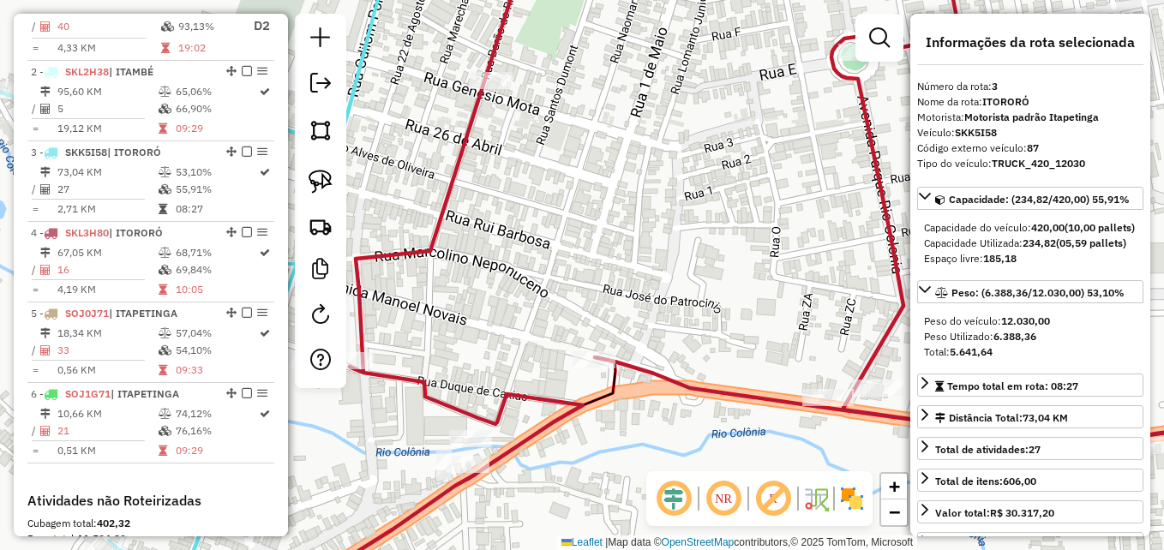
drag, startPoint x: 661, startPoint y: 80, endPoint x: 724, endPoint y: 234, distance: 166.5
click at [724, 234] on div "Janela de atendimento Grade de atendimento Capacidade Transportadoras Veículos …" at bounding box center [582, 275] width 1164 height 550
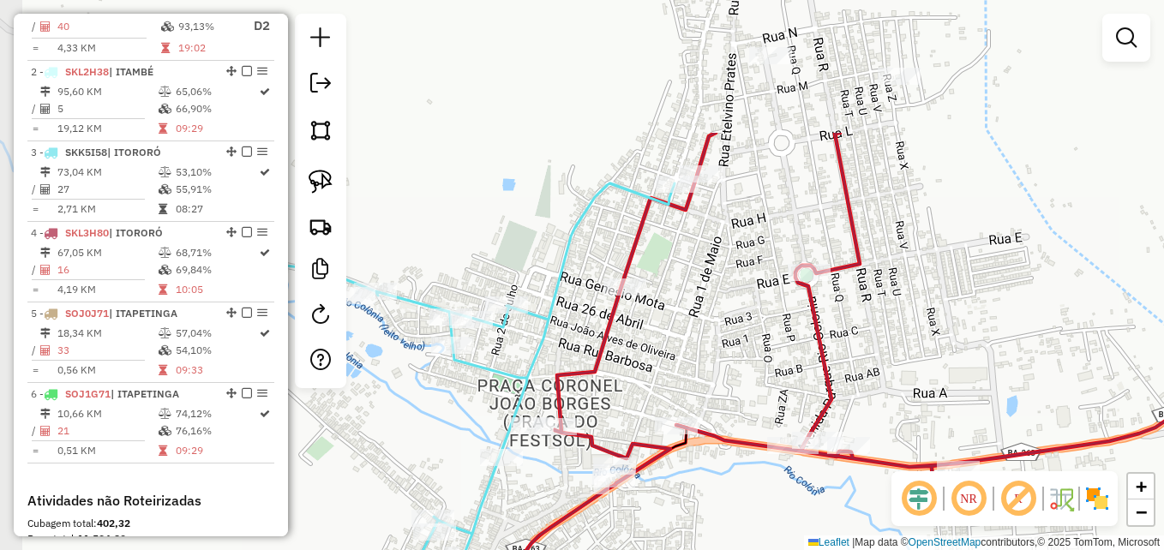
drag, startPoint x: 663, startPoint y: 100, endPoint x: 707, endPoint y: 288, distance: 193.0
click at [707, 288] on div "Janela de atendimento Grade de atendimento Capacidade Transportadoras Veículos …" at bounding box center [582, 275] width 1164 height 550
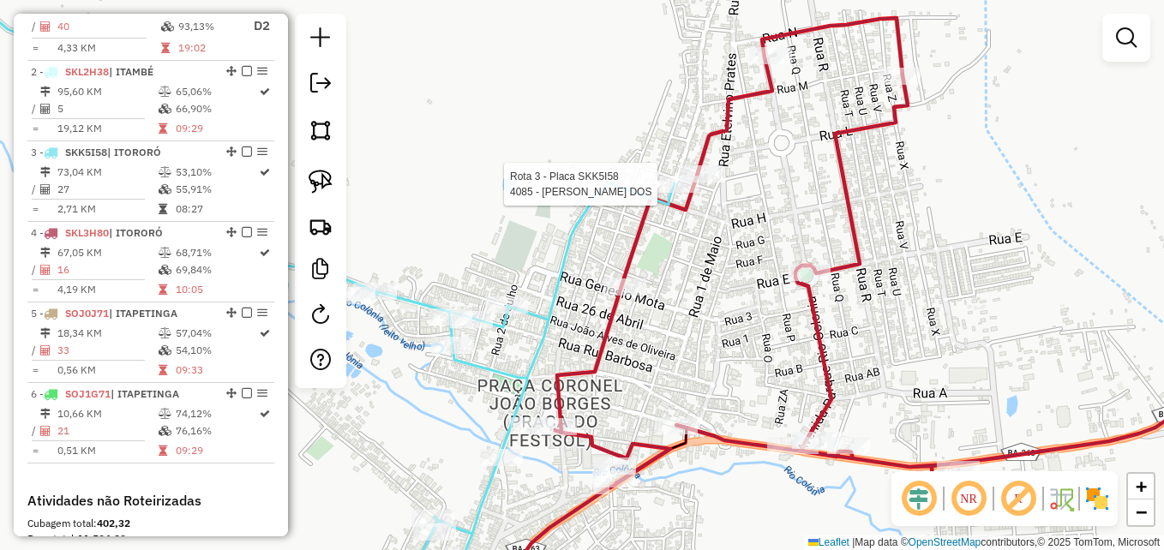
select select "**********"
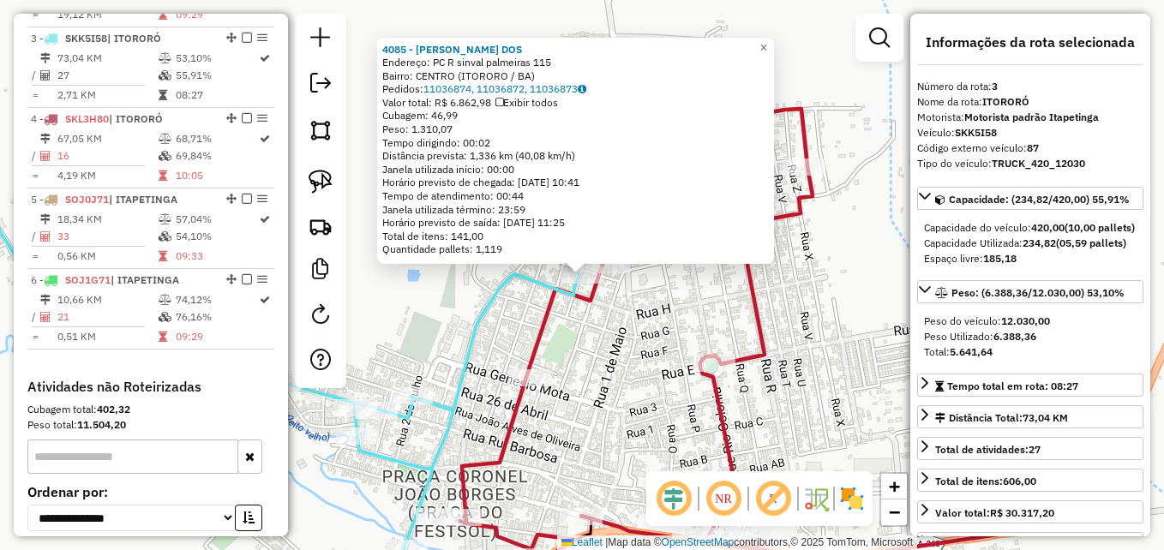
scroll to position [829, 0]
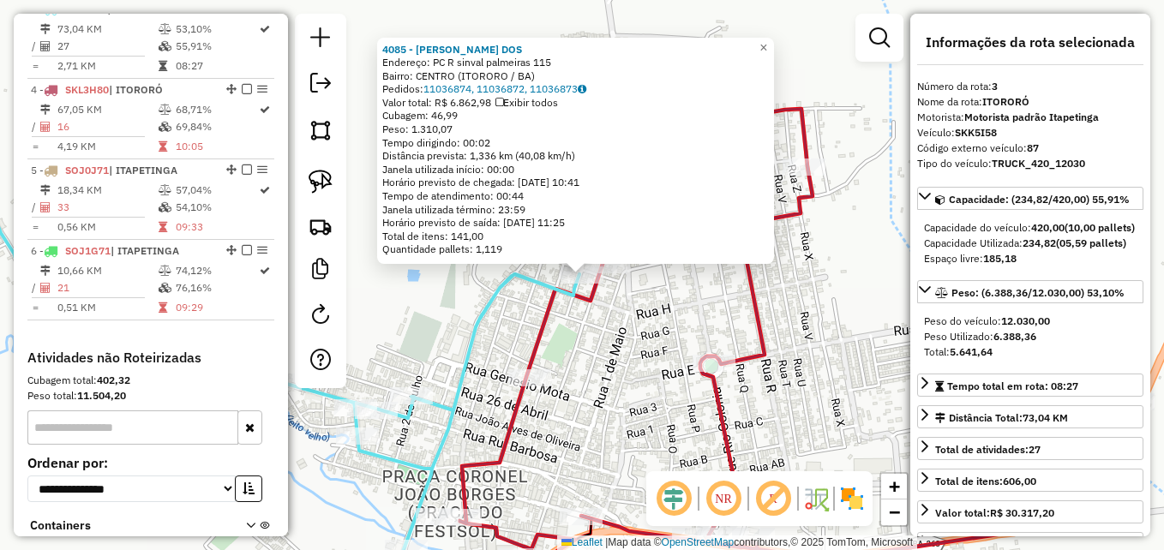
click at [645, 363] on div "4085 - JONATHA BARBOSA DOS Endereço: PC R sinval palmeiras 115 Bairro: CENTRO (…" at bounding box center [582, 275] width 1164 height 550
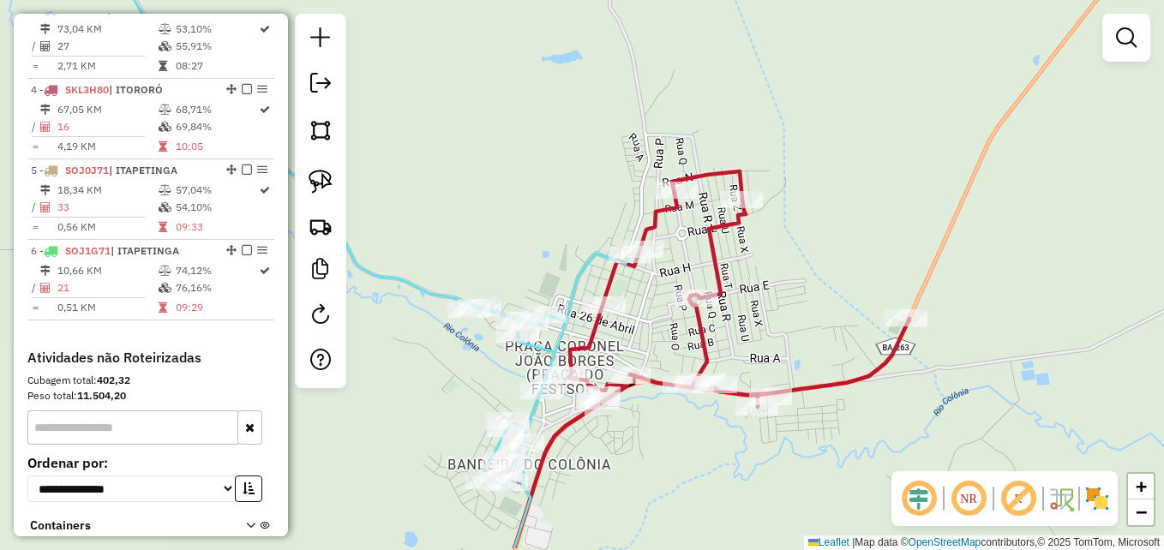
drag, startPoint x: 653, startPoint y: 382, endPoint x: 702, endPoint y: 277, distance: 115.8
click at [698, 280] on div "Janela de atendimento Grade de atendimento Capacidade Transportadoras Veículos …" at bounding box center [582, 275] width 1164 height 550
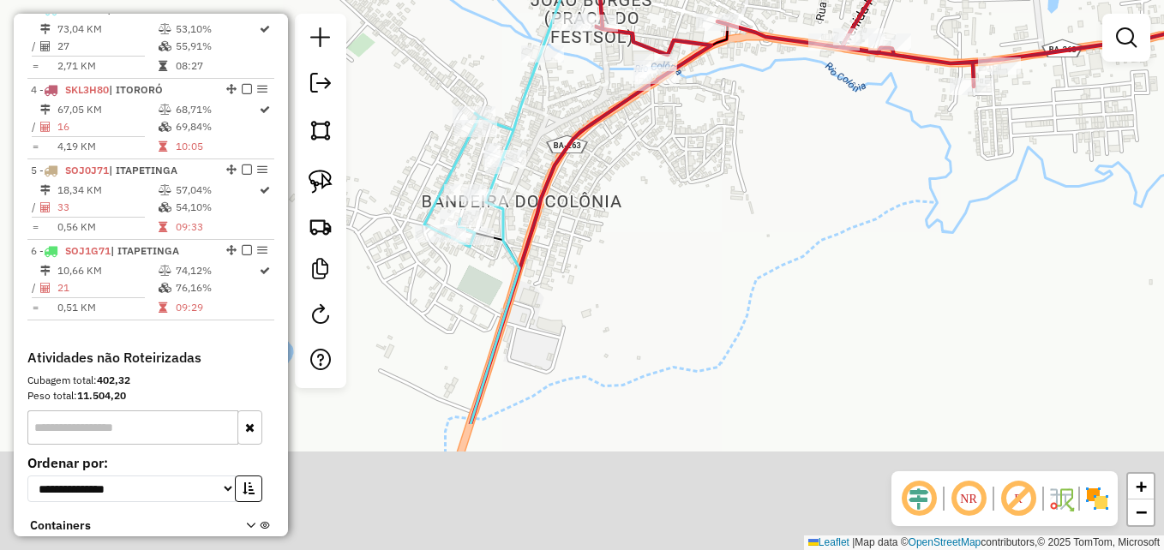
drag, startPoint x: 659, startPoint y: 450, endPoint x: 738, endPoint y: 194, distance: 268.5
click at [737, 194] on div "Janela de atendimento Grade de atendimento Capacidade Transportadoras Veículos …" at bounding box center [582, 275] width 1164 height 550
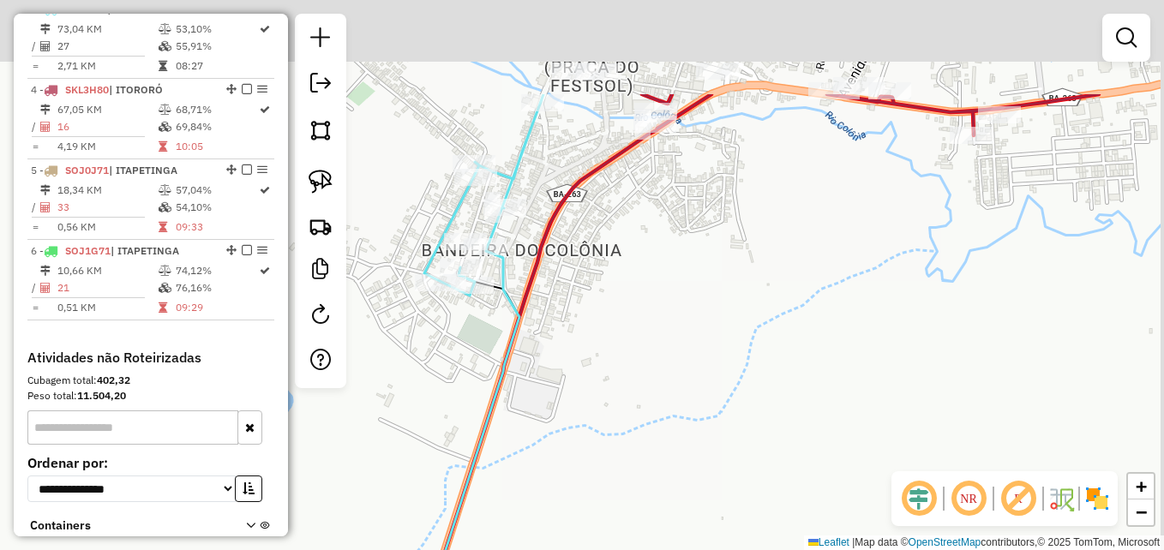
drag, startPoint x: 733, startPoint y: 163, endPoint x: 672, endPoint y: 430, distance: 274.4
click at [672, 430] on div "Janela de atendimento Grade de atendimento Capacidade Transportadoras Veículos …" at bounding box center [582, 275] width 1164 height 550
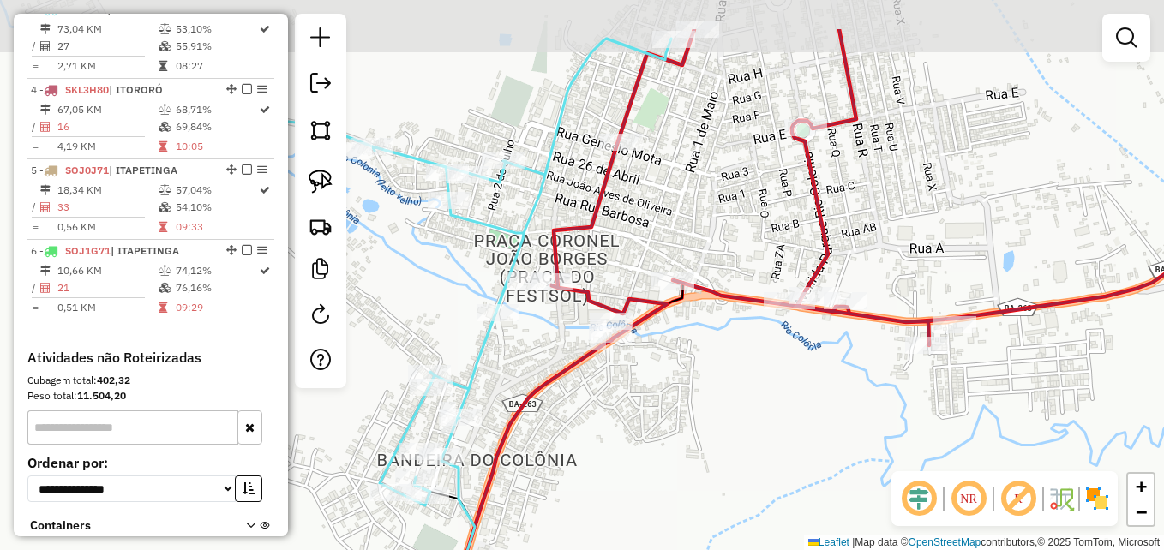
drag, startPoint x: 798, startPoint y: 322, endPoint x: 768, endPoint y: 408, distance: 91.7
click at [768, 408] on div "Janela de atendimento Grade de atendimento Capacidade Transportadoras Veículos …" at bounding box center [582, 275] width 1164 height 550
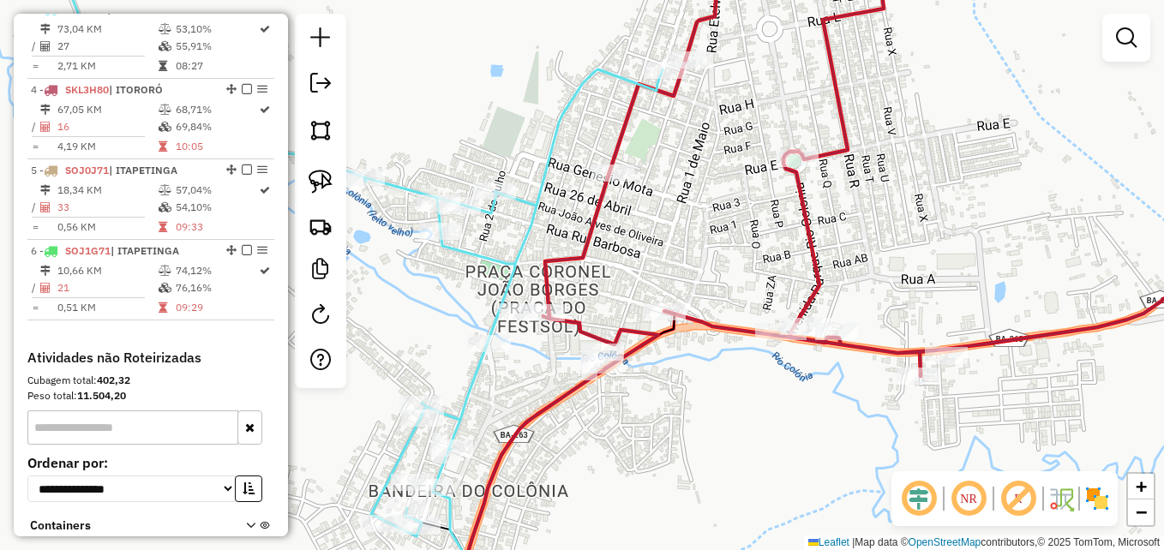
drag, startPoint x: 776, startPoint y: 174, endPoint x: 767, endPoint y: 203, distance: 30.4
click at [767, 203] on div "Janela de atendimento Grade de atendimento Capacidade Transportadoras Veículos …" at bounding box center [582, 275] width 1164 height 550
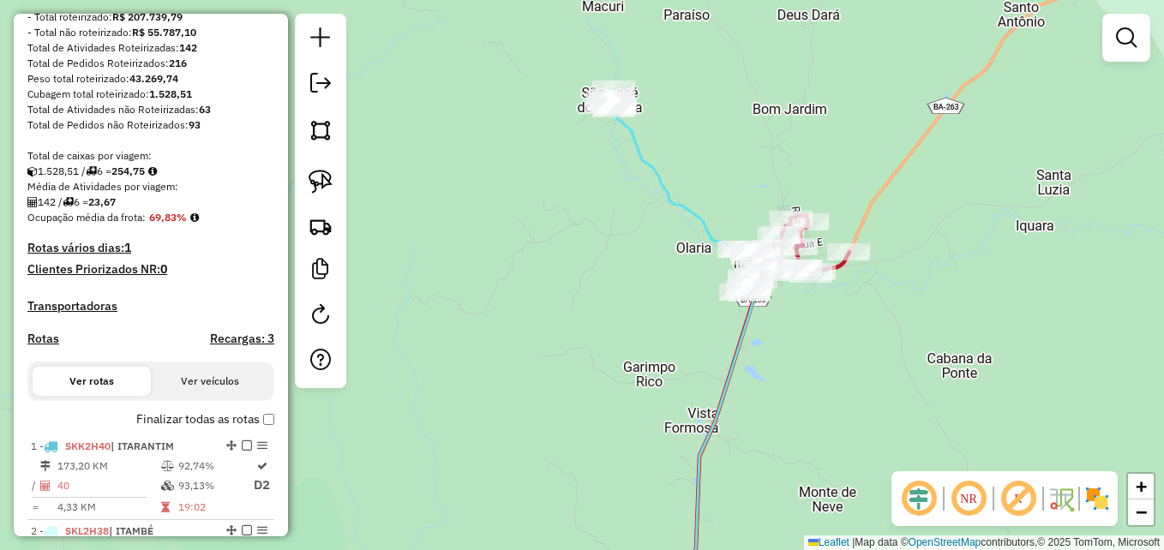
scroll to position [0, 0]
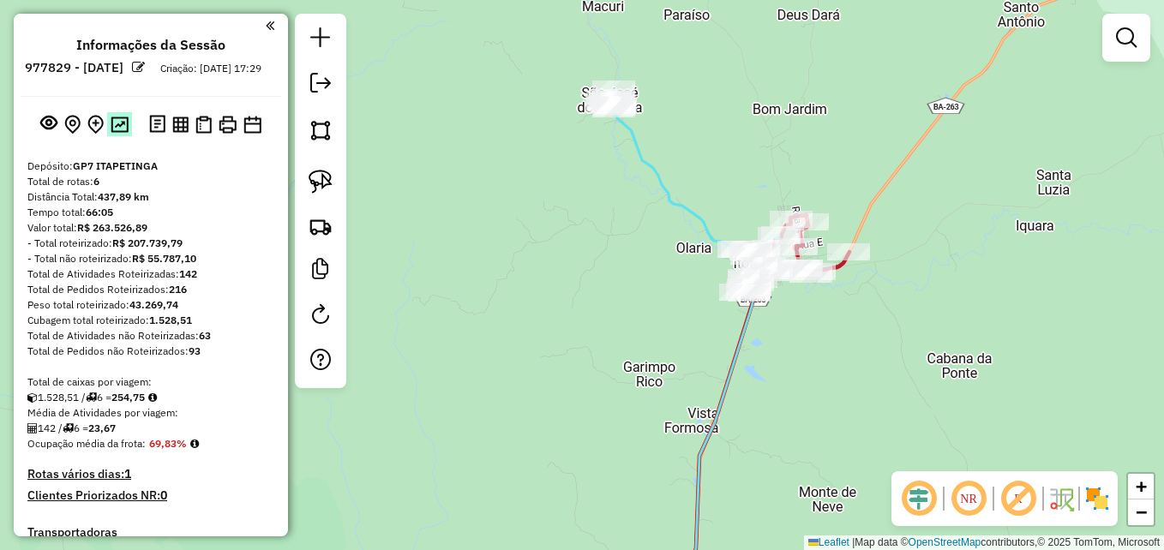
click at [116, 133] on img at bounding box center [120, 125] width 18 height 16
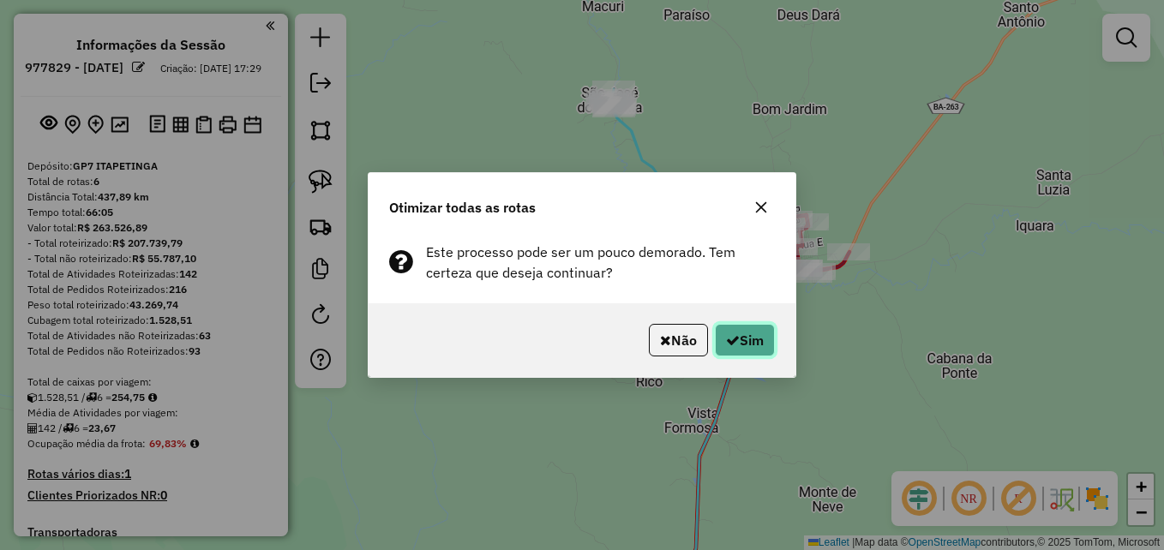
click at [748, 341] on button "Sim" at bounding box center [745, 340] width 60 height 33
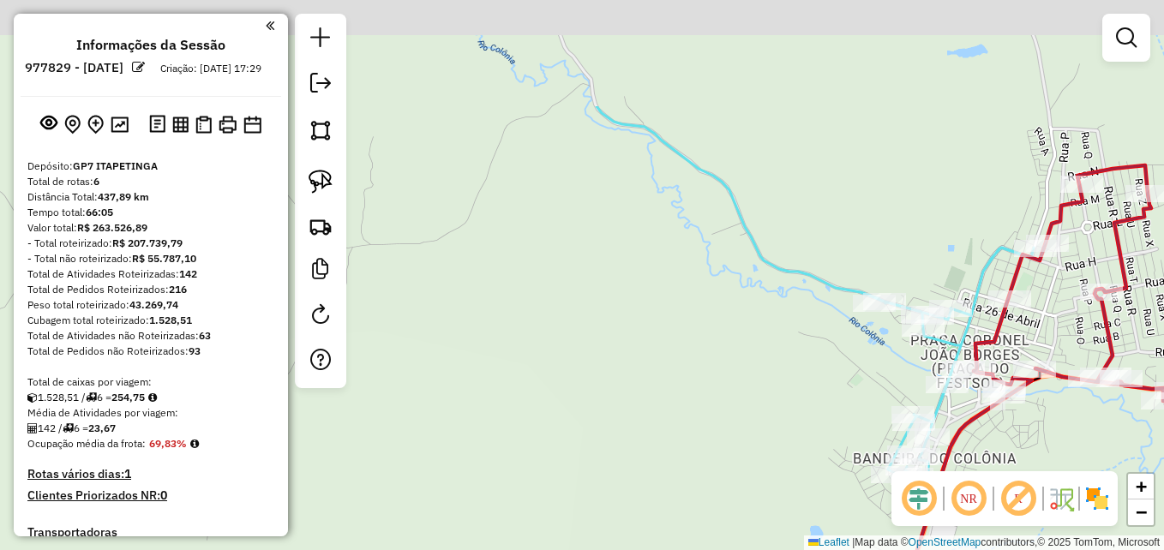
drag, startPoint x: 695, startPoint y: 162, endPoint x: 642, endPoint y: 465, distance: 307.2
click at [642, 466] on div "Janela de atendimento Grade de atendimento Capacidade Transportadoras Veículos …" at bounding box center [582, 275] width 1164 height 550
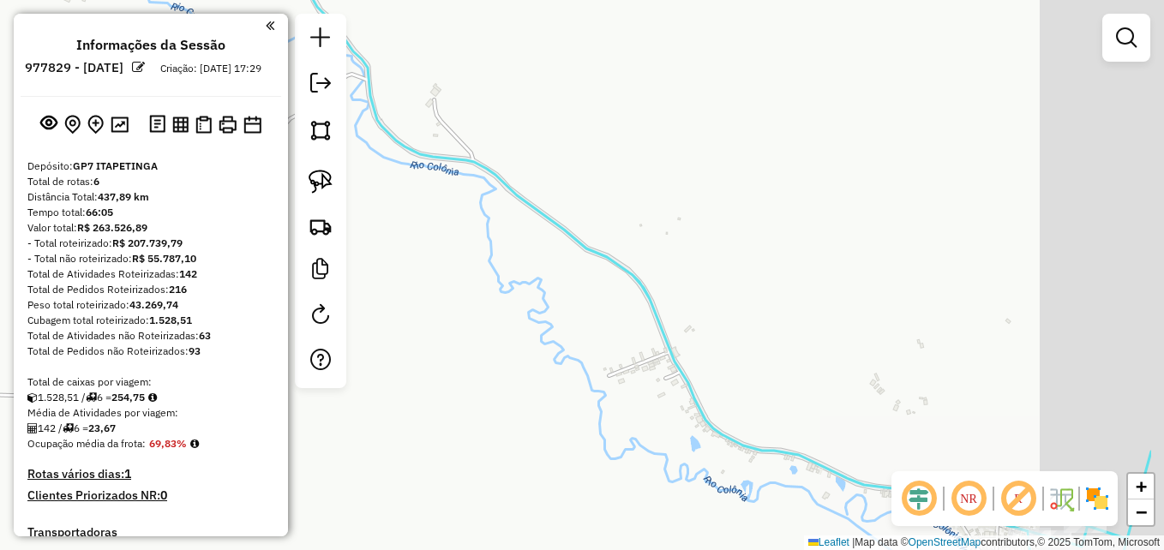
drag, startPoint x: 897, startPoint y: 399, endPoint x: 593, endPoint y: 286, distance: 323.9
click at [590, 286] on div "Janela de atendimento Grade de atendimento Capacidade Transportadoras Veículos …" at bounding box center [582, 275] width 1164 height 550
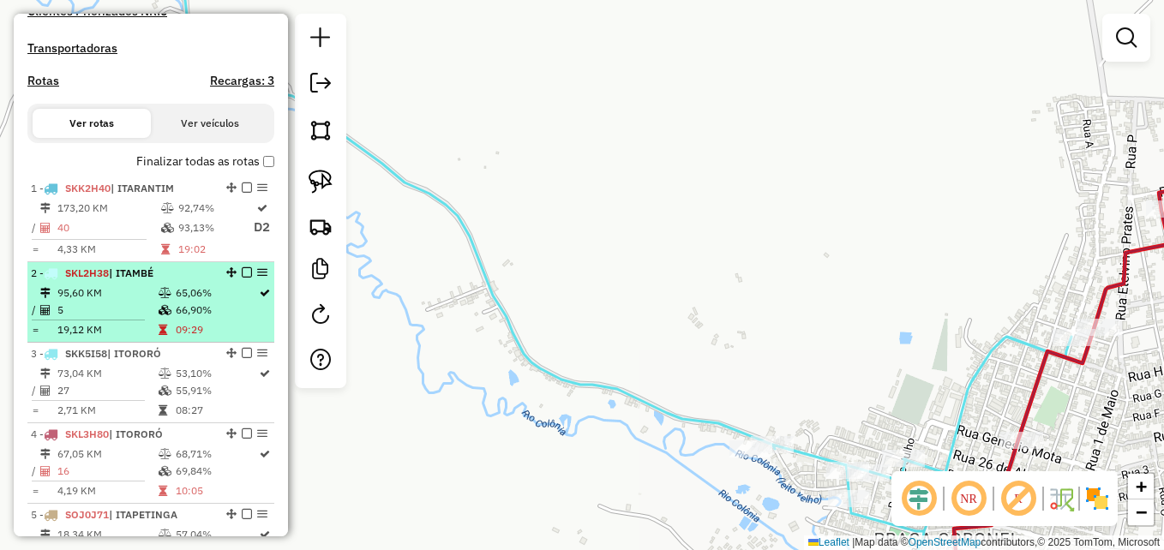
scroll to position [514, 0]
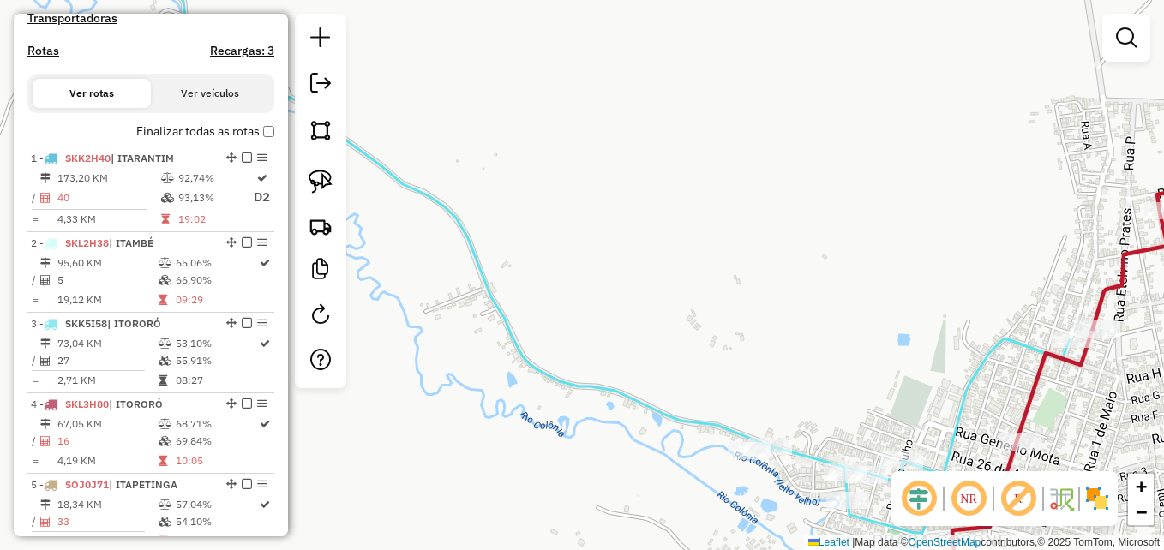
drag, startPoint x: 832, startPoint y: 255, endPoint x: 688, endPoint y: 248, distance: 144.2
click at [689, 249] on div "Janela de atendimento Grade de atendimento Capacidade Transportadoras Veículos …" at bounding box center [582, 275] width 1164 height 550
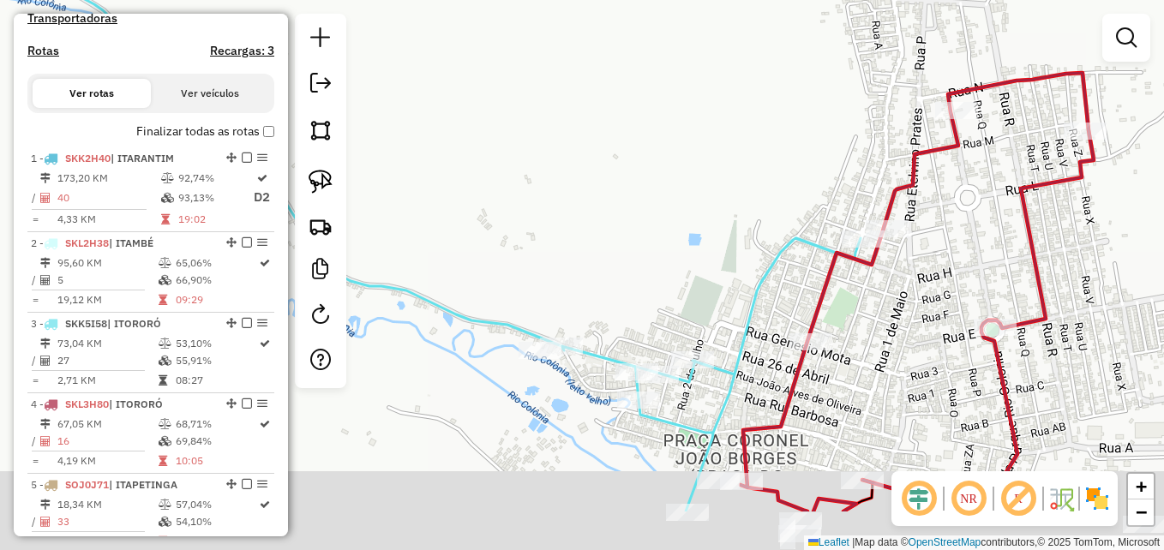
drag, startPoint x: 661, startPoint y: 243, endPoint x: 646, endPoint y: 199, distance: 46.4
click at [646, 202] on div "Janela de atendimento Grade de atendimento Capacidade Transportadoras Veículos …" at bounding box center [582, 275] width 1164 height 550
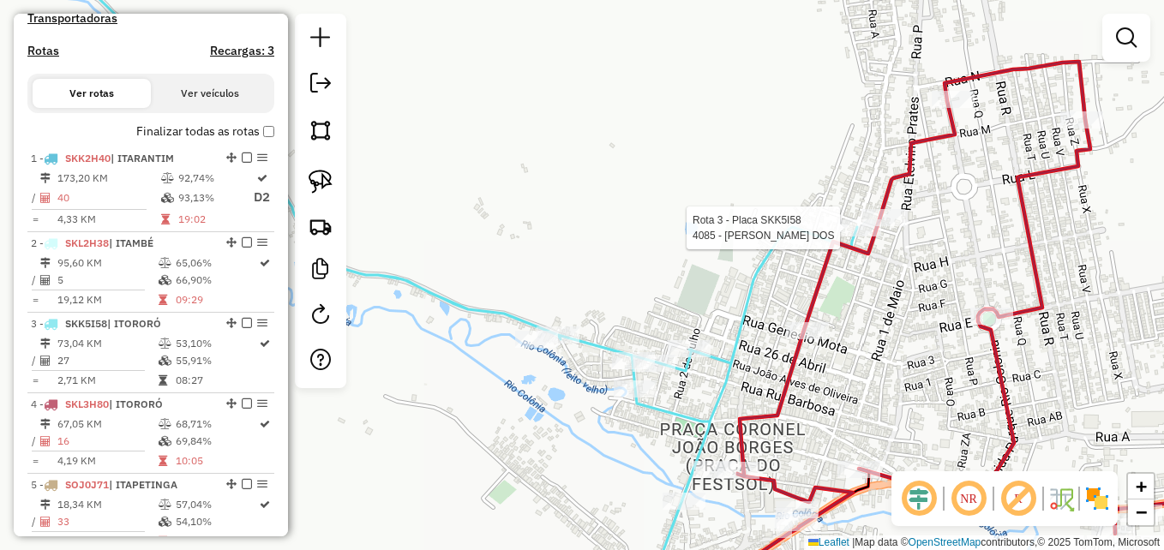
select select "**********"
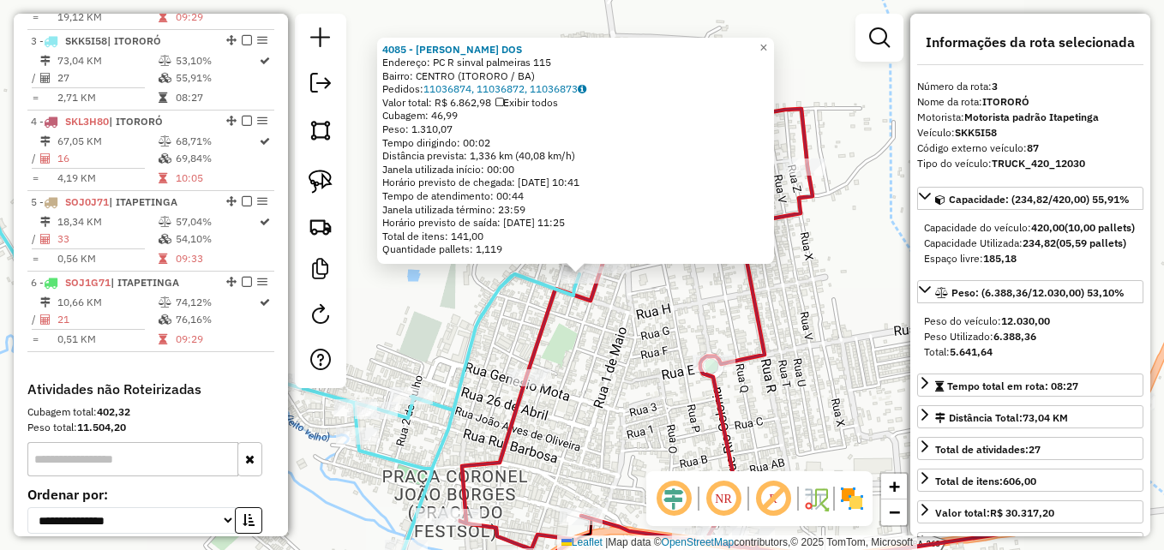
scroll to position [829, 0]
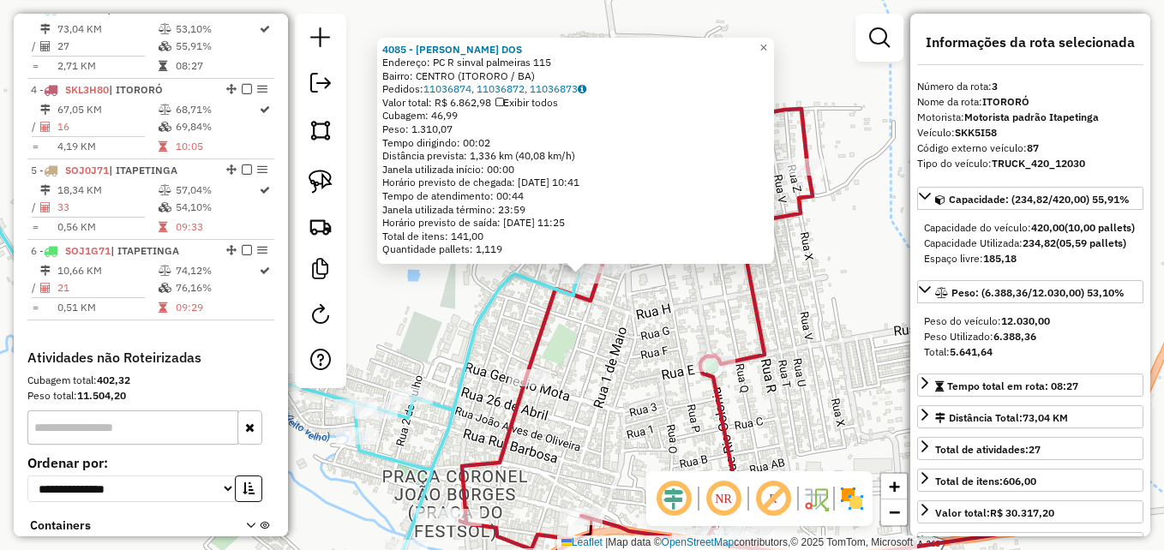
click at [496, 304] on icon at bounding box center [231, 350] width 696 height 509
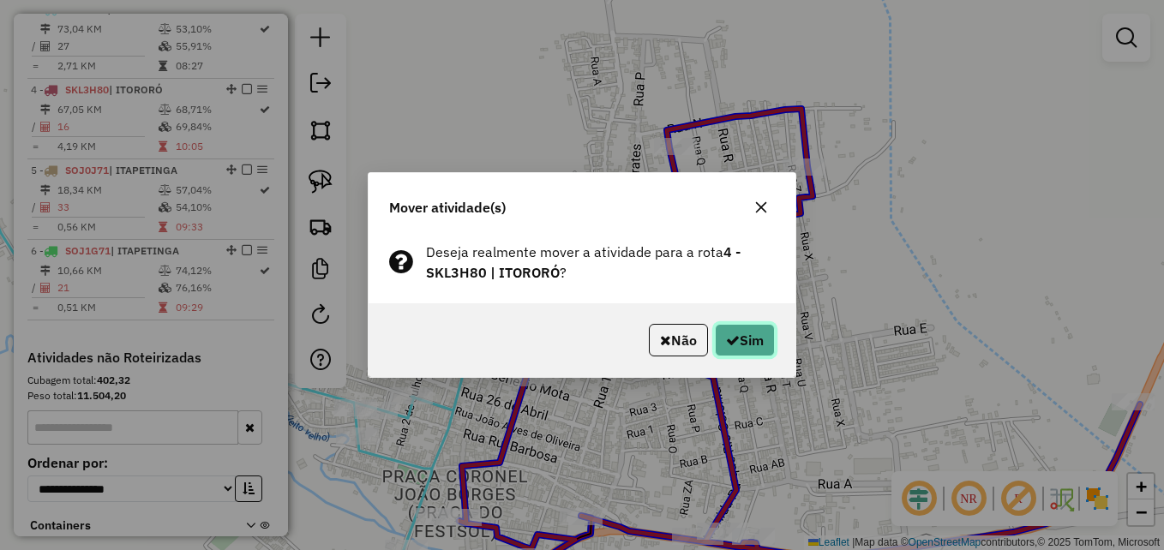
click at [758, 343] on button "Sim" at bounding box center [745, 340] width 60 height 33
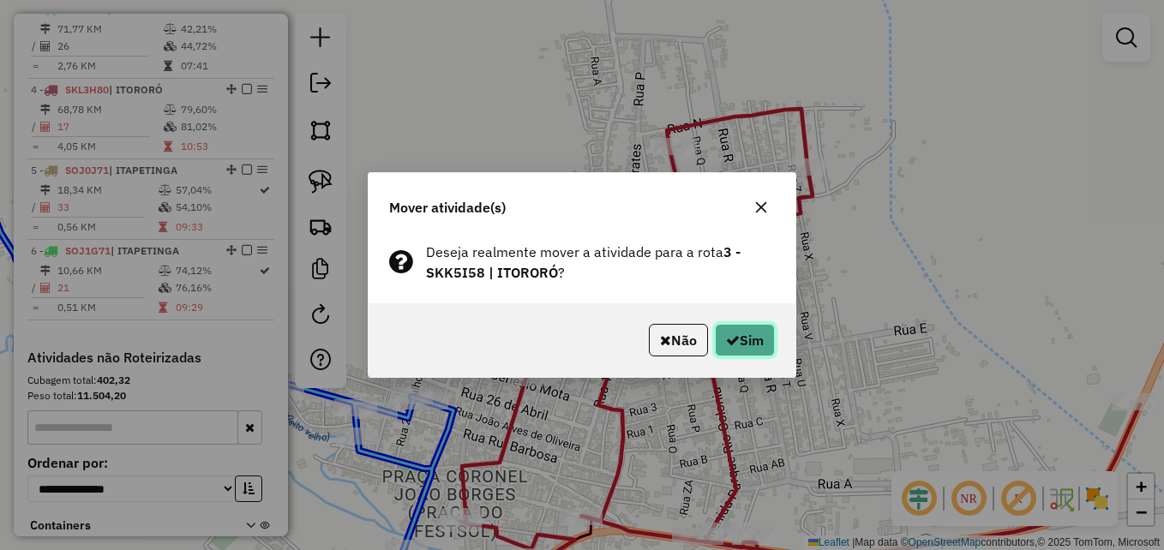
click at [734, 336] on icon "button" at bounding box center [733, 341] width 14 height 14
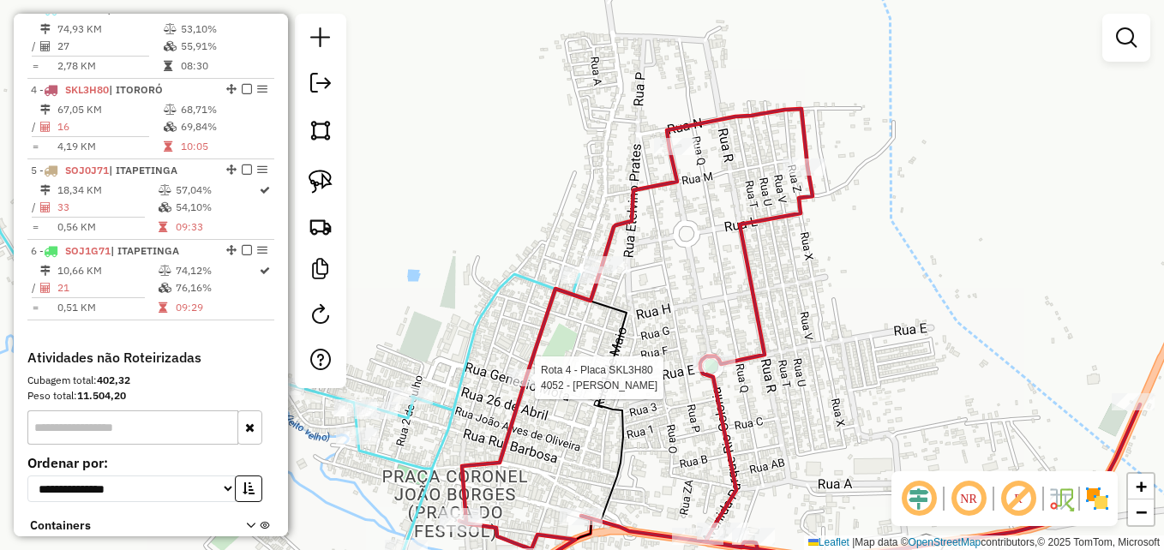
select select "**********"
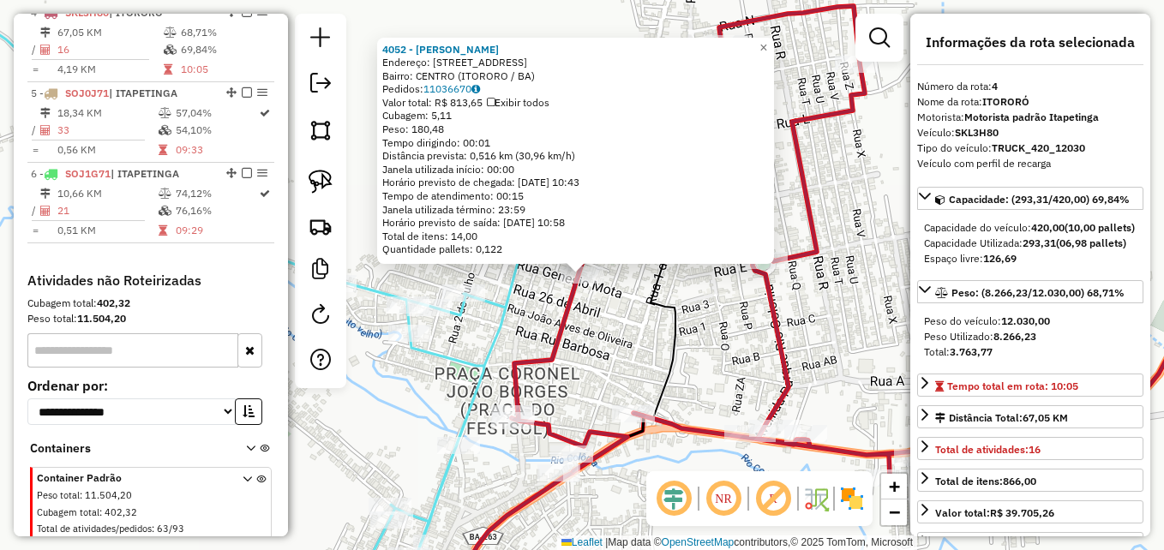
scroll to position [910, 0]
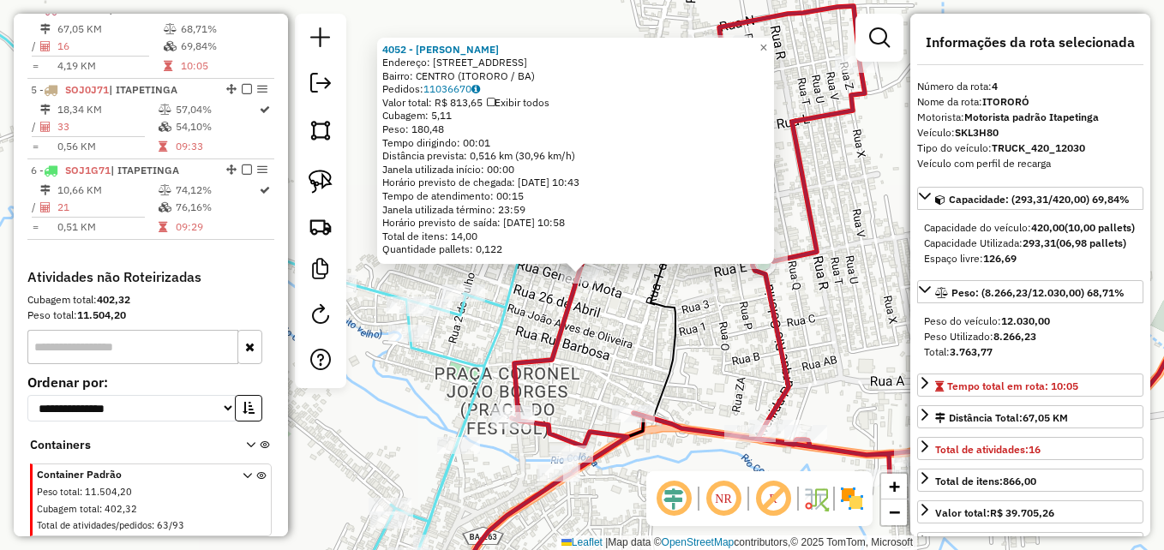
click at [531, 333] on div "4052 - ARLINDO SOARES SILVA Endereço: R R BARAO DO RIO BRANCO 425 Bairro: CENTR…" at bounding box center [582, 275] width 1164 height 550
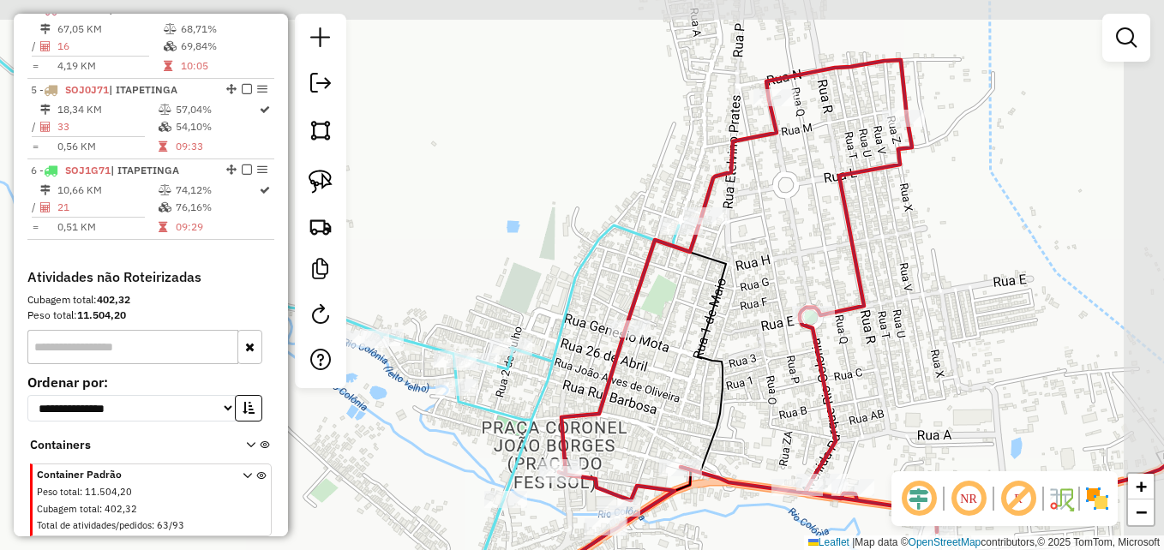
drag, startPoint x: 738, startPoint y: 213, endPoint x: 683, endPoint y: 277, distance: 84.5
click at [683, 277] on div "Janela de atendimento Grade de atendimento Capacidade Transportadoras Veículos …" at bounding box center [582, 275] width 1164 height 550
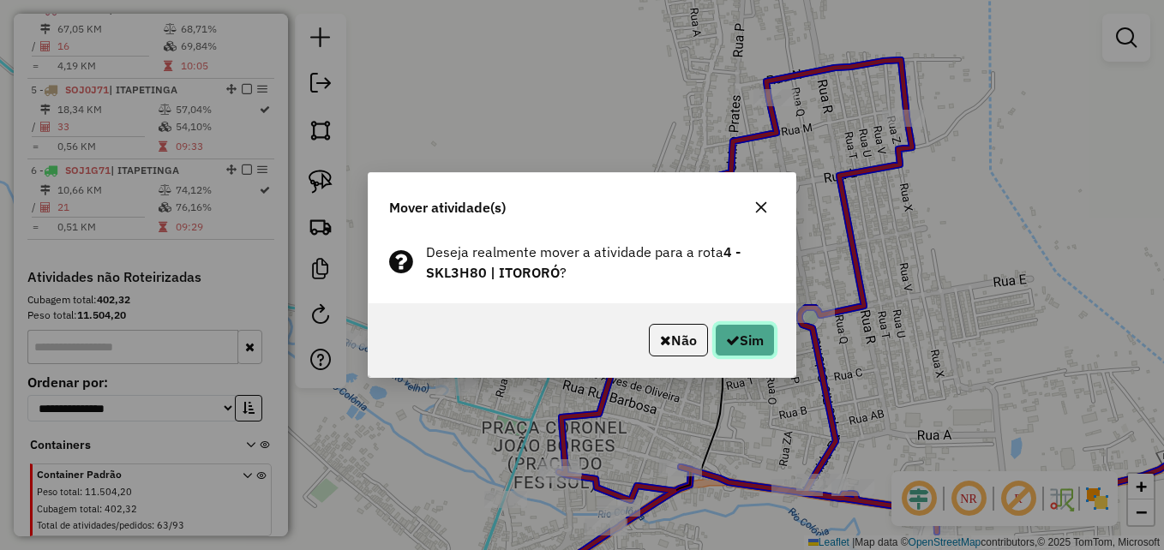
click at [748, 344] on button "Sim" at bounding box center [745, 340] width 60 height 33
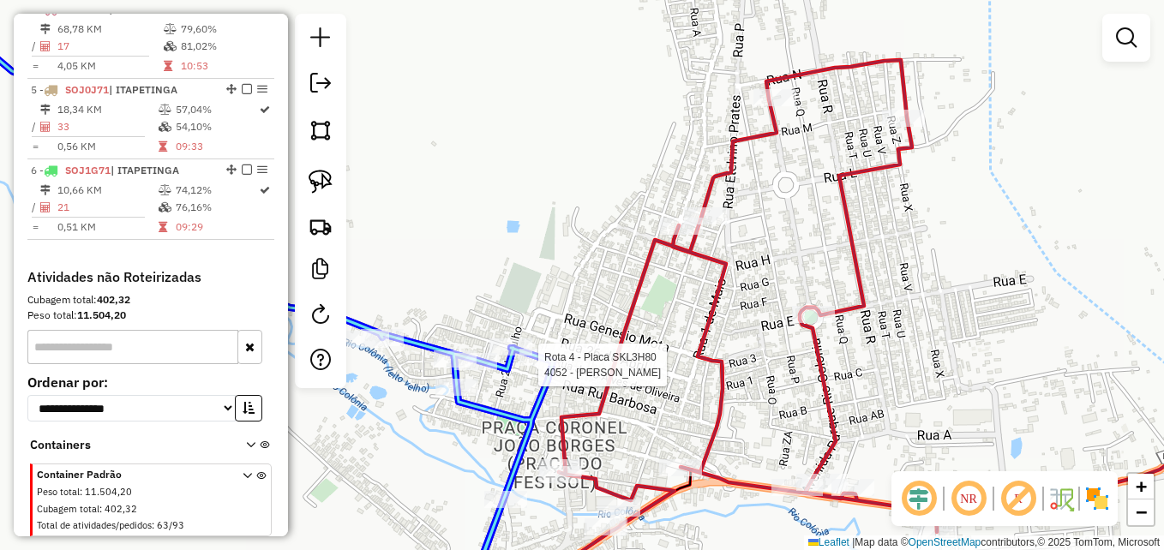
click at [534, 366] on div at bounding box center [541, 357] width 43 height 17
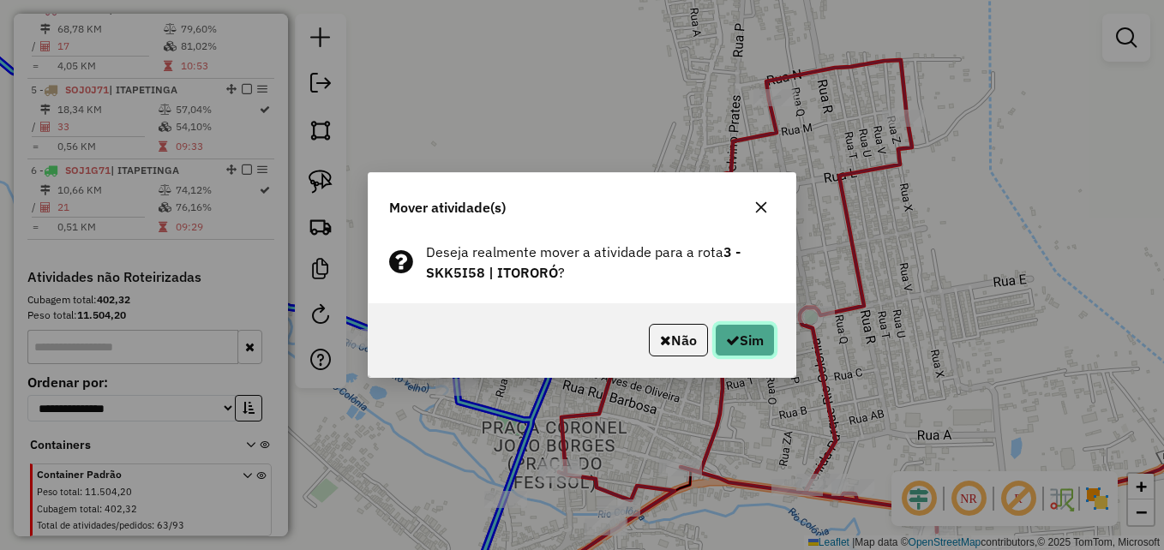
click at [740, 336] on button "Sim" at bounding box center [745, 340] width 60 height 33
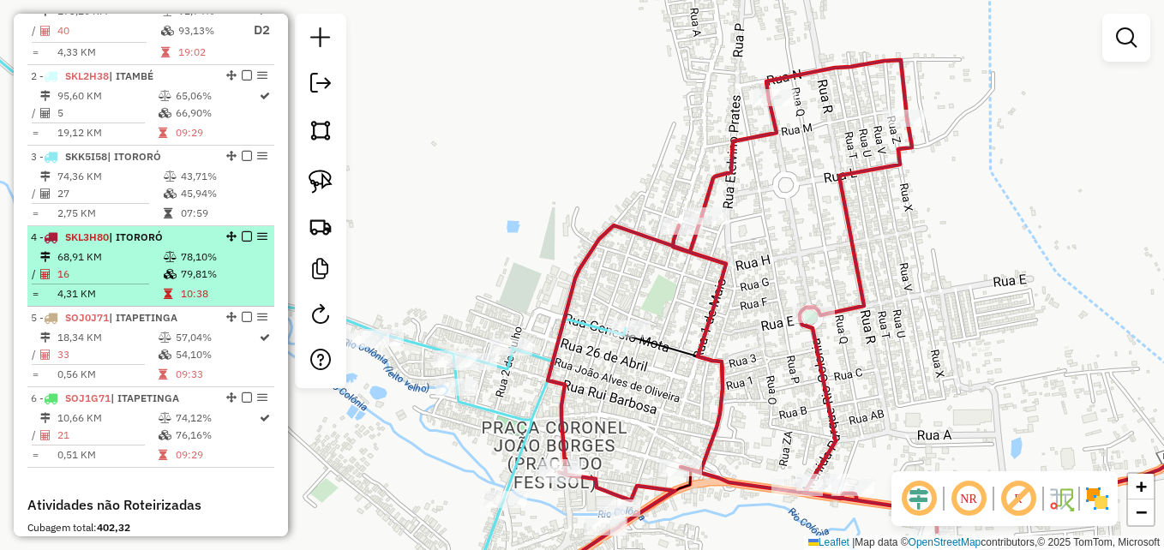
scroll to position [653, 0]
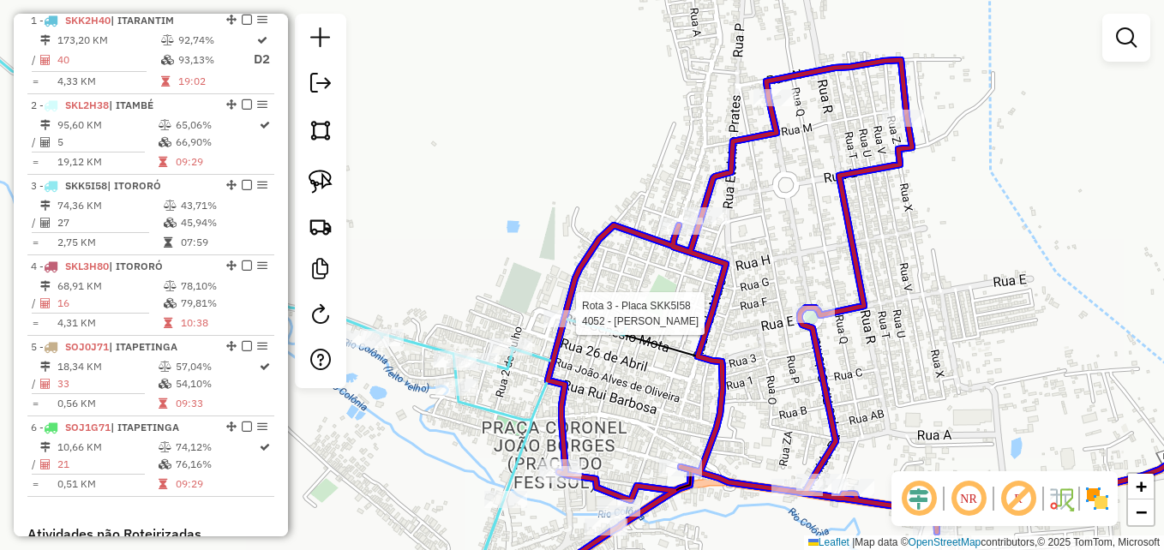
click at [569, 322] on div at bounding box center [565, 318] width 43 height 17
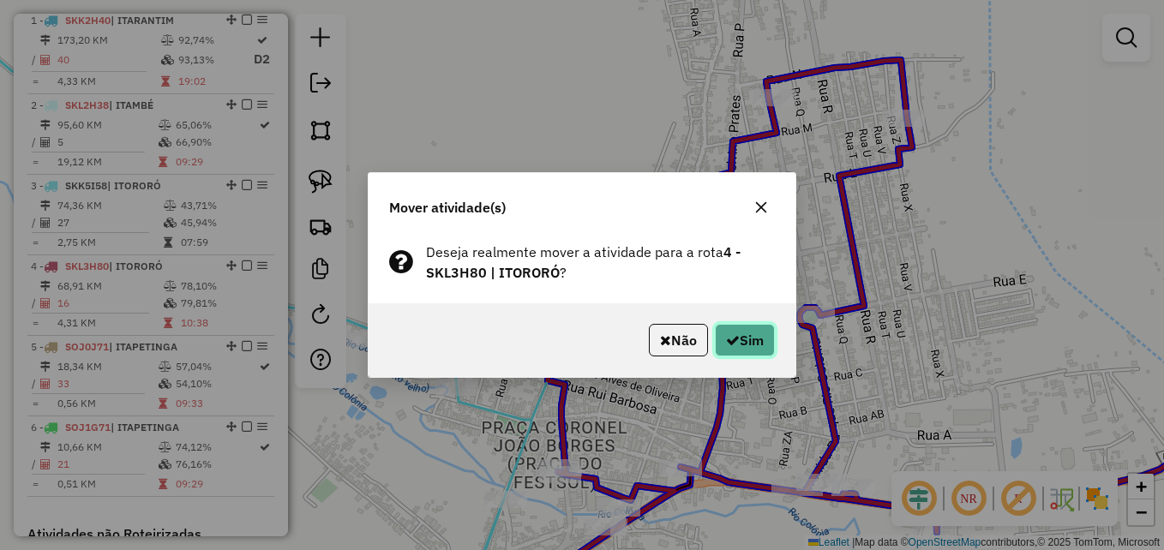
click at [741, 341] on button "Sim" at bounding box center [745, 340] width 60 height 33
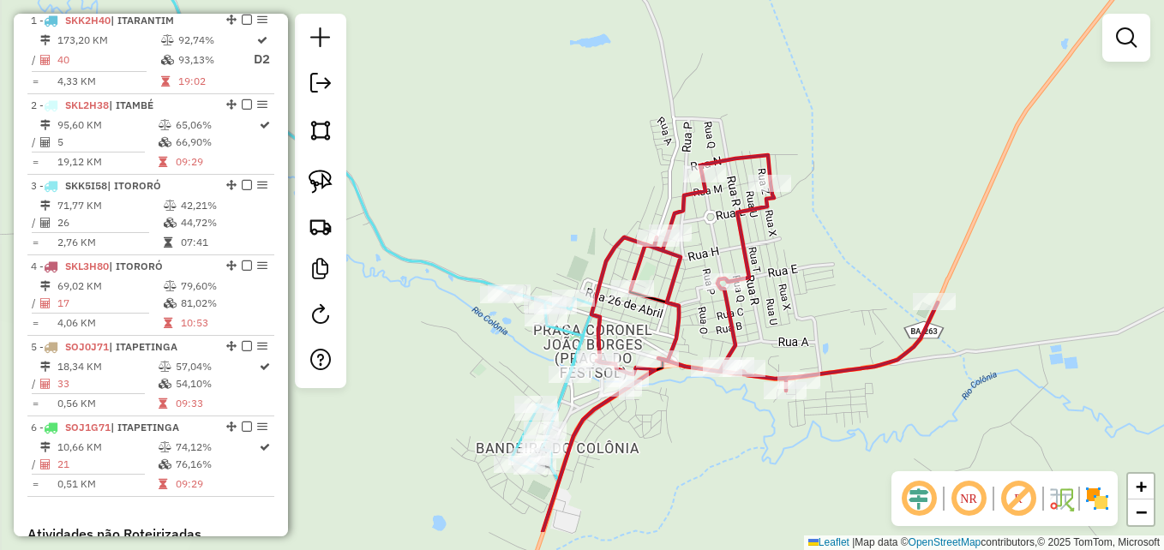
drag, startPoint x: 641, startPoint y: 395, endPoint x: 647, endPoint y: 300, distance: 95.4
click at [645, 305] on div "Janela de atendimento Grade de atendimento Capacidade Transportadoras Veículos …" at bounding box center [582, 275] width 1164 height 550
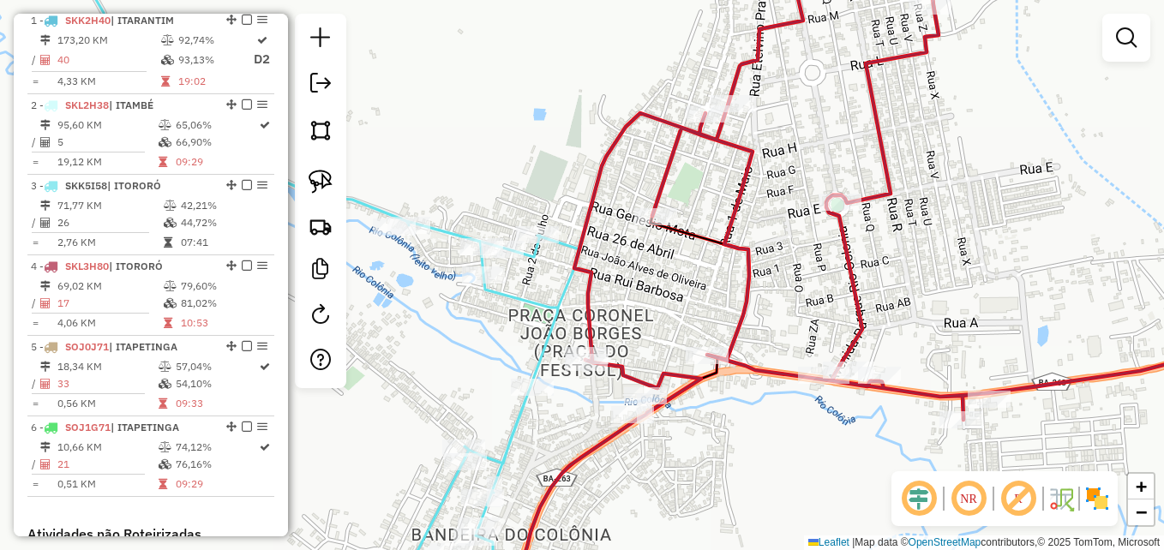
drag, startPoint x: 623, startPoint y: 304, endPoint x: 656, endPoint y: 295, distance: 33.9
click at [656, 295] on div "Janela de atendimento Grade de atendimento Capacidade Transportadoras Veículos …" at bounding box center [582, 275] width 1164 height 550
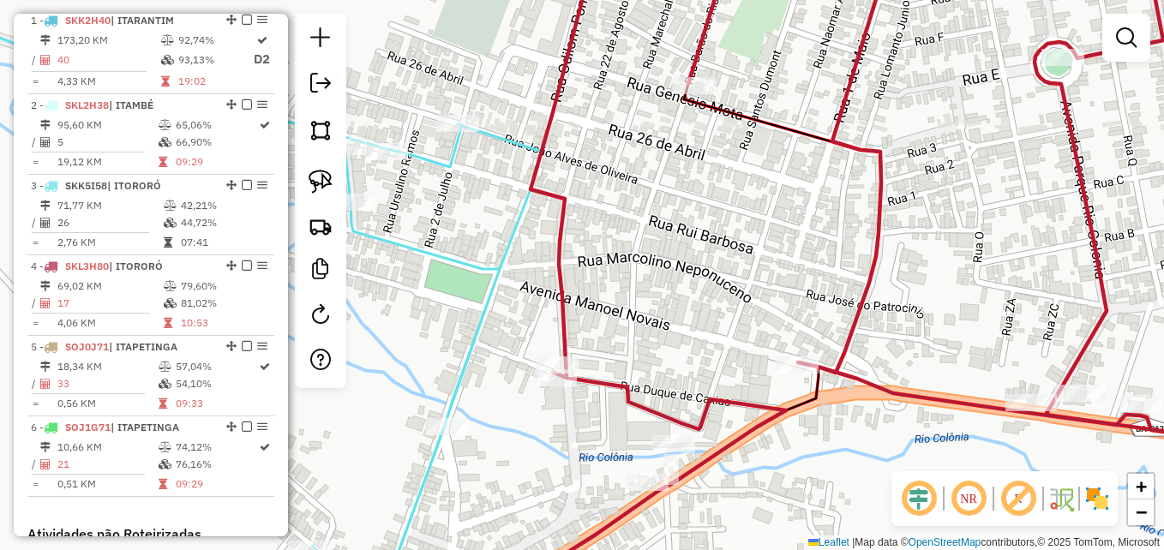
drag, startPoint x: 625, startPoint y: 303, endPoint x: 639, endPoint y: 289, distance: 19.4
click at [643, 278] on div "Janela de atendimento Grade de atendimento Capacidade Transportadoras Veículos …" at bounding box center [582, 275] width 1164 height 550
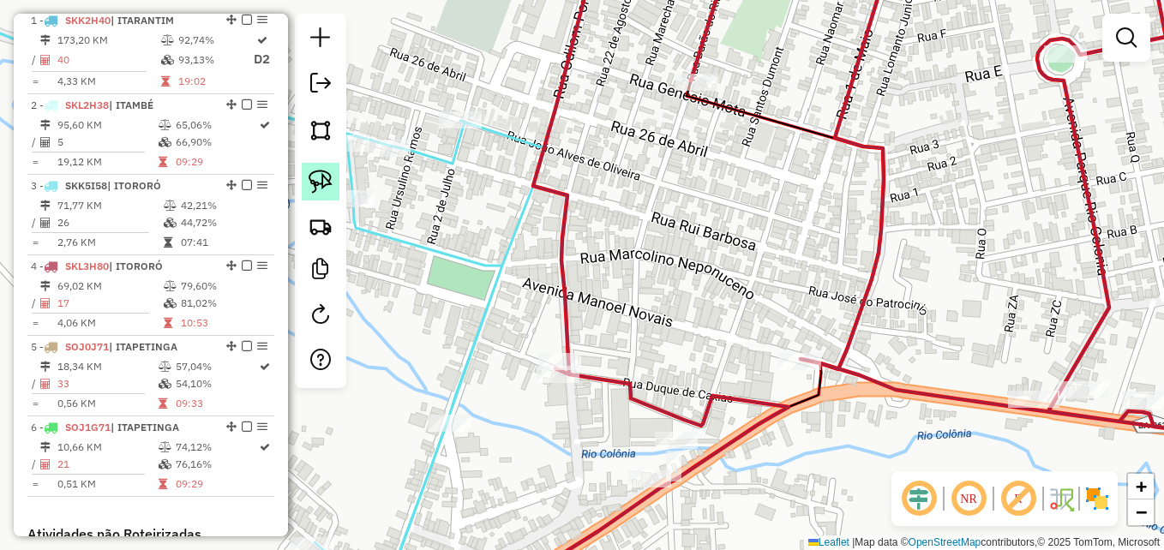
click at [322, 180] on img at bounding box center [321, 182] width 24 height 24
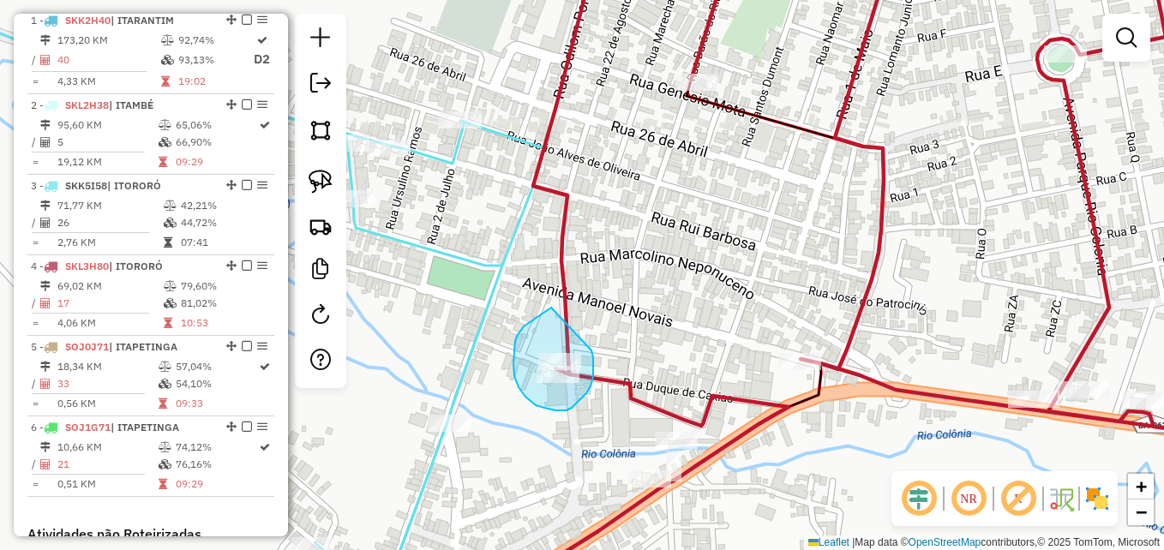
drag, startPoint x: 551, startPoint y: 308, endPoint x: 589, endPoint y: 344, distance: 52.2
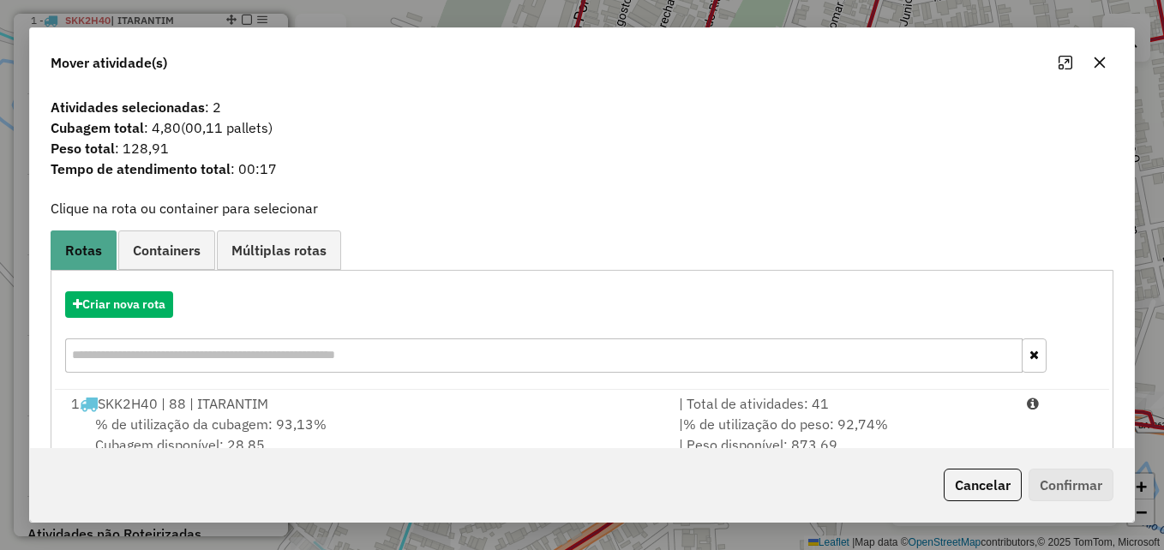
click at [1103, 55] on button "button" at bounding box center [1099, 62] width 27 height 27
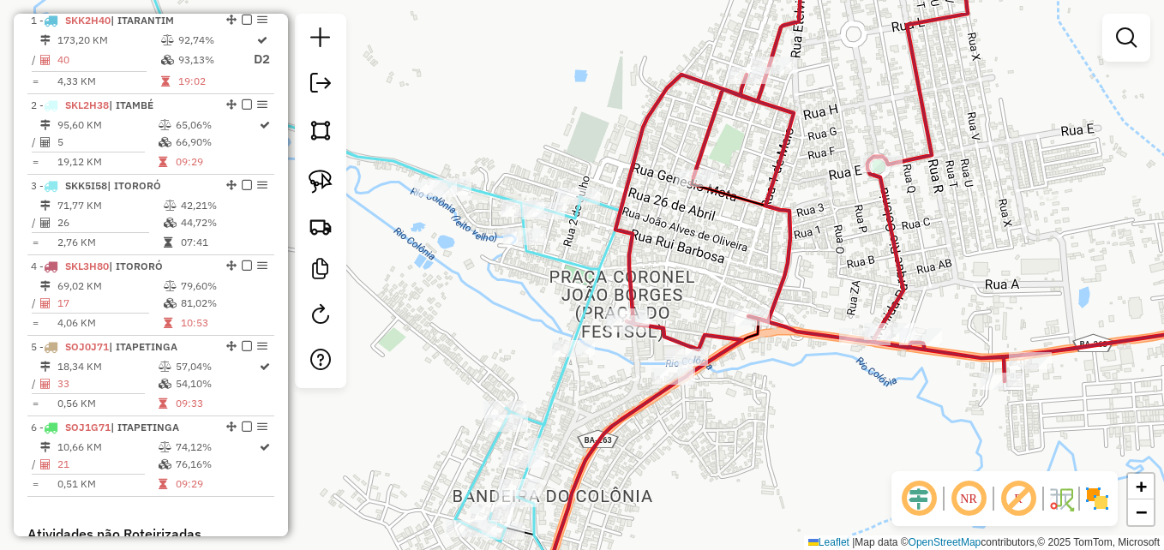
drag, startPoint x: 682, startPoint y: 174, endPoint x: 674, endPoint y: 208, distance: 35.2
click at [674, 208] on div "Janela de atendimento Grade de atendimento Capacidade Transportadoras Veículos …" at bounding box center [582, 275] width 1164 height 550
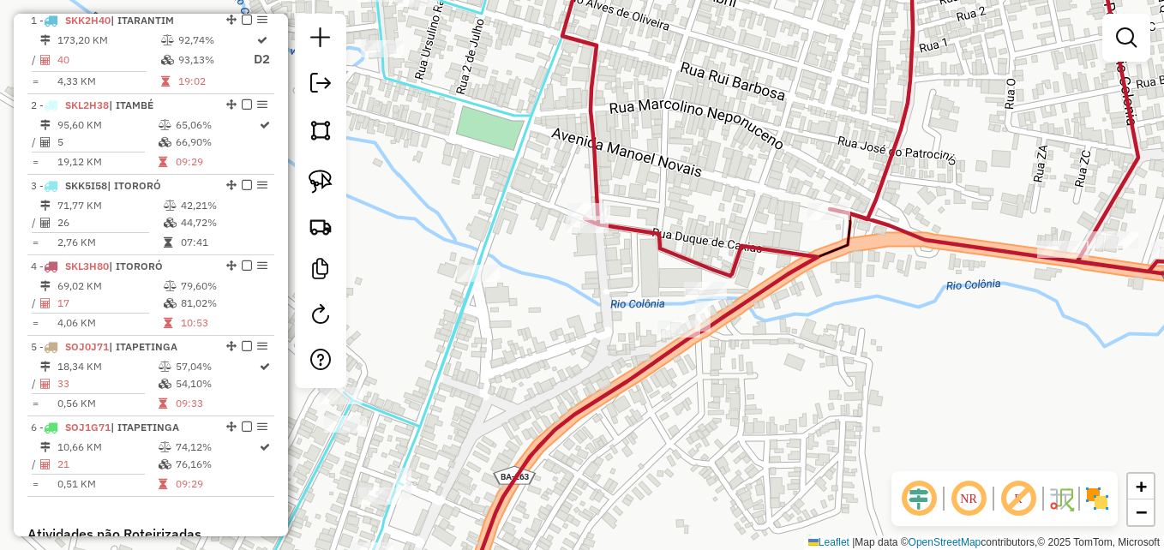
drag, startPoint x: 642, startPoint y: 151, endPoint x: 662, endPoint y: 250, distance: 101.4
click at [662, 250] on div "Janela de atendimento Grade de atendimento Capacidade Transportadoras Veículos …" at bounding box center [582, 275] width 1164 height 550
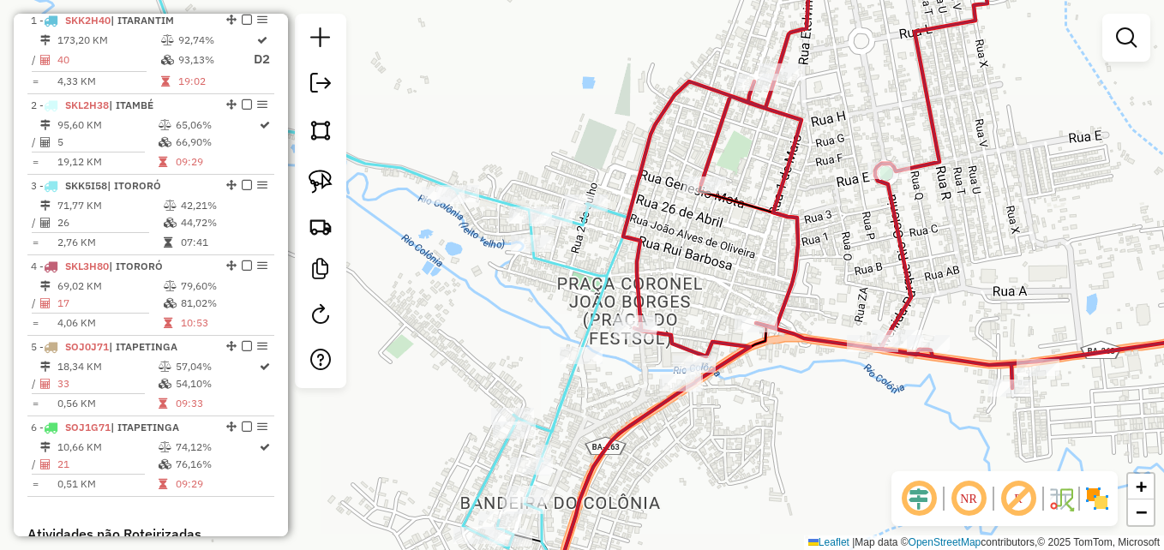
drag, startPoint x: 693, startPoint y: 201, endPoint x: 692, endPoint y: 240, distance: 39.5
click at [690, 240] on div "Janela de atendimento Grade de atendimento Capacidade Transportadoras Veículos …" at bounding box center [582, 275] width 1164 height 550
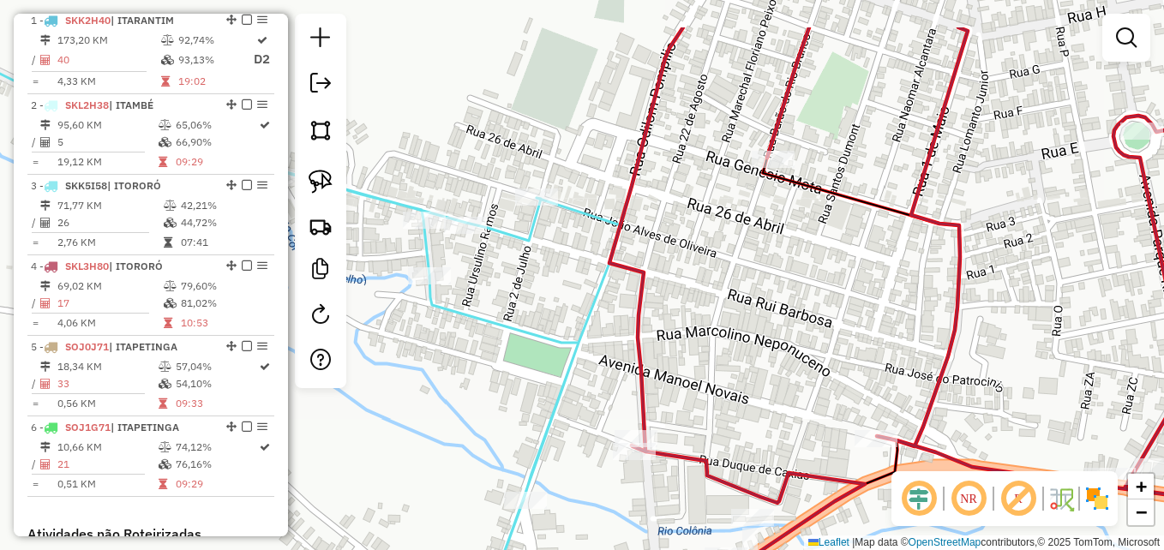
drag, startPoint x: 654, startPoint y: 319, endPoint x: 707, endPoint y: 363, distance: 68.2
click at [721, 402] on div "Janela de atendimento Grade de atendimento Capacidade Transportadoras Veículos …" at bounding box center [582, 275] width 1164 height 550
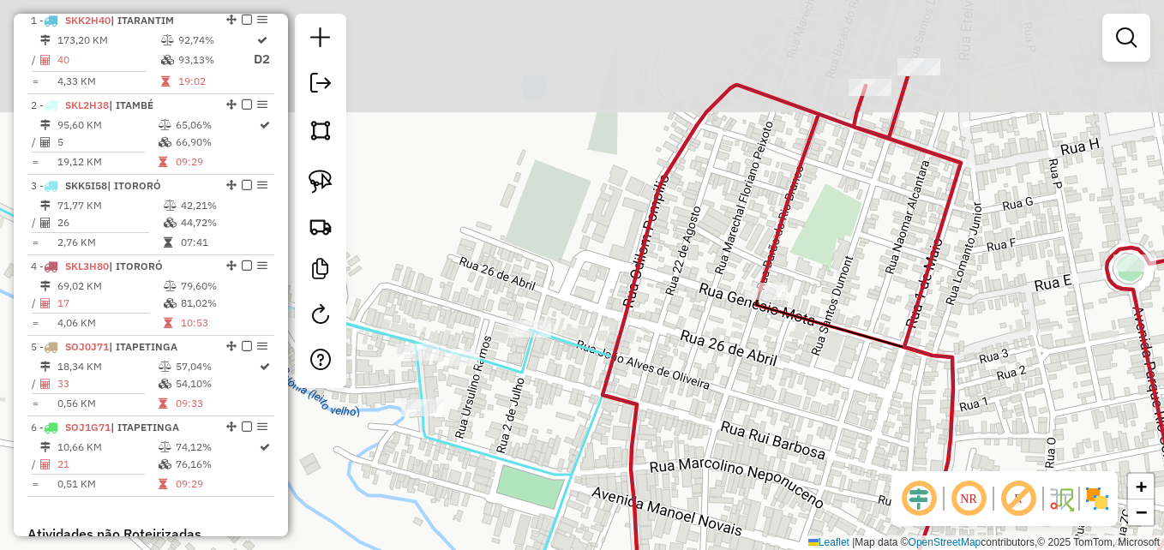
drag, startPoint x: 696, startPoint y: 213, endPoint x: 689, endPoint y: 344, distance: 131.4
click at [689, 344] on div "Janela de atendimento Grade de atendimento Capacidade Transportadoras Veículos …" at bounding box center [582, 275] width 1164 height 550
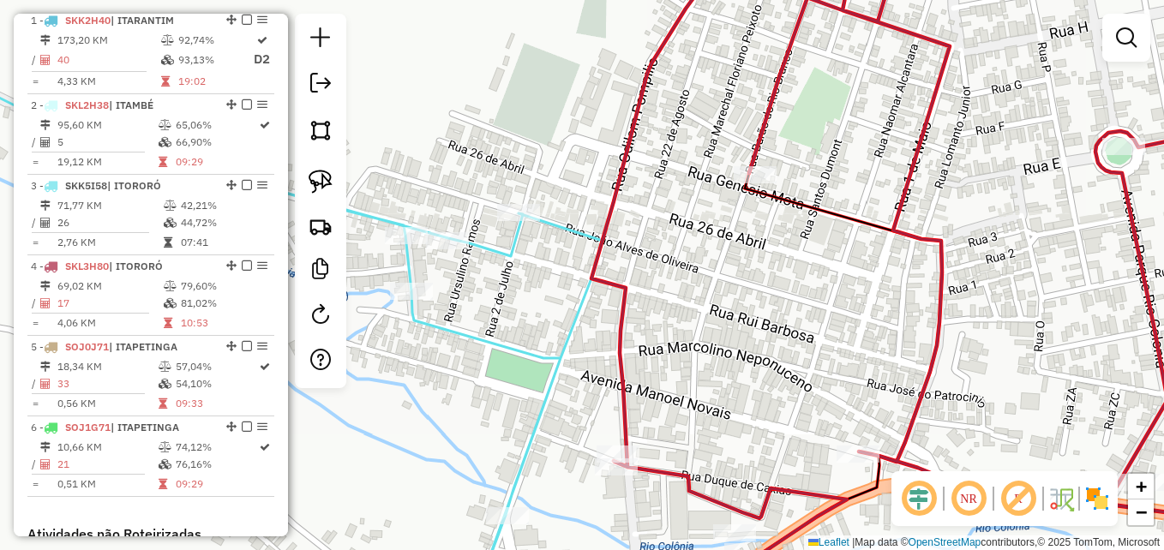
drag, startPoint x: 704, startPoint y: 369, endPoint x: 697, endPoint y: 320, distance: 49.4
click at [697, 320] on div "Janela de atendimento Grade de atendimento Capacidade Transportadoras Veículos …" at bounding box center [582, 275] width 1164 height 550
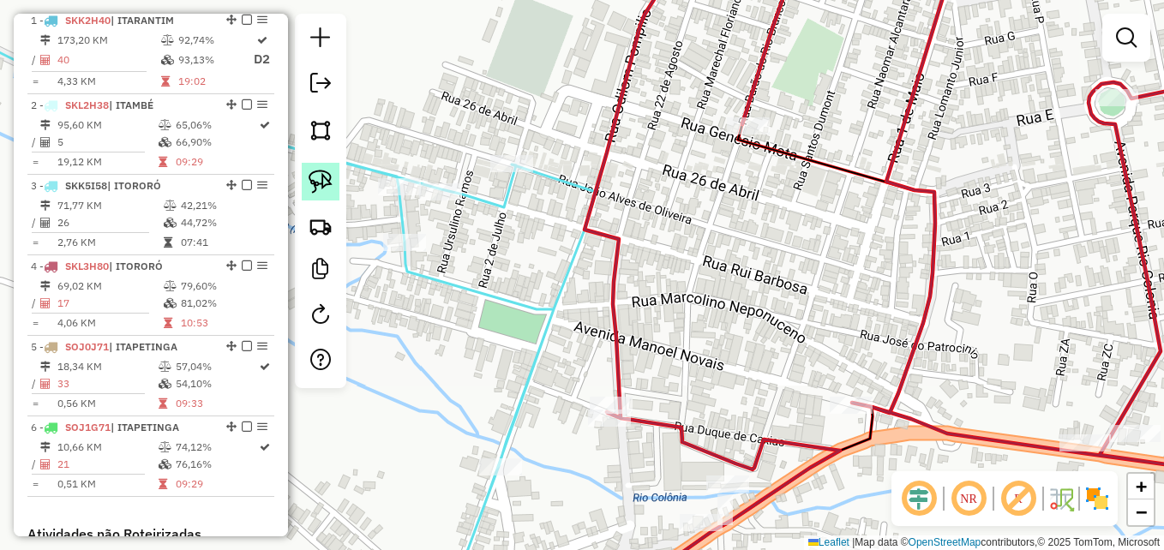
click at [318, 180] on img at bounding box center [321, 182] width 24 height 24
drag, startPoint x: 608, startPoint y: 375, endPoint x: 630, endPoint y: 374, distance: 22.3
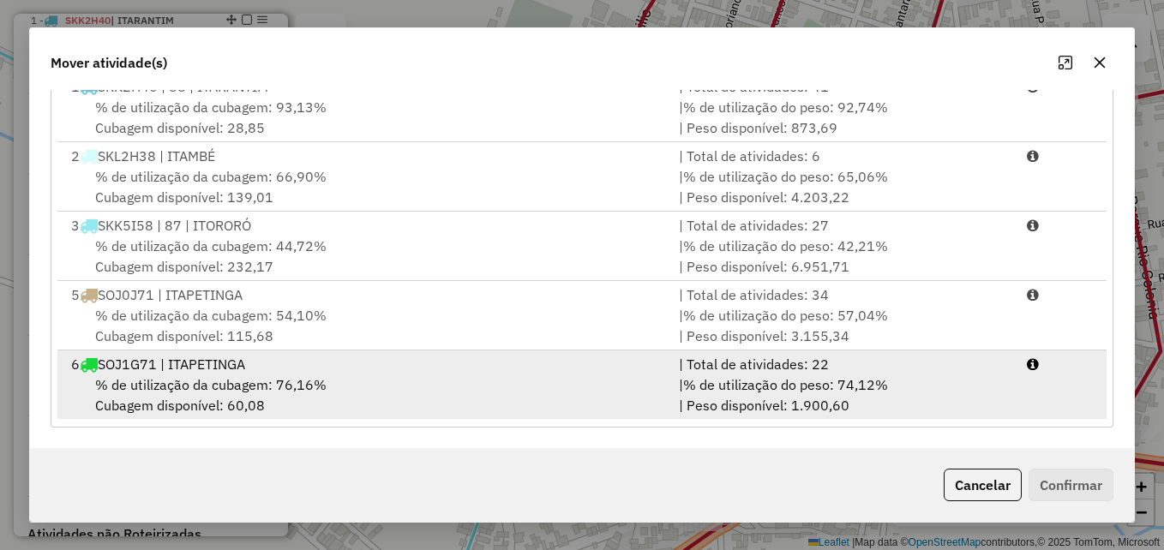
scroll to position [4, 0]
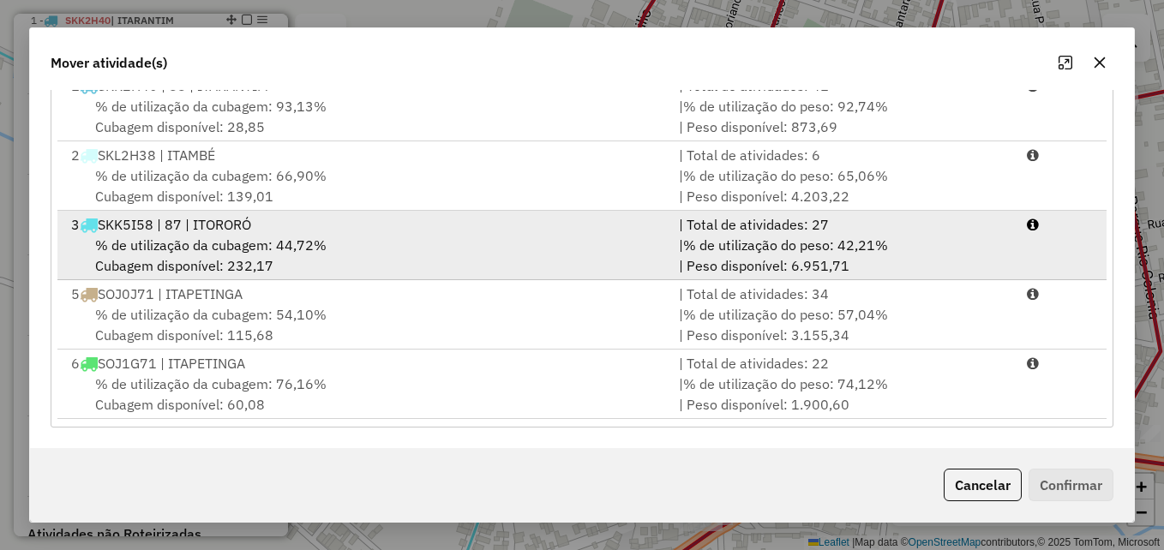
click at [412, 229] on div "3 SKK5I58 | 87 | ITORORÓ" at bounding box center [365, 224] width 608 height 21
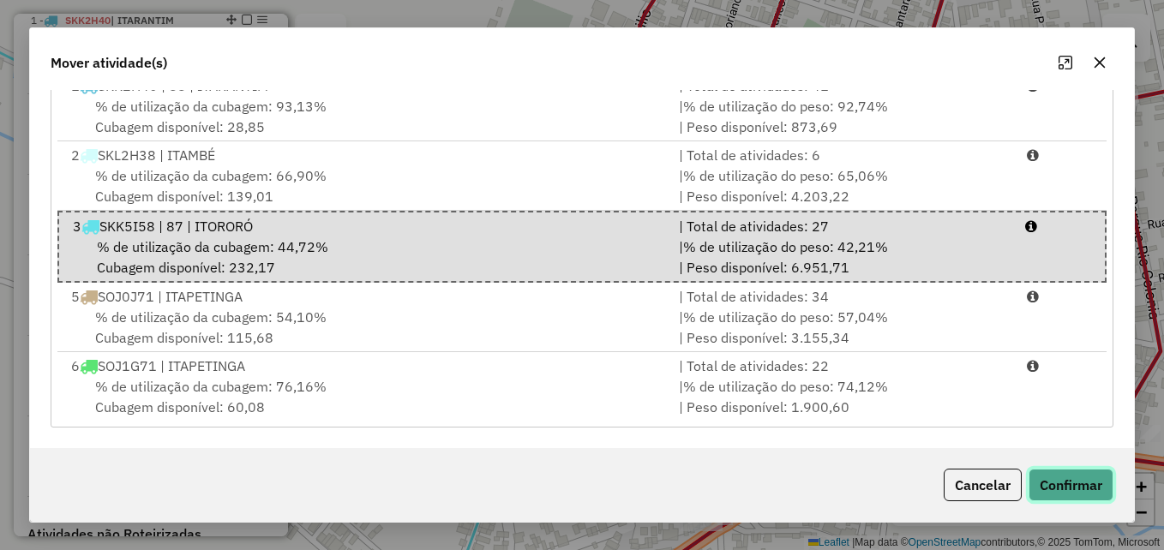
click at [1066, 488] on button "Confirmar" at bounding box center [1071, 485] width 85 height 33
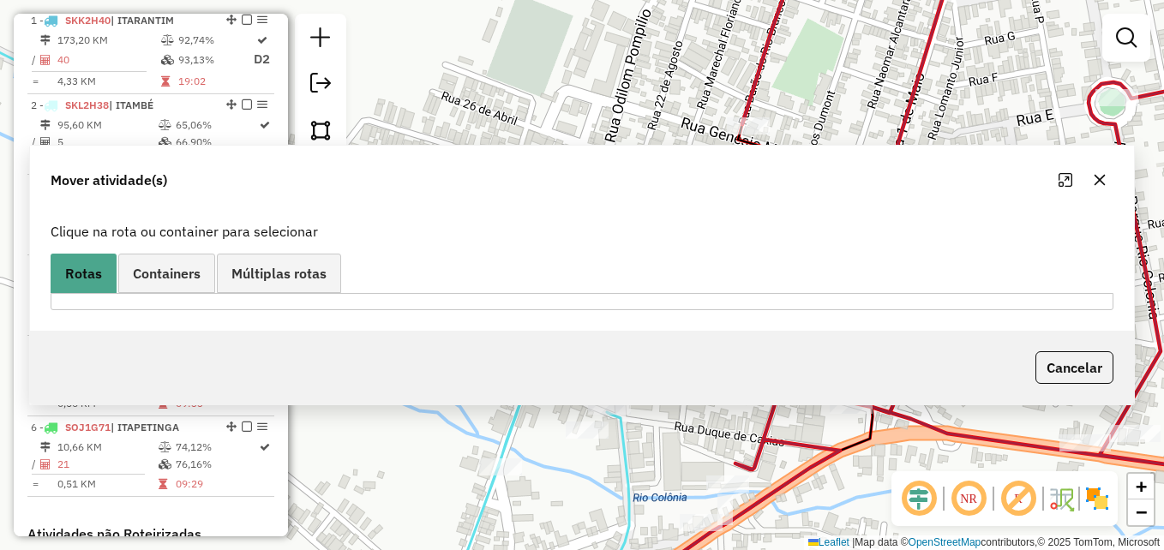
scroll to position [0, 0]
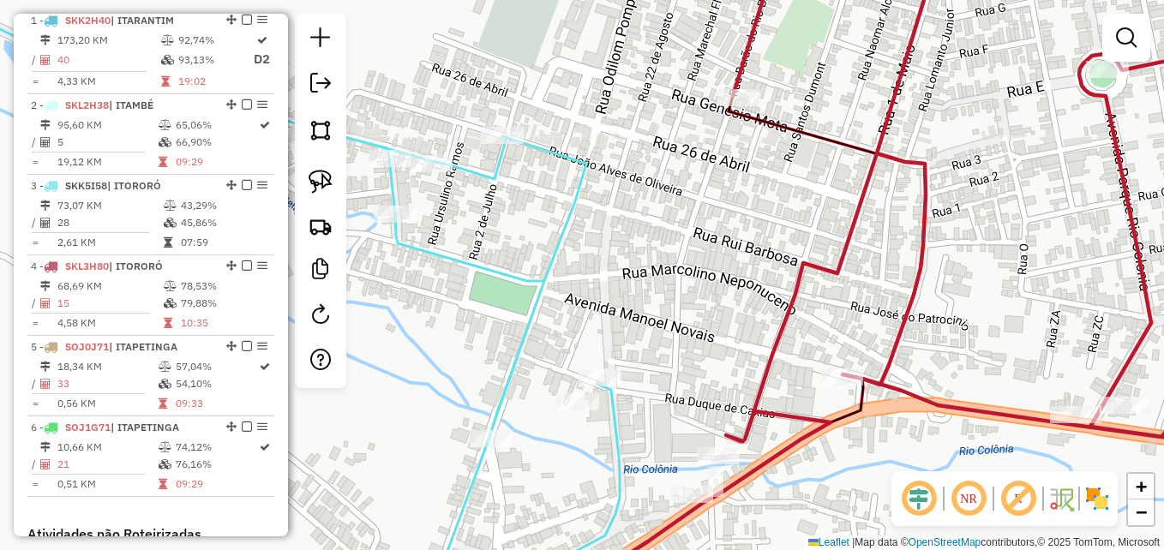
drag, startPoint x: 659, startPoint y: 347, endPoint x: 658, endPoint y: 87, distance: 260.7
click at [658, 87] on div "Janela de atendimento Grade de atendimento Capacidade Transportadoras Veículos …" at bounding box center [582, 275] width 1164 height 550
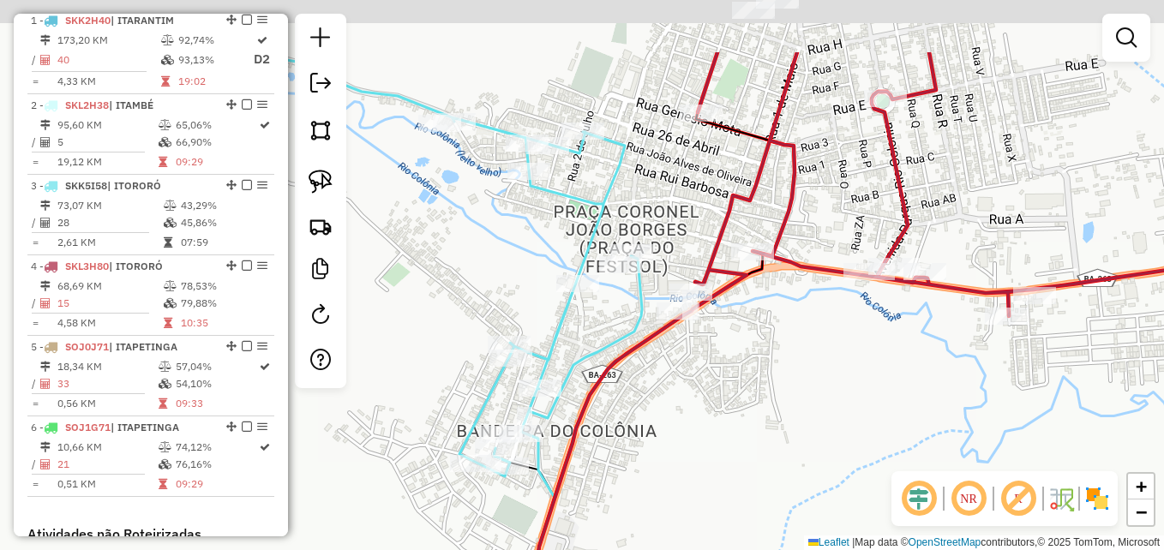
drag, startPoint x: 698, startPoint y: 97, endPoint x: 680, endPoint y: 270, distance: 174.1
click at [680, 270] on div "Janela de atendimento Grade de atendimento Capacidade Transportadoras Veículos …" at bounding box center [582, 275] width 1164 height 550
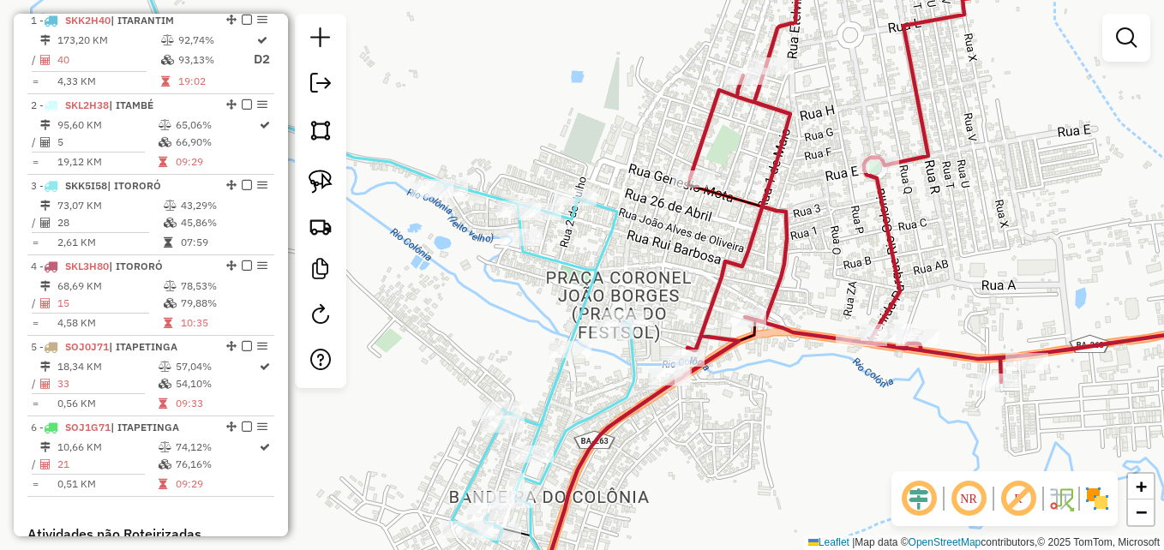
drag, startPoint x: 661, startPoint y: 189, endPoint x: 642, endPoint y: 288, distance: 101.2
click at [642, 288] on div "Janela de atendimento Grade de atendimento Capacidade Transportadoras Veículos …" at bounding box center [582, 275] width 1164 height 550
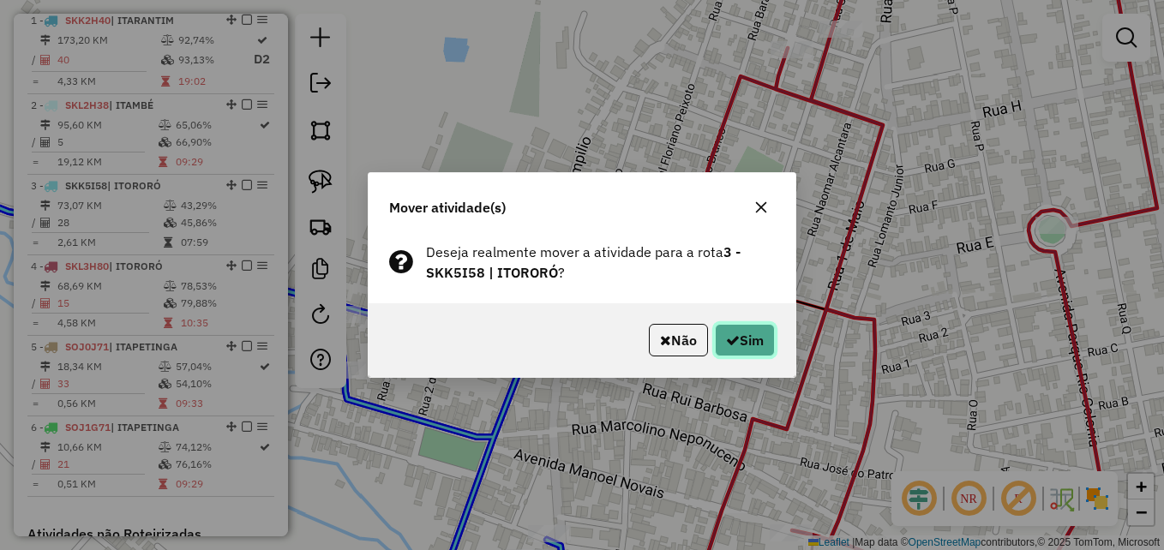
click at [740, 332] on button "Sim" at bounding box center [745, 340] width 60 height 33
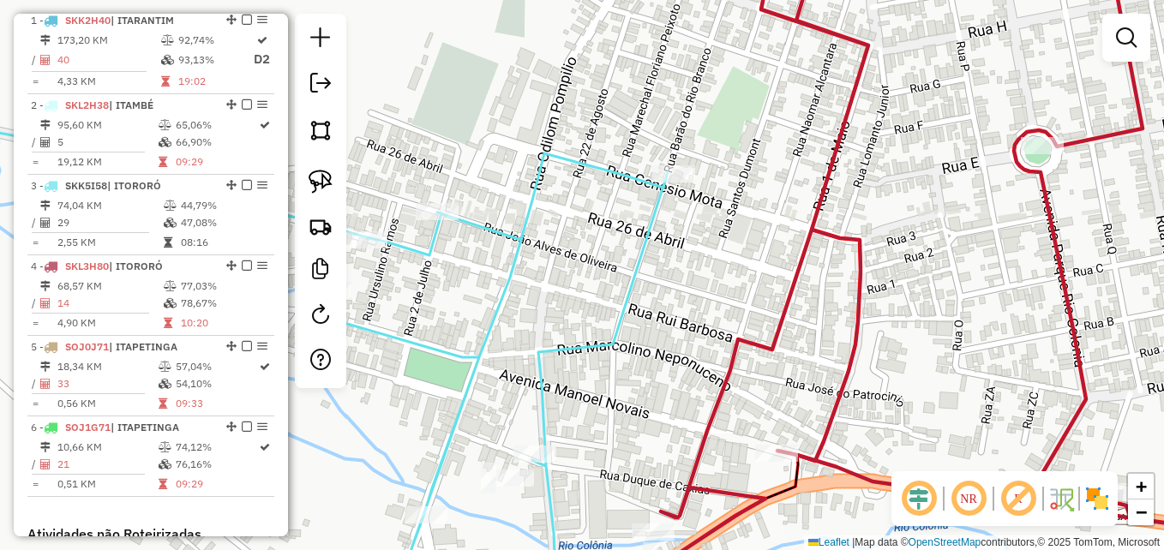
drag, startPoint x: 731, startPoint y: 348, endPoint x: 719, endPoint y: 149, distance: 199.3
click at [719, 149] on div "Janela de atendimento Grade de atendimento Capacidade Transportadoras Veículos …" at bounding box center [582, 275] width 1164 height 550
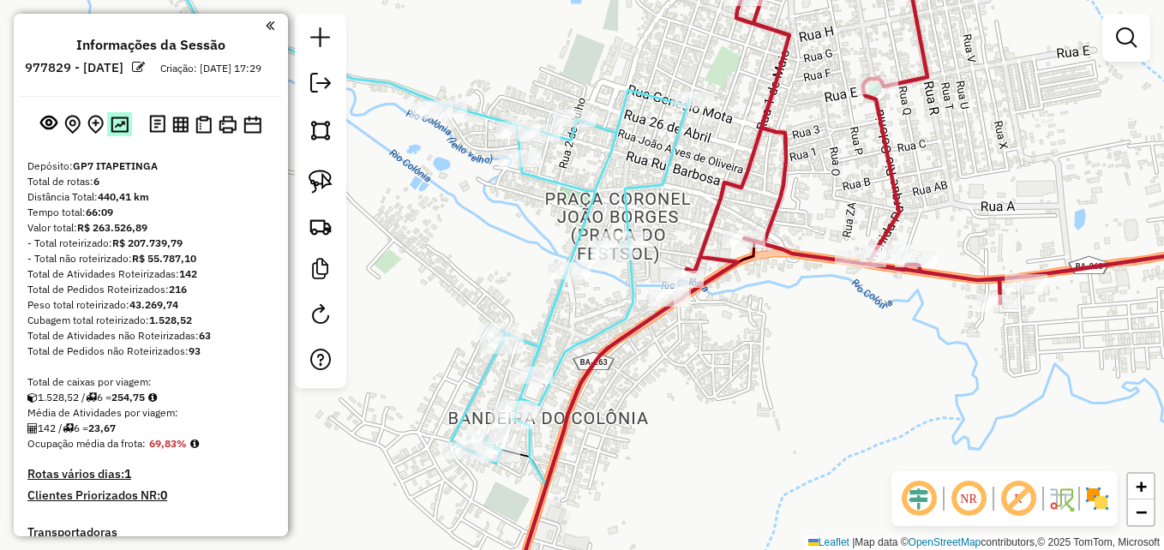
click at [117, 133] on img at bounding box center [120, 125] width 18 height 16
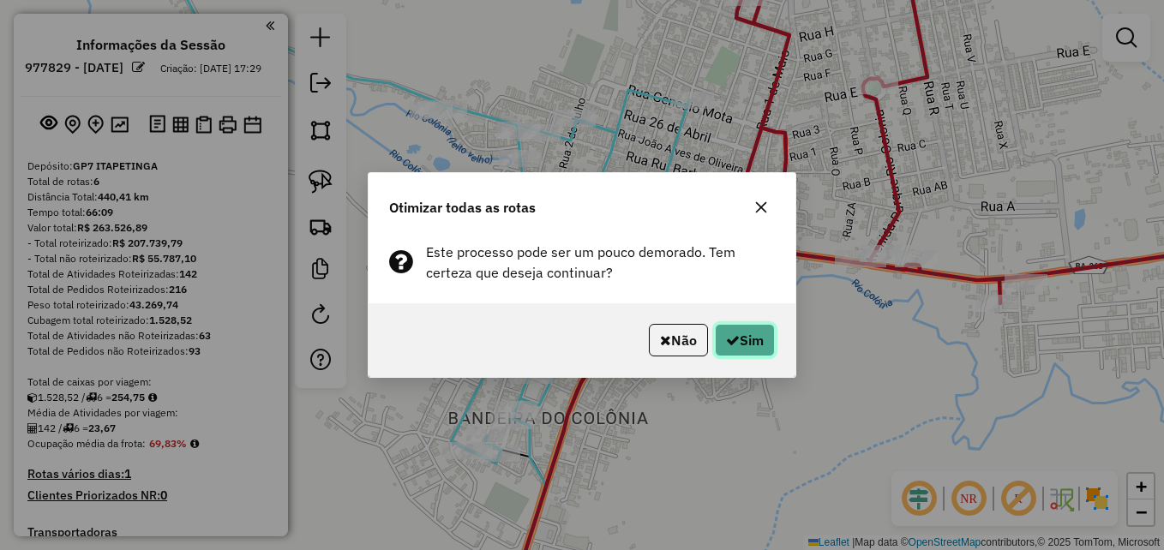
click at [747, 346] on button "Sim" at bounding box center [745, 340] width 60 height 33
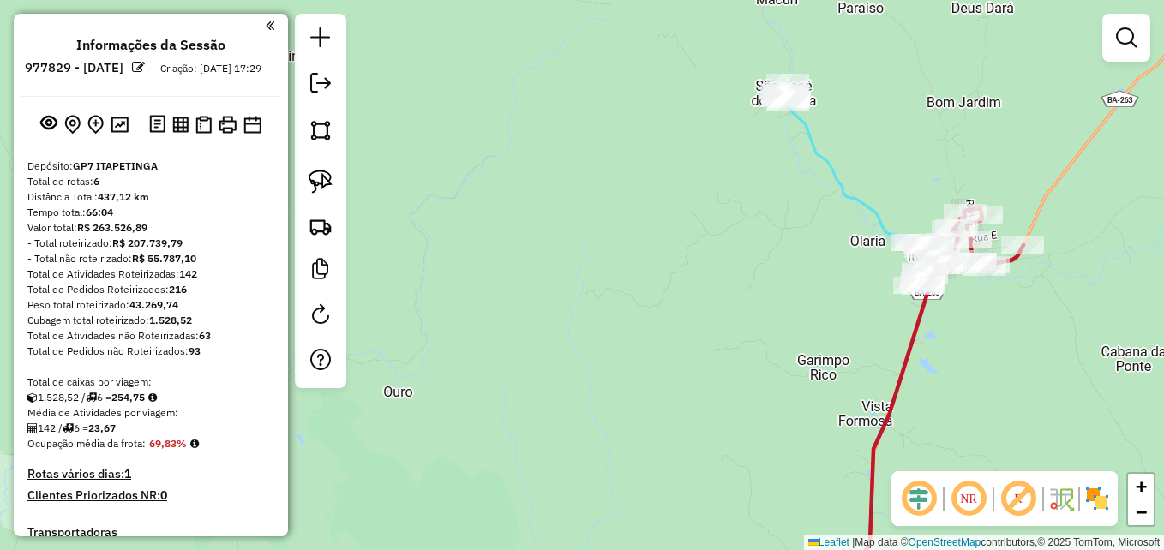
drag, startPoint x: 974, startPoint y: 358, endPoint x: 586, endPoint y: 239, distance: 406.3
click at [586, 239] on div "Janela de atendimento Grade de atendimento Capacidade Transportadoras Veículos …" at bounding box center [582, 275] width 1164 height 550
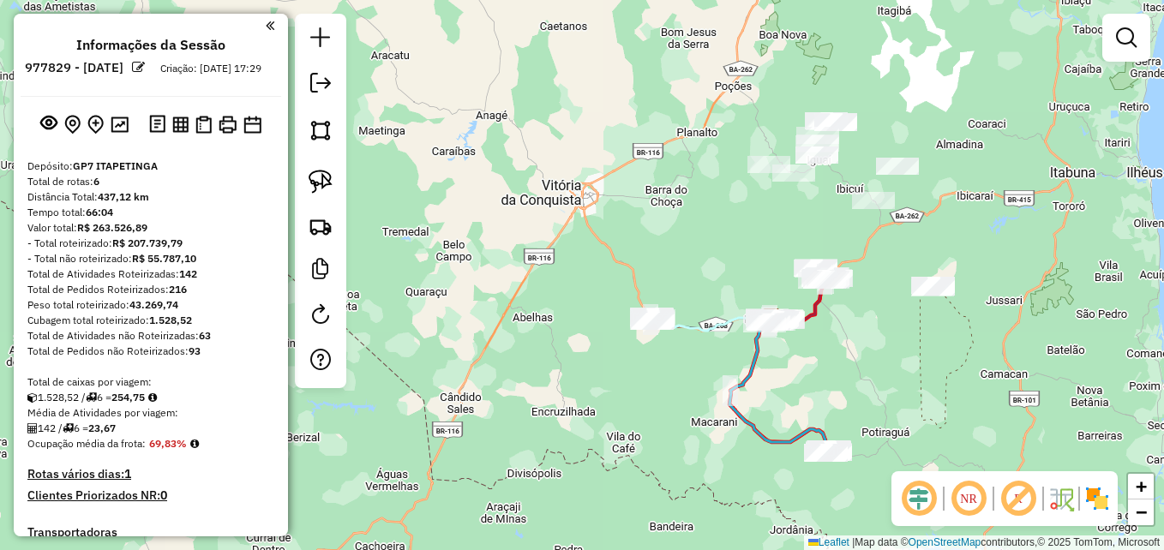
drag, startPoint x: 967, startPoint y: 269, endPoint x: 819, endPoint y: 342, distance: 165.3
click at [819, 342] on div "Janela de atendimento Grade de atendimento Capacidade Transportadoras Veículos …" at bounding box center [582, 275] width 1164 height 550
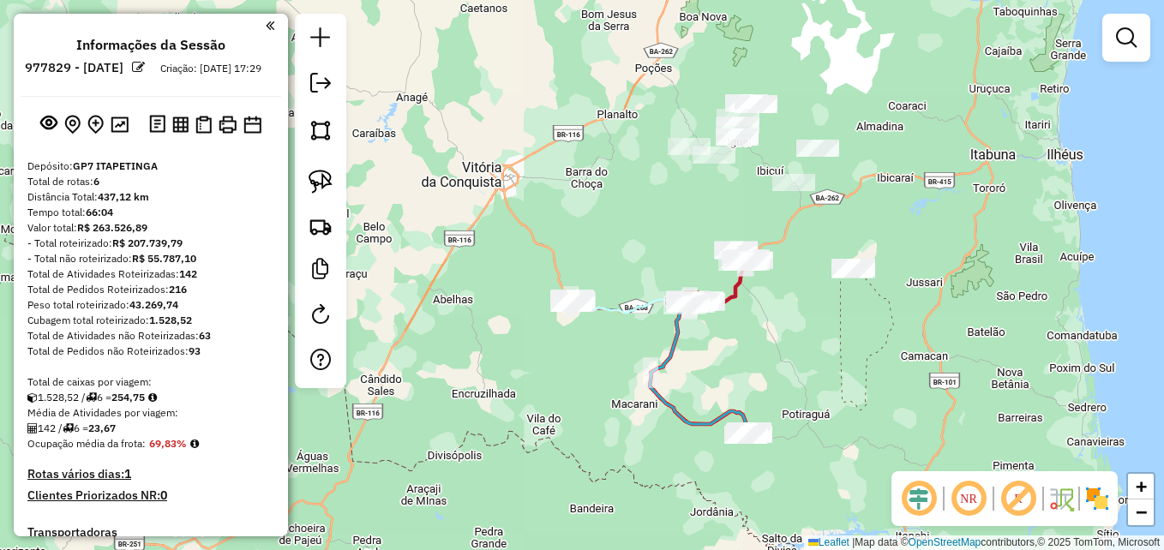
drag, startPoint x: 843, startPoint y: 381, endPoint x: 877, endPoint y: 245, distance: 139.7
click at [875, 258] on div "Janela de atendimento Grade de atendimento Capacidade Transportadoras Veículos …" at bounding box center [582, 275] width 1164 height 550
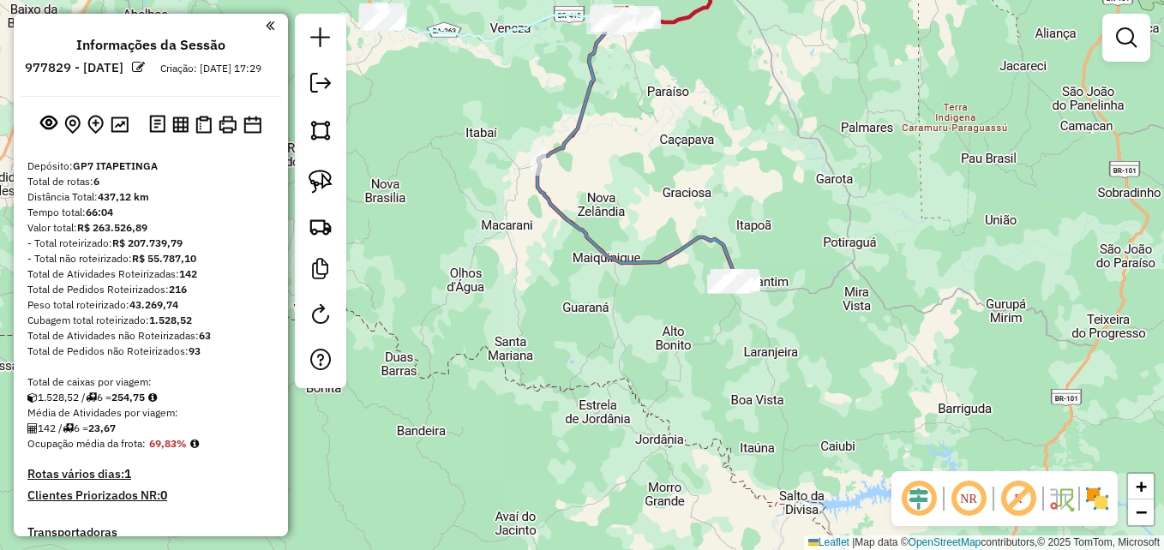
drag, startPoint x: 784, startPoint y: 298, endPoint x: 875, endPoint y: 201, distance: 132.8
click at [870, 202] on div "Janela de atendimento Grade de atendimento Capacidade Transportadoras Veículos …" at bounding box center [582, 275] width 1164 height 550
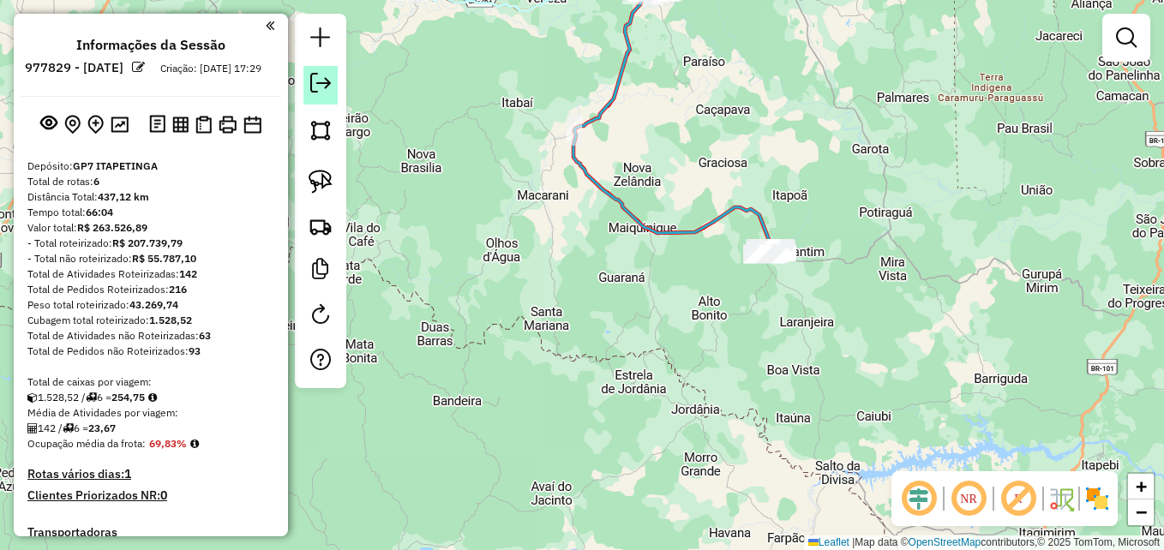
click at [323, 88] on em at bounding box center [320, 83] width 21 height 21
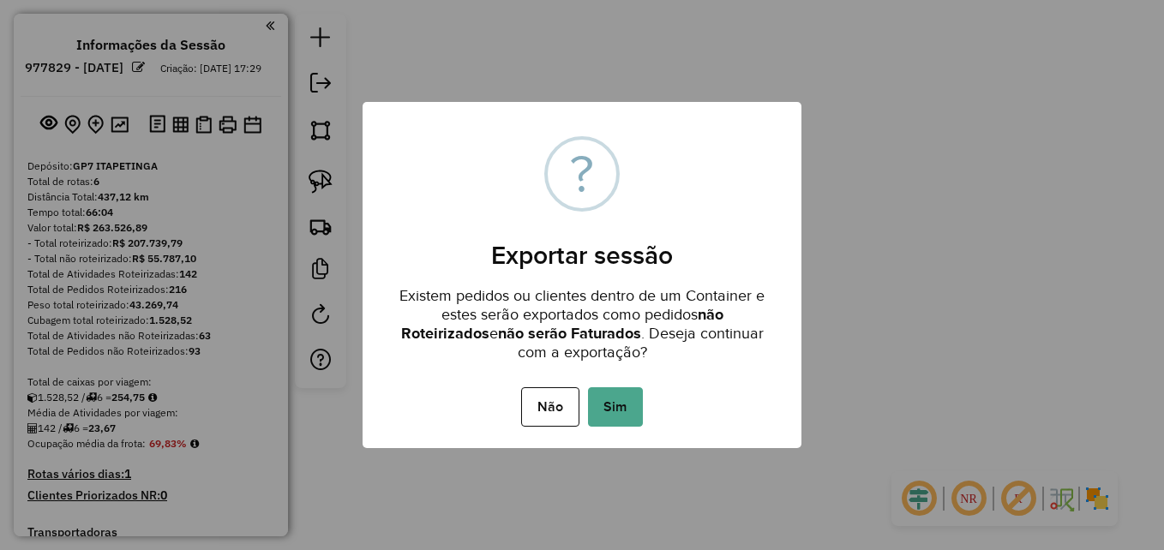
click at [627, 410] on button "Sim" at bounding box center [615, 407] width 55 height 39
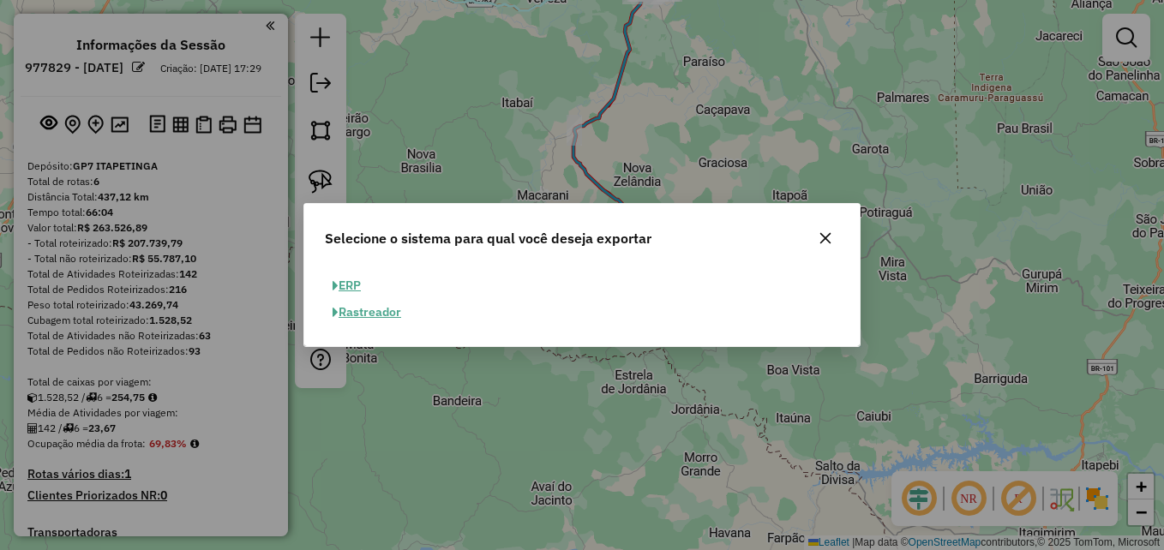
click at [350, 286] on button "ERP" at bounding box center [347, 286] width 44 height 27
select select "**"
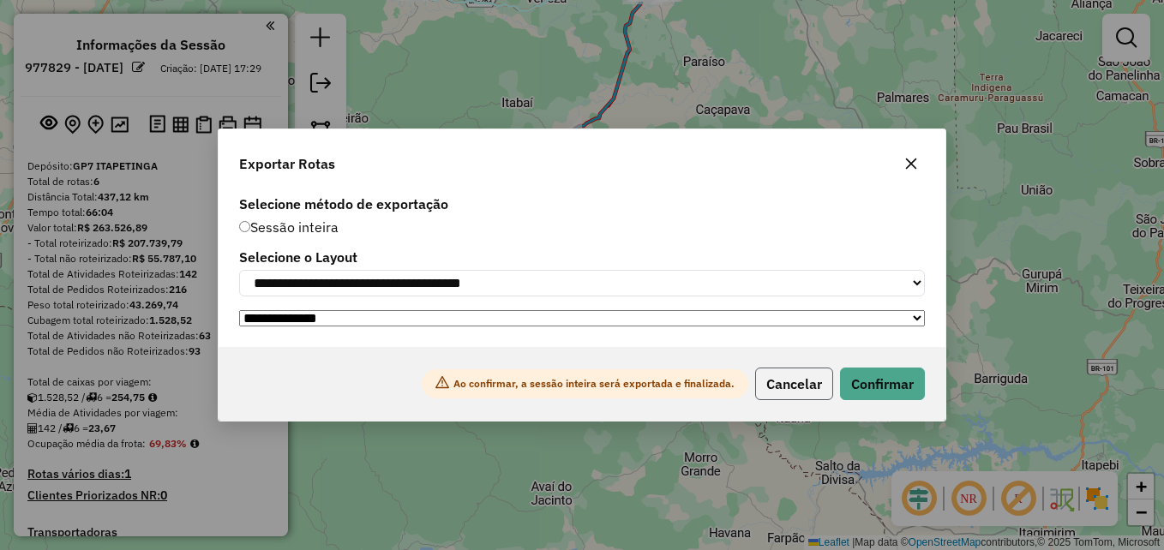
click at [797, 383] on button "Cancelar" at bounding box center [794, 384] width 78 height 33
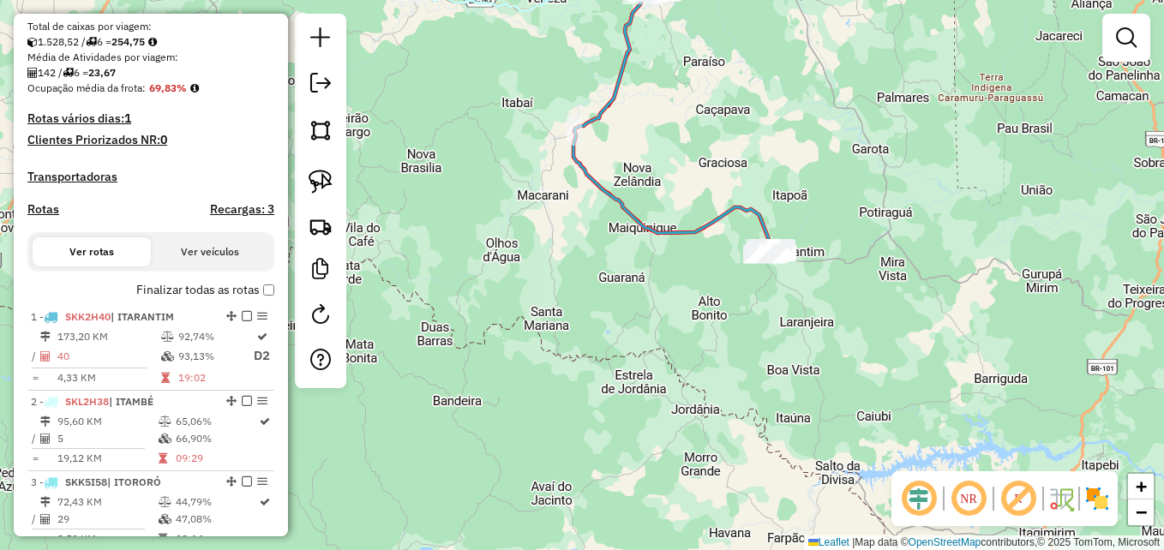
scroll to position [343, 0]
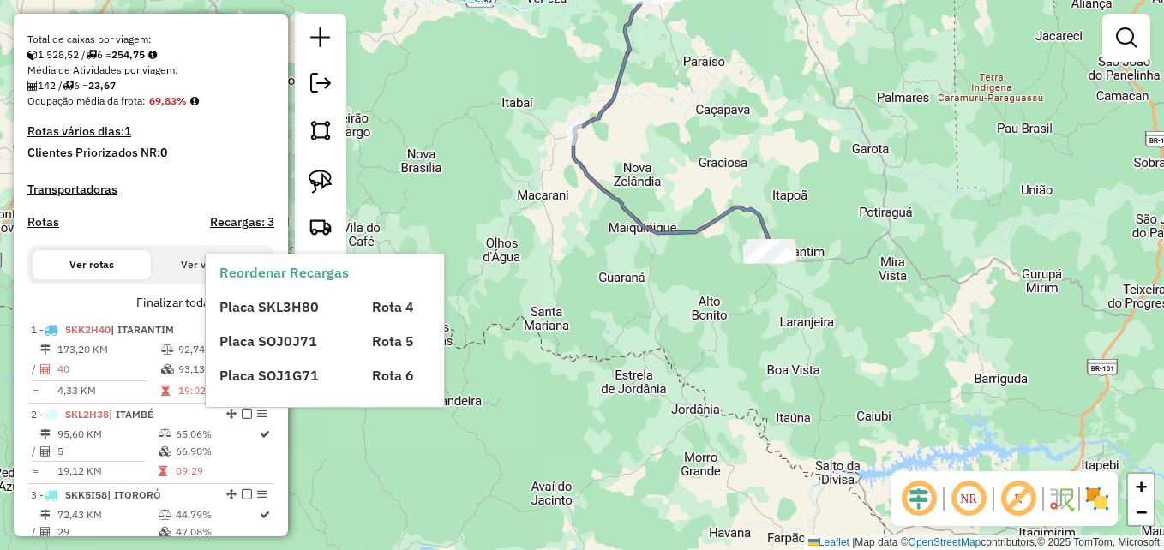
drag, startPoint x: 256, startPoint y: 323, endPoint x: 263, endPoint y: 316, distance: 9.7
click at [263, 316] on div "Placa SKL3H80" at bounding box center [285, 307] width 152 height 21
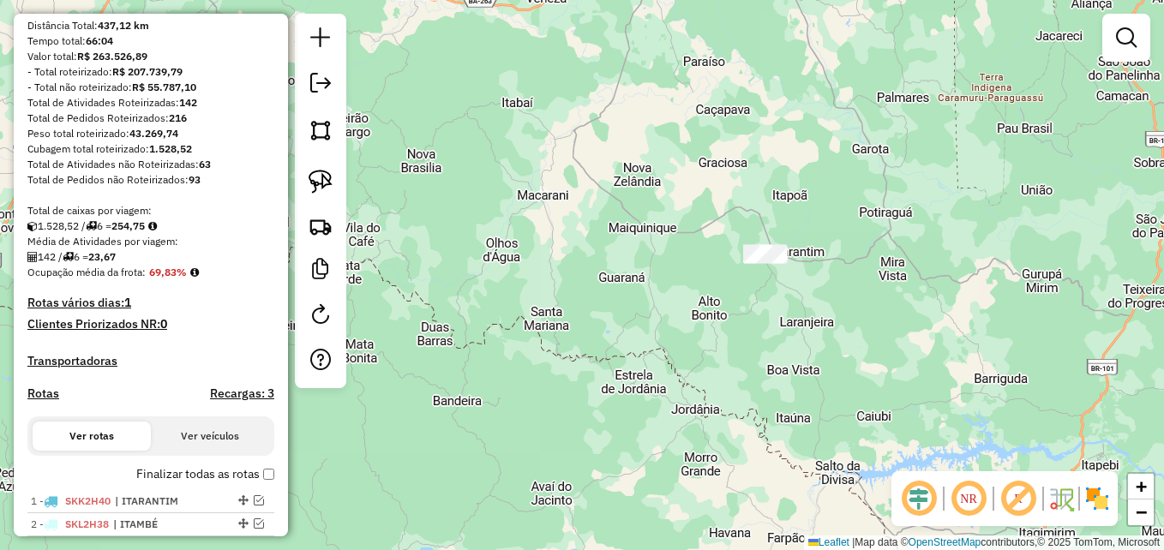
scroll to position [86, 0]
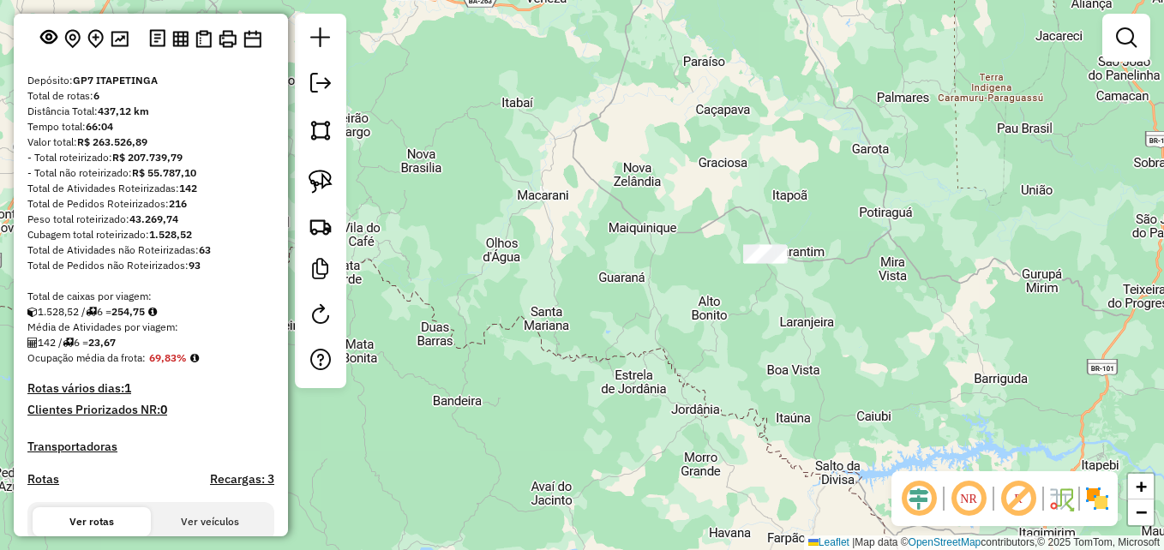
click at [321, 89] on em at bounding box center [320, 83] width 21 height 21
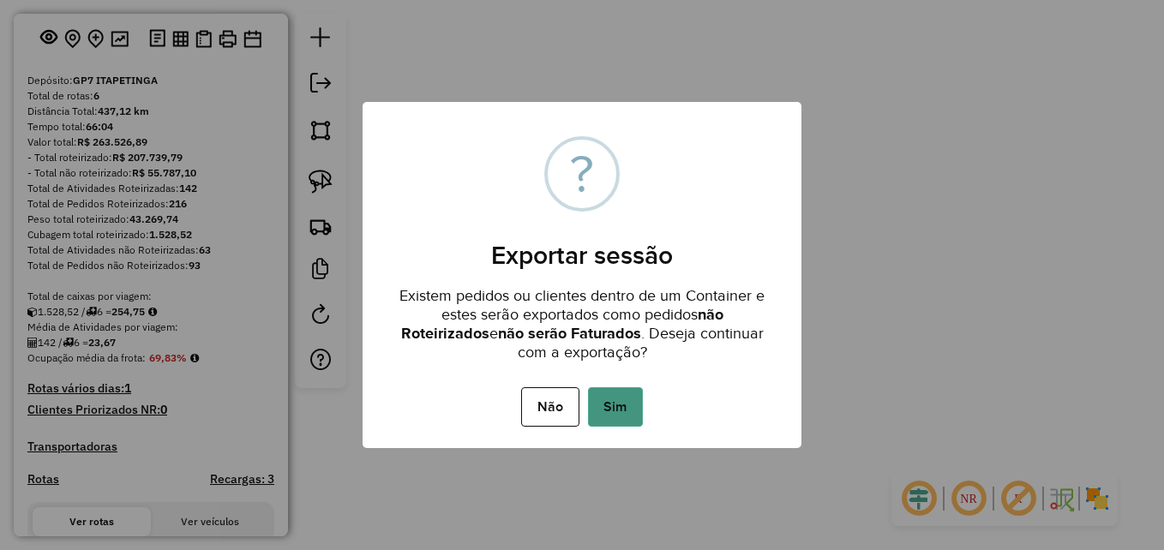
click at [619, 407] on button "Sim" at bounding box center [615, 407] width 55 height 39
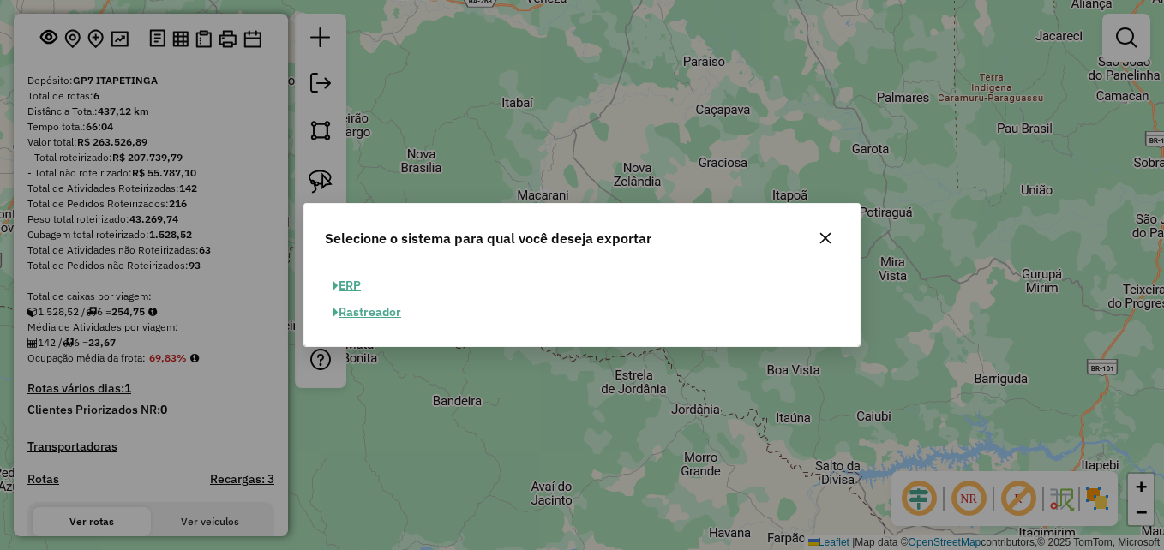
click at [354, 288] on button "ERP" at bounding box center [347, 286] width 44 height 27
select select "**"
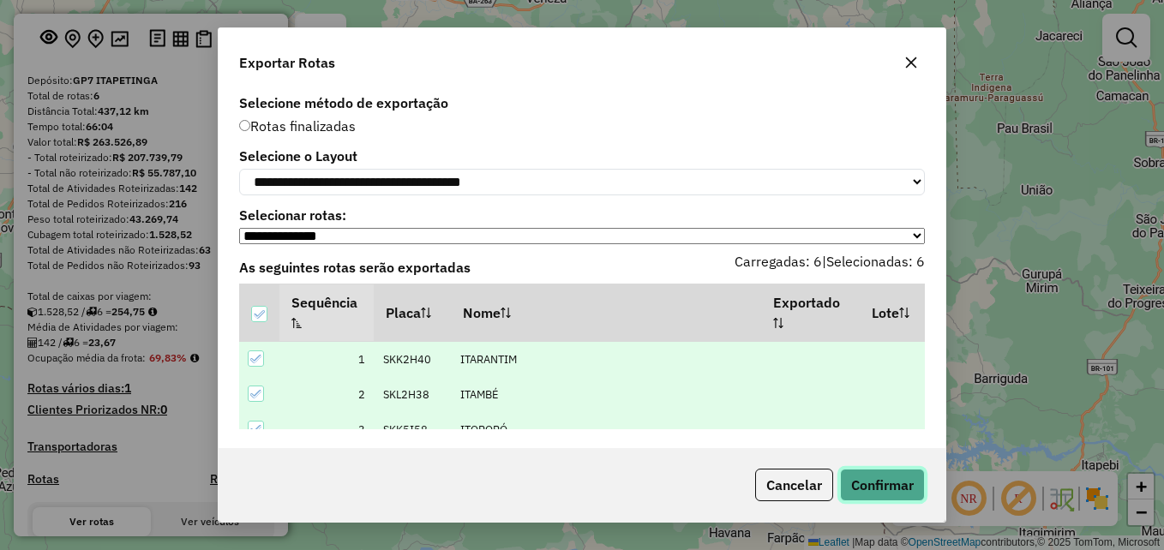
click at [882, 480] on button "Confirmar" at bounding box center [882, 485] width 85 height 33
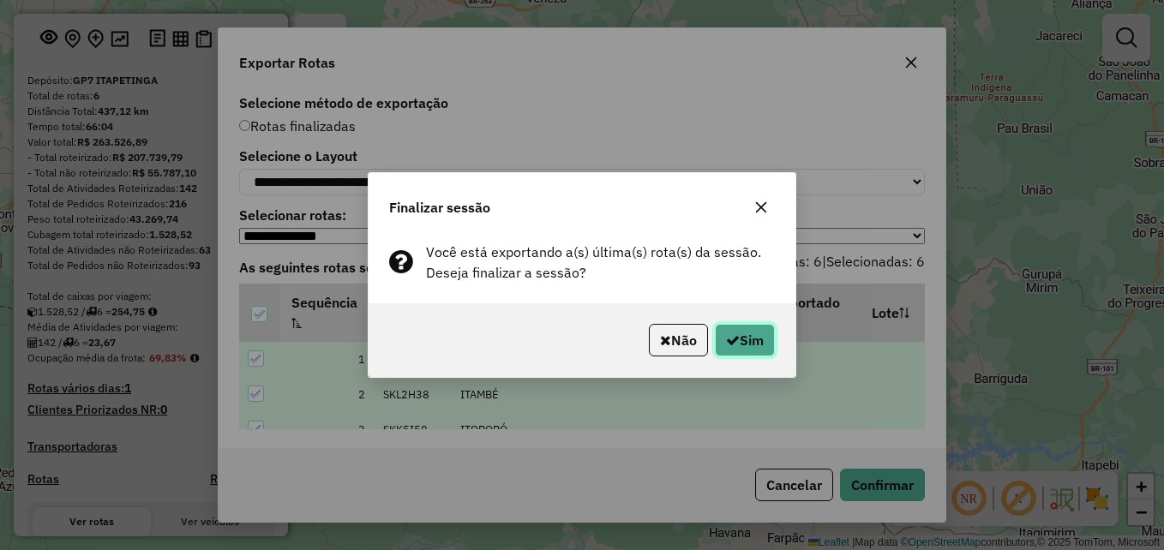
click at [746, 340] on button "Sim" at bounding box center [745, 340] width 60 height 33
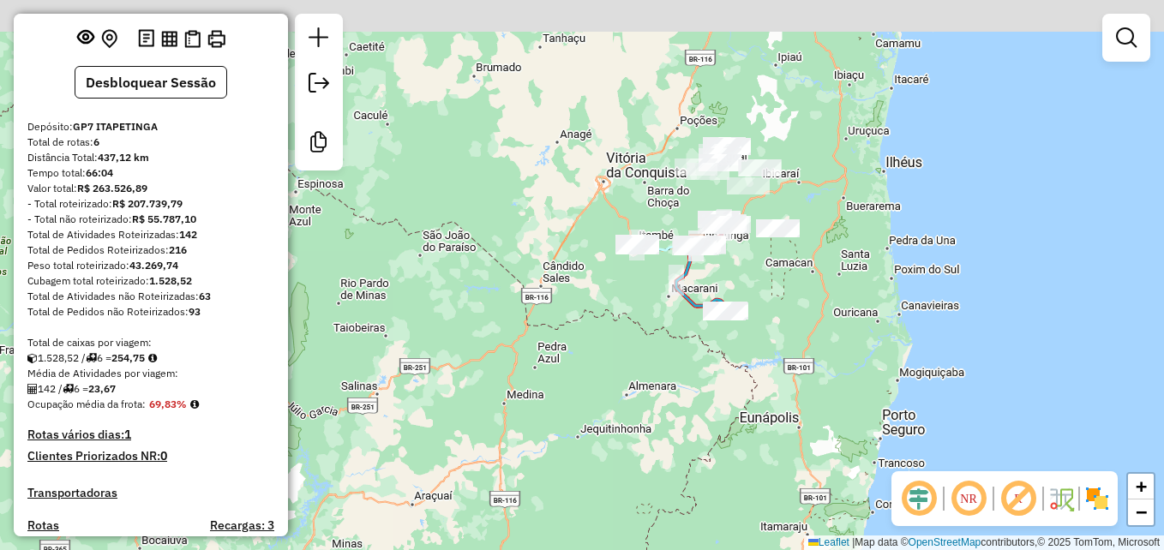
drag, startPoint x: 1088, startPoint y: 185, endPoint x: 996, endPoint y: 304, distance: 150.4
click at [1007, 307] on div "Janela de atendimento Grade de atendimento Capacidade Transportadoras Veículos …" at bounding box center [582, 275] width 1164 height 550
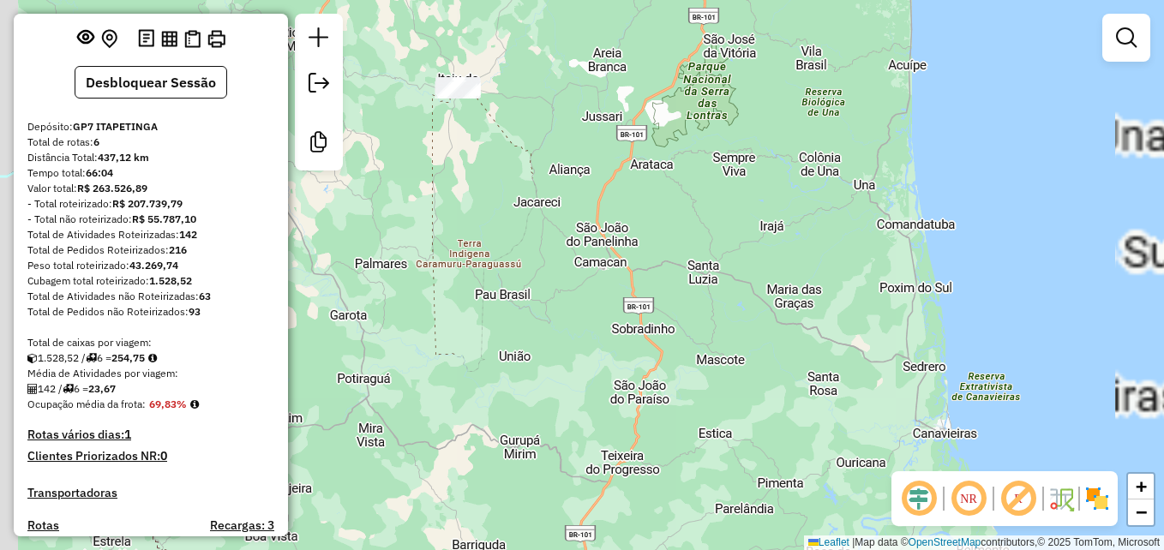
drag, startPoint x: 686, startPoint y: 276, endPoint x: 1109, endPoint y: 240, distance: 424.2
click at [1110, 240] on div "Janela de atendimento Grade de atendimento Capacidade Transportadoras Veículos …" at bounding box center [582, 275] width 1164 height 550
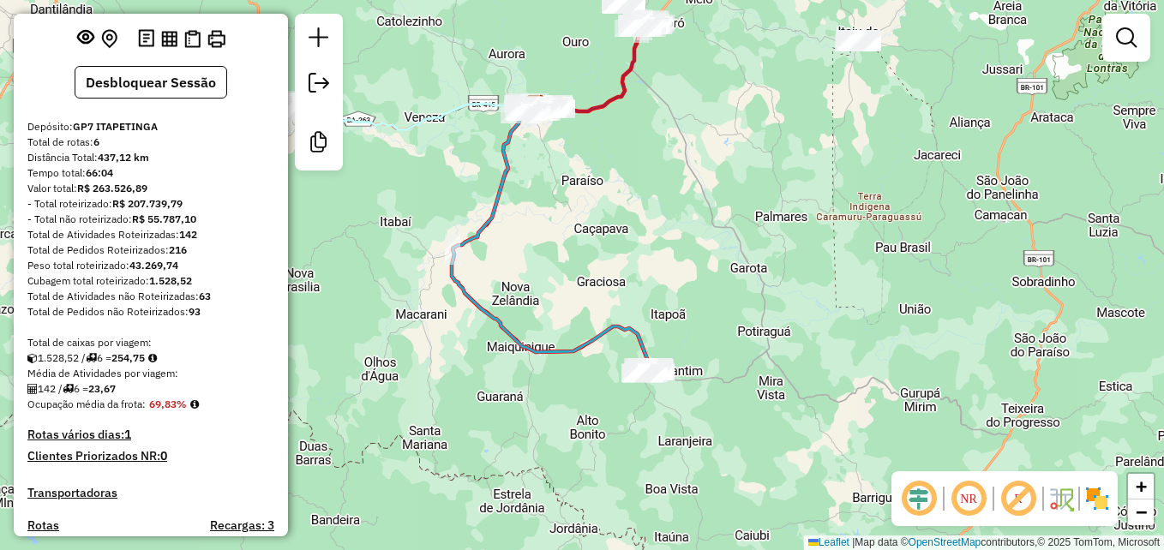
click at [863, 275] on div "Janela de atendimento Grade de atendimento Capacidade Transportadoras Veículos …" at bounding box center [582, 275] width 1164 height 550
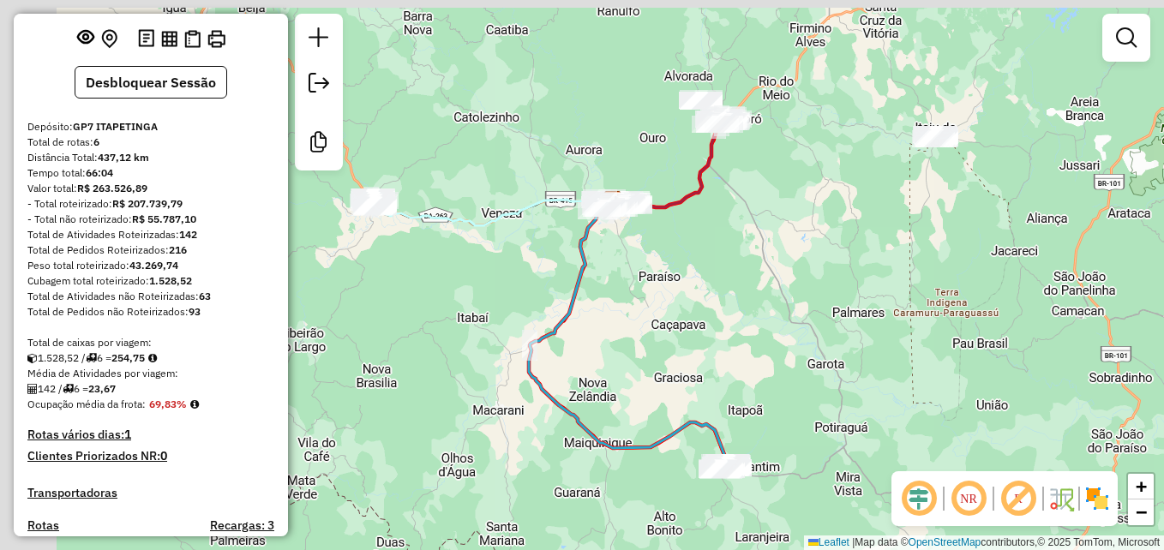
drag, startPoint x: 802, startPoint y: 233, endPoint x: 839, endPoint y: 285, distance: 63.3
click at [838, 286] on div "Janela de atendimento Grade de atendimento Capacidade Transportadoras Veículos …" at bounding box center [582, 275] width 1164 height 550
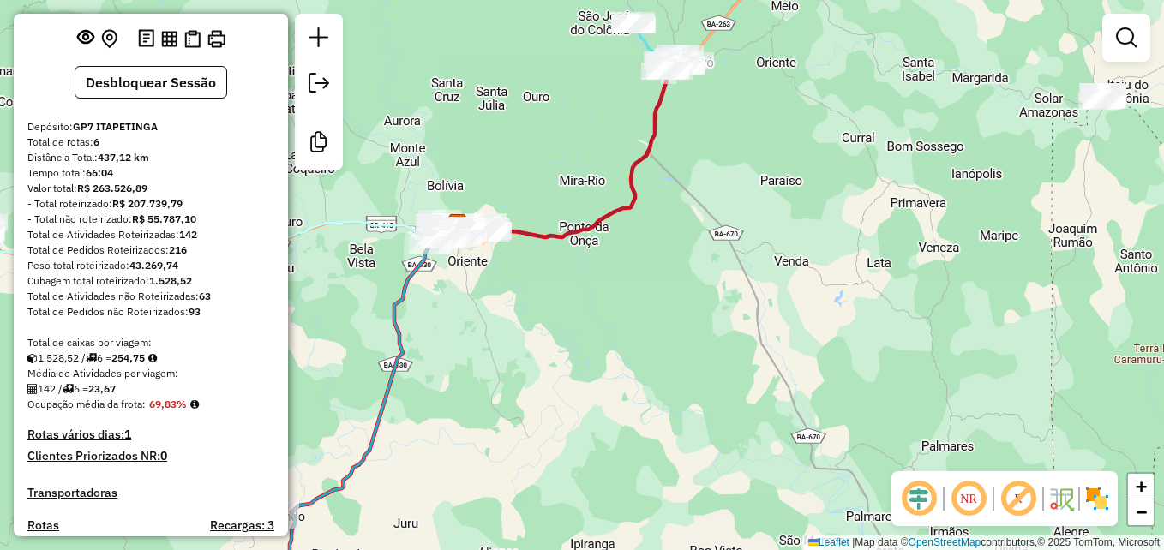
click at [756, 311] on div "Janela de atendimento Grade de atendimento Capacidade Transportadoras Veículos …" at bounding box center [582, 275] width 1164 height 550
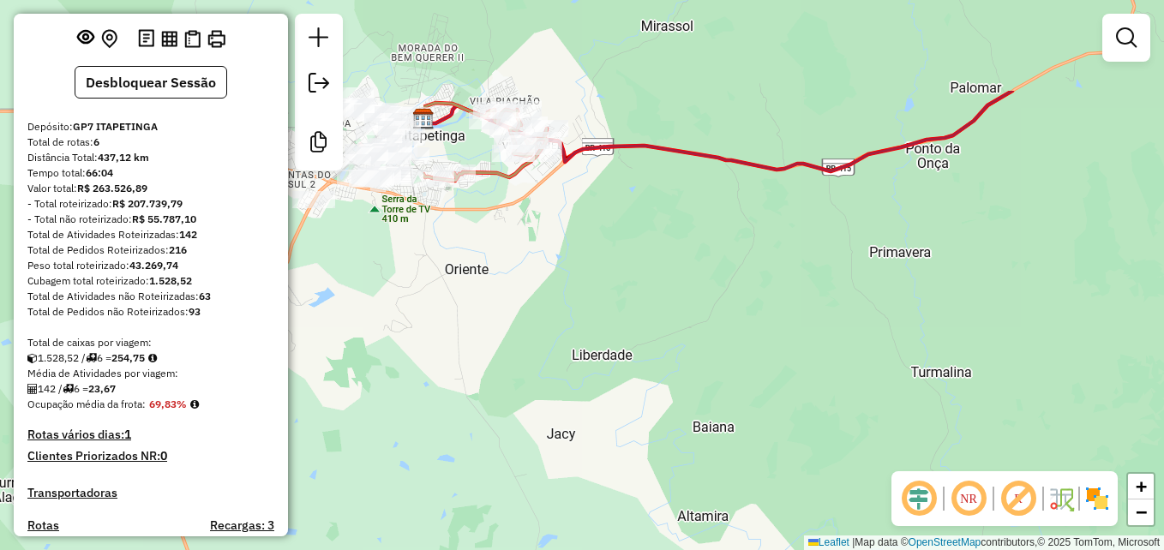
drag, startPoint x: 621, startPoint y: 275, endPoint x: 1009, endPoint y: 299, distance: 389.2
click at [1031, 349] on div "Janela de atendimento Grade de atendimento Capacidade Transportadoras Veículos …" at bounding box center [582, 275] width 1164 height 550
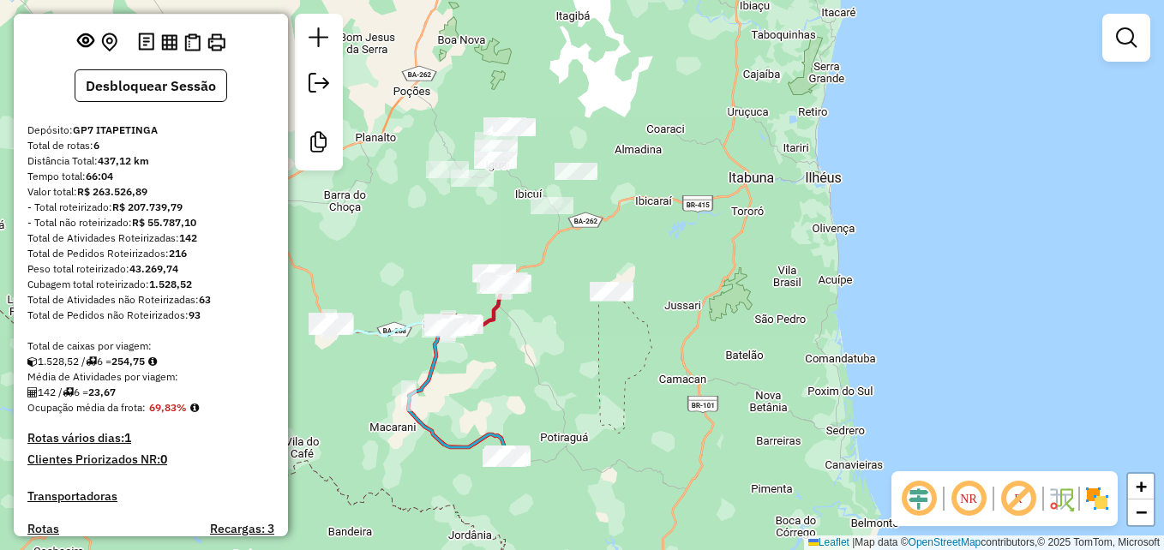
scroll to position [0, 0]
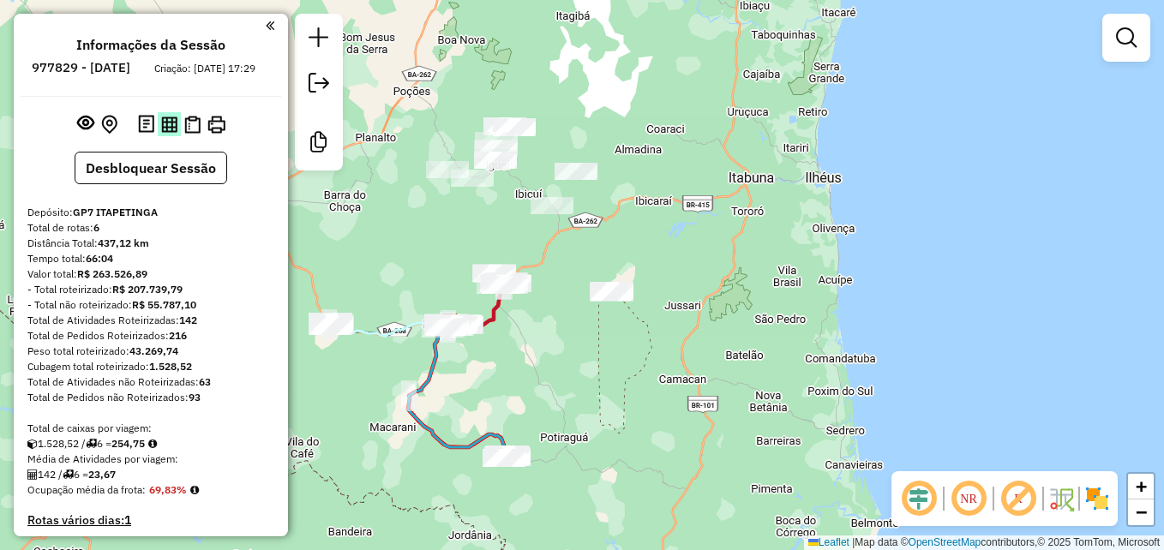
click at [164, 133] on img at bounding box center [169, 125] width 16 height 16
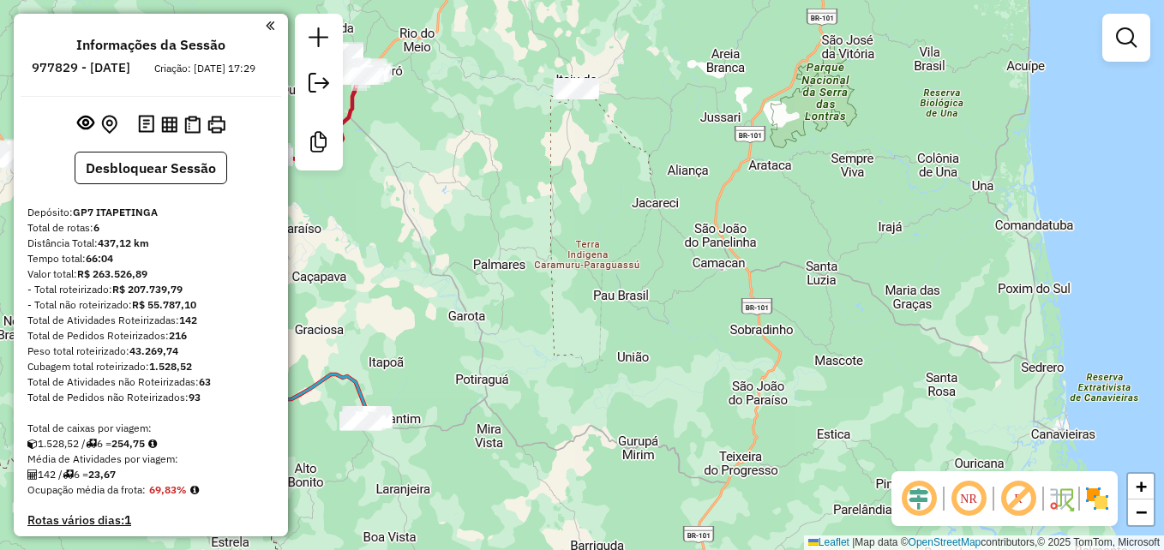
drag, startPoint x: 571, startPoint y: 338, endPoint x: 964, endPoint y: 300, distance: 394.5
click at [964, 300] on div "Janela de atendimento Grade de atendimento Capacidade Transportadoras Veículos …" at bounding box center [582, 275] width 1164 height 550
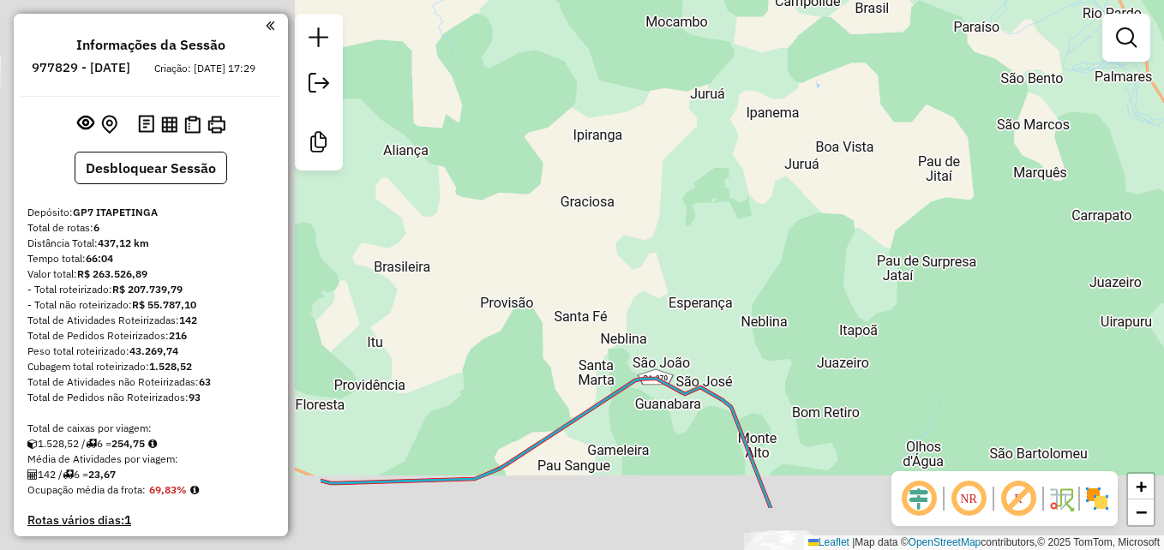
drag, startPoint x: 694, startPoint y: 293, endPoint x: 1013, endPoint y: 182, distance: 337.9
click at [1126, 175] on div "Janela de atendimento Grade de atendimento Capacidade Transportadoras Veículos …" at bounding box center [582, 275] width 1164 height 550
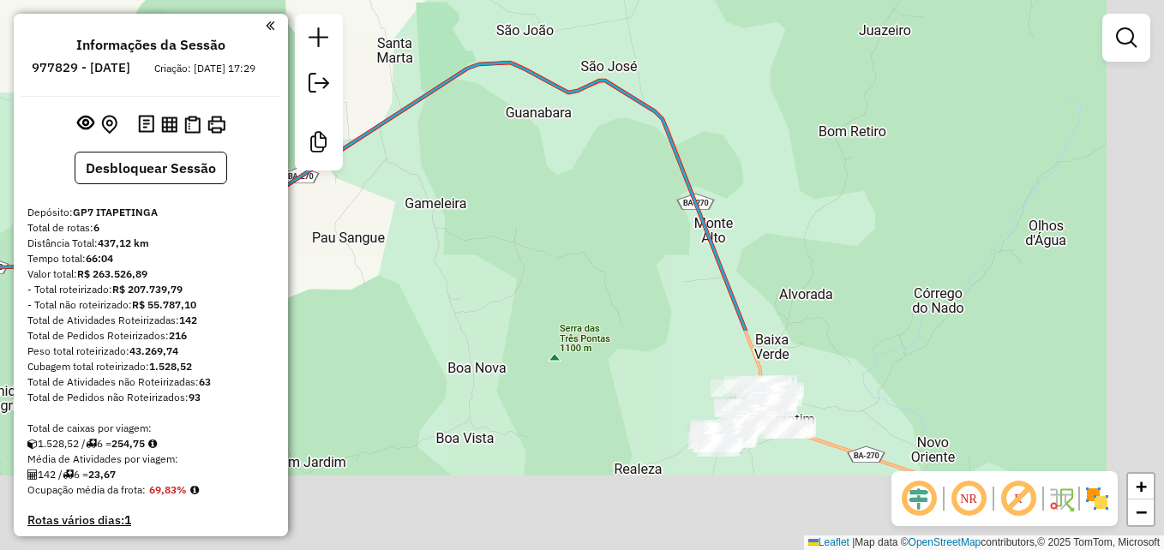
drag, startPoint x: 932, startPoint y: 370, endPoint x: 815, endPoint y: 32, distance: 358.2
click at [822, 67] on div "Janela de atendimento Grade de atendimento Capacidade Transportadoras Veículos …" at bounding box center [582, 275] width 1164 height 550
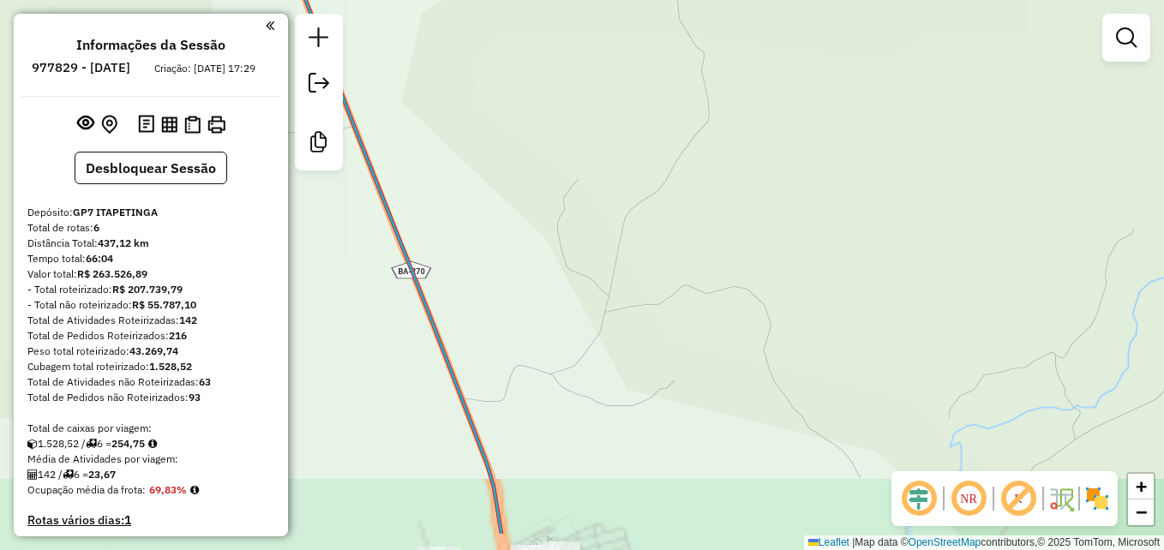
drag, startPoint x: 743, startPoint y: 263, endPoint x: 895, endPoint y: 69, distance: 246.8
click at [891, 84] on div "Janela de atendimento Grade de atendimento Capacidade Transportadoras Veículos …" at bounding box center [582, 275] width 1164 height 550
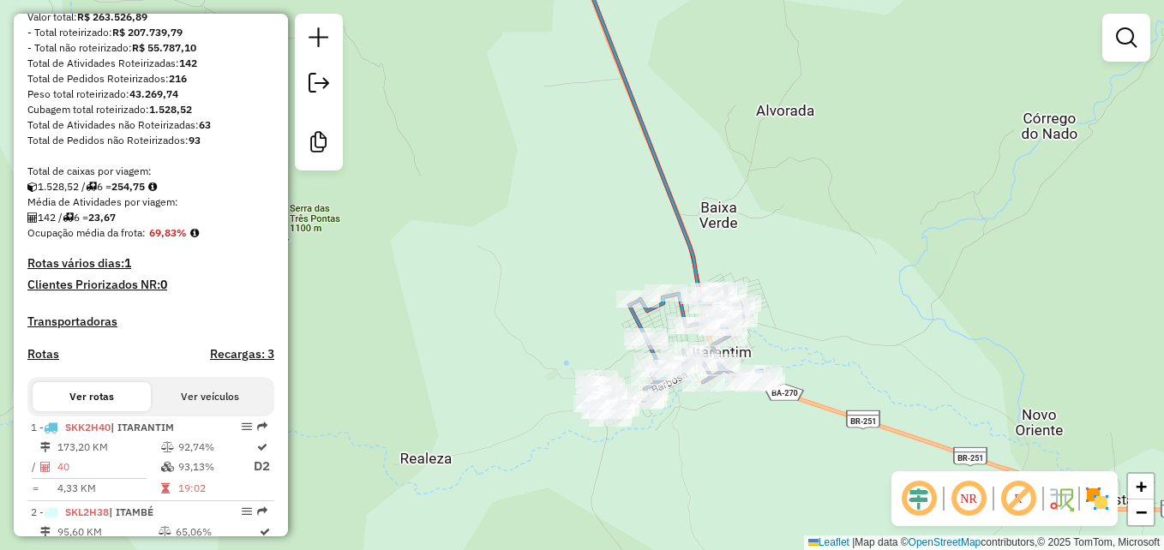
scroll to position [429, 0]
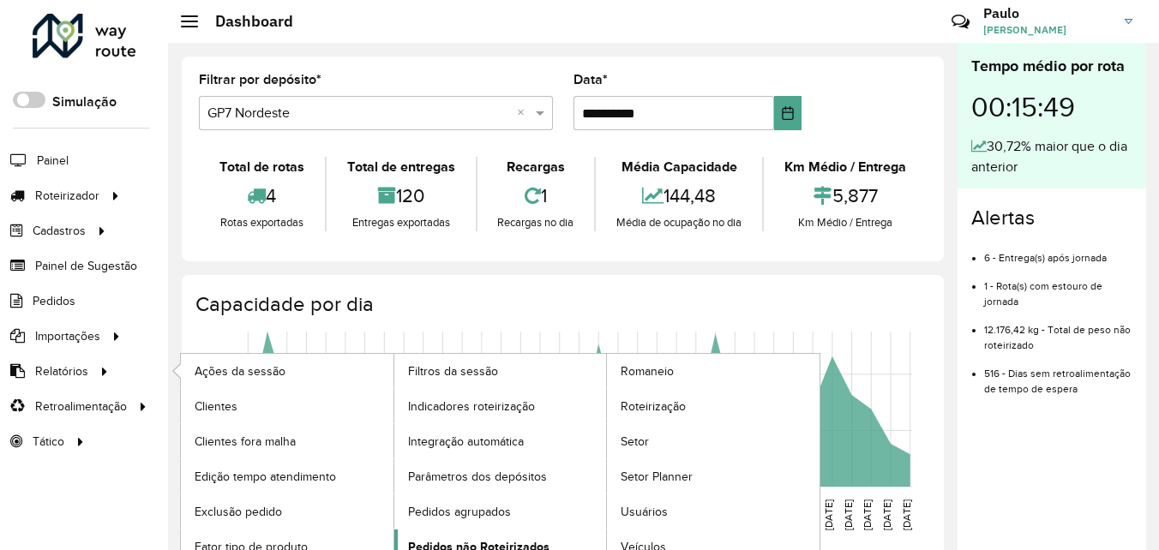
click at [442, 548] on span "Pedidos não Roteirizados" at bounding box center [478, 547] width 141 height 18
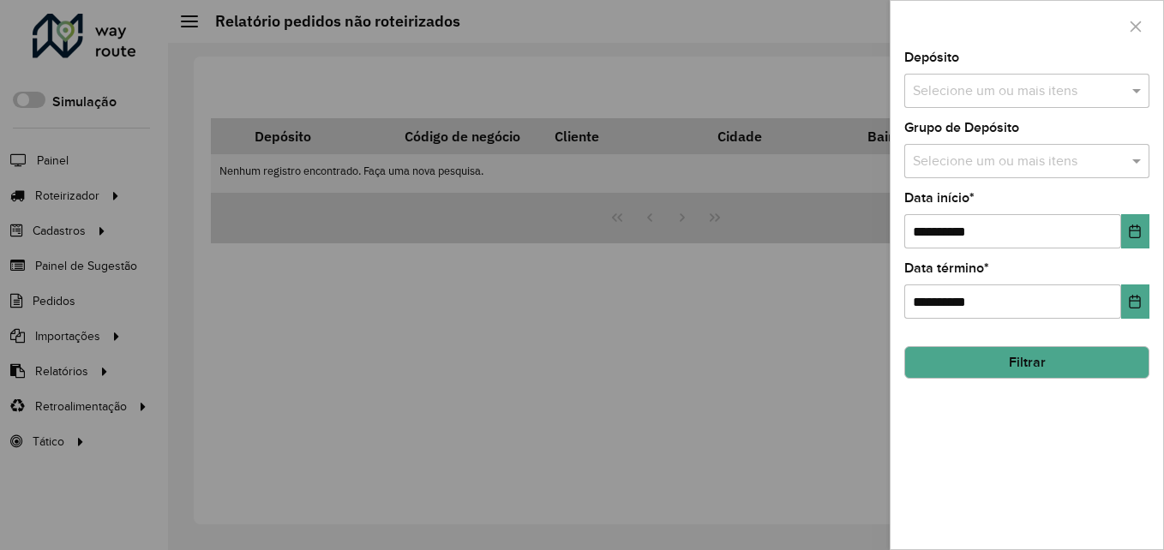
click at [935, 91] on input "text" at bounding box center [1019, 91] width 220 height 21
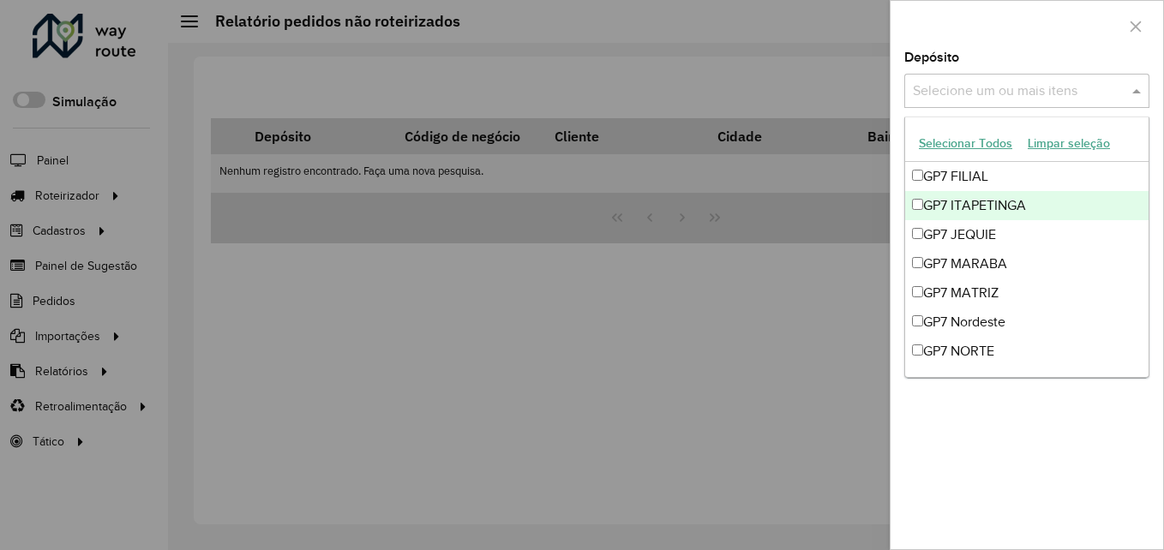
click at [961, 207] on div "GP7 ITAPETINGA" at bounding box center [1027, 205] width 244 height 29
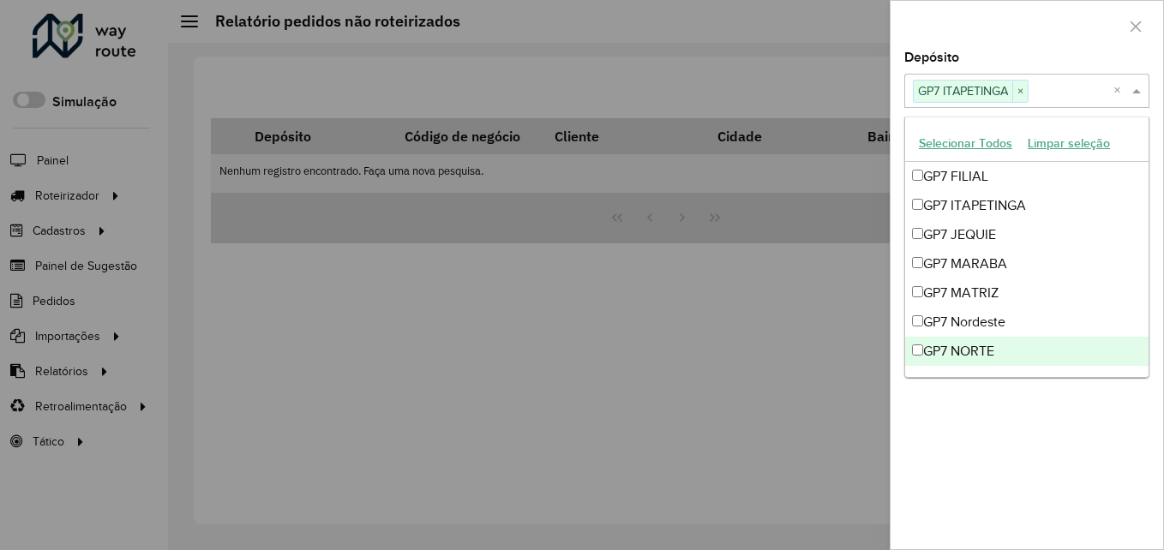
click at [1030, 481] on div "**********" at bounding box center [1027, 300] width 273 height 498
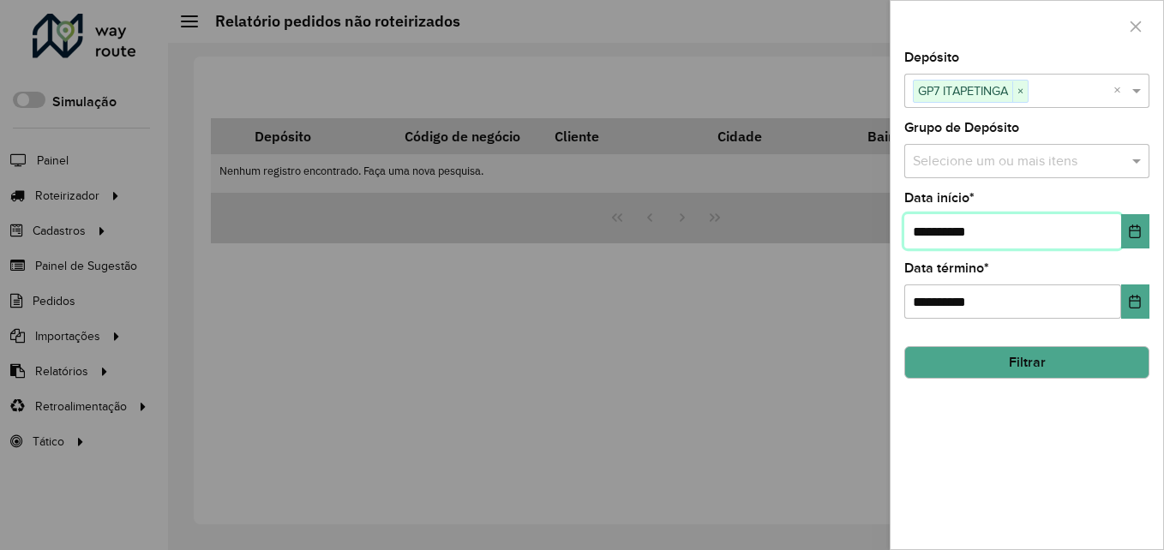
click at [928, 232] on input "**********" at bounding box center [1013, 231] width 217 height 34
type input "**********"
click at [1025, 366] on button "Filtrar" at bounding box center [1027, 362] width 245 height 33
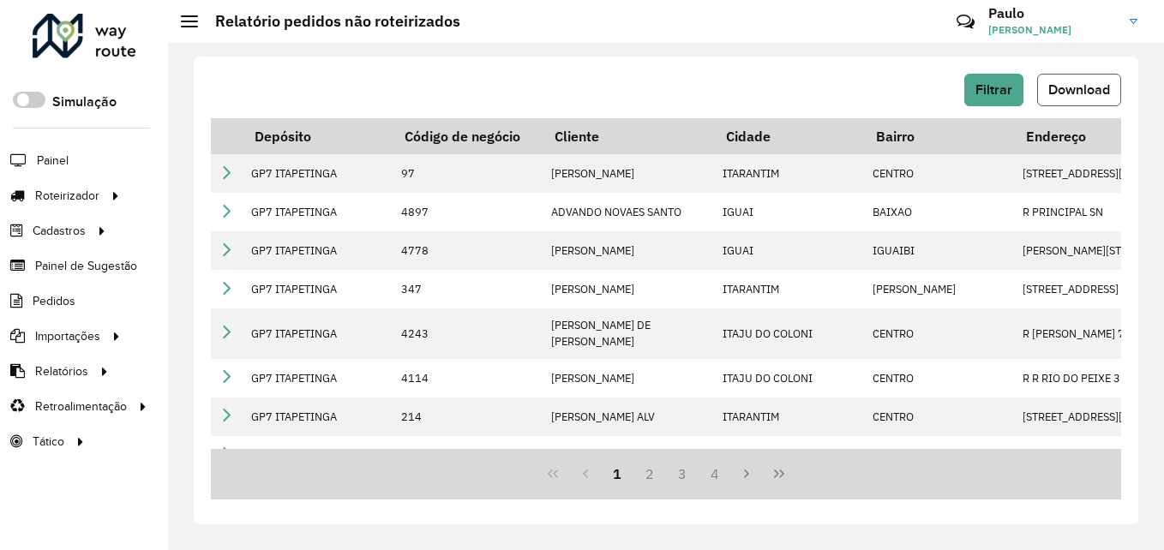
click at [1074, 89] on span "Download" at bounding box center [1080, 89] width 62 height 15
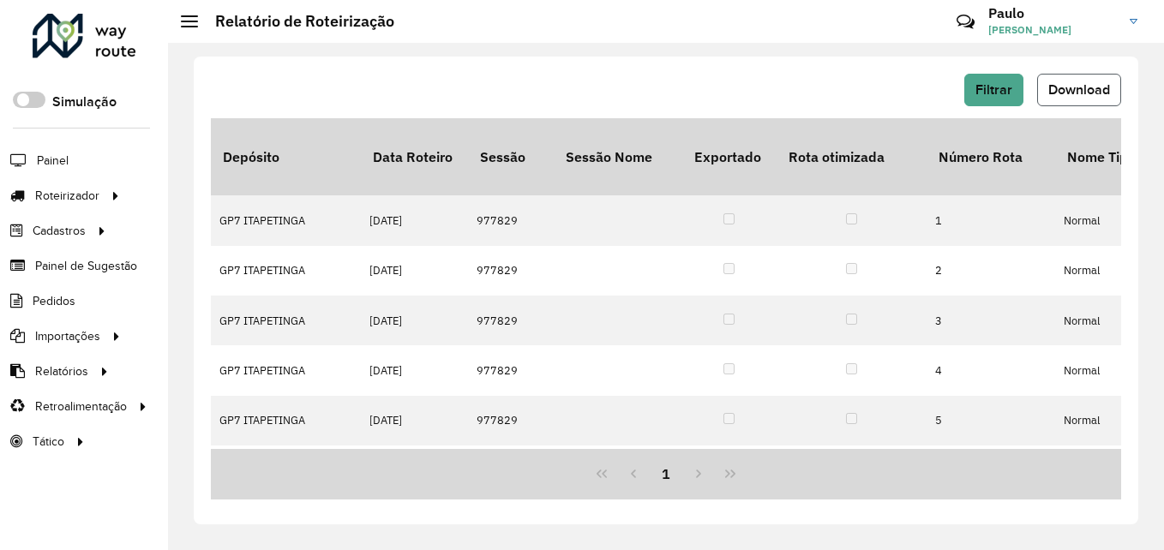
click at [1057, 89] on span "Download" at bounding box center [1080, 89] width 62 height 15
